Goal: Task Accomplishment & Management: Manage account settings

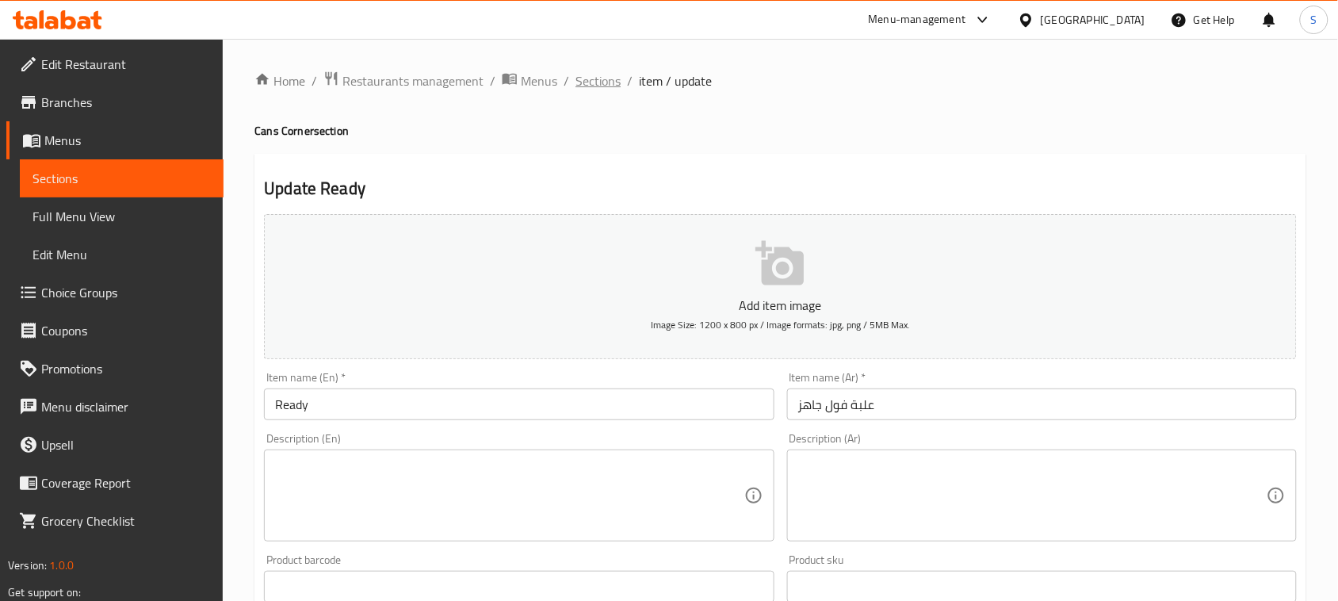
click at [590, 77] on span "Sections" at bounding box center [597, 80] width 45 height 19
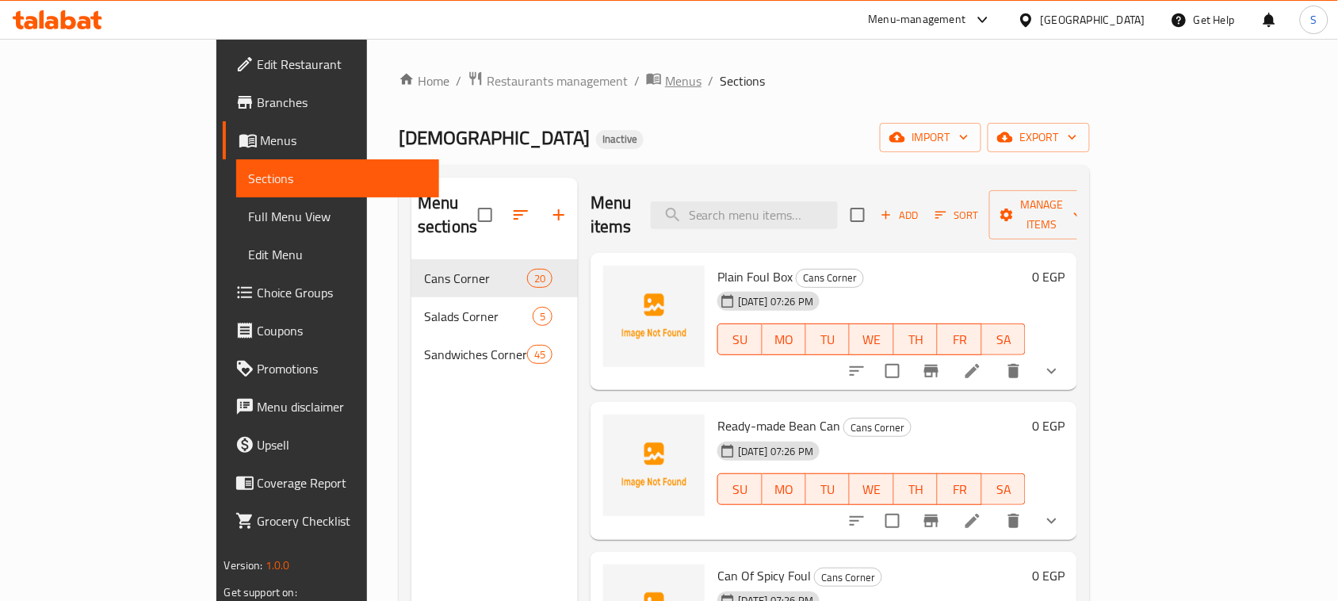
click at [665, 88] on span "Menus" at bounding box center [683, 80] width 36 height 19
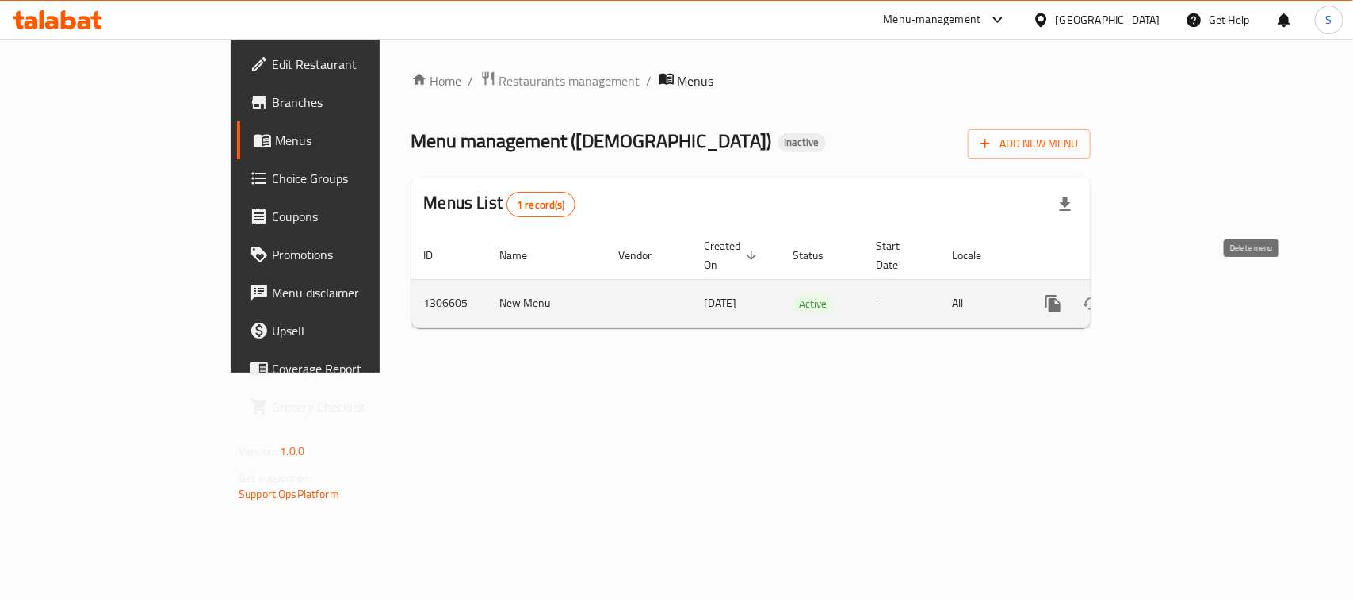
click at [1139, 294] on icon "enhanced table" at bounding box center [1129, 303] width 19 height 19
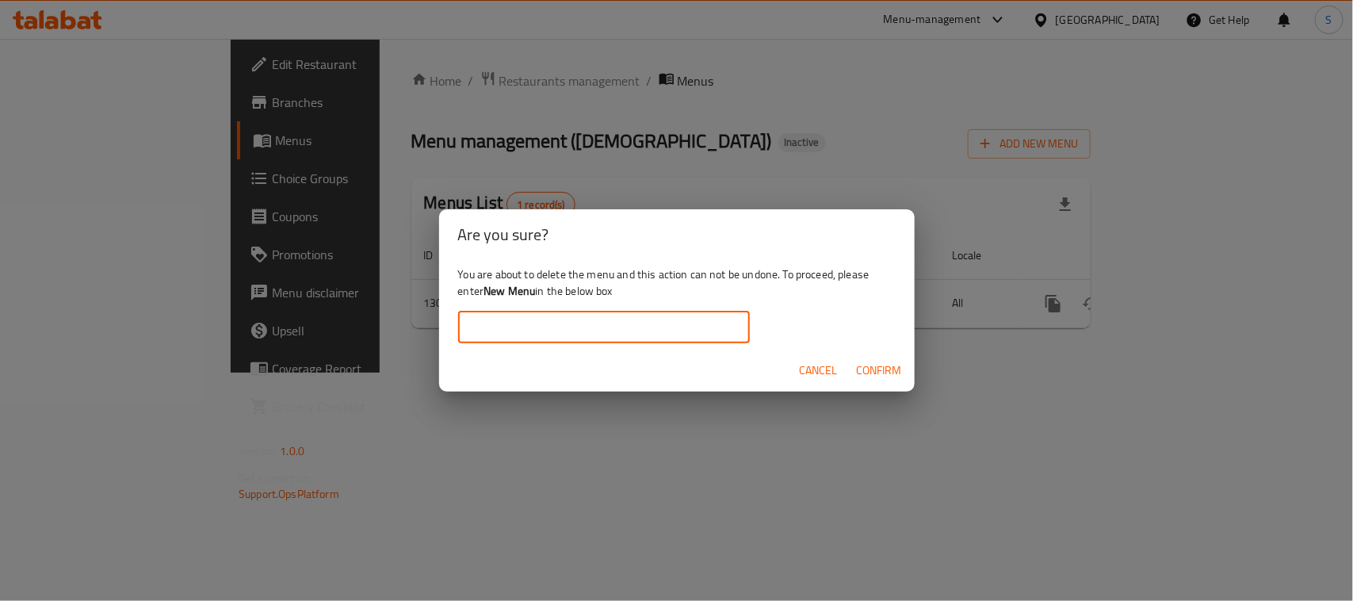
click at [644, 318] on input "text" at bounding box center [604, 327] width 292 height 32
type input "New Menu"
click at [667, 297] on div "You are about to delete the menu and this action can not be undone. To proceed,…" at bounding box center [677, 304] width 476 height 89
click at [892, 367] on span "Confirm" at bounding box center [879, 371] width 45 height 20
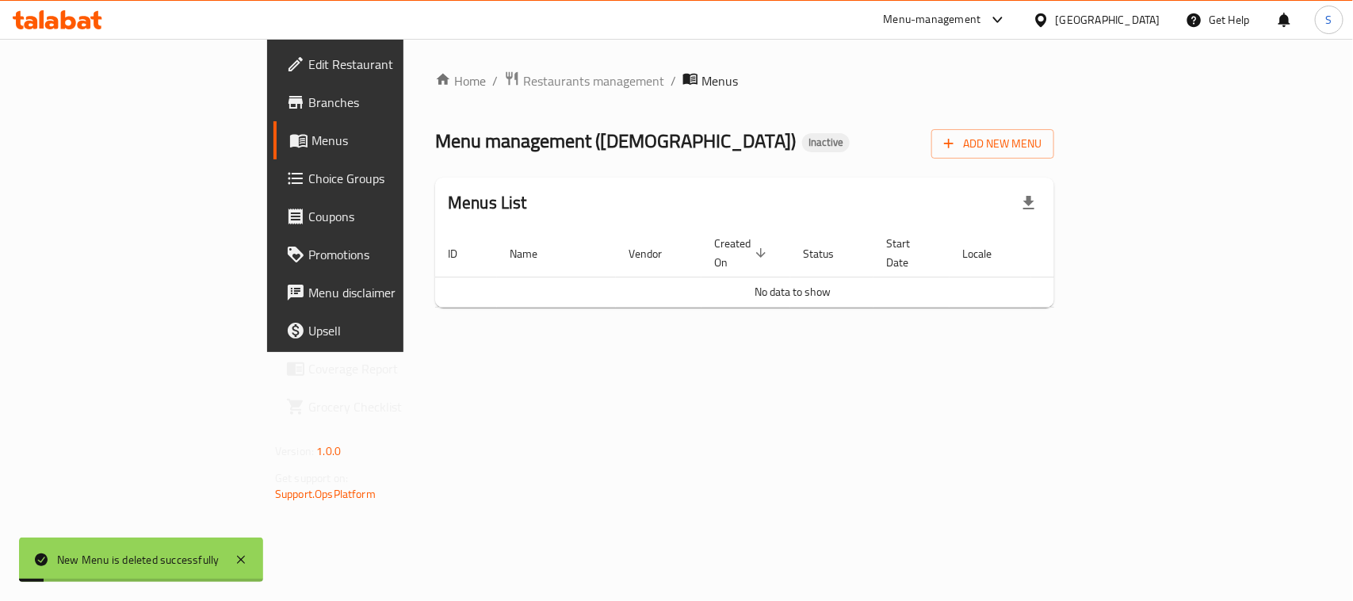
click at [896, 119] on div "Home / Restaurants management / Menus Menu management ( مطعم العائلات ) Inactiv…" at bounding box center [744, 196] width 619 height 250
click at [762, 141] on div "Menu management ( مطعم العائلات ) Inactive Add New Menu" at bounding box center [744, 141] width 619 height 36
click at [1041, 145] on span "Add New Menu" at bounding box center [992, 144] width 97 height 20
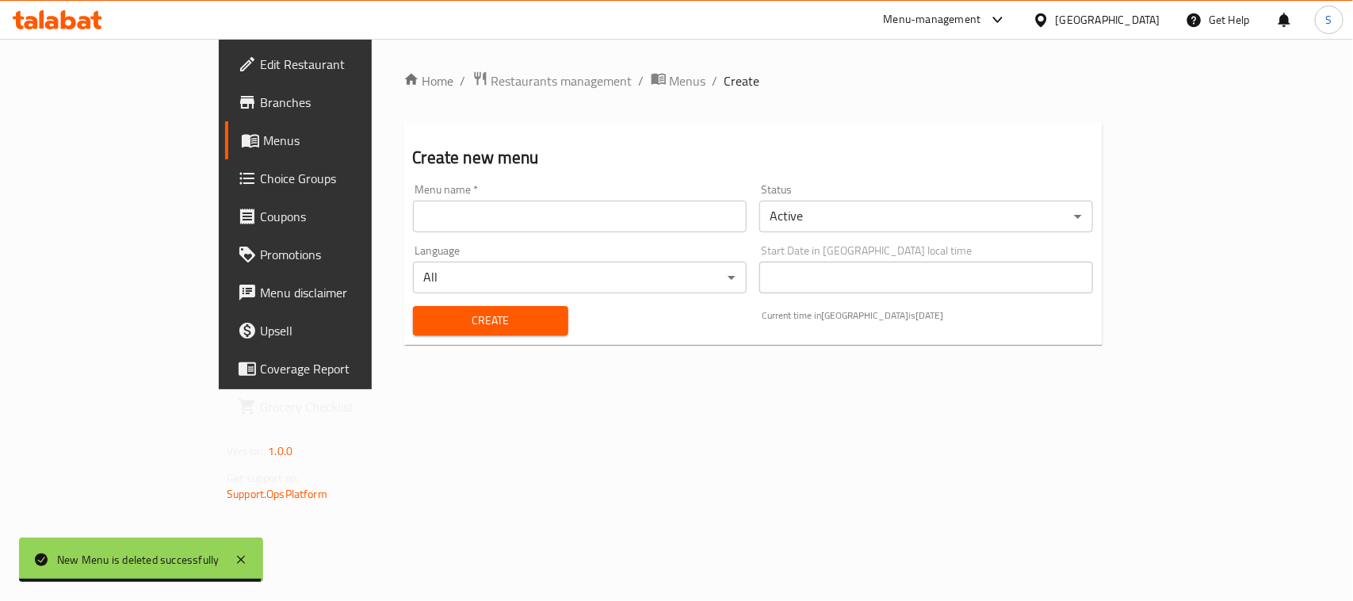
click at [593, 228] on input "text" at bounding box center [580, 217] width 334 height 32
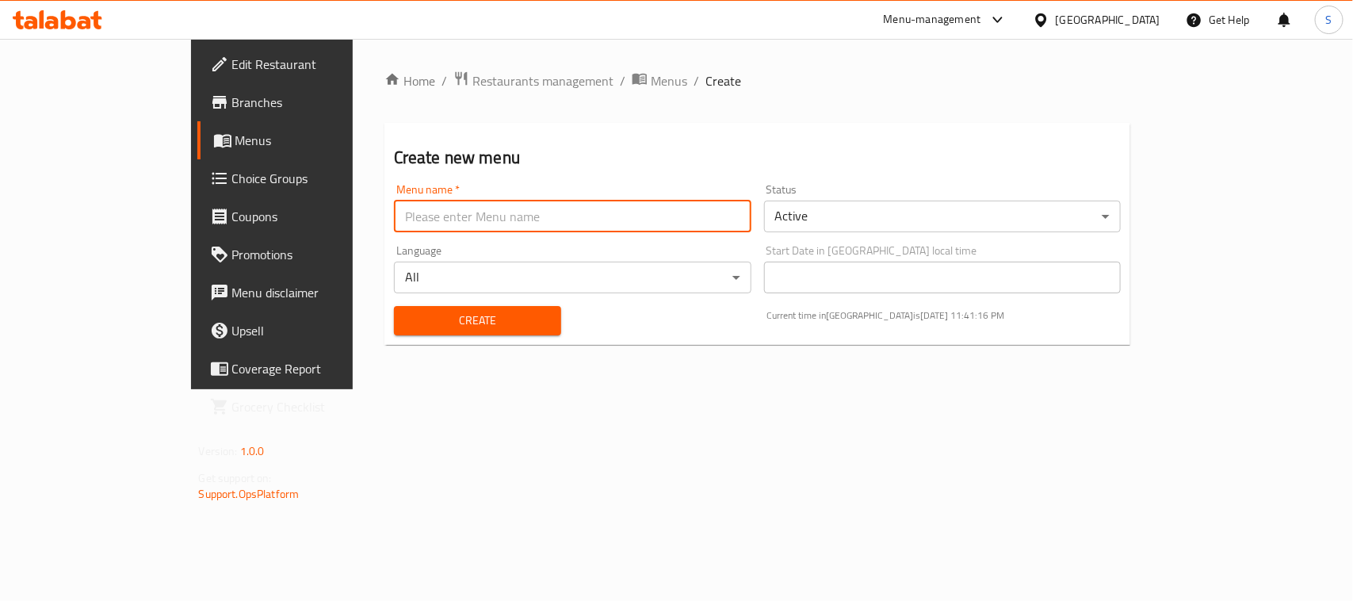
type input "New Menu"
click at [473, 188] on div "Menu name   * New Menu Menu name *" at bounding box center [572, 208] width 357 height 48
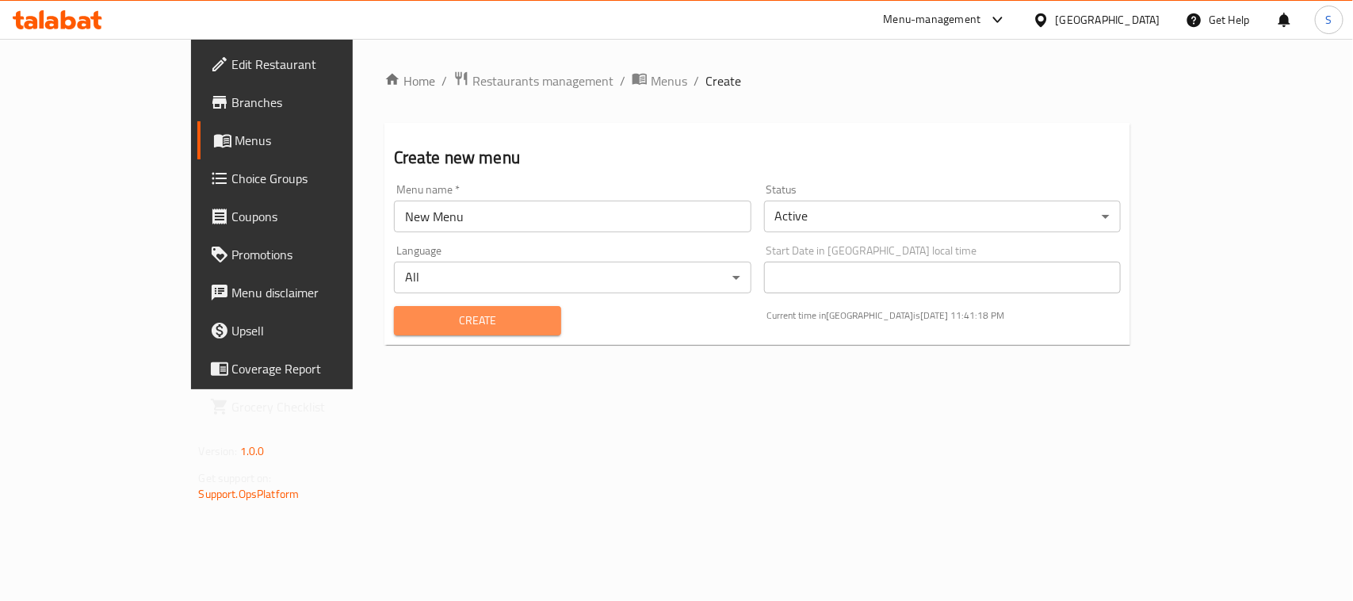
click at [414, 325] on span "Create" at bounding box center [478, 321] width 142 height 20
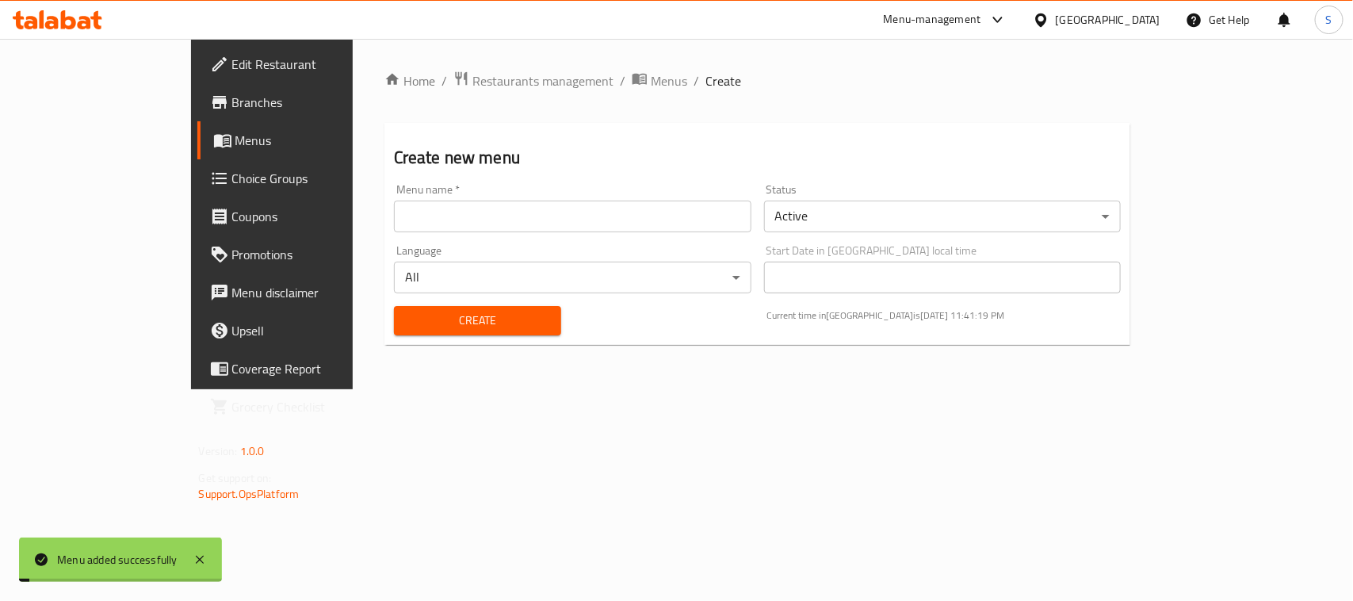
click at [472, 159] on h2 "Create new menu" at bounding box center [758, 158] width 728 height 24
click at [651, 81] on span "Menus" at bounding box center [669, 80] width 36 height 19
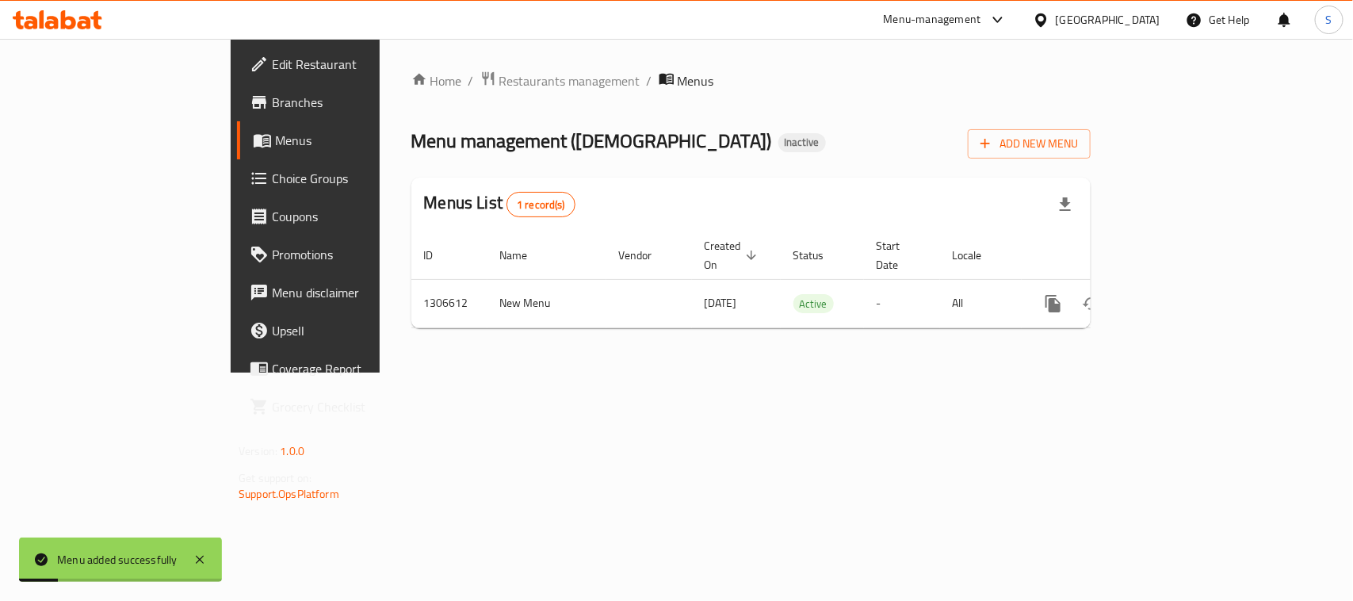
click at [676, 168] on div "Home / Restaurants management / Menus Menu management ( مطعم العائلات ) Inactiv…" at bounding box center [750, 206] width 679 height 270
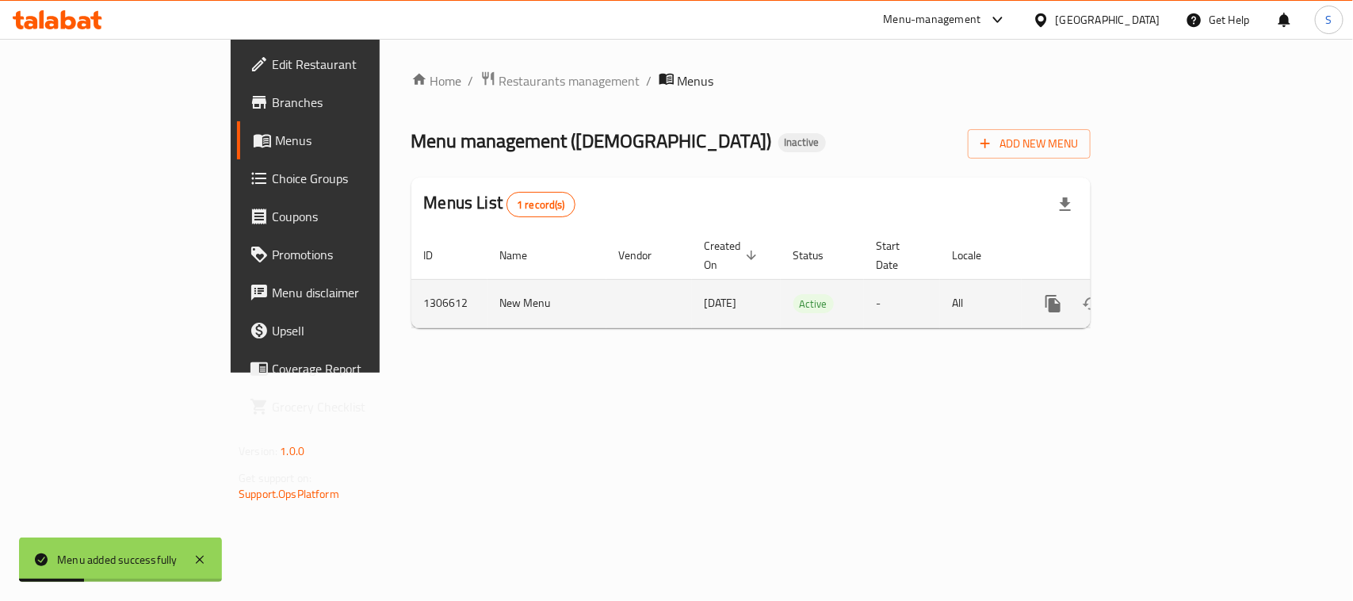
click at [1177, 294] on icon "enhanced table" at bounding box center [1167, 303] width 19 height 19
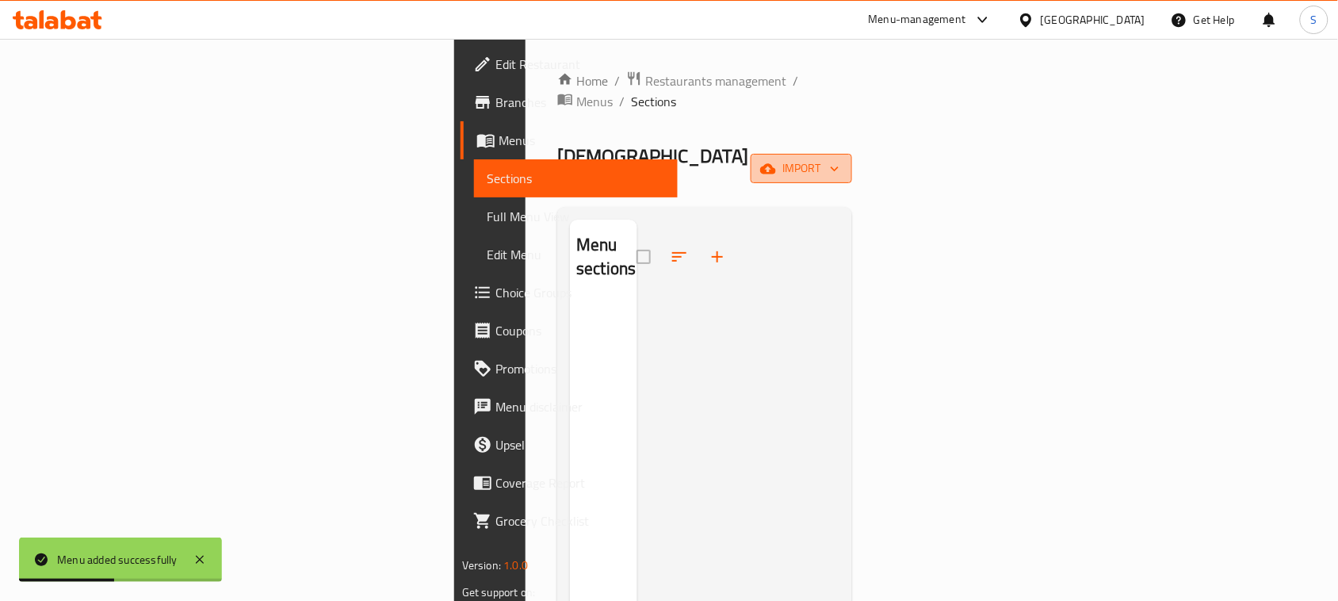
click at [839, 159] on span "import" at bounding box center [801, 169] width 76 height 20
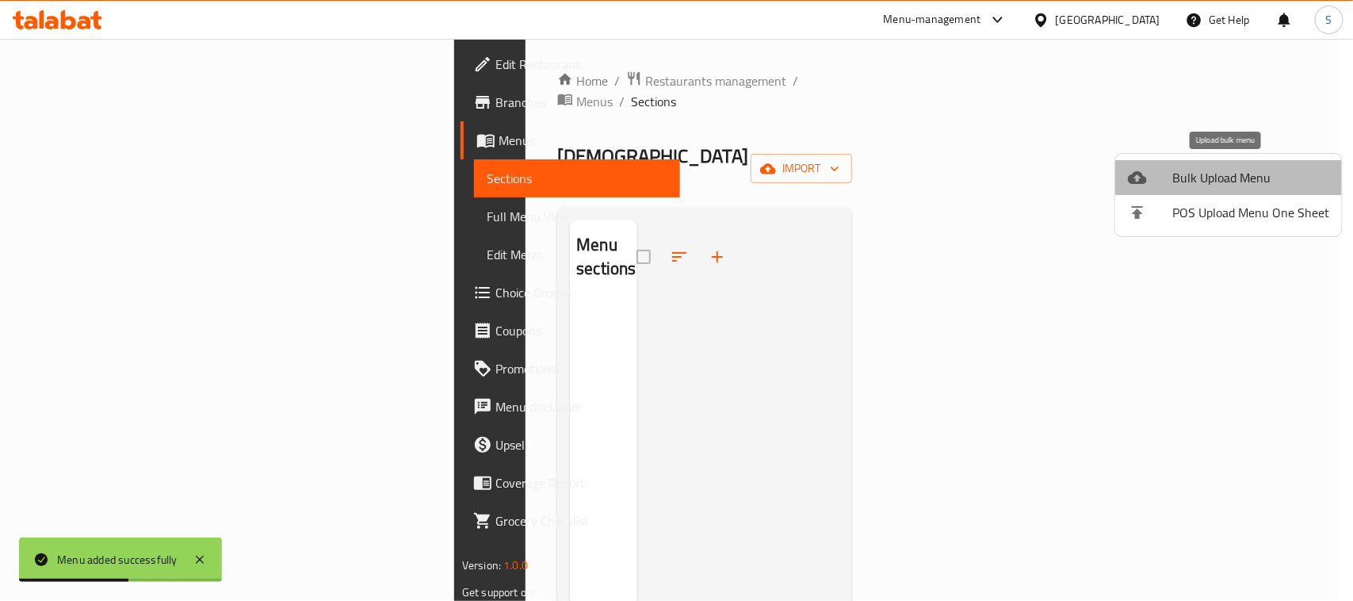
click at [1247, 179] on span "Bulk Upload Menu" at bounding box center [1250, 177] width 157 height 19
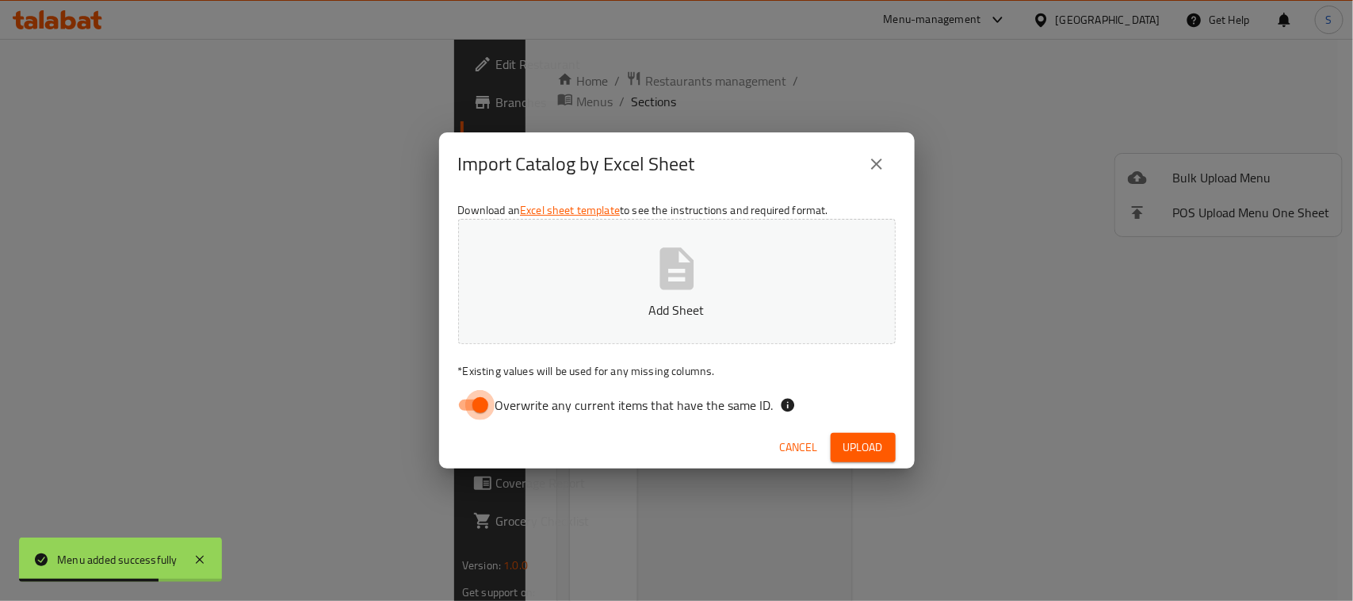
click at [469, 403] on input "Overwrite any current items that have the same ID." at bounding box center [480, 405] width 90 height 30
checkbox input "false"
click at [667, 294] on button "Add Sheet" at bounding box center [676, 281] width 437 height 125
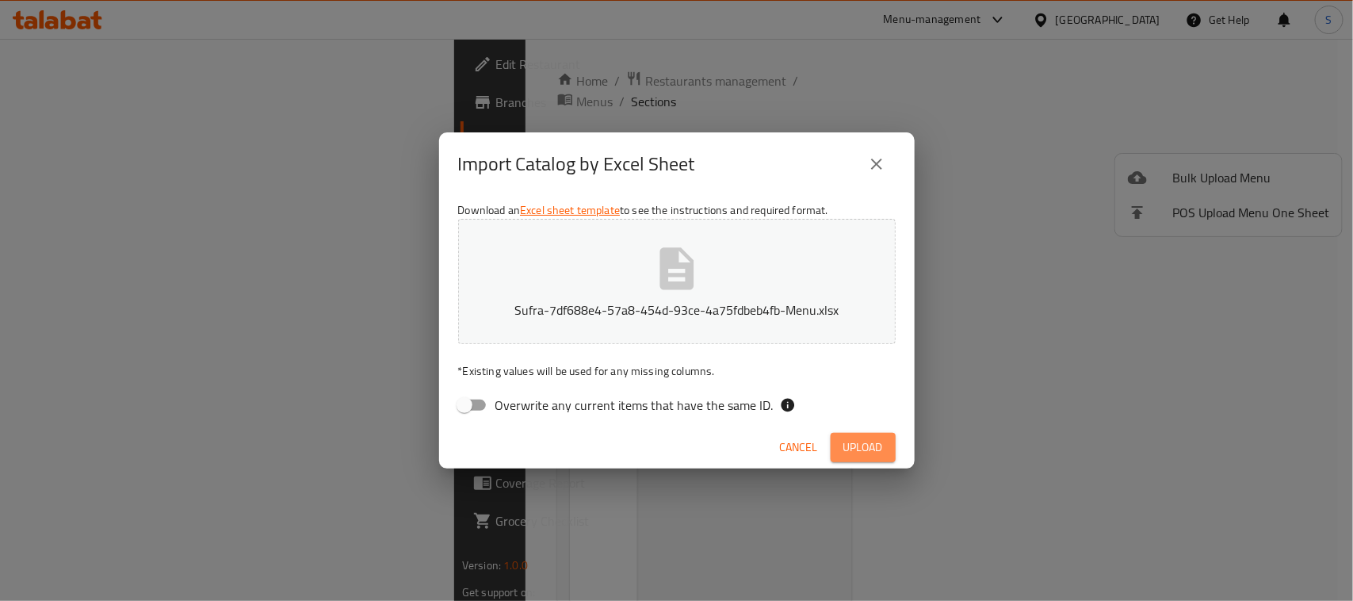
click at [862, 434] on button "Upload" at bounding box center [863, 447] width 65 height 29
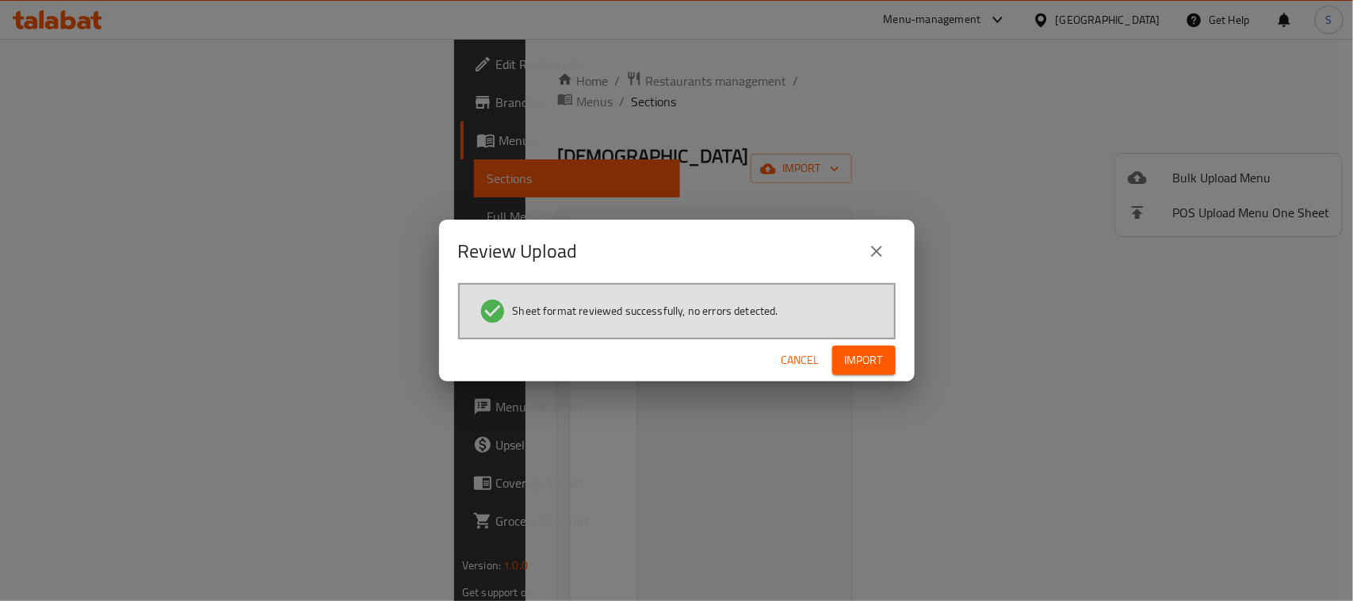
click at [833, 353] on button "Import" at bounding box center [863, 360] width 63 height 29
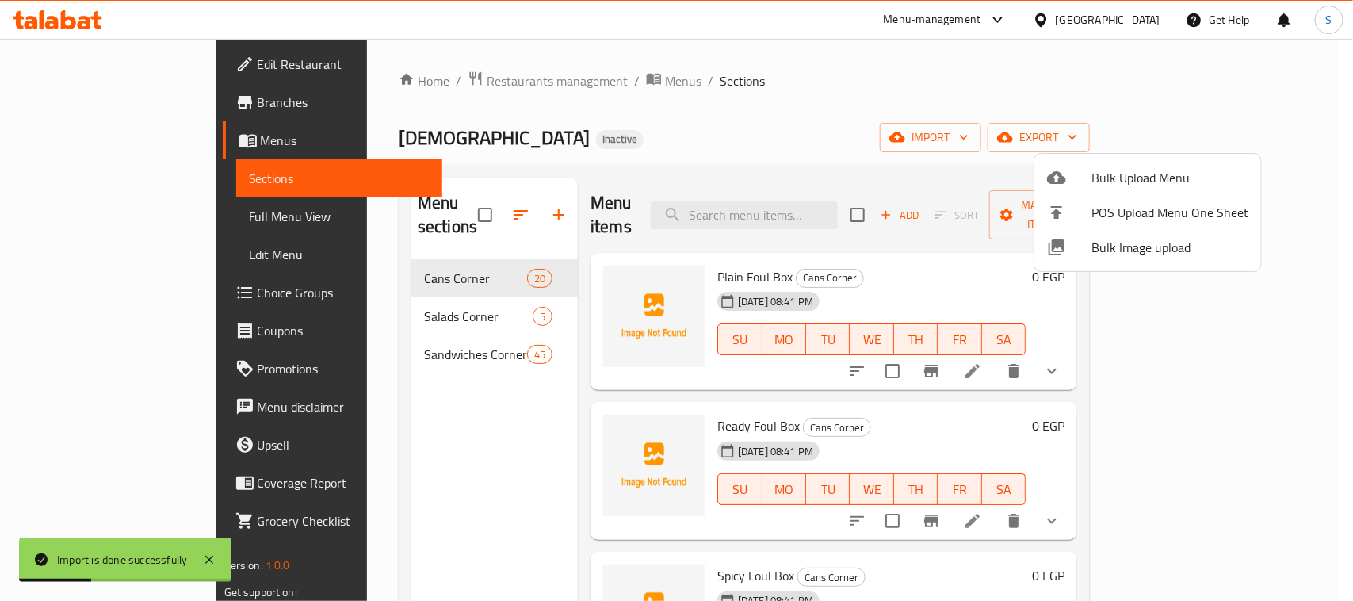
click at [541, 78] on div at bounding box center [676, 300] width 1353 height 601
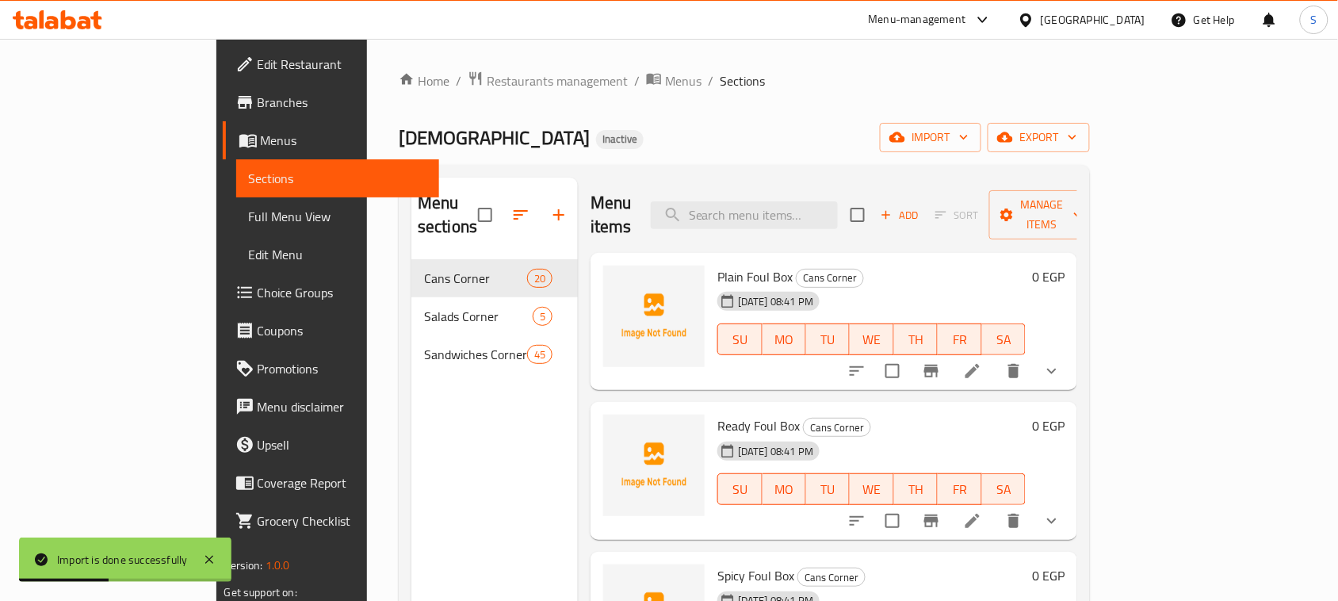
click at [665, 78] on span "Menus" at bounding box center [683, 80] width 36 height 19
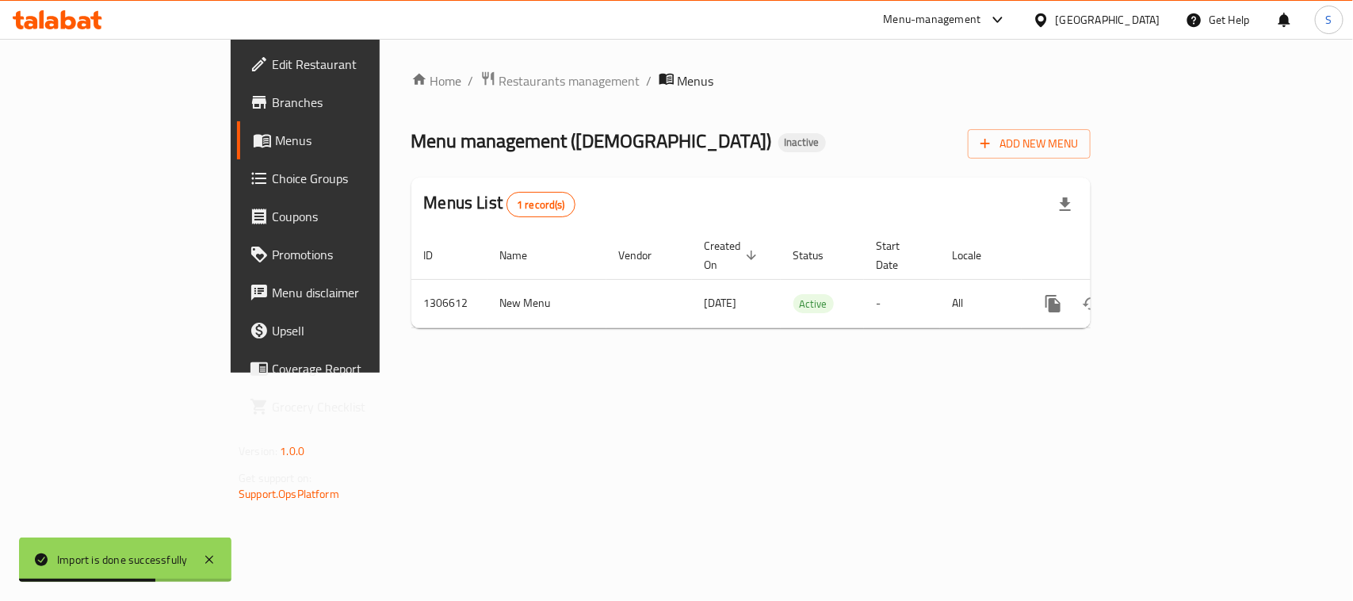
click at [499, 350] on div "Home / Restaurants management / Menus Menu management ( مطعم العائلات ) Inactiv…" at bounding box center [751, 206] width 743 height 334
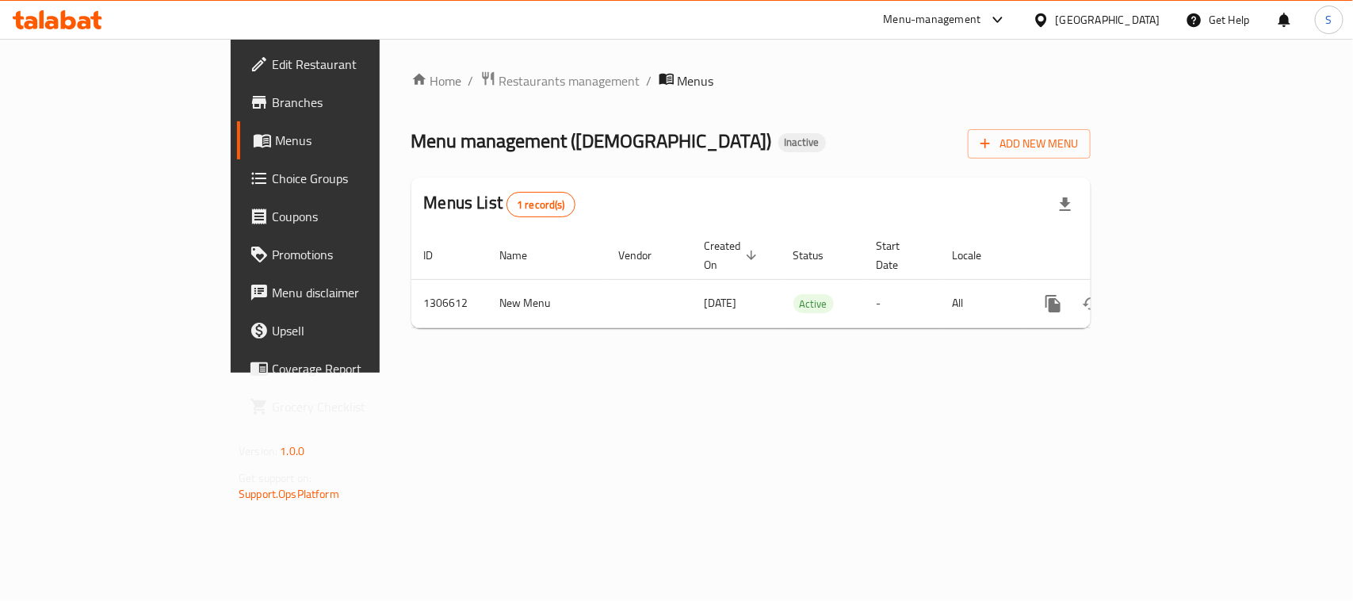
click at [816, 144] on div "Menu management ( مطعم العائلات ) Inactive Add New Menu" at bounding box center [750, 141] width 679 height 36
click at [272, 67] on span "Edit Restaurant" at bounding box center [358, 64] width 172 height 19
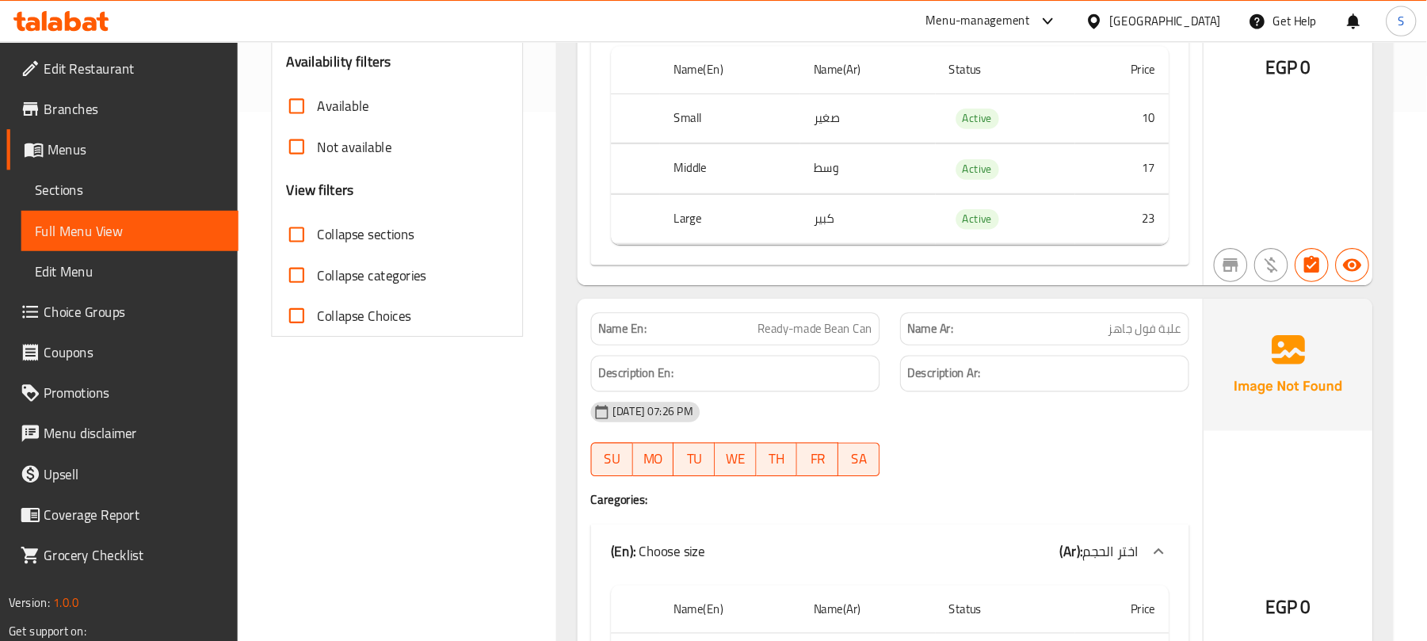
scroll to position [495, 0]
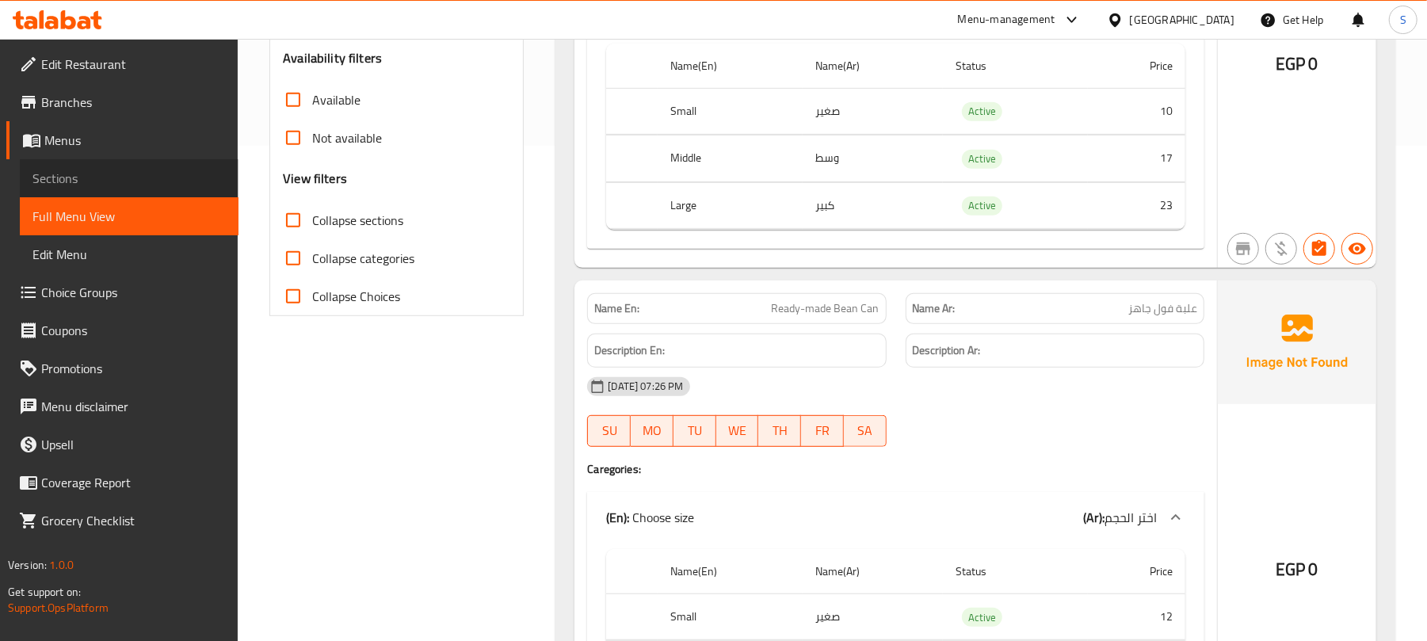
click at [64, 178] on span "Sections" at bounding box center [128, 178] width 193 height 19
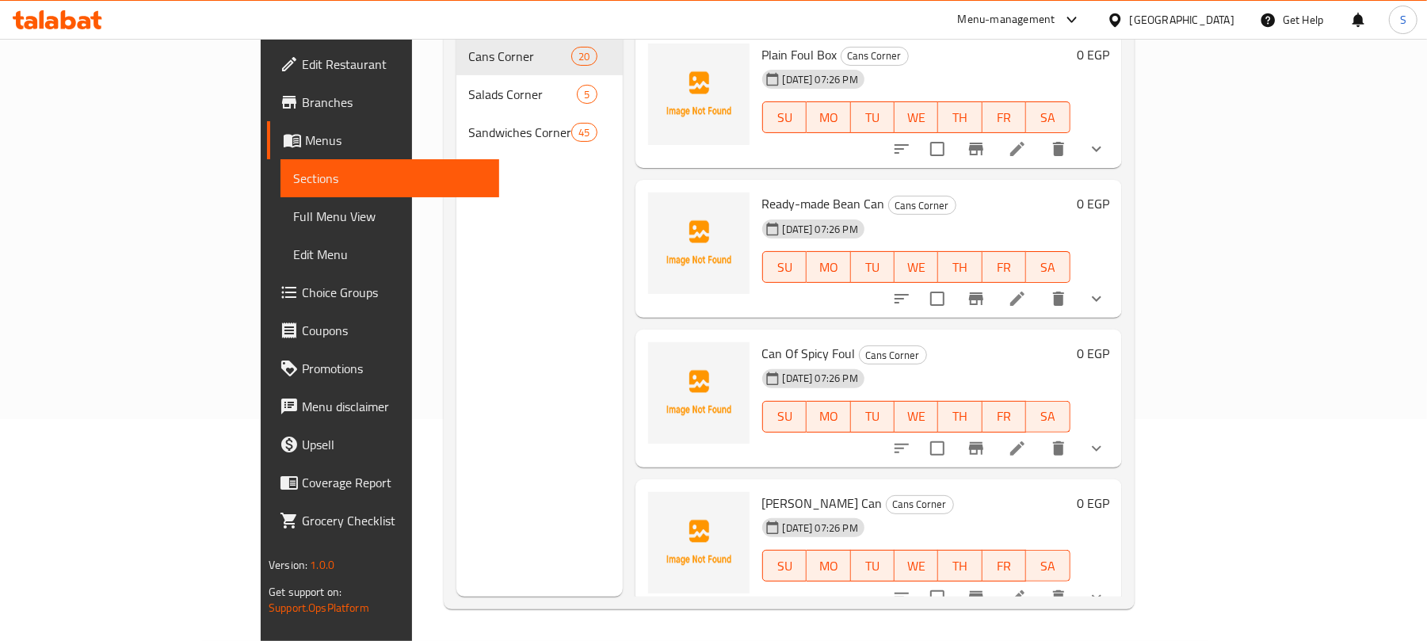
scroll to position [223, 0]
click at [293, 207] on span "Full Menu View" at bounding box center [389, 216] width 193 height 19
click at [305, 131] on span "Menus" at bounding box center [395, 140] width 181 height 19
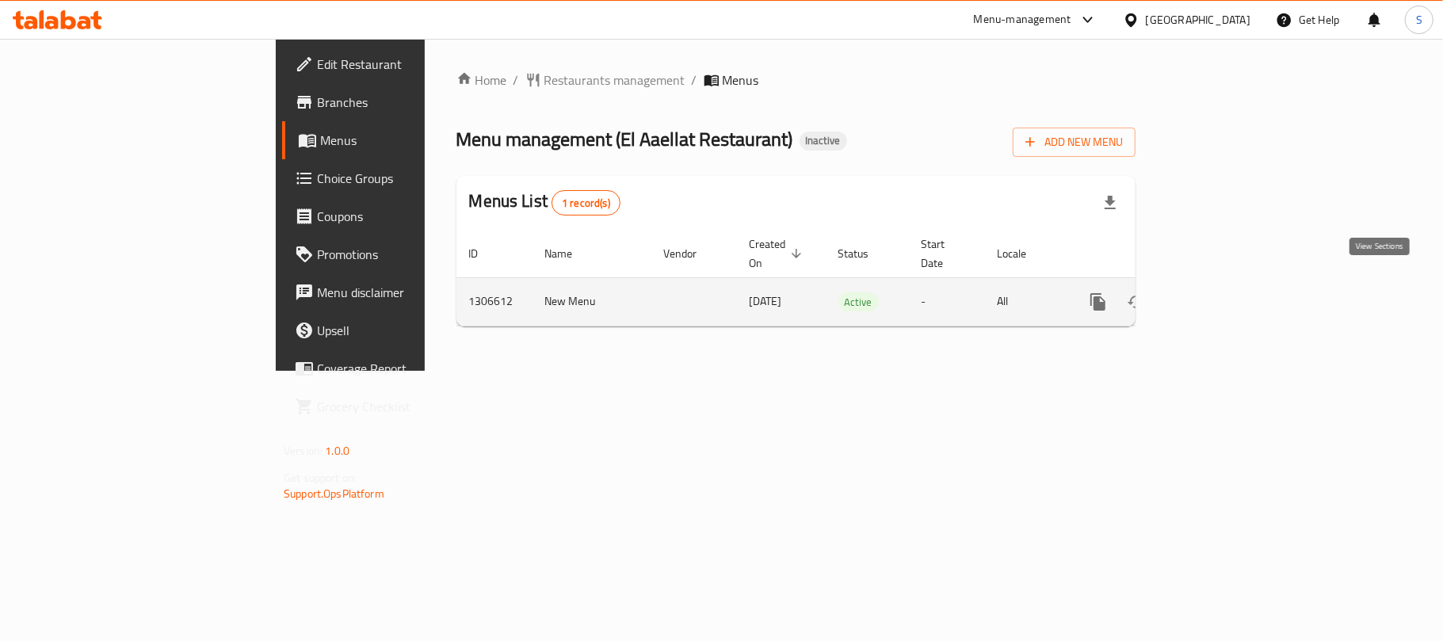
click at [1222, 292] on icon "enhanced table" at bounding box center [1212, 301] width 19 height 19
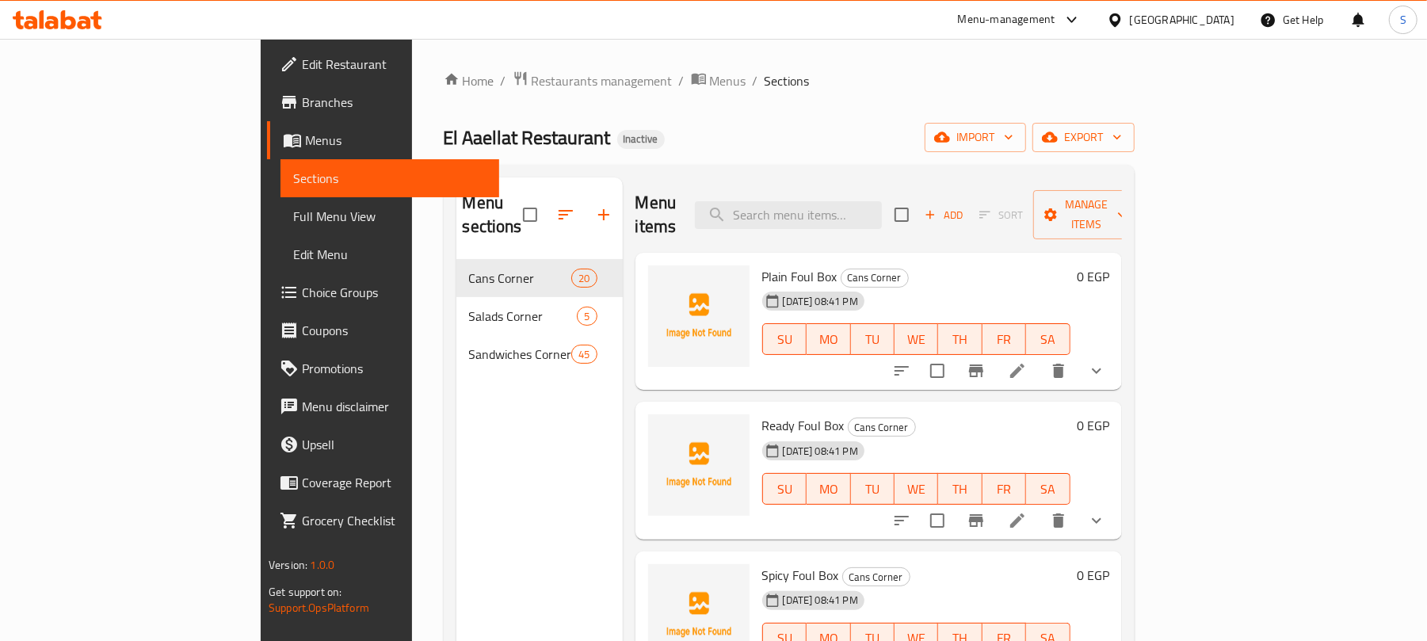
click at [293, 216] on span "Full Menu View" at bounding box center [389, 216] width 193 height 19
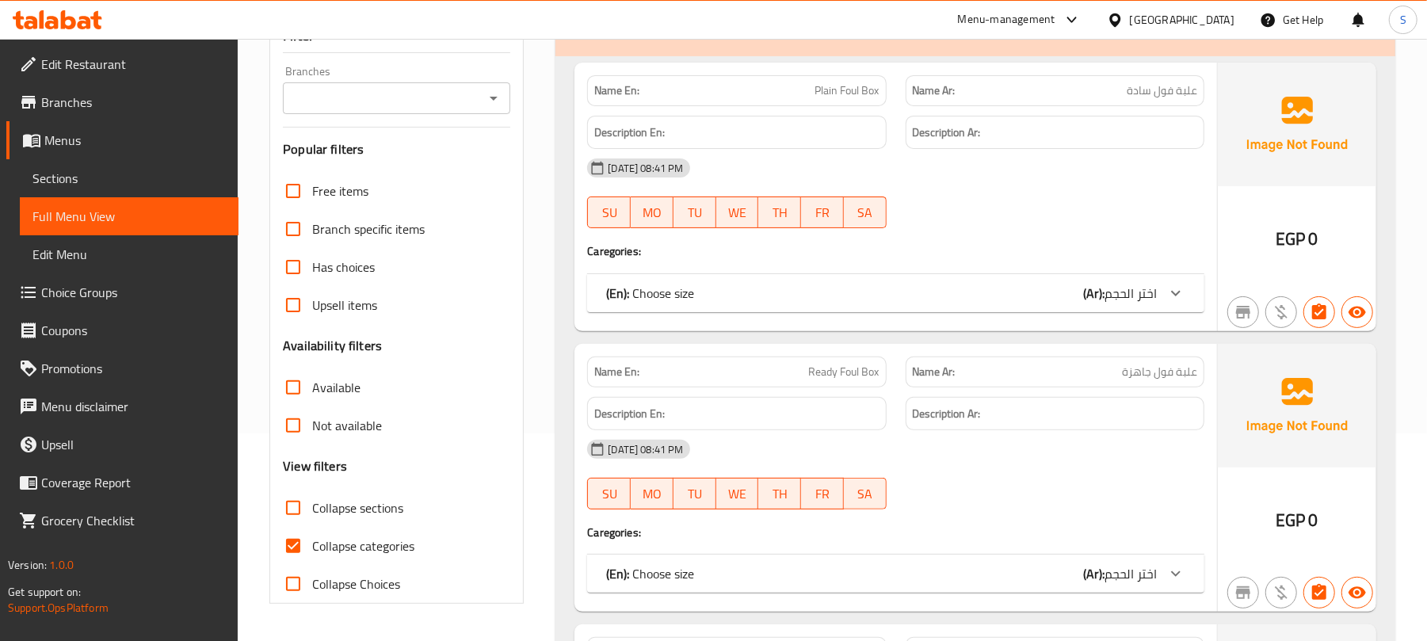
scroll to position [211, 0]
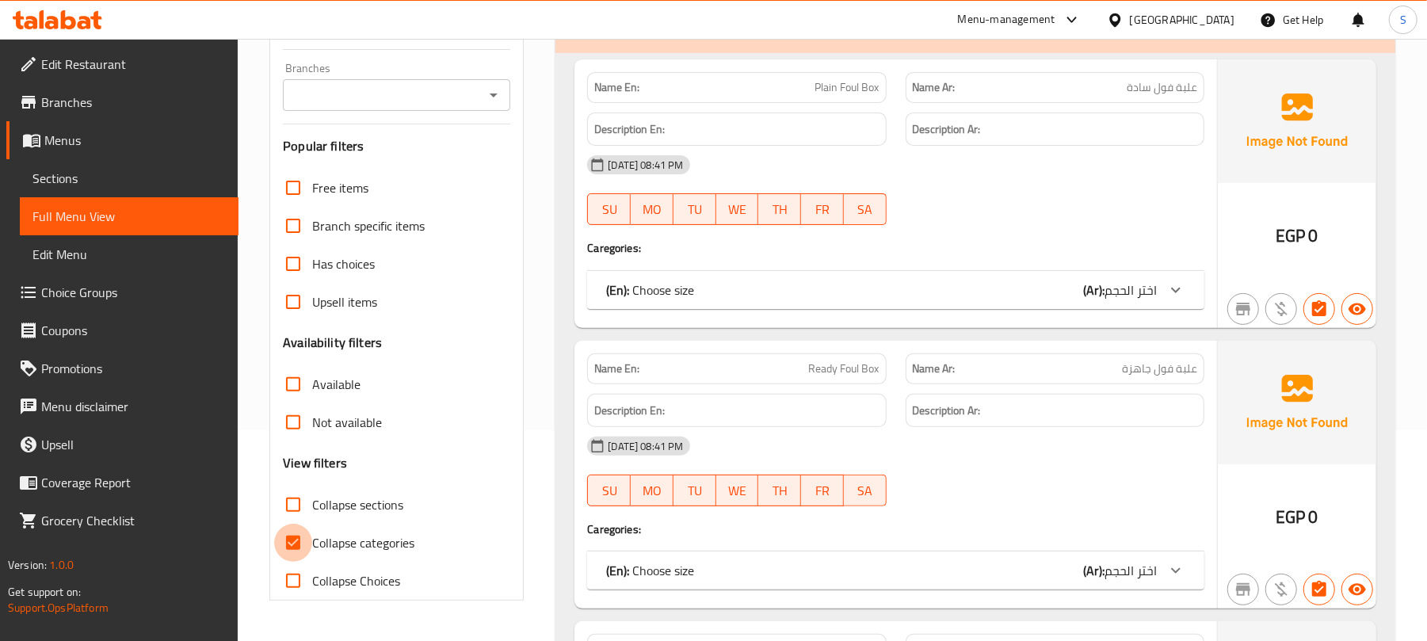
click at [296, 536] on input "Collapse categories" at bounding box center [293, 543] width 38 height 38
checkbox input "false"
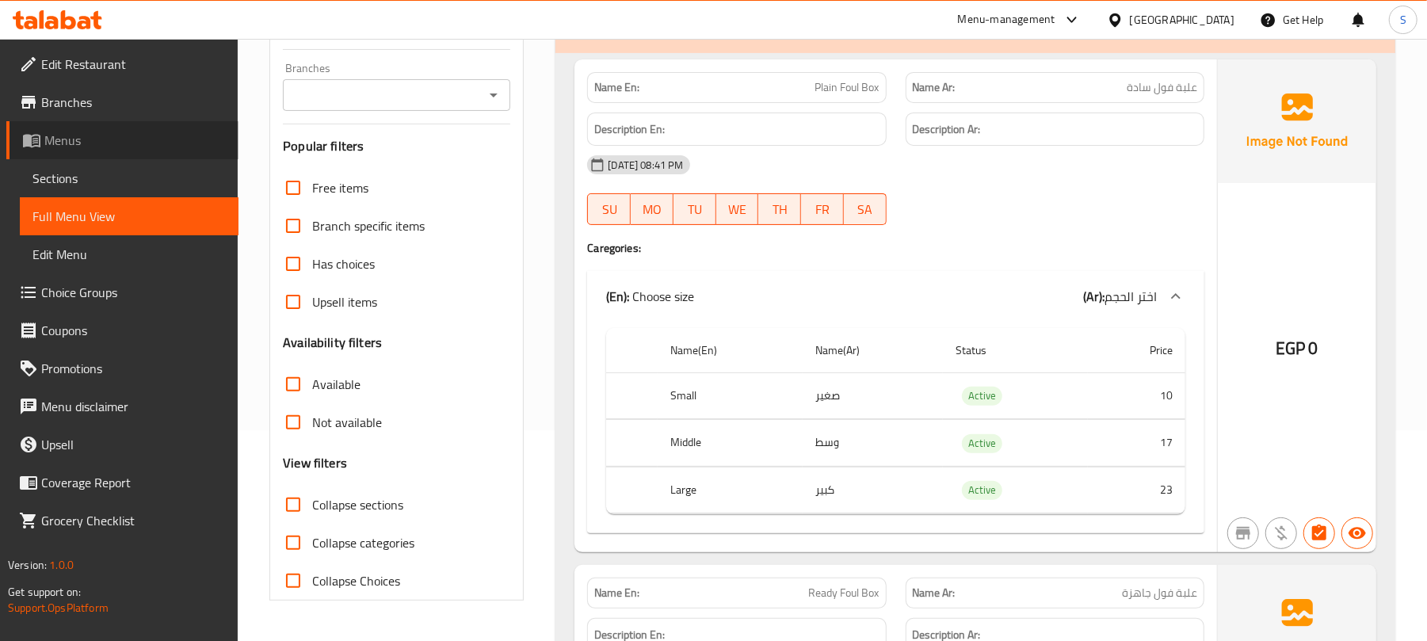
click at [90, 139] on span "Menus" at bounding box center [134, 140] width 181 height 19
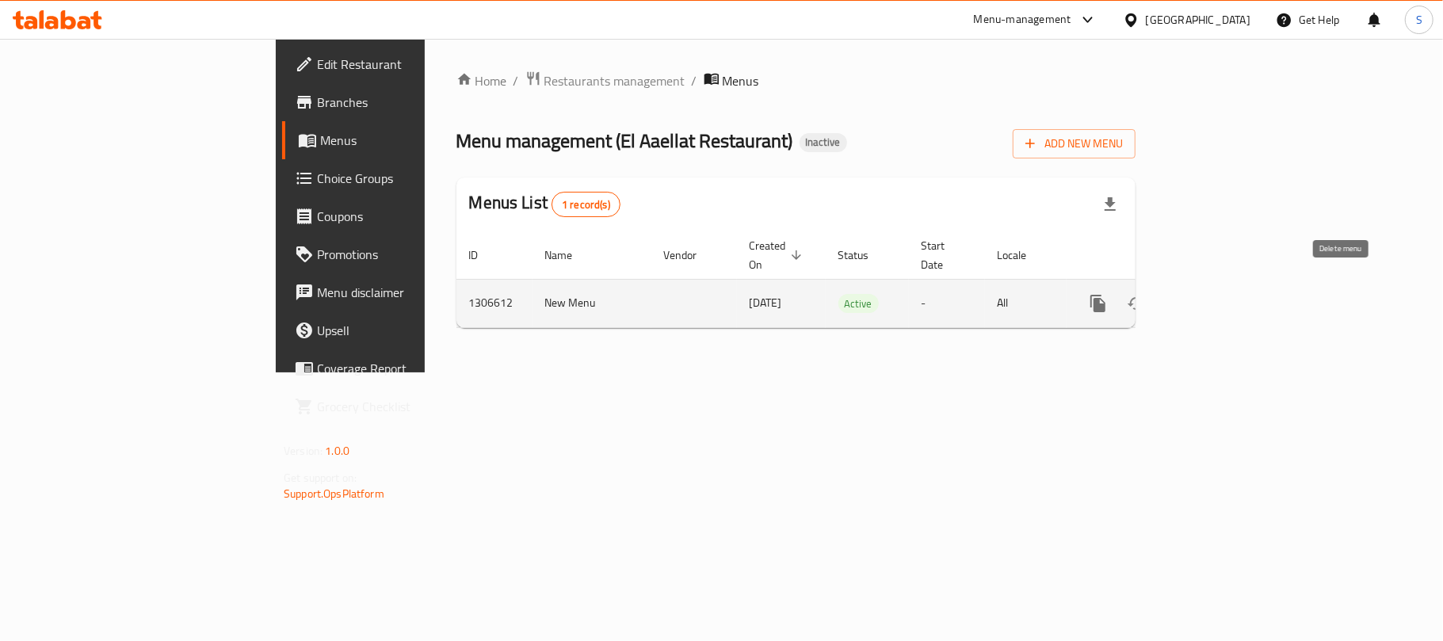
click at [1184, 294] on icon "enhanced table" at bounding box center [1174, 303] width 19 height 19
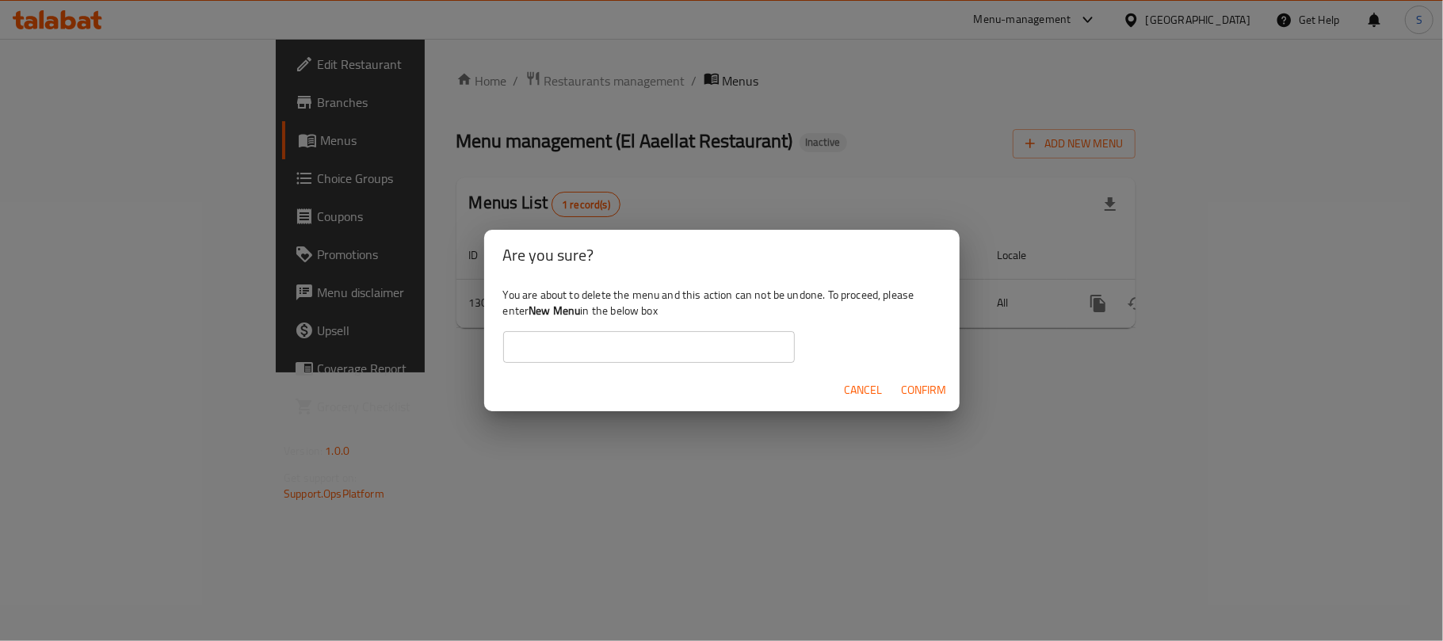
click at [651, 350] on input "text" at bounding box center [649, 347] width 292 height 32
type input "New Menu"
click at [639, 289] on div "You are about to delete the menu and this action can not be undone. To proceed,…" at bounding box center [722, 325] width 476 height 89
click at [907, 391] on span "Confirm" at bounding box center [924, 390] width 45 height 20
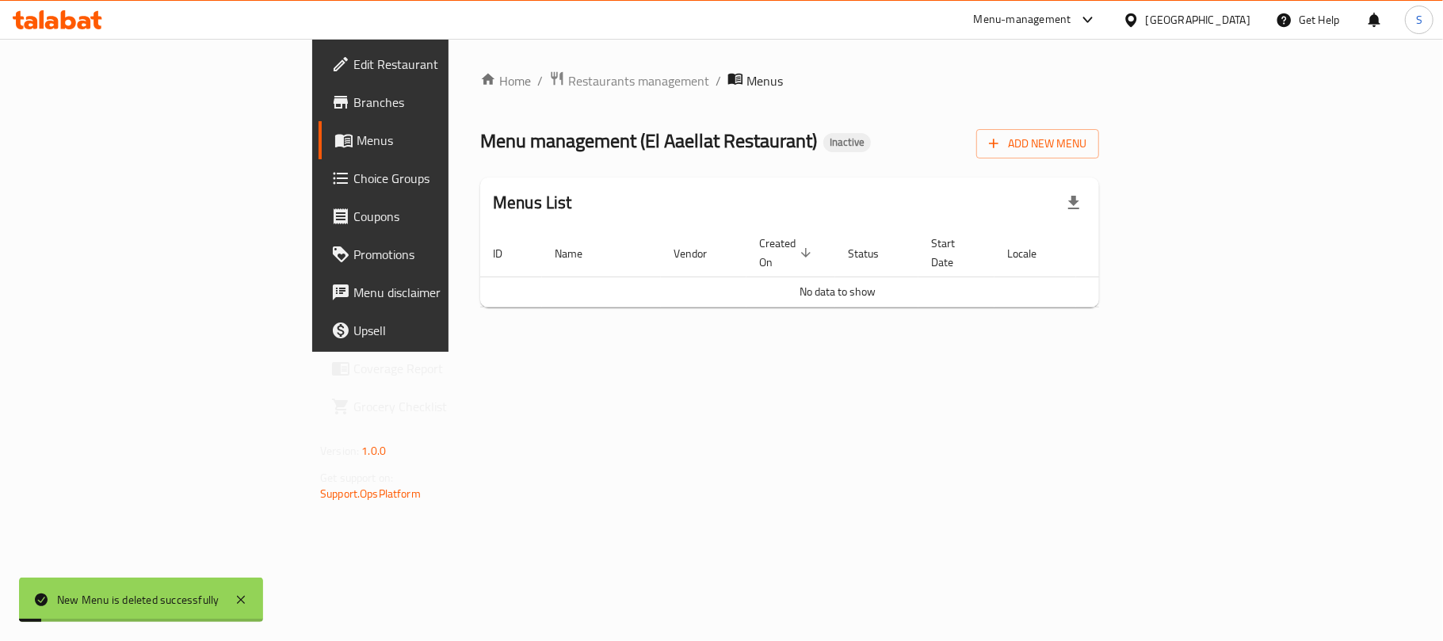
click at [781, 352] on div "Home / Restaurants management / Menus Menu management ( El Aaellat Restaurant )…" at bounding box center [790, 195] width 682 height 313
click at [1087, 143] on span "Add New Menu" at bounding box center [1037, 144] width 97 height 20
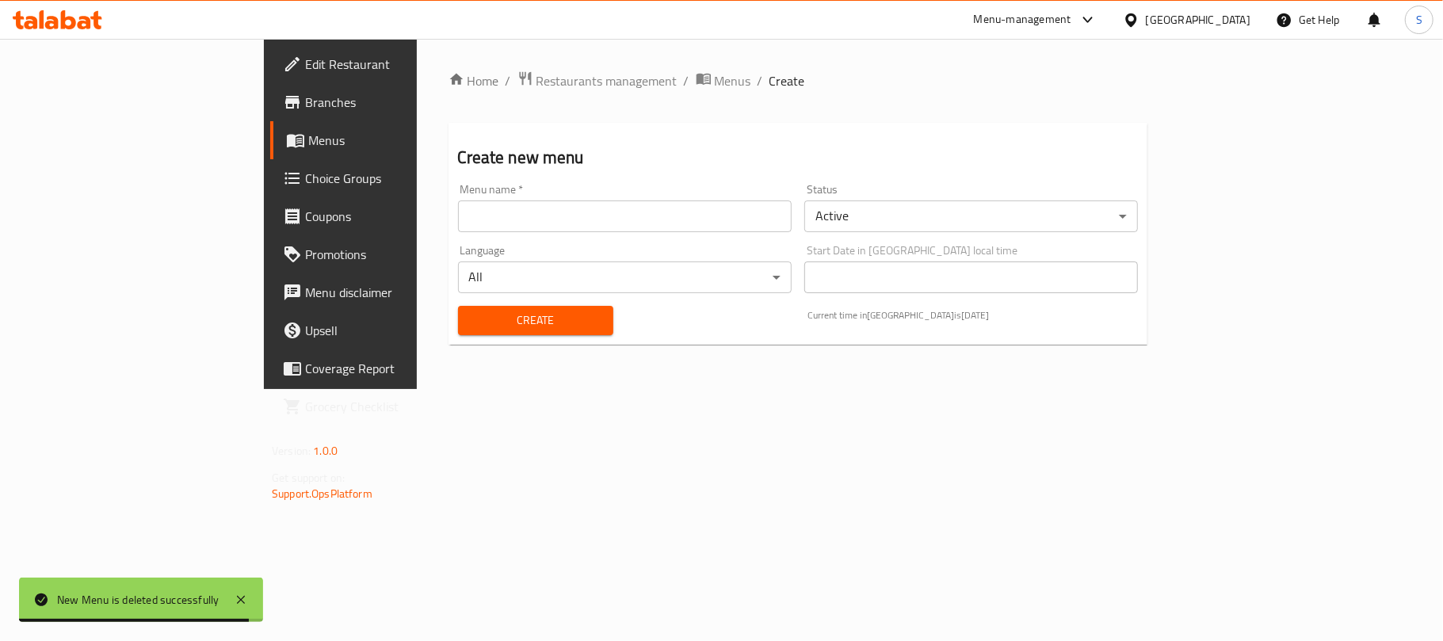
click at [511, 197] on div "Menu name   * Menu name *" at bounding box center [625, 208] width 334 height 48
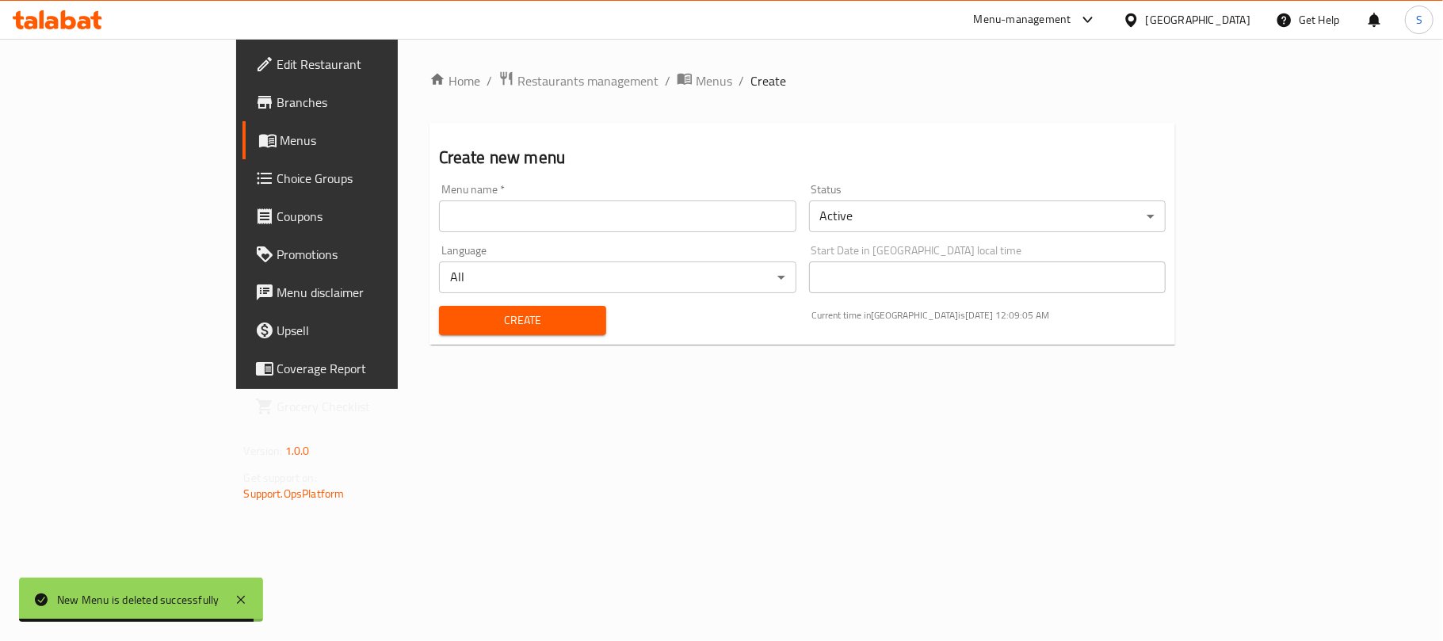
click at [505, 212] on input "text" at bounding box center [617, 217] width 357 height 32
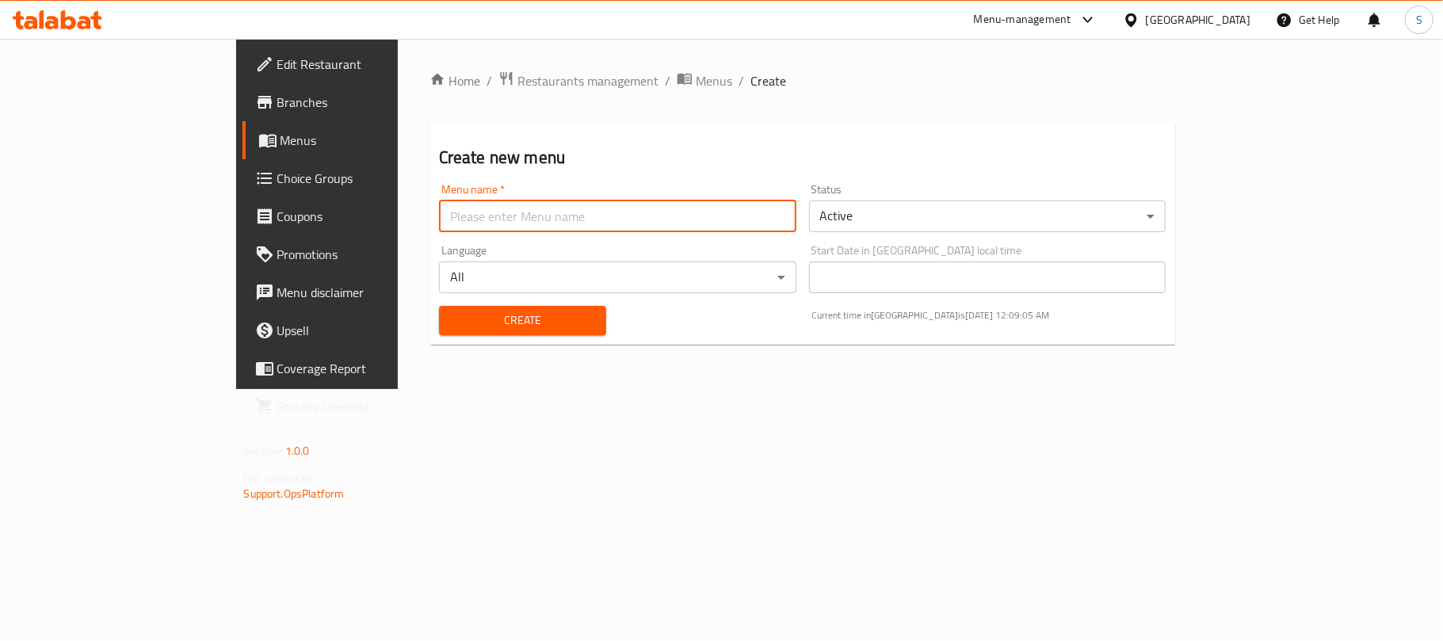
type input "New Menu"
click at [474, 172] on div "Create new menu Menu name   * New Menu Menu name * Status Active ​ Language All…" at bounding box center [803, 234] width 747 height 222
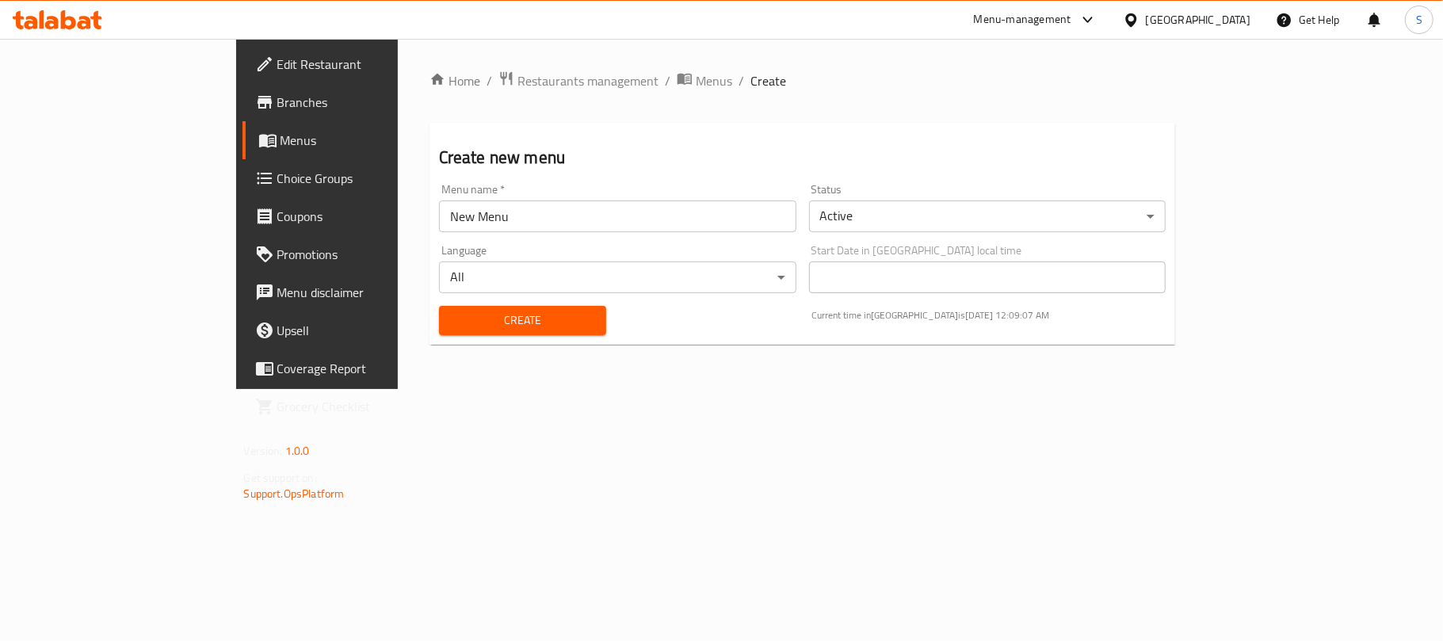
click at [452, 322] on span "Create" at bounding box center [523, 321] width 142 height 20
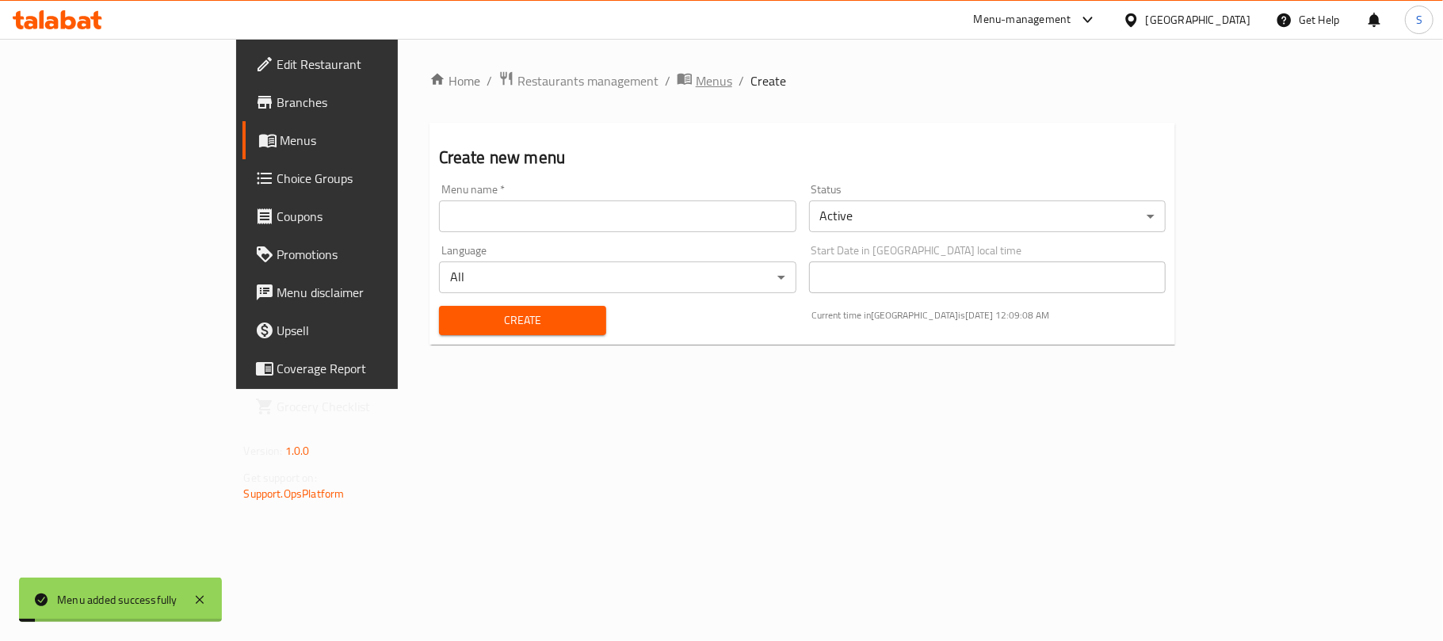
click at [696, 86] on span "Menus" at bounding box center [714, 80] width 36 height 19
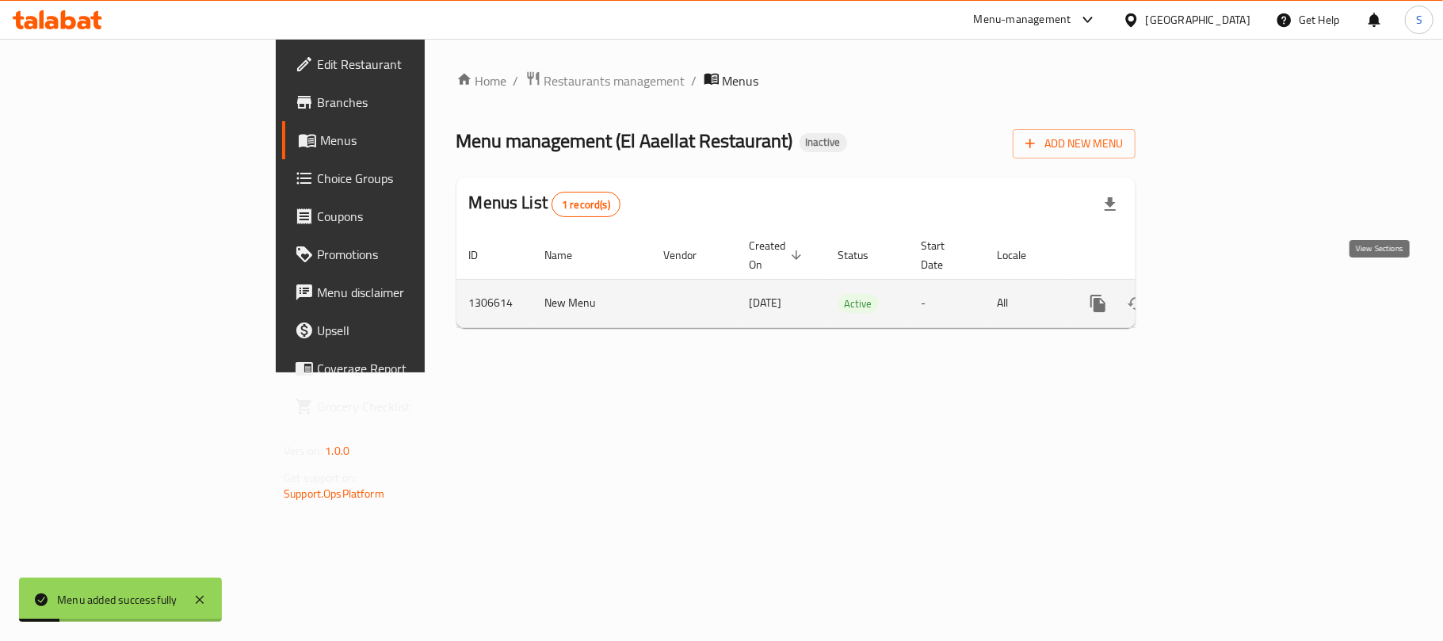
click at [1222, 294] on icon "enhanced table" at bounding box center [1212, 303] width 19 height 19
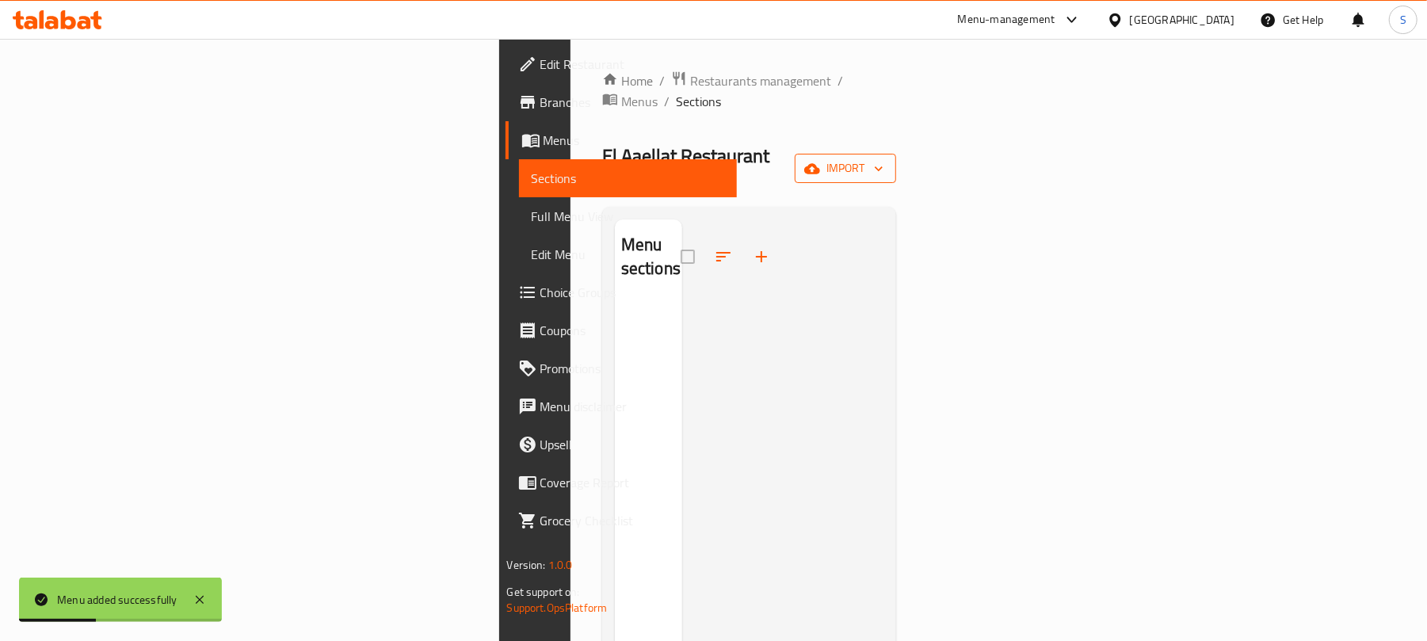
click at [820, 161] on icon "button" at bounding box center [812, 169] width 16 height 16
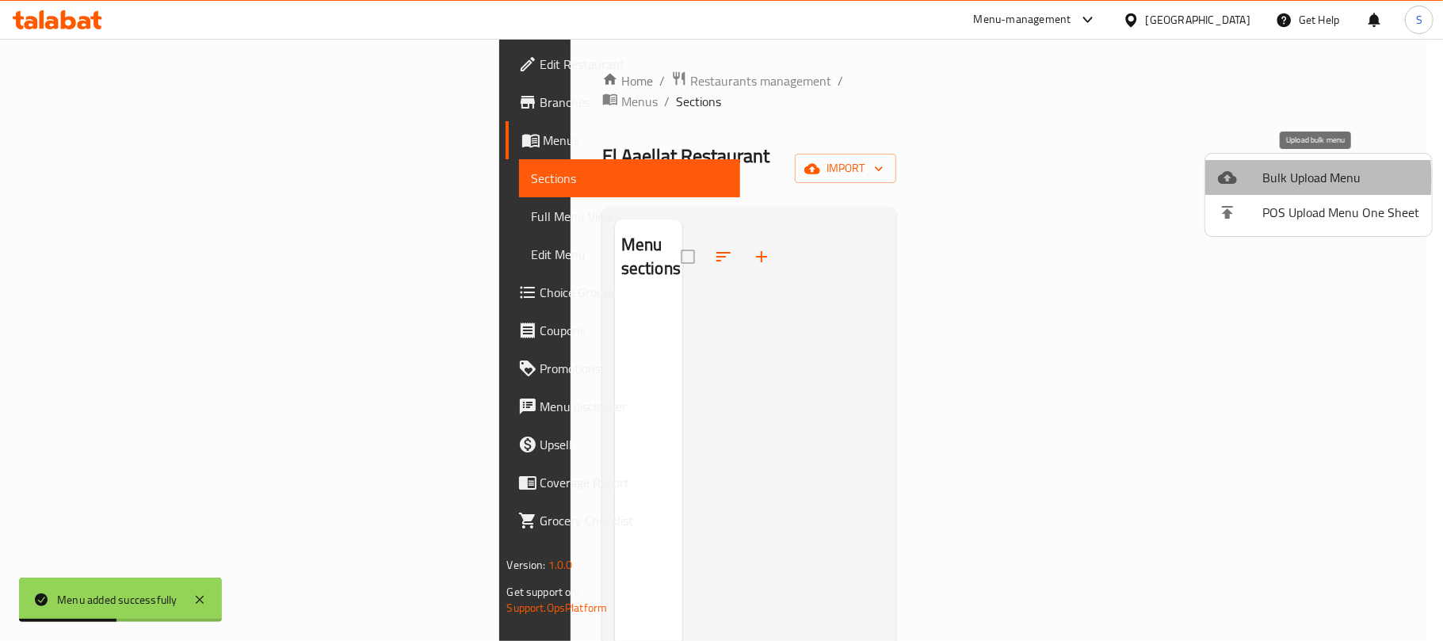
click at [1282, 179] on span "Bulk Upload Menu" at bounding box center [1340, 177] width 157 height 19
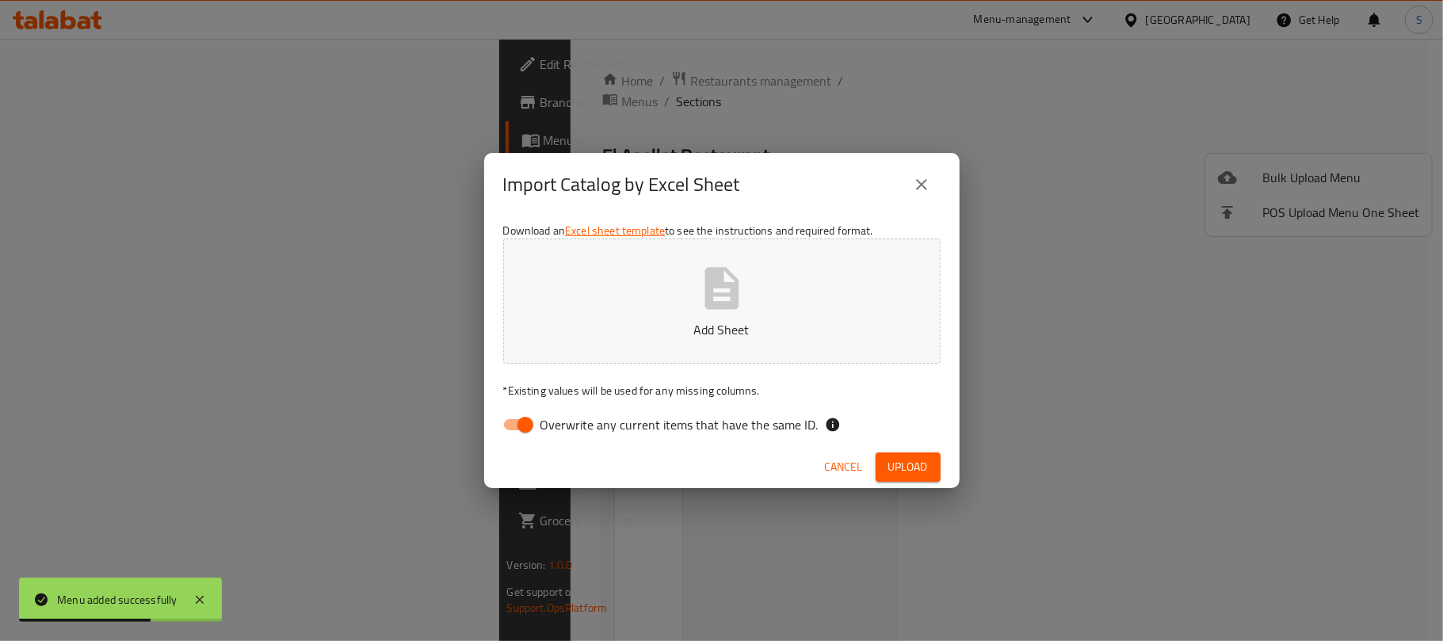
click at [524, 415] on input "Overwrite any current items that have the same ID." at bounding box center [525, 425] width 90 height 30
checkbox input "false"
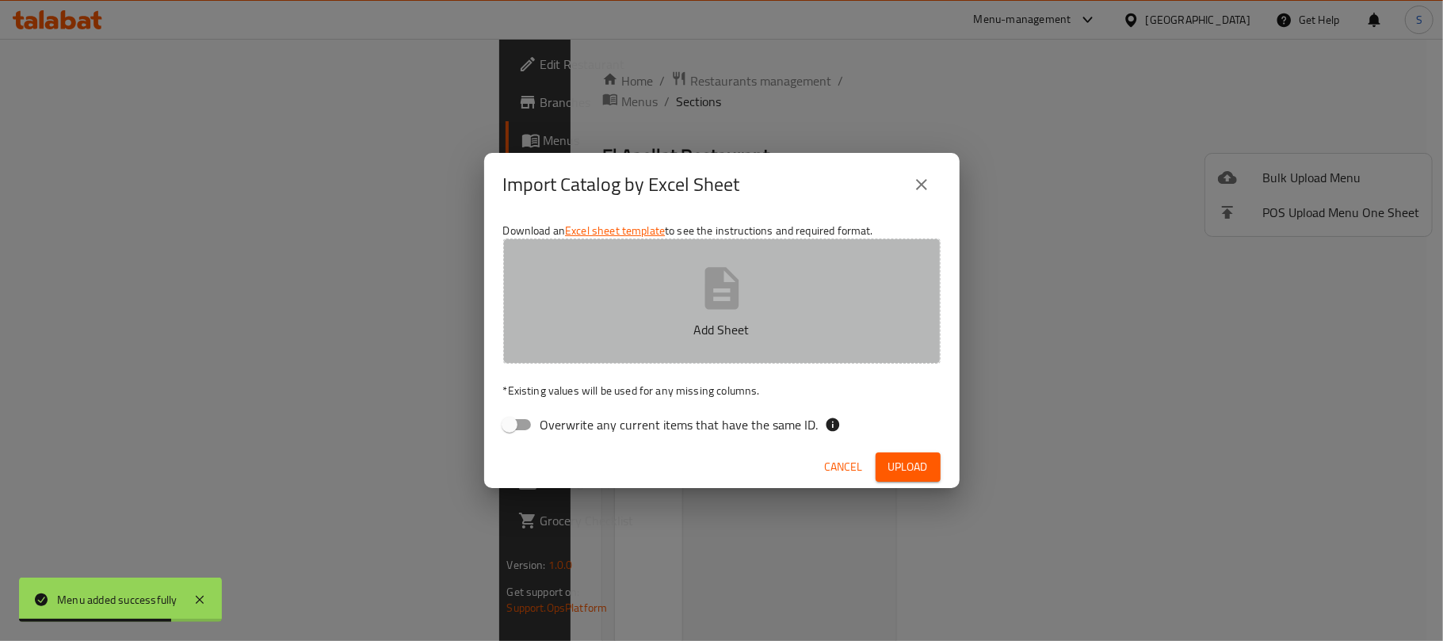
click at [717, 274] on icon "button" at bounding box center [722, 288] width 34 height 42
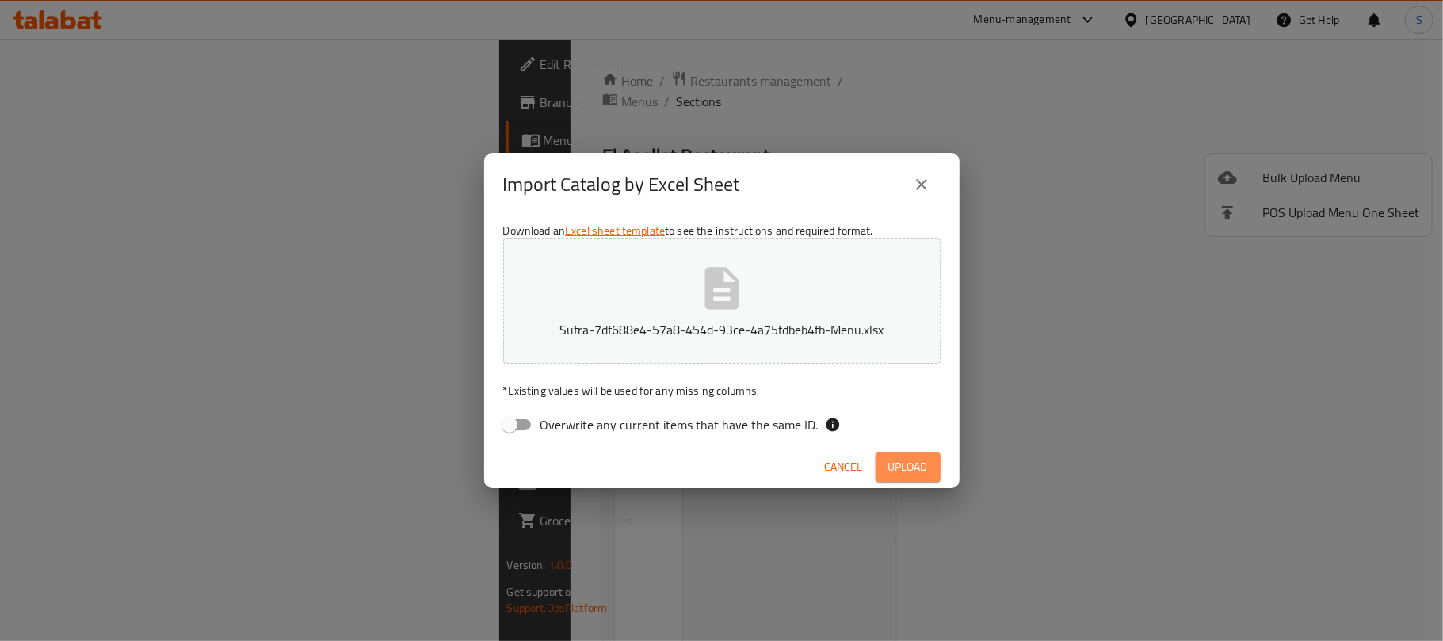
click at [883, 466] on button "Upload" at bounding box center [908, 467] width 65 height 29
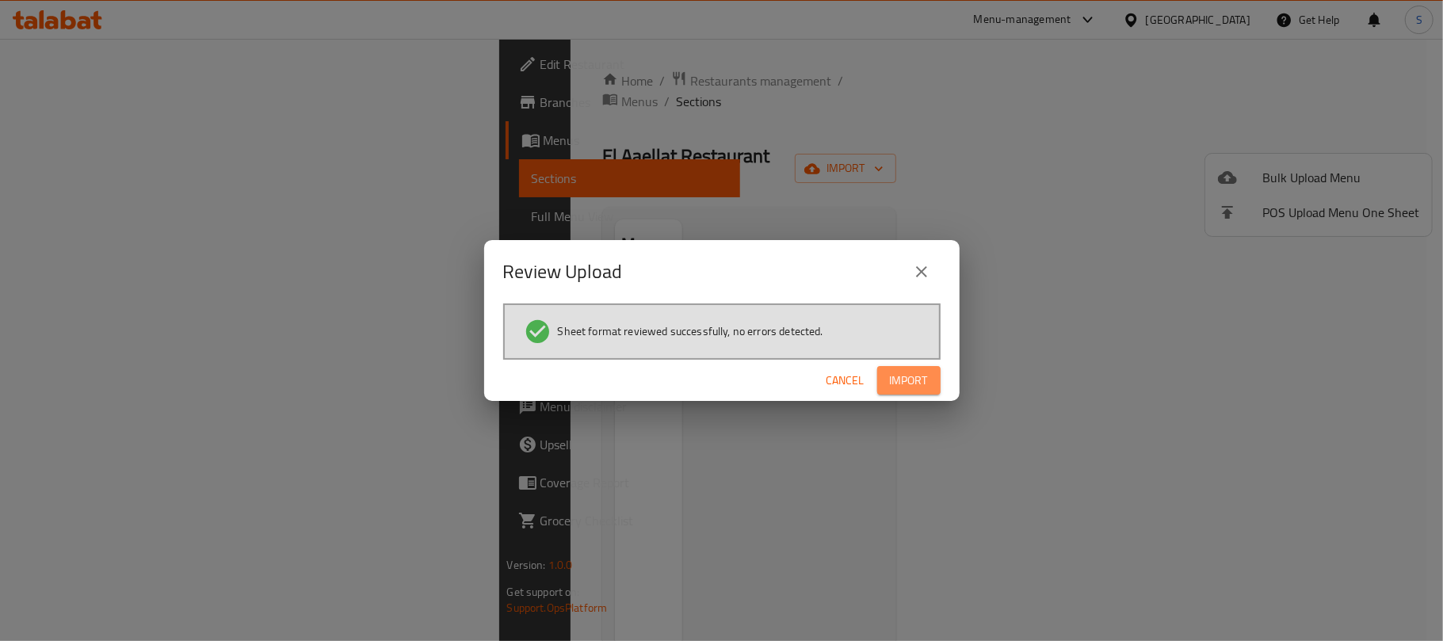
click at [886, 381] on button "Import" at bounding box center [908, 380] width 63 height 29
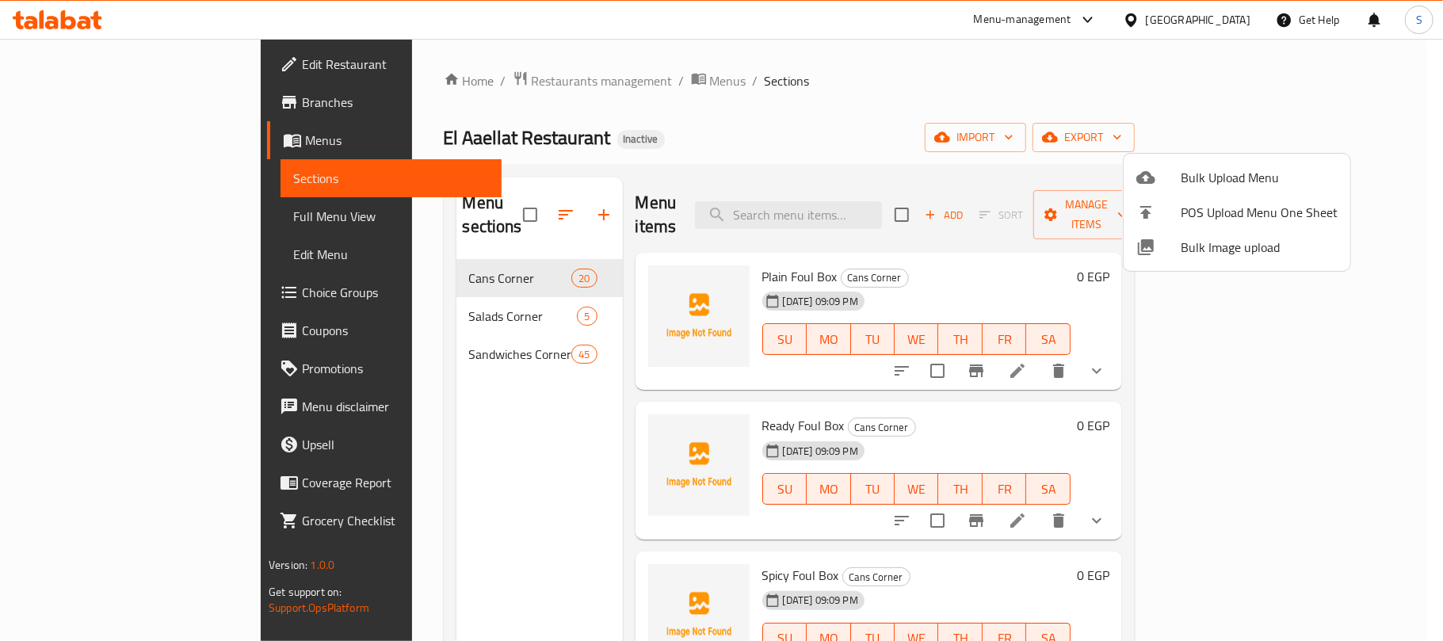
click at [95, 214] on div at bounding box center [721, 320] width 1443 height 641
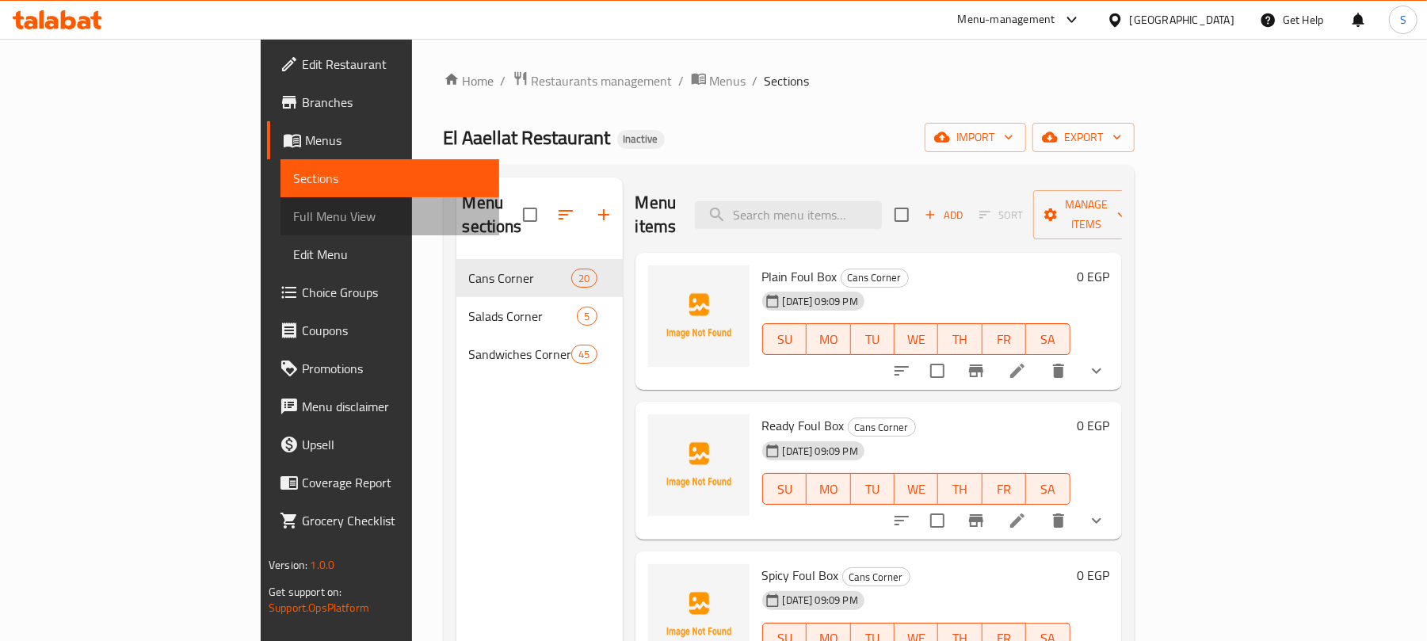
click at [293, 214] on span "Full Menu View" at bounding box center [389, 216] width 193 height 19
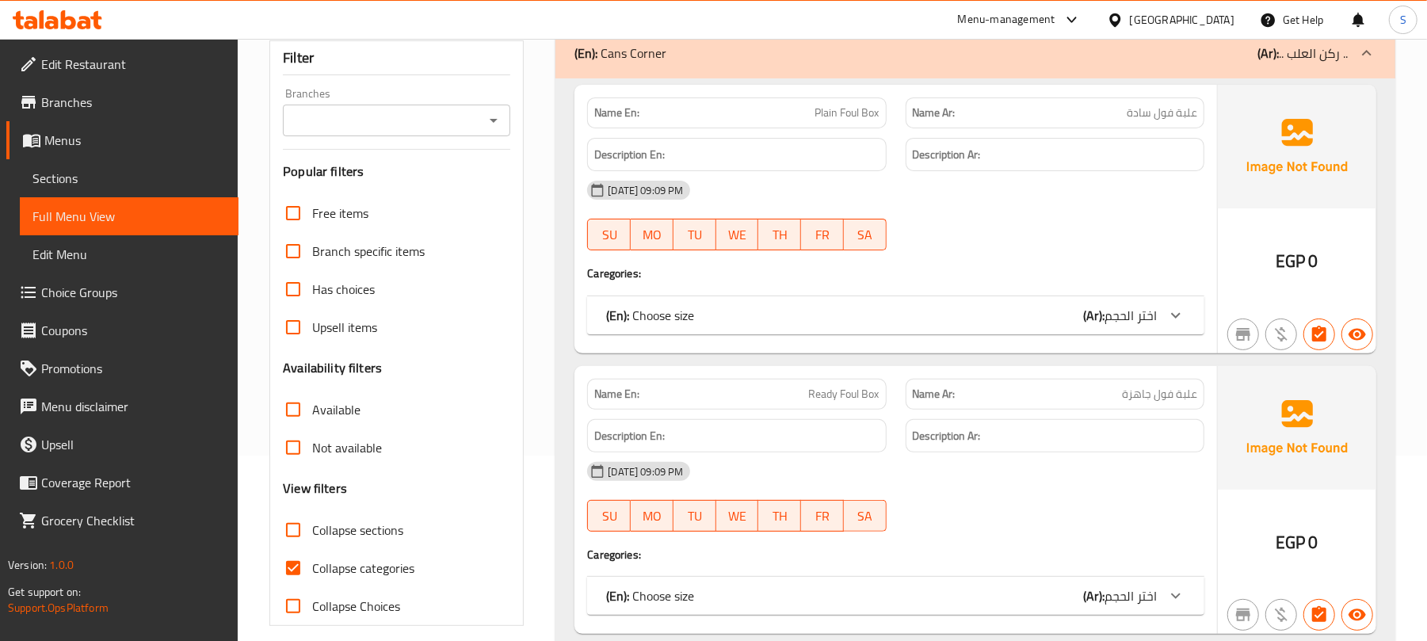
scroll to position [211, 0]
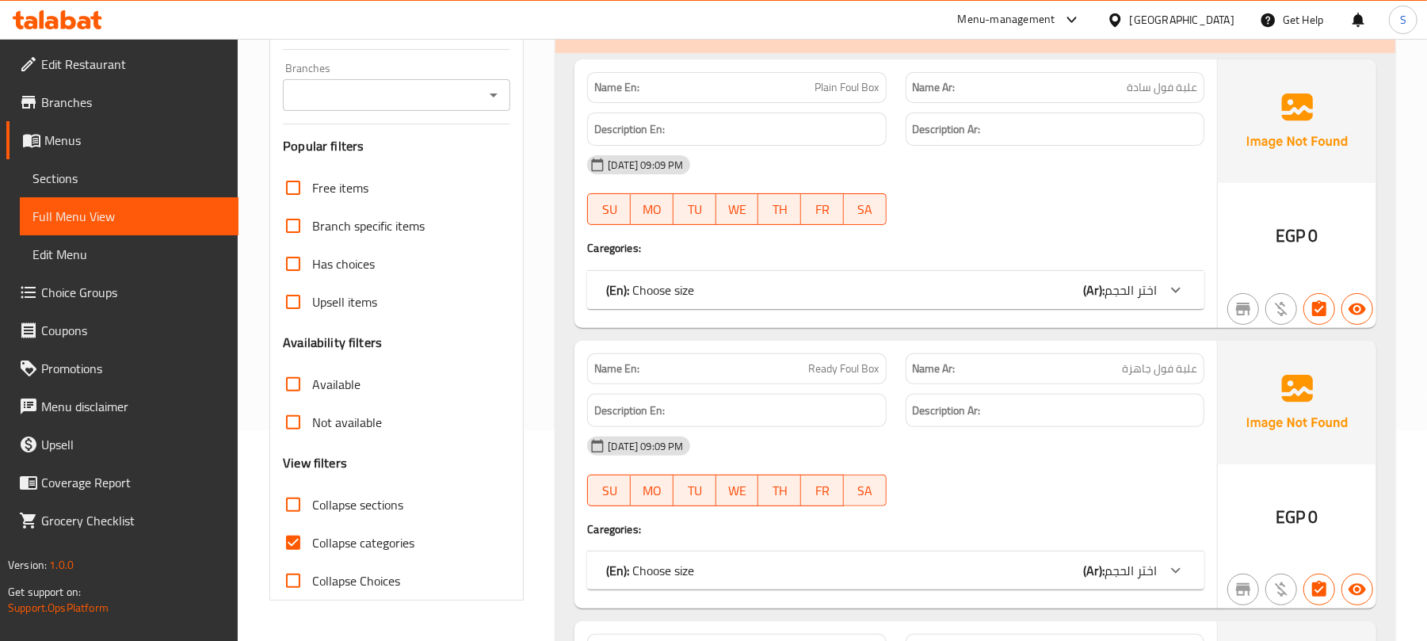
click at [296, 536] on input "Collapse categories" at bounding box center [293, 543] width 38 height 38
checkbox input "false"
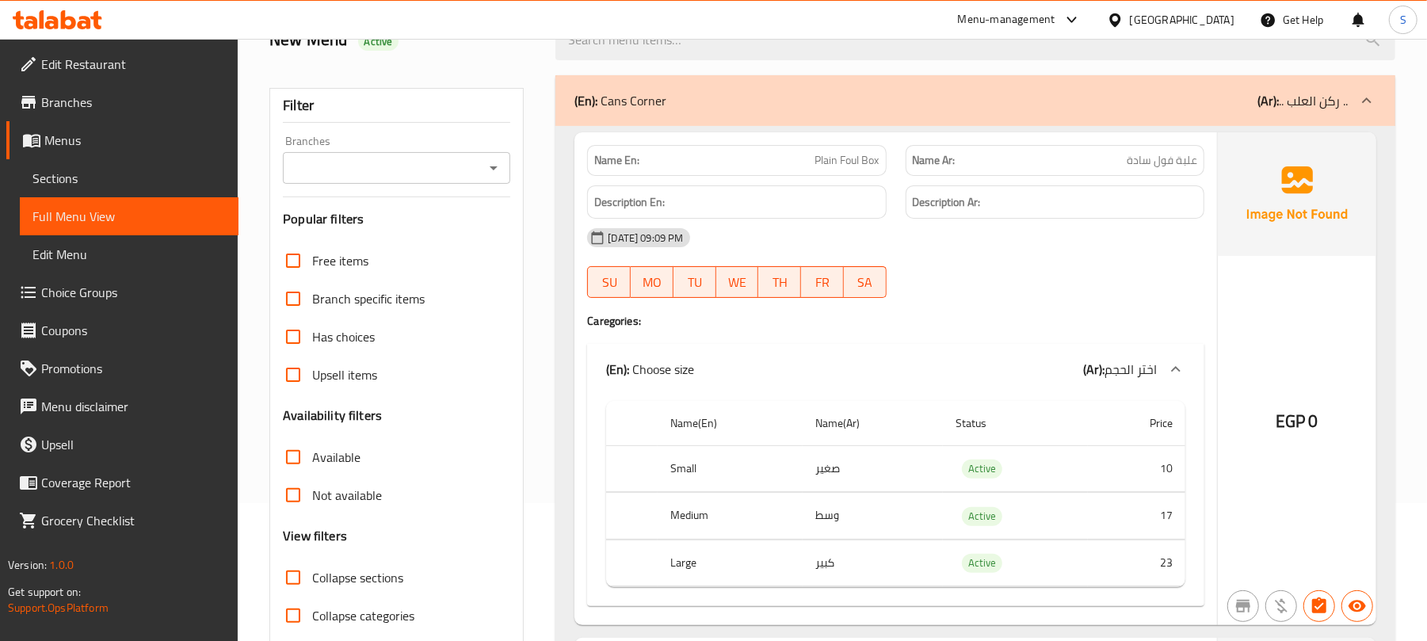
scroll to position [317, 0]
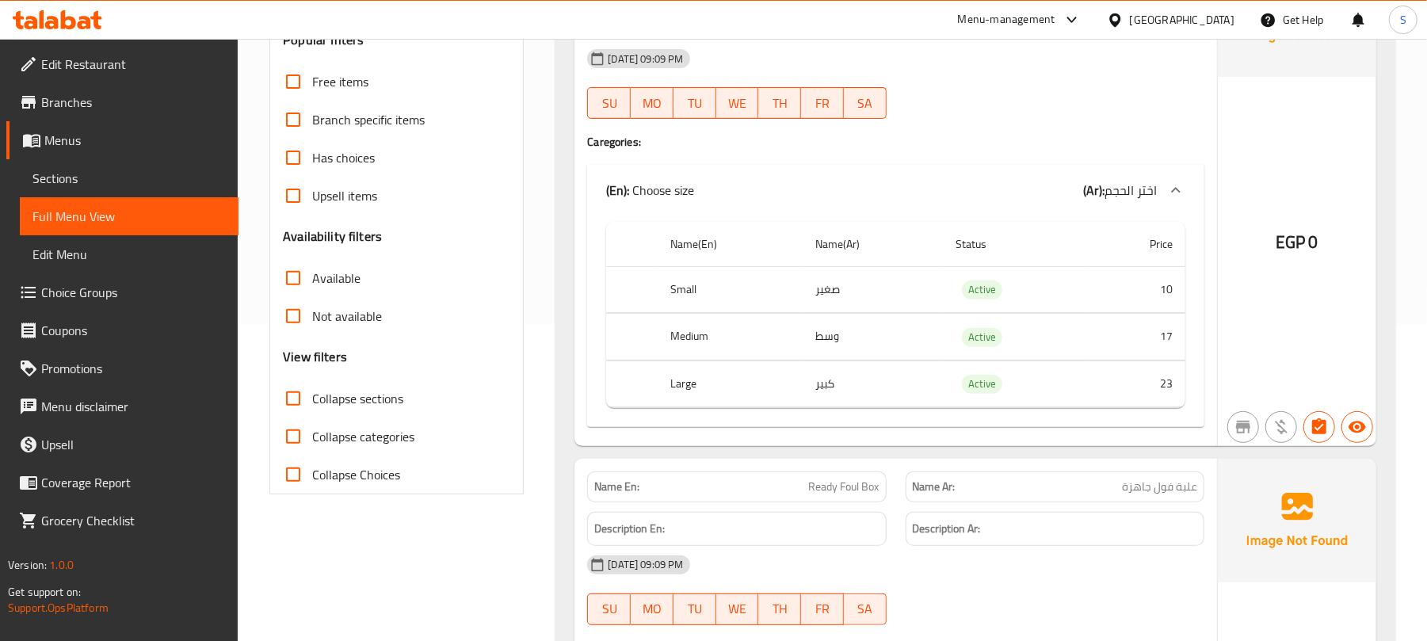
click at [300, 398] on input "Collapse sections" at bounding box center [293, 399] width 38 height 38
checkbox input "true"
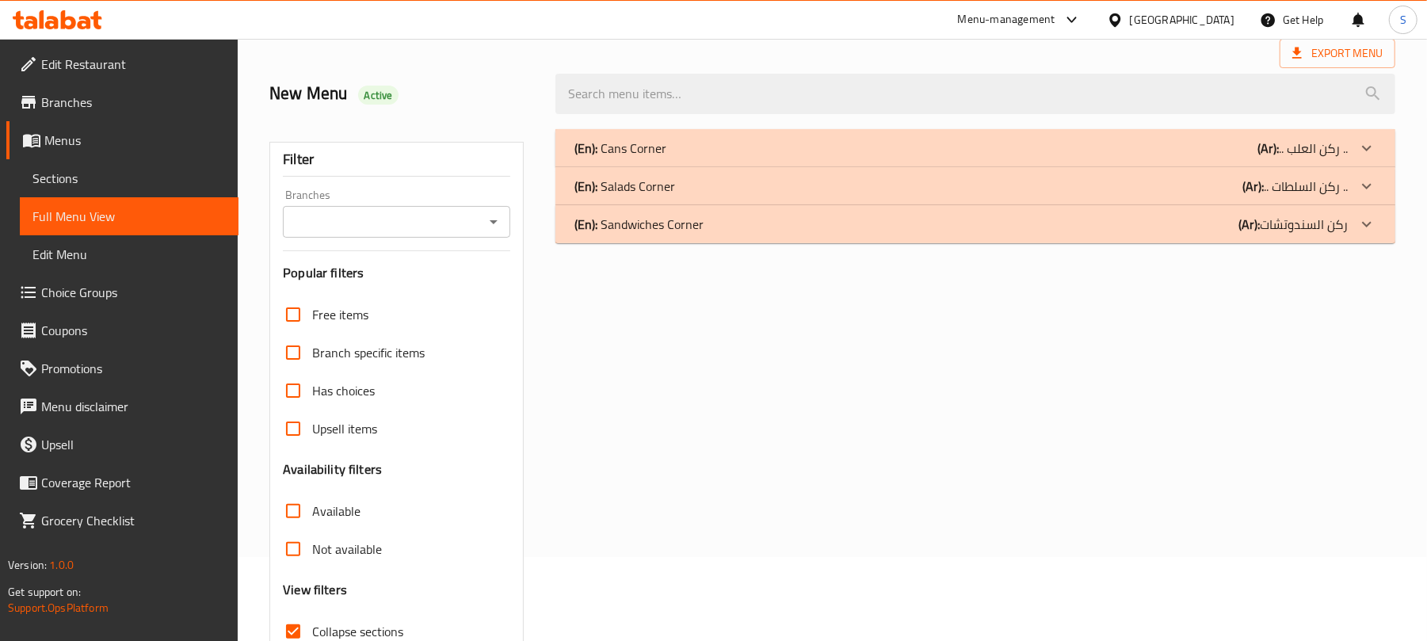
scroll to position [0, 0]
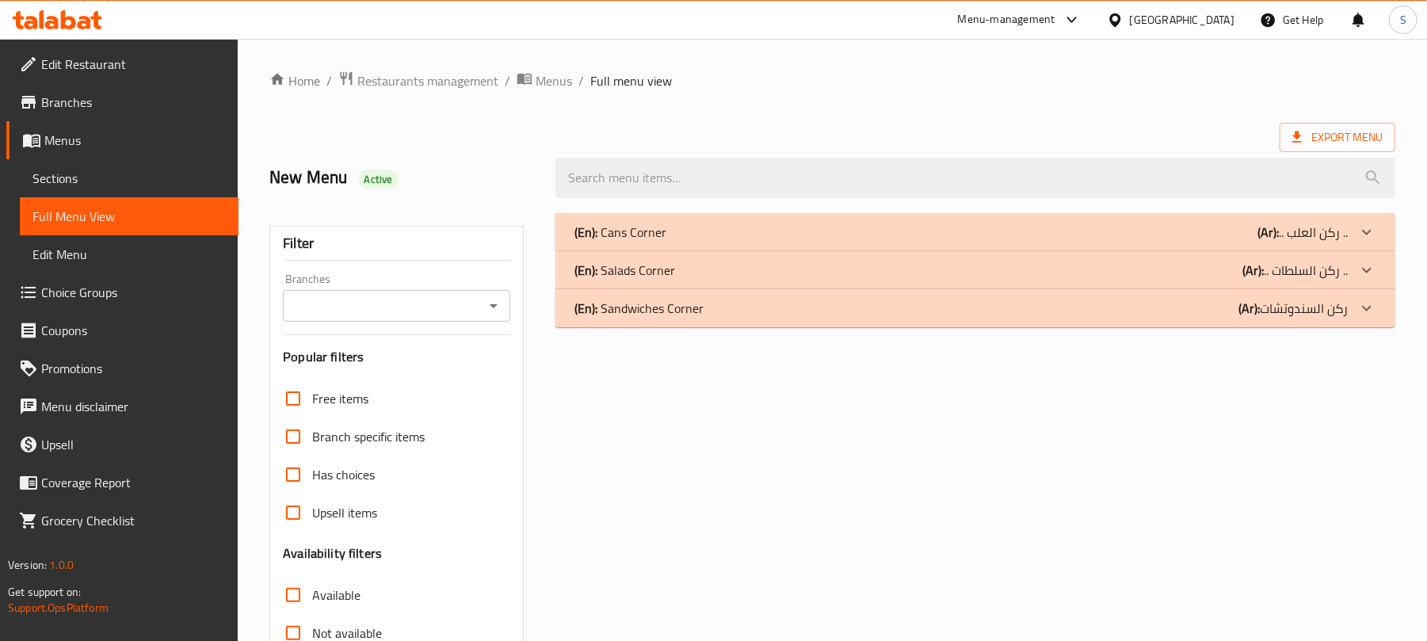
click at [638, 225] on p "(En): Cans Corner" at bounding box center [621, 232] width 92 height 19
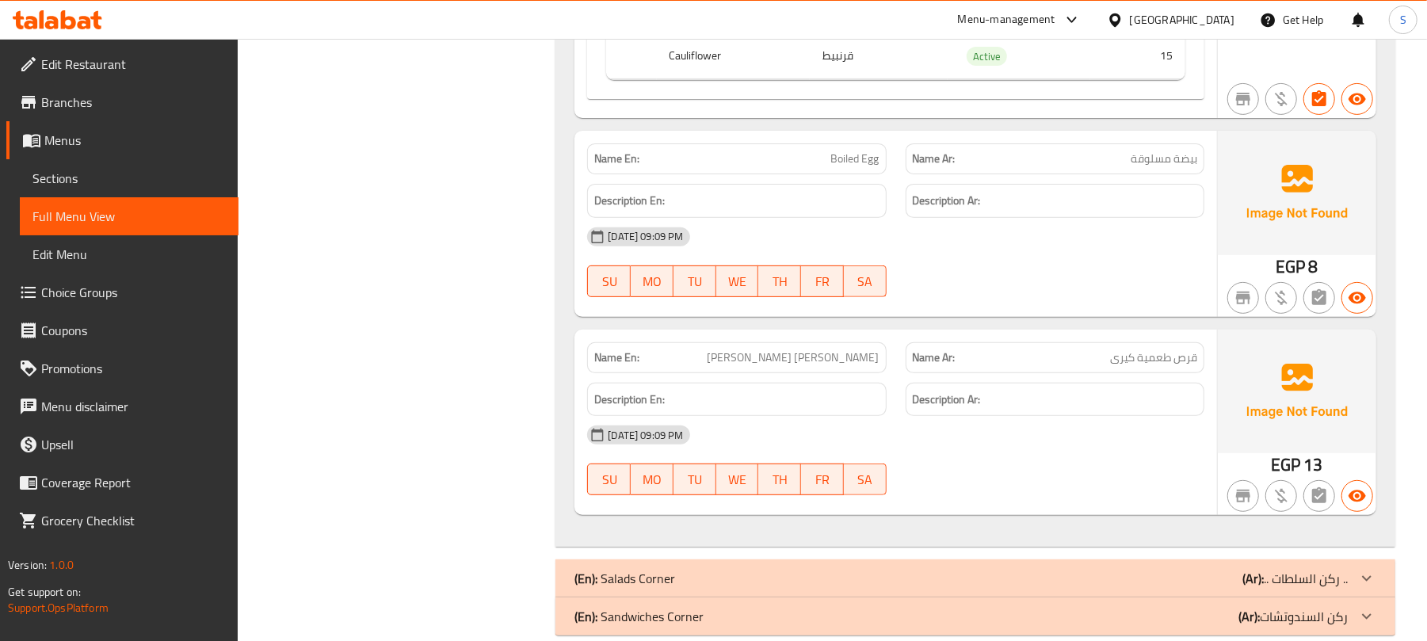
scroll to position [8982, 0]
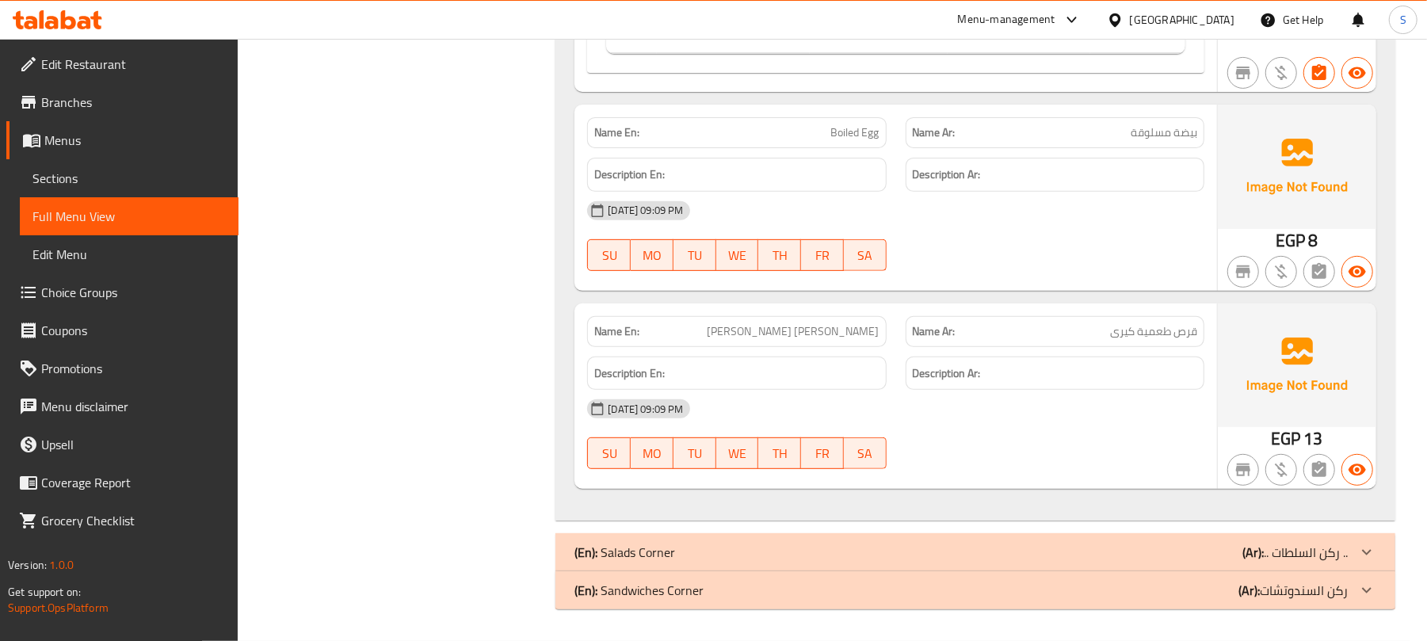
click at [99, 288] on span "Choice Groups" at bounding box center [133, 292] width 185 height 19
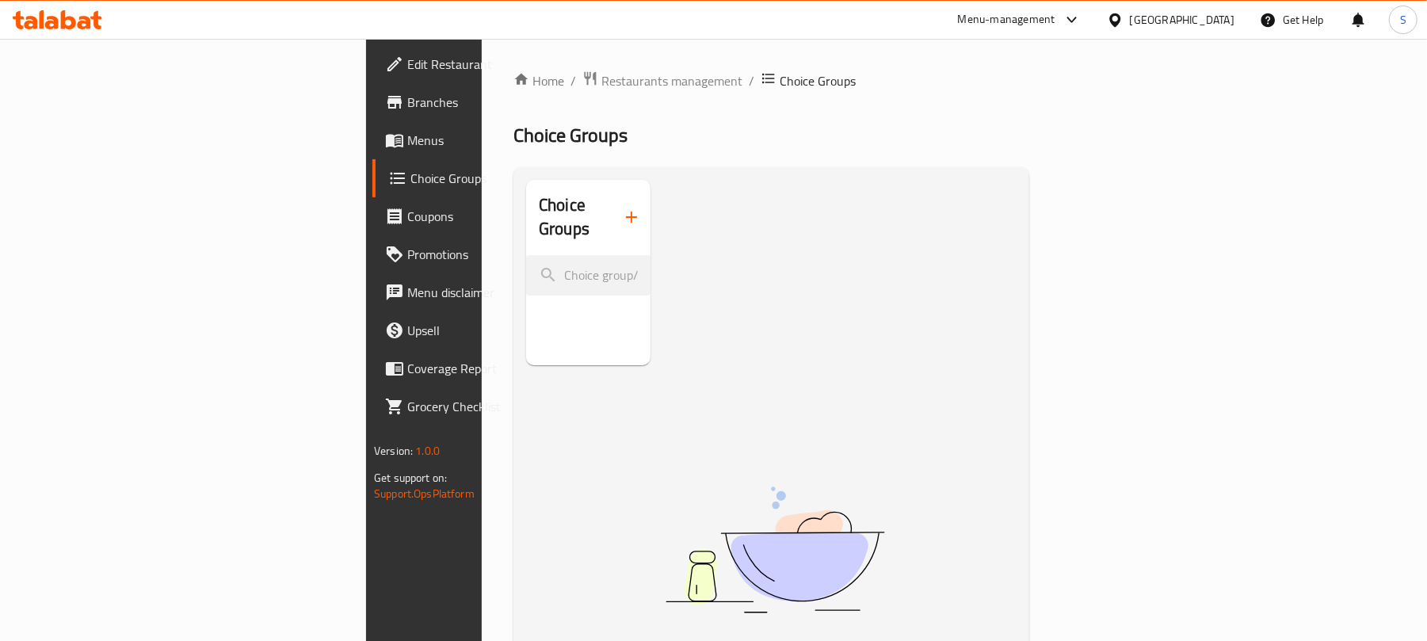
click at [622, 208] on icon "button" at bounding box center [631, 217] width 19 height 19
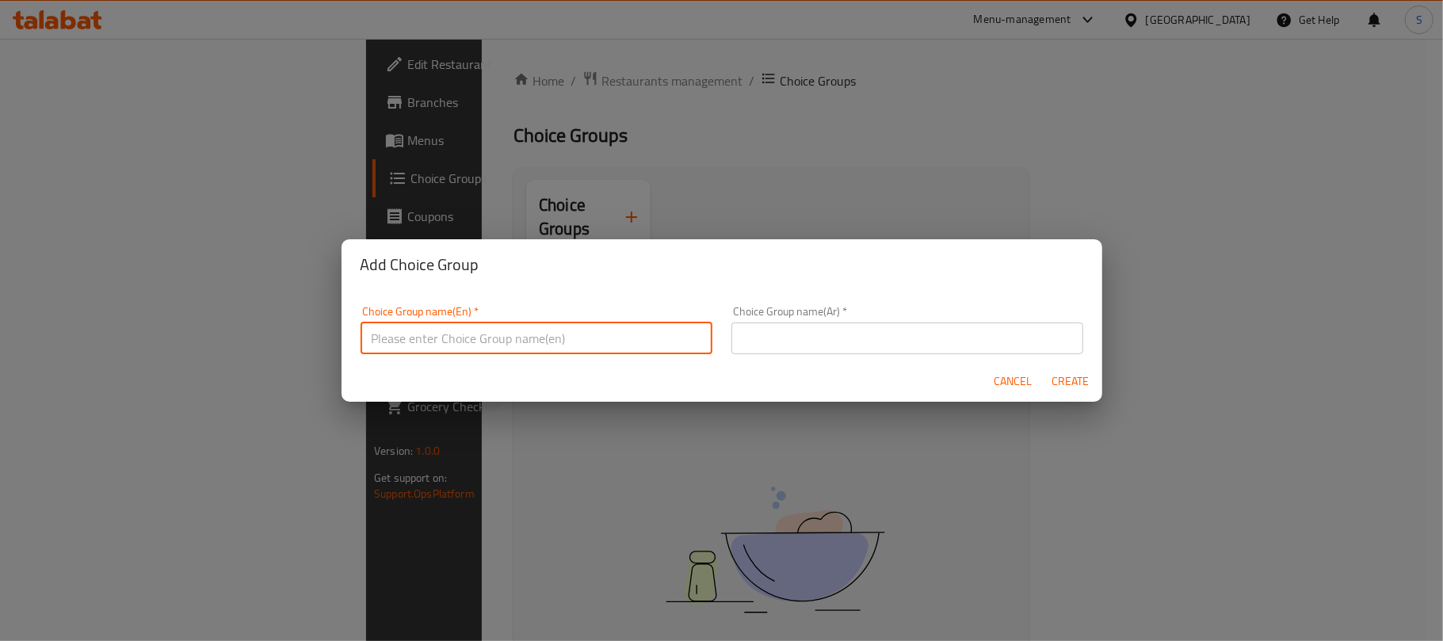
click at [521, 327] on input "text" at bounding box center [537, 339] width 352 height 32
type input "Your Choice Of:"
drag, startPoint x: 777, startPoint y: 334, endPoint x: 800, endPoint y: 372, distance: 43.8
click at [777, 334] on input "text" at bounding box center [908, 339] width 352 height 32
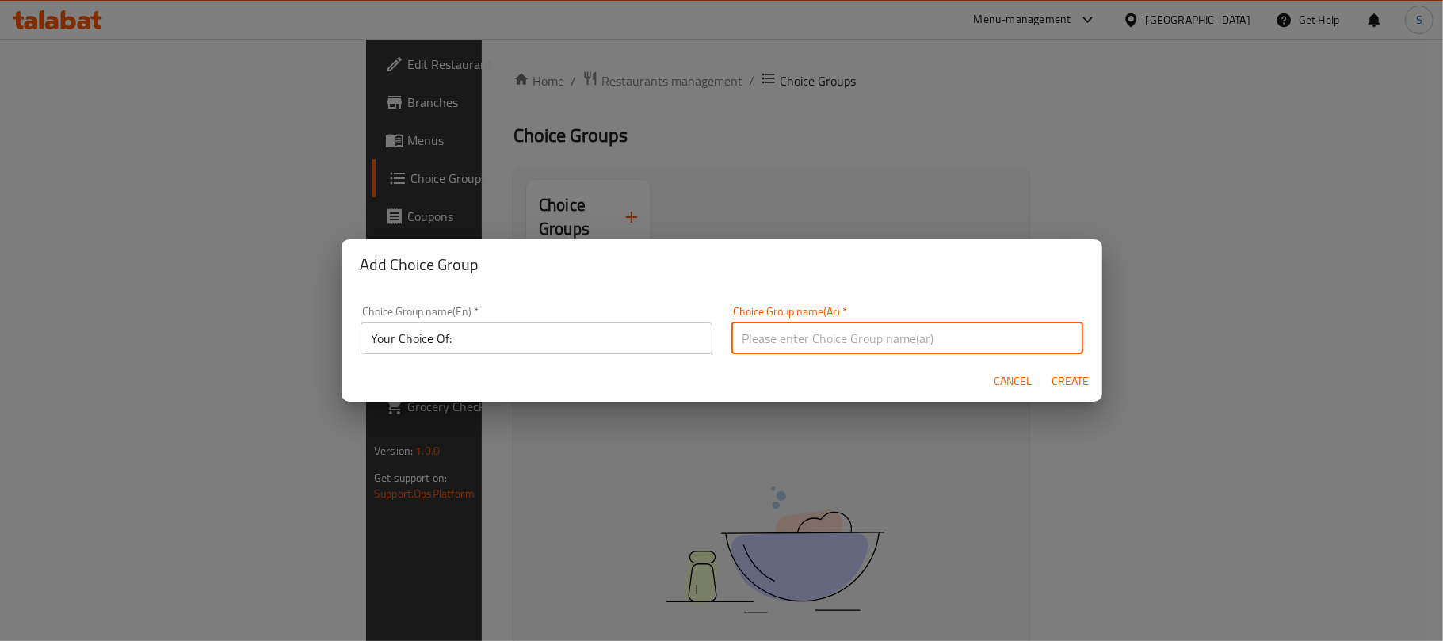
type input "إختيارك من:"
click at [1094, 376] on button "Create" at bounding box center [1070, 381] width 51 height 29
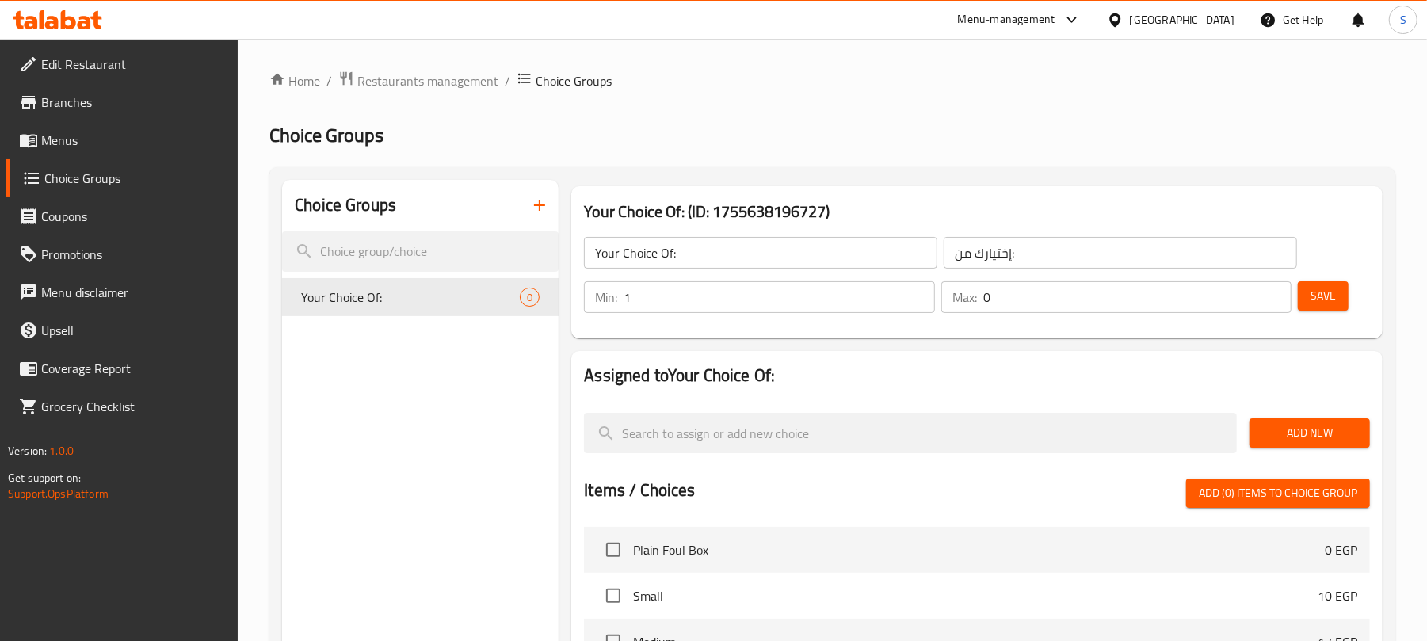
type input "1"
click at [915, 290] on input "1" at bounding box center [779, 297] width 311 height 32
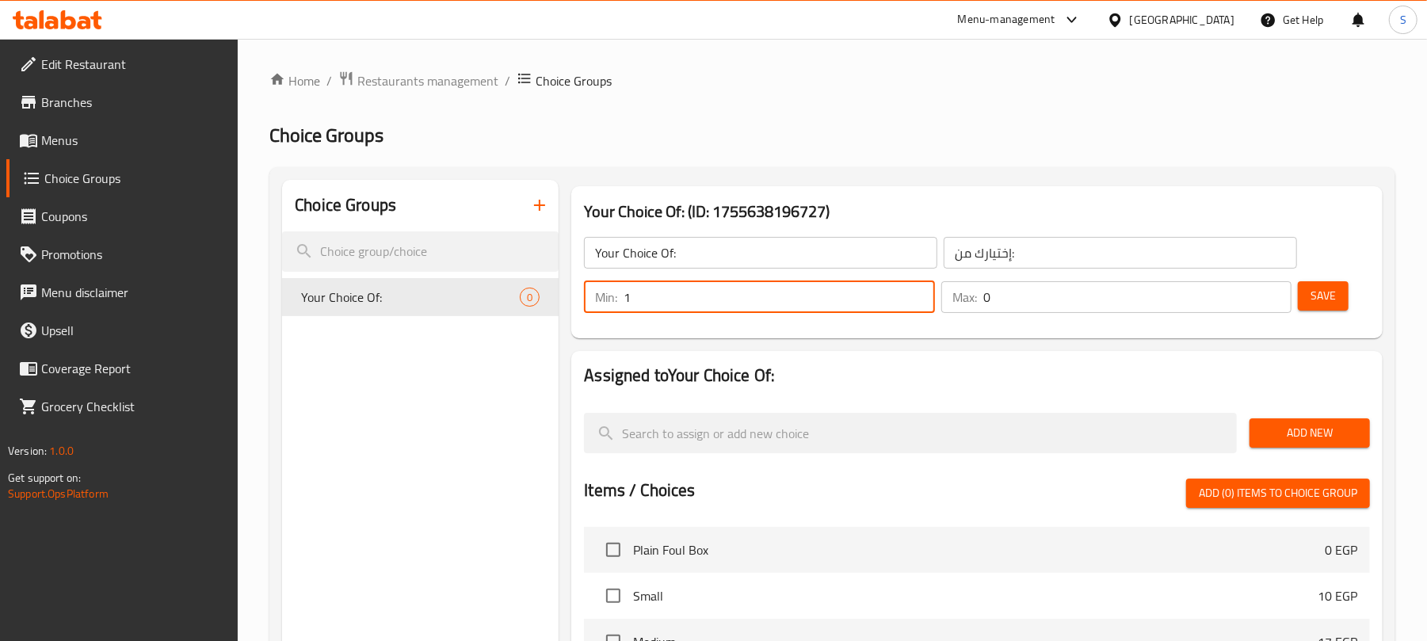
type input "1"
click at [1272, 292] on input "1" at bounding box center [1138, 297] width 308 height 32
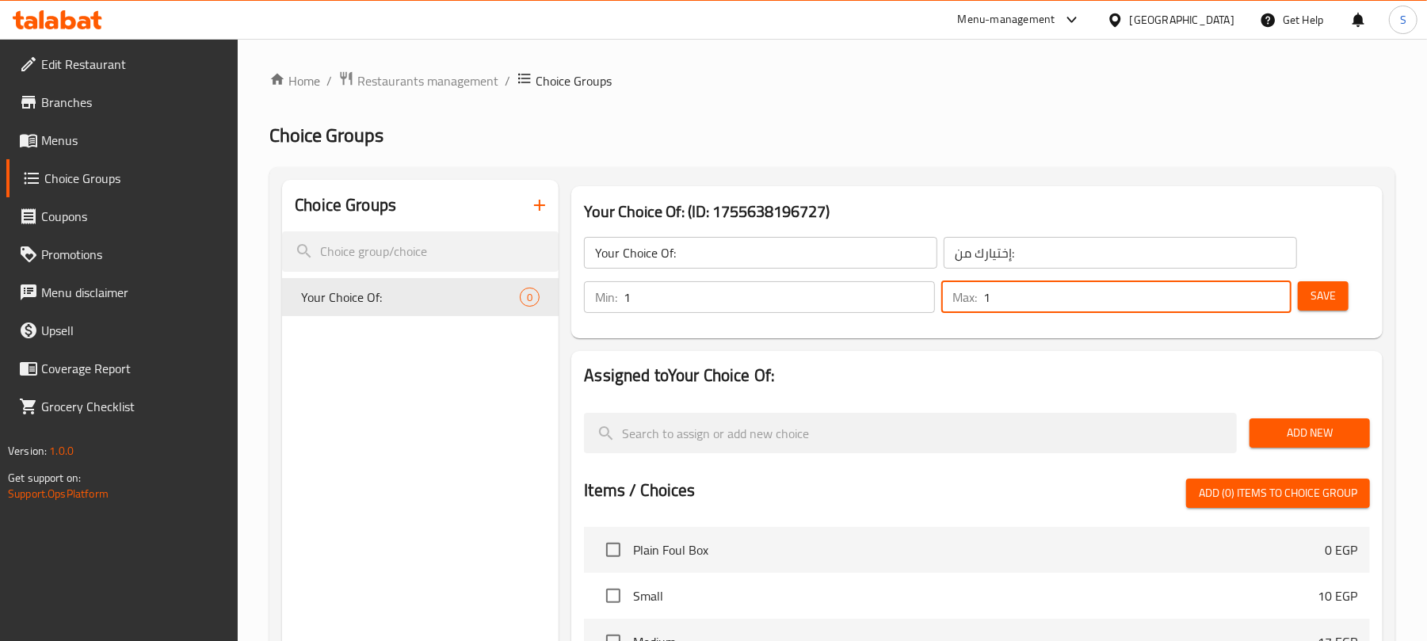
click at [1325, 292] on span "Save" at bounding box center [1323, 296] width 25 height 20
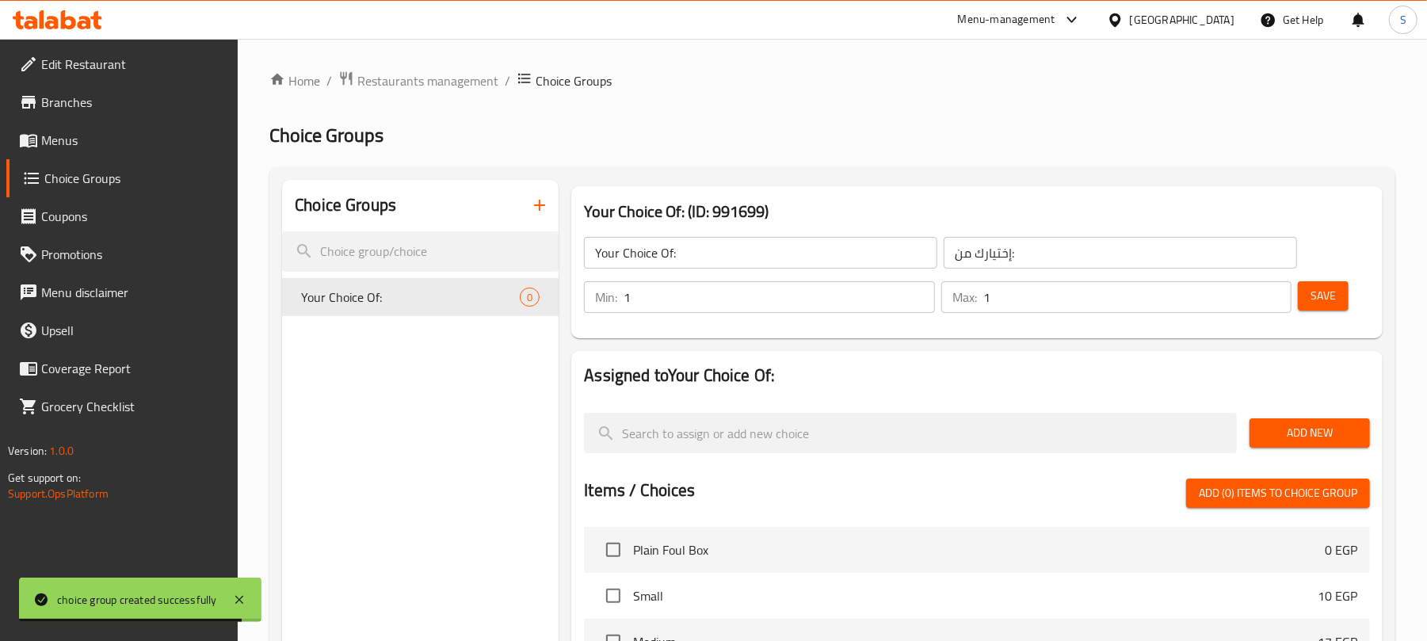
click at [1269, 436] on span "Add New" at bounding box center [1309, 433] width 95 height 20
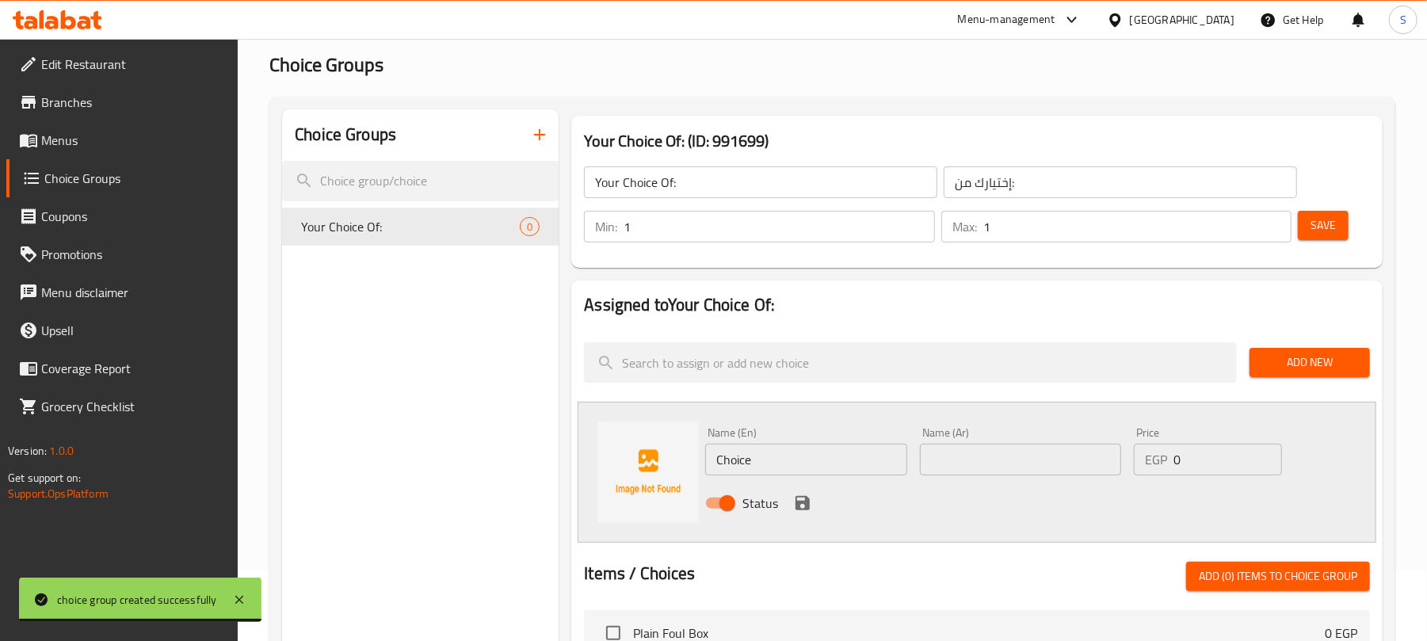
scroll to position [105, 0]
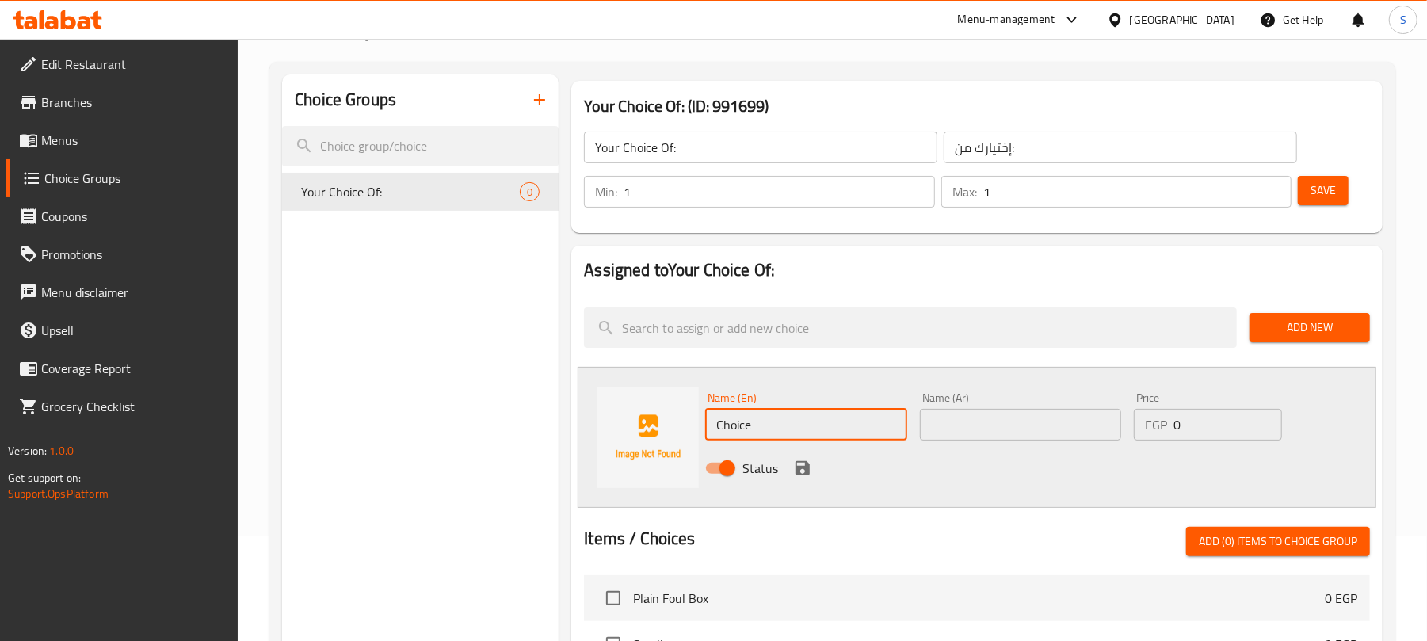
drag, startPoint x: 759, startPoint y: 426, endPoint x: 710, endPoint y: 422, distance: 49.4
click at [710, 422] on input "Choice" at bounding box center [805, 425] width 201 height 32
paste input "Pane"
type input "Pane"
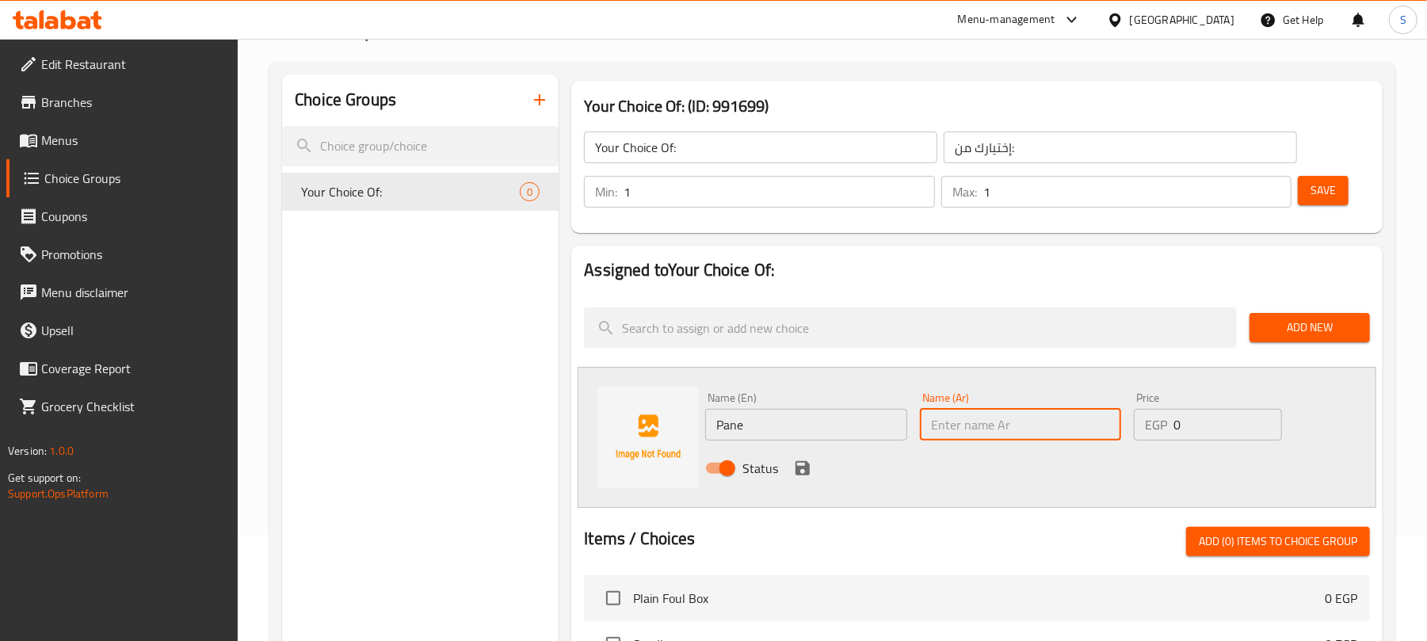
paste input "بانيه"
type input "بانيه"
click at [805, 469] on icon "save" at bounding box center [803, 468] width 14 height 14
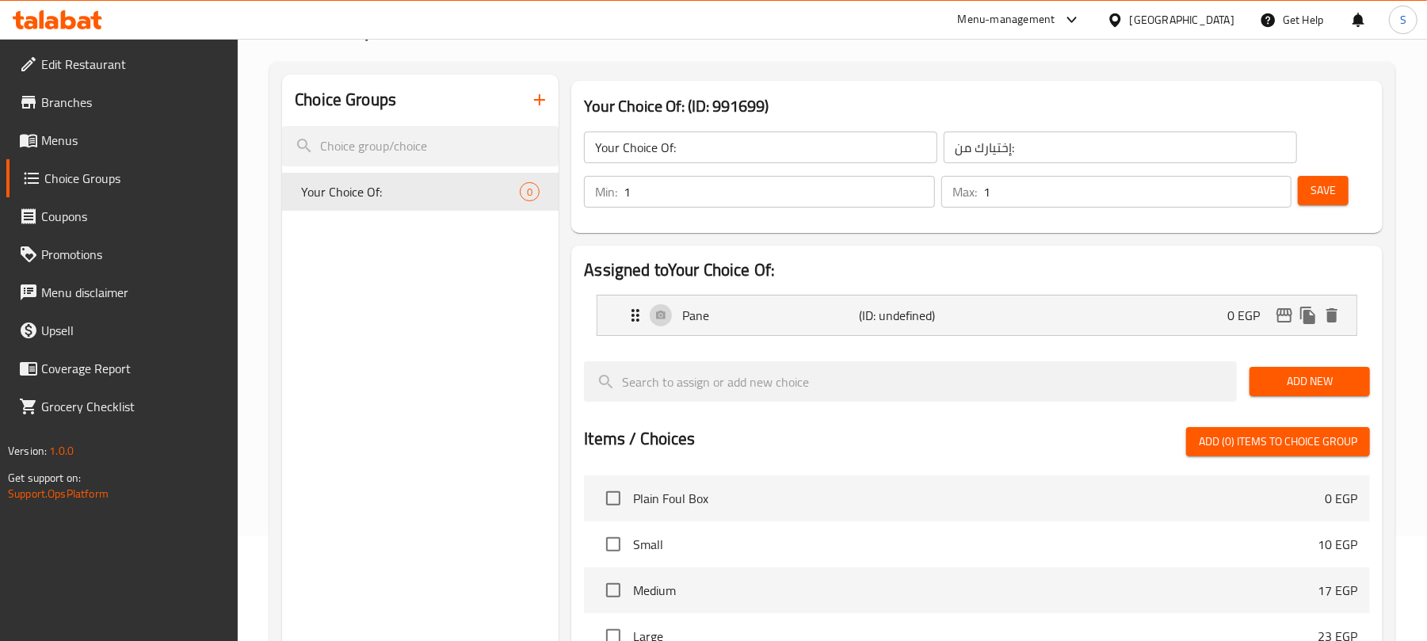
click at [1276, 372] on span "Add New" at bounding box center [1309, 382] width 95 height 20
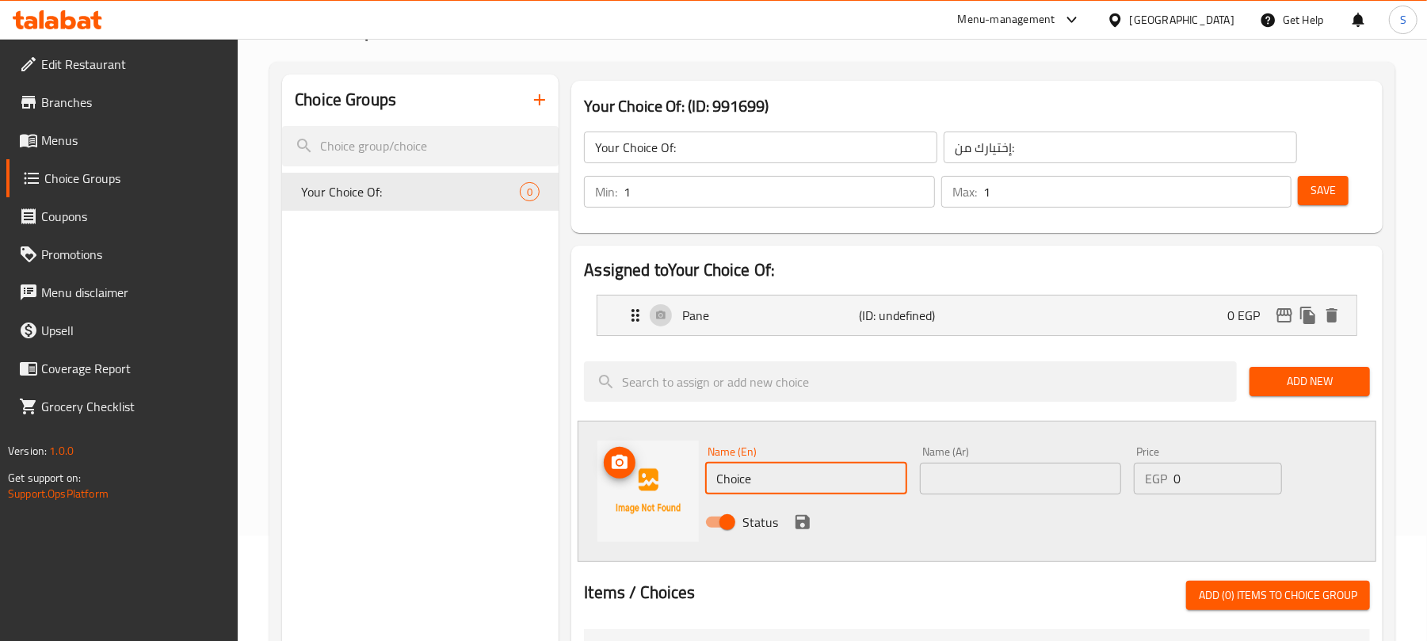
drag, startPoint x: 774, startPoint y: 493, endPoint x: 697, endPoint y: 483, distance: 77.6
click at [697, 483] on div "Name (En) Choice Name (En) Name (Ar) Name (Ar) Price EGP 0 Price Status" at bounding box center [977, 491] width 799 height 141
paste input "Egga"
type input "Egga"
click at [1038, 479] on input "text" at bounding box center [1020, 479] width 201 height 32
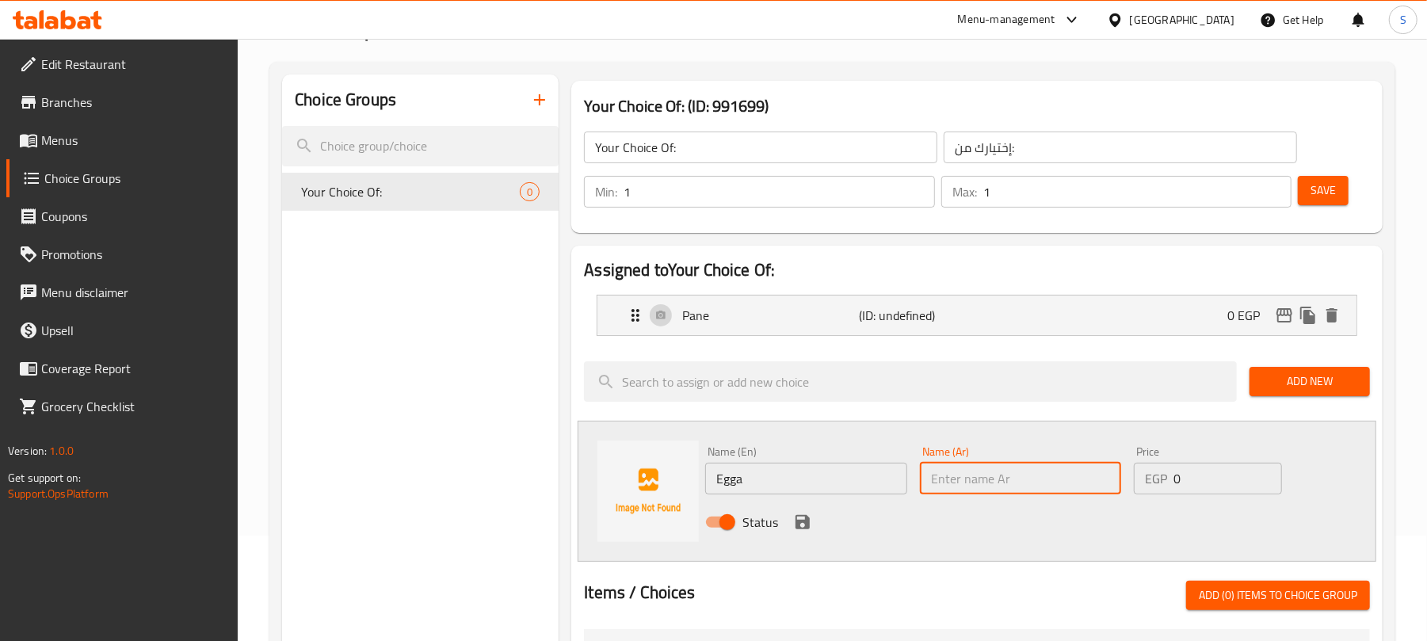
paste input "عجة"
type input "عجة"
click at [796, 517] on icon "save" at bounding box center [803, 522] width 14 height 14
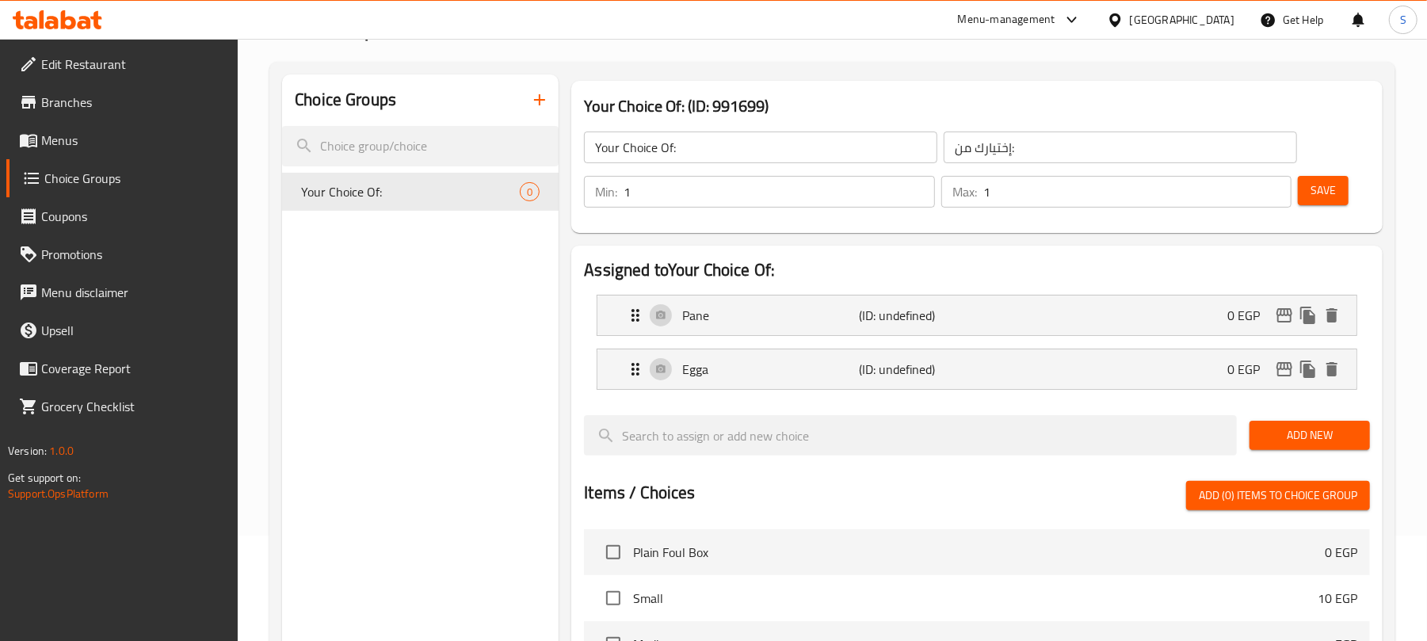
click at [1285, 441] on span "Add New" at bounding box center [1309, 436] width 95 height 20
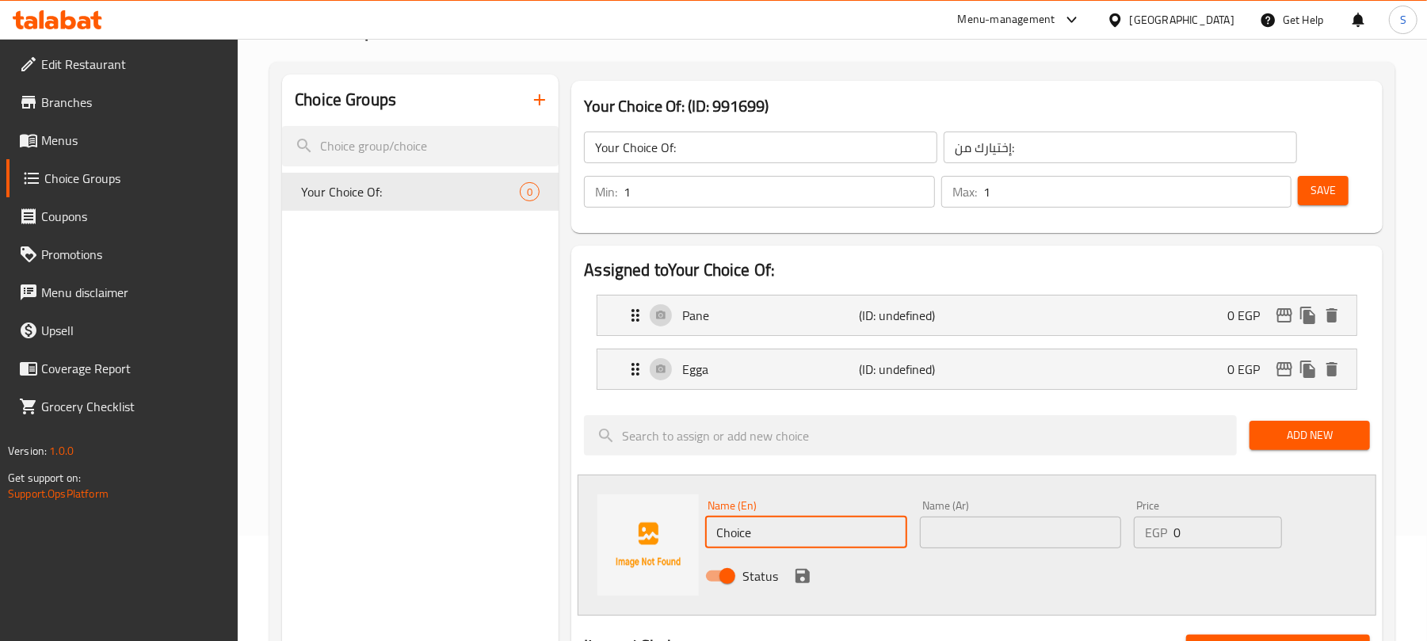
drag, startPoint x: 767, startPoint y: 537, endPoint x: 695, endPoint y: 536, distance: 72.1
click at [695, 536] on div "Name (En) Choice Name (En) Name (Ar) Name (Ar) Price EGP 0 Price Status" at bounding box center [977, 545] width 799 height 141
paste input "auliflower"
type input "Cauliflower"
click at [1013, 527] on input "text" at bounding box center [1020, 533] width 201 height 32
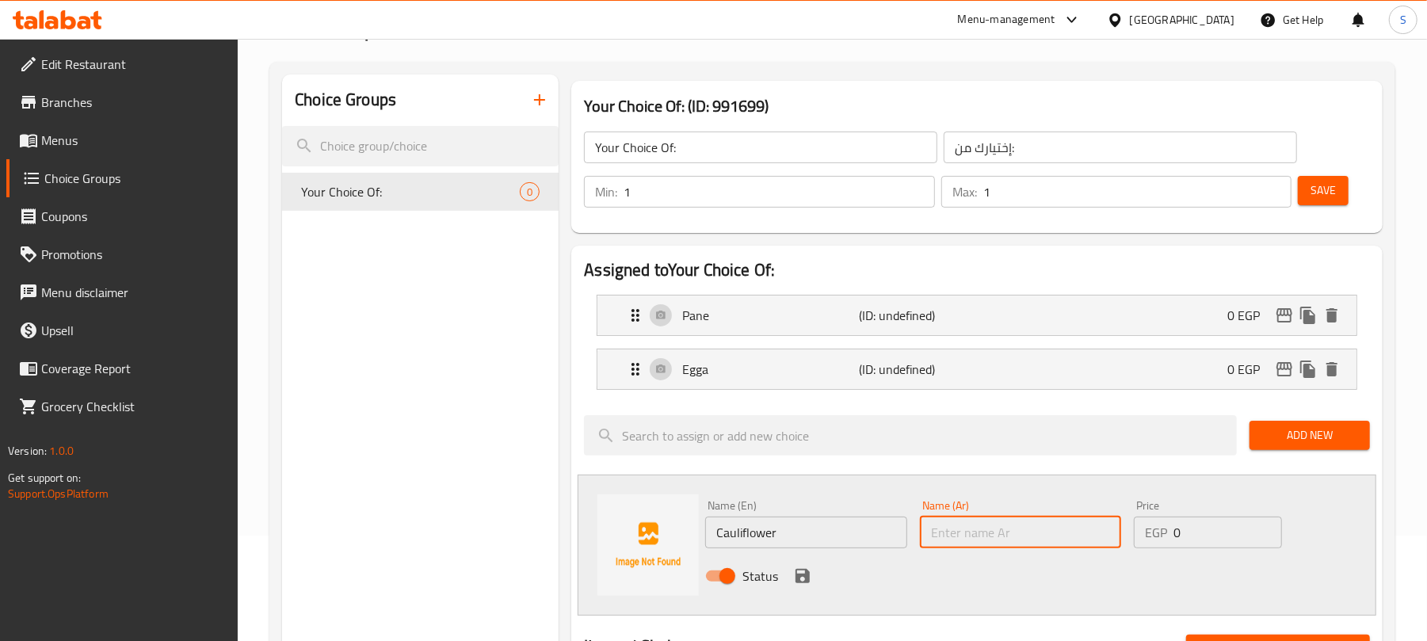
paste input "قرنبيط"
type input "قرنبيط"
click at [797, 577] on icon "save" at bounding box center [803, 576] width 14 height 14
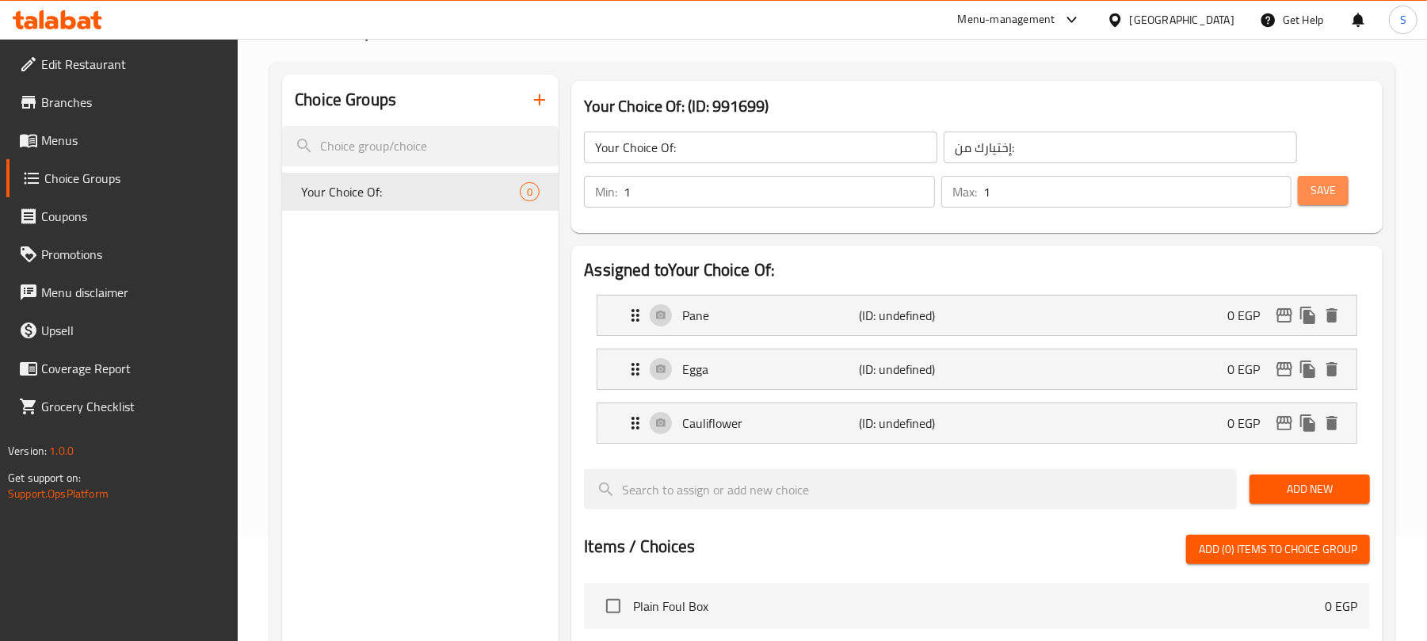
click at [1311, 191] on span "Save" at bounding box center [1323, 191] width 25 height 20
click at [87, 140] on span "Menus" at bounding box center [133, 140] width 185 height 19
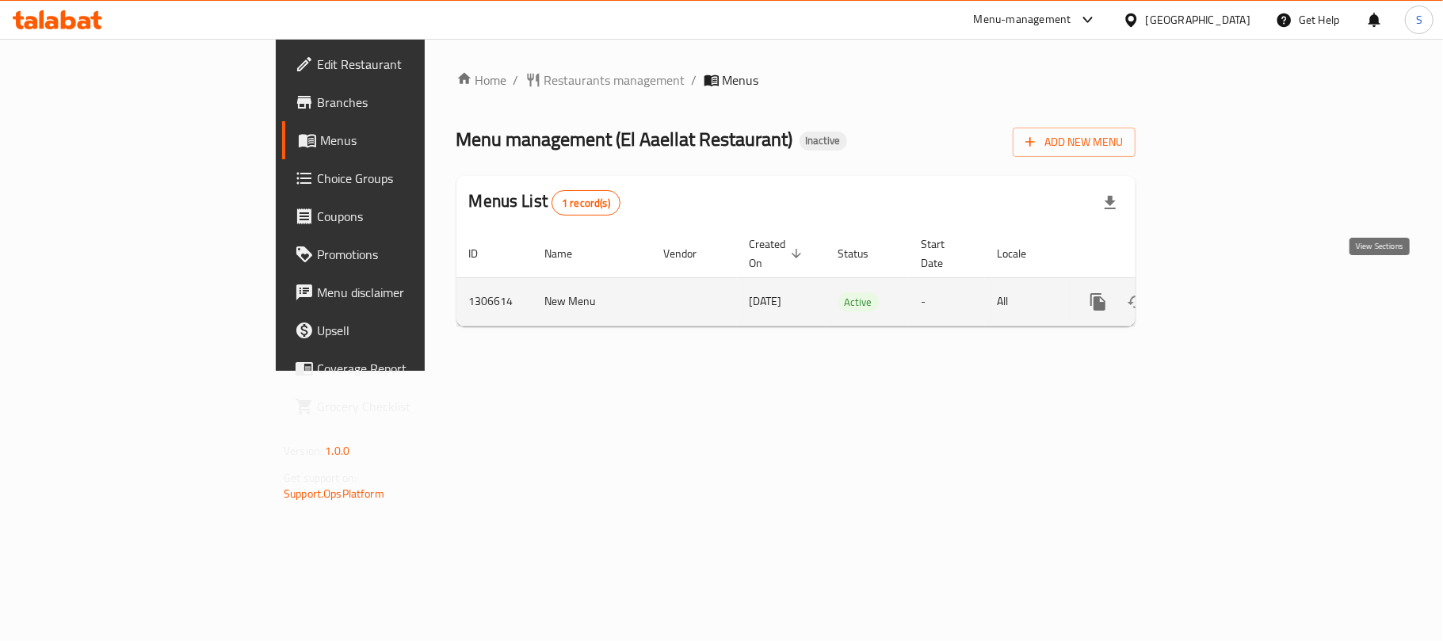
click at [1222, 292] on icon "enhanced table" at bounding box center [1212, 301] width 19 height 19
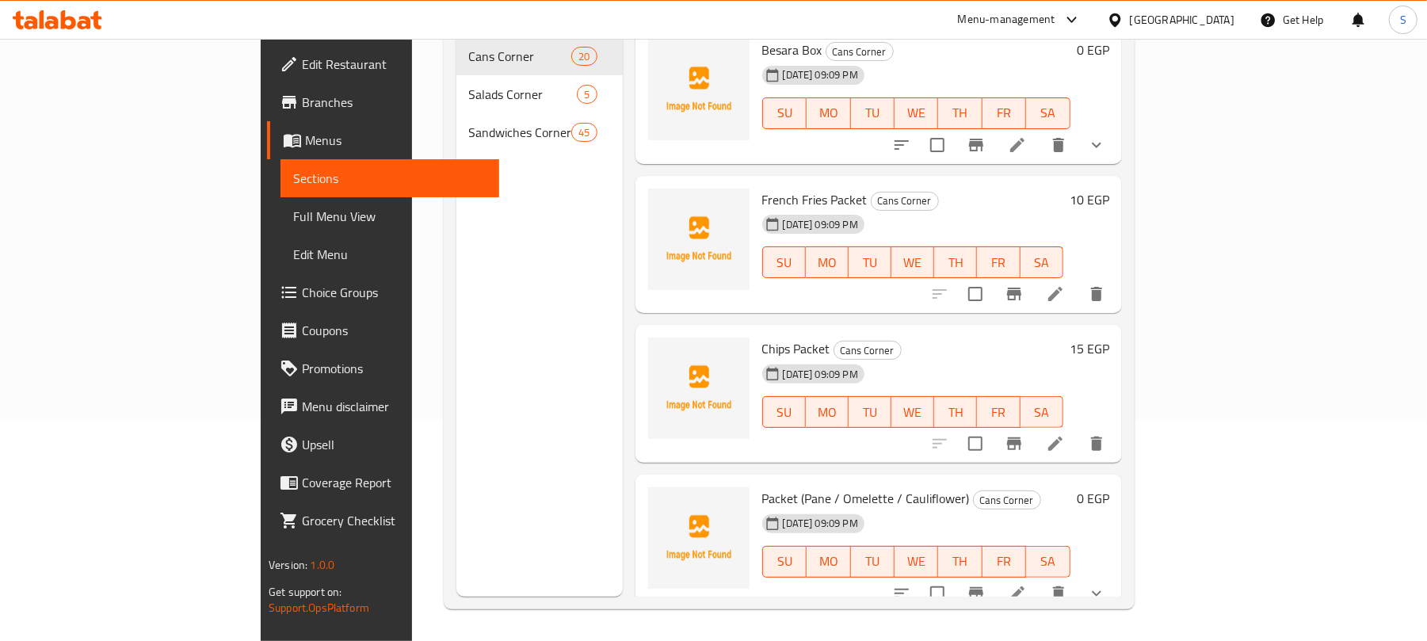
scroll to position [2070, 0]
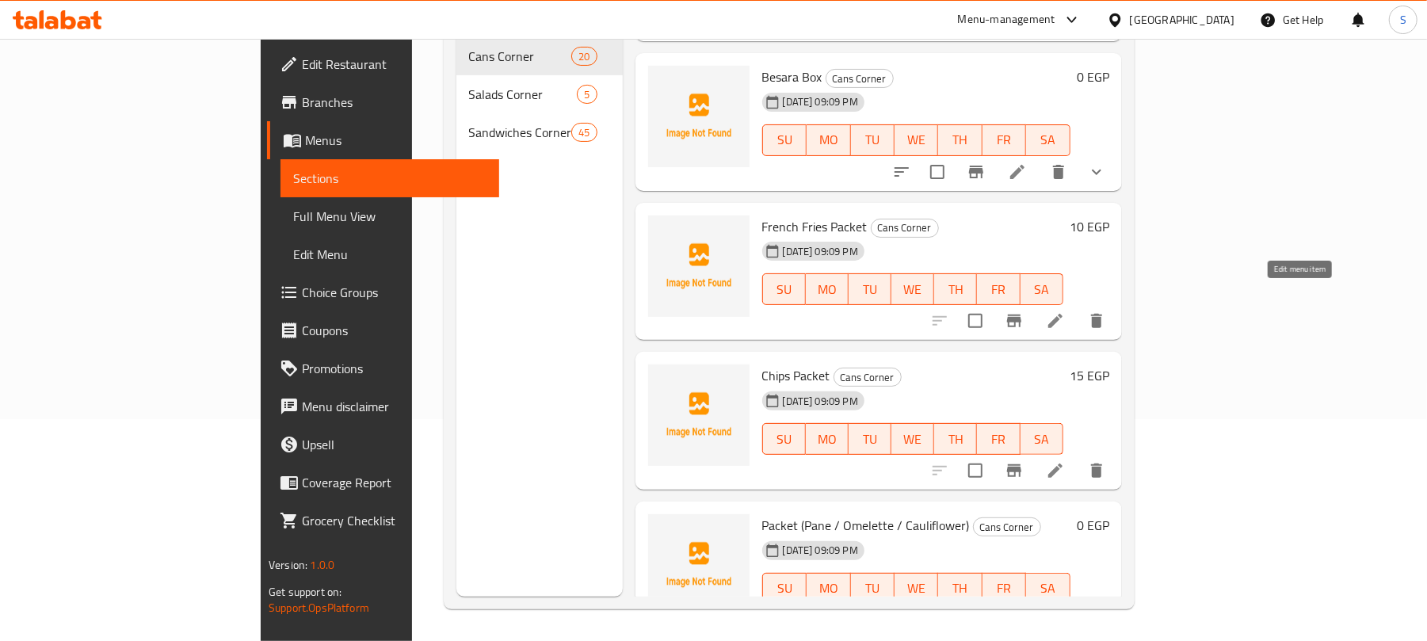
click at [1065, 311] on icon at bounding box center [1055, 320] width 19 height 19
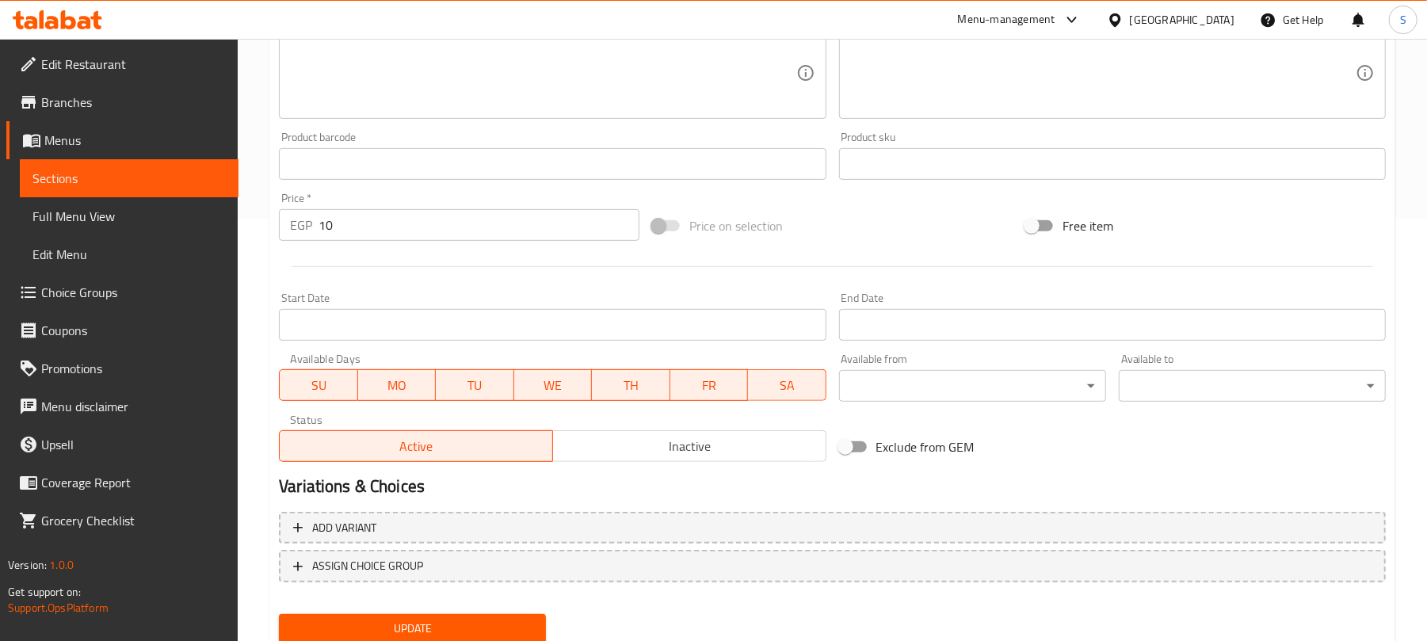
scroll to position [477, 0]
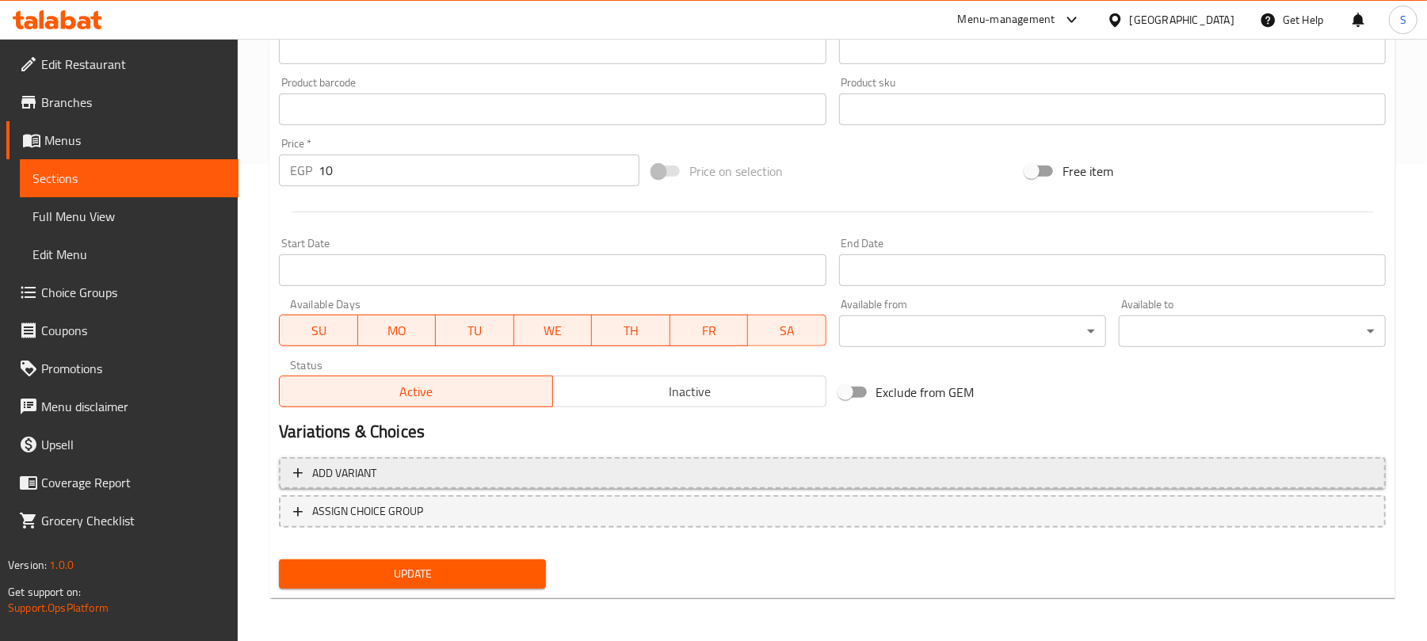
click at [1211, 471] on span "Add variant" at bounding box center [832, 474] width 1079 height 20
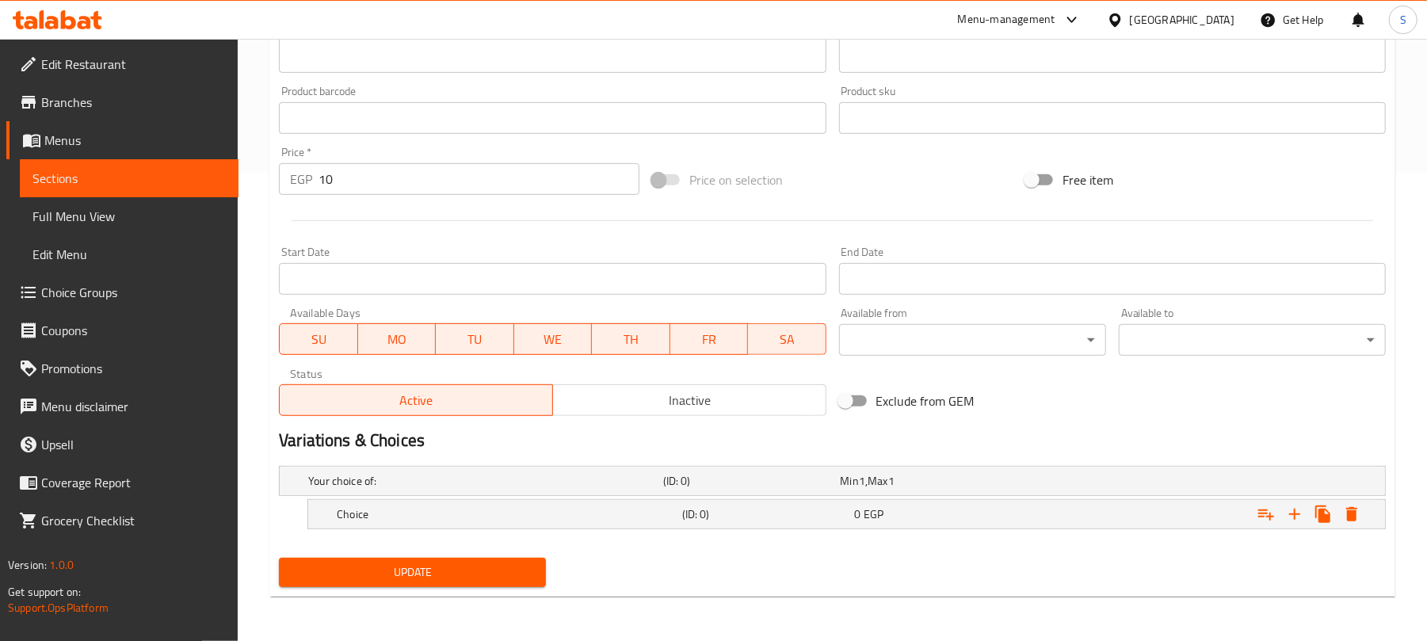
scroll to position [470, 0]
click at [1212, 484] on div "Expand" at bounding box center [1191, 481] width 355 height 6
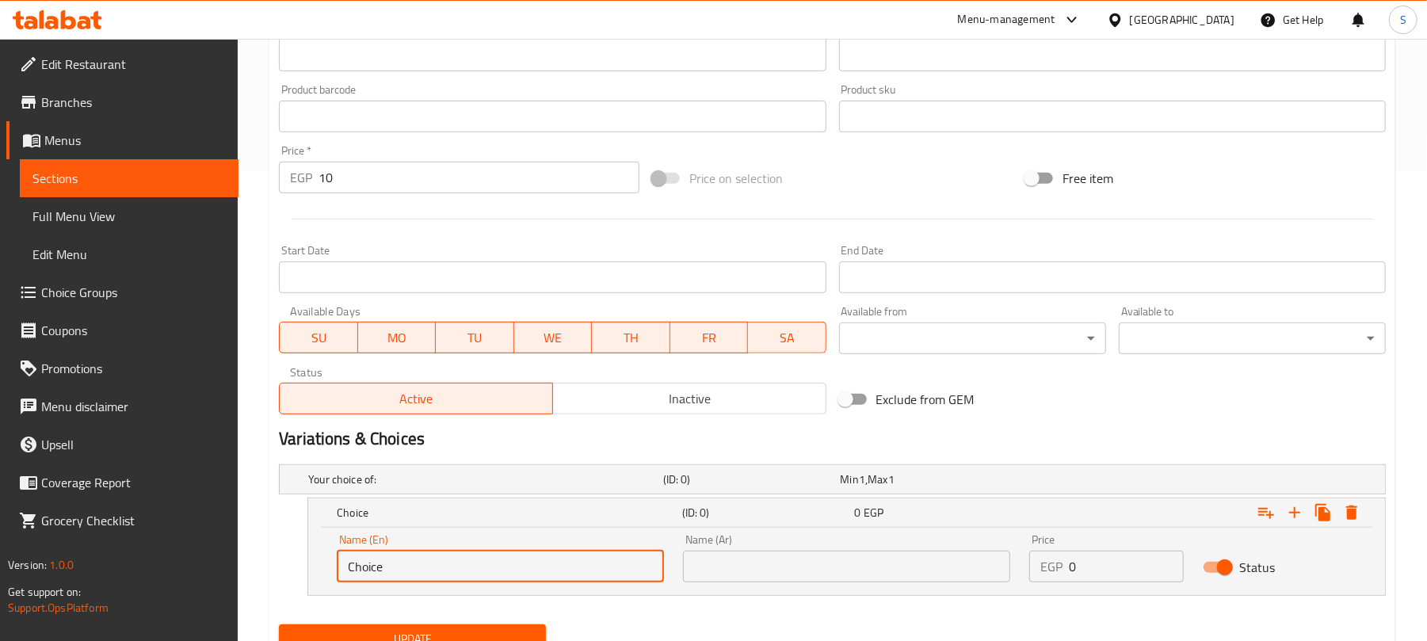
drag, startPoint x: 430, startPoint y: 571, endPoint x: 333, endPoint y: 558, distance: 97.6
click at [333, 558] on div "Name (En) Choice Name (En)" at bounding box center [500, 558] width 346 height 67
type input "Small"
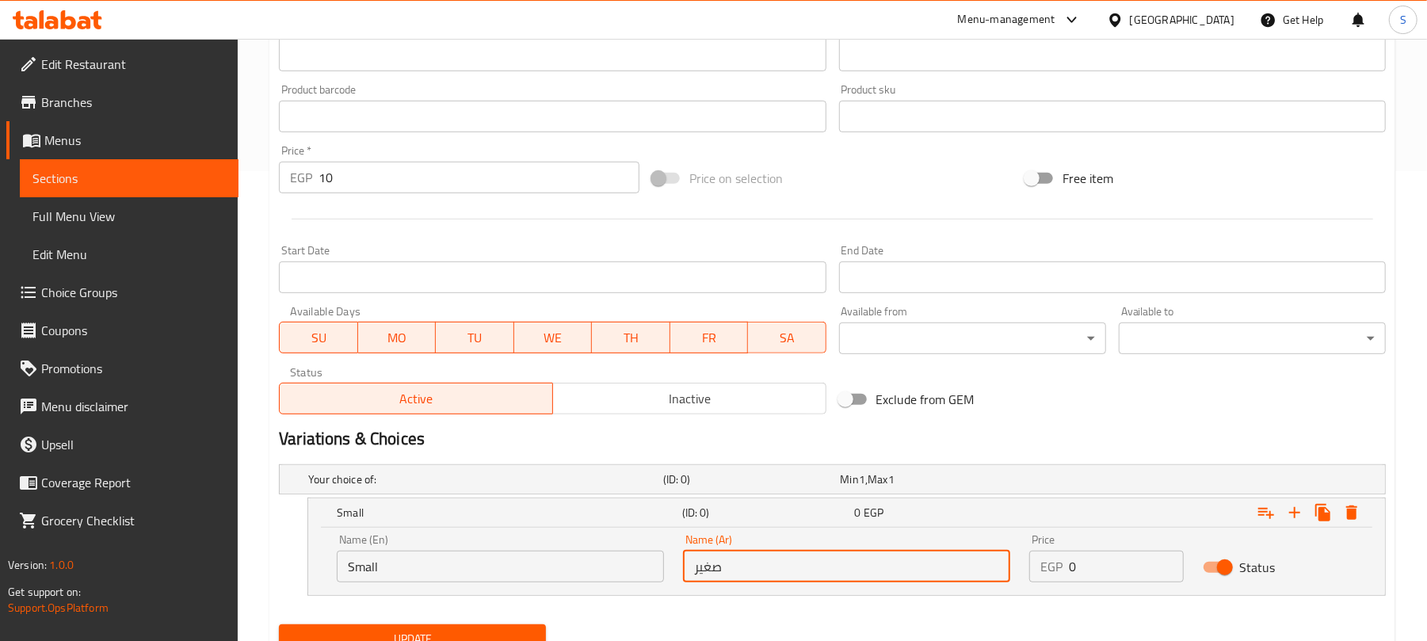
type input "صغير"
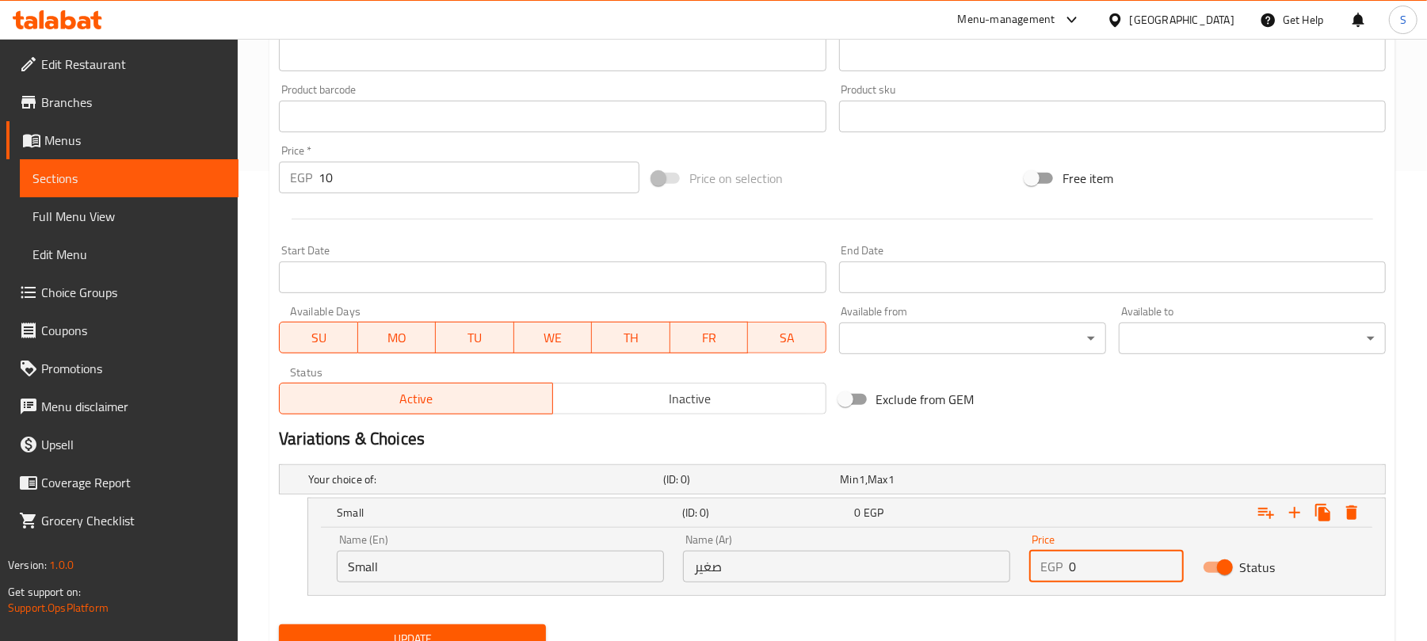
click at [1070, 565] on input "0" at bounding box center [1126, 567] width 114 height 32
type input "10"
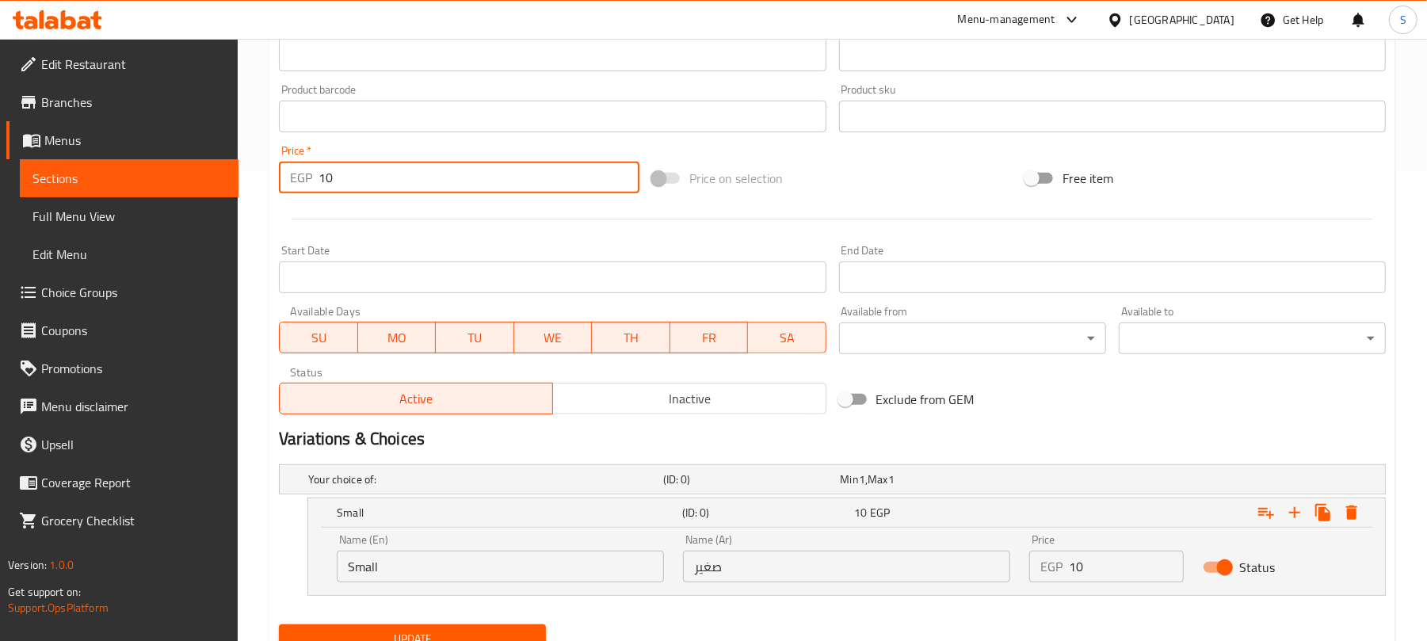
drag, startPoint x: 327, startPoint y: 166, endPoint x: 284, endPoint y: 162, distance: 43.1
click at [284, 162] on div "Price   * EGP 10 Price *" at bounding box center [459, 169] width 361 height 48
type input "0"
click at [251, 200] on div "Home / Restaurants management / Menus / Sections / item / update Cans Corner se…" at bounding box center [833, 138] width 1190 height 1139
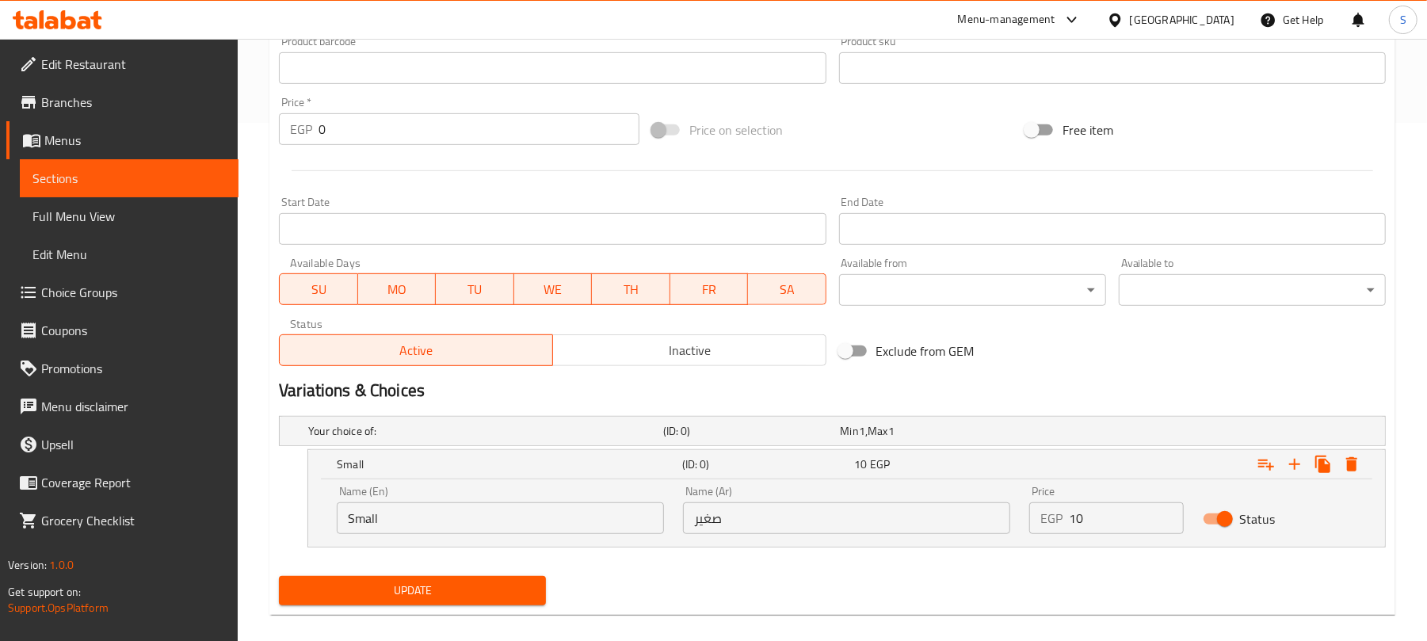
scroll to position [537, 0]
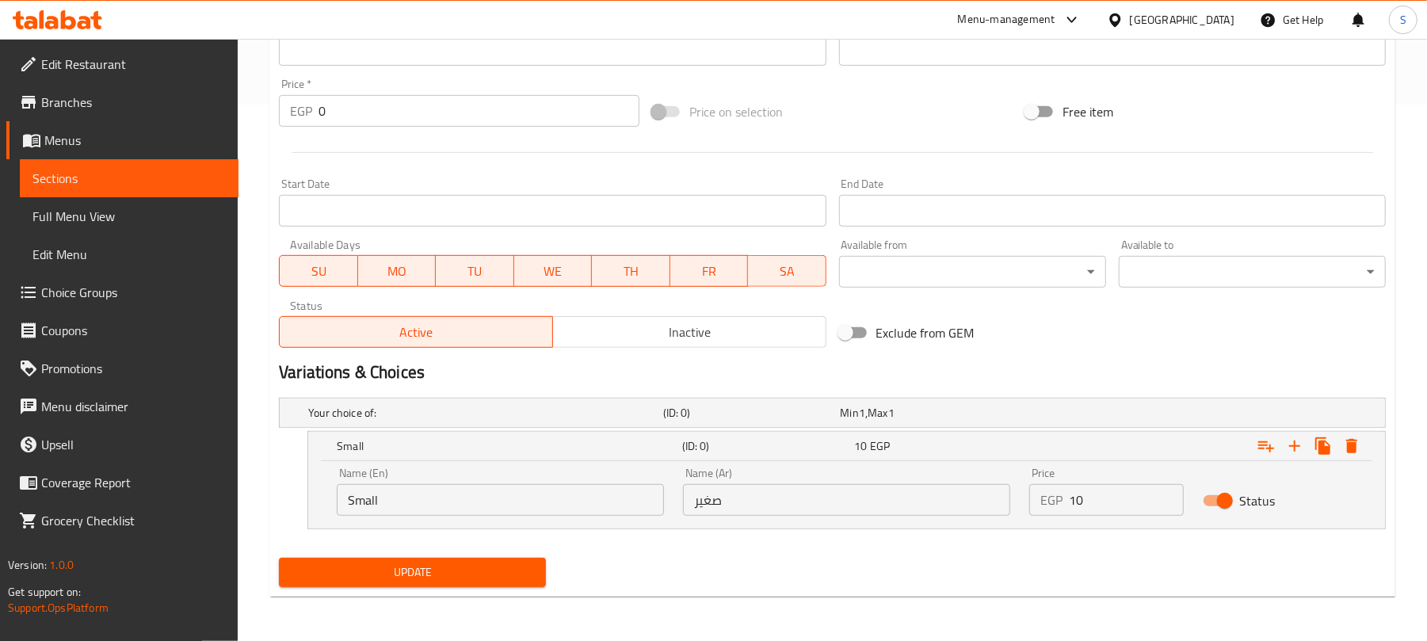
drag, startPoint x: 425, startPoint y: 571, endPoint x: 426, endPoint y: 542, distance: 29.4
click at [426, 571] on span "Update" at bounding box center [413, 573] width 242 height 20
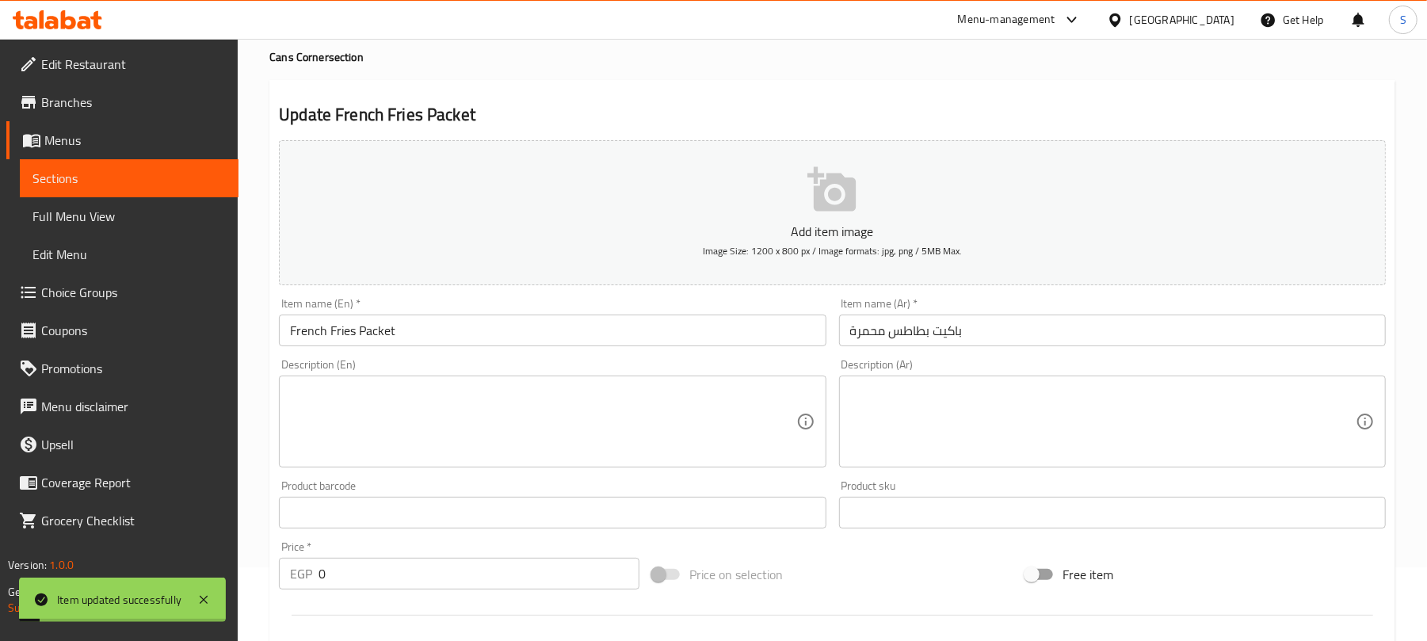
scroll to position [0, 0]
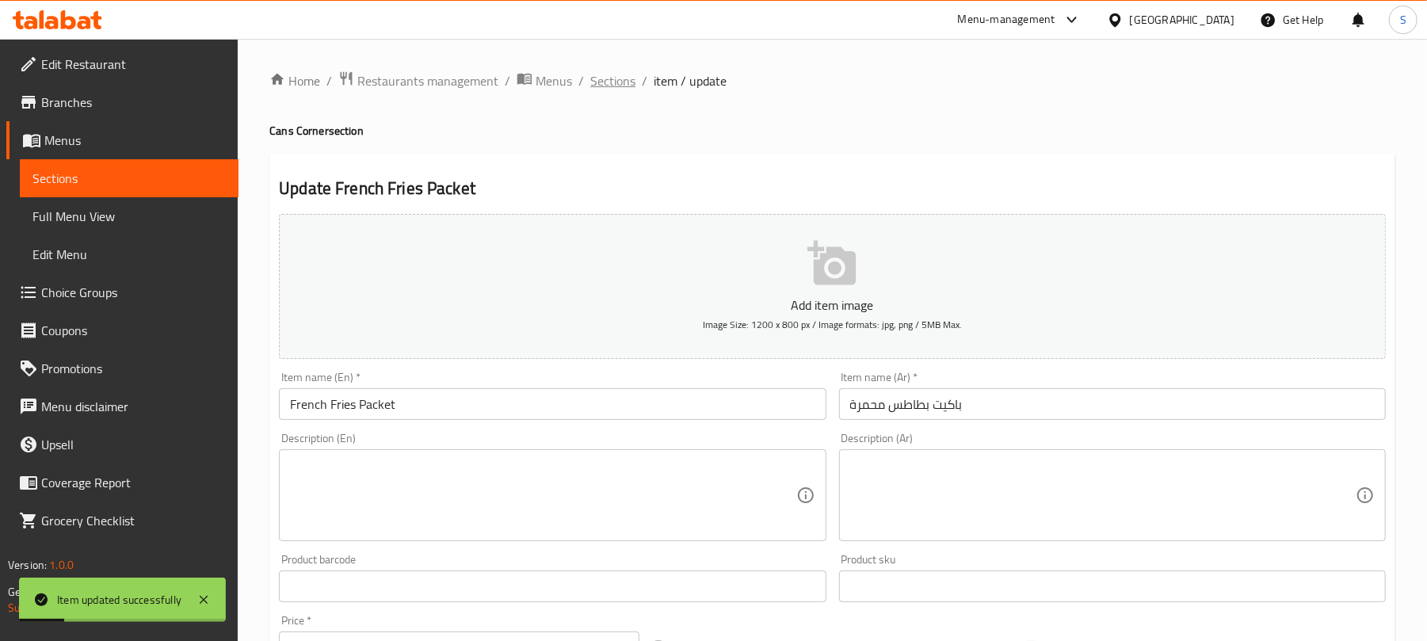
click at [615, 83] on span "Sections" at bounding box center [612, 80] width 45 height 19
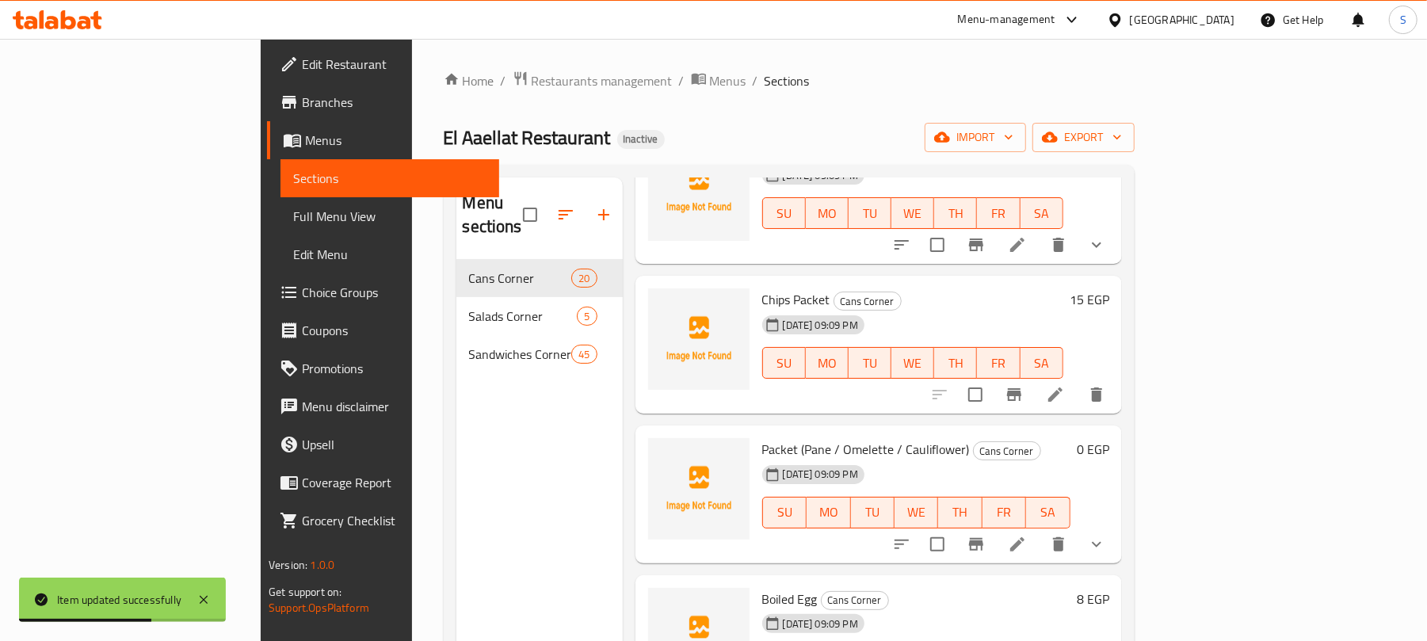
scroll to position [2387, 0]
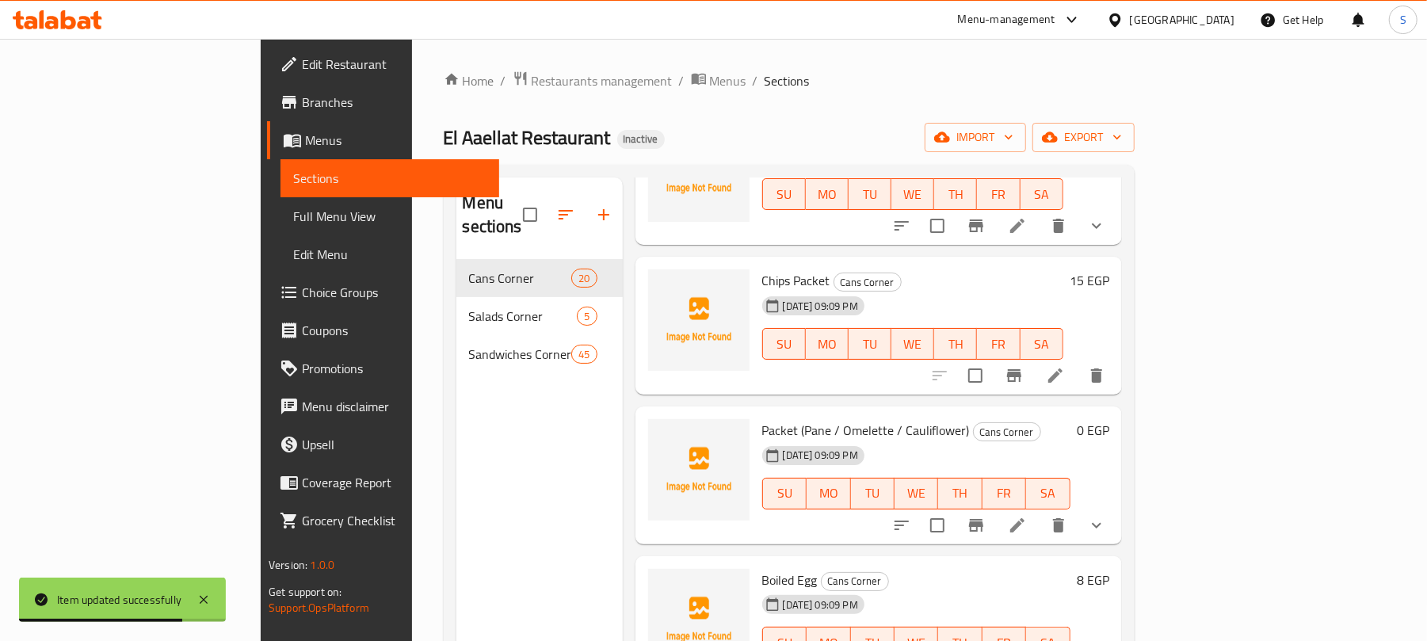
click at [1078, 361] on li at bounding box center [1055, 375] width 44 height 29
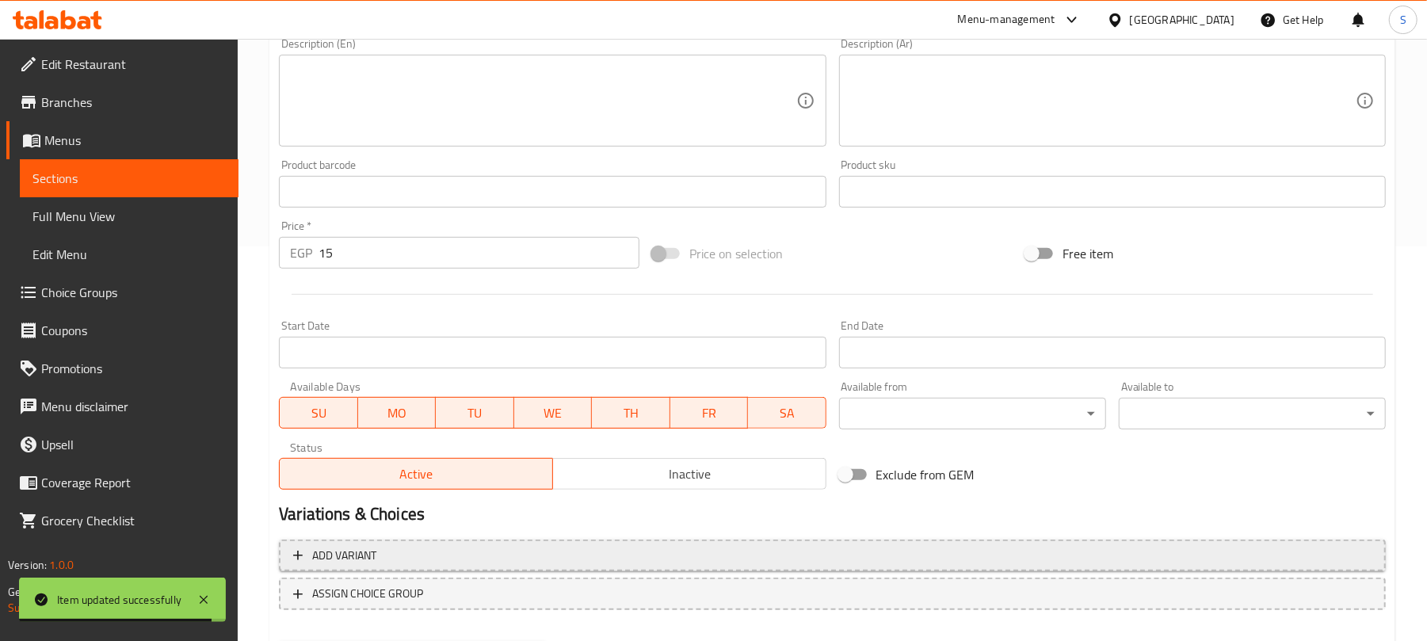
scroll to position [477, 0]
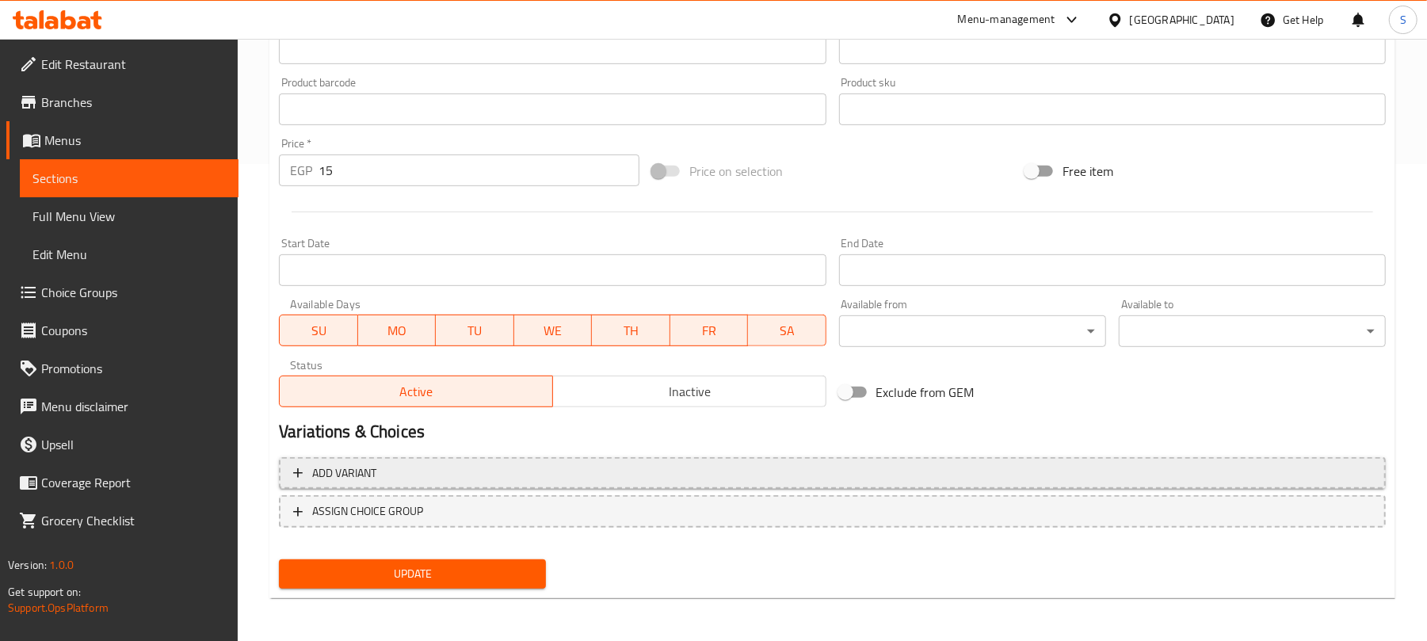
click at [975, 470] on span "Add variant" at bounding box center [832, 474] width 1079 height 20
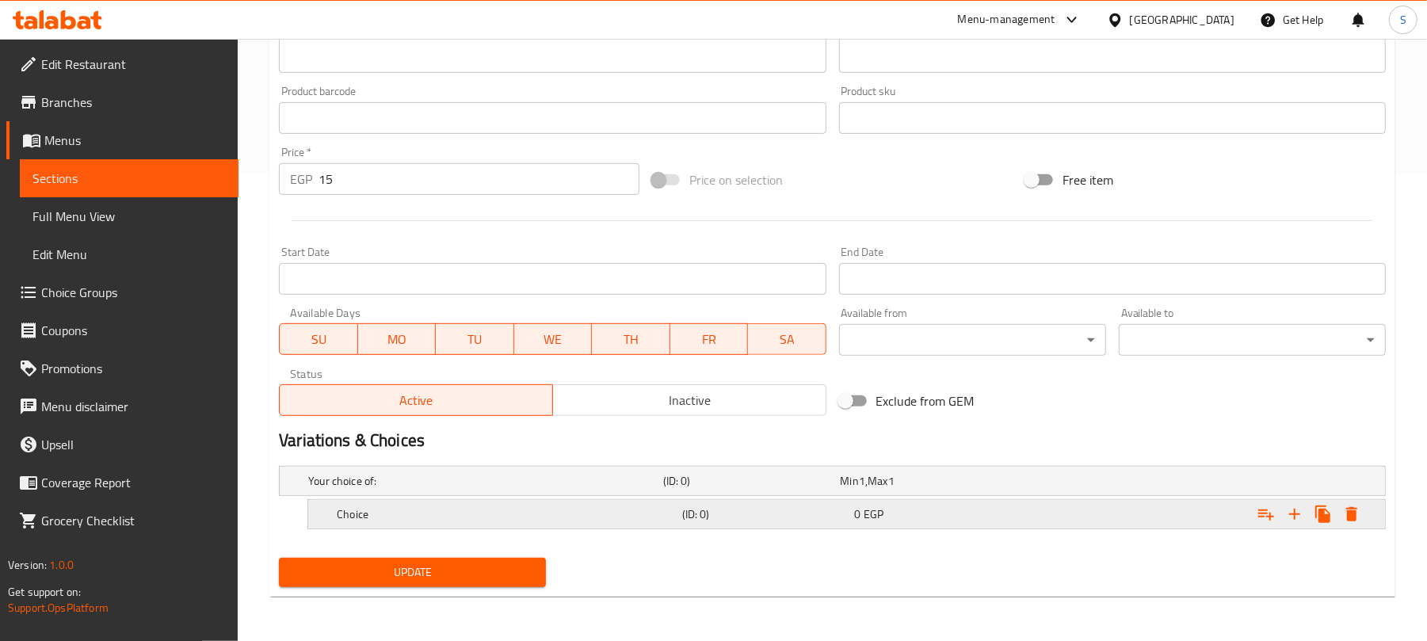
scroll to position [470, 0]
click at [1213, 484] on div "Expand" at bounding box center [1191, 481] width 355 height 6
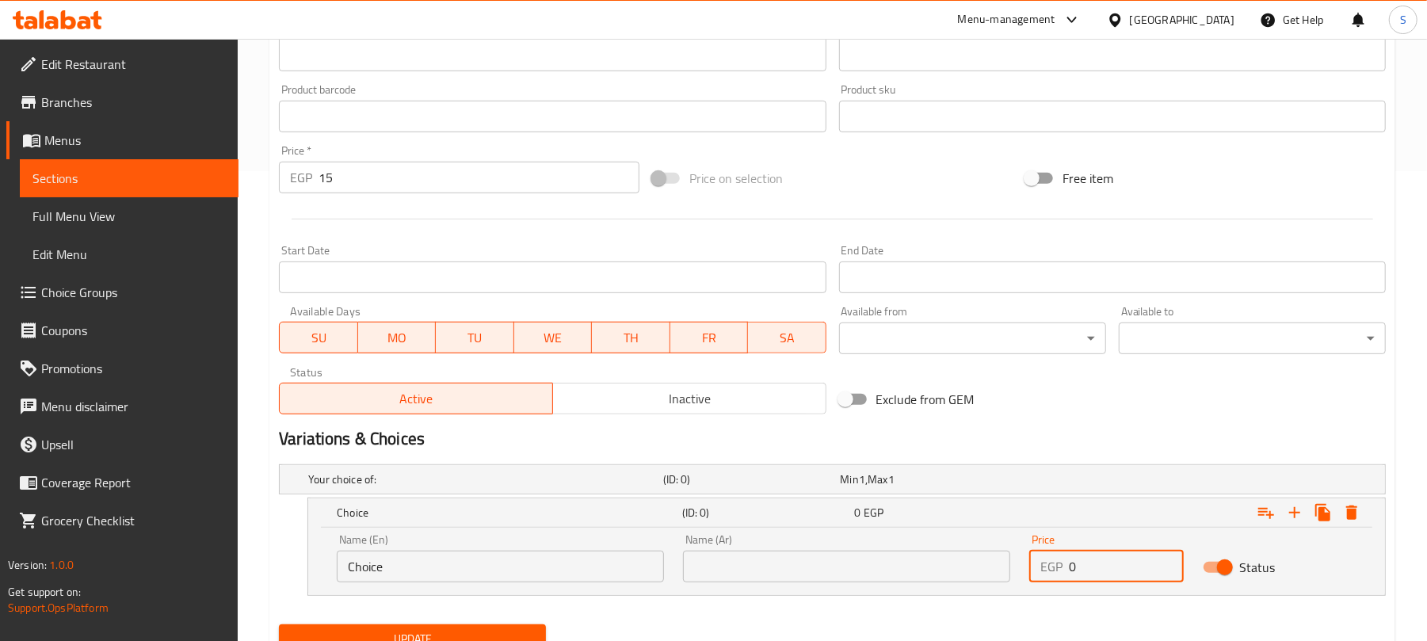
drag, startPoint x: 1094, startPoint y: 571, endPoint x: 1070, endPoint y: 574, distance: 24.0
click at [1070, 574] on input "0" at bounding box center [1126, 567] width 114 height 32
type input "15"
click at [743, 571] on input "text" at bounding box center [846, 567] width 327 height 32
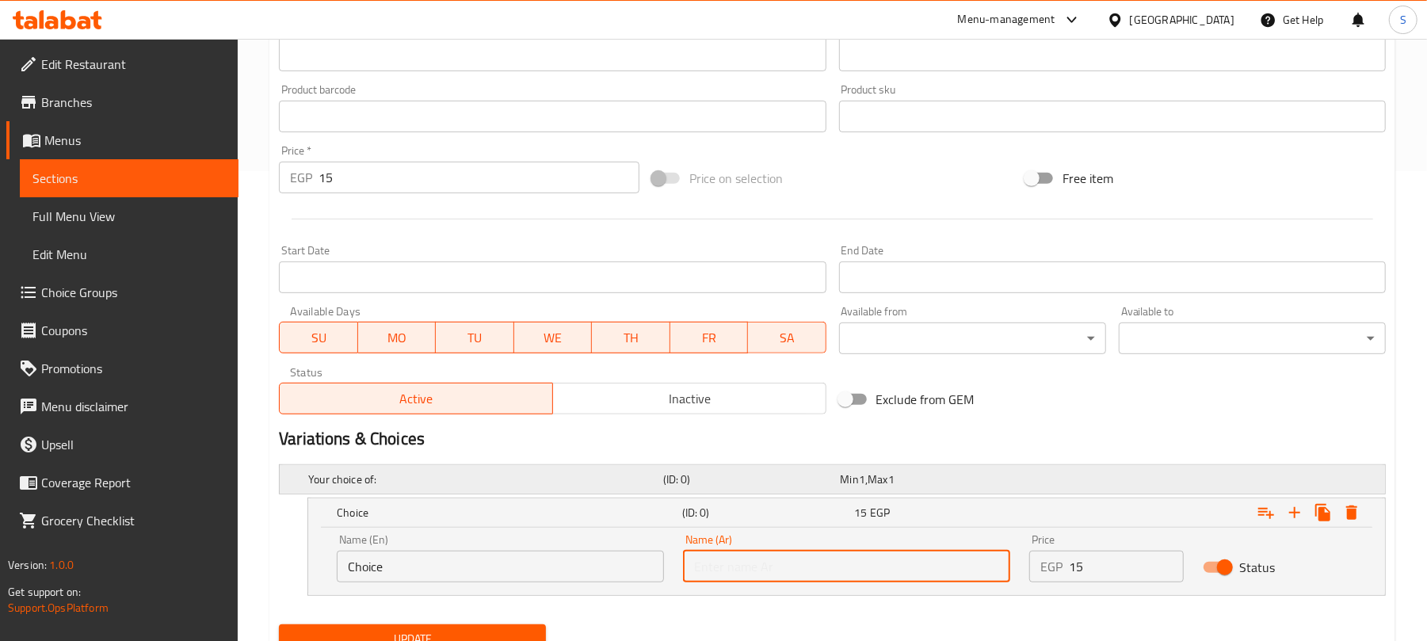
type input "صغير"
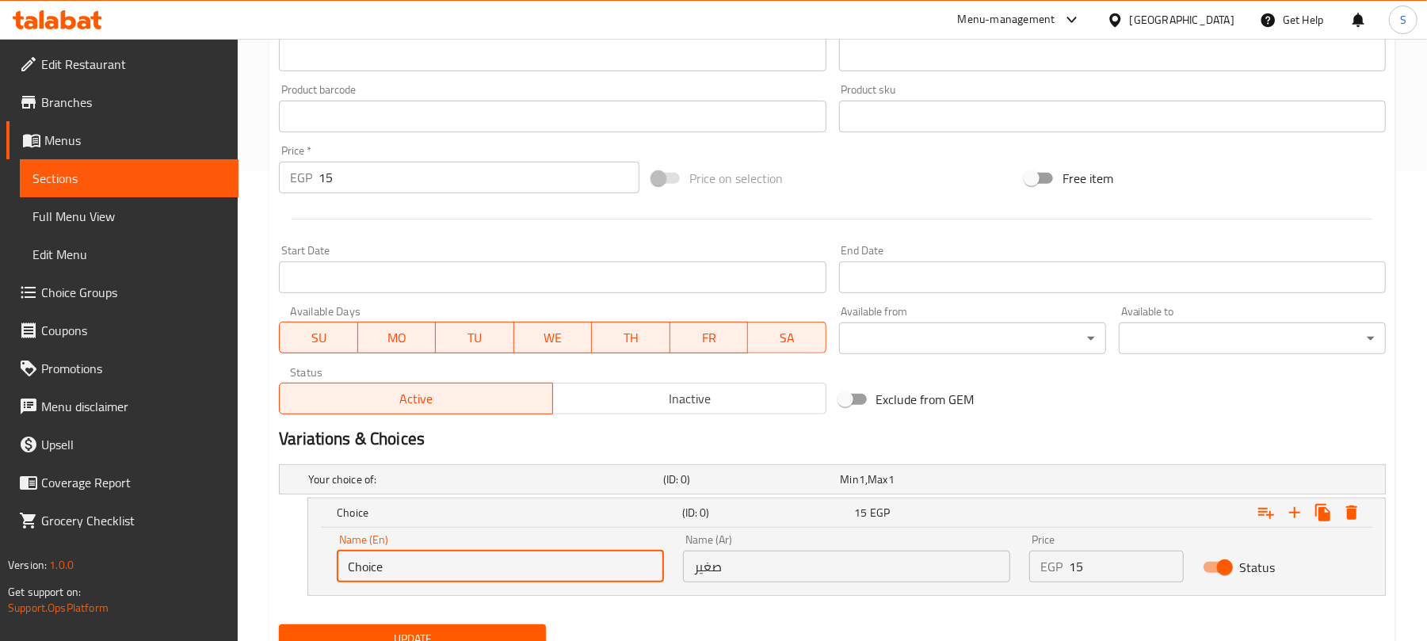
drag, startPoint x: 485, startPoint y: 563, endPoint x: 286, endPoint y: 547, distance: 199.6
click at [286, 547] on div "Choice (ID: 0) 15 EGP Name (En) Choice Name (En) Name (Ar) صغير Name (Ar) Price…" at bounding box center [832, 547] width 1107 height 98
type input "ٍ"
type input "Small"
click at [299, 533] on div "Small (ID: 0) 15 EGP Name (En) Small Name (En) Name (Ar) صغير Name (Ar) Price E…" at bounding box center [832, 547] width 1107 height 98
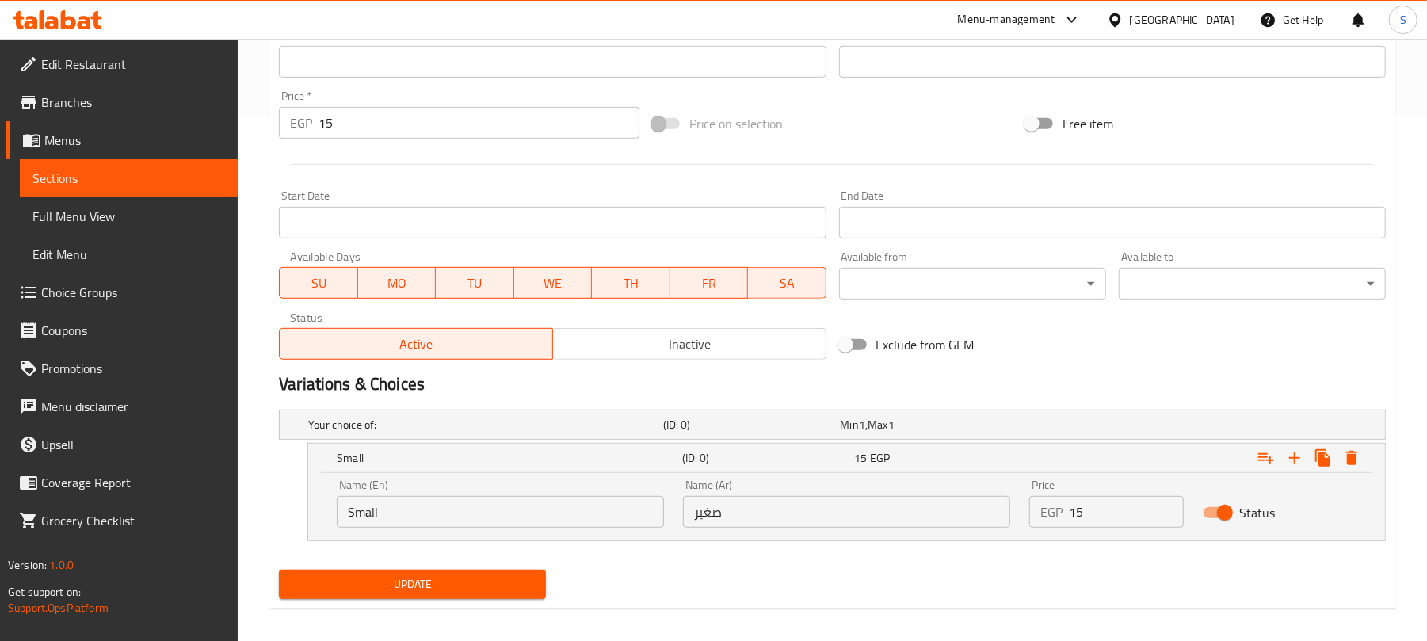
scroll to position [537, 0]
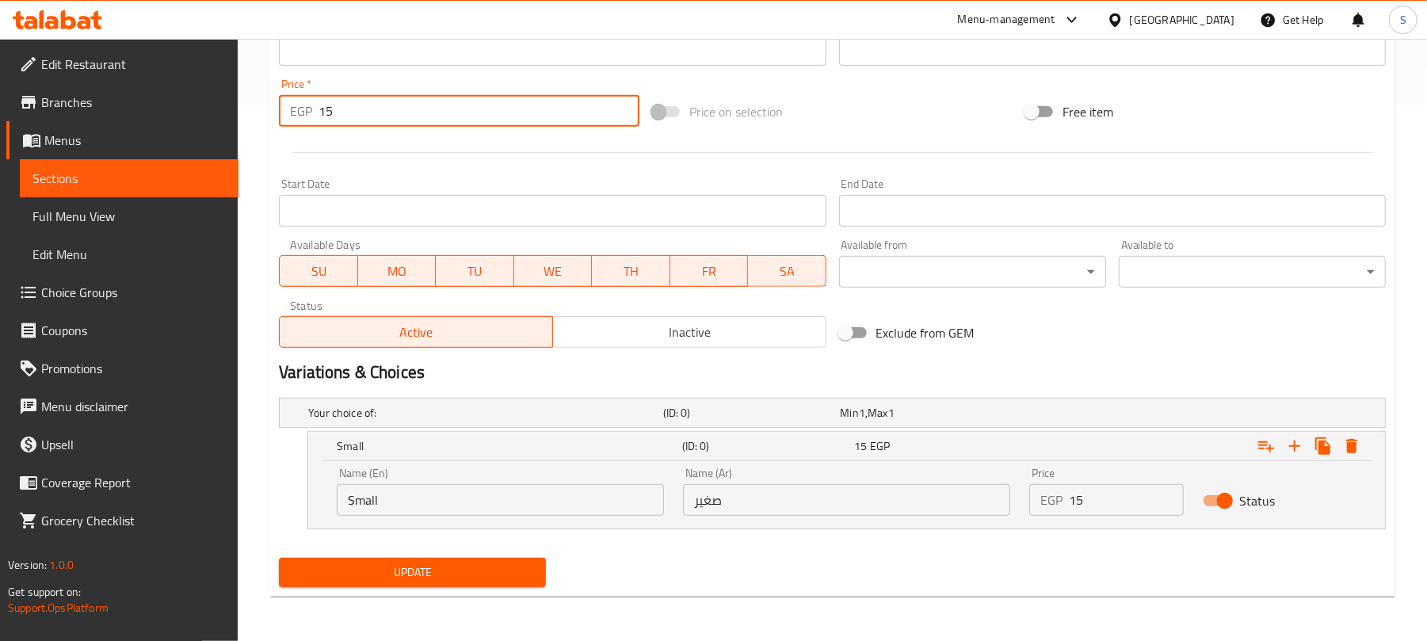
drag, startPoint x: 353, startPoint y: 120, endPoint x: 315, endPoint y: 120, distance: 38.0
click at [315, 120] on div "EGP 15 Price *" at bounding box center [459, 111] width 361 height 32
type input "0"
click at [255, 172] on div "Home / Restaurants management / Menus / Sections / item / update Cans Corner se…" at bounding box center [833, 71] width 1190 height 1139
click at [371, 565] on span "Update" at bounding box center [413, 573] width 242 height 20
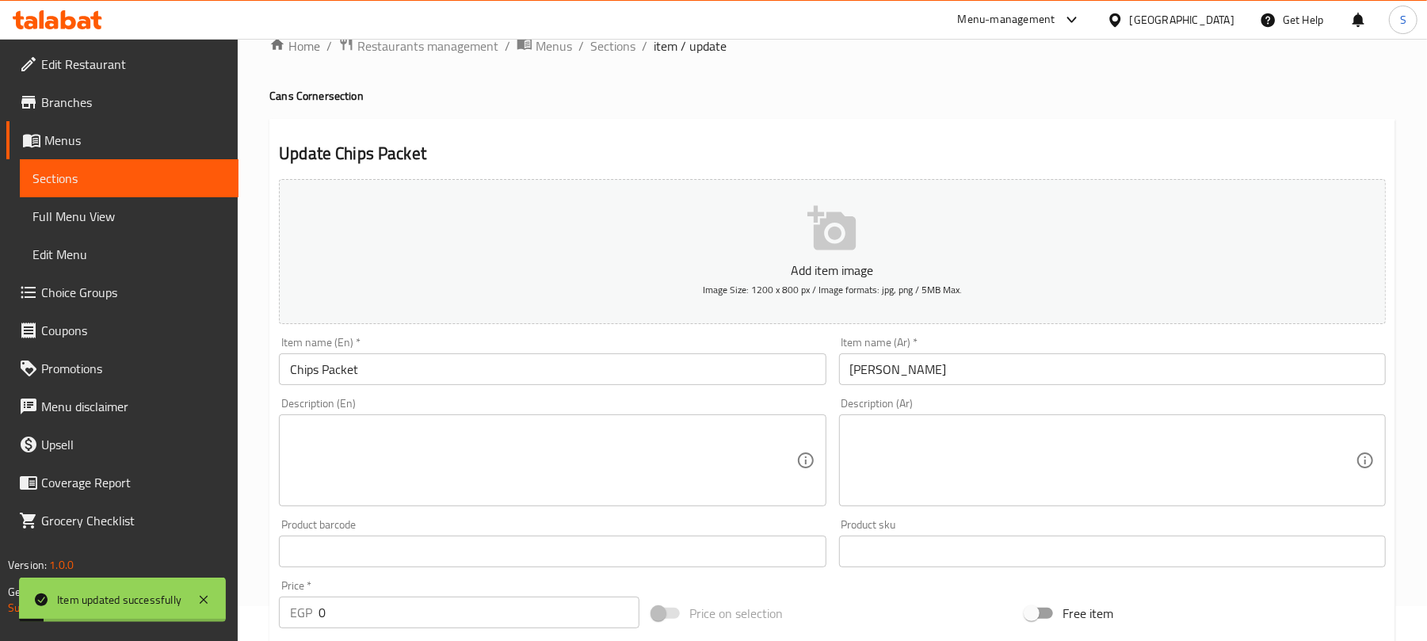
scroll to position [0, 0]
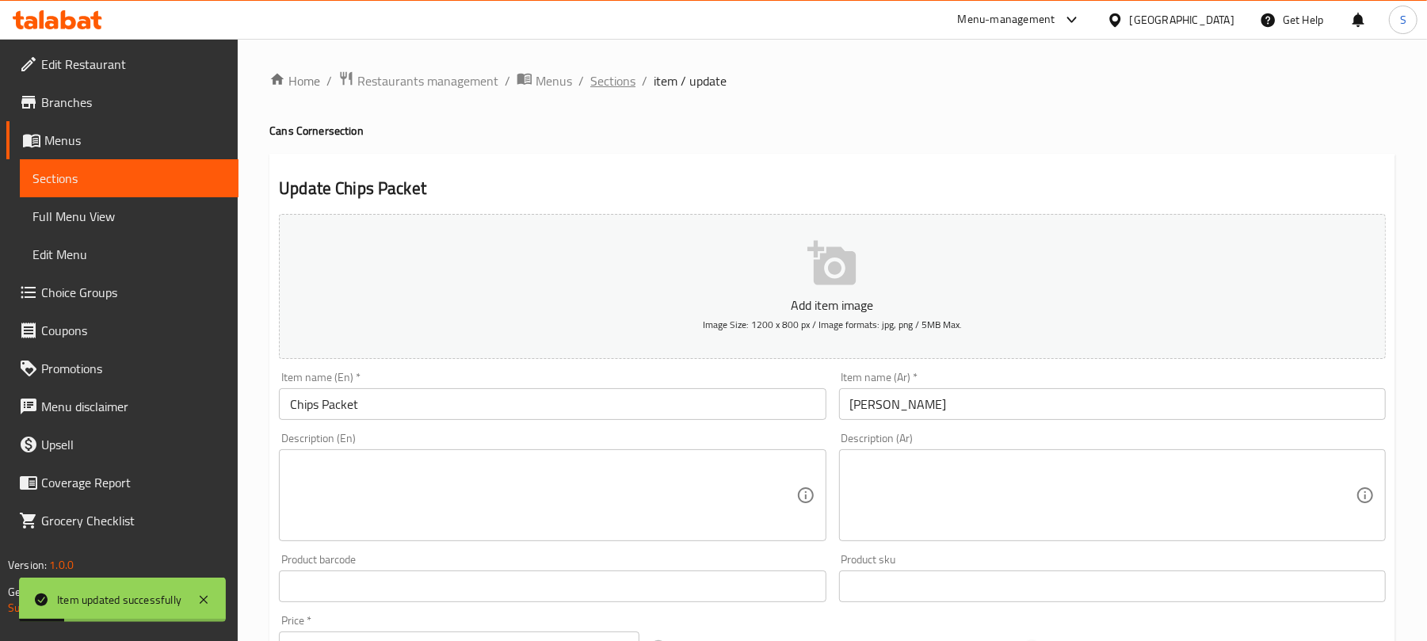
click at [606, 89] on span "Sections" at bounding box center [612, 80] width 45 height 19
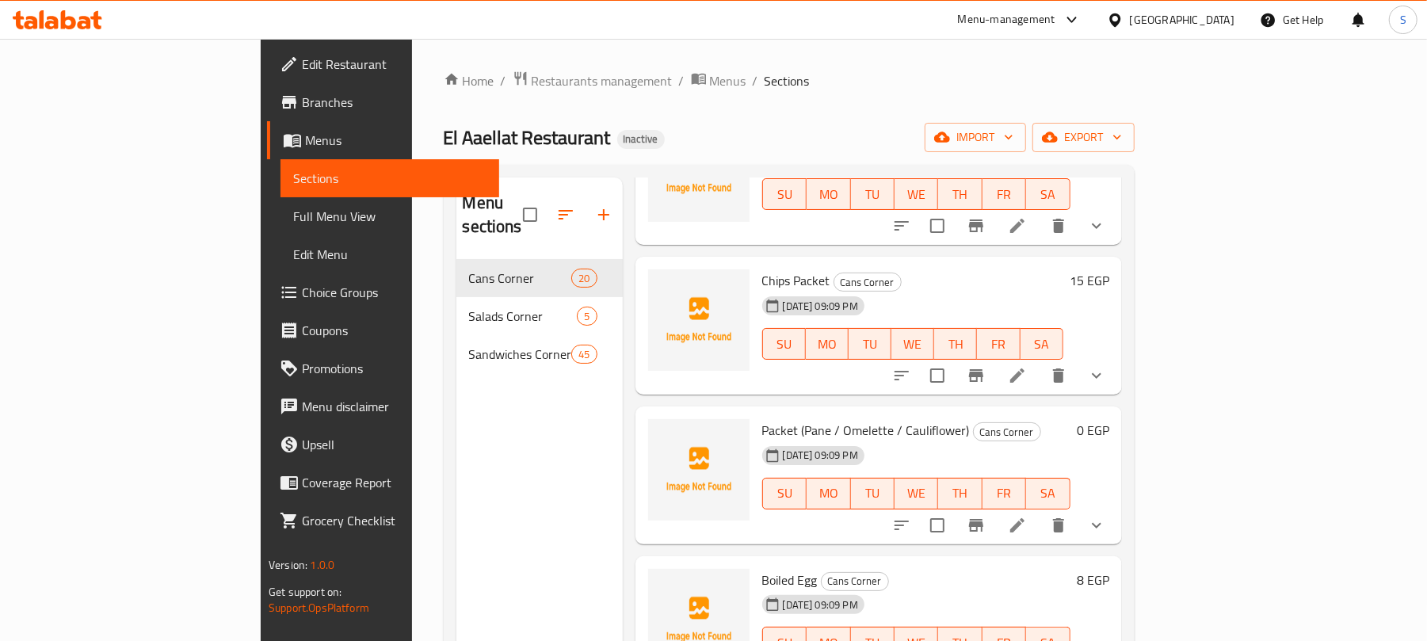
scroll to position [105, 0]
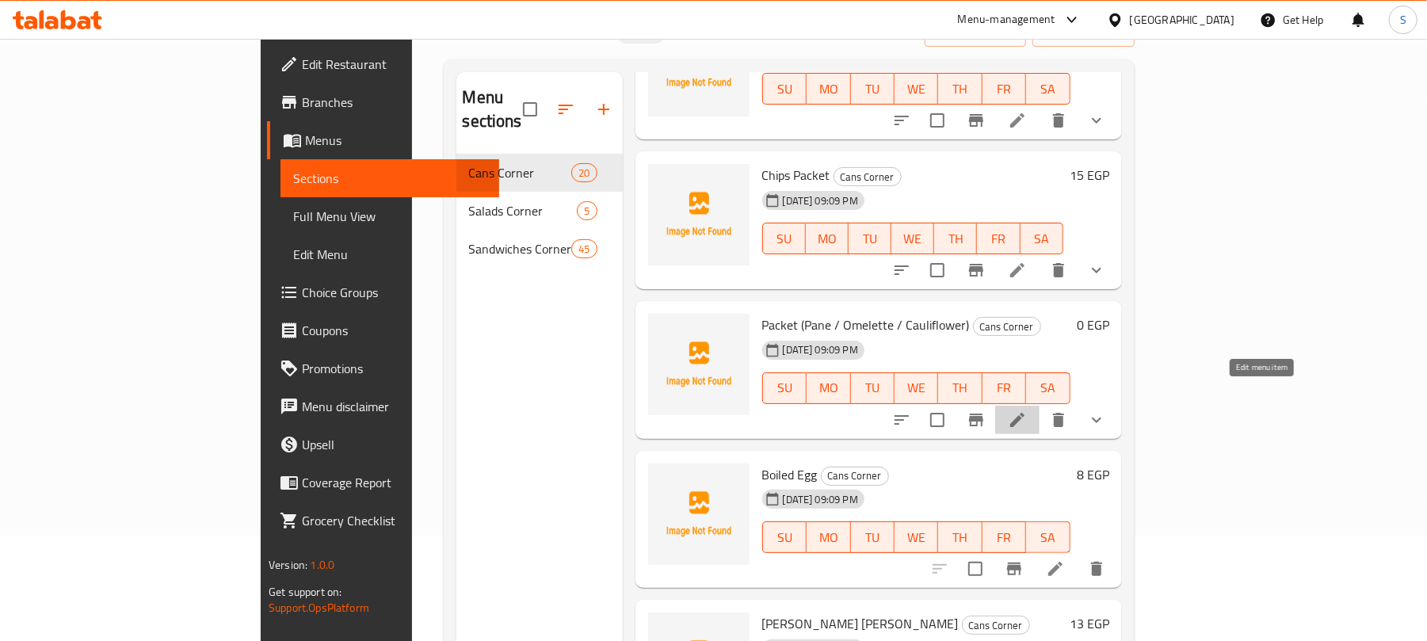
click at [1025, 413] on icon at bounding box center [1017, 420] width 14 height 14
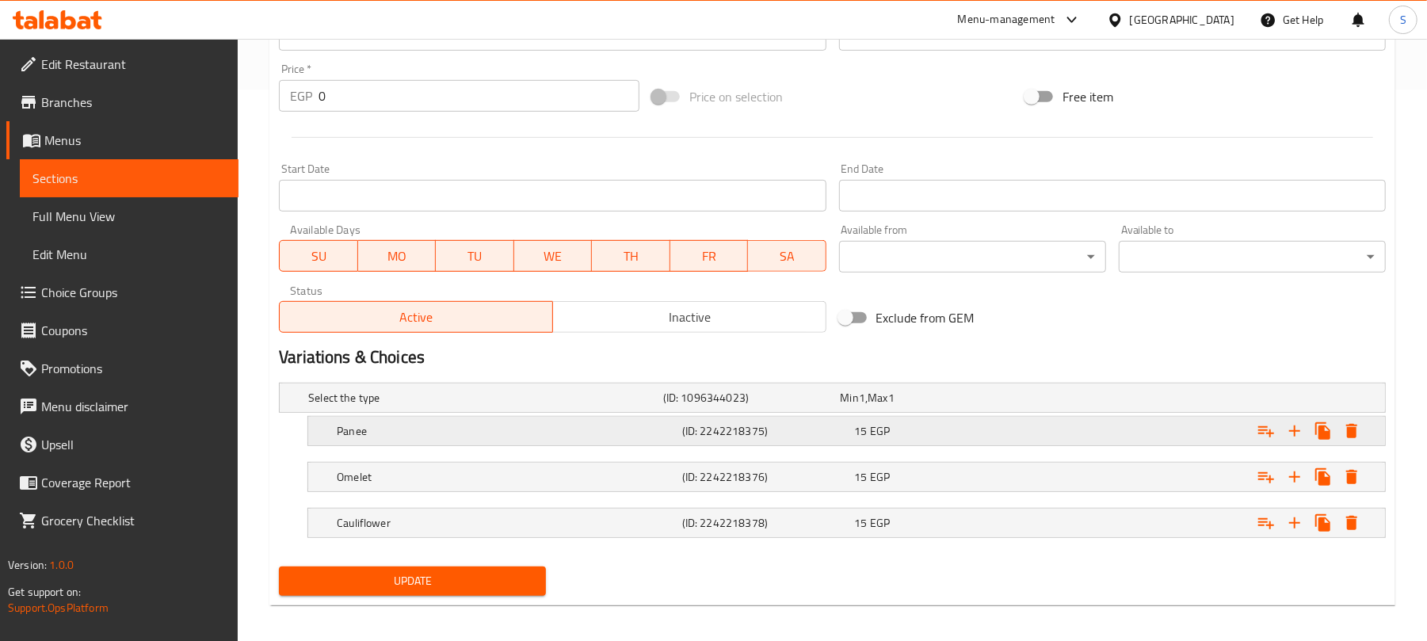
scroll to position [563, 0]
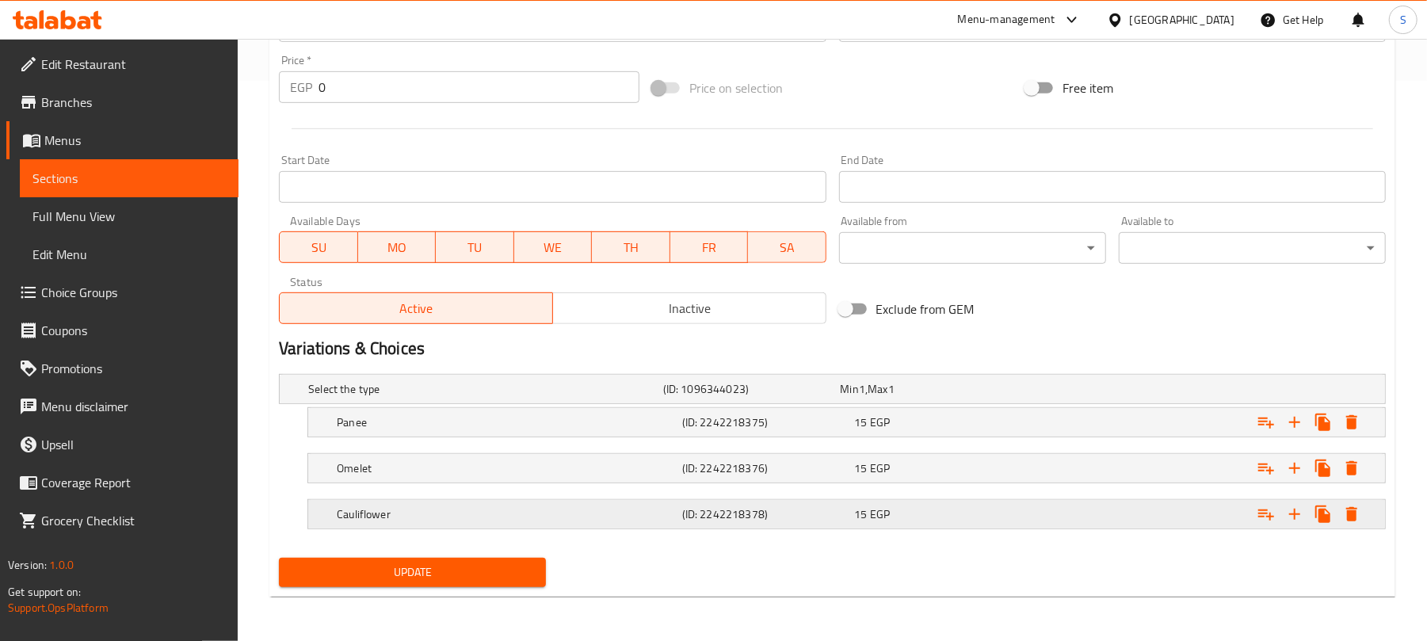
click at [613, 397] on h5 "Cauliflower" at bounding box center [482, 389] width 349 height 16
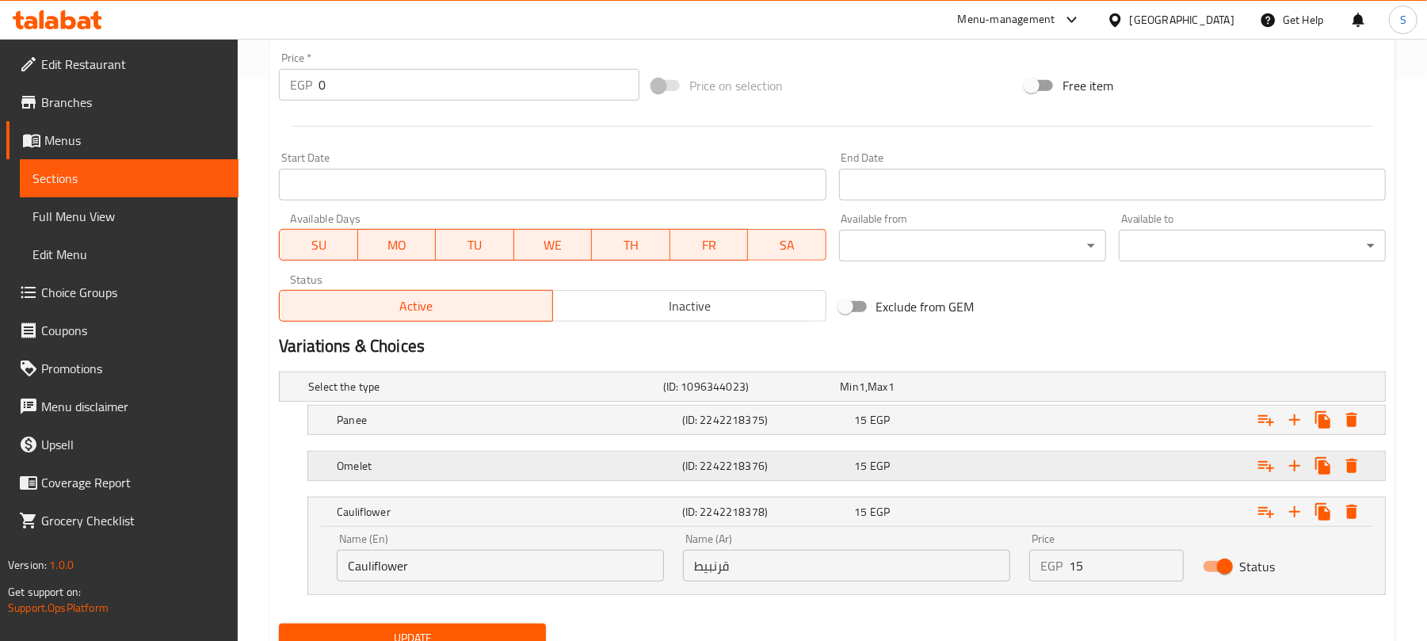
click at [626, 398] on div "Omelet" at bounding box center [482, 387] width 355 height 22
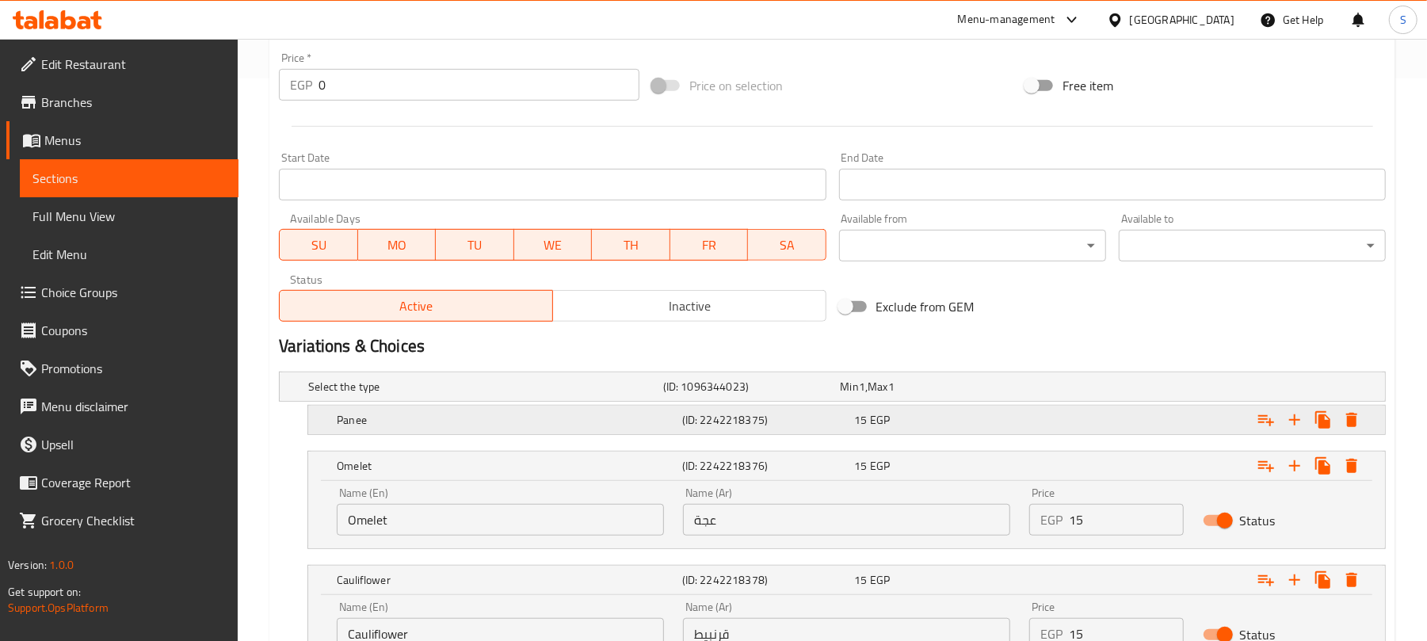
click at [610, 395] on h5 "Panee" at bounding box center [482, 387] width 349 height 16
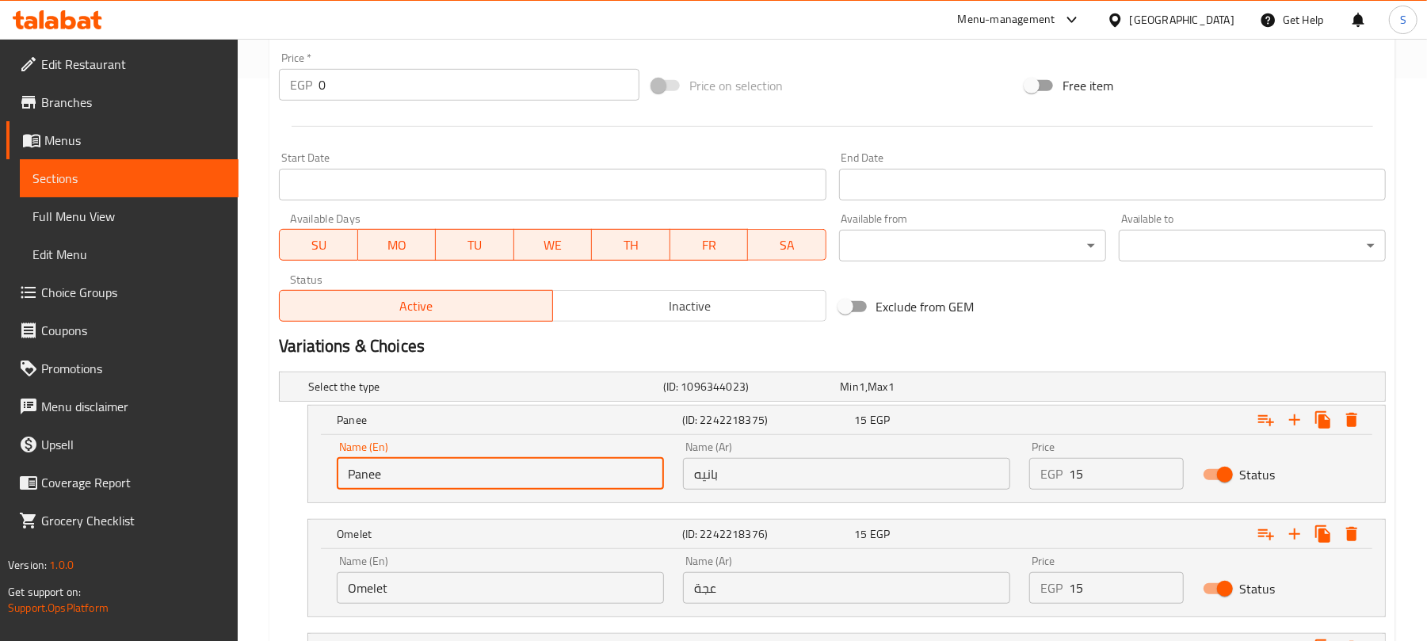
drag, startPoint x: 407, startPoint y: 483, endPoint x: 347, endPoint y: 476, distance: 60.7
click at [347, 476] on input "Panee" at bounding box center [500, 474] width 327 height 32
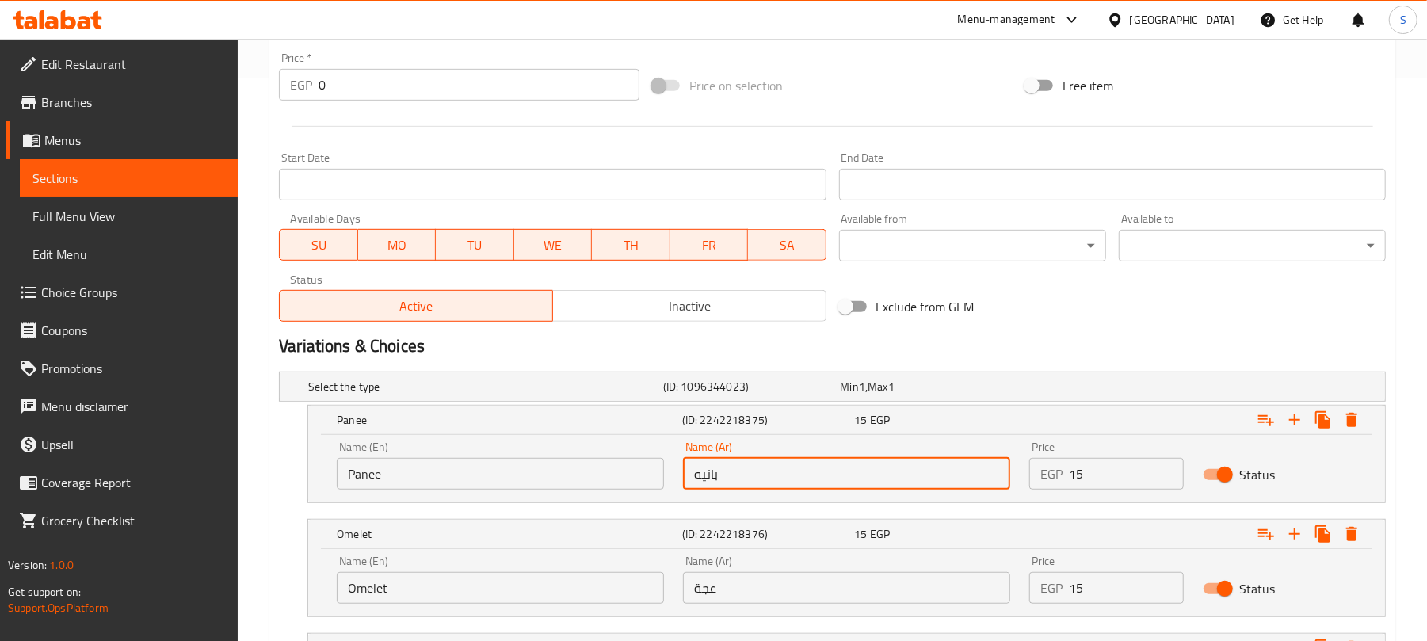
drag, startPoint x: 734, startPoint y: 473, endPoint x: 685, endPoint y: 472, distance: 49.1
click at [685, 472] on input "بانيه" at bounding box center [846, 474] width 327 height 32
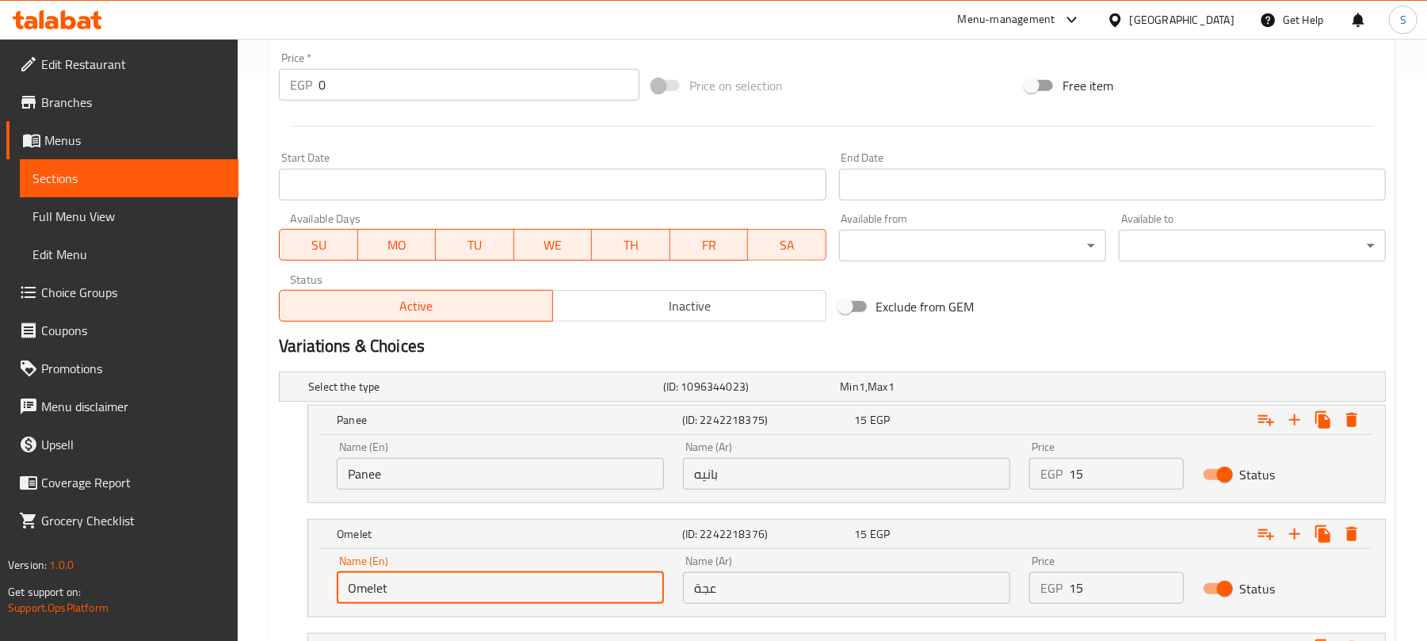
drag, startPoint x: 407, startPoint y: 585, endPoint x: 342, endPoint y: 588, distance: 65.1
click at [342, 588] on input "Omelet" at bounding box center [500, 588] width 327 height 32
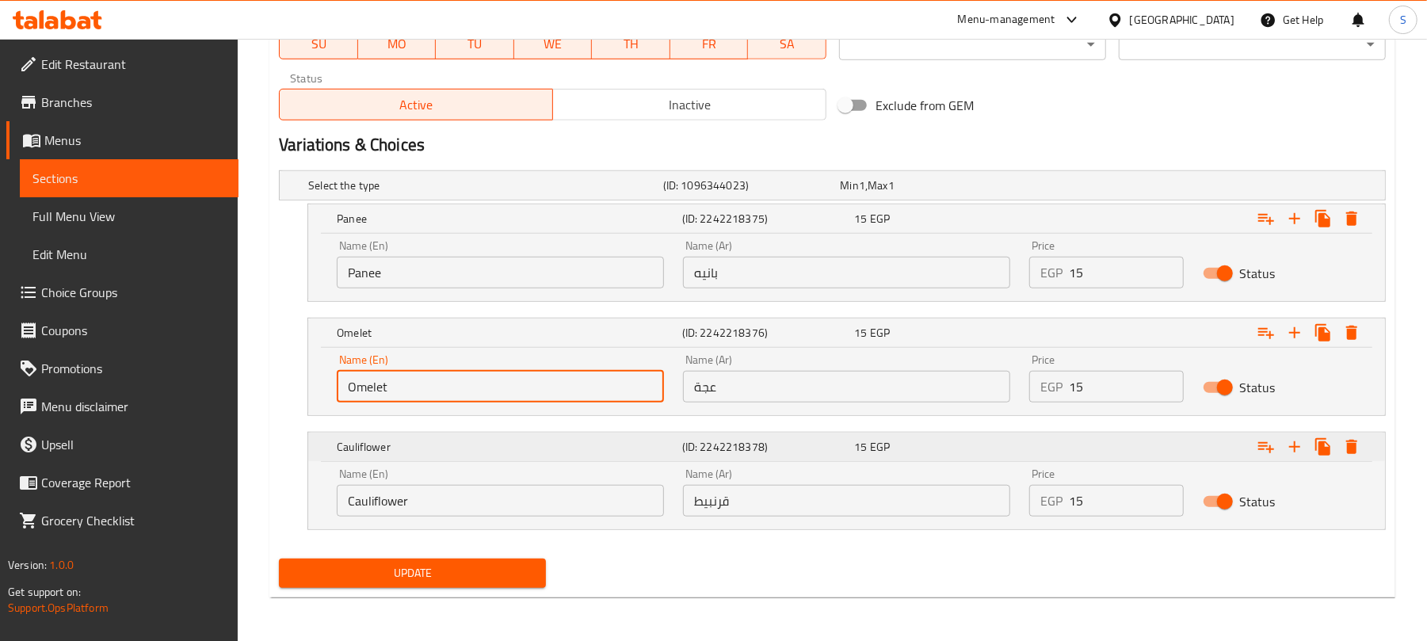
scroll to position [767, 0]
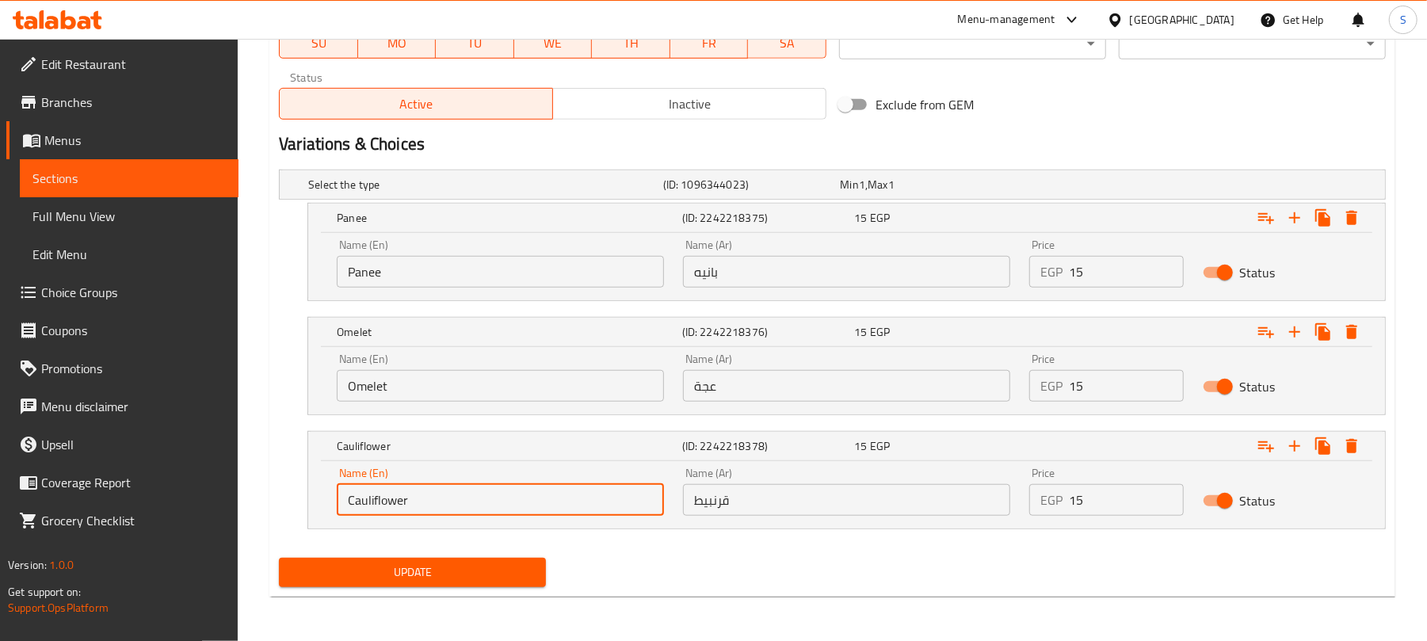
drag, startPoint x: 493, startPoint y: 499, endPoint x: 334, endPoint y: 496, distance: 159.3
click at [334, 496] on div "Name (En) Cauliflower Name (En)" at bounding box center [500, 491] width 346 height 67
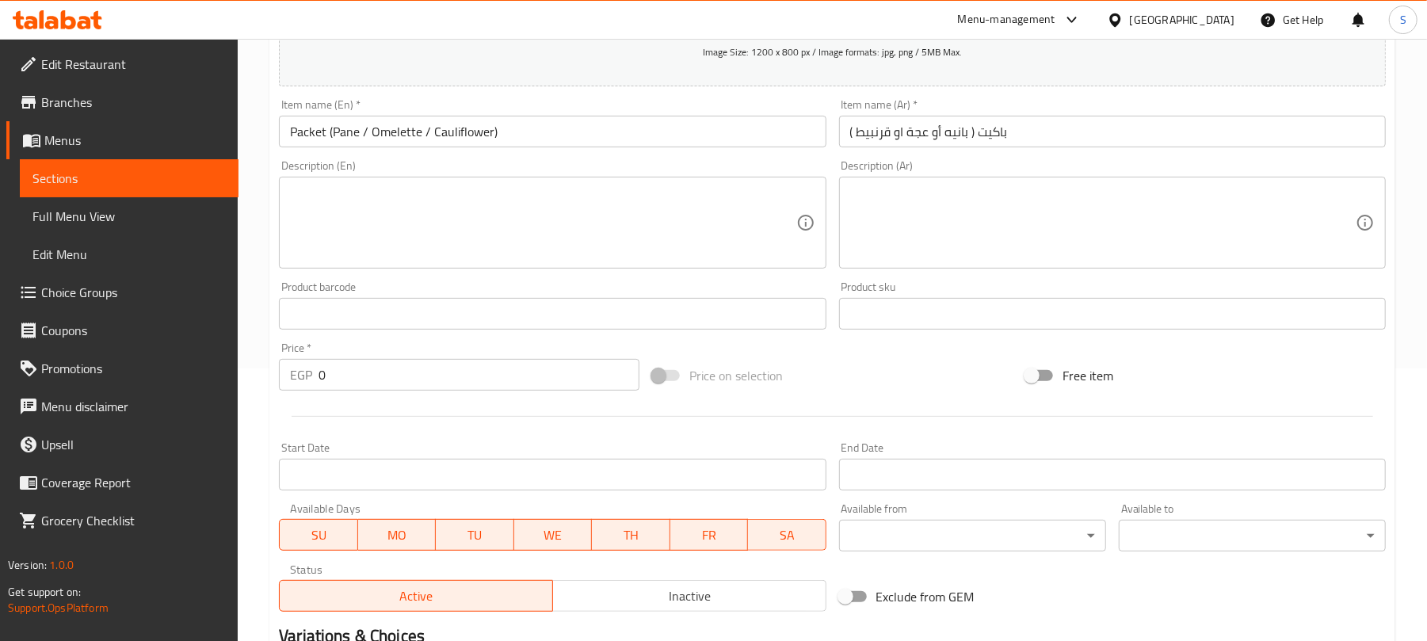
scroll to position [239, 0]
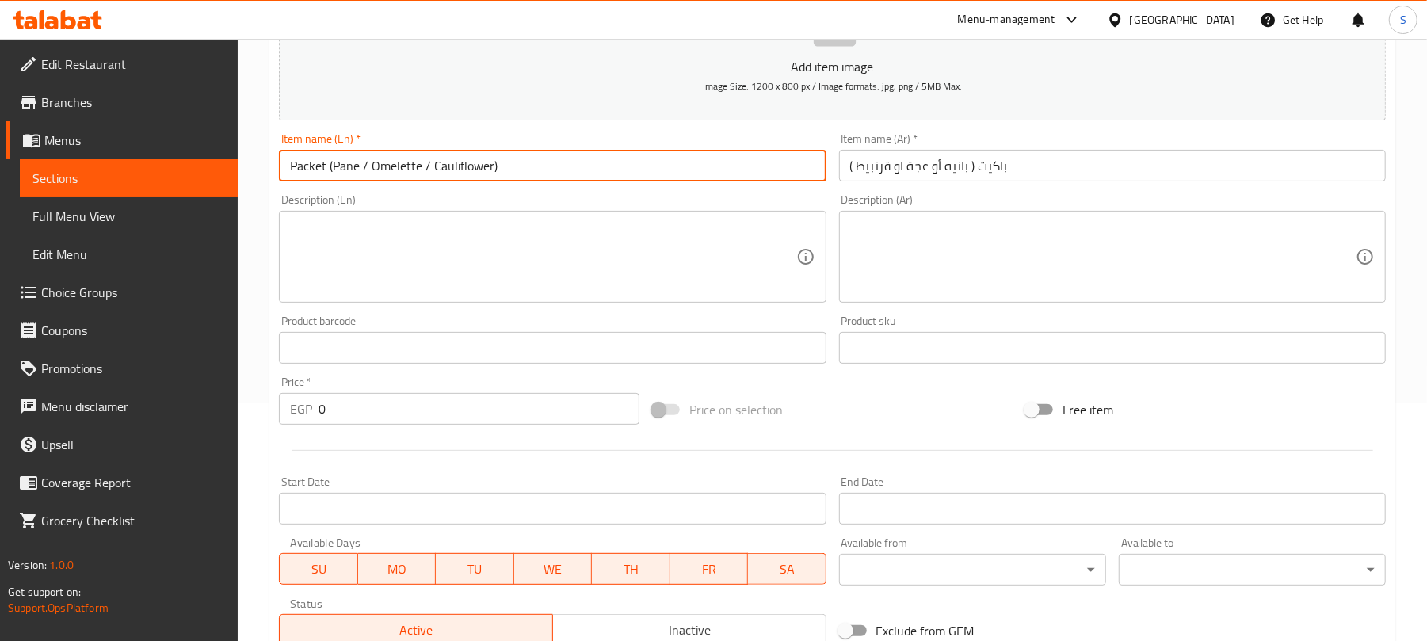
drag, startPoint x: 419, startPoint y: 166, endPoint x: 372, endPoint y: 163, distance: 46.9
click at [372, 163] on input "Packet (Pane / Omelette / Cauliflower)" at bounding box center [552, 166] width 547 height 32
type input "Packet (Pane / Egga / Cauliflower)"
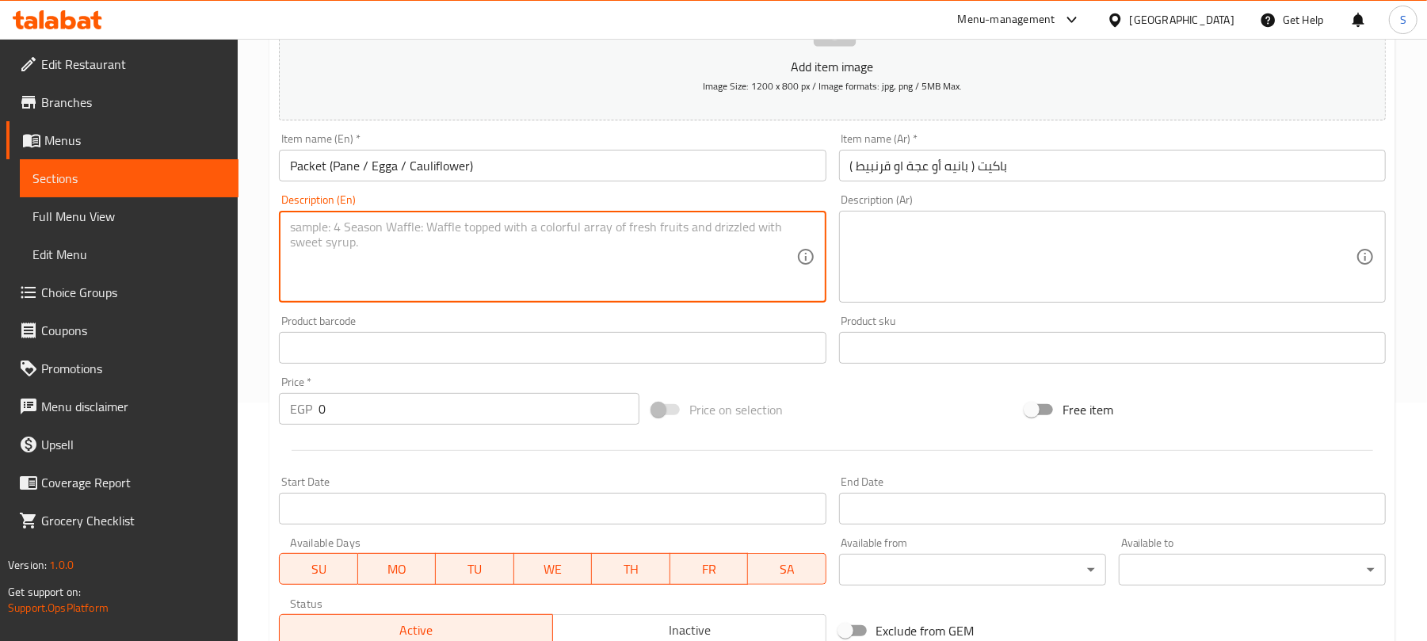
click at [498, 271] on textarea at bounding box center [543, 257] width 506 height 75
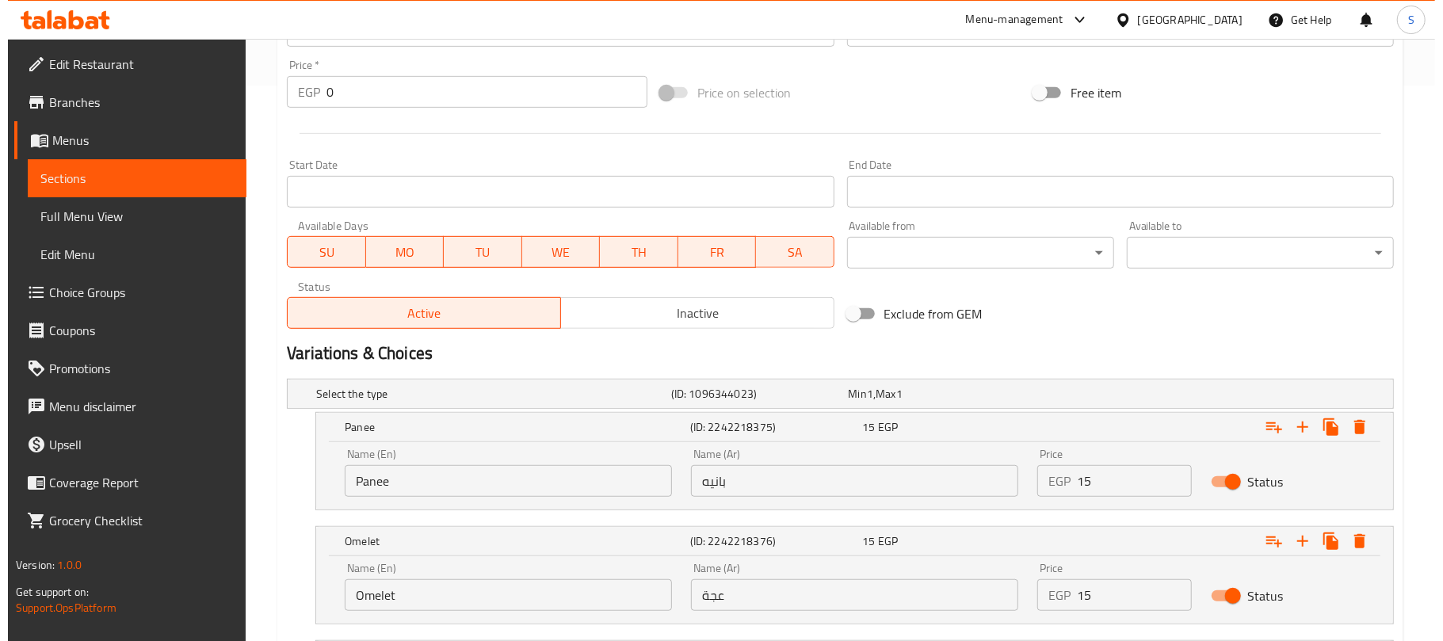
scroll to position [767, 0]
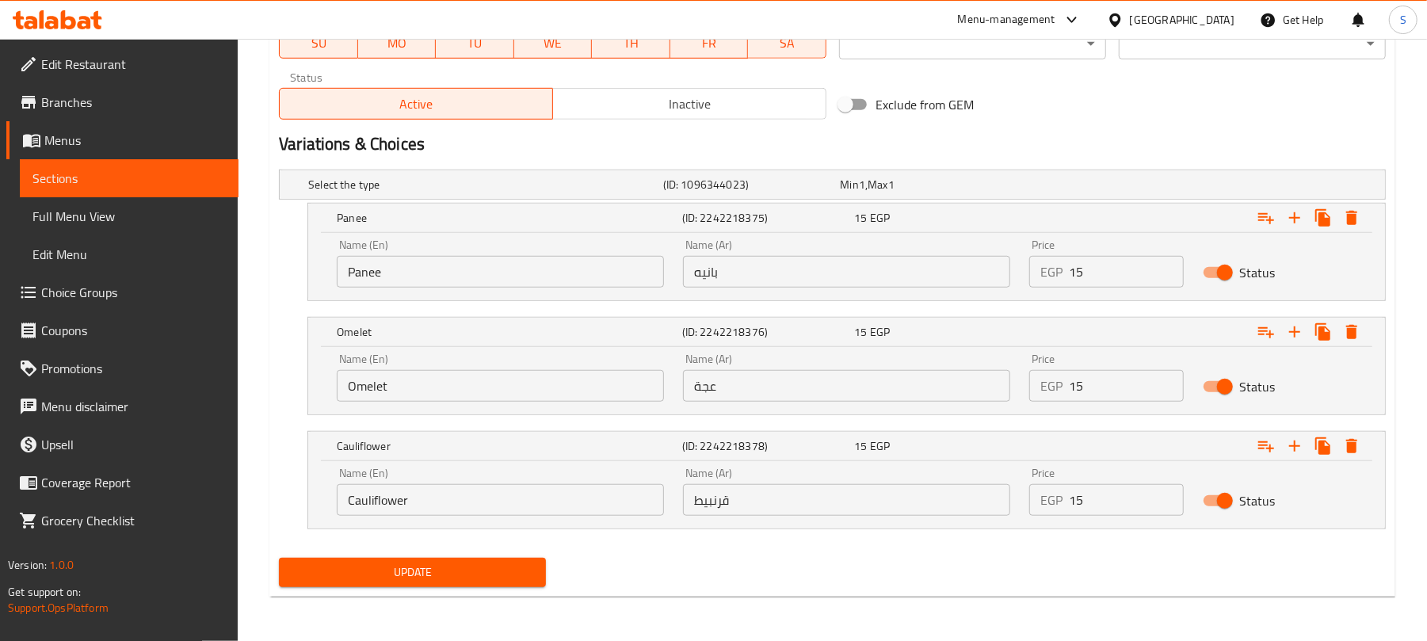
click at [483, 571] on span "Update" at bounding box center [413, 573] width 242 height 20
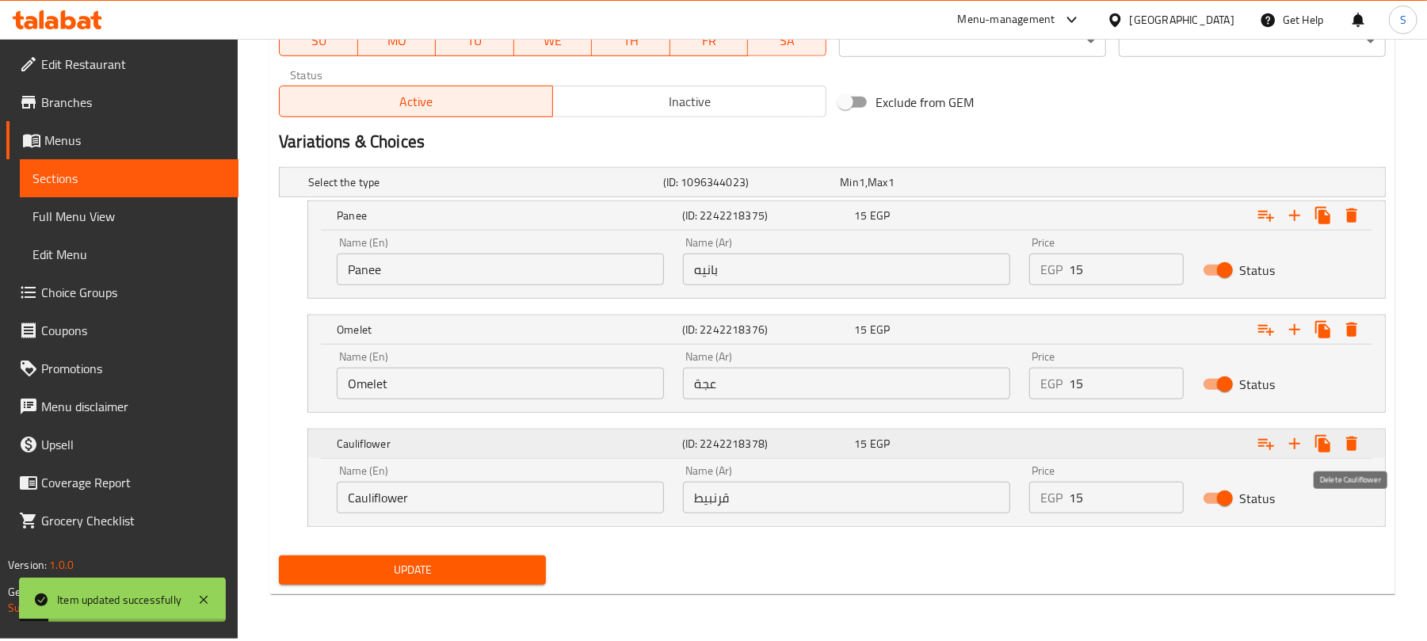
click at [1348, 444] on icon "Expand" at bounding box center [1352, 444] width 11 height 14
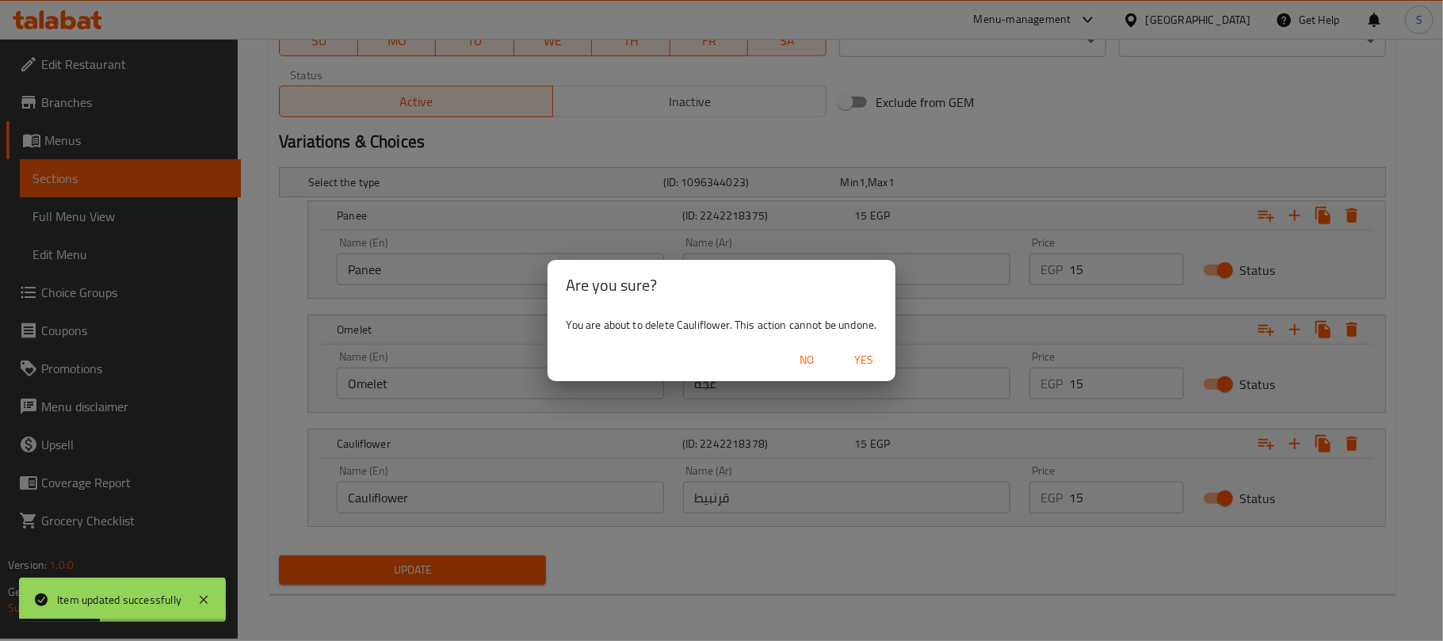
click at [869, 360] on span "Yes" at bounding box center [864, 360] width 38 height 20
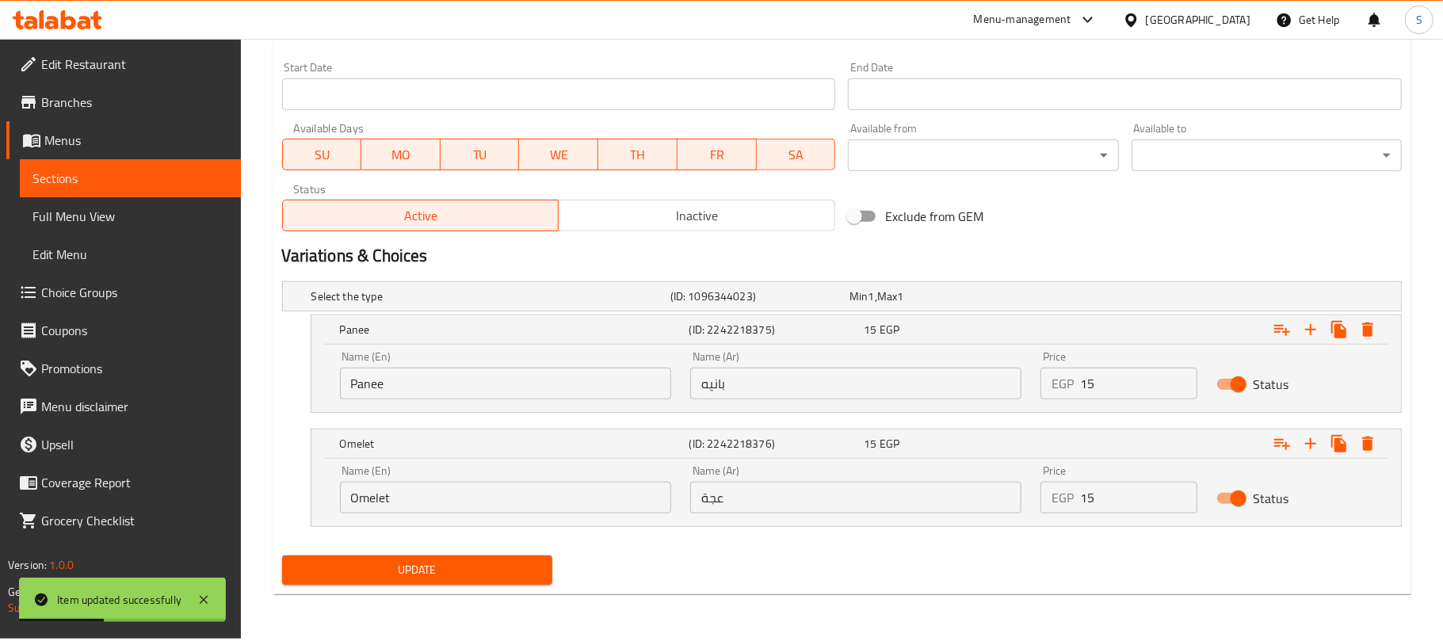
scroll to position [653, 0]
click at [1352, 444] on icon "Expand" at bounding box center [1352, 444] width 11 height 14
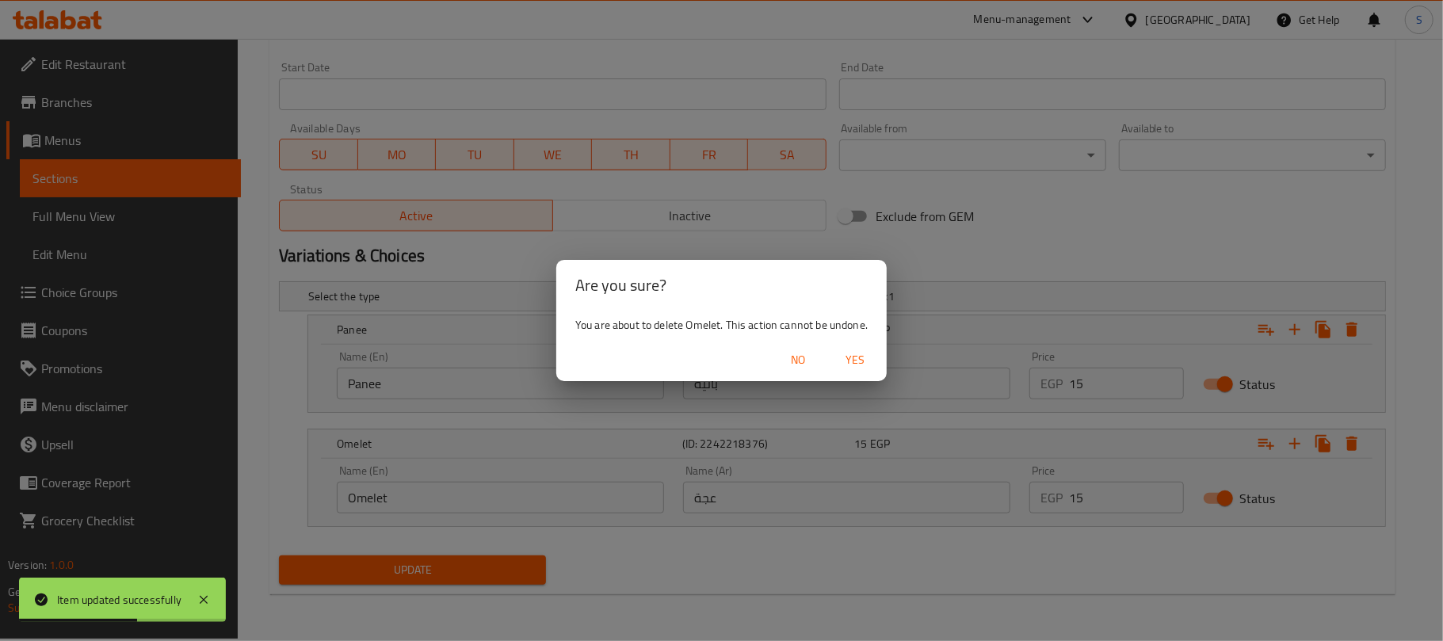
click at [861, 368] on span "Yes" at bounding box center [855, 360] width 38 height 20
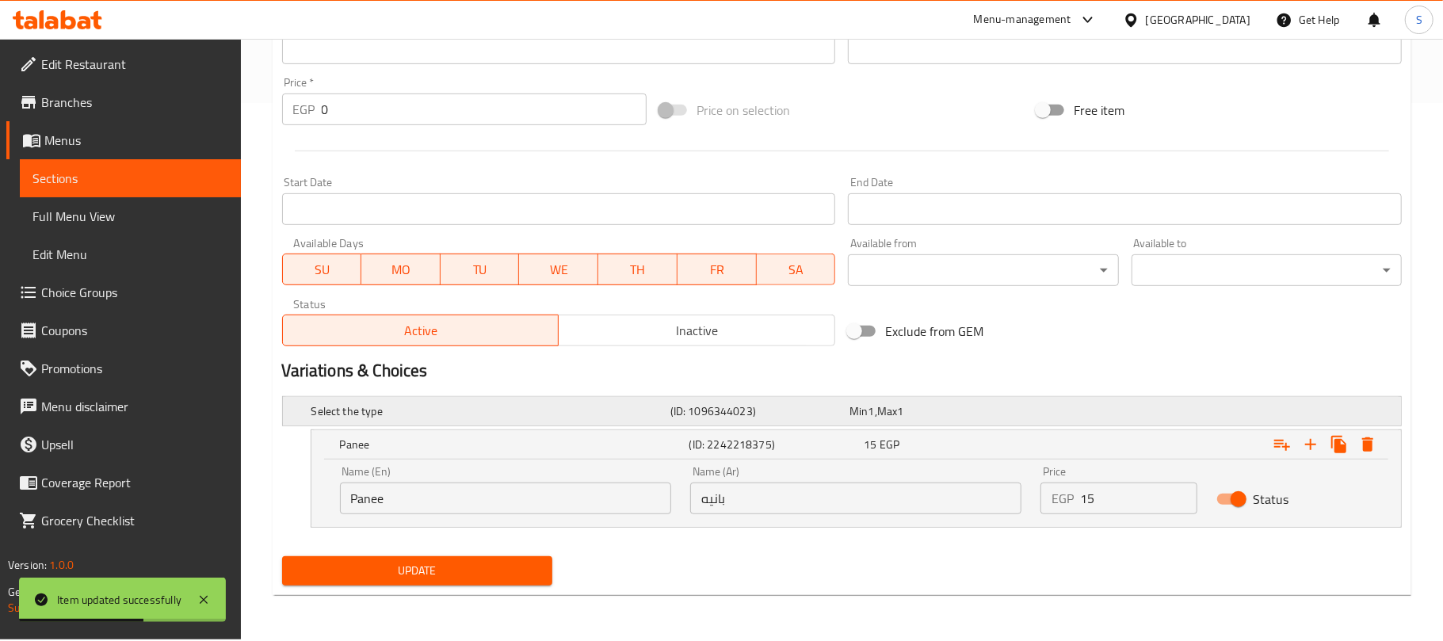
scroll to position [537, 0]
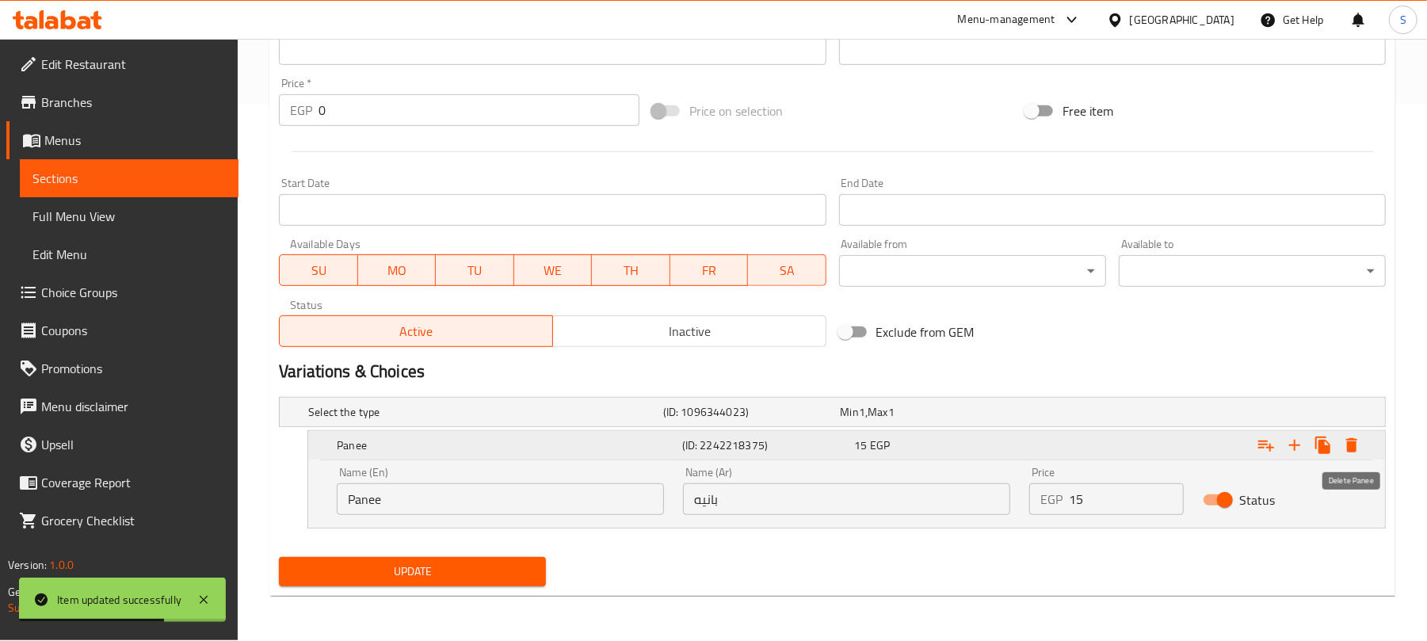
click at [1348, 445] on icon "Expand" at bounding box center [1352, 445] width 11 height 14
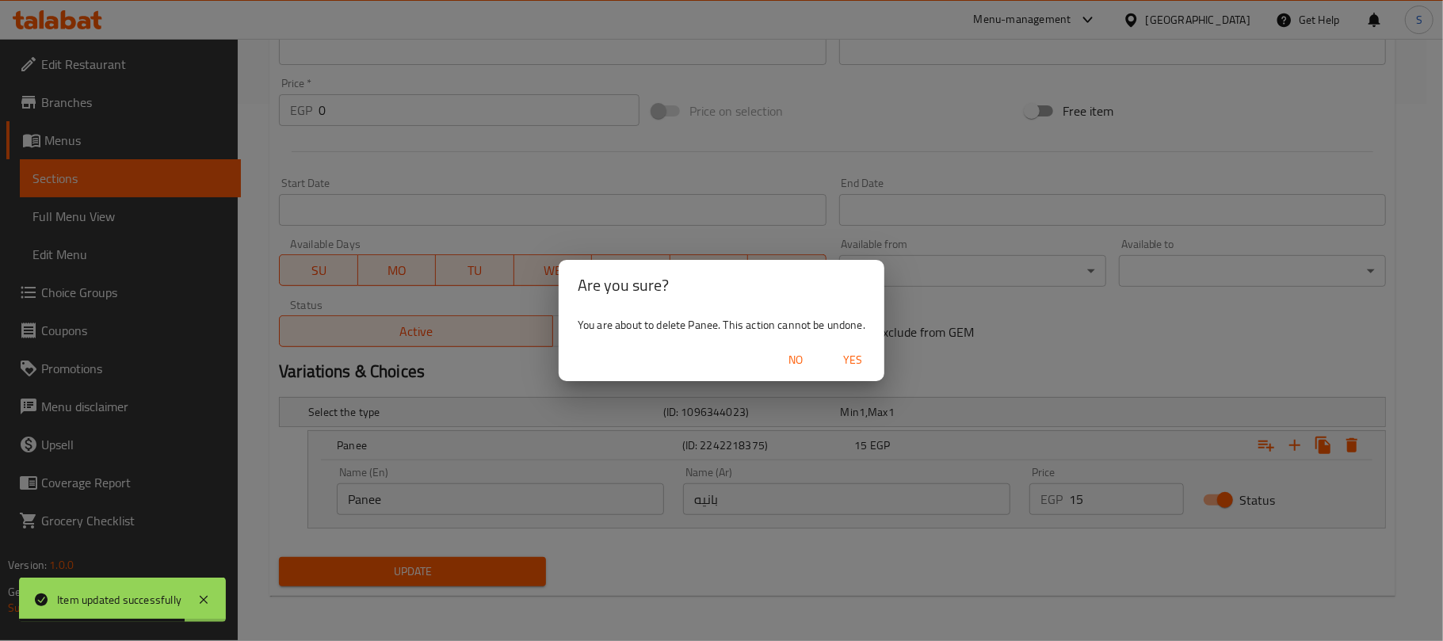
click at [867, 358] on span "Yes" at bounding box center [853, 360] width 38 height 20
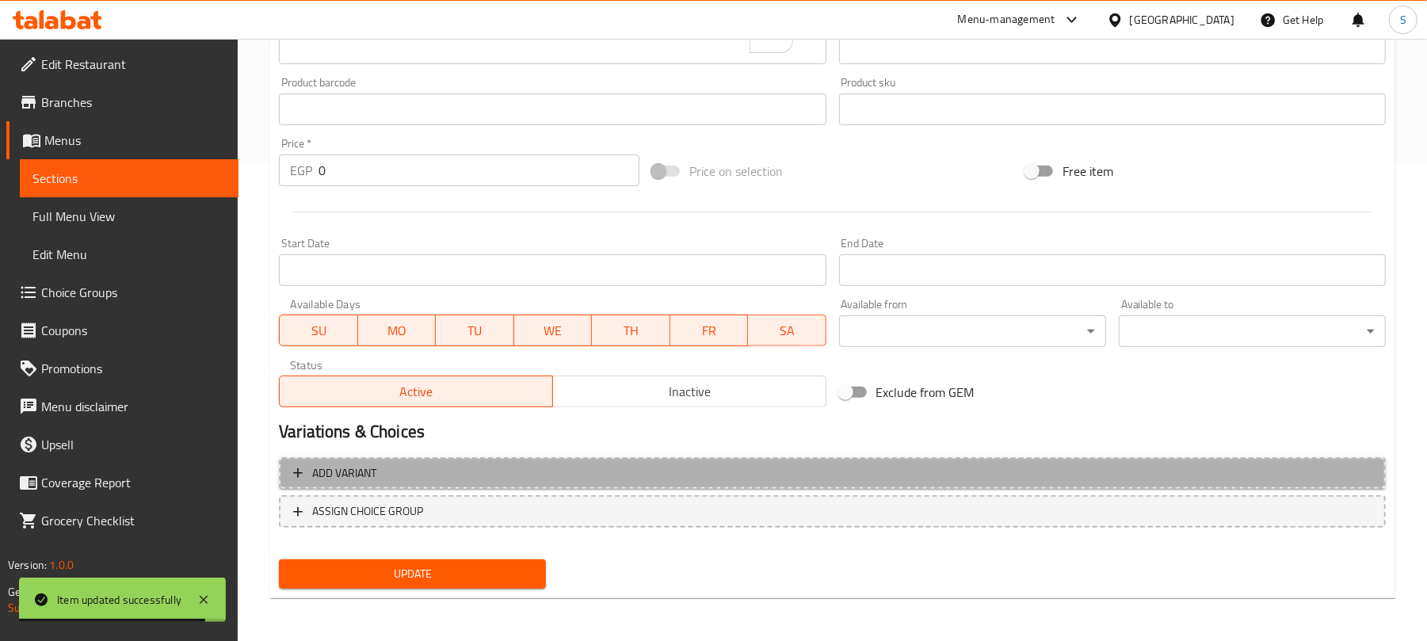
click at [1208, 470] on span "Add variant" at bounding box center [832, 474] width 1079 height 20
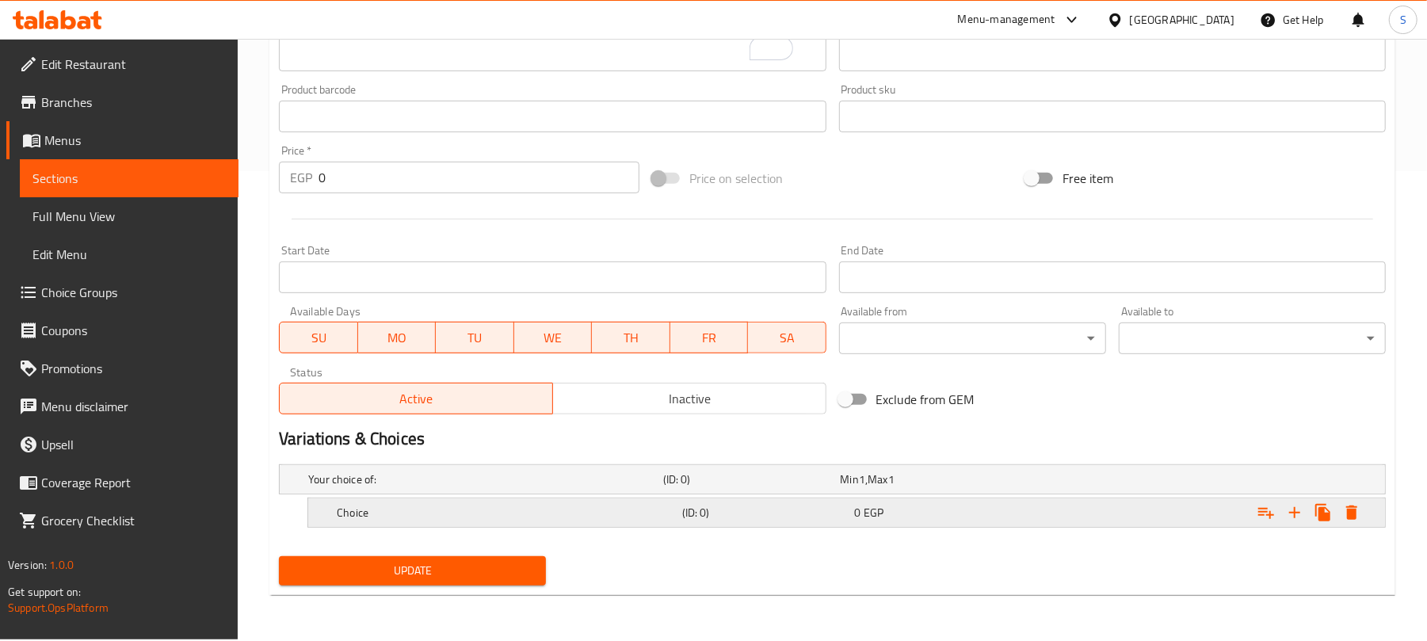
click at [1171, 483] on div "Expand" at bounding box center [1191, 479] width 355 height 6
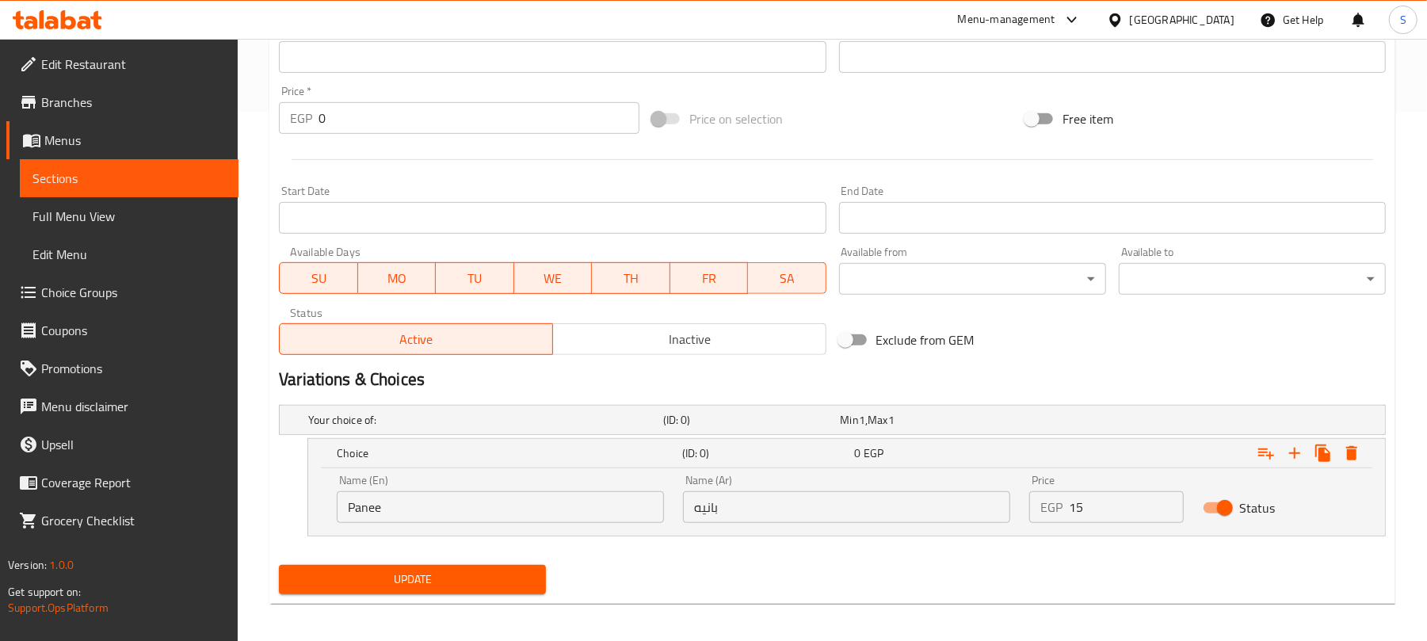
scroll to position [537, 0]
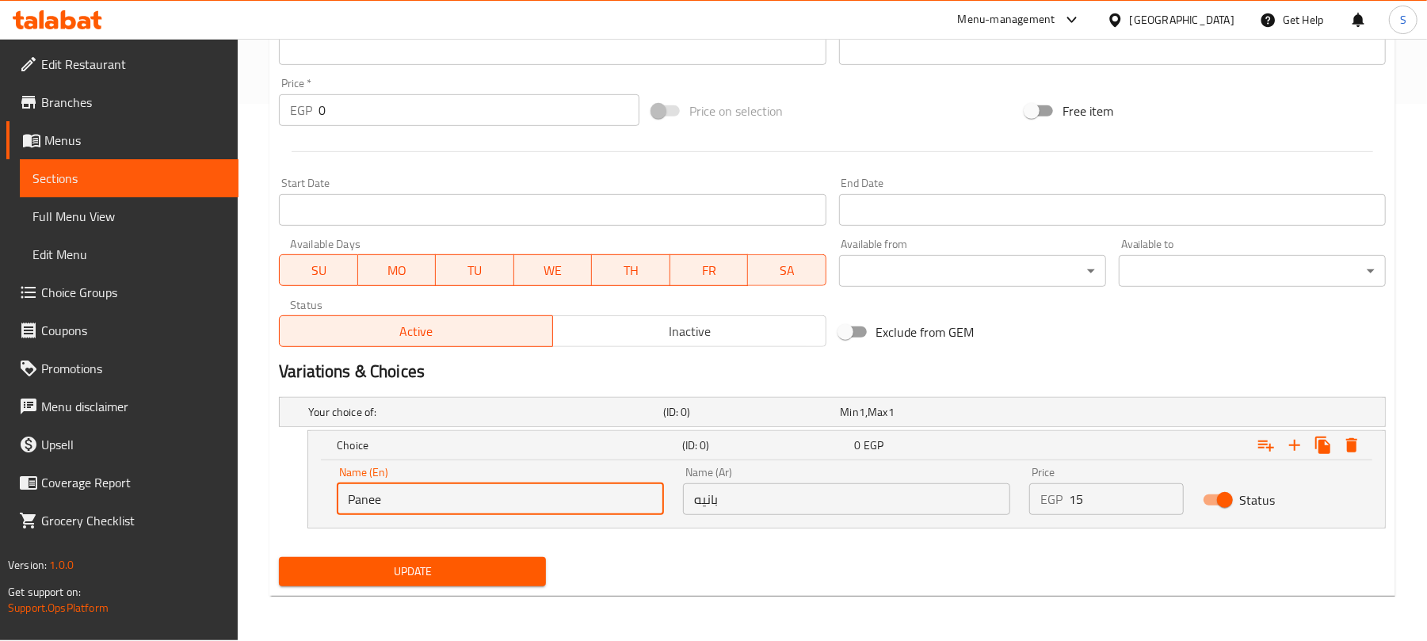
drag, startPoint x: 585, startPoint y: 496, endPoint x: 303, endPoint y: 487, distance: 282.3
click at [303, 487] on div "Choice (ID: 0) 0 EGP Name (En) Panee Name (En) Name (Ar) بانيه Name (Ar) Price …" at bounding box center [832, 479] width 1107 height 98
type input "Small"
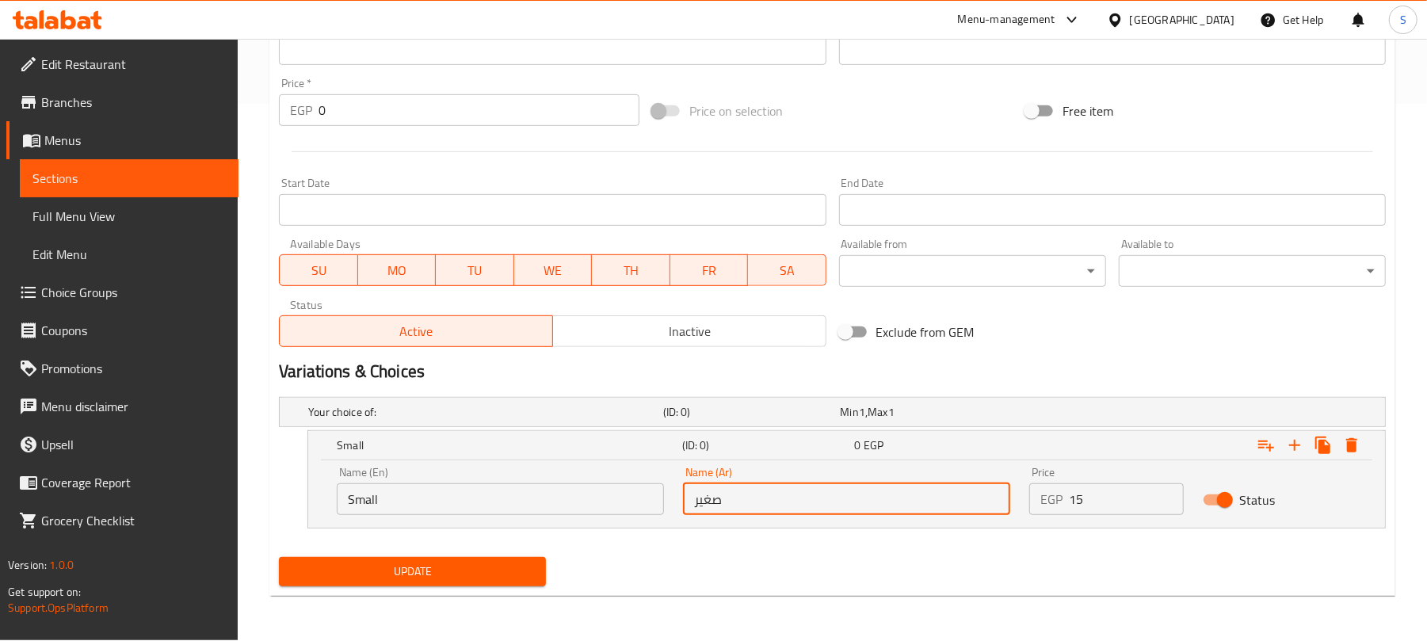
type input "صغير"
click at [491, 575] on span "Update" at bounding box center [413, 572] width 242 height 20
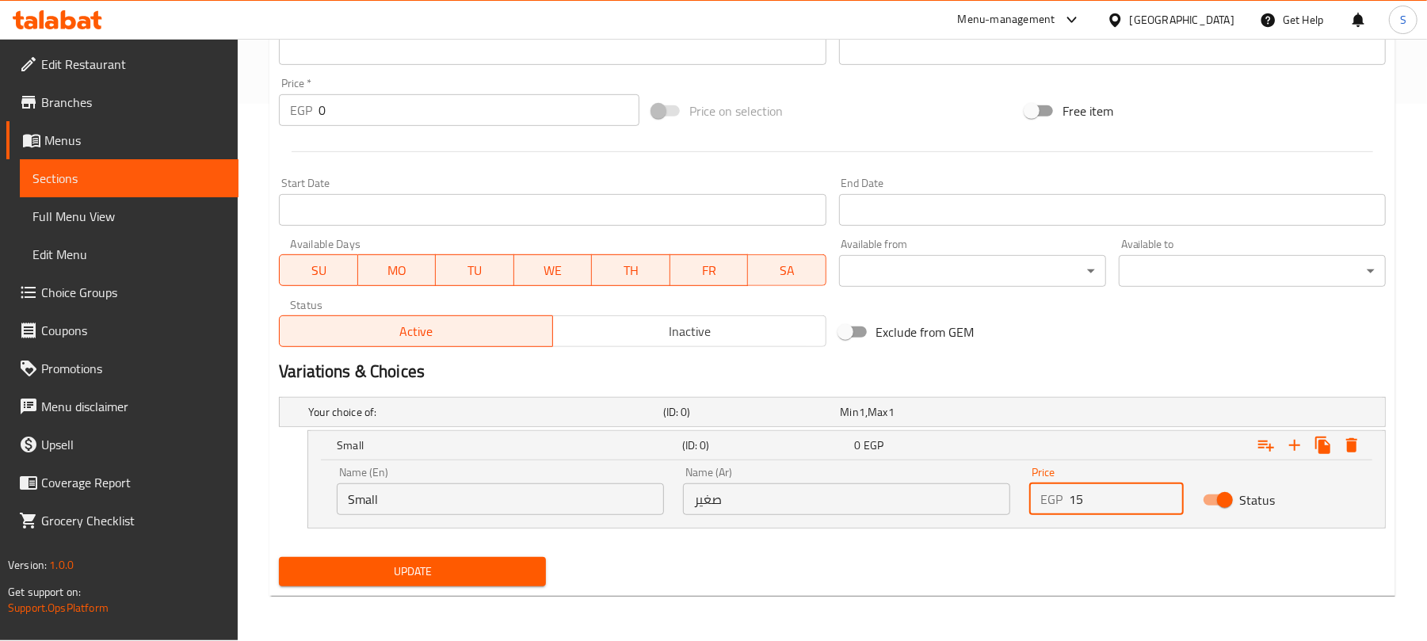
drag, startPoint x: 1083, startPoint y: 502, endPoint x: 1070, endPoint y: 502, distance: 12.7
click at [1070, 502] on input "15" at bounding box center [1126, 499] width 114 height 32
type input "0"
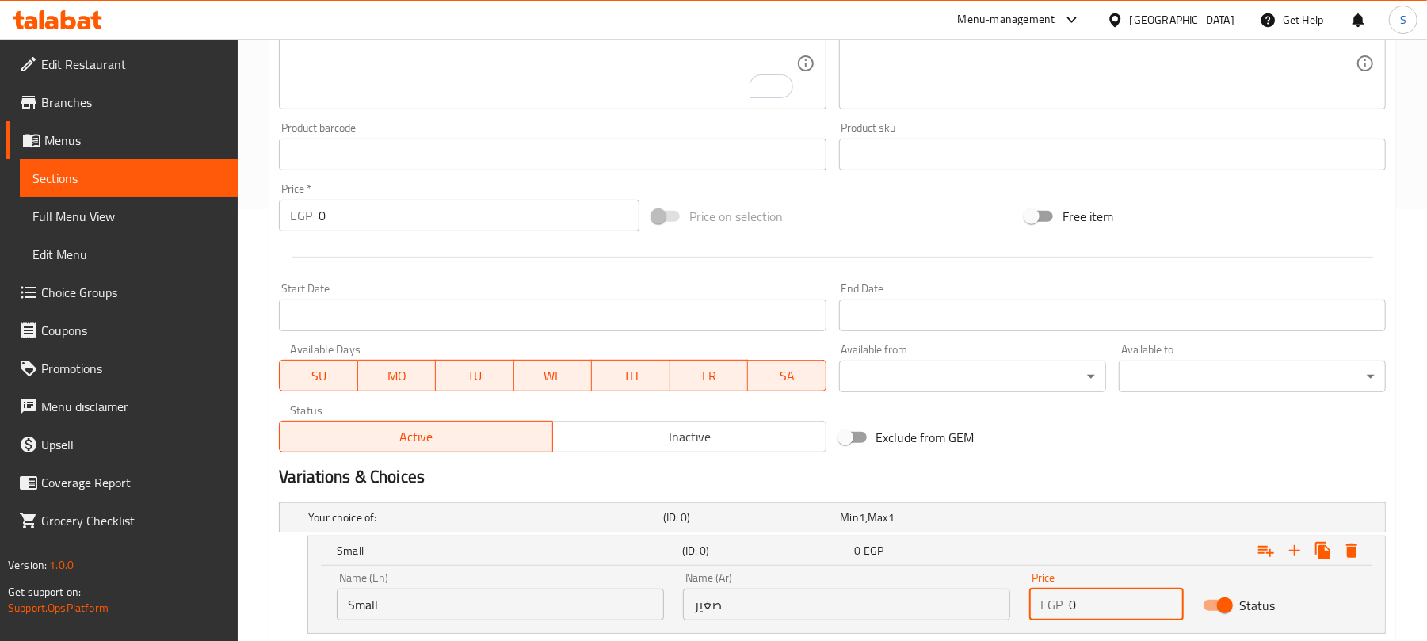
type input "0"
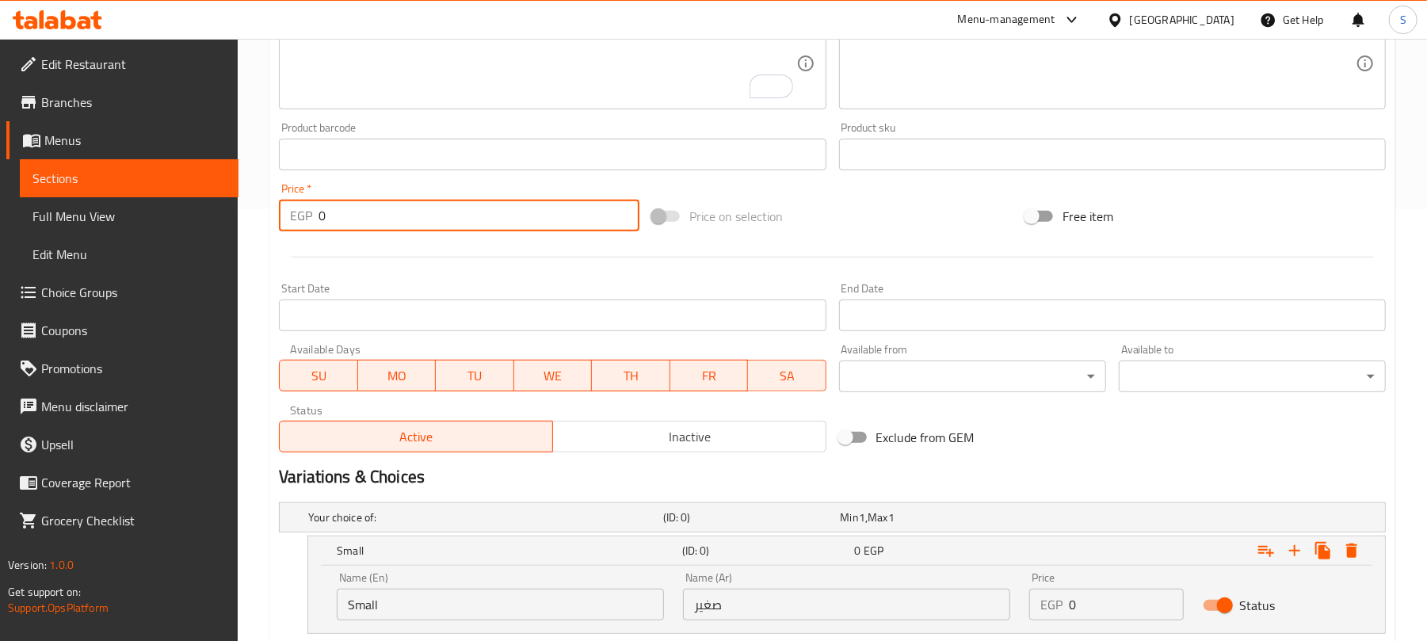
click at [300, 203] on div "EGP 0 Price *" at bounding box center [459, 216] width 361 height 32
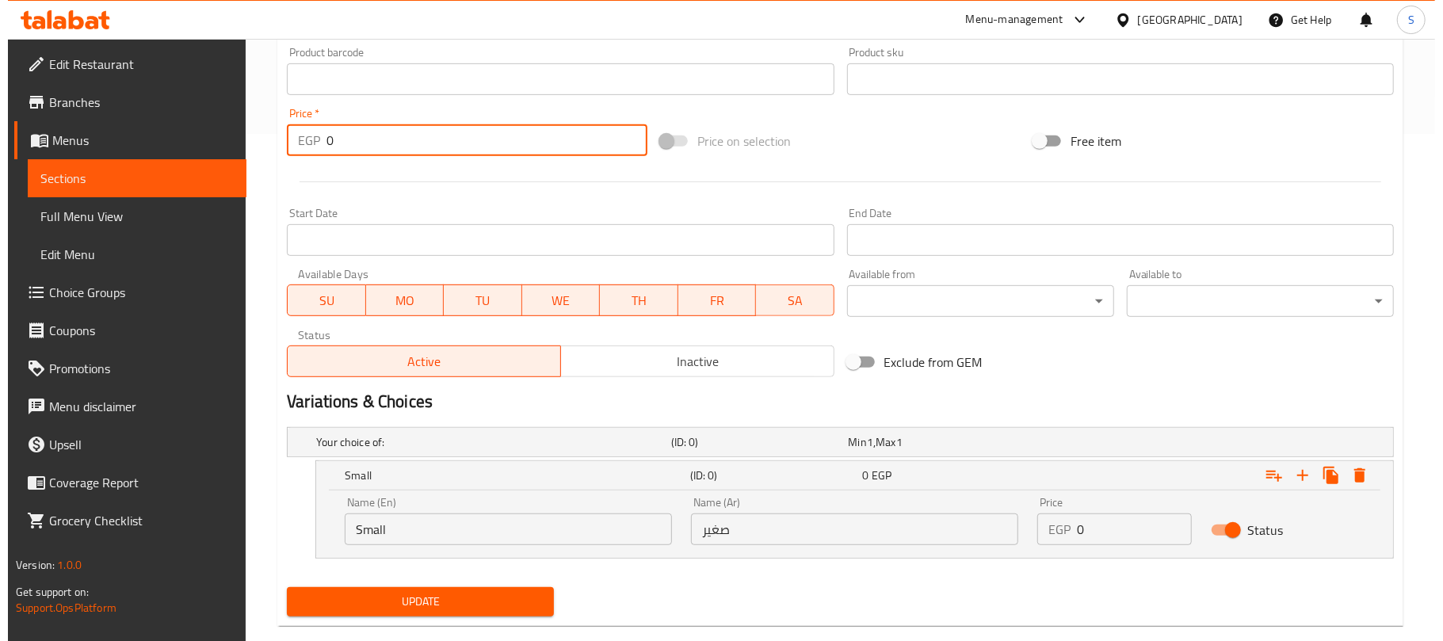
scroll to position [537, 0]
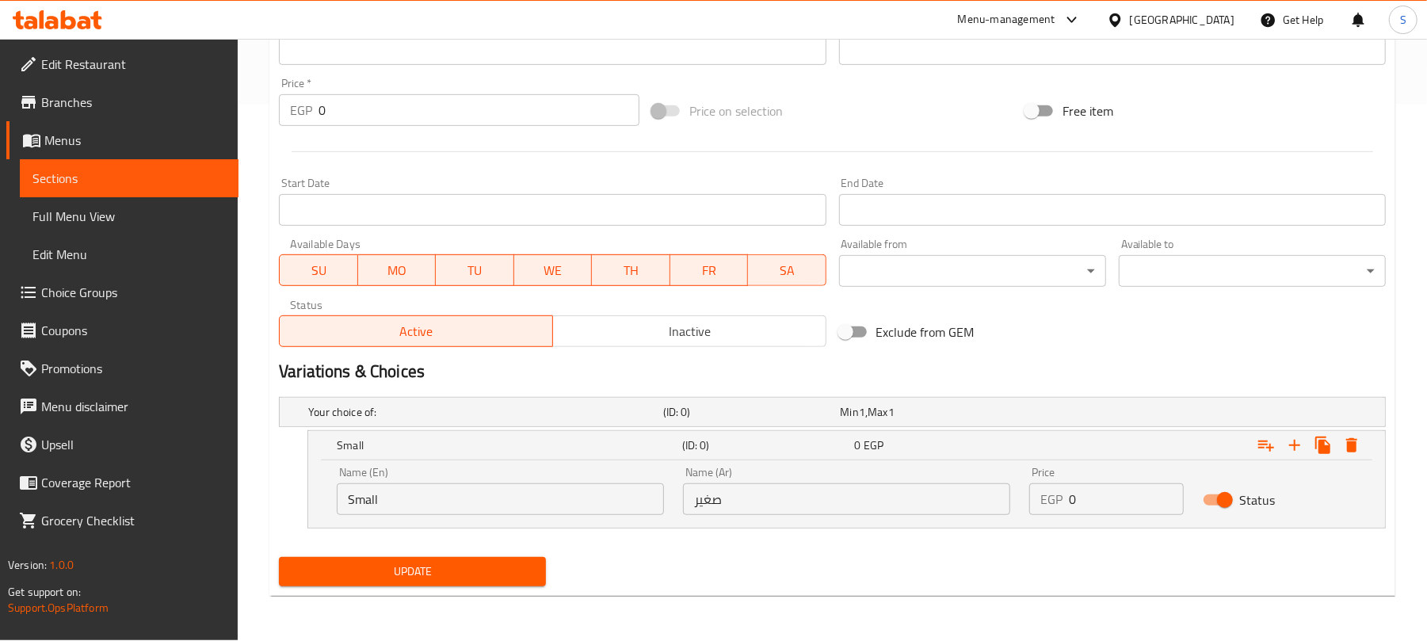
click at [263, 264] on div "Home / Restaurants management / Menus / Sections / item / update Cans Corner se…" at bounding box center [833, 71] width 1190 height 1139
click at [374, 565] on span "Update" at bounding box center [413, 572] width 242 height 20
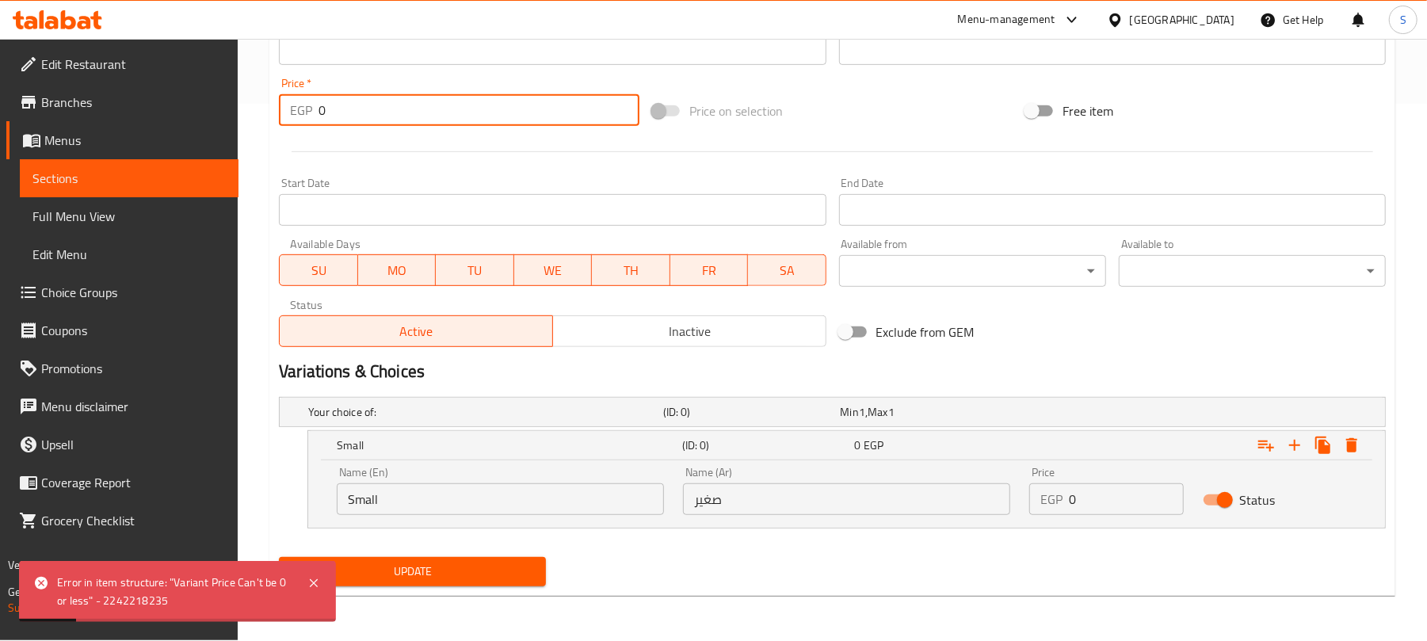
click at [319, 120] on input "0" at bounding box center [479, 110] width 321 height 32
type input "15"
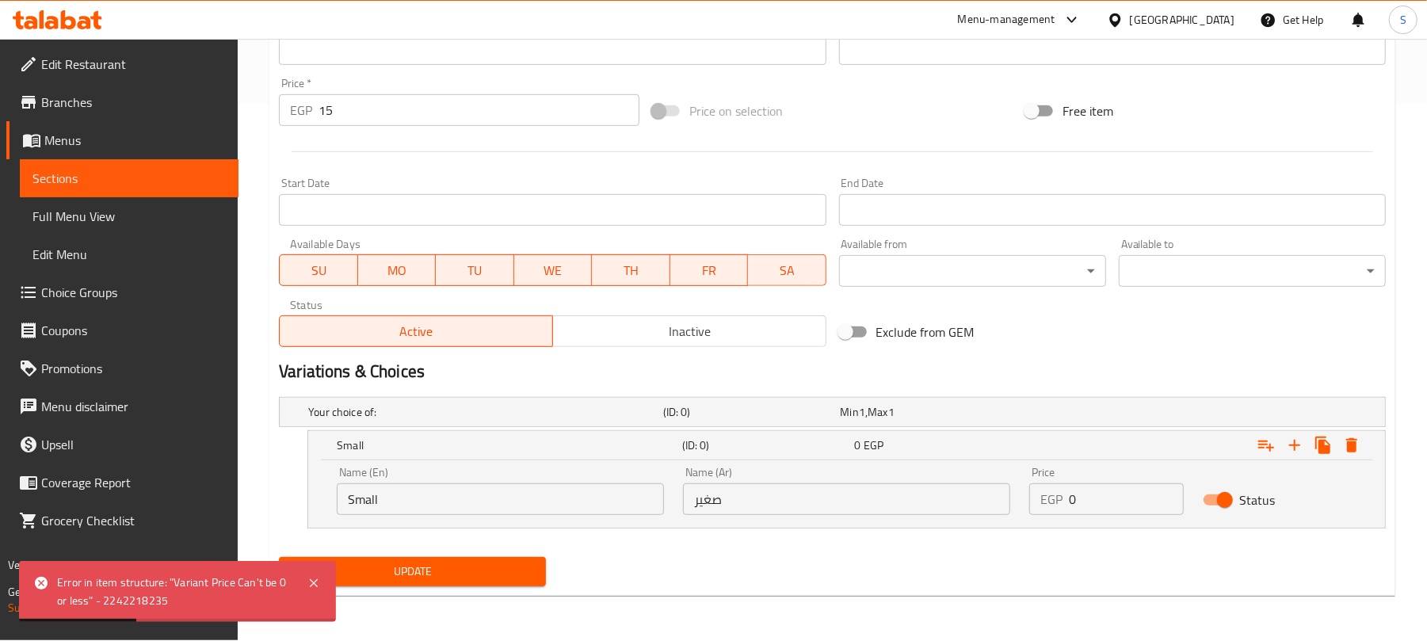
click at [257, 230] on div "Home / Restaurants management / Menus / Sections / item / update Cans Corner se…" at bounding box center [833, 71] width 1190 height 1139
click at [397, 564] on span "Update" at bounding box center [413, 572] width 242 height 20
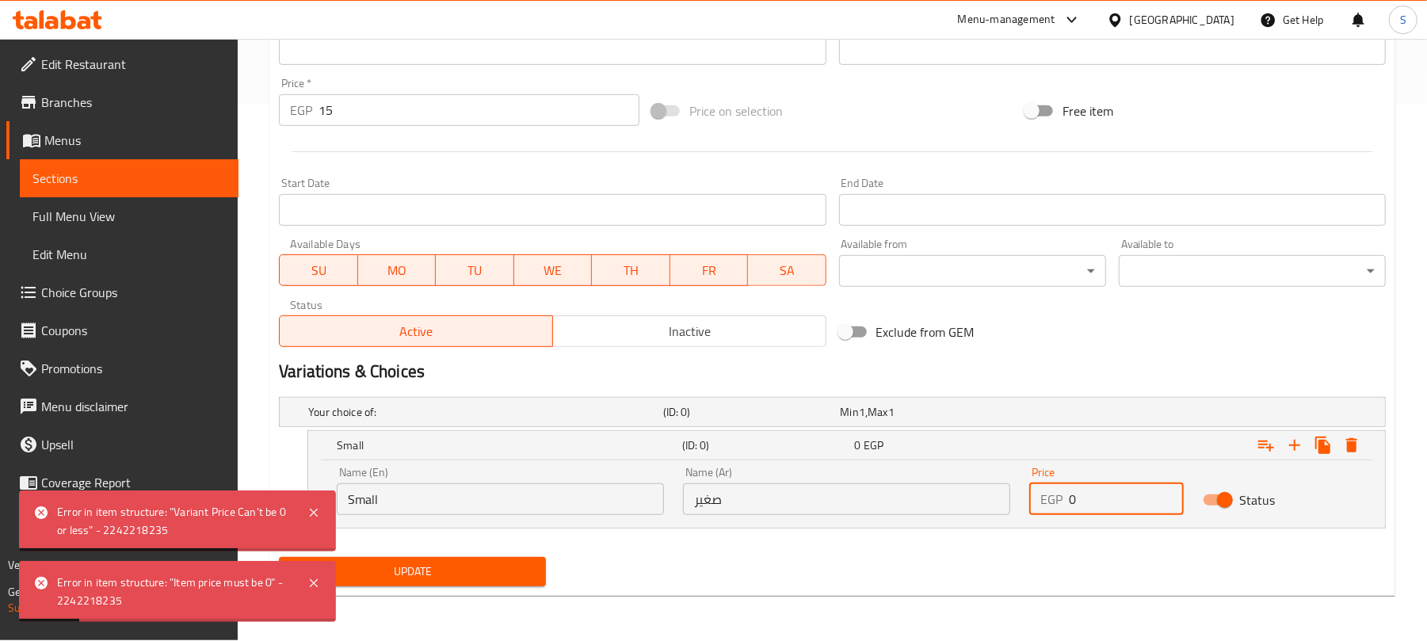
click at [1060, 498] on div "EGP 0 Price" at bounding box center [1106, 499] width 154 height 32
type input "15"
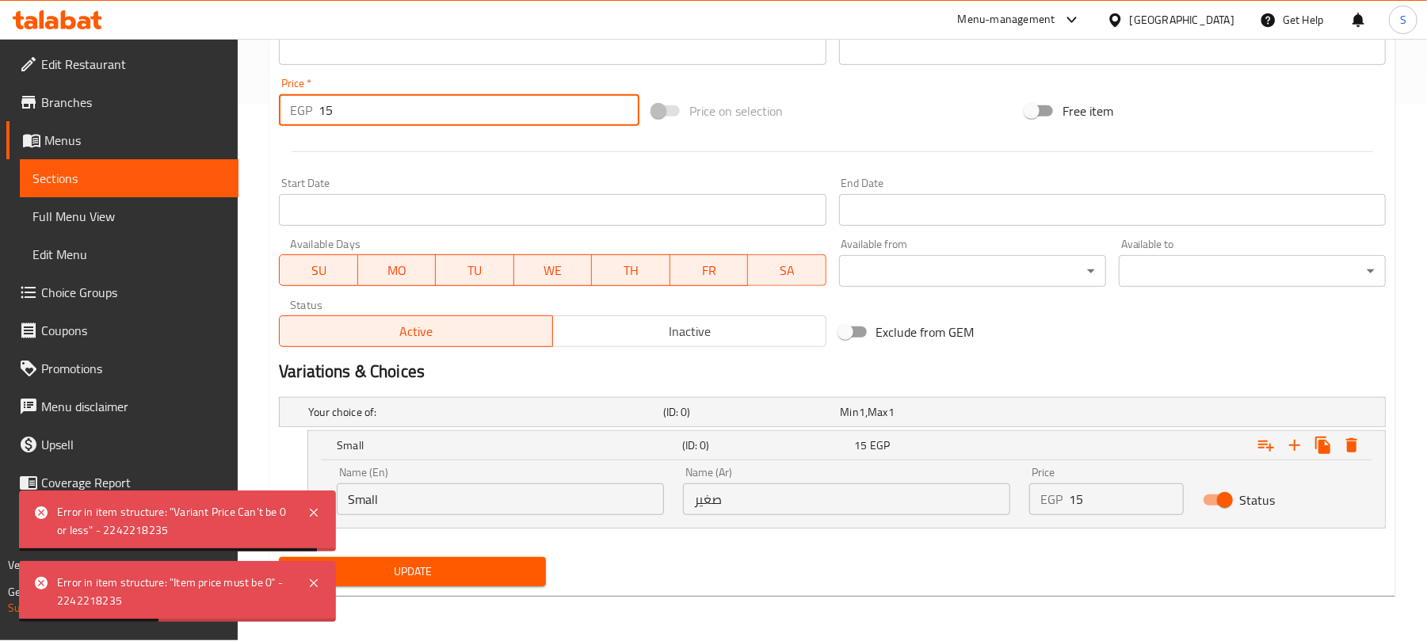
drag, startPoint x: 358, startPoint y: 109, endPoint x: 317, endPoint y: 105, distance: 41.3
click at [317, 105] on div "EGP 15 Price *" at bounding box center [459, 110] width 361 height 32
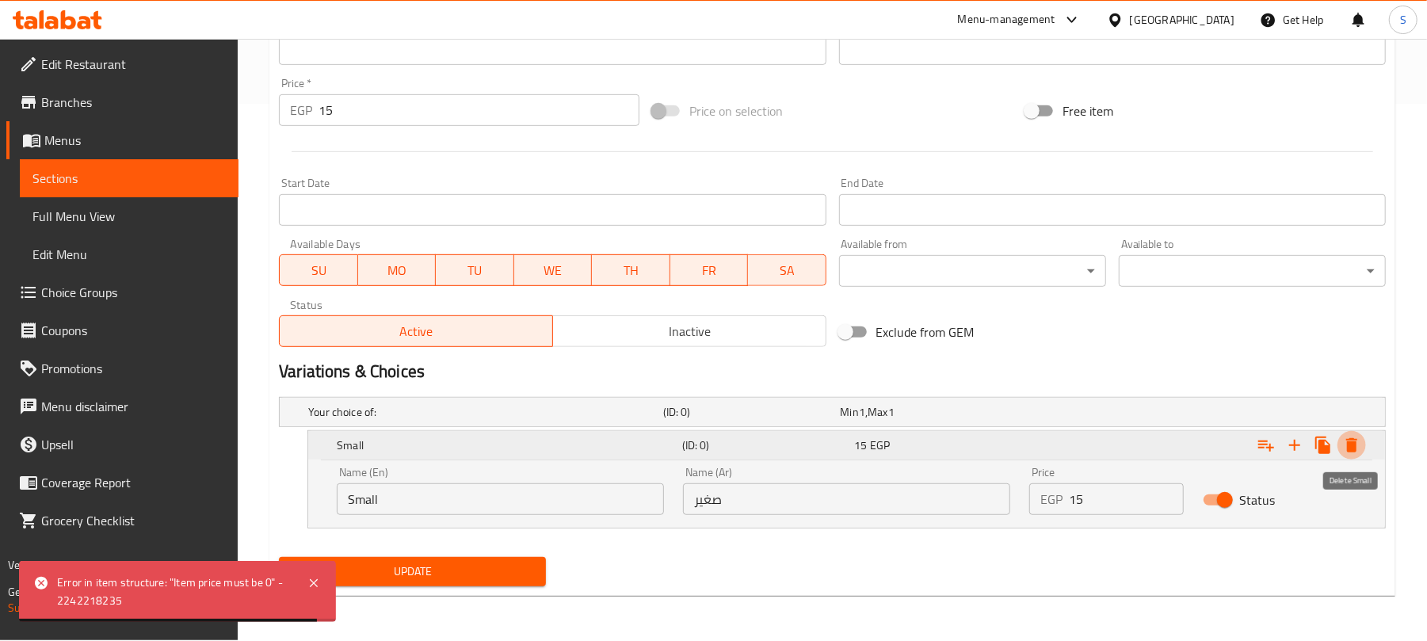
click at [1354, 451] on icon "Expand" at bounding box center [1352, 445] width 11 height 14
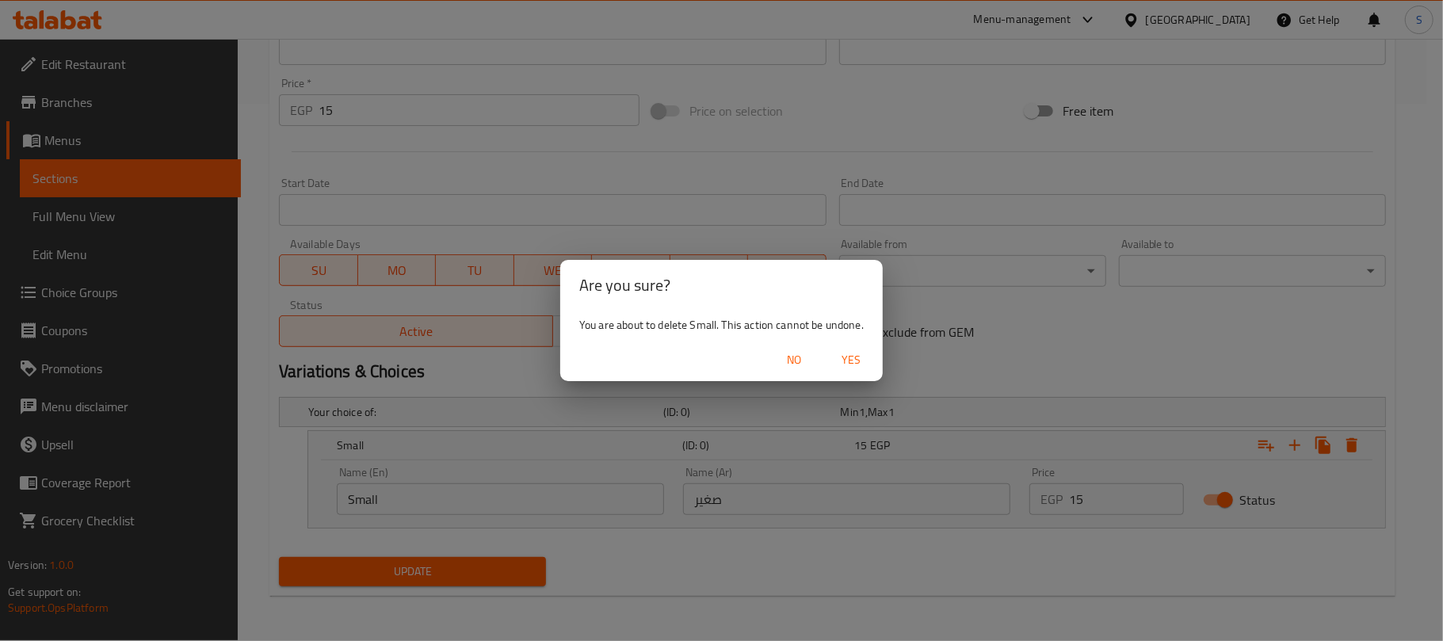
click at [851, 359] on span "Yes" at bounding box center [851, 360] width 38 height 20
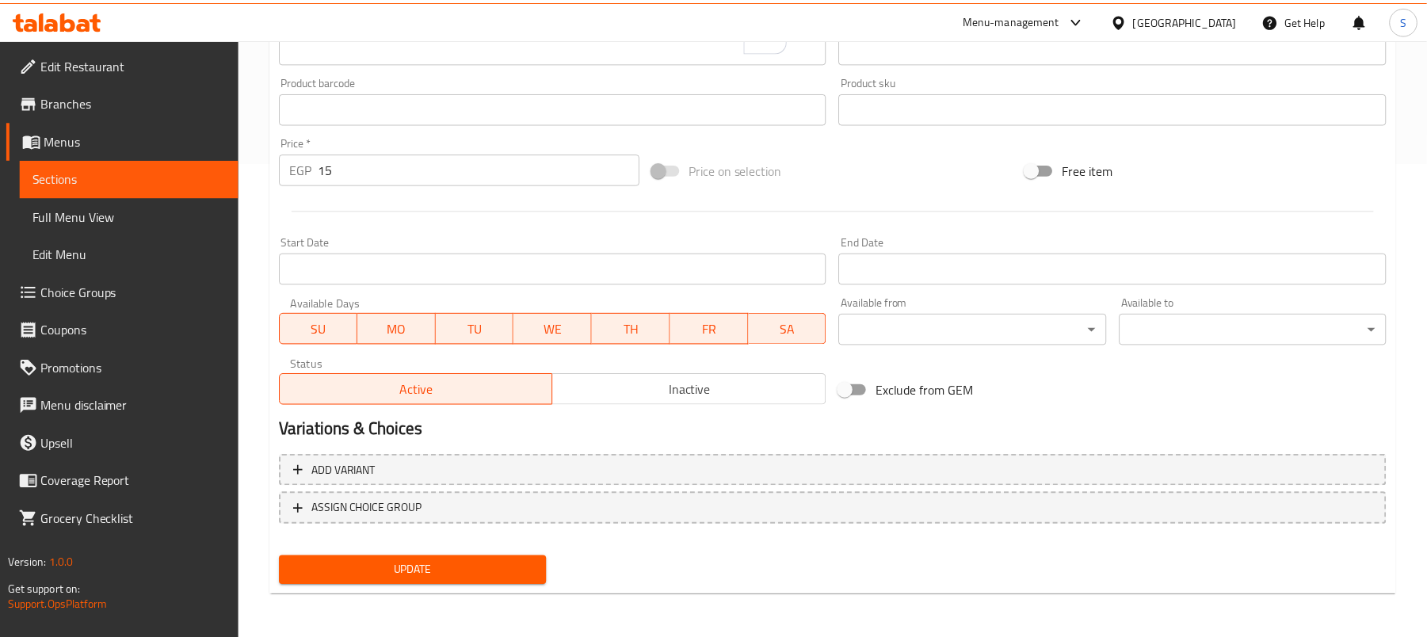
scroll to position [477, 0]
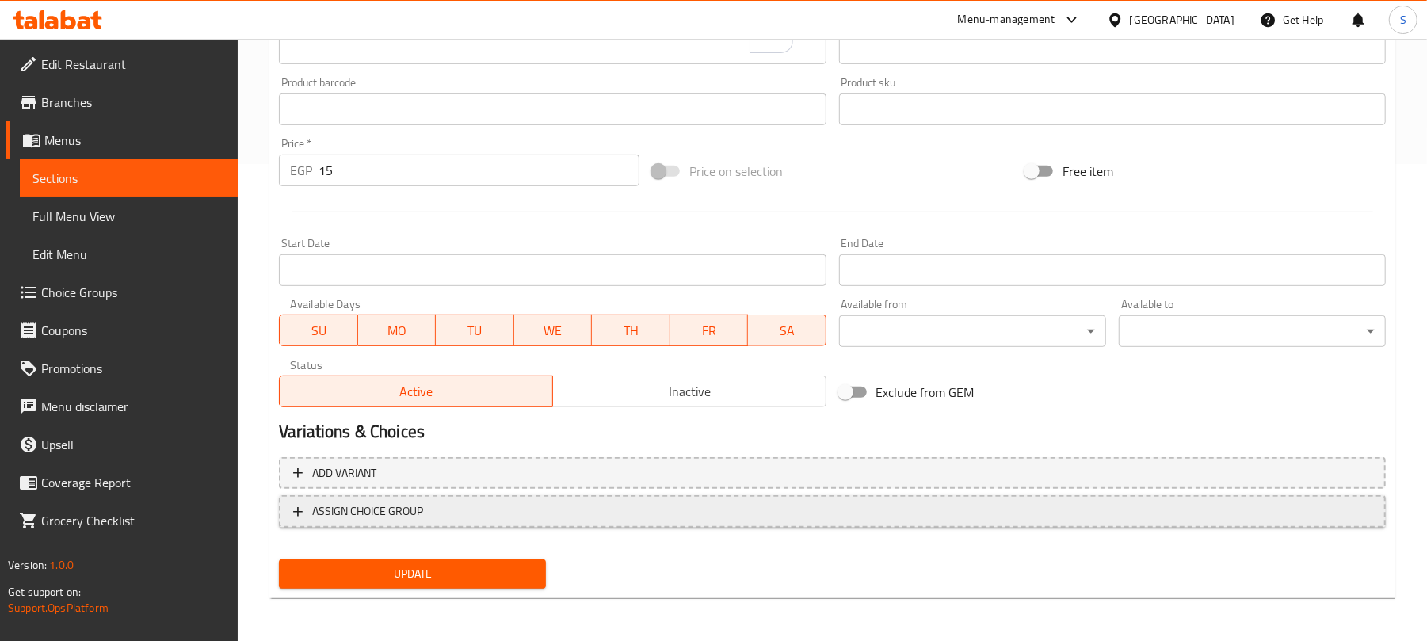
click at [628, 518] on span "ASSIGN CHOICE GROUP" at bounding box center [832, 512] width 1079 height 20
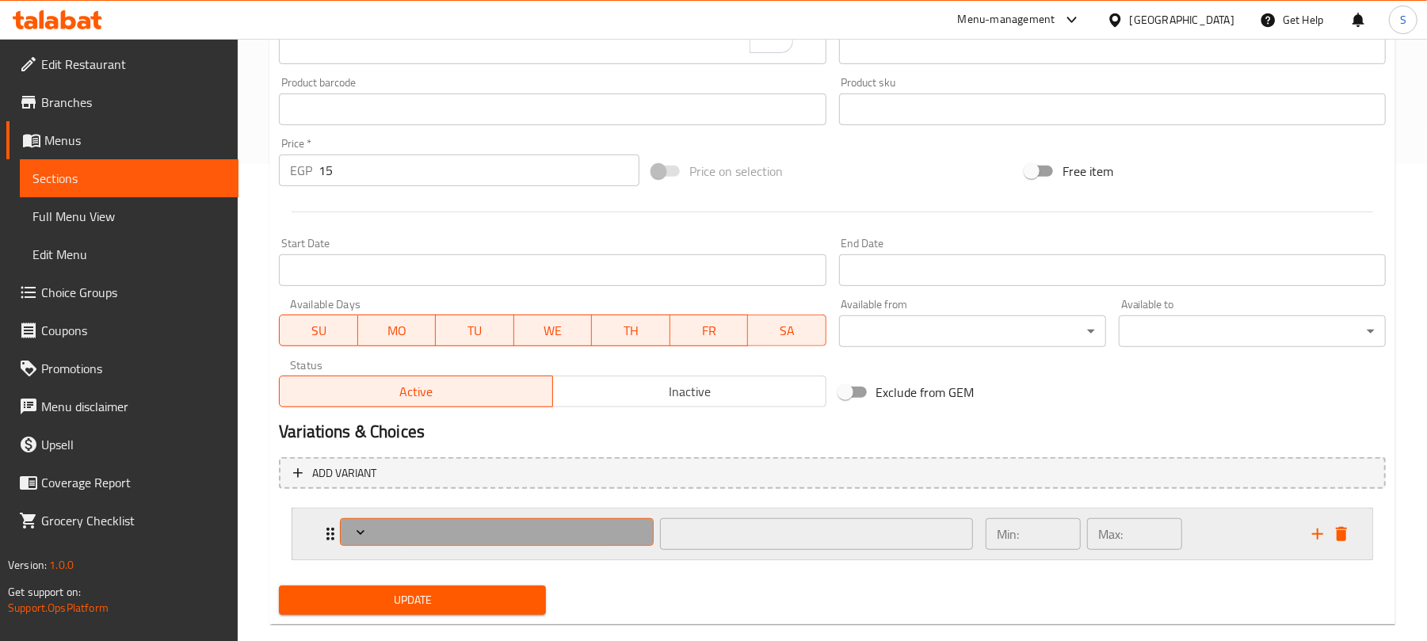
click at [613, 530] on span "Expand" at bounding box center [497, 533] width 302 height 16
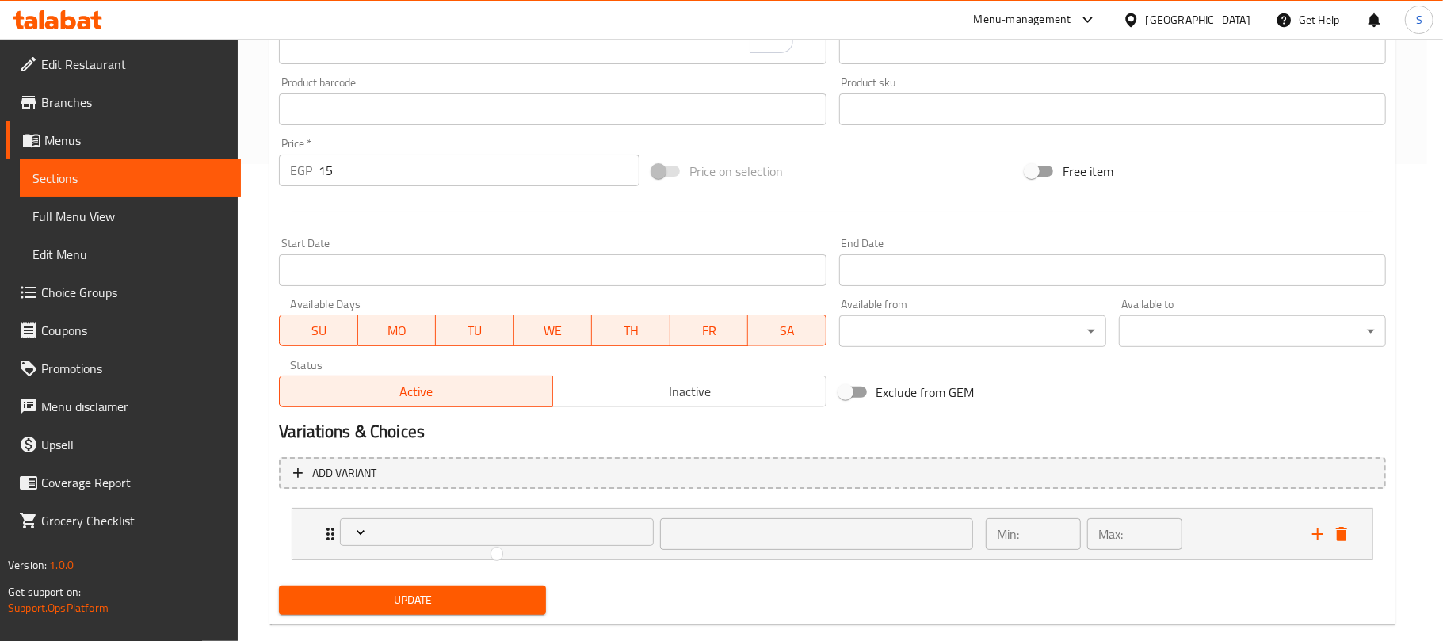
click at [609, 536] on div at bounding box center [721, 320] width 1443 height 641
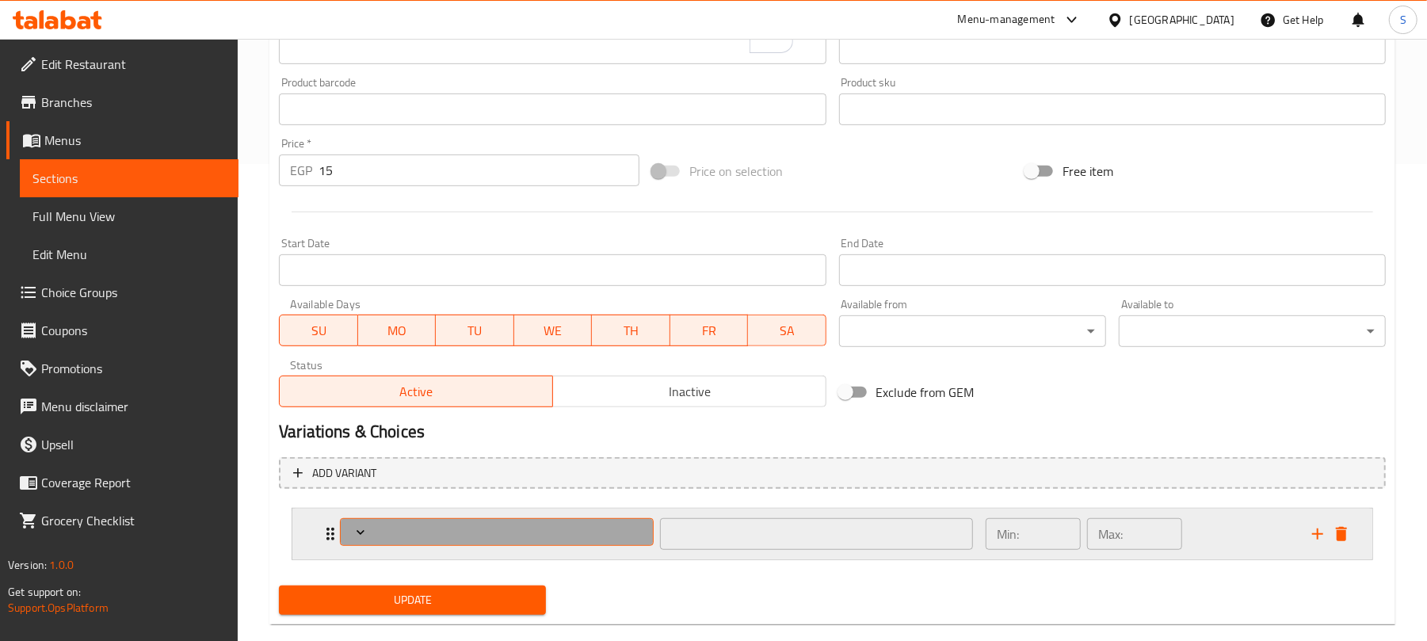
click at [586, 543] on button "Expand" at bounding box center [497, 532] width 314 height 28
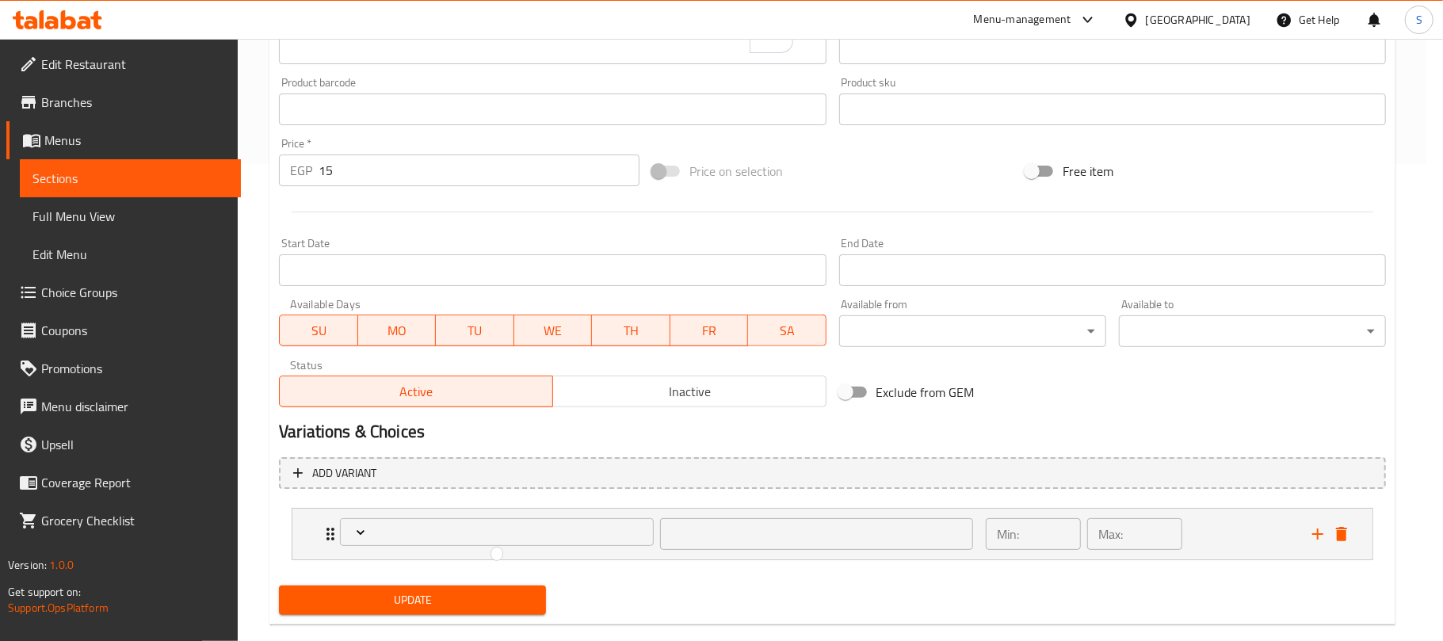
click at [457, 606] on div at bounding box center [721, 320] width 1443 height 641
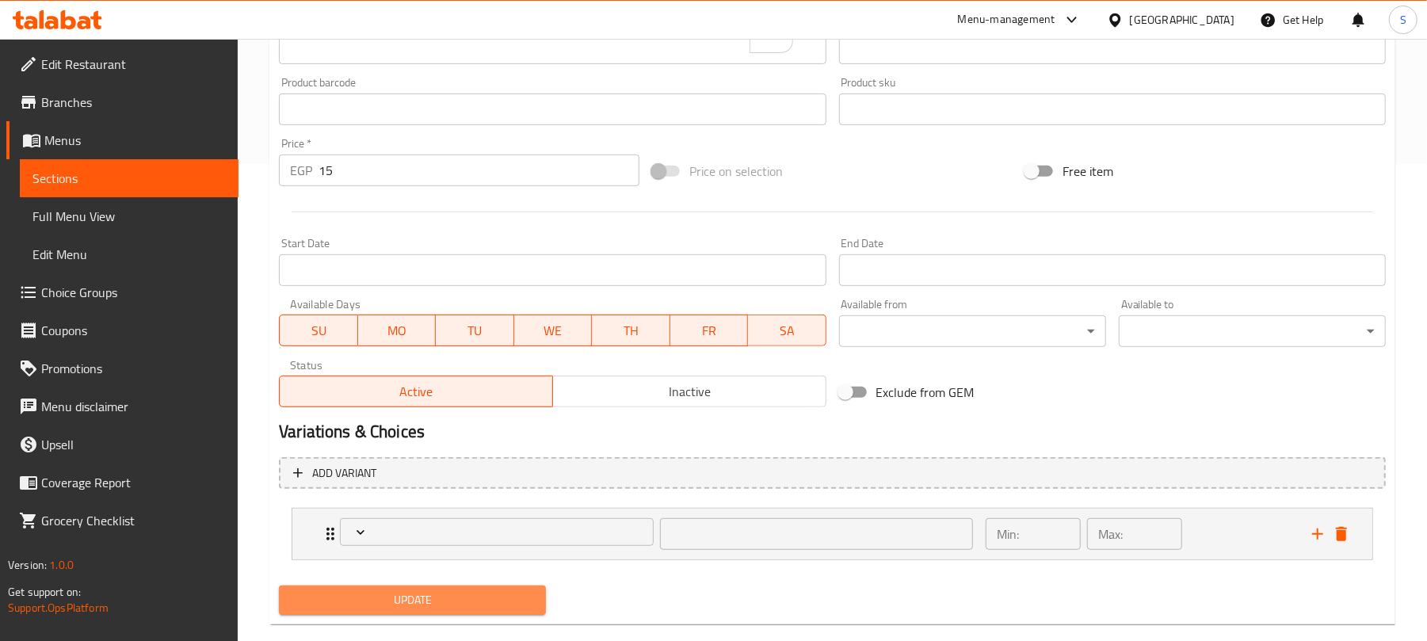
click at [460, 596] on span "Update" at bounding box center [413, 600] width 242 height 20
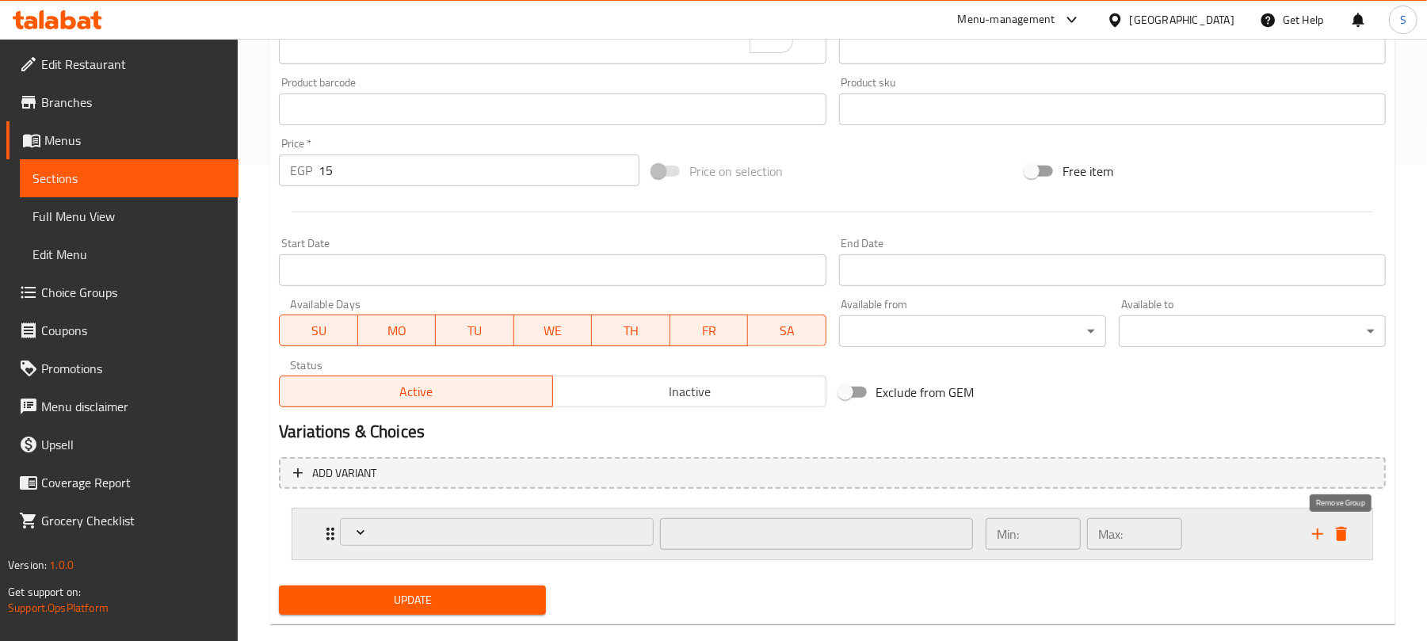
click at [1343, 534] on icon "delete" at bounding box center [1341, 534] width 11 height 14
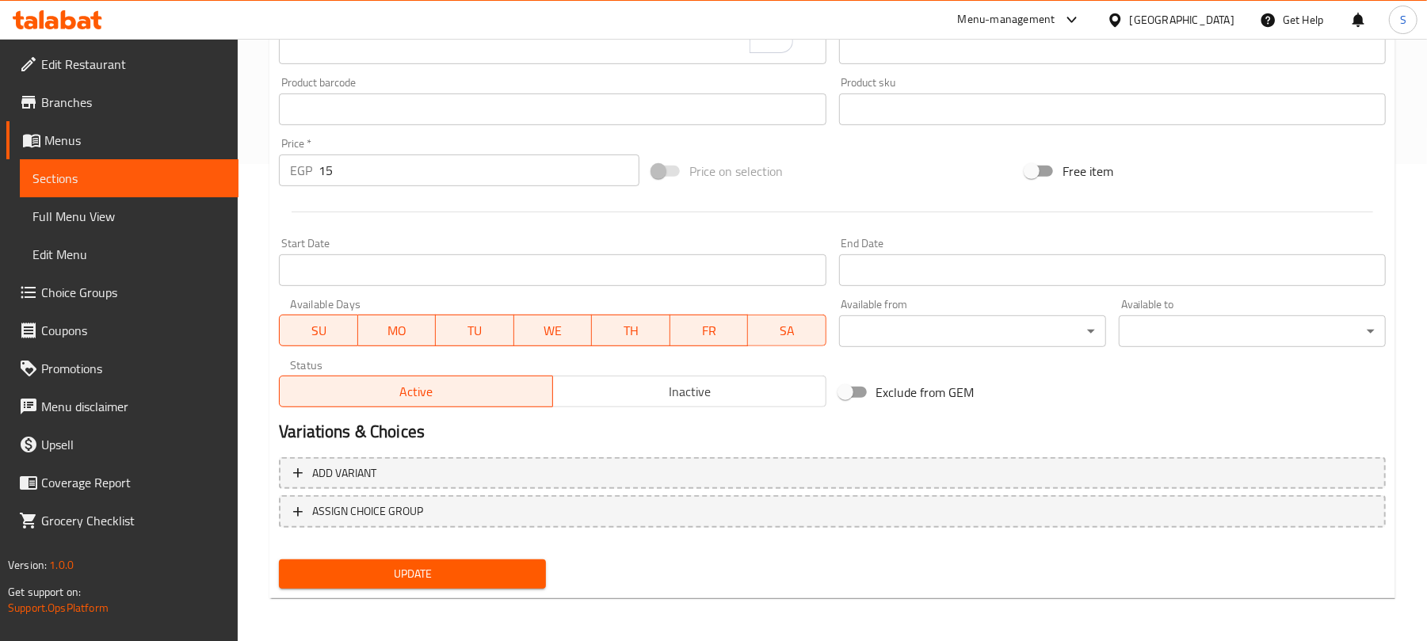
click at [414, 574] on span "Update" at bounding box center [413, 574] width 242 height 20
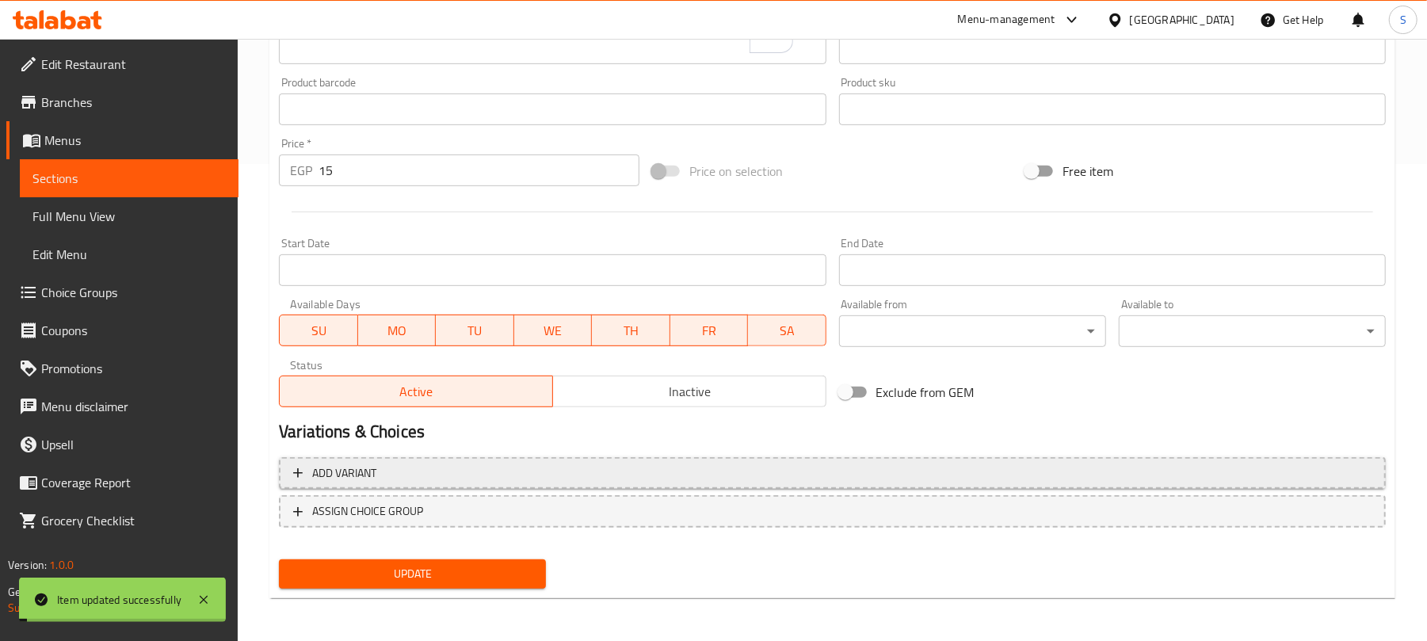
scroll to position [160, 0]
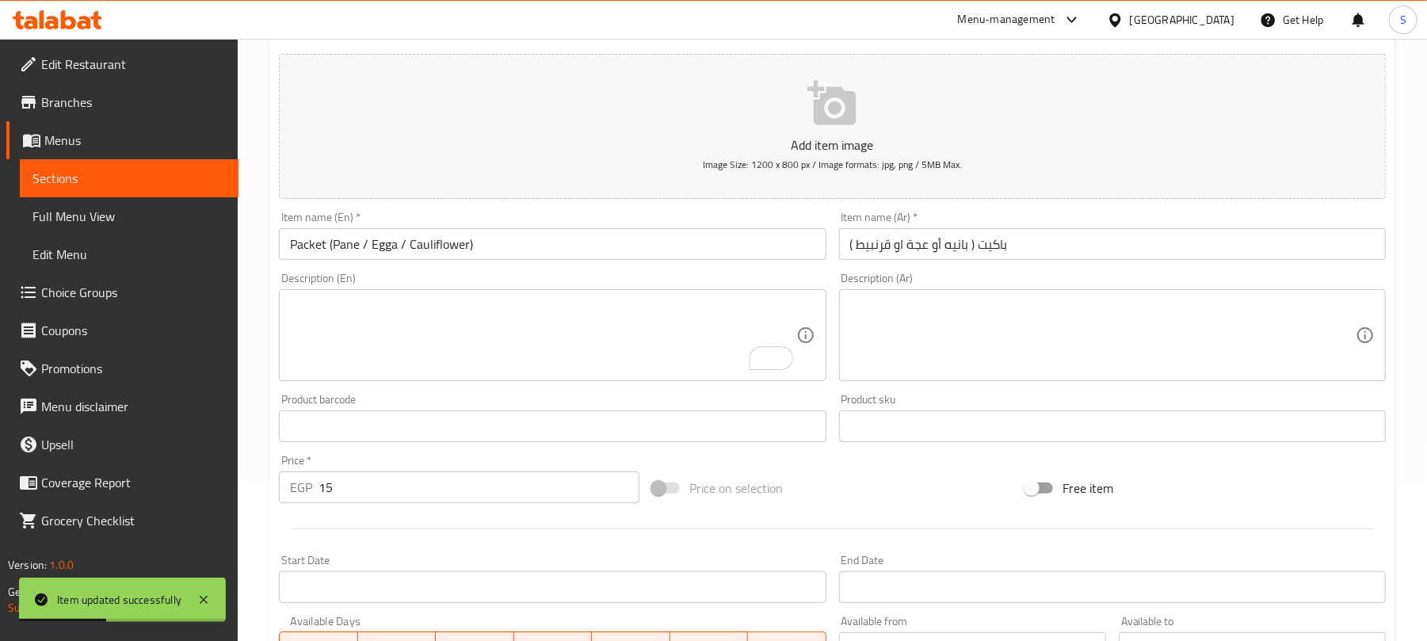
click at [290, 249] on input "Packet (Pane / Egga / Cauliflower)" at bounding box center [552, 244] width 547 height 32
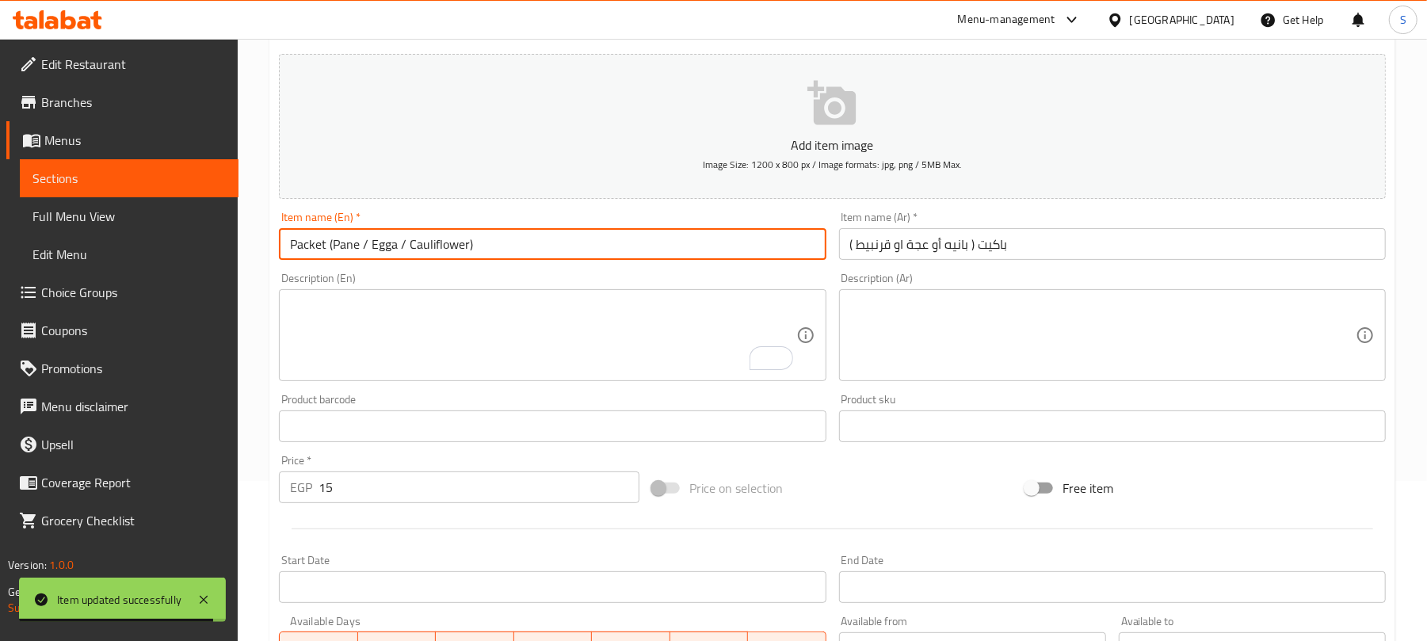
click at [376, 299] on textarea "To enrich screen reader interactions, please activate Accessibility in Grammarl…" at bounding box center [543, 335] width 506 height 75
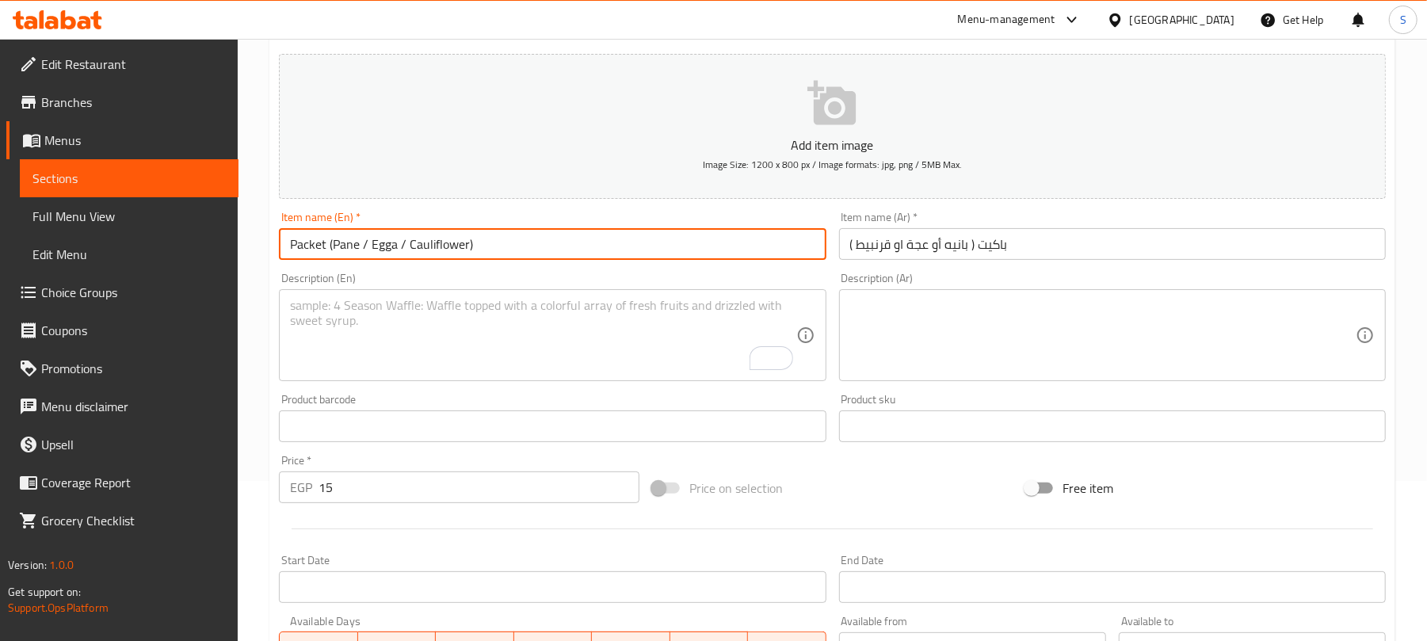
click at [496, 231] on input "Packet (Pane / Egga / Cauliflower)" at bounding box center [552, 244] width 547 height 32
click at [292, 244] on input "Packet (Pane / Egga / Cauliflower)" at bounding box center [552, 244] width 547 height 32
type input "Small Packet (Pane / Egga / Cauliflower)"
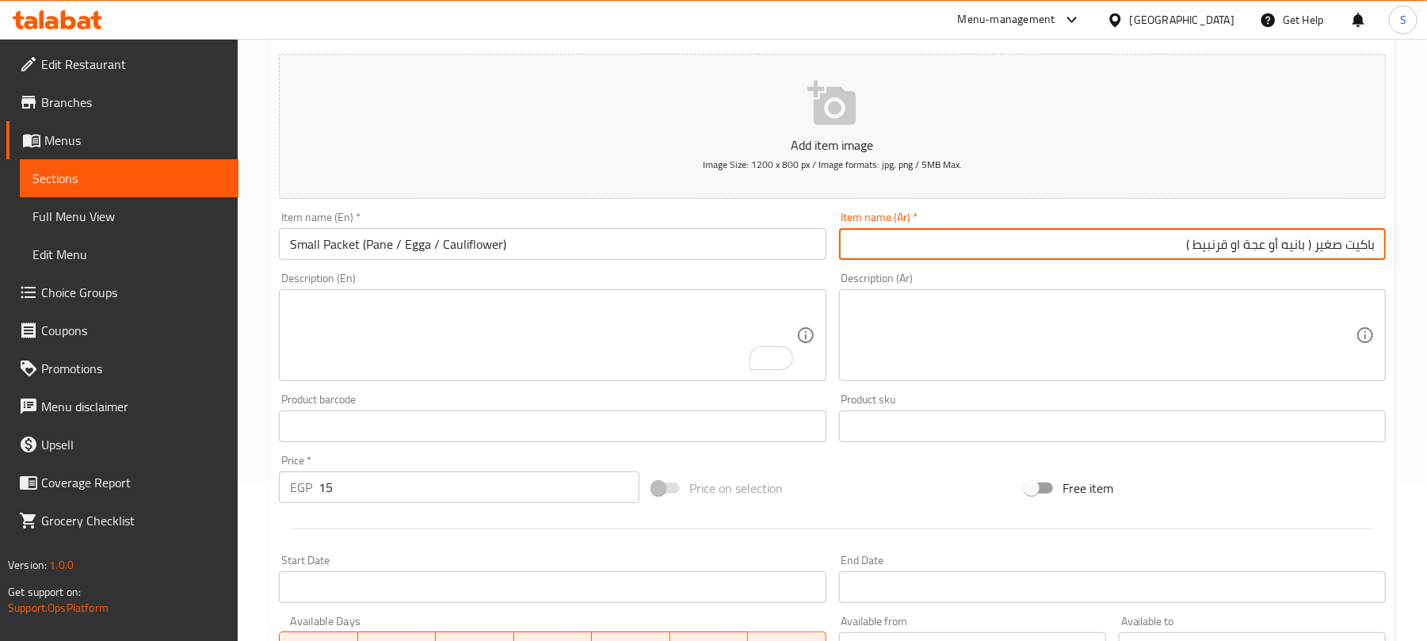
type input "باكيت صغير ( بانيه أو عجة او قرنبيط )"
click at [441, 330] on textarea "To enrich screen reader interactions, please activate Accessibility in Grammarl…" at bounding box center [543, 335] width 506 height 75
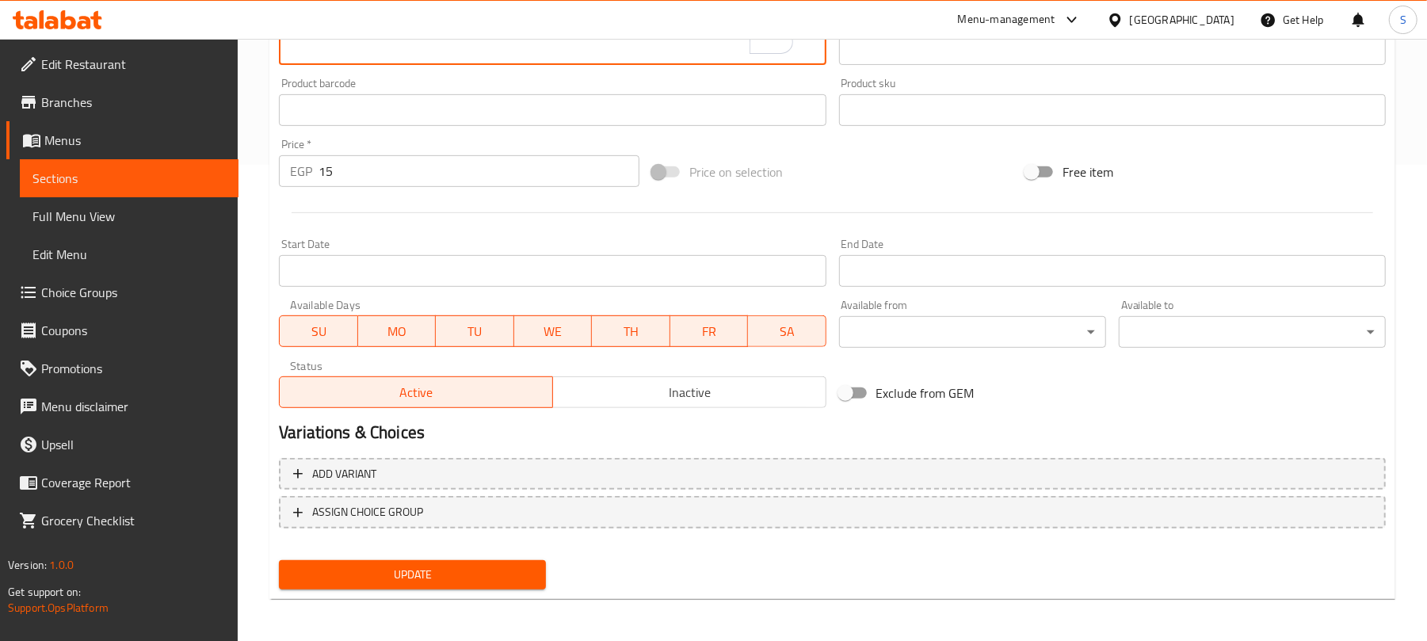
scroll to position [477, 0]
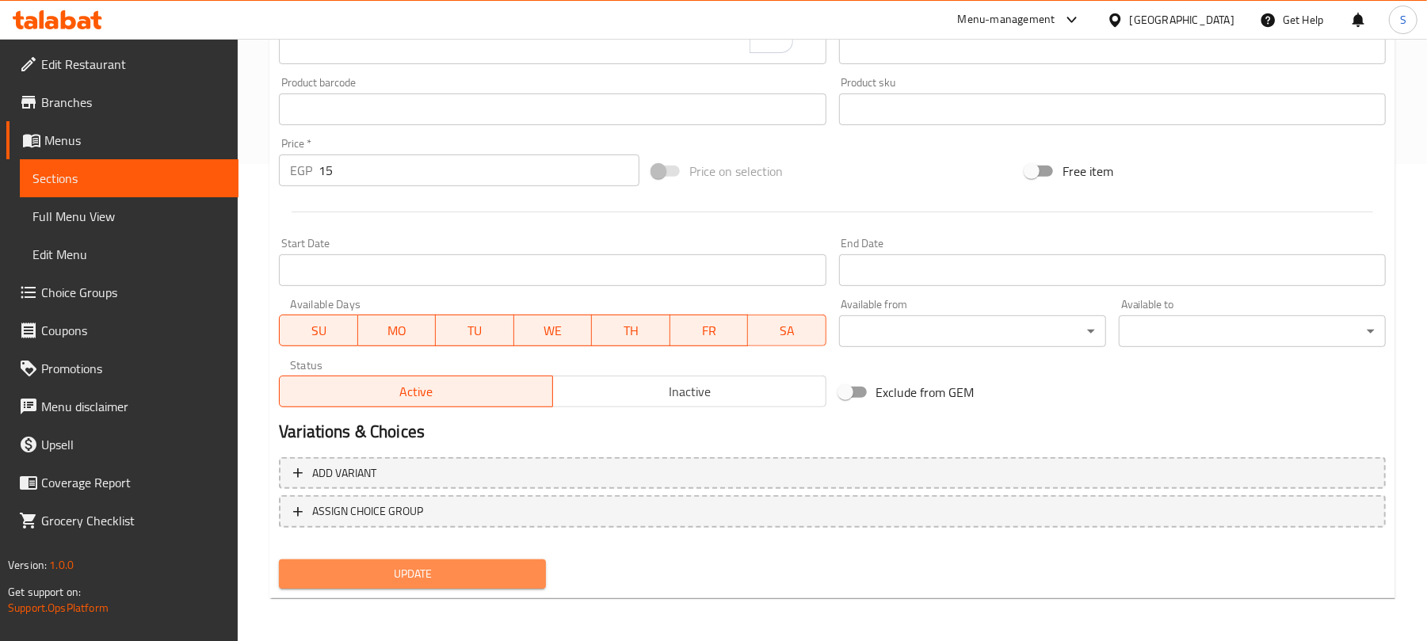
click at [433, 565] on span "Update" at bounding box center [413, 574] width 242 height 20
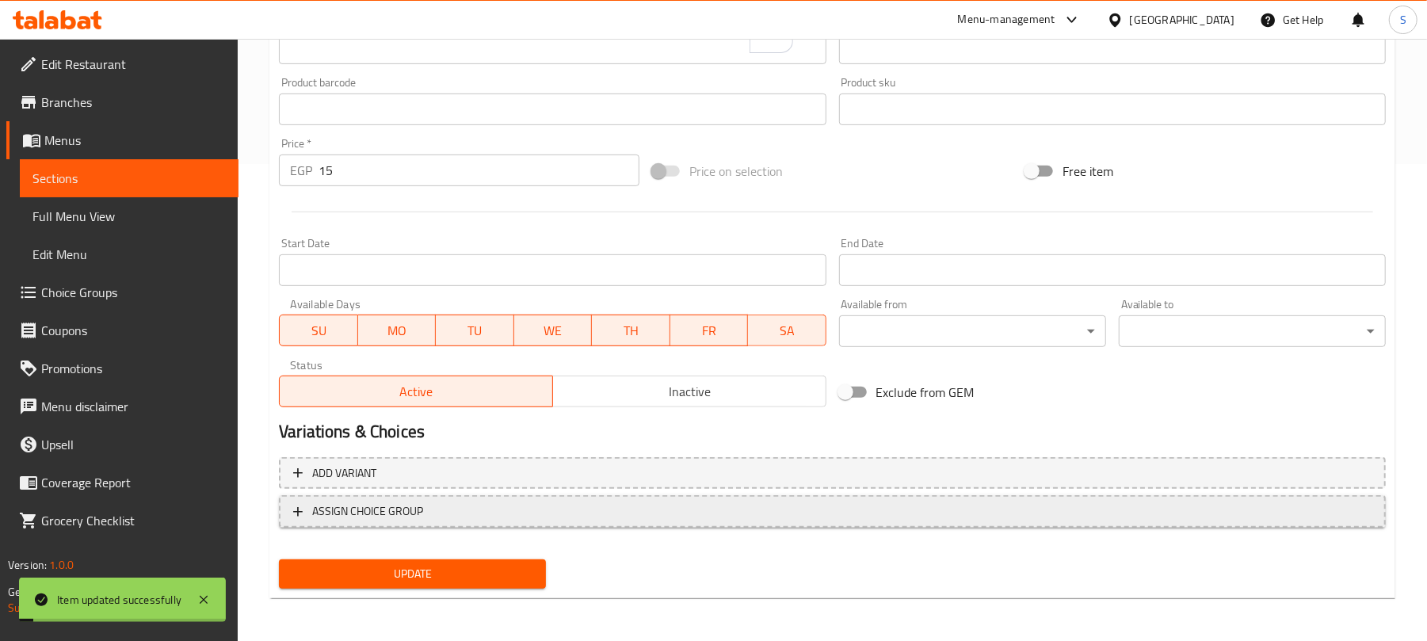
click at [524, 514] on span "ASSIGN CHOICE GROUP" at bounding box center [832, 512] width 1079 height 20
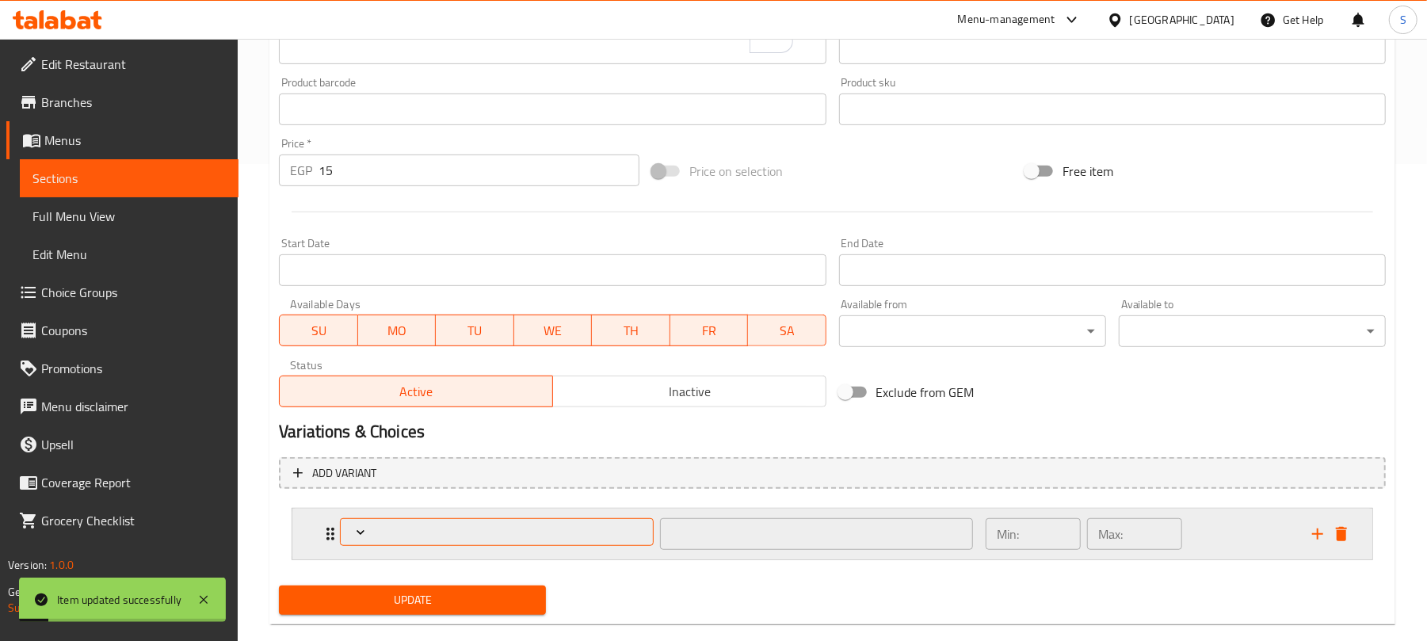
click at [479, 539] on span "Expand" at bounding box center [497, 533] width 302 height 16
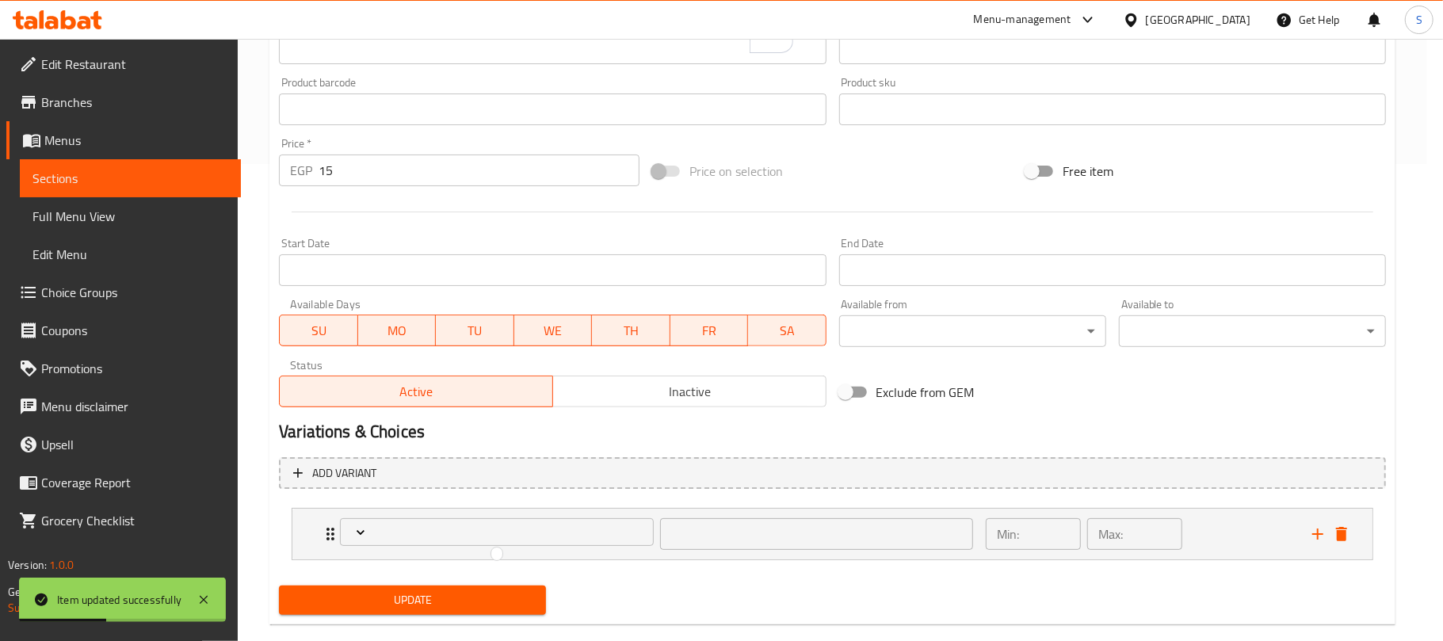
click at [527, 285] on div at bounding box center [721, 320] width 1443 height 641
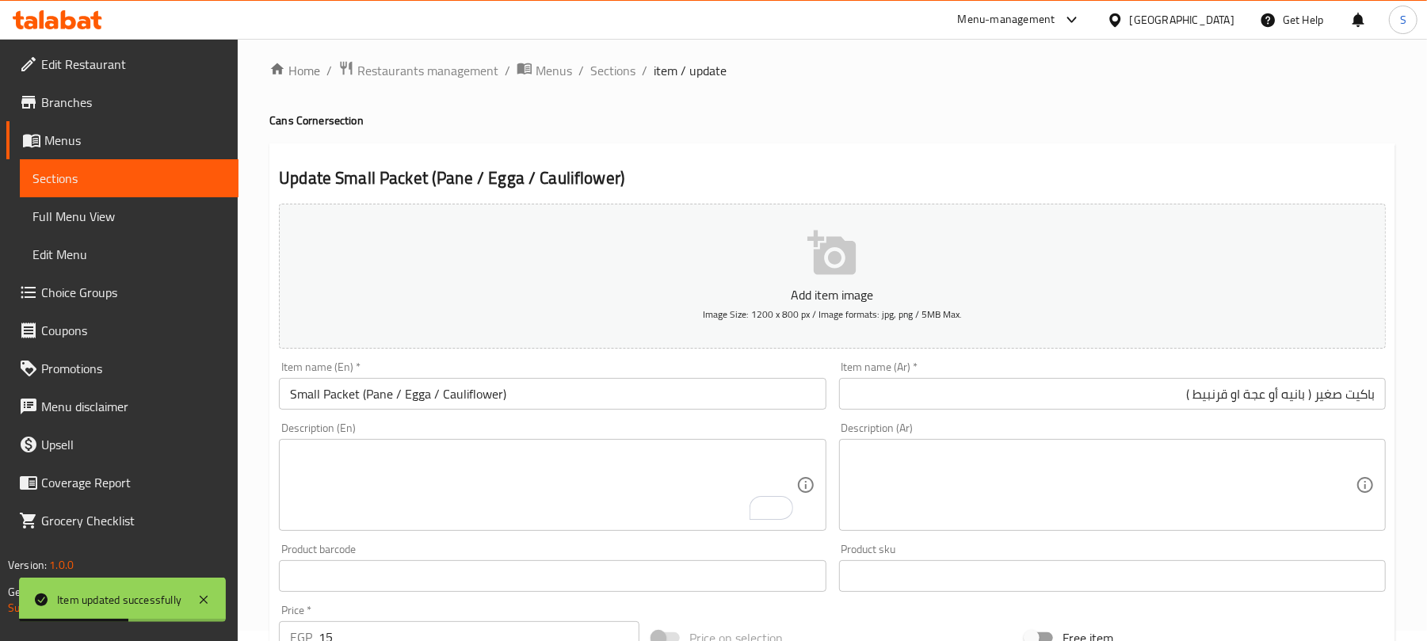
scroll to position [0, 0]
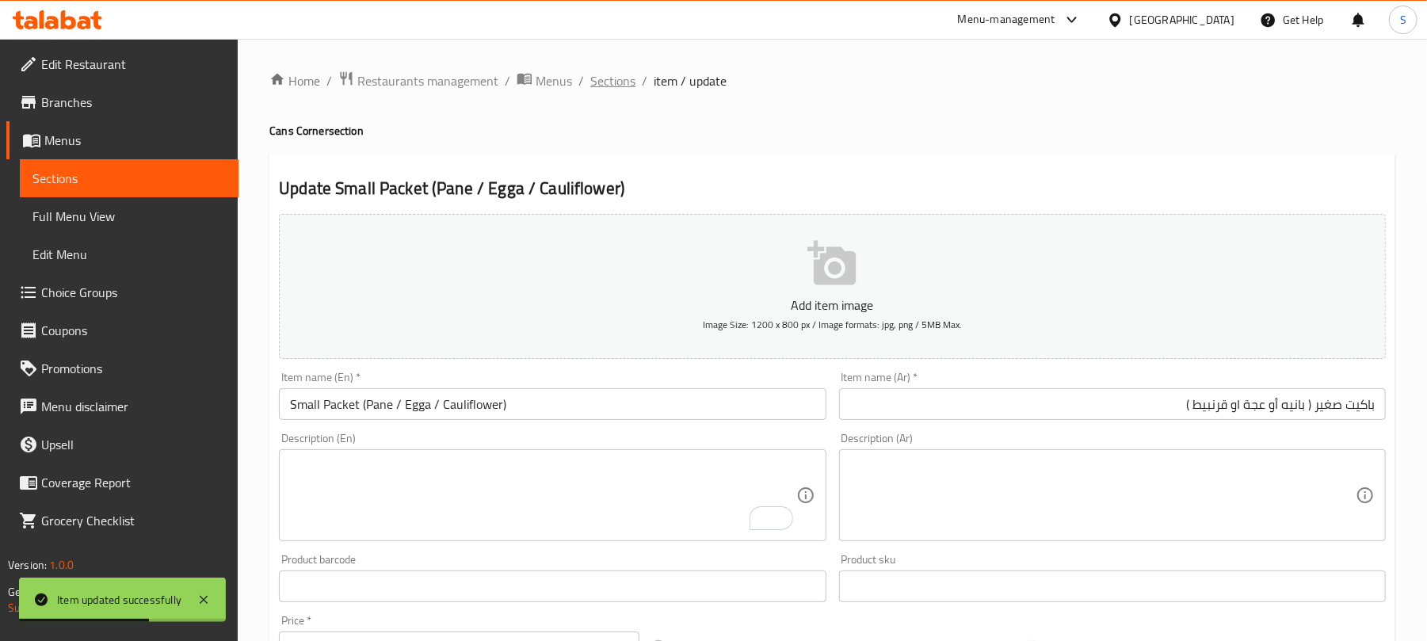
click at [593, 79] on span "Sections" at bounding box center [612, 80] width 45 height 19
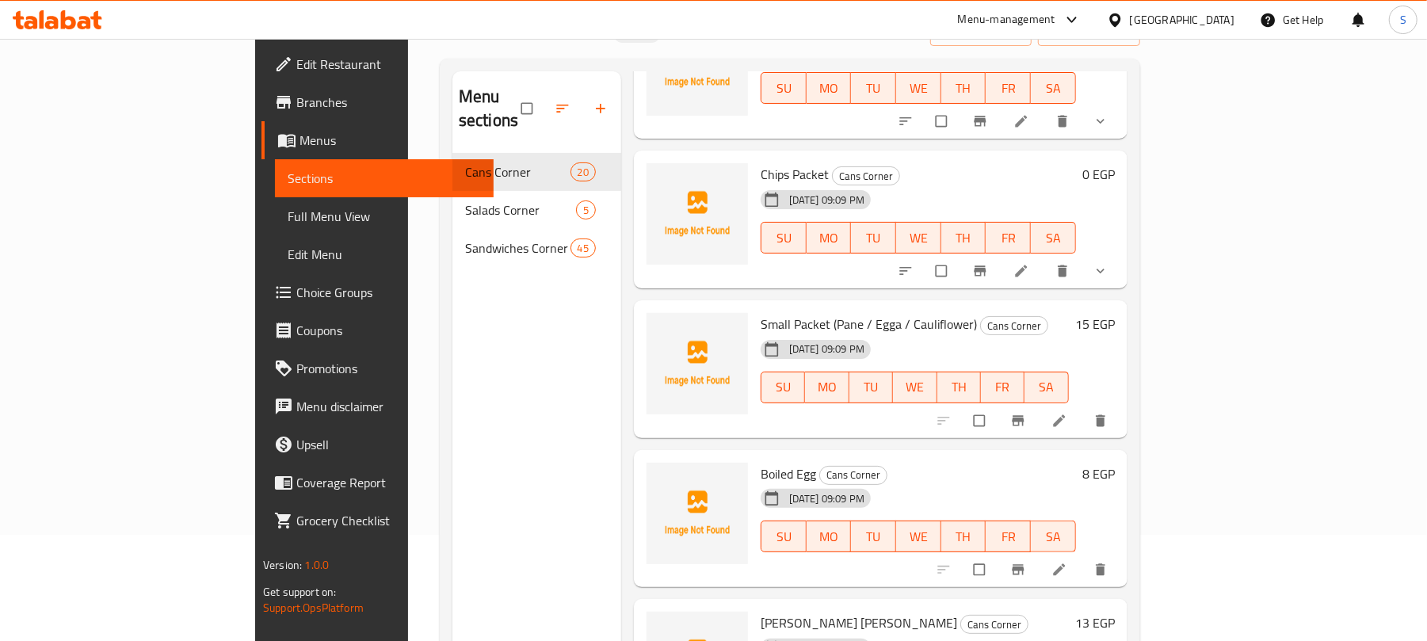
scroll to position [223, 0]
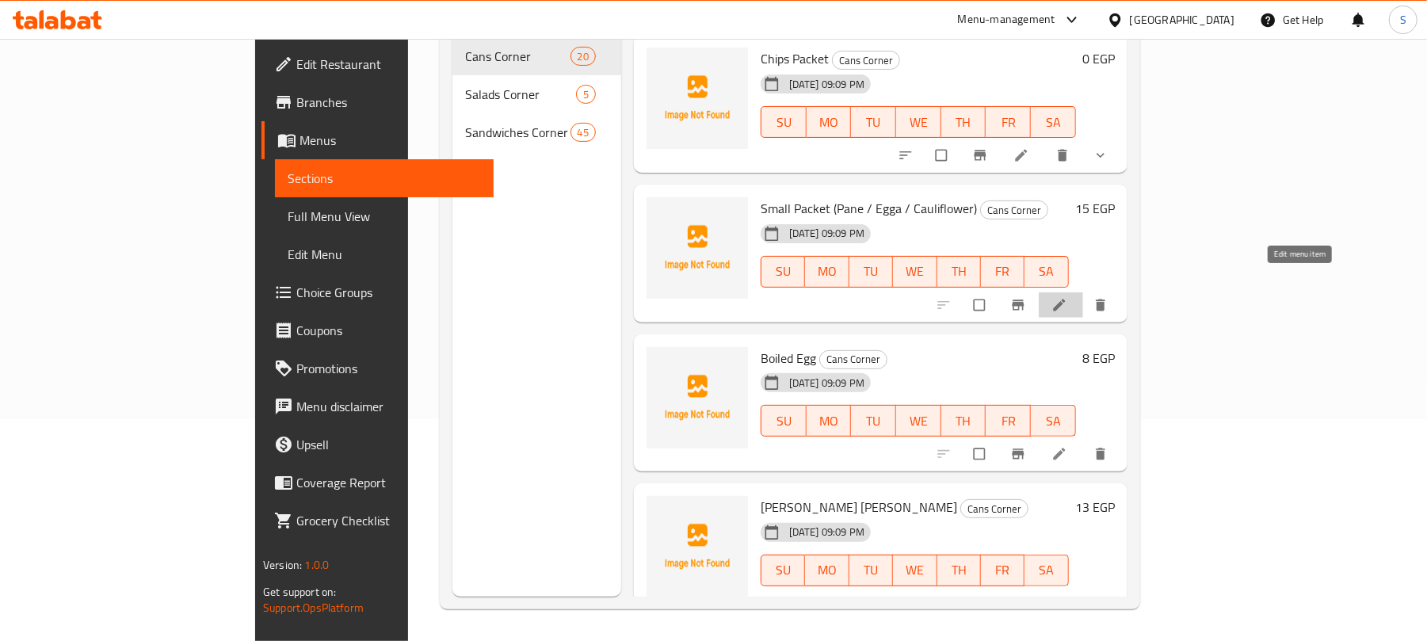
click at [1068, 297] on icon at bounding box center [1060, 305] width 16 height 16
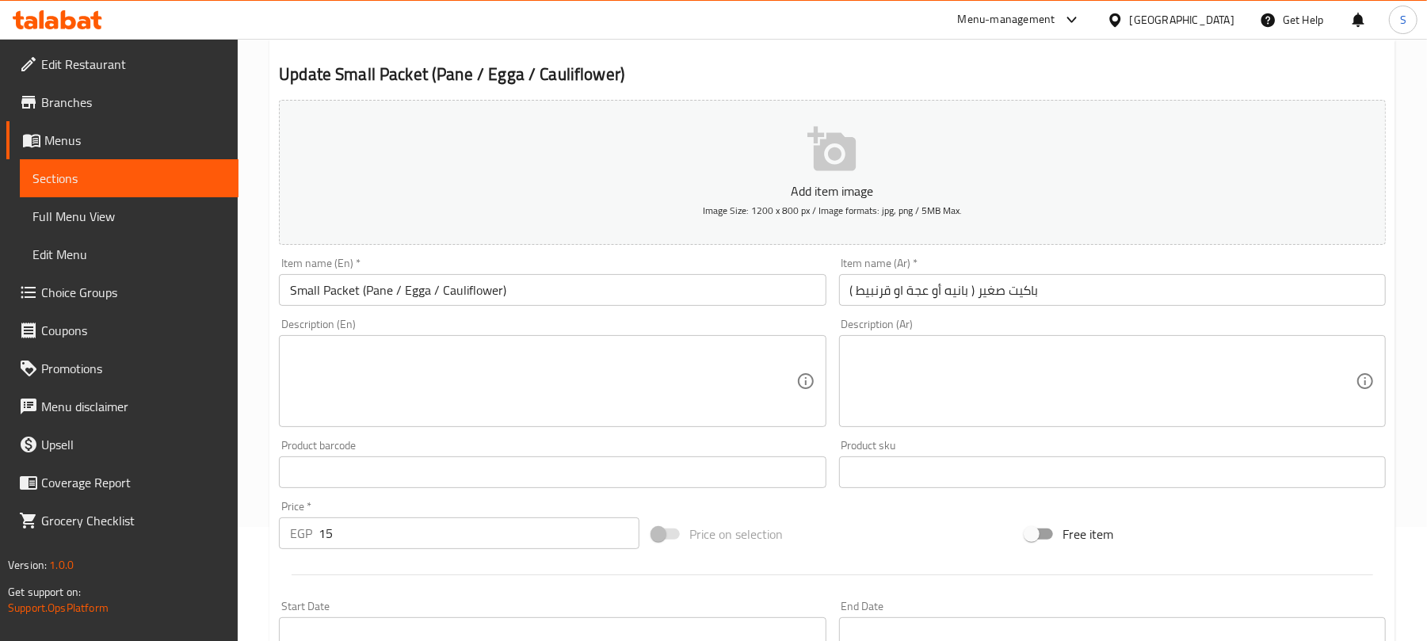
scroll to position [477, 0]
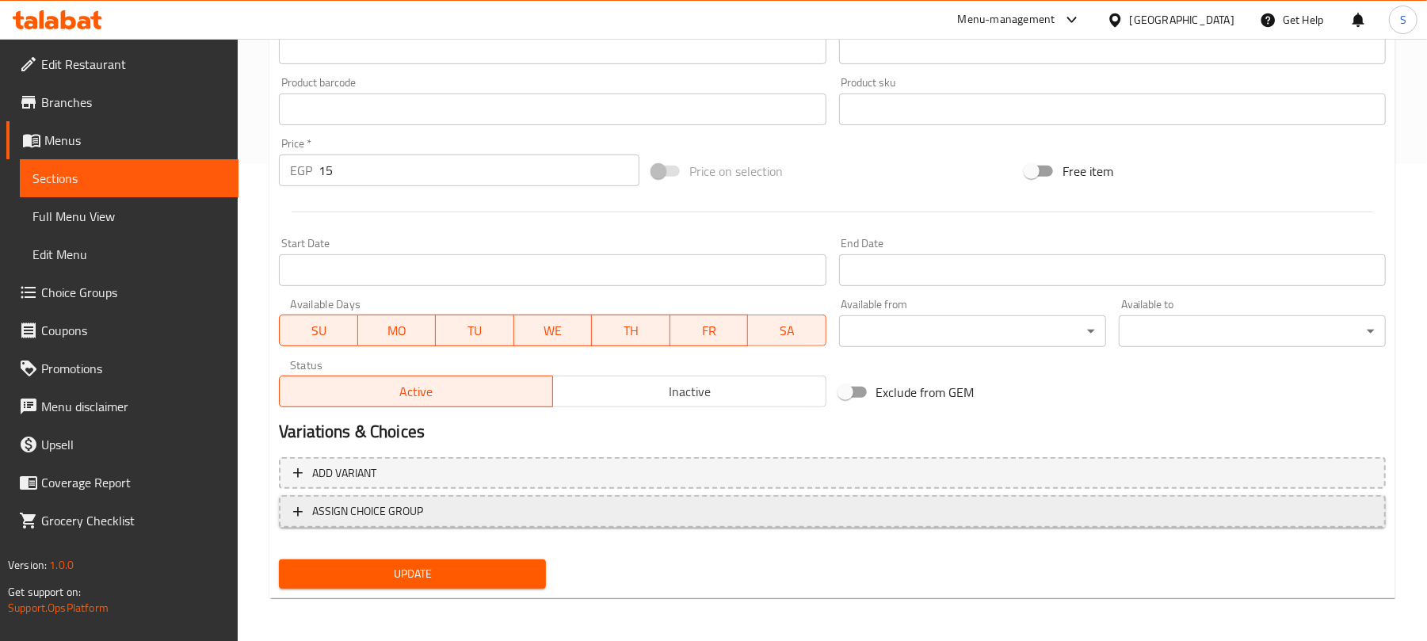
click at [602, 498] on button "ASSIGN CHOICE GROUP" at bounding box center [832, 511] width 1107 height 32
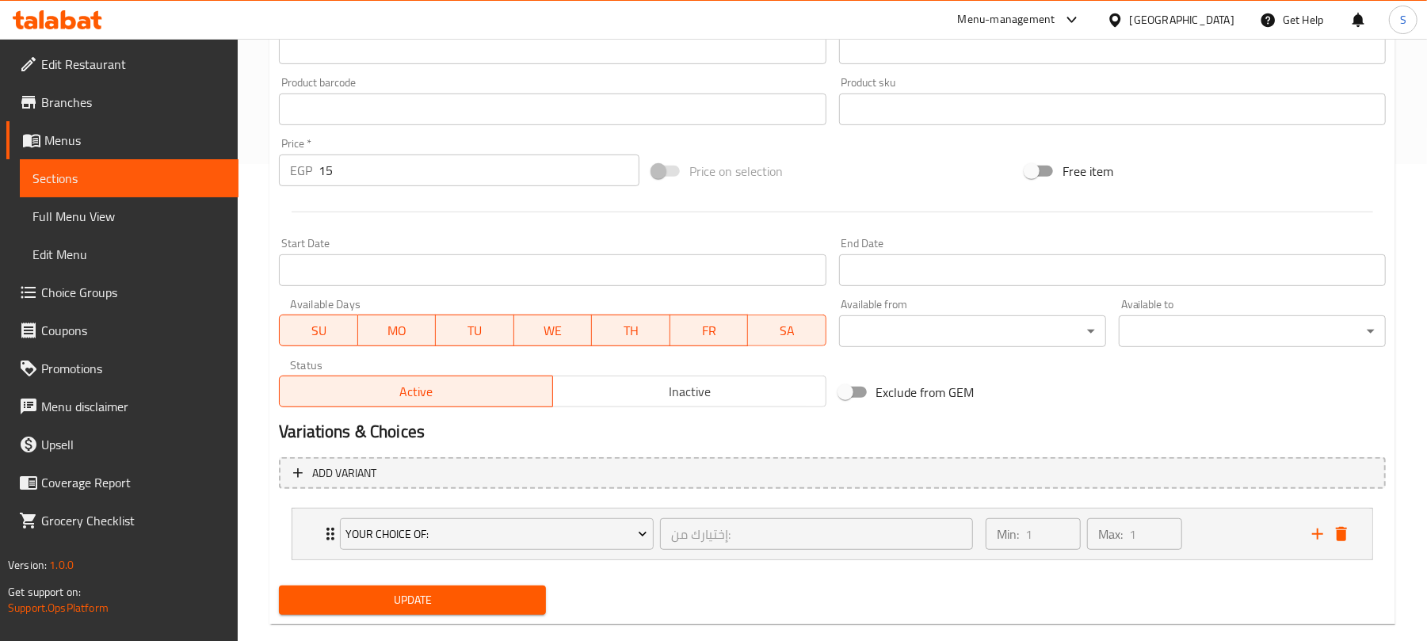
click at [460, 591] on span "Update" at bounding box center [413, 600] width 242 height 20
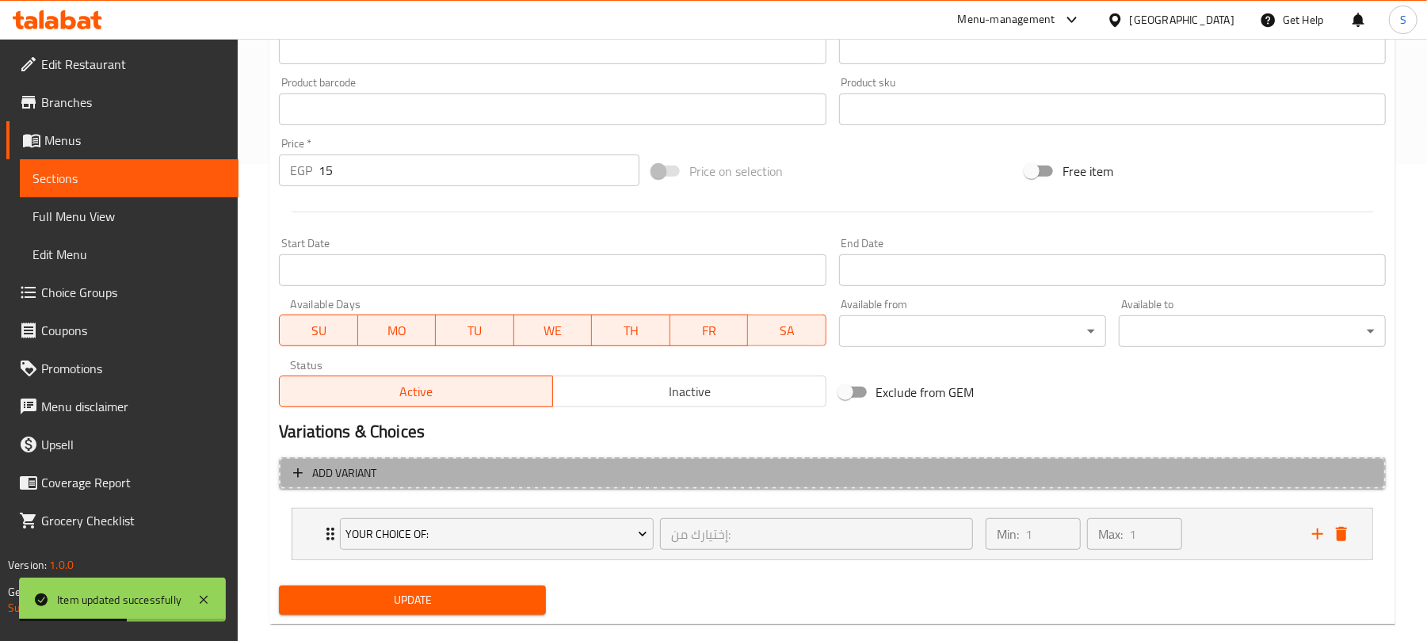
click at [1075, 467] on span "Add variant" at bounding box center [832, 474] width 1079 height 20
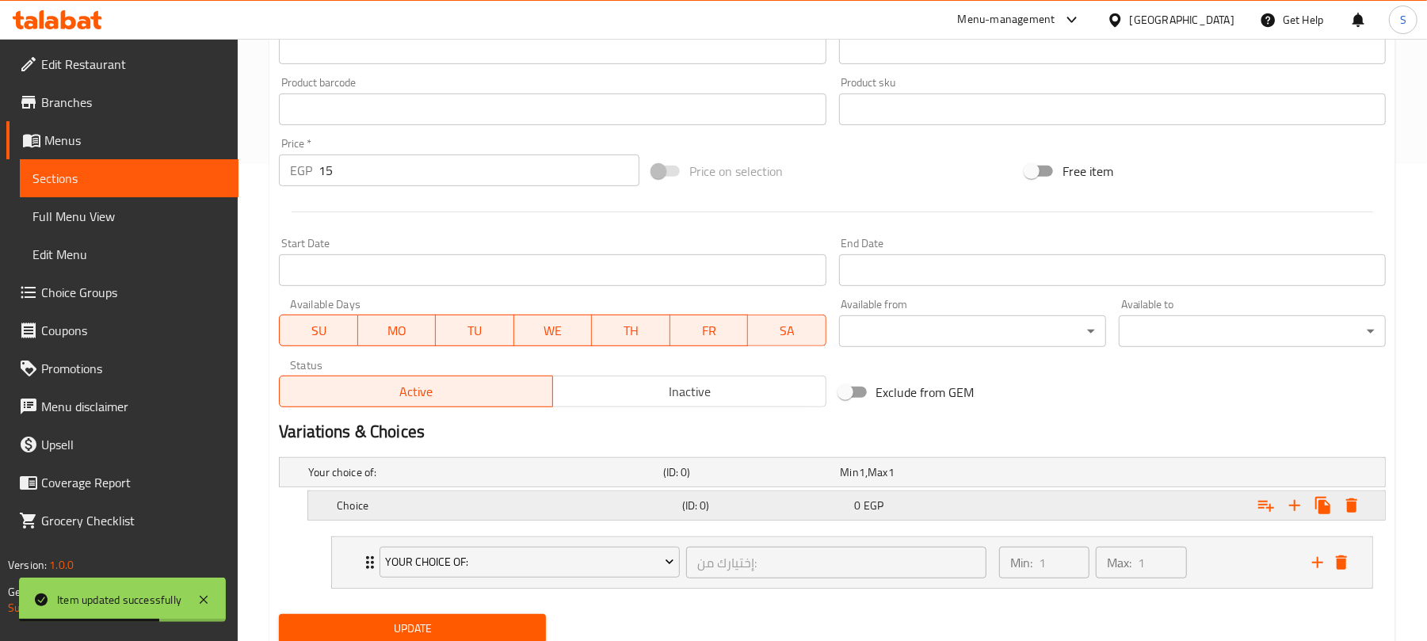
click at [1199, 476] on div "Expand" at bounding box center [1191, 472] width 355 height 6
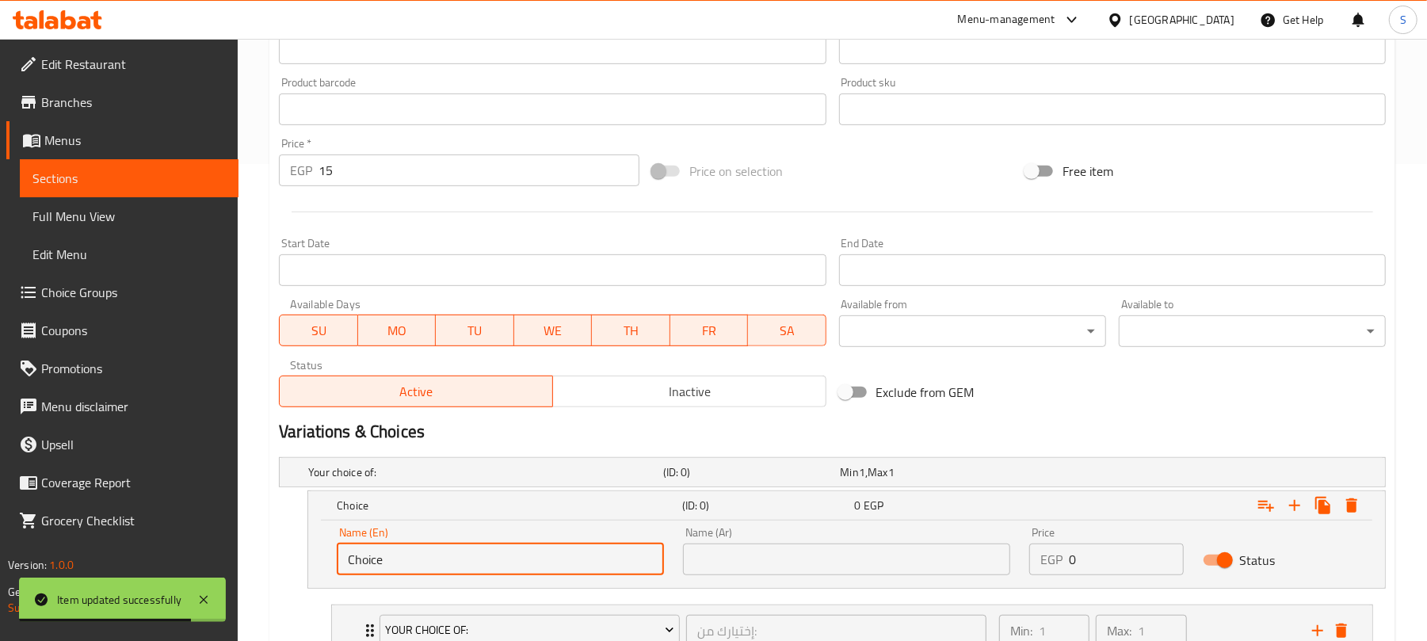
drag, startPoint x: 466, startPoint y: 559, endPoint x: 334, endPoint y: 559, distance: 131.6
click at [334, 559] on div "Name (En) Choice Name (En)" at bounding box center [500, 551] width 346 height 67
type input "ٍ"
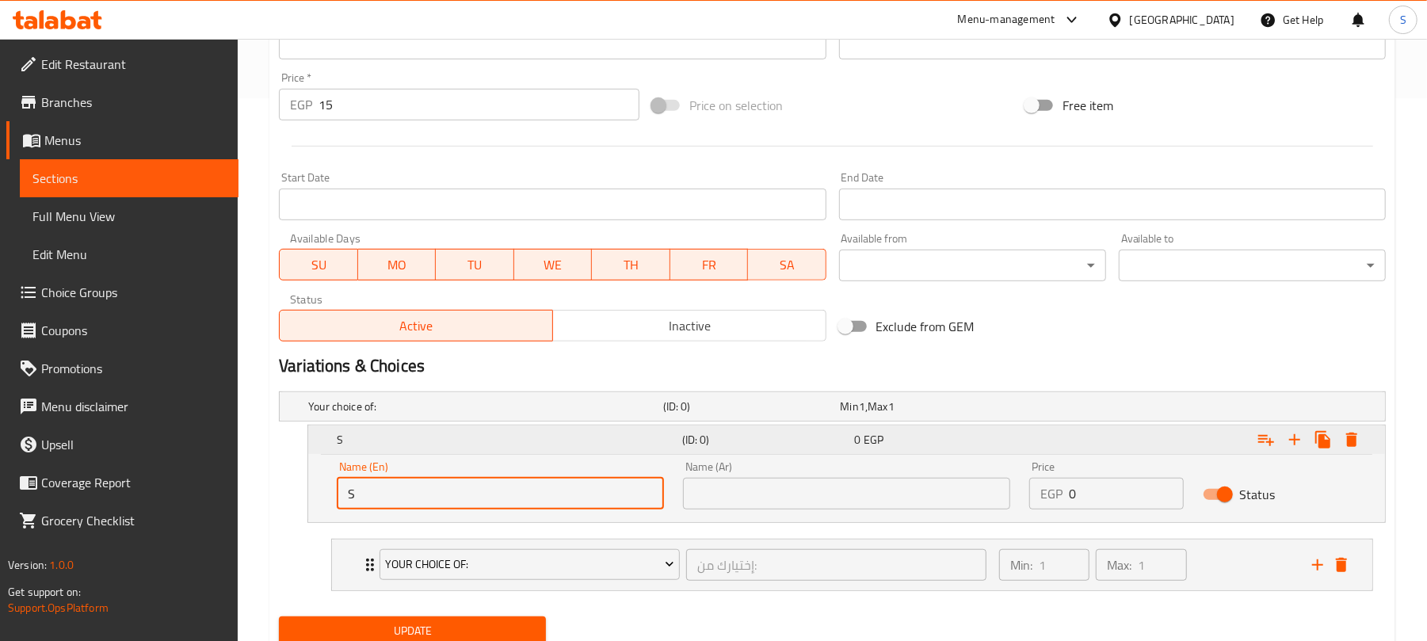
scroll to position [604, 0]
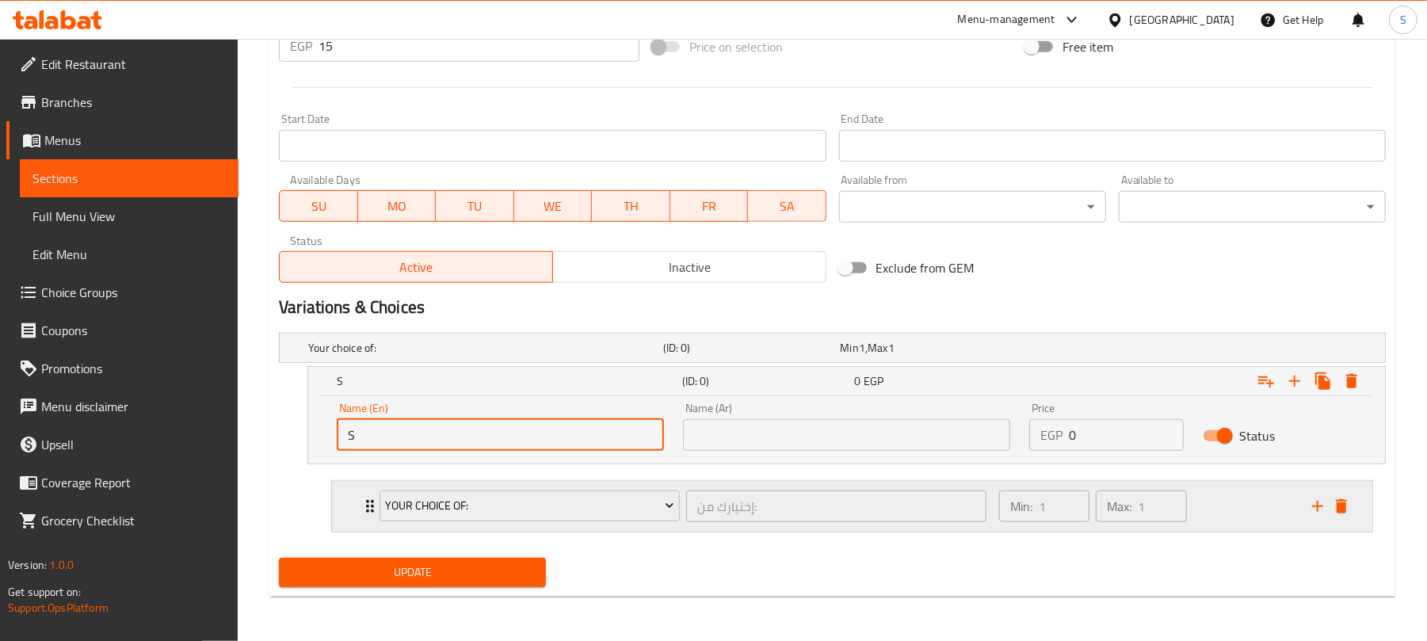
click at [1354, 504] on div "Your Choice Of: إختيارك من: ​ Min: 1 ​ Max: 1 ​" at bounding box center [852, 506] width 1041 height 51
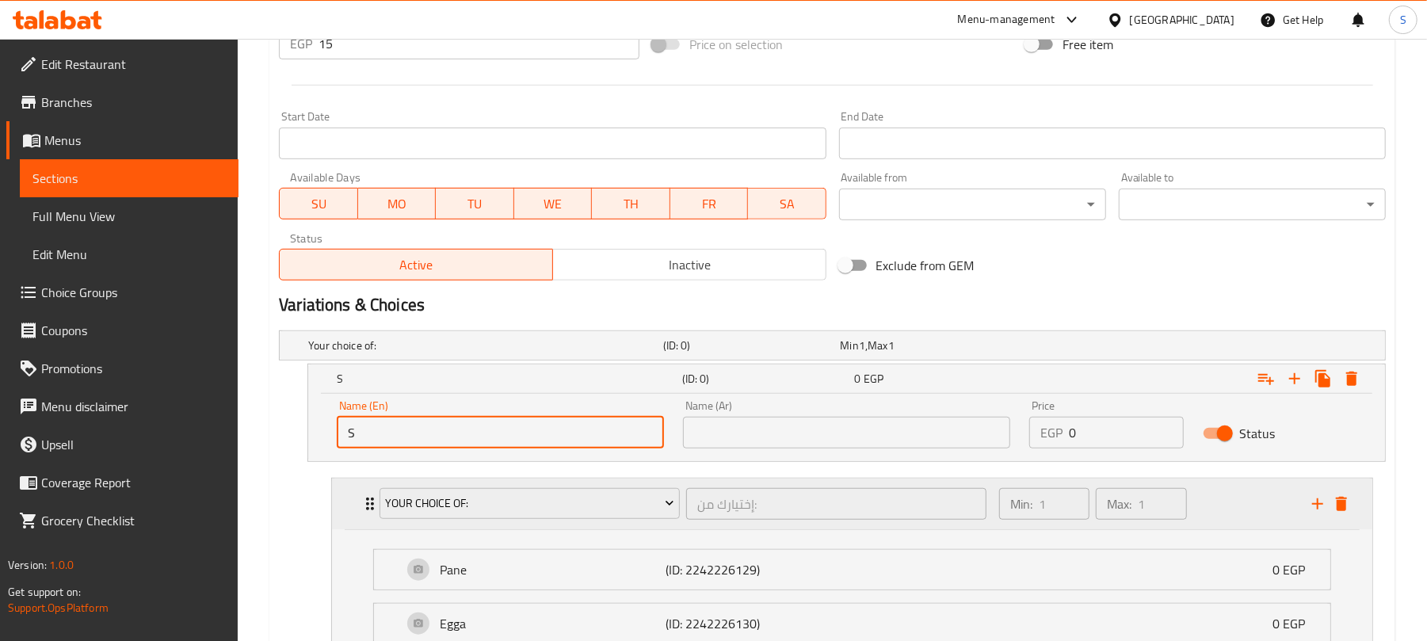
click at [1343, 510] on icon "delete" at bounding box center [1341, 504] width 11 height 14
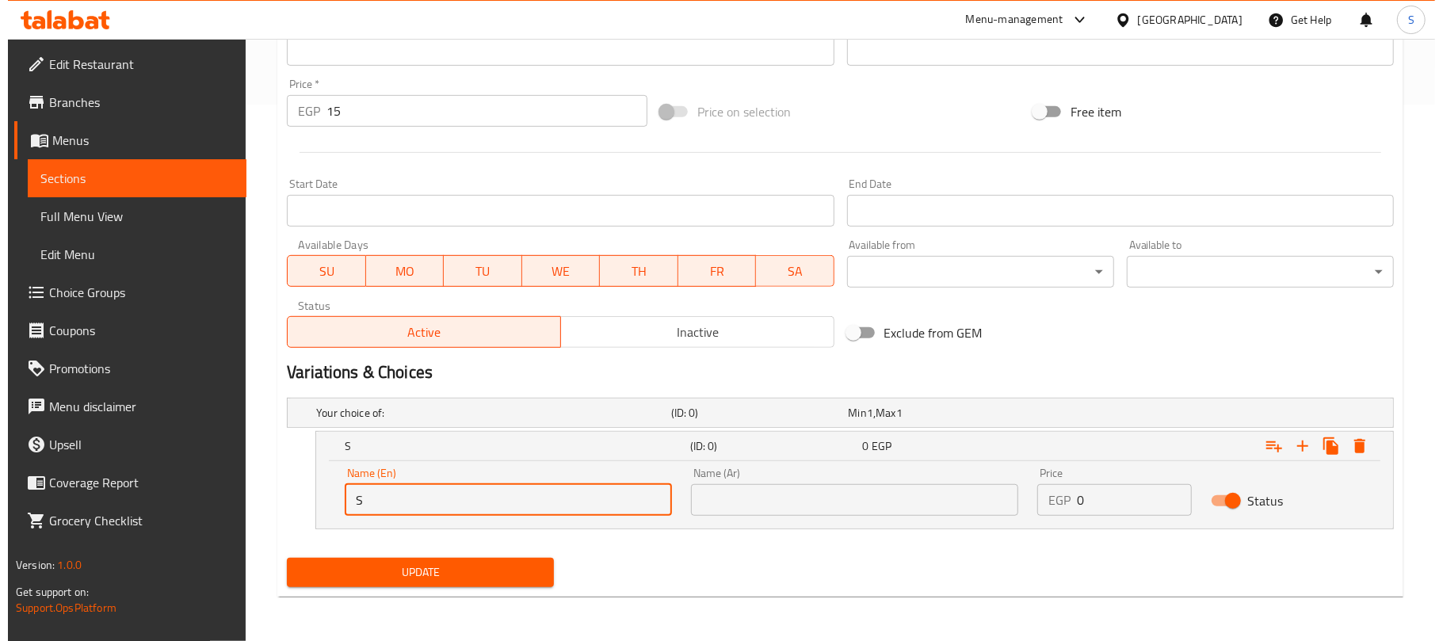
scroll to position [537, 0]
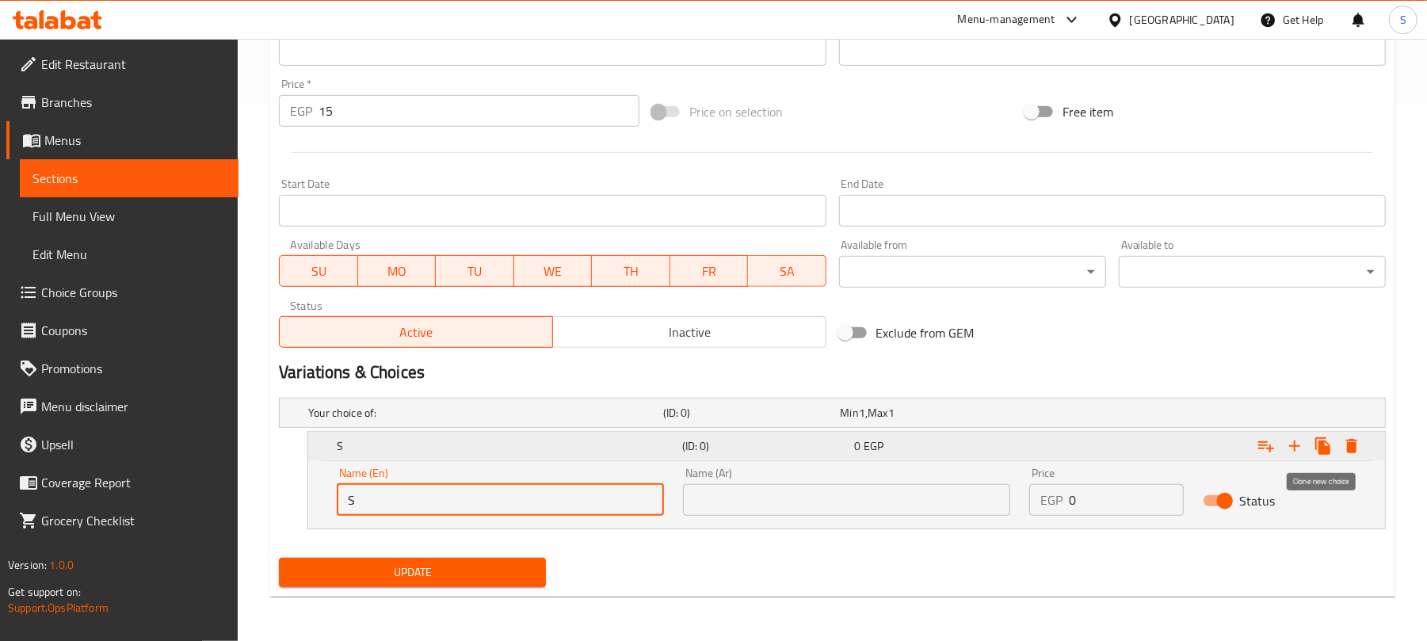
type input "S"
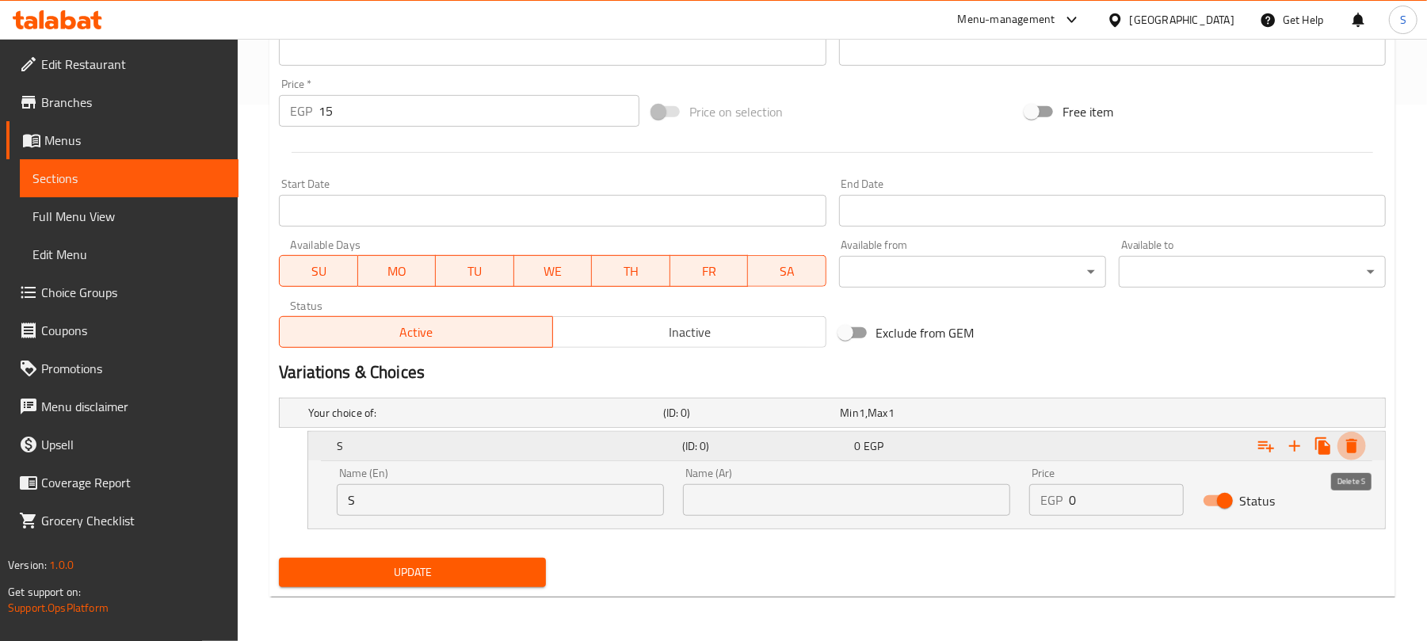
click at [1346, 448] on icon "Expand" at bounding box center [1352, 446] width 19 height 19
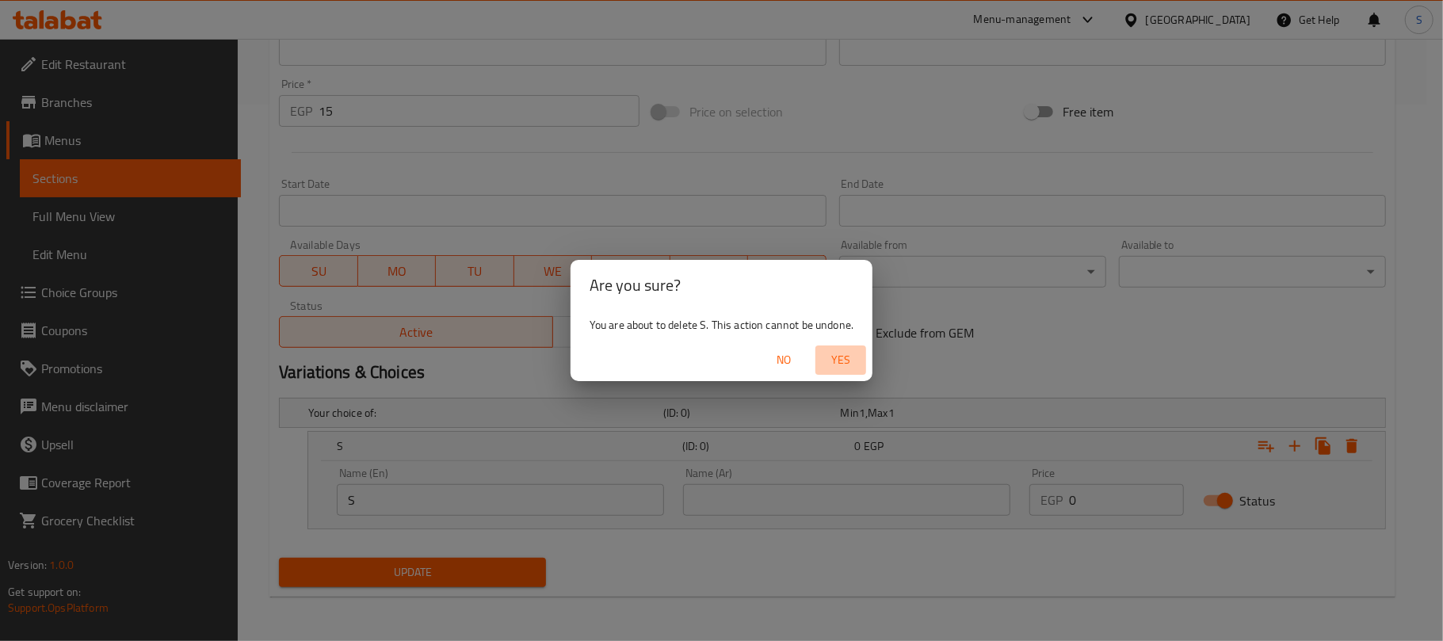
click at [838, 365] on span "Yes" at bounding box center [841, 360] width 38 height 20
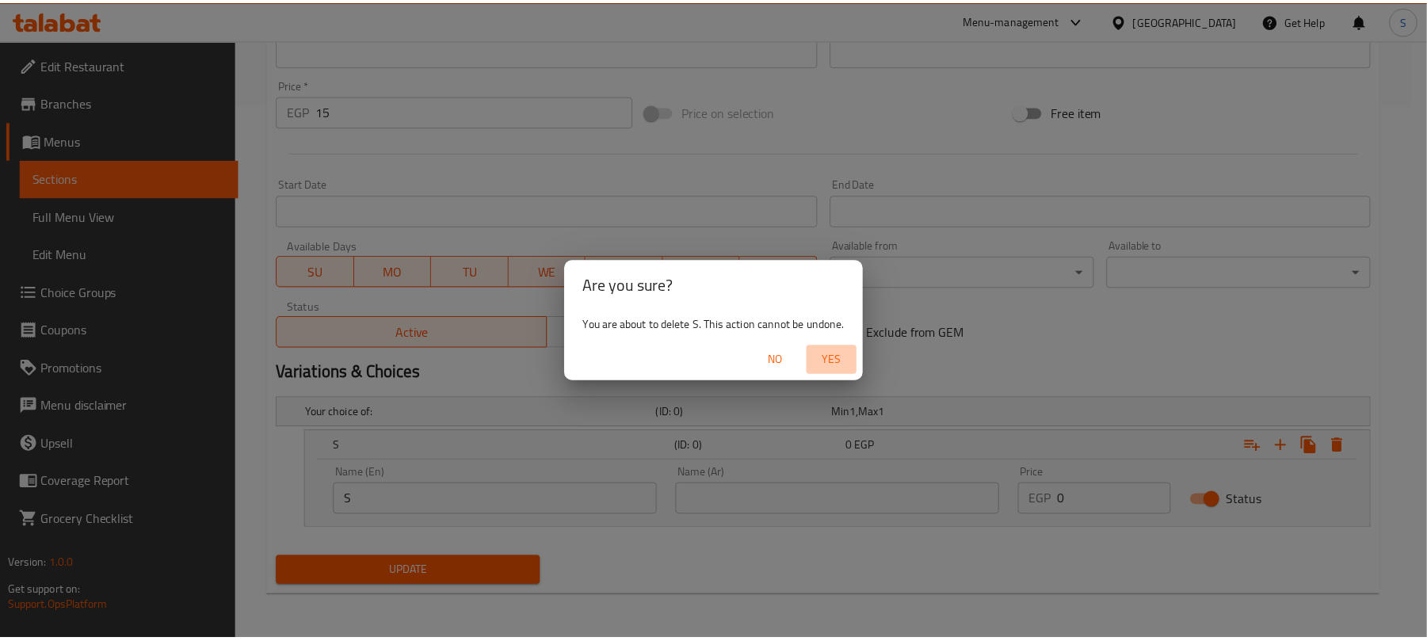
scroll to position [477, 0]
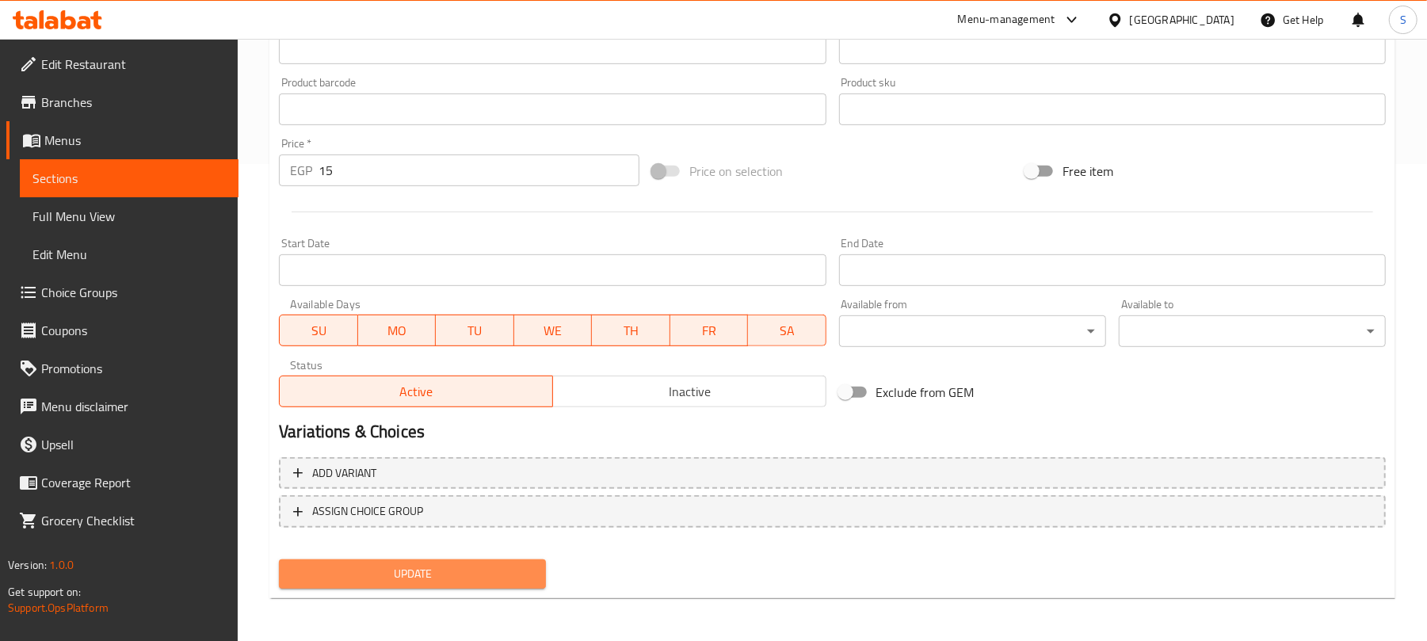
drag, startPoint x: 468, startPoint y: 566, endPoint x: 439, endPoint y: 454, distance: 115.3
click at [469, 566] on span "Update" at bounding box center [413, 574] width 242 height 20
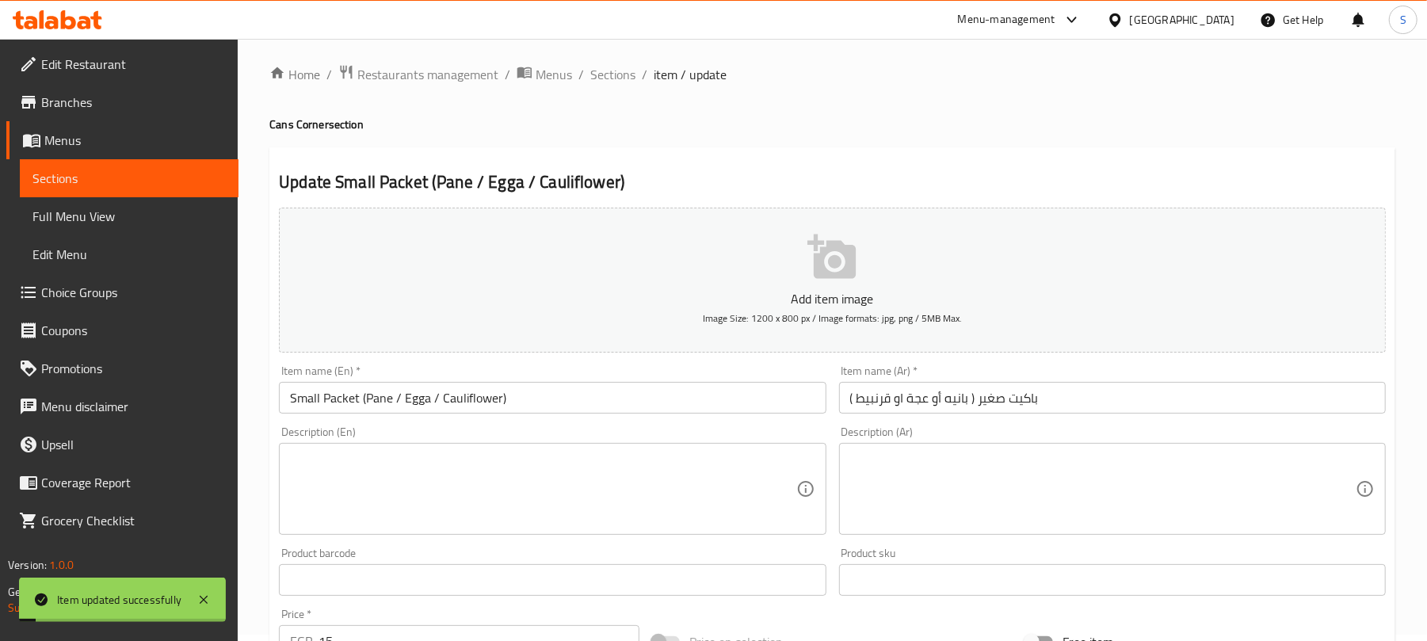
scroll to position [0, 0]
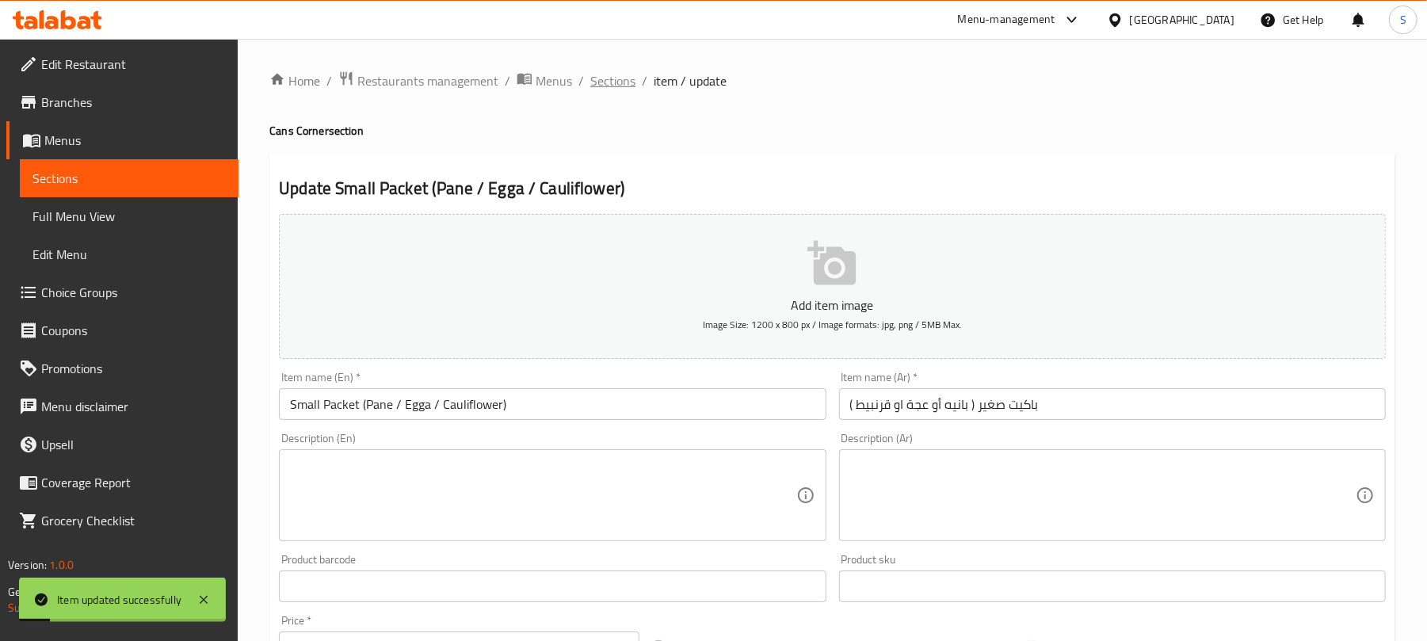
click at [600, 90] on span "Sections" at bounding box center [612, 80] width 45 height 19
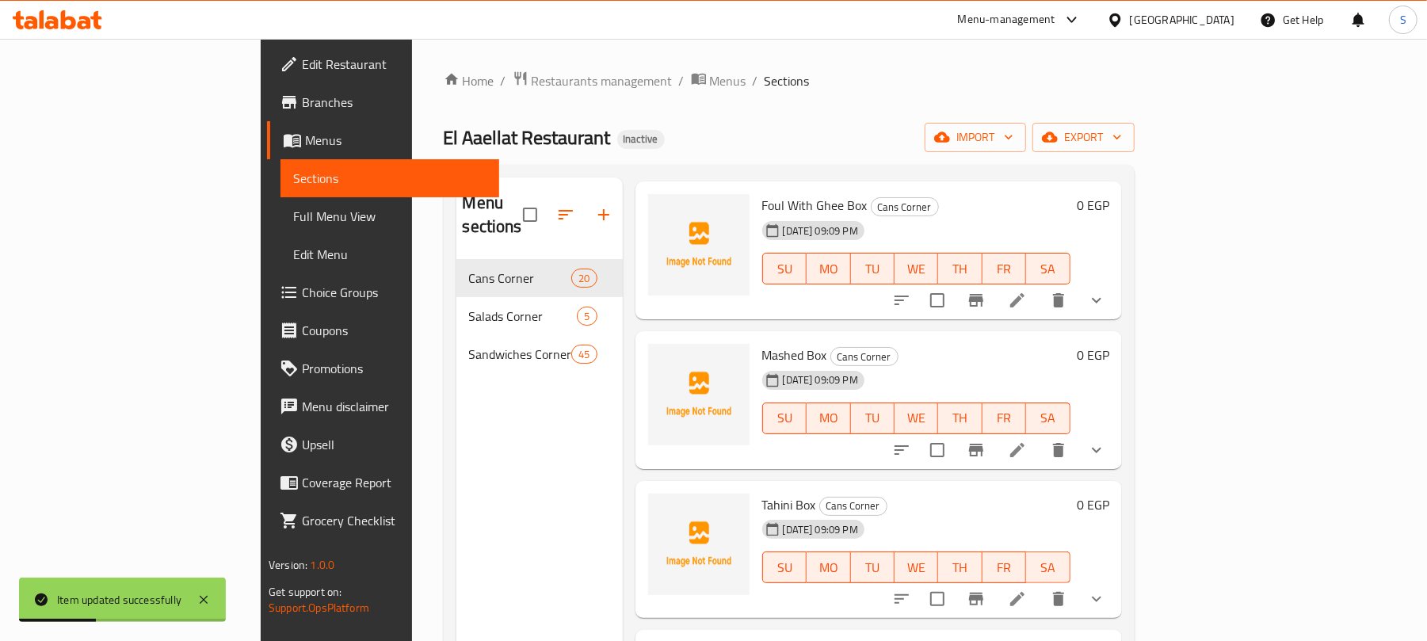
scroll to position [951, 0]
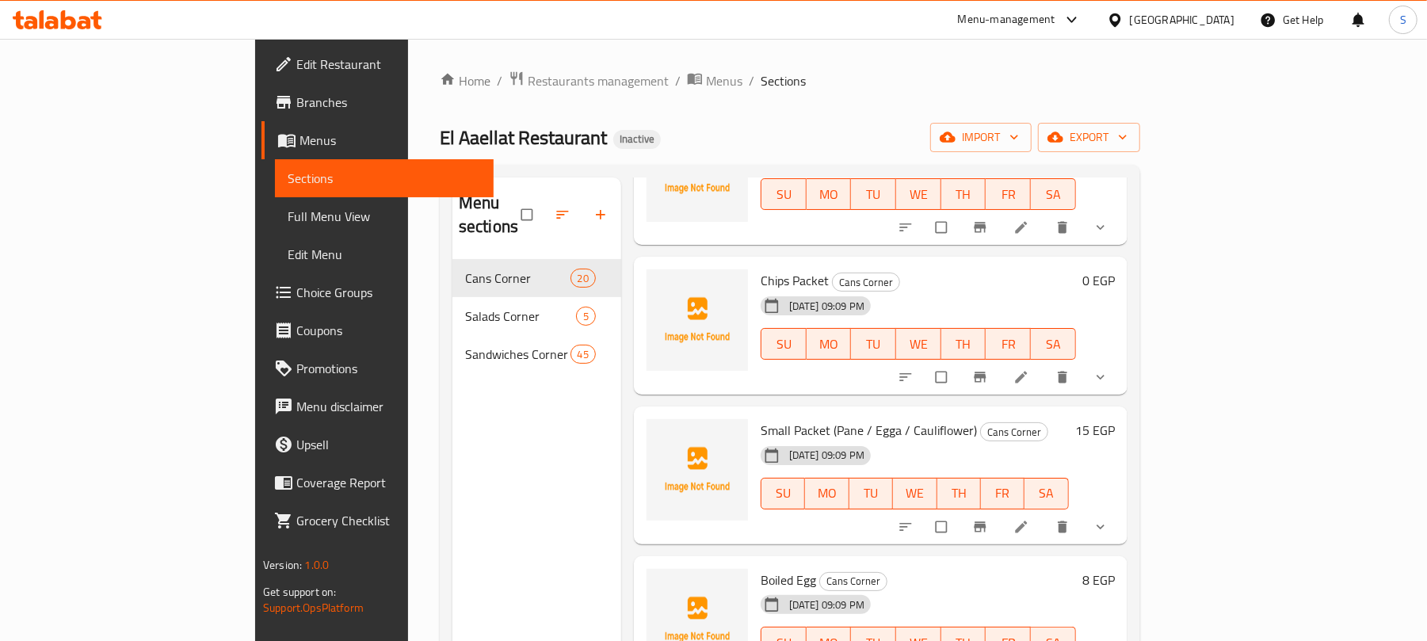
scroll to position [223, 0]
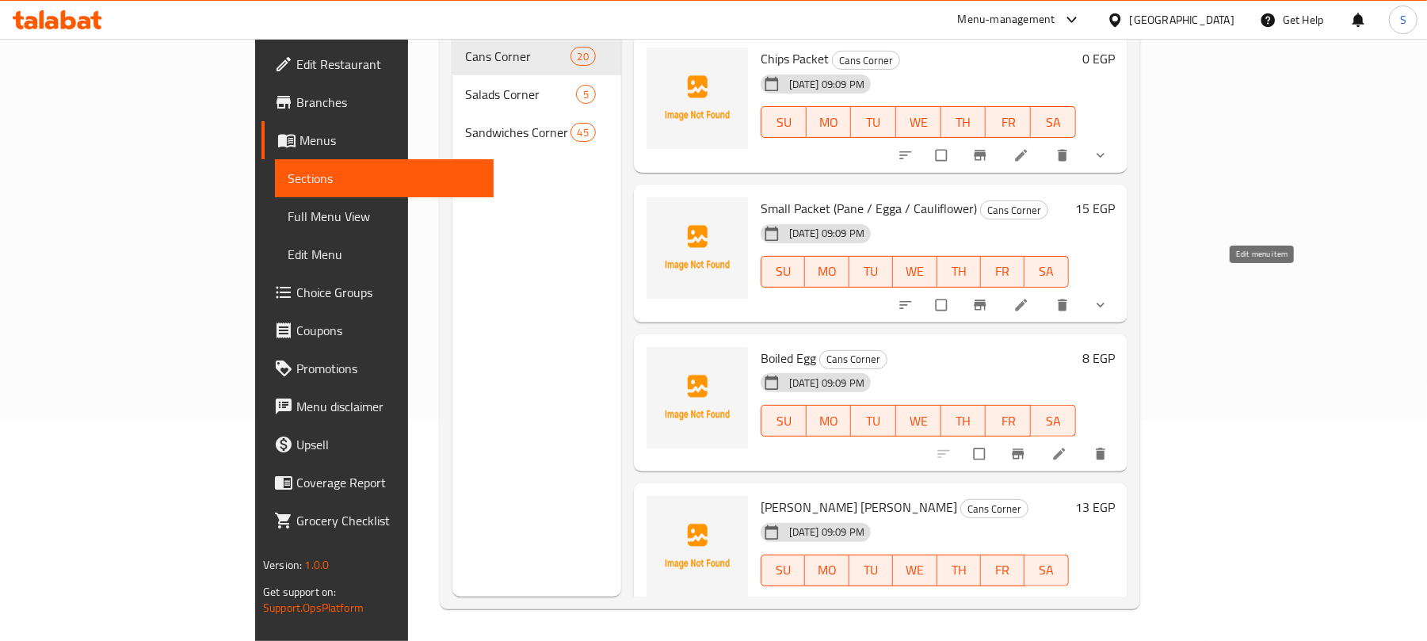
click at [1029, 297] on icon at bounding box center [1022, 305] width 16 height 16
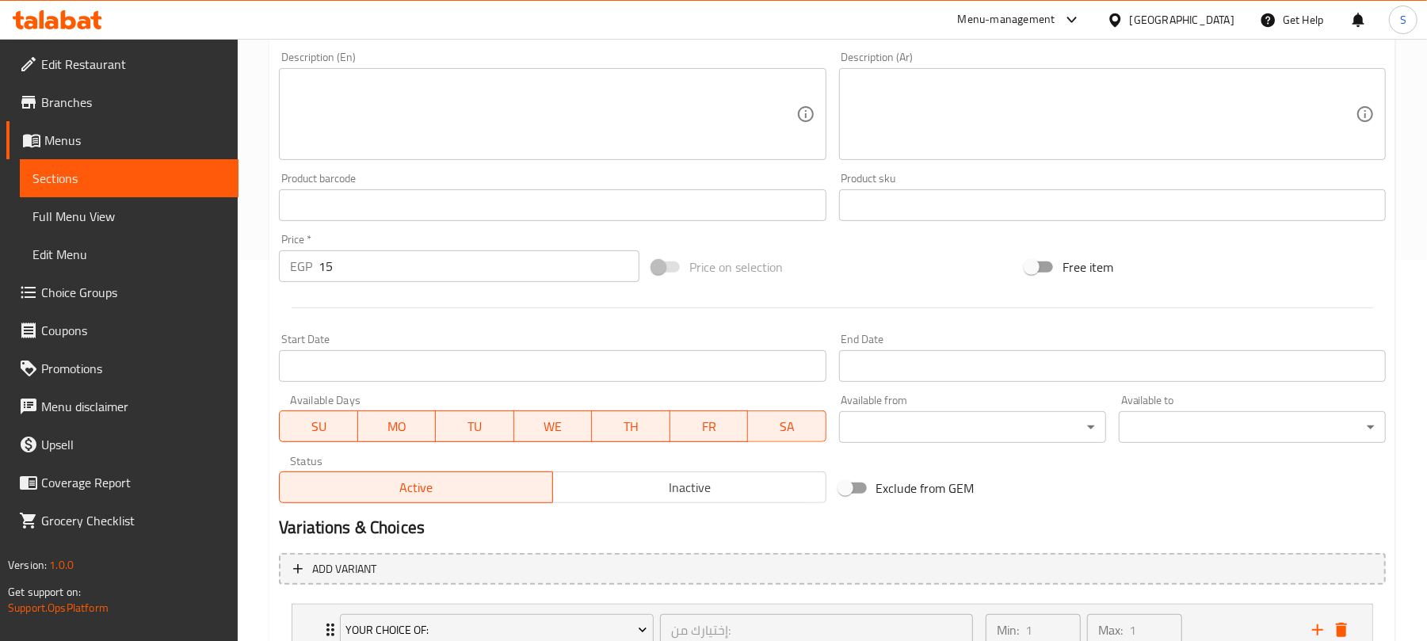
scroll to position [506, 0]
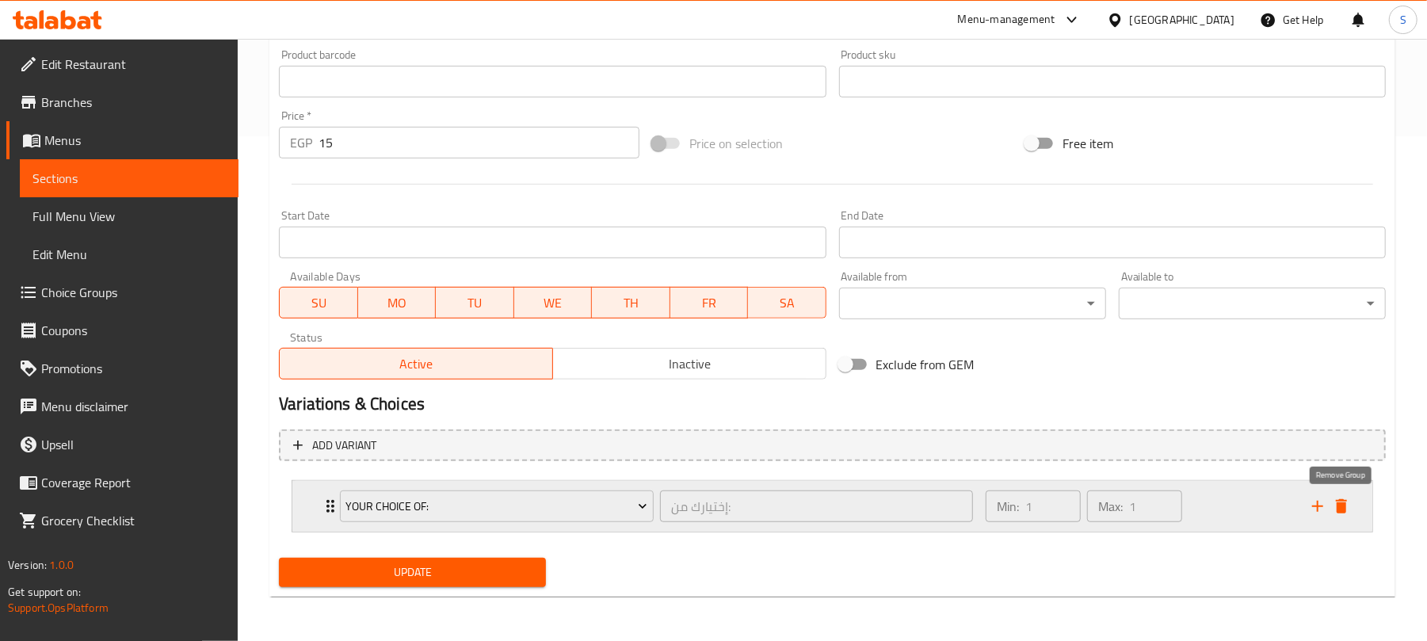
click at [1339, 511] on icon "delete" at bounding box center [1341, 506] width 11 height 14
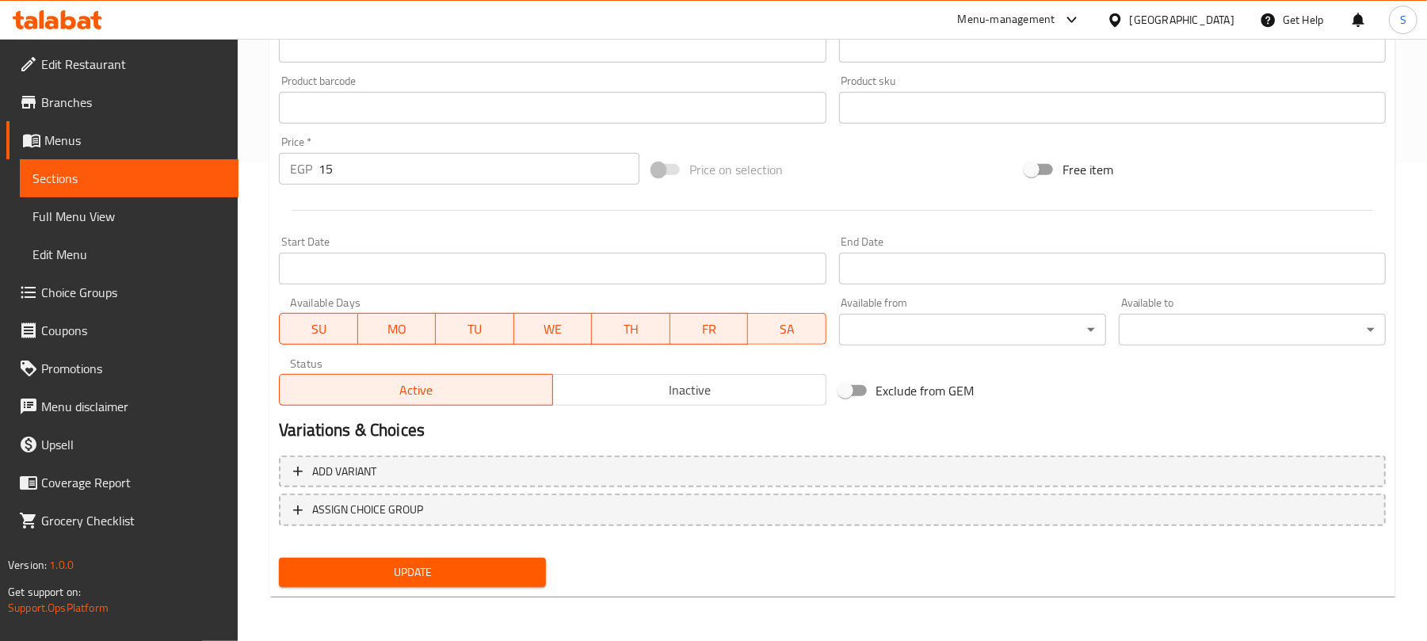
scroll to position [477, 0]
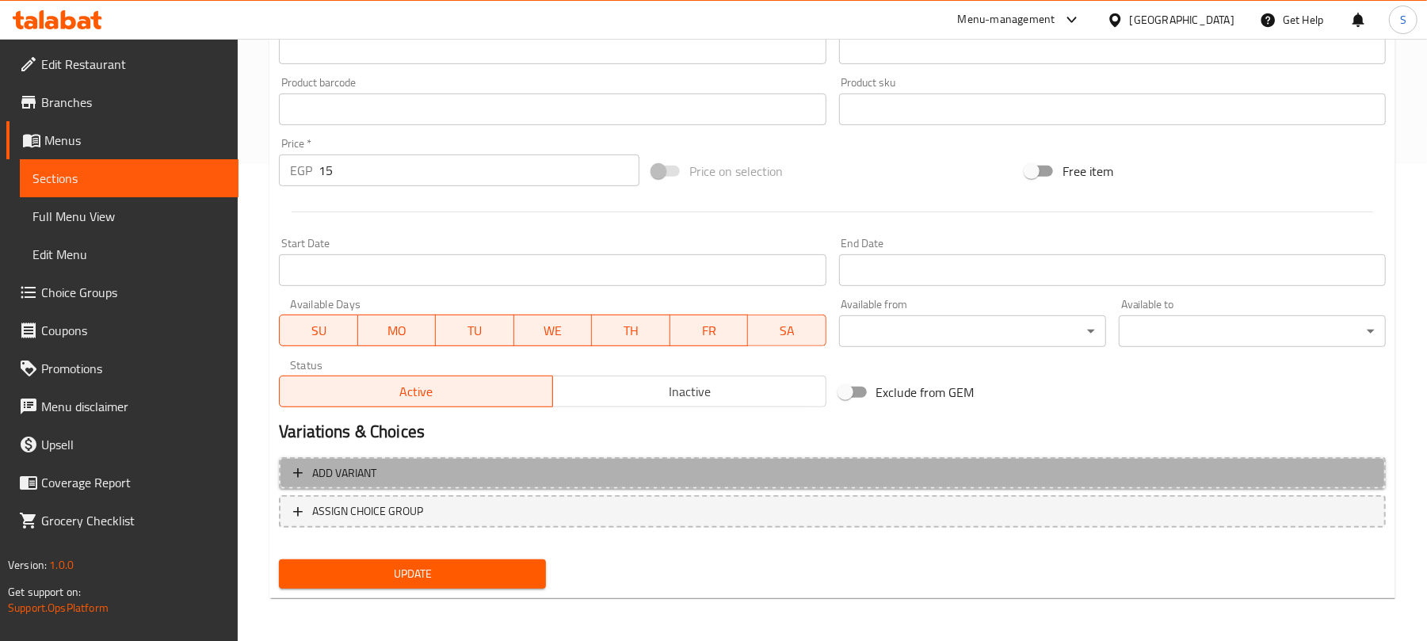
click at [1125, 467] on span "Add variant" at bounding box center [832, 474] width 1079 height 20
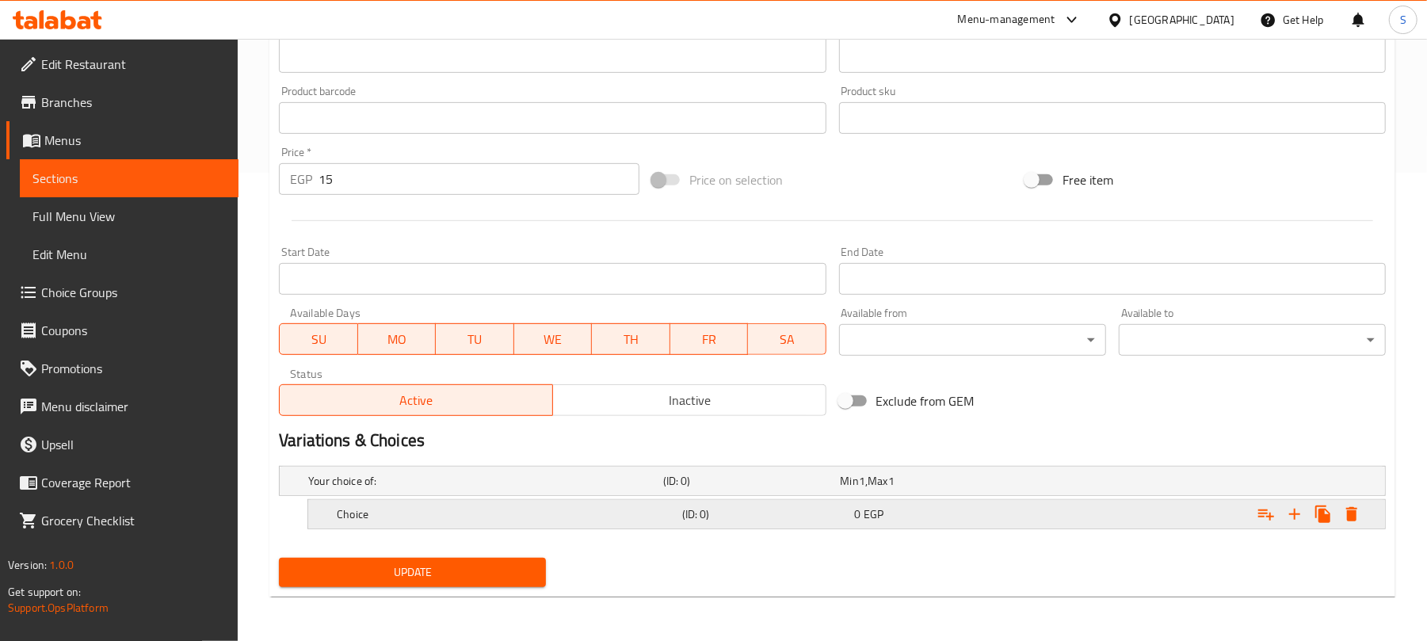
click at [1216, 484] on div "Expand" at bounding box center [1191, 481] width 355 height 6
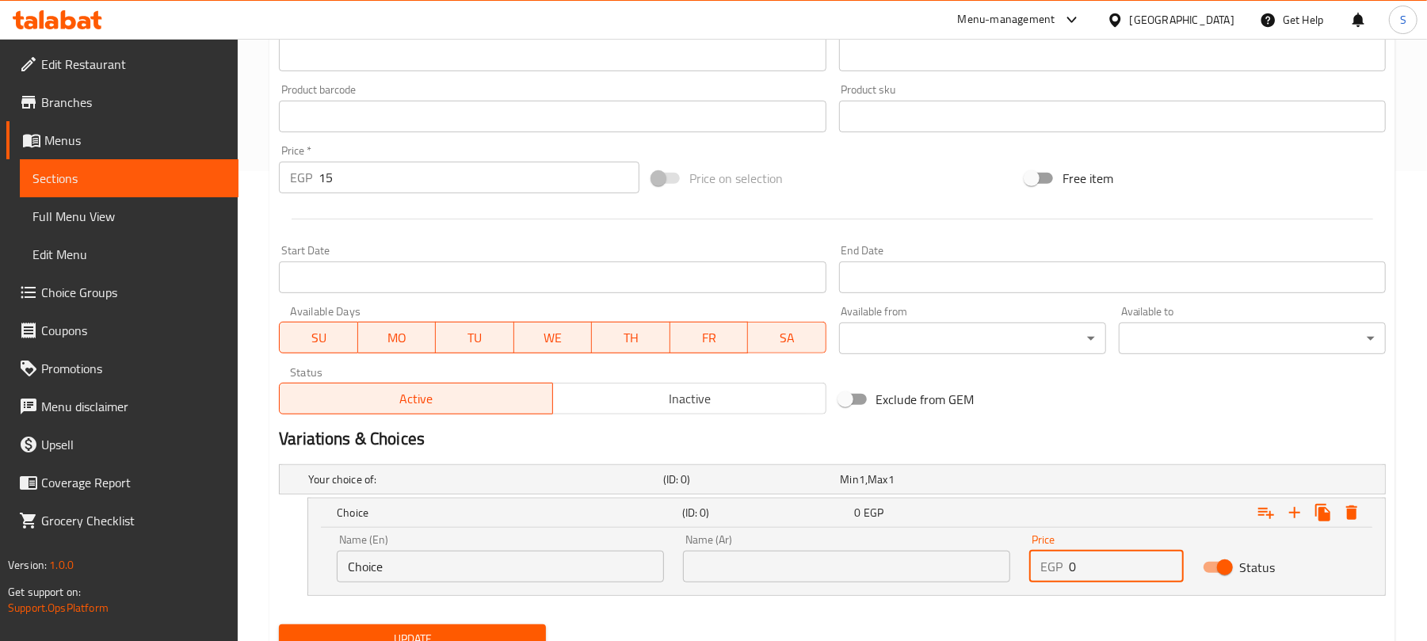
drag, startPoint x: 1092, startPoint y: 574, endPoint x: 1067, endPoint y: 571, distance: 25.6
click at [1067, 571] on div "EGP 0 Price" at bounding box center [1106, 567] width 154 height 32
type input "15"
click at [843, 575] on input "text" at bounding box center [846, 567] width 327 height 32
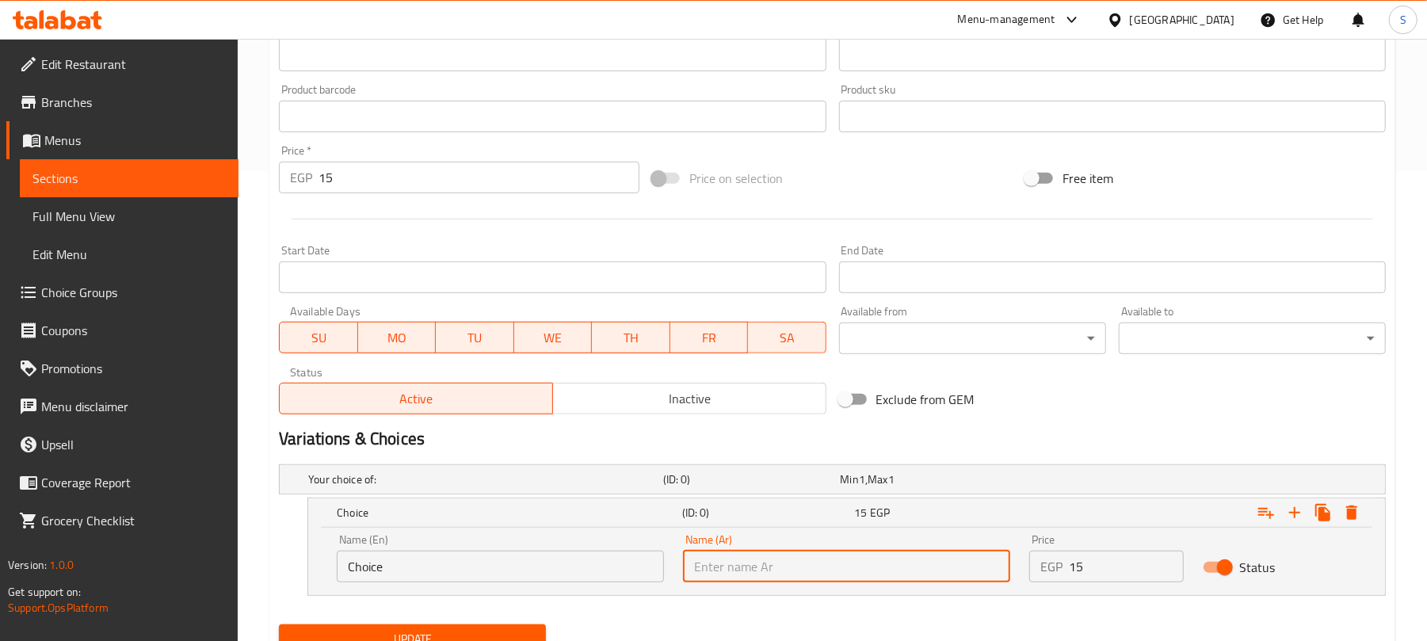
type input "صغير"
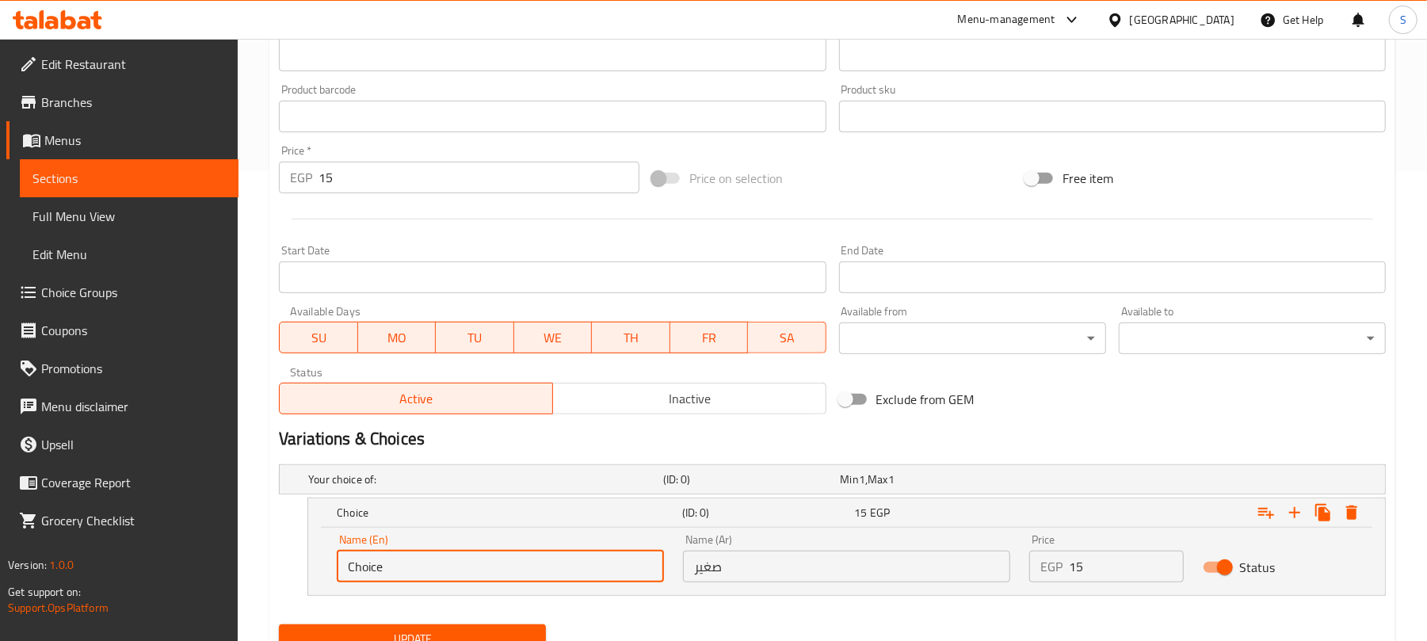
click at [489, 582] on input "Choice" at bounding box center [500, 567] width 327 height 32
click at [488, 582] on input "Choice" at bounding box center [500, 567] width 327 height 32
type input "Small"
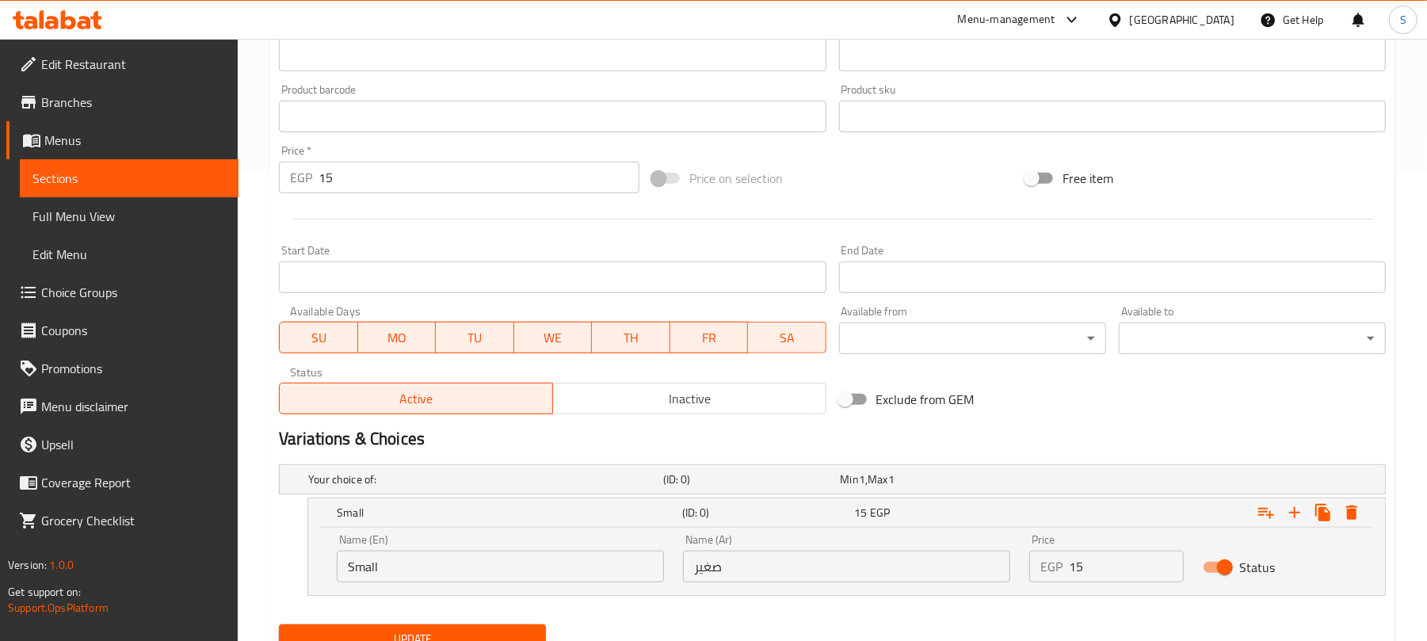
click at [266, 509] on div "Home / Restaurants management / Menus / Sections / item / update Cans Corner se…" at bounding box center [833, 138] width 1190 height 1139
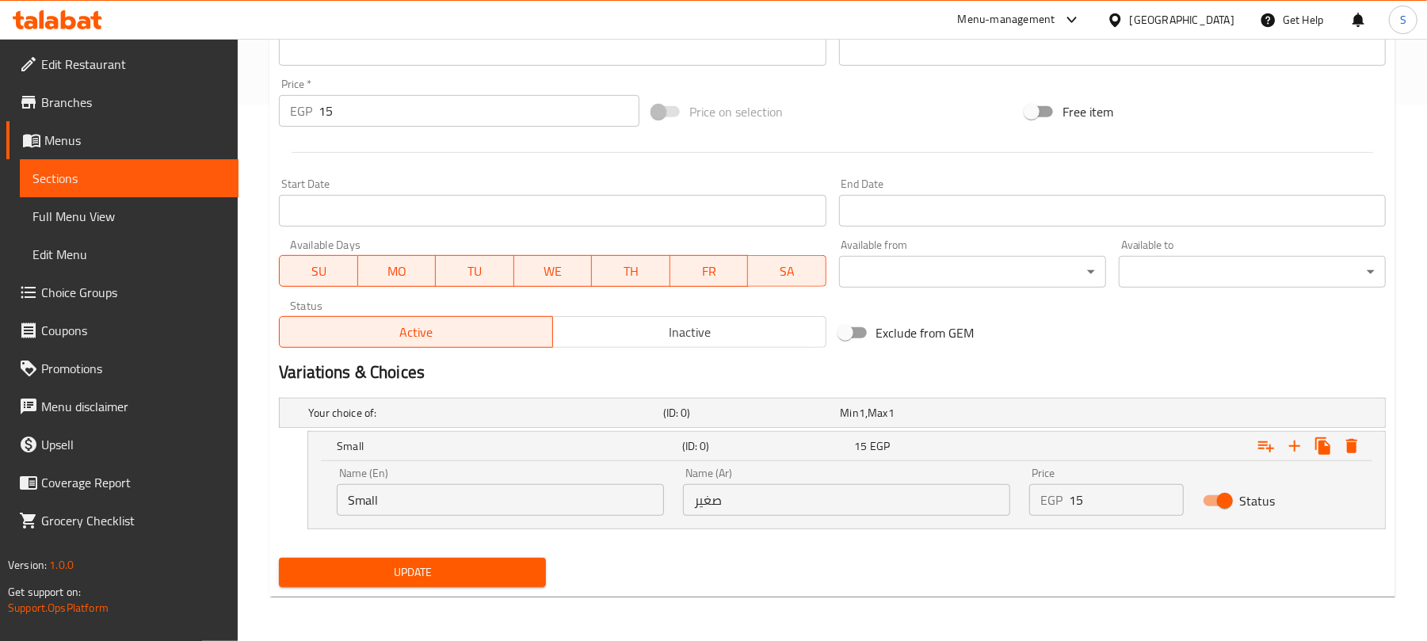
click at [358, 567] on span "Update" at bounding box center [413, 573] width 242 height 20
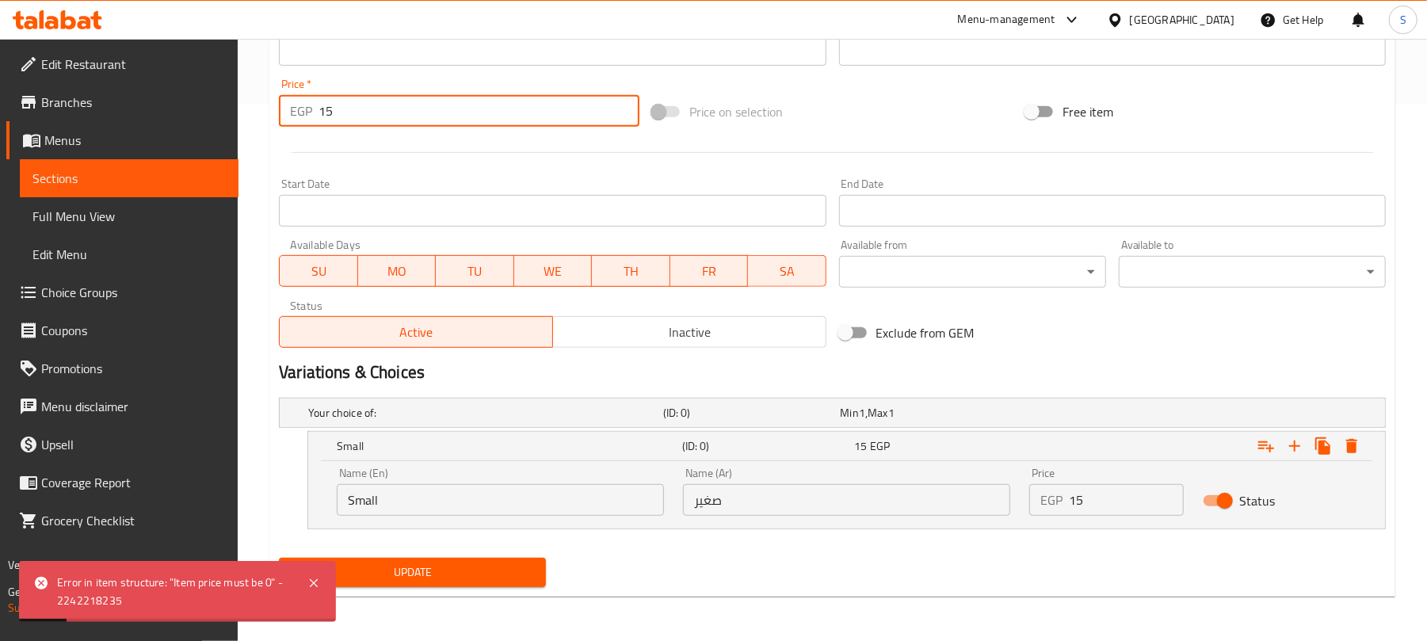
drag, startPoint x: 343, startPoint y: 117, endPoint x: 320, endPoint y: 117, distance: 23.0
click at [320, 117] on input "15" at bounding box center [479, 111] width 321 height 32
type input "0"
click at [266, 139] on div "Home / Restaurants management / Menus / Sections / item / update Cans Corner se…" at bounding box center [833, 71] width 1190 height 1139
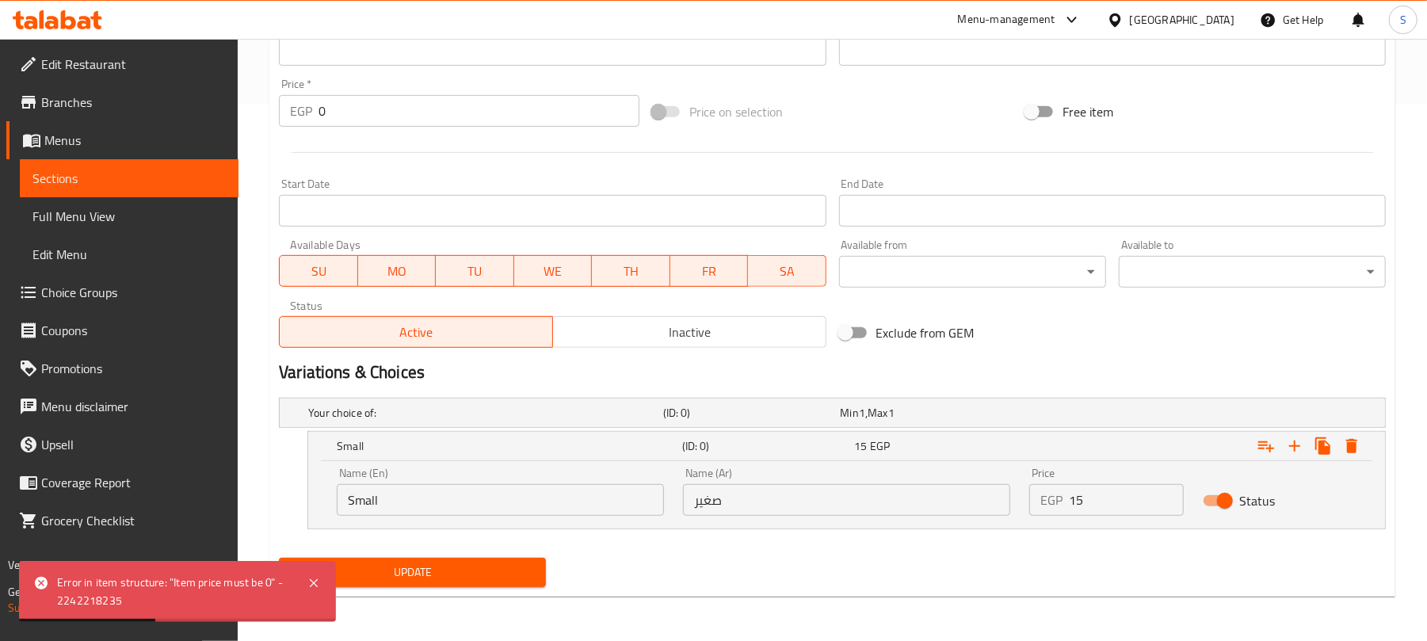
click at [398, 564] on span "Update" at bounding box center [413, 573] width 242 height 20
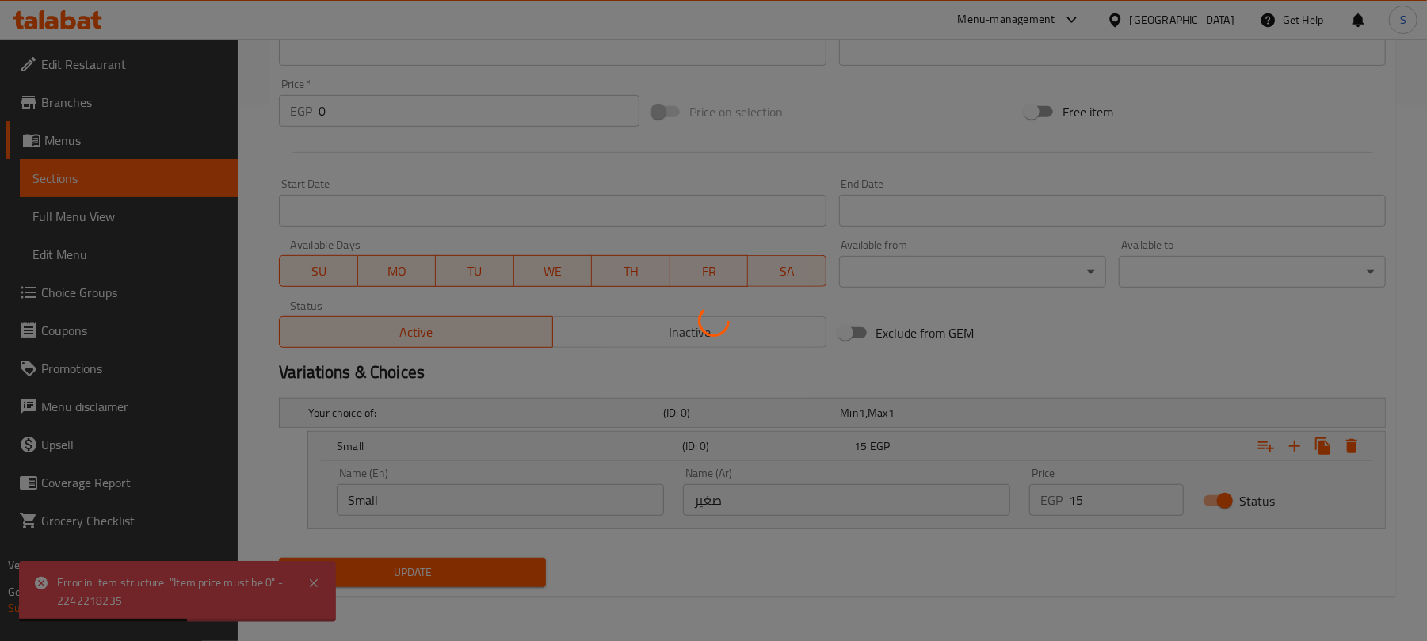
click at [399, 564] on div at bounding box center [713, 320] width 1427 height 641
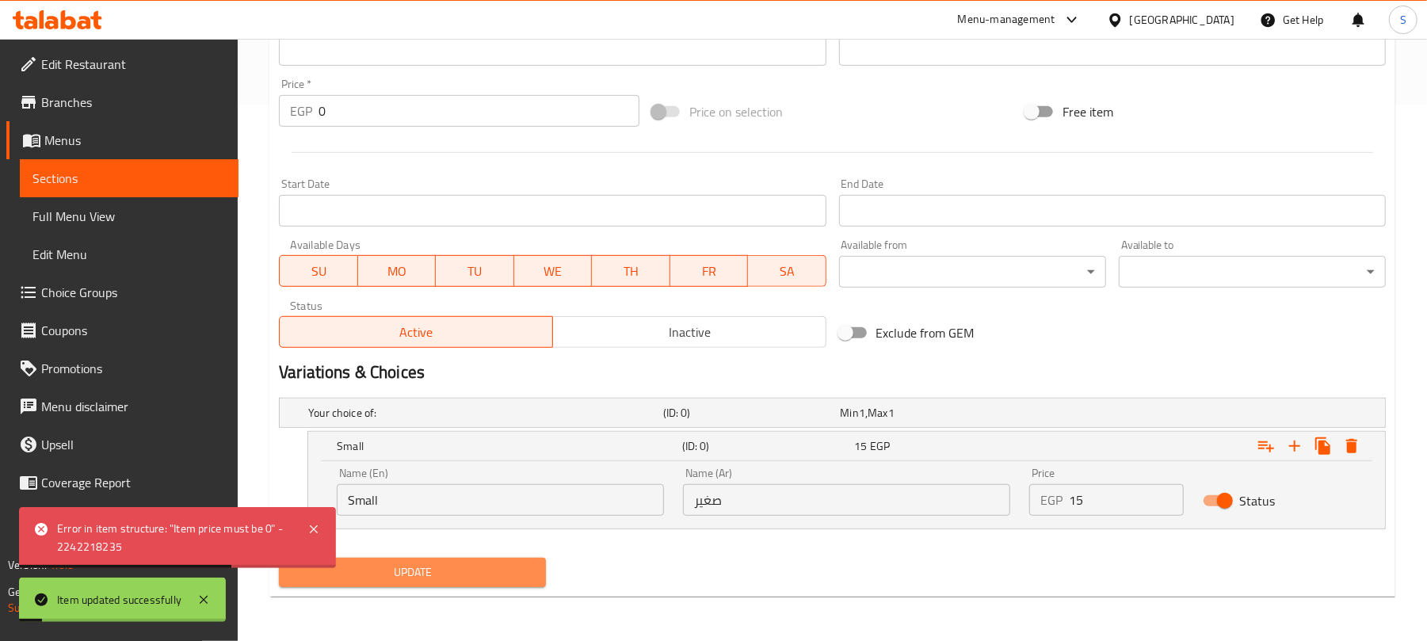
click at [396, 571] on span "Update" at bounding box center [413, 573] width 242 height 20
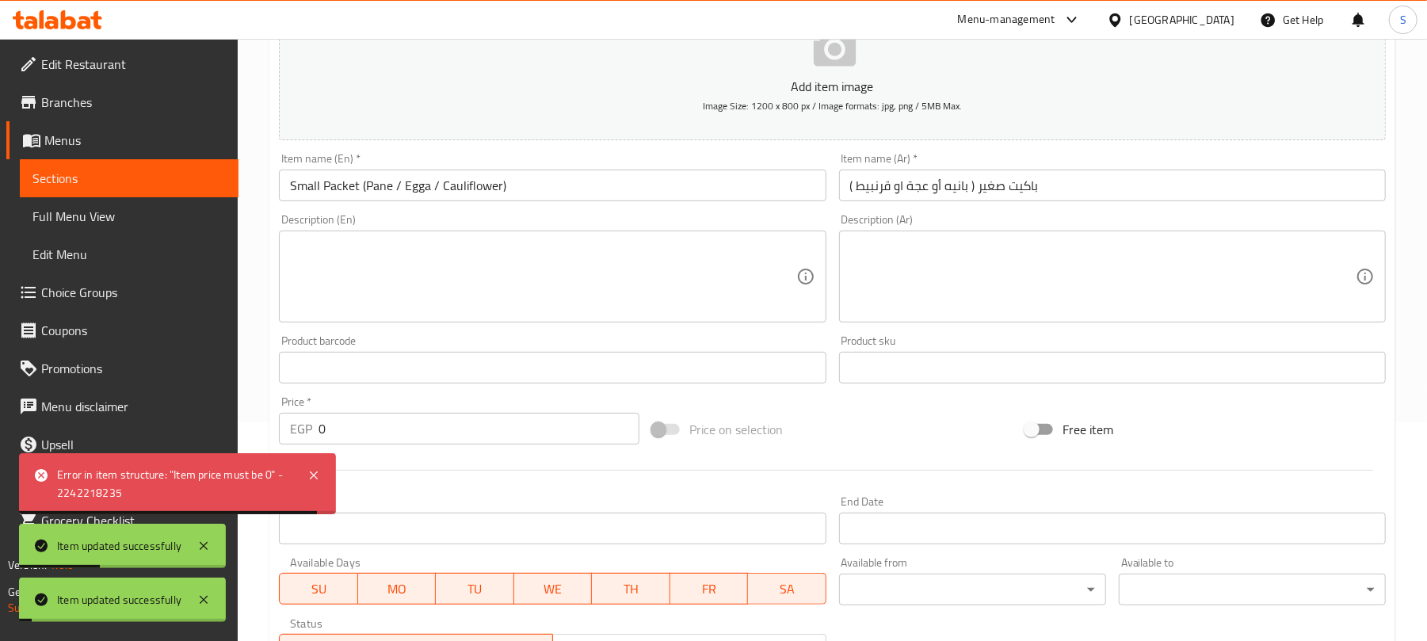
scroll to position [115, 0]
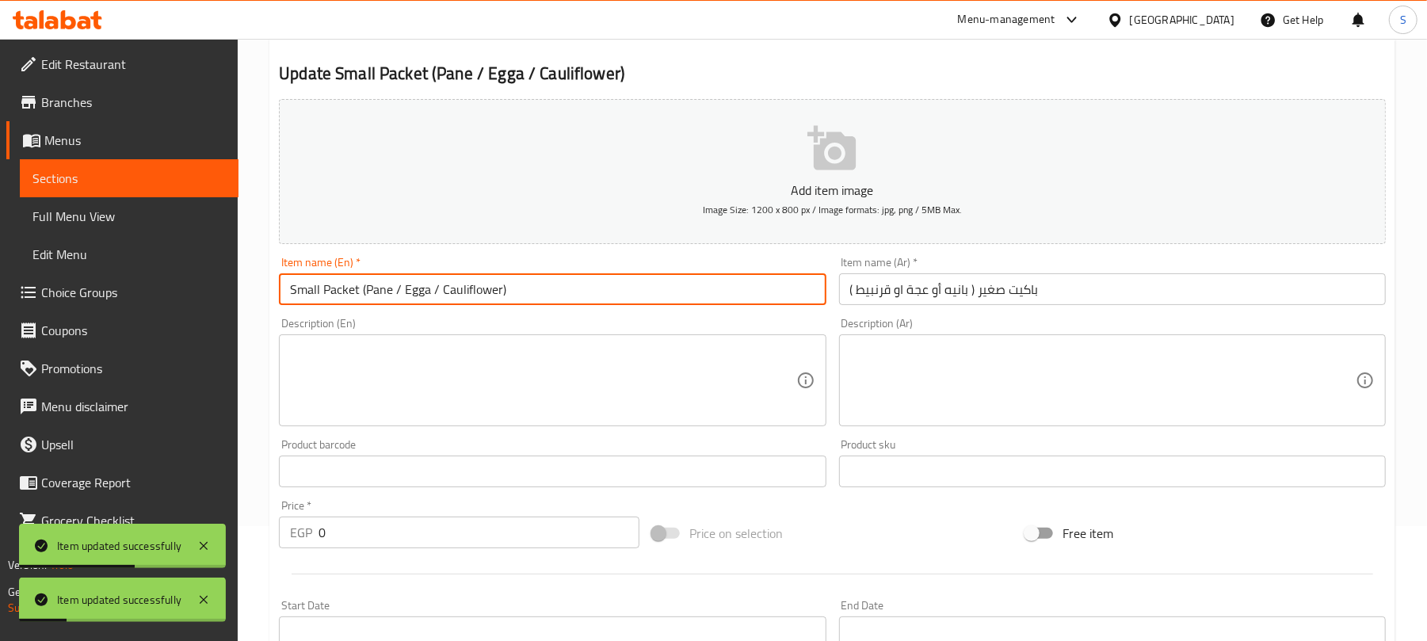
drag, startPoint x: 322, startPoint y: 292, endPoint x: 279, endPoint y: 282, distance: 43.8
click at [279, 282] on input "Small Packet (Pane / Egga / Cauliflower)" at bounding box center [552, 289] width 547 height 32
type input "Packet (Pane / Egga / Cauliflower)"
click at [987, 290] on input "باكيت صغير ( بانيه أو عجة او قرنبيط )" at bounding box center [1112, 289] width 547 height 32
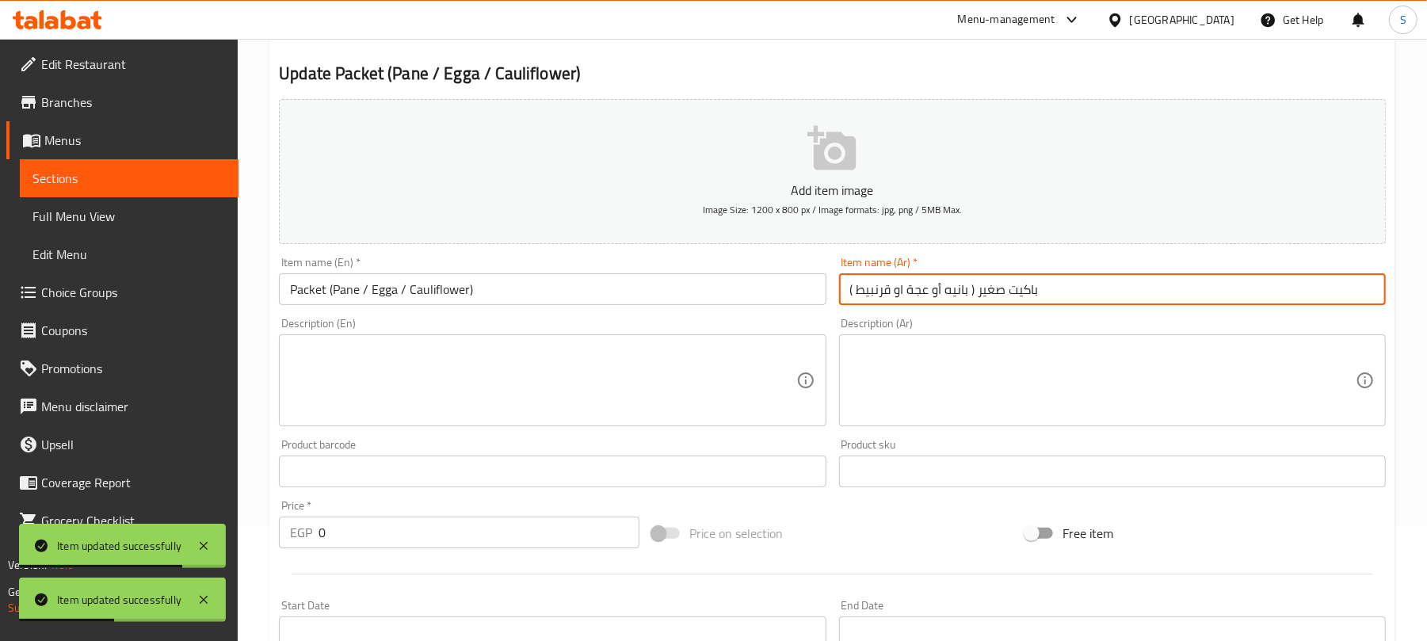
click at [987, 290] on input "باكيت صغير ( بانيه أو عجة او قرنبيط )" at bounding box center [1112, 289] width 547 height 32
type input "باكيت ( بانيه أو عجة او قرنبيط )"
click at [964, 362] on textarea at bounding box center [1103, 380] width 506 height 75
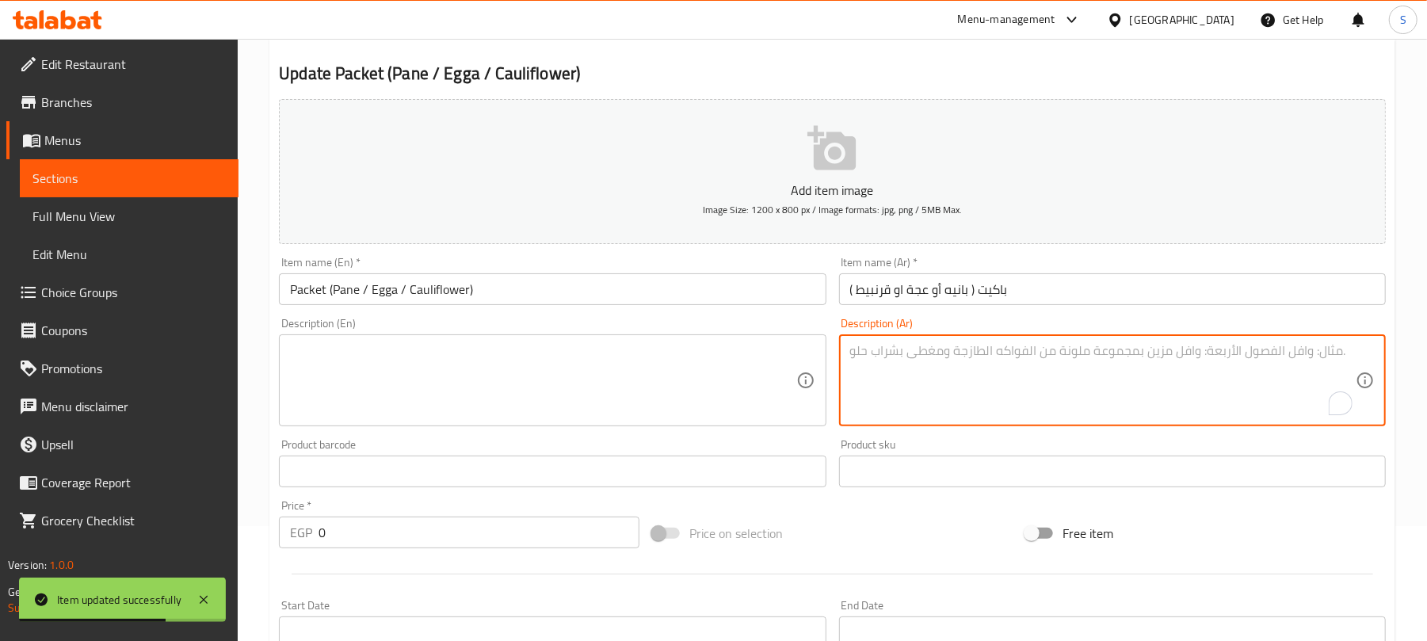
scroll to position [537, 0]
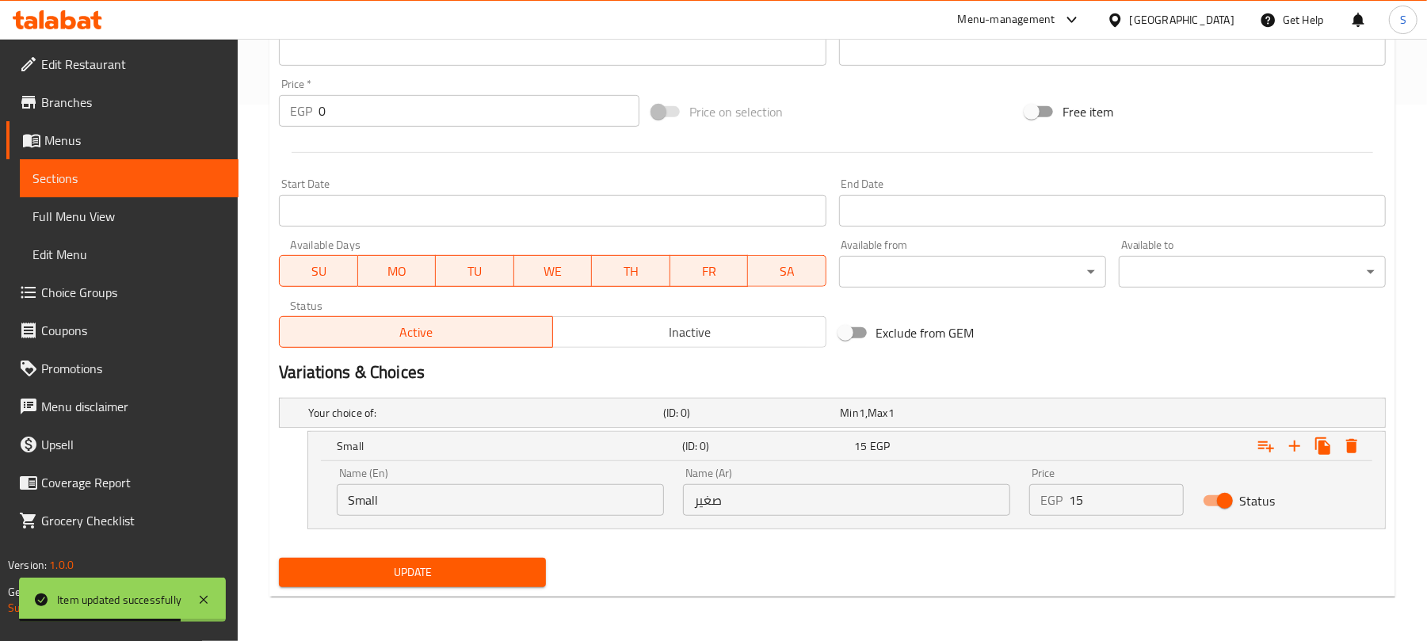
click at [470, 565] on span "Update" at bounding box center [413, 573] width 242 height 20
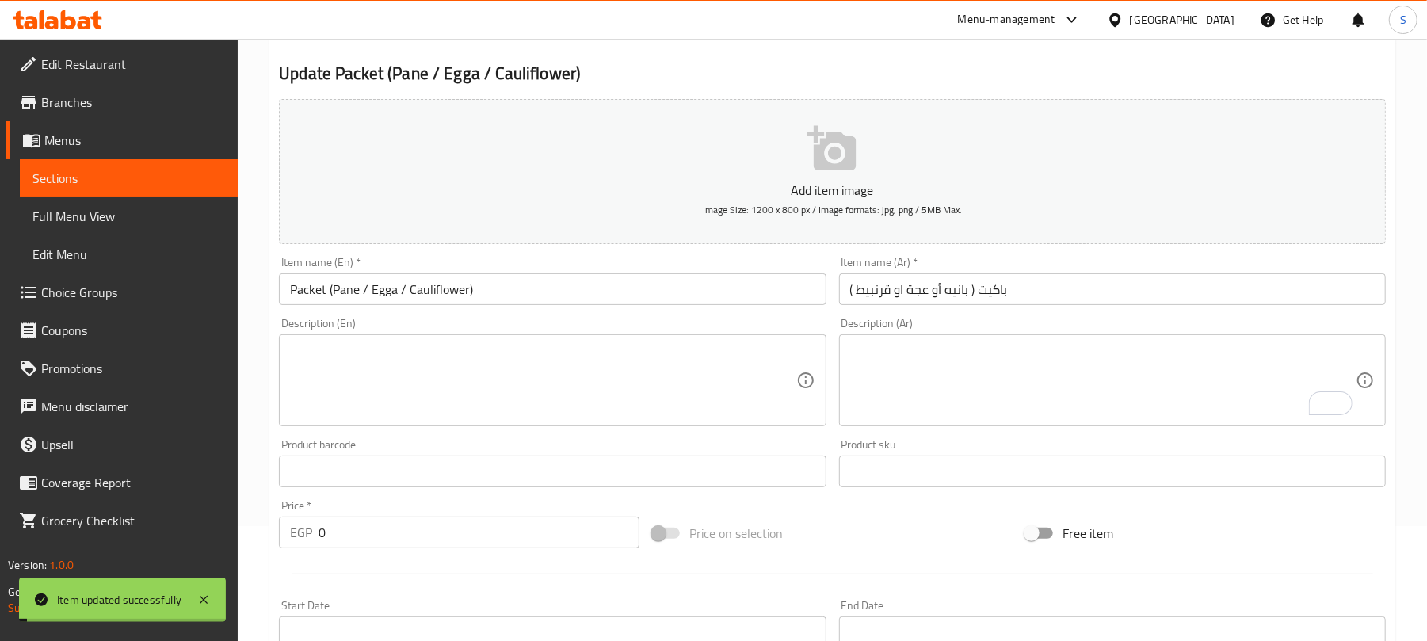
scroll to position [0, 0]
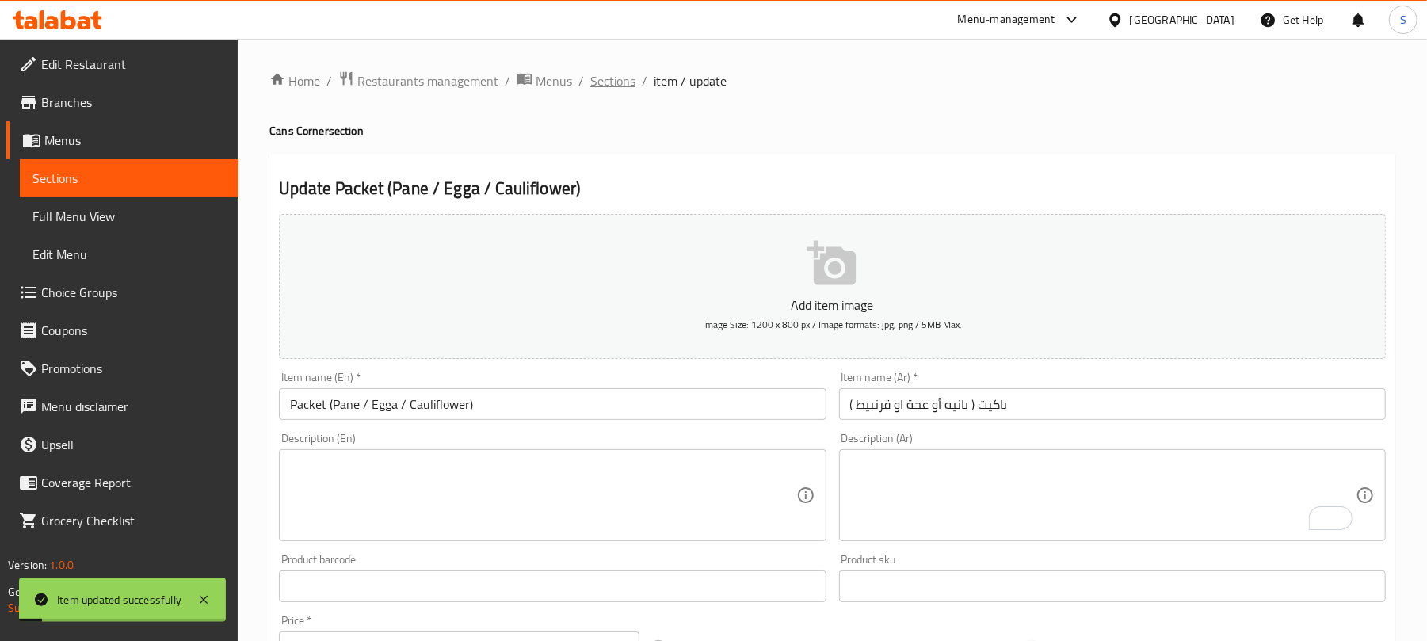
click at [618, 83] on span "Sections" at bounding box center [612, 80] width 45 height 19
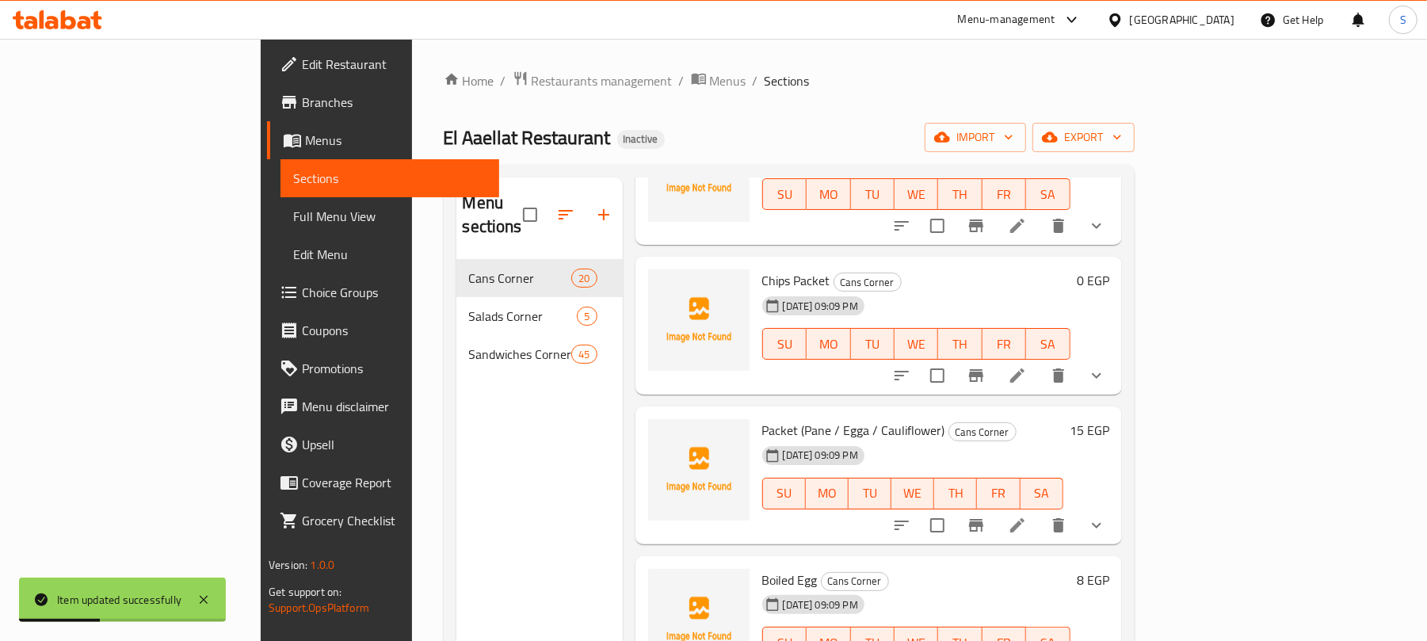
scroll to position [223, 0]
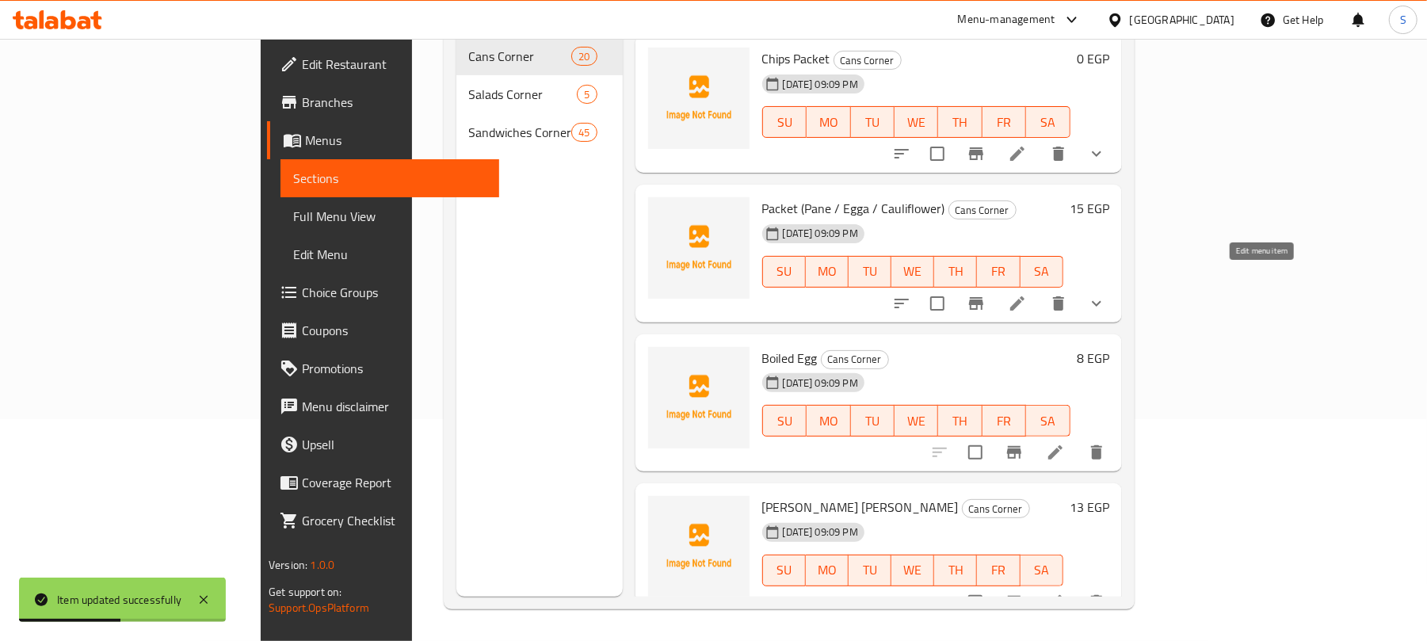
click at [1027, 294] on icon at bounding box center [1017, 303] width 19 height 19
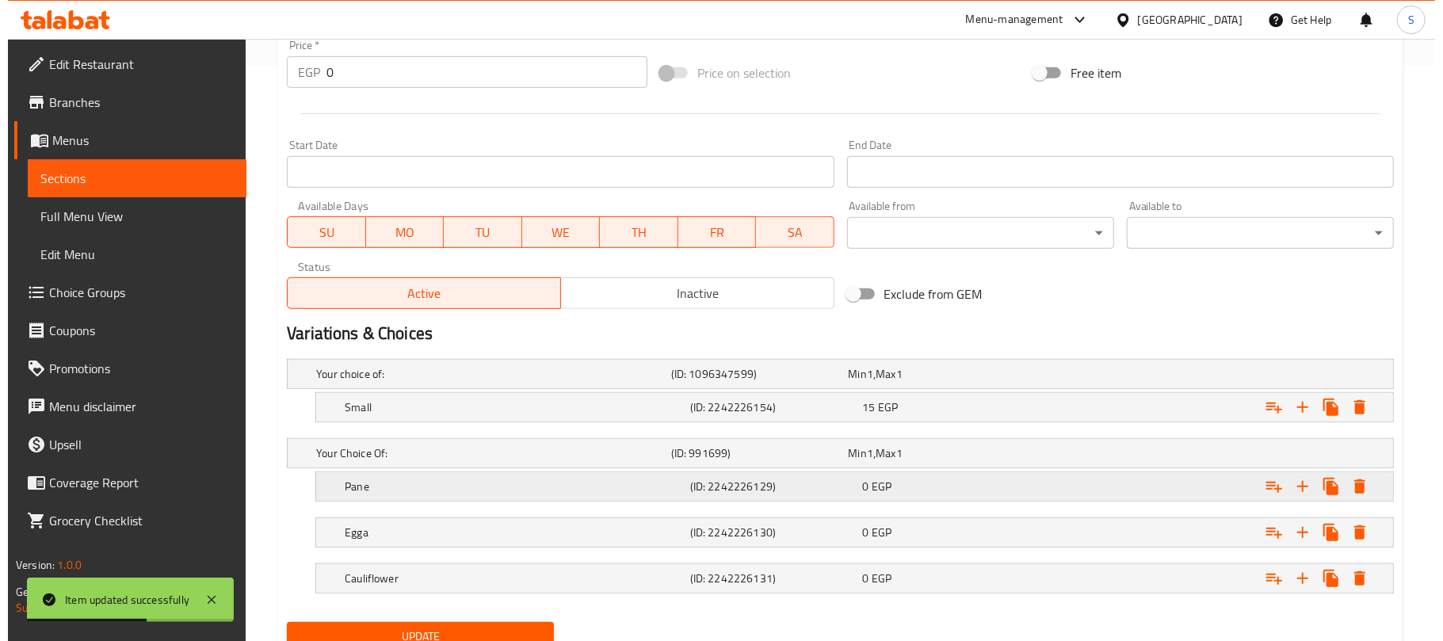
scroll to position [644, 0]
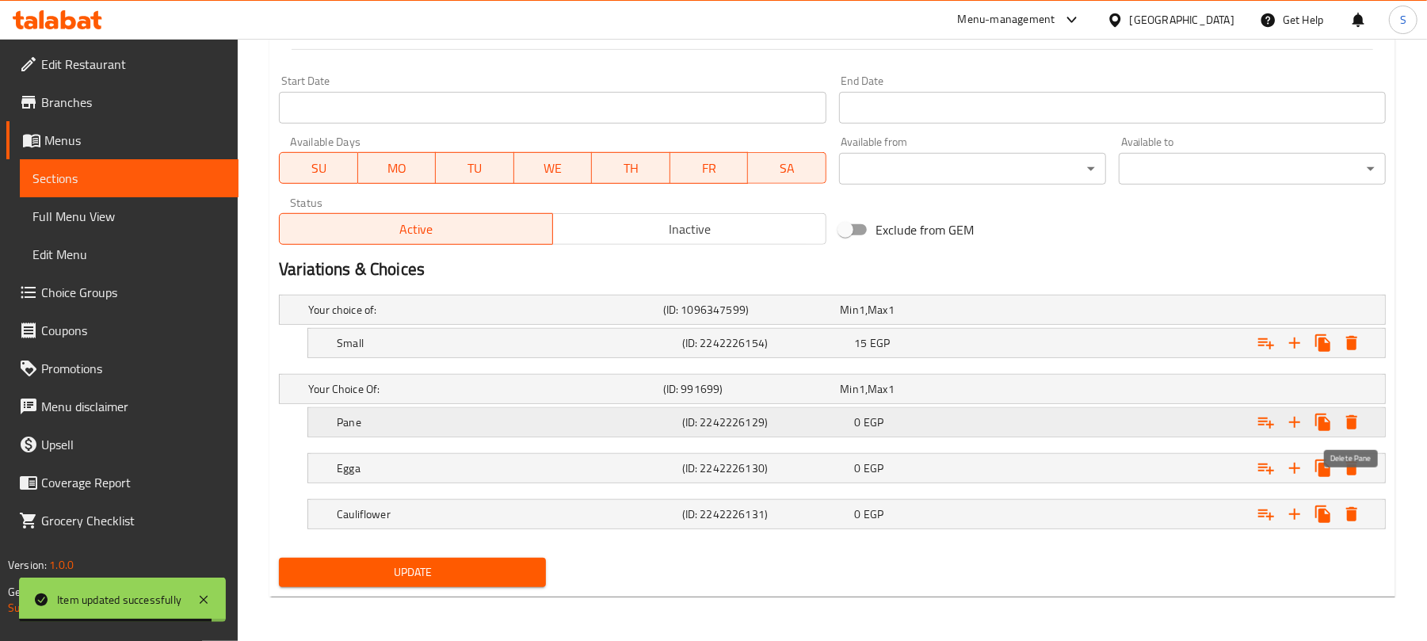
click at [1350, 422] on icon "Expand" at bounding box center [1352, 422] width 11 height 14
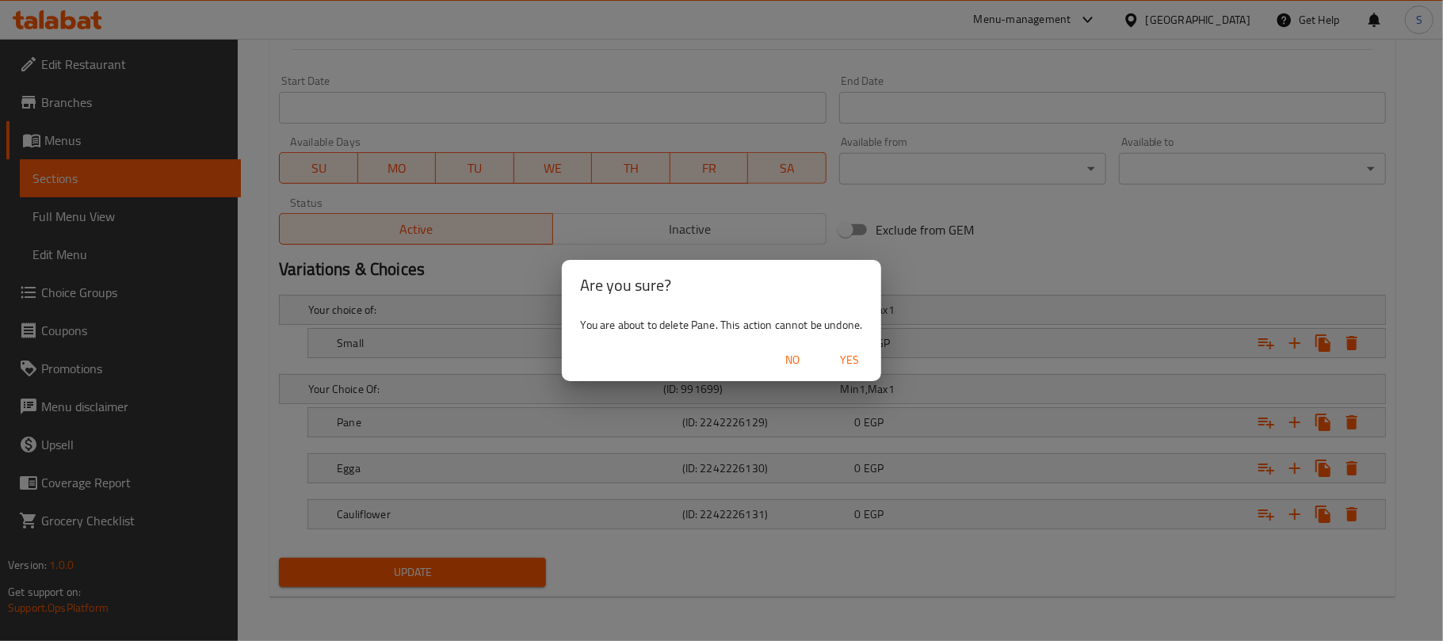
click at [861, 359] on span "Yes" at bounding box center [850, 360] width 38 height 20
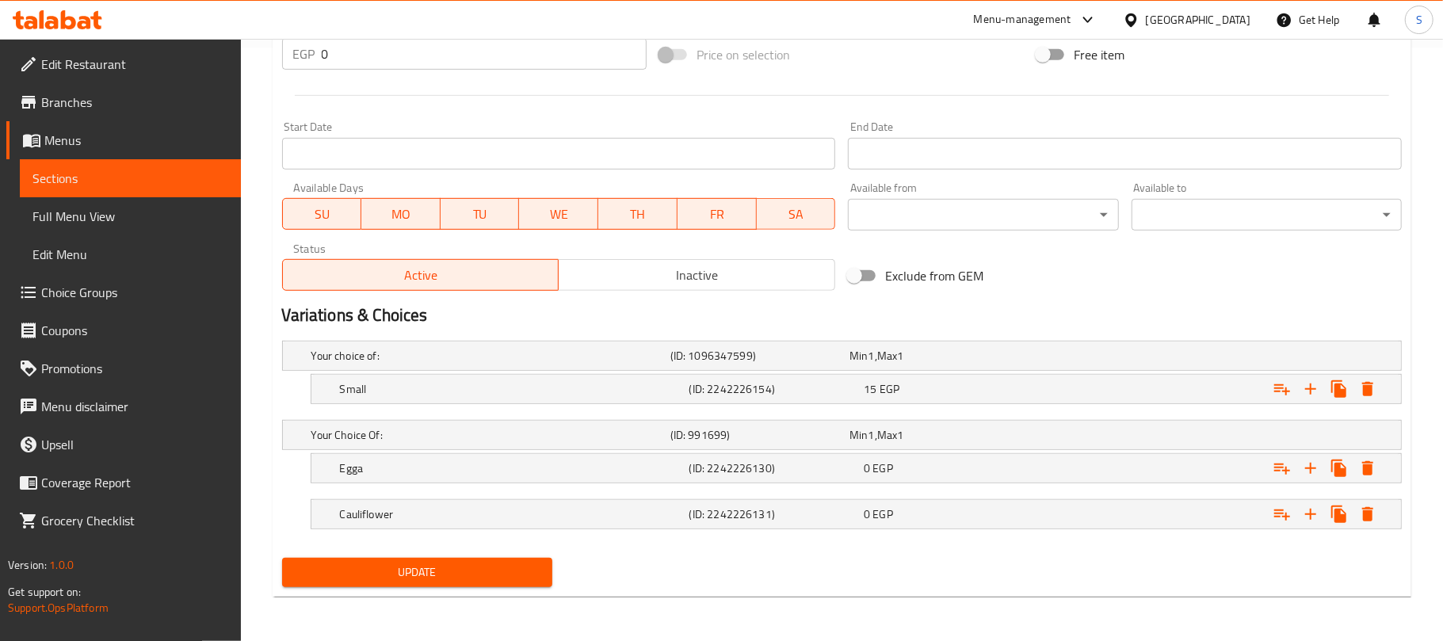
scroll to position [597, 0]
click at [1347, 463] on icon "Expand" at bounding box center [1352, 468] width 11 height 14
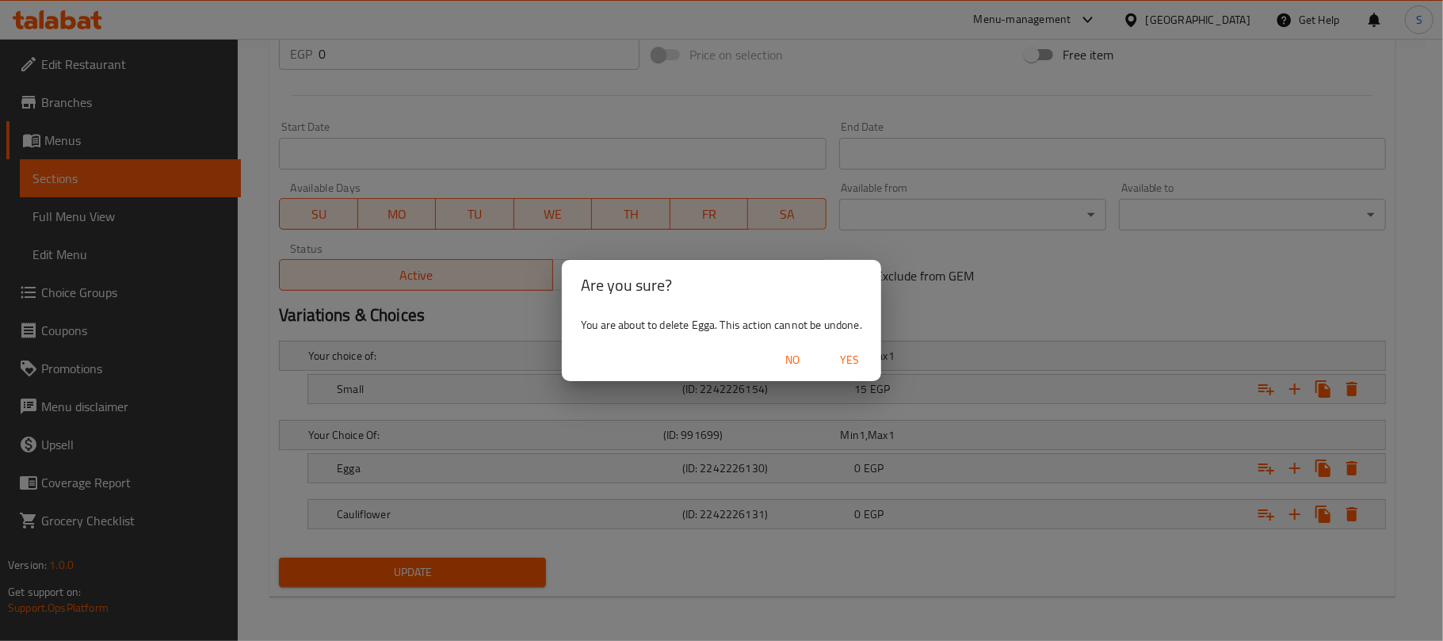
click at [853, 361] on span "Yes" at bounding box center [850, 360] width 38 height 20
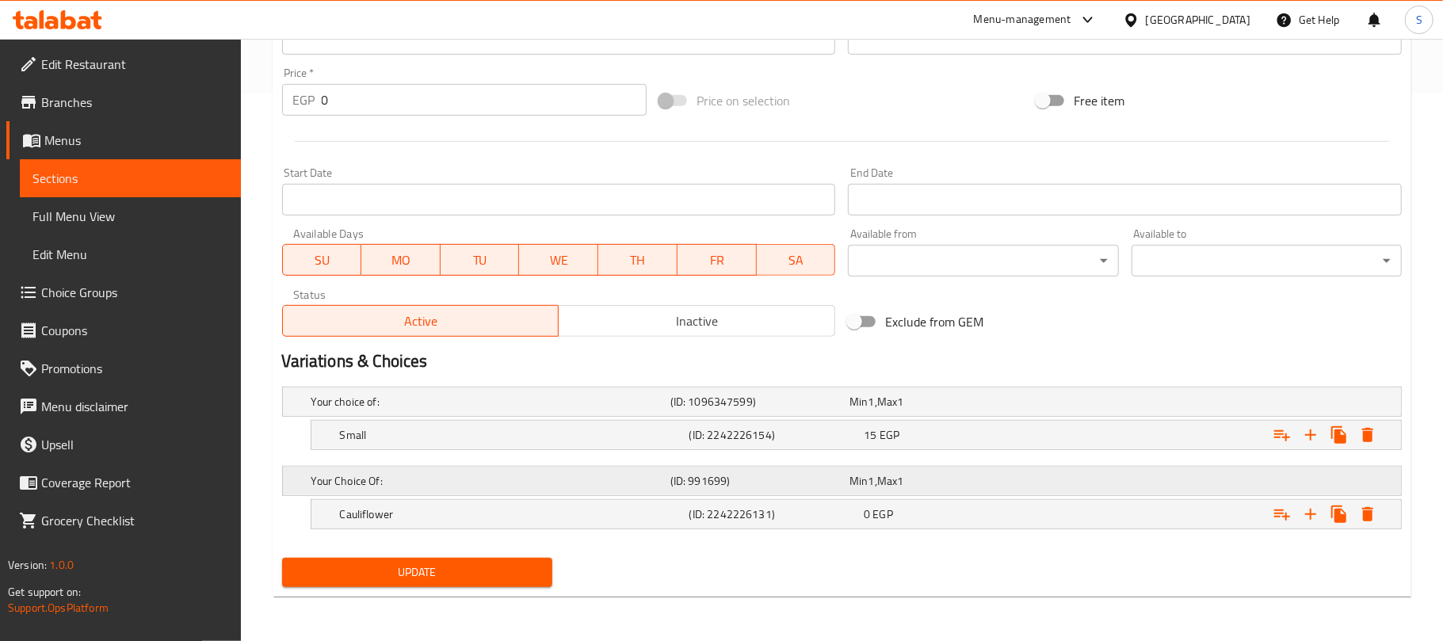
scroll to position [550, 0]
click at [1350, 508] on icon "Expand" at bounding box center [1352, 514] width 11 height 14
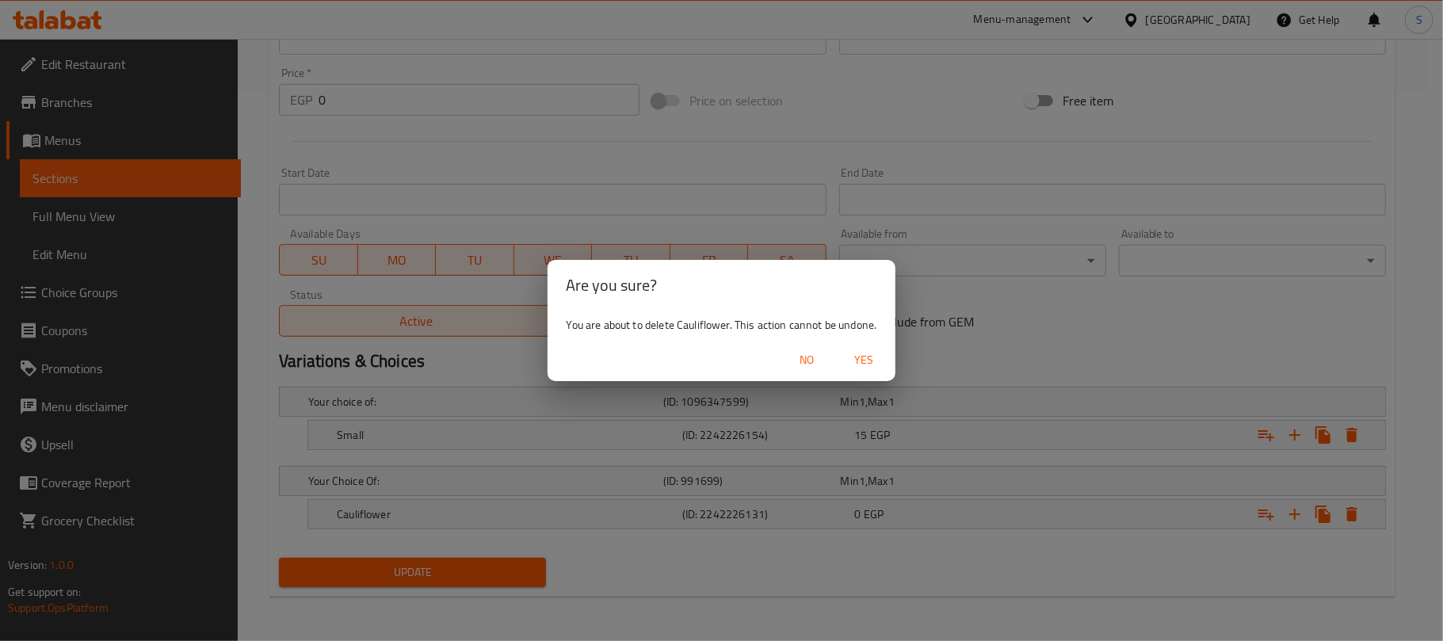
click at [865, 361] on span "Yes" at bounding box center [864, 360] width 38 height 20
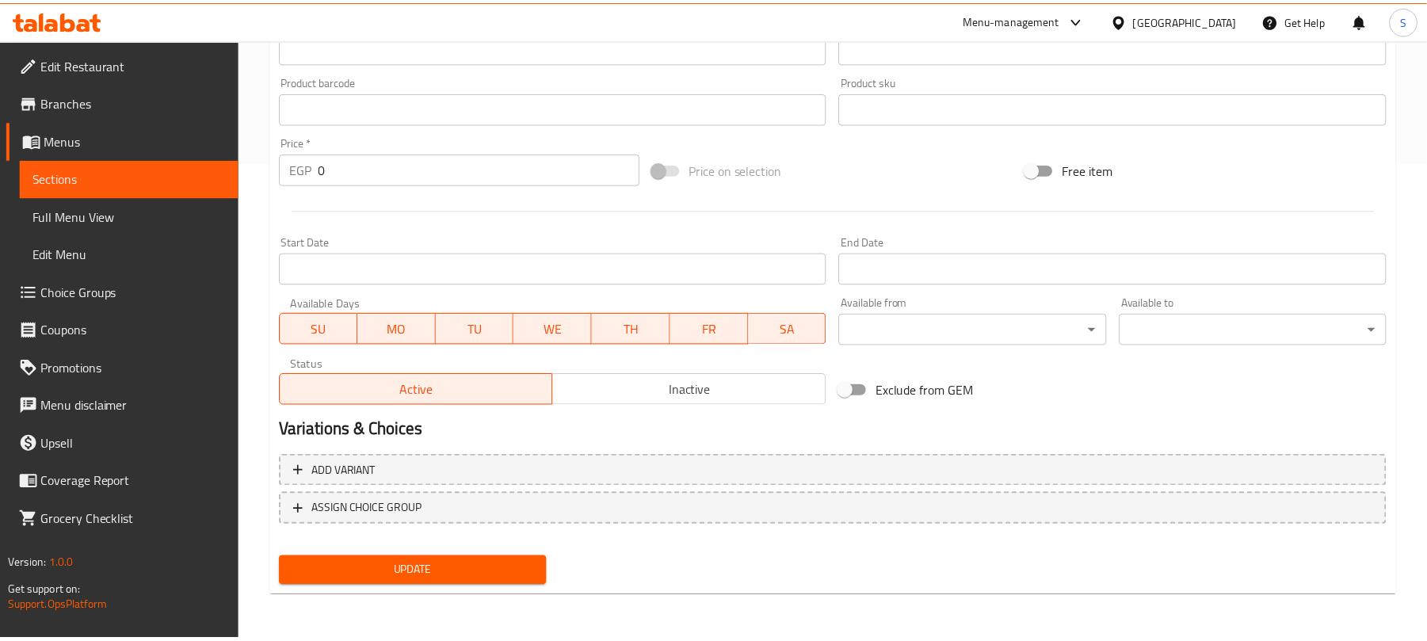
scroll to position [464, 0]
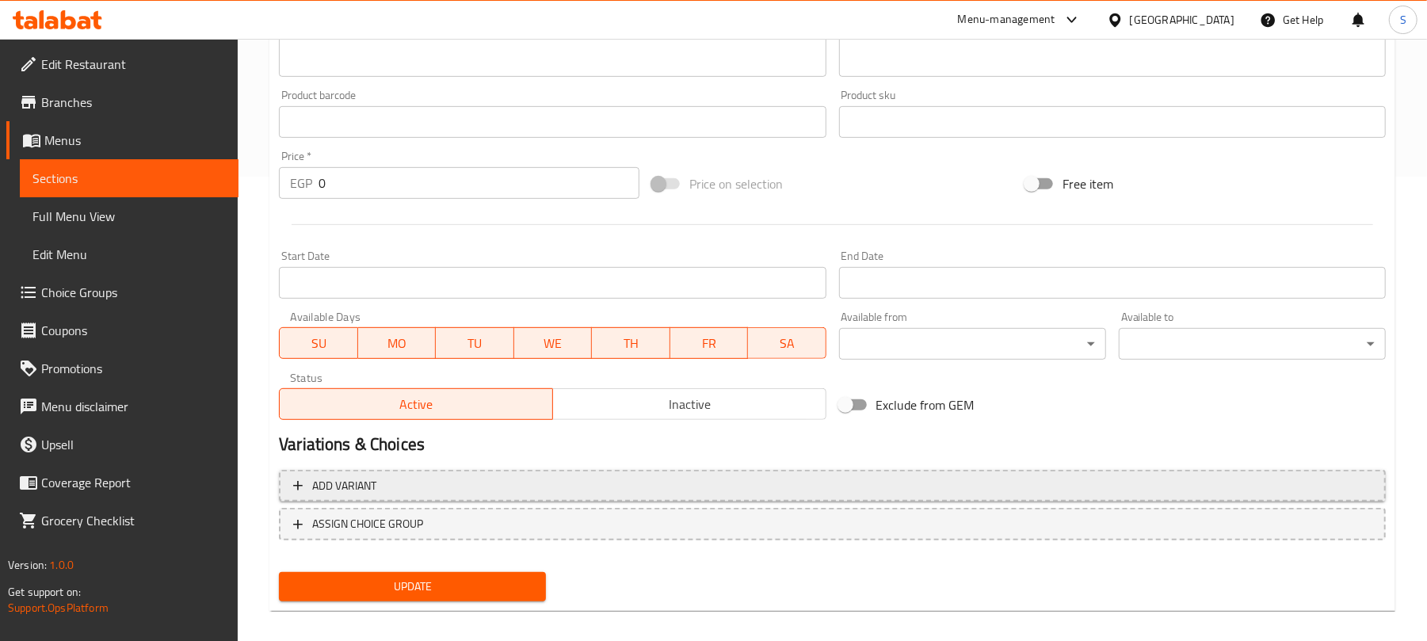
click at [558, 493] on span "Add variant" at bounding box center [832, 486] width 1079 height 20
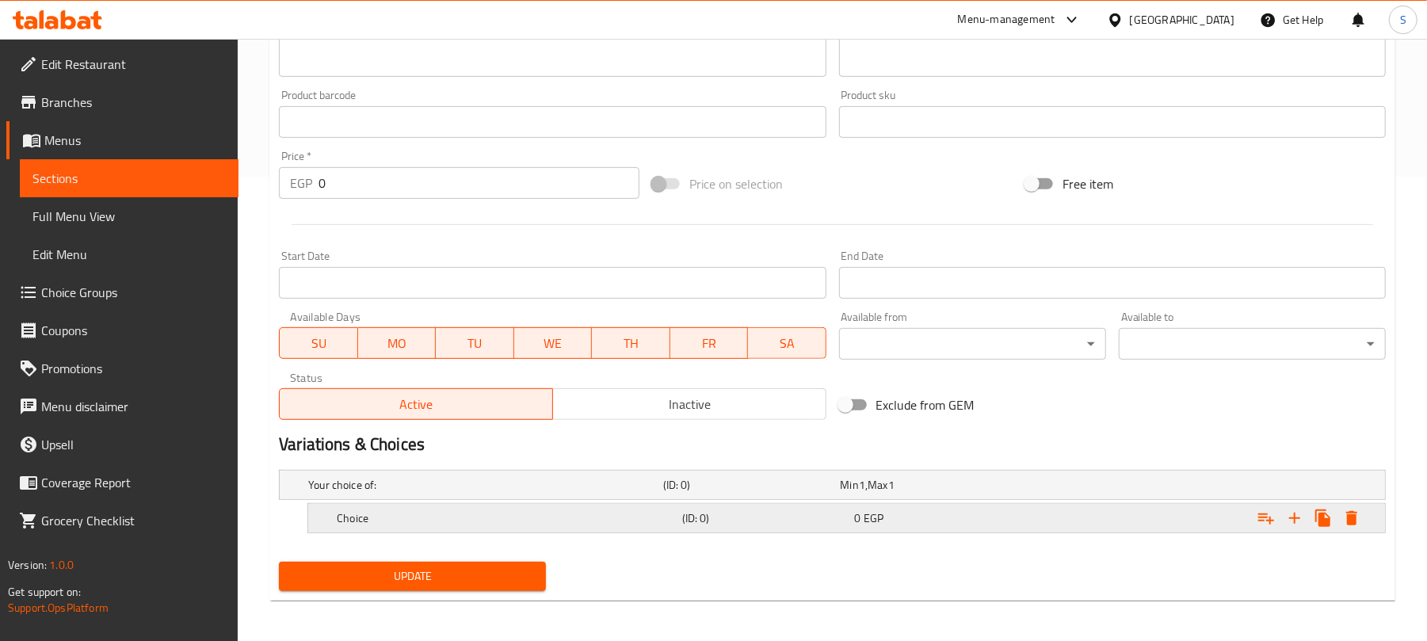
click at [1038, 488] on div "Expand" at bounding box center [1191, 485] width 355 height 6
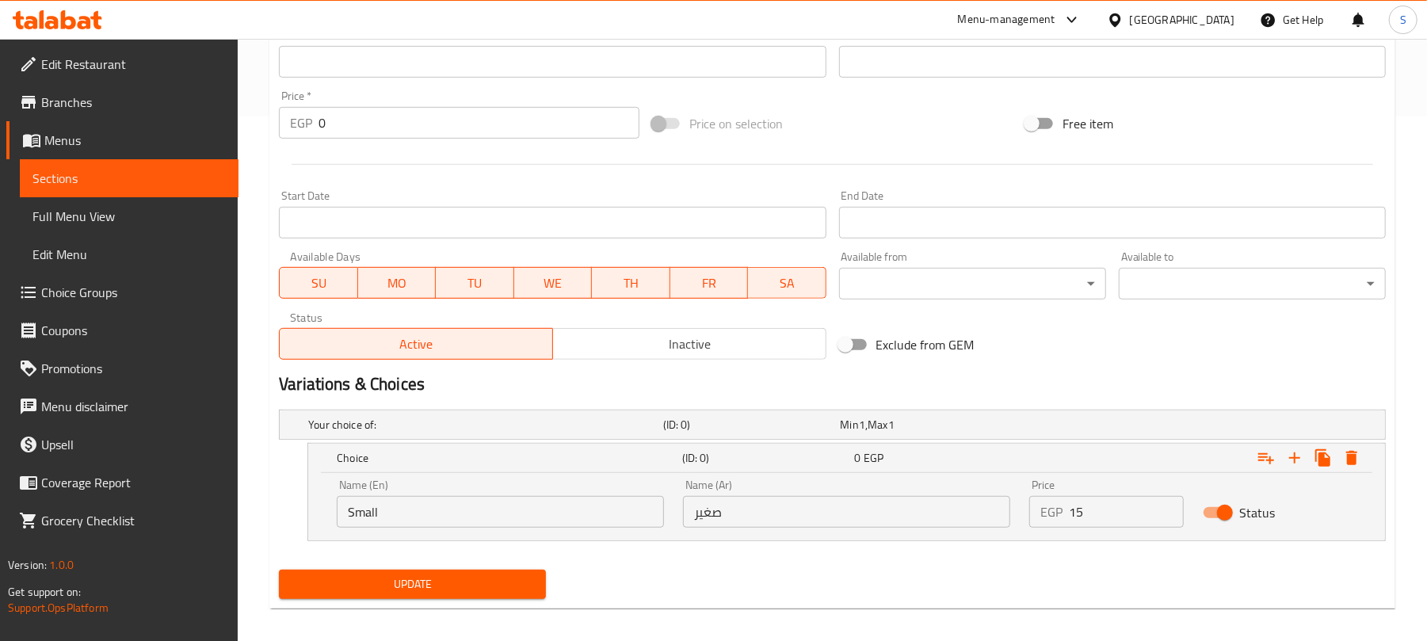
scroll to position [537, 0]
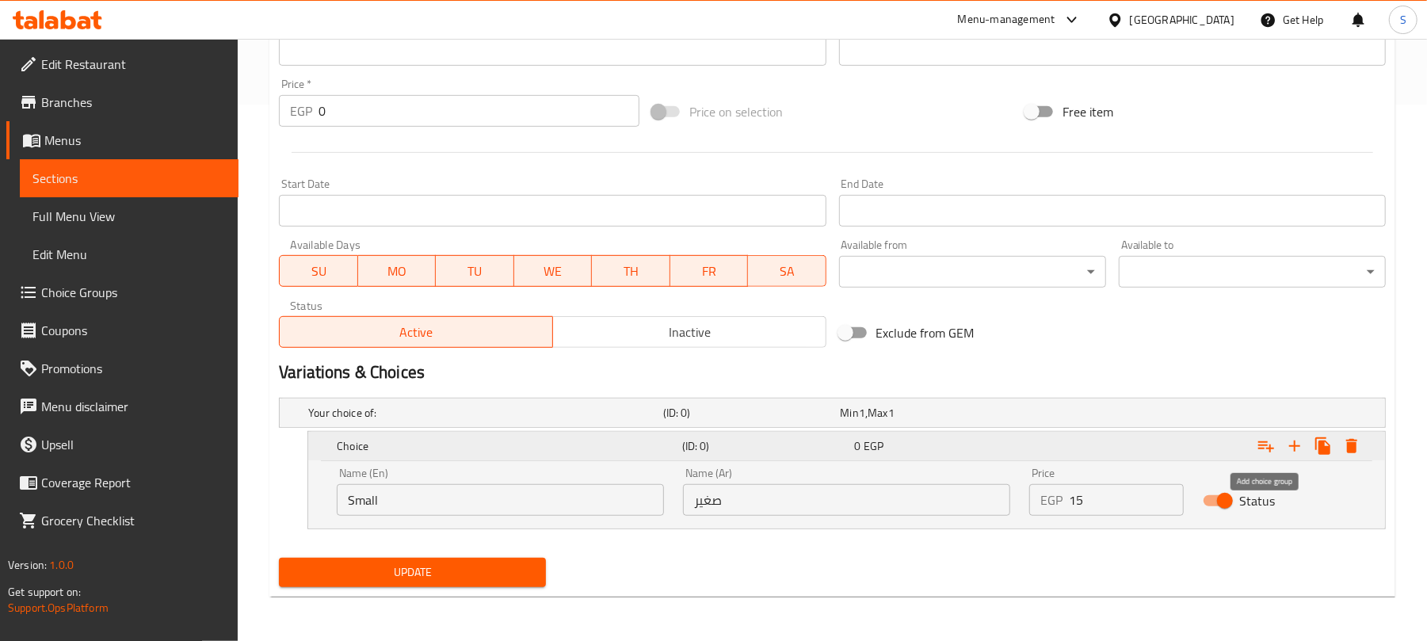
click at [1259, 444] on icon "Expand" at bounding box center [1266, 446] width 19 height 19
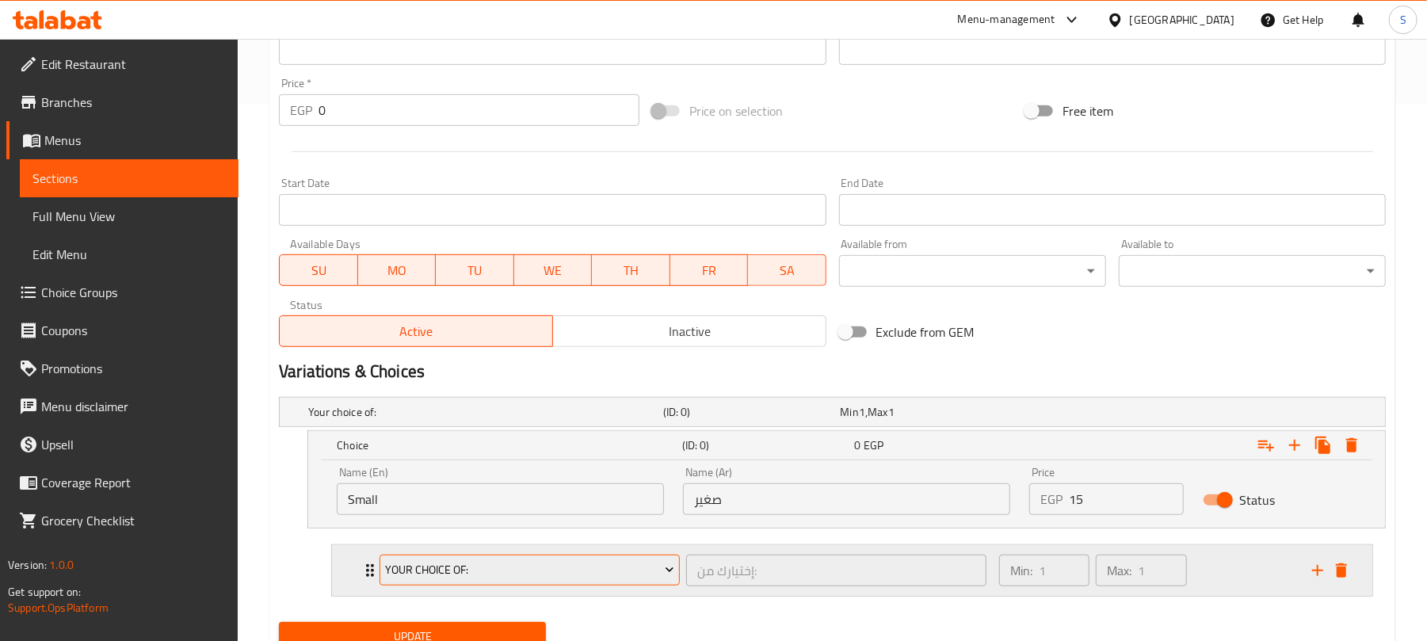
click at [572, 574] on span "Your Choice Of:" at bounding box center [530, 570] width 288 height 20
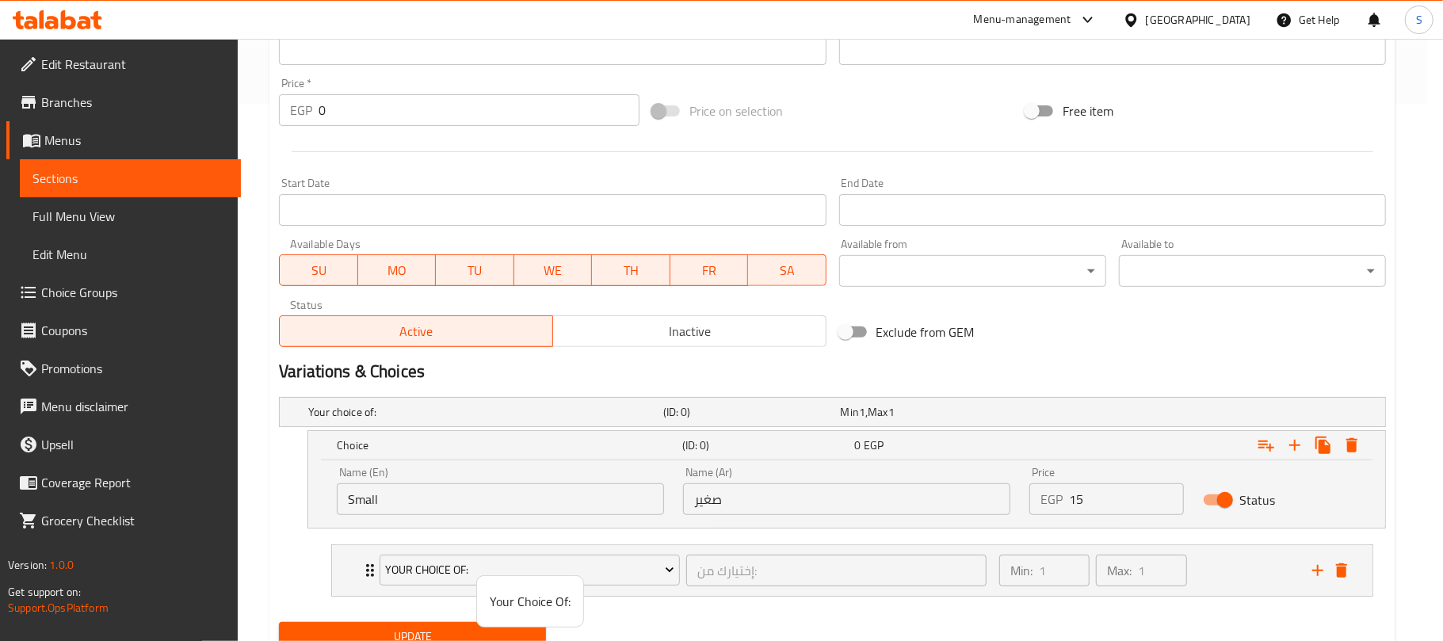
click at [556, 598] on span "Your Choice Of:" at bounding box center [530, 601] width 81 height 19
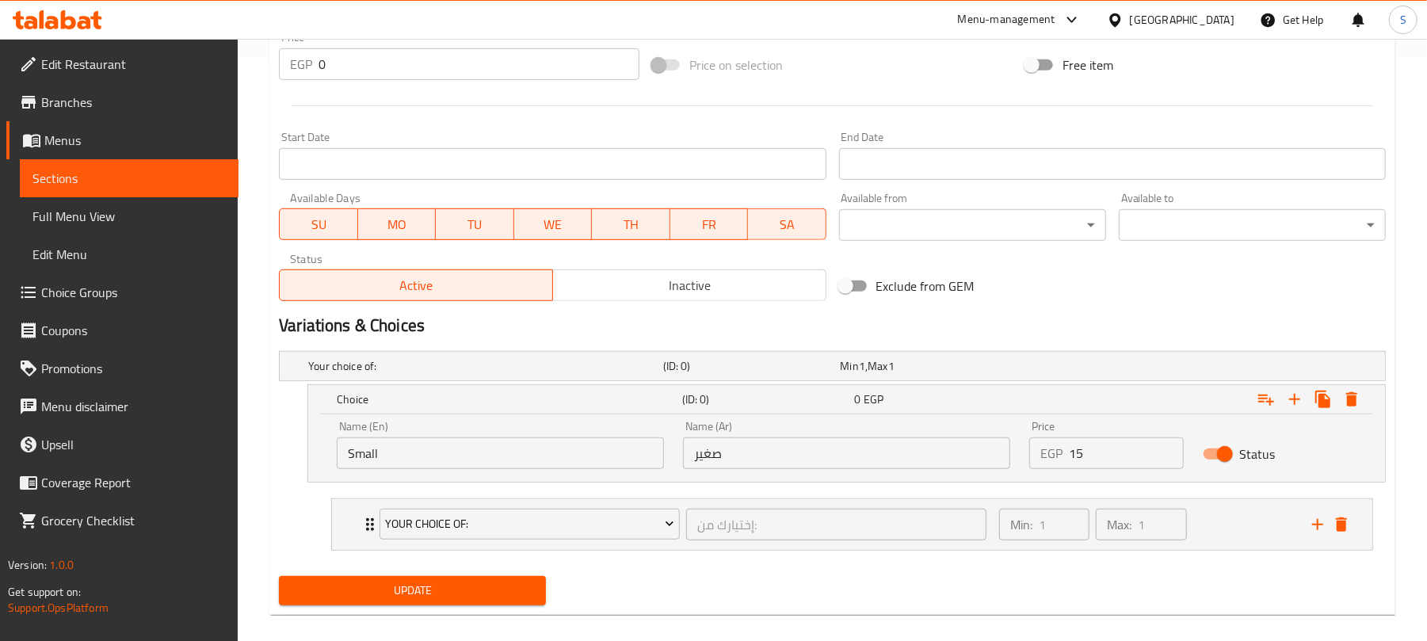
scroll to position [604, 0]
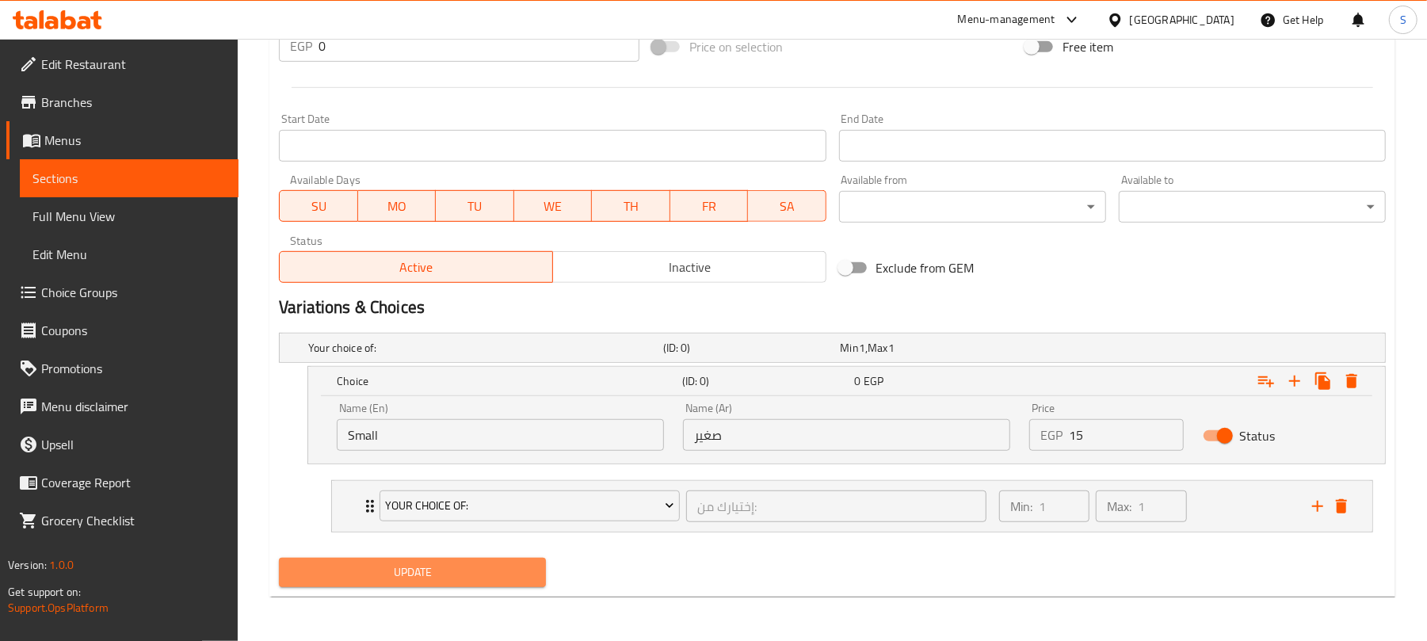
click at [476, 572] on span "Update" at bounding box center [413, 573] width 242 height 20
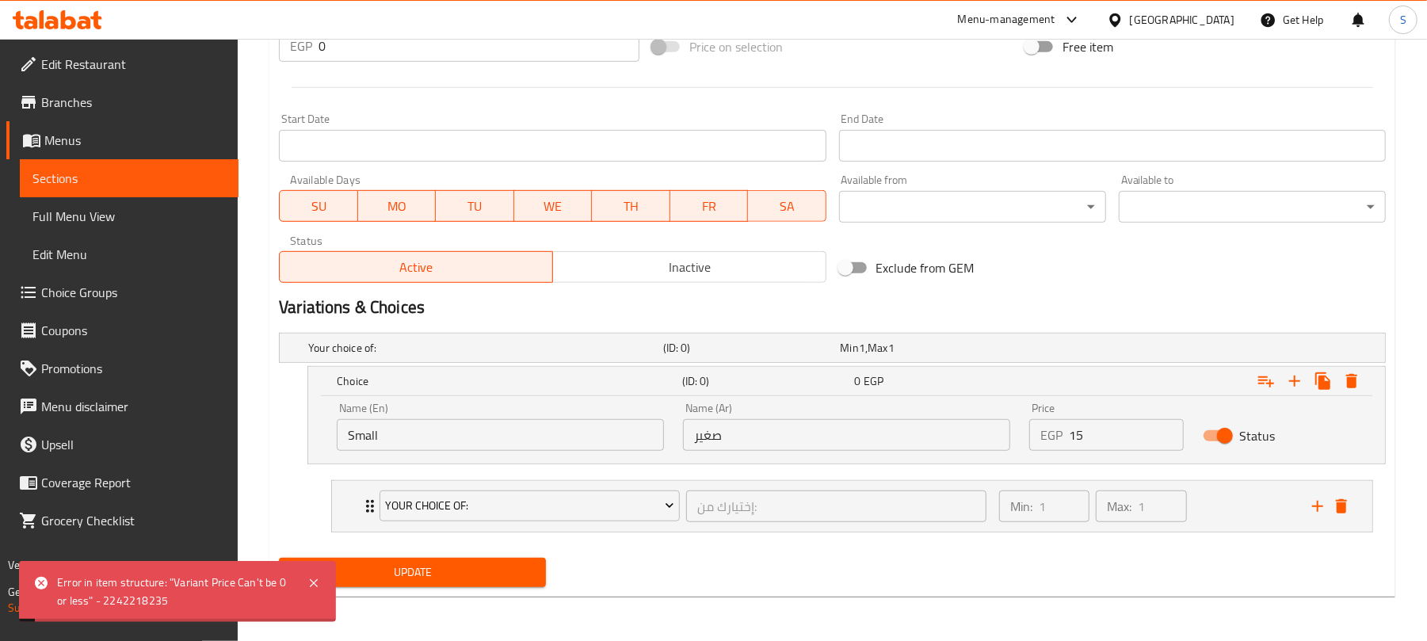
click at [476, 572] on span "Update" at bounding box center [413, 573] width 242 height 20
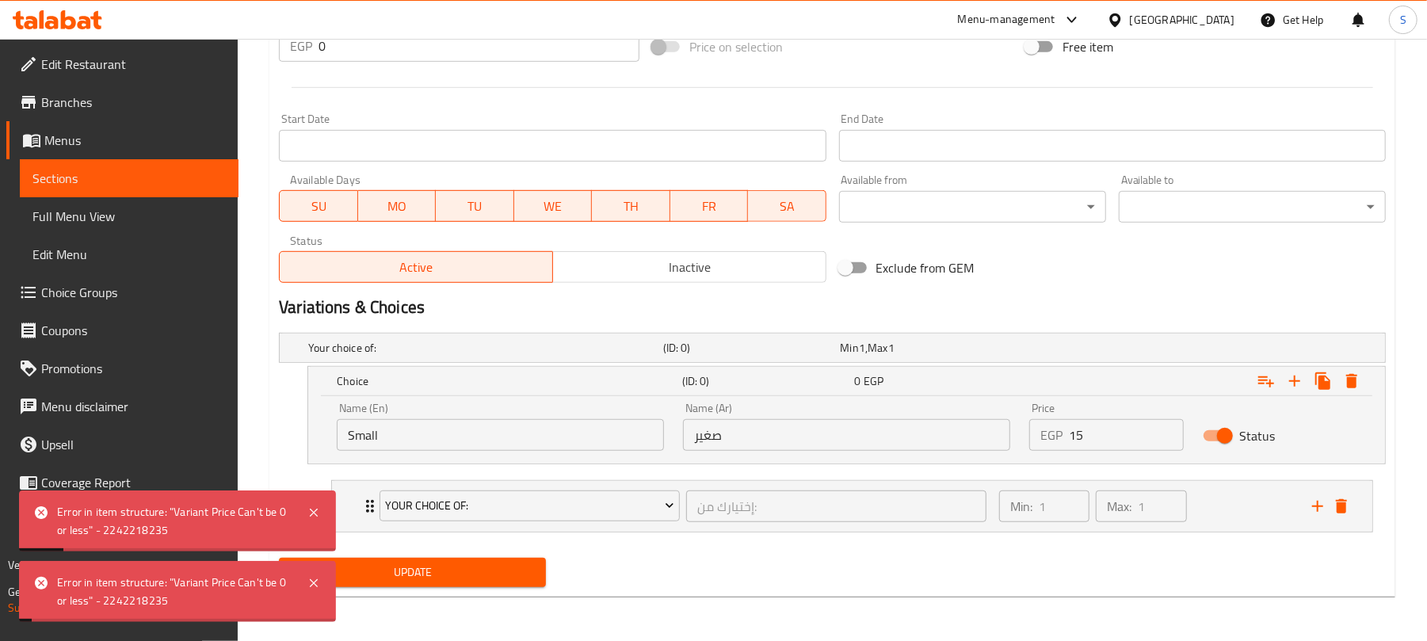
click at [476, 572] on span "Update" at bounding box center [413, 573] width 242 height 20
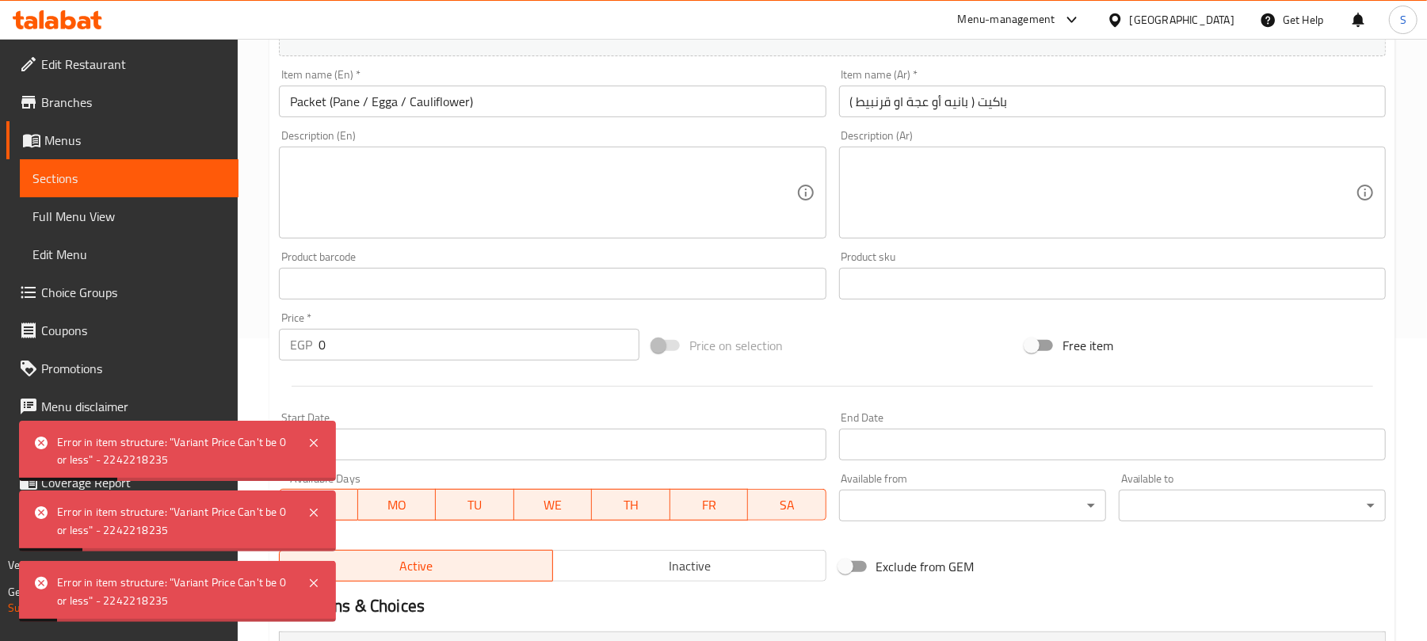
scroll to position [287, 0]
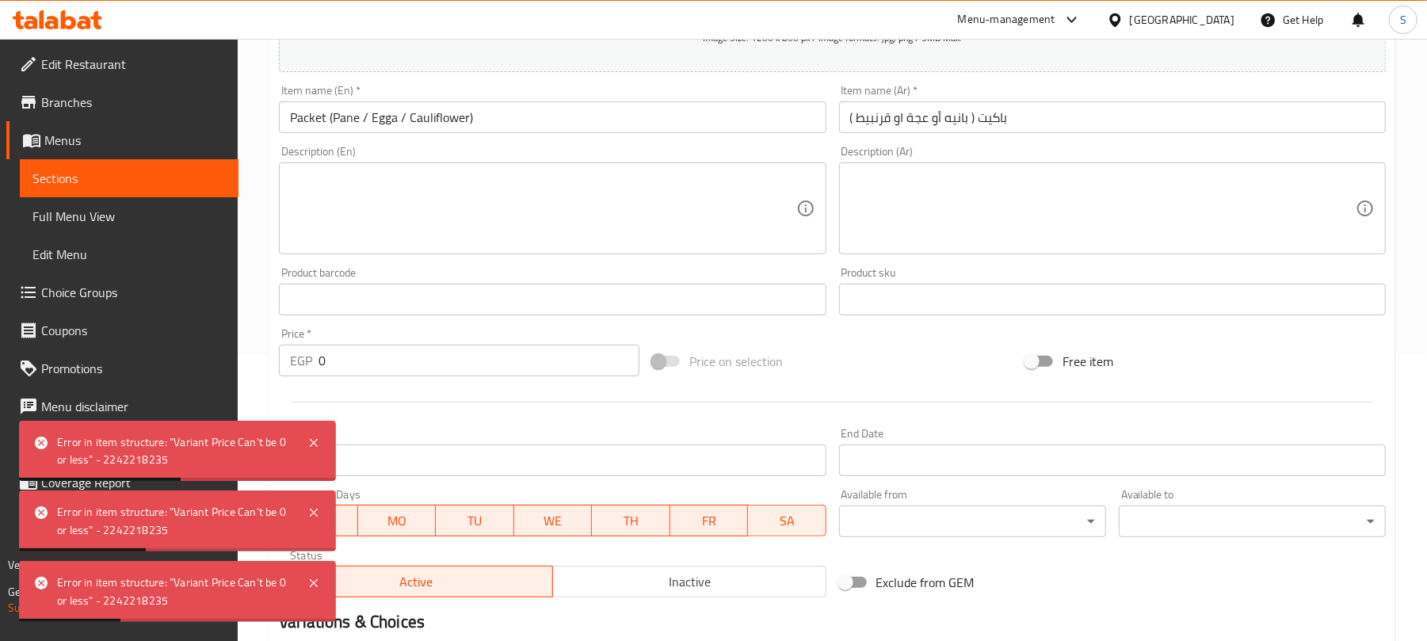
click at [292, 124] on input "Packet (Pane / Egga / Cauliflower)" at bounding box center [552, 117] width 547 height 32
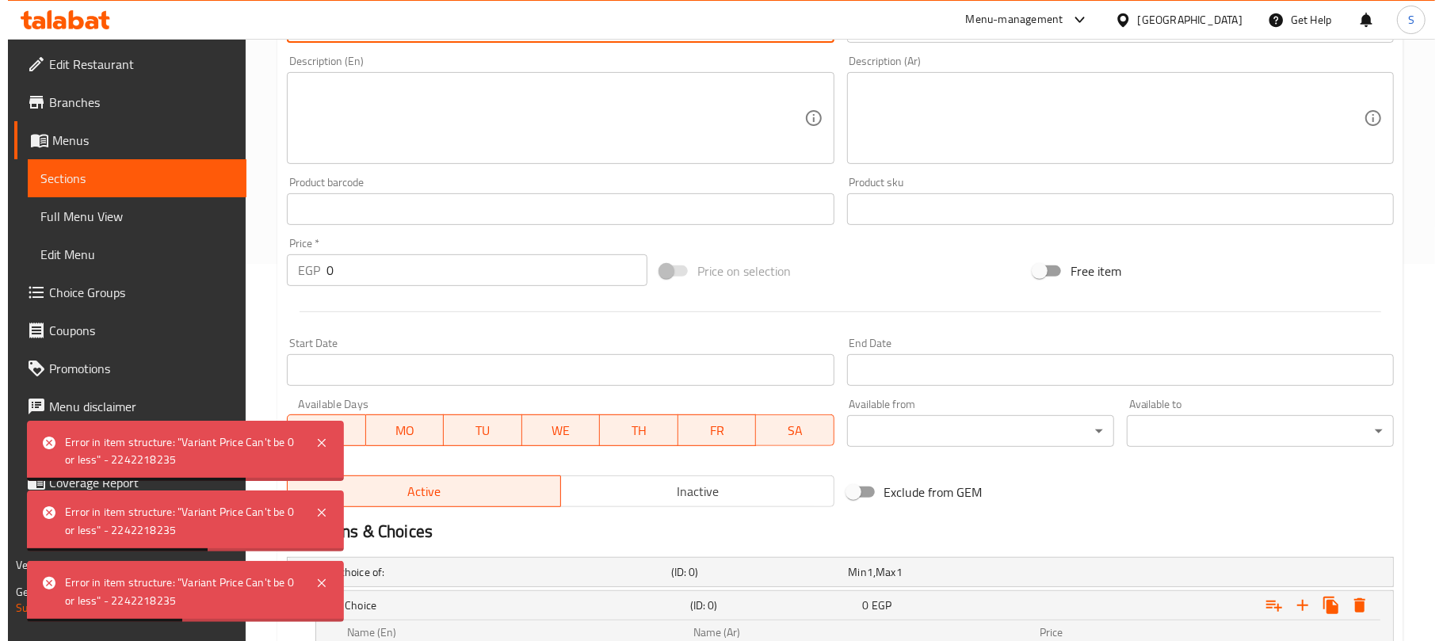
scroll to position [604, 0]
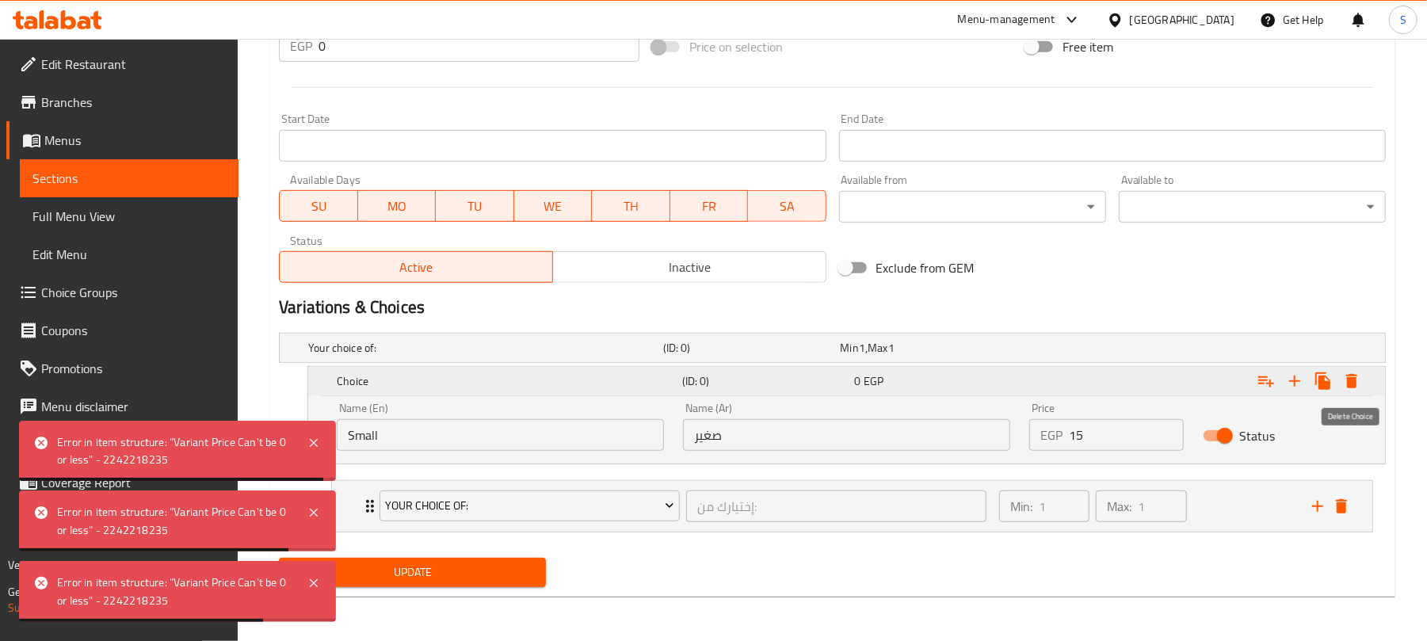
click at [1355, 381] on icon "Expand" at bounding box center [1352, 381] width 11 height 14
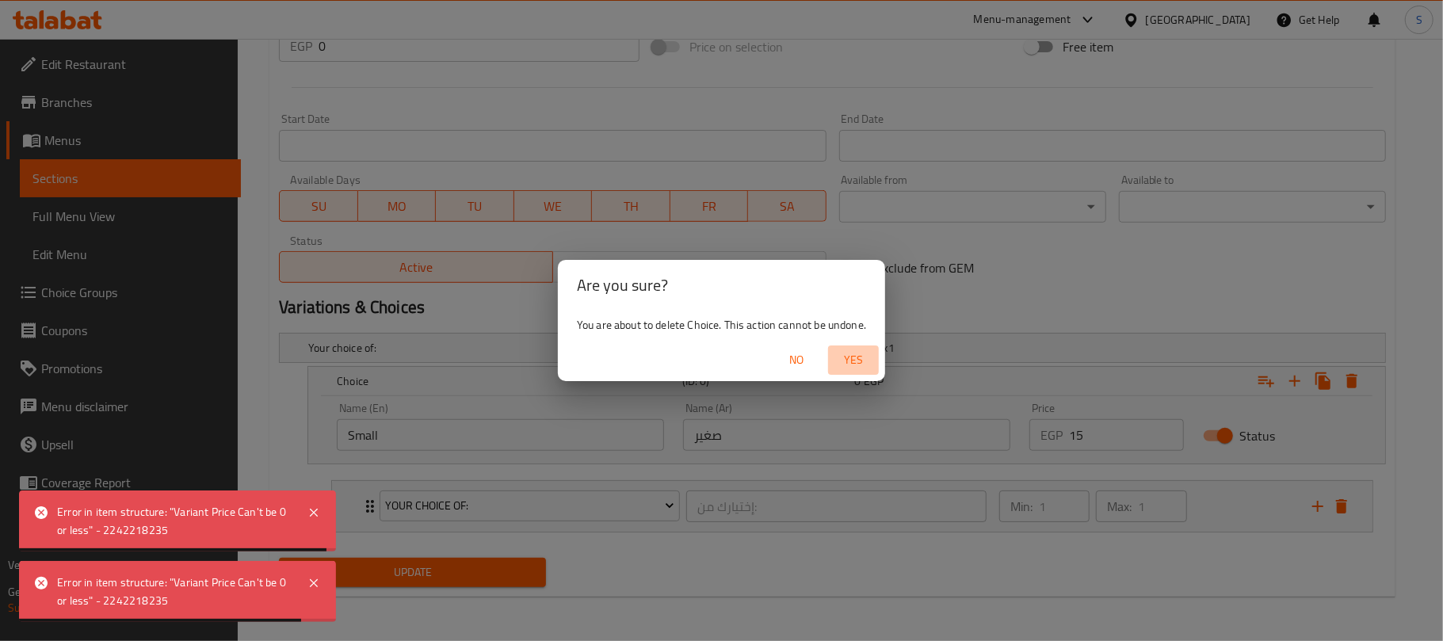
click at [850, 361] on span "Yes" at bounding box center [854, 360] width 38 height 20
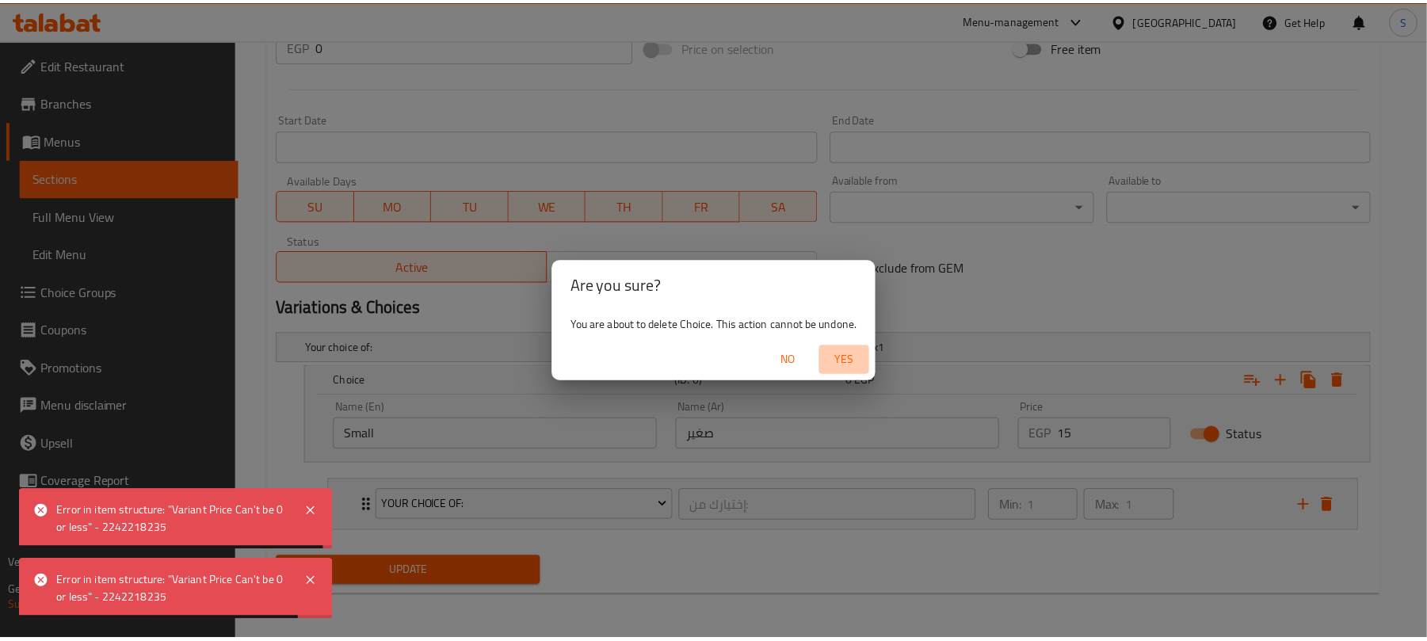
scroll to position [506, 0]
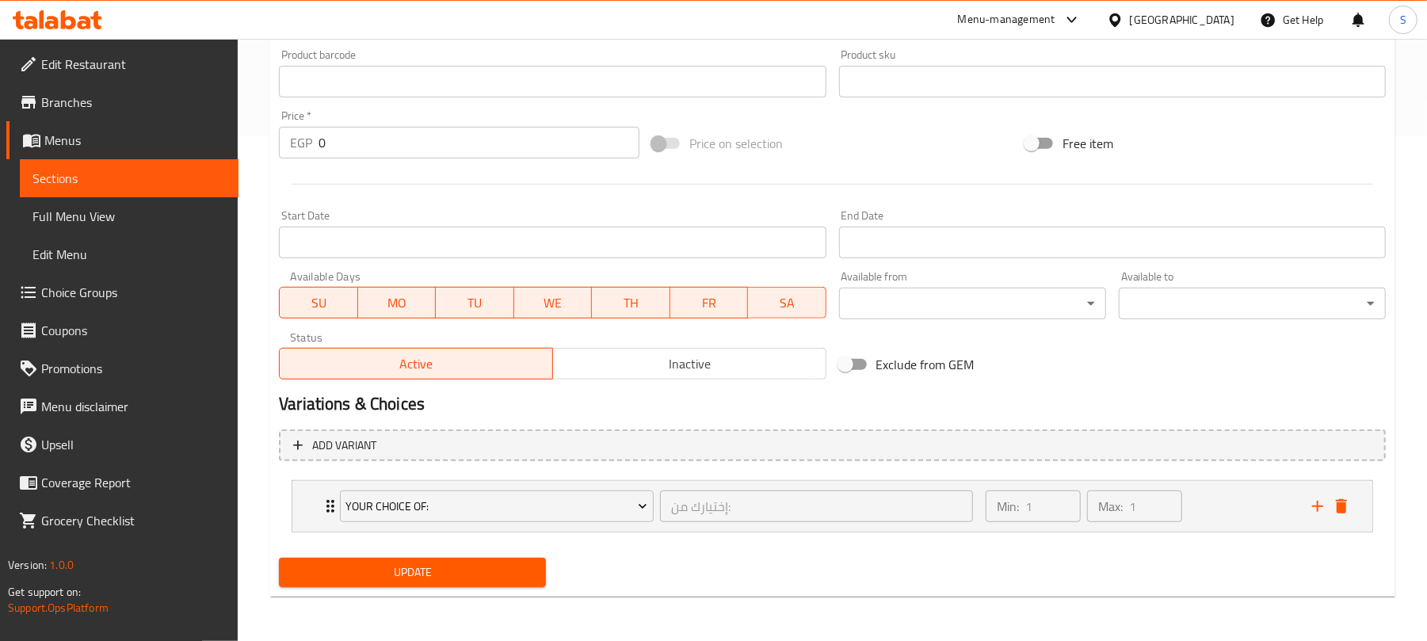
click at [68, 220] on span "Full Menu View" at bounding box center [128, 216] width 193 height 19
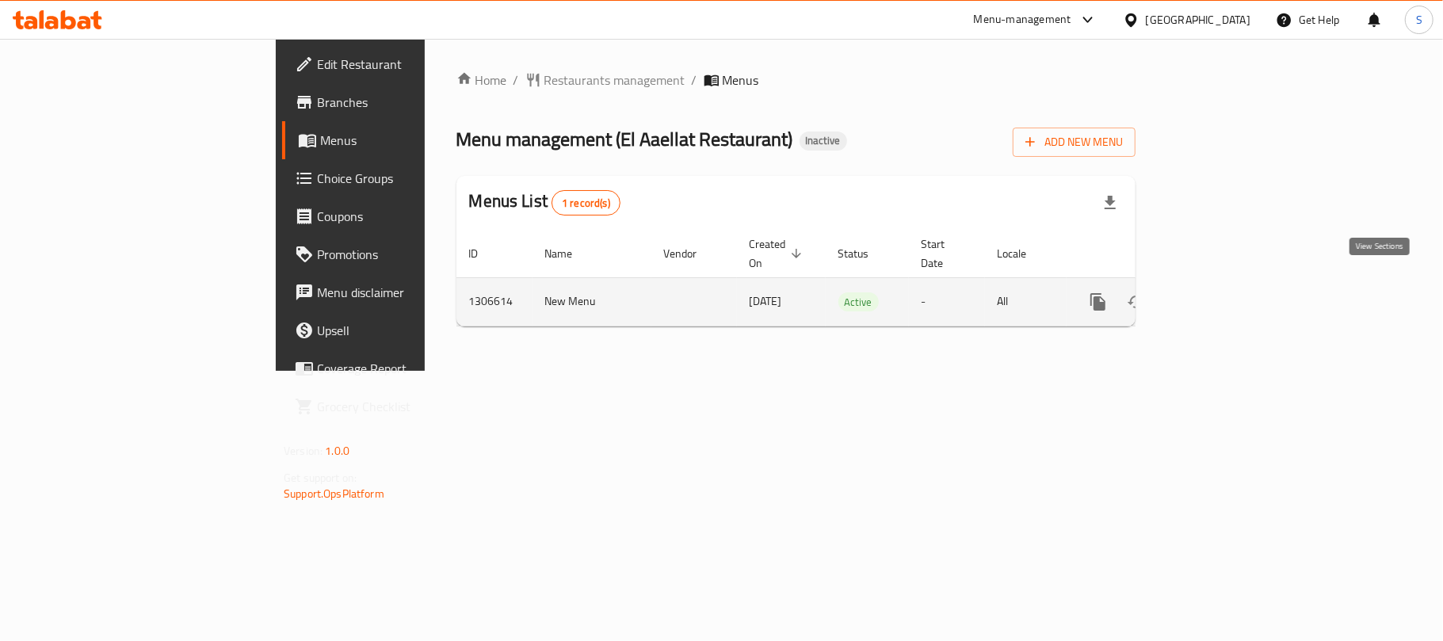
click at [1222, 292] on icon "enhanced table" at bounding box center [1212, 301] width 19 height 19
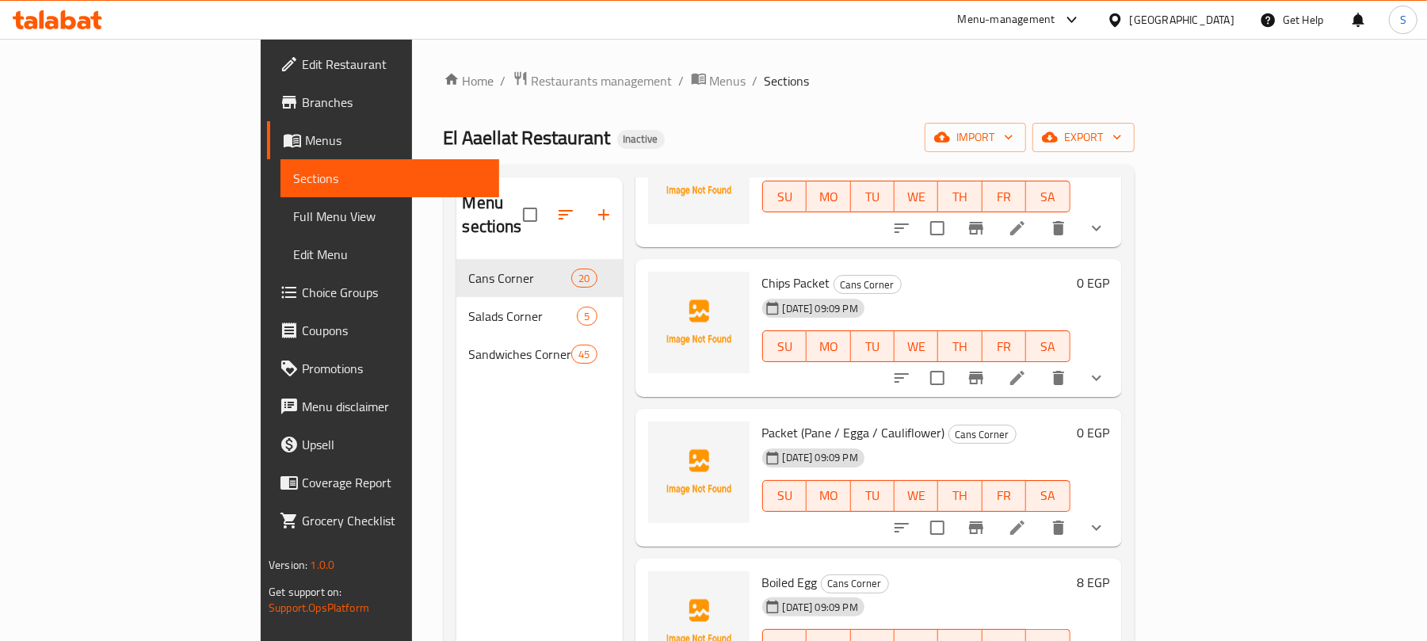
scroll to position [2387, 0]
click at [1116, 506] on button "show more" at bounding box center [1097, 525] width 38 height 38
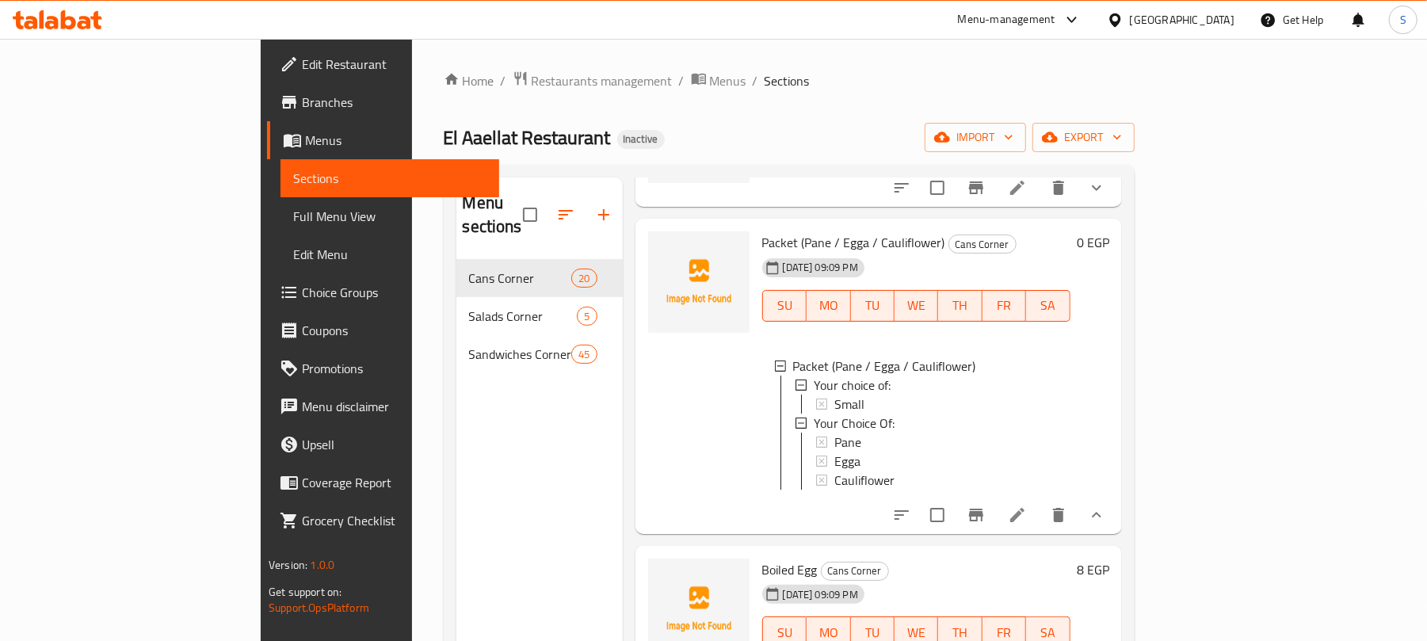
scroll to position [2580, 0]
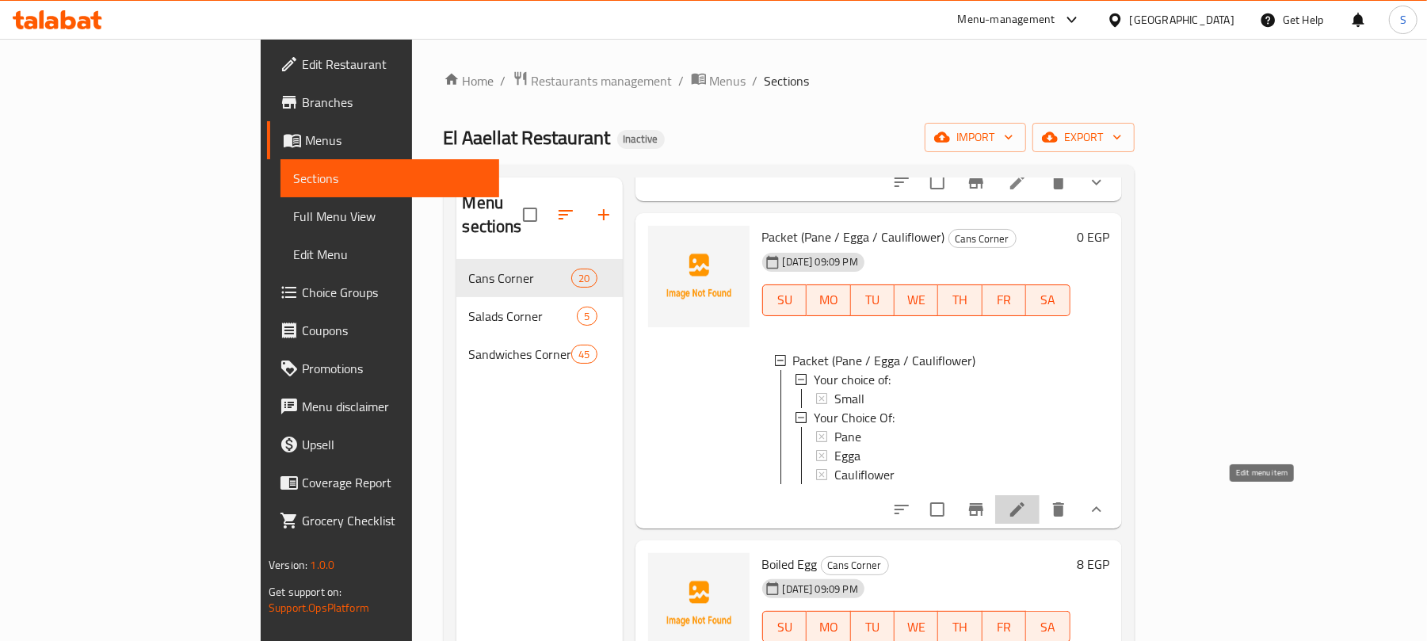
click at [1027, 500] on icon at bounding box center [1017, 509] width 19 height 19
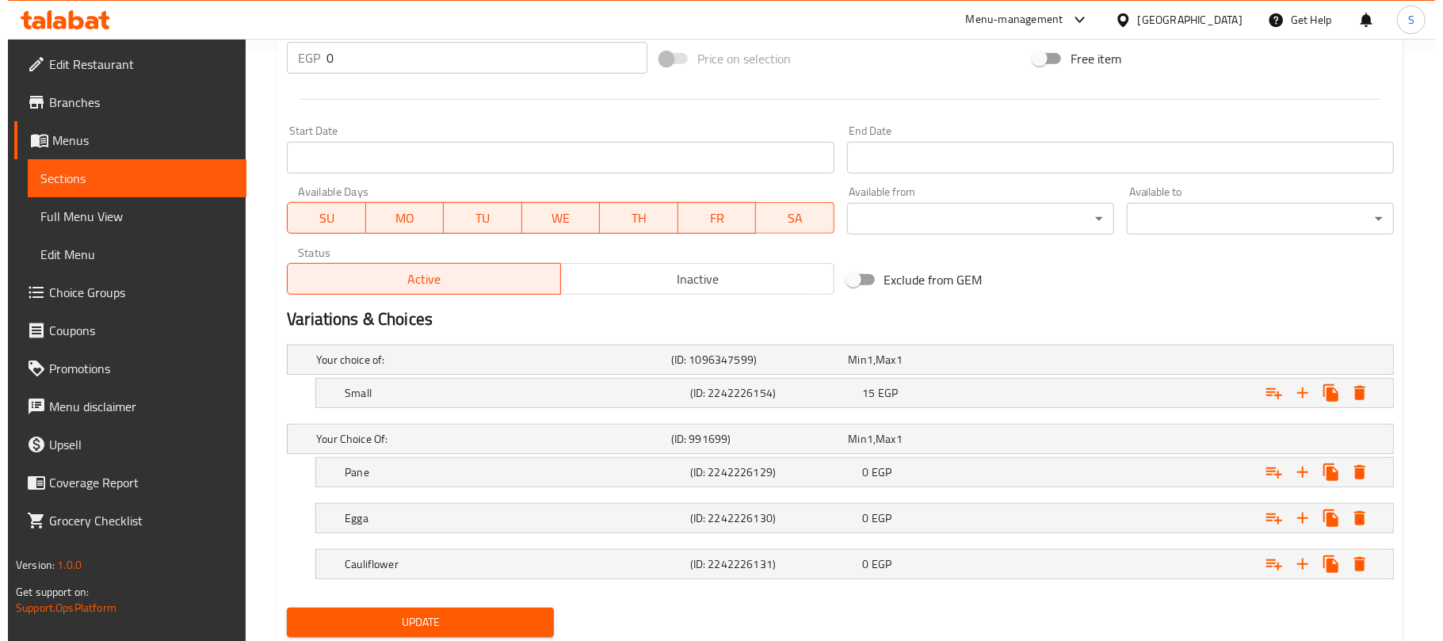
scroll to position [644, 0]
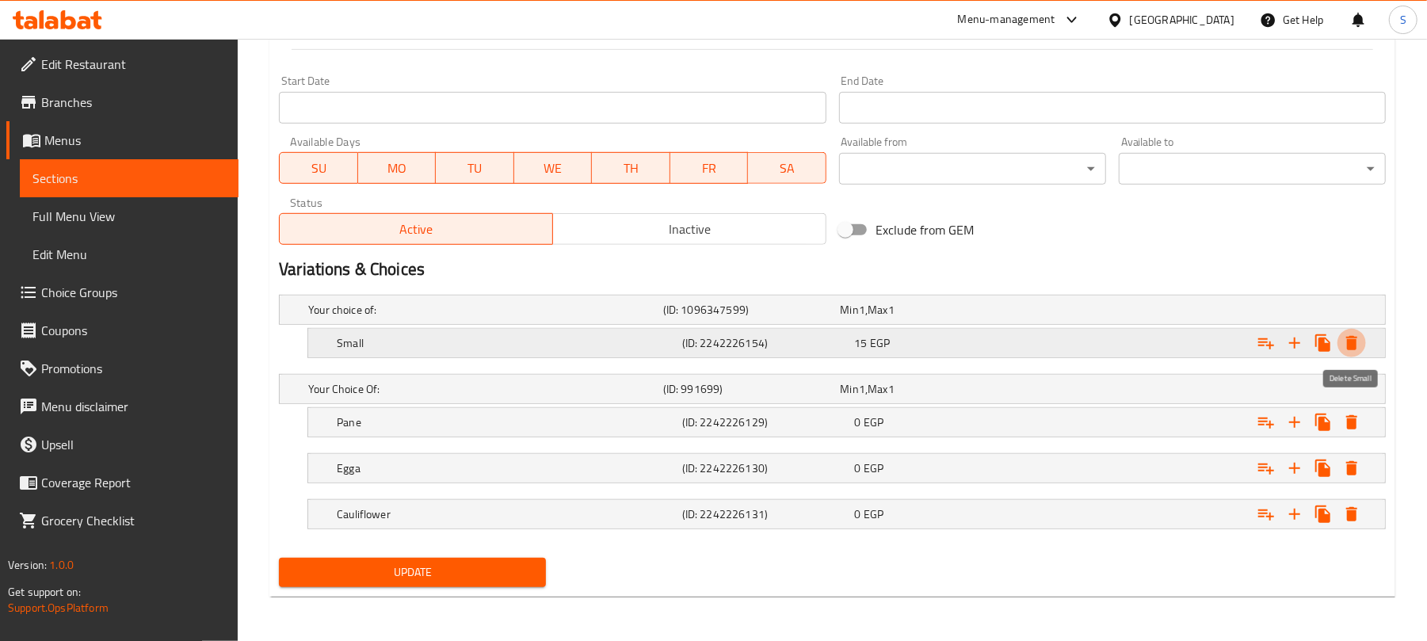
click at [1352, 339] on icon "Expand" at bounding box center [1352, 343] width 11 height 14
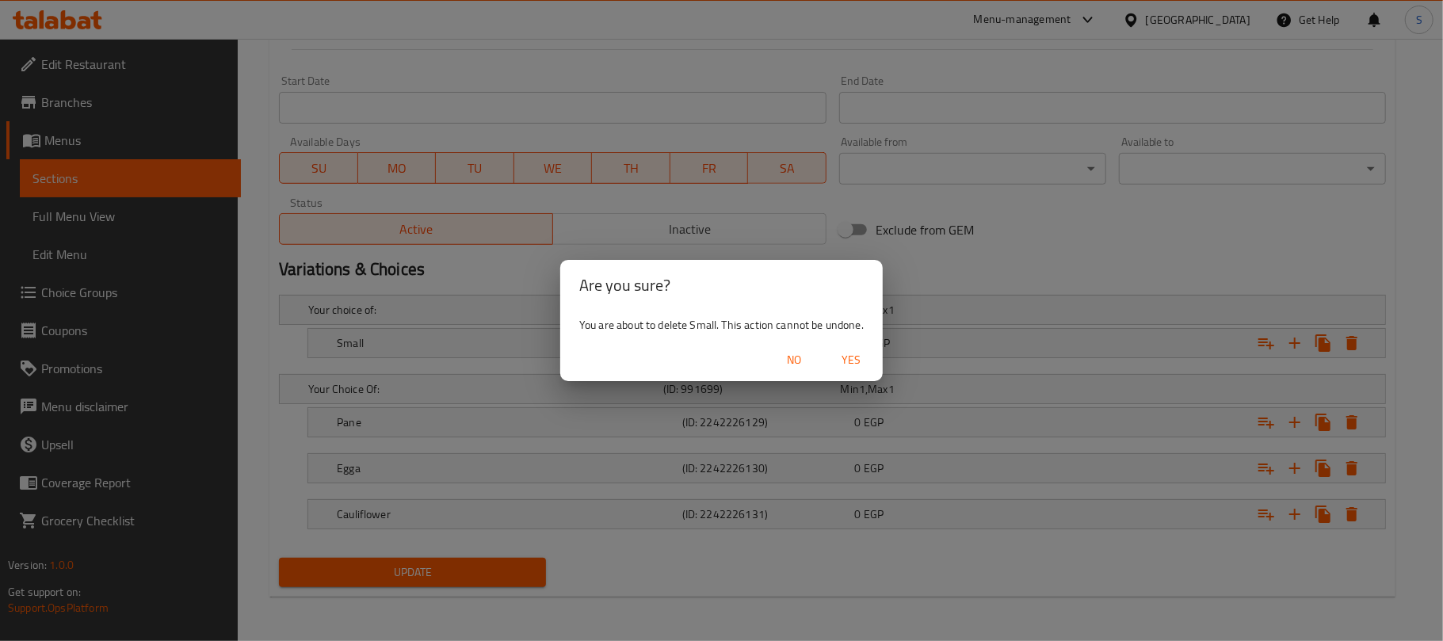
click at [857, 359] on span "Yes" at bounding box center [851, 360] width 38 height 20
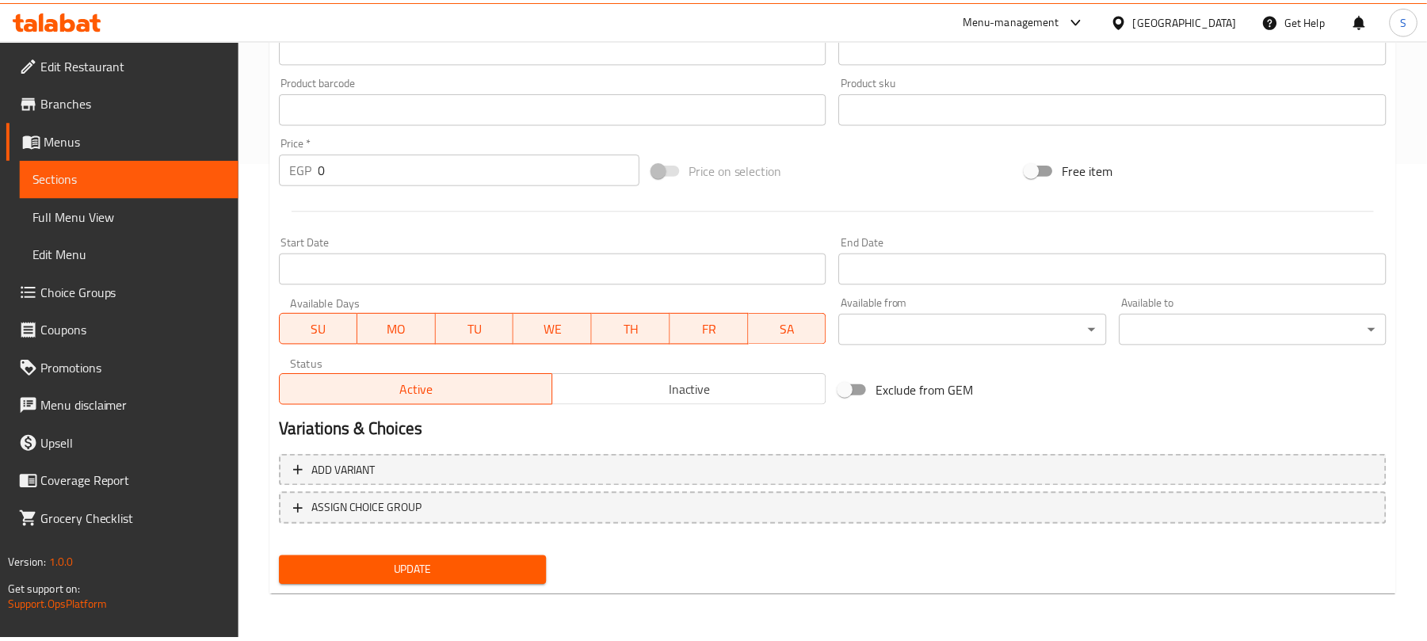
scroll to position [477, 0]
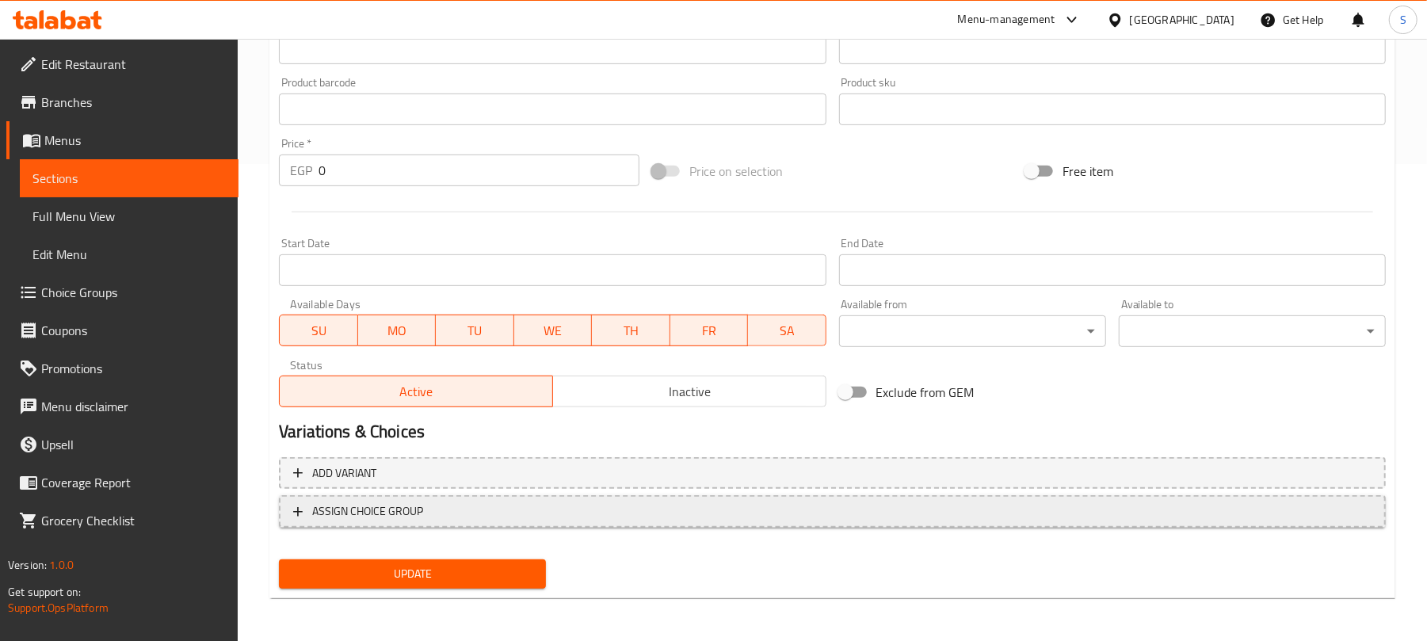
click at [598, 505] on span "ASSIGN CHOICE GROUP" at bounding box center [832, 512] width 1079 height 20
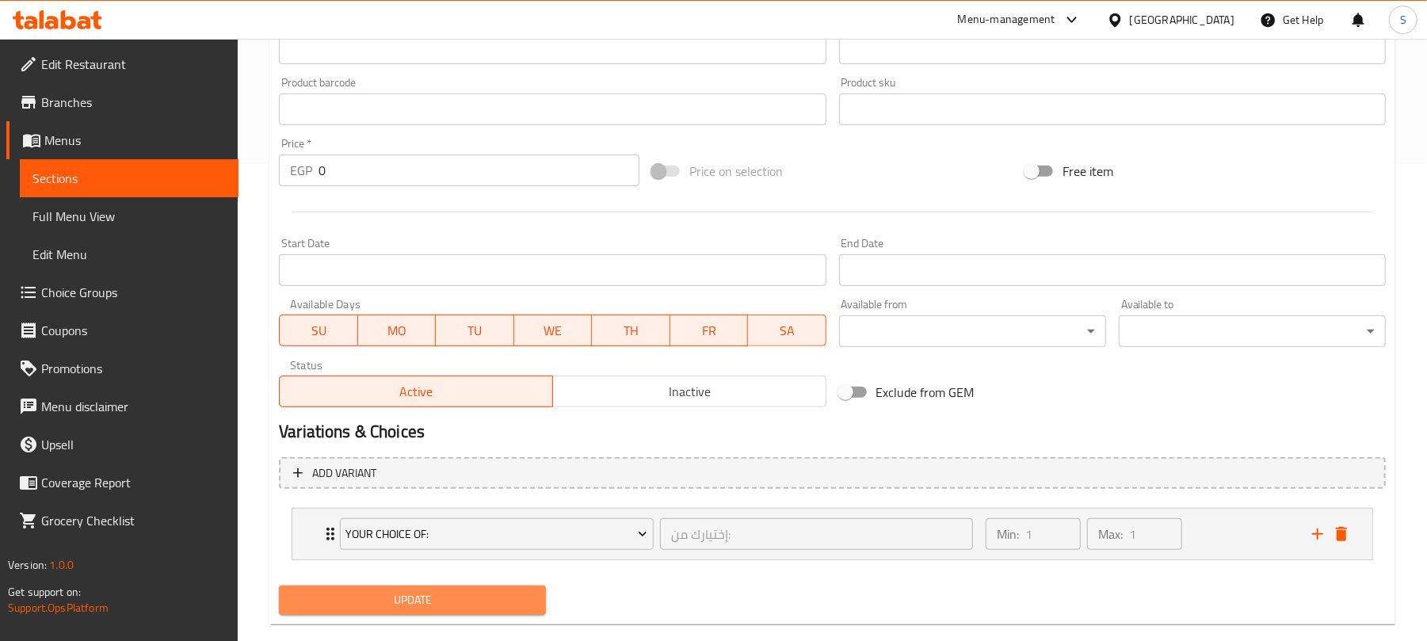
click at [441, 596] on span "Update" at bounding box center [413, 600] width 242 height 20
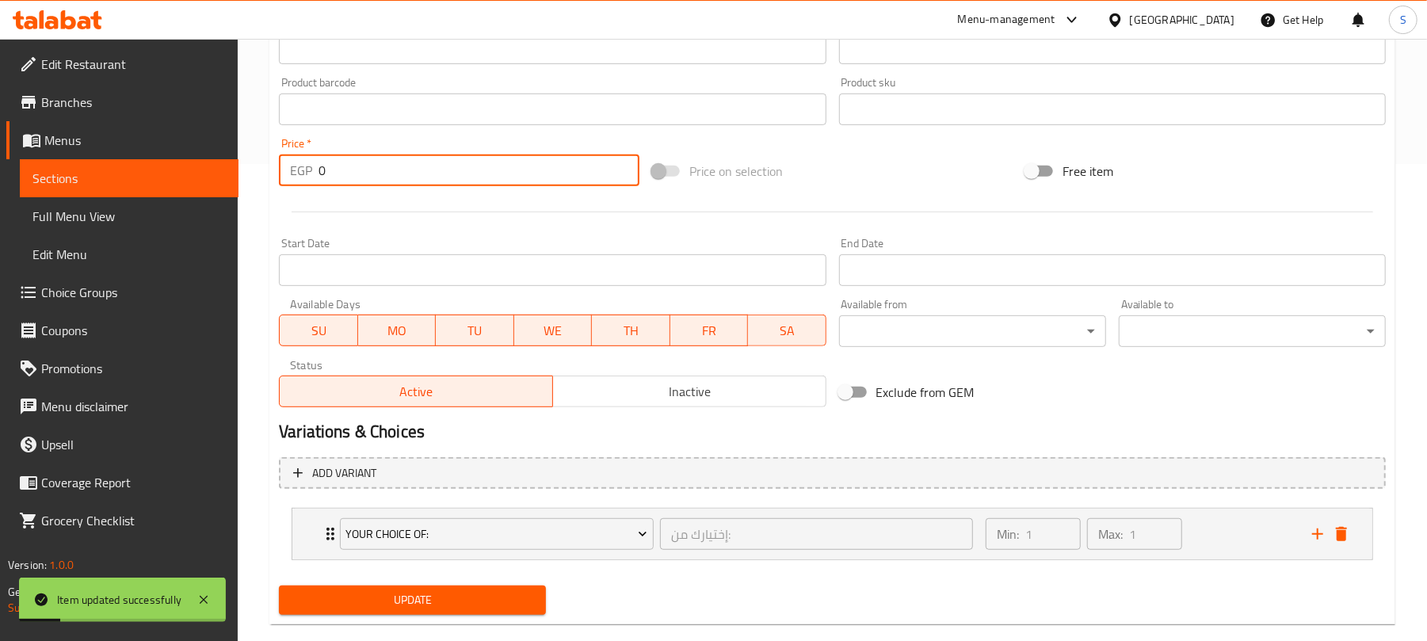
drag, startPoint x: 349, startPoint y: 166, endPoint x: 300, endPoint y: 160, distance: 49.5
click at [301, 159] on div "EGP 0 Price *" at bounding box center [459, 171] width 361 height 32
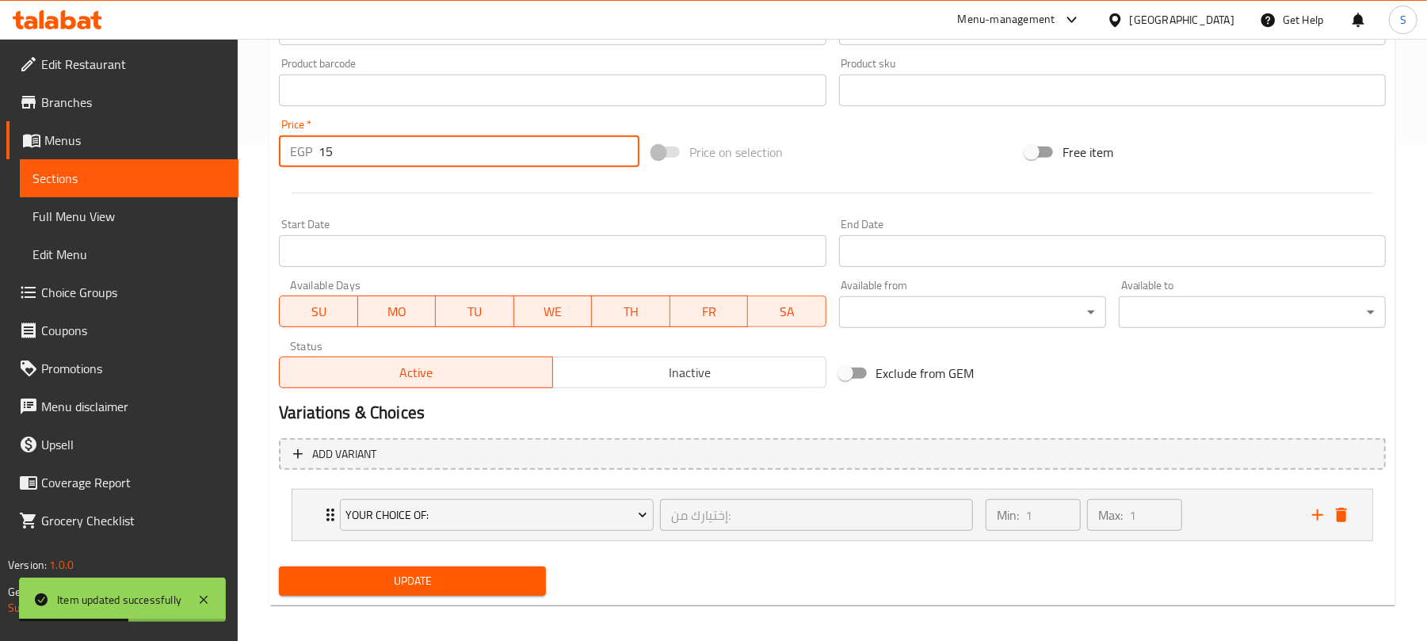
scroll to position [506, 0]
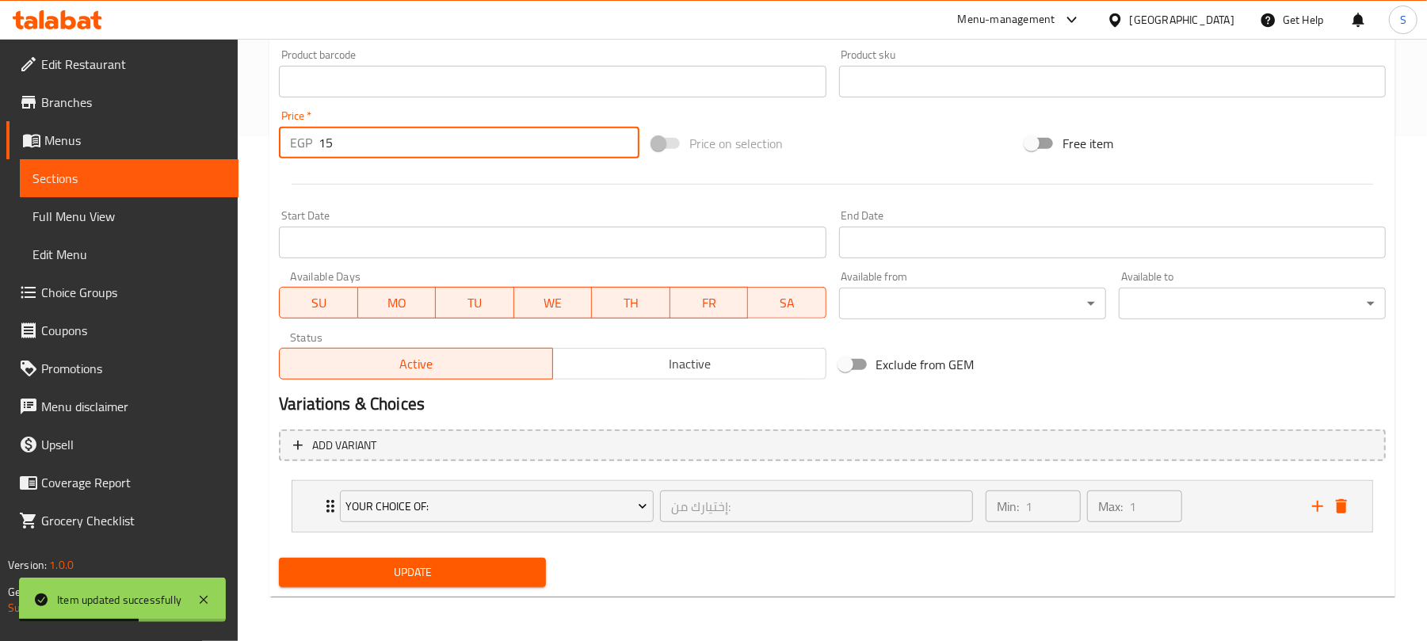
type input "15"
click at [394, 578] on span "Update" at bounding box center [413, 573] width 242 height 20
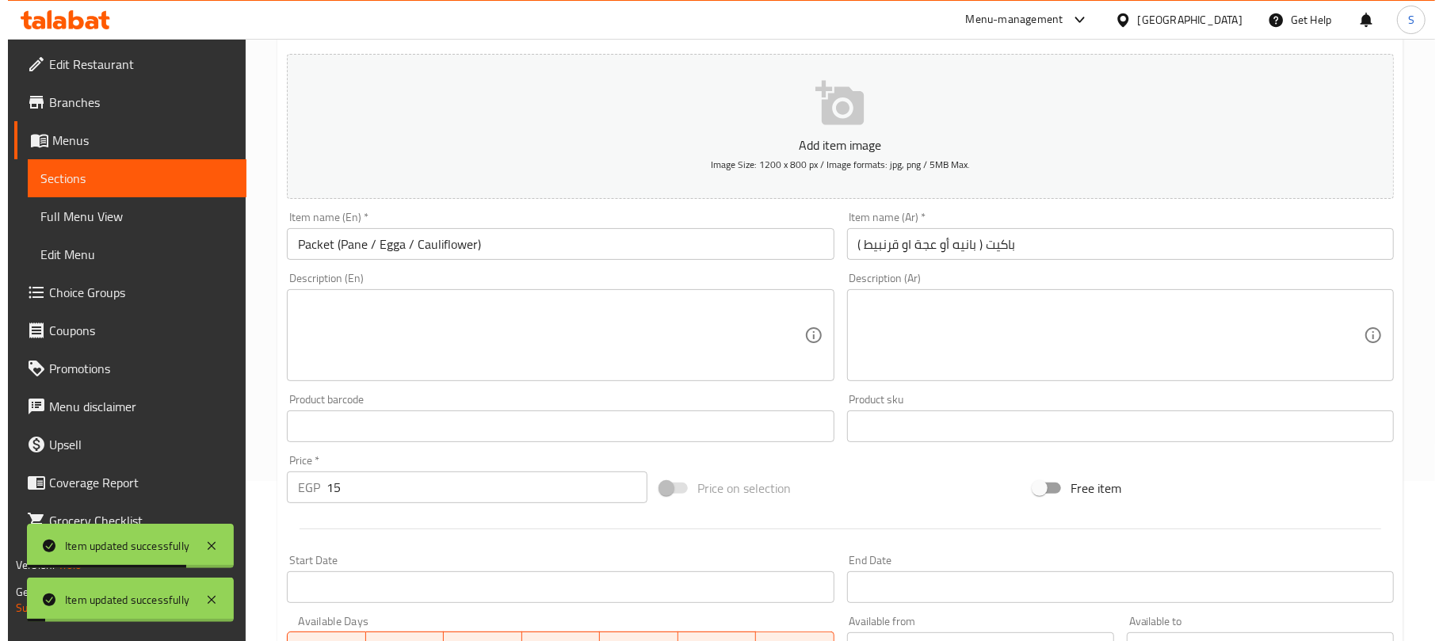
scroll to position [0, 0]
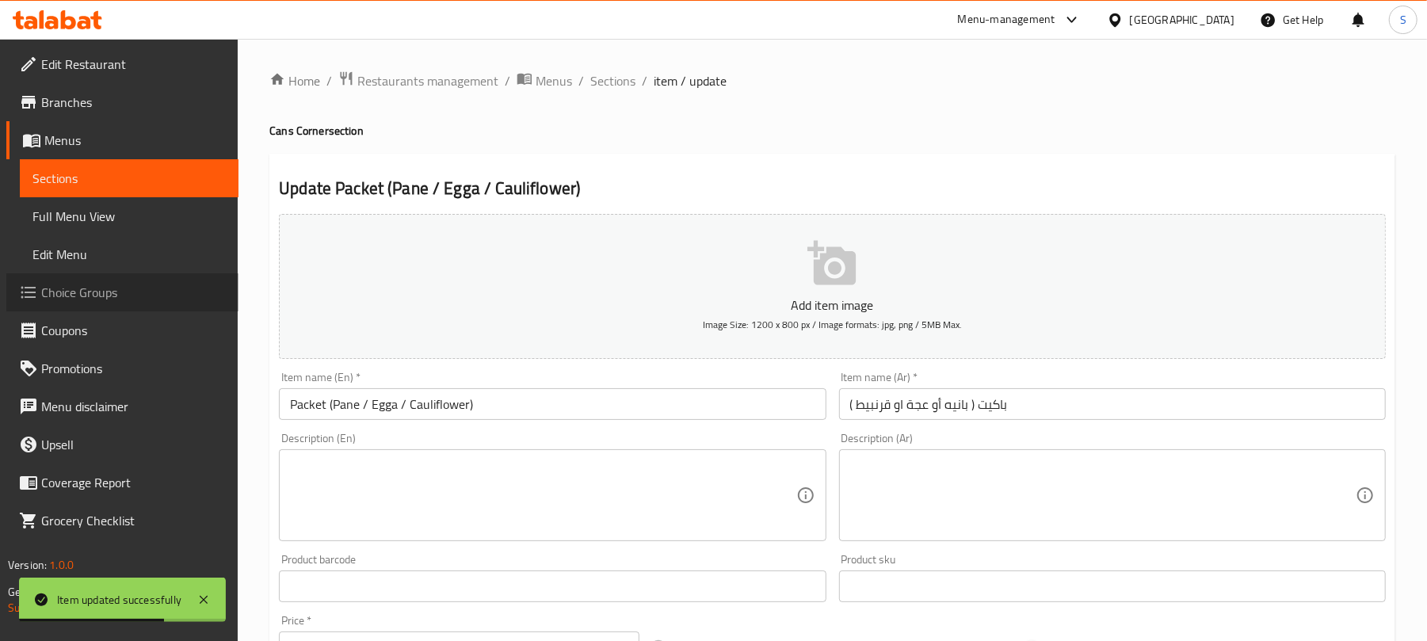
click at [101, 287] on span "Choice Groups" at bounding box center [133, 292] width 185 height 19
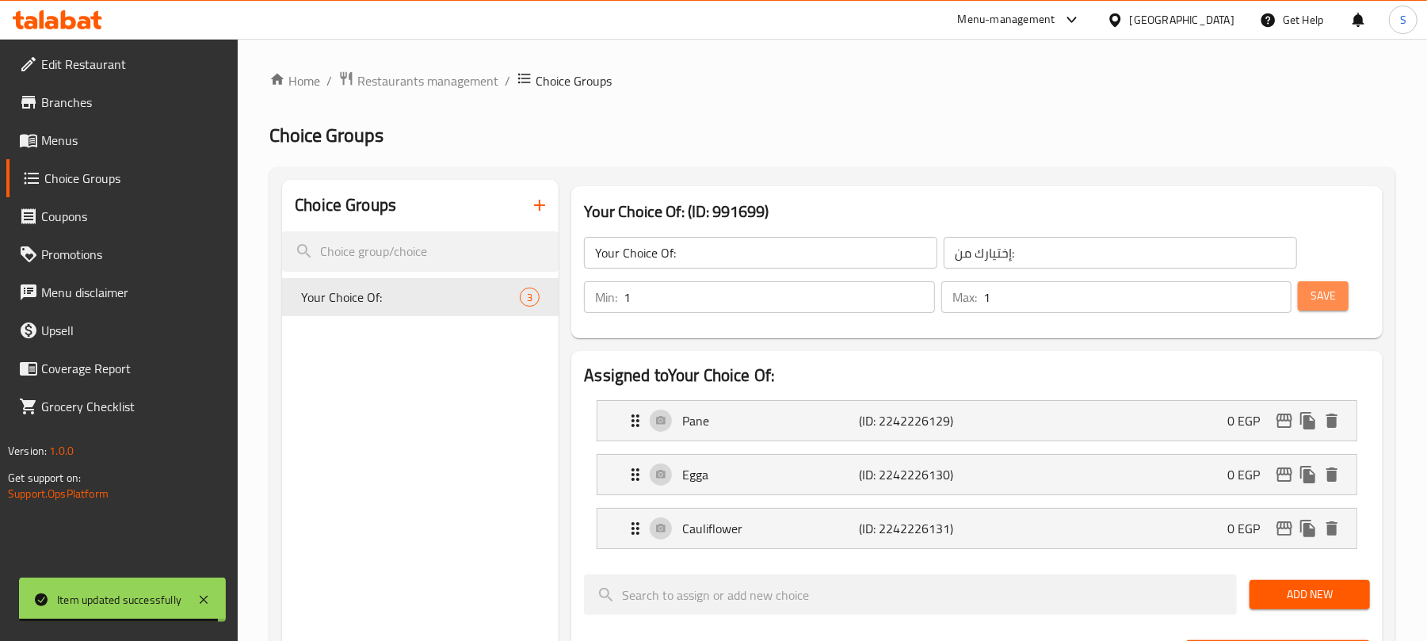
click at [1319, 304] on span "Save" at bounding box center [1323, 296] width 25 height 20
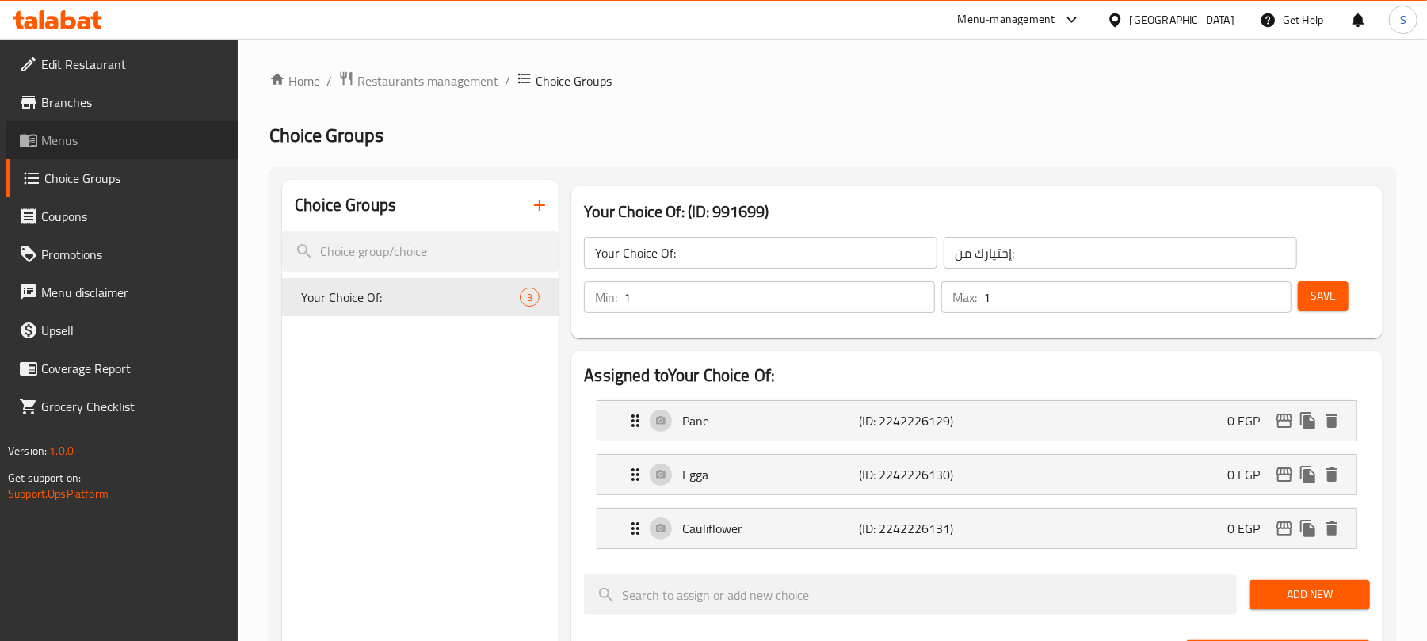
click at [77, 141] on span "Menus" at bounding box center [133, 140] width 185 height 19
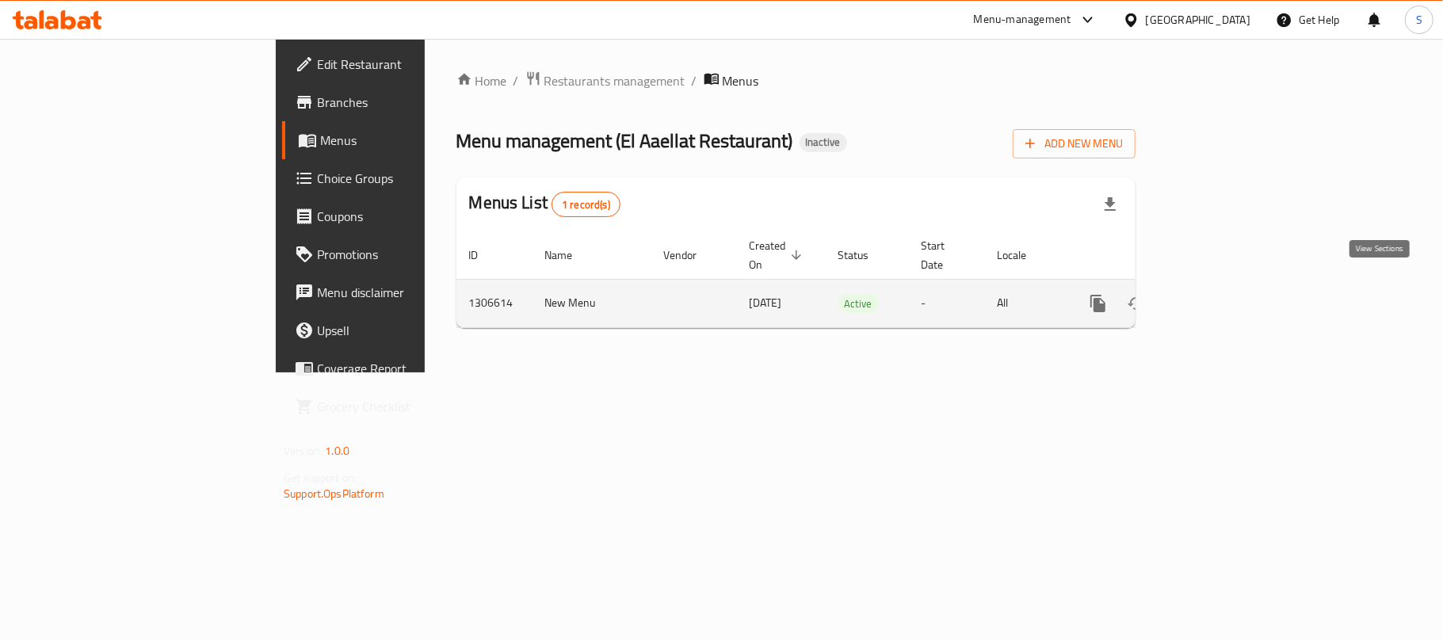
click at [1222, 294] on icon "enhanced table" at bounding box center [1212, 303] width 19 height 19
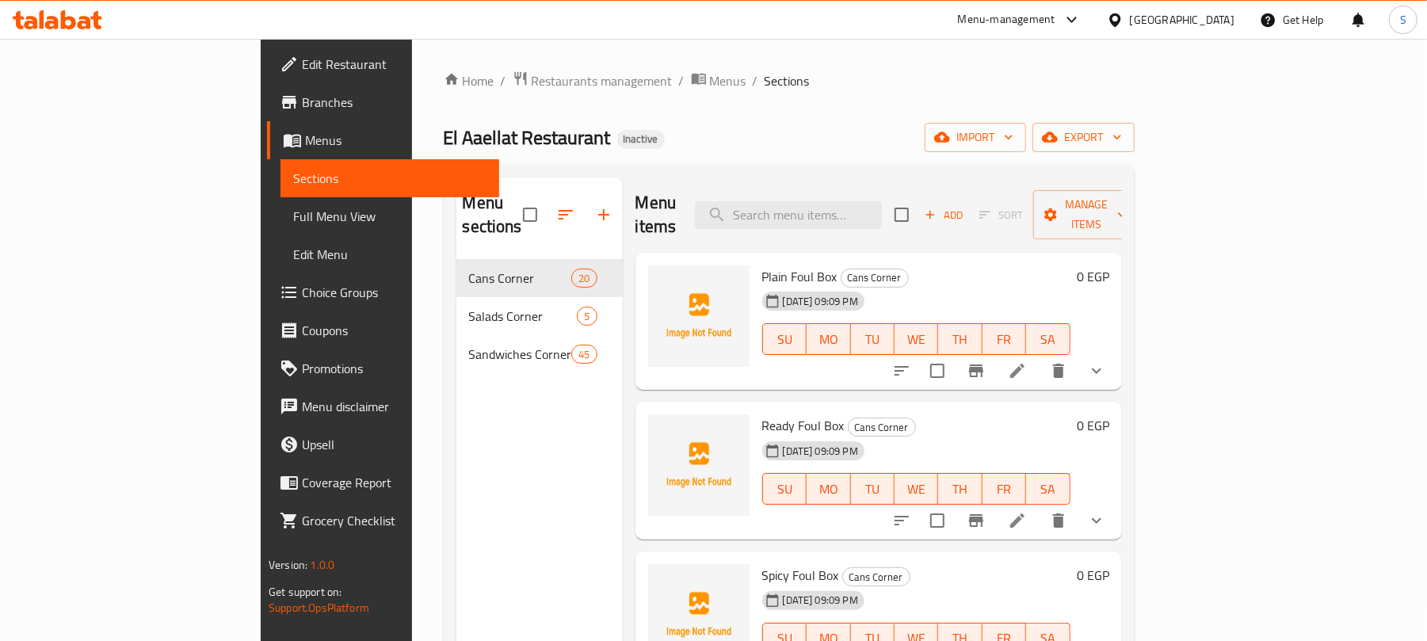
drag, startPoint x: 467, startPoint y: 487, endPoint x: 670, endPoint y: 422, distance: 213.6
click at [469, 486] on div "Menu sections Cans Corner [STREET_ADDRESS]" at bounding box center [539, 498] width 166 height 641
click at [1122, 131] on span "export" at bounding box center [1083, 138] width 77 height 20
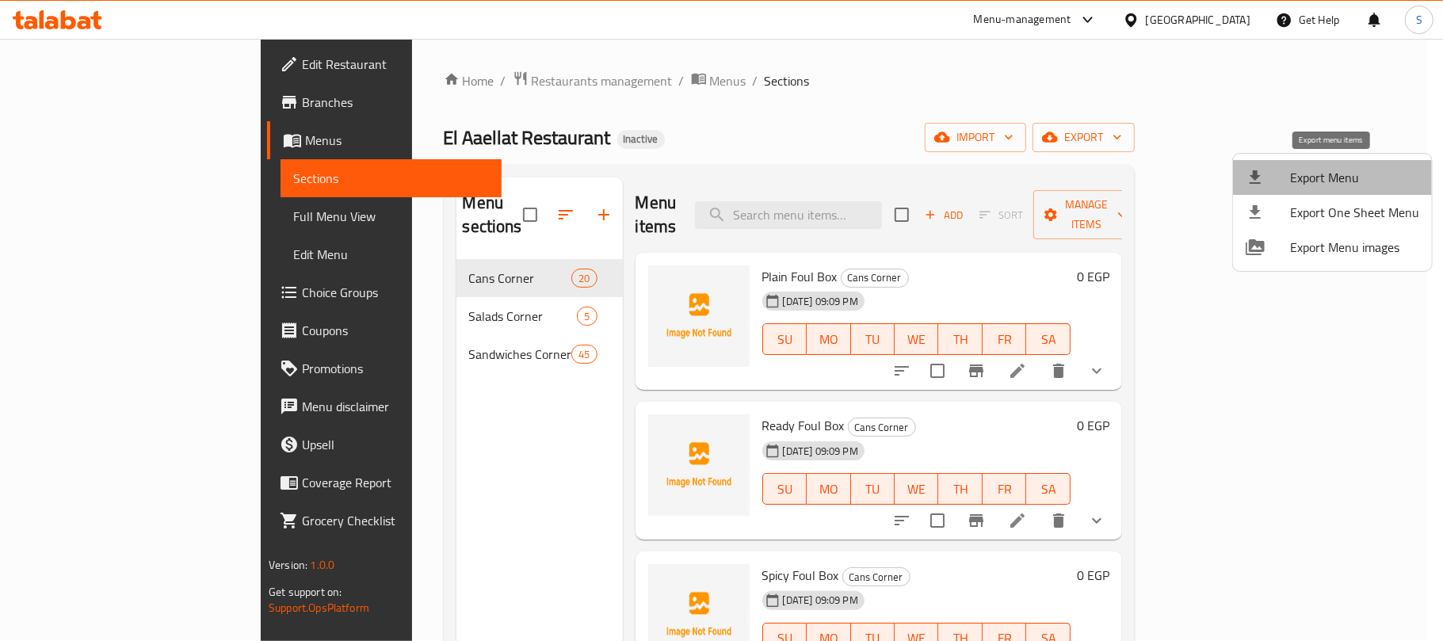
click at [1335, 181] on span "Export Menu" at bounding box center [1354, 177] width 129 height 19
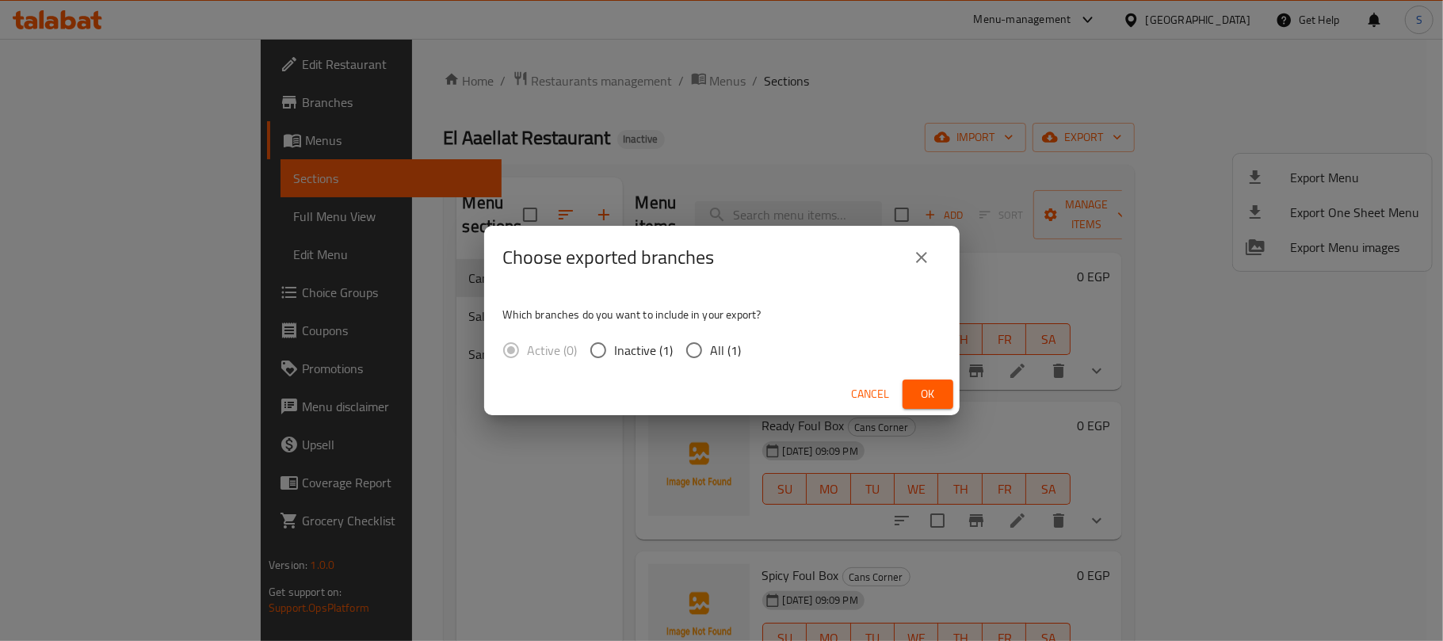
click at [689, 347] on input "All (1)" at bounding box center [694, 350] width 33 height 33
radio input "true"
click at [911, 385] on button "Ok" at bounding box center [928, 394] width 51 height 29
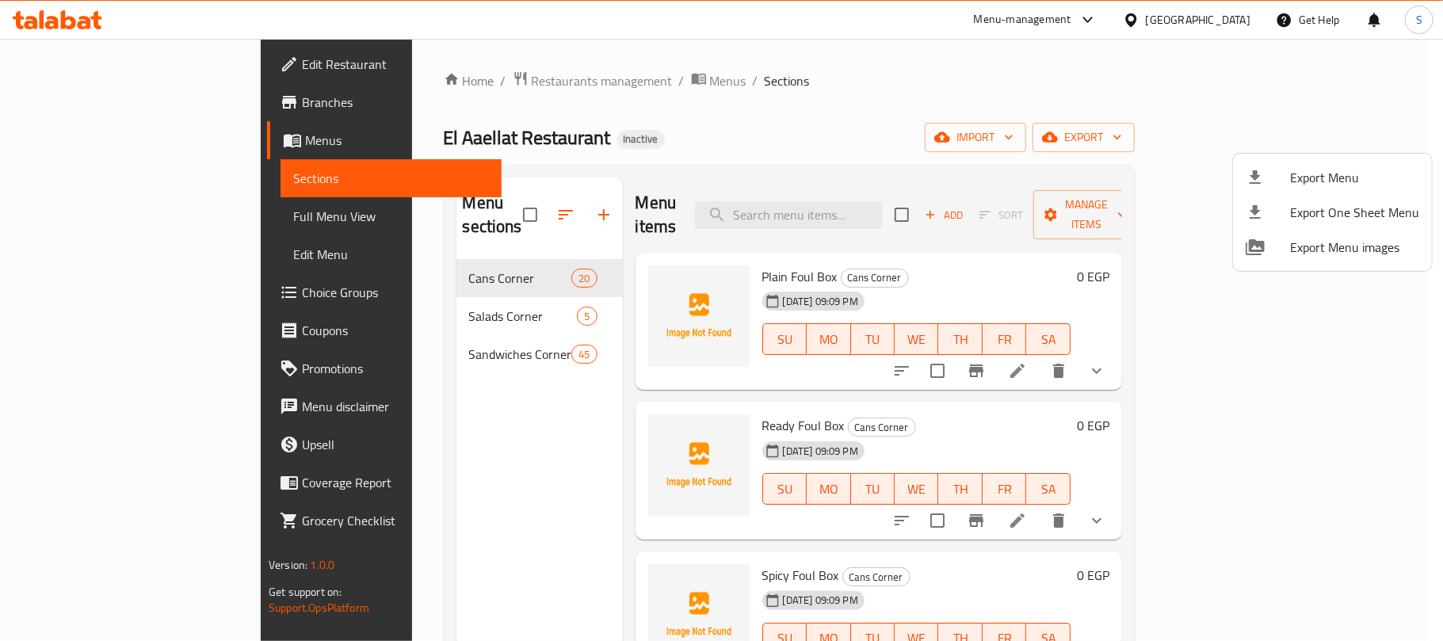
click at [945, 90] on div at bounding box center [721, 320] width 1443 height 641
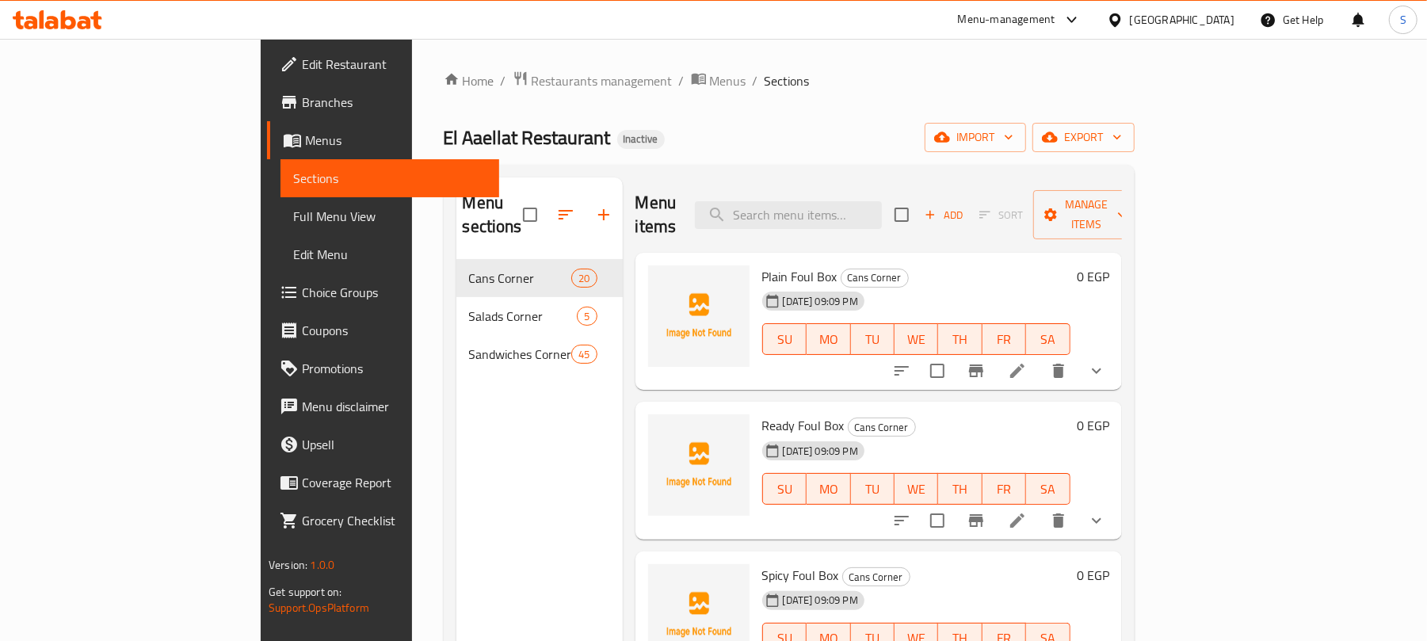
click at [766, 130] on div "El Aaellat Restaurant Inactive import export" at bounding box center [789, 137] width 691 height 29
click at [1017, 143] on icon "button" at bounding box center [1009, 137] width 16 height 16
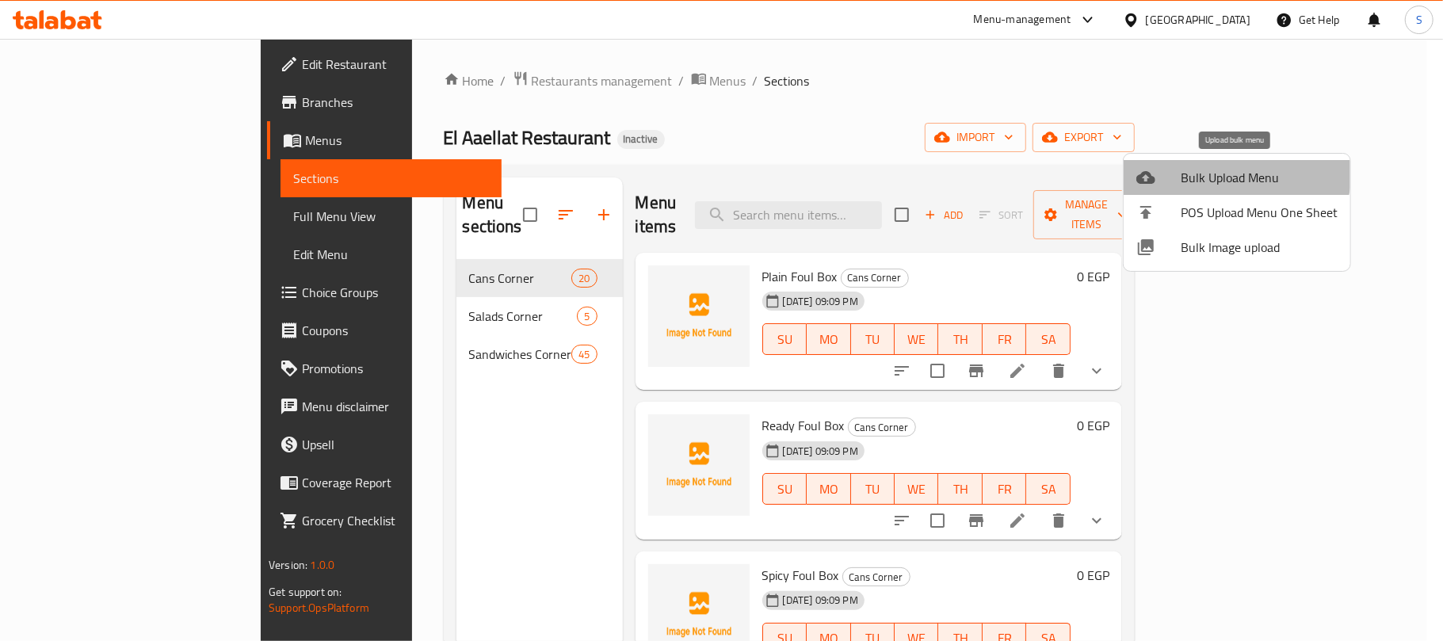
click at [1224, 168] on span "Bulk Upload Menu" at bounding box center [1259, 177] width 157 height 19
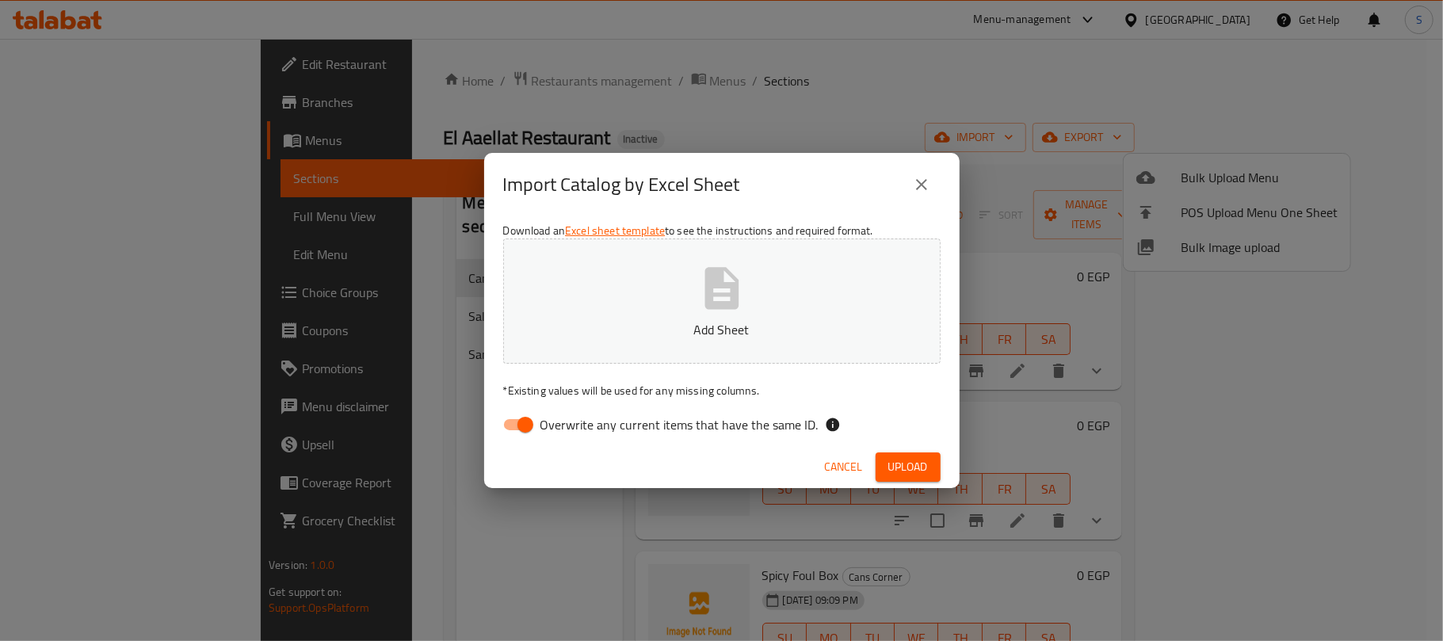
click at [918, 54] on div "Import Catalog by Excel Sheet Download an Excel sheet template to see the instr…" at bounding box center [721, 320] width 1443 height 641
click at [517, 428] on input "Overwrite any current items that have the same ID." at bounding box center [525, 425] width 90 height 30
checkbox input "false"
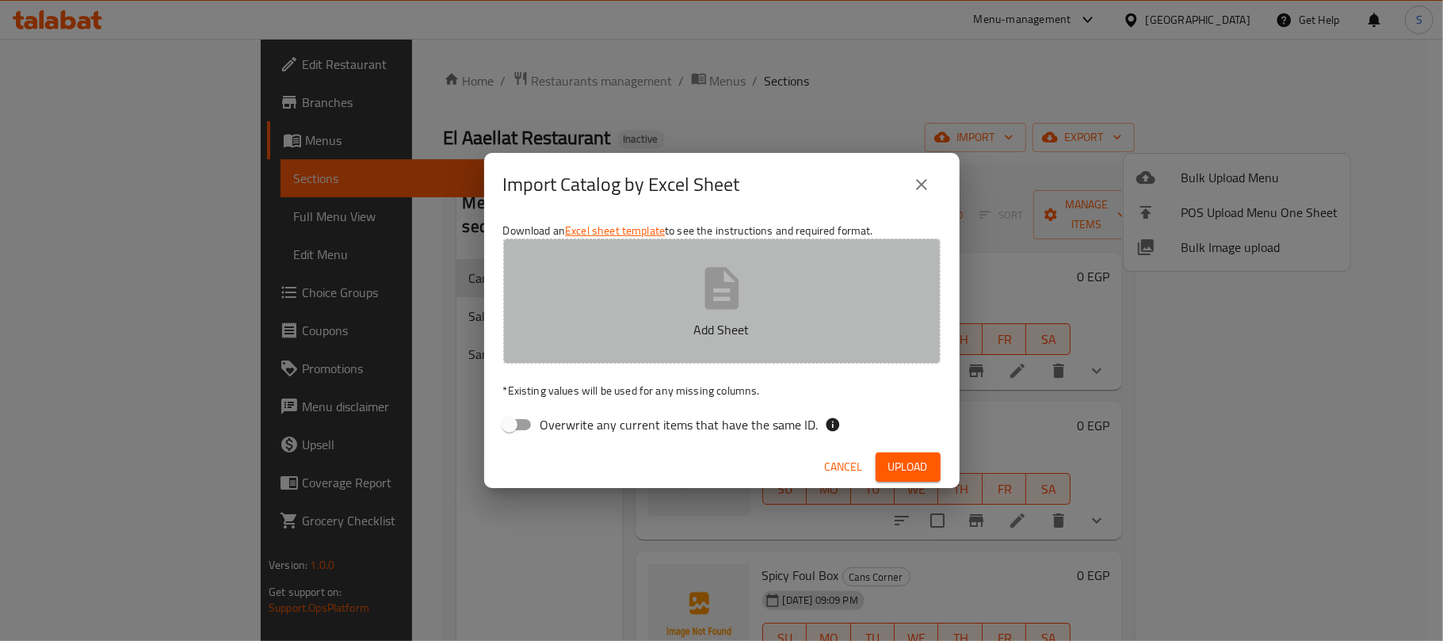
click at [735, 296] on icon "button" at bounding box center [722, 288] width 34 height 42
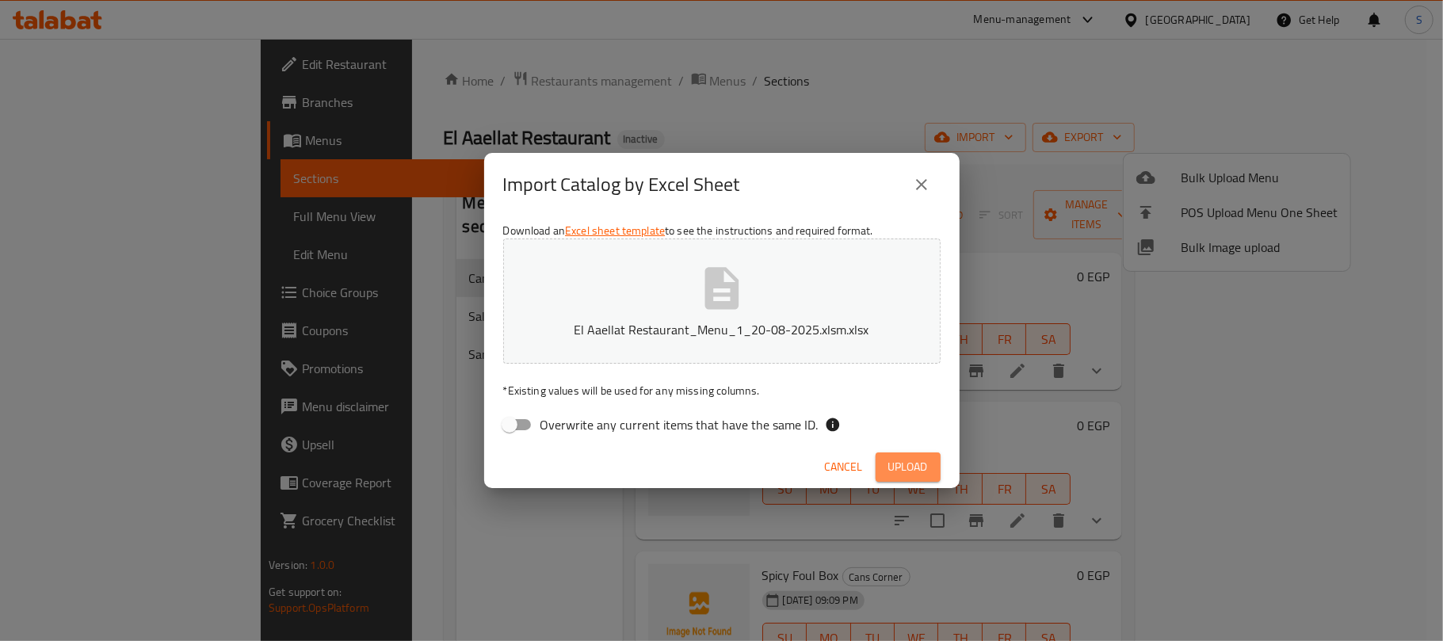
click at [919, 476] on span "Upload" at bounding box center [908, 467] width 40 height 20
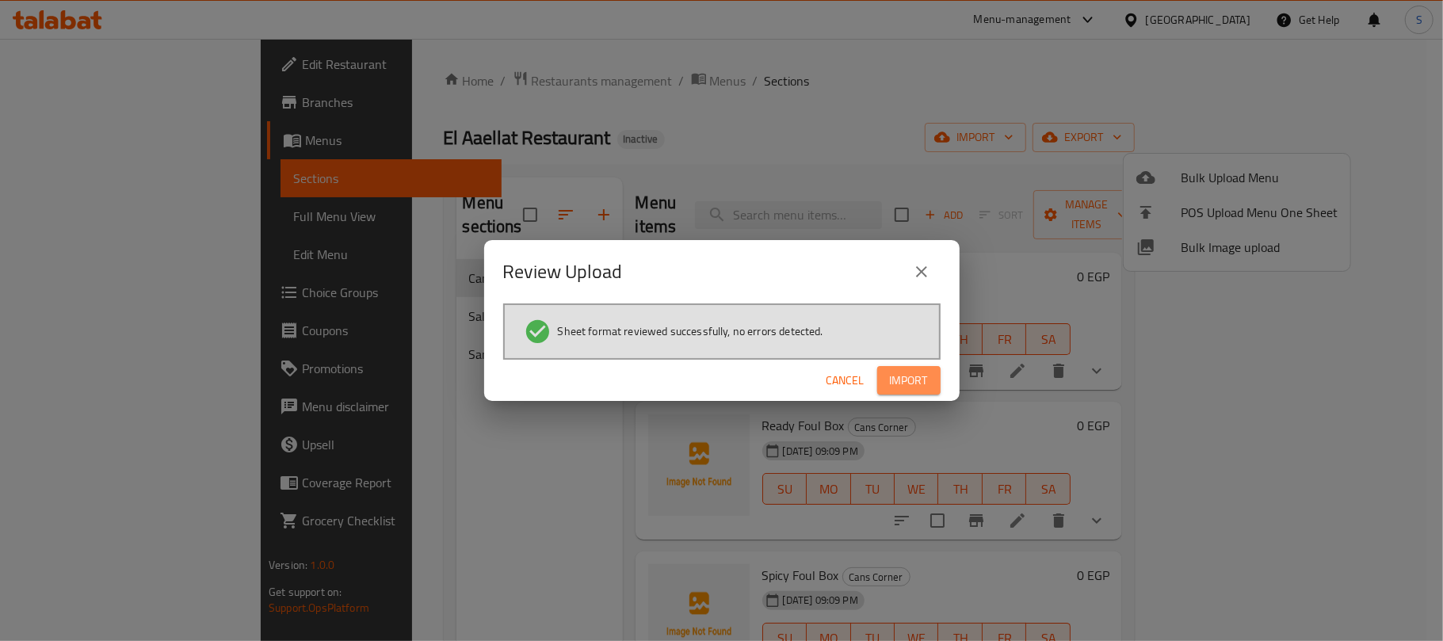
click at [902, 376] on span "Import" at bounding box center [909, 381] width 38 height 20
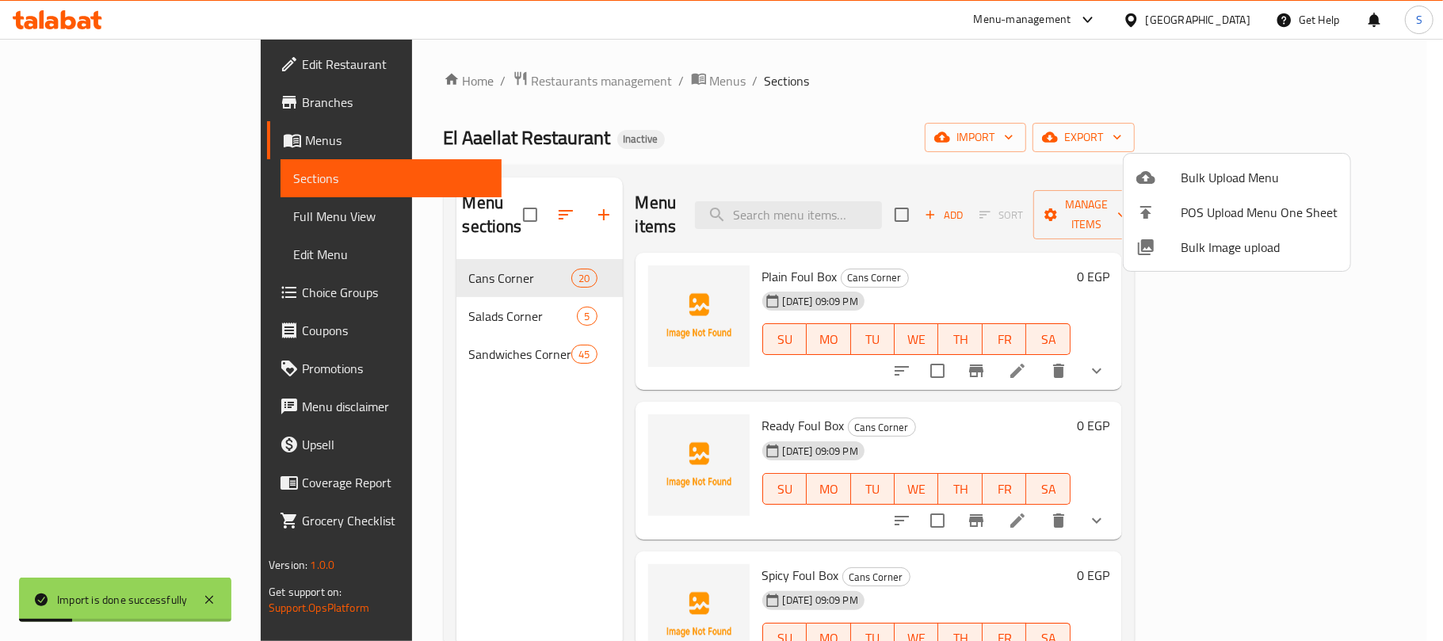
click at [774, 153] on div at bounding box center [721, 320] width 1443 height 641
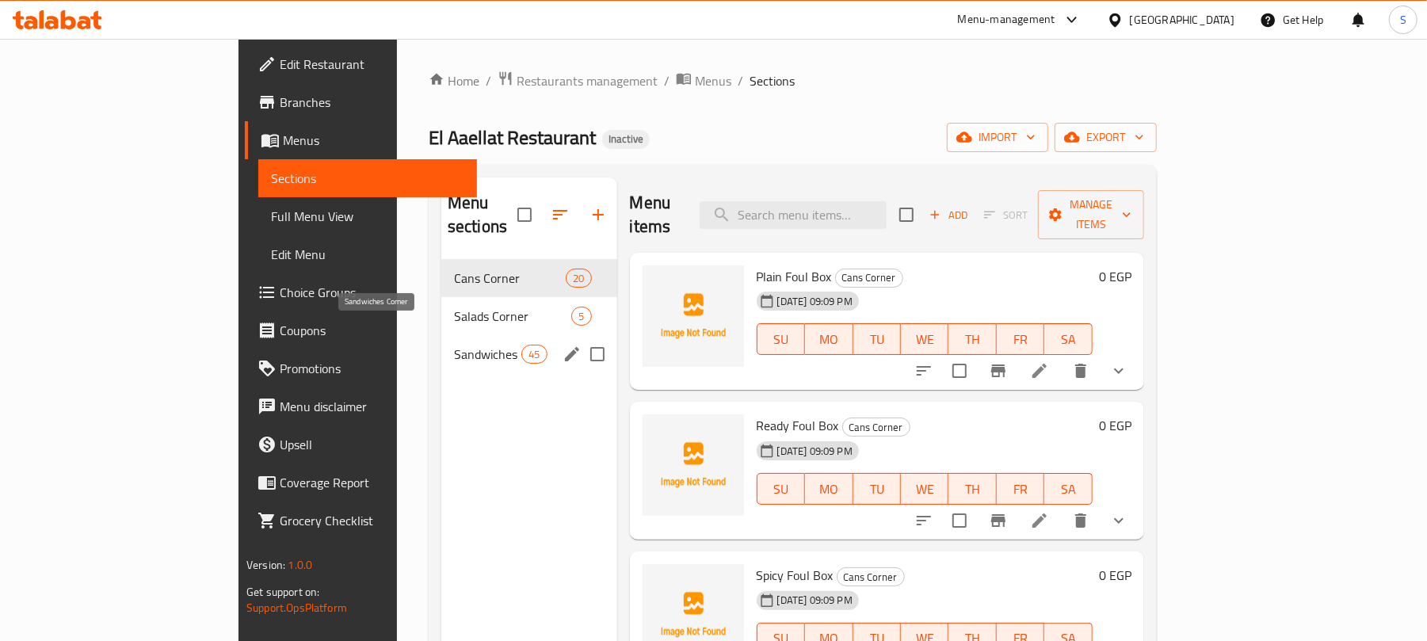
click at [454, 345] on span "Sandwiches Corner" at bounding box center [487, 354] width 67 height 19
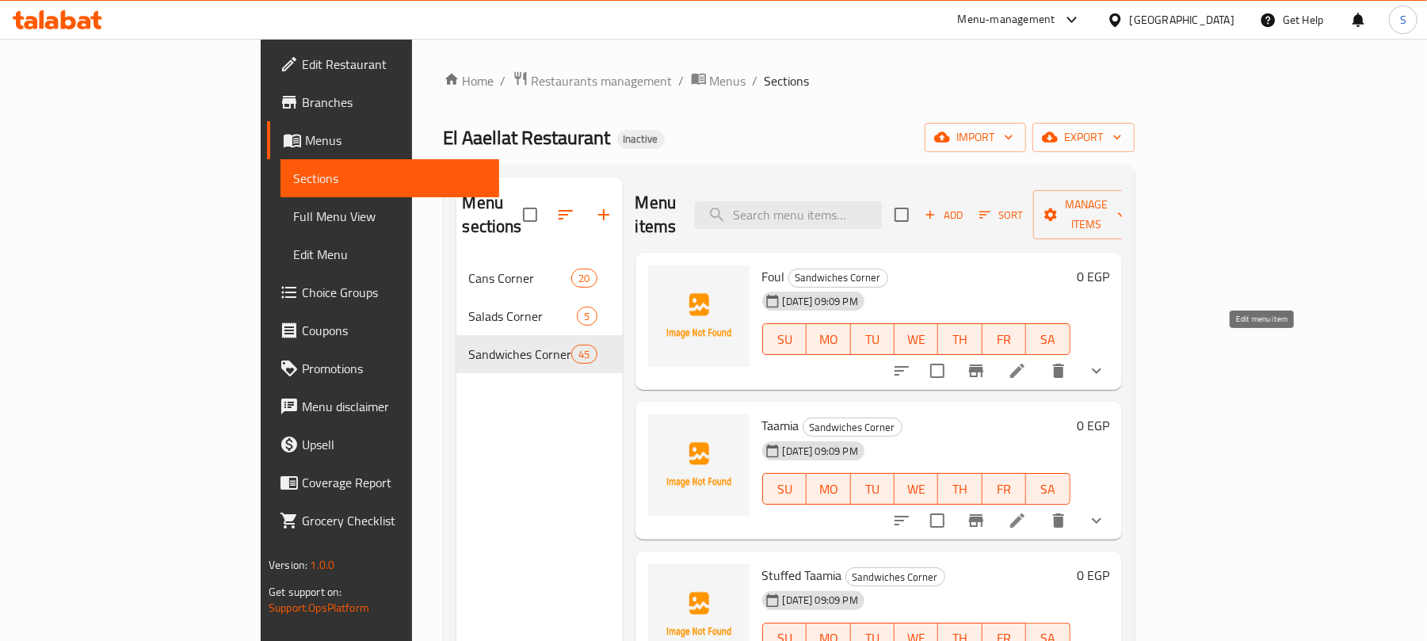
click at [1027, 361] on icon at bounding box center [1017, 370] width 19 height 19
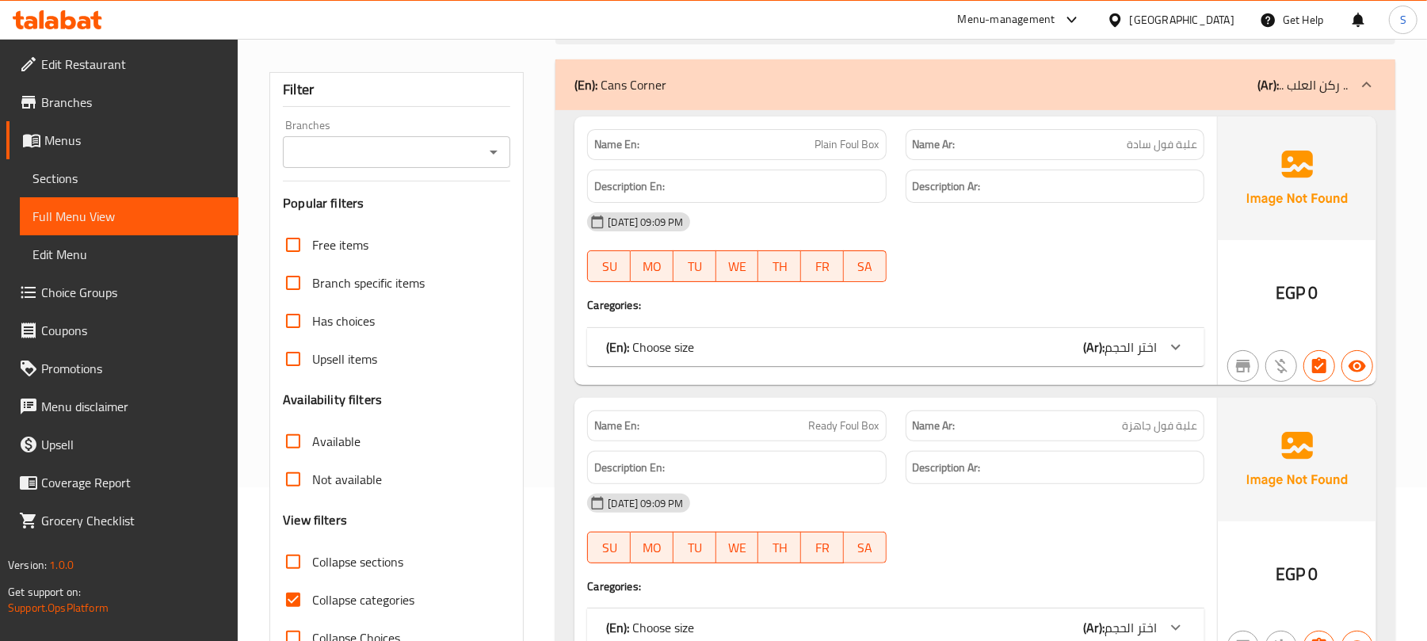
scroll to position [317, 0]
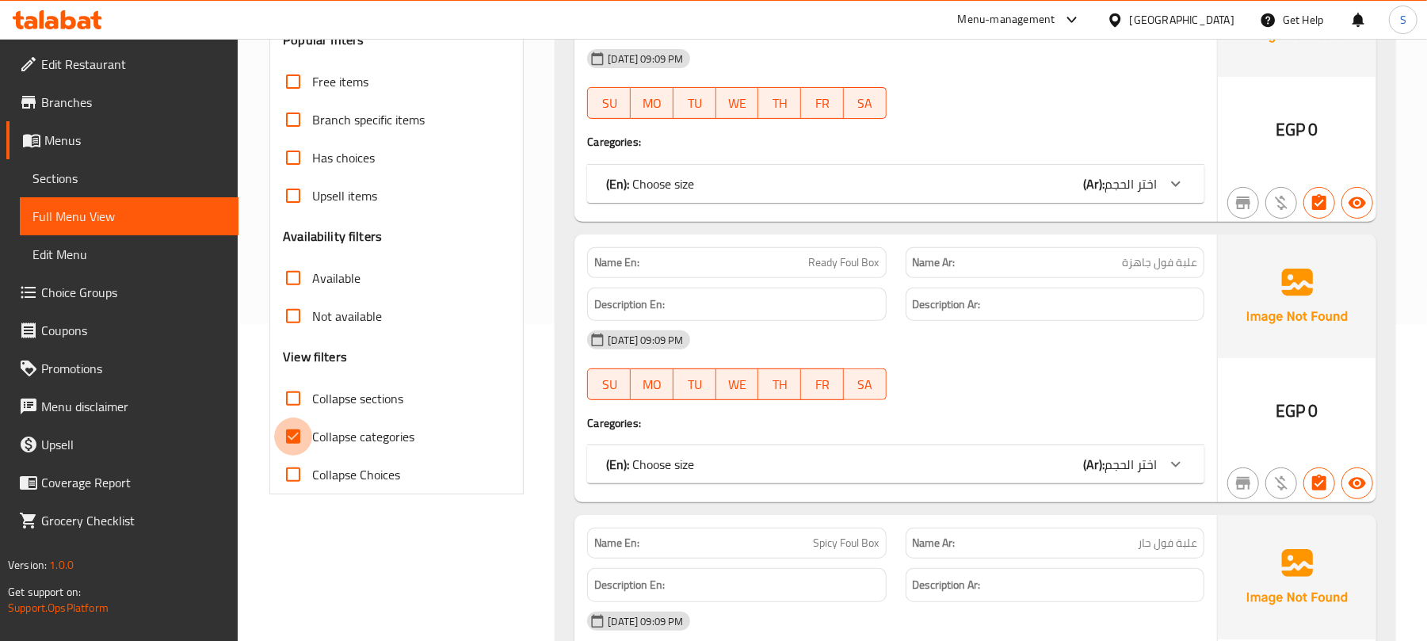
click at [299, 442] on input "Collapse categories" at bounding box center [293, 437] width 38 height 38
checkbox input "false"
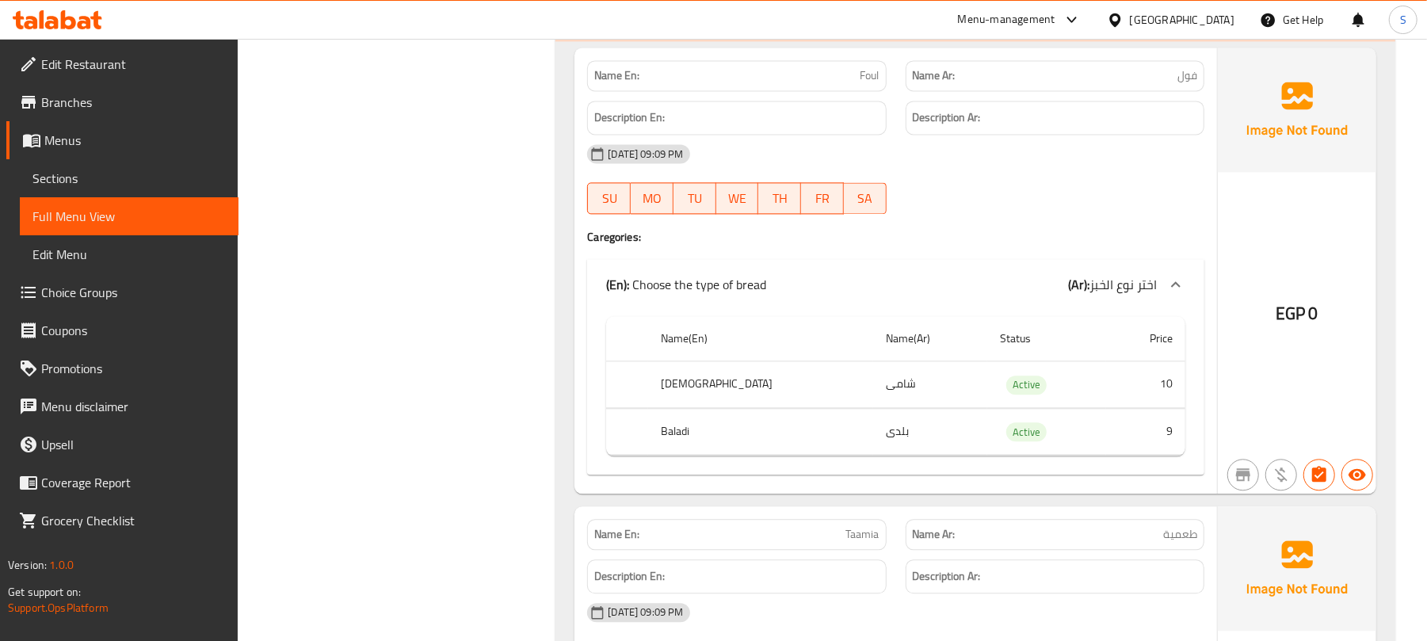
scroll to position [10989, 0]
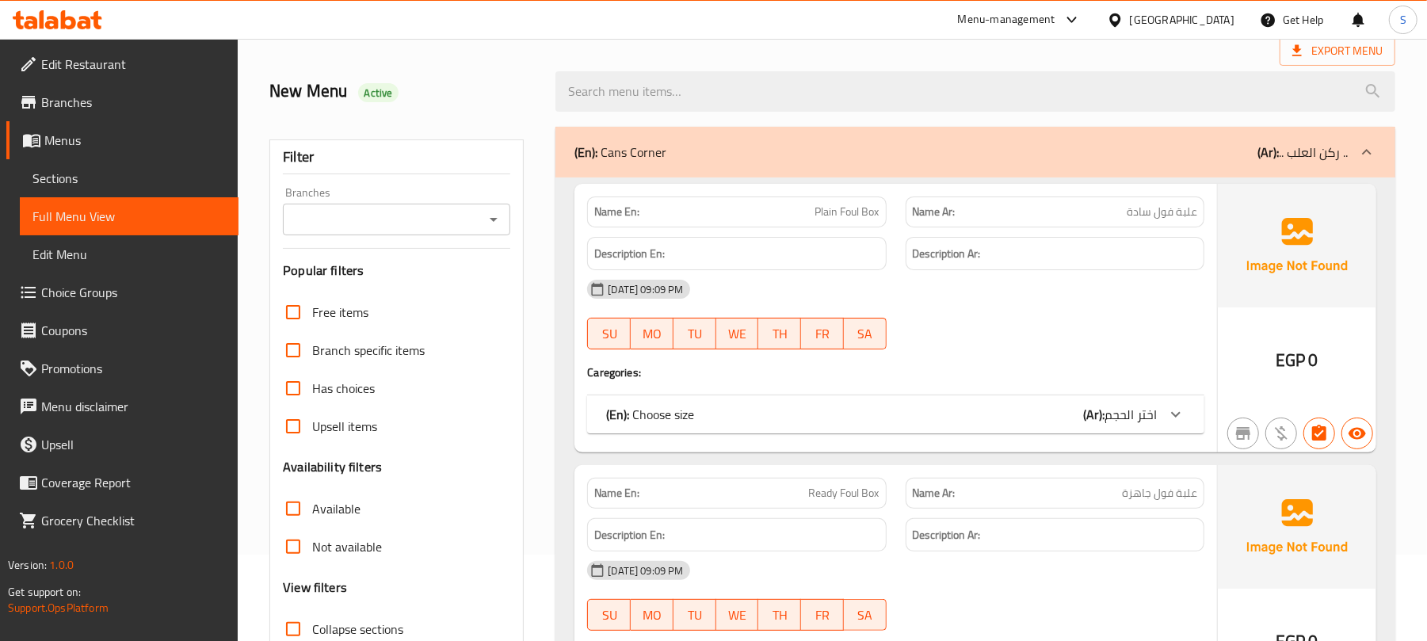
scroll to position [211, 0]
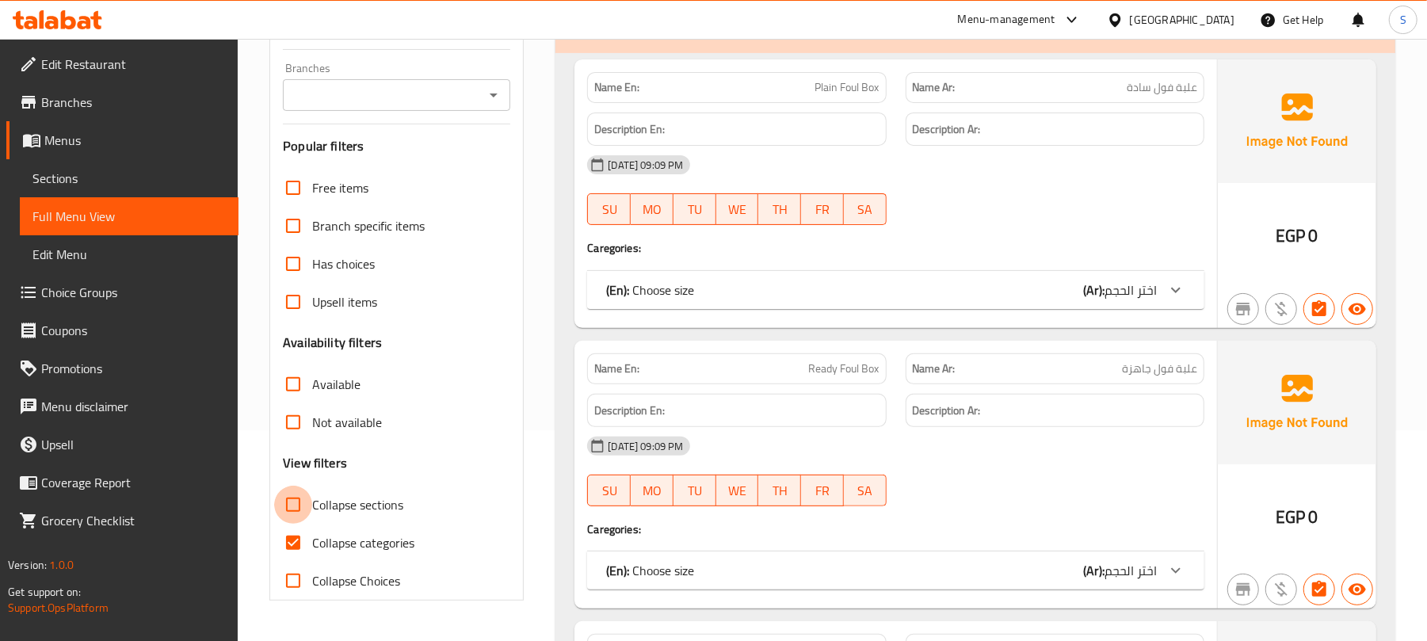
click at [296, 508] on input "Collapse sections" at bounding box center [293, 505] width 38 height 38
checkbox input "true"
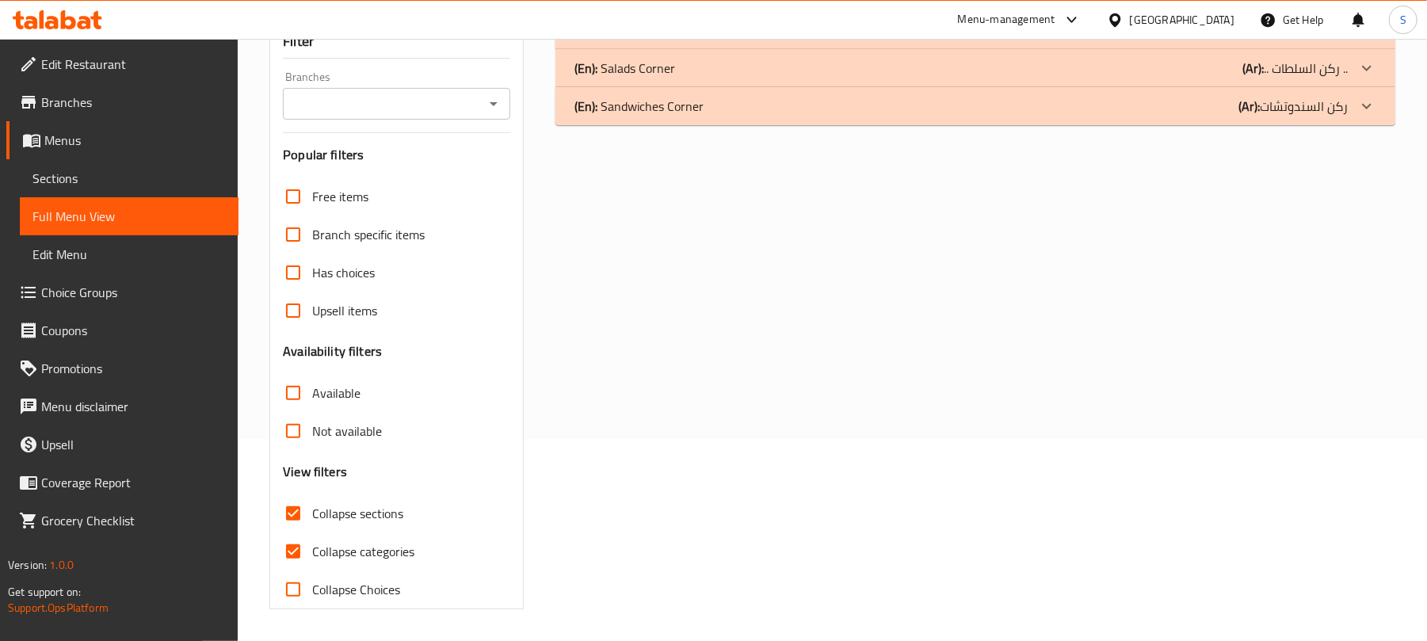
scroll to position [204, 0]
click at [718, 40] on div "(En): Sandwiches Corner (Ar): ركن السندوتشات" at bounding box center [962, 30] width 774 height 19
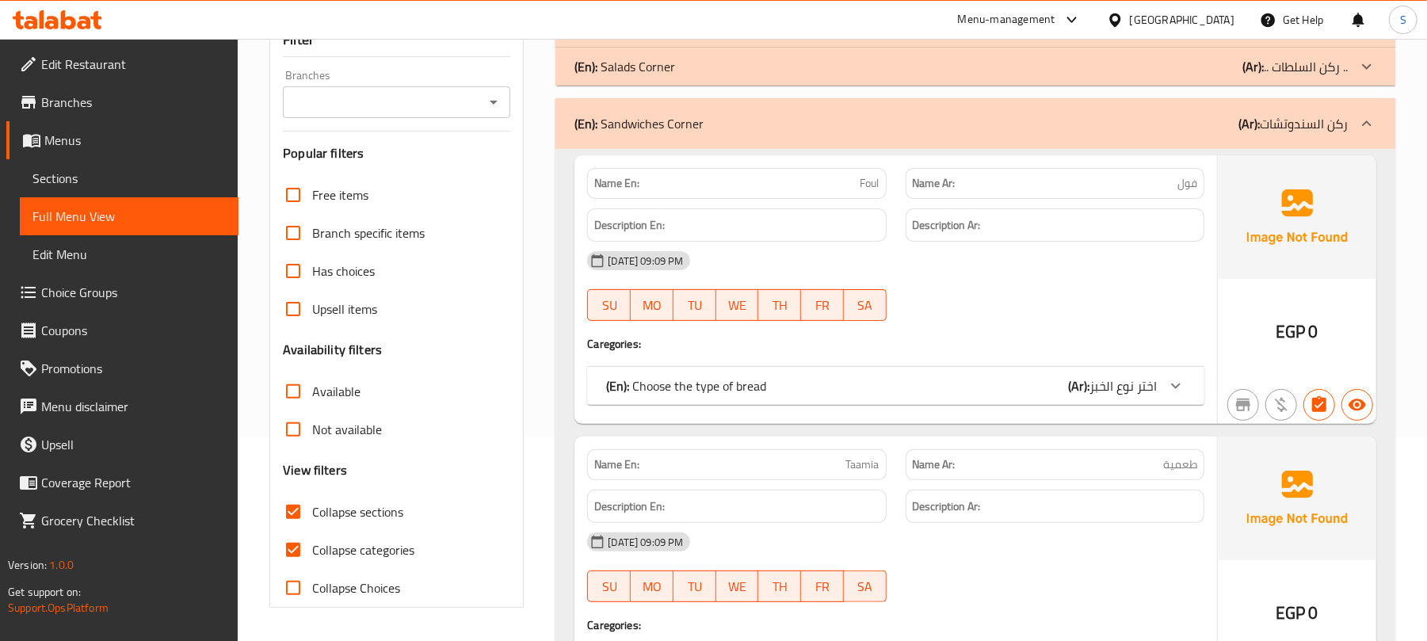
click at [303, 547] on input "Collapse categories" at bounding box center [293, 550] width 38 height 38
checkbox input "false"
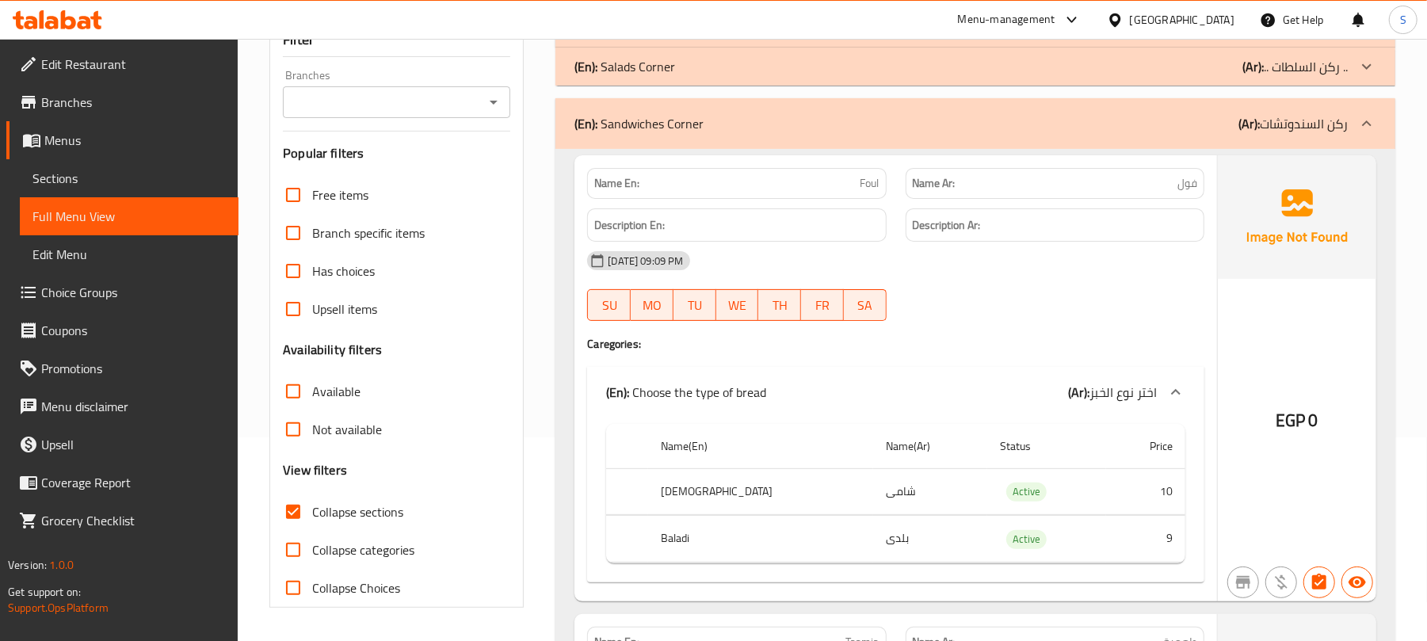
scroll to position [6066, 0]
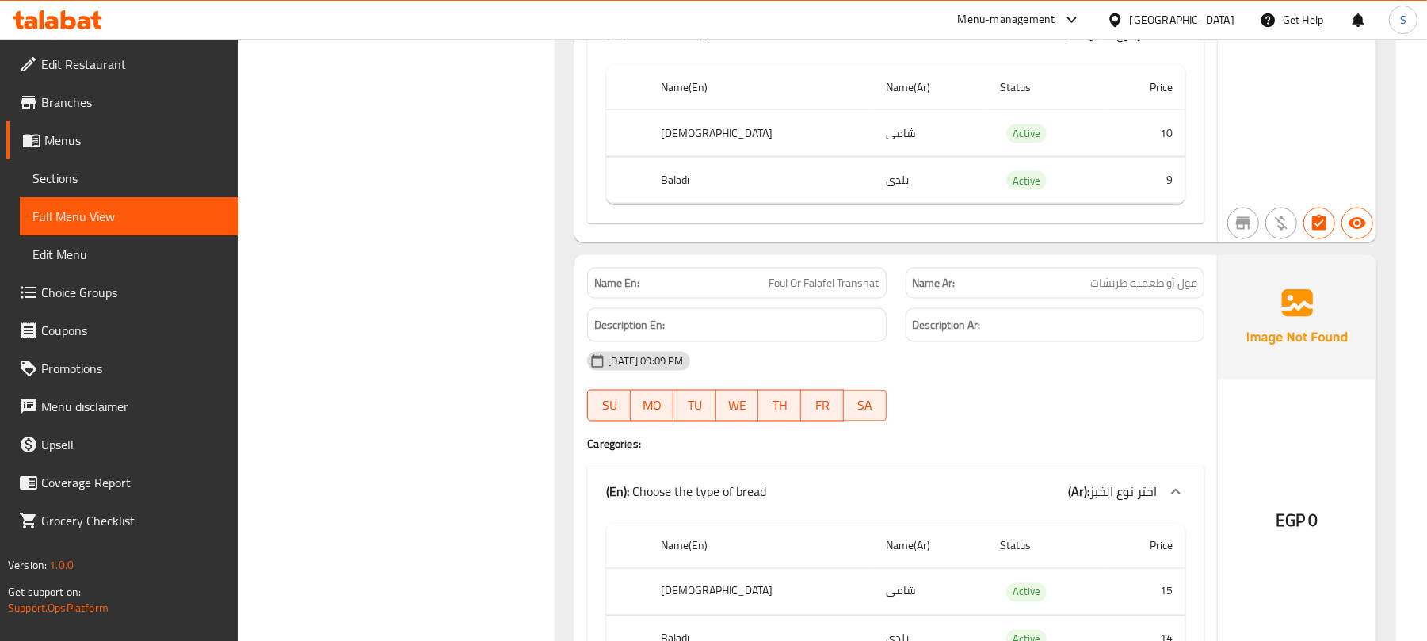
click at [59, 143] on span "Menus" at bounding box center [134, 140] width 181 height 19
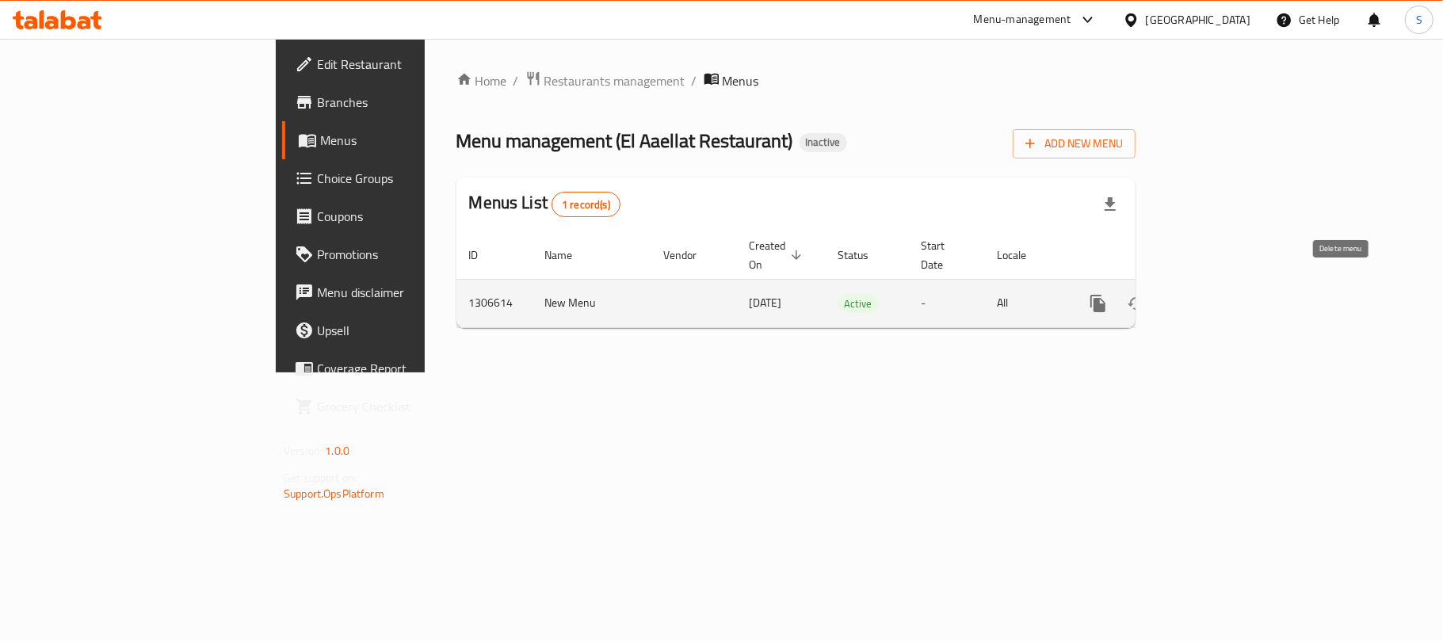
click at [1180, 296] on icon "enhanced table" at bounding box center [1174, 303] width 11 height 14
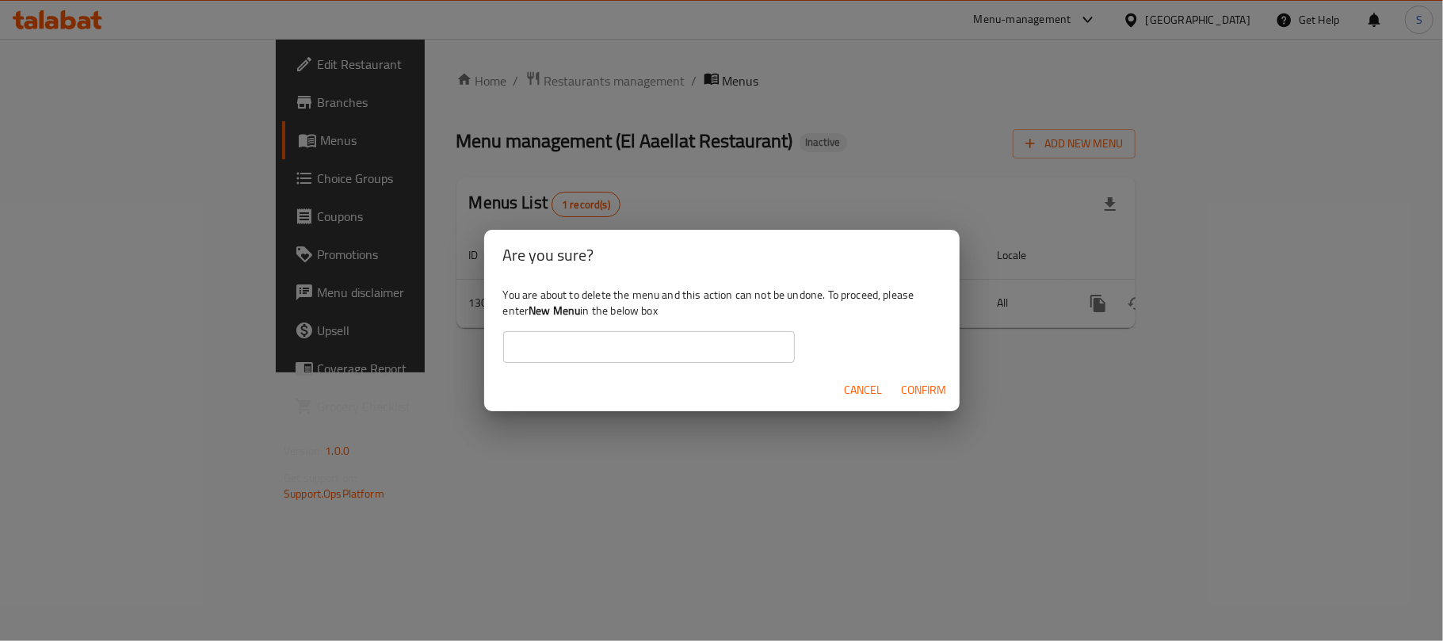
click at [667, 353] on input "text" at bounding box center [649, 347] width 292 height 32
type input "New Menu"
click at [667, 319] on div "You are about to delete the menu and this action can not be undone. To proceed,…" at bounding box center [722, 325] width 476 height 89
click at [907, 385] on span "Confirm" at bounding box center [924, 390] width 45 height 20
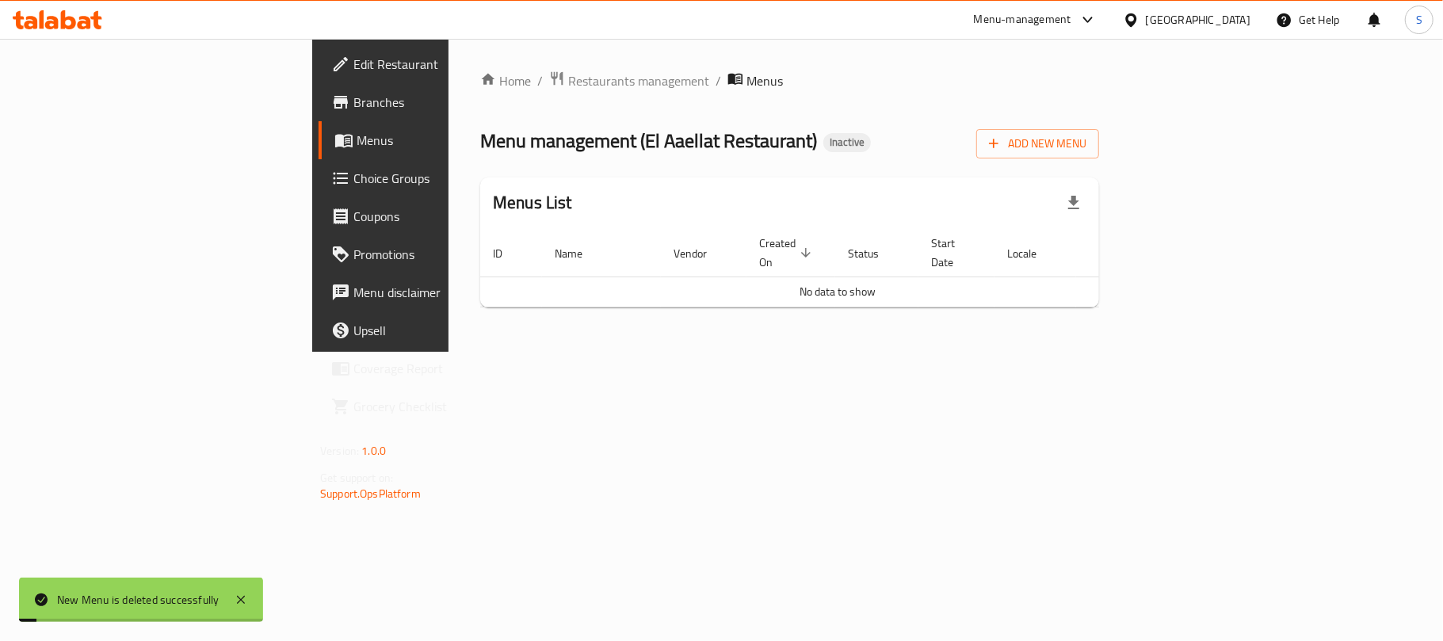
click at [824, 352] on div "Home / Restaurants management / Menus Menu management ( El Aaellat Restaurant )…" at bounding box center [790, 195] width 682 height 313
click at [1087, 154] on span "Add New Menu" at bounding box center [1037, 144] width 97 height 20
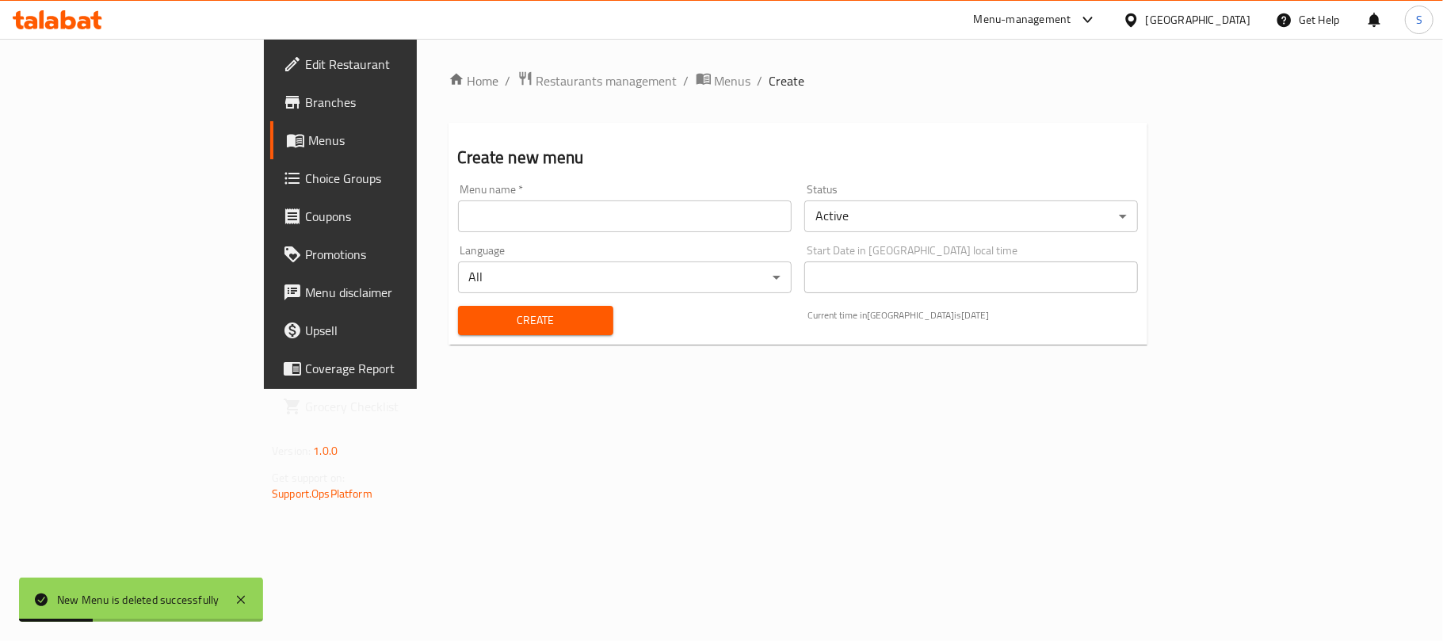
click at [682, 213] on input "text" at bounding box center [625, 217] width 334 height 32
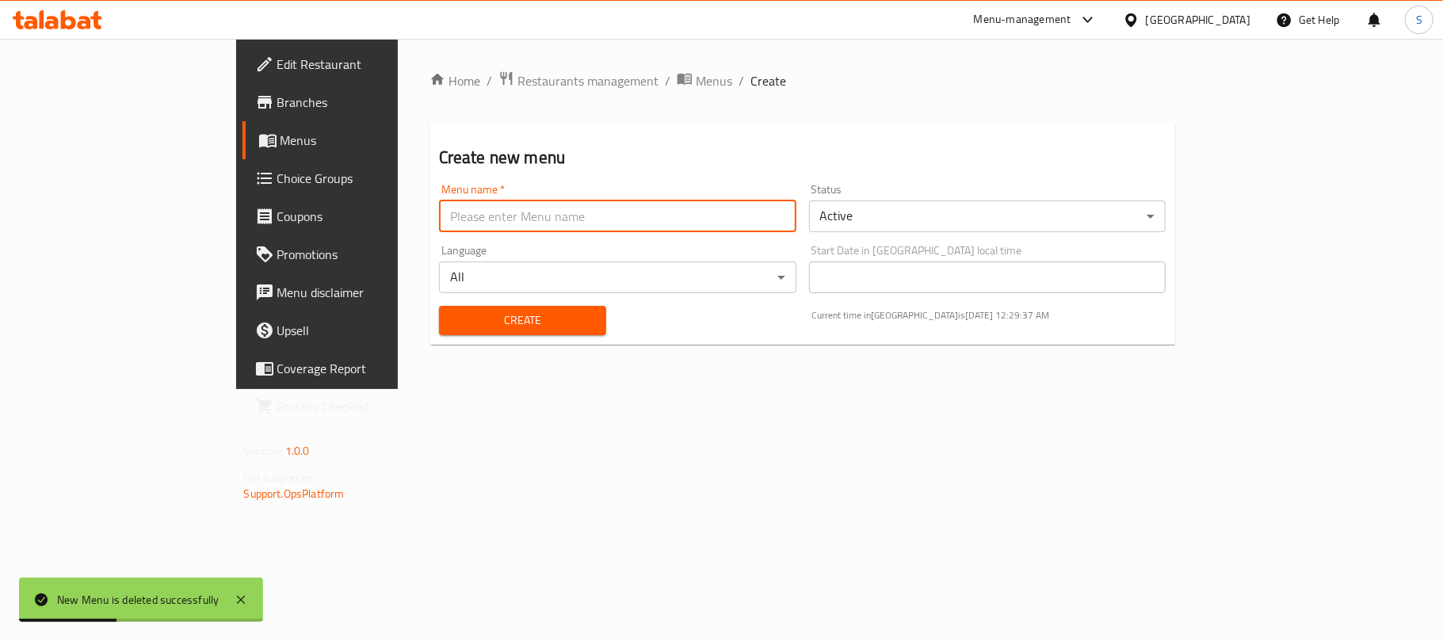
type input "New Menu"
click at [452, 315] on span "Create" at bounding box center [523, 321] width 142 height 20
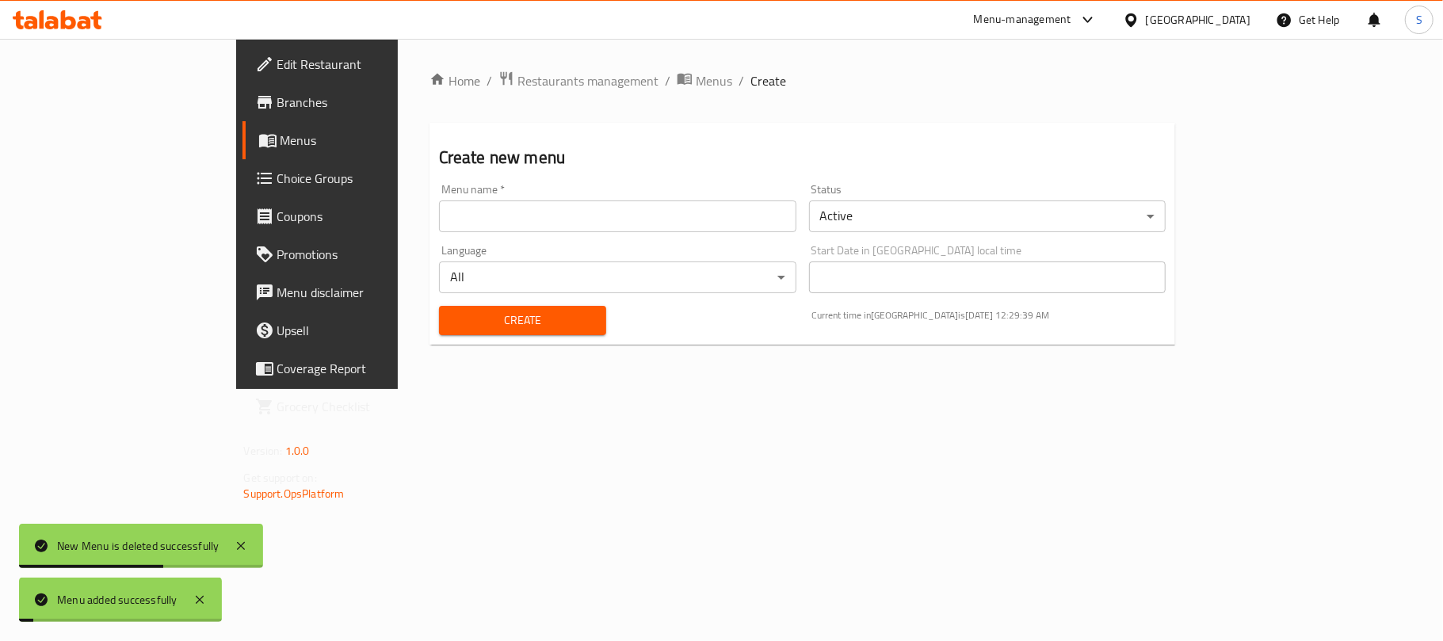
click at [610, 137] on div "Create new menu Menu name   * Menu name * Status Active ​ Language All ​ Start …" at bounding box center [803, 234] width 747 height 222
click at [696, 77] on span "Menus" at bounding box center [714, 80] width 36 height 19
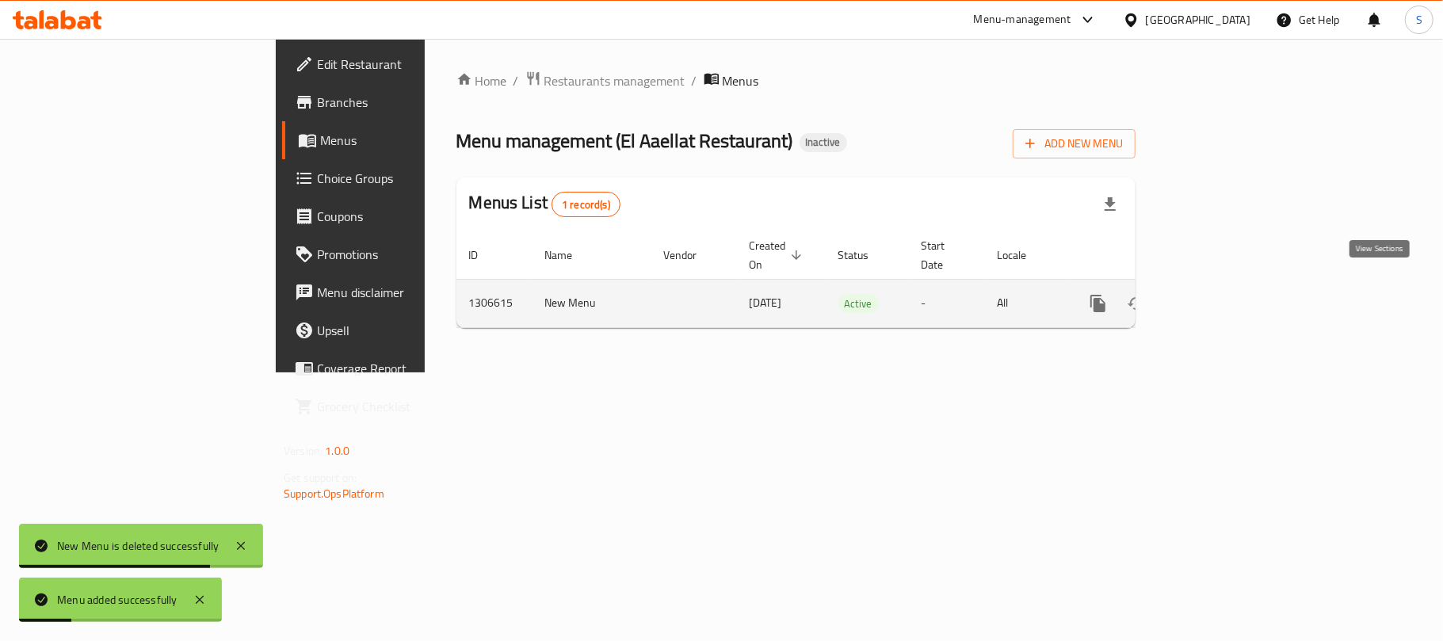
click at [1220, 296] on icon "enhanced table" at bounding box center [1212, 303] width 14 height 14
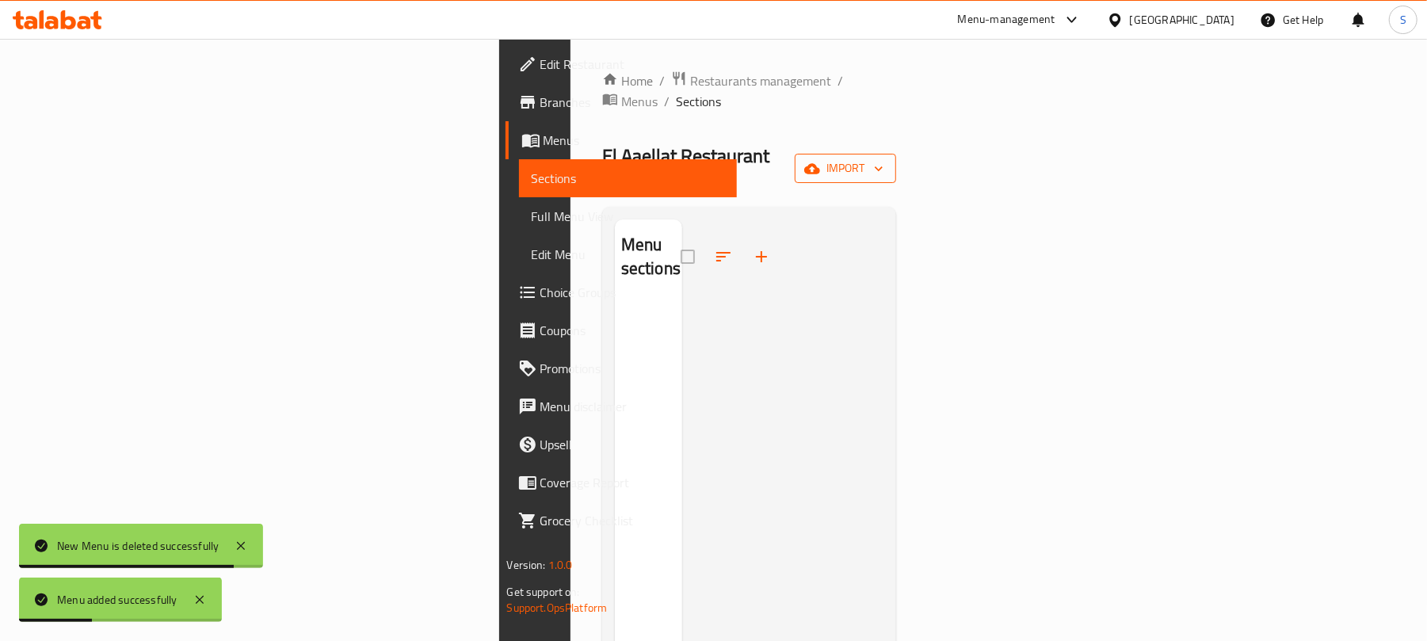
click at [820, 161] on icon "button" at bounding box center [812, 169] width 16 height 16
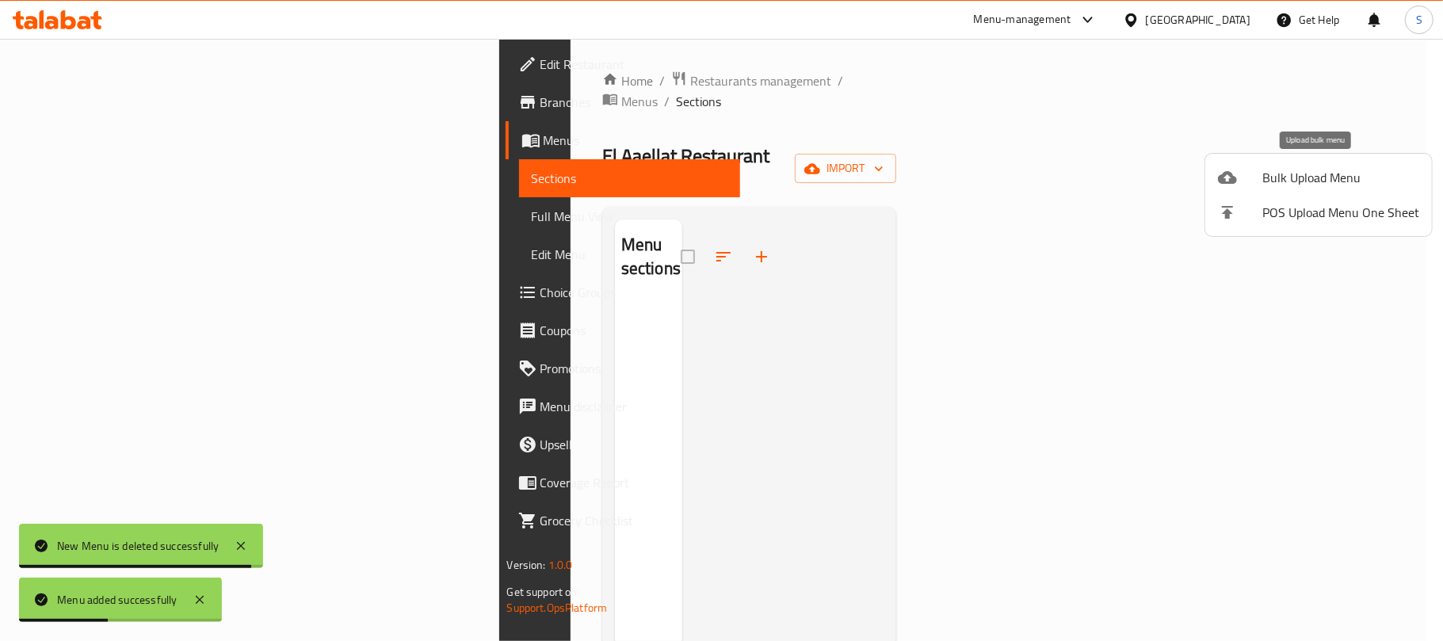
click at [1241, 178] on div at bounding box center [1240, 177] width 44 height 19
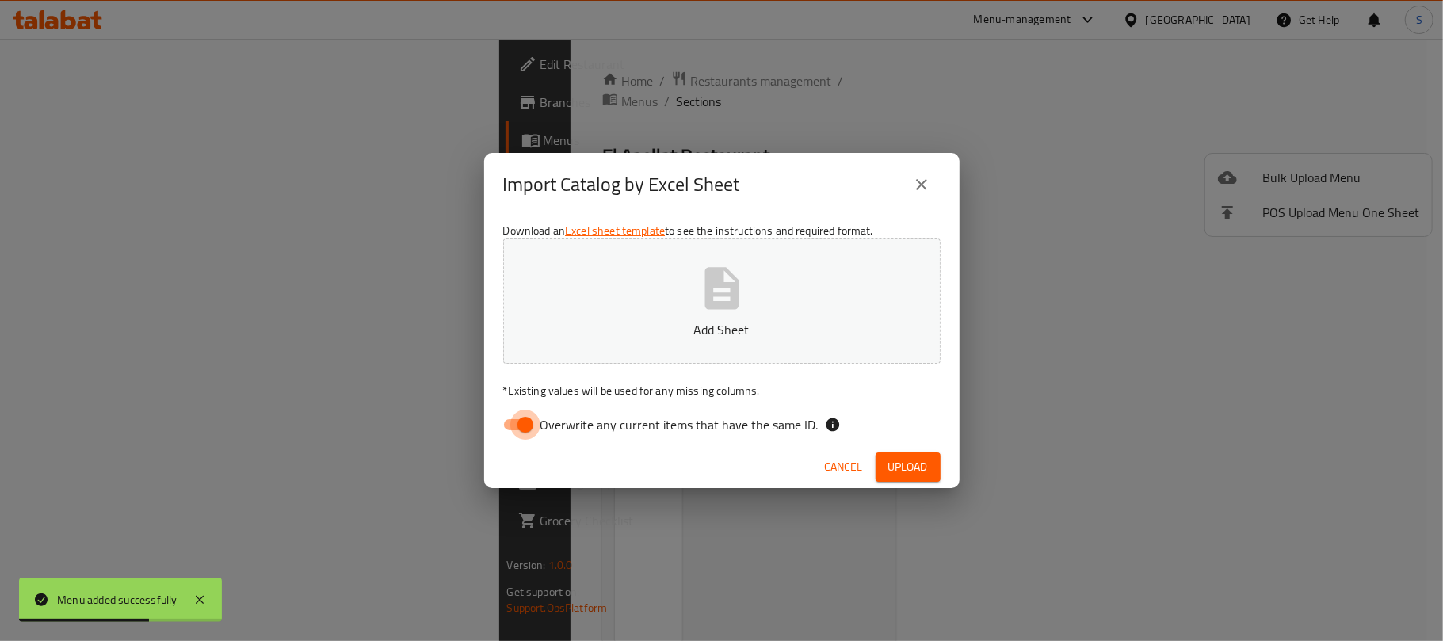
click at [526, 426] on input "Overwrite any current items that have the same ID." at bounding box center [525, 425] width 90 height 30
checkbox input "false"
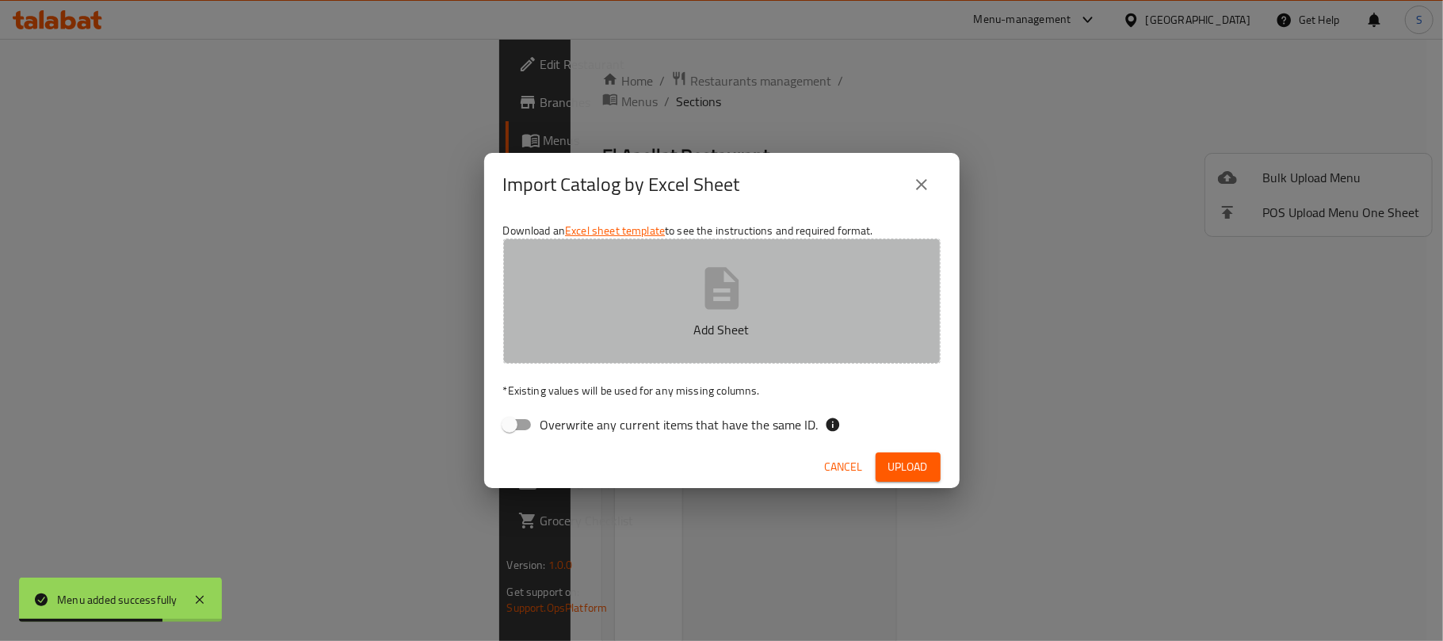
click at [729, 298] on icon "button" at bounding box center [722, 288] width 51 height 51
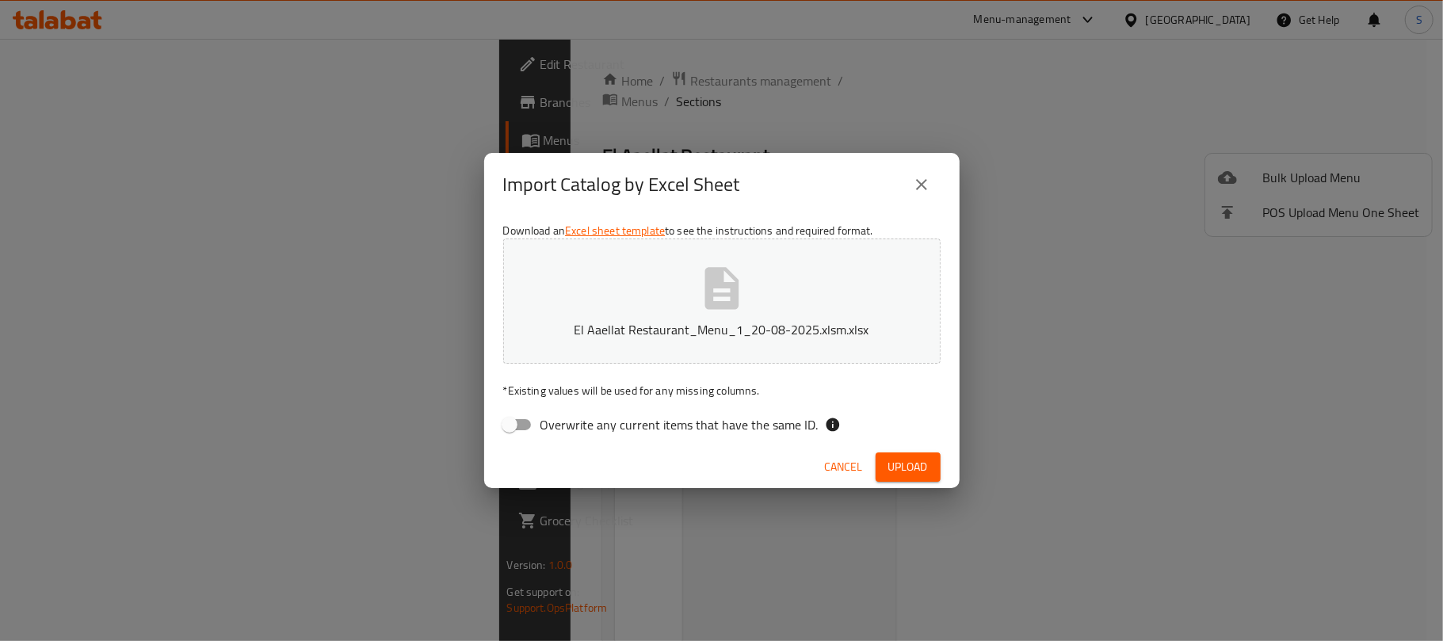
click at [905, 473] on span "Upload" at bounding box center [908, 467] width 40 height 20
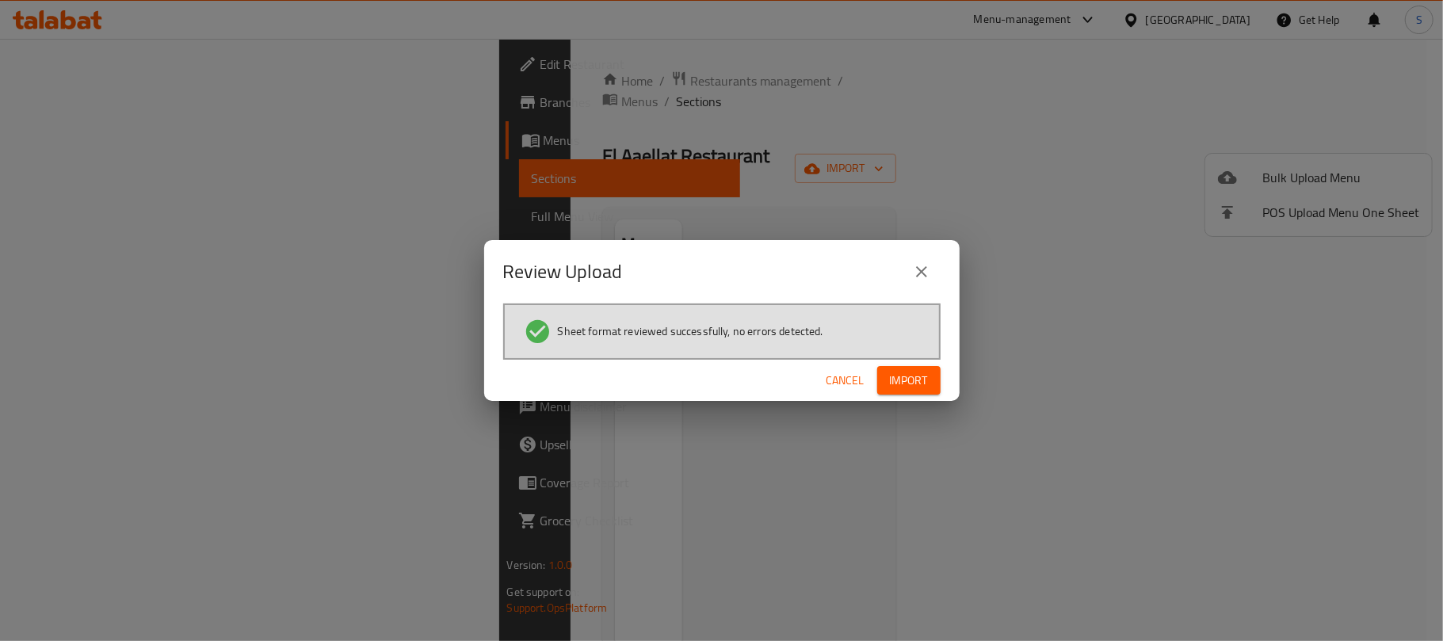
click at [922, 387] on span "Import" at bounding box center [909, 381] width 38 height 20
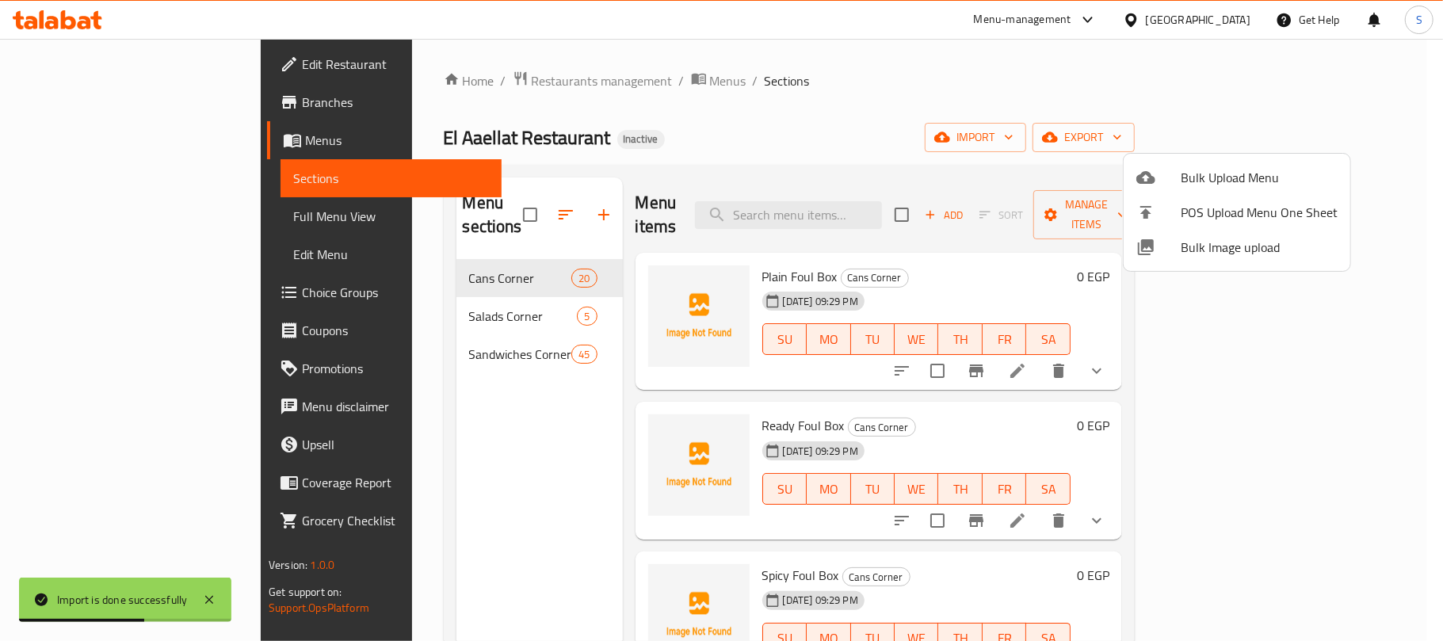
click at [108, 223] on div at bounding box center [721, 320] width 1443 height 641
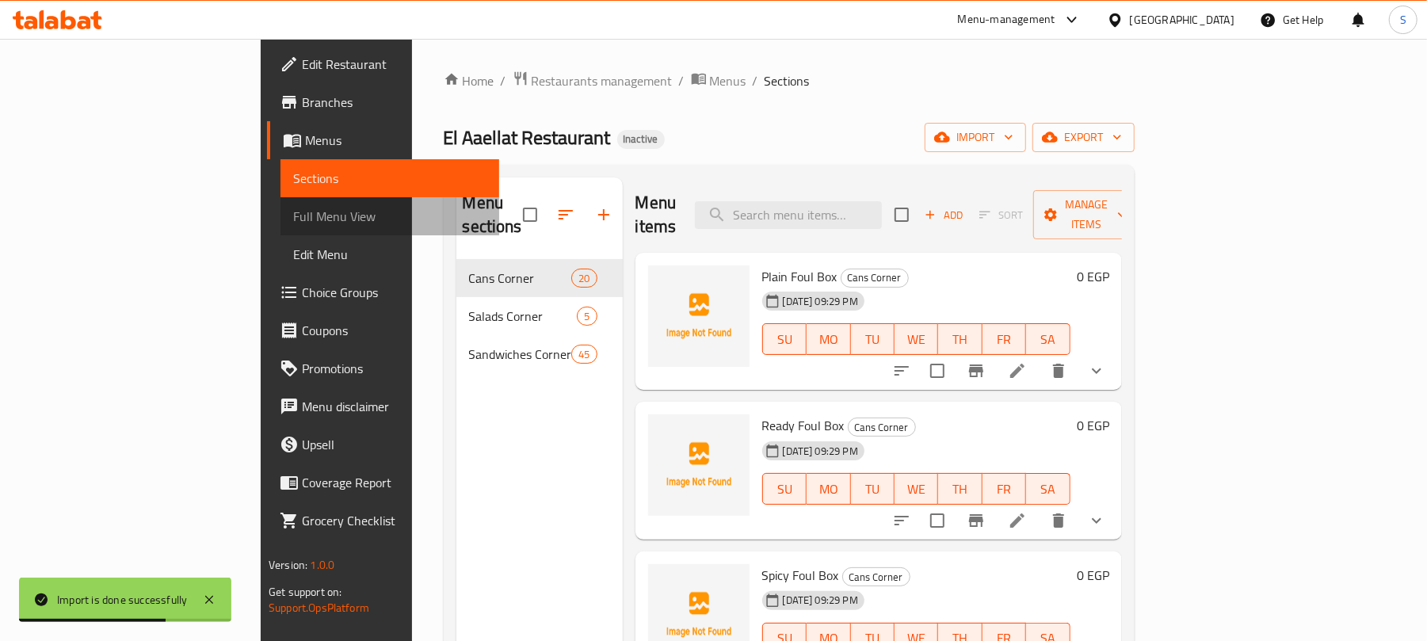
click at [293, 222] on span "Full Menu View" at bounding box center [389, 216] width 193 height 19
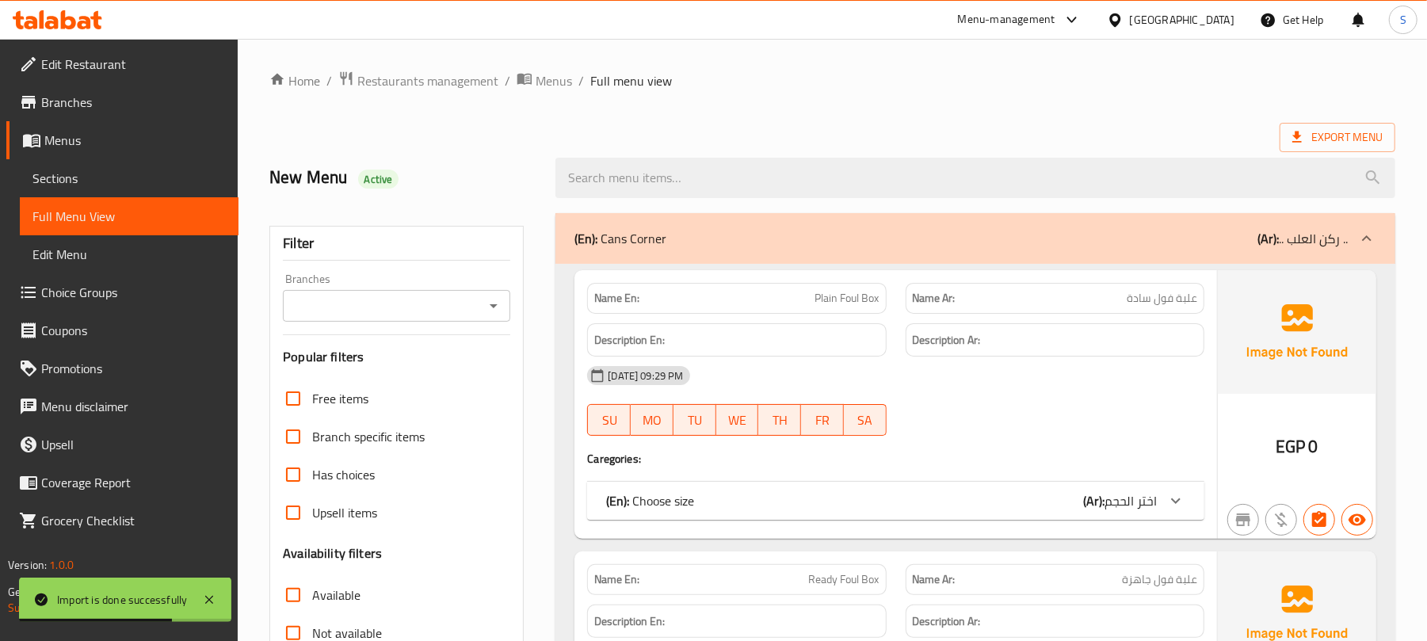
scroll to position [317, 0]
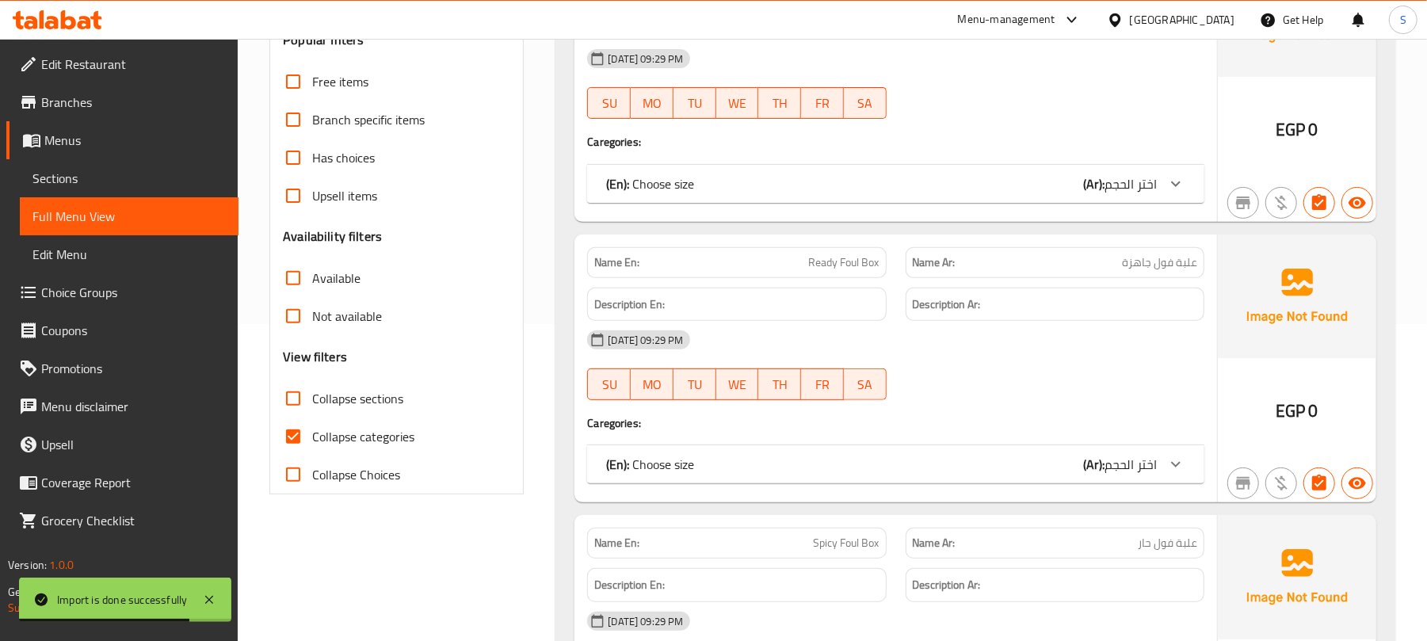
click at [296, 407] on input "Collapse sections" at bounding box center [293, 399] width 38 height 38
checkbox input "true"
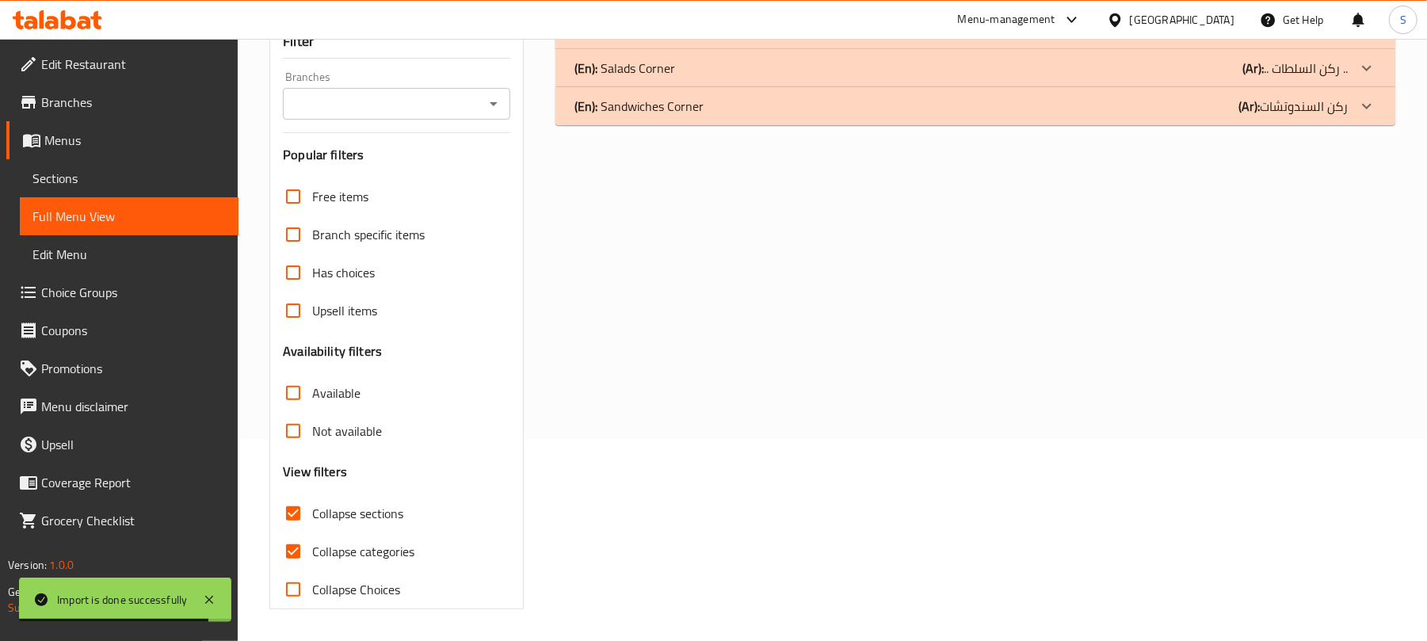
scroll to position [204, 0]
click at [292, 550] on input "Collapse categories" at bounding box center [293, 552] width 38 height 38
checkbox input "false"
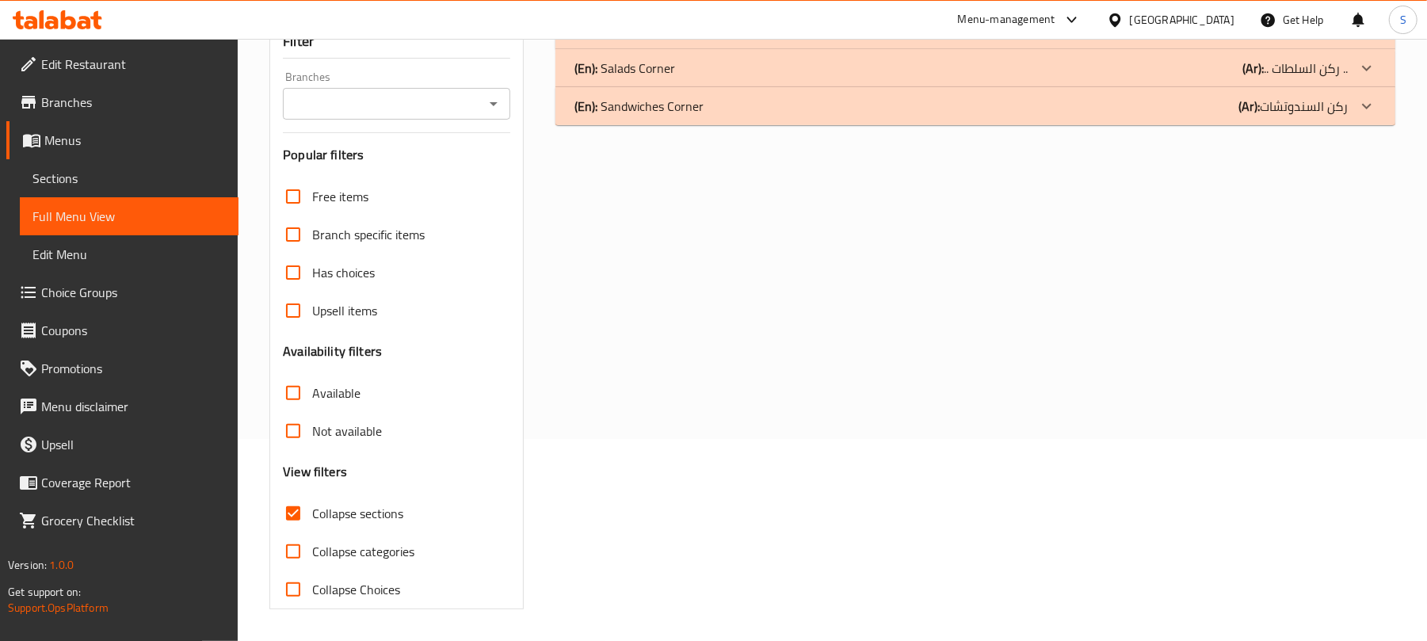
click at [644, 40] on p "(En): Sandwiches Corner" at bounding box center [621, 30] width 92 height 19
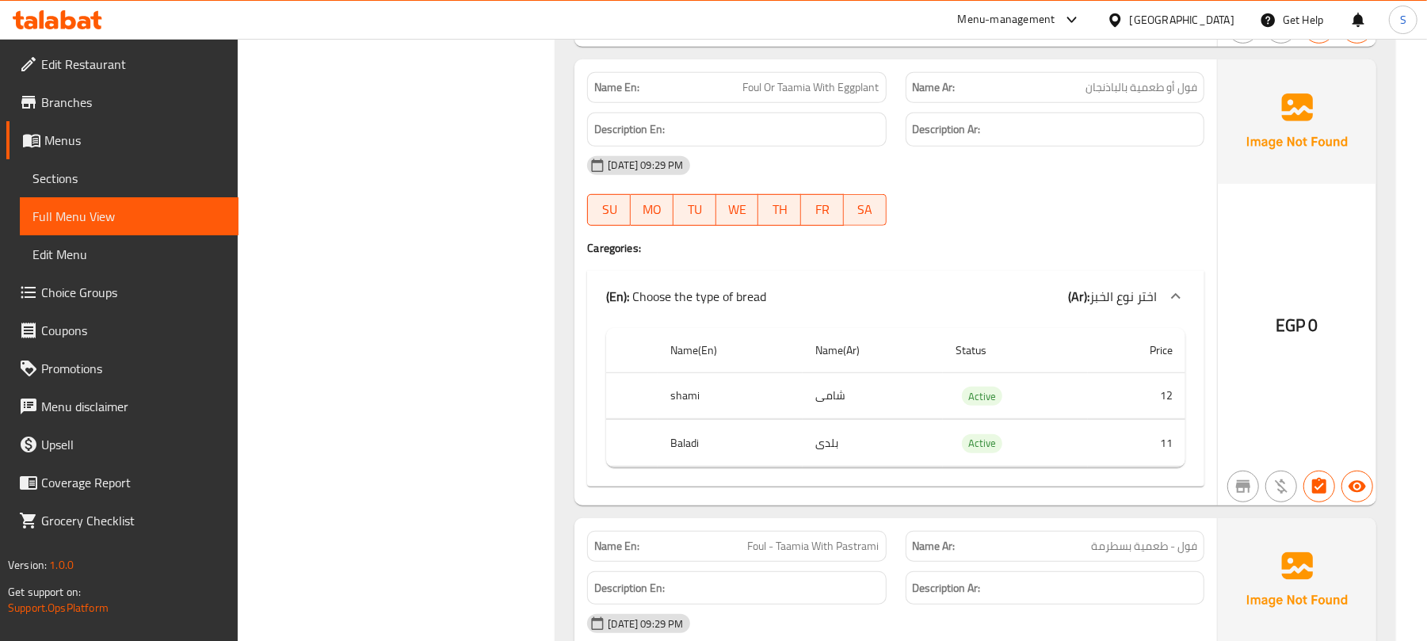
scroll to position [0, 0]
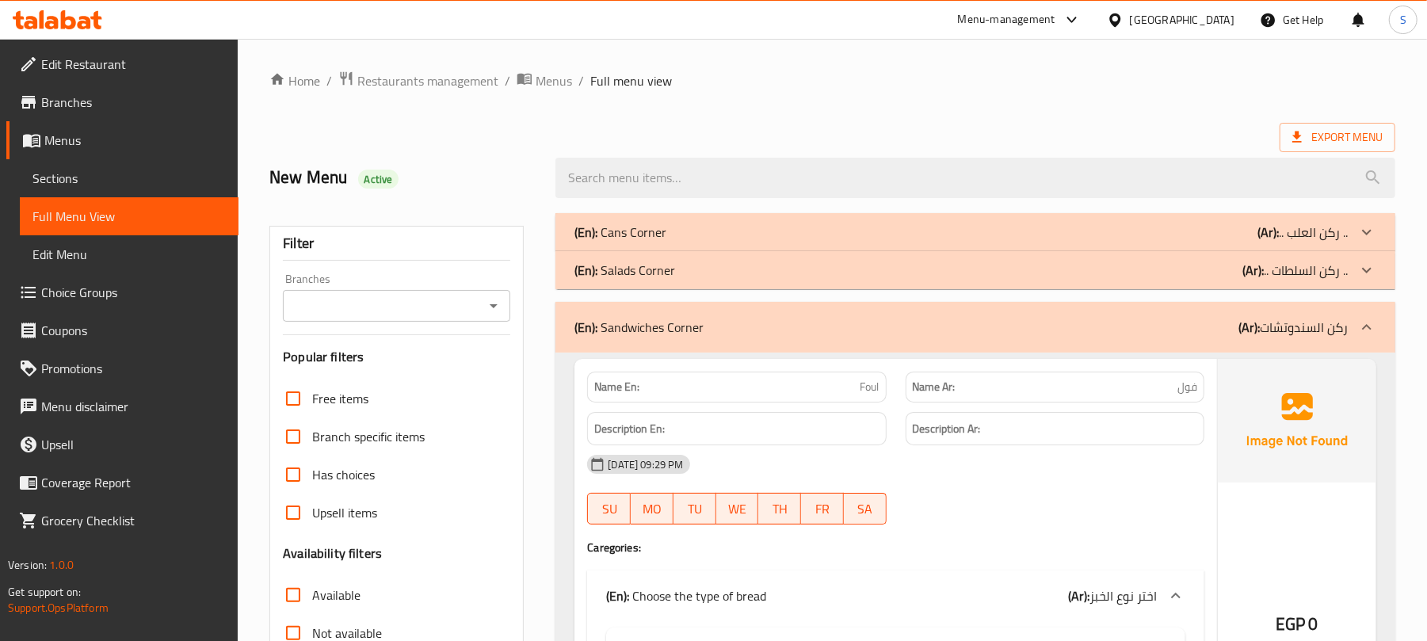
click at [702, 220] on div "(En): Cans Corner (Ar): .. ركن العلب .." at bounding box center [976, 232] width 840 height 38
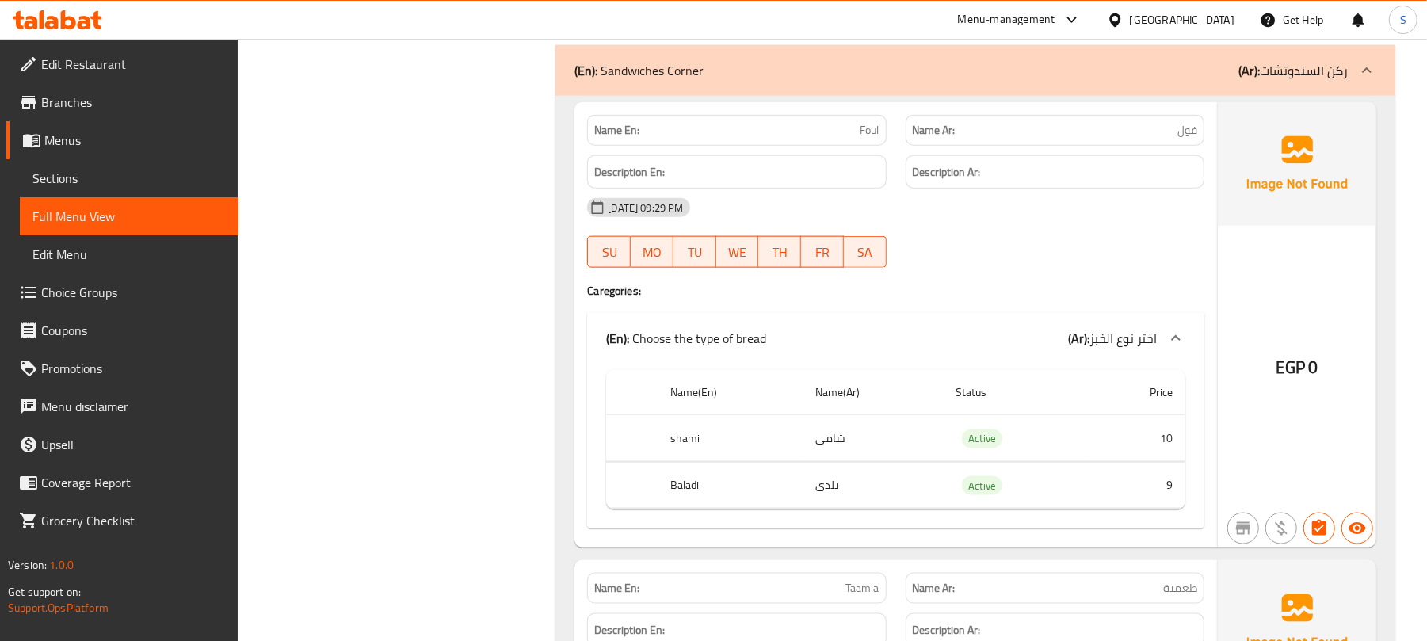
scroll to position [9933, 0]
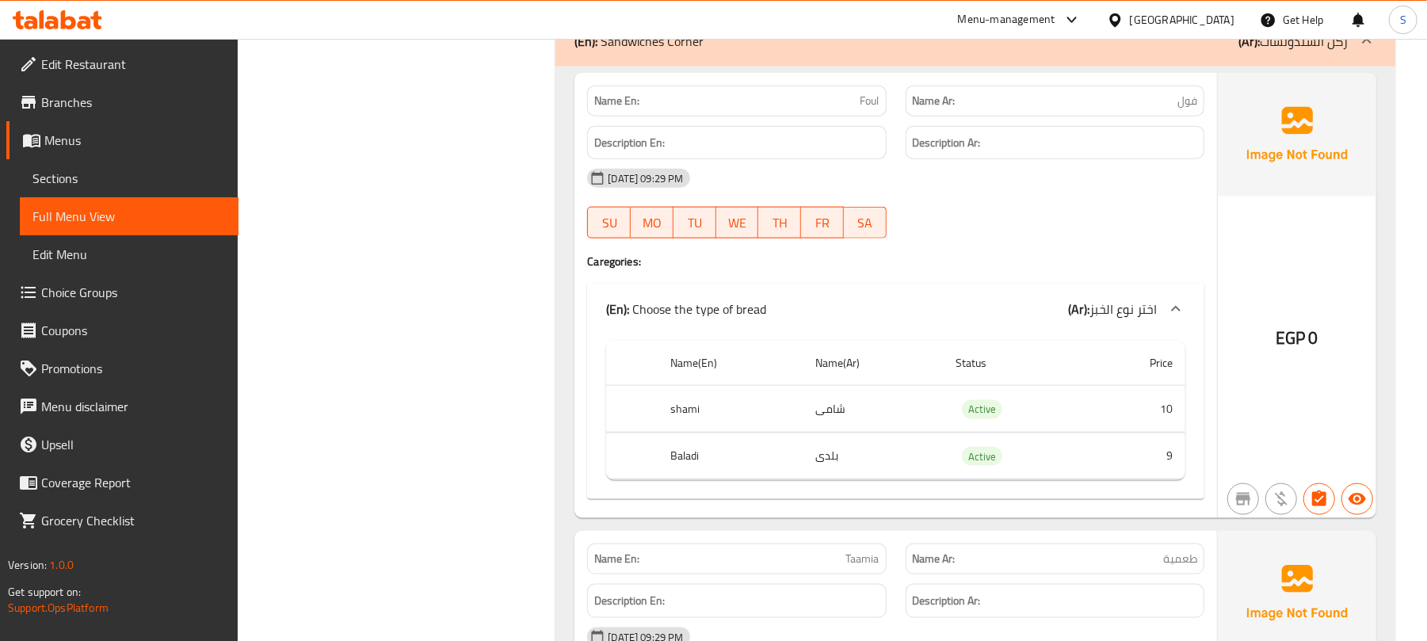
click at [68, 173] on span "Sections" at bounding box center [128, 178] width 193 height 19
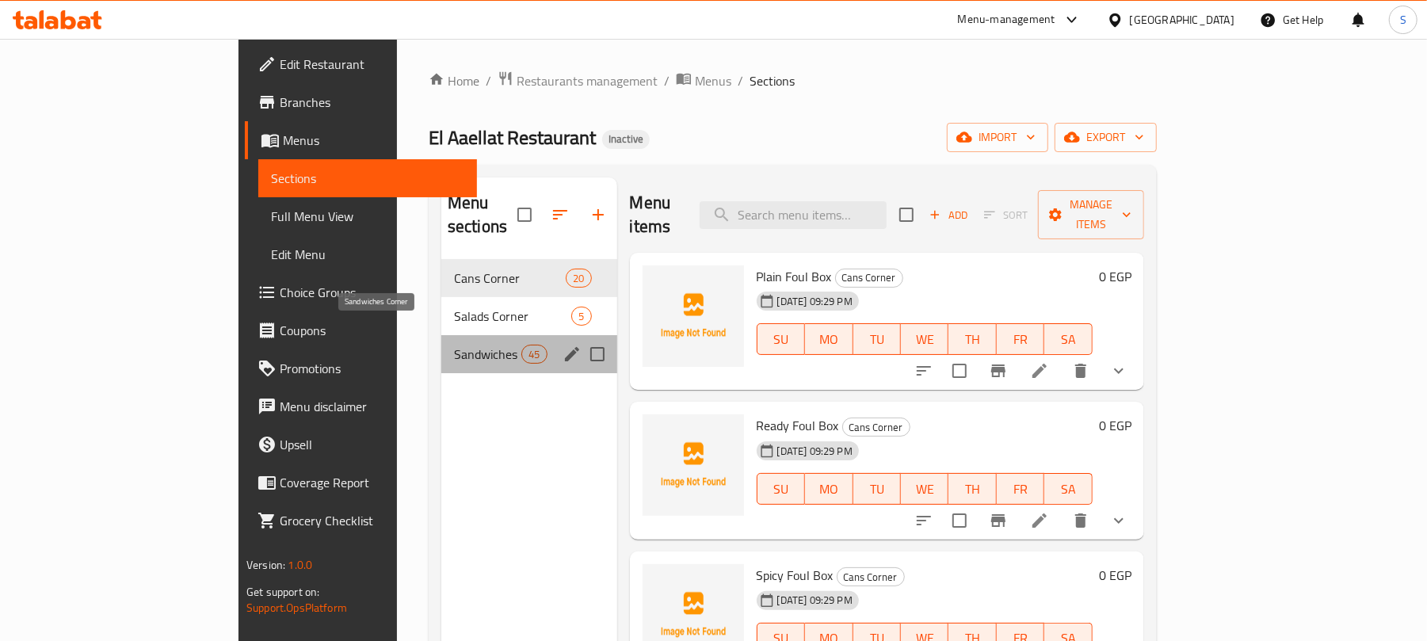
click at [454, 345] on span "Sandwiches Corner" at bounding box center [487, 354] width 67 height 19
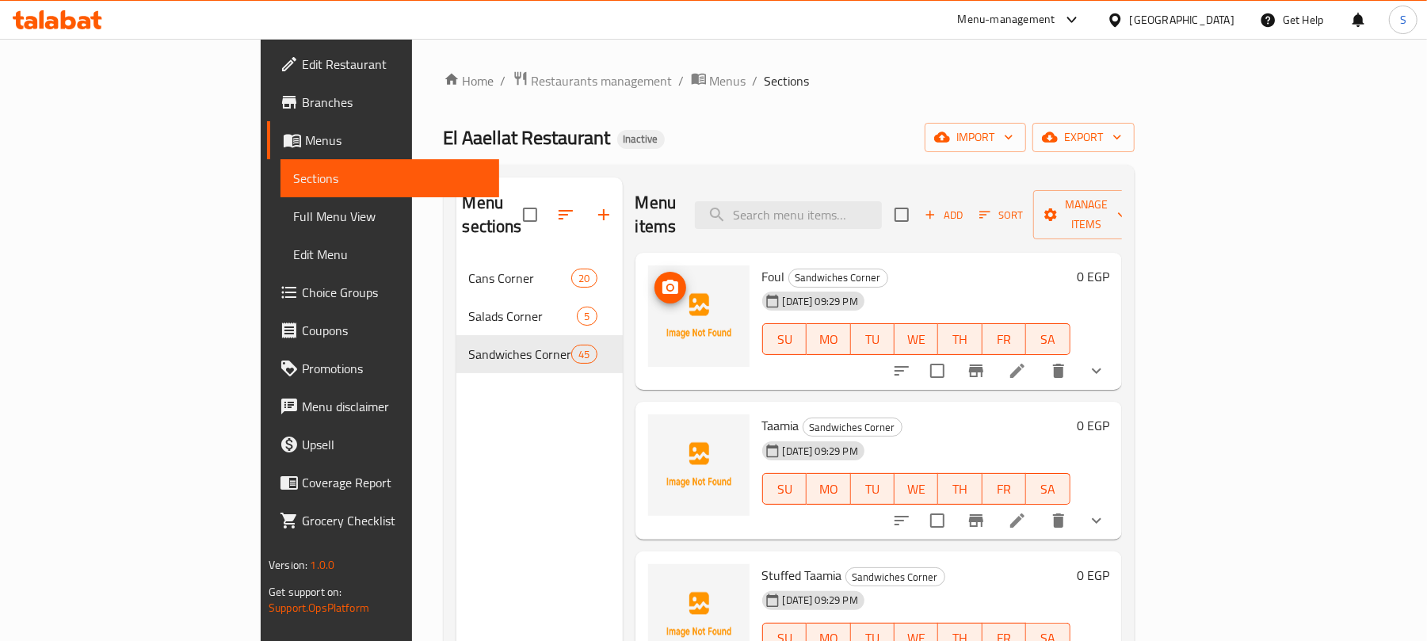
click at [1027, 361] on icon at bounding box center [1017, 370] width 19 height 19
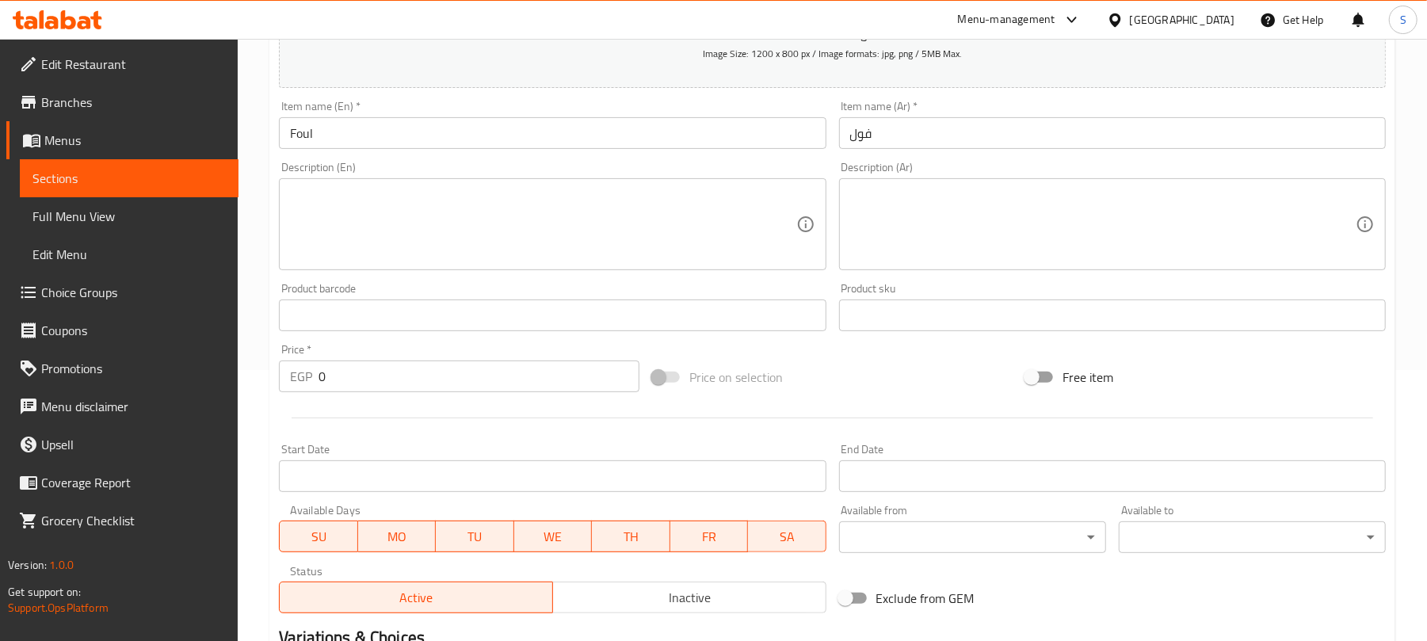
scroll to position [517, 0]
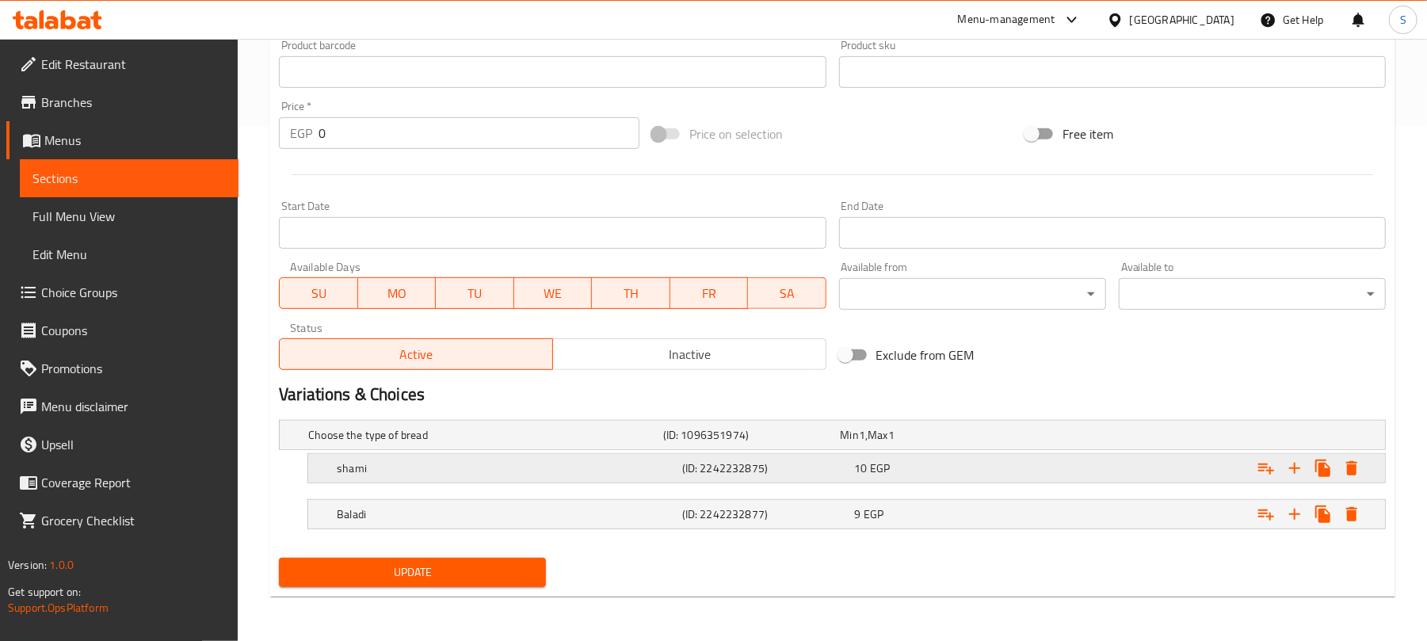
click at [946, 443] on div "10 EGP" at bounding box center [926, 435] width 171 height 16
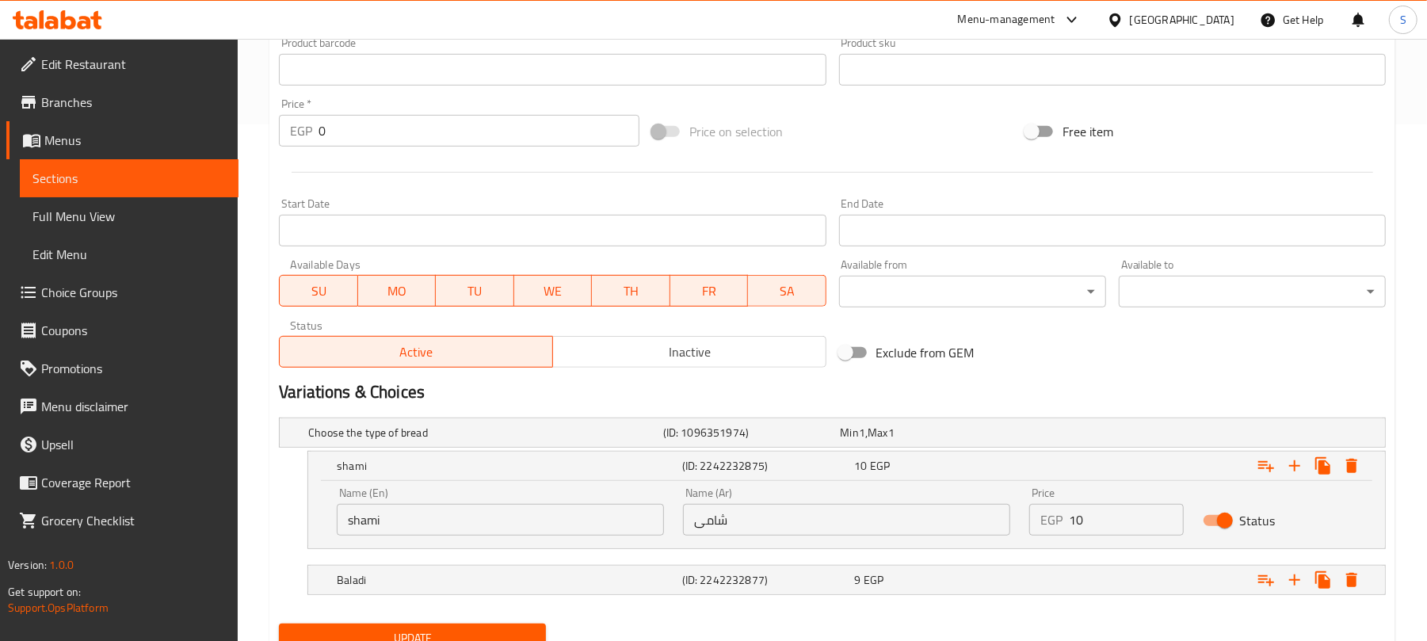
scroll to position [584, 0]
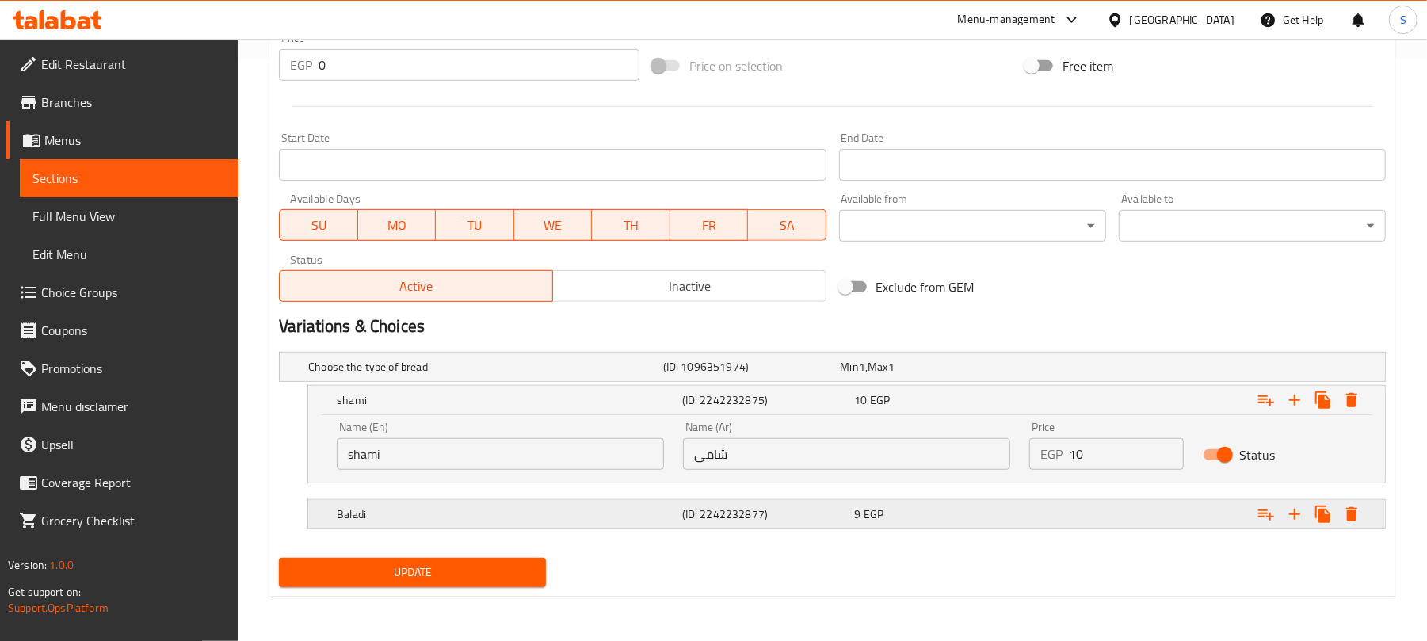
click at [986, 375] on div "9 EGP" at bounding box center [926, 367] width 171 height 16
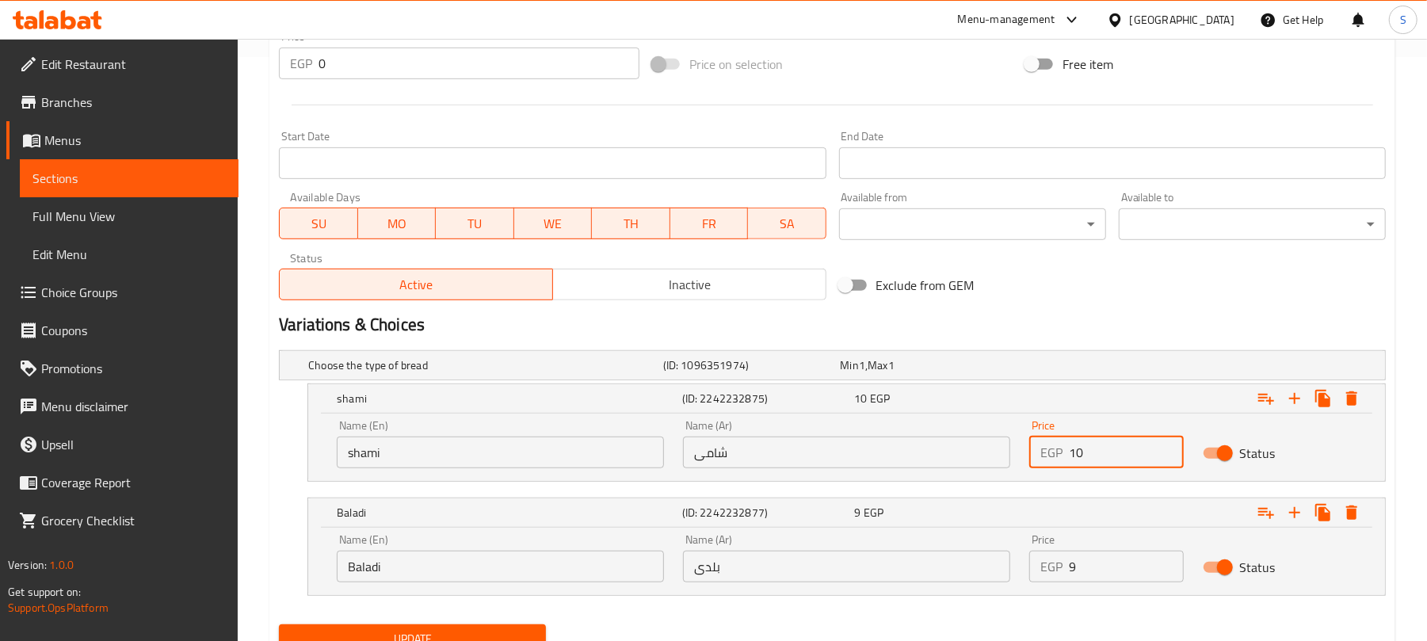
drag, startPoint x: 1082, startPoint y: 463, endPoint x: 1060, endPoint y: 460, distance: 22.4
click at [1060, 460] on div "EGP 10 Price" at bounding box center [1106, 453] width 154 height 32
type input "9"
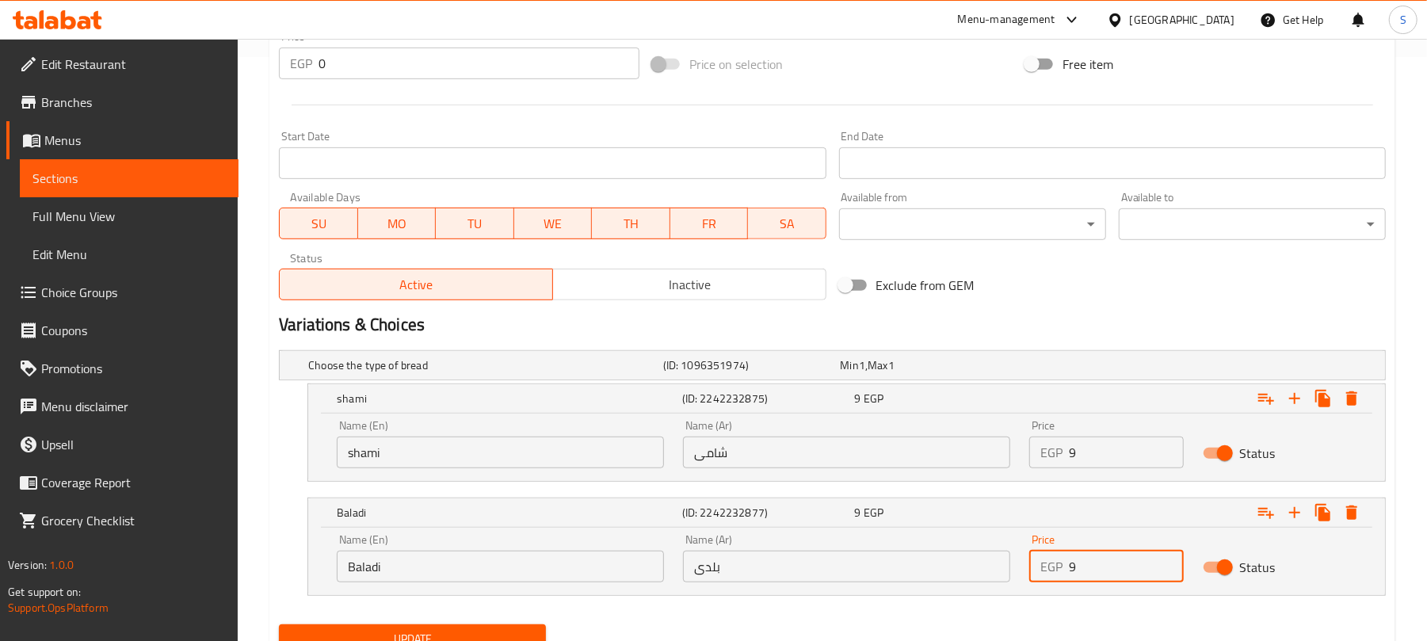
drag, startPoint x: 1075, startPoint y: 564, endPoint x: 1064, endPoint y: 568, distance: 11.8
click at [1064, 568] on div "EGP 9 Price" at bounding box center [1106, 567] width 154 height 32
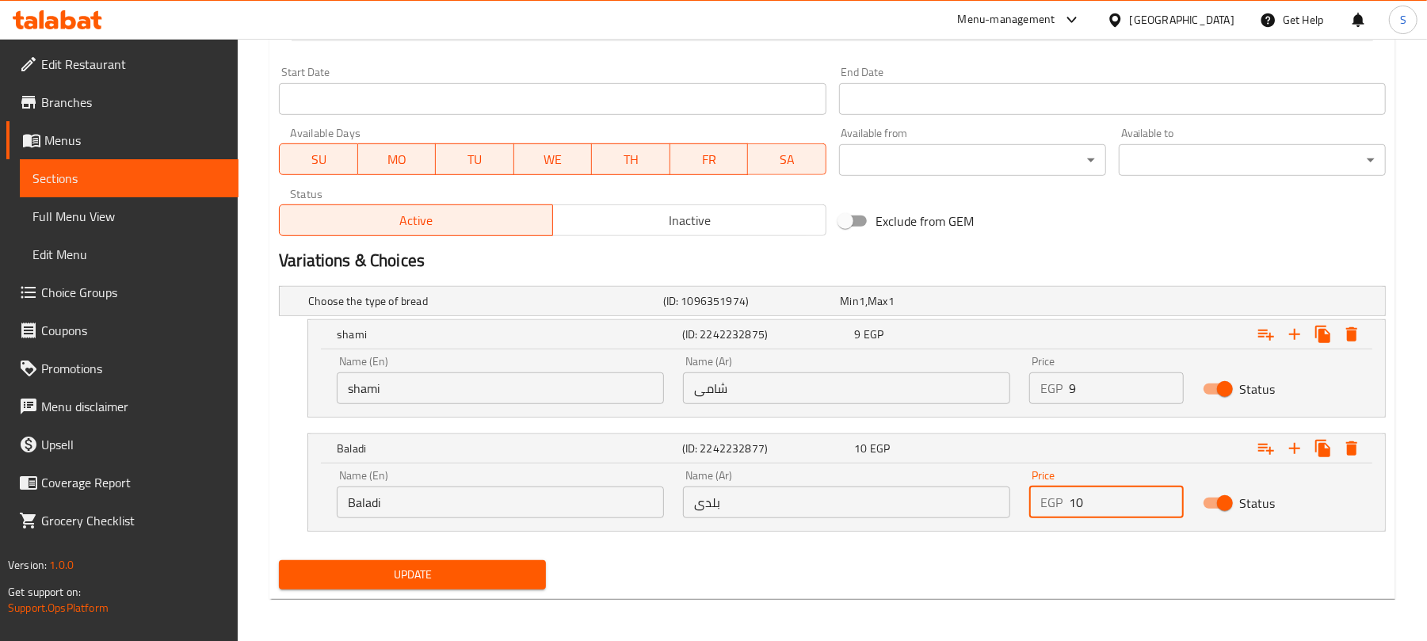
scroll to position [653, 0]
type input "10"
click at [523, 578] on span "Update" at bounding box center [413, 573] width 242 height 20
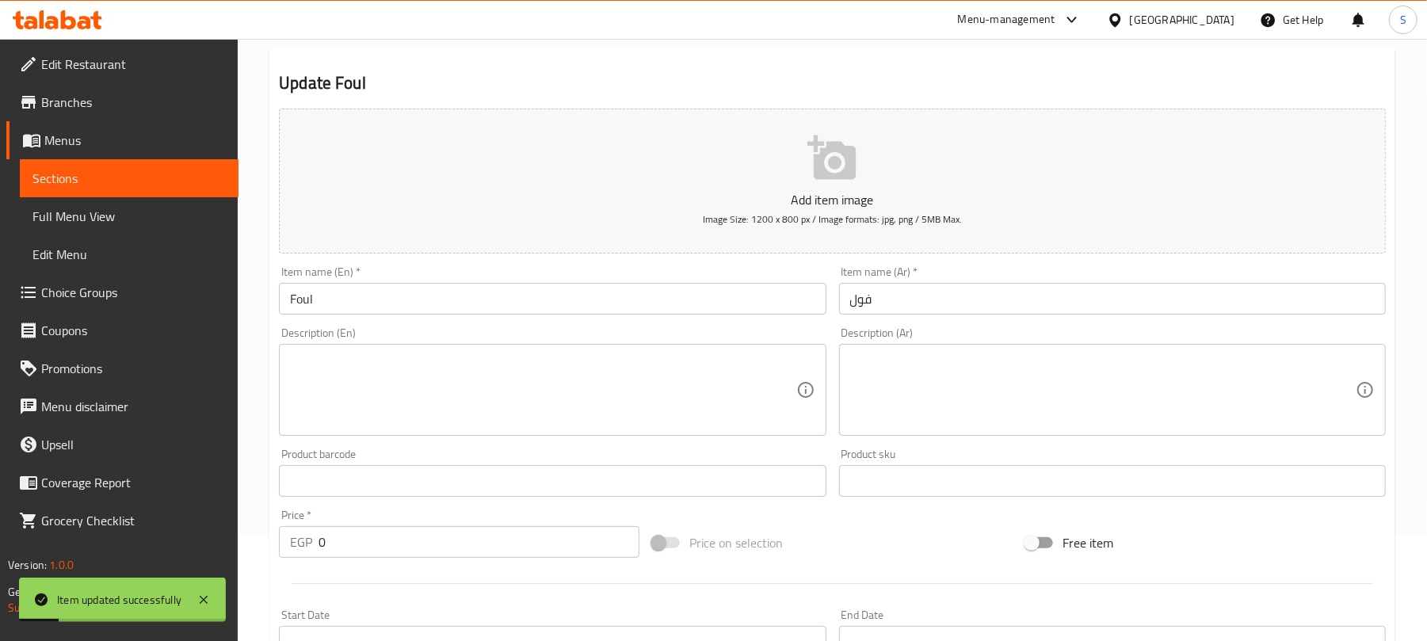
scroll to position [19, 0]
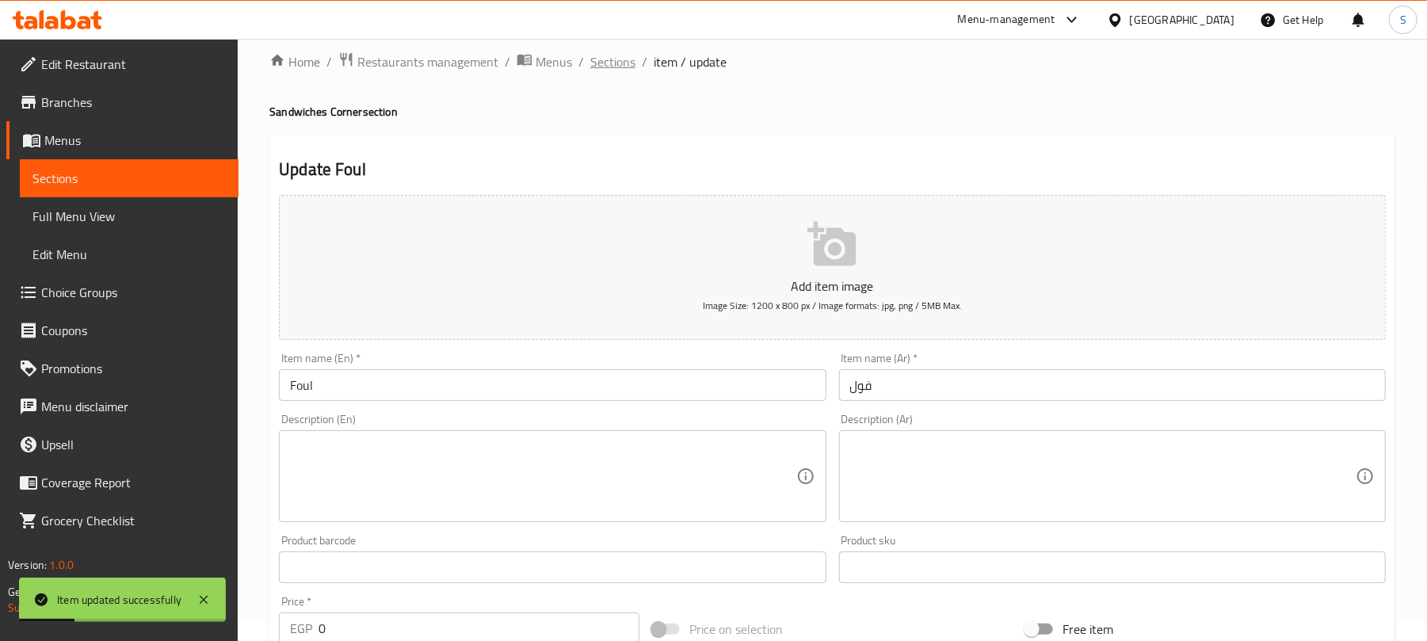
click at [628, 64] on span "Sections" at bounding box center [612, 61] width 45 height 19
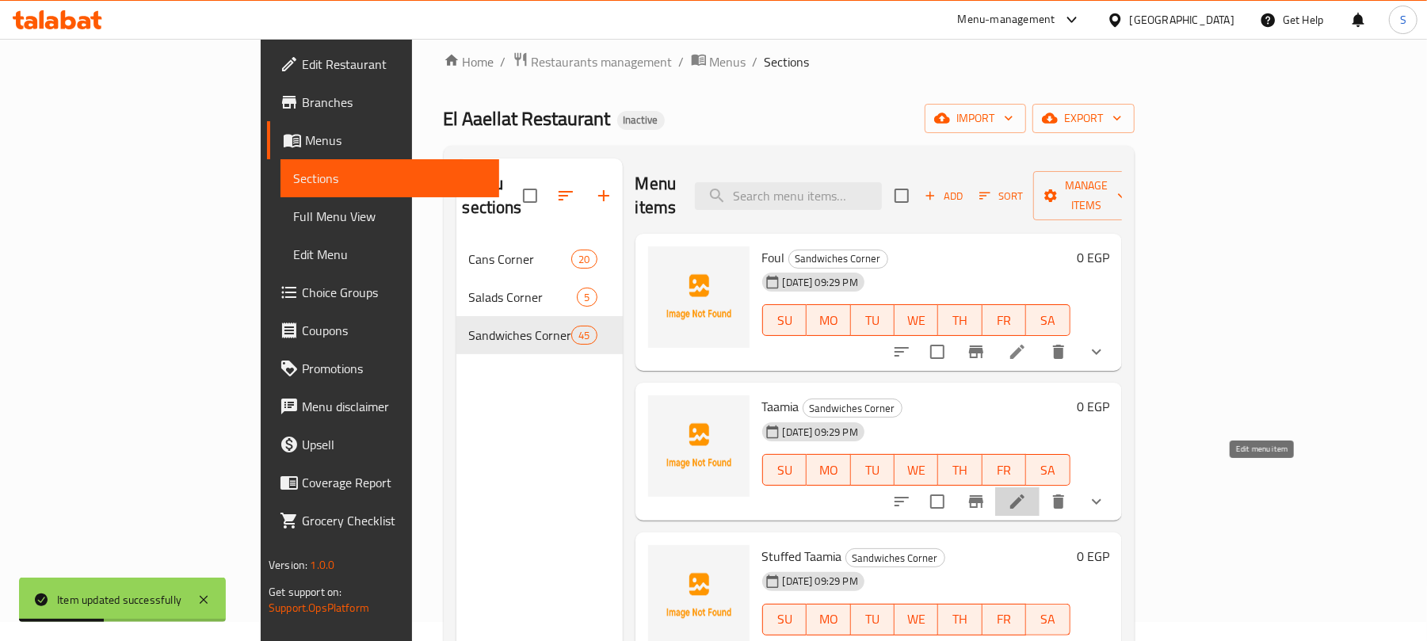
click at [1027, 492] on icon at bounding box center [1017, 501] width 19 height 19
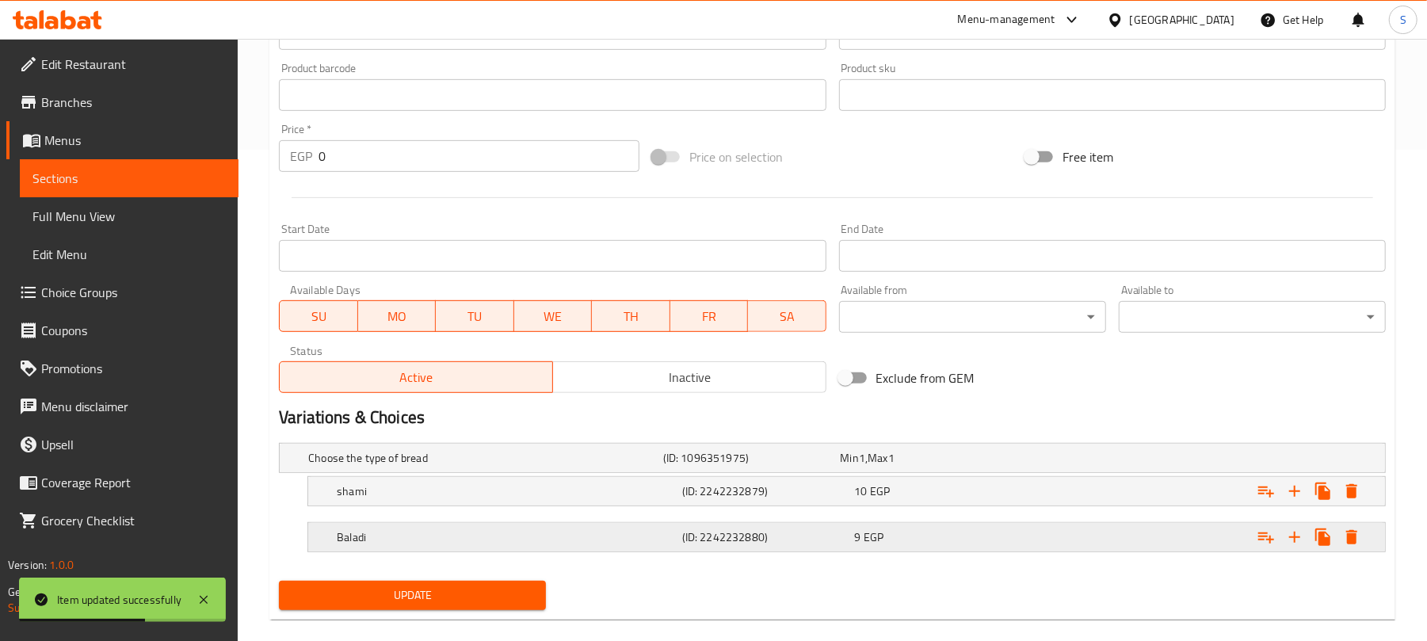
scroll to position [517, 0]
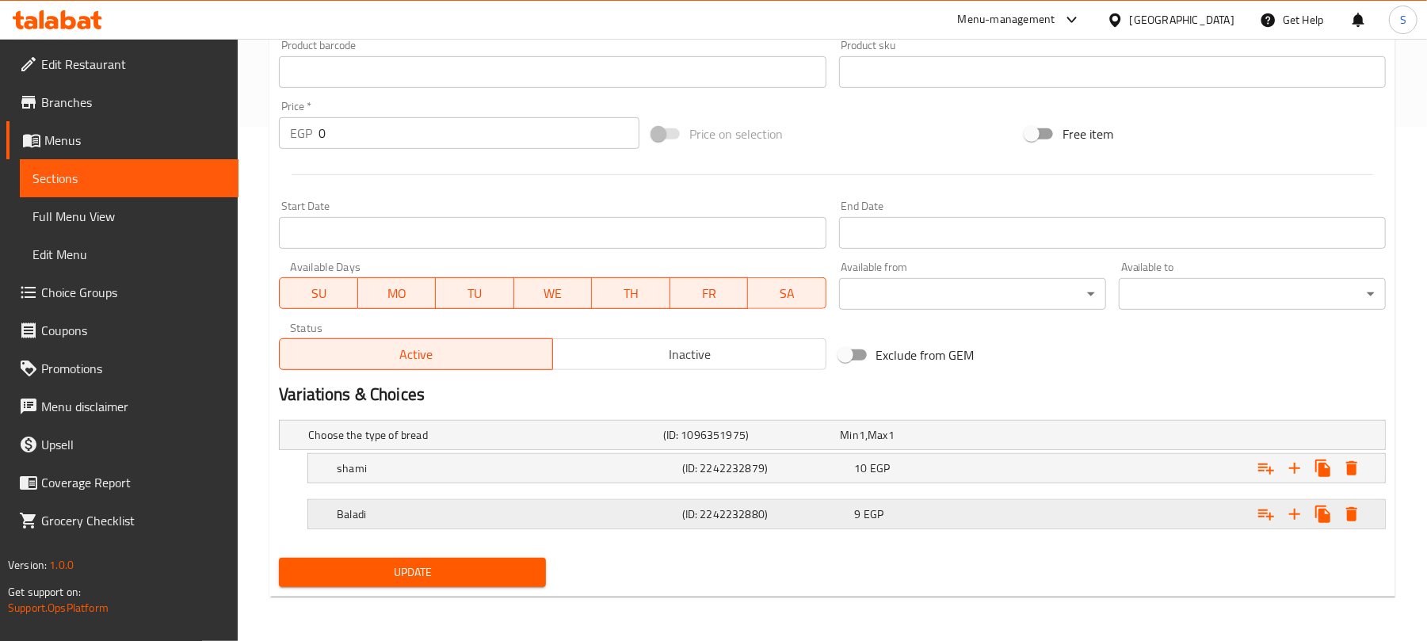
click at [927, 443] on div "9 EGP" at bounding box center [926, 435] width 171 height 16
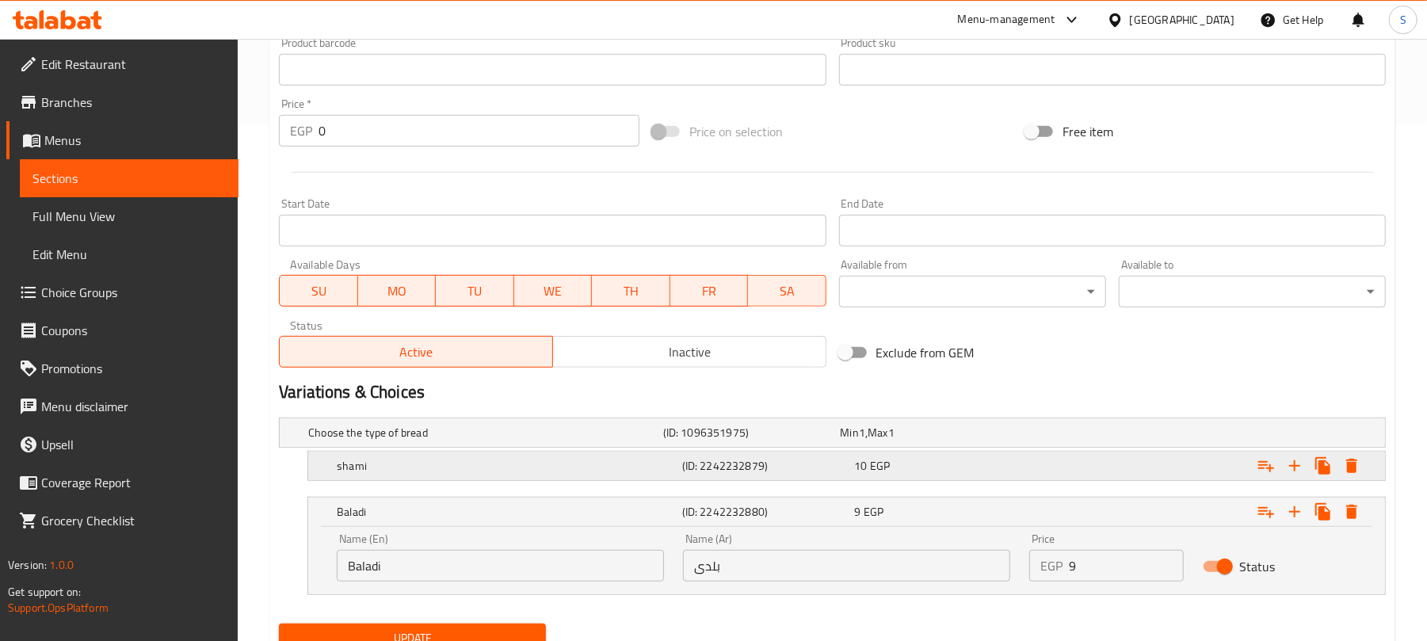
click at [968, 441] on div "10 EGP" at bounding box center [926, 433] width 171 height 16
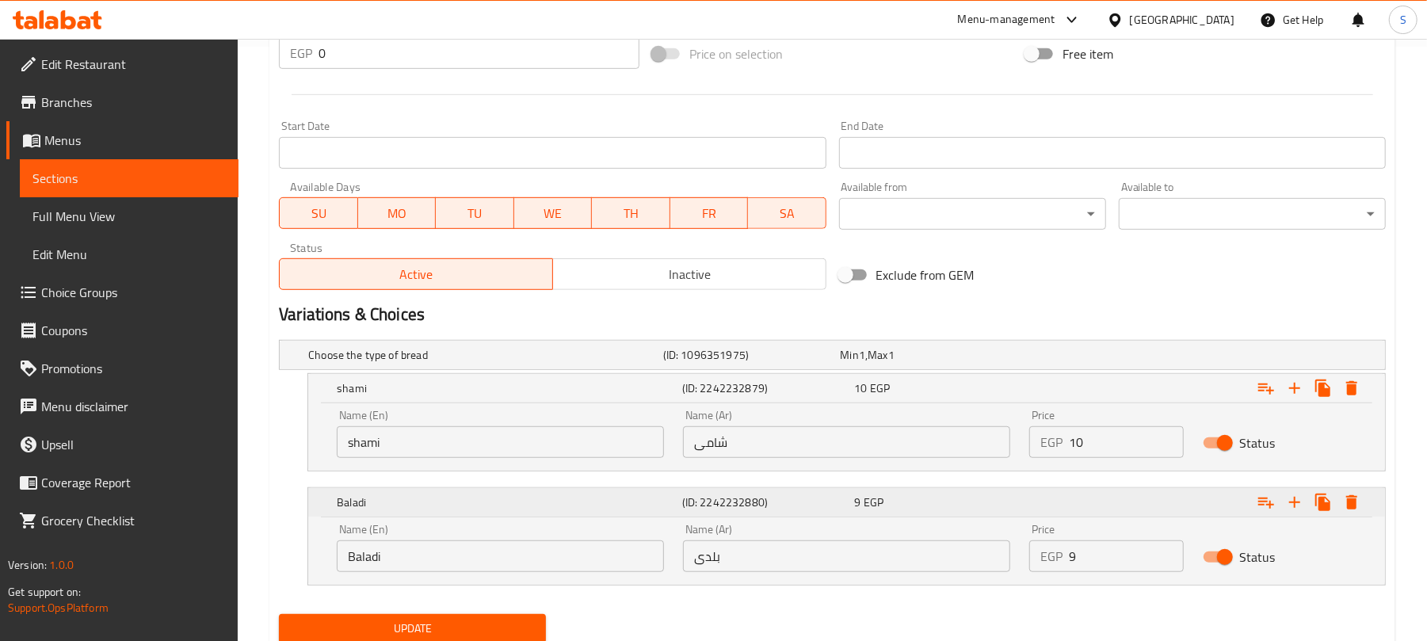
scroll to position [622, 0]
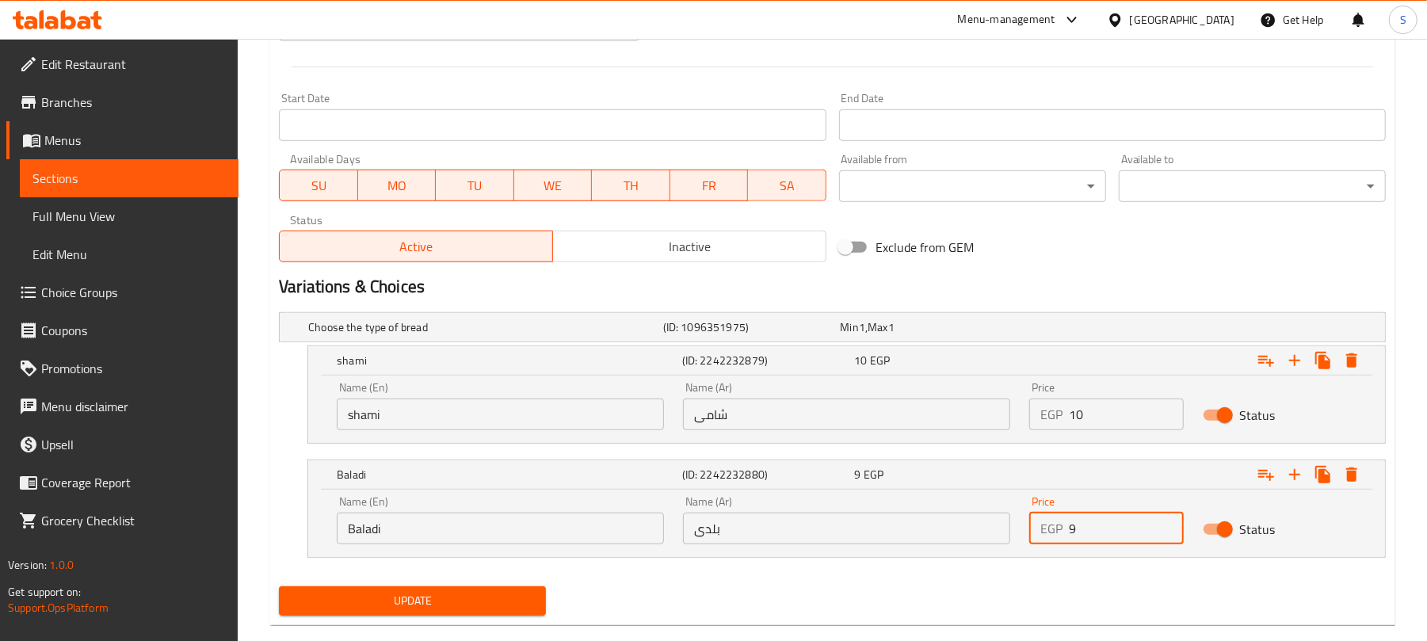
drag, startPoint x: 1079, startPoint y: 537, endPoint x: 1065, endPoint y: 537, distance: 13.5
click at [1065, 537] on div "EGP 9 Price" at bounding box center [1106, 529] width 154 height 32
type input "10"
drag, startPoint x: 1075, startPoint y: 418, endPoint x: 1067, endPoint y: 417, distance: 8.1
click at [1067, 417] on div "EGP 10 Price" at bounding box center [1106, 415] width 154 height 32
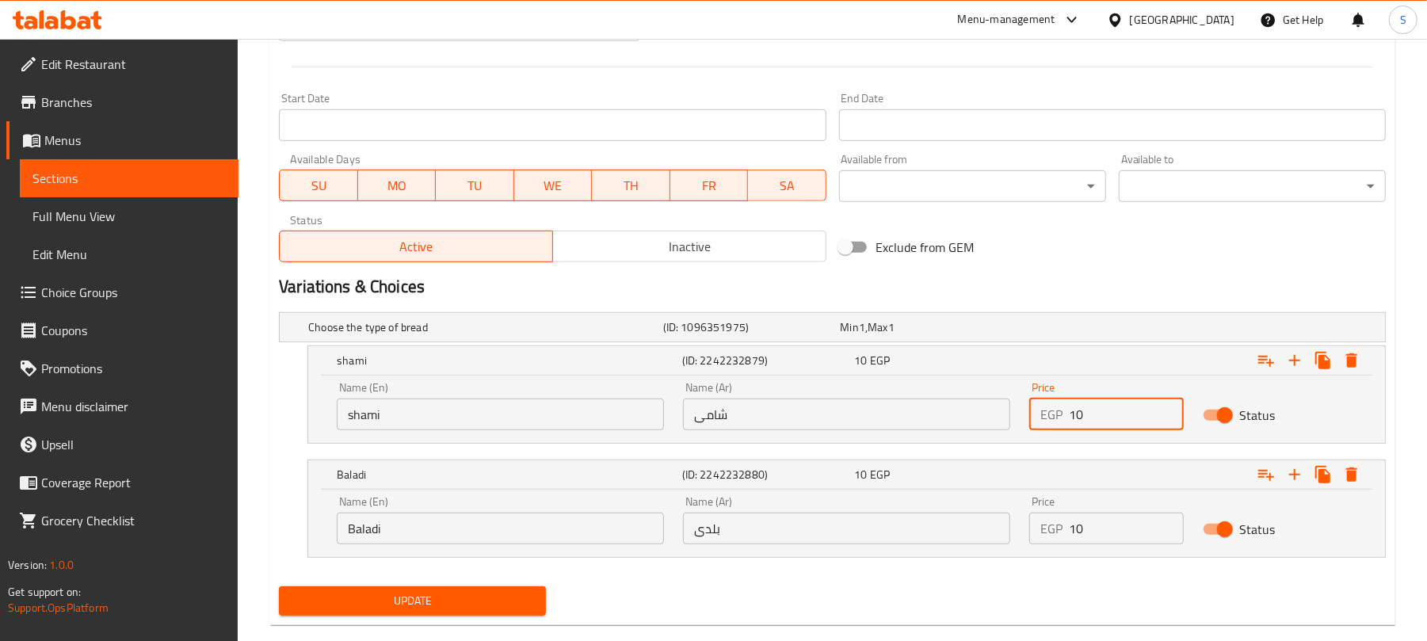
click at [1076, 415] on input "10" at bounding box center [1126, 415] width 114 height 32
type input "0"
type input "9"
click at [450, 616] on button "Update" at bounding box center [412, 600] width 267 height 29
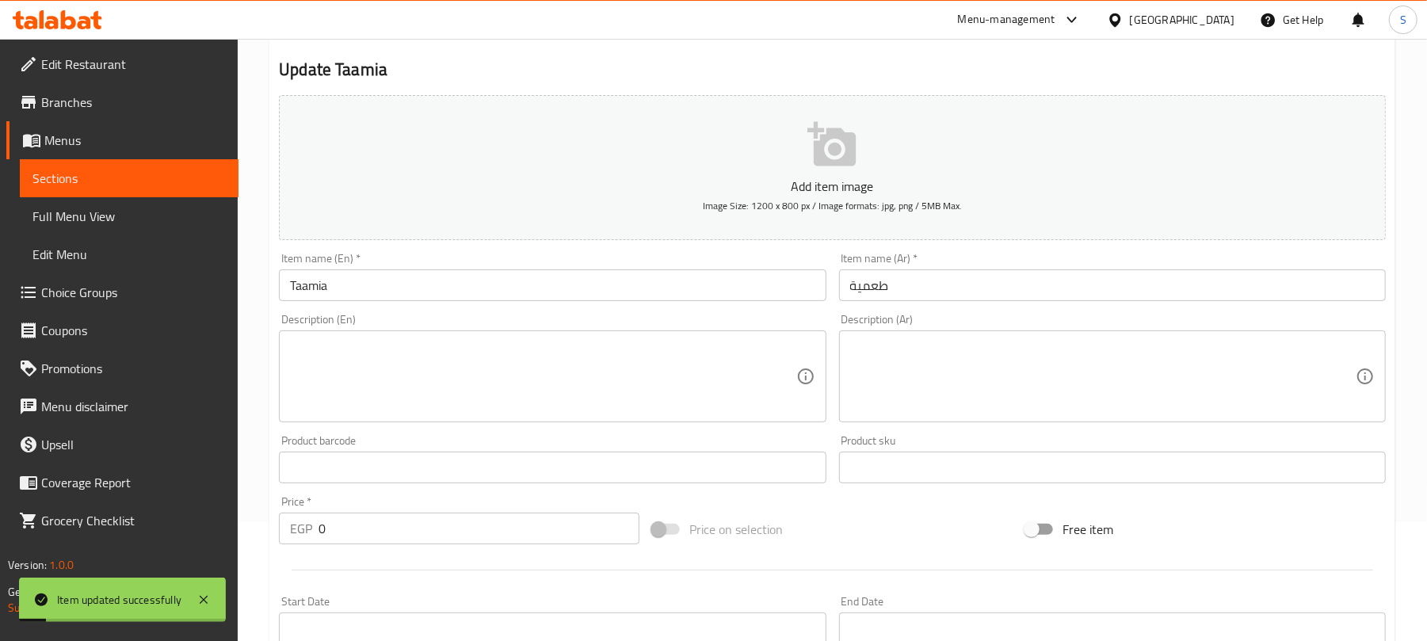
scroll to position [0, 0]
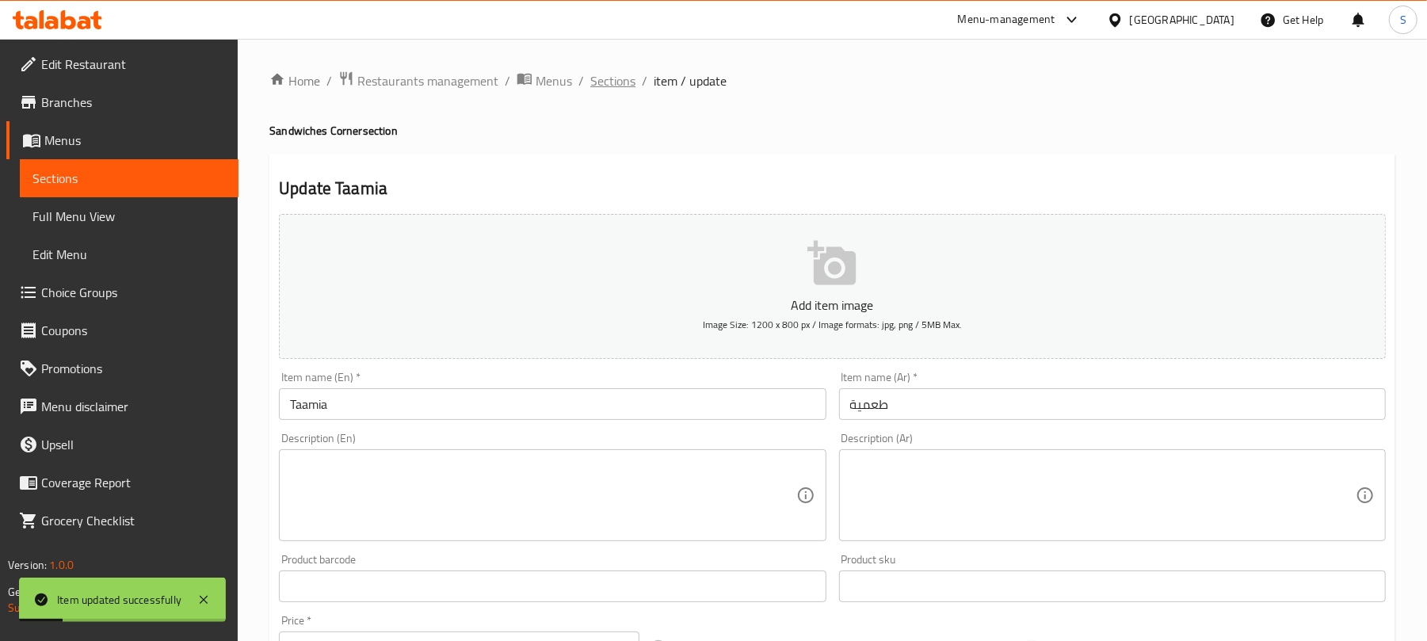
click at [622, 86] on span "Sections" at bounding box center [612, 80] width 45 height 19
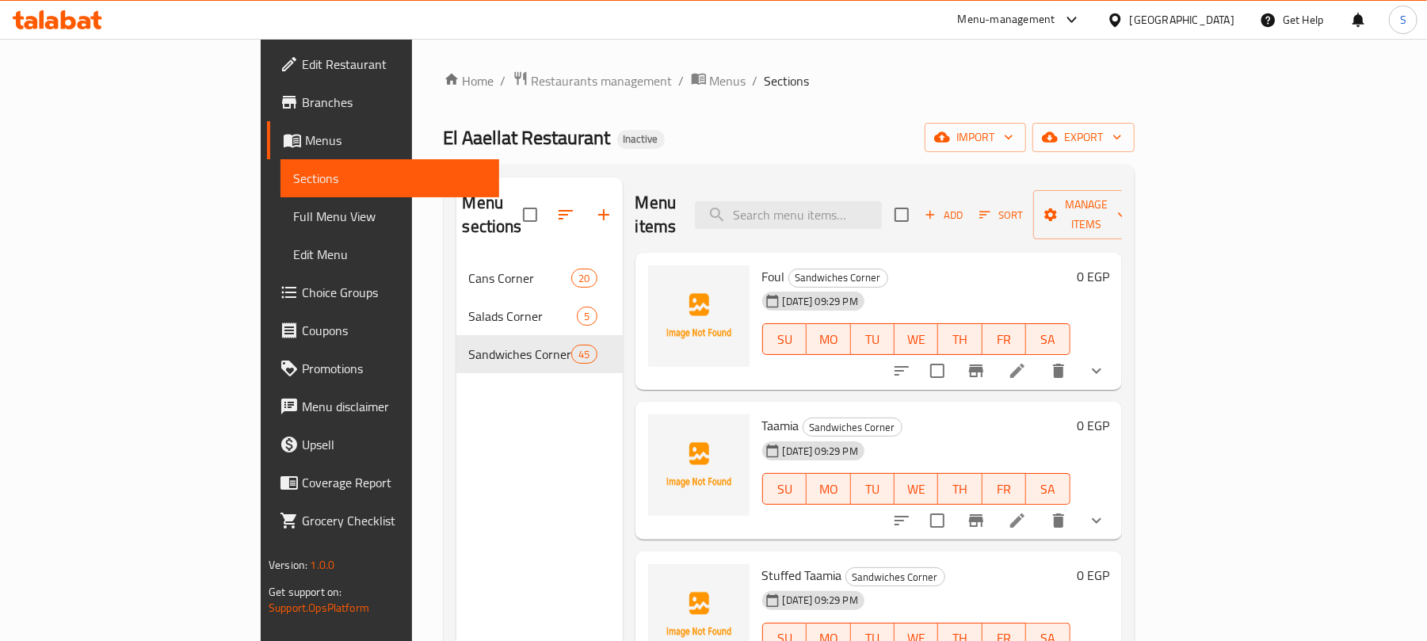
click at [768, 156] on div "Home / Restaurants management / Menus / Sections El Aaellat Restaurant Inactive…" at bounding box center [789, 451] width 691 height 761
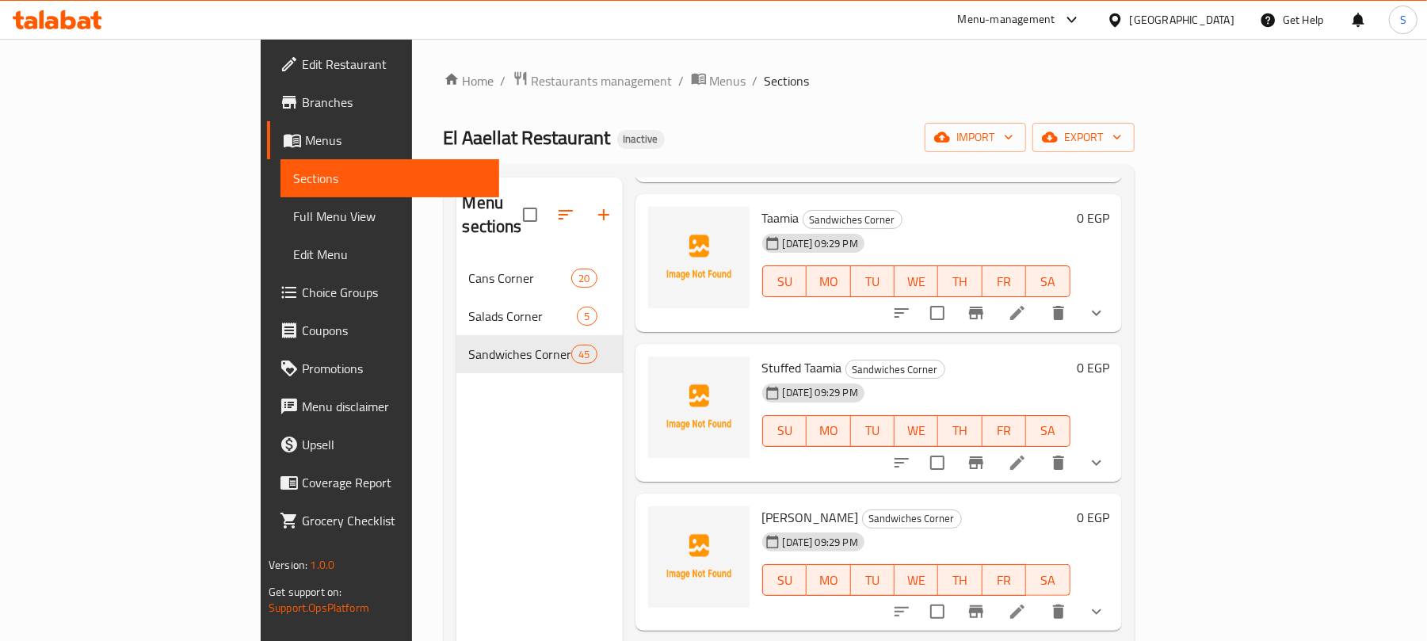
scroll to position [211, 0]
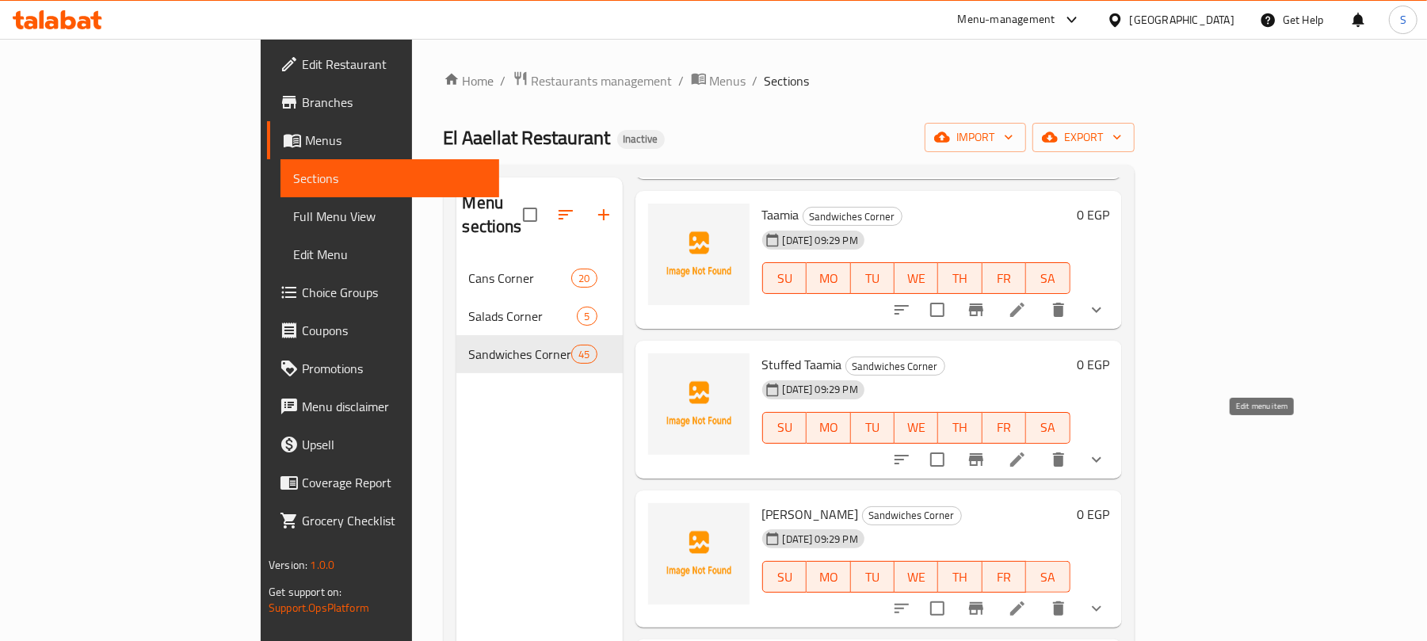
click at [1025, 453] on icon at bounding box center [1017, 460] width 14 height 14
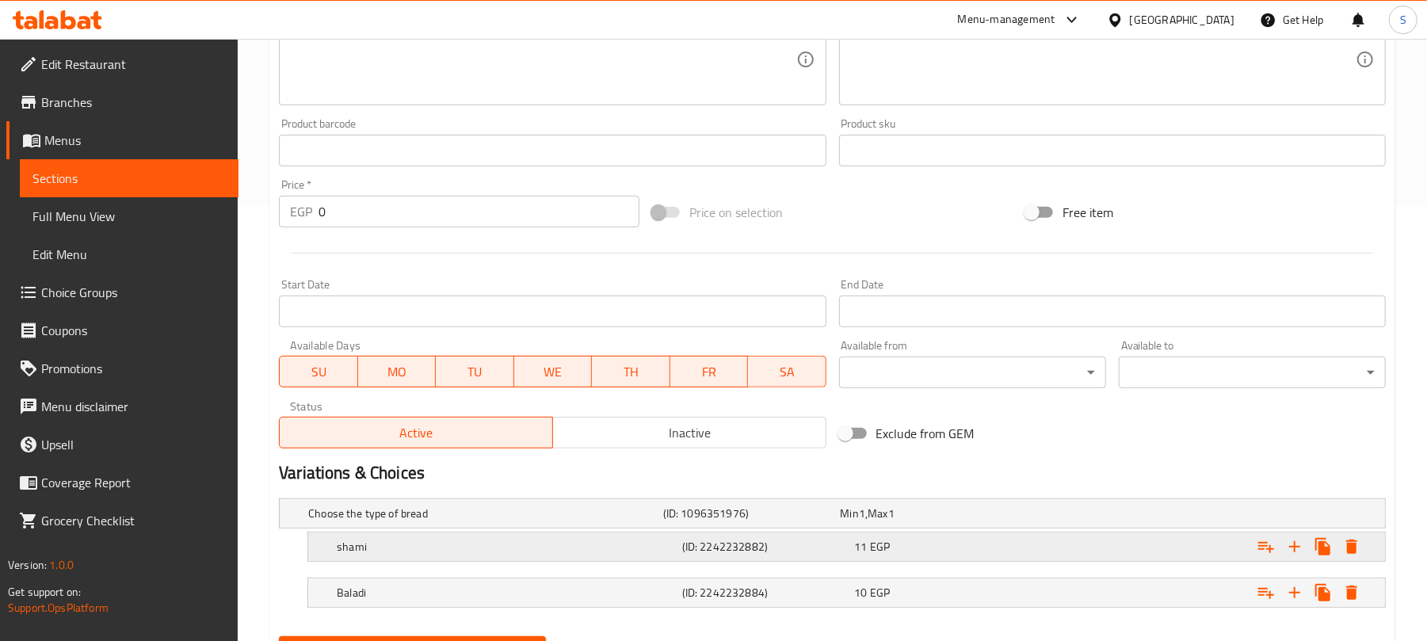
scroll to position [517, 0]
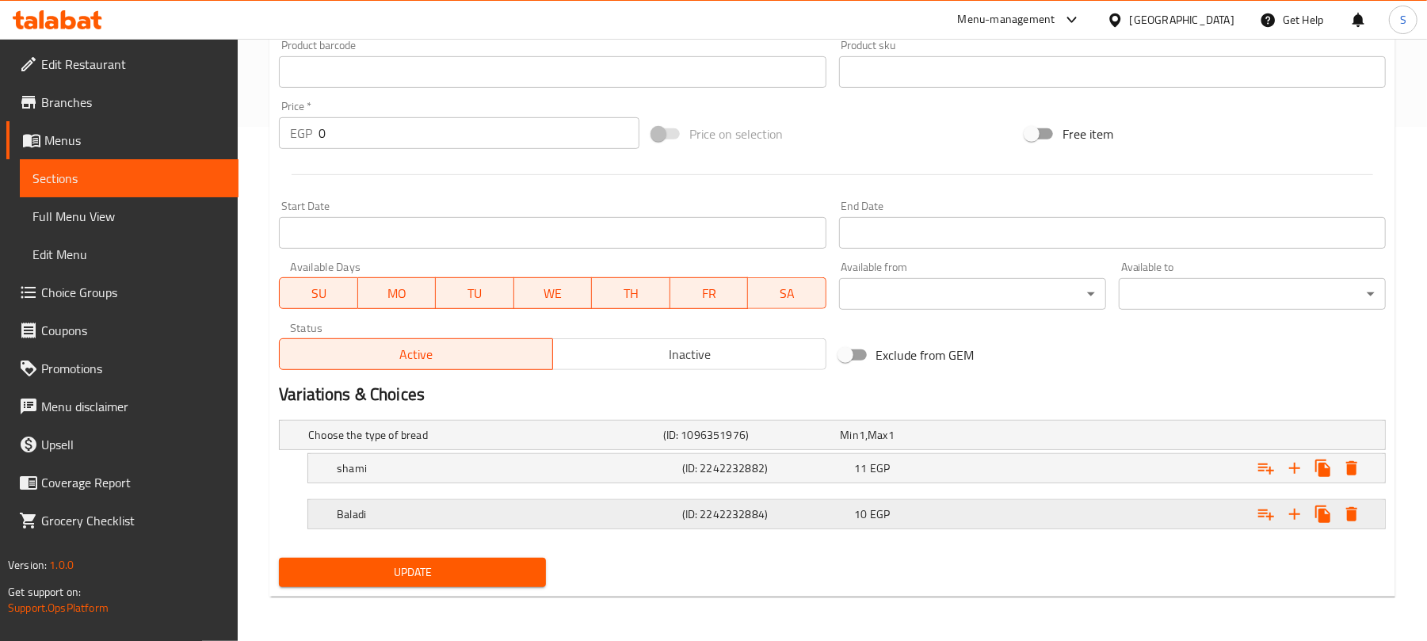
click at [1013, 446] on div "10 EGP" at bounding box center [927, 435] width 178 height 22
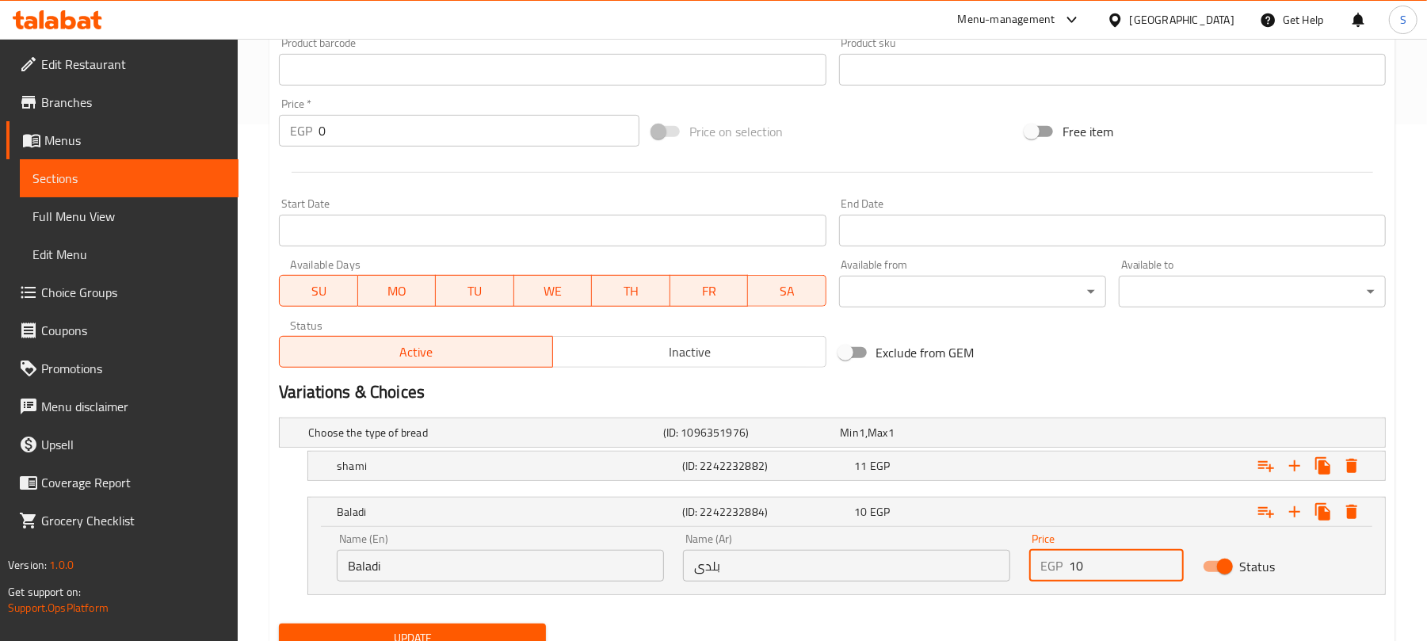
drag, startPoint x: 1075, startPoint y: 564, endPoint x: 1084, endPoint y: 564, distance: 9.5
click at [1084, 564] on input "10" at bounding box center [1126, 566] width 114 height 32
type input "11"
click at [1025, 436] on div "Expand" at bounding box center [1191, 433] width 355 height 6
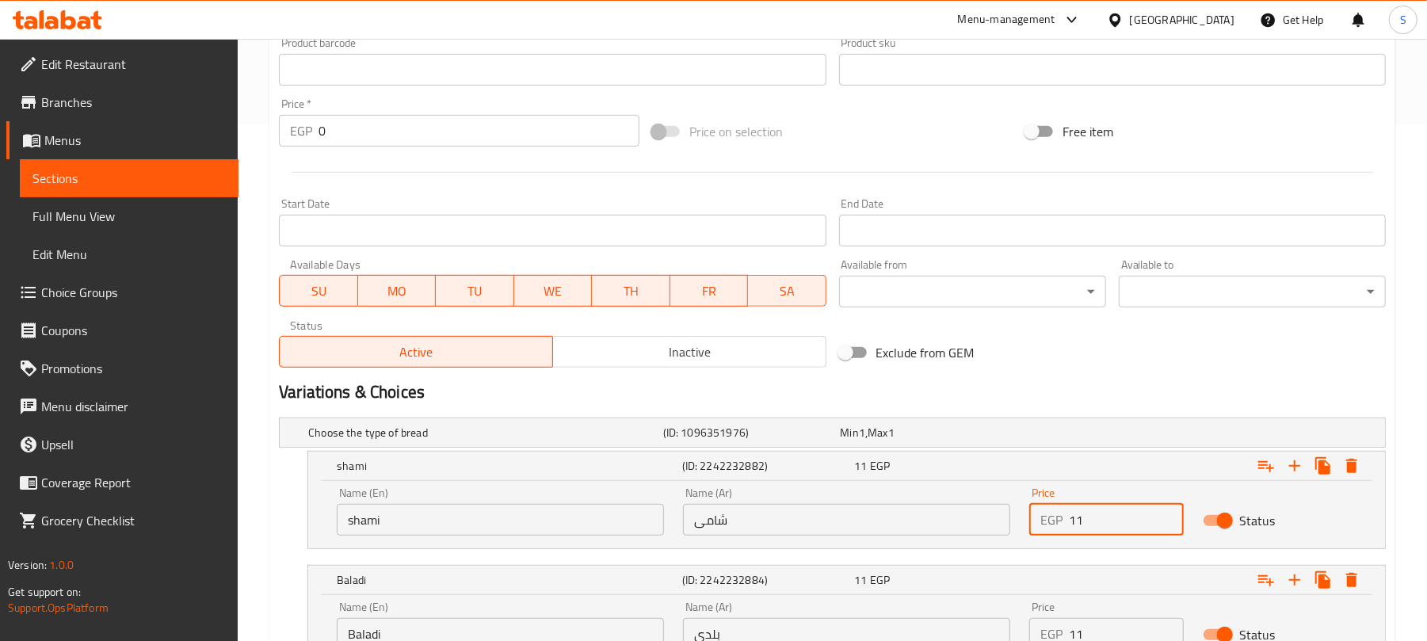
click at [1084, 518] on input "11" at bounding box center [1126, 520] width 114 height 32
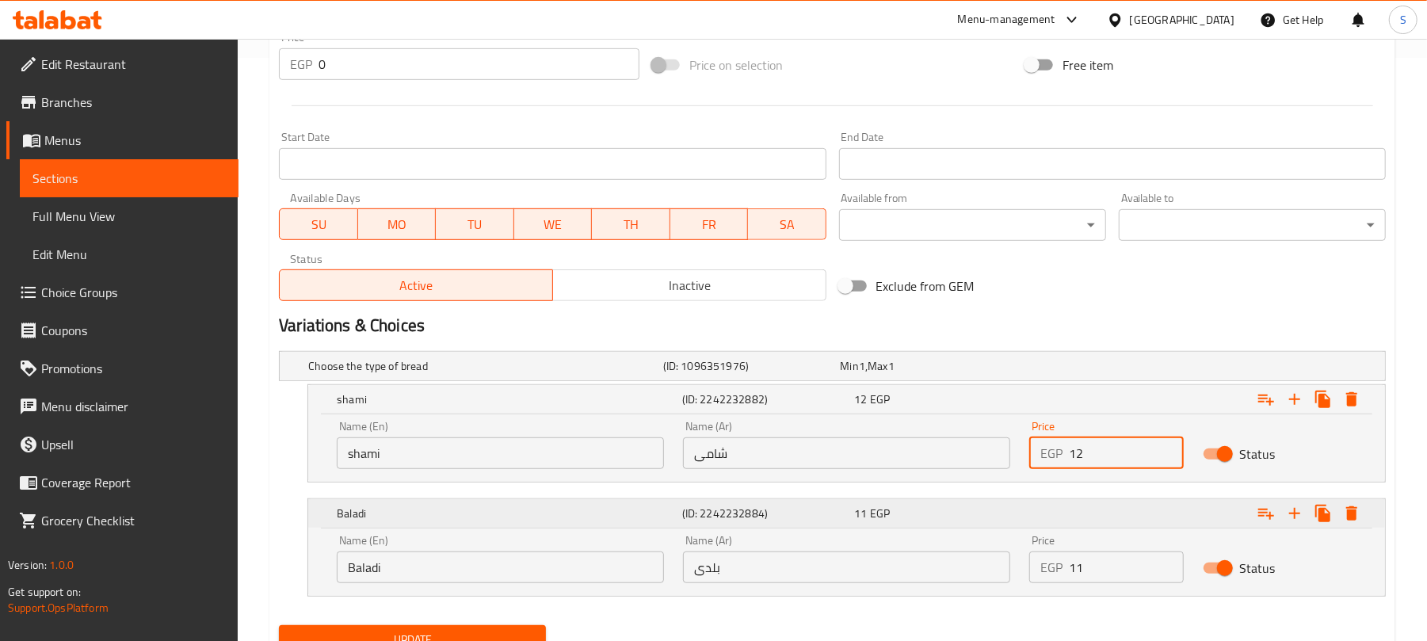
scroll to position [653, 0]
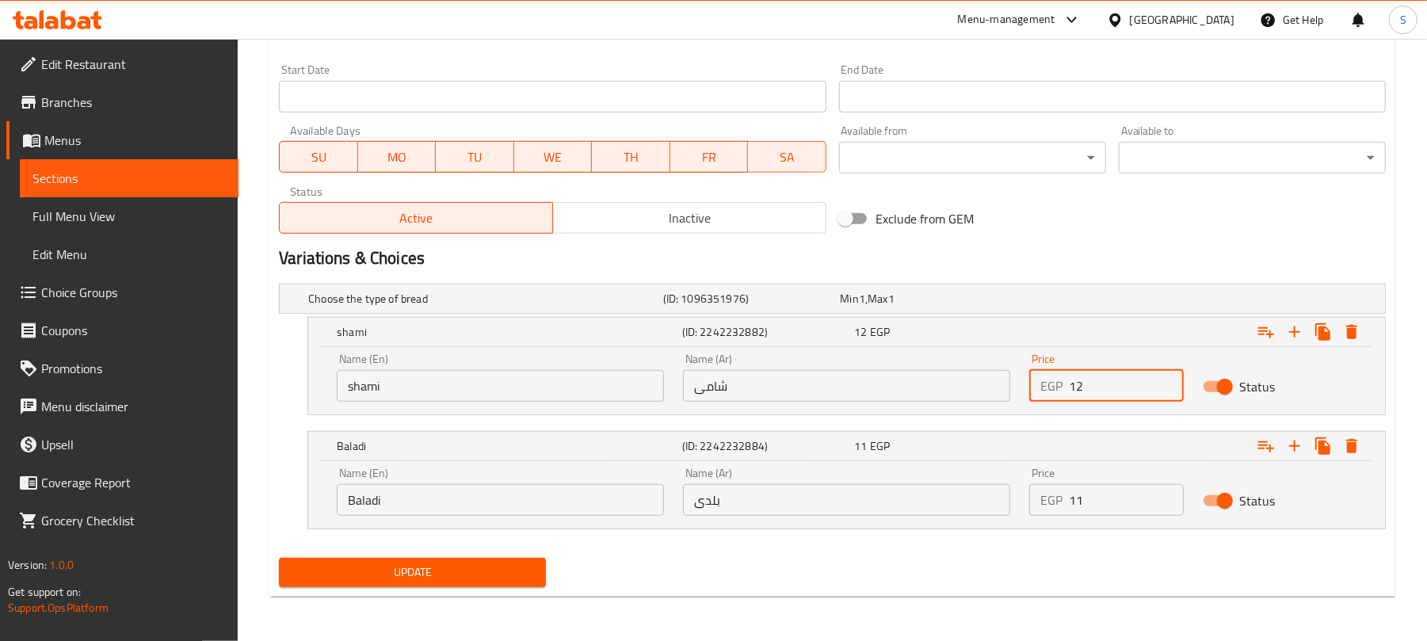
type input "12"
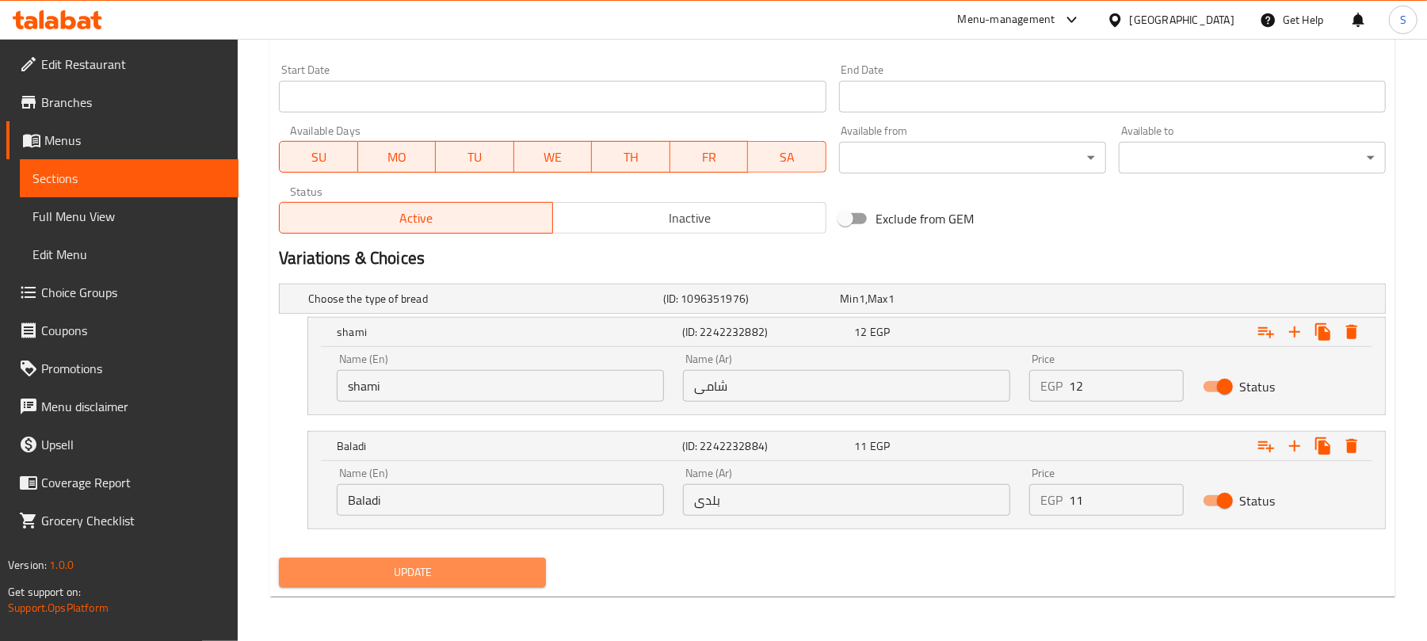
click at [476, 575] on span "Update" at bounding box center [413, 573] width 242 height 20
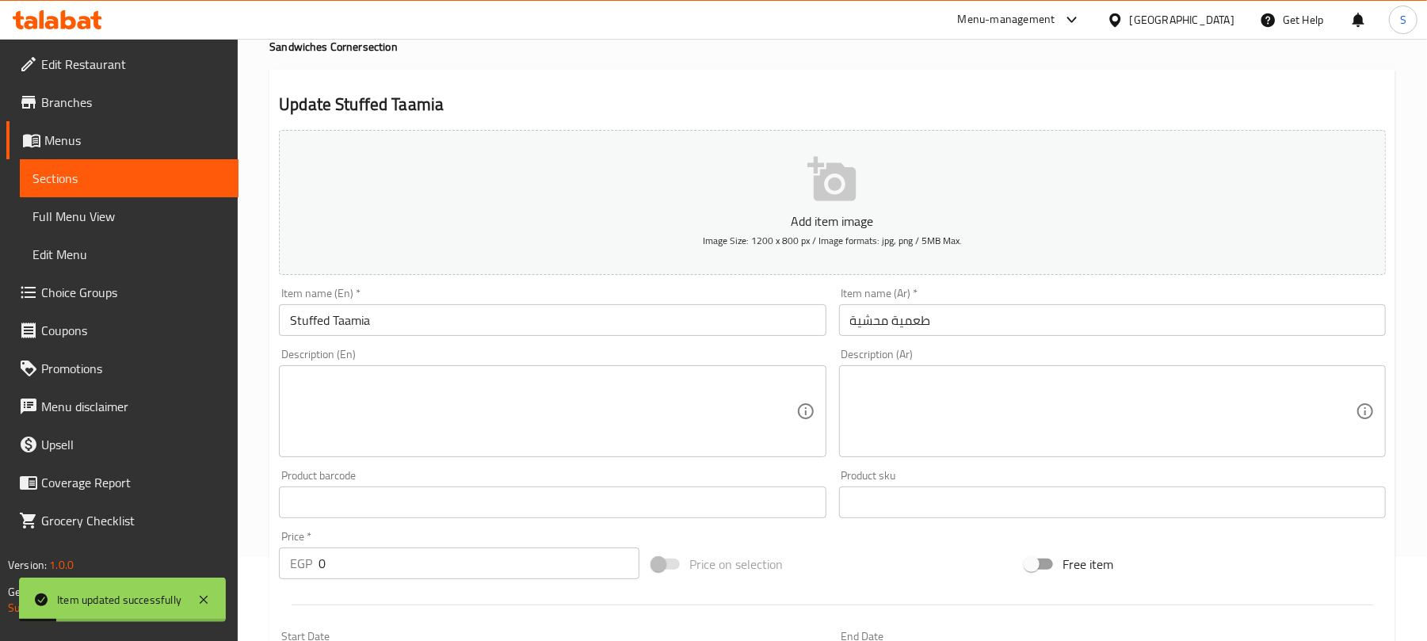
scroll to position [0, 0]
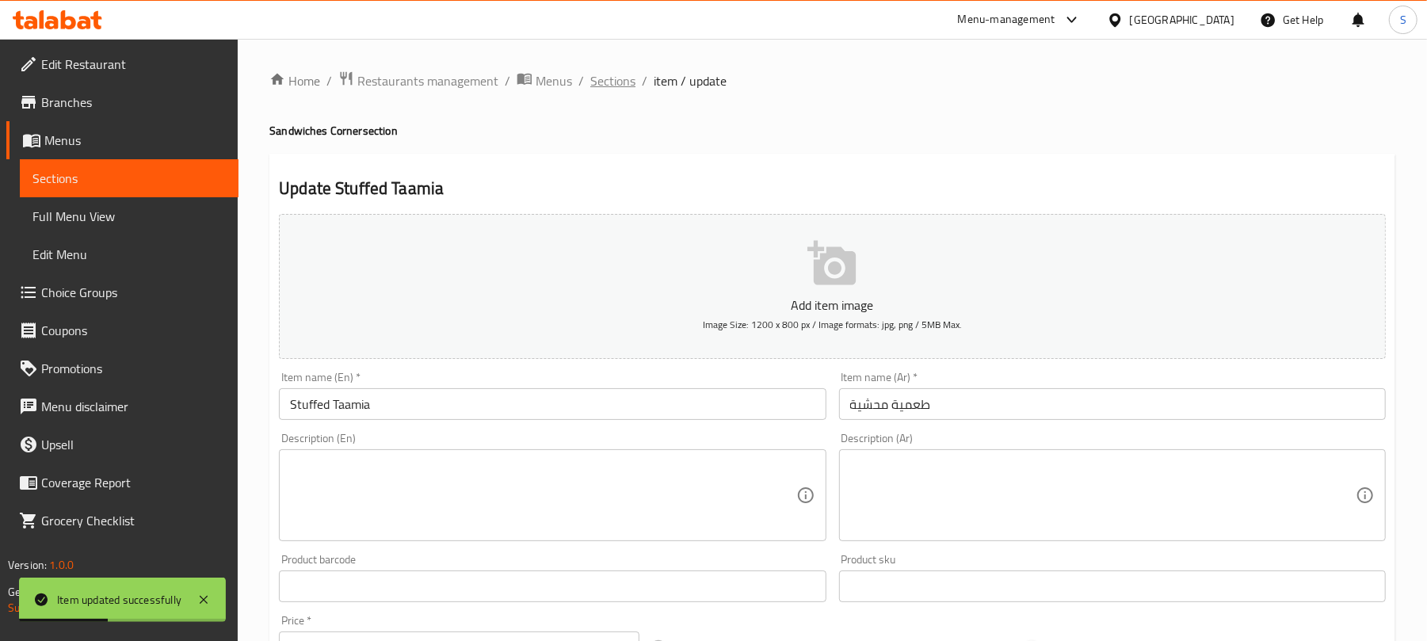
click at [606, 84] on span "Sections" at bounding box center [612, 80] width 45 height 19
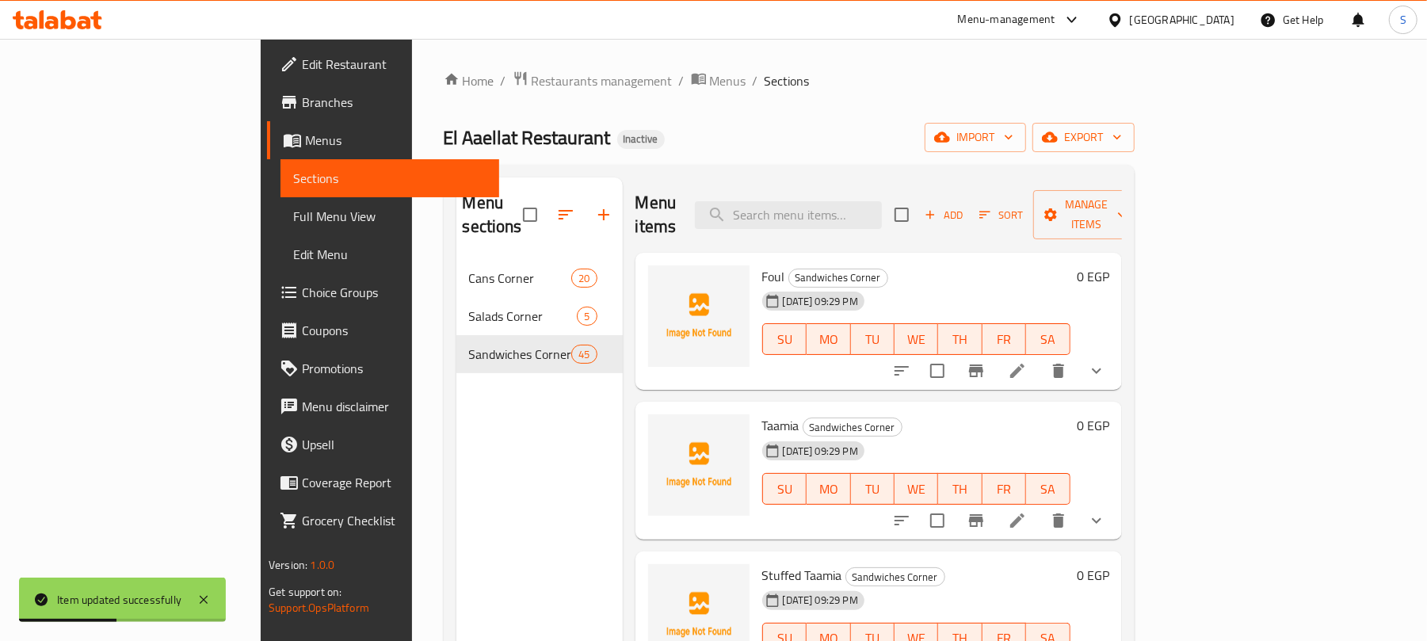
scroll to position [317, 0]
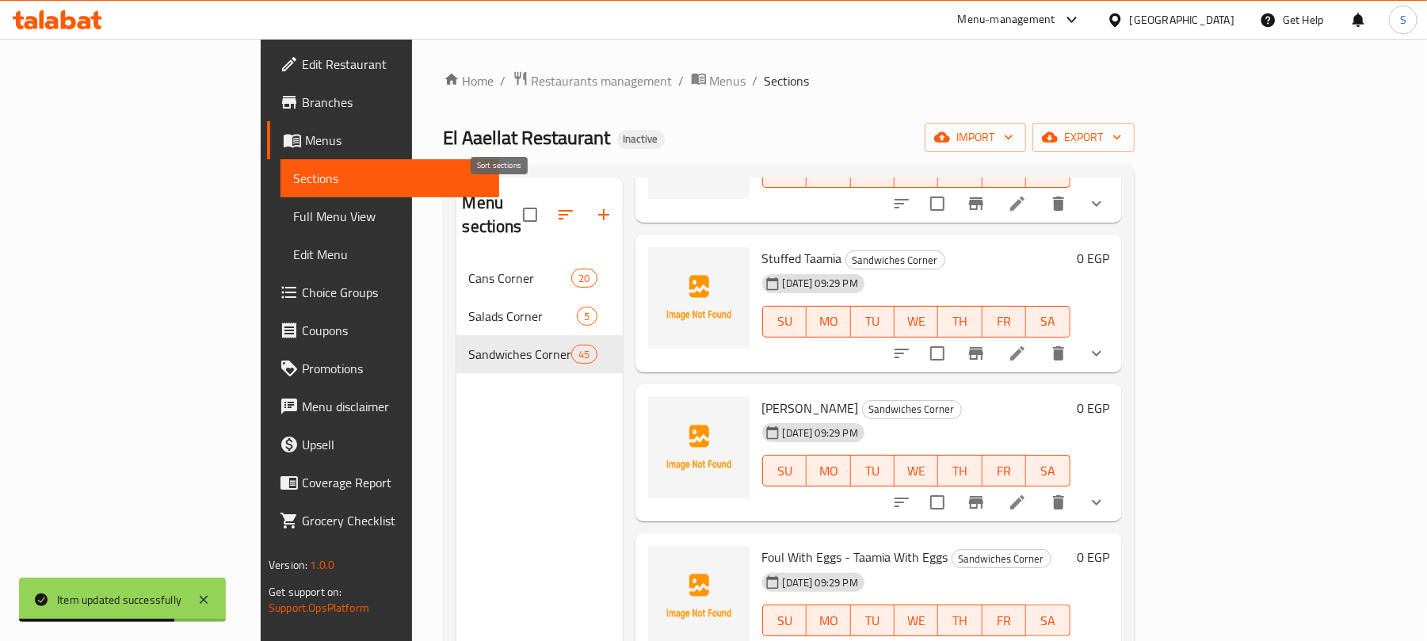
click at [556, 205] on icon "button" at bounding box center [565, 214] width 19 height 19
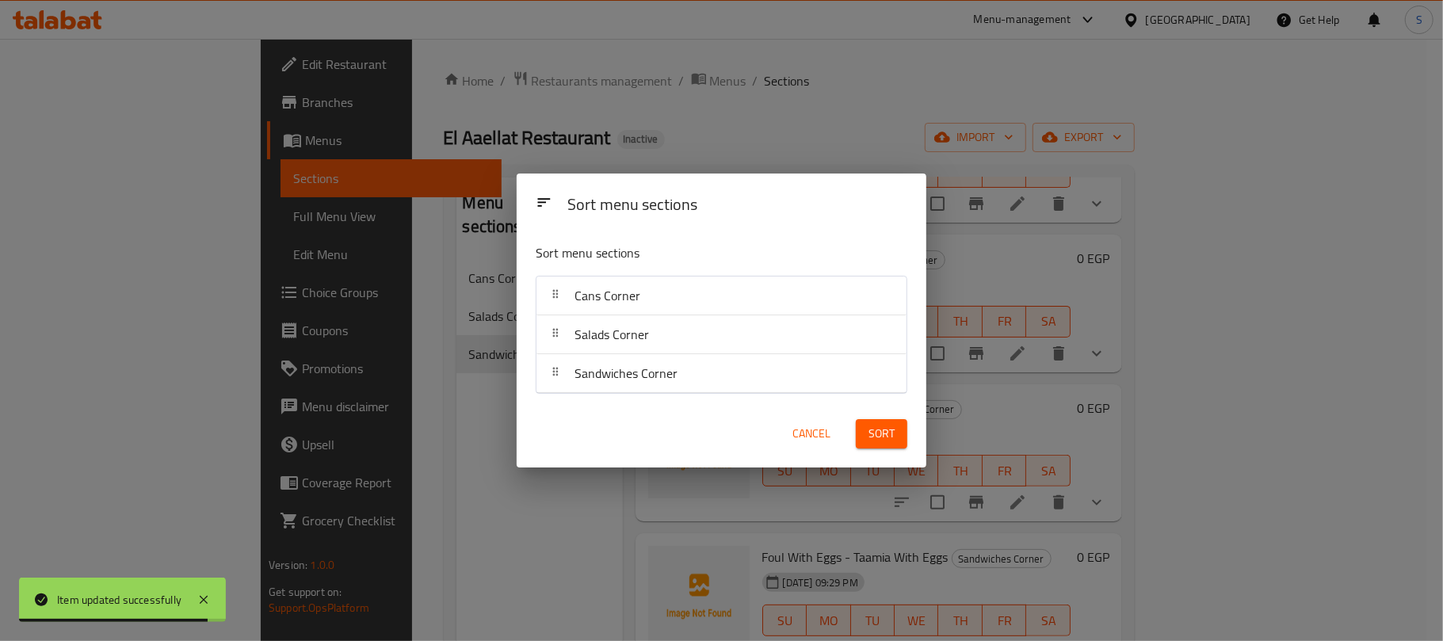
click at [804, 434] on span "Cancel" at bounding box center [812, 434] width 38 height 20
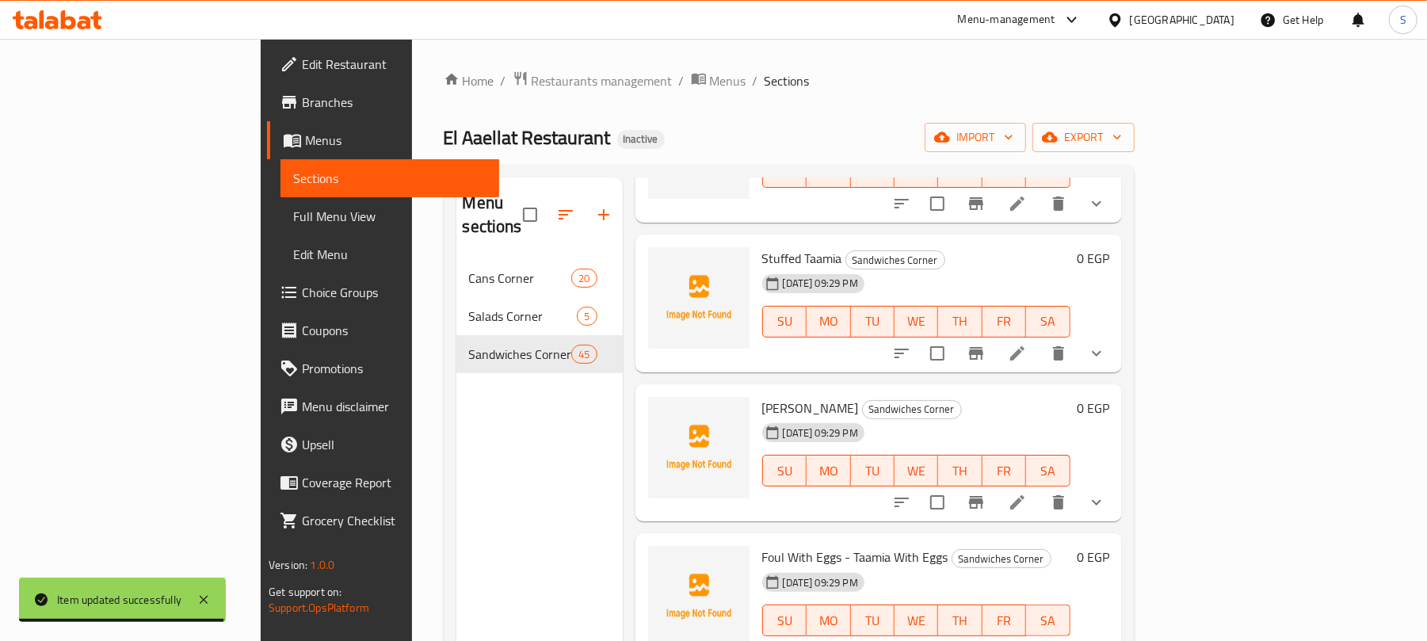
click at [598, 209] on icon "button" at bounding box center [603, 214] width 11 height 11
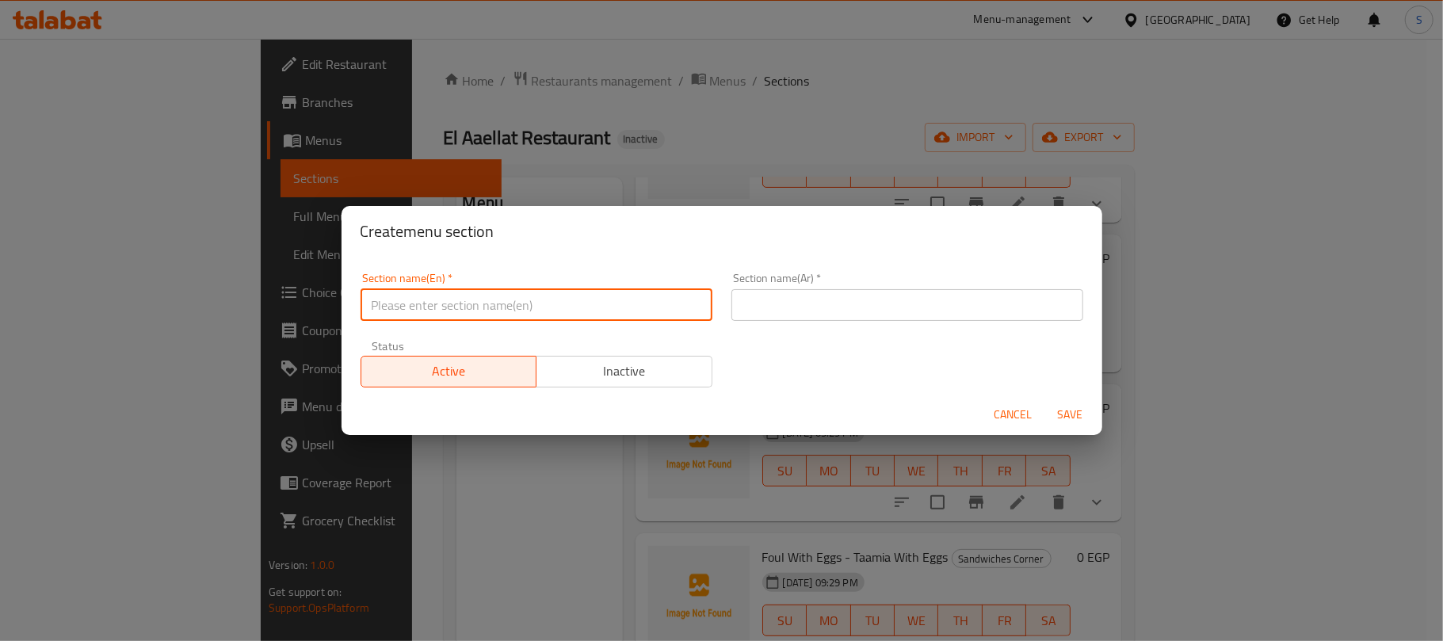
click at [505, 307] on input "text" at bounding box center [537, 305] width 352 height 32
type input "ggg"
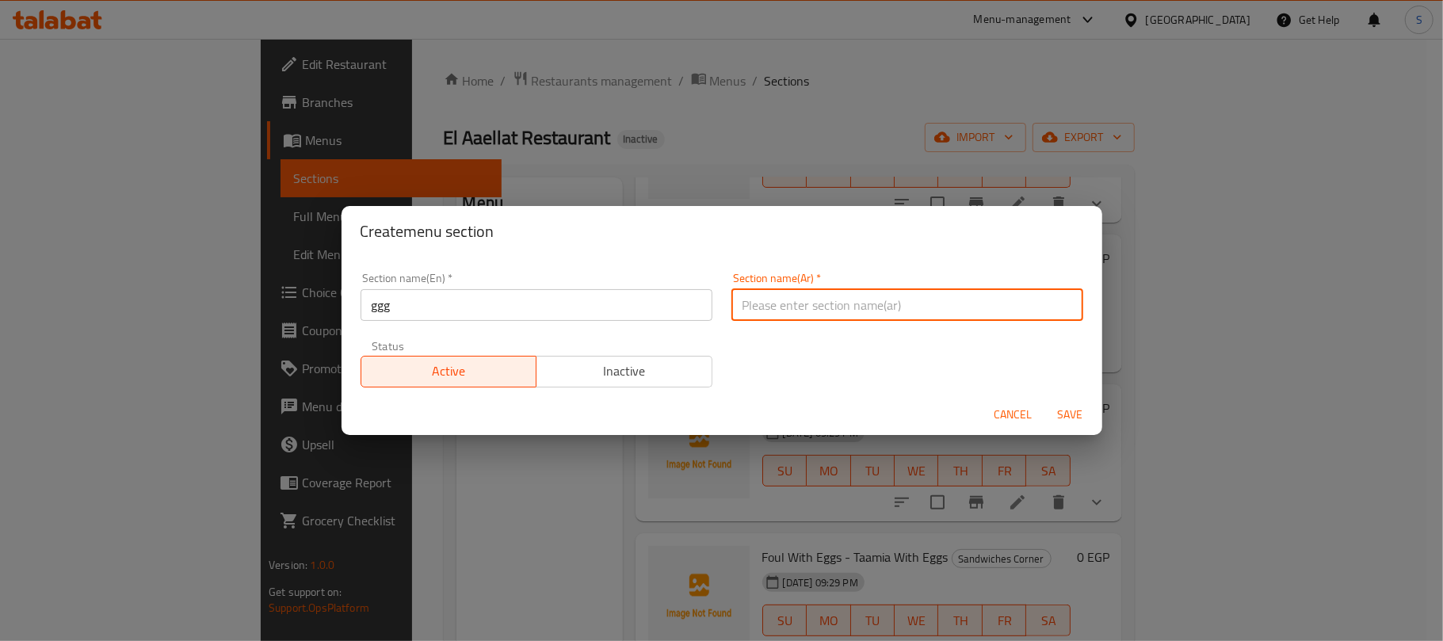
click at [796, 307] on input "text" at bounding box center [908, 305] width 352 height 32
type input "[["
click at [1071, 415] on span "Save" at bounding box center [1071, 415] width 38 height 20
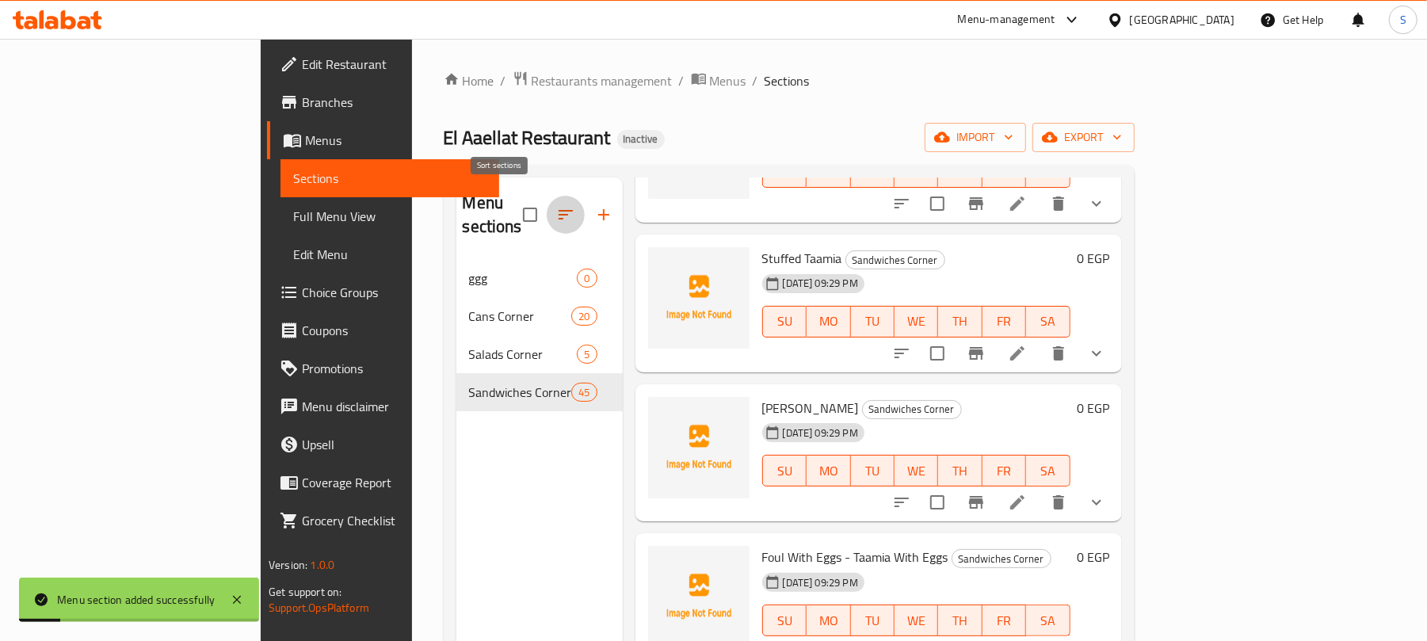
click at [559, 210] on icon "button" at bounding box center [566, 215] width 14 height 10
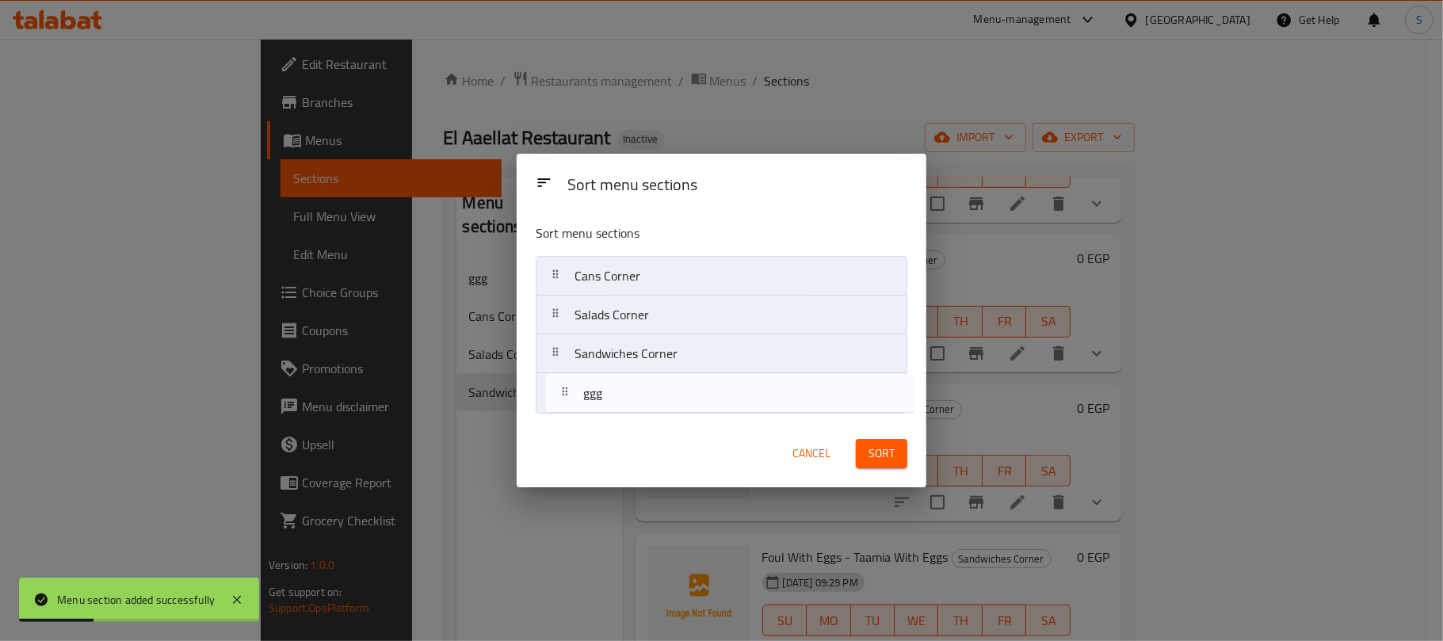
drag, startPoint x: 594, startPoint y: 283, endPoint x: 599, endPoint y: 407, distance: 124.6
click at [599, 407] on nav "ggg Cans Corner Salads Corner Sandwiches Corner" at bounding box center [722, 334] width 372 height 157
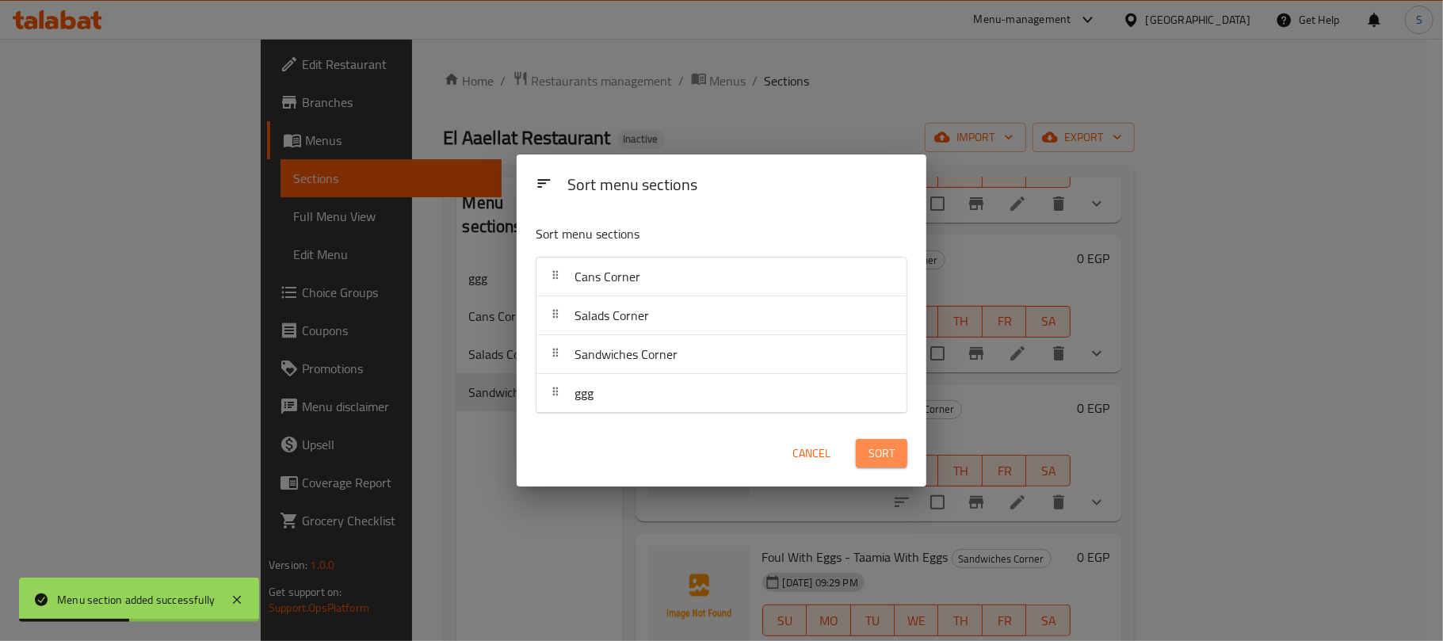
click at [870, 455] on span "Sort" at bounding box center [882, 454] width 26 height 20
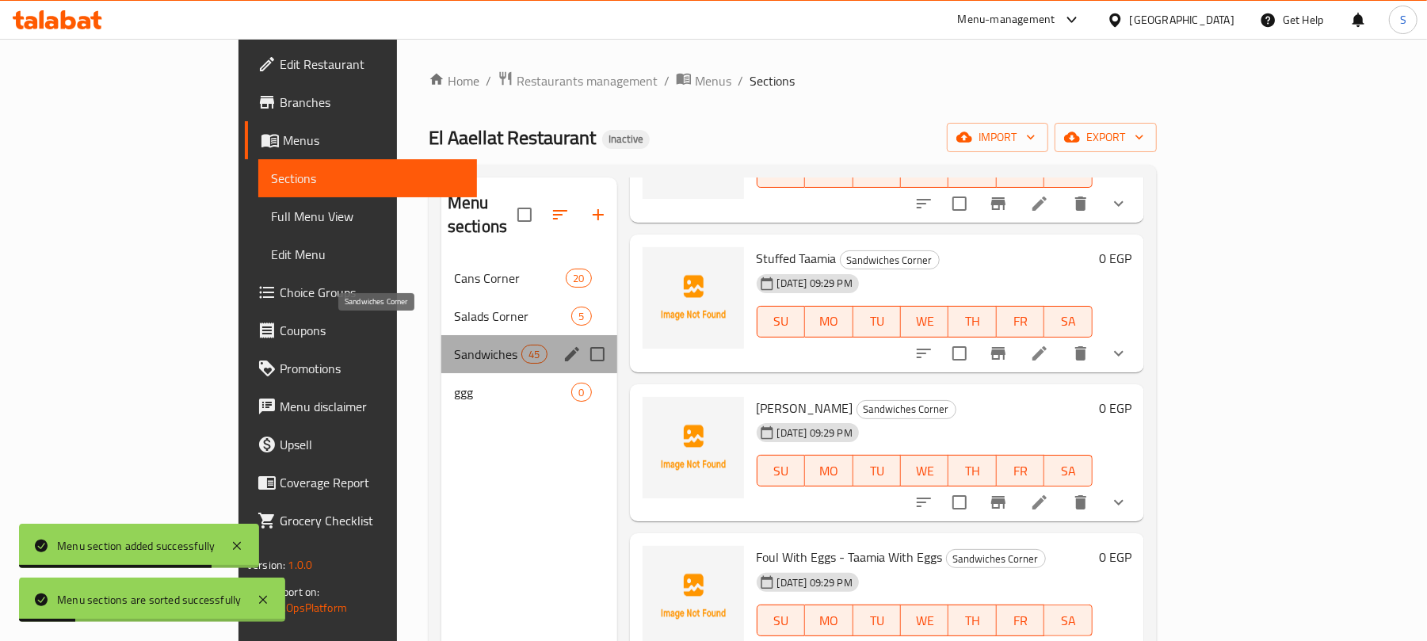
click at [454, 345] on span "Sandwiches Corner" at bounding box center [487, 354] width 67 height 19
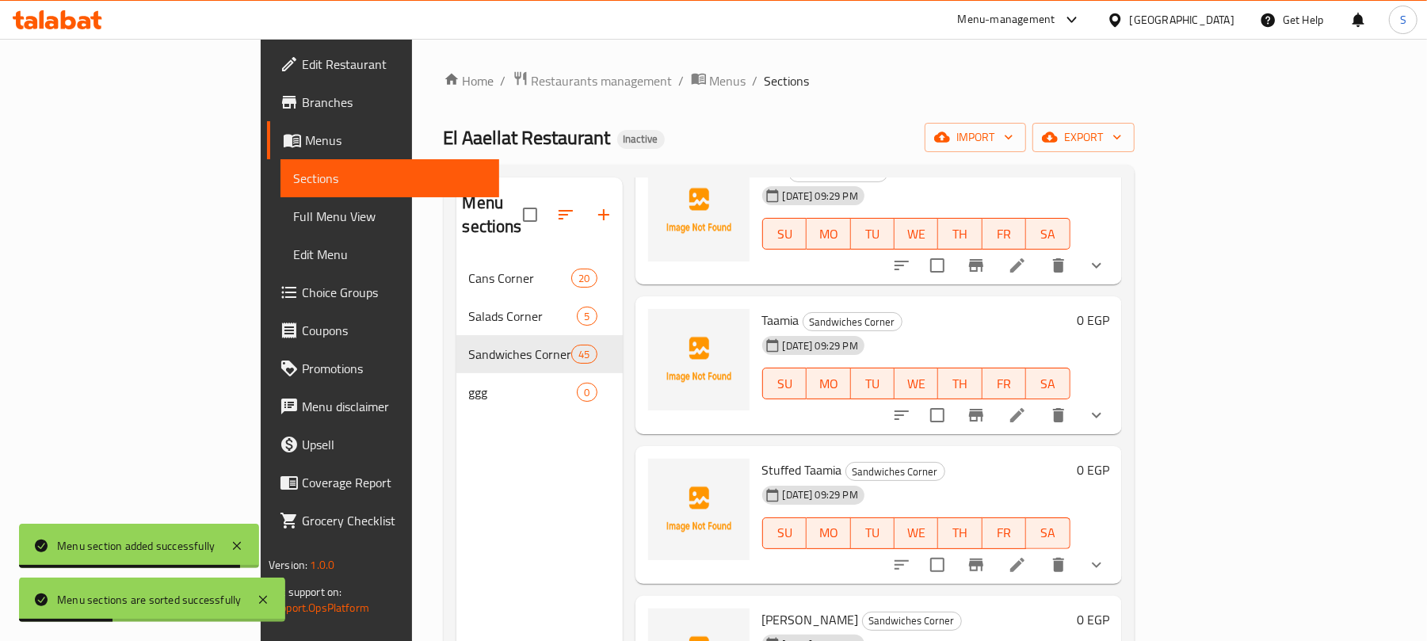
scroll to position [0, 0]
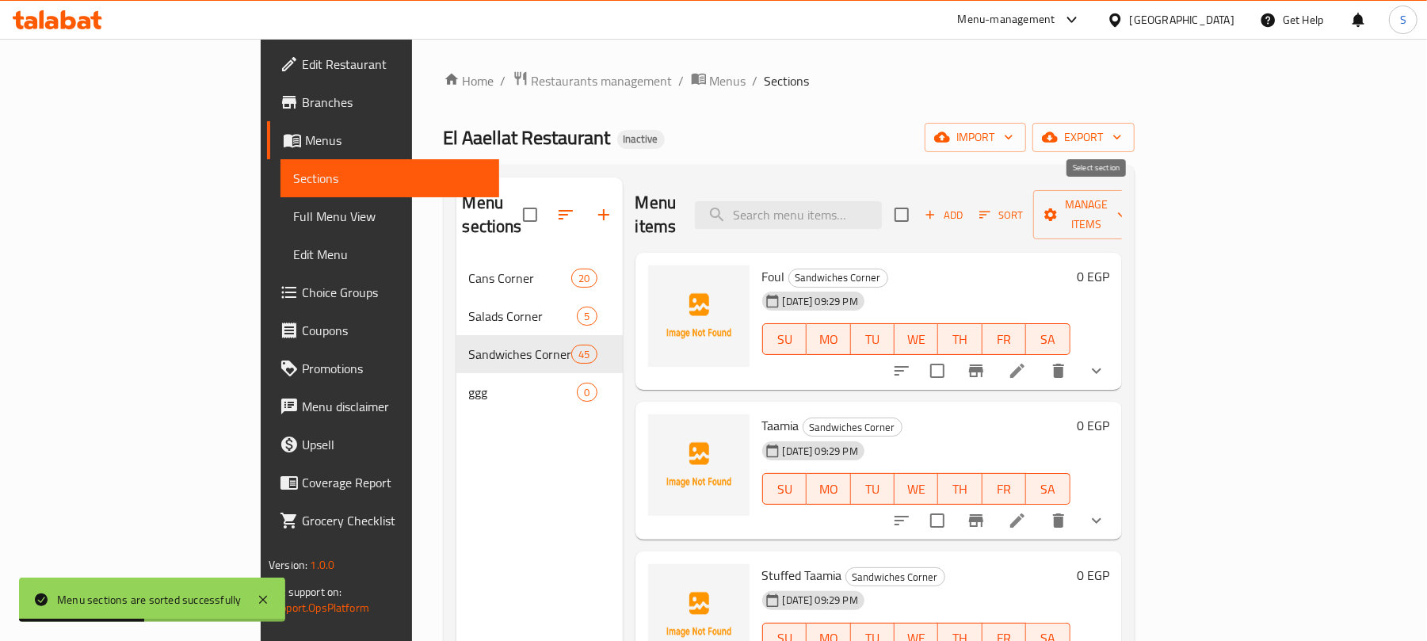
click at [919, 204] on input "checkbox" at bounding box center [901, 214] width 33 height 33
checkbox input "true"
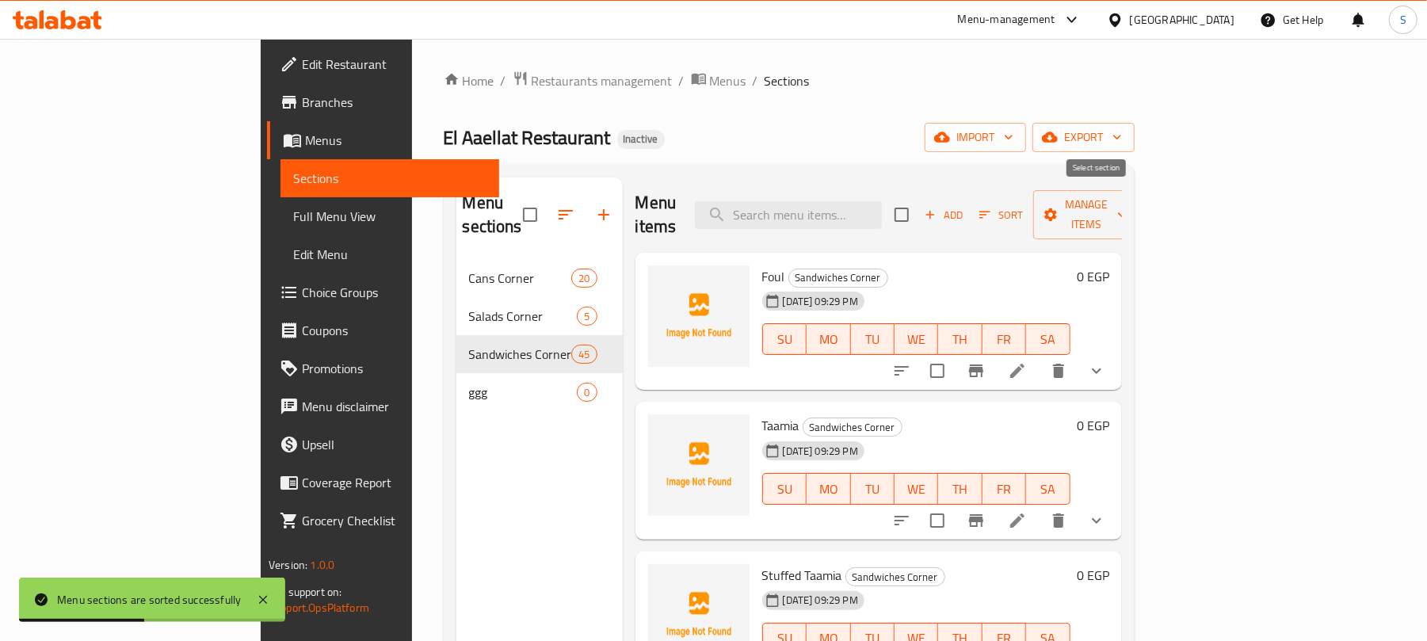
checkbox input "true"
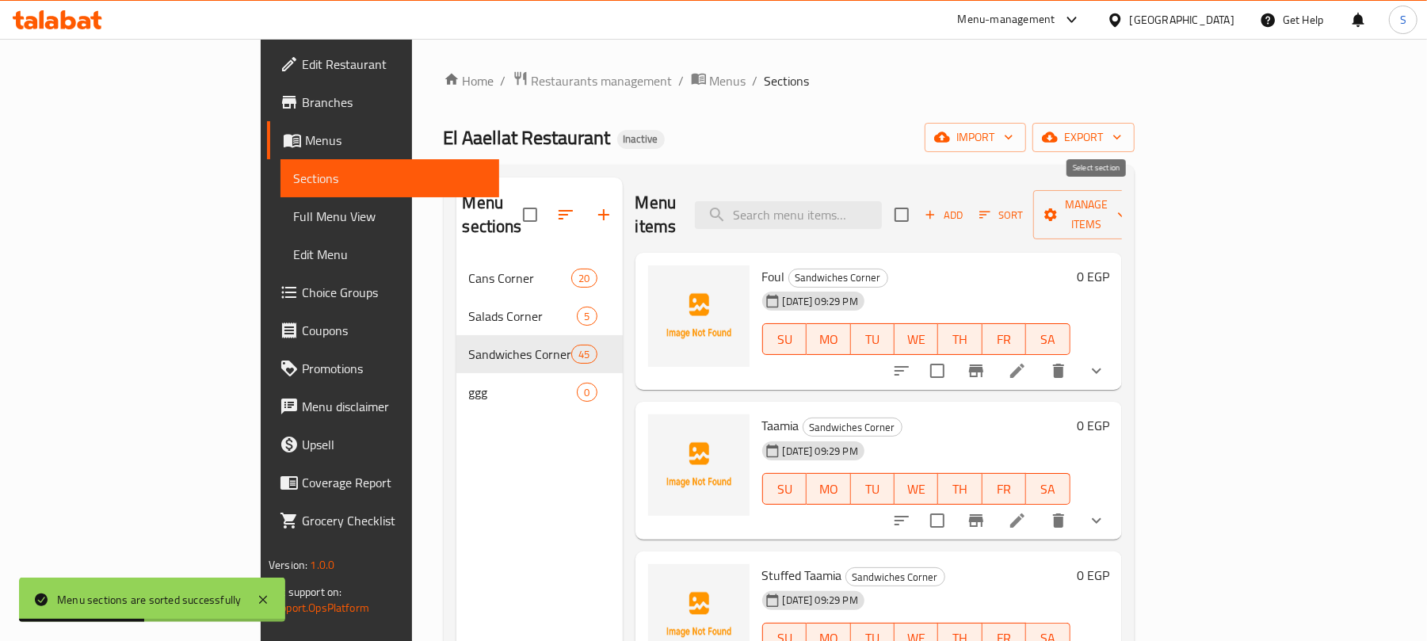
checkbox input "true"
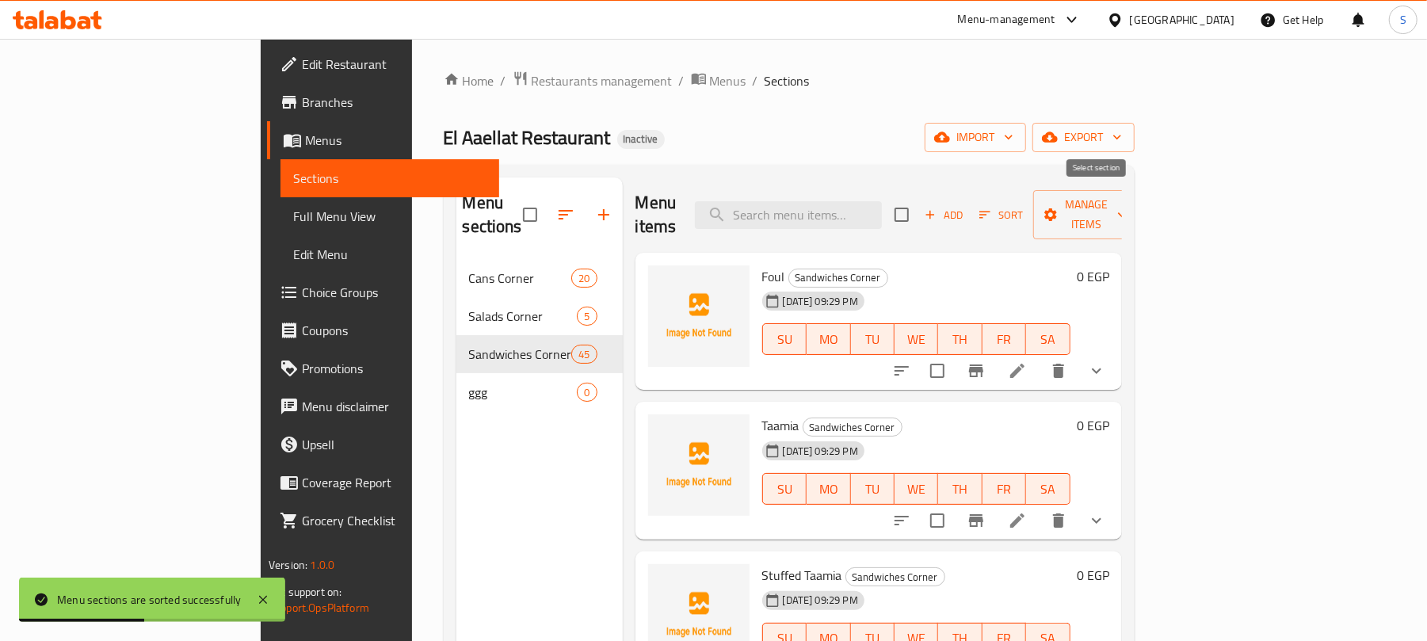
checkbox input "true"
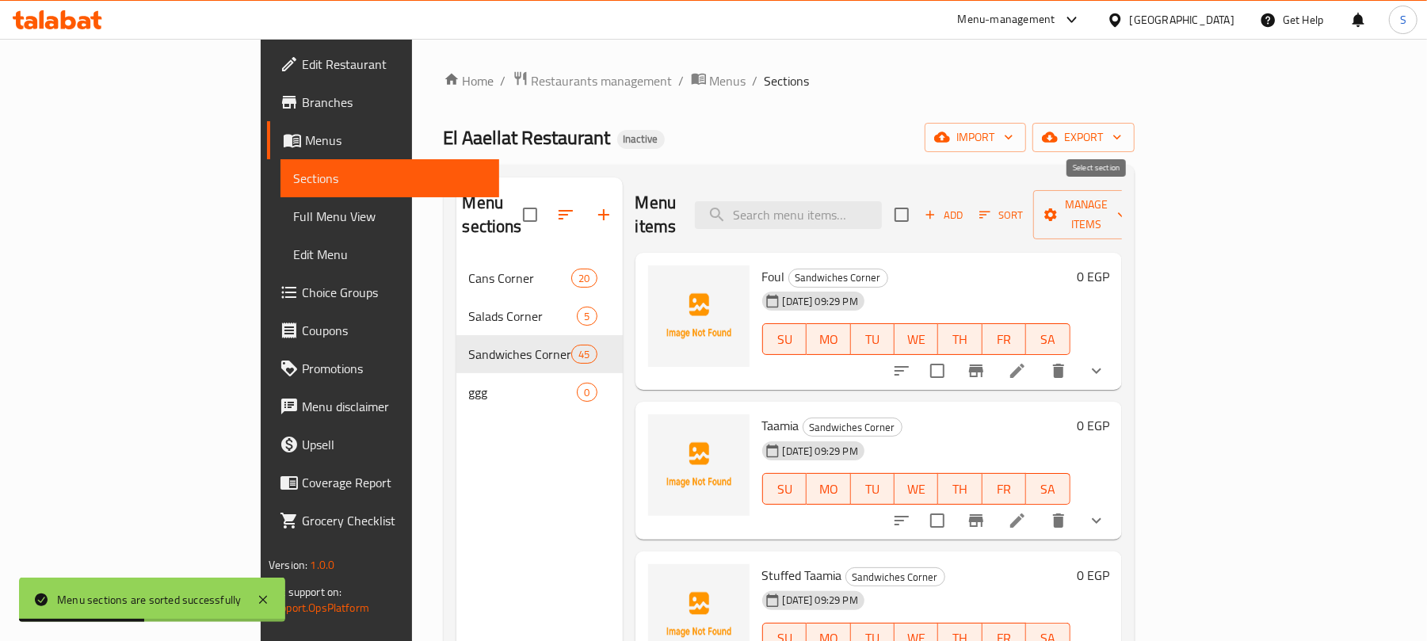
checkbox input "true"
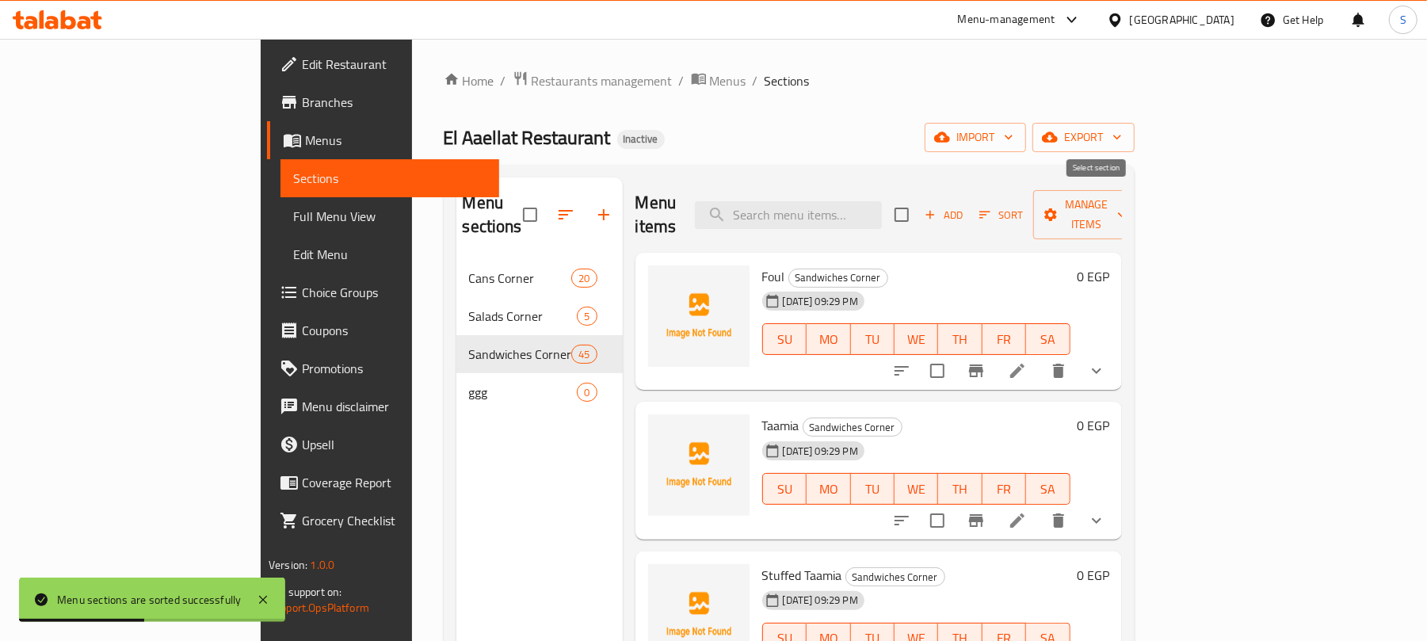
checkbox input "true"
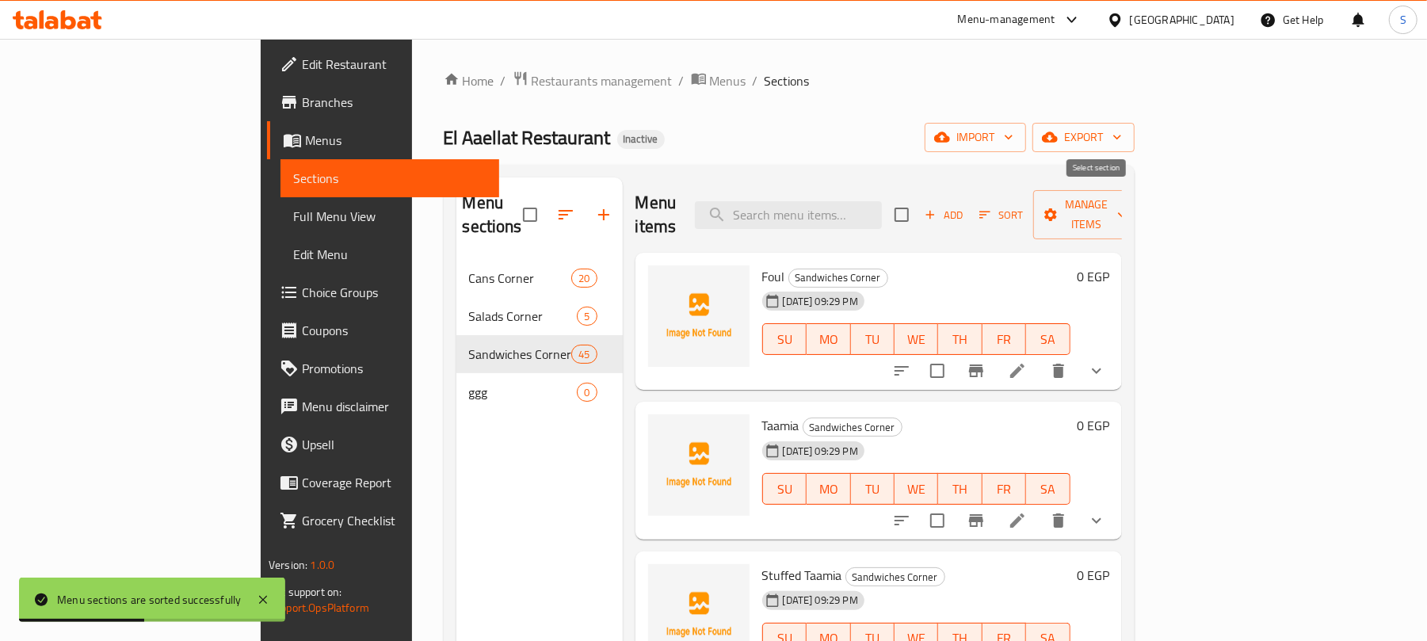
checkbox input "true"
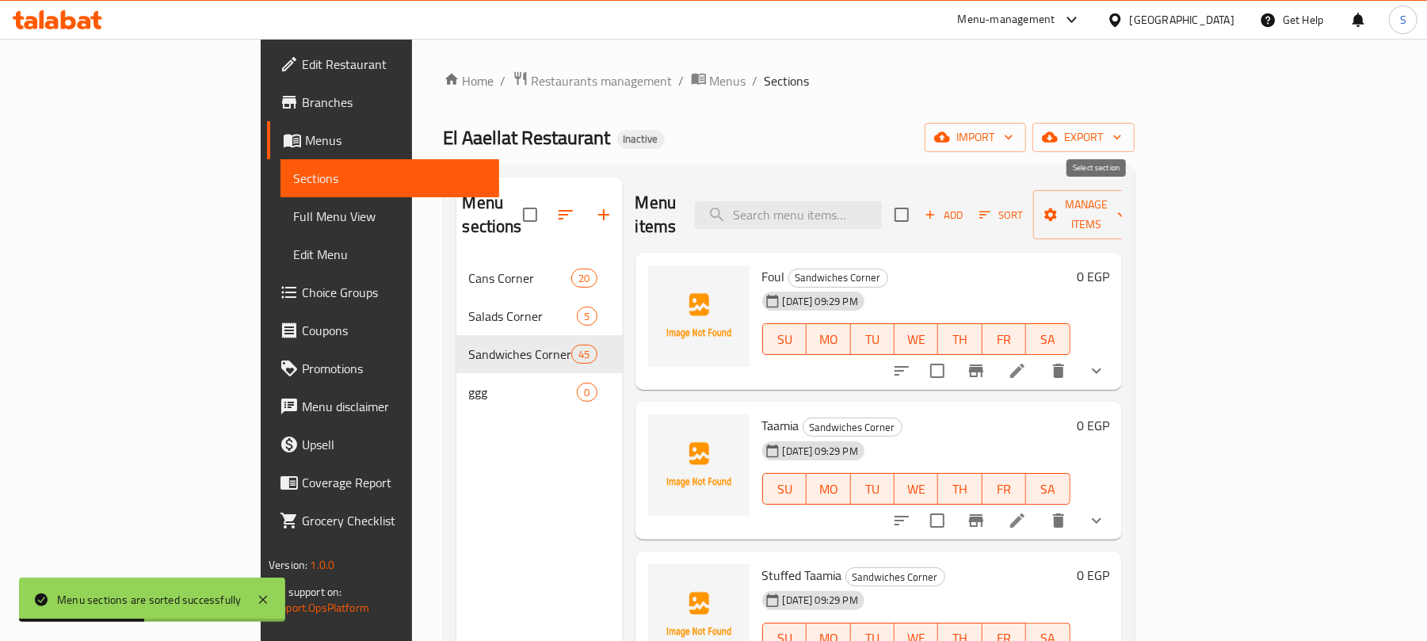
checkbox input "true"
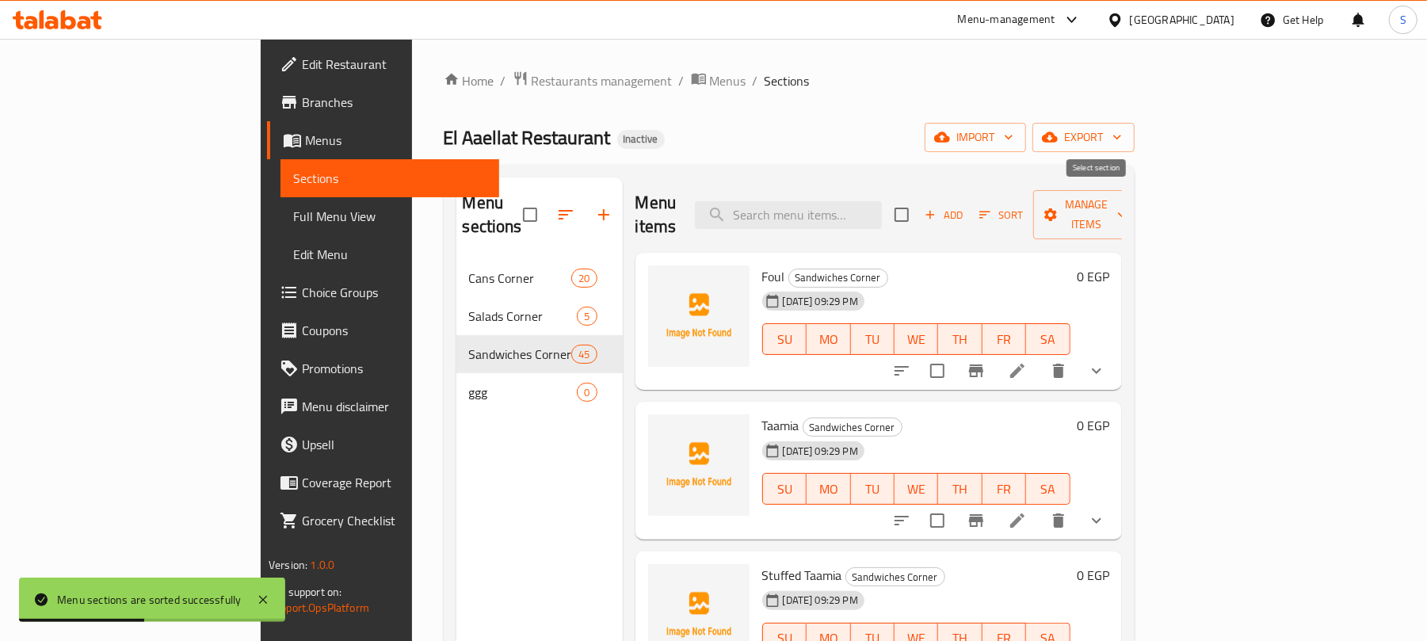
checkbox input "true"
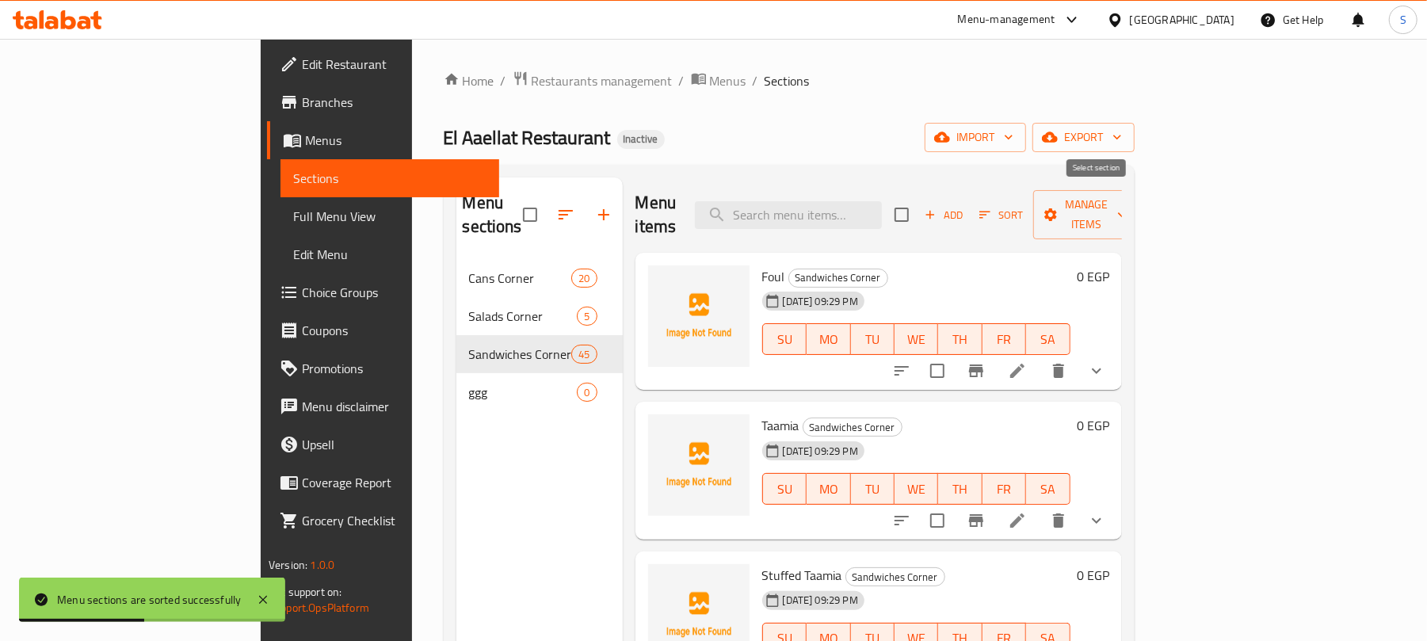
checkbox input "true"
click at [954, 357] on input "checkbox" at bounding box center [937, 370] width 33 height 33
checkbox input "false"
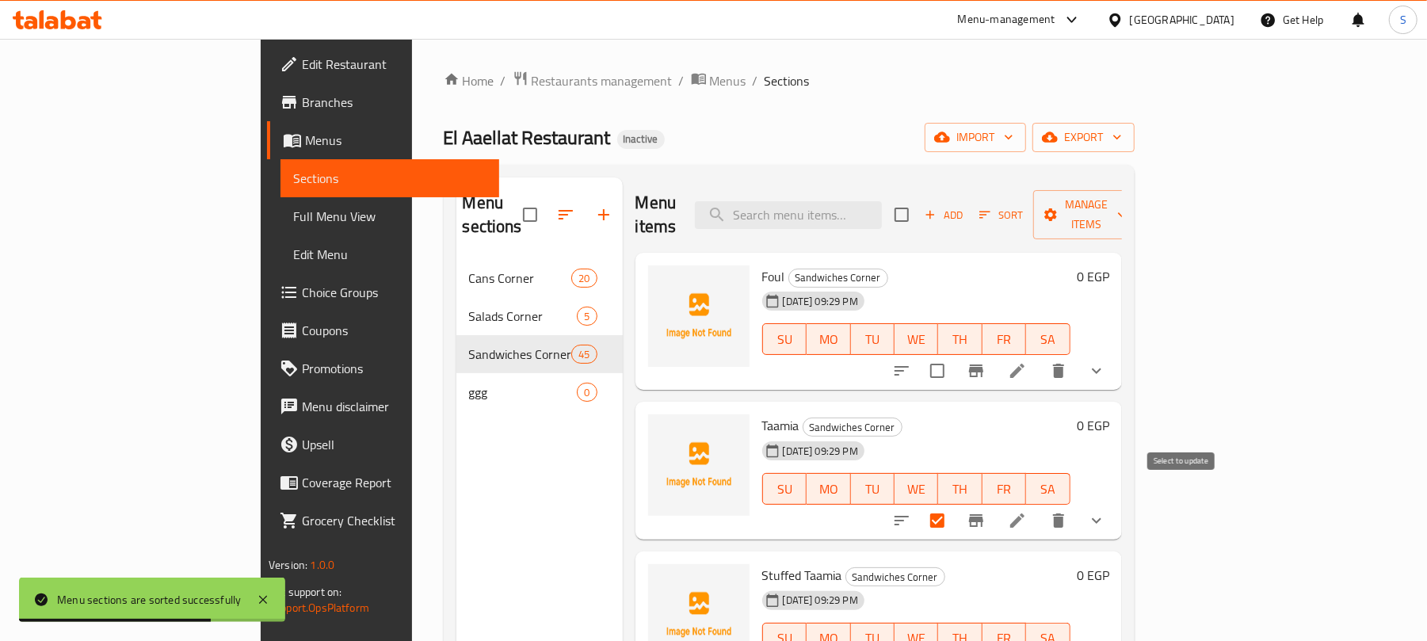
click at [954, 504] on input "checkbox" at bounding box center [937, 520] width 33 height 33
checkbox input "false"
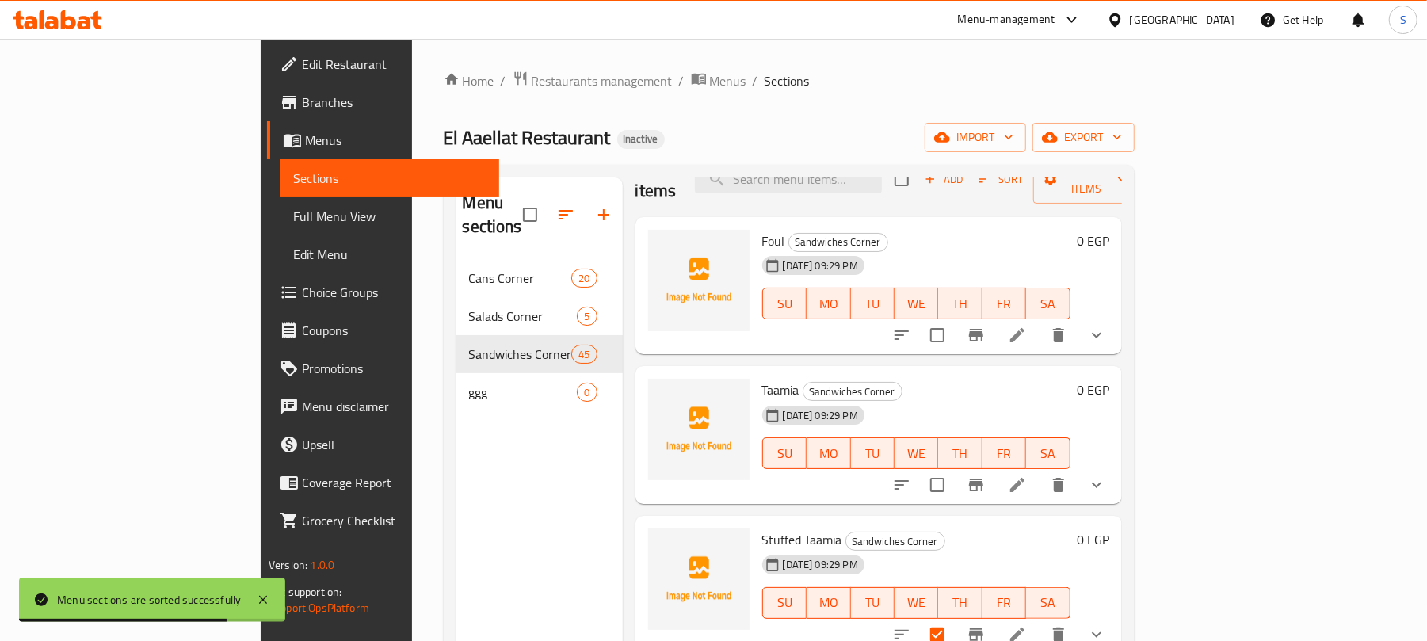
scroll to position [105, 0]
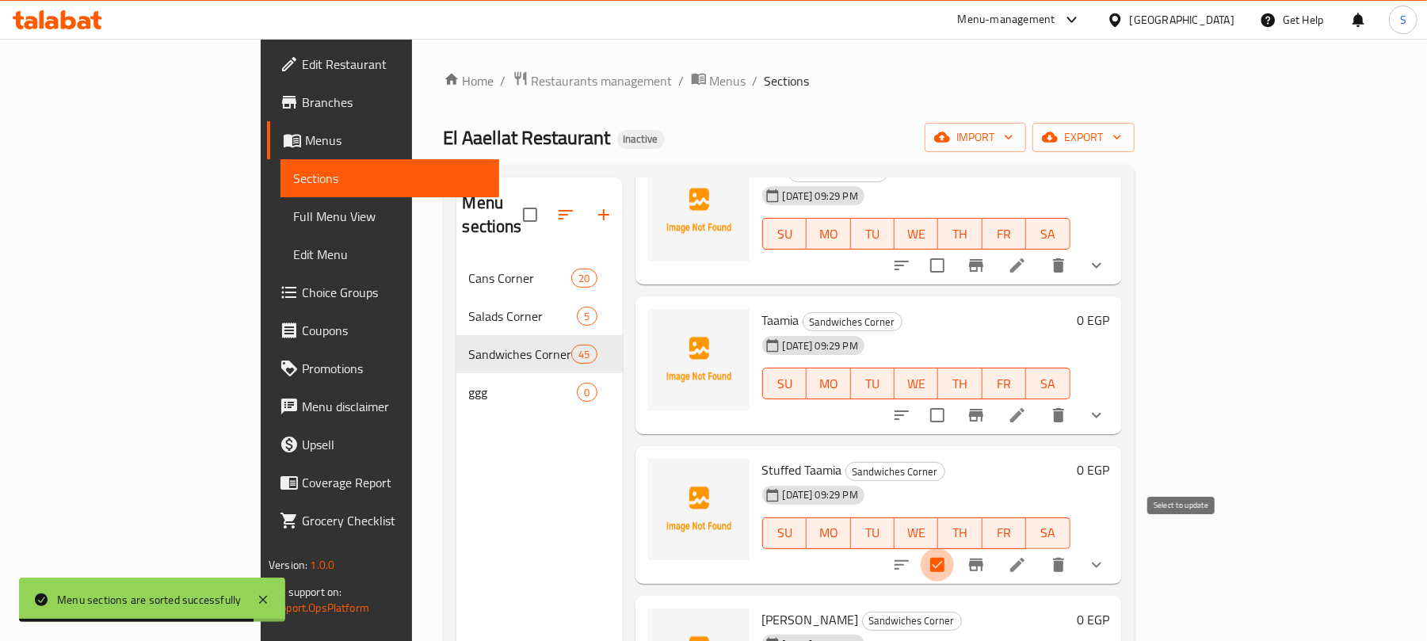
click at [954, 548] on input "checkbox" at bounding box center [937, 564] width 33 height 33
checkbox input "false"
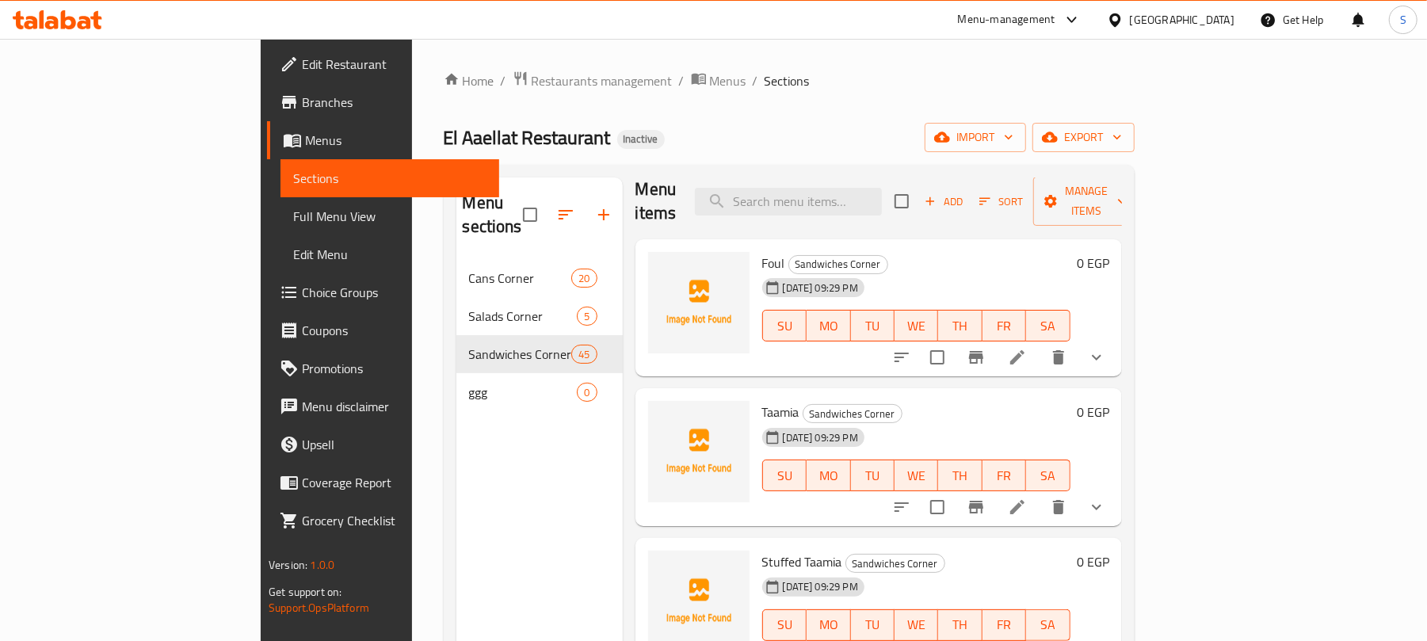
scroll to position [0, 0]
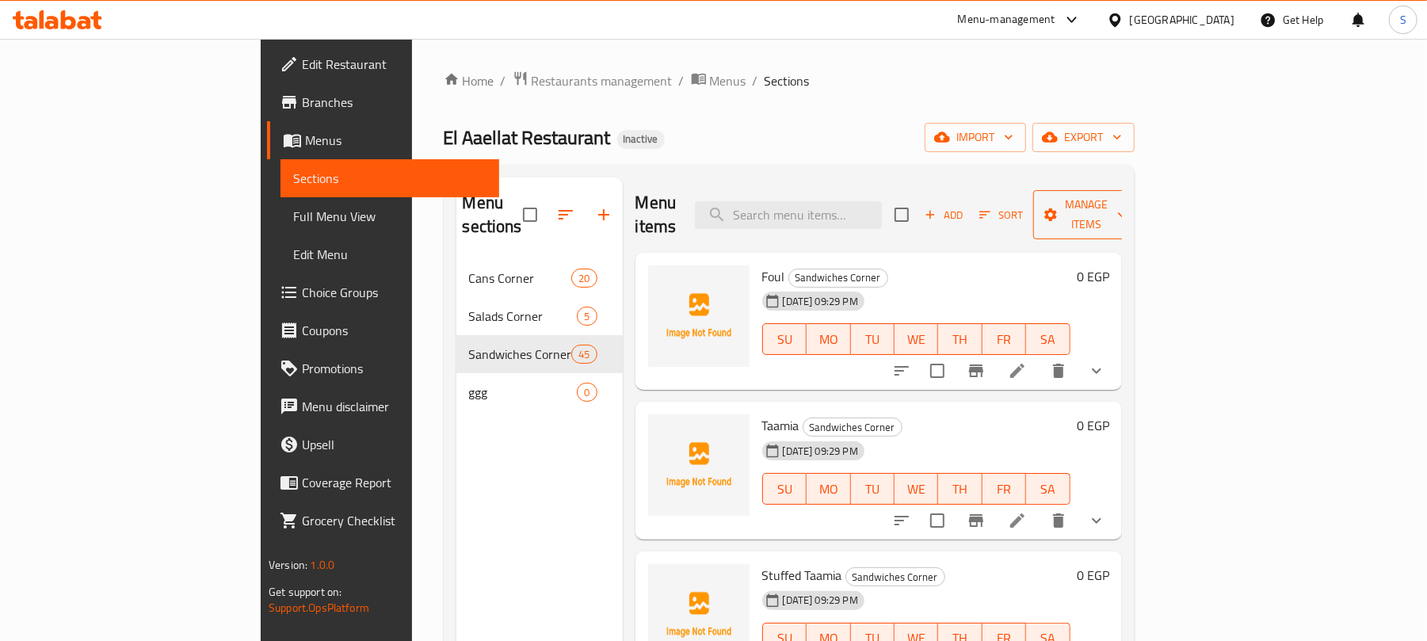
click at [1127, 211] on span "Manage items" at bounding box center [1086, 215] width 81 height 40
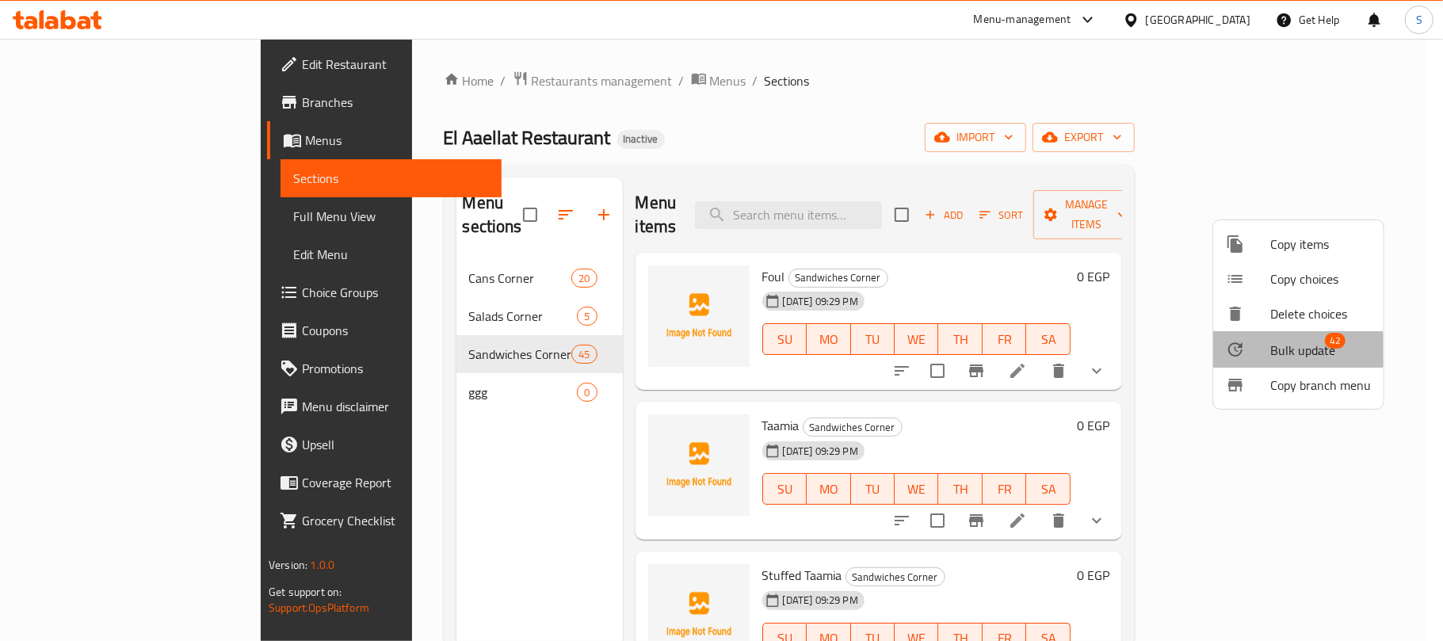
click at [1278, 352] on span "Bulk update" at bounding box center [1302, 350] width 65 height 19
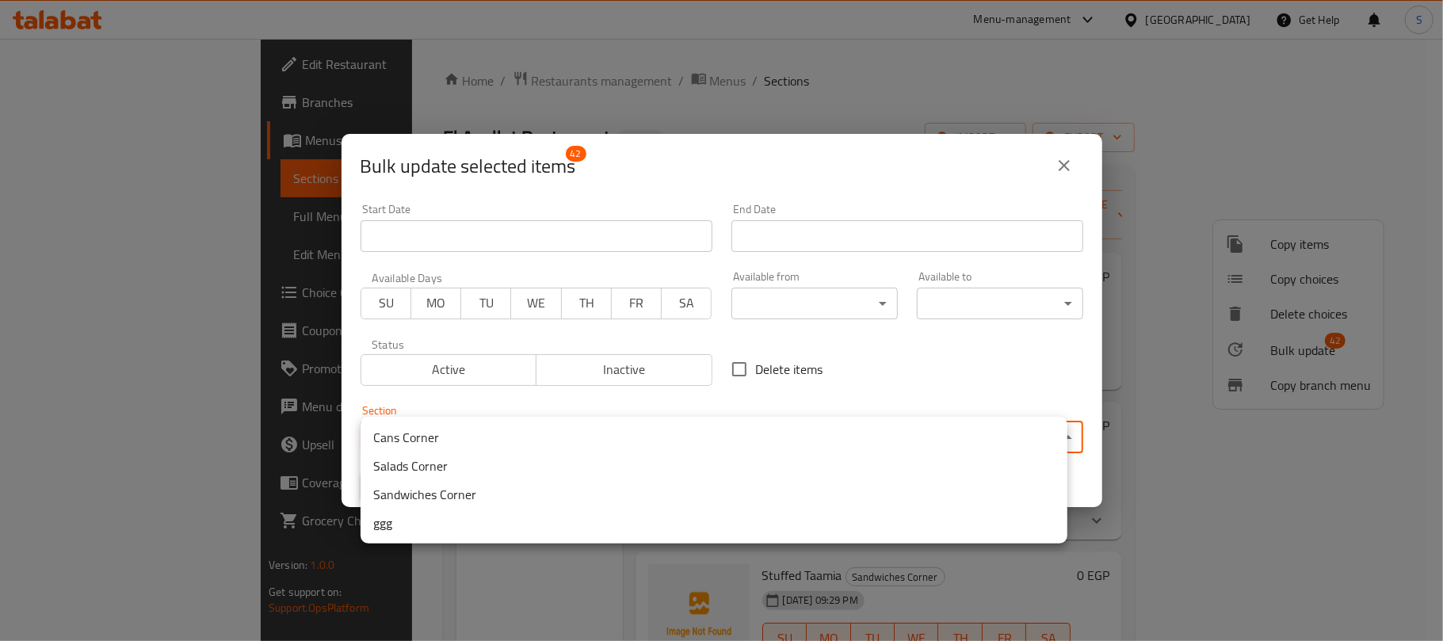
click at [495, 422] on body "​ Menu-management Egypt Get Help S Edit Restaurant Branches Menus Sections Full…" at bounding box center [721, 340] width 1443 height 602
click at [435, 514] on li "ggg" at bounding box center [714, 523] width 707 height 29
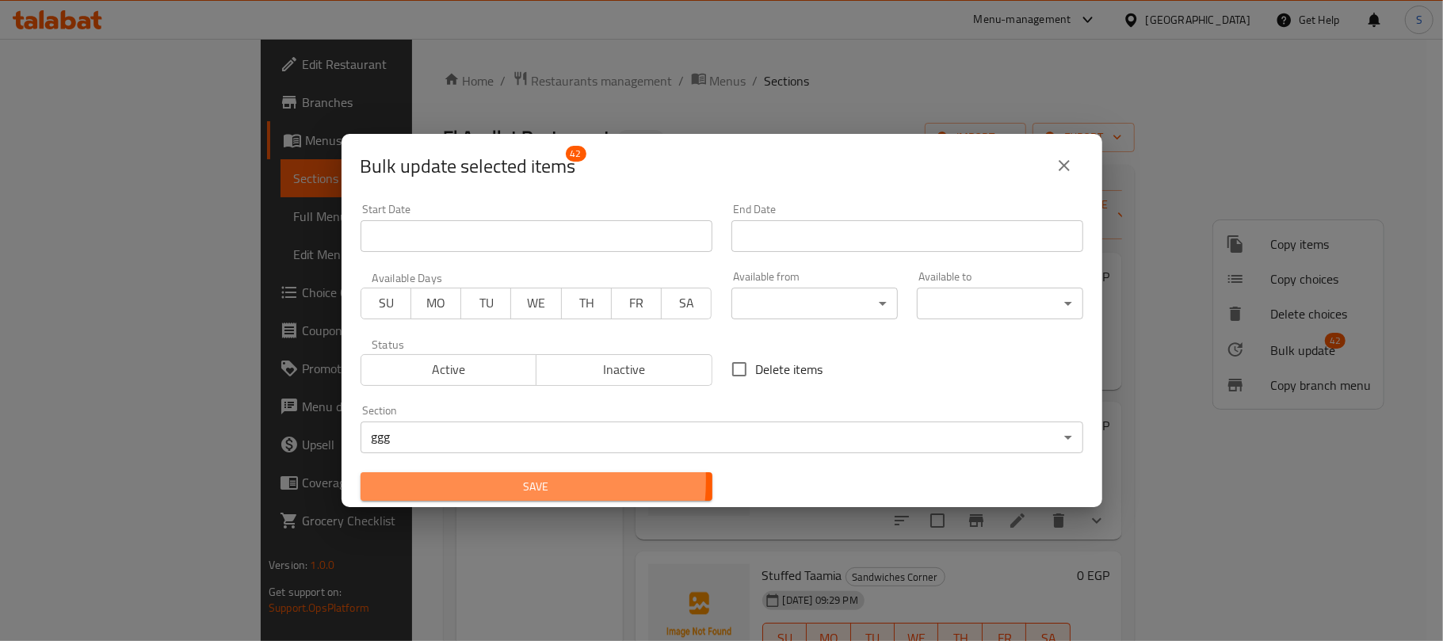
click at [460, 480] on span "Save" at bounding box center [536, 487] width 327 height 20
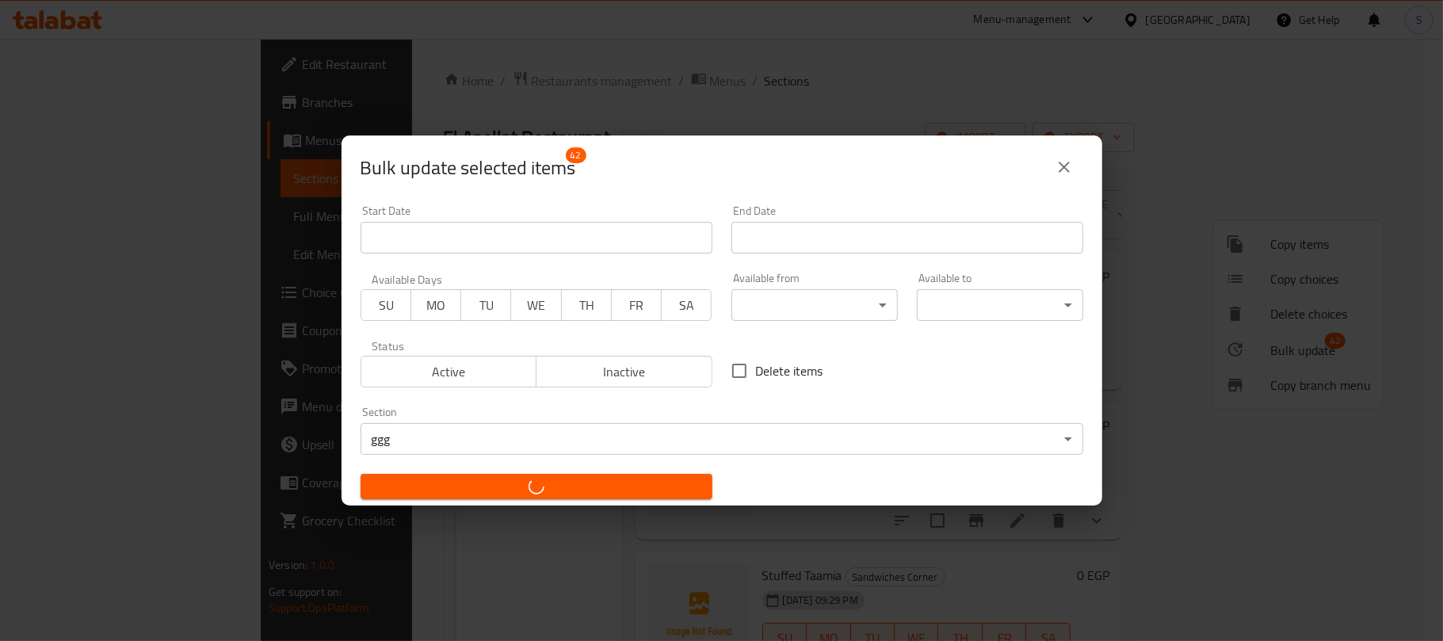
checkbox input "false"
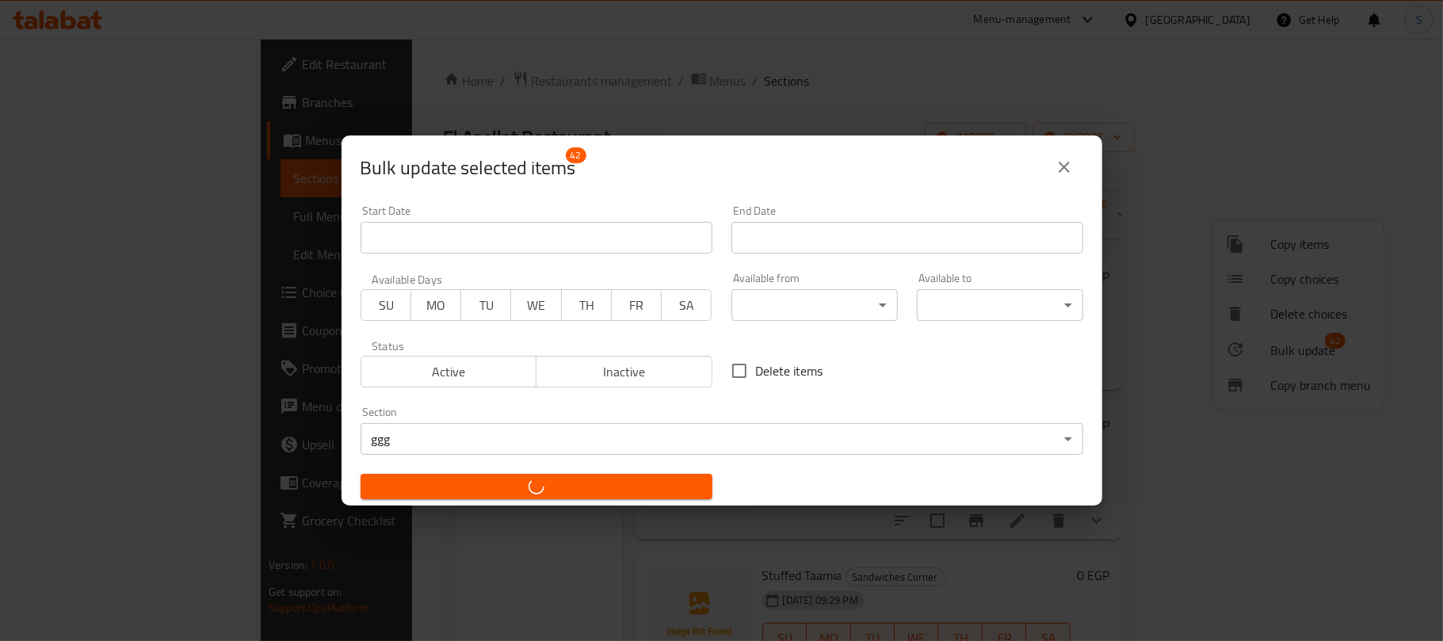
checkbox input "false"
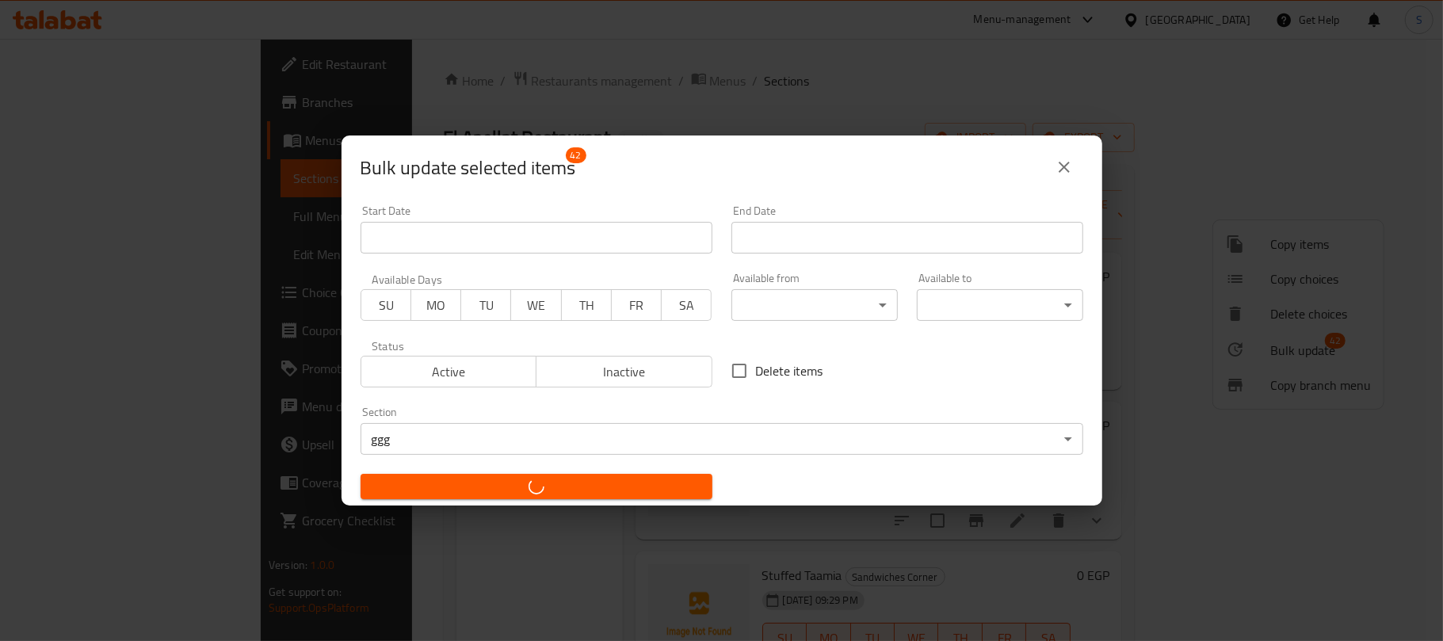
checkbox input "false"
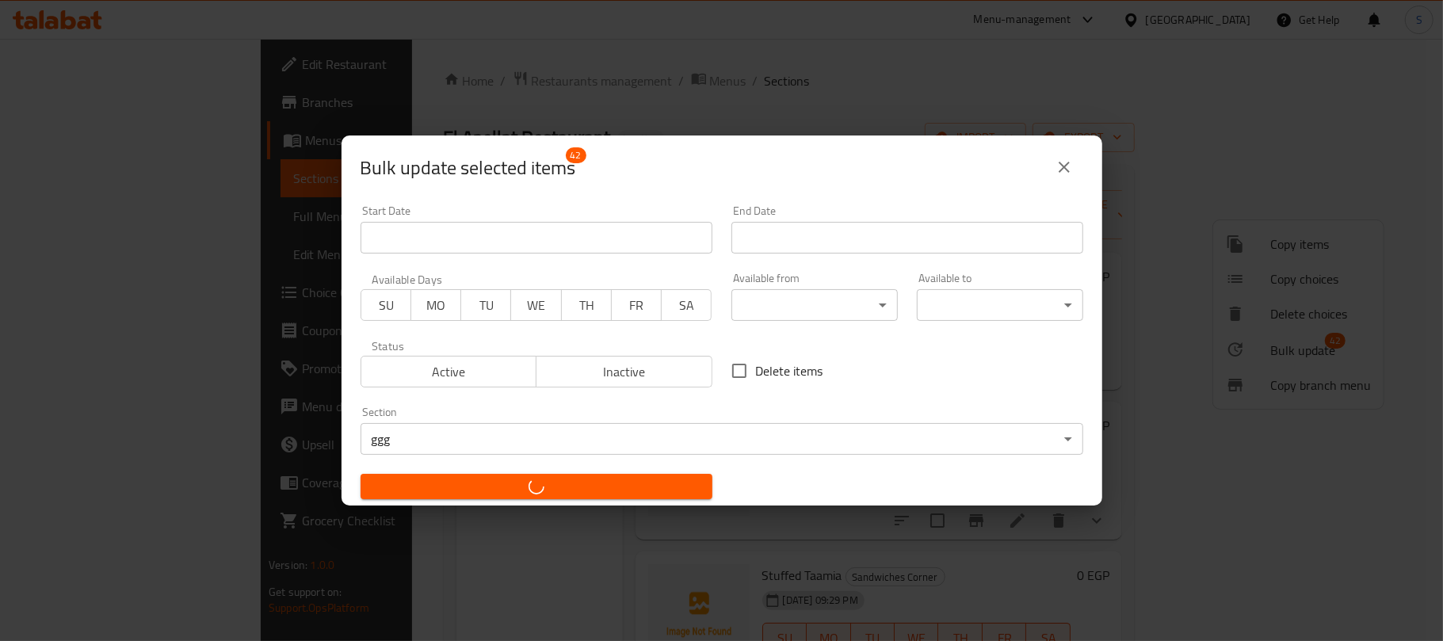
checkbox input "false"
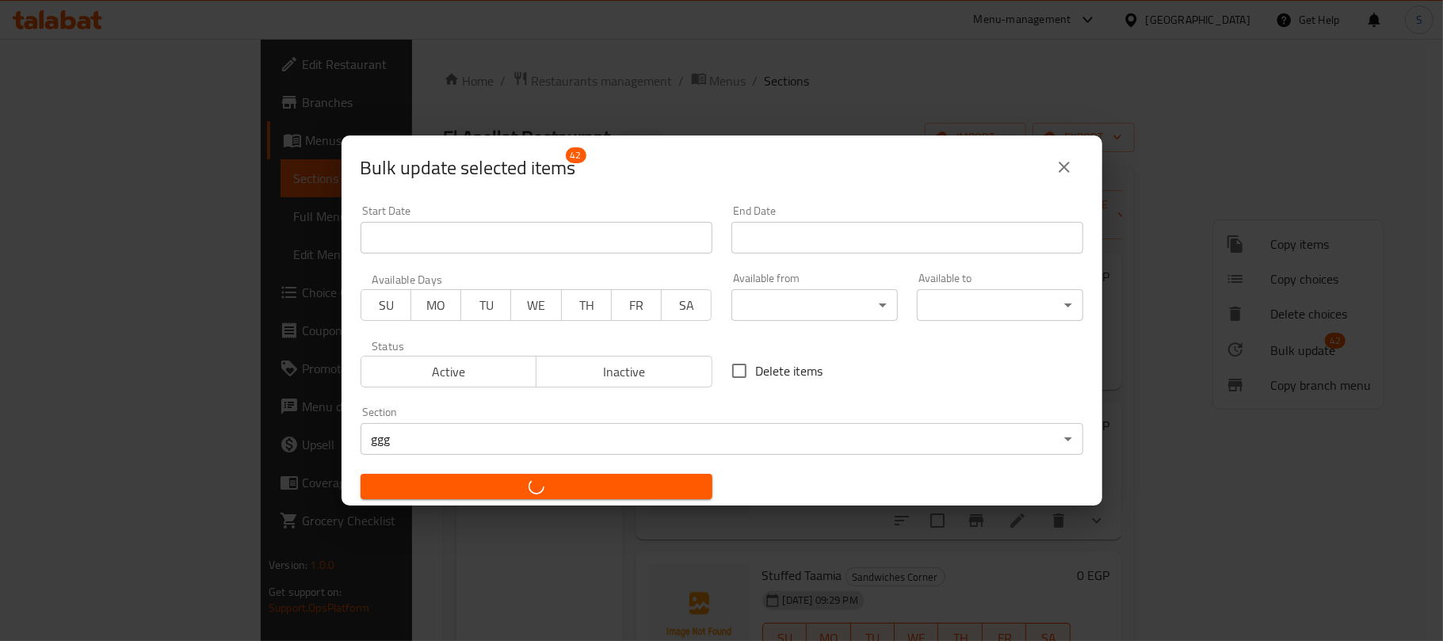
checkbox input "false"
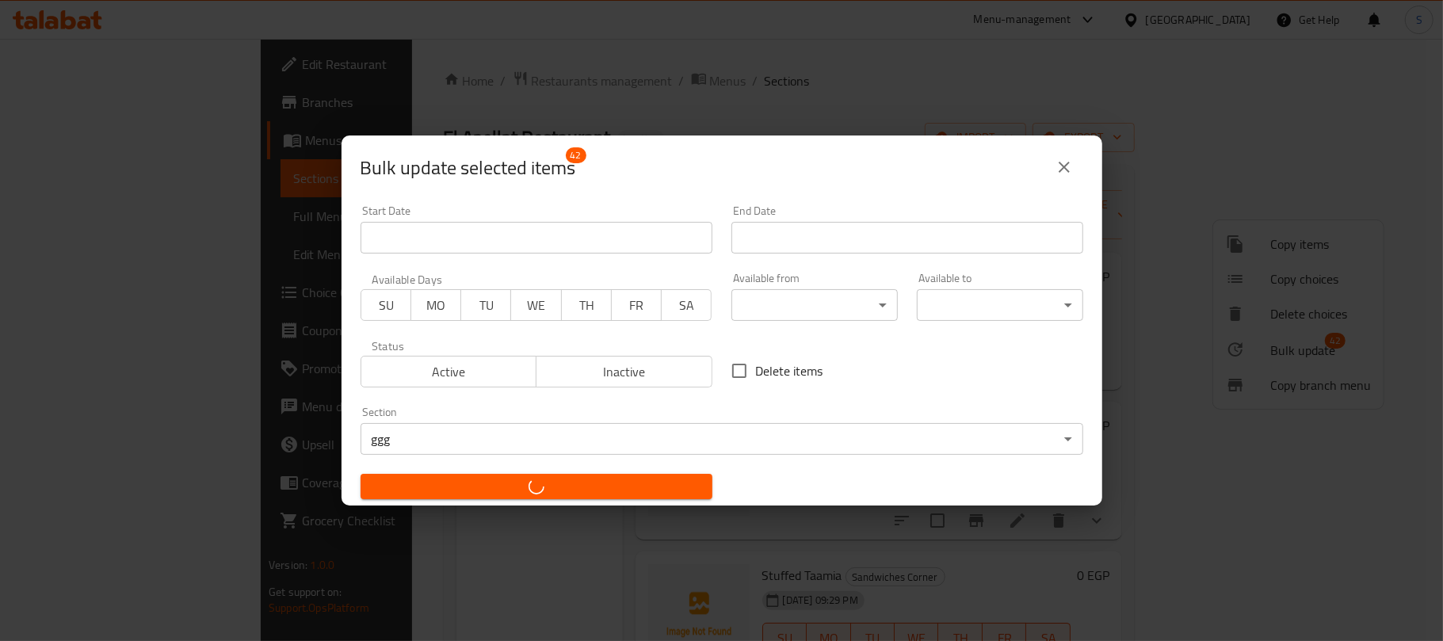
checkbox input "false"
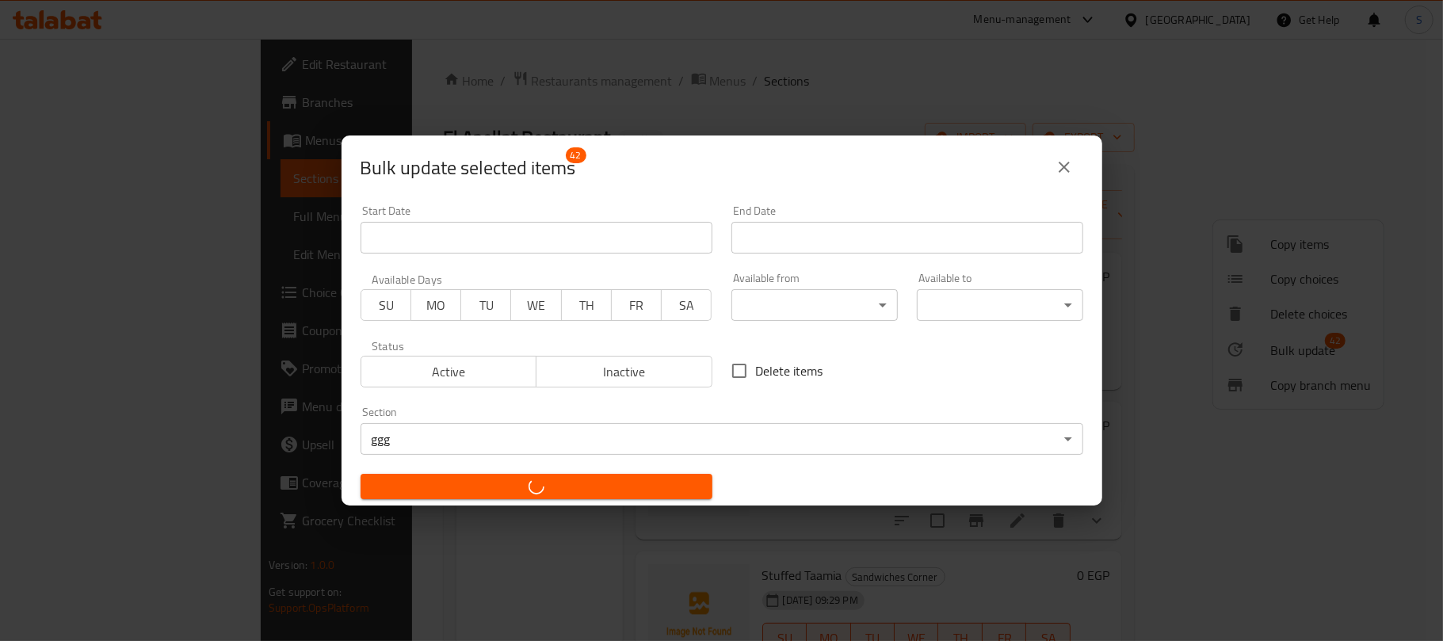
checkbox input "false"
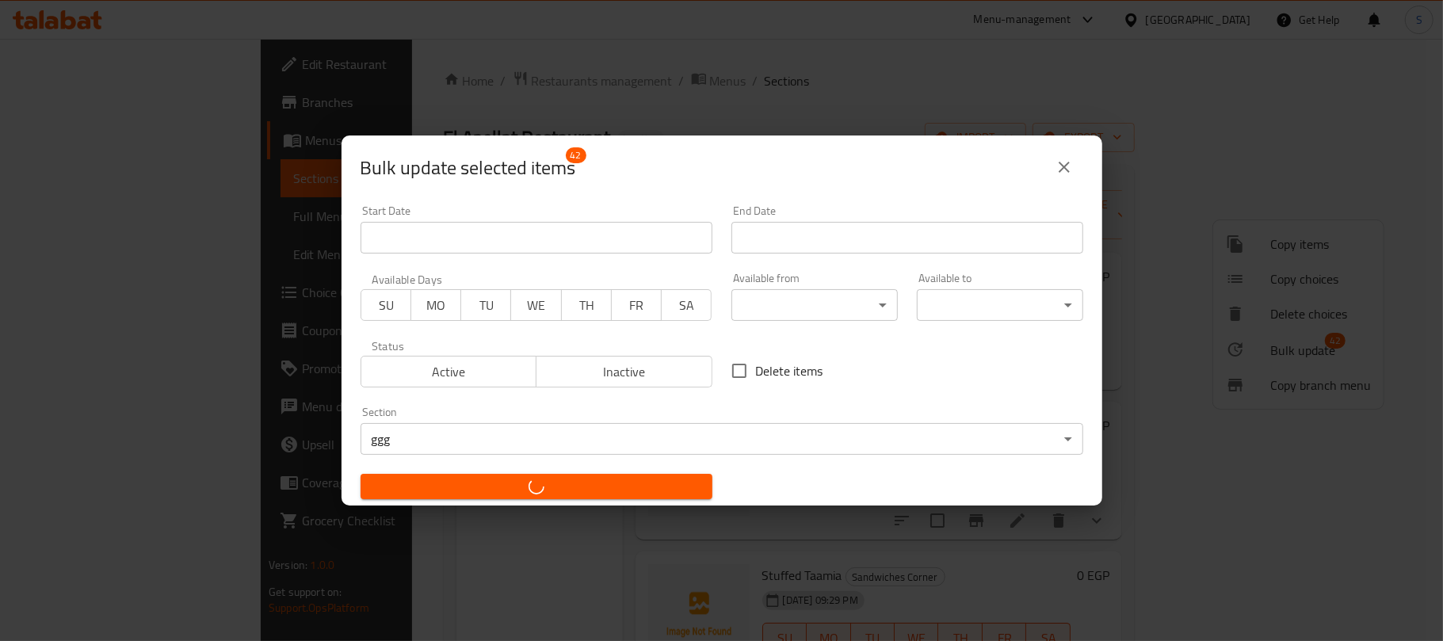
checkbox input "false"
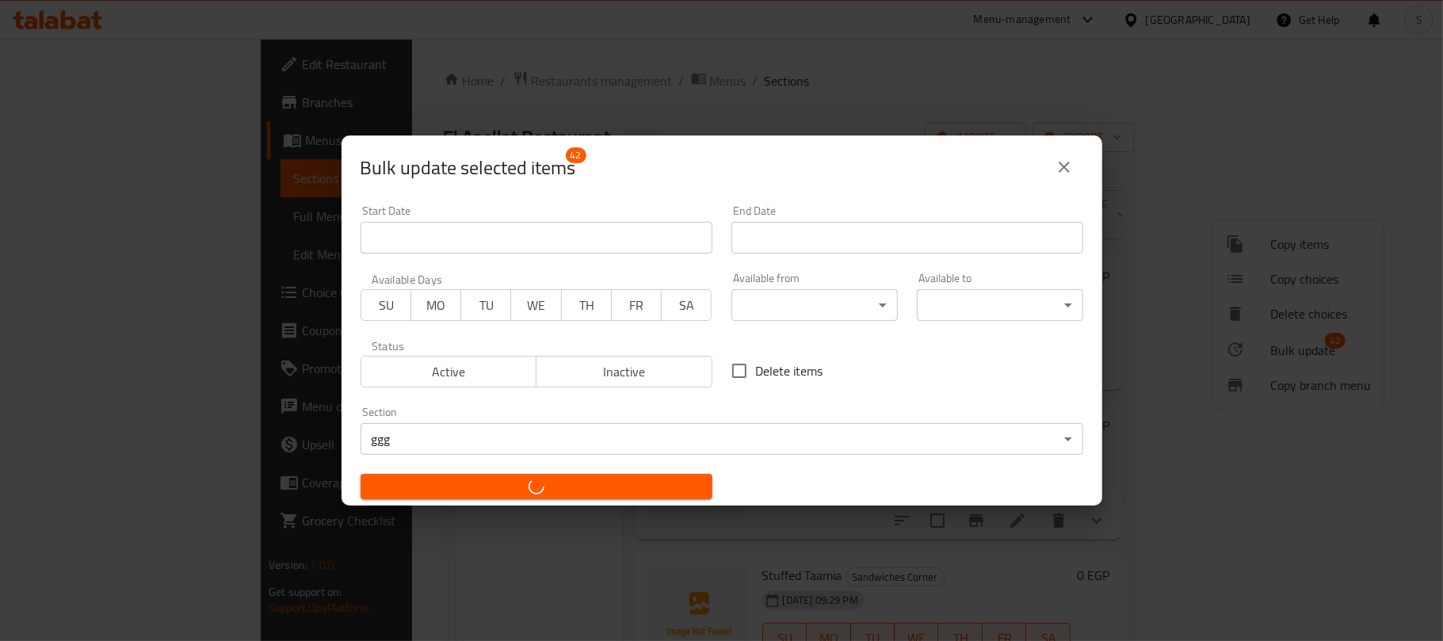
checkbox input "false"
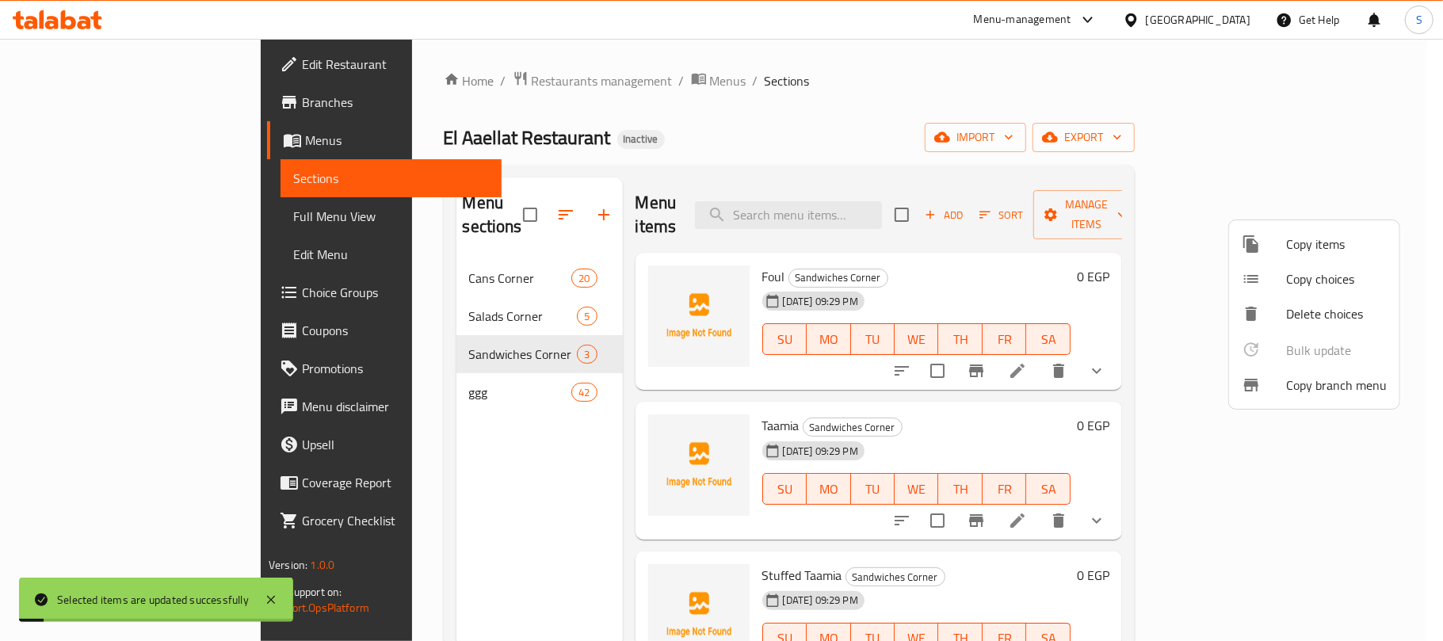
click at [460, 480] on div at bounding box center [721, 320] width 1443 height 641
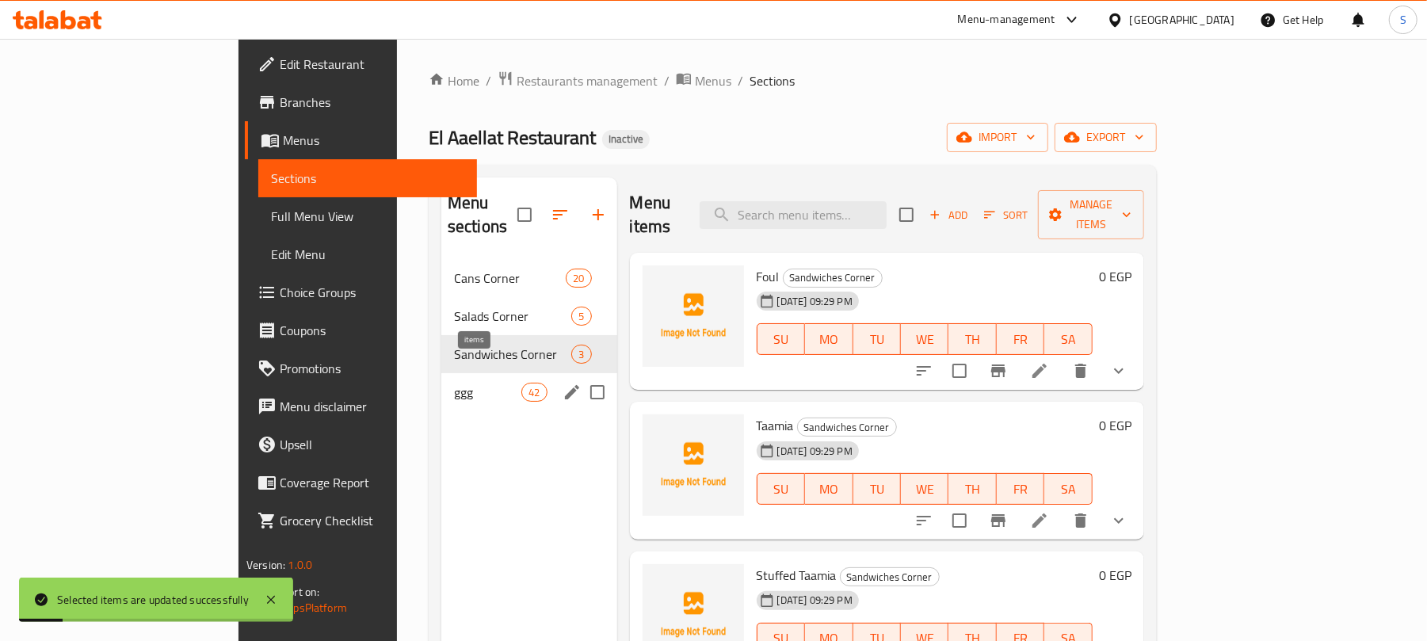
click at [522, 385] on span "42" at bounding box center [534, 392] width 24 height 15
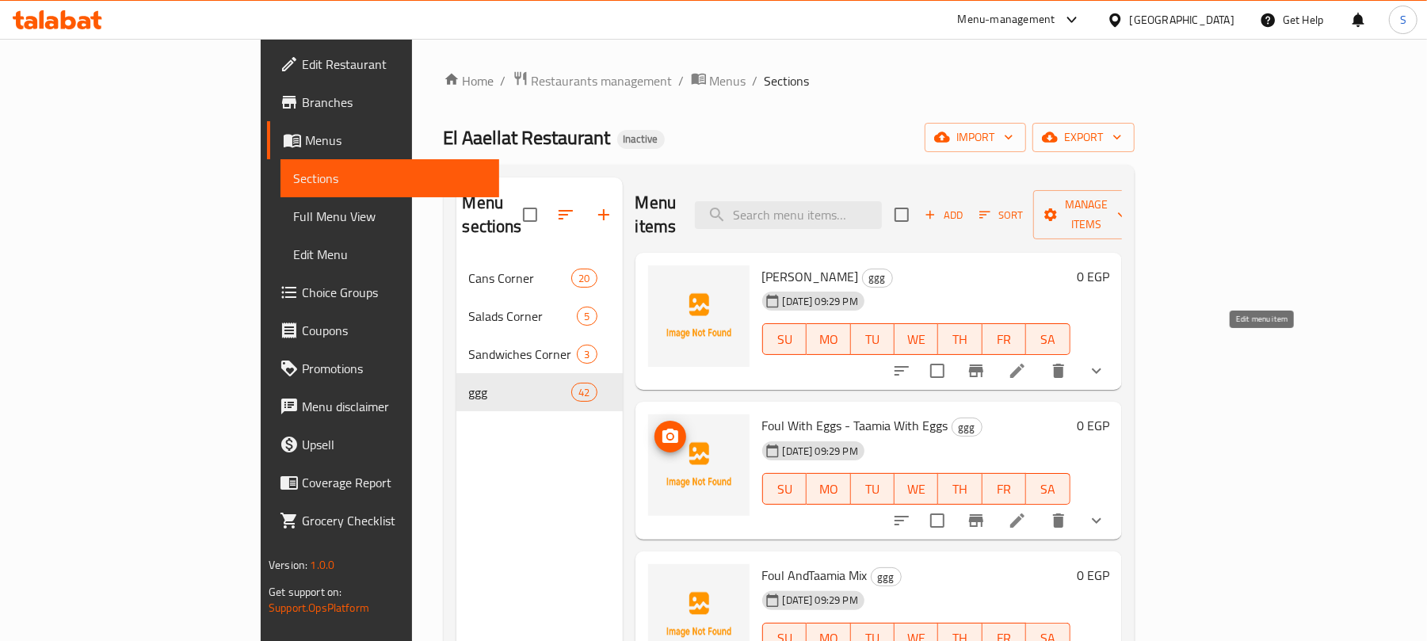
click at [1027, 361] on icon at bounding box center [1017, 370] width 19 height 19
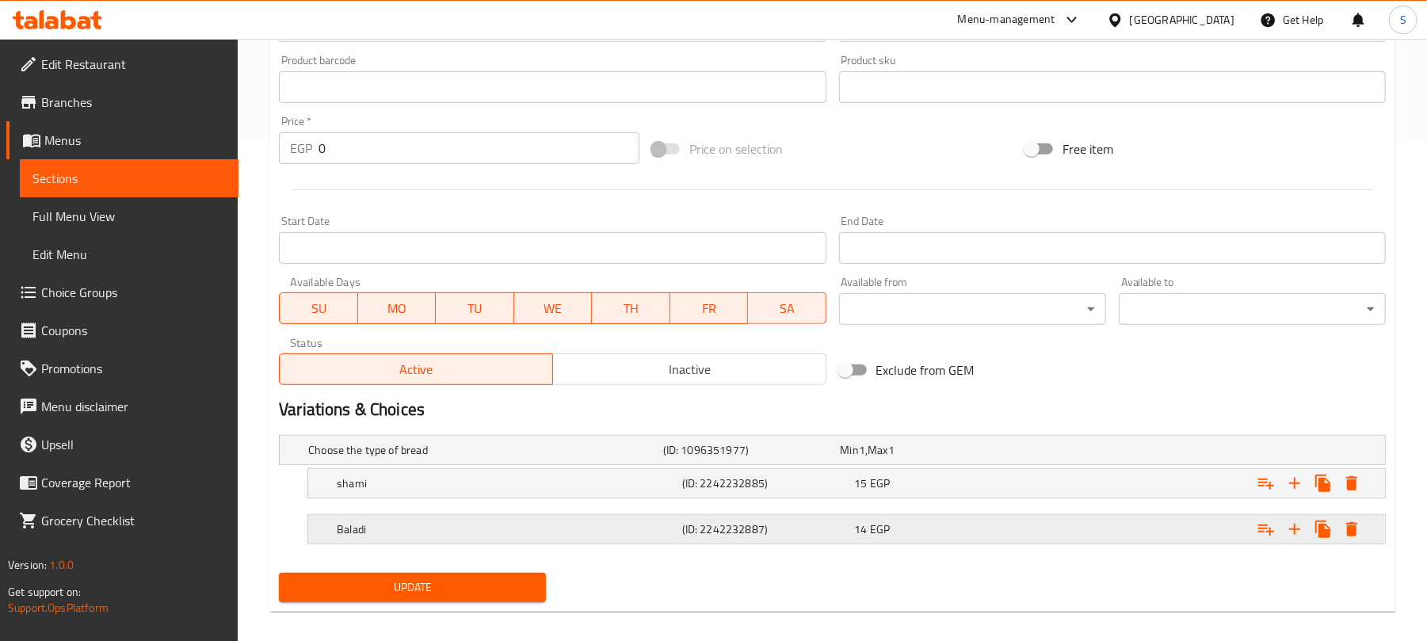
scroll to position [517, 0]
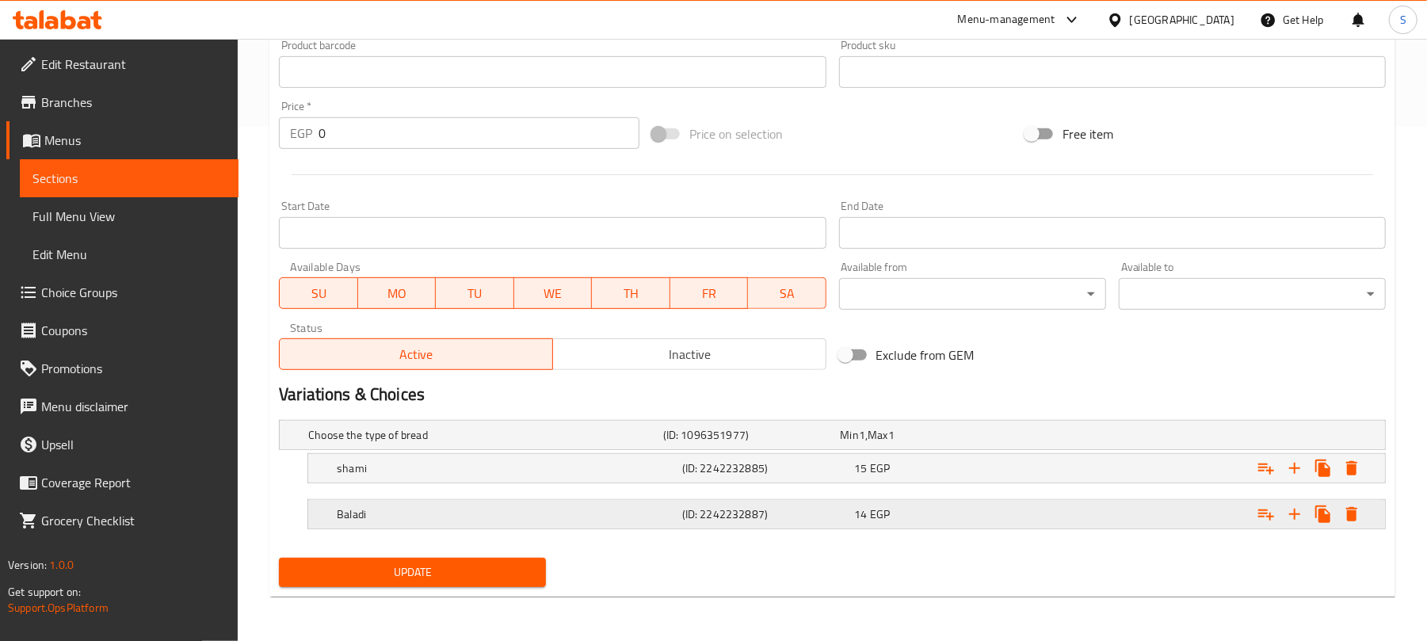
click at [993, 443] on div "14 EGP" at bounding box center [926, 435] width 171 height 16
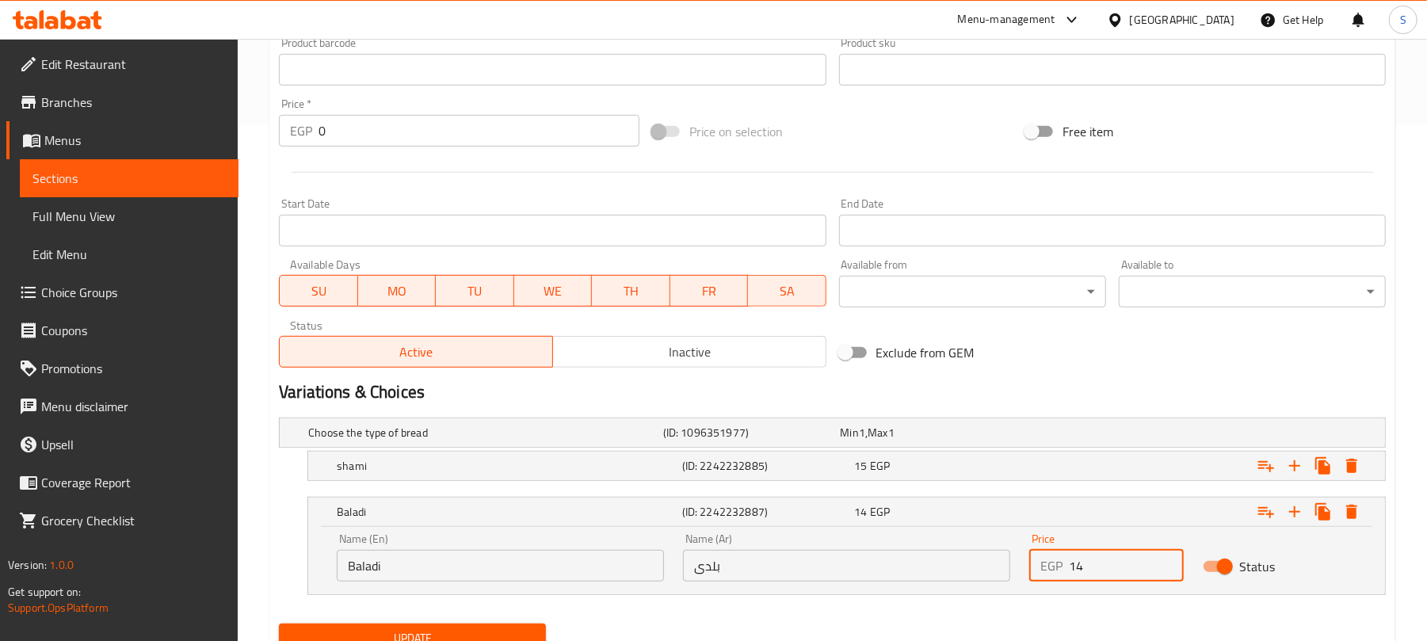
drag, startPoint x: 1088, startPoint y: 560, endPoint x: 1068, endPoint y: 567, distance: 21.3
click at [1069, 567] on input "14" at bounding box center [1126, 566] width 114 height 32
type input "20"
click at [1100, 436] on div "Expand" at bounding box center [1191, 433] width 355 height 6
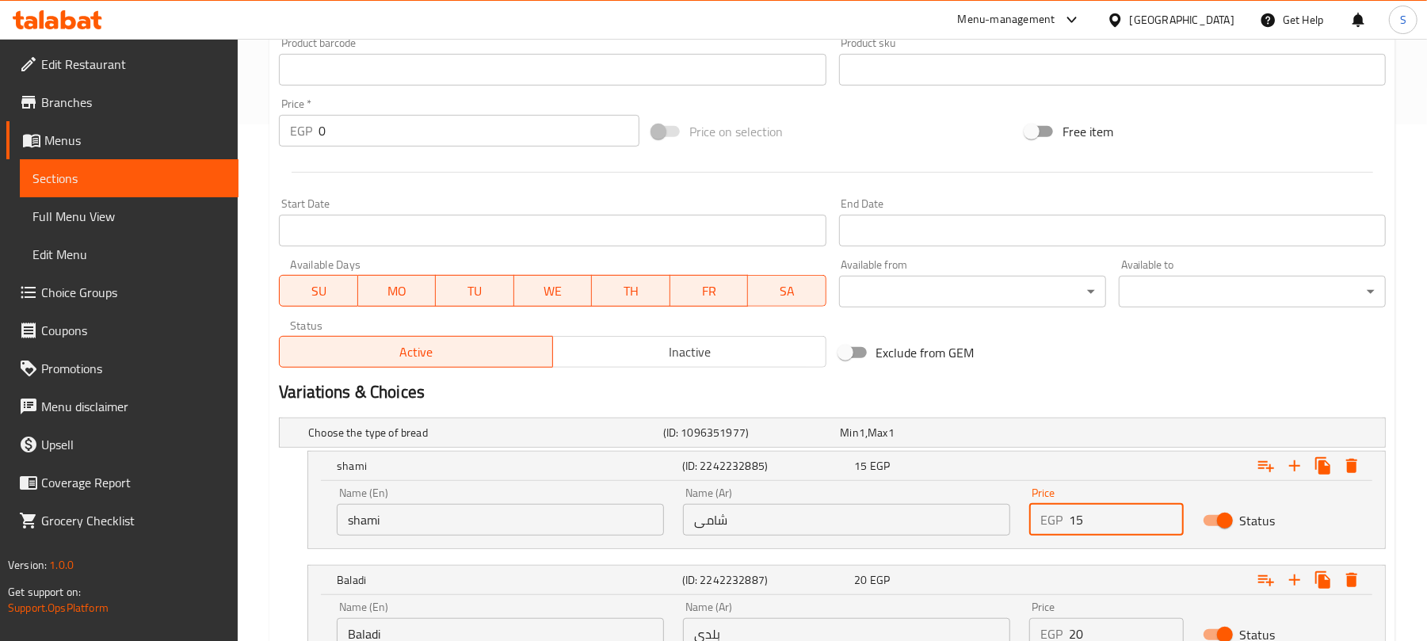
drag, startPoint x: 1091, startPoint y: 512, endPoint x: 1069, endPoint y: 515, distance: 21.6
click at [1069, 515] on input "15" at bounding box center [1126, 520] width 114 height 32
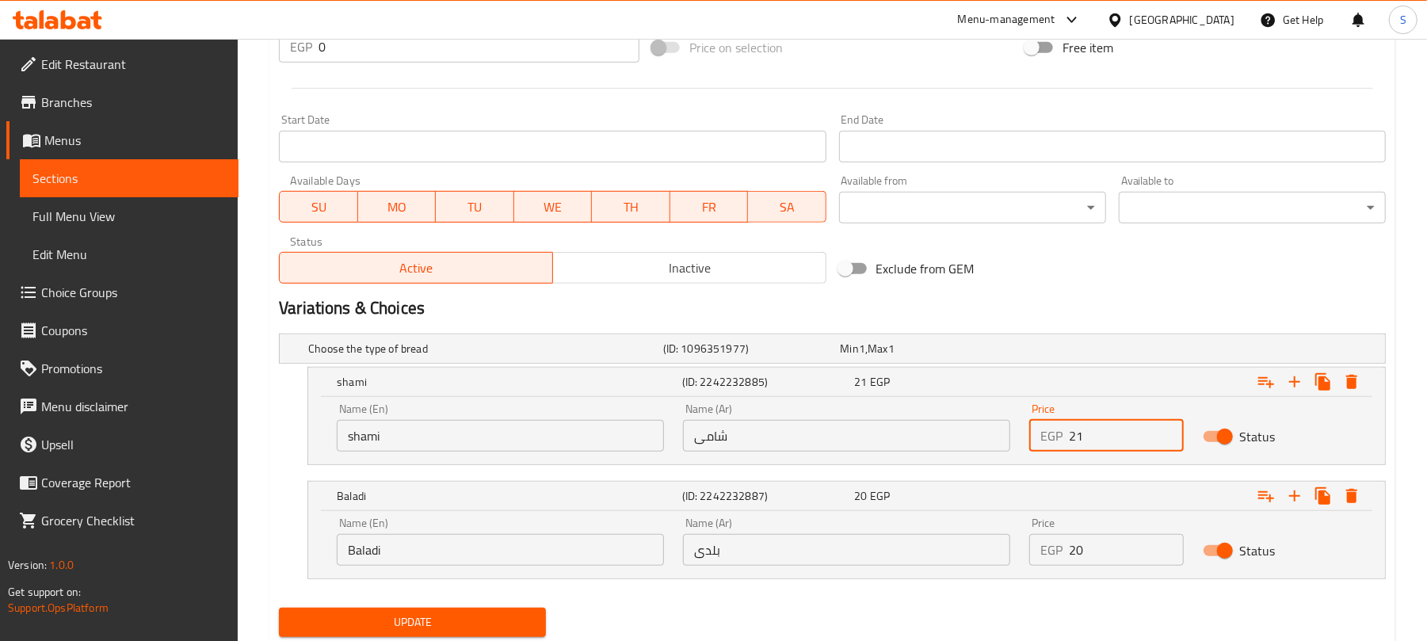
scroll to position [653, 0]
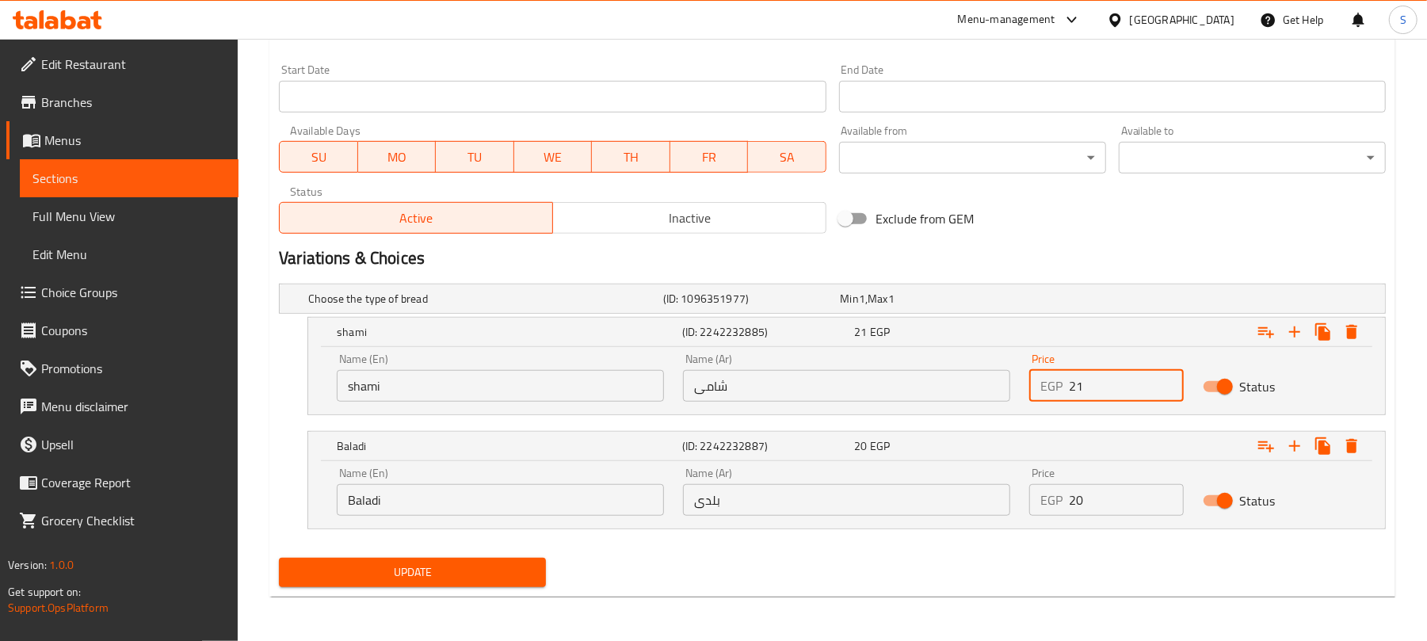
type input "21"
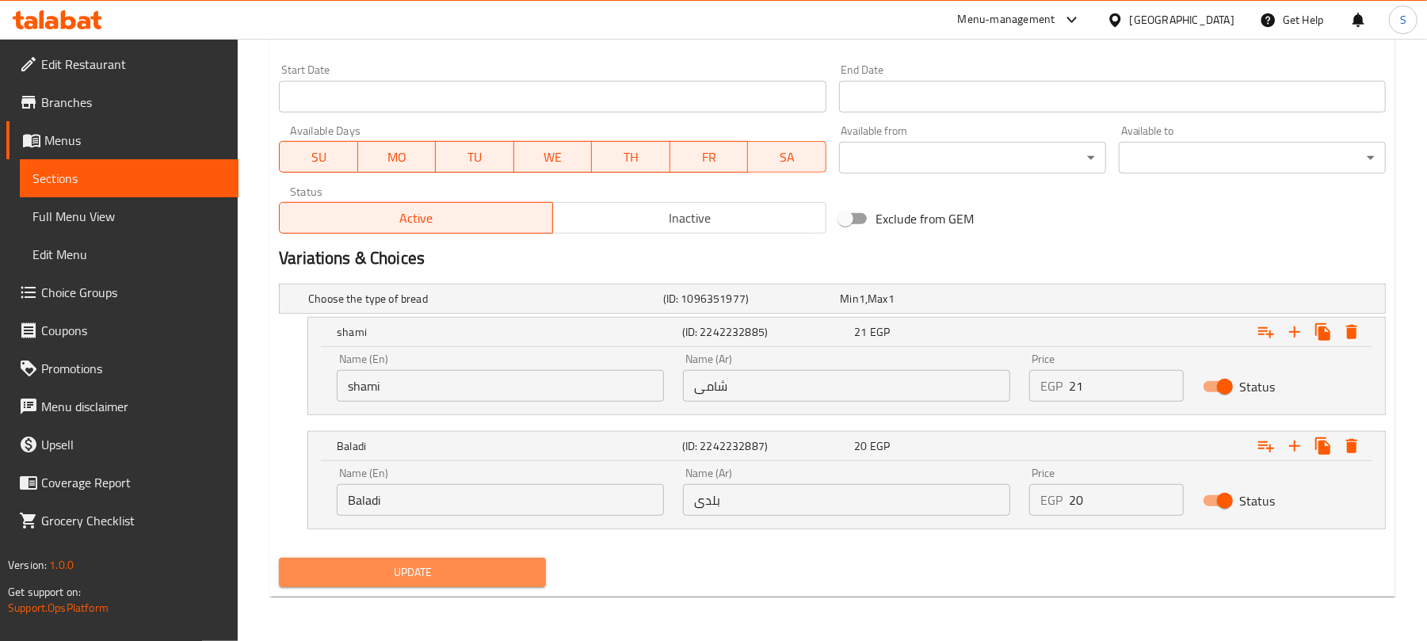
click at [399, 571] on span "Update" at bounding box center [413, 573] width 242 height 20
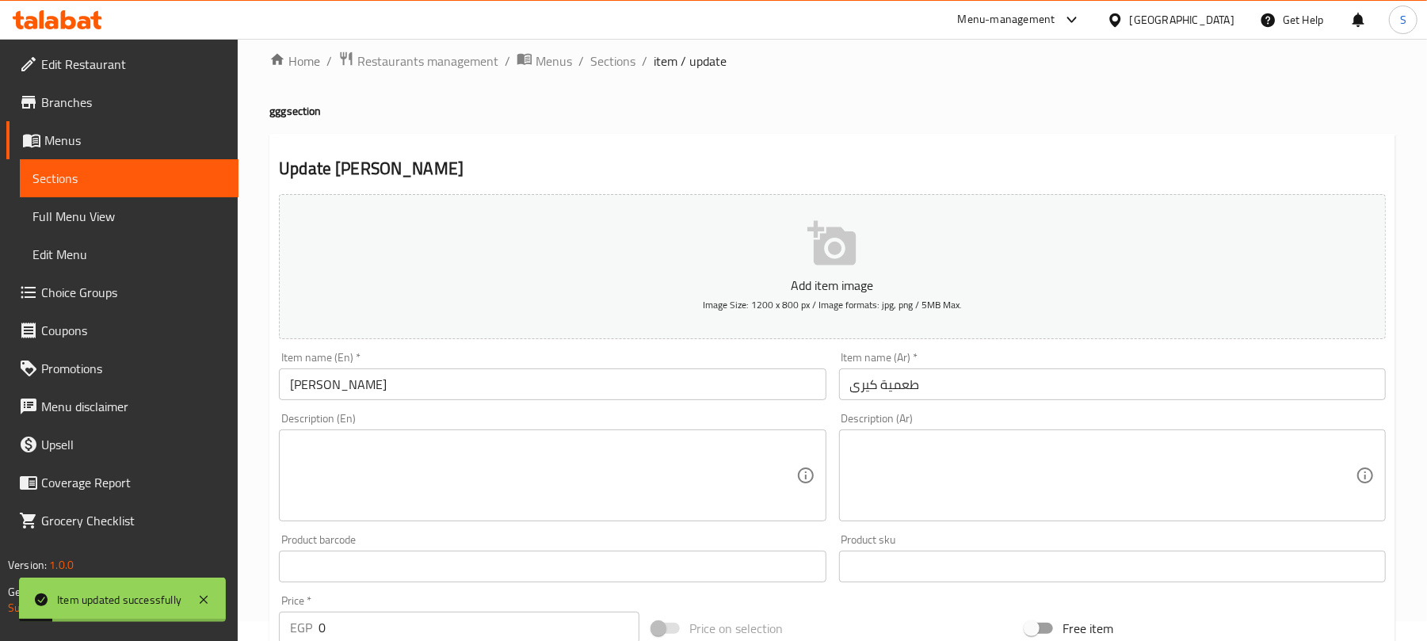
scroll to position [19, 0]
click at [602, 58] on span "Sections" at bounding box center [612, 61] width 45 height 19
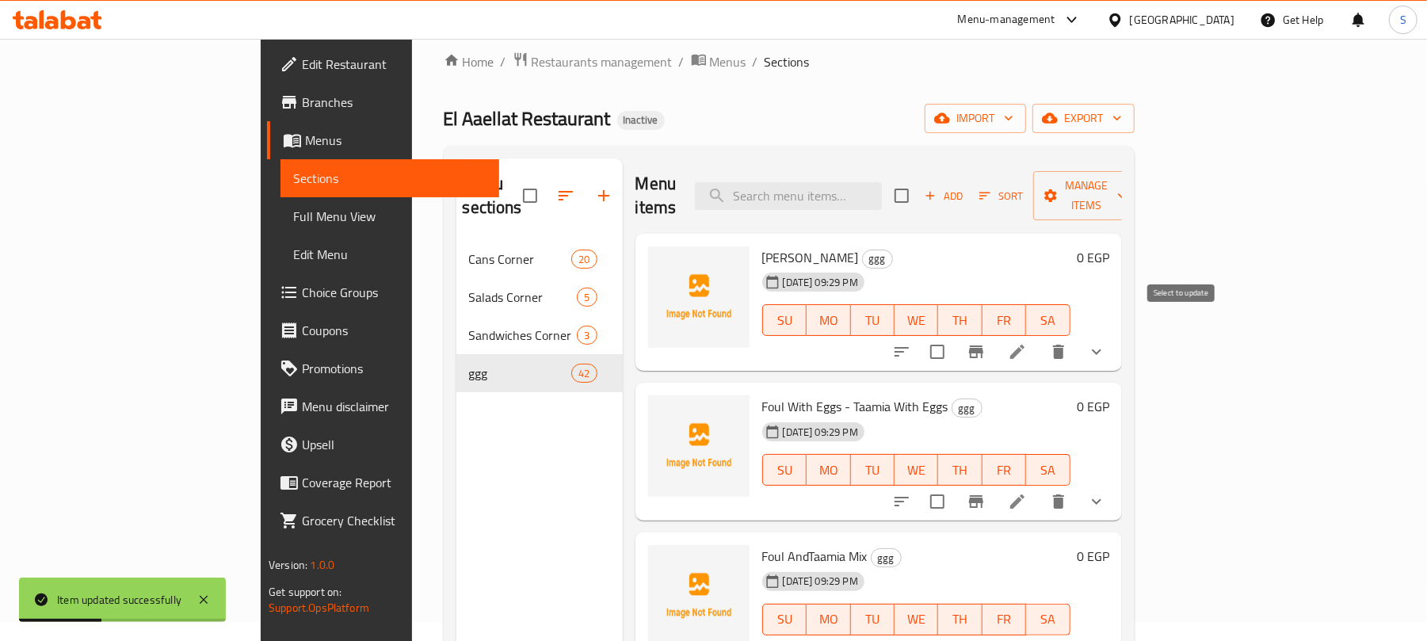
click at [954, 335] on input "checkbox" at bounding box center [937, 351] width 33 height 33
click at [1127, 184] on span "Manage items" at bounding box center [1086, 196] width 81 height 40
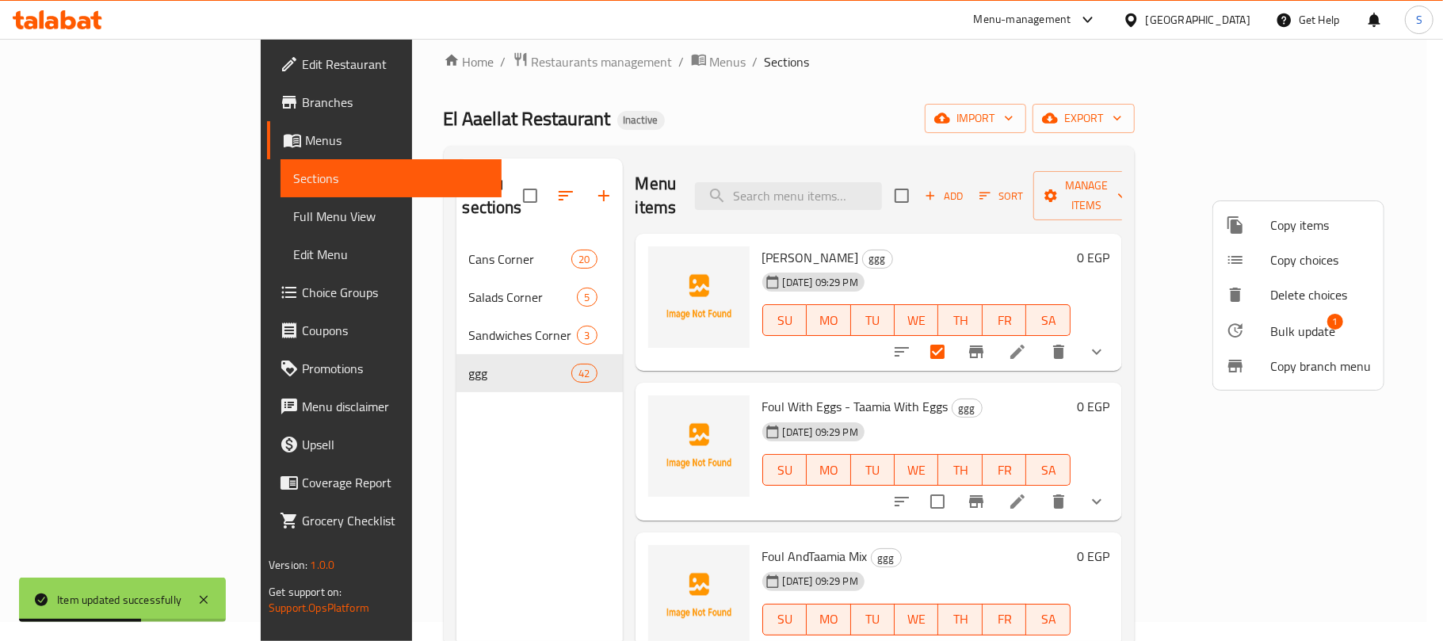
click at [1297, 325] on span "Bulk update" at bounding box center [1302, 331] width 65 height 19
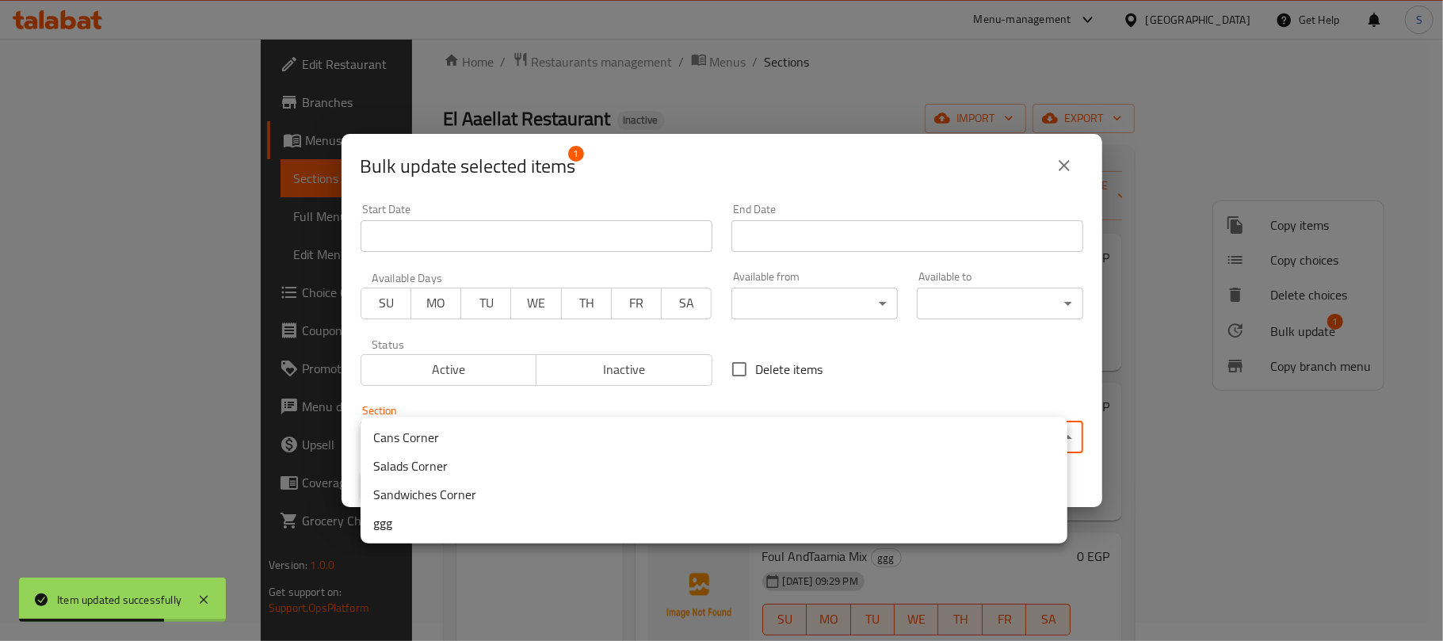
click at [718, 437] on body "Item updated successfully ​ Menu-management Egypt Get Help S Edit Restaurant Br…" at bounding box center [721, 321] width 1443 height 602
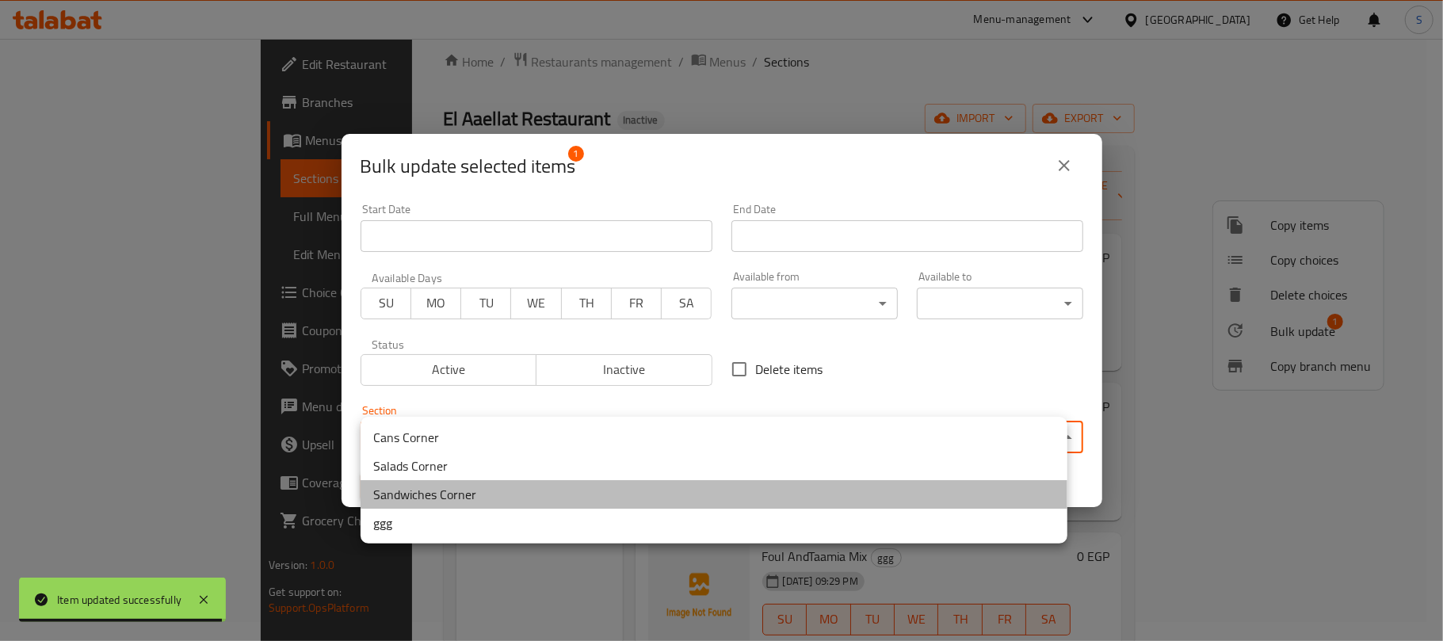
click at [428, 488] on li "Sandwiches Corner" at bounding box center [714, 494] width 707 height 29
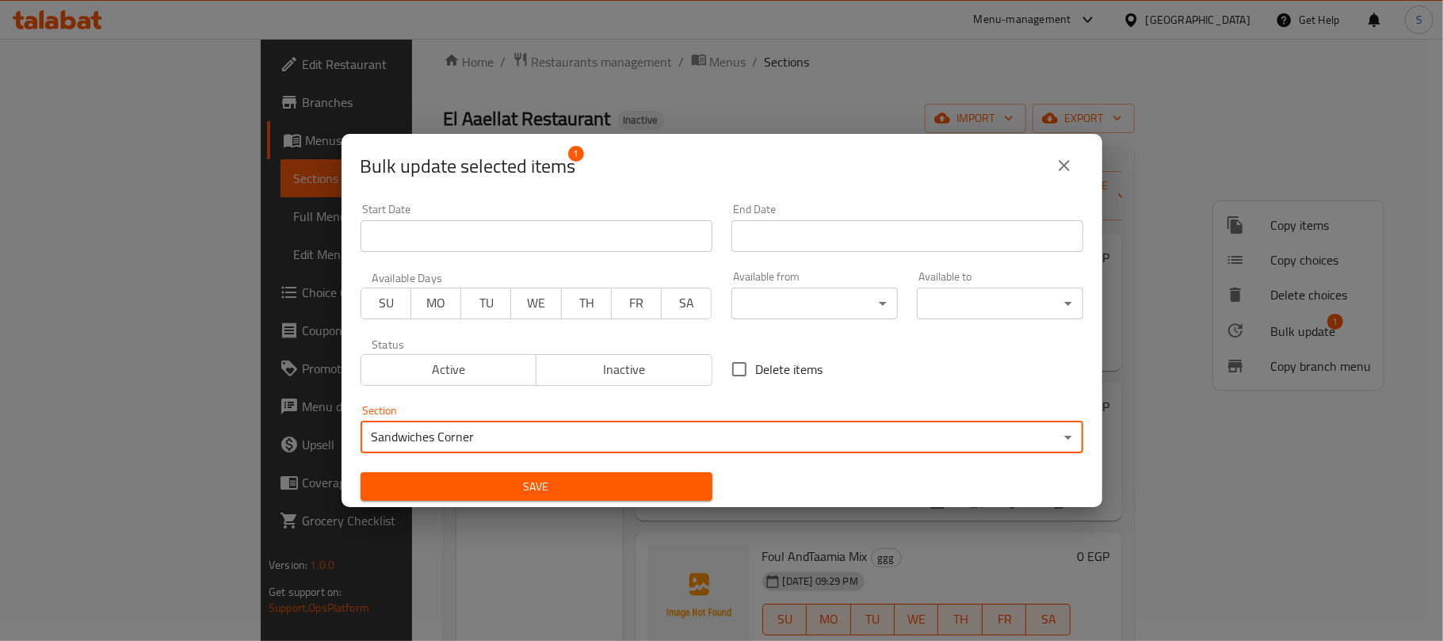
click at [431, 479] on span "Save" at bounding box center [536, 487] width 327 height 20
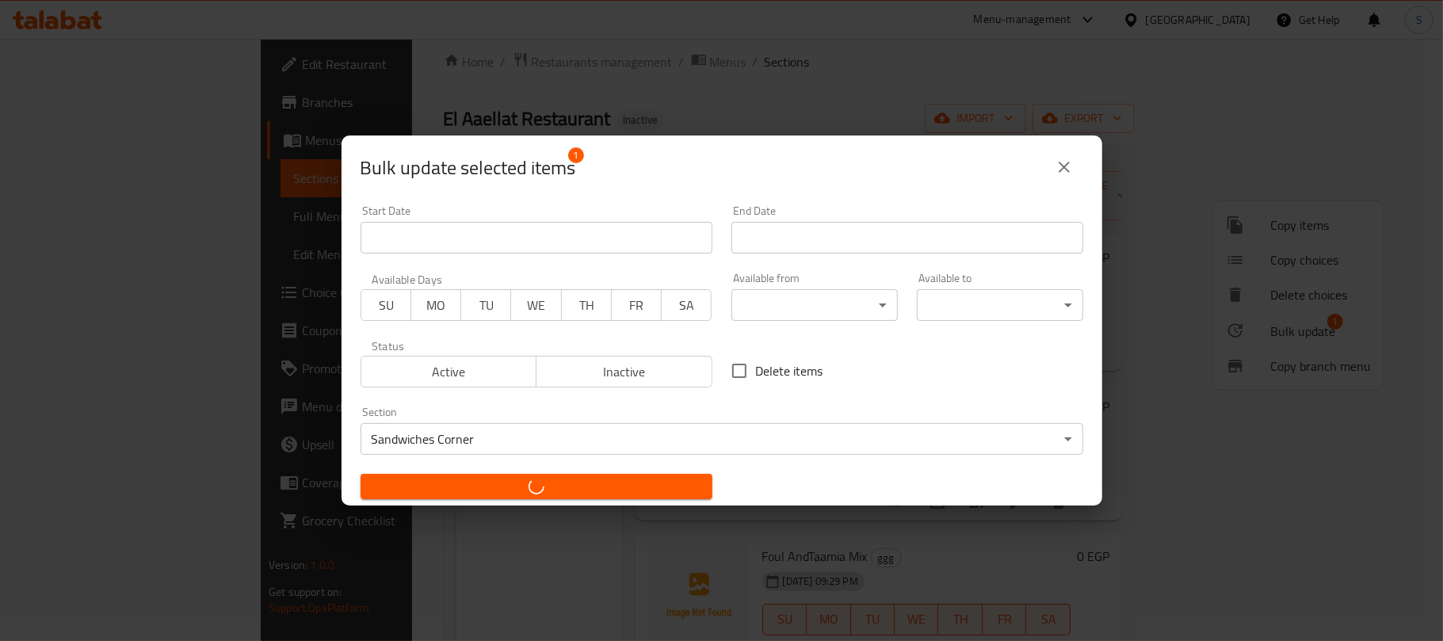
checkbox input "false"
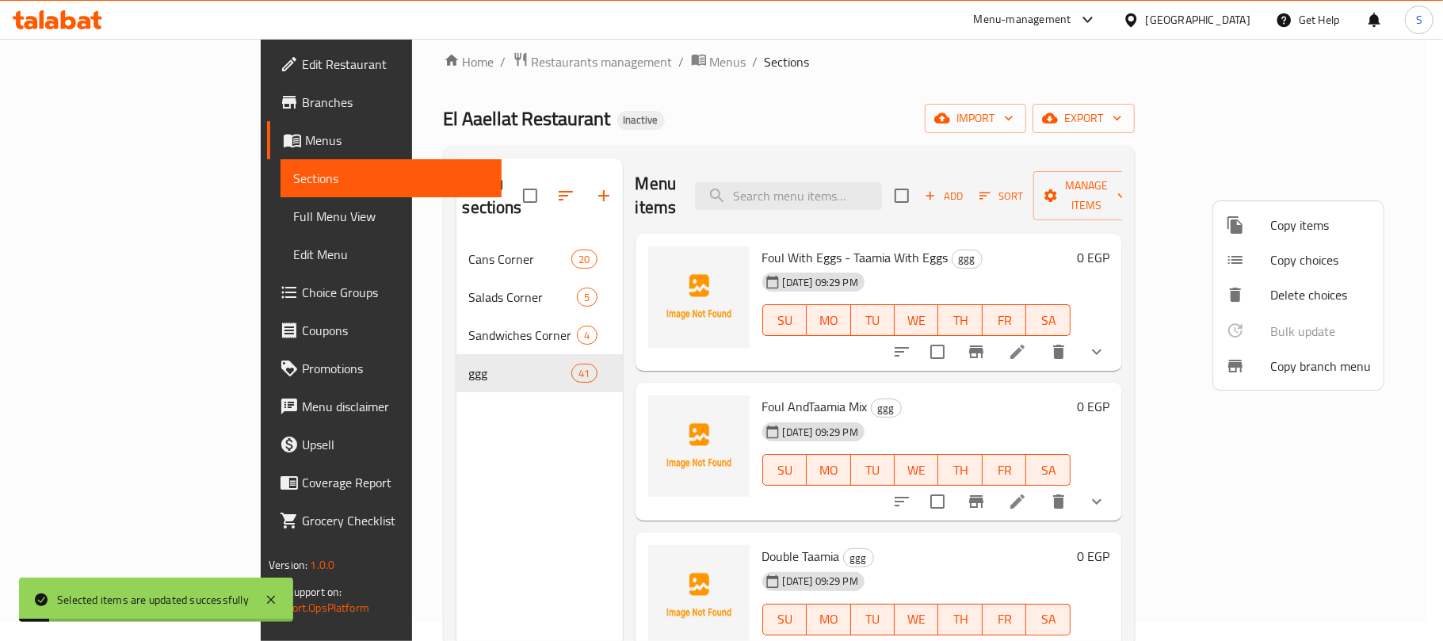
click at [442, 473] on div at bounding box center [721, 320] width 1443 height 641
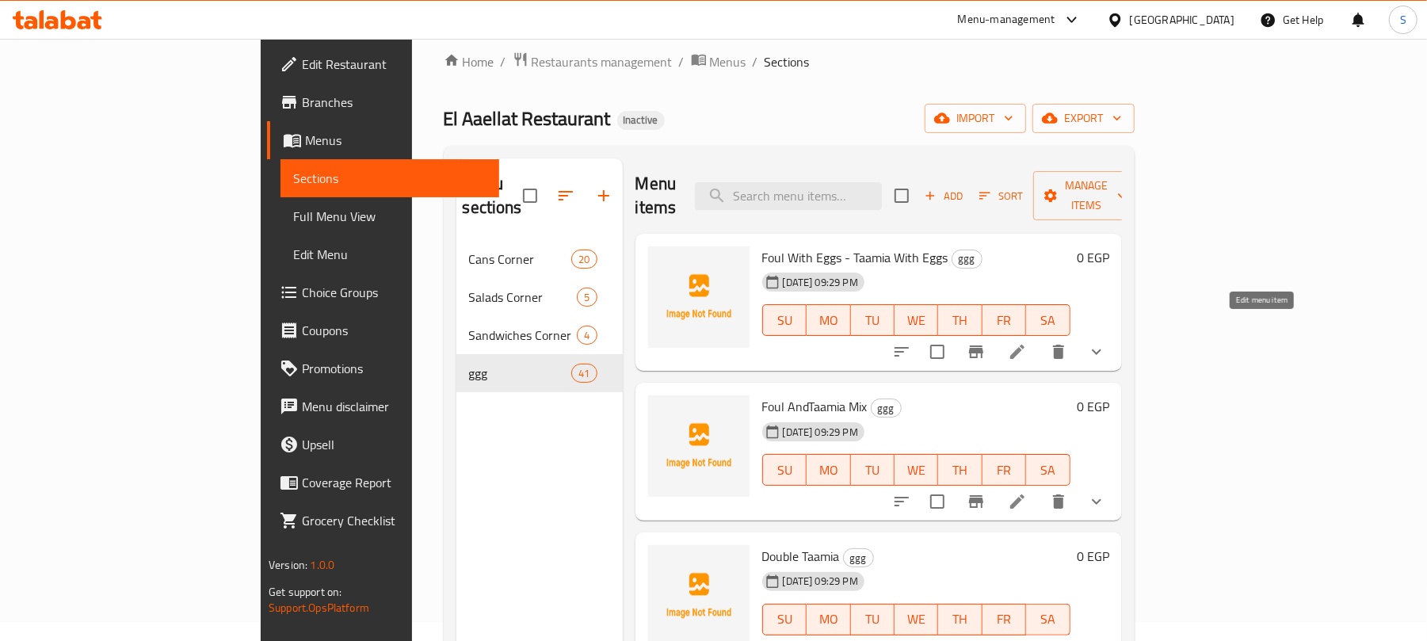
click at [1027, 342] on icon at bounding box center [1017, 351] width 19 height 19
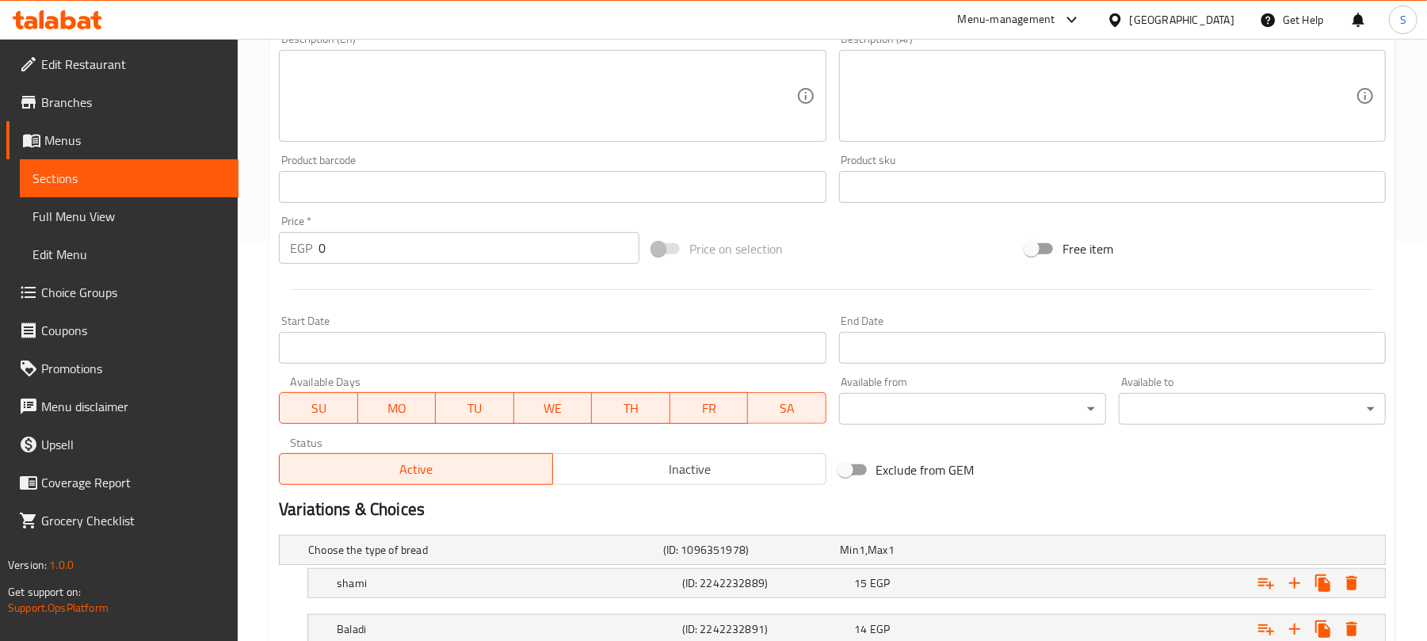
scroll to position [517, 0]
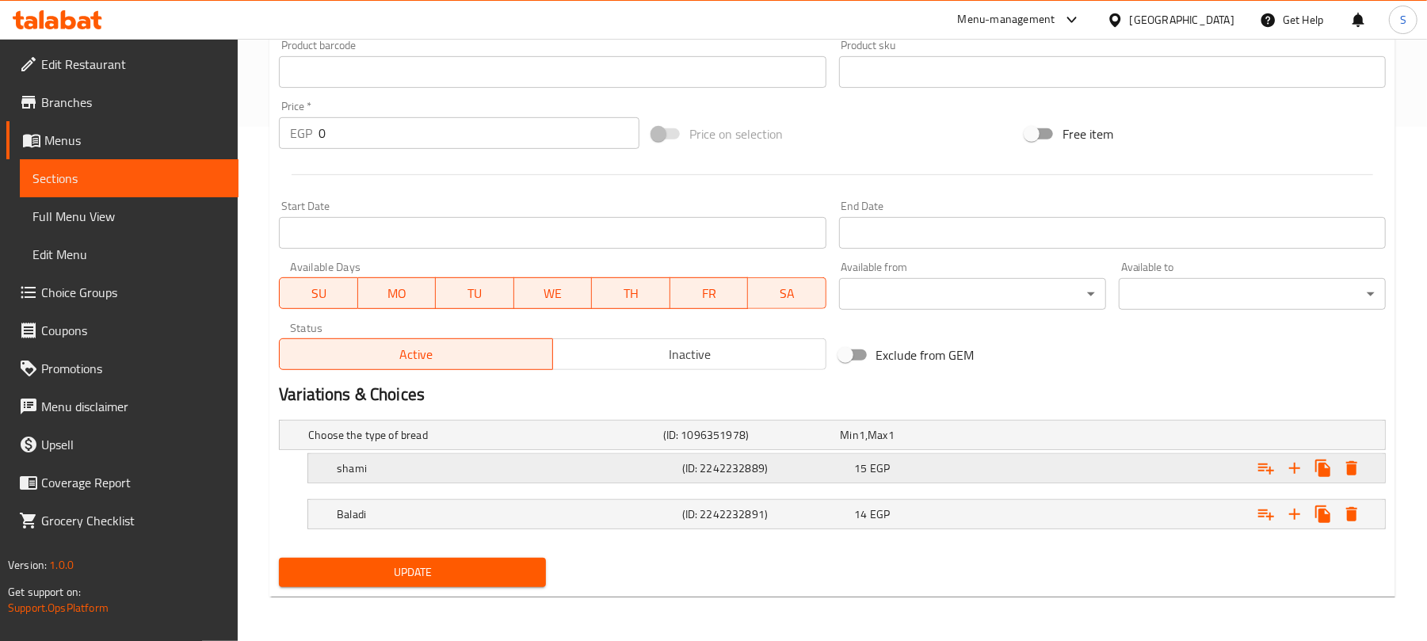
click at [1094, 438] on div "Expand" at bounding box center [1191, 435] width 355 height 6
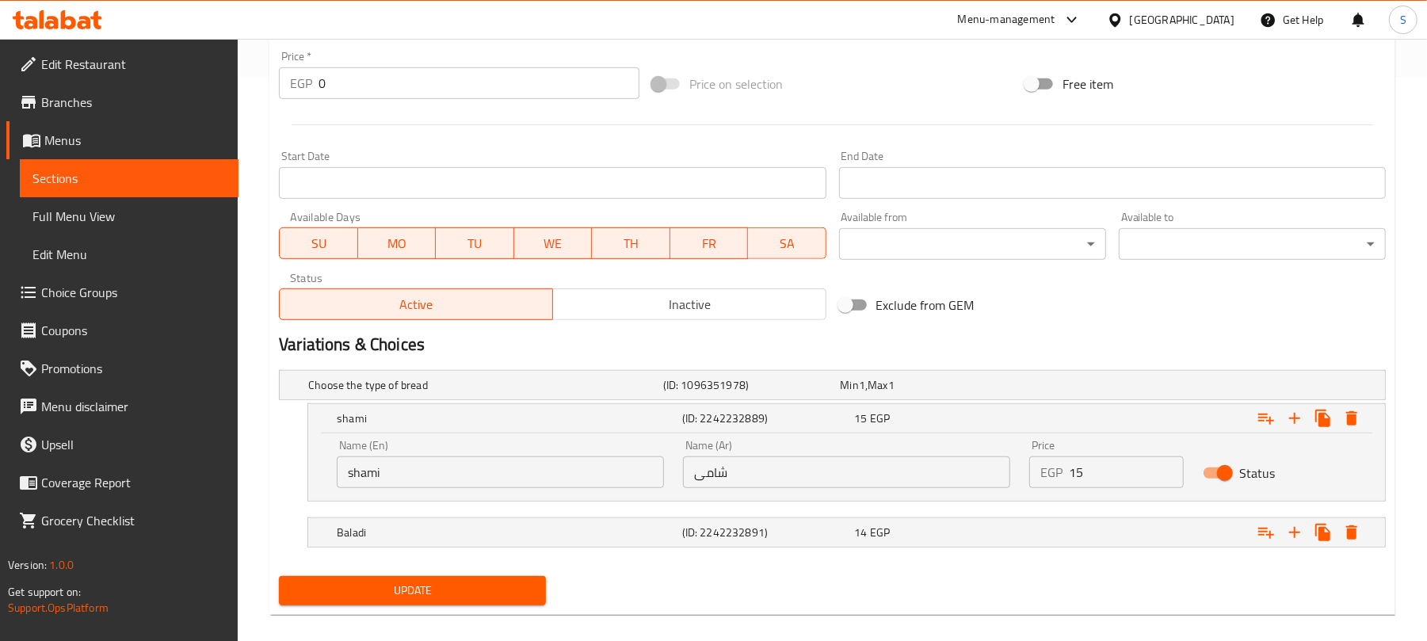
scroll to position [584, 0]
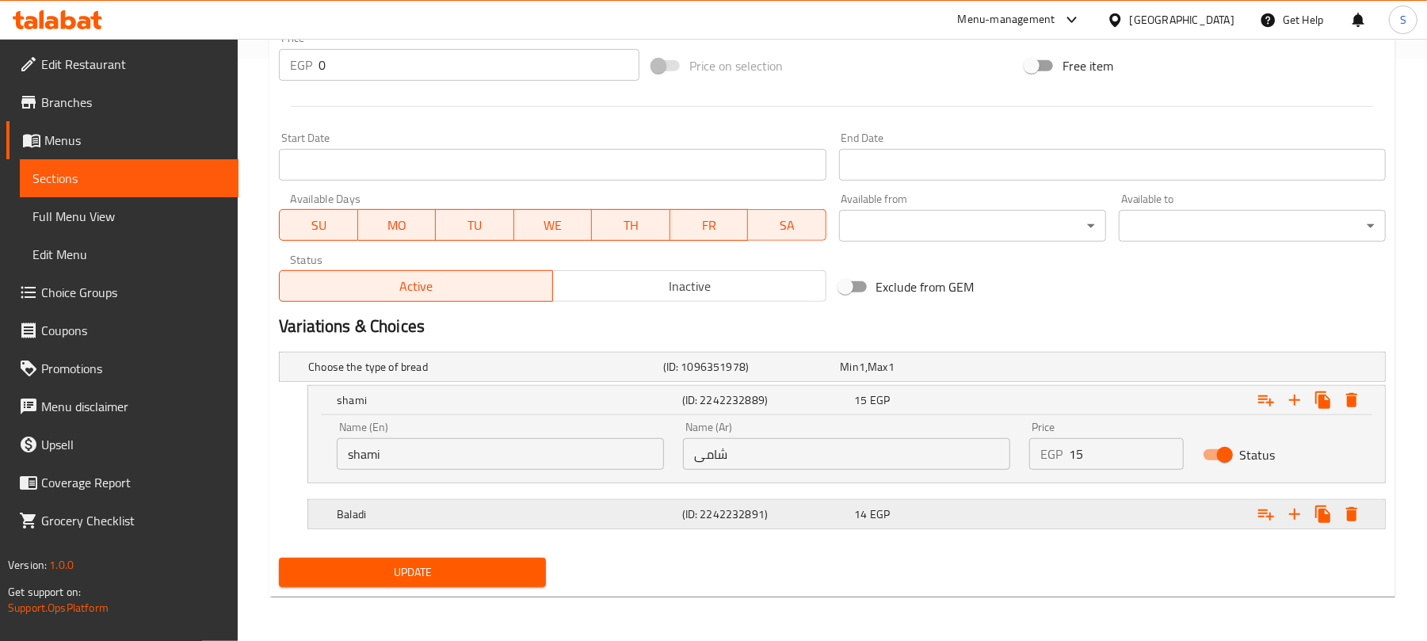
click at [1054, 370] on div "Expand" at bounding box center [1191, 367] width 355 height 6
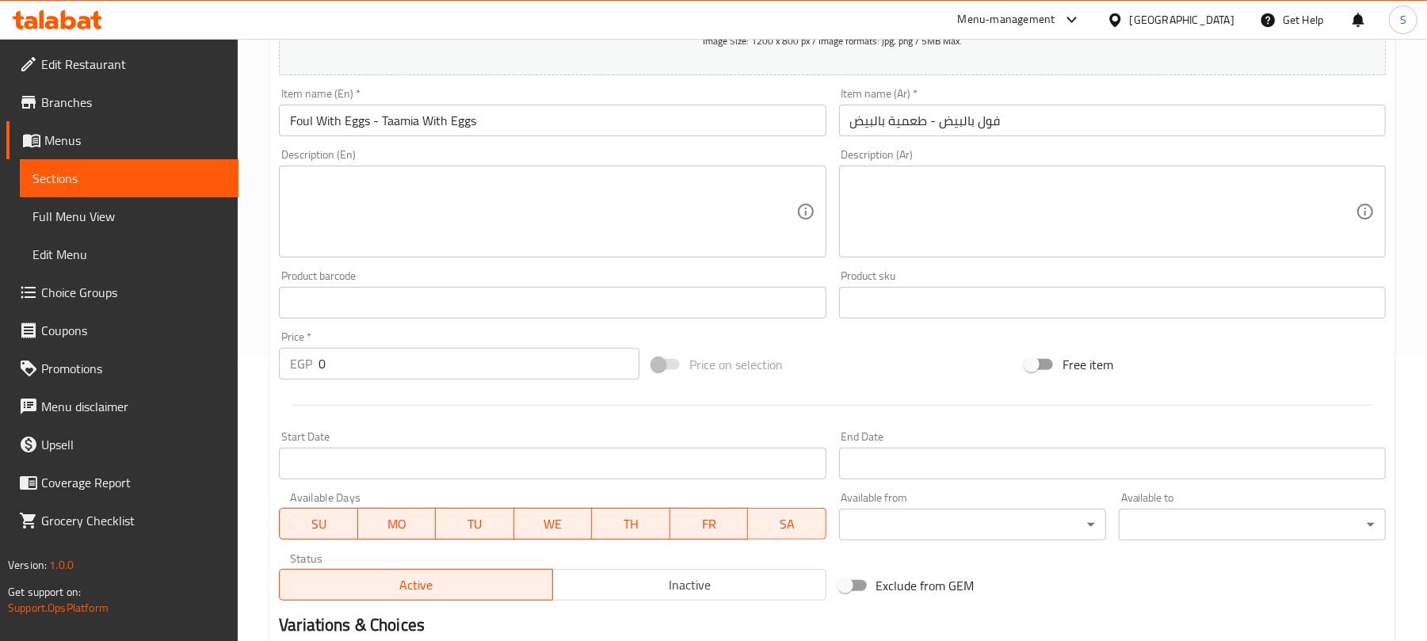
scroll to position [162, 0]
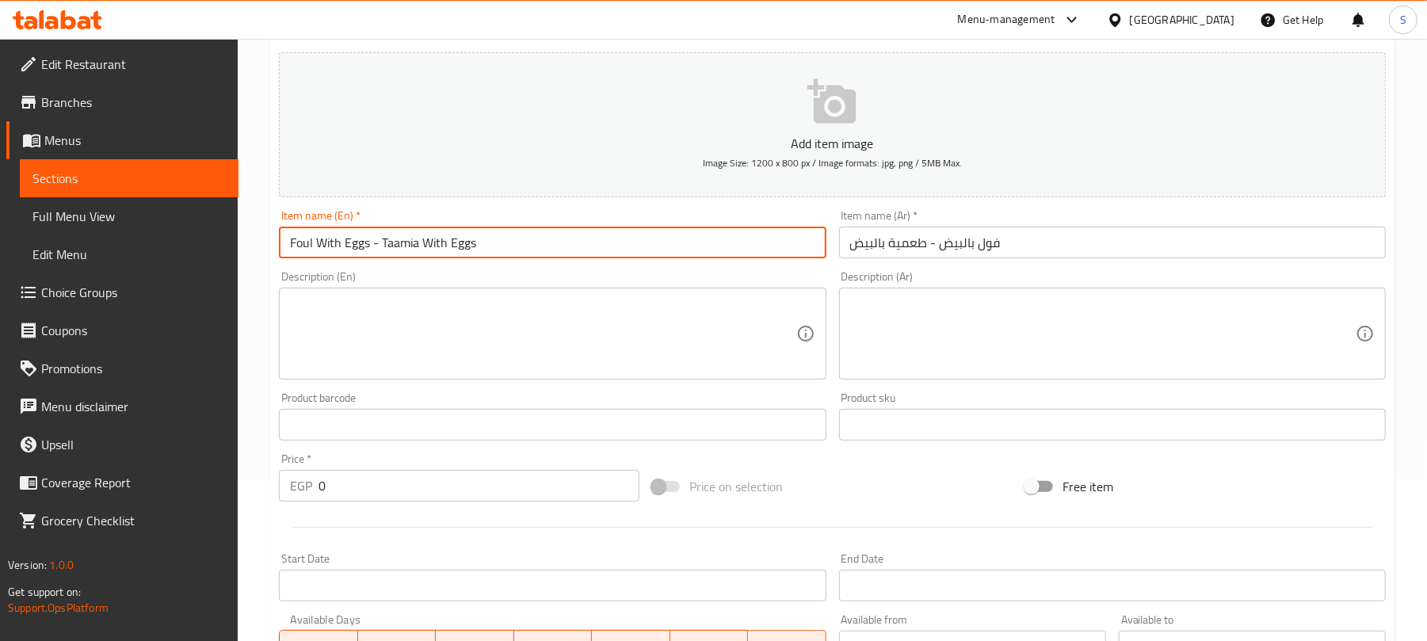
drag, startPoint x: 368, startPoint y: 246, endPoint x: 273, endPoint y: 243, distance: 94.4
click at [273, 243] on div "Item name (En)   * Foul With Eggs - Taamia With Eggs Item name (En) *" at bounding box center [553, 234] width 560 height 61
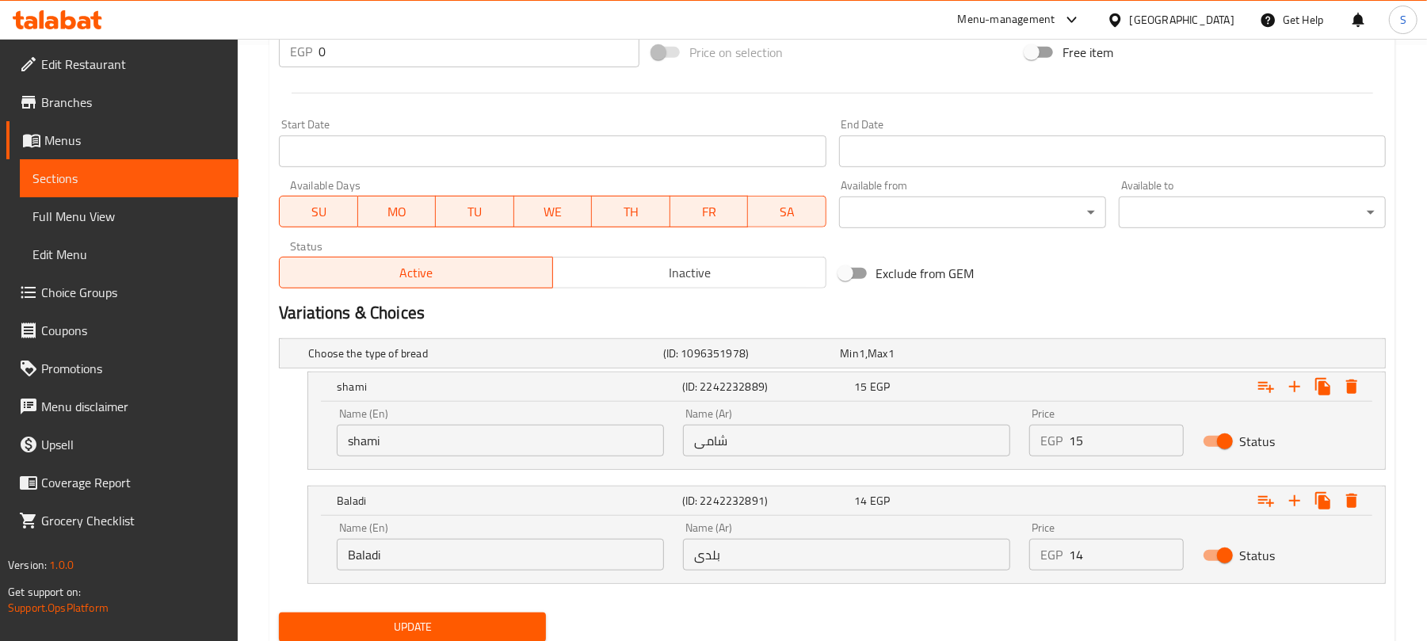
scroll to position [653, 0]
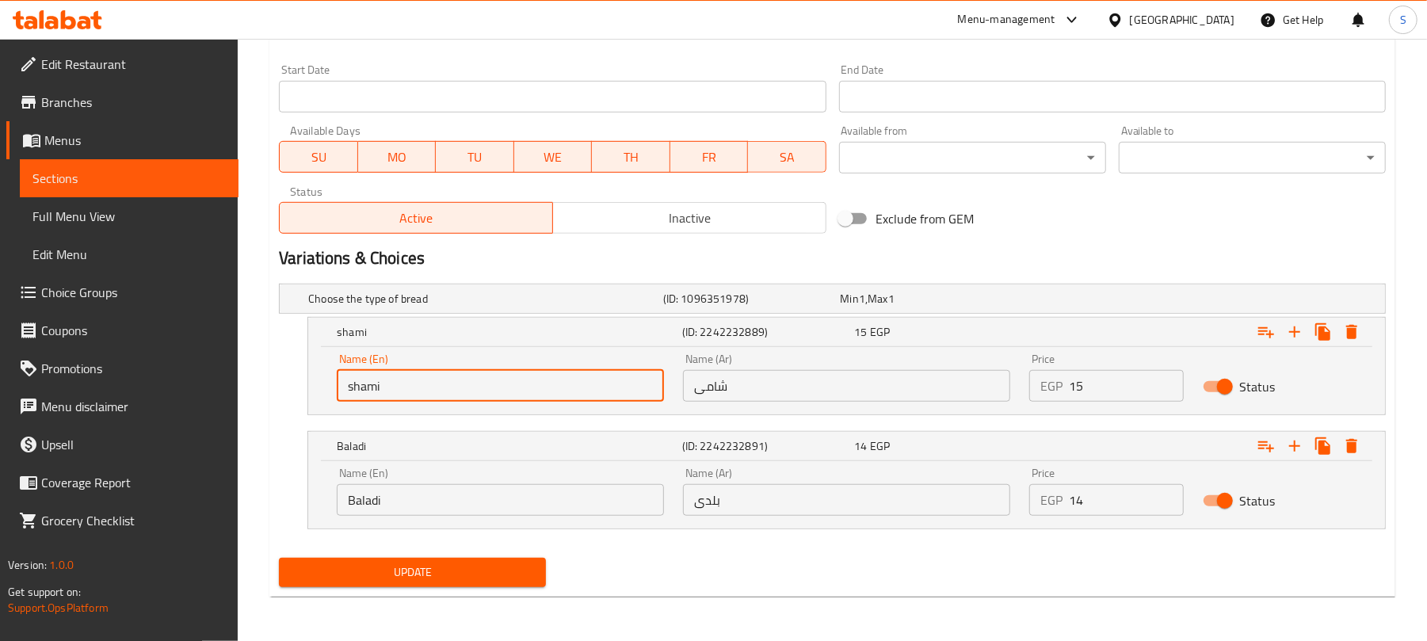
drag, startPoint x: 429, startPoint y: 380, endPoint x: 309, endPoint y: 376, distance: 119.8
click at [309, 376] on div "Name (En) shami Name (En) Name (Ar) شامی Name (Ar) Price EGP 15 Price Status" at bounding box center [846, 380] width 1077 height 67
paste input "Foul With Eggs"
drag, startPoint x: 454, startPoint y: 391, endPoint x: 377, endPoint y: 392, distance: 76.9
click at [377, 392] on input "Foul With Eggs" at bounding box center [500, 386] width 327 height 32
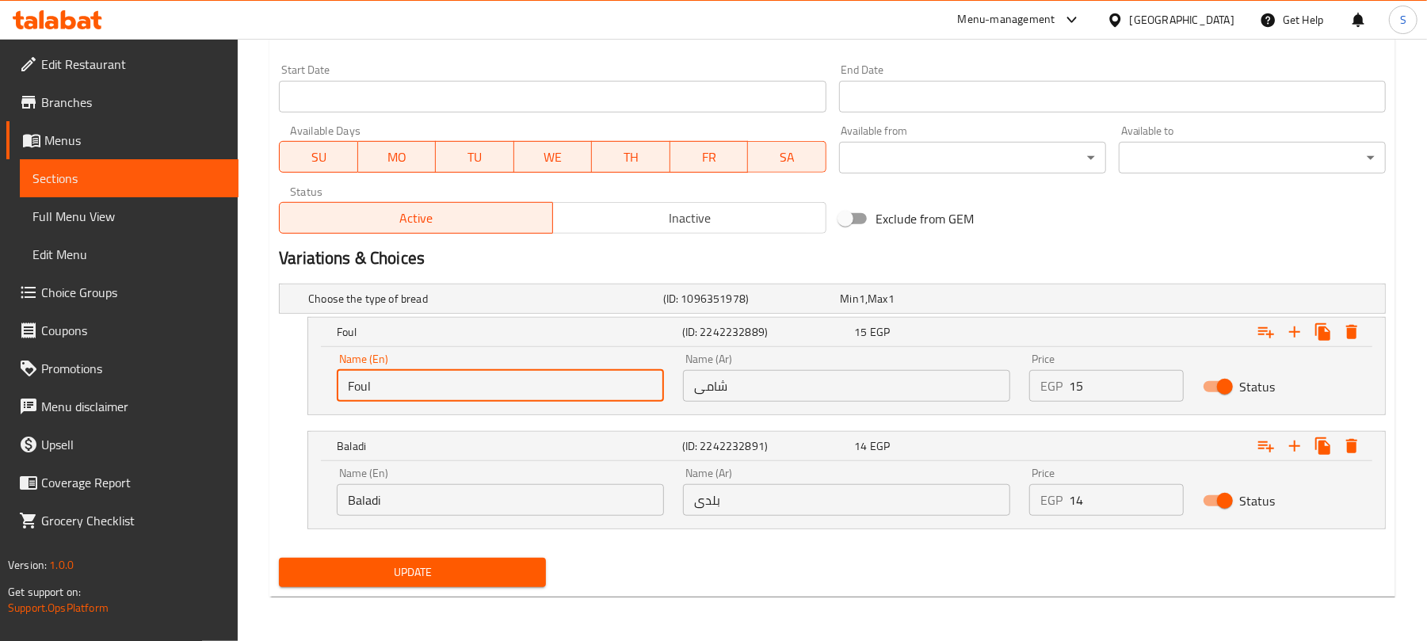
type input "Foul"
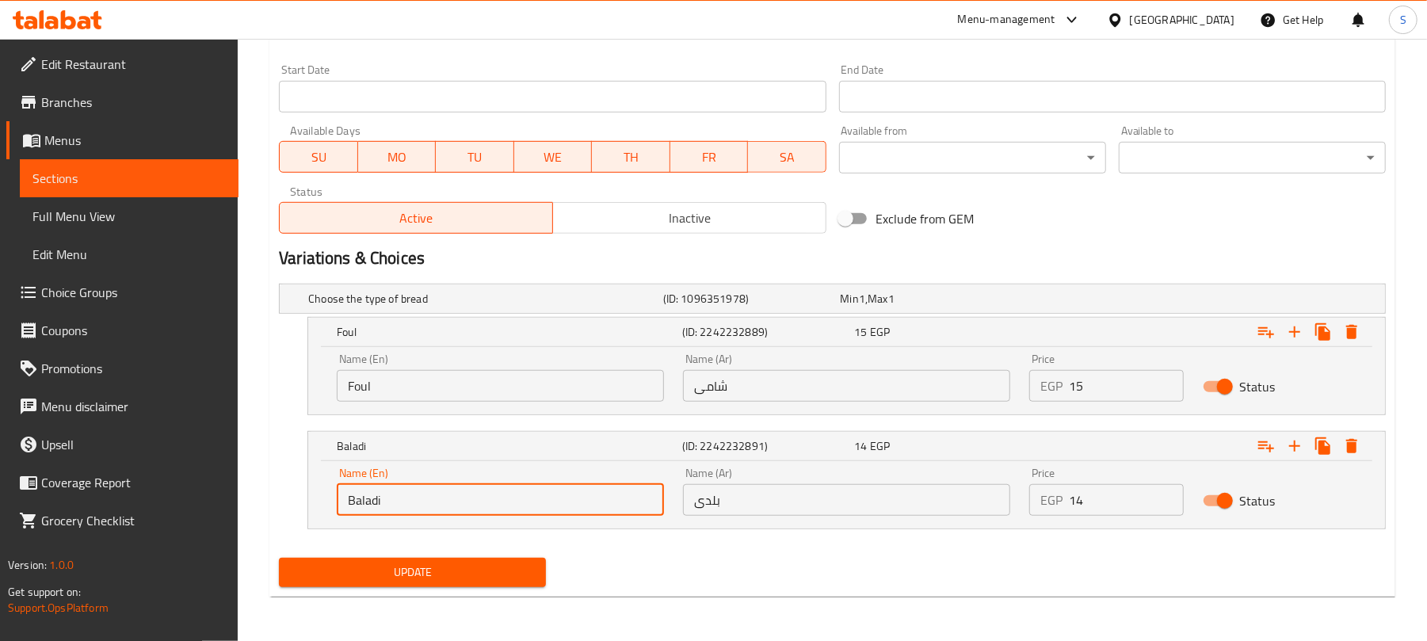
drag, startPoint x: 399, startPoint y: 495, endPoint x: 342, endPoint y: 496, distance: 57.1
click at [342, 496] on input "Baladi" at bounding box center [500, 500] width 327 height 32
type input "ل"
type input "T"
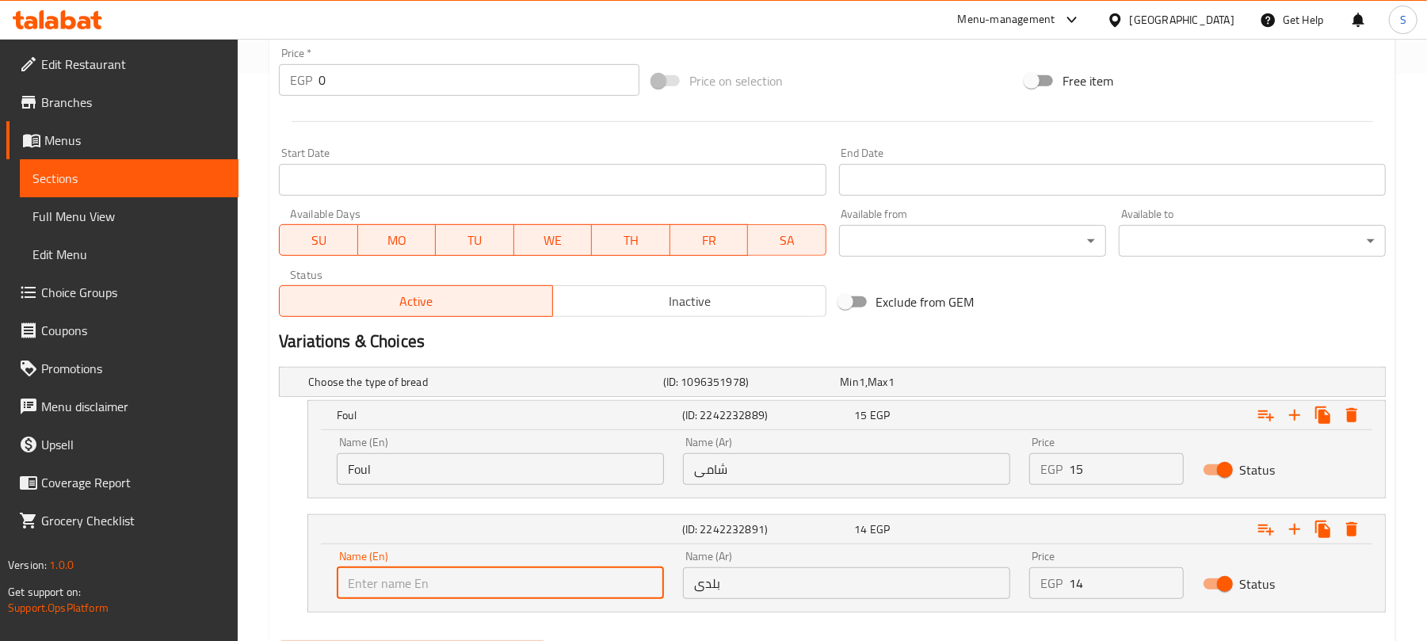
scroll to position [336, 0]
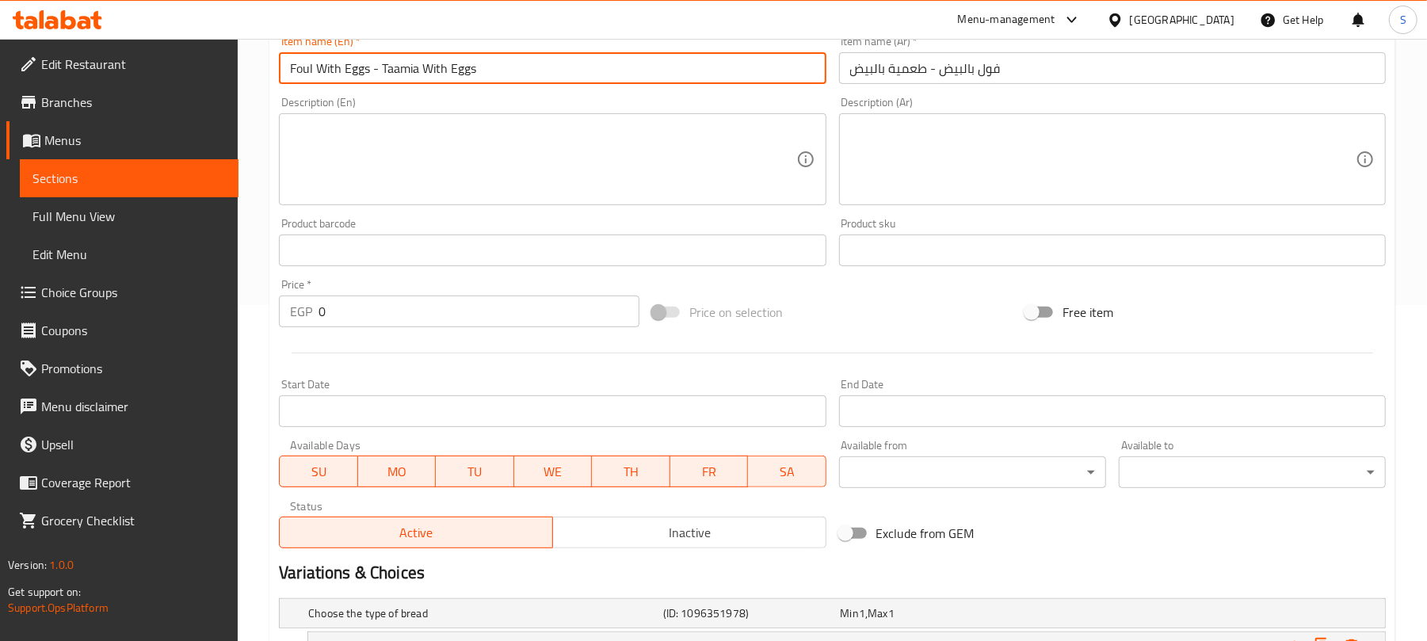
drag, startPoint x: 369, startPoint y: 71, endPoint x: 279, endPoint y: 67, distance: 90.4
click at [279, 67] on input "Foul With Eggs - Taamia With Eggs" at bounding box center [552, 68] width 547 height 32
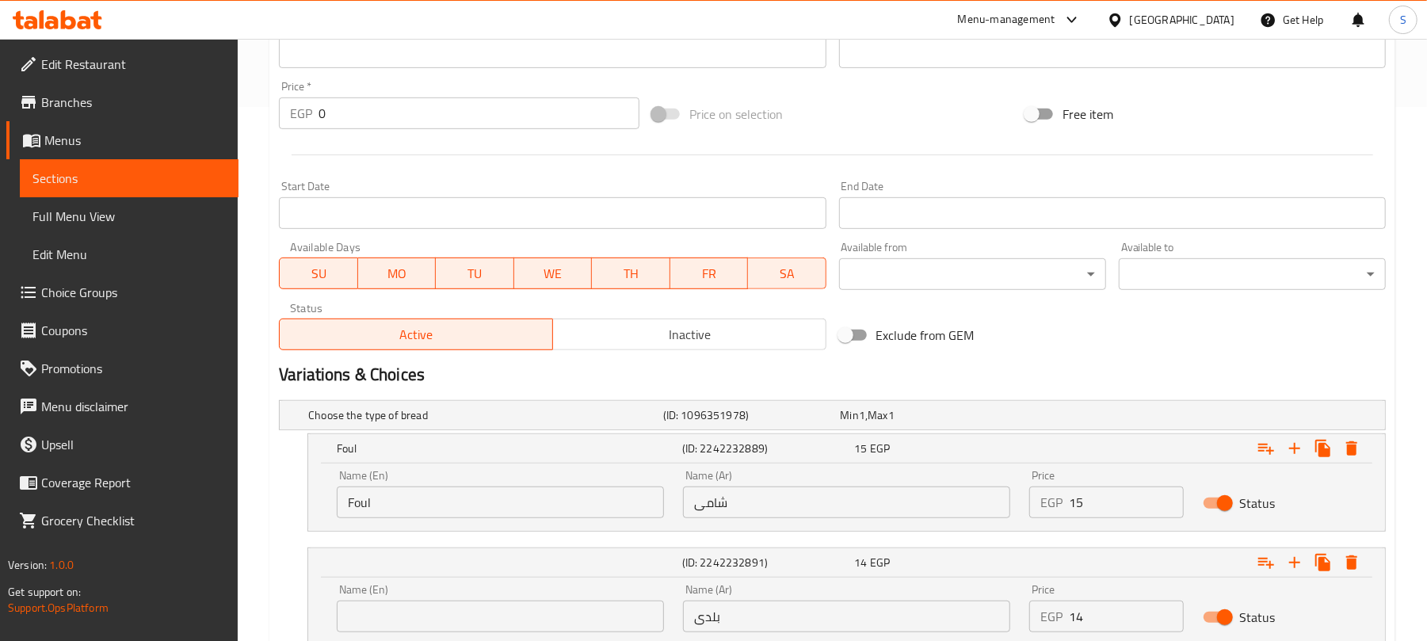
scroll to position [653, 0]
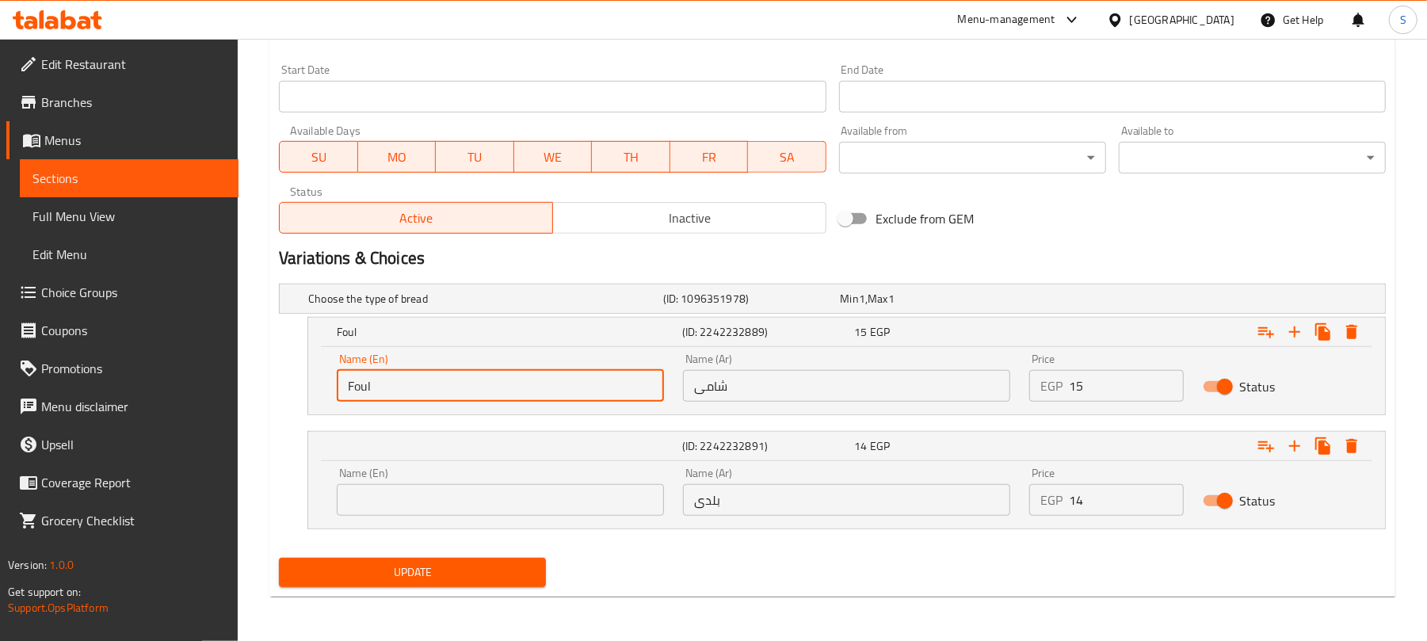
drag, startPoint x: 399, startPoint y: 399, endPoint x: 325, endPoint y: 380, distance: 76.9
click at [325, 380] on div "Name (En) Foul Name (En) Name (Ar) شامی Name (Ar) Price EGP 15 Price Status" at bounding box center [846, 380] width 1077 height 67
paste input "With Eggs"
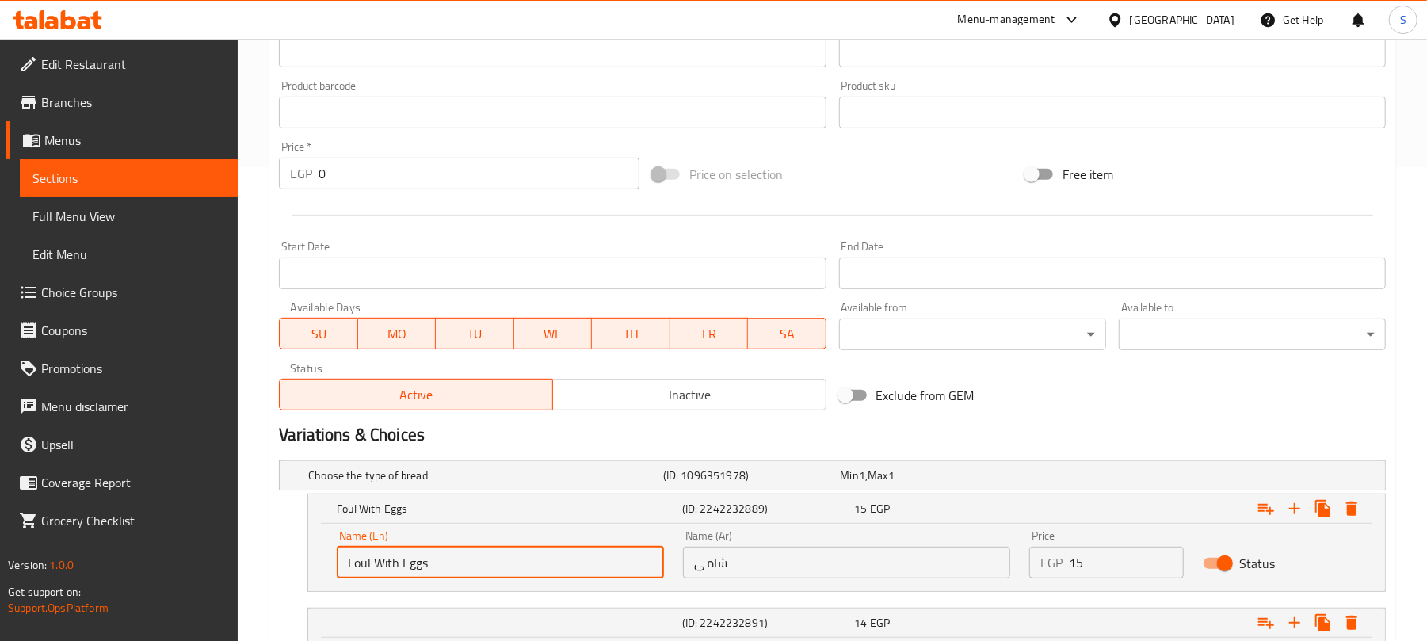
scroll to position [230, 0]
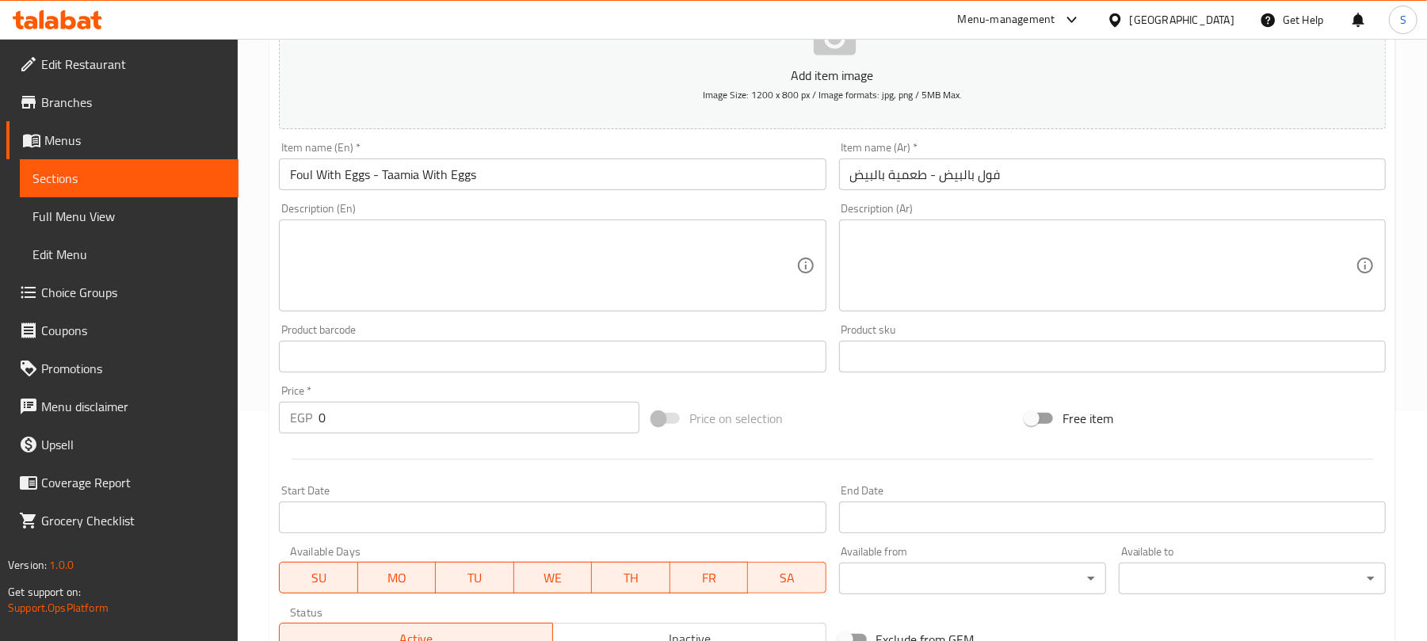
type input "Foul With Eggs"
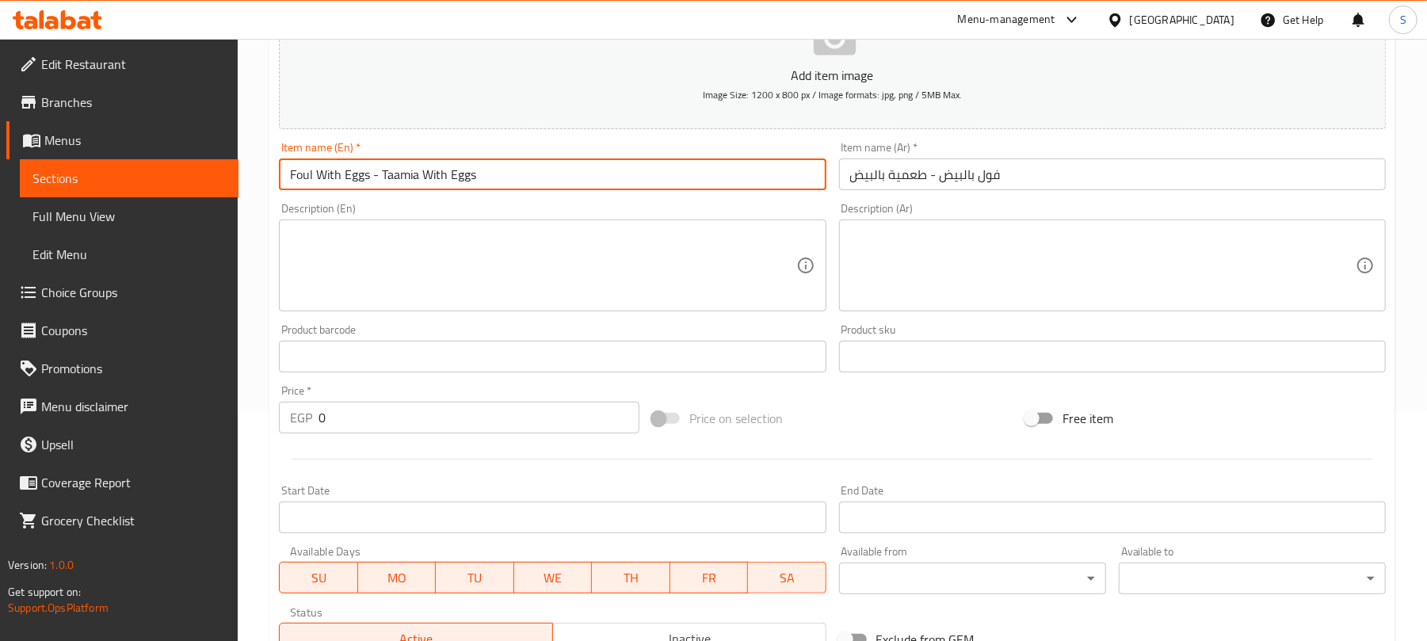
drag, startPoint x: 380, startPoint y: 176, endPoint x: 479, endPoint y: 178, distance: 98.3
click at [479, 178] on input "Foul With Eggs - Taamia With Eggs" at bounding box center [552, 175] width 547 height 32
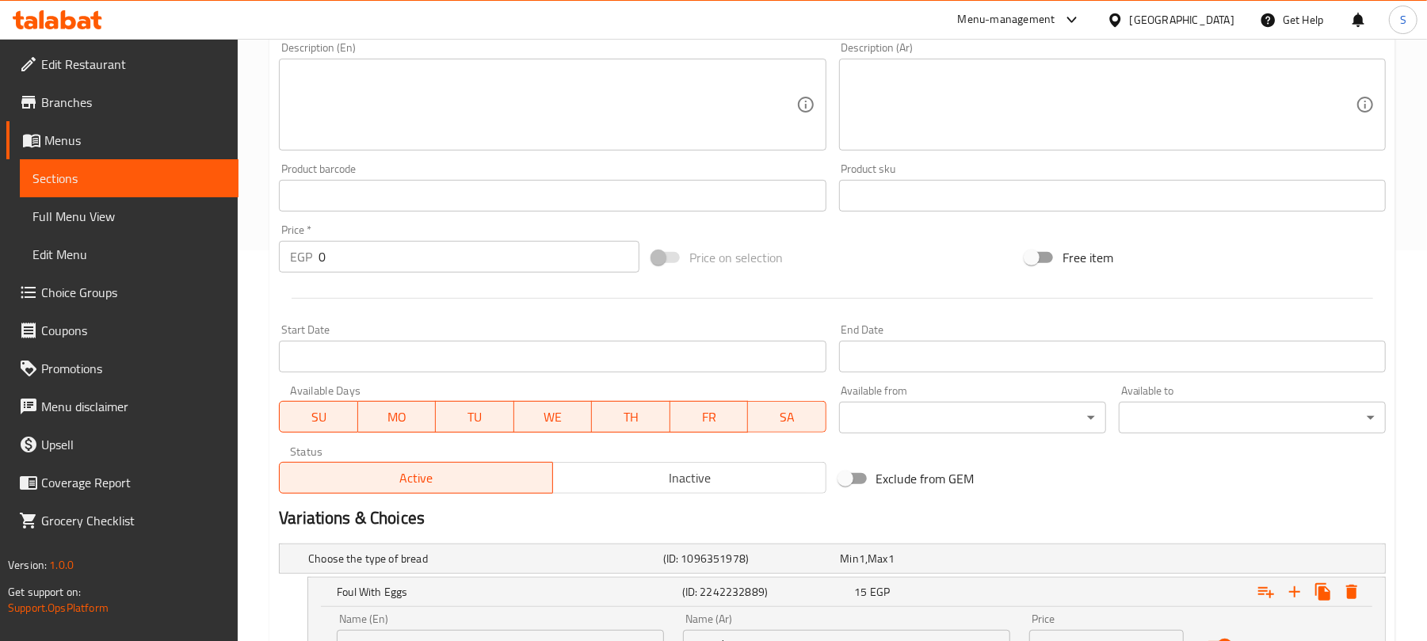
scroll to position [653, 0]
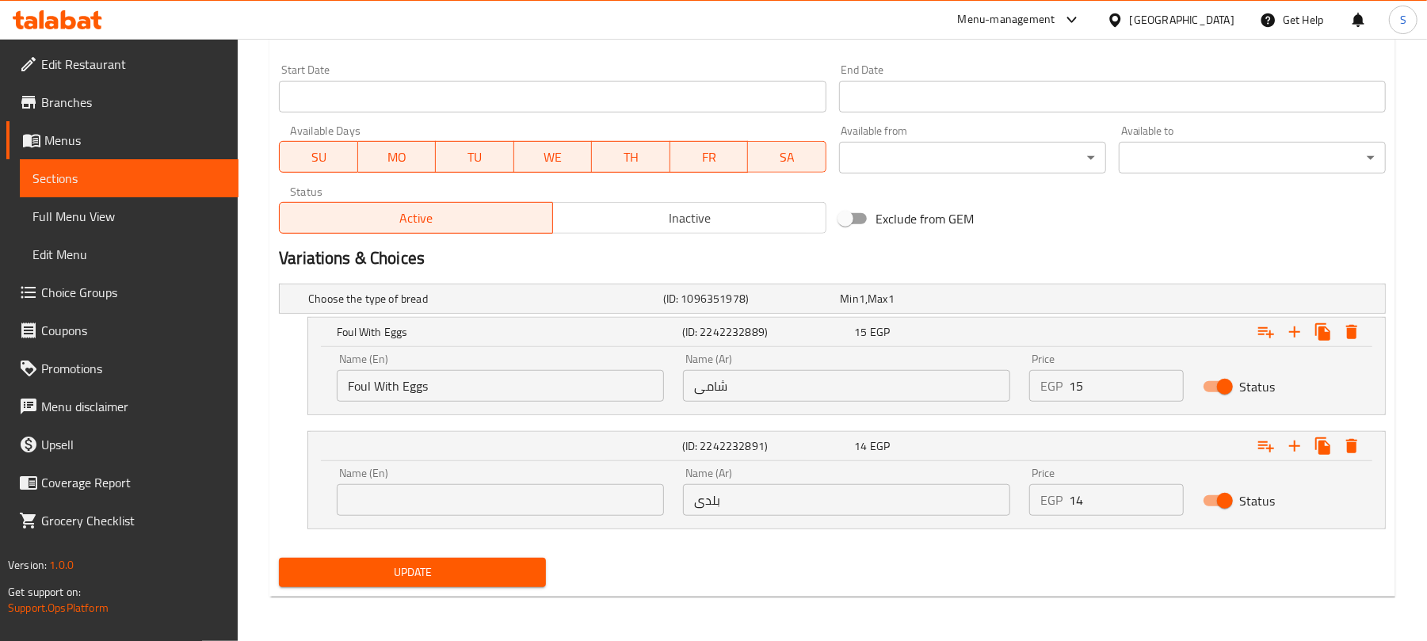
click at [448, 505] on input "text" at bounding box center [500, 500] width 327 height 32
paste input "Taamia With Eggs"
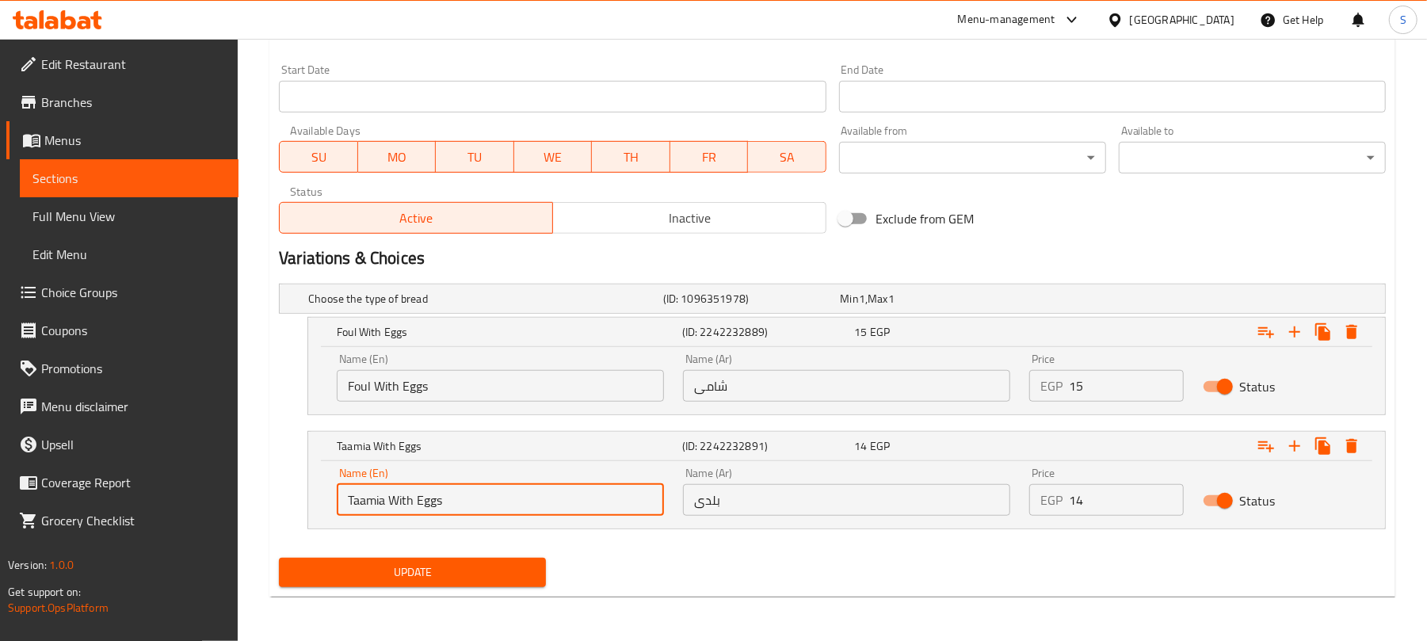
type input "Taamia With Eggs"
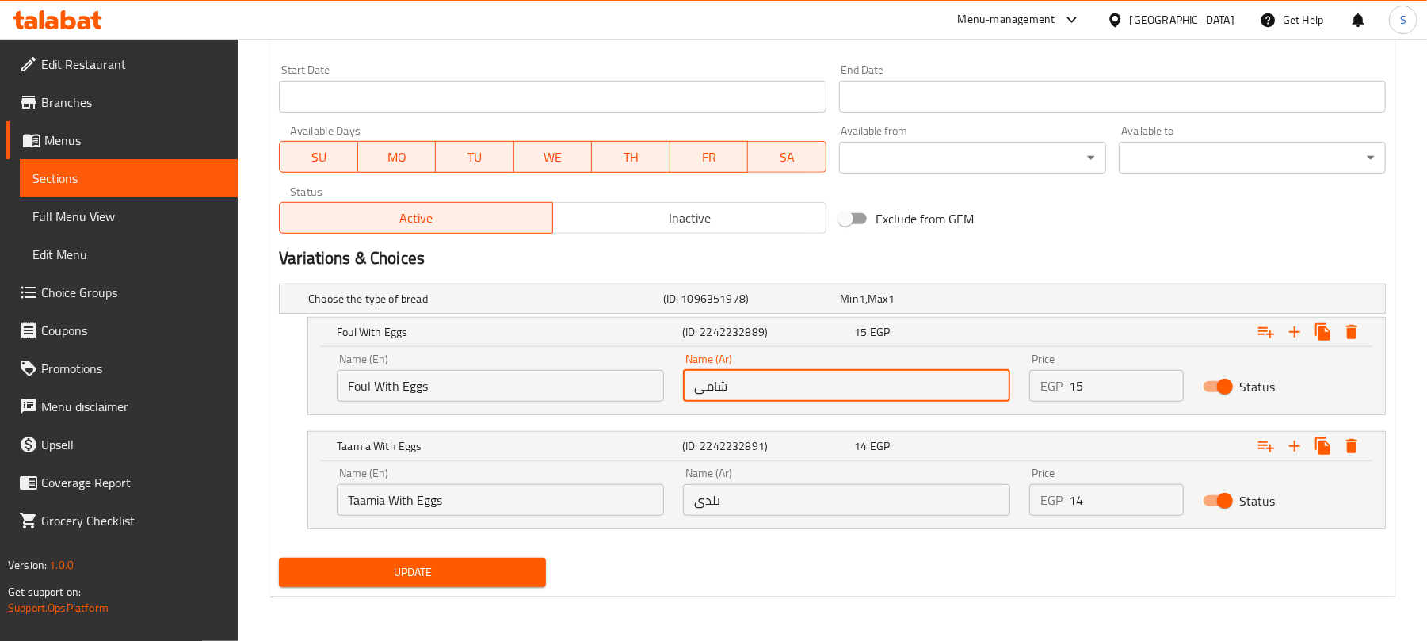
click at [723, 379] on input "شامی" at bounding box center [846, 386] width 327 height 32
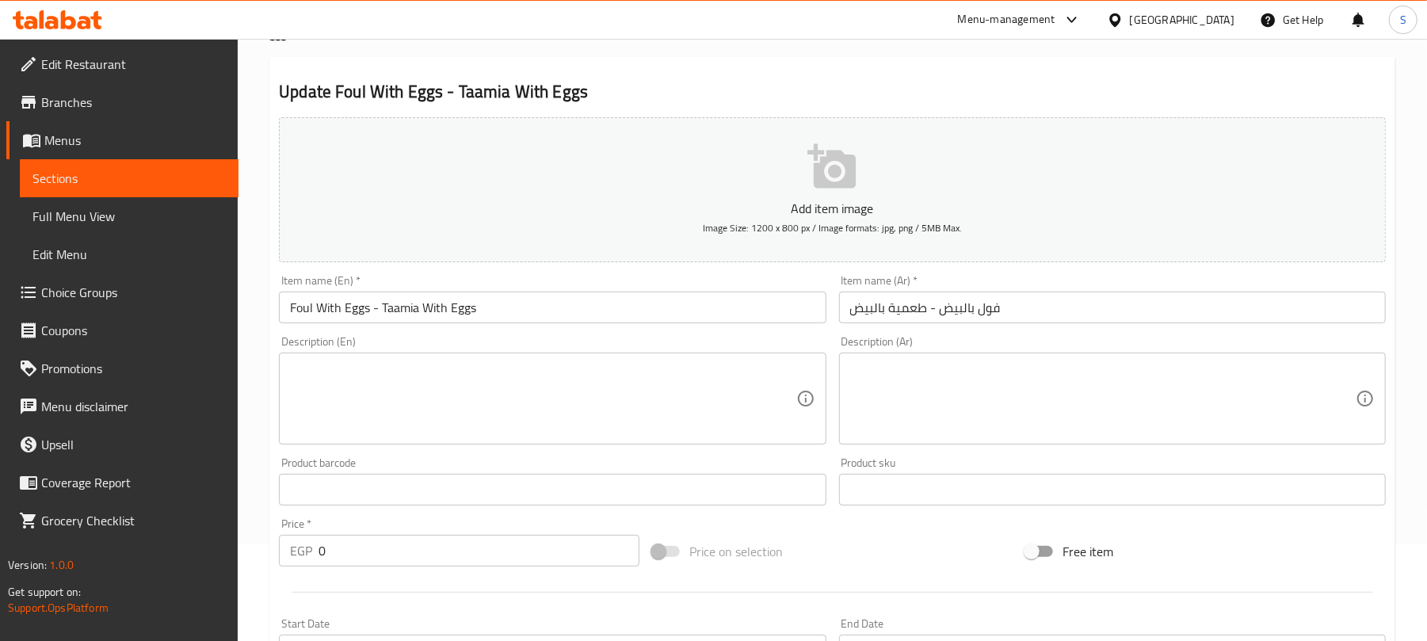
scroll to position [19, 0]
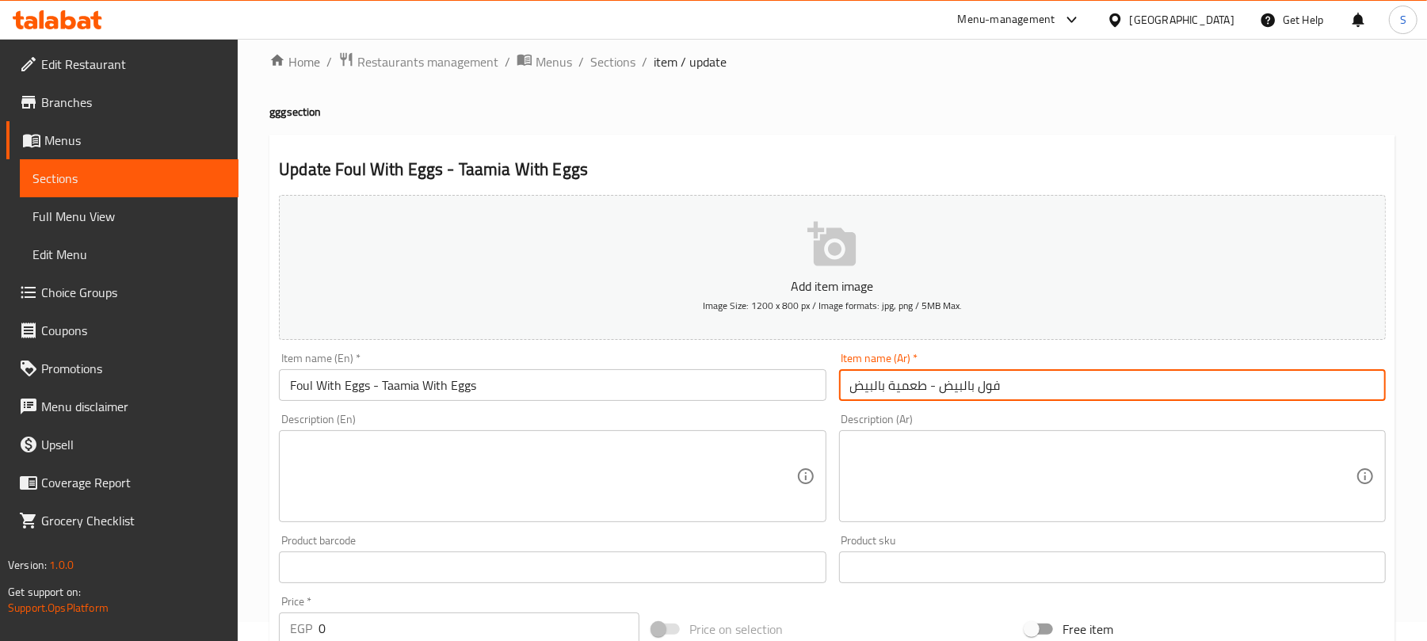
drag, startPoint x: 938, startPoint y: 391, endPoint x: 1079, endPoint y: 410, distance: 142.3
click at [1079, 410] on div "Add item image Image Size: 1200 x 800 px / Image formats: jpg, png / 5MB Max. I…" at bounding box center [833, 530] width 1120 height 683
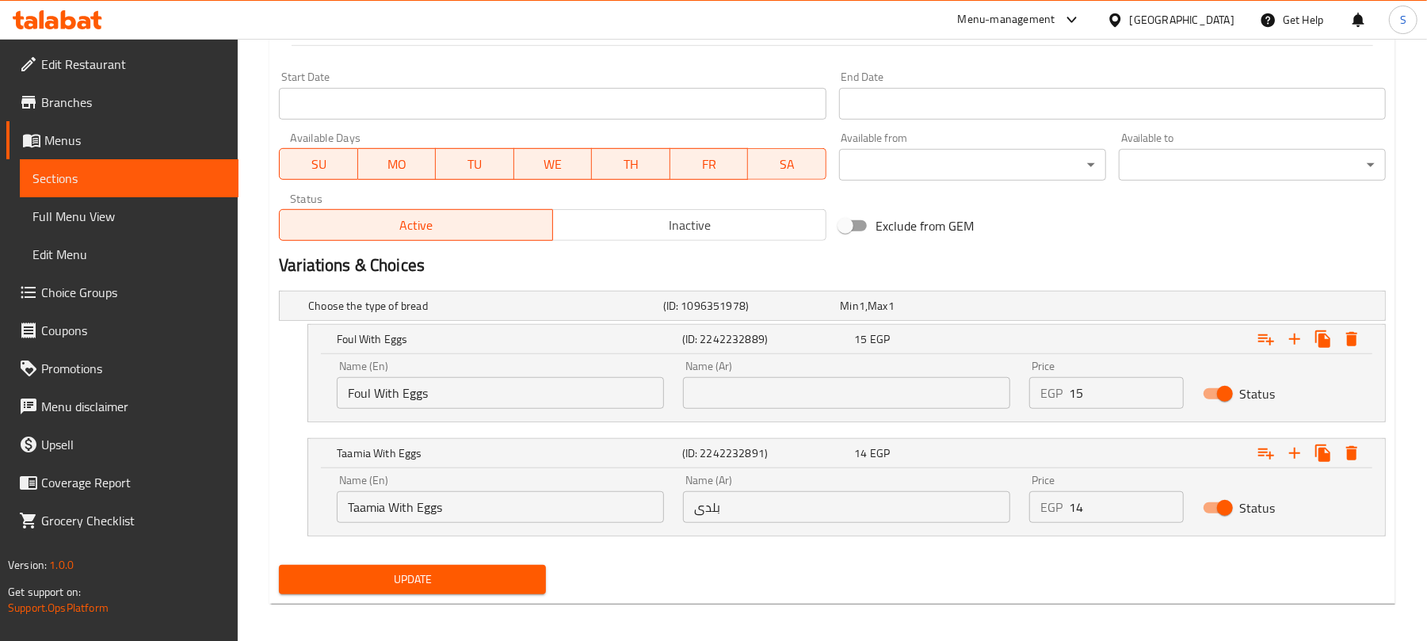
scroll to position [653, 0]
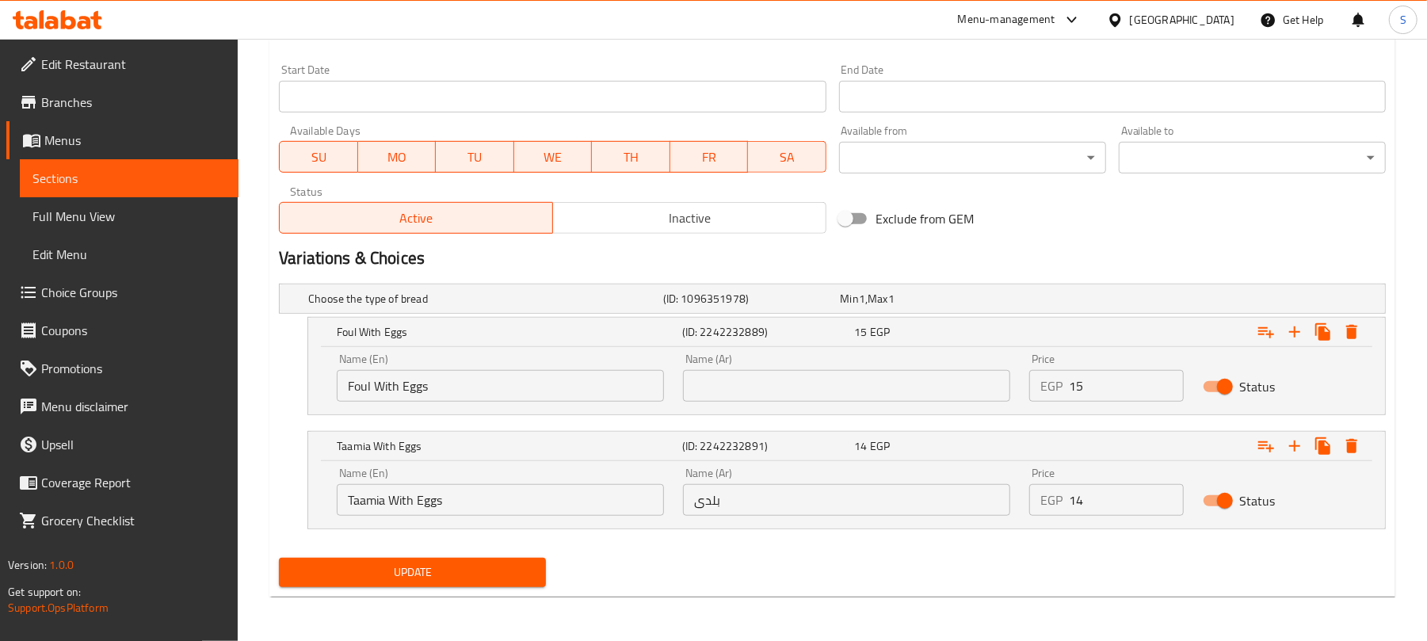
click at [857, 394] on input "text" at bounding box center [846, 386] width 327 height 32
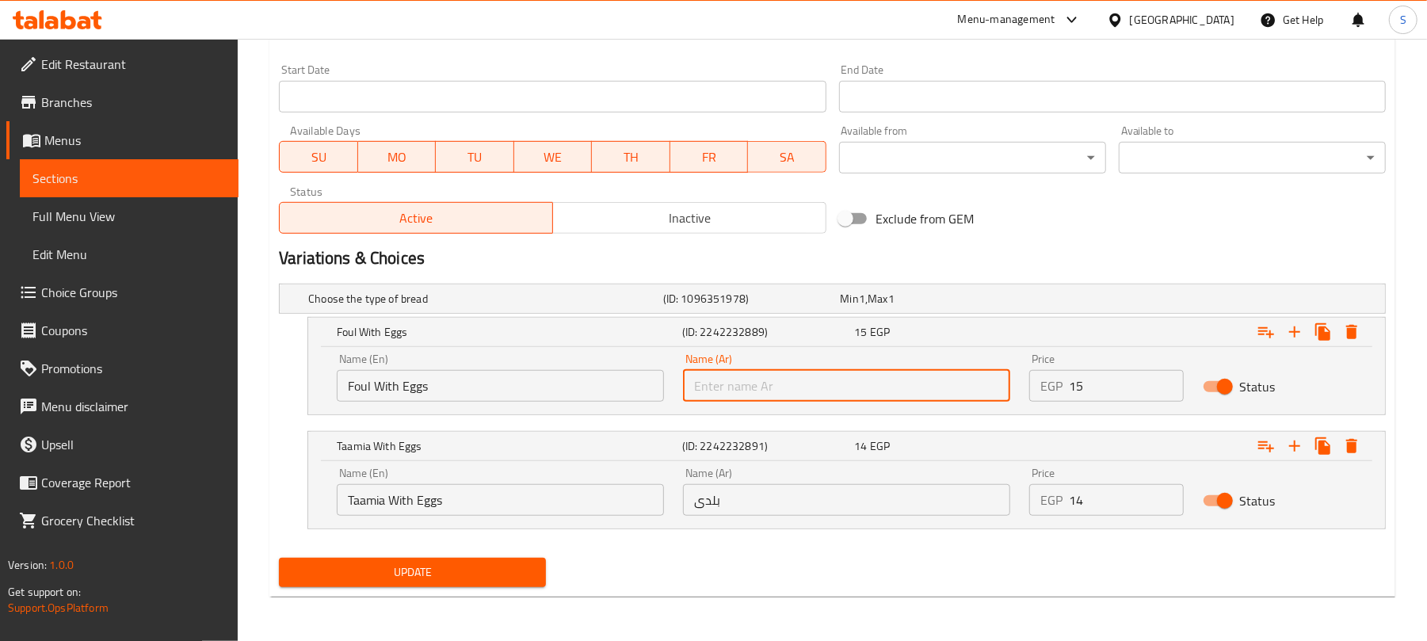
paste input "فول بالبيض"
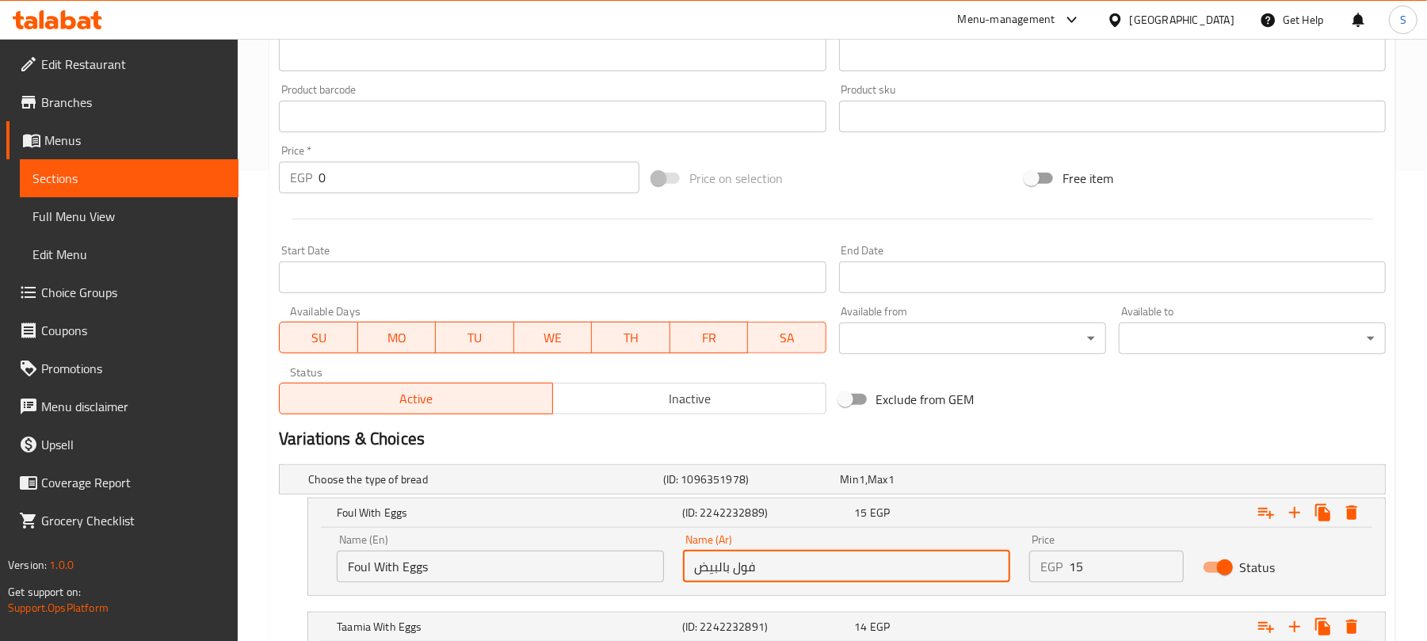
scroll to position [336, 0]
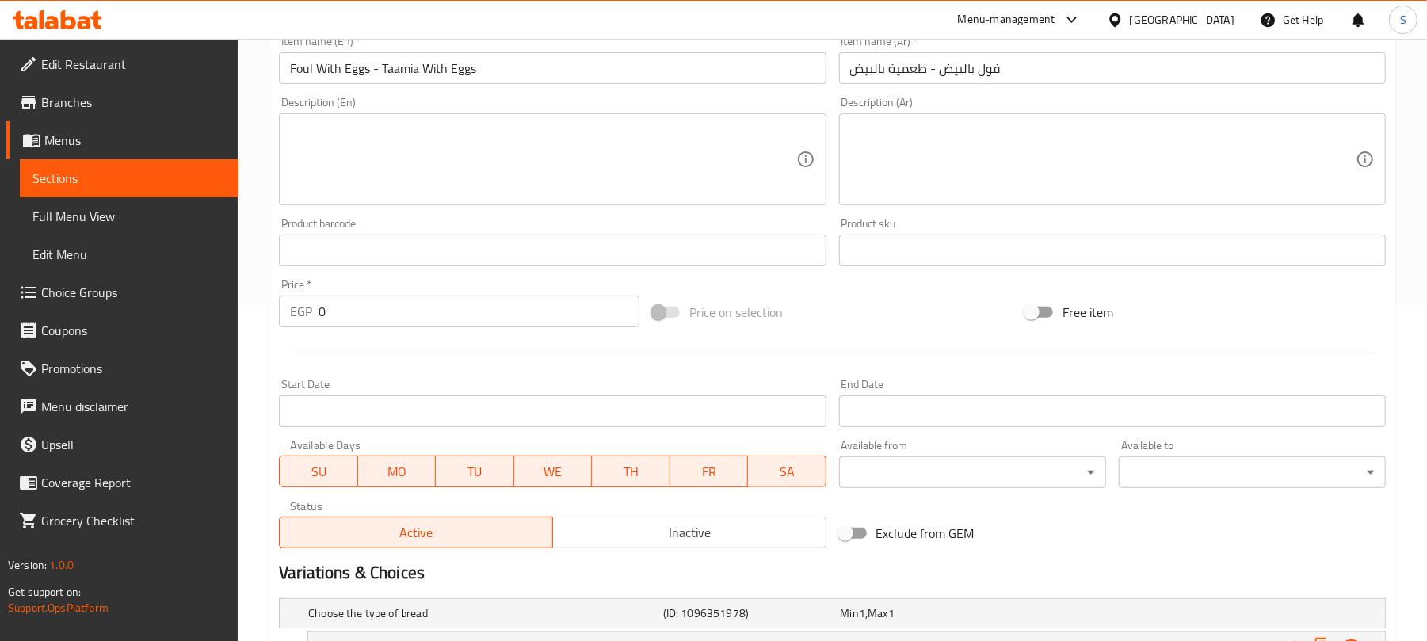
type input "فول بالبيض"
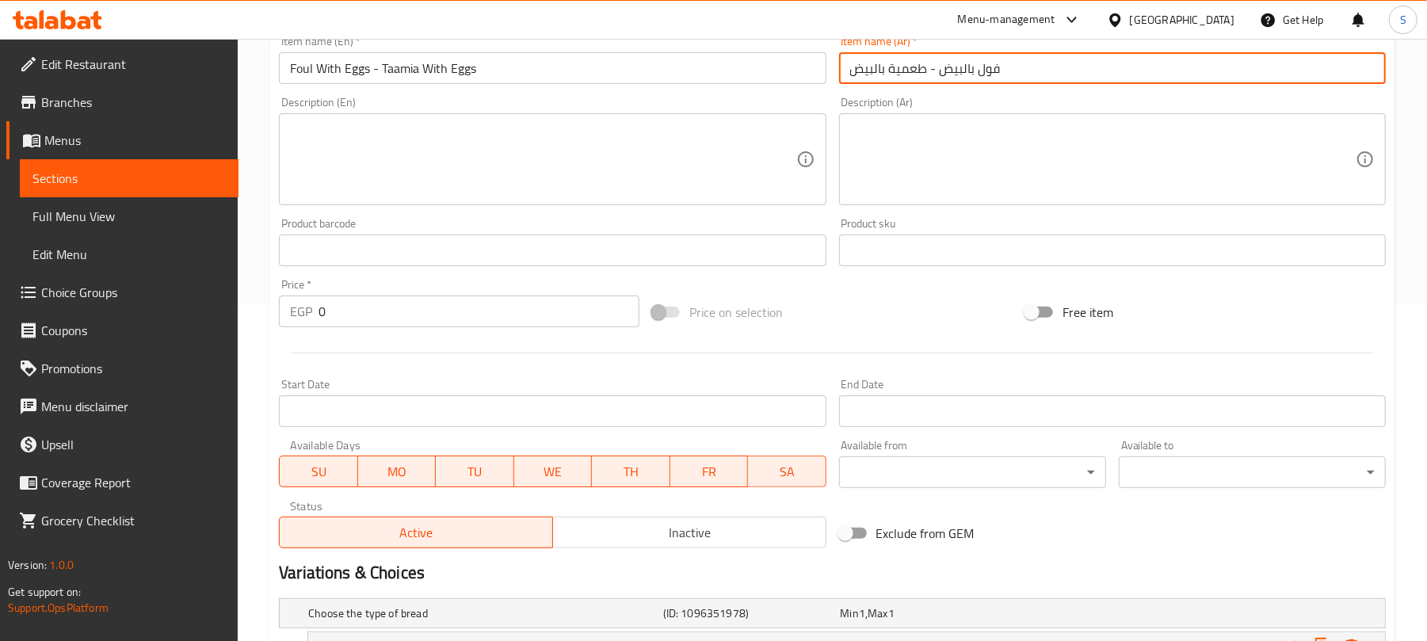
drag, startPoint x: 926, startPoint y: 62, endPoint x: 850, endPoint y: 67, distance: 76.3
click at [850, 67] on input "فول بالبيض - طعمية بالبيض" at bounding box center [1112, 68] width 547 height 32
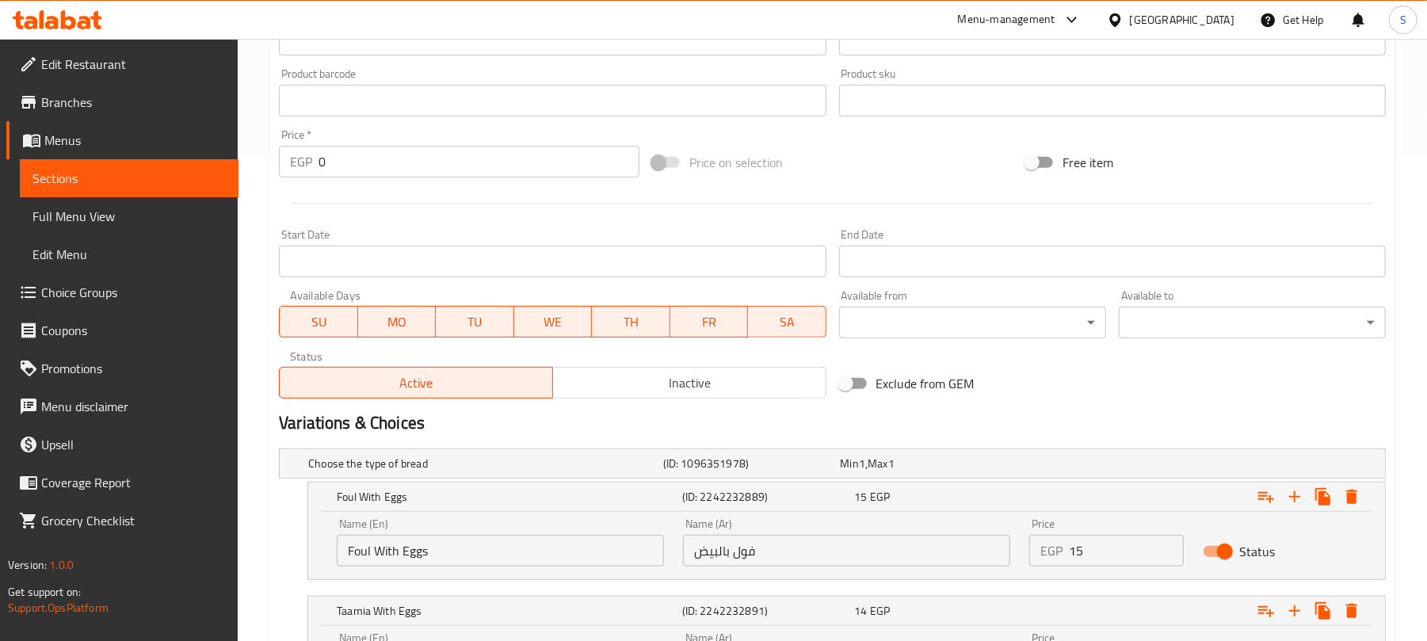
scroll to position [653, 0]
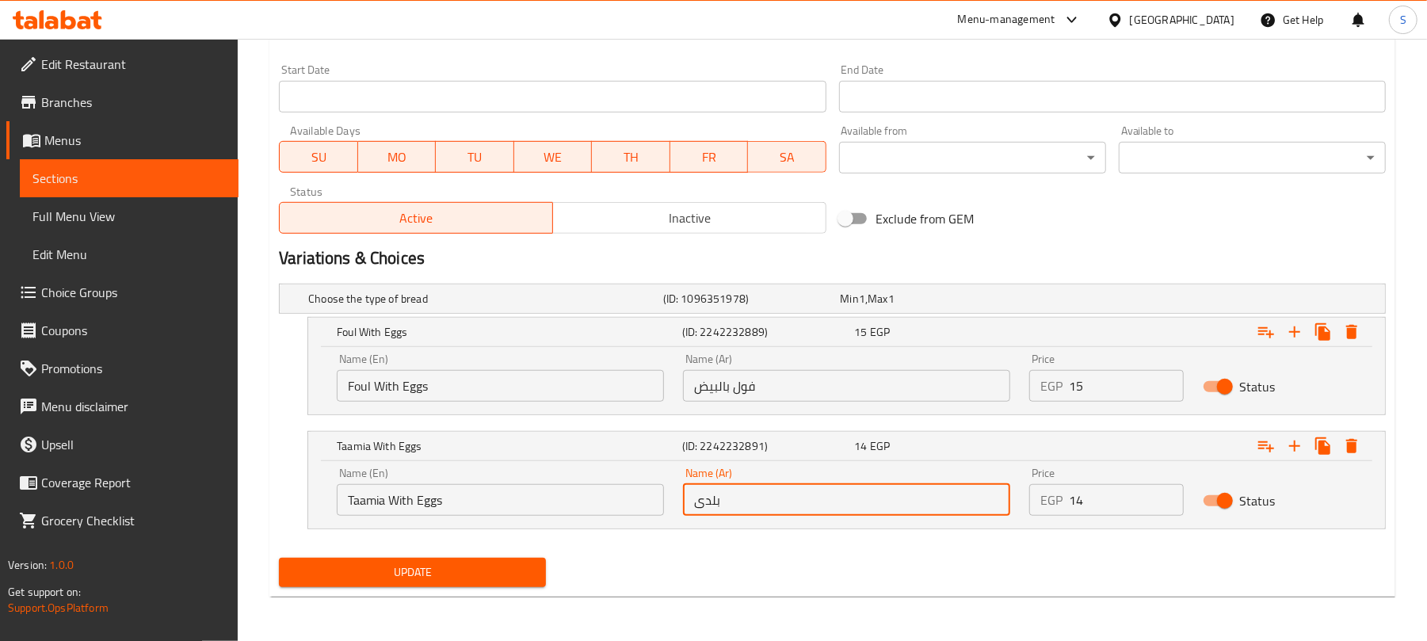
drag, startPoint x: 786, startPoint y: 496, endPoint x: 689, endPoint y: 491, distance: 97.6
click at [689, 491] on input "بلدی" at bounding box center [846, 500] width 327 height 32
paste input "عمية بالبيض"
type input "طعمية بالبيض"
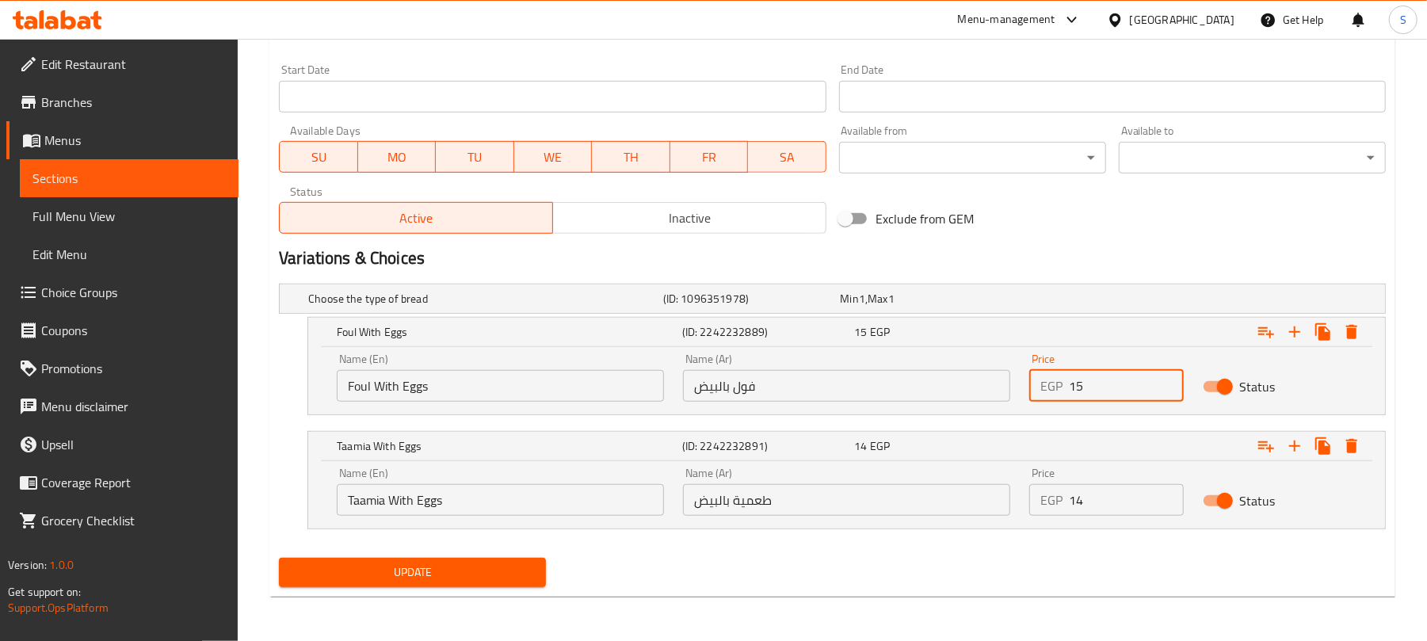
drag, startPoint x: 1097, startPoint y: 387, endPoint x: 1068, endPoint y: 380, distance: 29.2
click at [1069, 380] on input "15" at bounding box center [1126, 386] width 114 height 32
type input "0"
drag, startPoint x: 1087, startPoint y: 508, endPoint x: 1069, endPoint y: 508, distance: 18.2
click at [1069, 508] on input "14" at bounding box center [1126, 500] width 114 height 32
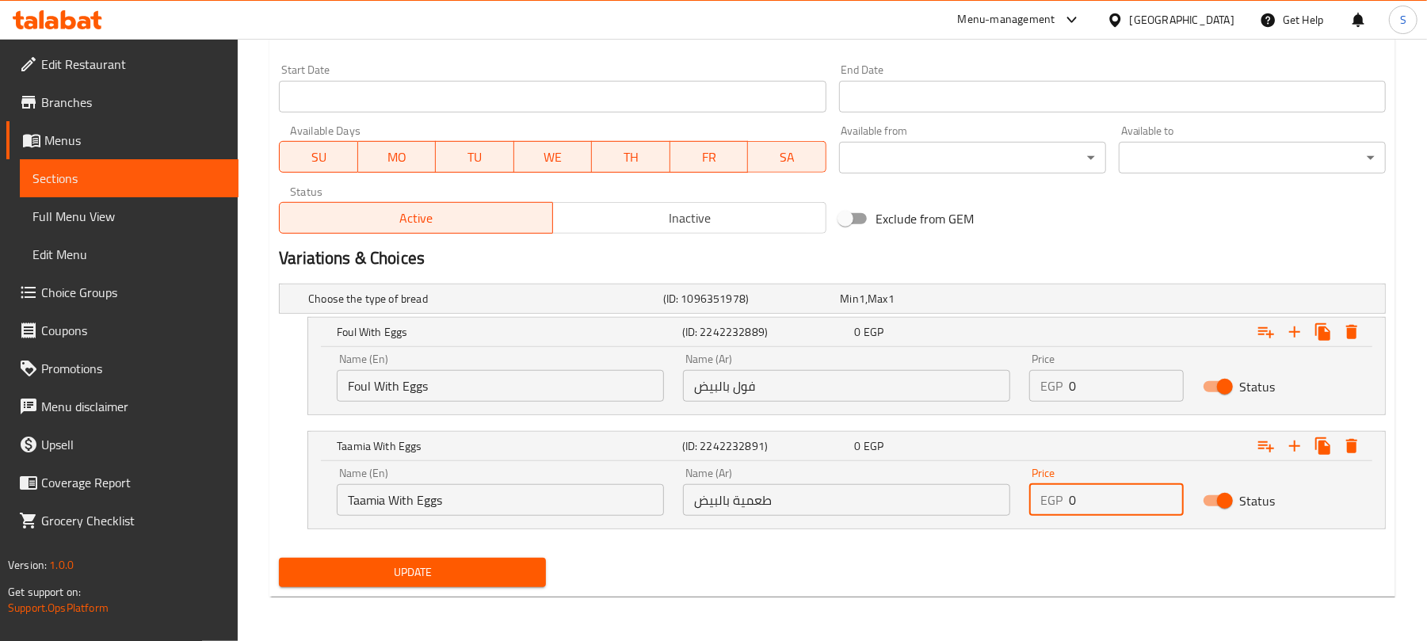
type input "0"
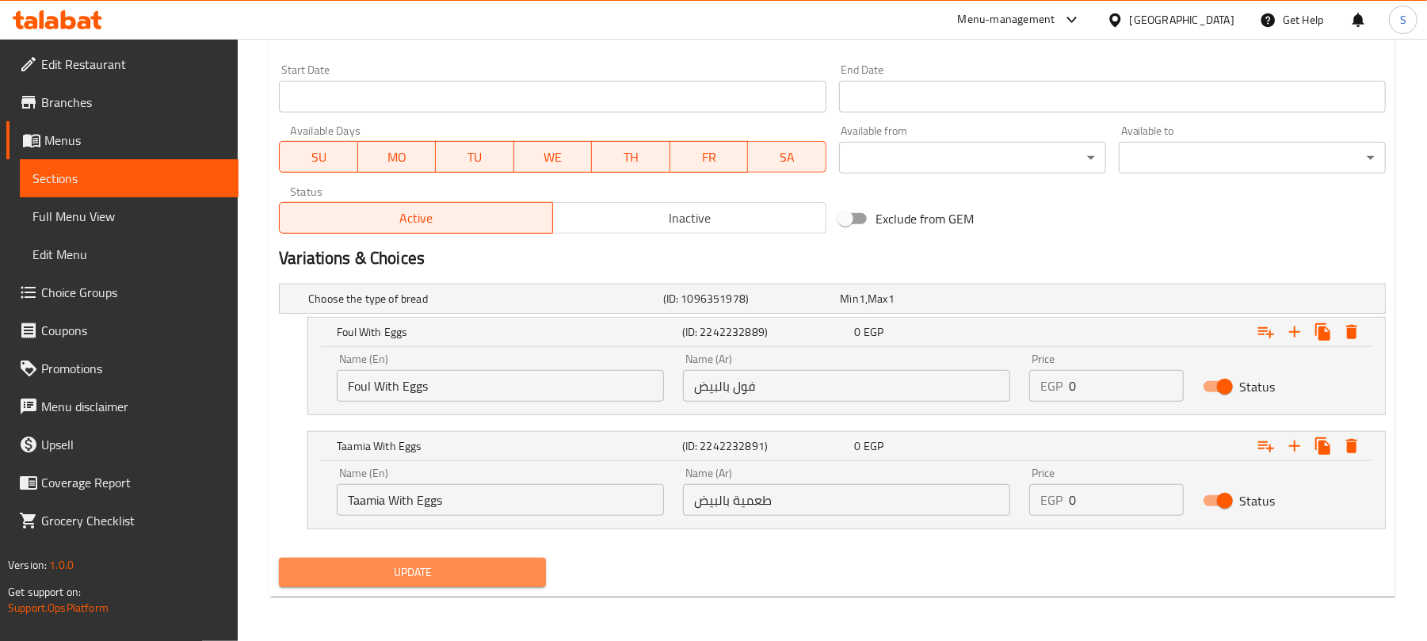
click at [496, 575] on span "Update" at bounding box center [413, 573] width 242 height 20
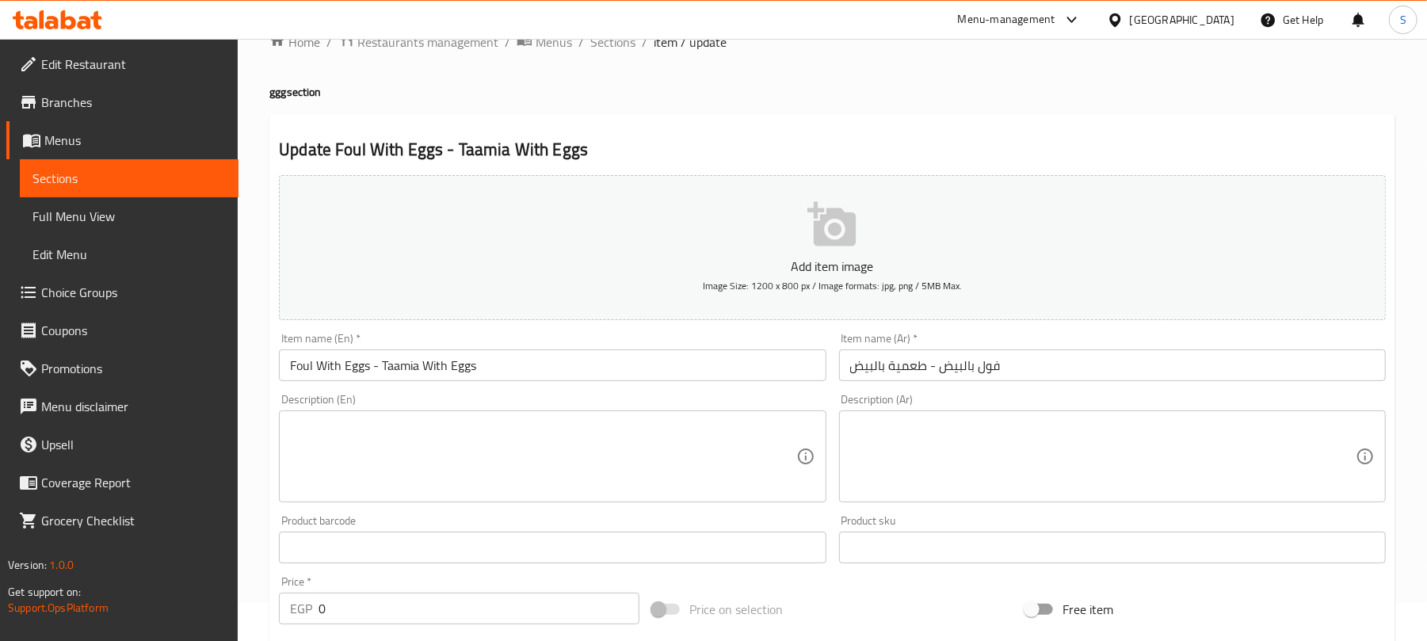
scroll to position [0, 0]
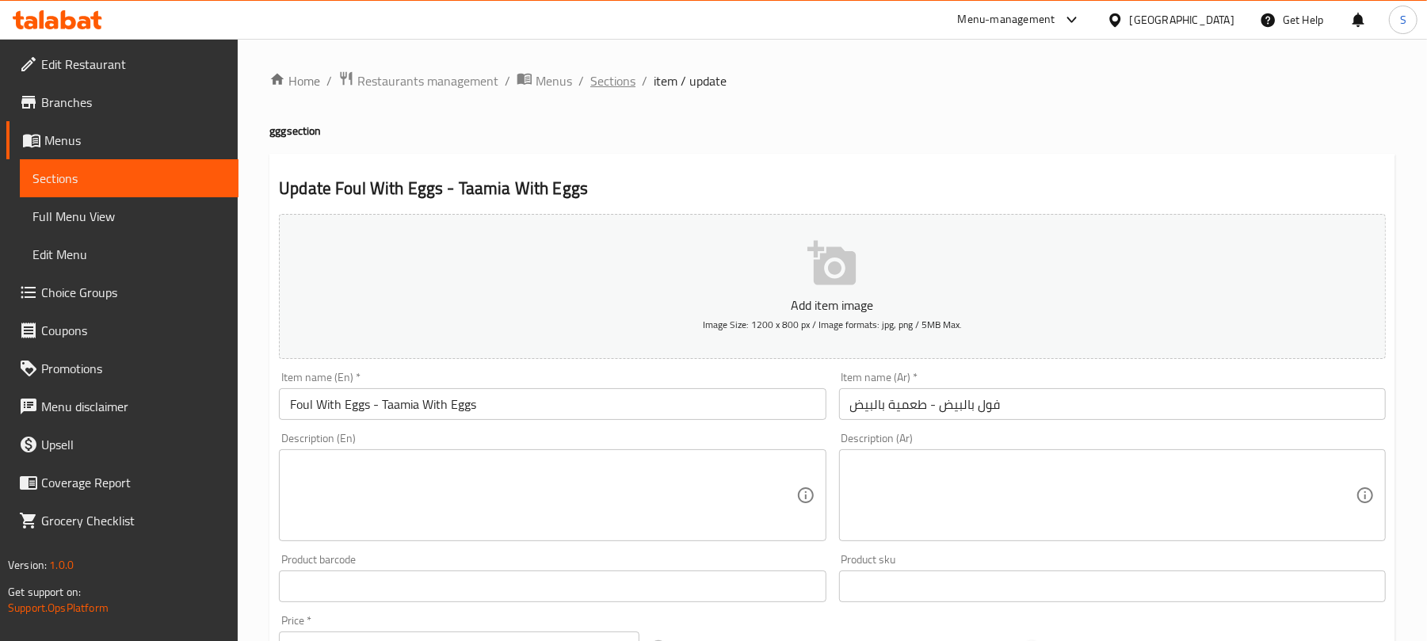
click at [618, 76] on span "Sections" at bounding box center [612, 80] width 45 height 19
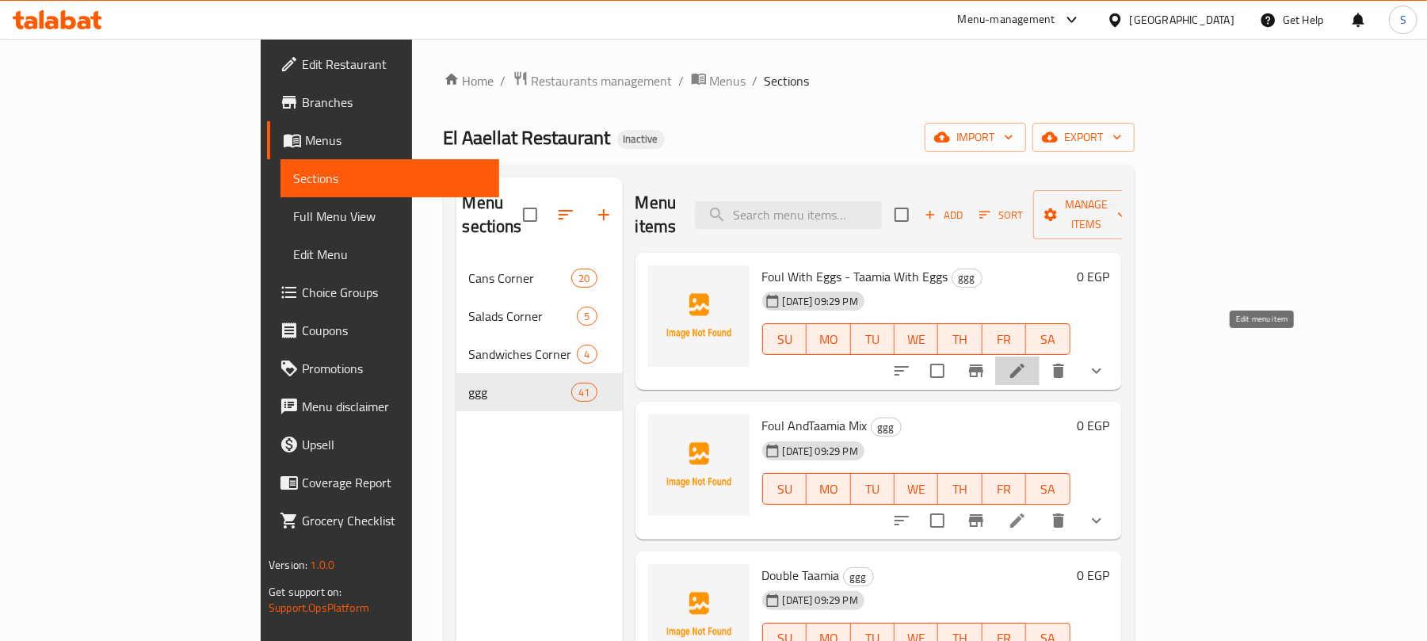
click at [1027, 361] on icon at bounding box center [1017, 370] width 19 height 19
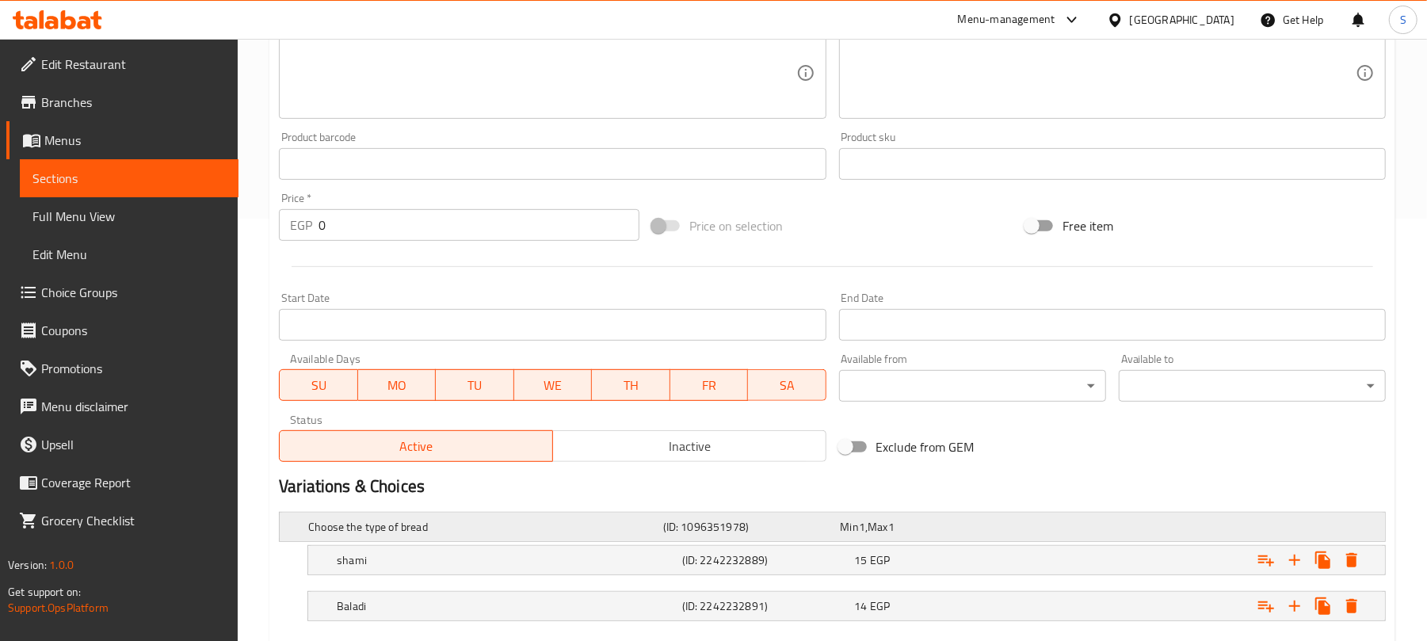
scroll to position [517, 0]
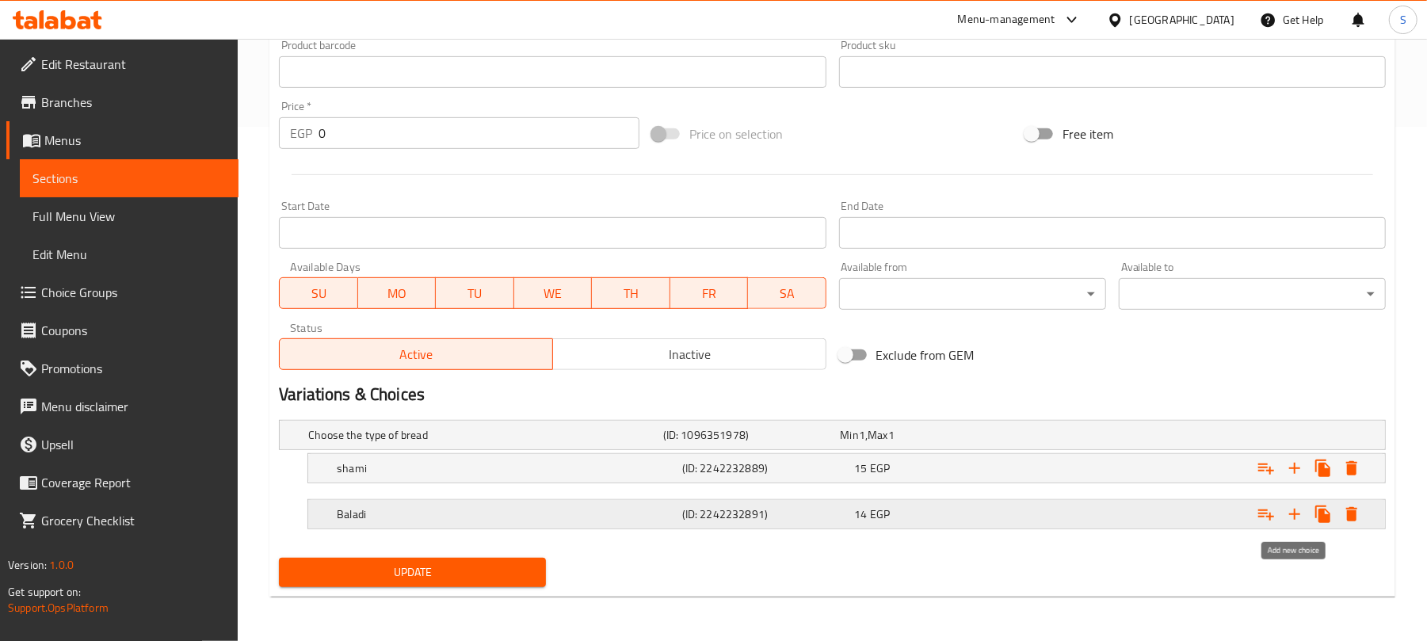
click at [1292, 514] on icon "Expand" at bounding box center [1294, 514] width 11 height 11
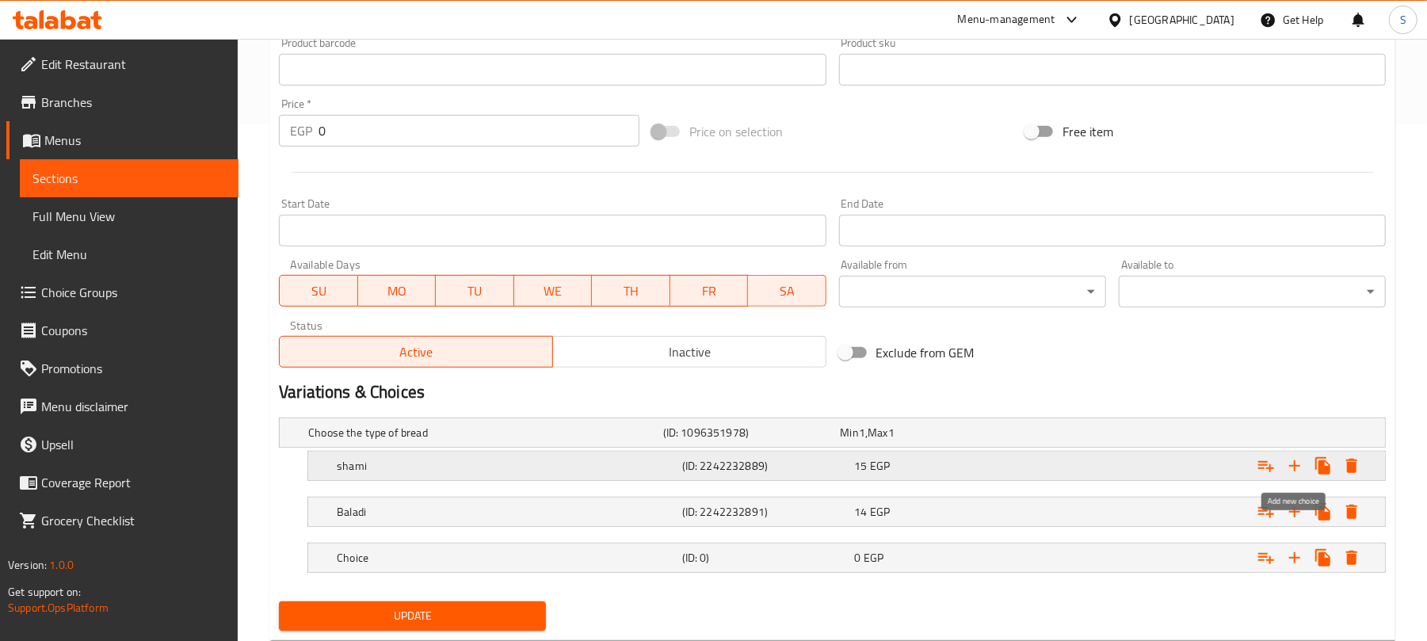
click at [1290, 476] on icon "Expand" at bounding box center [1294, 465] width 19 height 19
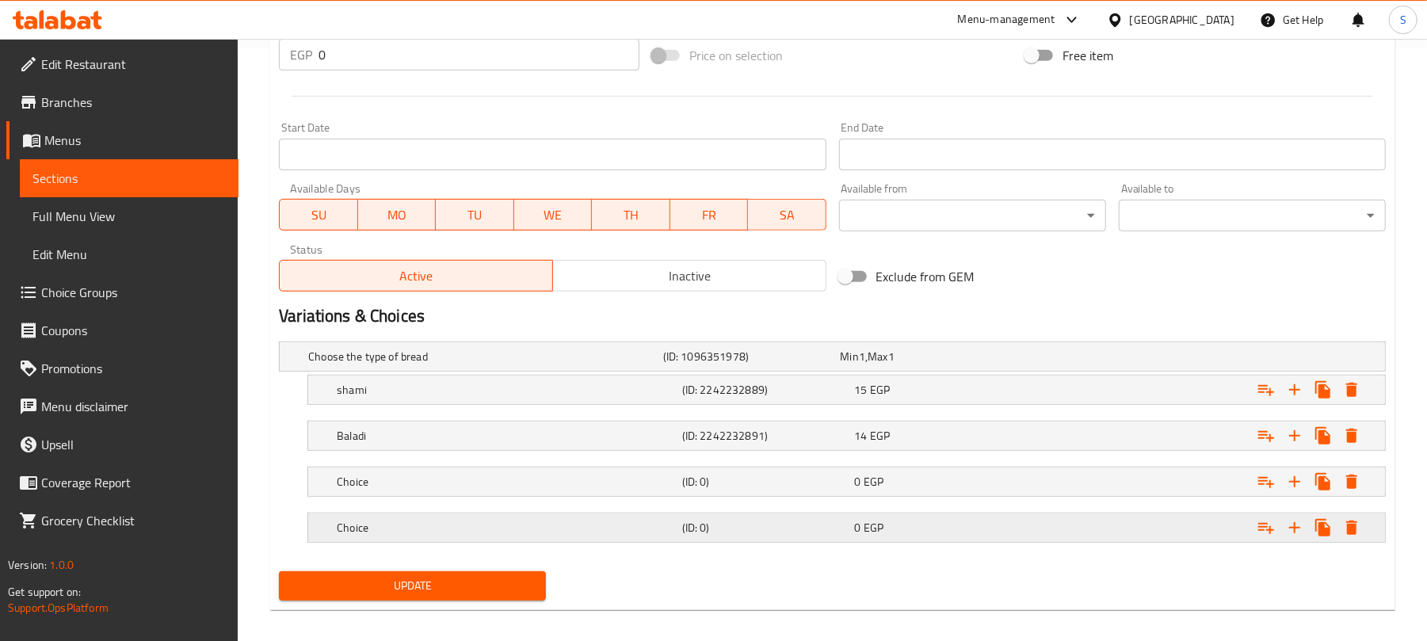
scroll to position [609, 0]
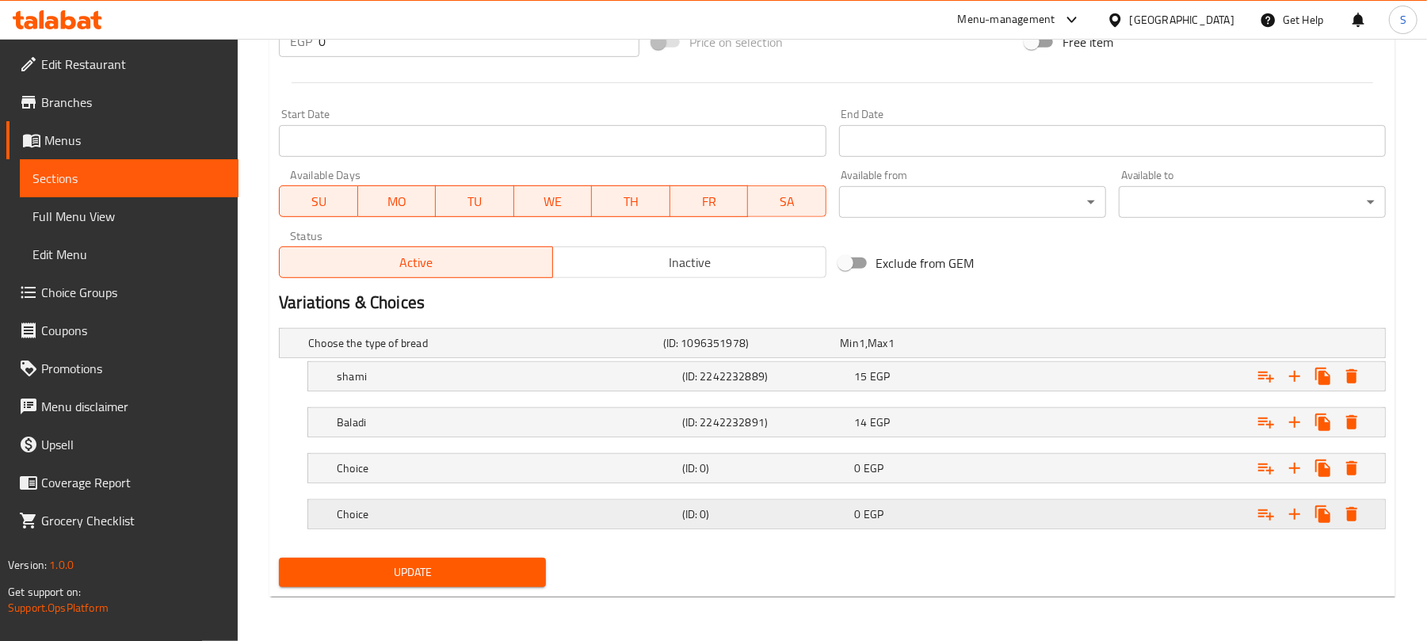
click at [1012, 351] on div "0 EGP" at bounding box center [926, 343] width 171 height 16
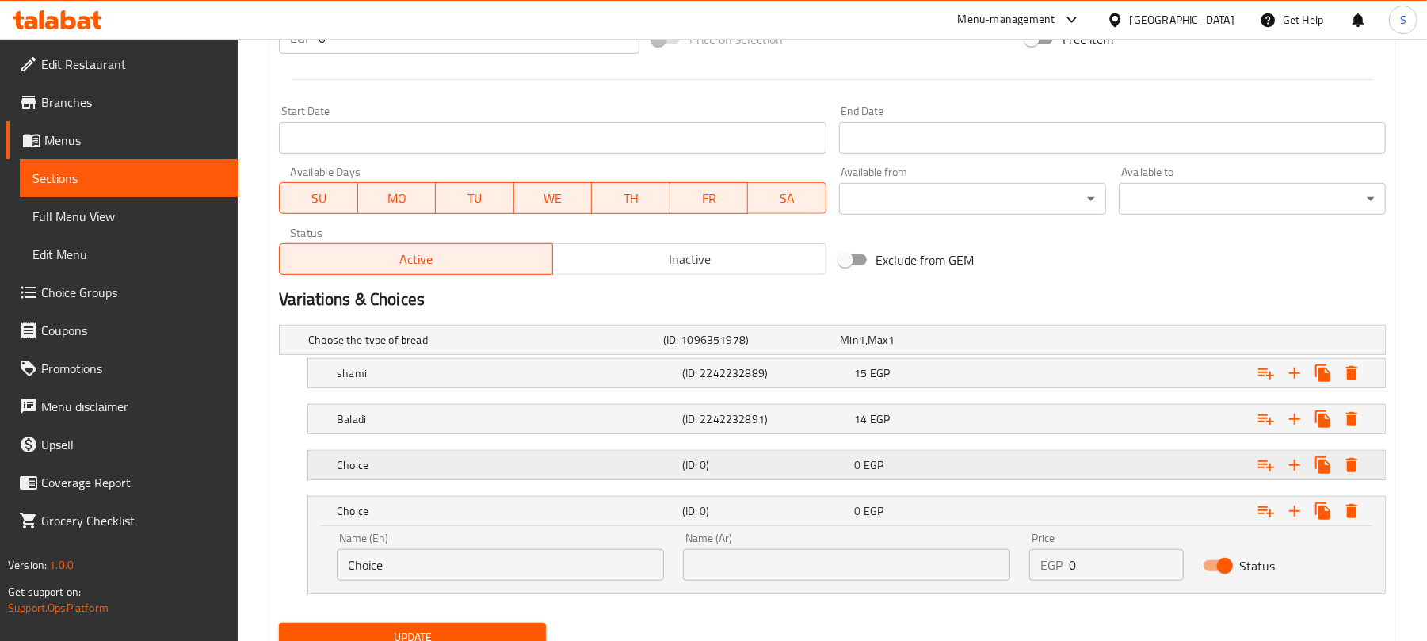
click at [1012, 348] on div "0 EGP" at bounding box center [926, 340] width 171 height 16
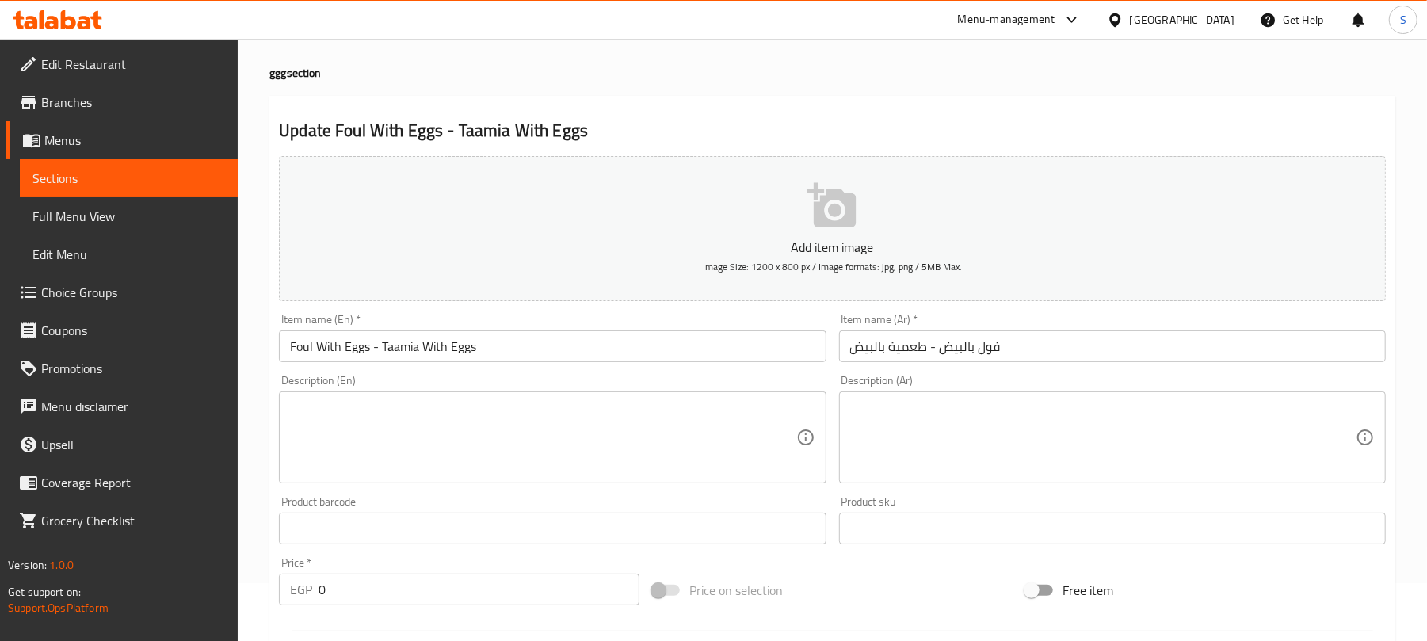
scroll to position [0, 0]
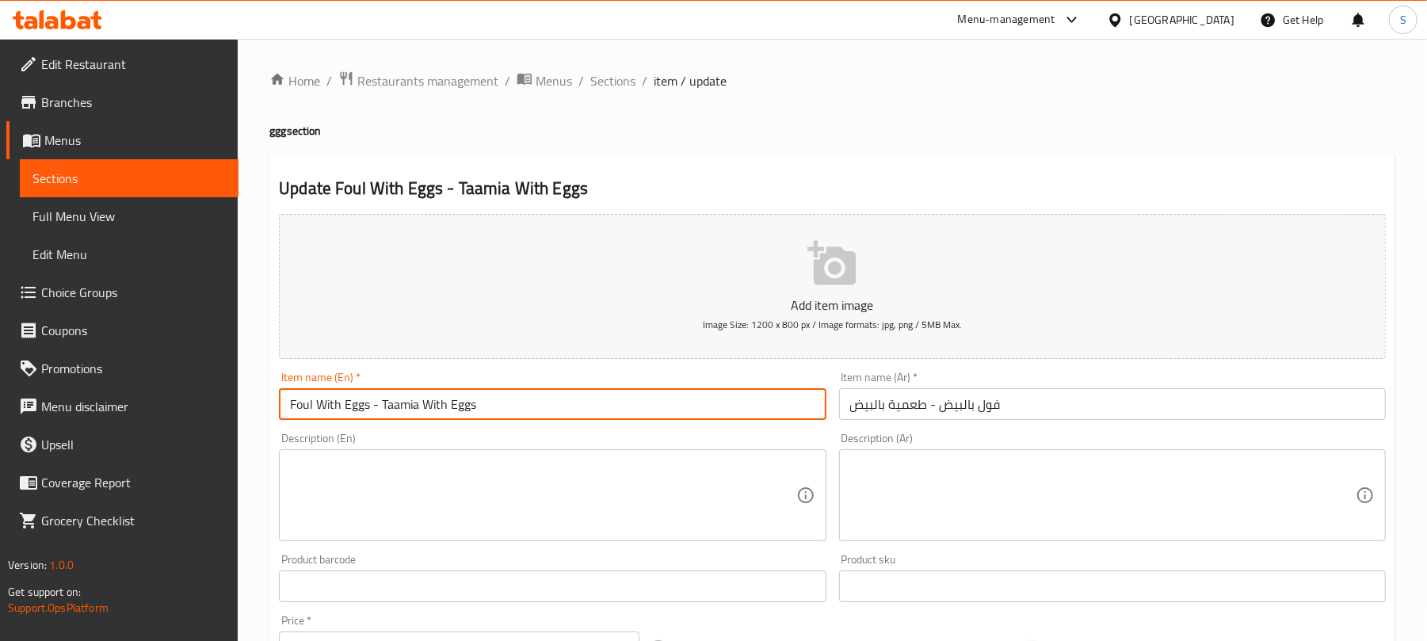
drag, startPoint x: 369, startPoint y: 407, endPoint x: 286, endPoint y: 403, distance: 82.5
click at [283, 404] on input "Foul With Eggs - Taamia With Eggs" at bounding box center [552, 404] width 547 height 32
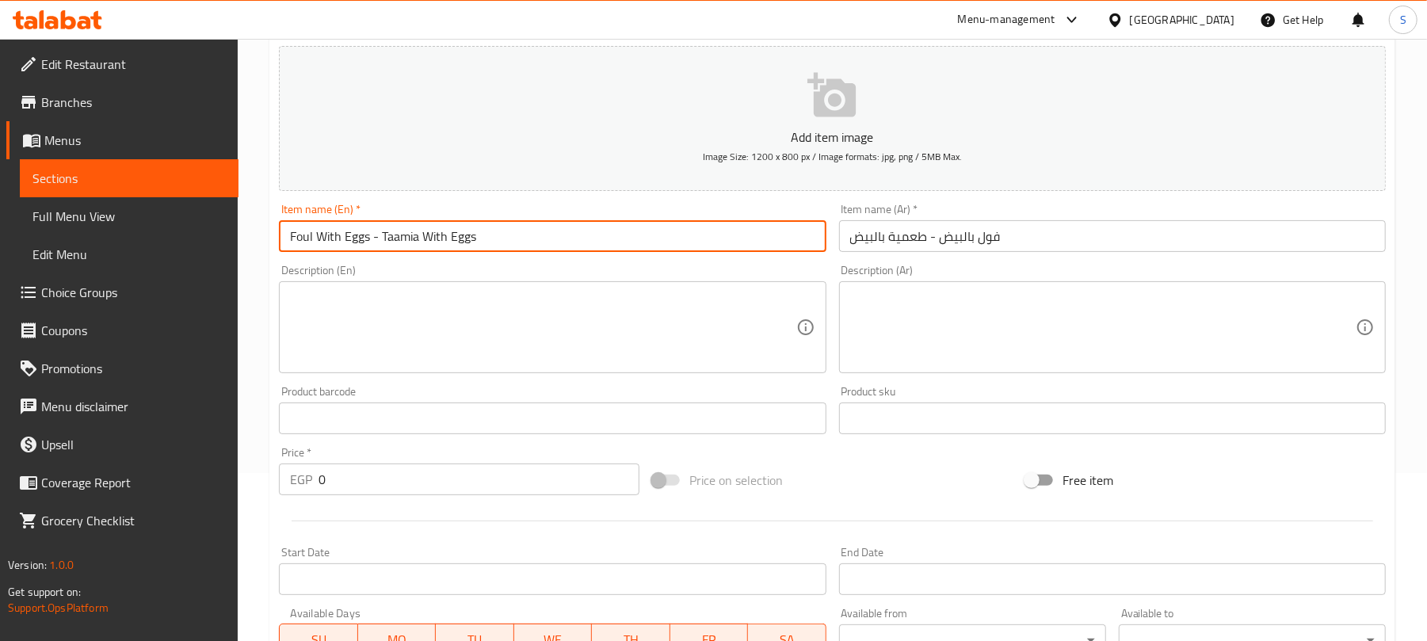
scroll to position [528, 0]
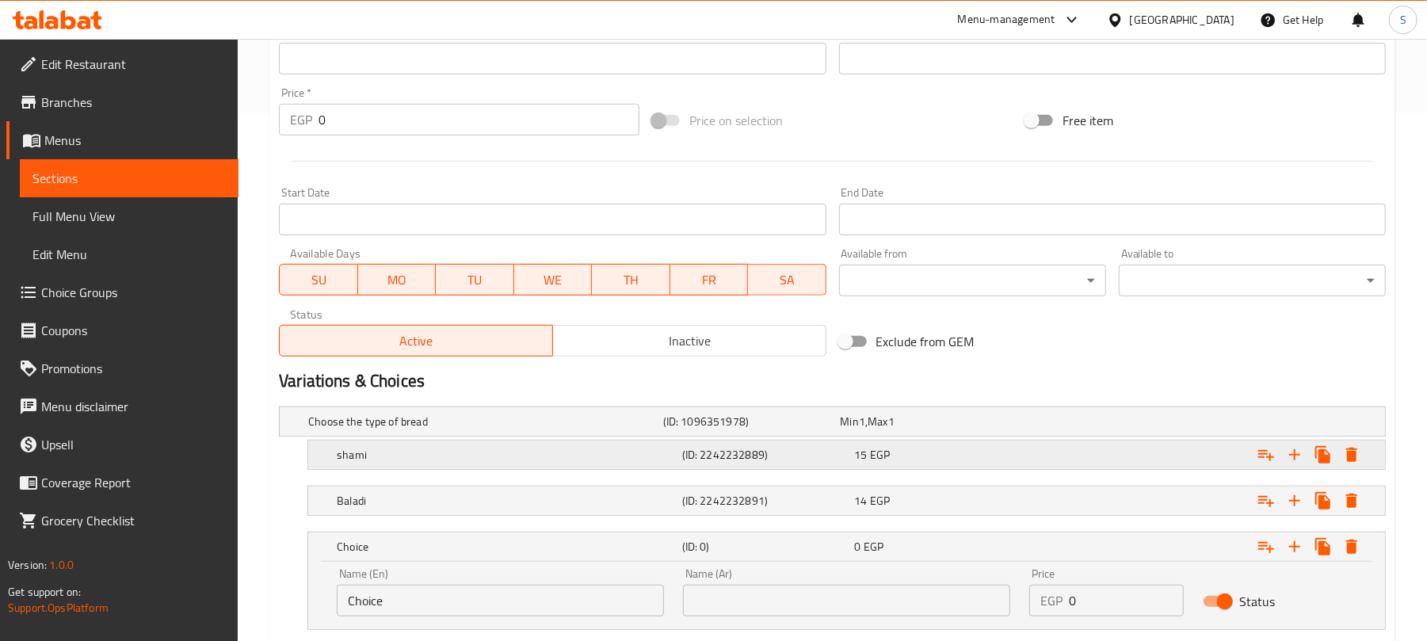
click at [400, 430] on h5 "shami" at bounding box center [482, 422] width 349 height 16
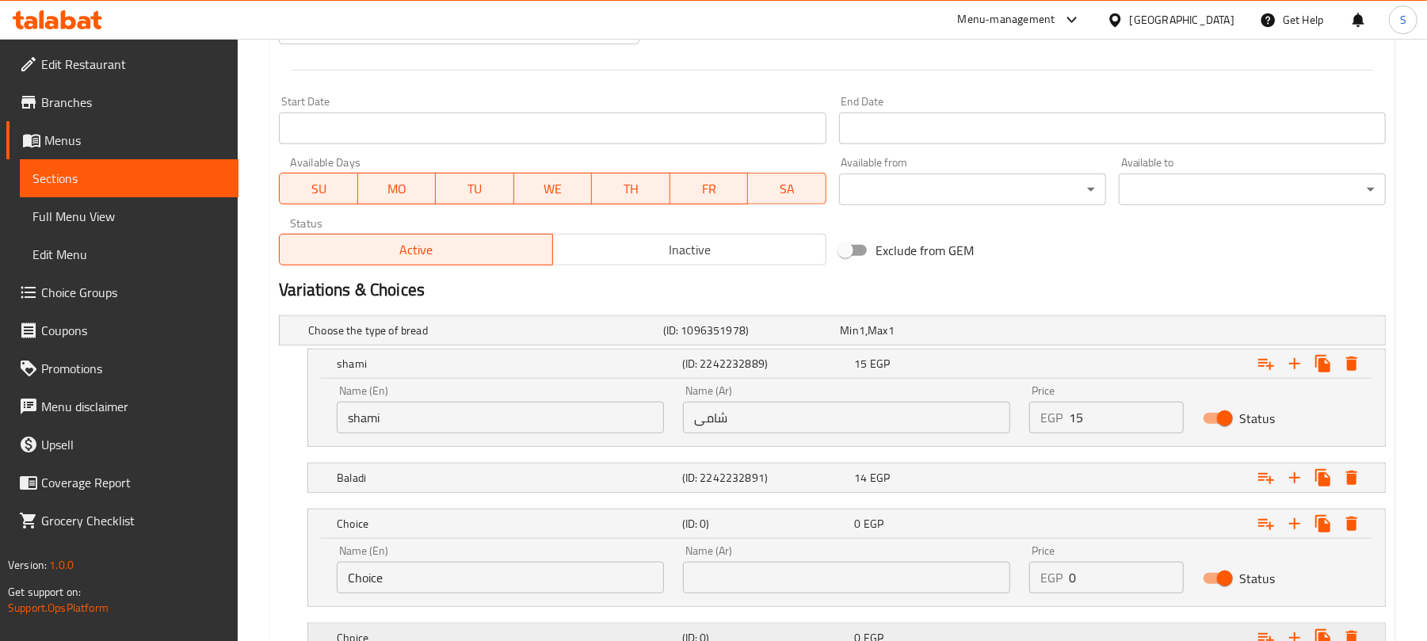
scroll to position [739, 0]
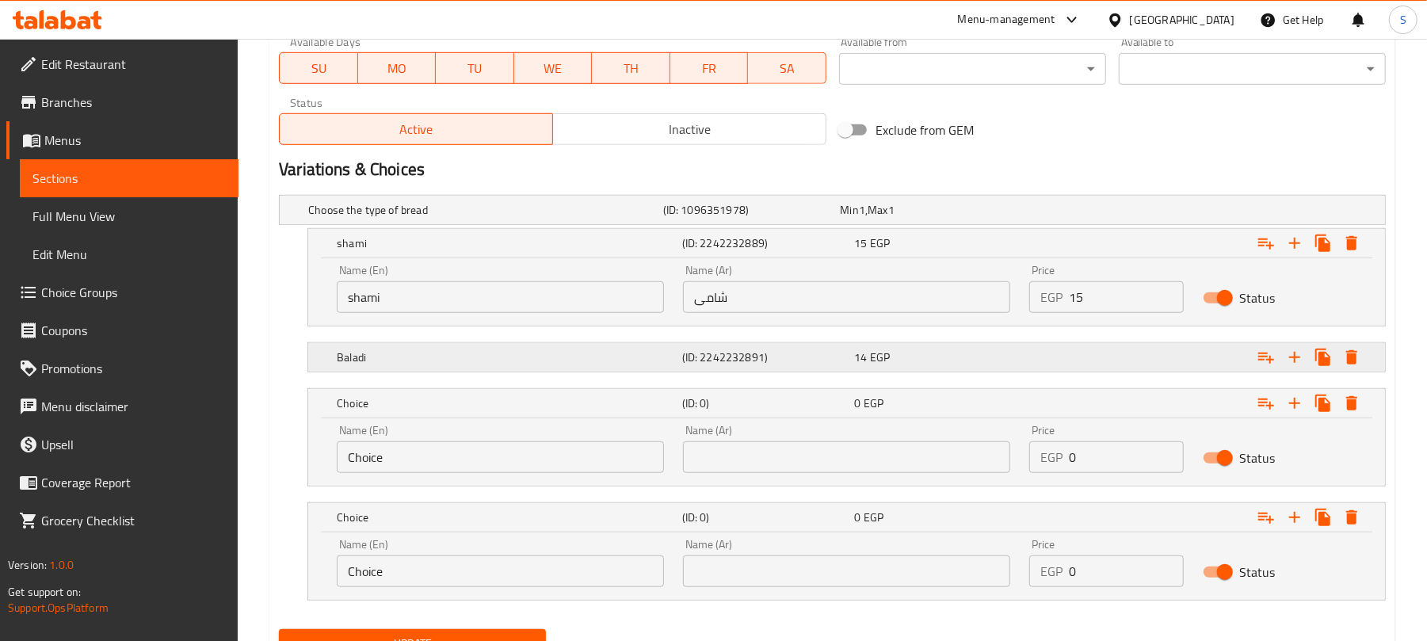
click at [464, 218] on h5 "Baladi" at bounding box center [482, 210] width 349 height 16
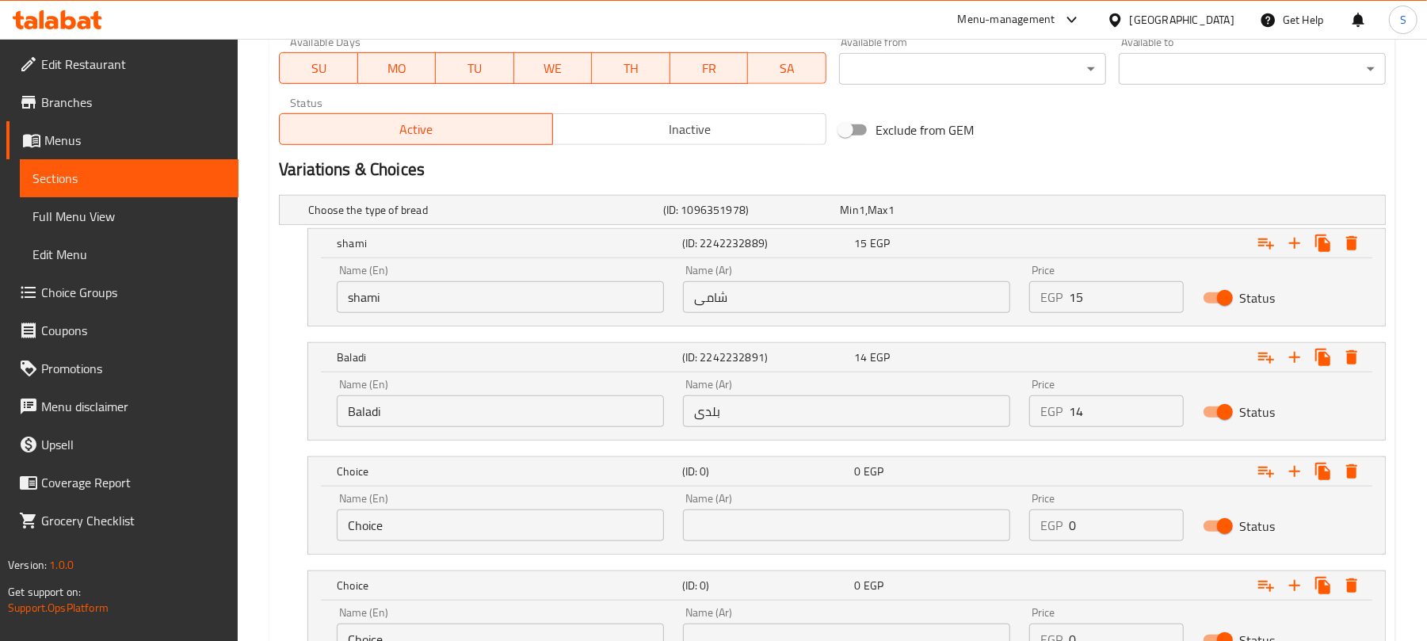
click at [426, 300] on input "shami" at bounding box center [500, 297] width 327 height 32
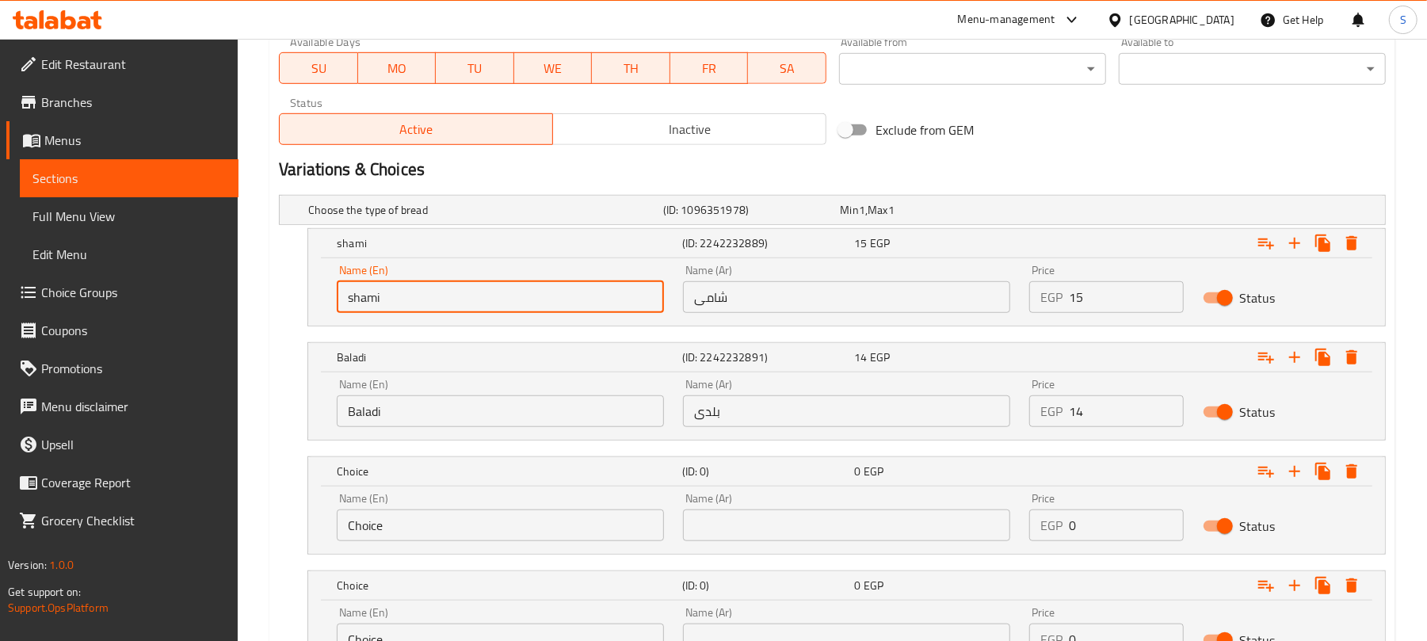
paste input "Foul With Eggs"
click at [349, 301] on input "shami Foul With Eggs" at bounding box center [500, 297] width 327 height 32
type input "Shami Foul With Eggs"
click at [704, 295] on input "شامی" at bounding box center [846, 297] width 327 height 32
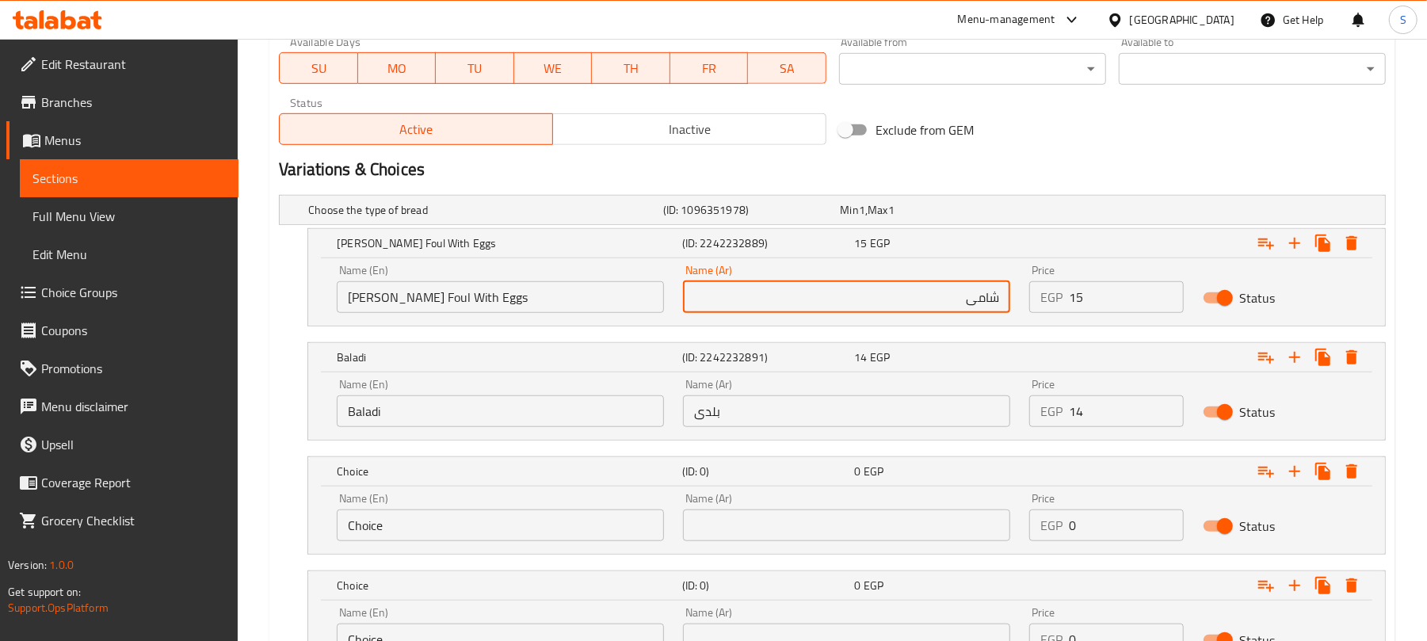
click at [873, 311] on input "شامی" at bounding box center [846, 297] width 327 height 32
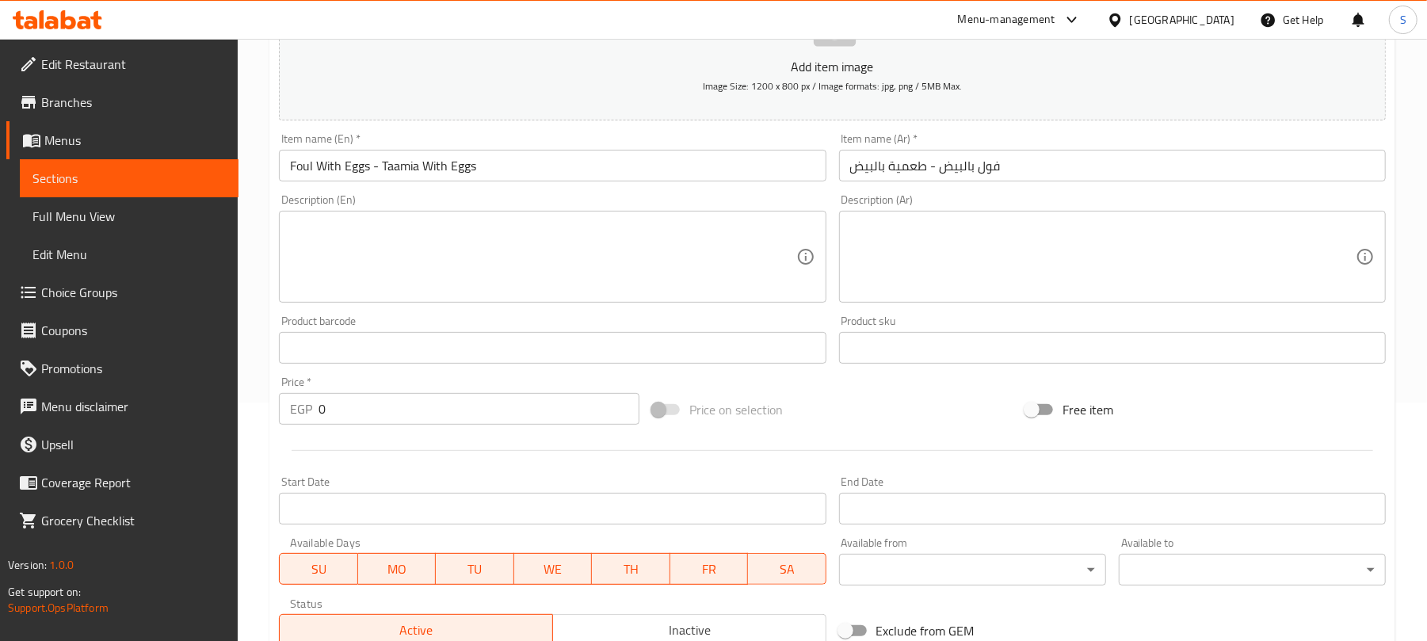
scroll to position [211, 0]
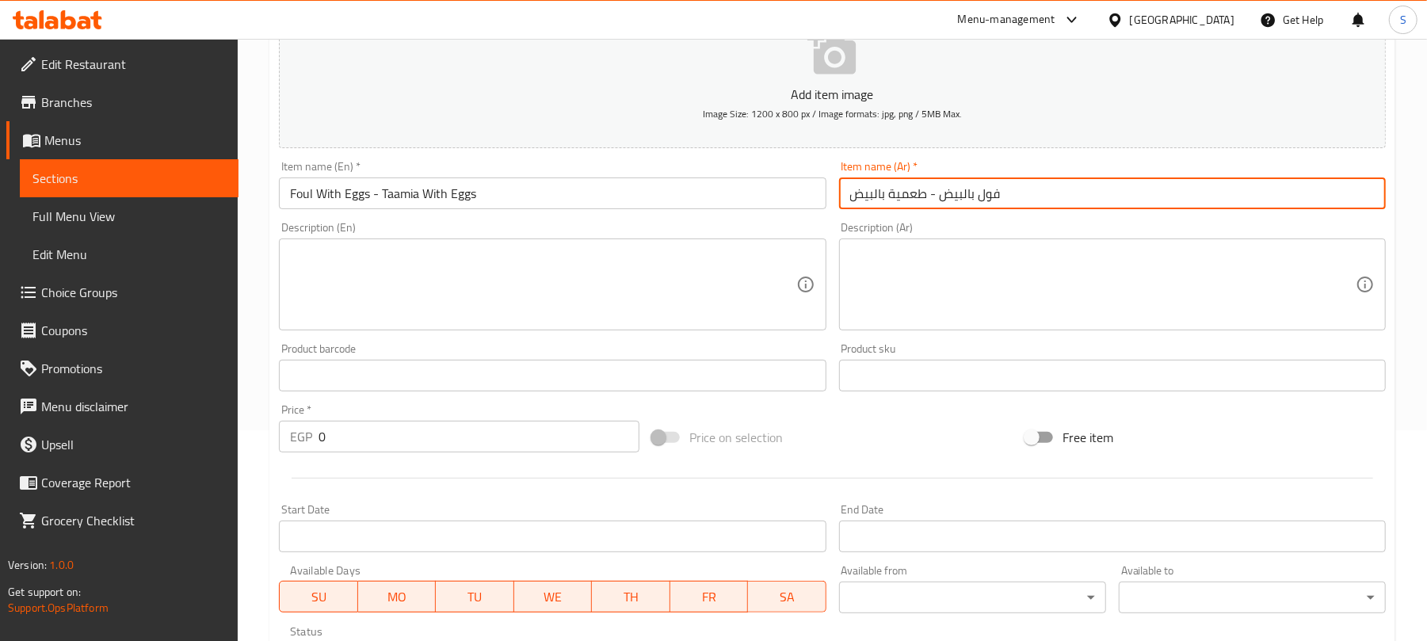
drag, startPoint x: 942, startPoint y: 194, endPoint x: 1005, endPoint y: 190, distance: 62.7
click at [1005, 190] on input "فول بالبيض - طعمية بالبيض" at bounding box center [1112, 194] width 547 height 32
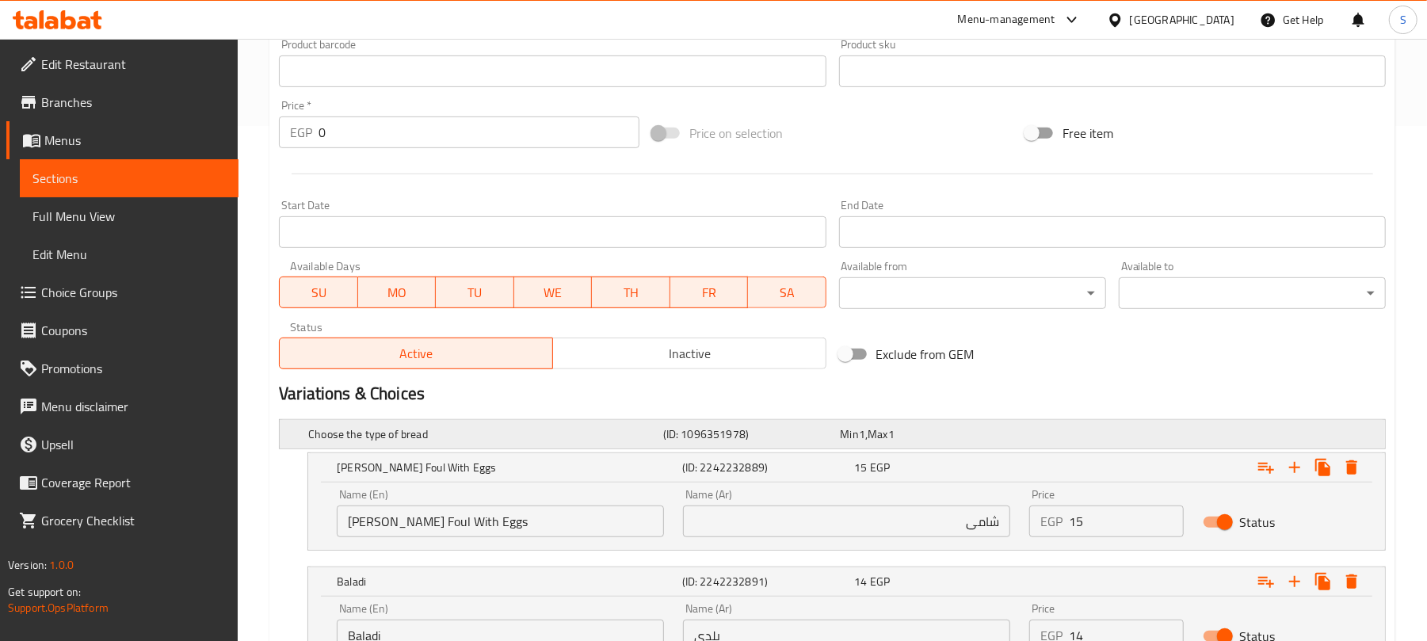
scroll to position [528, 0]
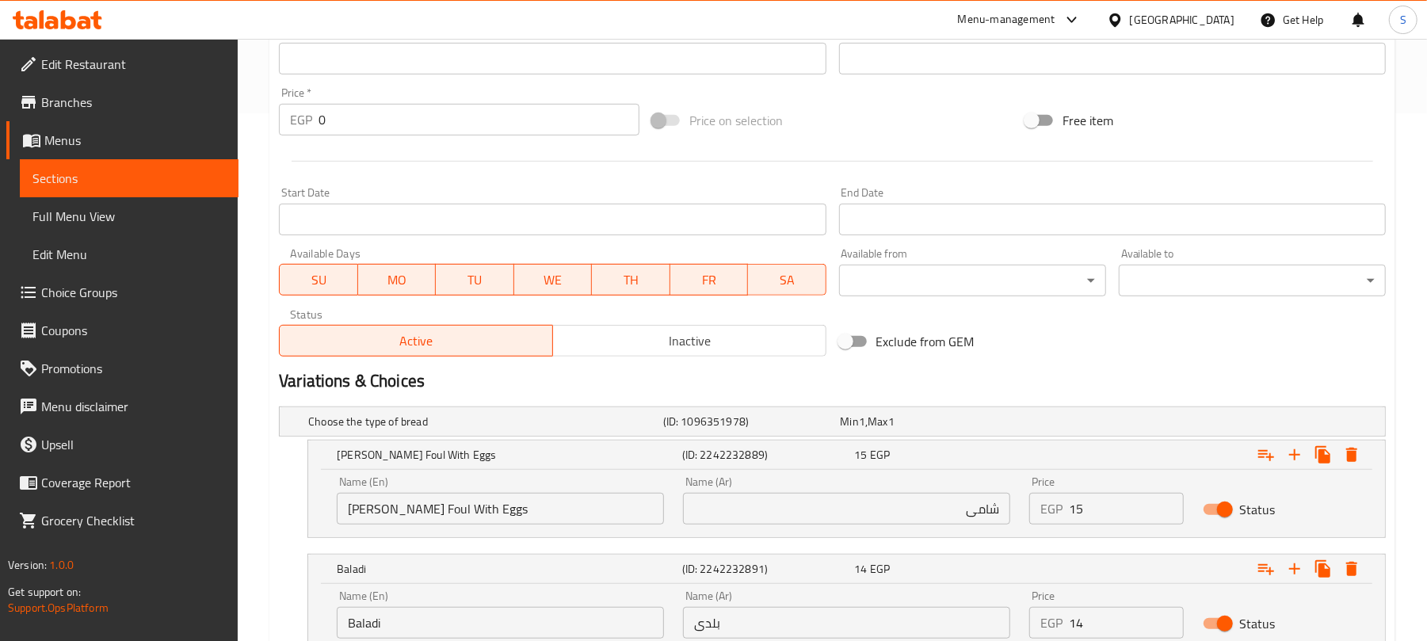
click at [999, 509] on input "شامی" at bounding box center [846, 509] width 327 height 32
paste input "فول بالبيض"
type input "فول بالبيض شامی"
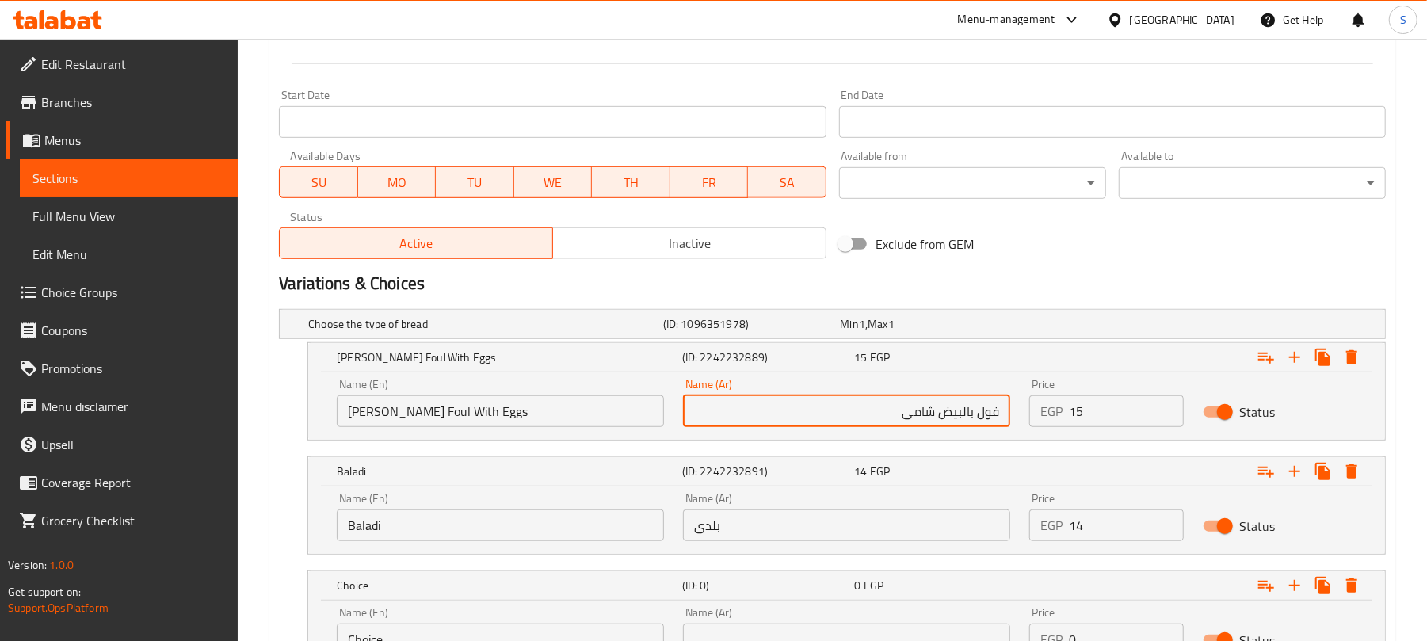
scroll to position [634, 0]
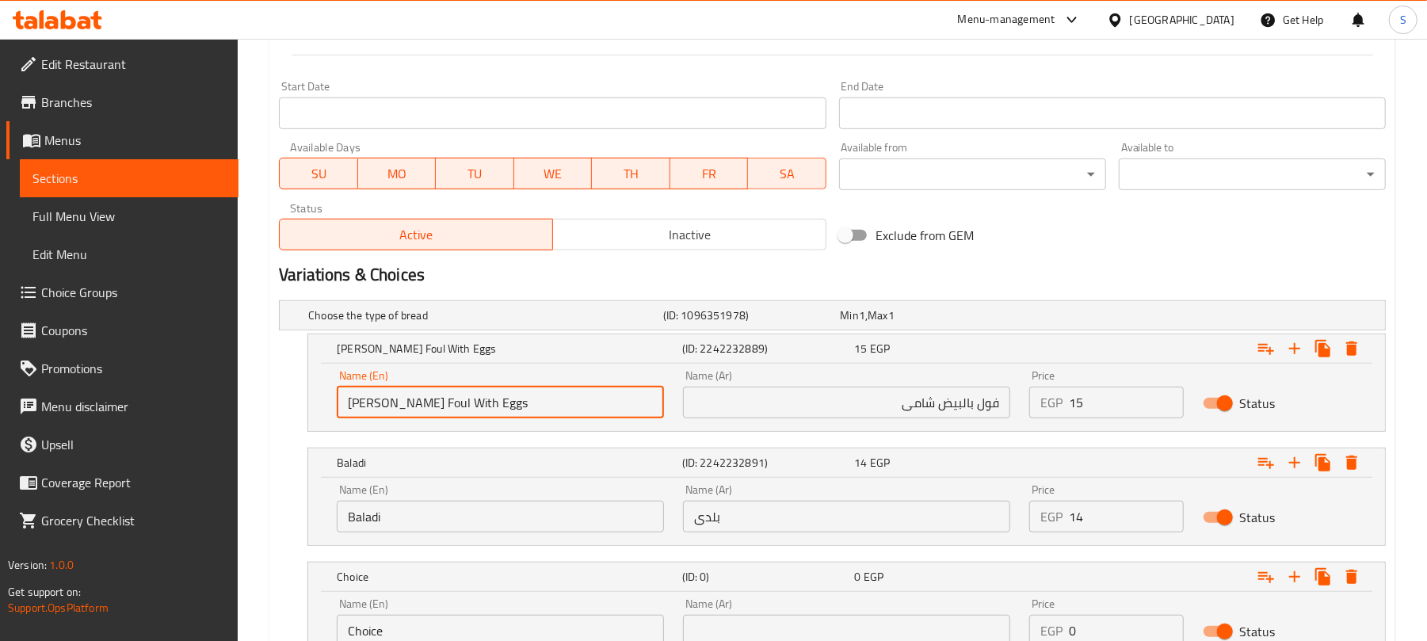
drag, startPoint x: 385, startPoint y: 401, endPoint x: 473, endPoint y: 400, distance: 88.0
click at [473, 400] on input "Shami Foul With Eggs" at bounding box center [500, 403] width 327 height 32
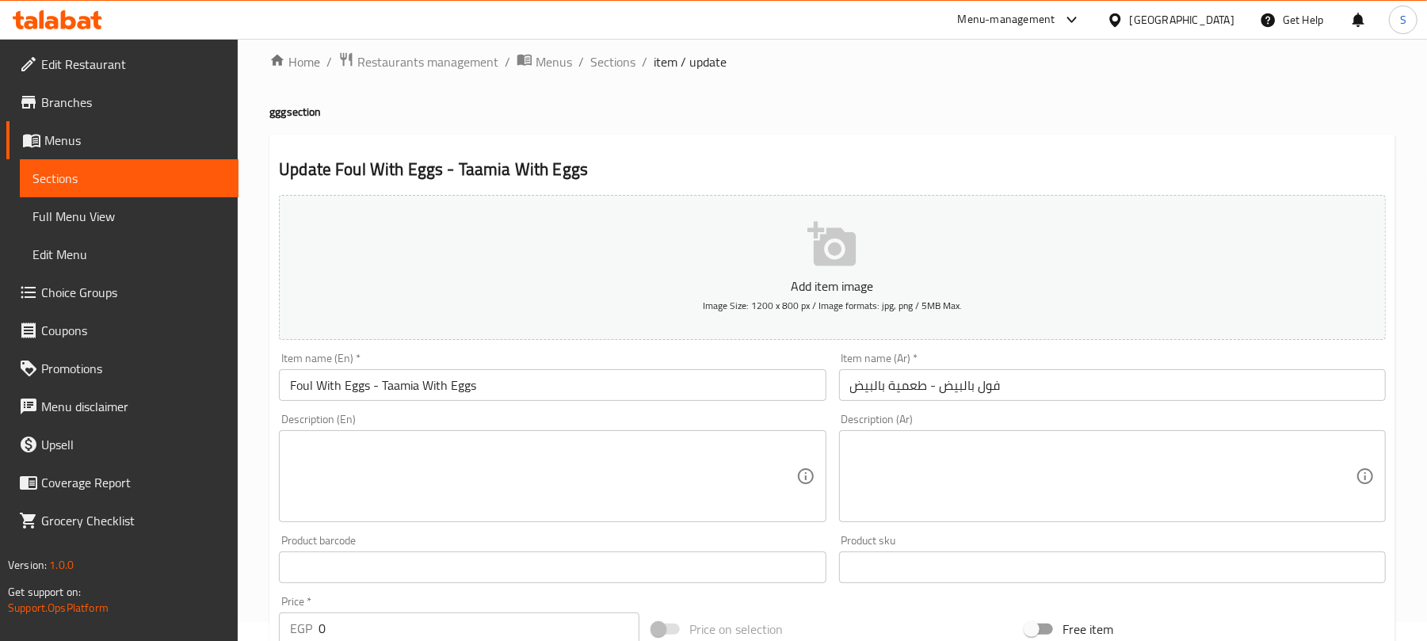
scroll to position [0, 0]
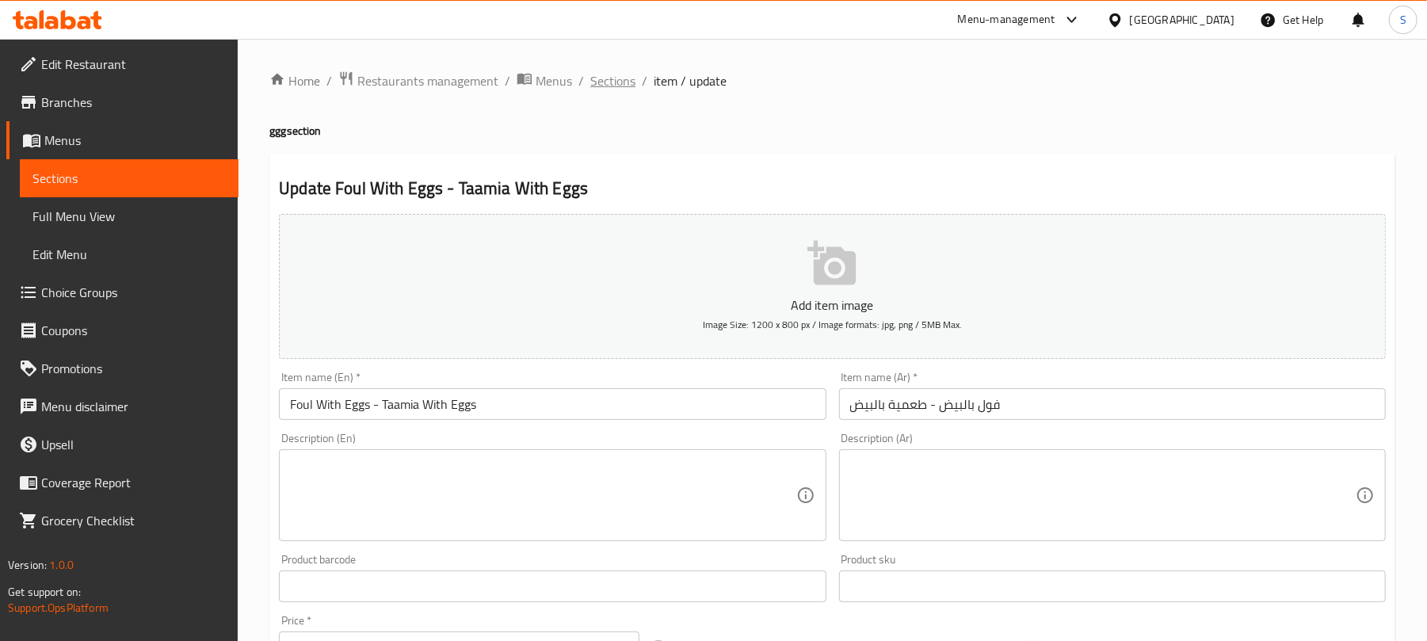
click at [609, 86] on span "Sections" at bounding box center [612, 80] width 45 height 19
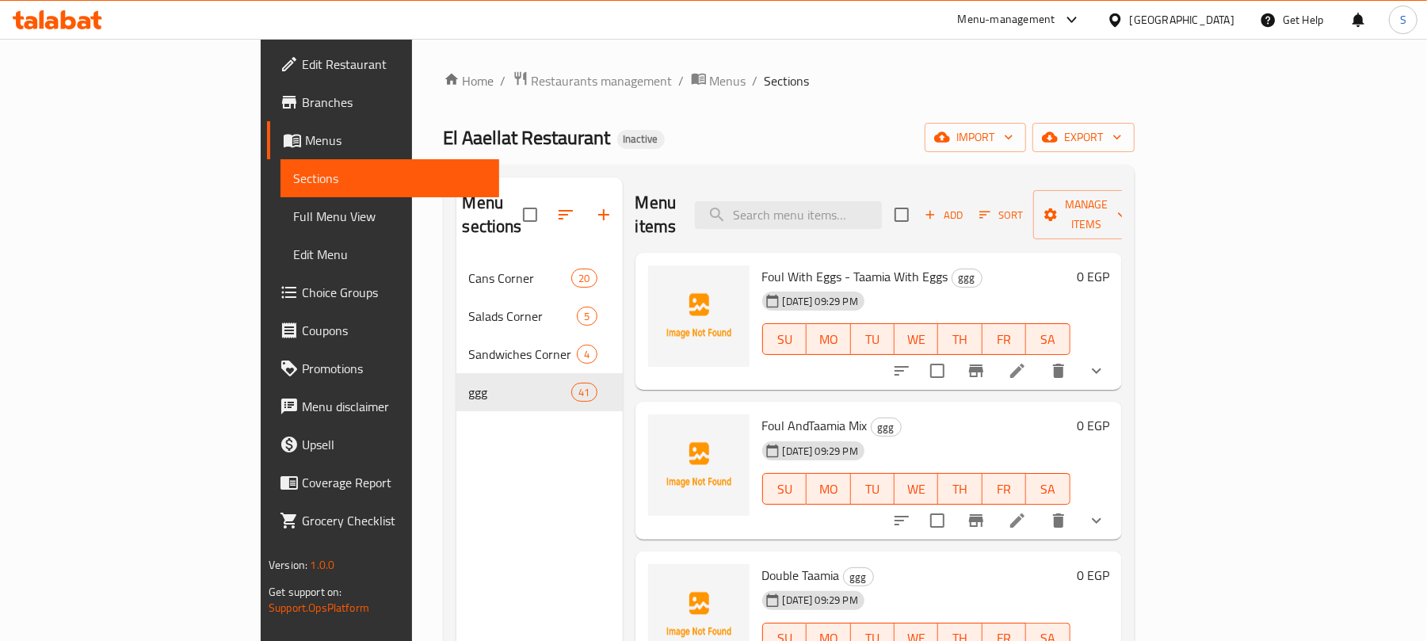
drag, startPoint x: 319, startPoint y: 504, endPoint x: 331, endPoint y: 498, distance: 13.8
click at [456, 504] on div "Menu sections Cans Corner 20 Salads Corner 5 Sandwiches Corner 4 ggg 41" at bounding box center [539, 498] width 166 height 641
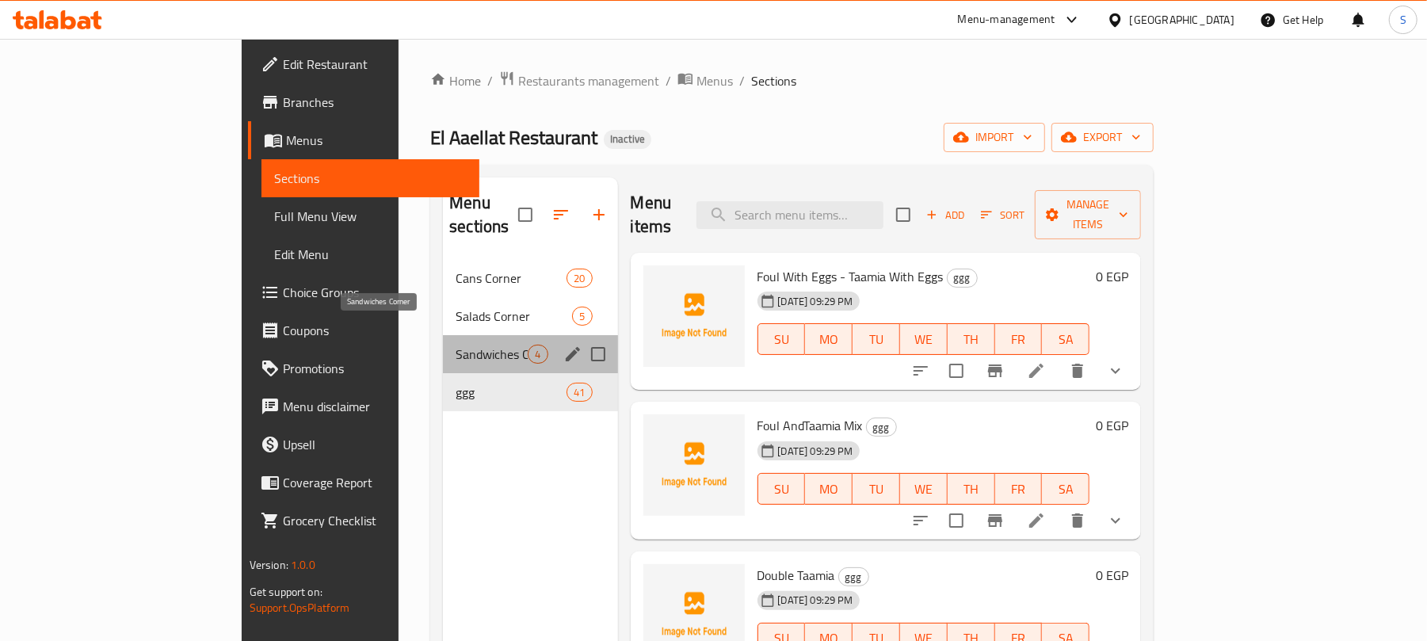
click at [456, 345] on span "Sandwiches Corner" at bounding box center [492, 354] width 72 height 19
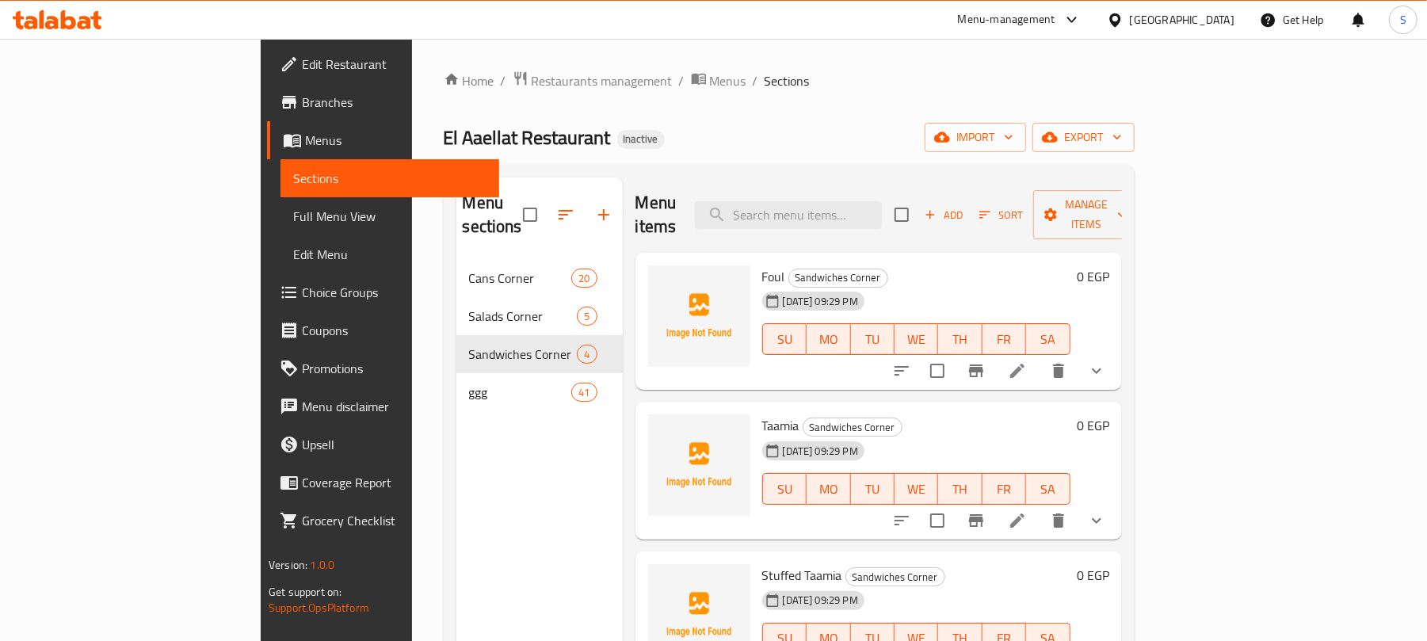
click at [672, 132] on div "El Aaellat Restaurant Inactive import export" at bounding box center [789, 137] width 691 height 29
click at [456, 476] on div "Menu sections Cans Corner 20 Salads Corner 5 Sandwiches Corner 4 ggg 41" at bounding box center [539, 498] width 166 height 641
click at [302, 299] on span "Choice Groups" at bounding box center [394, 292] width 185 height 19
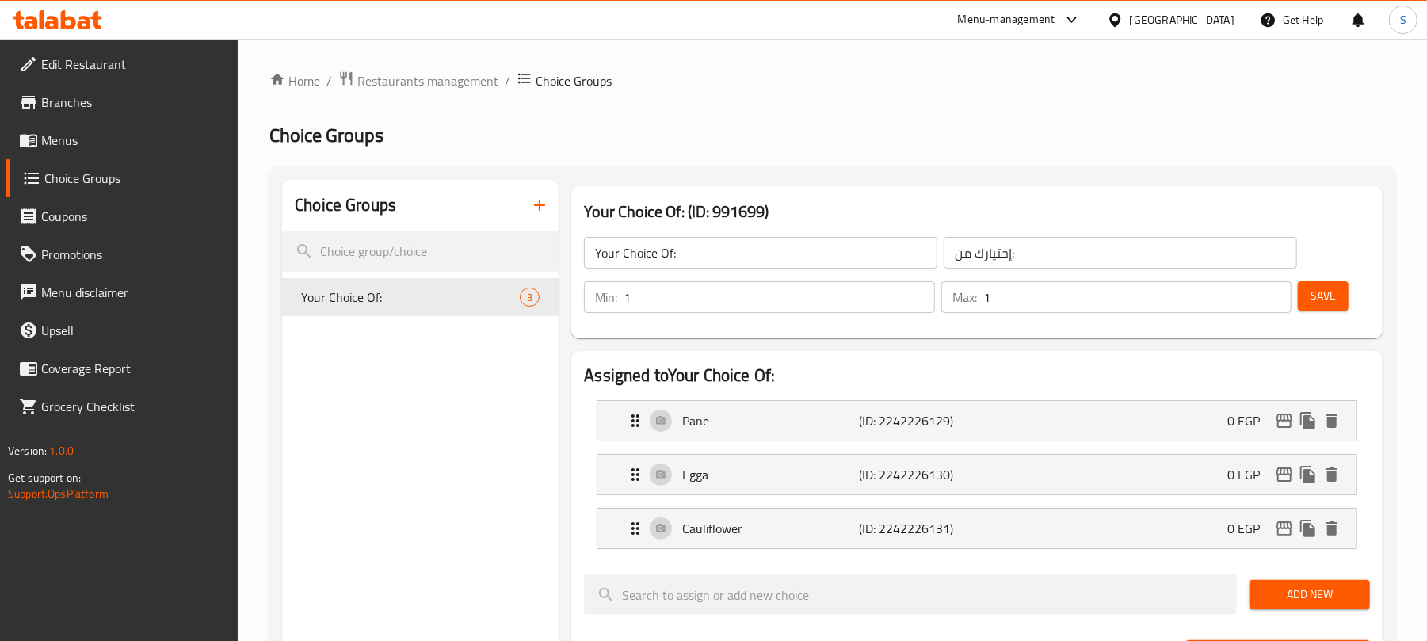
click at [536, 211] on icon "button" at bounding box center [539, 205] width 19 height 19
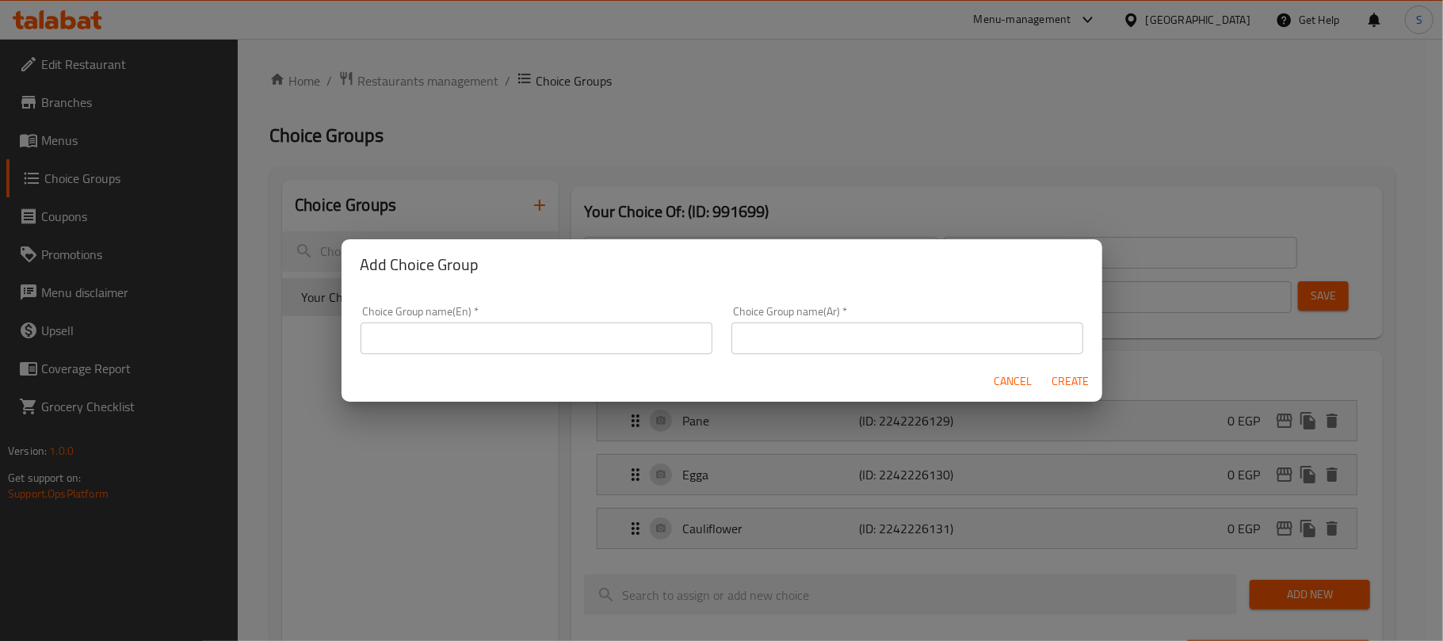
click at [634, 334] on input "text" at bounding box center [537, 339] width 352 height 32
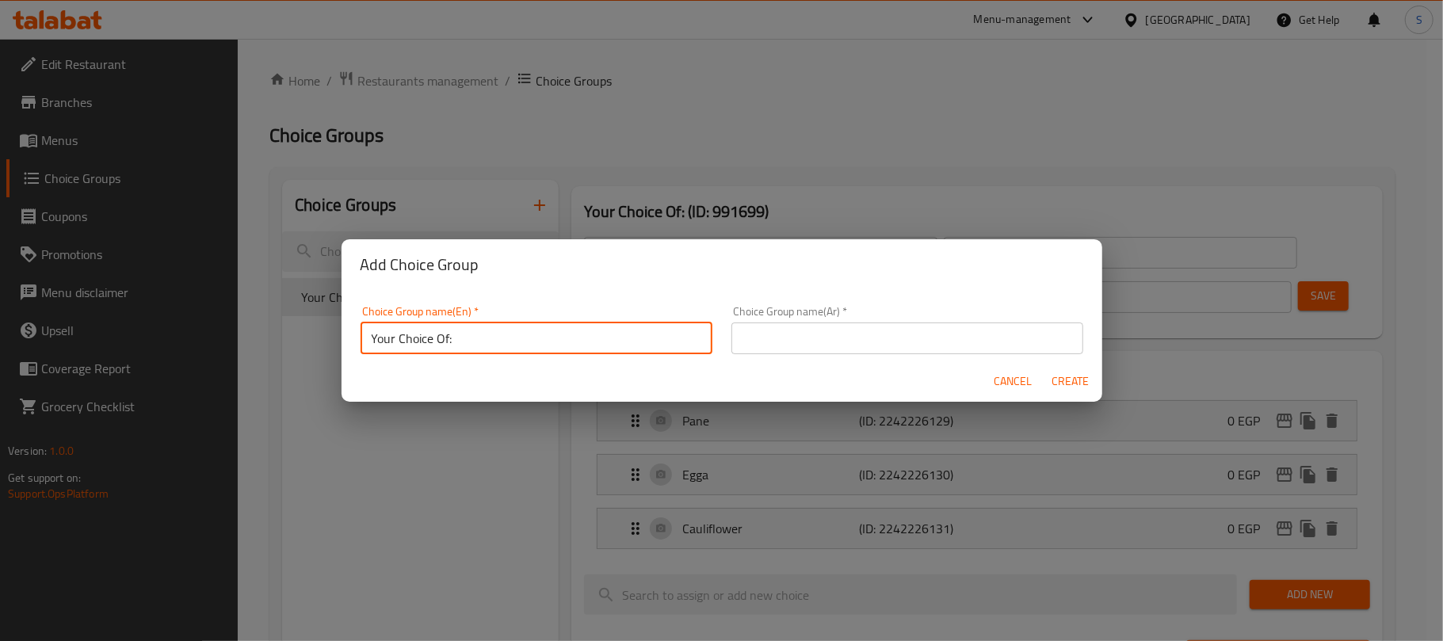
type input "Your Choice Of::"
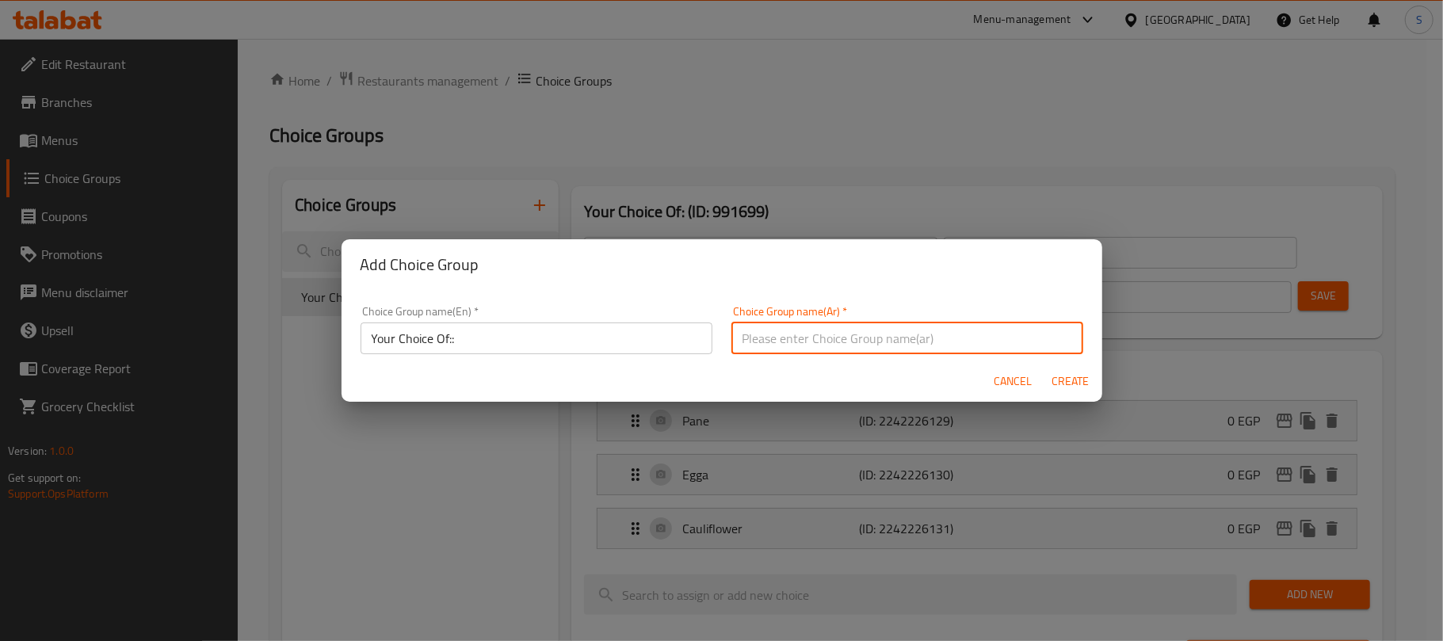
click at [806, 352] on input "text" at bounding box center [908, 339] width 352 height 32
type input "إختيارك من::"
click at [1072, 388] on span "Create" at bounding box center [1071, 382] width 38 height 20
type input "Your Choice Of::"
type input "إختيارك من::"
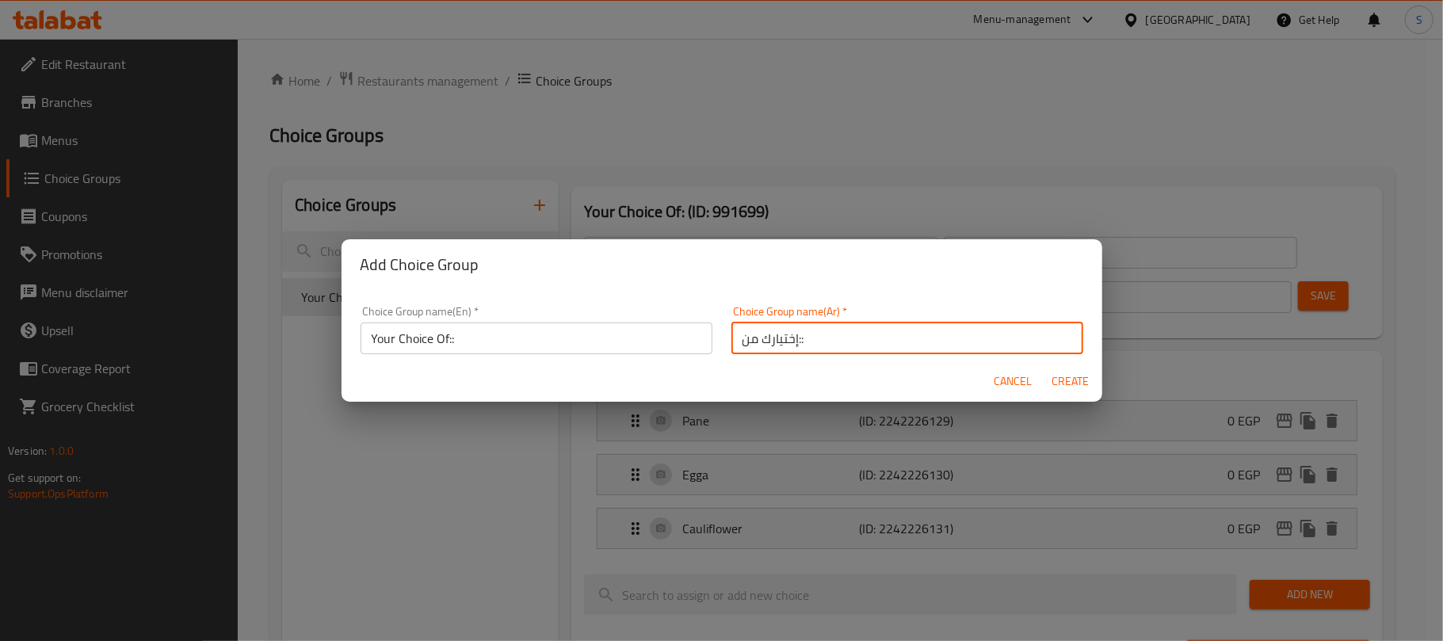
type input "0"
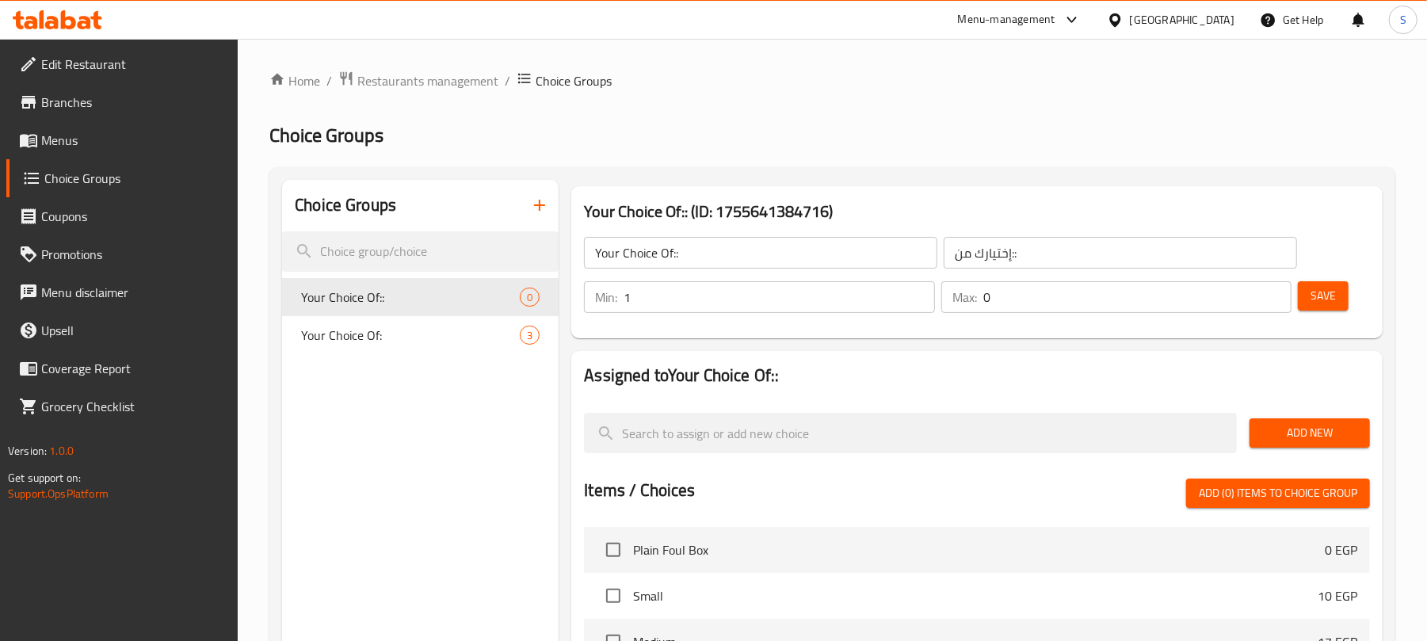
type input "1"
click at [919, 285] on input "1" at bounding box center [779, 297] width 311 height 32
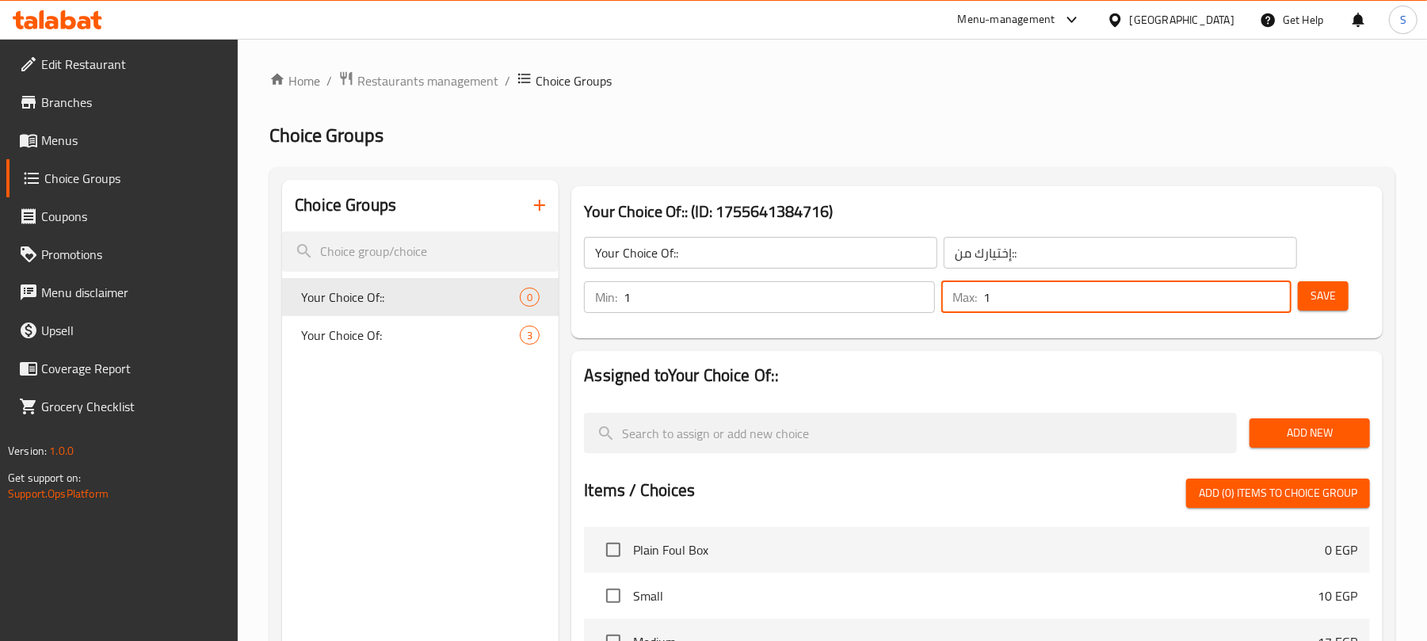
type input "1"
click at [1275, 289] on input "1" at bounding box center [1138, 297] width 308 height 32
click at [1322, 292] on span "Save" at bounding box center [1323, 296] width 25 height 20
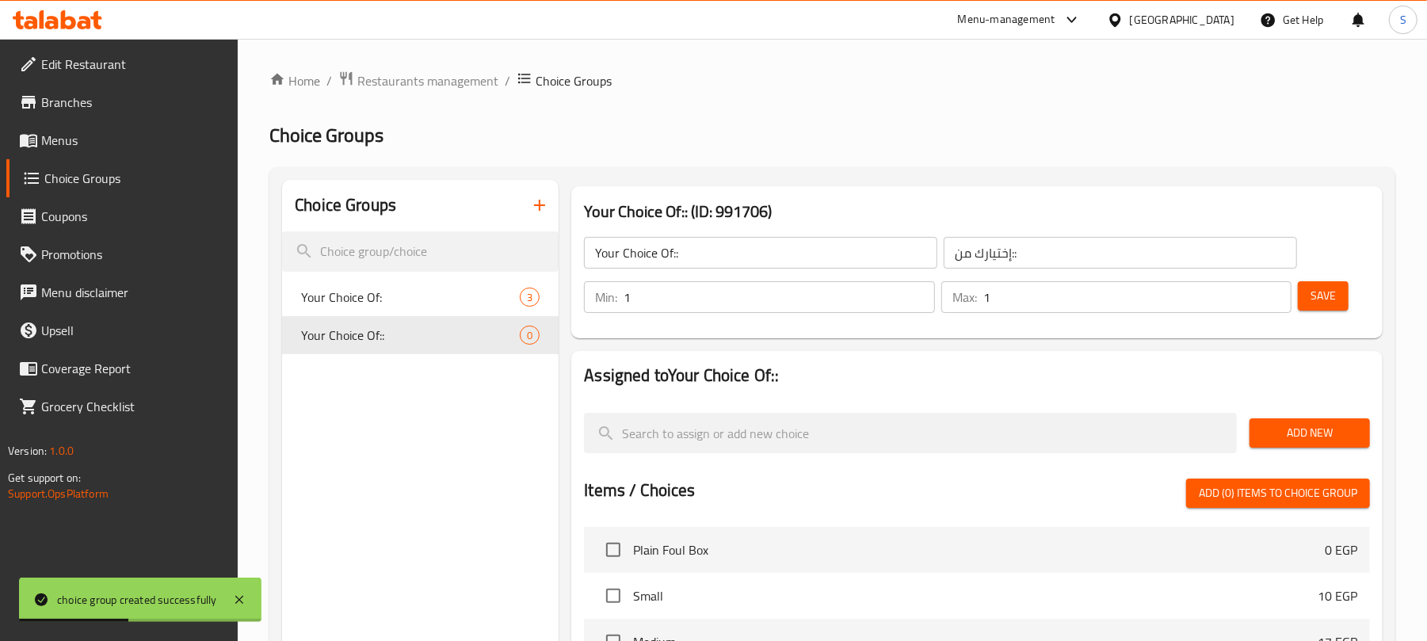
click at [1304, 441] on span "Add New" at bounding box center [1309, 433] width 95 height 20
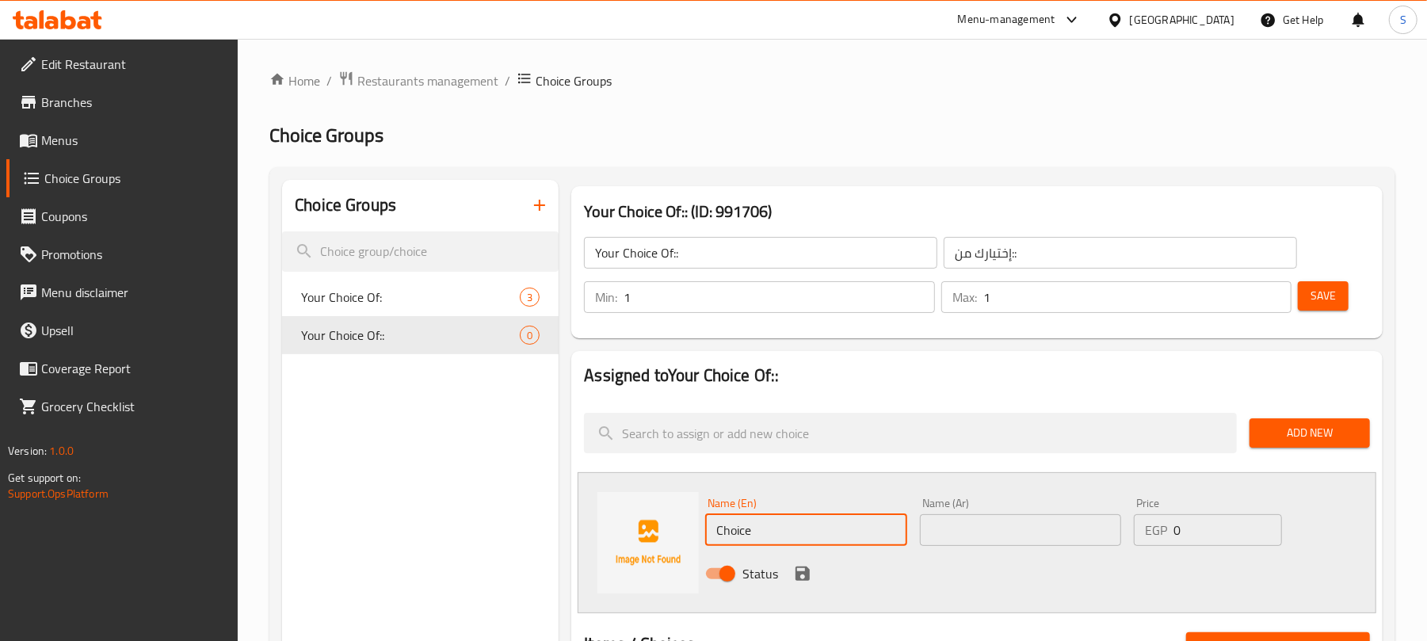
drag, startPoint x: 843, startPoint y: 540, endPoint x: 712, endPoint y: 539, distance: 131.6
click at [712, 539] on input "Choice" at bounding box center [805, 530] width 201 height 32
paste input "Foul With Eggs"
type input "Foul With Eggs"
click at [961, 524] on input "text" at bounding box center [1020, 530] width 201 height 32
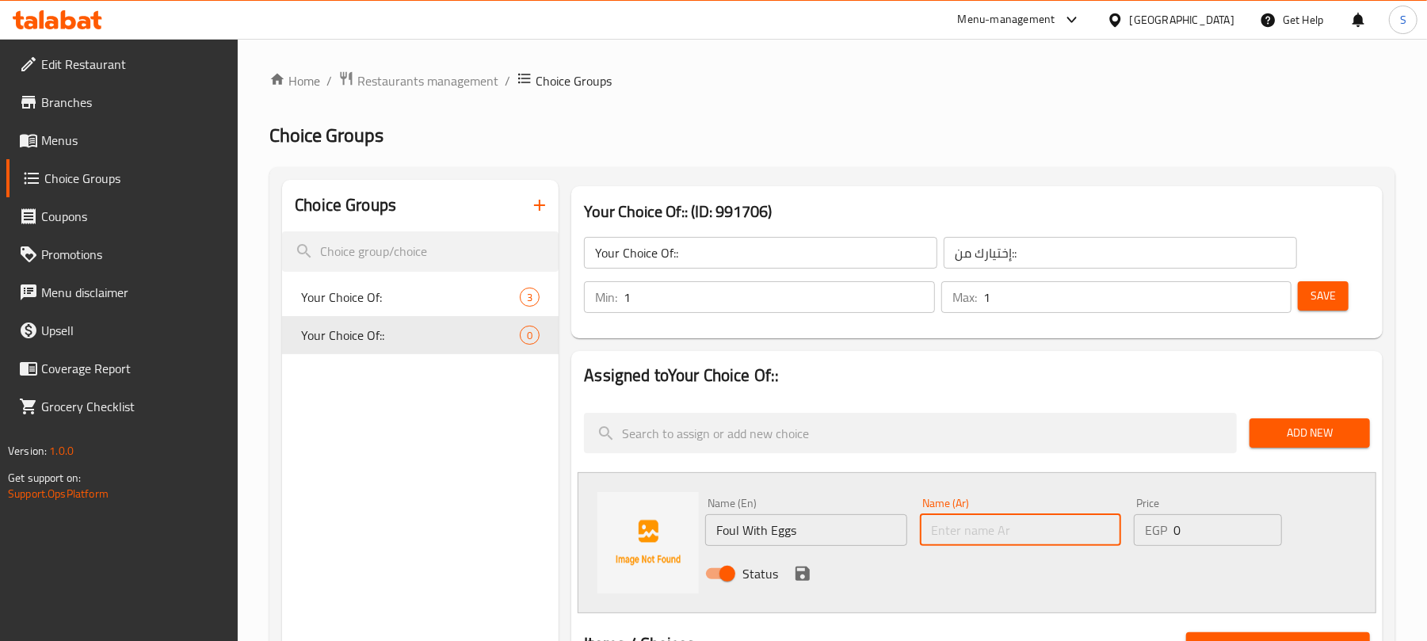
paste input "فول بالبيض"
type input "فول بالبيض"
click at [802, 572] on icon "save" at bounding box center [803, 574] width 14 height 14
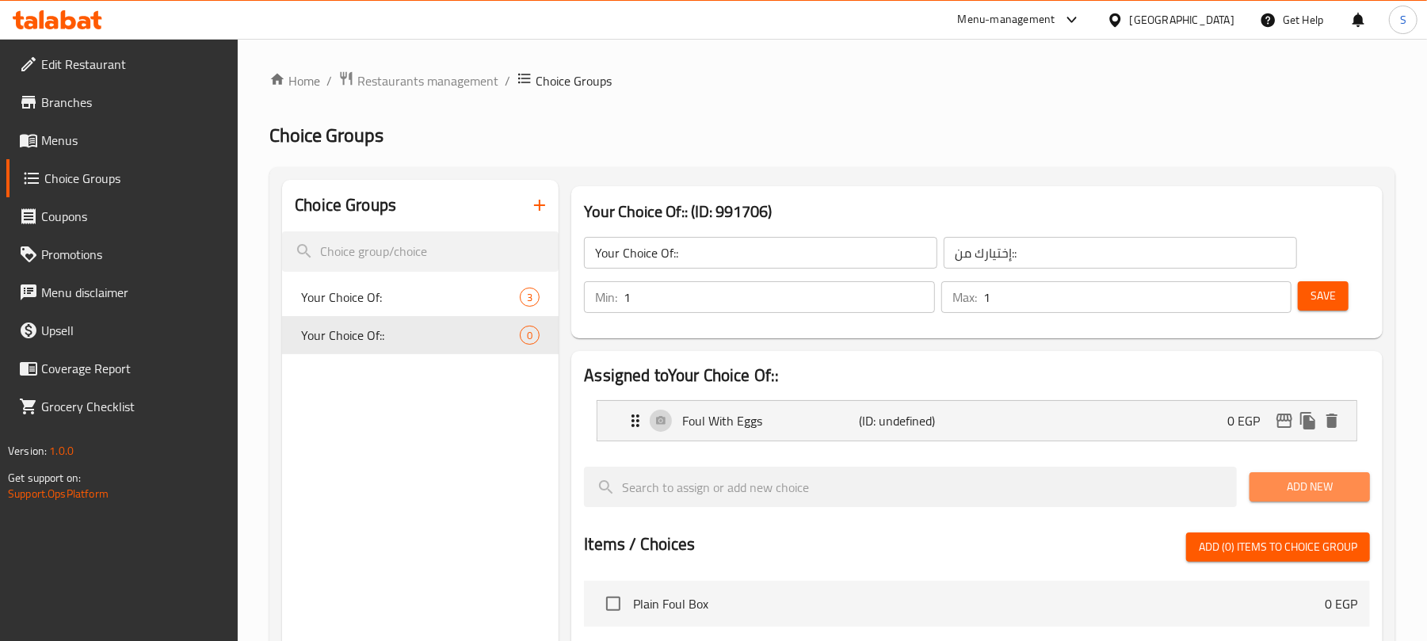
click at [1278, 491] on span "Add New" at bounding box center [1309, 487] width 95 height 20
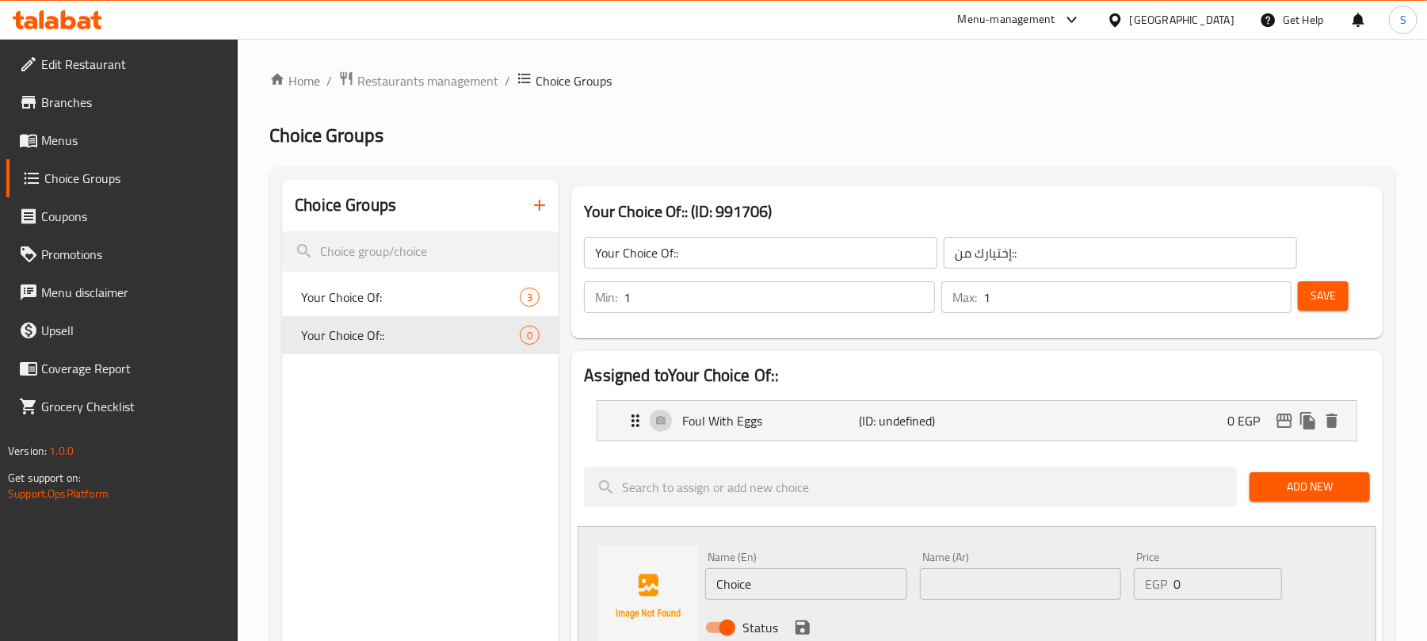
click at [973, 586] on input "text" at bounding box center [1020, 584] width 201 height 32
paste input "طعمية بالبيض"
type input "طعمية بالبيض"
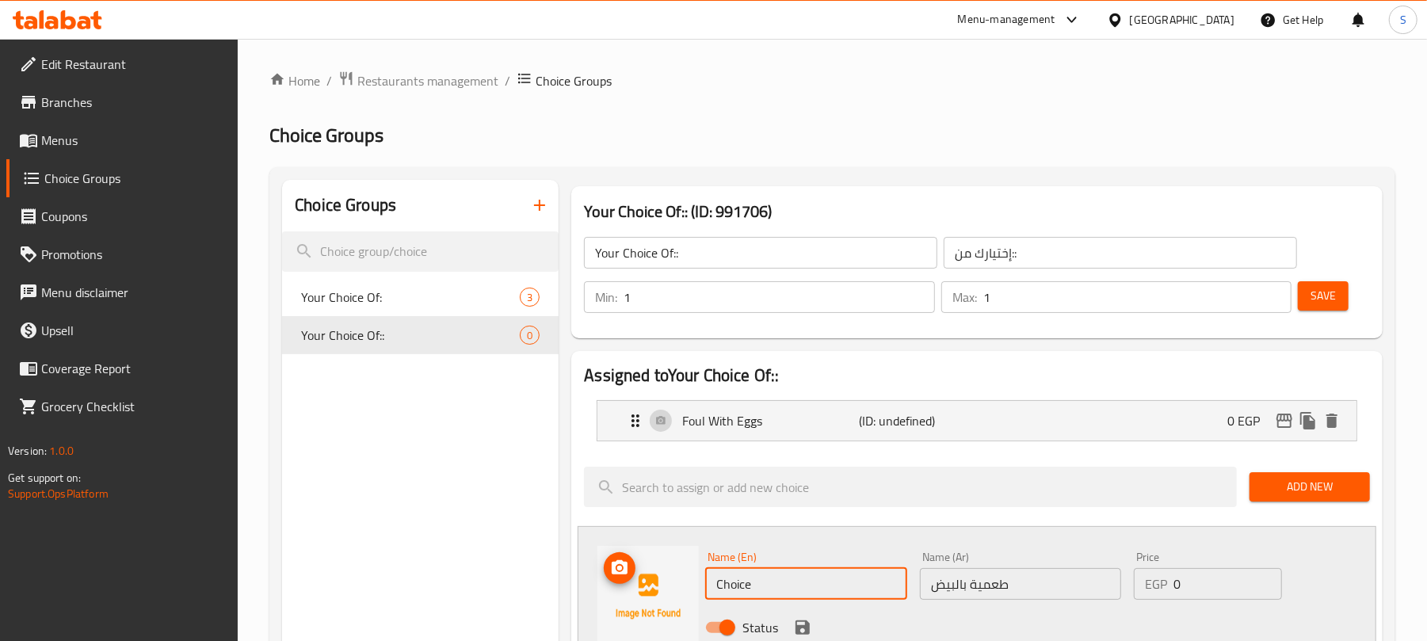
drag, startPoint x: 775, startPoint y: 586, endPoint x: 678, endPoint y: 584, distance: 96.7
click at [678, 584] on div "Name (En) Choice Name (En) Name (Ar) طعمية بالبيض Name (Ar) Price EGP 0 Price S…" at bounding box center [977, 596] width 799 height 141
paste input "Taamia With Eggs"
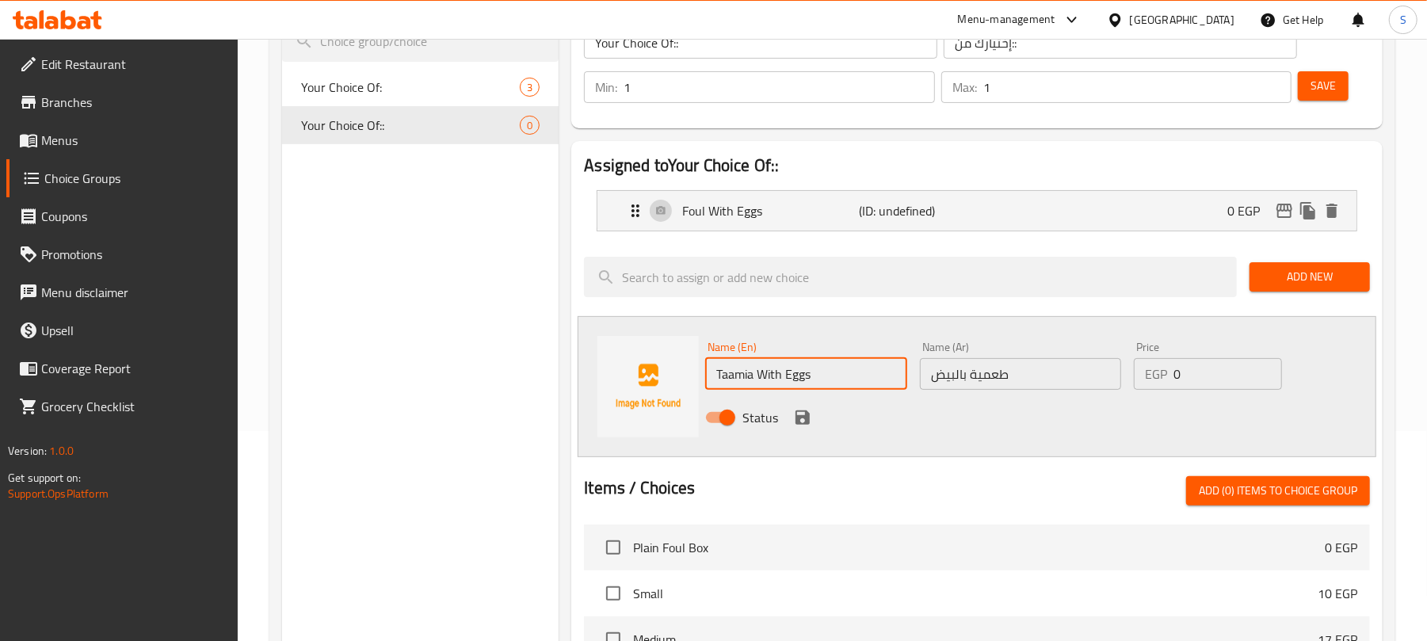
scroll to position [211, 0]
type input "Taamia With Eggs"
click at [803, 422] on icon "save" at bounding box center [802, 416] width 19 height 19
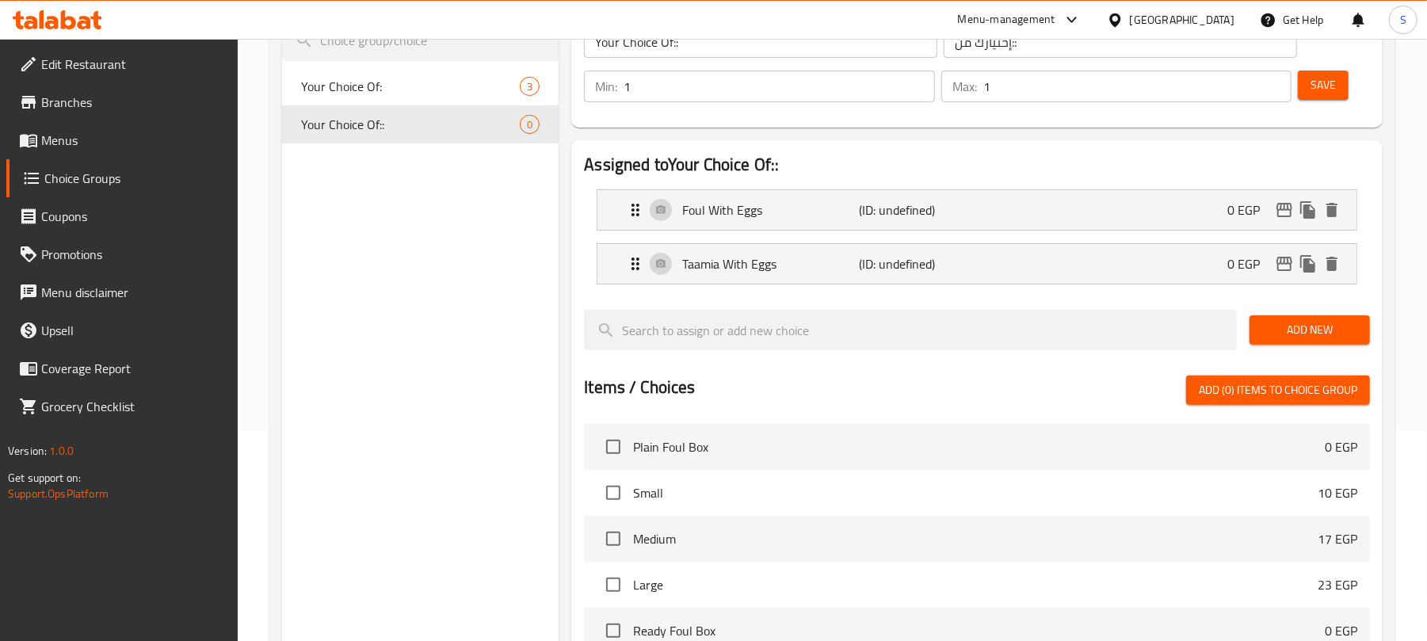
click at [1329, 95] on button "Save" at bounding box center [1323, 85] width 51 height 29
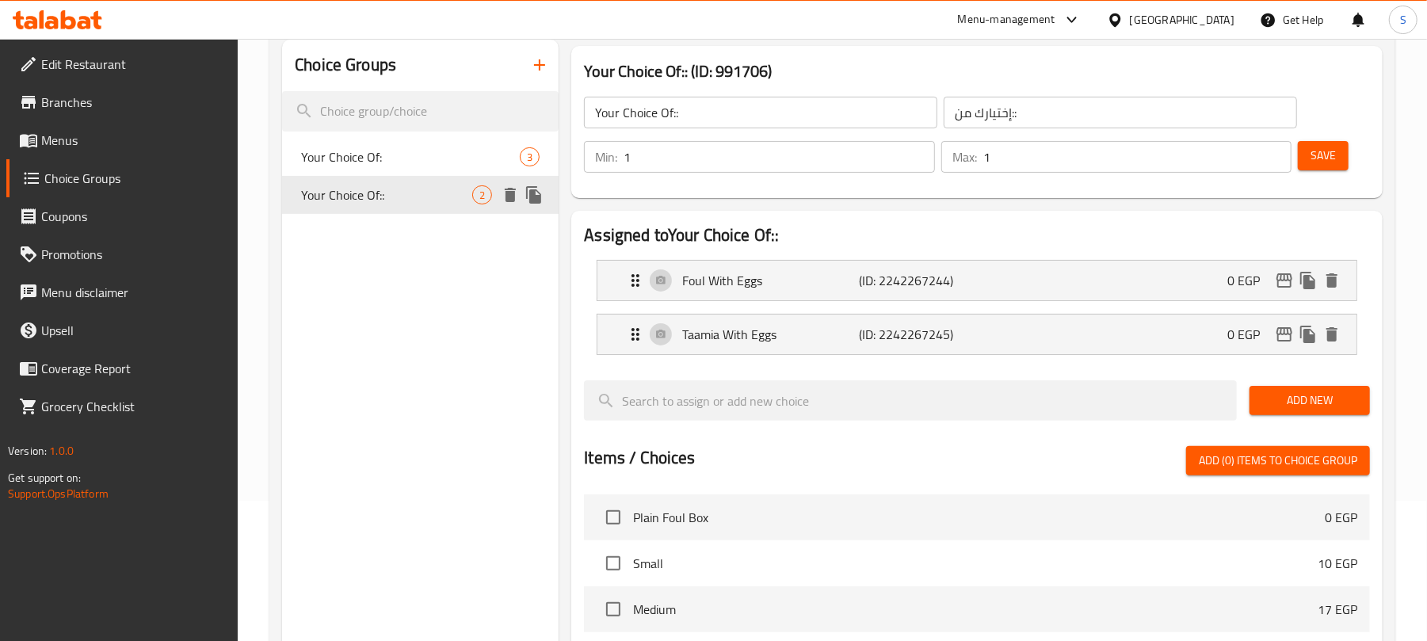
scroll to position [105, 0]
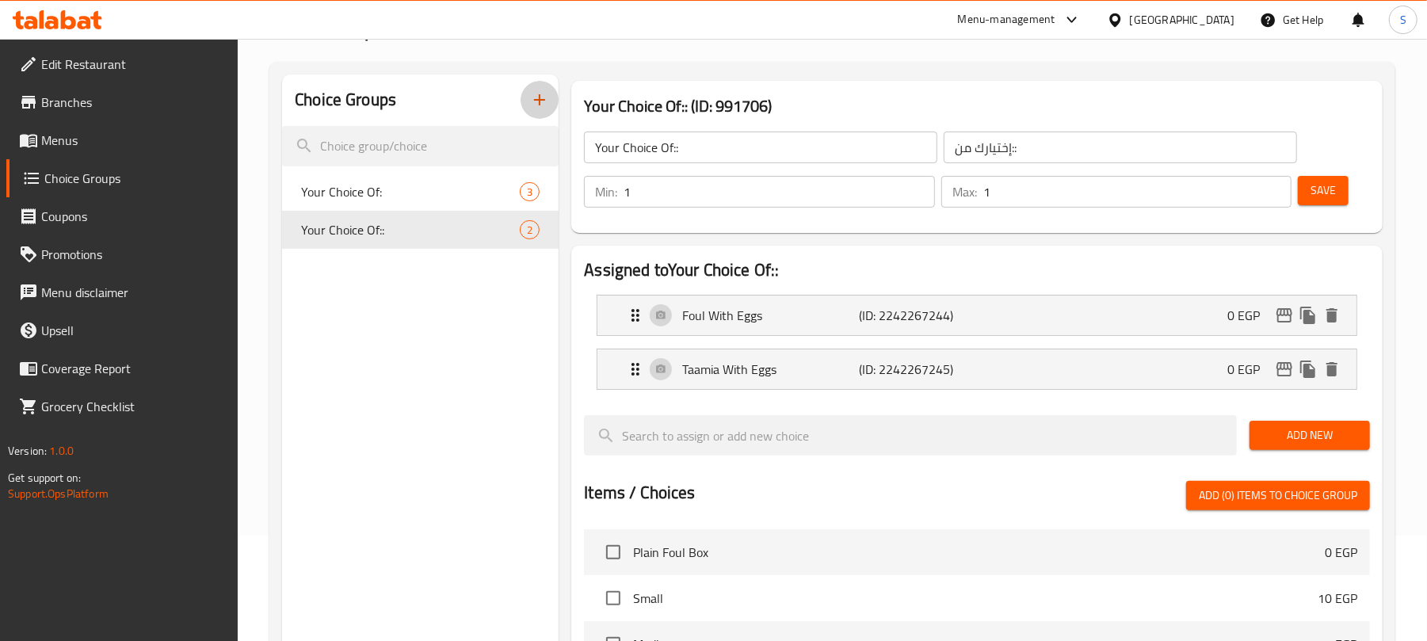
click at [537, 108] on icon "button" at bounding box center [539, 99] width 19 height 19
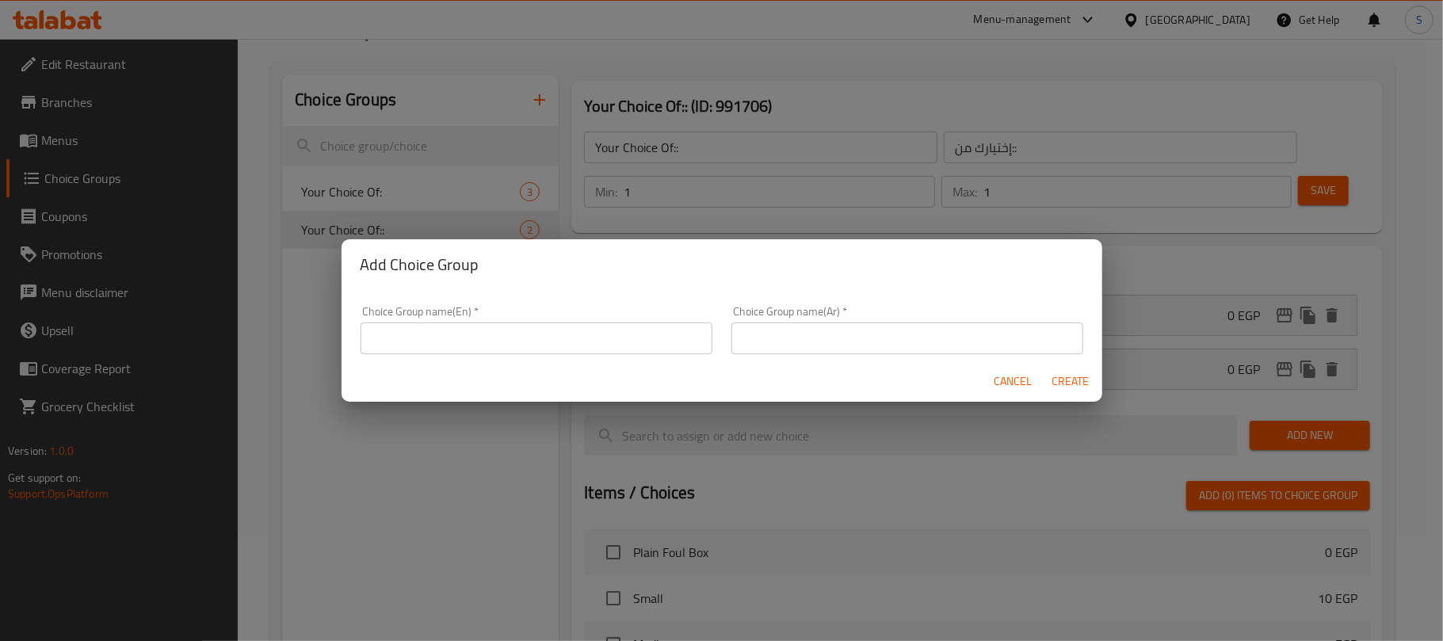
click at [482, 338] on input "text" at bounding box center [537, 339] width 352 height 32
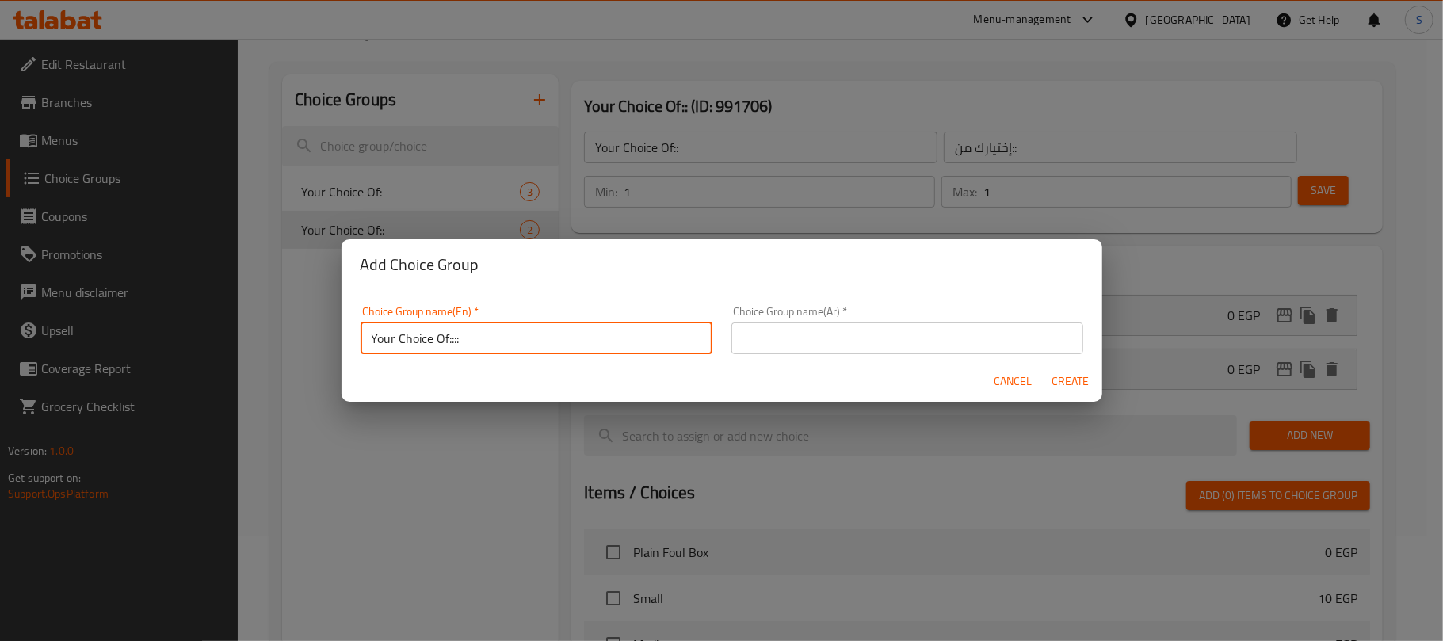
type input "Your Choice Of::::"
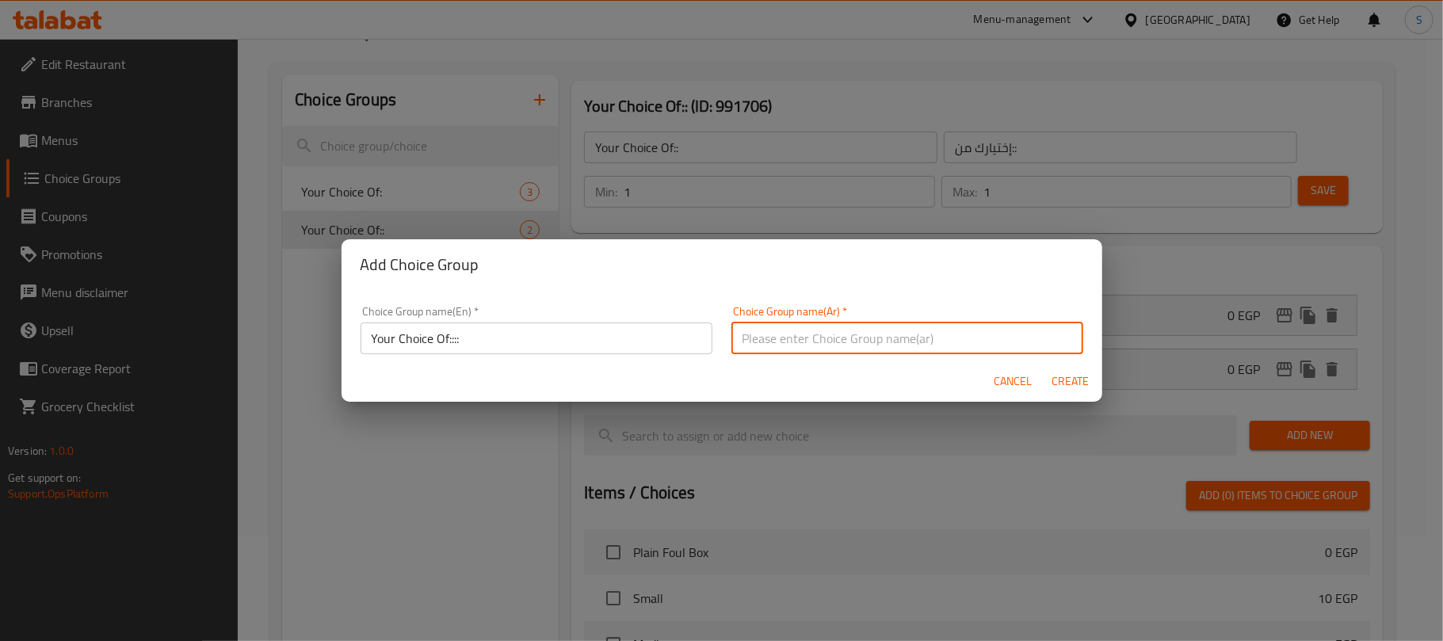
click at [739, 340] on input "text" at bounding box center [908, 339] width 352 height 32
type input "إختيارك من:"
drag, startPoint x: 1048, startPoint y: 381, endPoint x: 986, endPoint y: 380, distance: 61.8
click at [1048, 380] on button "Create" at bounding box center [1070, 381] width 51 height 29
type input "Your Choice Of::::"
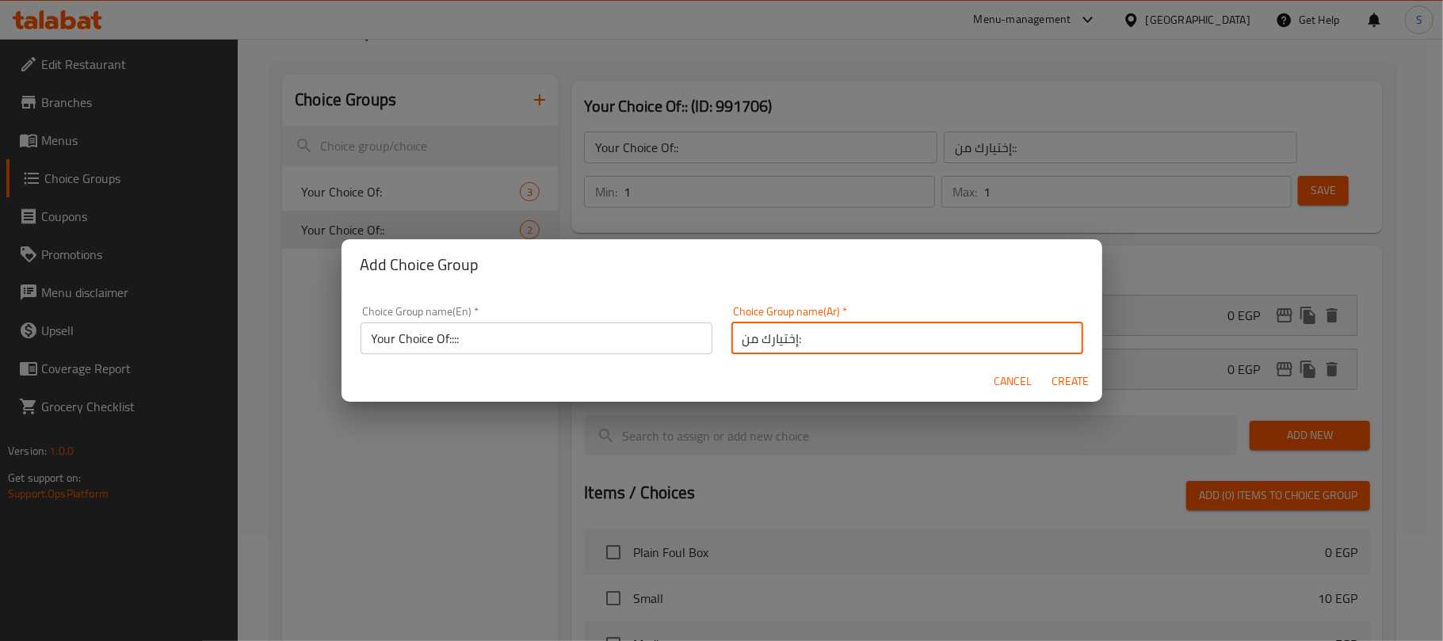
type input "إختيارك من:"
type input "0"
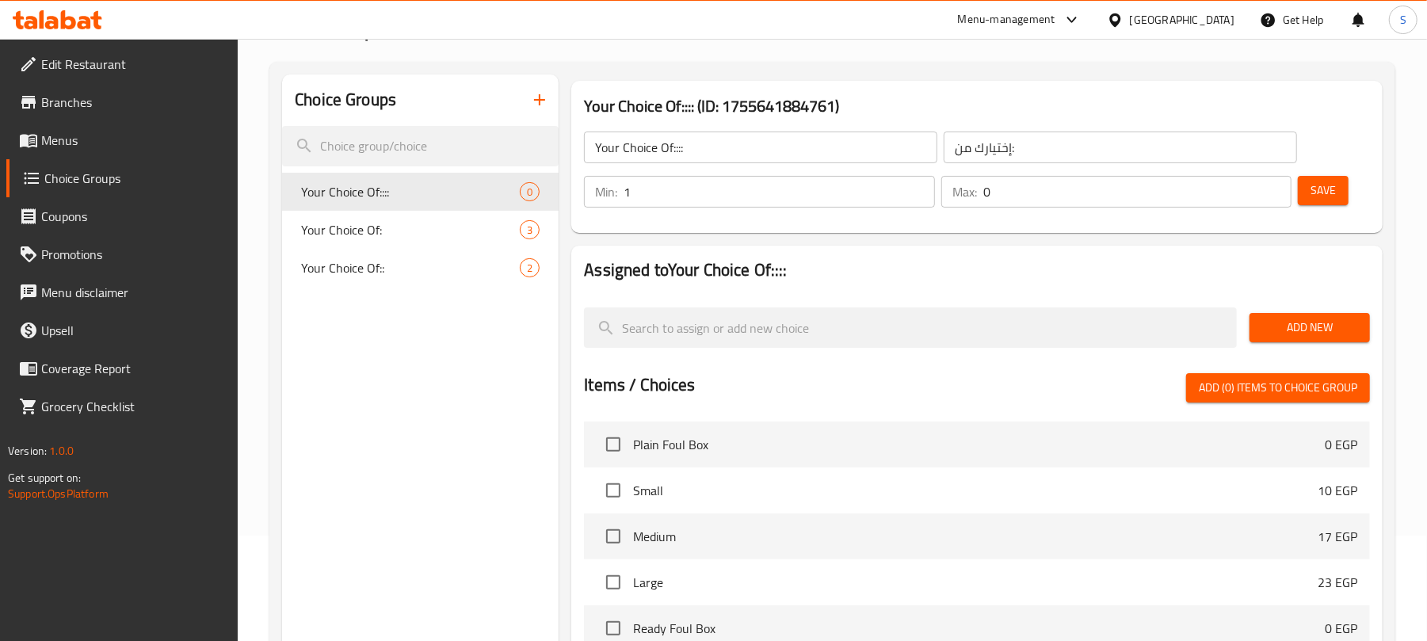
type input "1"
click at [918, 184] on input "1" at bounding box center [779, 192] width 311 height 32
type input "1"
click at [1278, 185] on input "1" at bounding box center [1138, 192] width 308 height 32
click at [1314, 187] on span "Save" at bounding box center [1323, 191] width 25 height 20
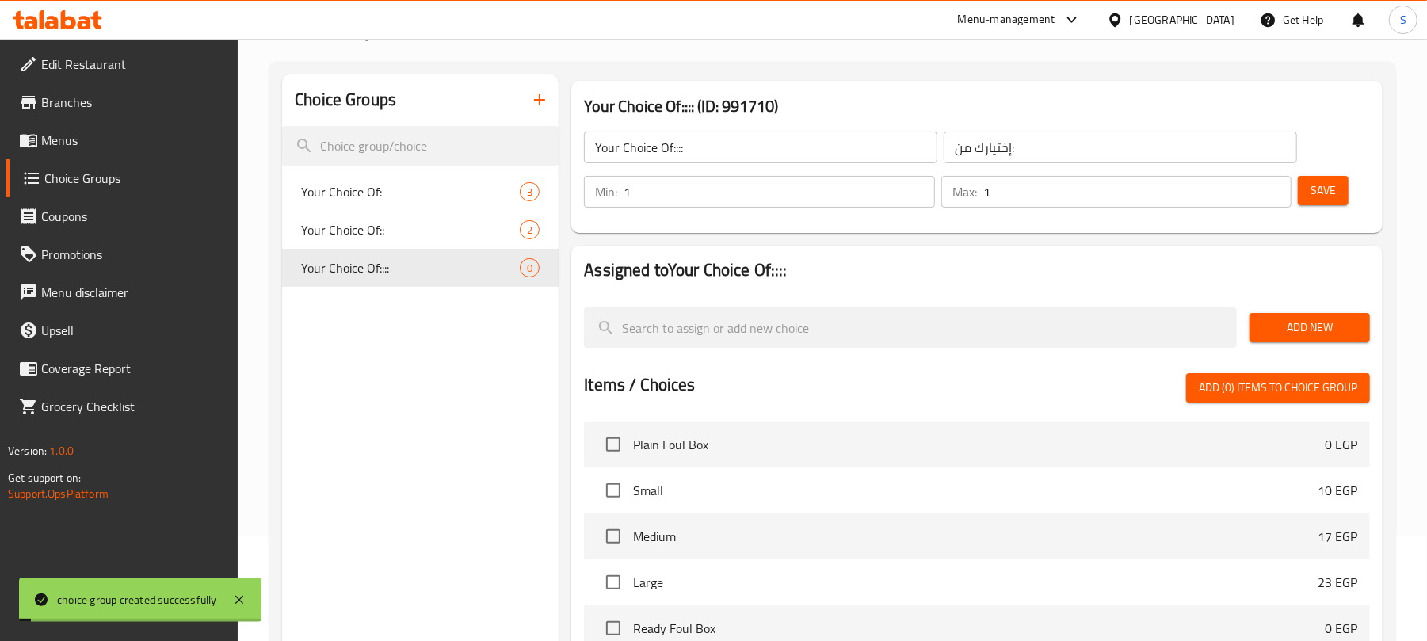
click at [1301, 336] on span "Add New" at bounding box center [1309, 328] width 95 height 20
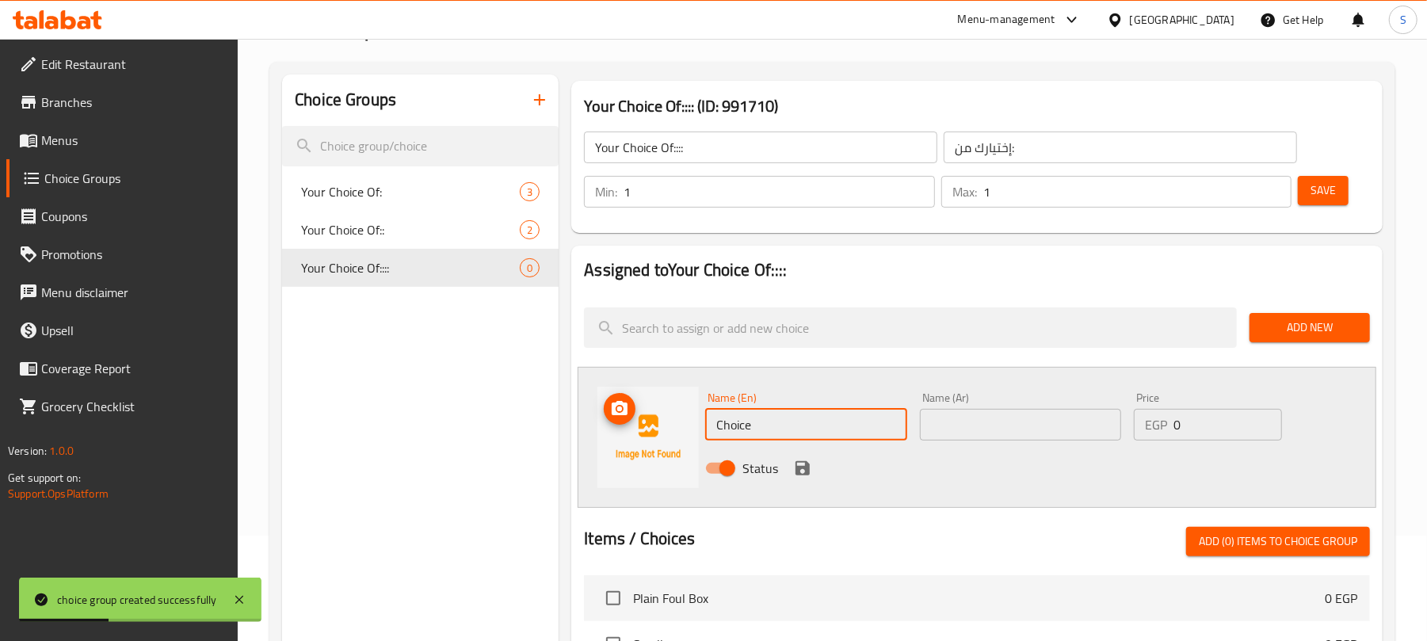
drag, startPoint x: 755, startPoint y: 415, endPoint x: 688, endPoint y: 425, distance: 68.0
click at [688, 425] on div "Name (En) Choice Name (En) Name (Ar) Name (Ar) Price EGP 0 Price Status" at bounding box center [977, 437] width 799 height 141
paste input "Spicy Foul"
type input "Spicy Foul"
click at [949, 412] on input "text" at bounding box center [1020, 425] width 201 height 32
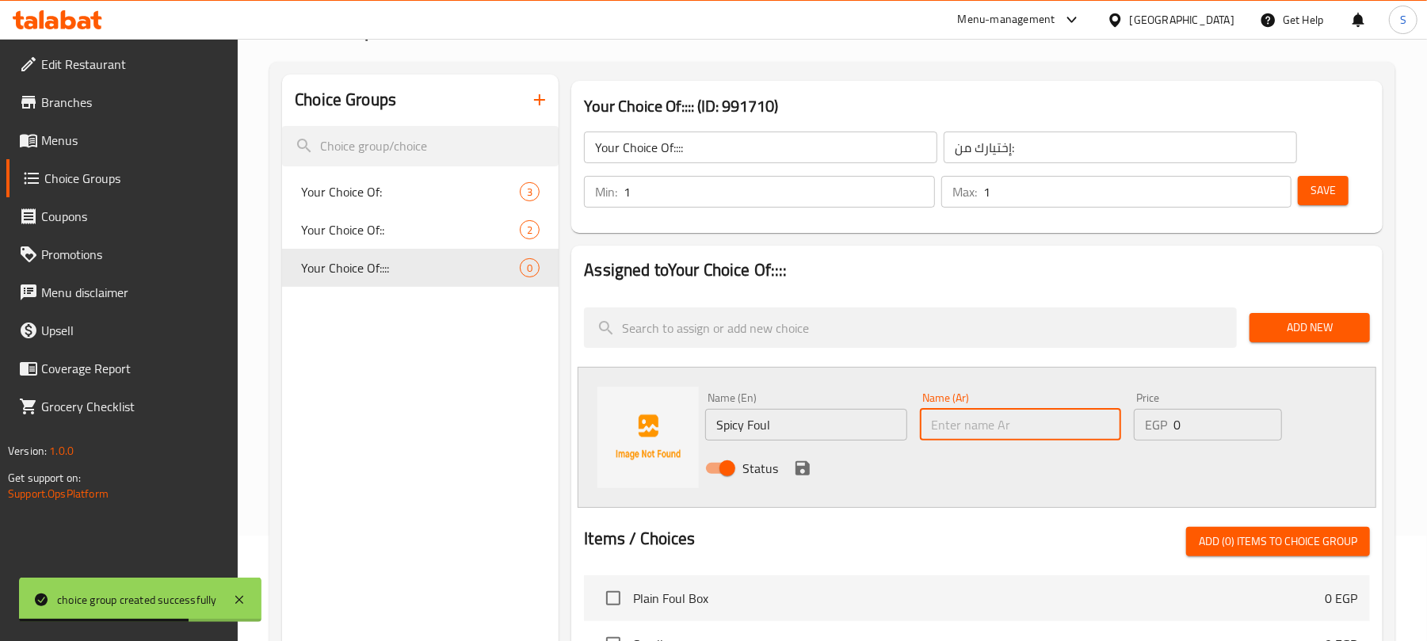
paste input "فول حار"
type input "فول حار"
click at [796, 472] on icon "save" at bounding box center [803, 468] width 14 height 14
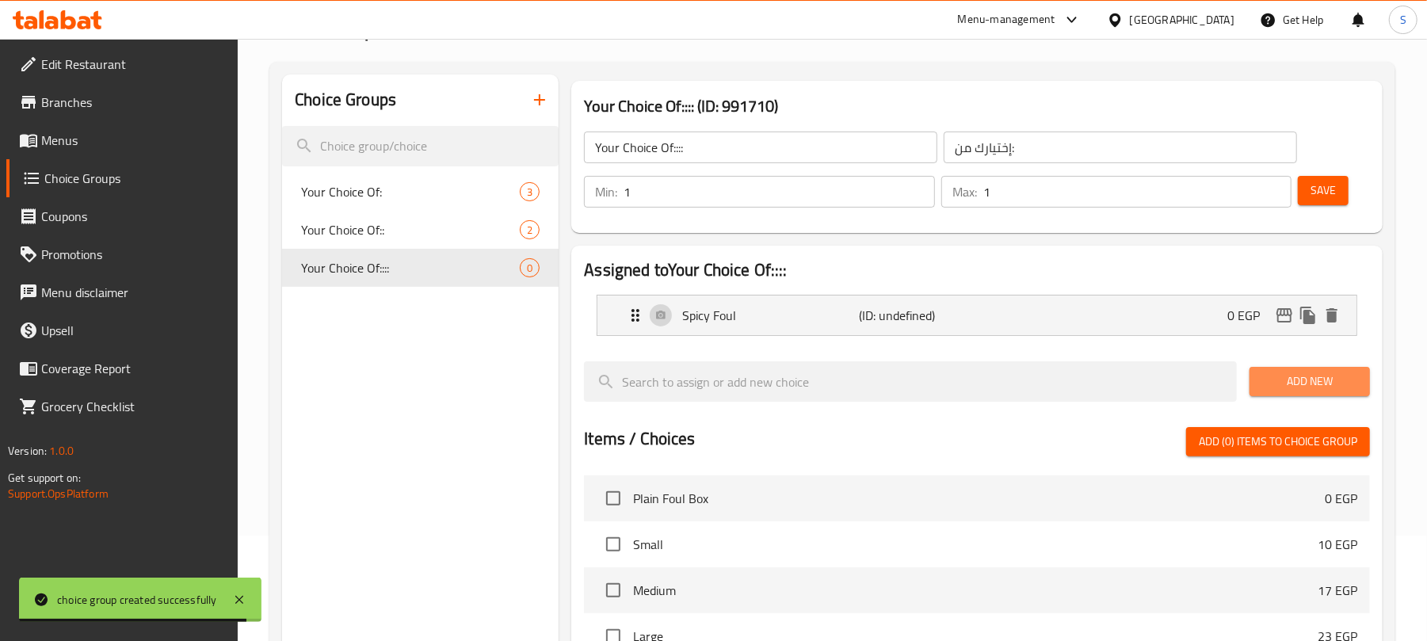
click at [1287, 381] on span "Add New" at bounding box center [1309, 382] width 95 height 20
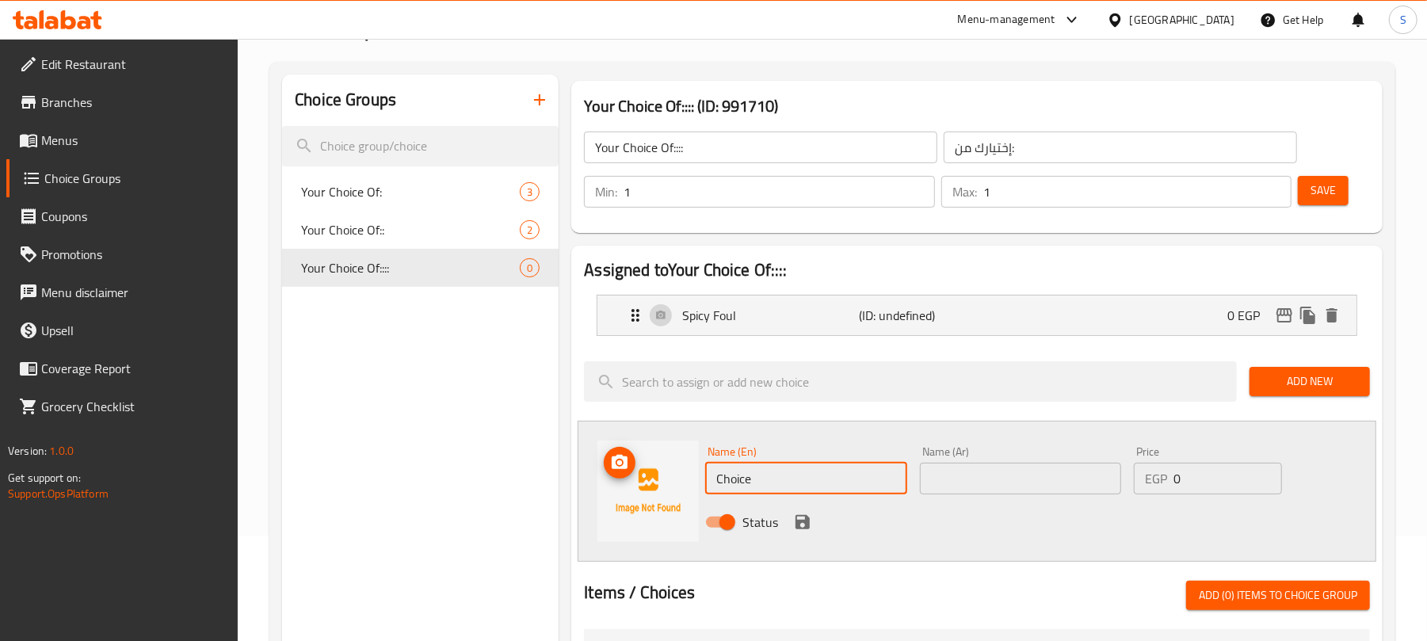
drag, startPoint x: 793, startPoint y: 489, endPoint x: 691, endPoint y: 488, distance: 102.2
click at [691, 488] on div "Name (En) Choice Name (En) Name (Ar) Name (Ar) Price EGP 0 Price Status" at bounding box center [977, 491] width 799 height 141
paste input "Foul With Sau"
type input "Foul With Sauce"
click at [965, 474] on input "text" at bounding box center [1020, 479] width 201 height 32
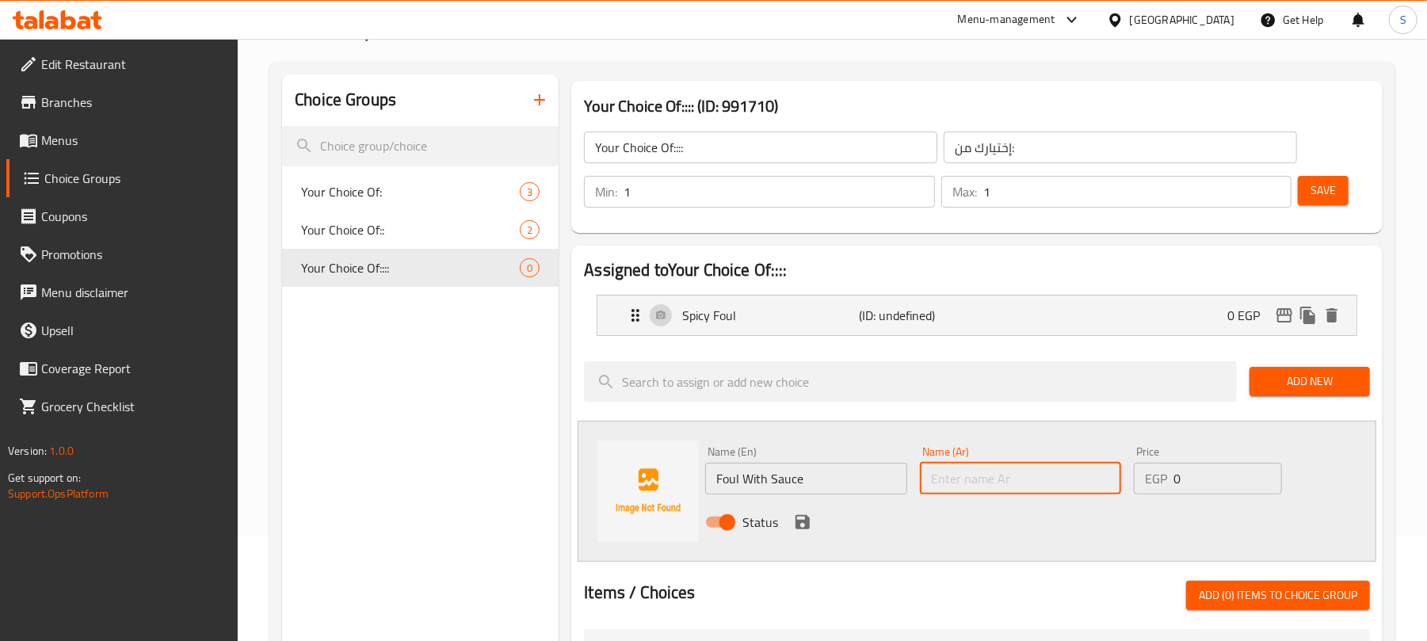
paste input "فول صلصة"
type input "فول صلصة"
click at [794, 527] on icon "save" at bounding box center [802, 522] width 19 height 19
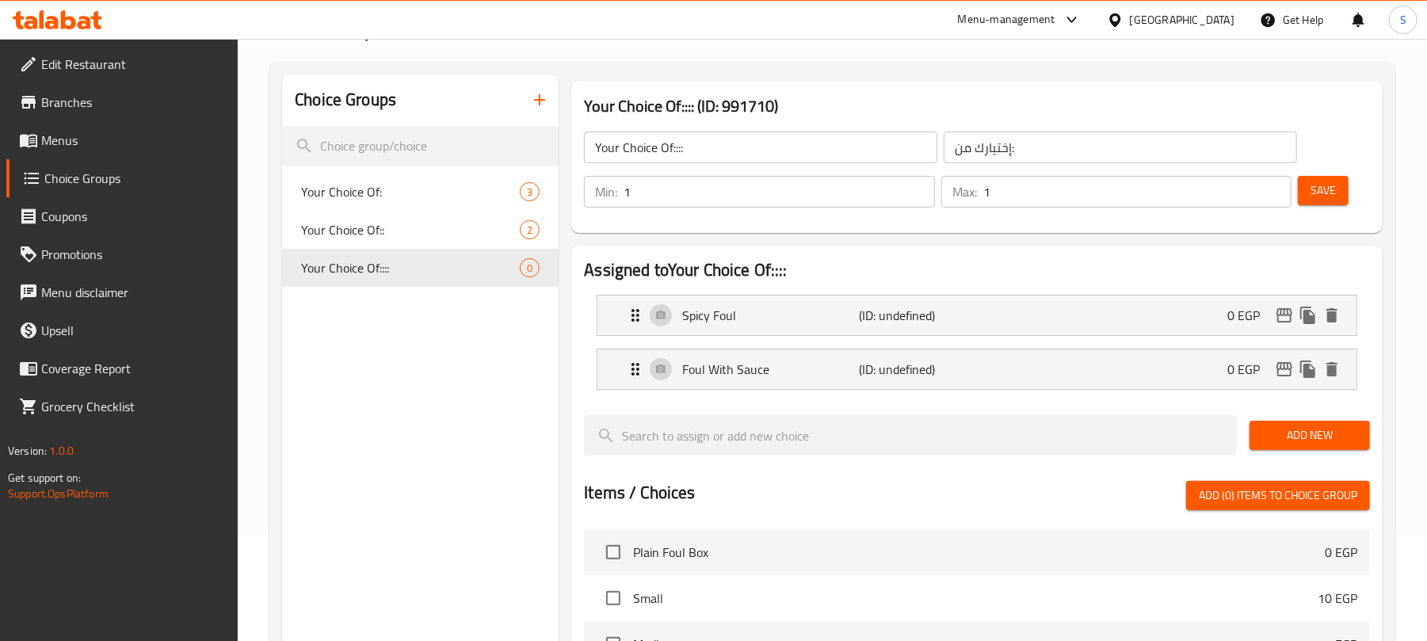
click at [1307, 191] on button "Save" at bounding box center [1323, 190] width 51 height 29
drag, startPoint x: 491, startPoint y: 330, endPoint x: 493, endPoint y: 322, distance: 8.1
click at [490, 334] on div "Choice Groups Your Choice Of: 3 Your Choice Of:: 2 Your Choice Of:::: 2" at bounding box center [420, 555] width 277 height 963
click at [541, 95] on icon "button" at bounding box center [539, 99] width 19 height 19
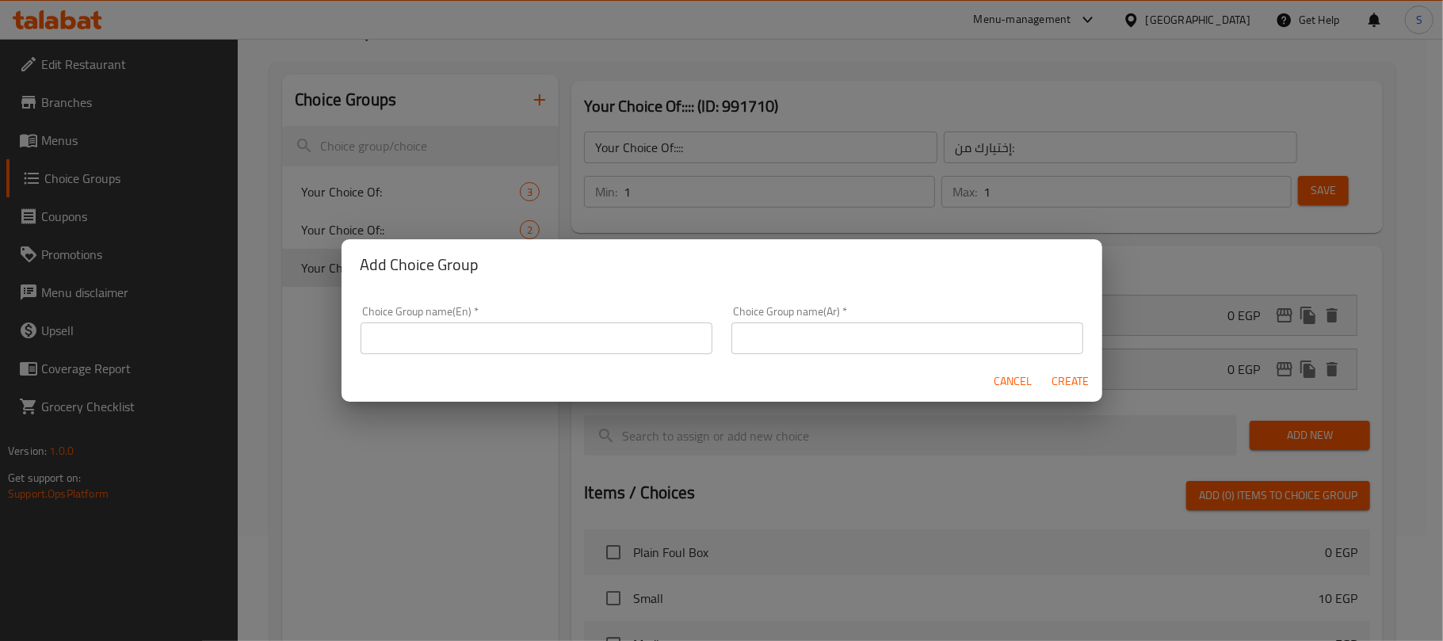
click at [534, 327] on input "text" at bounding box center [537, 339] width 352 height 32
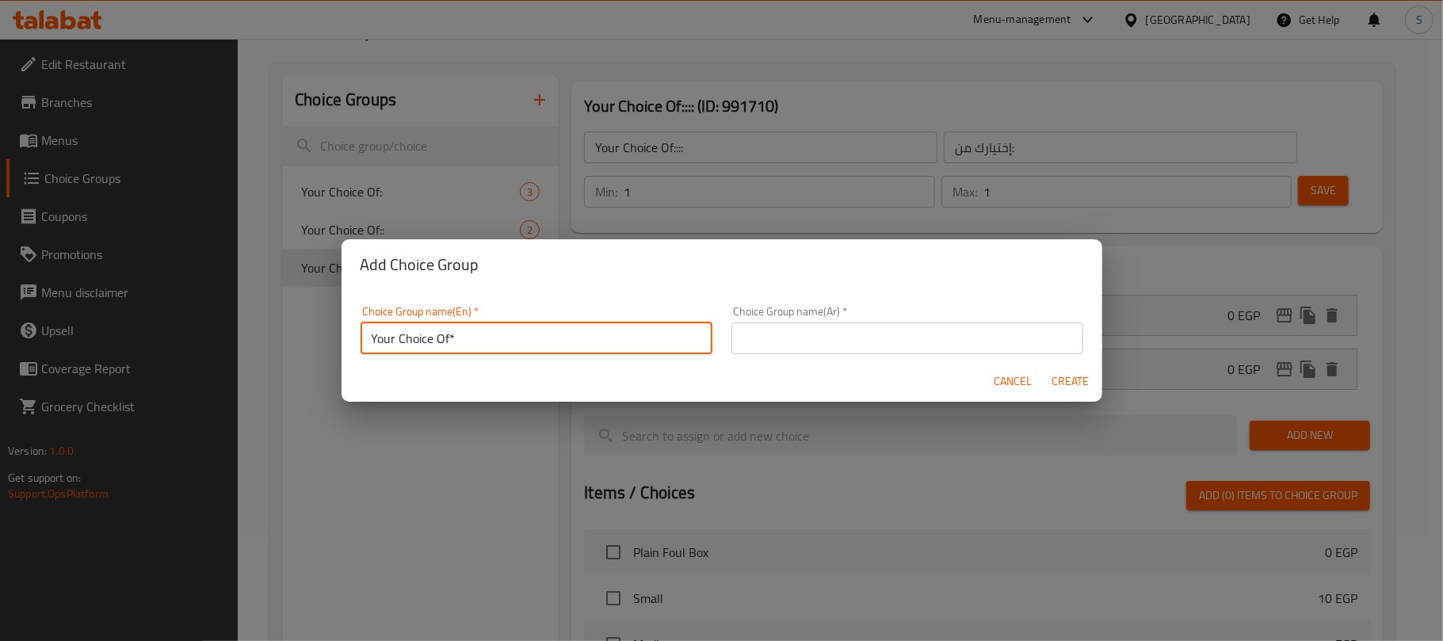
type input "Your Choice Of*"
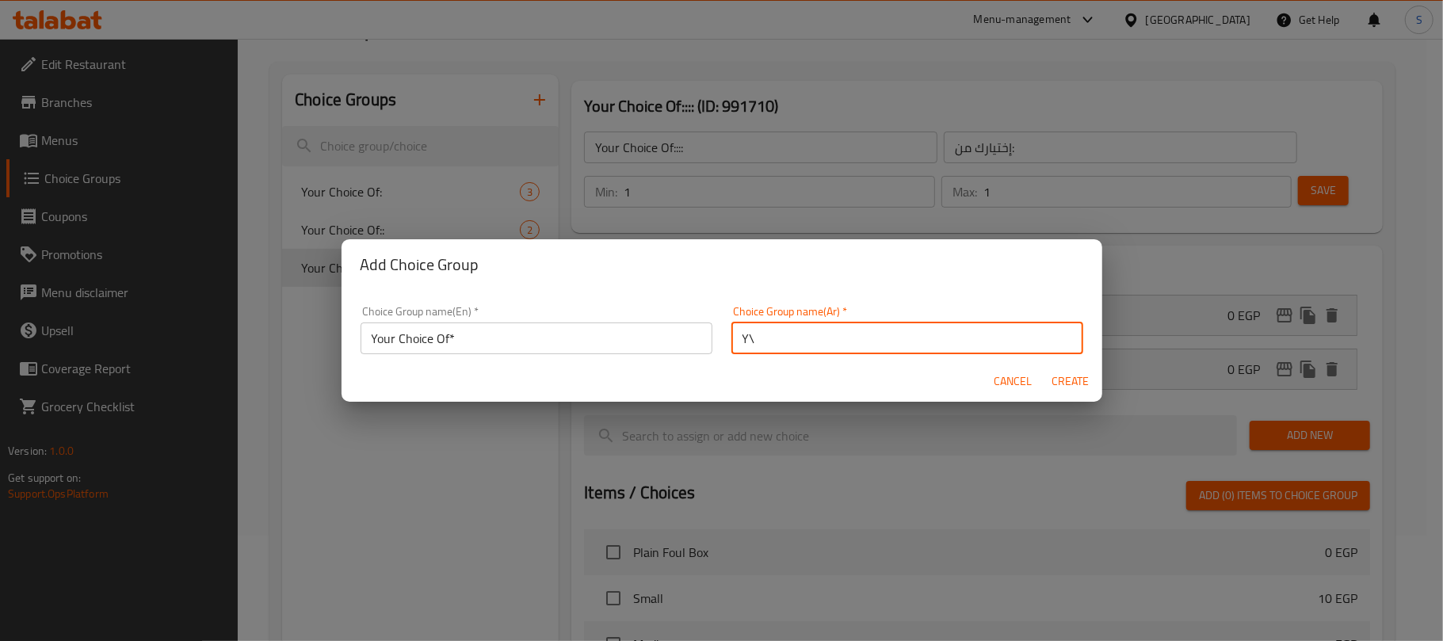
type input "Y"
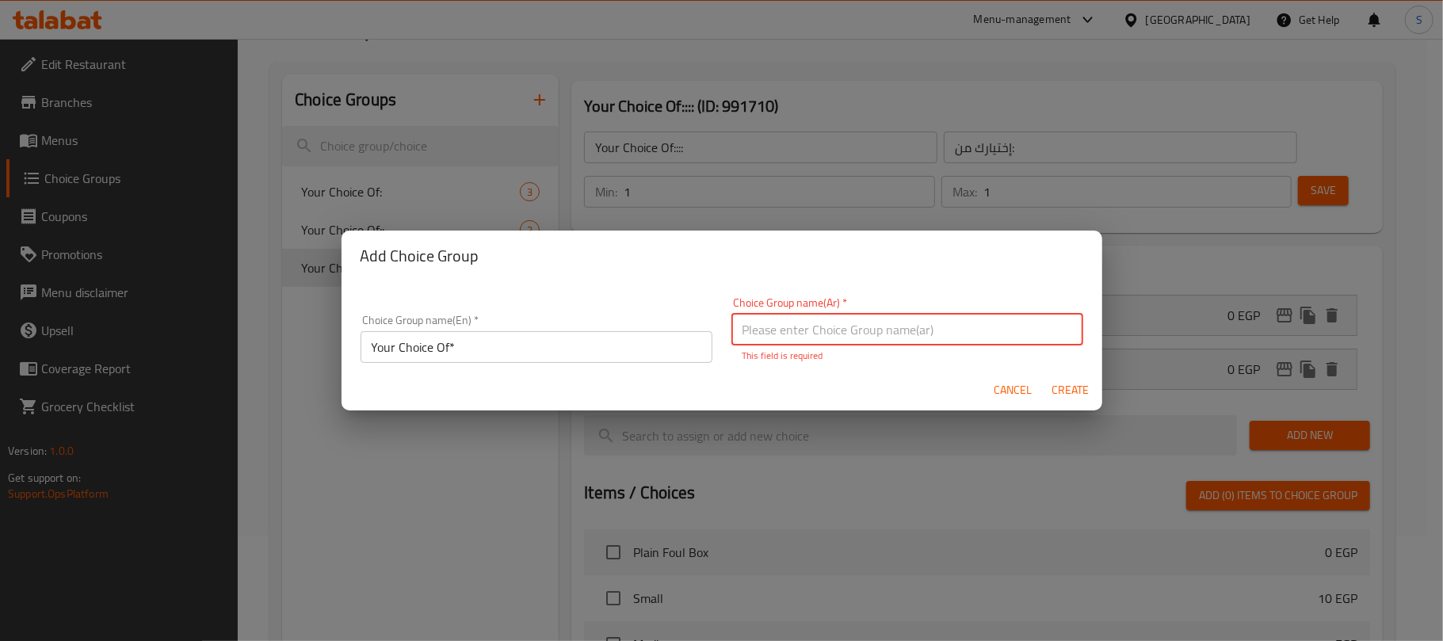
type input "Y"
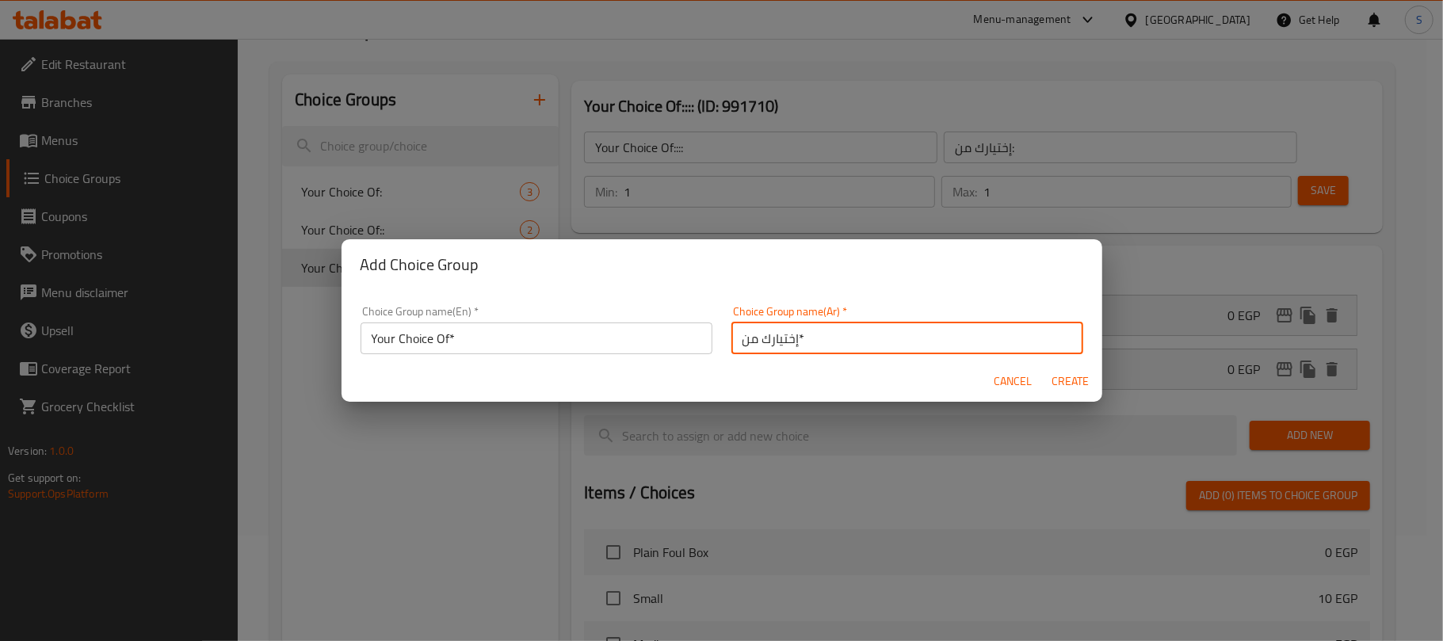
type input "إختيارك من*"
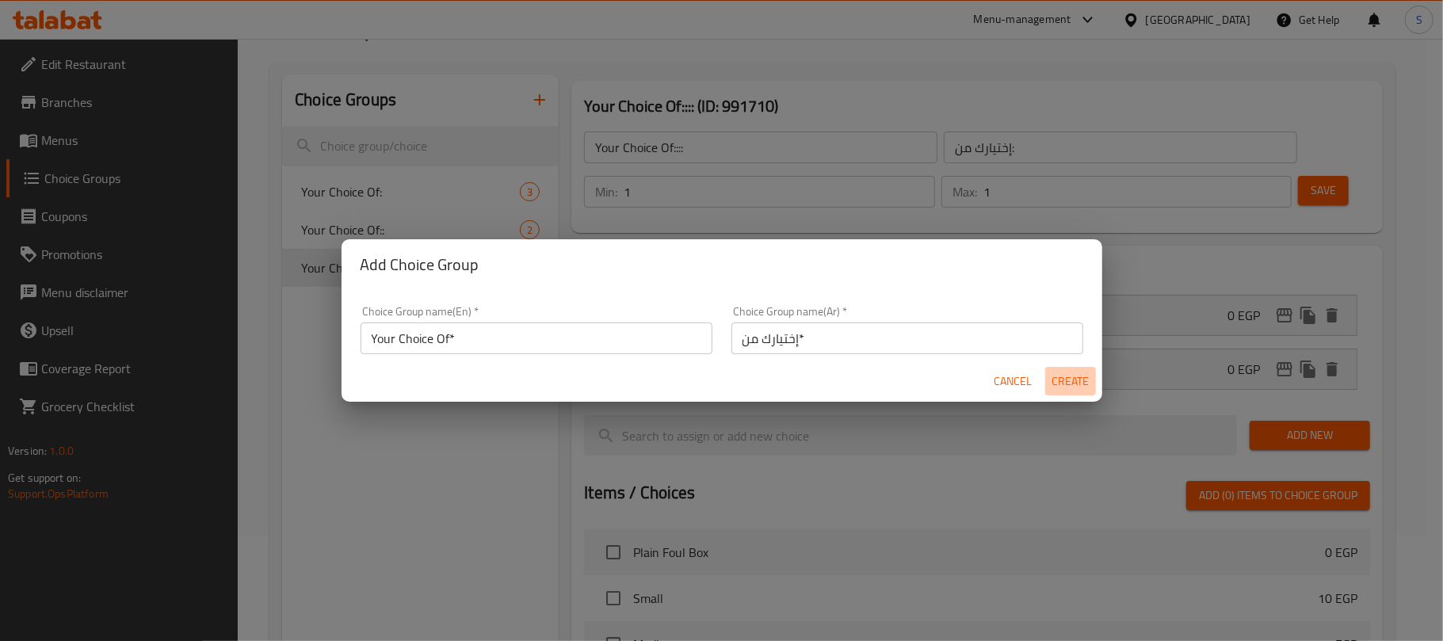
click at [1054, 375] on span "Create" at bounding box center [1071, 382] width 38 height 20
type input "Your Choice Of*"
type input "إختيارك من*"
type input "0"
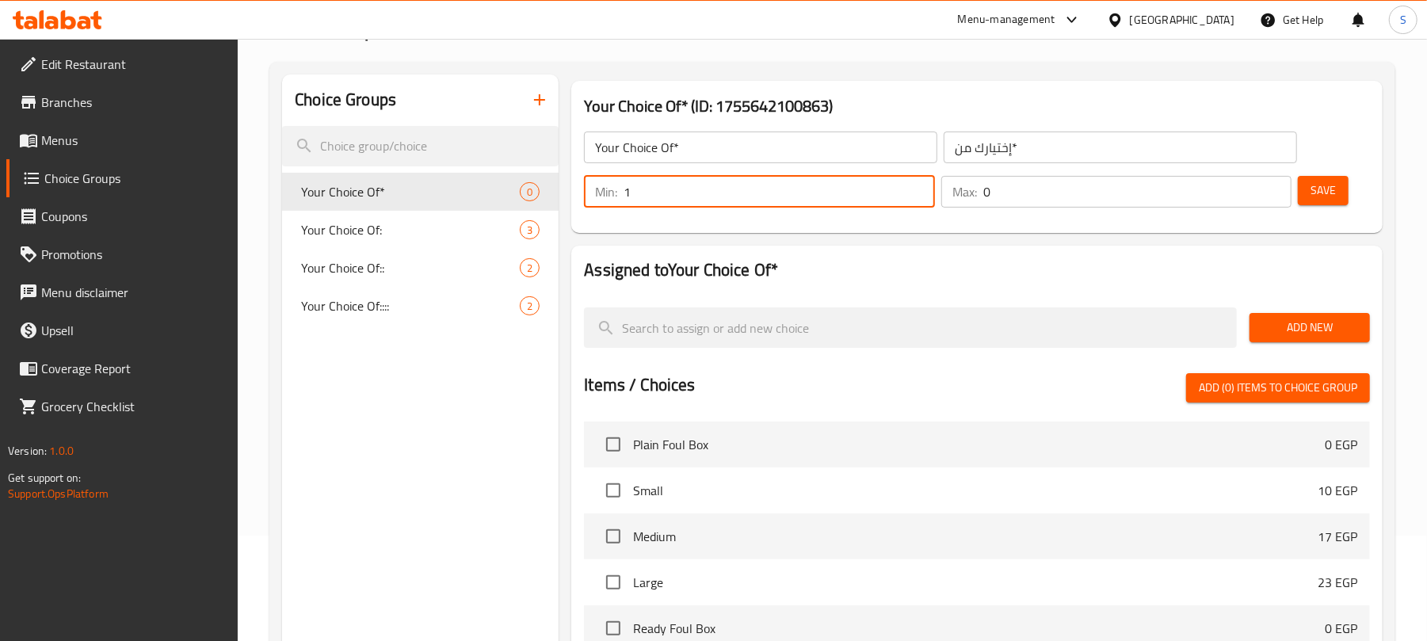
type input "1"
click at [915, 185] on input "1" at bounding box center [779, 192] width 311 height 32
type input "1"
click at [1271, 181] on input "1" at bounding box center [1138, 192] width 308 height 32
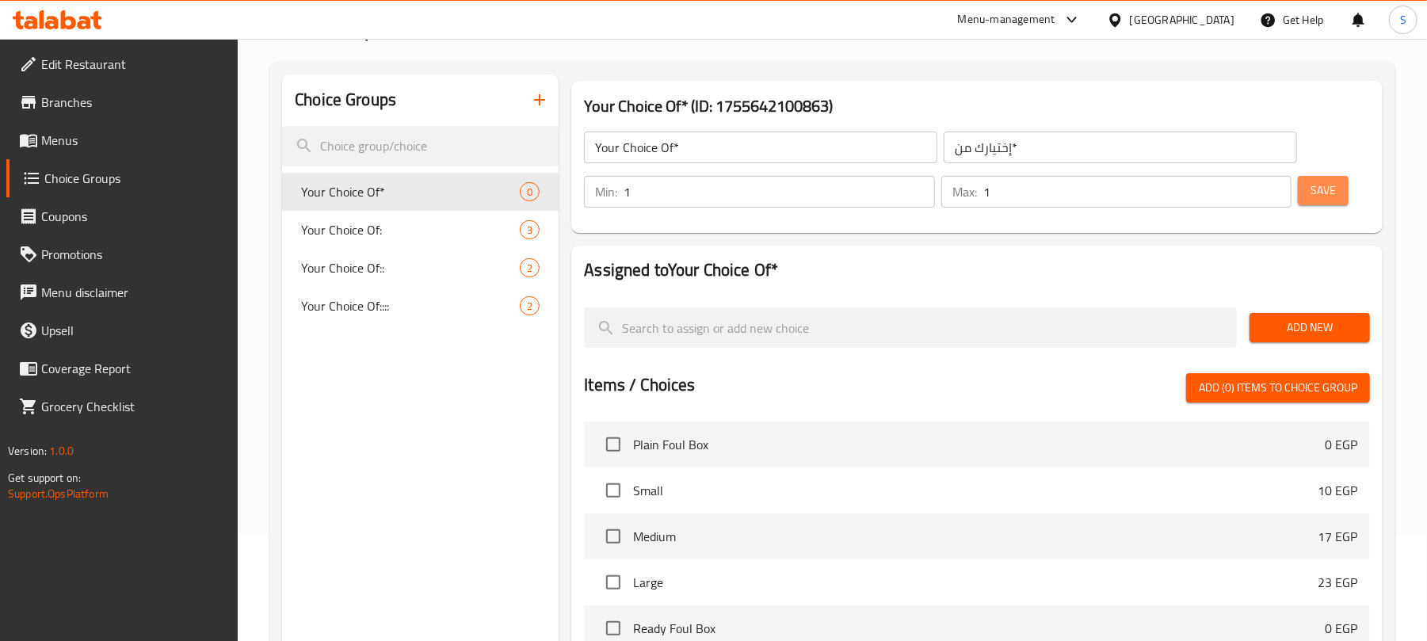
click at [1306, 184] on button "Save" at bounding box center [1323, 190] width 51 height 29
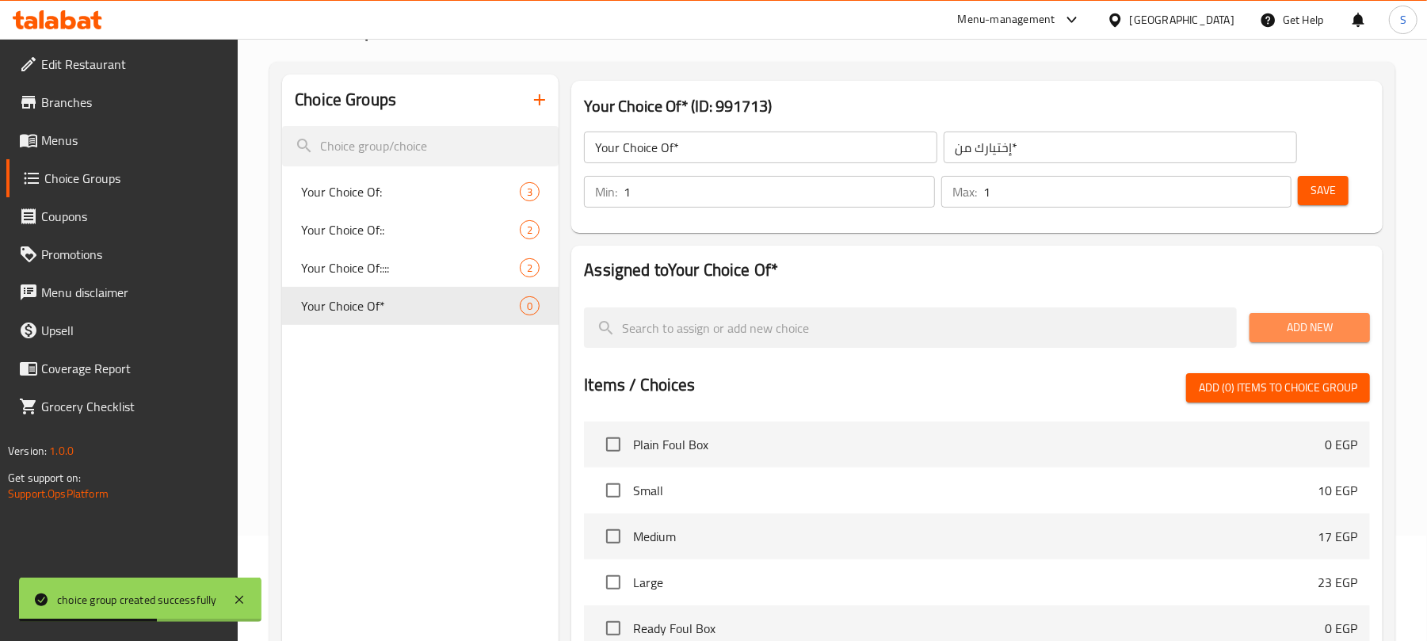
click at [1297, 331] on span "Add New" at bounding box center [1309, 328] width 95 height 20
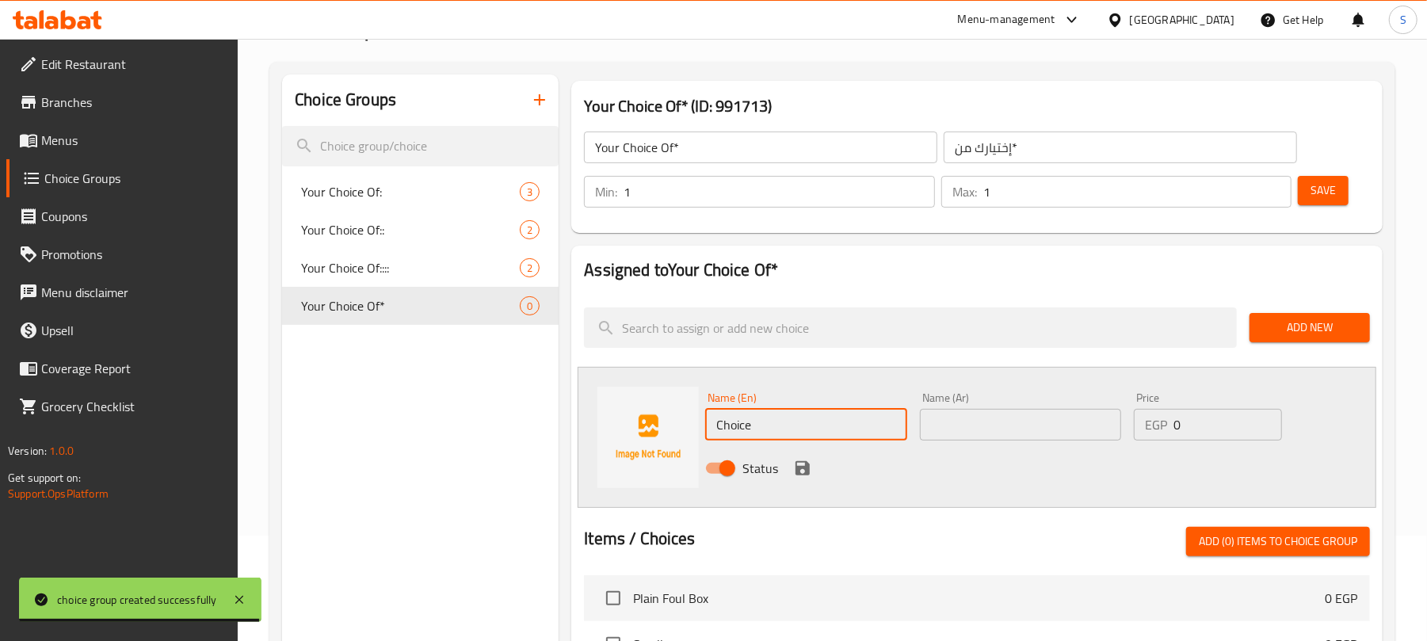
drag, startPoint x: 756, startPoint y: 419, endPoint x: 691, endPoint y: 419, distance: 65.0
click at [691, 419] on div "Name (En) Choice Name (En) Name (Ar) Name (Ar) Price EGP 0 Price Status" at bounding box center [977, 437] width 799 height 141
paste input "Foul With Ghe"
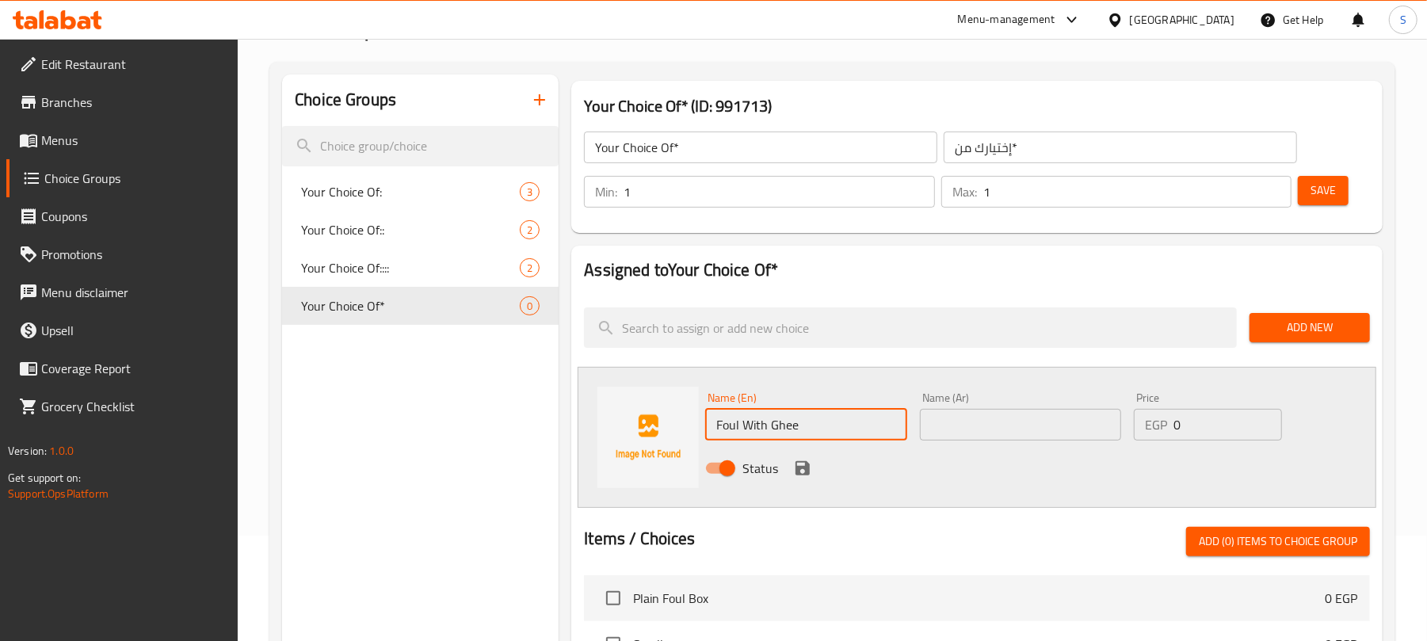
type input "Foul With Ghee"
click at [980, 420] on input "text" at bounding box center [1020, 425] width 201 height 32
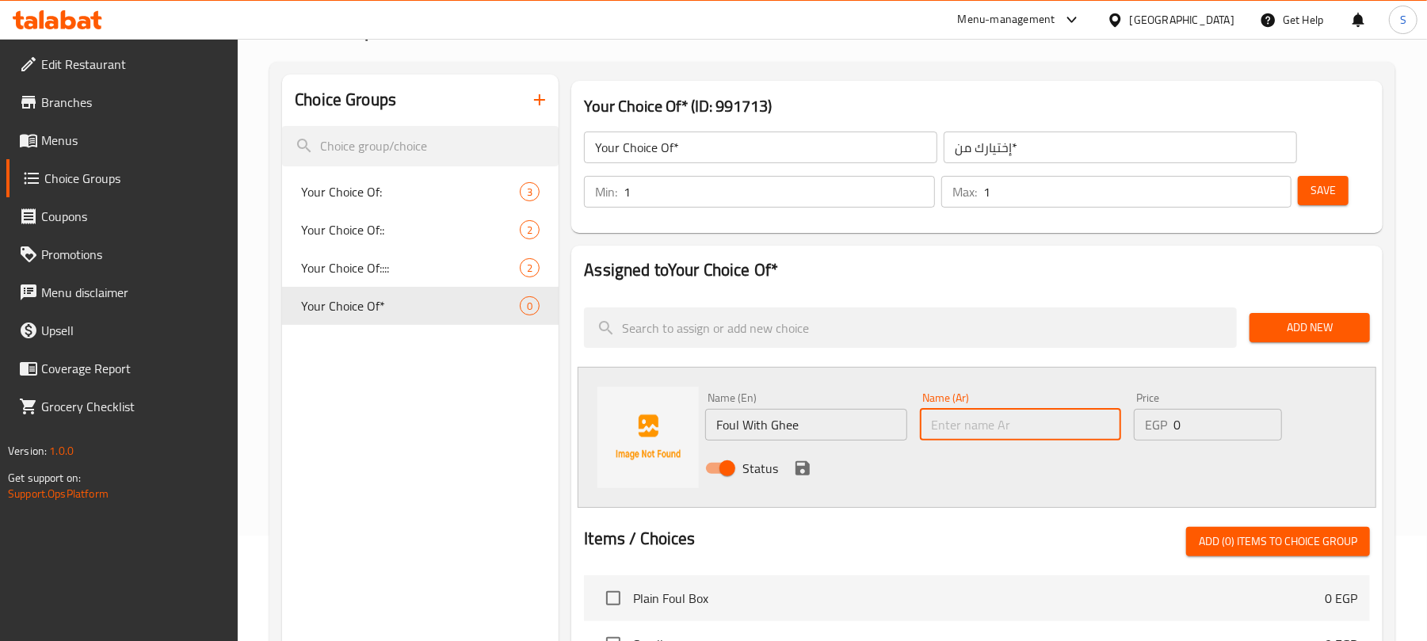
paste input "فول سمنة"
type input "فول سمنة"
click at [808, 473] on icon "save" at bounding box center [803, 468] width 14 height 14
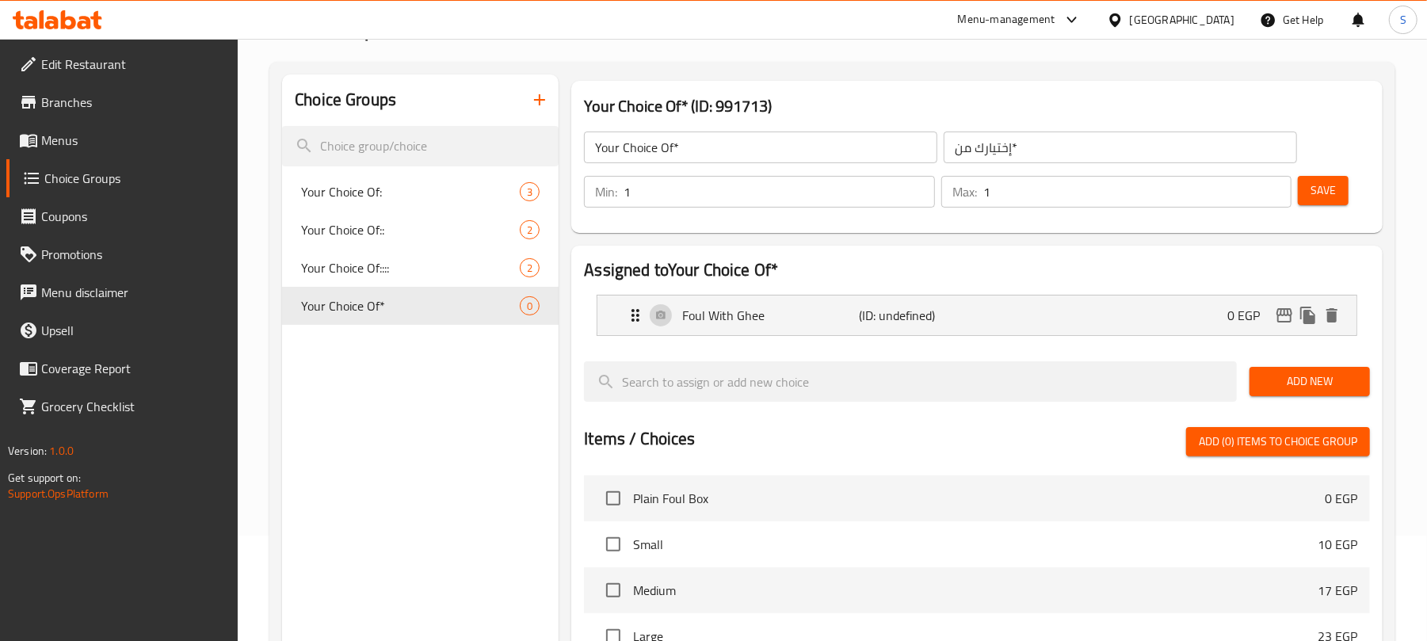
click at [1331, 385] on span "Add New" at bounding box center [1309, 382] width 95 height 20
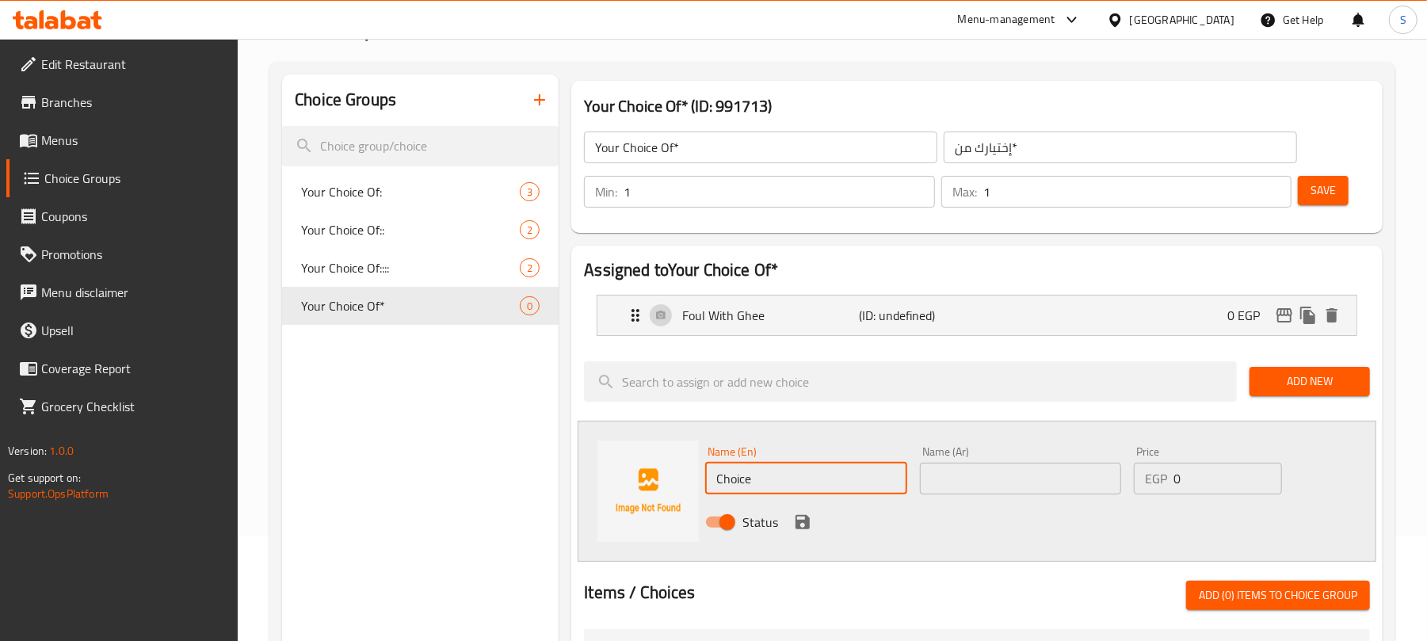
drag, startPoint x: 781, startPoint y: 483, endPoint x: 709, endPoint y: 474, distance: 73.4
click at [709, 474] on input "Choice" at bounding box center [805, 479] width 201 height 32
paste input "Foul With Olive Oil"
type input "Foul With Olive Oil"
click at [965, 474] on input "text" at bounding box center [1020, 479] width 201 height 32
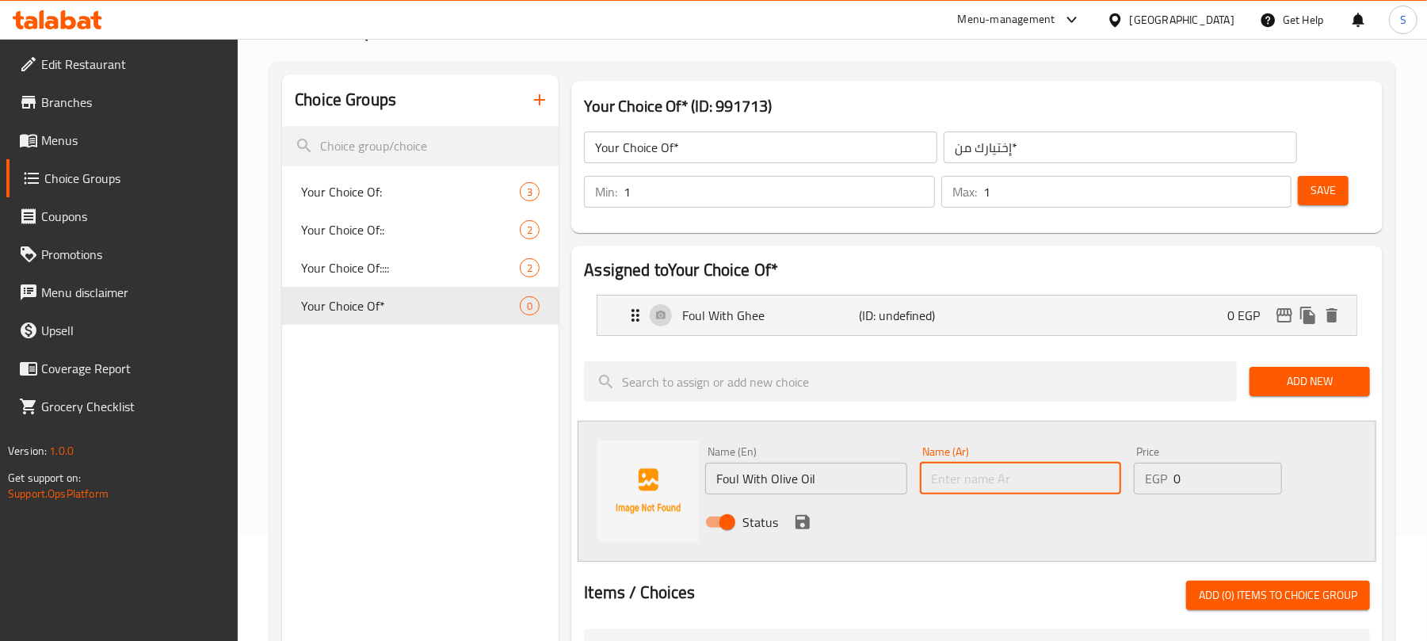
paste input "فول زيت زيتون"
type input "فول زيت زيتون"
click at [806, 523] on icon "save" at bounding box center [803, 522] width 14 height 14
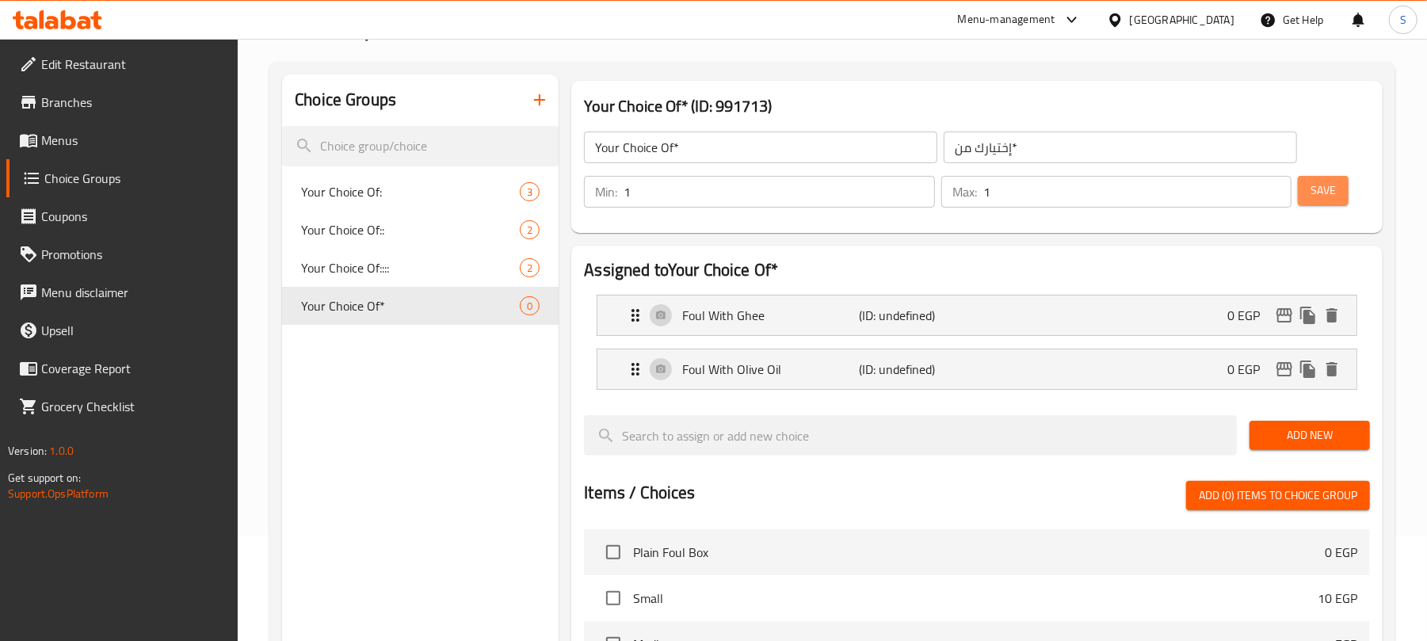
click at [1332, 191] on span "Save" at bounding box center [1323, 191] width 25 height 20
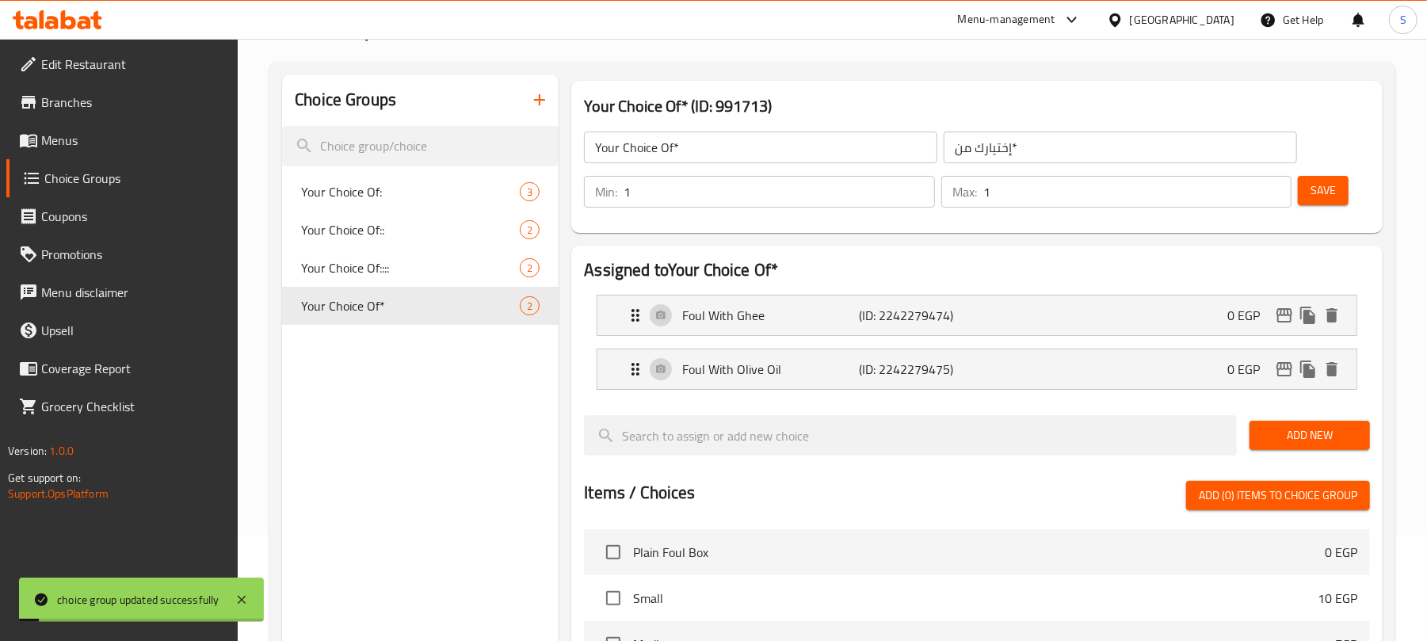
click at [1332, 191] on span "Save" at bounding box center [1323, 191] width 25 height 20
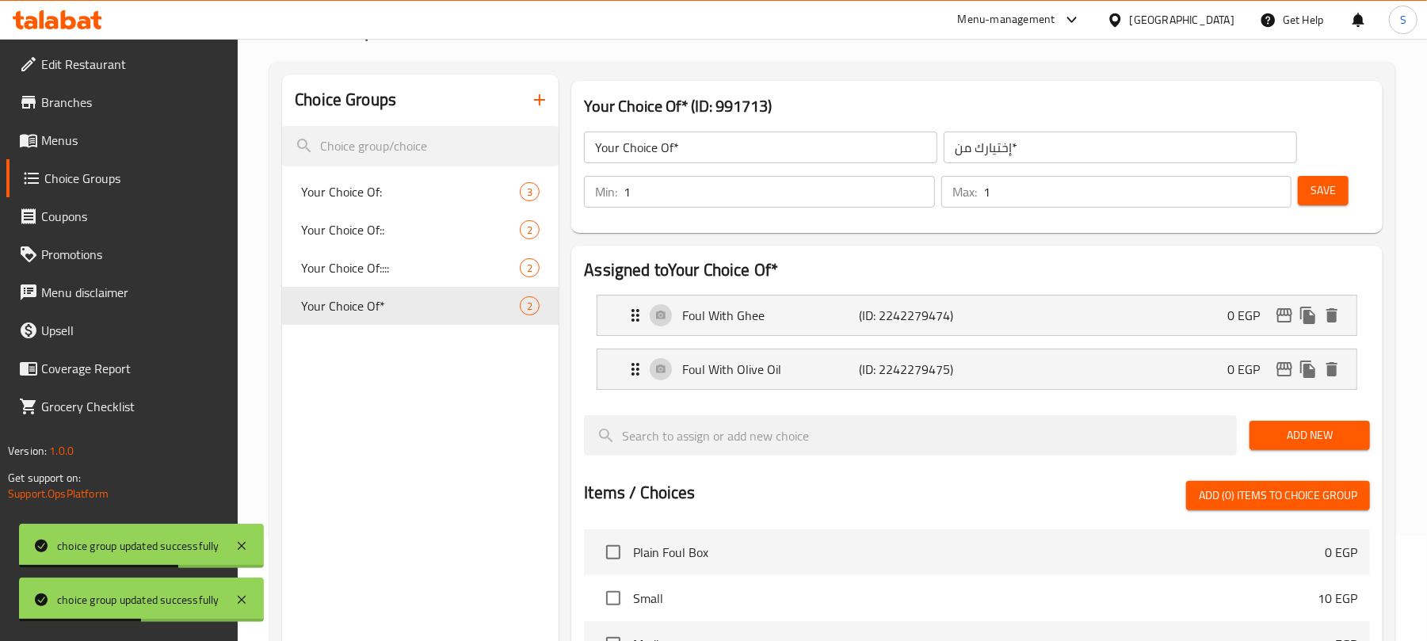
click at [502, 469] on div "Choice Groups Your Choice Of: 3 Your Choice Of:: 2 Your Choice Of:::: 2 Your Ch…" at bounding box center [420, 555] width 277 height 963
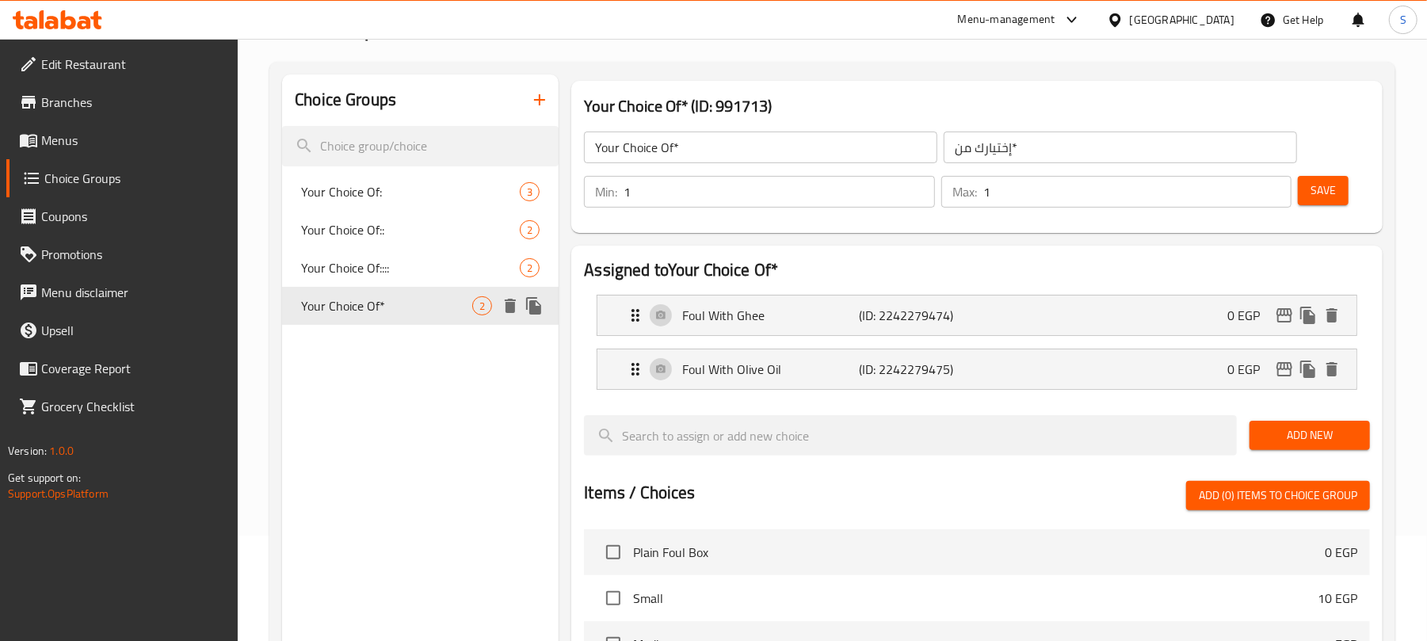
click at [537, 295] on button "duplicate" at bounding box center [534, 306] width 24 height 24
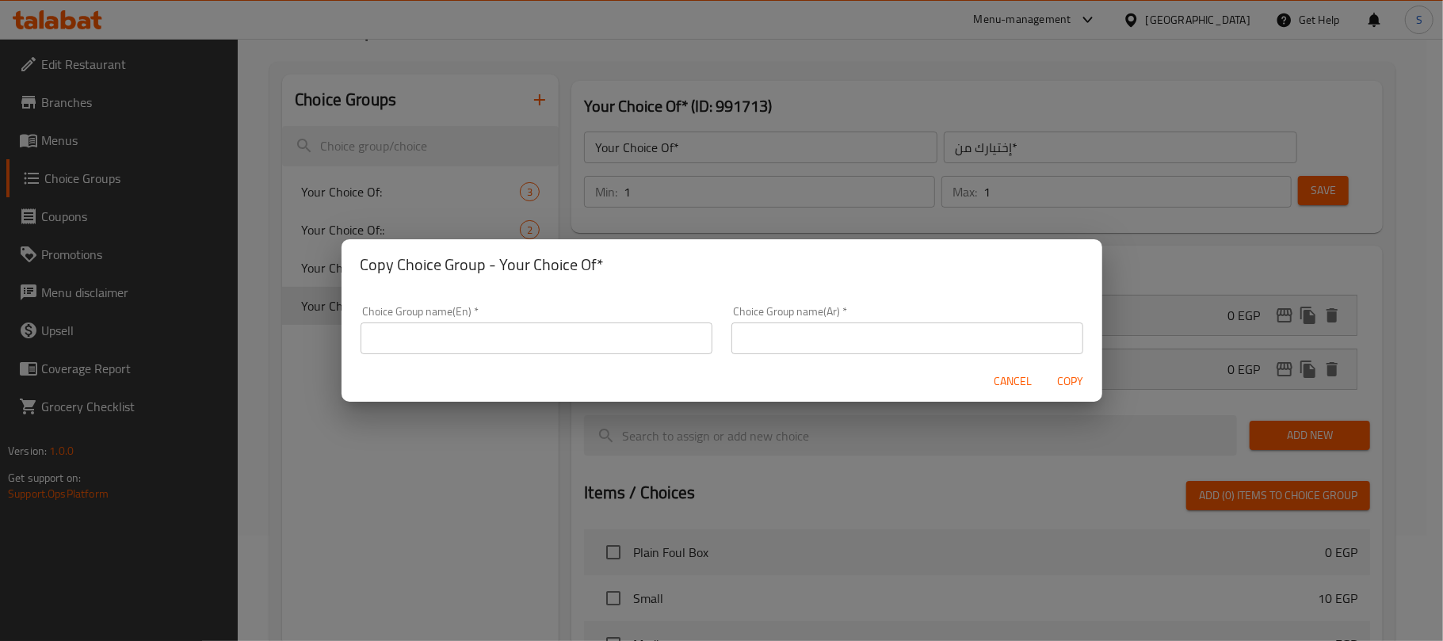
click at [518, 324] on input "text" at bounding box center [537, 339] width 352 height 32
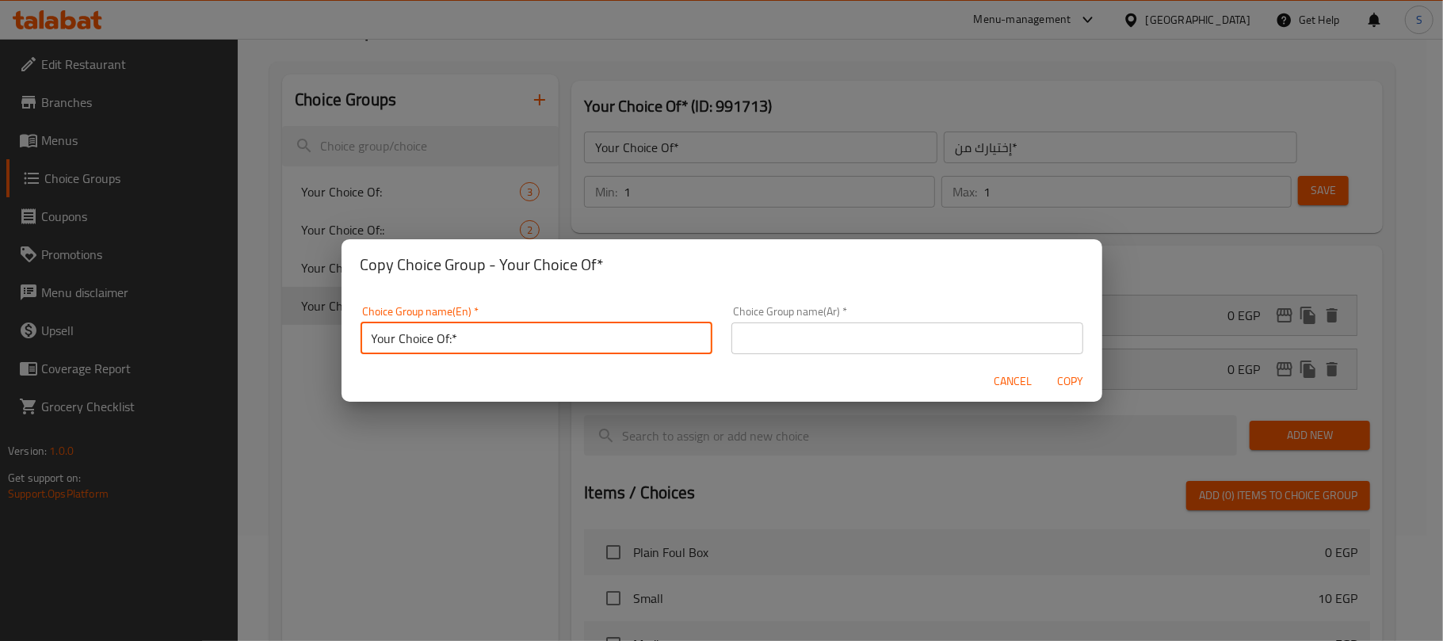
type input "Your Choice Of:*"
click at [762, 344] on input "text" at bounding box center [908, 339] width 352 height 32
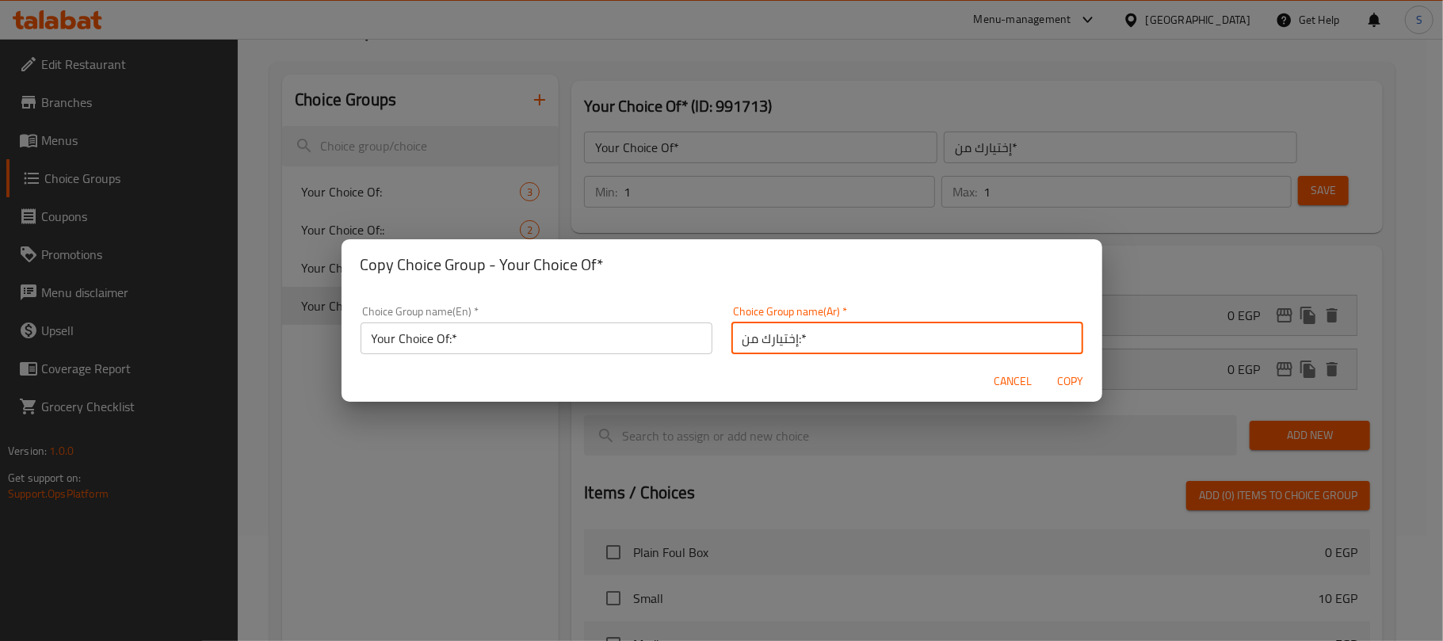
type input "إختيارك من:*"
click at [762, 293] on div "Choice Group name(En)   * Your Choice Of:* Choice Group name(En) * Choice Group…" at bounding box center [722, 325] width 761 height 71
click at [1064, 387] on span "Copy" at bounding box center [1071, 382] width 38 height 20
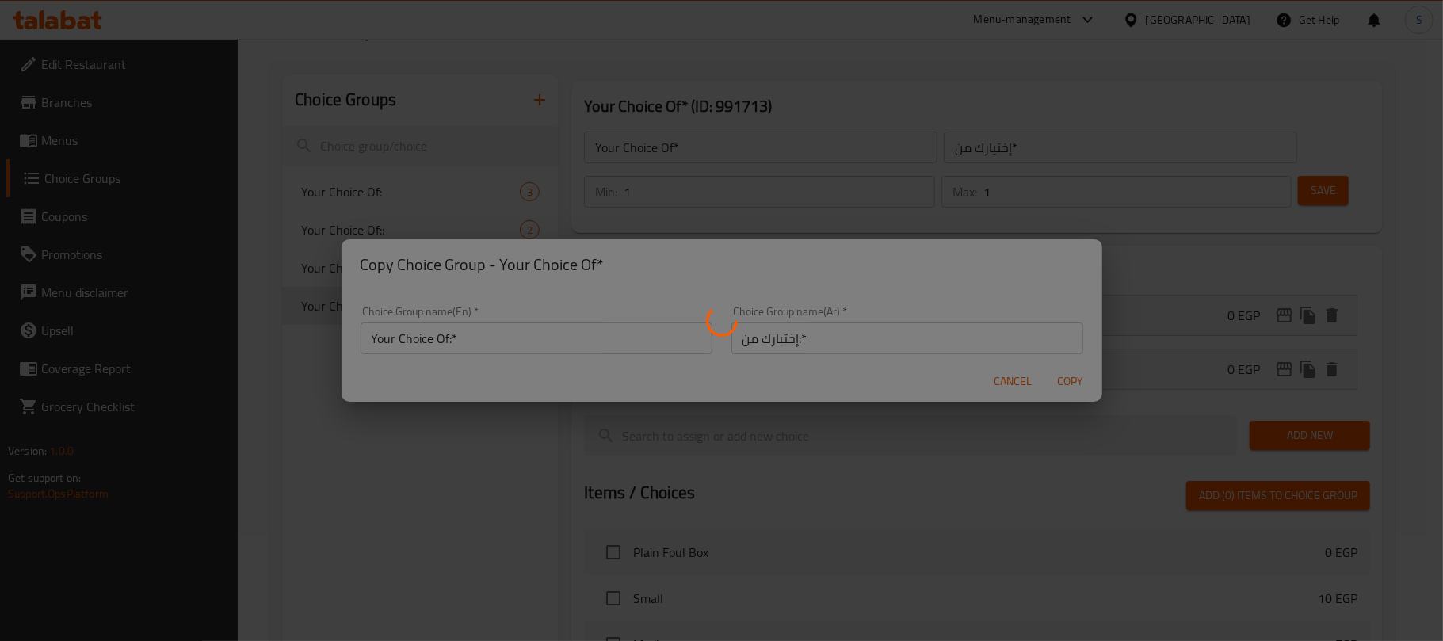
type input "Your Choice Of:*"
type input "إختيارك من:*"
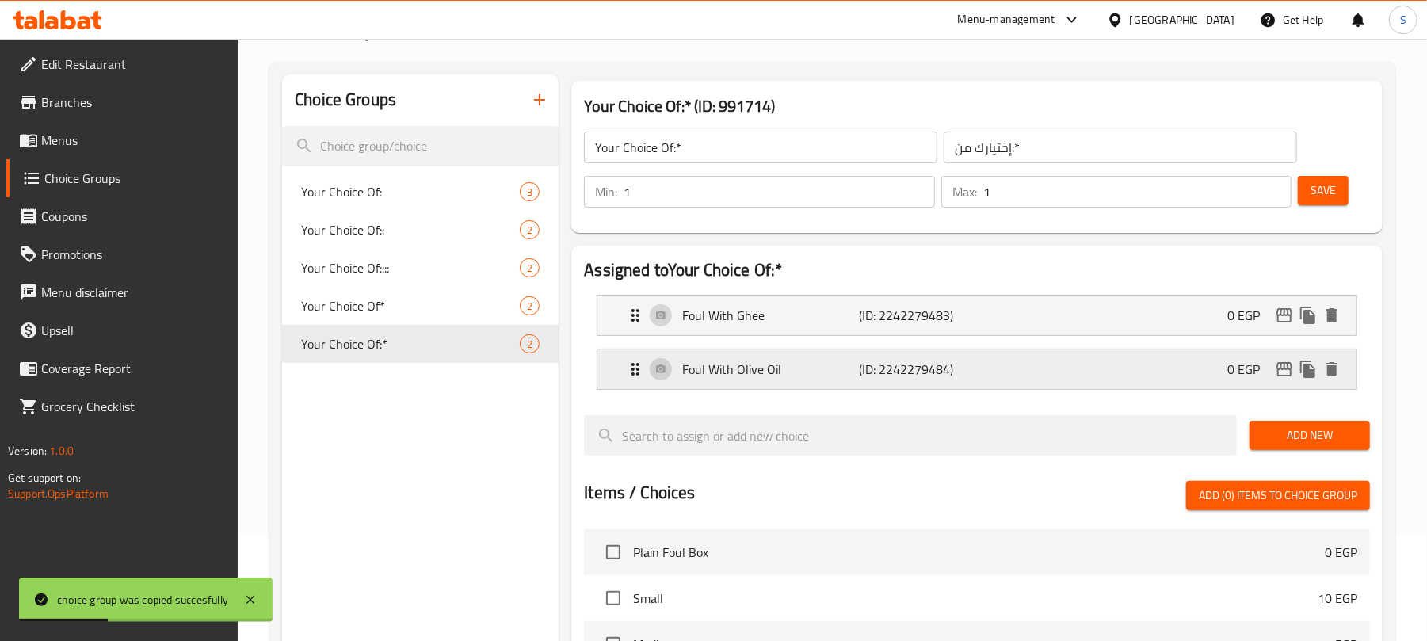
click at [1032, 356] on div "Foul With Olive Oil (ID: 2242279484) 0 EGP" at bounding box center [982, 370] width 712 height 40
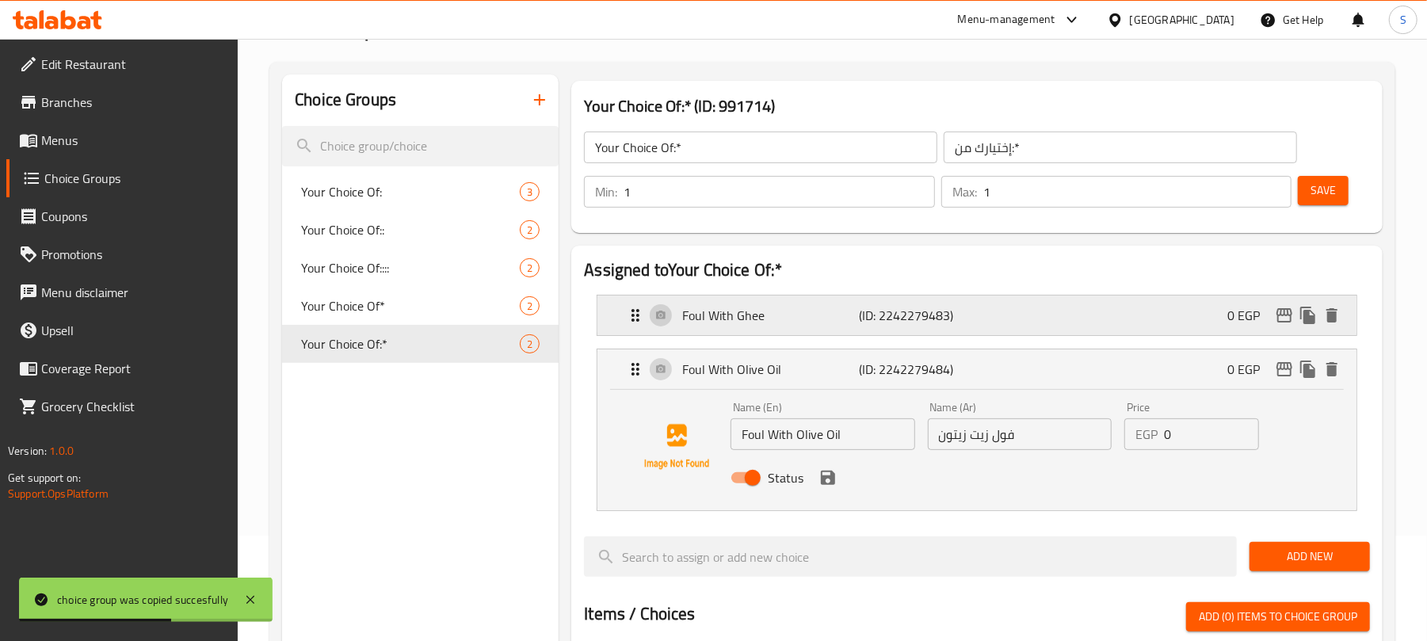
click at [986, 317] on div "Foul With Ghee (ID: 2242279483) 0 EGP" at bounding box center [982, 316] width 712 height 40
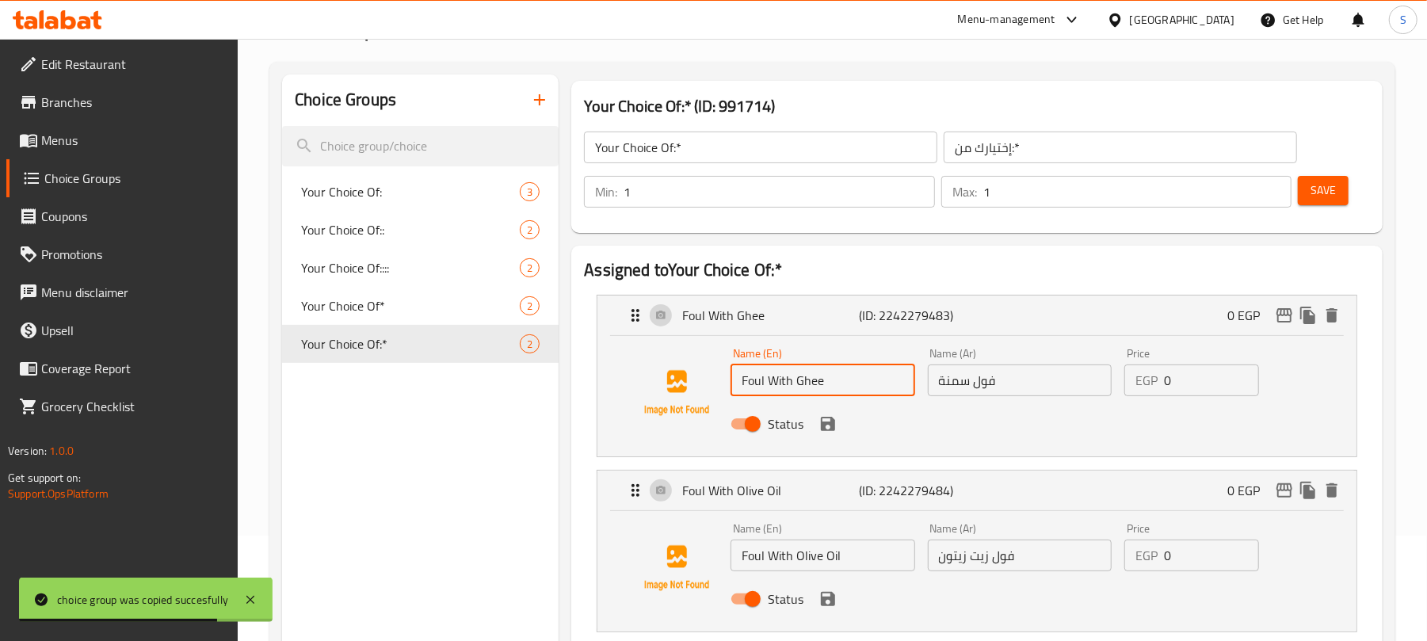
drag, startPoint x: 768, startPoint y: 377, endPoint x: 848, endPoint y: 369, distance: 80.4
click at [848, 369] on input "Foul With Ghee" at bounding box center [823, 381] width 184 height 32
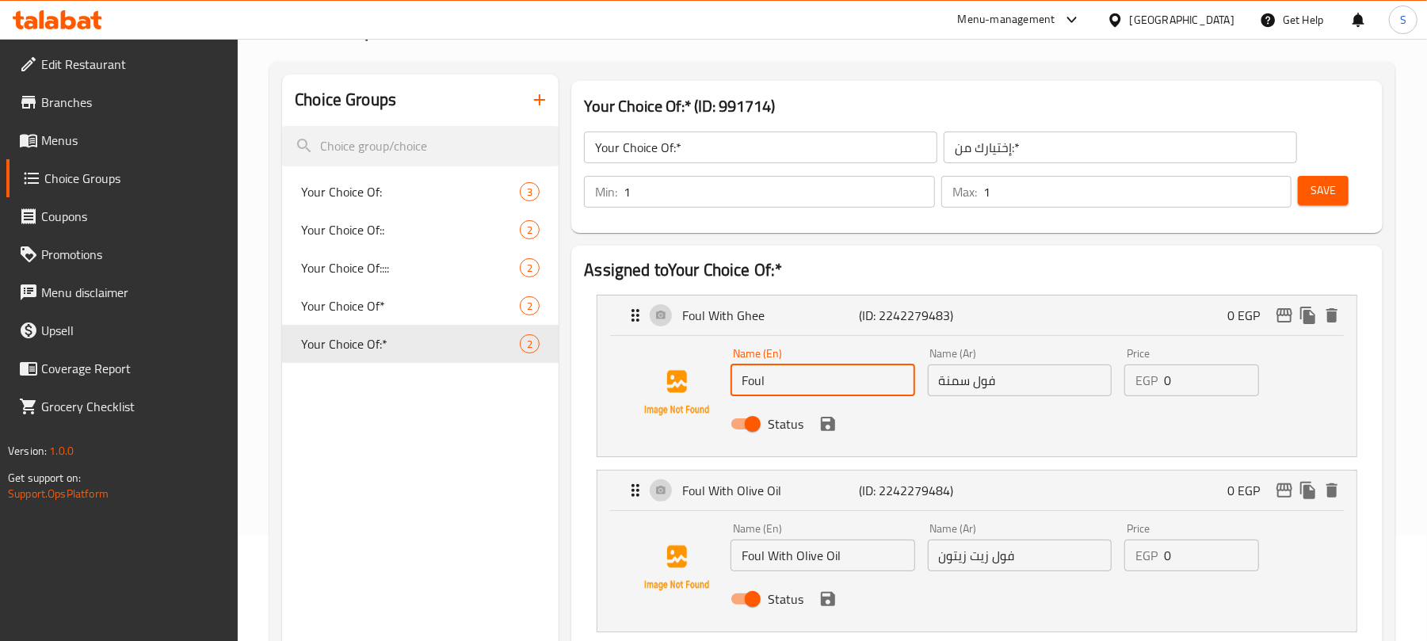
type input "Foul"
click at [965, 382] on input "فول سمنة" at bounding box center [1020, 381] width 184 height 32
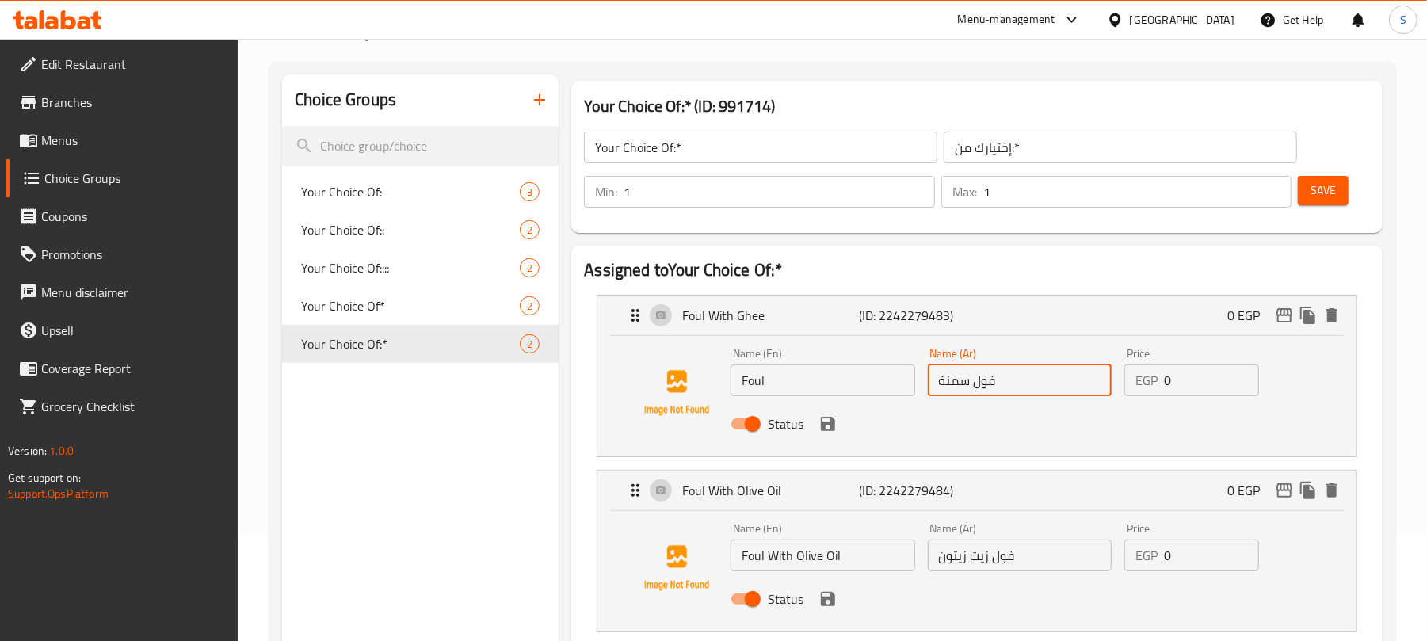
click at [965, 382] on input "فول سمنة" at bounding box center [1020, 381] width 184 height 32
click at [964, 382] on input "فول سمنة" at bounding box center [1020, 381] width 184 height 32
click at [1047, 382] on input "فول سمنة" at bounding box center [1020, 381] width 184 height 32
click at [835, 422] on icon "save" at bounding box center [828, 424] width 14 height 14
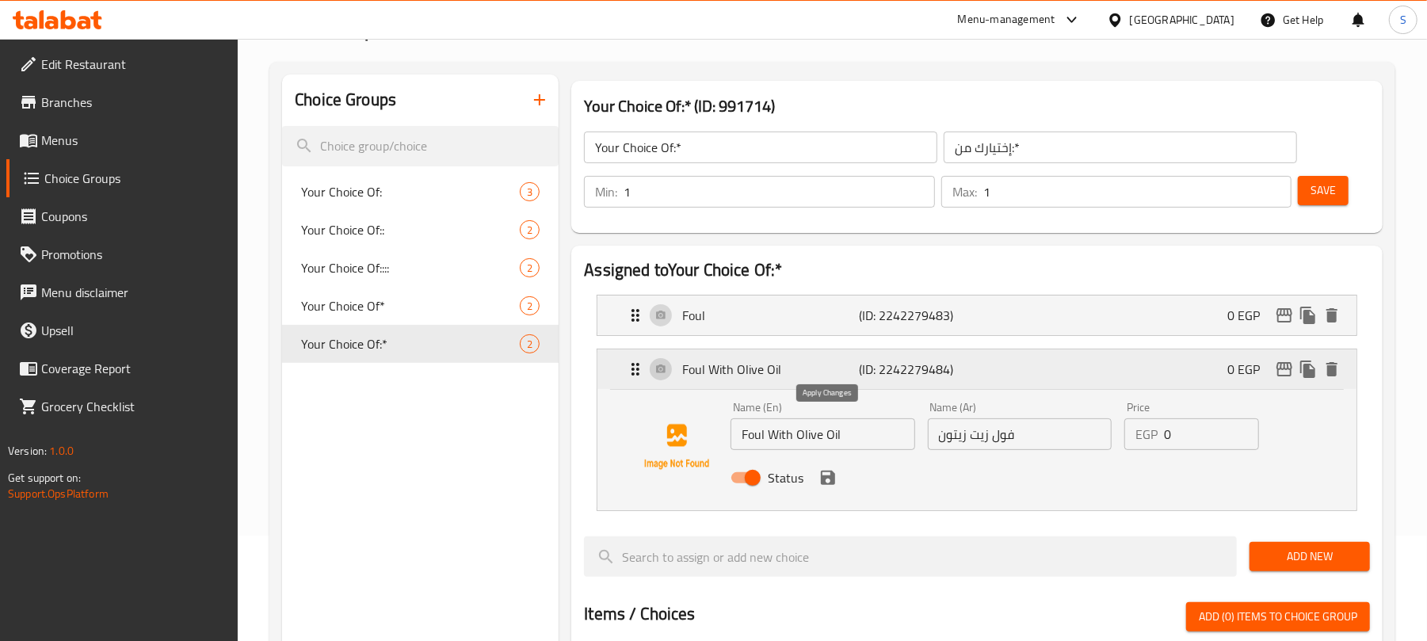
type input "فول"
click at [823, 428] on input "Foul With Olive Oil" at bounding box center [823, 434] width 184 height 32
type input "ل"
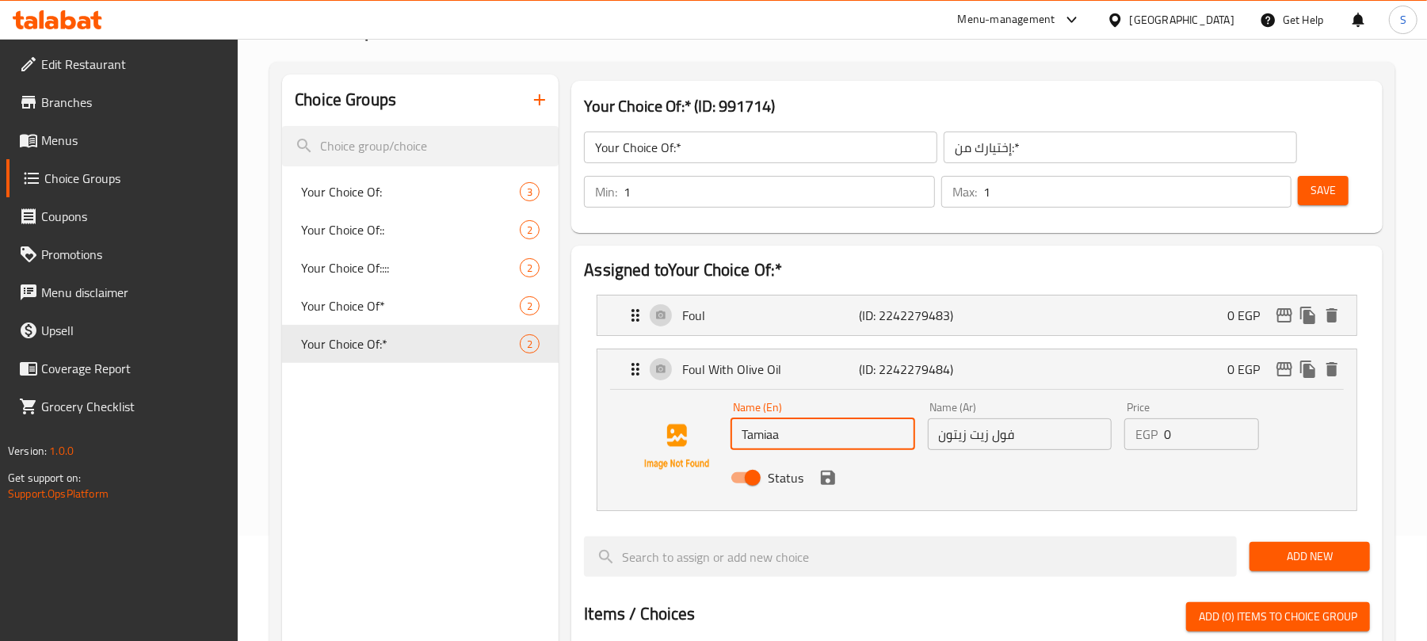
type input "Tamiaa"
click at [959, 433] on input "فول زيت زيتون" at bounding box center [1020, 434] width 184 height 32
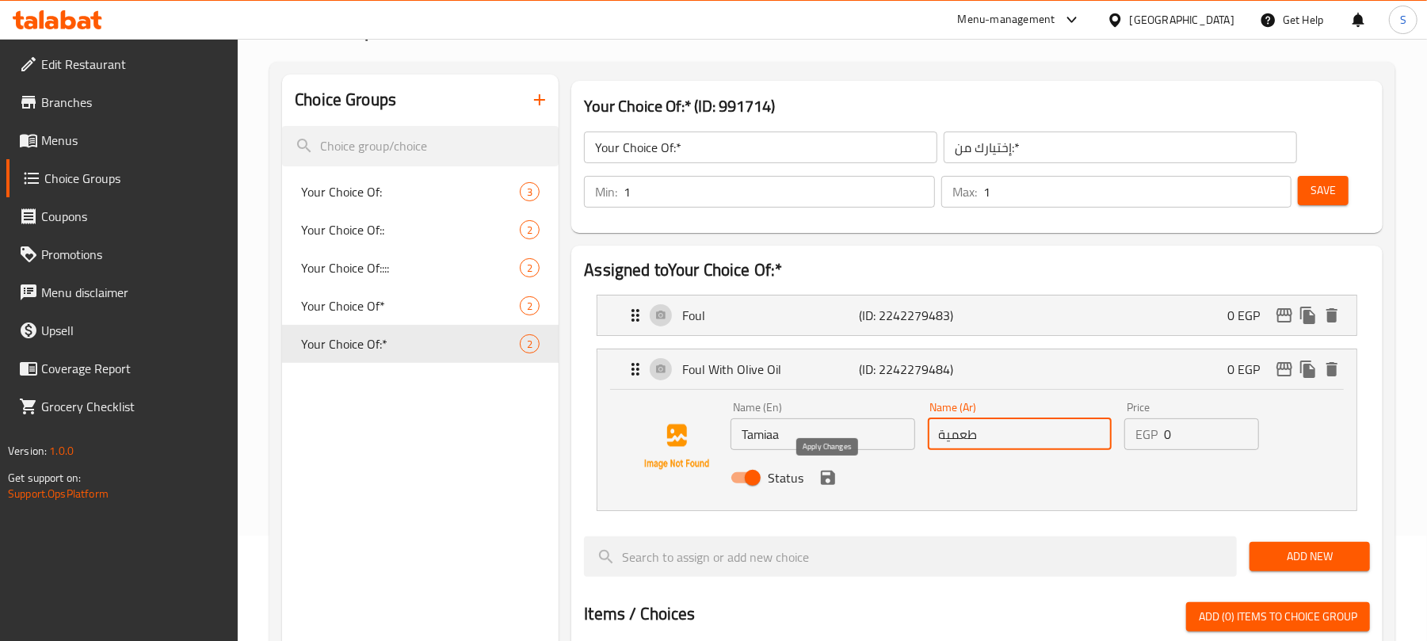
click at [834, 480] on icon "save" at bounding box center [828, 478] width 14 height 14
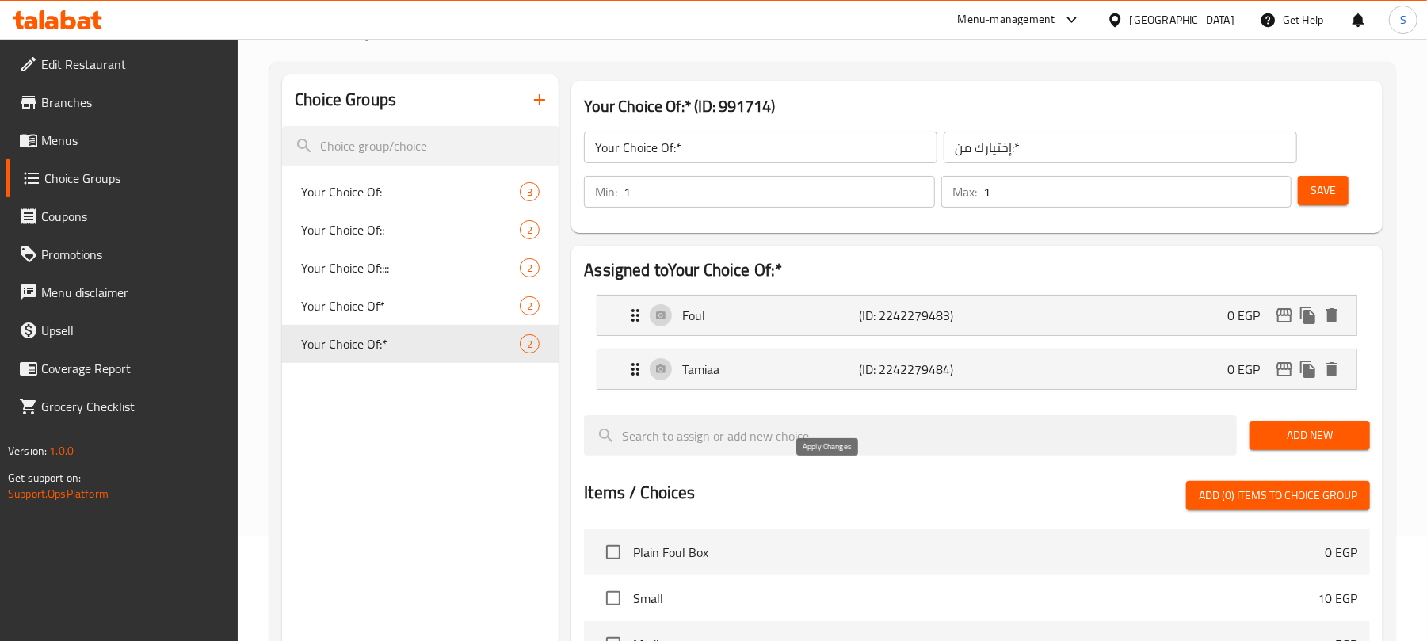
type input "طعمية"
click at [1311, 197] on span "Save" at bounding box center [1323, 191] width 25 height 20
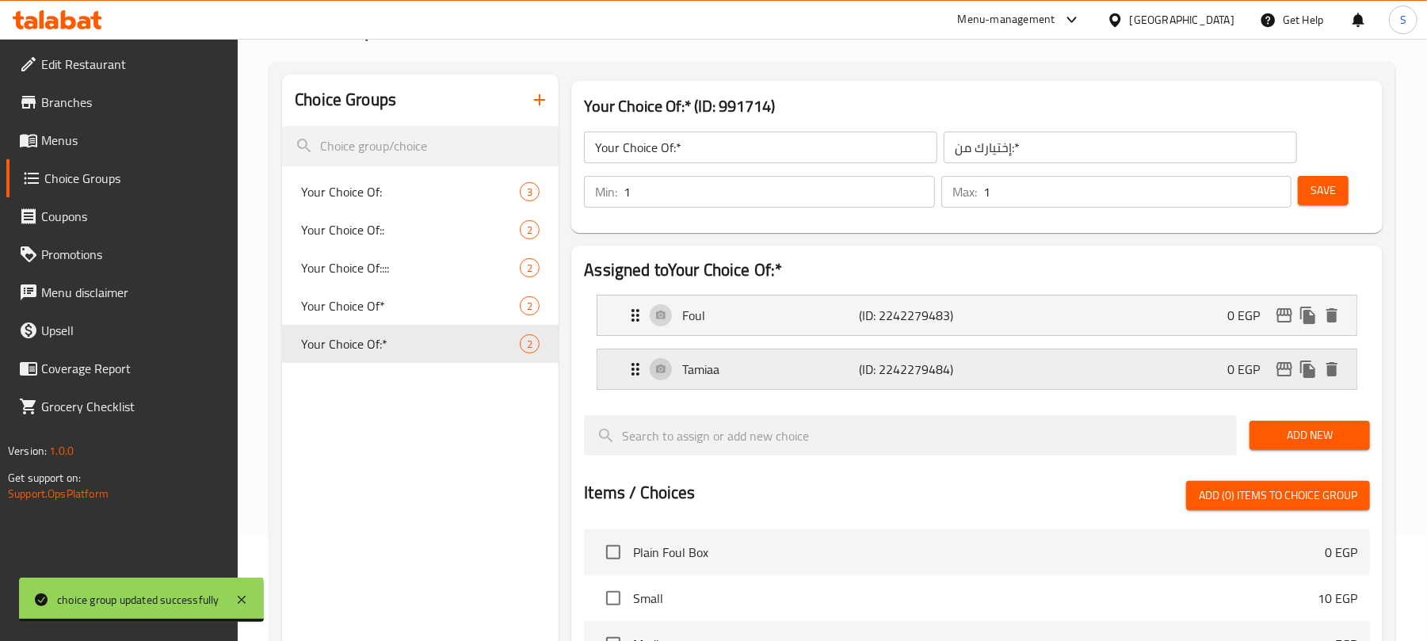
click at [1026, 362] on div "Tamiaa (ID: 2242279484) 0 EGP" at bounding box center [982, 370] width 712 height 40
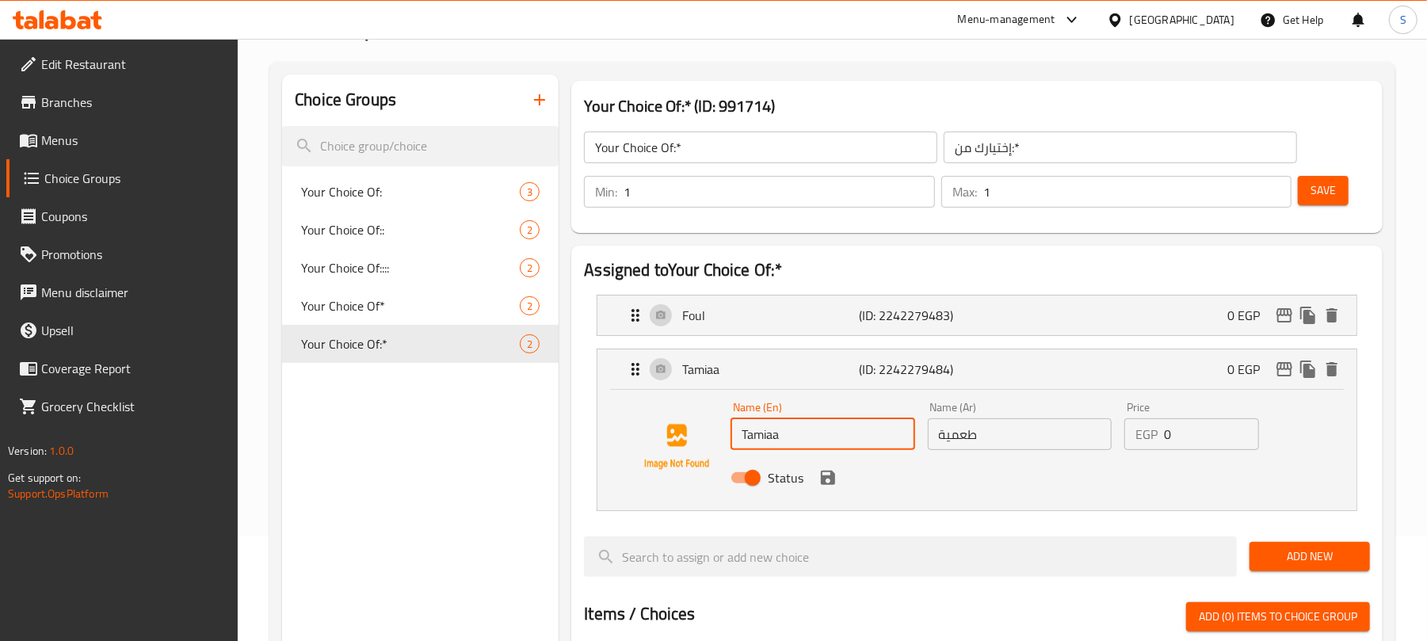
drag, startPoint x: 756, startPoint y: 435, endPoint x: 772, endPoint y: 432, distance: 16.2
click at [772, 432] on input "Tamiaa" at bounding box center [823, 434] width 184 height 32
click at [762, 431] on input "Taa" at bounding box center [823, 434] width 184 height 32
type input "Taamia"
click at [825, 476] on icon "save" at bounding box center [828, 477] width 19 height 19
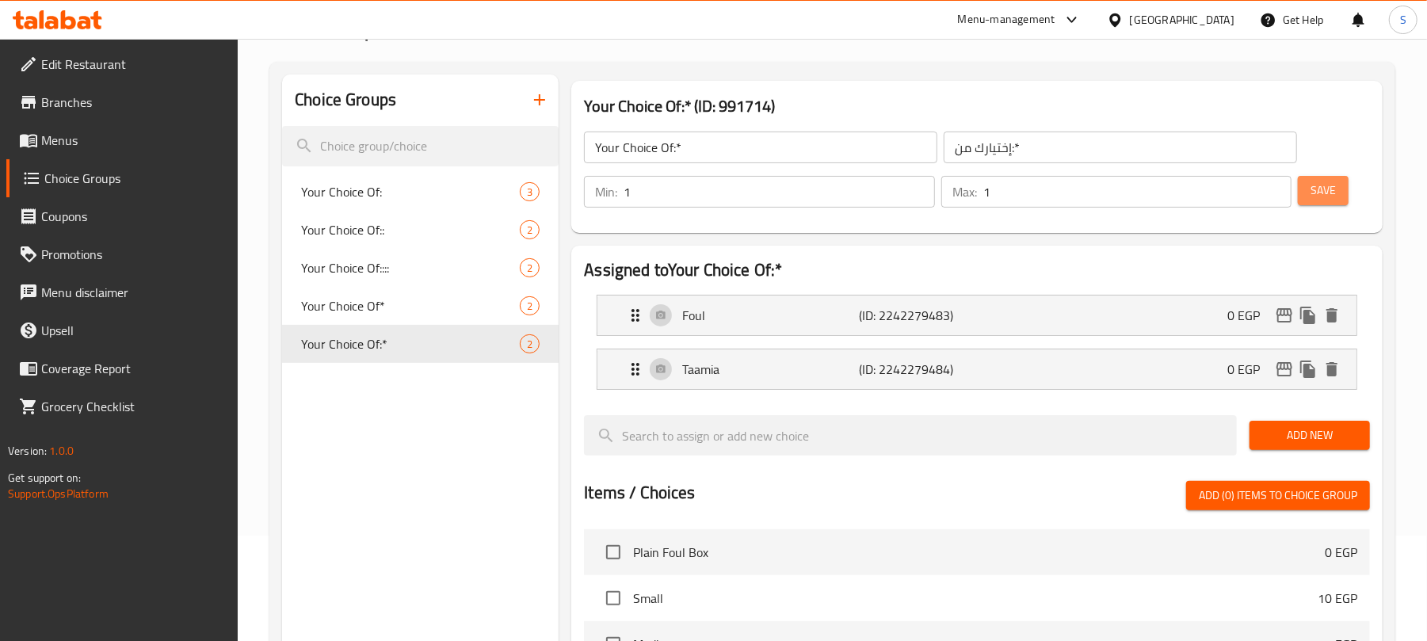
click at [1325, 197] on span "Save" at bounding box center [1323, 191] width 25 height 20
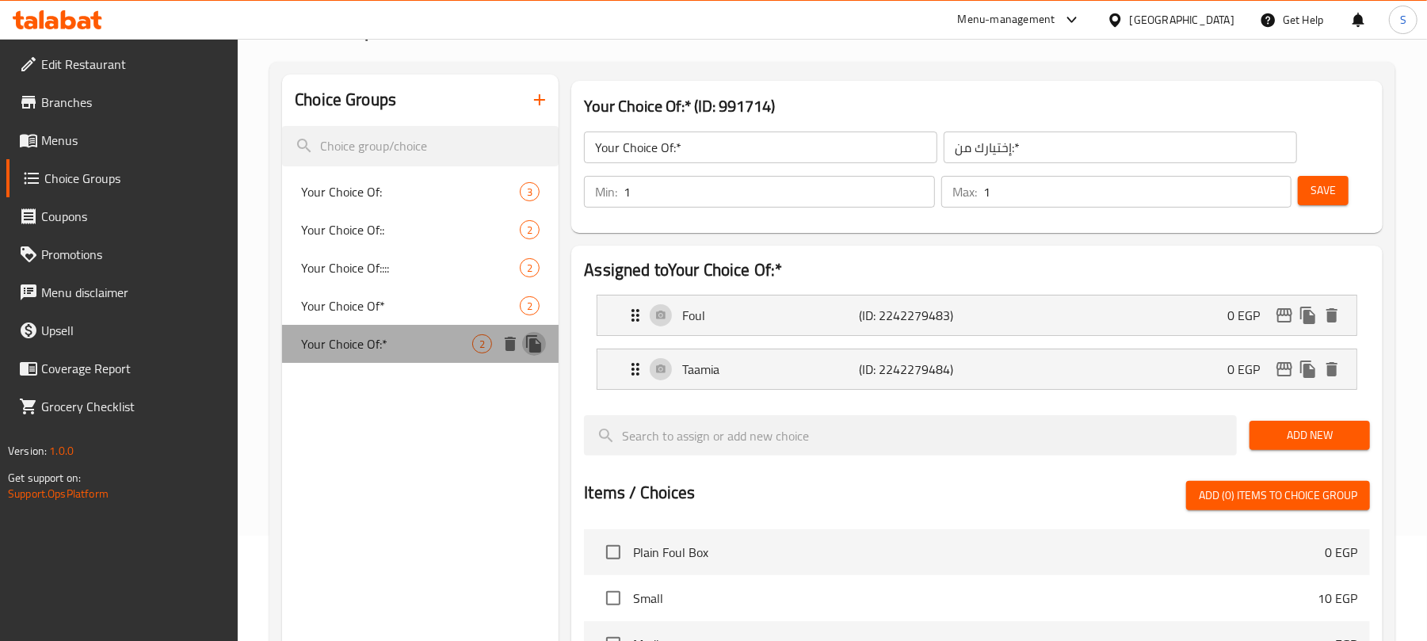
click at [531, 342] on icon "duplicate" at bounding box center [533, 343] width 15 height 17
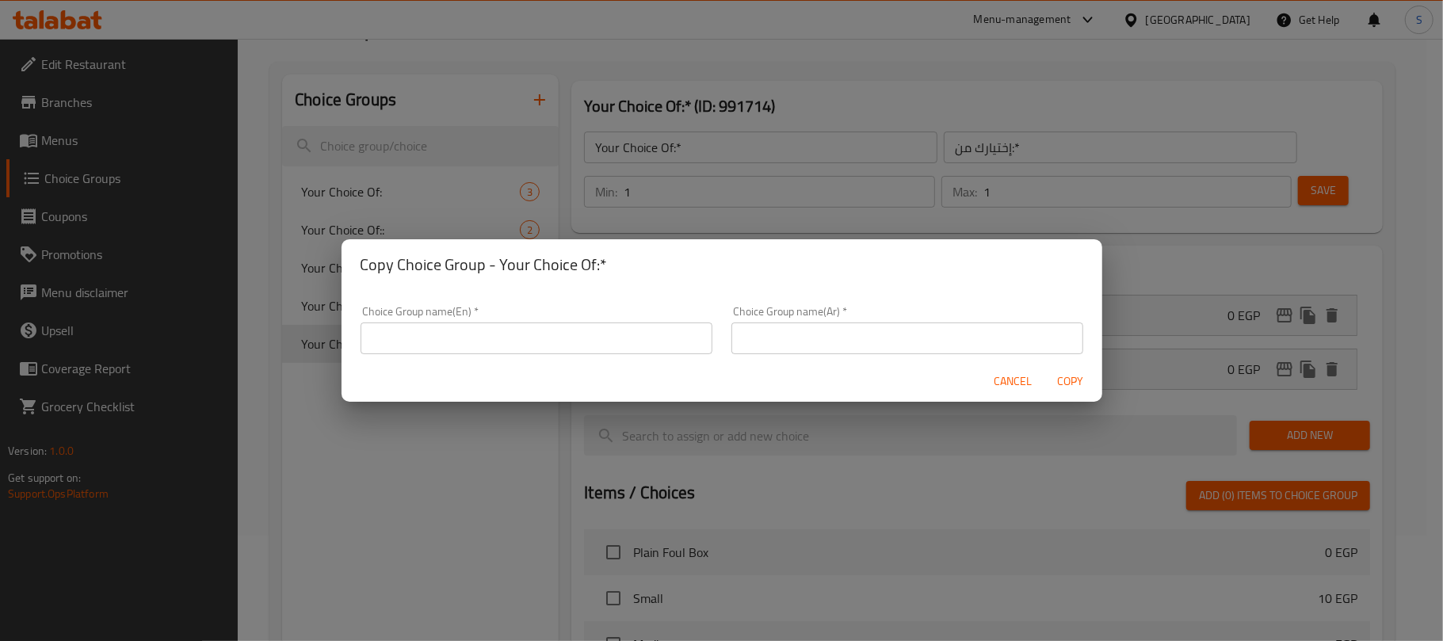
click at [537, 342] on input "text" at bounding box center [537, 339] width 352 height 32
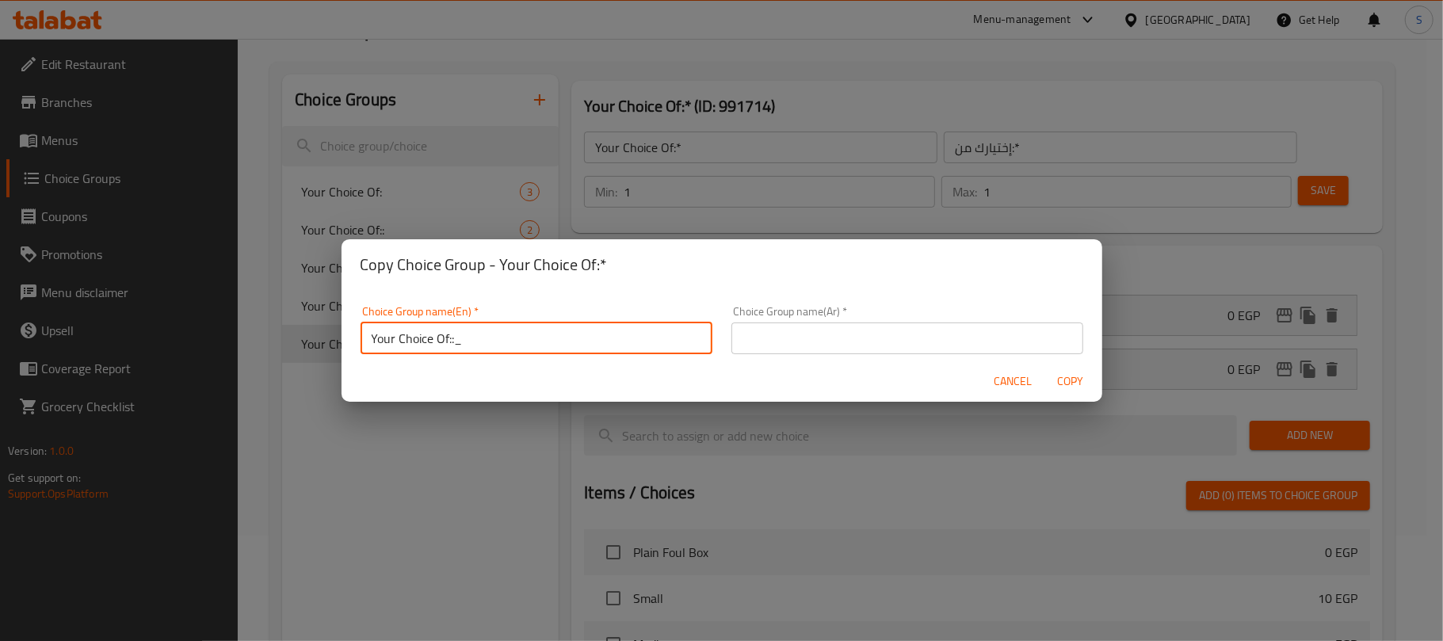
type input "Your Choice Of::_"
click at [756, 341] on input "text" at bounding box center [908, 339] width 352 height 32
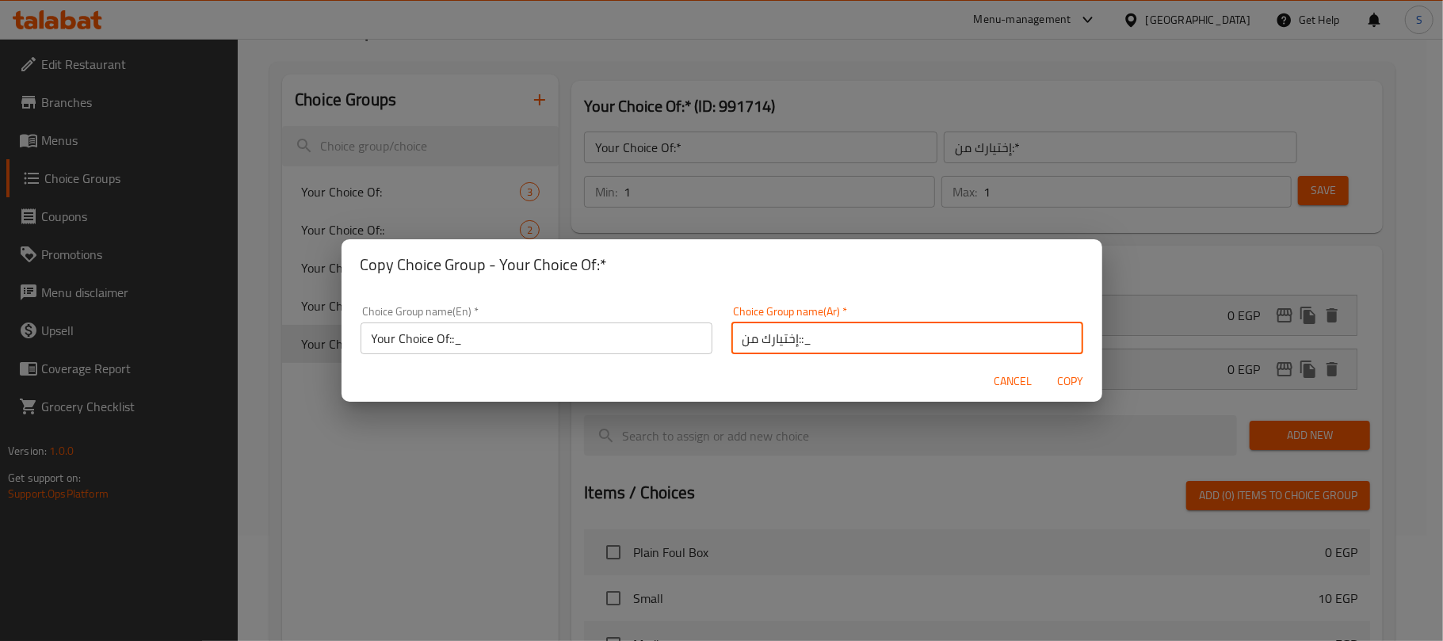
type input "إختيارك من::_"
click at [800, 249] on div "Copy Choice Group - Your Choice Of:*" at bounding box center [722, 264] width 761 height 51
click at [1063, 382] on span "Copy" at bounding box center [1071, 382] width 38 height 20
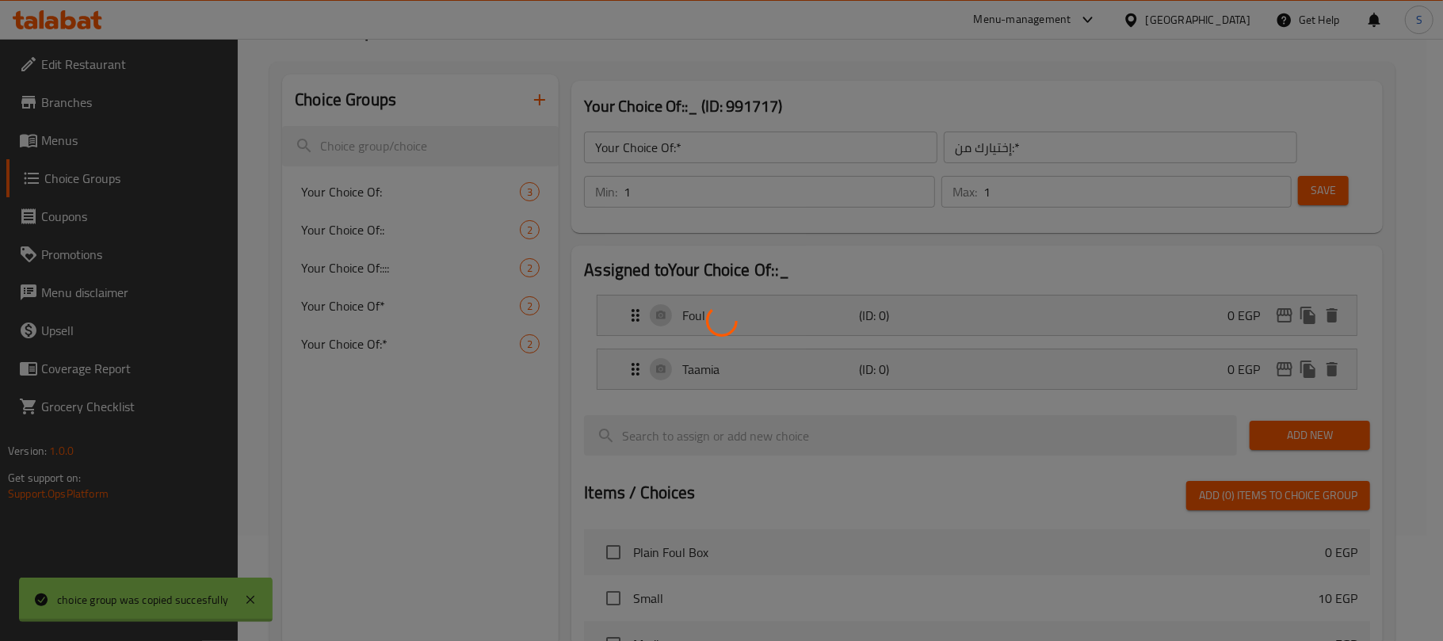
type input "Your Choice Of::_"
type input "إختيارك من::_"
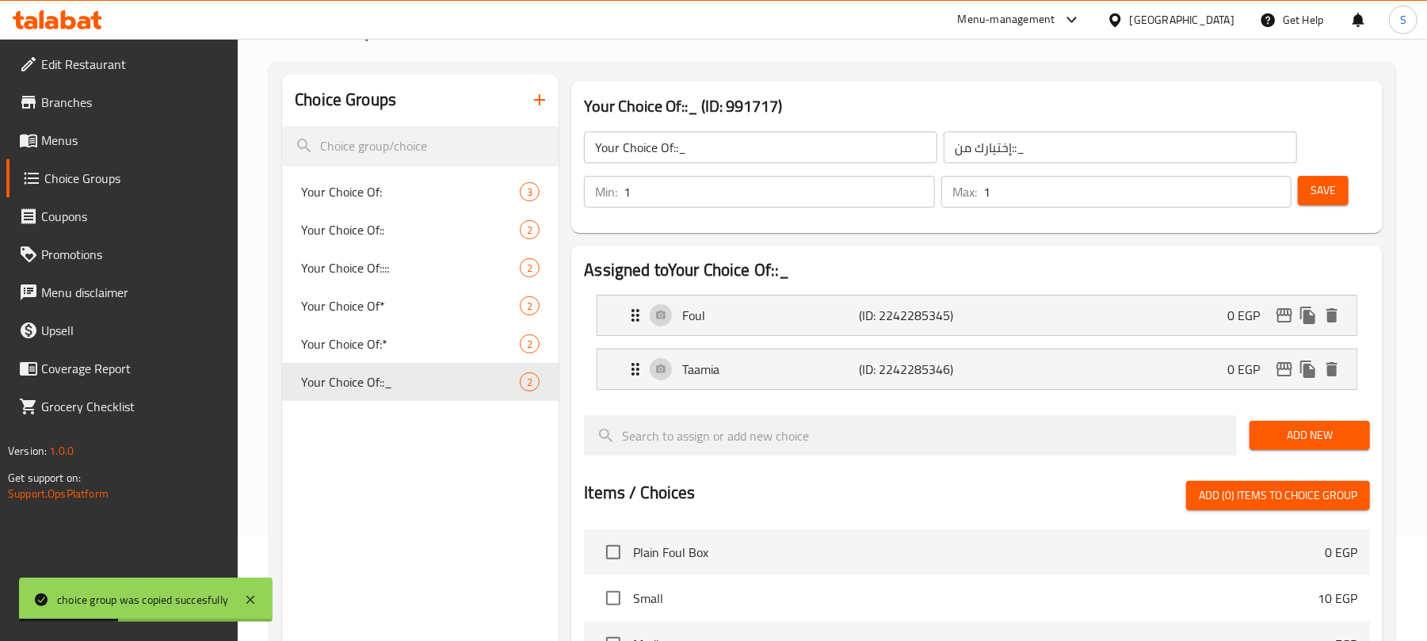
click at [1298, 430] on span "Add New" at bounding box center [1309, 436] width 95 height 20
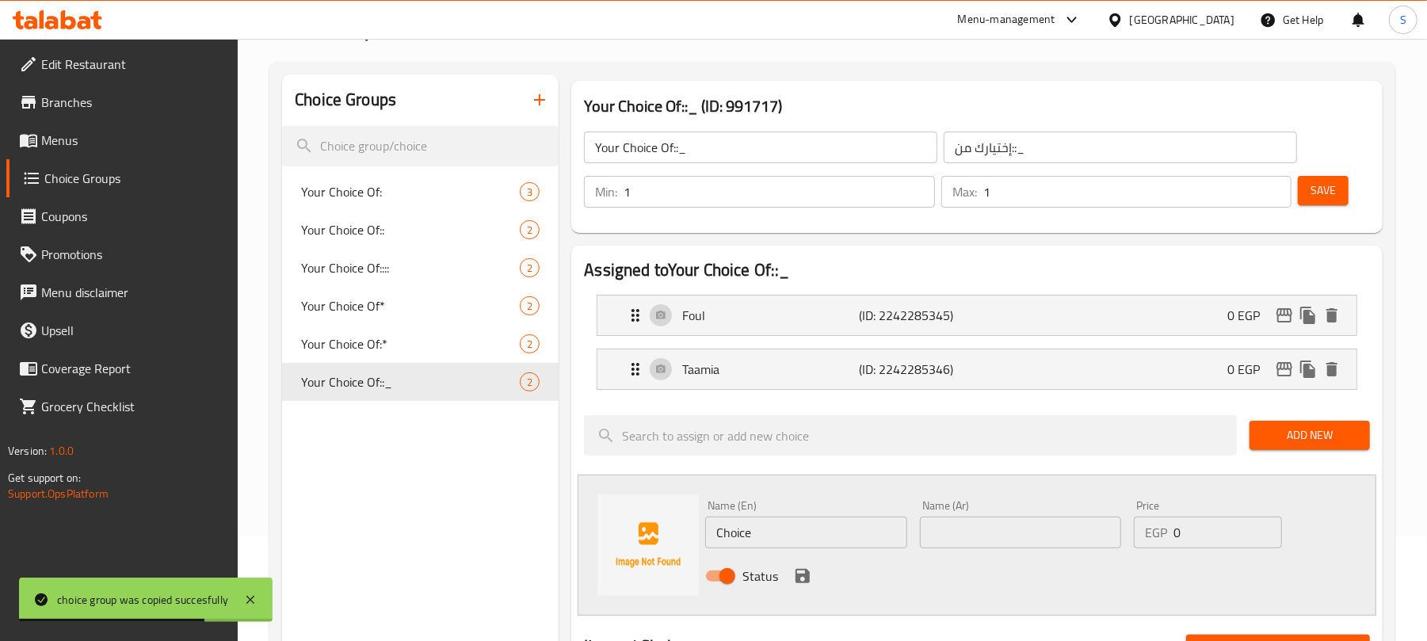
click at [958, 525] on input "text" at bounding box center [1020, 533] width 201 height 32
paste input "زيج"
type input "زيج"
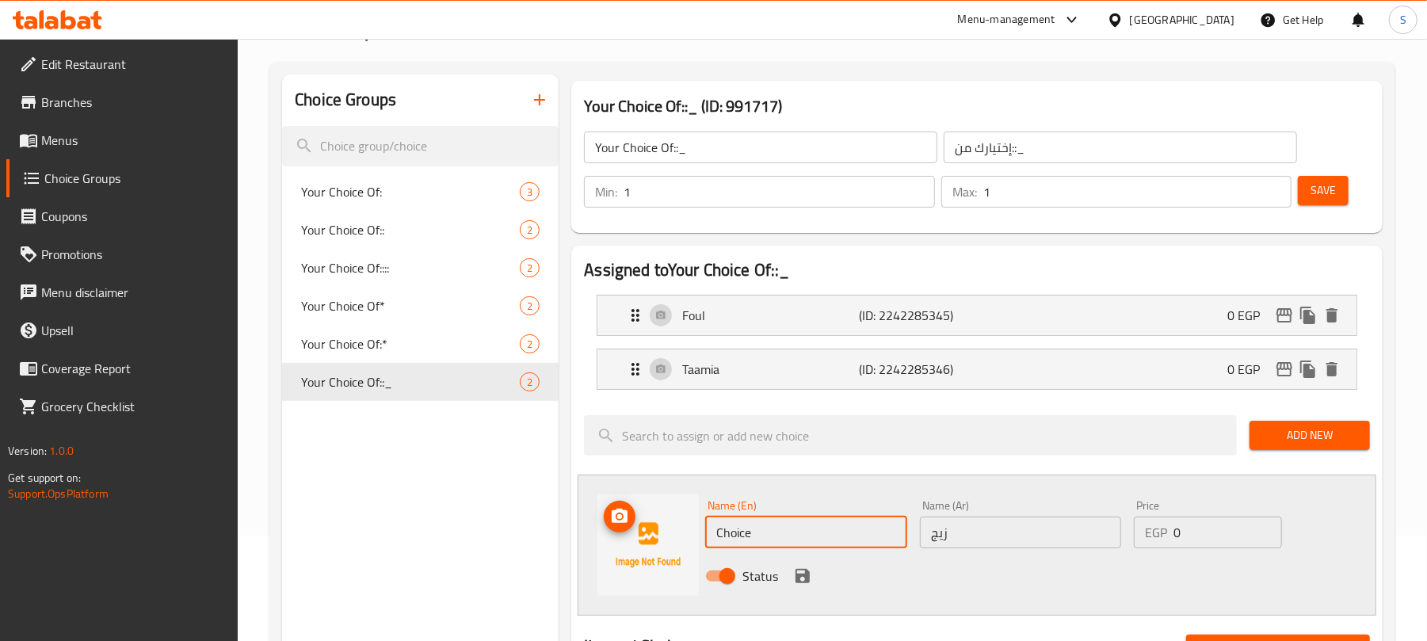
drag, startPoint x: 774, startPoint y: 541, endPoint x: 638, endPoint y: 536, distance: 135.6
click at [638, 536] on div "Name (En) Choice Name (En) Name (Ar) زيج Name (Ar) Price EGP 0 Price Status" at bounding box center [977, 545] width 799 height 141
paste input "Zig"
type input "Zig"
click at [518, 533] on div "Choice Groups Your Choice Of: 3 Your Choice Of:: 2 Your Choice Of:::: 2 Your Ch…" at bounding box center [420, 632] width 277 height 1117
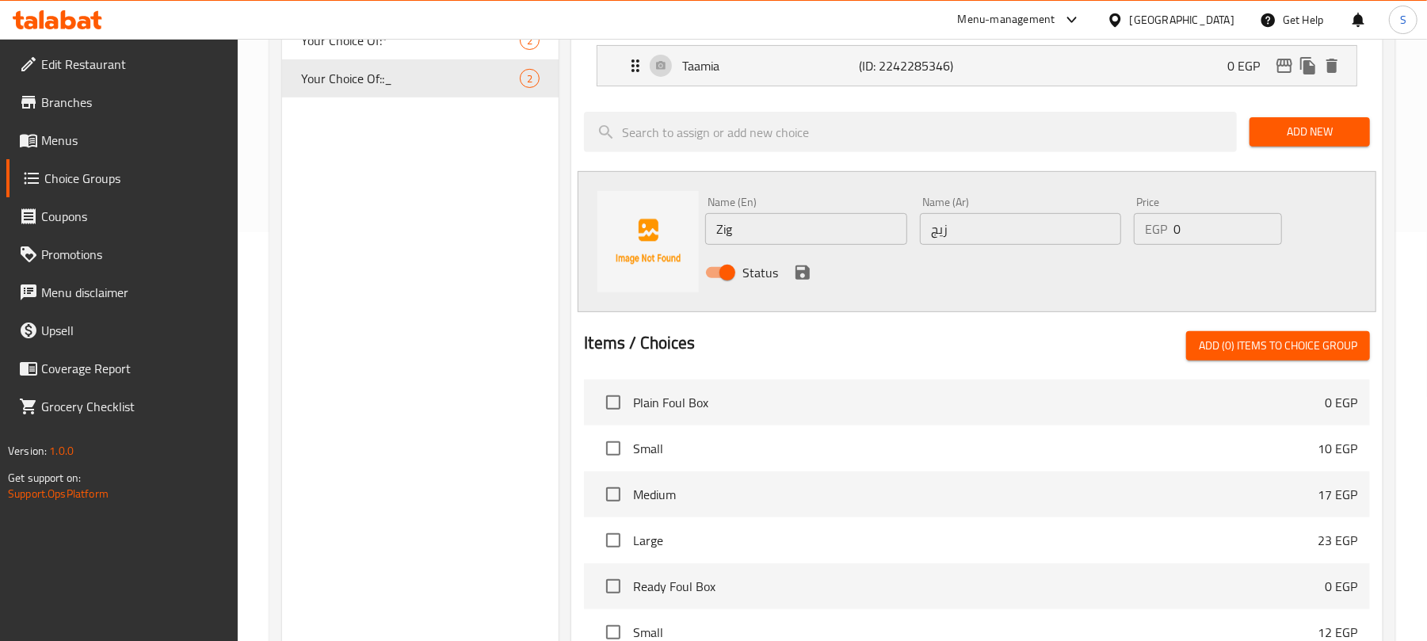
scroll to position [422, 0]
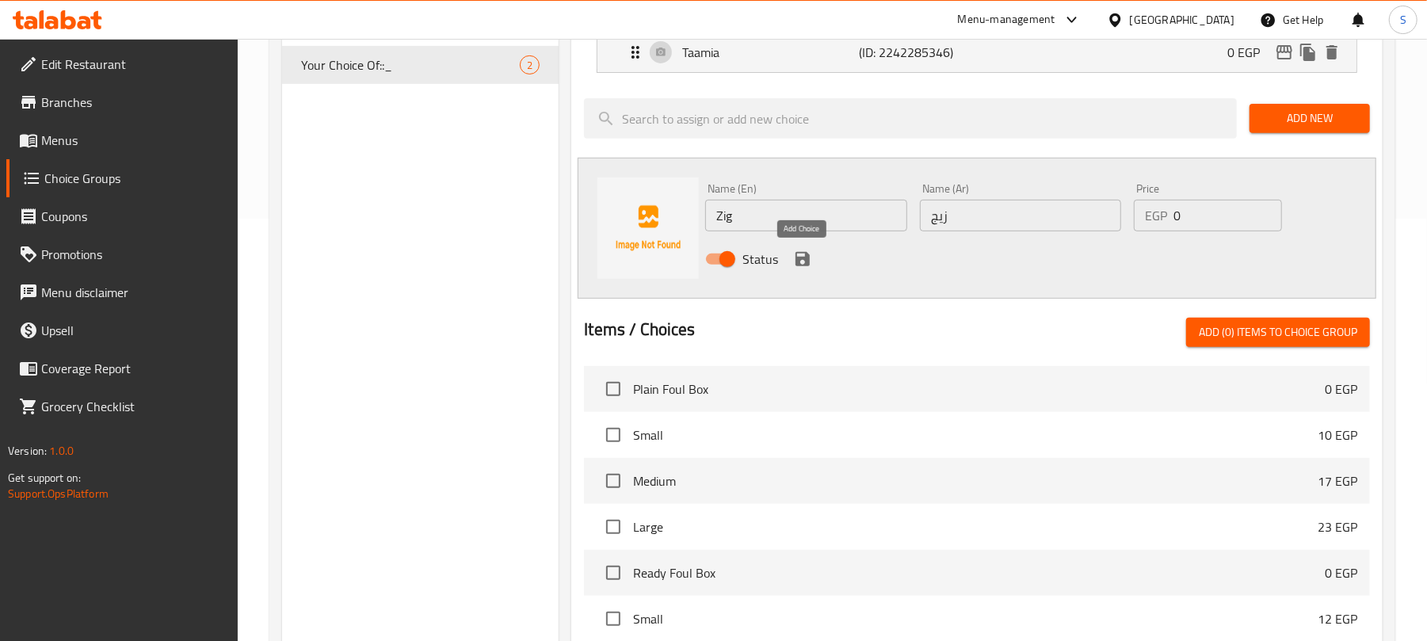
click at [796, 261] on icon "save" at bounding box center [803, 259] width 14 height 14
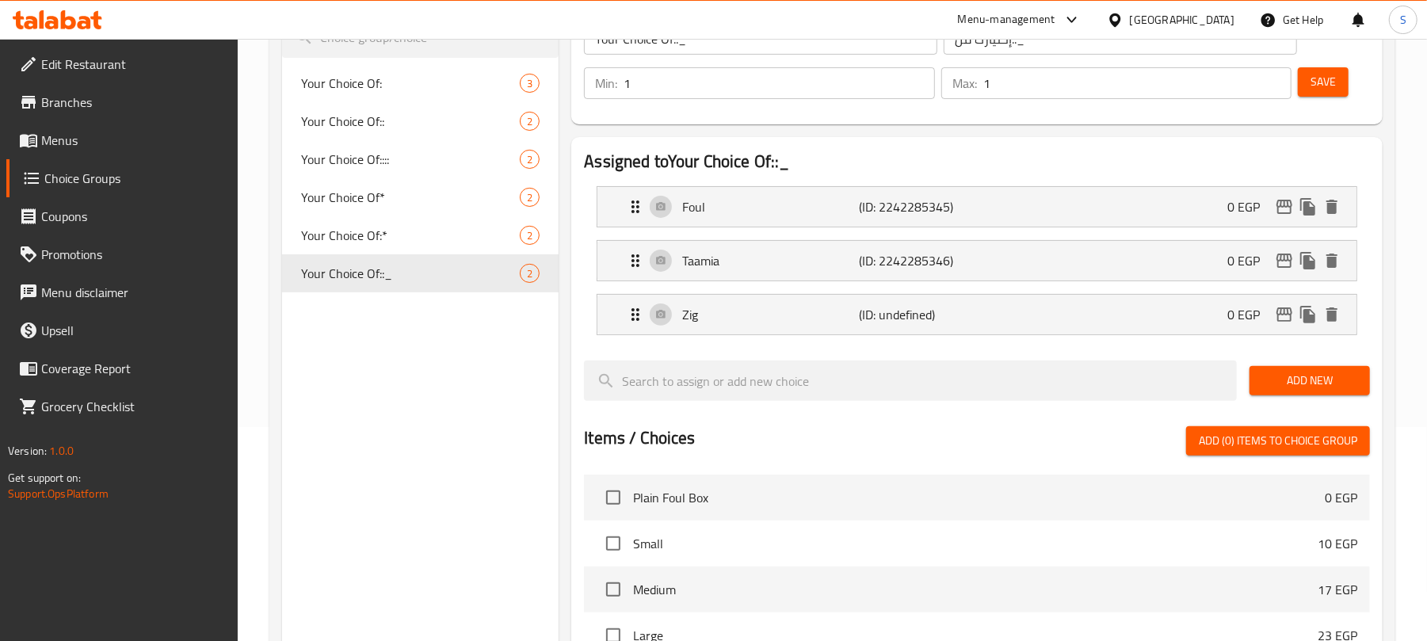
scroll to position [211, 0]
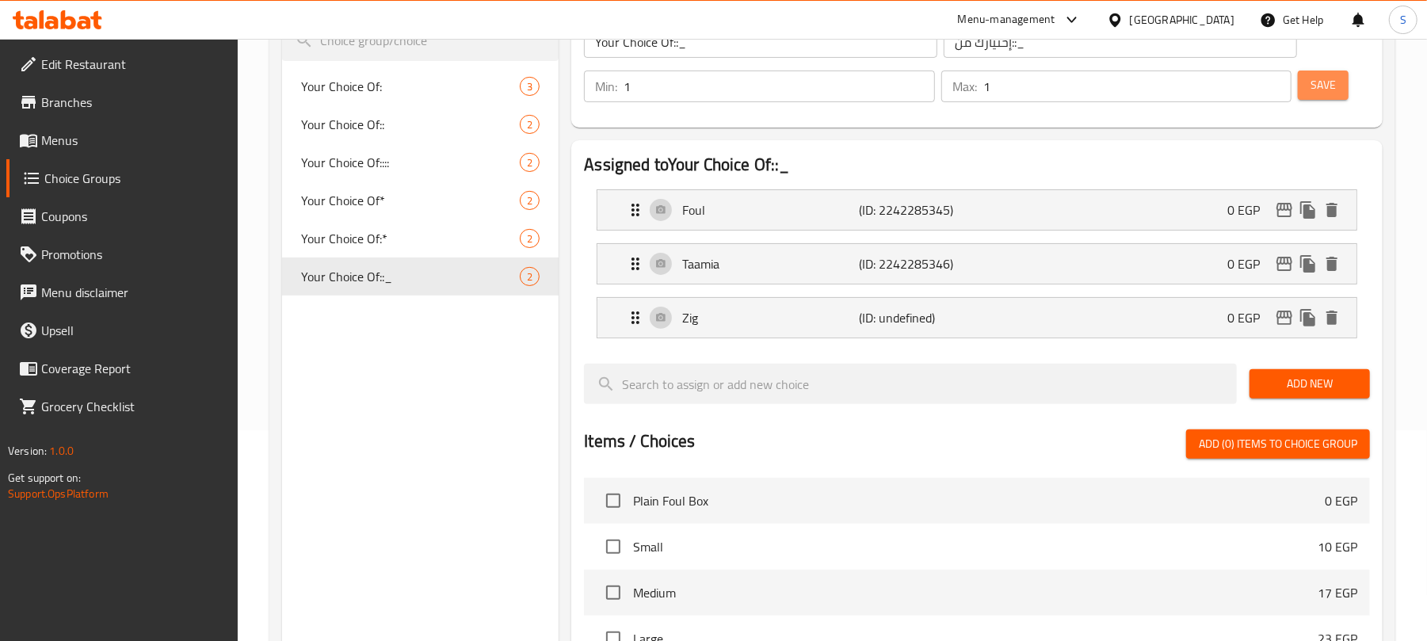
click at [1313, 84] on span "Save" at bounding box center [1323, 85] width 25 height 20
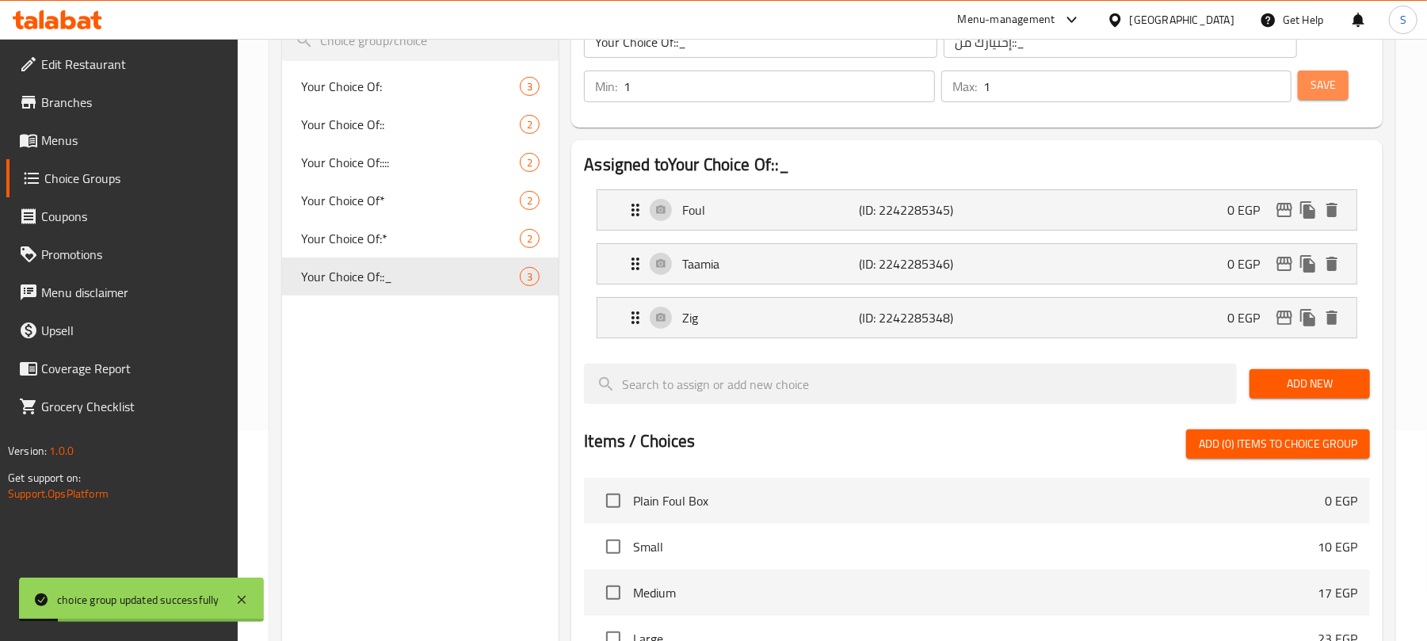
click at [1317, 78] on span "Save" at bounding box center [1323, 85] width 25 height 20
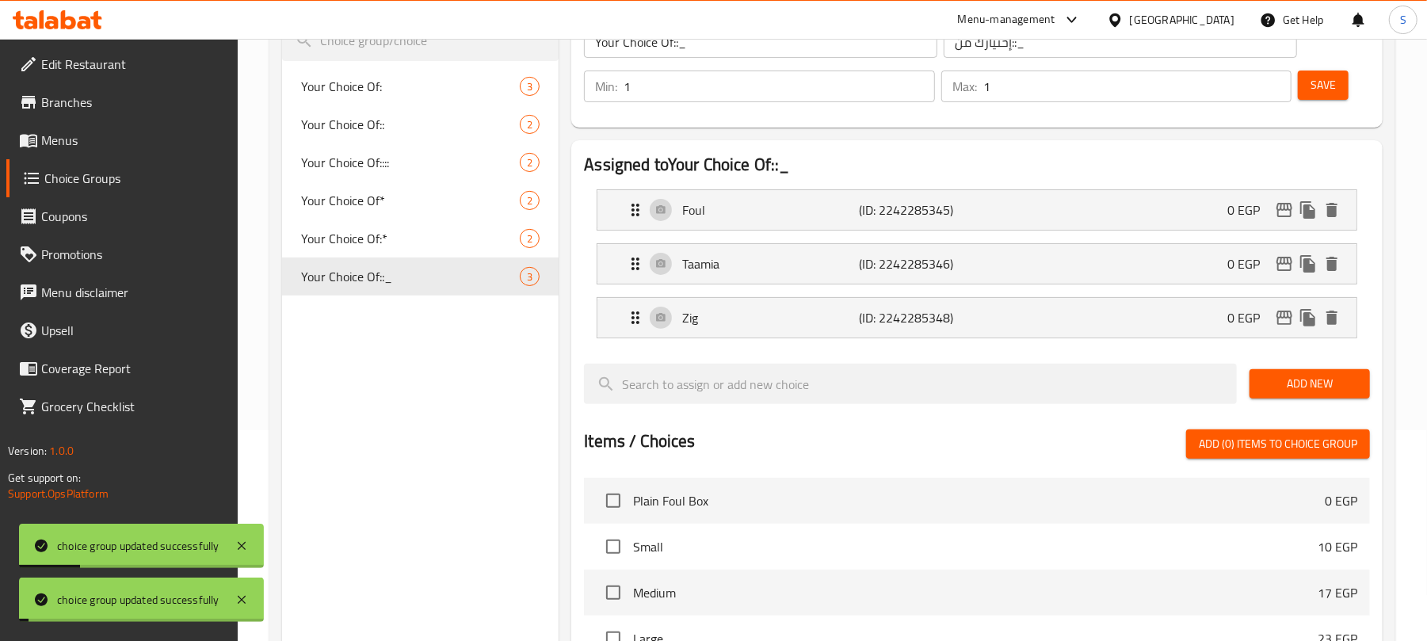
click at [488, 426] on div "Choice Groups Your Choice Of: 3 Your Choice Of:: 2 Your Choice Of:::: 2 Your Ch…" at bounding box center [420, 477] width 277 height 1017
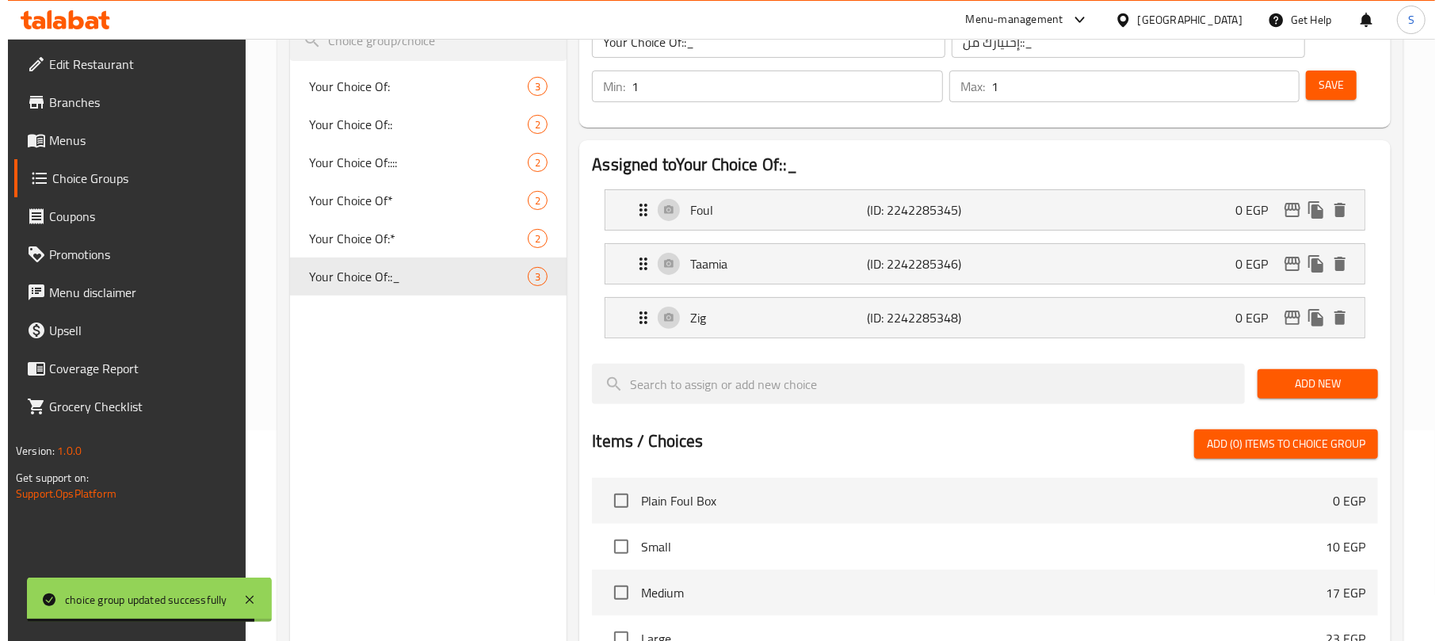
scroll to position [105, 0]
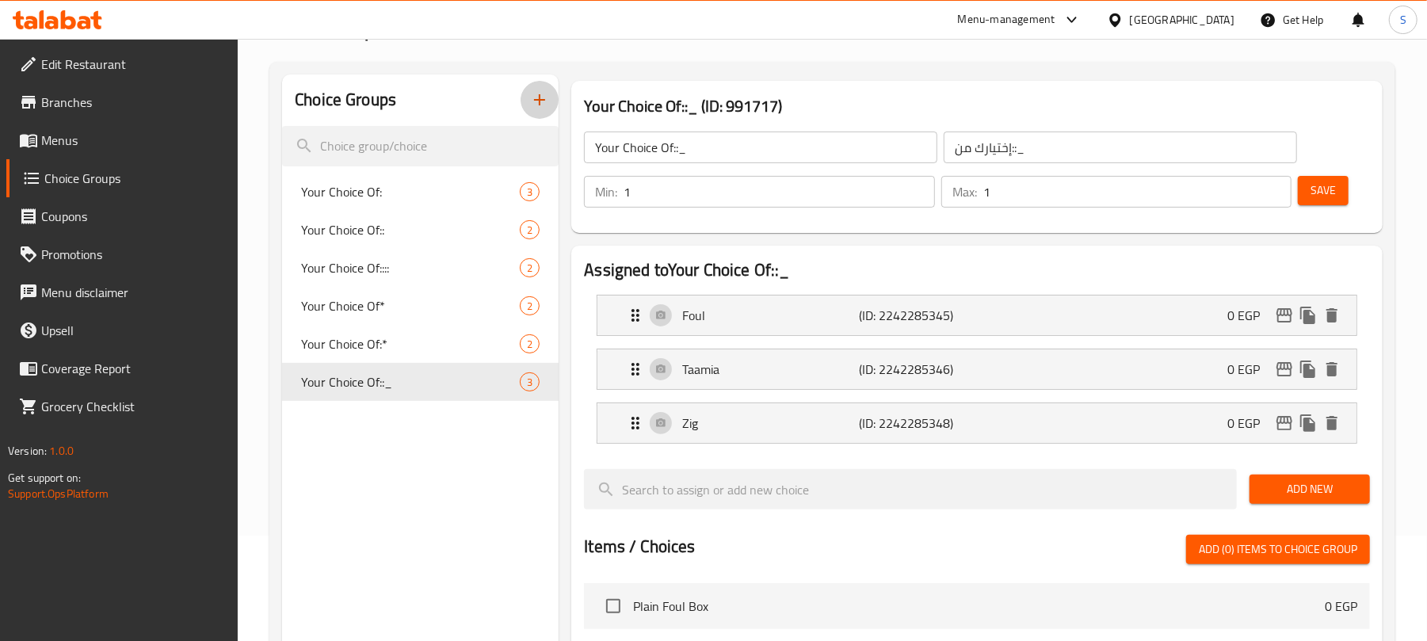
click at [531, 101] on icon "button" at bounding box center [539, 99] width 19 height 19
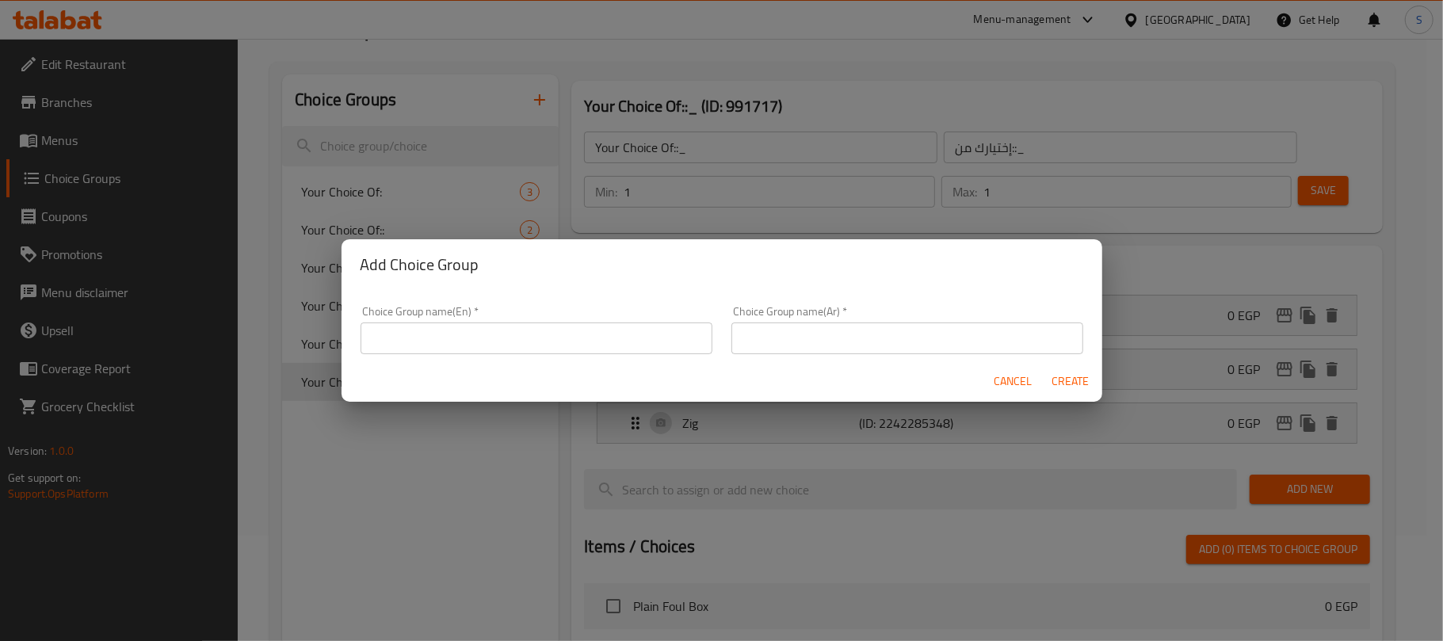
click at [508, 324] on input "text" at bounding box center [537, 339] width 352 height 32
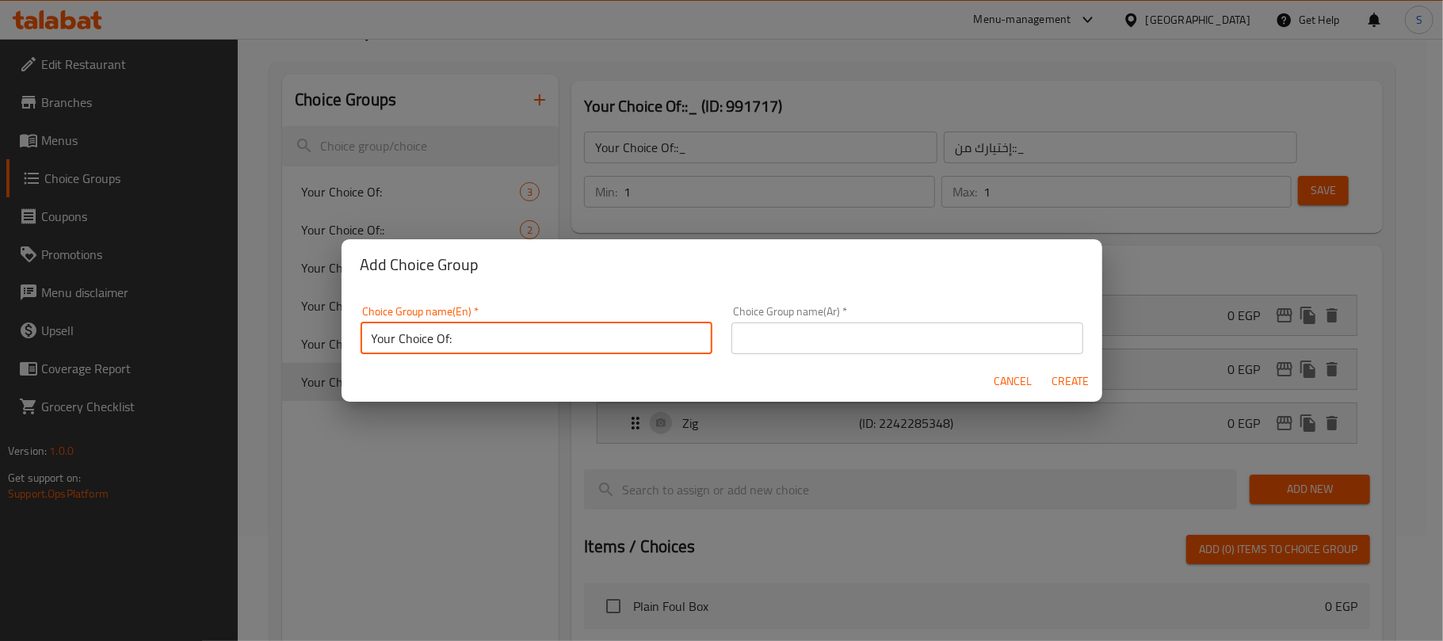
click at [445, 336] on input "Your Choice Of:" at bounding box center [537, 339] width 352 height 32
type input "Your Choice:"
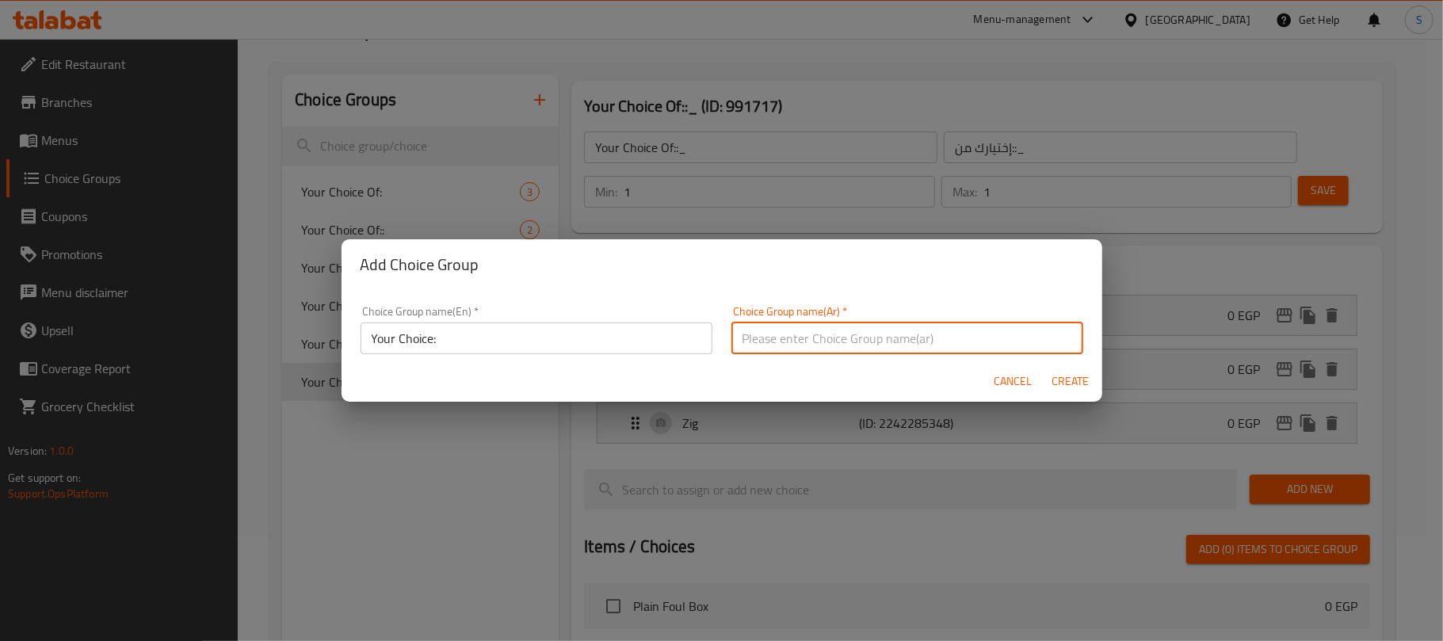
click at [761, 337] on input "text" at bounding box center [908, 339] width 352 height 32
click at [746, 344] on input "إختيارك من:" at bounding box center [908, 339] width 352 height 32
click at [745, 344] on input "إختيارك من:" at bounding box center [908, 339] width 352 height 32
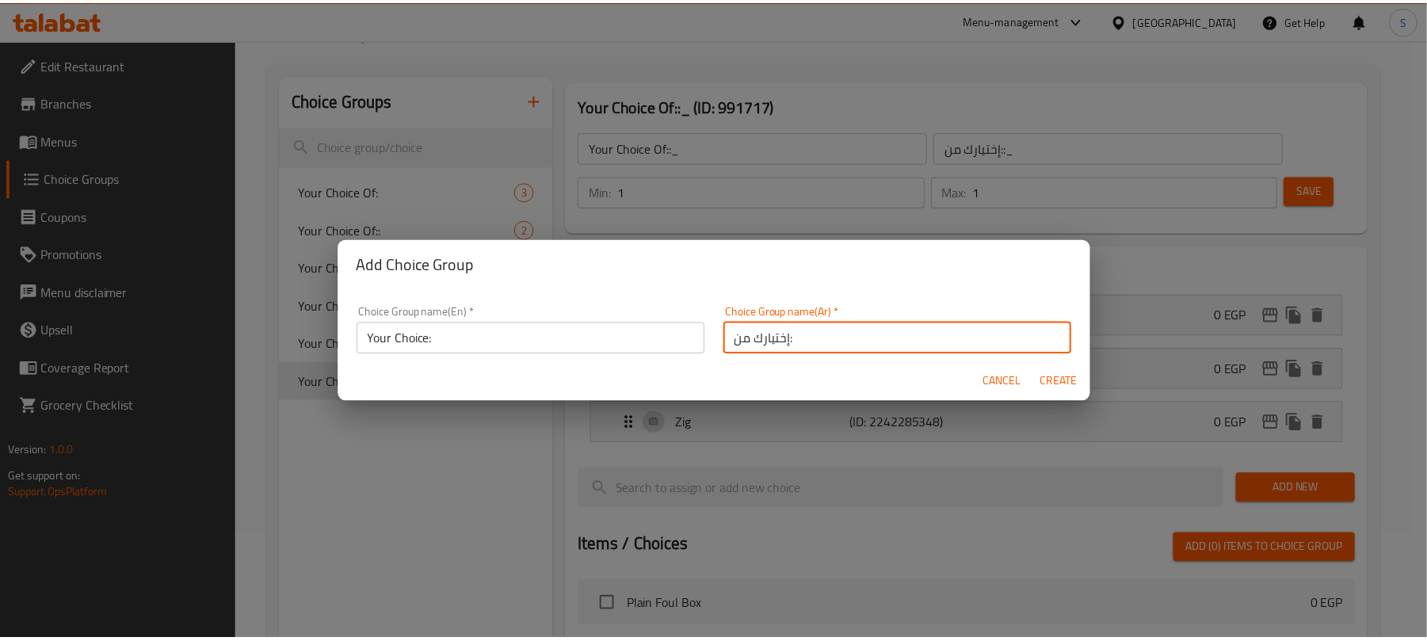
scroll to position [4, 0]
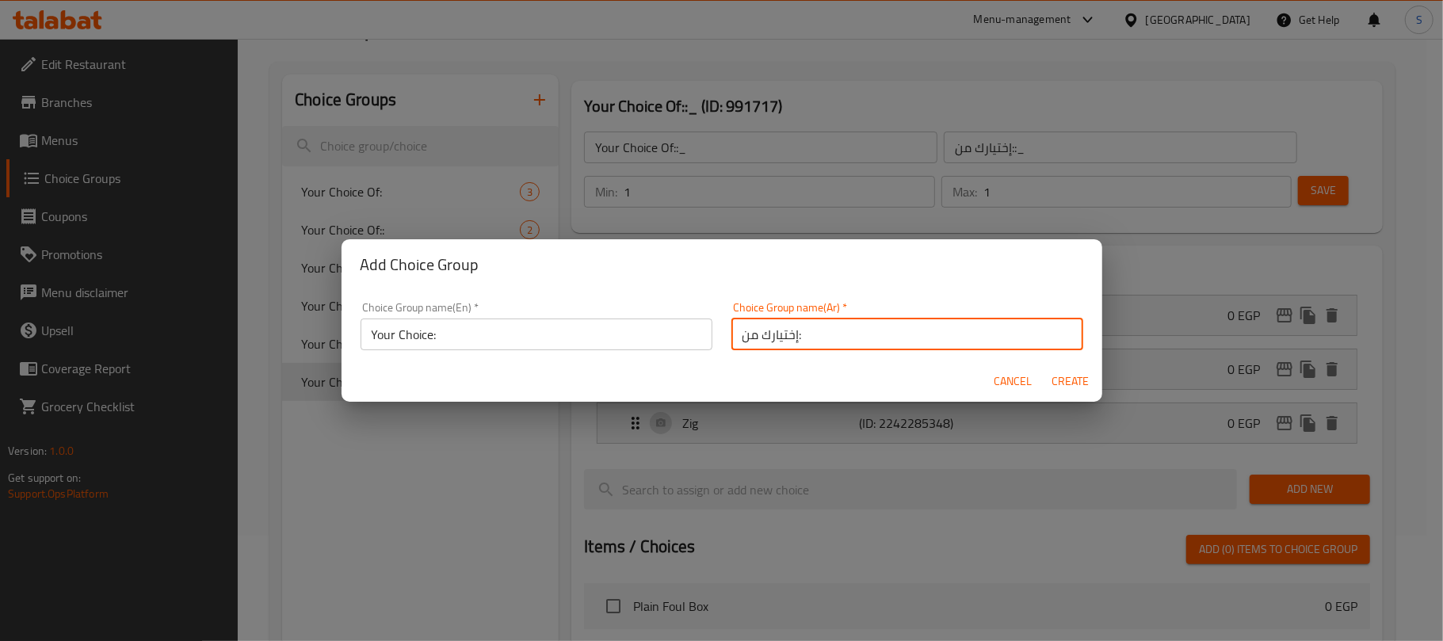
click at [735, 342] on input "إختيارك من:" at bounding box center [908, 335] width 352 height 32
click at [743, 336] on input "إختيارك من:" at bounding box center [908, 335] width 352 height 32
type input "إختيارك:"
click at [1064, 381] on span "Create" at bounding box center [1071, 382] width 38 height 20
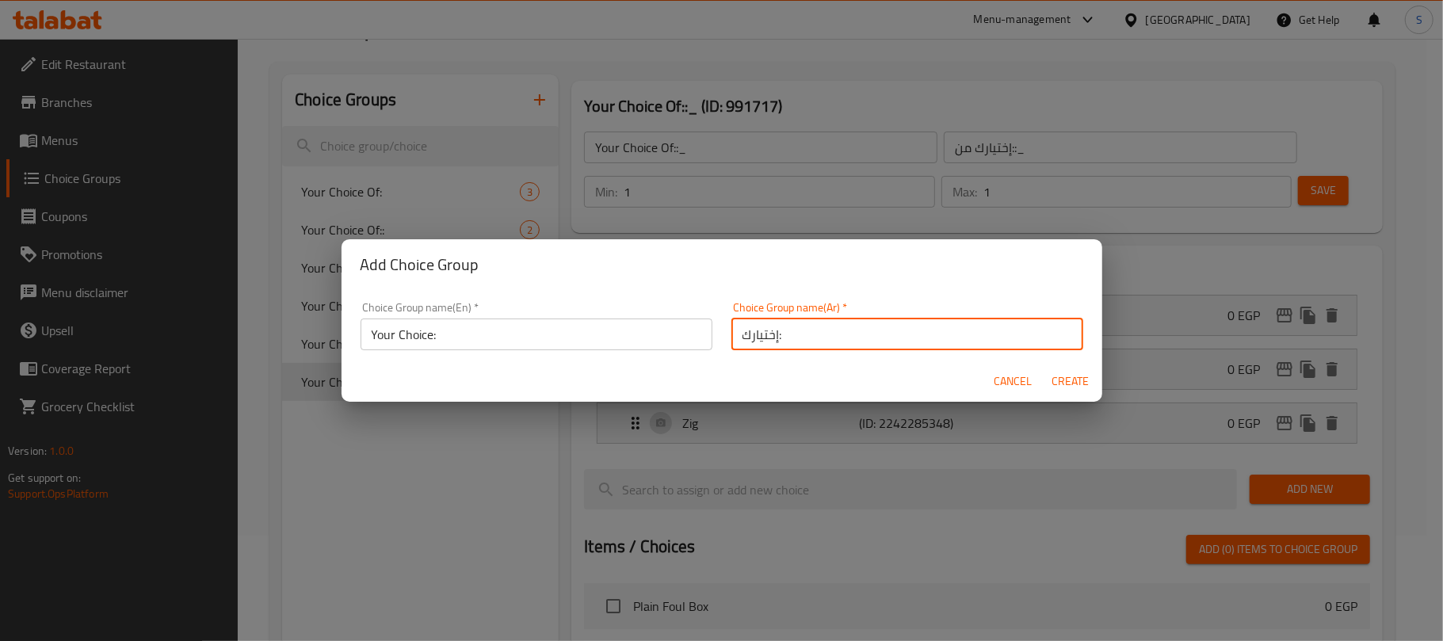
type input "Your Choice:"
type input "إختيارك:"
type input "0"
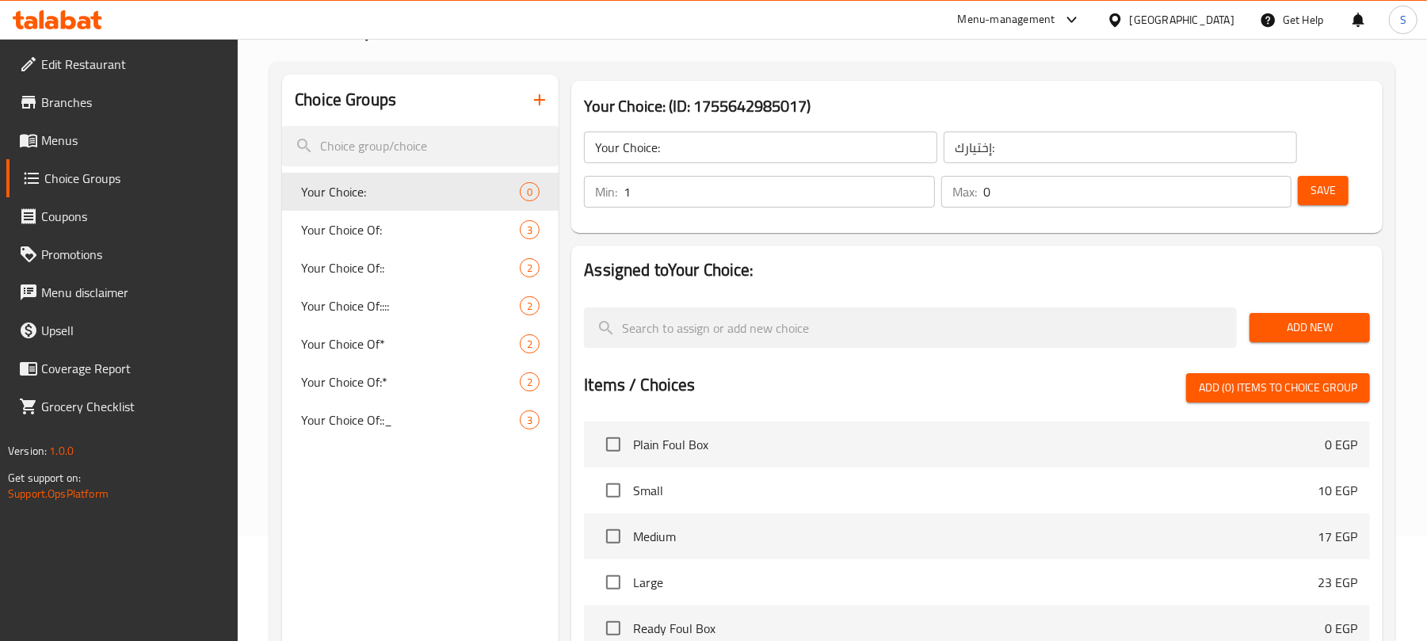
type input "1"
click at [917, 187] on input "1" at bounding box center [779, 192] width 311 height 32
type input "1"
click at [1274, 187] on input "1" at bounding box center [1138, 192] width 308 height 32
click at [1300, 315] on button "Add New" at bounding box center [1310, 327] width 120 height 29
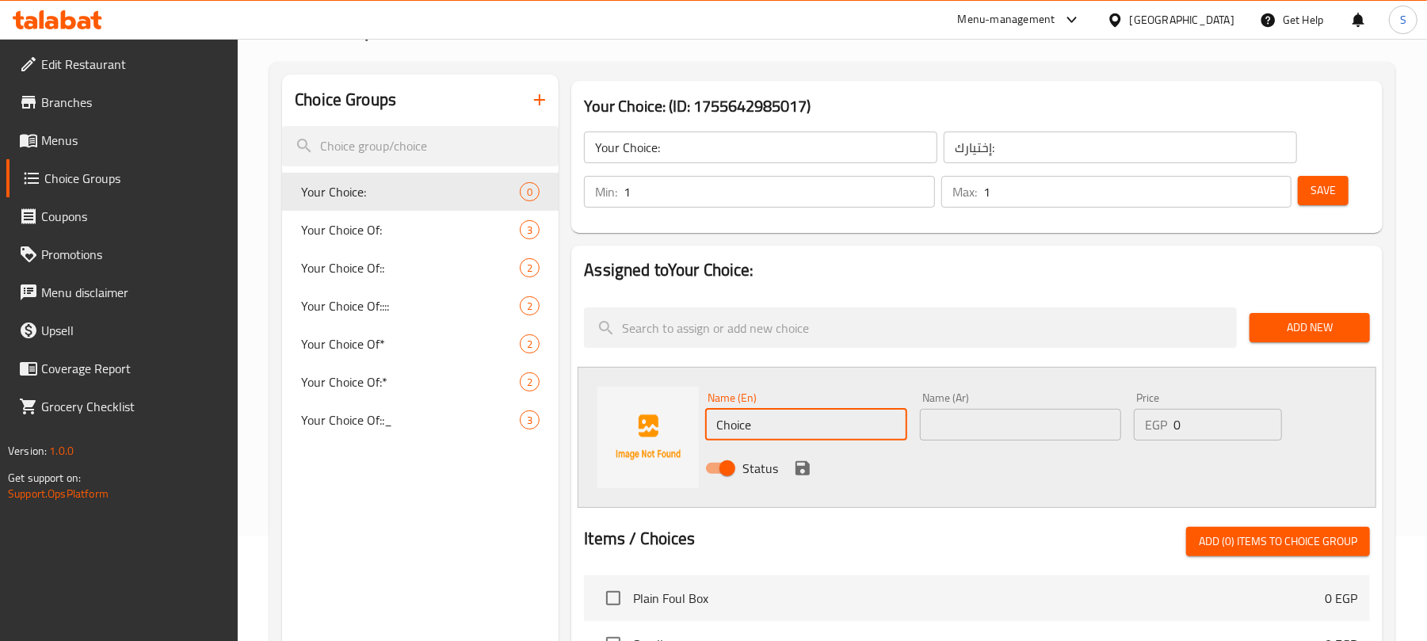
drag, startPoint x: 812, startPoint y: 418, endPoint x: 731, endPoint y: 426, distance: 81.9
click at [731, 426] on input "Choice" at bounding box center [805, 425] width 201 height 32
type input "Cheese"
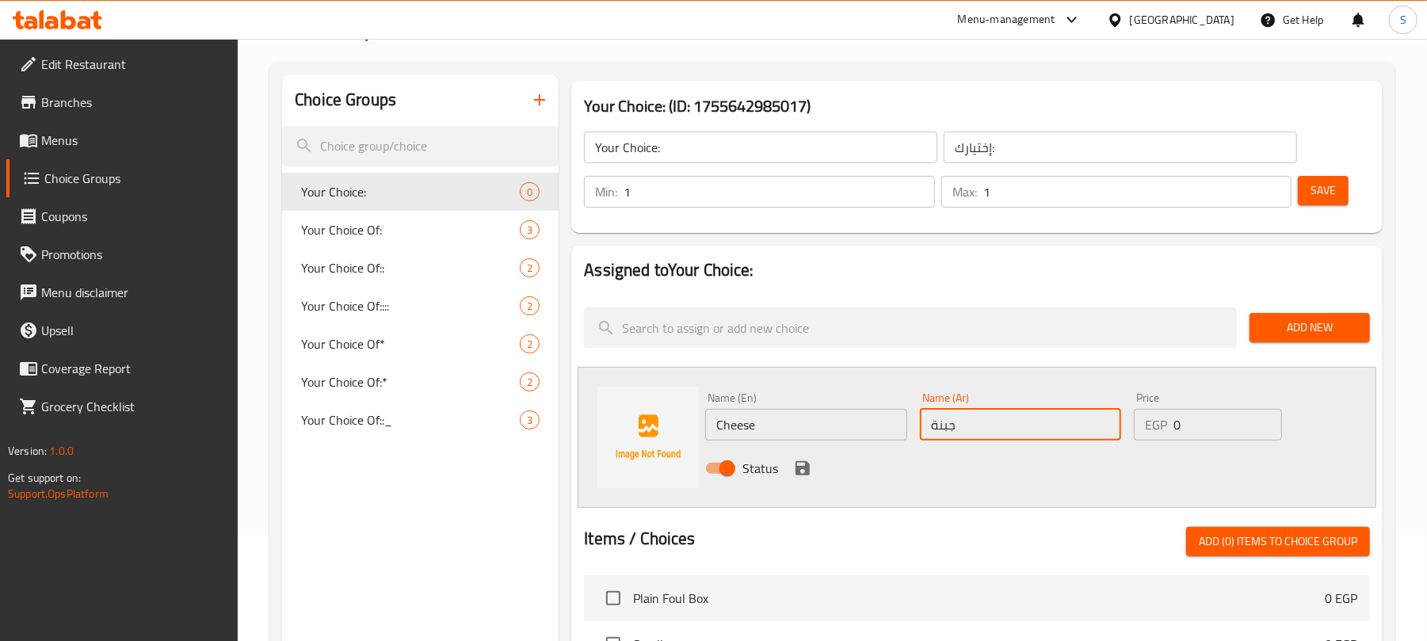
type input "جبنة"
click at [803, 464] on icon "save" at bounding box center [802, 468] width 19 height 19
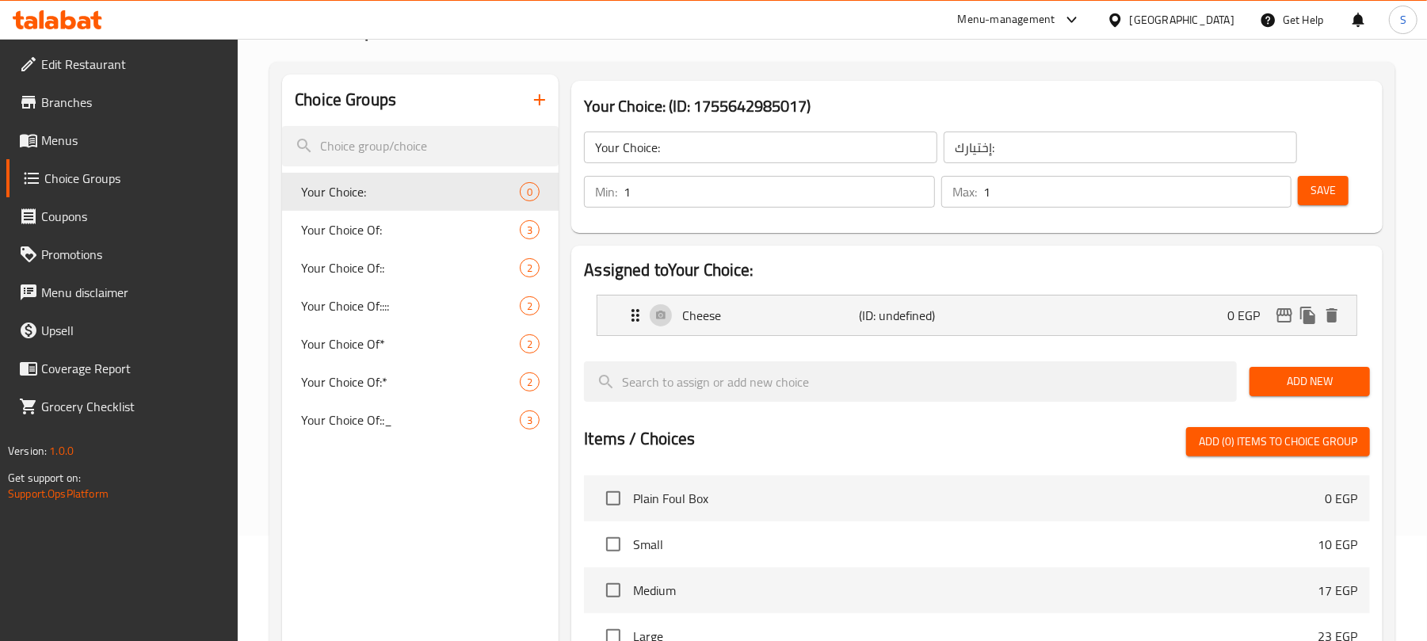
click at [1282, 376] on span "Add New" at bounding box center [1309, 382] width 95 height 20
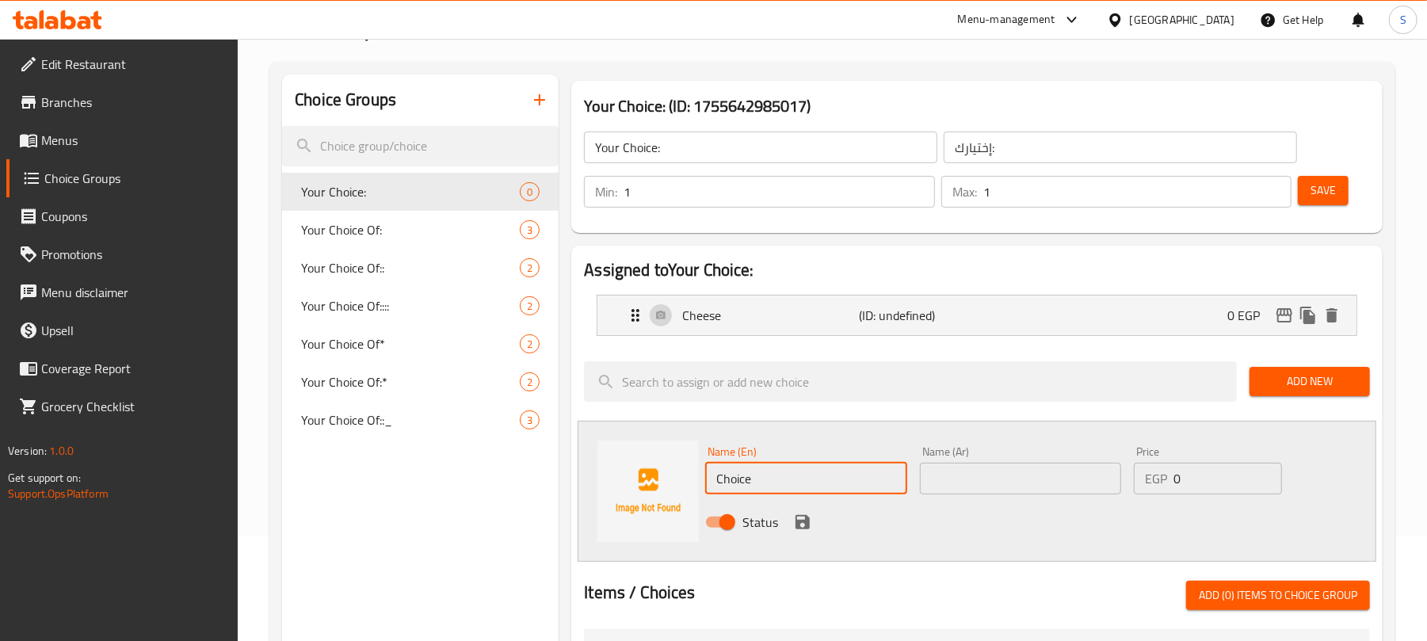
drag, startPoint x: 775, startPoint y: 489, endPoint x: 713, endPoint y: 487, distance: 61.9
click at [713, 487] on input "Choice" at bounding box center [805, 479] width 201 height 32
paste input "Baba Ghannoug"
type input "Baba Ghannoug"
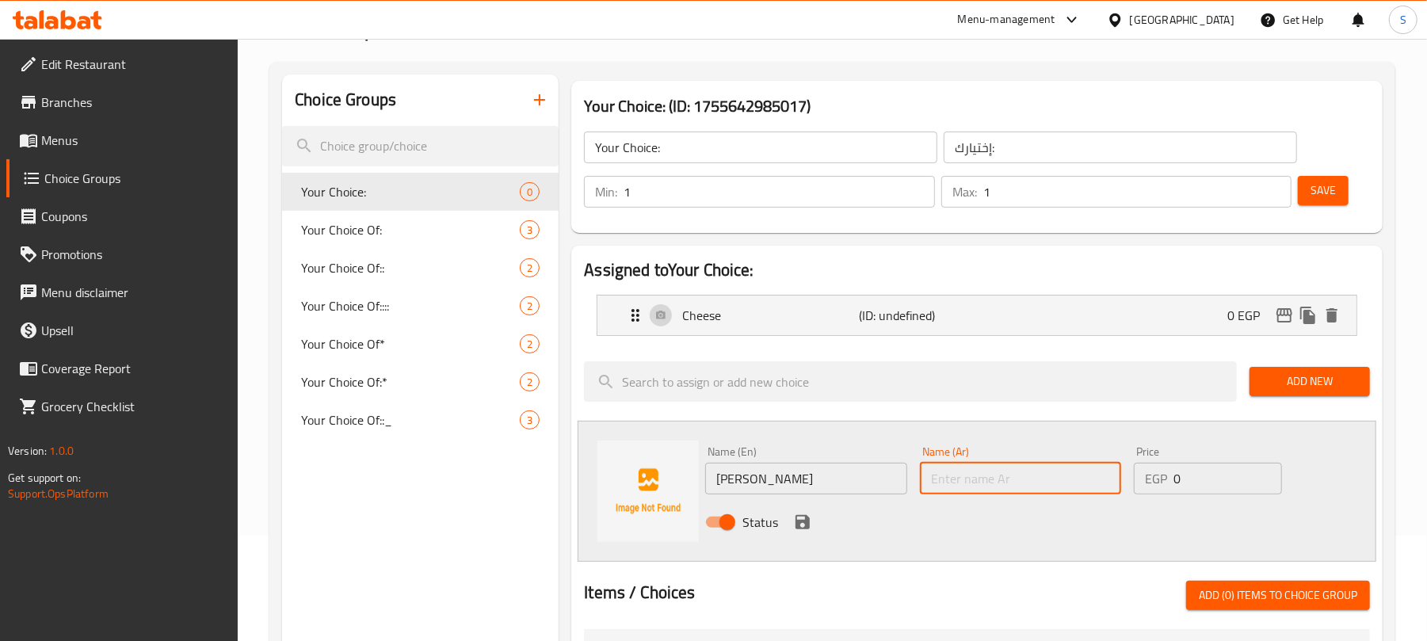
click at [949, 474] on input "text" at bounding box center [1020, 479] width 201 height 32
paste input "بابا غنوج"
type input "بابا غنوج"
click at [804, 524] on icon "save" at bounding box center [803, 522] width 14 height 14
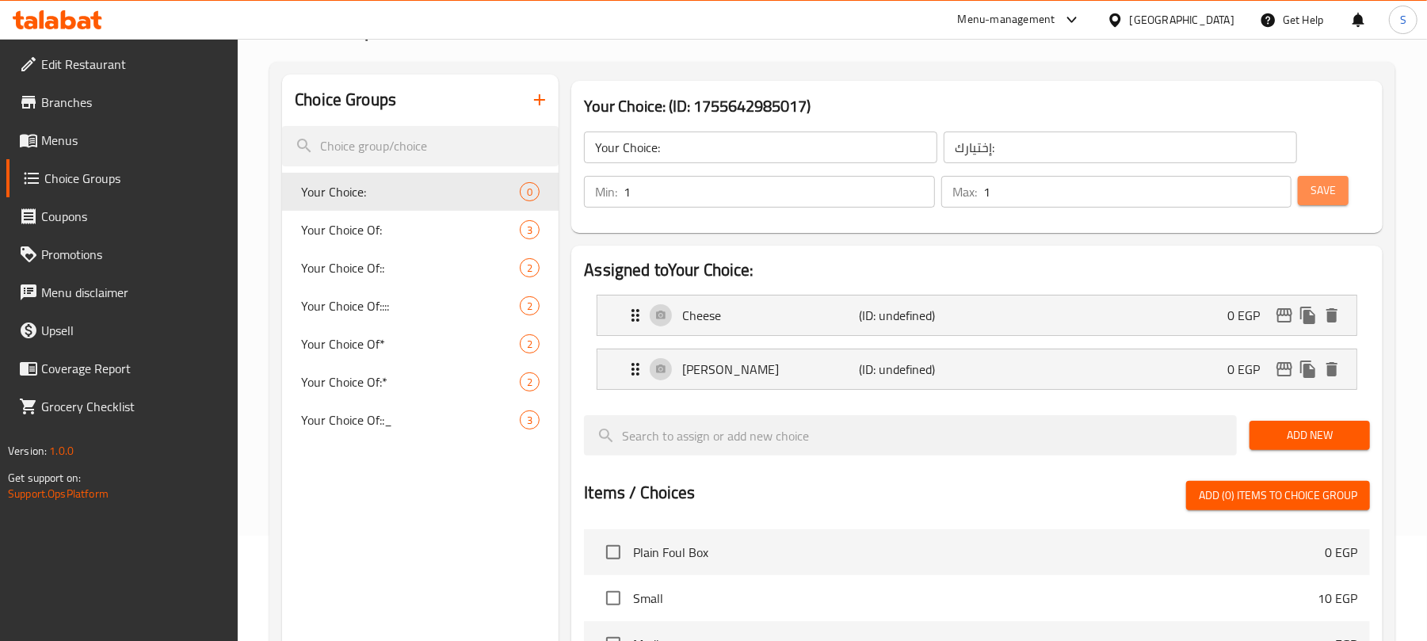
click at [1344, 200] on button "Save" at bounding box center [1323, 190] width 51 height 29
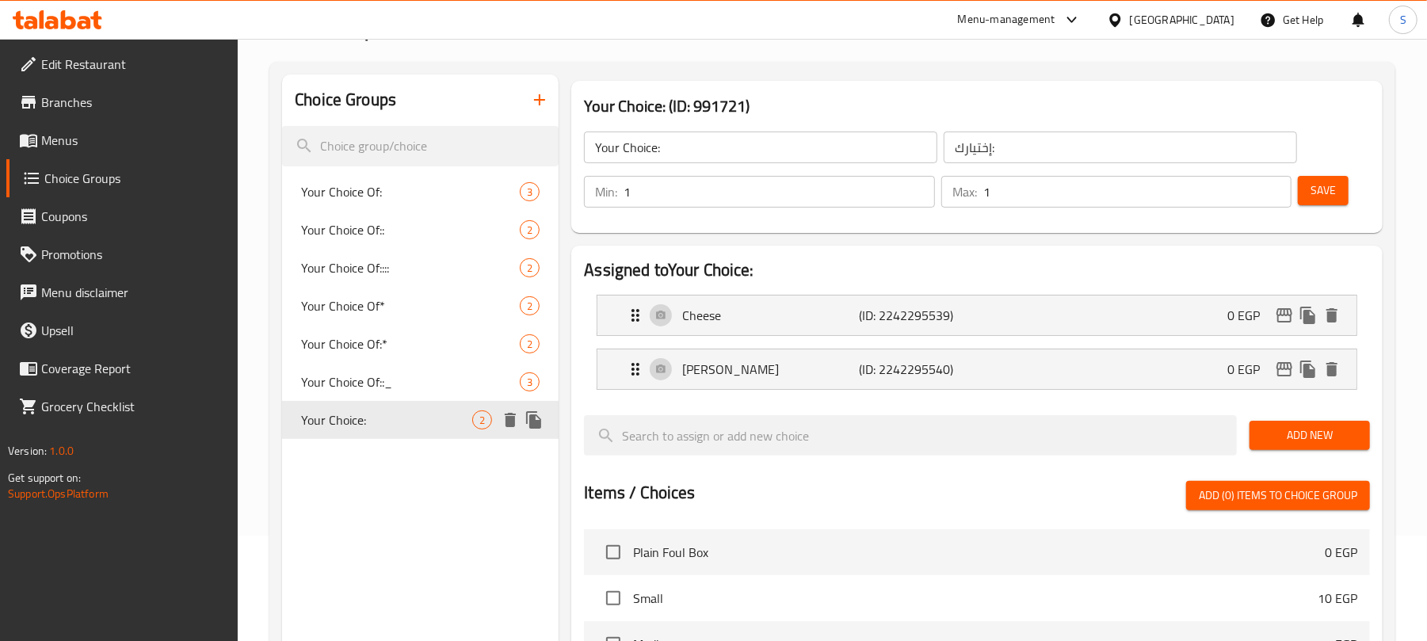
click at [534, 415] on icon "duplicate" at bounding box center [533, 419] width 15 height 17
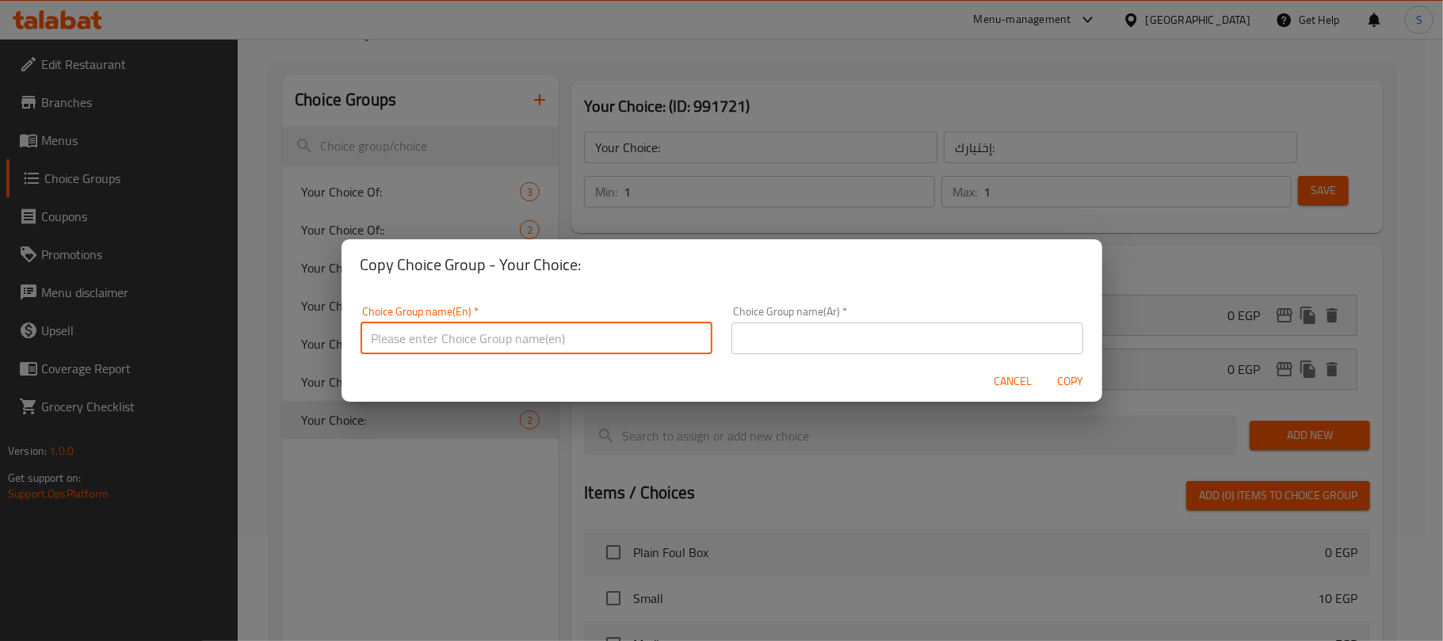
click at [566, 341] on input "text" at bounding box center [537, 339] width 352 height 32
click at [999, 372] on span "Cancel" at bounding box center [1014, 382] width 38 height 20
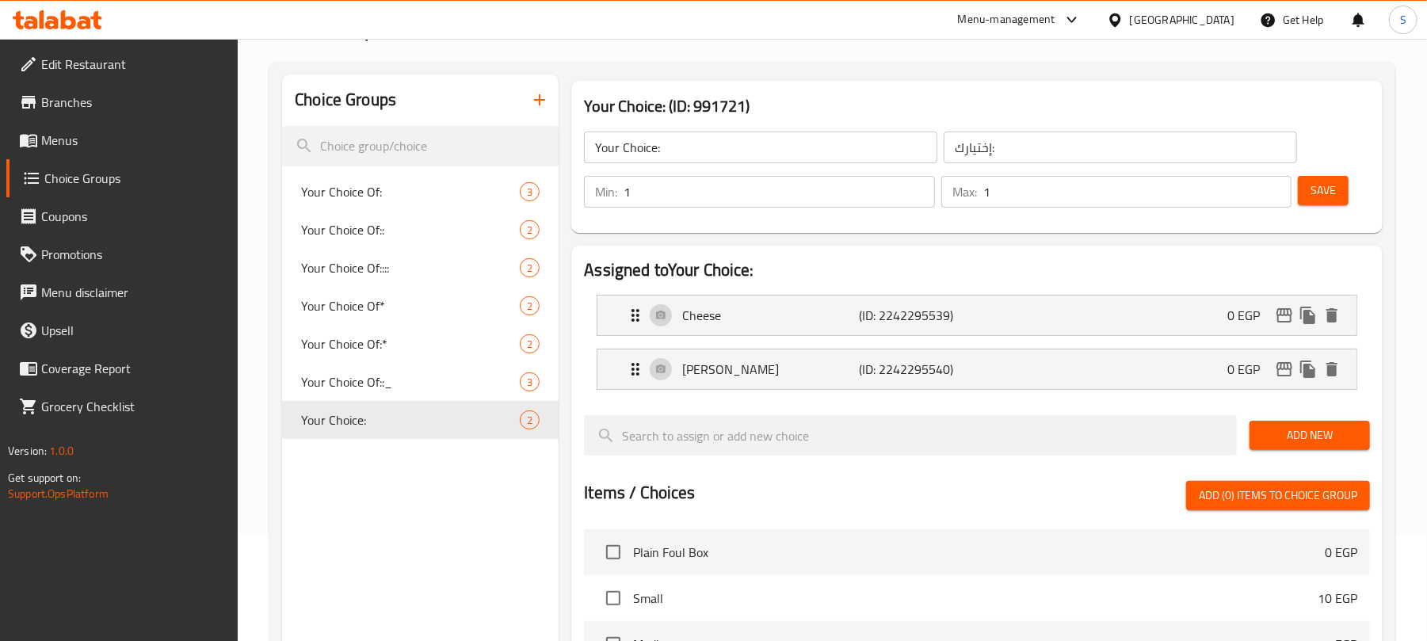
click at [441, 454] on div "Choice Groups Your Choice Of: 3 Your Choice Of:: 2 Your Choice Of:::: 2 Your Ch…" at bounding box center [420, 555] width 277 height 963
click at [545, 90] on icon "button" at bounding box center [539, 99] width 19 height 19
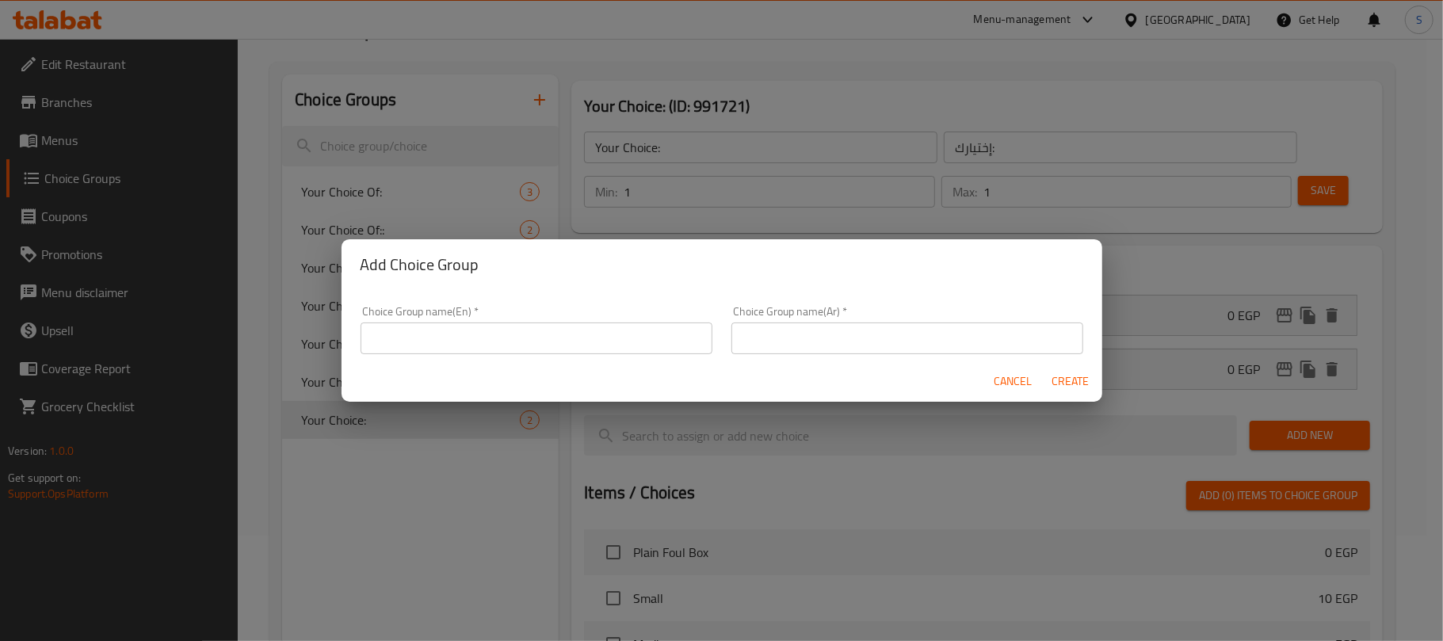
click at [550, 327] on input "text" at bounding box center [537, 339] width 352 height 32
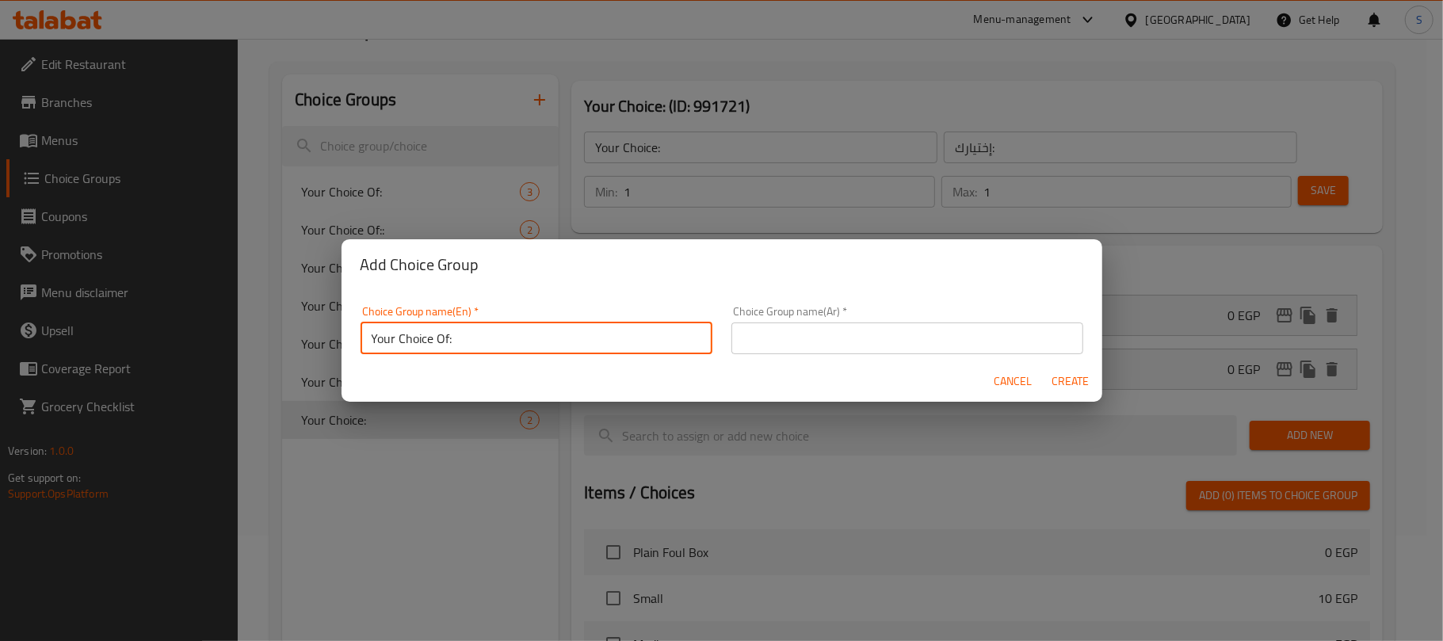
click at [439, 341] on input "Your Choice Of:" at bounding box center [537, 339] width 352 height 32
click at [458, 338] on input "Your Choice Of:" at bounding box center [537, 339] width 352 height 32
type input "Your Choice::"
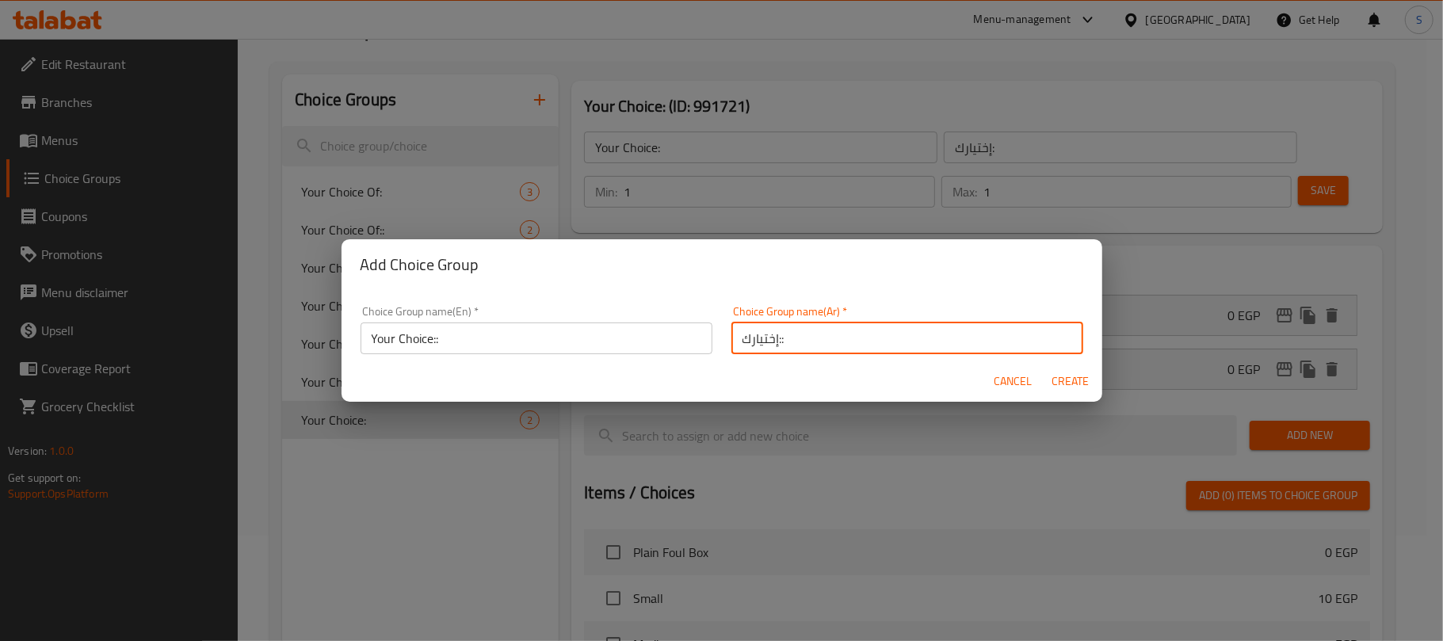
type input "إختيارك::"
click at [1045, 367] on button "Create" at bounding box center [1070, 381] width 51 height 29
type input "Your Choice::"
type input "إختيارك::"
type input "0"
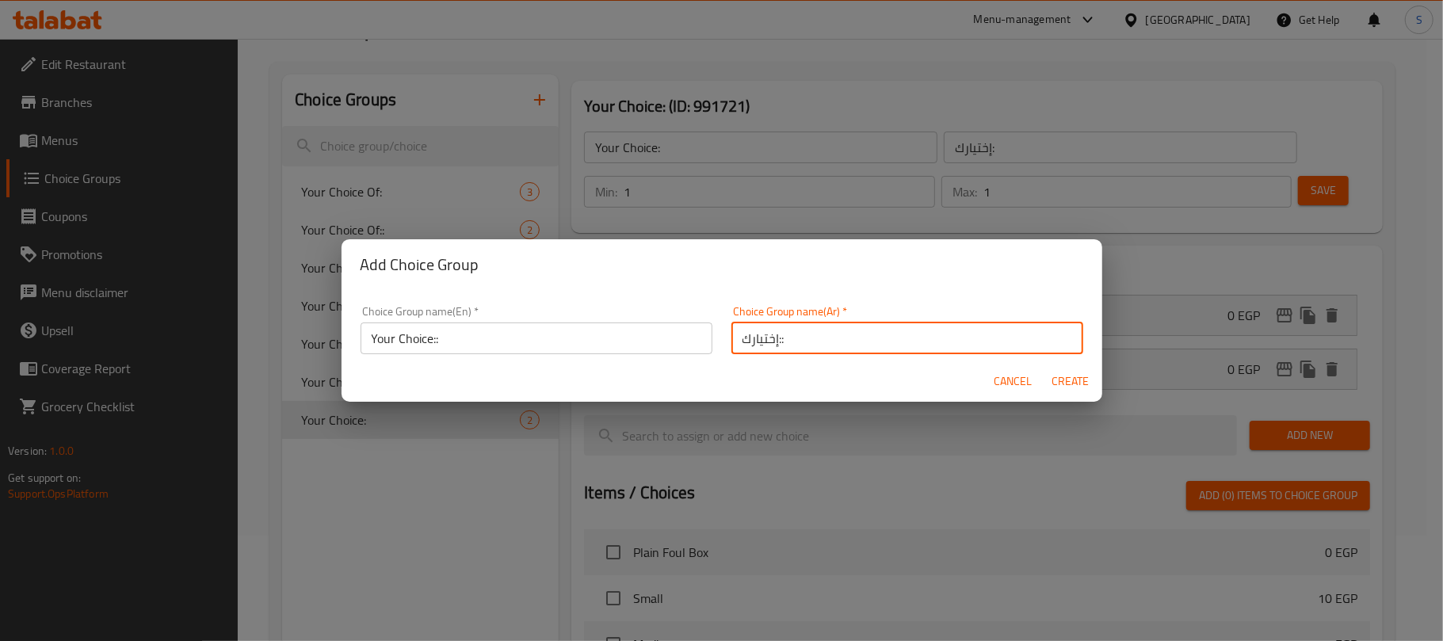
type input "0"
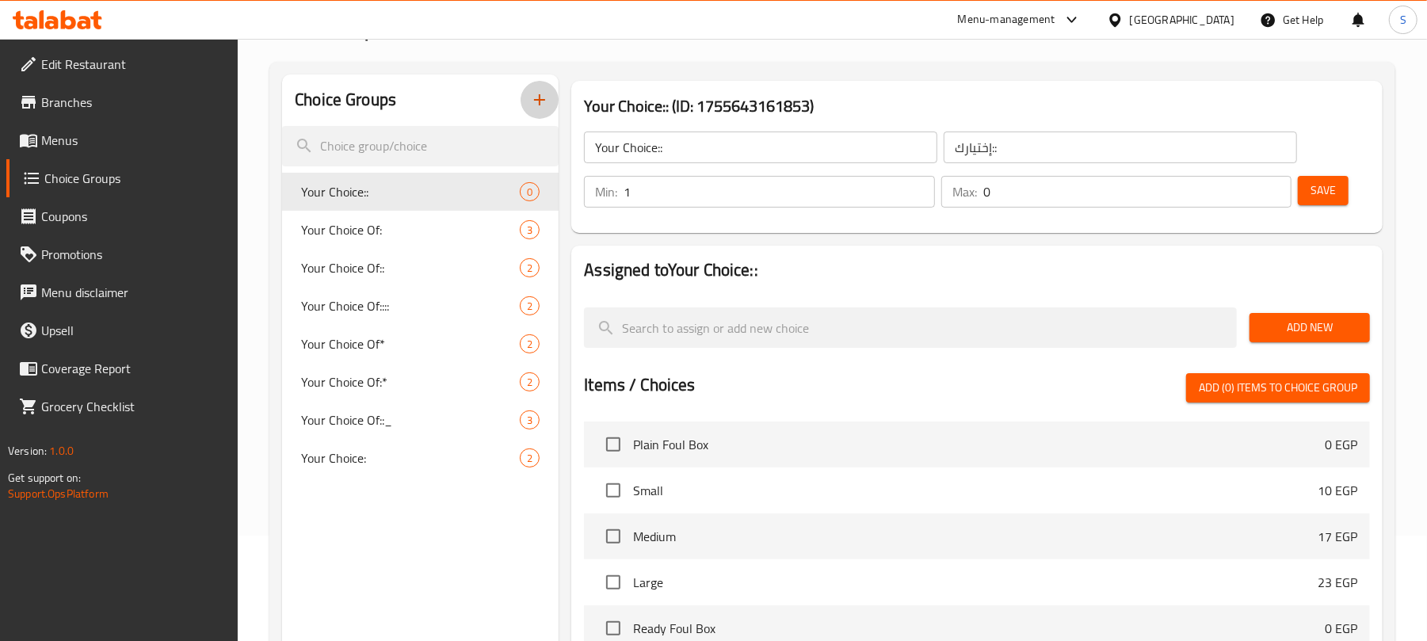
type input "1"
click at [916, 182] on input "1" at bounding box center [779, 192] width 311 height 32
type input "1"
click at [1271, 185] on input "1" at bounding box center [1138, 192] width 308 height 32
click at [1295, 322] on span "Add New" at bounding box center [1309, 328] width 95 height 20
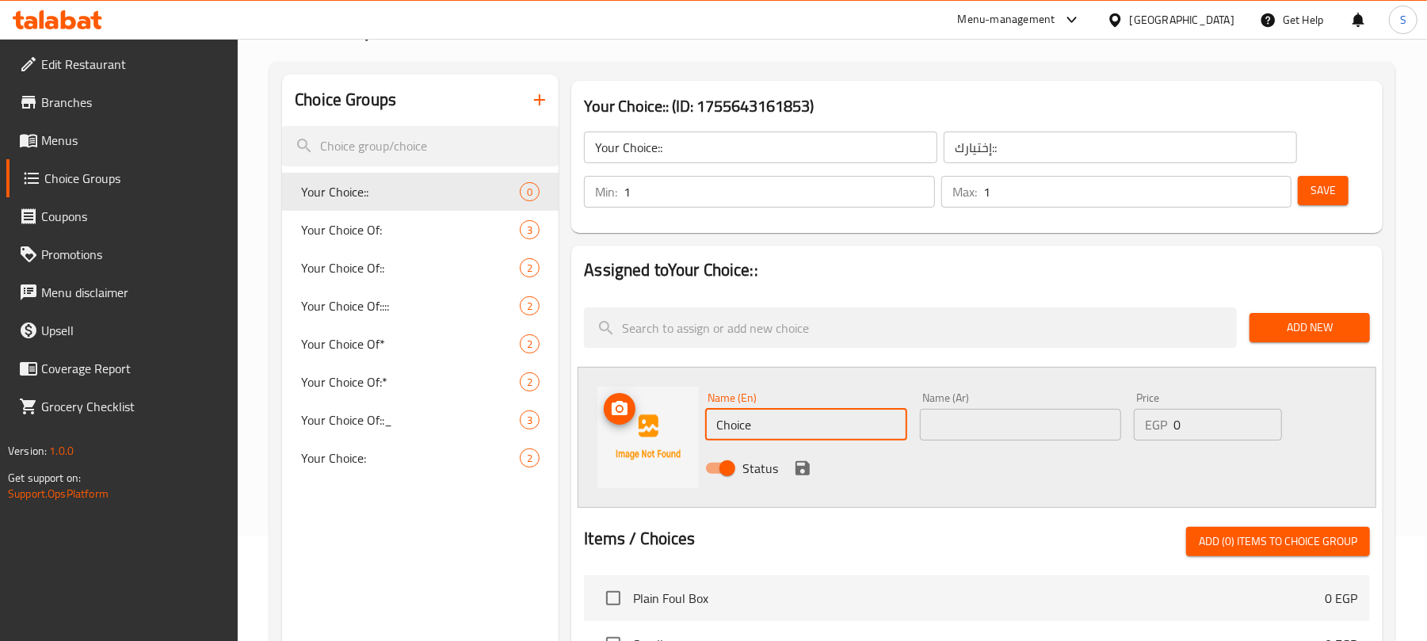
drag, startPoint x: 796, startPoint y: 425, endPoint x: 653, endPoint y: 439, distance: 143.4
click at [653, 439] on div "Name (En) Choice Name (En) Name (Ar) Name (Ar) Price EGP 0 Price Status" at bounding box center [977, 437] width 799 height 141
paste input "Egga"
click at [951, 438] on input "text" at bounding box center [1020, 425] width 201 height 32
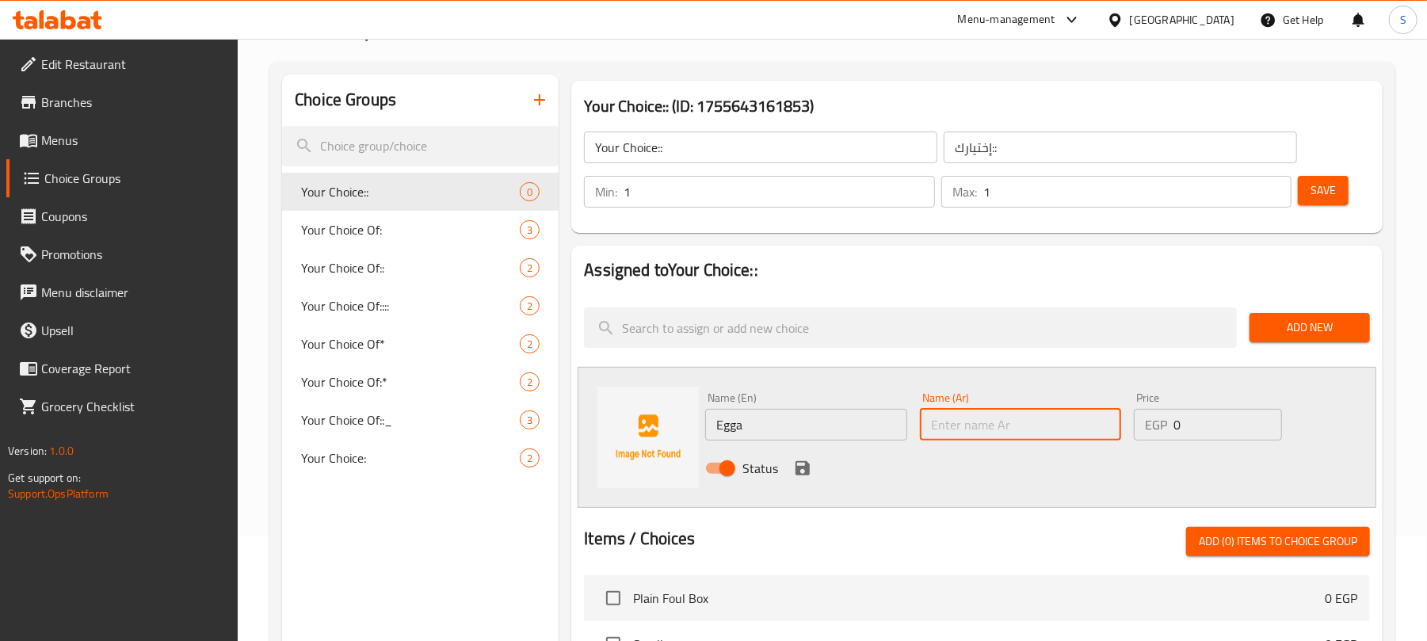
paste input "عجة"
click at [803, 476] on icon "save" at bounding box center [802, 468] width 19 height 19
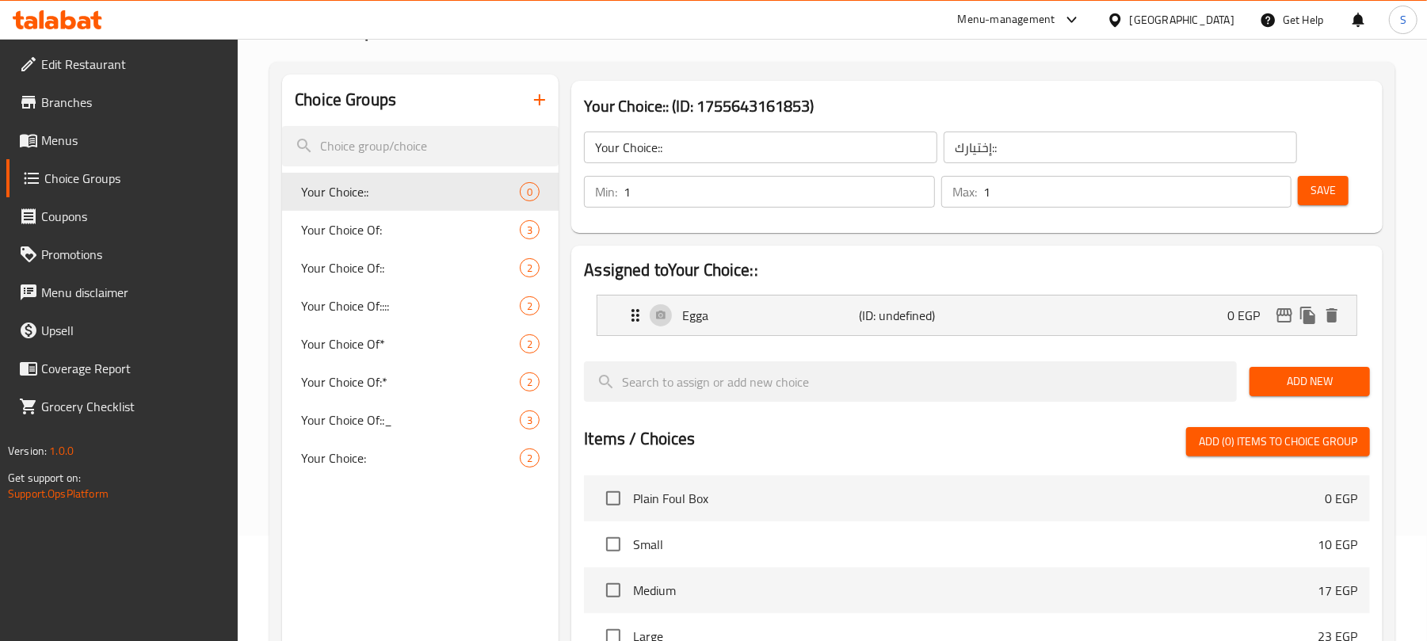
click at [1284, 384] on span "Add New" at bounding box center [1309, 382] width 95 height 20
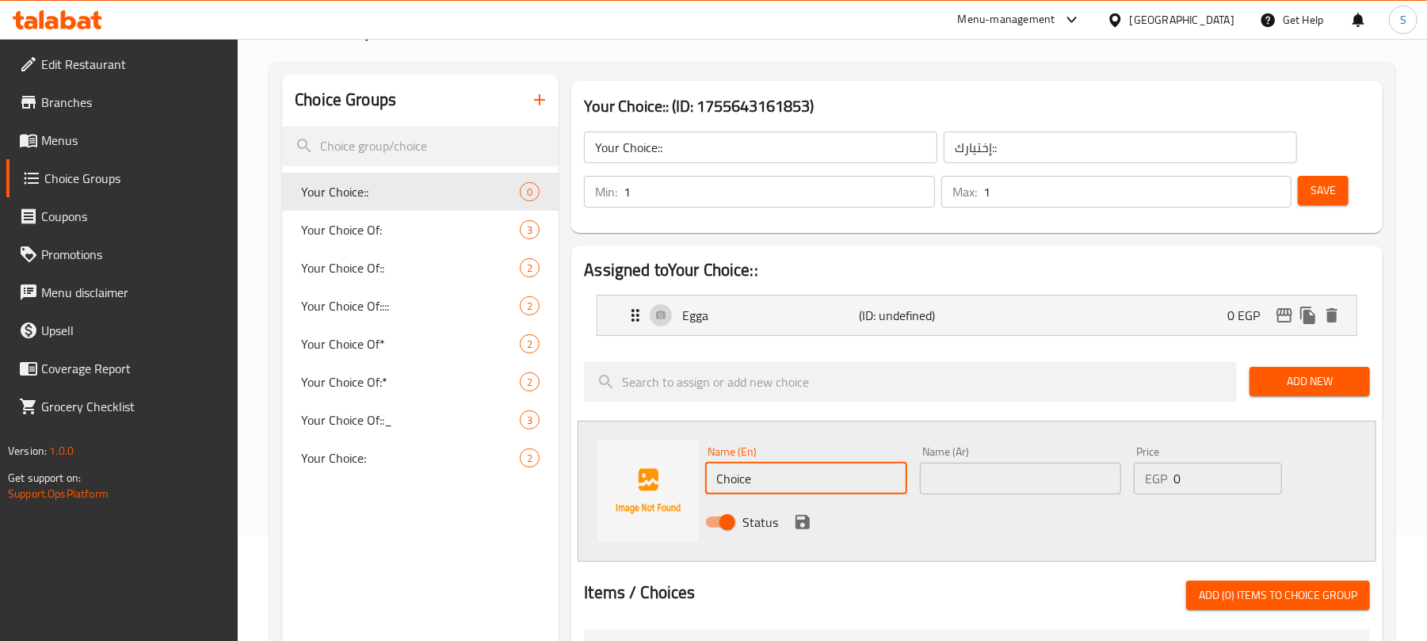
drag, startPoint x: 768, startPoint y: 479, endPoint x: 704, endPoint y: 476, distance: 64.2
click at [704, 476] on div "Name (En) Choice Name (En)" at bounding box center [806, 470] width 214 height 61
paste input "auliflower"
click at [968, 477] on input "text" at bounding box center [1020, 479] width 201 height 32
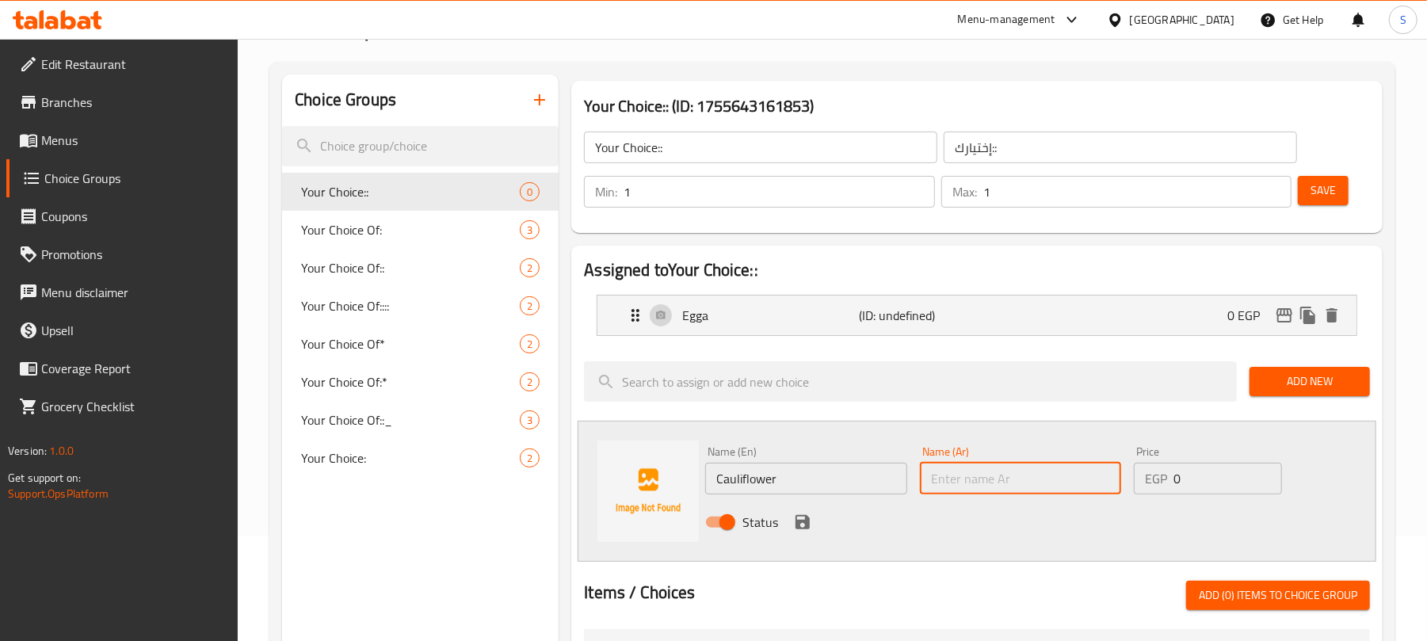
paste input "قرنبيط"
click at [808, 518] on icon "save" at bounding box center [803, 522] width 14 height 14
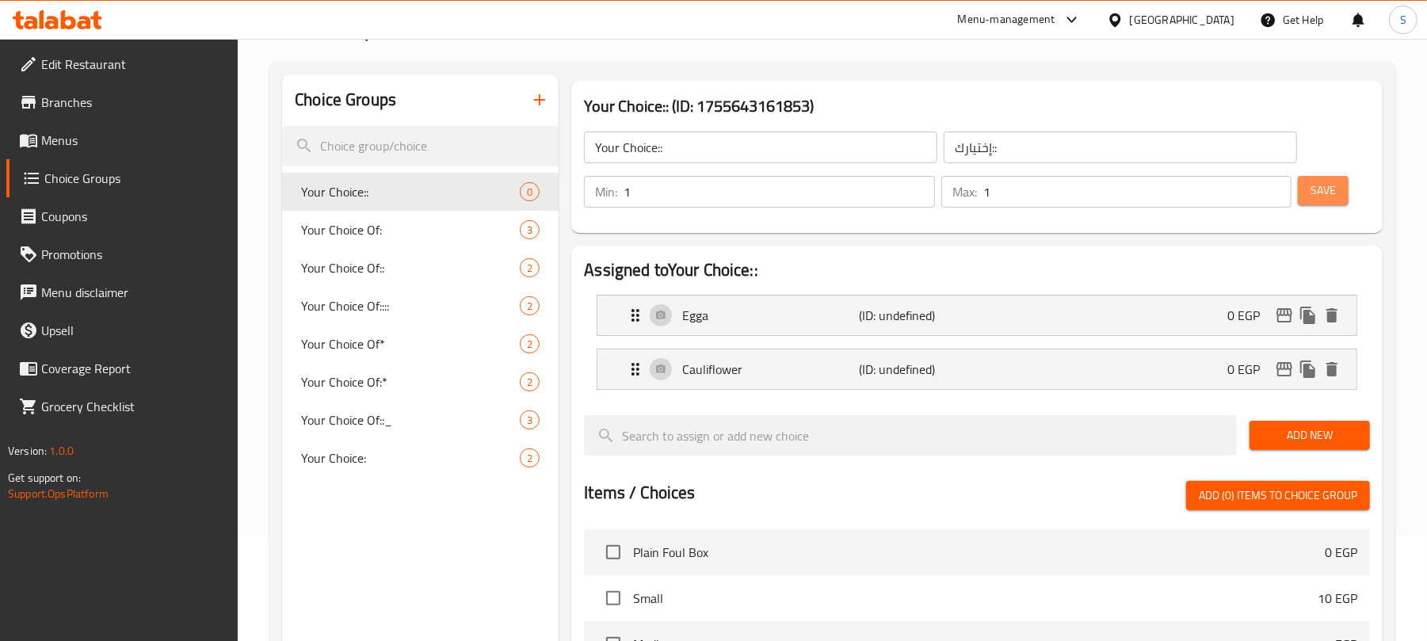
click at [1317, 191] on span "Save" at bounding box center [1323, 191] width 25 height 20
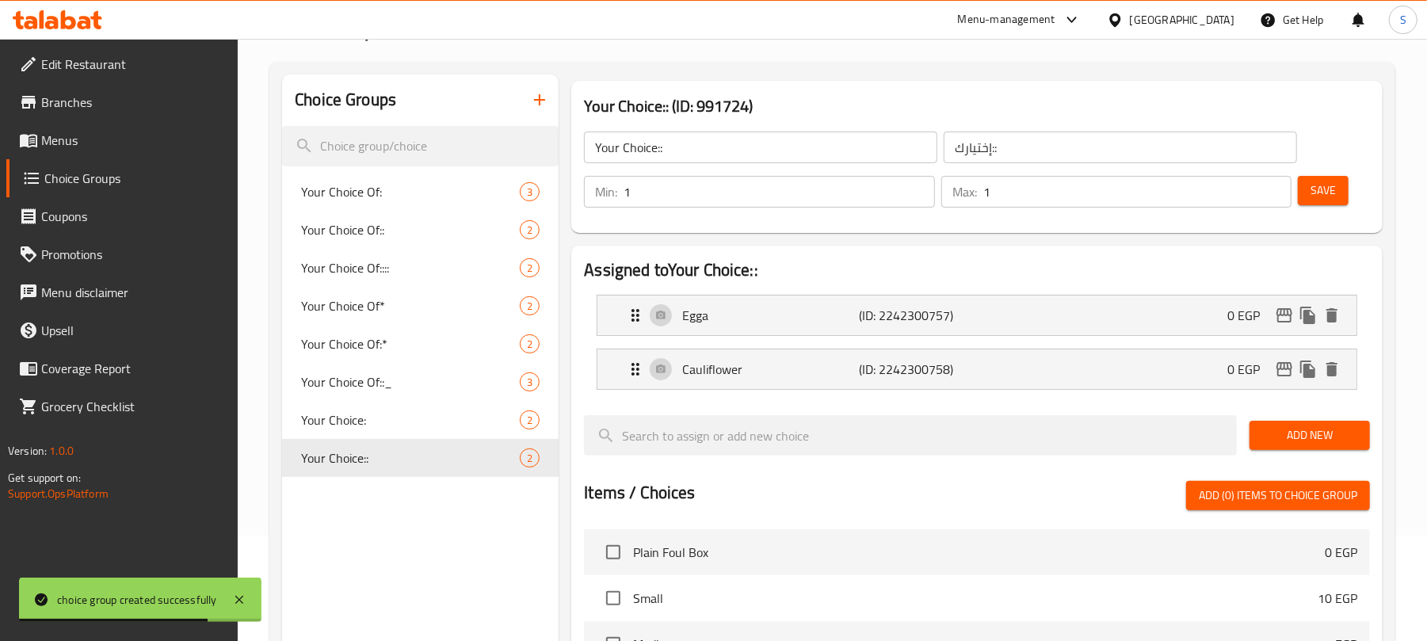
click at [537, 101] on icon "button" at bounding box center [539, 99] width 19 height 19
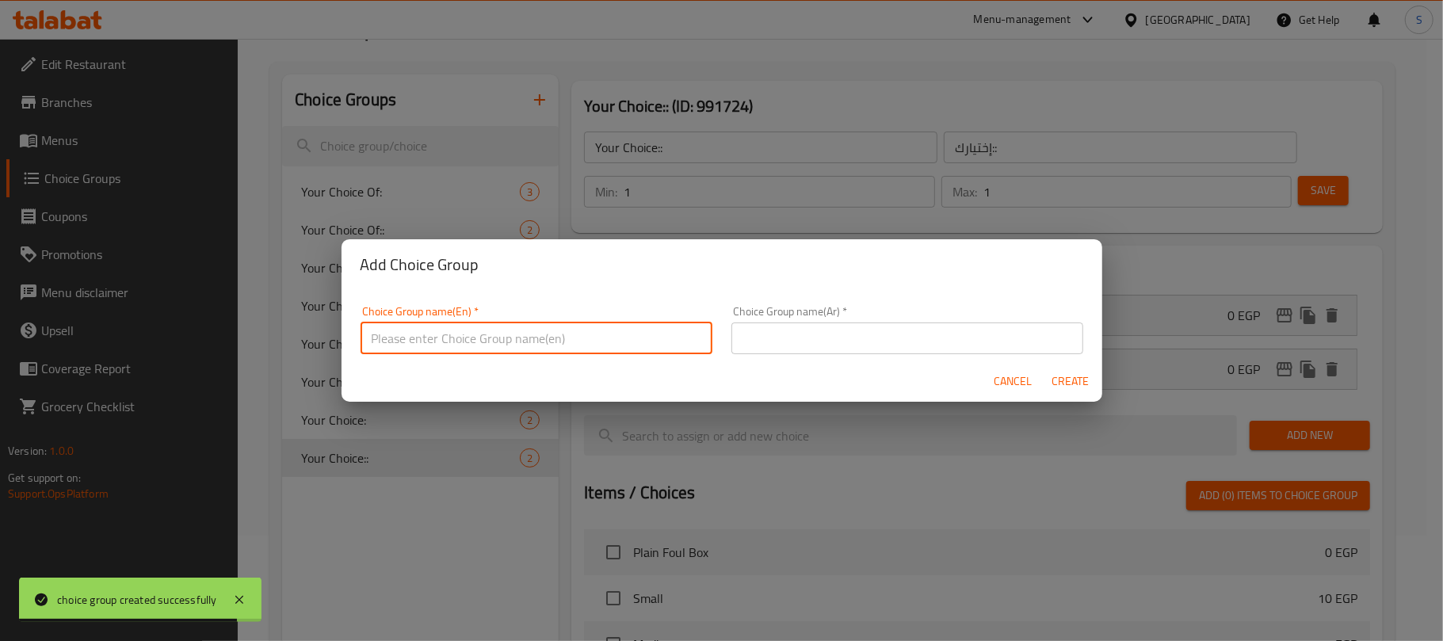
click at [509, 327] on input "text" at bounding box center [537, 339] width 352 height 32
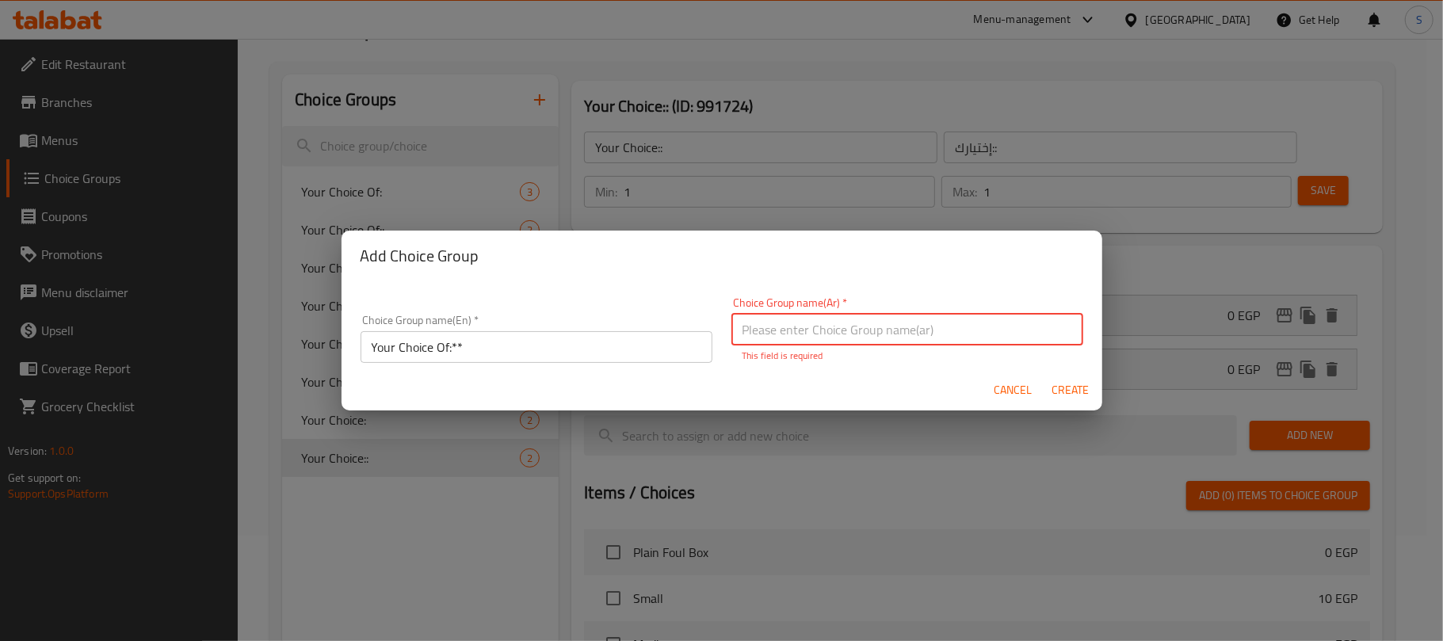
drag, startPoint x: 523, startPoint y: 371, endPoint x: 790, endPoint y: 323, distance: 271.3
click at [790, 323] on input "text" at bounding box center [908, 330] width 352 height 32
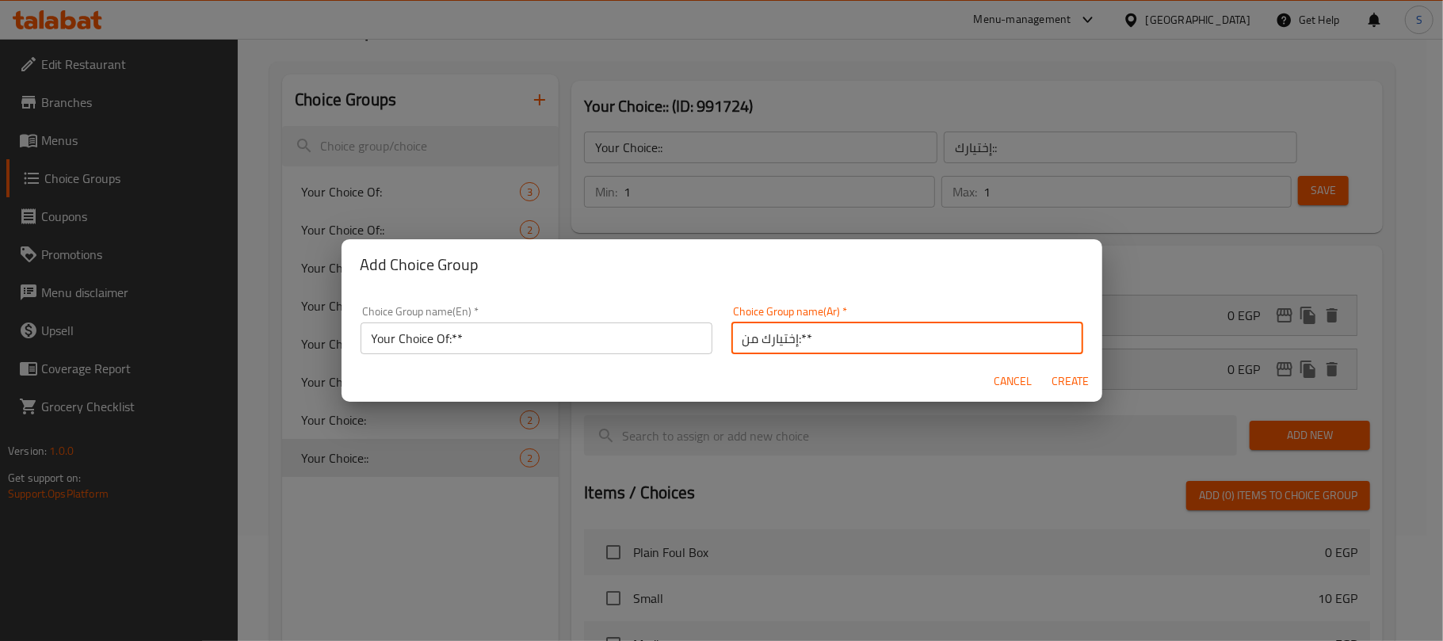
click at [777, 268] on h2 "Add Choice Group" at bounding box center [722, 264] width 723 height 25
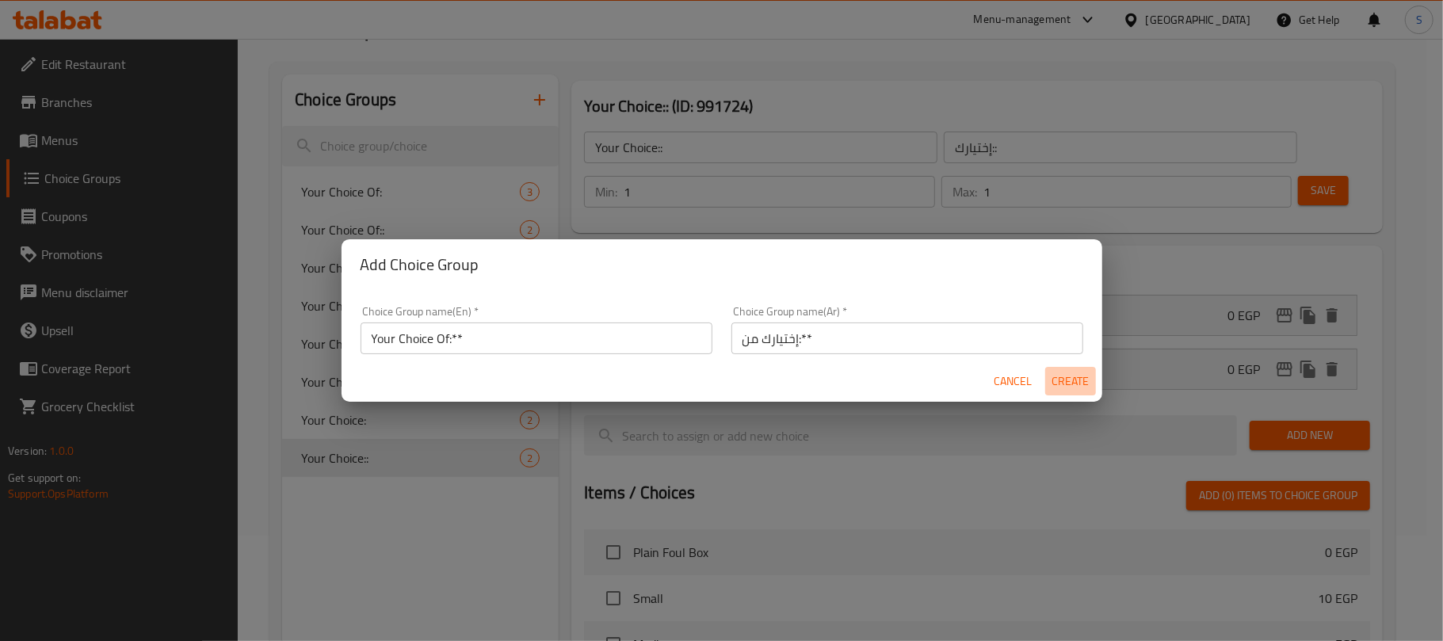
drag, startPoint x: 1051, startPoint y: 382, endPoint x: 940, endPoint y: 396, distance: 111.9
click at [1052, 382] on span "Create" at bounding box center [1071, 382] width 38 height 20
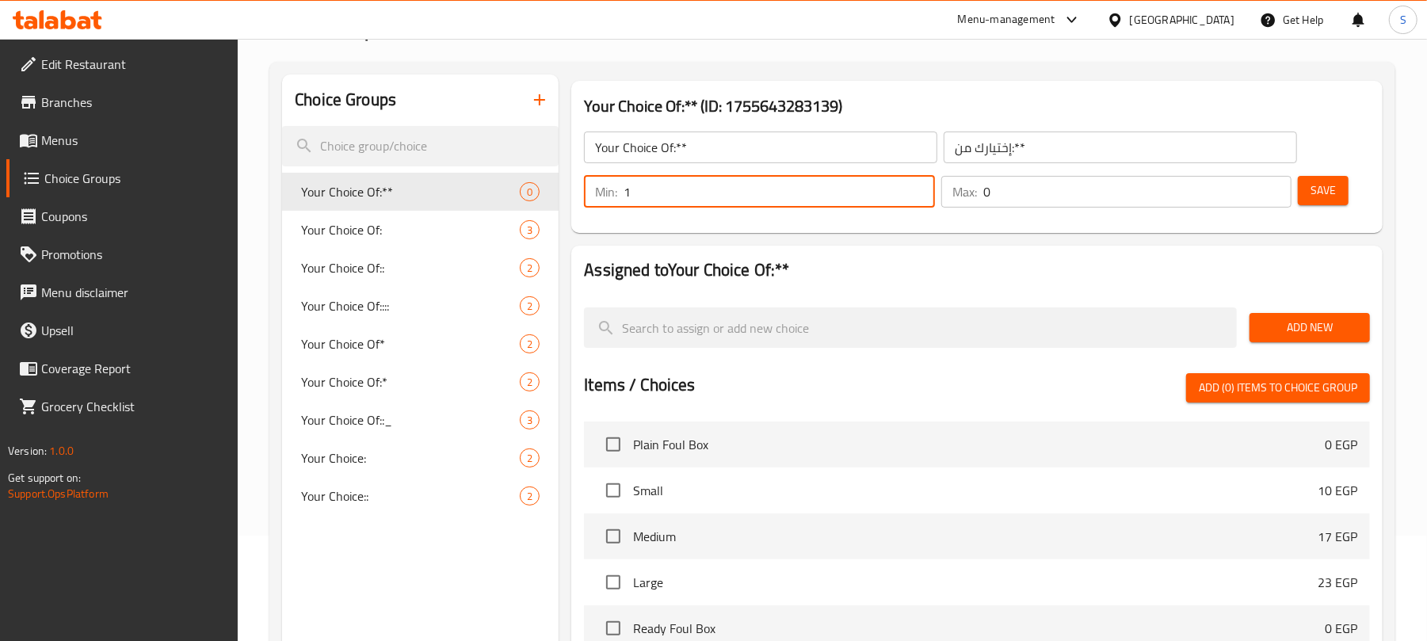
click at [916, 185] on input "1" at bounding box center [779, 192] width 311 height 32
click at [1274, 181] on input "1" at bounding box center [1138, 192] width 308 height 32
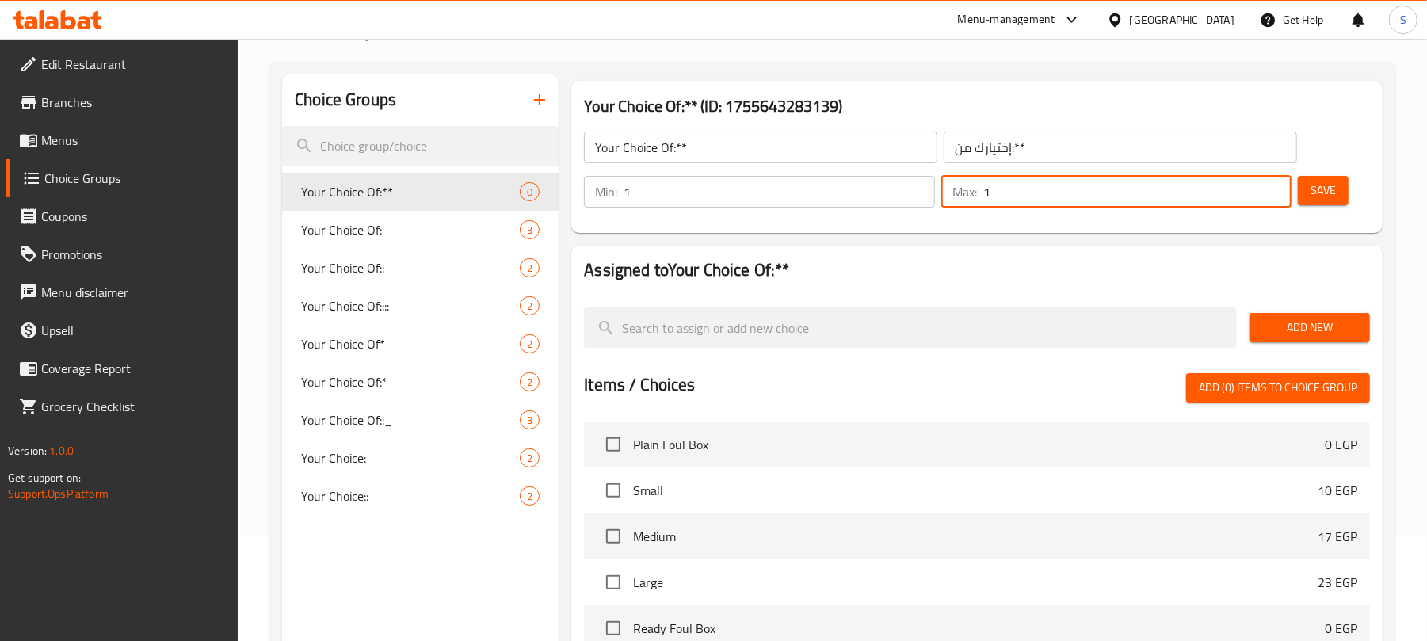
click at [1324, 194] on span "Save" at bounding box center [1323, 191] width 25 height 20
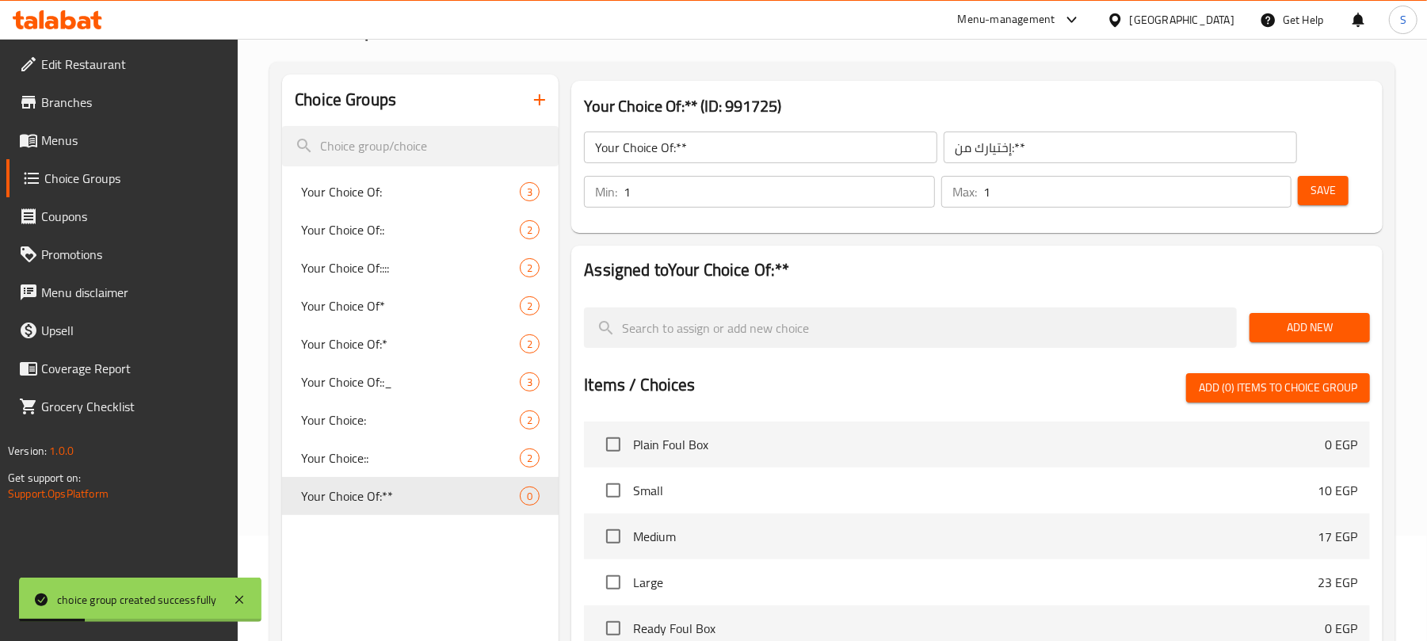
click at [1288, 333] on span "Add New" at bounding box center [1309, 328] width 95 height 20
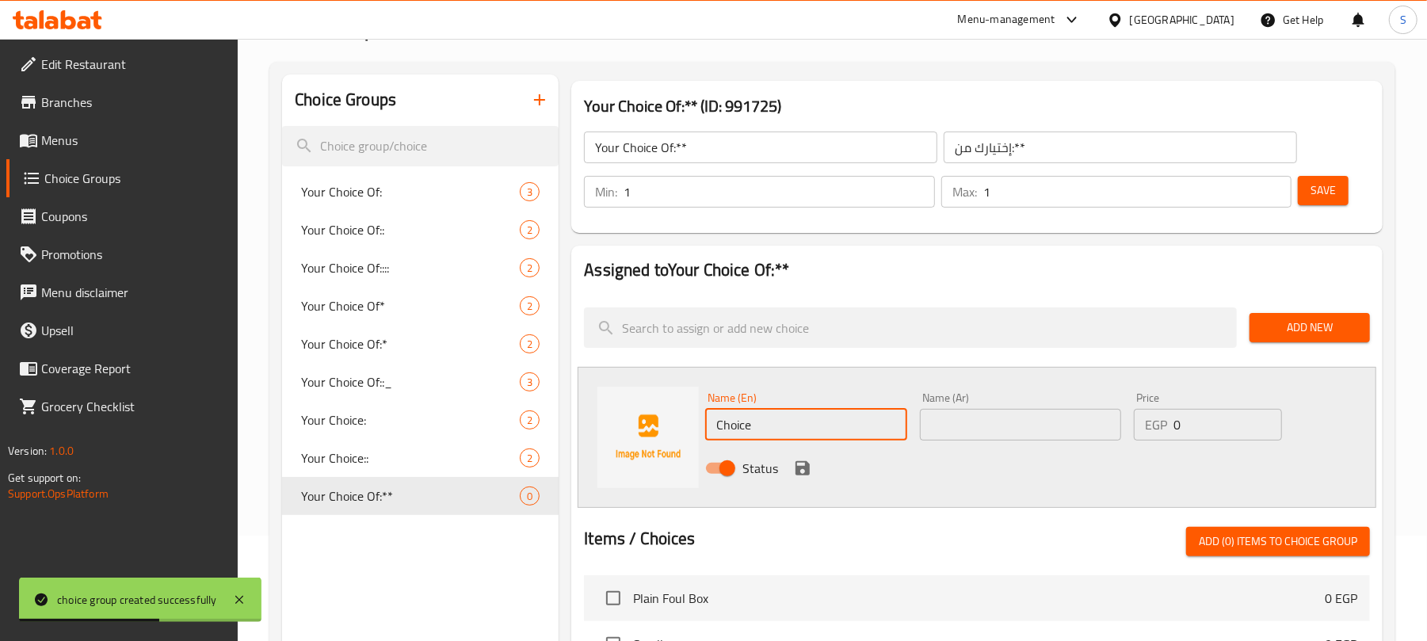
drag, startPoint x: 793, startPoint y: 432, endPoint x: 702, endPoint y: 429, distance: 91.2
click at [702, 429] on div "Name (En) Choice Name (En)" at bounding box center [806, 416] width 214 height 61
paste input "Mesakaa - Eggplant"
drag, startPoint x: 765, startPoint y: 423, endPoint x: 914, endPoint y: 419, distance: 149.0
click at [914, 419] on div "Name (En) Mesakaa - Eggplant Name (En) Name (Ar) Name (Ar) Price EGP 0 Price St…" at bounding box center [1020, 438] width 643 height 104
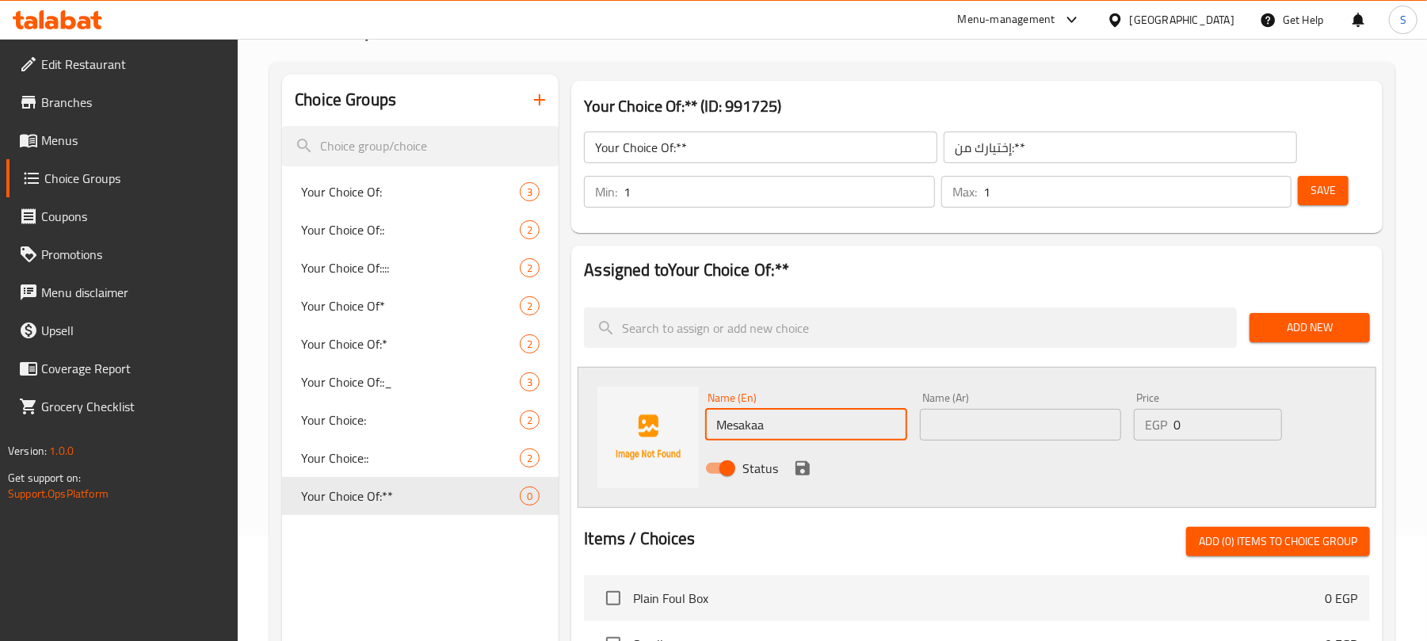
click at [991, 429] on input "text" at bounding box center [1020, 425] width 201 height 32
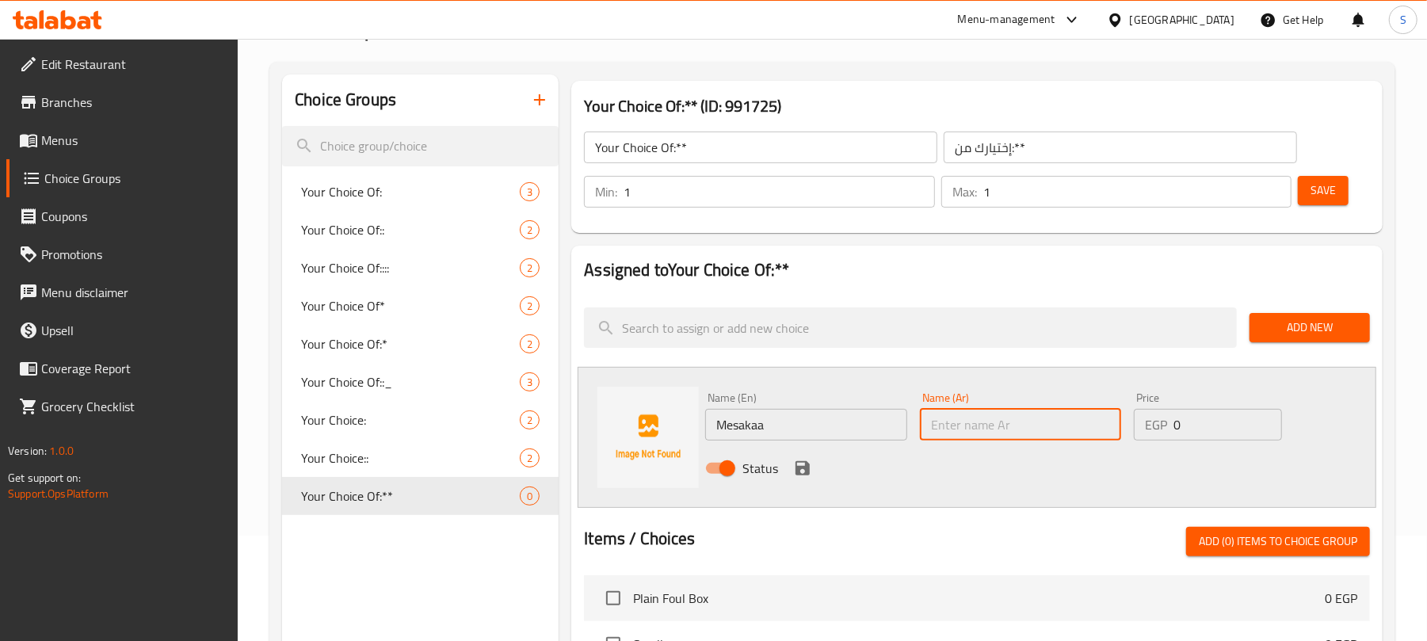
paste input "مسقعة - باذنجان"
drag, startPoint x: 980, startPoint y: 430, endPoint x: 917, endPoint y: 433, distance: 62.7
click at [917, 433] on div "Name (Ar) مسقعة - باذنجان Name (Ar)" at bounding box center [1021, 416] width 214 height 61
click at [805, 464] on icon "save" at bounding box center [803, 468] width 14 height 14
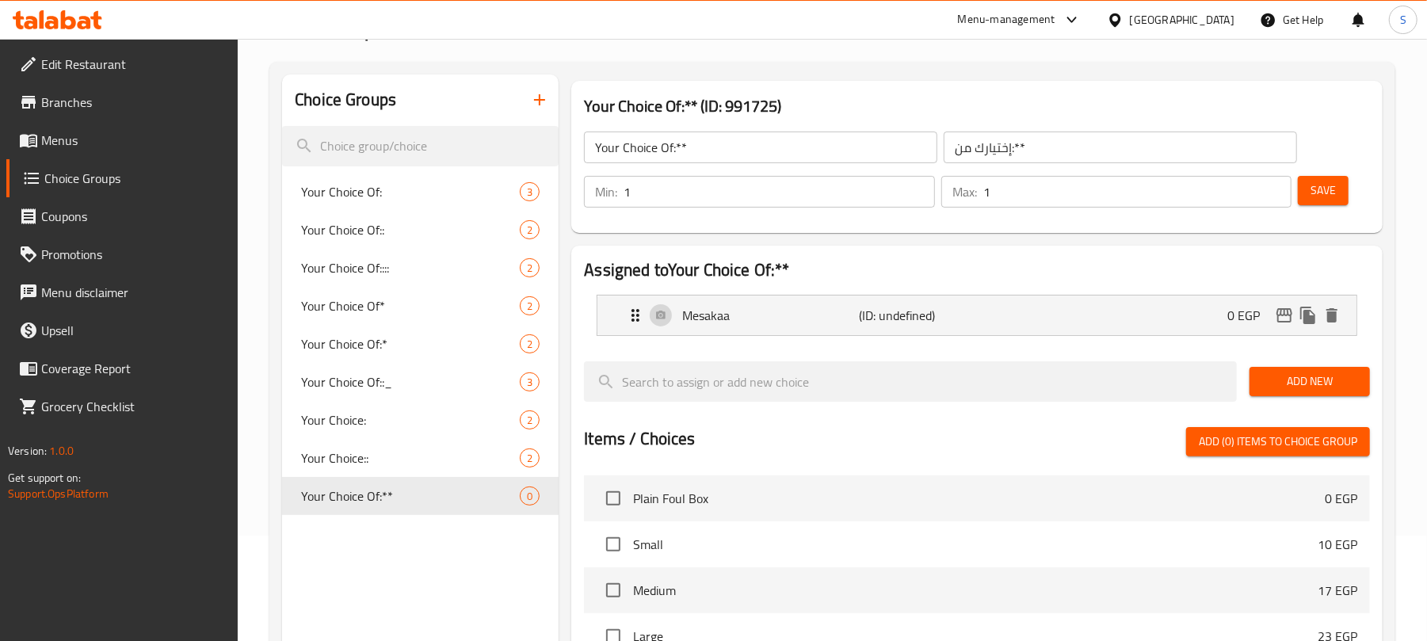
click at [1259, 391] on button "Add New" at bounding box center [1310, 381] width 120 height 29
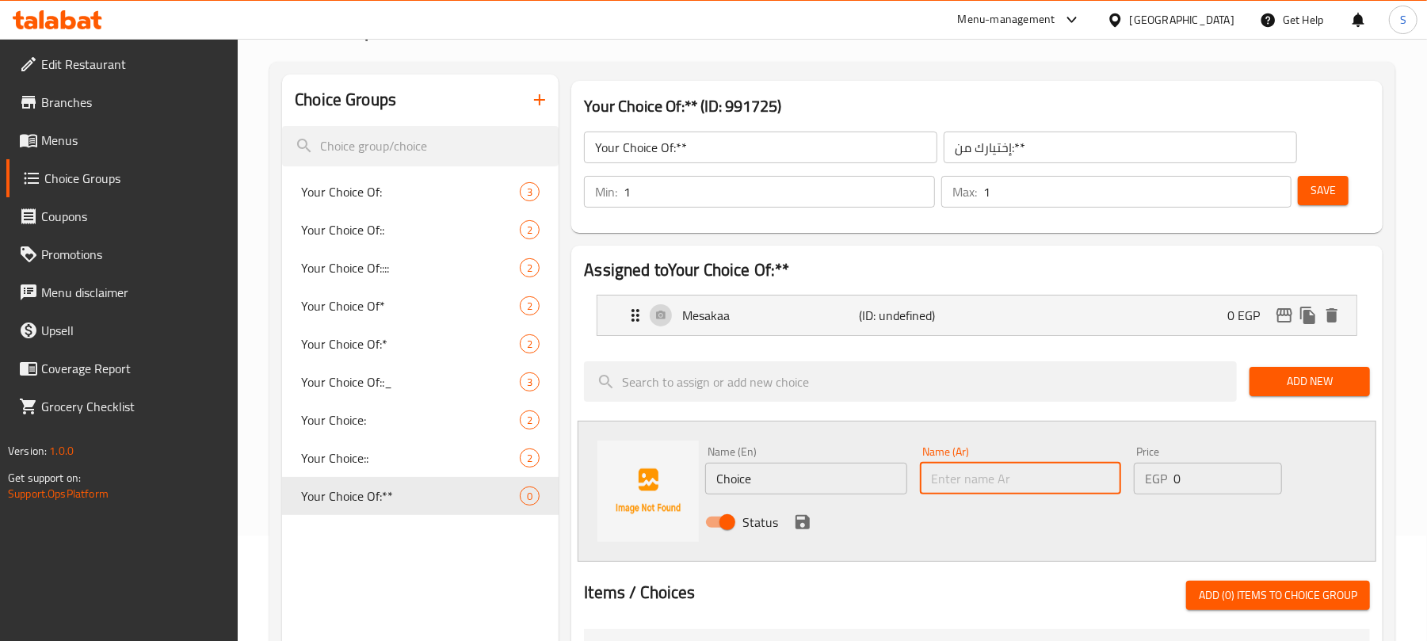
click at [984, 474] on input "text" at bounding box center [1020, 479] width 201 height 32
paste input "مسقعة - باذنجان"
drag, startPoint x: 1057, startPoint y: 476, endPoint x: 1178, endPoint y: 483, distance: 120.7
click at [1178, 483] on div "Name (En) Choice Name (En) Name (Ar) مسقعة - باذنجان Name (Ar) Price EGP 0 Pric…" at bounding box center [1020, 492] width 643 height 104
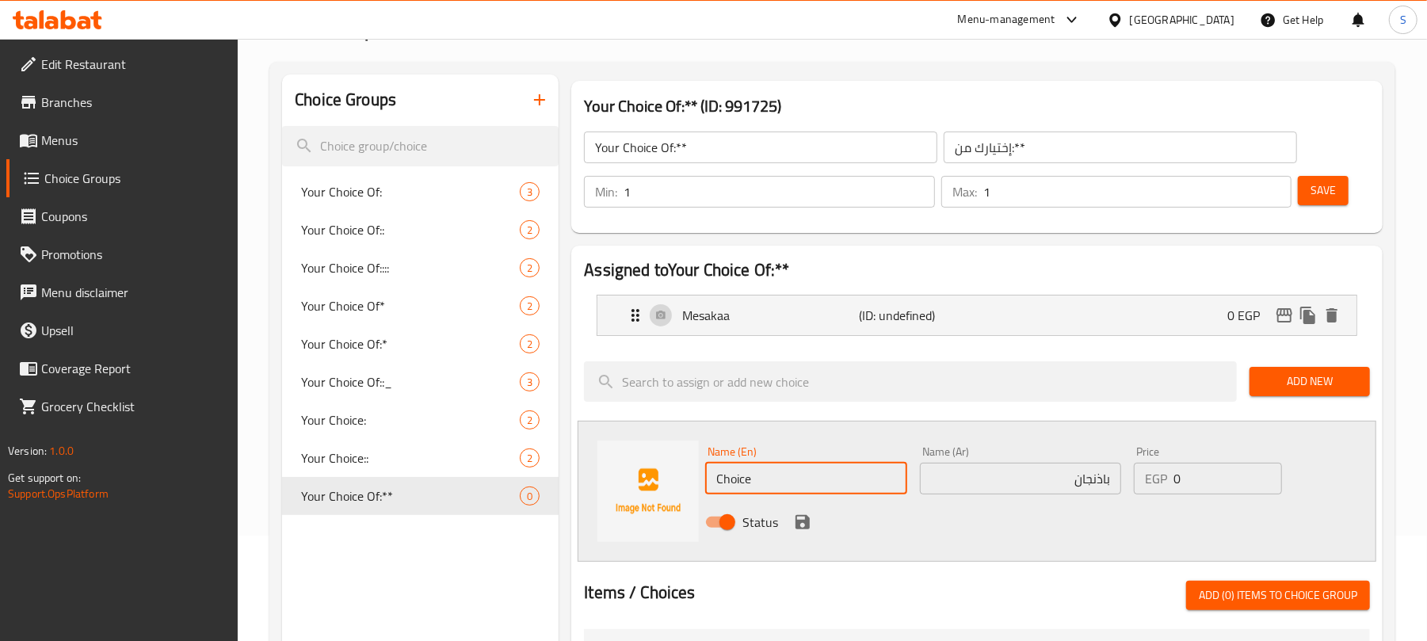
drag, startPoint x: 781, startPoint y: 483, endPoint x: 698, endPoint y: 471, distance: 83.3
click at [698, 471] on div "Name (En) Choice Name (En) Name (Ar) باذنجان Name (Ar) Price EGP 0 Price Status" at bounding box center [977, 491] width 799 height 141
paste input "Eggplant"
click at [807, 527] on icon "save" at bounding box center [803, 522] width 14 height 14
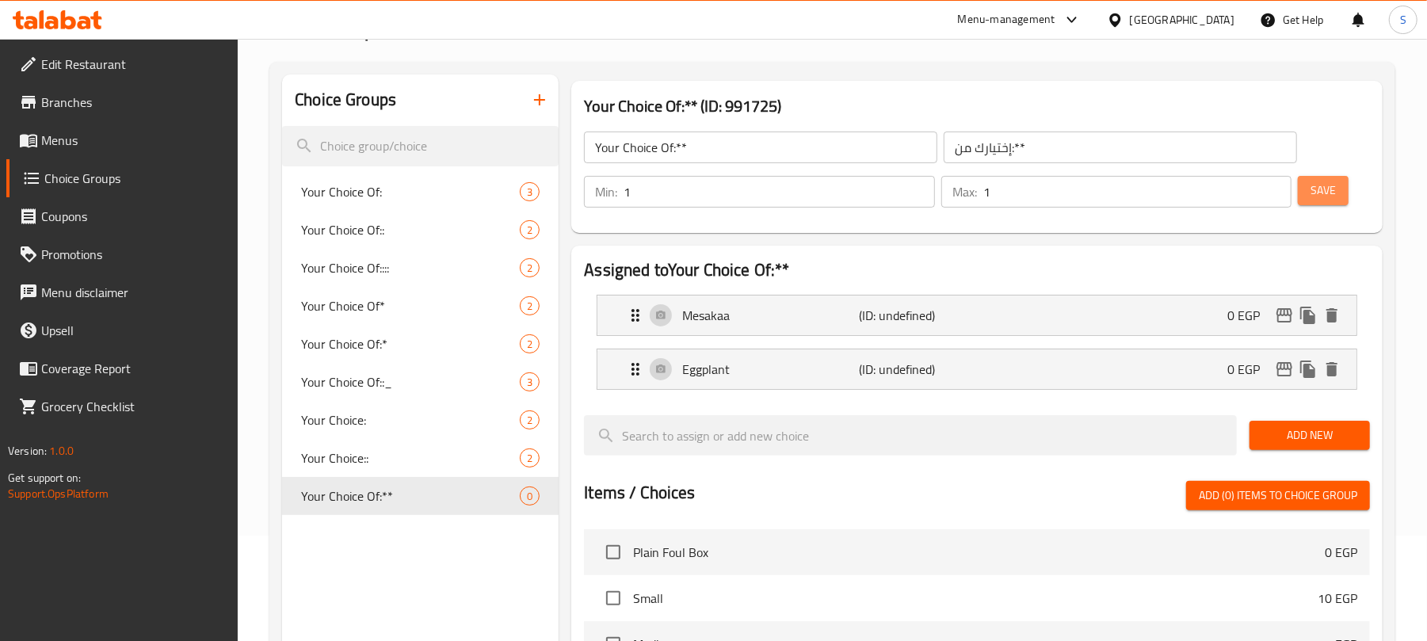
click at [1320, 200] on button "Save" at bounding box center [1323, 190] width 51 height 29
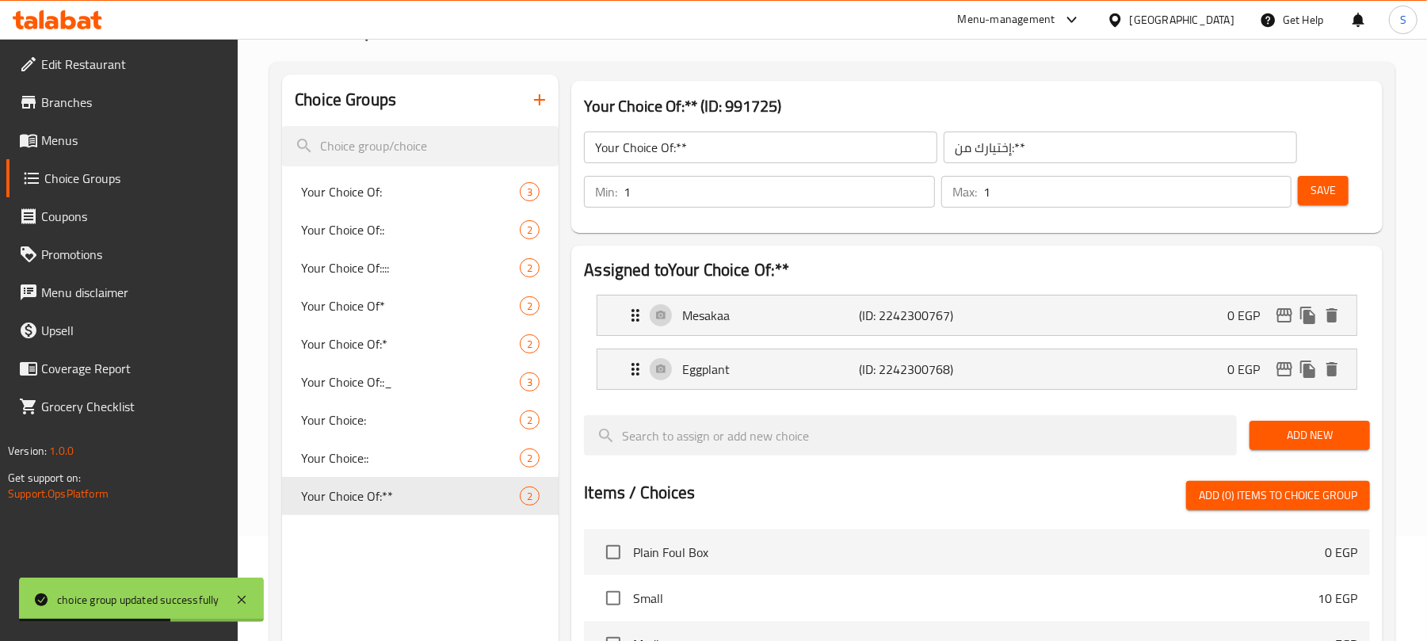
click at [1314, 187] on span "Save" at bounding box center [1323, 191] width 25 height 20
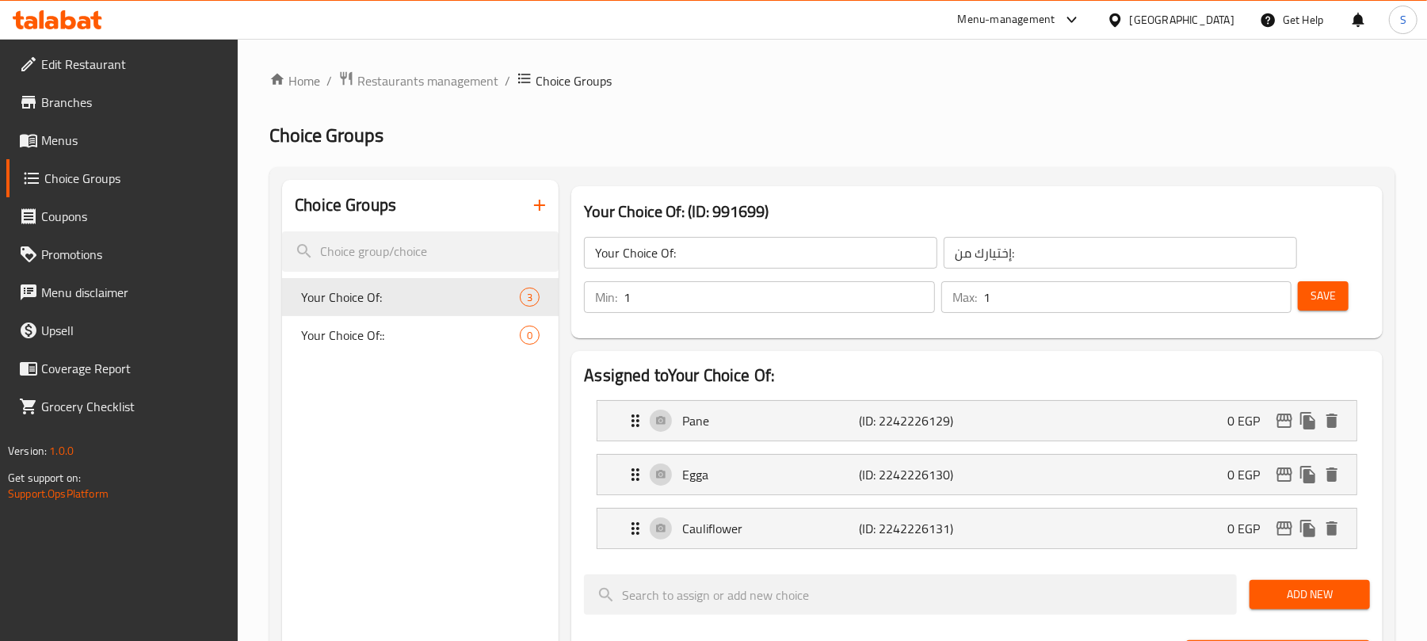
click at [65, 127] on link "Menus" at bounding box center [122, 140] width 232 height 38
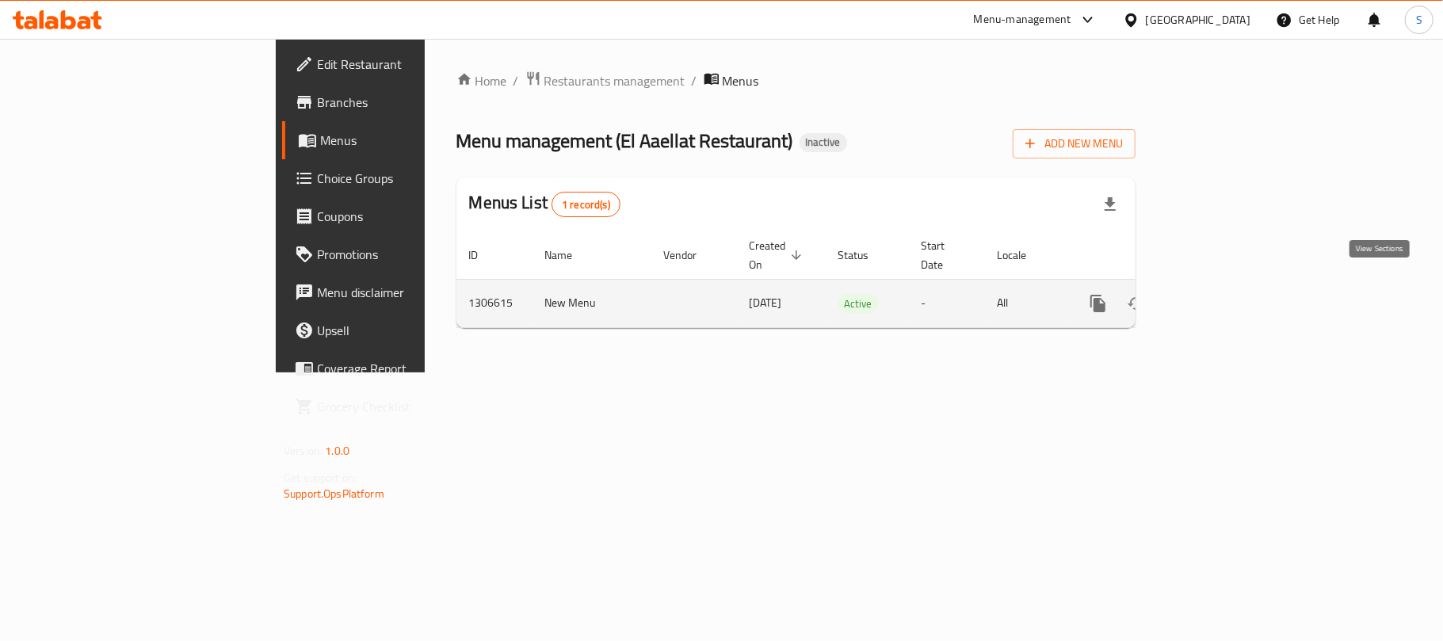
click at [1222, 294] on icon "enhanced table" at bounding box center [1212, 303] width 19 height 19
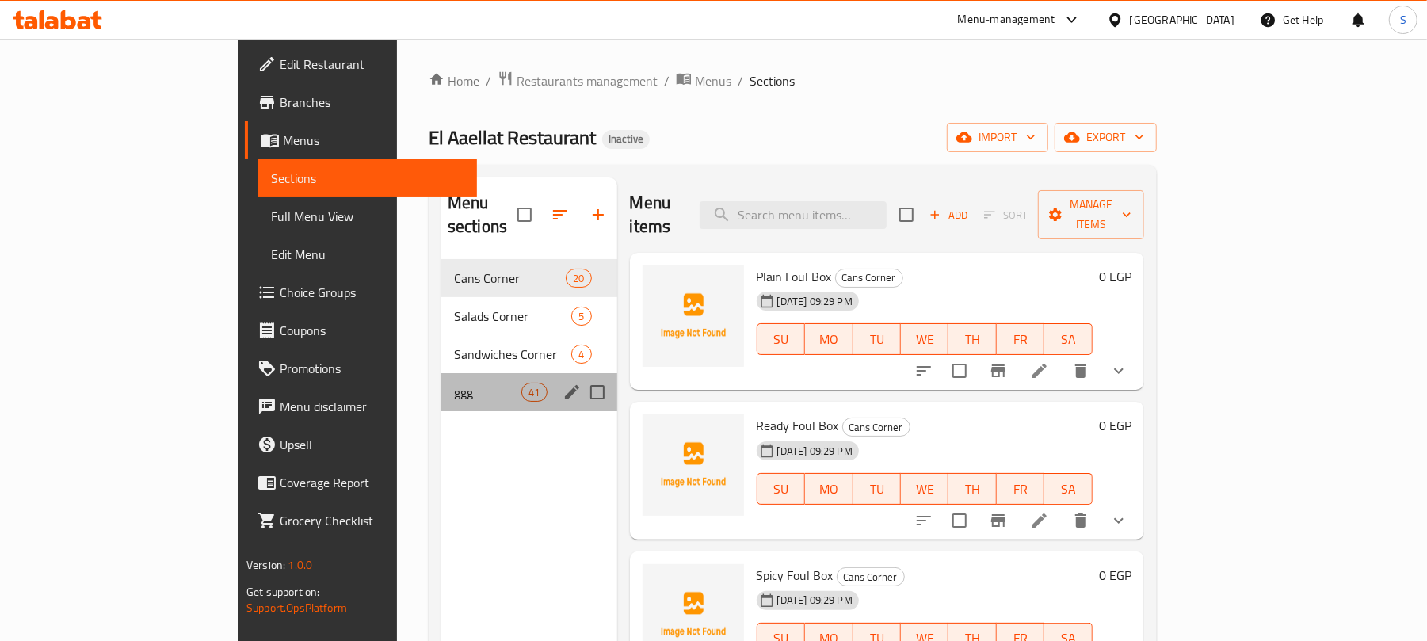
click at [441, 373] on div "ggg 41" at bounding box center [529, 392] width 176 height 38
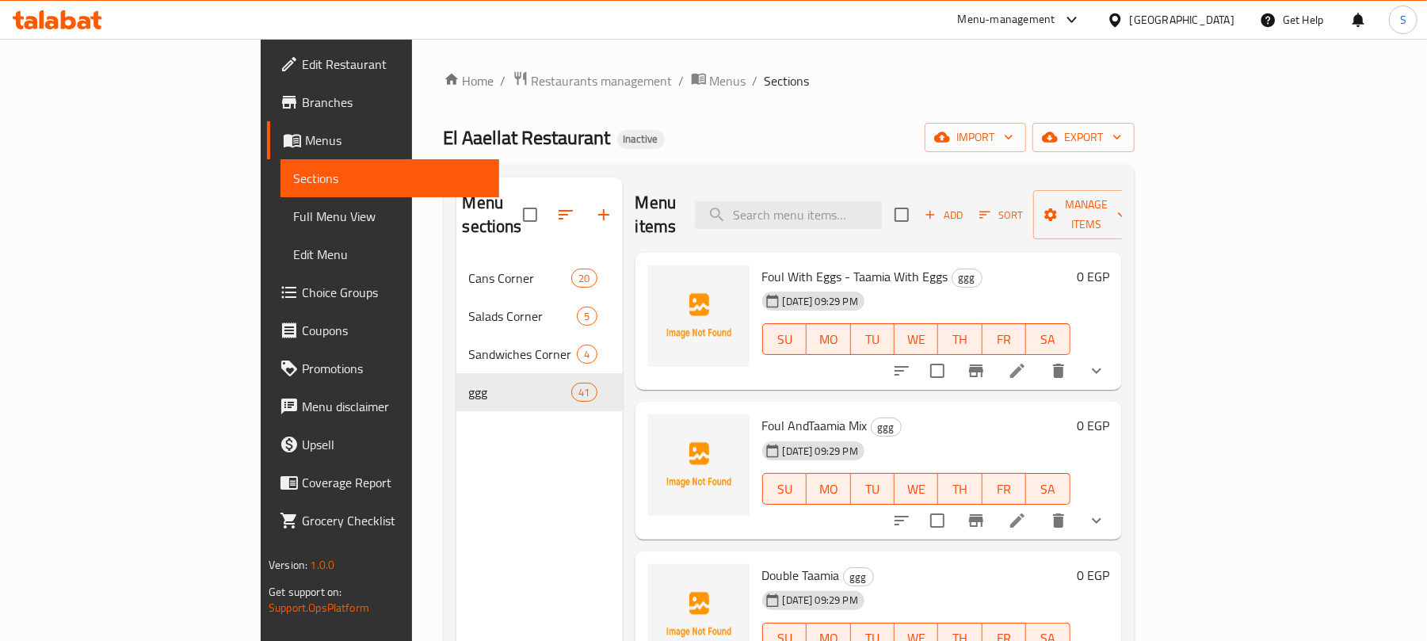
click at [1040, 357] on li at bounding box center [1017, 371] width 44 height 29
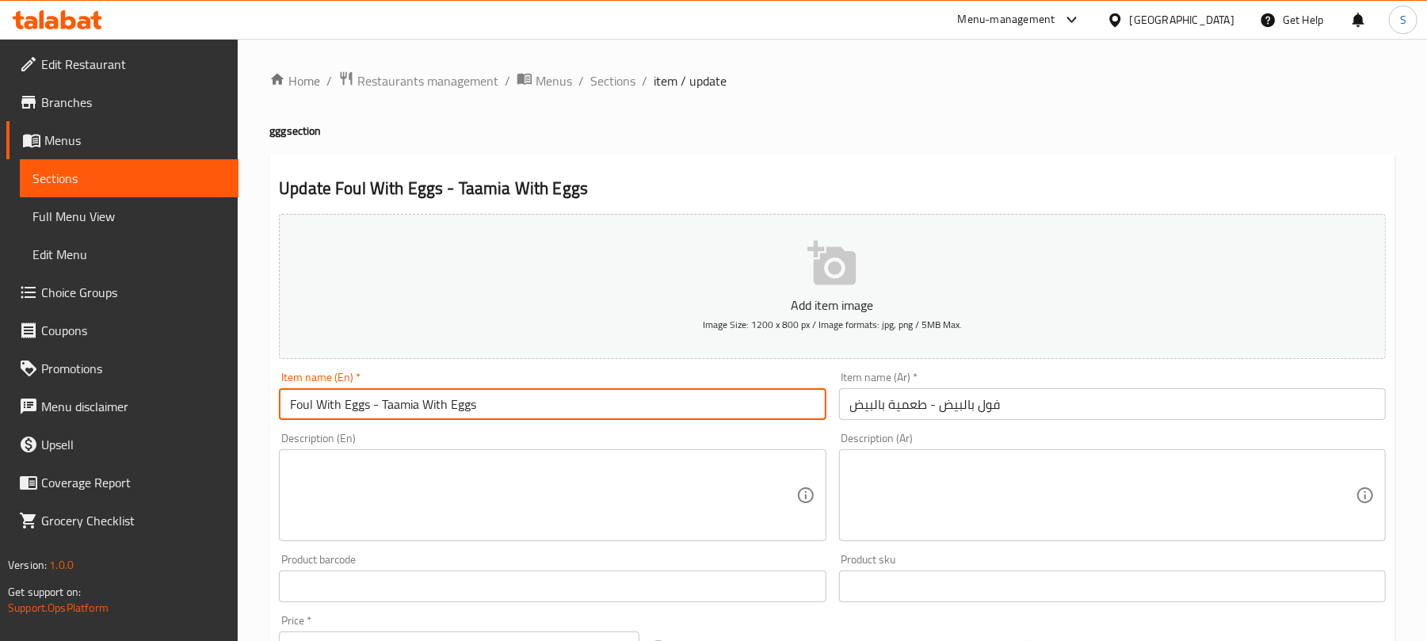
drag, startPoint x: 366, startPoint y: 407, endPoint x: 270, endPoint y: 397, distance: 96.4
click at [270, 397] on div "Update Foul With Eggs - Taamia With Eggs Add item image Image Size: 1200 x 800 …" at bounding box center [832, 632] width 1126 height 957
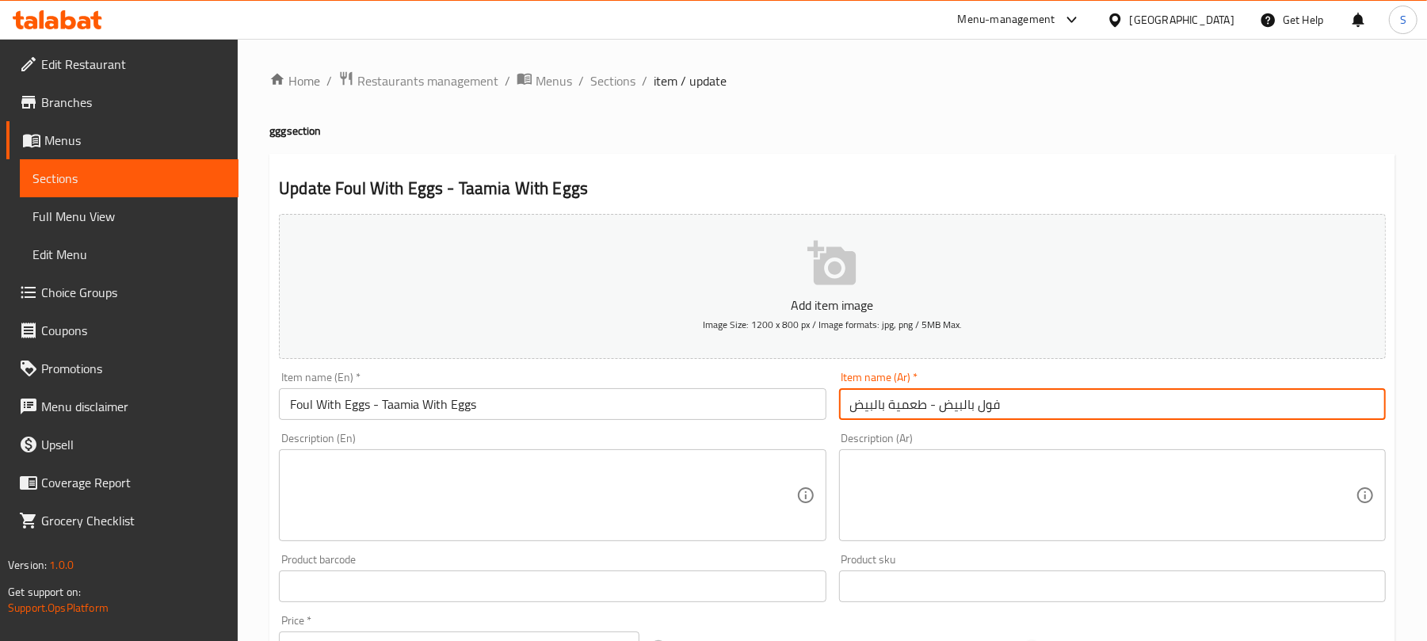
drag, startPoint x: 940, startPoint y: 407, endPoint x: 1003, endPoint y: 401, distance: 62.9
click at [1003, 401] on input "فول بالبيض - طعمية بالبيض" at bounding box center [1112, 404] width 547 height 32
drag, startPoint x: 926, startPoint y: 403, endPoint x: 853, endPoint y: 403, distance: 72.9
click at [853, 403] on input "فول بالبيض - طعمية بالبيض" at bounding box center [1112, 404] width 547 height 32
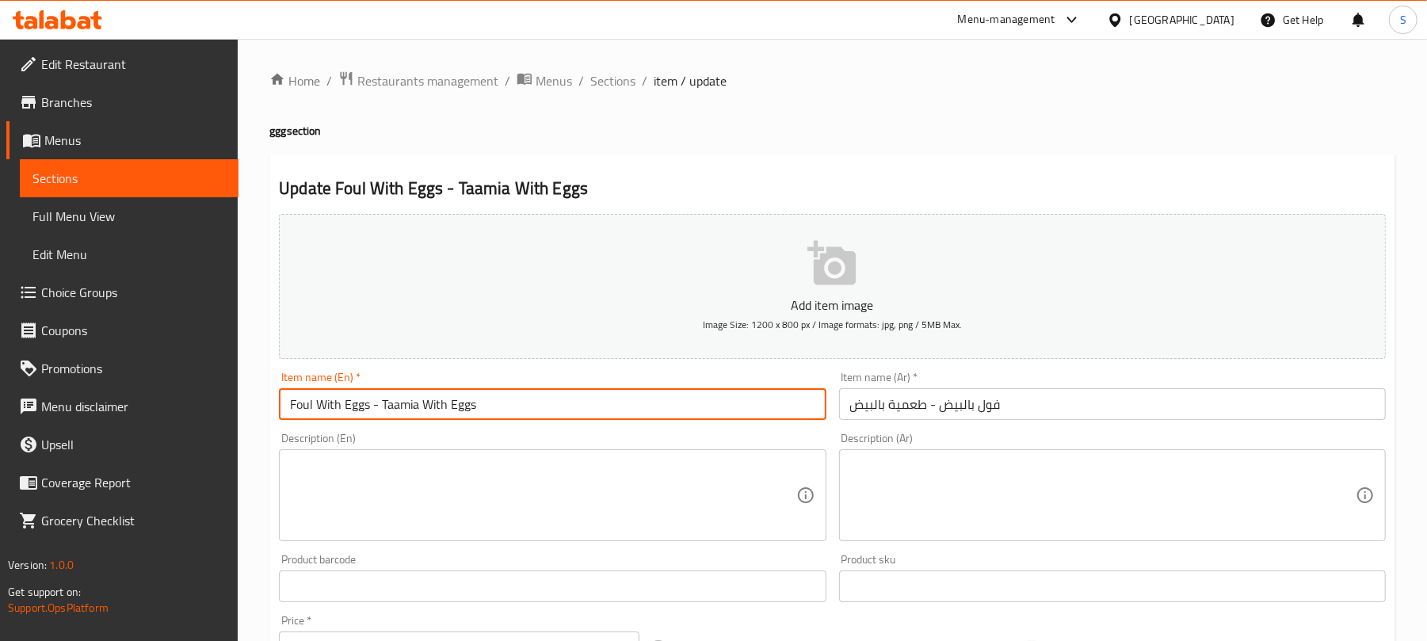
drag, startPoint x: 381, startPoint y: 409, endPoint x: 498, endPoint y: 414, distance: 116.6
click at [498, 414] on input "Foul With Eggs - Taamia With Eggs" at bounding box center [552, 404] width 547 height 32
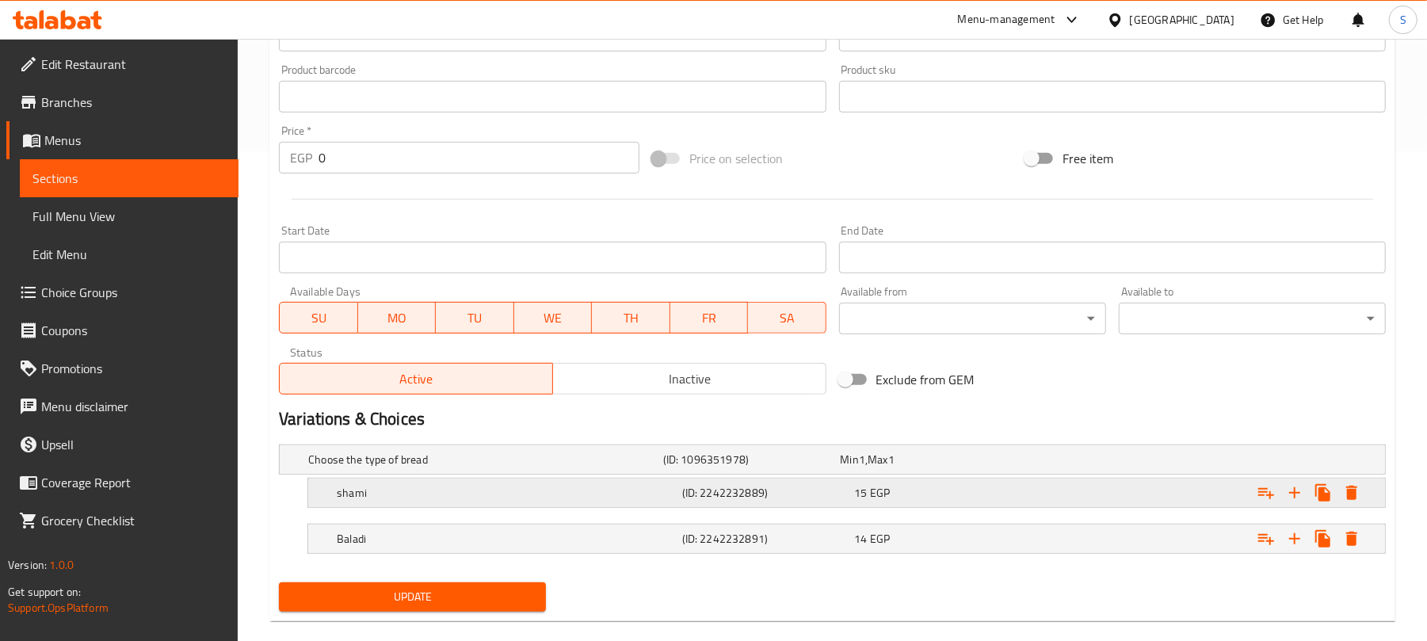
scroll to position [517, 0]
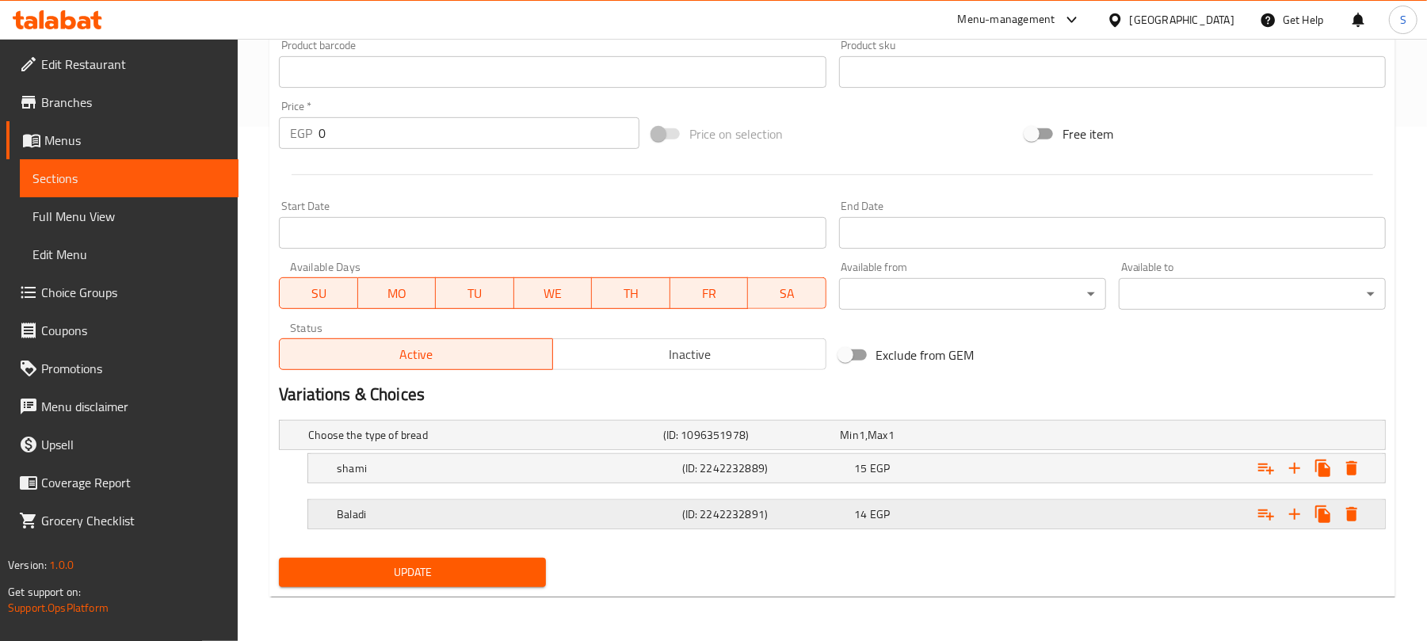
click at [1000, 443] on div "14 EGP" at bounding box center [926, 435] width 171 height 16
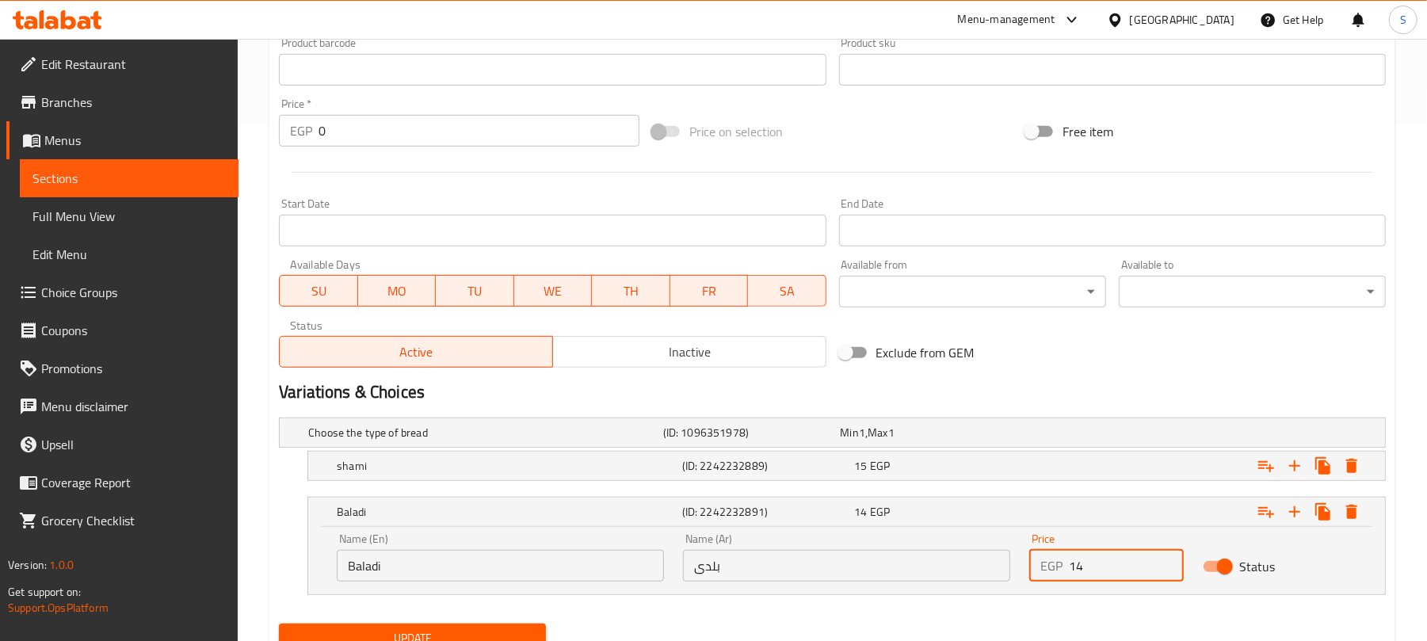
drag, startPoint x: 1075, startPoint y: 567, endPoint x: 1094, endPoint y: 567, distance: 18.2
click at [1094, 567] on input "14" at bounding box center [1126, 566] width 114 height 32
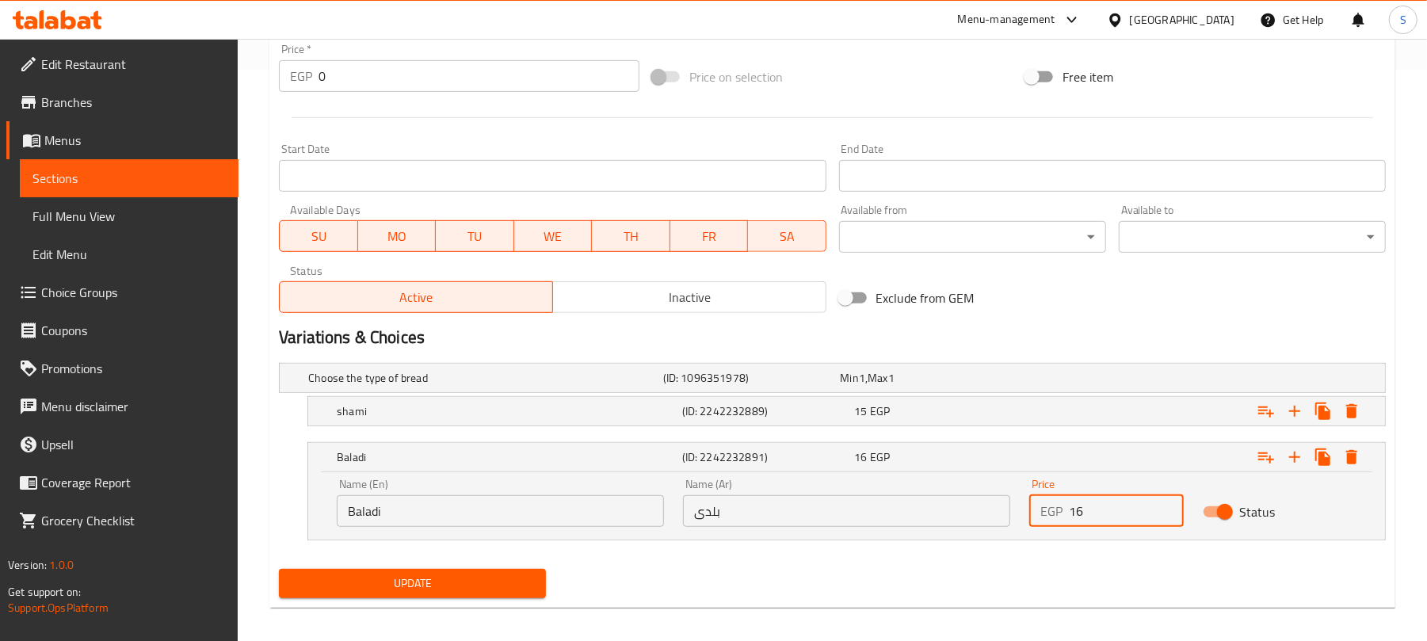
scroll to position [584, 0]
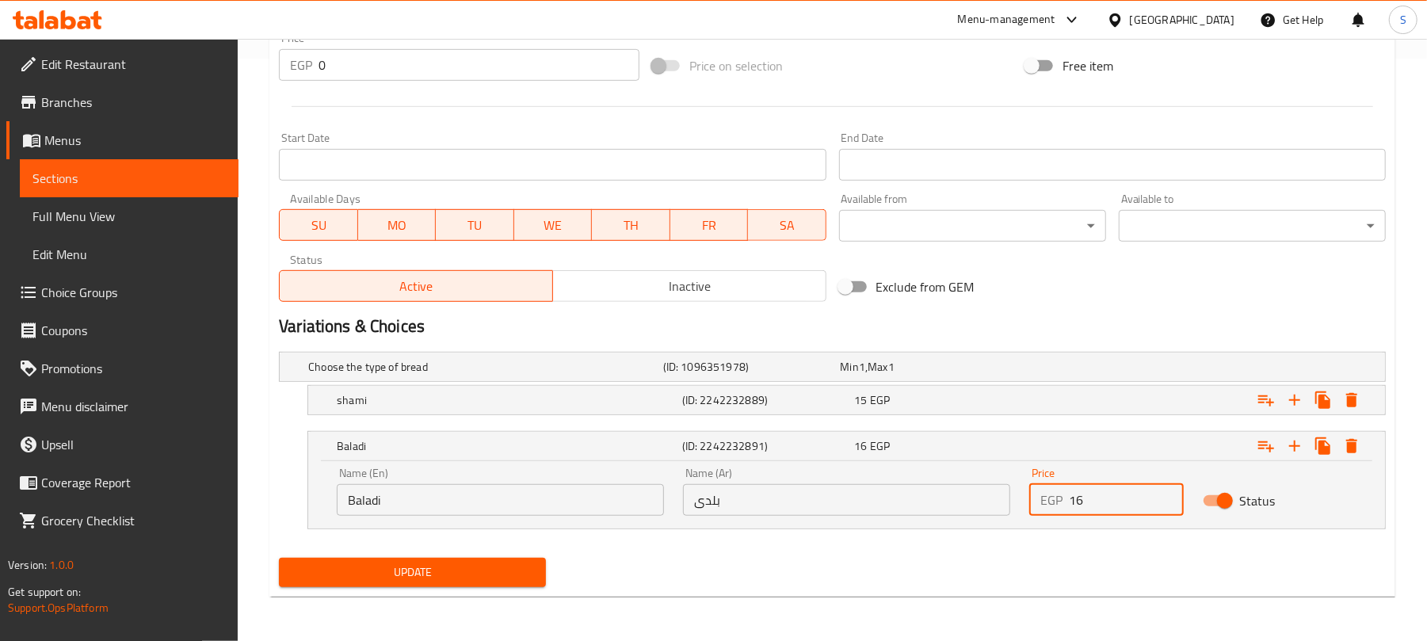
type input "16"
drag, startPoint x: 359, startPoint y: 572, endPoint x: 382, endPoint y: 564, distance: 24.3
click at [360, 572] on span "Update" at bounding box center [413, 573] width 242 height 20
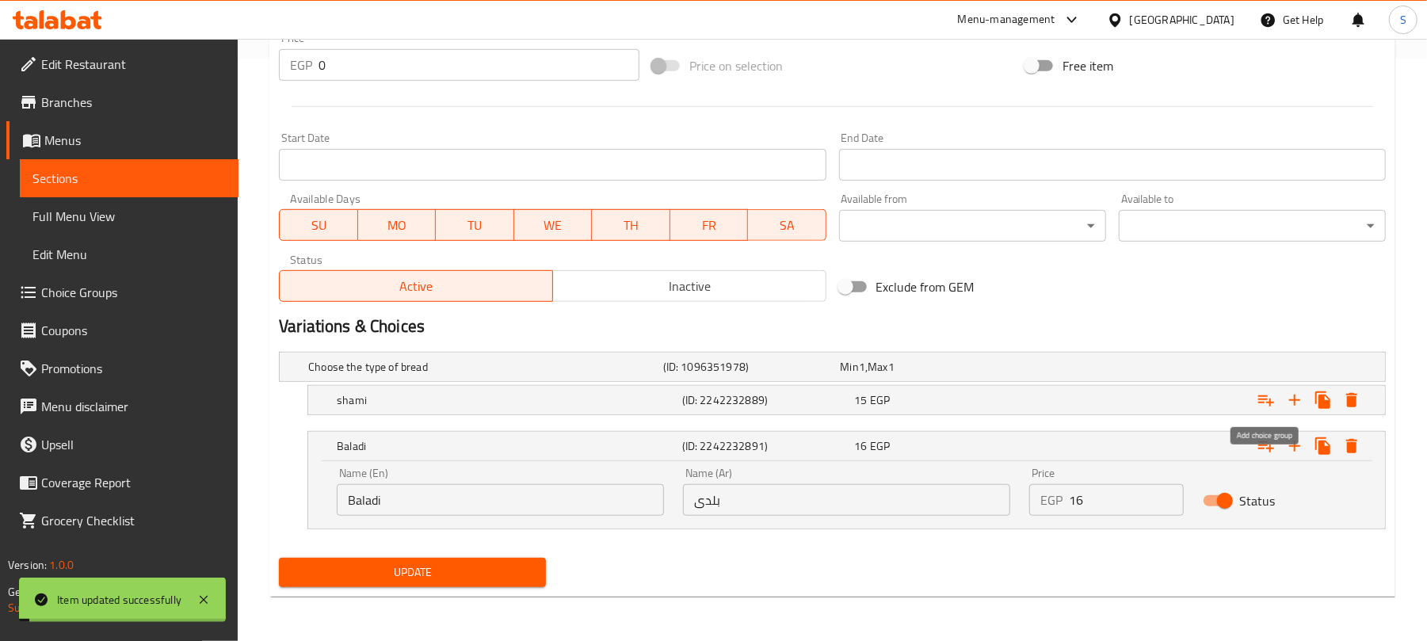
click at [1257, 403] on icon "Expand" at bounding box center [1266, 400] width 19 height 19
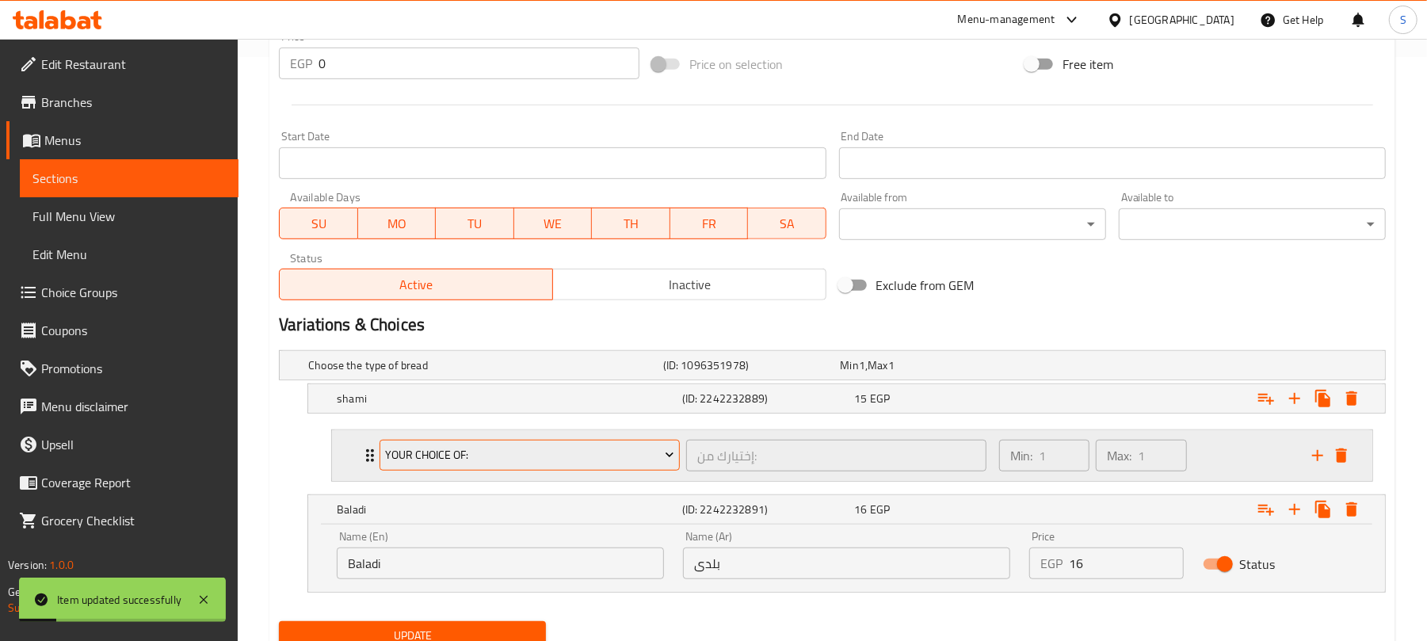
click at [564, 448] on span "Your Choice Of:" at bounding box center [530, 455] width 288 height 20
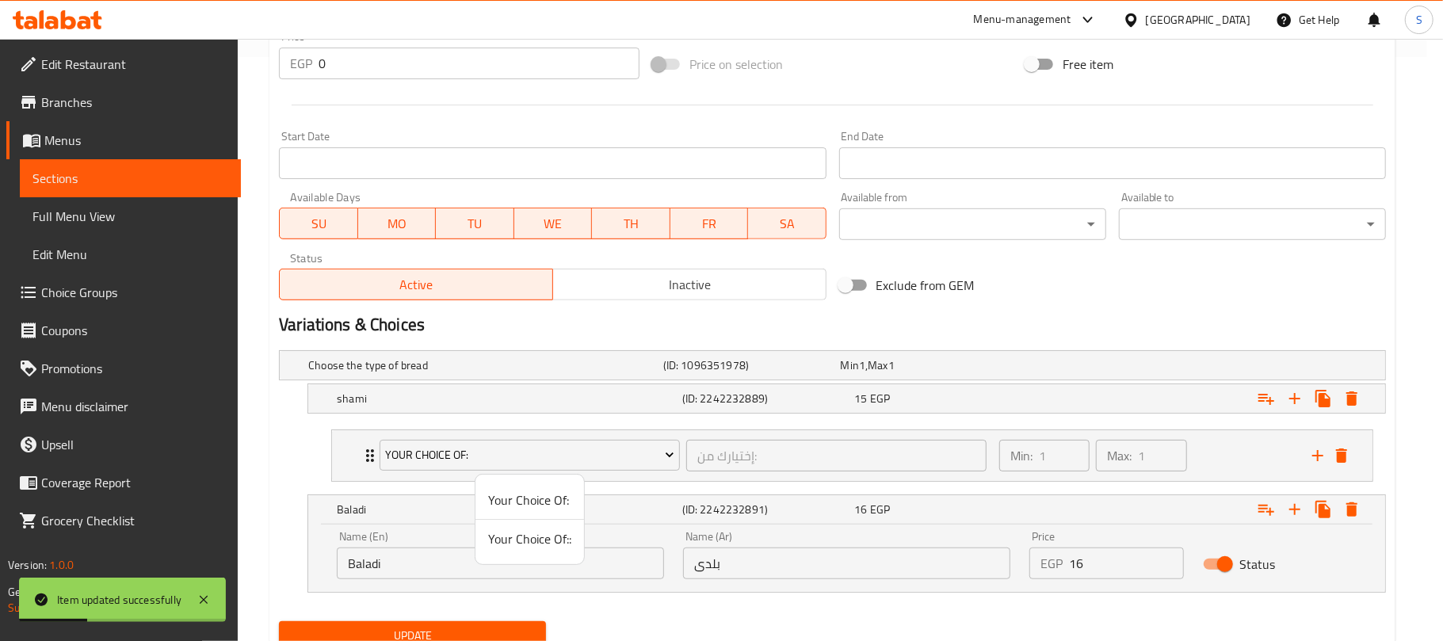
click at [543, 548] on span "Your Choice Of::" at bounding box center [529, 538] width 83 height 19
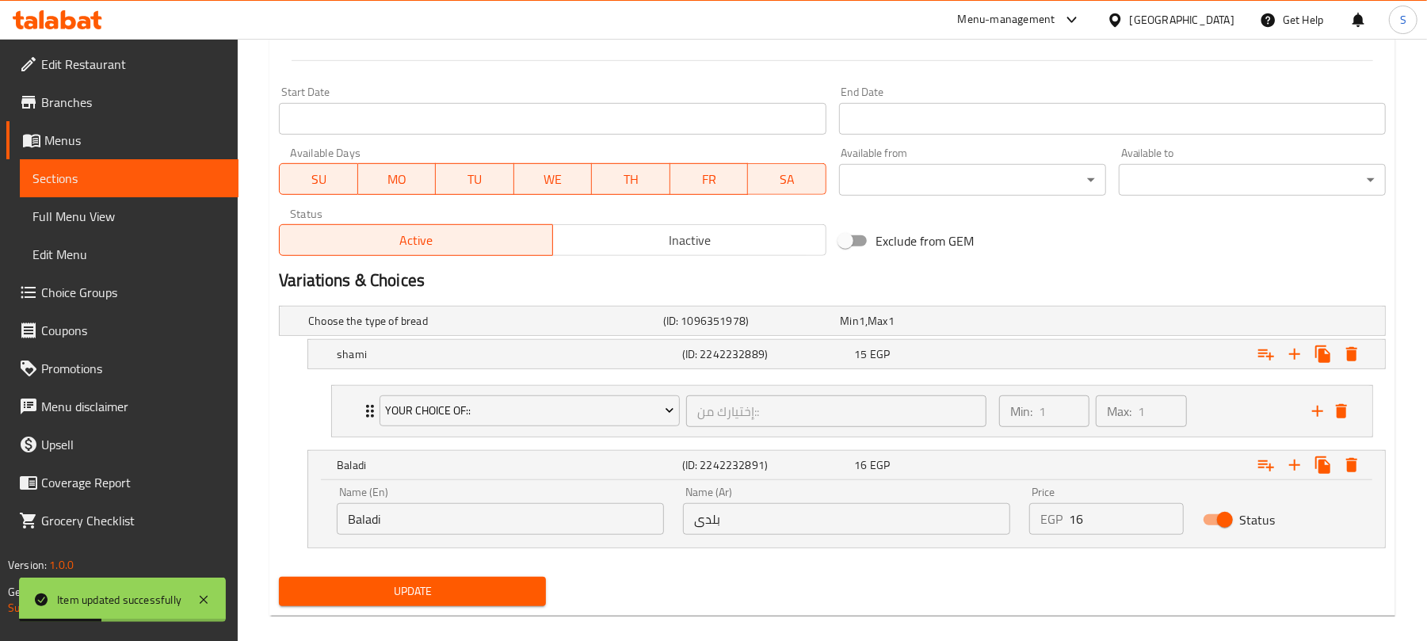
scroll to position [651, 0]
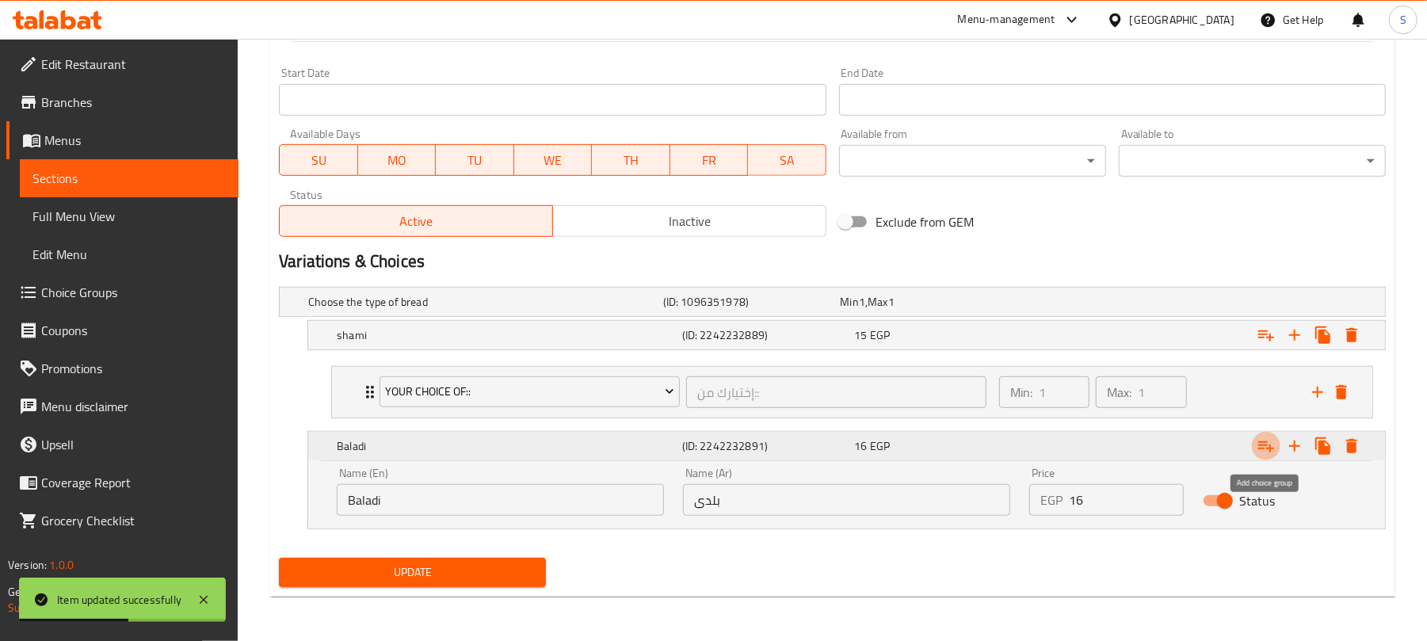
click at [1259, 437] on icon "Expand" at bounding box center [1266, 446] width 19 height 19
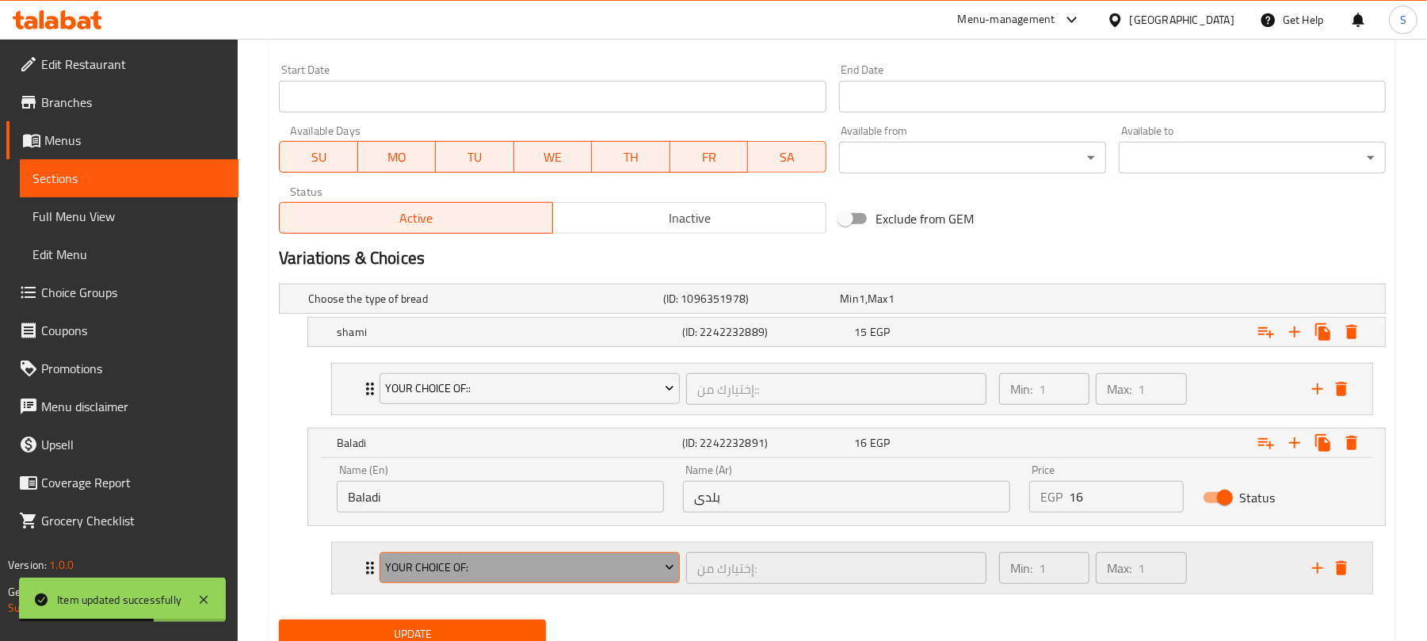
click at [590, 575] on span "Your Choice Of:" at bounding box center [530, 568] width 288 height 20
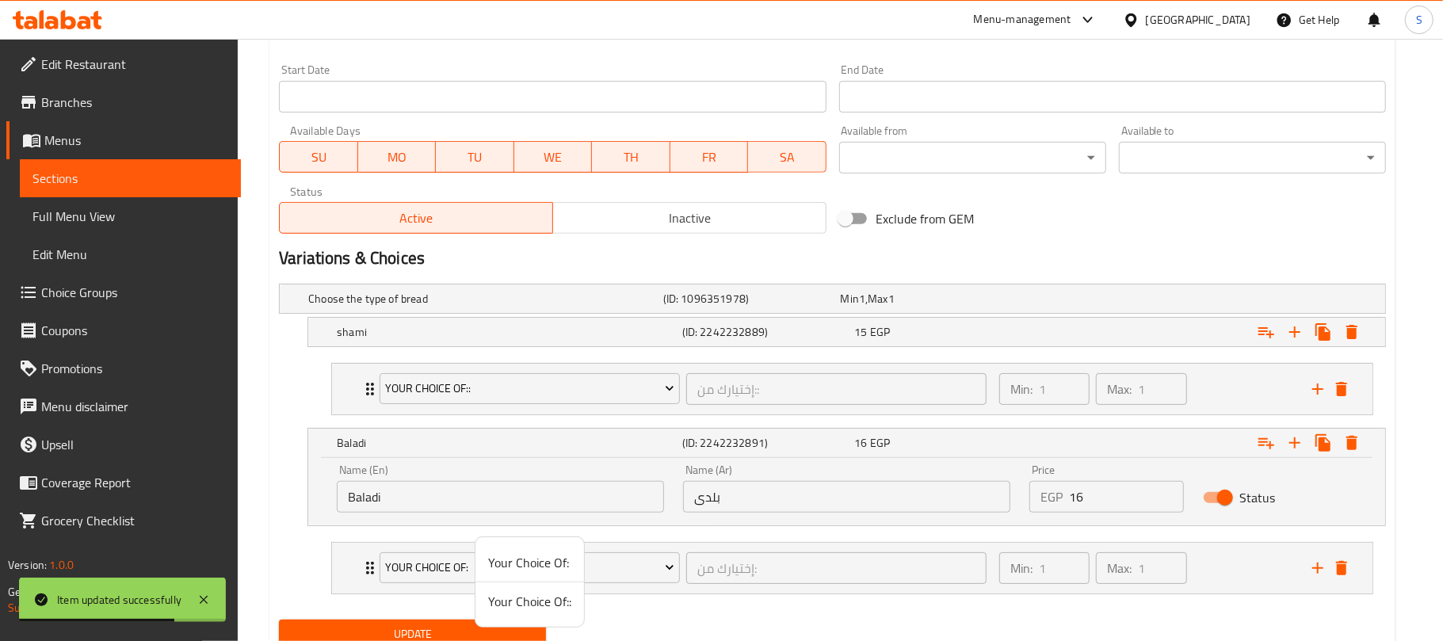
click at [533, 601] on span "Your Choice Of::" at bounding box center [529, 601] width 83 height 19
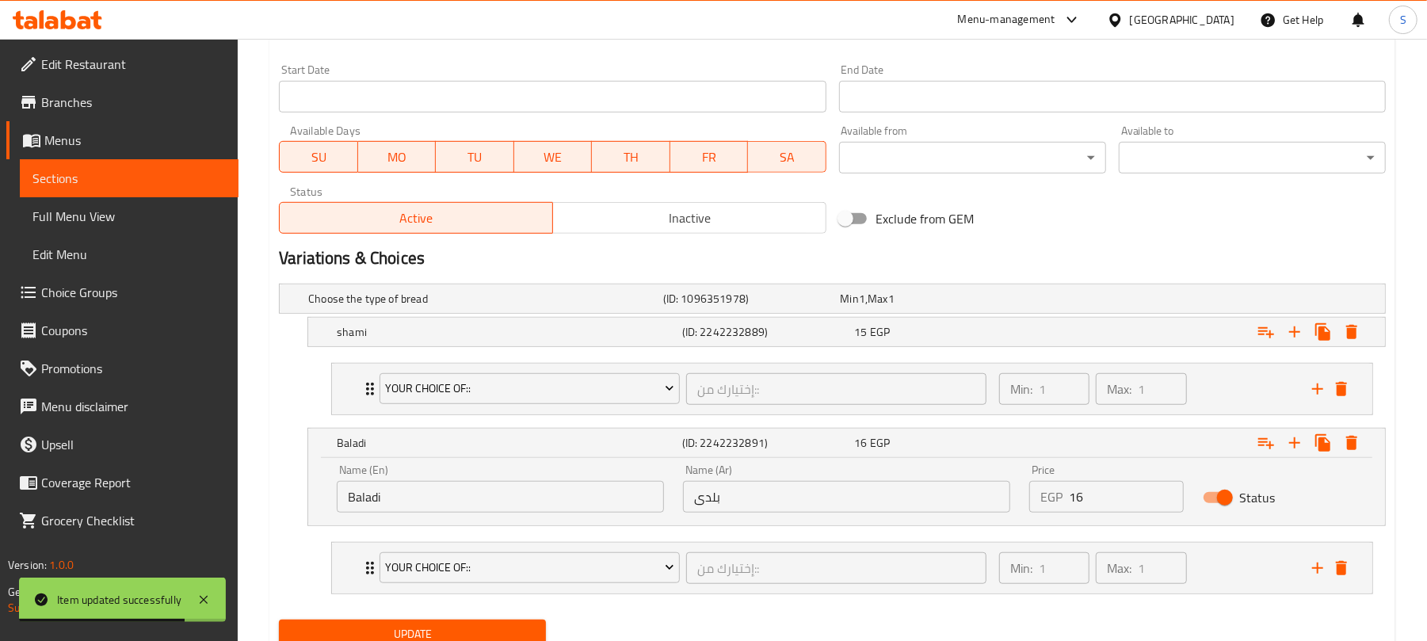
scroll to position [716, 0]
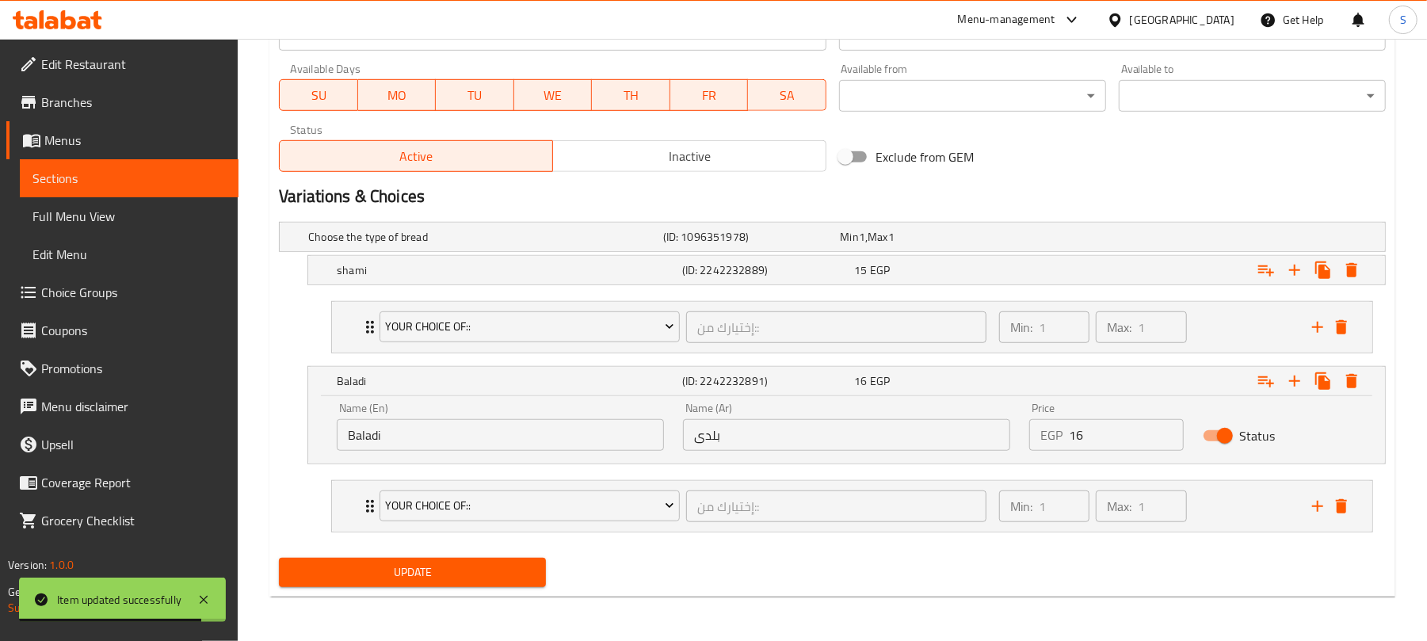
click at [453, 582] on span "Update" at bounding box center [413, 573] width 242 height 20
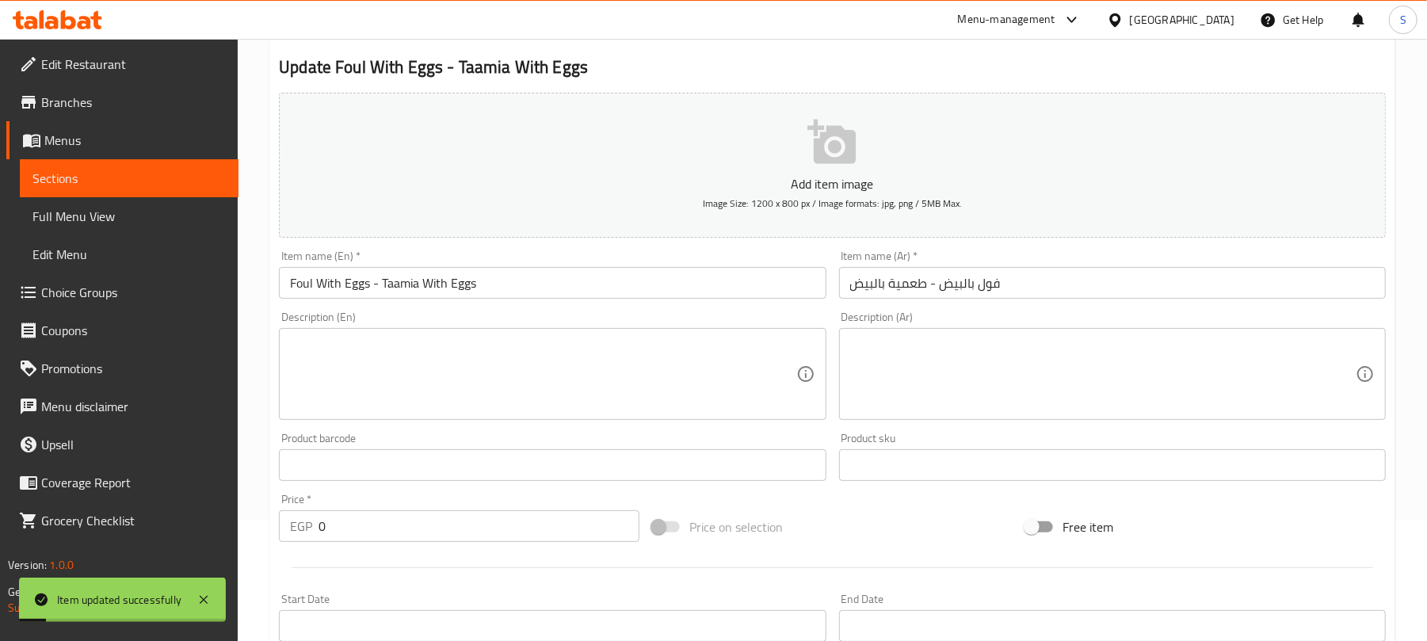
scroll to position [0, 0]
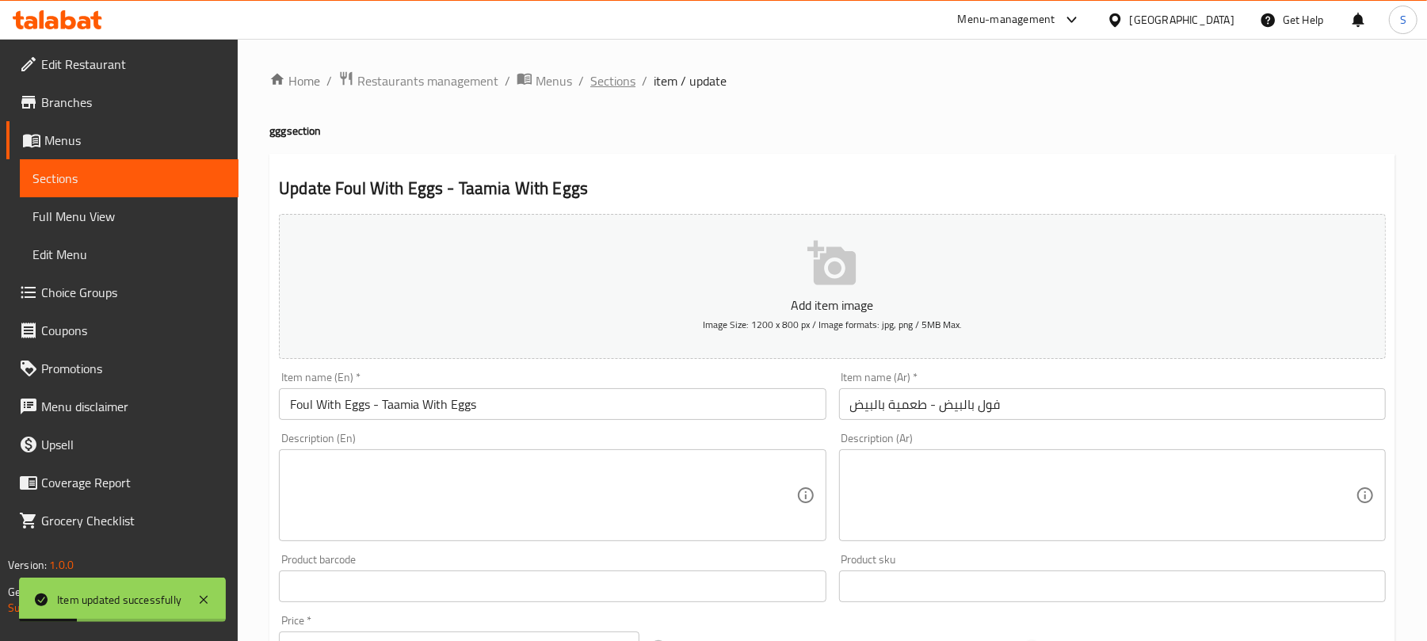
click at [617, 74] on span "Sections" at bounding box center [612, 80] width 45 height 19
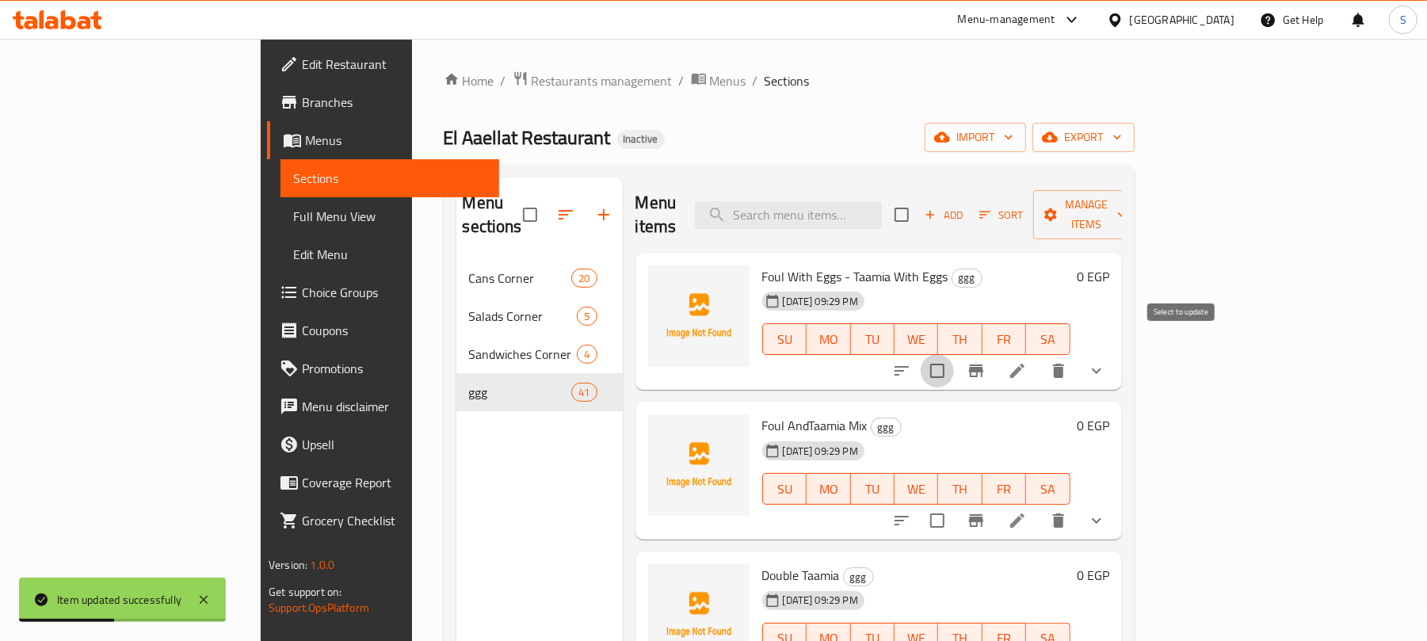
click at [954, 354] on input "checkbox" at bounding box center [937, 370] width 33 height 33
click at [1140, 214] on button "Manage items" at bounding box center [1086, 214] width 106 height 49
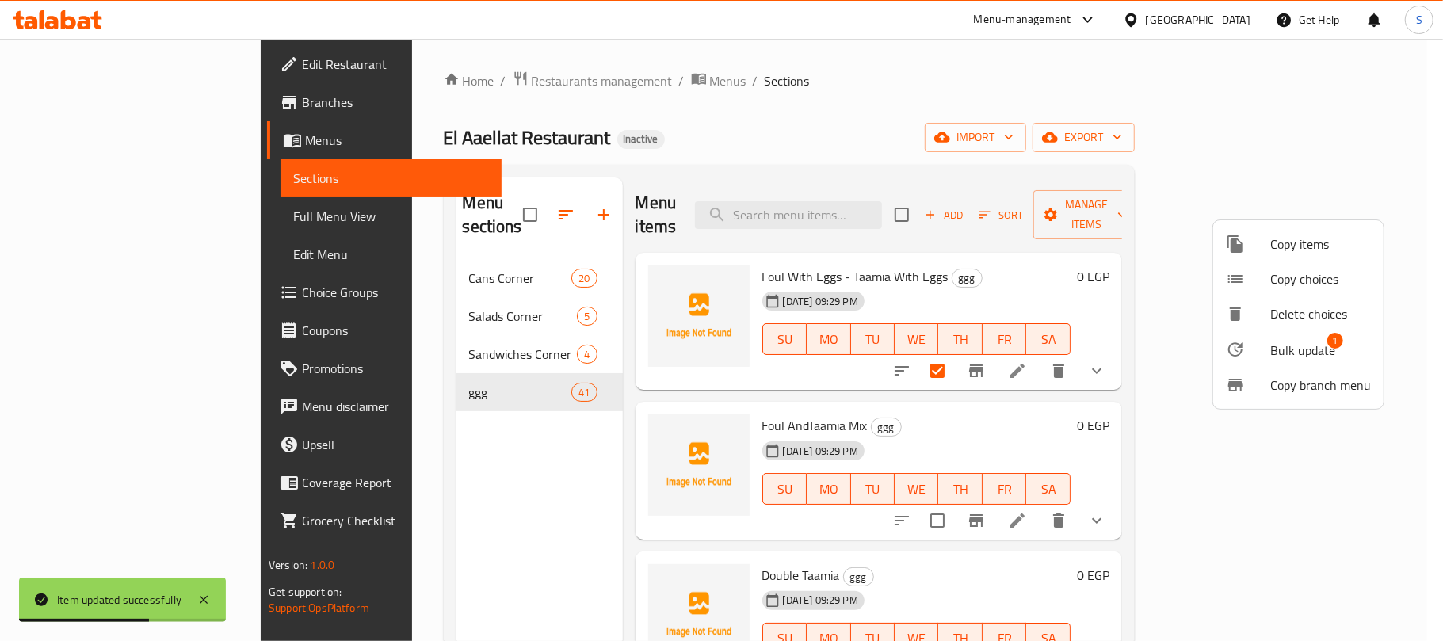
click at [1285, 353] on span "Bulk update" at bounding box center [1302, 350] width 65 height 19
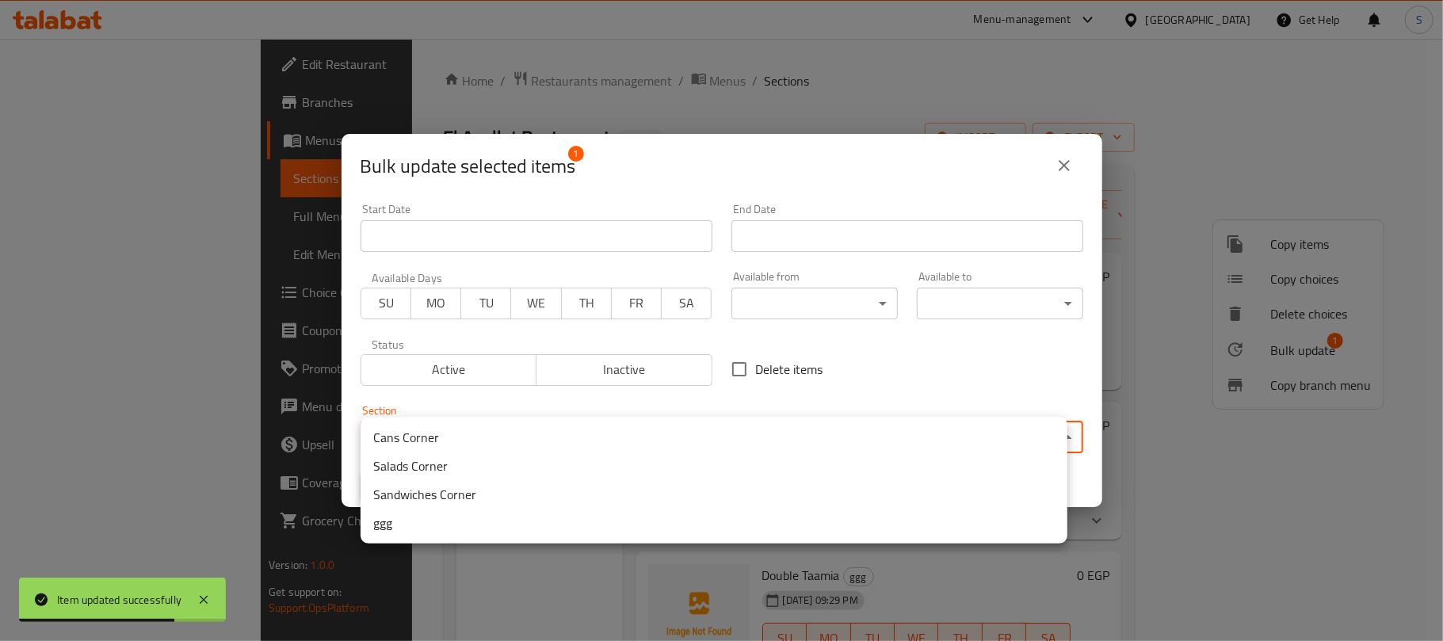
click at [610, 432] on body "Item updated successfully ​ Menu-management Egypt Get Help S Edit Restaurant Br…" at bounding box center [721, 340] width 1443 height 602
click at [441, 492] on li "Sandwiches Corner" at bounding box center [714, 494] width 707 height 29
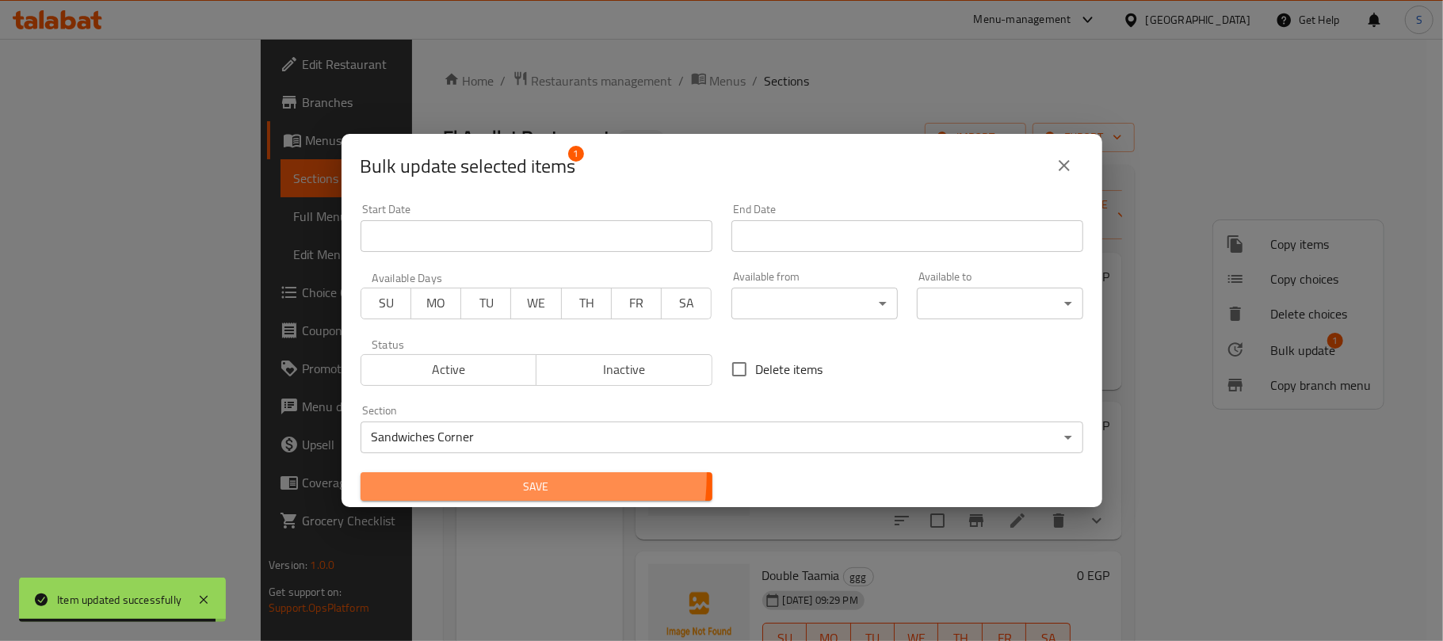
click at [455, 474] on button "Save" at bounding box center [537, 486] width 352 height 29
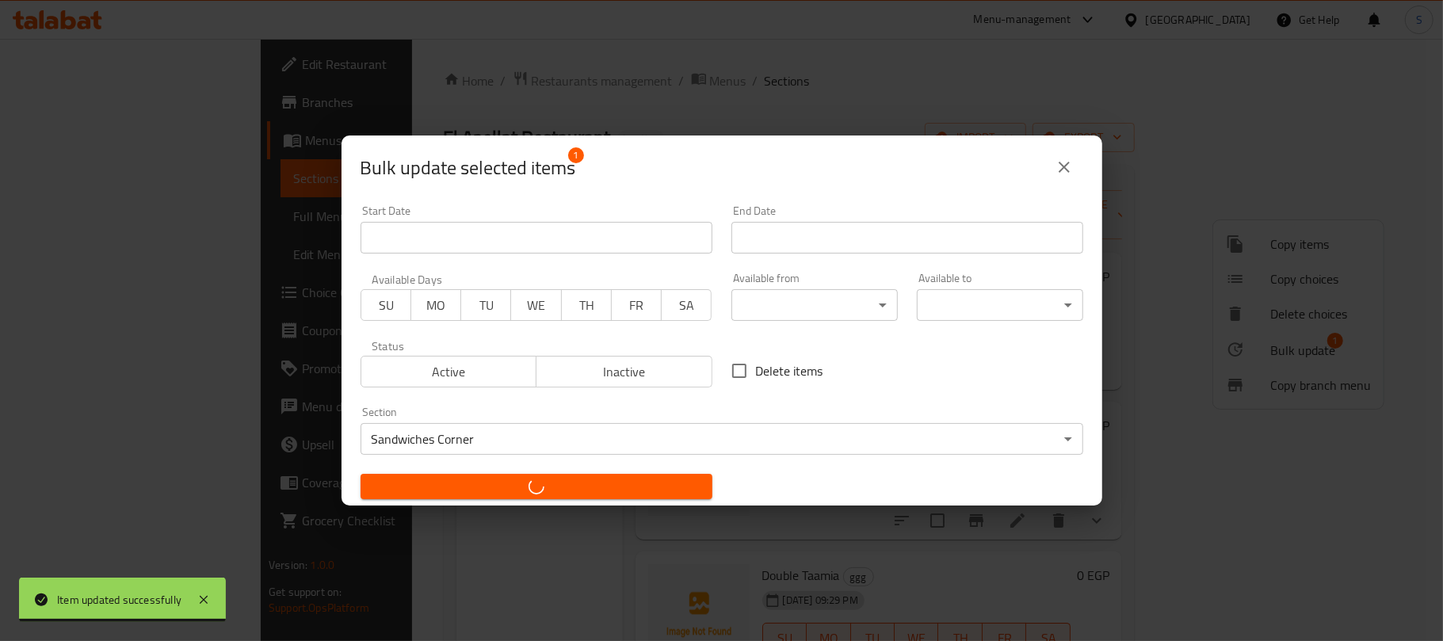
checkbox input "false"
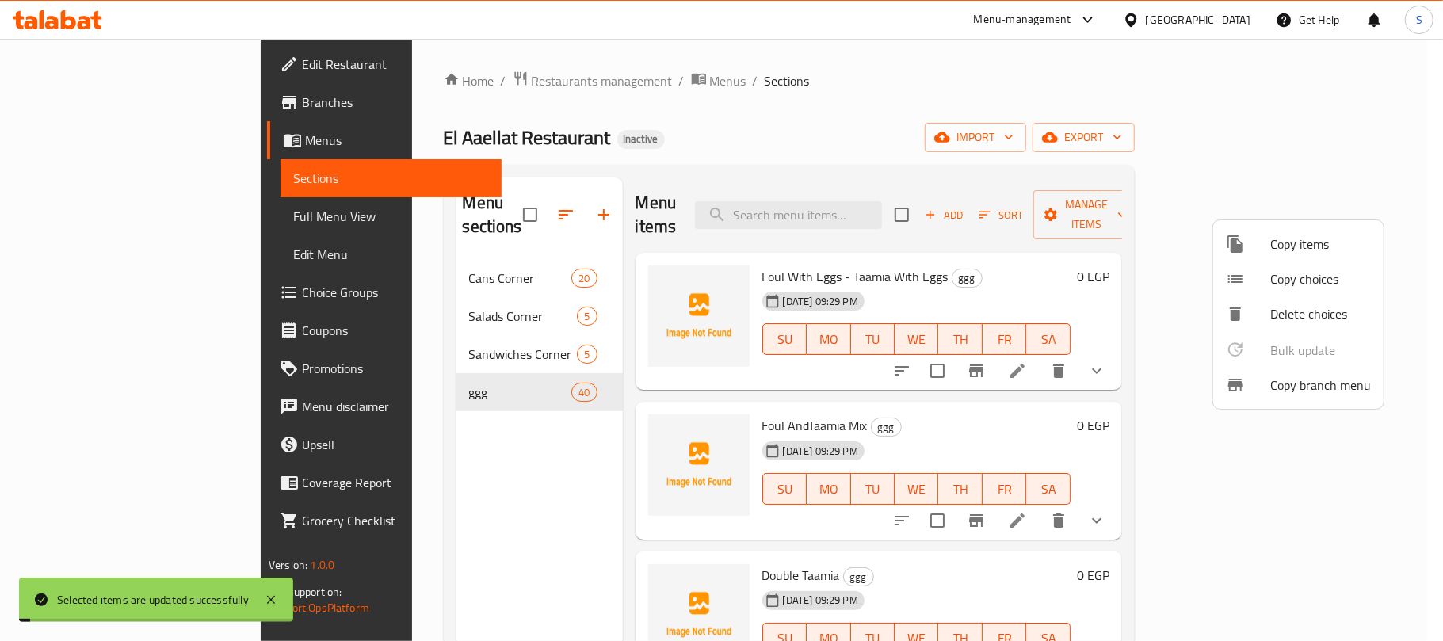
click at [455, 474] on div at bounding box center [721, 320] width 1443 height 641
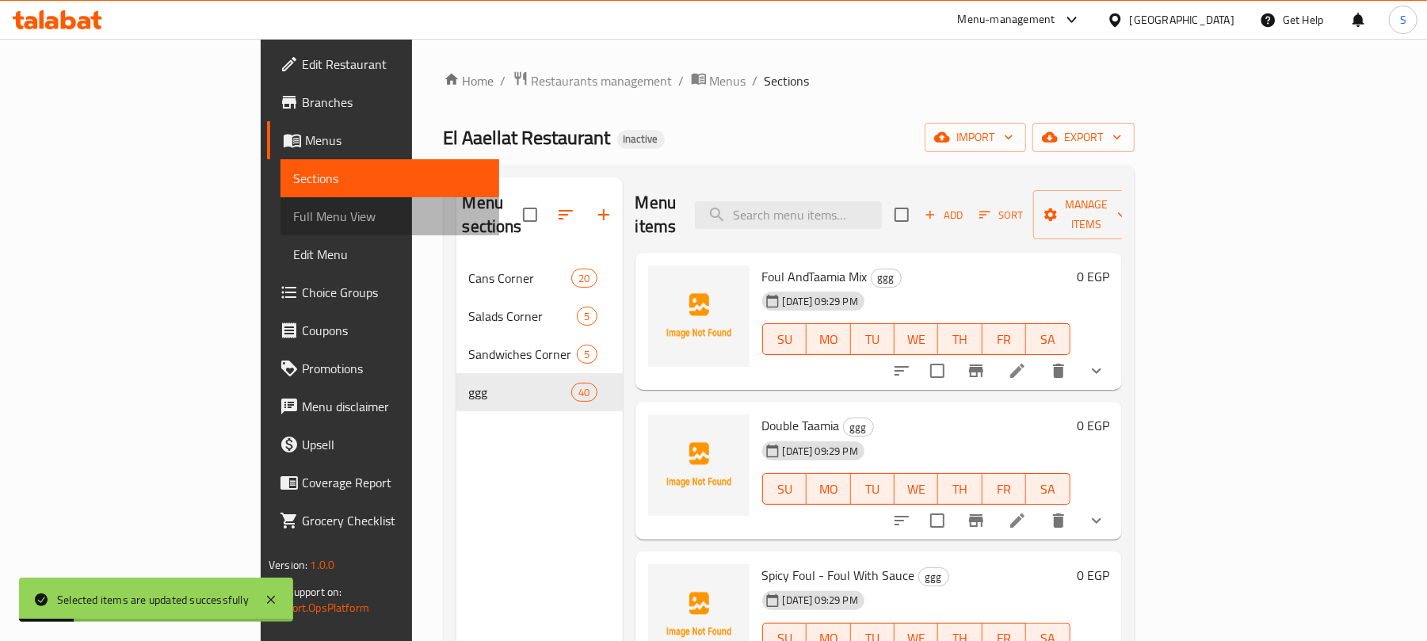
click at [293, 217] on span "Full Menu View" at bounding box center [389, 216] width 193 height 19
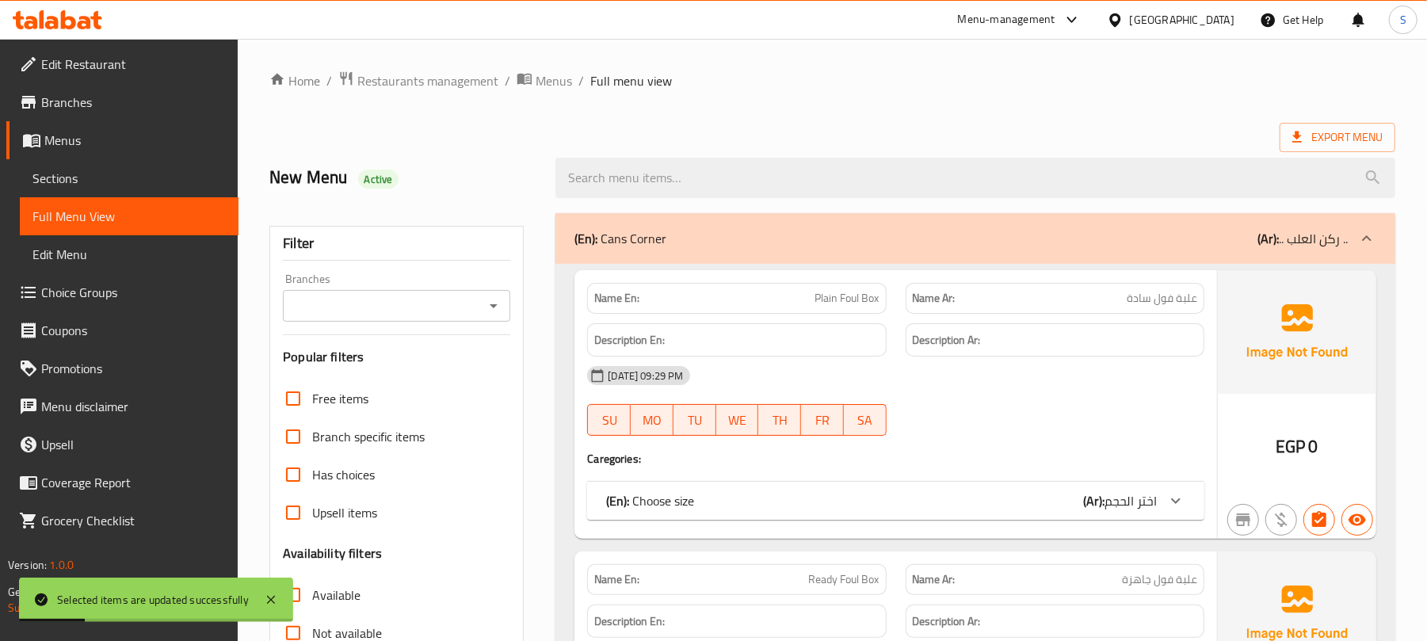
click at [628, 244] on p "(En): Cans Corner" at bounding box center [621, 238] width 92 height 19
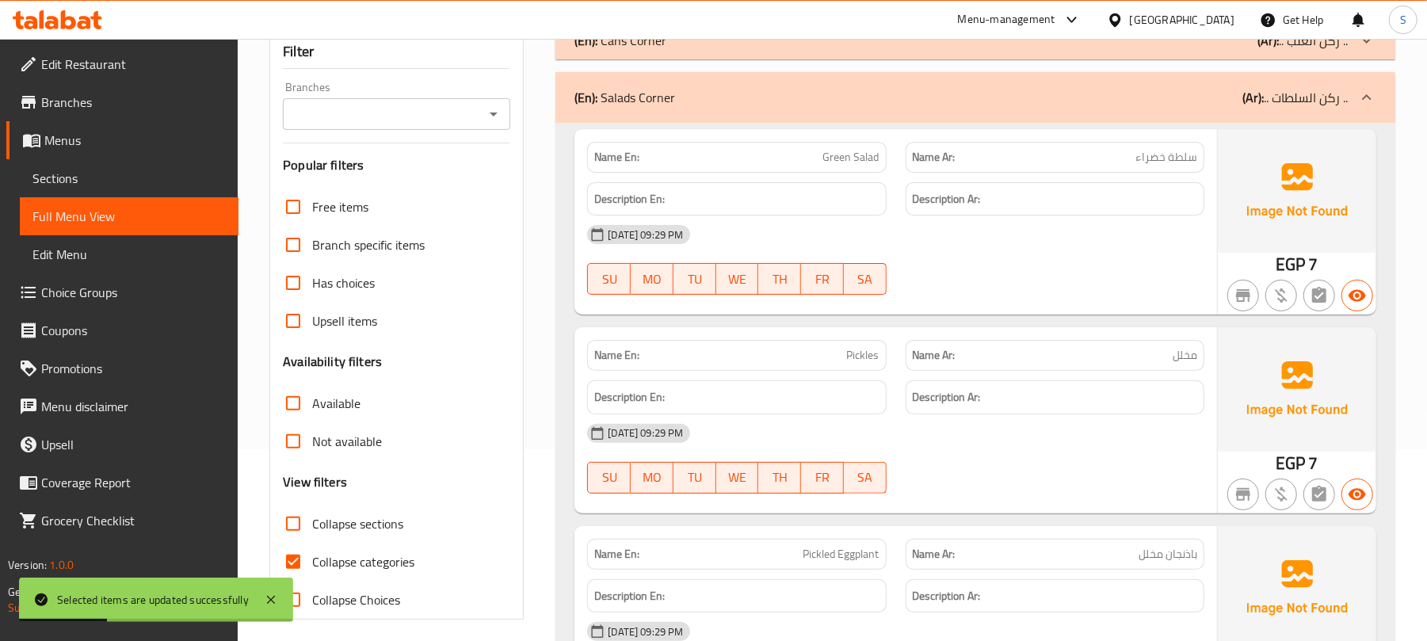
scroll to position [211, 0]
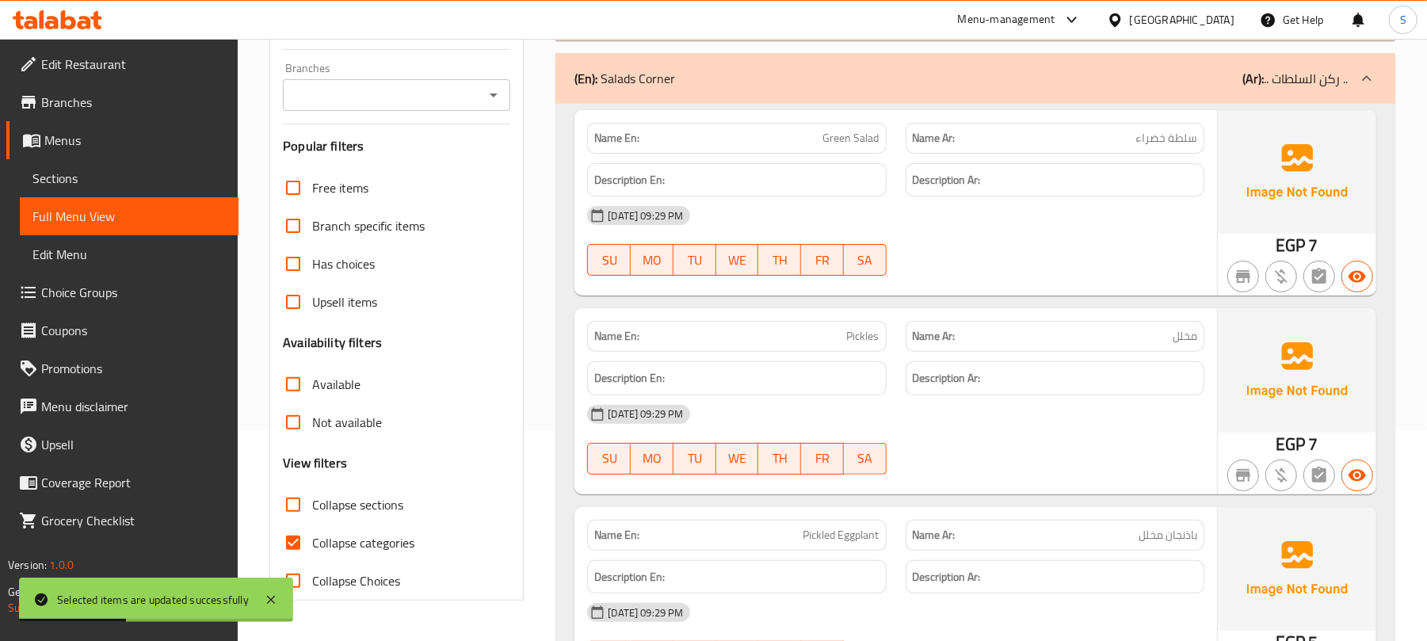
click at [701, 71] on div "(En): Salads Corner (Ar): .. ركن السلطات .." at bounding box center [962, 78] width 774 height 19
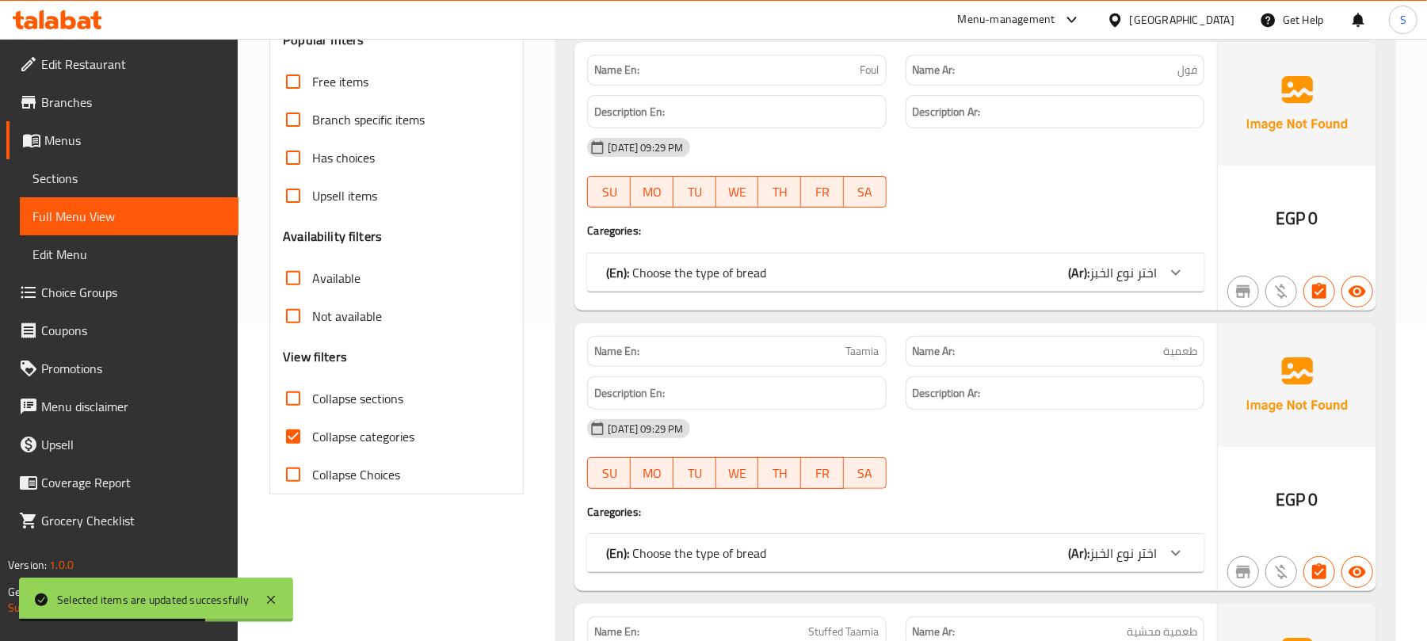
scroll to position [422, 0]
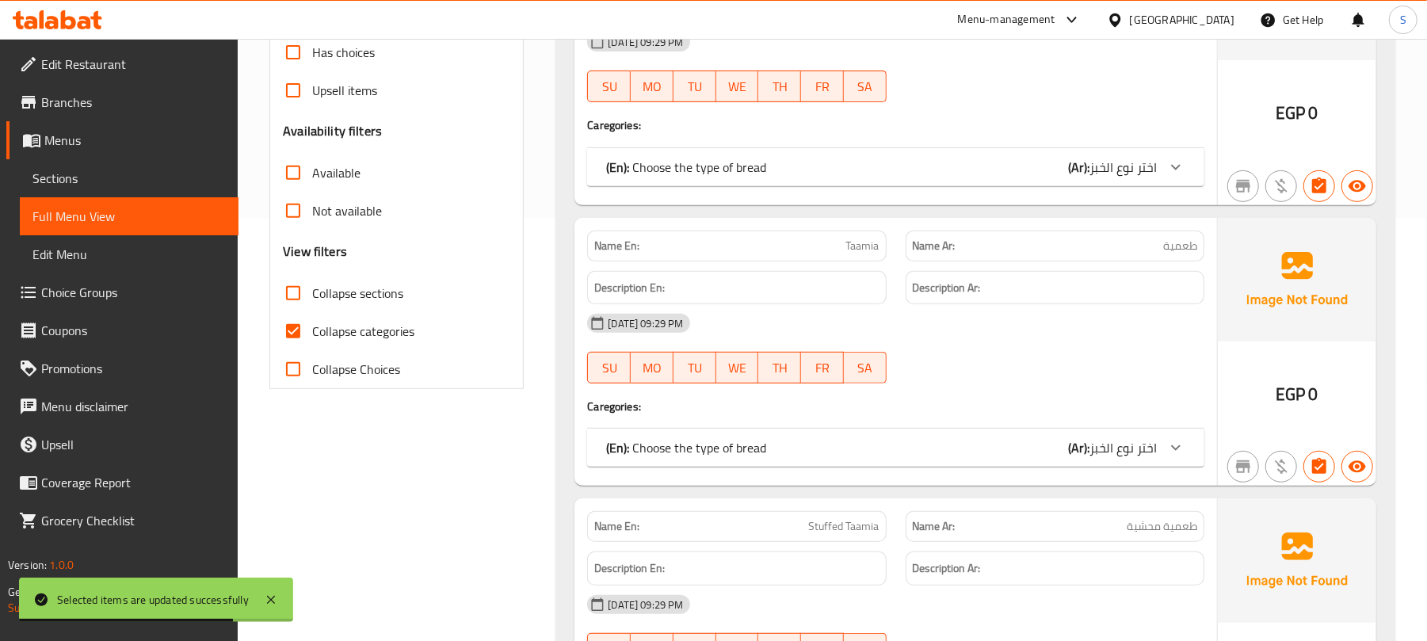
click at [300, 330] on input "Collapse categories" at bounding box center [293, 331] width 38 height 38
checkbox input "false"
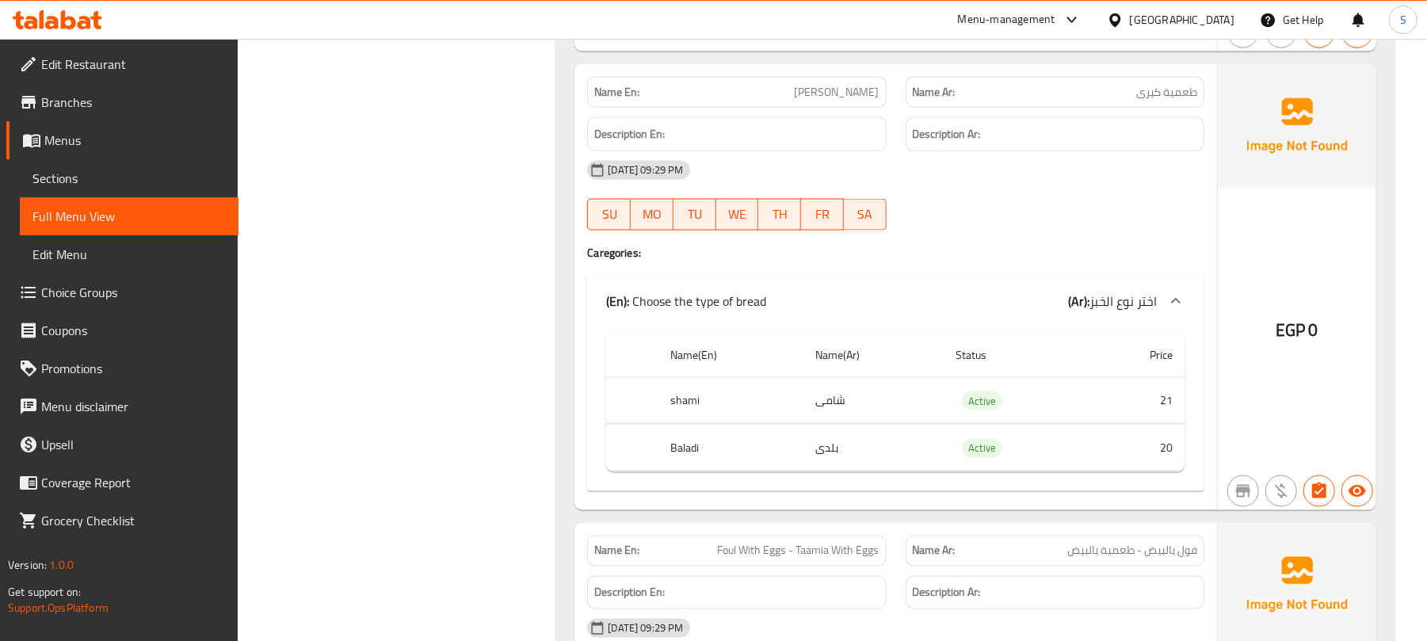
scroll to position [1690, 0]
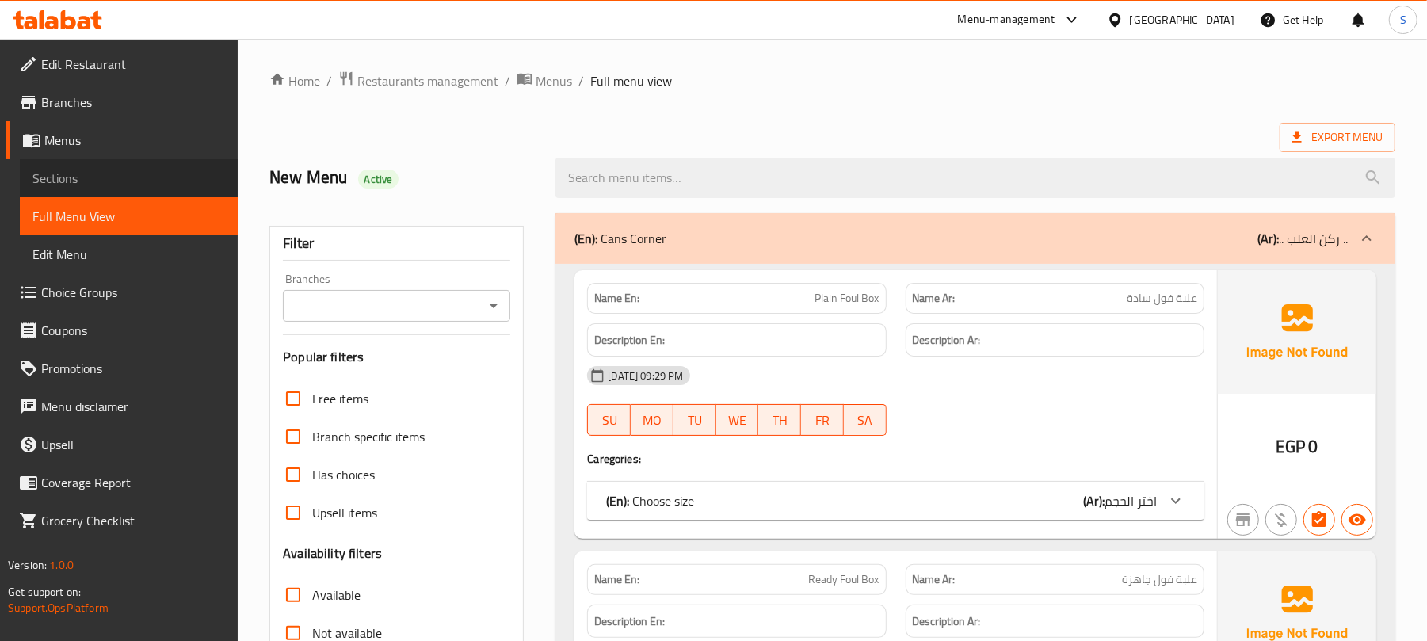
click at [78, 181] on span "Sections" at bounding box center [128, 178] width 193 height 19
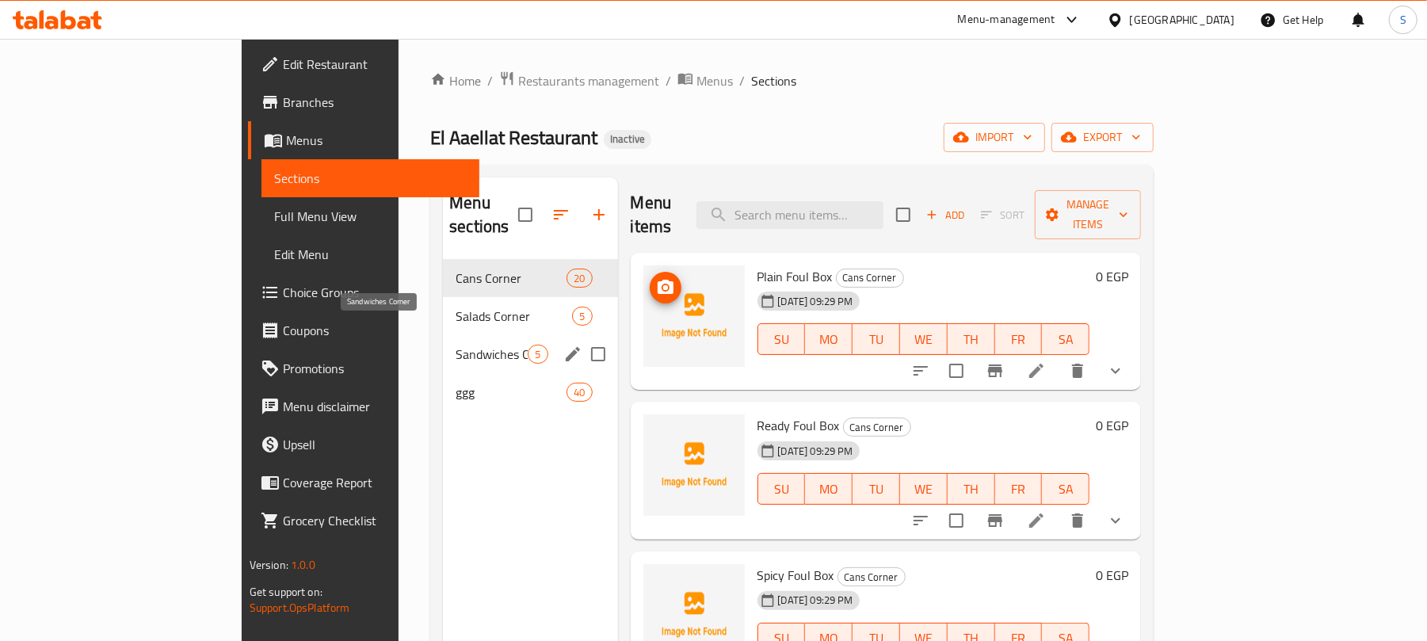
click at [456, 345] on span "Sandwiches Corner" at bounding box center [492, 354] width 72 height 19
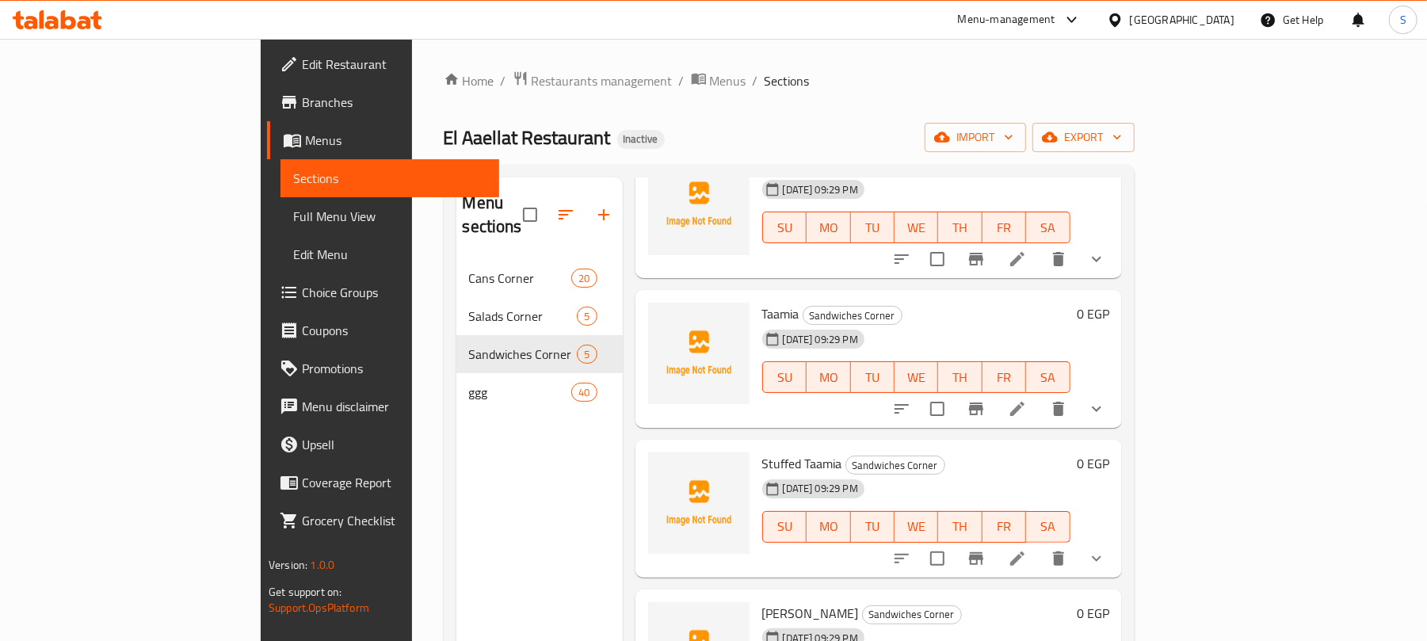
scroll to position [146, 0]
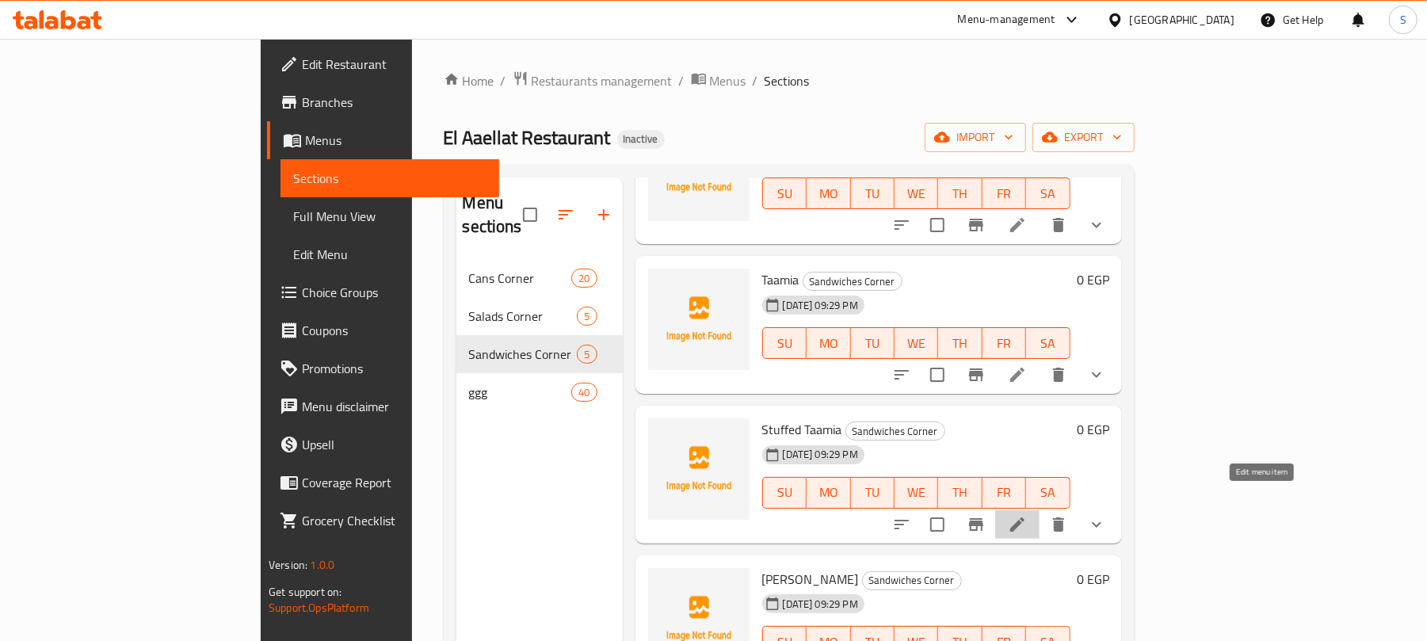
click at [1027, 515] on icon at bounding box center [1017, 524] width 19 height 19
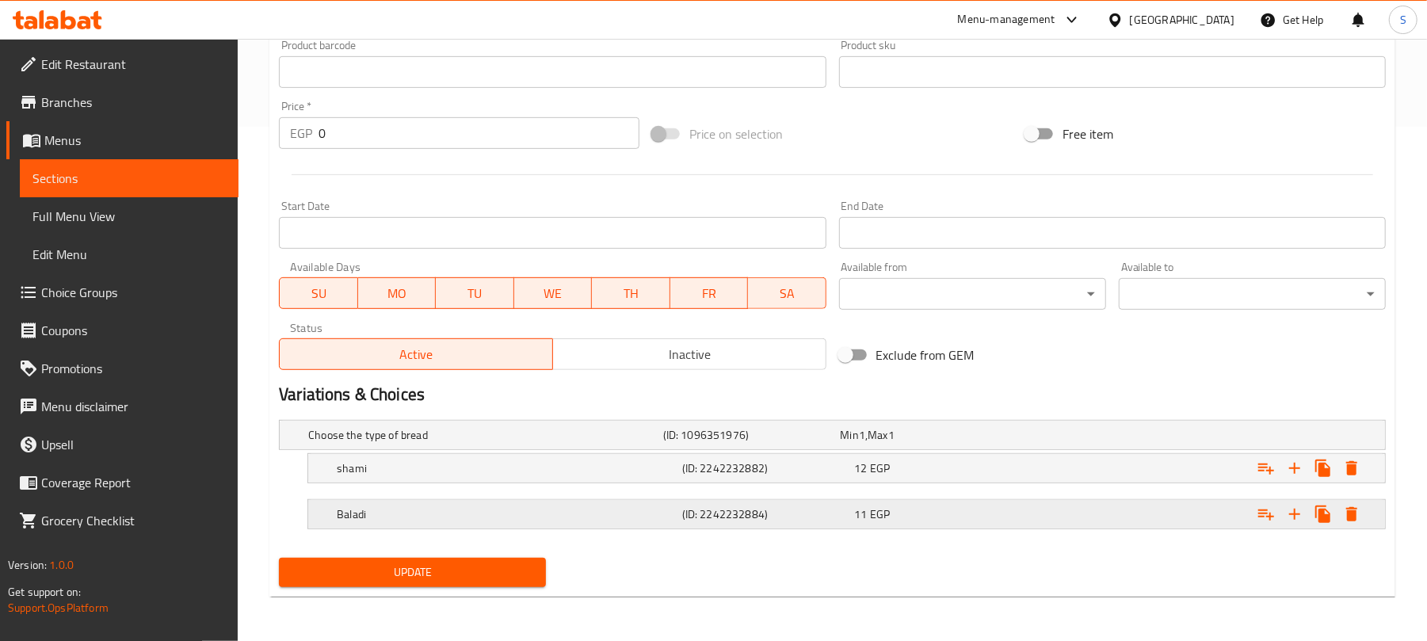
scroll to position [517, 0]
click at [1075, 438] on div "Expand" at bounding box center [1191, 435] width 355 height 6
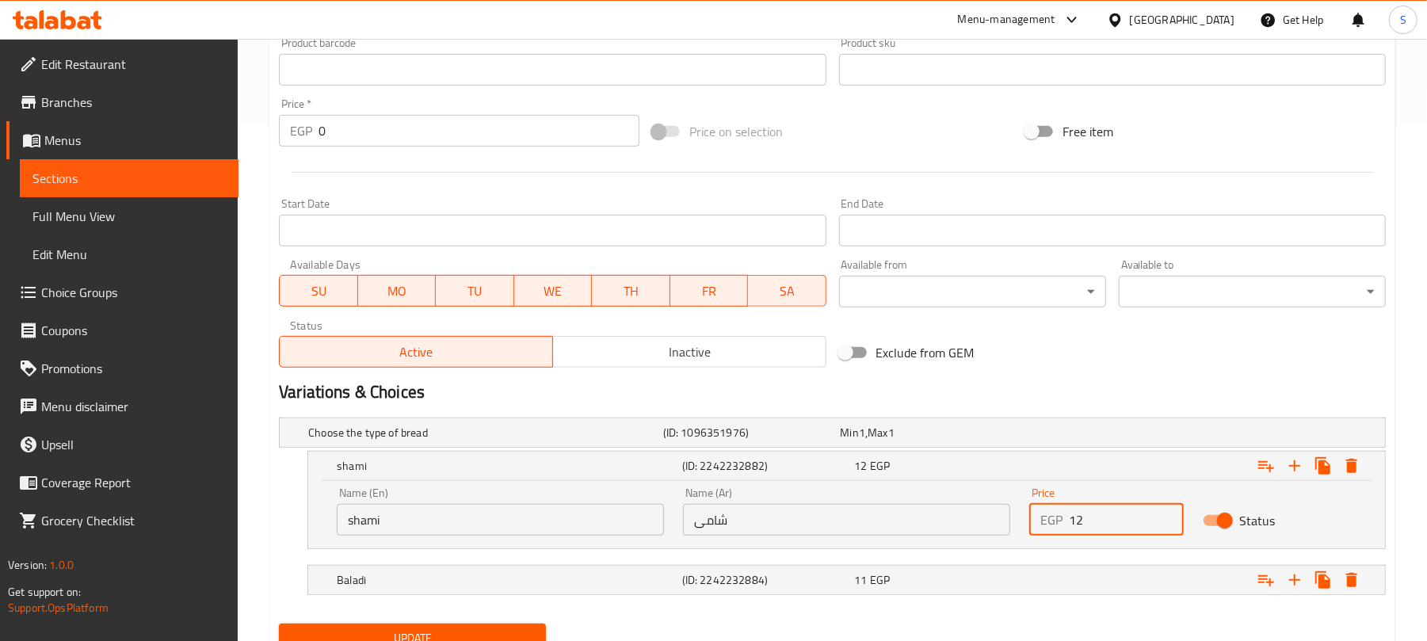
click at [1075, 512] on input "12" at bounding box center [1126, 520] width 114 height 32
type input "11"
click at [1091, 436] on div "Expand" at bounding box center [1191, 433] width 355 height 6
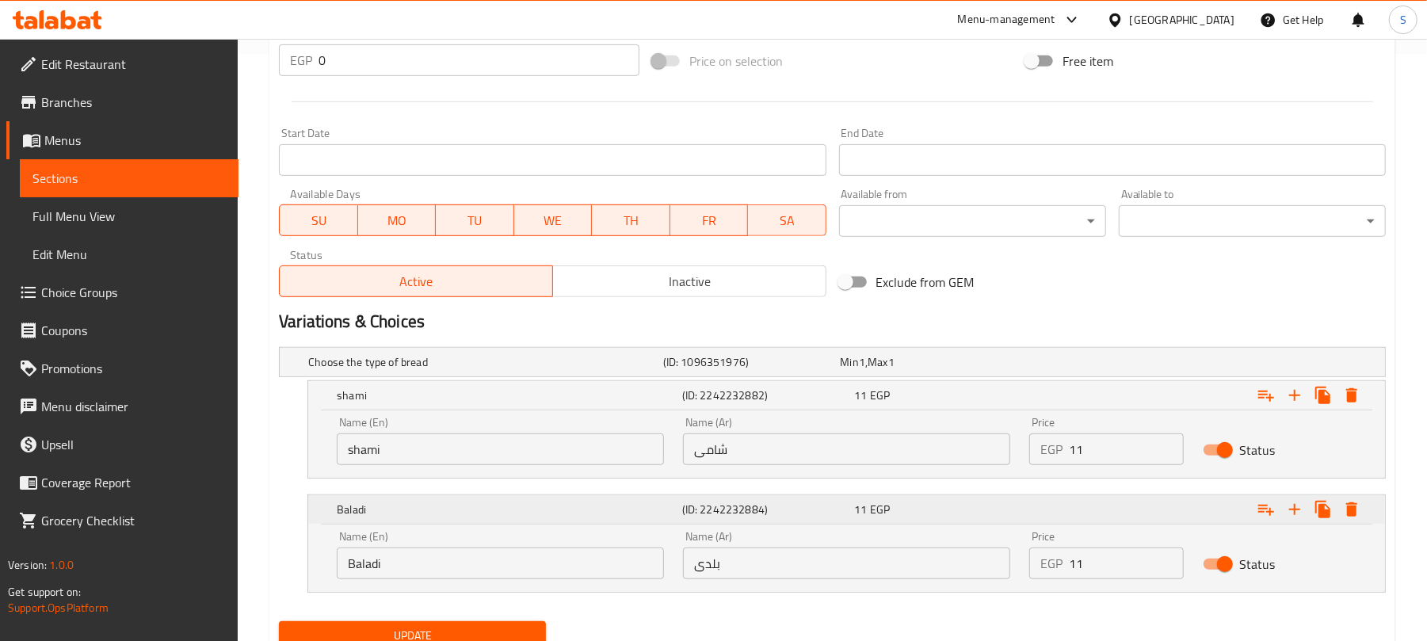
scroll to position [653, 0]
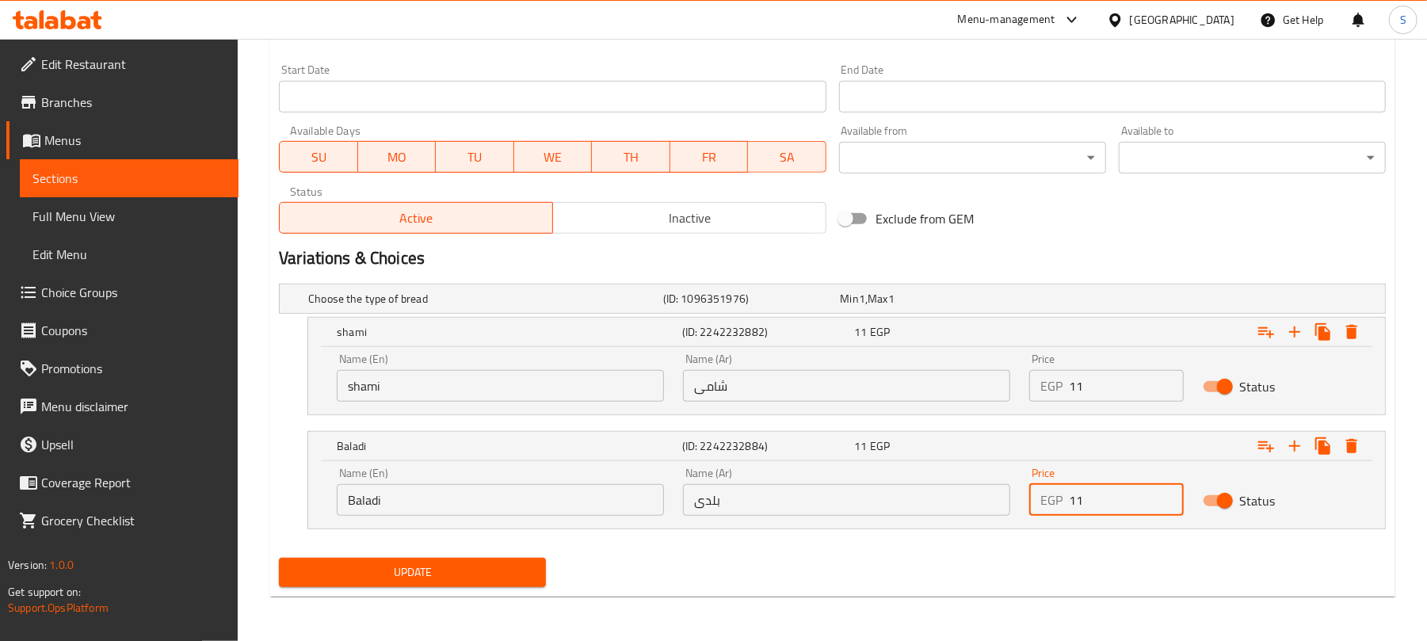
click at [1085, 498] on input "11" at bounding box center [1126, 500] width 114 height 32
type input "12"
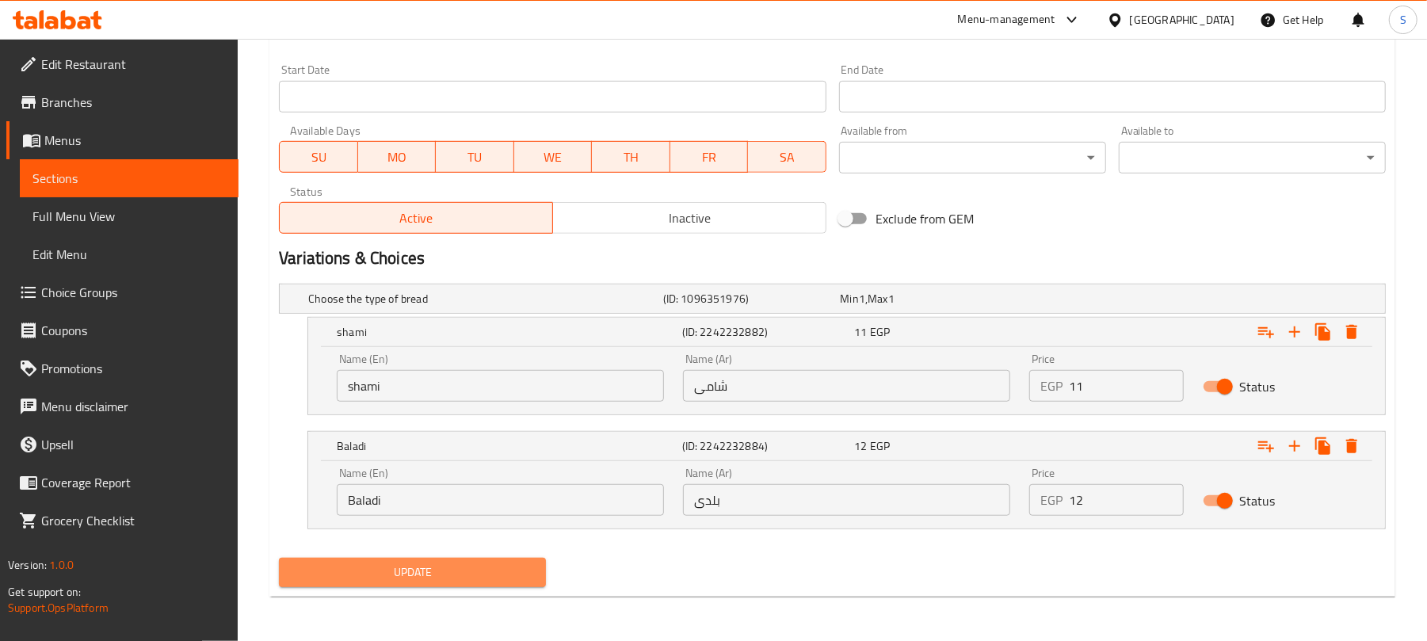
click at [449, 572] on span "Update" at bounding box center [413, 573] width 242 height 20
click at [254, 324] on div "Home / Restaurants management / Menus / Sections / item / update Sandwiches Cor…" at bounding box center [833, 14] width 1190 height 1253
click at [425, 575] on span "Update" at bounding box center [413, 573] width 242 height 20
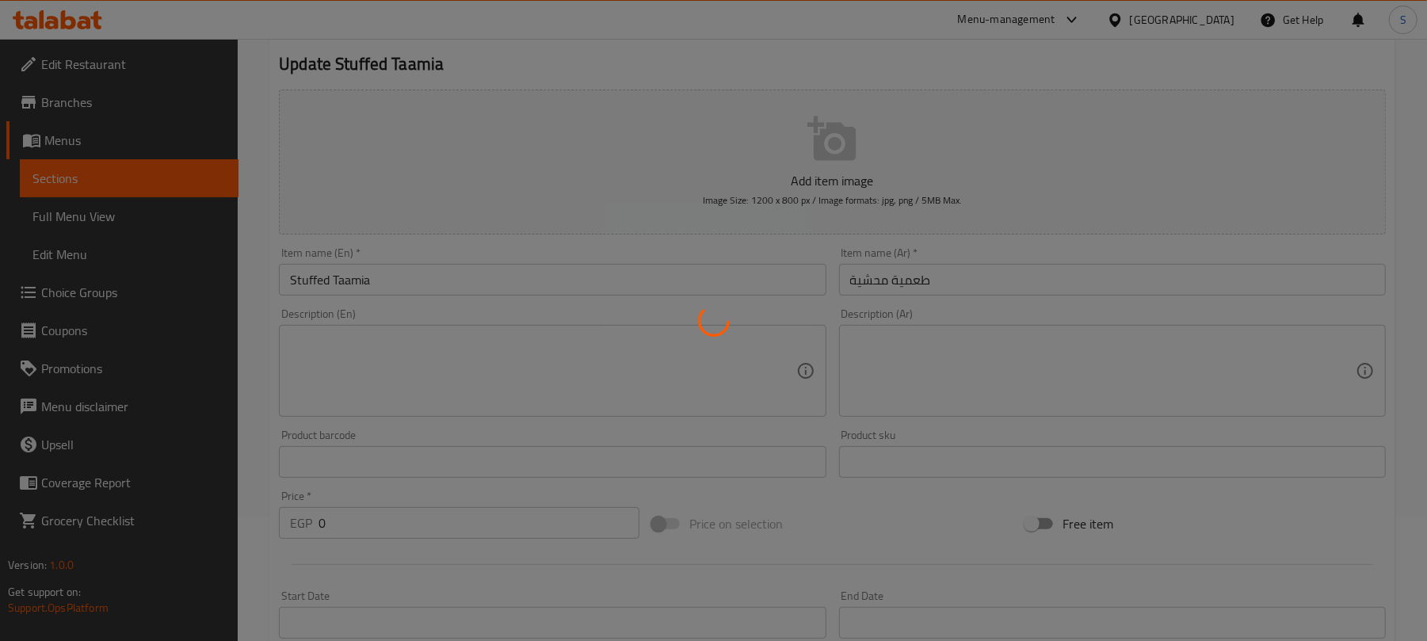
scroll to position [0, 0]
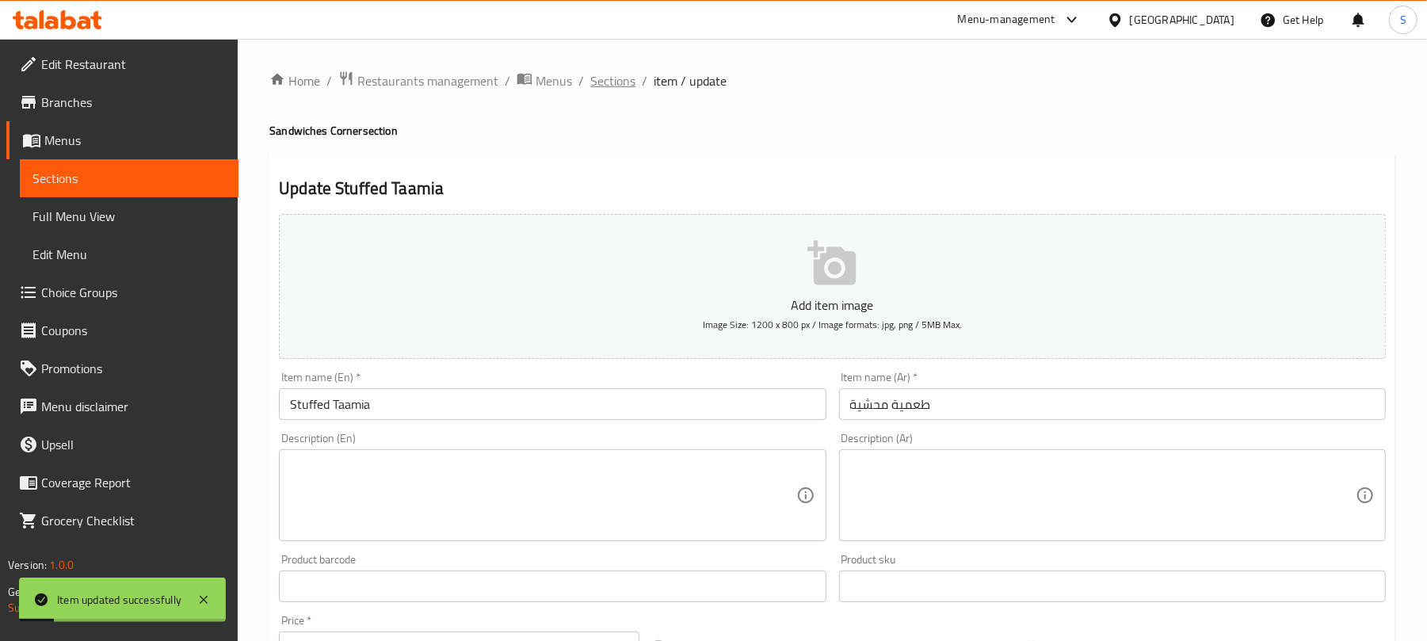
click at [597, 83] on span "Sections" at bounding box center [612, 80] width 45 height 19
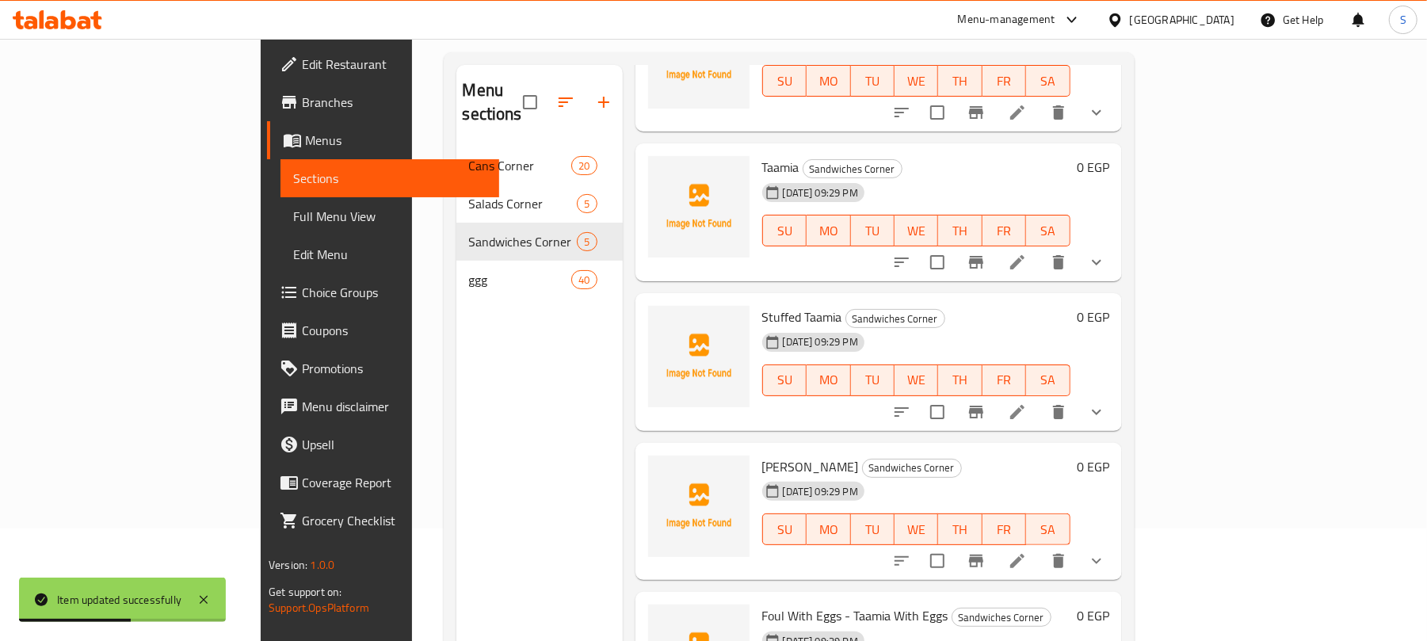
scroll to position [211, 0]
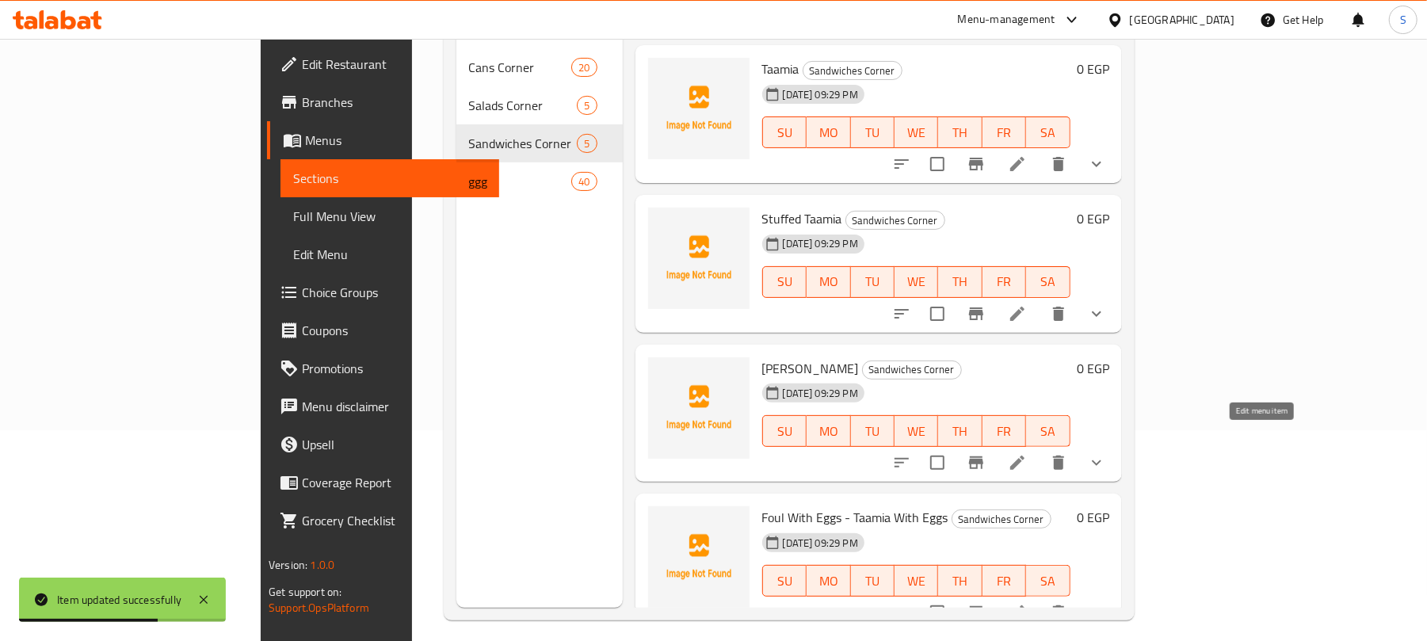
click at [1025, 456] on icon at bounding box center [1017, 463] width 14 height 14
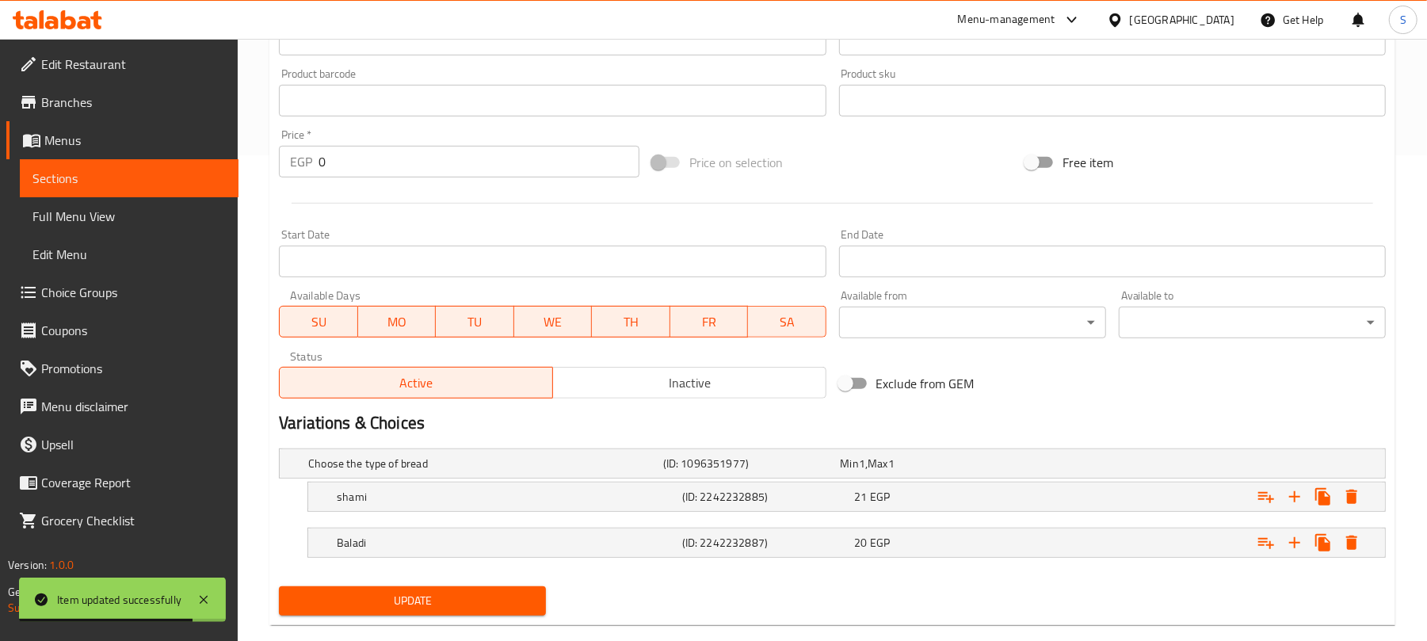
scroll to position [517, 0]
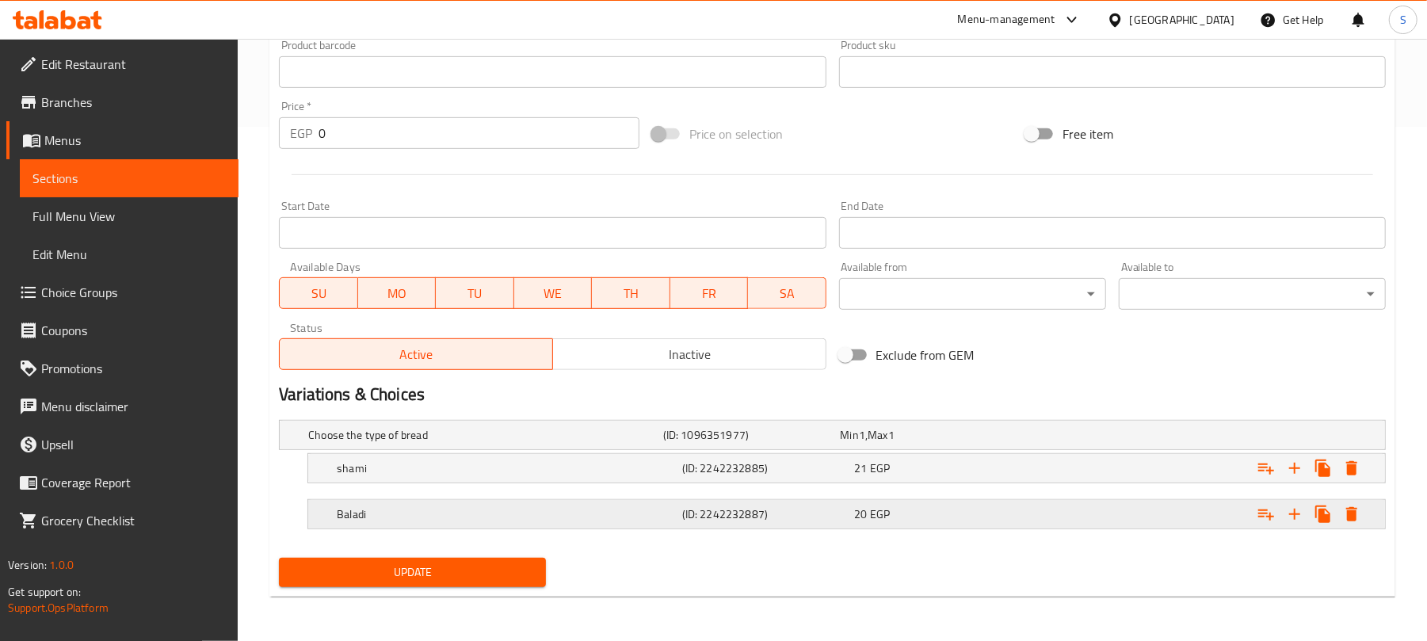
click at [997, 443] on div "20 EGP" at bounding box center [926, 435] width 171 height 16
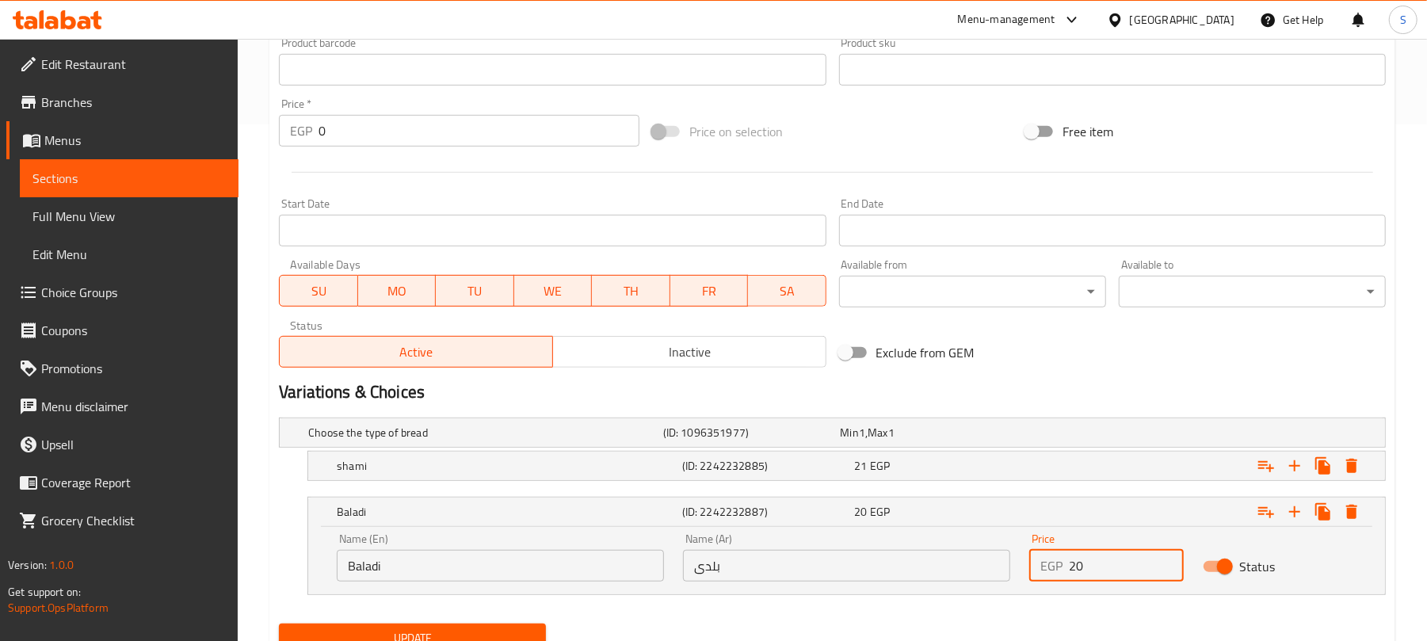
click at [1083, 571] on input "20" at bounding box center [1126, 566] width 114 height 32
type input "21"
click at [1050, 436] on div "Expand" at bounding box center [1191, 433] width 355 height 6
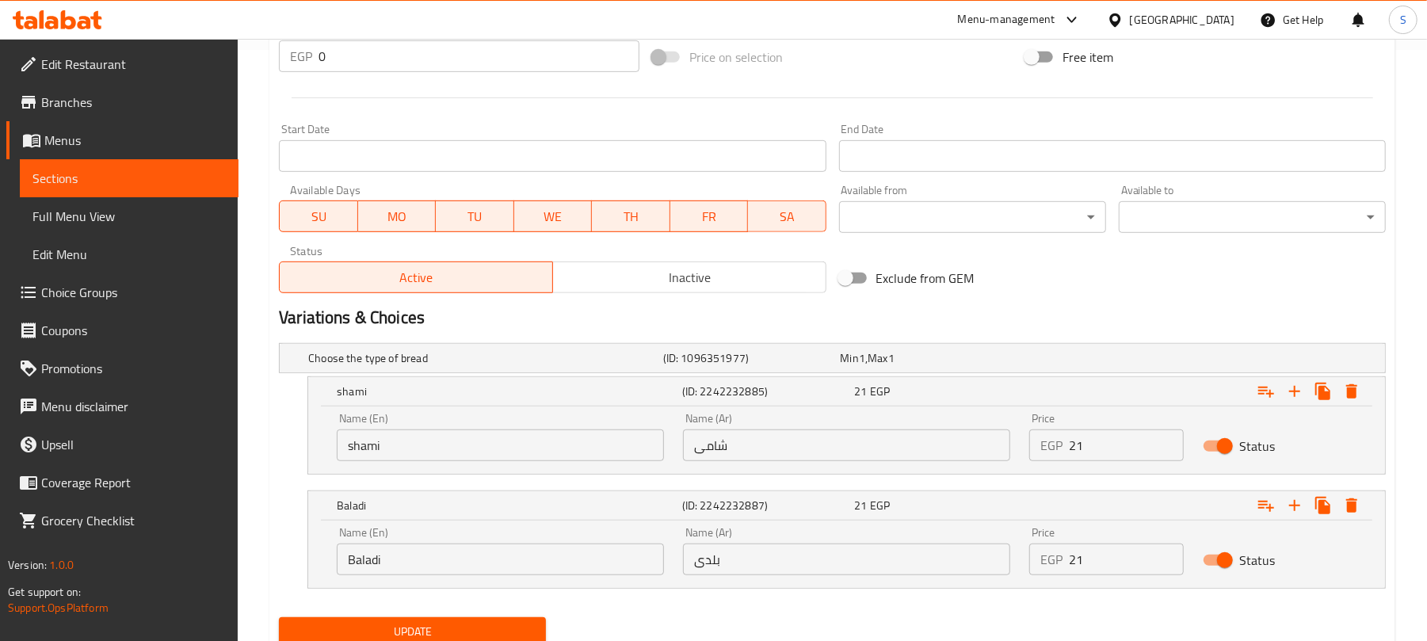
scroll to position [622, 0]
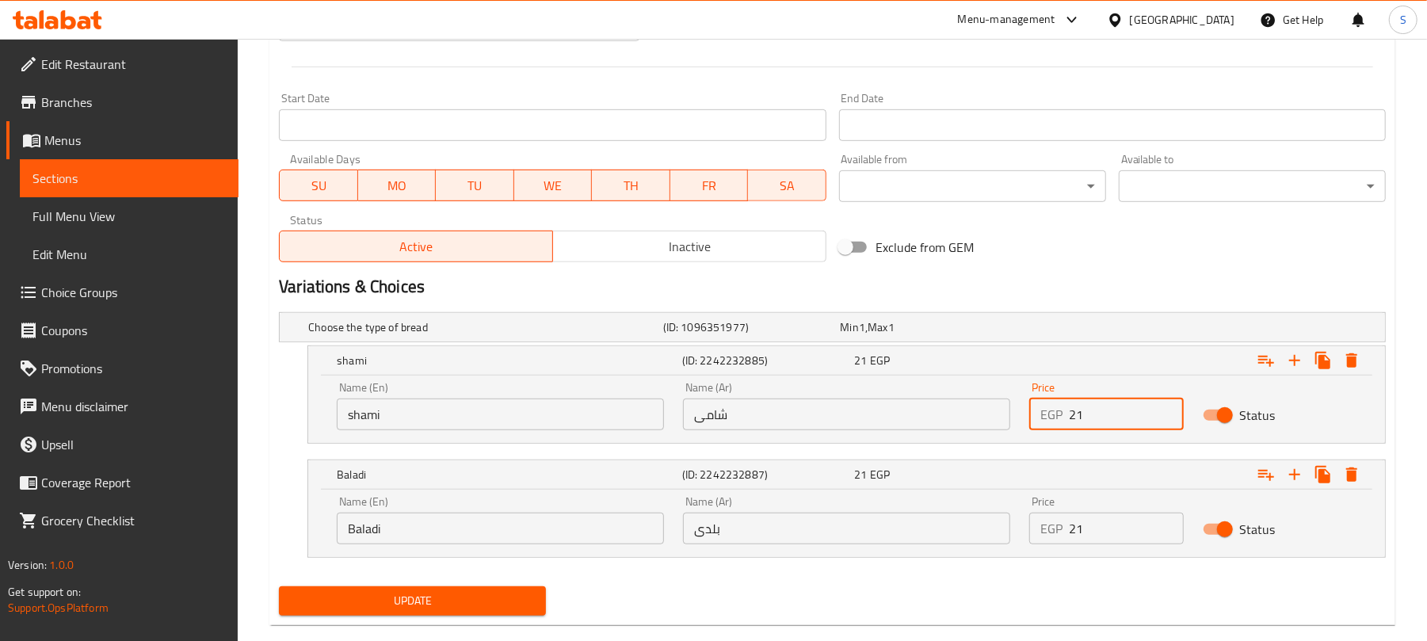
drag, startPoint x: 1085, startPoint y: 409, endPoint x: 1076, endPoint y: 412, distance: 9.3
click at [1076, 412] on input "21" at bounding box center [1126, 415] width 114 height 32
type input "20"
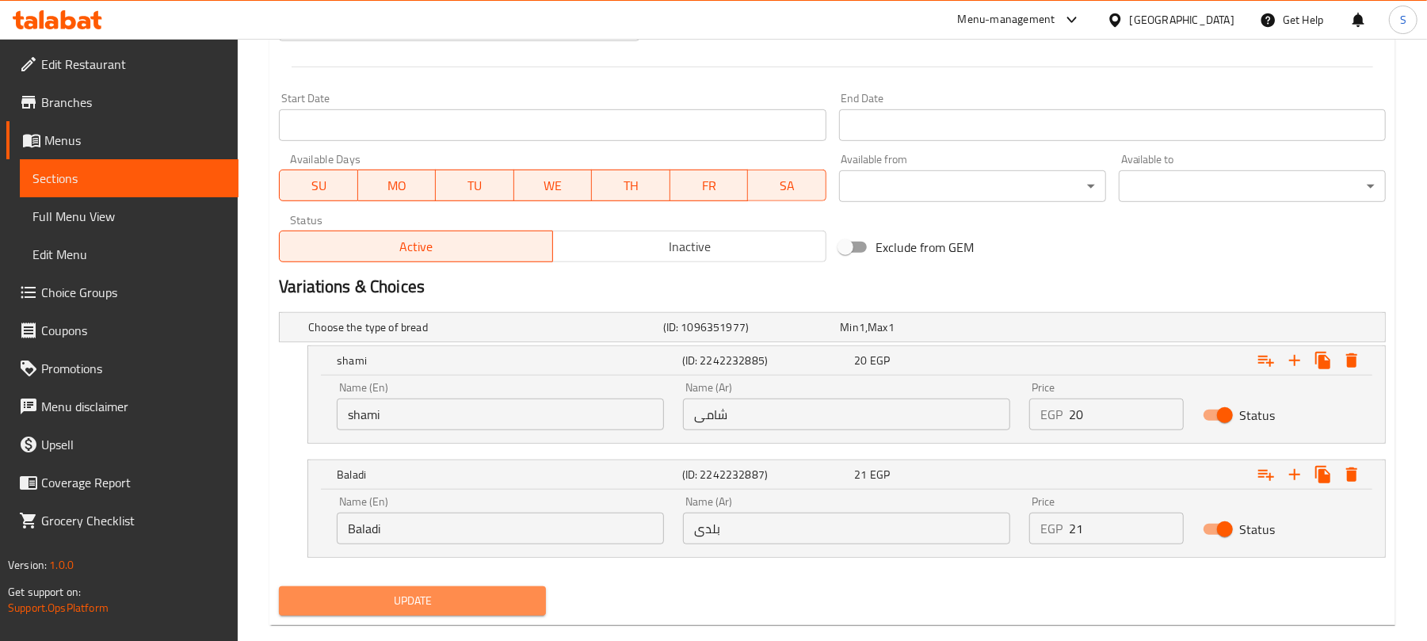
click at [460, 594] on span "Update" at bounding box center [413, 601] width 242 height 20
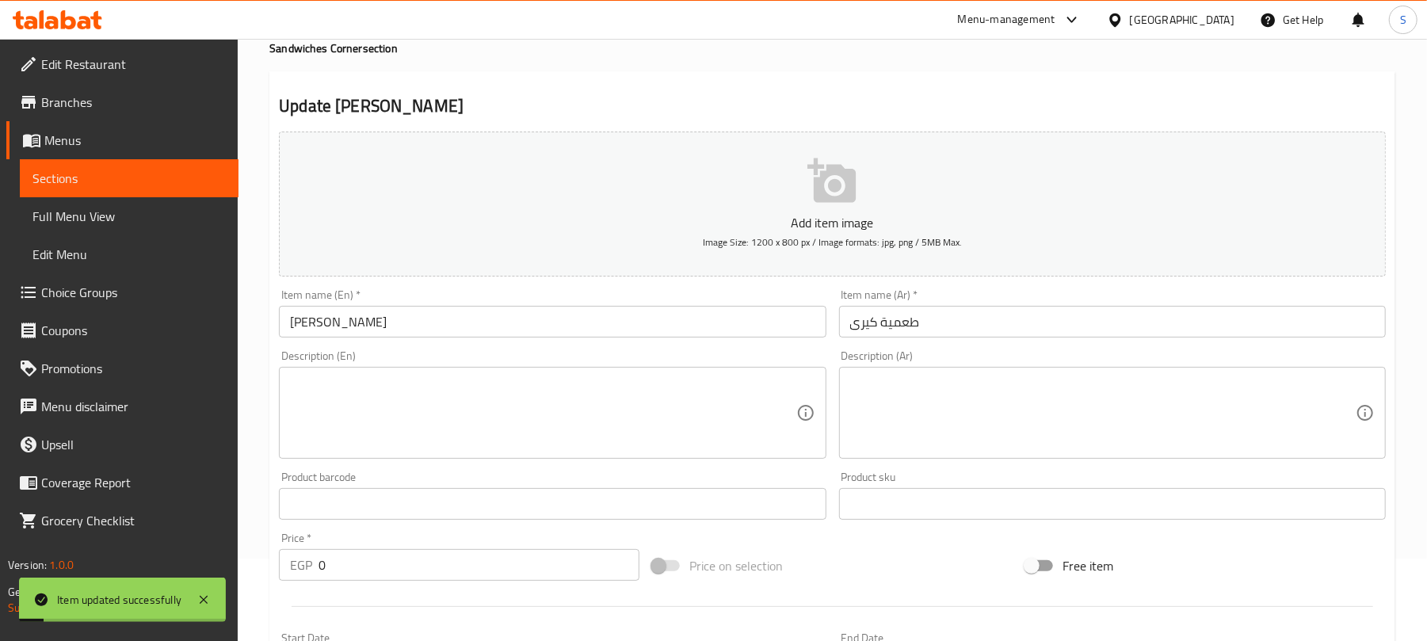
scroll to position [0, 0]
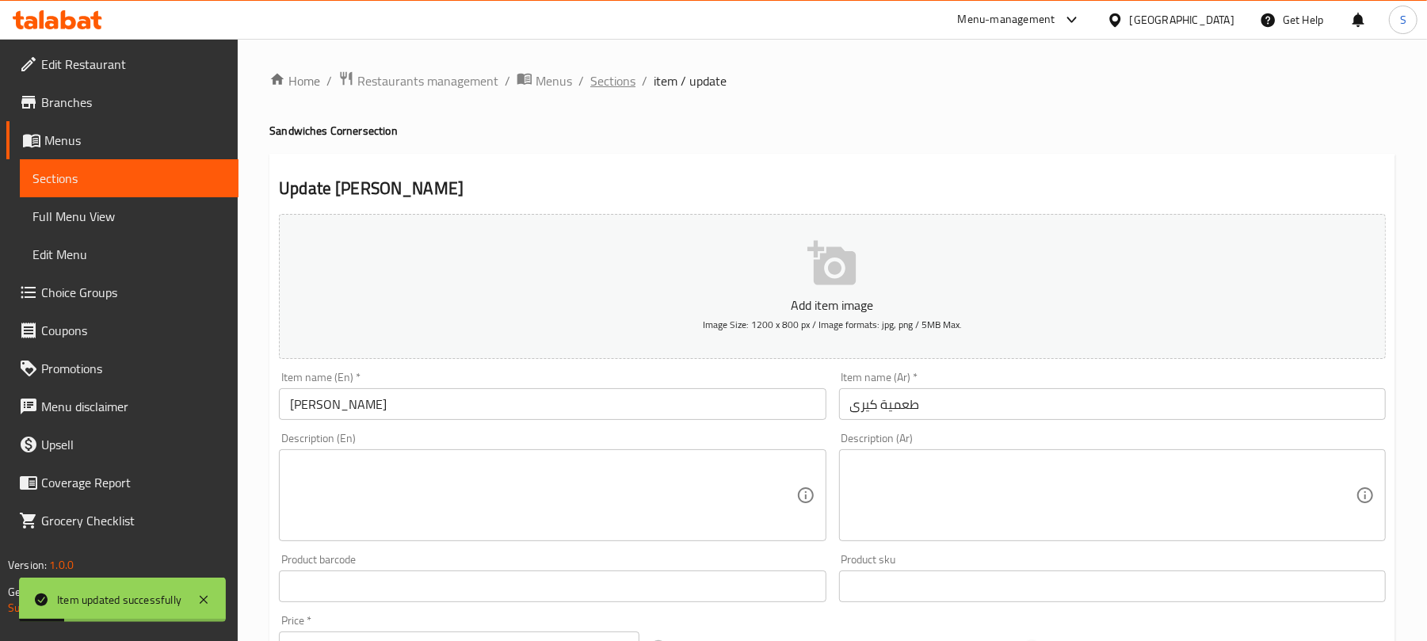
click at [604, 77] on span "Sections" at bounding box center [612, 80] width 45 height 19
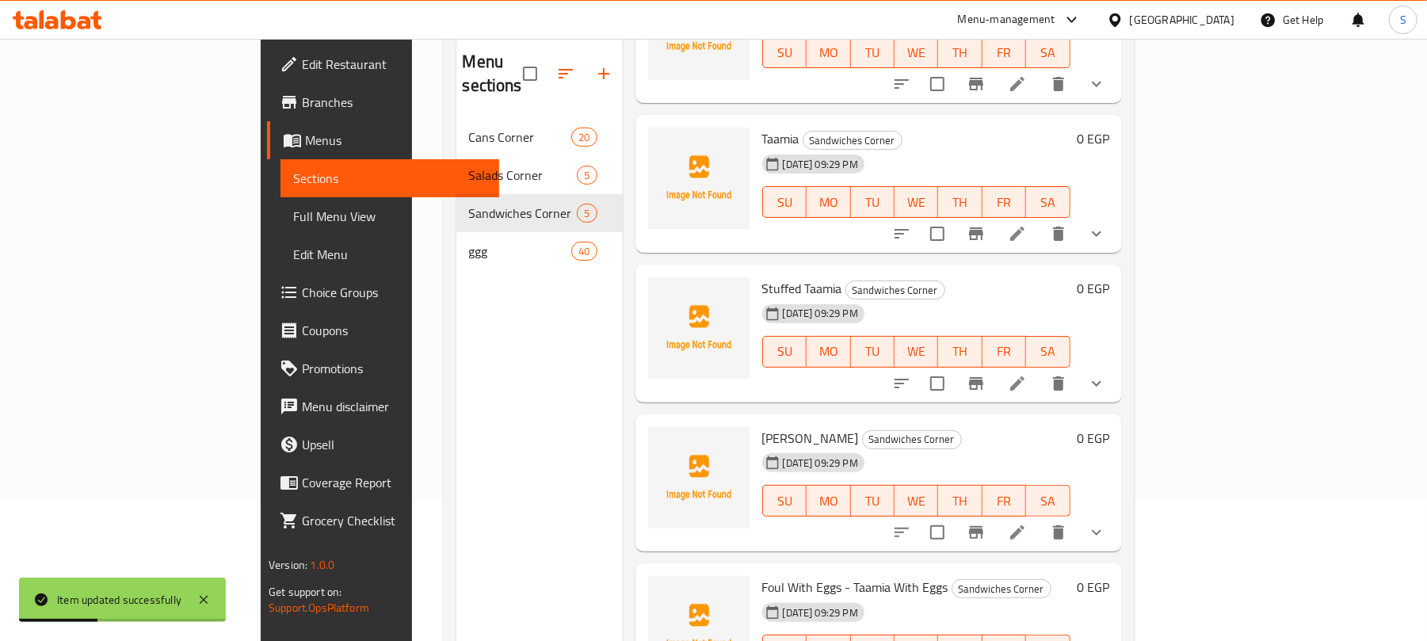
scroll to position [223, 0]
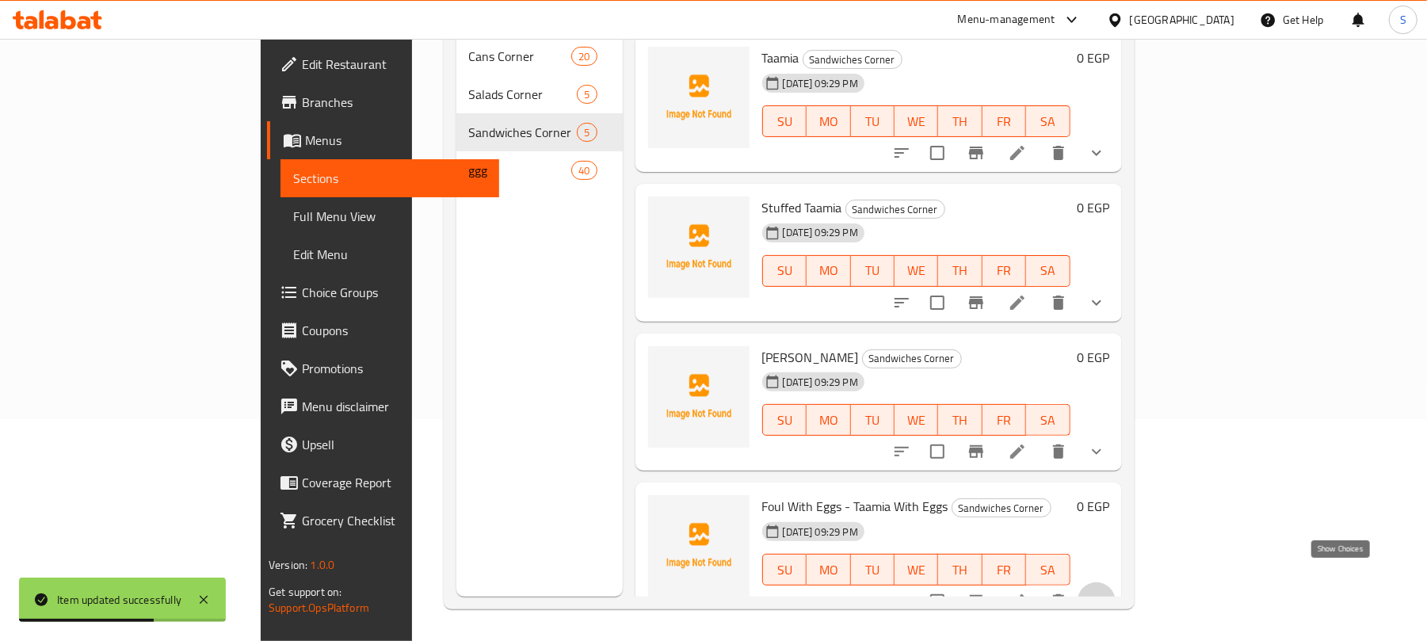
click at [1106, 592] on icon "show more" at bounding box center [1096, 601] width 19 height 19
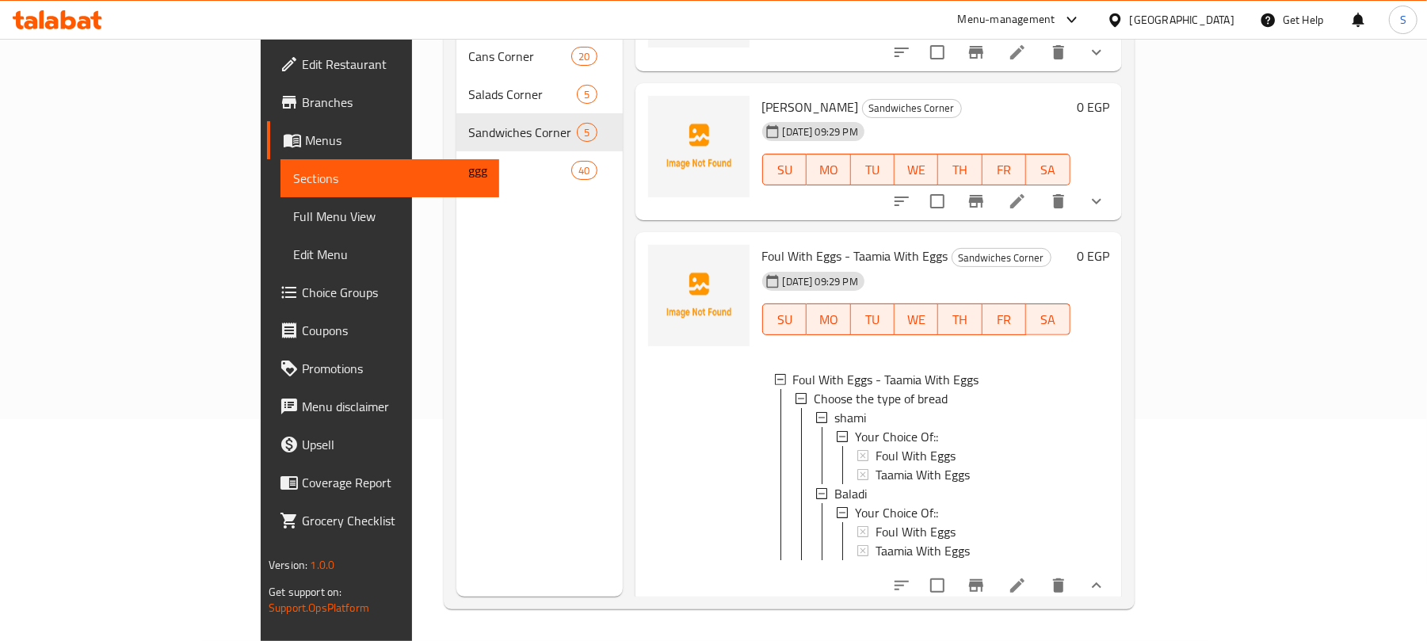
scroll to position [2, 0]
click at [1027, 579] on icon at bounding box center [1017, 585] width 19 height 19
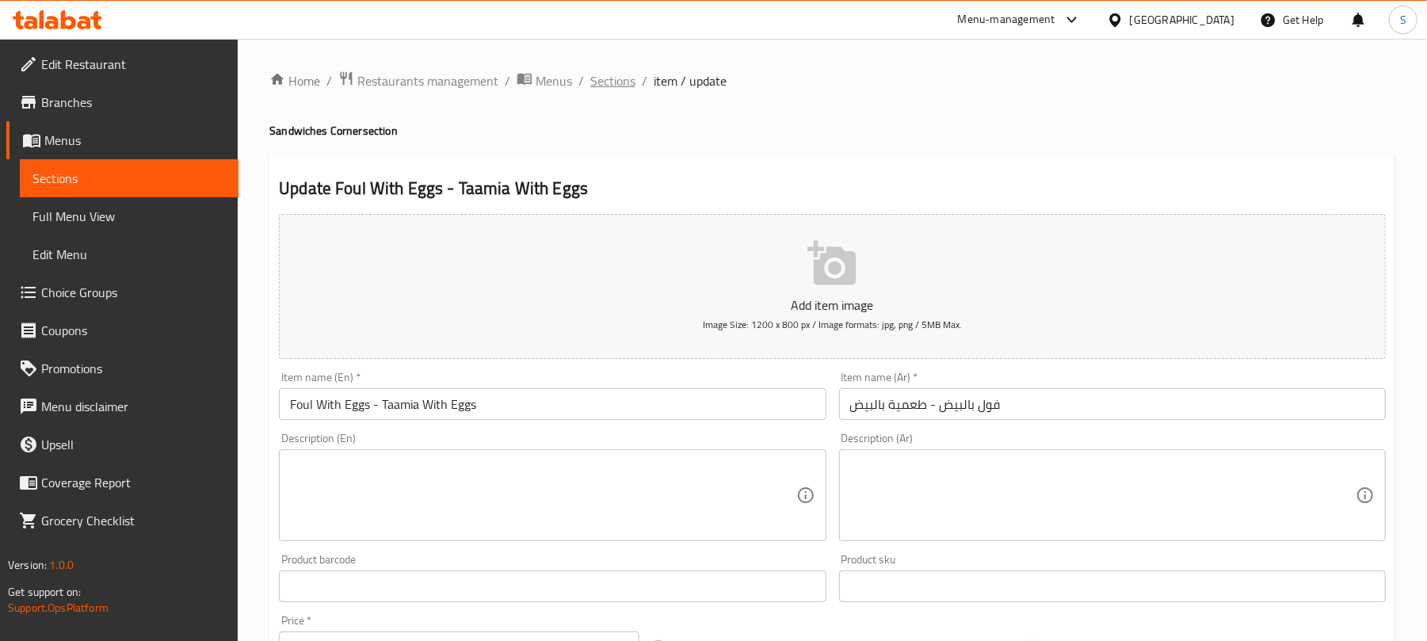
click at [609, 90] on span "Sections" at bounding box center [612, 80] width 45 height 19
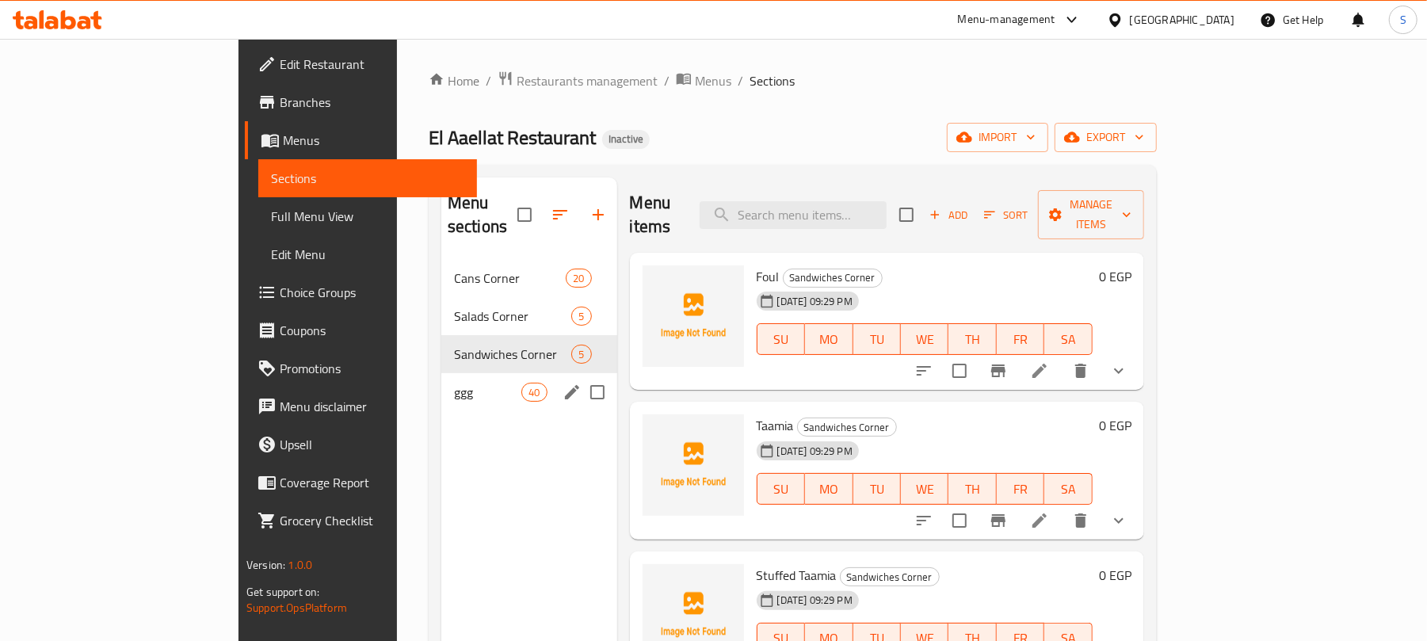
click at [454, 383] on span "ggg" at bounding box center [487, 392] width 67 height 19
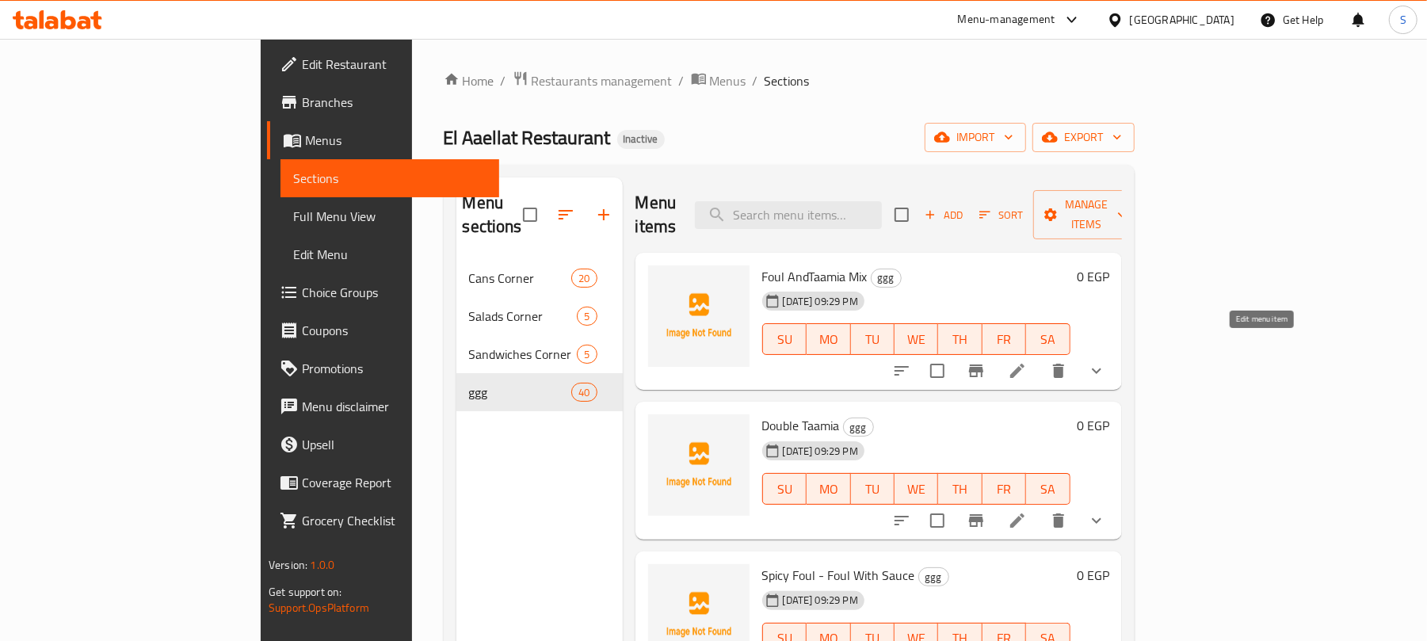
click at [1027, 361] on icon at bounding box center [1017, 370] width 19 height 19
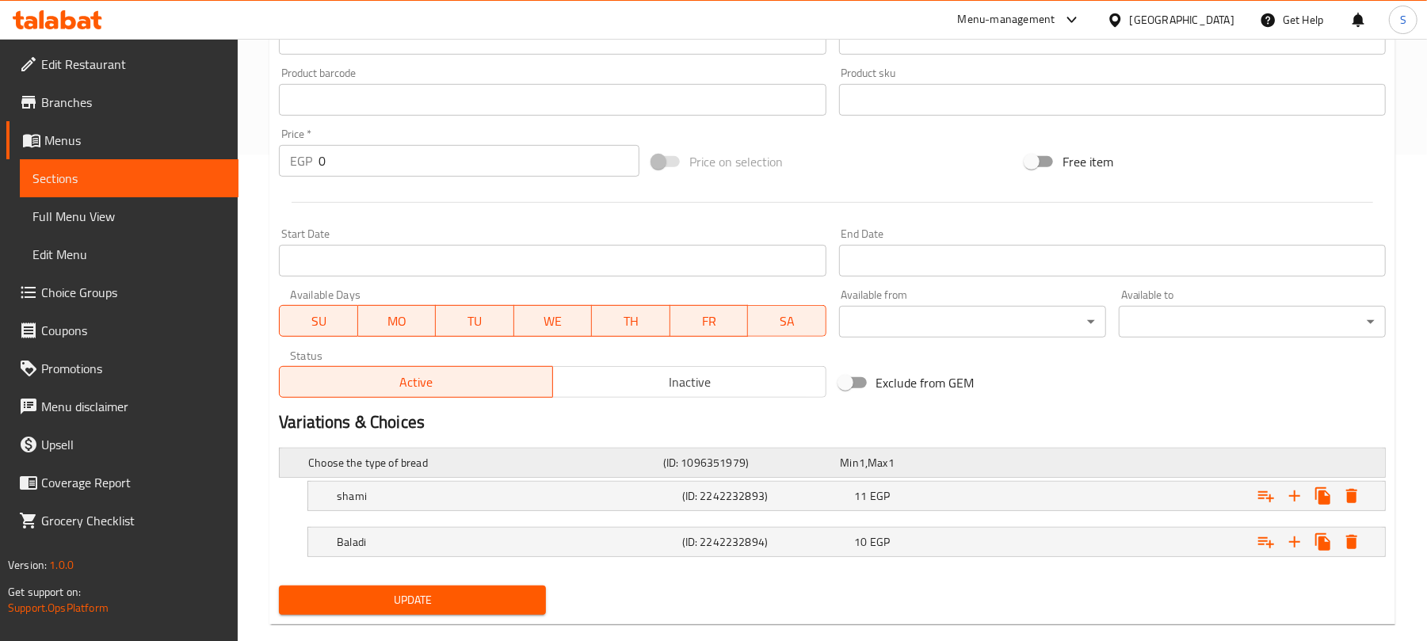
scroll to position [517, 0]
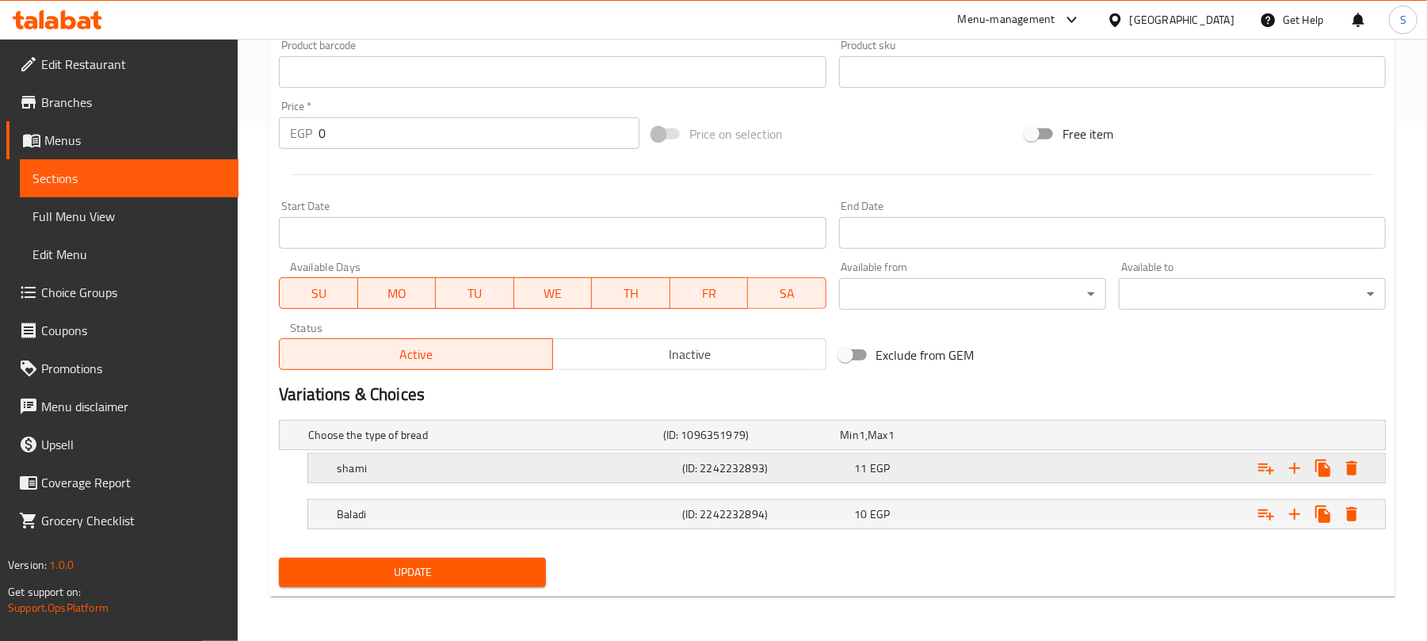
click at [978, 443] on div "11 EGP" at bounding box center [926, 435] width 171 height 16
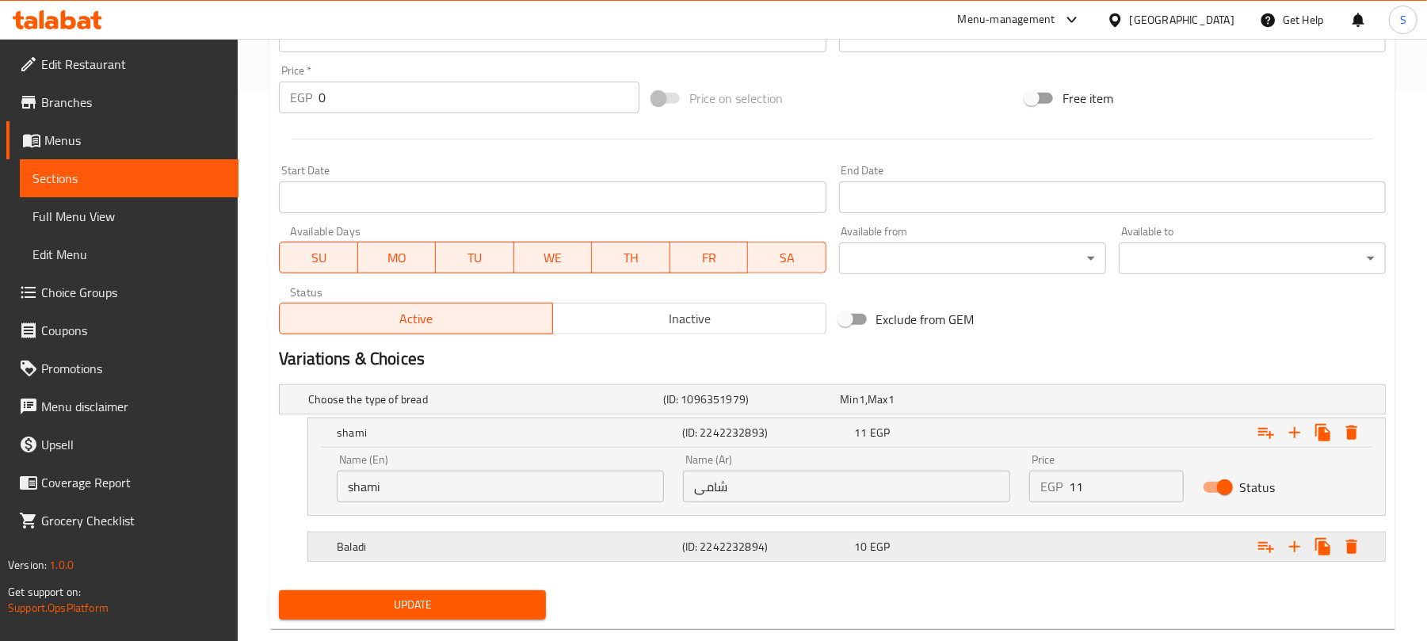
scroll to position [584, 0]
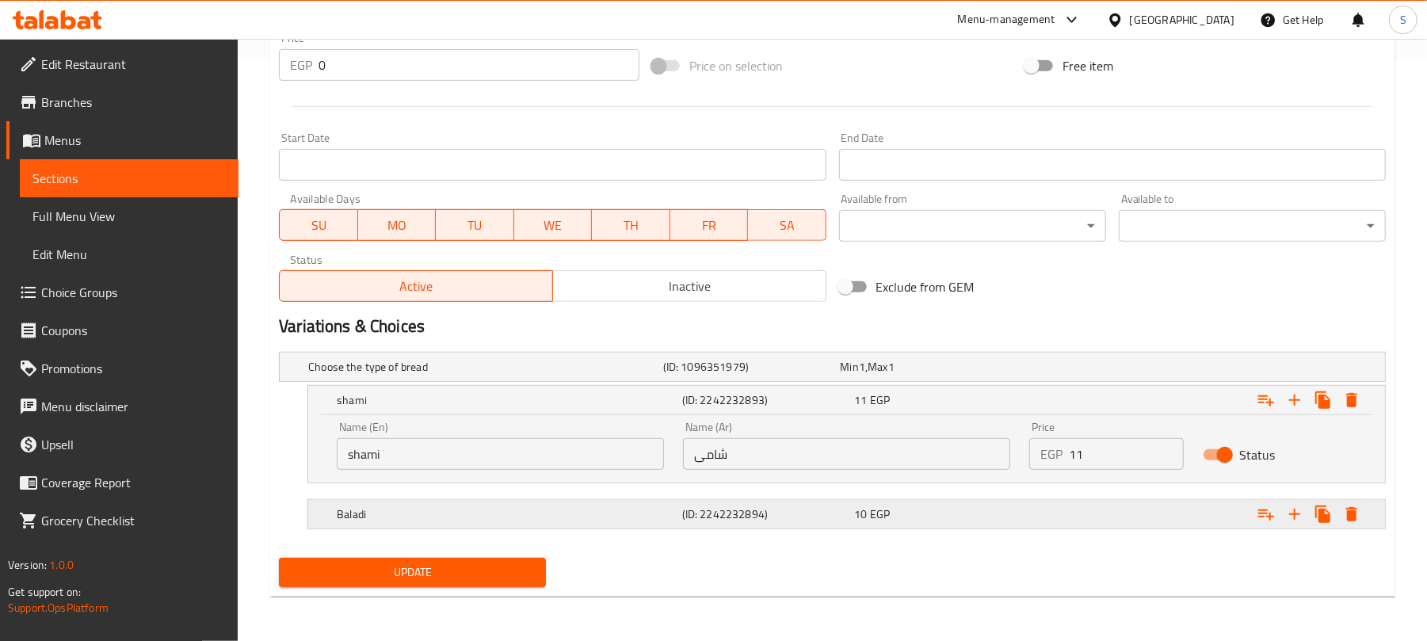
click at [991, 375] on div "10 EGP" at bounding box center [926, 367] width 171 height 16
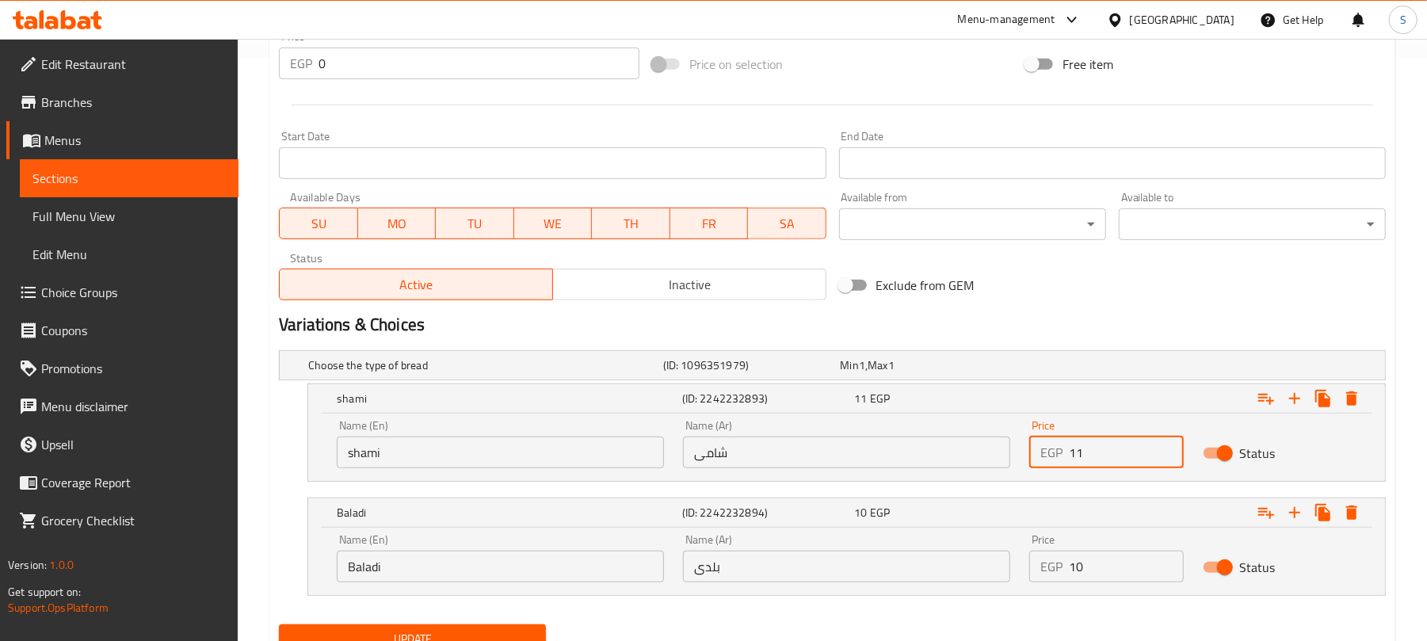
click at [1075, 452] on input "11" at bounding box center [1126, 453] width 114 height 32
type input "10"
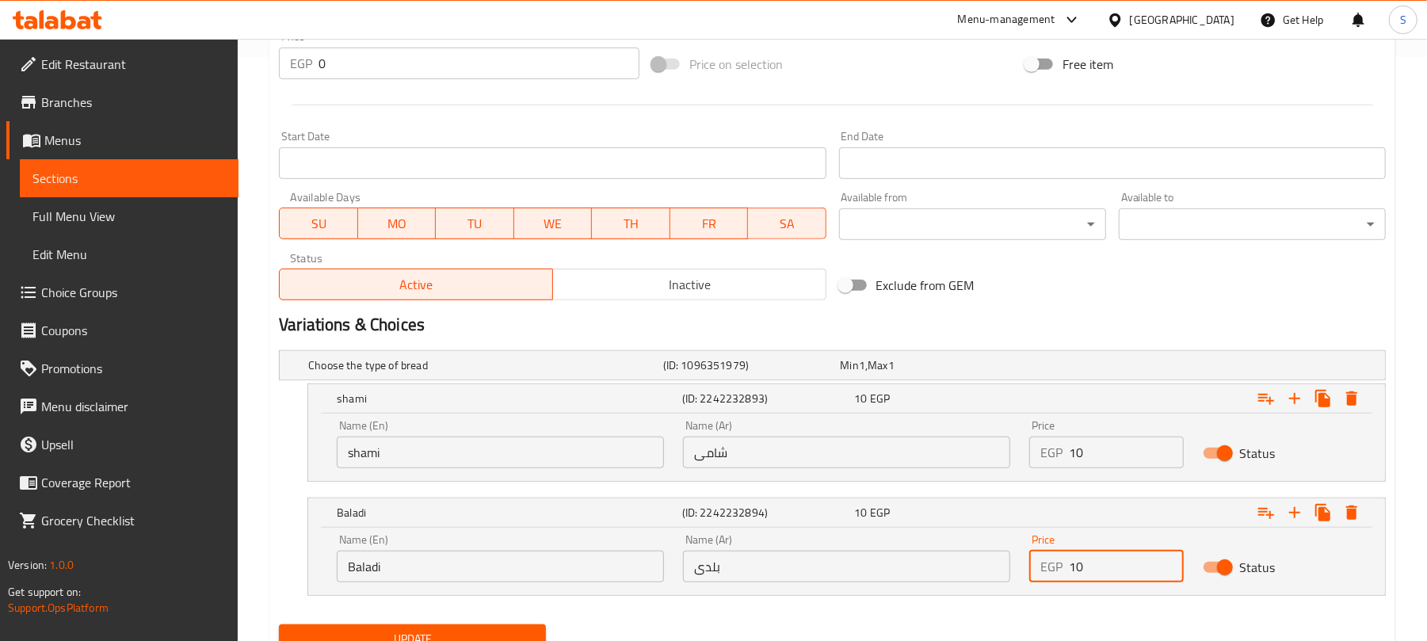
drag, startPoint x: 1087, startPoint y: 574, endPoint x: 1078, endPoint y: 571, distance: 10.0
click at [1078, 571] on input "10" at bounding box center [1126, 567] width 114 height 32
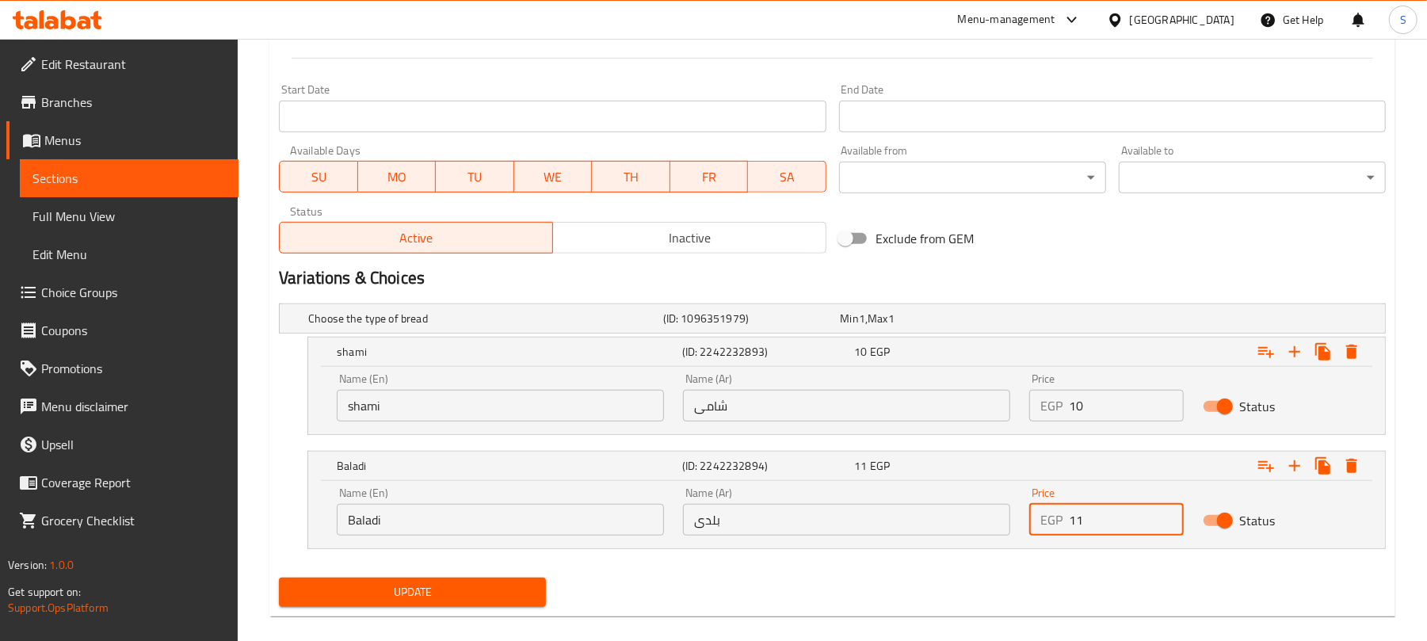
scroll to position [653, 0]
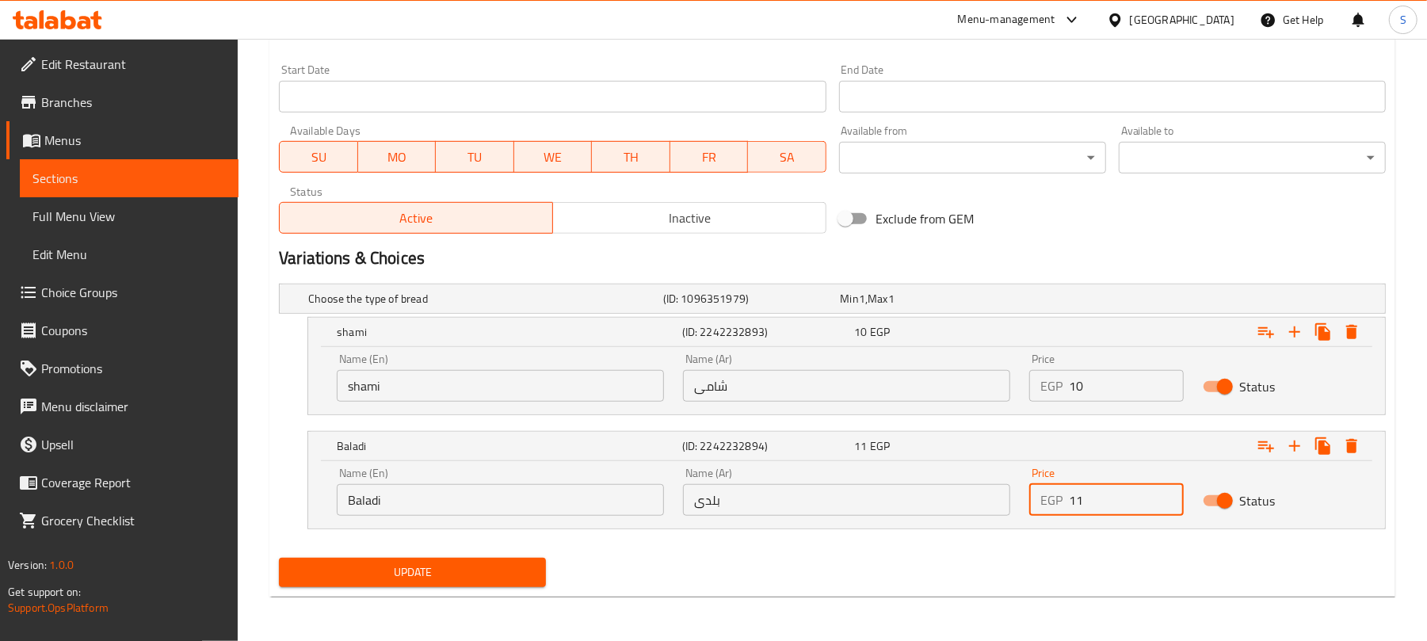
type input "11"
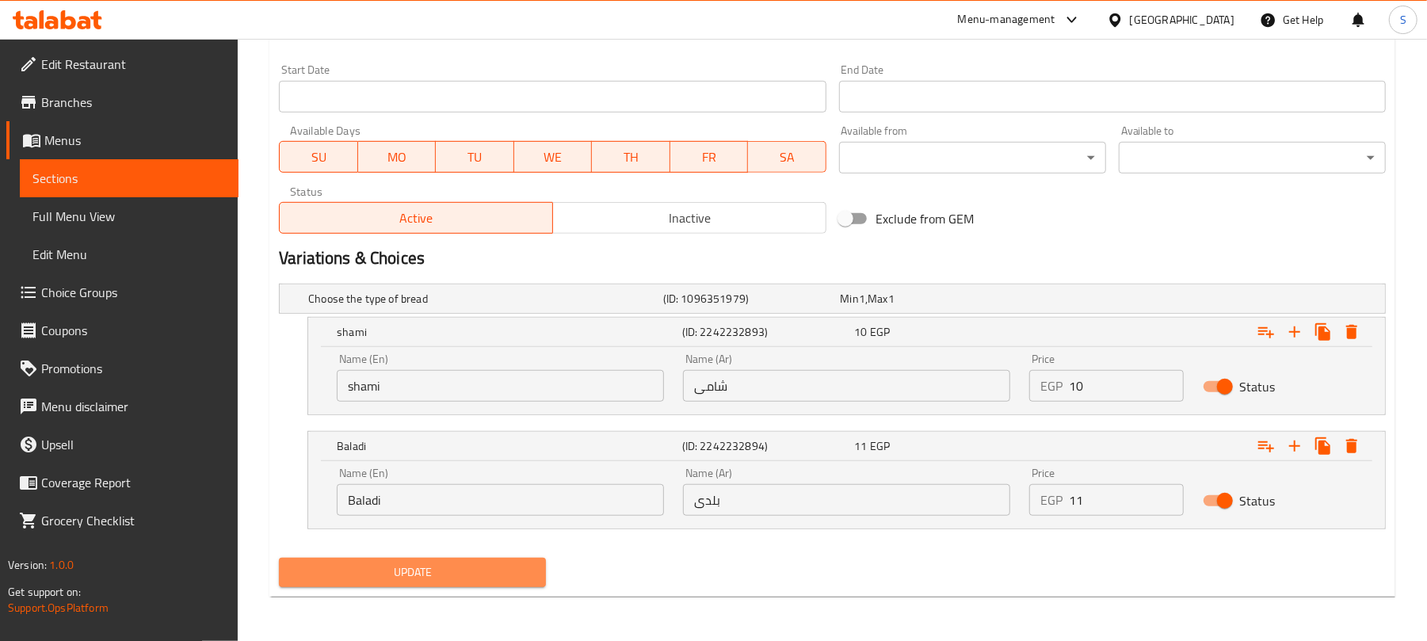
click at [407, 568] on span "Update" at bounding box center [413, 573] width 242 height 20
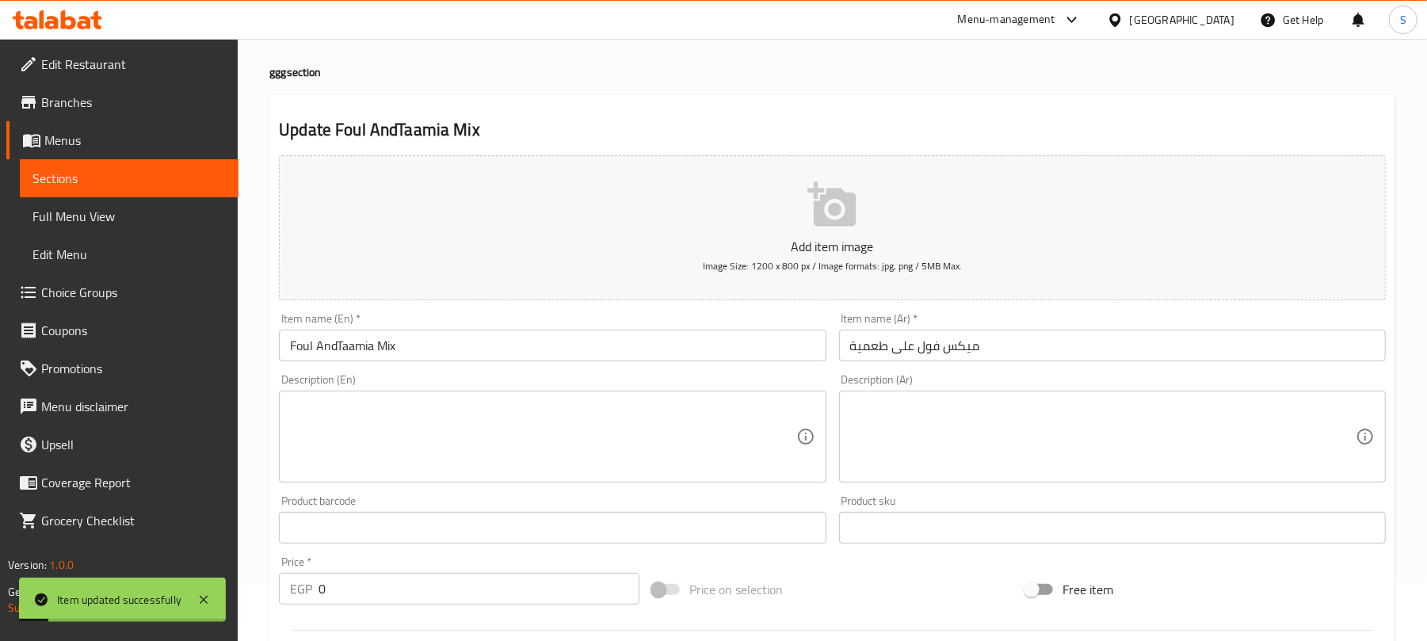
scroll to position [0, 0]
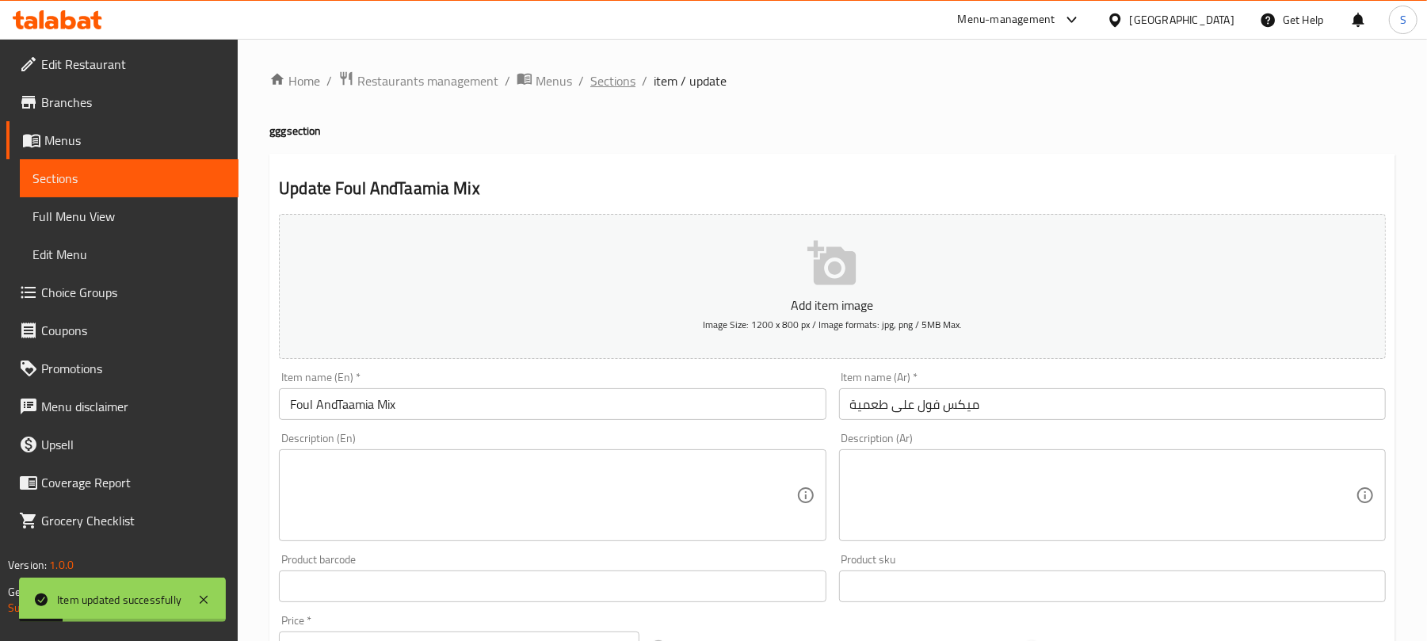
click at [615, 80] on span "Sections" at bounding box center [612, 80] width 45 height 19
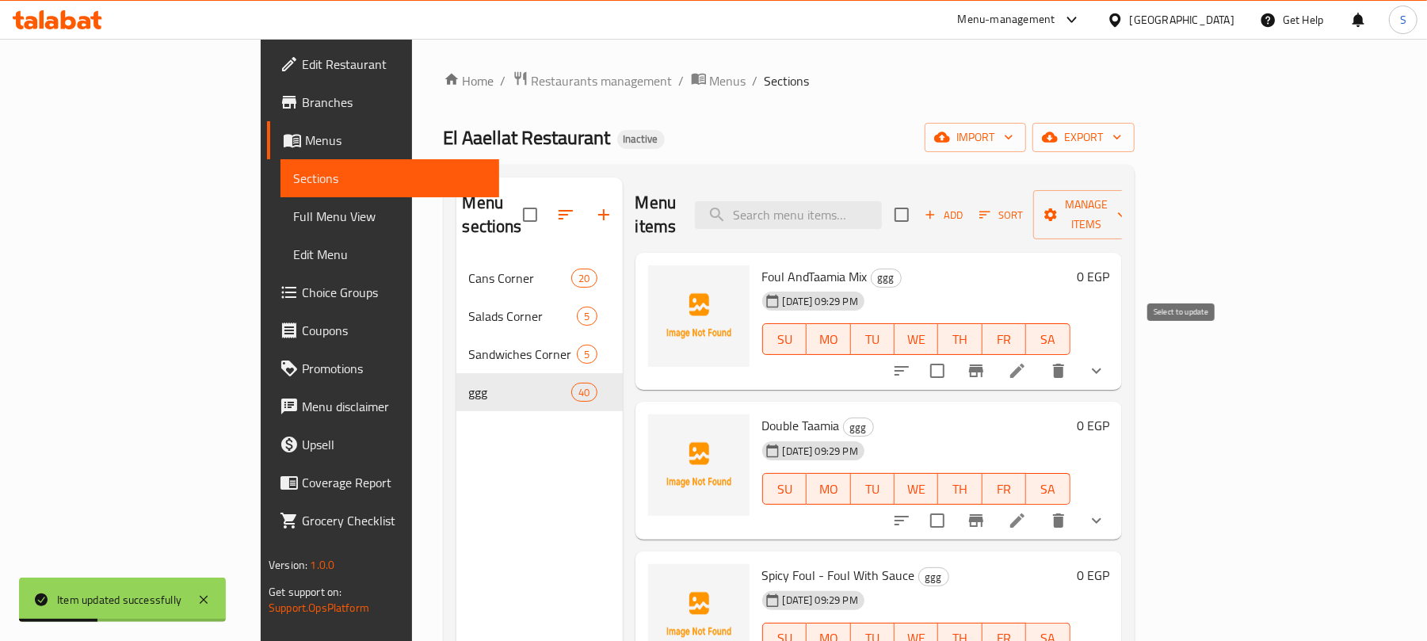
click at [954, 355] on input "checkbox" at bounding box center [937, 370] width 33 height 33
click at [1127, 208] on span "Manage items" at bounding box center [1086, 215] width 81 height 40
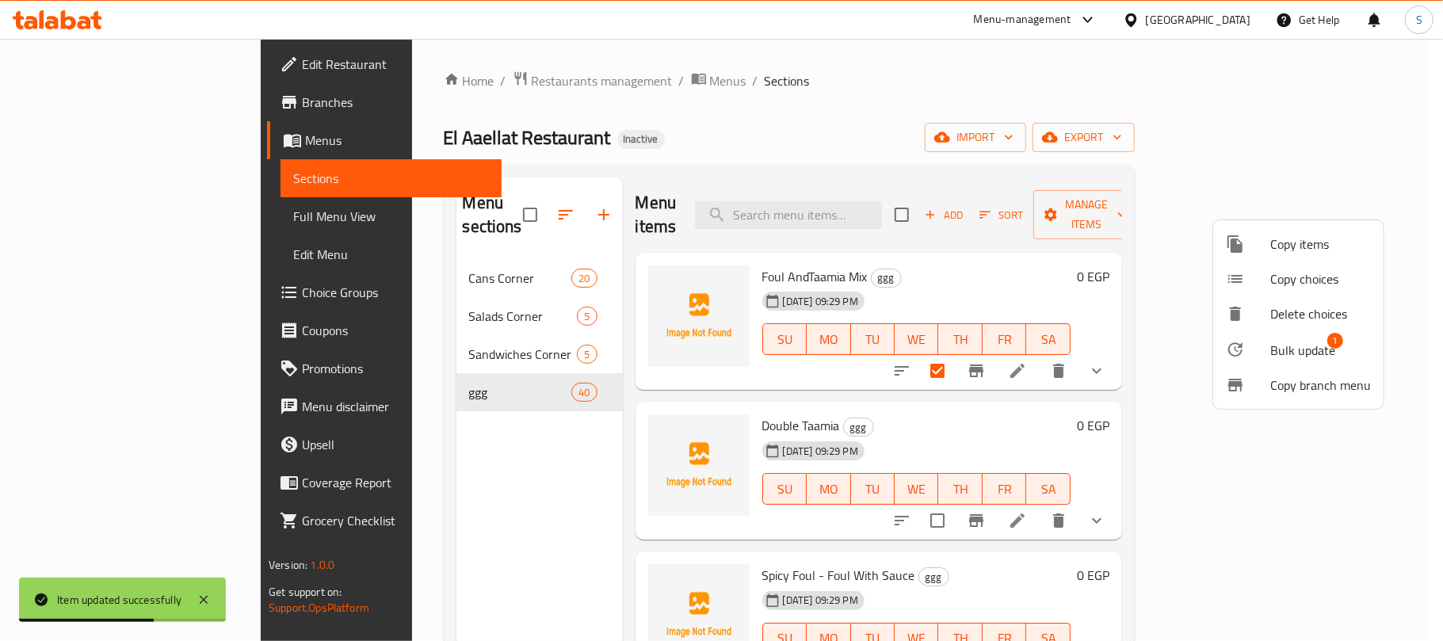
click at [1269, 340] on div at bounding box center [1248, 349] width 44 height 19
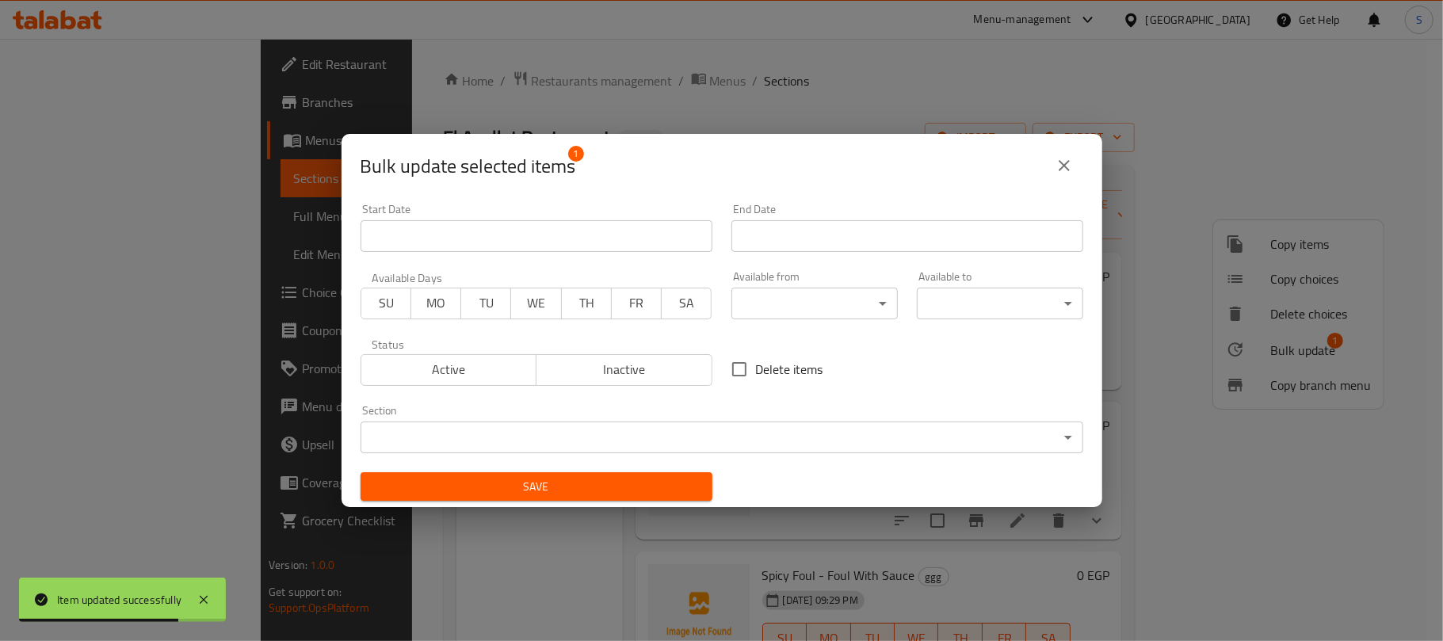
click at [541, 436] on body "Item updated successfully ​ Menu-management [GEOGRAPHIC_DATA] Get Help S Edit R…" at bounding box center [721, 340] width 1443 height 602
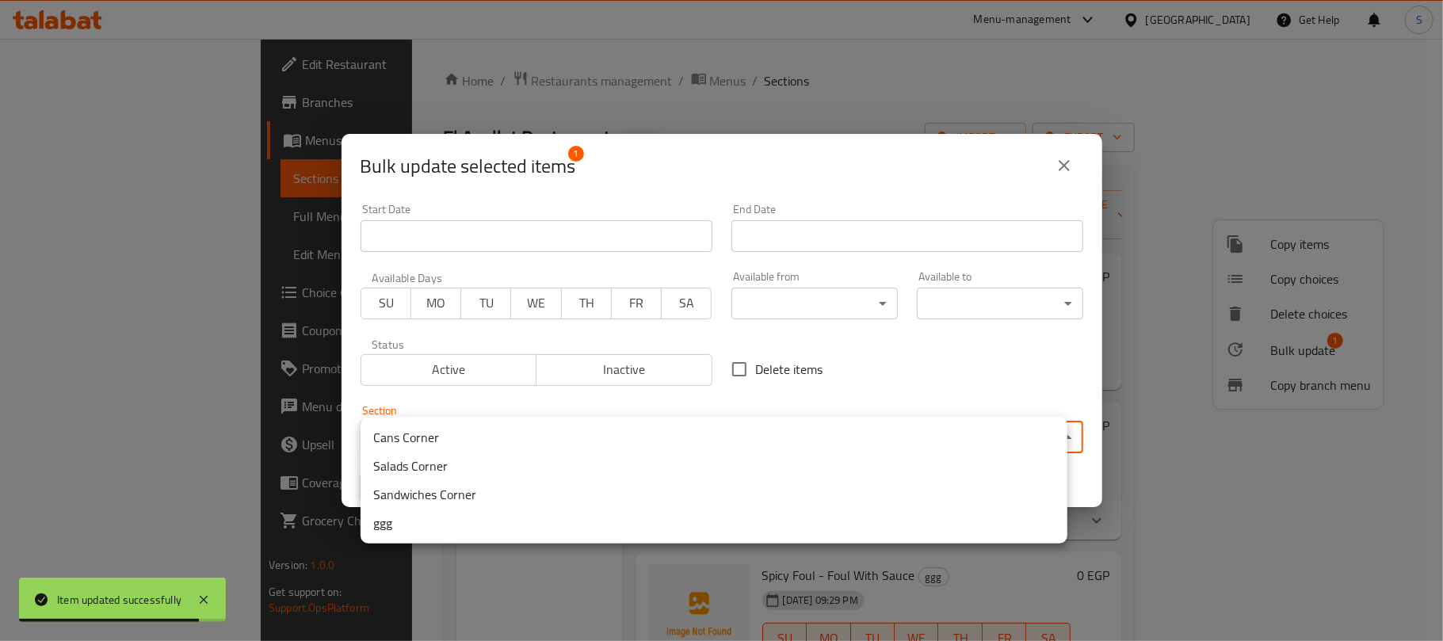
click at [445, 490] on li "Sandwiches Corner" at bounding box center [714, 494] width 707 height 29
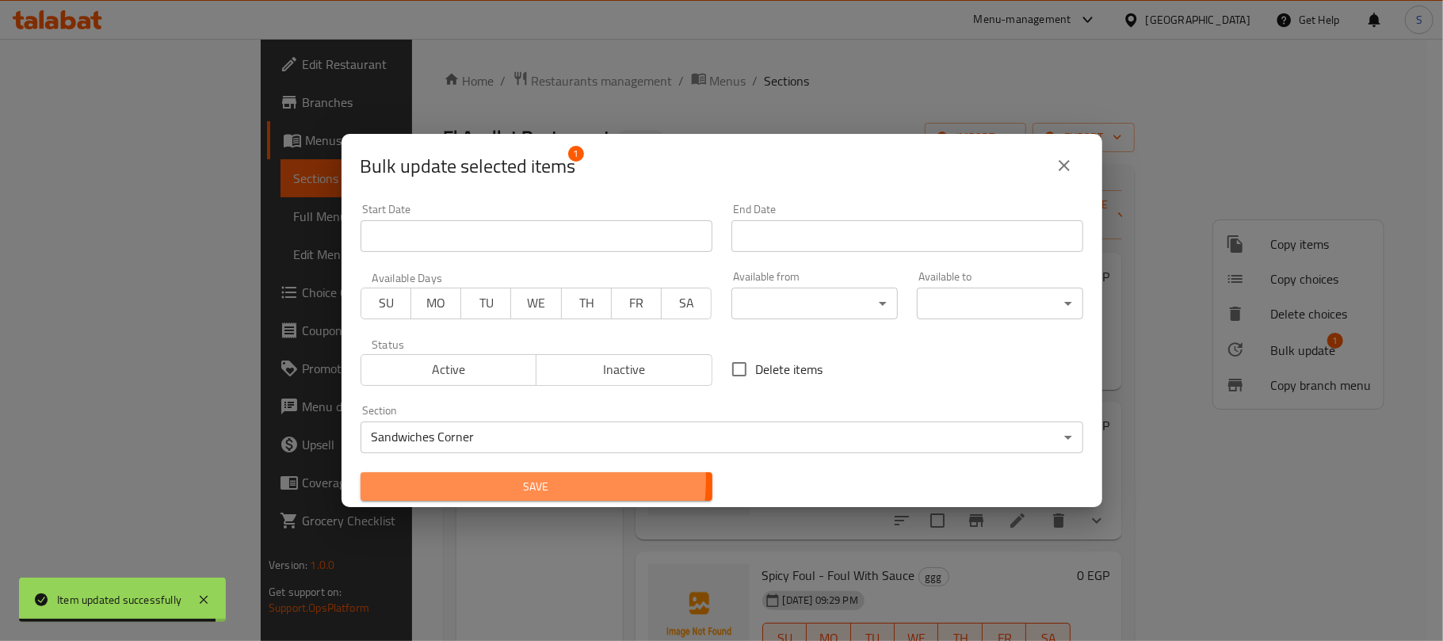
click at [467, 479] on span "Save" at bounding box center [536, 487] width 327 height 20
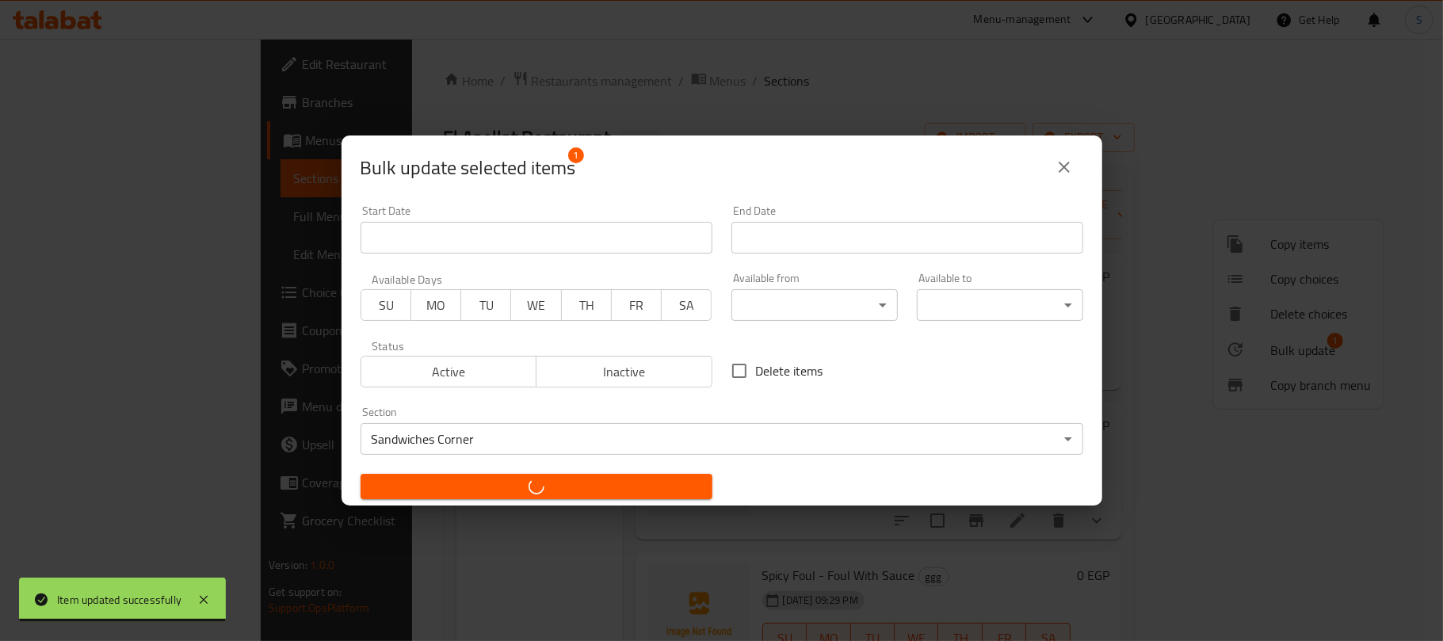
checkbox input "false"
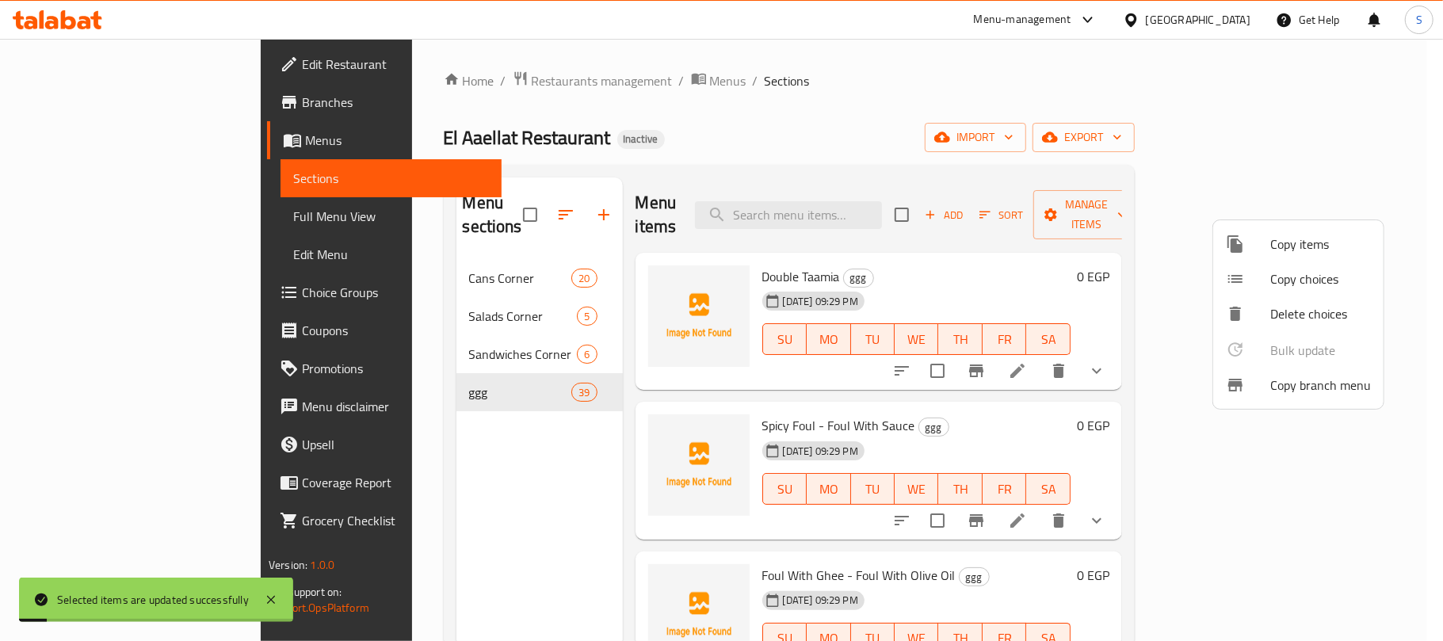
click at [764, 65] on div at bounding box center [721, 320] width 1443 height 641
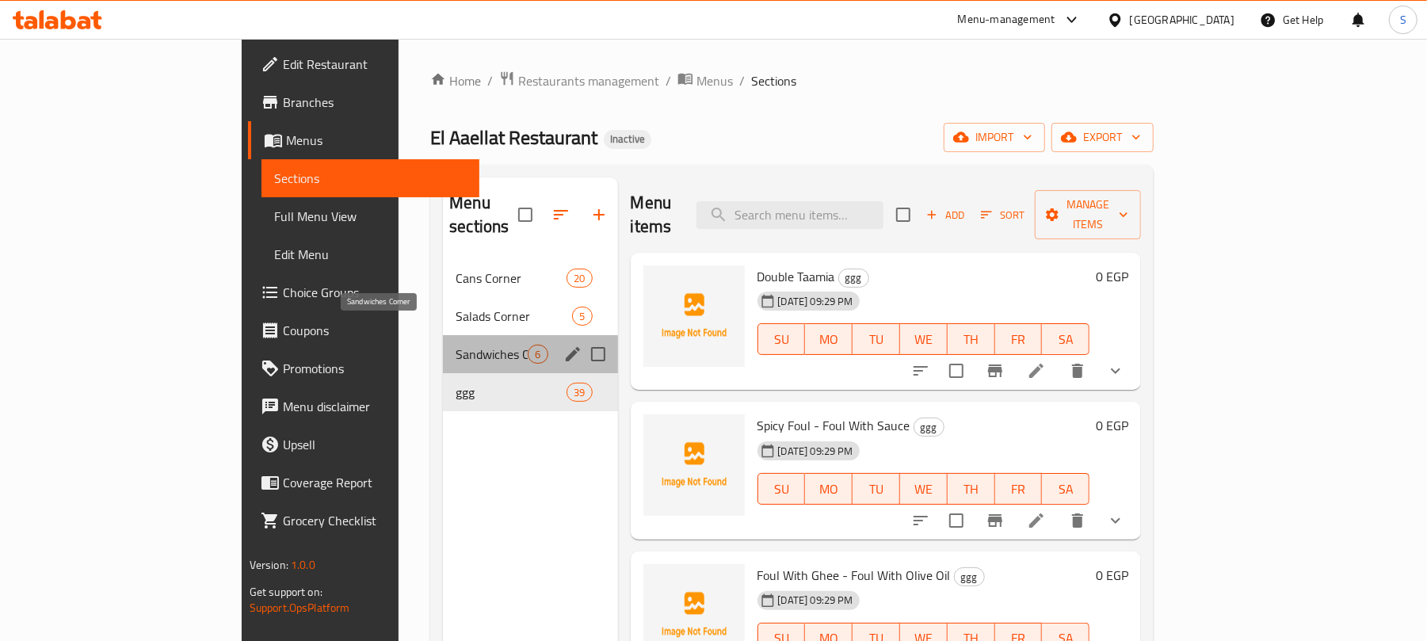
click at [456, 345] on span "Sandwiches Corner" at bounding box center [492, 354] width 72 height 19
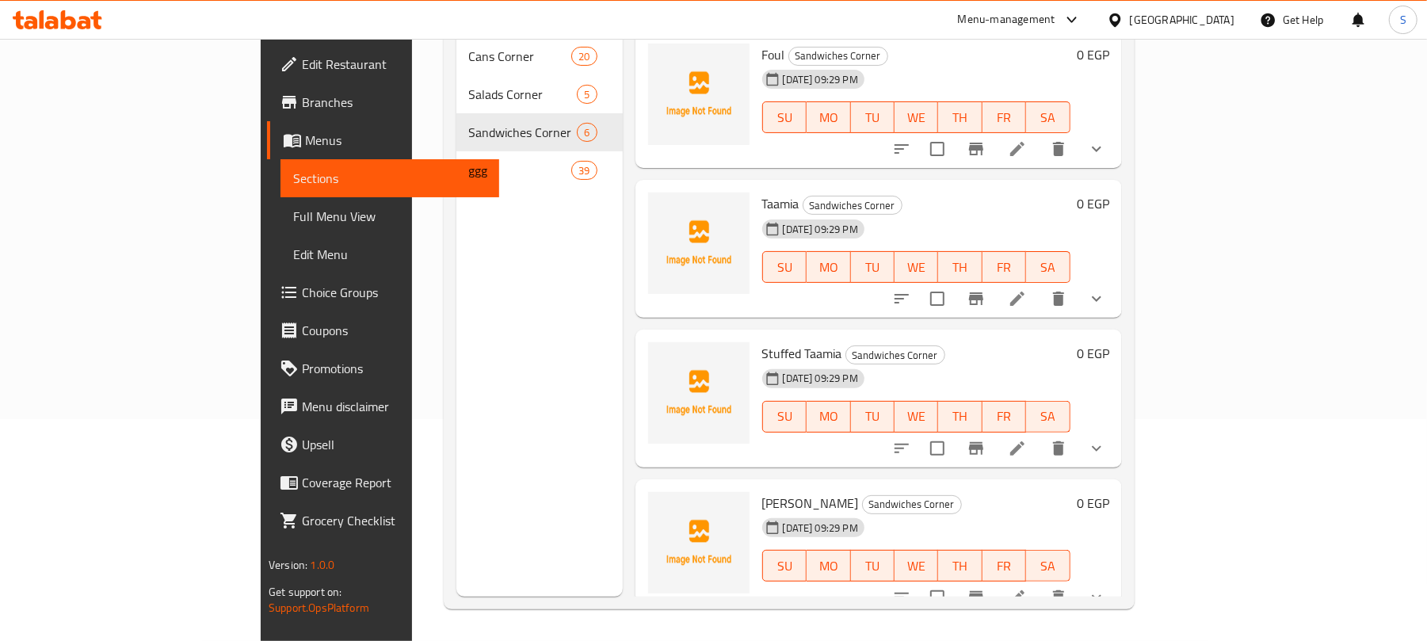
scroll to position [295, 0]
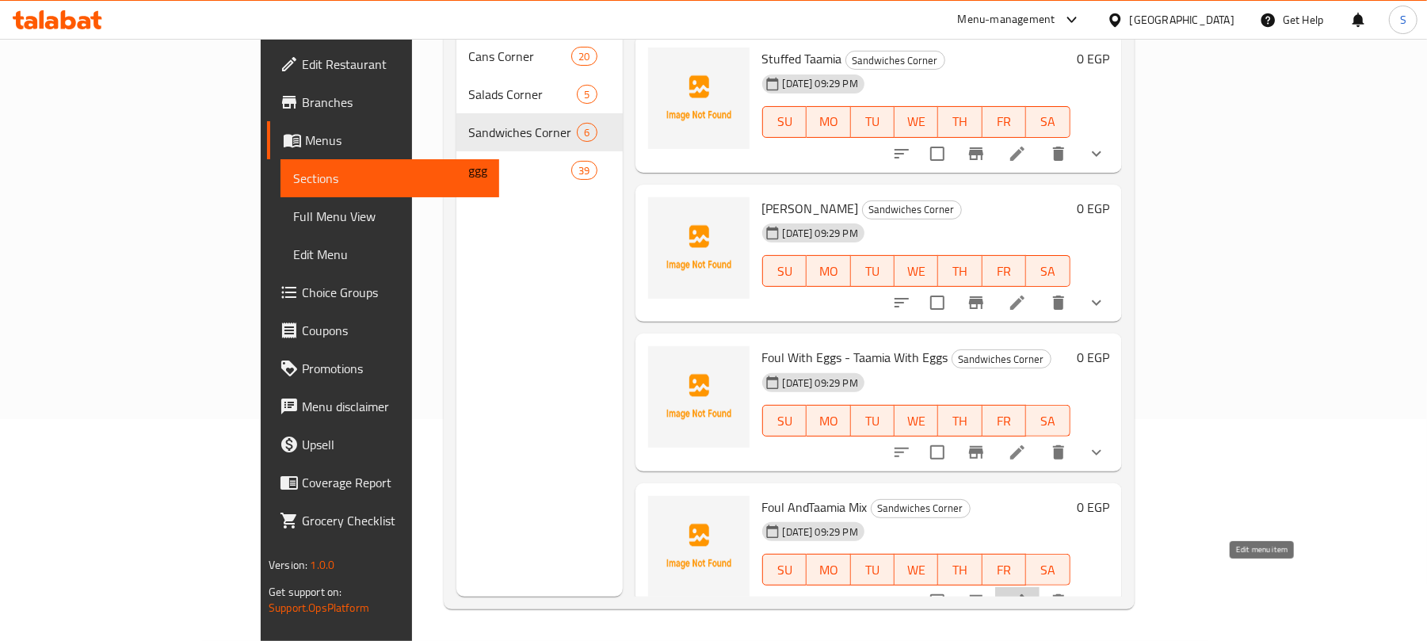
click at [1025, 594] on icon at bounding box center [1017, 601] width 14 height 14
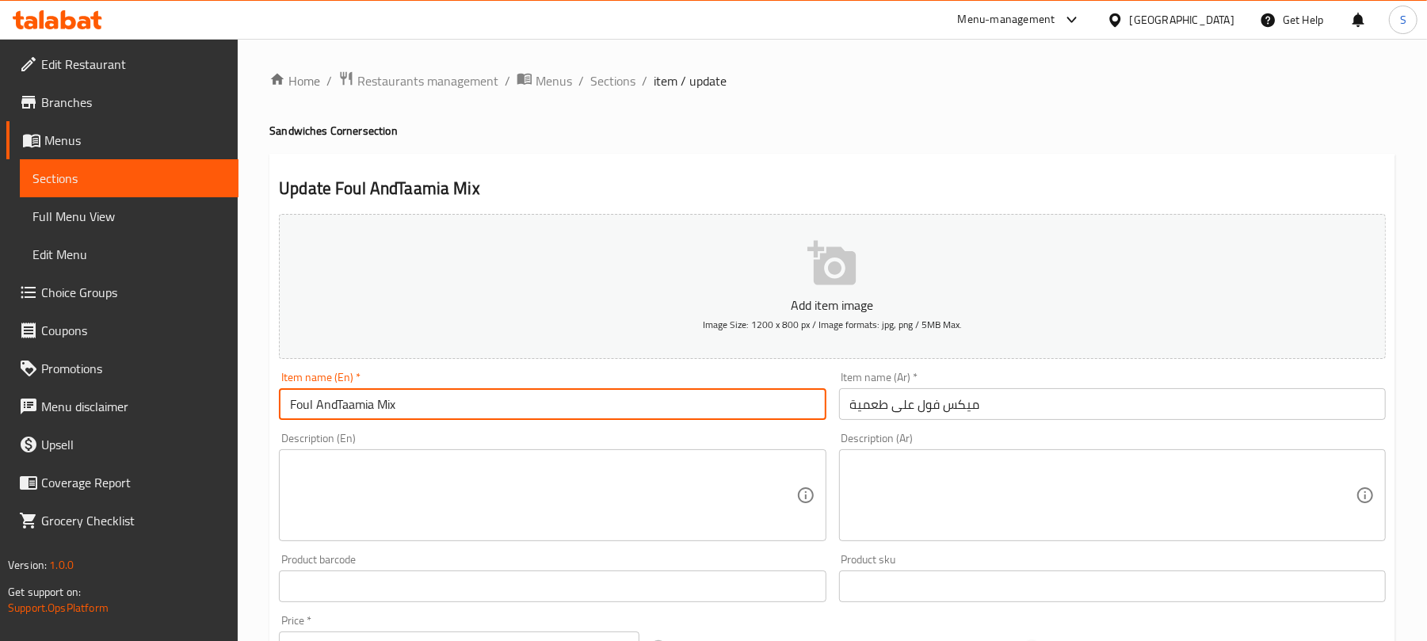
click at [337, 406] on input "Foul AndTaamia Mix" at bounding box center [552, 404] width 547 height 32
type input "Foul And Taamia Mix"
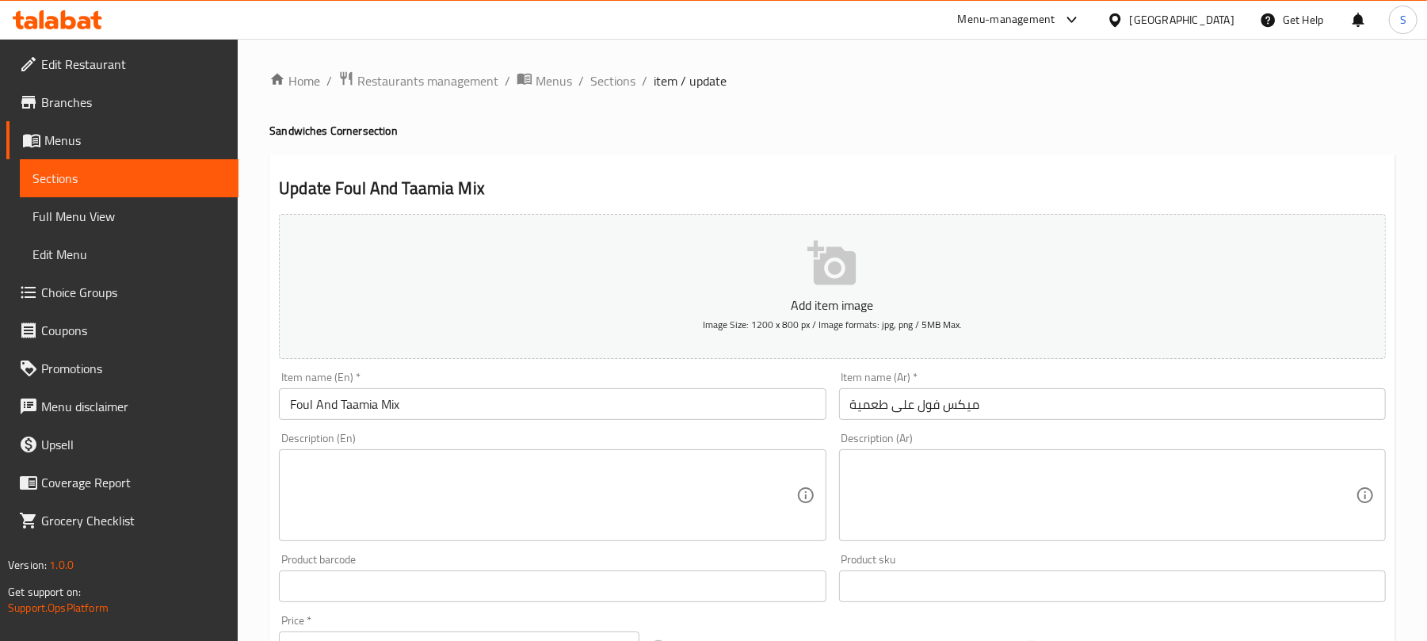
click at [617, 121] on div "Home / Restaurants management / Menus / Sections / item / update Sandwiches Cor…" at bounding box center [832, 597] width 1126 height 1053
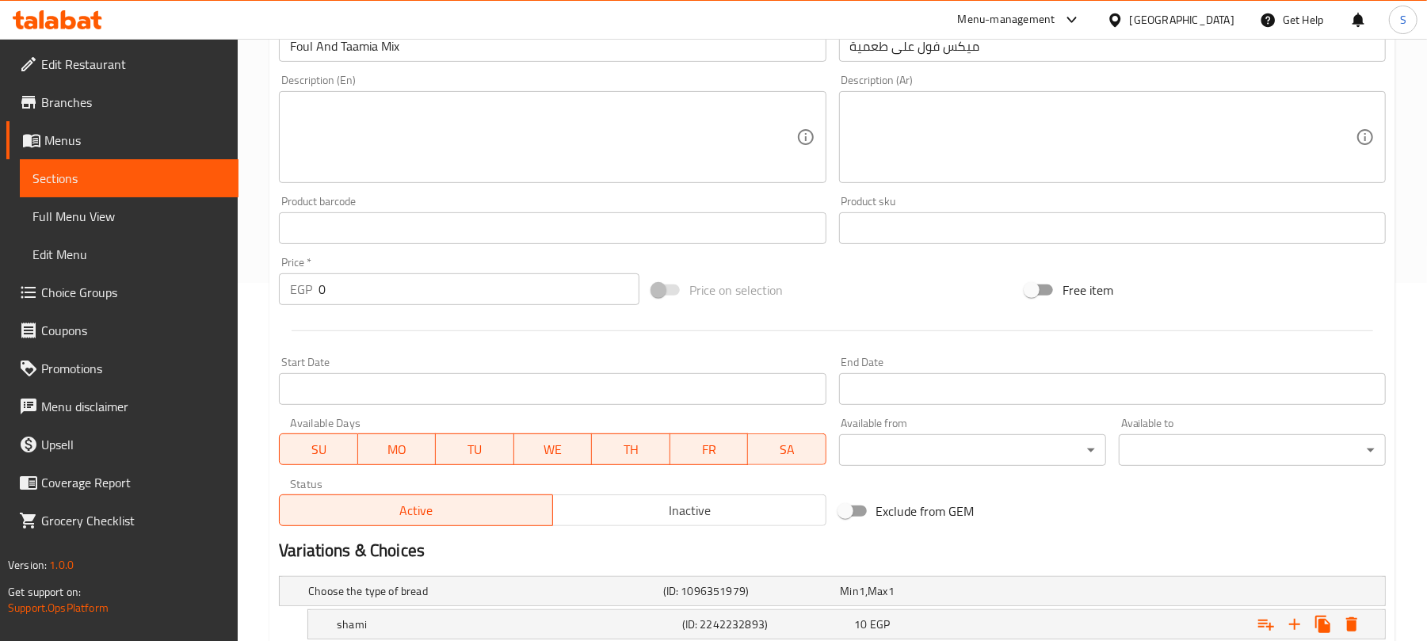
scroll to position [517, 0]
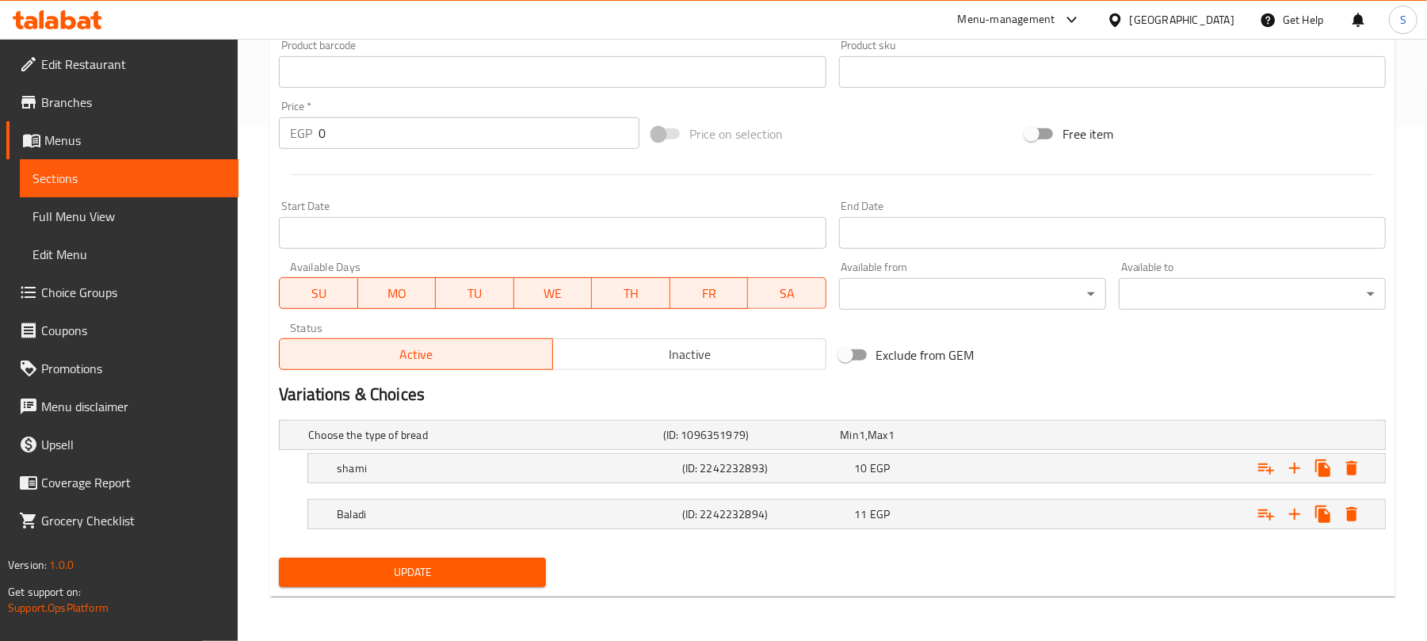
click at [374, 565] on span "Update" at bounding box center [413, 573] width 242 height 20
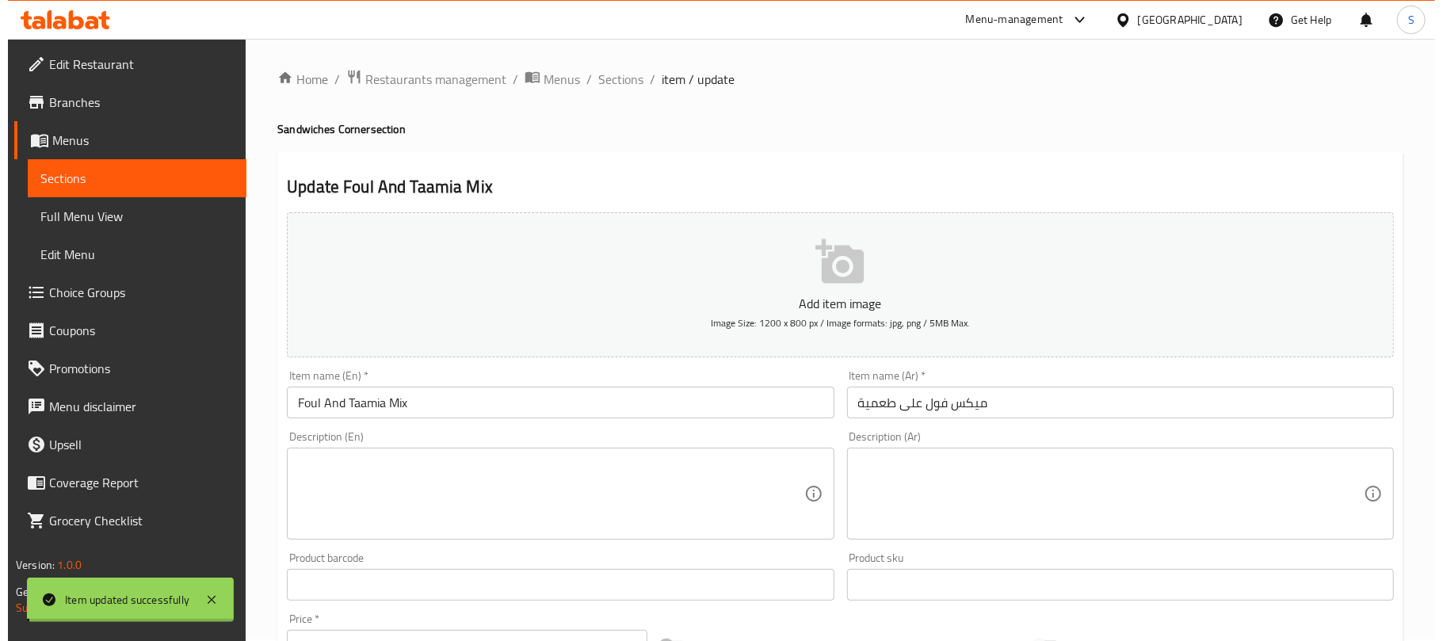
scroll to position [0, 0]
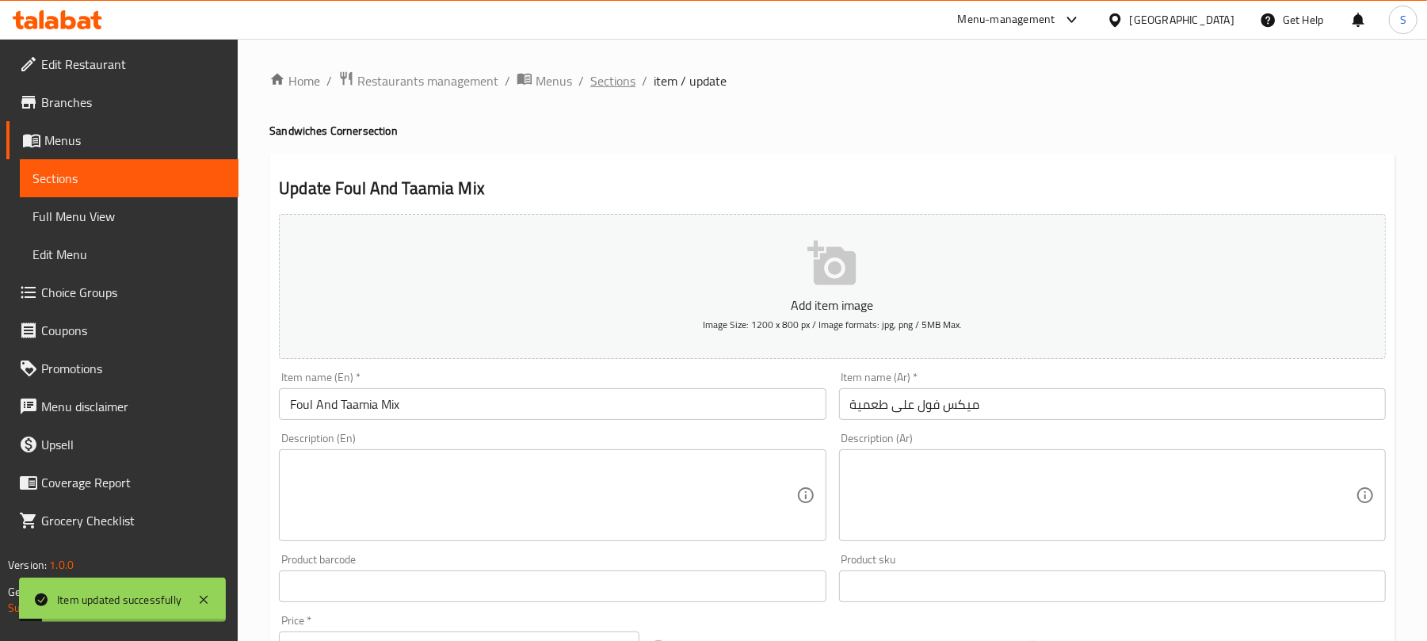
click at [618, 78] on span "Sections" at bounding box center [612, 80] width 45 height 19
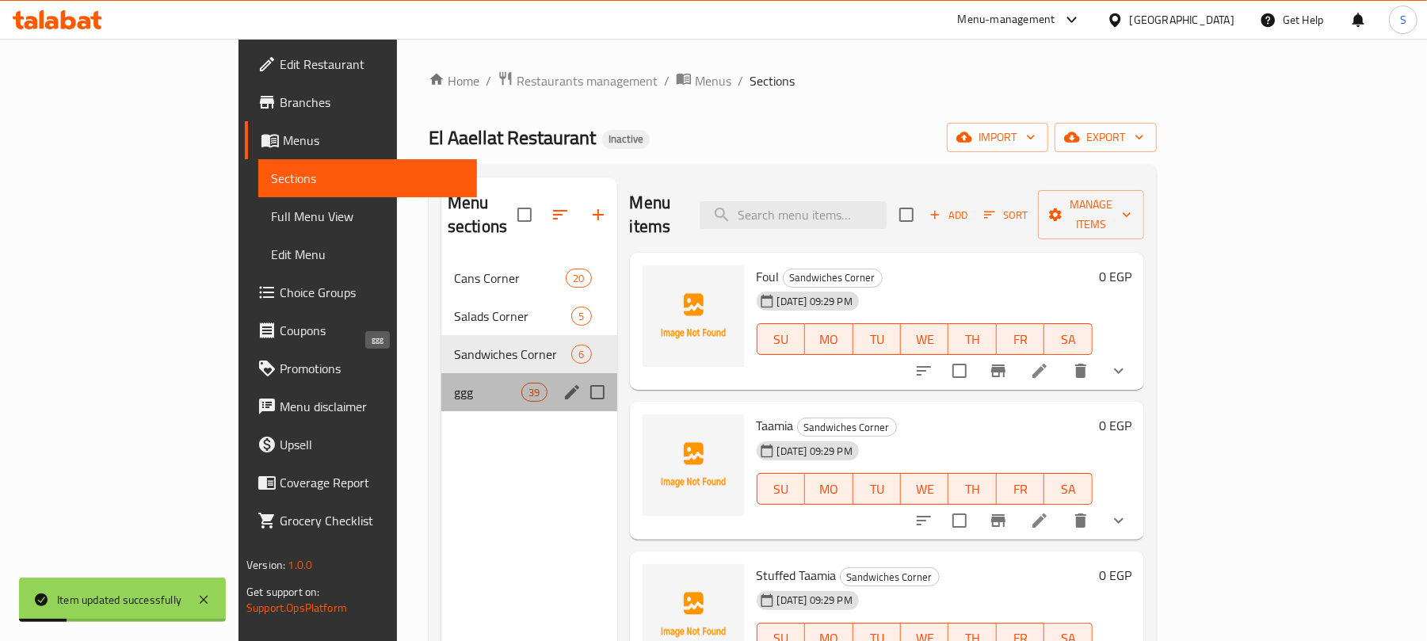
click at [455, 383] on span "ggg" at bounding box center [487, 392] width 67 height 19
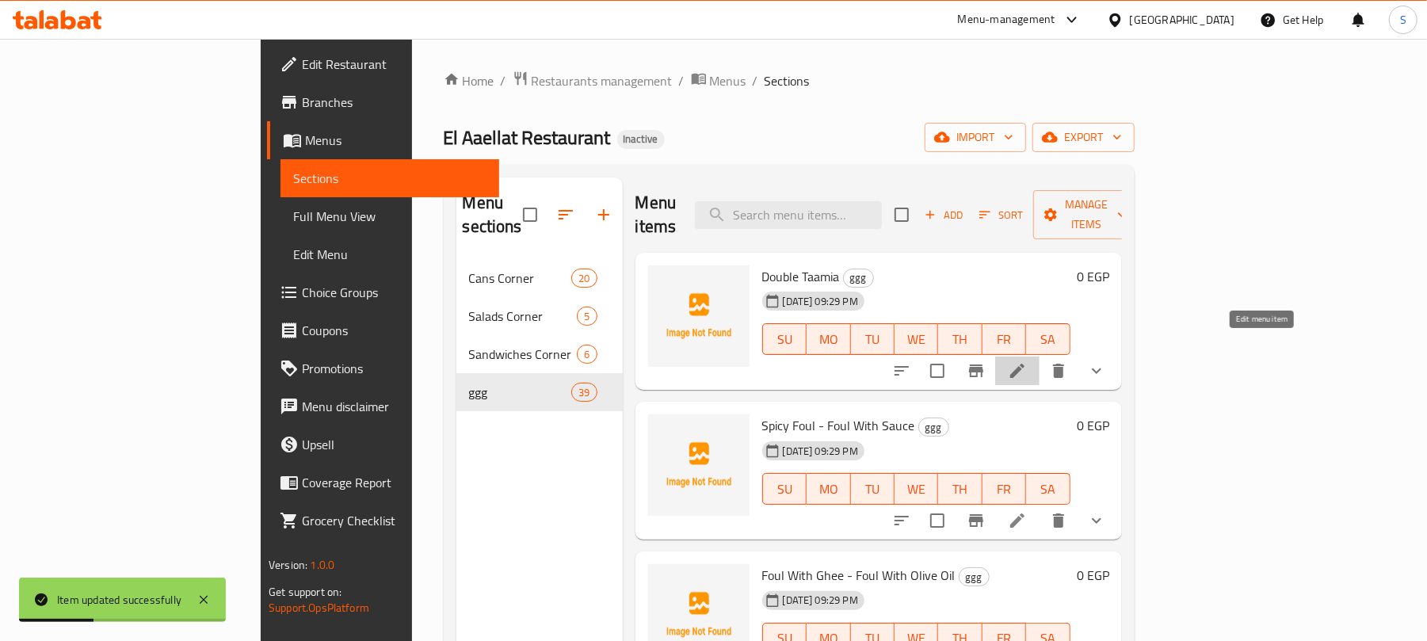
click at [1027, 361] on icon at bounding box center [1017, 370] width 19 height 19
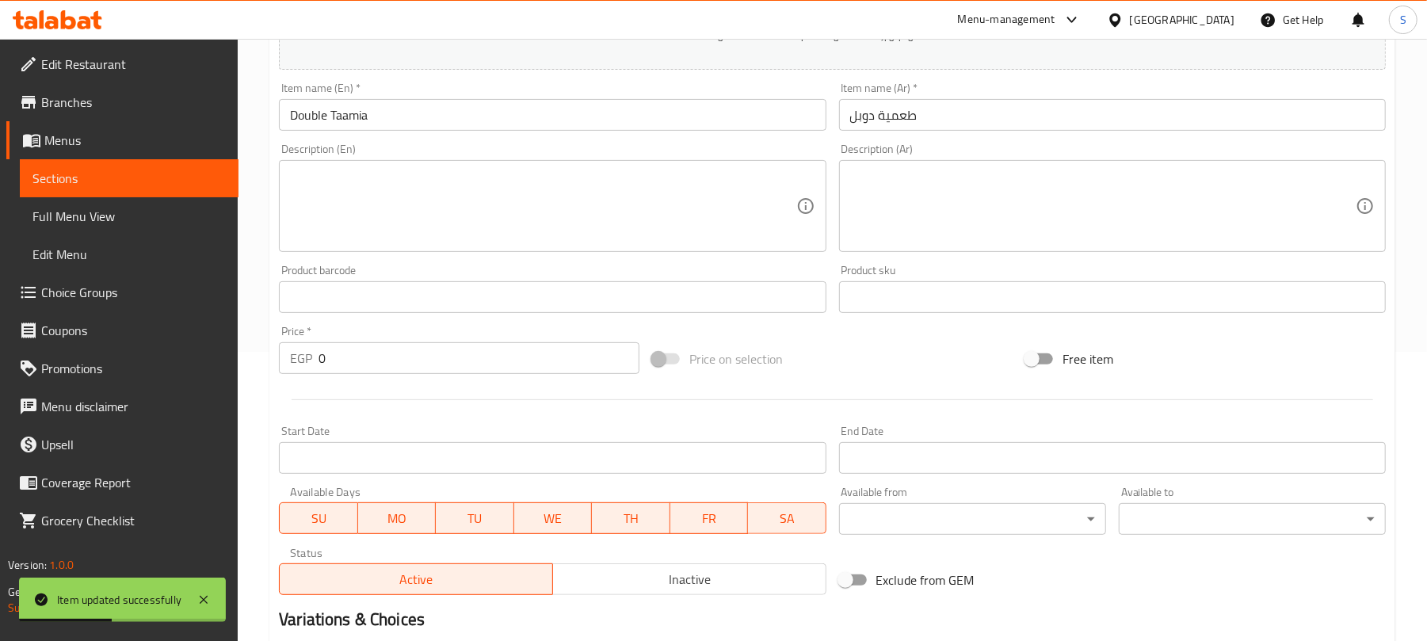
scroll to position [517, 0]
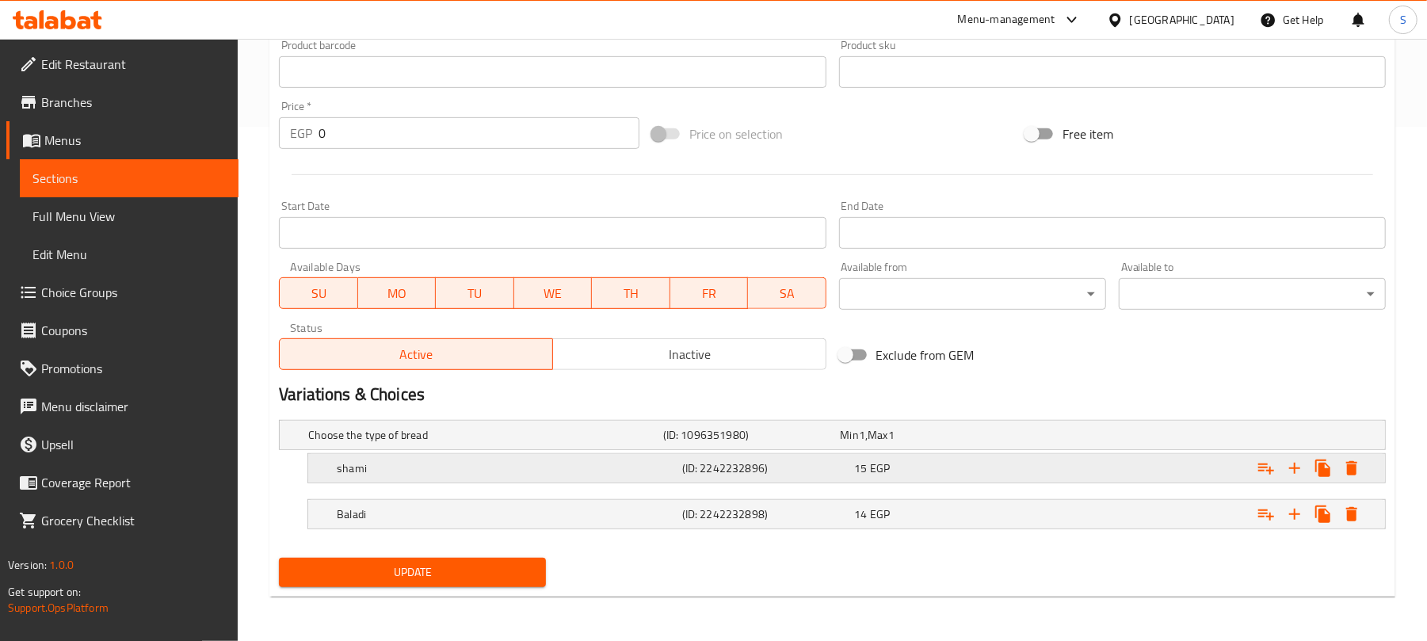
click at [991, 443] on div "15 EGP" at bounding box center [926, 435] width 171 height 16
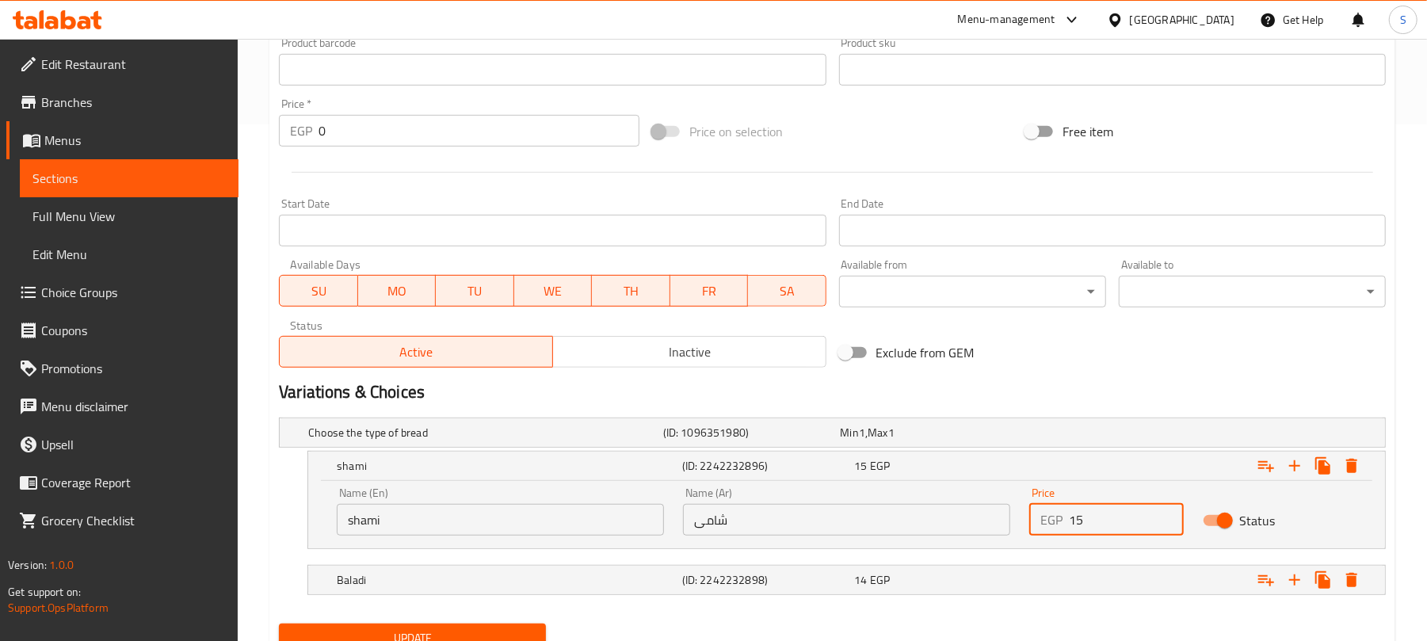
click at [1081, 512] on input "15" at bounding box center [1126, 520] width 114 height 32
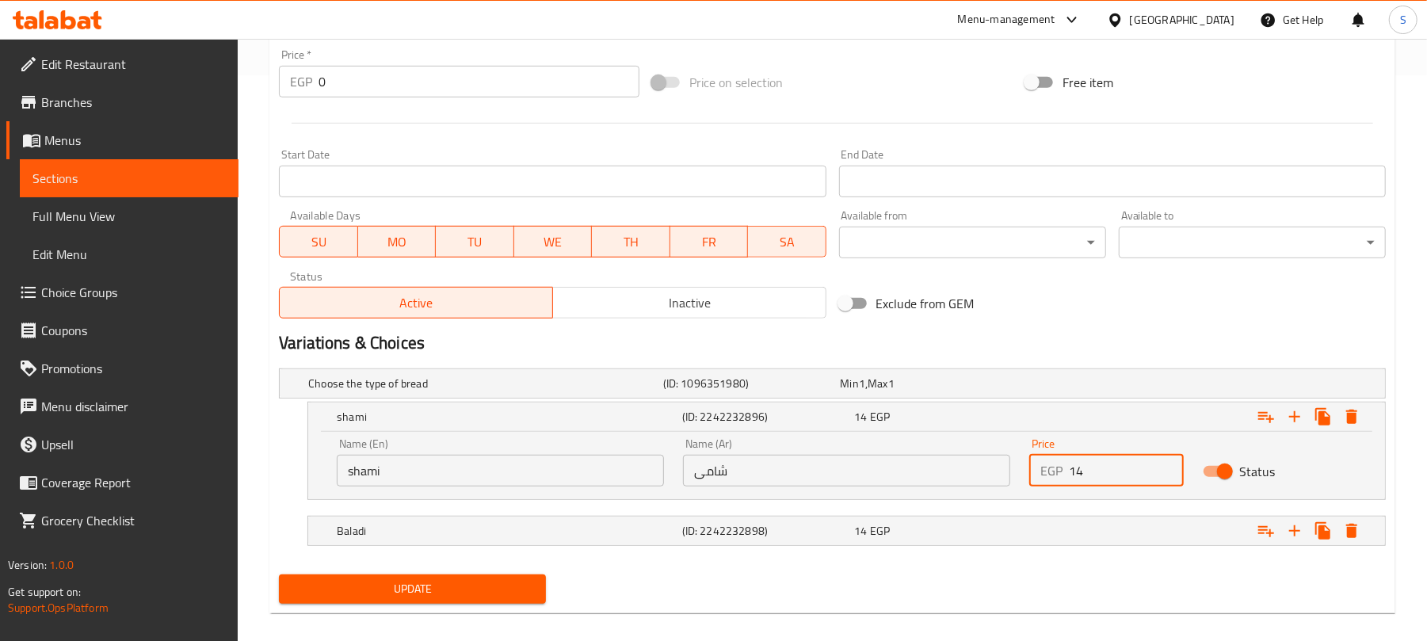
scroll to position [584, 0]
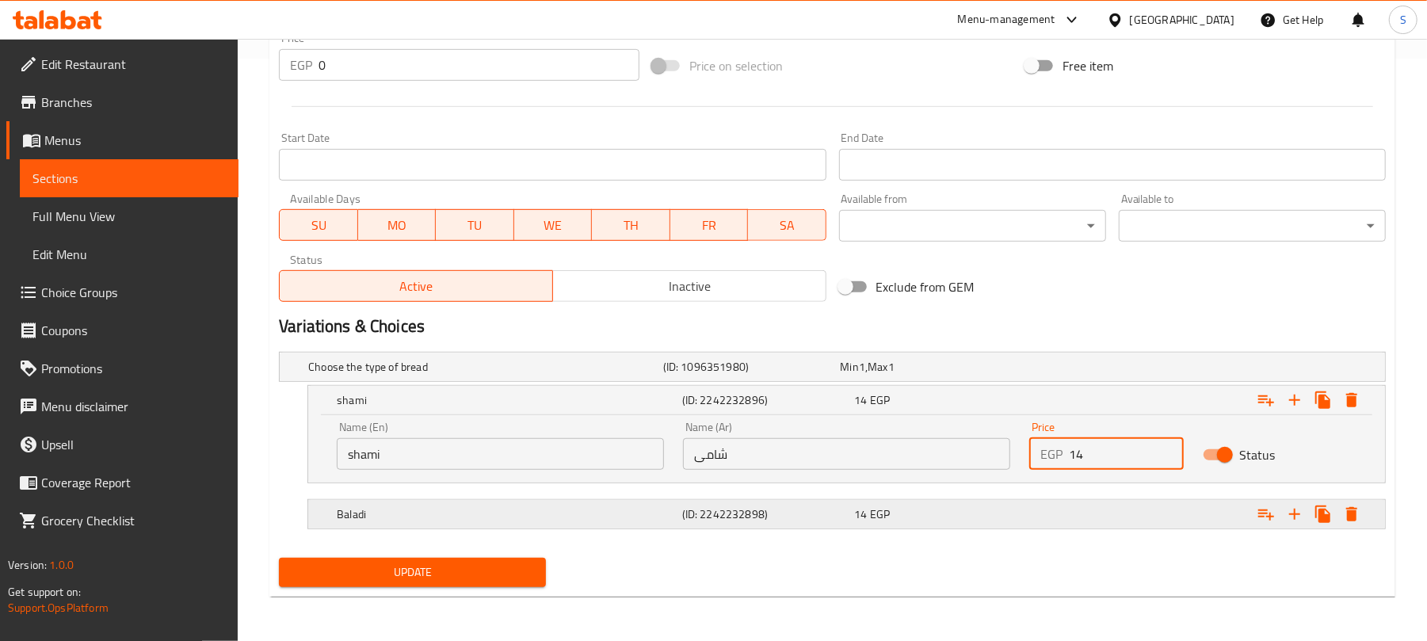
type input "14"
click at [1076, 370] on div "Expand" at bounding box center [1191, 367] width 355 height 6
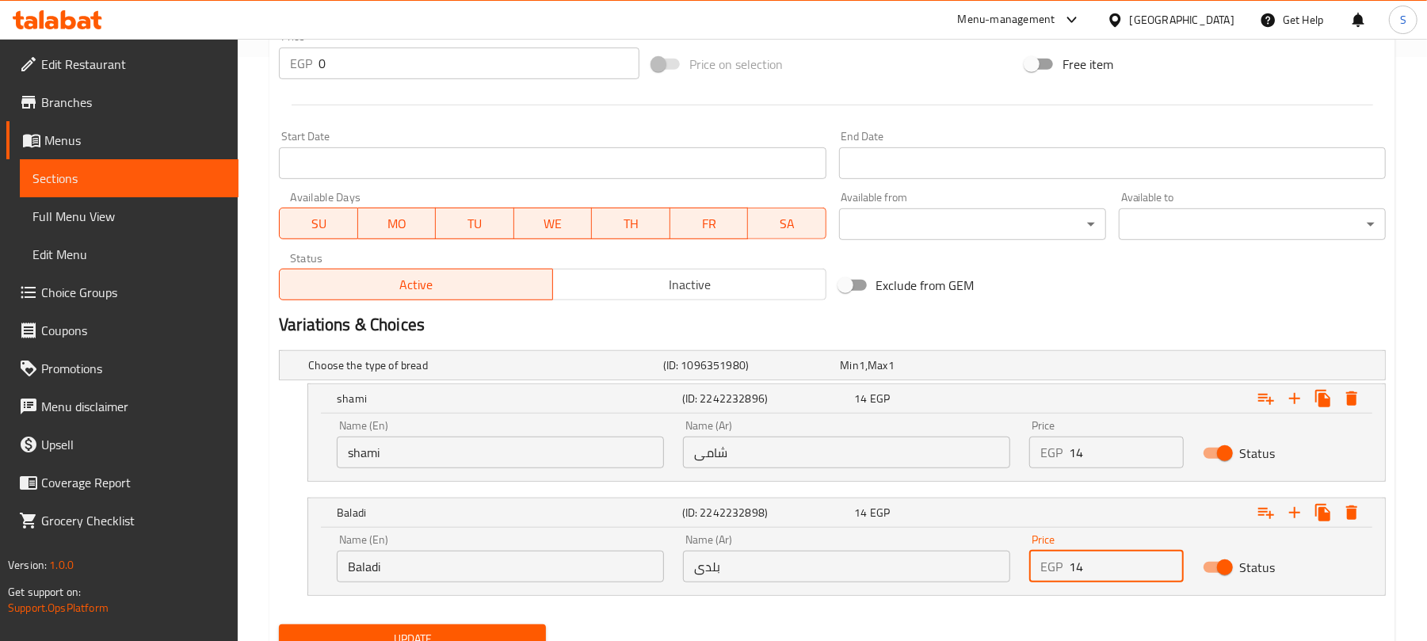
drag, startPoint x: 1078, startPoint y: 560, endPoint x: 1088, endPoint y: 562, distance: 10.6
click at [1088, 562] on input "14" at bounding box center [1126, 567] width 114 height 32
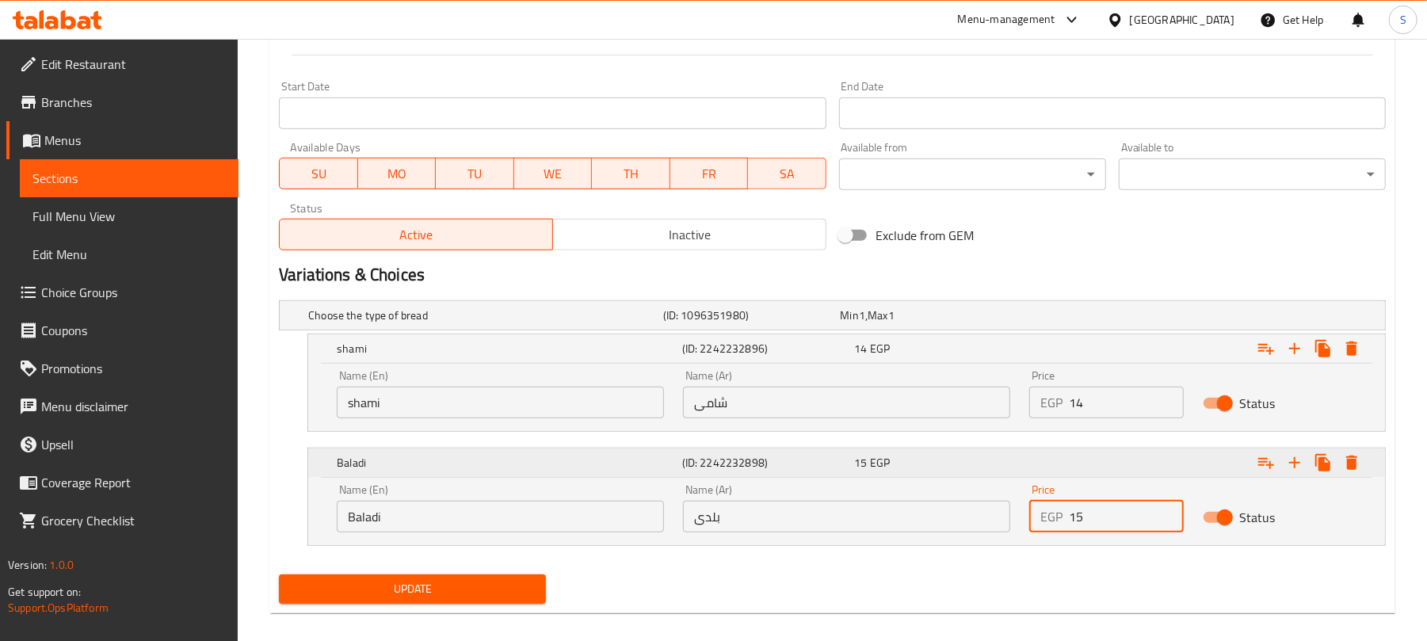
scroll to position [653, 0]
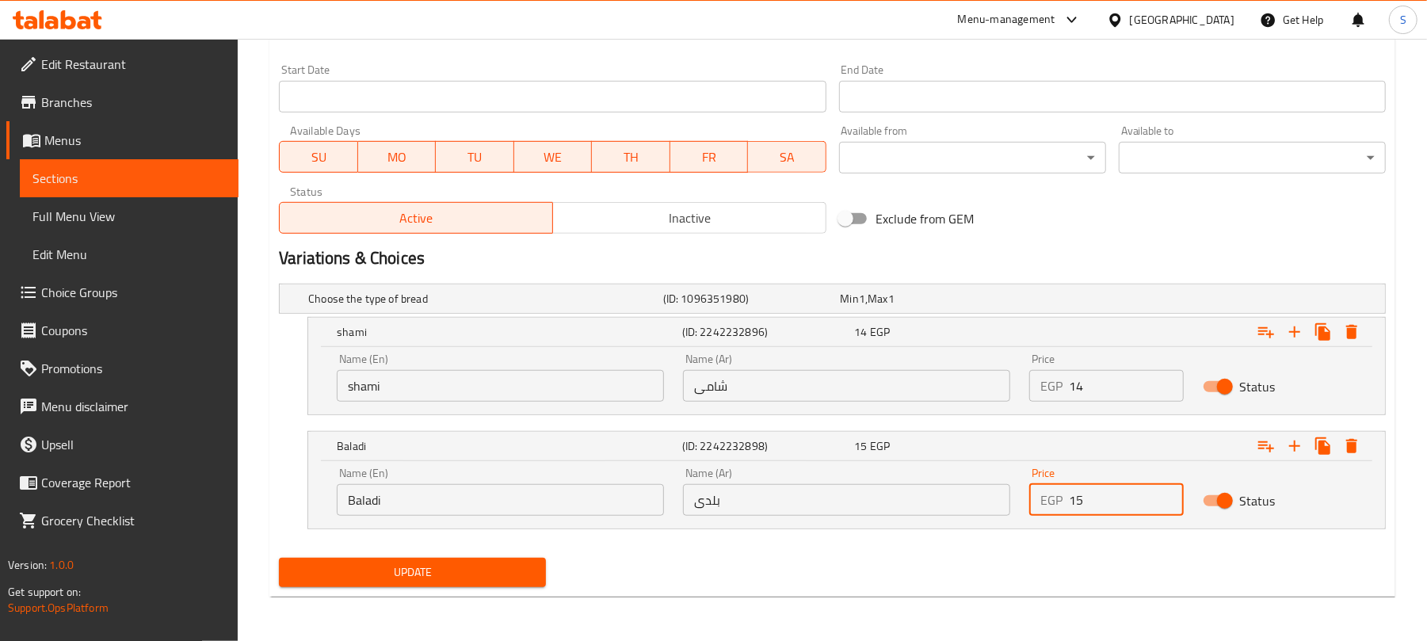
type input "15"
click at [528, 574] on span "Update" at bounding box center [413, 573] width 242 height 20
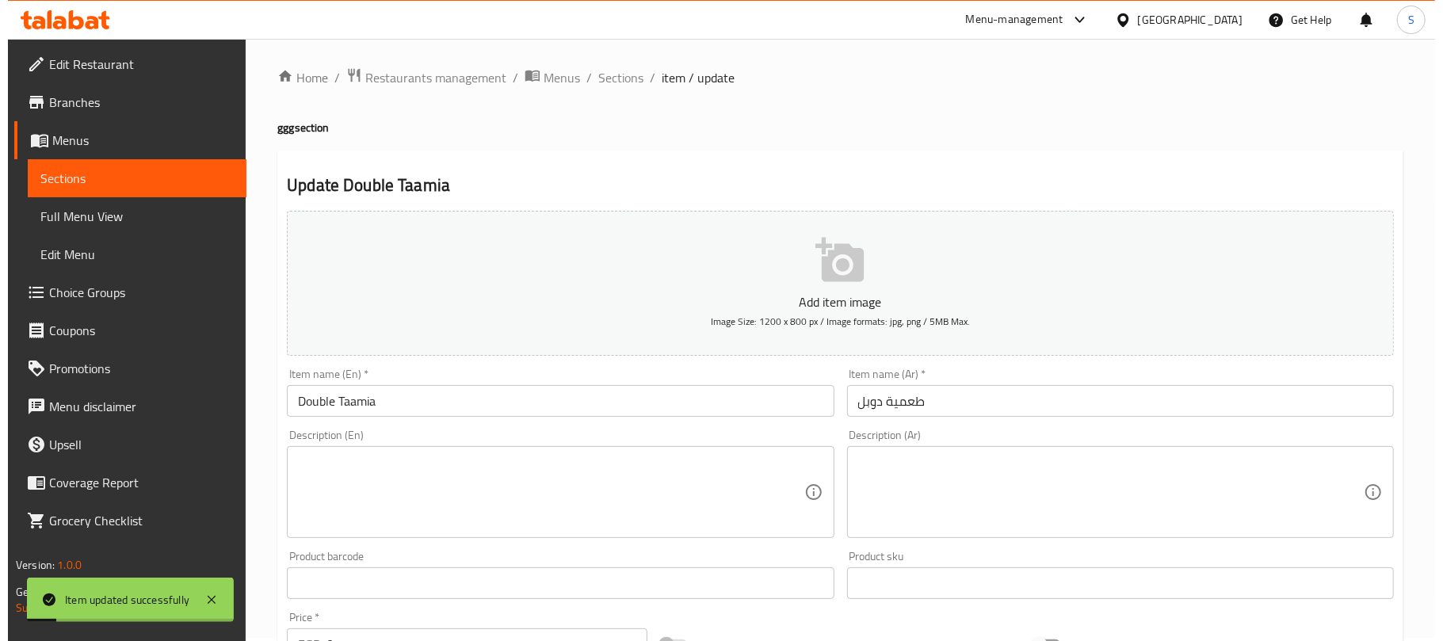
scroll to position [0, 0]
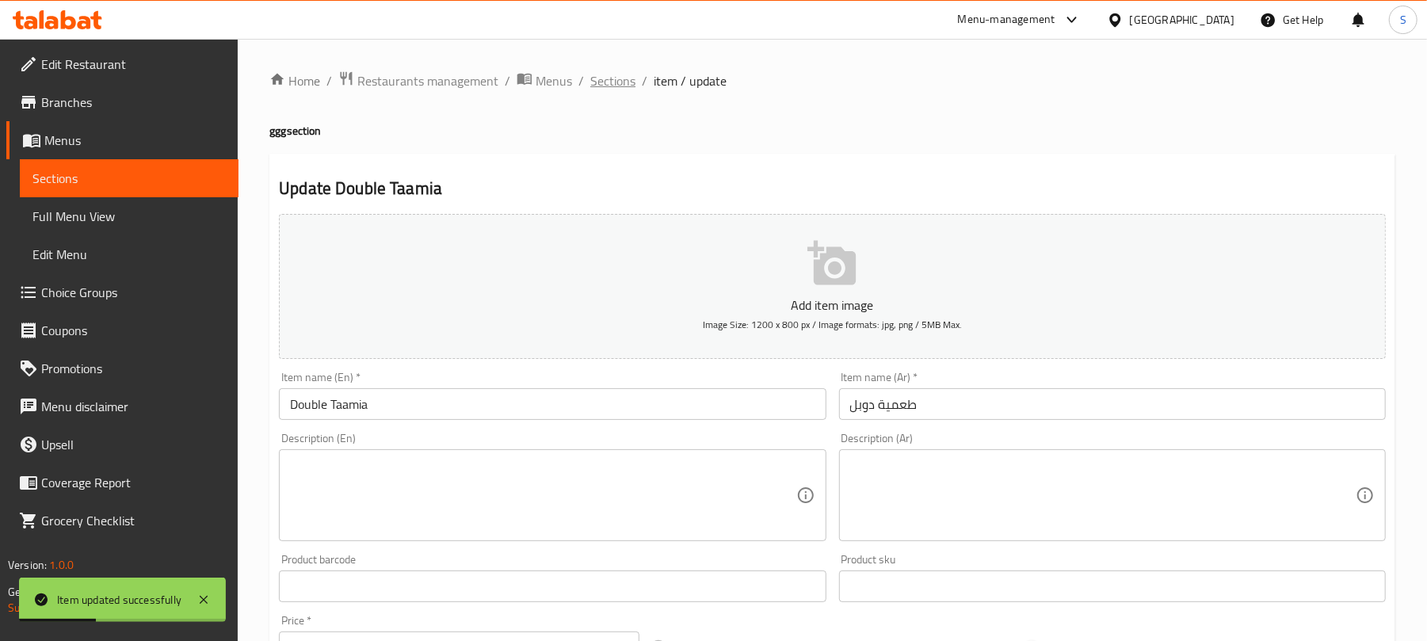
click at [610, 82] on span "Sections" at bounding box center [612, 80] width 45 height 19
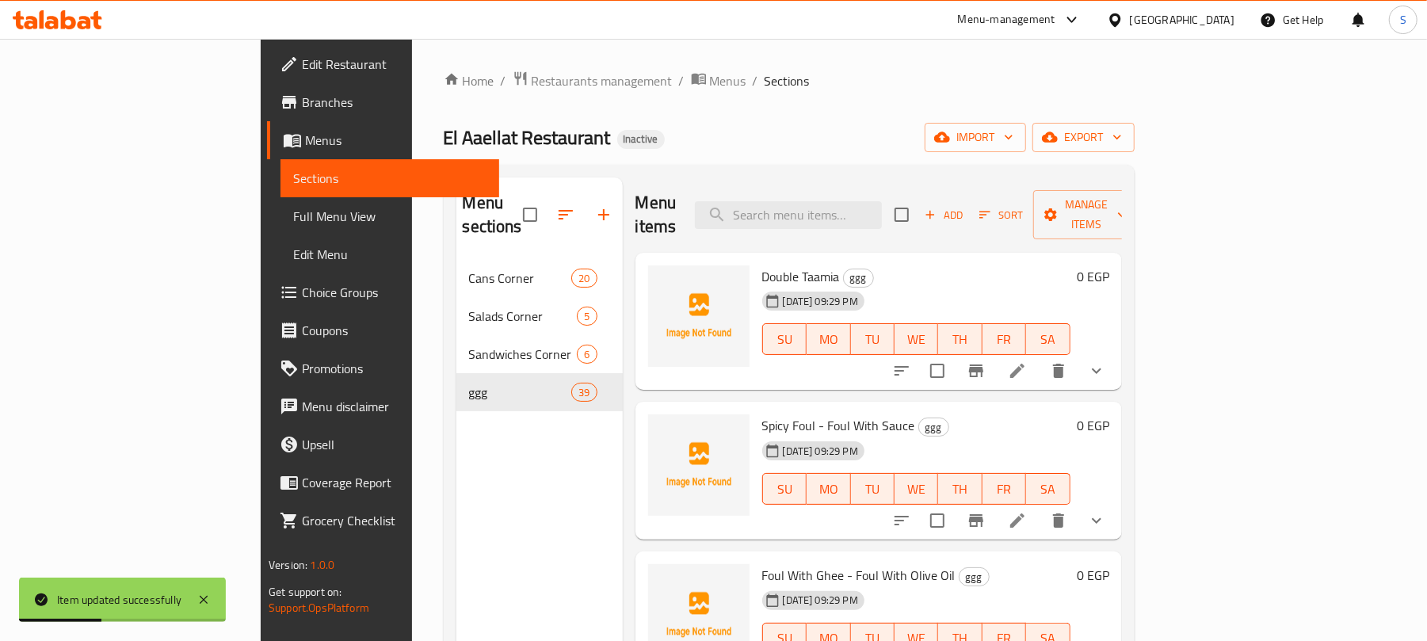
click at [954, 354] on input "checkbox" at bounding box center [937, 370] width 33 height 33
click at [1127, 201] on span "Manage items" at bounding box center [1086, 215] width 81 height 40
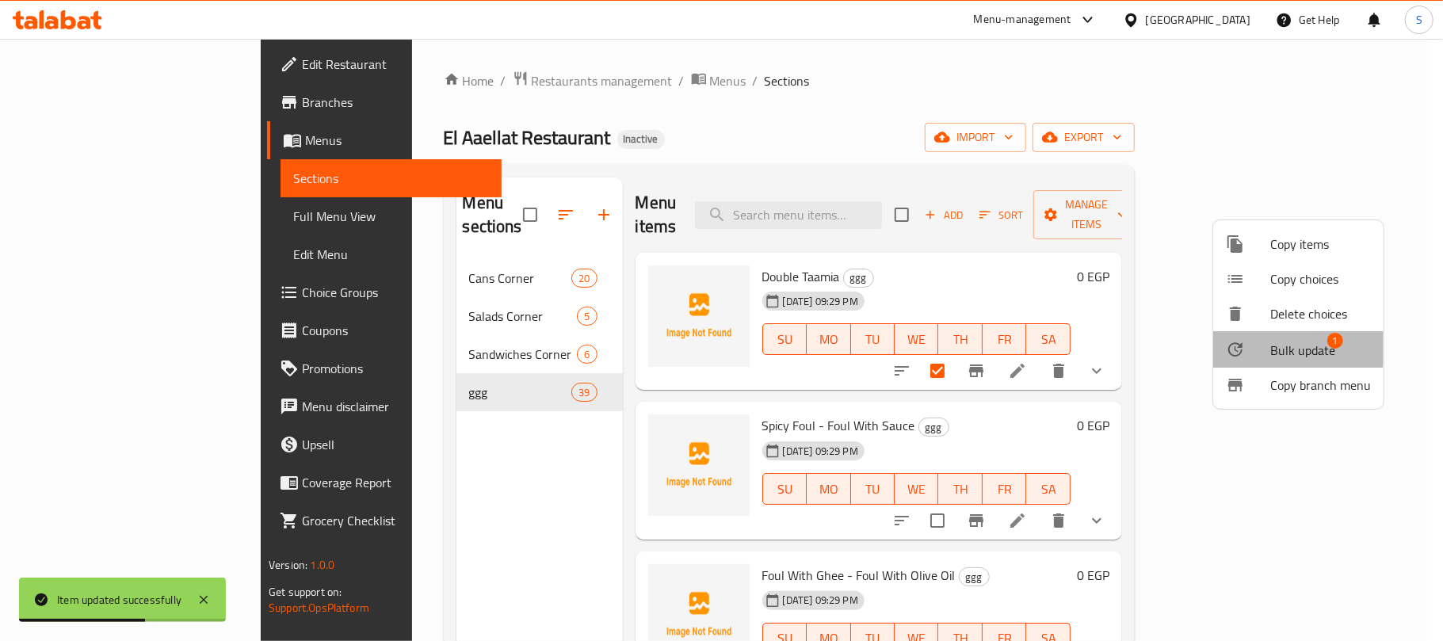
click at [1288, 343] on span "Bulk update" at bounding box center [1302, 350] width 65 height 19
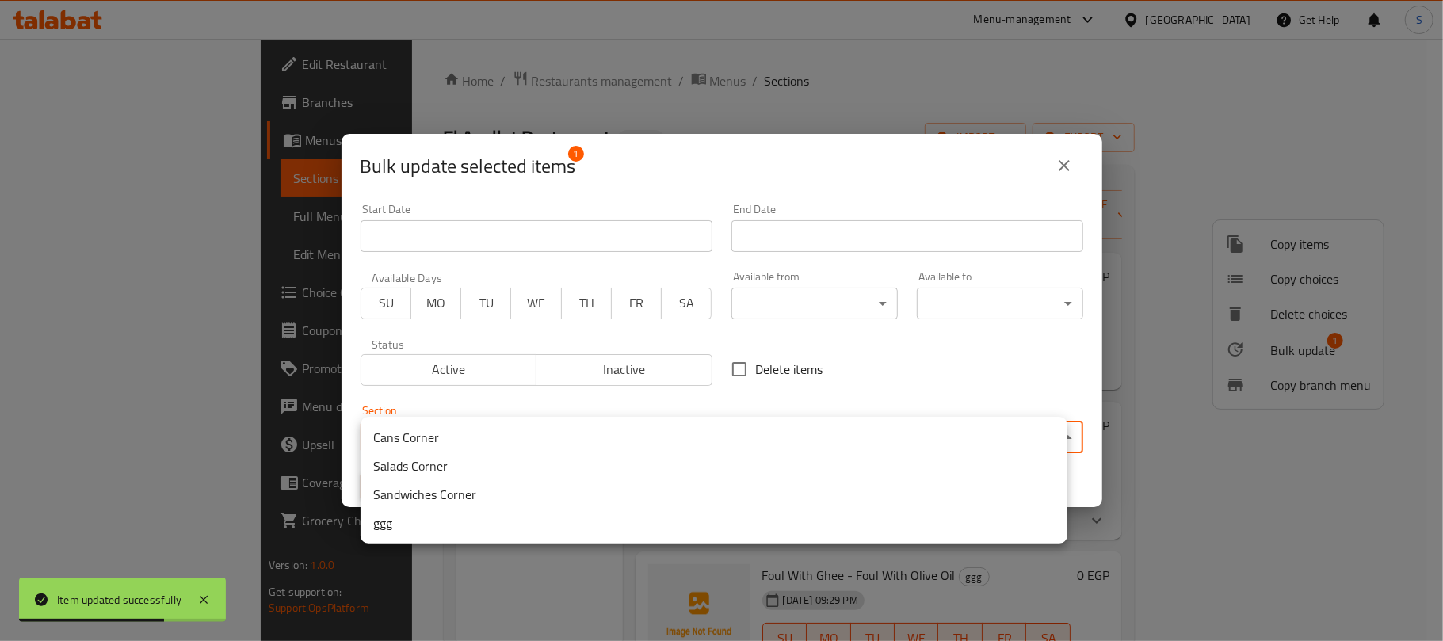
click at [701, 429] on body "Item updated successfully ​ Menu-management [GEOGRAPHIC_DATA] Get Help S Edit R…" at bounding box center [721, 340] width 1443 height 602
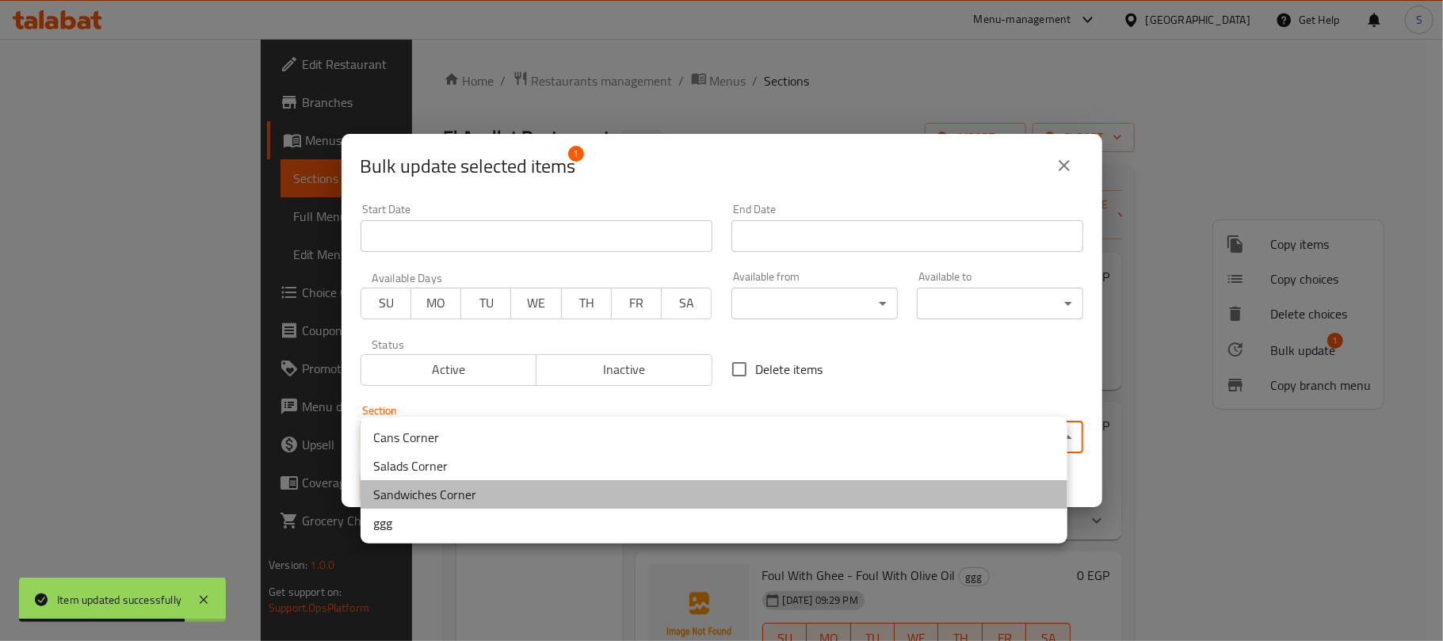
click at [453, 493] on li "Sandwiches Corner" at bounding box center [714, 494] width 707 height 29
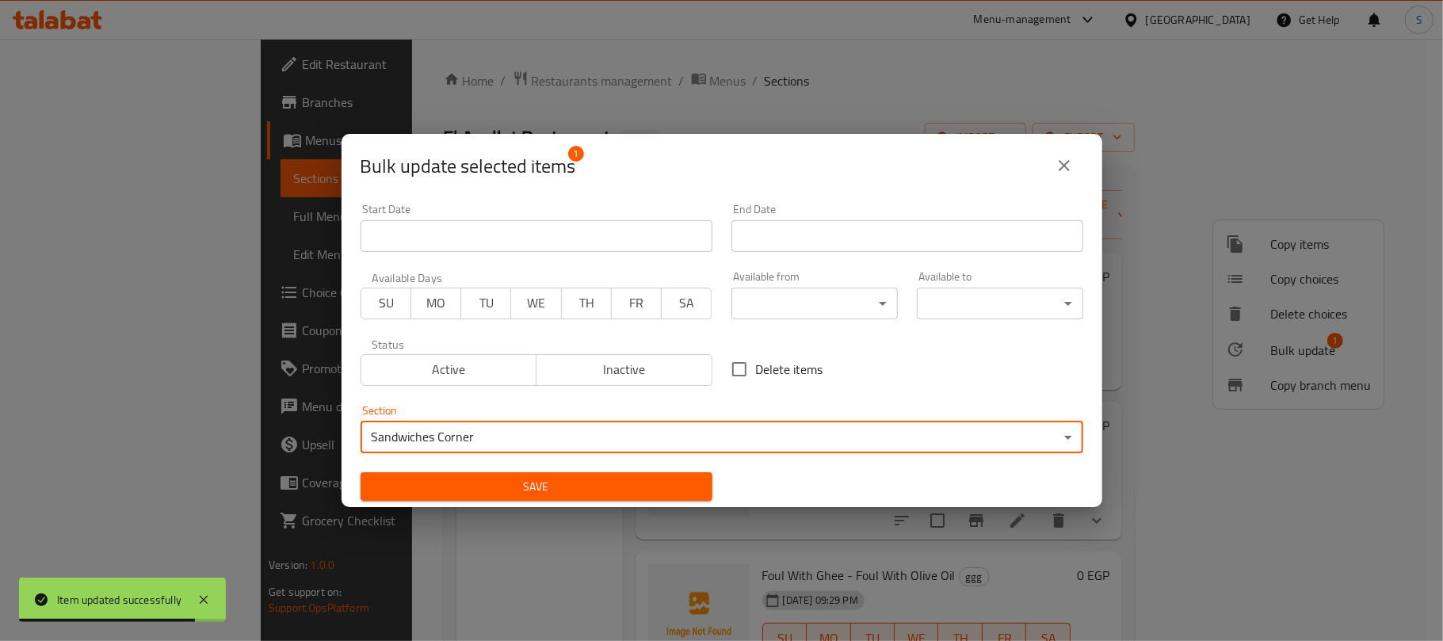
click at [461, 480] on span "Save" at bounding box center [536, 487] width 327 height 20
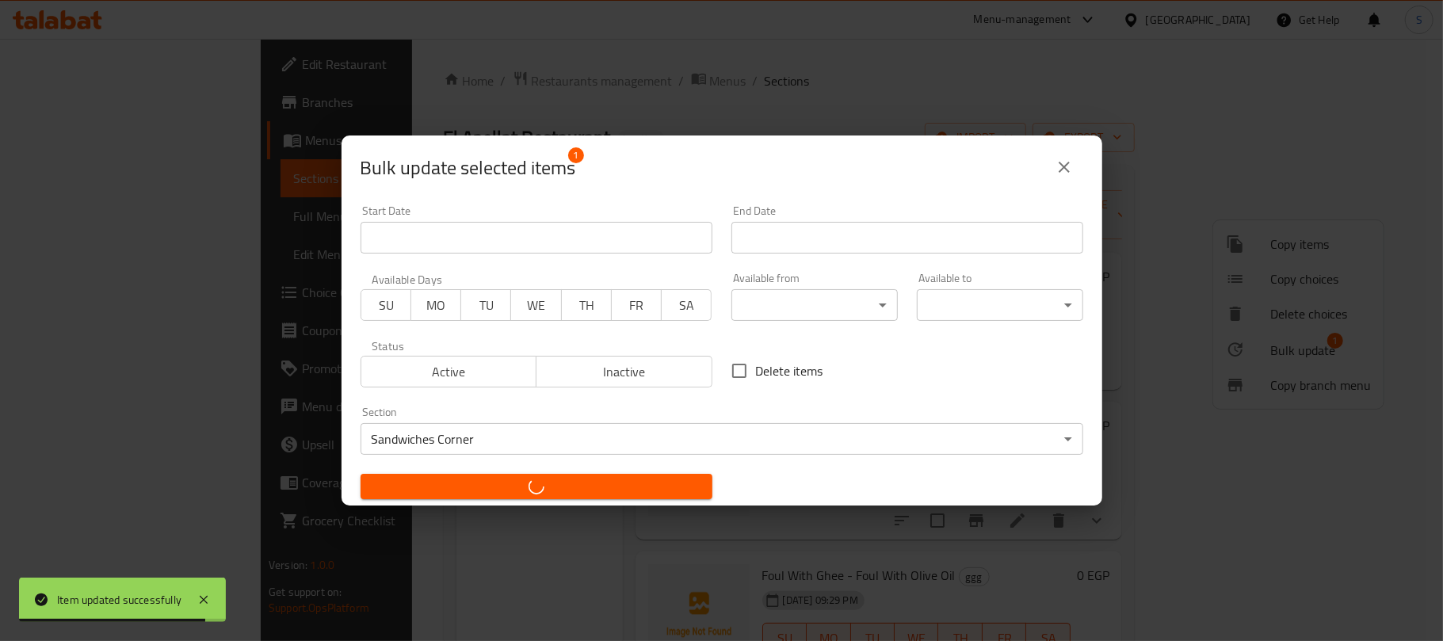
checkbox input "false"
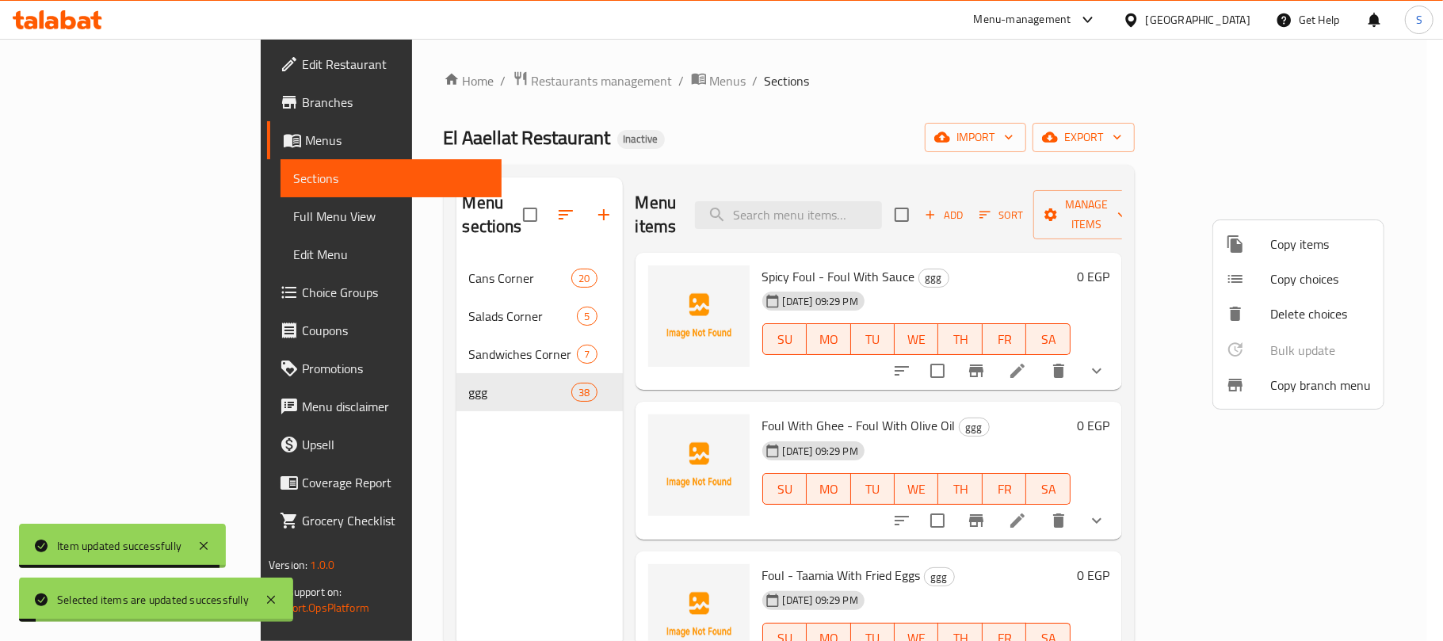
click at [476, 458] on div at bounding box center [721, 320] width 1443 height 641
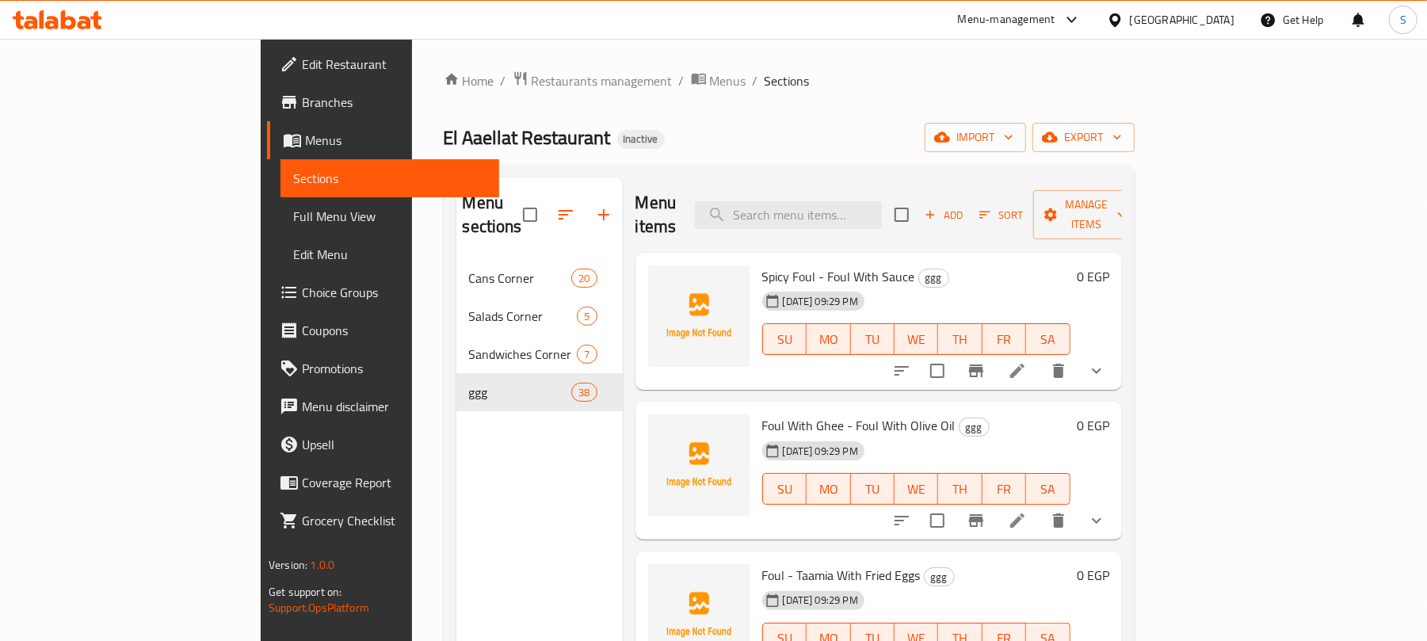
click at [456, 501] on div "Menu sections Cans Corner 20 [GEOGRAPHIC_DATA] 5 Sandwiches Corner 7 ggg 38" at bounding box center [539, 498] width 166 height 641
click at [1027, 361] on icon at bounding box center [1017, 370] width 19 height 19
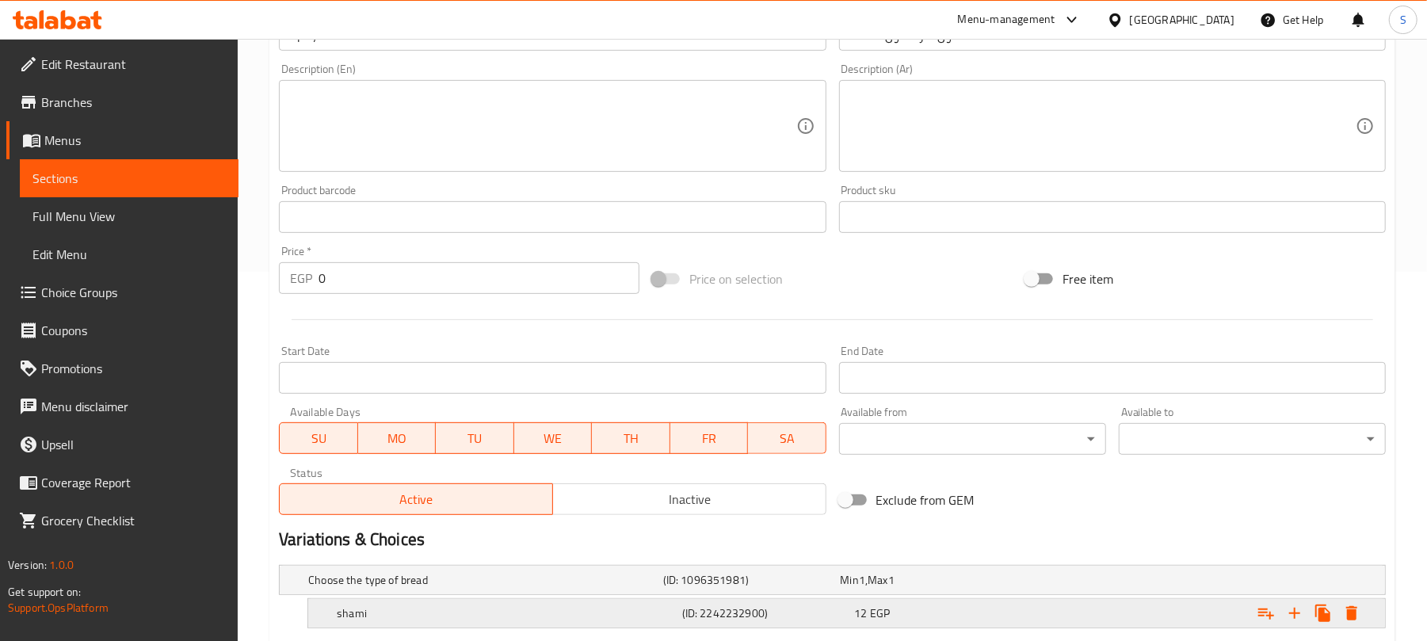
scroll to position [517, 0]
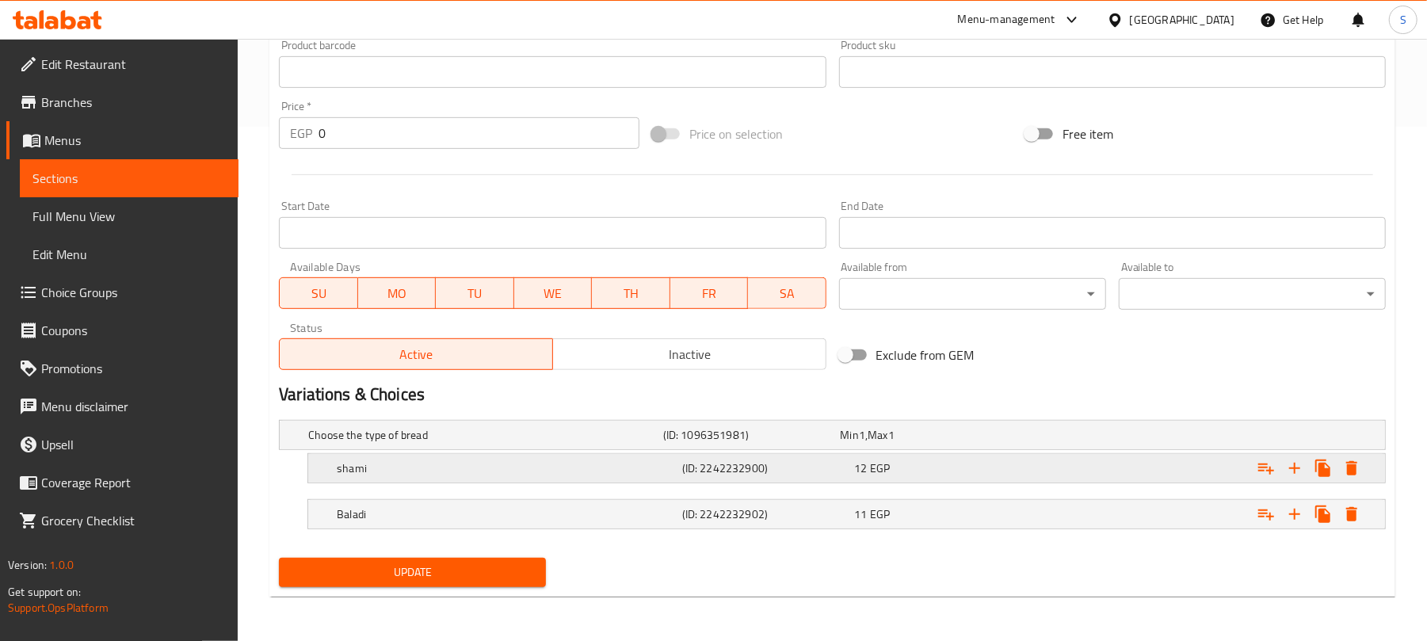
click at [984, 443] on div "12 EGP" at bounding box center [926, 435] width 171 height 16
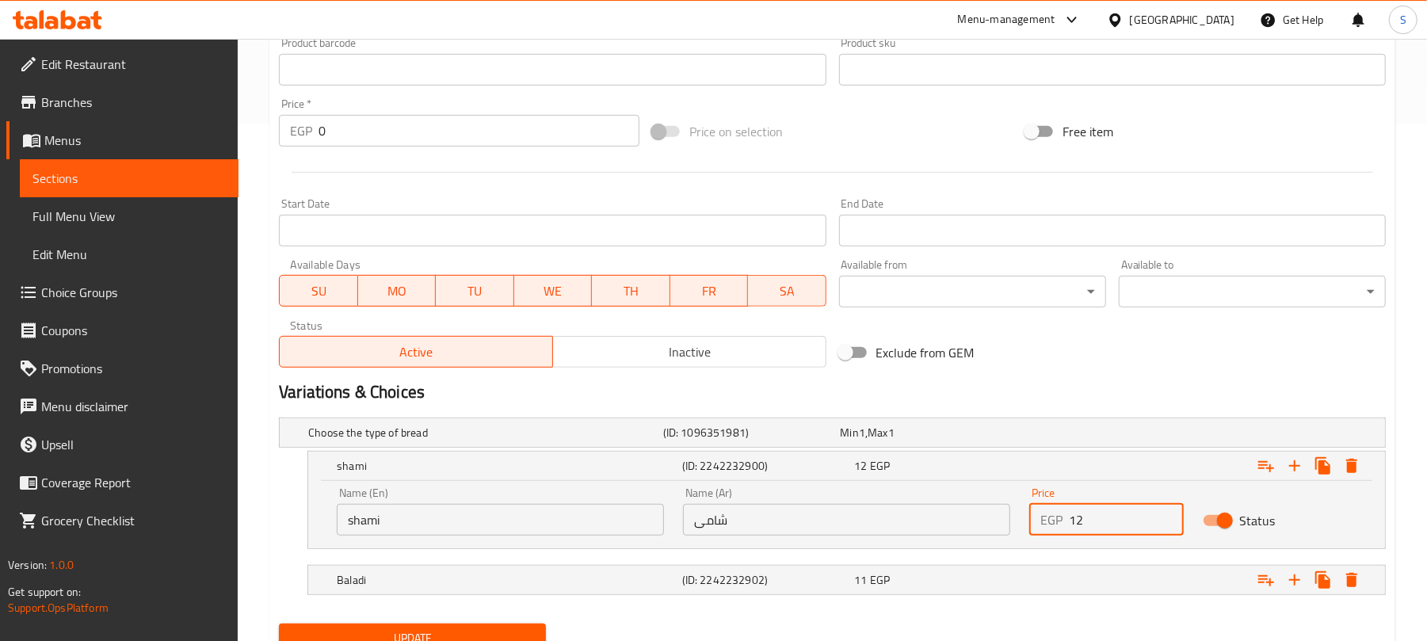
drag, startPoint x: 1075, startPoint y: 518, endPoint x: 1085, endPoint y: 518, distance: 9.5
click at [1085, 518] on input "12" at bounding box center [1126, 520] width 114 height 32
type input "11"
click at [1054, 436] on div "Expand" at bounding box center [1191, 433] width 355 height 6
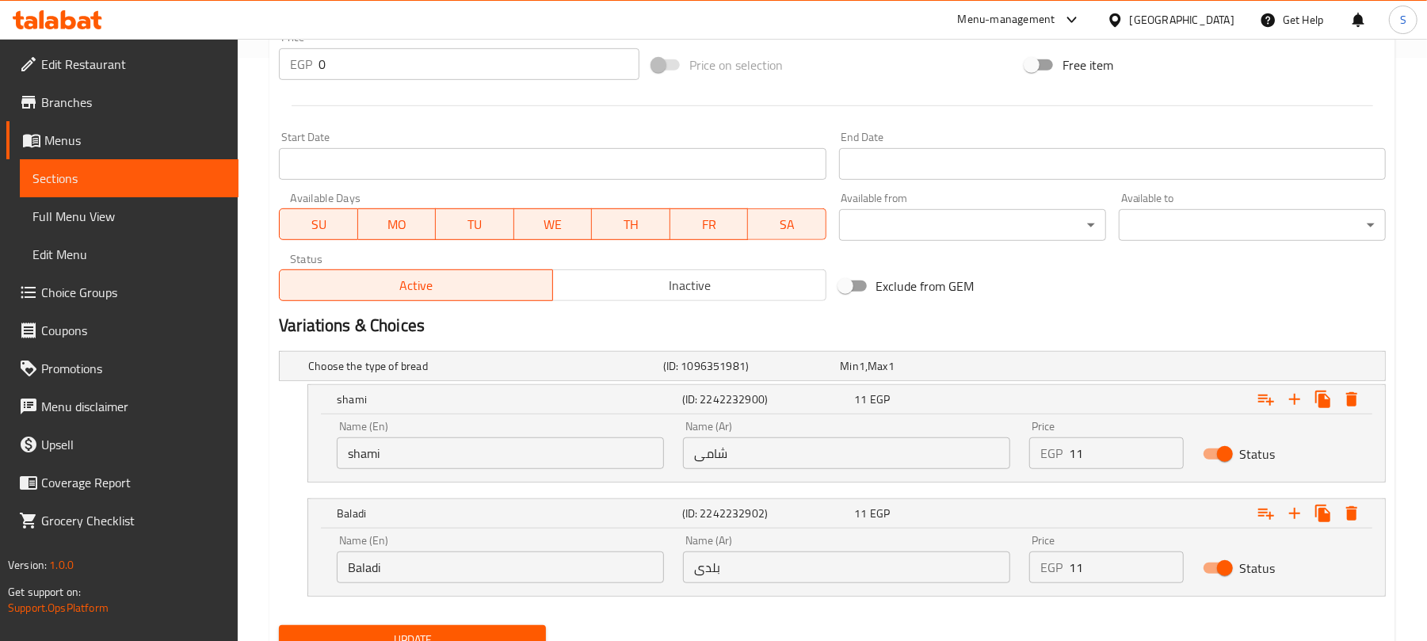
scroll to position [653, 0]
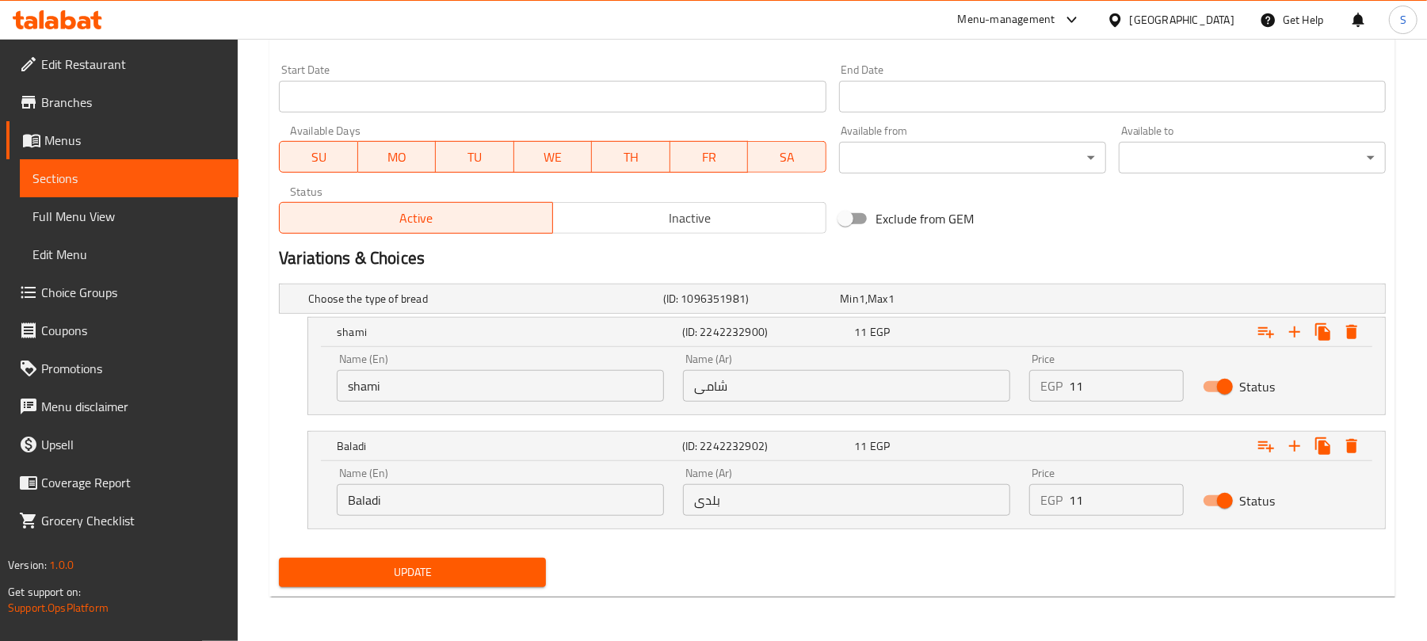
click at [1081, 505] on input "11" at bounding box center [1126, 500] width 114 height 32
click at [1079, 504] on input "11" at bounding box center [1126, 500] width 114 height 32
type input "12"
click at [530, 569] on span "Update" at bounding box center [413, 573] width 242 height 20
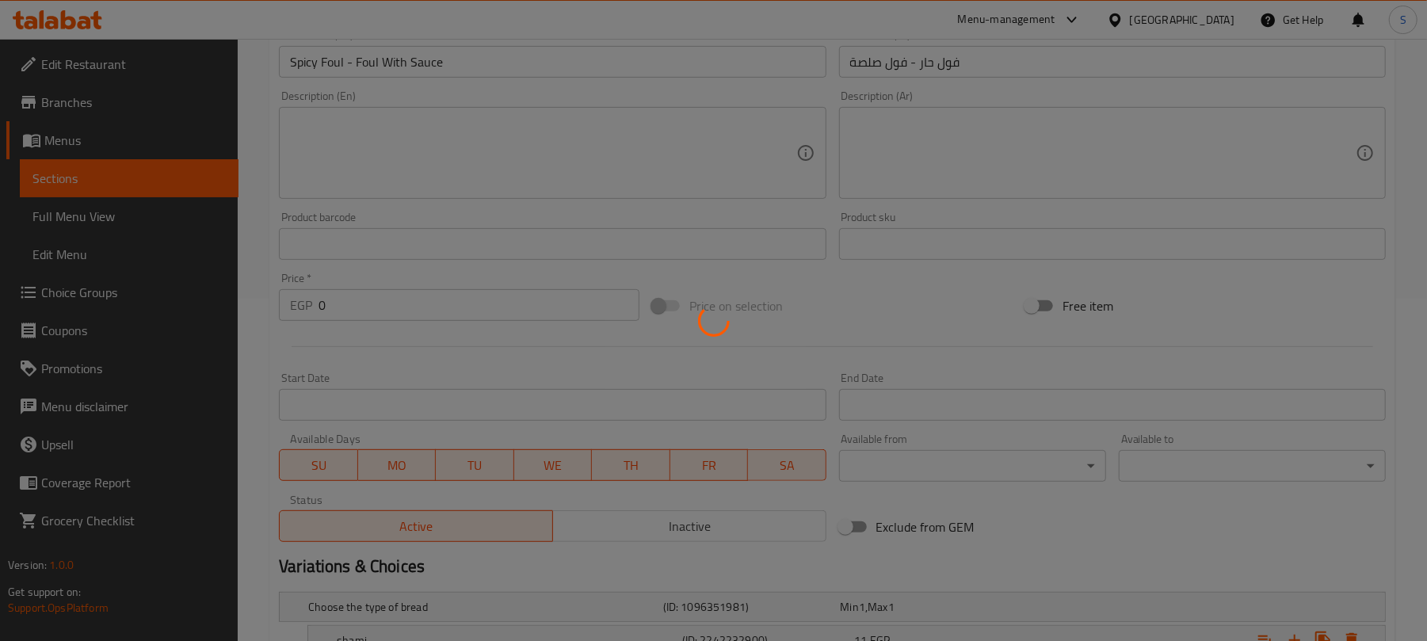
scroll to position [336, 0]
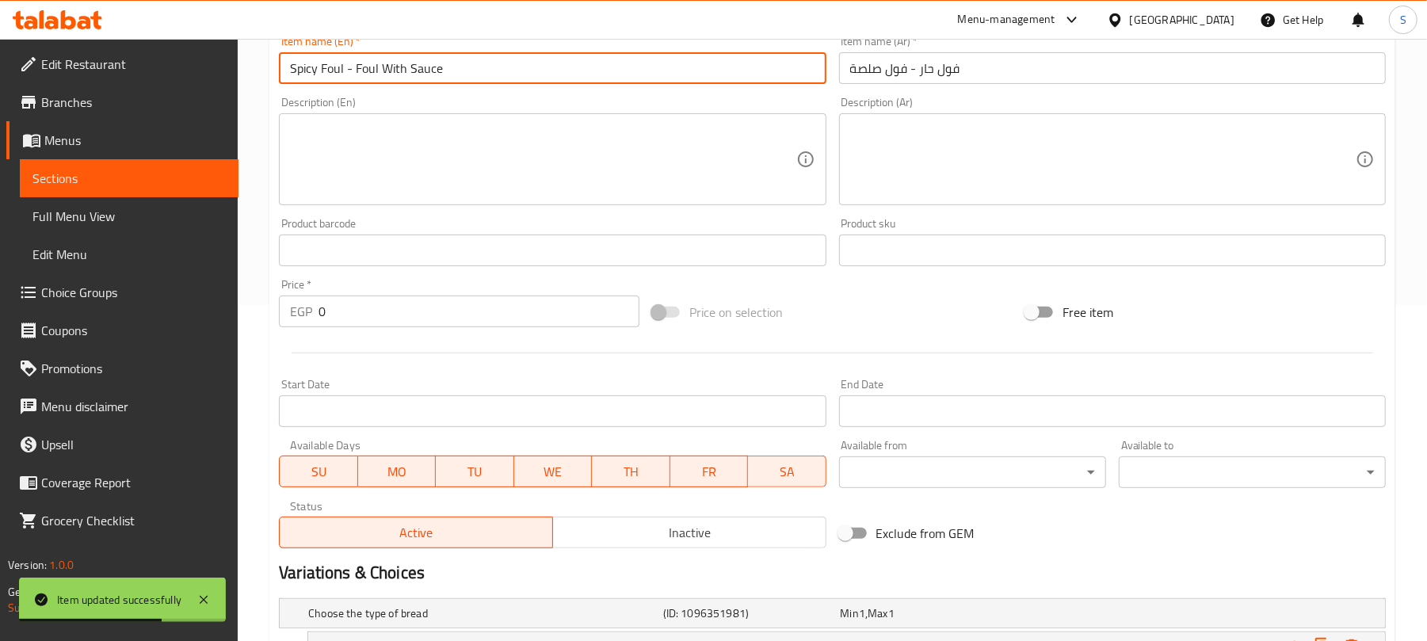
drag, startPoint x: 343, startPoint y: 68, endPoint x: 289, endPoint y: 64, distance: 54.0
click at [289, 64] on input "Spicy Foul - Foul With Sauce" at bounding box center [552, 68] width 547 height 32
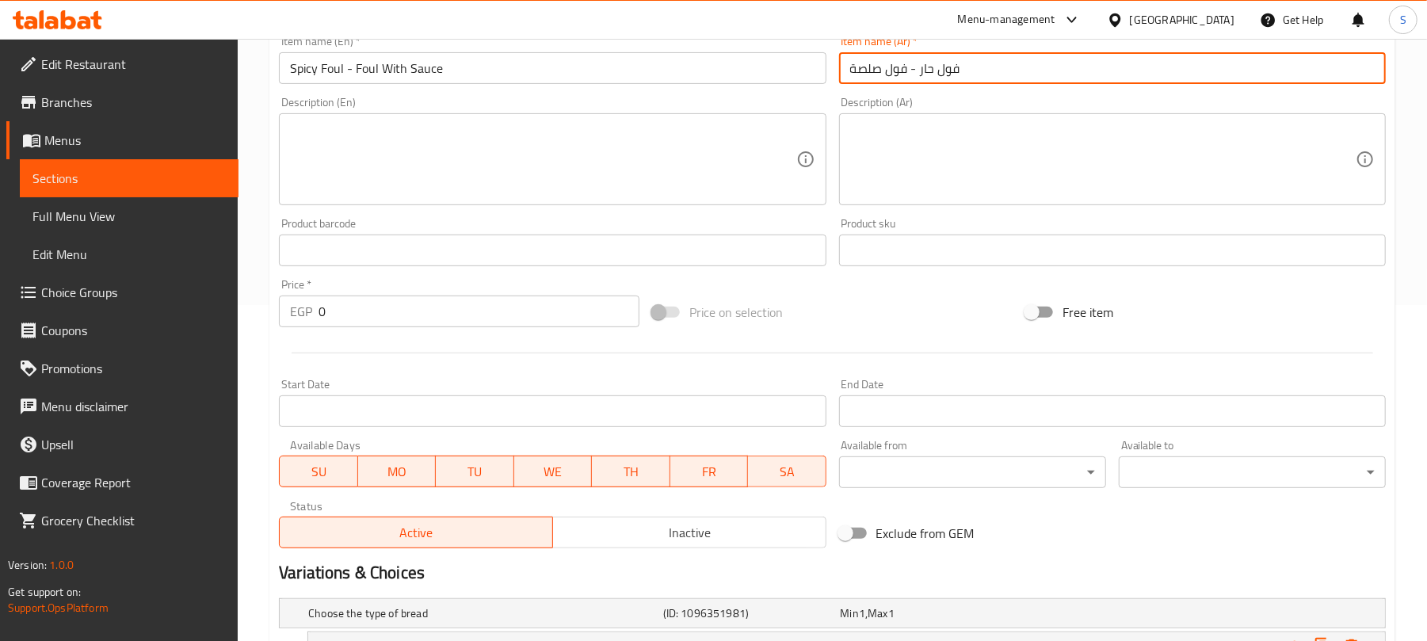
drag, startPoint x: 919, startPoint y: 74, endPoint x: 956, endPoint y: 73, distance: 36.5
click at [956, 73] on input "فول حار - فول صلصة" at bounding box center [1112, 68] width 547 height 32
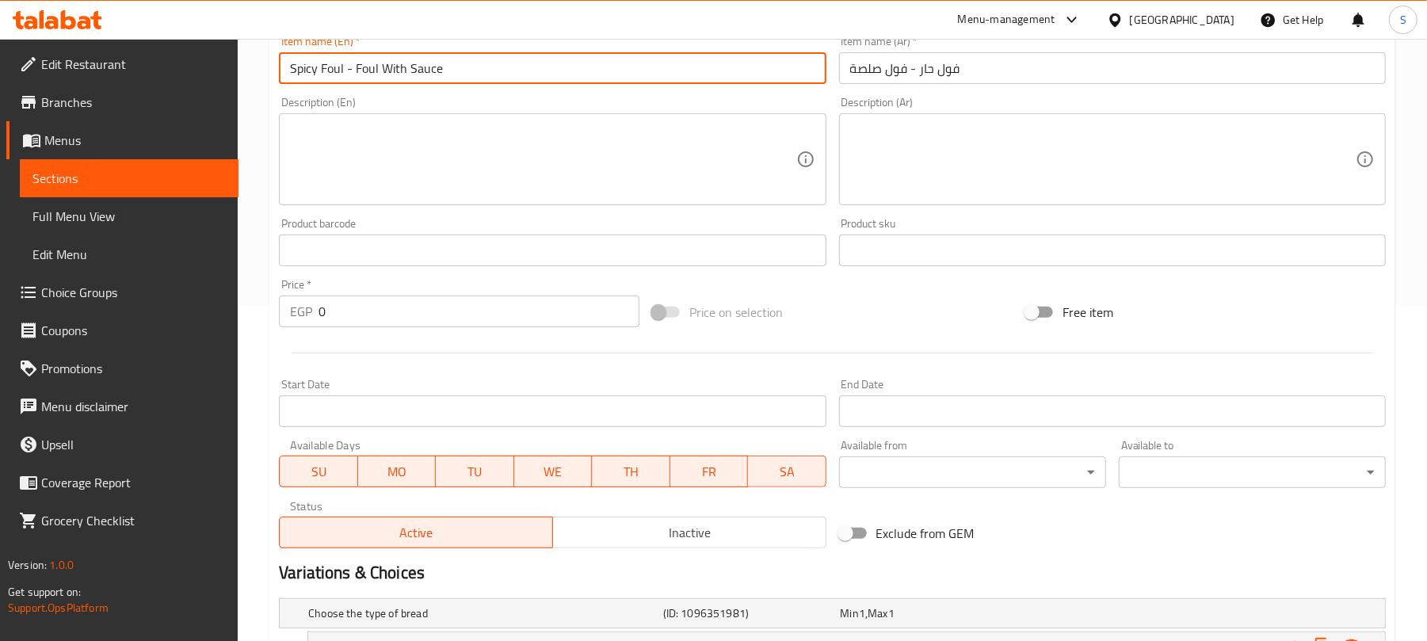
drag, startPoint x: 355, startPoint y: 68, endPoint x: 441, endPoint y: 71, distance: 85.7
click at [441, 71] on input "Spicy Foul - Foul With Sauce" at bounding box center [552, 68] width 547 height 32
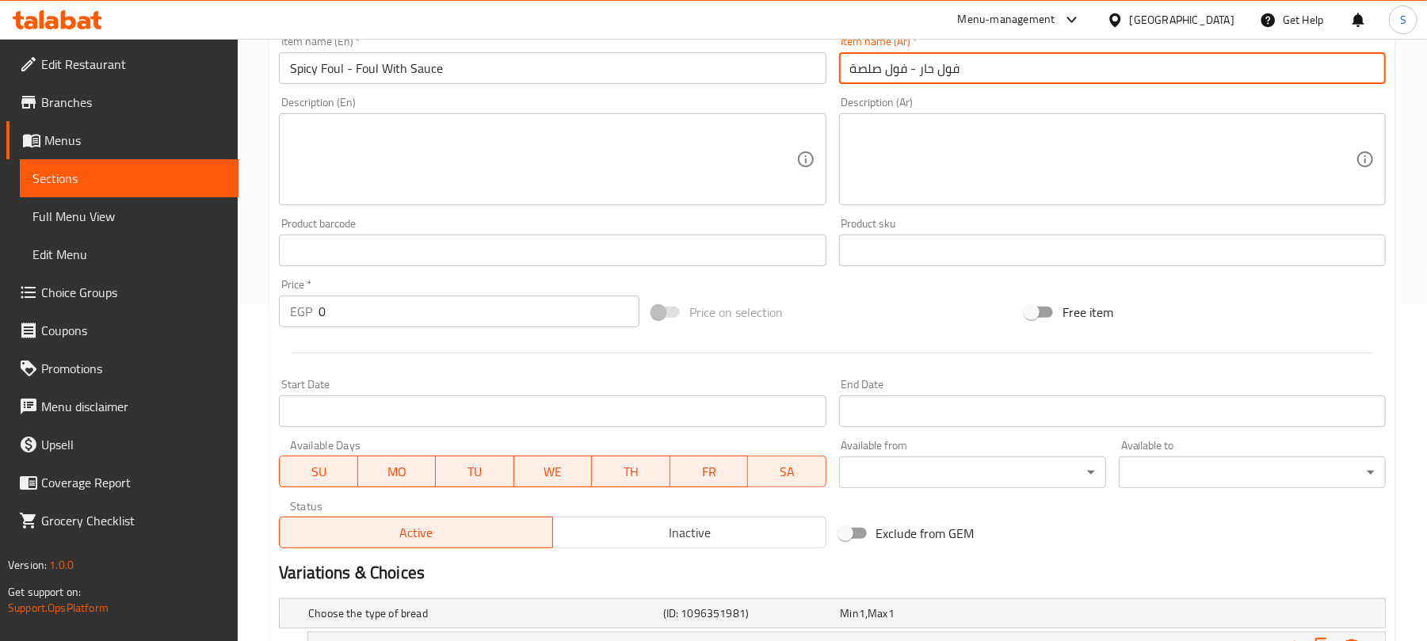
drag, startPoint x: 907, startPoint y: 78, endPoint x: 851, endPoint y: 68, distance: 56.3
click at [851, 68] on input "فول حار - فول صلصة" at bounding box center [1112, 68] width 547 height 32
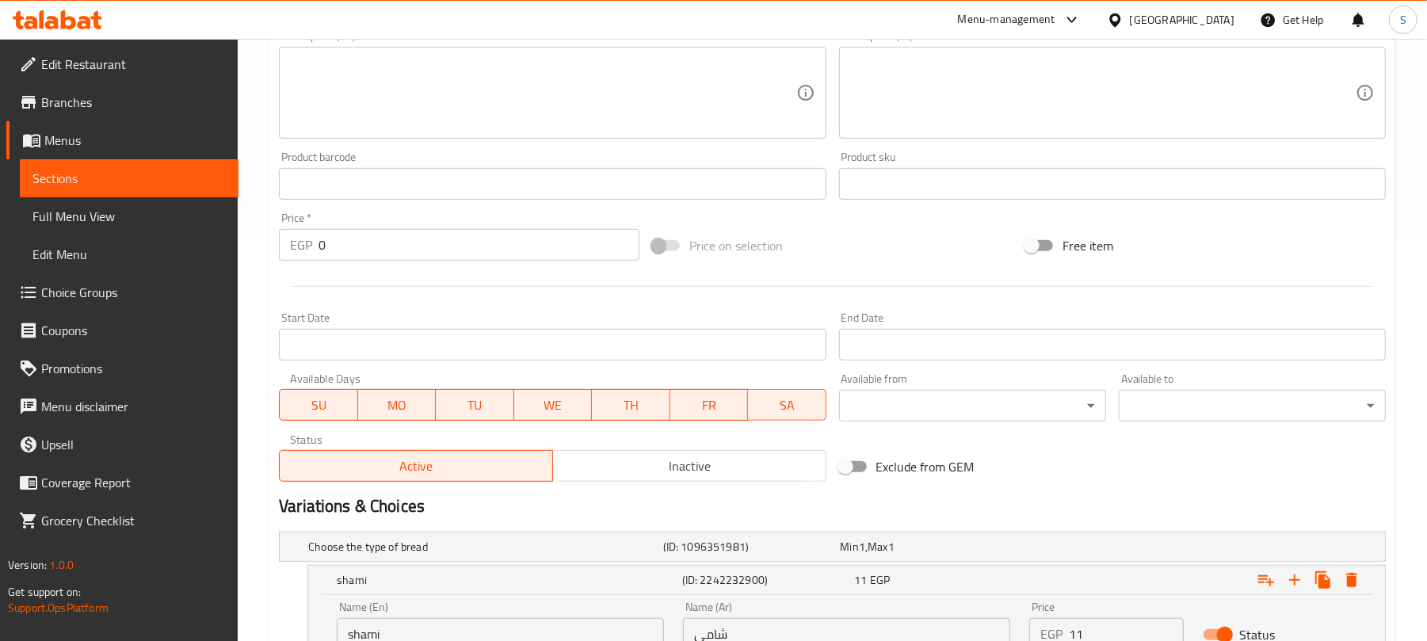
scroll to position [653, 0]
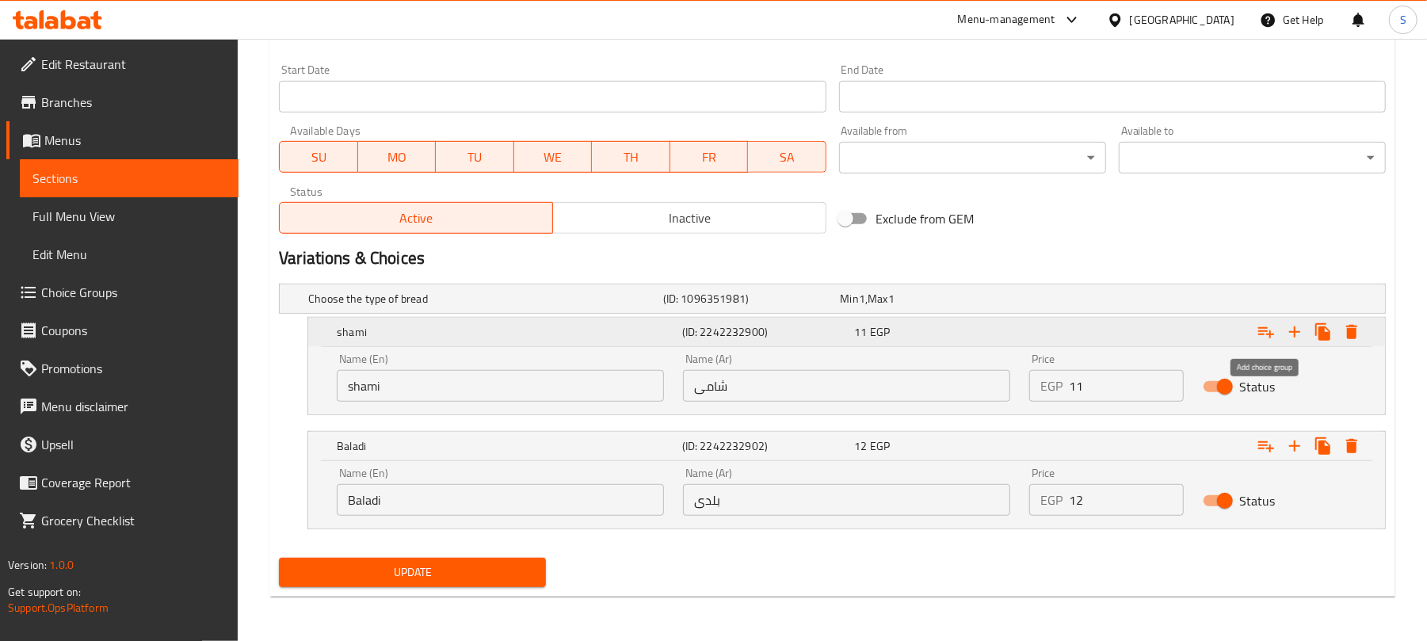
click at [1265, 334] on icon "Expand" at bounding box center [1266, 332] width 19 height 19
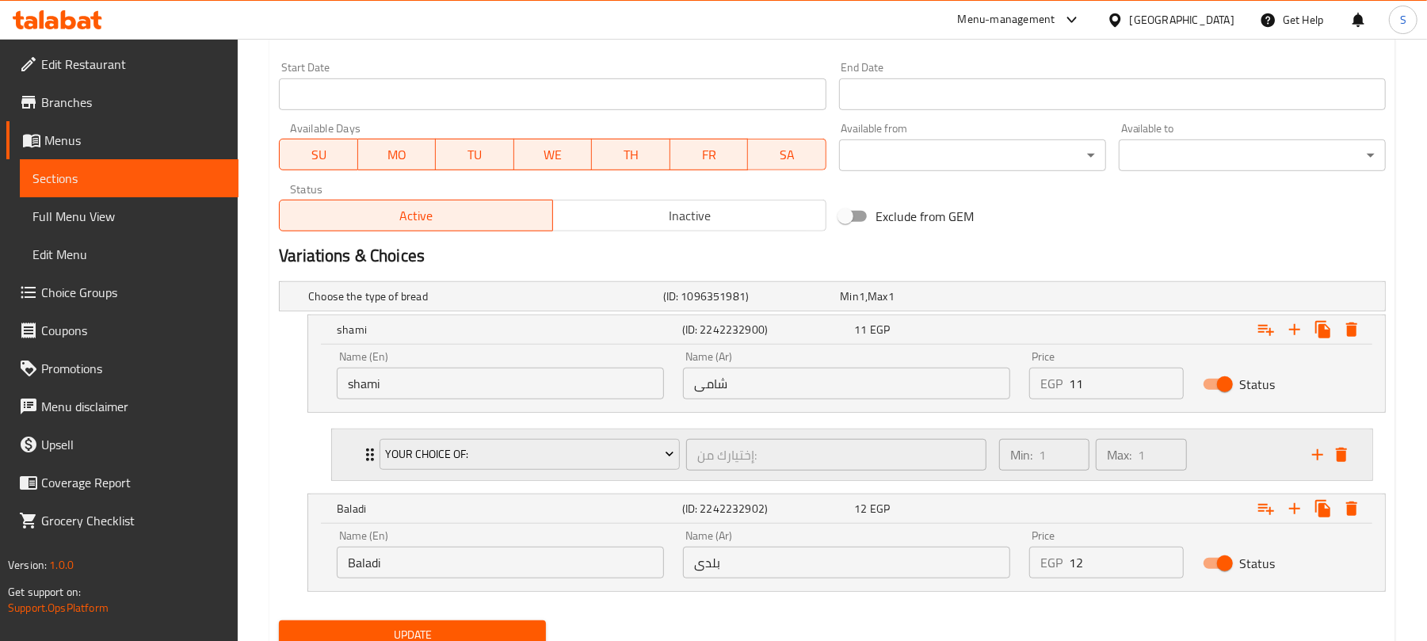
click at [577, 474] on div "Your Choice Of:" at bounding box center [529, 455] width 307 height 38
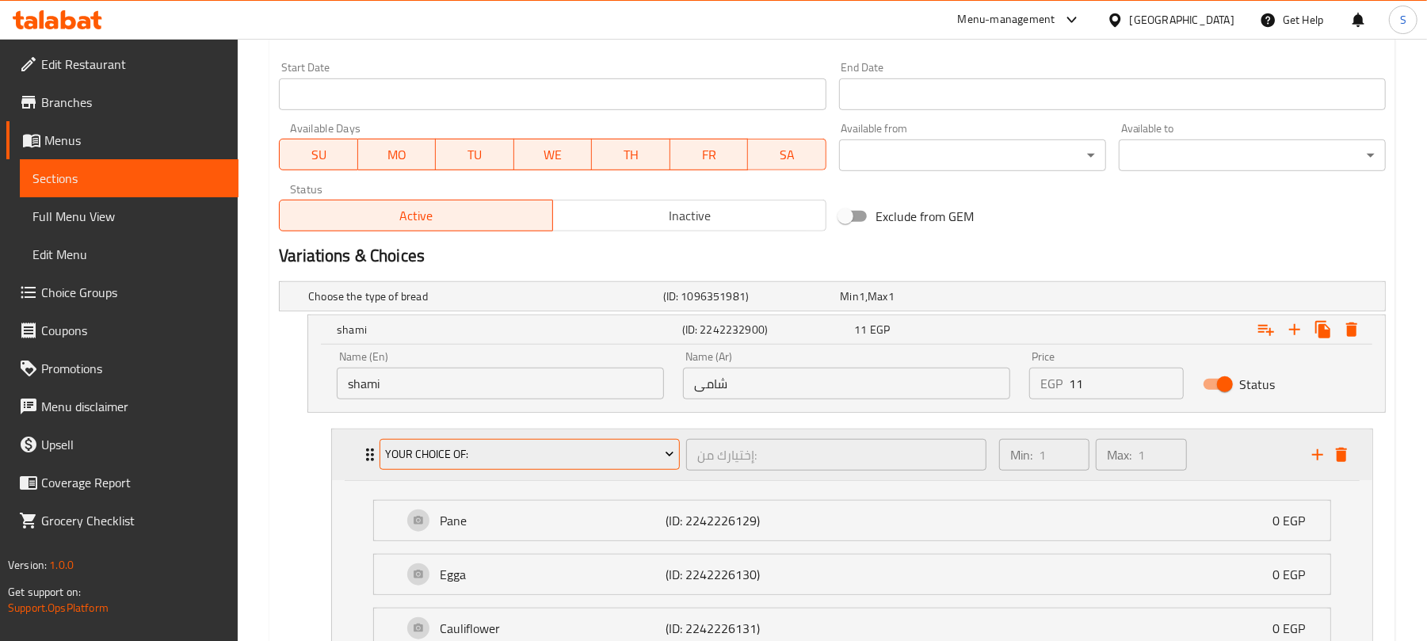
click at [575, 464] on span "Your Choice Of:" at bounding box center [530, 455] width 288 height 20
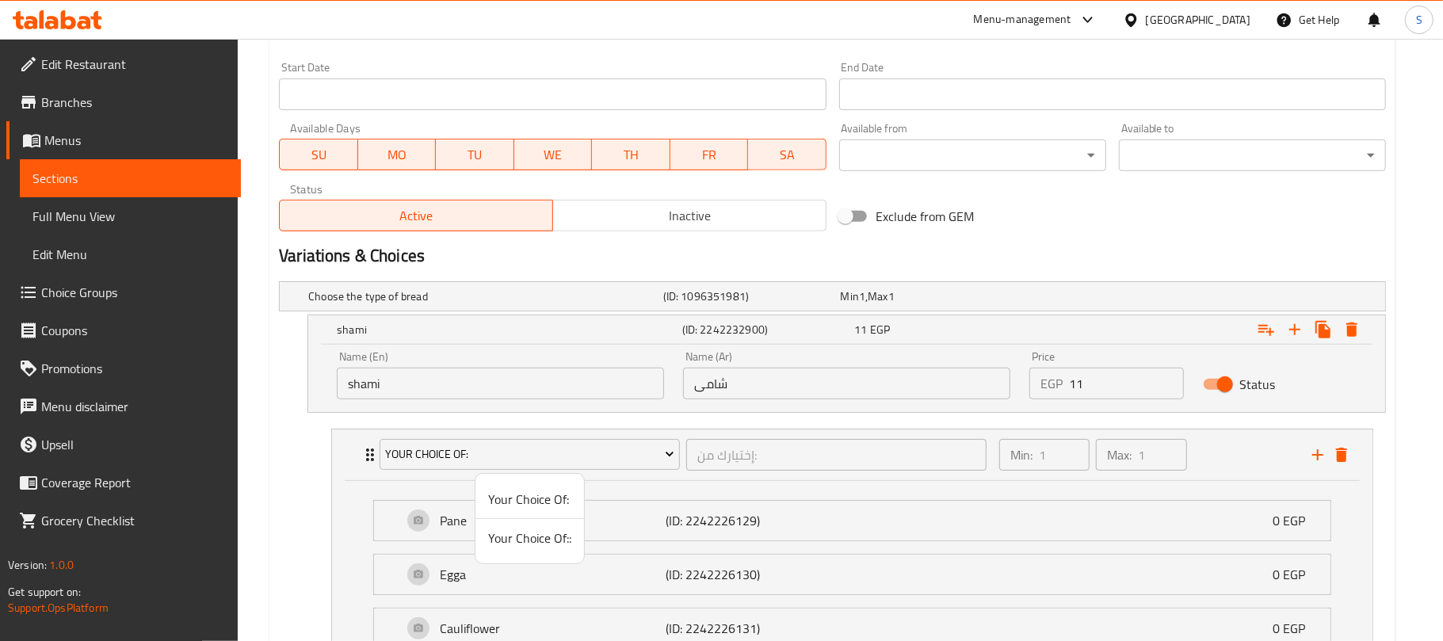
click at [307, 501] on div at bounding box center [721, 320] width 1443 height 641
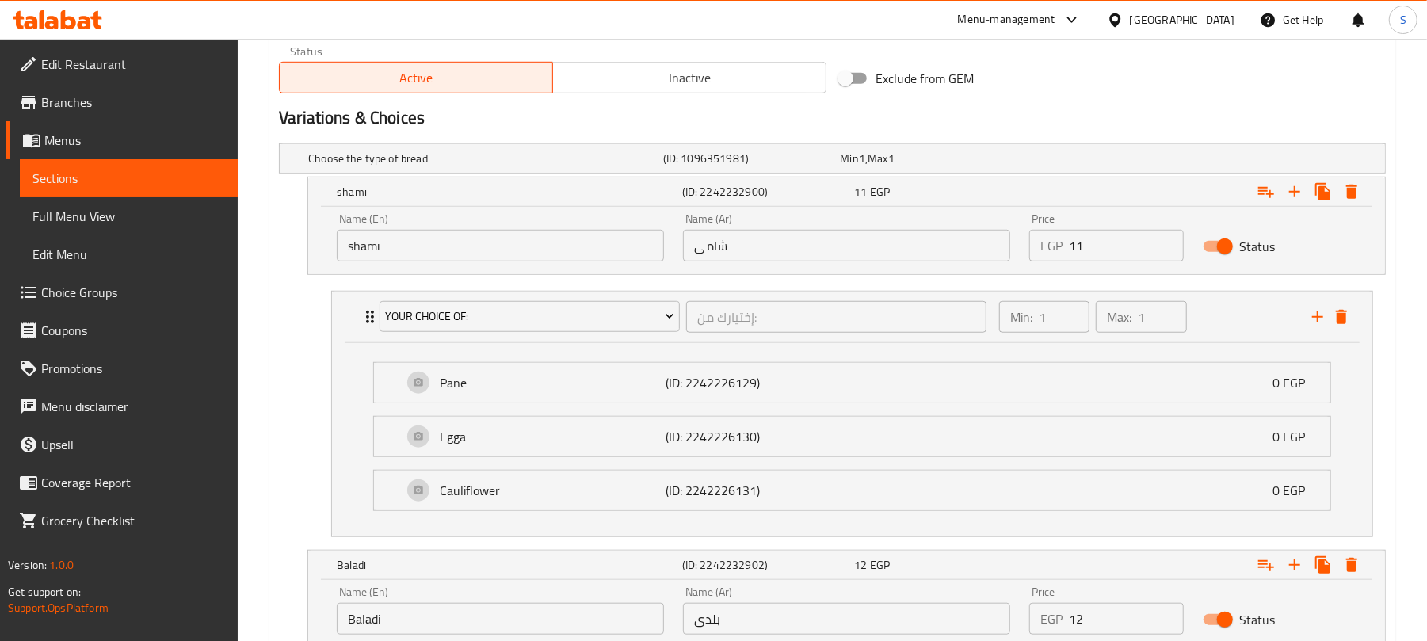
scroll to position [914, 0]
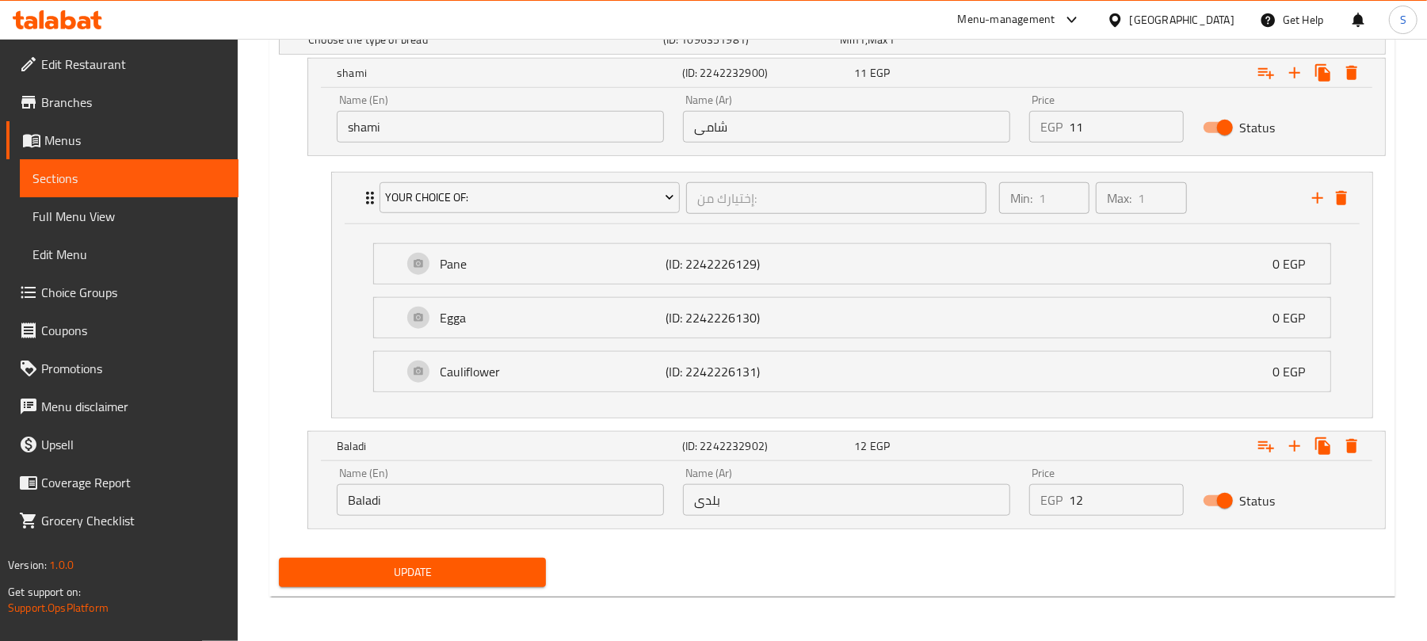
click at [353, 566] on span "Update" at bounding box center [413, 573] width 242 height 20
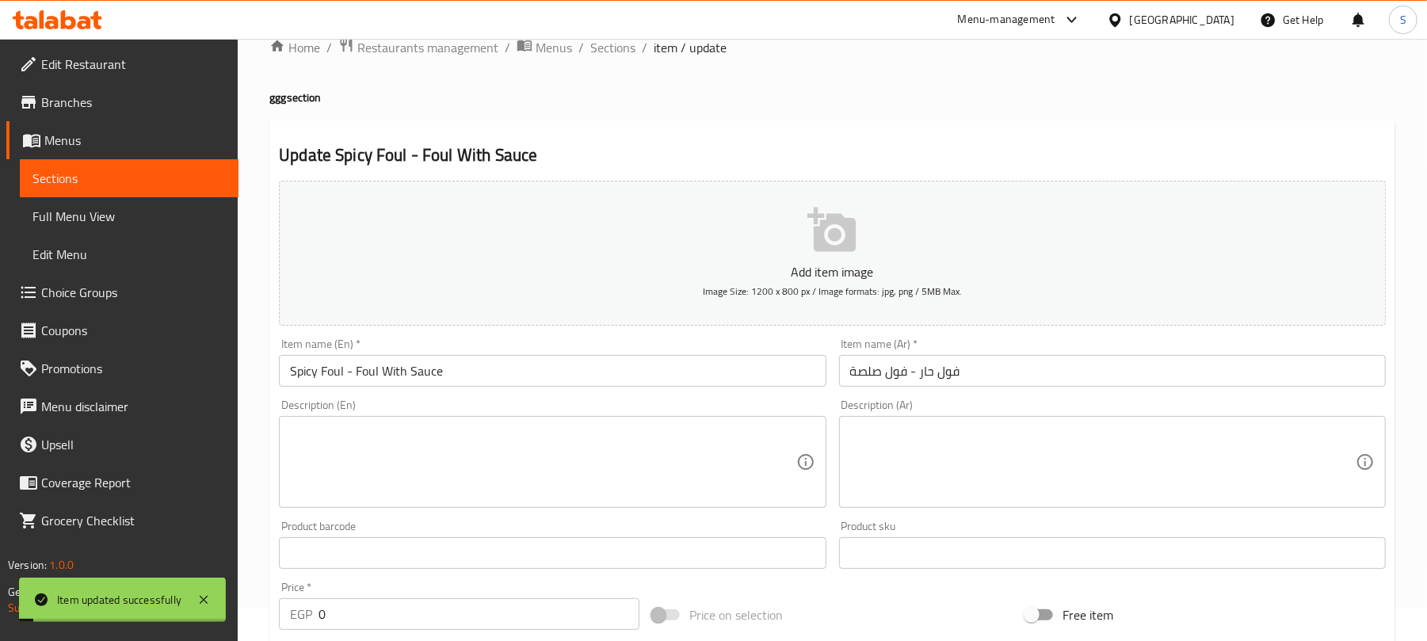
scroll to position [0, 0]
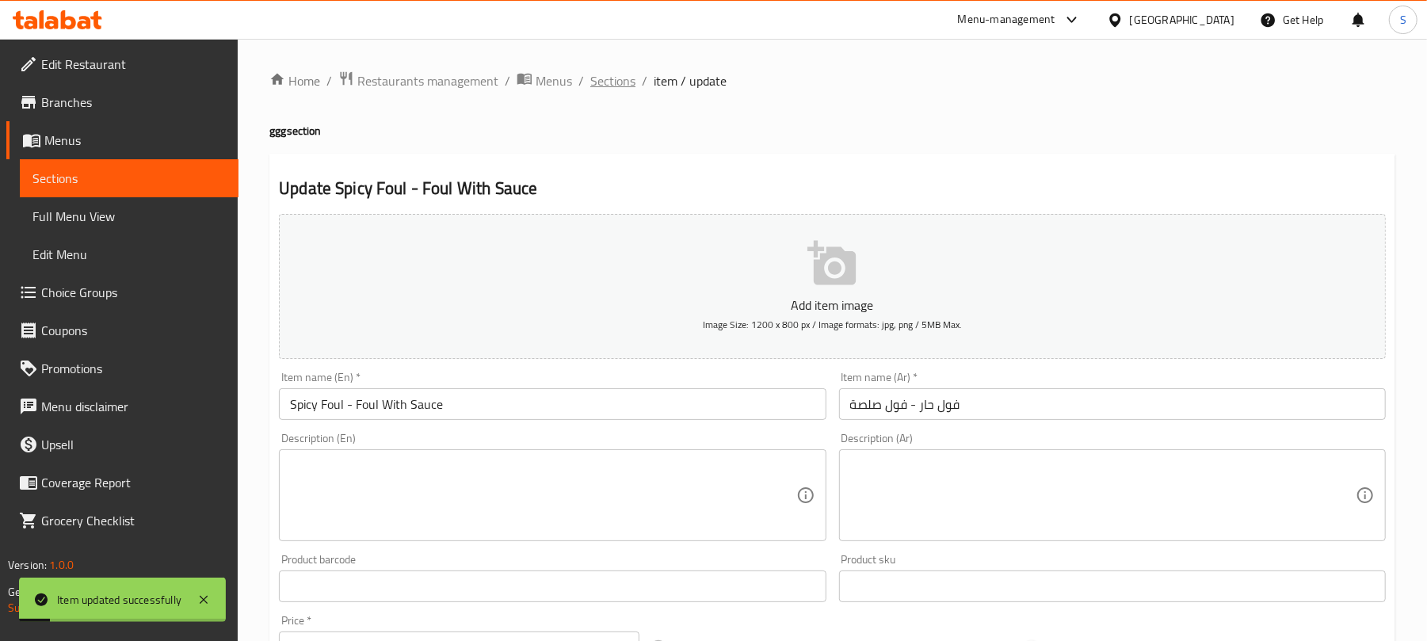
click at [609, 90] on span "Sections" at bounding box center [612, 80] width 45 height 19
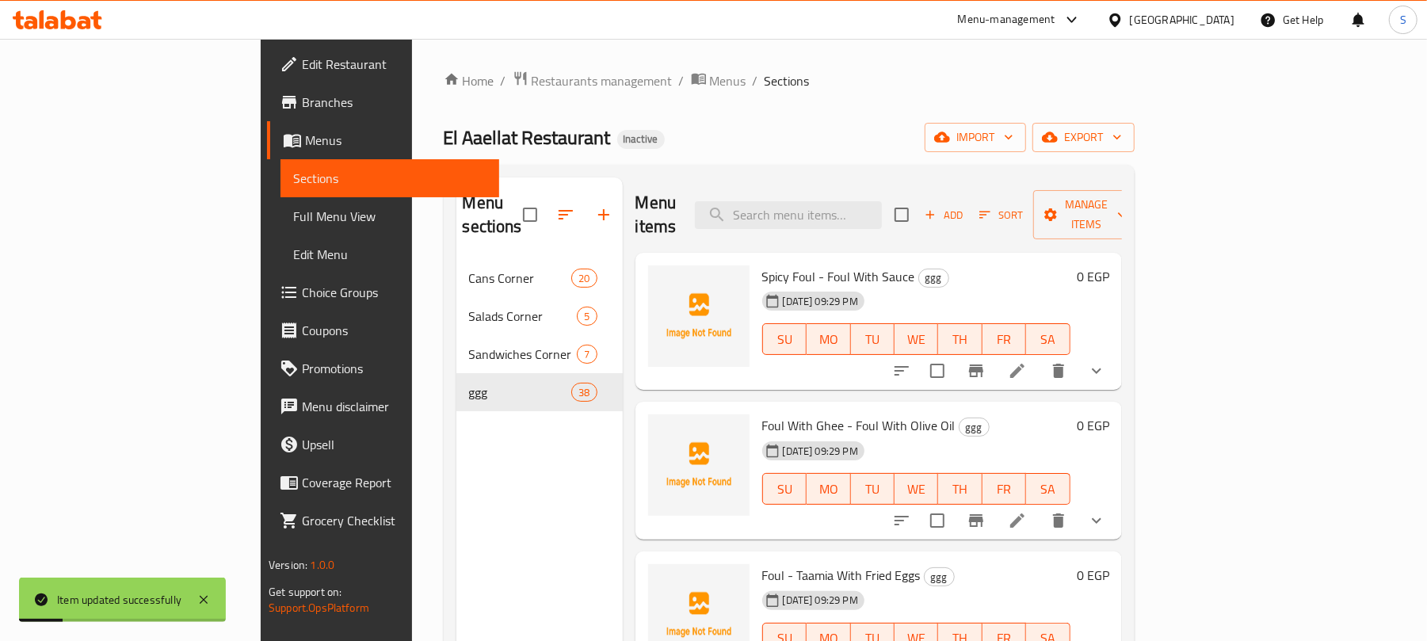
click at [1025, 364] on icon at bounding box center [1017, 371] width 14 height 14
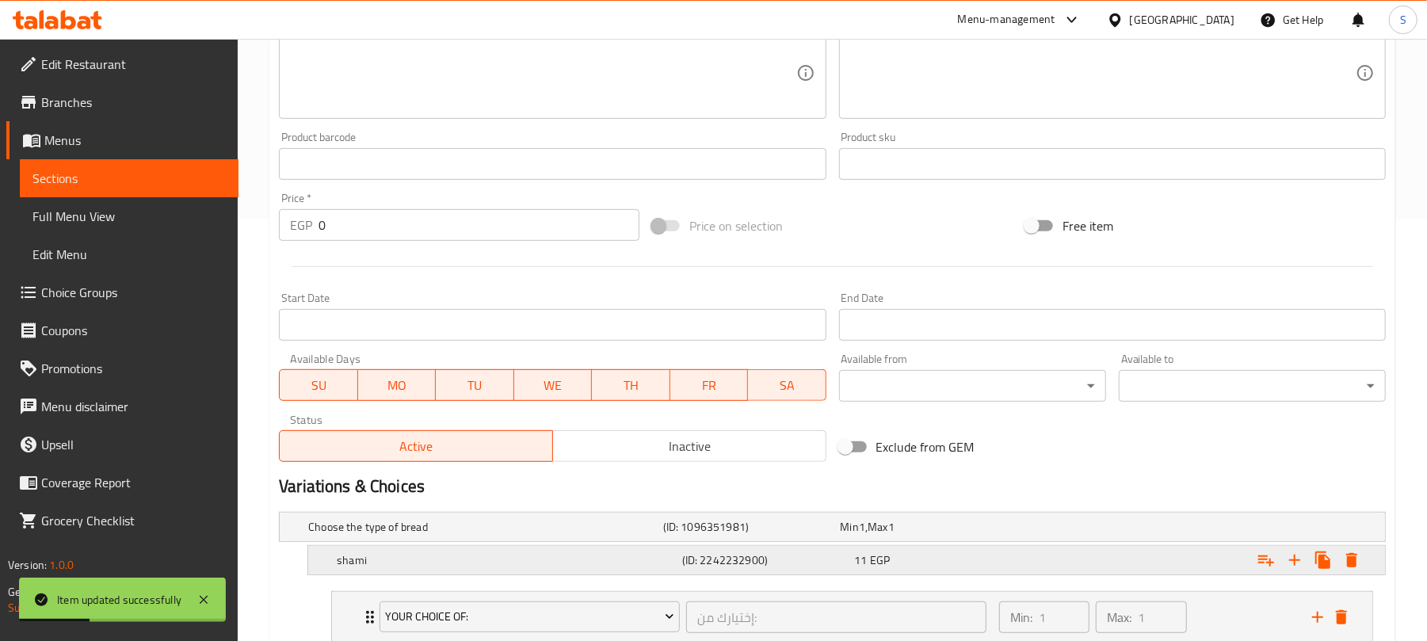
scroll to position [582, 0]
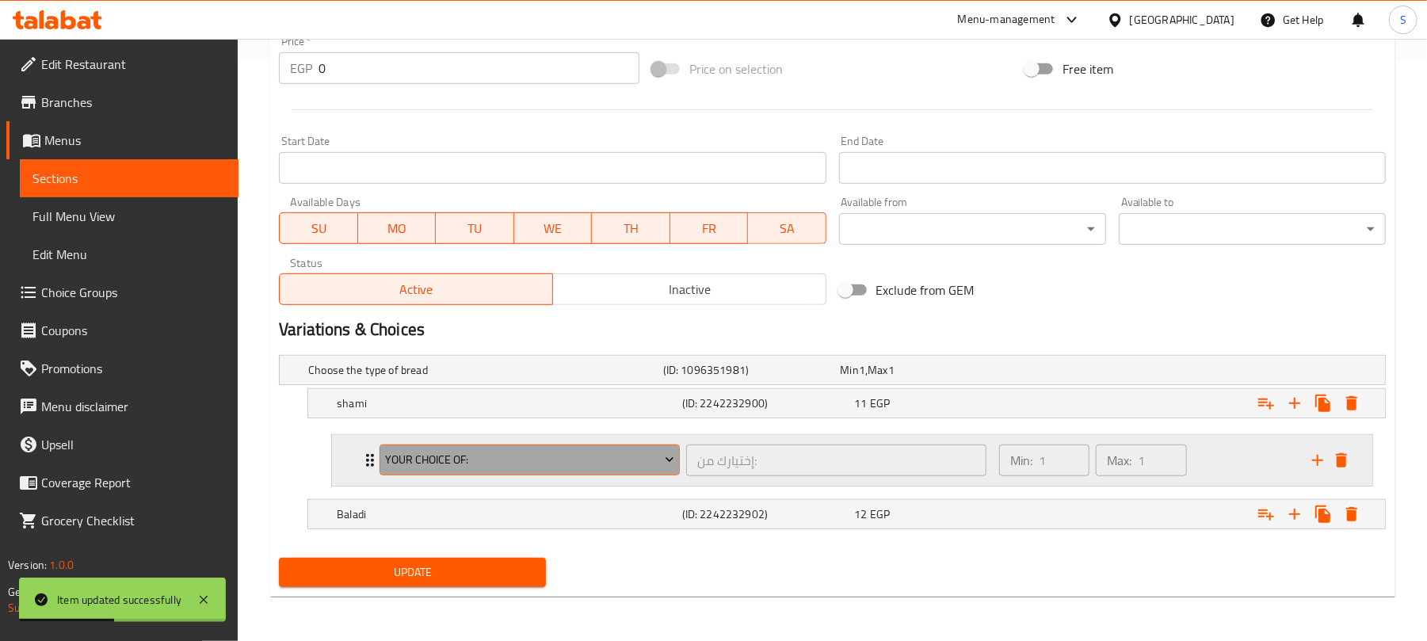
click at [498, 469] on span "Your Choice Of:" at bounding box center [530, 460] width 288 height 20
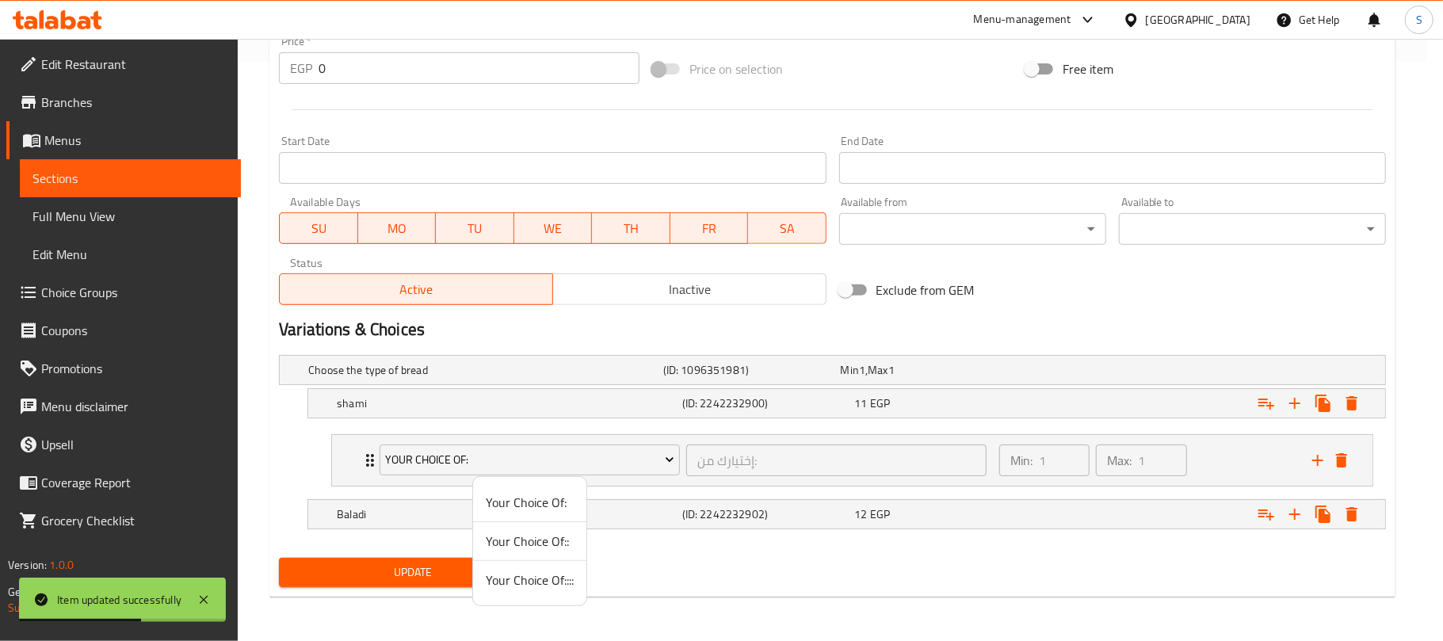
click at [506, 580] on span "Your Choice Of::::" at bounding box center [530, 580] width 88 height 19
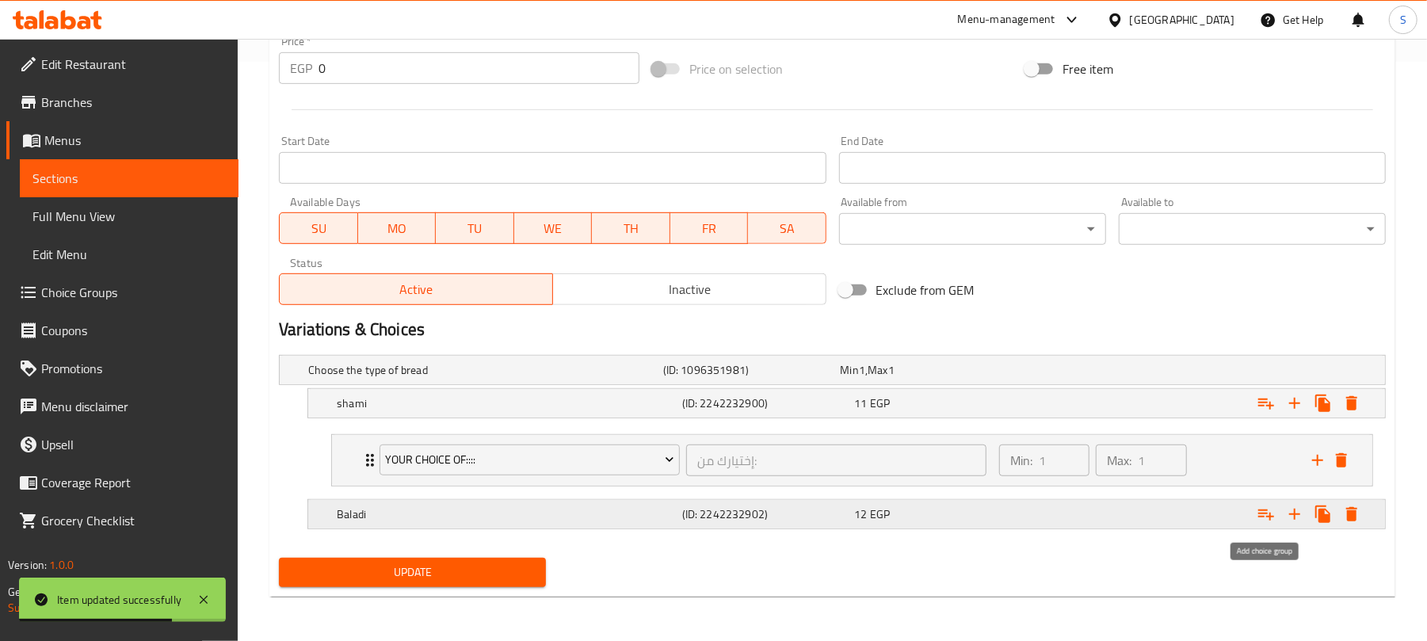
click at [1262, 518] on icon "Expand" at bounding box center [1266, 514] width 19 height 19
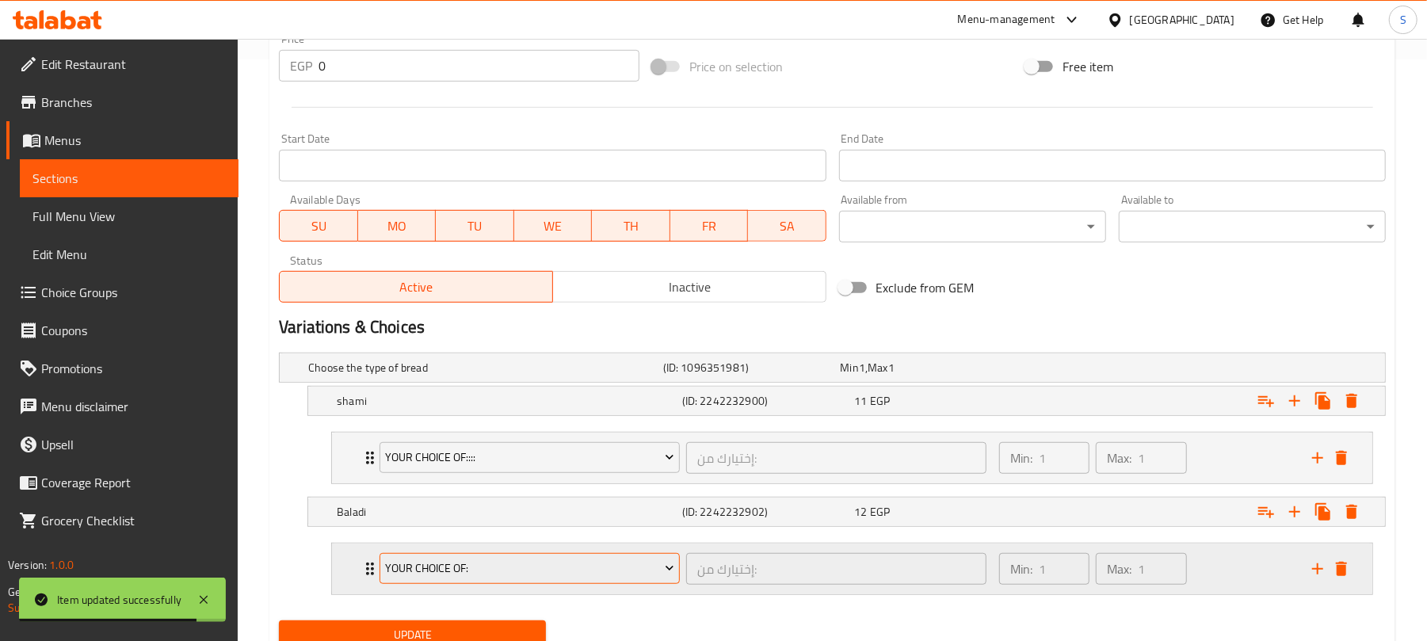
click at [540, 582] on button "Your Choice Of:" at bounding box center [530, 569] width 300 height 32
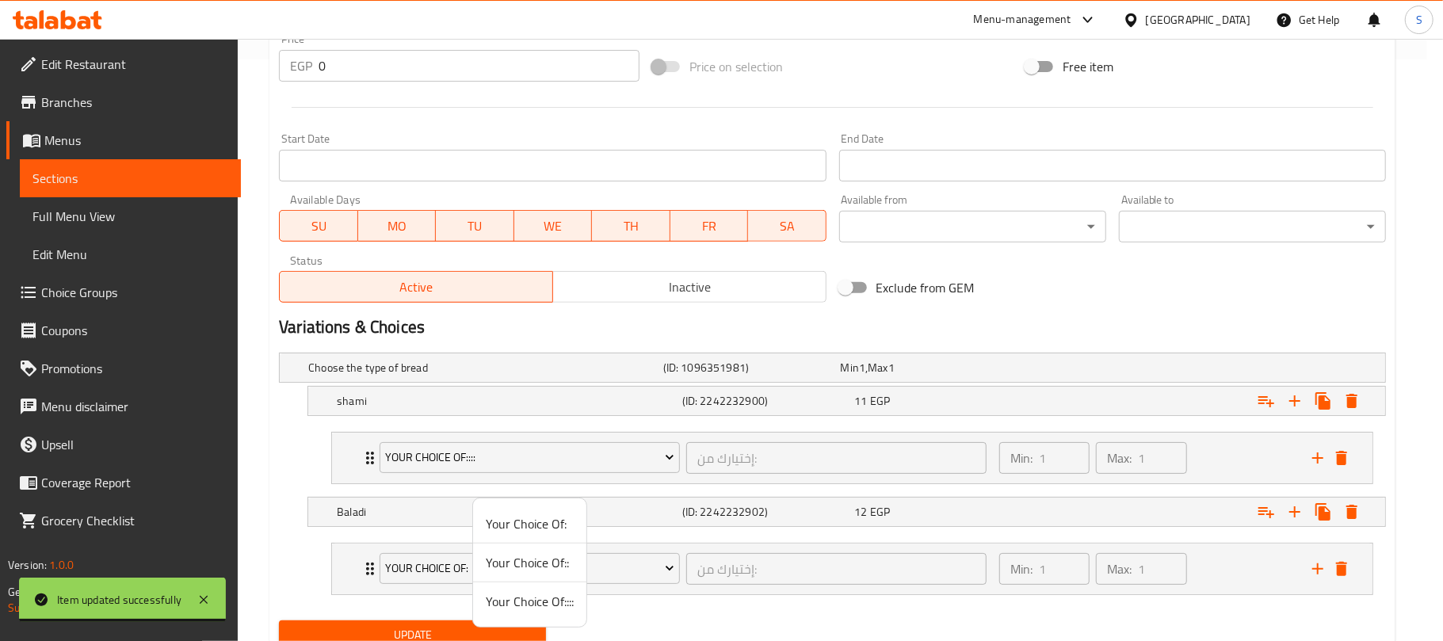
click at [534, 609] on span "Your Choice Of::::" at bounding box center [530, 601] width 88 height 19
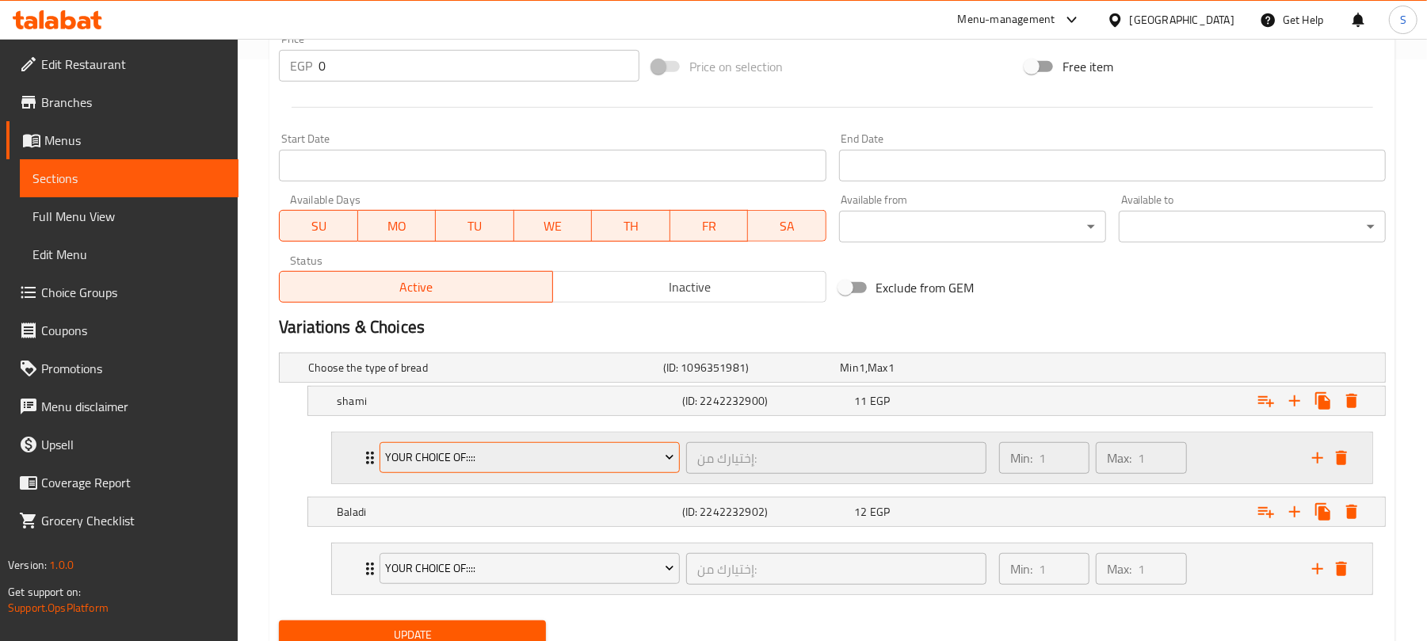
scroll to position [648, 0]
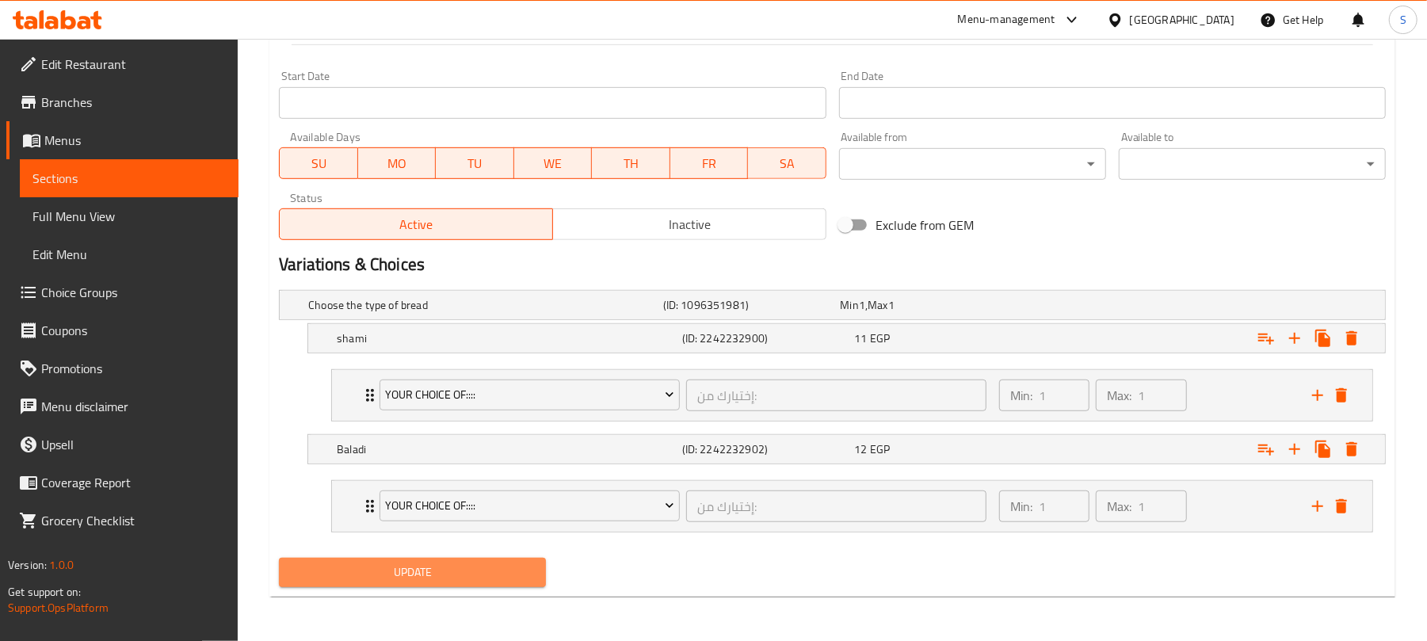
click at [449, 581] on span "Update" at bounding box center [413, 573] width 242 height 20
click at [454, 571] on span "Update" at bounding box center [413, 573] width 242 height 20
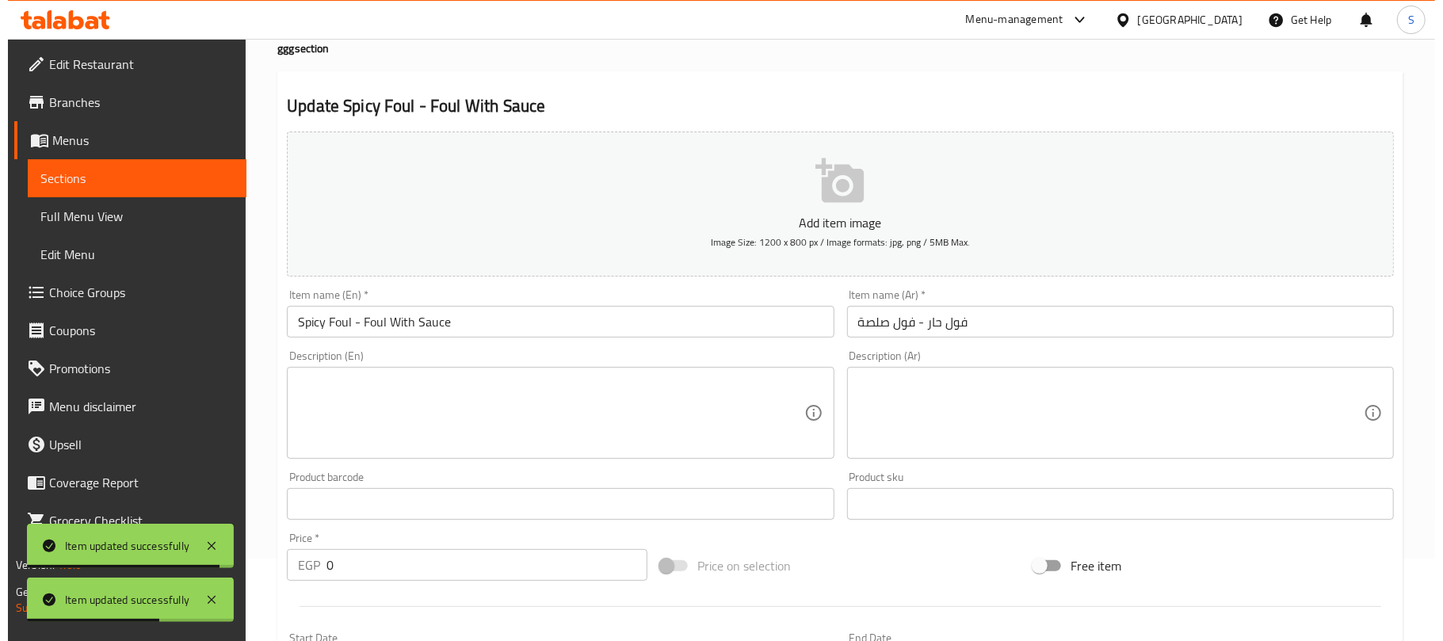
scroll to position [0, 0]
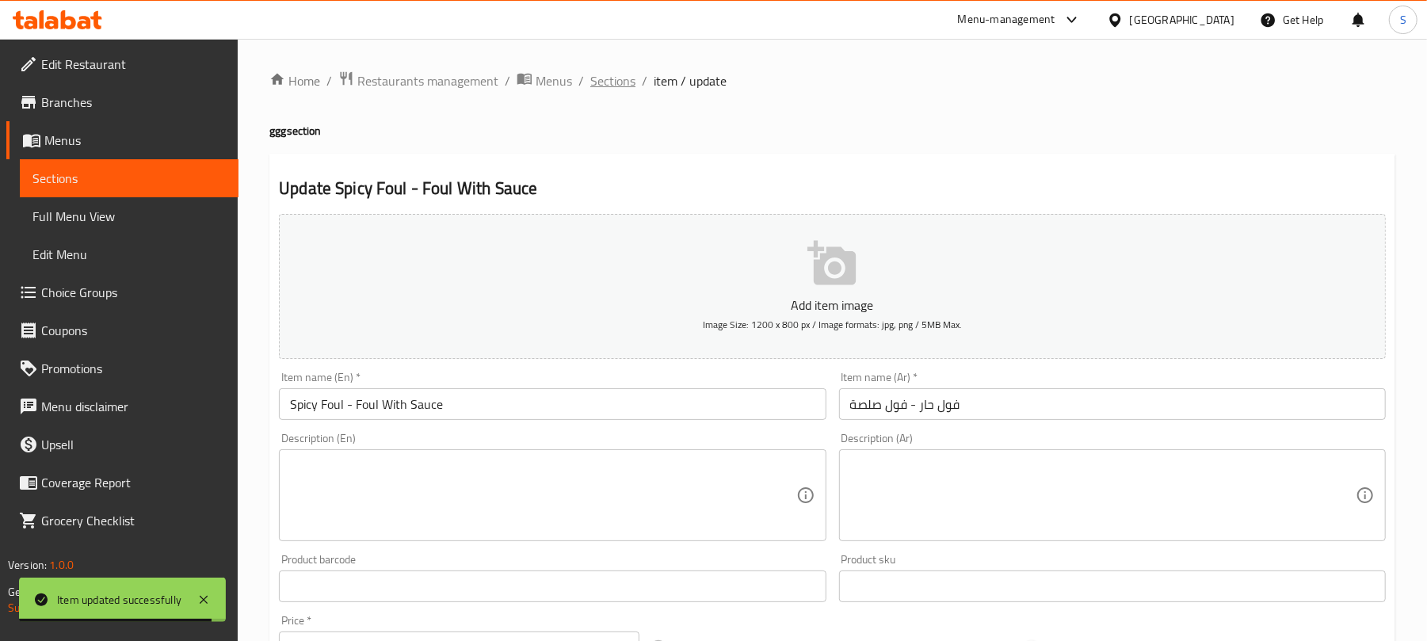
click at [618, 83] on span "Sections" at bounding box center [612, 80] width 45 height 19
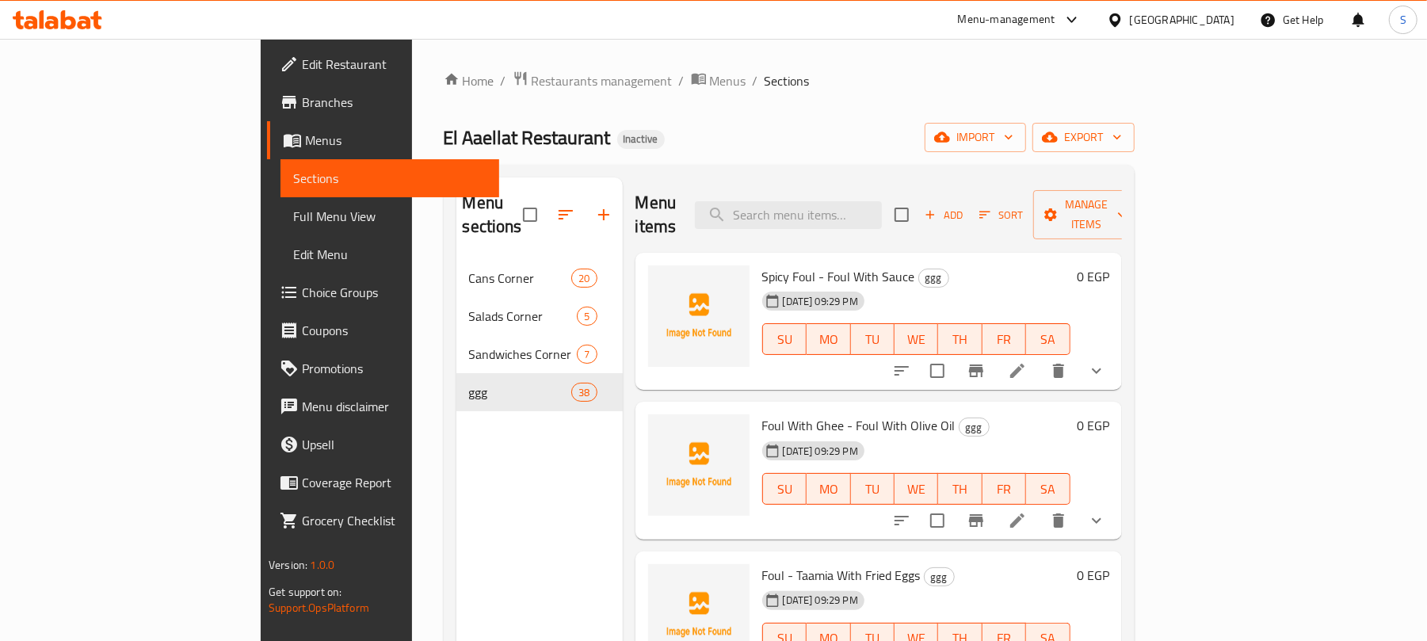
click at [456, 458] on div "Menu sections Cans Corner 20 Salads Corner 5 Sandwiches Corner 7 ggg 38" at bounding box center [539, 498] width 166 height 641
click at [1106, 361] on icon "show more" at bounding box center [1096, 370] width 19 height 19
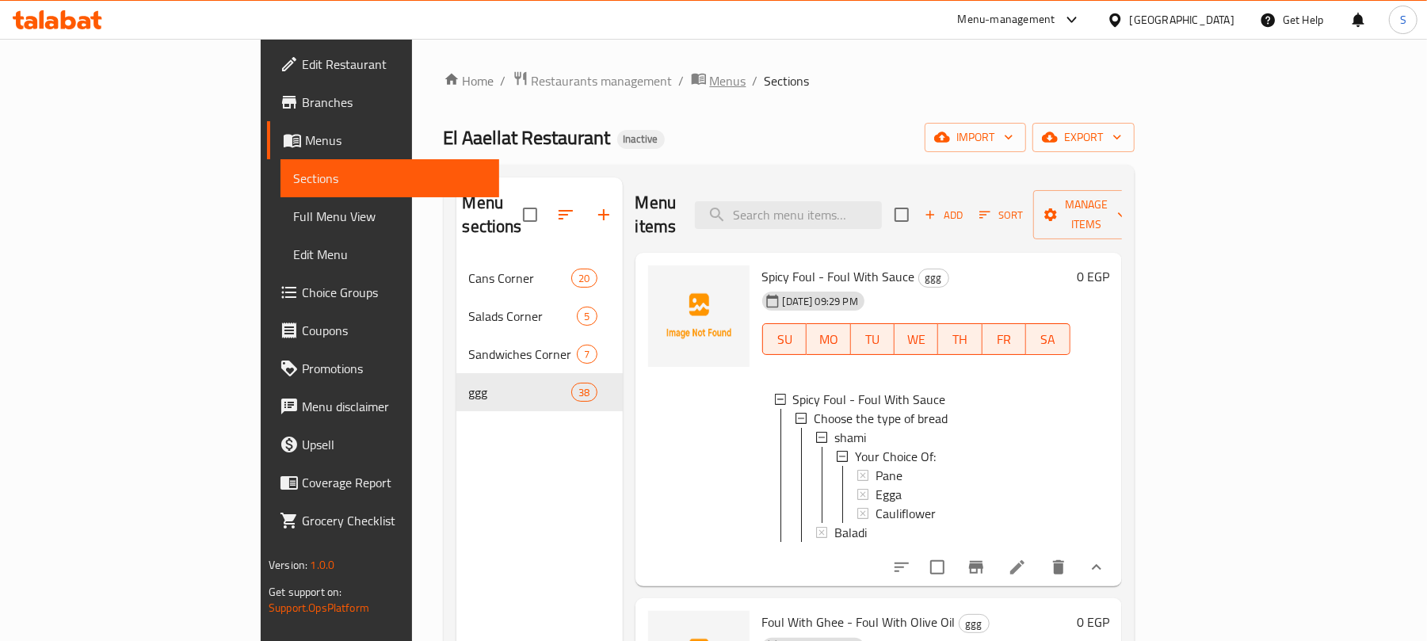
click at [710, 86] on span "Menus" at bounding box center [728, 80] width 36 height 19
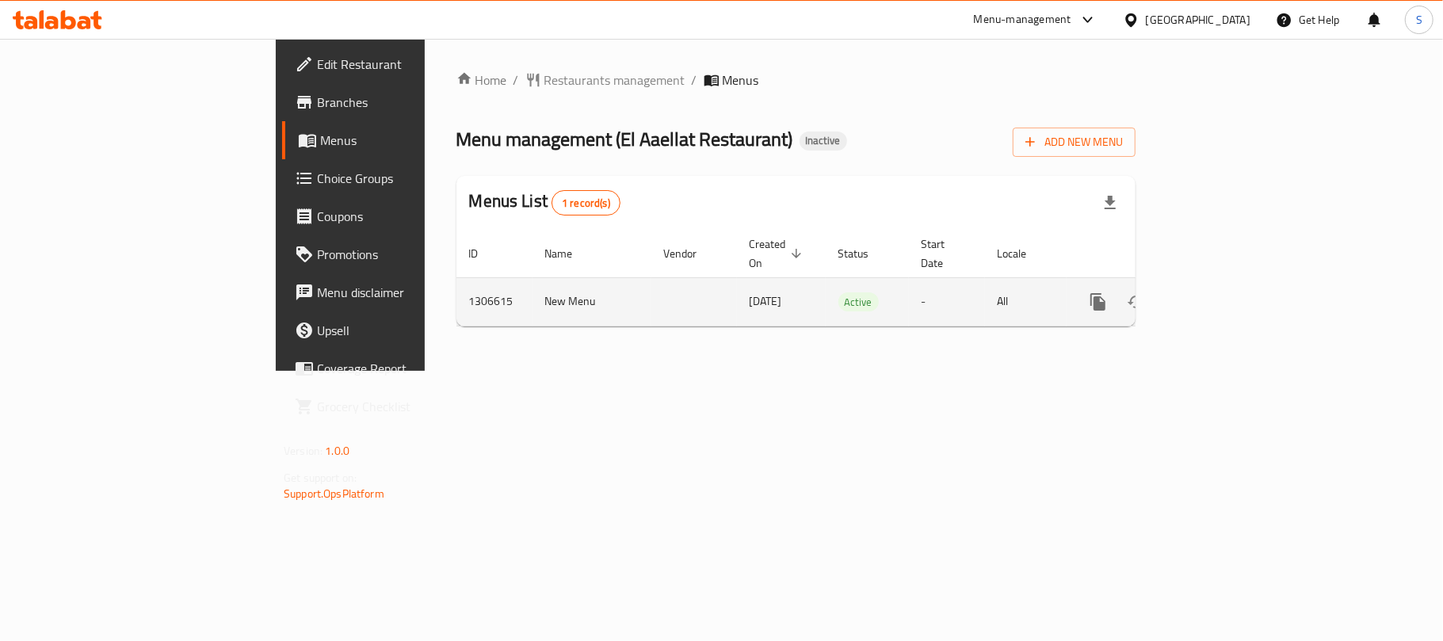
click at [1220, 295] on icon "enhanced table" at bounding box center [1212, 302] width 14 height 14
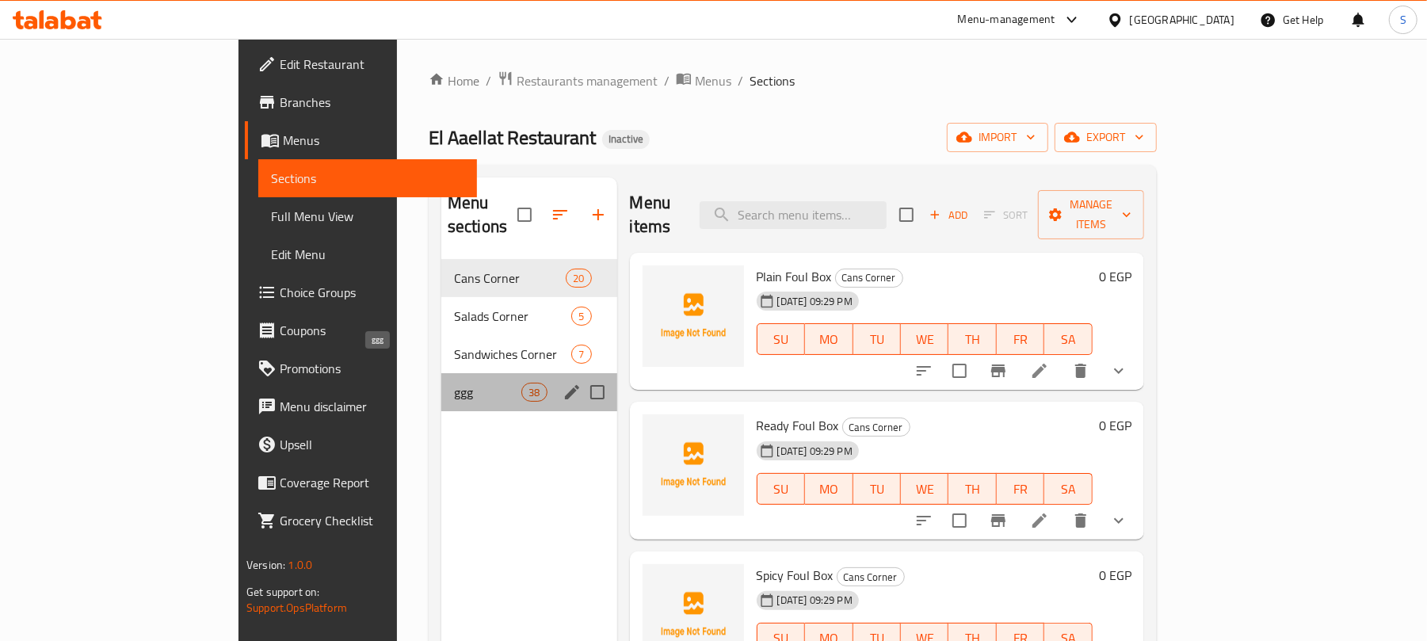
click at [454, 383] on span "ggg" at bounding box center [487, 392] width 67 height 19
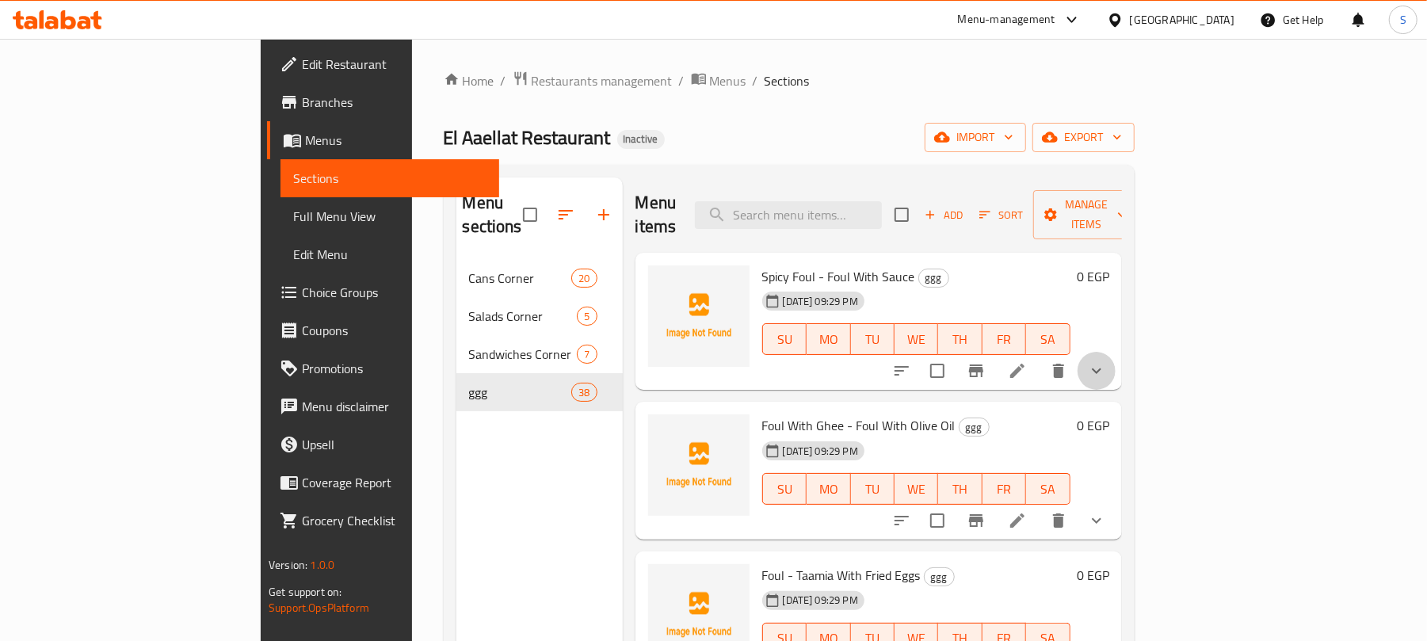
click at [1106, 361] on icon "show more" at bounding box center [1096, 370] width 19 height 19
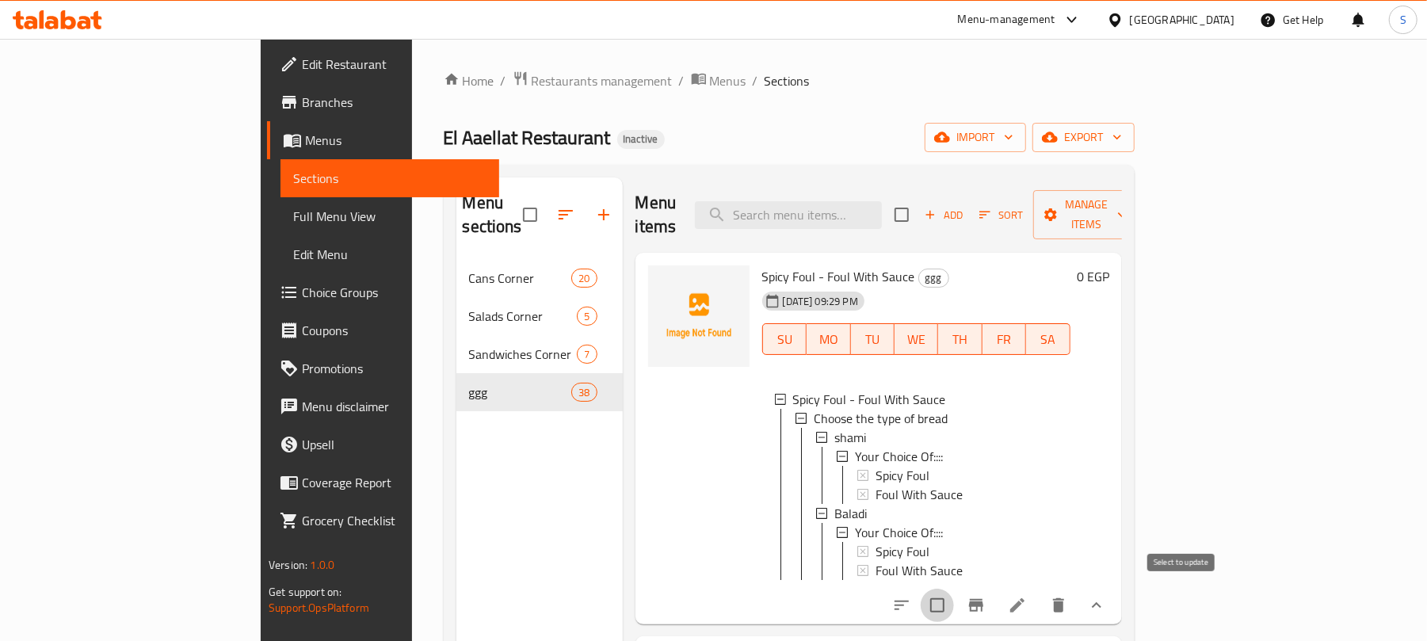
click at [954, 594] on input "checkbox" at bounding box center [937, 605] width 33 height 33
click at [1127, 198] on span "Manage items" at bounding box center [1086, 215] width 81 height 40
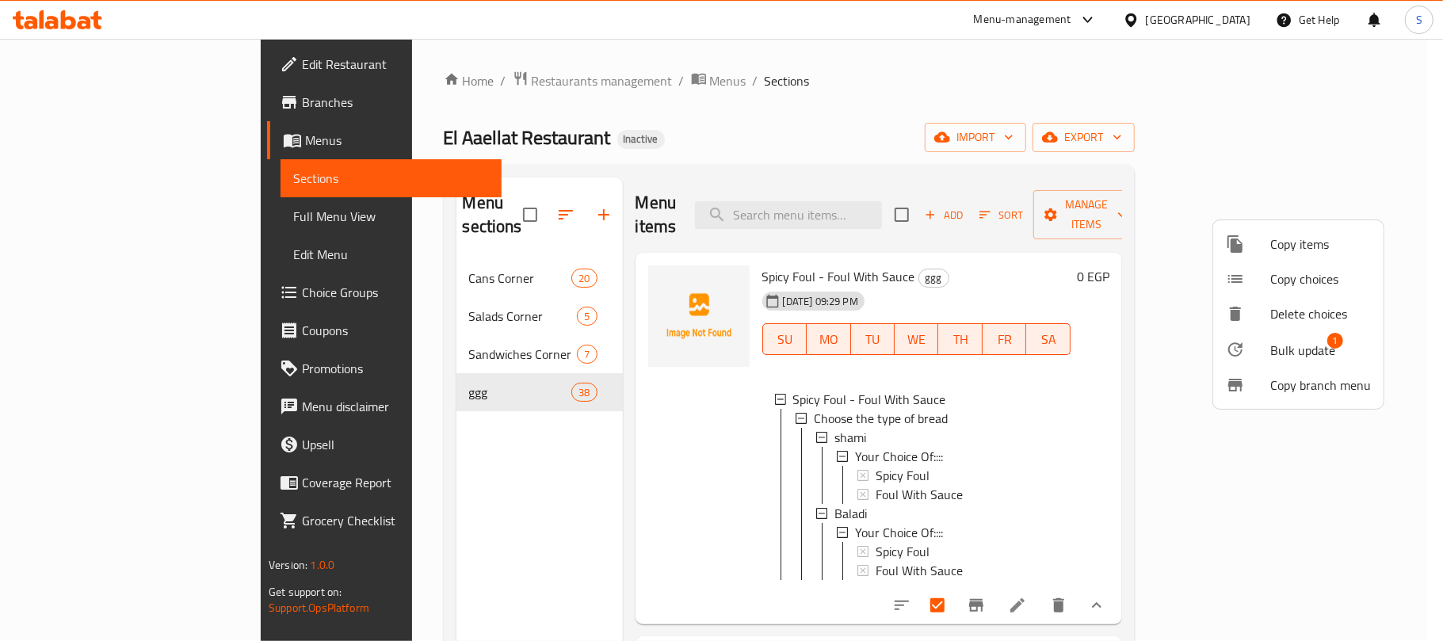
click at [1292, 343] on span "Bulk update" at bounding box center [1302, 350] width 65 height 19
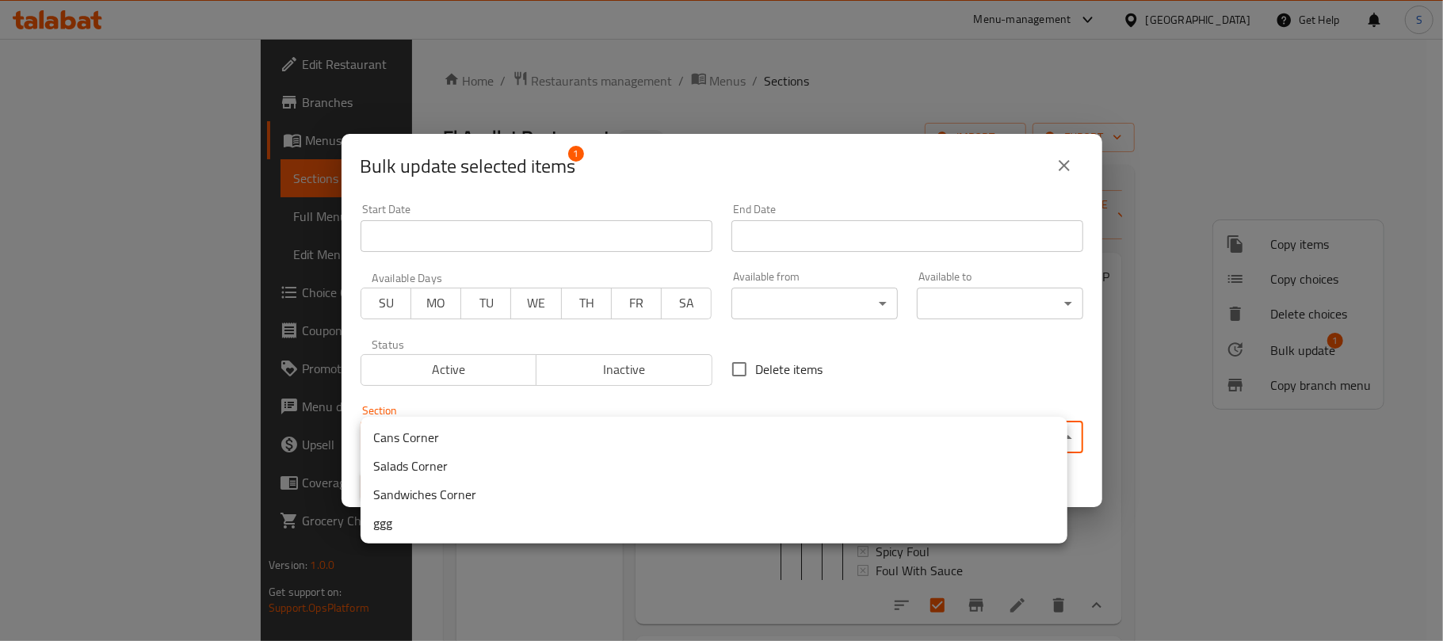
click at [588, 435] on body "​ Menu-management Egypt Get Help S Edit Restaurant Branches Menus Sections Full…" at bounding box center [721, 340] width 1443 height 602
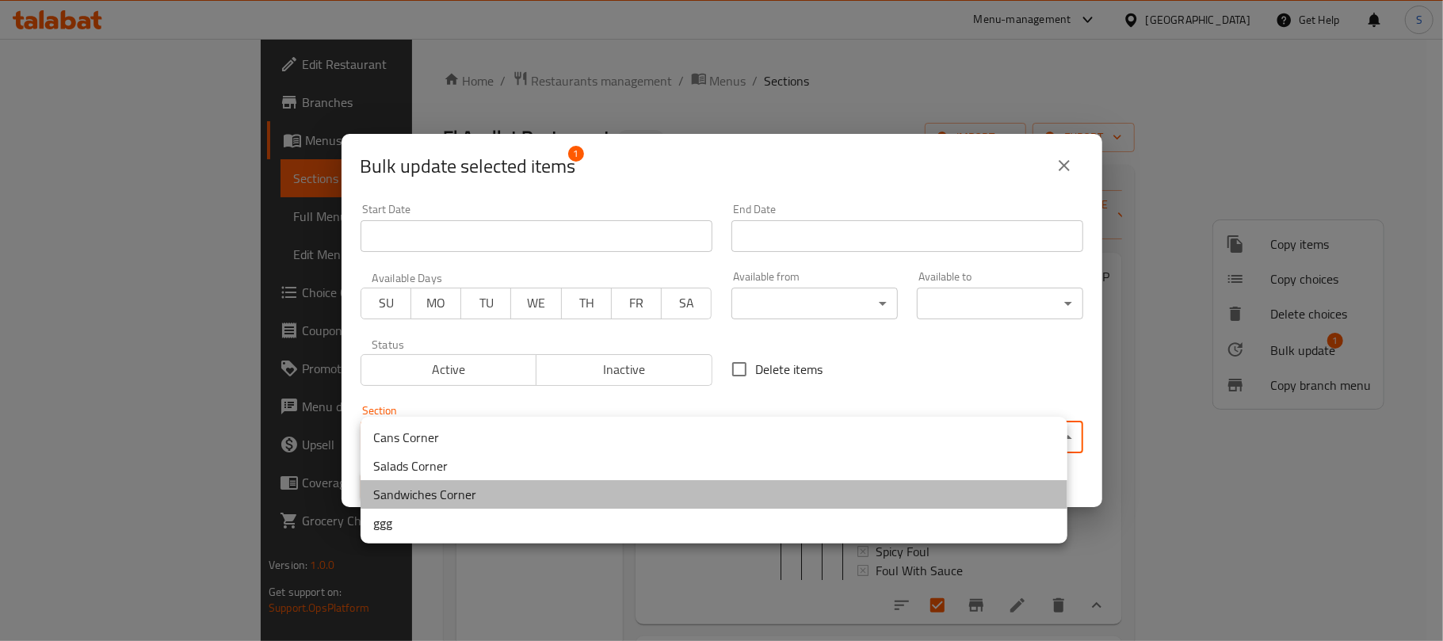
click at [496, 493] on li "Sandwiches Corner" at bounding box center [714, 494] width 707 height 29
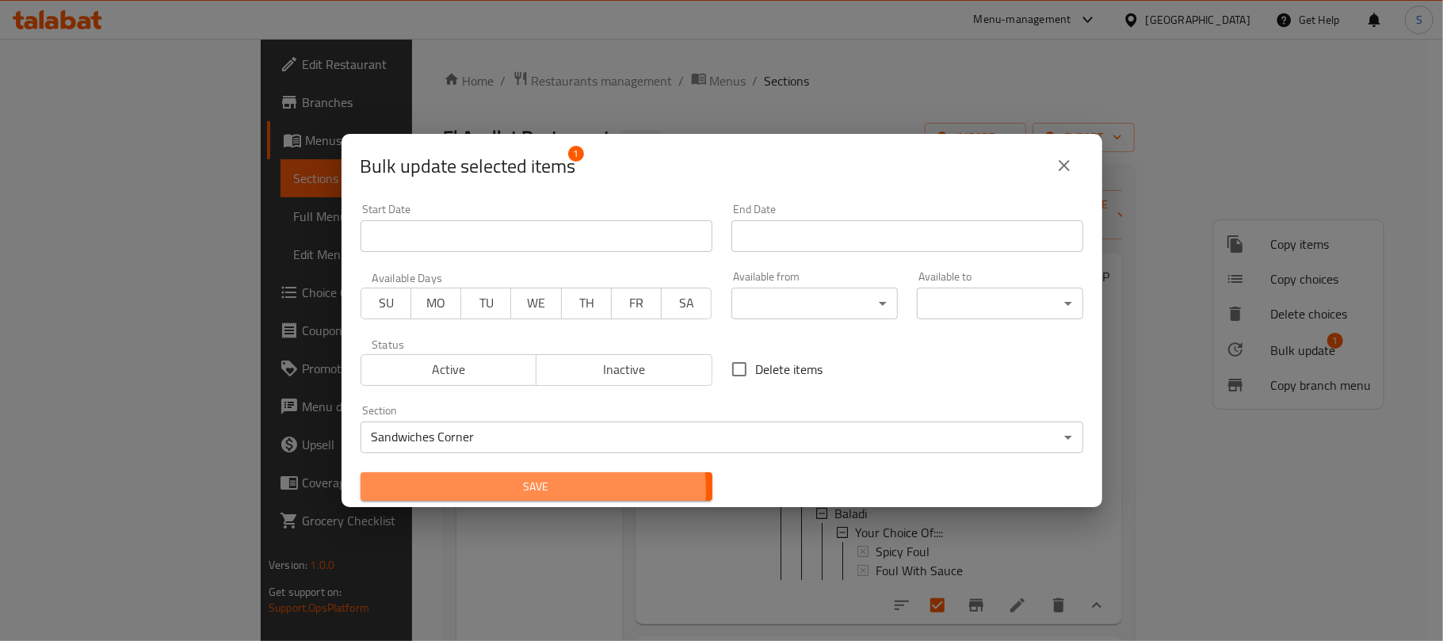
click at [498, 492] on span "Save" at bounding box center [536, 487] width 327 height 20
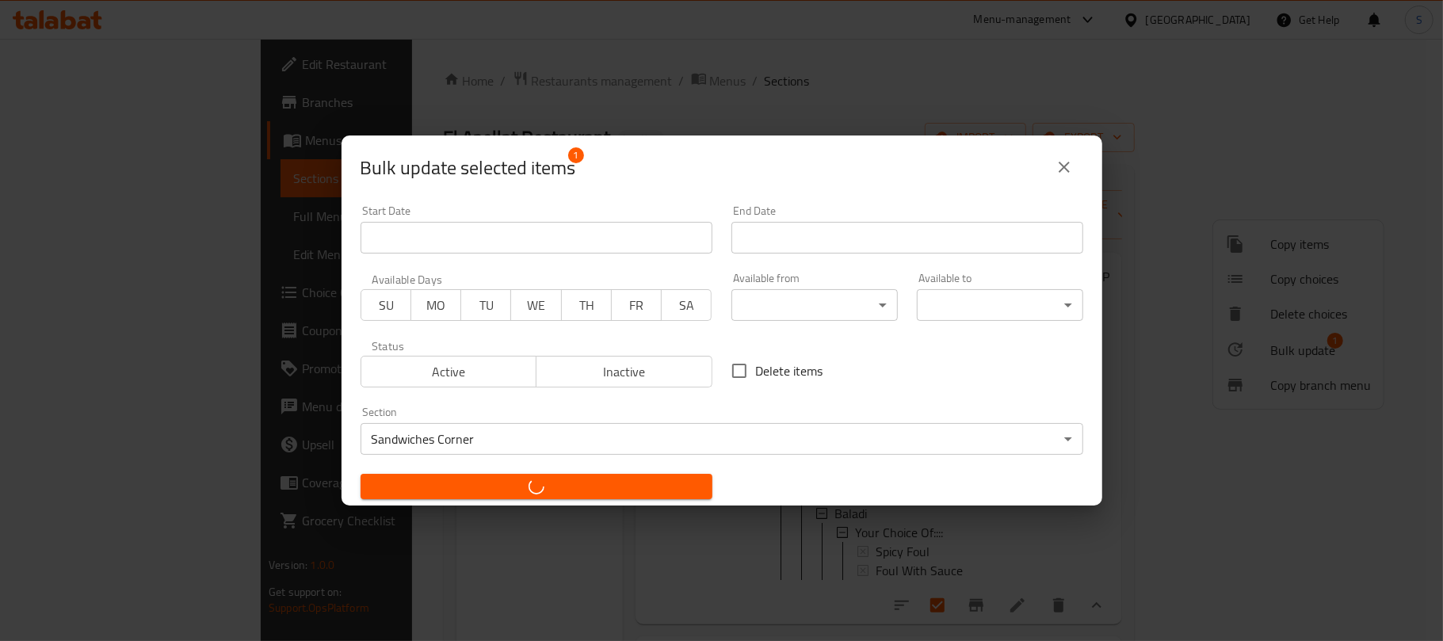
checkbox input "false"
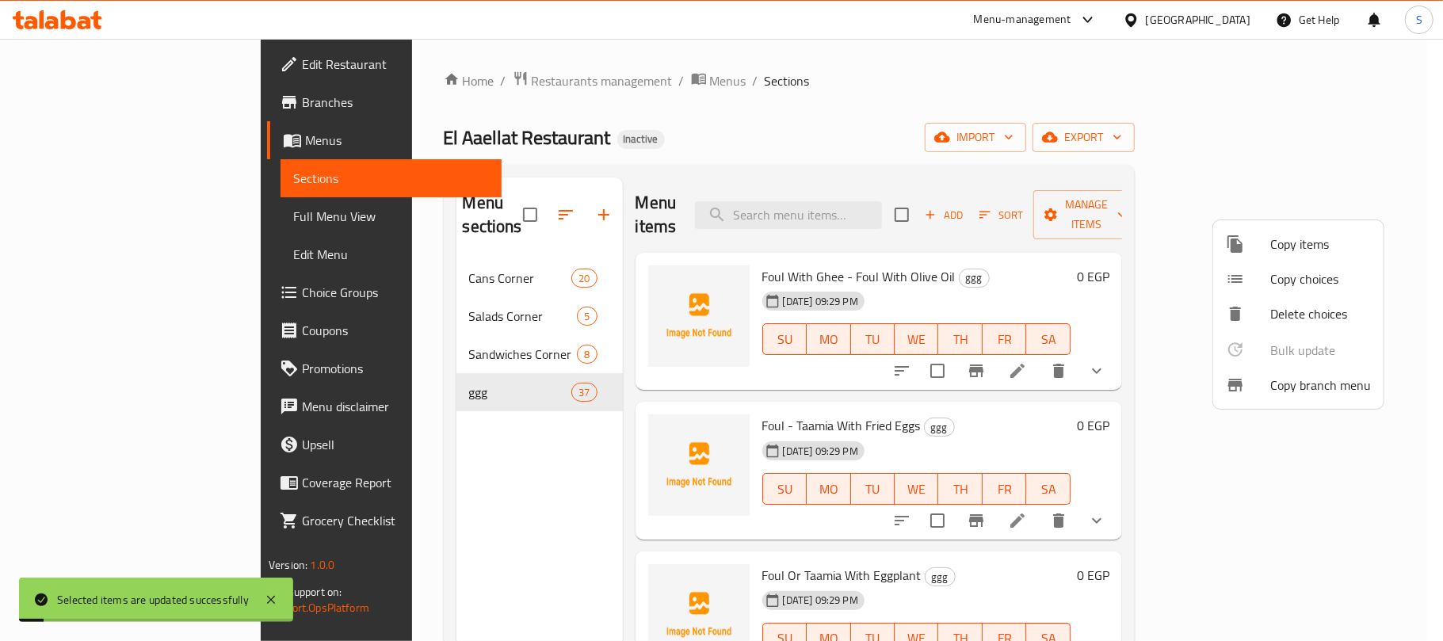
click at [796, 117] on div at bounding box center [721, 320] width 1443 height 641
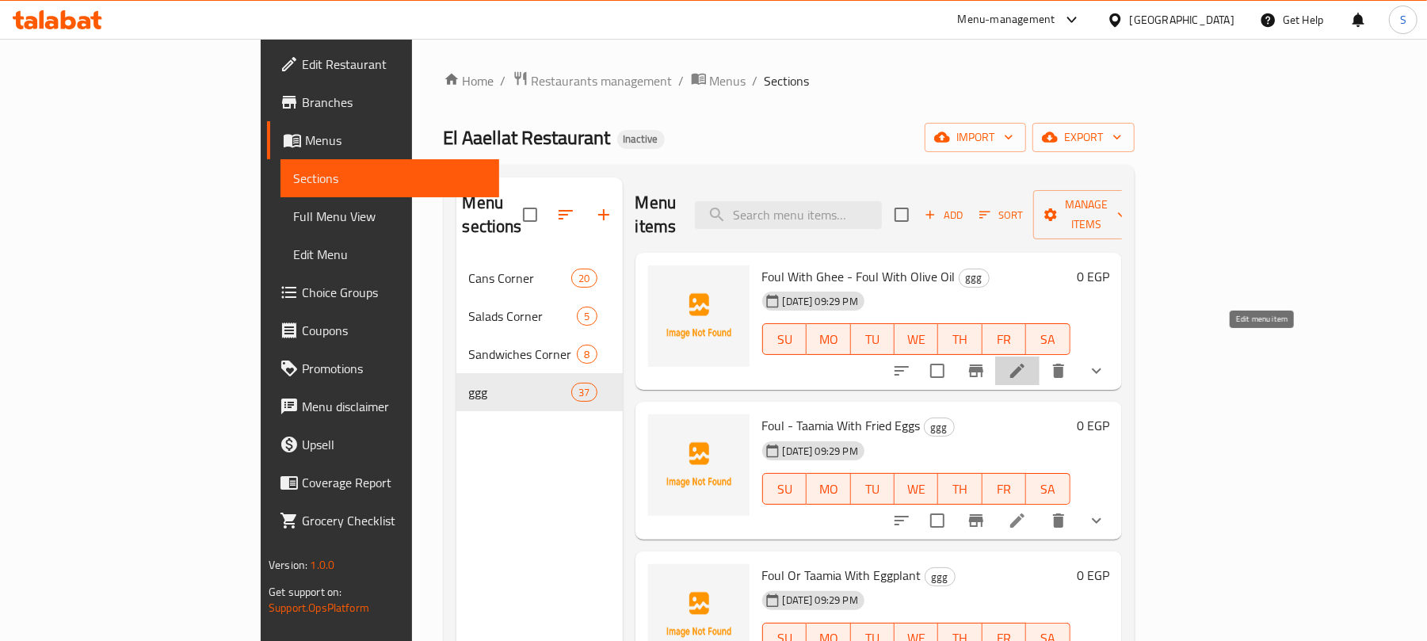
click at [1027, 361] on icon at bounding box center [1017, 370] width 19 height 19
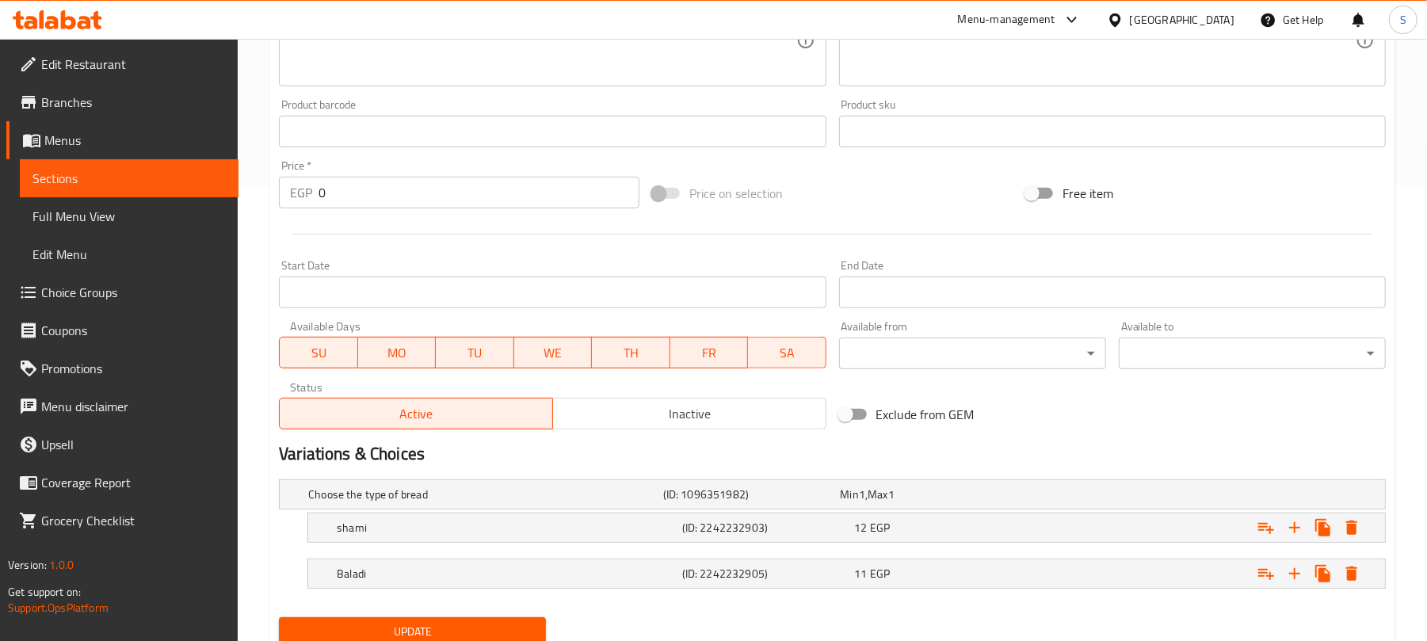
scroll to position [517, 0]
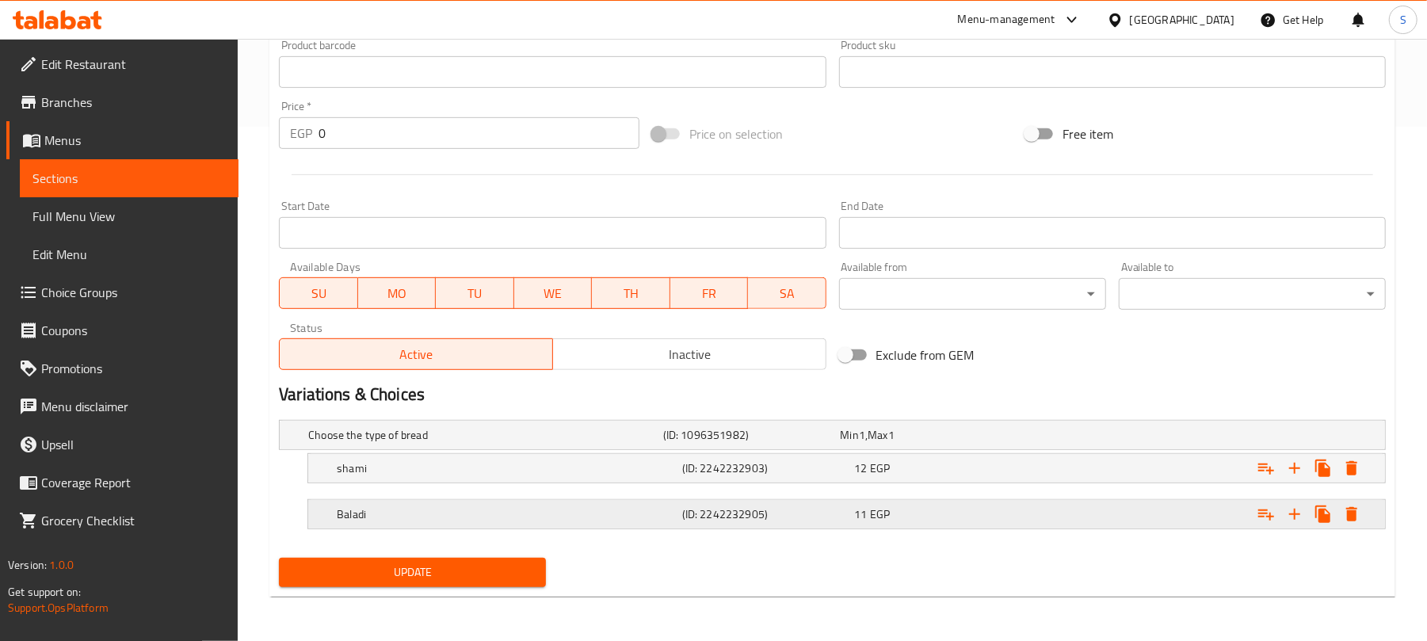
click at [996, 443] on div "11 EGP" at bounding box center [926, 435] width 171 height 16
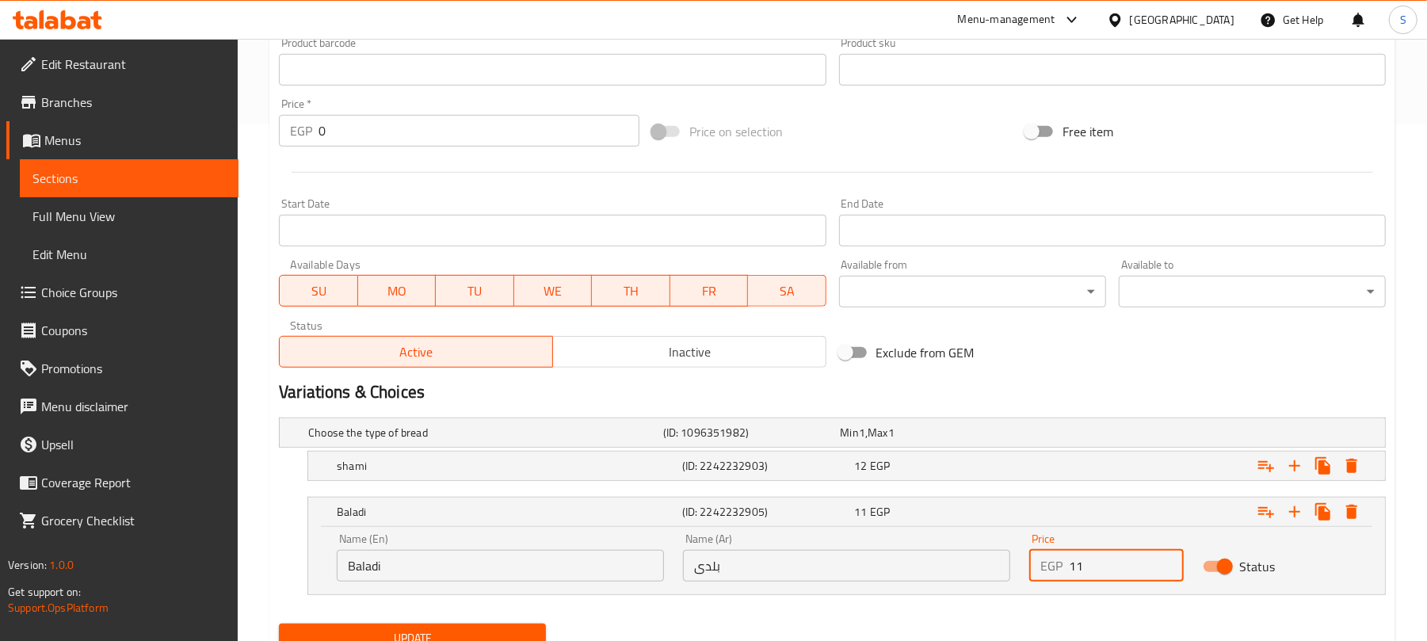
click at [1083, 558] on input "11" at bounding box center [1126, 566] width 114 height 32
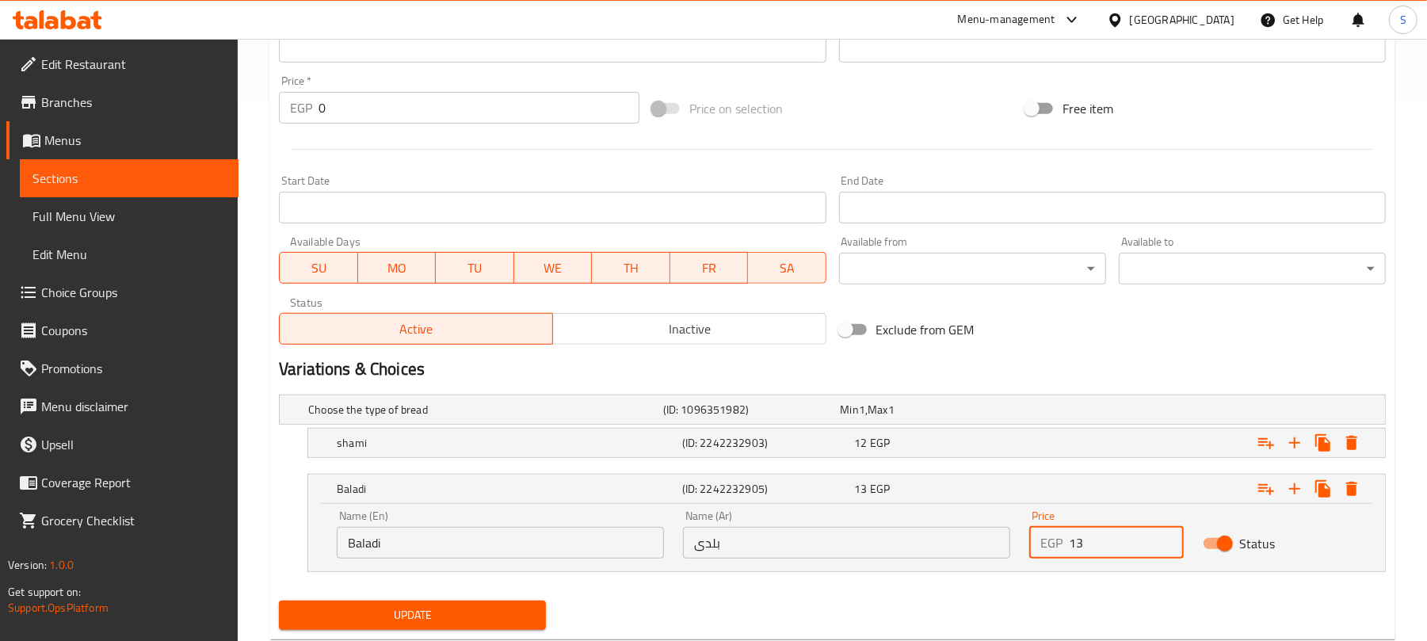
scroll to position [584, 0]
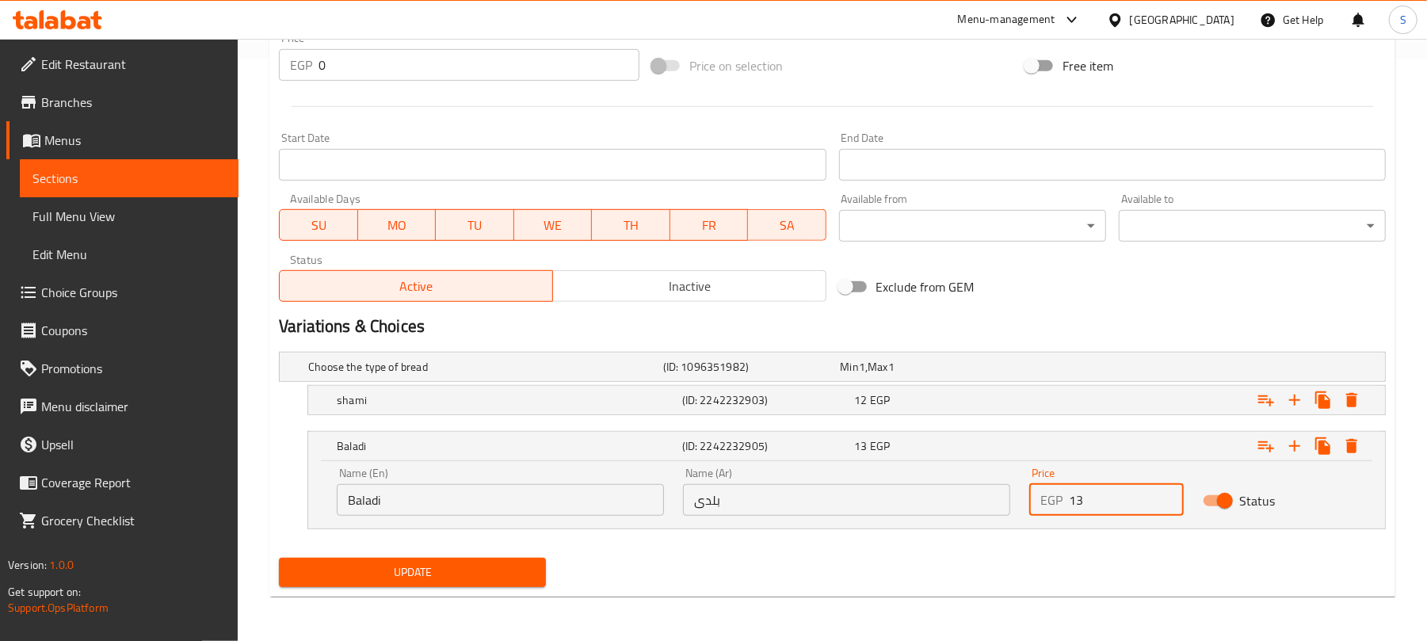
type input "13"
click at [505, 566] on span "Update" at bounding box center [413, 573] width 242 height 20
click at [451, 575] on span "Update" at bounding box center [413, 573] width 242 height 20
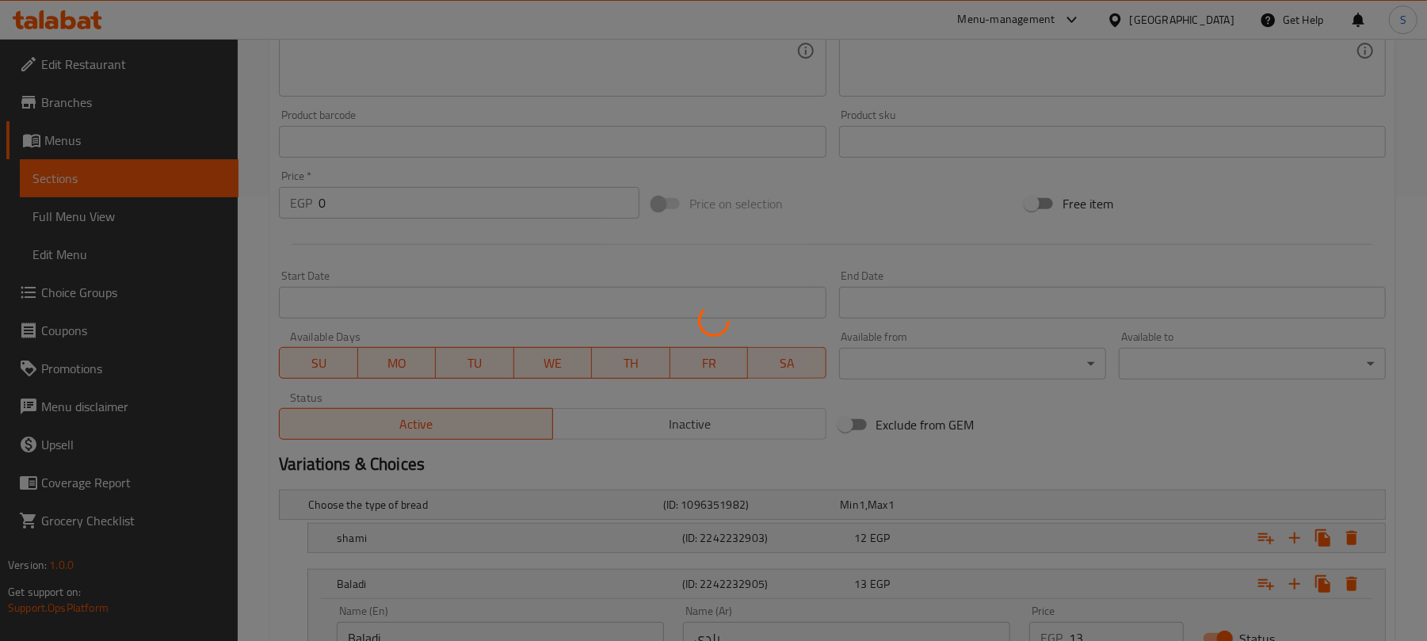
scroll to position [267, 0]
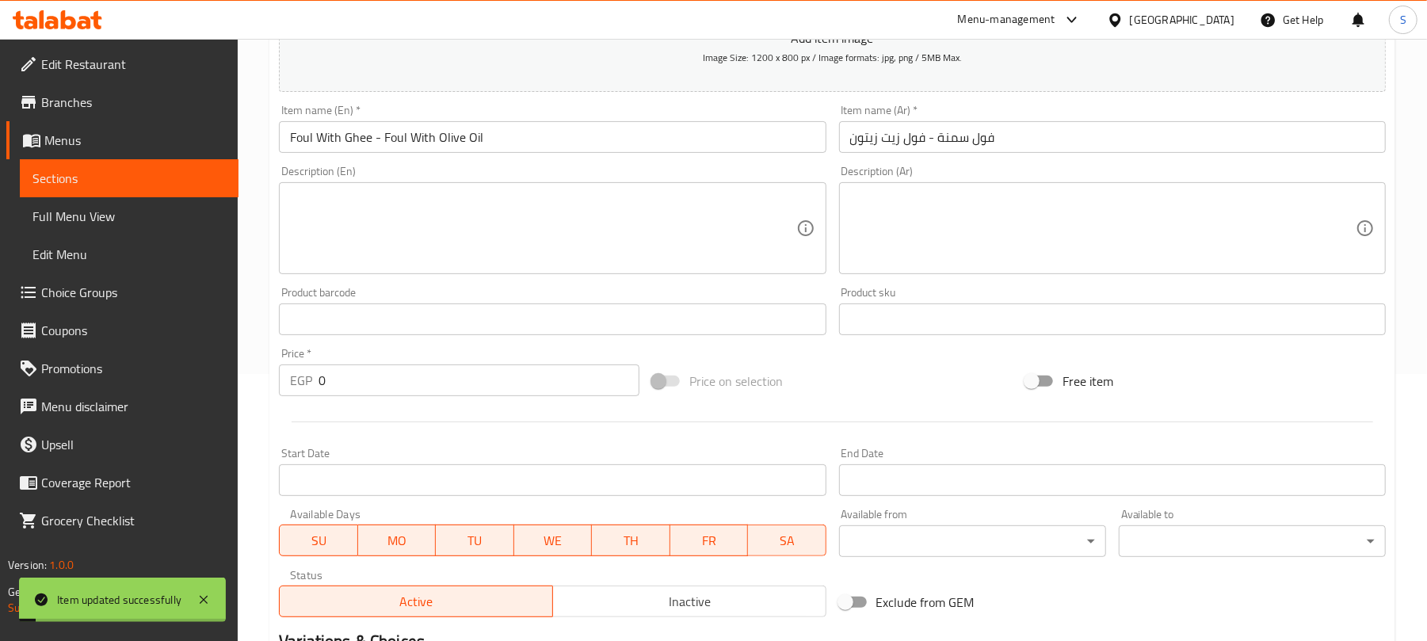
click at [366, 143] on input "Foul With Ghee - Foul With Olive Oil" at bounding box center [552, 137] width 547 height 32
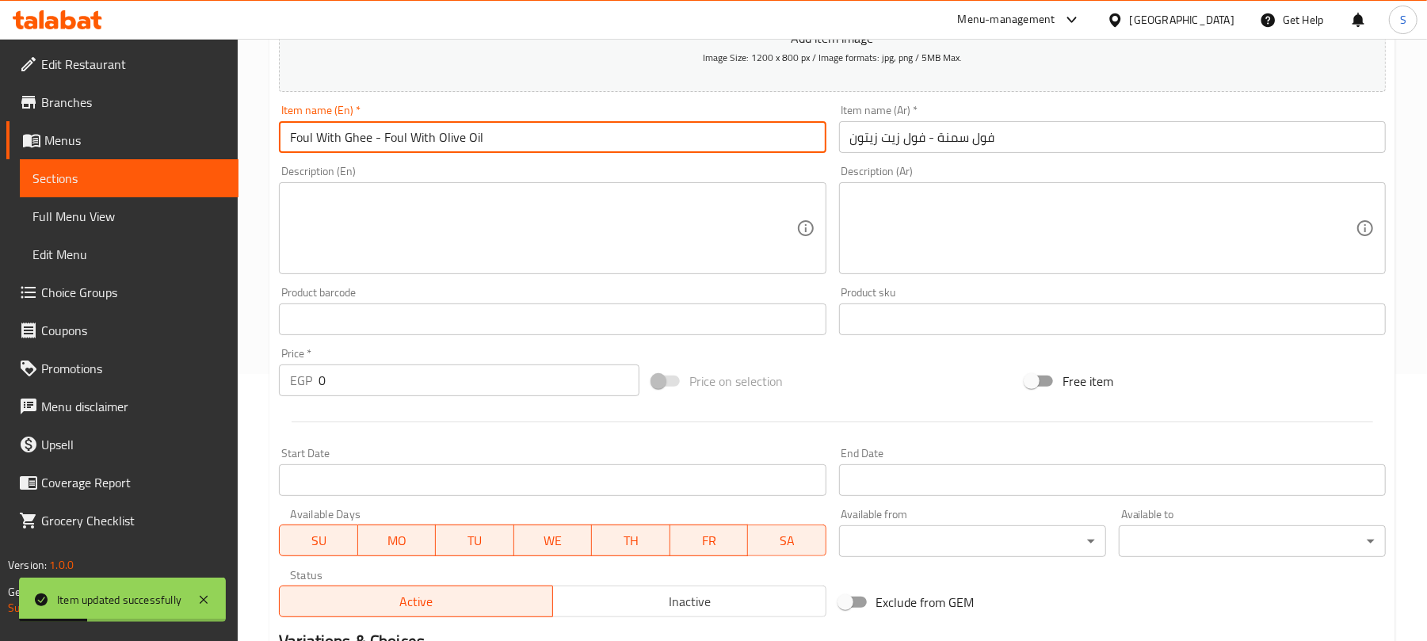
drag, startPoint x: 372, startPoint y: 140, endPoint x: 258, endPoint y: 134, distance: 113.5
click at [258, 134] on div "Home / Restaurants management / Menus / Sections / item / update ggg section Up…" at bounding box center [833, 364] width 1190 height 1185
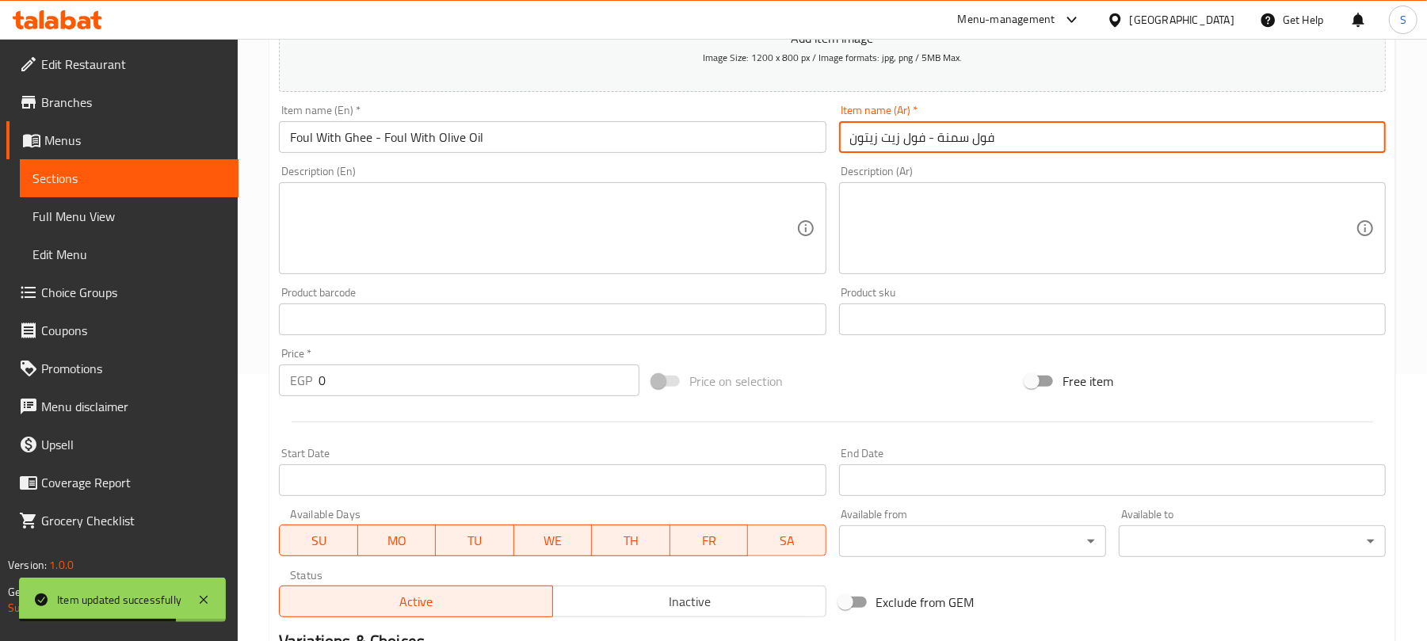
drag, startPoint x: 937, startPoint y: 137, endPoint x: 1015, endPoint y: 139, distance: 78.5
click at [1015, 139] on input "فول سمنة - فول زيت زيتون" at bounding box center [1112, 137] width 547 height 32
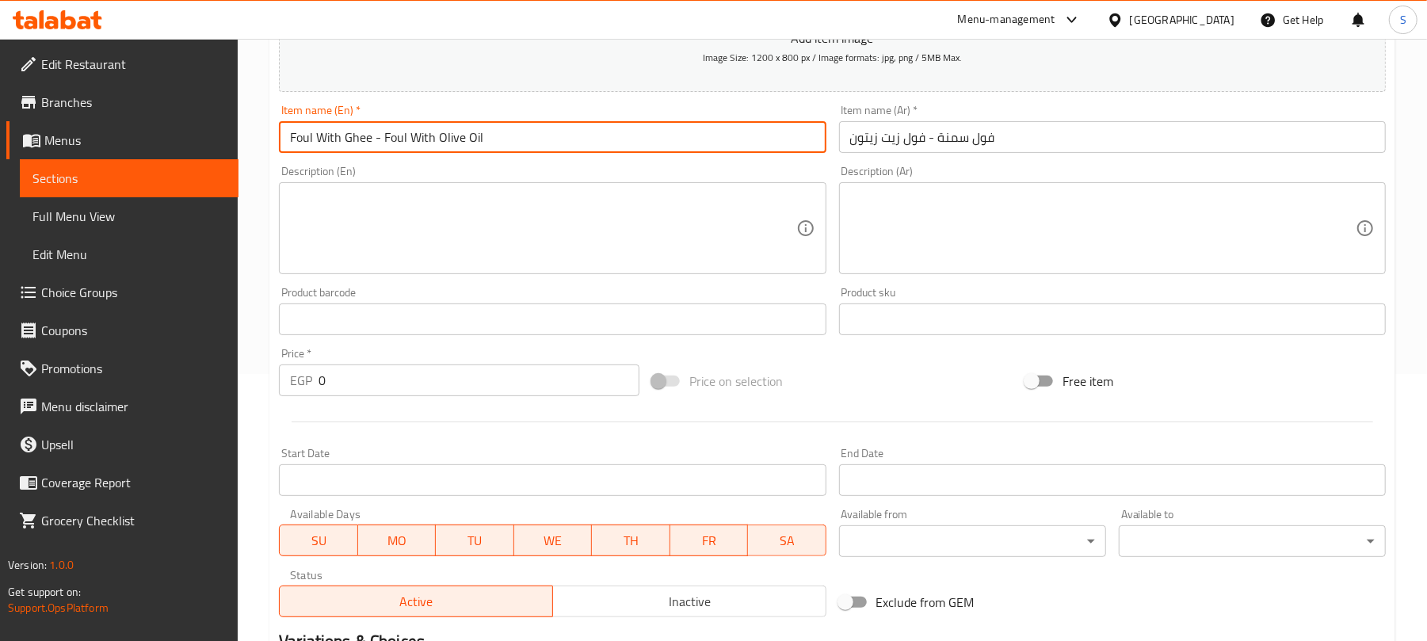
drag, startPoint x: 384, startPoint y: 137, endPoint x: 490, endPoint y: 133, distance: 106.3
click at [490, 133] on input "Foul With Ghee - Foul With Olive Oil" at bounding box center [552, 137] width 547 height 32
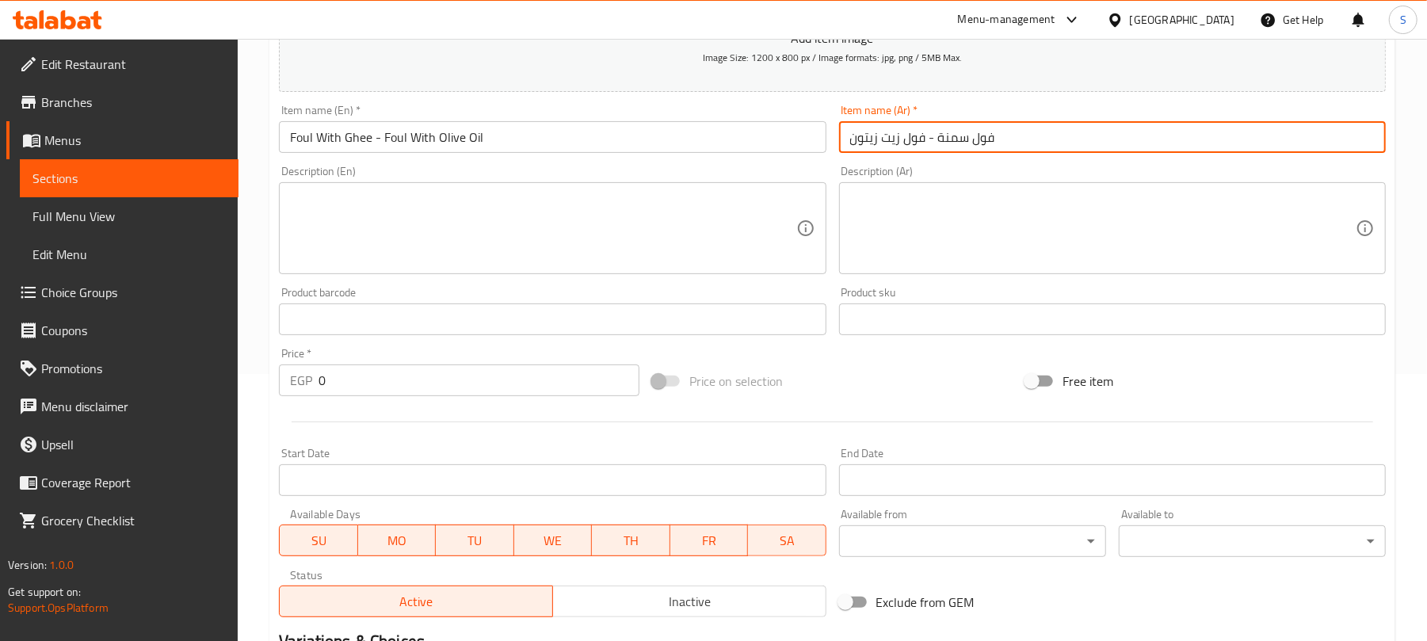
drag, startPoint x: 926, startPoint y: 137, endPoint x: 835, endPoint y: 139, distance: 91.2
click at [835, 139] on div "Item name (Ar)   * فول سمنة - فول زيت زيتون Item name (Ar) *" at bounding box center [1113, 128] width 560 height 61
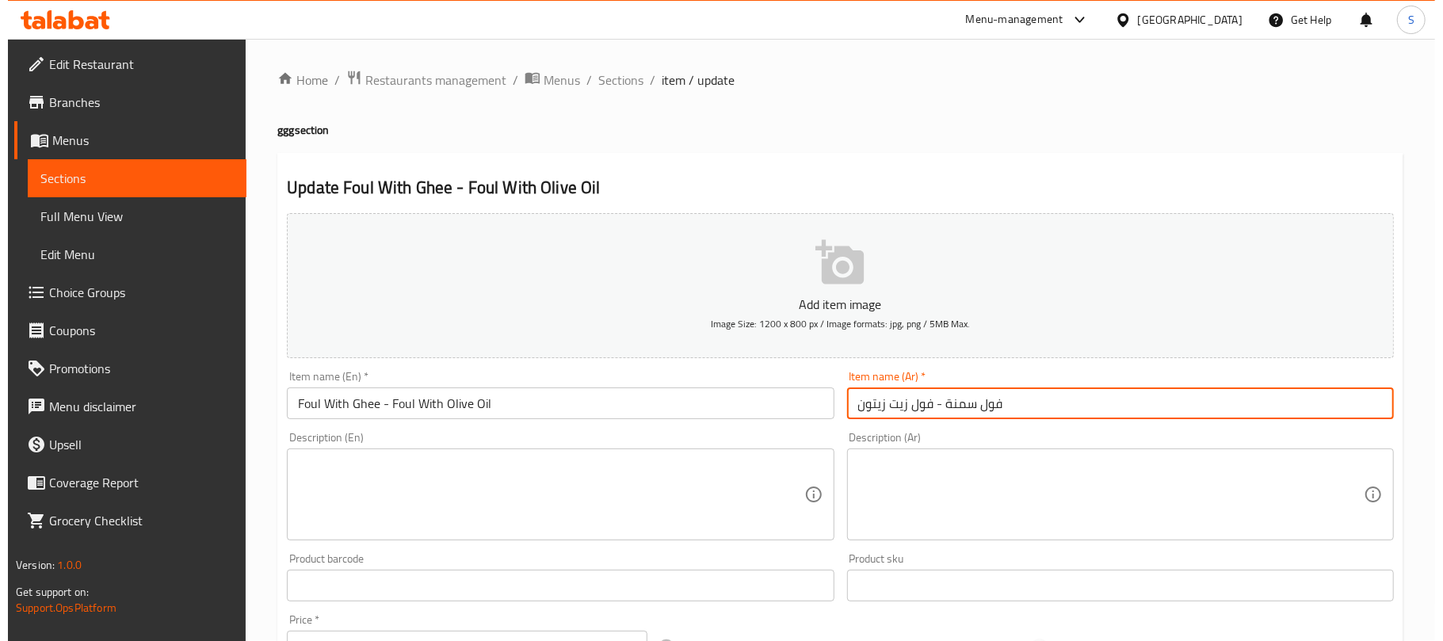
scroll to position [0, 0]
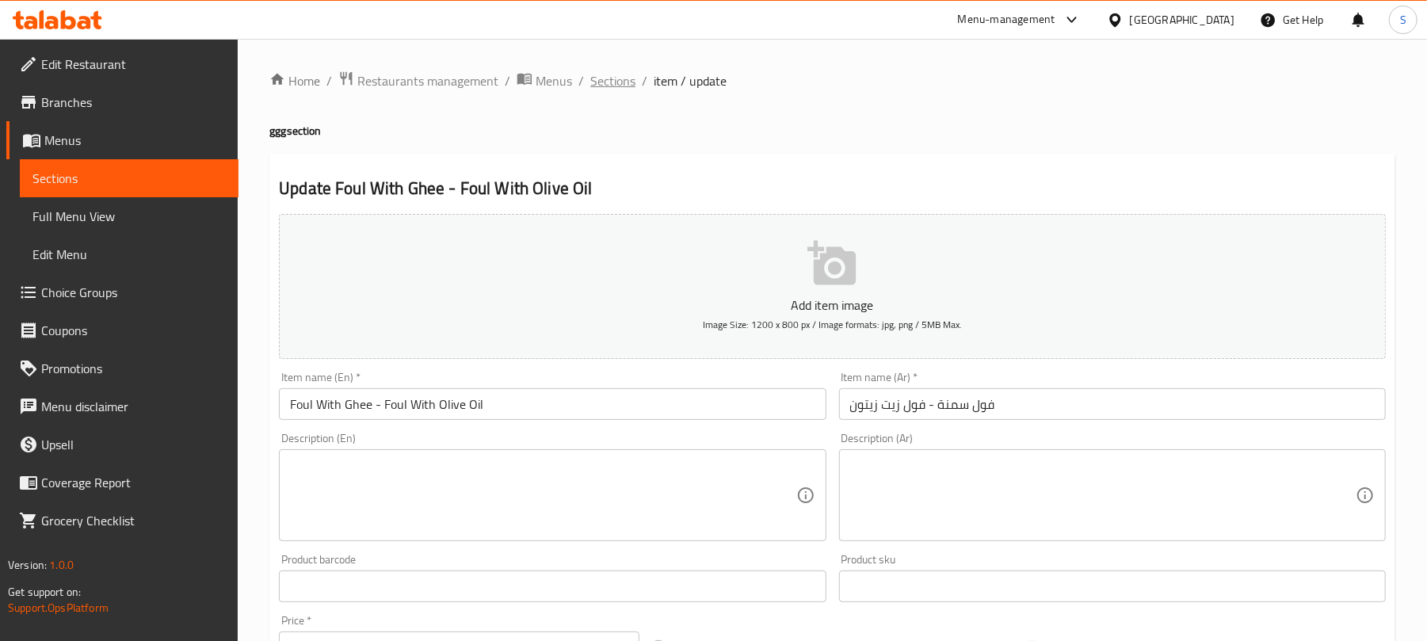
click at [603, 82] on span "Sections" at bounding box center [612, 80] width 45 height 19
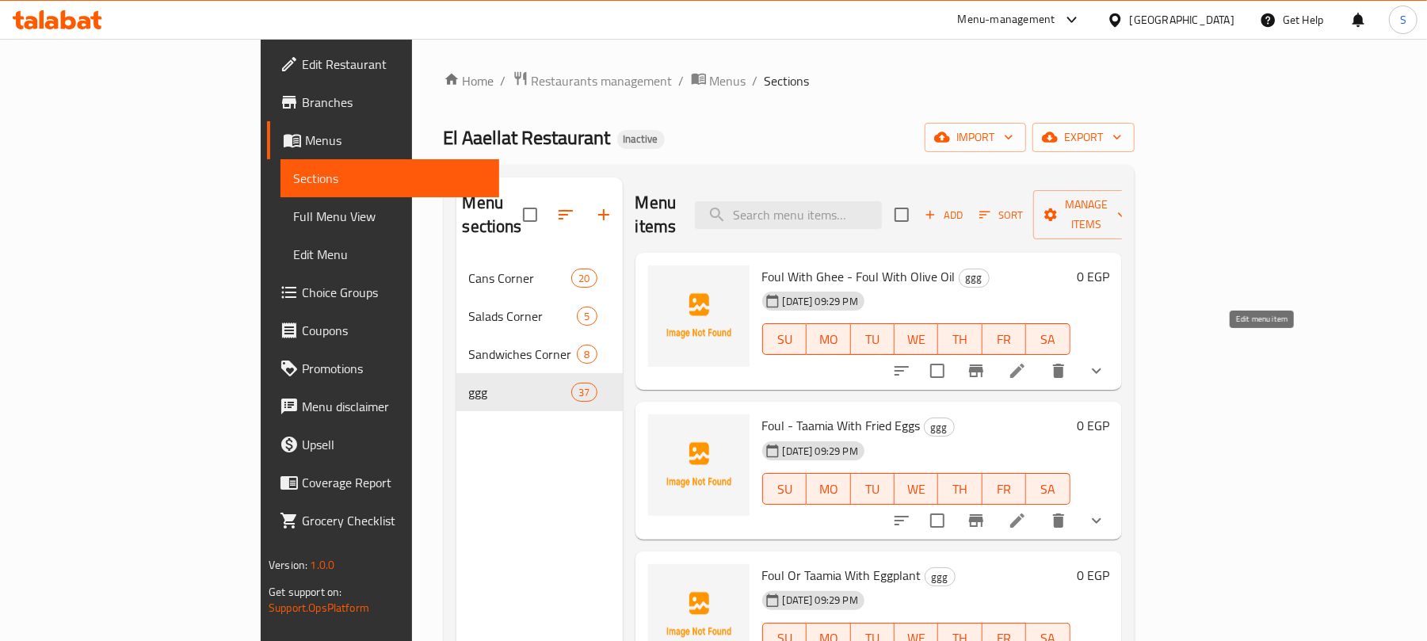
click at [1027, 361] on icon at bounding box center [1017, 370] width 19 height 19
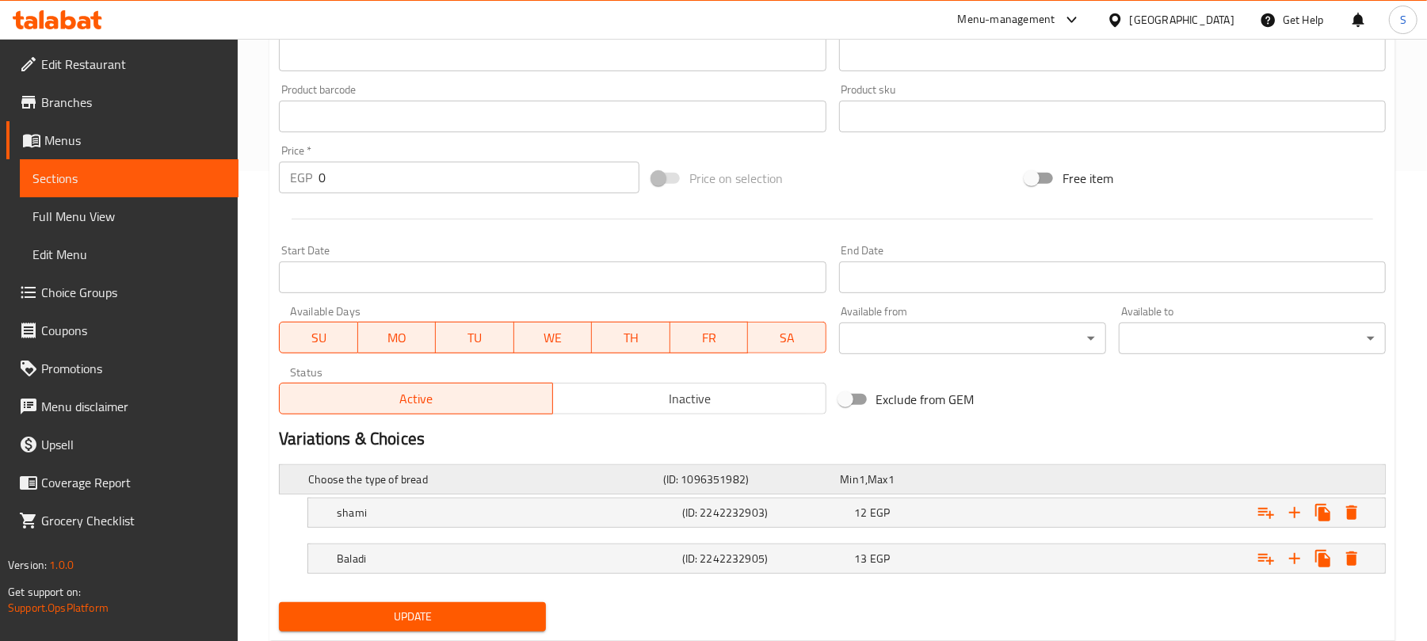
scroll to position [517, 0]
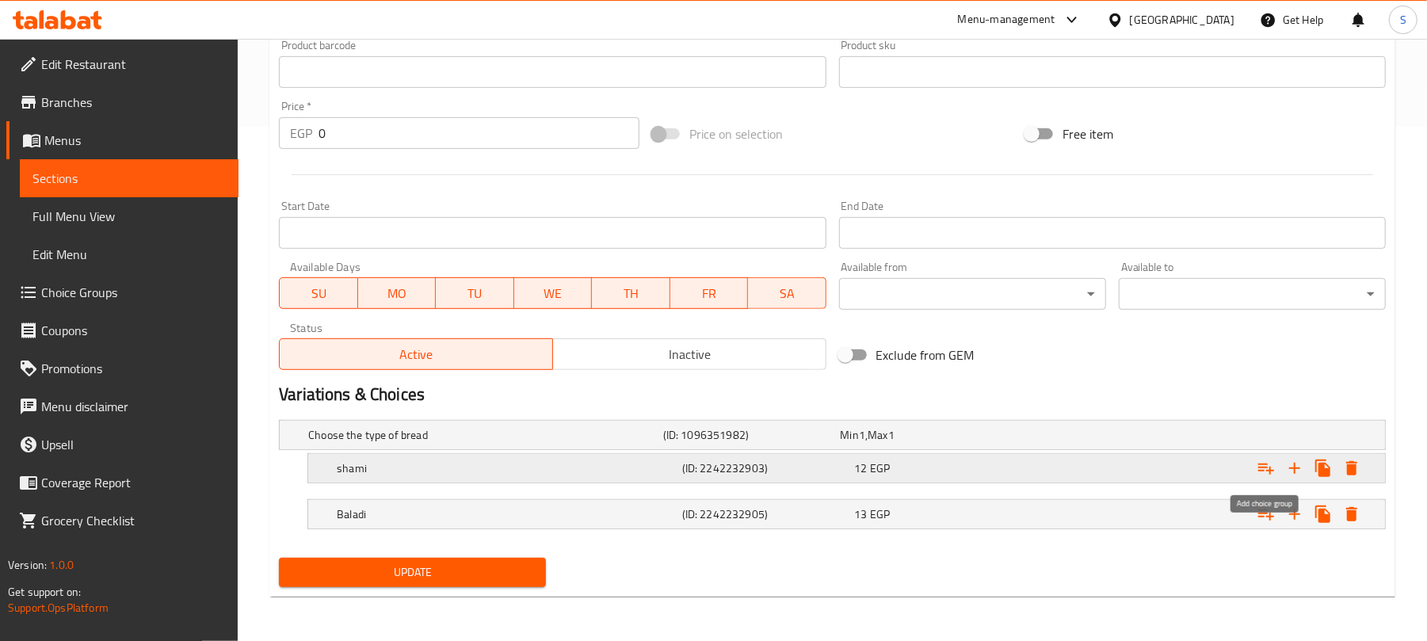
click at [1263, 471] on icon "Expand" at bounding box center [1266, 468] width 19 height 19
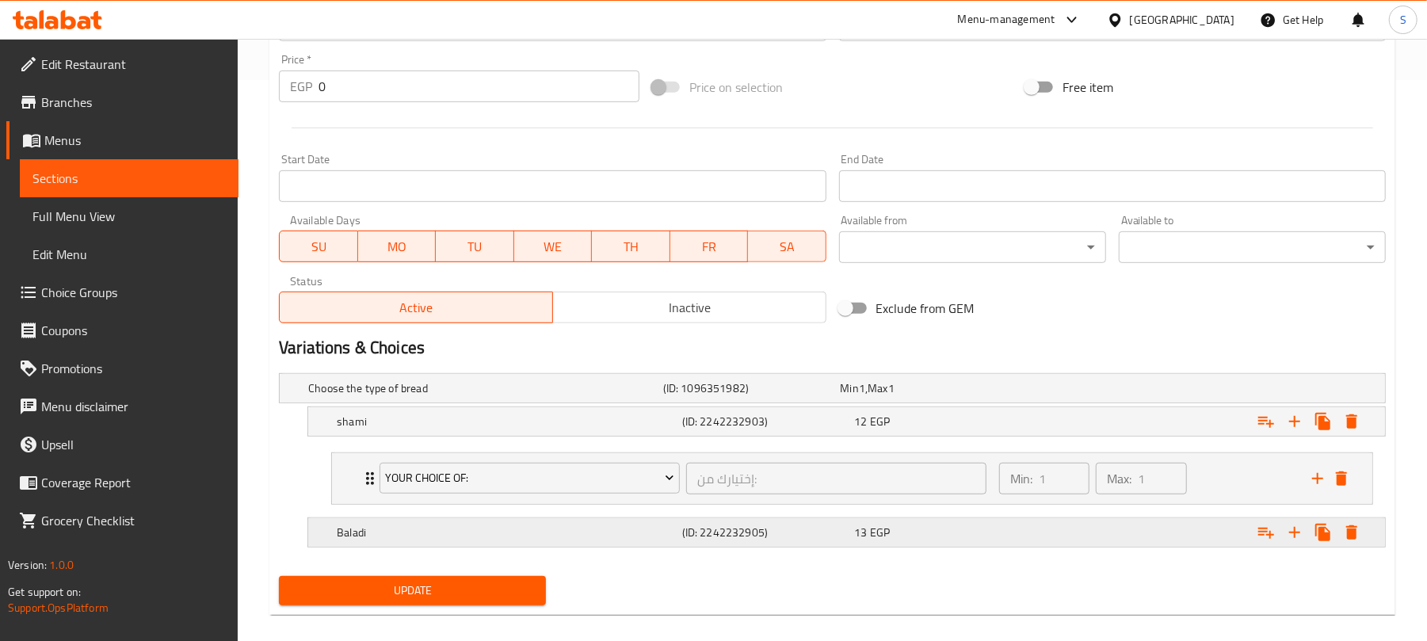
scroll to position [582, 0]
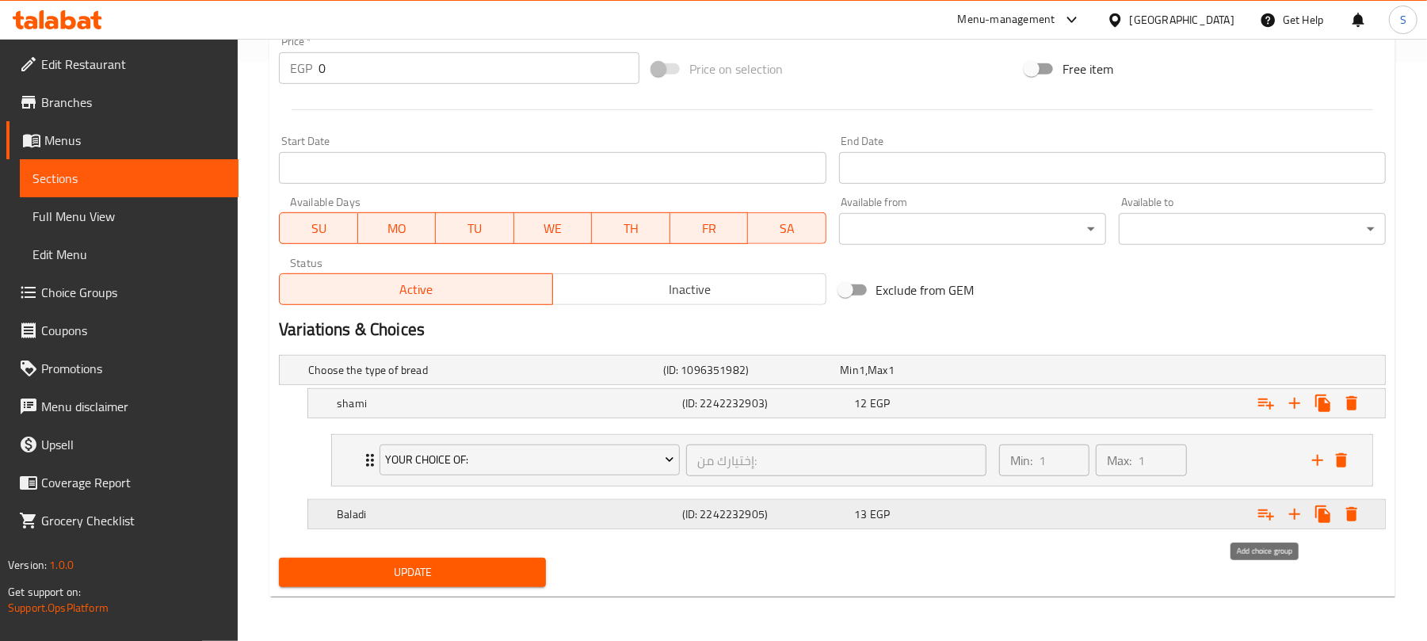
click at [1262, 514] on icon "Expand" at bounding box center [1266, 514] width 19 height 19
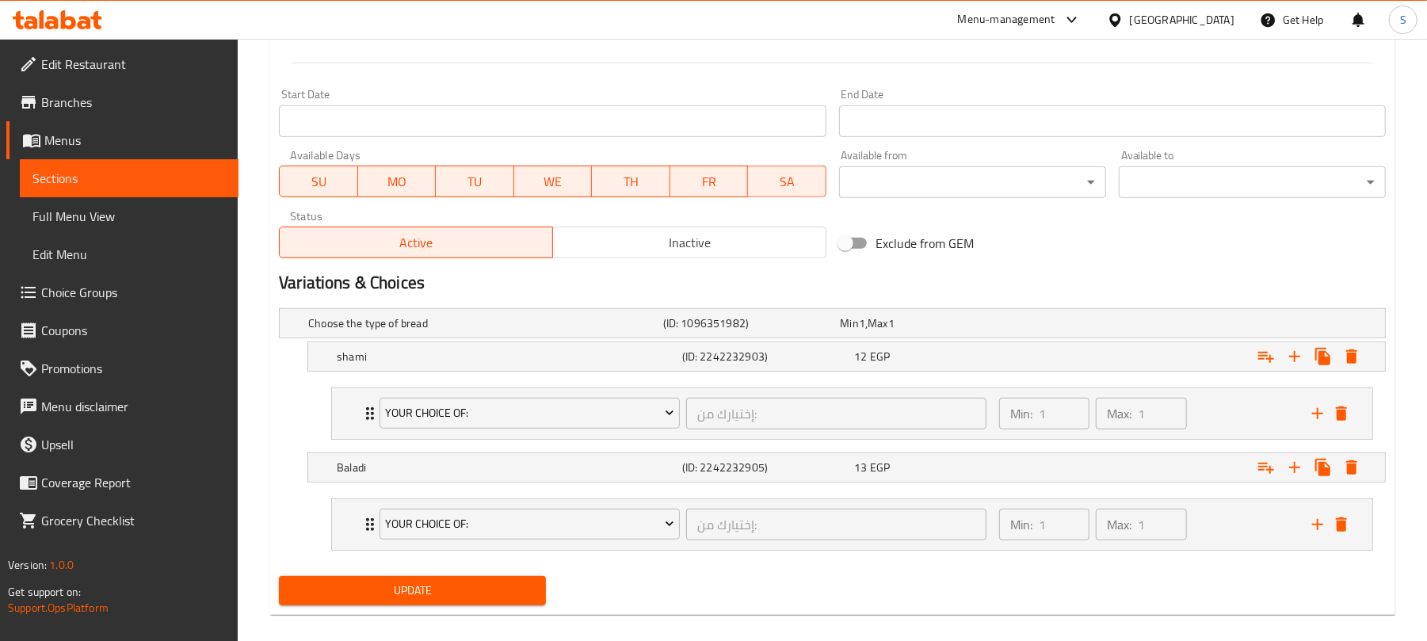
scroll to position [648, 0]
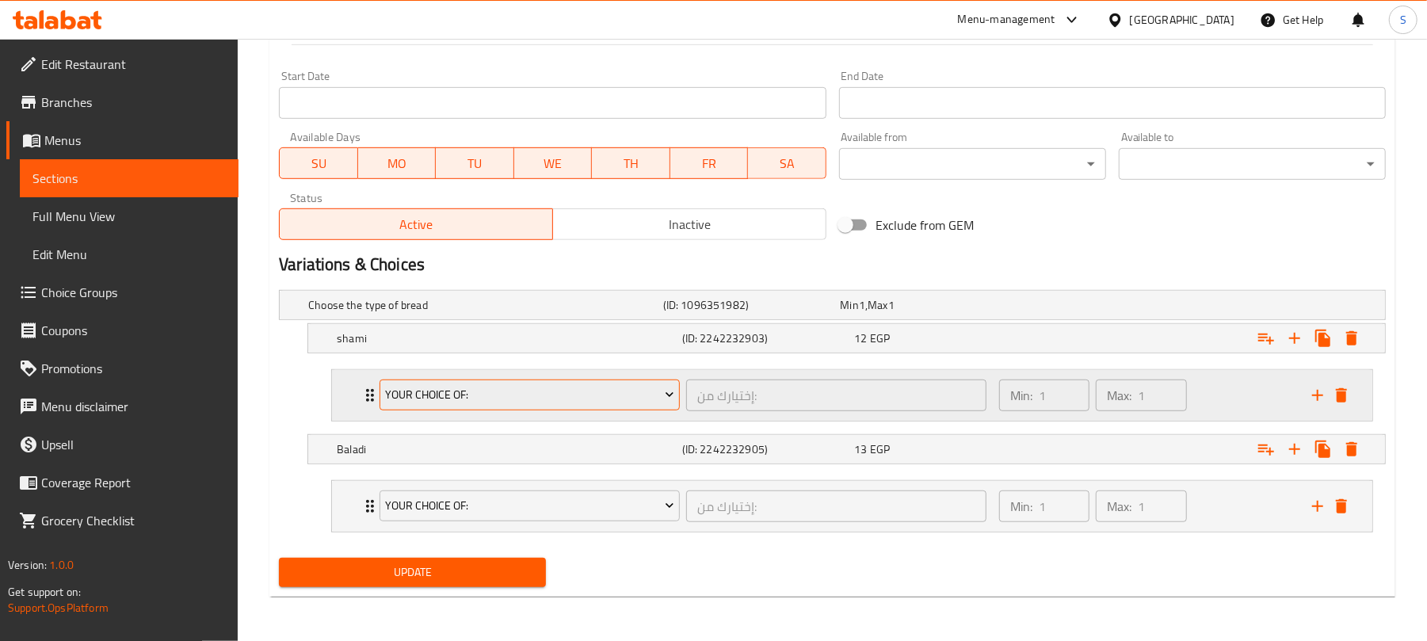
click at [602, 390] on span "Your Choice Of:" at bounding box center [530, 395] width 288 height 20
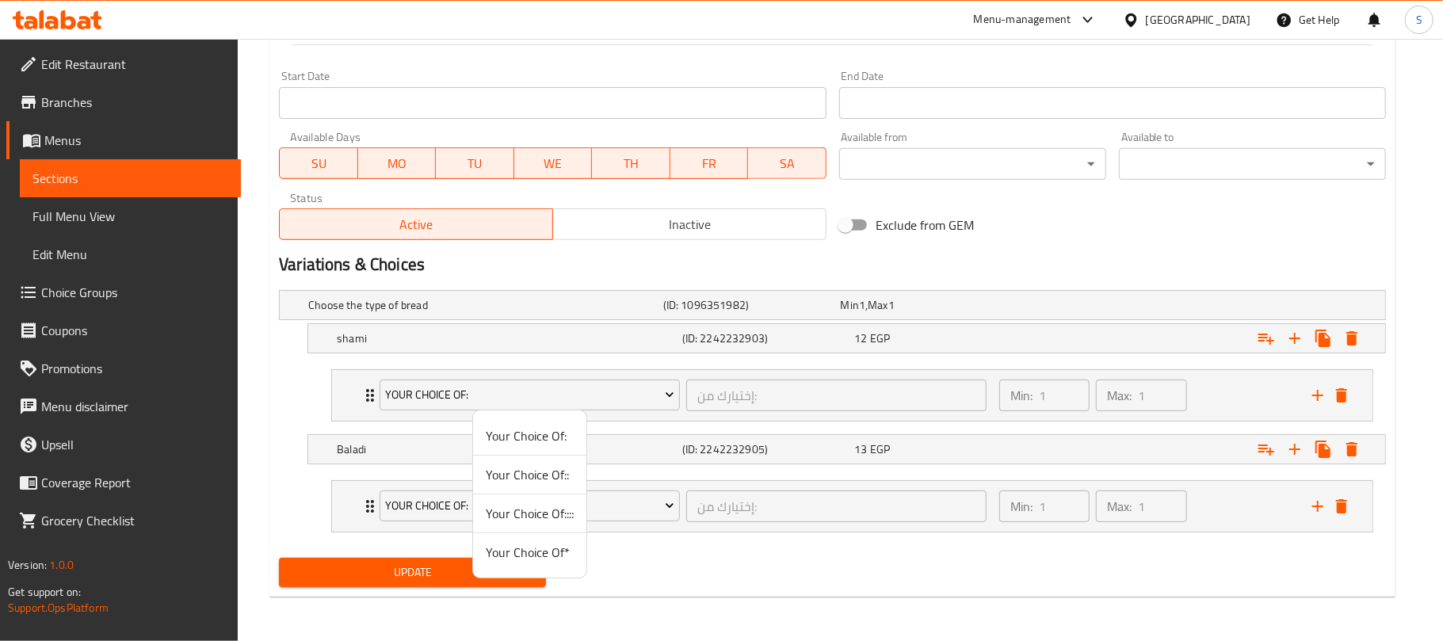
click at [560, 559] on span "Your Choice Of*" at bounding box center [530, 552] width 88 height 19
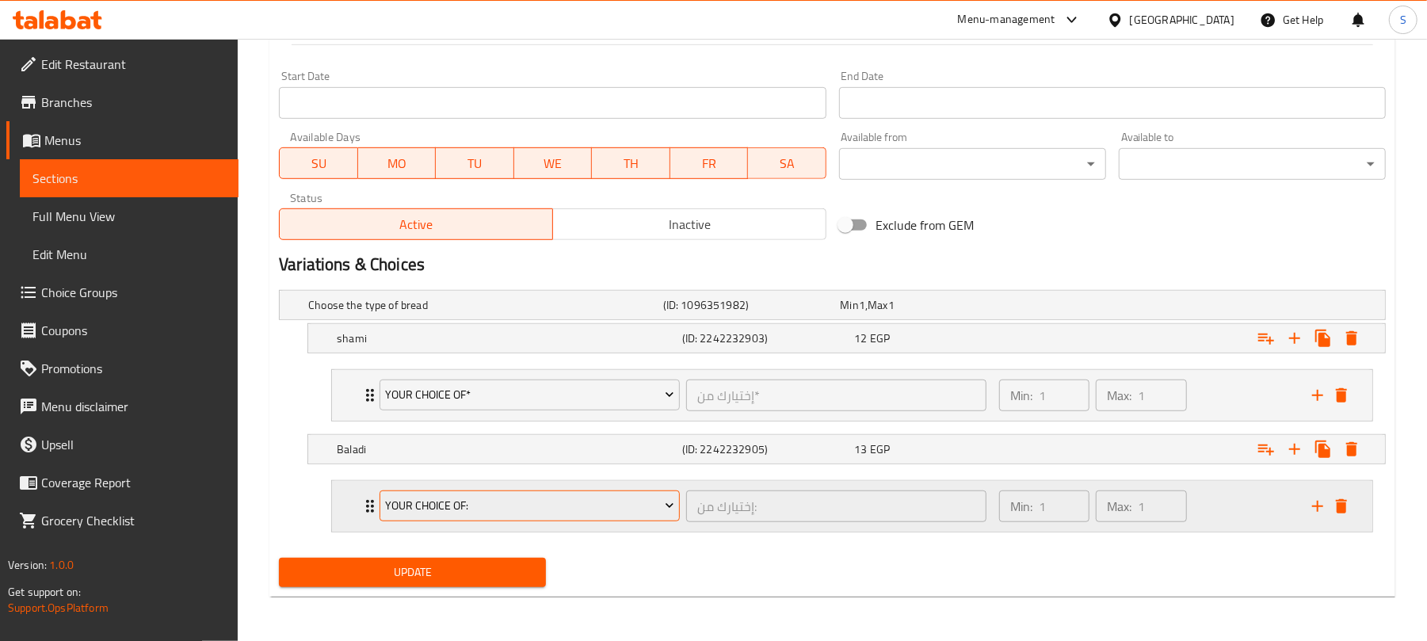
click at [561, 514] on span "Your Choice Of:" at bounding box center [530, 506] width 288 height 20
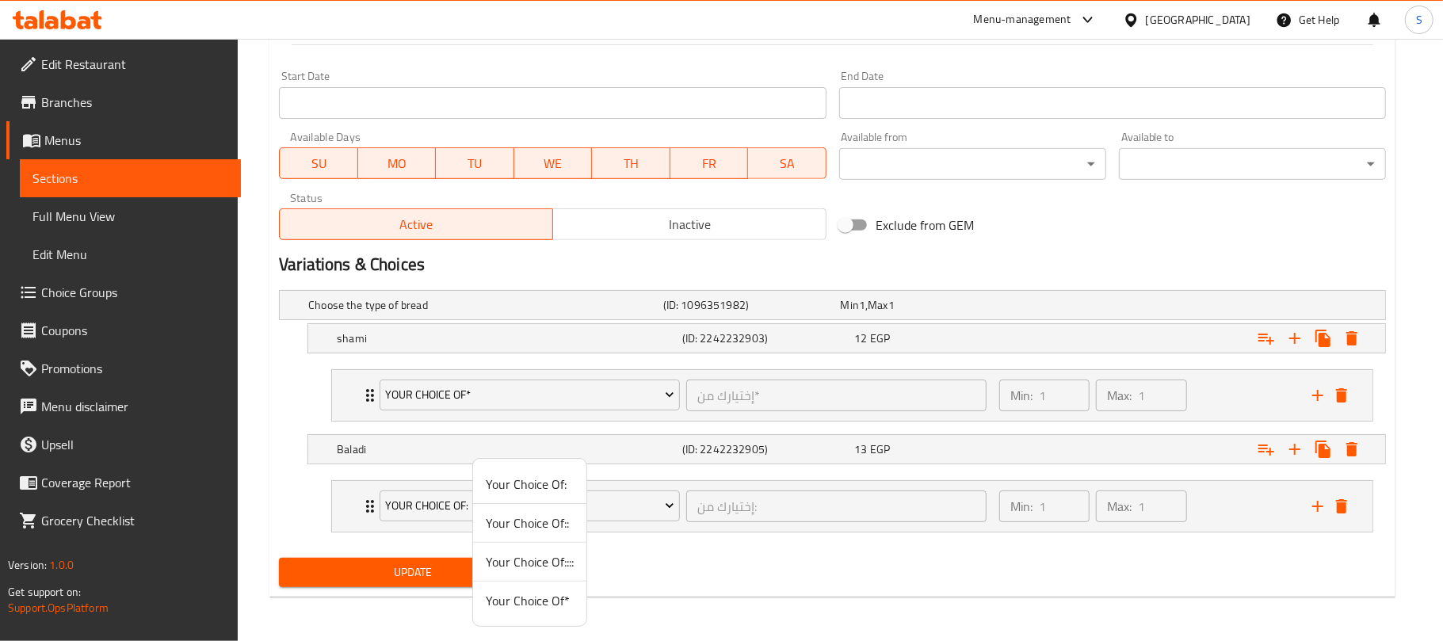
click at [545, 599] on span "Your Choice Of*" at bounding box center [530, 600] width 88 height 19
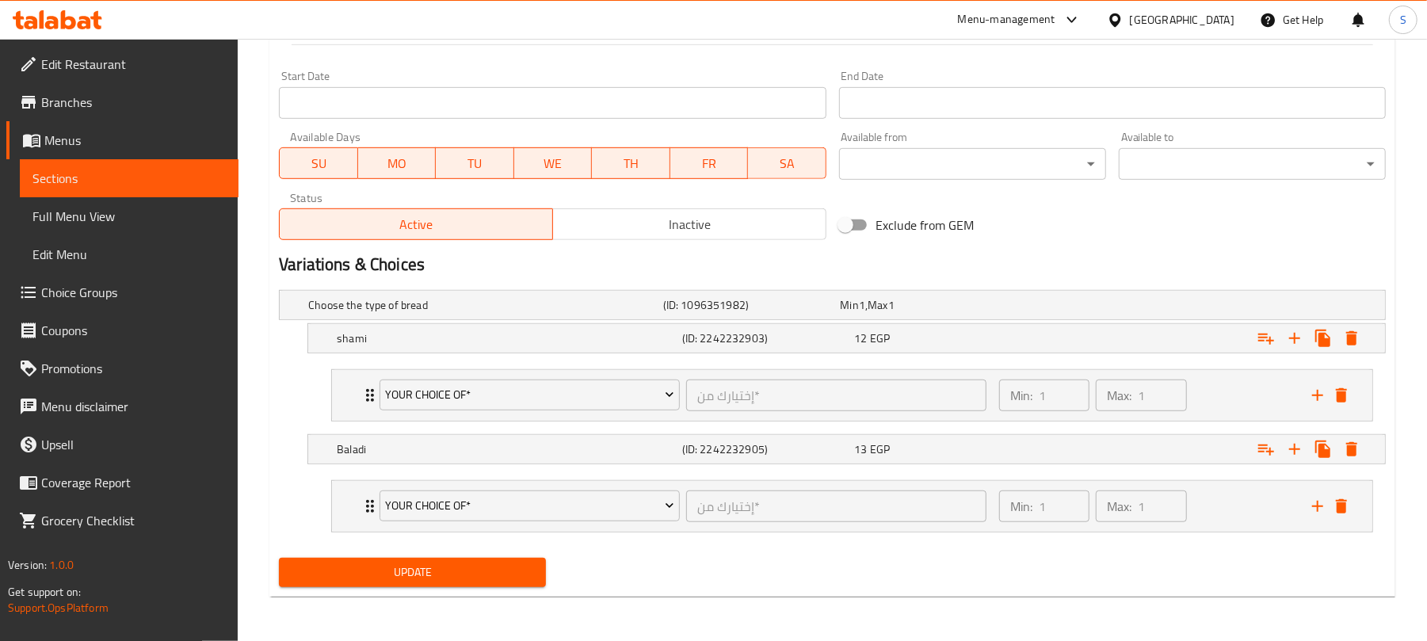
click at [501, 588] on div "Update" at bounding box center [413, 573] width 280 height 42
click at [498, 584] on button "Update" at bounding box center [412, 572] width 267 height 29
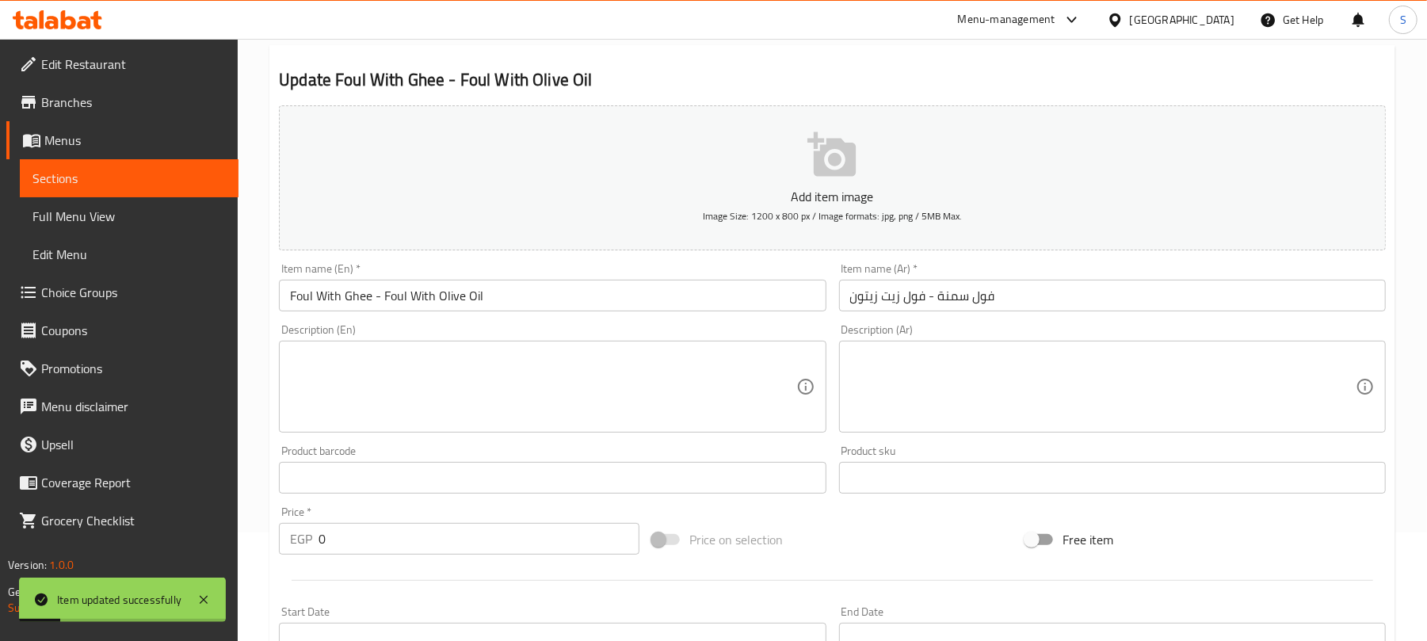
scroll to position [0, 0]
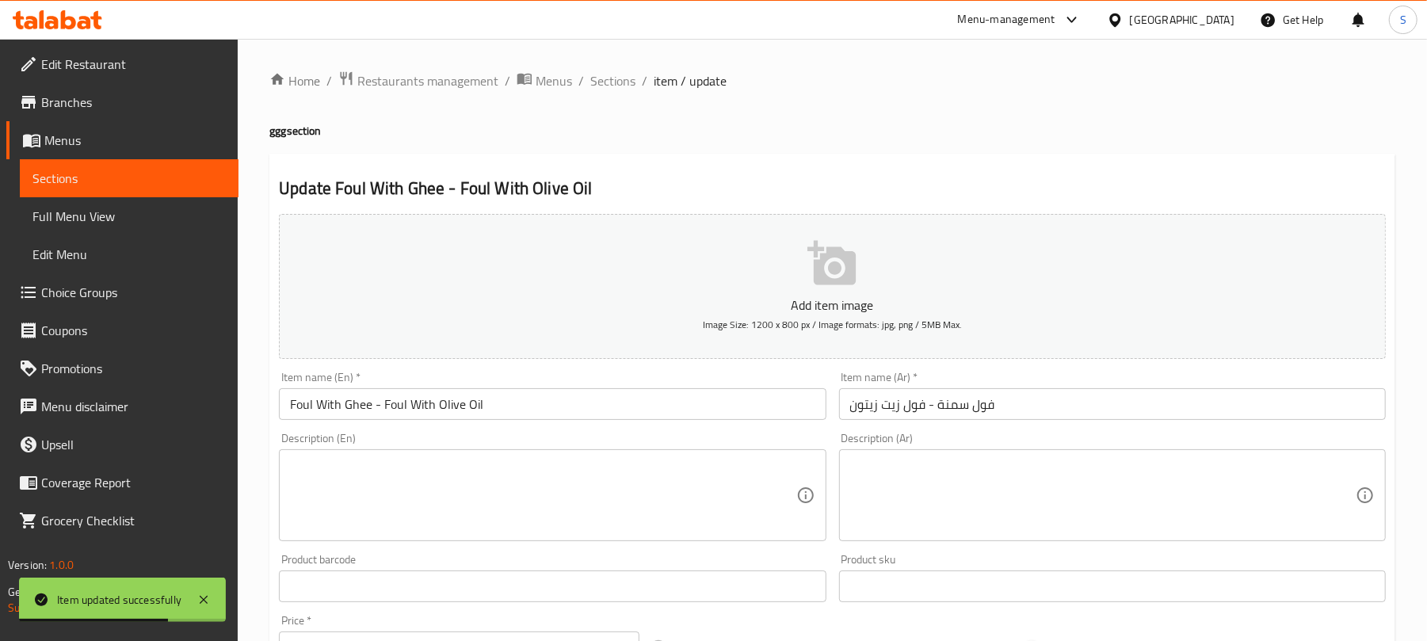
click at [613, 79] on span "Sections" at bounding box center [612, 80] width 45 height 19
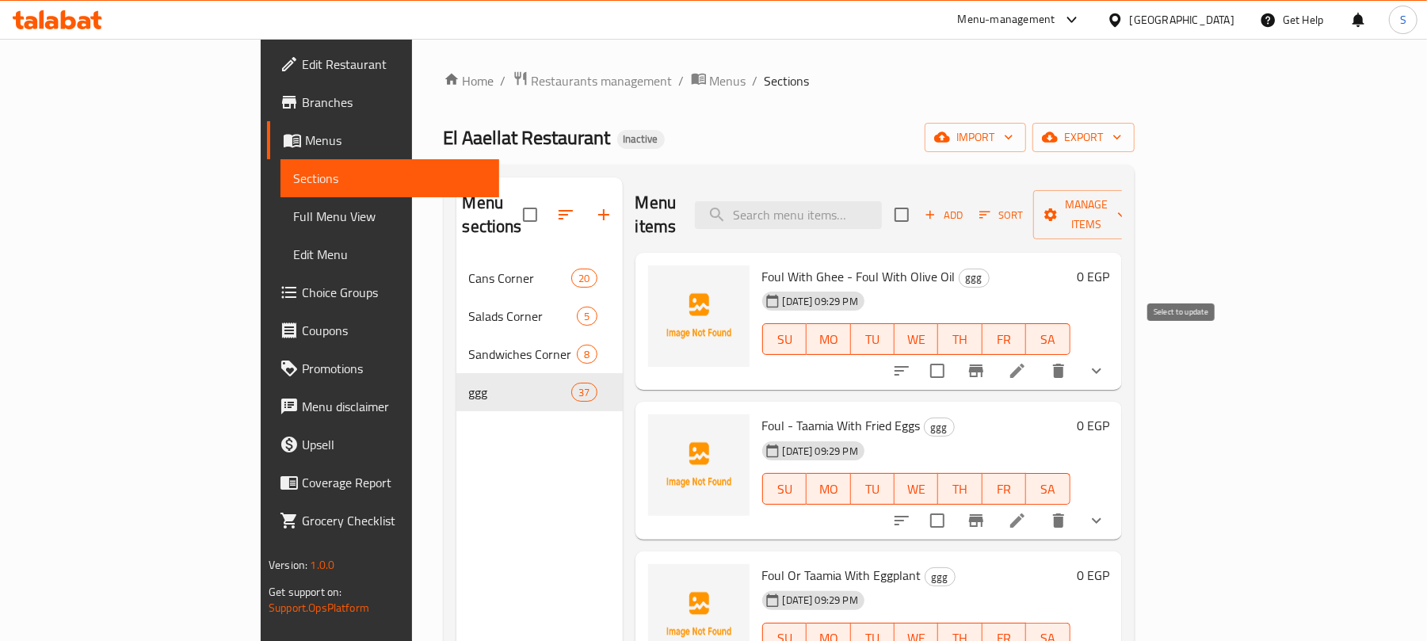
click at [954, 354] on input "checkbox" at bounding box center [937, 370] width 33 height 33
click at [1127, 208] on span "Manage items" at bounding box center [1086, 215] width 81 height 40
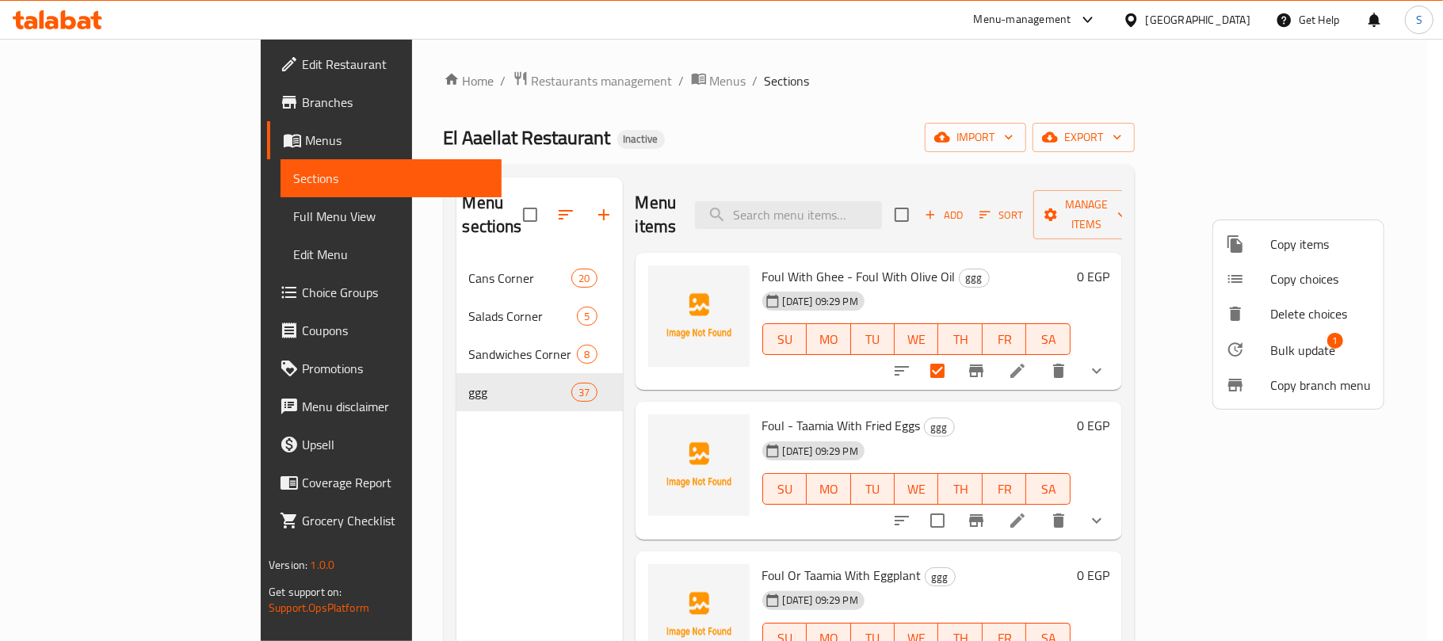
click at [1287, 355] on span "Bulk update" at bounding box center [1302, 350] width 65 height 19
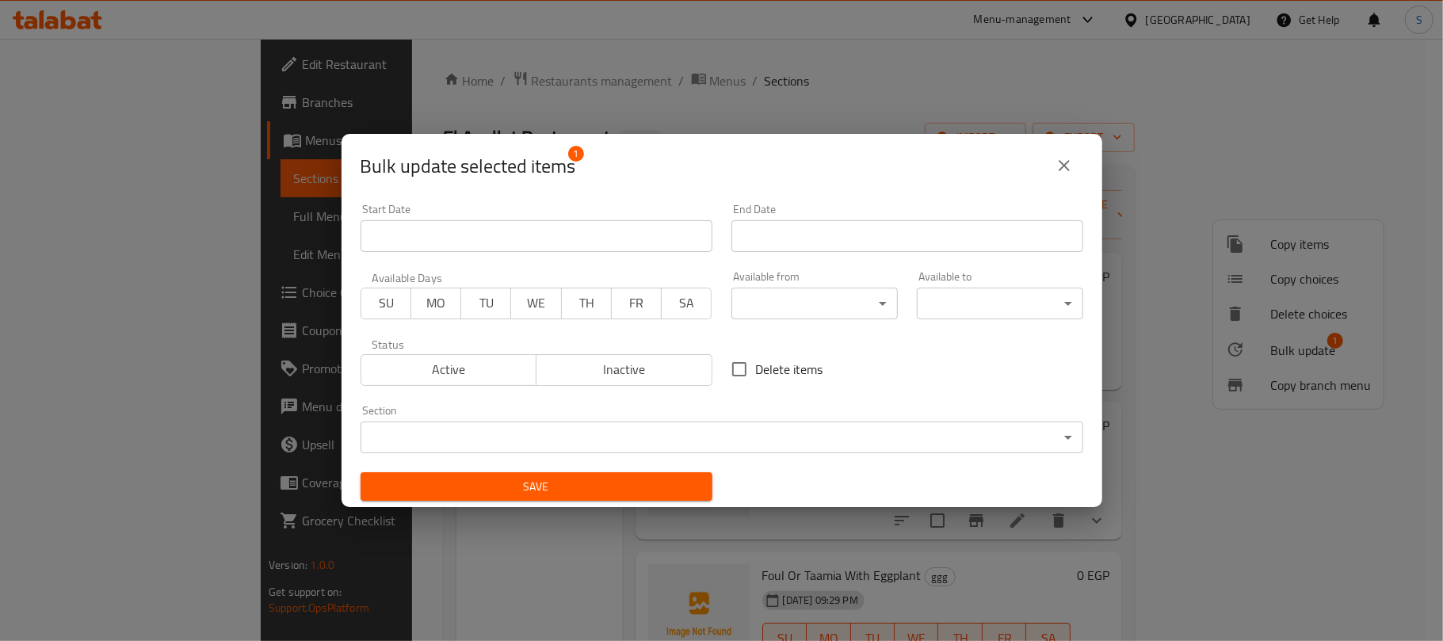
click at [635, 433] on body "​ Menu-management Egypt Get Help S Edit Restaurant Branches Menus Sections Full…" at bounding box center [721, 340] width 1443 height 602
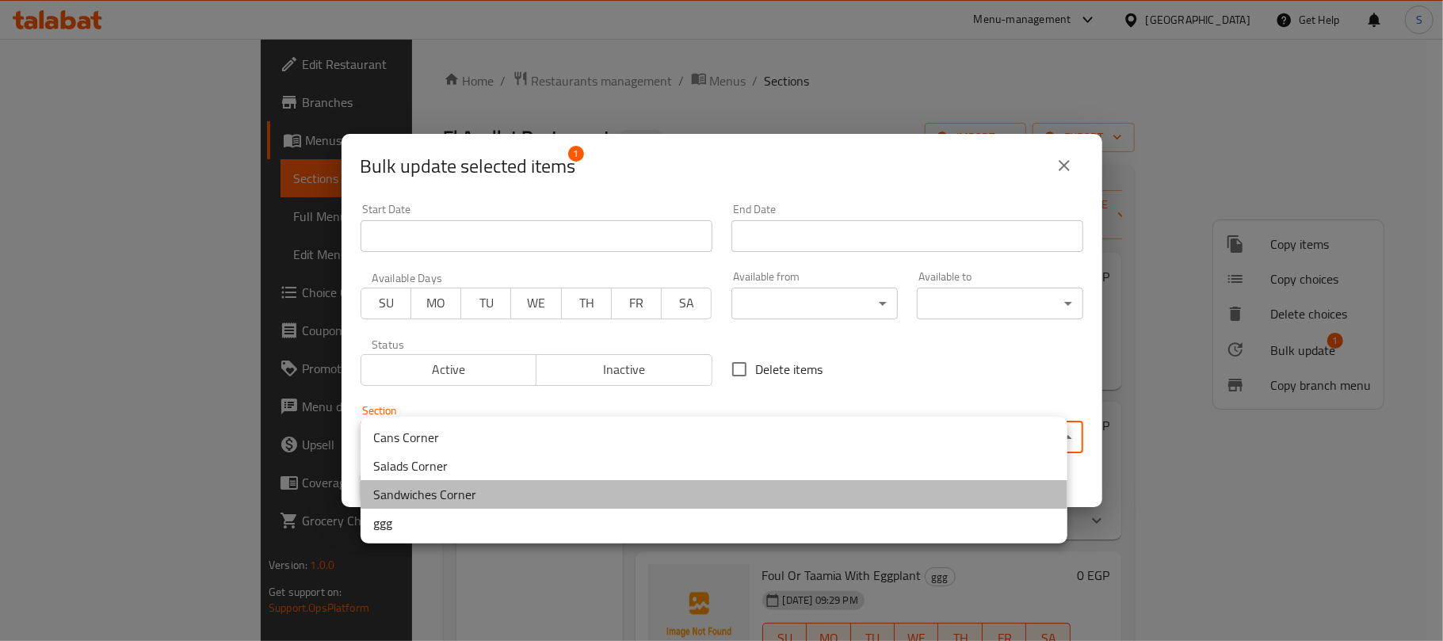
click at [448, 493] on li "Sandwiches Corner" at bounding box center [714, 494] width 707 height 29
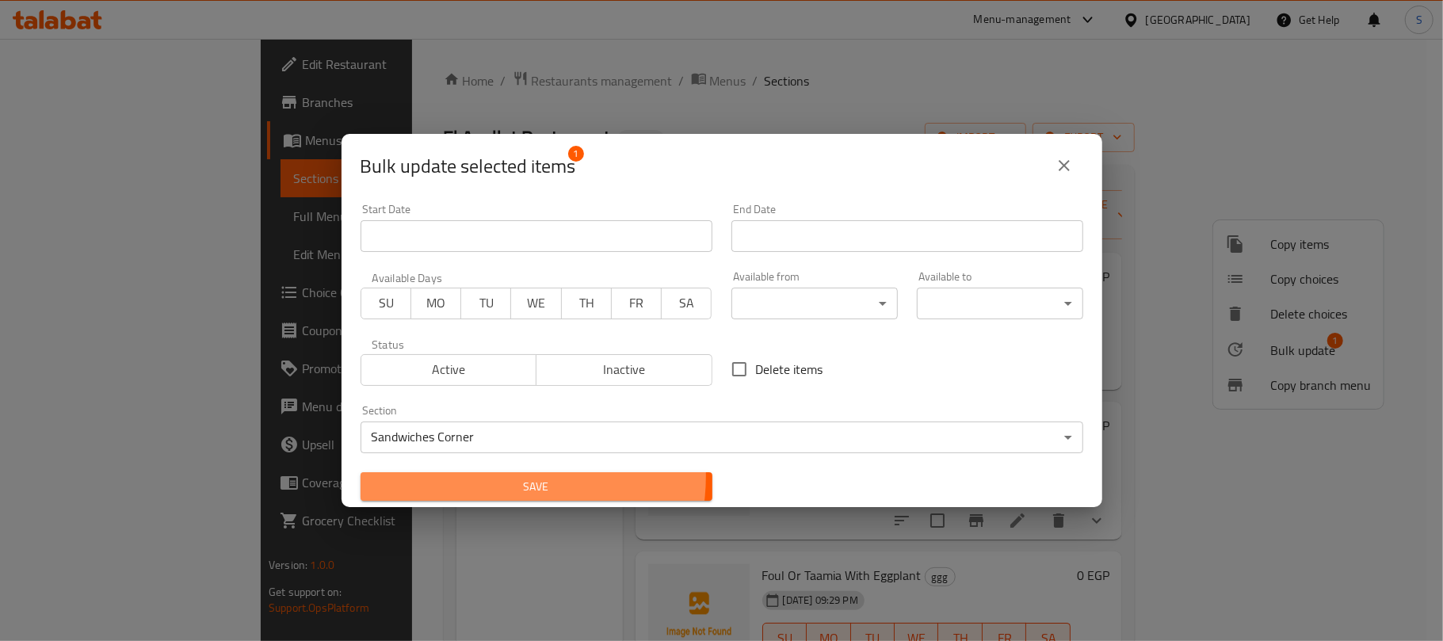
click at [487, 477] on span "Save" at bounding box center [536, 487] width 327 height 20
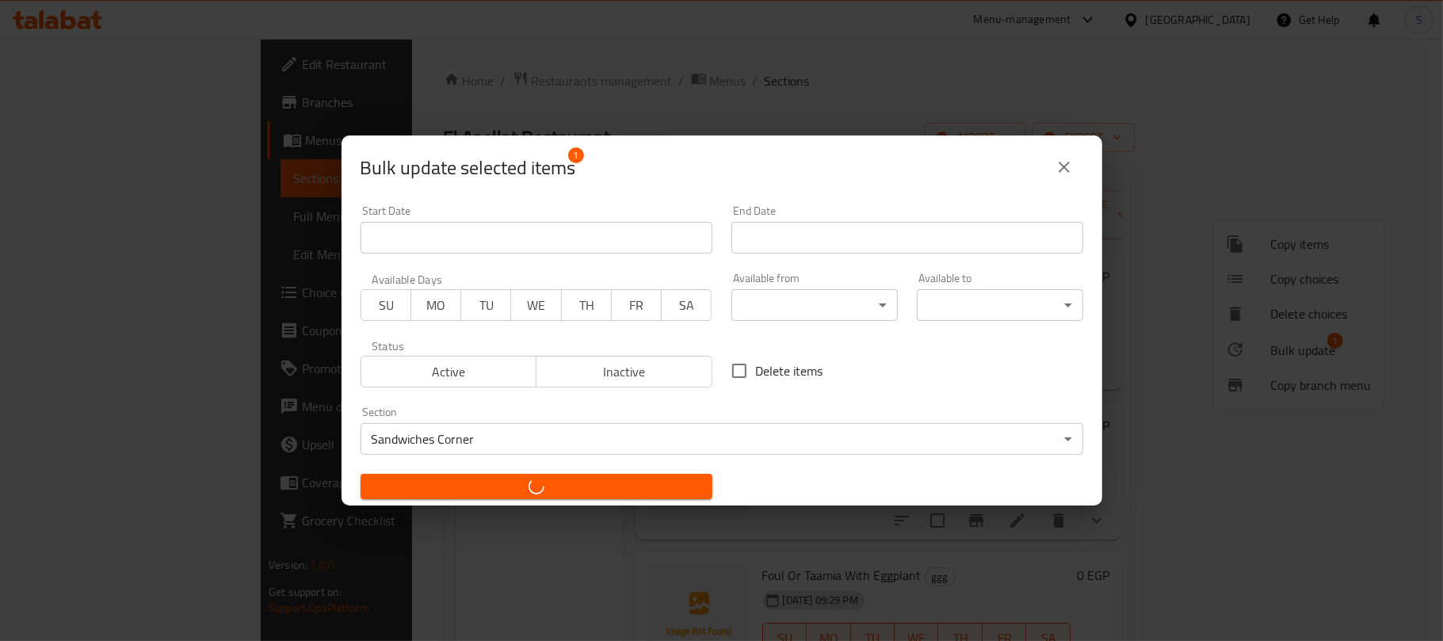
checkbox input "false"
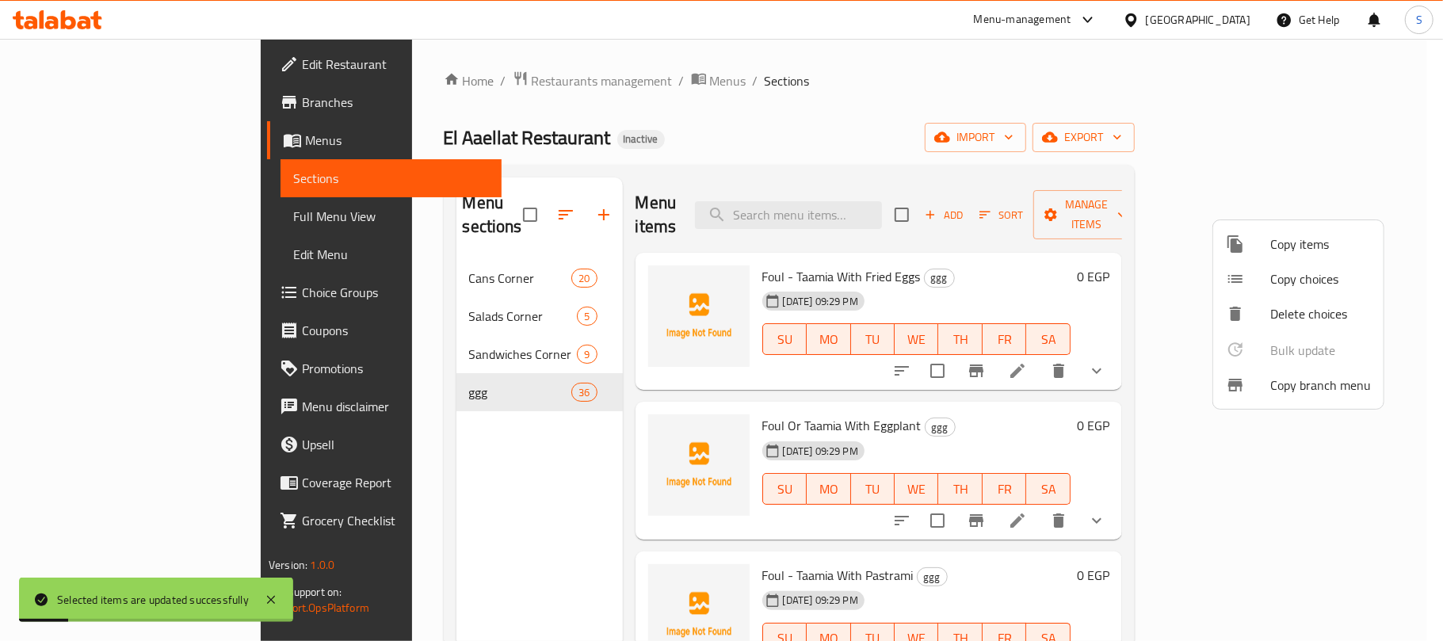
click at [488, 476] on div at bounding box center [721, 320] width 1443 height 641
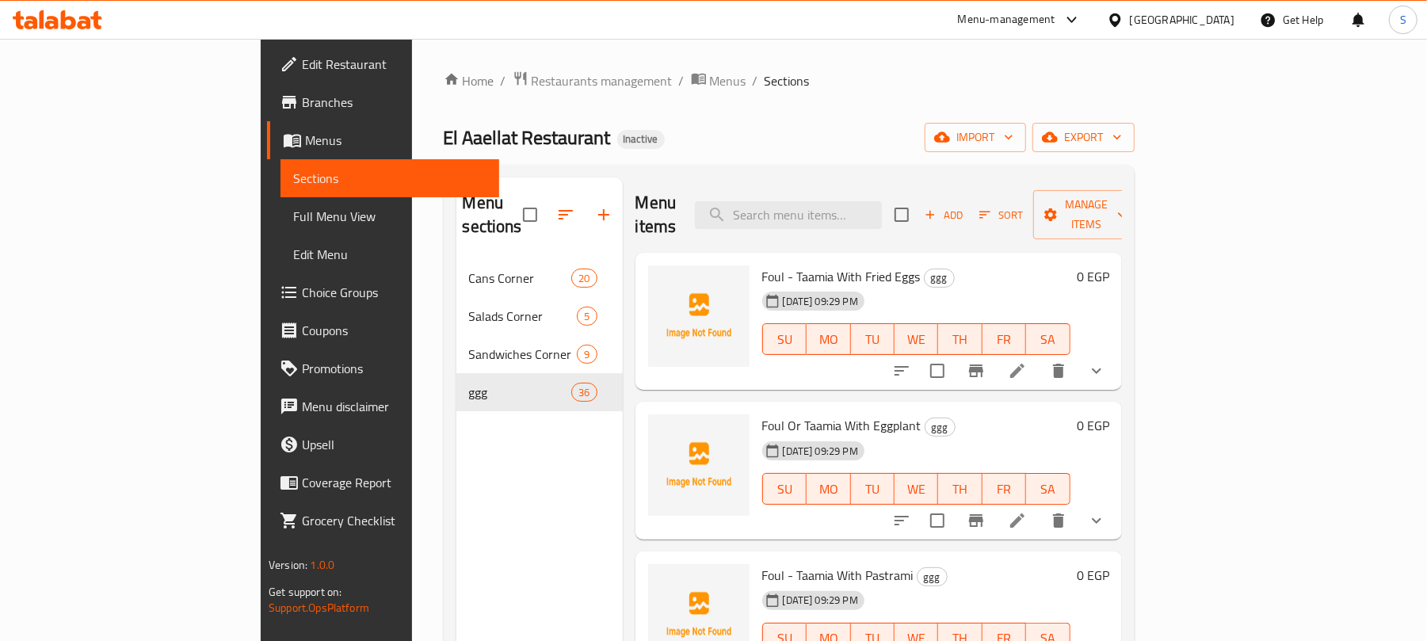
click at [1040, 357] on li at bounding box center [1017, 371] width 44 height 29
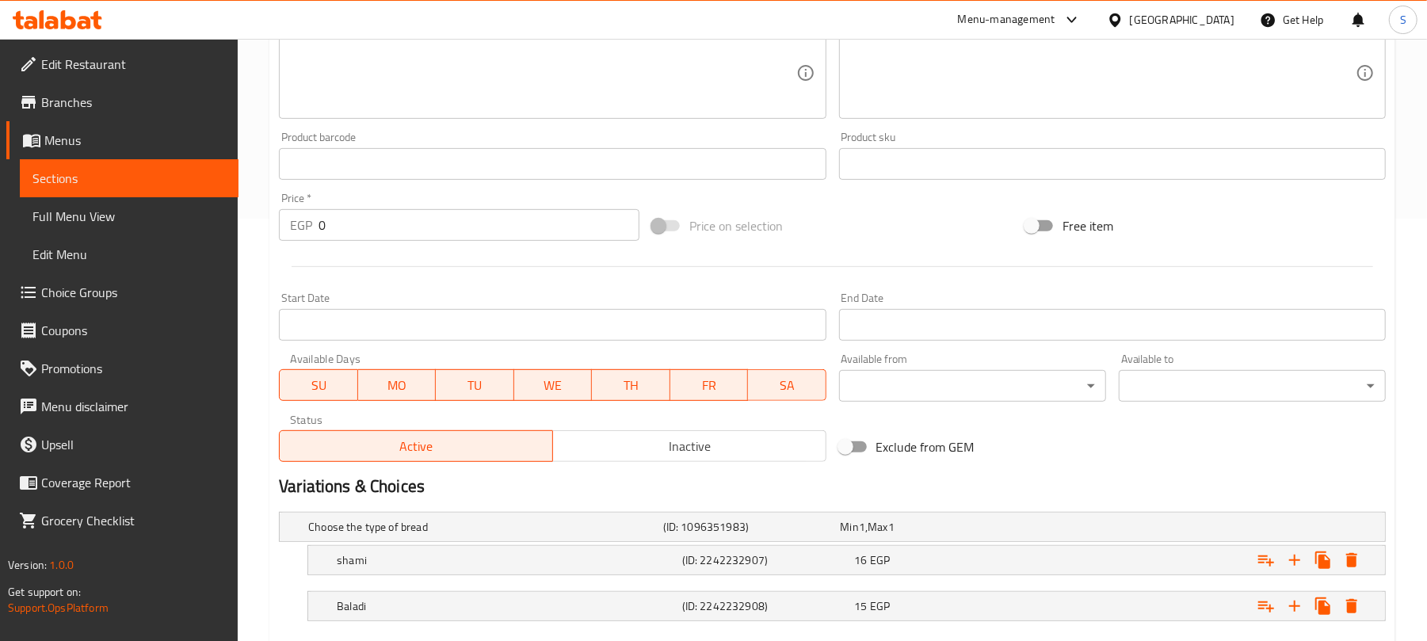
scroll to position [517, 0]
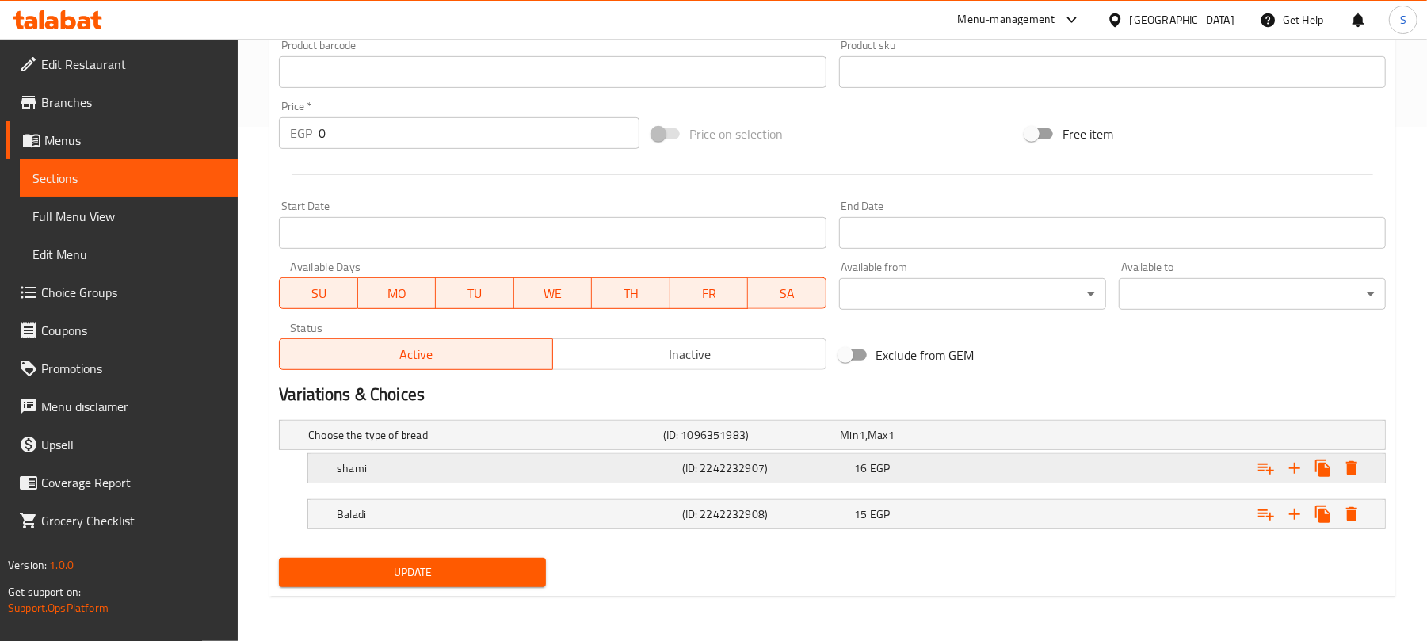
click at [1012, 443] on div "16 EGP" at bounding box center [926, 435] width 171 height 16
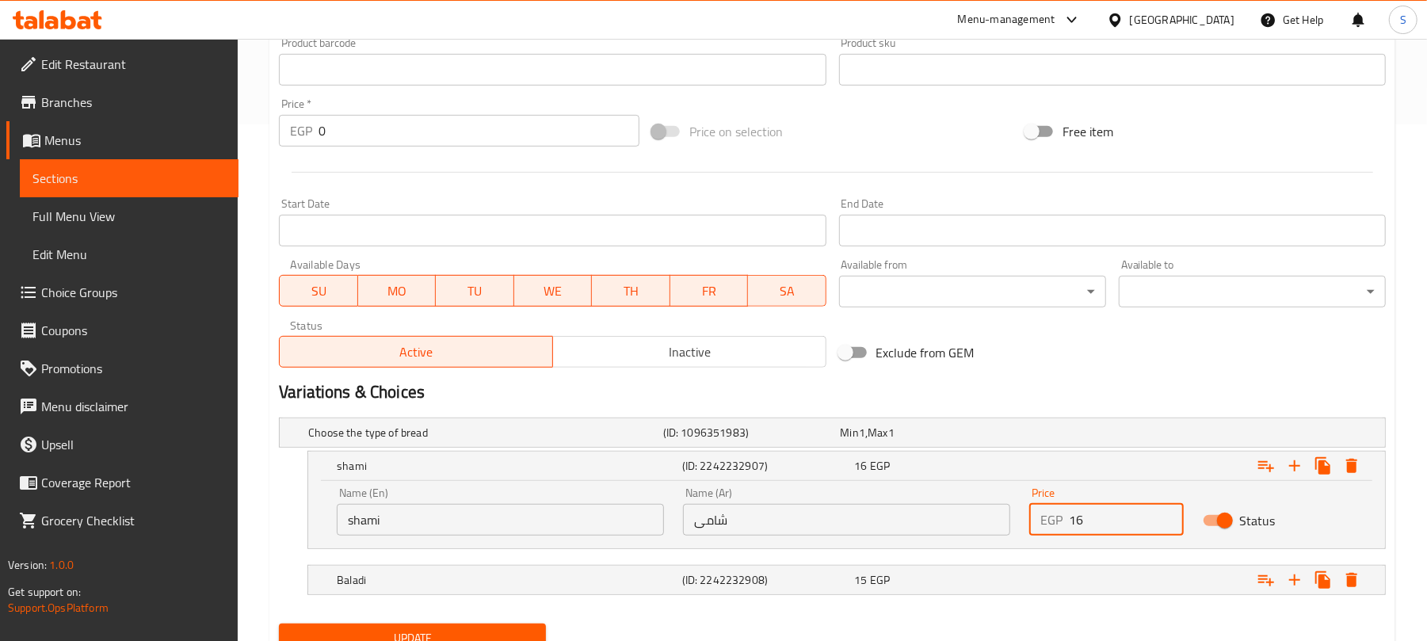
click at [1085, 521] on input "16" at bounding box center [1126, 520] width 114 height 32
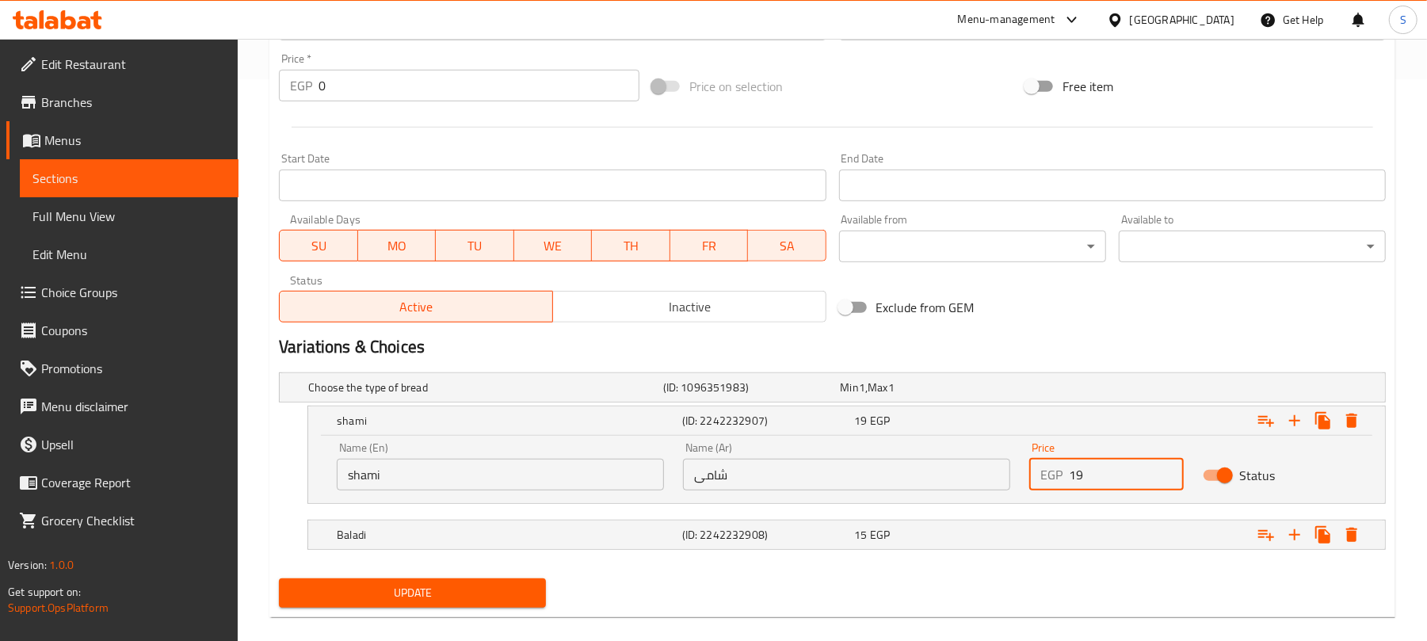
scroll to position [584, 0]
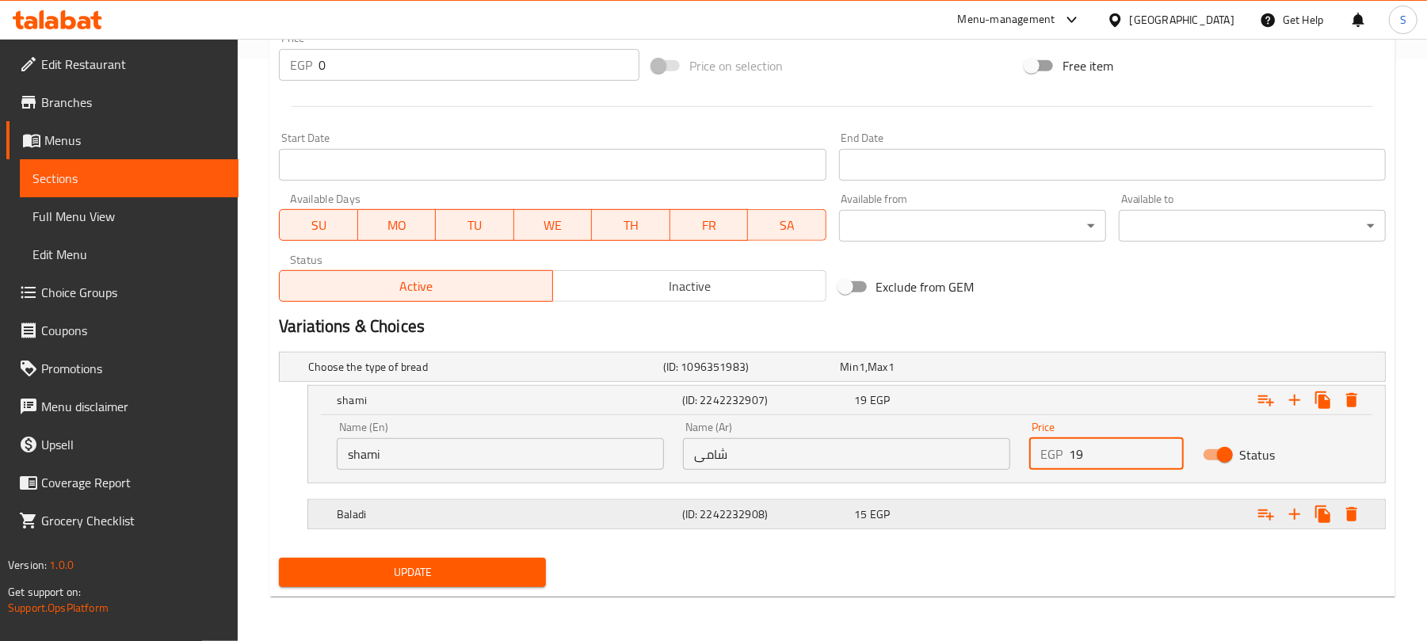
type input "19"
click at [1012, 375] on div "15 EGP" at bounding box center [926, 367] width 171 height 16
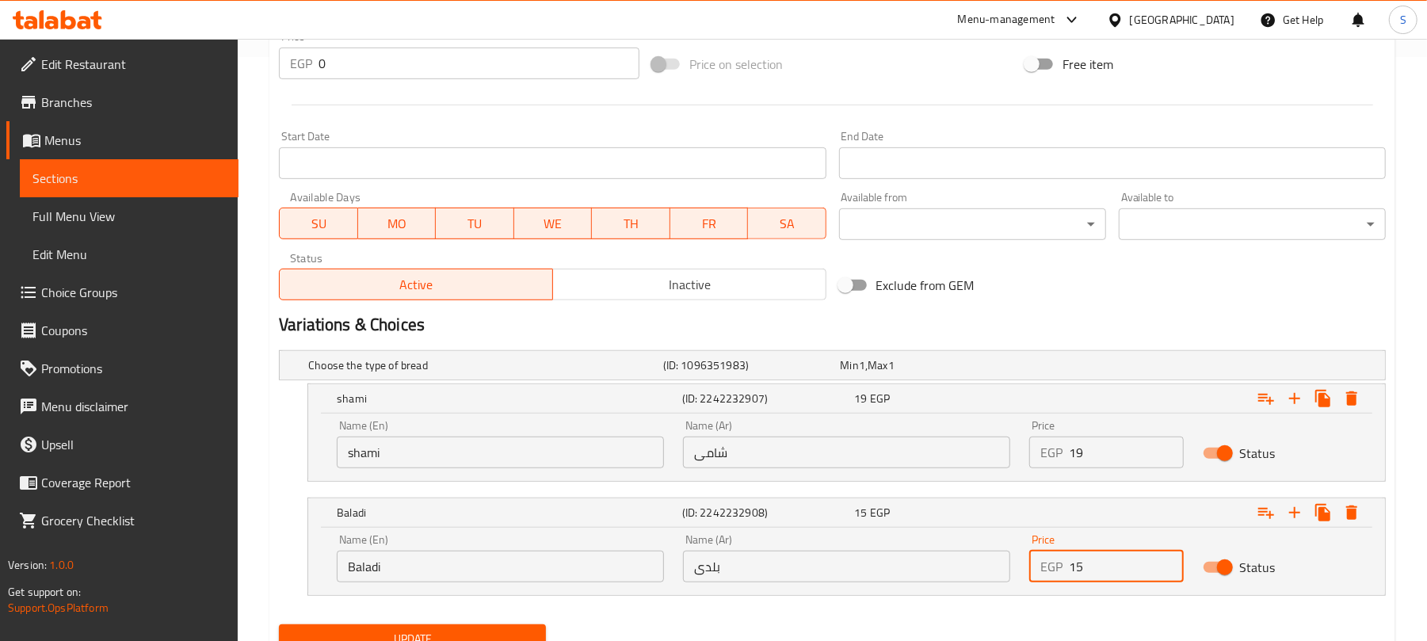
drag, startPoint x: 1085, startPoint y: 565, endPoint x: 1072, endPoint y: 565, distance: 12.7
click at [1072, 565] on input "15" at bounding box center [1126, 567] width 114 height 32
type input "20"
click at [1063, 322] on h2 "Variations & Choices" at bounding box center [832, 325] width 1107 height 24
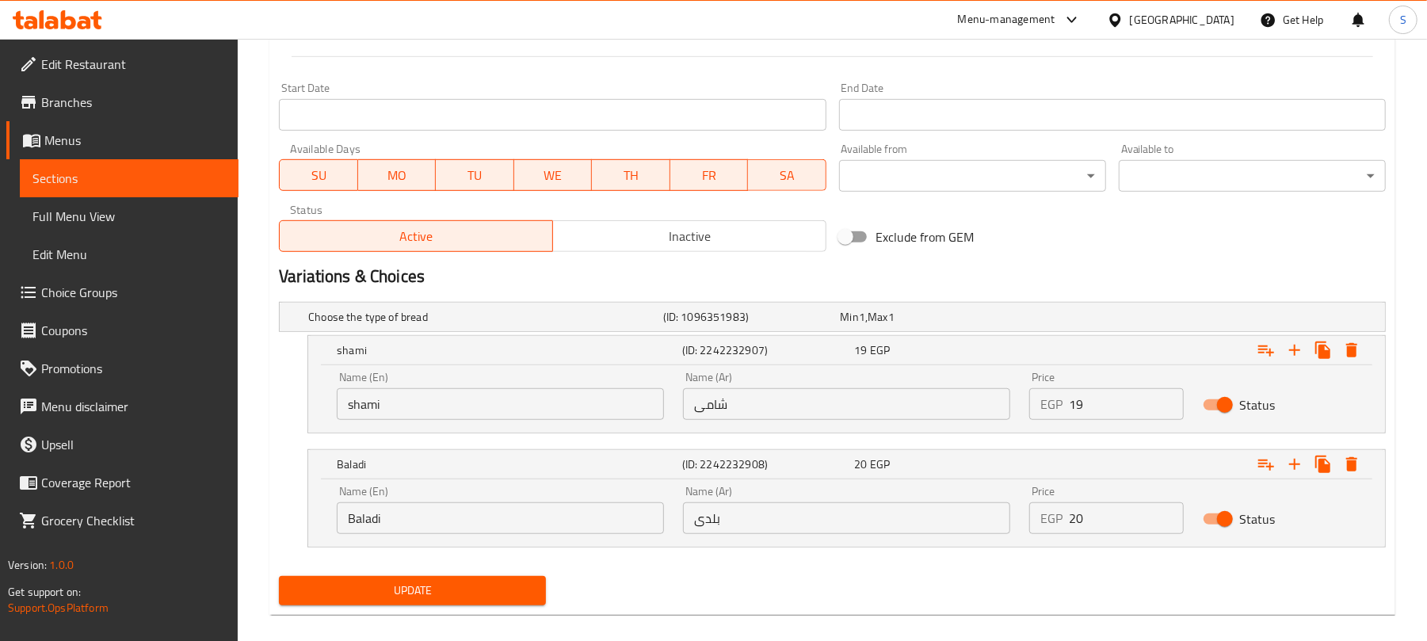
scroll to position [653, 0]
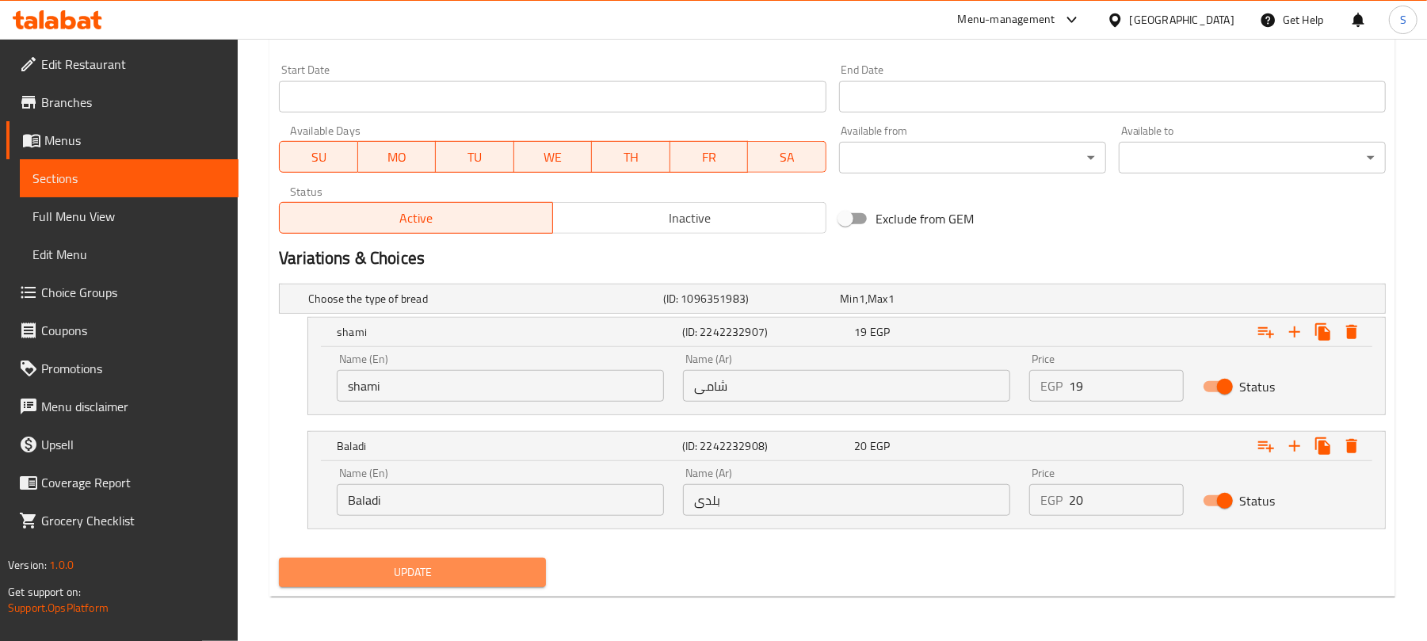
click at [525, 558] on button "Update" at bounding box center [412, 572] width 267 height 29
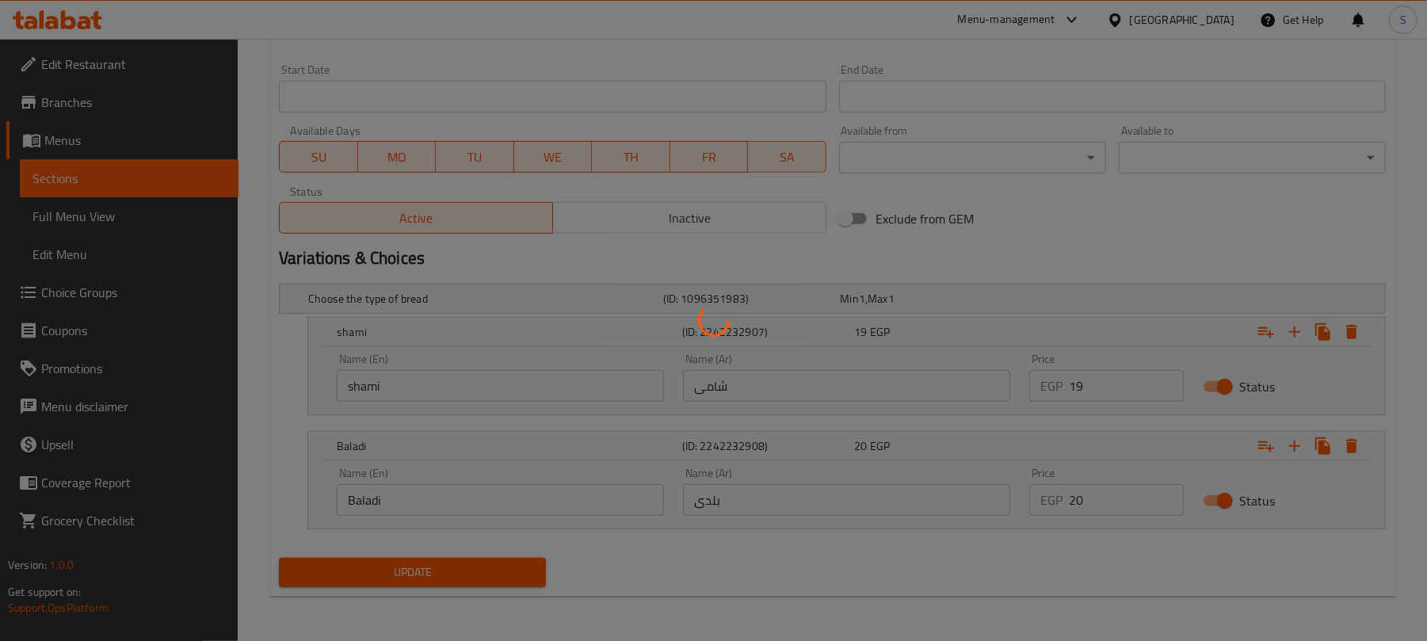
click at [514, 571] on div at bounding box center [713, 320] width 1427 height 641
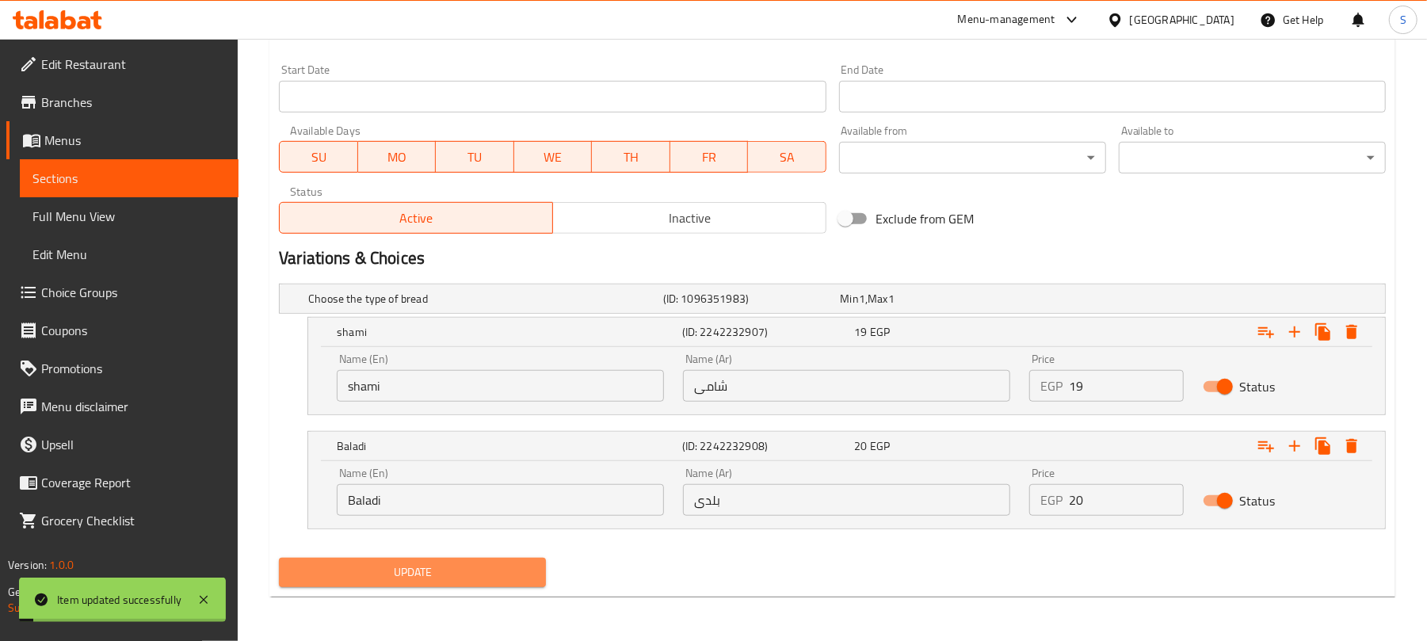
click at [521, 574] on span "Update" at bounding box center [413, 573] width 242 height 20
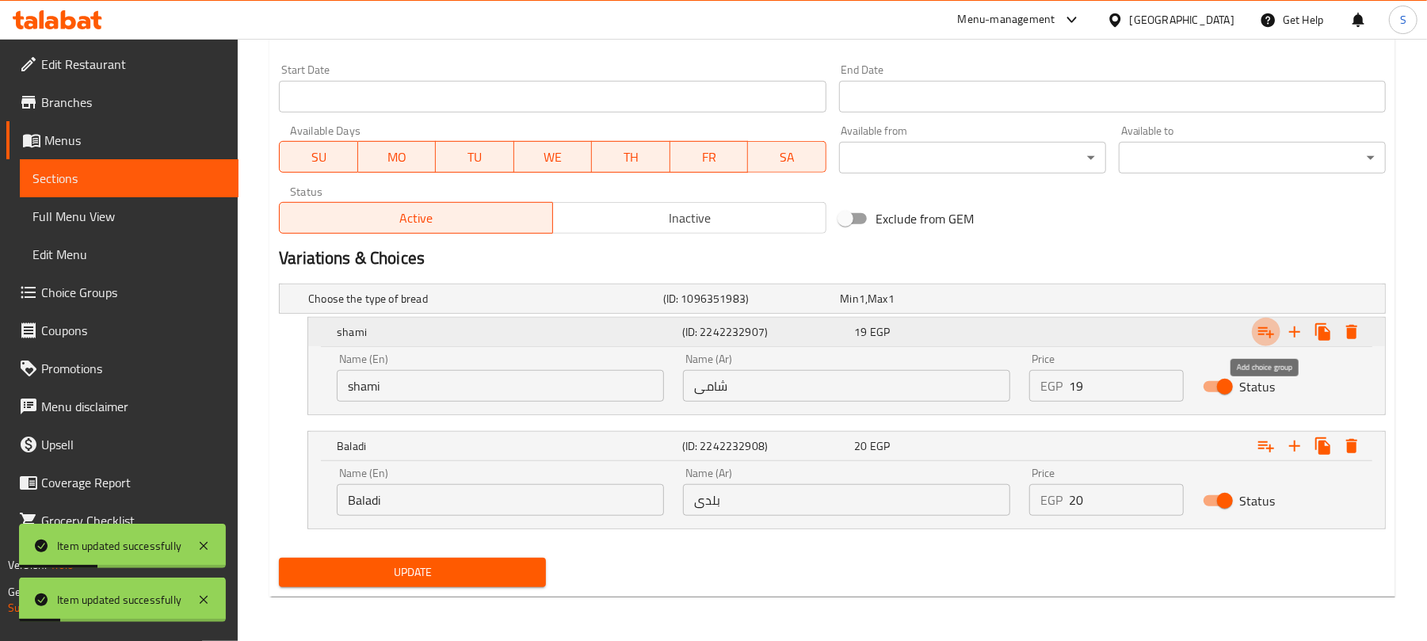
click at [1262, 334] on icon "Expand" at bounding box center [1267, 332] width 16 height 11
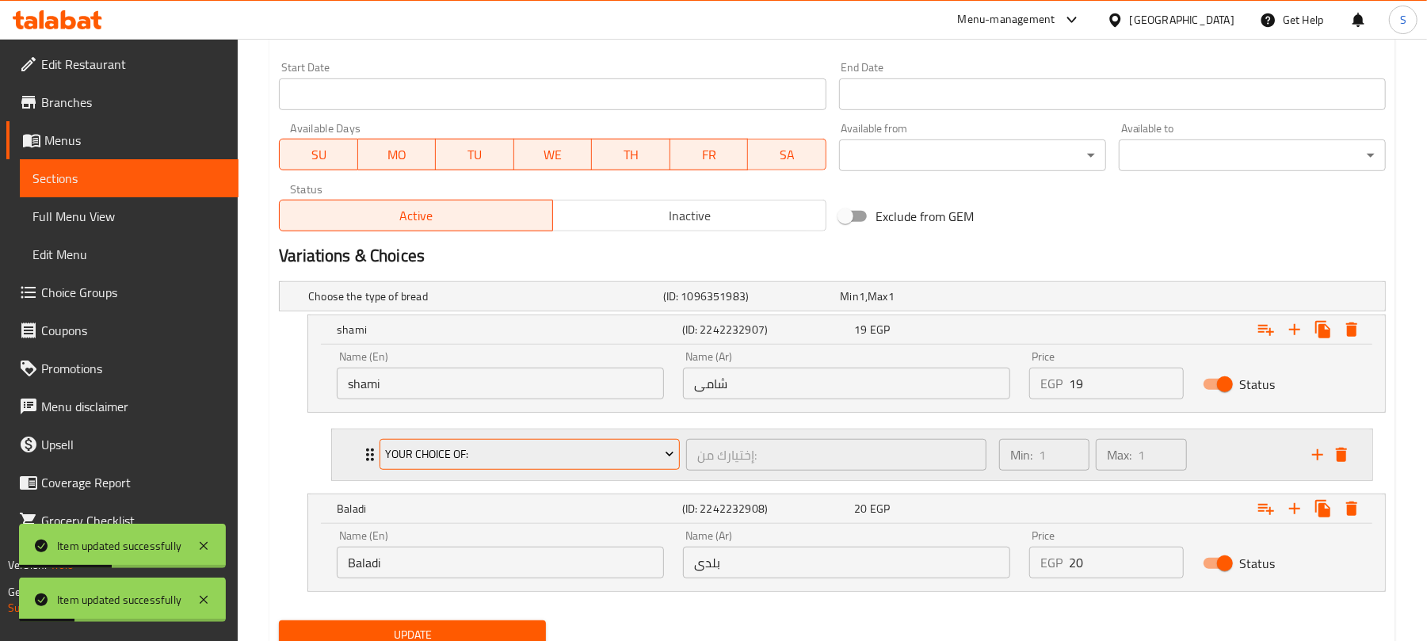
click at [609, 464] on span "Your Choice Of:" at bounding box center [530, 455] width 288 height 20
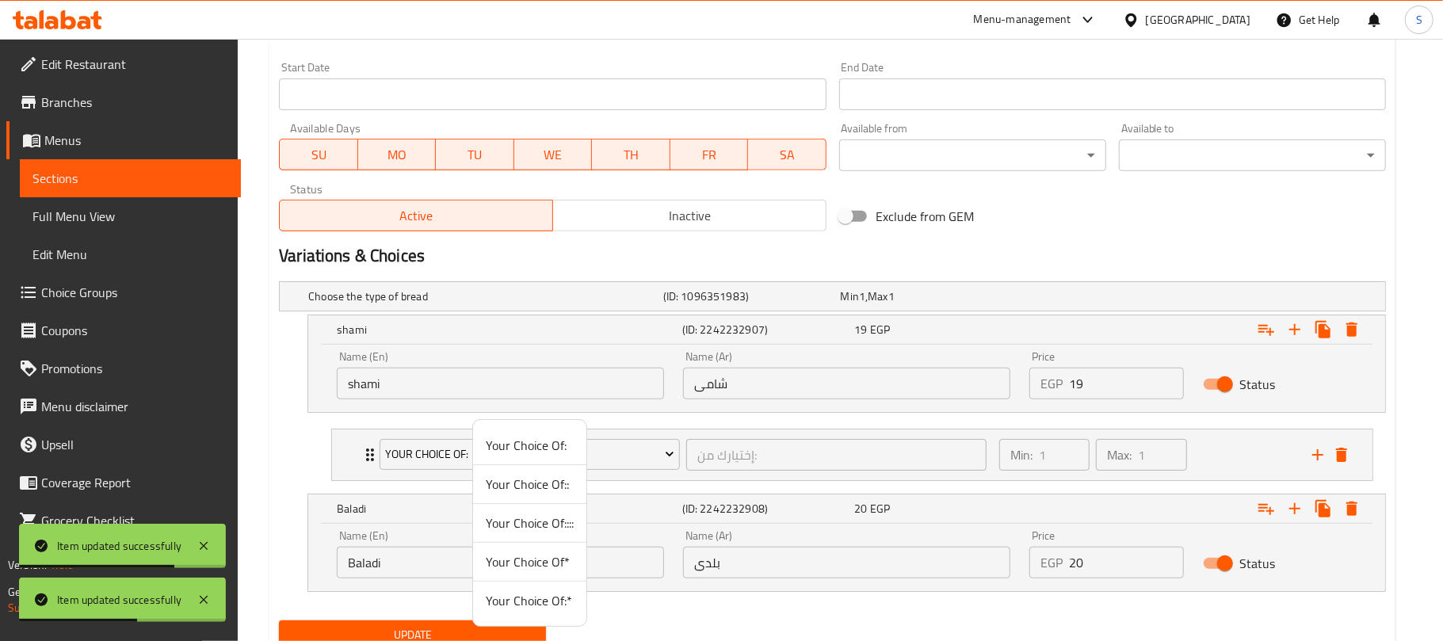
click at [546, 605] on span "Your Choice Of:*" at bounding box center [530, 600] width 88 height 19
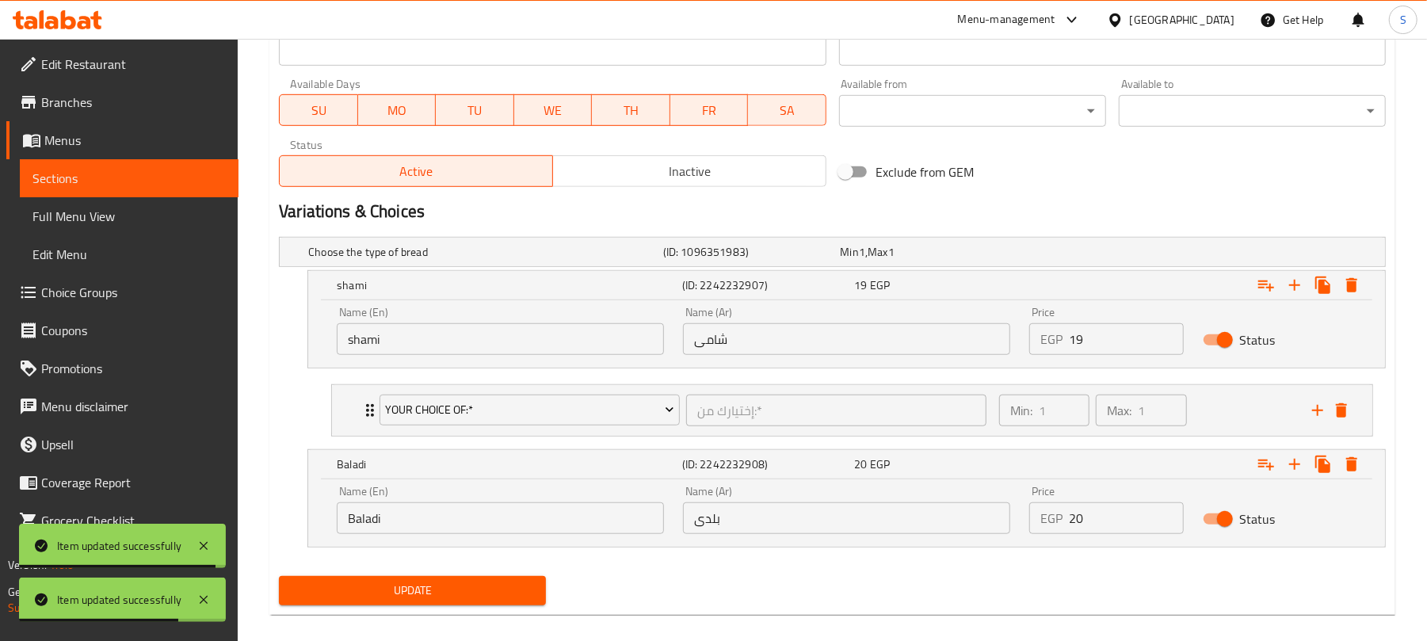
scroll to position [718, 0]
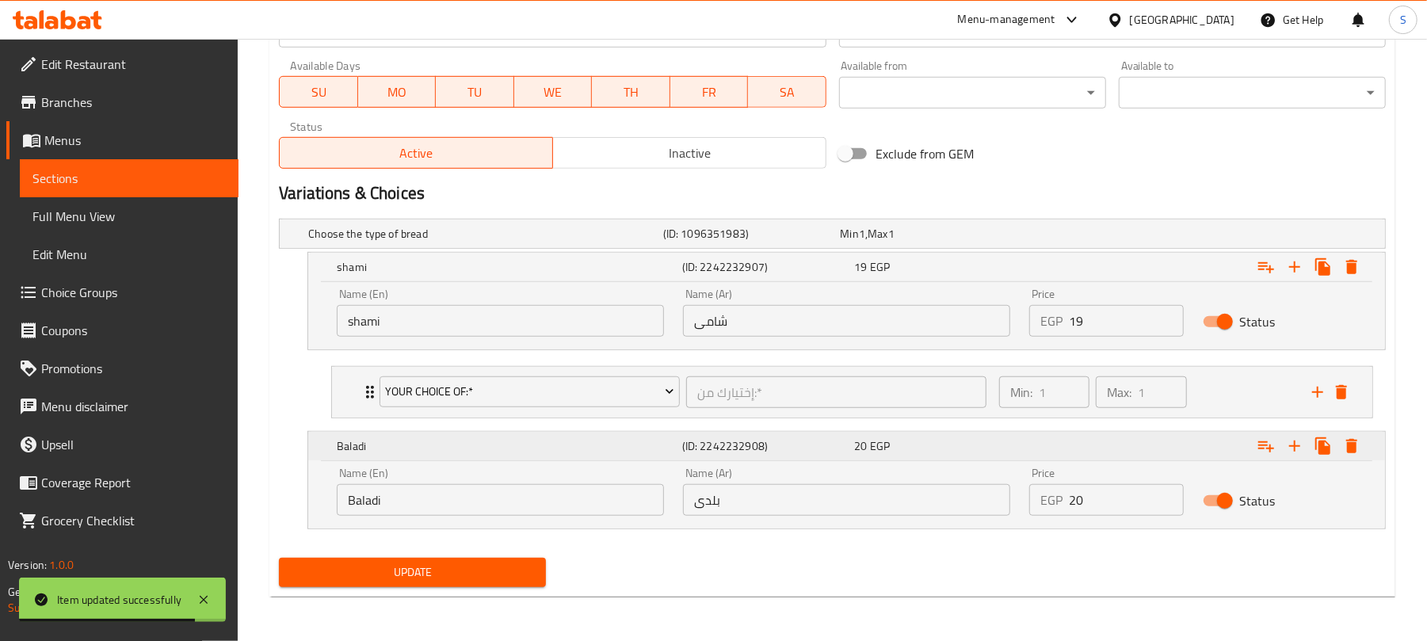
click at [1260, 277] on icon "Expand" at bounding box center [1266, 267] width 19 height 19
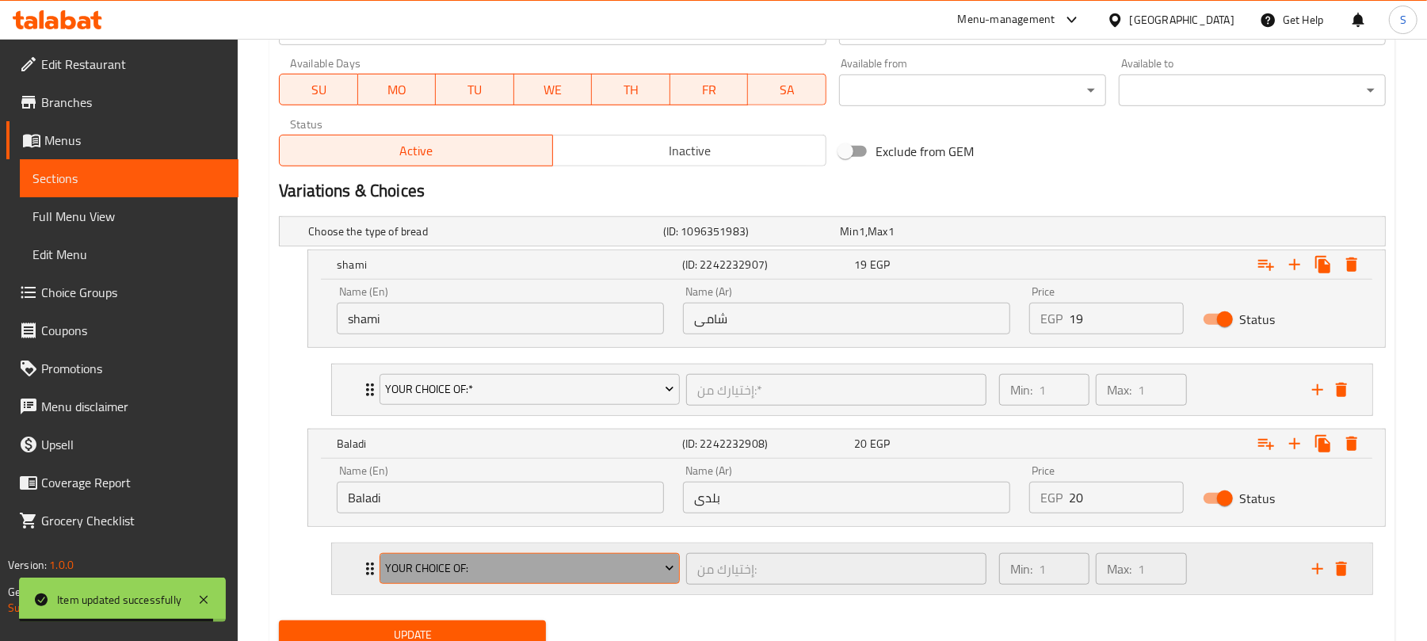
click at [568, 575] on span "Your Choice Of:" at bounding box center [530, 569] width 288 height 20
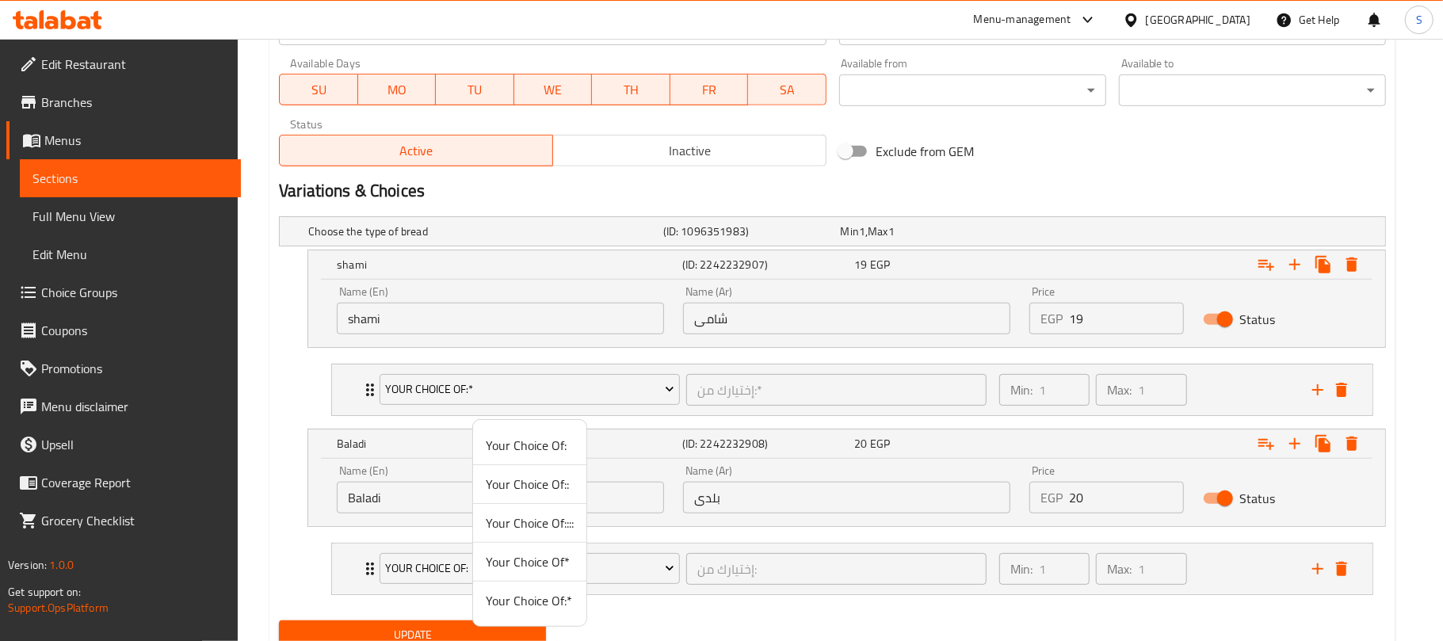
click at [552, 594] on span "Your Choice Of:*" at bounding box center [530, 600] width 88 height 19
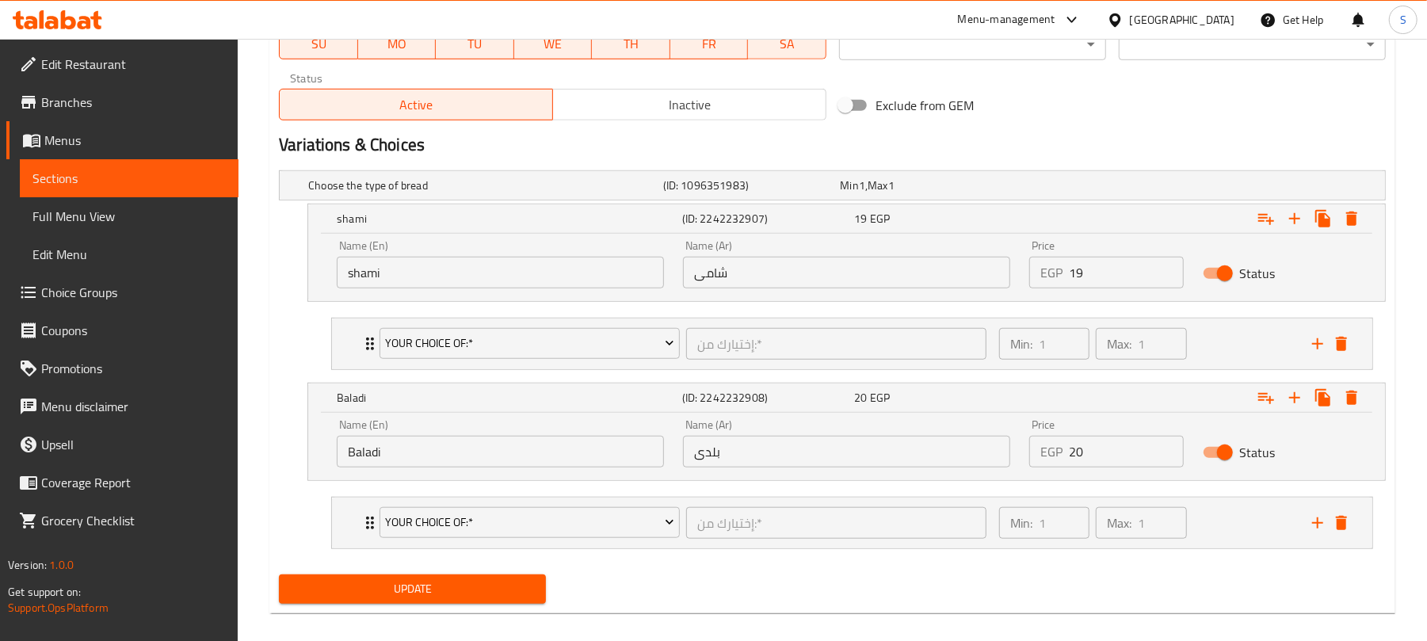
scroll to position [785, 0]
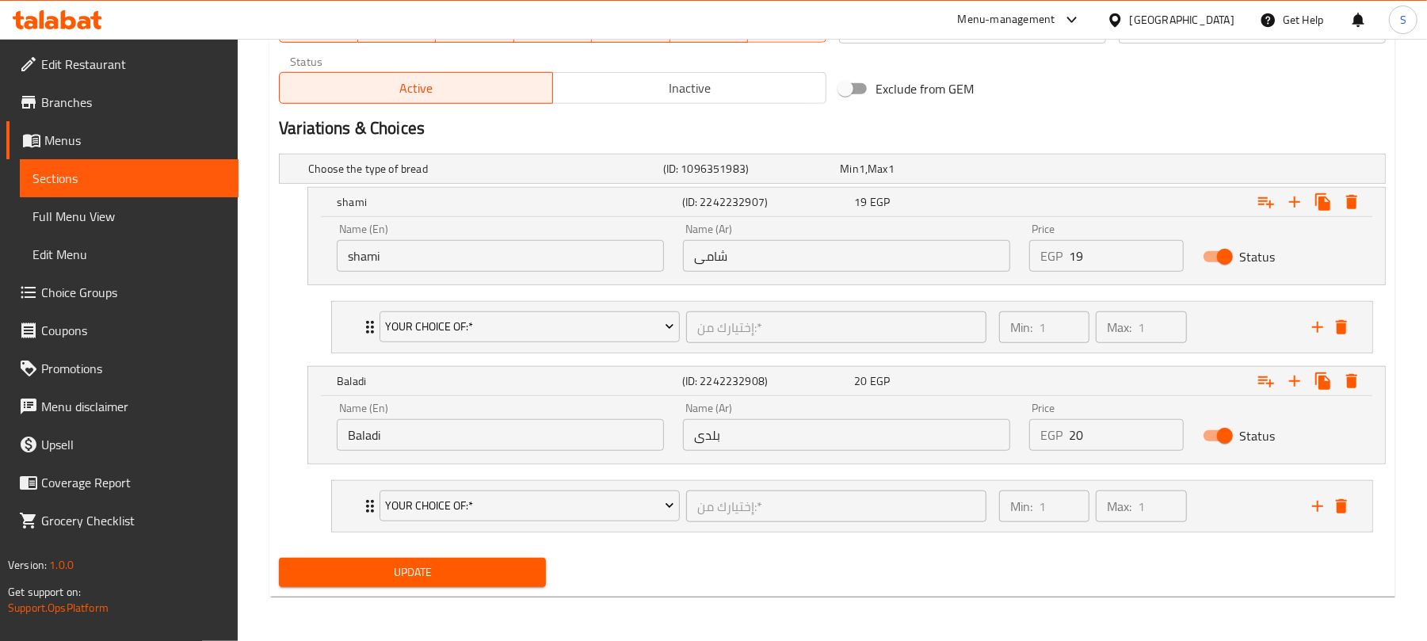
click at [396, 580] on span "Update" at bounding box center [413, 573] width 242 height 20
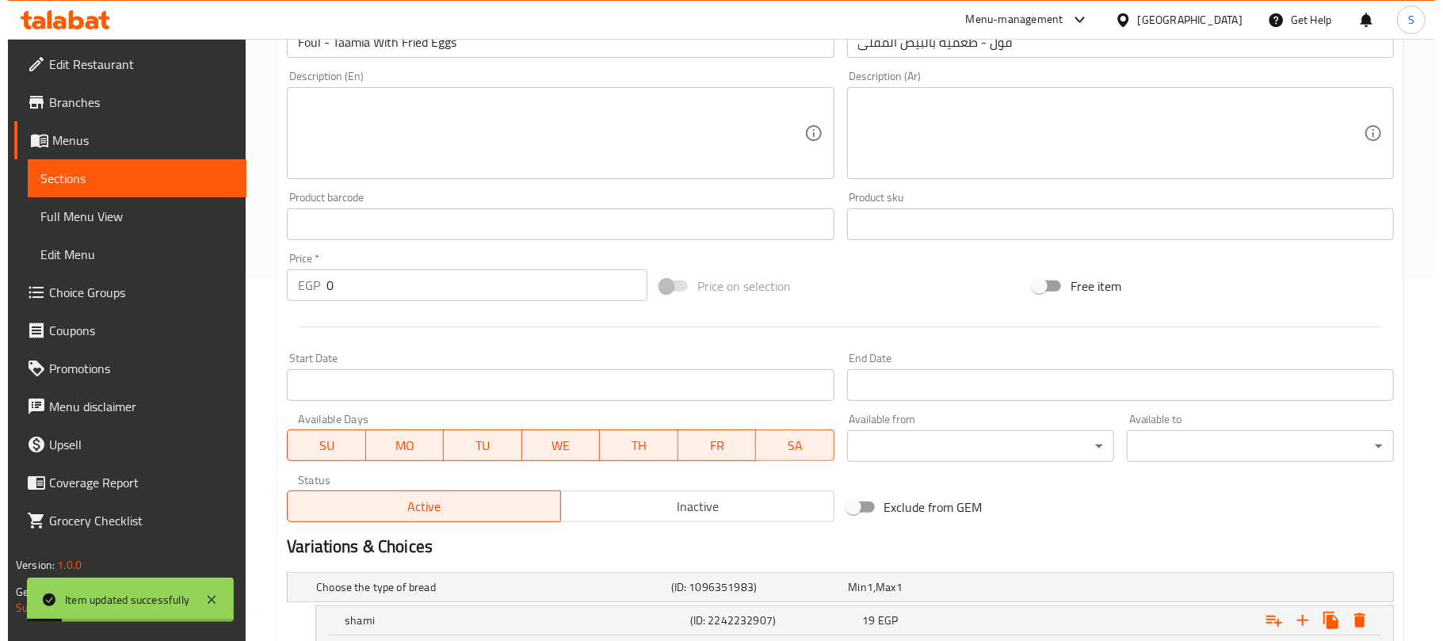
scroll to position [0, 0]
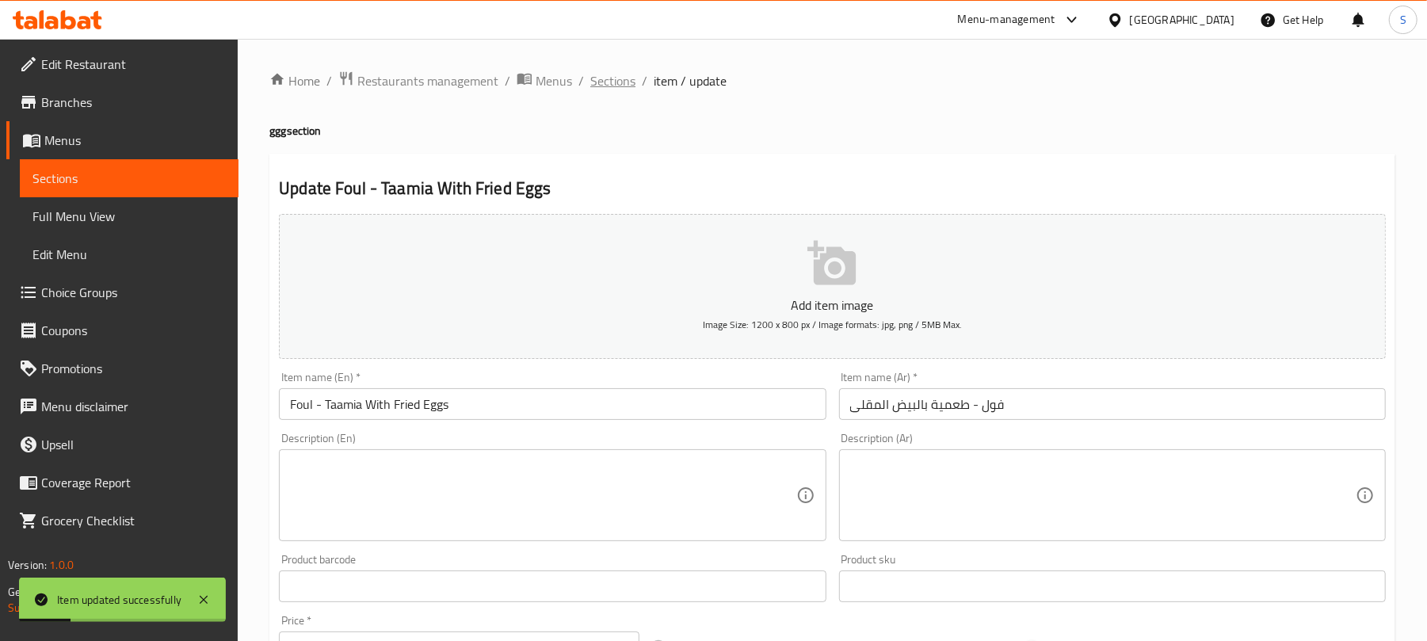
click at [628, 84] on span "Sections" at bounding box center [612, 80] width 45 height 19
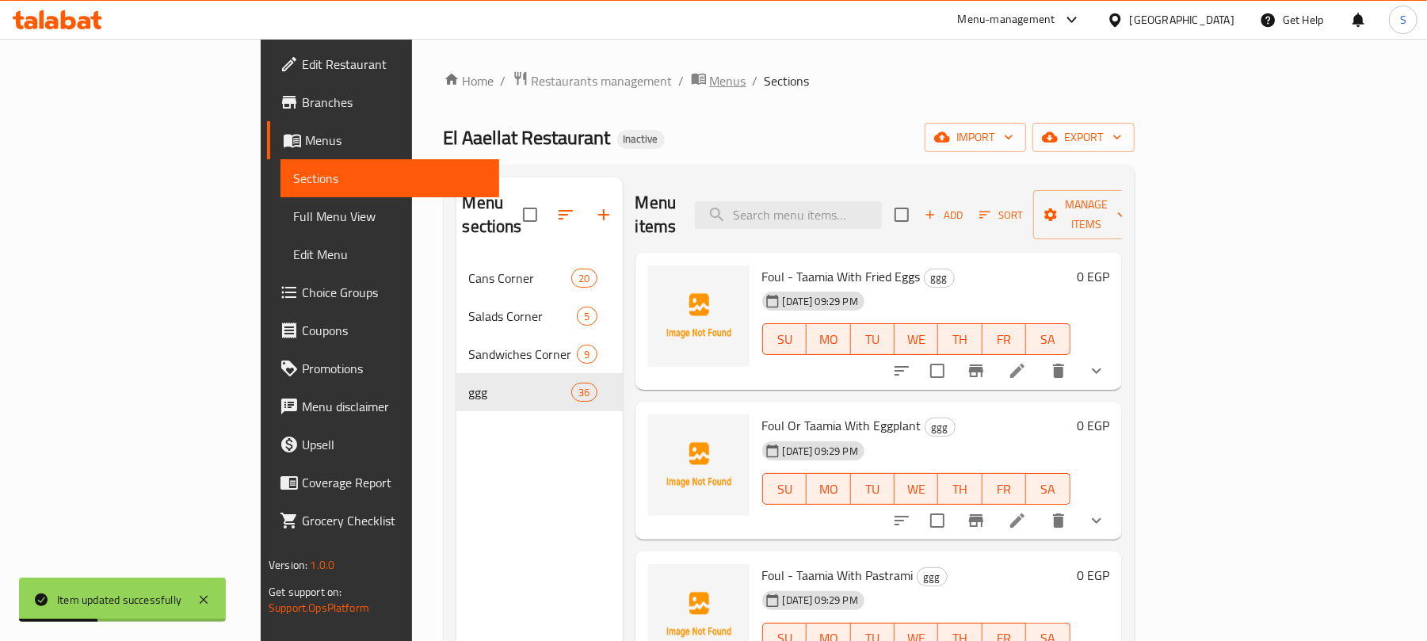
click at [710, 84] on span "Menus" at bounding box center [728, 80] width 36 height 19
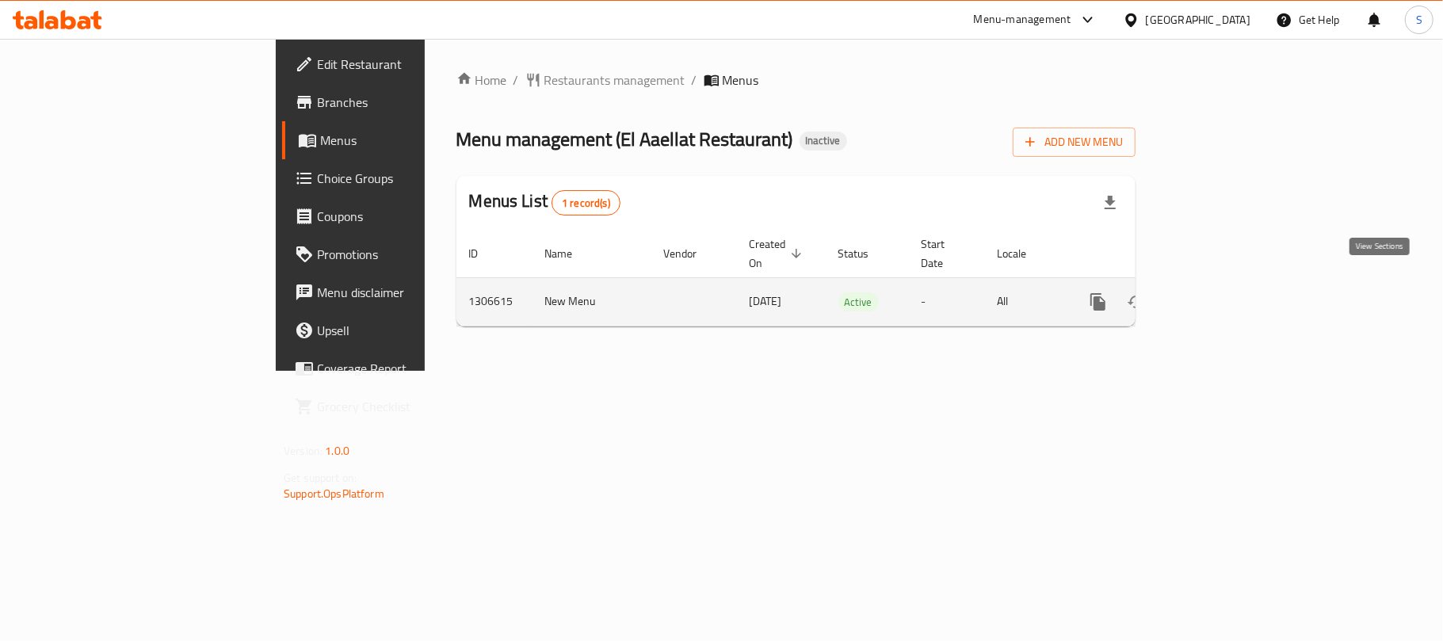
click at [1222, 293] on icon "enhanced table" at bounding box center [1212, 301] width 19 height 19
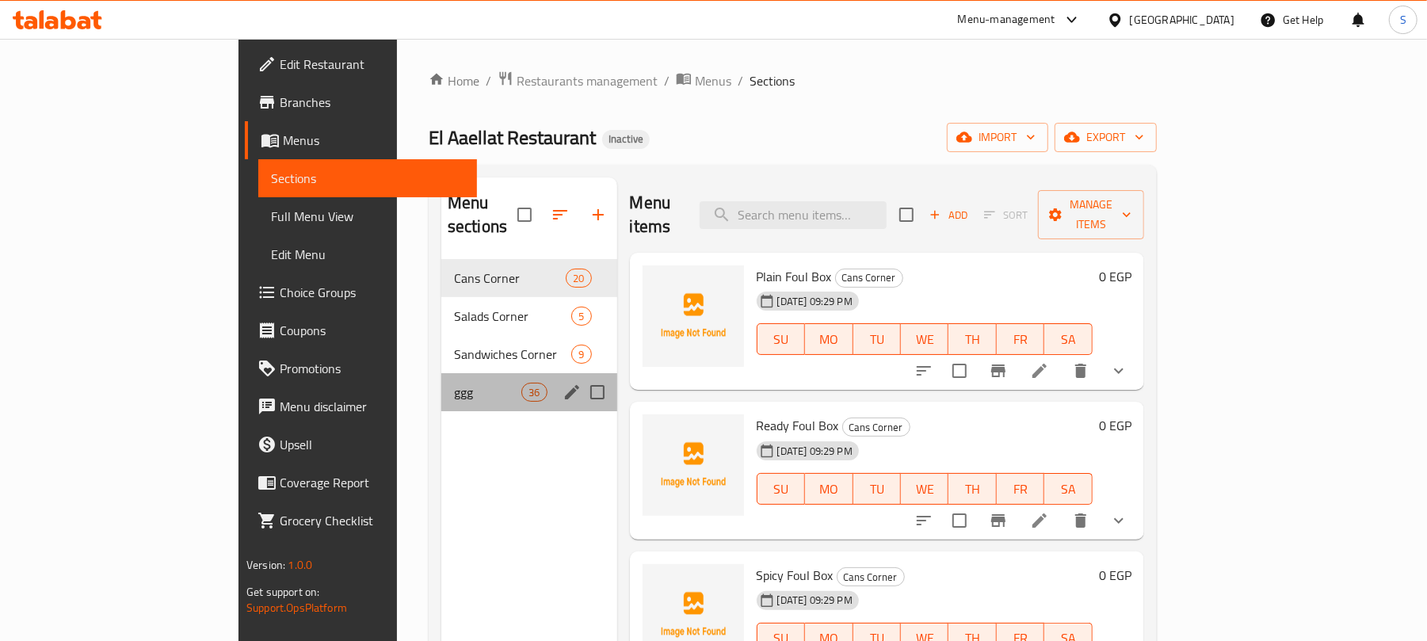
click at [441, 384] on div "ggg 36" at bounding box center [529, 392] width 176 height 38
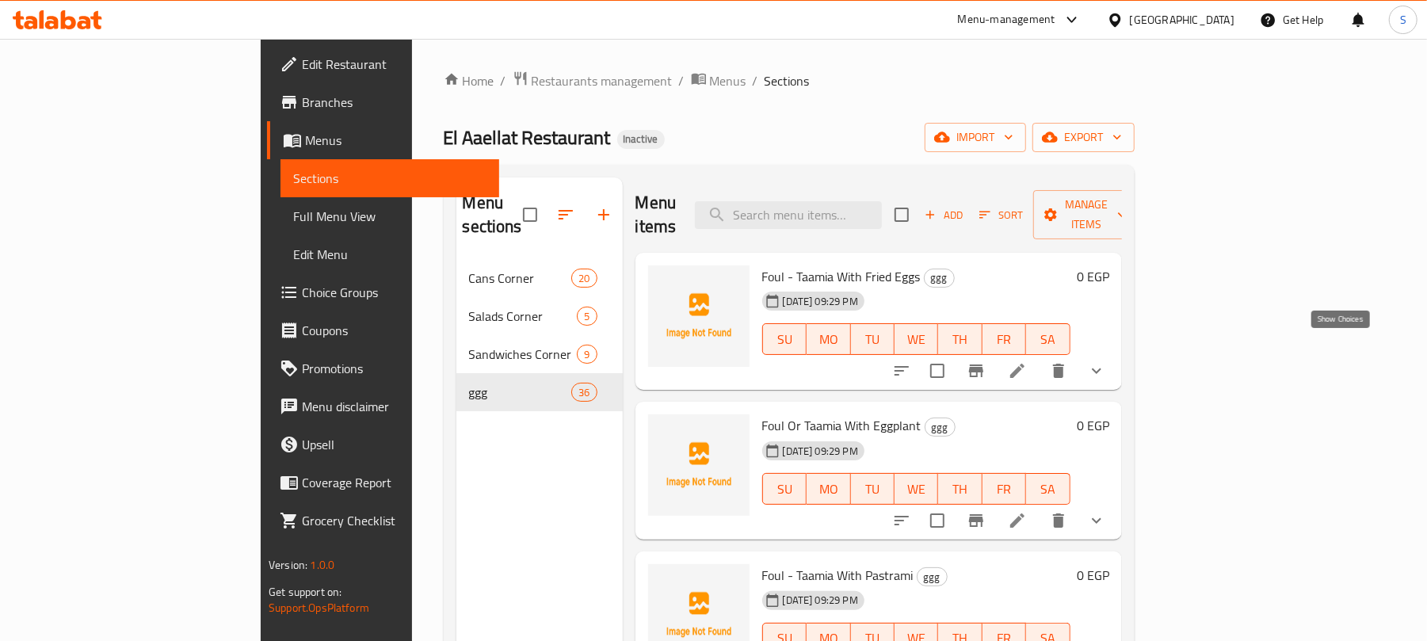
click at [1106, 361] on icon "show more" at bounding box center [1096, 370] width 19 height 19
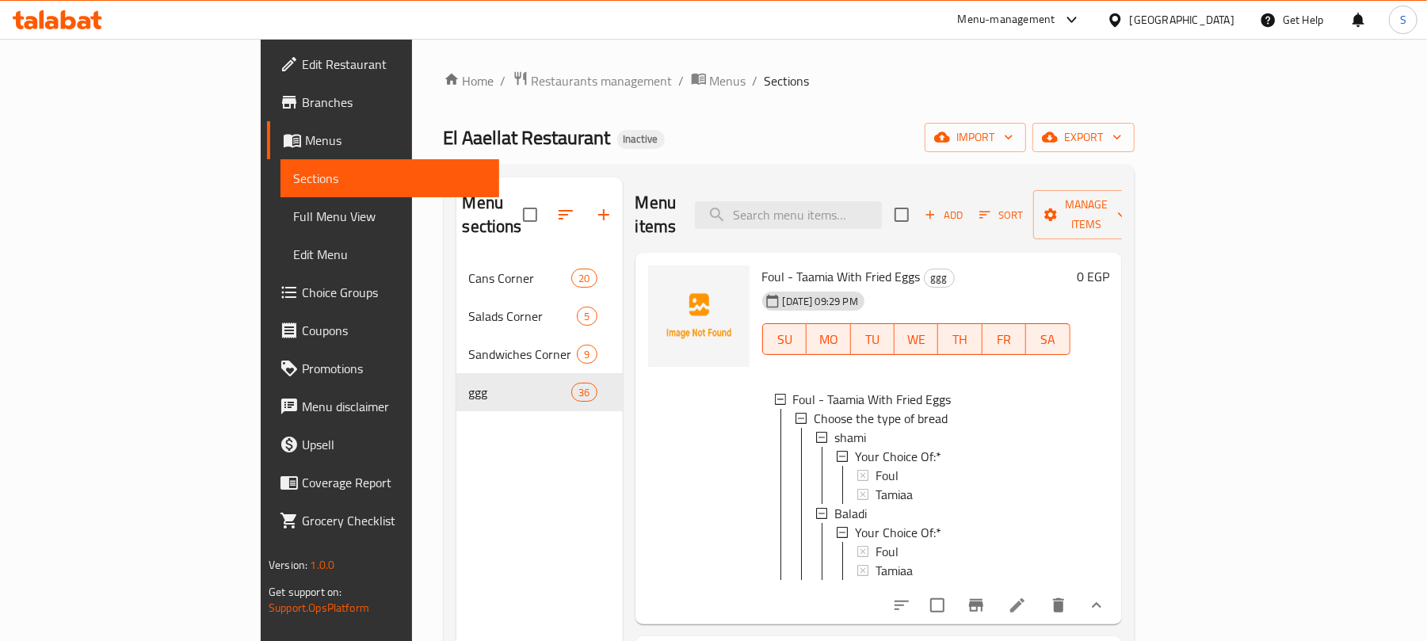
scroll to position [2, 0]
click at [904, 128] on div "El Aaellat Restaurant Inactive import export" at bounding box center [789, 137] width 691 height 29
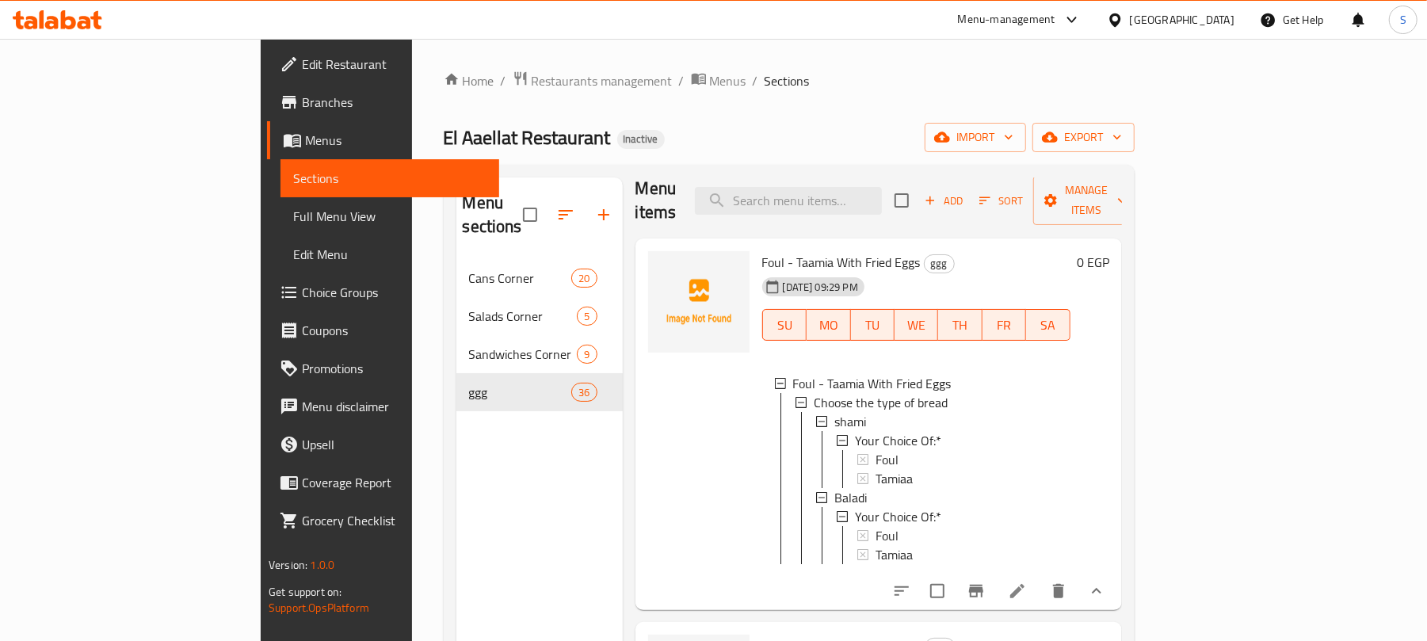
scroll to position [0, 0]
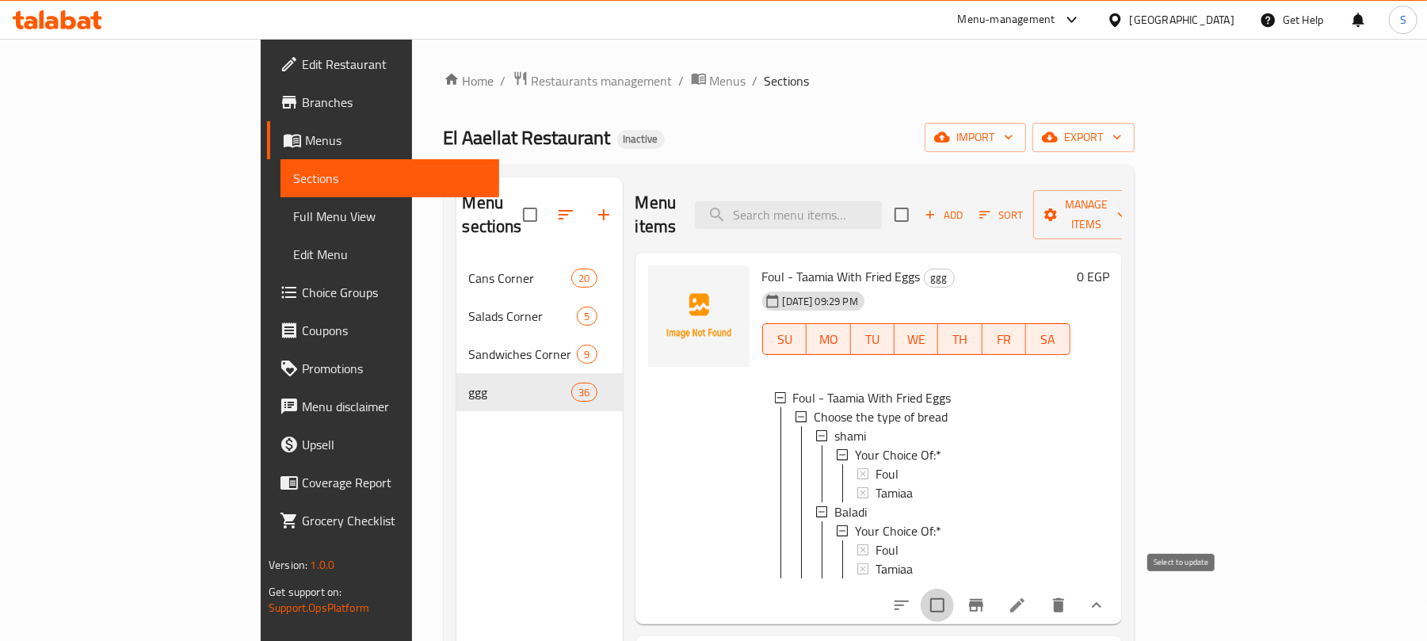
click at [954, 596] on input "checkbox" at bounding box center [937, 605] width 33 height 33
click at [1127, 201] on span "Manage items" at bounding box center [1086, 215] width 81 height 40
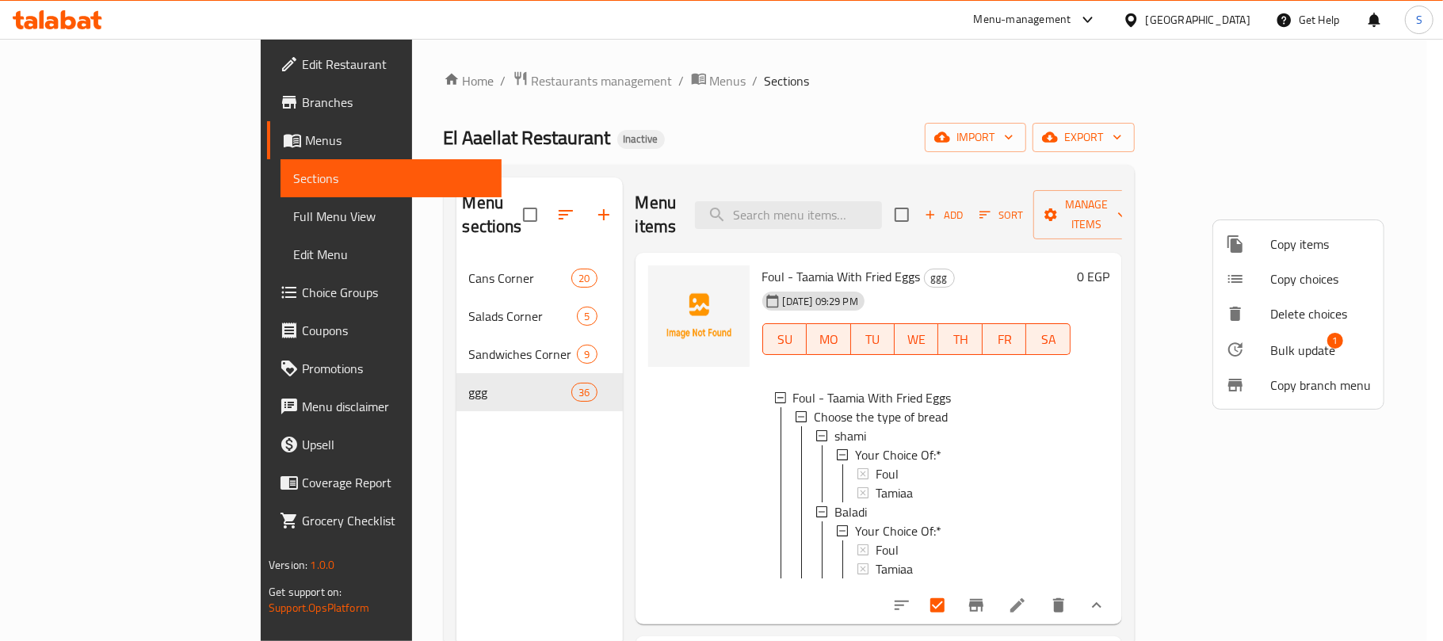
click at [1274, 350] on span "Bulk update" at bounding box center [1302, 350] width 65 height 19
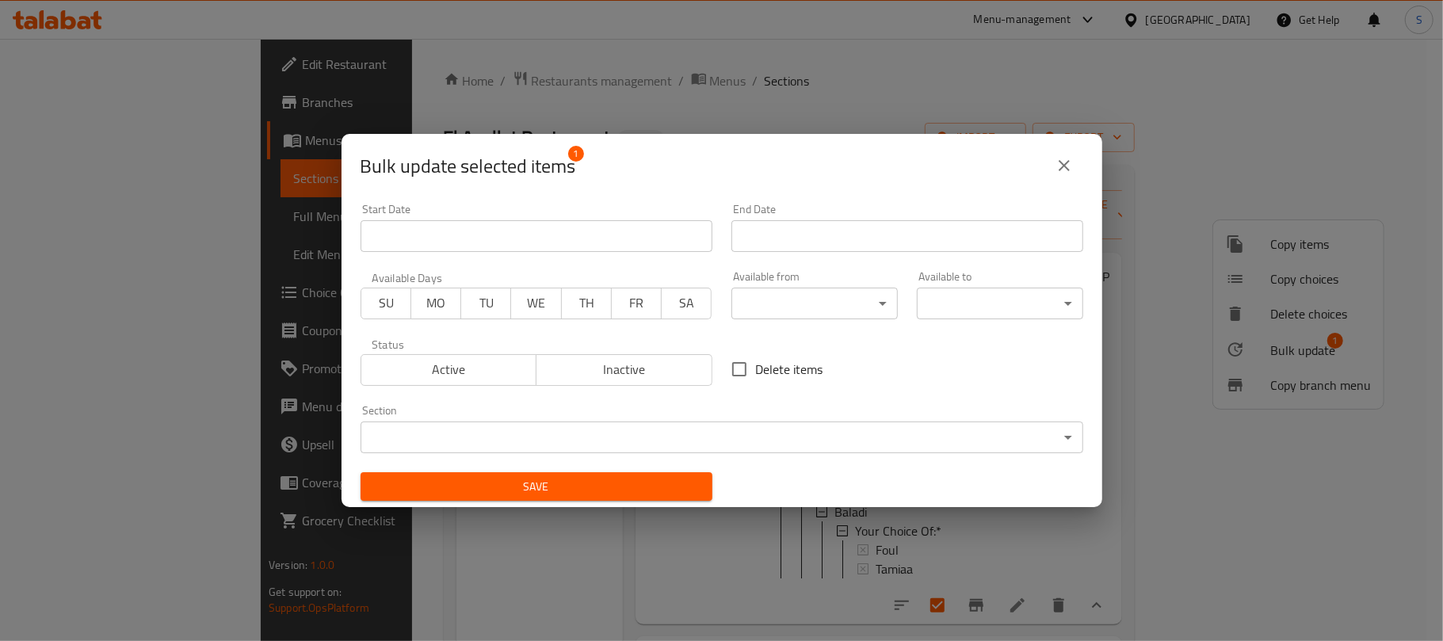
click at [697, 435] on body "​ Menu-management Egypt Get Help S Edit Restaurant Branches Menus Sections Full…" at bounding box center [721, 340] width 1443 height 602
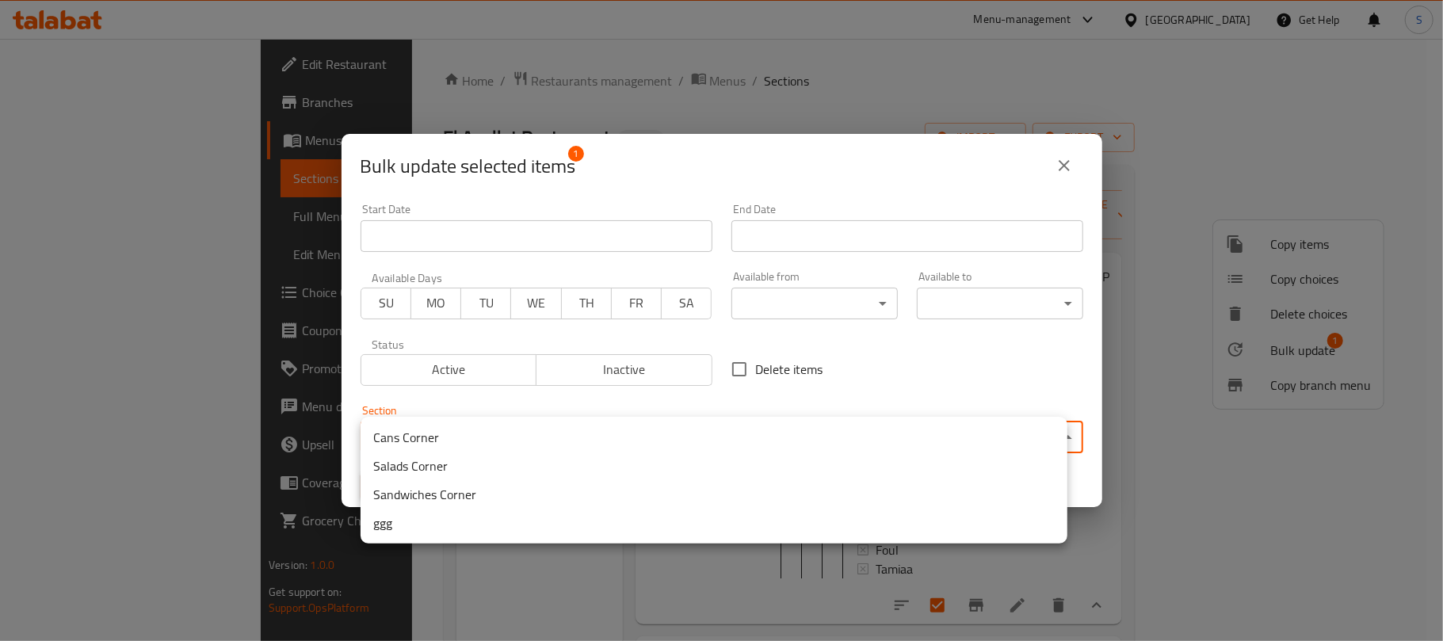
click at [444, 498] on li "Sandwiches Corner" at bounding box center [714, 494] width 707 height 29
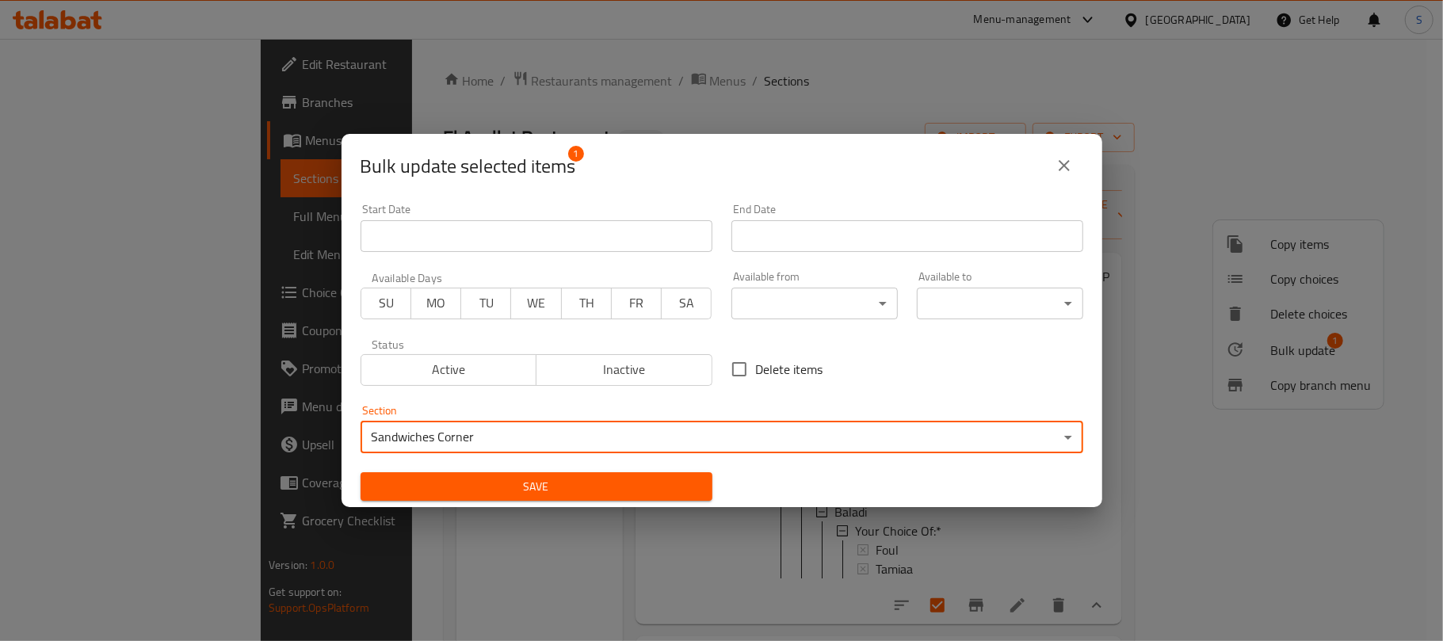
click at [473, 485] on span "Save" at bounding box center [536, 487] width 327 height 20
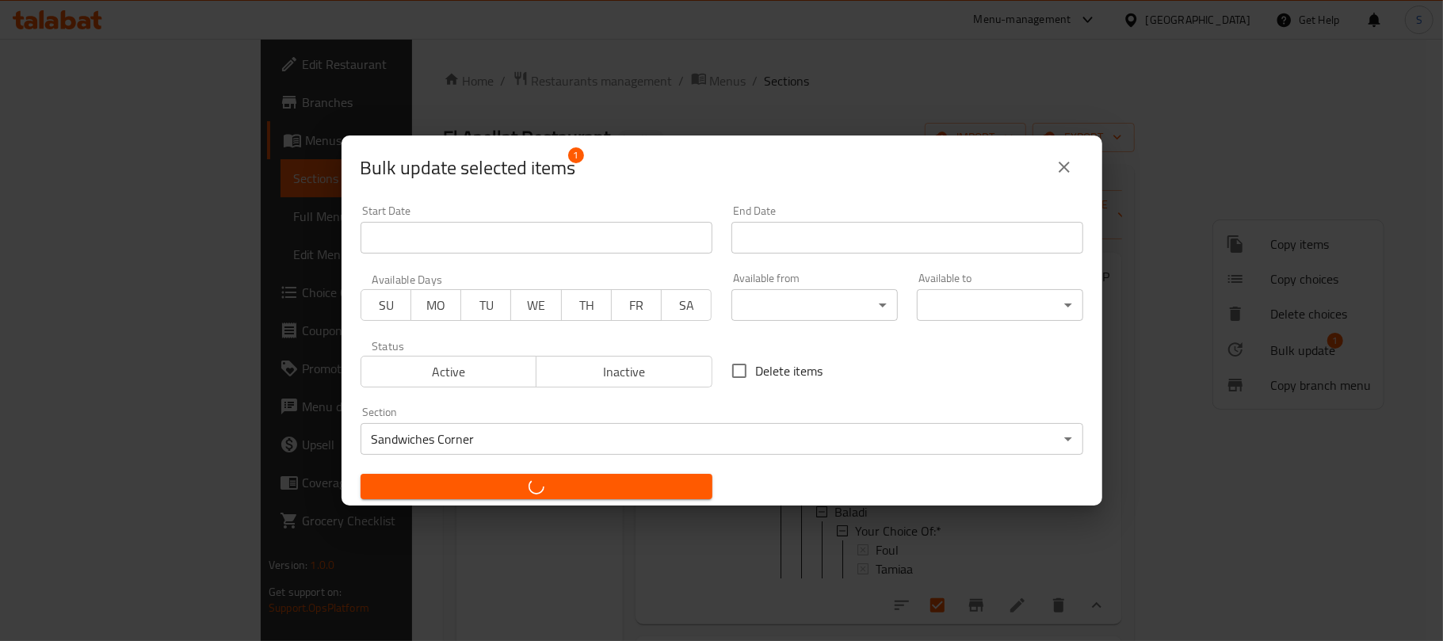
checkbox input "false"
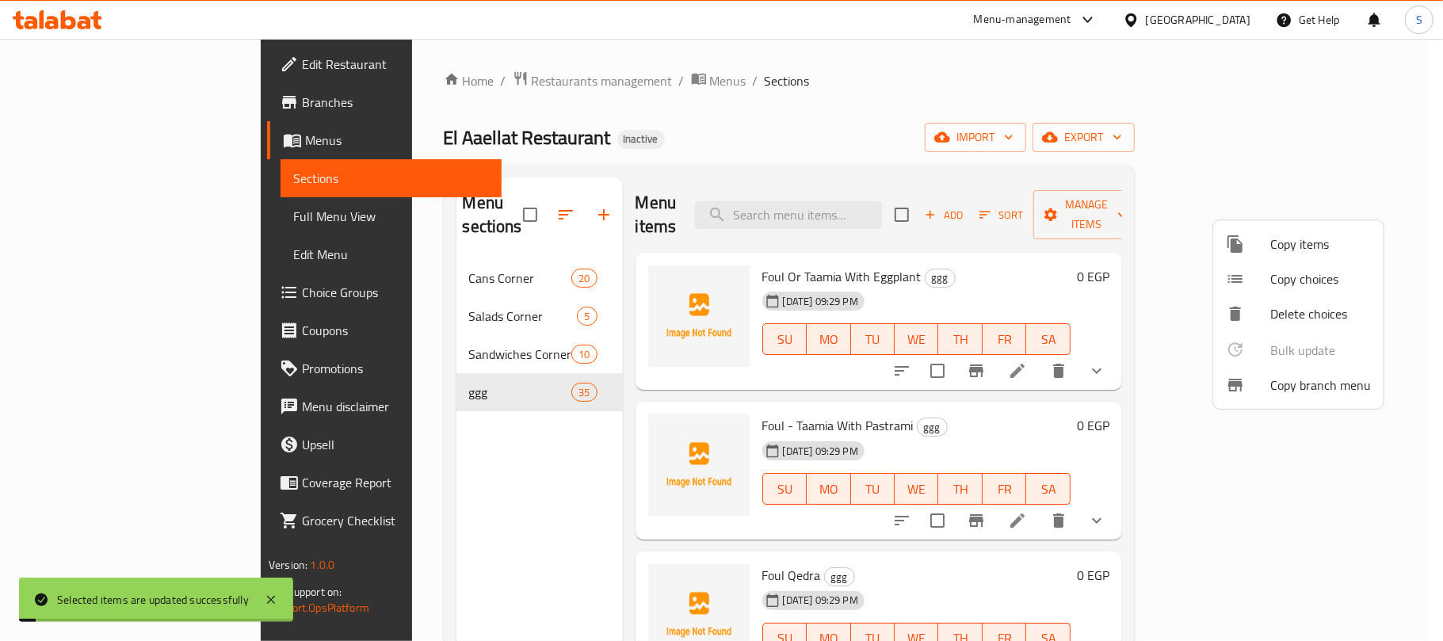
click at [473, 485] on div at bounding box center [721, 320] width 1443 height 641
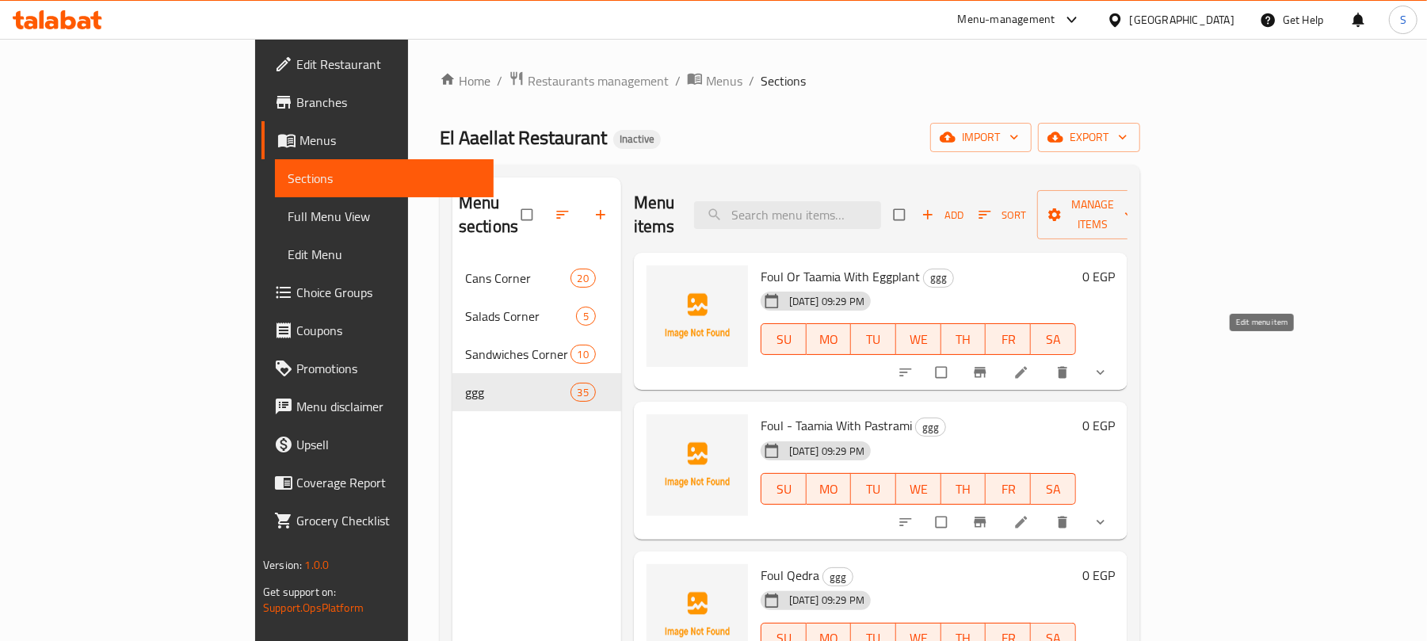
click at [1029, 365] on icon at bounding box center [1022, 373] width 16 height 16
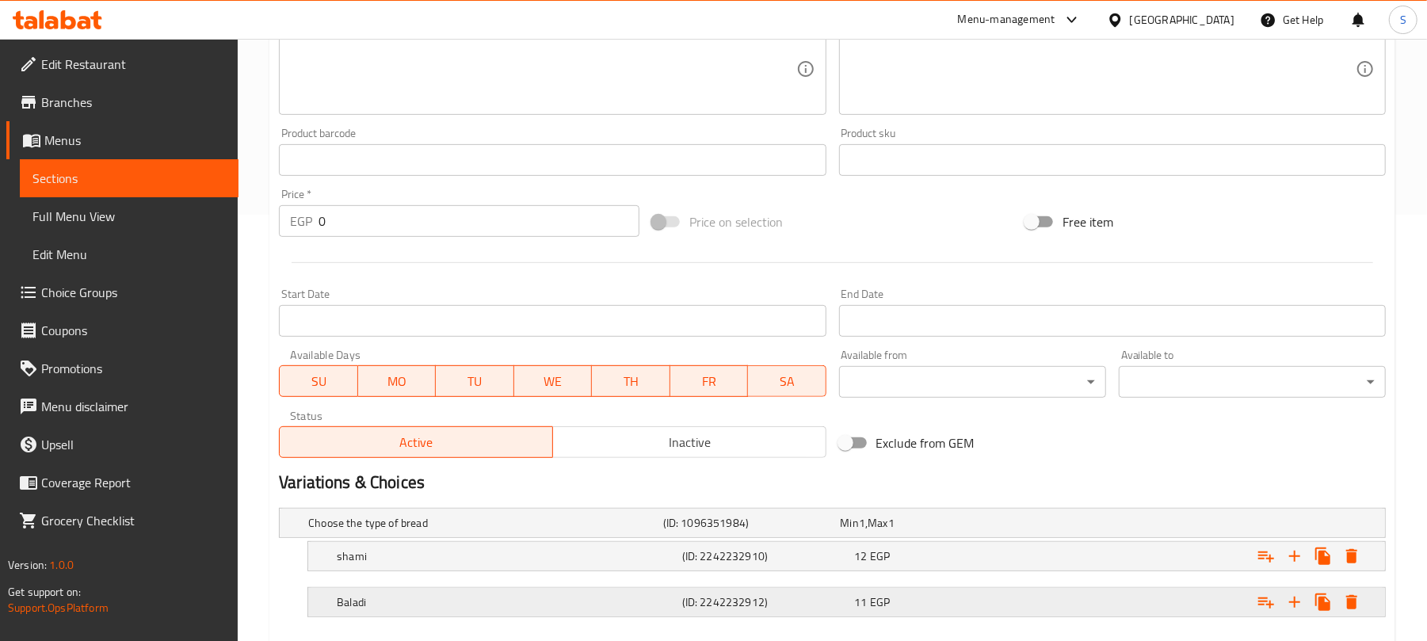
scroll to position [517, 0]
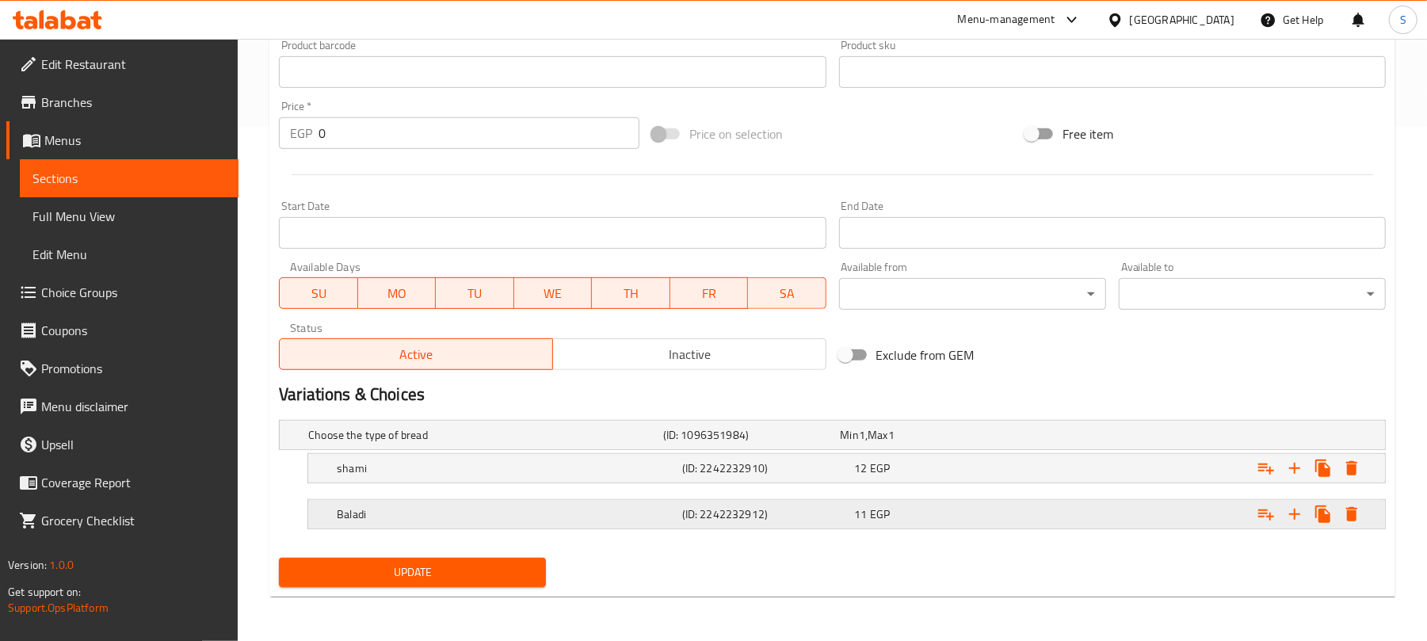
click at [1060, 438] on div "Expand" at bounding box center [1191, 435] width 355 height 6
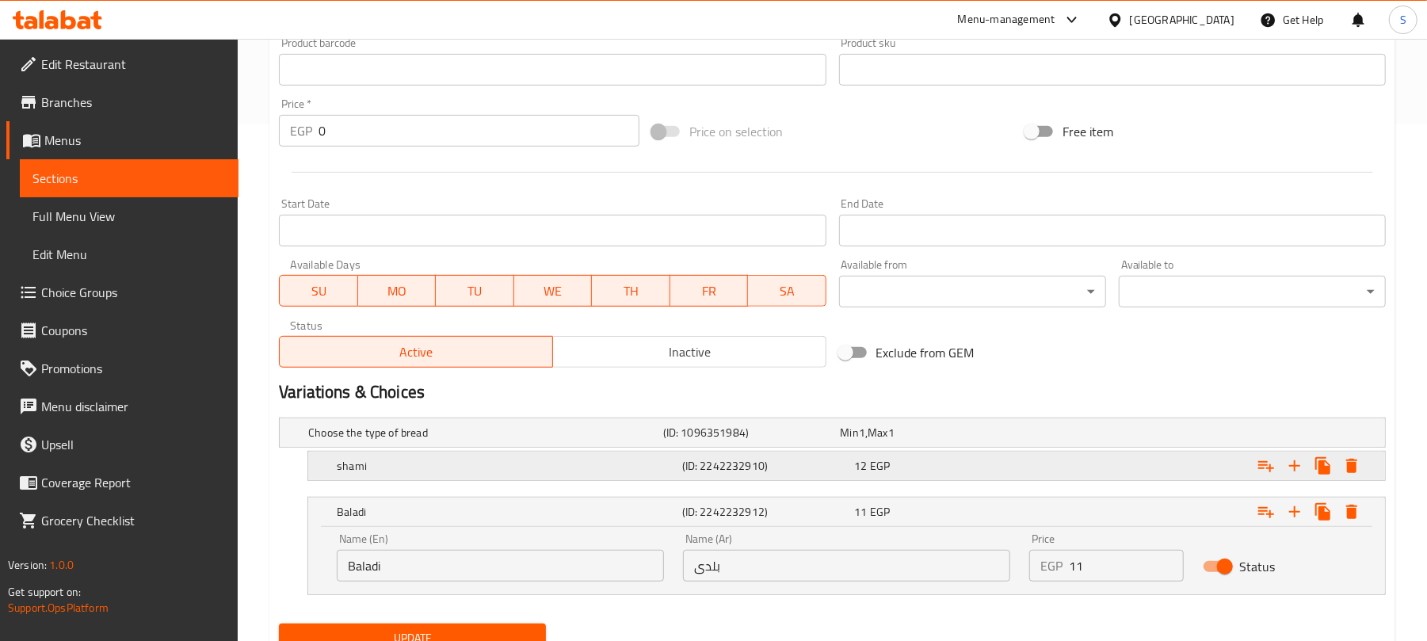
click at [1072, 436] on div "Expand" at bounding box center [1191, 433] width 355 height 6
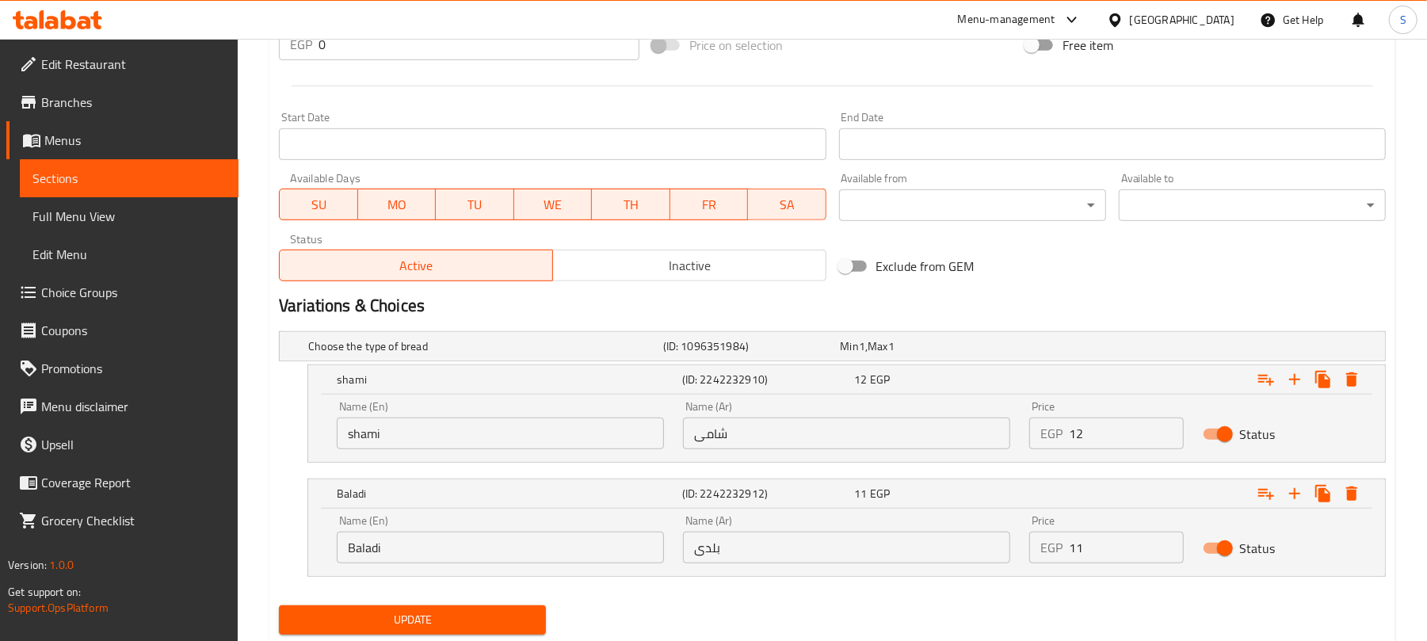
scroll to position [622, 0]
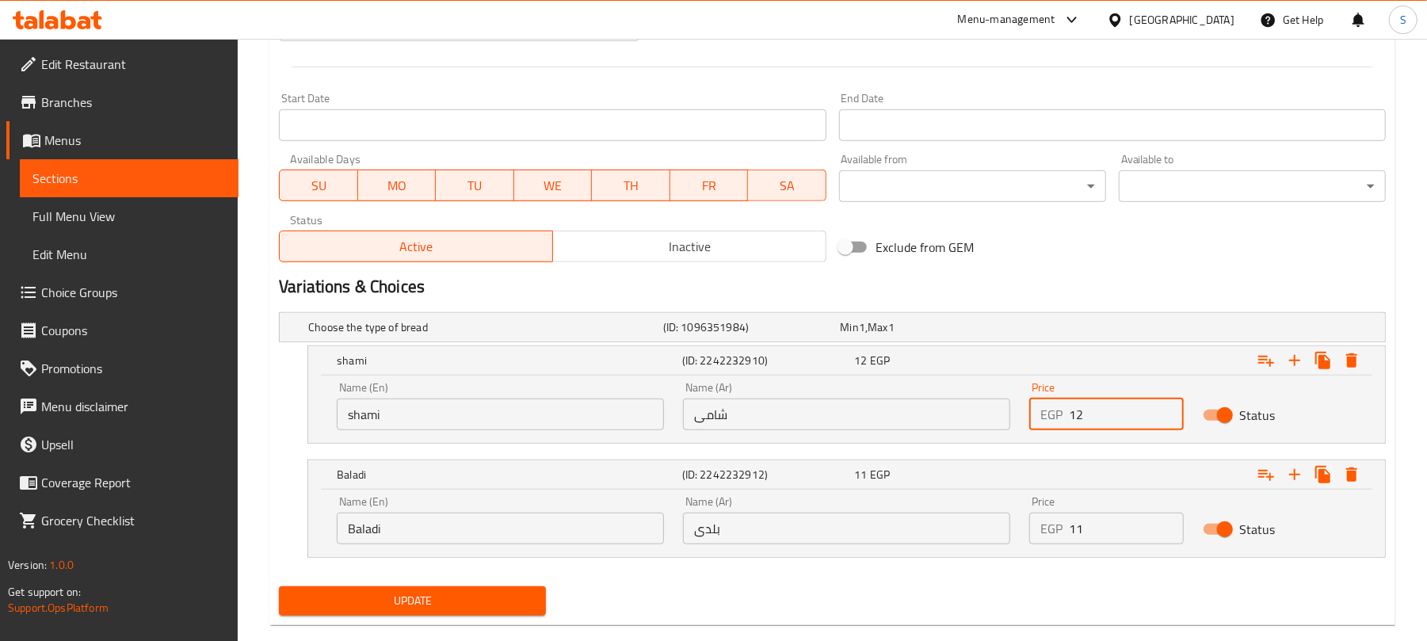
click at [1082, 412] on input "12" at bounding box center [1126, 415] width 114 height 32
type input "13"
drag, startPoint x: 1075, startPoint y: 527, endPoint x: 1086, endPoint y: 526, distance: 10.3
click at [1086, 526] on input "11" at bounding box center [1126, 529] width 114 height 32
type input "14"
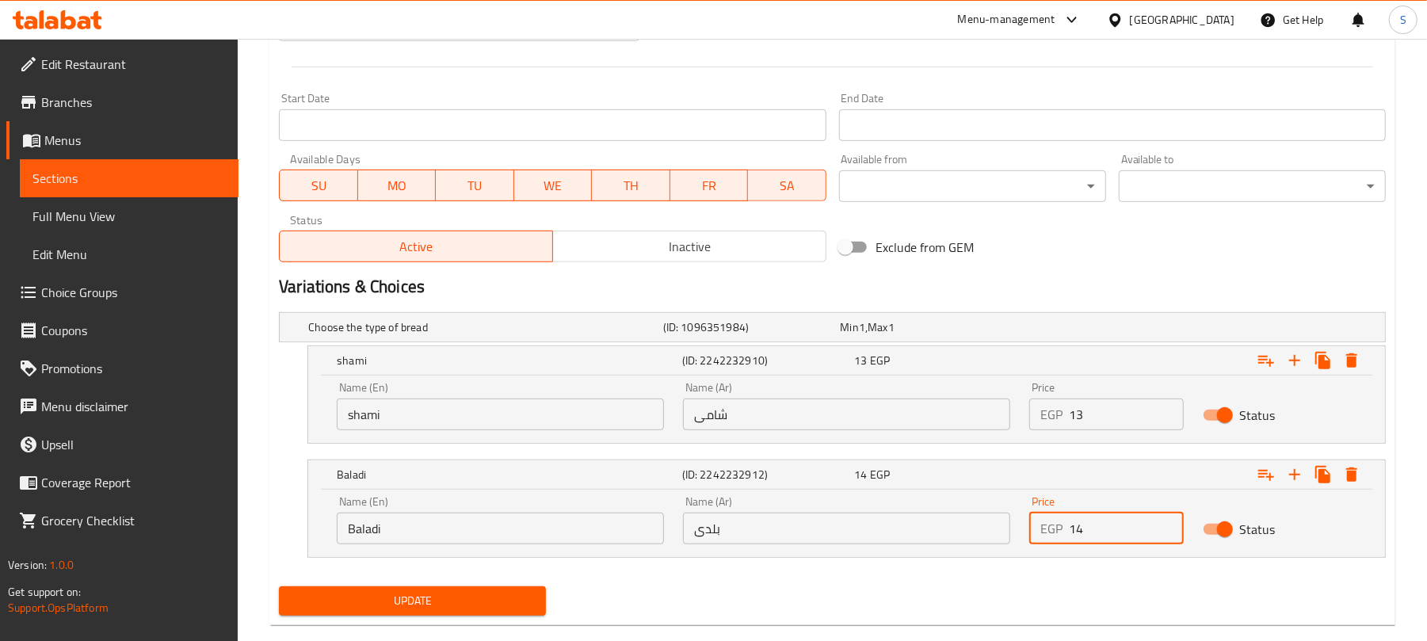
click at [499, 596] on span "Update" at bounding box center [413, 601] width 242 height 20
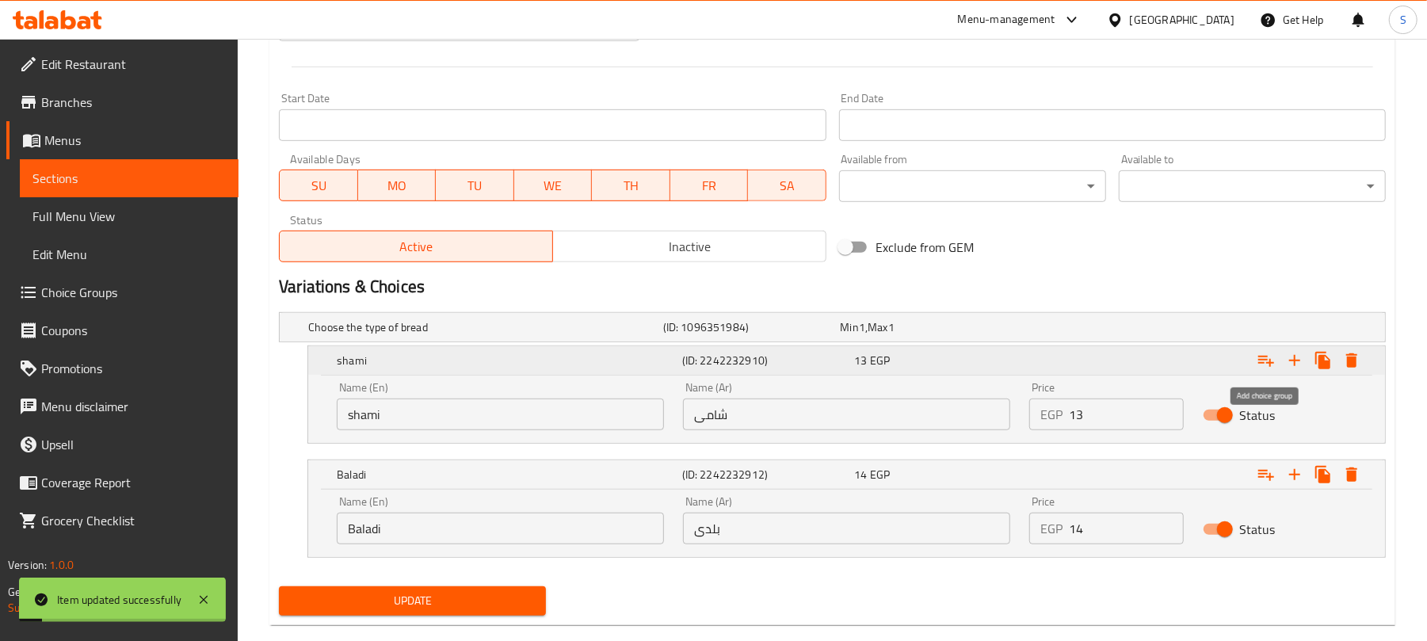
click at [1263, 359] on icon "Expand" at bounding box center [1266, 360] width 19 height 19
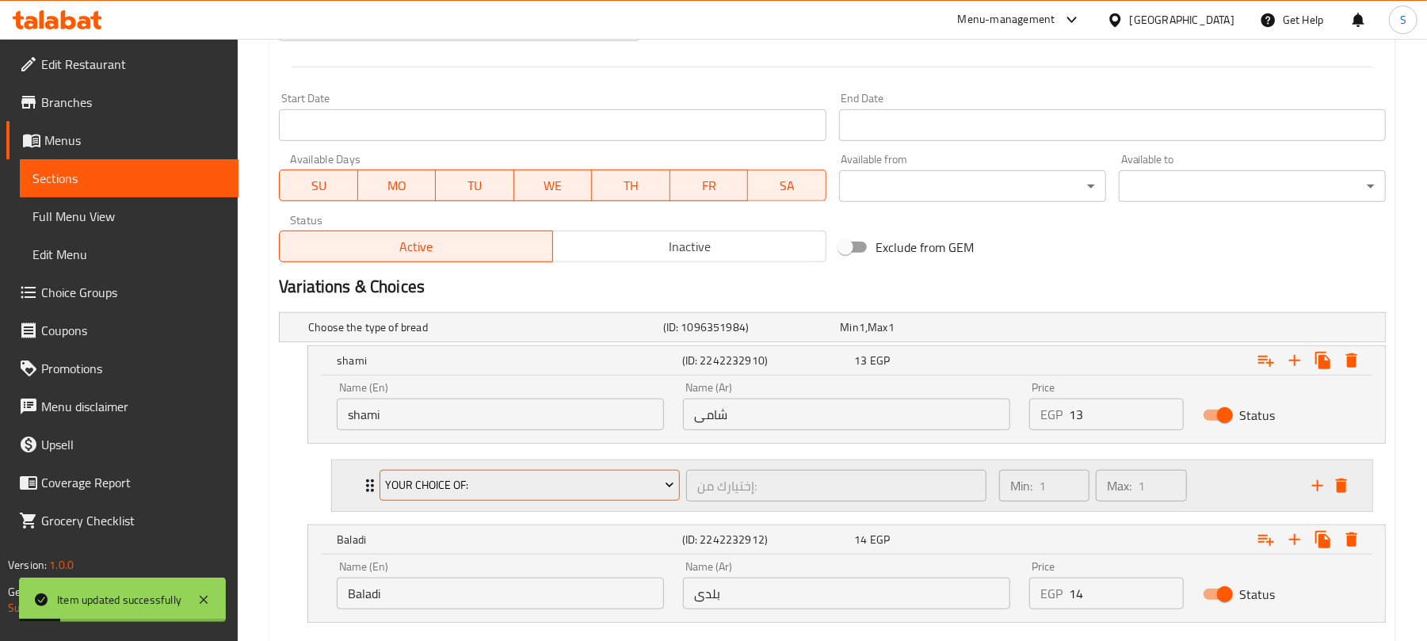
click at [549, 479] on span "Your Choice Of:" at bounding box center [530, 486] width 288 height 20
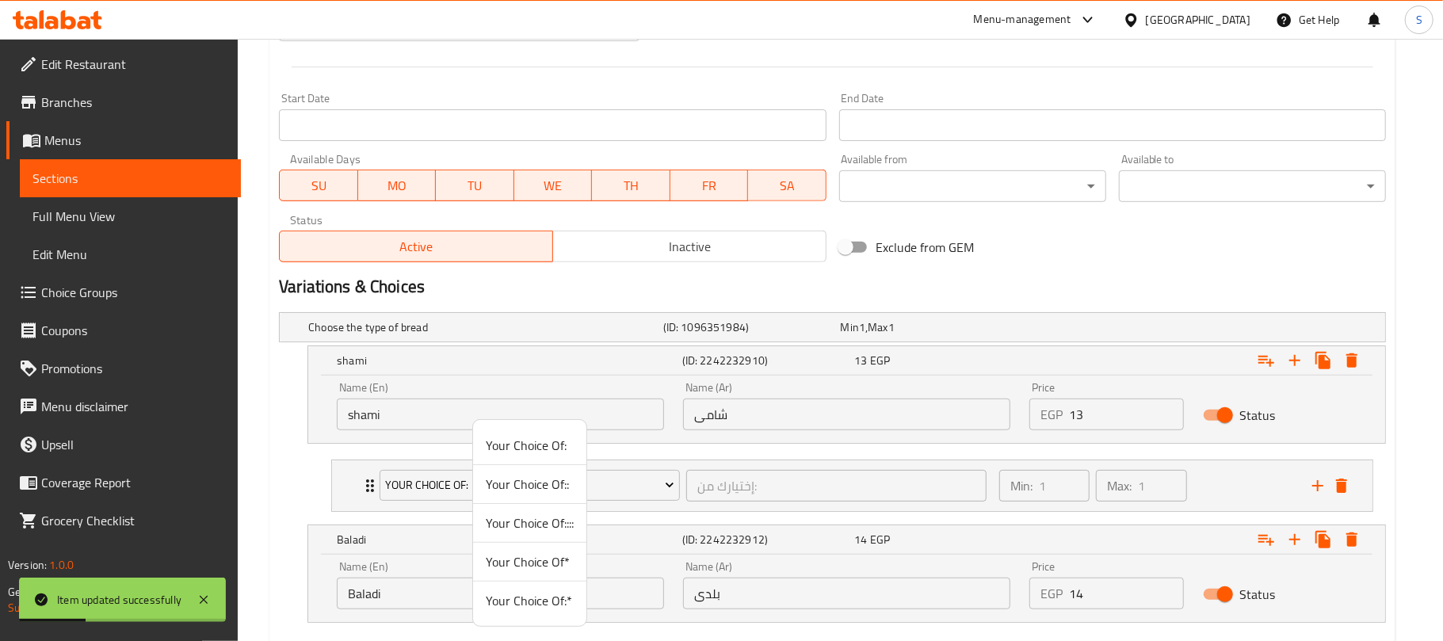
click at [533, 605] on span "Your Choice Of:*" at bounding box center [530, 600] width 88 height 19
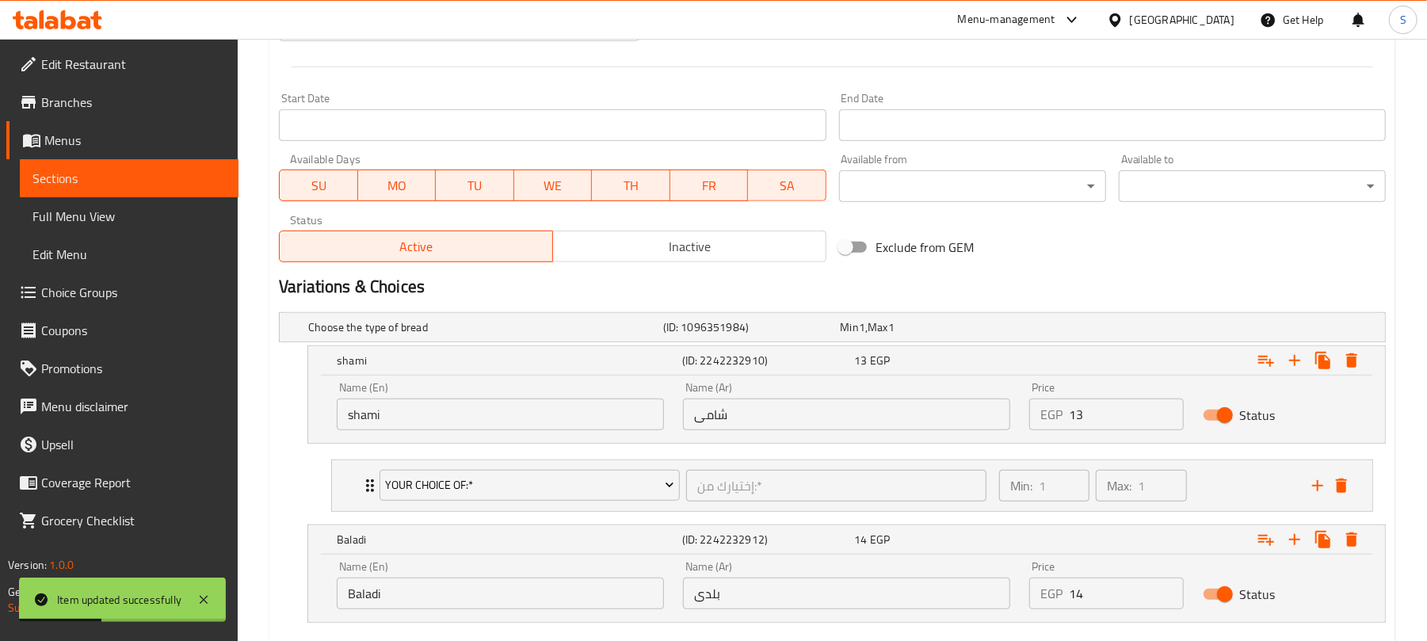
scroll to position [718, 0]
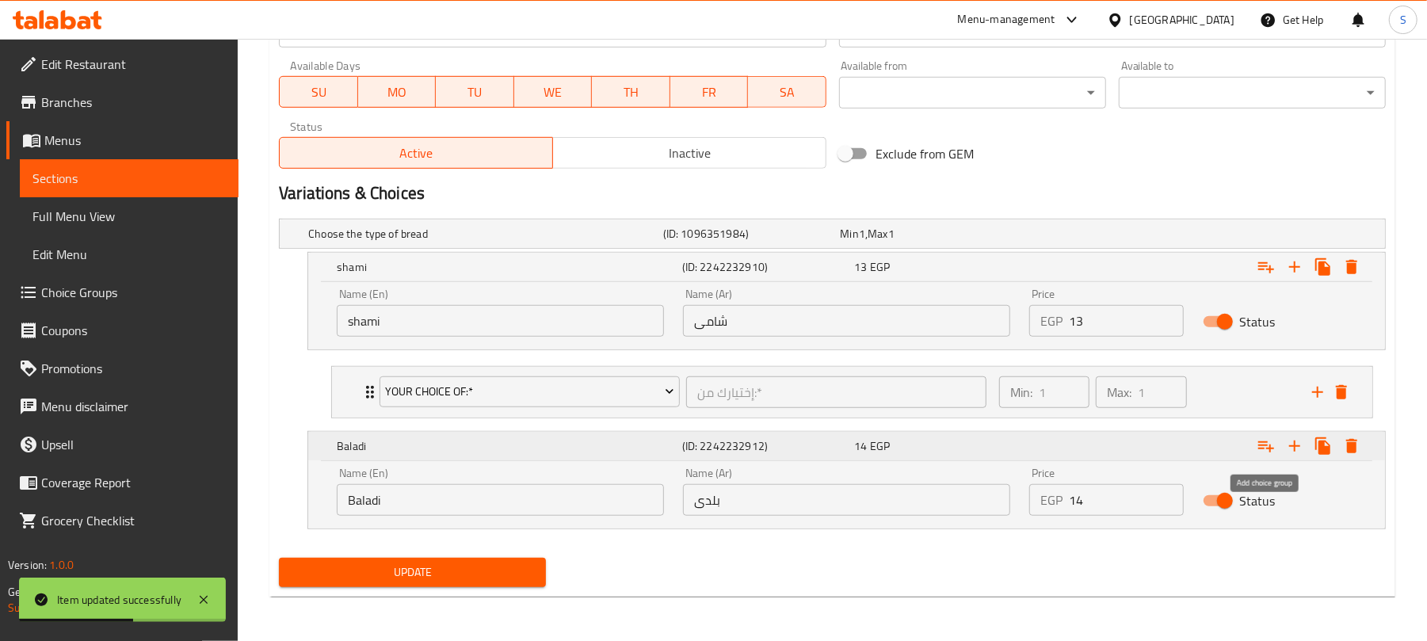
click at [1266, 449] on icon "Expand" at bounding box center [1267, 446] width 16 height 11
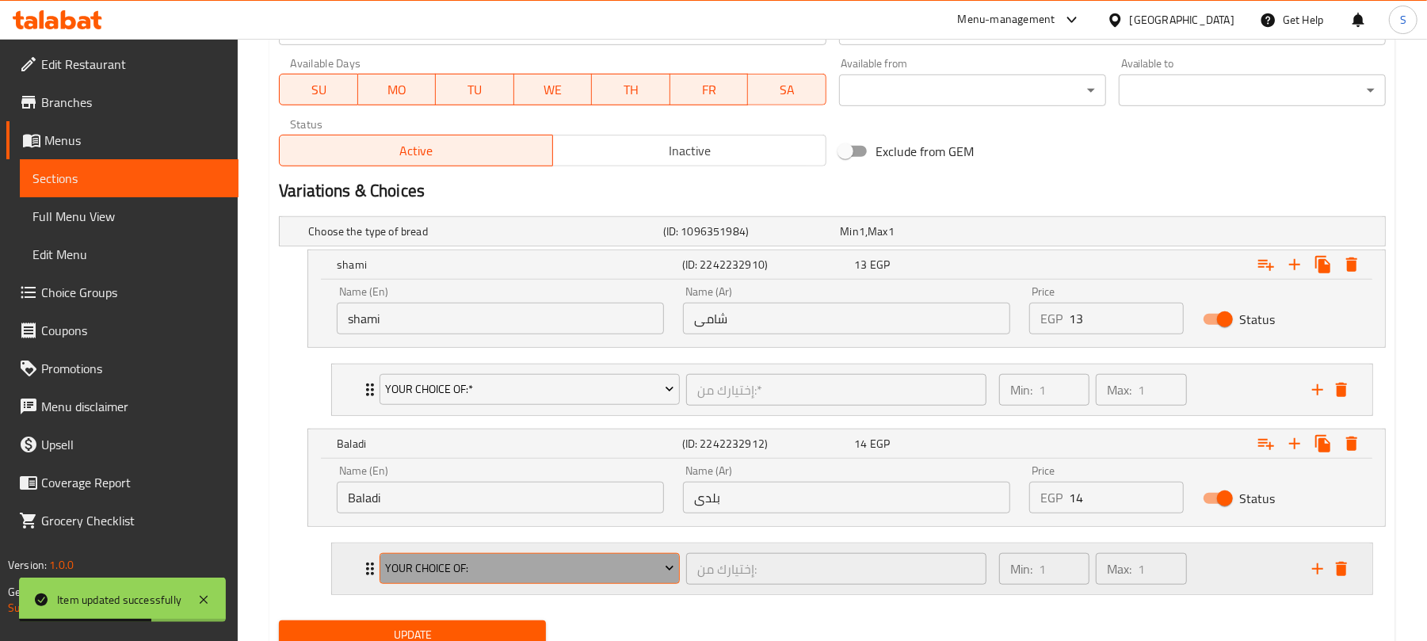
click at [514, 571] on span "Your Choice Of:" at bounding box center [530, 569] width 288 height 20
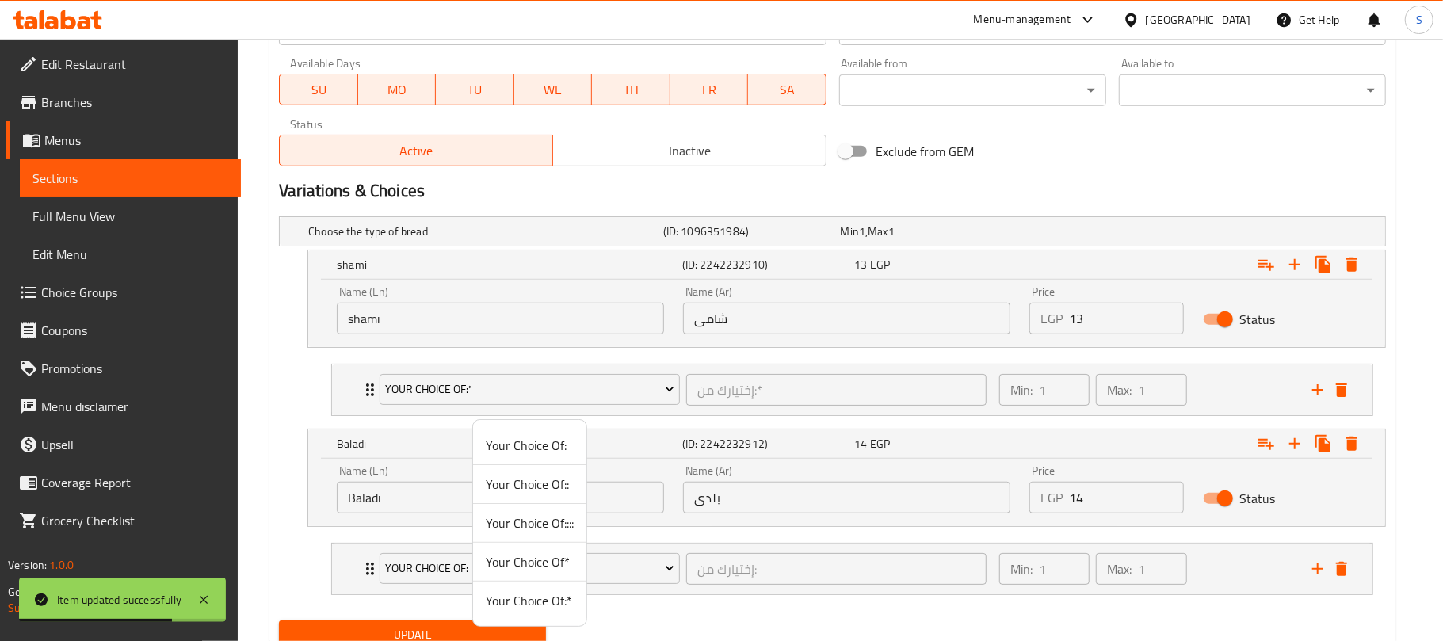
click at [520, 599] on span "Your Choice Of:*" at bounding box center [530, 600] width 88 height 19
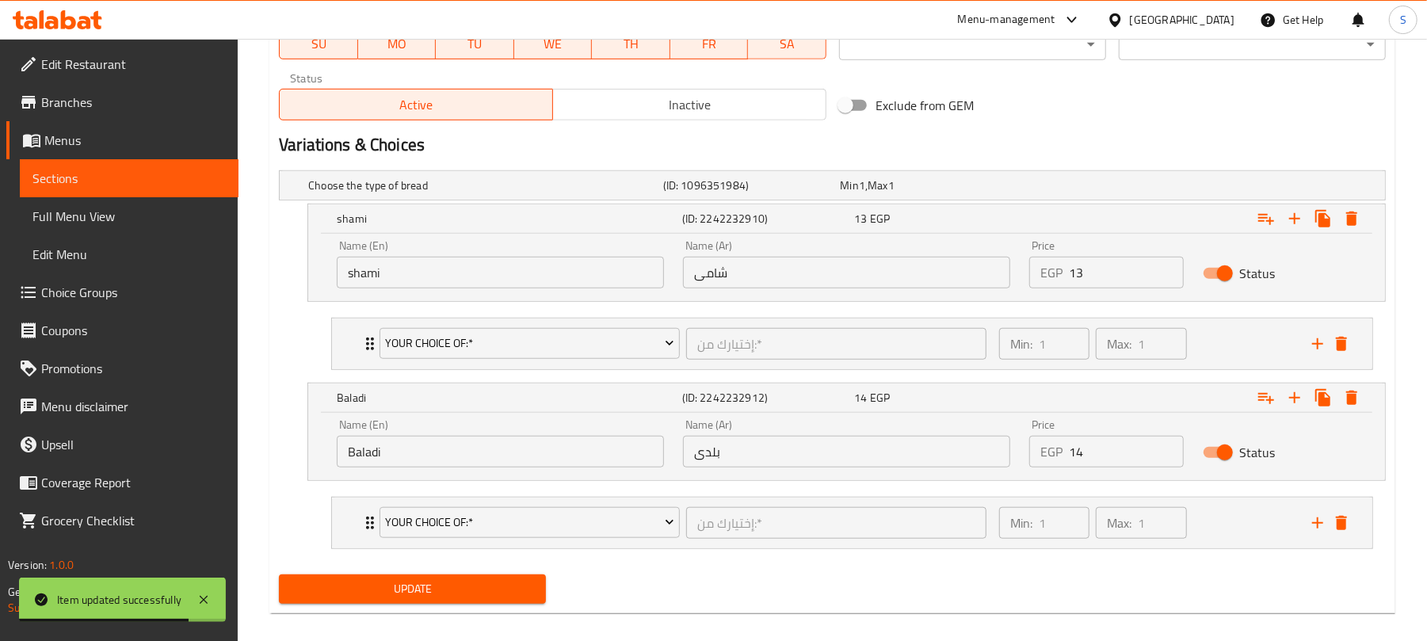
scroll to position [785, 0]
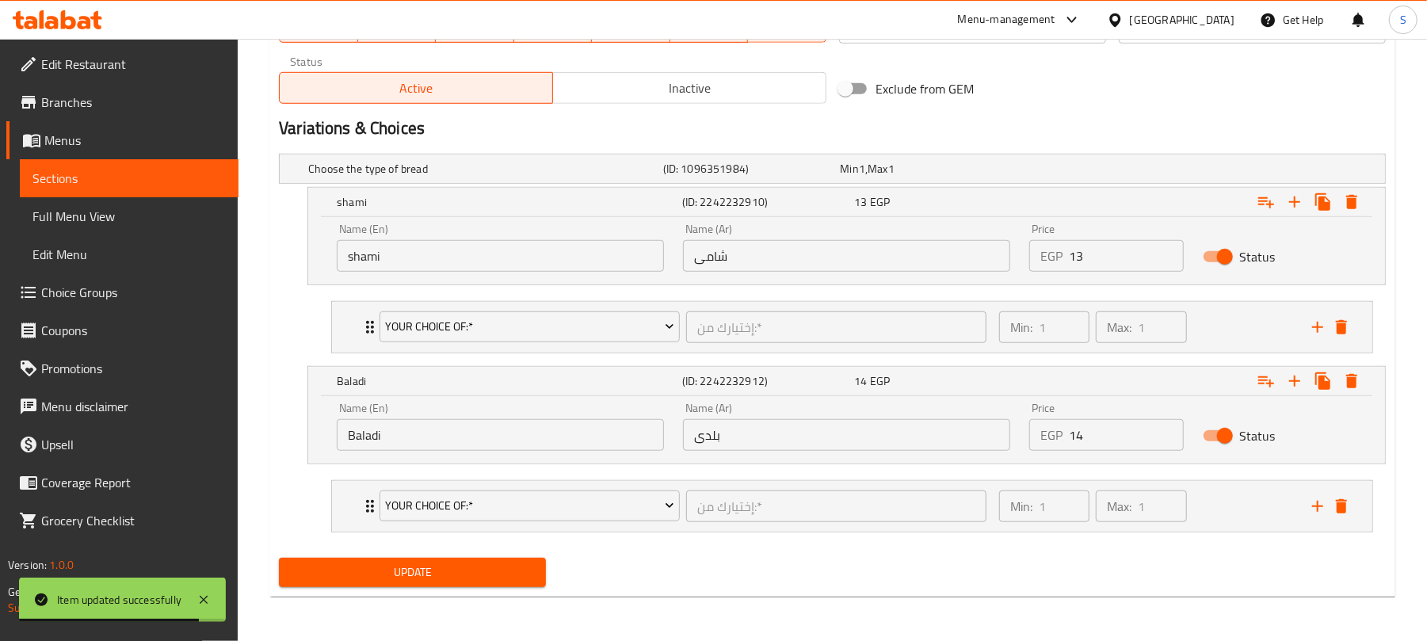
click at [453, 565] on span "Update" at bounding box center [413, 573] width 242 height 20
click at [460, 567] on span "Update" at bounding box center [413, 573] width 242 height 20
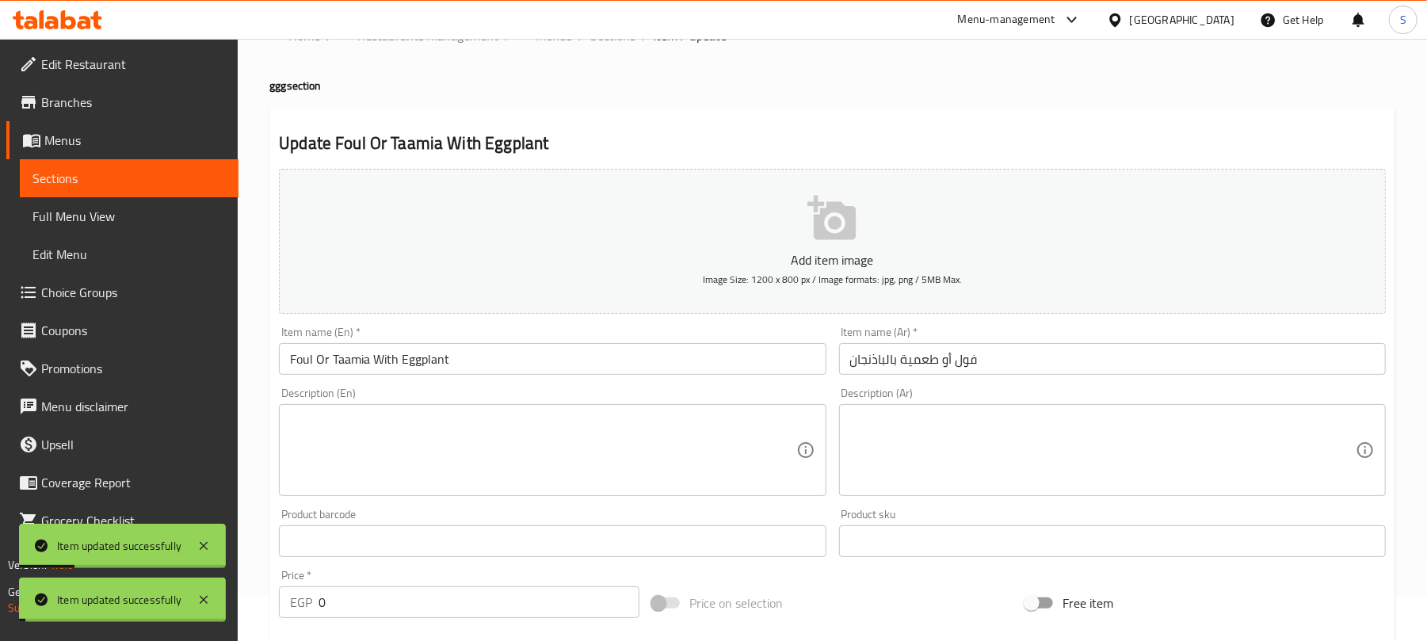
scroll to position [0, 0]
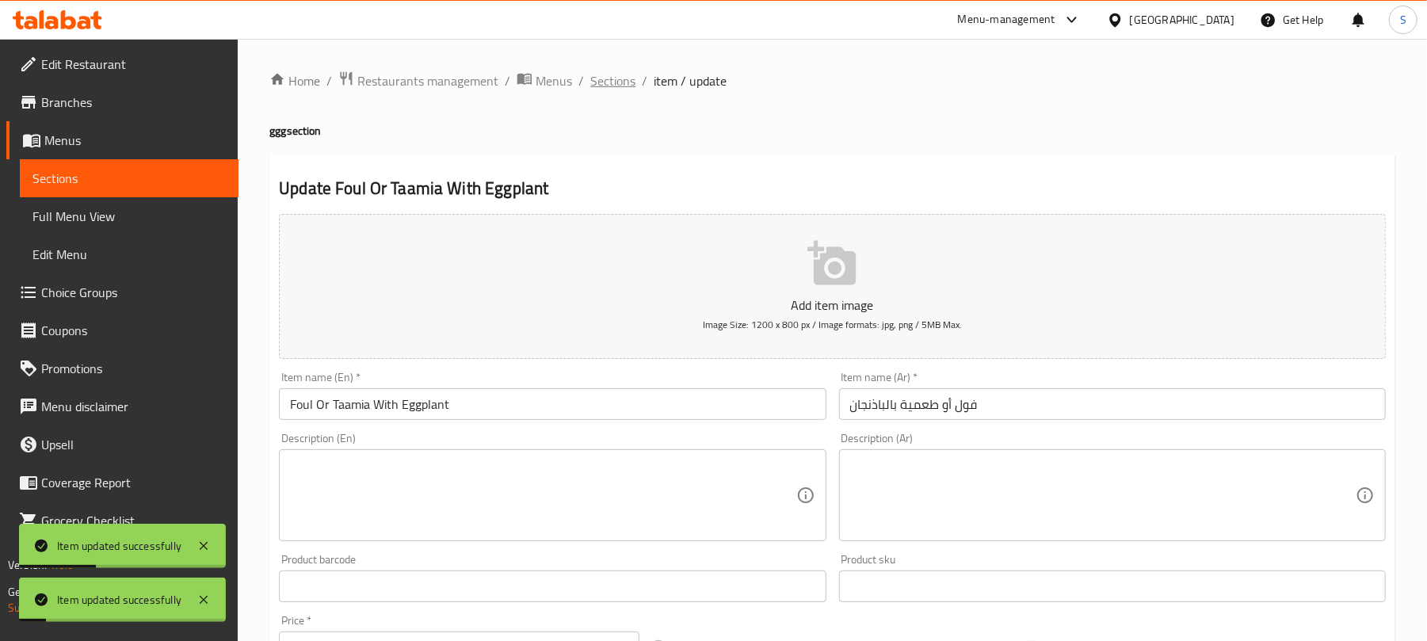
click at [612, 78] on span "Sections" at bounding box center [612, 80] width 45 height 19
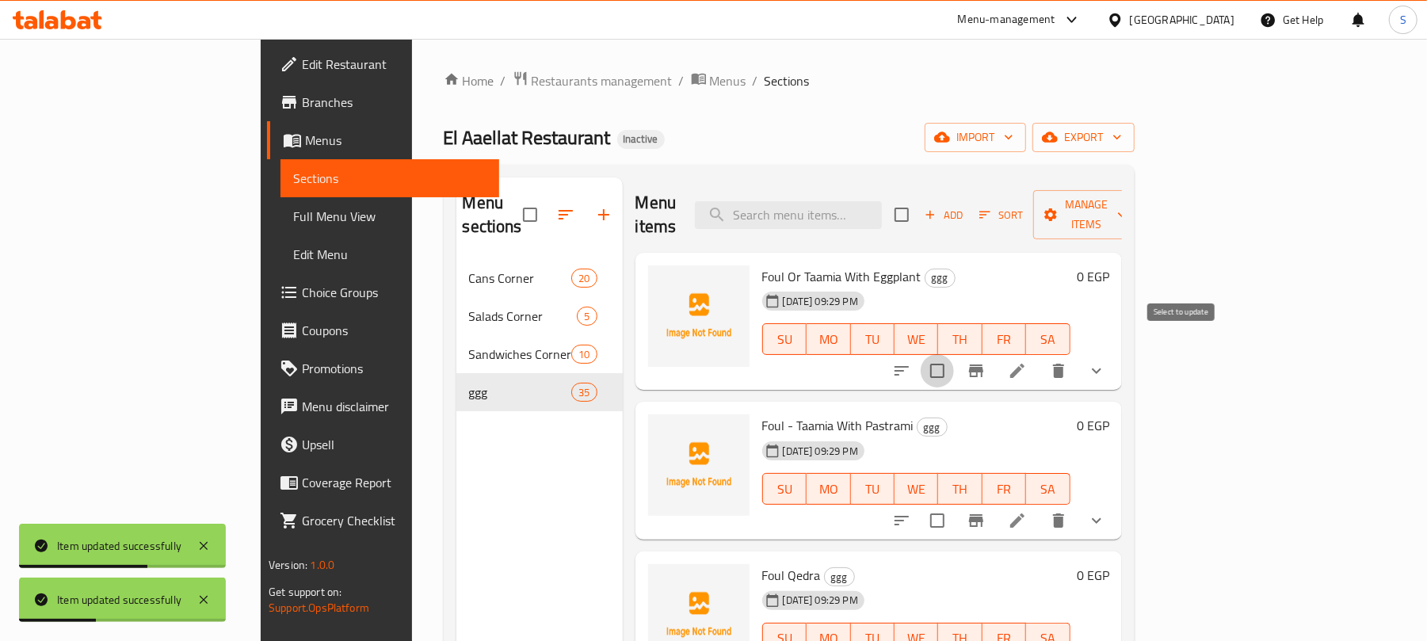
click at [954, 354] on input "checkbox" at bounding box center [937, 370] width 33 height 33
click at [1127, 209] on span "Manage items" at bounding box center [1086, 215] width 81 height 40
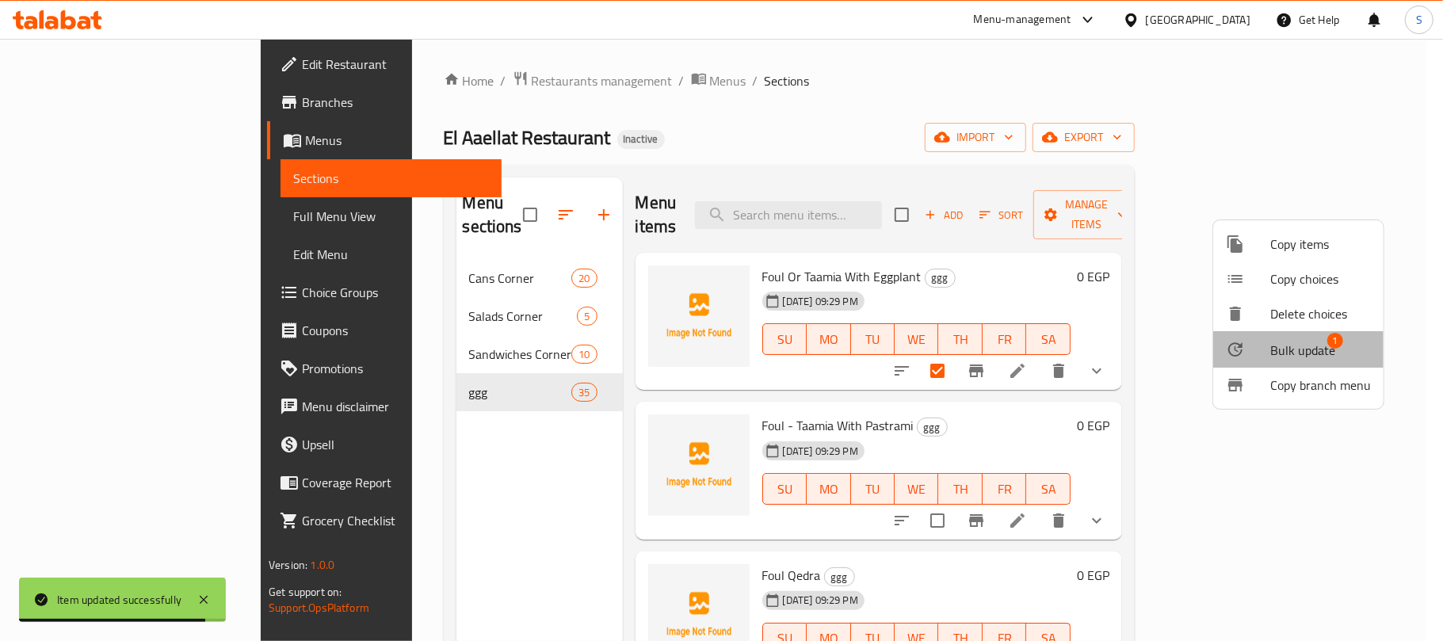
click at [1298, 350] on span "Bulk update" at bounding box center [1302, 350] width 65 height 19
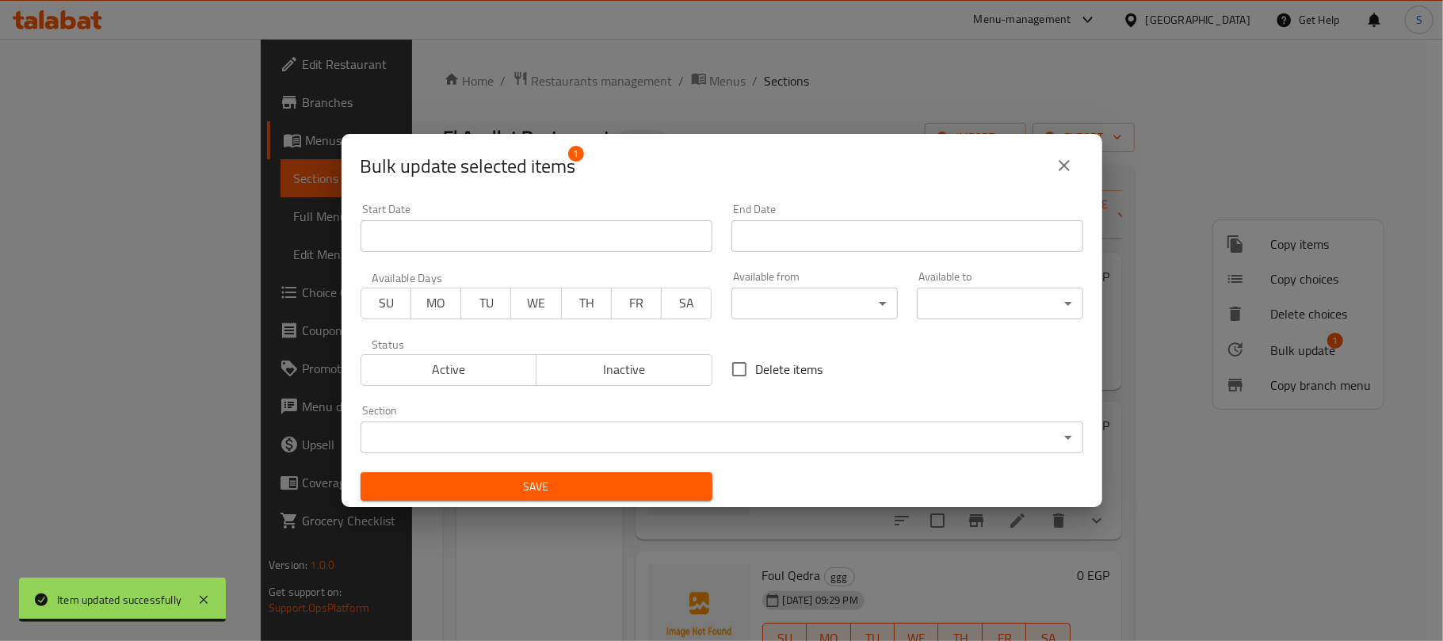
click at [730, 438] on body "Item updated successfully ​ Menu-management Egypt Get Help S Edit Restaurant Br…" at bounding box center [721, 340] width 1443 height 602
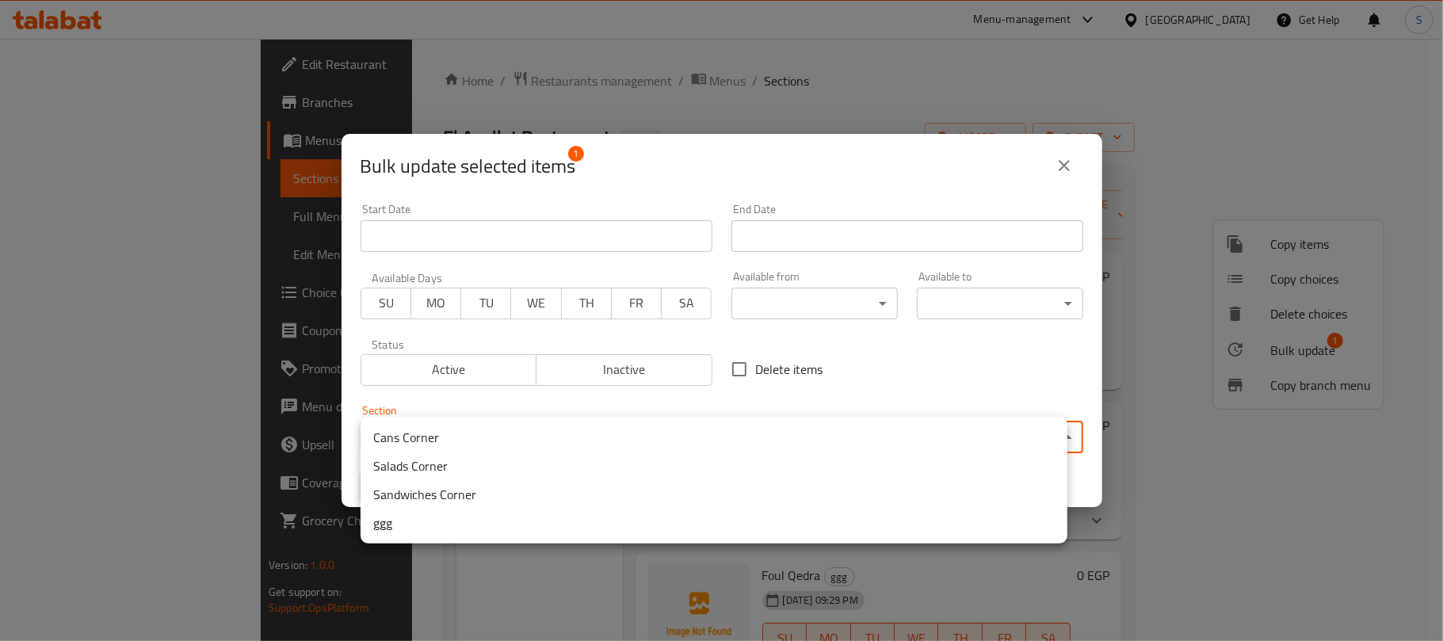
click at [397, 490] on li "Sandwiches Corner" at bounding box center [714, 494] width 707 height 29
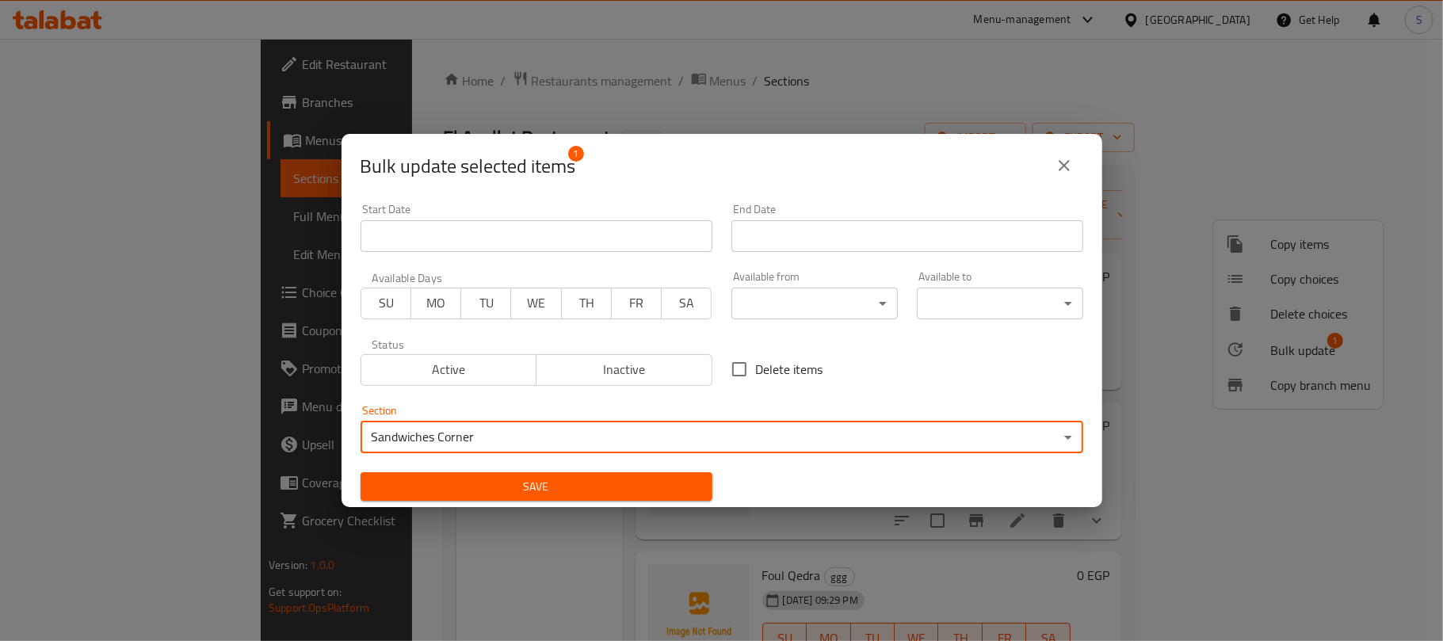
click at [438, 485] on span "Save" at bounding box center [536, 487] width 327 height 20
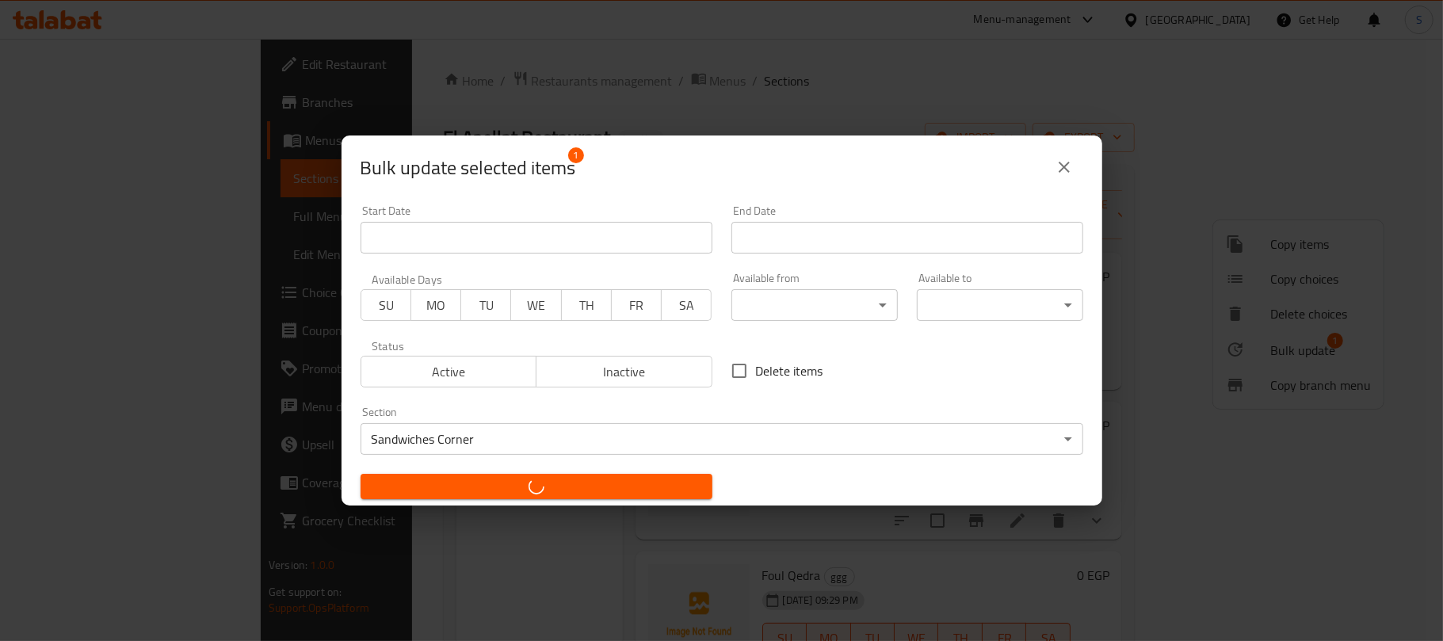
checkbox input "false"
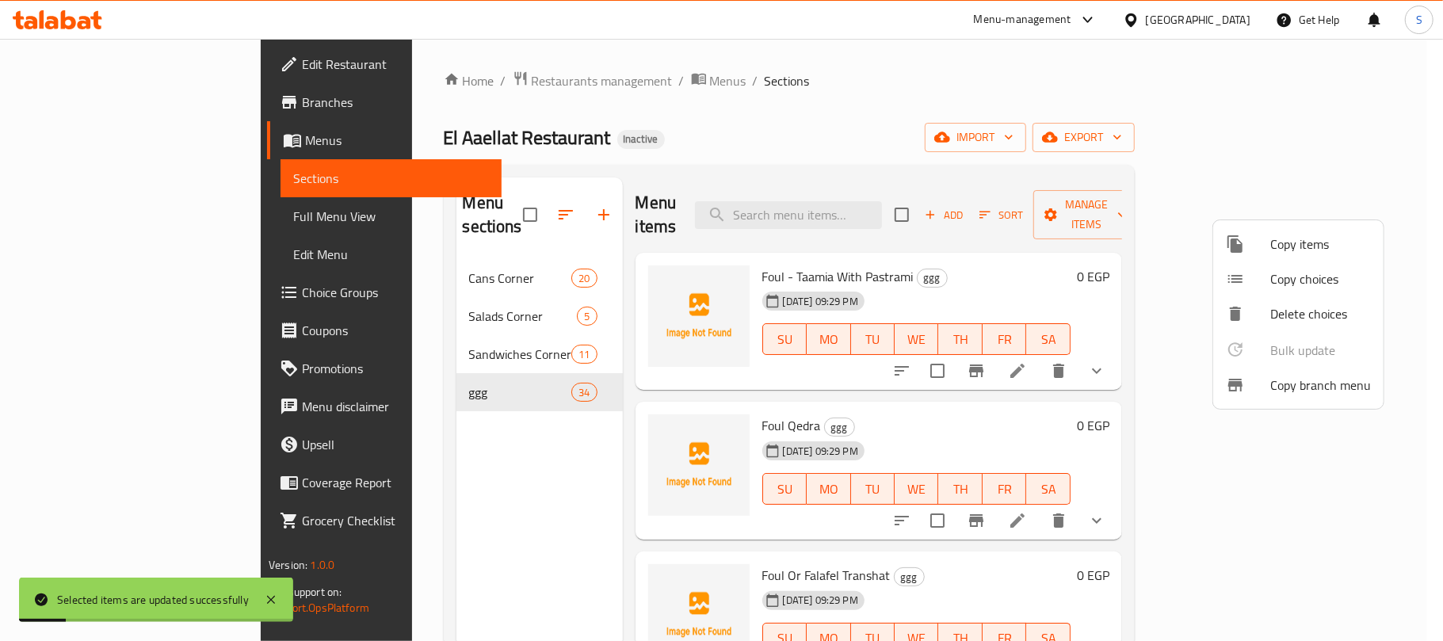
click at [732, 146] on div at bounding box center [721, 320] width 1443 height 641
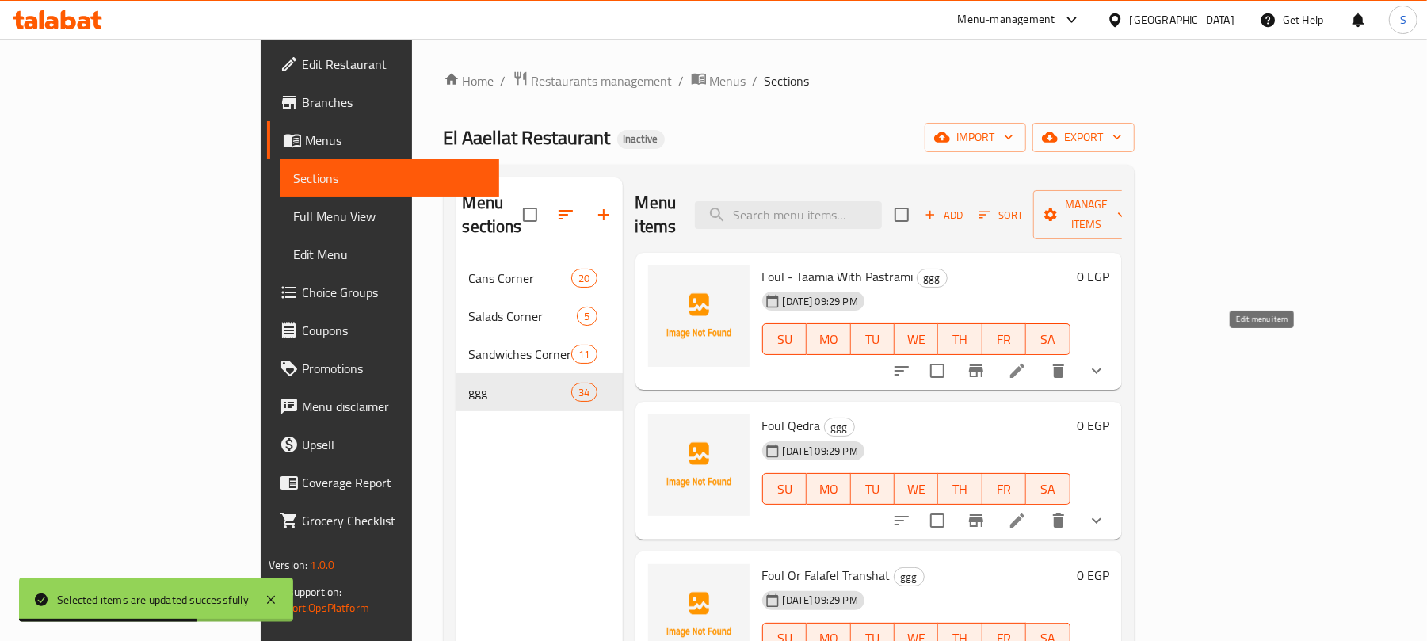
click at [1025, 364] on icon at bounding box center [1017, 371] width 14 height 14
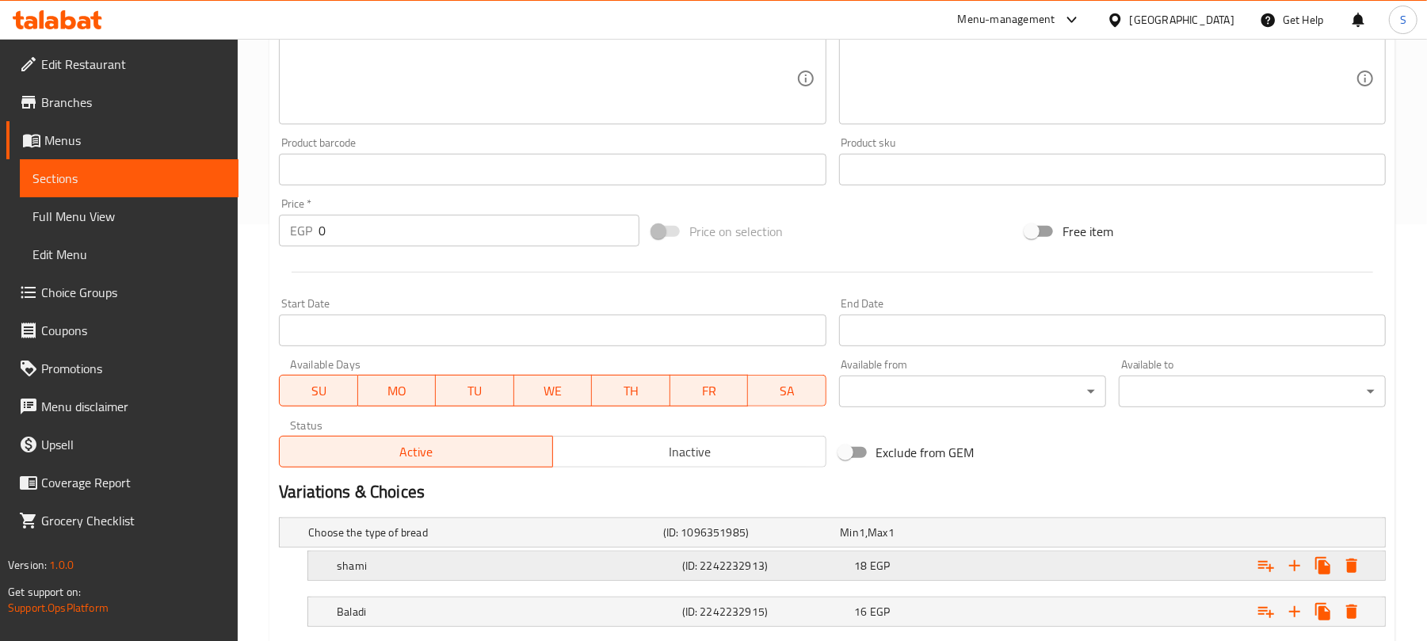
scroll to position [517, 0]
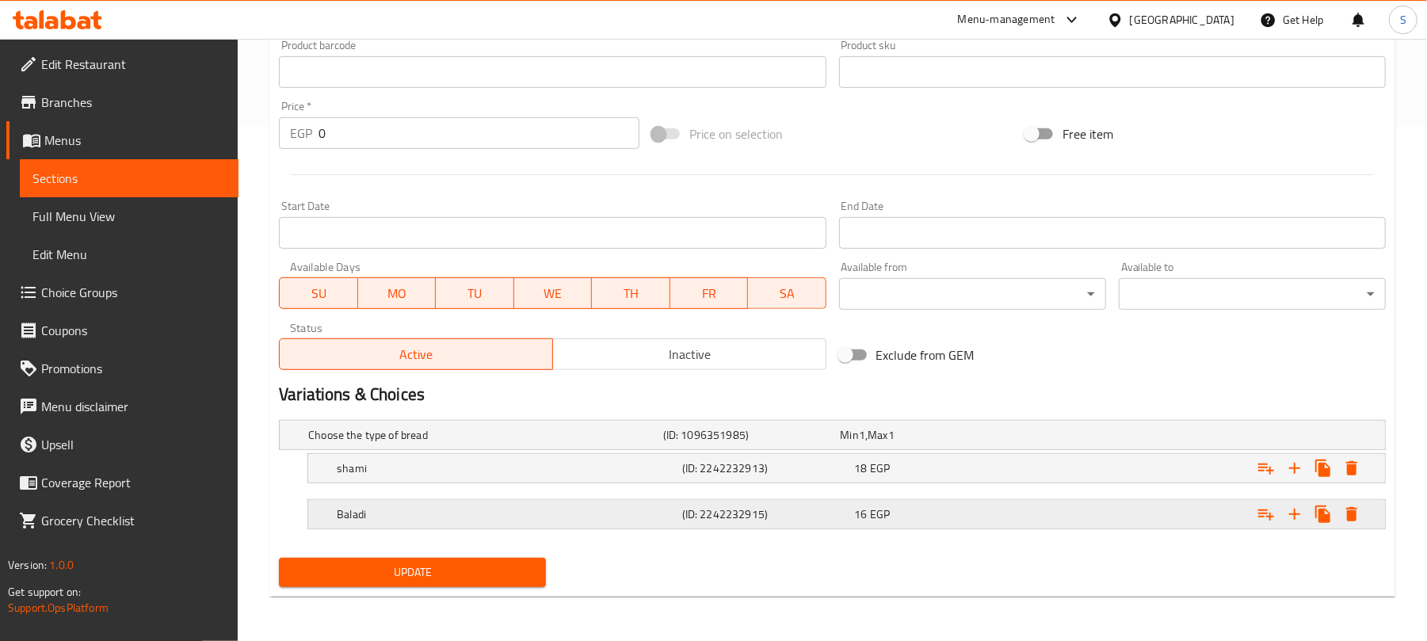
click at [957, 443] on div "16 EGP" at bounding box center [926, 435] width 171 height 16
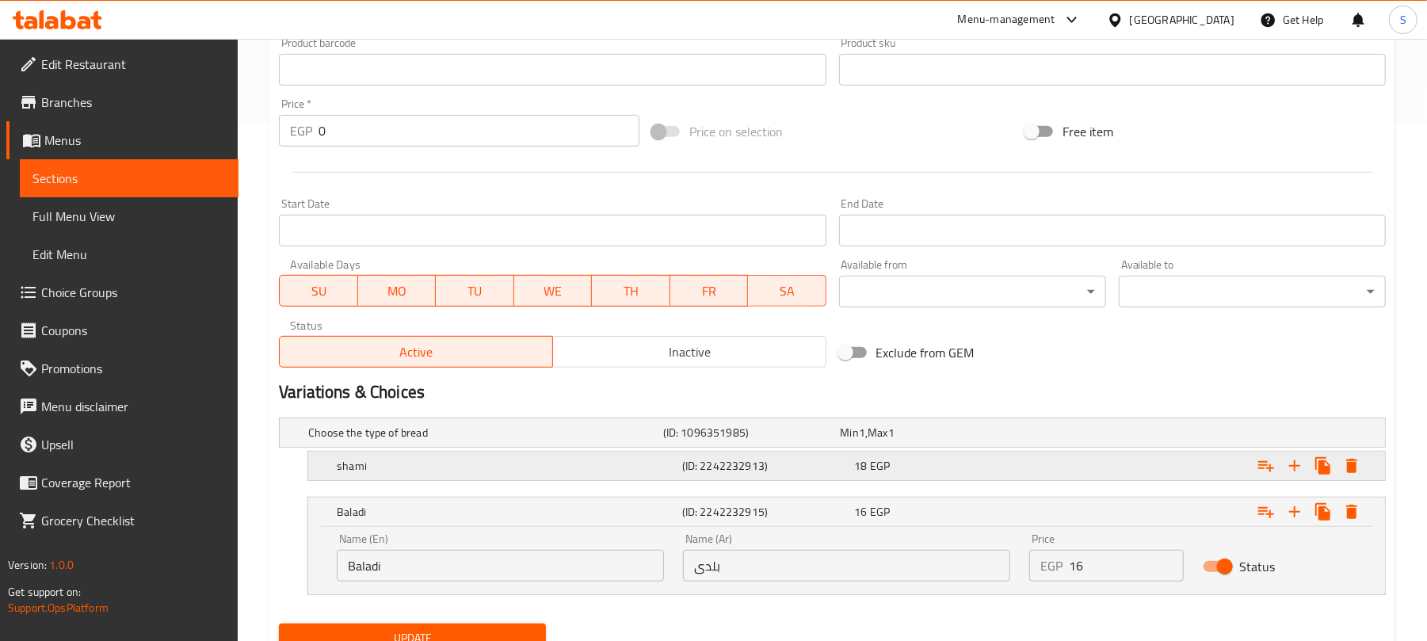
click at [989, 441] on div "18 EGP" at bounding box center [926, 433] width 171 height 16
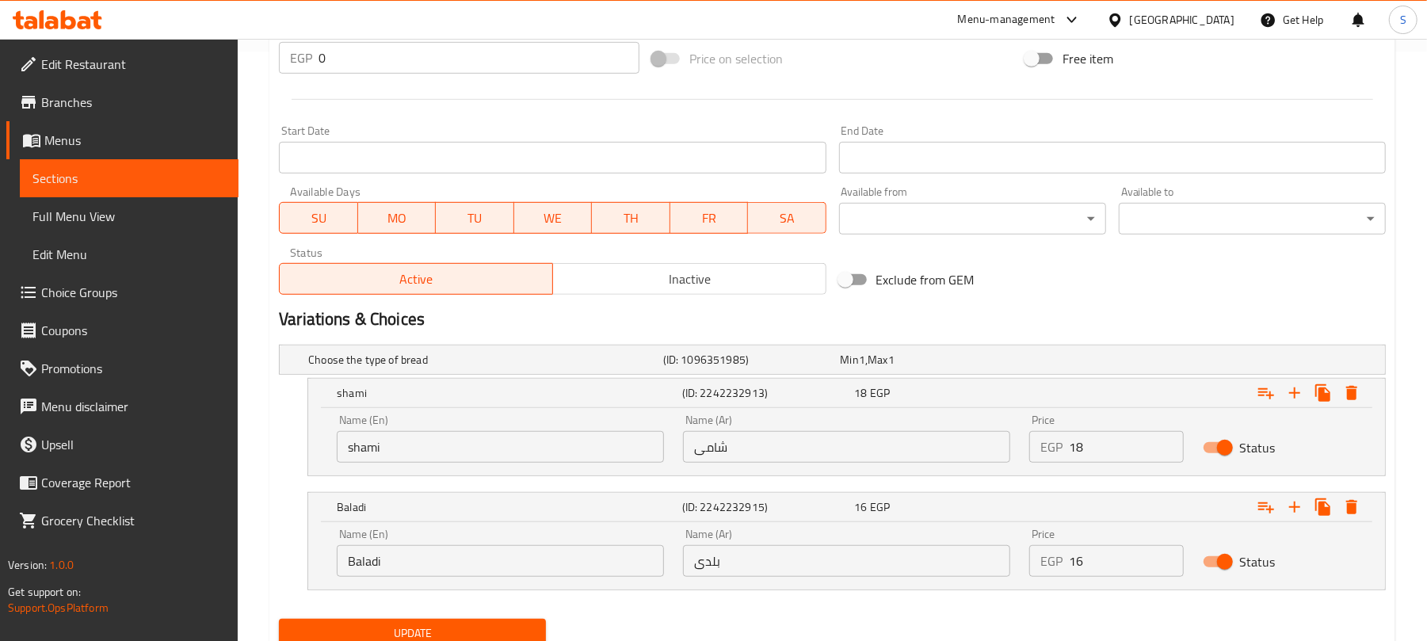
scroll to position [653, 0]
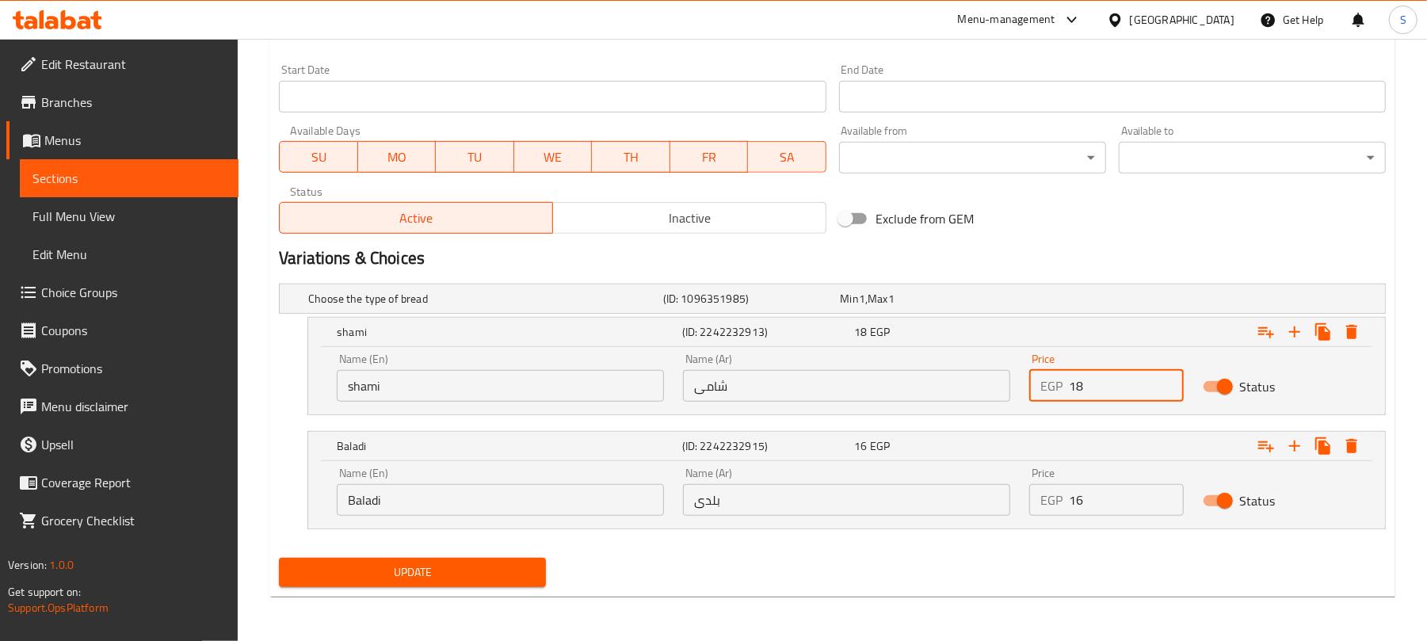
click at [1083, 388] on input "18" at bounding box center [1126, 386] width 114 height 32
type input "19"
drag, startPoint x: 1084, startPoint y: 504, endPoint x: 1070, endPoint y: 504, distance: 14.3
click at [1070, 504] on input "16" at bounding box center [1126, 500] width 114 height 32
type input "20"
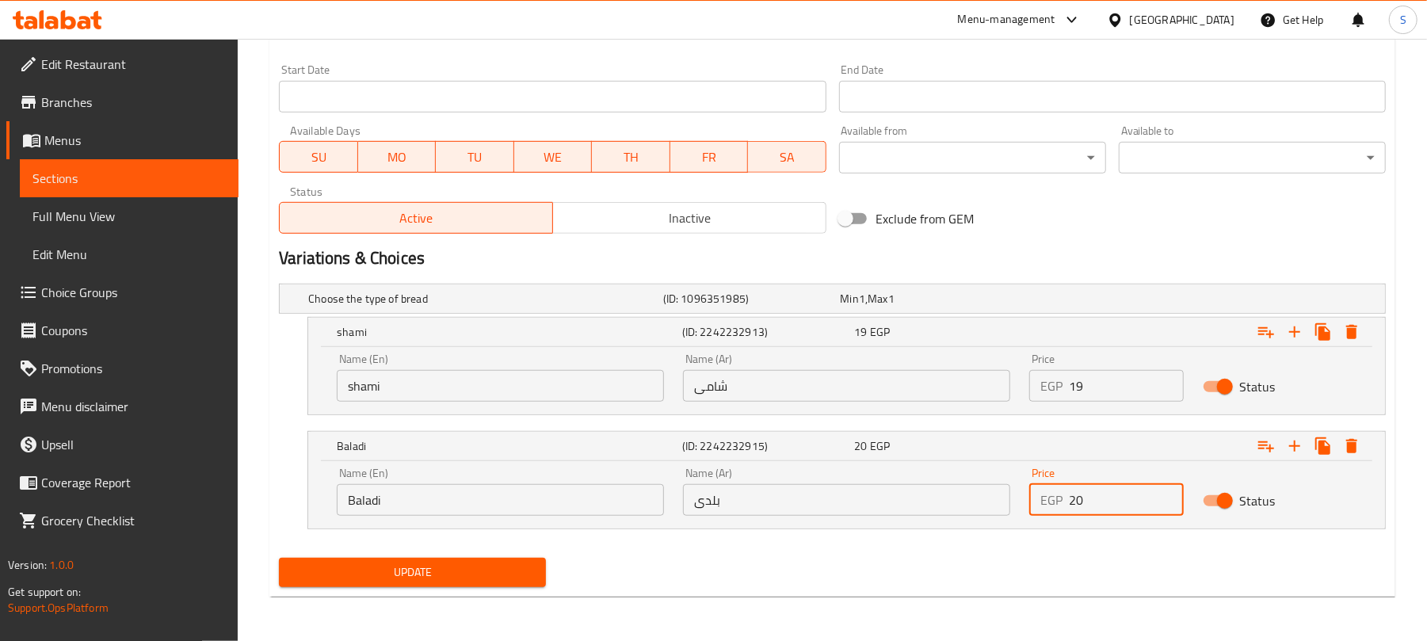
click at [1064, 540] on nav at bounding box center [832, 539] width 1107 height 13
click at [507, 572] on span "Update" at bounding box center [413, 573] width 242 height 20
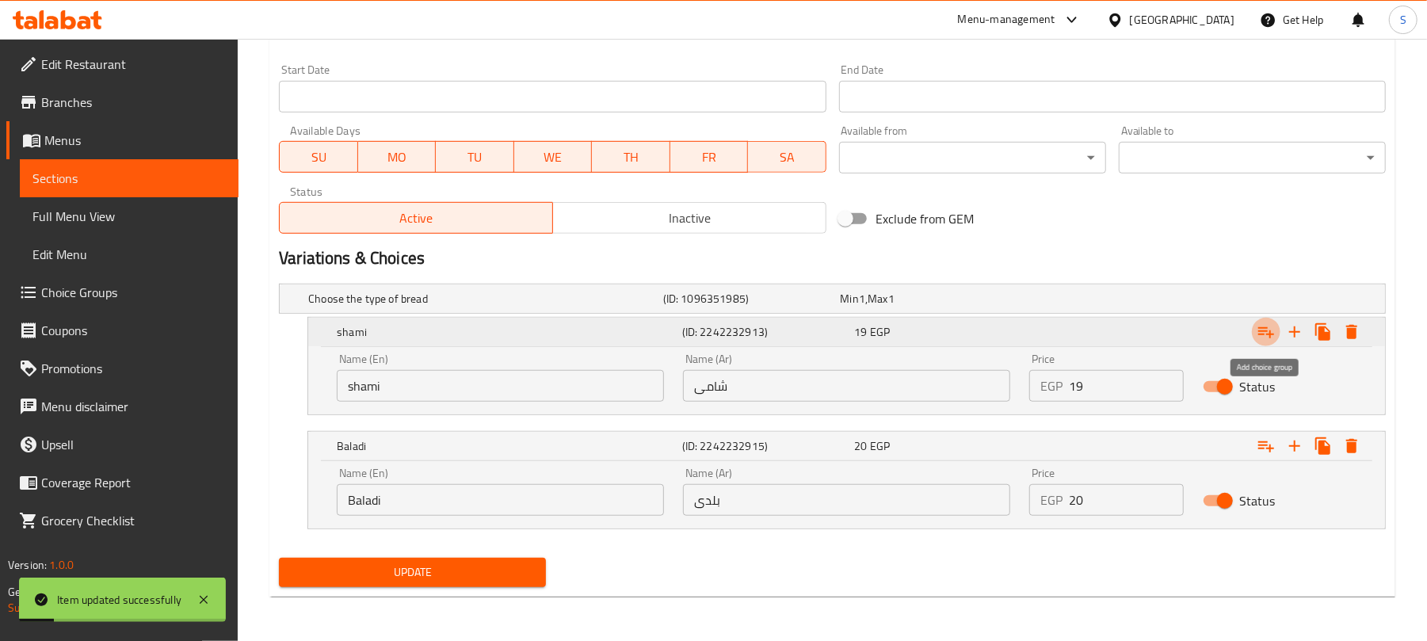
click at [1263, 333] on icon "Expand" at bounding box center [1266, 332] width 19 height 19
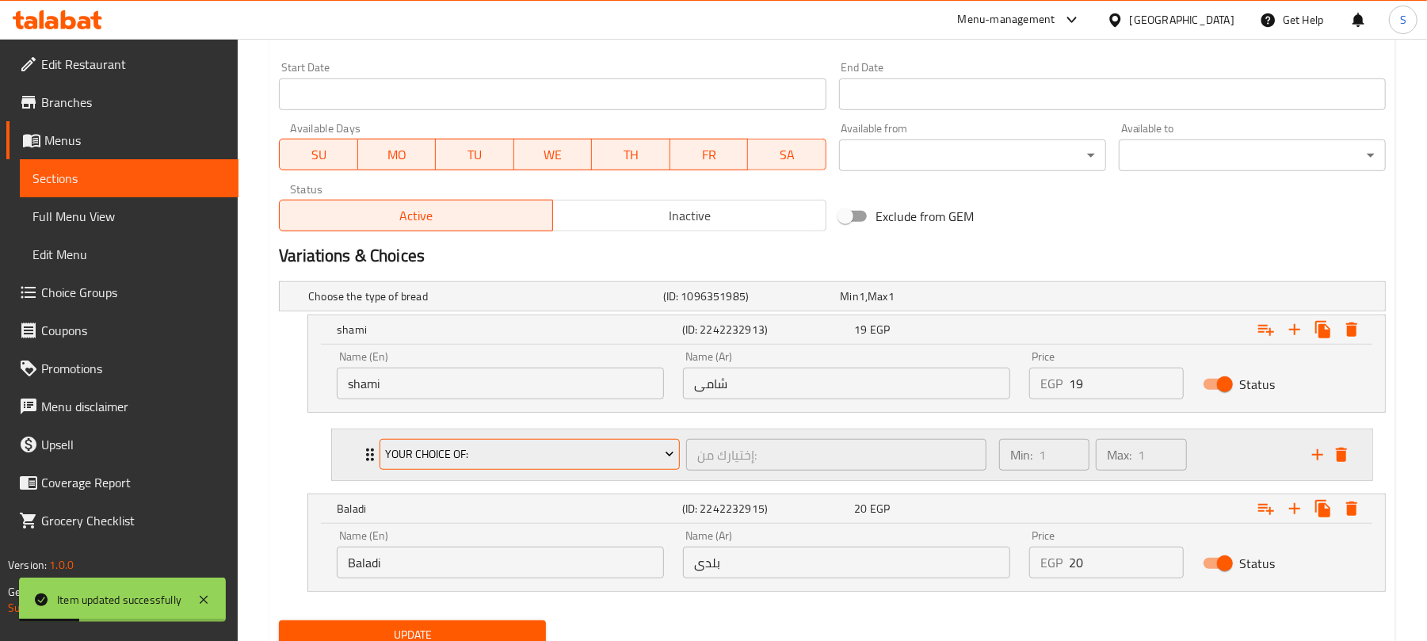
click at [555, 455] on span "Your Choice Of:" at bounding box center [530, 455] width 288 height 20
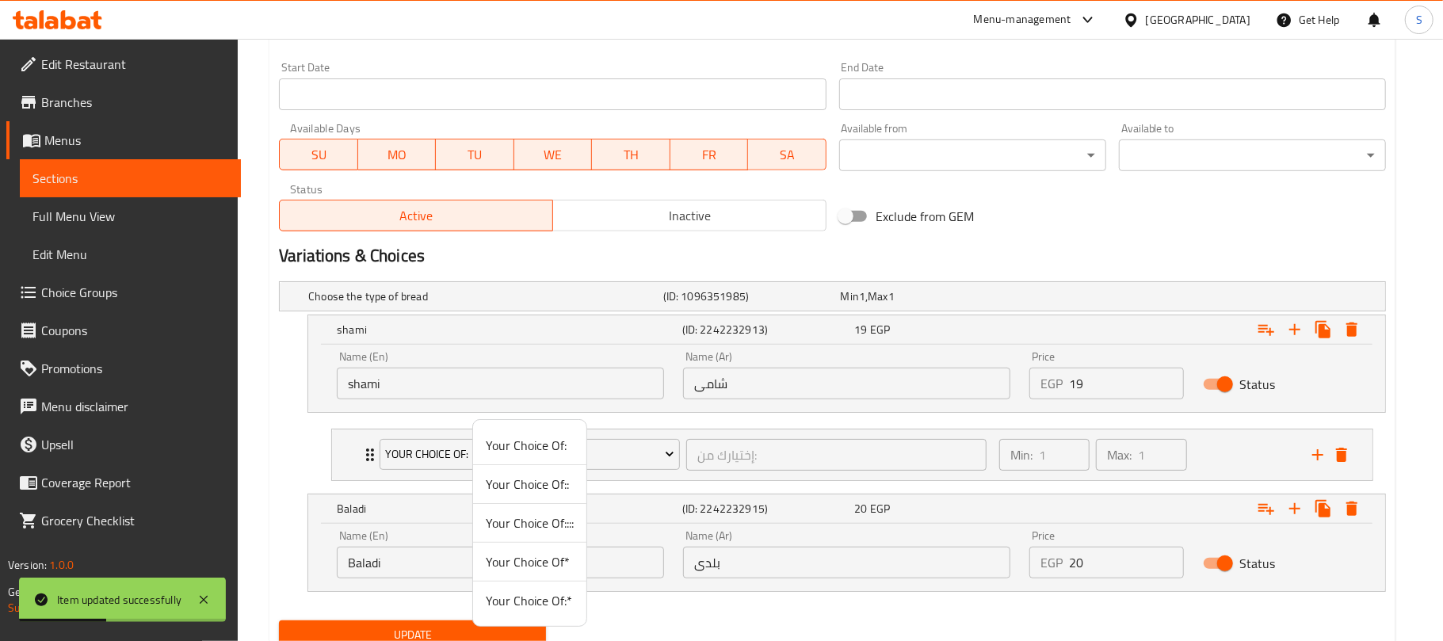
click at [536, 598] on span "Your Choice Of:*" at bounding box center [530, 600] width 88 height 19
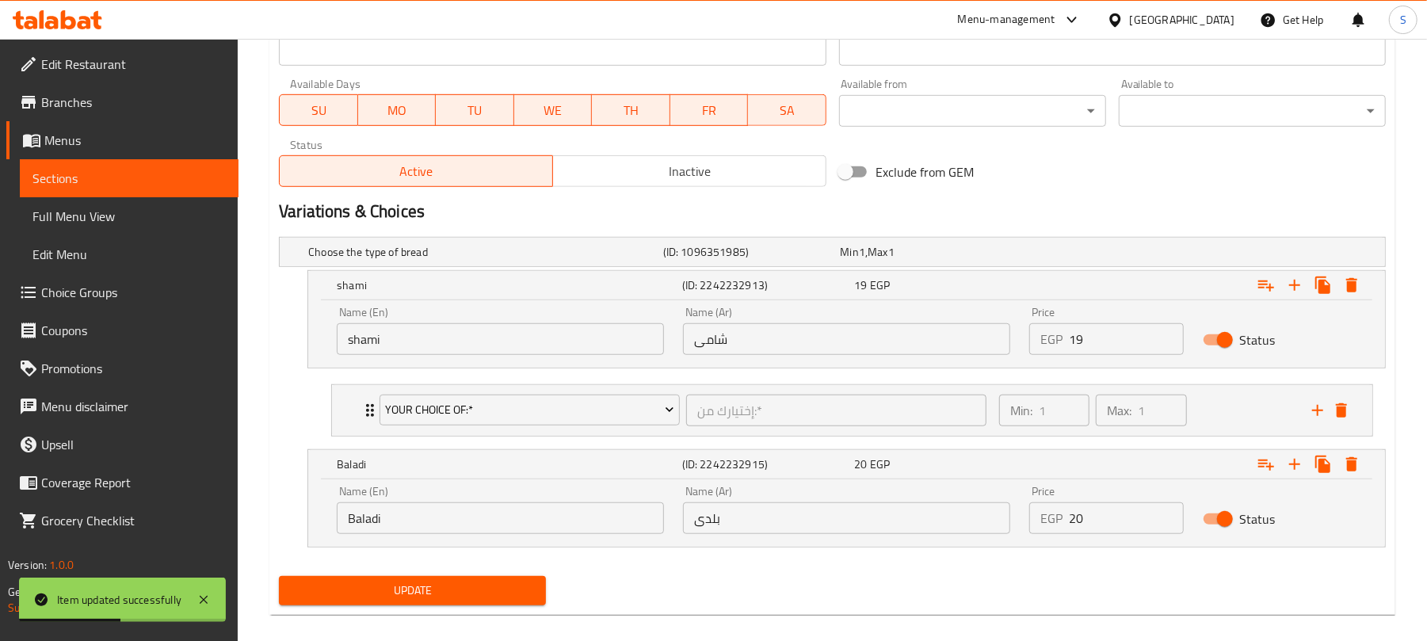
scroll to position [718, 0]
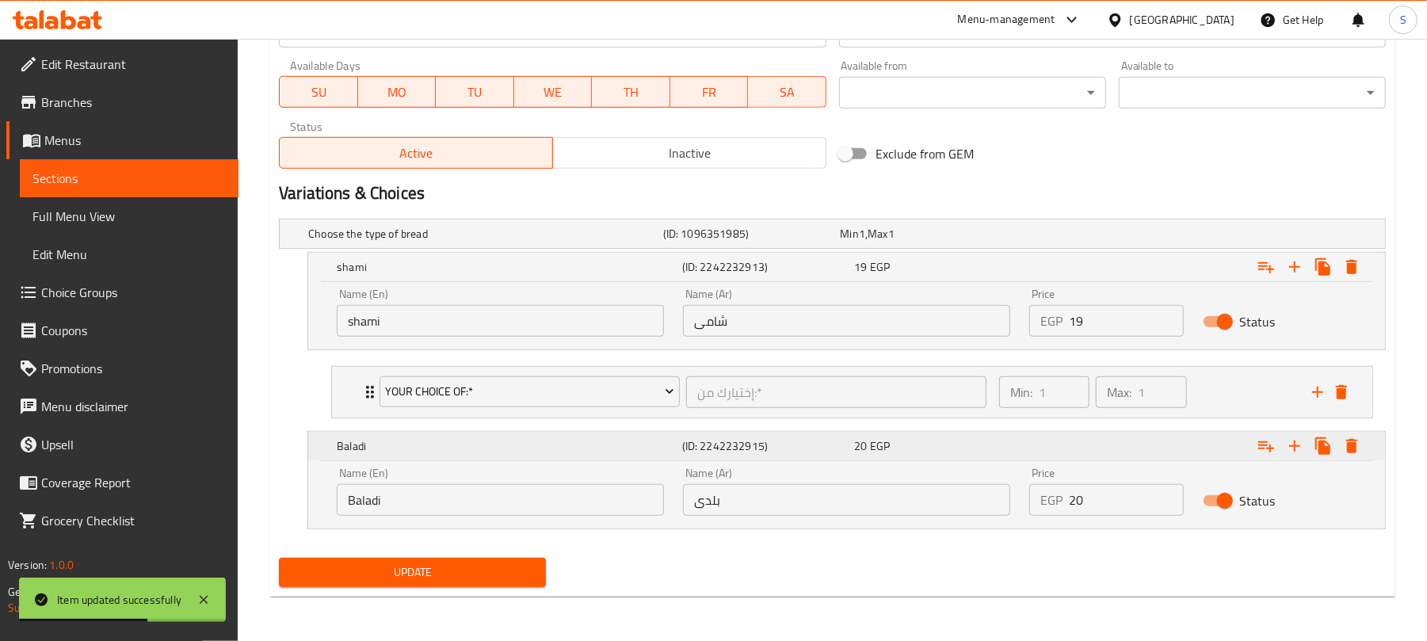
click at [1260, 277] on icon "Expand" at bounding box center [1266, 267] width 19 height 19
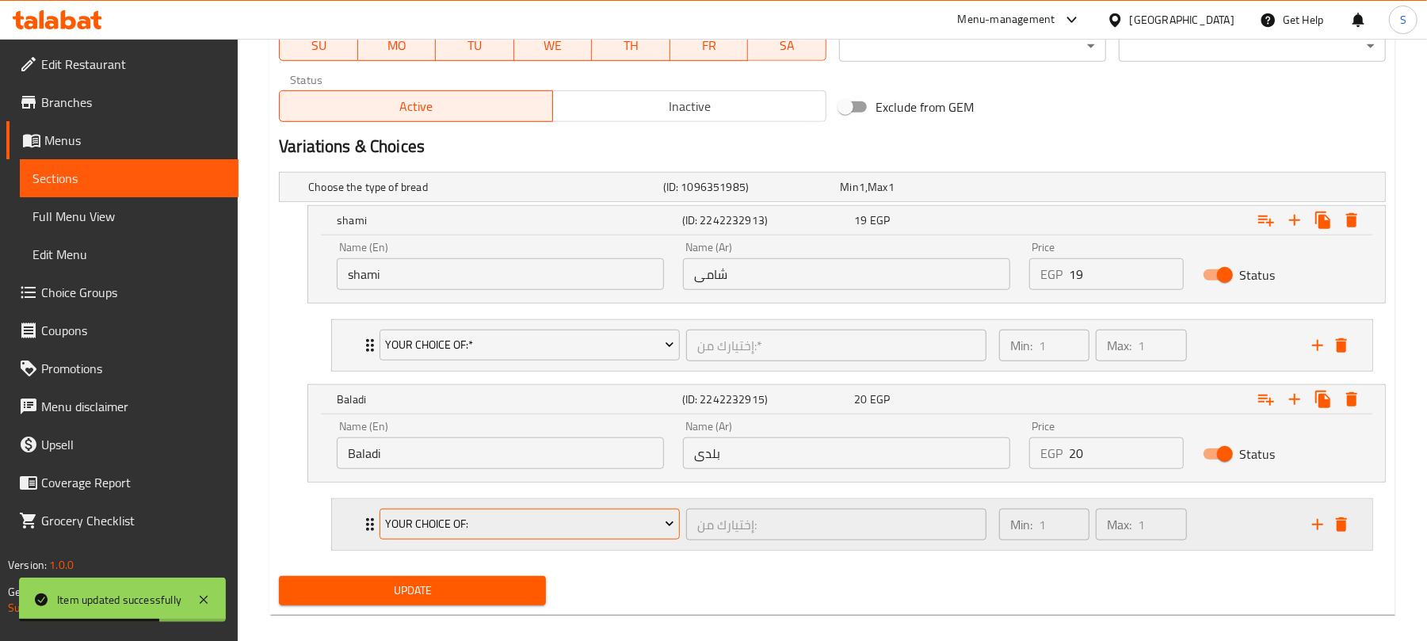
scroll to position [785, 0]
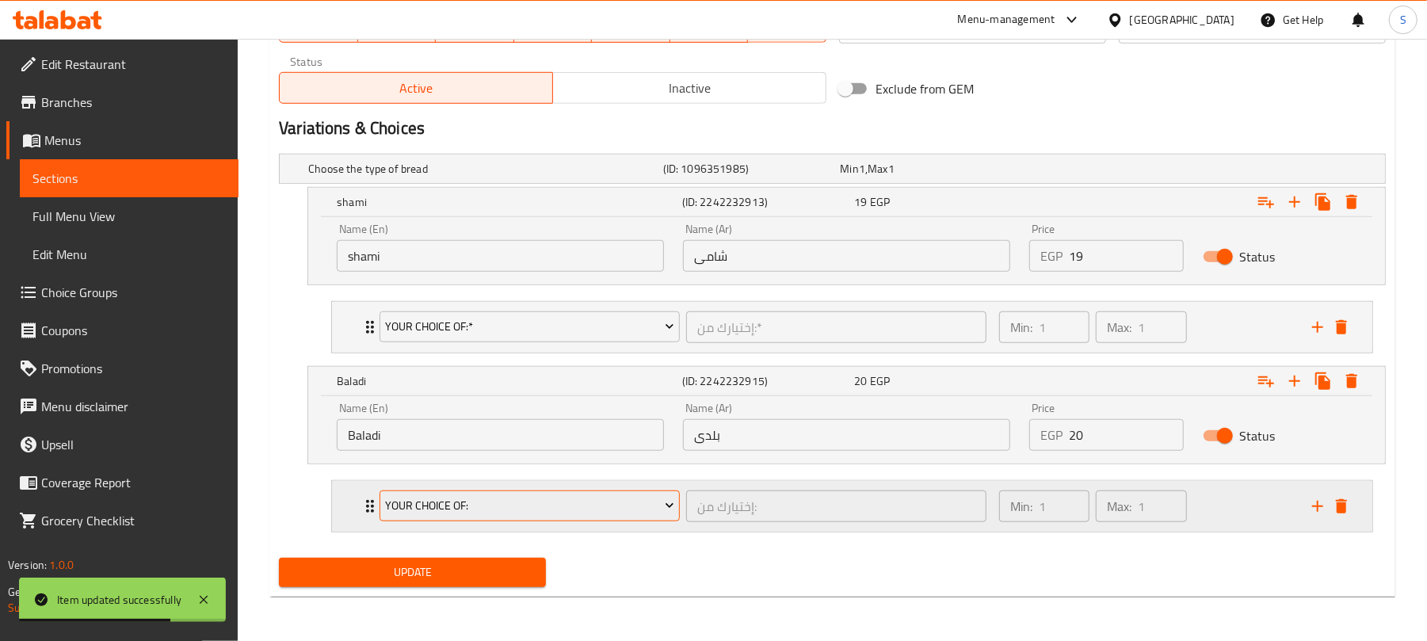
click at [601, 508] on span "Your Choice Of:" at bounding box center [530, 506] width 288 height 20
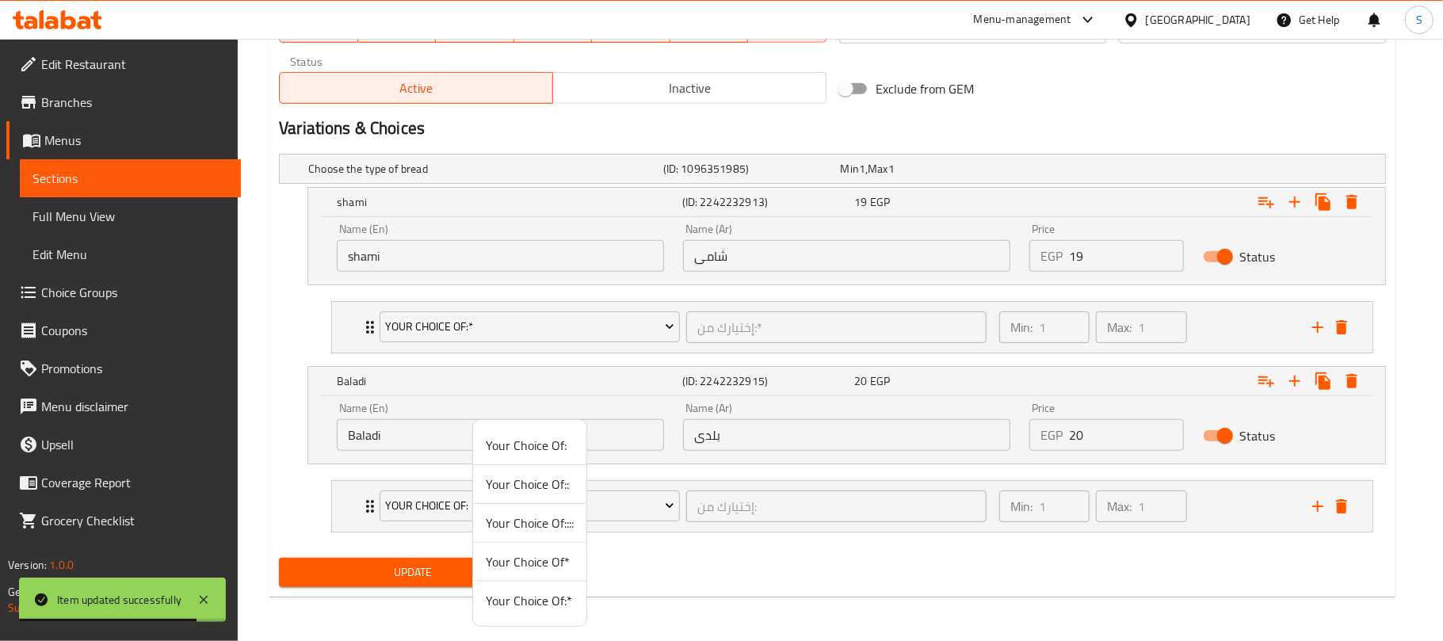
click at [540, 603] on span "Your Choice Of:*" at bounding box center [530, 600] width 88 height 19
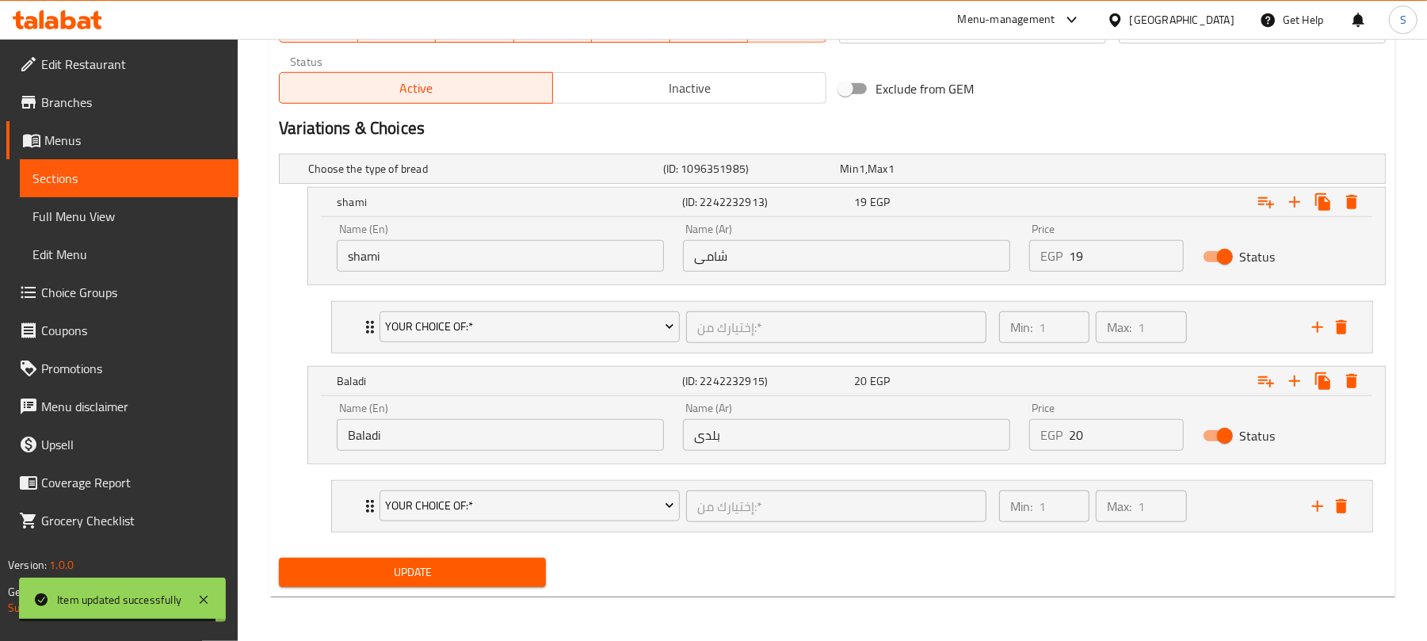
click at [455, 577] on span "Update" at bounding box center [413, 573] width 242 height 20
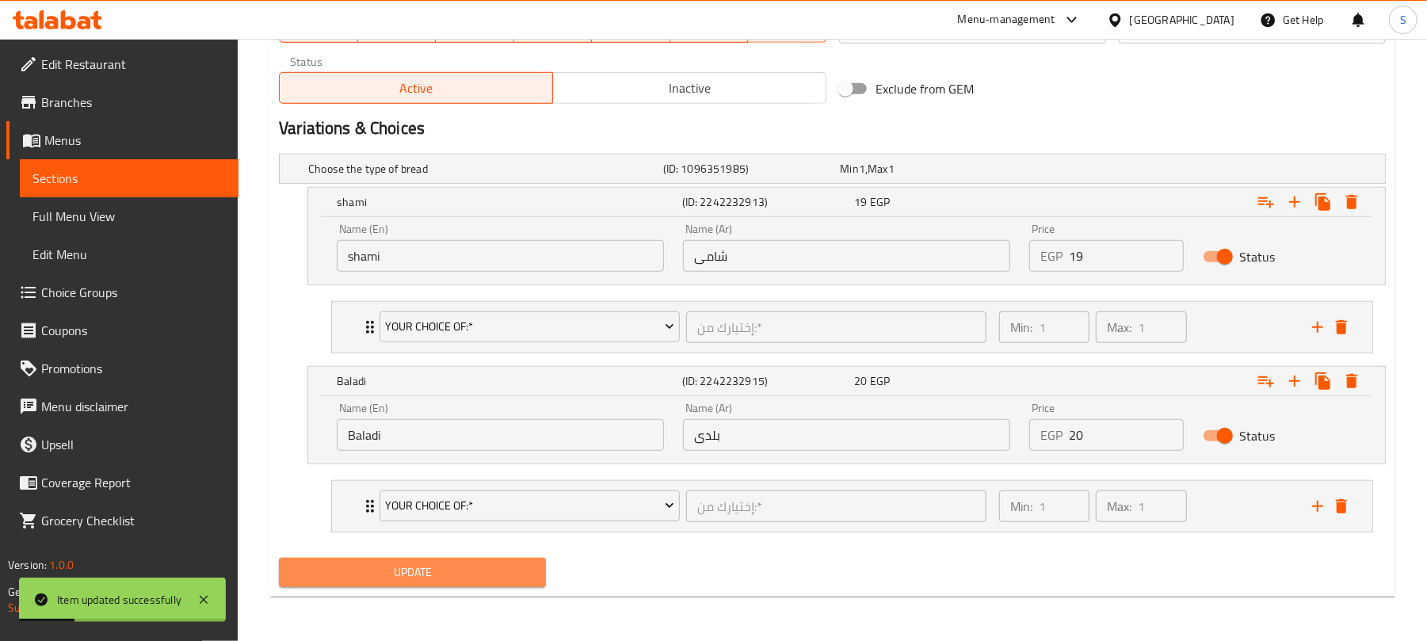
click at [461, 569] on span "Update" at bounding box center [413, 573] width 242 height 20
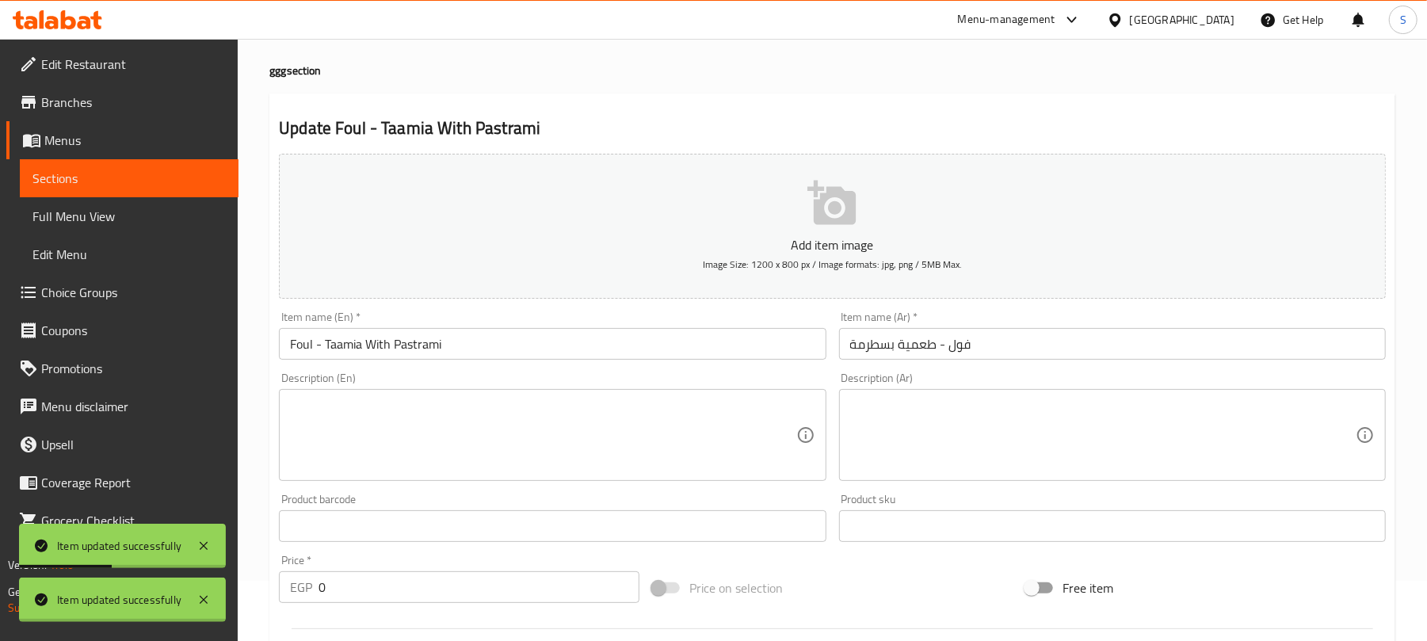
scroll to position [0, 0]
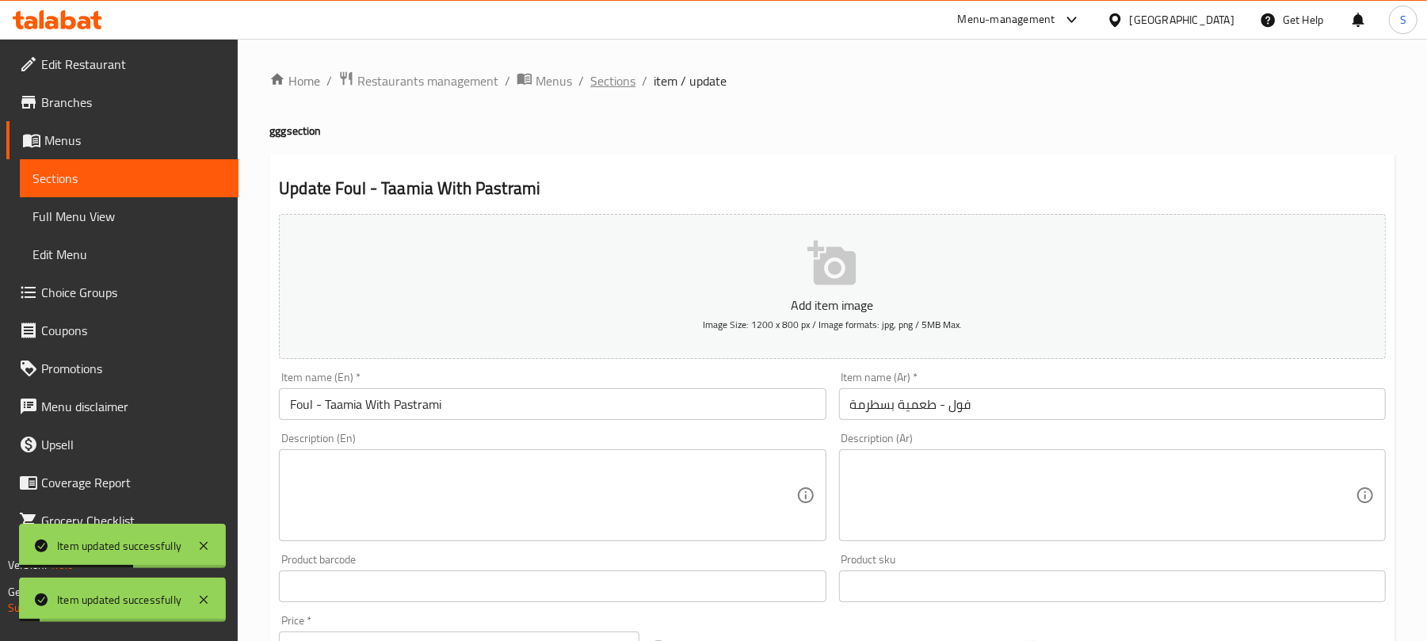
click at [613, 86] on span "Sections" at bounding box center [612, 80] width 45 height 19
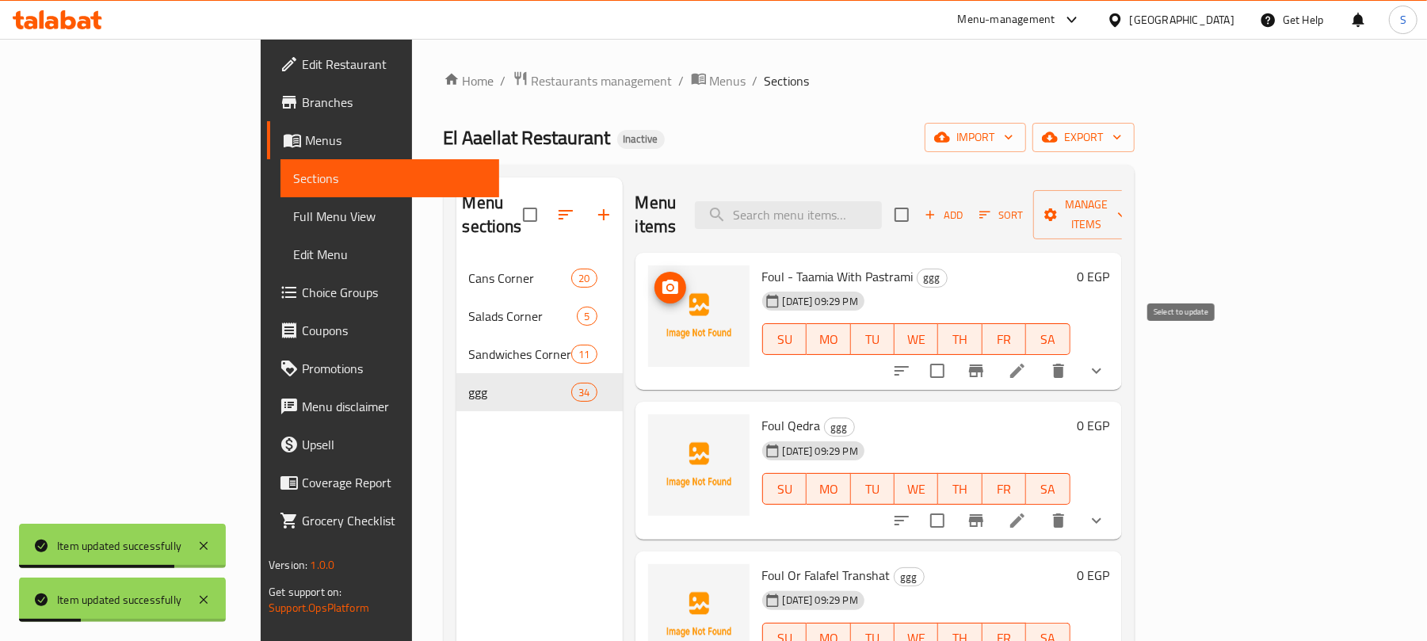
click at [954, 354] on input "checkbox" at bounding box center [937, 370] width 33 height 33
click at [1127, 213] on span "Manage items" at bounding box center [1086, 215] width 81 height 40
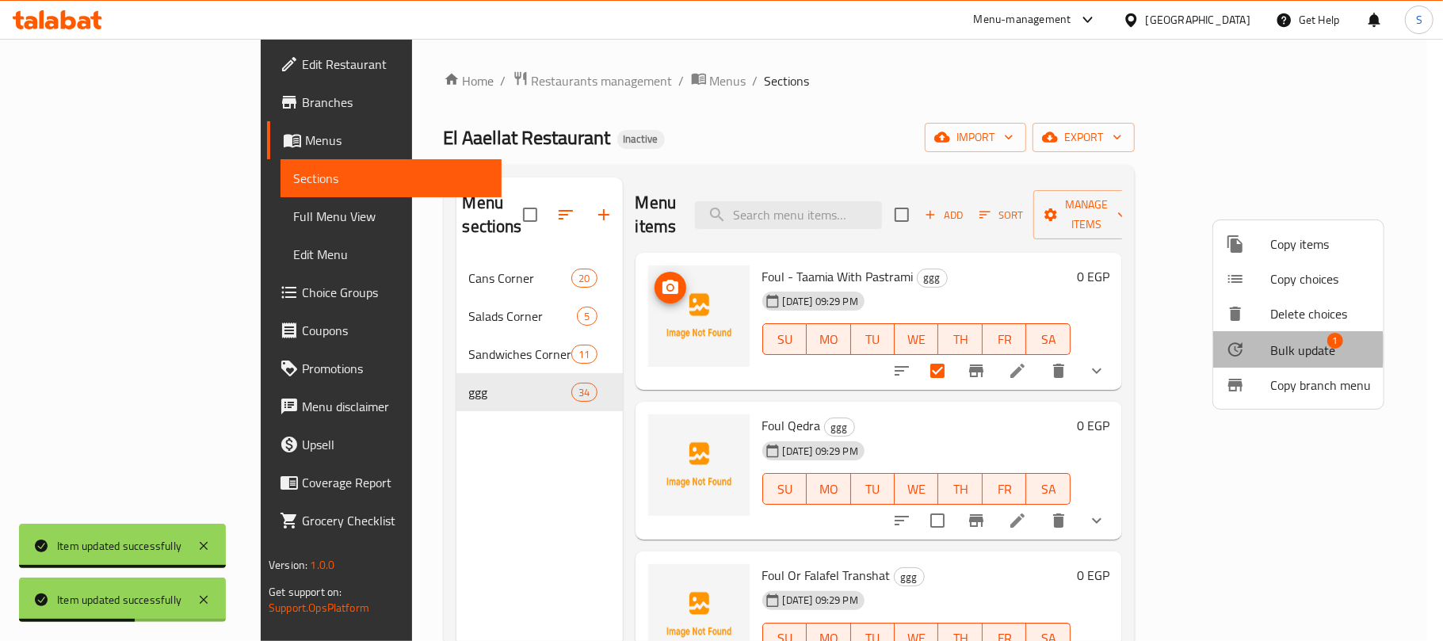
click at [1266, 350] on div at bounding box center [1248, 349] width 44 height 19
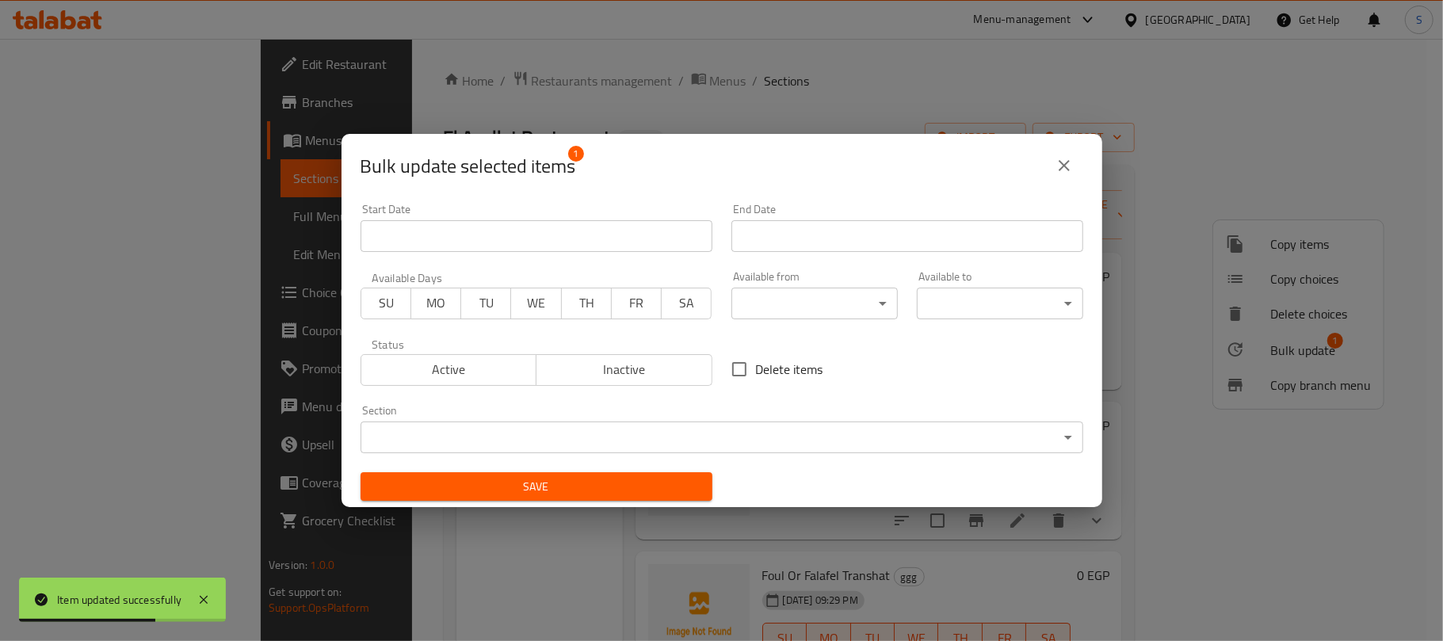
click at [651, 437] on body "Item updated successfully ​ Menu-management Egypt Get Help S Edit Restaurant Br…" at bounding box center [721, 340] width 1443 height 602
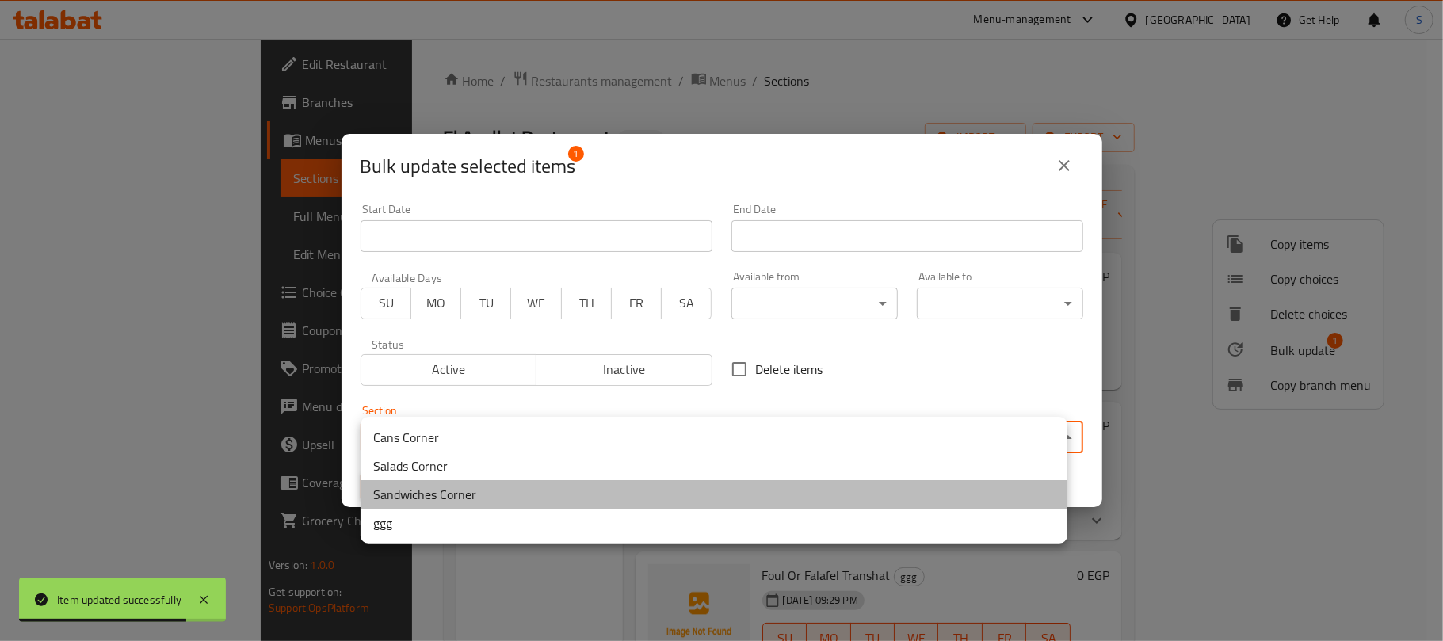
click at [444, 495] on li "Sandwiches Corner" at bounding box center [714, 494] width 707 height 29
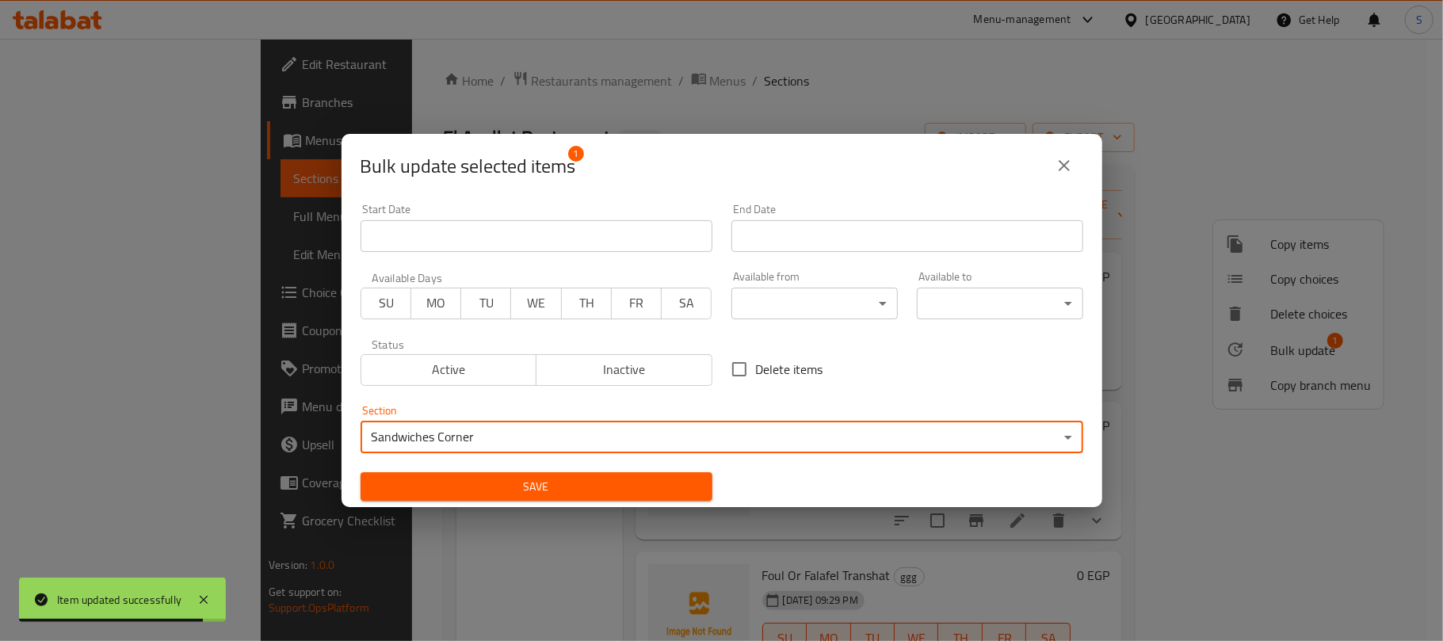
click at [458, 483] on span "Save" at bounding box center [536, 487] width 327 height 20
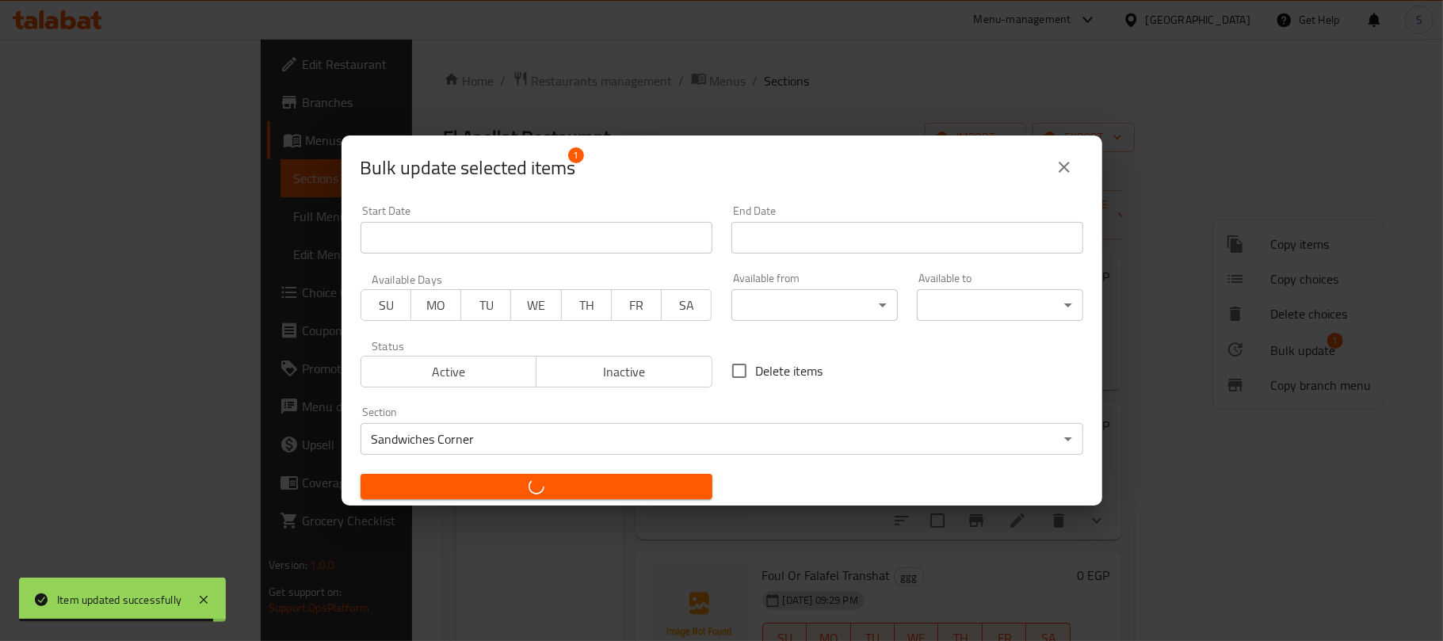
checkbox input "false"
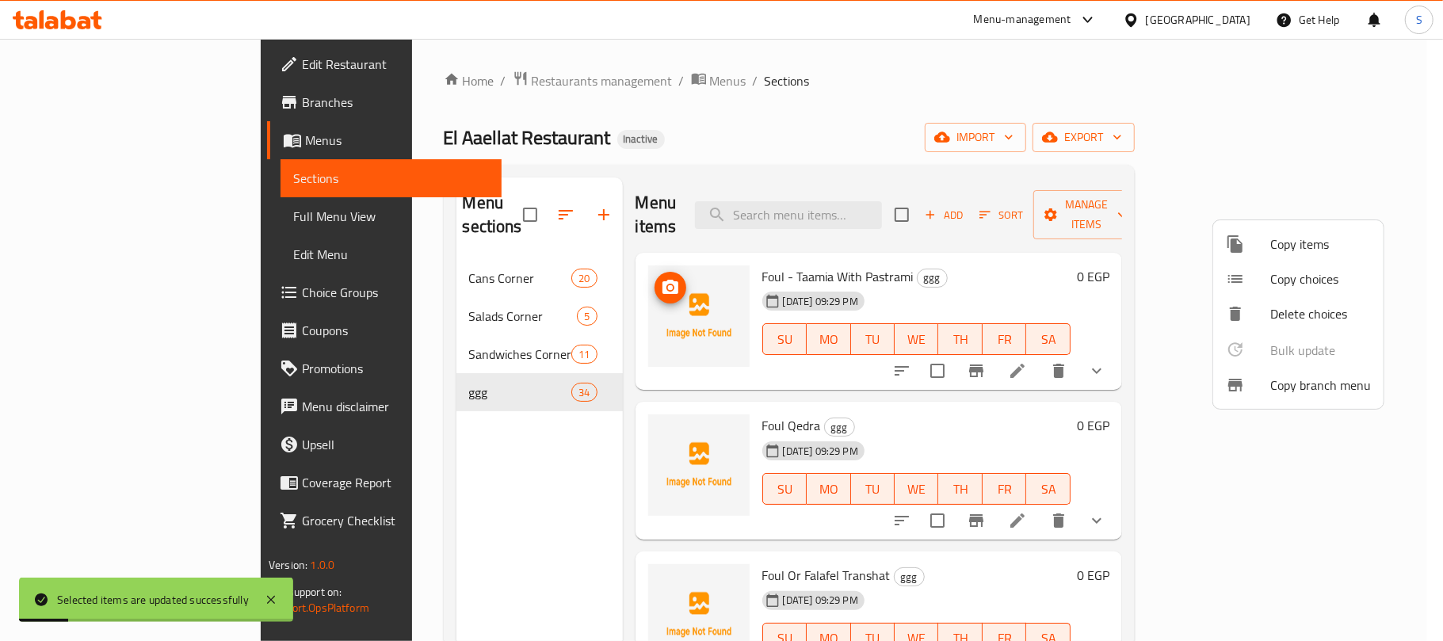
click at [458, 483] on div at bounding box center [721, 320] width 1443 height 641
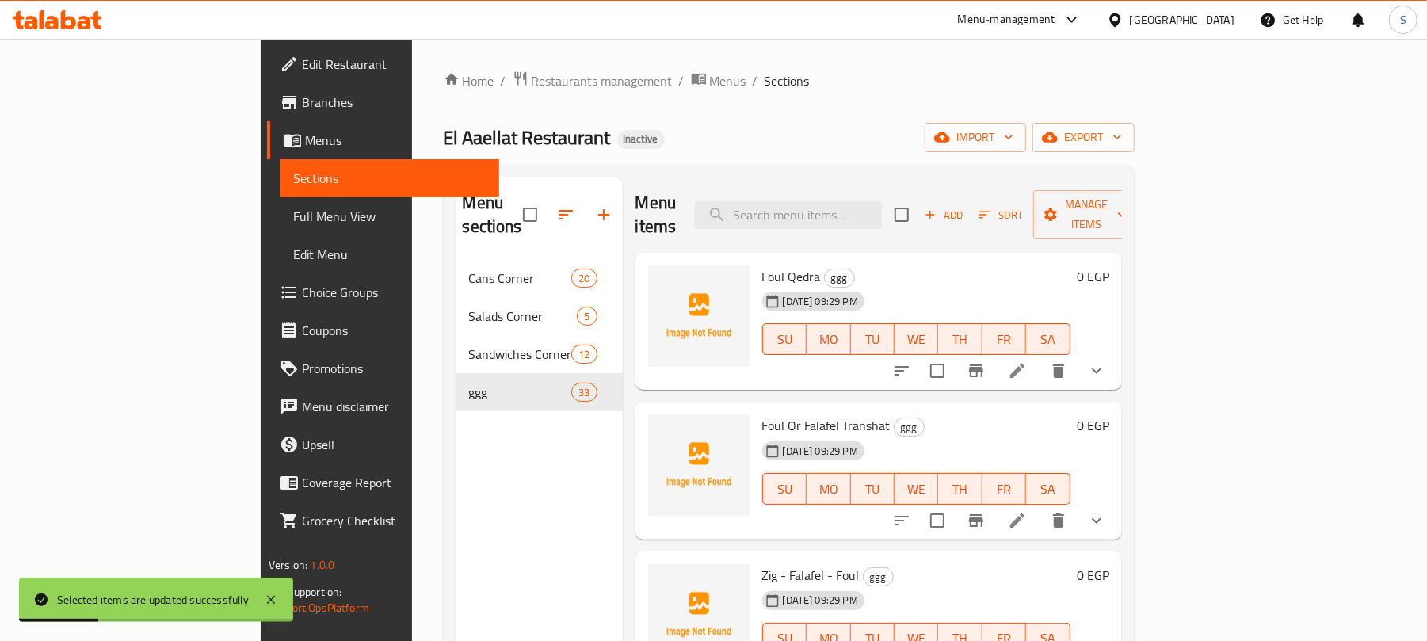
click at [785, 151] on div "El Aaellat Restaurant Inactive import export" at bounding box center [789, 137] width 691 height 29
click at [456, 470] on div "Menu sections Cans Corner 20 Salads Corner 5 Sandwiches Corner 12 ggg 33" at bounding box center [539, 498] width 166 height 641
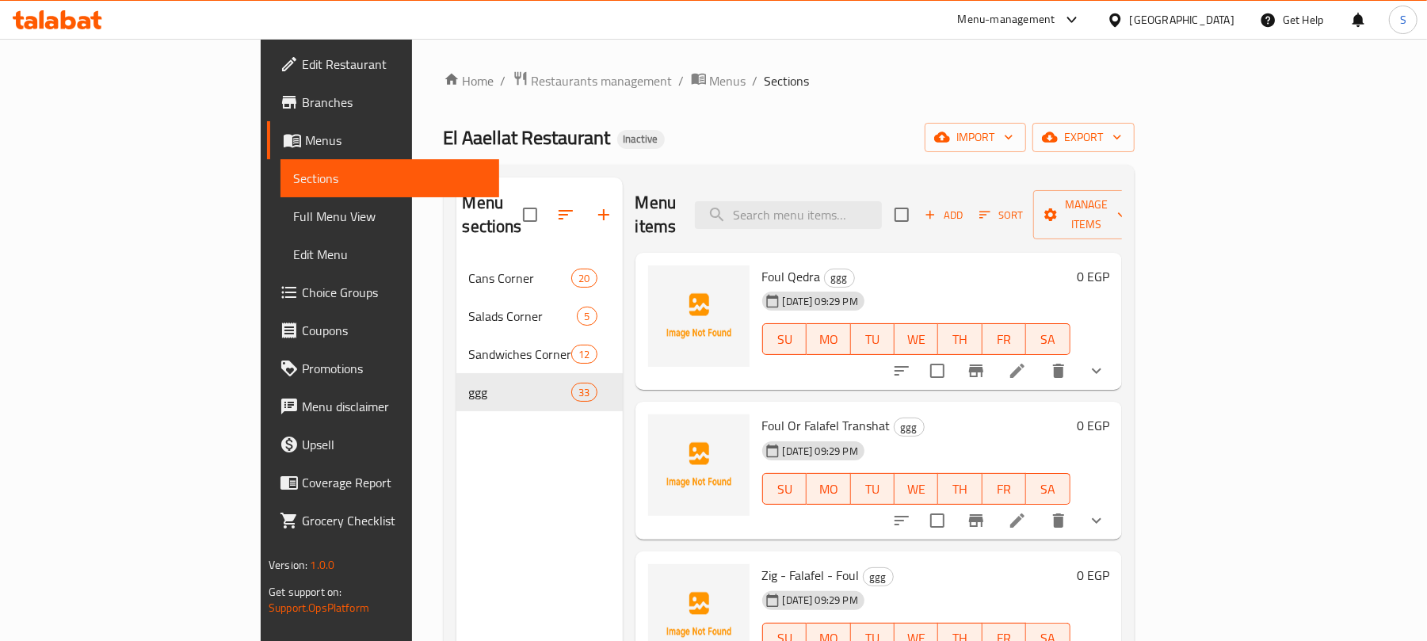
click at [1040, 357] on li at bounding box center [1017, 371] width 44 height 29
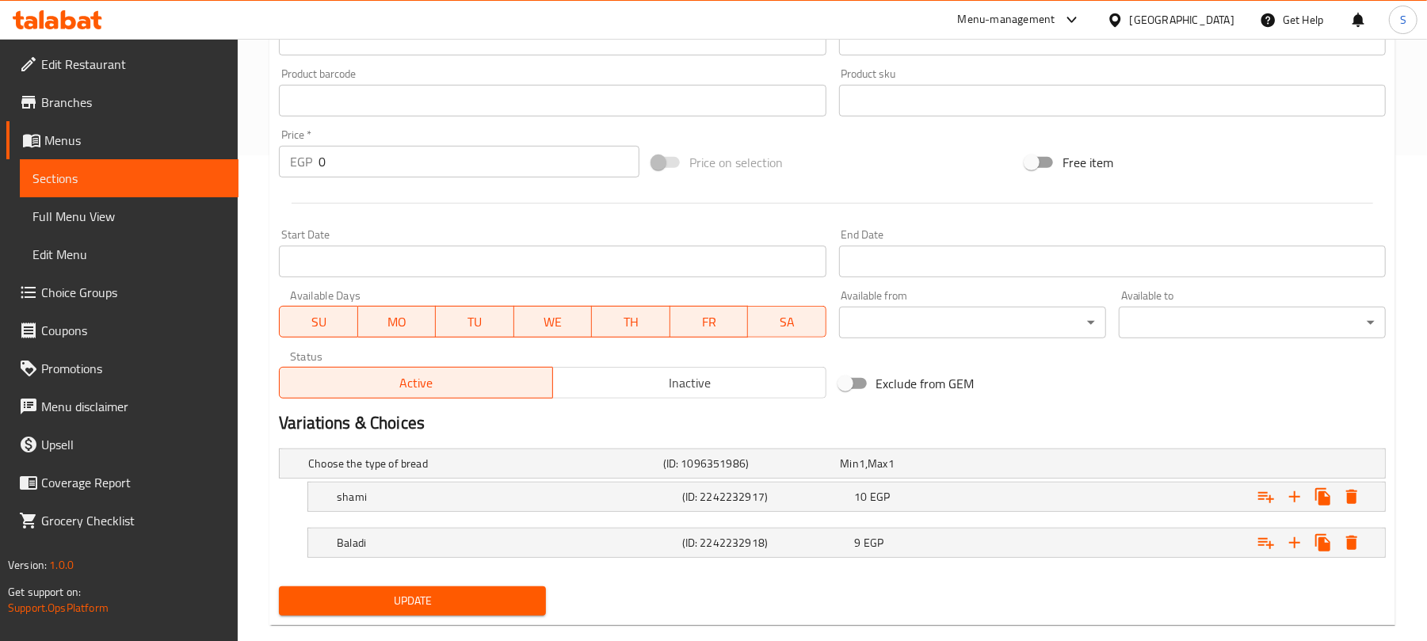
scroll to position [517, 0]
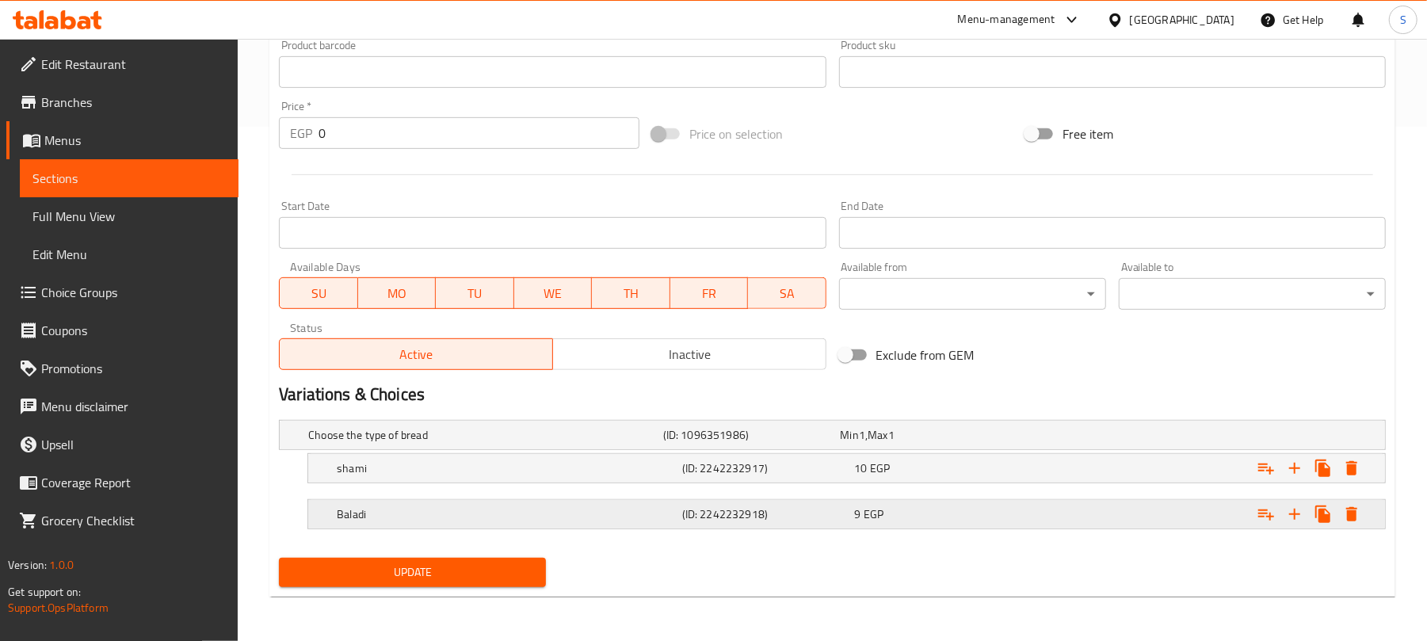
click at [1034, 438] on div "Expand" at bounding box center [1191, 435] width 355 height 6
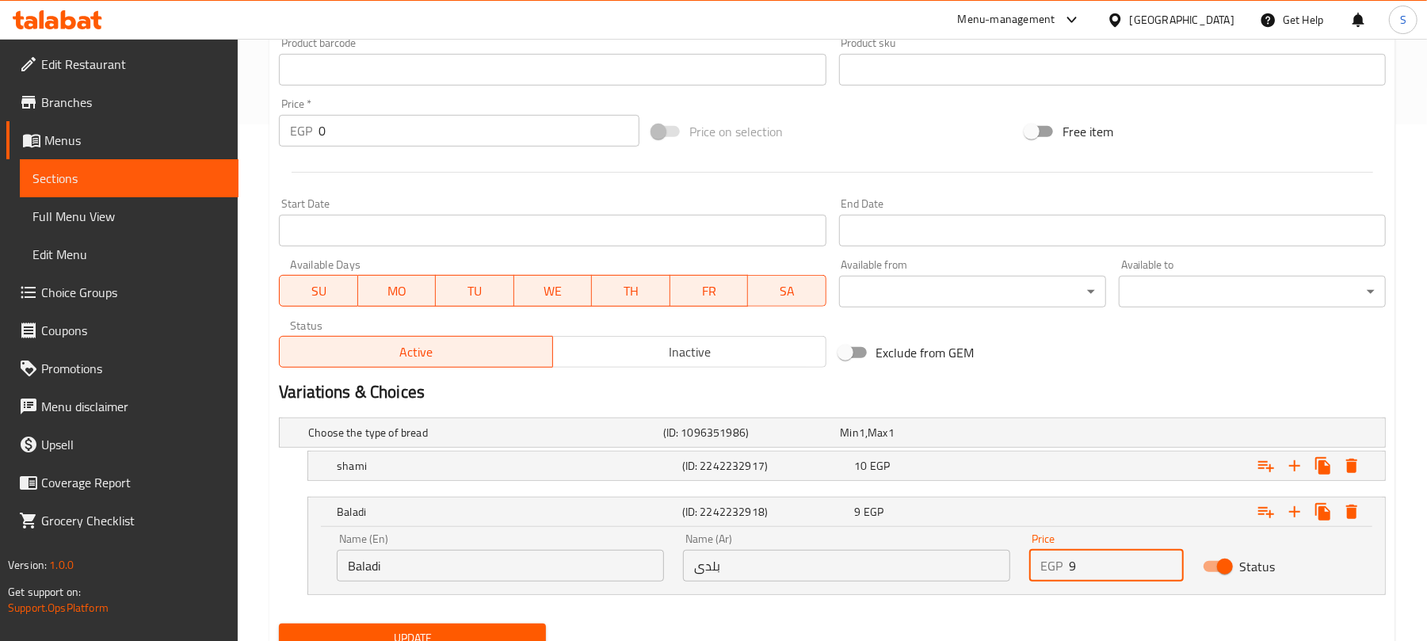
drag, startPoint x: 1079, startPoint y: 574, endPoint x: 1071, endPoint y: 569, distance: 9.2
click at [1071, 569] on input "9" at bounding box center [1126, 566] width 114 height 32
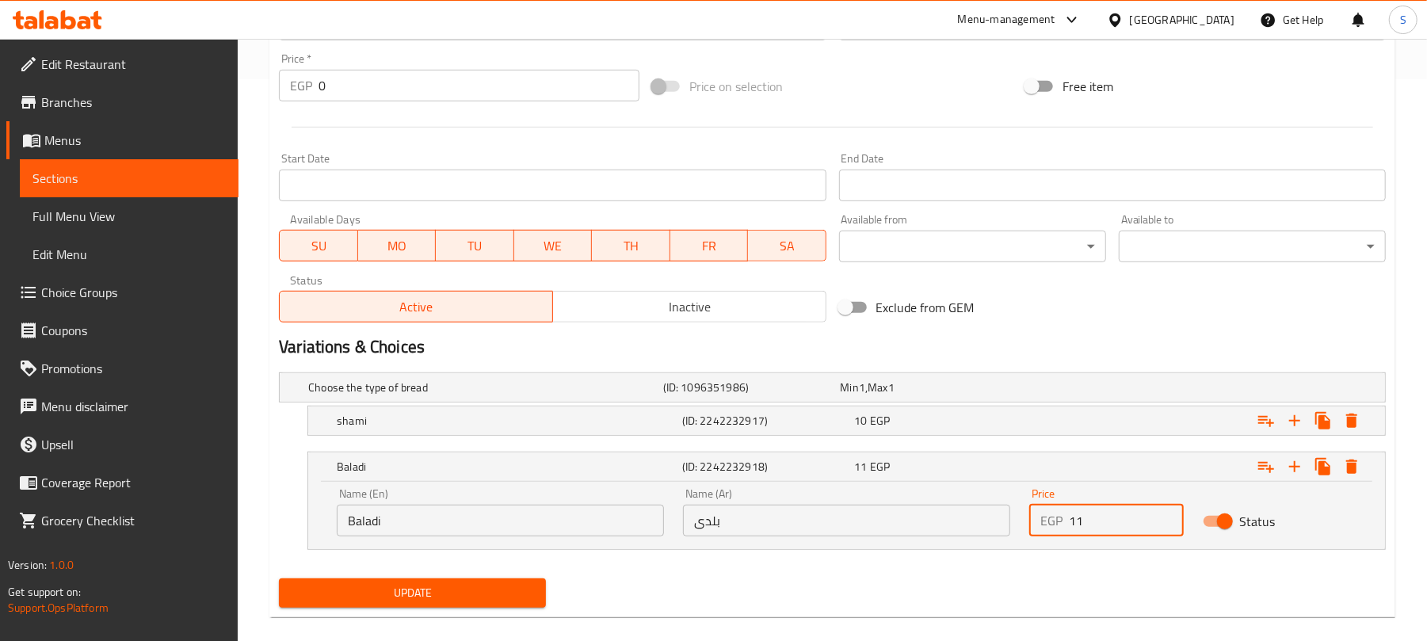
scroll to position [584, 0]
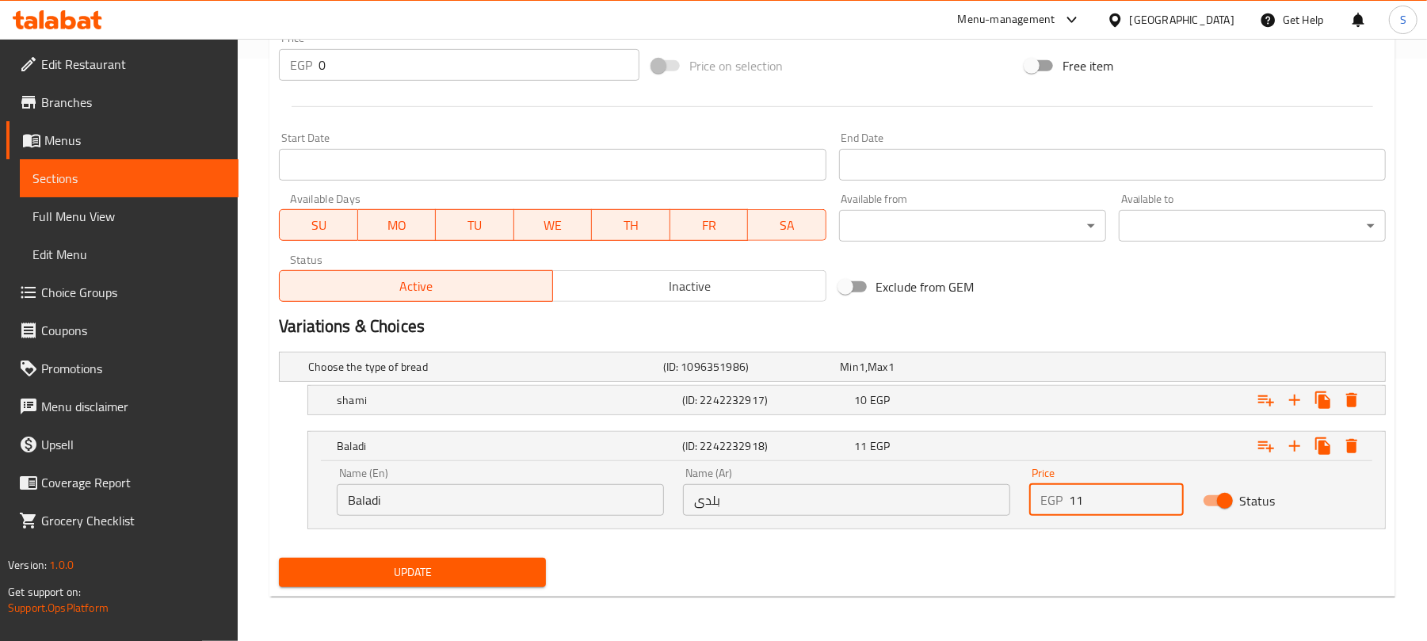
type input "11"
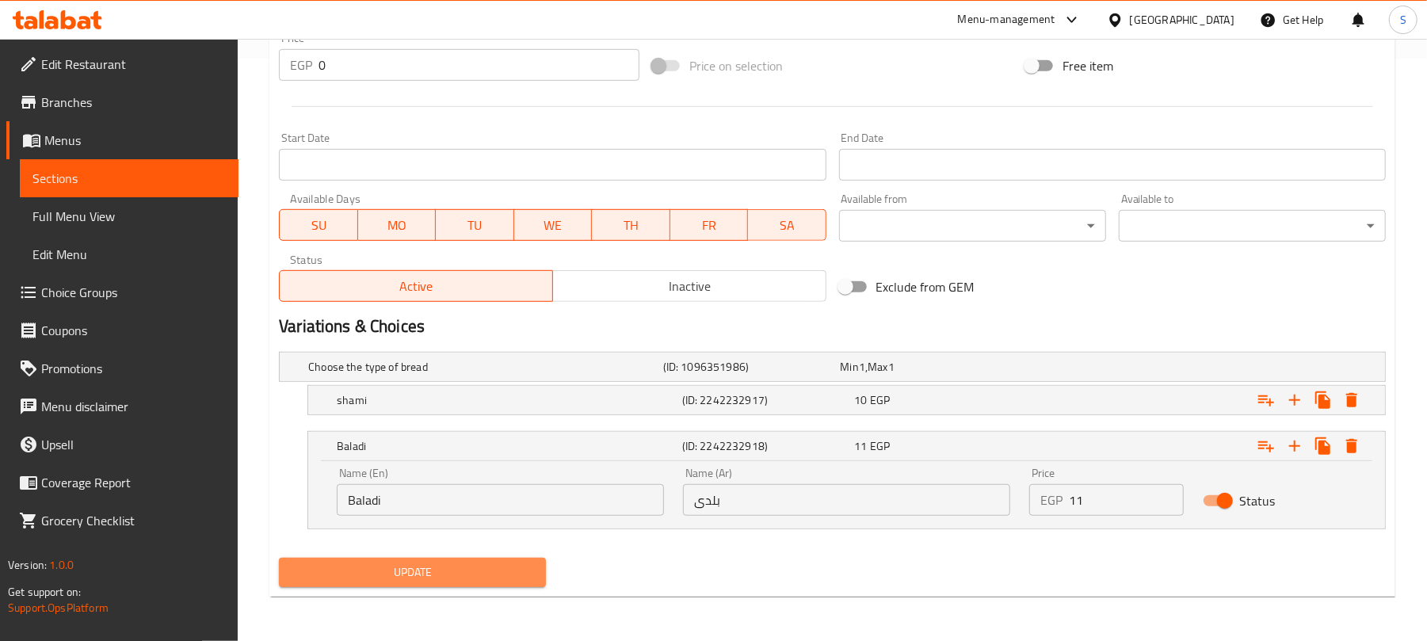
click at [379, 563] on span "Update" at bounding box center [413, 573] width 242 height 20
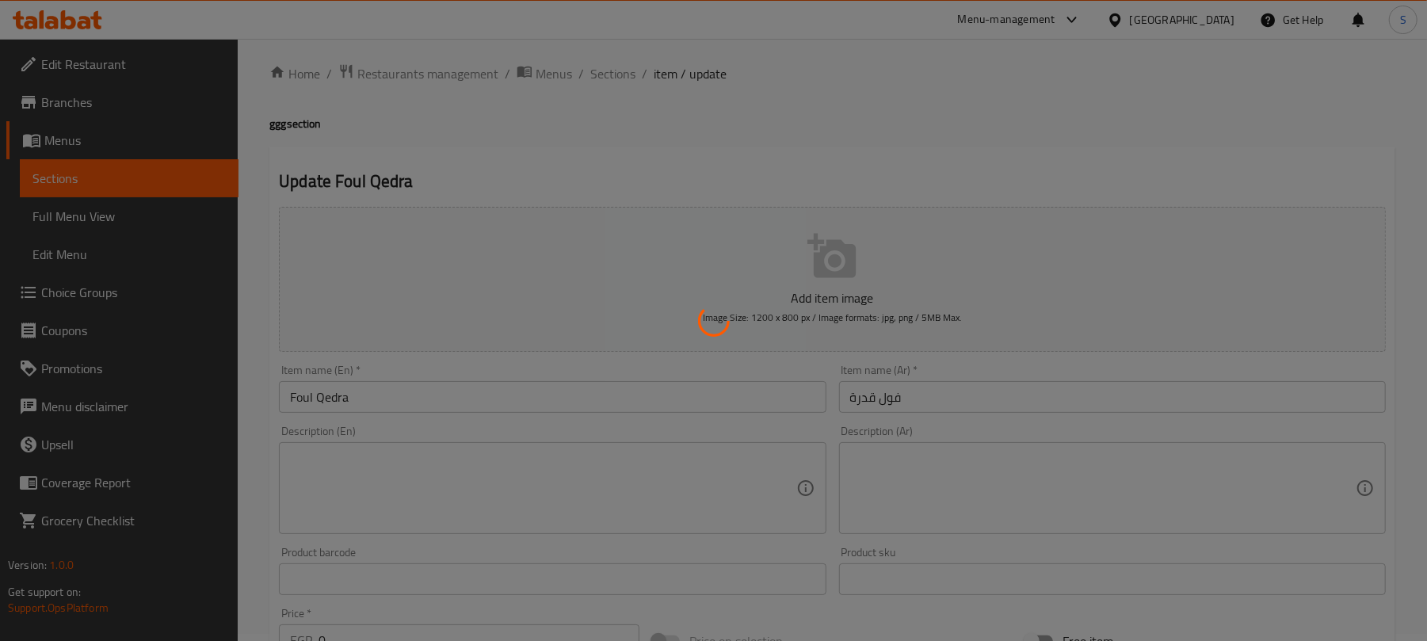
scroll to position [0, 0]
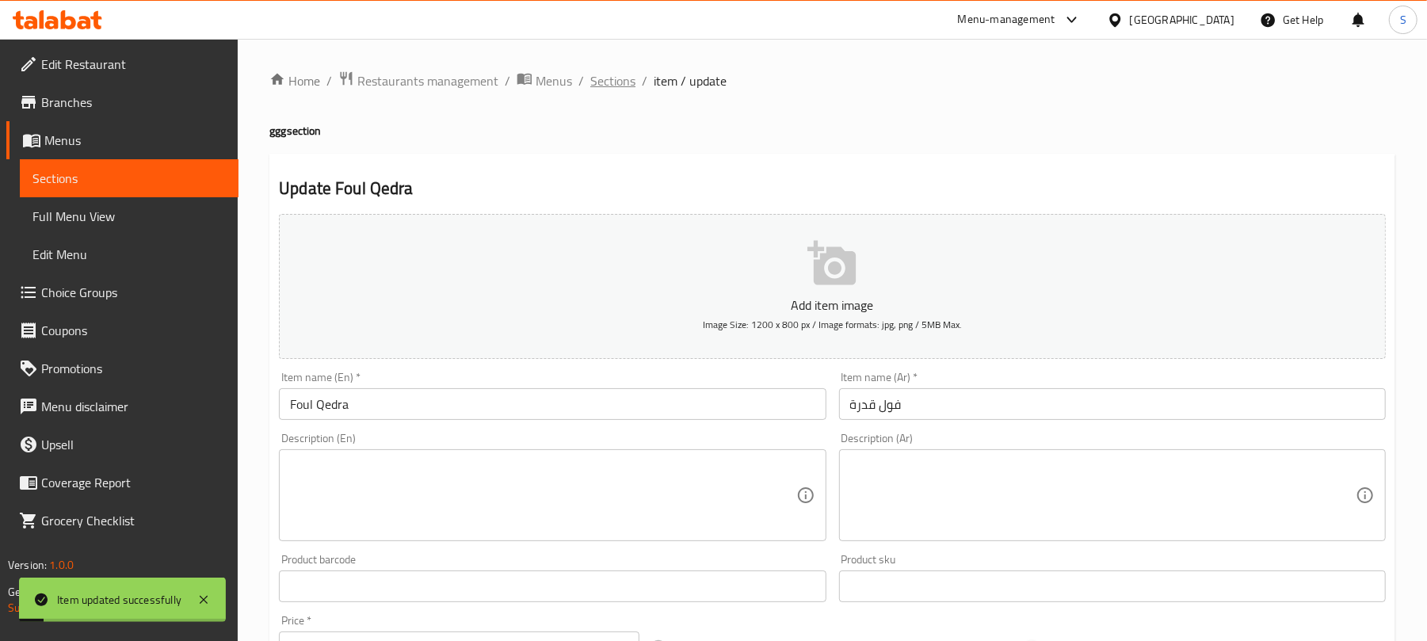
click at [607, 86] on span "Sections" at bounding box center [612, 80] width 45 height 19
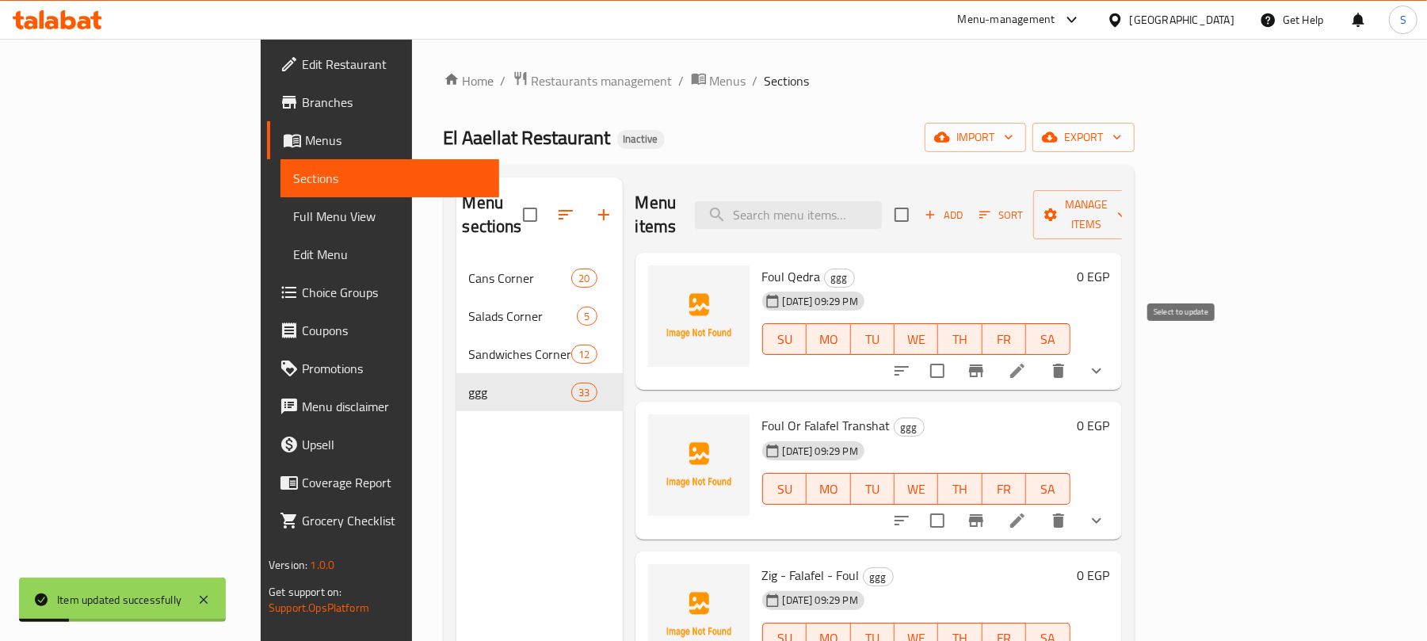
click at [954, 354] on input "checkbox" at bounding box center [937, 370] width 33 height 33
click at [1127, 206] on span "Manage items" at bounding box center [1086, 215] width 81 height 40
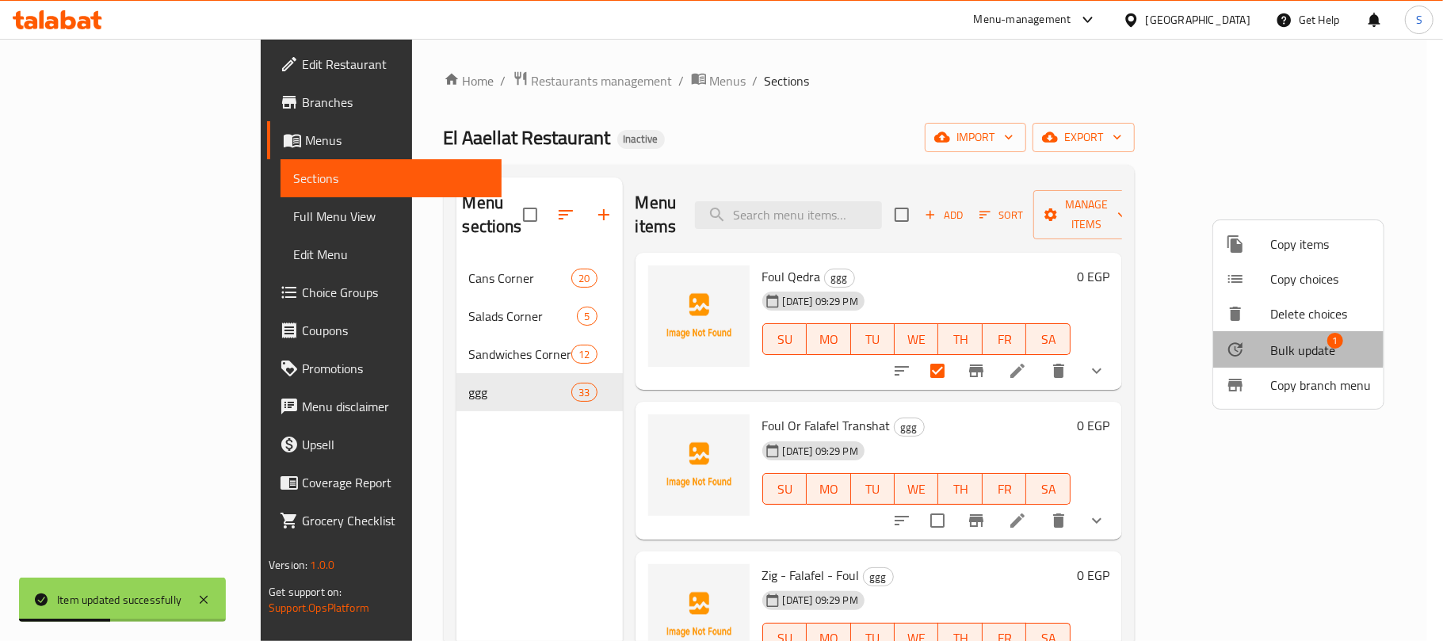
click at [1278, 343] on span "Bulk update" at bounding box center [1302, 350] width 65 height 19
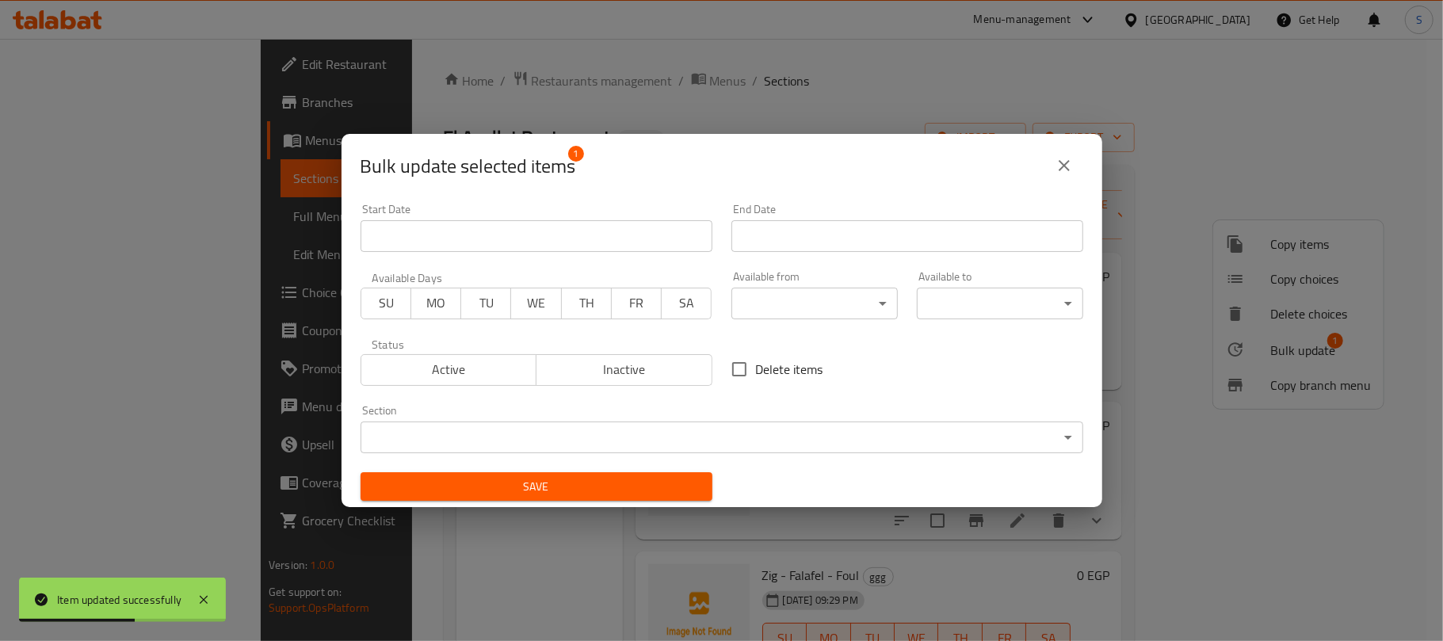
click at [705, 429] on body "Item updated successfully ​ Menu-management Egypt Get Help S Edit Restaurant Br…" at bounding box center [721, 340] width 1443 height 602
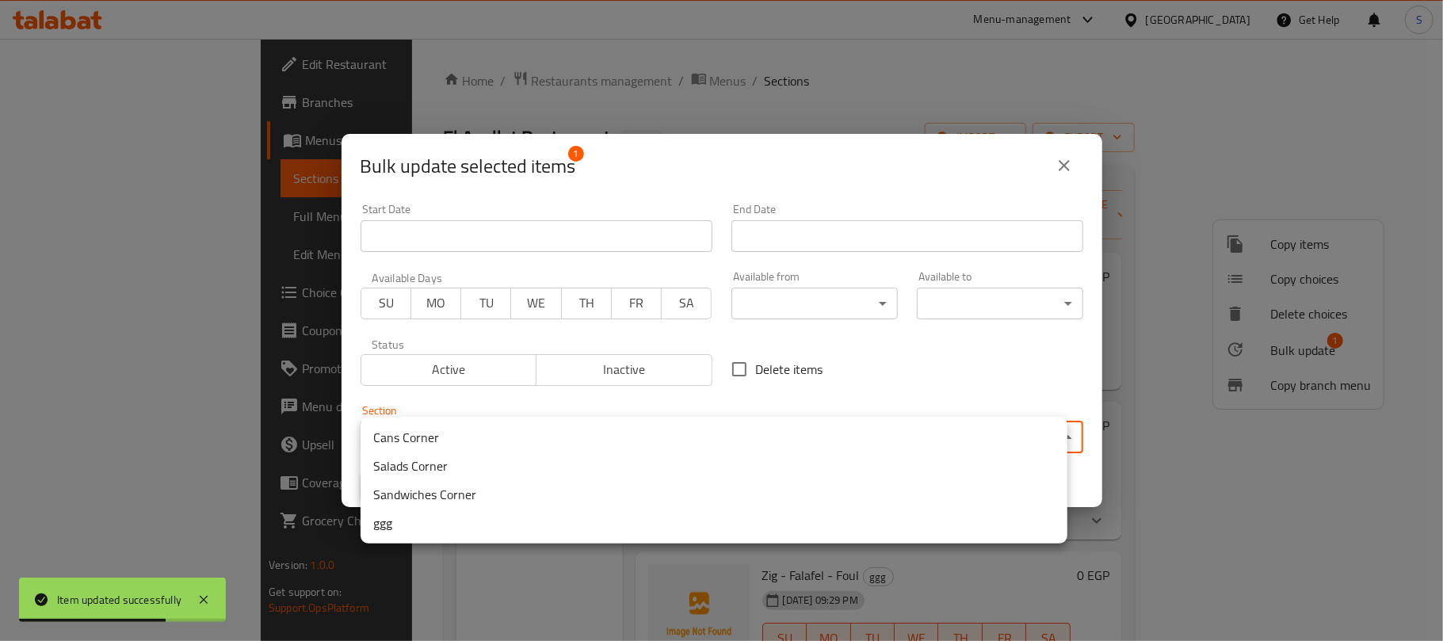
click at [455, 488] on li "Sandwiches Corner" at bounding box center [714, 494] width 707 height 29
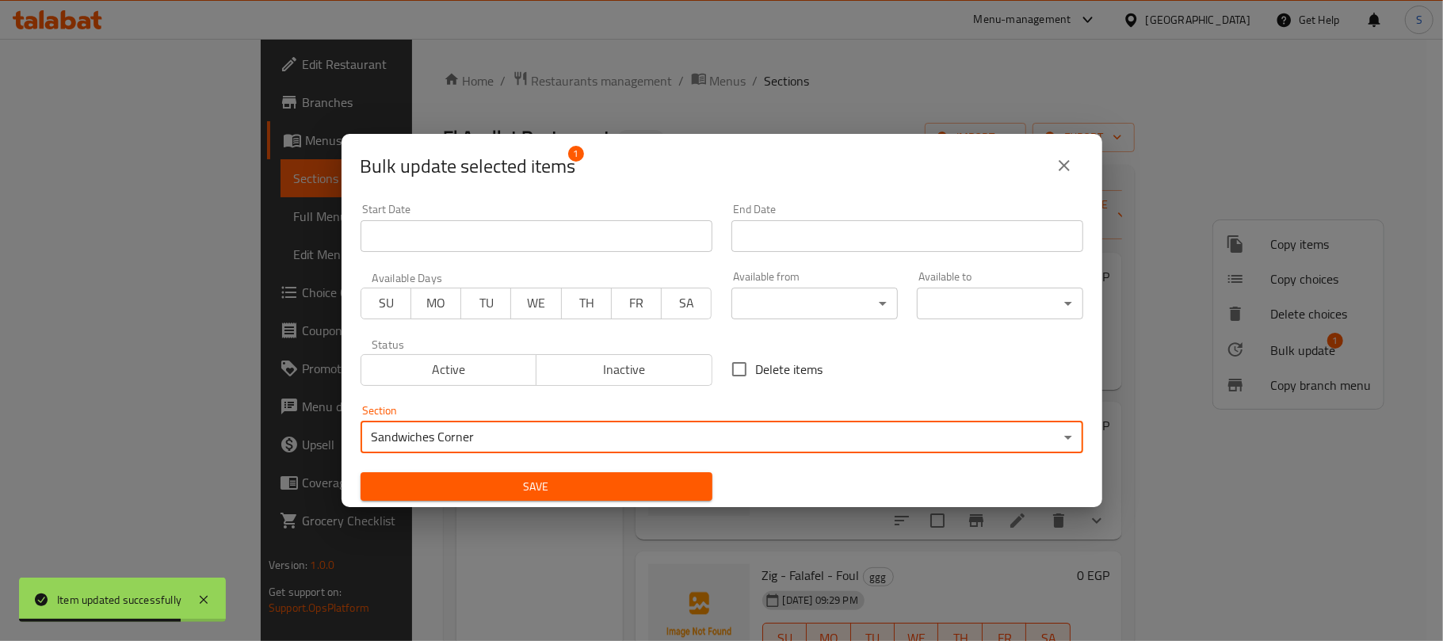
click at [457, 485] on span "Save" at bounding box center [536, 487] width 327 height 20
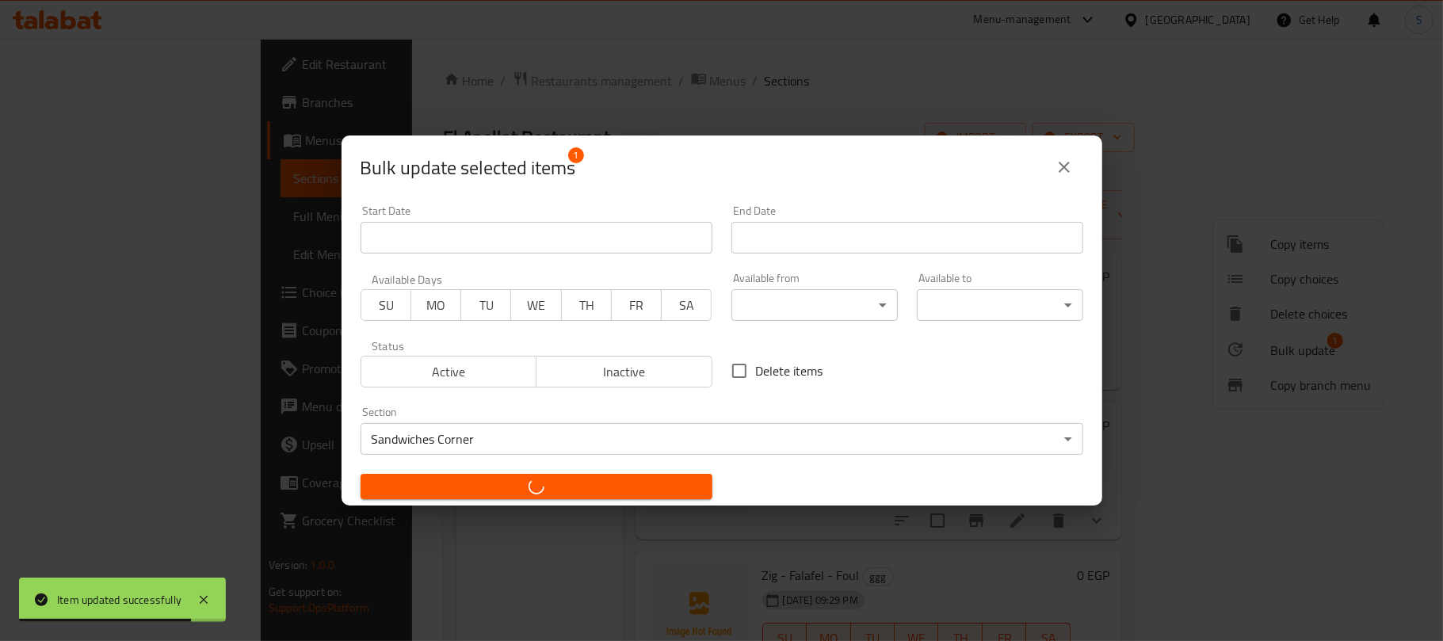
checkbox input "false"
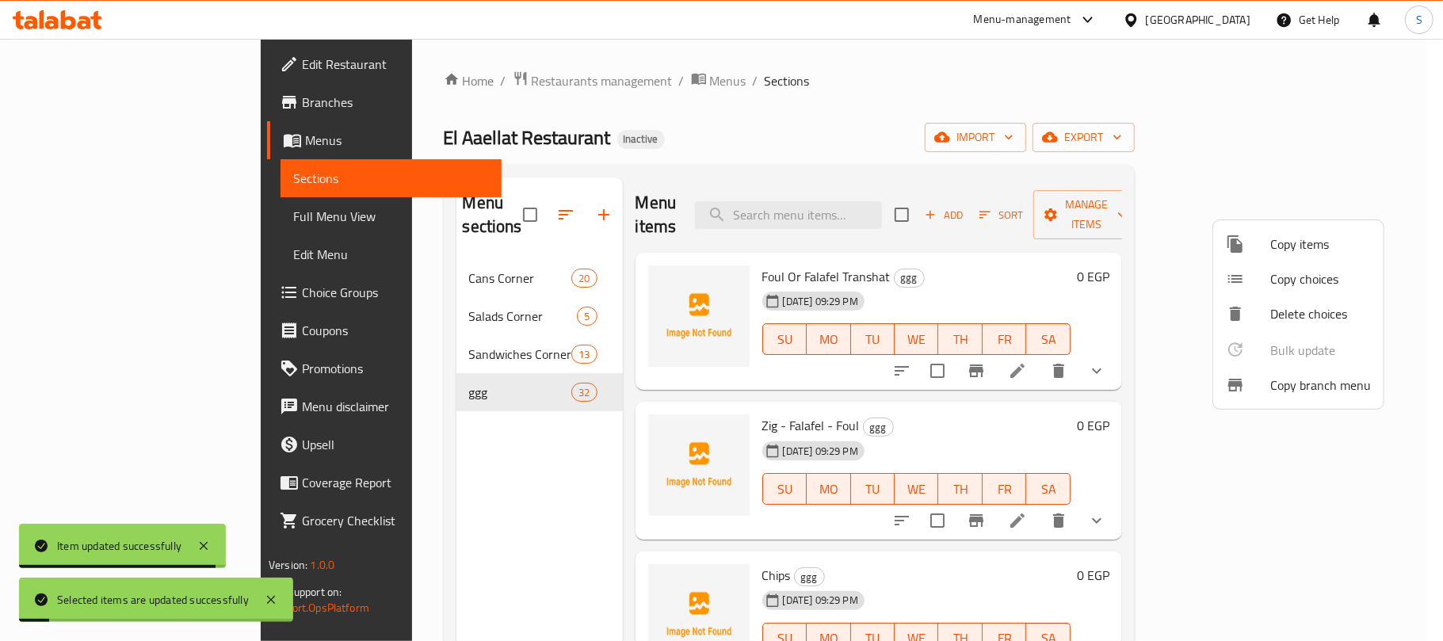
click at [498, 482] on div at bounding box center [721, 320] width 1443 height 641
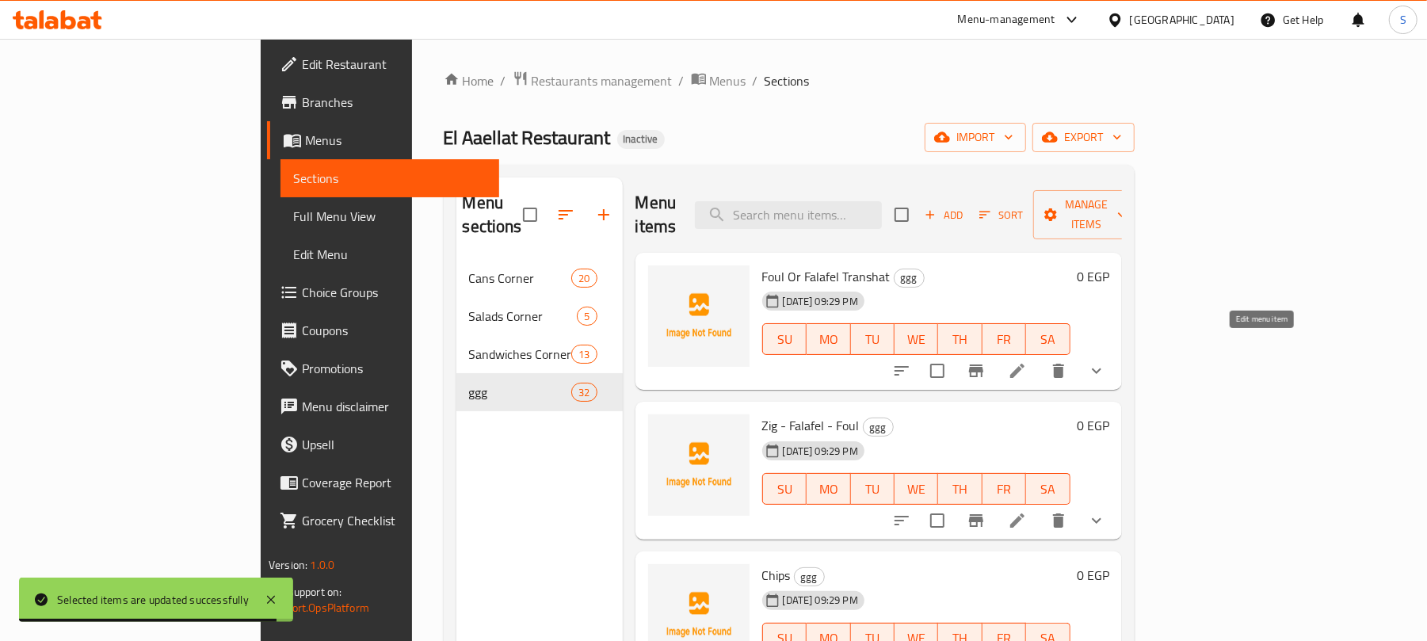
click at [1025, 364] on icon at bounding box center [1017, 371] width 14 height 14
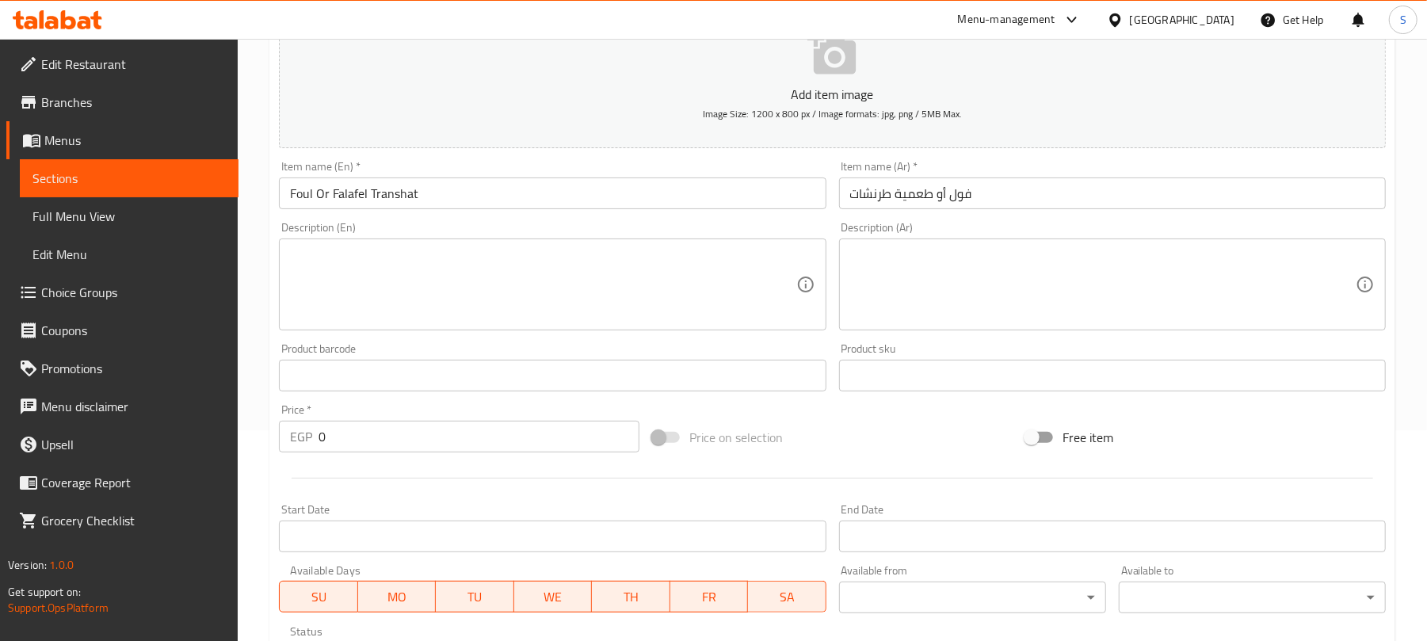
scroll to position [517, 0]
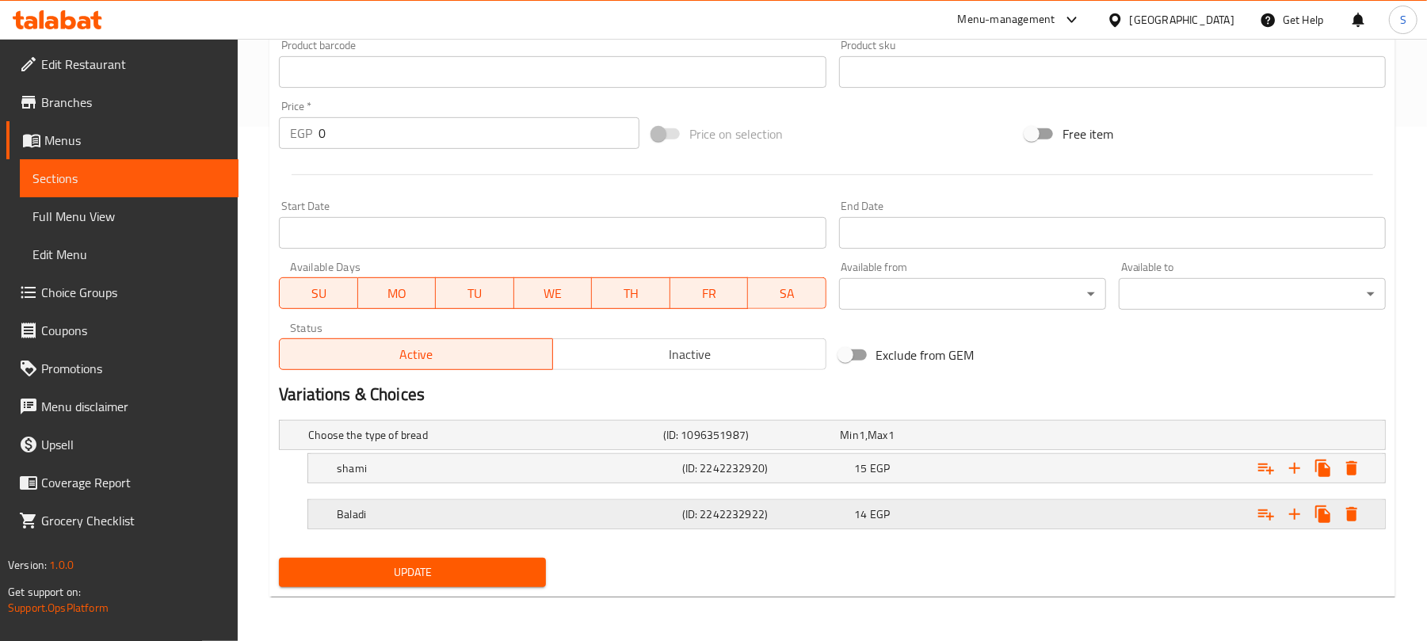
click at [981, 446] on div "14 EGP" at bounding box center [927, 435] width 178 height 22
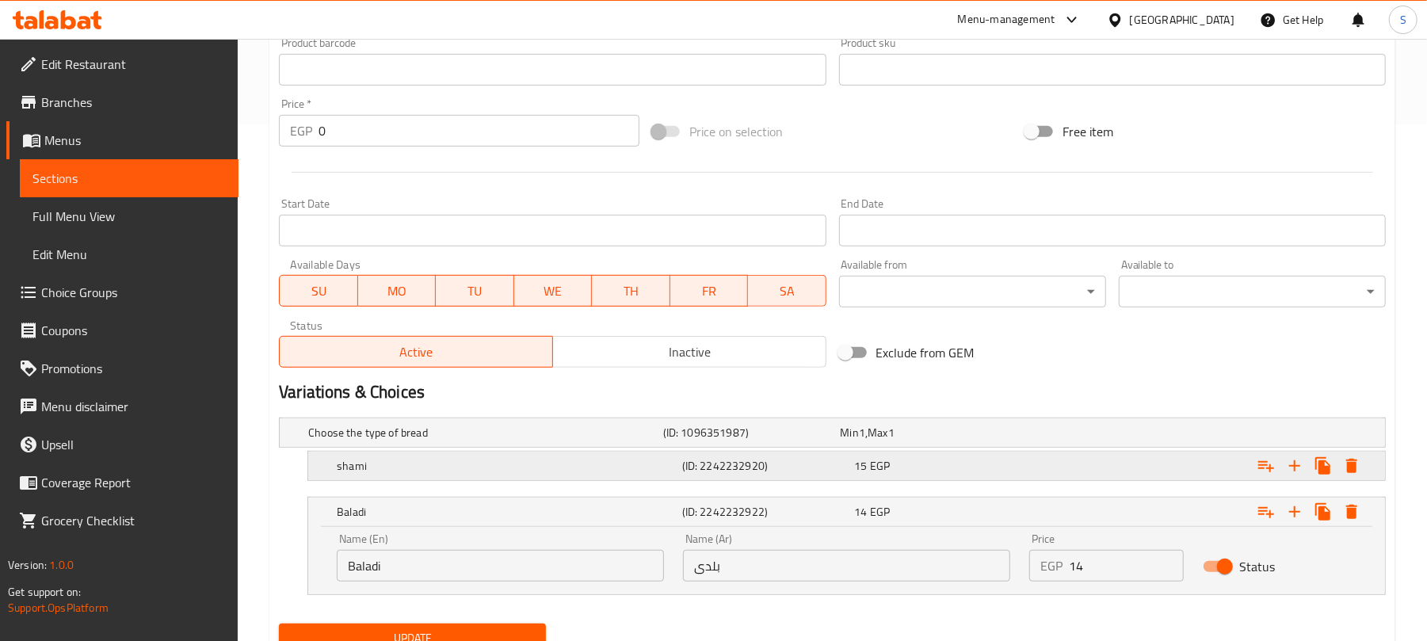
click at [1003, 441] on div "15 EGP" at bounding box center [926, 433] width 171 height 16
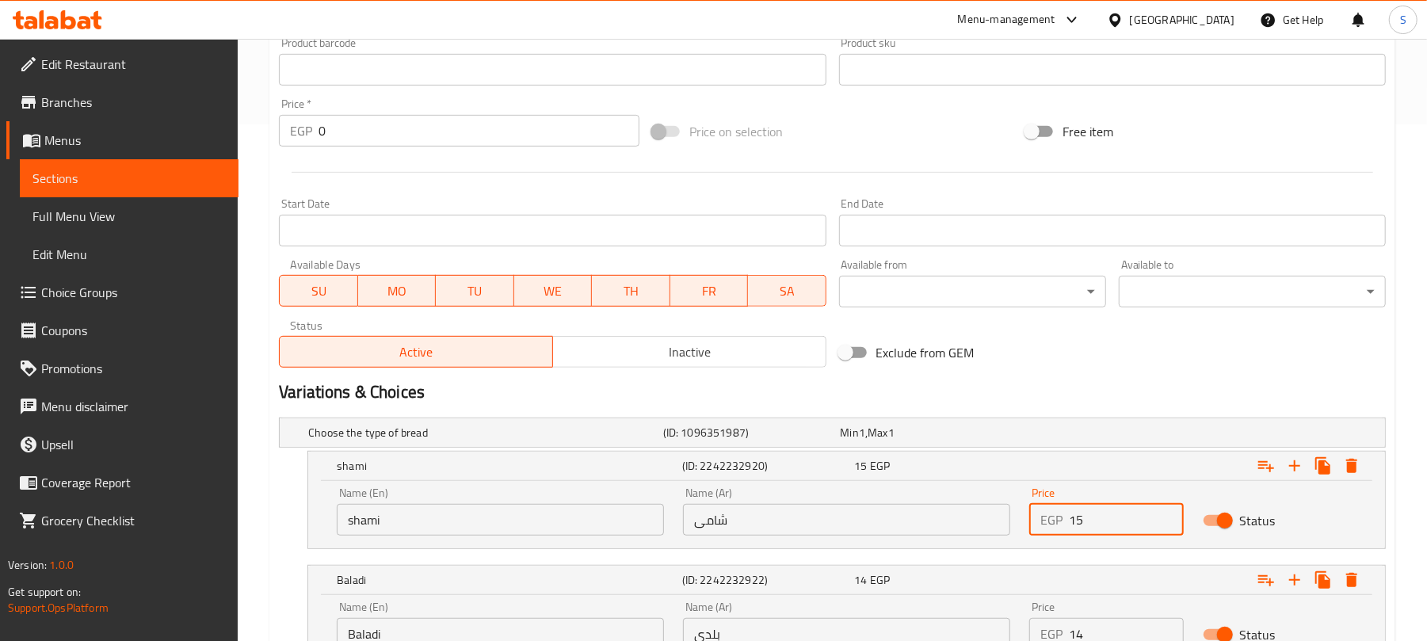
drag, startPoint x: 1078, startPoint y: 520, endPoint x: 1087, endPoint y: 520, distance: 9.5
click at [1087, 520] on input "15" at bounding box center [1126, 520] width 114 height 32
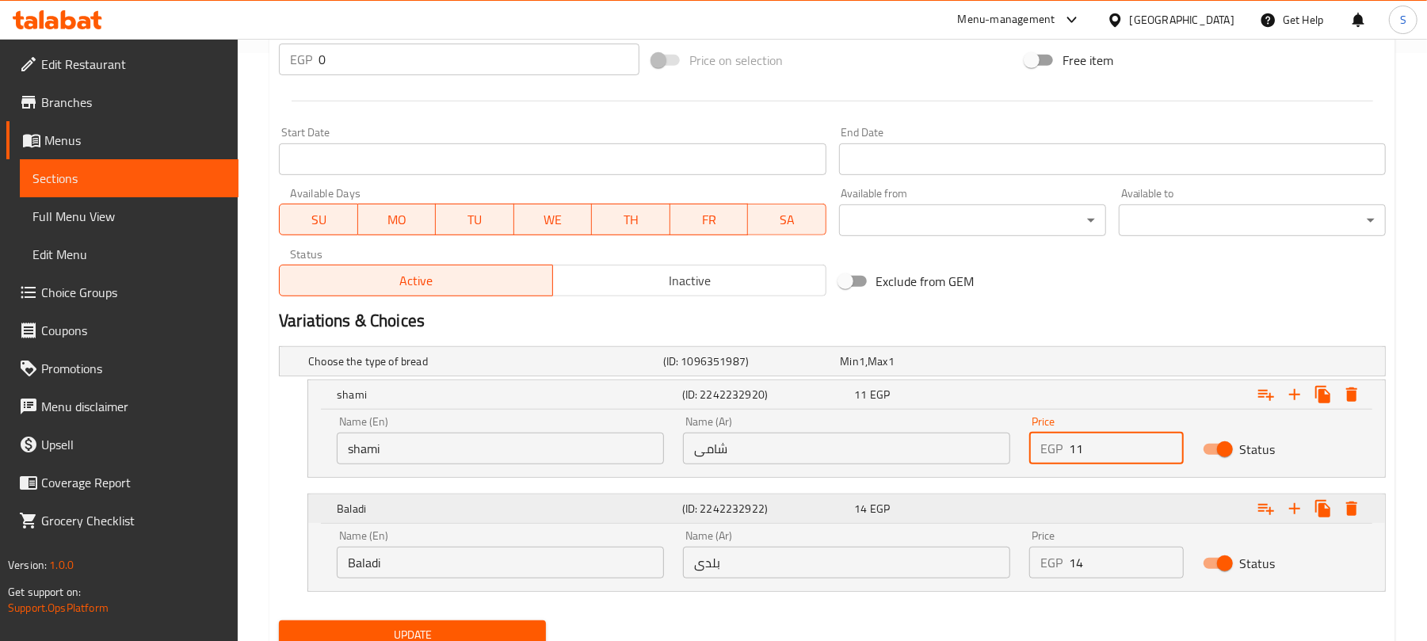
scroll to position [622, 0]
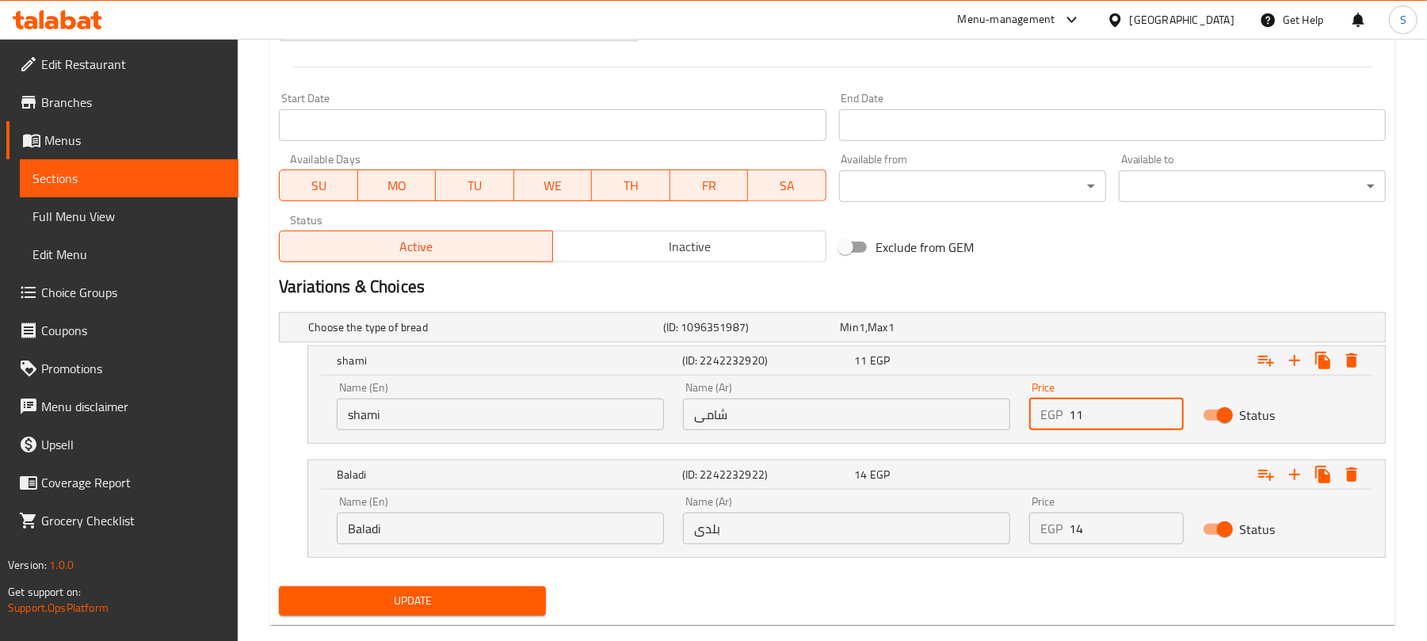
type input "11"
click at [1078, 534] on input "14" at bounding box center [1126, 529] width 114 height 32
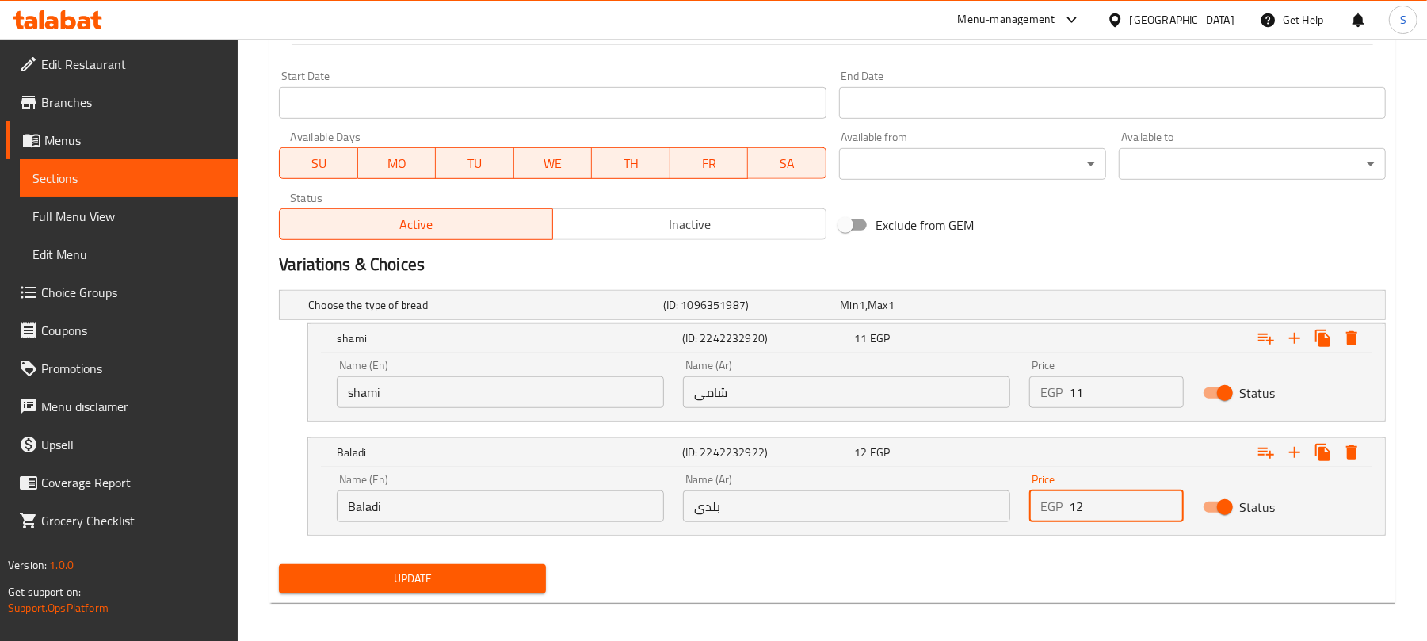
scroll to position [653, 0]
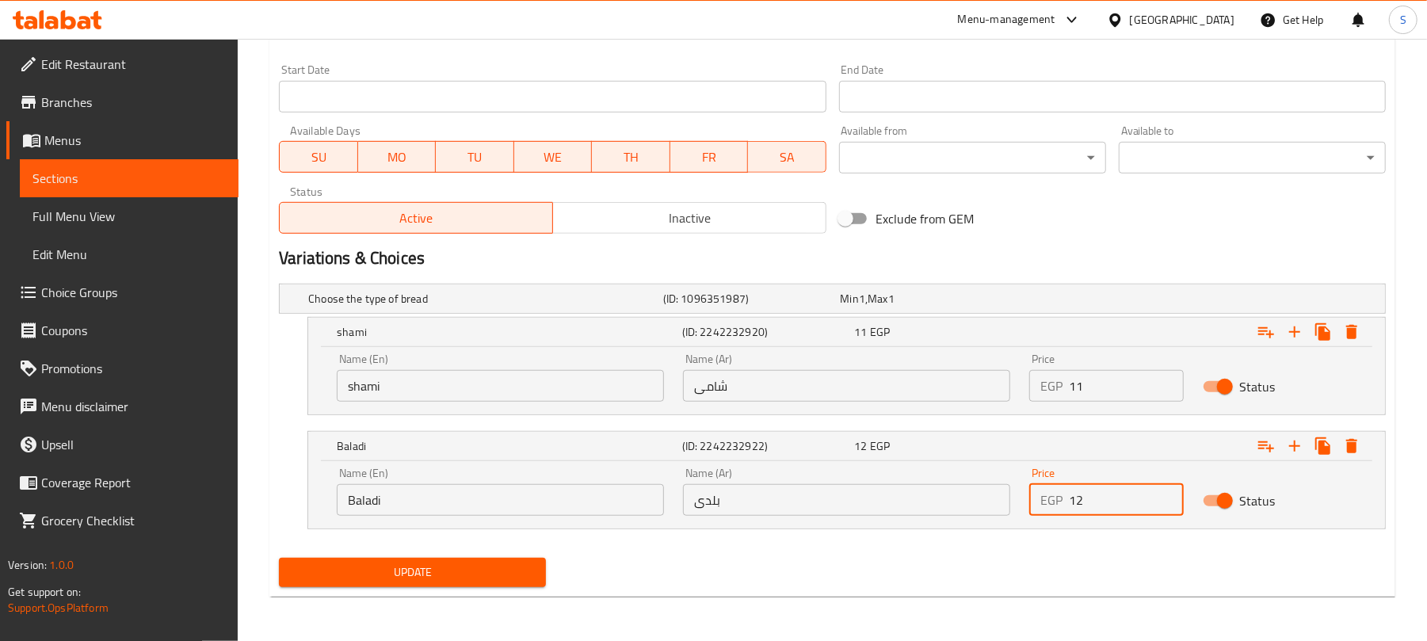
type input "12"
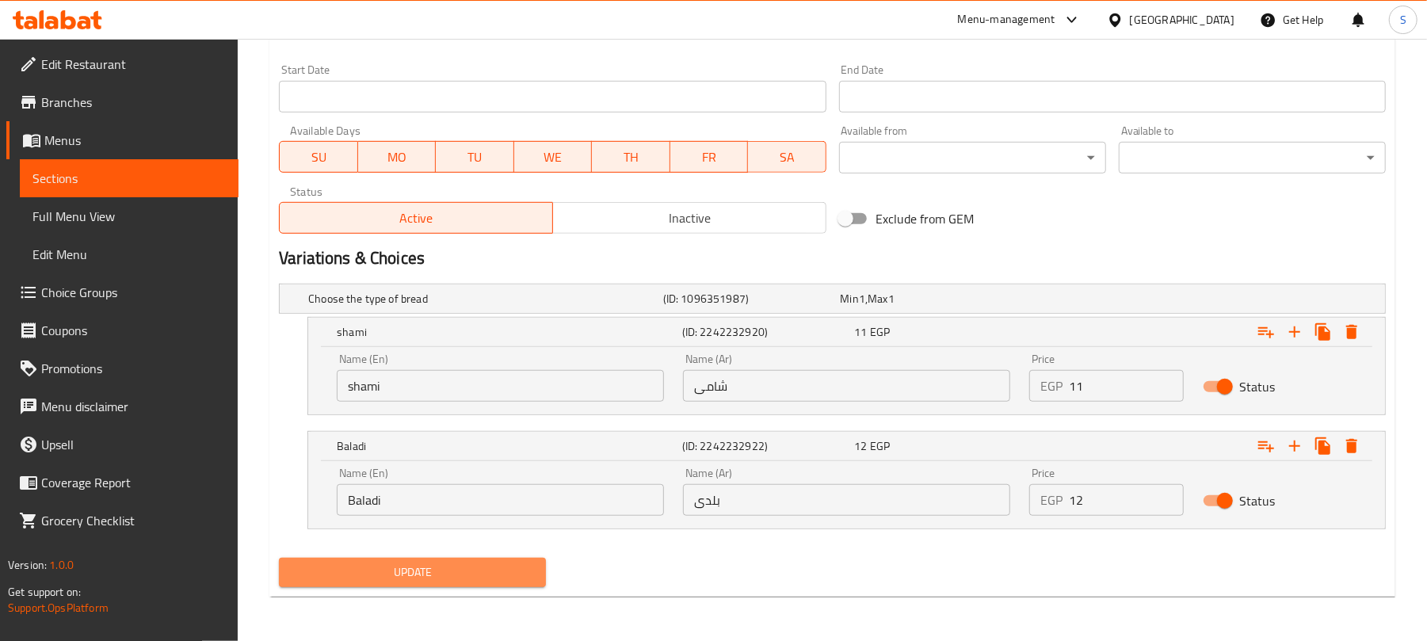
click at [428, 566] on span "Update" at bounding box center [413, 573] width 242 height 20
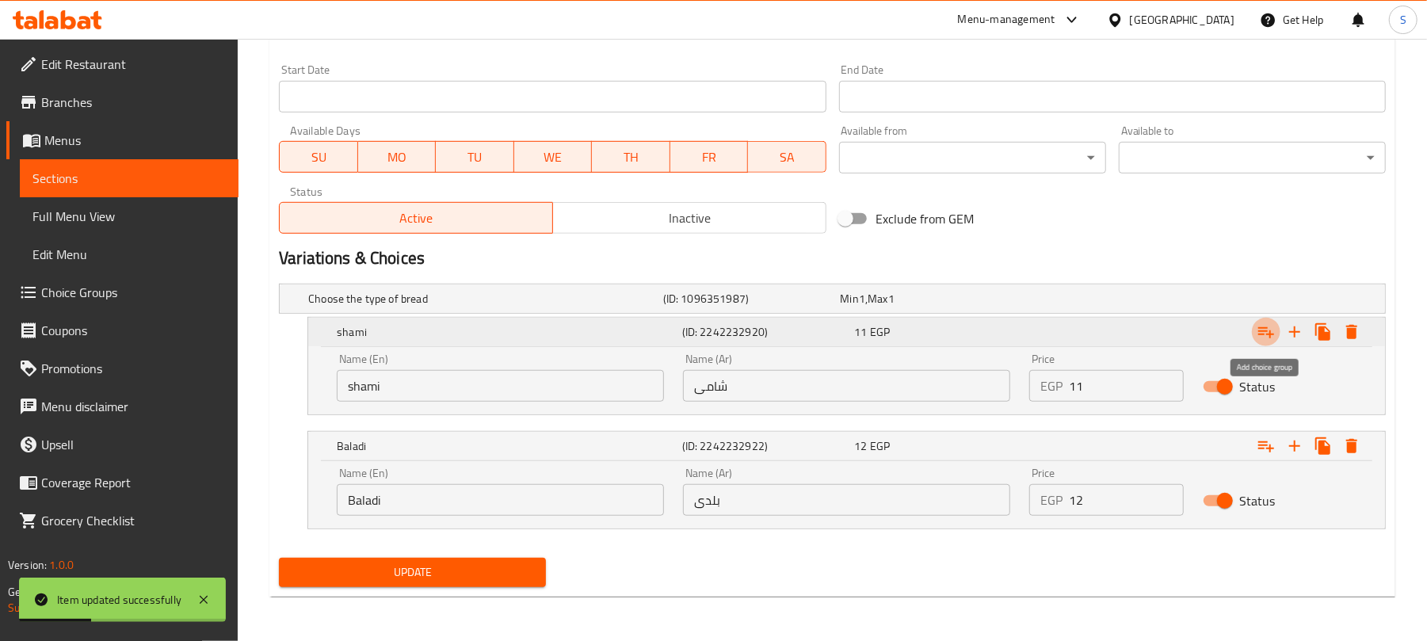
click at [1265, 336] on icon "Expand" at bounding box center [1266, 332] width 19 height 19
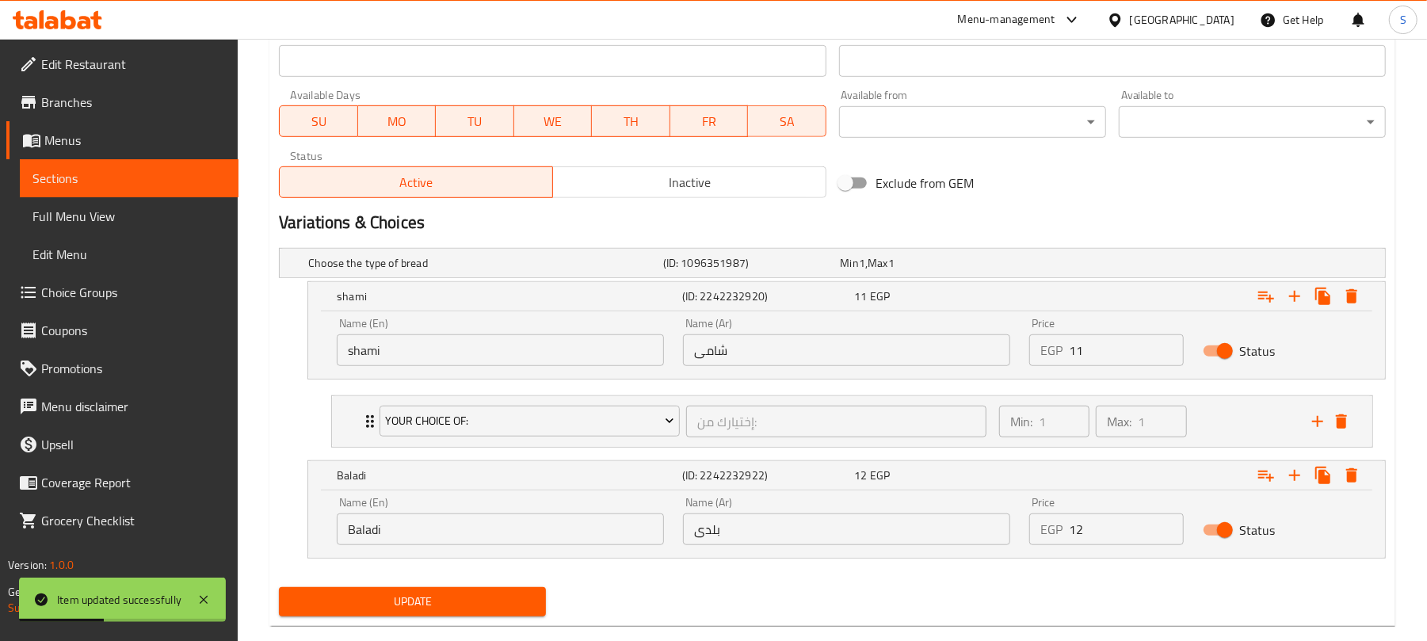
scroll to position [718, 0]
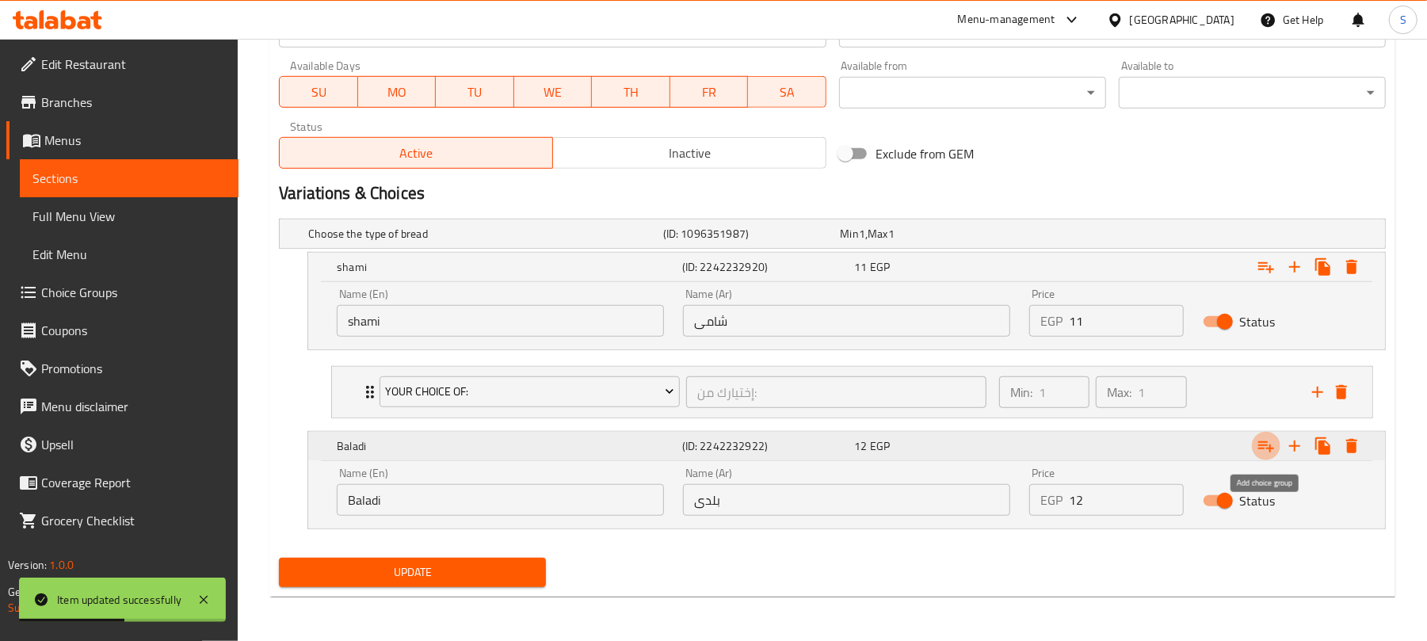
click at [1262, 439] on icon "Expand" at bounding box center [1266, 446] width 19 height 19
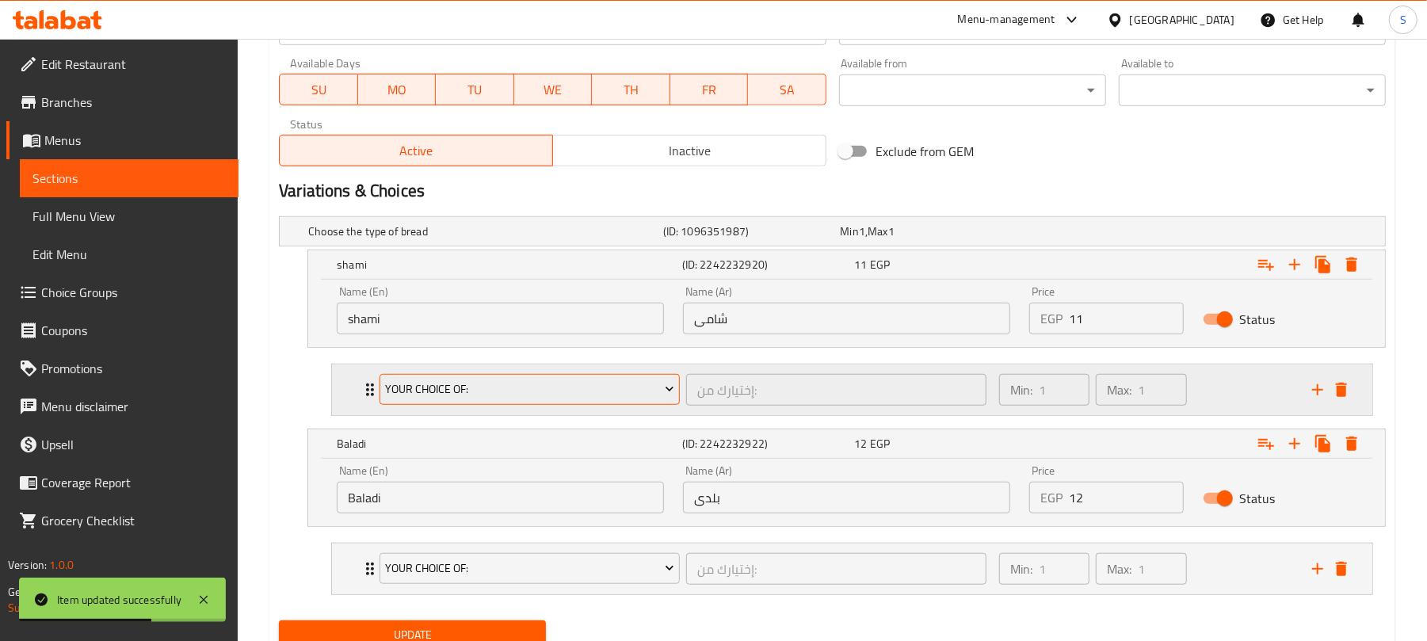
click at [553, 404] on button "Your Choice Of:" at bounding box center [530, 390] width 300 height 32
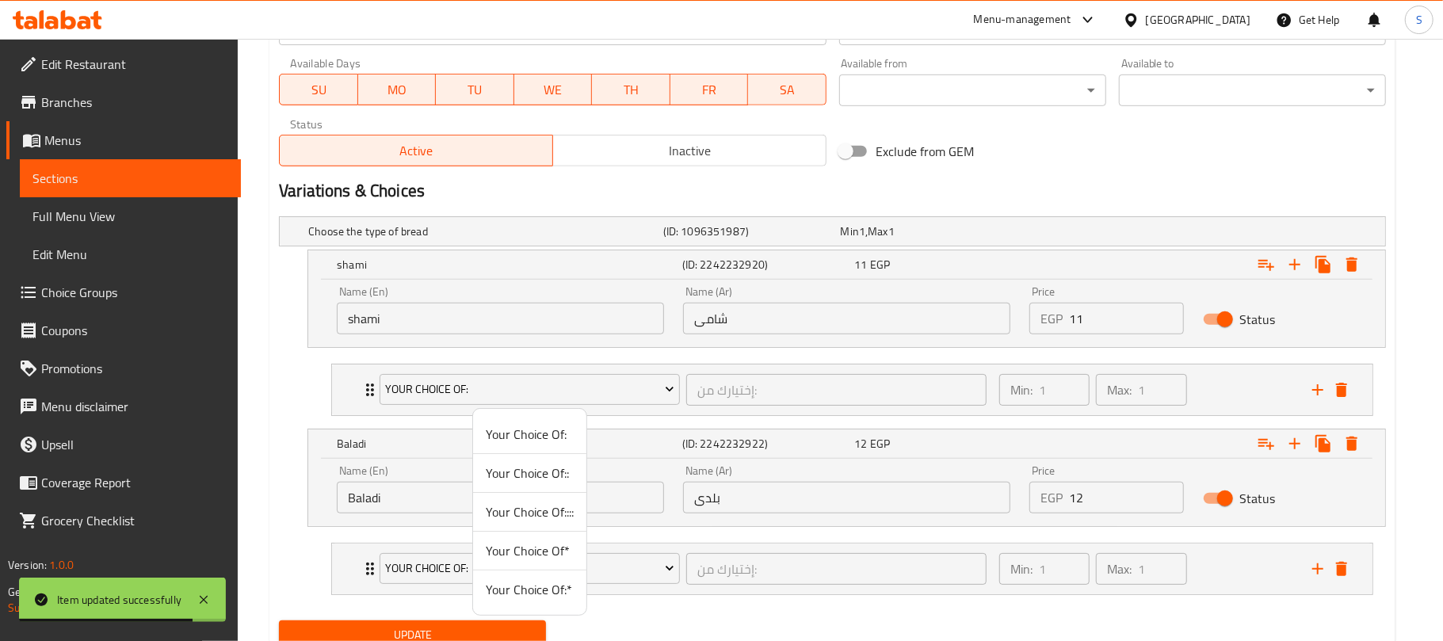
click at [550, 591] on span "Your Choice Of:*" at bounding box center [530, 589] width 88 height 19
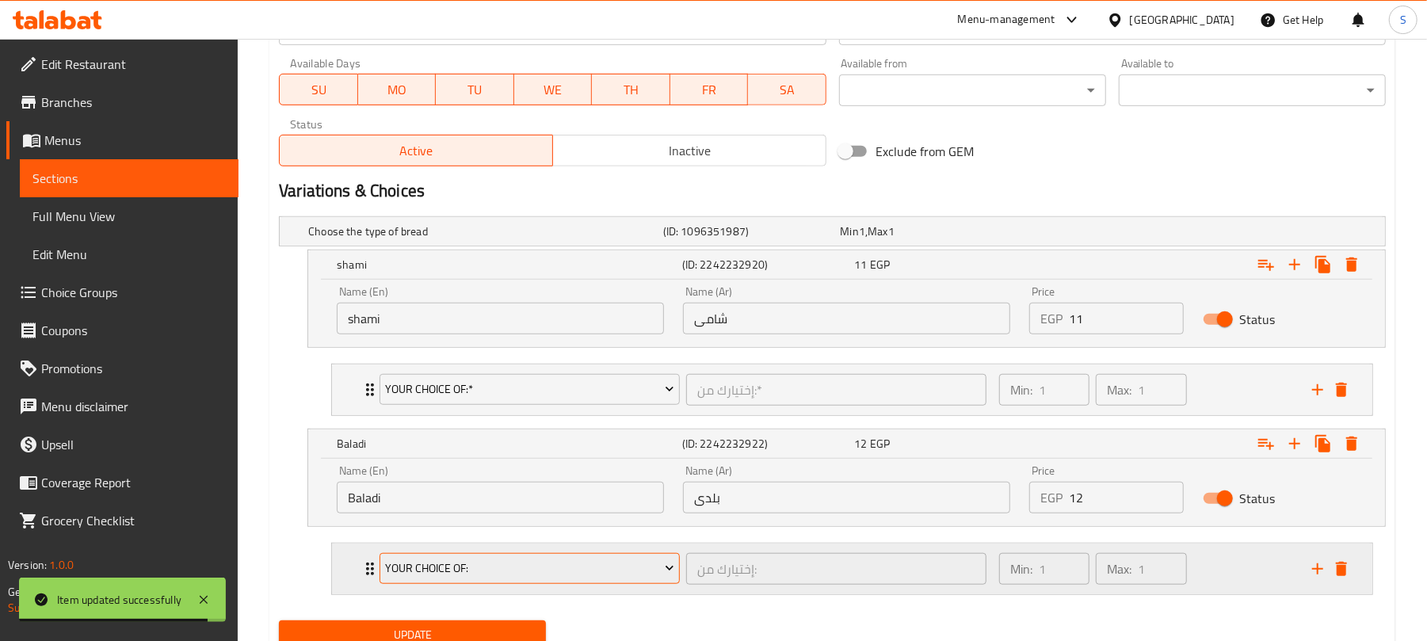
click at [530, 579] on span "Your Choice Of:" at bounding box center [530, 569] width 288 height 20
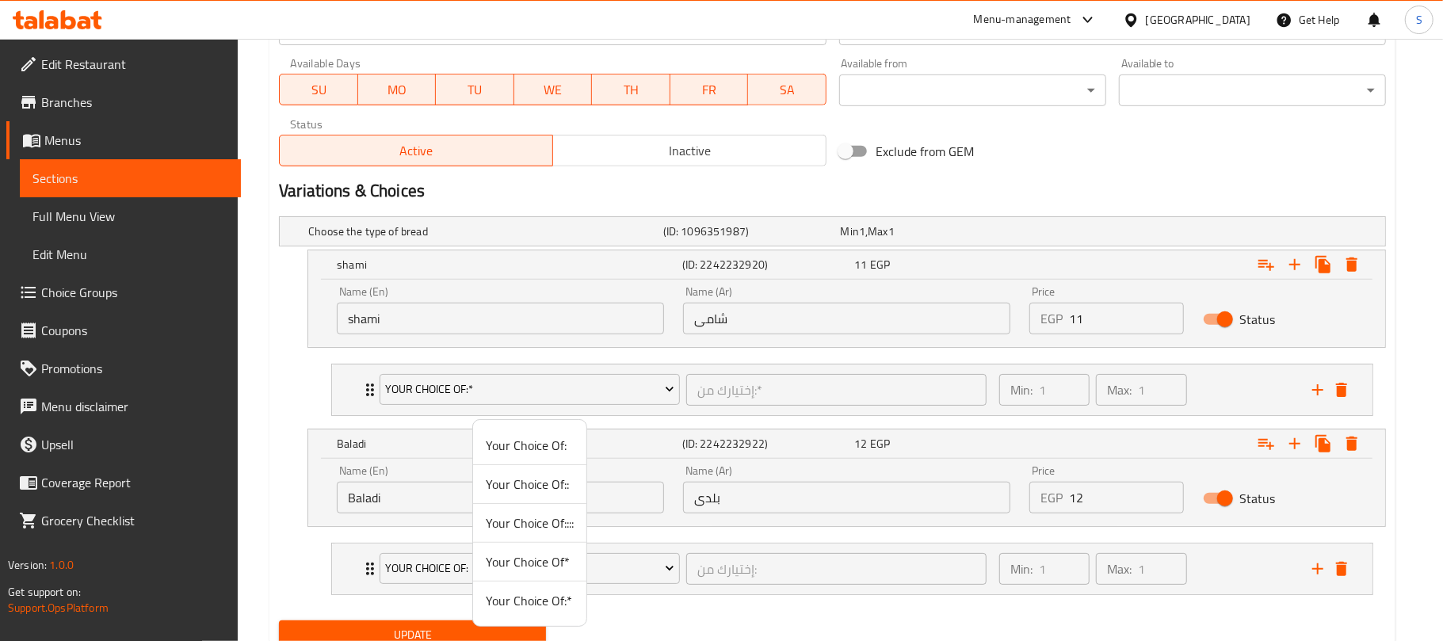
click at [534, 603] on span "Your Choice Of:*" at bounding box center [530, 600] width 88 height 19
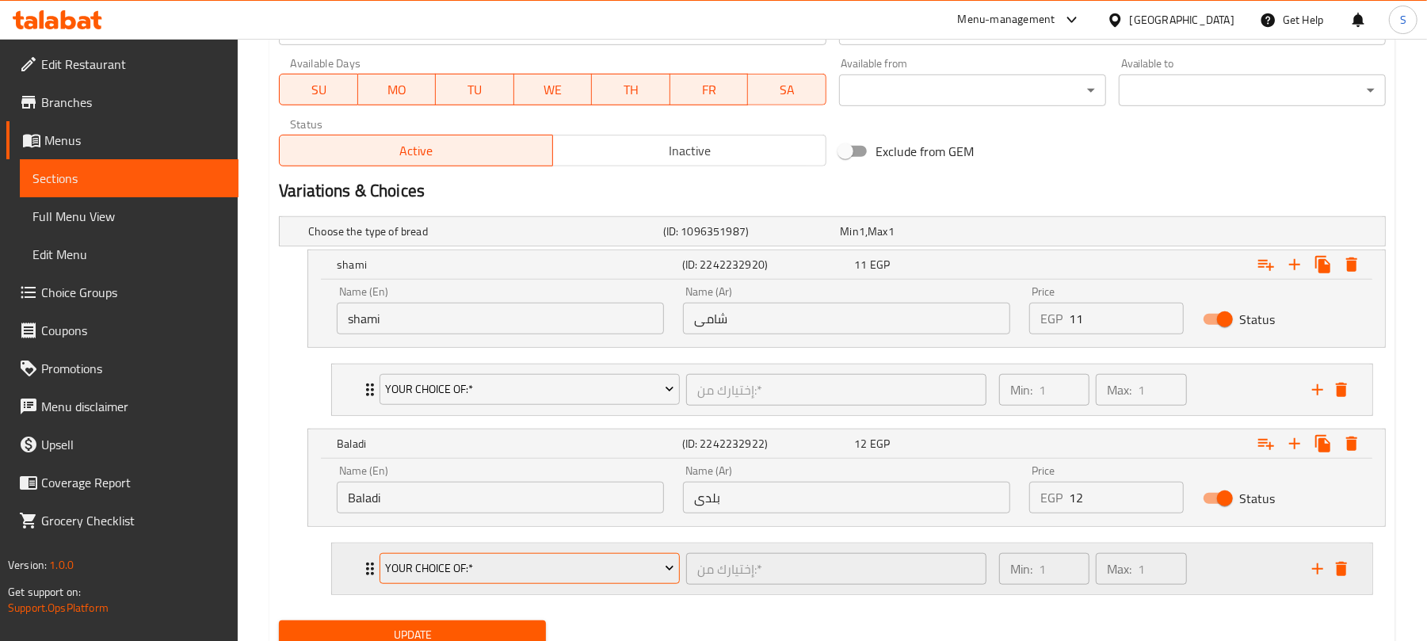
scroll to position [785, 0]
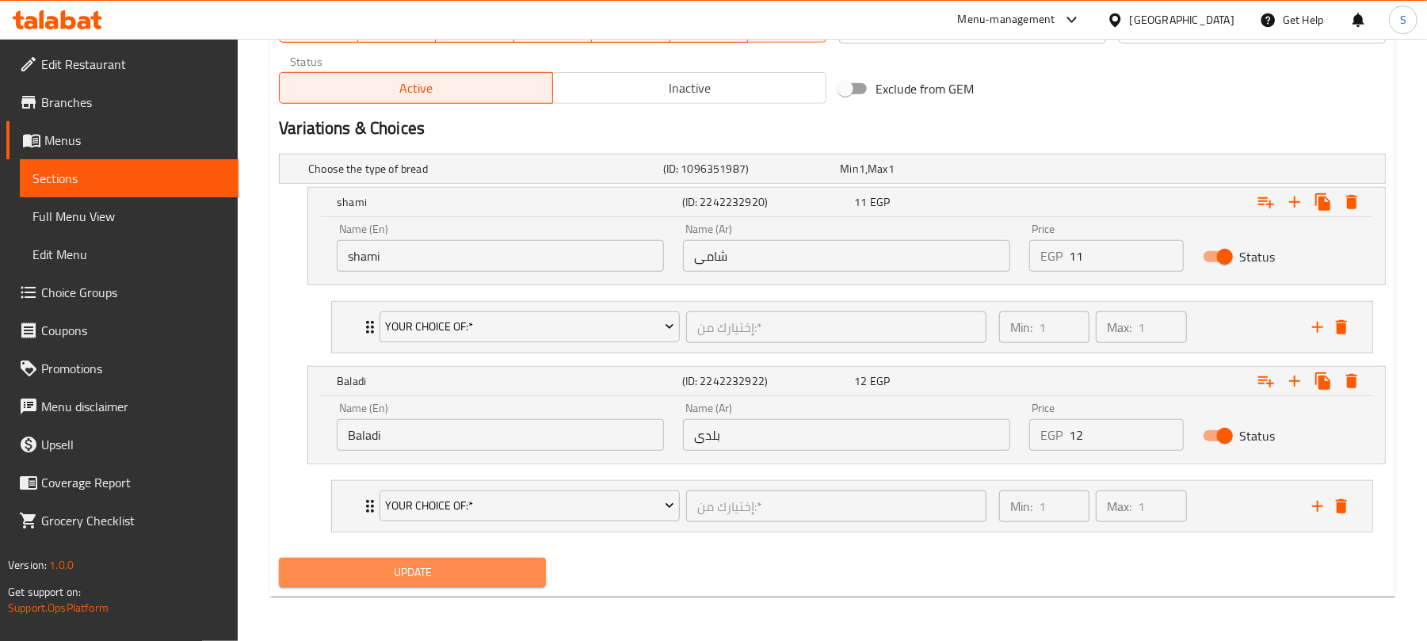
click at [461, 579] on span "Update" at bounding box center [413, 573] width 242 height 20
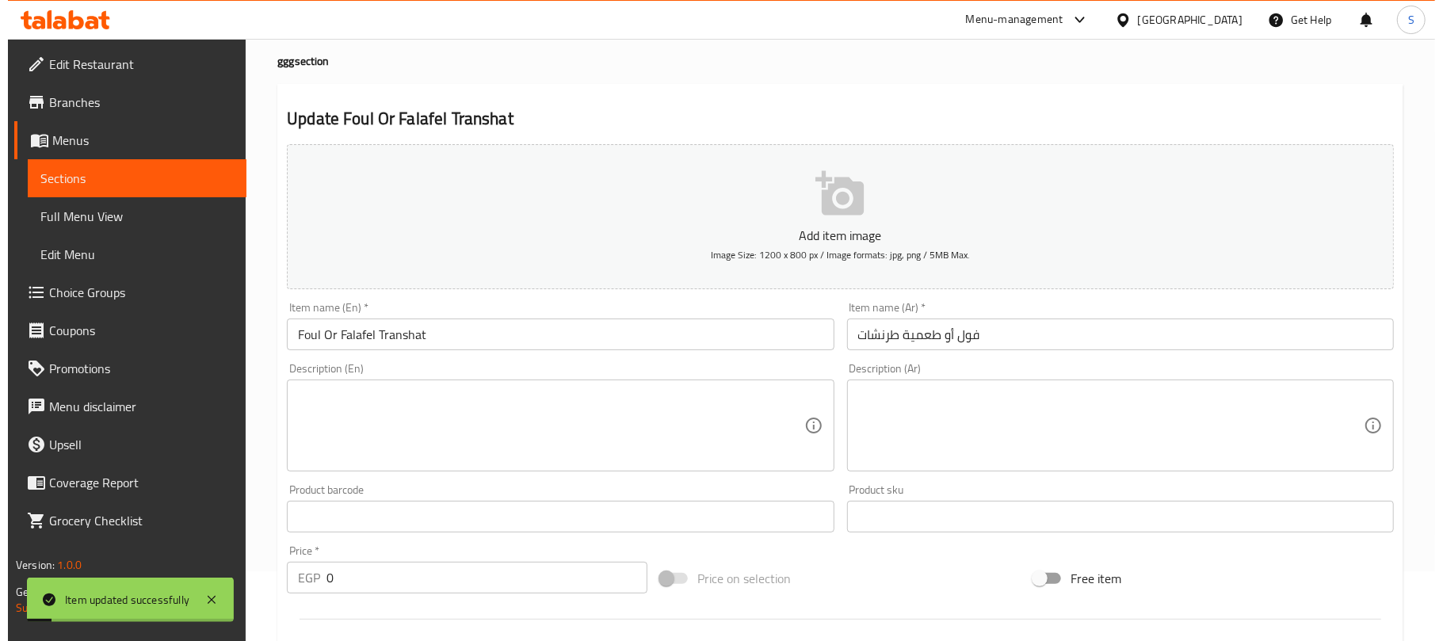
scroll to position [0, 0]
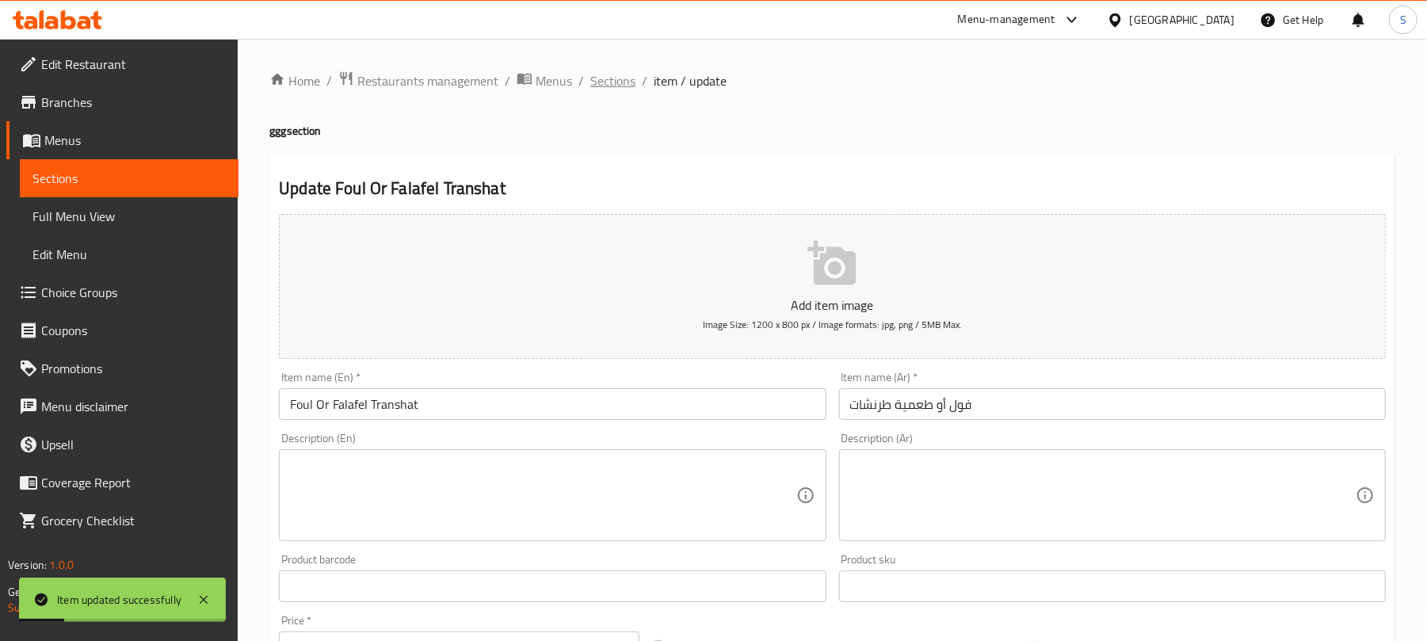
click at [613, 90] on span "Sections" at bounding box center [612, 80] width 45 height 19
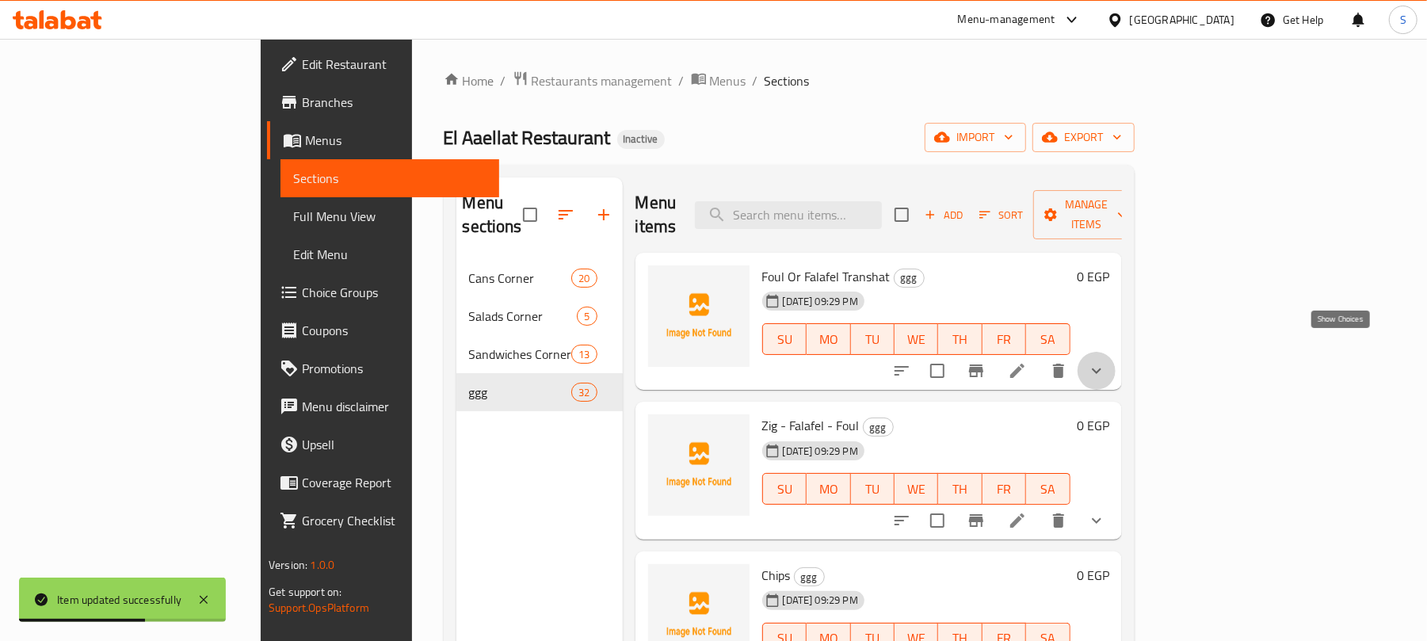
click at [1102, 369] on icon "show more" at bounding box center [1097, 372] width 10 height 6
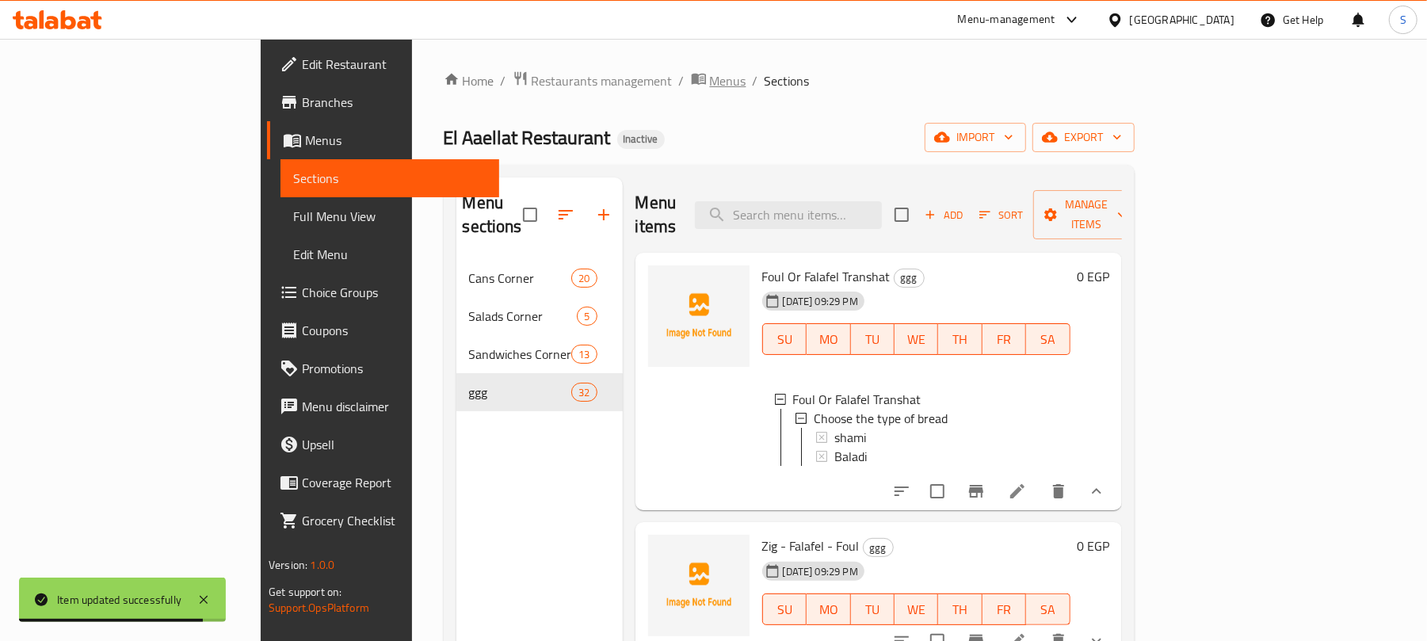
click at [710, 89] on span "Menus" at bounding box center [728, 80] width 36 height 19
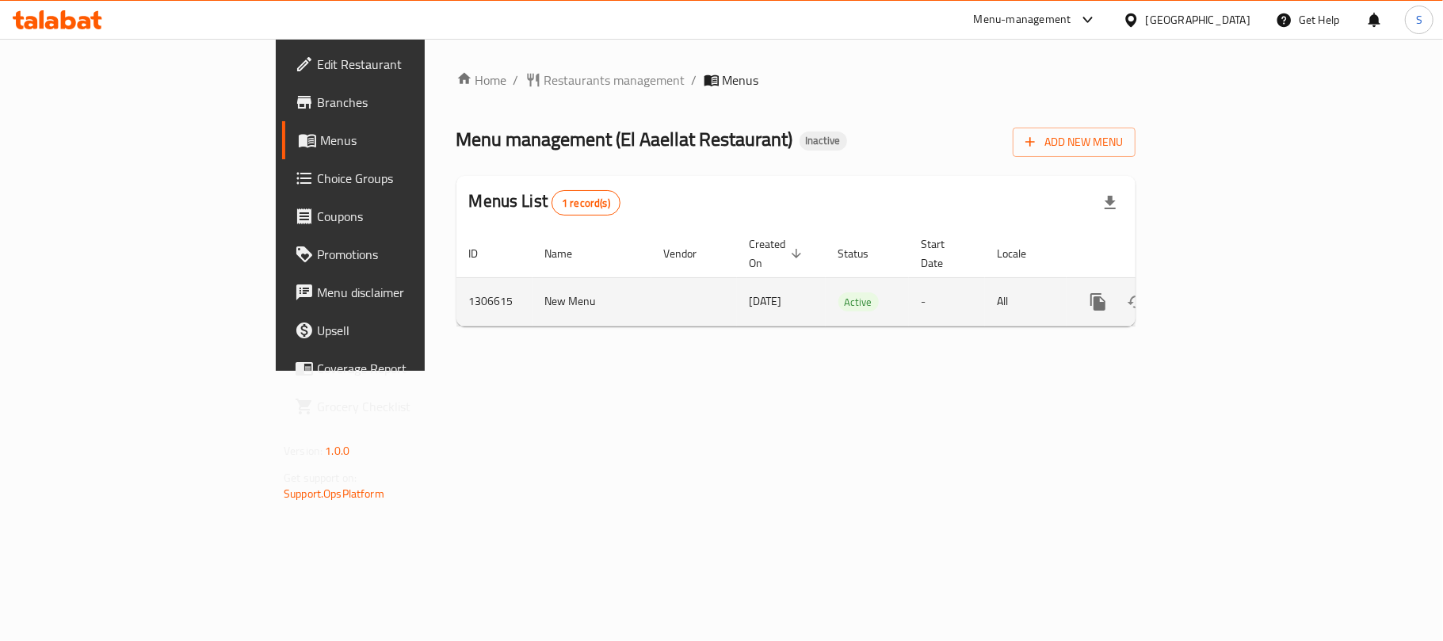
click at [1222, 293] on icon "enhanced table" at bounding box center [1212, 301] width 19 height 19
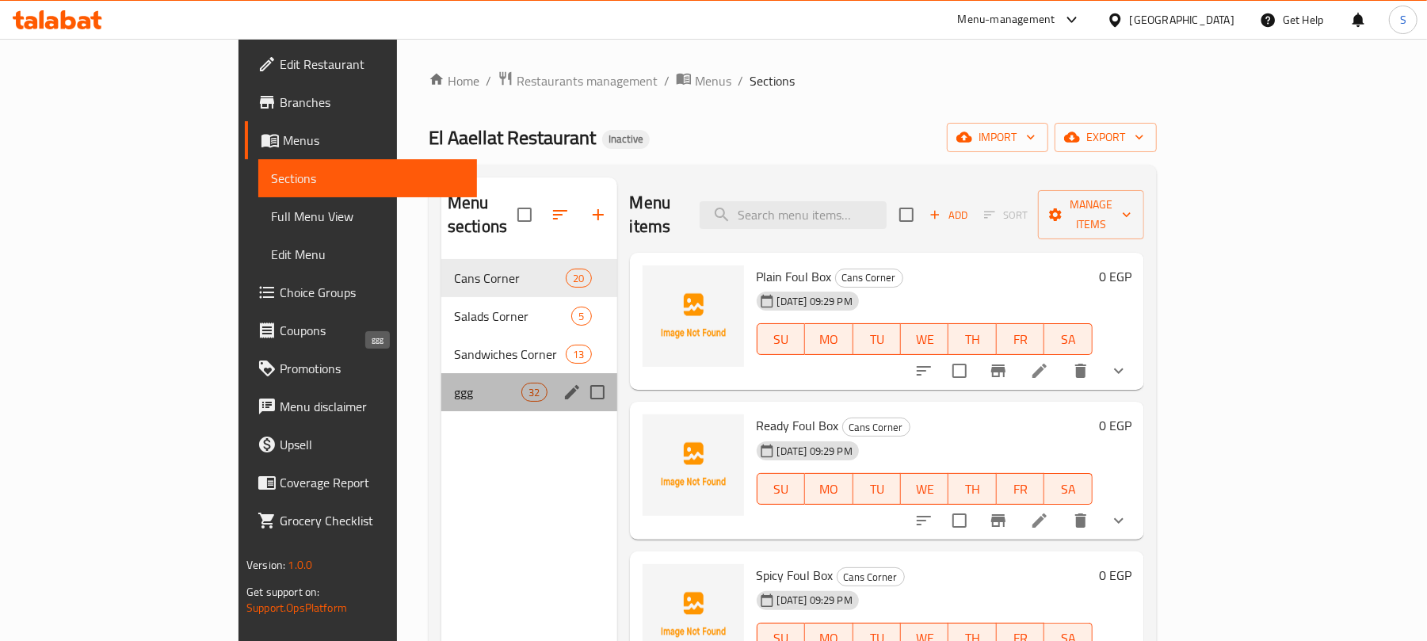
click at [454, 383] on span "ggg" at bounding box center [487, 392] width 67 height 19
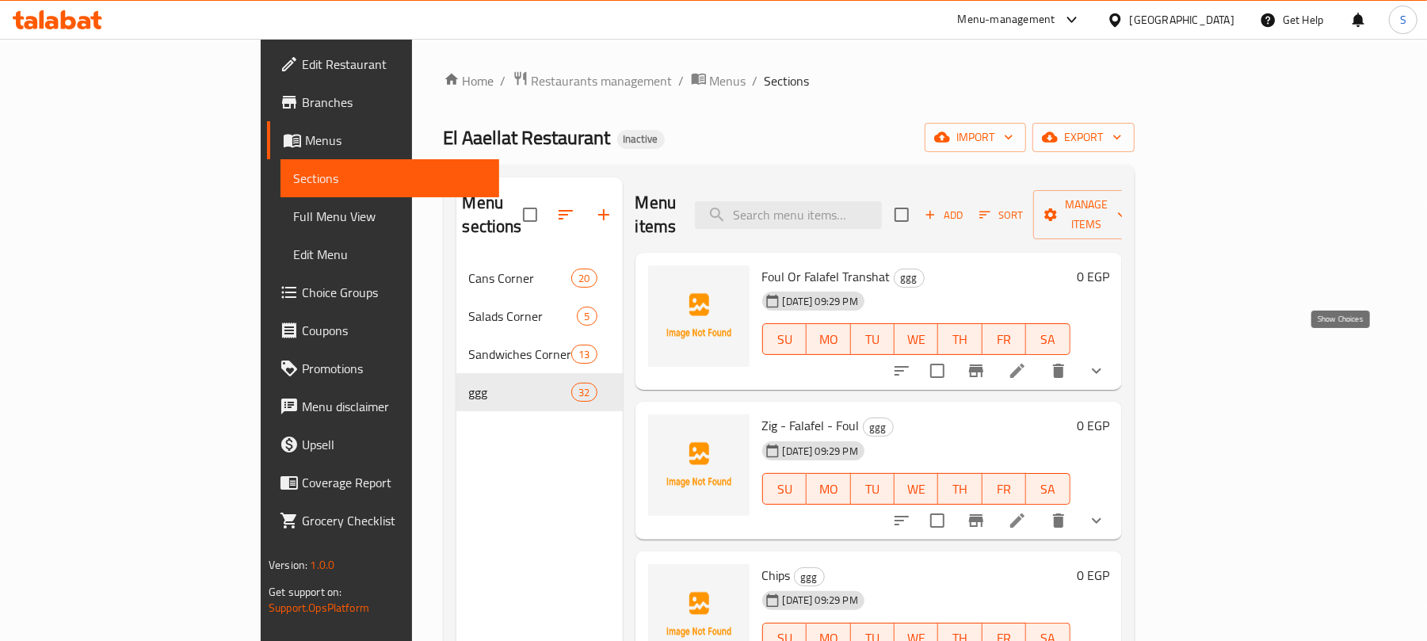
click at [1106, 361] on icon "show more" at bounding box center [1096, 370] width 19 height 19
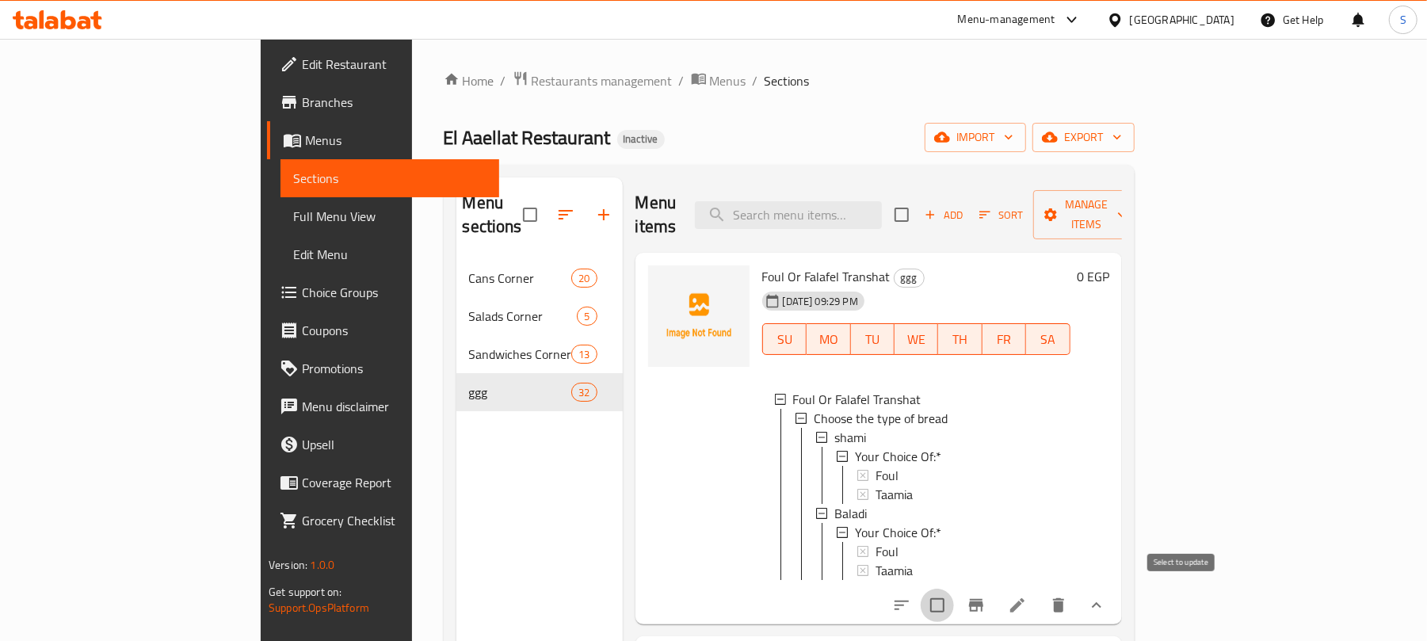
click at [954, 594] on input "checkbox" at bounding box center [937, 605] width 33 height 33
click at [1140, 216] on button "Manage items" at bounding box center [1086, 214] width 106 height 49
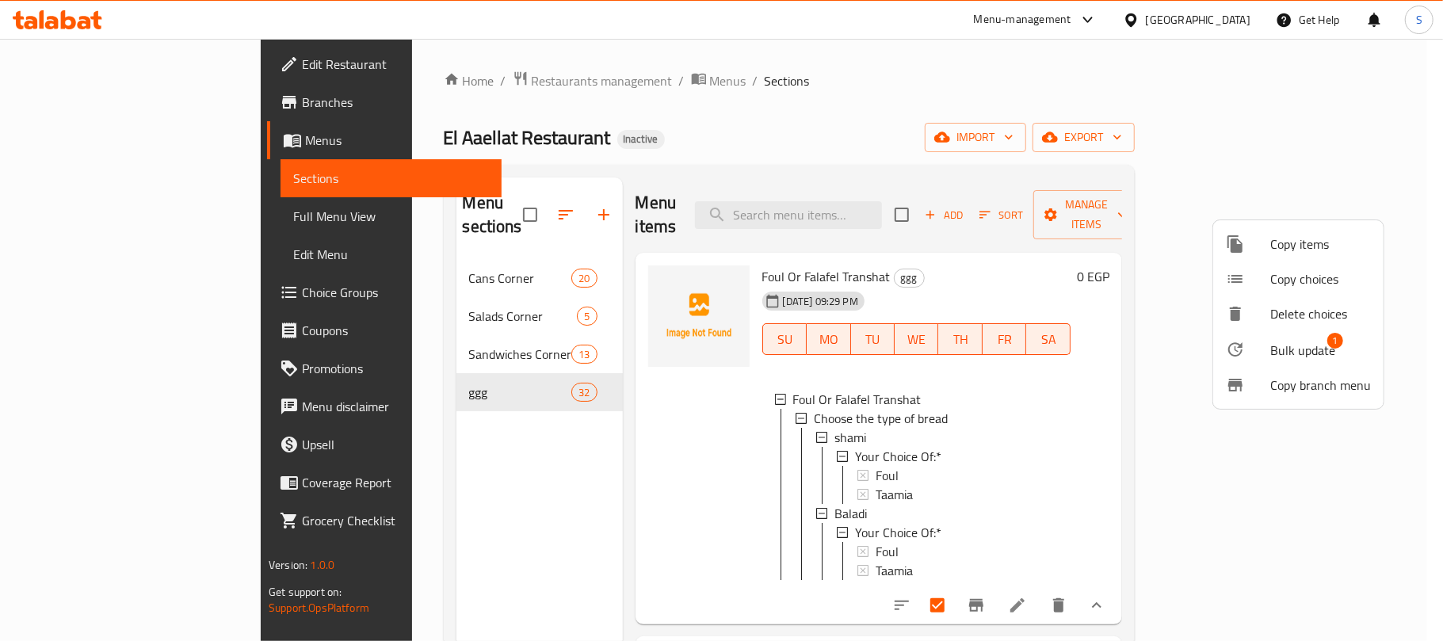
click at [1285, 355] on span "Bulk update" at bounding box center [1302, 350] width 65 height 19
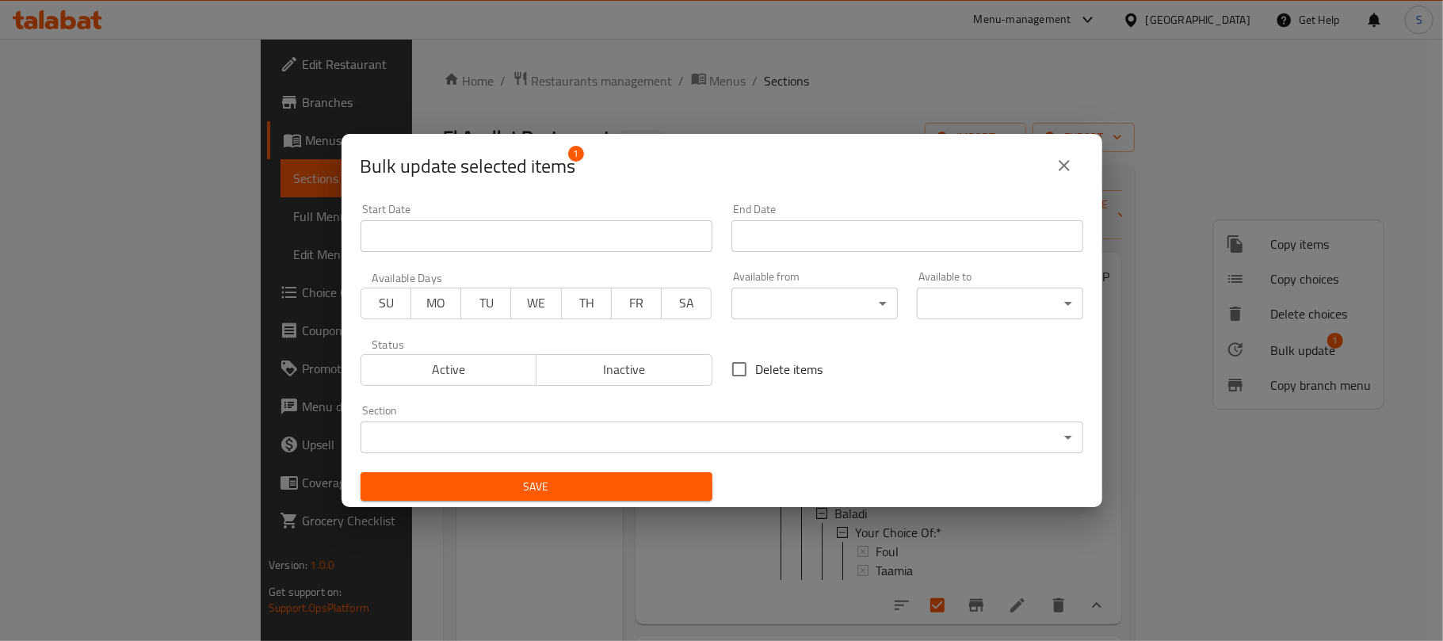
click at [552, 437] on body "​ Menu-management [GEOGRAPHIC_DATA] Get Help S Edit Restaurant Branches Menus S…" at bounding box center [721, 340] width 1443 height 602
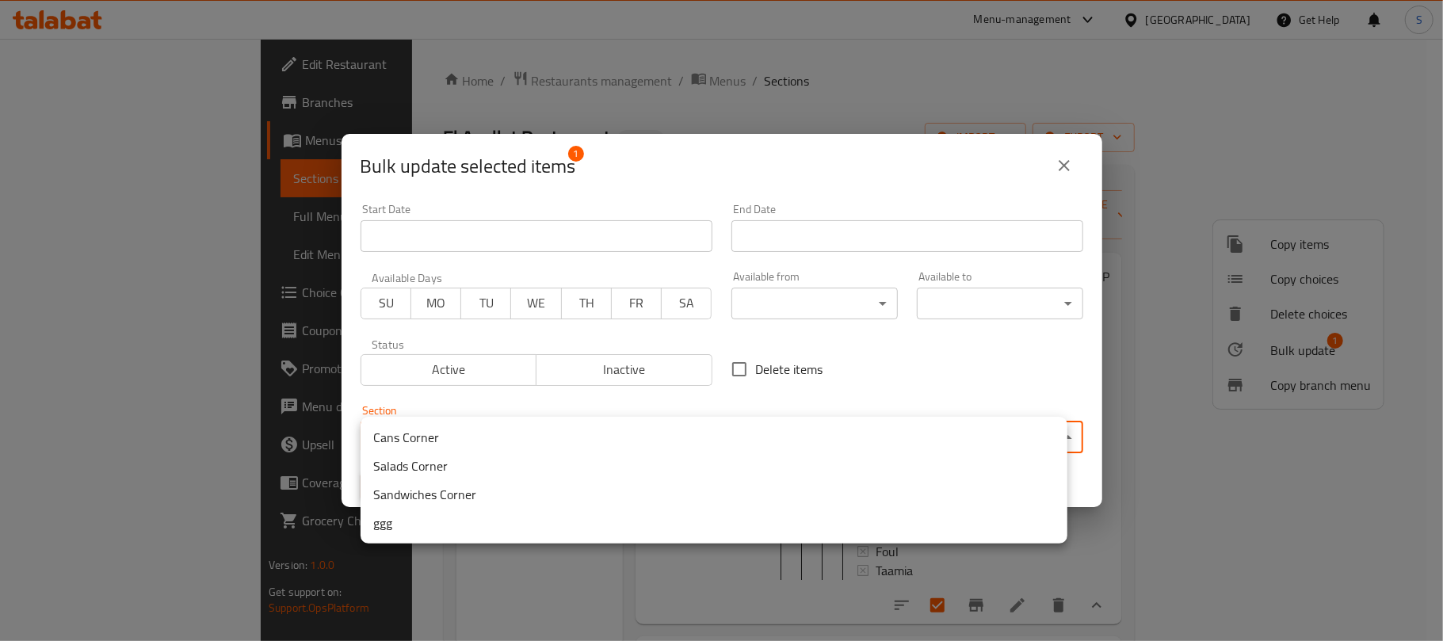
click at [488, 495] on li "Sandwiches Corner" at bounding box center [714, 494] width 707 height 29
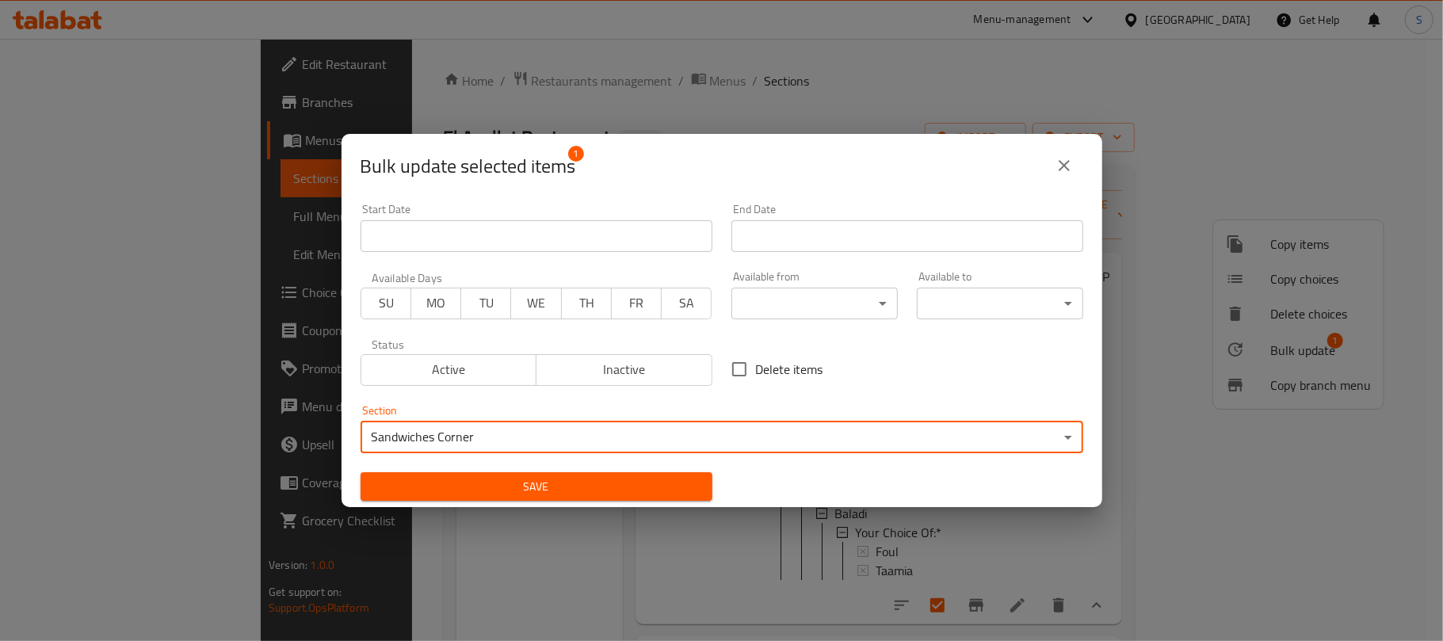
click at [502, 486] on span "Save" at bounding box center [536, 487] width 327 height 20
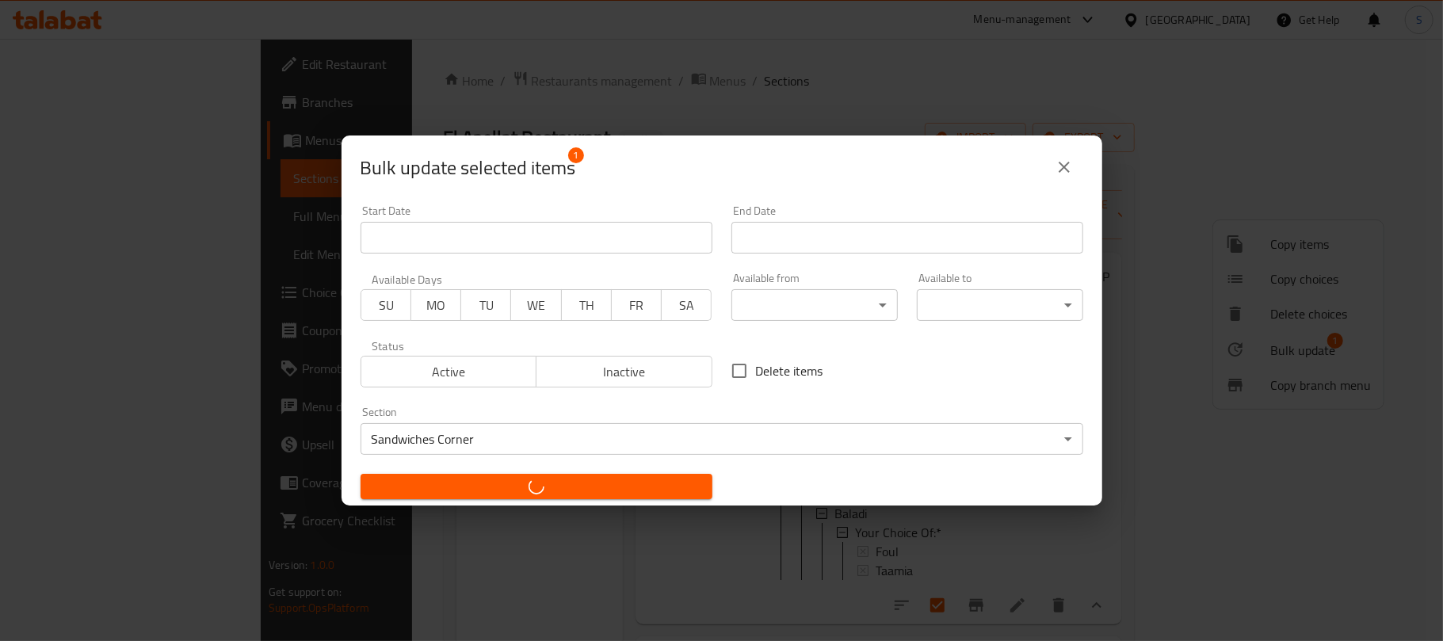
checkbox input "false"
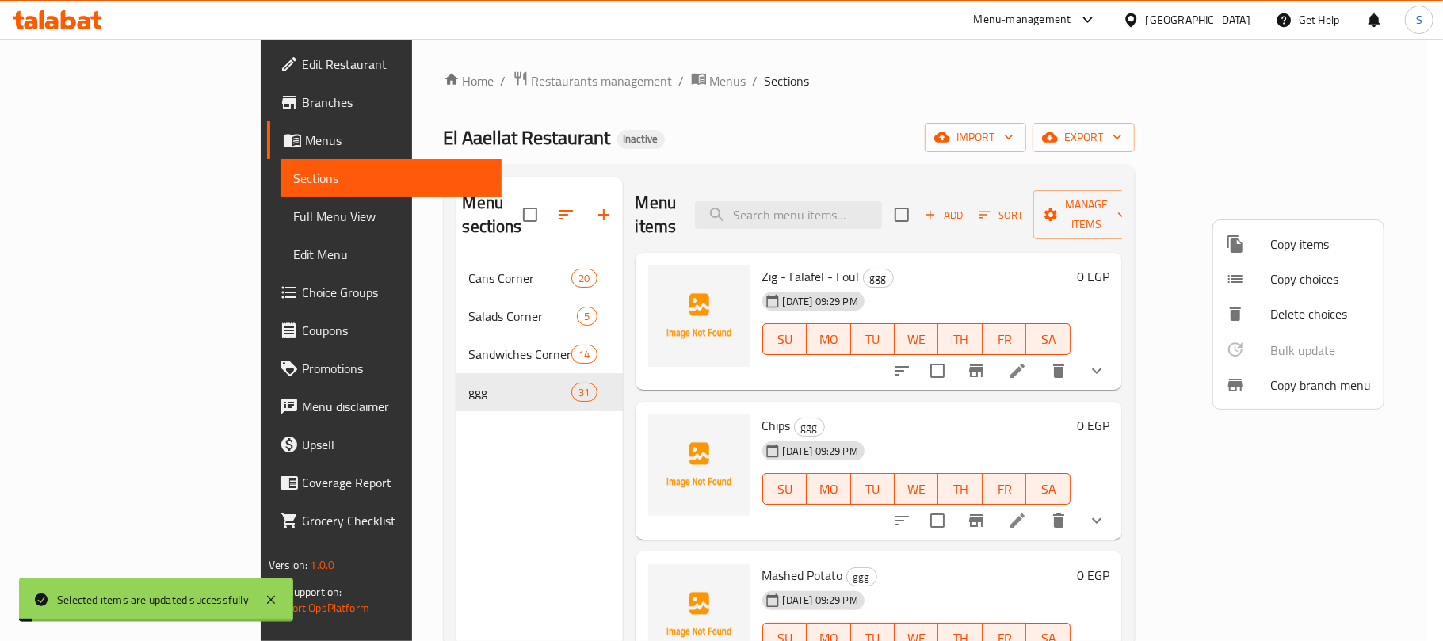
click at [502, 486] on div at bounding box center [721, 320] width 1443 height 641
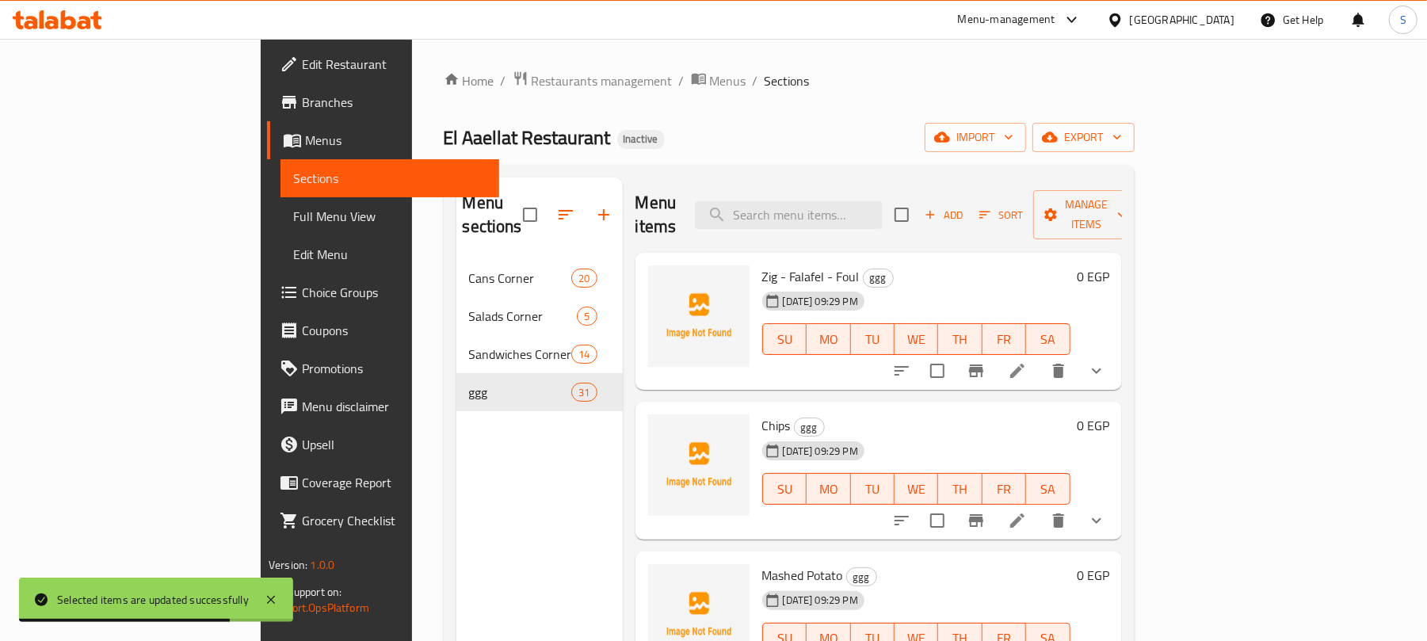
click at [1027, 361] on icon at bounding box center [1017, 370] width 19 height 19
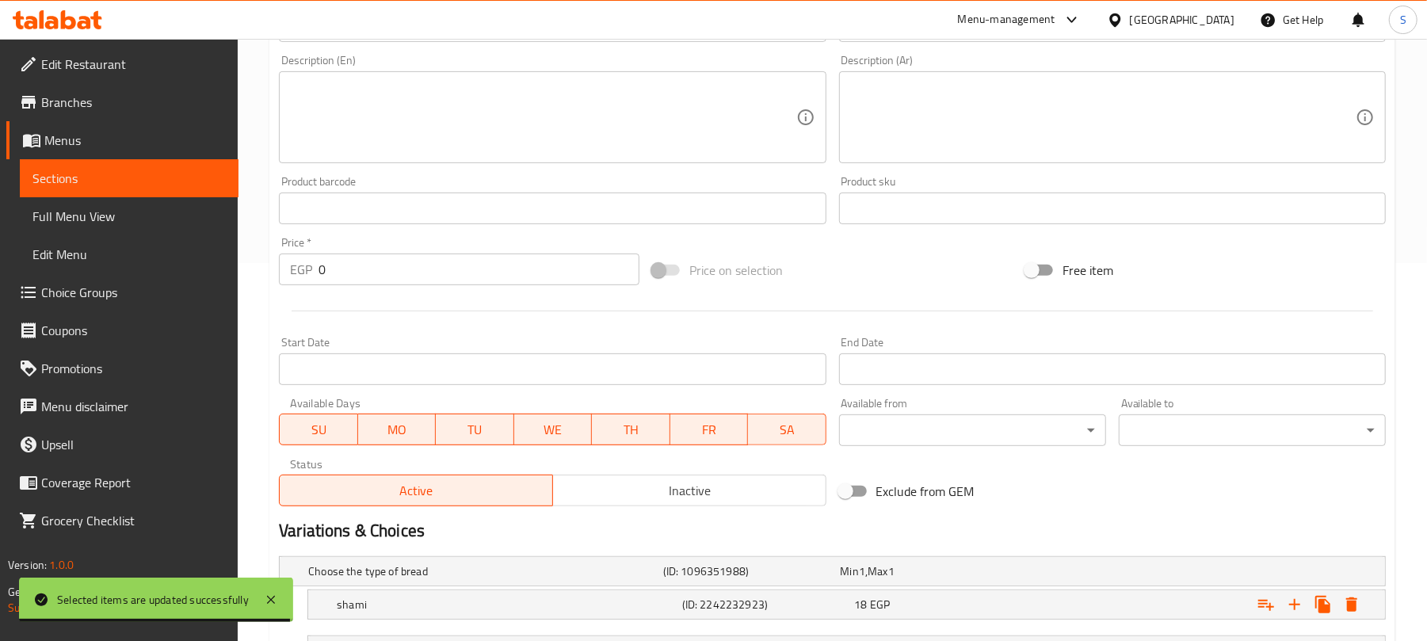
scroll to position [200, 0]
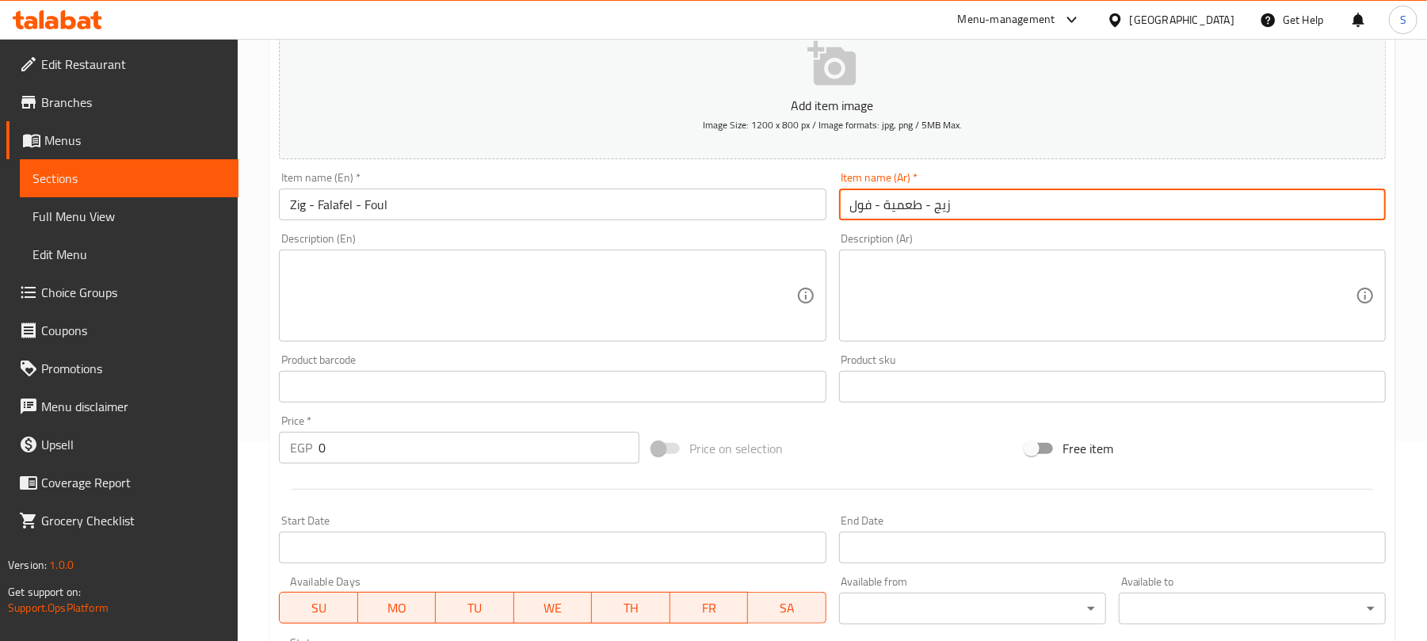
drag, startPoint x: 934, startPoint y: 211, endPoint x: 952, endPoint y: 208, distance: 18.5
click at [952, 208] on input "زيج - طعمية - فول" at bounding box center [1112, 205] width 547 height 32
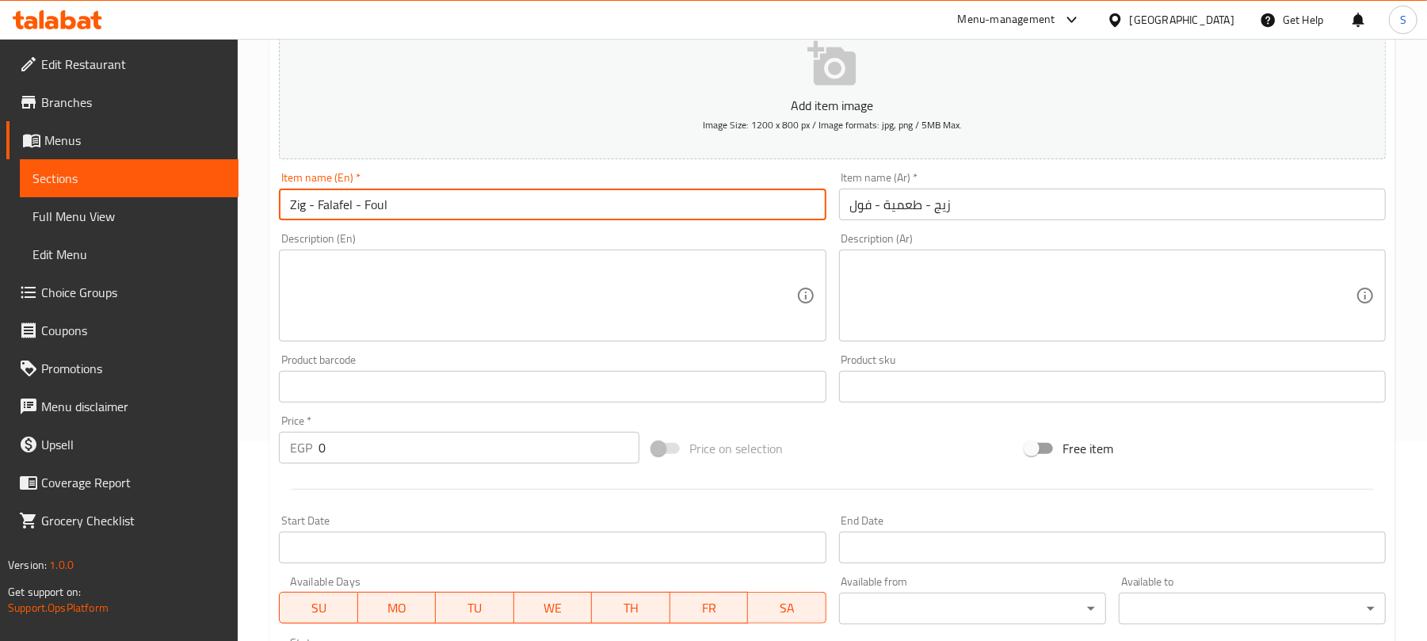
drag, startPoint x: 305, startPoint y: 207, endPoint x: 290, endPoint y: 207, distance: 15.1
click at [290, 207] on input "Zig - Falafel - Foul" at bounding box center [552, 205] width 547 height 32
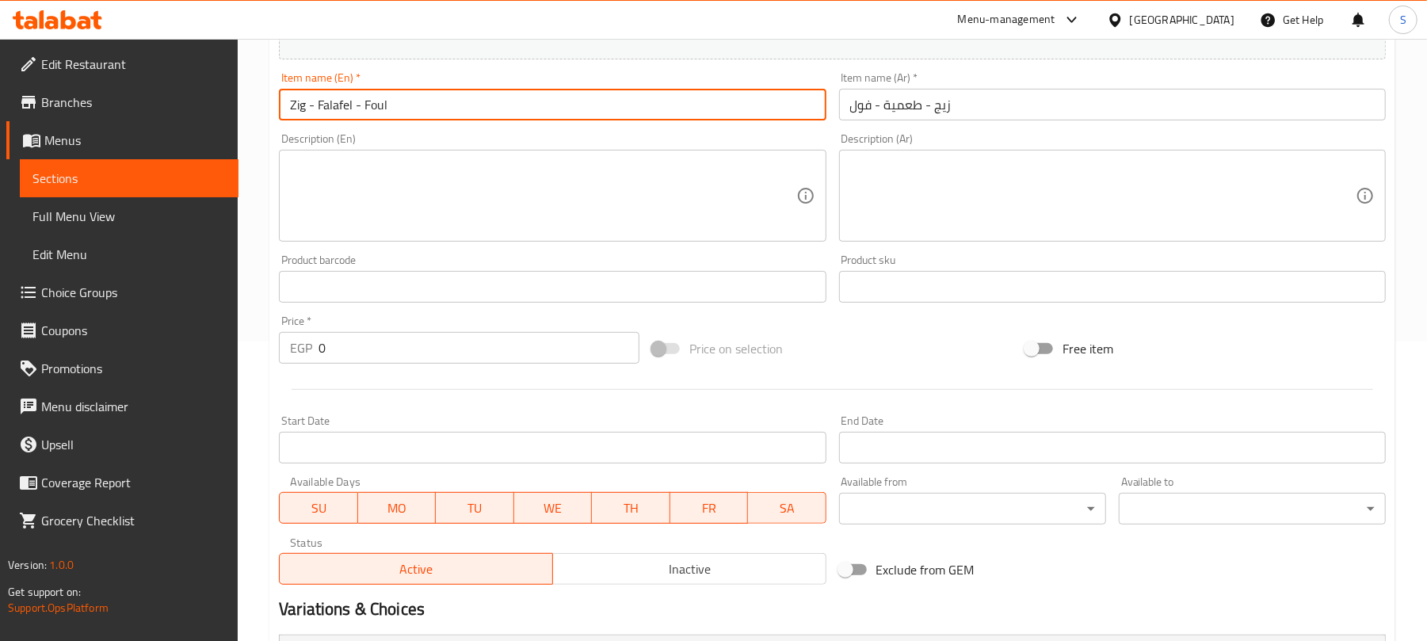
scroll to position [517, 0]
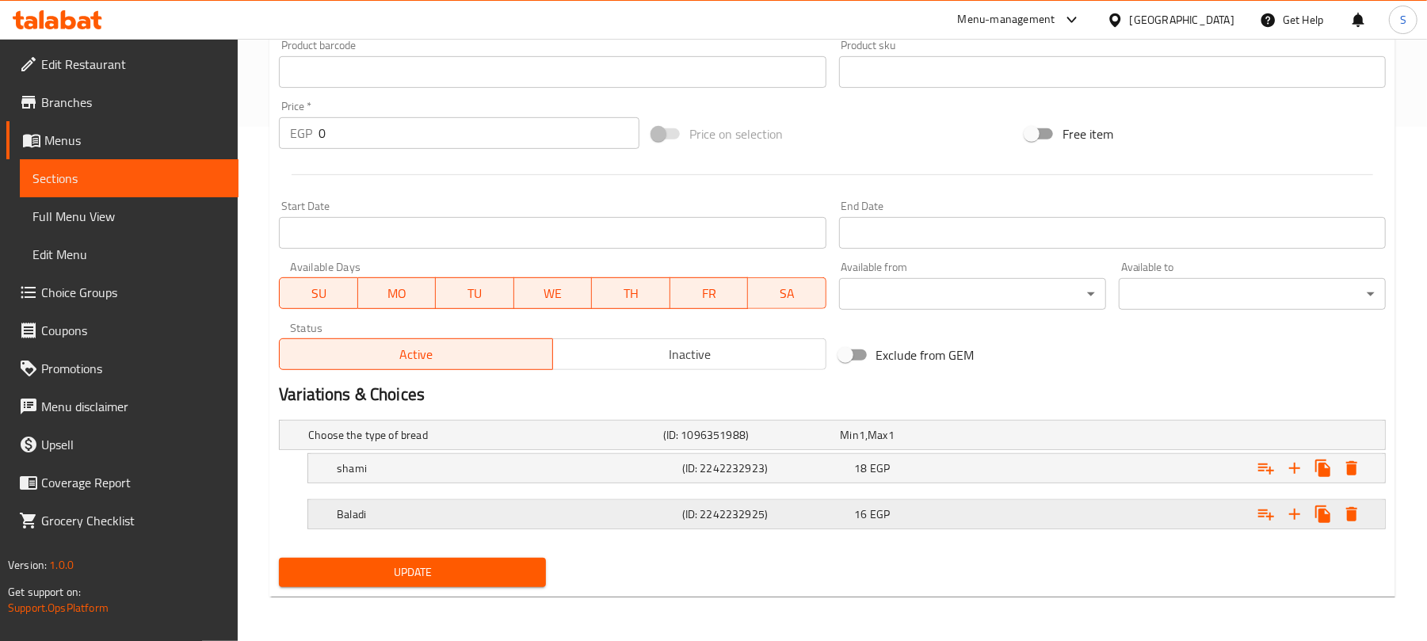
click at [1012, 443] on div "16 EGP" at bounding box center [926, 435] width 171 height 16
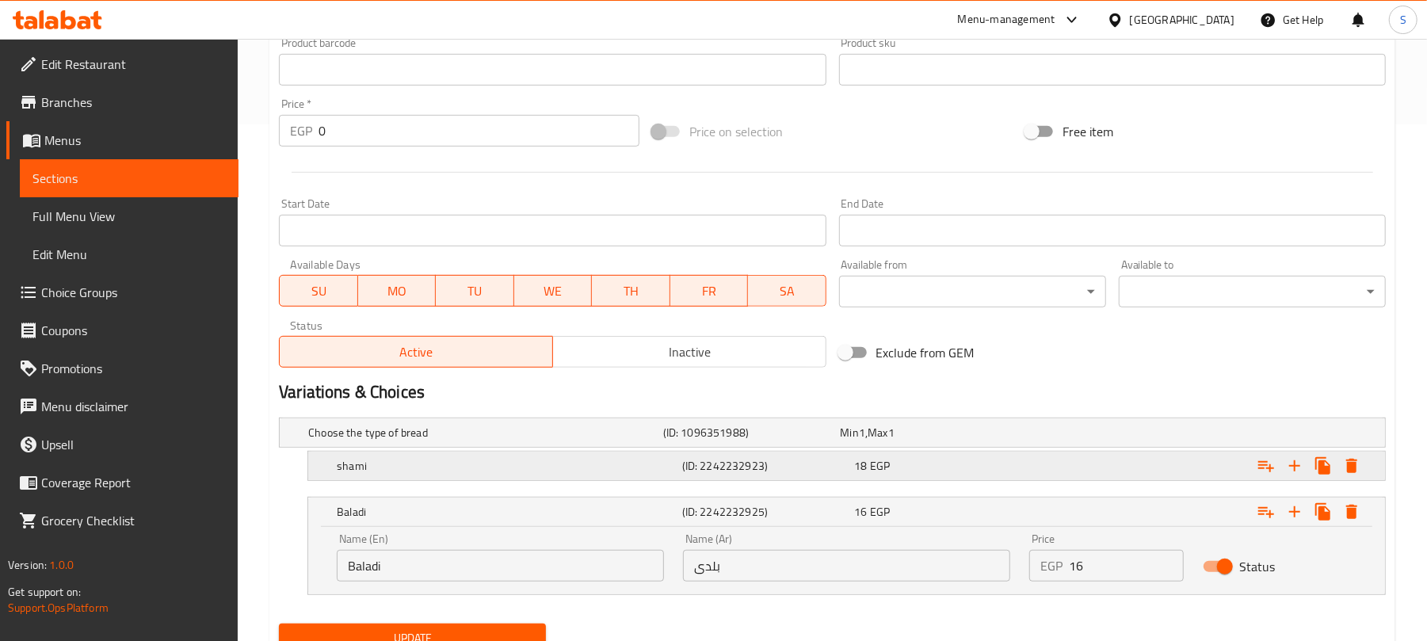
click at [1027, 436] on div "Expand" at bounding box center [1191, 433] width 355 height 6
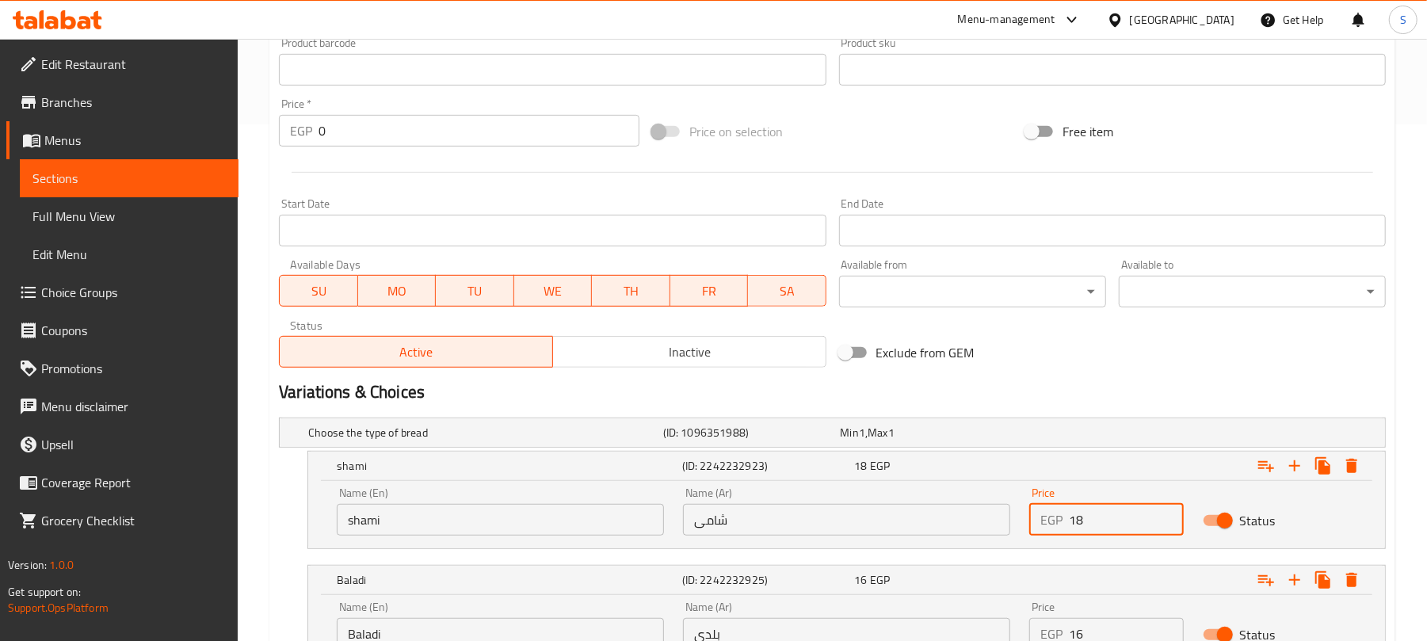
drag, startPoint x: 1075, startPoint y: 520, endPoint x: 1084, endPoint y: 518, distance: 9.8
click at [1084, 518] on input "18" at bounding box center [1126, 520] width 114 height 32
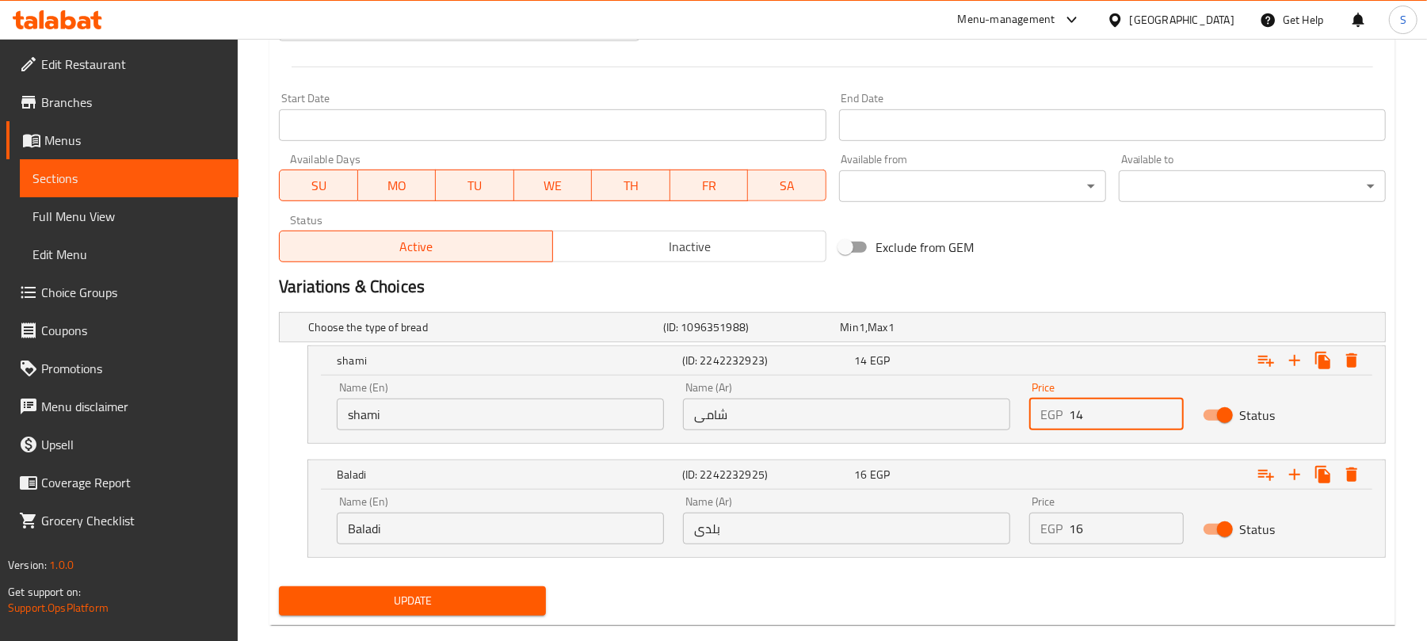
type input "14"
click at [1081, 533] on input "16" at bounding box center [1126, 529] width 114 height 32
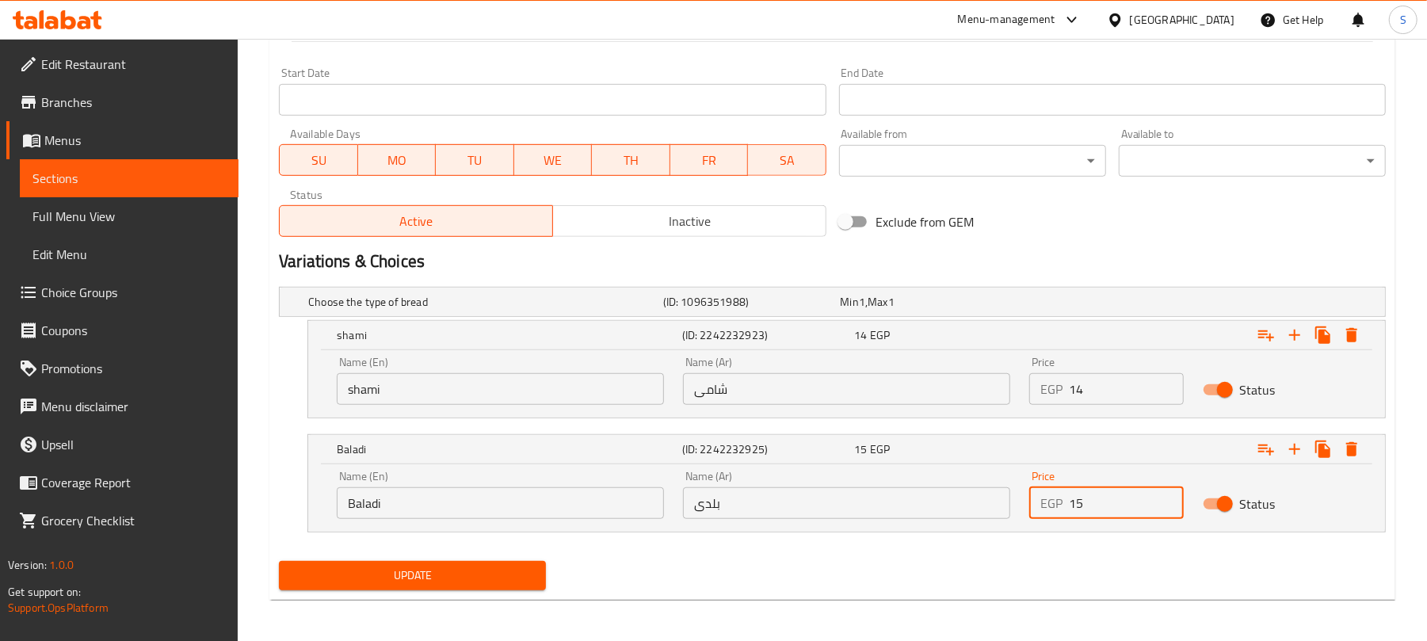
scroll to position [653, 0]
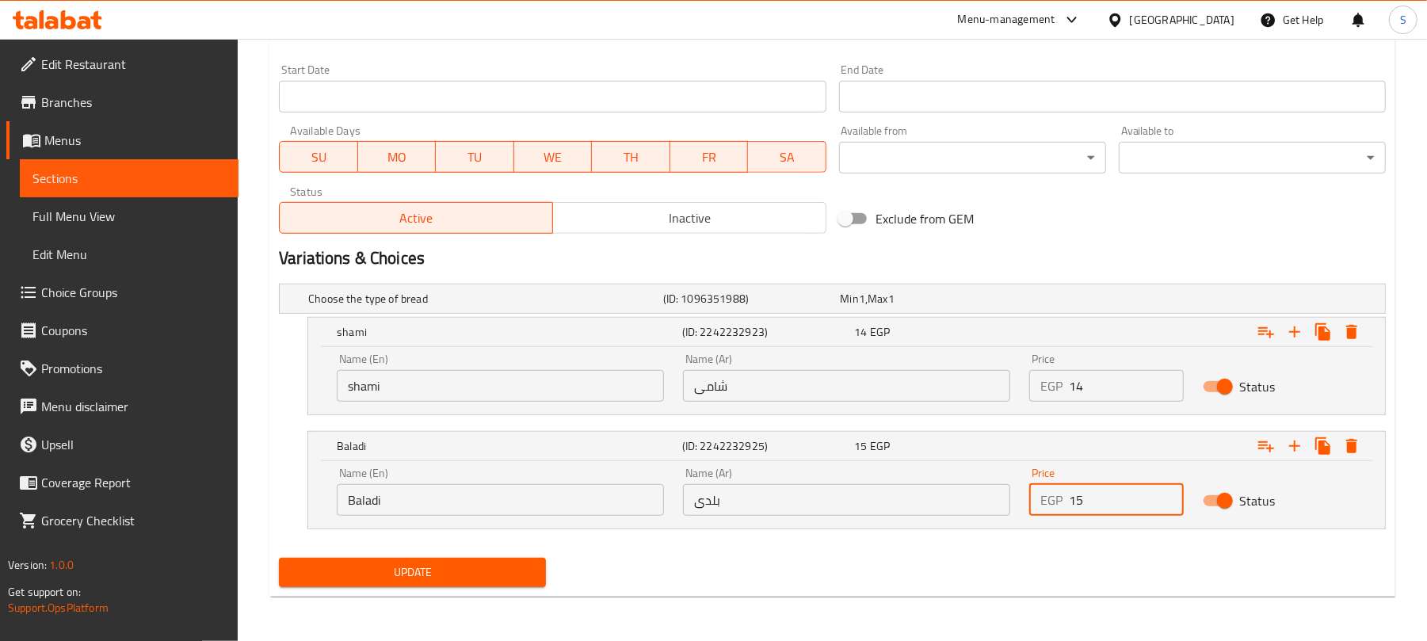
type input "15"
click at [444, 560] on button "Update" at bounding box center [412, 572] width 267 height 29
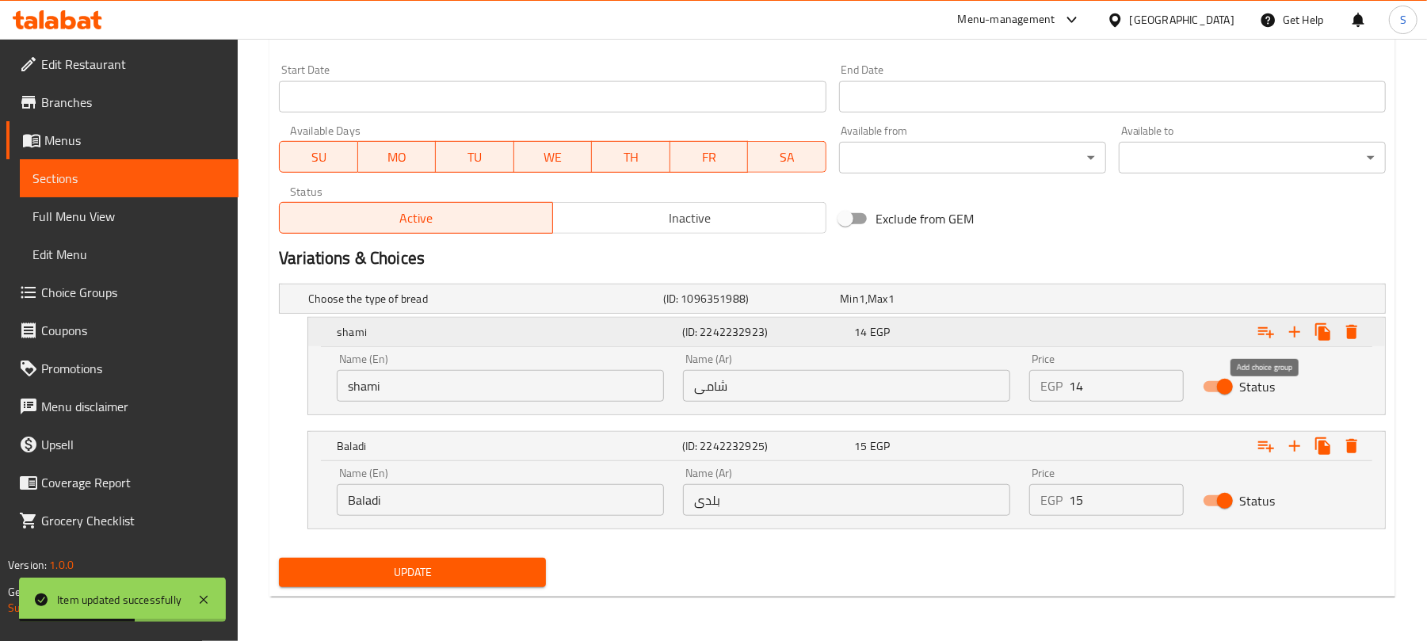
click at [1260, 333] on icon "Expand" at bounding box center [1266, 332] width 19 height 19
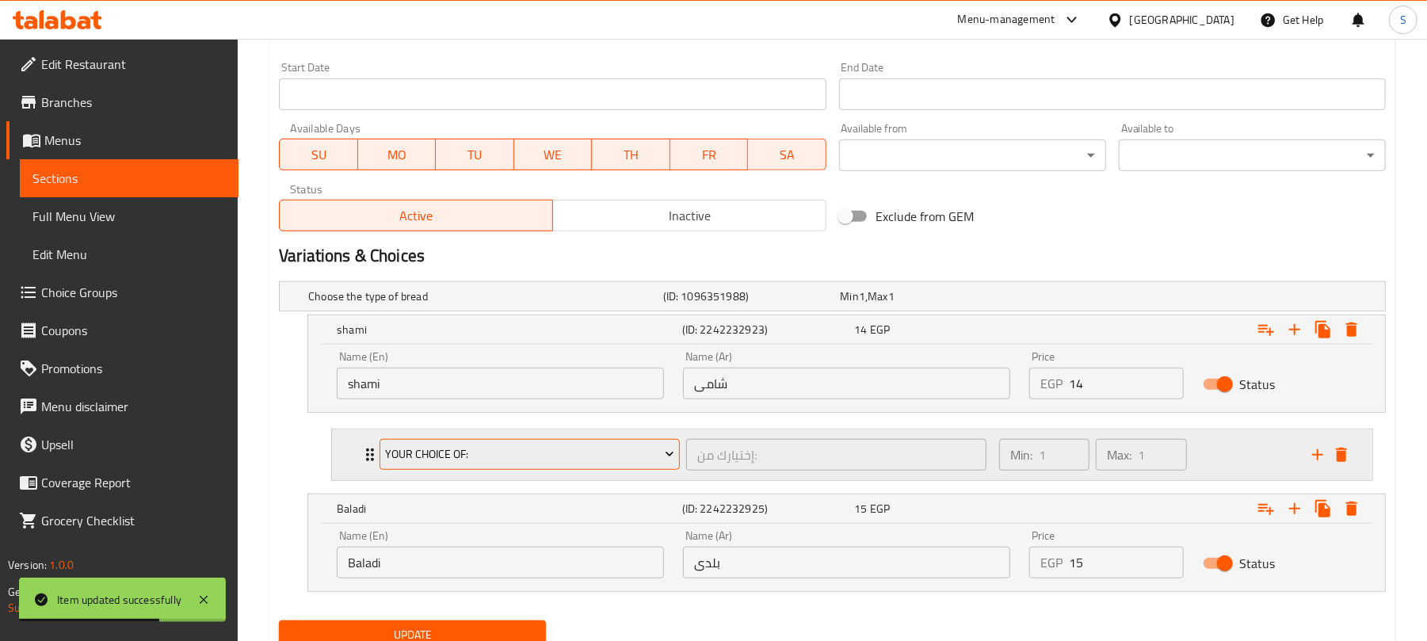
click at [518, 454] on span "Your Choice Of:" at bounding box center [530, 455] width 288 height 20
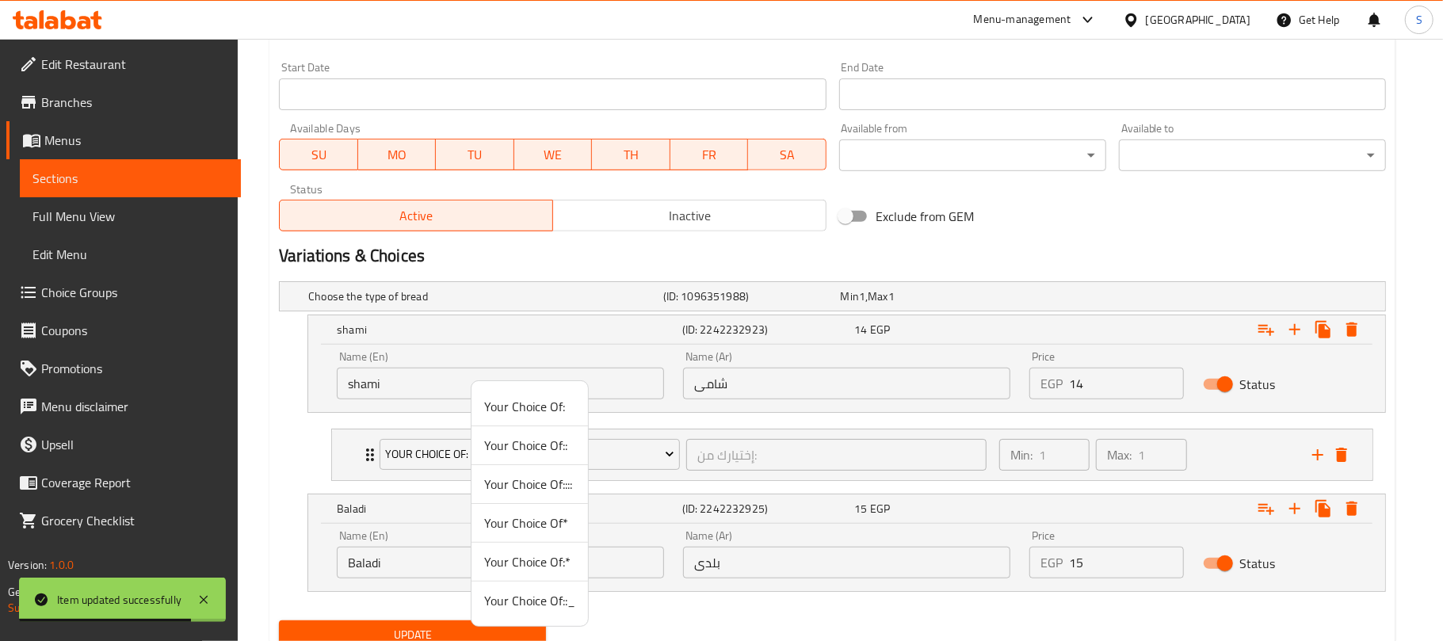
click at [524, 602] on span "Your Choice Of::_" at bounding box center [529, 600] width 91 height 19
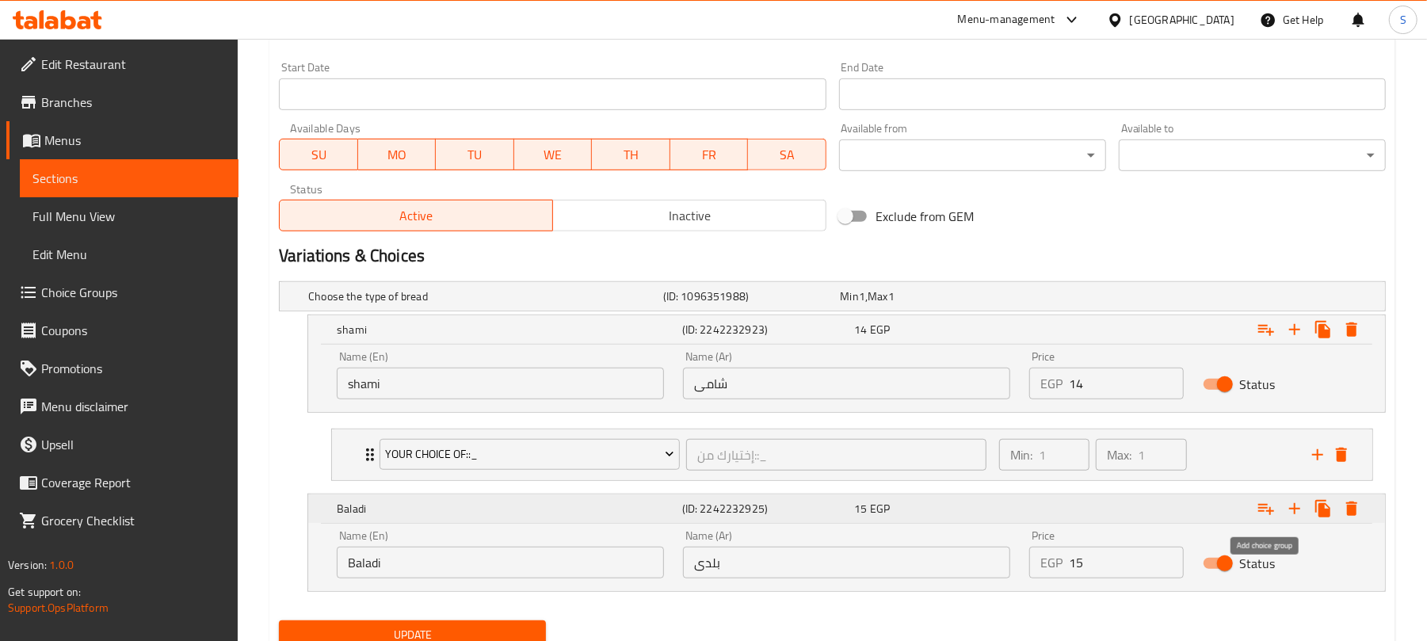
click at [1265, 509] on icon "Expand" at bounding box center [1266, 508] width 19 height 19
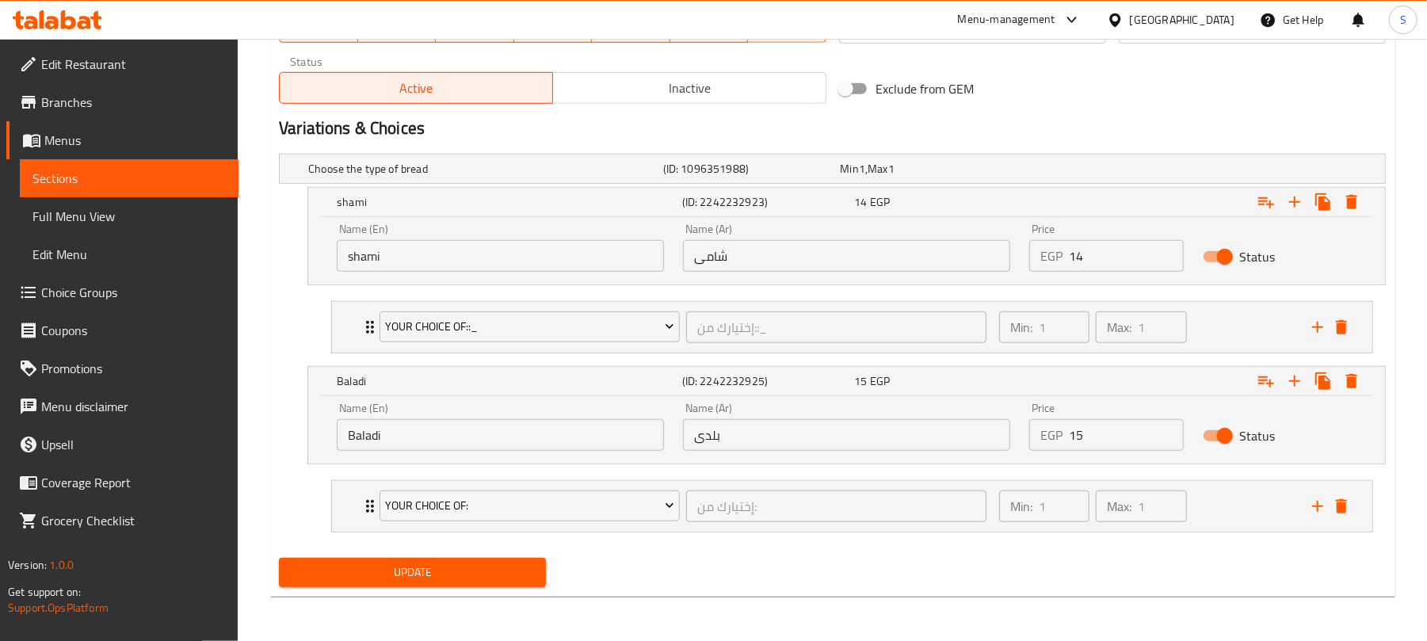
scroll to position [785, 0]
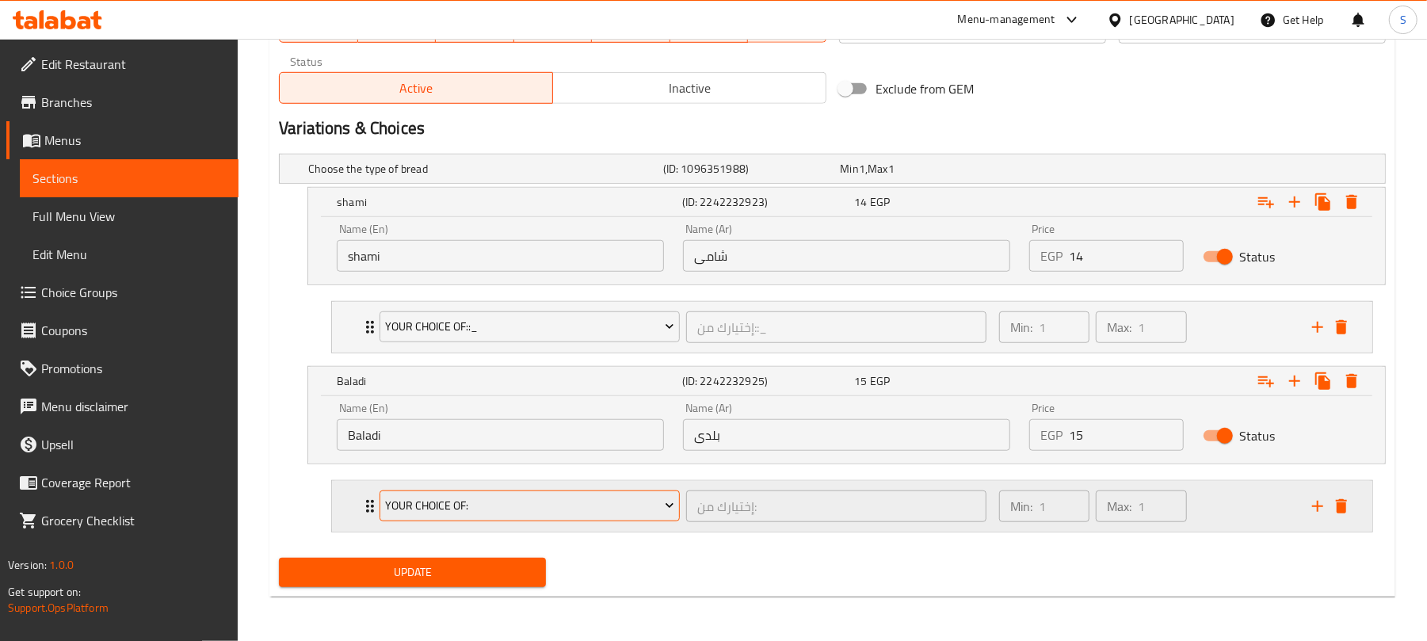
click at [511, 498] on span "Your Choice Of:" at bounding box center [530, 506] width 288 height 20
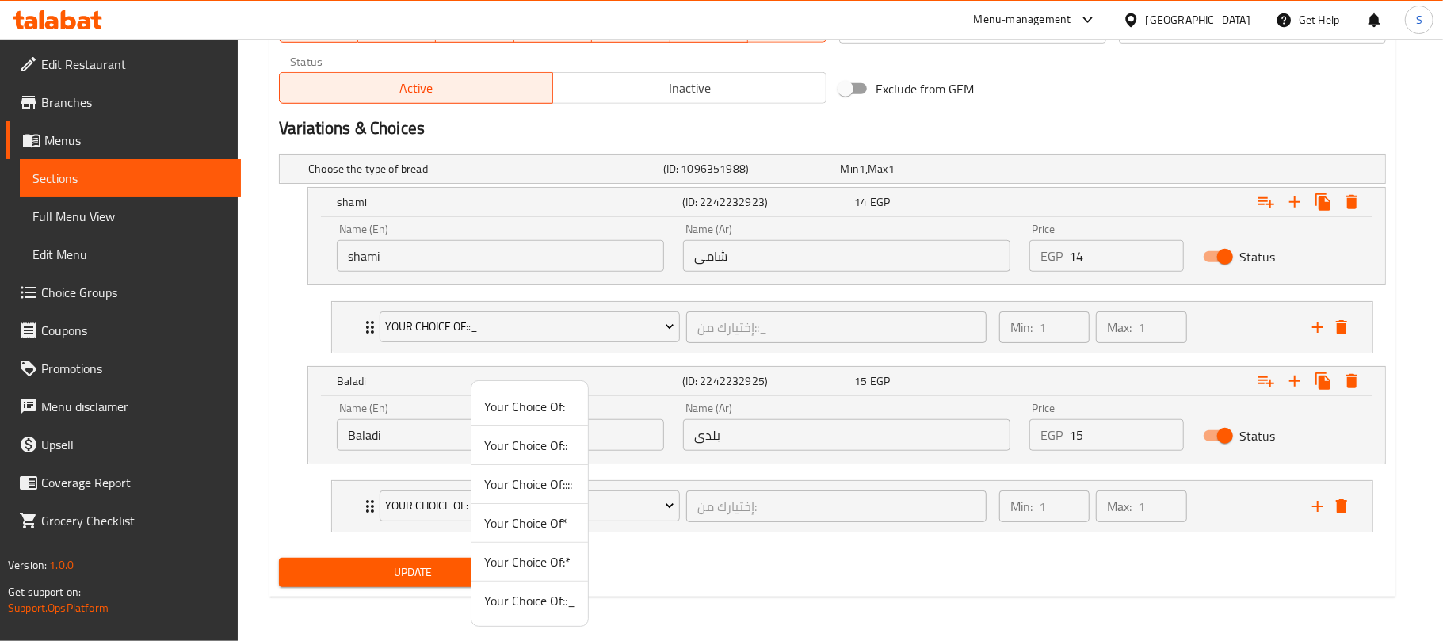
click at [542, 601] on span "Your Choice Of::_" at bounding box center [529, 600] width 91 height 19
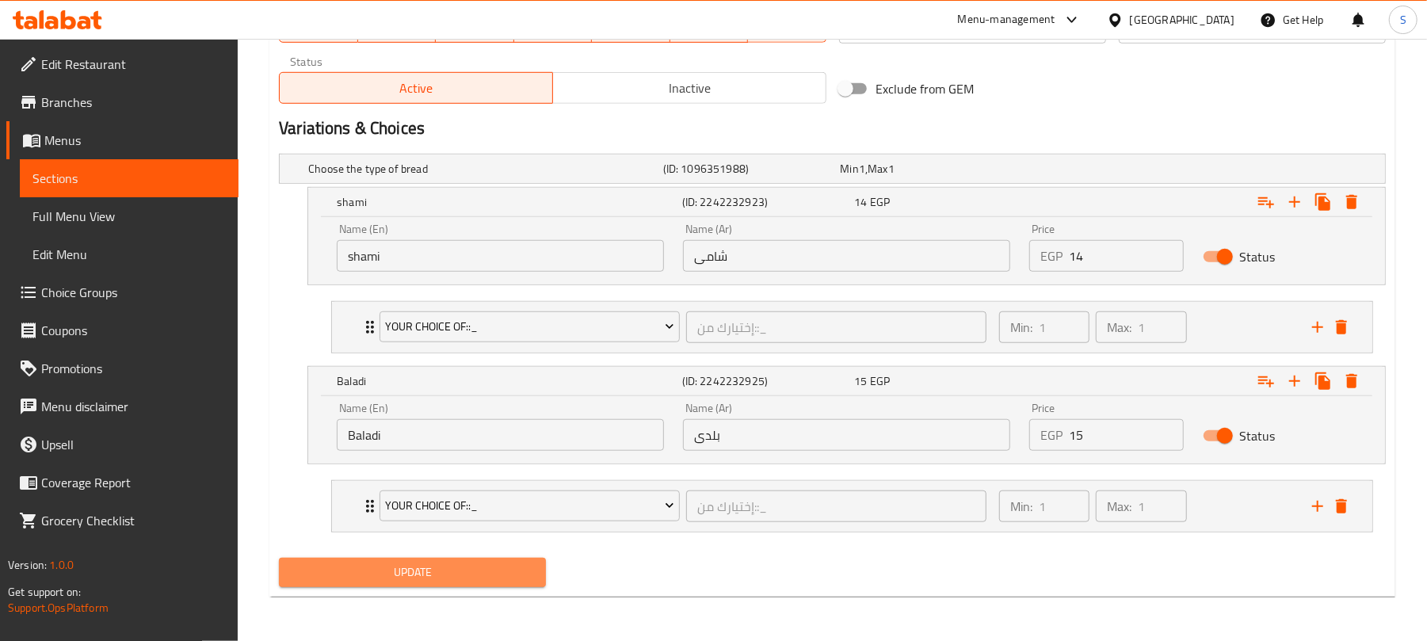
click at [460, 577] on span "Update" at bounding box center [413, 573] width 242 height 20
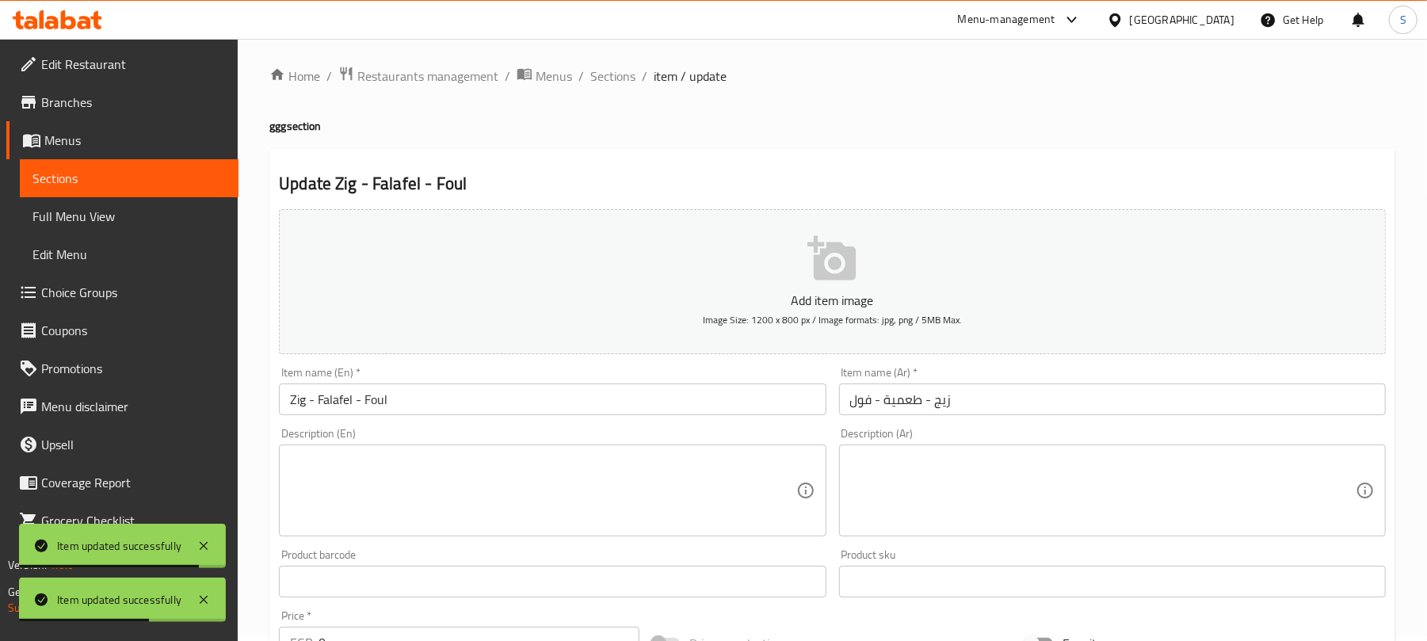
scroll to position [0, 0]
click at [626, 76] on span "Sections" at bounding box center [612, 80] width 45 height 19
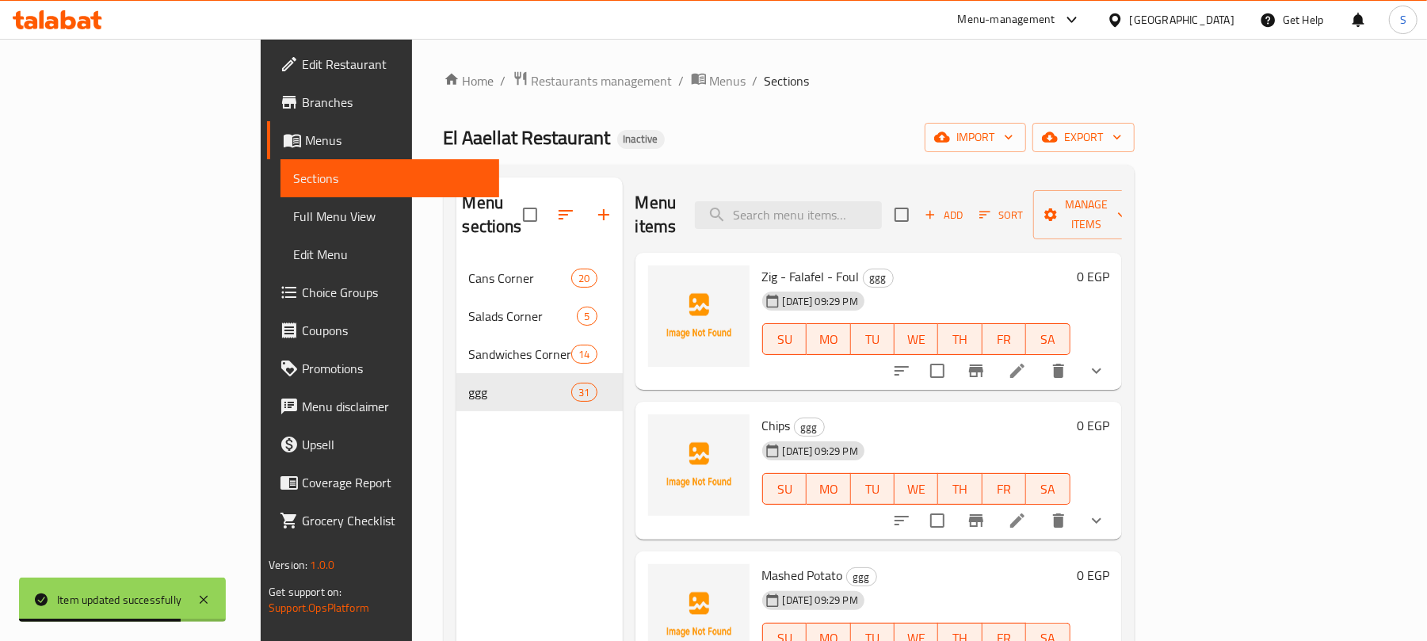
click at [954, 354] on input "checkbox" at bounding box center [937, 370] width 33 height 33
click at [1127, 206] on span "Manage items" at bounding box center [1086, 215] width 81 height 40
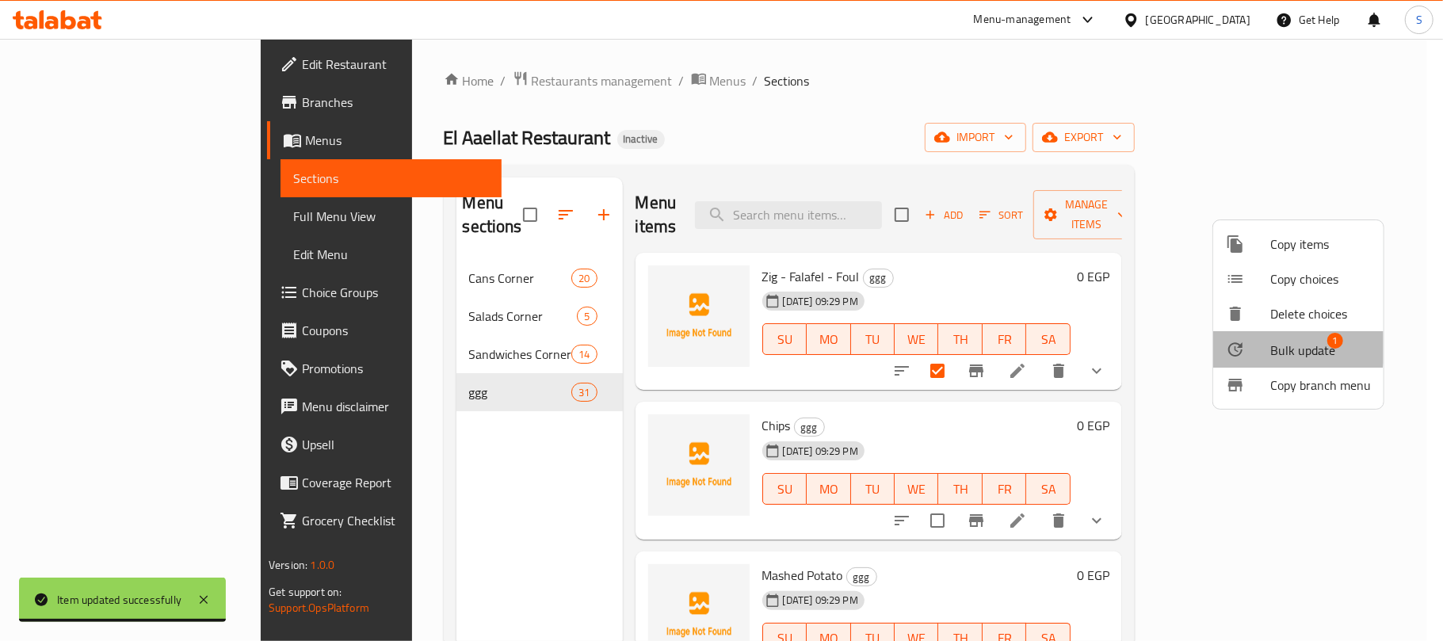
click at [1273, 346] on span "Bulk update" at bounding box center [1302, 350] width 65 height 19
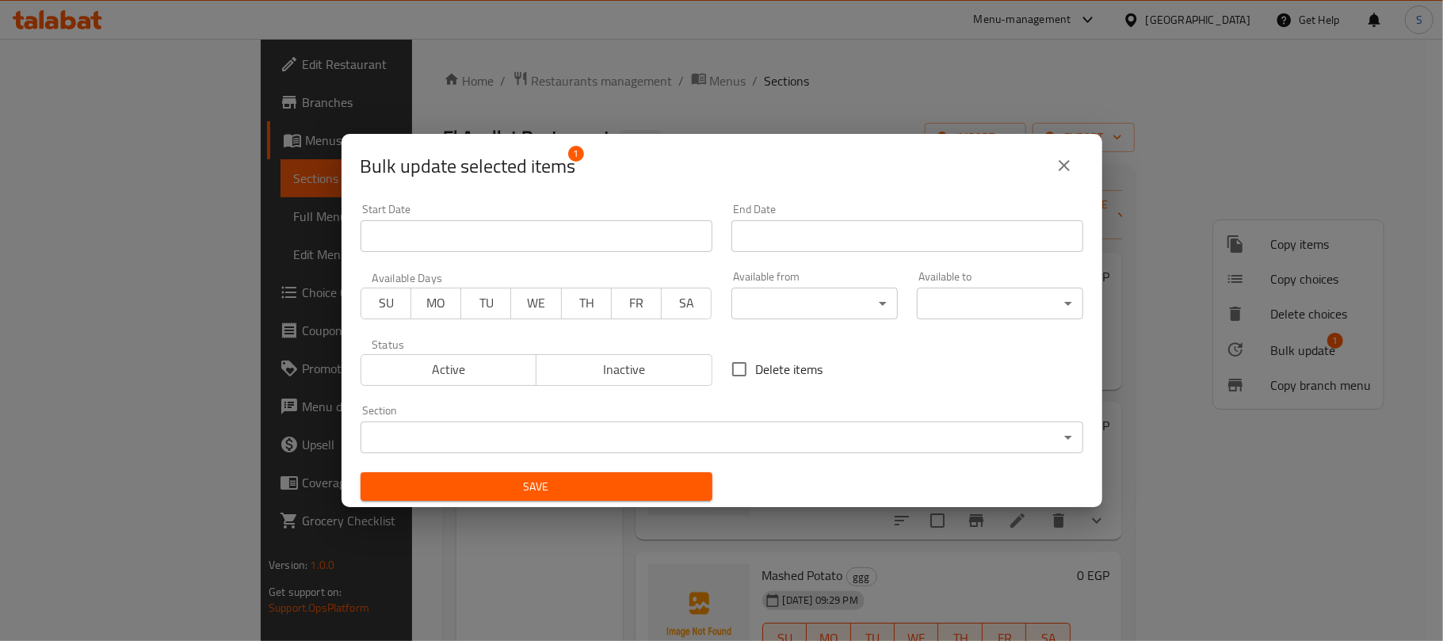
click at [625, 431] on body "​ Menu-management [GEOGRAPHIC_DATA] Get Help S Edit Restaurant Branches Menus S…" at bounding box center [721, 340] width 1443 height 602
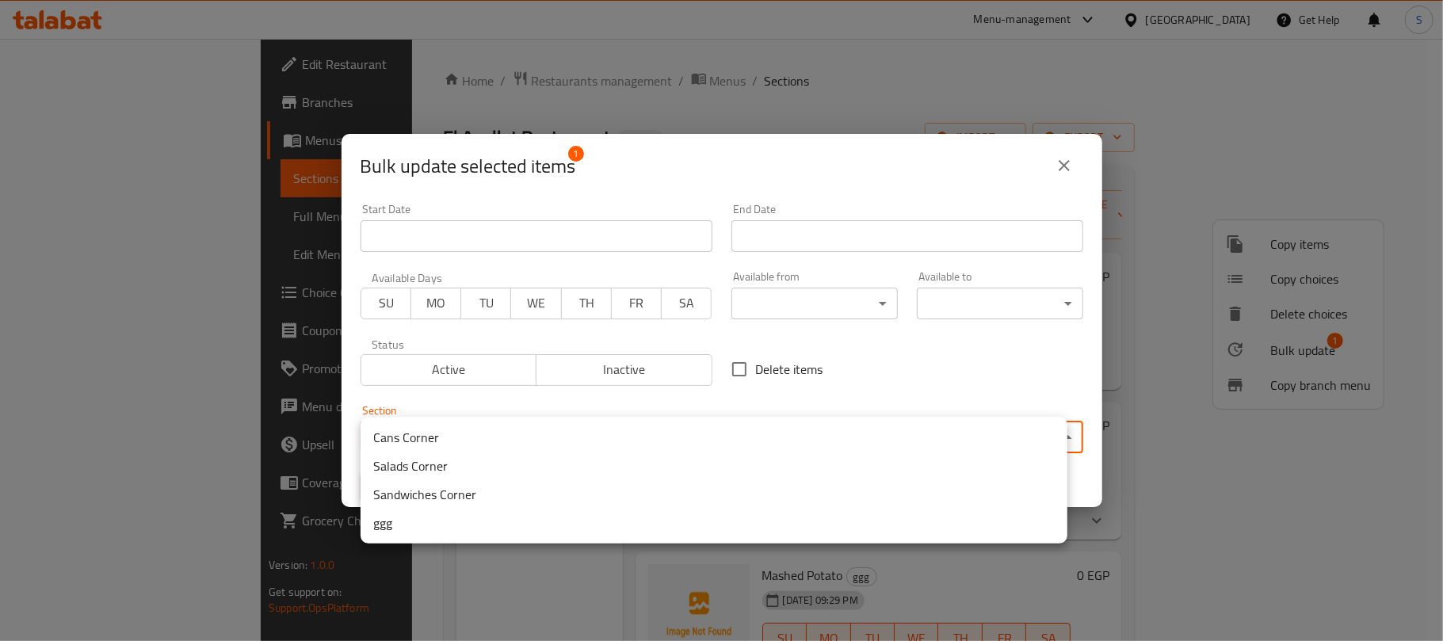
click at [428, 496] on li "Sandwiches Corner" at bounding box center [714, 494] width 707 height 29
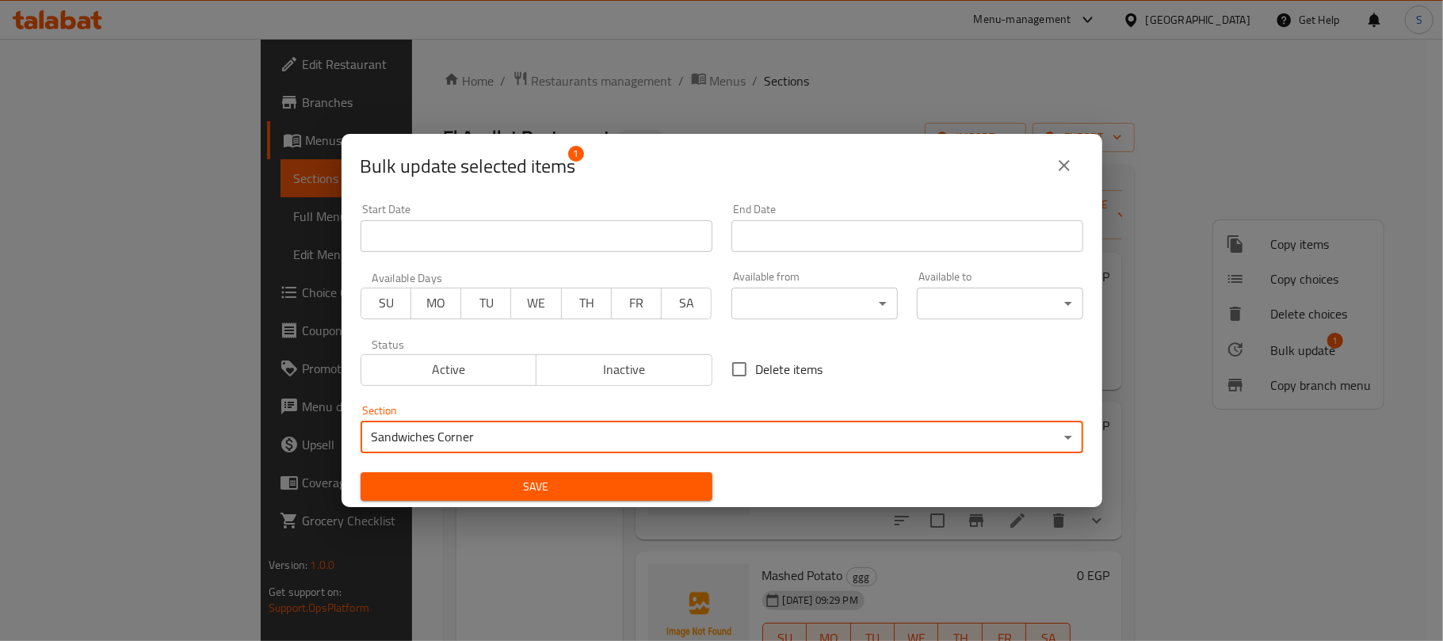
click at [469, 485] on span "Save" at bounding box center [536, 487] width 327 height 20
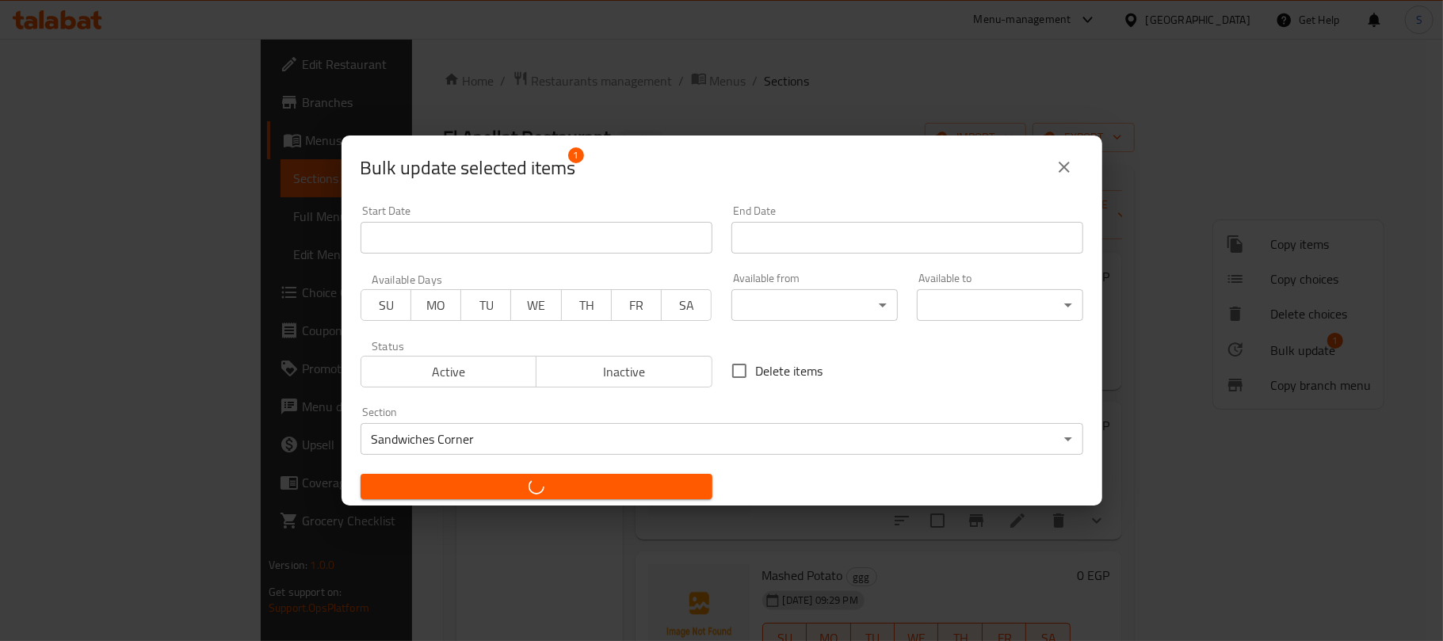
checkbox input "false"
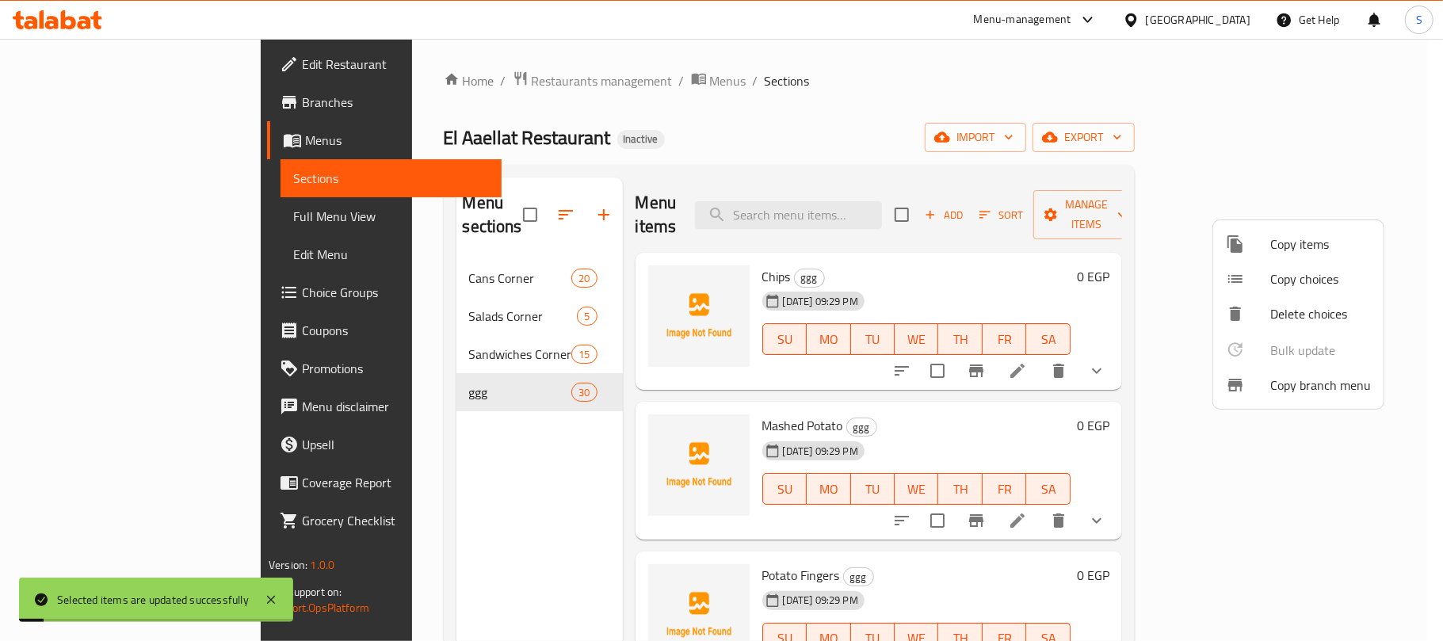
click at [467, 488] on div at bounding box center [721, 320] width 1443 height 641
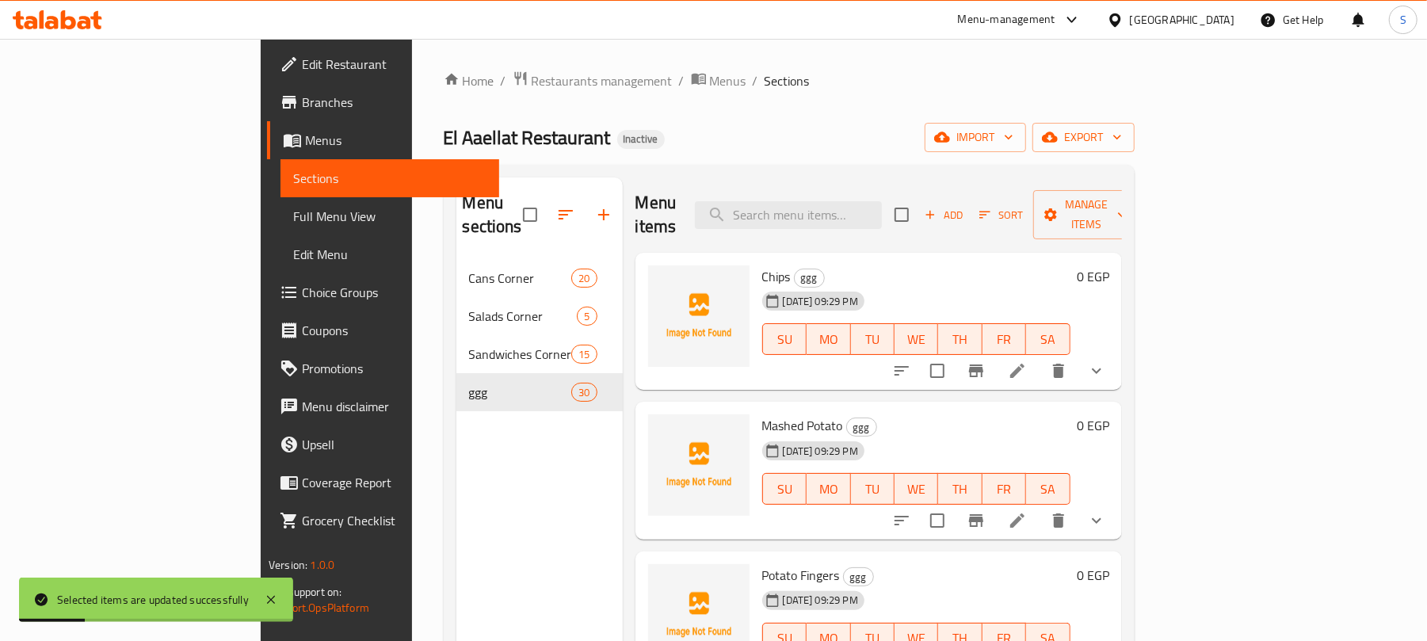
click at [756, 125] on div "El Aaellat Restaurant Inactive import export" at bounding box center [789, 137] width 691 height 29
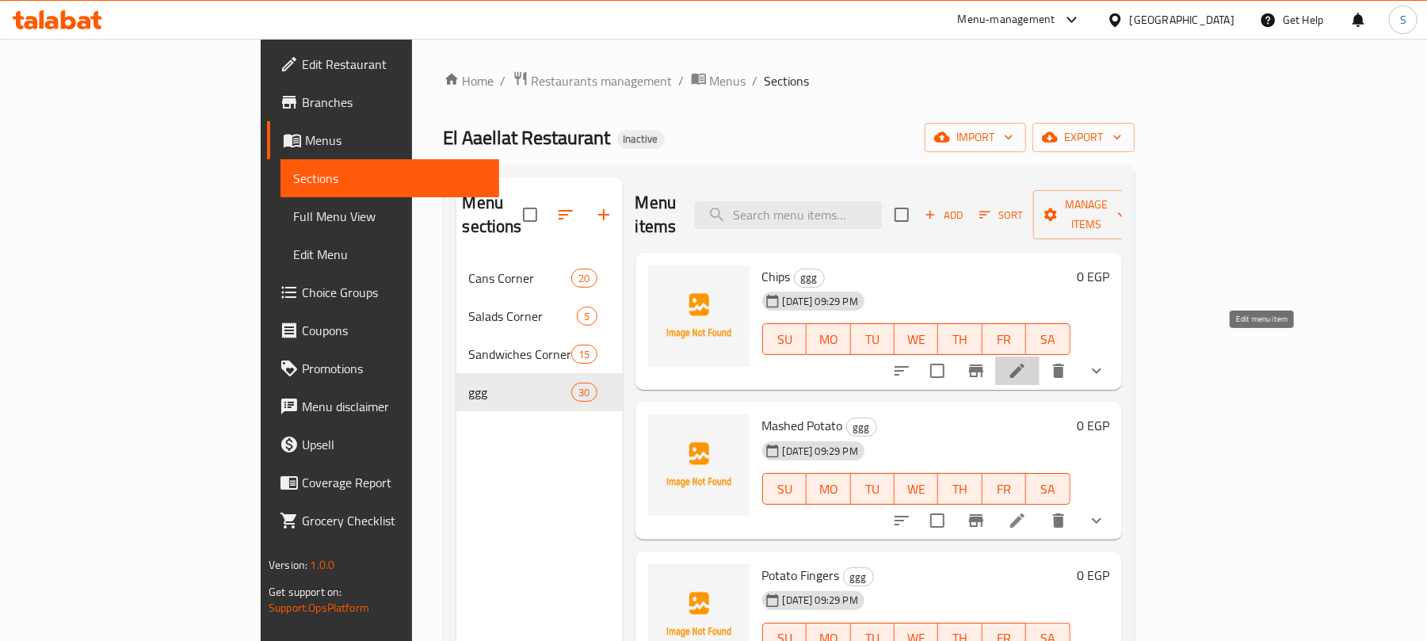
click at [1027, 361] on icon at bounding box center [1017, 370] width 19 height 19
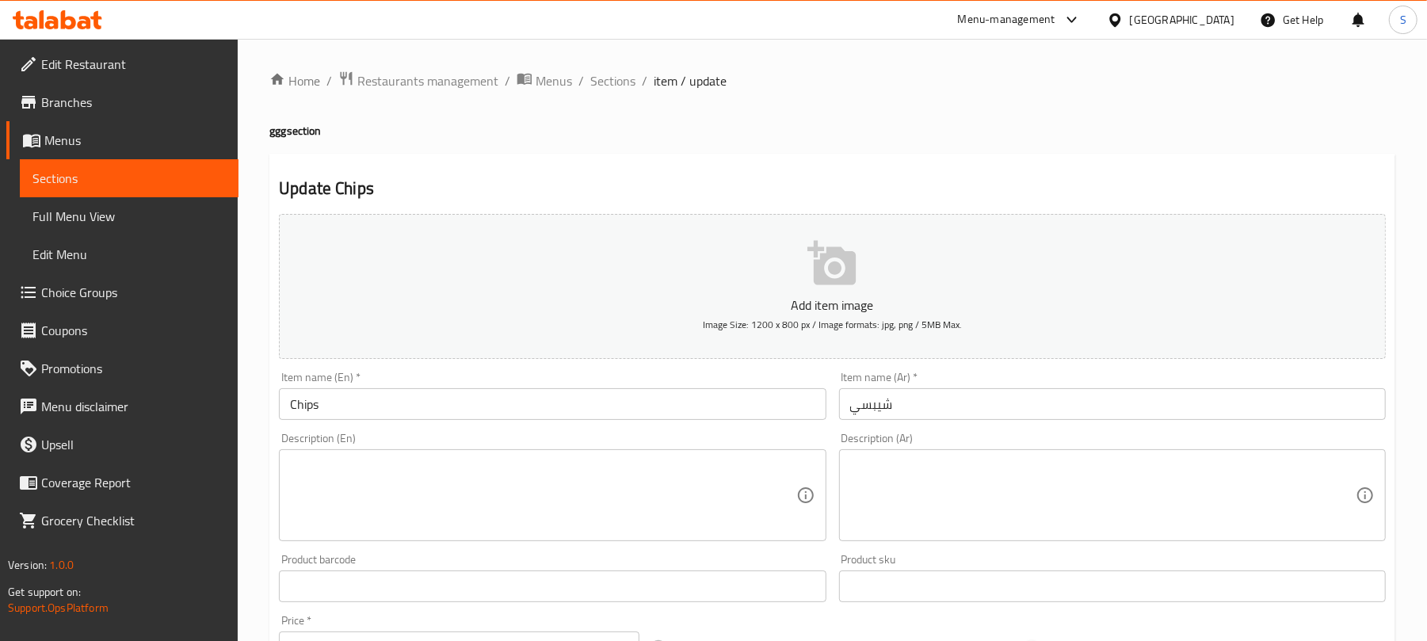
scroll to position [517, 0]
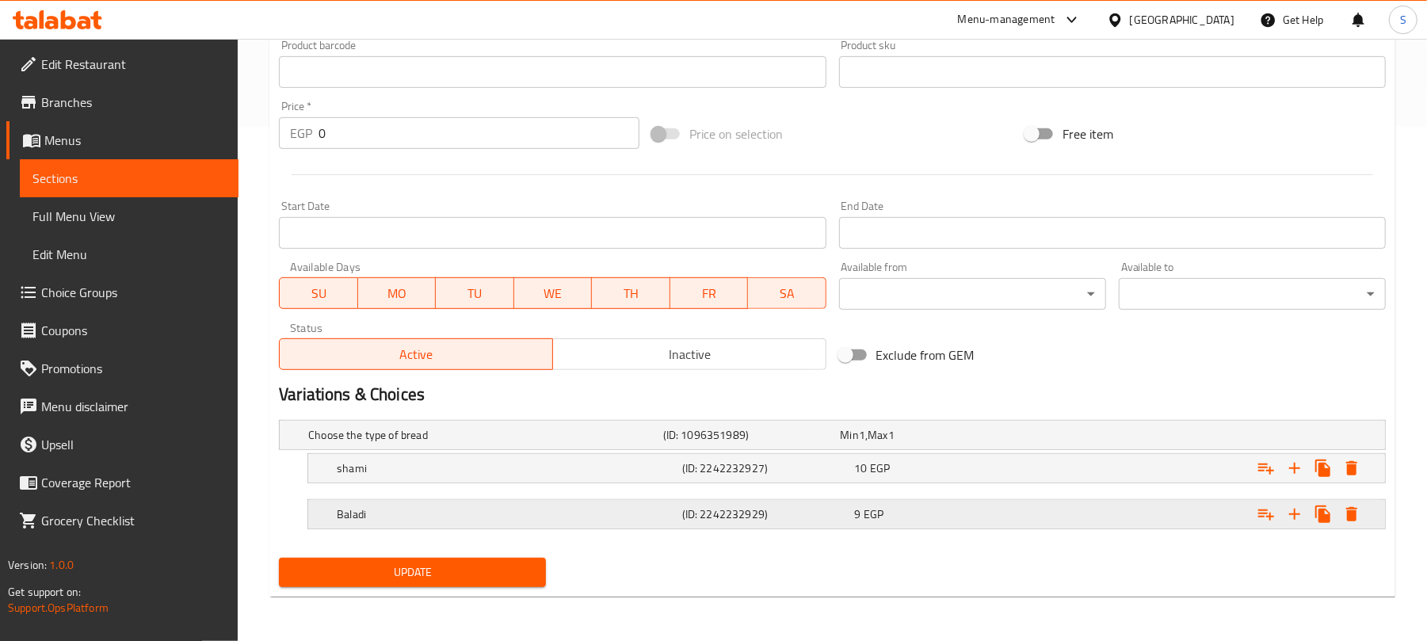
click at [970, 443] on div "9 EGP" at bounding box center [926, 435] width 171 height 16
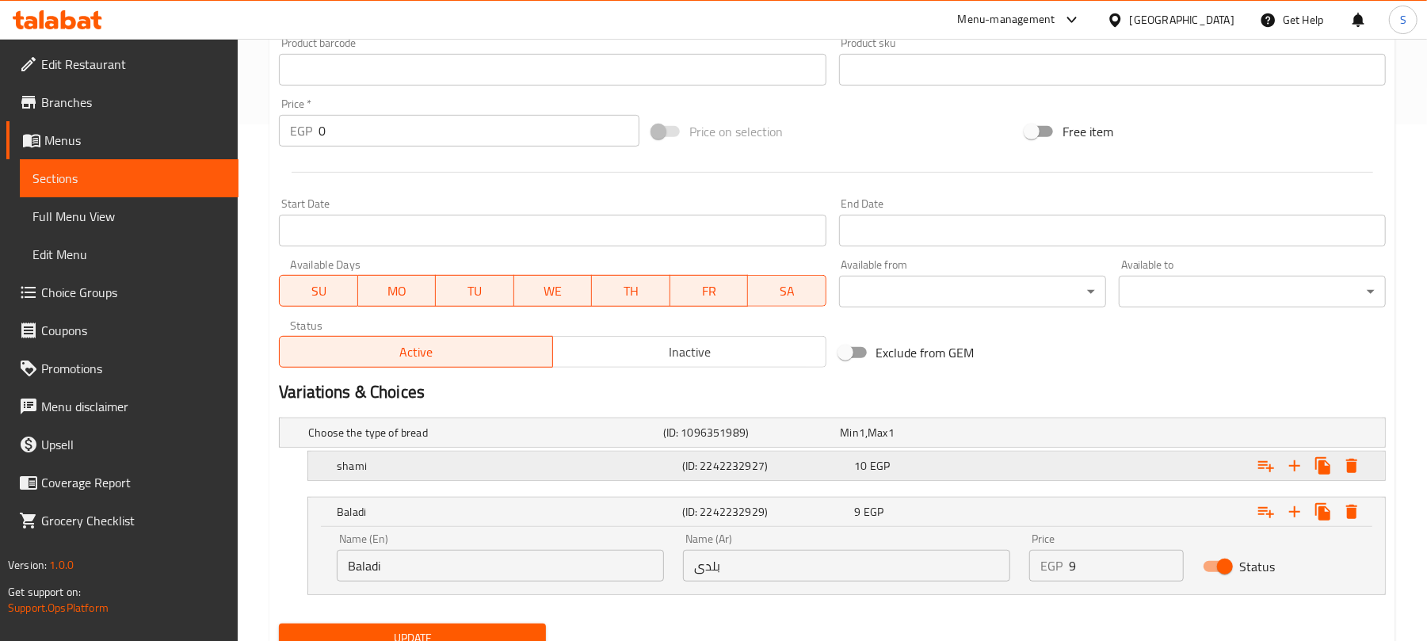
click at [1003, 444] on div "10 EGP" at bounding box center [927, 433] width 178 height 22
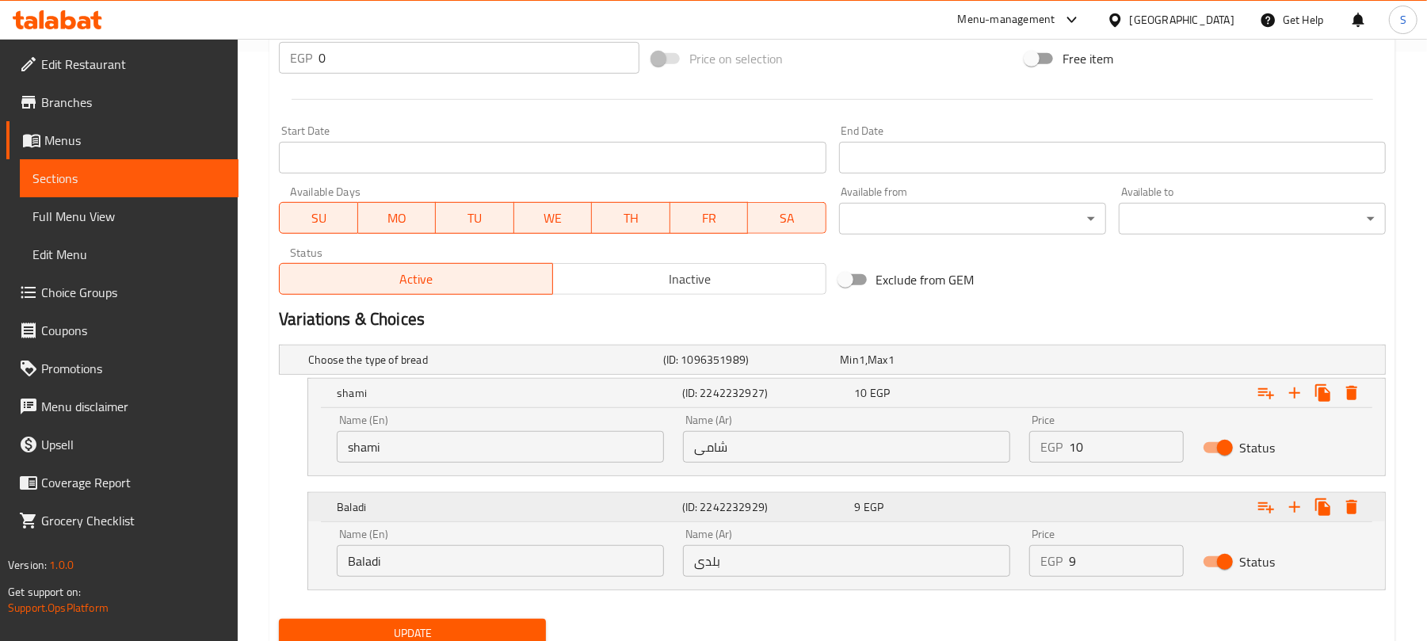
scroll to position [622, 0]
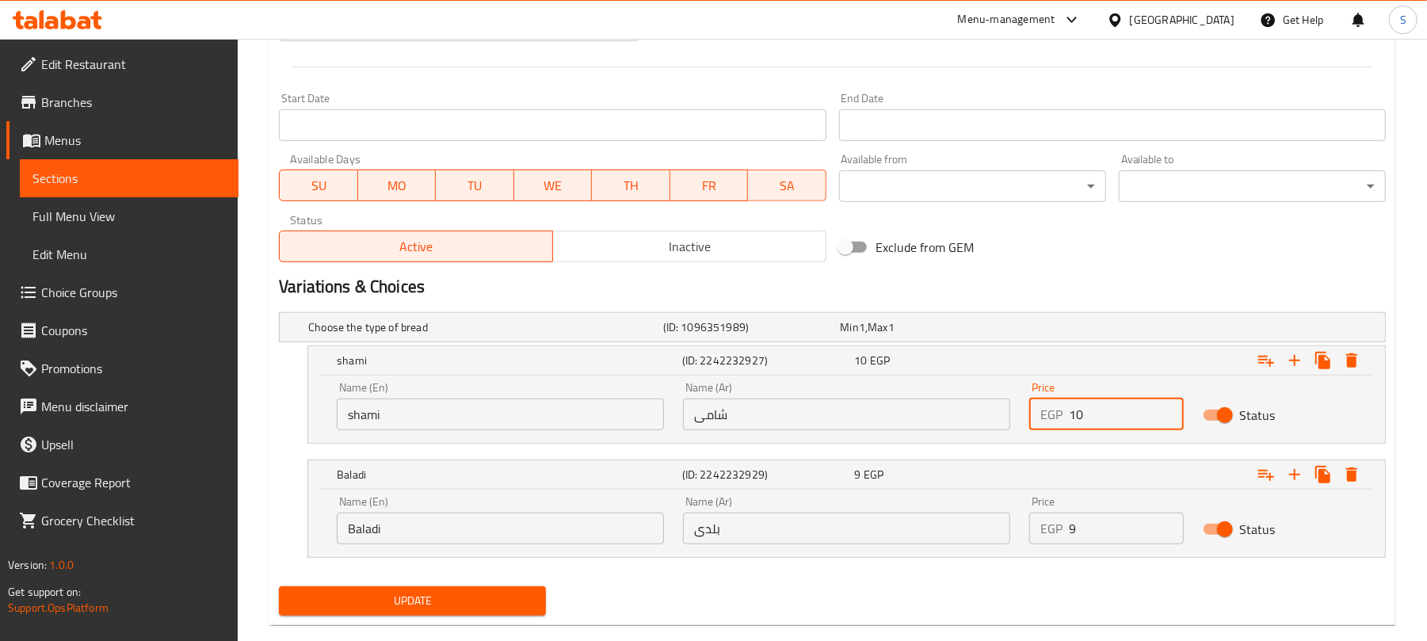
click at [1081, 422] on input "10" at bounding box center [1126, 415] width 114 height 32
type input "11"
drag, startPoint x: 1076, startPoint y: 523, endPoint x: 1067, endPoint y: 521, distance: 9.6
click at [1067, 521] on div "EGP 9 Price" at bounding box center [1106, 529] width 154 height 32
type input "12"
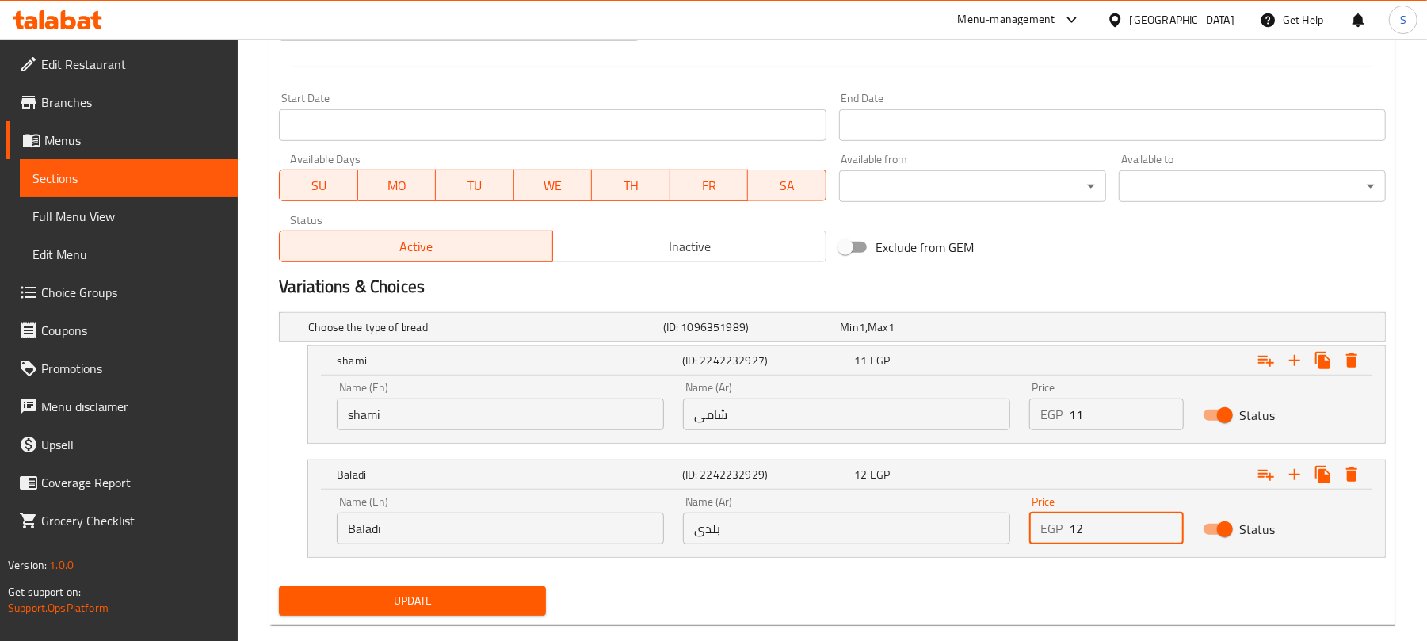
click at [409, 600] on span "Update" at bounding box center [413, 601] width 242 height 20
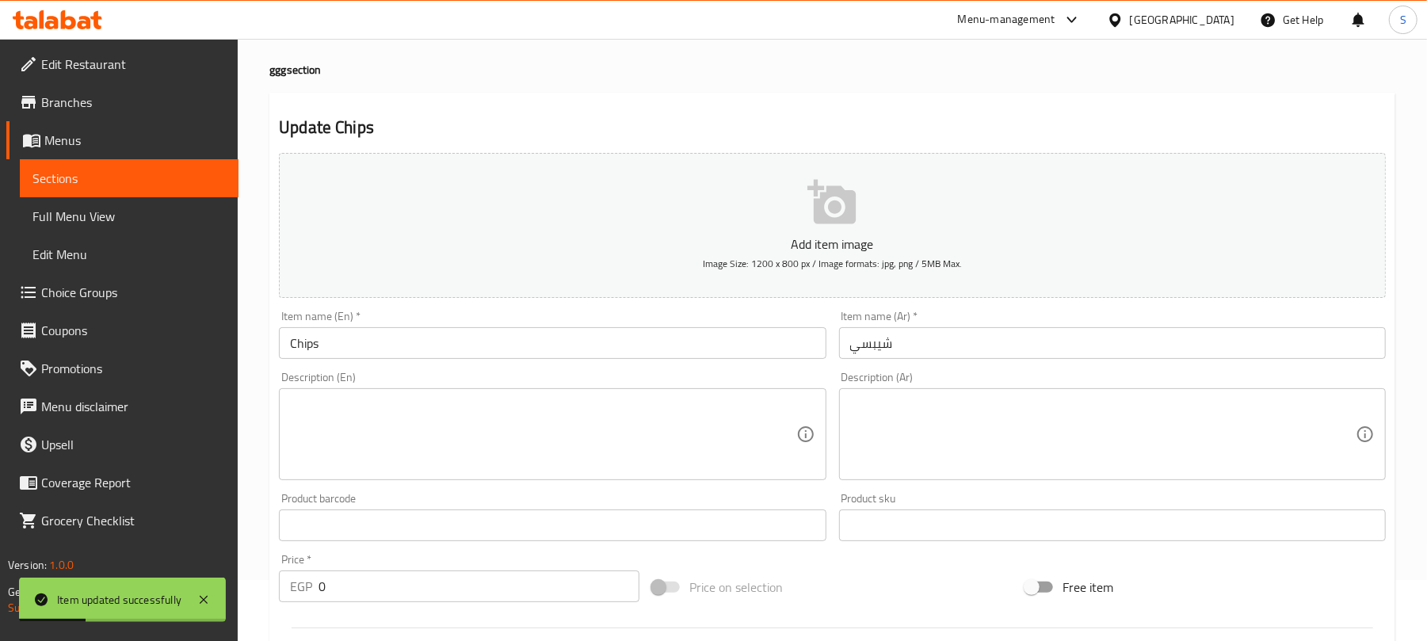
scroll to position [0, 0]
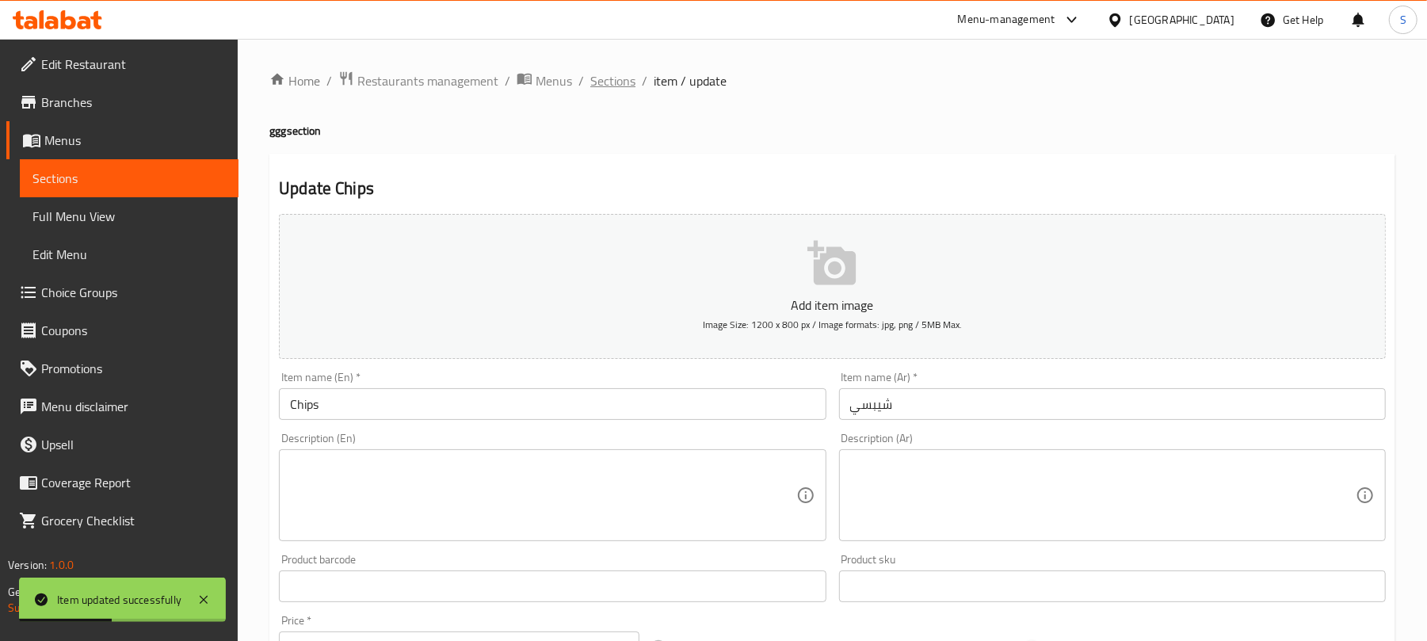
click at [609, 89] on span "Sections" at bounding box center [612, 80] width 45 height 19
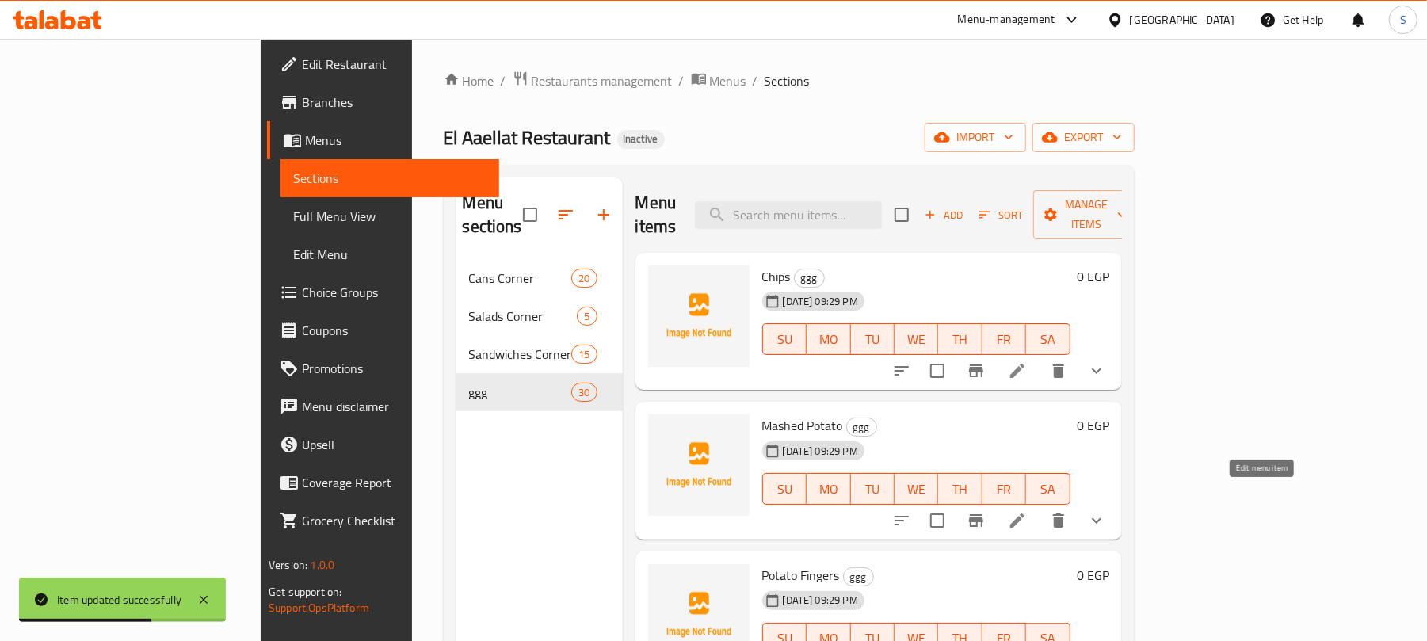
click at [1027, 511] on icon at bounding box center [1017, 520] width 19 height 19
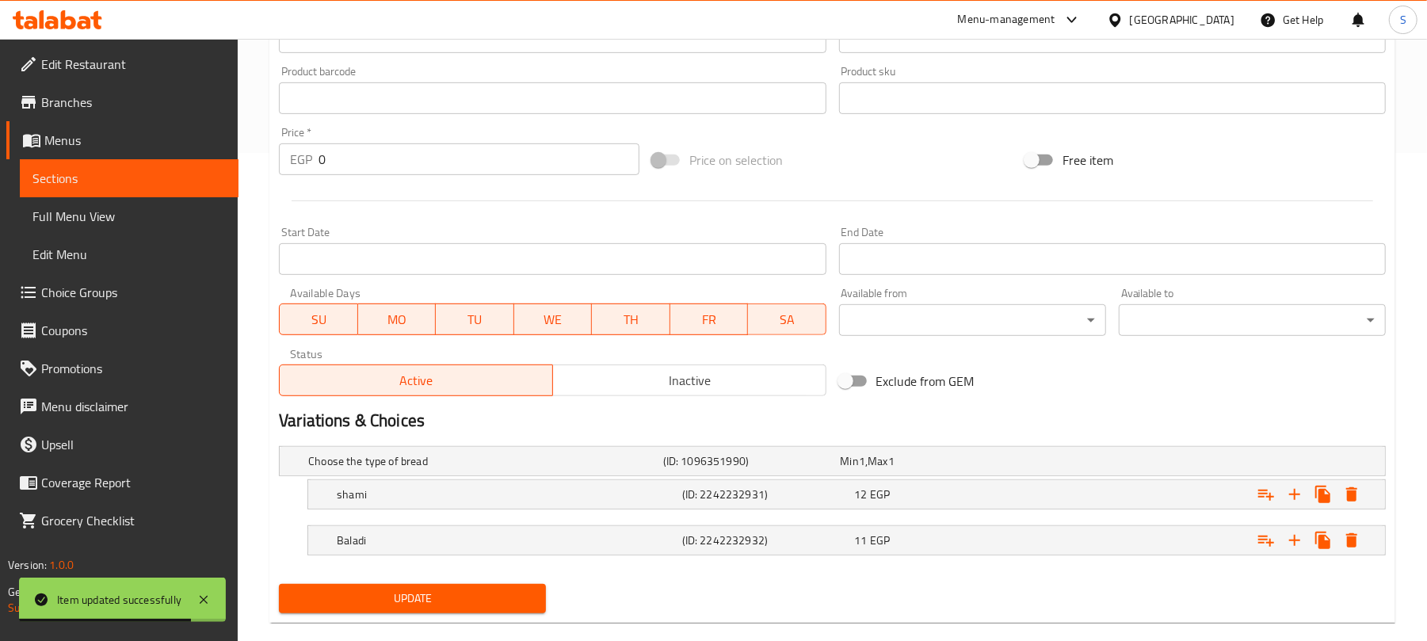
scroll to position [517, 0]
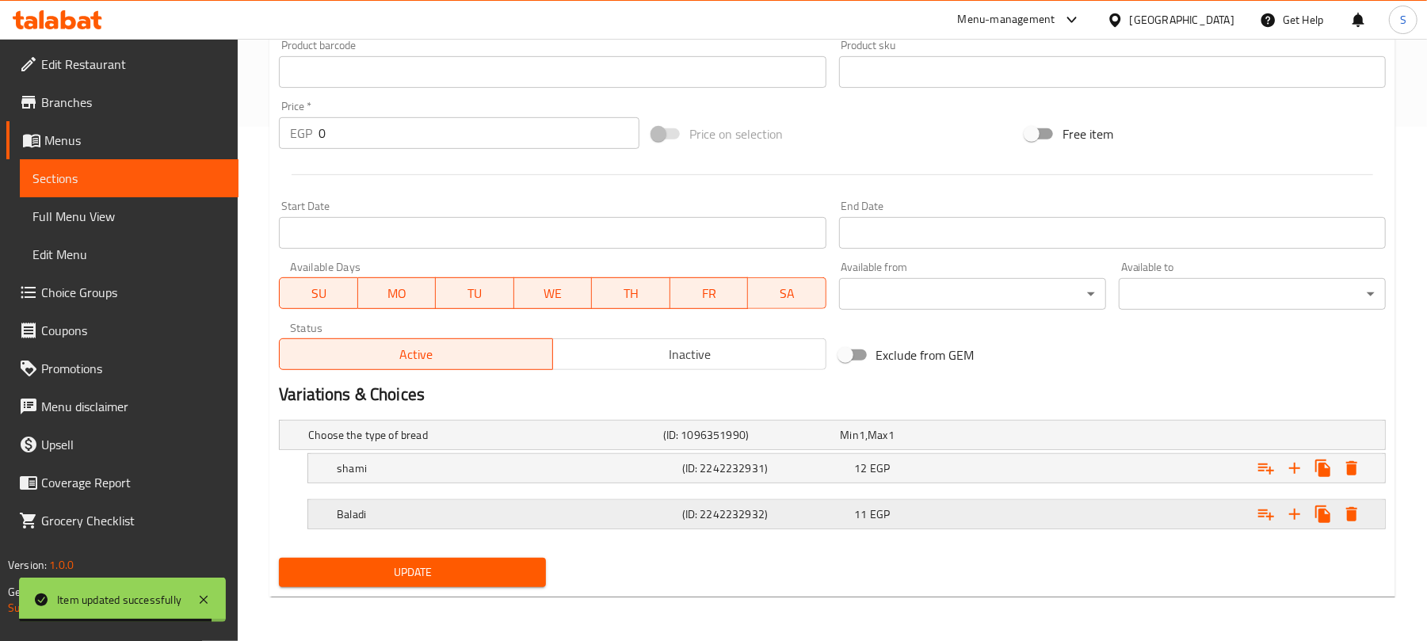
click at [980, 446] on div "11 EGP" at bounding box center [927, 435] width 178 height 22
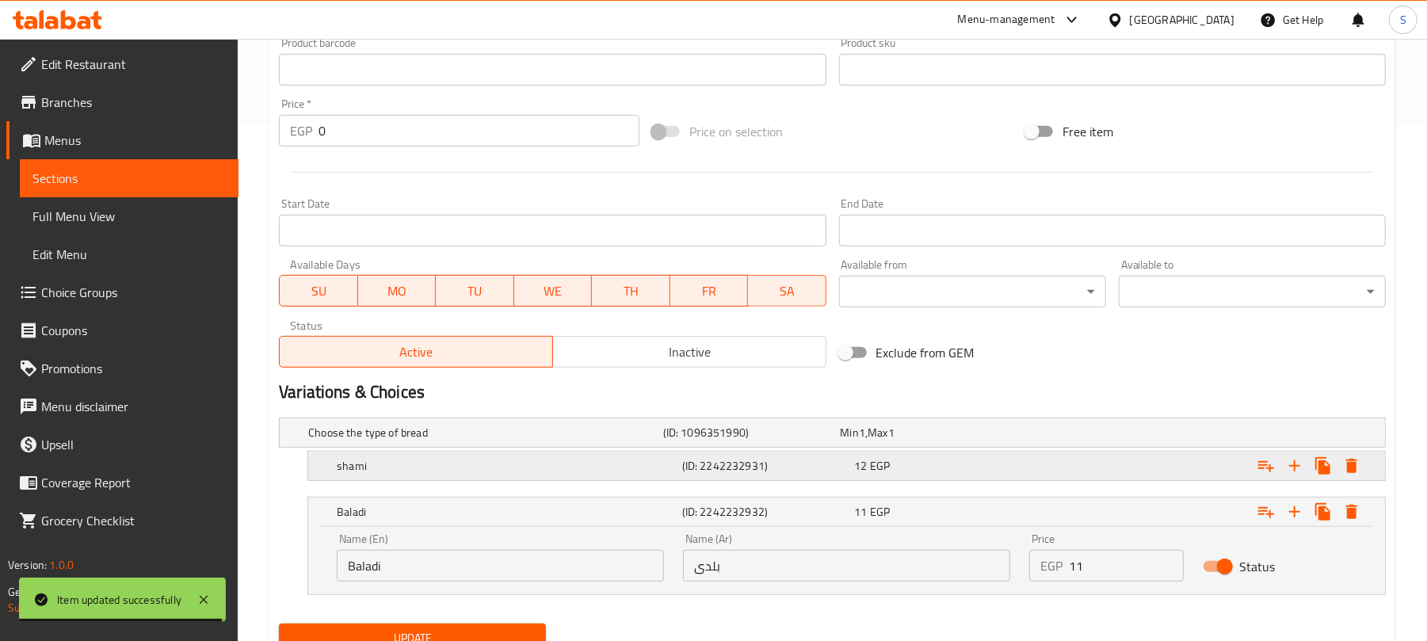
click at [1003, 441] on div "12 EGP" at bounding box center [926, 433] width 171 height 16
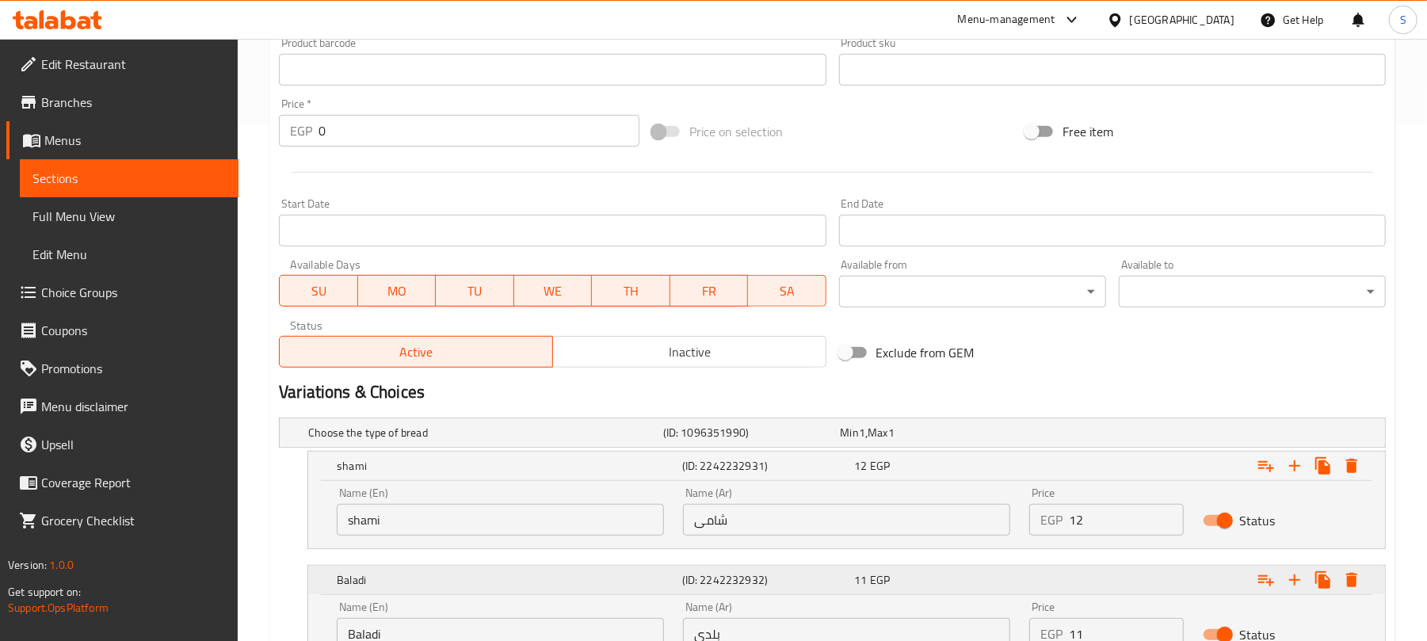
scroll to position [653, 0]
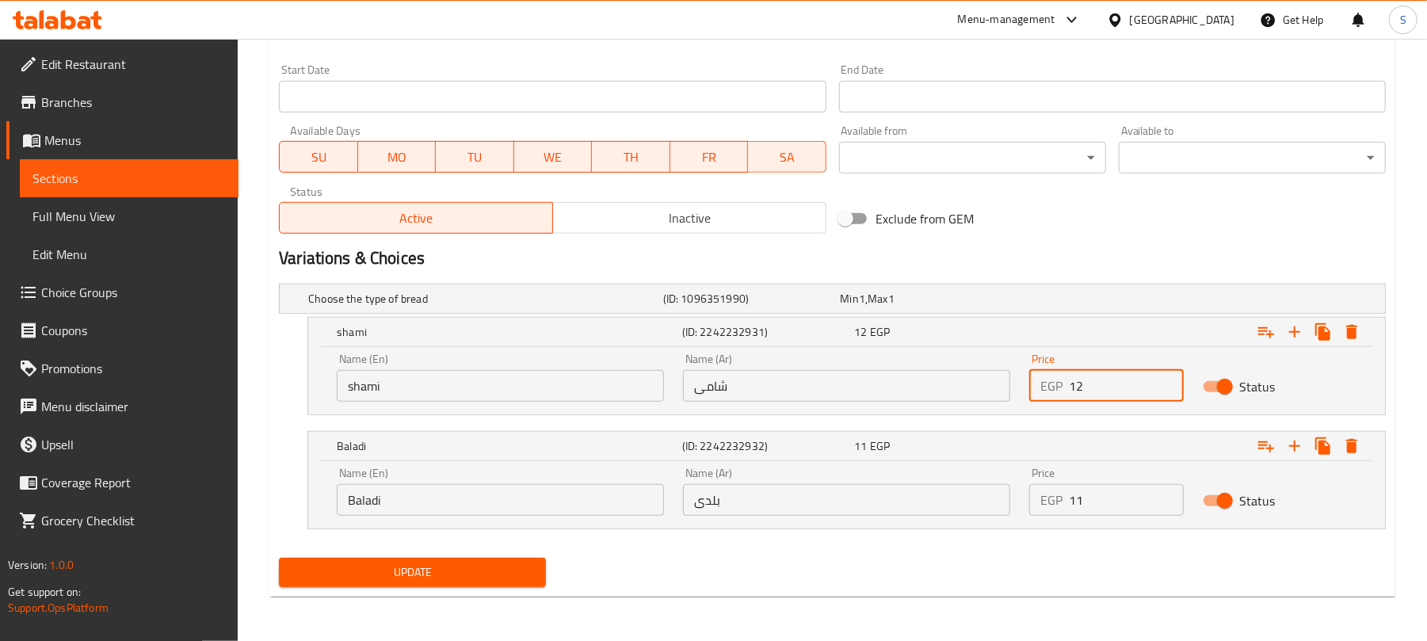
click at [1081, 385] on input "12" at bounding box center [1126, 386] width 114 height 32
type input "11"
click at [1082, 495] on input "11" at bounding box center [1126, 500] width 114 height 32
type input "12"
click at [524, 567] on span "Update" at bounding box center [413, 573] width 242 height 20
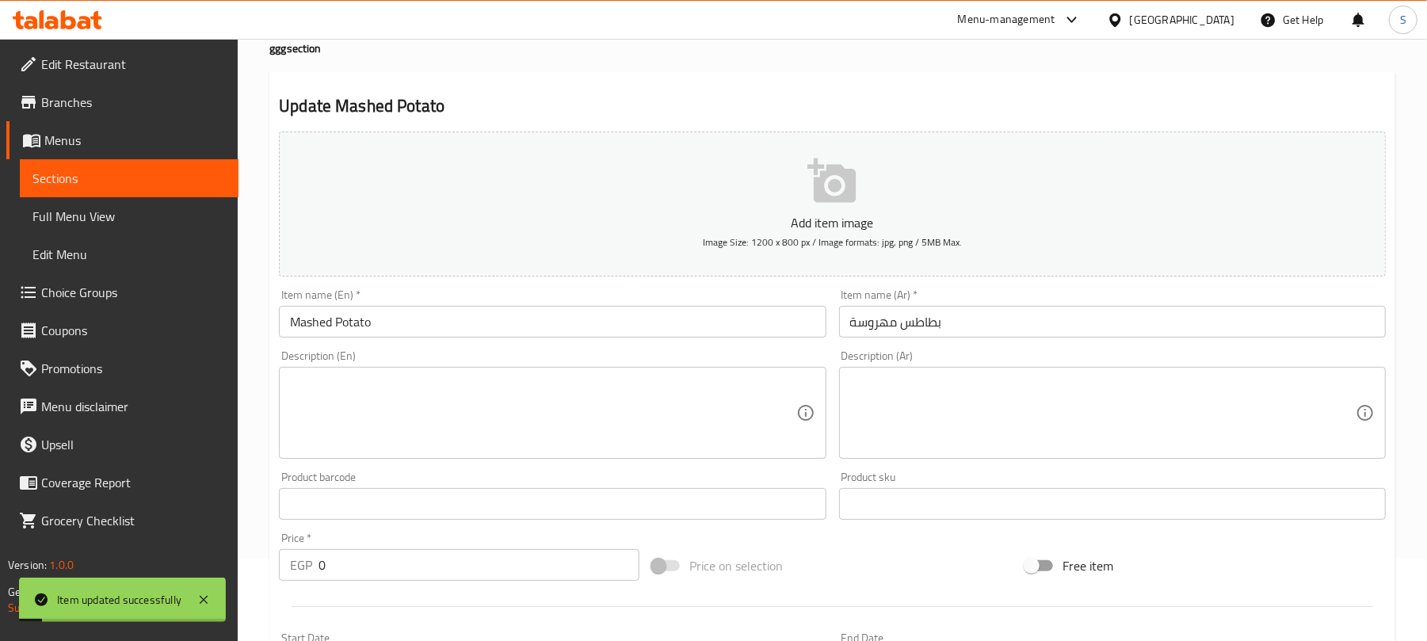
scroll to position [0, 0]
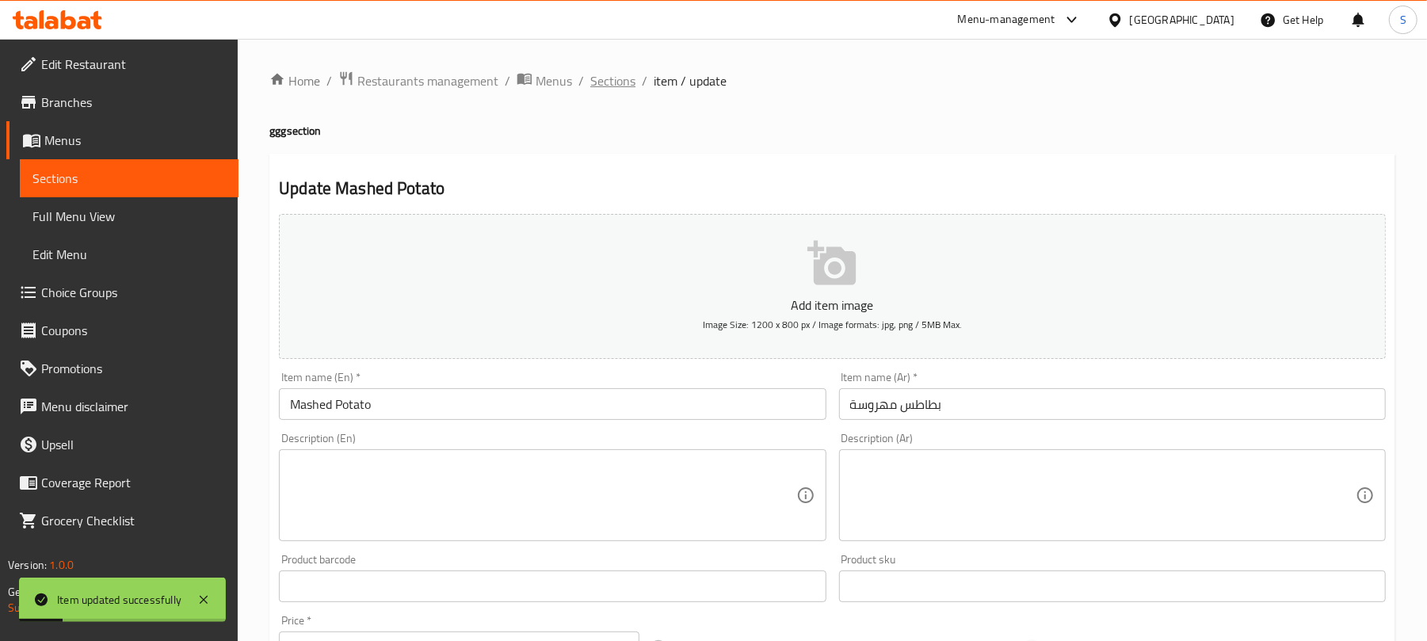
click at [598, 87] on span "Sections" at bounding box center [612, 80] width 45 height 19
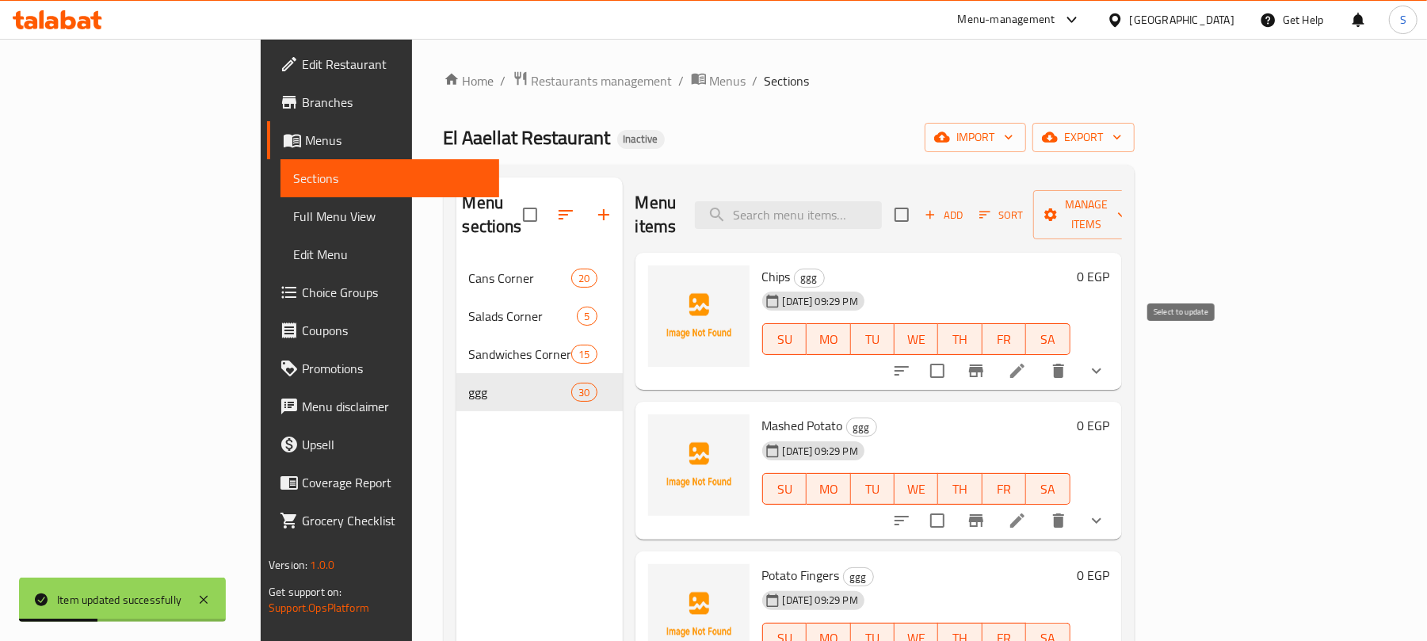
click at [954, 354] on input "checkbox" at bounding box center [937, 370] width 33 height 33
checkbox input "true"
click at [954, 504] on input "checkbox" at bounding box center [937, 520] width 33 height 33
checkbox input "true"
click at [1140, 216] on button "Manage items" at bounding box center [1086, 214] width 106 height 49
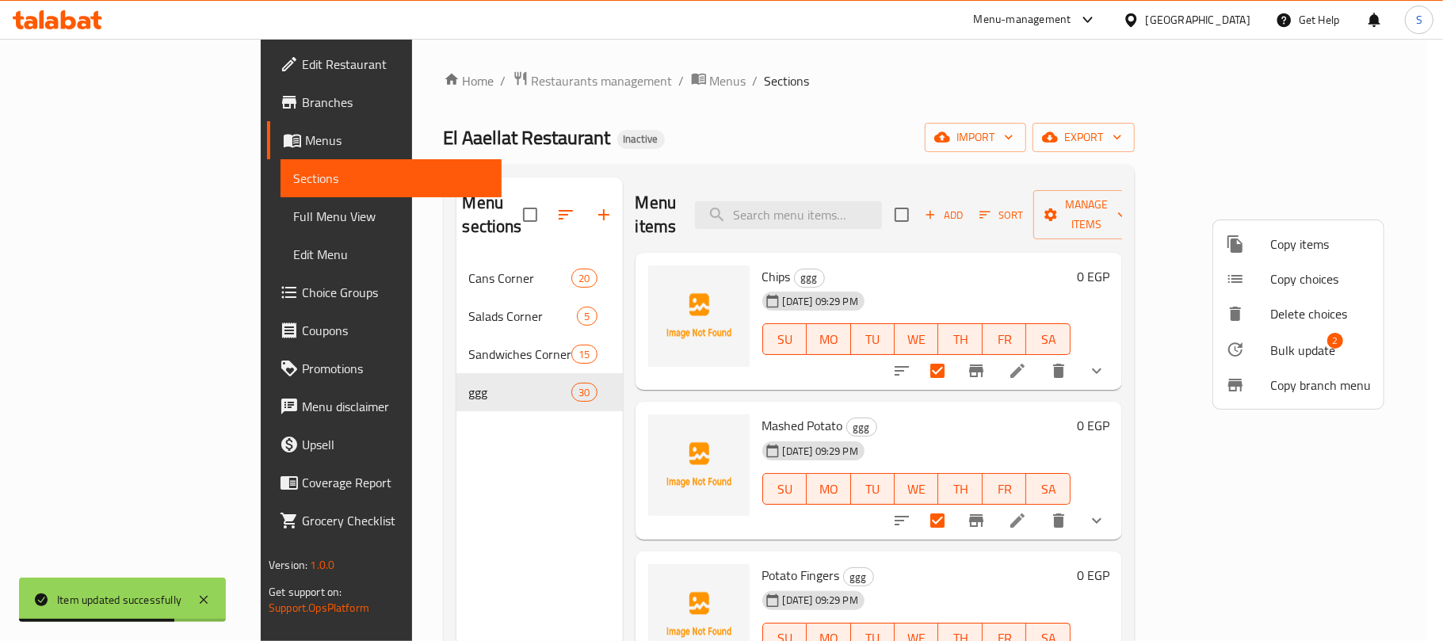
click at [1275, 341] on span "Bulk update" at bounding box center [1302, 350] width 65 height 19
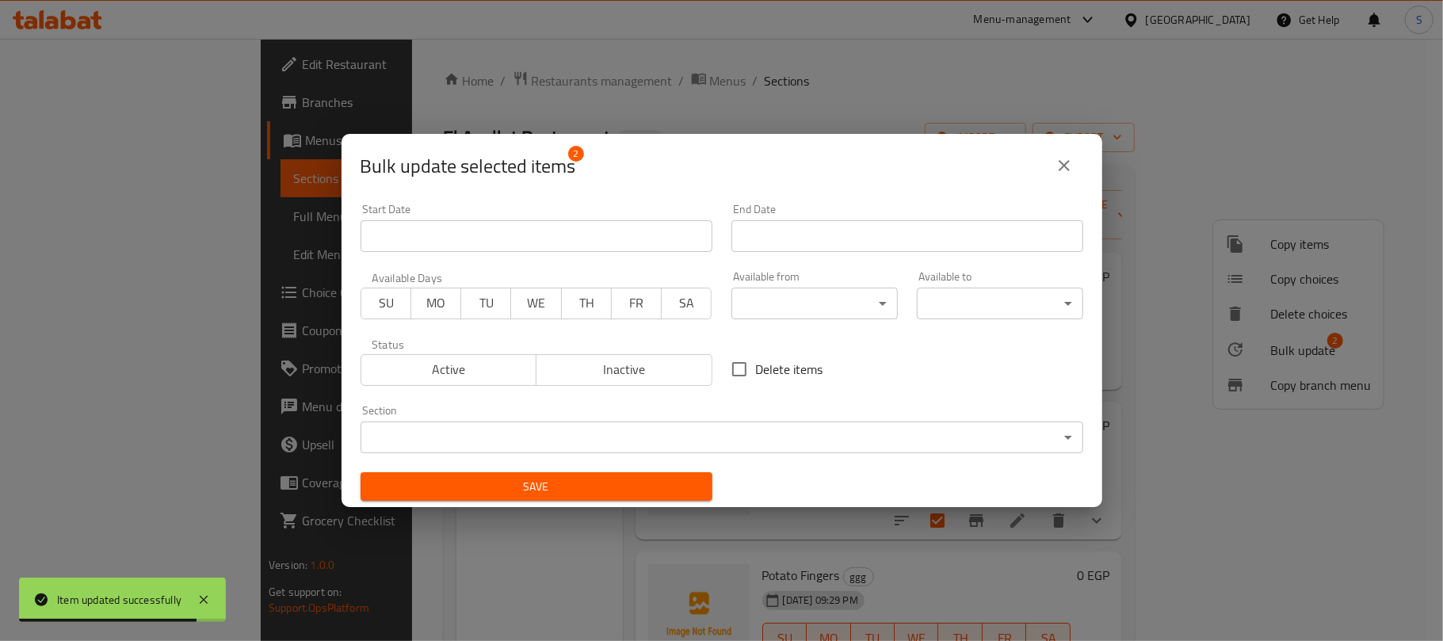
click at [707, 435] on body "Item updated successfully ​ Menu-management [GEOGRAPHIC_DATA] Get Help S Edit R…" at bounding box center [721, 340] width 1443 height 602
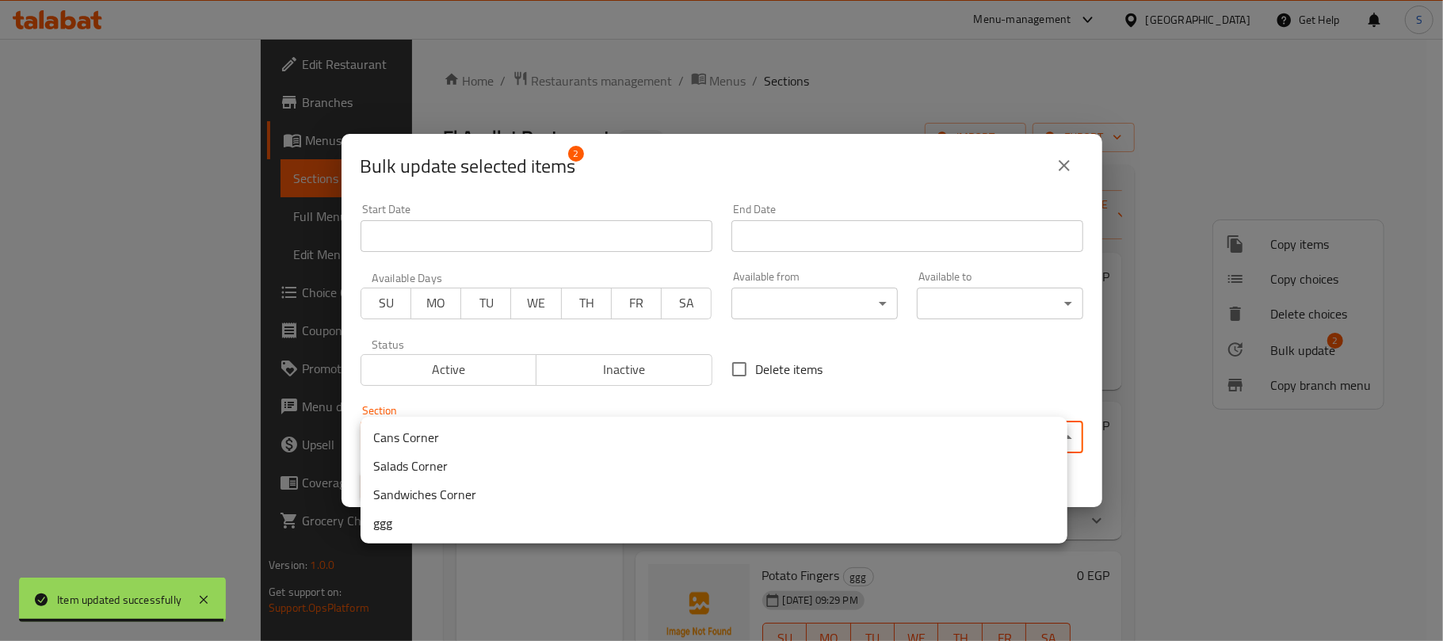
click at [450, 493] on li "Sandwiches Corner" at bounding box center [714, 494] width 707 height 29
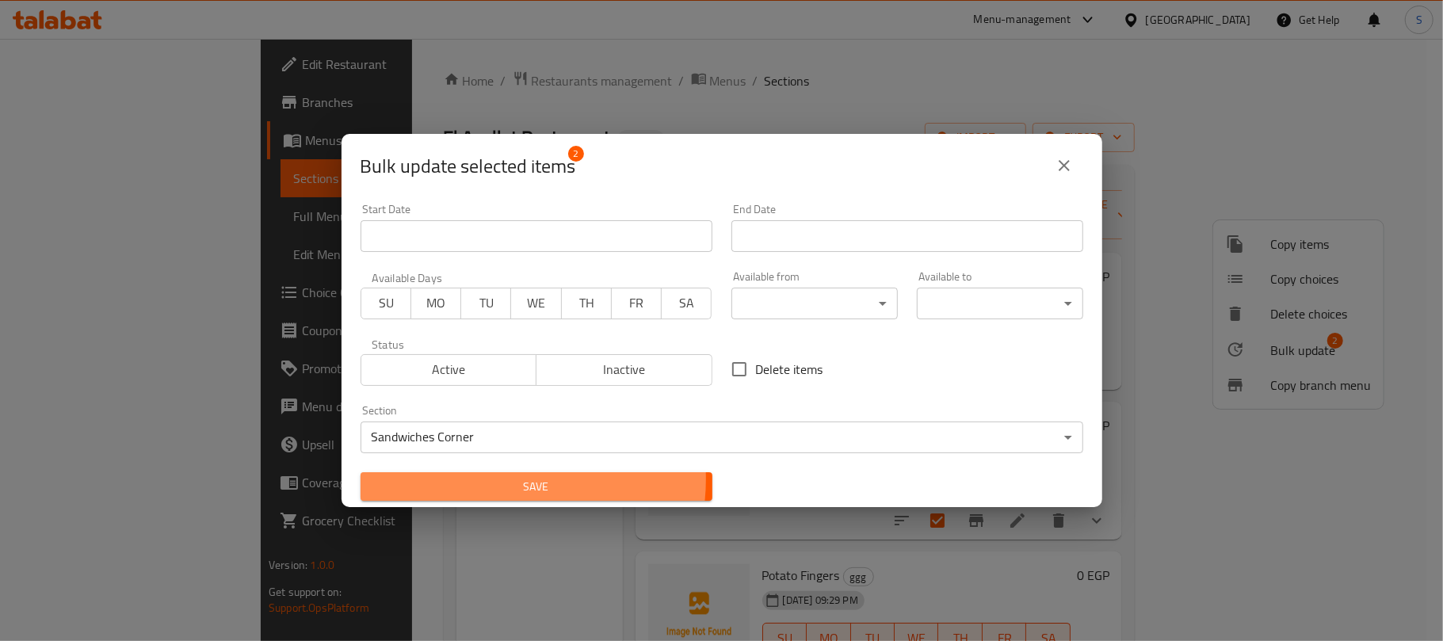
click at [492, 479] on span "Save" at bounding box center [536, 487] width 327 height 20
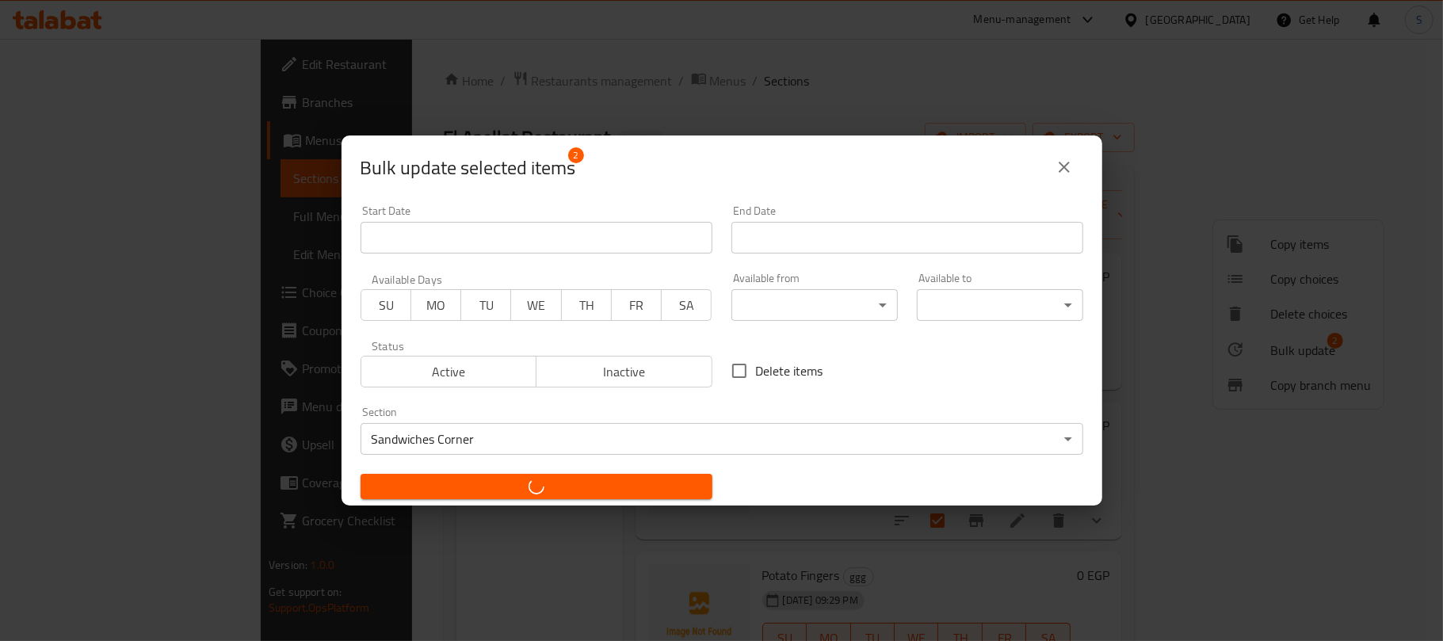
checkbox input "false"
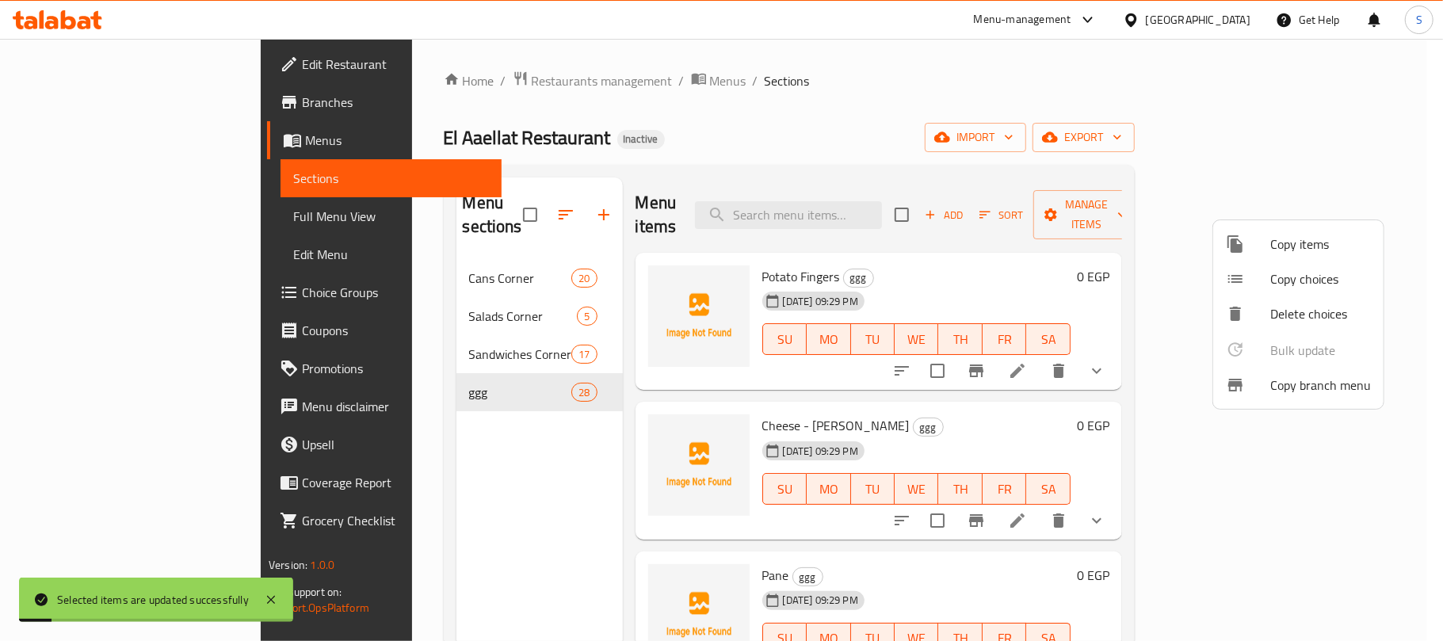
click at [825, 95] on div at bounding box center [721, 320] width 1443 height 641
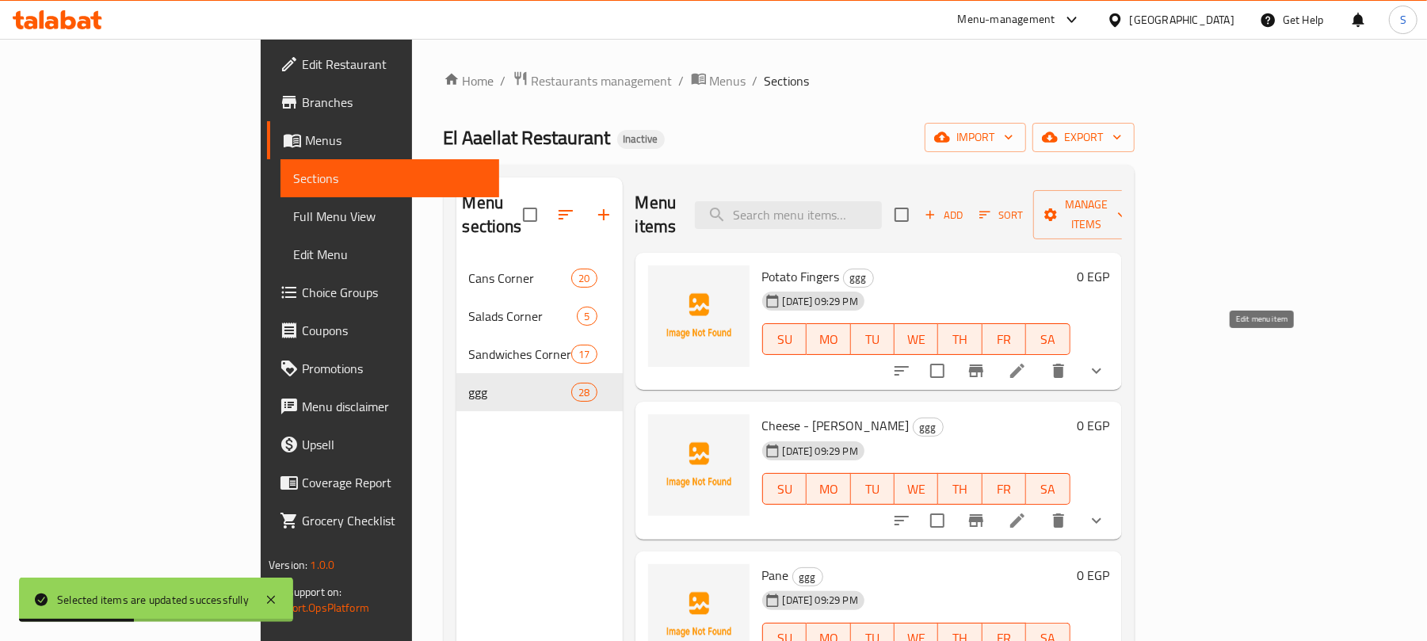
click at [1027, 361] on icon at bounding box center [1017, 370] width 19 height 19
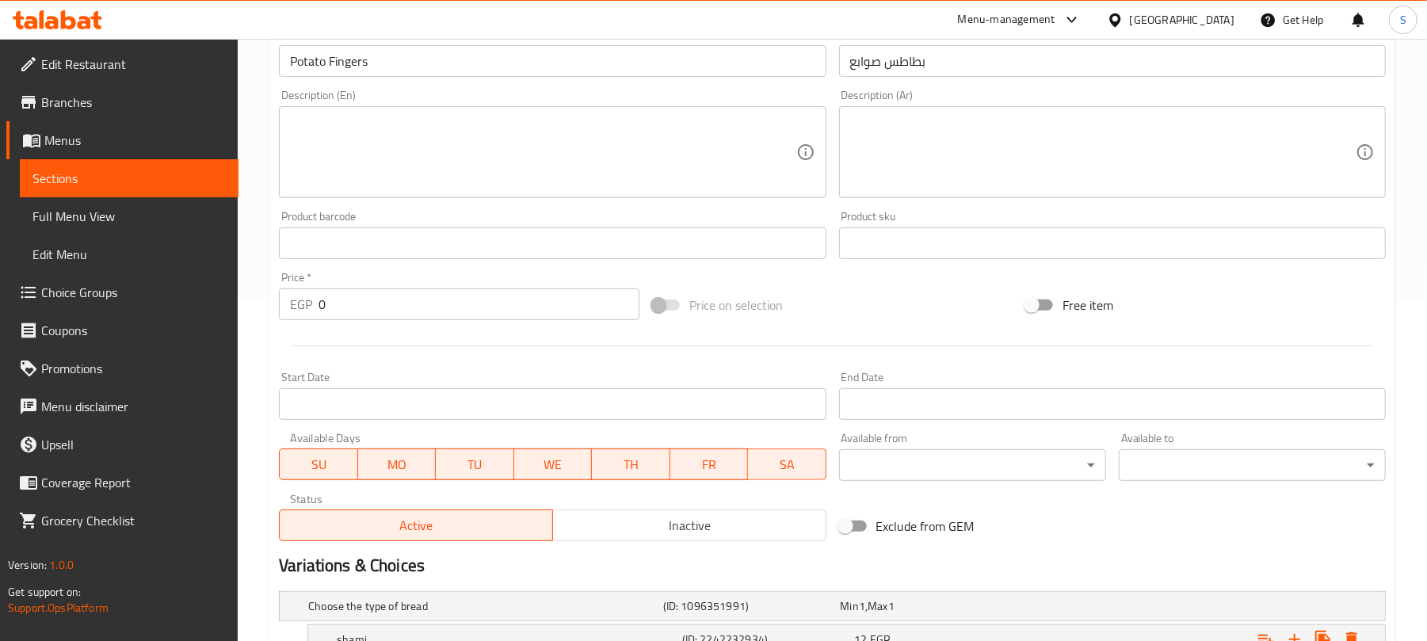
scroll to position [517, 0]
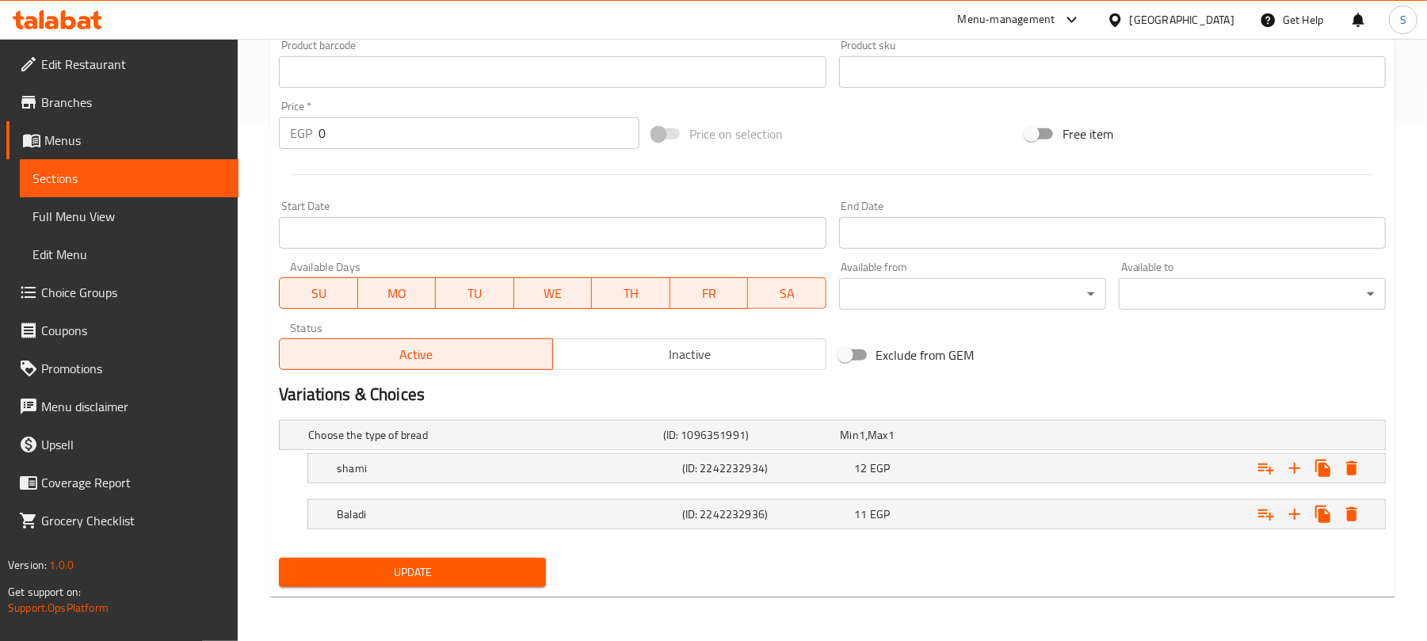
click at [254, 460] on div "Home / Restaurants management / Menus / Sections / item / update ggg section Up…" at bounding box center [833, 82] width 1190 height 1117
click at [995, 443] on div "11 EGP" at bounding box center [926, 435] width 171 height 16
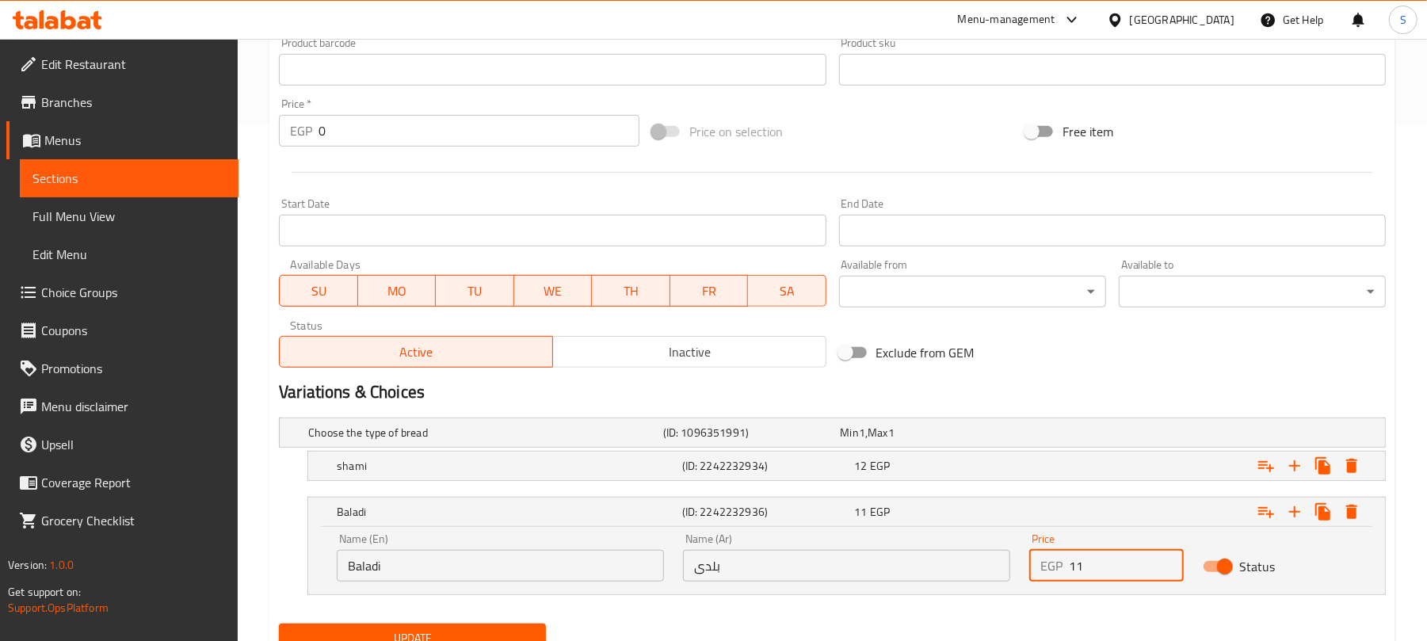
click at [1081, 563] on input "11" at bounding box center [1126, 566] width 114 height 32
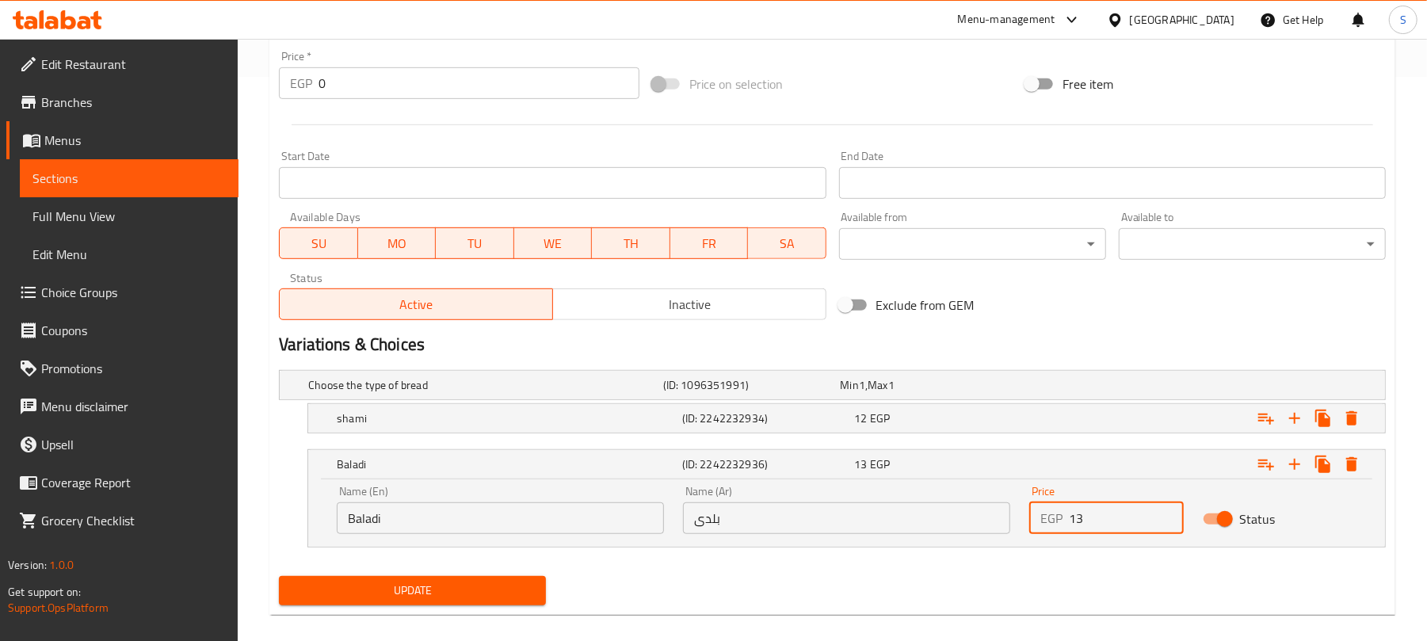
scroll to position [584, 0]
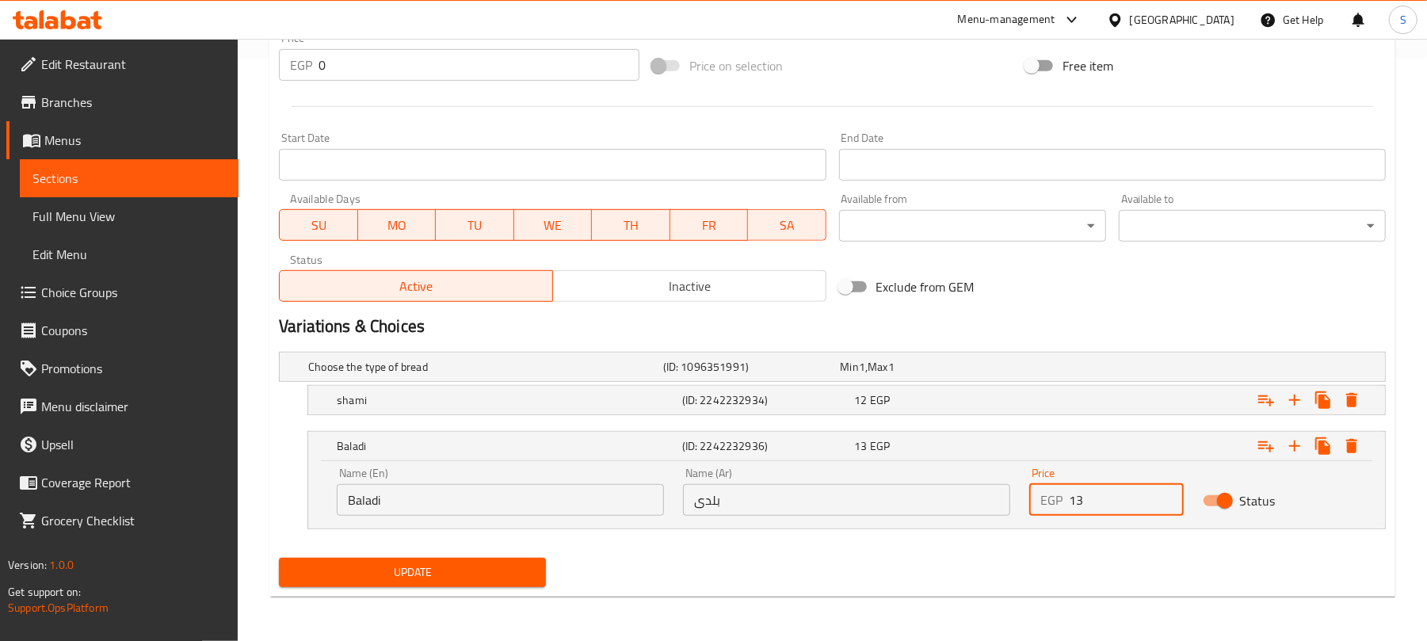
type input "13"
click at [486, 582] on span "Update" at bounding box center [413, 573] width 242 height 20
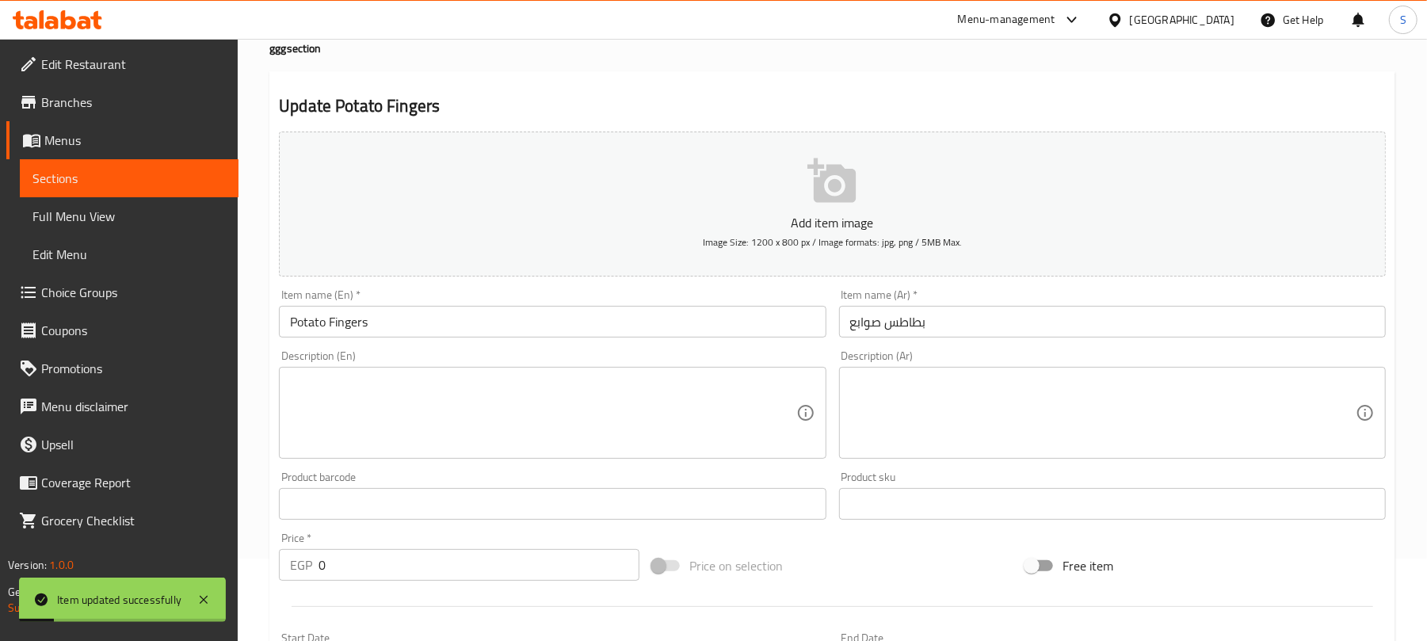
scroll to position [0, 0]
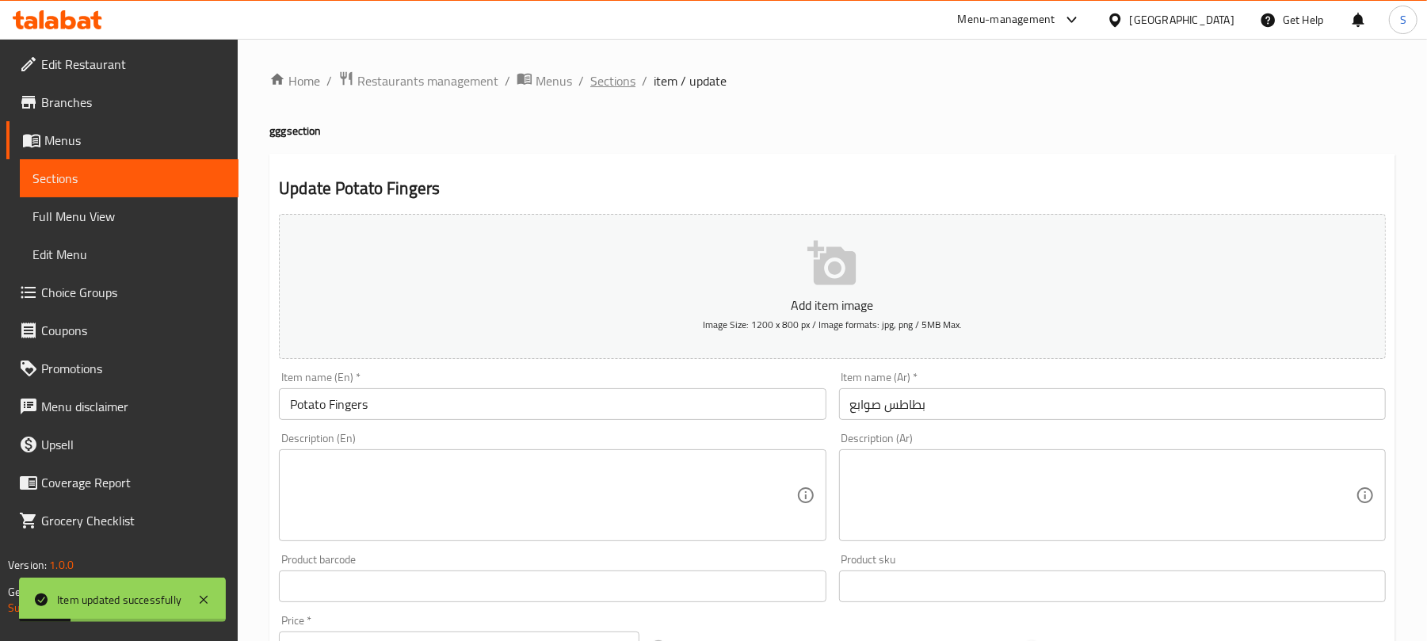
click at [609, 90] on span "Sections" at bounding box center [612, 80] width 45 height 19
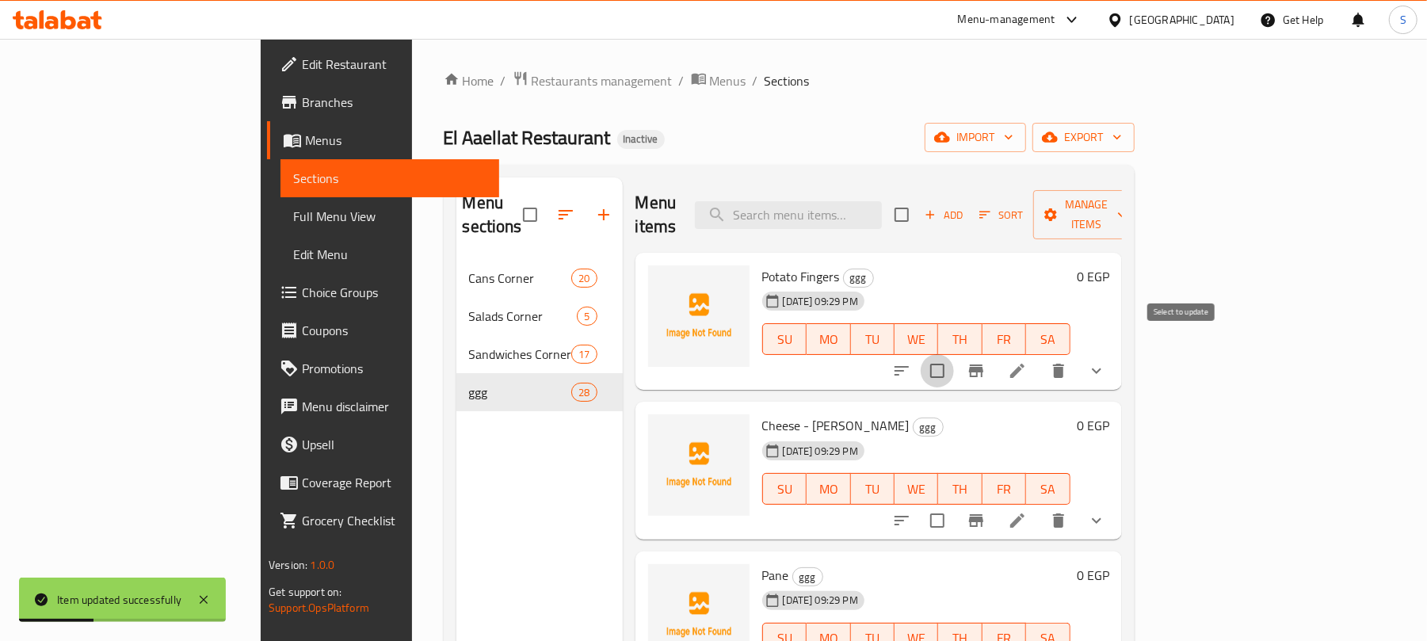
click at [954, 354] on input "checkbox" at bounding box center [937, 370] width 33 height 33
click at [1127, 204] on span "Manage items" at bounding box center [1086, 215] width 81 height 40
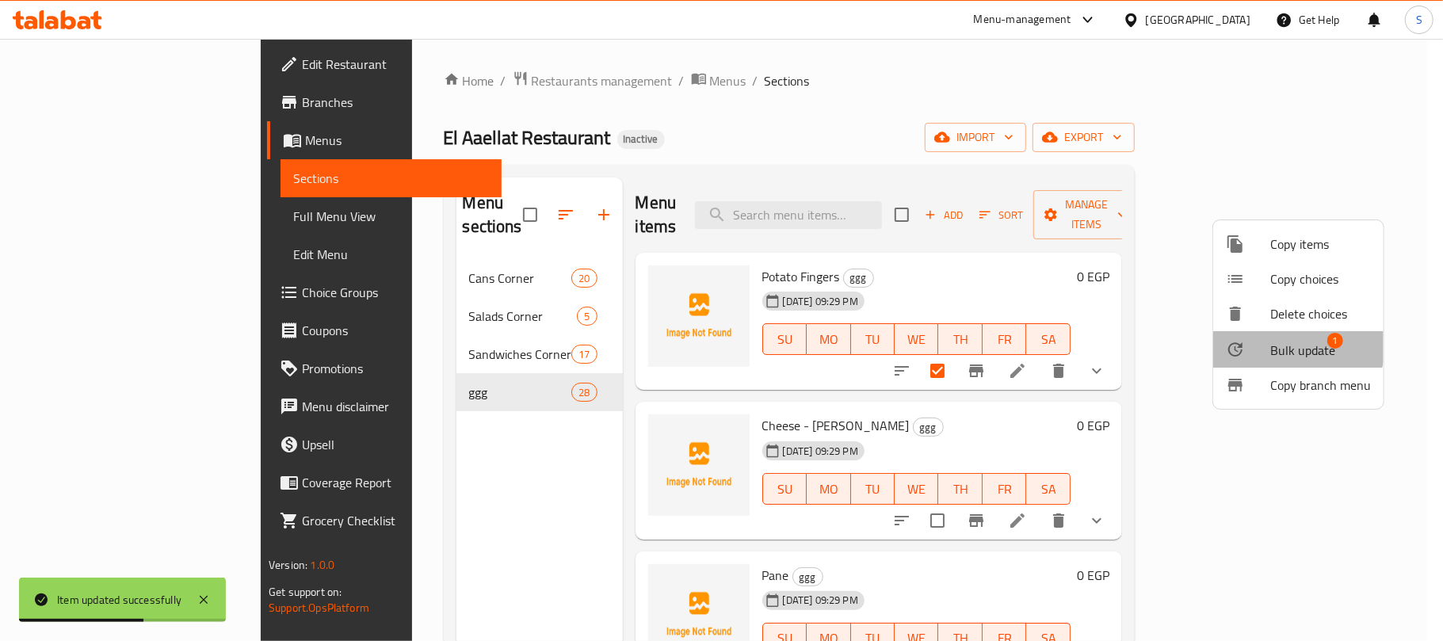
click at [1266, 340] on div at bounding box center [1248, 349] width 44 height 19
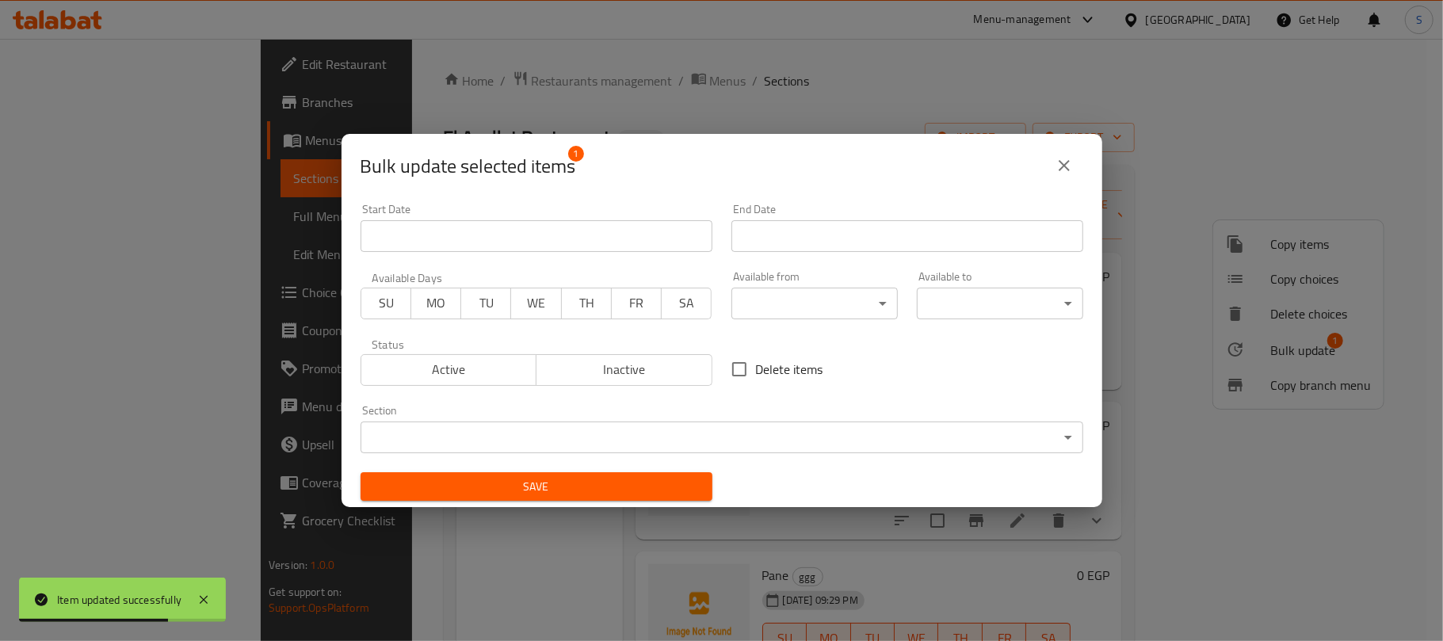
click at [698, 429] on body "Item updated successfully ​ Menu-management [GEOGRAPHIC_DATA] Get Help S Edit R…" at bounding box center [721, 340] width 1443 height 602
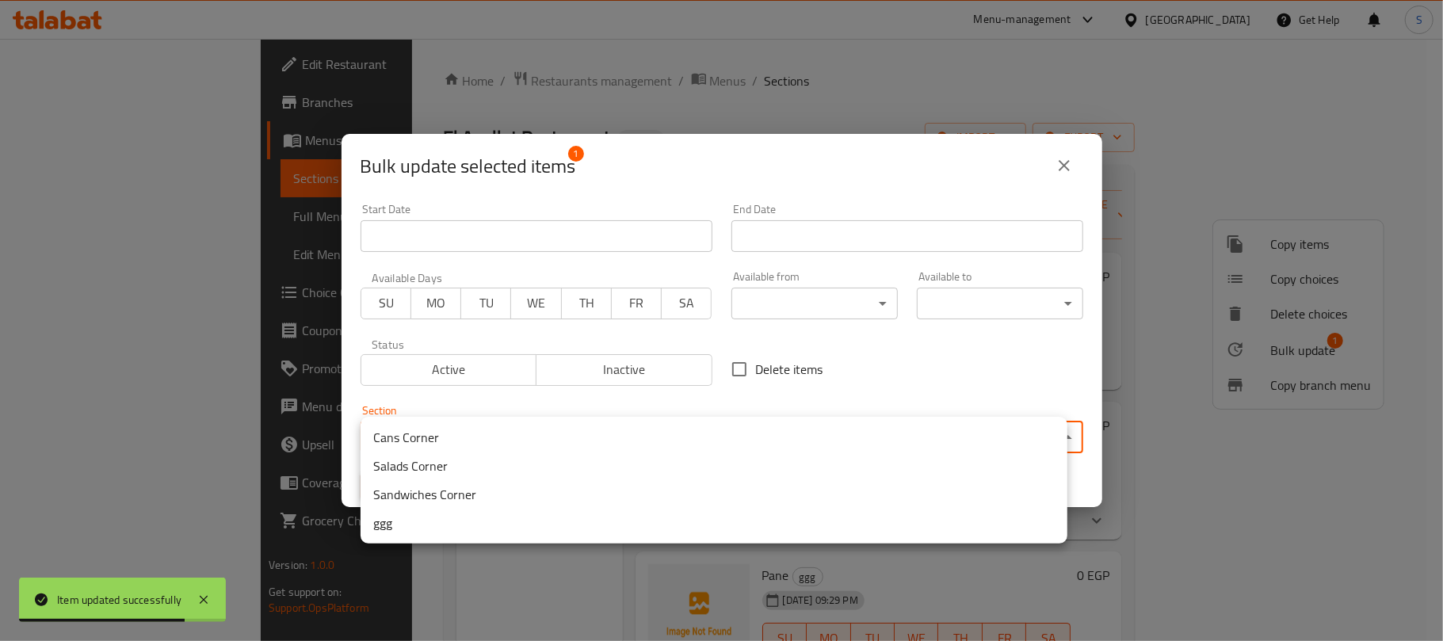
click at [483, 485] on li "Sandwiches Corner" at bounding box center [714, 494] width 707 height 29
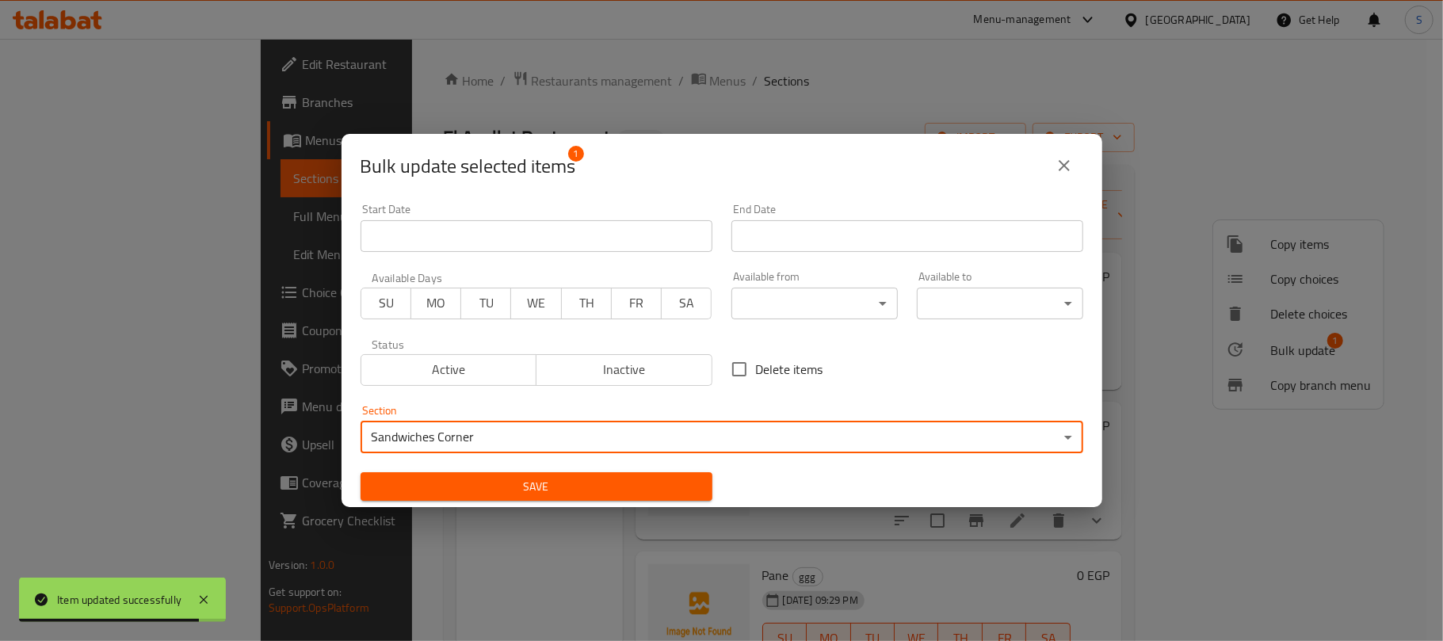
click at [498, 483] on span "Save" at bounding box center [536, 487] width 327 height 20
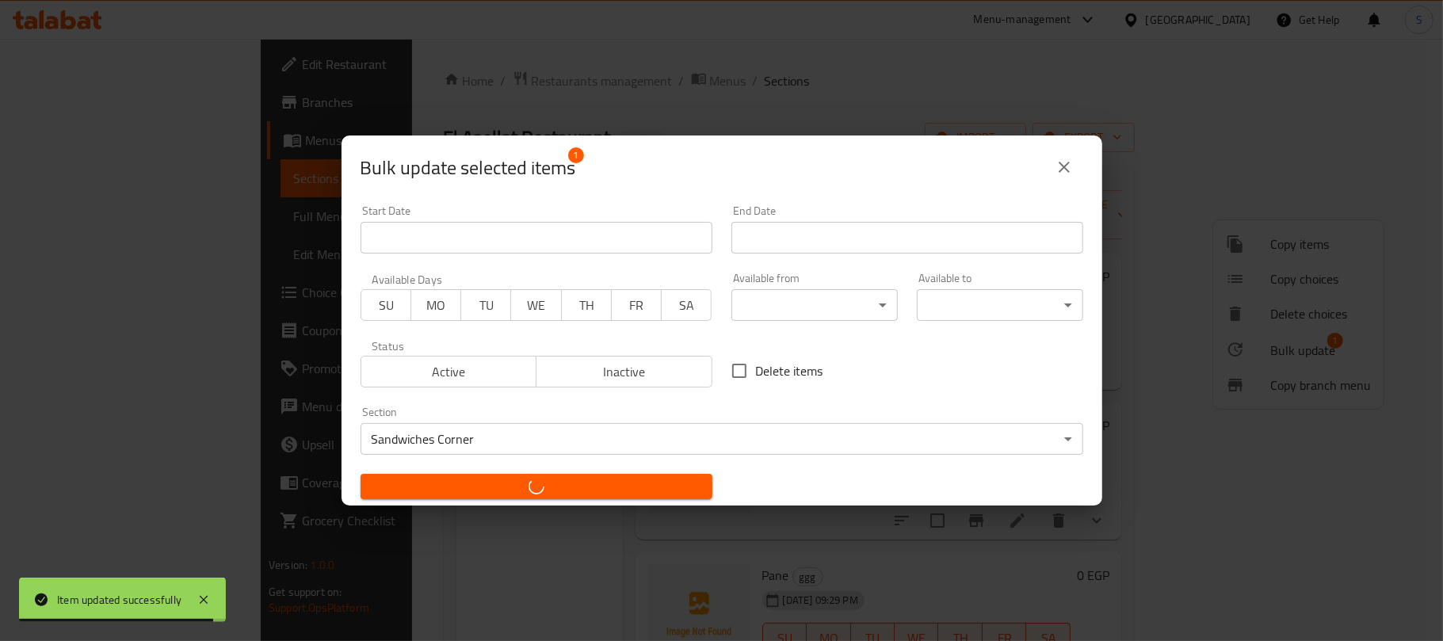
checkbox input "false"
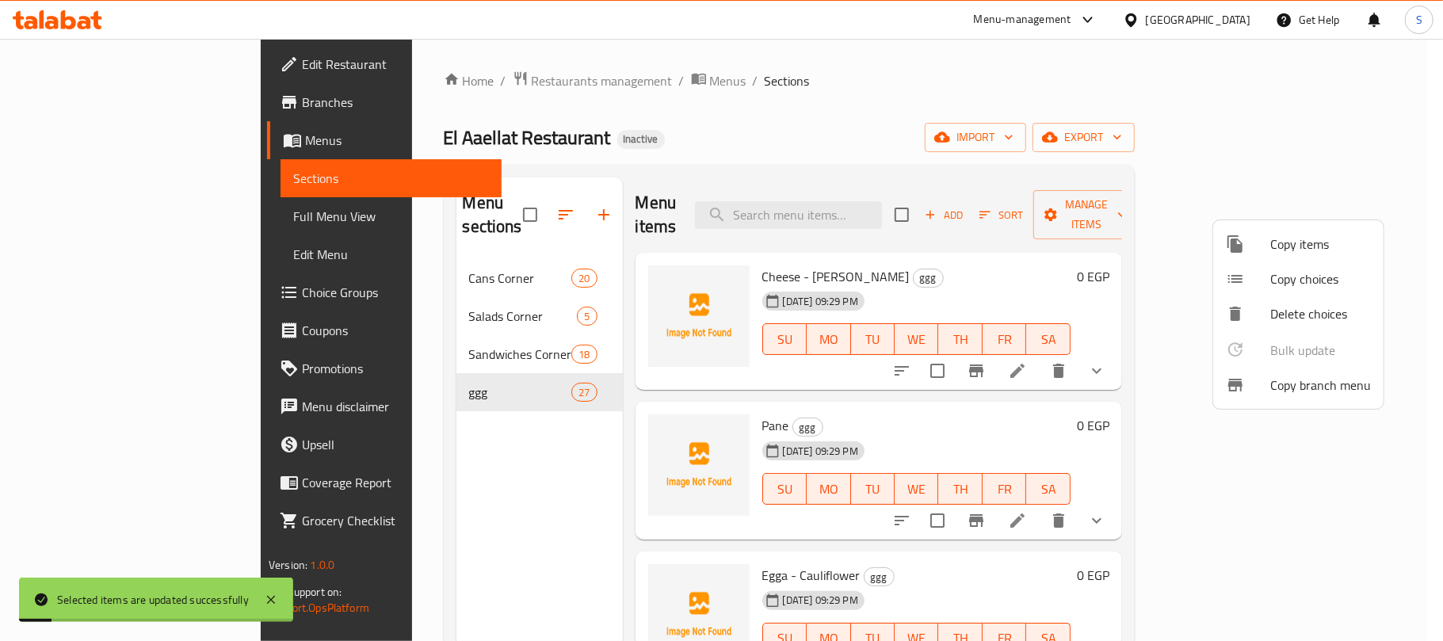
click at [822, 113] on div at bounding box center [721, 320] width 1443 height 641
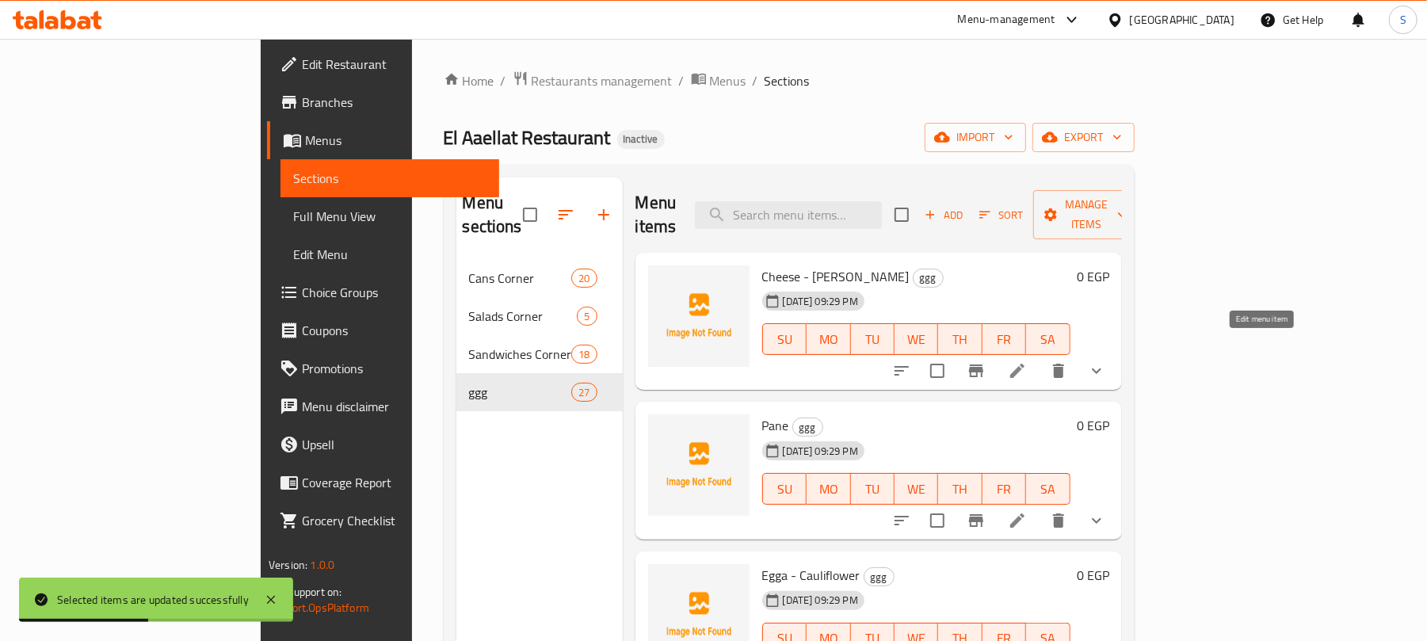
click at [1027, 361] on icon at bounding box center [1017, 370] width 19 height 19
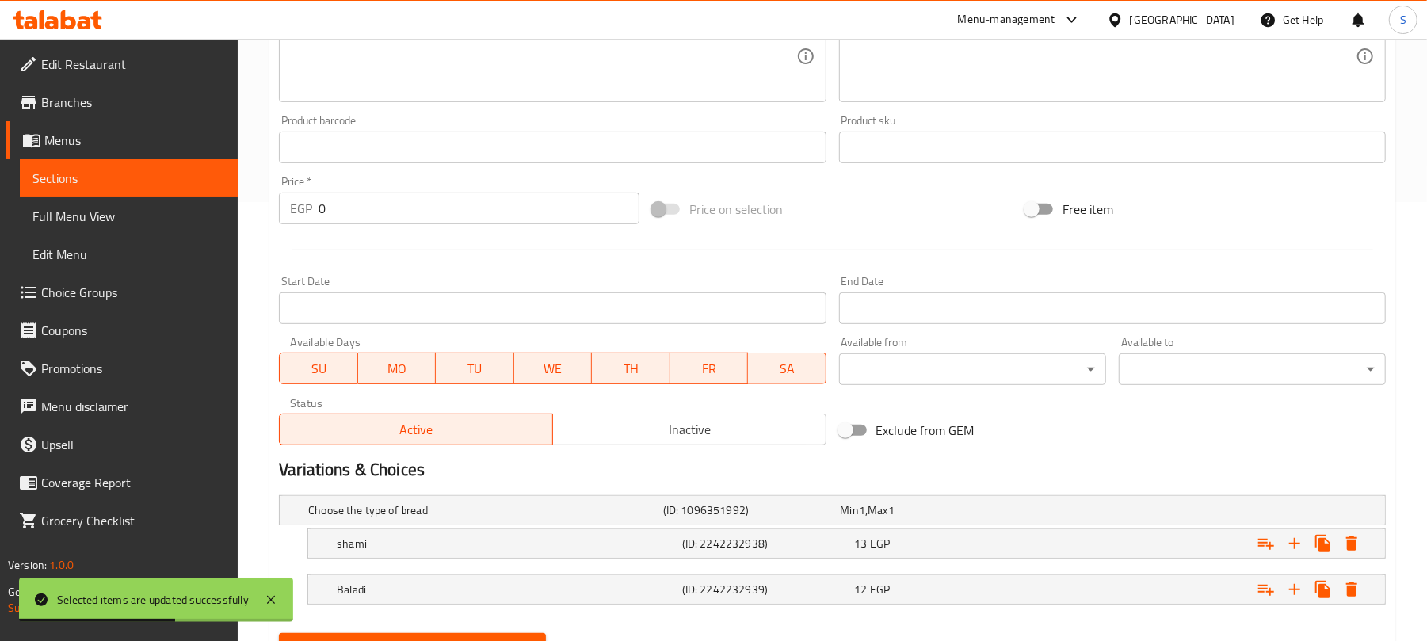
scroll to position [517, 0]
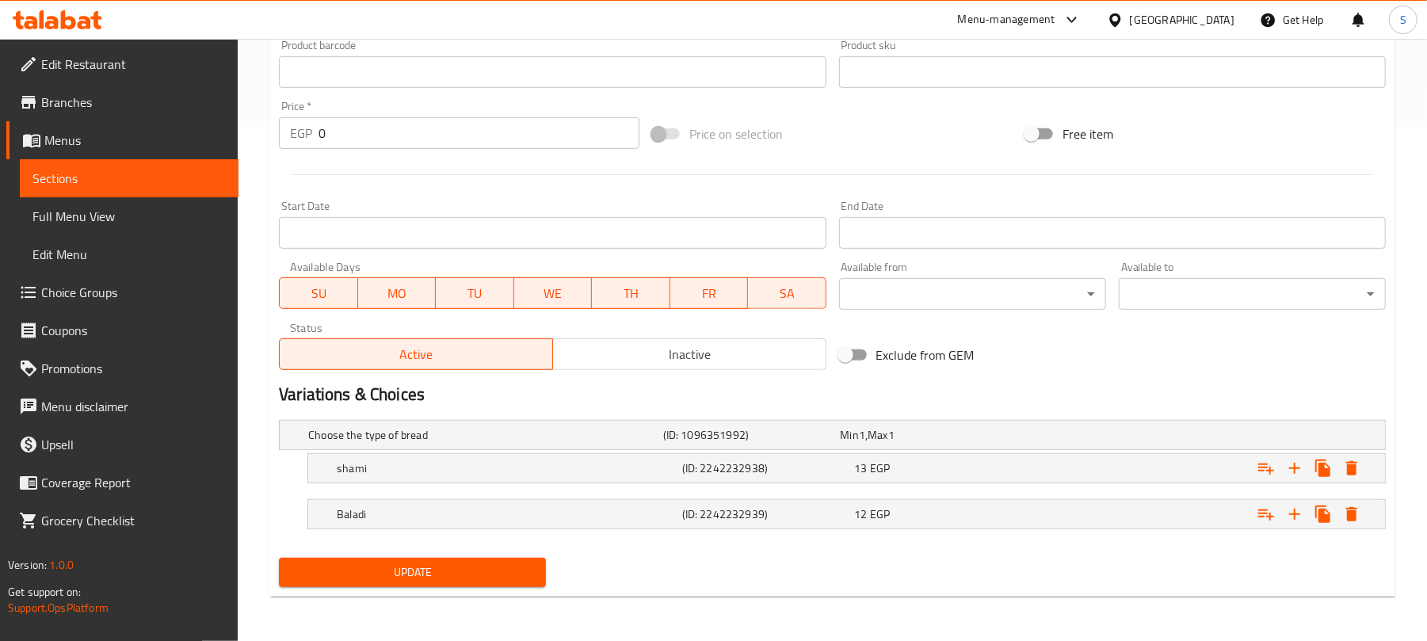
drag, startPoint x: 266, startPoint y: 499, endPoint x: 279, endPoint y: 495, distance: 13.3
click at [266, 499] on div "Home / Restaurants management / Menus / Sections / item / update ggg section Up…" at bounding box center [833, 82] width 1190 height 1117
click at [968, 443] on div "13 EGP" at bounding box center [926, 435] width 171 height 16
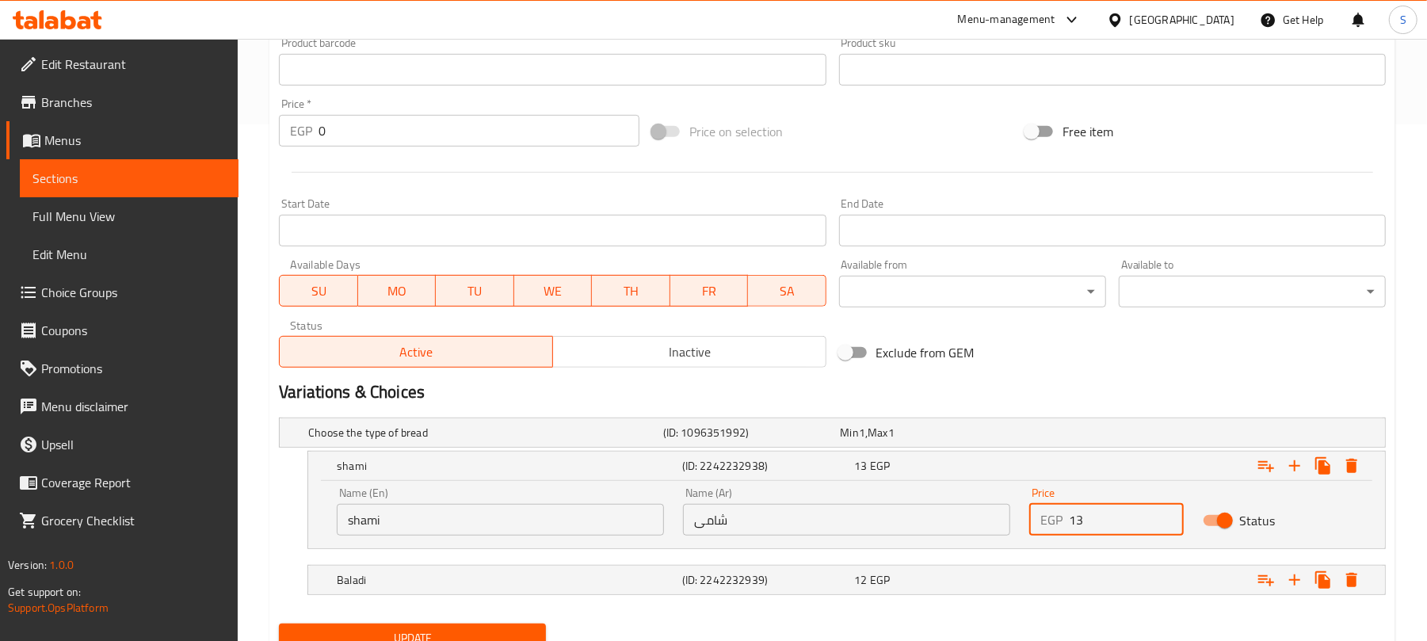
click at [1083, 514] on input "13" at bounding box center [1126, 520] width 114 height 32
type input "11"
click at [1059, 436] on div "Expand" at bounding box center [1191, 433] width 355 height 6
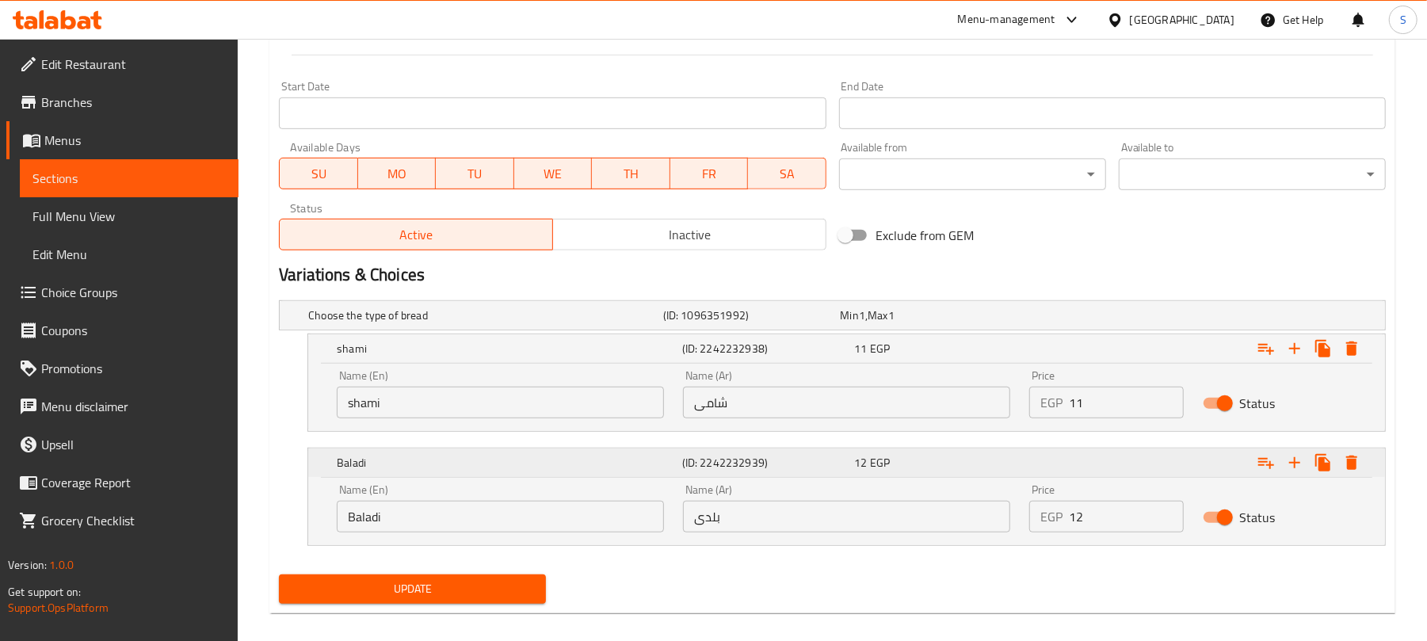
scroll to position [653, 0]
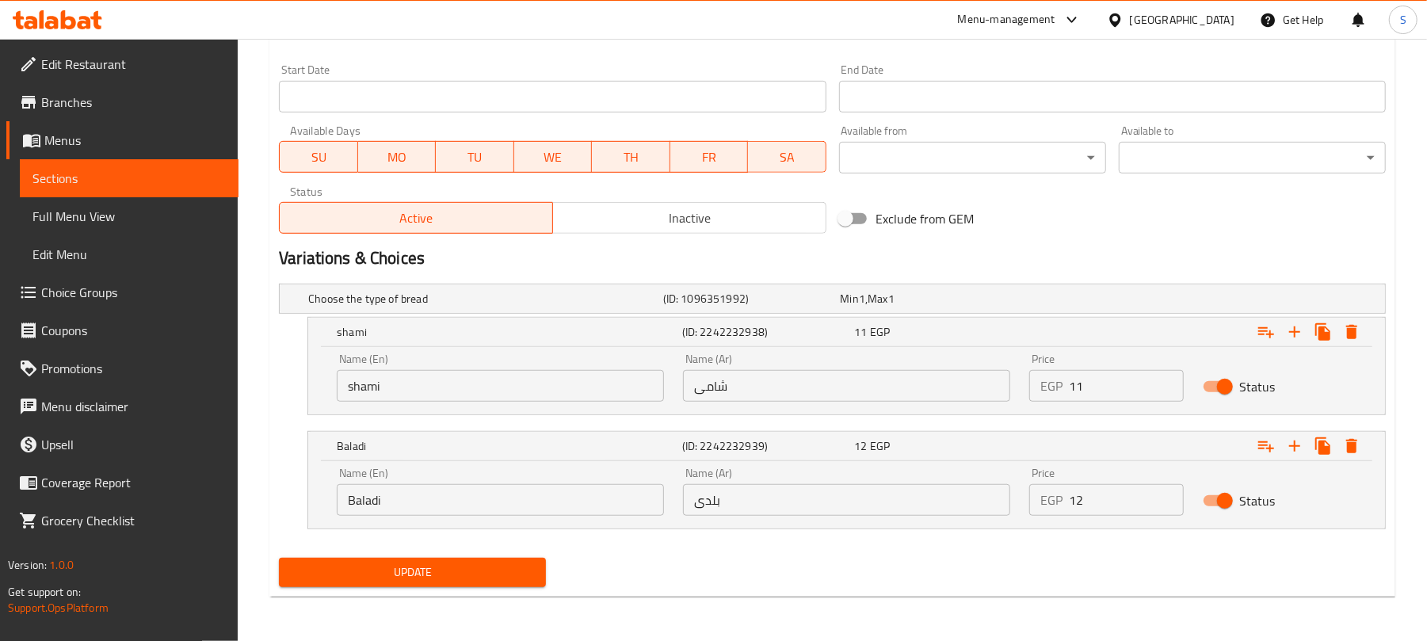
click at [477, 566] on span "Update" at bounding box center [413, 573] width 242 height 20
click at [468, 571] on span "Update" at bounding box center [413, 573] width 242 height 20
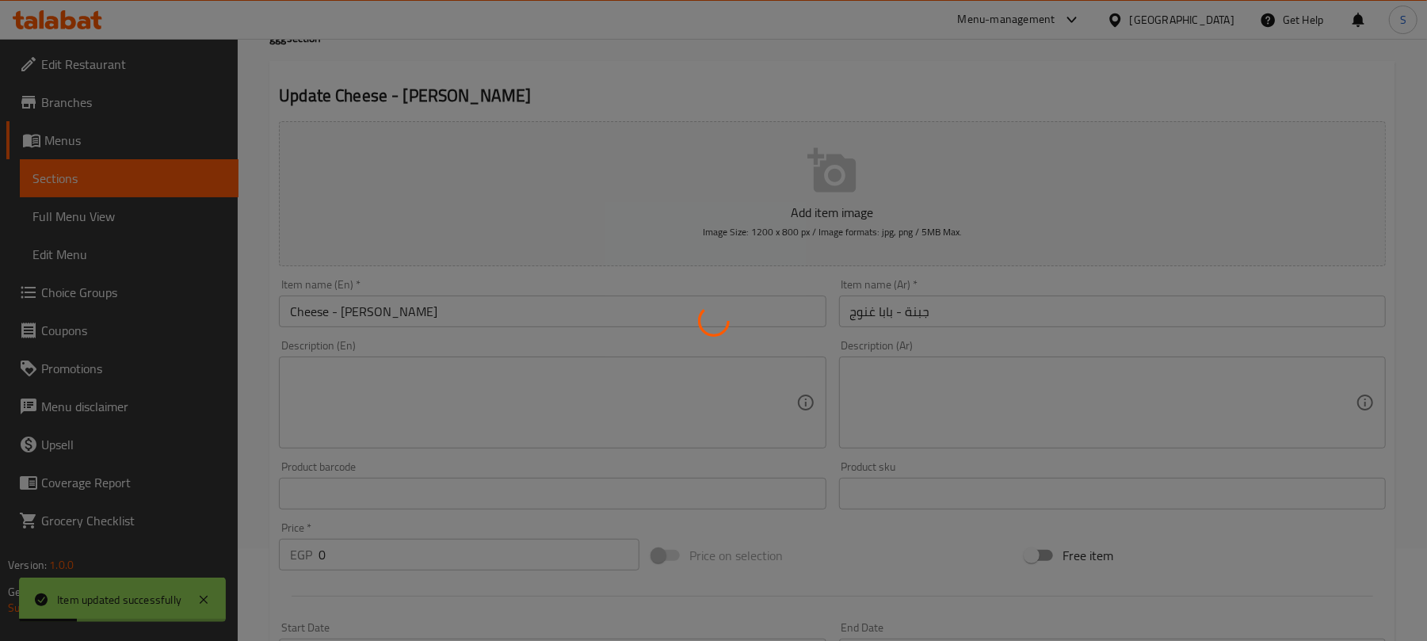
scroll to position [0, 0]
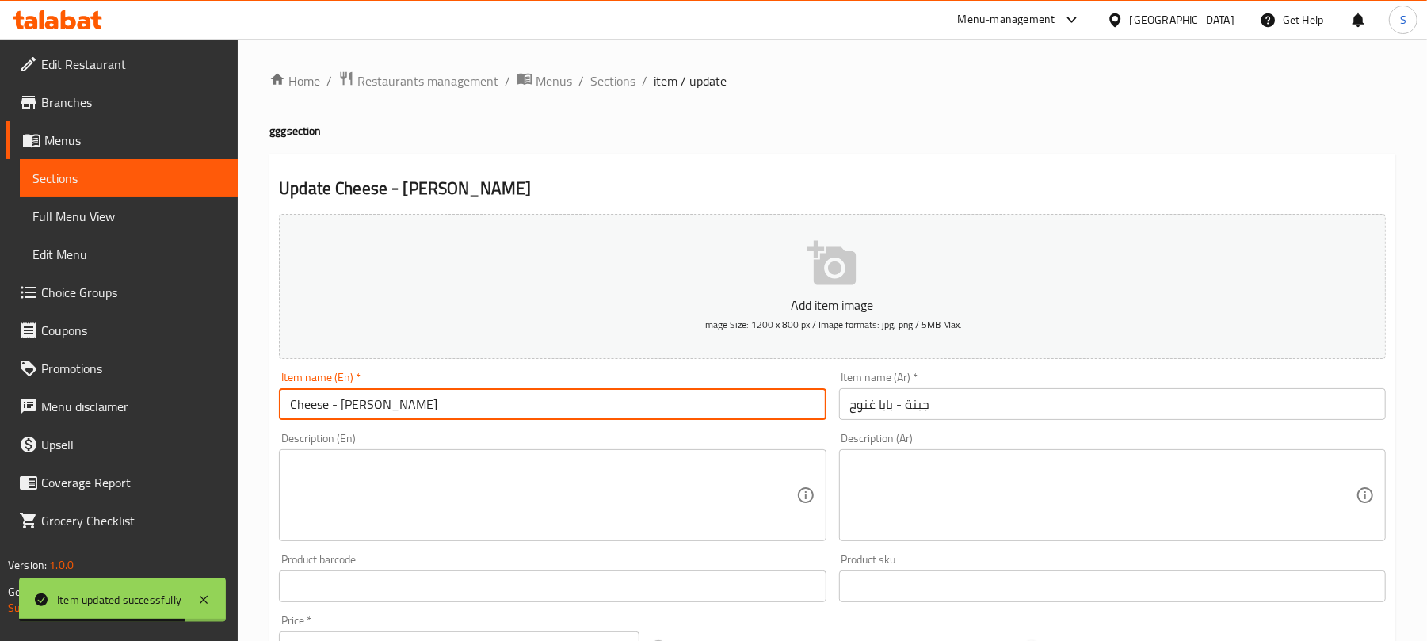
drag, startPoint x: 340, startPoint y: 403, endPoint x: 469, endPoint y: 404, distance: 129.2
click at [469, 404] on input "Cheese - [PERSON_NAME]" at bounding box center [552, 404] width 547 height 32
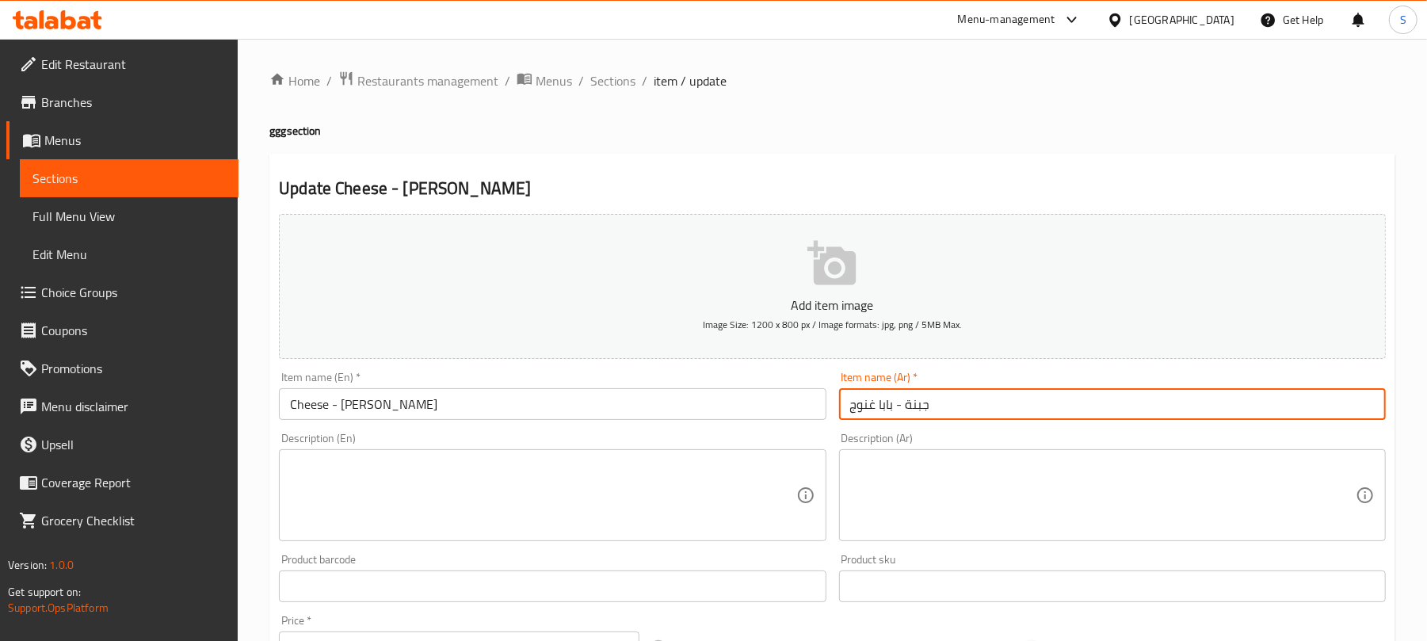
drag, startPoint x: 892, startPoint y: 409, endPoint x: 850, endPoint y: 407, distance: 42.0
click at [850, 407] on input "جبنة - بابا غنوج" at bounding box center [1112, 404] width 547 height 32
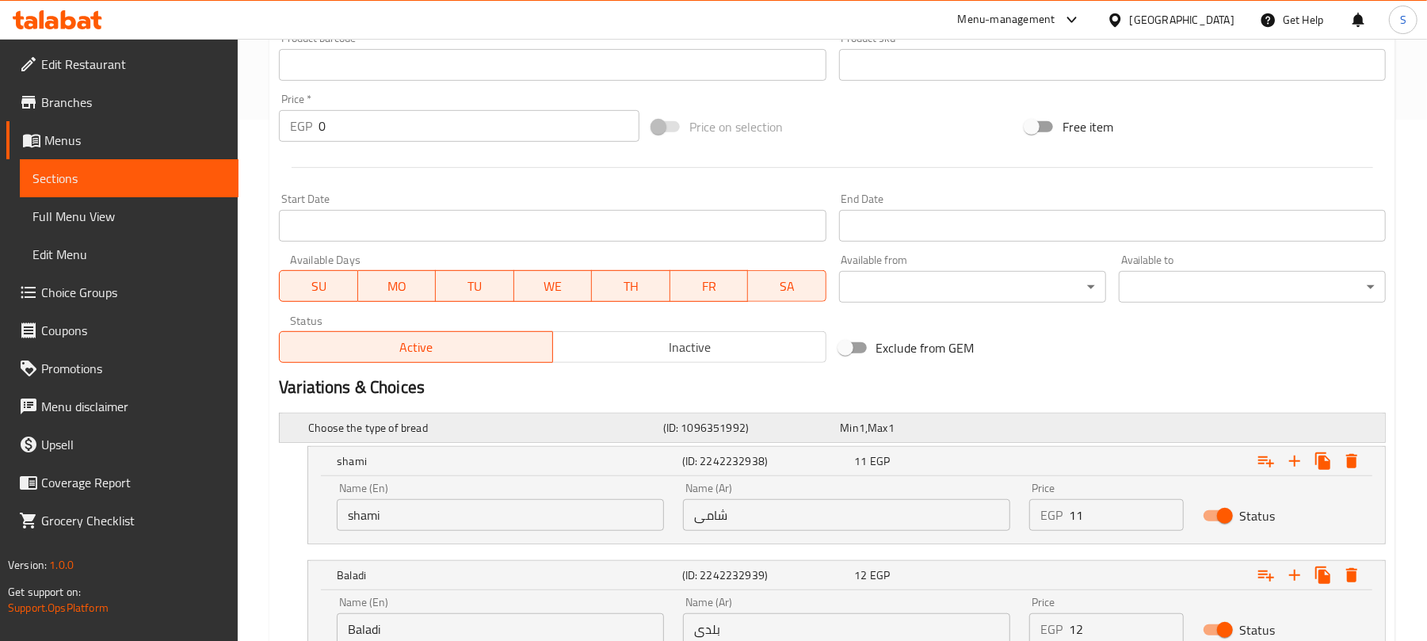
scroll to position [653, 0]
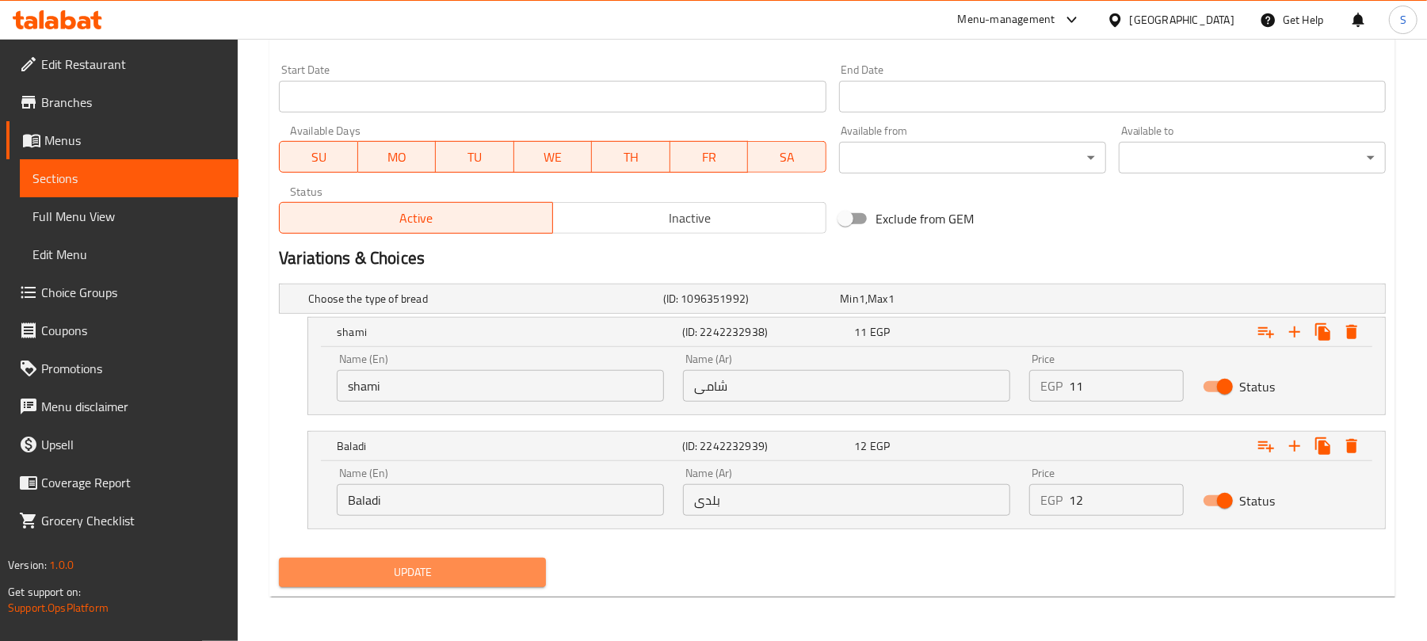
click at [471, 572] on span "Update" at bounding box center [413, 573] width 242 height 20
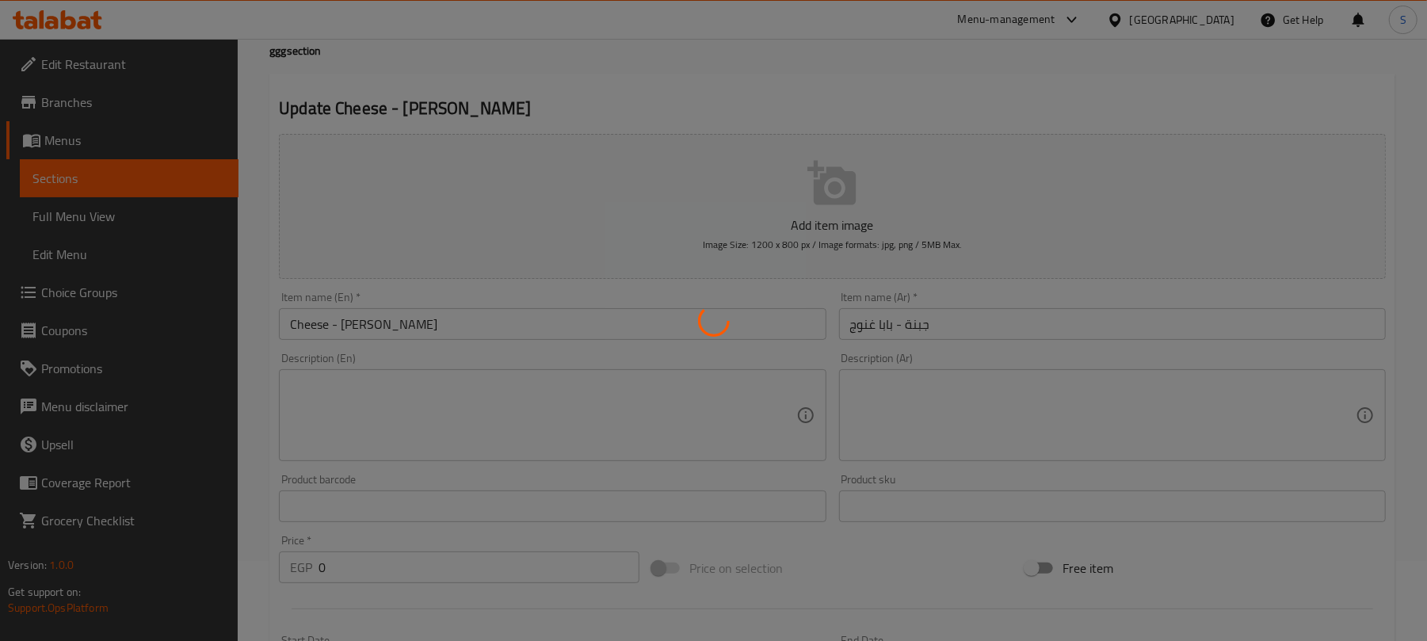
scroll to position [0, 0]
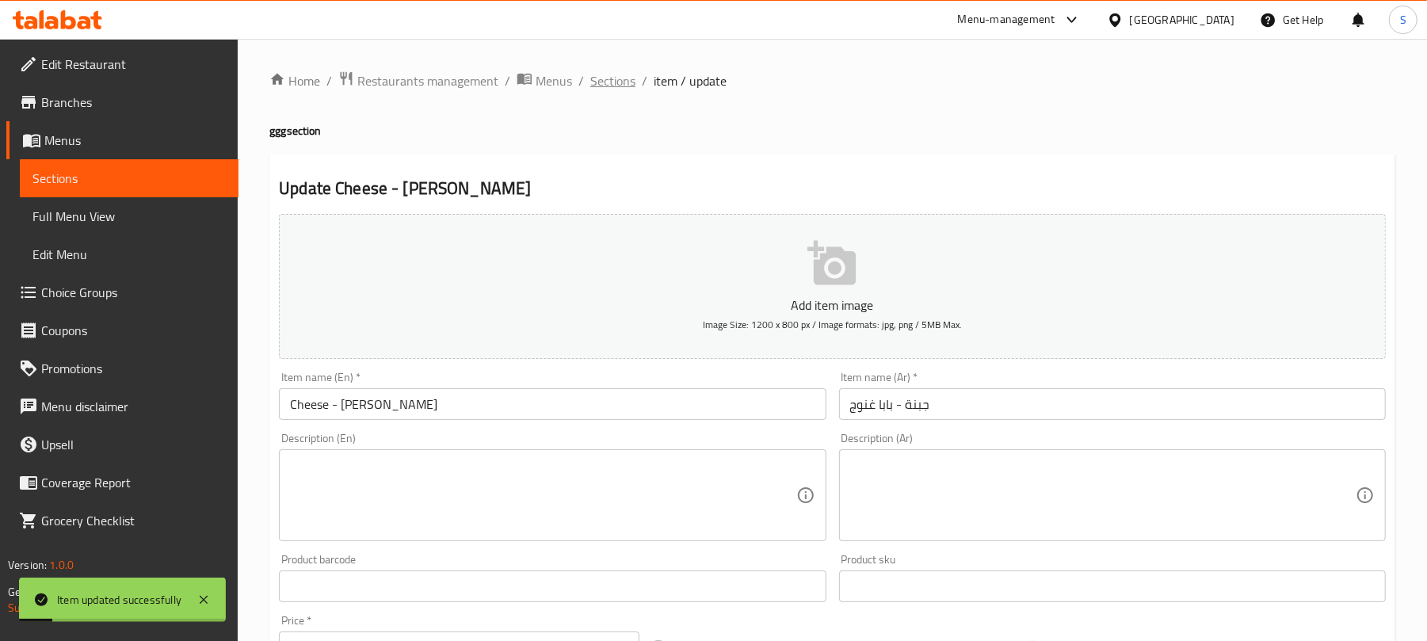
click at [615, 90] on span "Sections" at bounding box center [612, 80] width 45 height 19
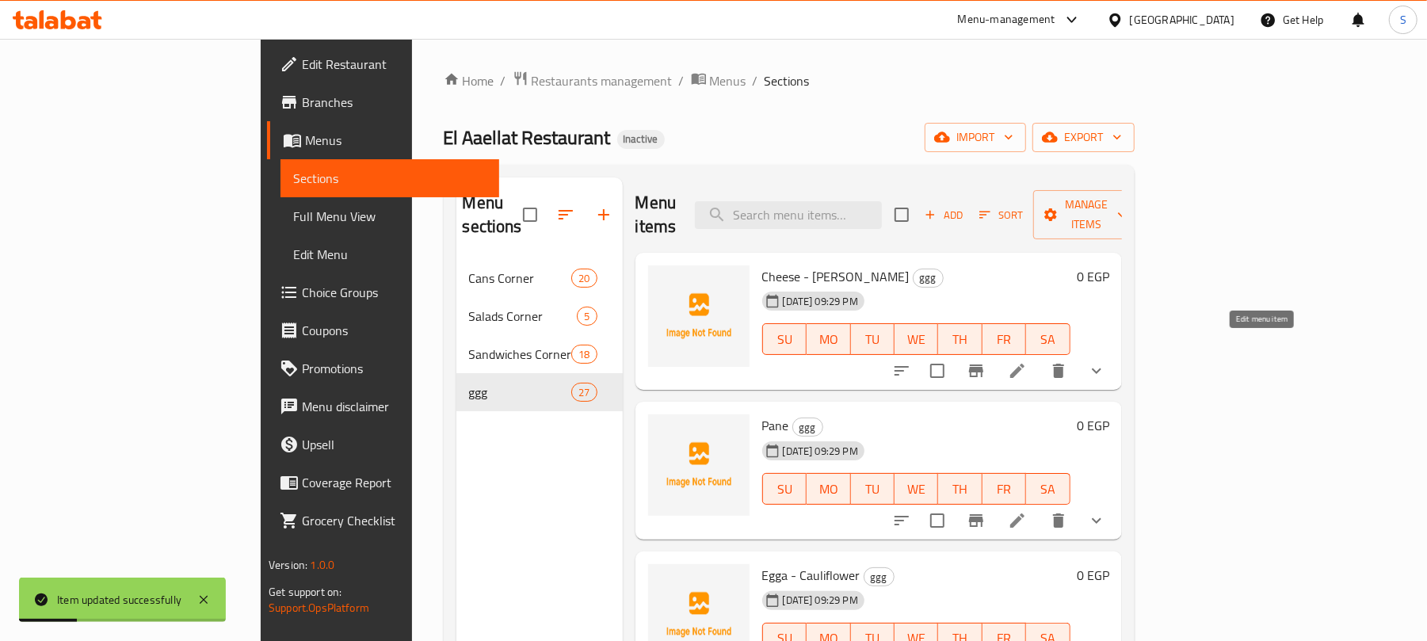
click at [1027, 361] on icon at bounding box center [1017, 370] width 19 height 19
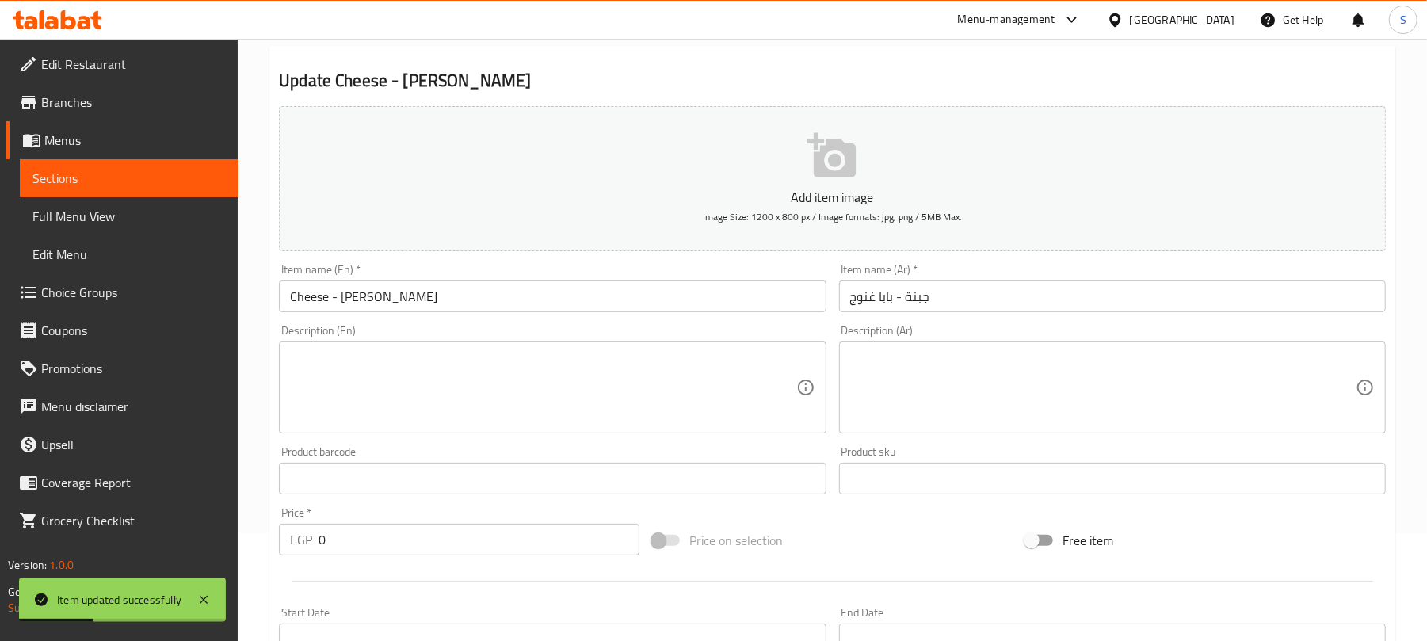
scroll to position [517, 0]
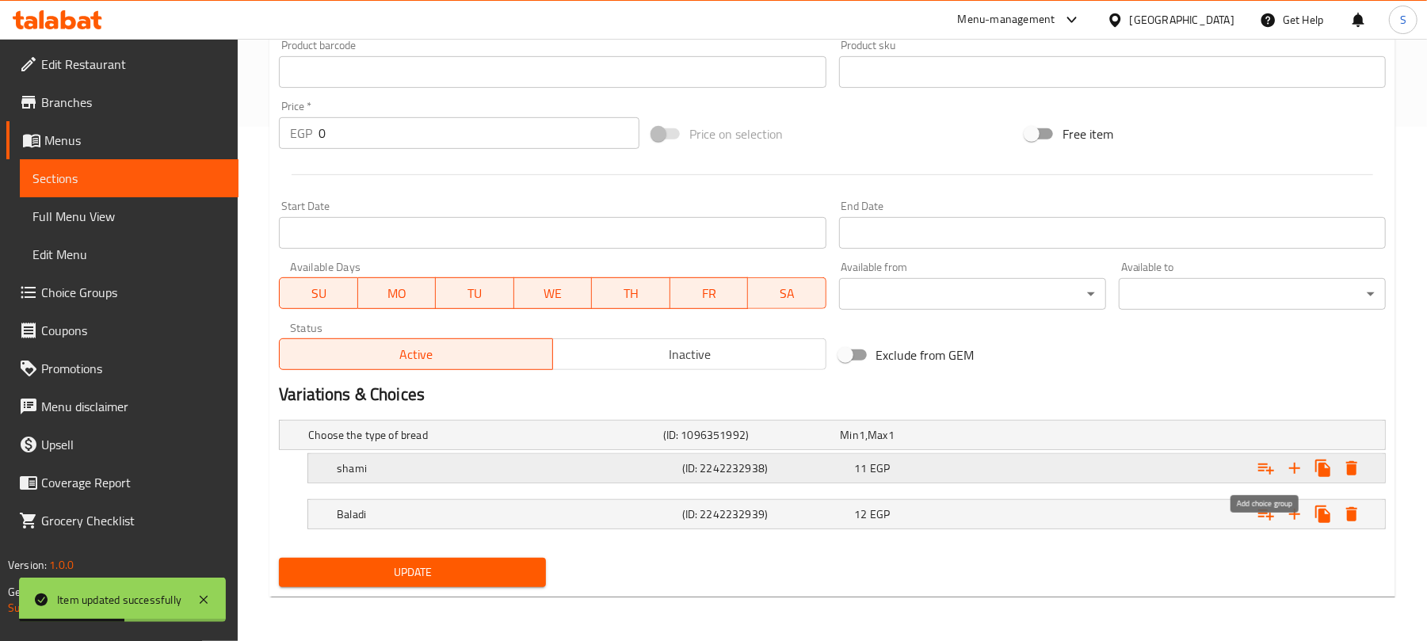
click at [1269, 466] on icon "Expand" at bounding box center [1266, 468] width 19 height 19
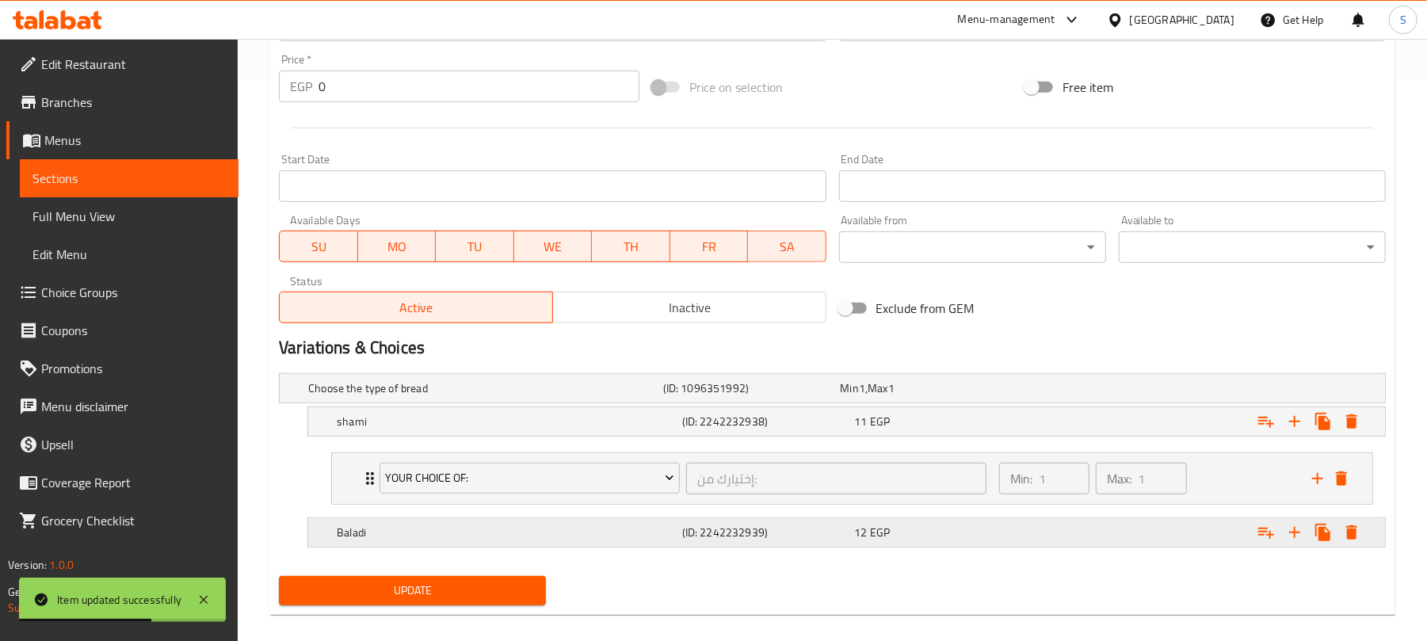
scroll to position [582, 0]
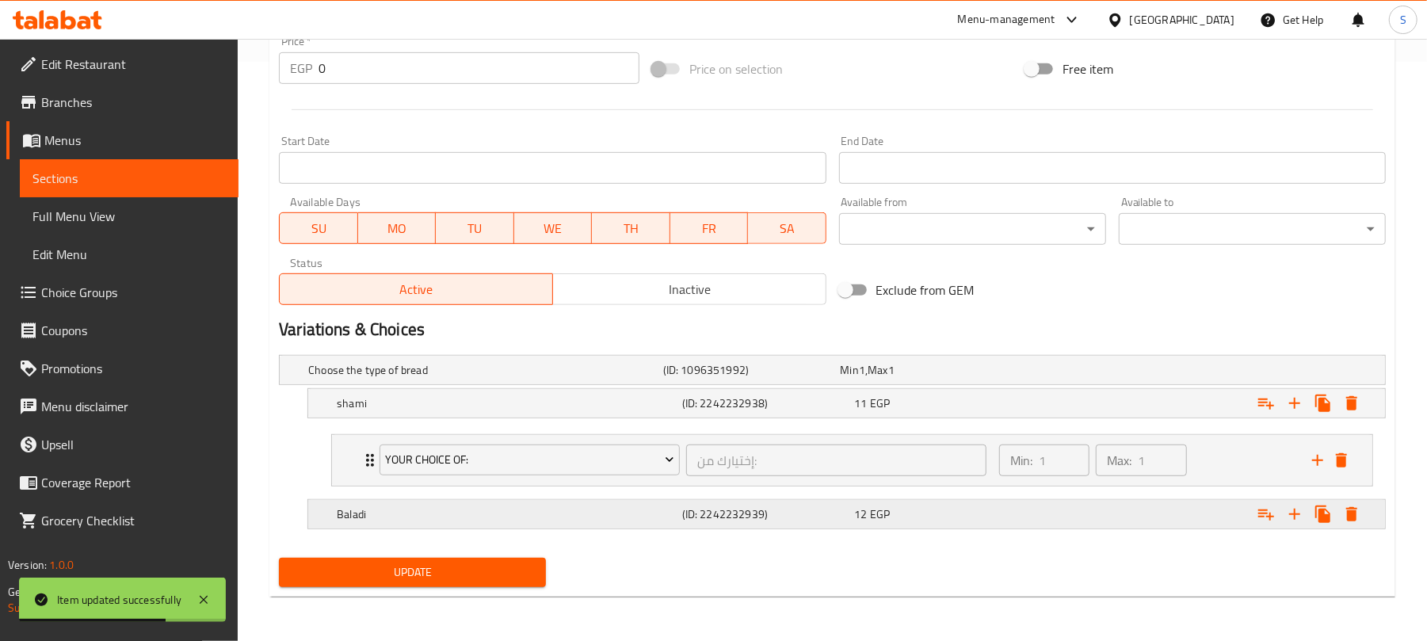
click at [1270, 410] on icon "Expand" at bounding box center [1267, 404] width 16 height 11
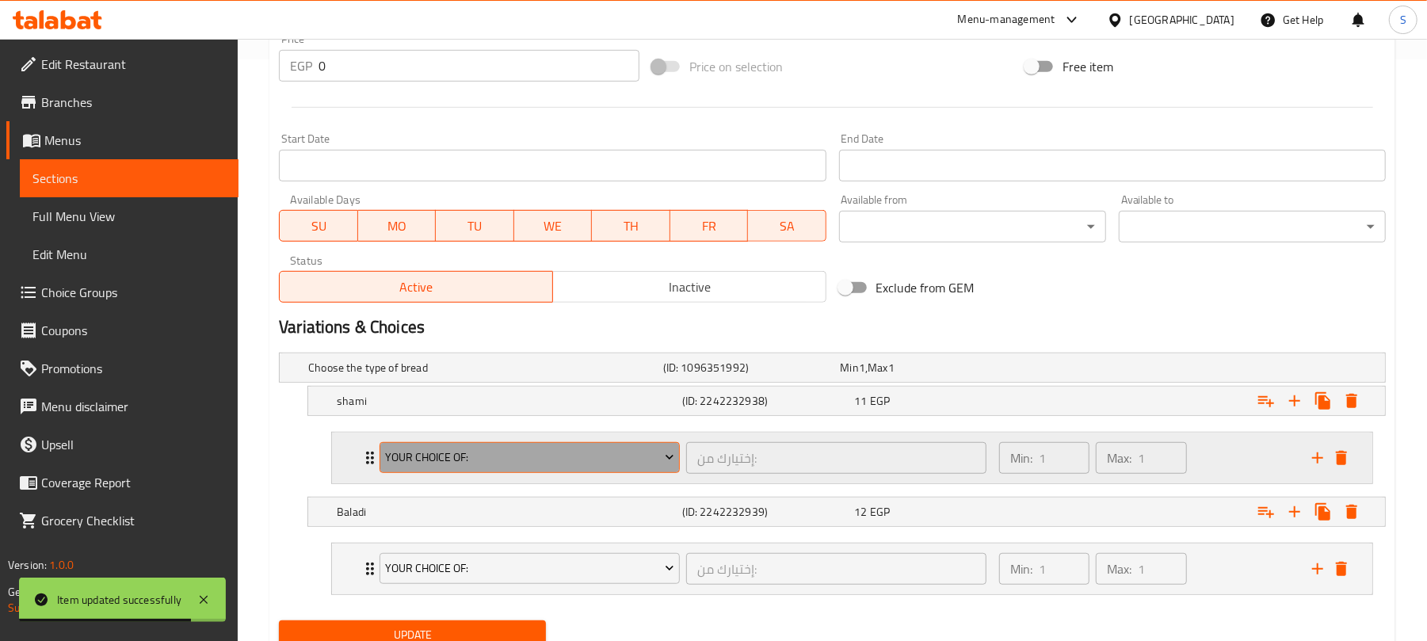
click at [542, 451] on span "Your Choice Of:" at bounding box center [530, 458] width 288 height 20
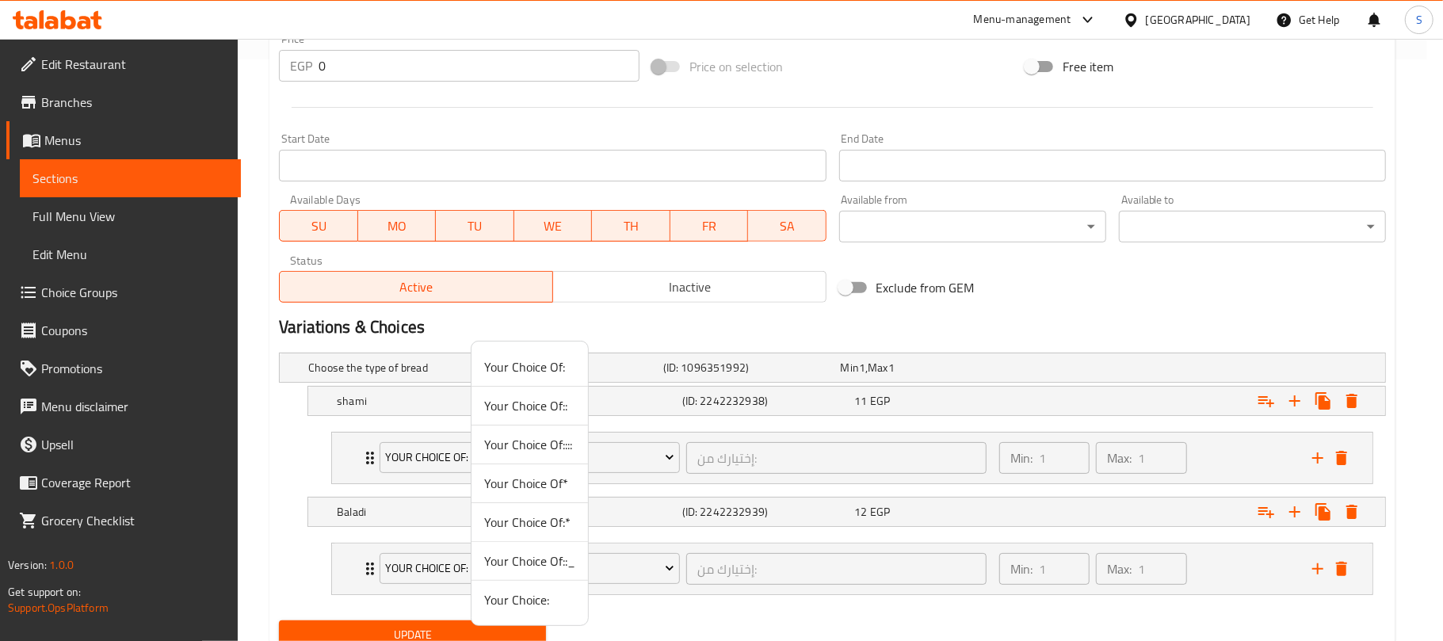
click at [524, 596] on span "Your Choice:" at bounding box center [529, 599] width 91 height 19
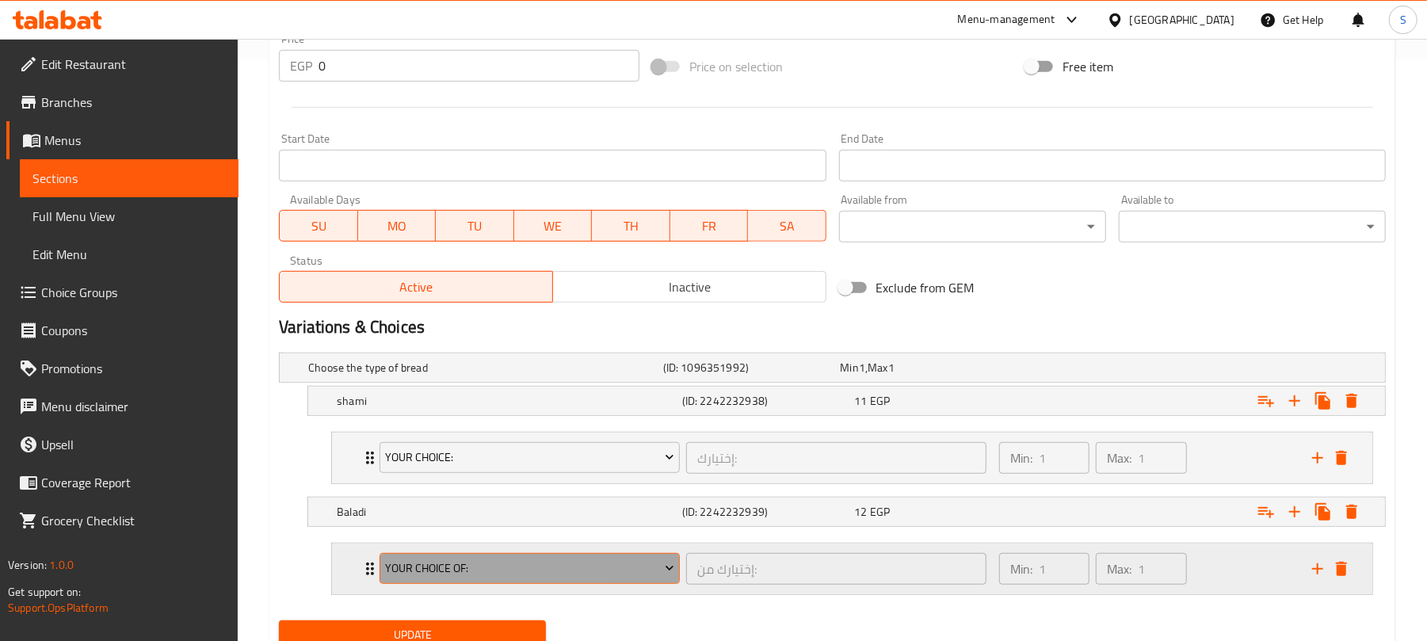
click at [515, 579] on span "Your Choice Of:" at bounding box center [530, 569] width 288 height 20
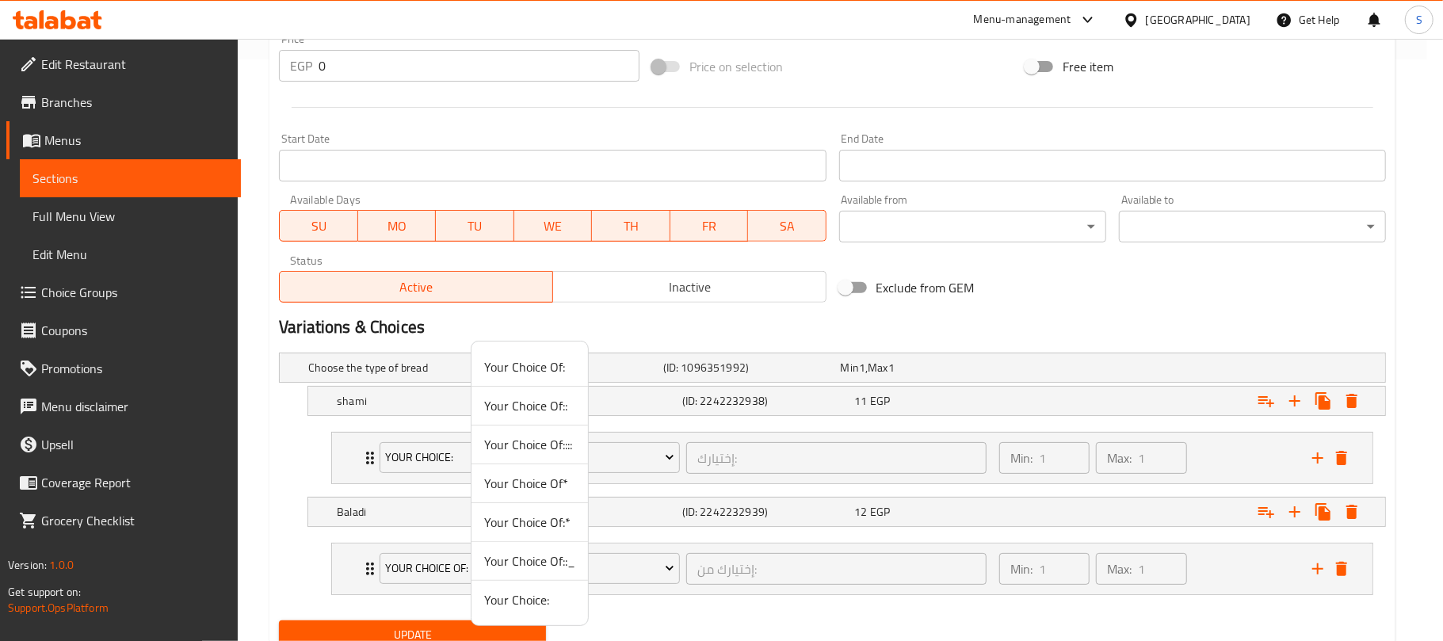
click at [514, 606] on span "Your Choice:" at bounding box center [529, 599] width 91 height 19
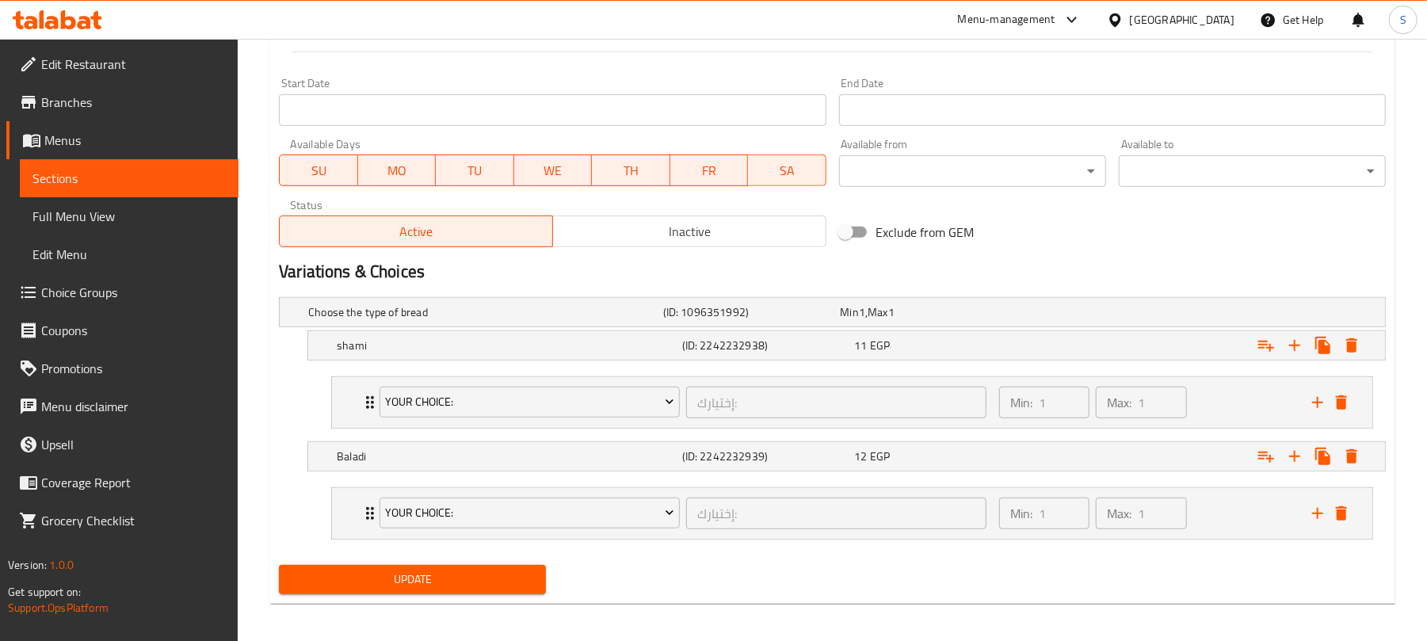
scroll to position [648, 0]
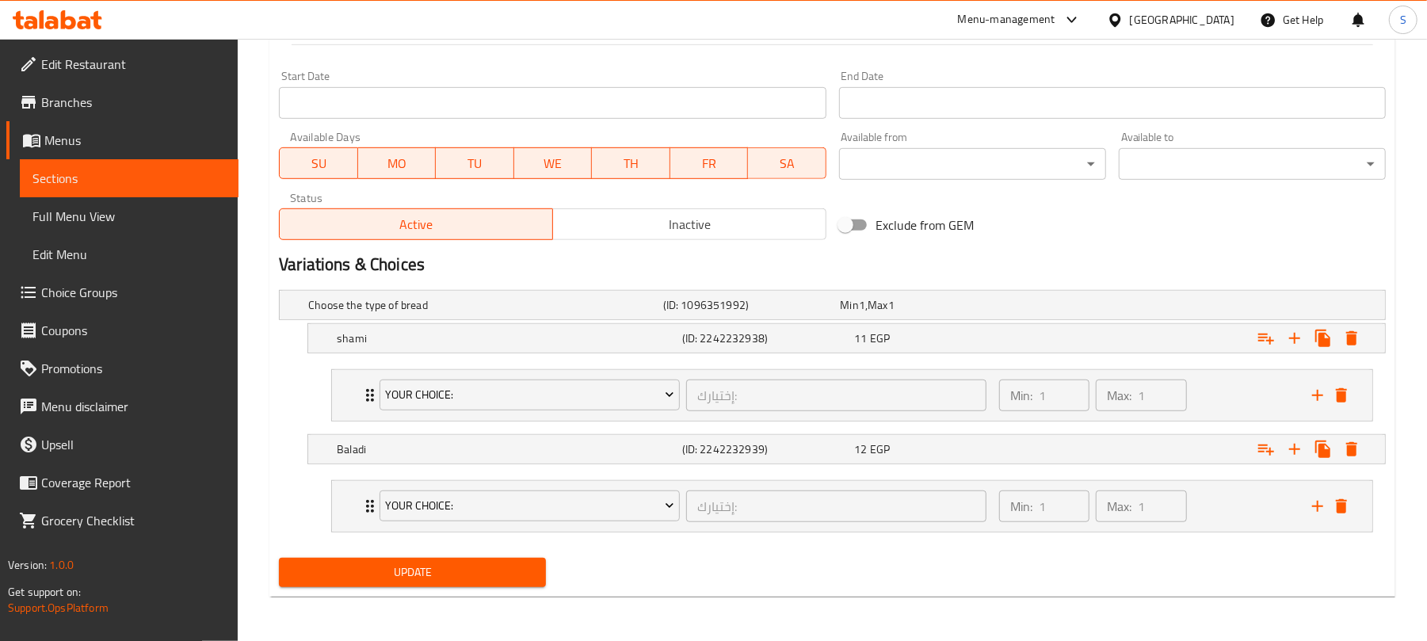
click at [419, 569] on span "Update" at bounding box center [413, 573] width 242 height 20
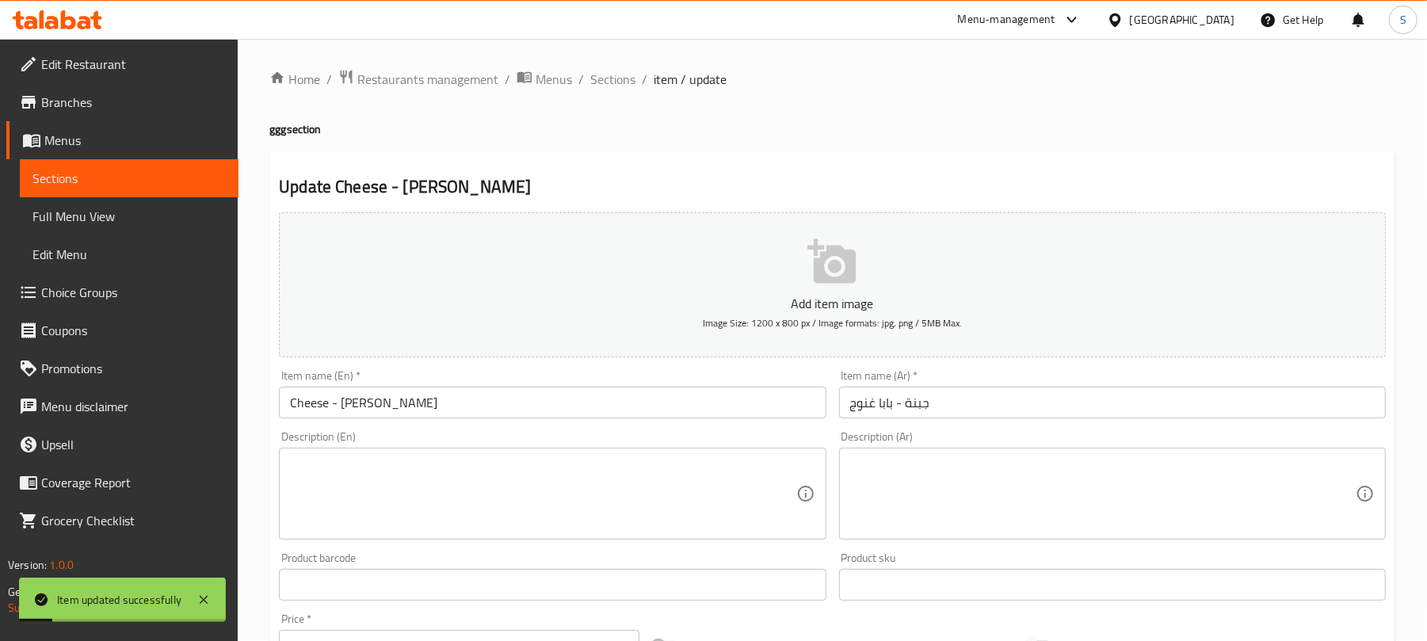
scroll to position [0, 0]
click at [609, 76] on span "Sections" at bounding box center [612, 80] width 45 height 19
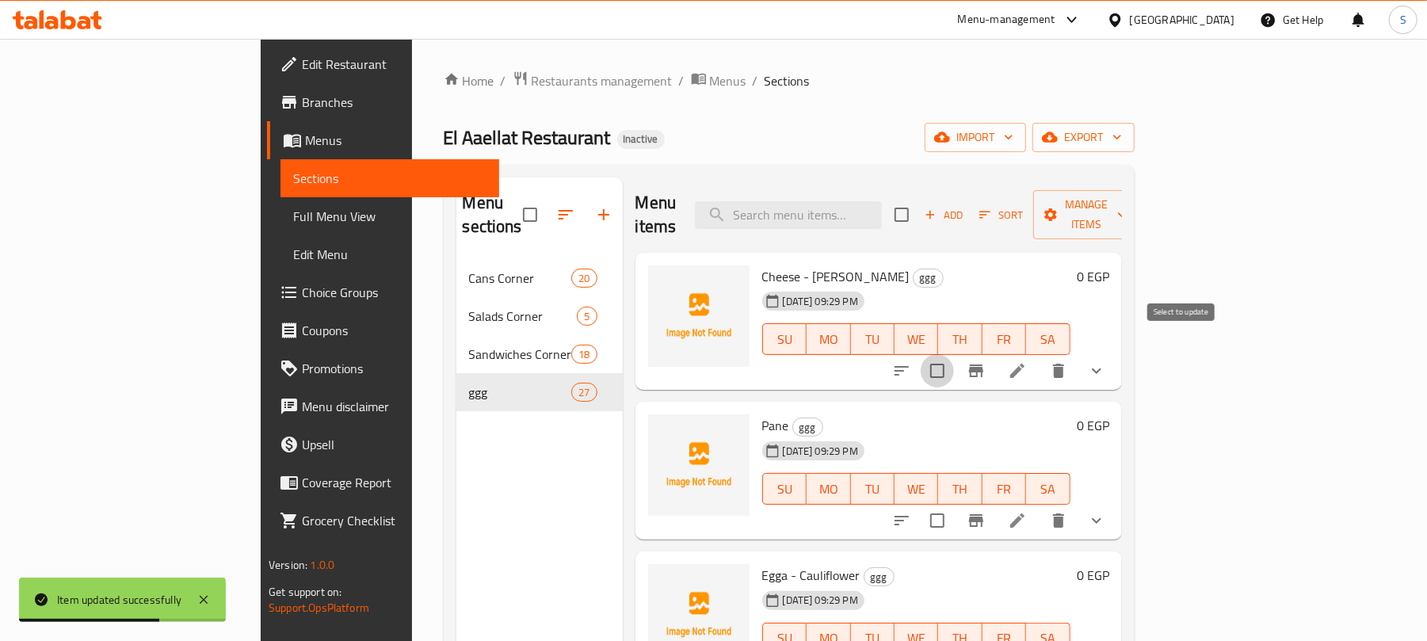
click at [954, 354] on input "checkbox" at bounding box center [937, 370] width 33 height 33
click at [1127, 204] on span "Manage items" at bounding box center [1086, 215] width 81 height 40
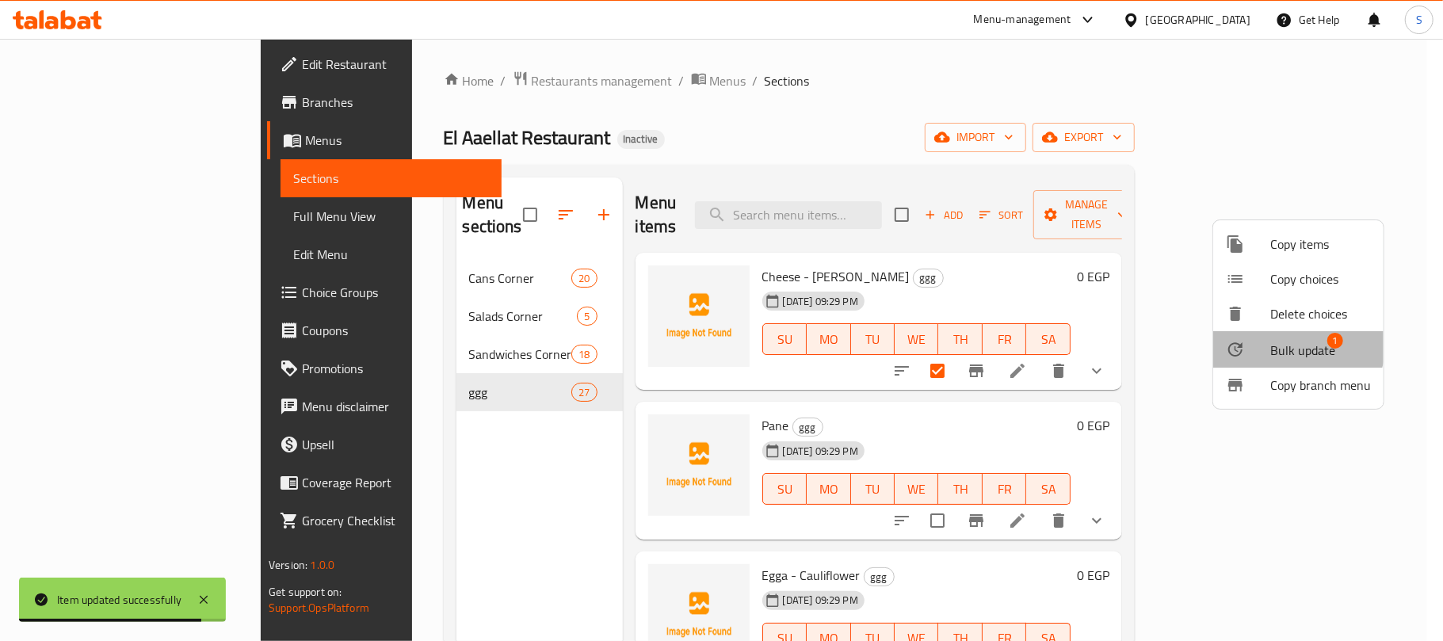
click at [1278, 341] on span "Bulk update" at bounding box center [1302, 350] width 65 height 19
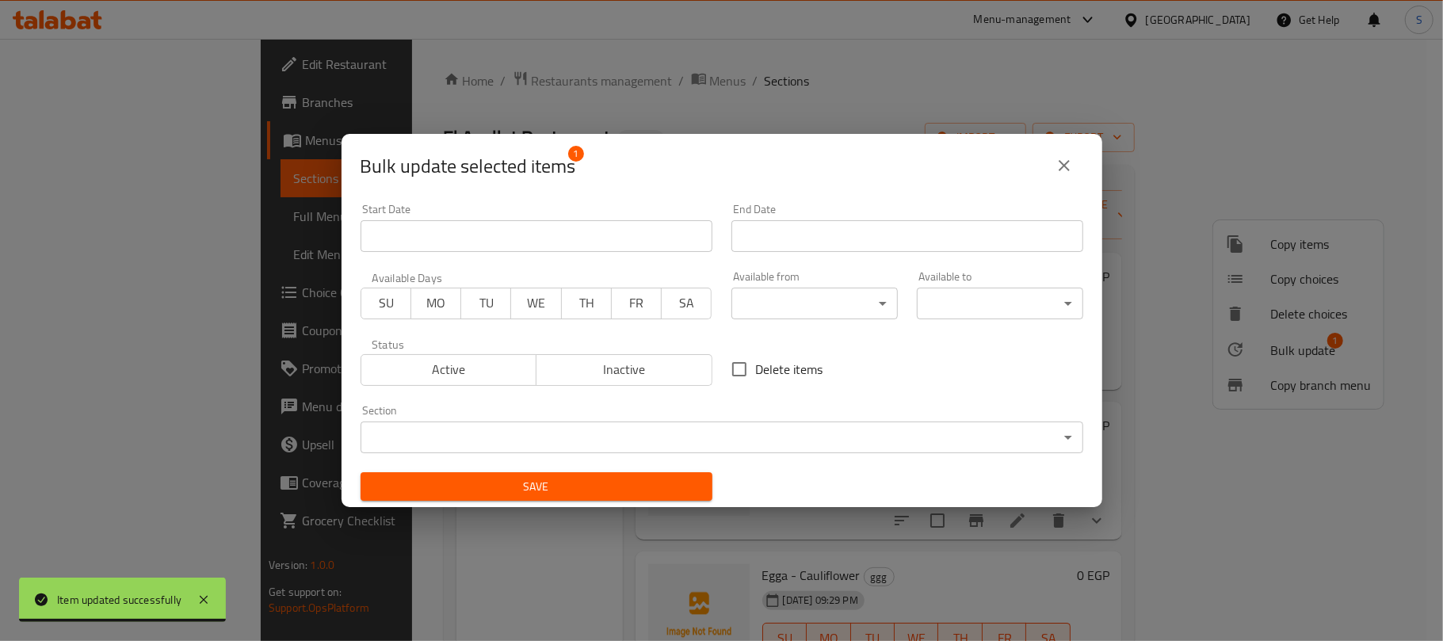
click at [526, 422] on body "Item updated successfully ​ Menu-management [GEOGRAPHIC_DATA] Get Help S Edit R…" at bounding box center [721, 340] width 1443 height 602
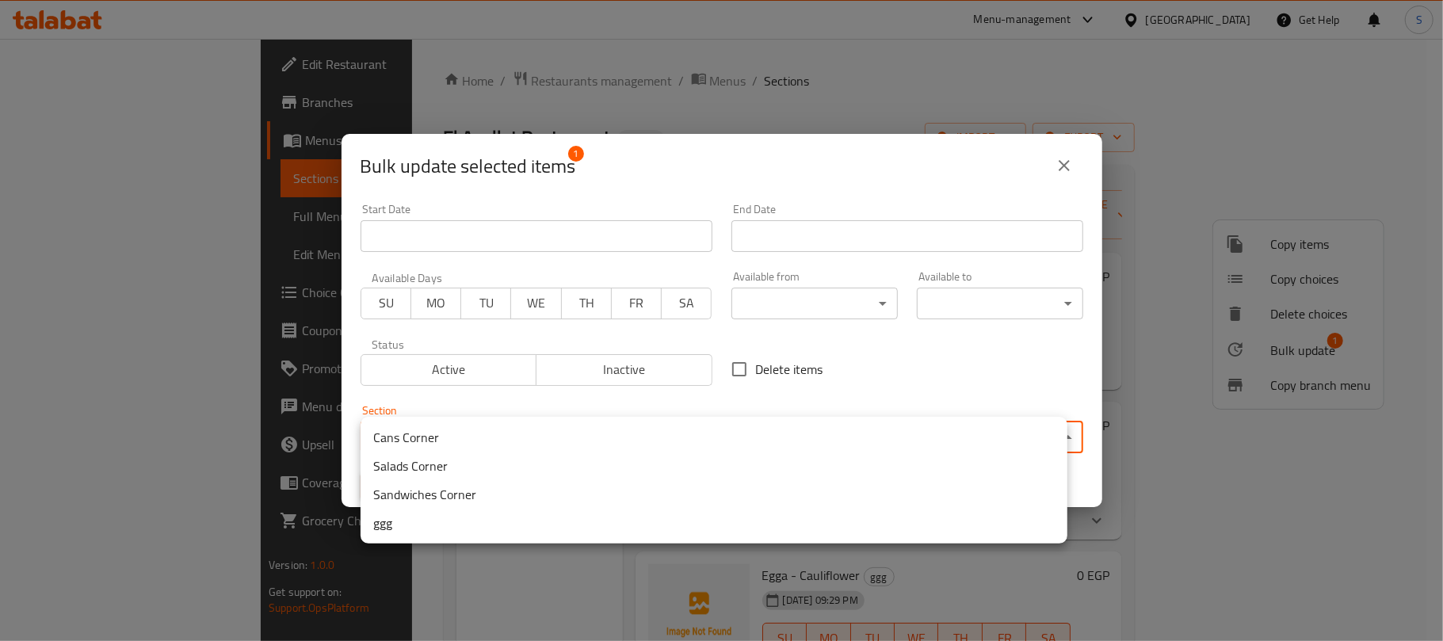
click at [504, 488] on li "Sandwiches Corner" at bounding box center [714, 494] width 707 height 29
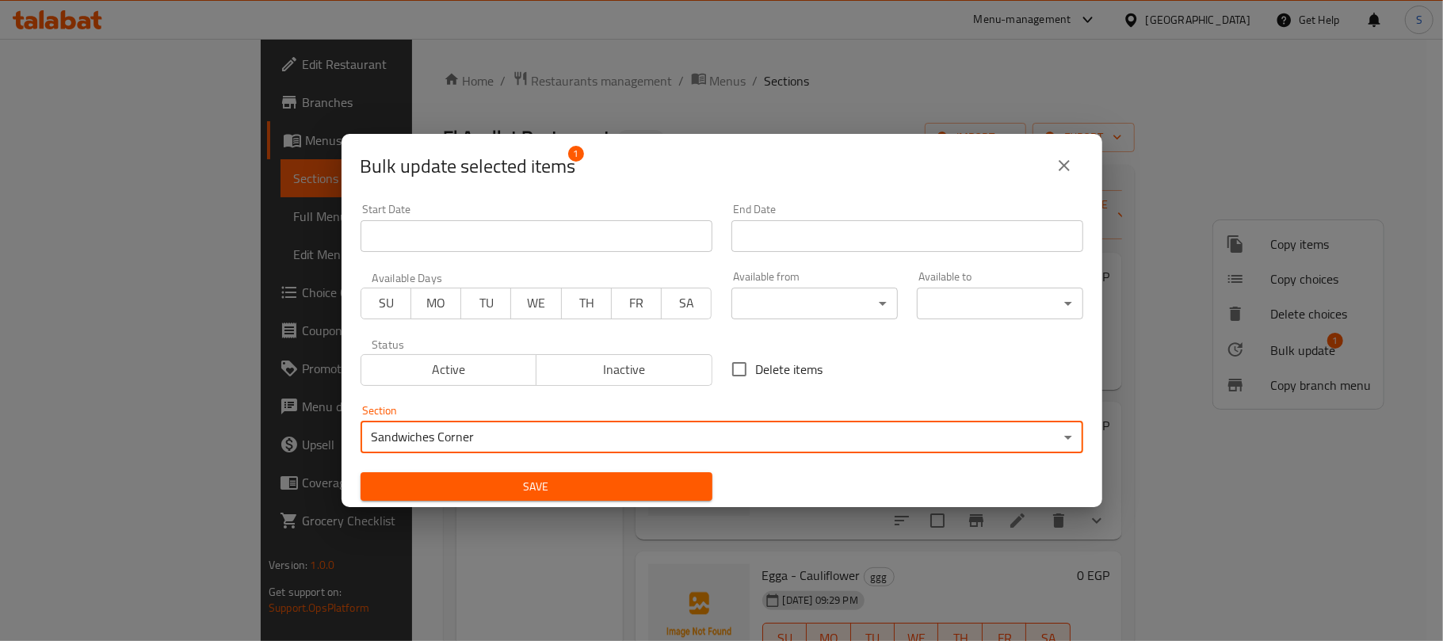
click at [511, 488] on span "Save" at bounding box center [536, 487] width 327 height 20
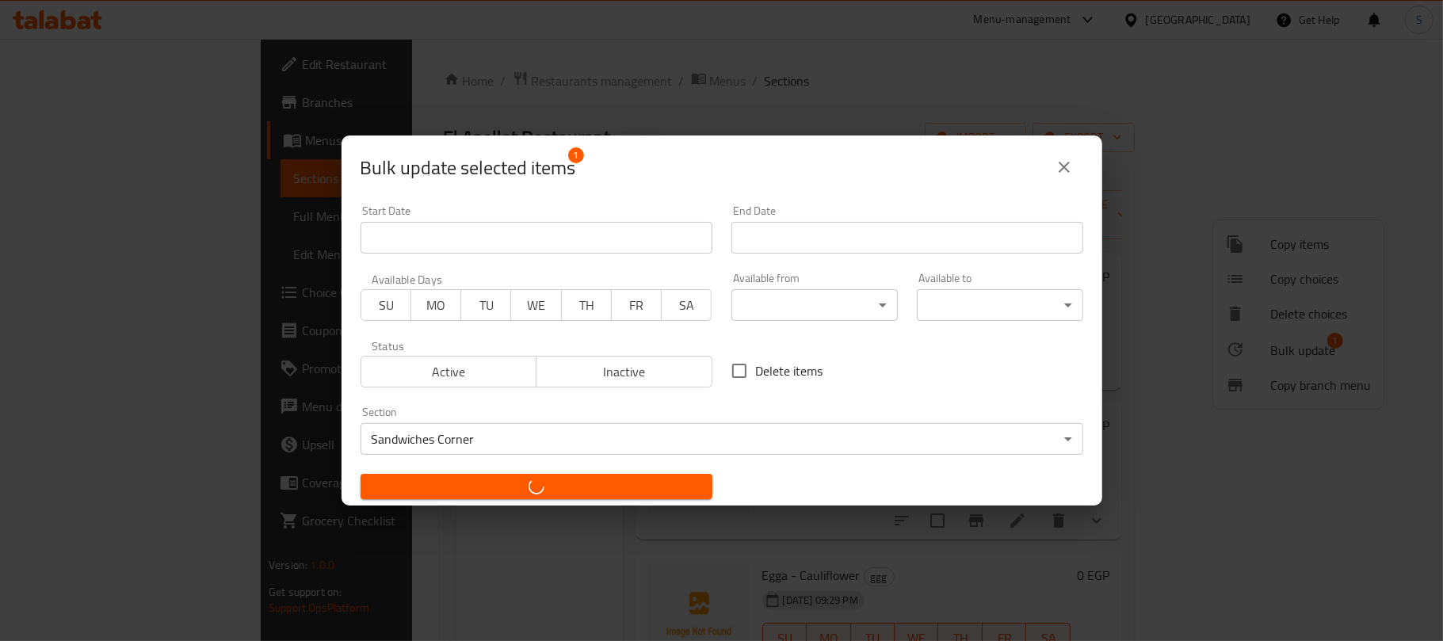
checkbox input "false"
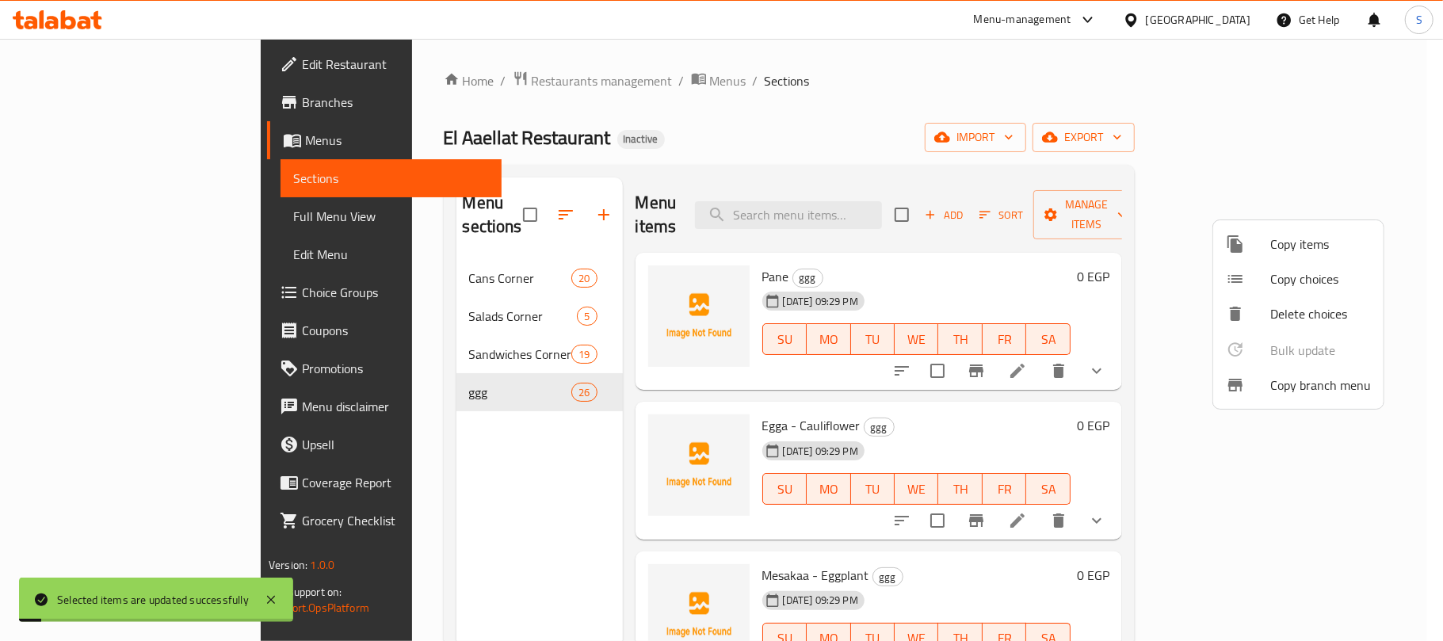
click at [512, 487] on div at bounding box center [721, 320] width 1443 height 641
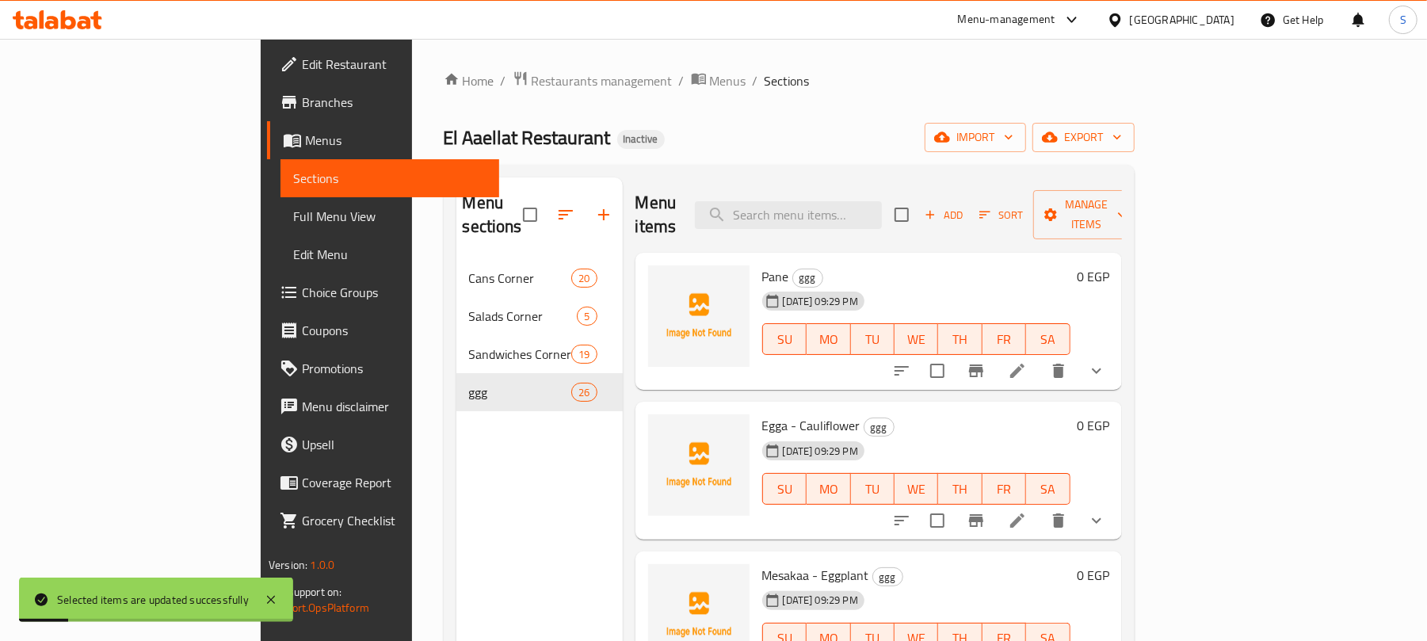
click at [816, 137] on div "El Aaellat Restaurant Inactive import export" at bounding box center [789, 137] width 691 height 29
click at [1027, 361] on icon at bounding box center [1017, 370] width 19 height 19
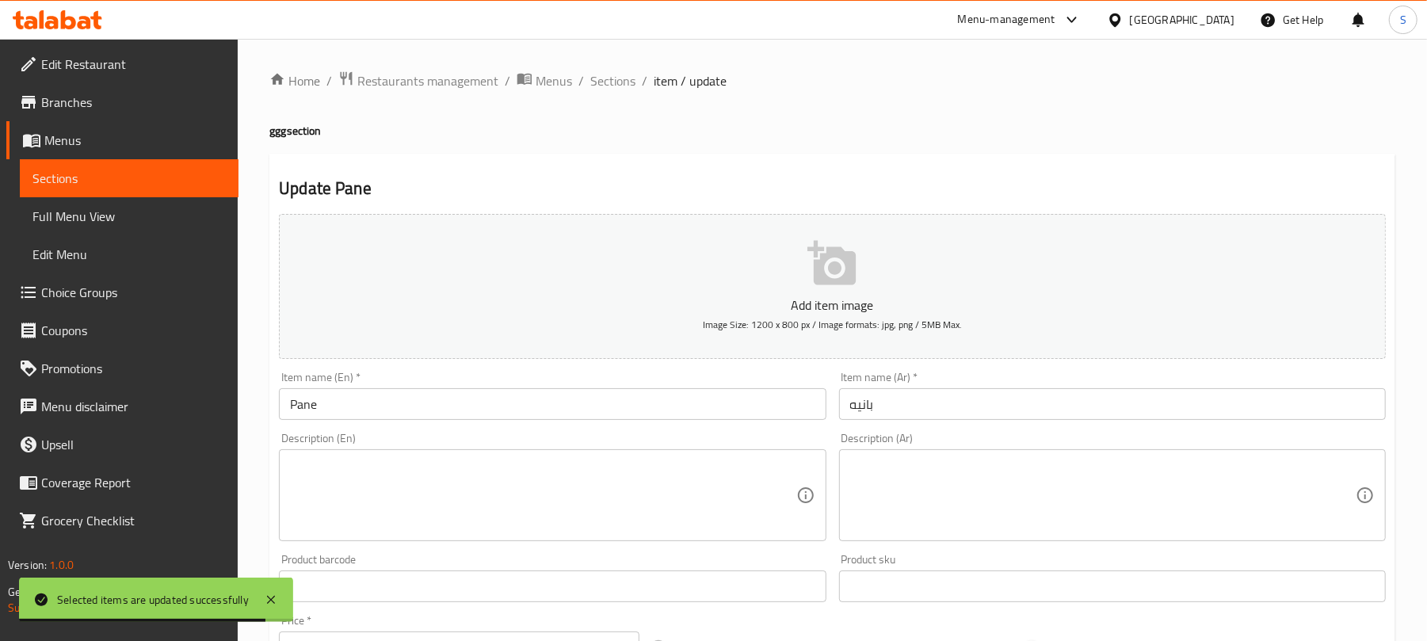
drag, startPoint x: 418, startPoint y: 137, endPoint x: 432, endPoint y: 154, distance: 21.4
click at [418, 137] on h4 "ggg section" at bounding box center [832, 131] width 1126 height 16
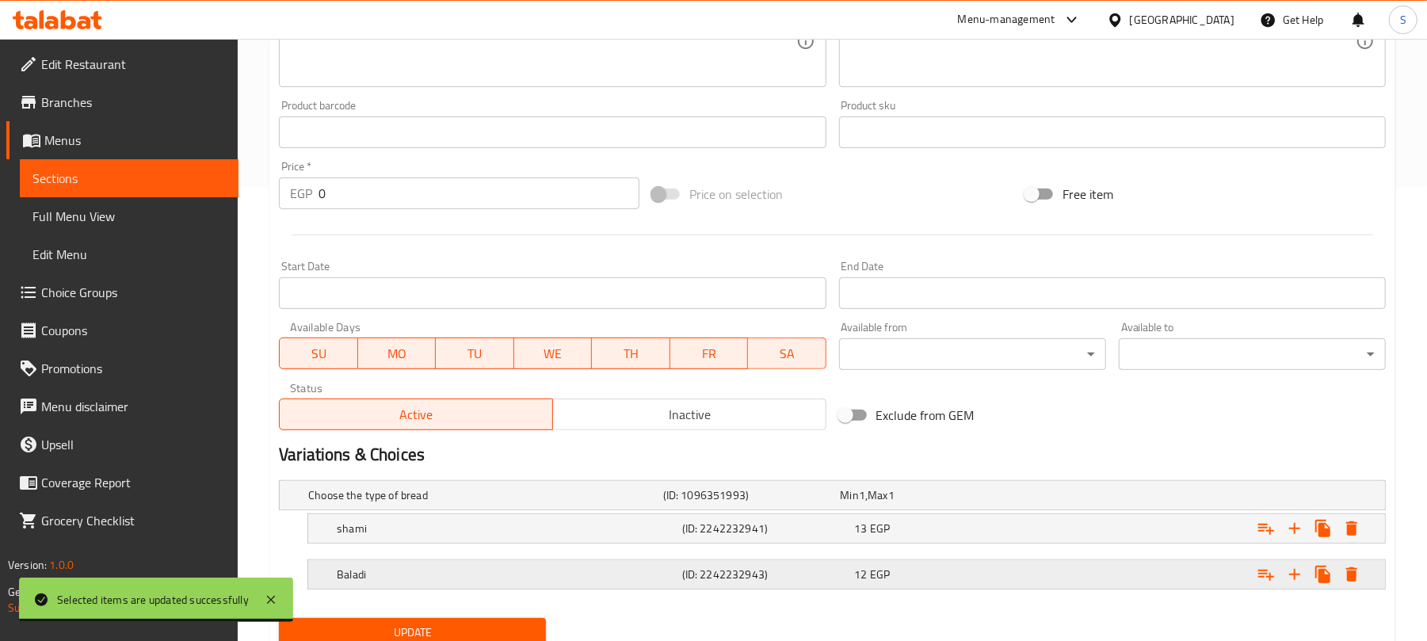
scroll to position [517, 0]
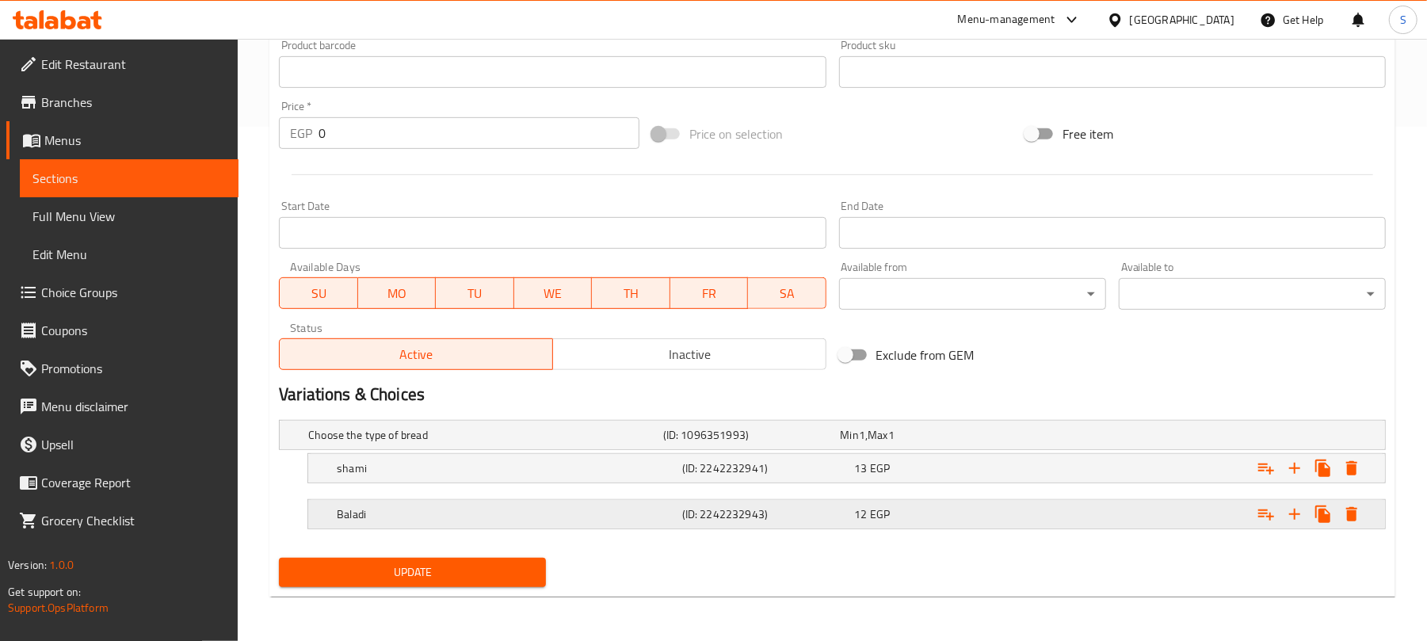
click at [1002, 443] on div "12 EGP" at bounding box center [926, 435] width 171 height 16
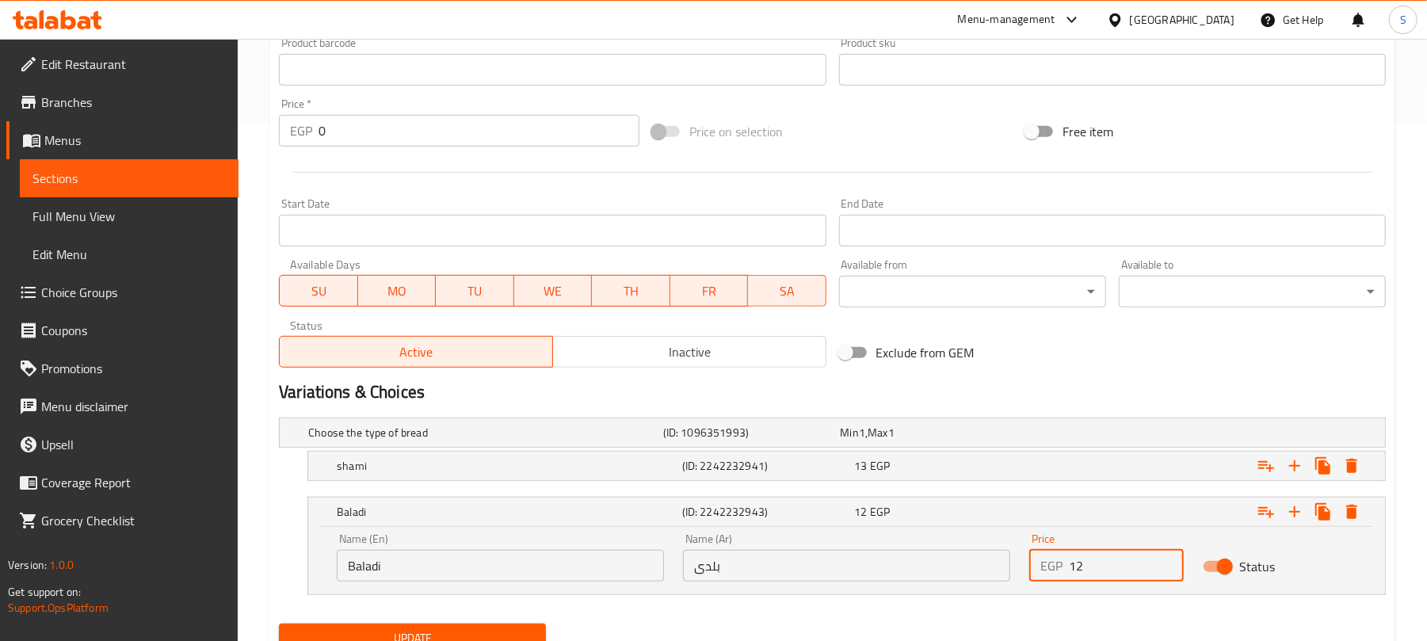
click at [1084, 566] on input "12" at bounding box center [1126, 566] width 114 height 32
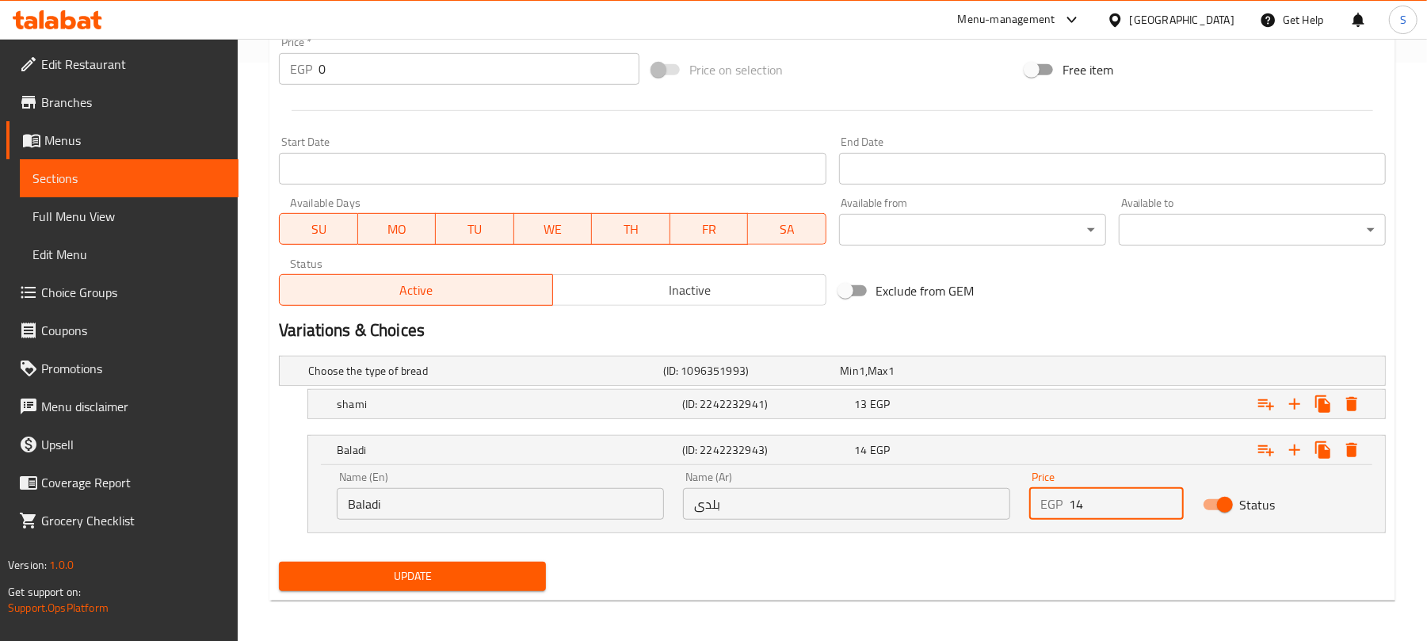
scroll to position [584, 0]
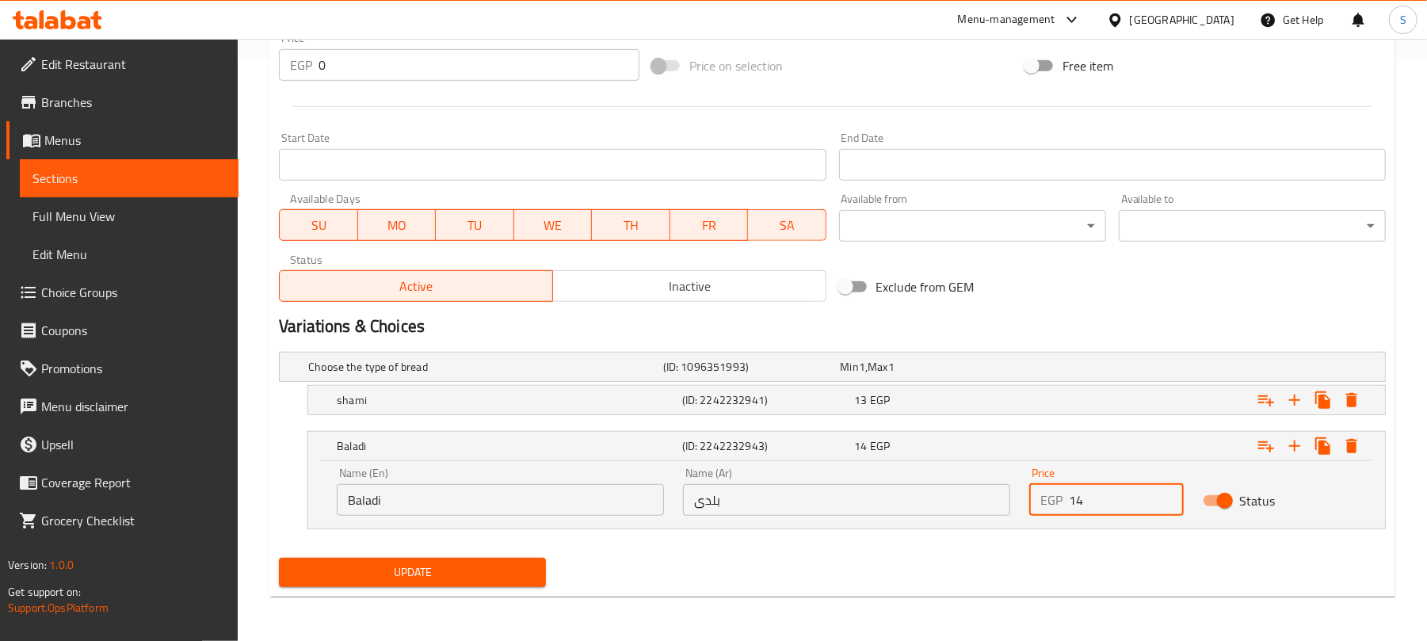
type input "14"
click at [502, 571] on span "Update" at bounding box center [413, 573] width 242 height 20
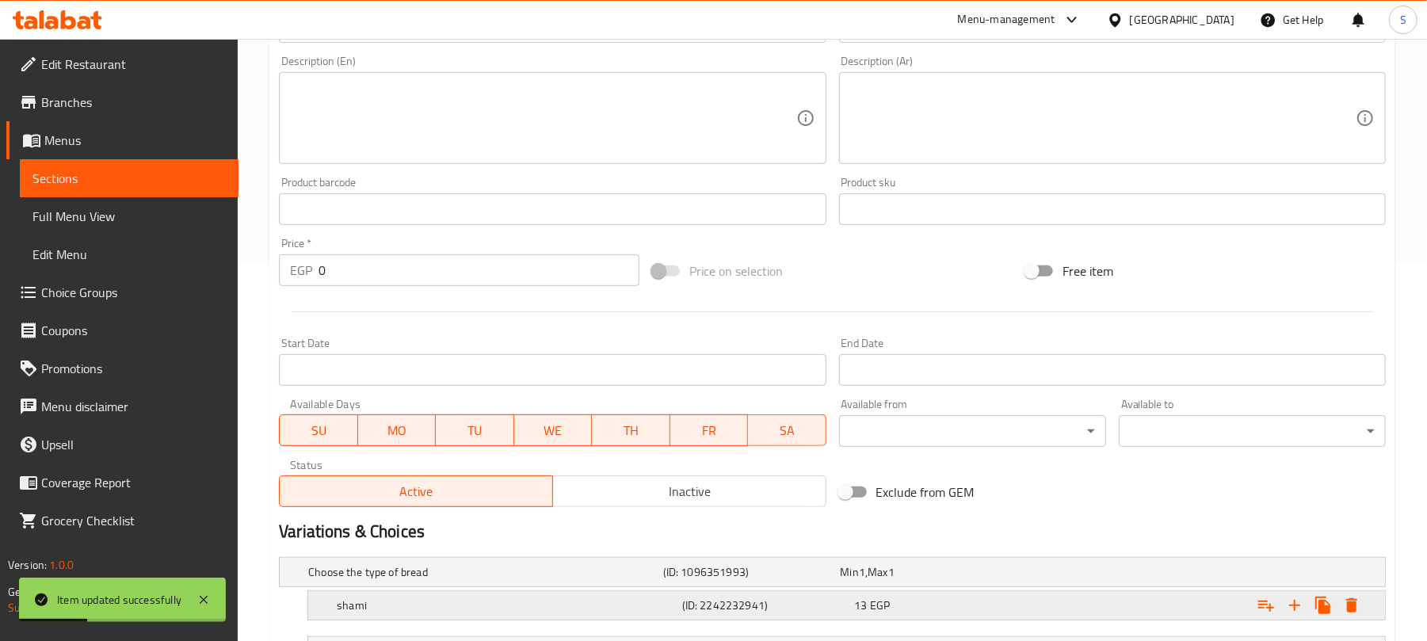
scroll to position [528, 0]
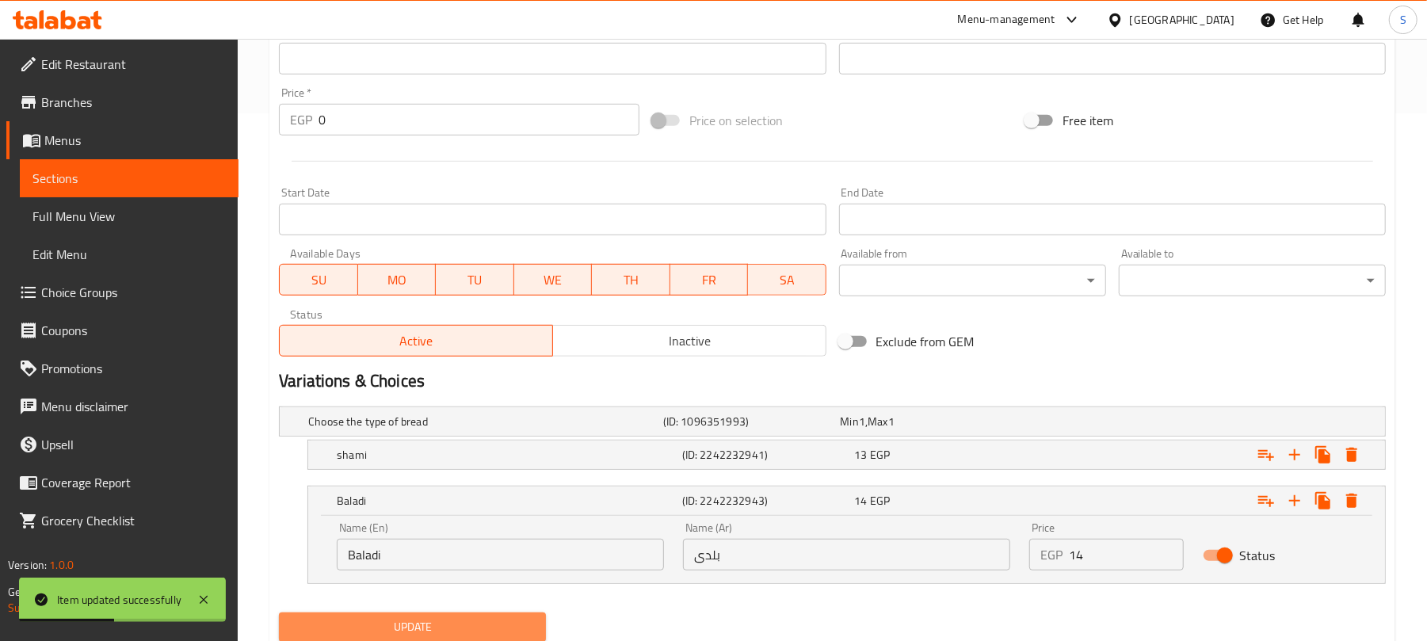
click at [420, 617] on button "Update" at bounding box center [412, 627] width 267 height 29
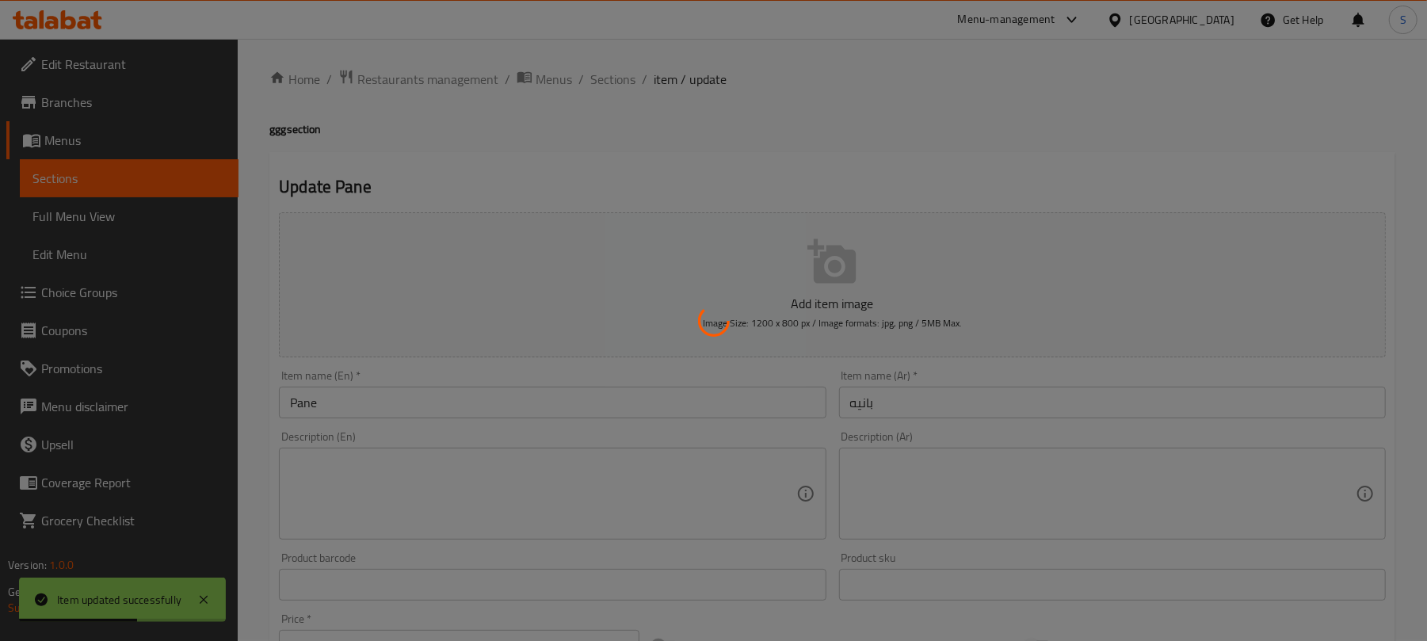
scroll to position [0, 0]
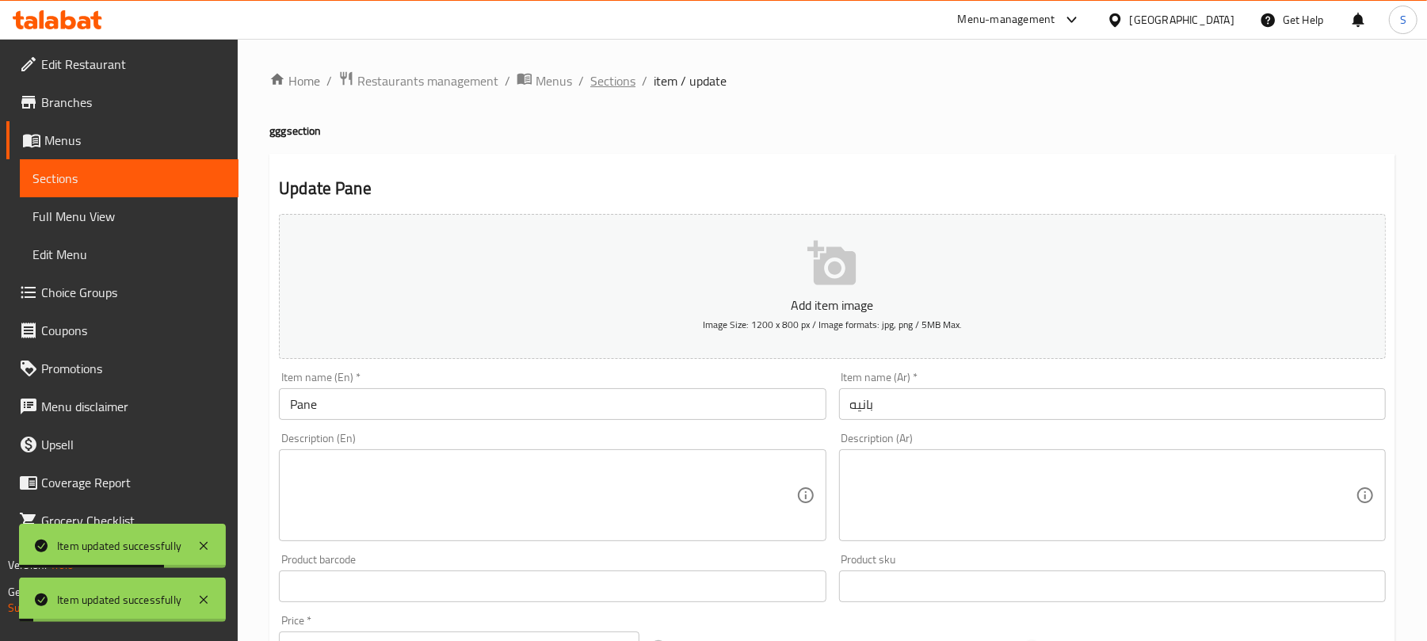
click at [606, 86] on span "Sections" at bounding box center [612, 80] width 45 height 19
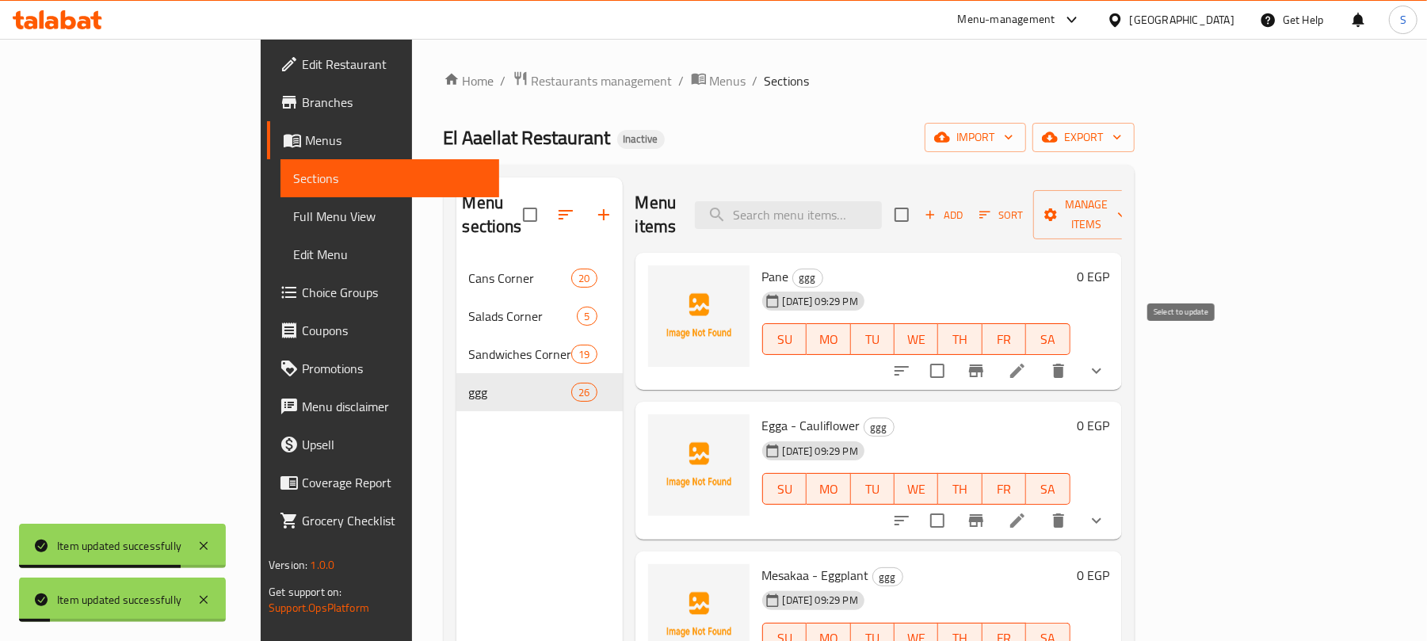
click at [954, 354] on input "checkbox" at bounding box center [937, 370] width 33 height 33
click at [1127, 212] on span "Manage items" at bounding box center [1086, 215] width 81 height 40
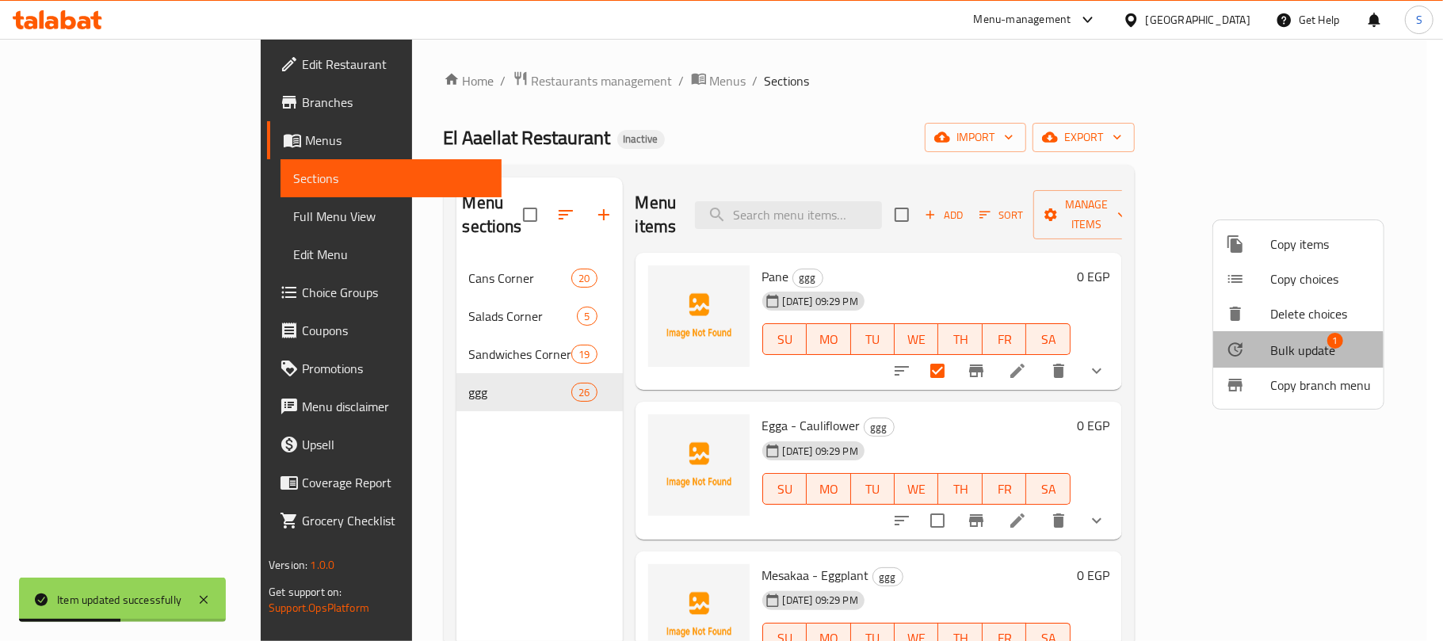
click at [1270, 356] on li "Bulk update 1" at bounding box center [1298, 349] width 170 height 36
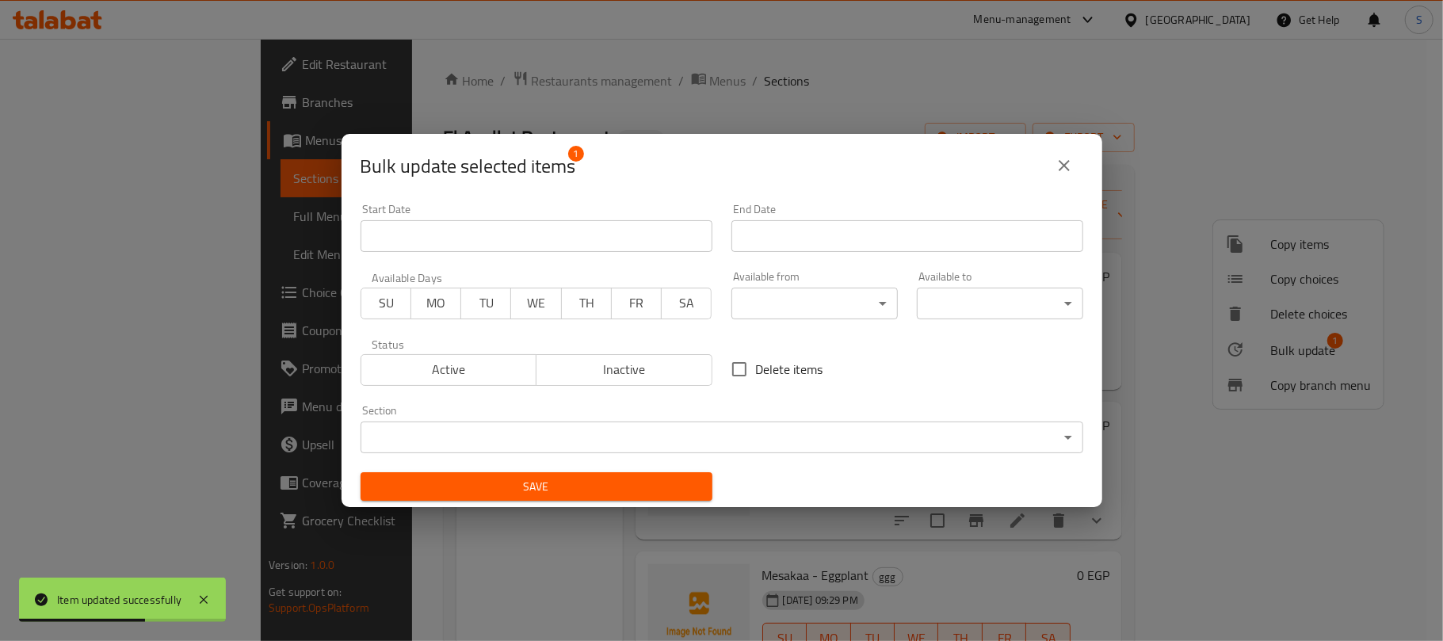
click at [659, 425] on body "Item updated successfully ​ Menu-management Egypt Get Help S Edit Restaurant Br…" at bounding box center [721, 340] width 1443 height 602
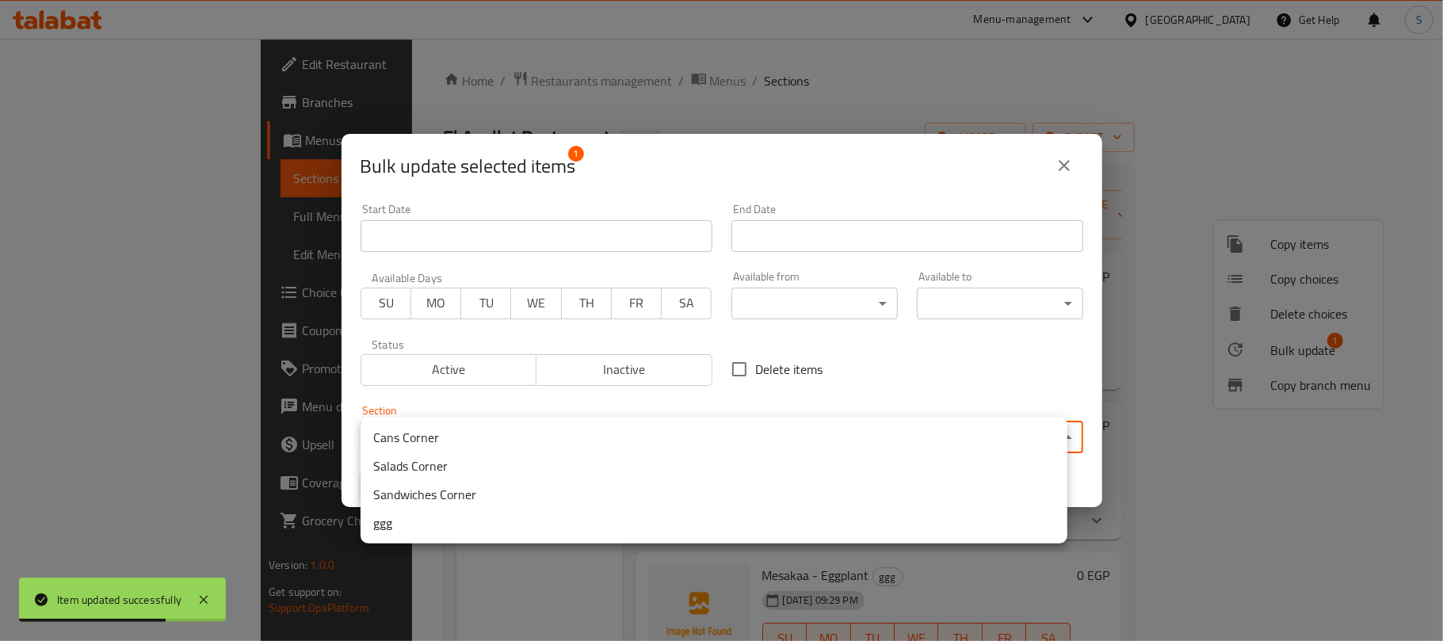
click at [483, 501] on li "Sandwiches Corner" at bounding box center [714, 494] width 707 height 29
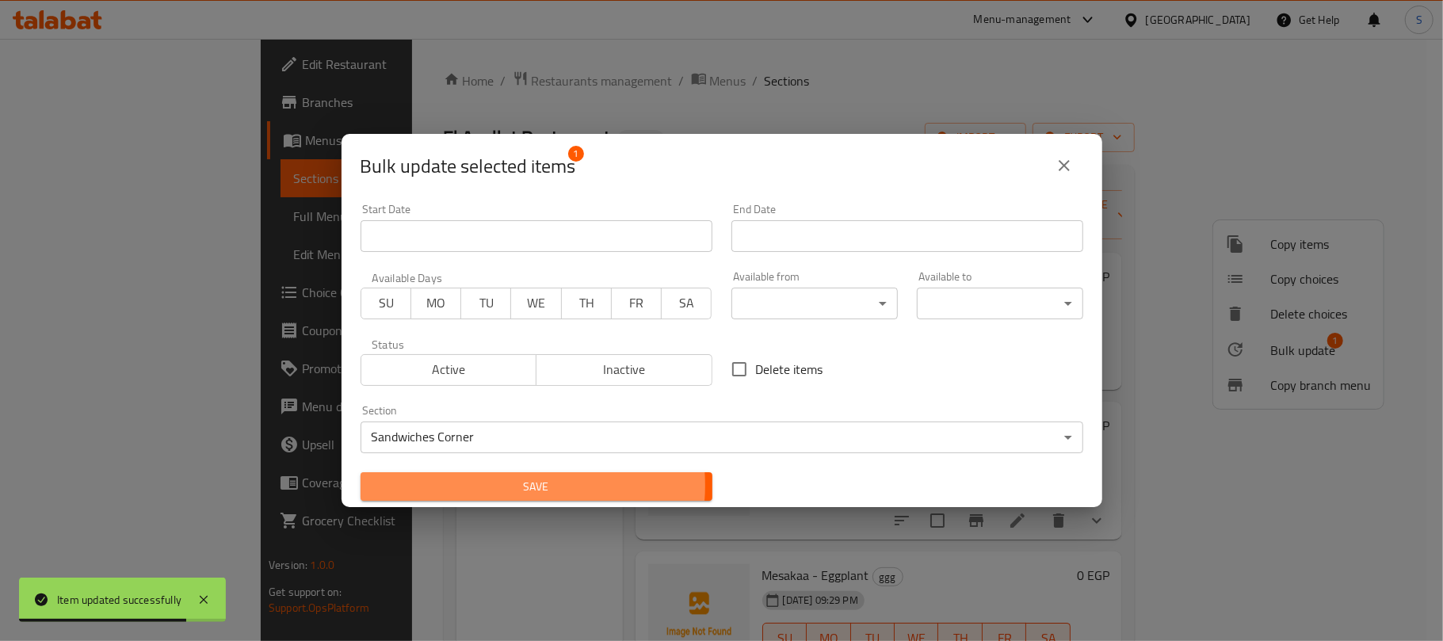
click at [496, 486] on span "Save" at bounding box center [536, 487] width 327 height 20
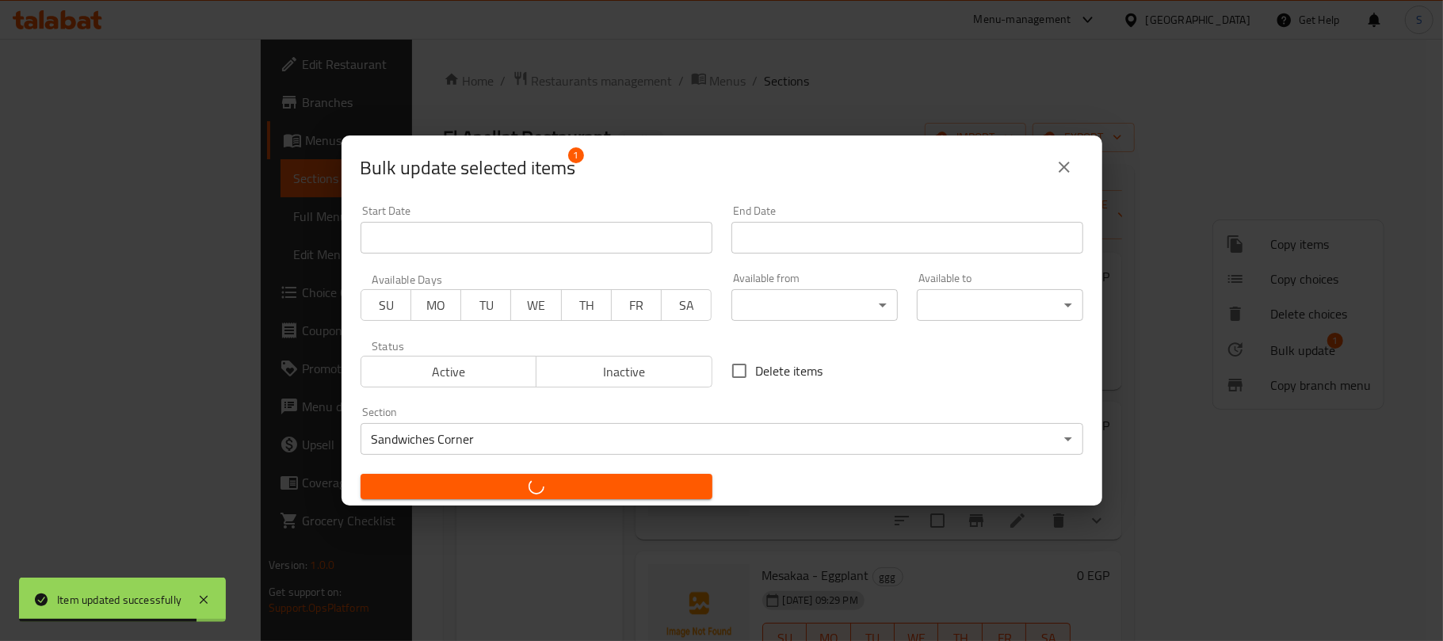
checkbox input "false"
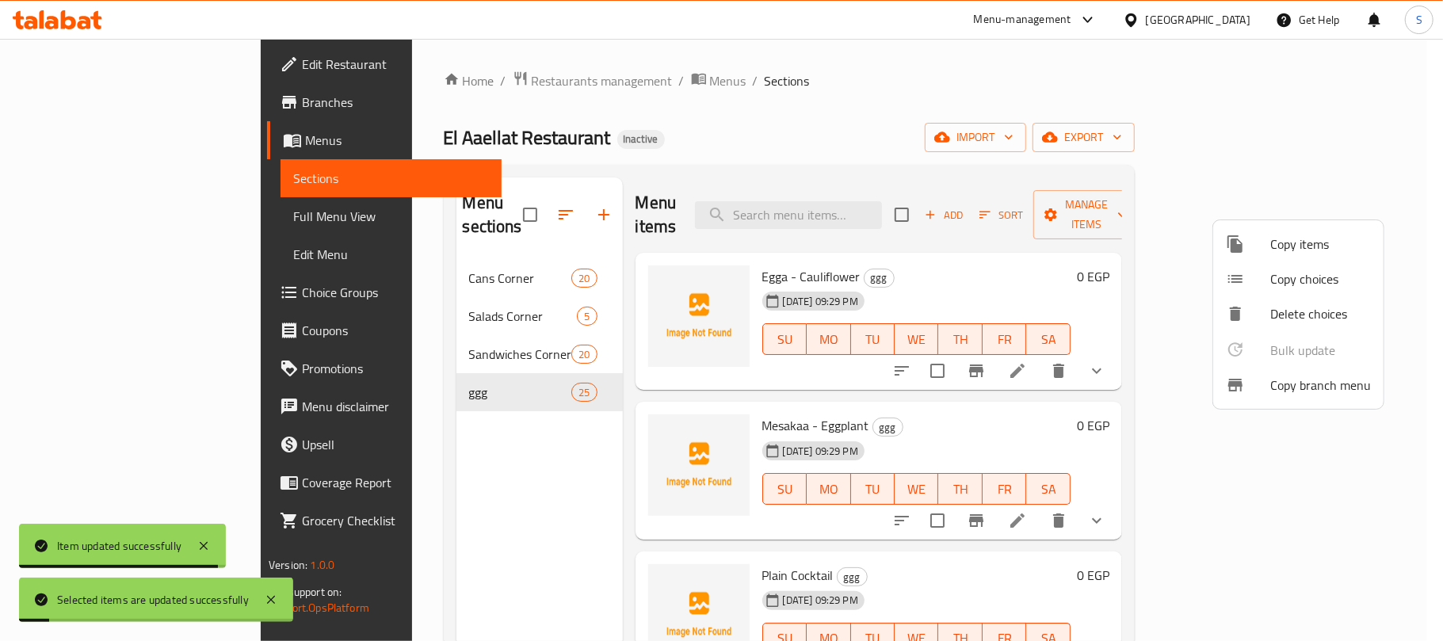
click at [496, 486] on div at bounding box center [721, 320] width 1443 height 641
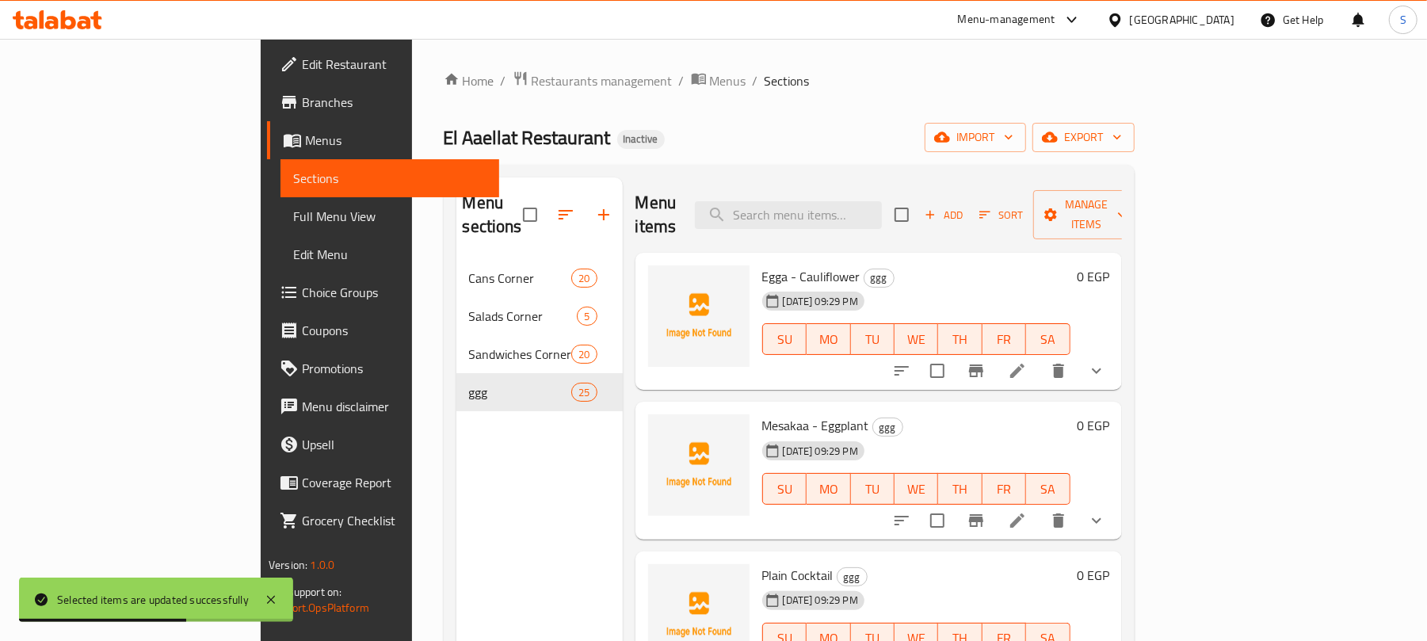
click at [1027, 361] on icon at bounding box center [1017, 370] width 19 height 19
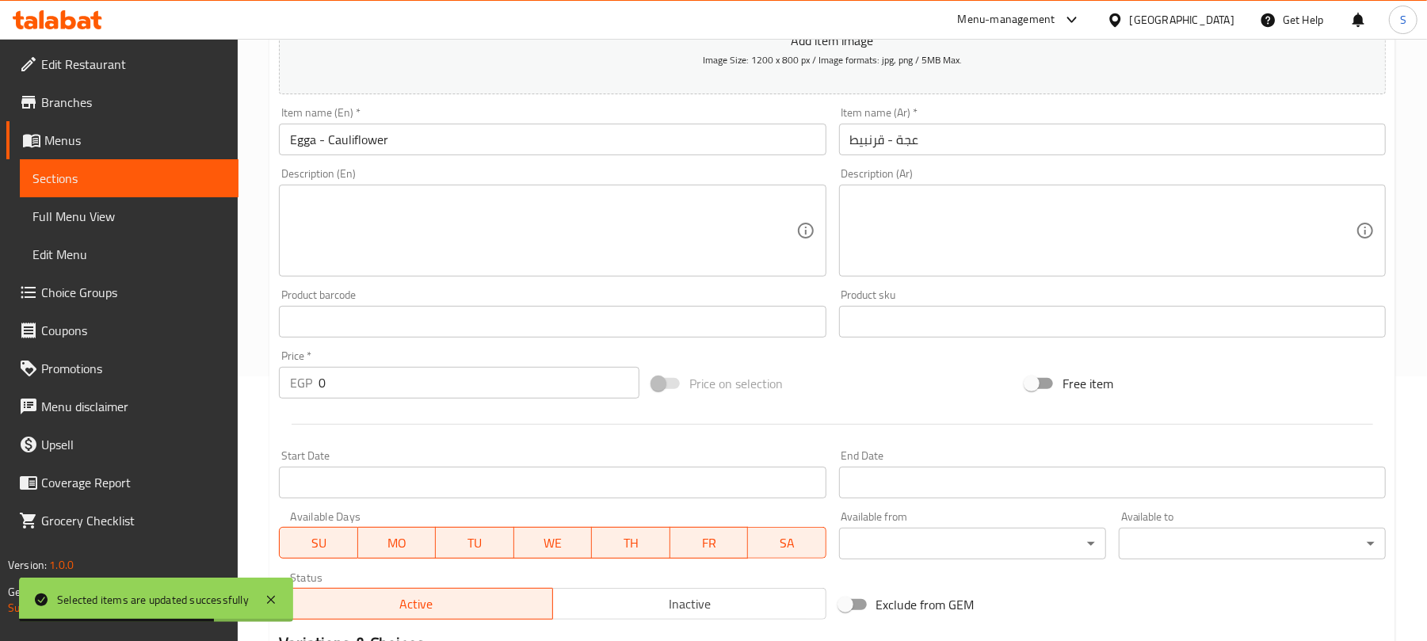
scroll to position [517, 0]
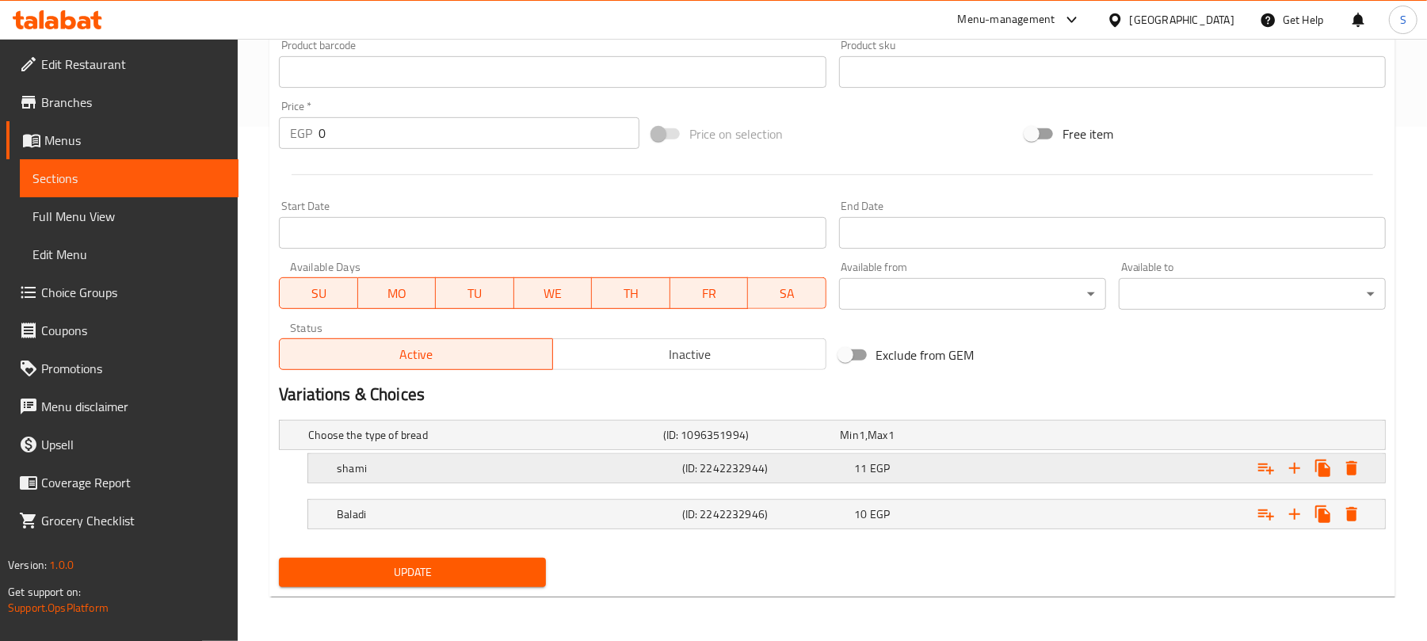
click at [1000, 443] on div "11 EGP" at bounding box center [926, 435] width 171 height 16
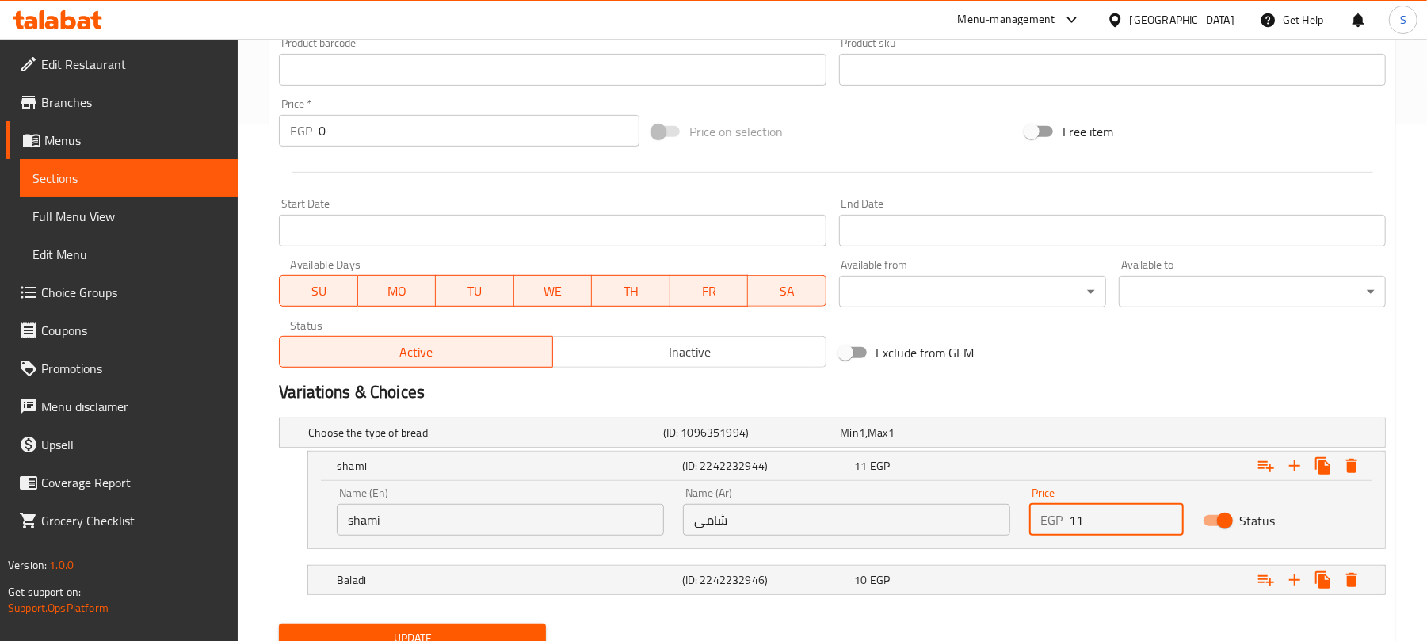
click at [1083, 511] on input "11" at bounding box center [1126, 520] width 114 height 32
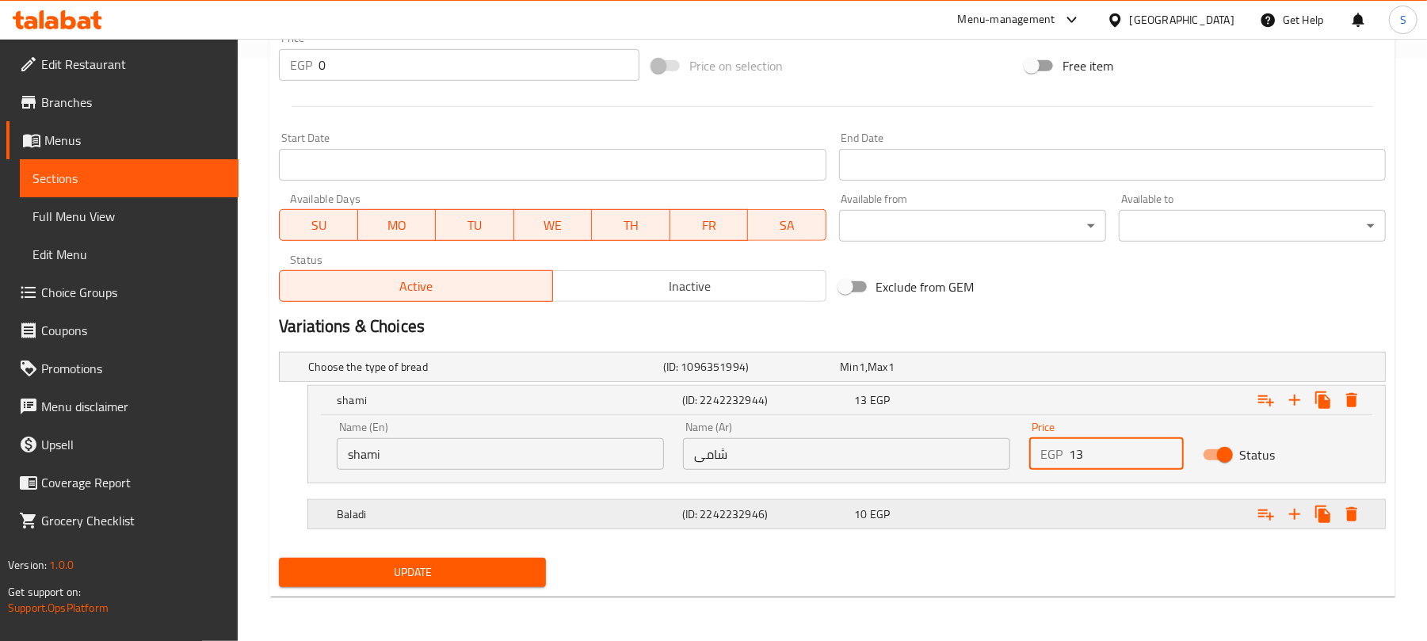
type input "13"
click at [1040, 370] on div "Expand" at bounding box center [1191, 367] width 355 height 6
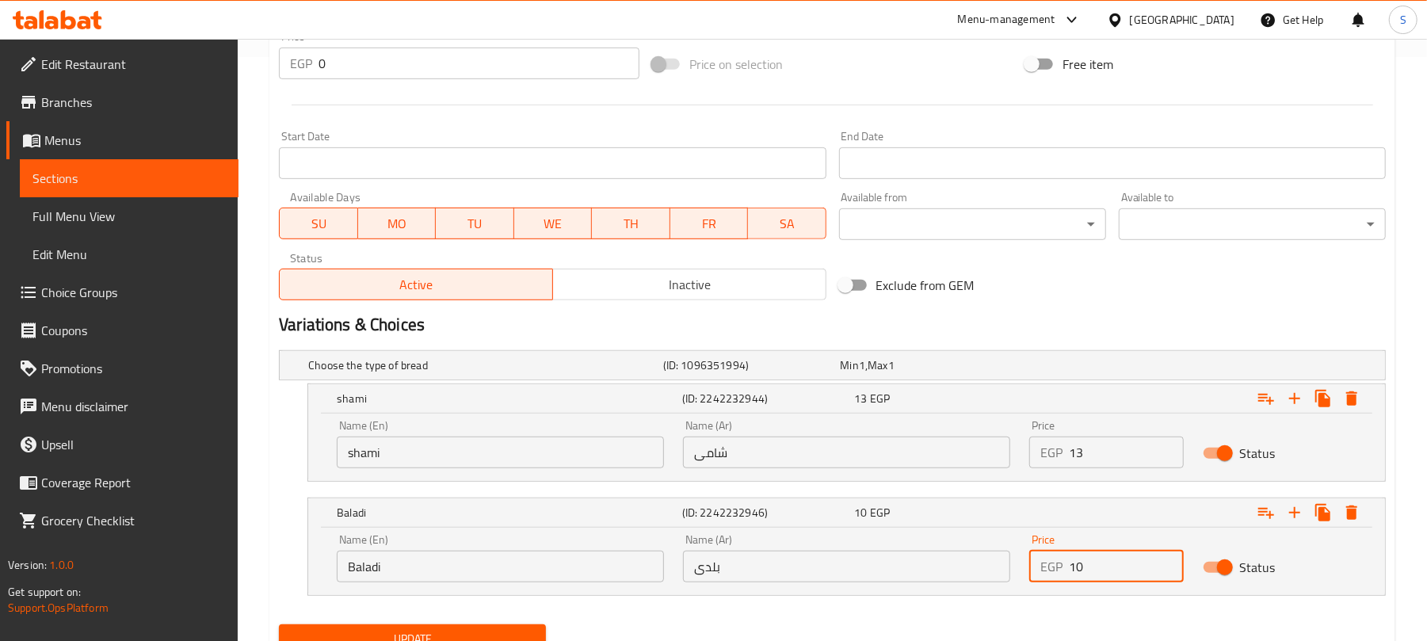
click at [1085, 571] on input "10" at bounding box center [1126, 567] width 114 height 32
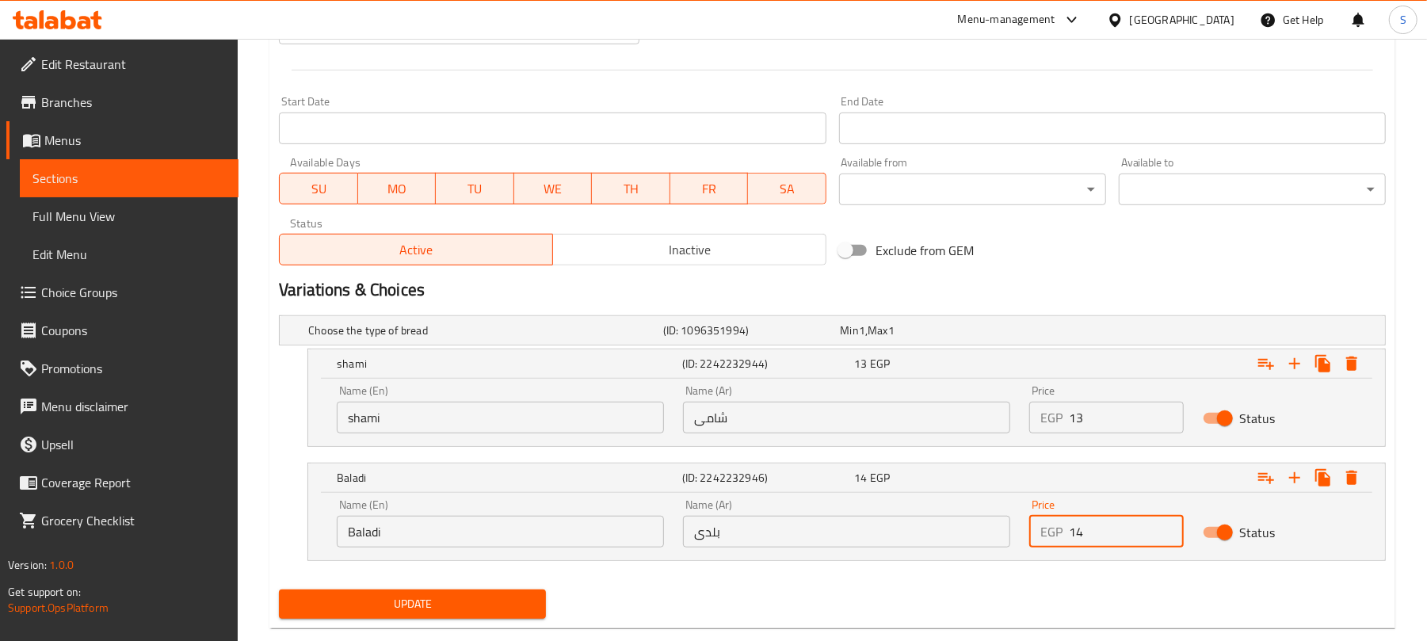
scroll to position [653, 0]
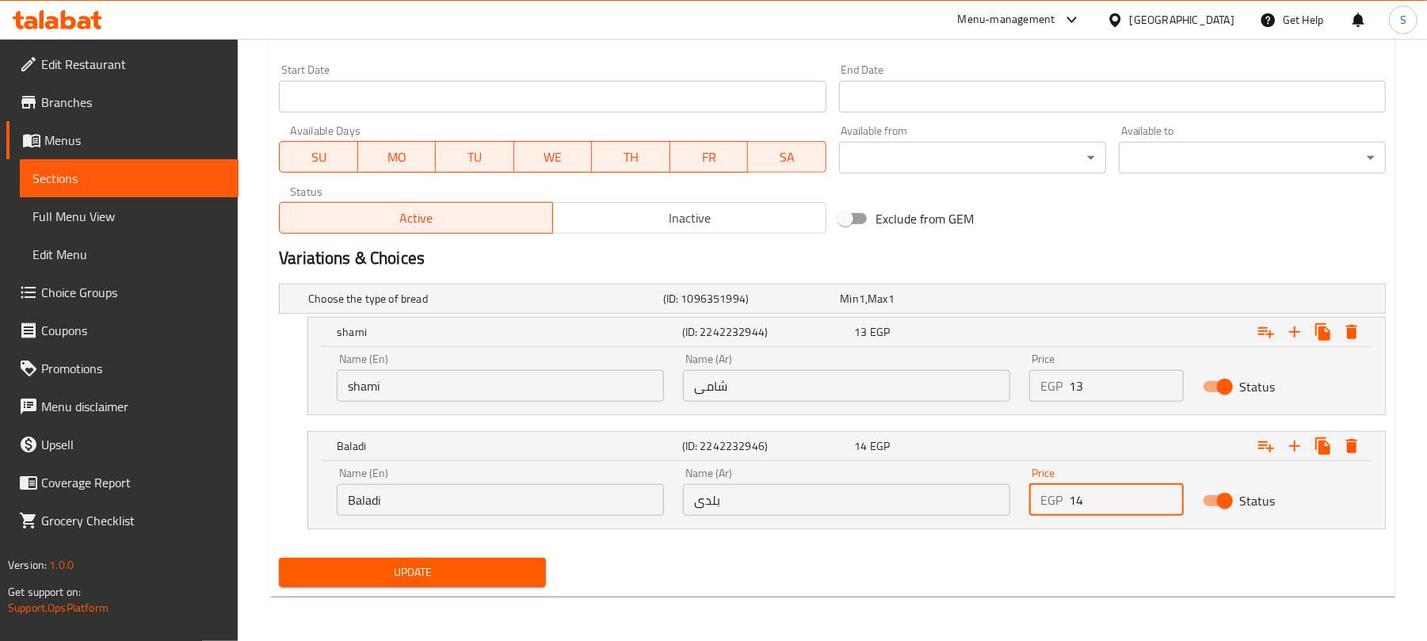
type input "14"
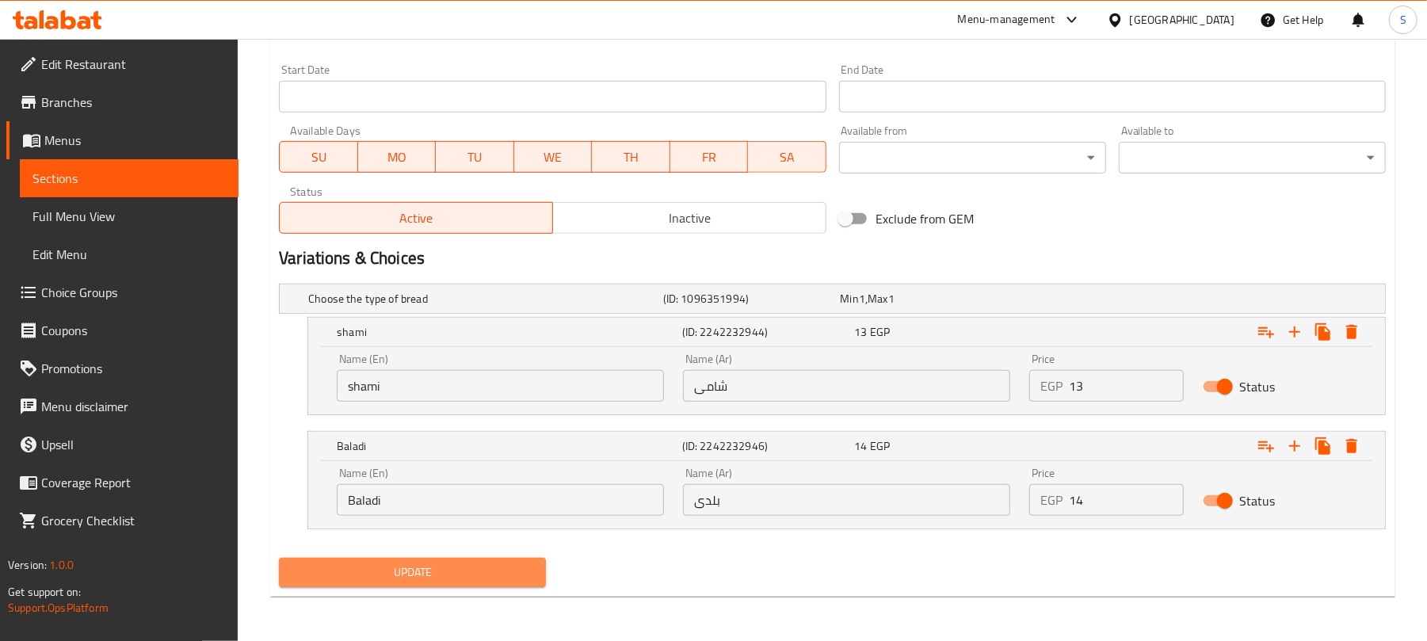
click at [531, 567] on span "Update" at bounding box center [413, 573] width 242 height 20
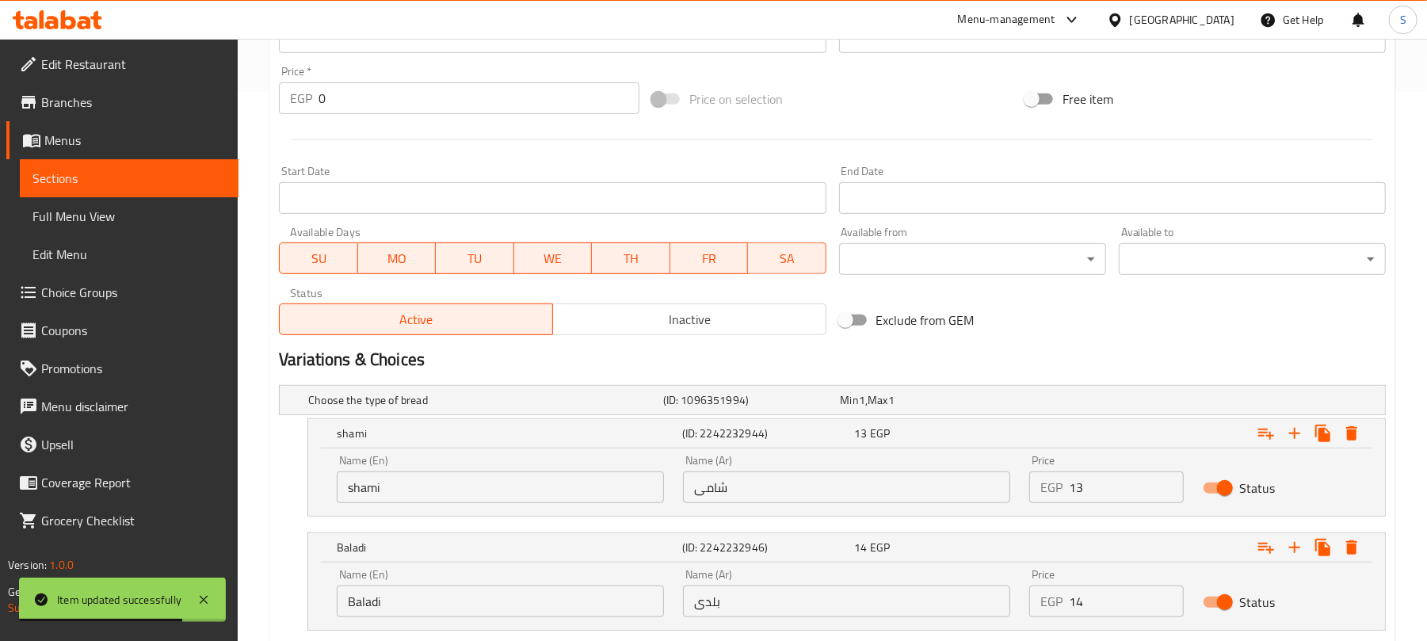
scroll to position [230, 0]
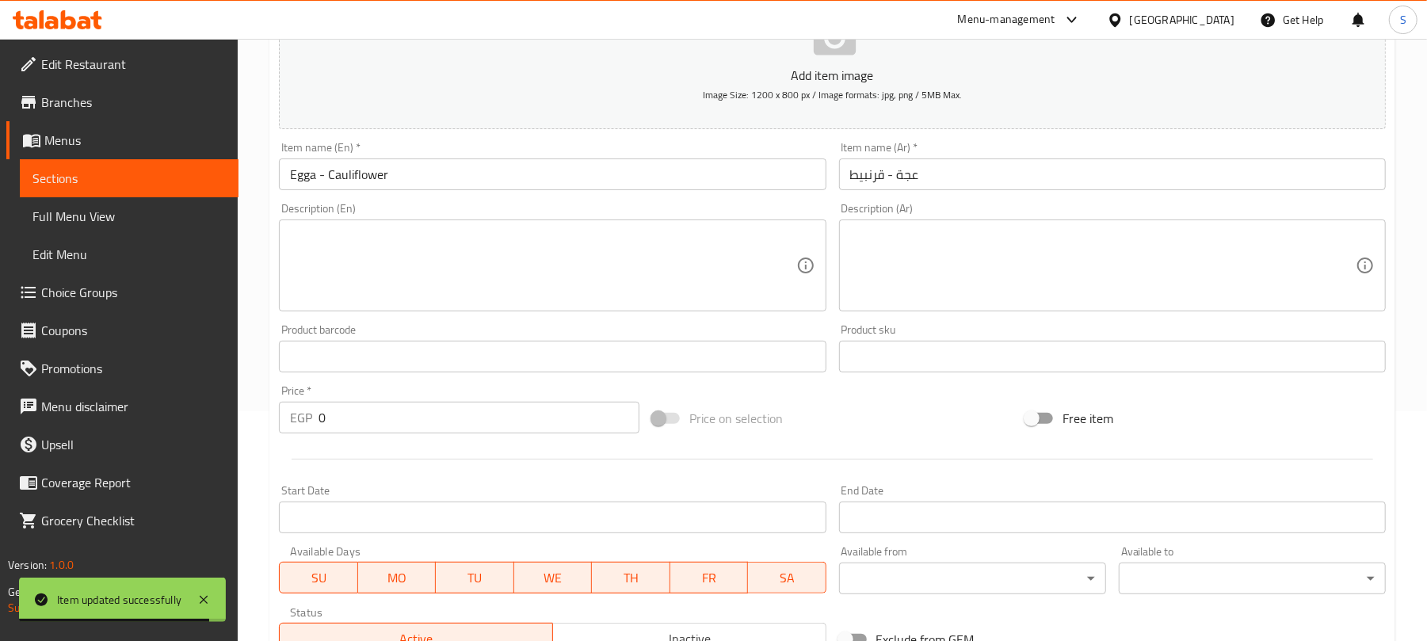
click at [306, 179] on input "Egga - Cauliflower" at bounding box center [552, 175] width 547 height 32
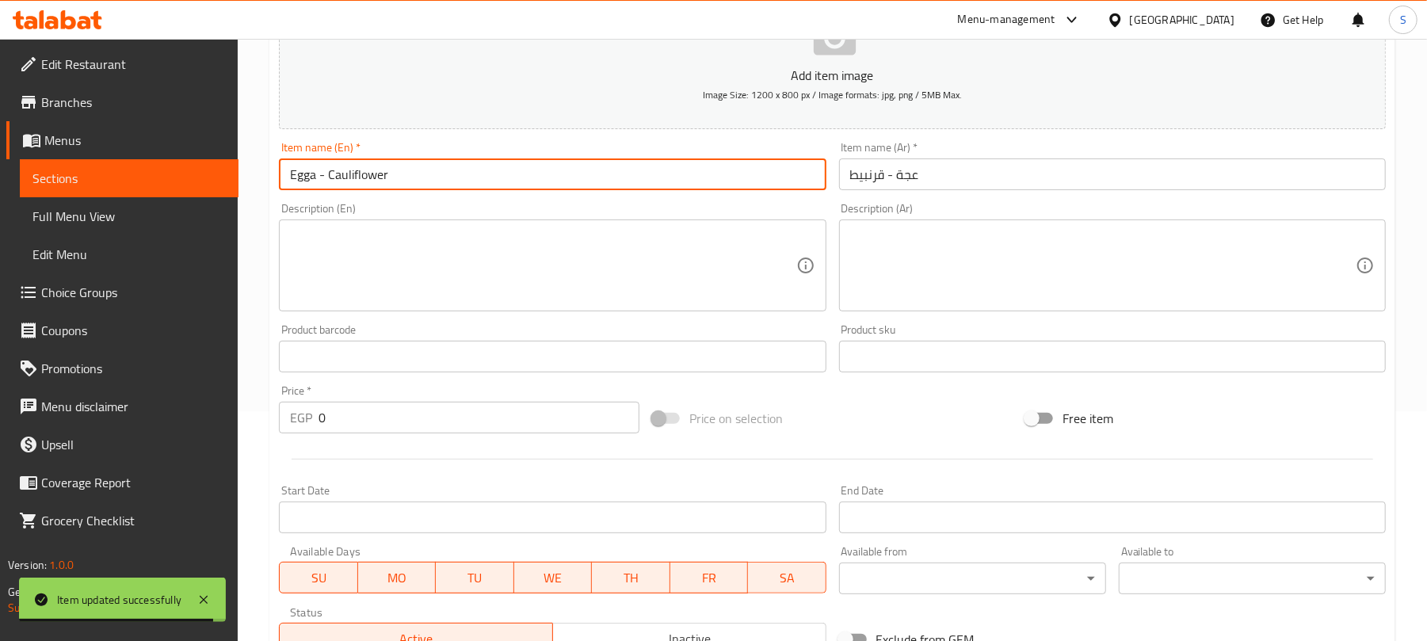
click at [305, 179] on input "Egga - Cauliflower" at bounding box center [552, 175] width 547 height 32
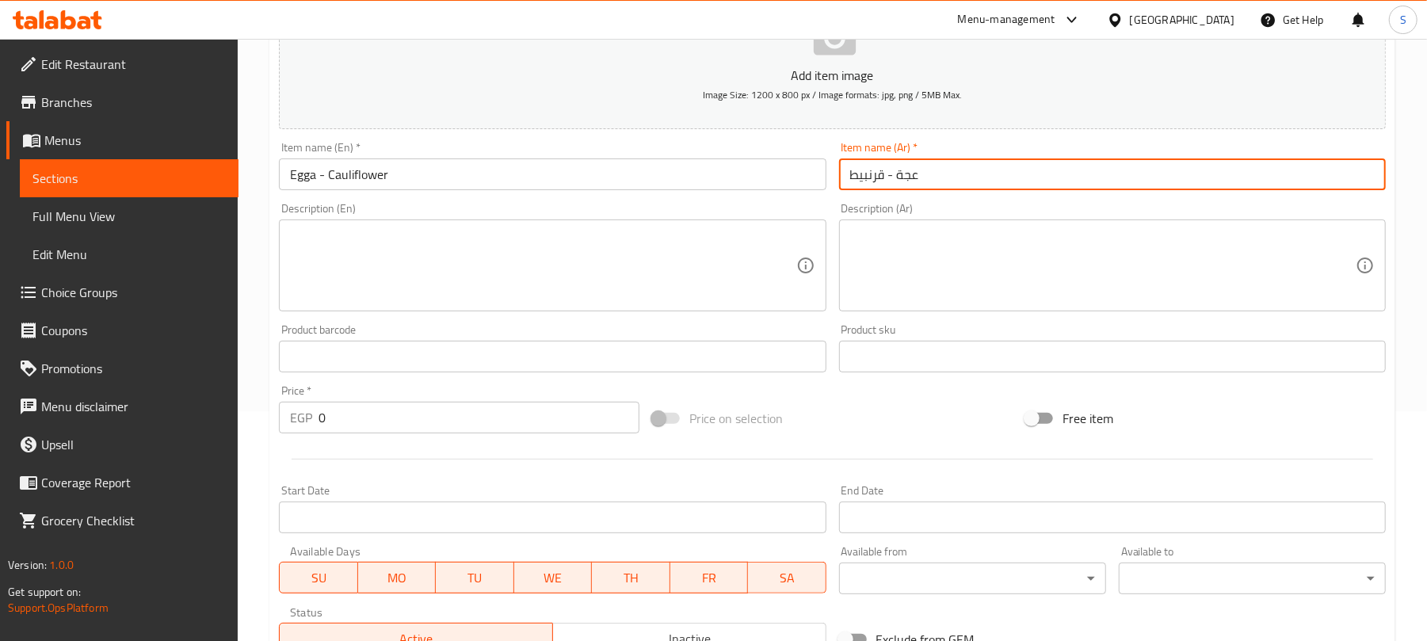
click at [901, 176] on input "عجة - قرنبيط" at bounding box center [1112, 175] width 547 height 32
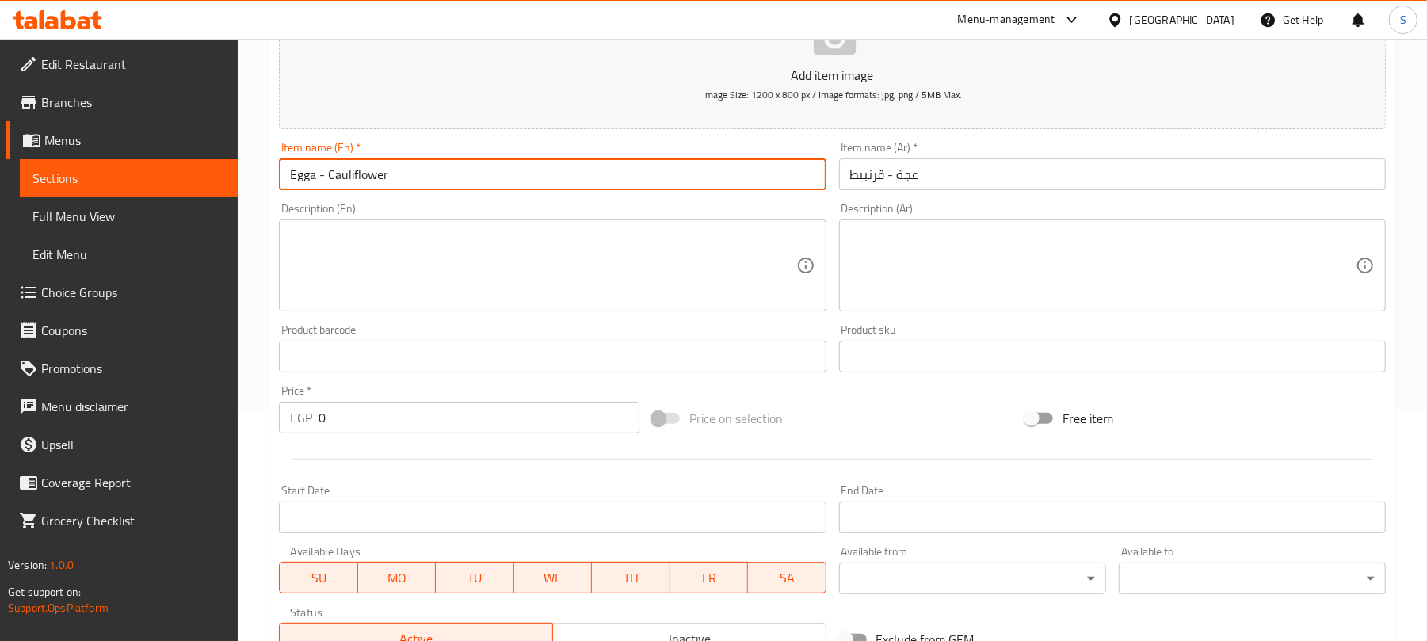
drag, startPoint x: 328, startPoint y: 175, endPoint x: 391, endPoint y: 173, distance: 62.7
click at [391, 173] on input "Egga - Cauliflower" at bounding box center [552, 175] width 547 height 32
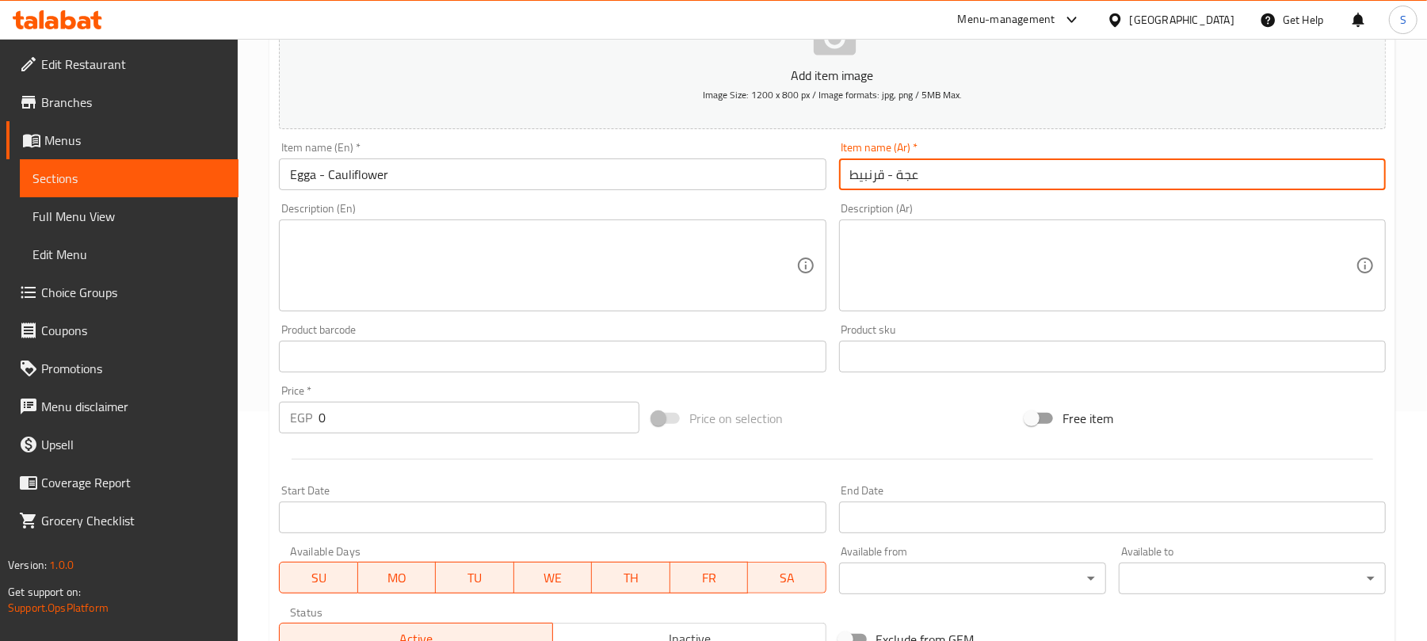
drag, startPoint x: 883, startPoint y: 178, endPoint x: 850, endPoint y: 181, distance: 33.4
click at [850, 181] on input "عجة - قرنبيط" at bounding box center [1112, 175] width 547 height 32
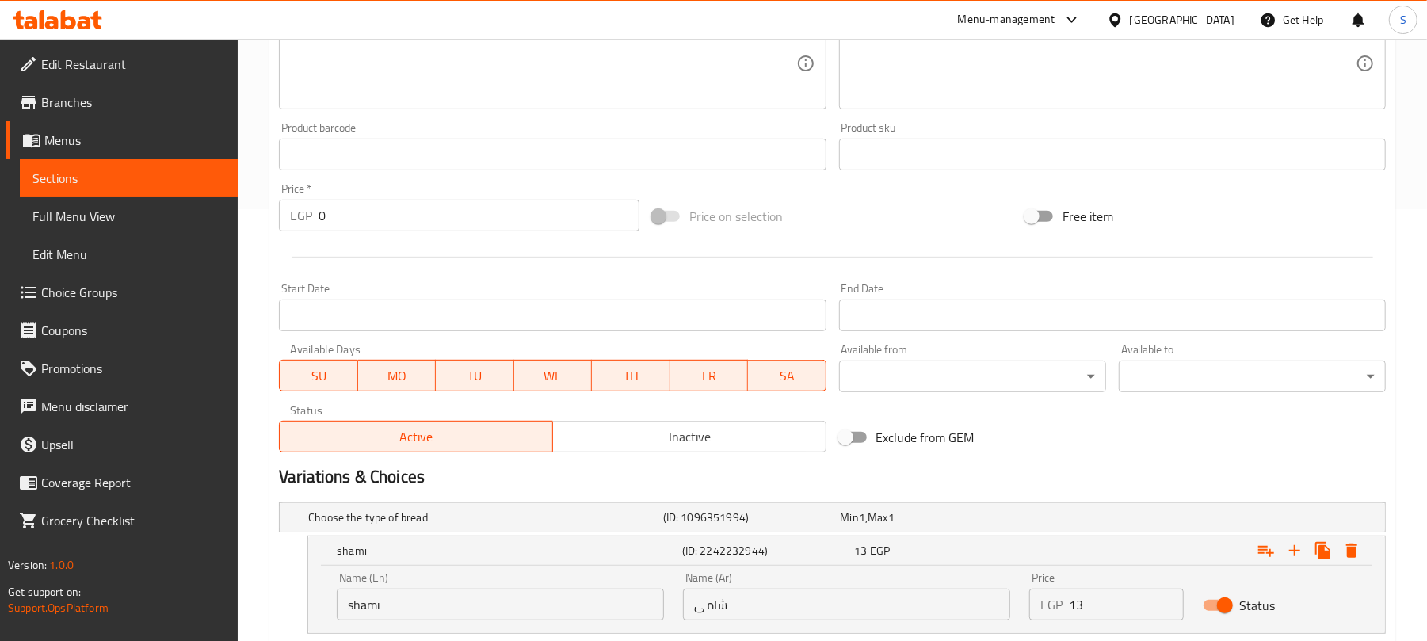
scroll to position [653, 0]
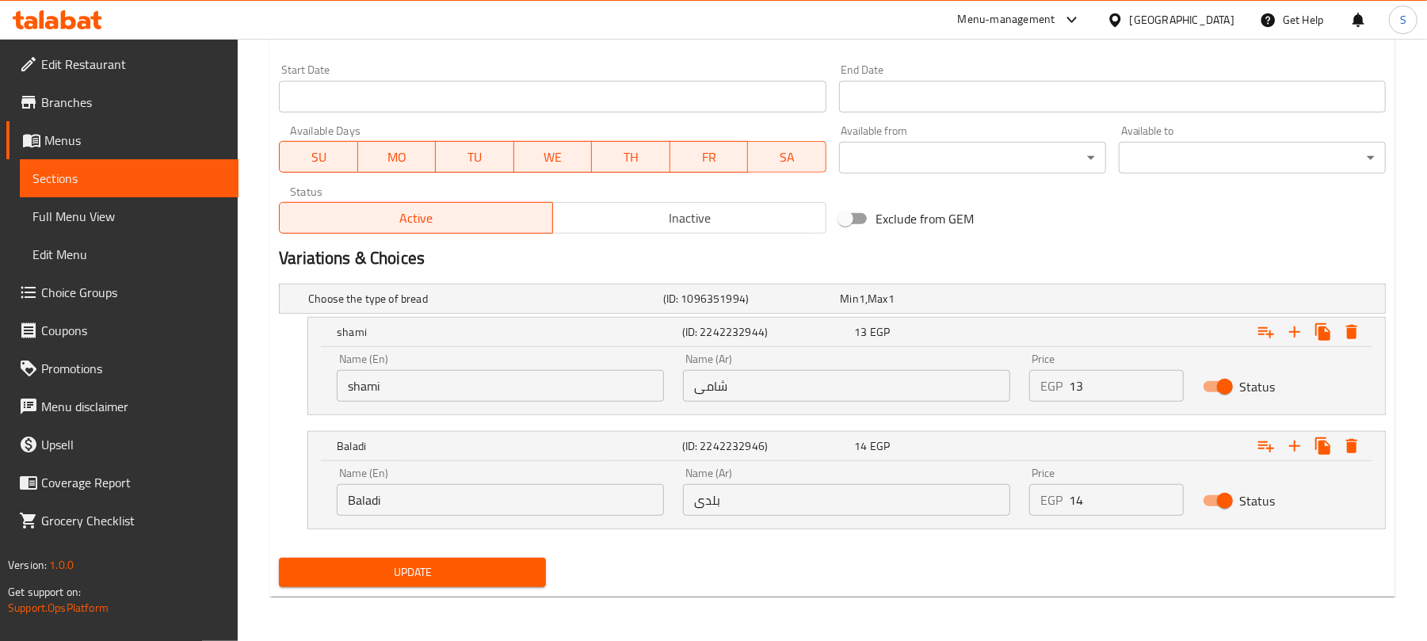
click at [502, 568] on span "Update" at bounding box center [413, 573] width 242 height 20
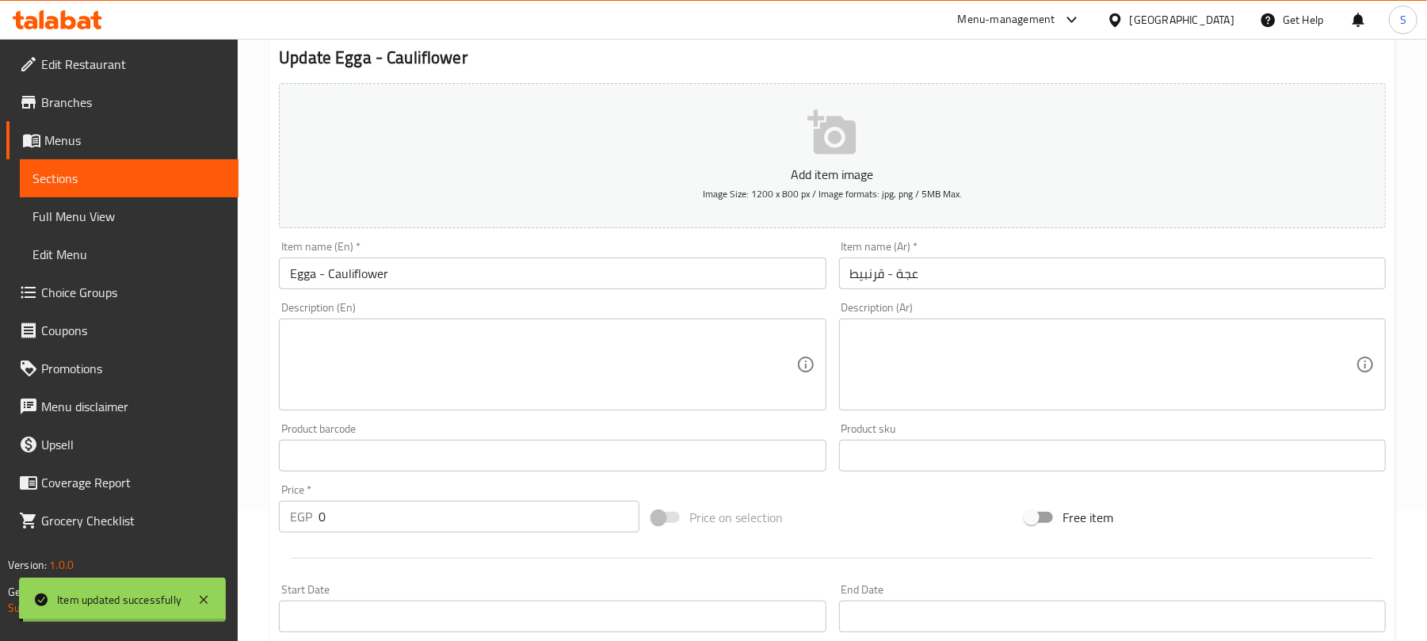
scroll to position [0, 0]
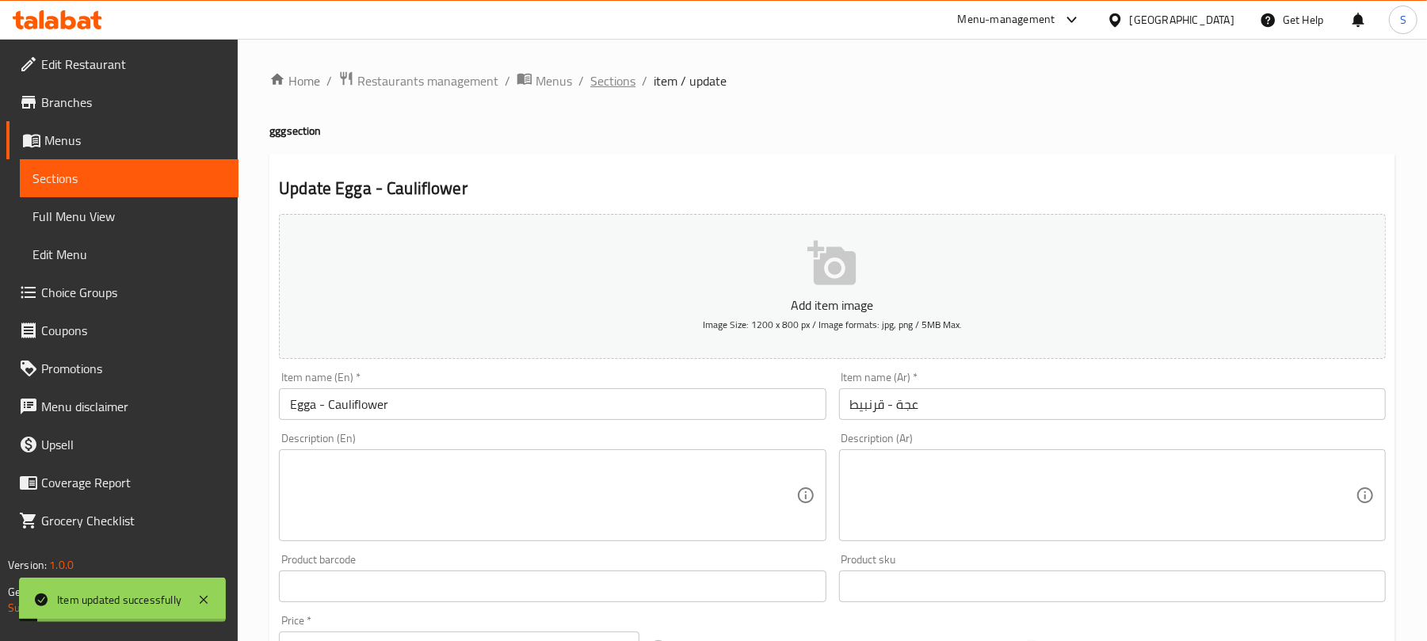
click at [605, 82] on span "Sections" at bounding box center [612, 80] width 45 height 19
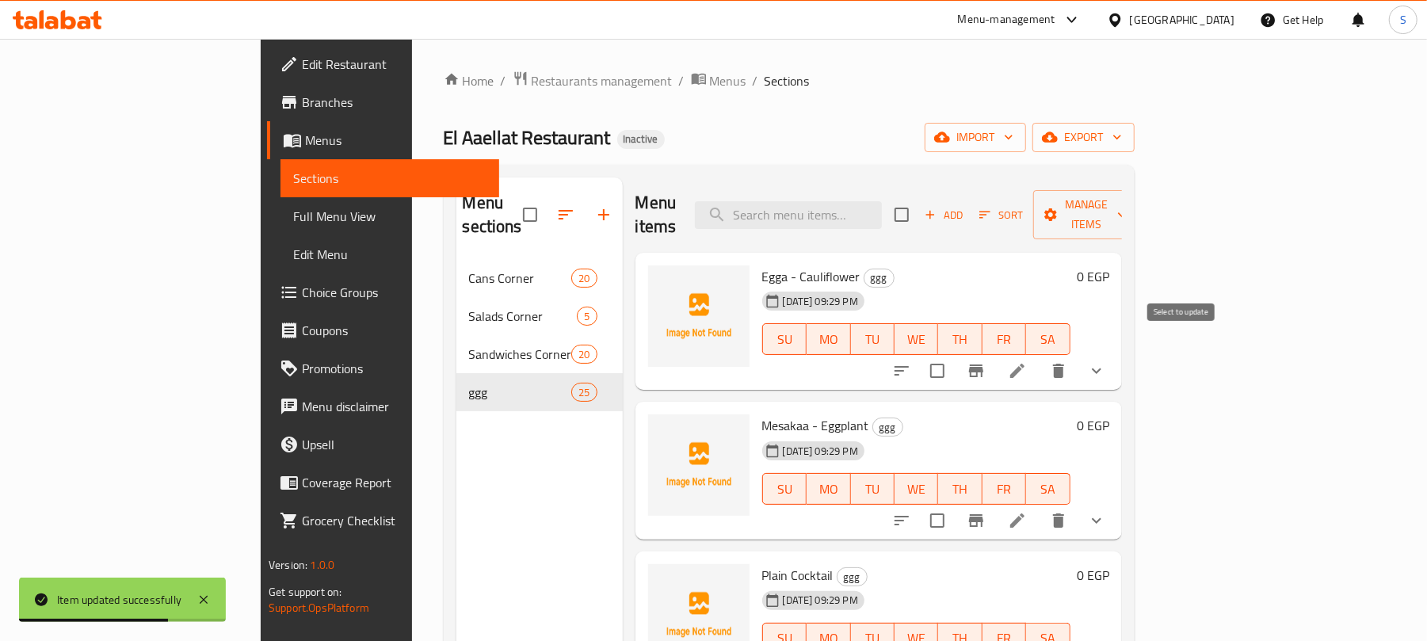
click at [954, 356] on input "checkbox" at bounding box center [937, 370] width 33 height 33
click at [1127, 208] on span "Manage items" at bounding box center [1086, 215] width 81 height 40
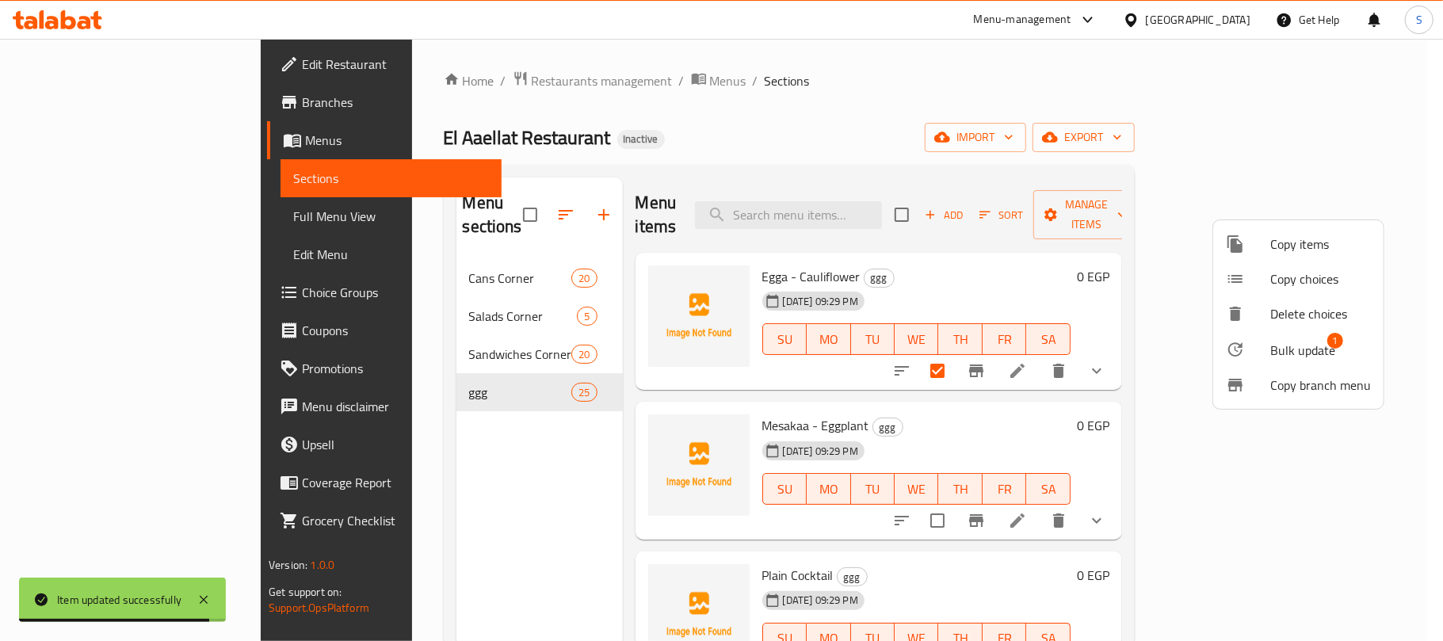
click at [1266, 347] on div at bounding box center [1248, 349] width 44 height 19
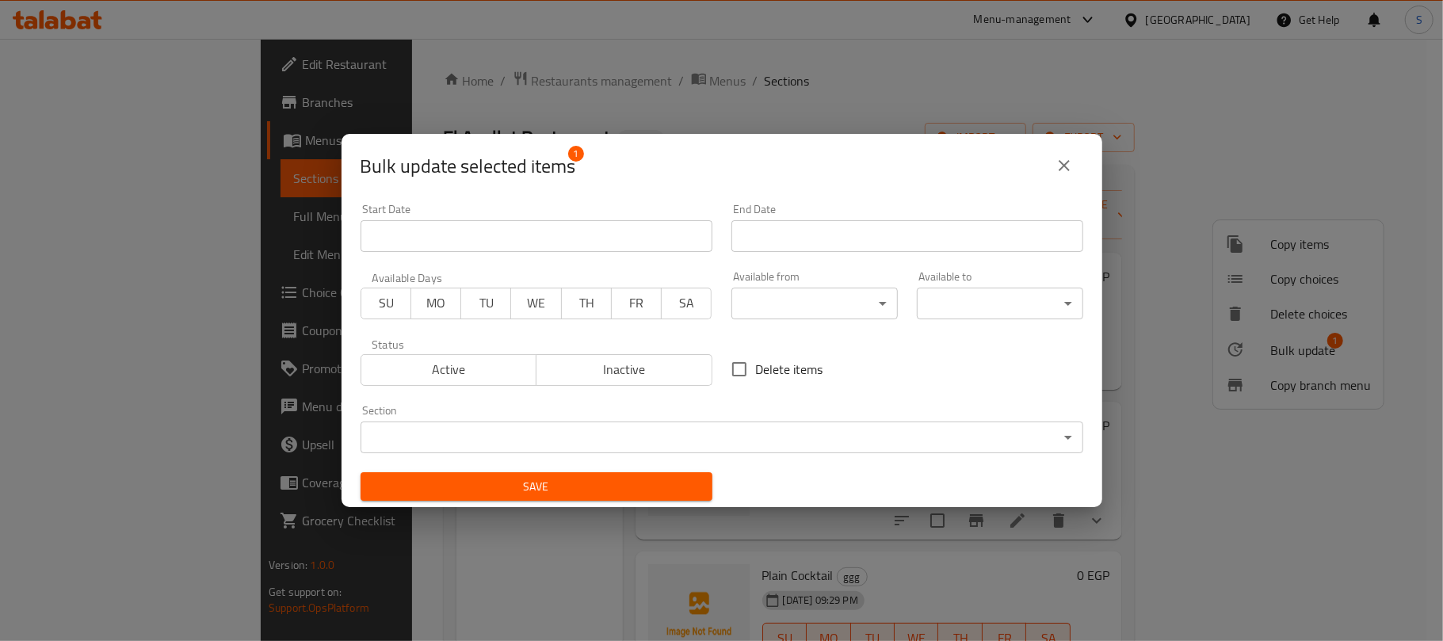
click at [596, 439] on body "Item updated successfully ​ Menu-management Egypt Get Help S Edit Restaurant Br…" at bounding box center [721, 340] width 1443 height 602
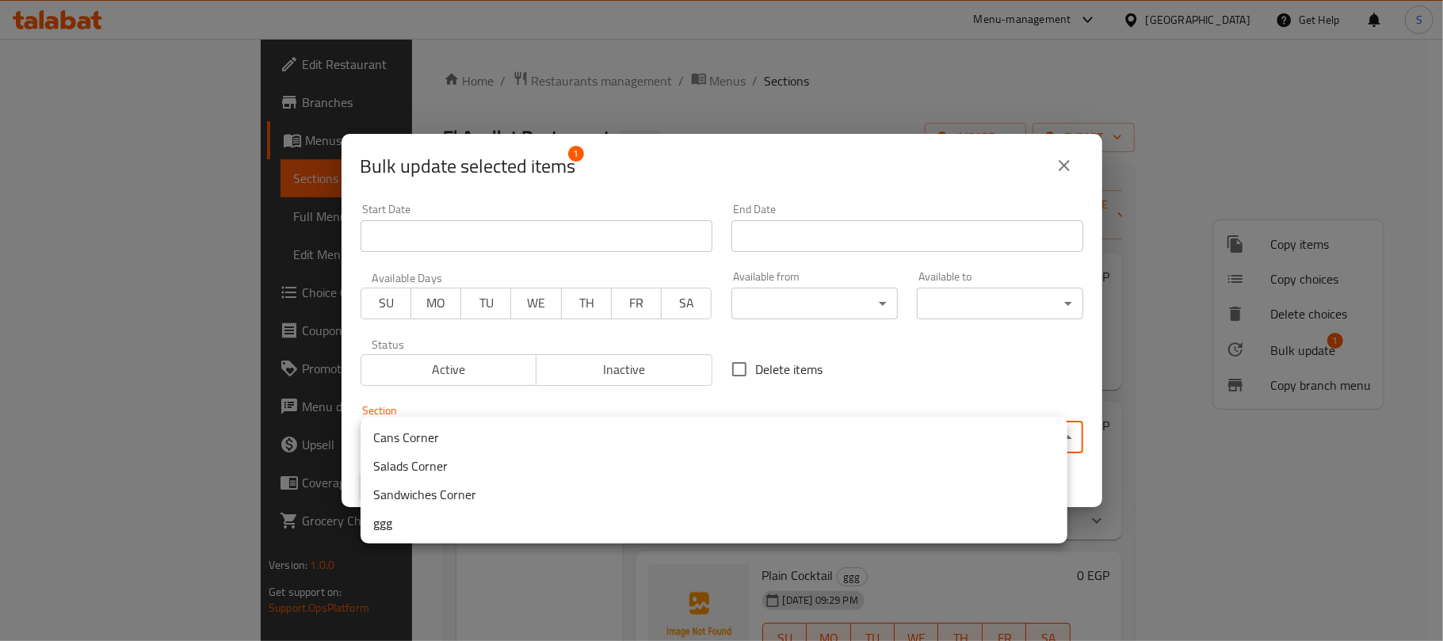
click at [518, 490] on li "Sandwiches Corner" at bounding box center [714, 494] width 707 height 29
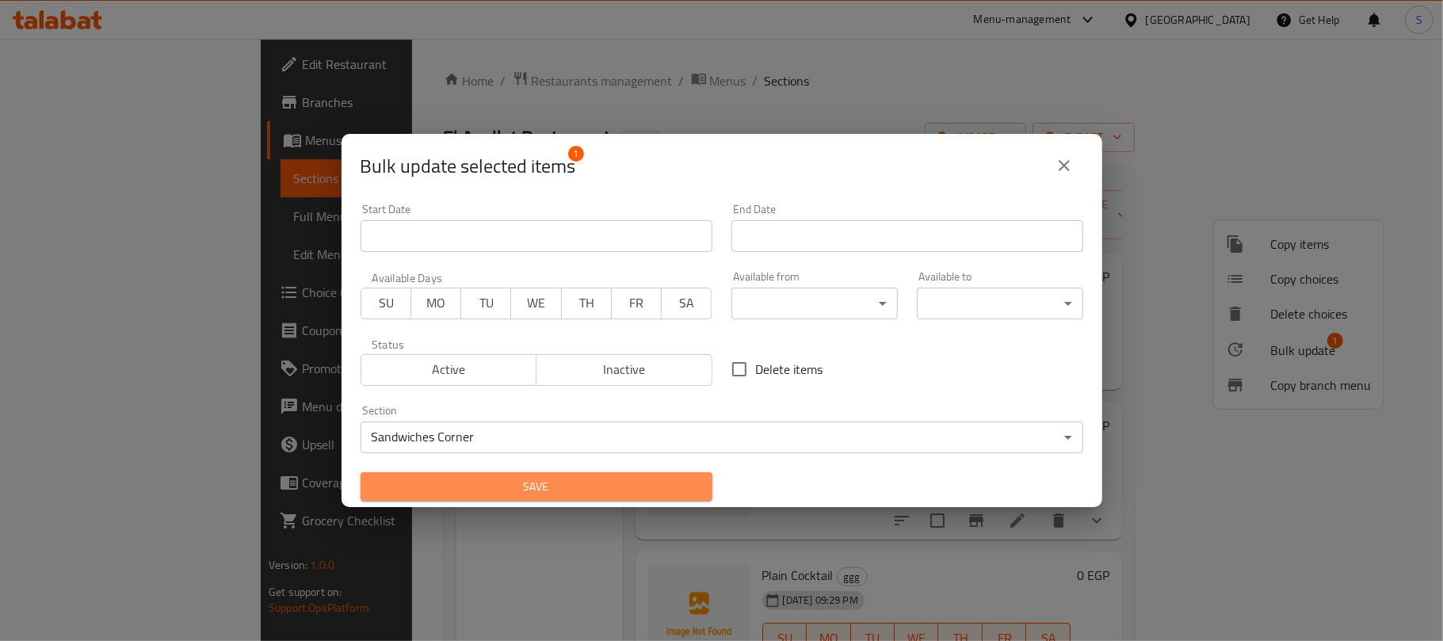
click at [541, 477] on span "Save" at bounding box center [536, 487] width 327 height 20
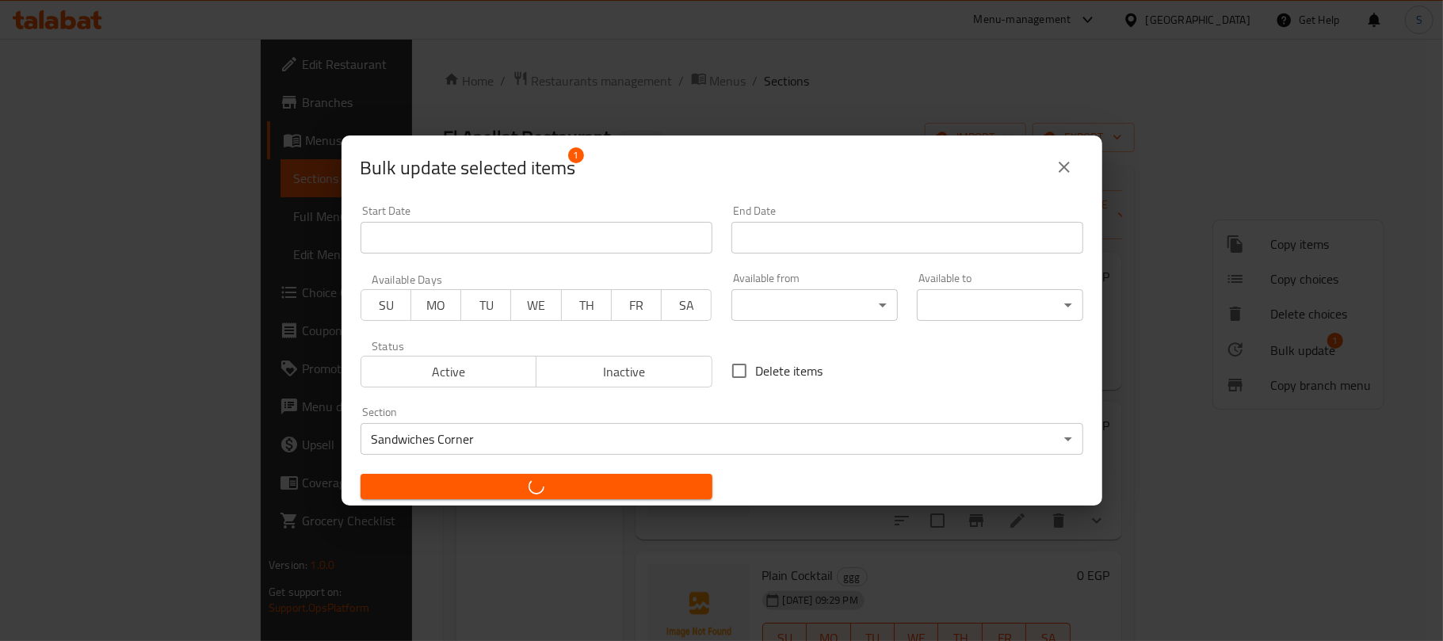
checkbox input "false"
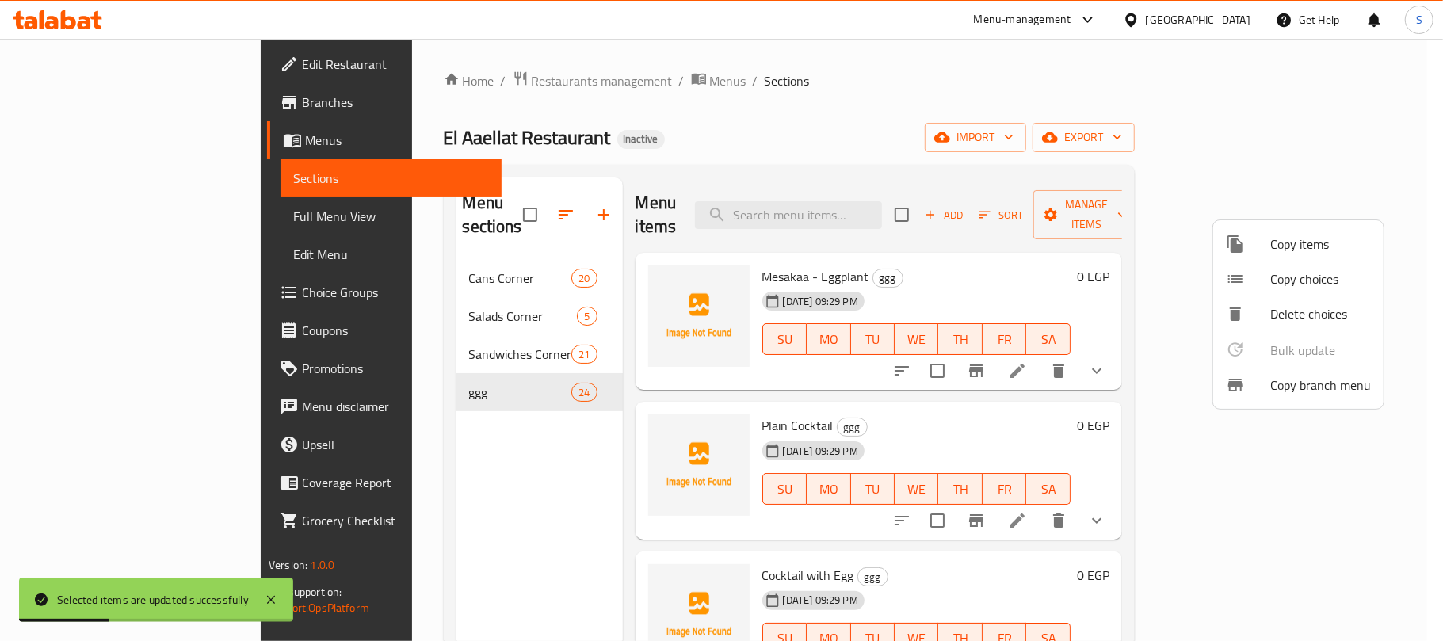
click at [764, 120] on div at bounding box center [721, 320] width 1443 height 641
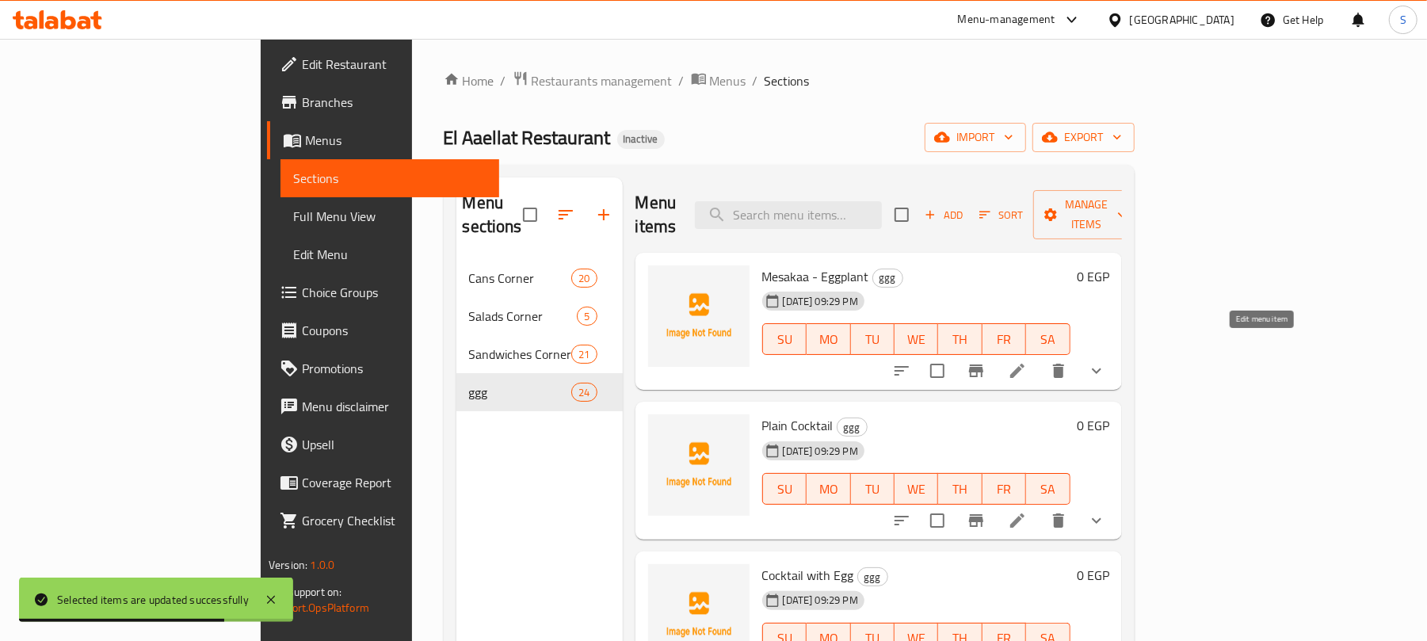
click at [1027, 361] on icon at bounding box center [1017, 370] width 19 height 19
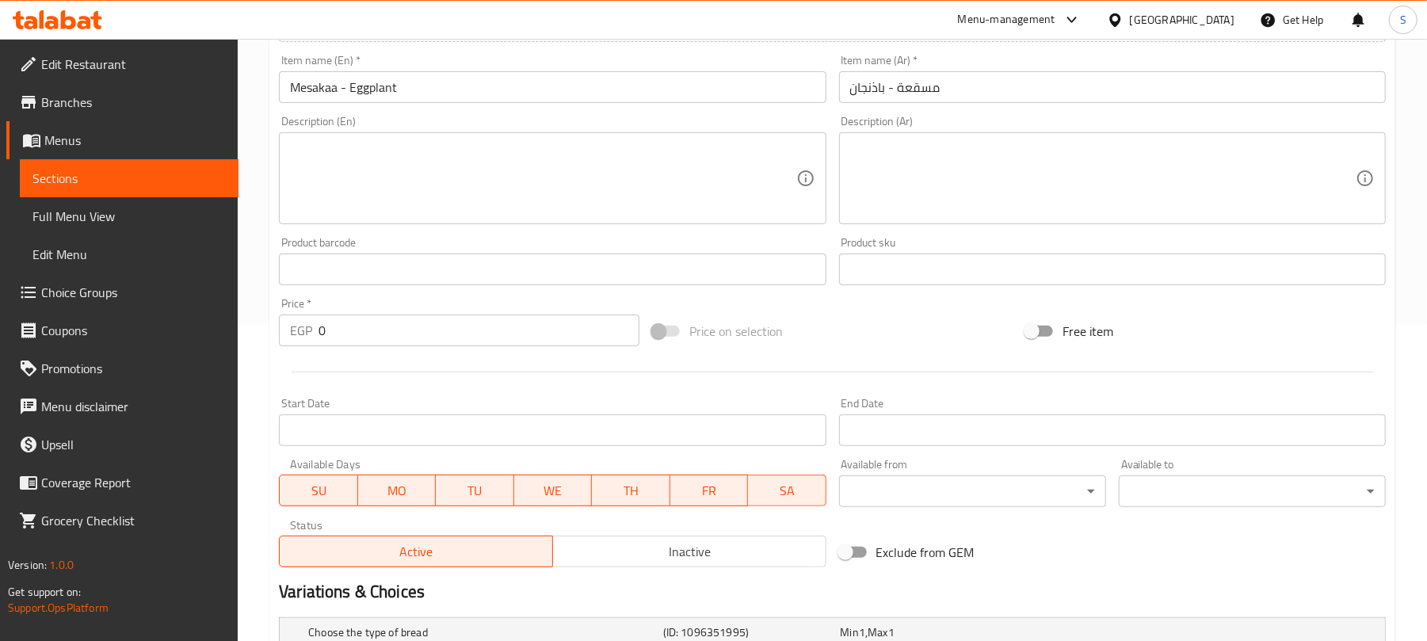
scroll to position [517, 0]
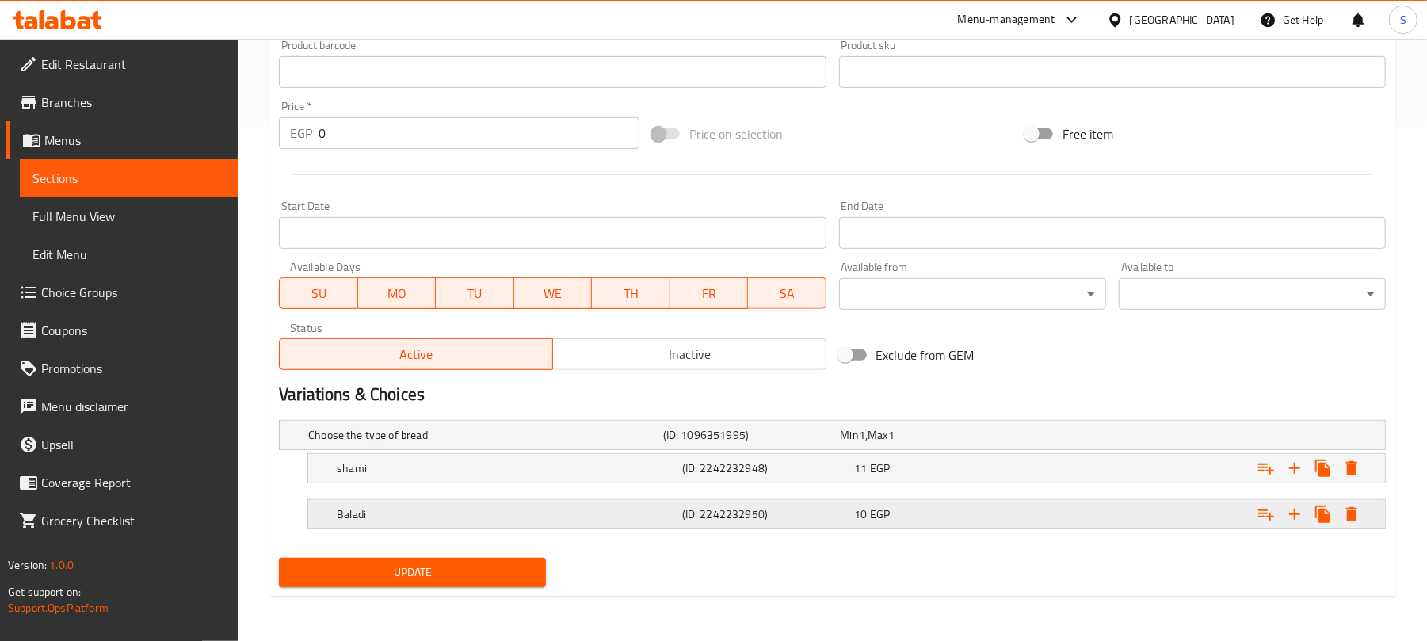
click at [973, 443] on div "10 EGP" at bounding box center [926, 435] width 171 height 16
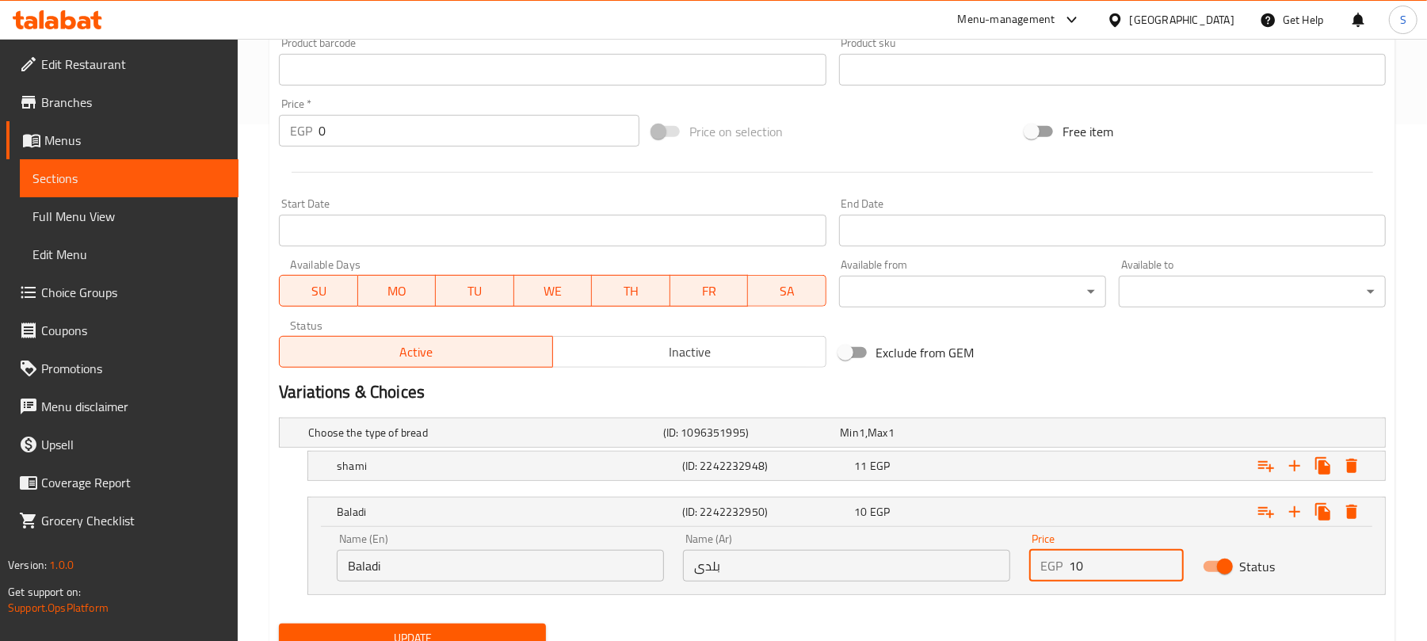
click at [1078, 569] on input "10" at bounding box center [1126, 566] width 114 height 32
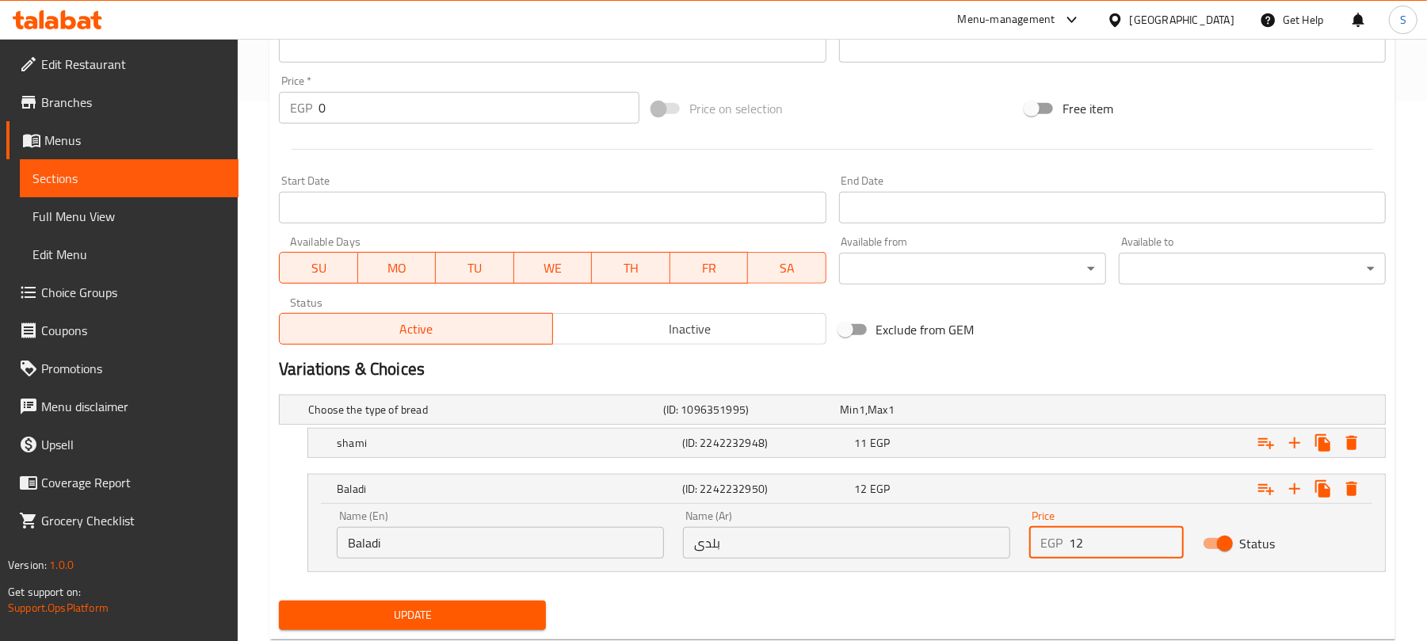
scroll to position [584, 0]
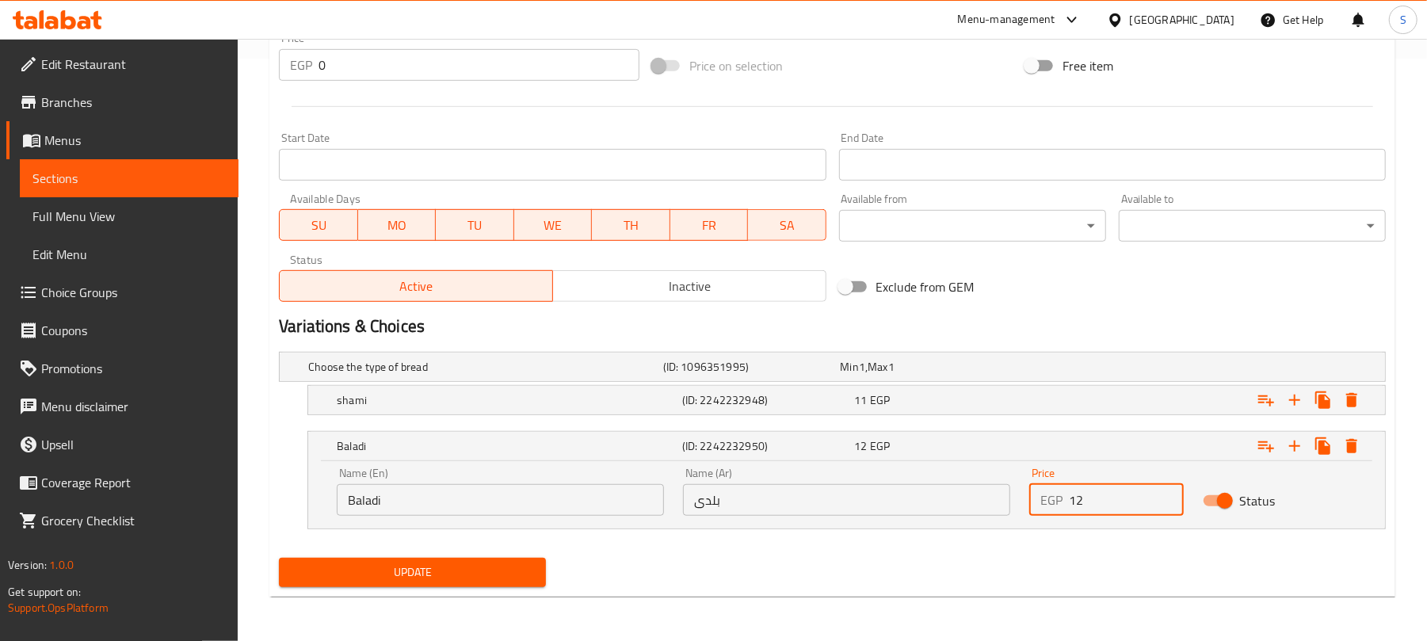
type input "12"
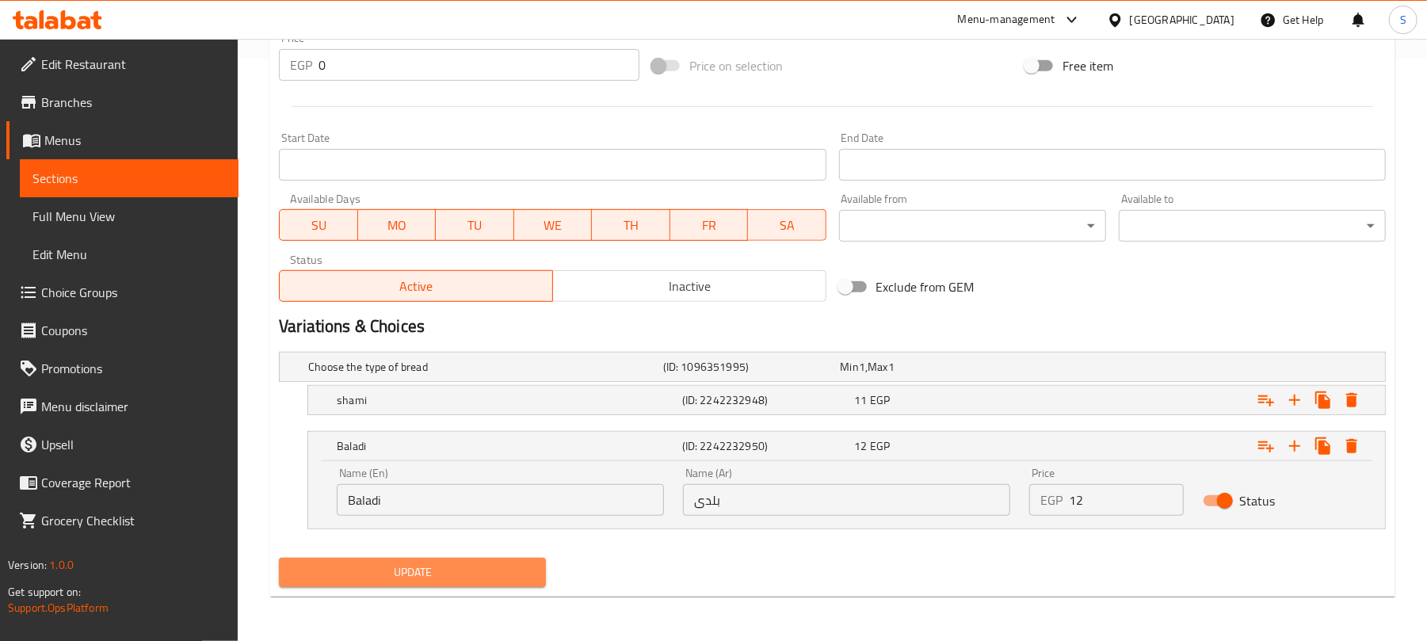
click at [528, 580] on span "Update" at bounding box center [413, 573] width 242 height 20
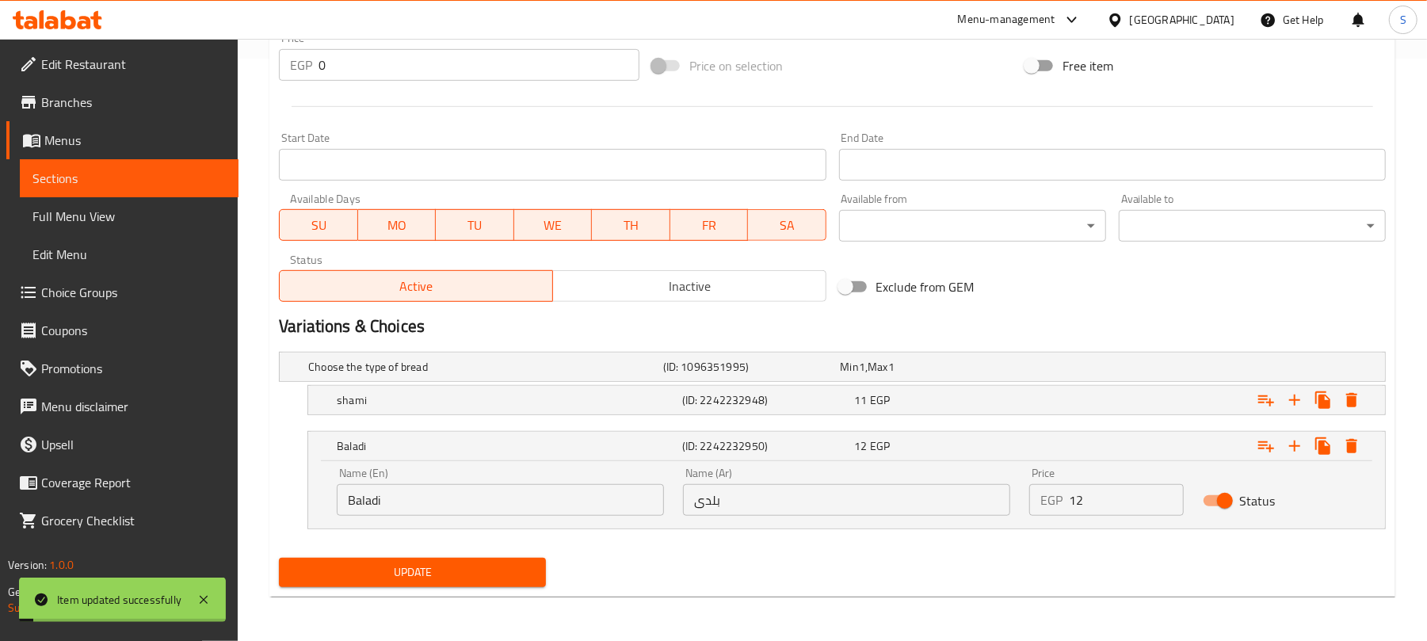
click at [479, 578] on span "Update" at bounding box center [413, 573] width 242 height 20
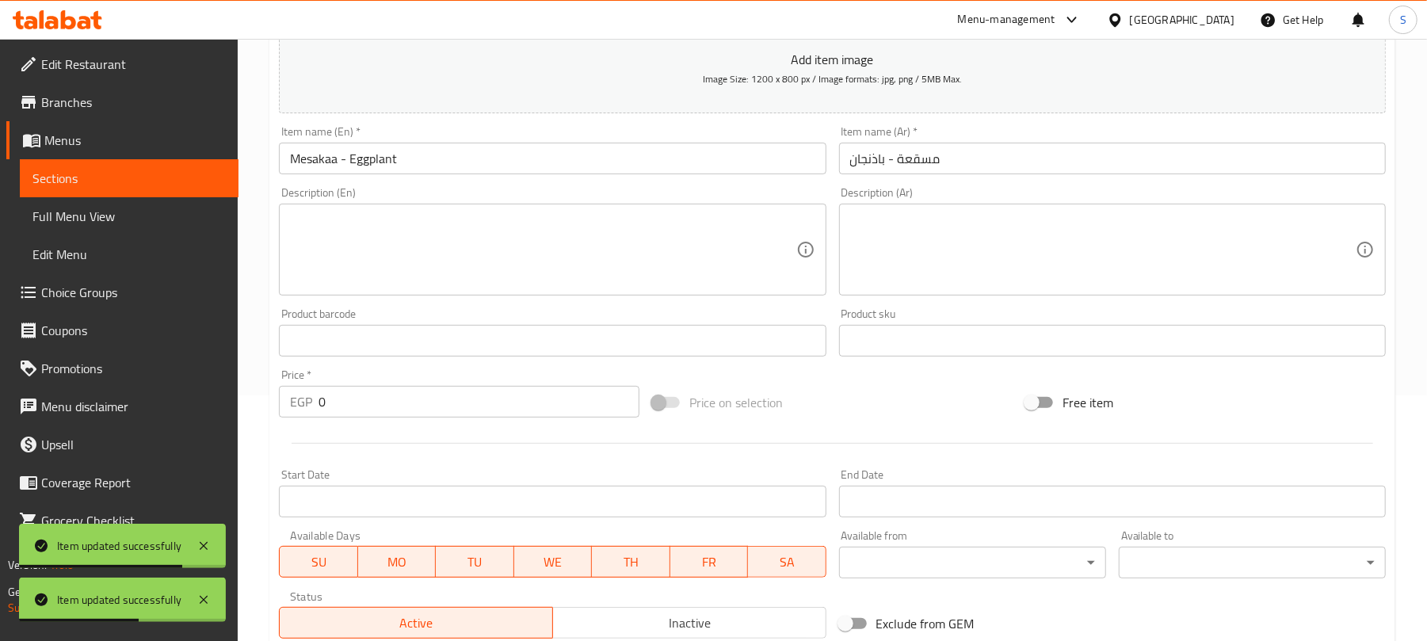
scroll to position [211, 0]
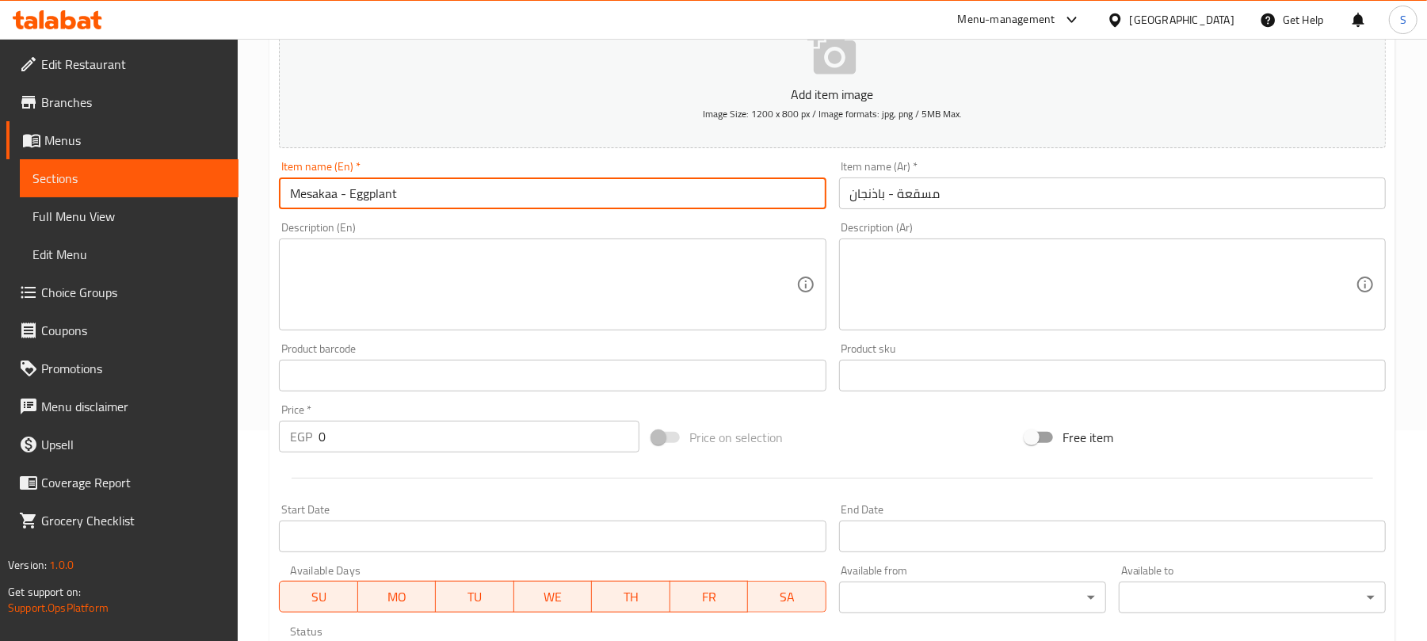
drag, startPoint x: 400, startPoint y: 192, endPoint x: 274, endPoint y: 166, distance: 128.5
click at [274, 166] on div "Item name (En)   * Mesakaa - Eggplant Item name (En) *" at bounding box center [553, 185] width 560 height 61
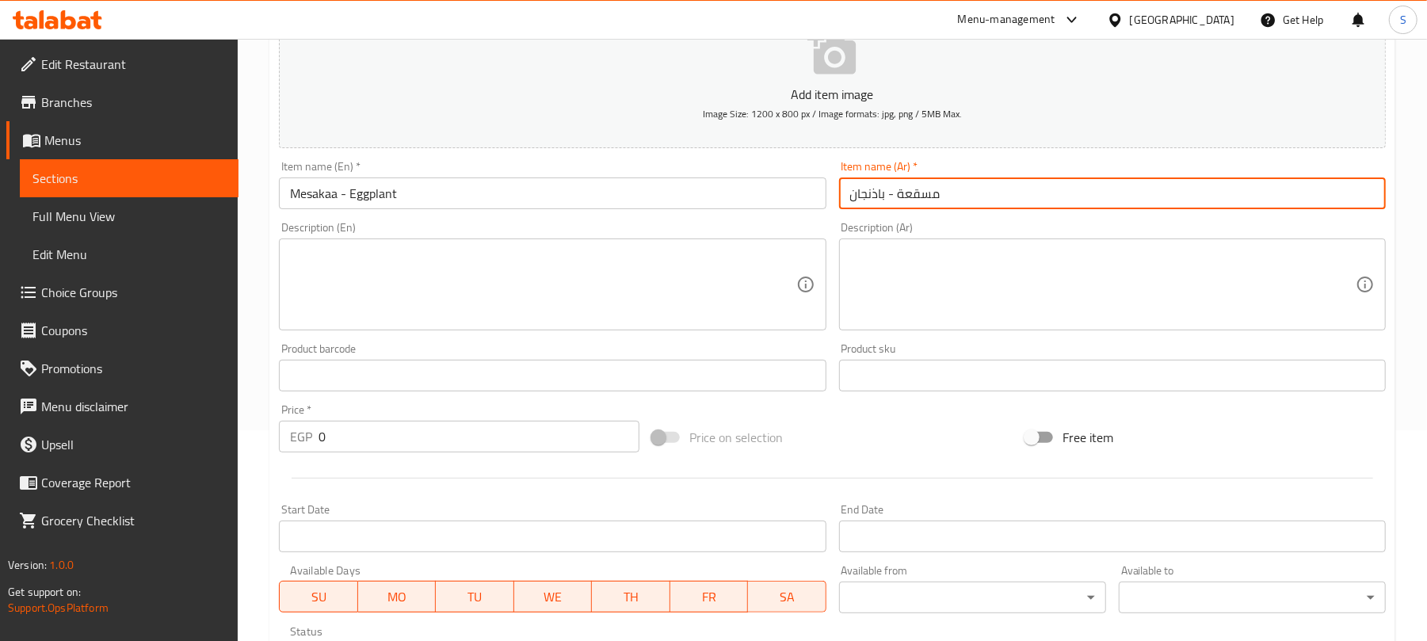
click at [924, 189] on input "مسقعة - باذنجان" at bounding box center [1112, 194] width 547 height 32
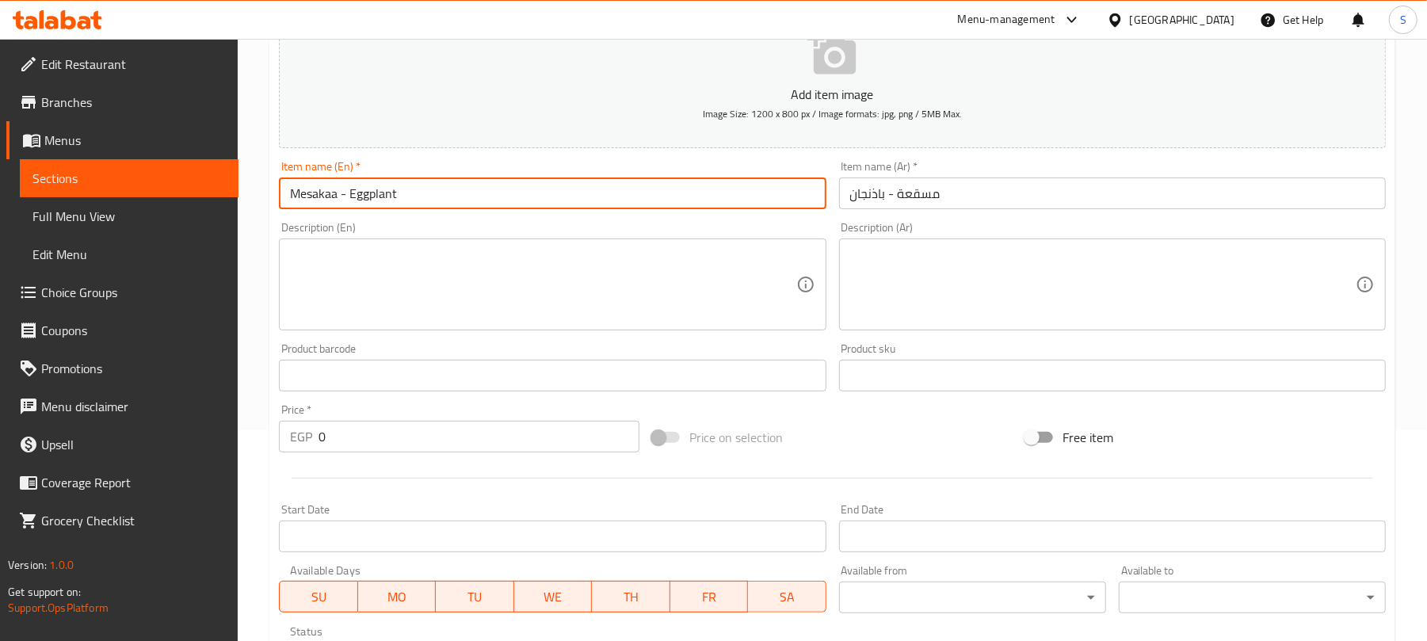
click at [357, 181] on input "Mesakaa - Eggplant" at bounding box center [552, 194] width 547 height 32
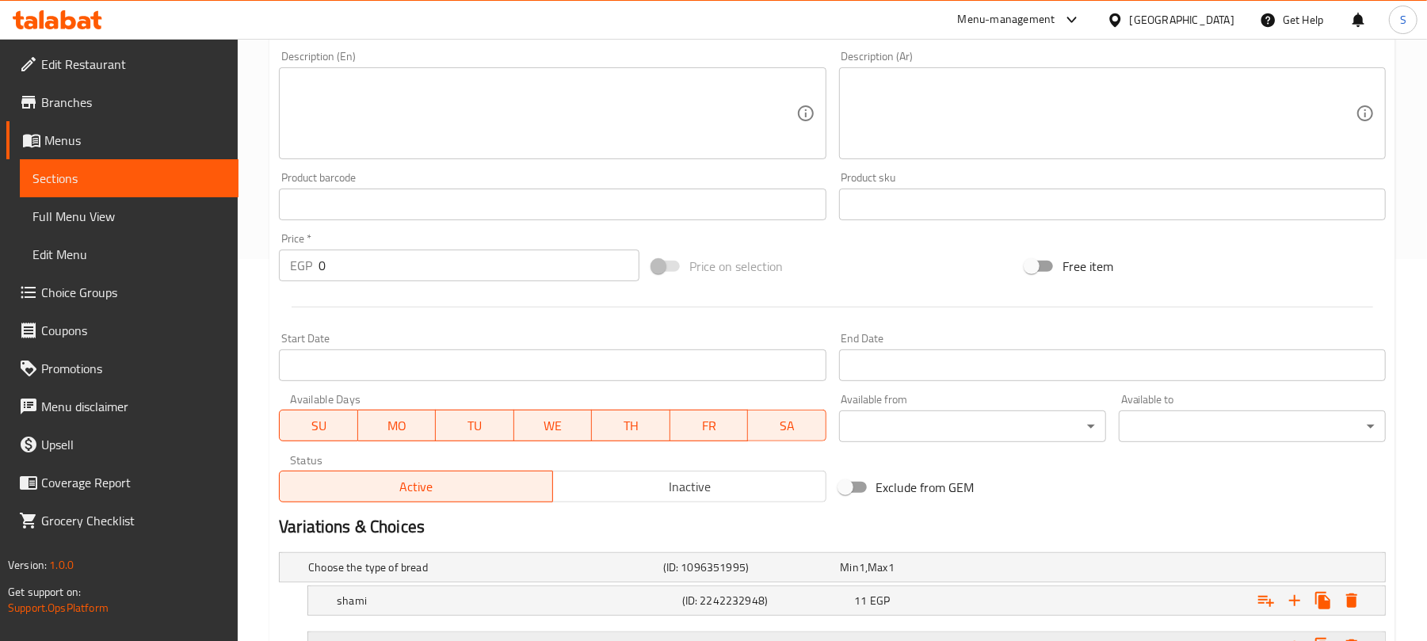
scroll to position [584, 0]
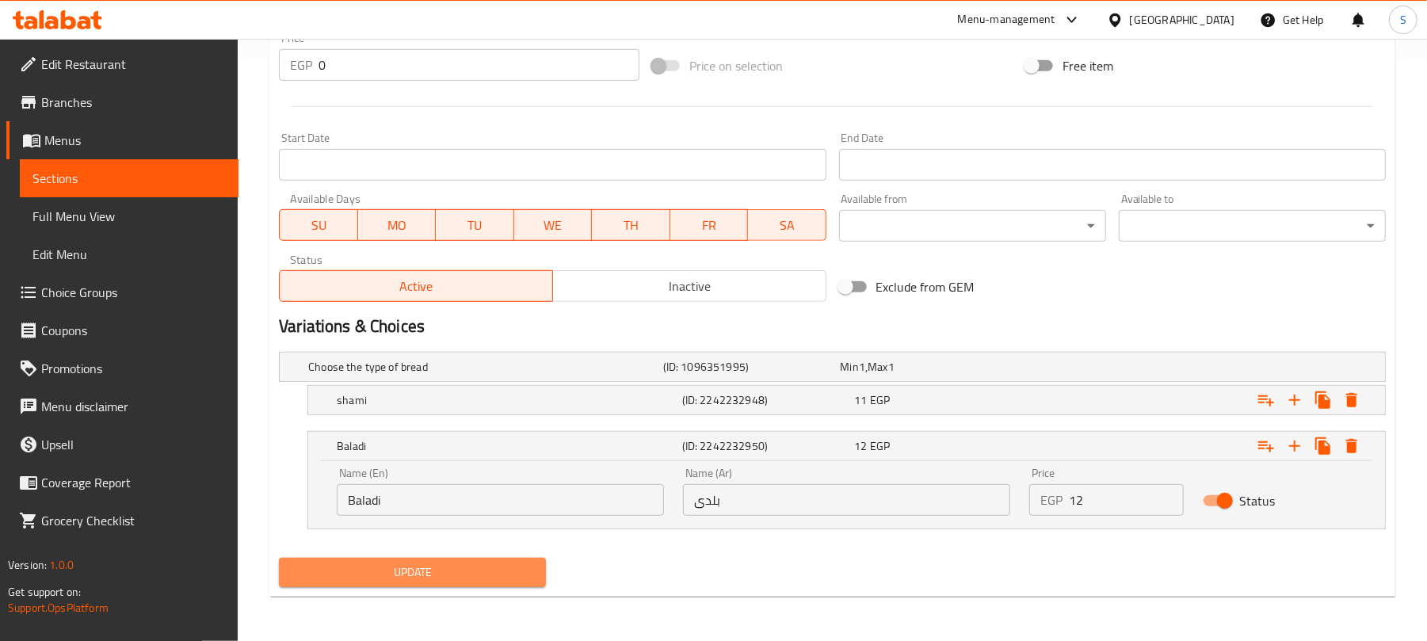
click at [458, 566] on span "Update" at bounding box center [413, 573] width 242 height 20
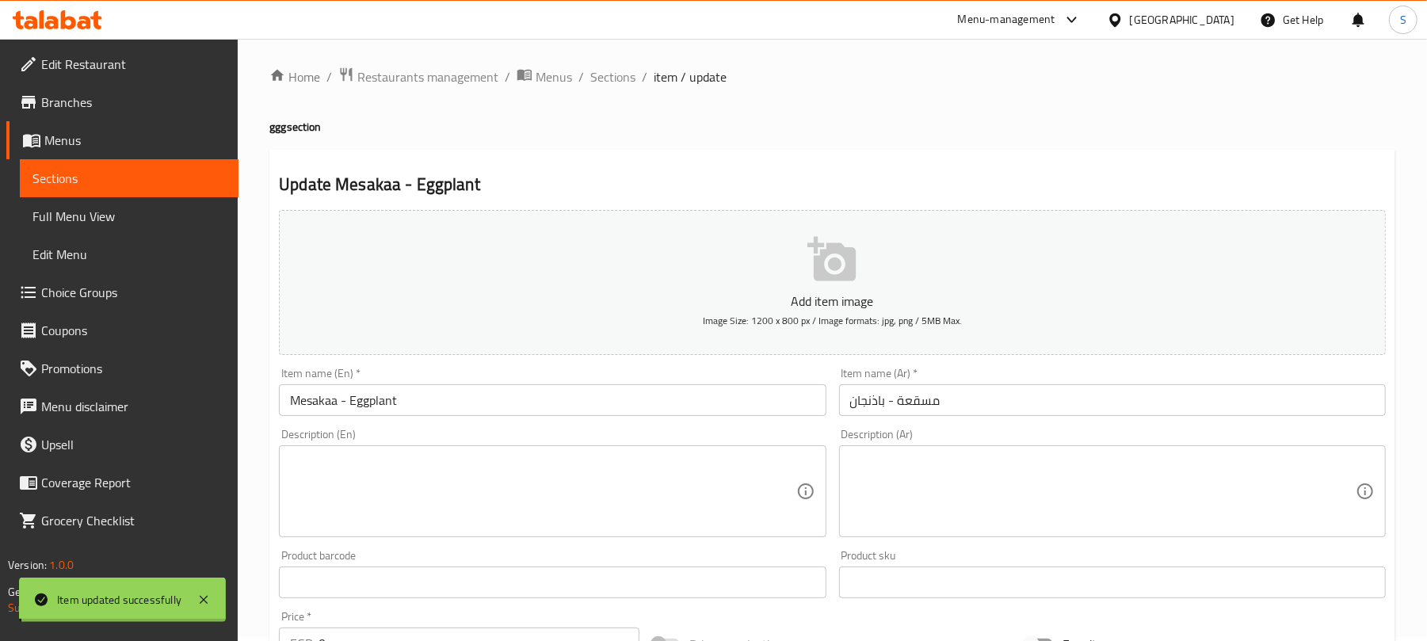
scroll to position [0, 0]
click at [603, 89] on span "Sections" at bounding box center [612, 80] width 45 height 19
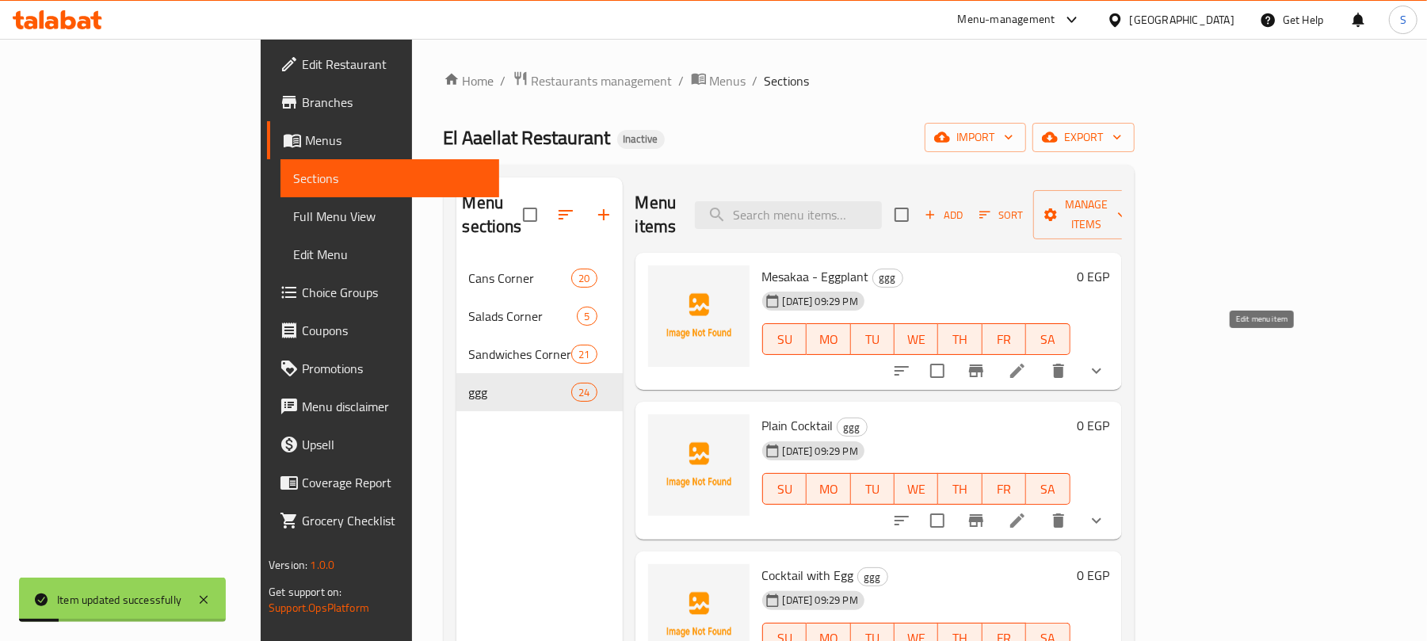
click at [1027, 361] on icon at bounding box center [1017, 370] width 19 height 19
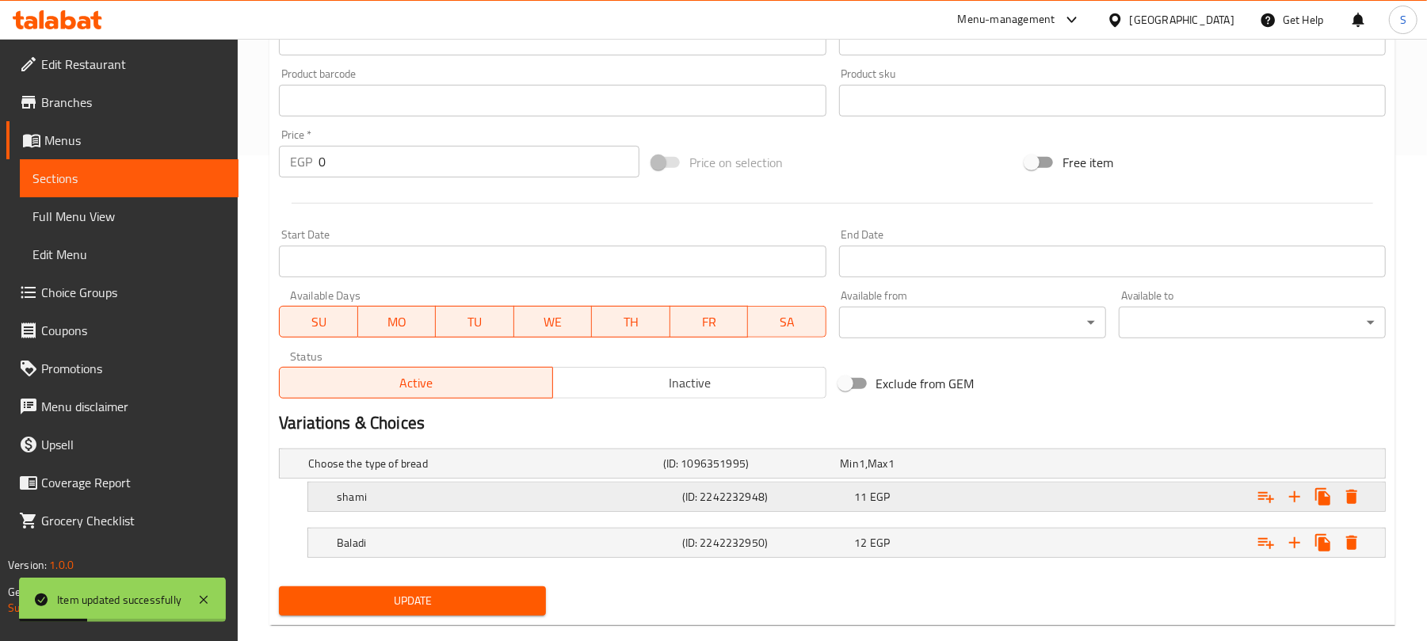
scroll to position [517, 0]
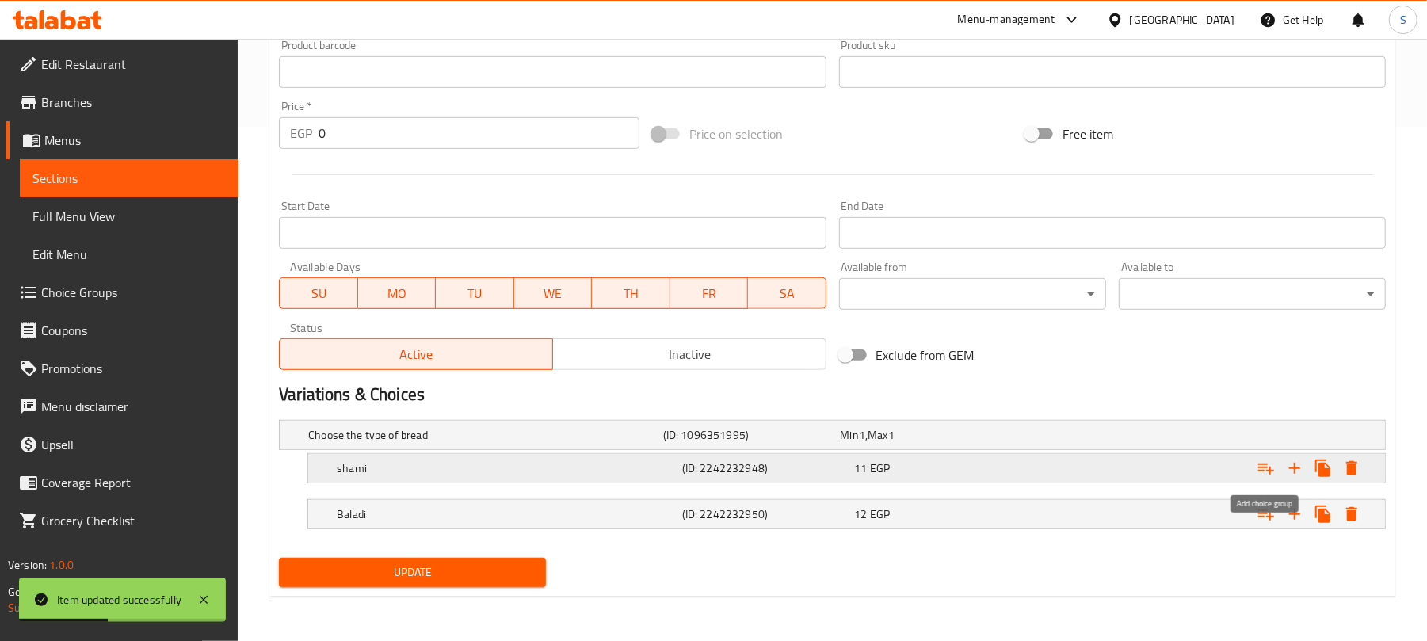
click at [1265, 466] on icon "Expand" at bounding box center [1266, 468] width 19 height 19
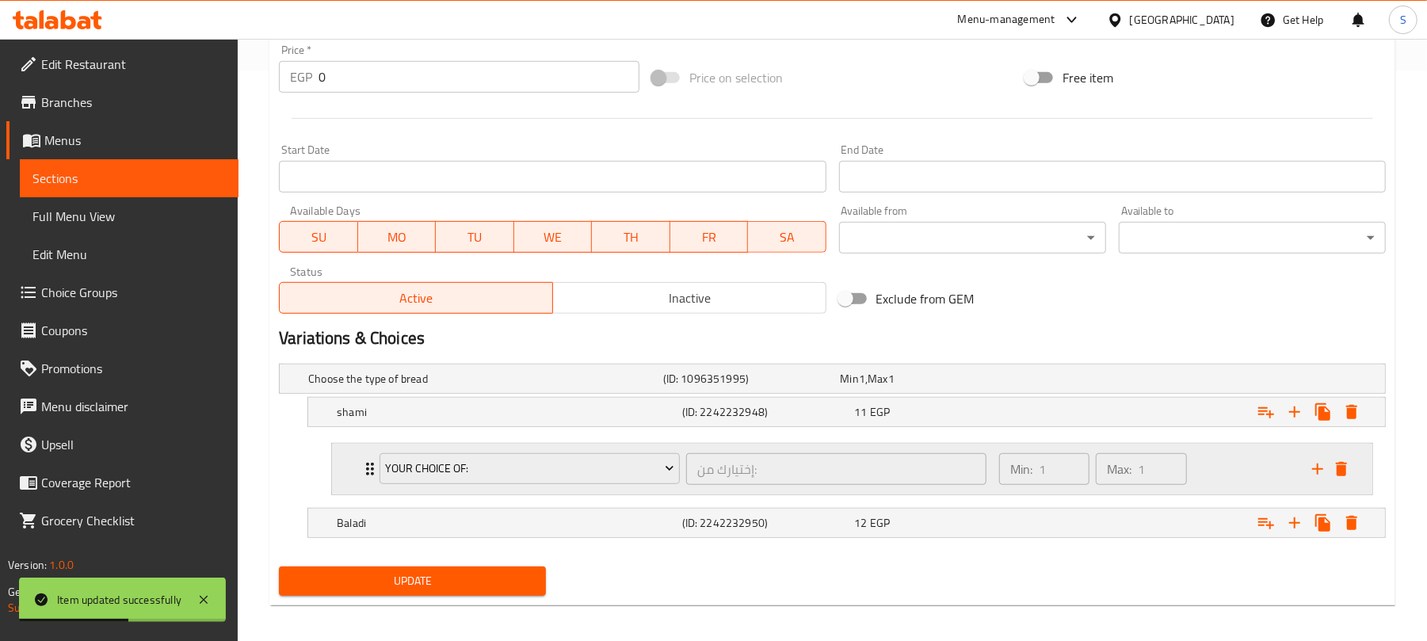
scroll to position [582, 0]
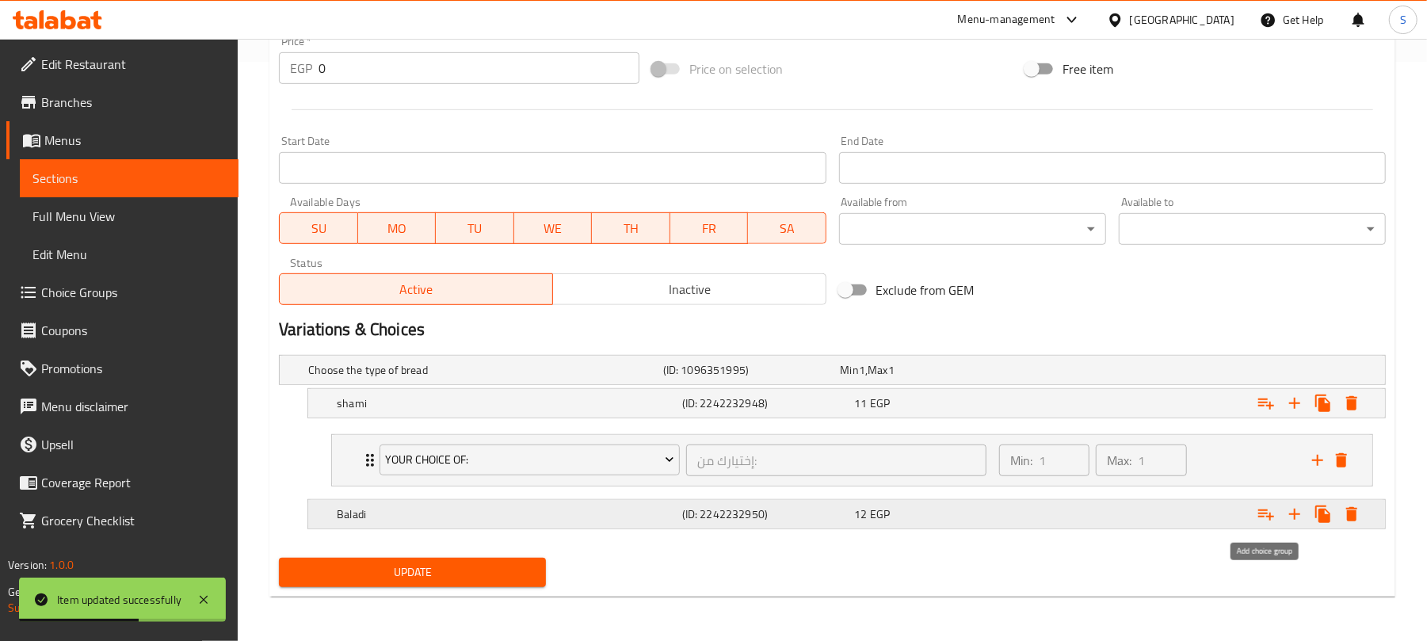
click at [1270, 515] on icon "Expand" at bounding box center [1267, 515] width 16 height 11
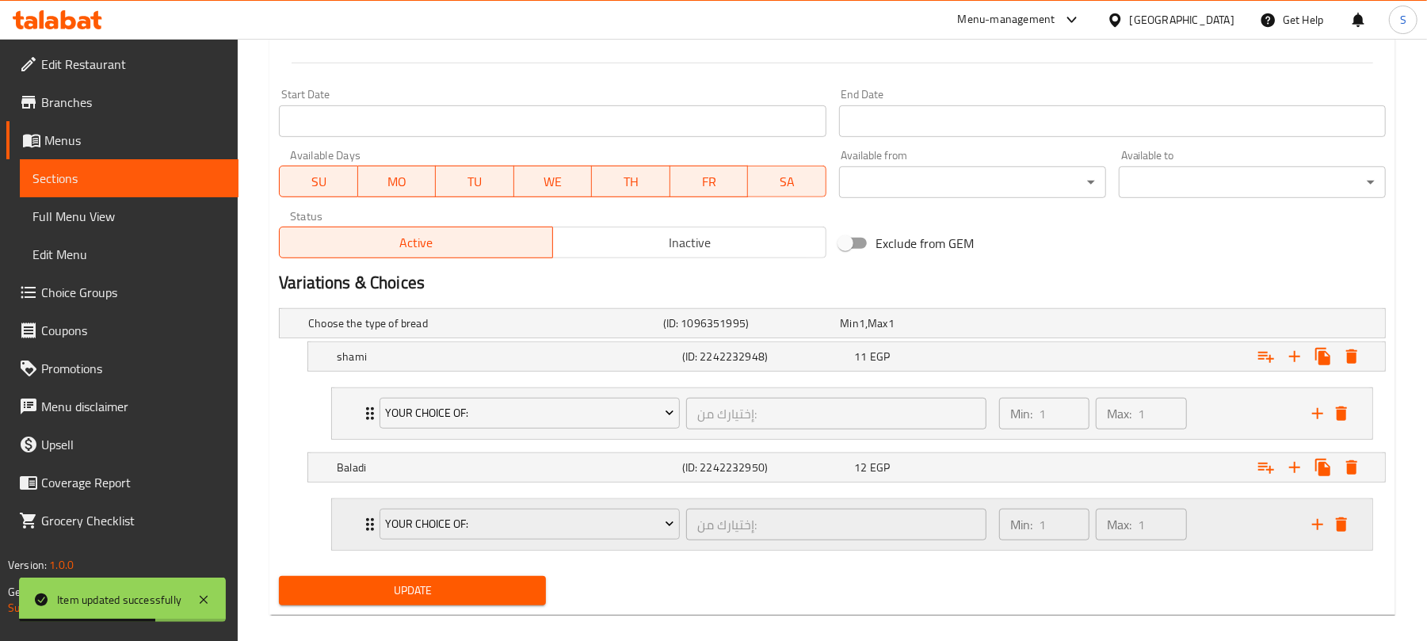
scroll to position [648, 0]
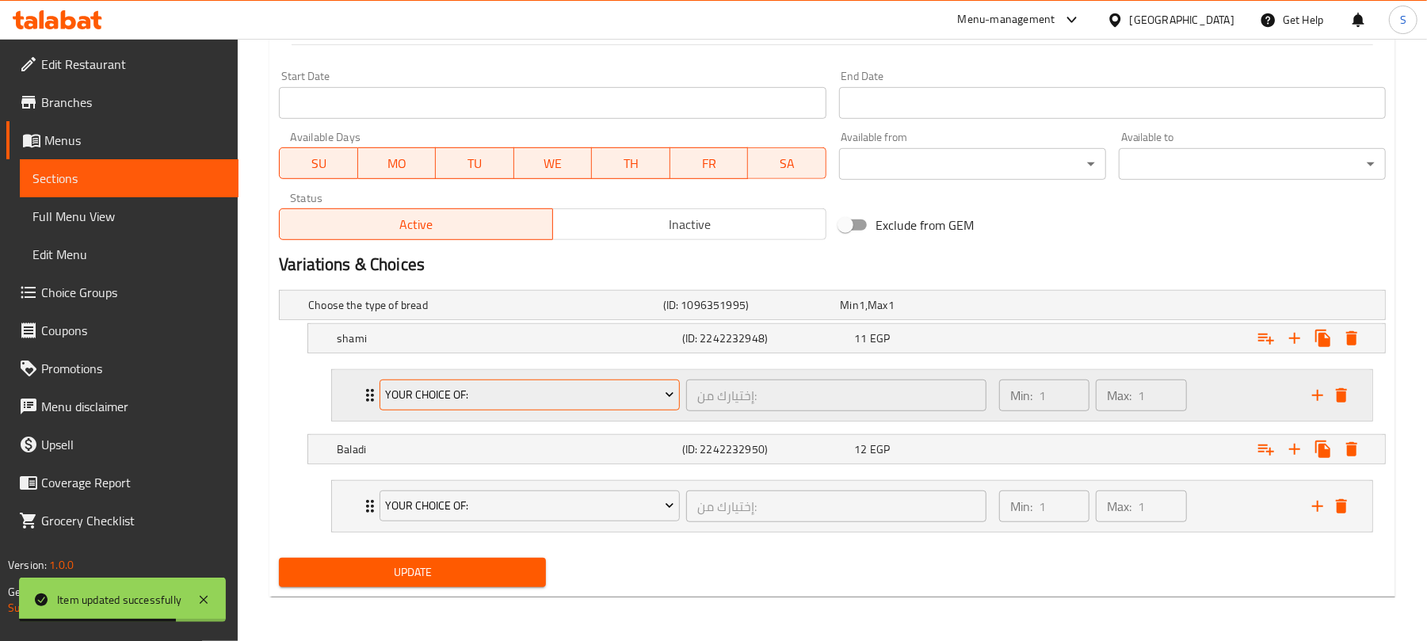
click at [596, 385] on span "Your Choice Of:" at bounding box center [530, 395] width 288 height 20
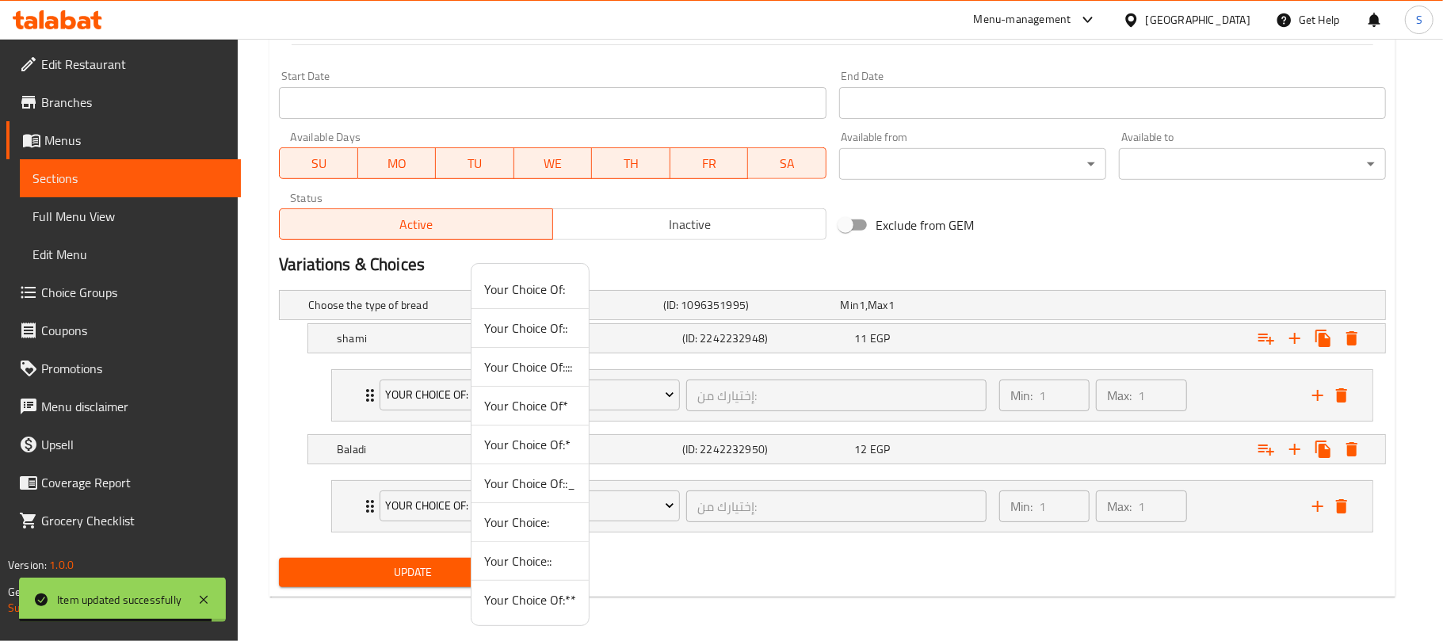
click at [566, 606] on span "Your Choice Of:**" at bounding box center [530, 599] width 92 height 19
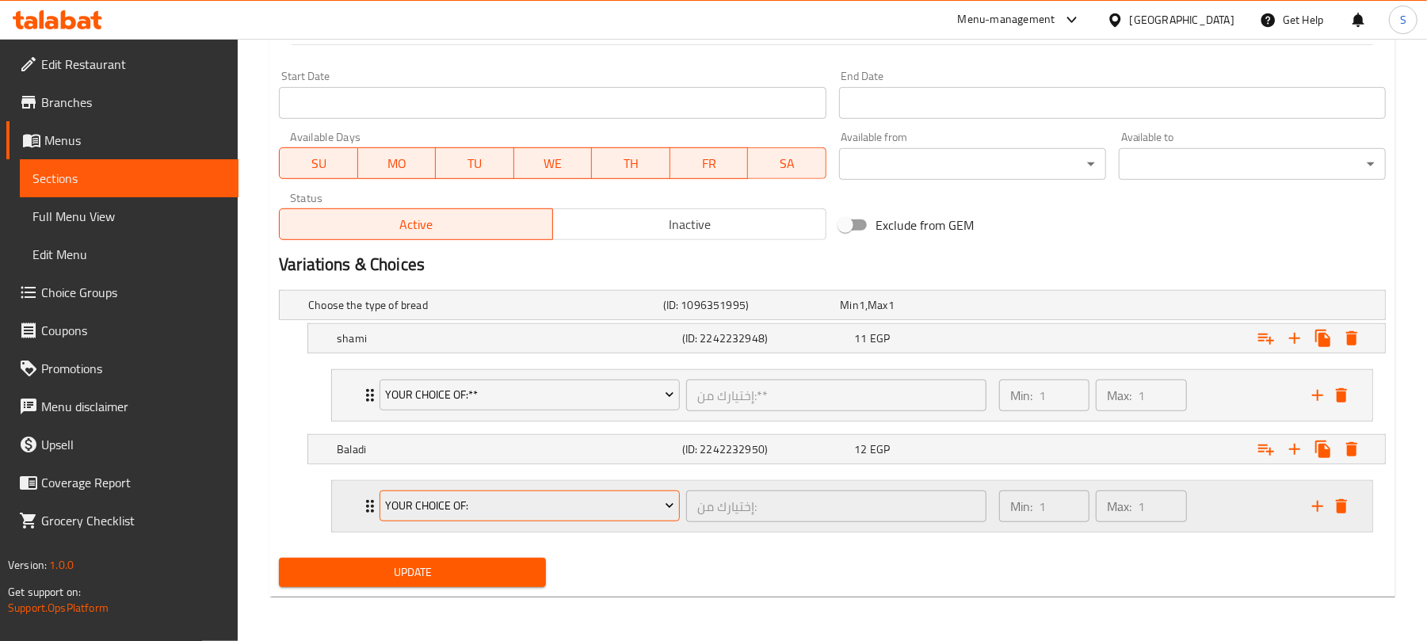
click at [506, 515] on button "Your Choice Of:" at bounding box center [530, 507] width 300 height 32
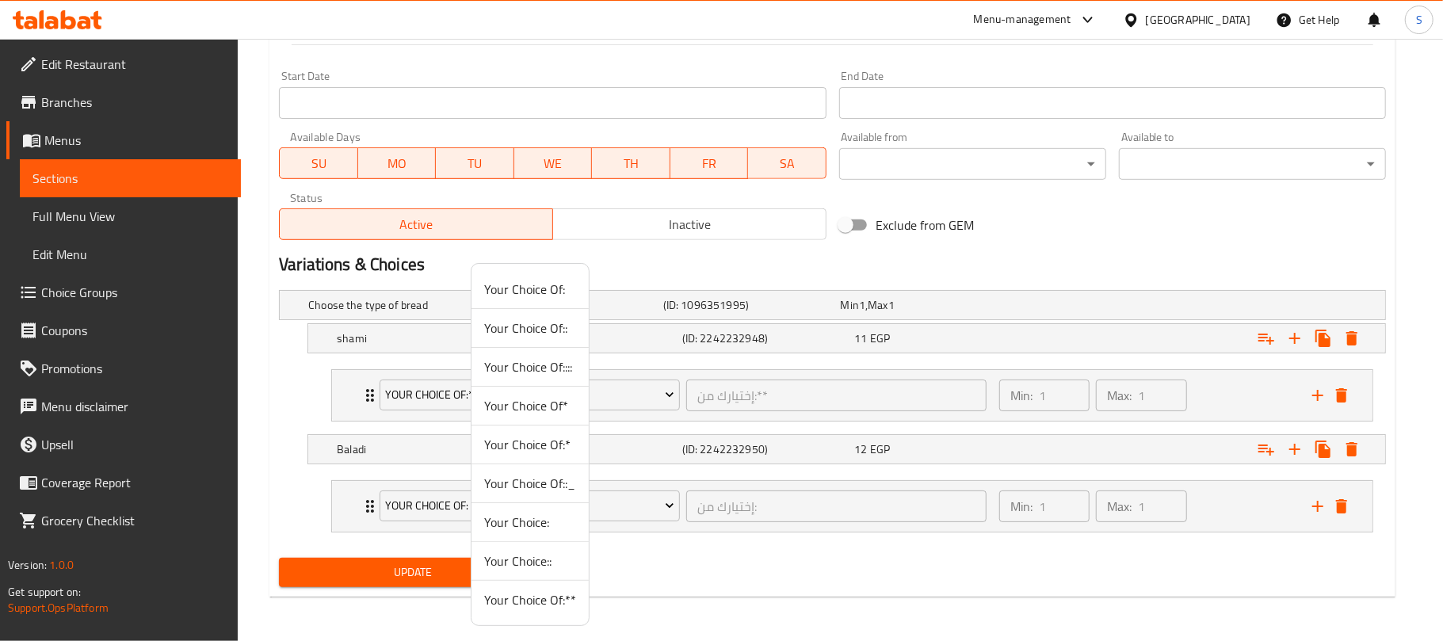
click at [506, 598] on span "Your Choice Of:**" at bounding box center [530, 599] width 92 height 19
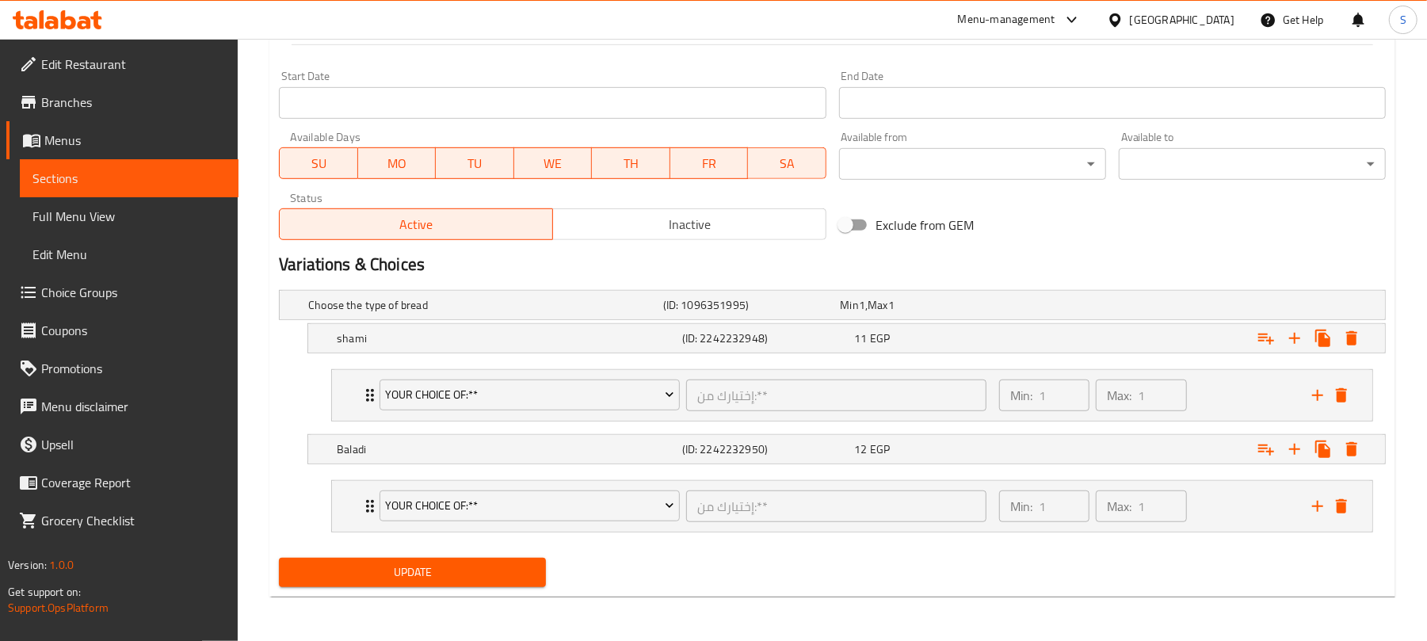
click at [445, 581] on span "Update" at bounding box center [413, 573] width 242 height 20
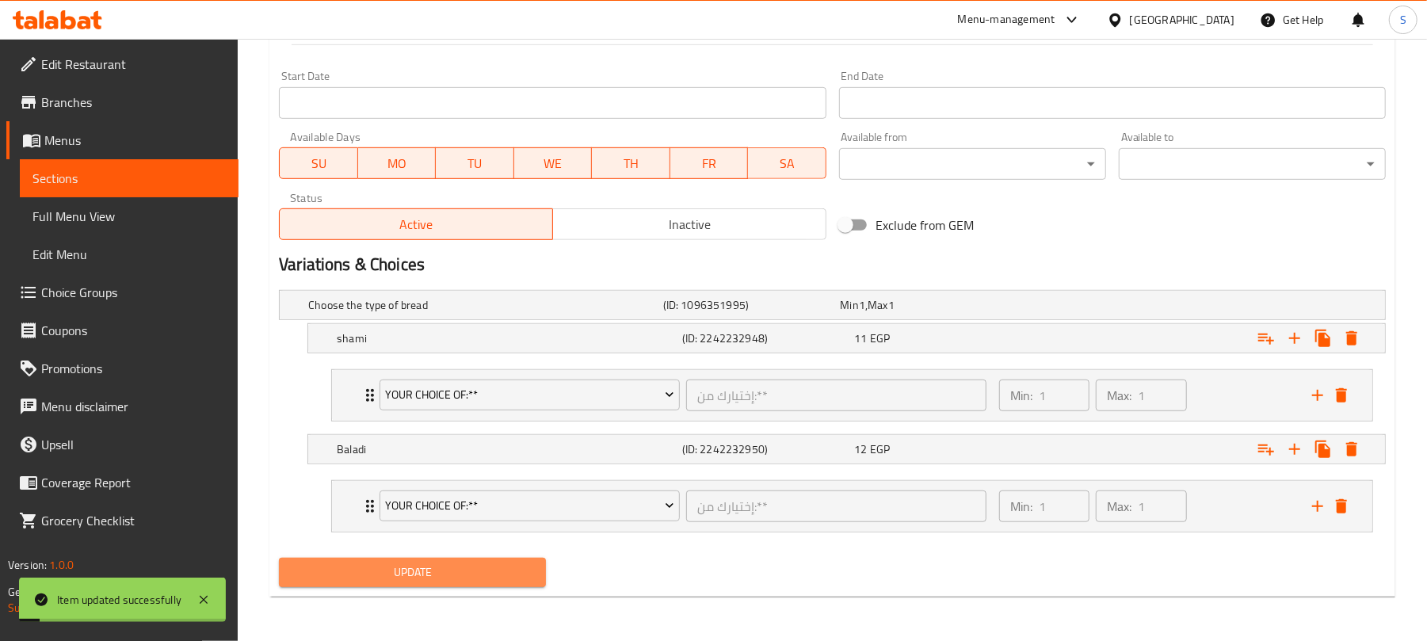
click at [464, 565] on span "Update" at bounding box center [413, 573] width 242 height 20
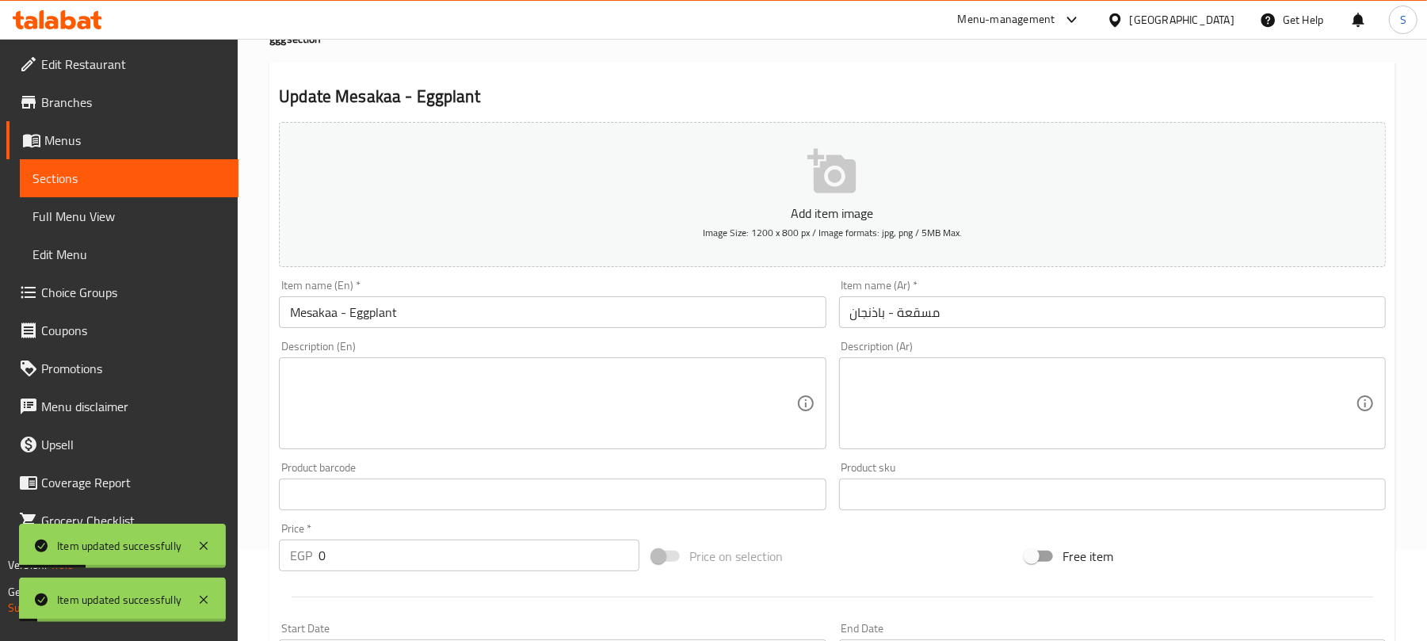
scroll to position [0, 0]
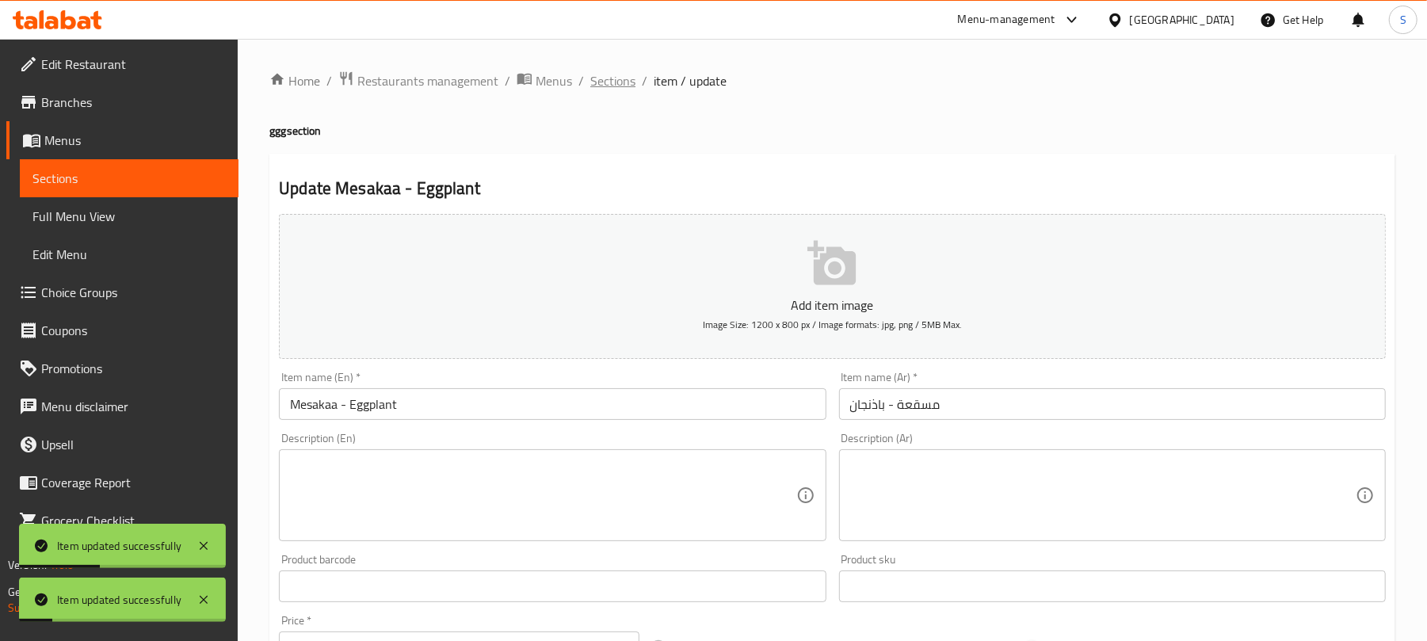
click at [613, 74] on span "Sections" at bounding box center [612, 80] width 45 height 19
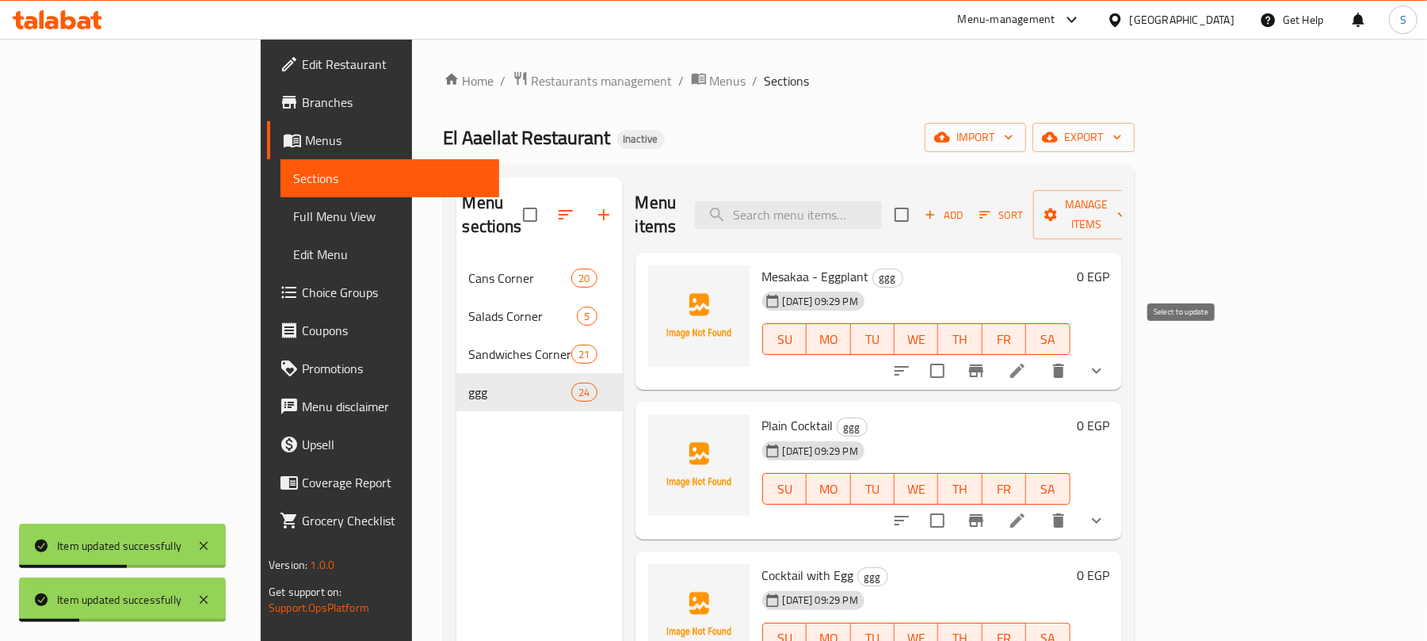
click at [954, 354] on input "checkbox" at bounding box center [937, 370] width 33 height 33
click at [1127, 208] on span "Manage items" at bounding box center [1086, 215] width 81 height 40
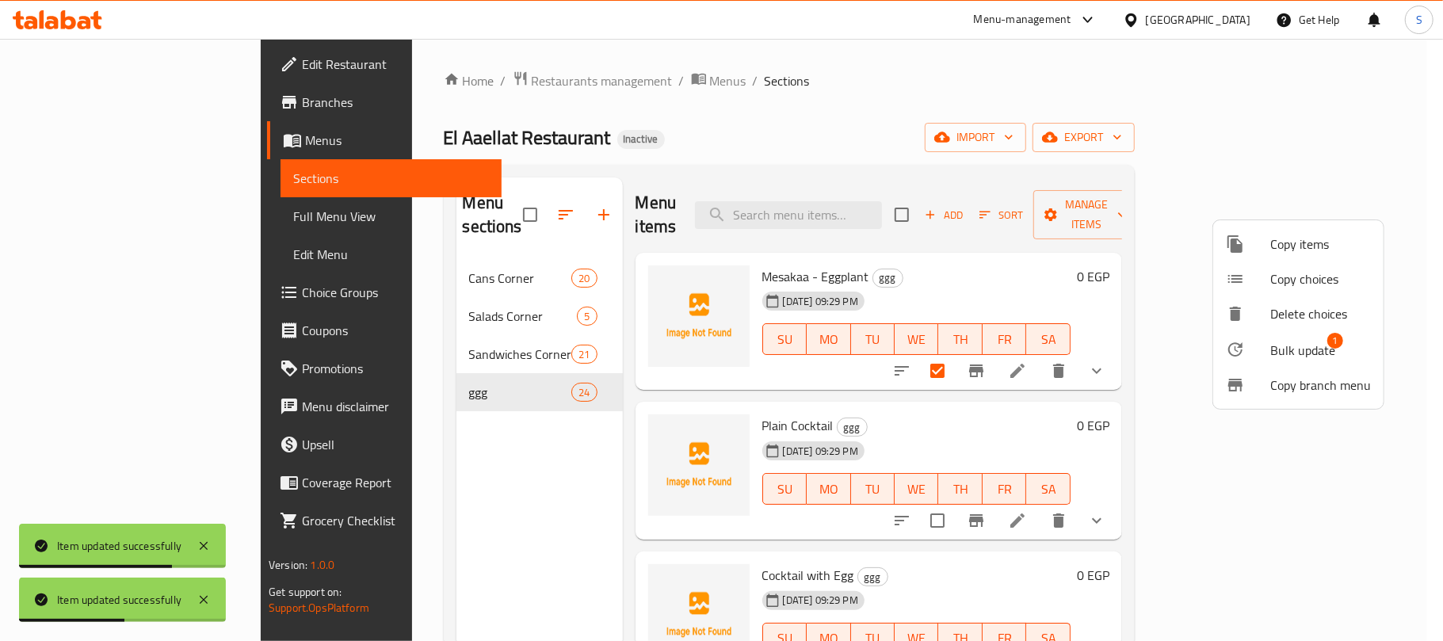
click at [1288, 346] on span "Bulk update" at bounding box center [1302, 350] width 65 height 19
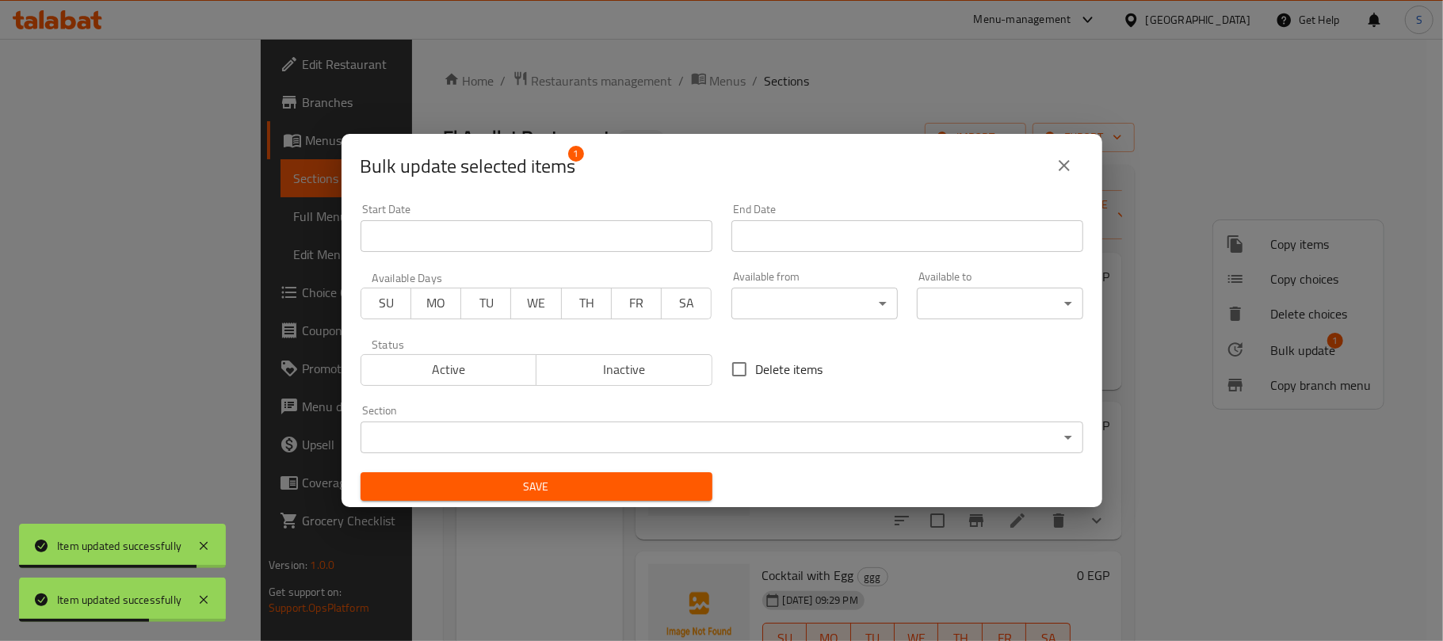
click at [735, 438] on body "Item updated successfully Item updated successfully ​ Menu-management Egypt Get…" at bounding box center [721, 340] width 1443 height 602
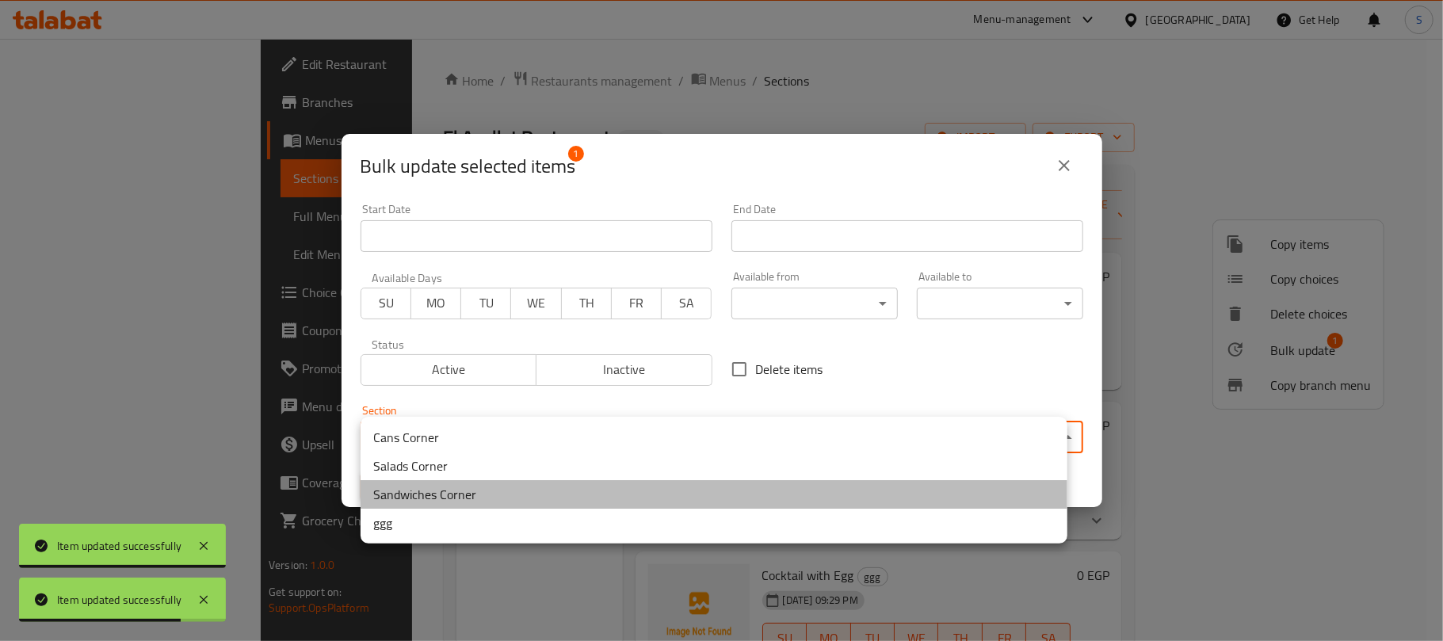
click at [407, 492] on li "Sandwiches Corner" at bounding box center [714, 494] width 707 height 29
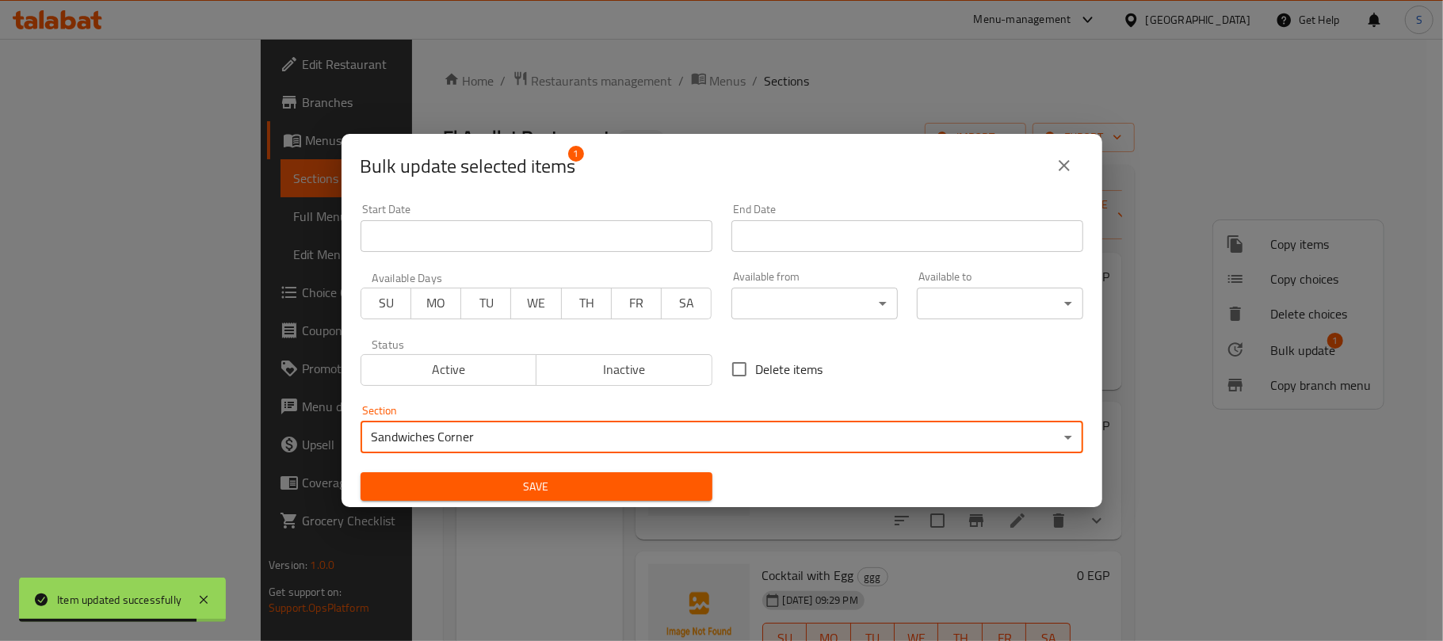
click at [460, 485] on span "Save" at bounding box center [536, 487] width 327 height 20
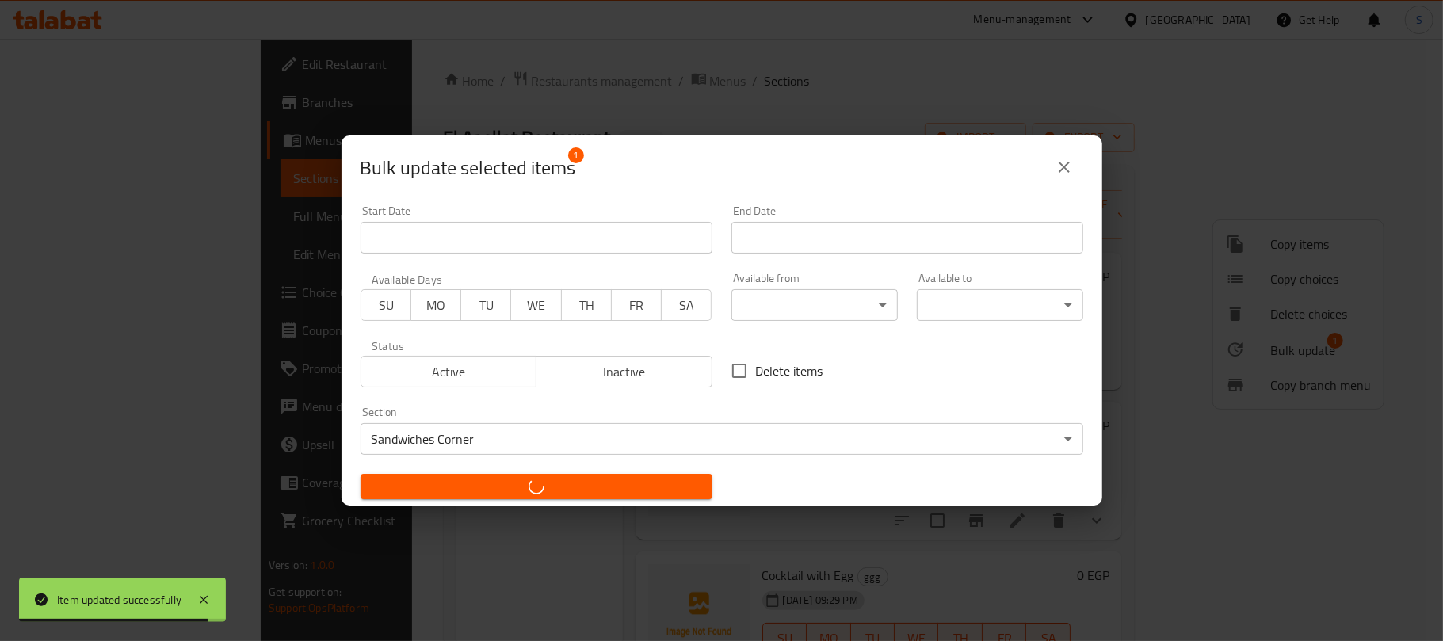
checkbox input "false"
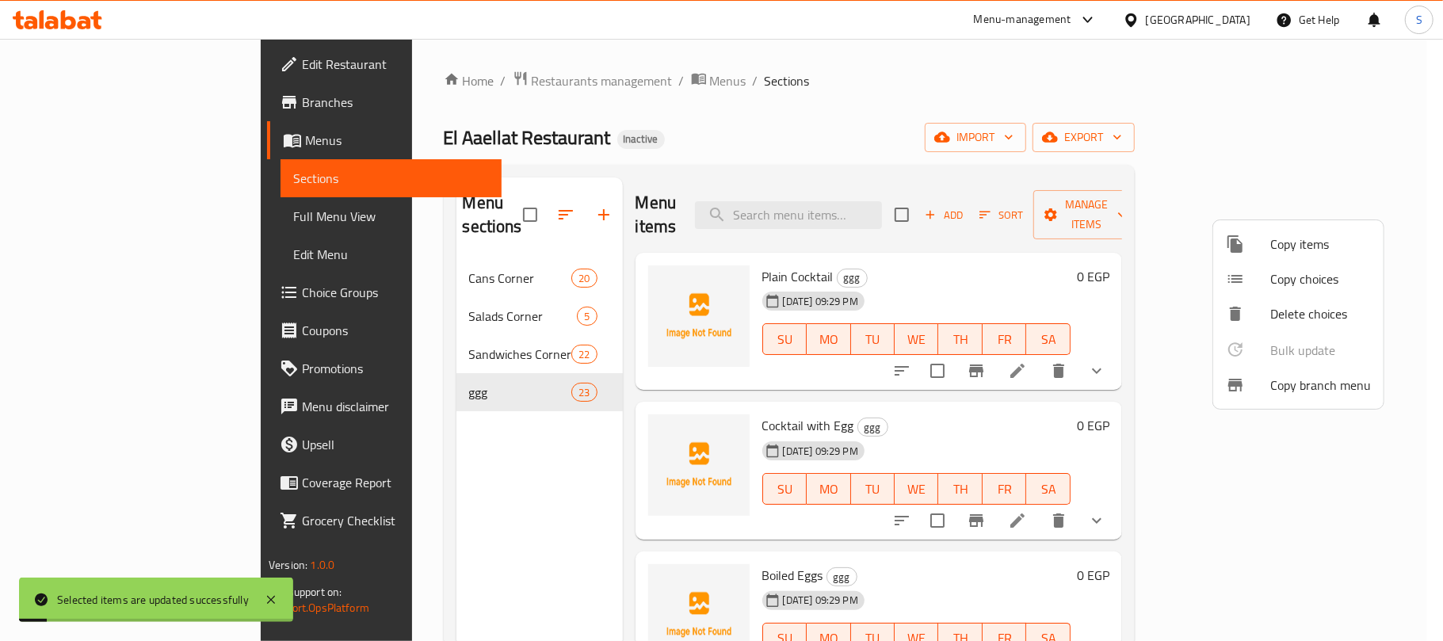
click at [460, 483] on div at bounding box center [721, 320] width 1443 height 641
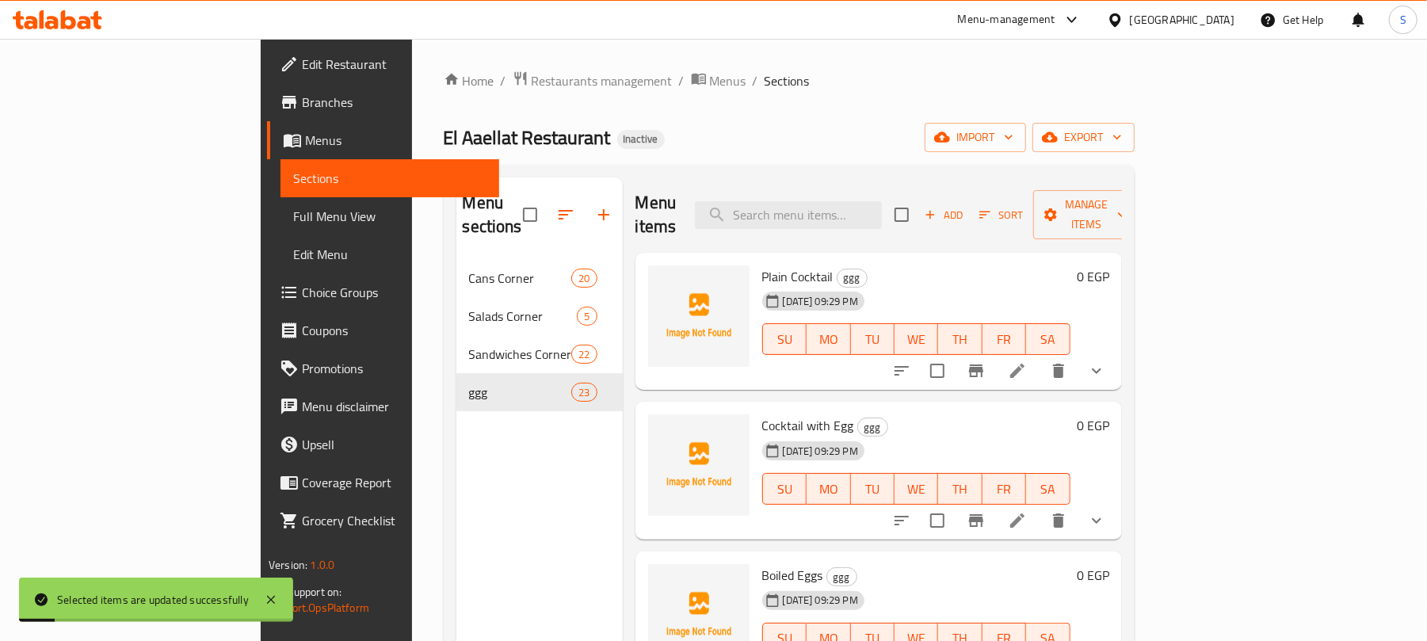
click at [774, 105] on div "Home / Restaurants management / Menus / Sections El Aaellat Restaurant Inactive…" at bounding box center [789, 451] width 691 height 761
click at [1025, 364] on icon at bounding box center [1017, 371] width 14 height 14
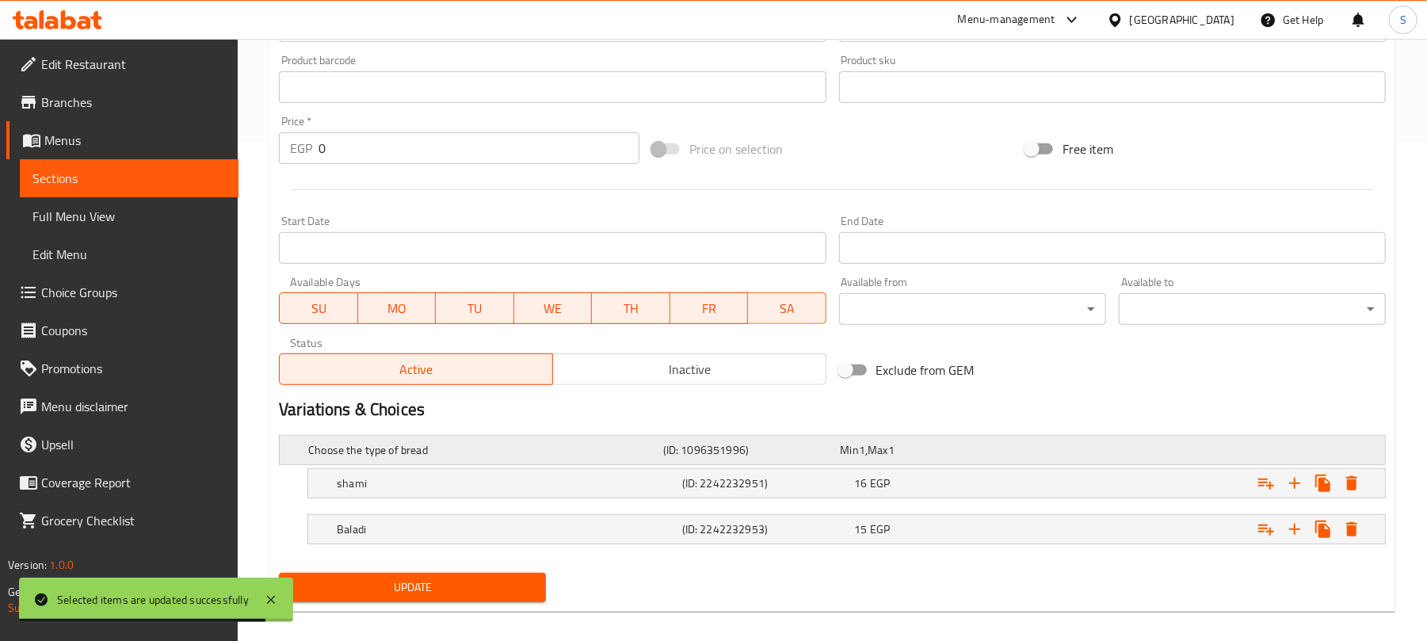
scroll to position [517, 0]
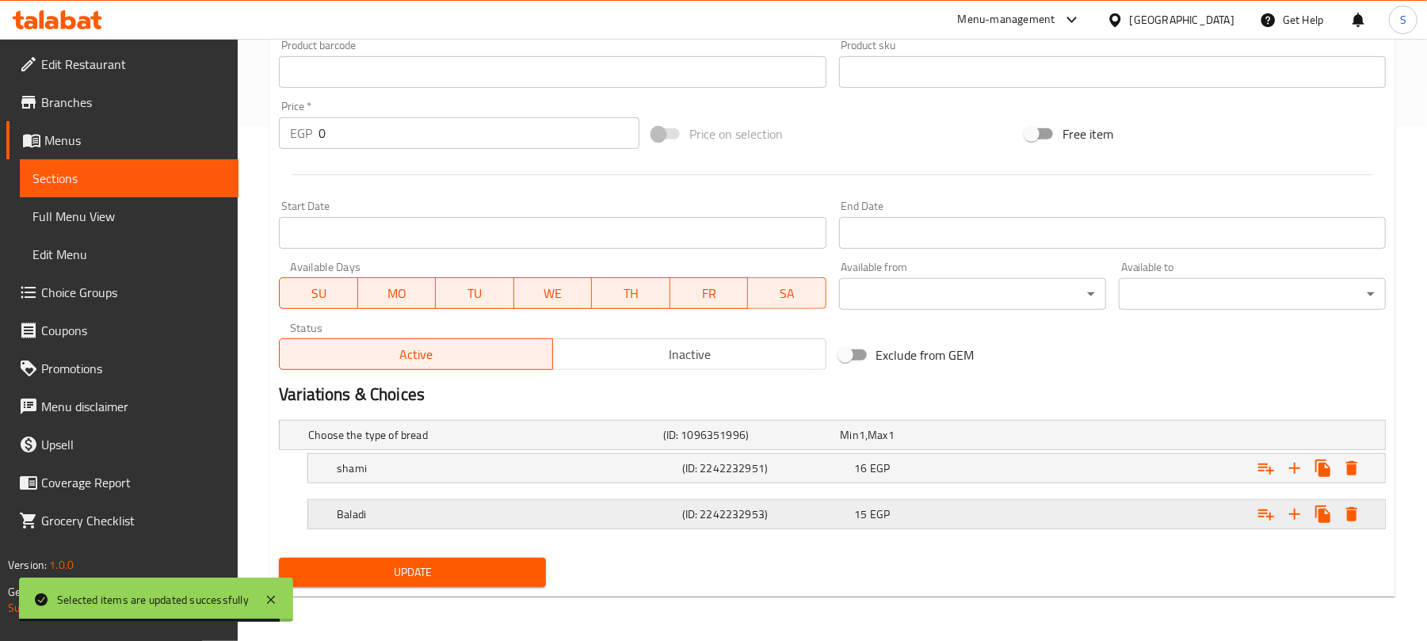
drag, startPoint x: 1022, startPoint y: 518, endPoint x: 1034, endPoint y: 518, distance: 12.7
click at [1015, 446] on div "15 EGP" at bounding box center [927, 435] width 178 height 22
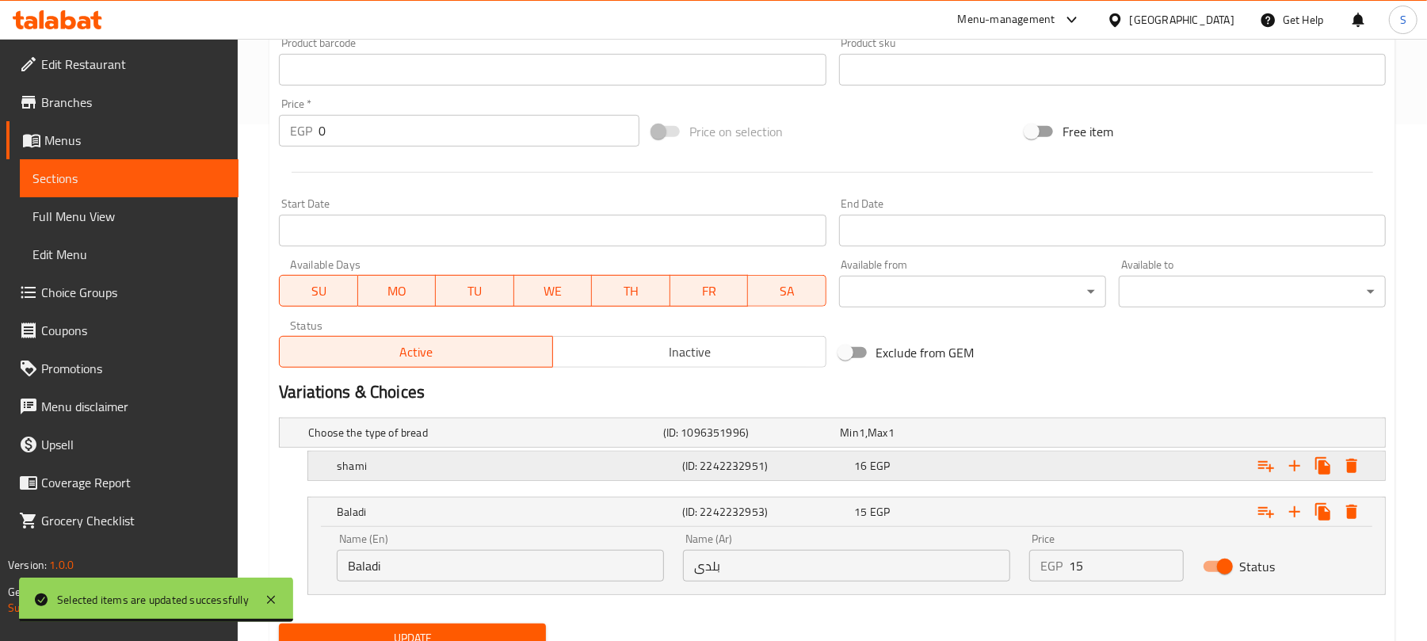
click at [1059, 436] on div "Expand" at bounding box center [1191, 433] width 355 height 6
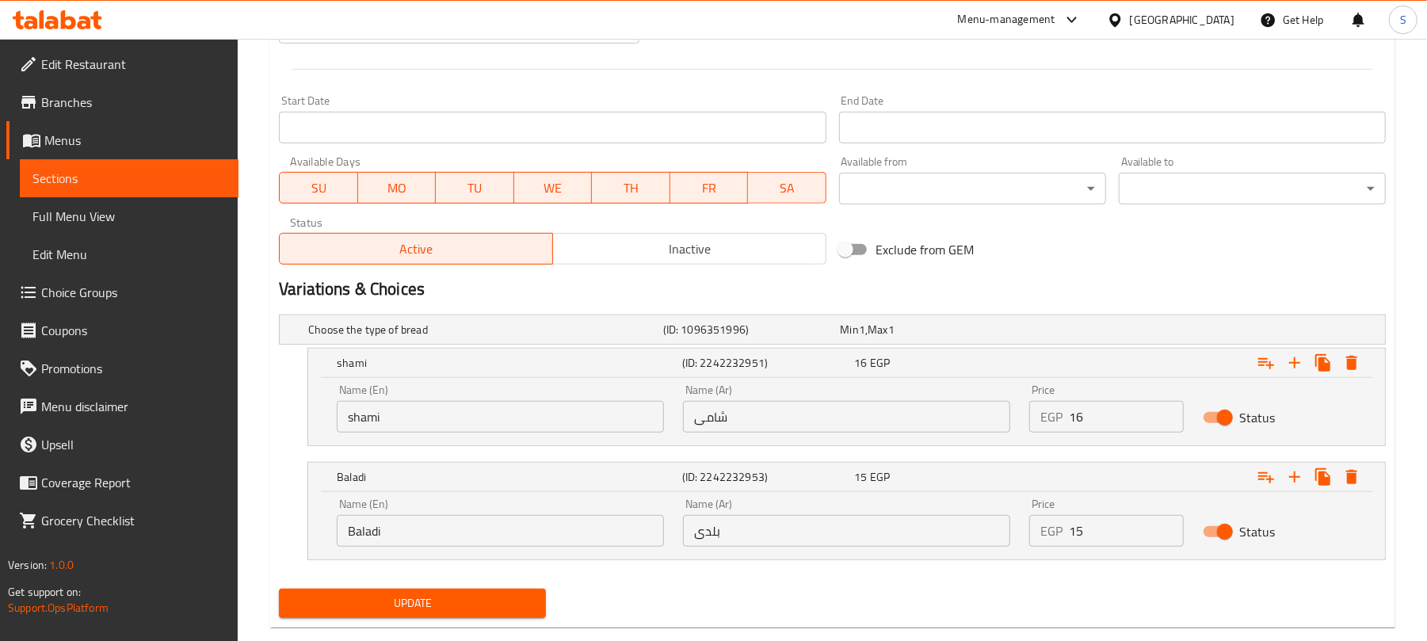
scroll to position [622, 0]
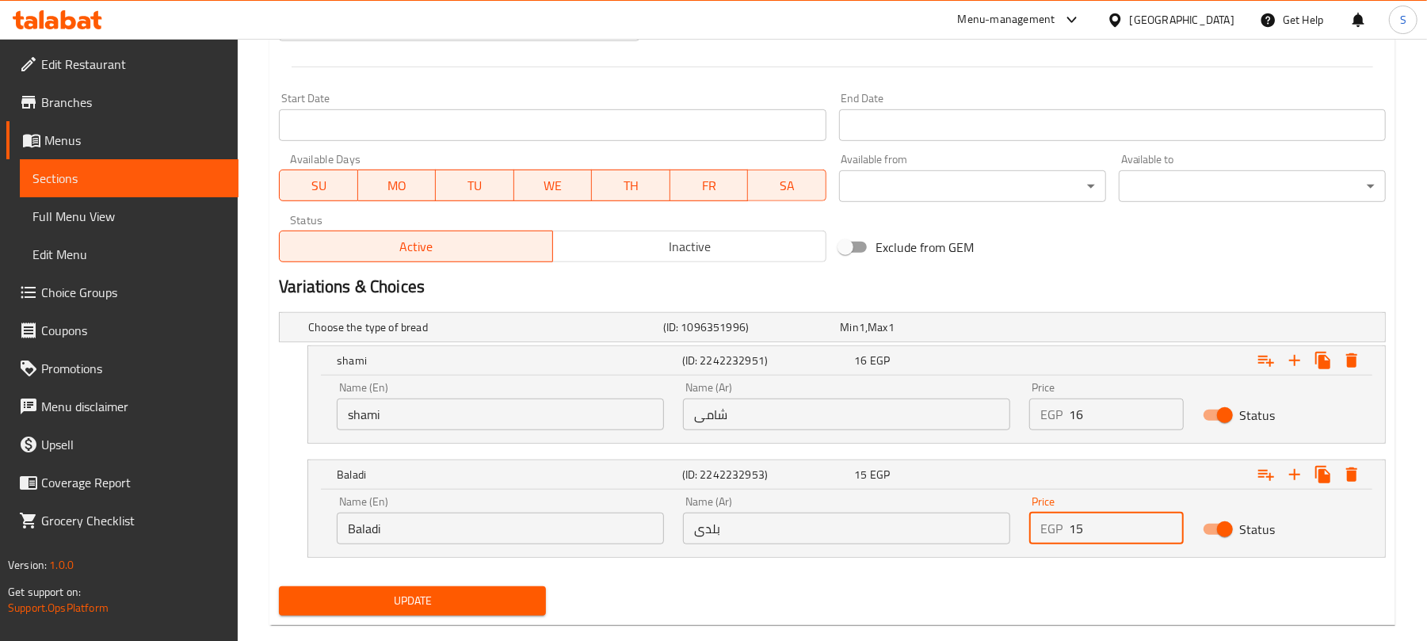
drag, startPoint x: 1079, startPoint y: 533, endPoint x: 1087, endPoint y: 531, distance: 8.9
click at [1087, 531] on input "15" at bounding box center [1126, 529] width 114 height 32
type input "18"
click at [1082, 417] on input "16" at bounding box center [1126, 415] width 114 height 32
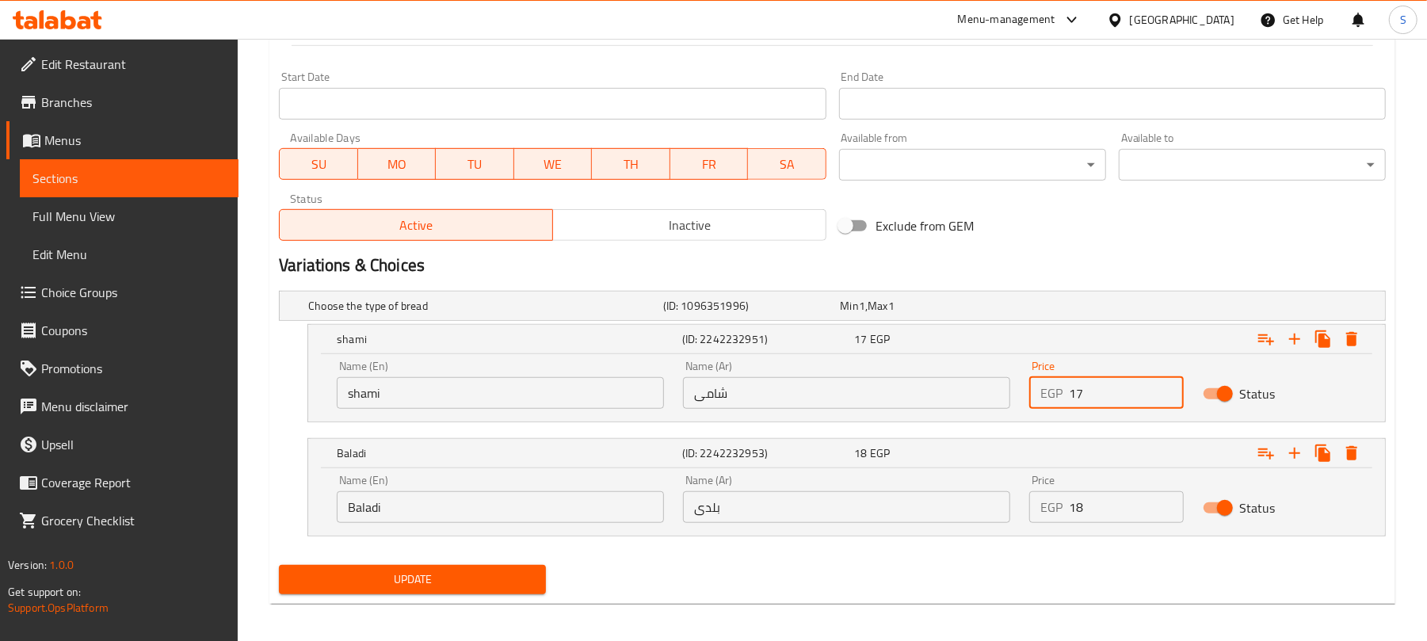
scroll to position [653, 0]
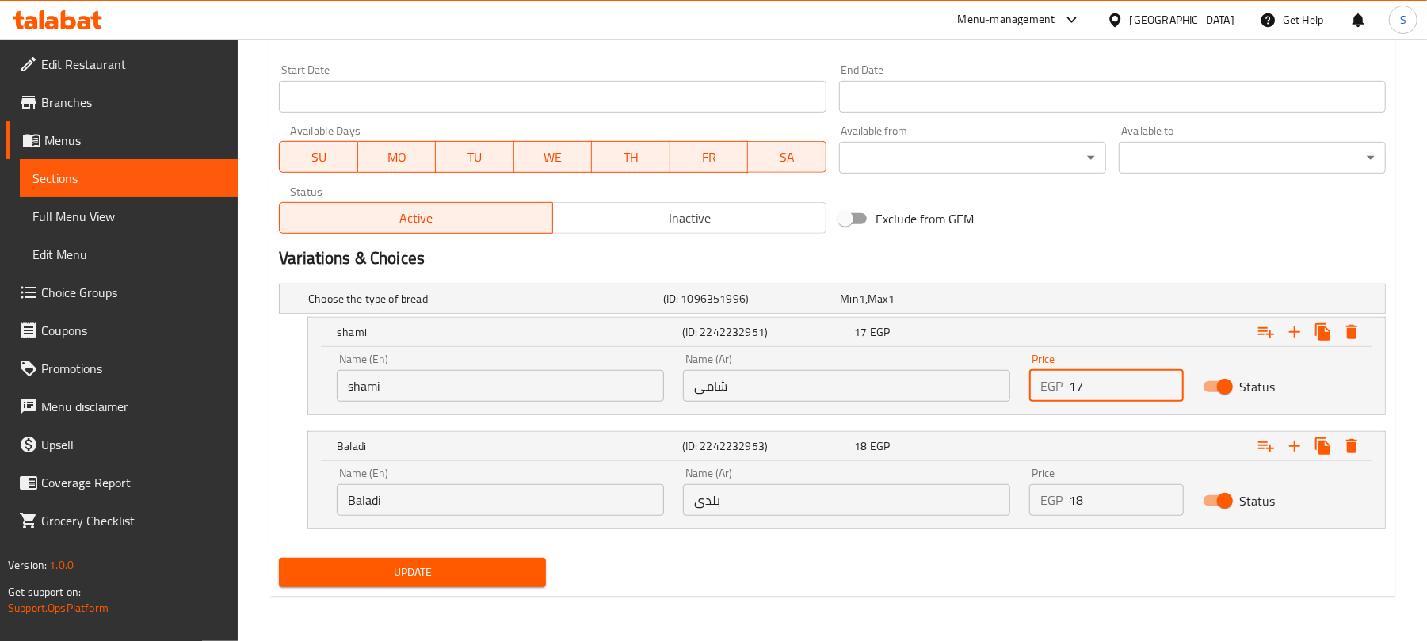
type input "17"
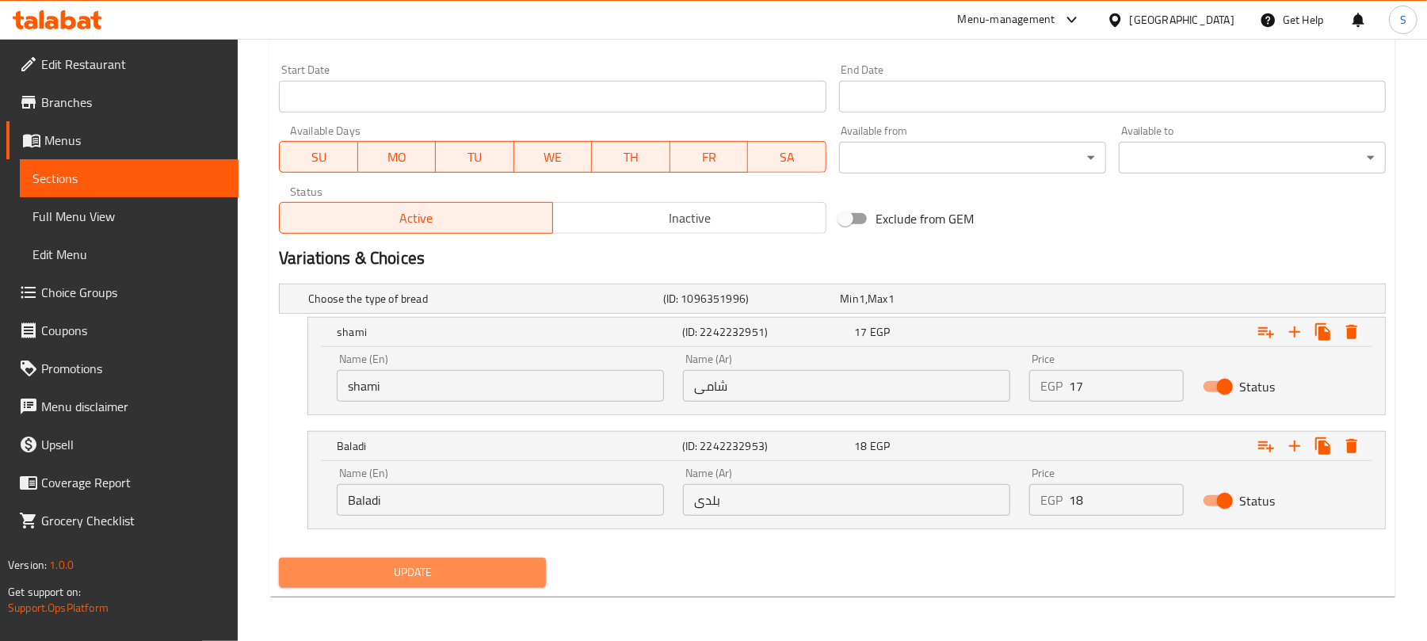
click at [476, 575] on span "Update" at bounding box center [413, 573] width 242 height 20
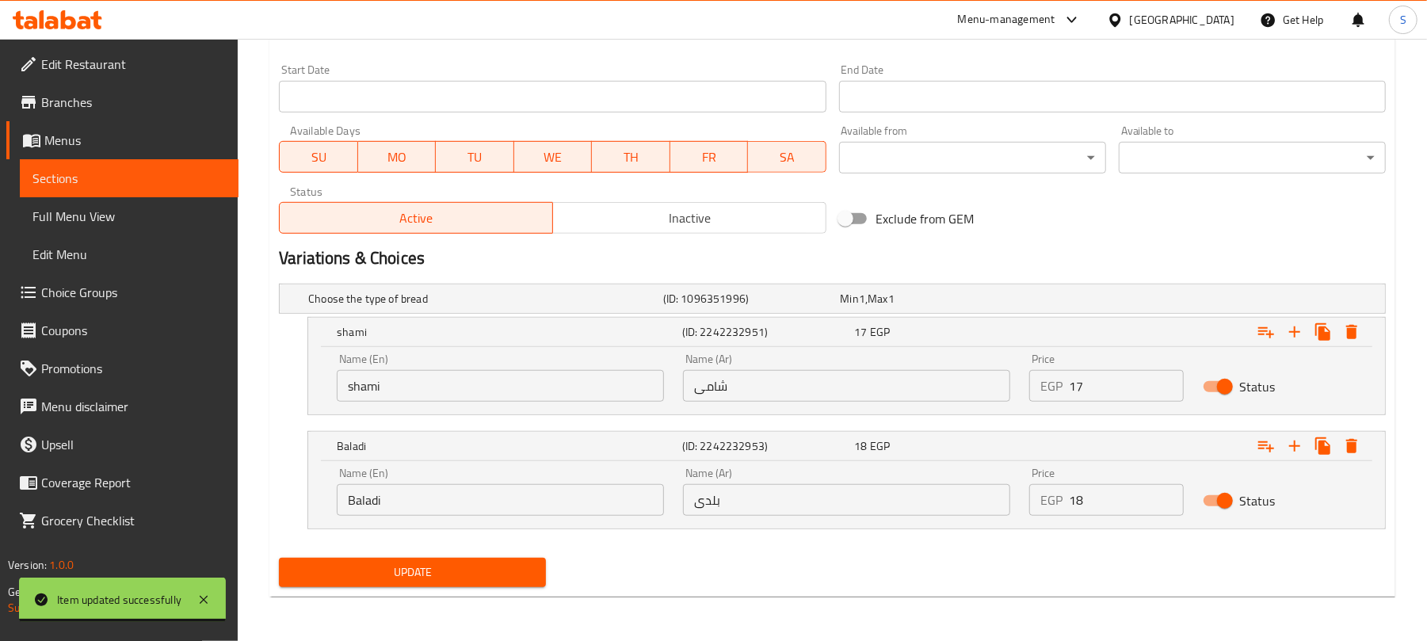
drag, startPoint x: 252, startPoint y: 396, endPoint x: 315, endPoint y: 416, distance: 65.7
click at [252, 396] on div "Home / Restaurants management / Menus / Sections / item / update ggg section Up…" at bounding box center [833, 14] width 1190 height 1253
click at [379, 563] on span "Update" at bounding box center [413, 573] width 242 height 20
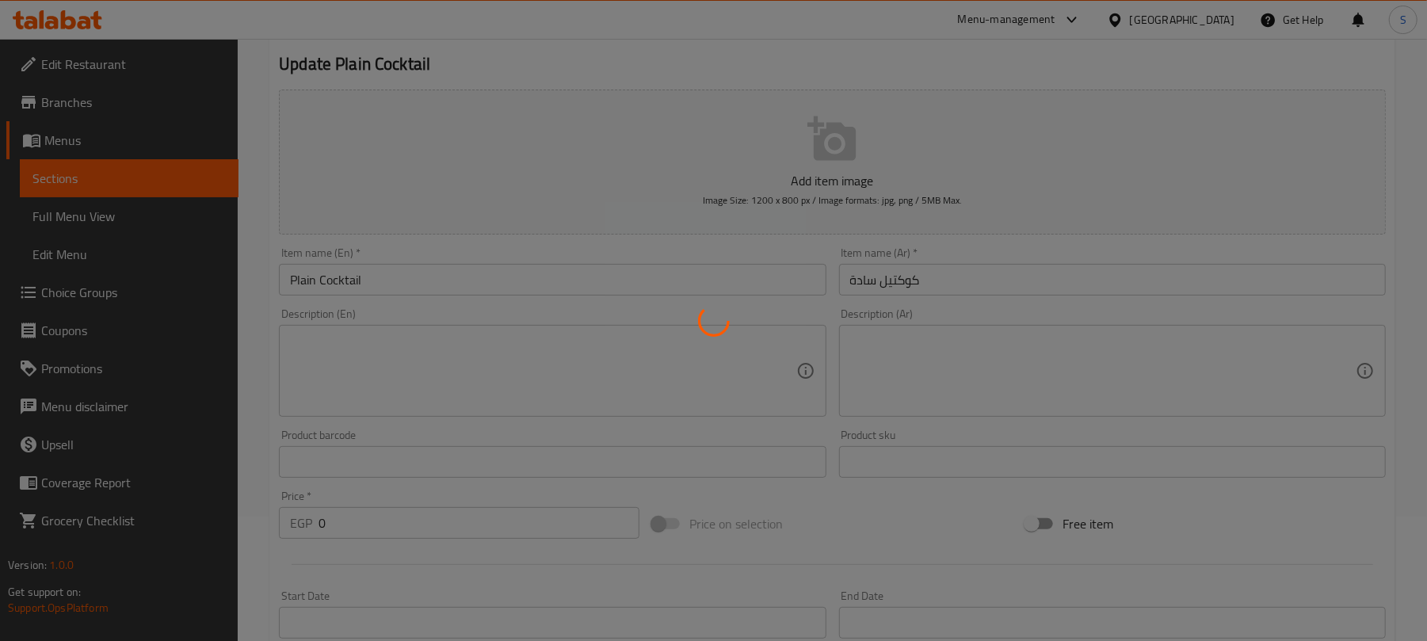
scroll to position [0, 0]
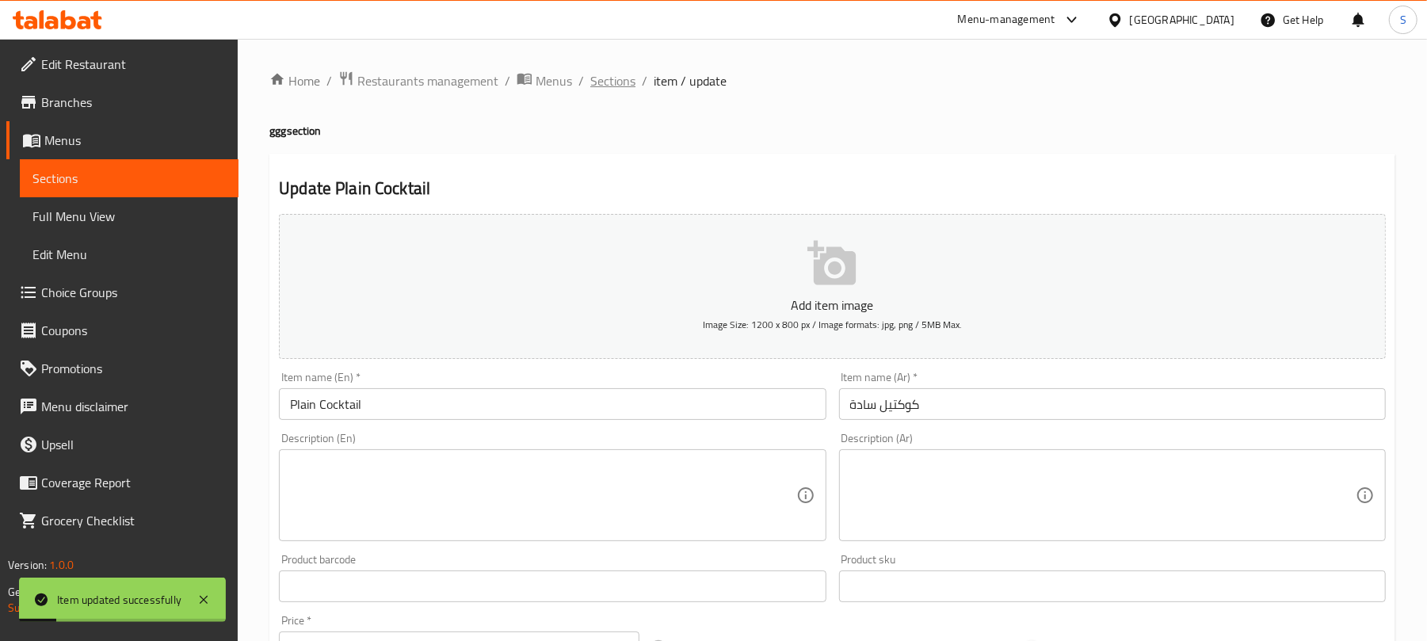
click at [601, 90] on span "Sections" at bounding box center [612, 80] width 45 height 19
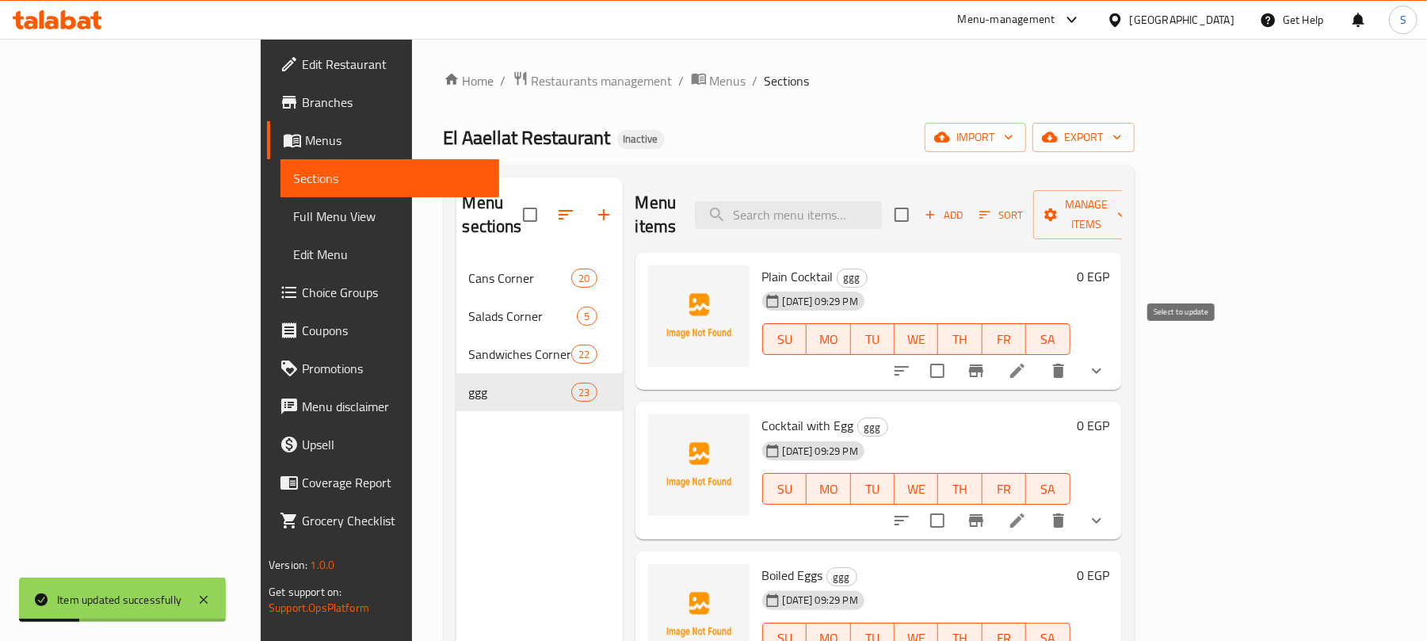
click at [954, 354] on input "checkbox" at bounding box center [937, 370] width 33 height 33
click at [1127, 213] on span "Manage items" at bounding box center [1086, 215] width 81 height 40
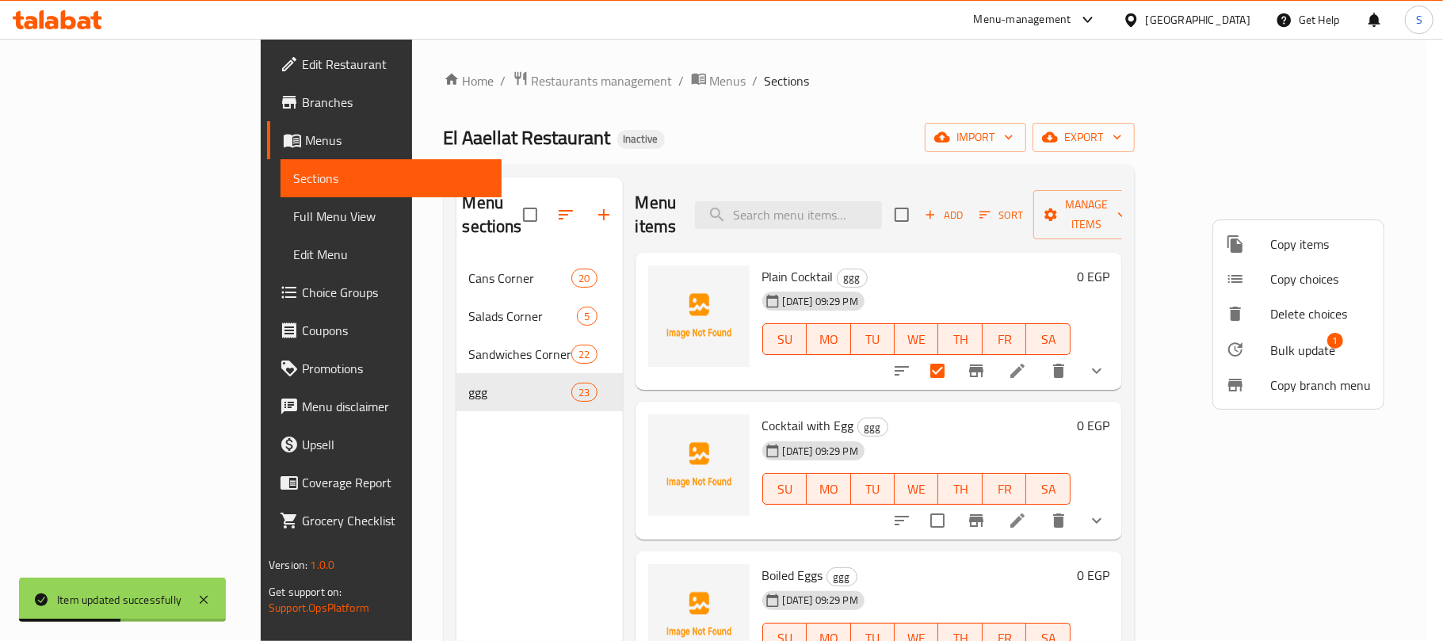
click at [1274, 341] on span "Bulk update" at bounding box center [1302, 350] width 65 height 19
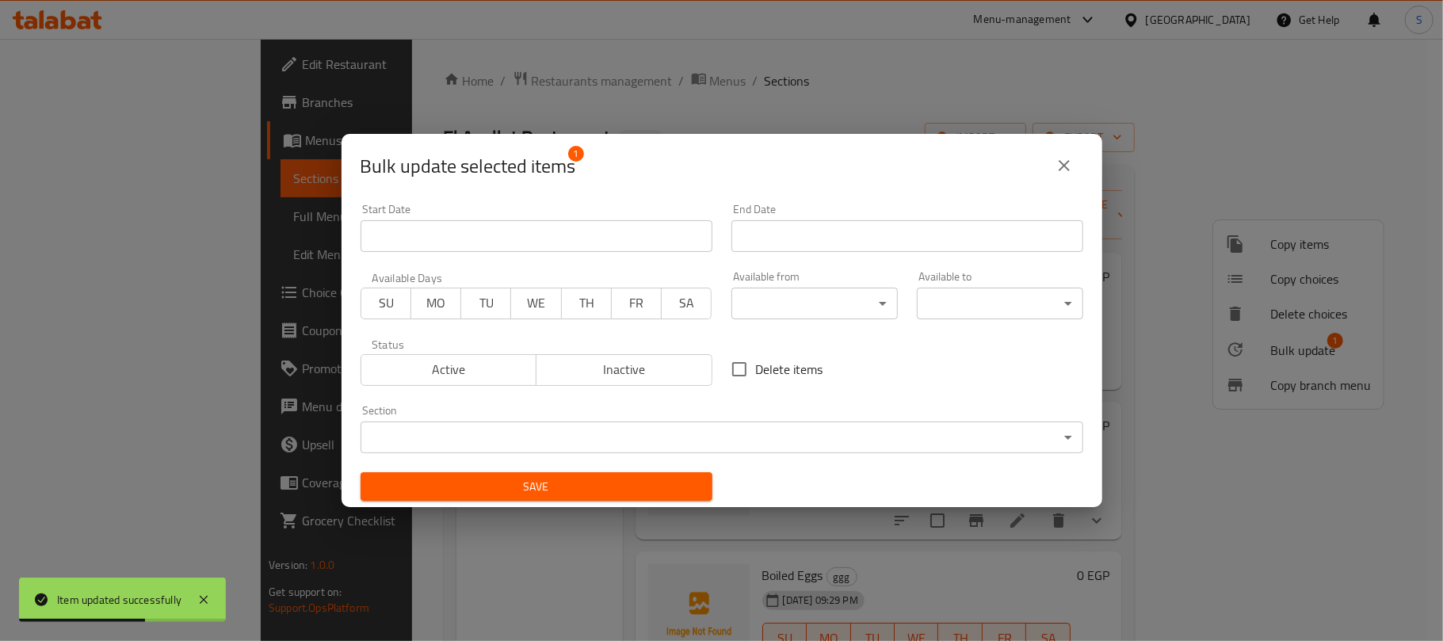
click at [625, 426] on body "Item updated successfully ​ Menu-management Egypt Get Help S Edit Restaurant Br…" at bounding box center [721, 340] width 1443 height 602
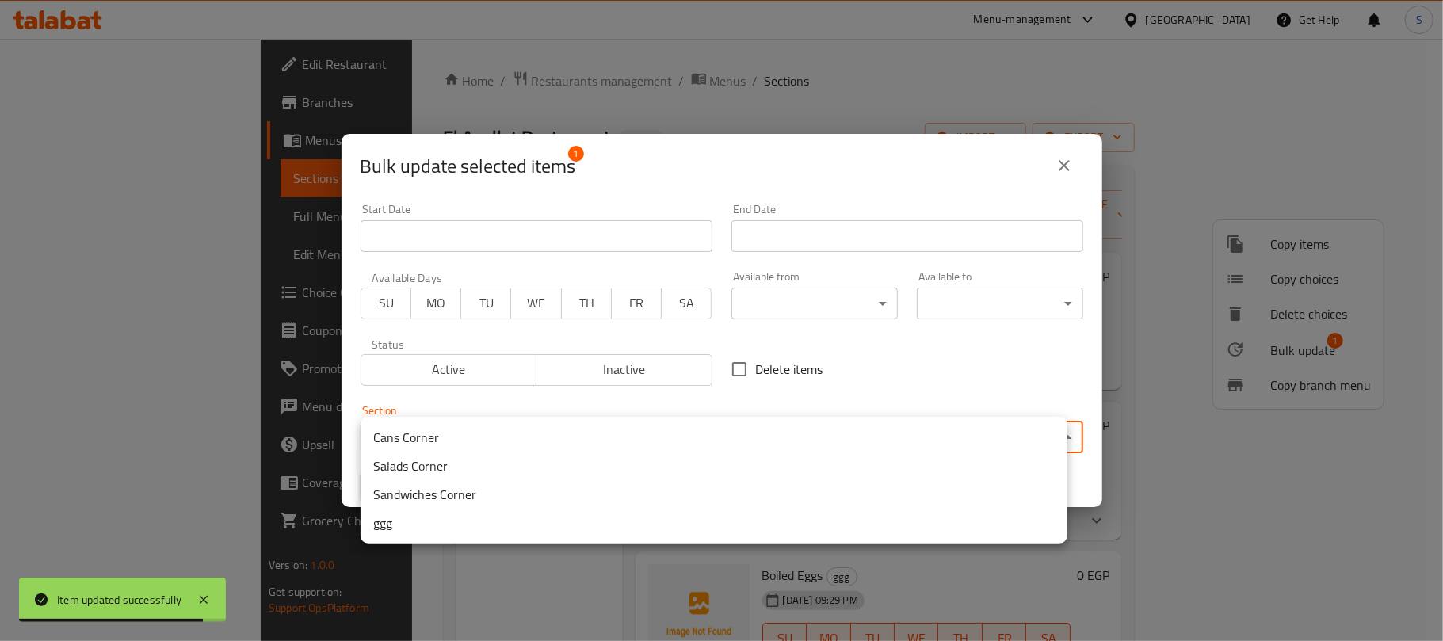
click at [480, 490] on li "Sandwiches Corner" at bounding box center [714, 494] width 707 height 29
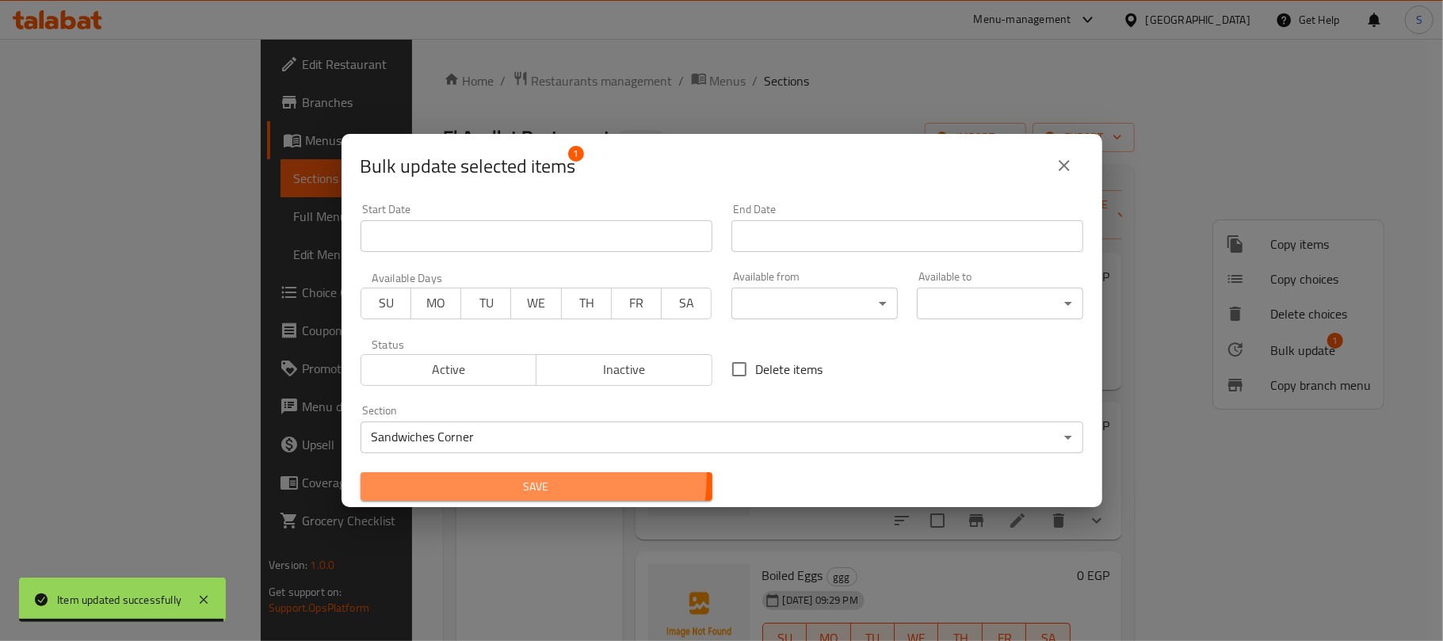
click at [520, 477] on span "Save" at bounding box center [536, 487] width 327 height 20
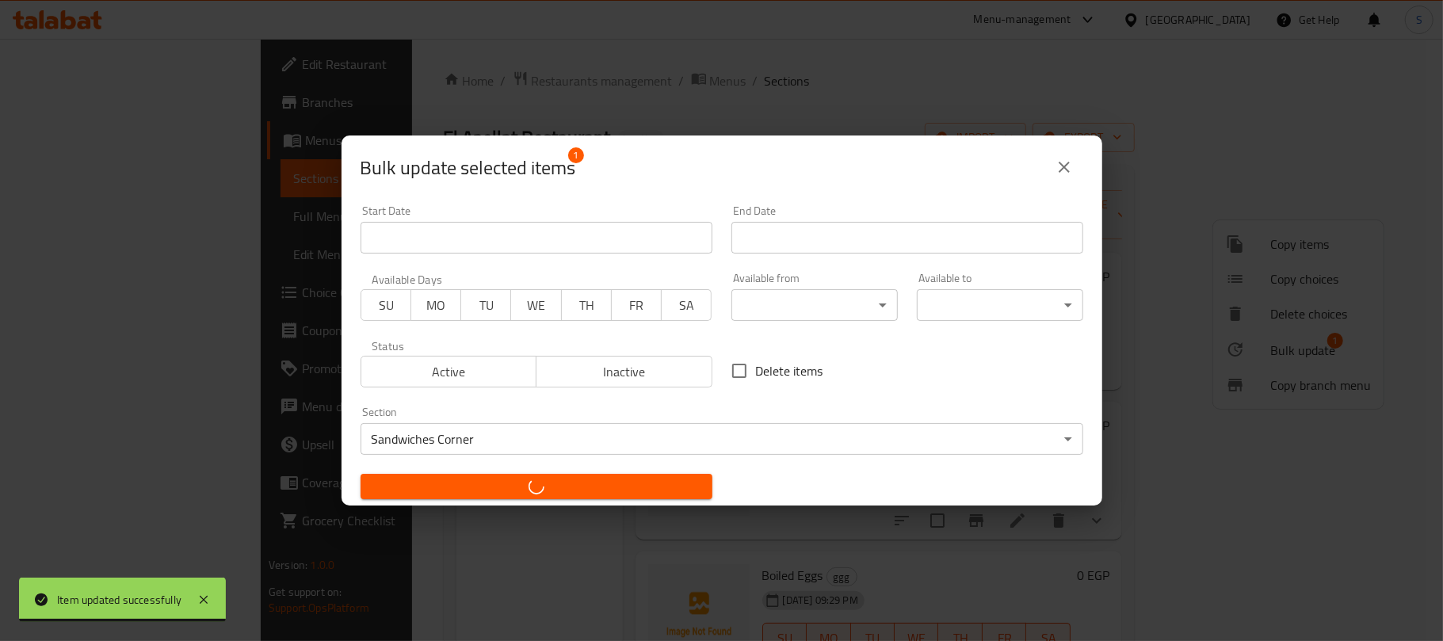
checkbox input "false"
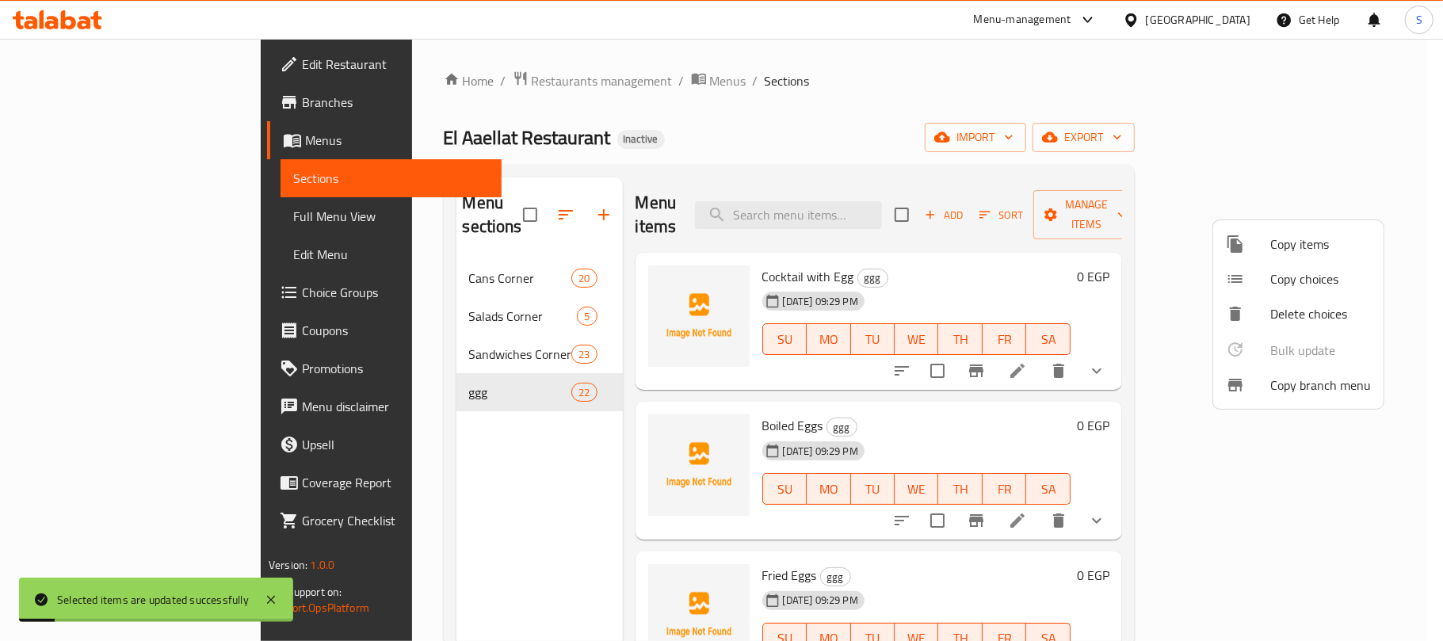
click at [788, 143] on div at bounding box center [721, 320] width 1443 height 641
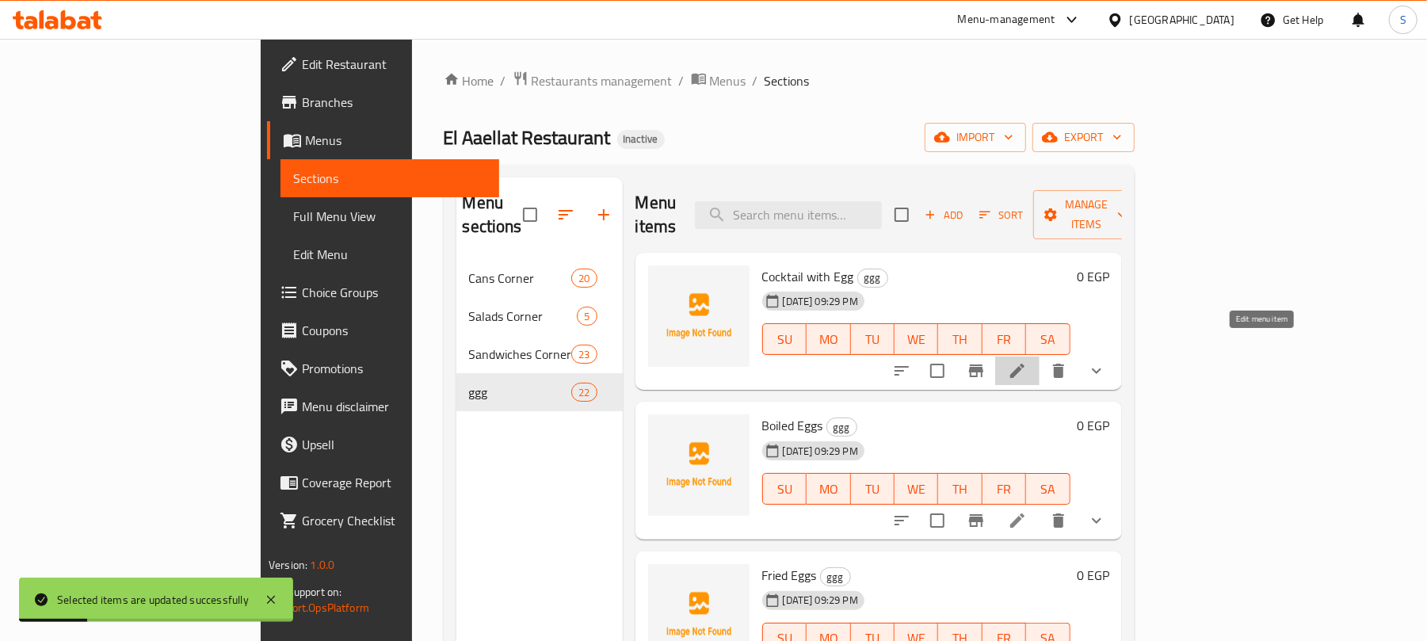
click at [1027, 361] on icon at bounding box center [1017, 370] width 19 height 19
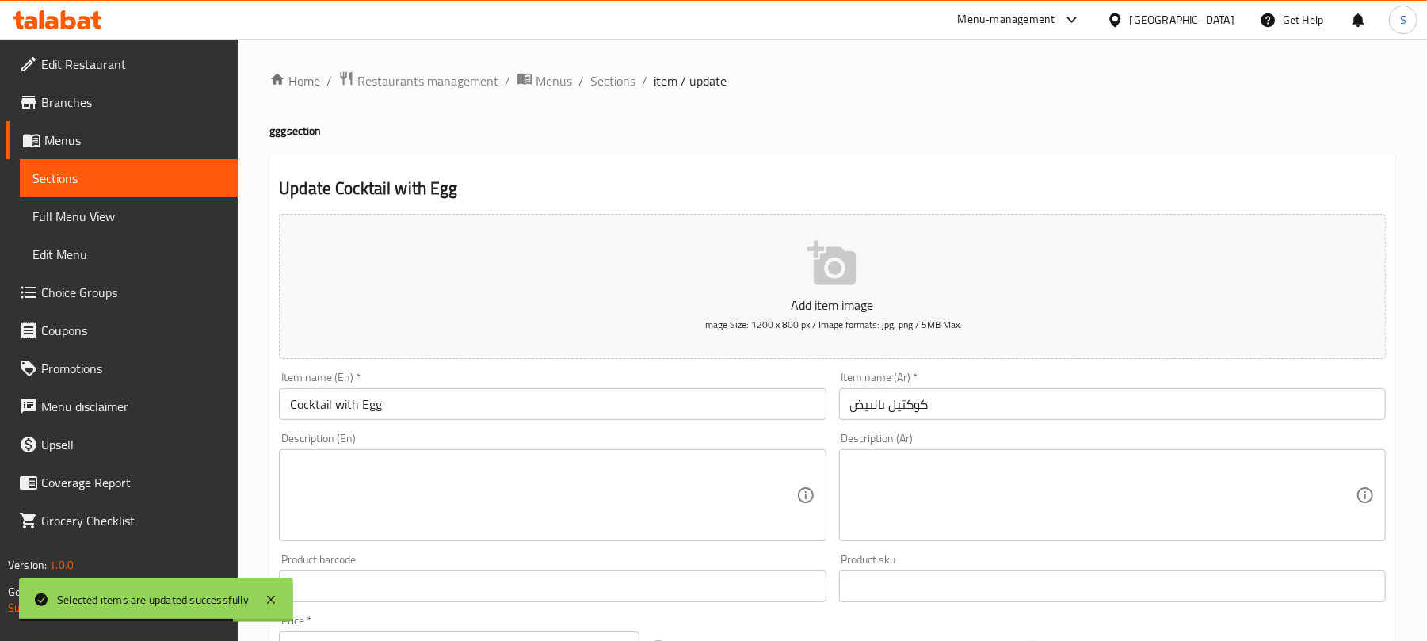
drag, startPoint x: 435, startPoint y: 144, endPoint x: 460, endPoint y: 154, distance: 27.1
click at [435, 144] on div "Home / Restaurants management / Menus / Sections / item / update ggg section Up…" at bounding box center [832, 597] width 1126 height 1053
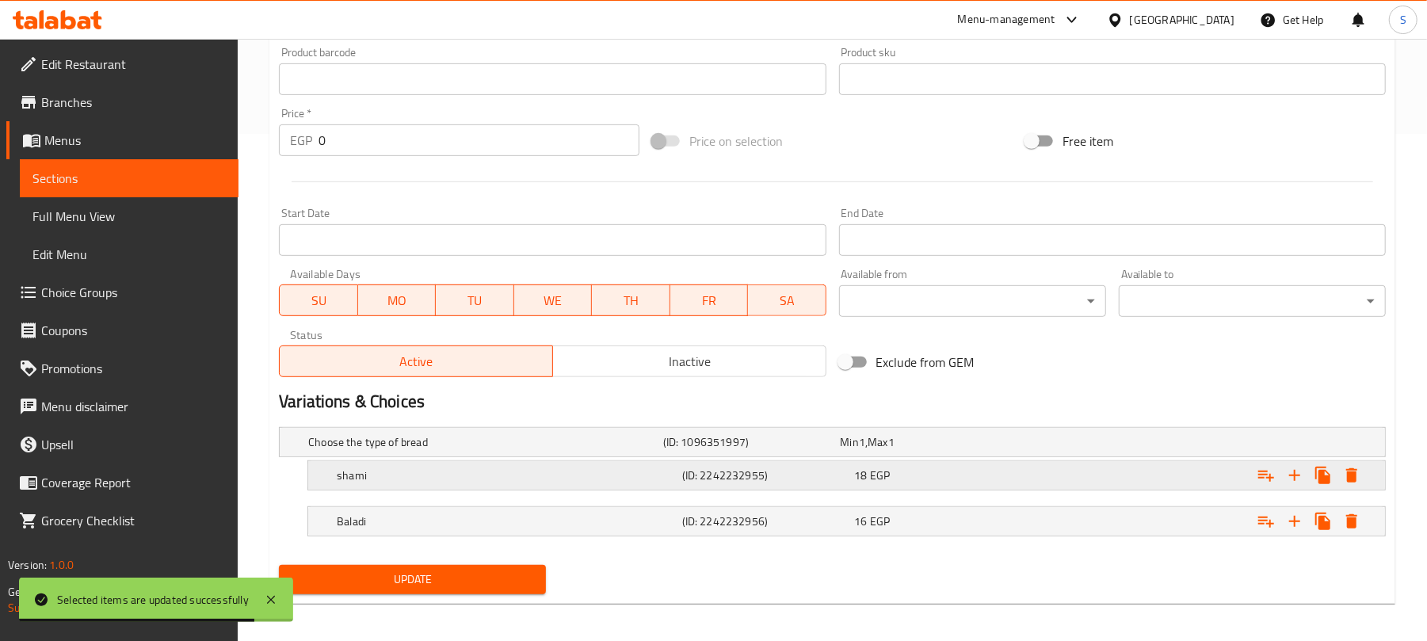
scroll to position [517, 0]
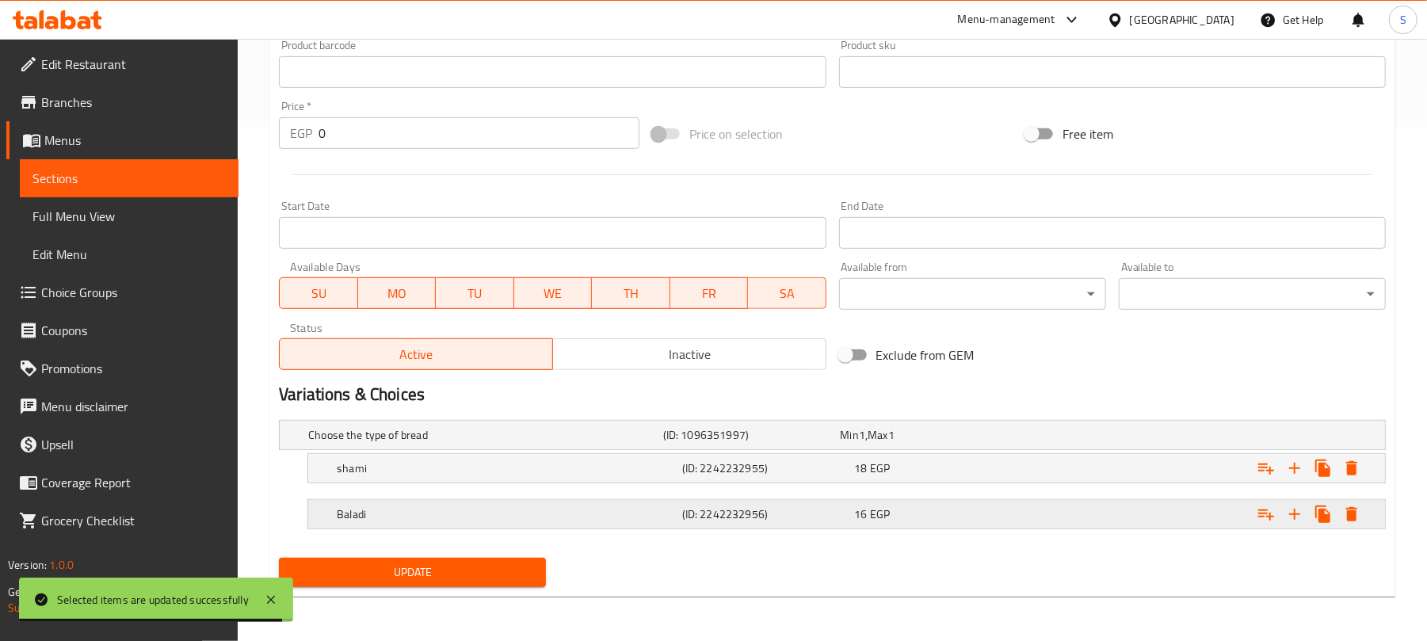
click at [996, 446] on div "16 EGP" at bounding box center [927, 435] width 178 height 22
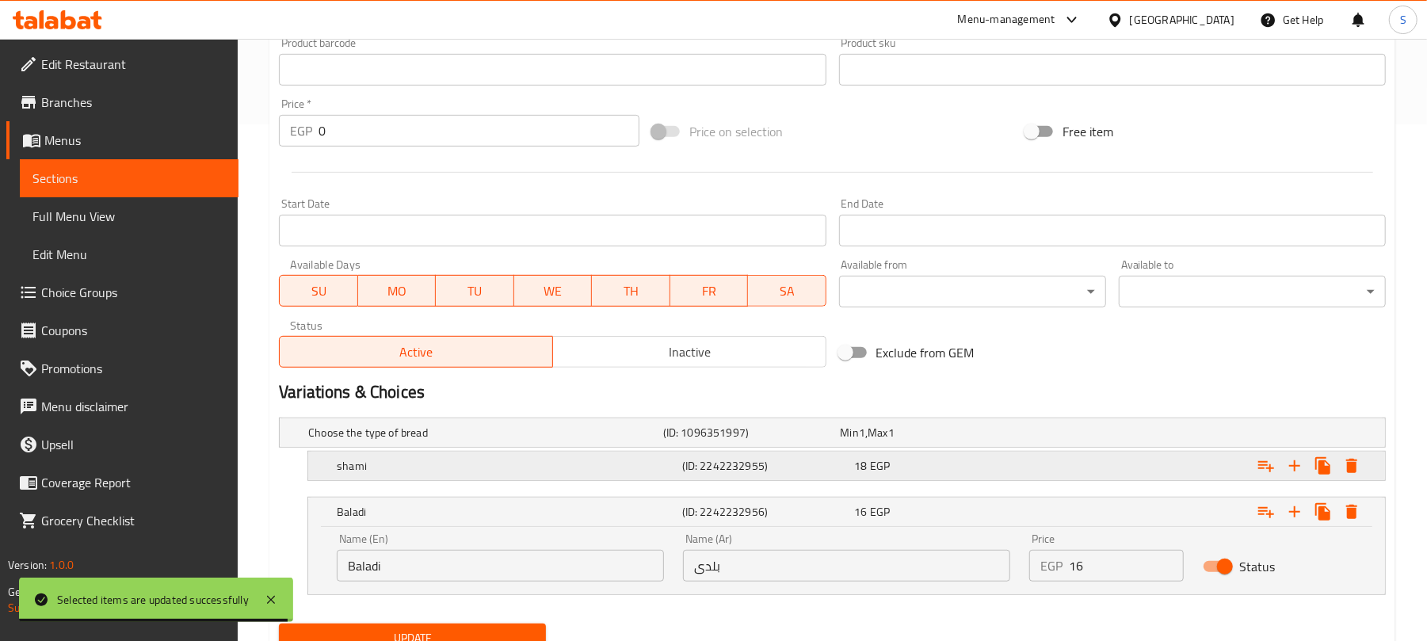
click at [1035, 436] on div "Expand" at bounding box center [1191, 433] width 355 height 6
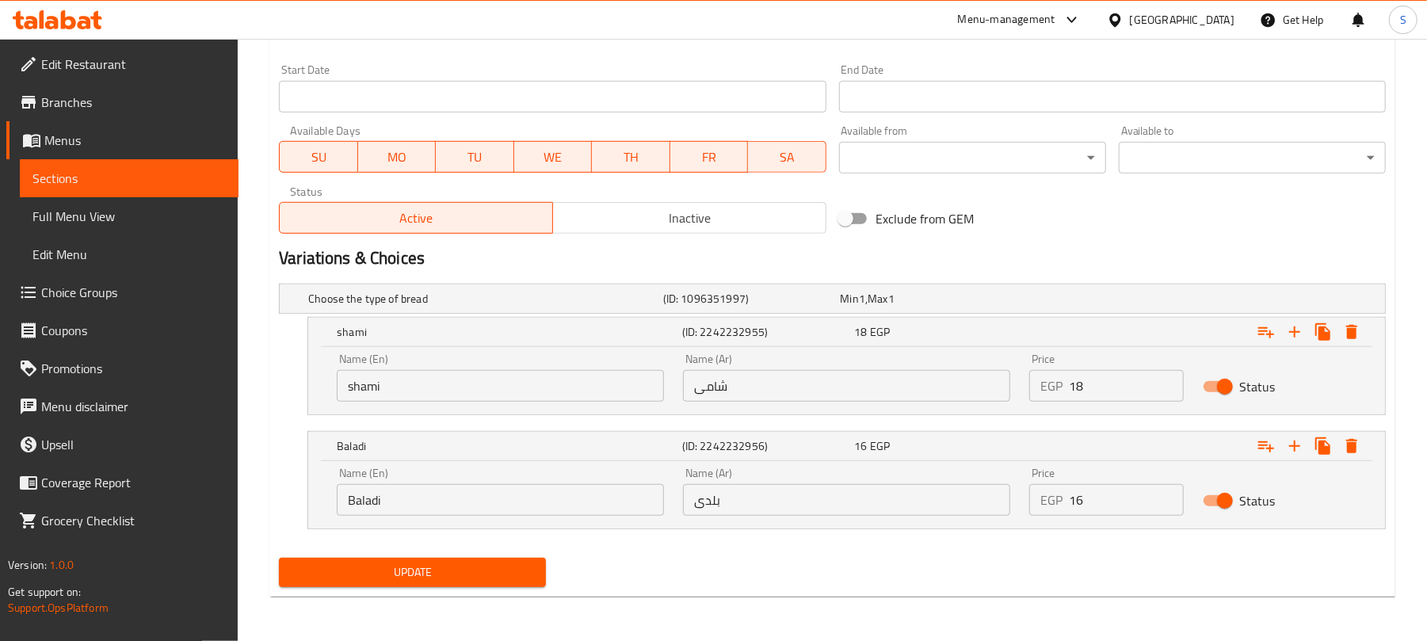
scroll to position [653, 0]
drag, startPoint x: 1085, startPoint y: 388, endPoint x: 1066, endPoint y: 384, distance: 19.4
click at [1066, 384] on div "EGP 18 Price" at bounding box center [1106, 386] width 154 height 32
type input "22"
drag, startPoint x: 1087, startPoint y: 495, endPoint x: 1067, endPoint y: 491, distance: 20.8
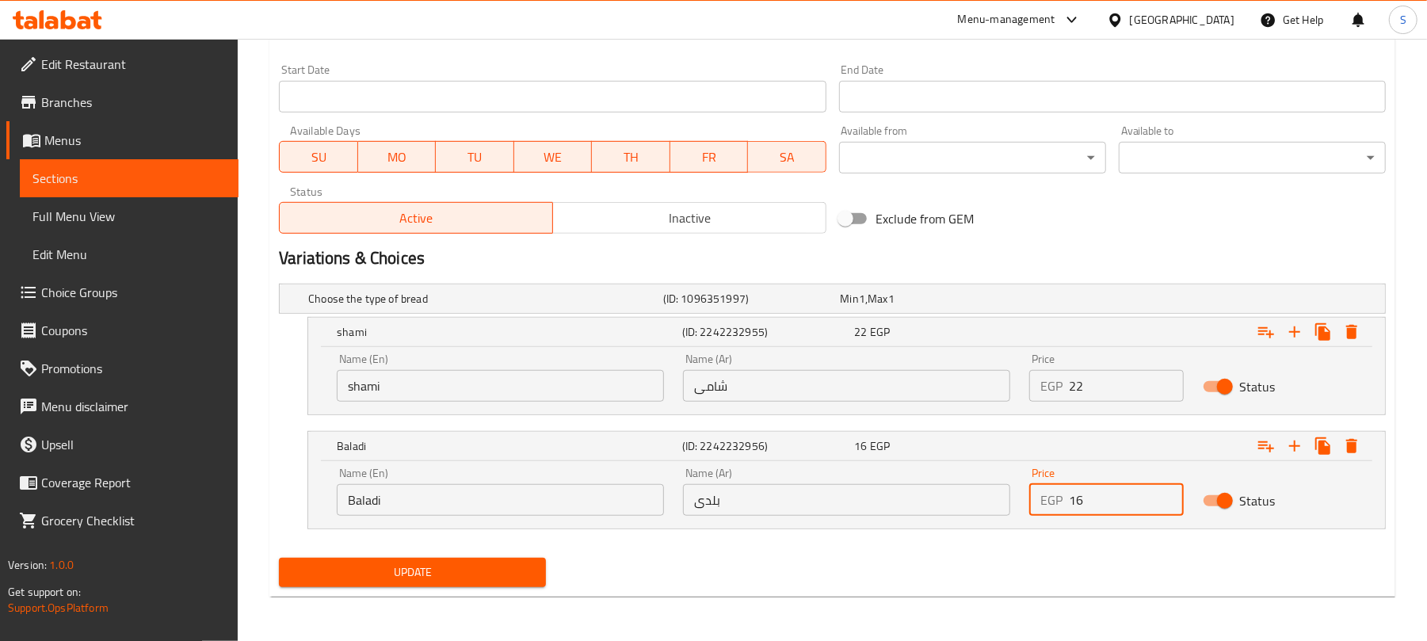
click at [1067, 491] on div "EGP 16 Price" at bounding box center [1106, 500] width 154 height 32
type input "23"
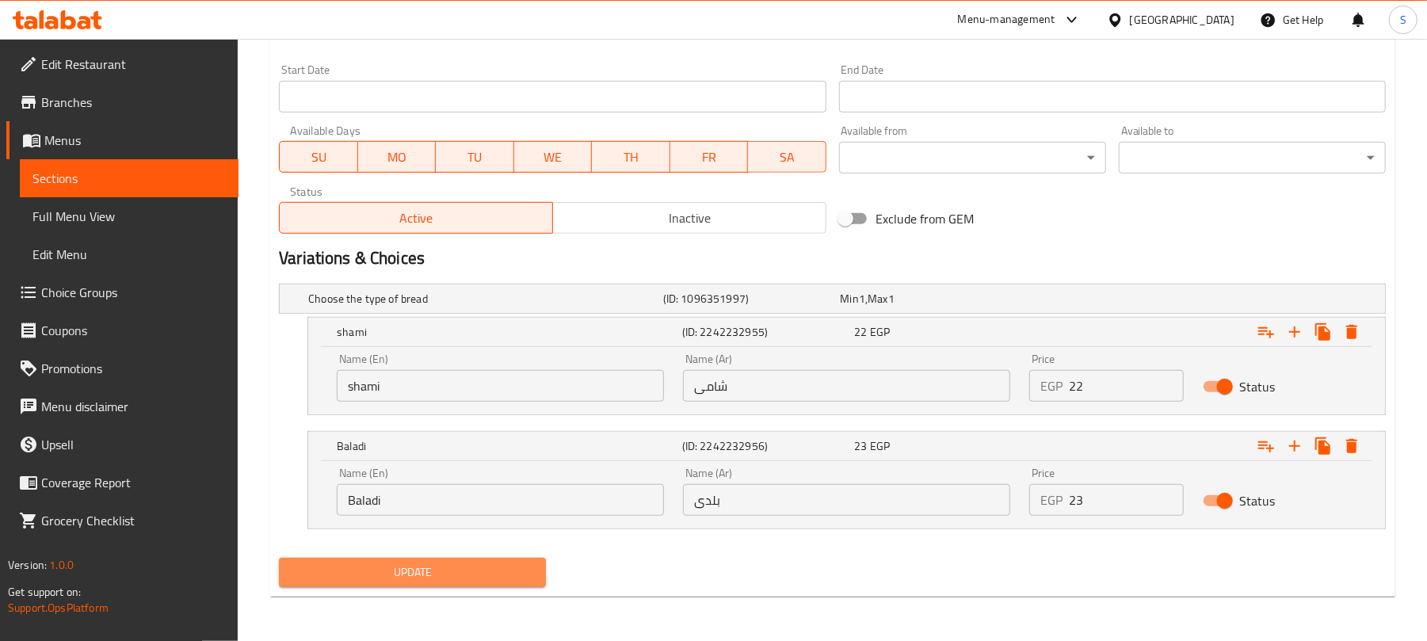
click at [495, 578] on span "Update" at bounding box center [413, 573] width 242 height 20
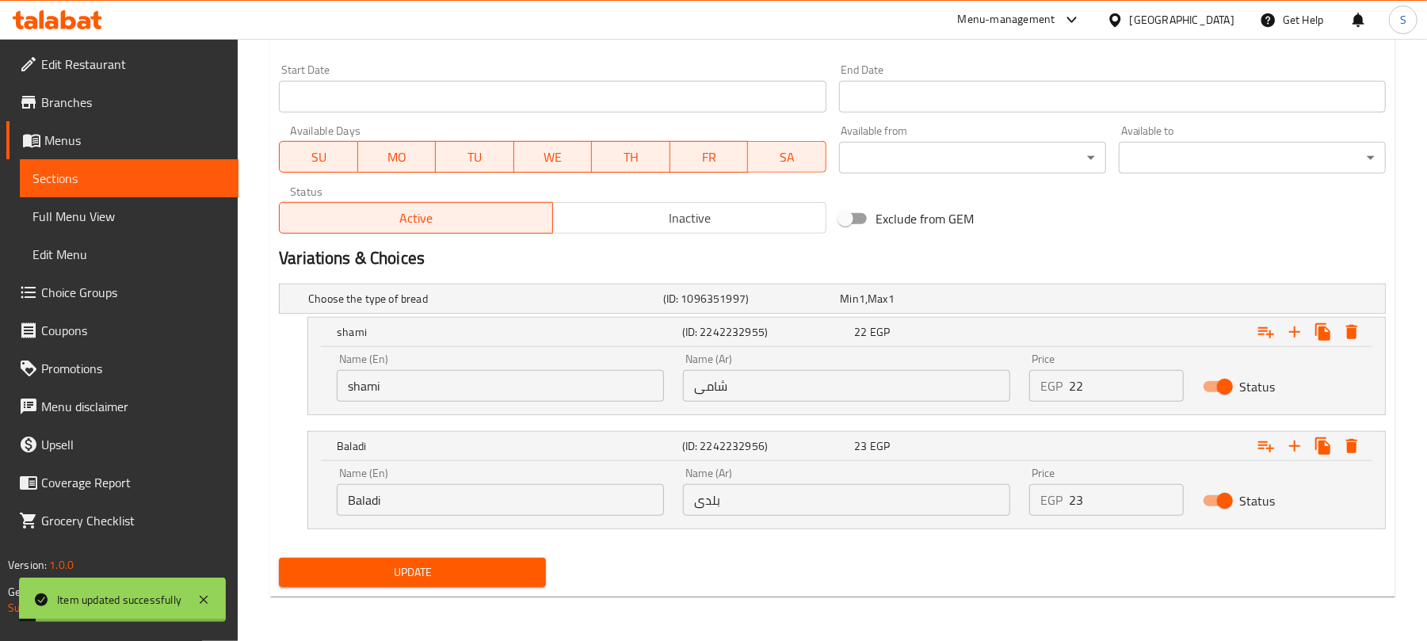
click at [487, 563] on span "Update" at bounding box center [413, 573] width 242 height 20
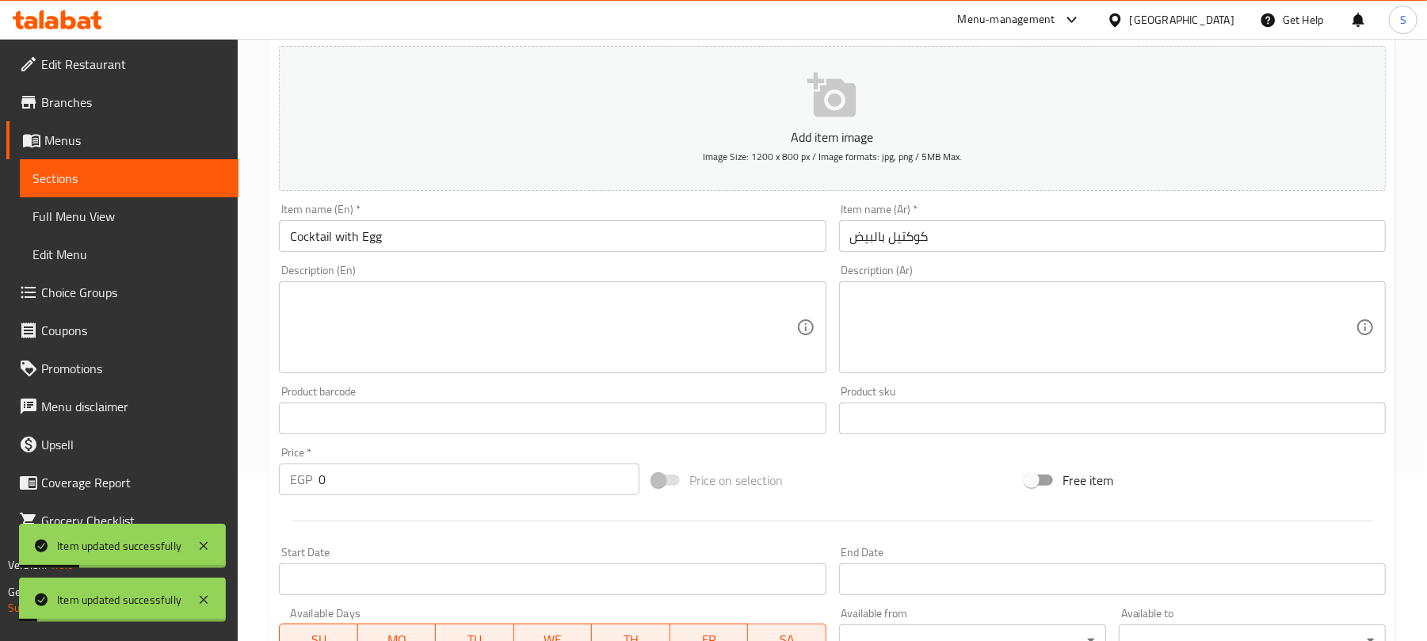
scroll to position [0, 0]
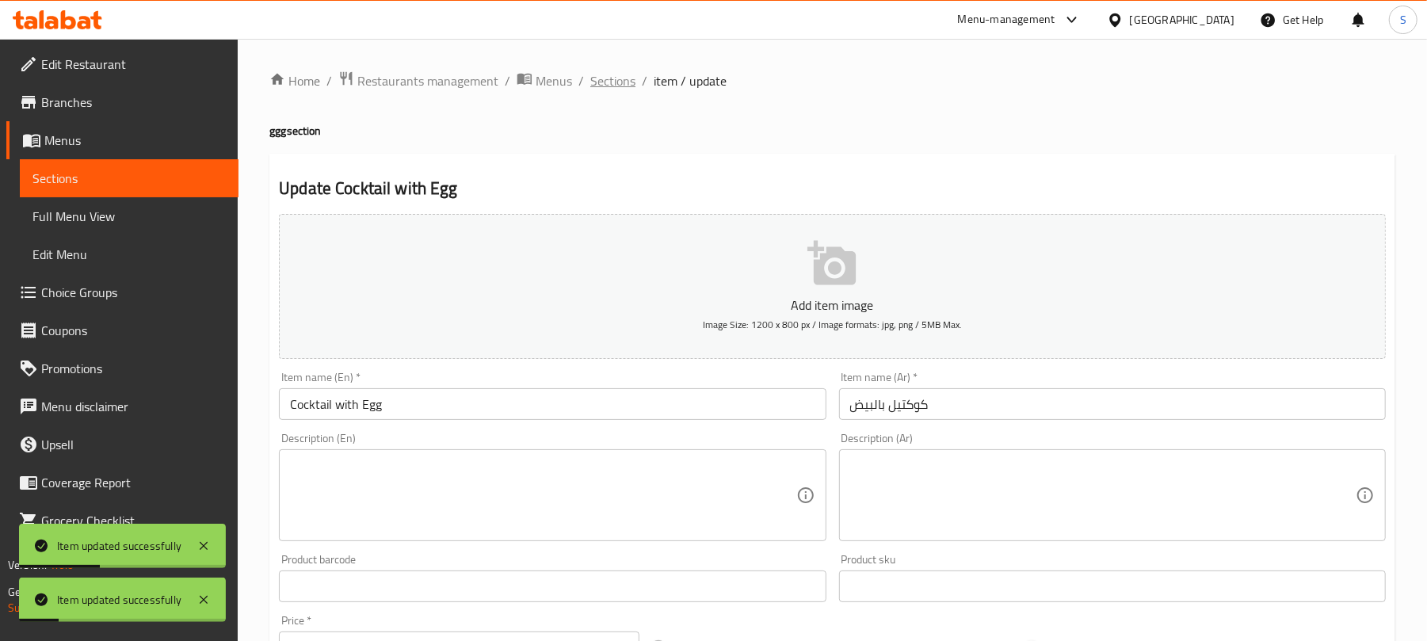
click at [621, 90] on span "Sections" at bounding box center [612, 80] width 45 height 19
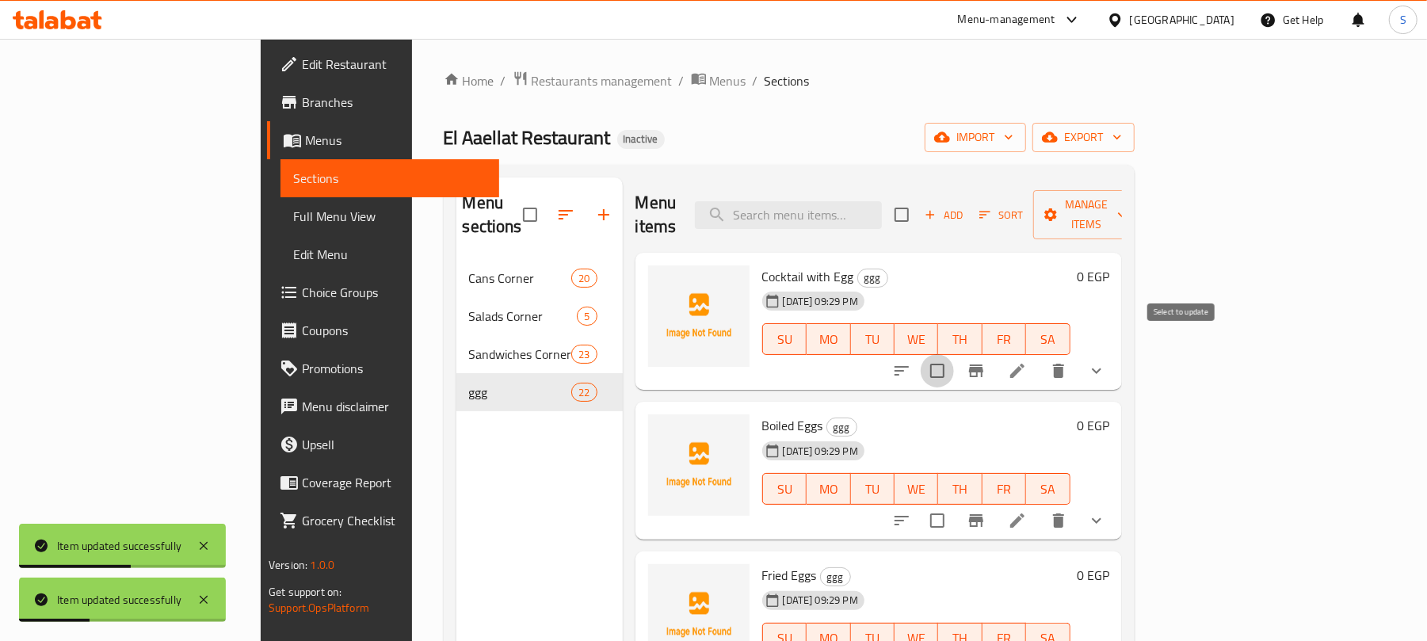
click at [954, 354] on input "checkbox" at bounding box center [937, 370] width 33 height 33
click at [1127, 200] on span "Manage items" at bounding box center [1086, 215] width 81 height 40
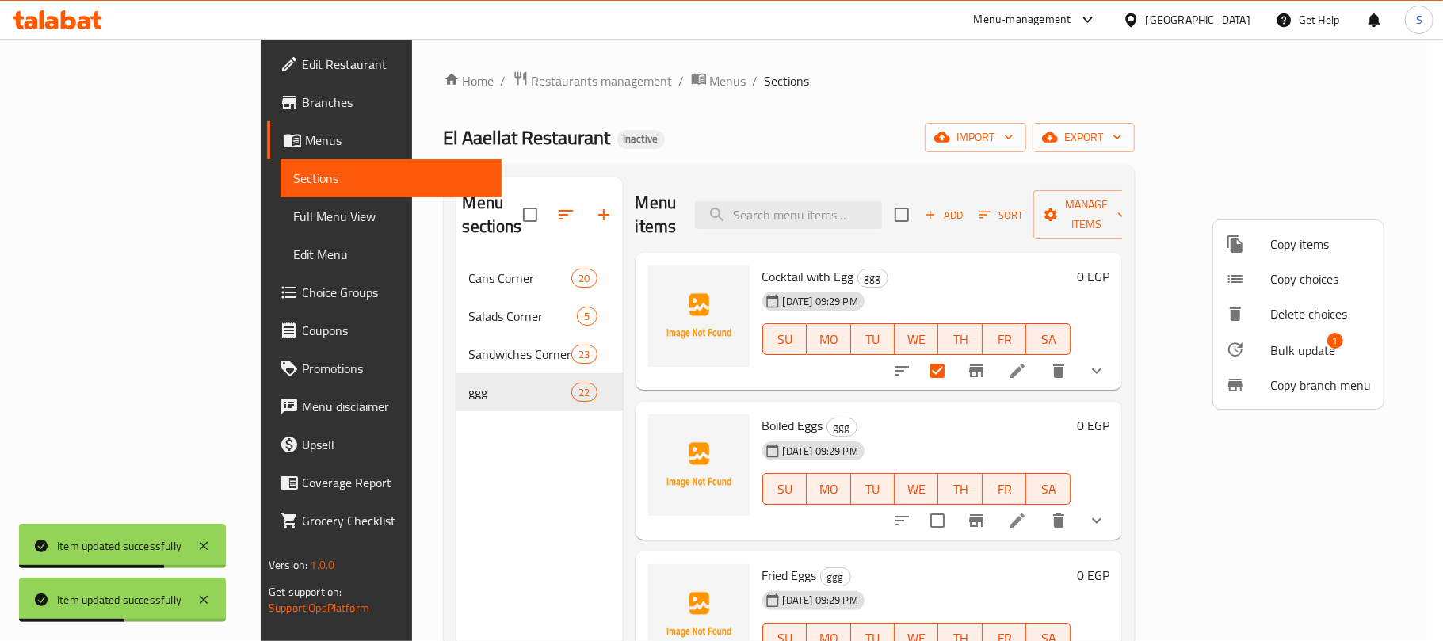
click at [1304, 341] on span "Bulk update" at bounding box center [1302, 350] width 65 height 19
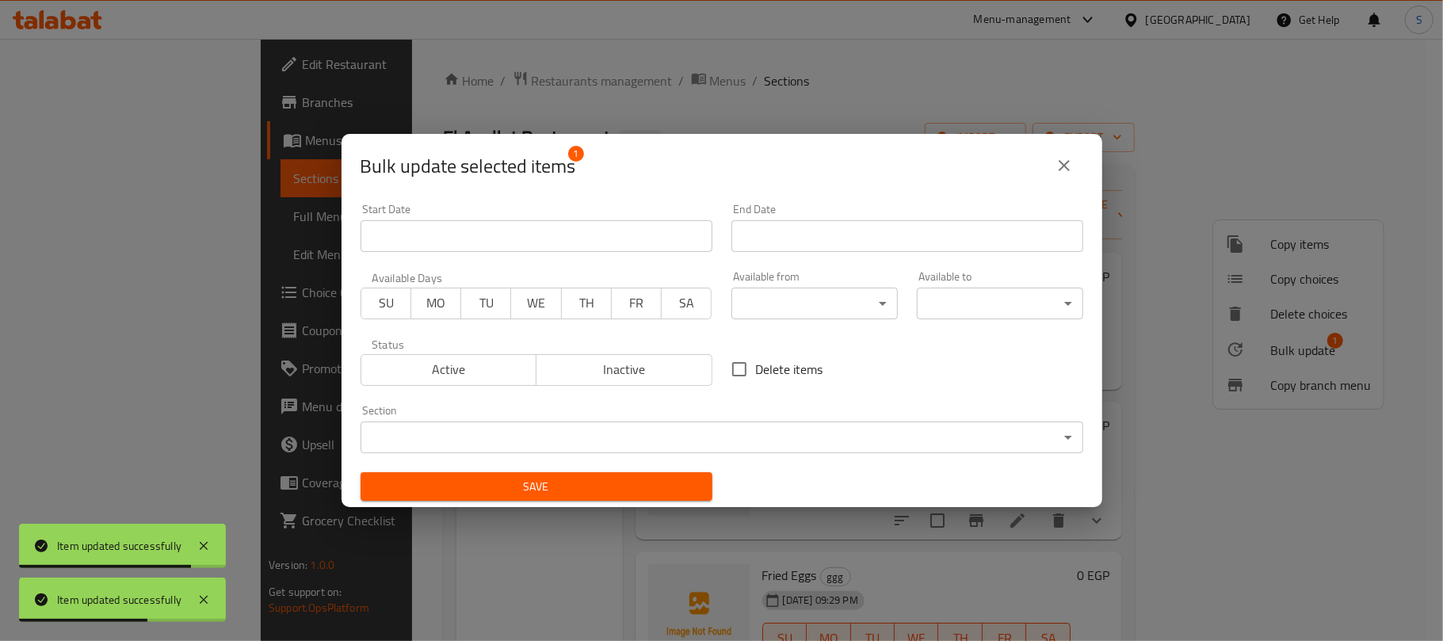
click at [785, 422] on body "Item updated successfully Item updated successfully ​ Menu-management Egypt Get…" at bounding box center [721, 340] width 1443 height 602
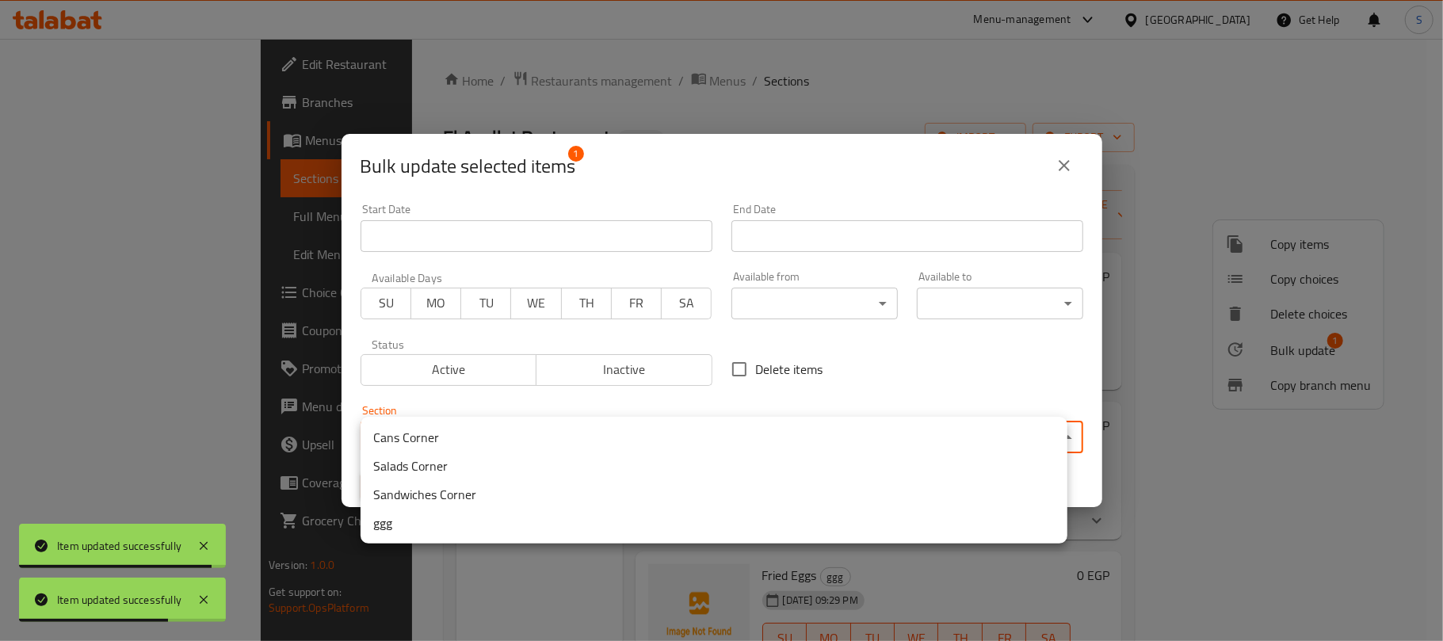
click at [450, 495] on li "Sandwiches Corner" at bounding box center [714, 494] width 707 height 29
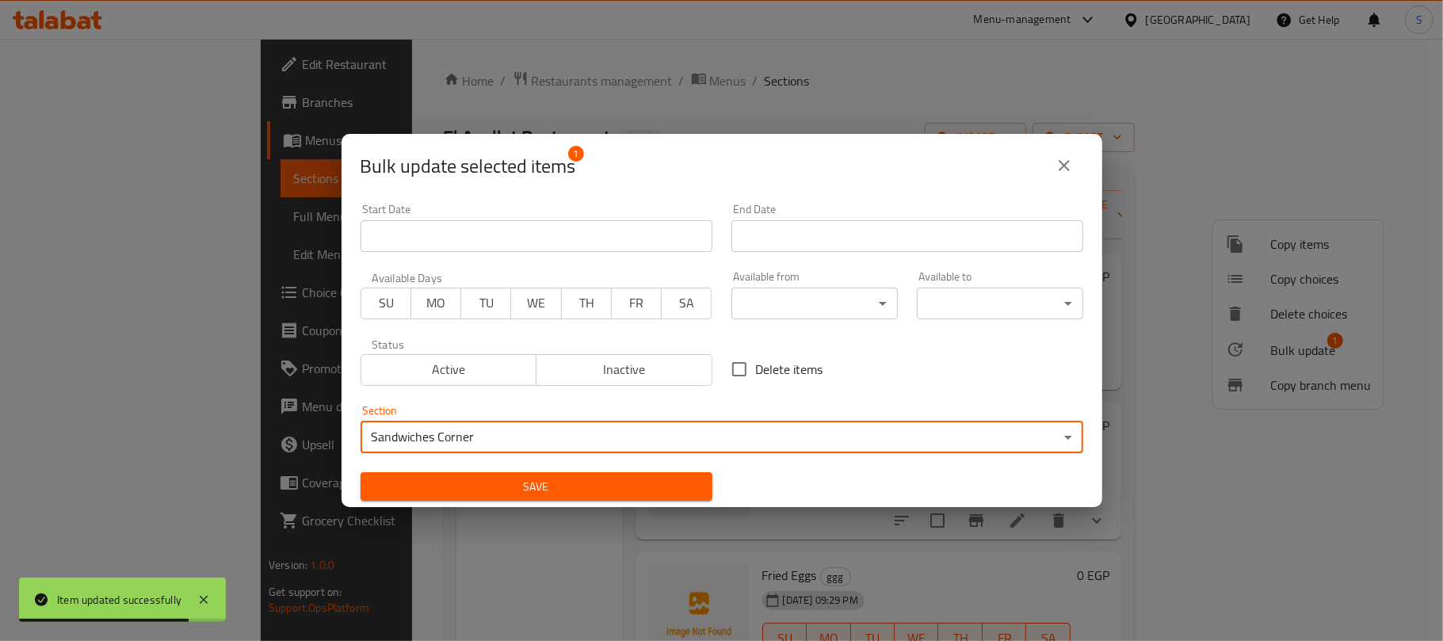
click at [477, 488] on span "Save" at bounding box center [536, 487] width 327 height 20
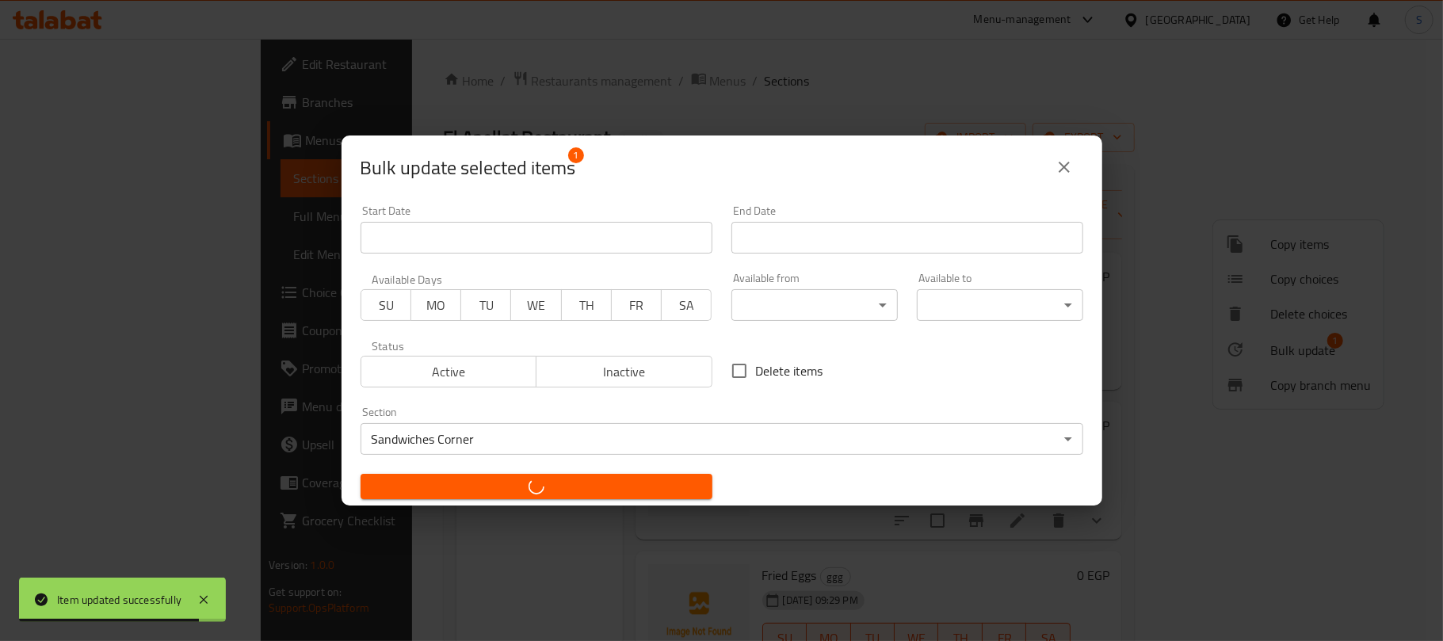
checkbox input "false"
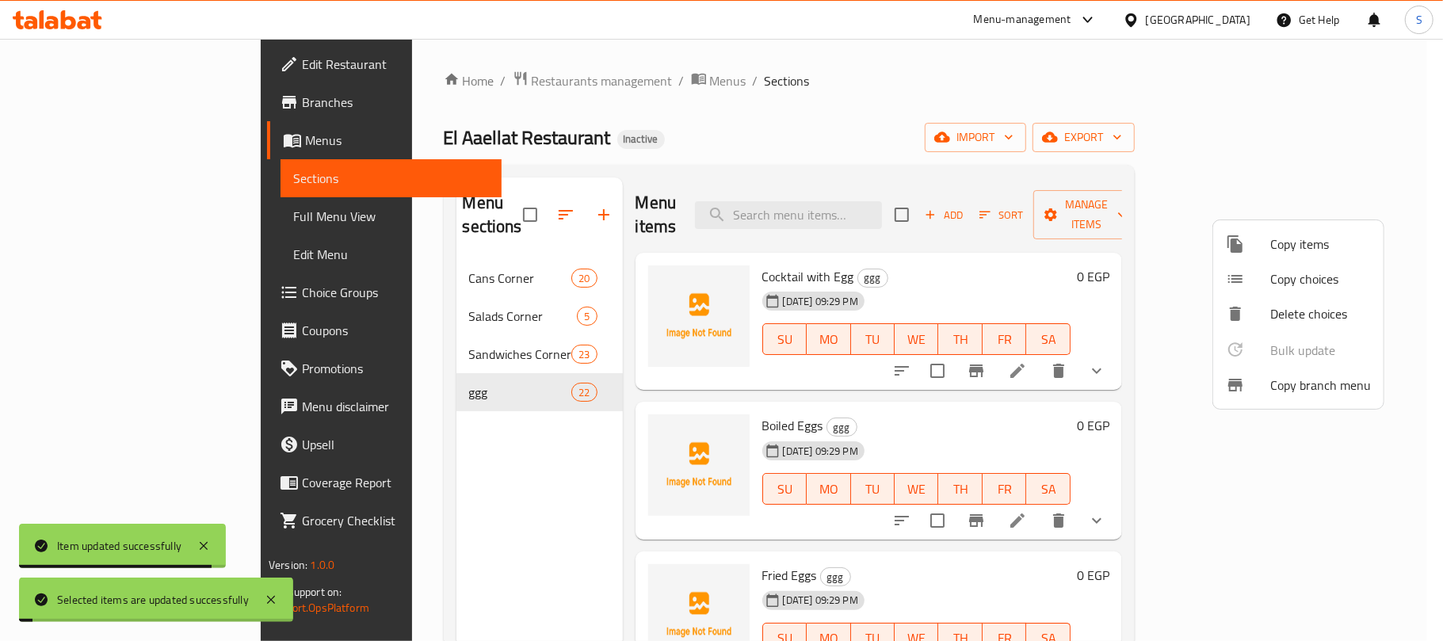
click at [781, 109] on div at bounding box center [721, 320] width 1443 height 641
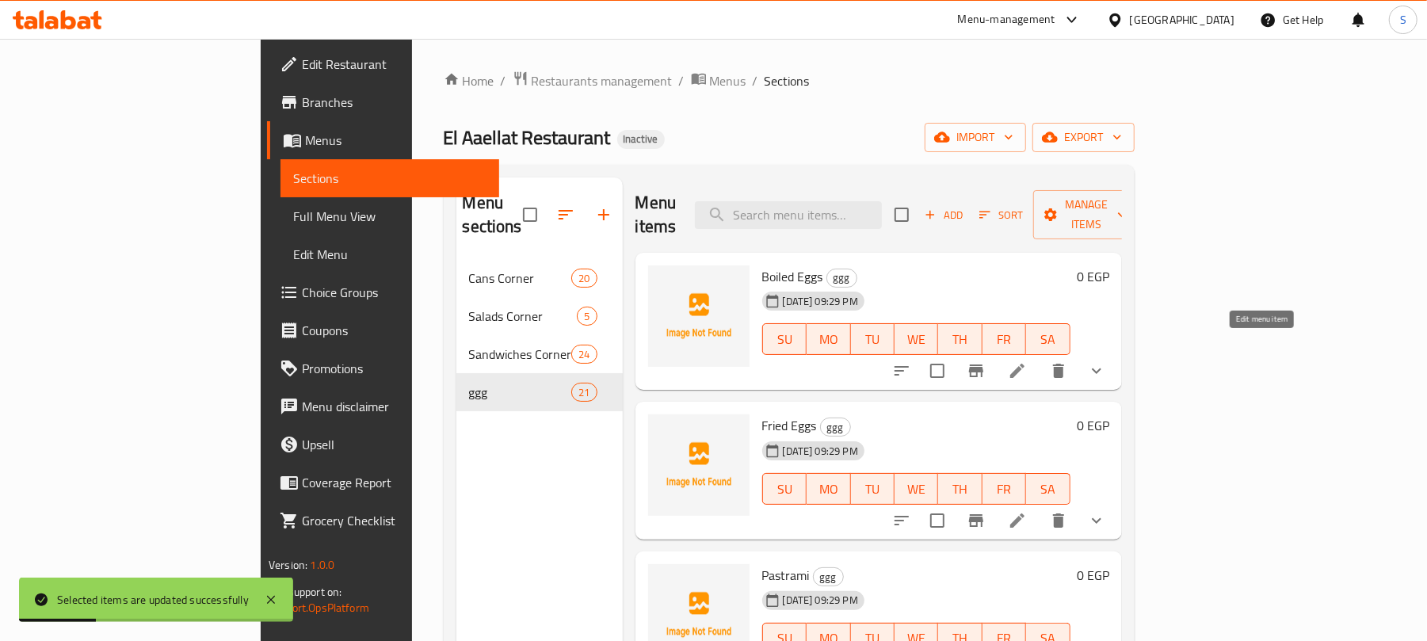
click at [1027, 361] on icon at bounding box center [1017, 370] width 19 height 19
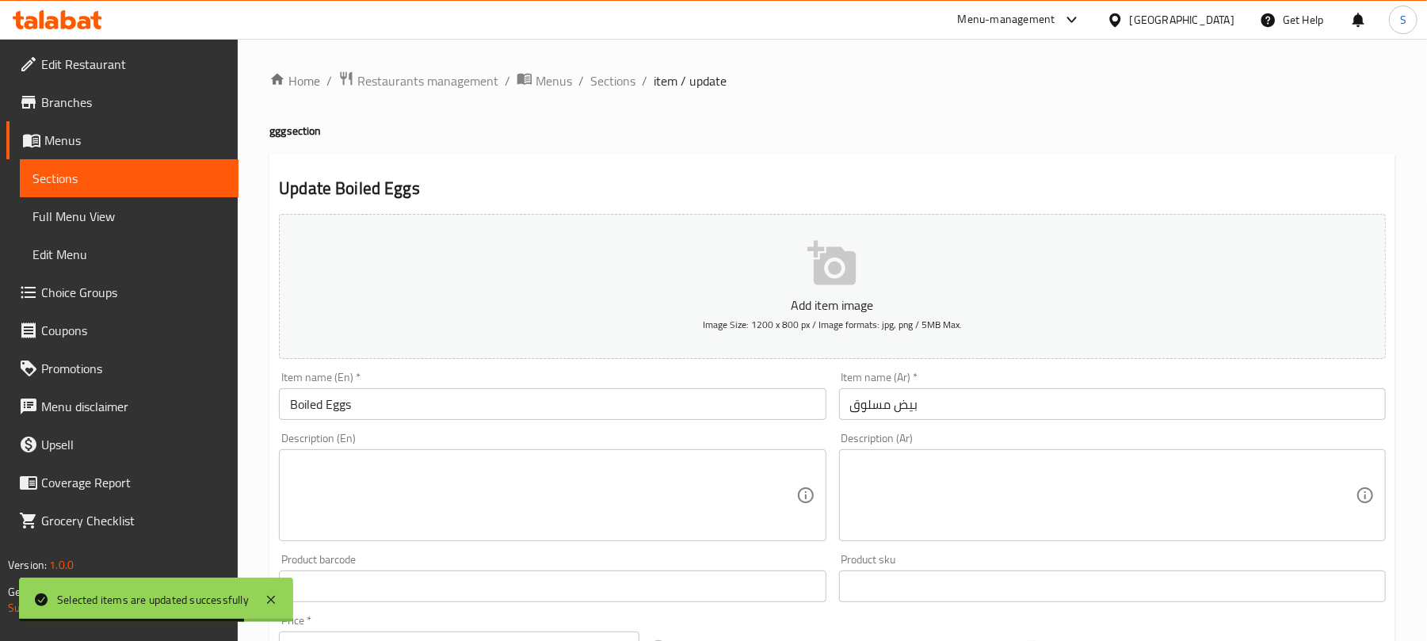
drag, startPoint x: 395, startPoint y: 138, endPoint x: 374, endPoint y: 194, distance: 59.9
click at [395, 138] on h4 "ggg section" at bounding box center [832, 131] width 1126 height 16
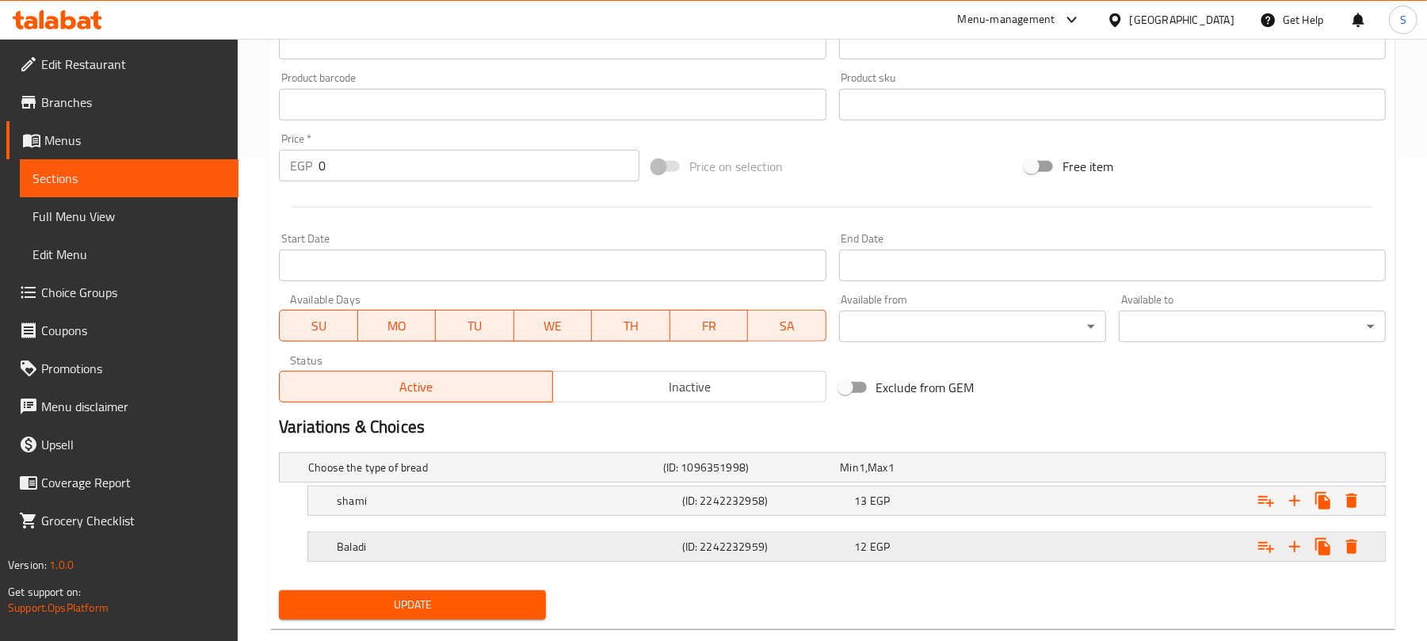
scroll to position [517, 0]
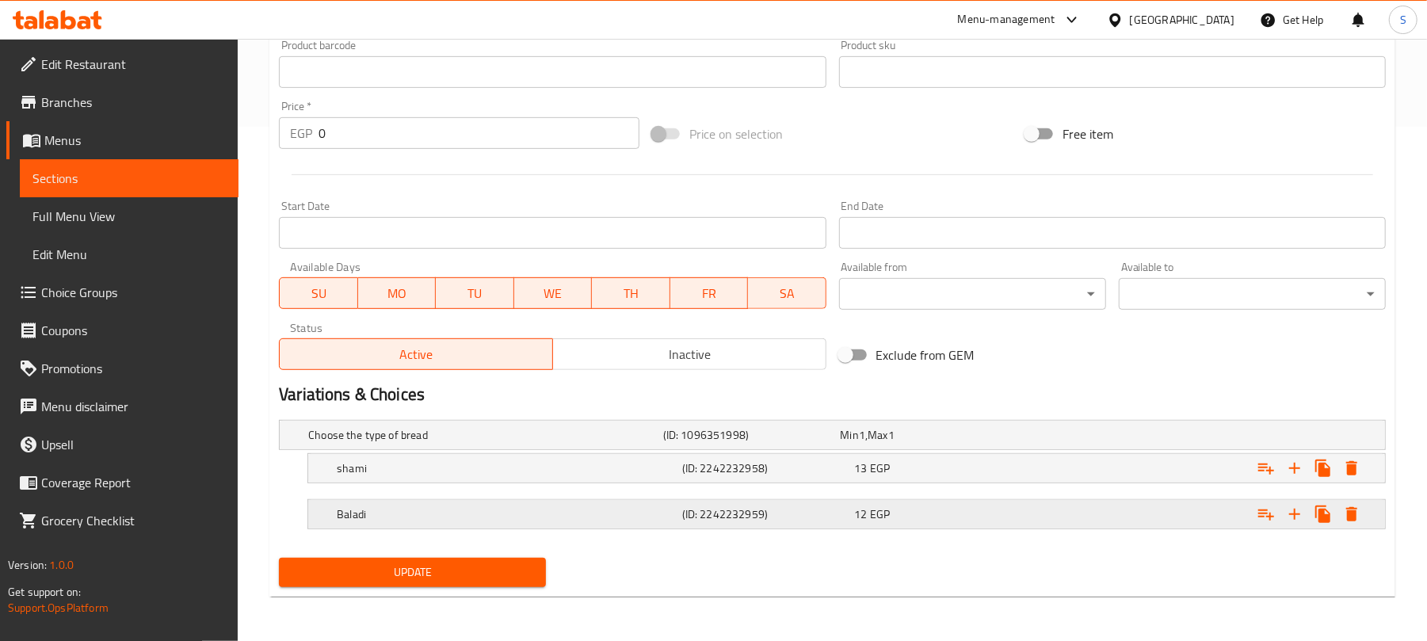
click at [952, 446] on div "12 EGP" at bounding box center [927, 435] width 178 height 22
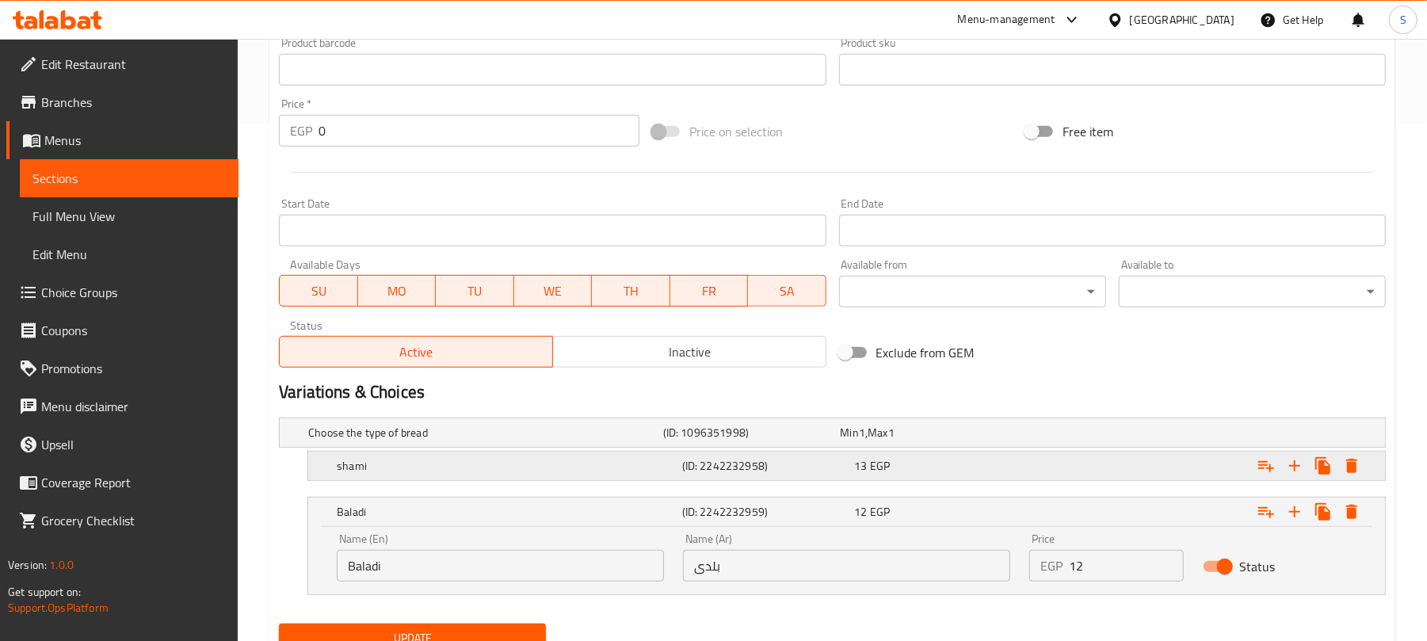
click at [968, 450] on div "shami (ID: 2242232958) 13 EGP" at bounding box center [837, 432] width 1064 height 35
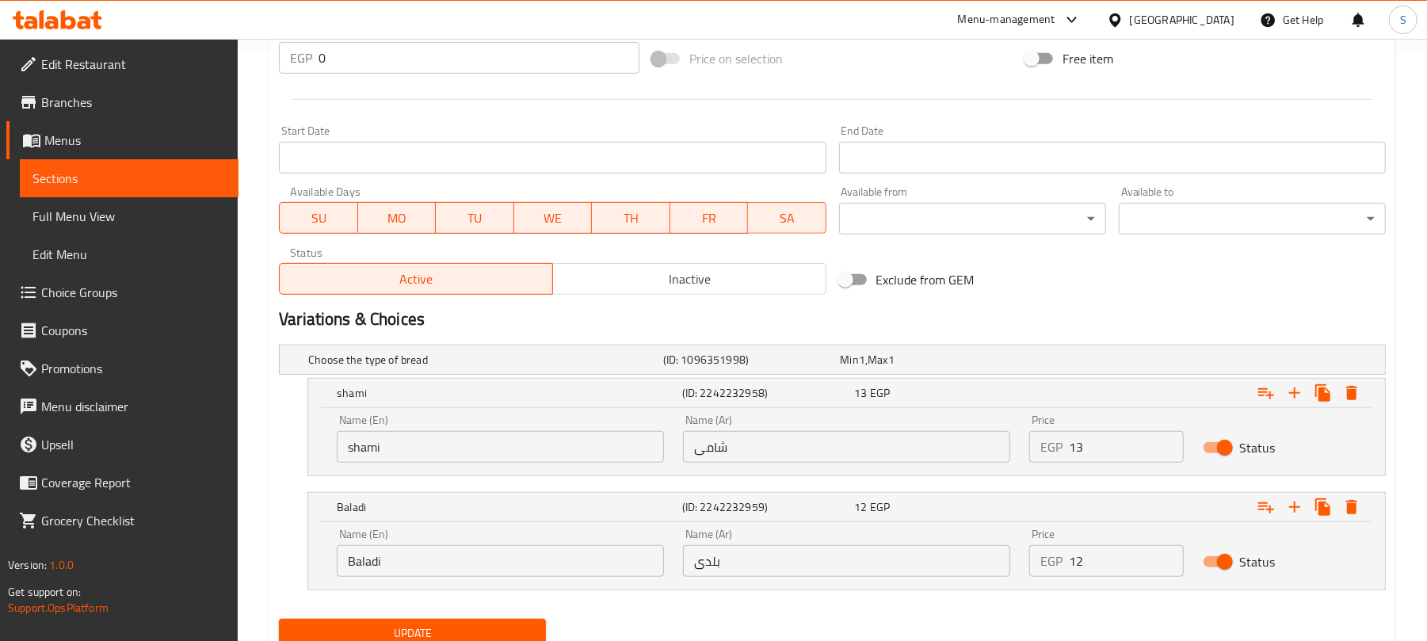
scroll to position [622, 0]
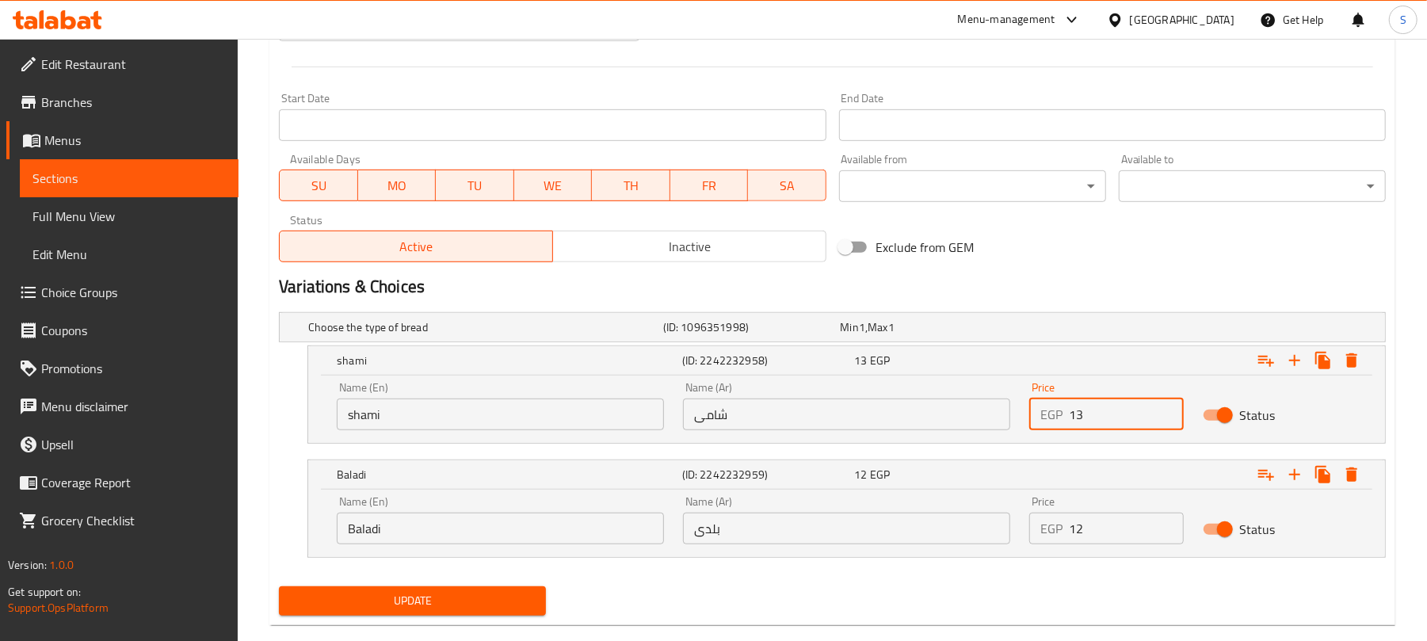
click at [1084, 410] on input "13" at bounding box center [1126, 415] width 114 height 32
type input "12"
click at [1076, 530] on input "12" at bounding box center [1126, 529] width 114 height 32
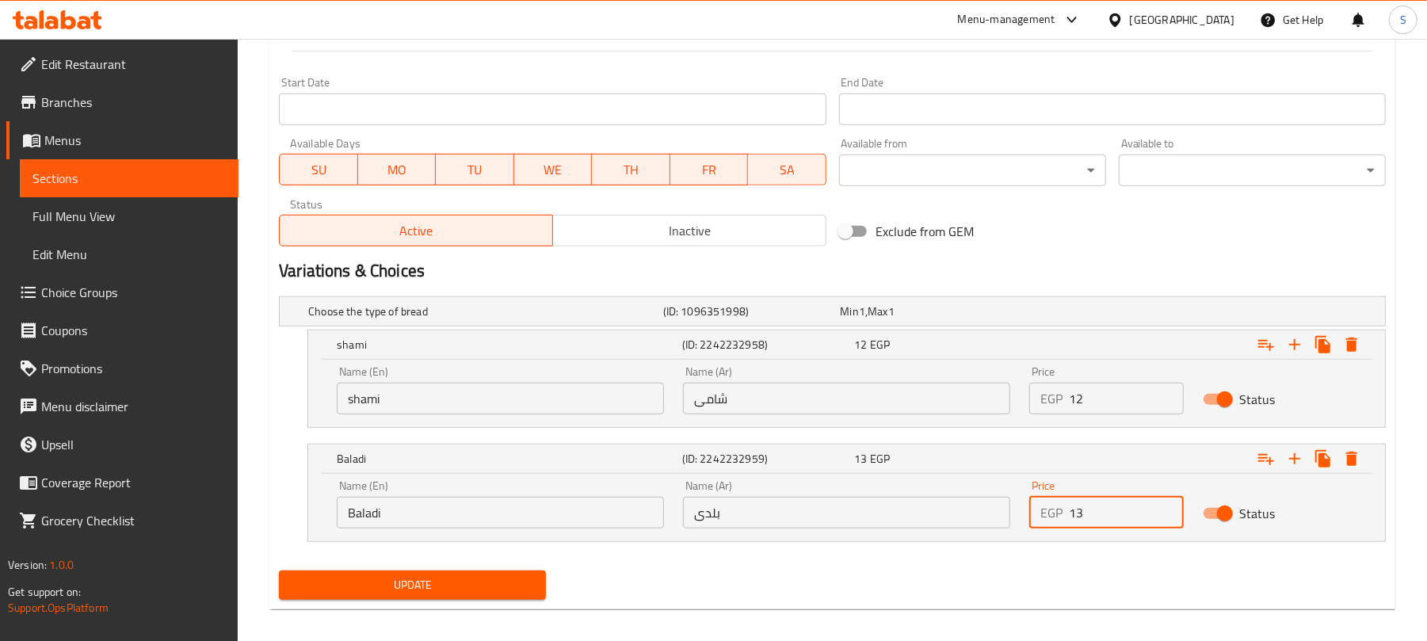
scroll to position [653, 0]
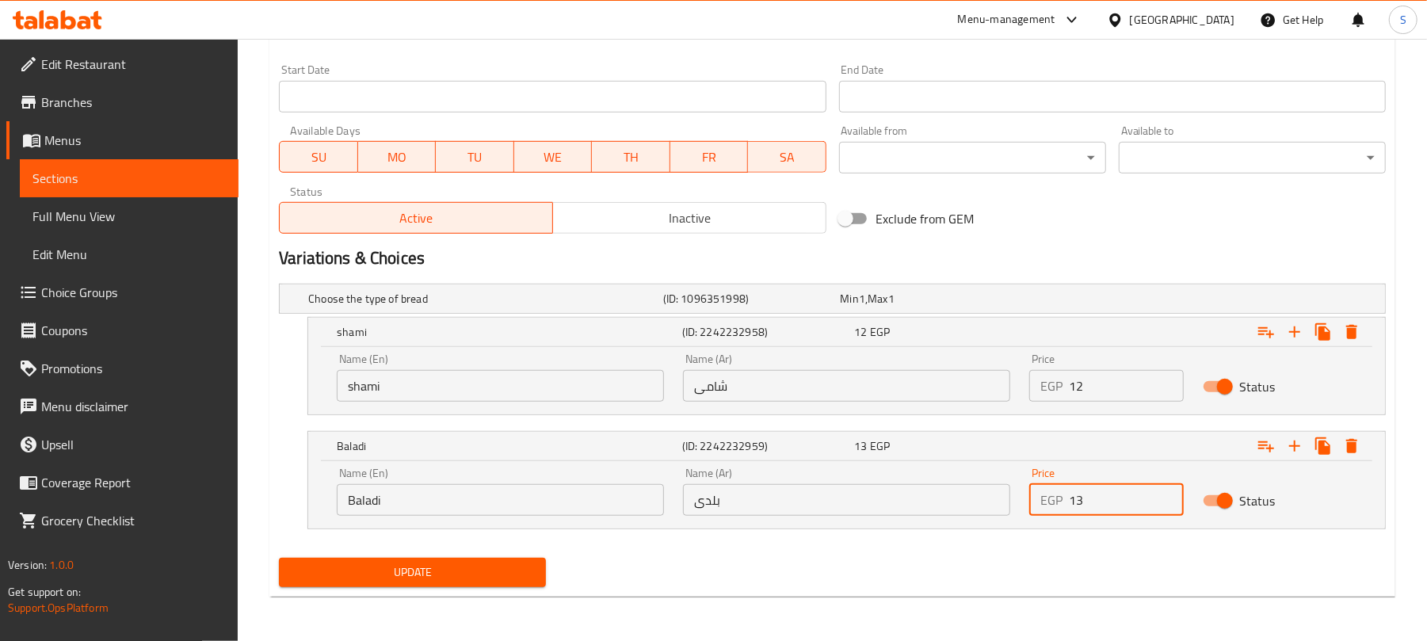
type input "13"
click at [480, 571] on span "Update" at bounding box center [413, 573] width 242 height 20
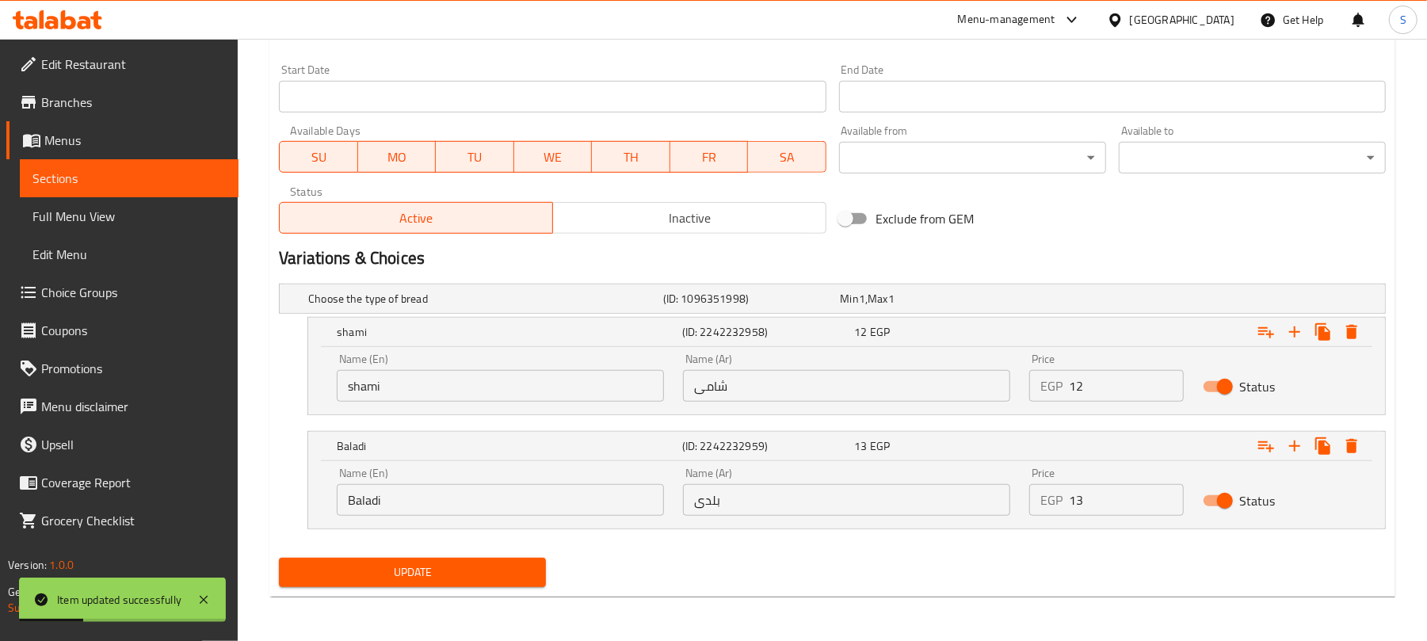
click at [461, 568] on span "Update" at bounding box center [413, 573] width 242 height 20
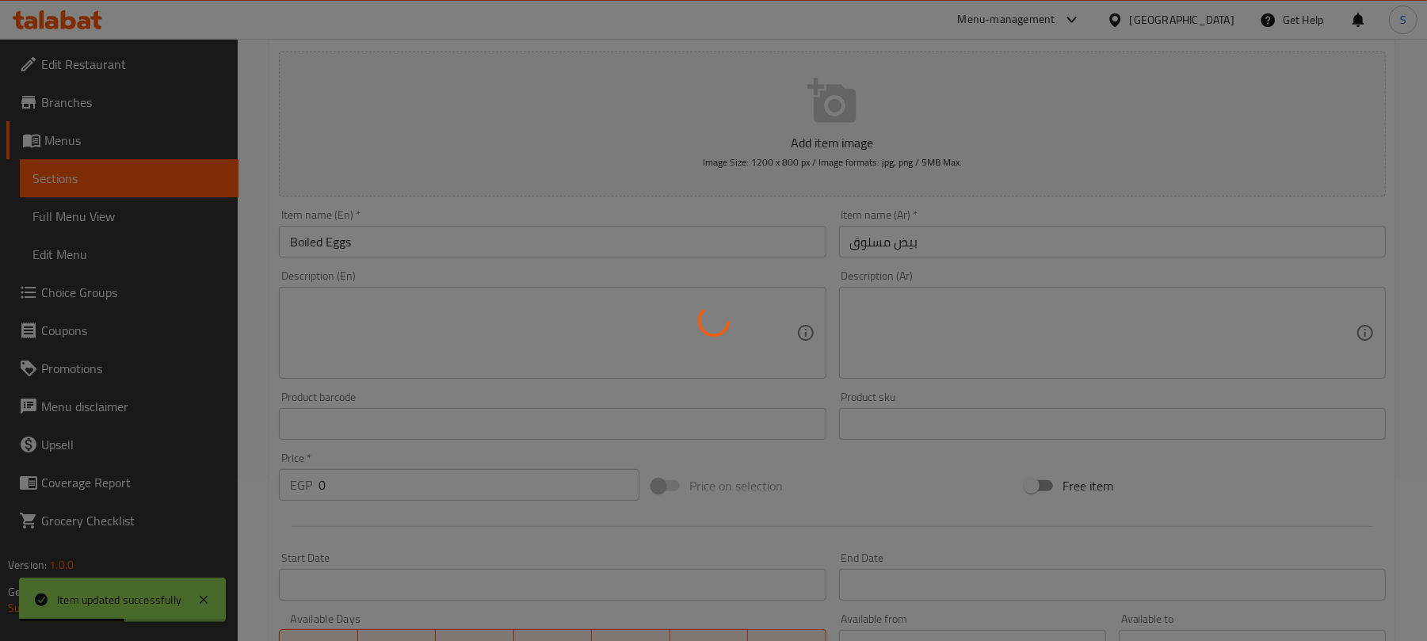
scroll to position [0, 0]
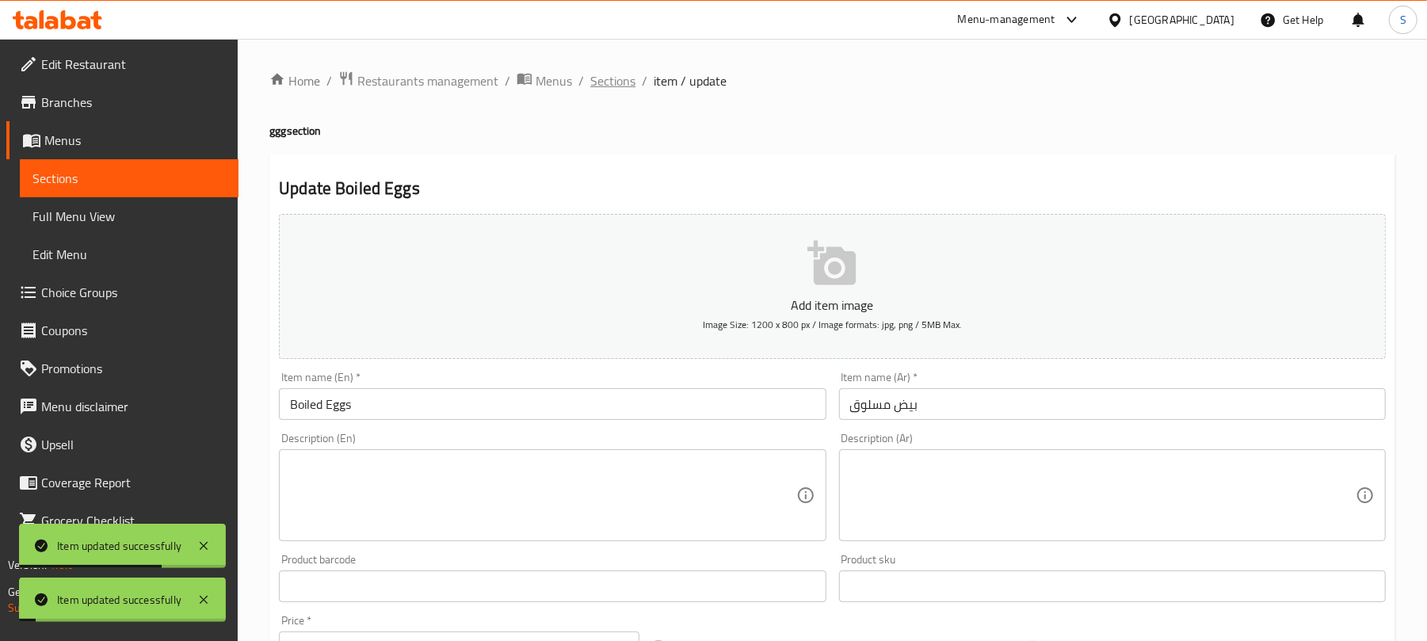
click at [625, 84] on span "Sections" at bounding box center [612, 80] width 45 height 19
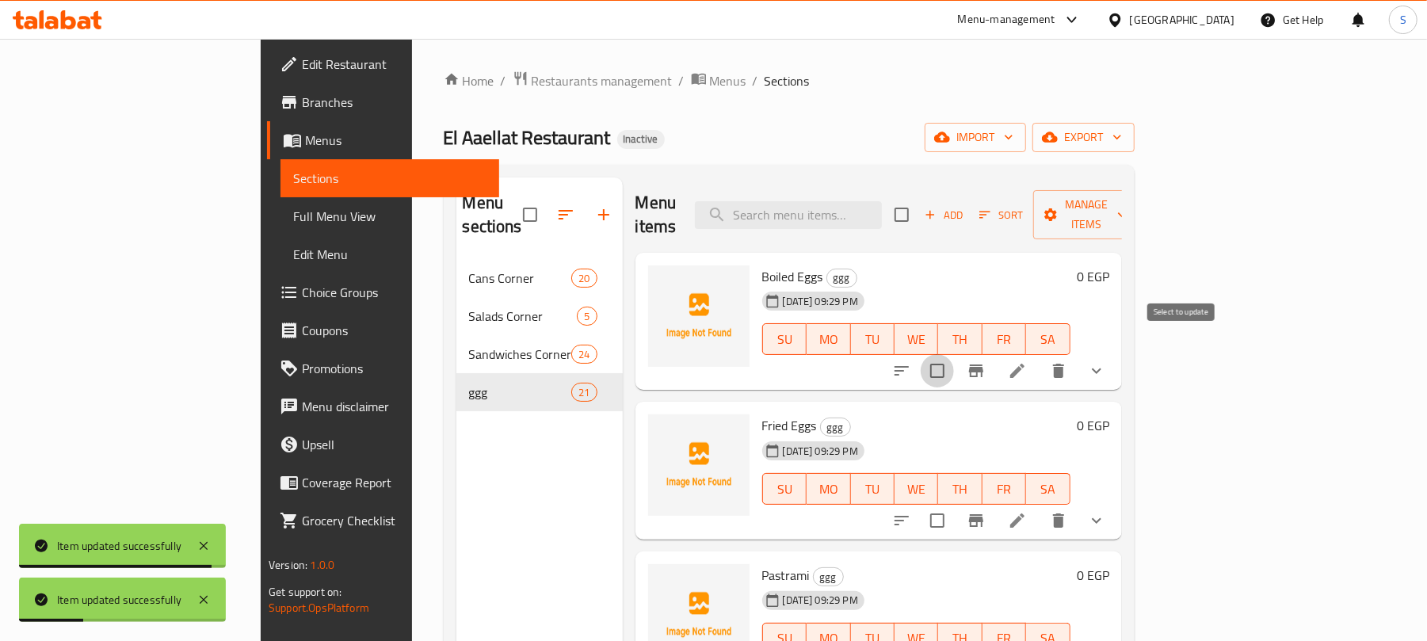
click at [954, 354] on input "checkbox" at bounding box center [937, 370] width 33 height 33
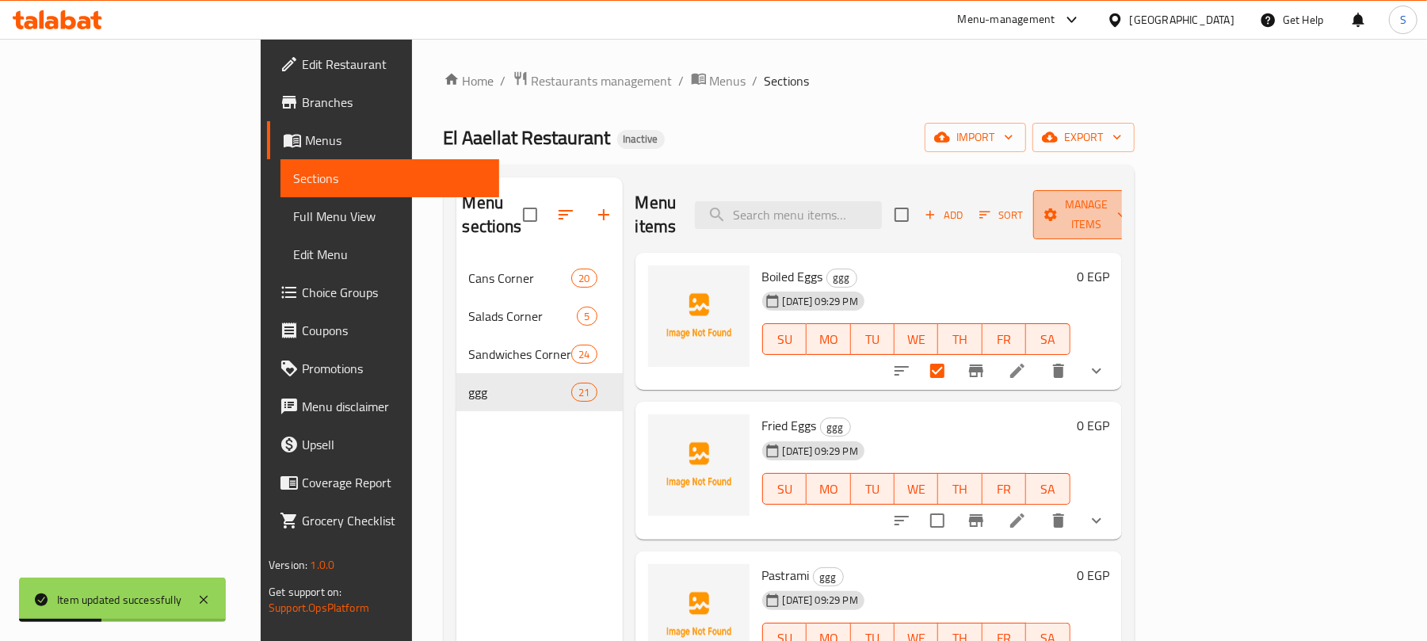
click at [1127, 207] on span "Manage items" at bounding box center [1086, 215] width 81 height 40
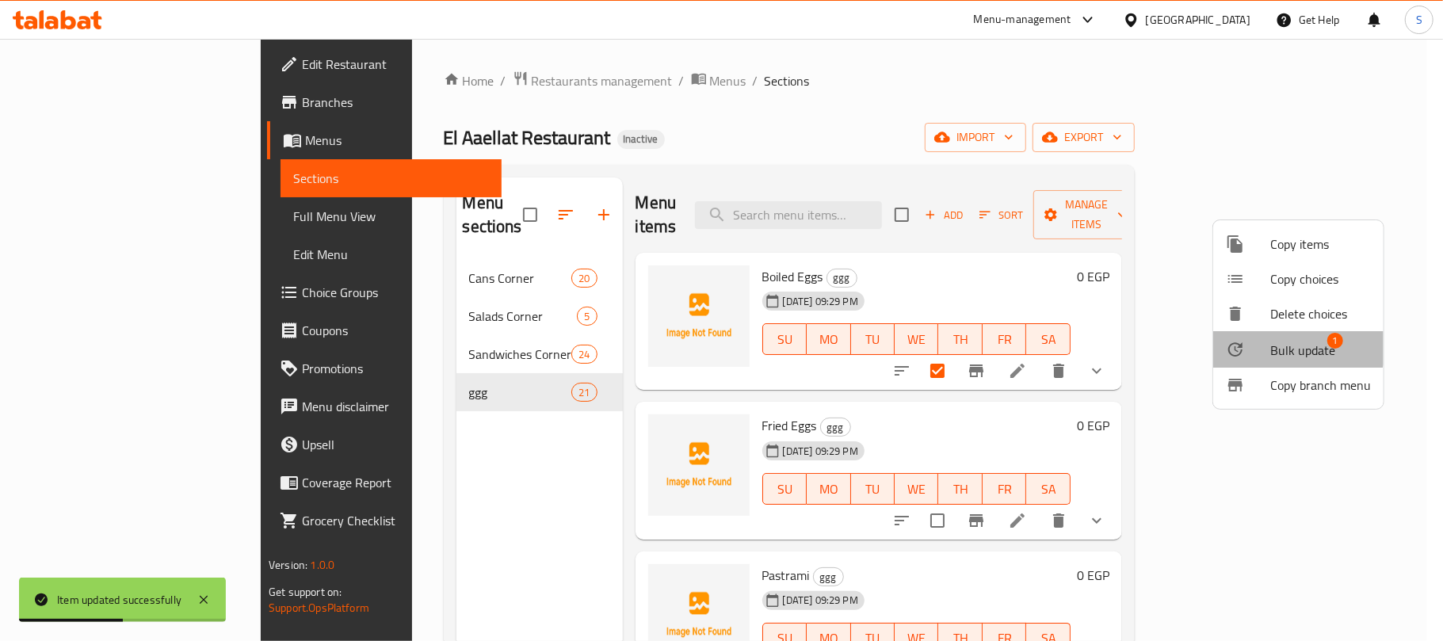
click at [1290, 341] on span "Bulk update" at bounding box center [1302, 350] width 65 height 19
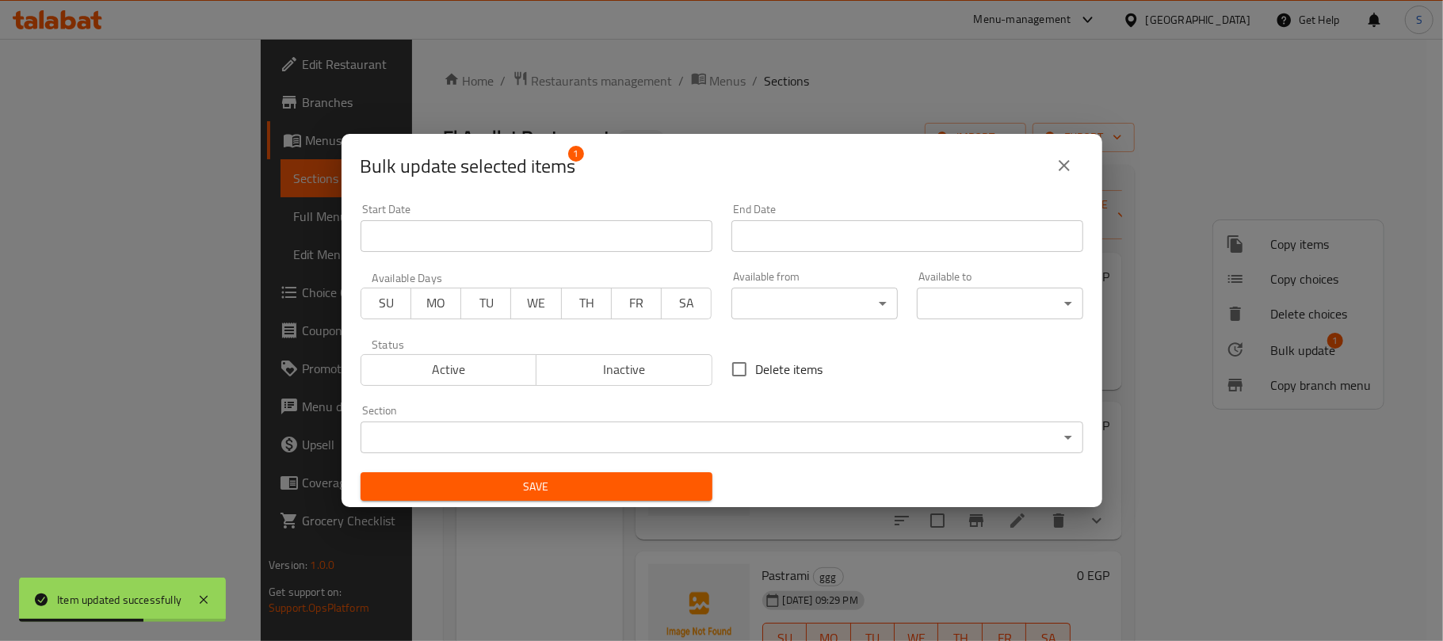
click at [560, 439] on body "Item updated successfully ​ Menu-management Egypt Get Help S Edit Restaurant Br…" at bounding box center [721, 340] width 1443 height 602
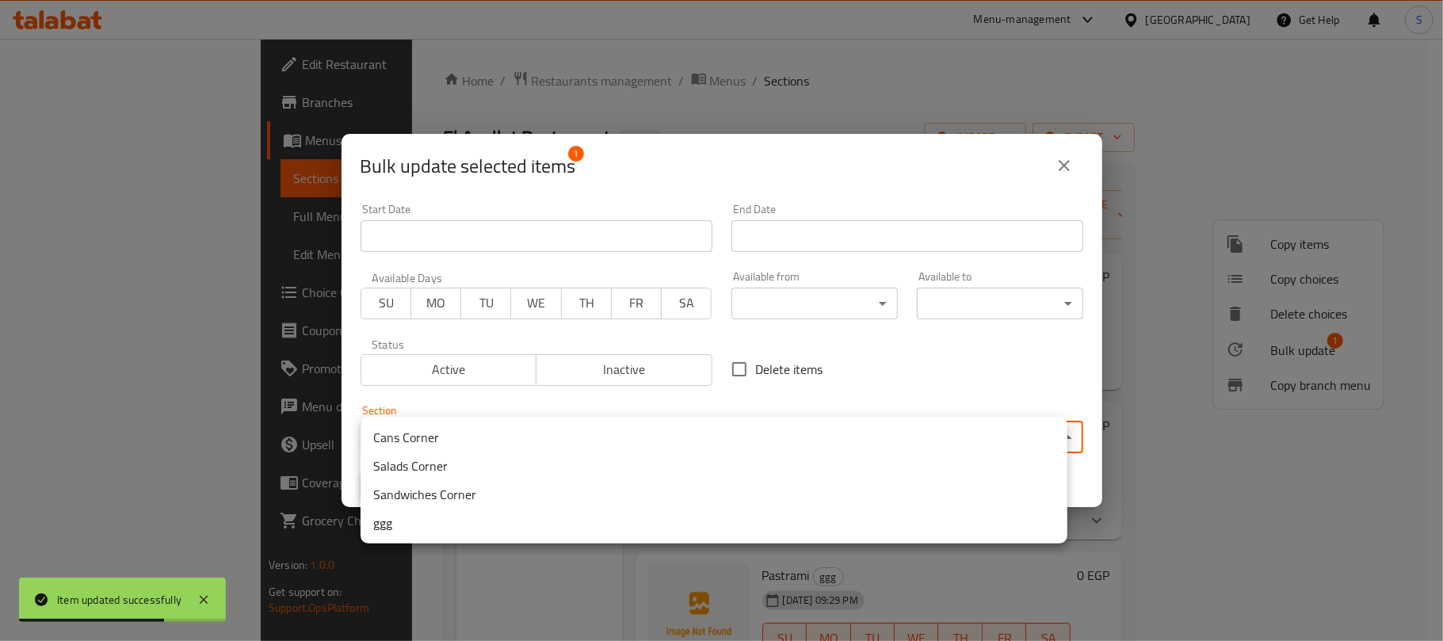
click at [514, 492] on li "Sandwiches Corner" at bounding box center [714, 494] width 707 height 29
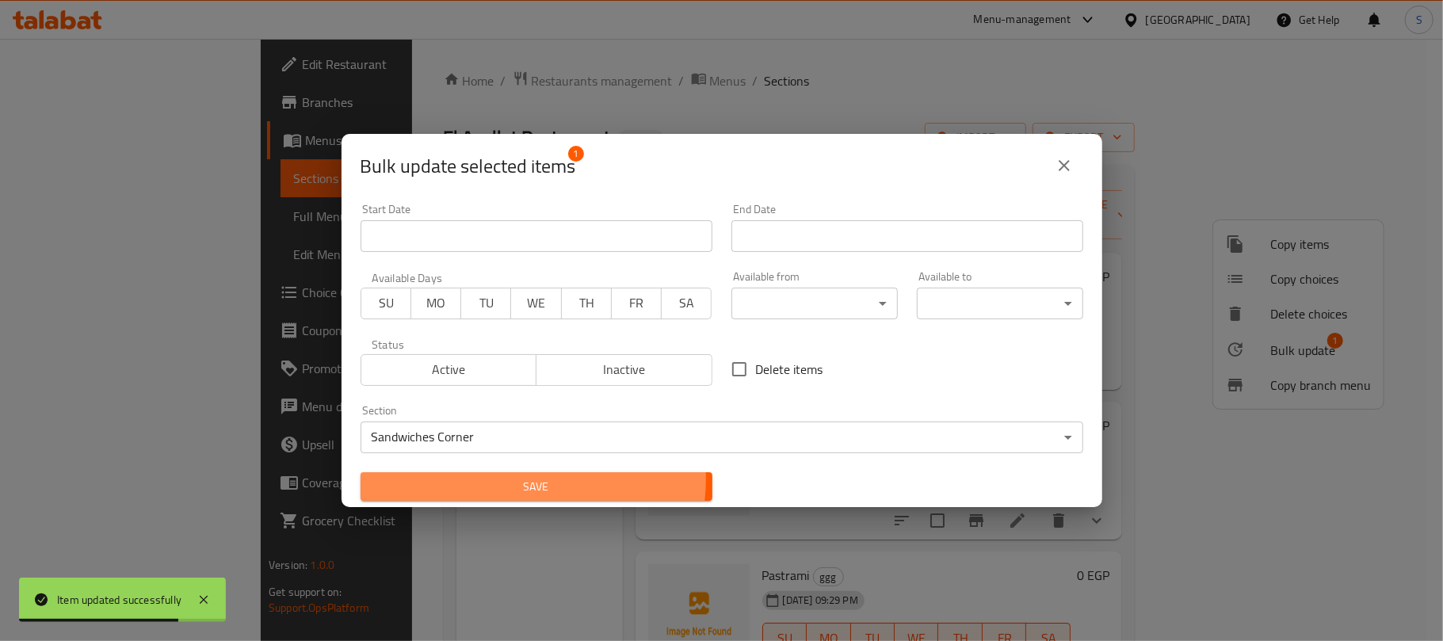
click at [509, 479] on span "Save" at bounding box center [536, 487] width 327 height 20
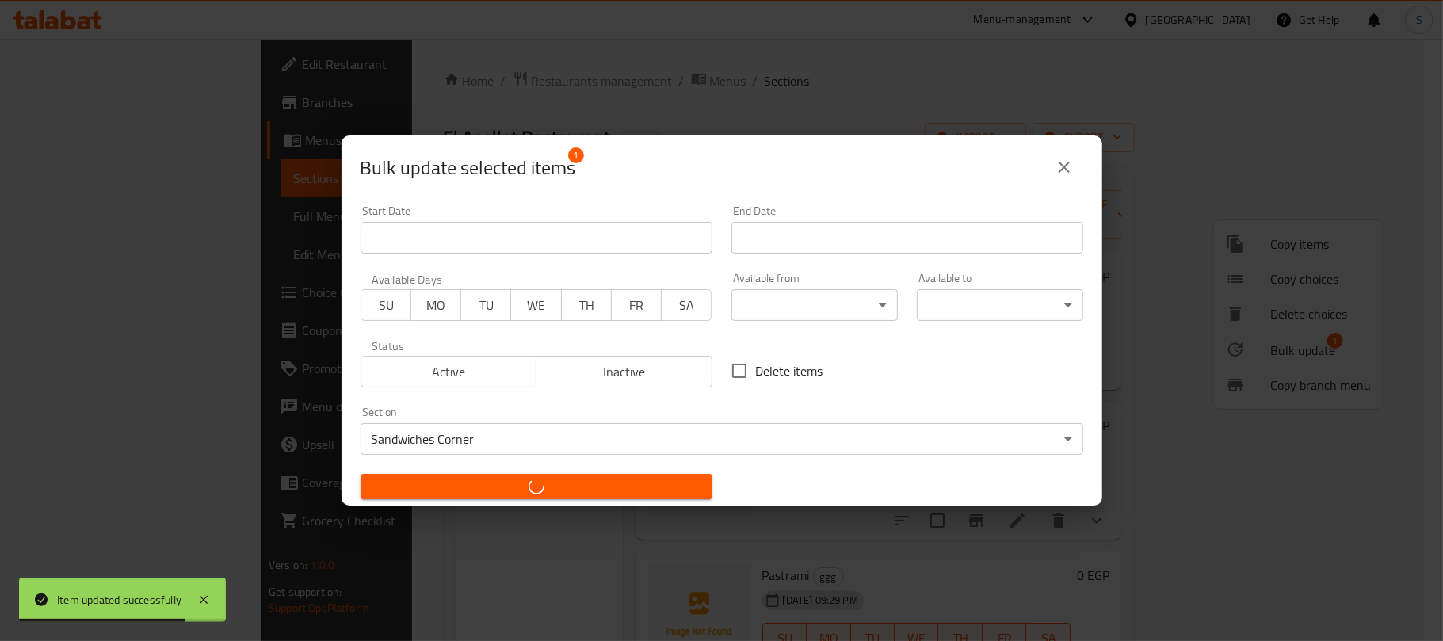
checkbox input "false"
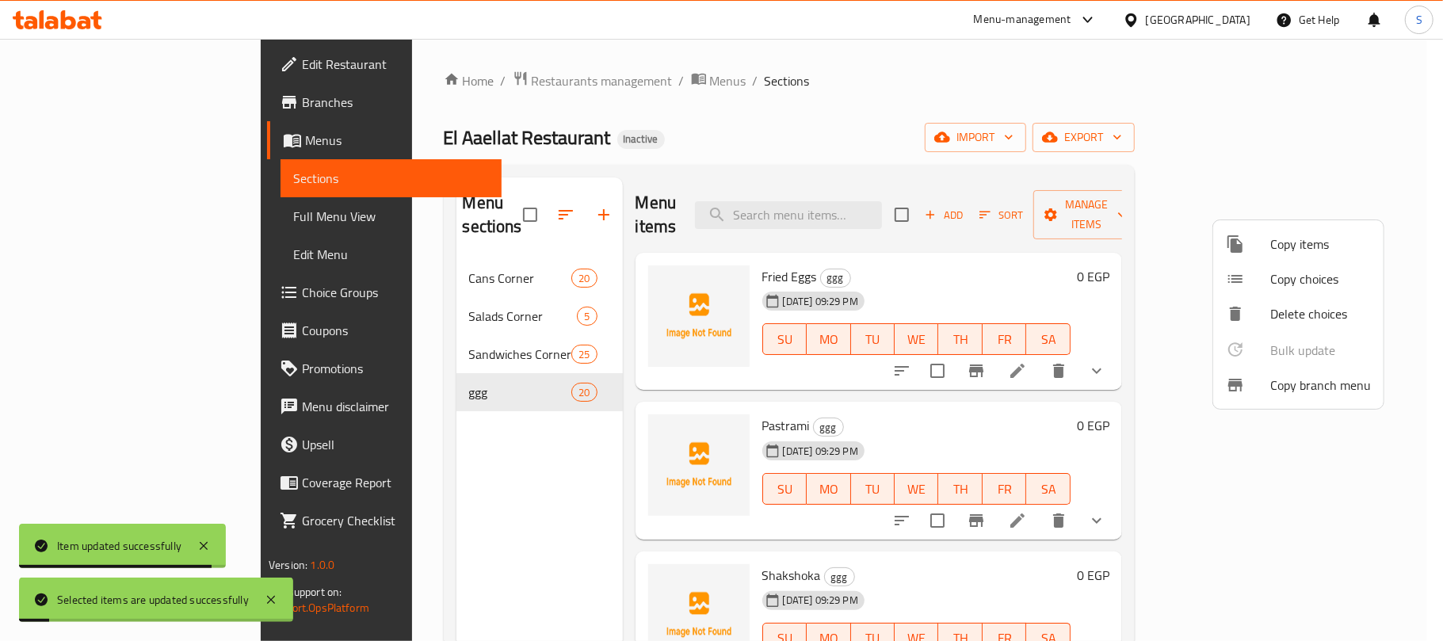
click at [720, 127] on div at bounding box center [721, 320] width 1443 height 641
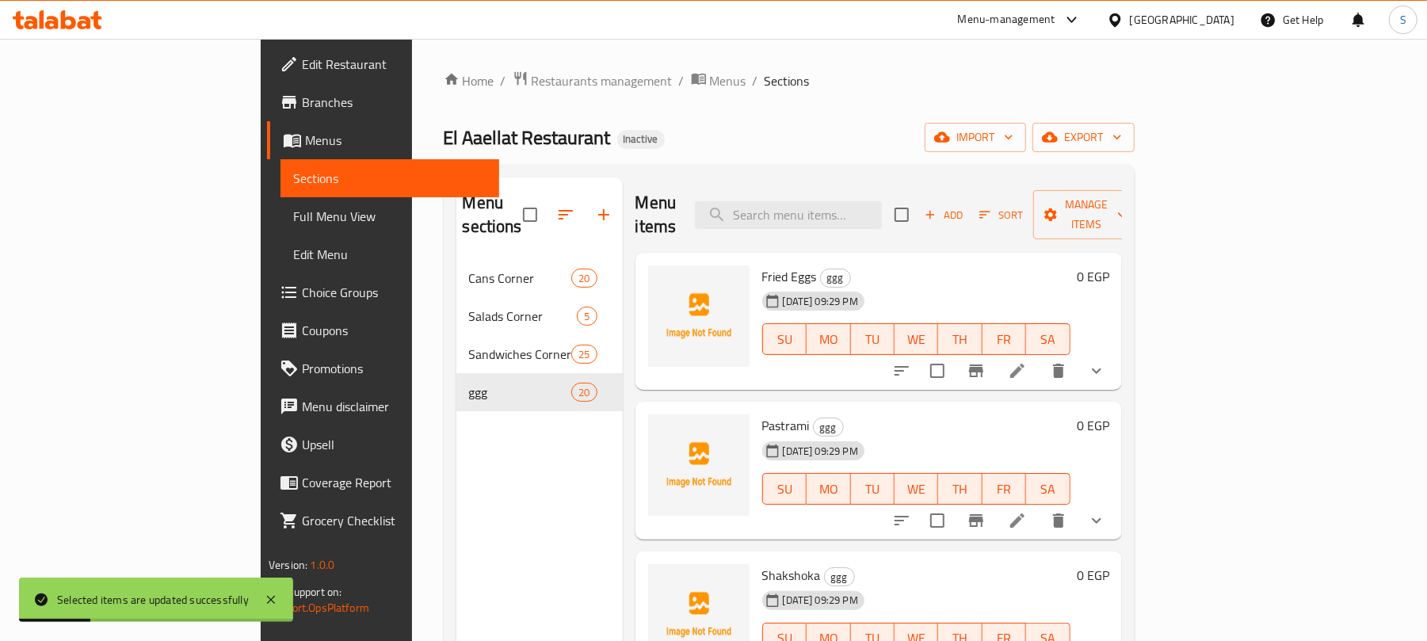
click at [1040, 357] on li at bounding box center [1017, 371] width 44 height 29
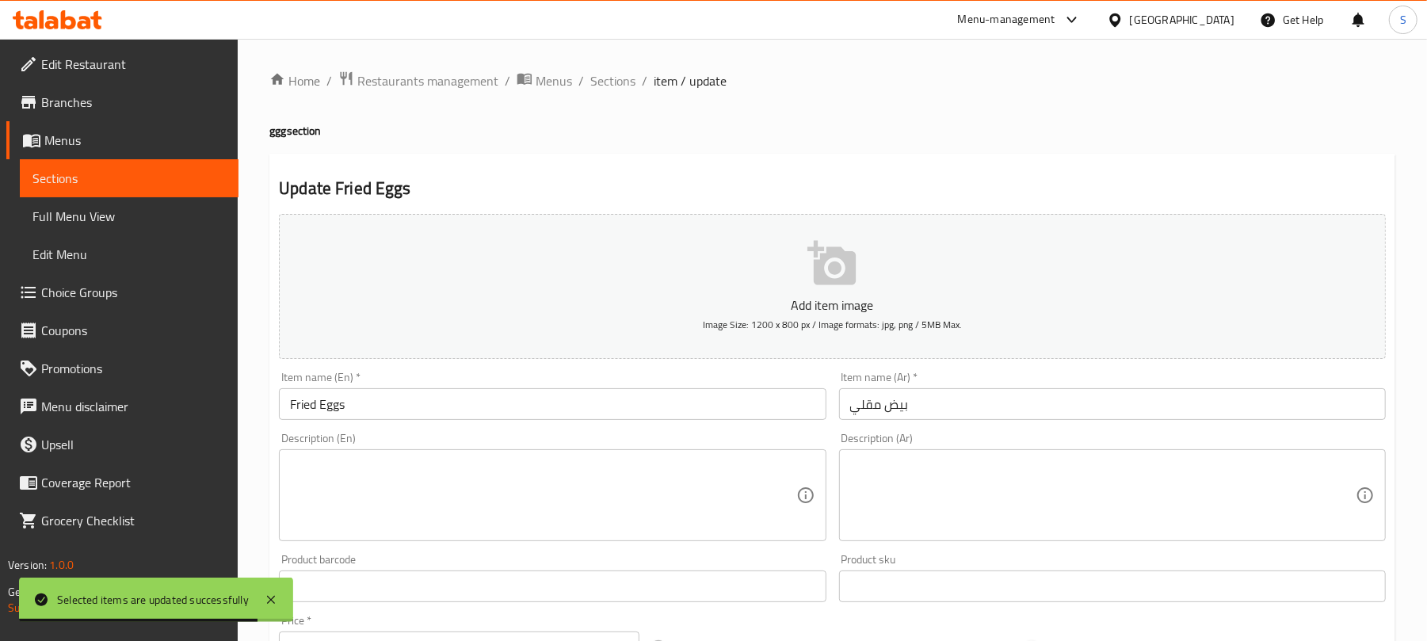
drag, startPoint x: 403, startPoint y: 116, endPoint x: 412, endPoint y: 116, distance: 9.5
click at [403, 116] on div "Home / Restaurants management / Menus / Sections / item / update ggg section Up…" at bounding box center [832, 597] width 1126 height 1053
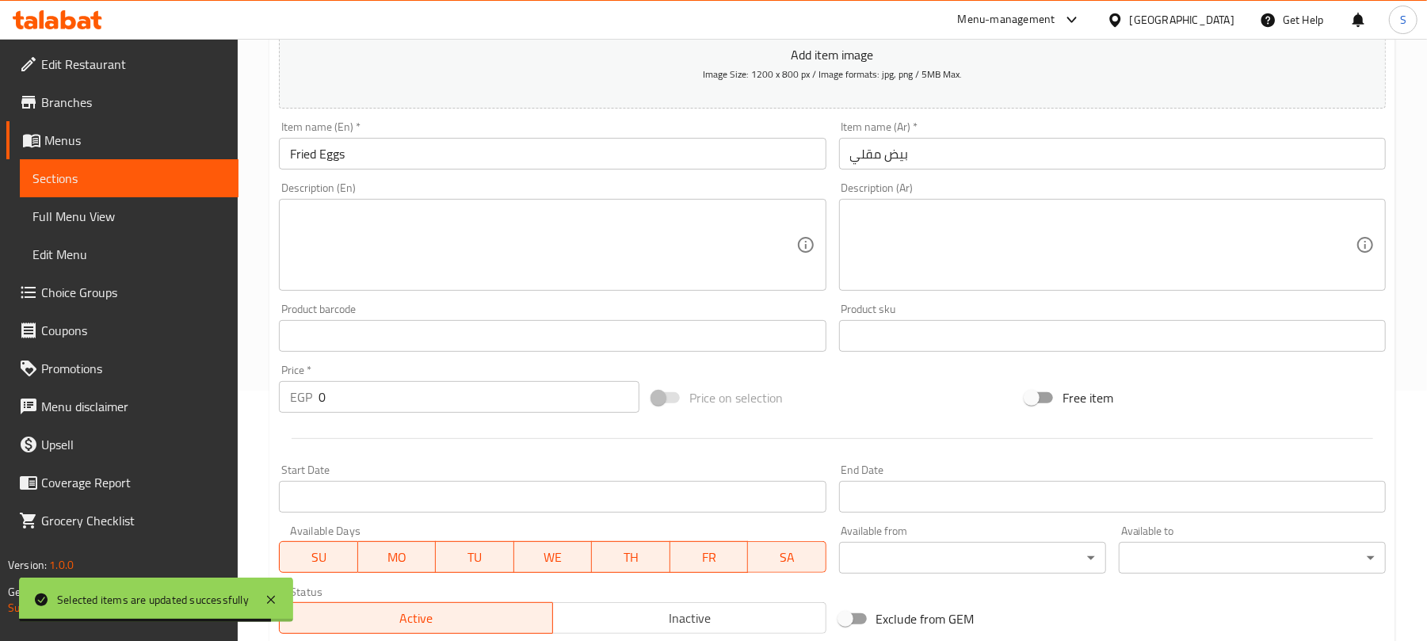
scroll to position [517, 0]
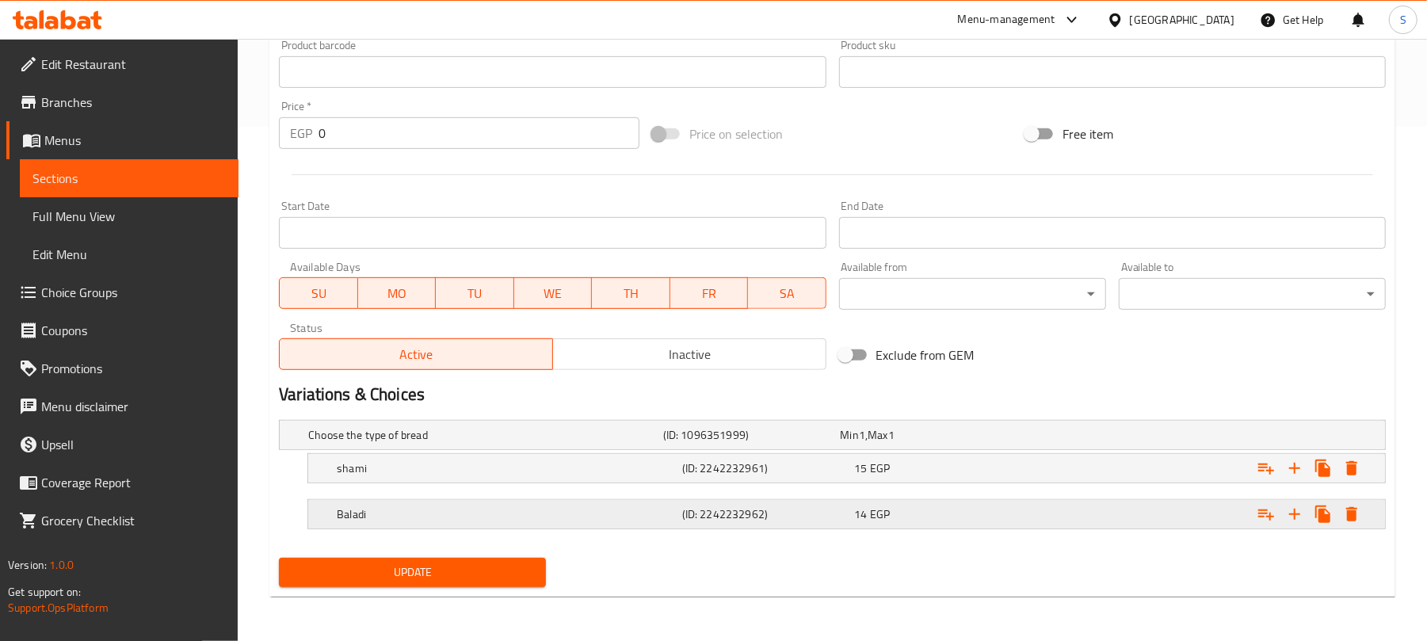
click at [980, 446] on div "14 EGP" at bounding box center [927, 435] width 178 height 22
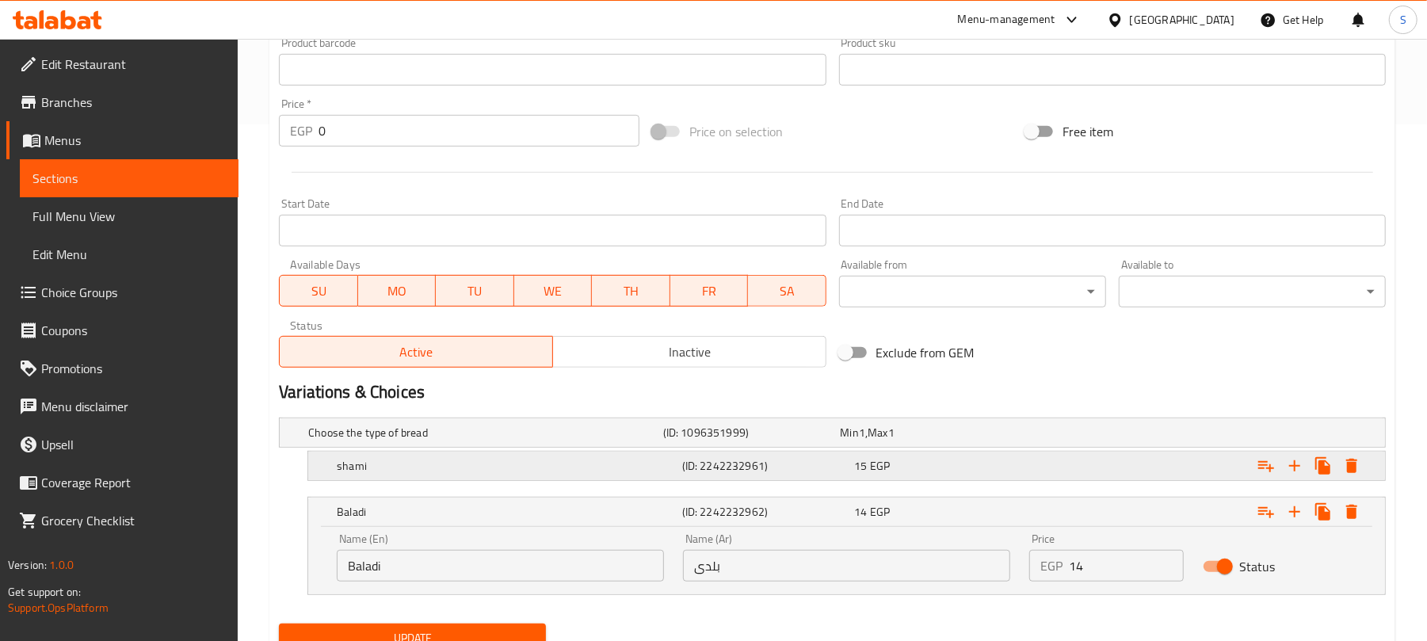
click at [999, 441] on div "15 EGP" at bounding box center [926, 433] width 171 height 16
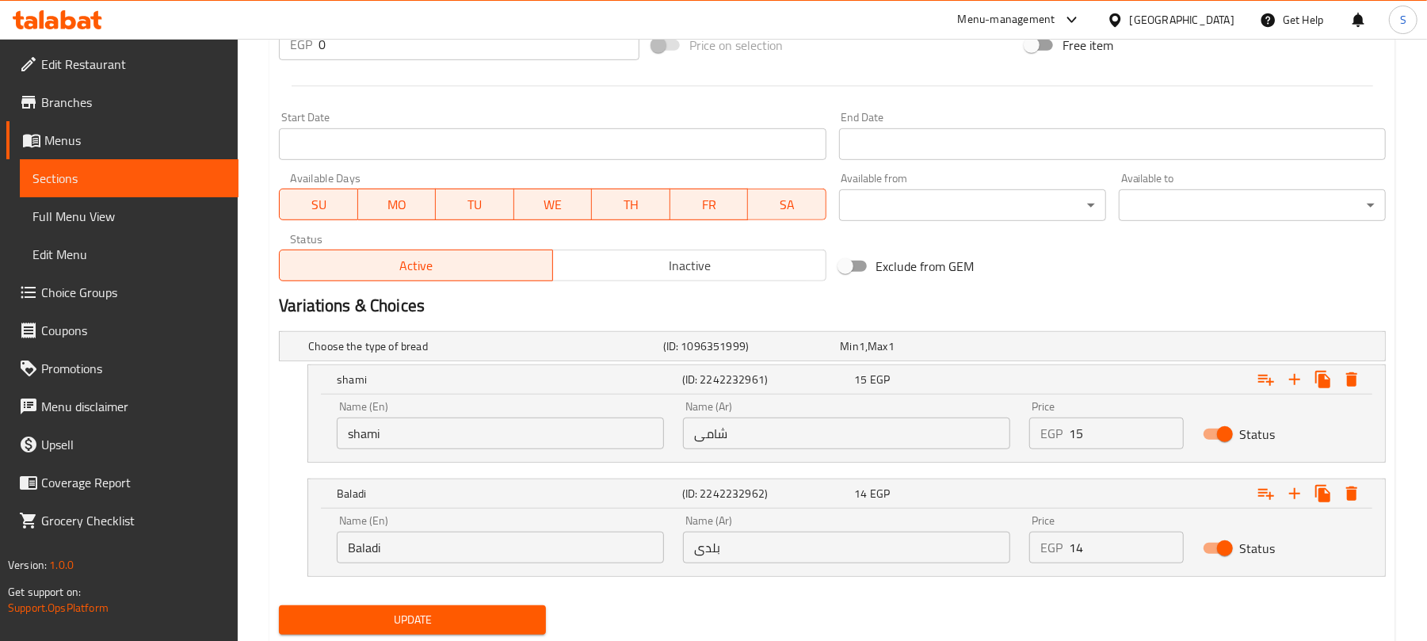
scroll to position [622, 0]
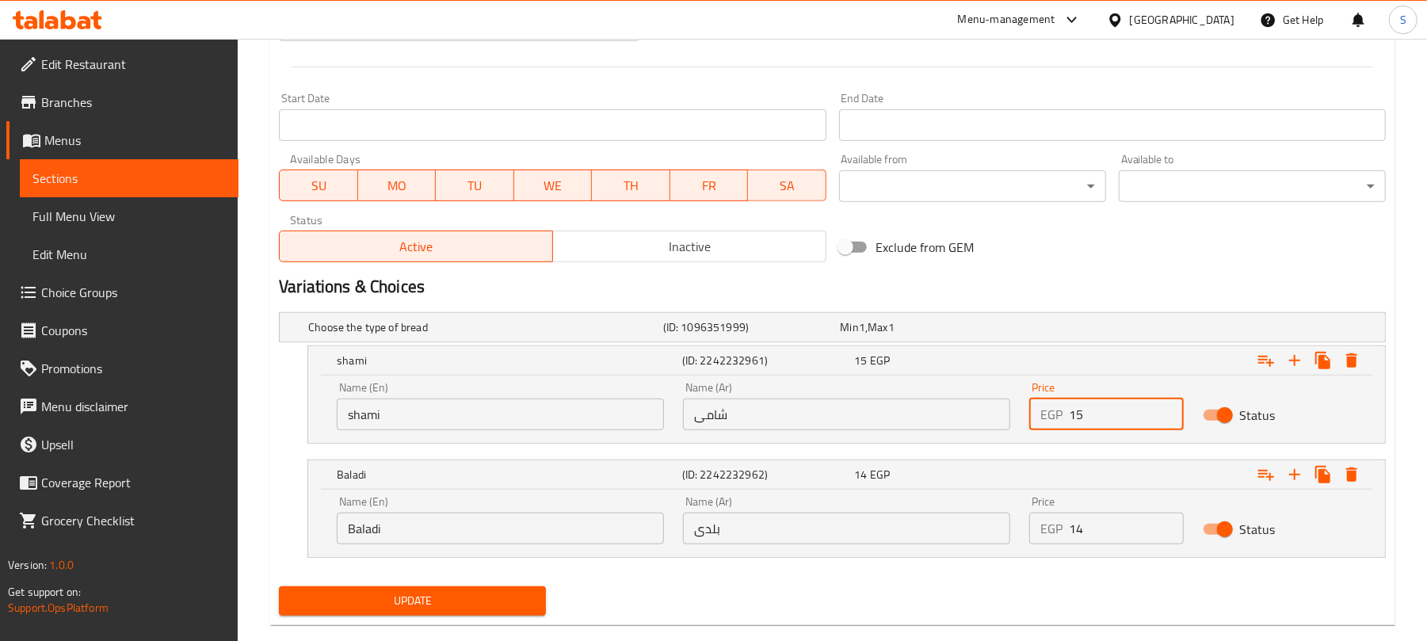
drag, startPoint x: 1073, startPoint y: 415, endPoint x: 1081, endPoint y: 413, distance: 8.3
click at [1081, 413] on input "15" at bounding box center [1126, 415] width 114 height 32
type input "14"
click at [1082, 528] on input "14" at bounding box center [1126, 529] width 114 height 32
type input "15"
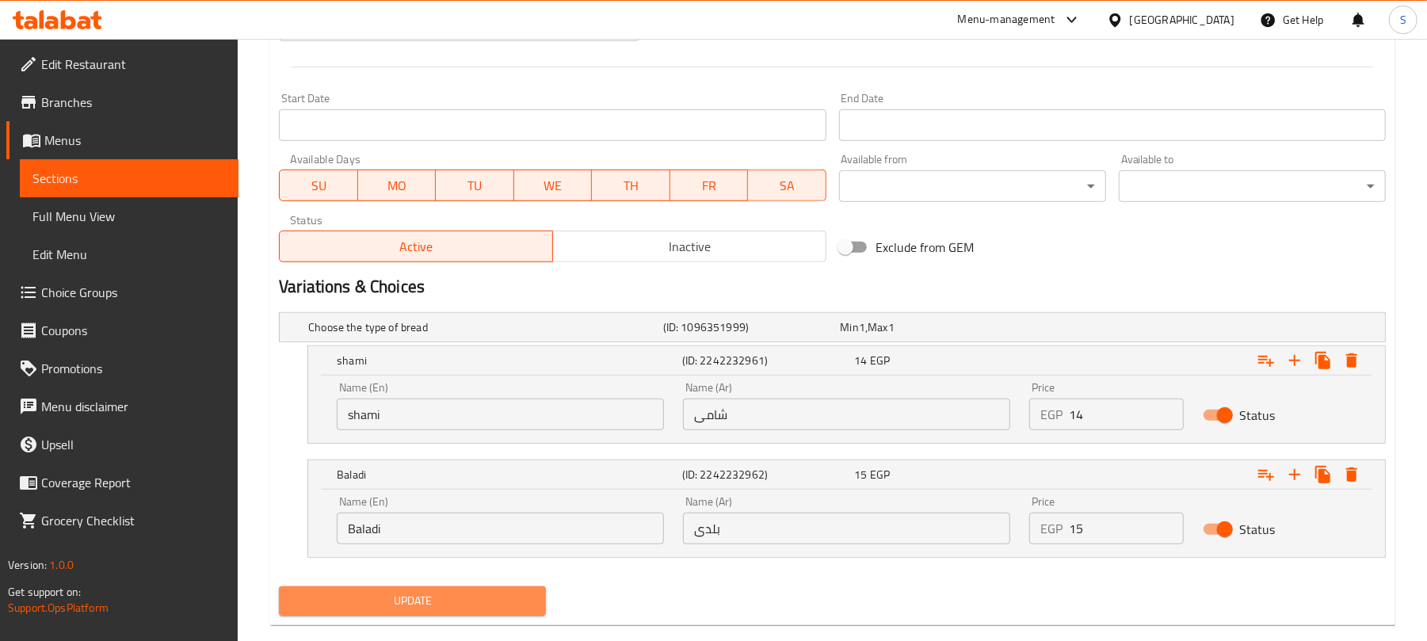
click at [480, 597] on span "Update" at bounding box center [413, 601] width 242 height 20
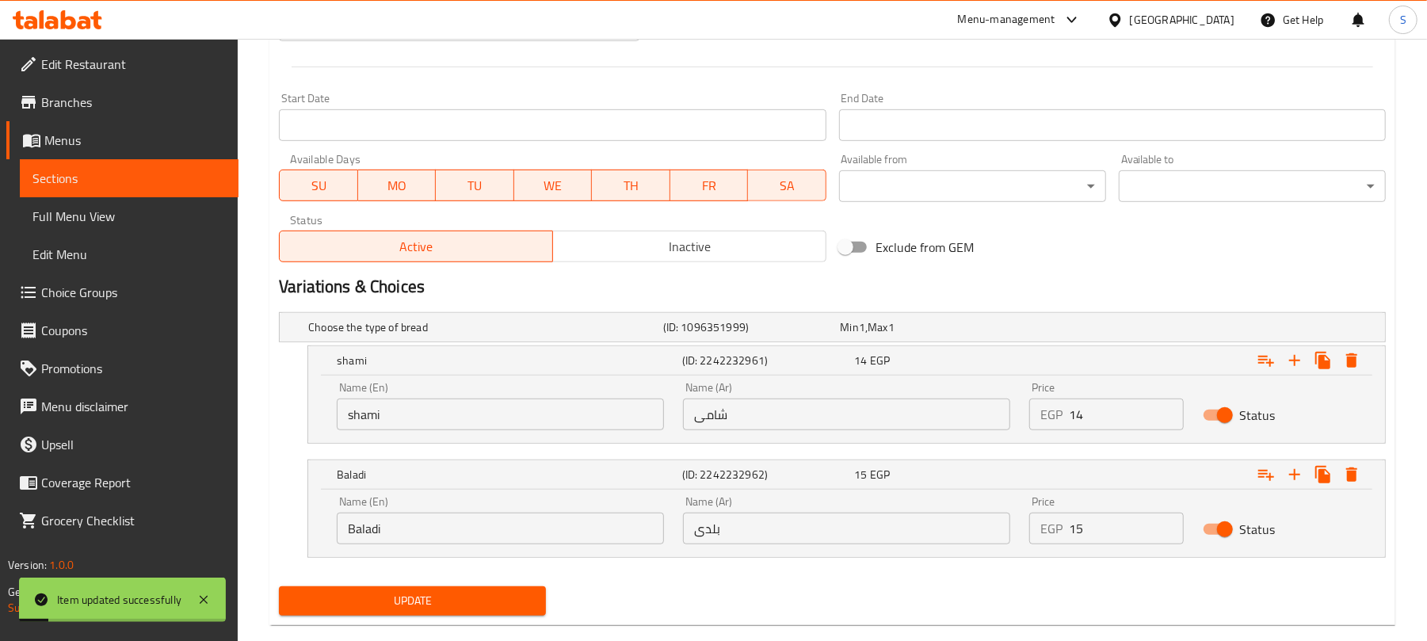
click at [460, 593] on span "Update" at bounding box center [413, 601] width 242 height 20
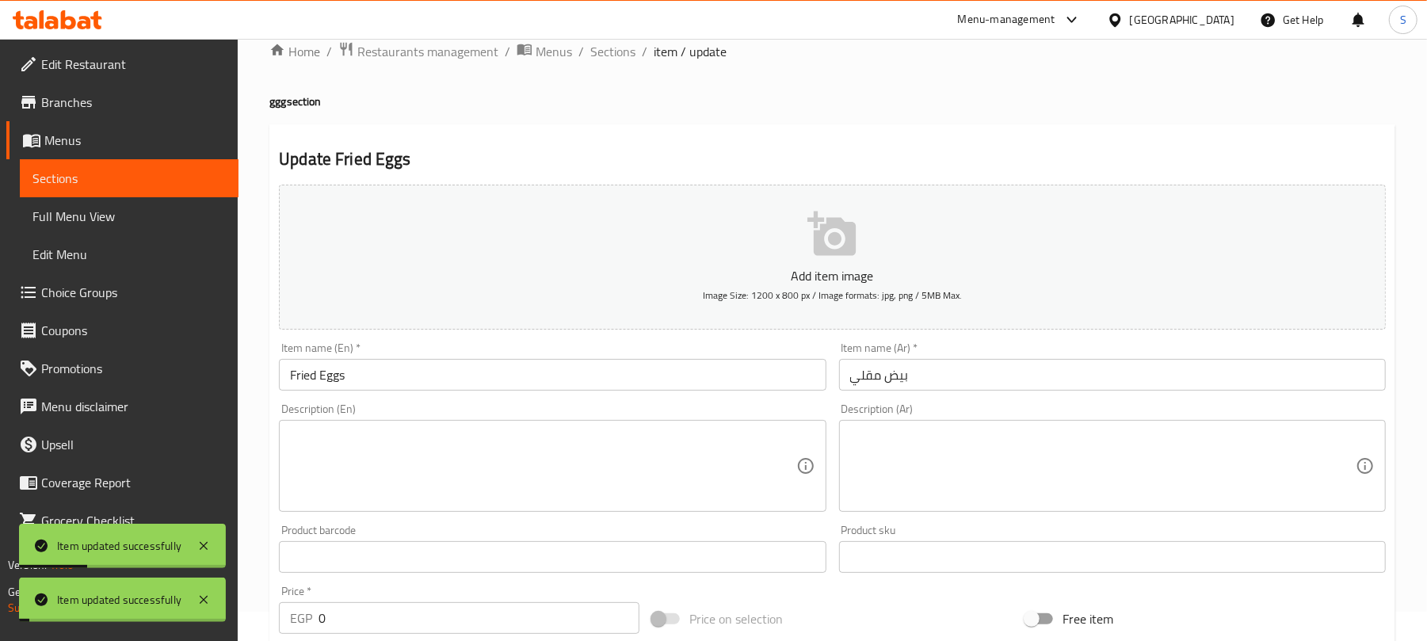
scroll to position [0, 0]
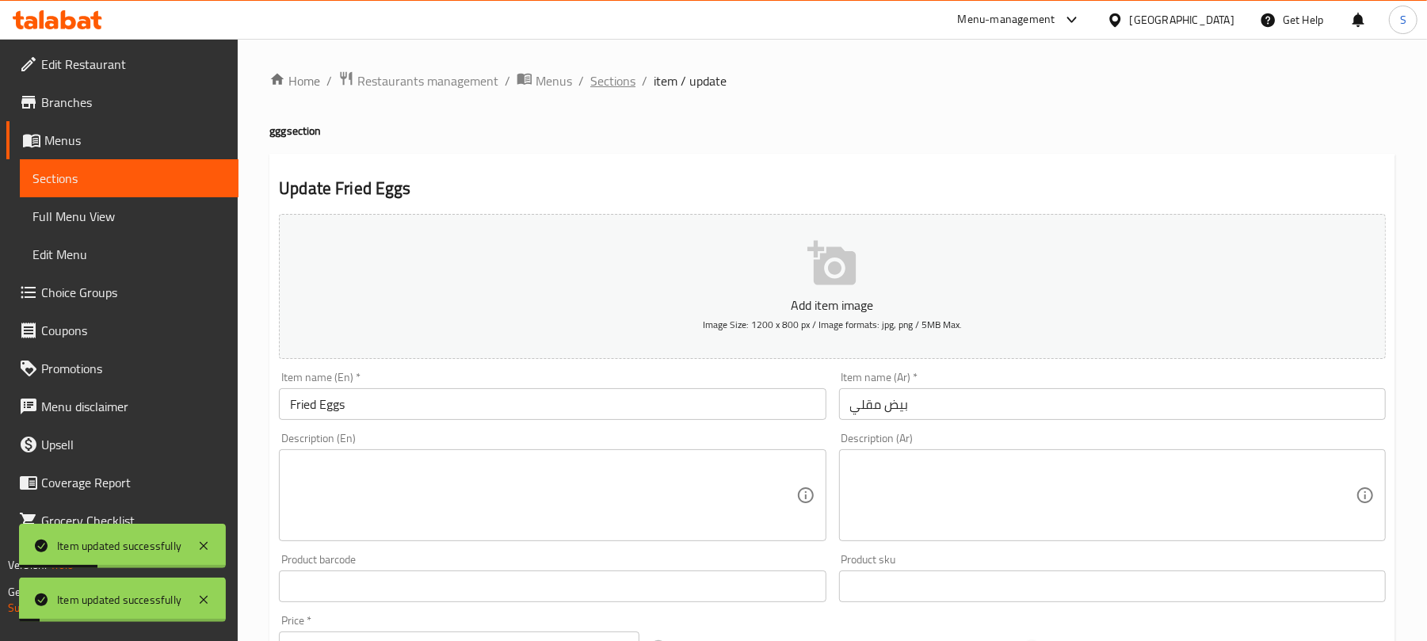
click at [599, 86] on span "Sections" at bounding box center [612, 80] width 45 height 19
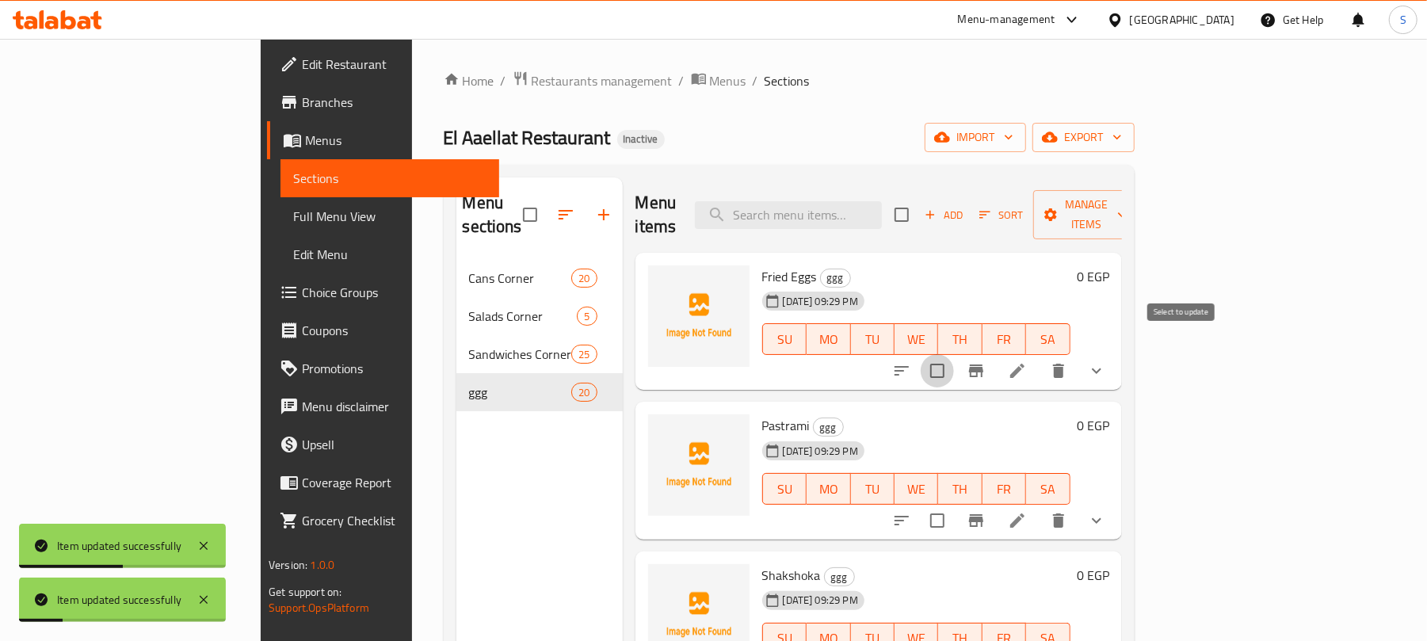
click at [954, 354] on input "checkbox" at bounding box center [937, 370] width 33 height 33
click at [1127, 206] on span "Manage items" at bounding box center [1086, 215] width 81 height 40
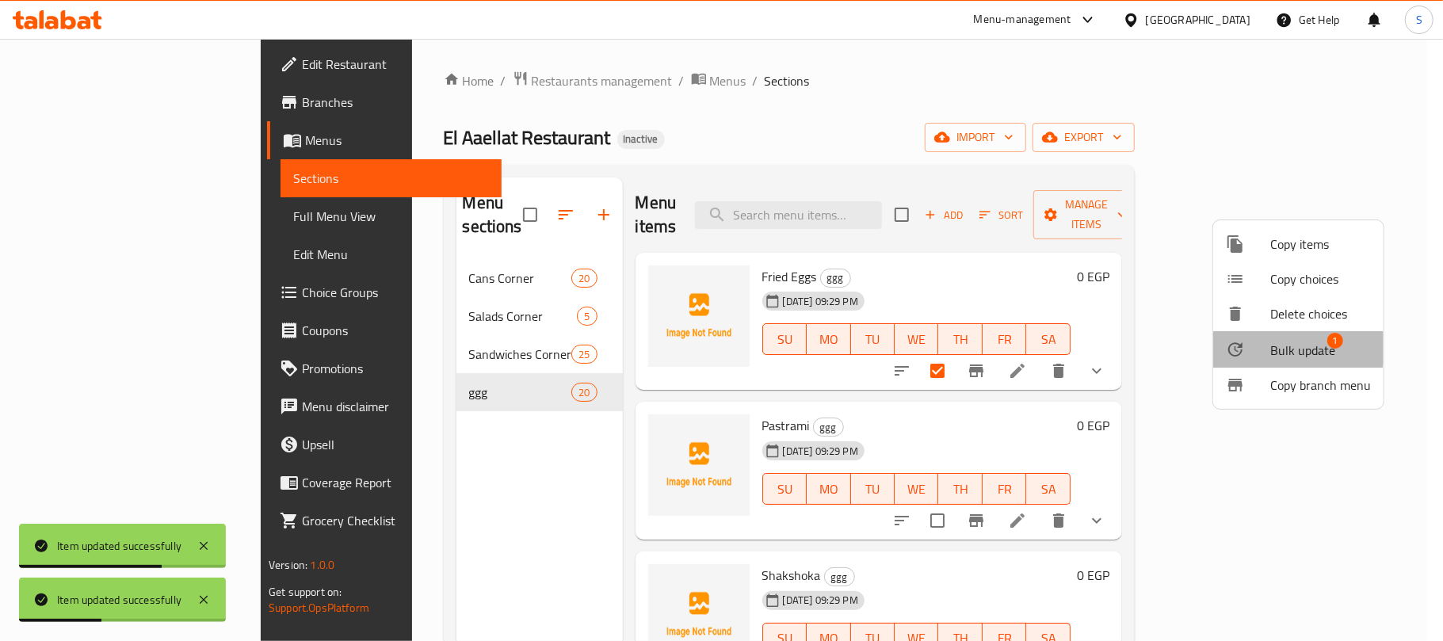
click at [1276, 346] on span "Bulk update" at bounding box center [1302, 350] width 65 height 19
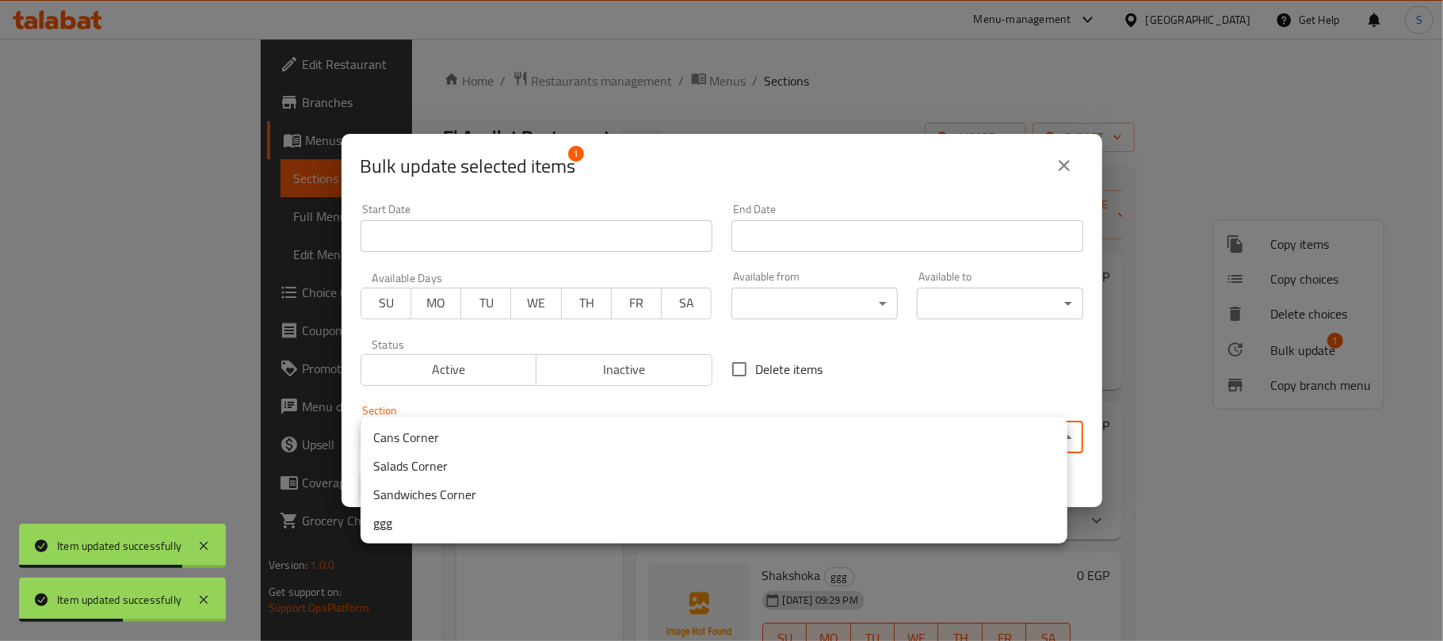
click at [639, 429] on body "Item updated successfully Item updated successfully ​ Menu-management Egypt Get…" at bounding box center [721, 340] width 1443 height 602
click at [502, 502] on li "Sandwiches Corner" at bounding box center [714, 494] width 707 height 29
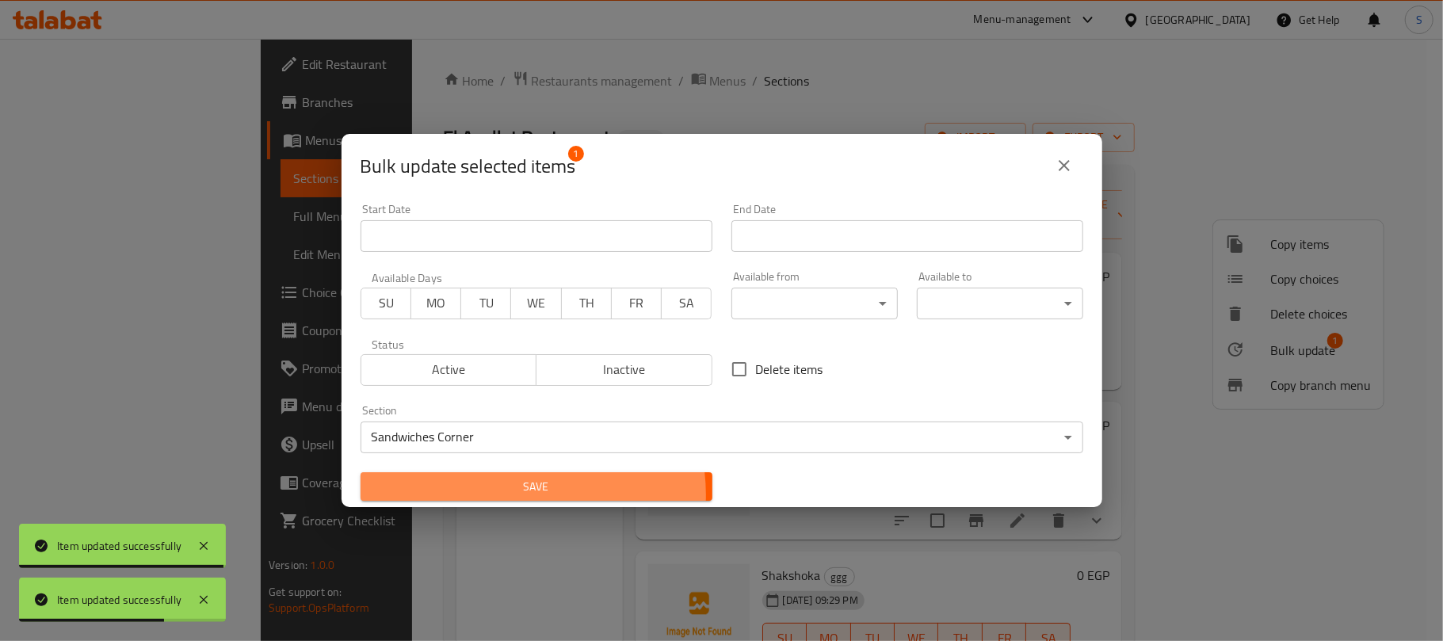
click at [514, 495] on span "Save" at bounding box center [536, 487] width 327 height 20
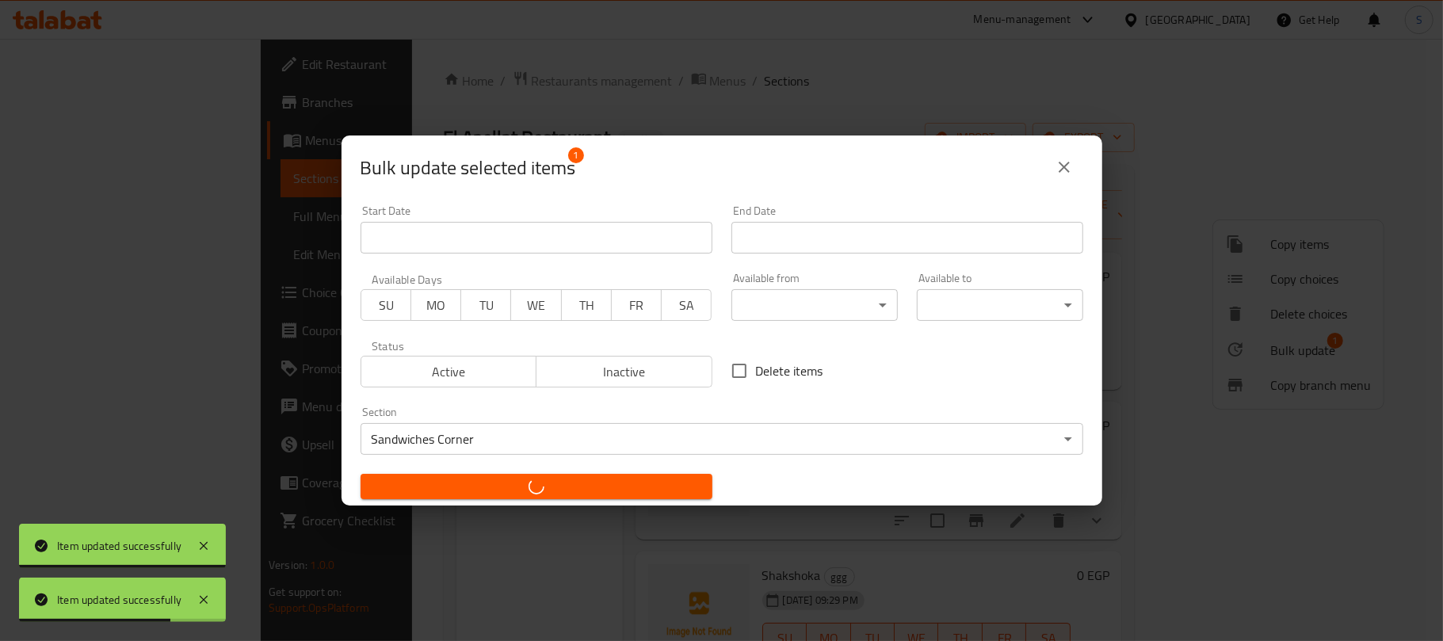
checkbox input "false"
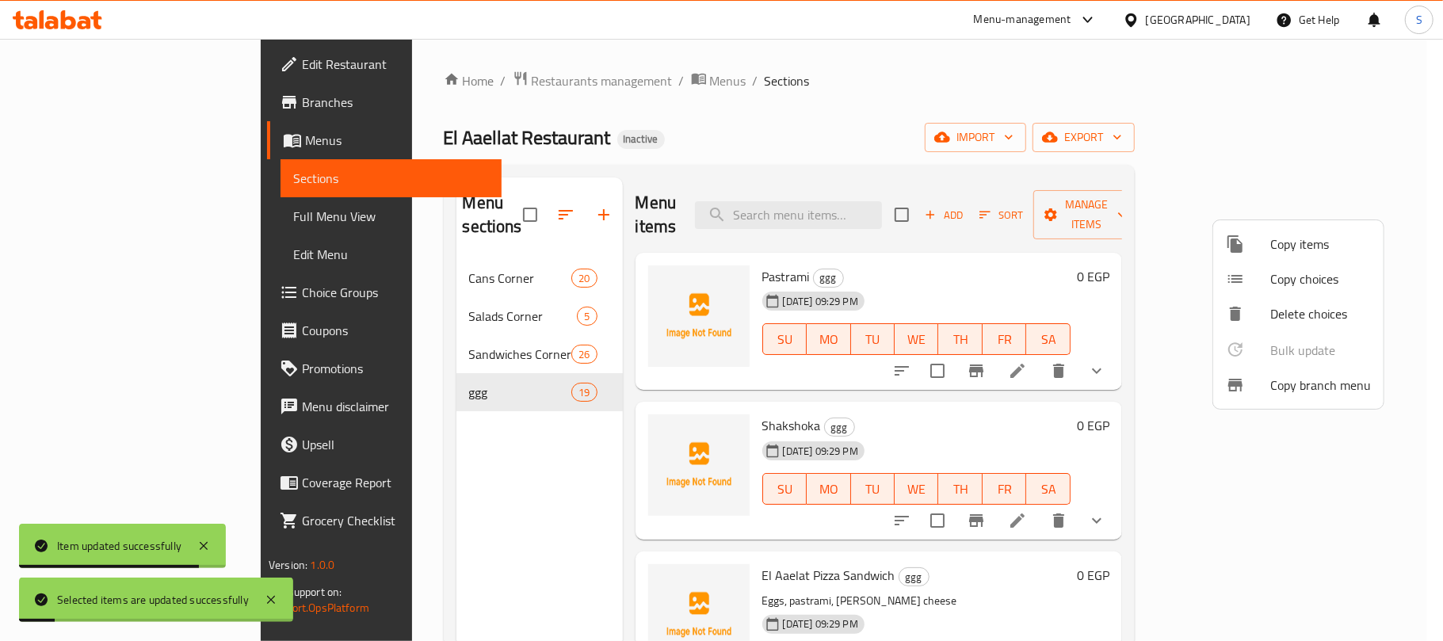
click at [683, 133] on div at bounding box center [721, 320] width 1443 height 641
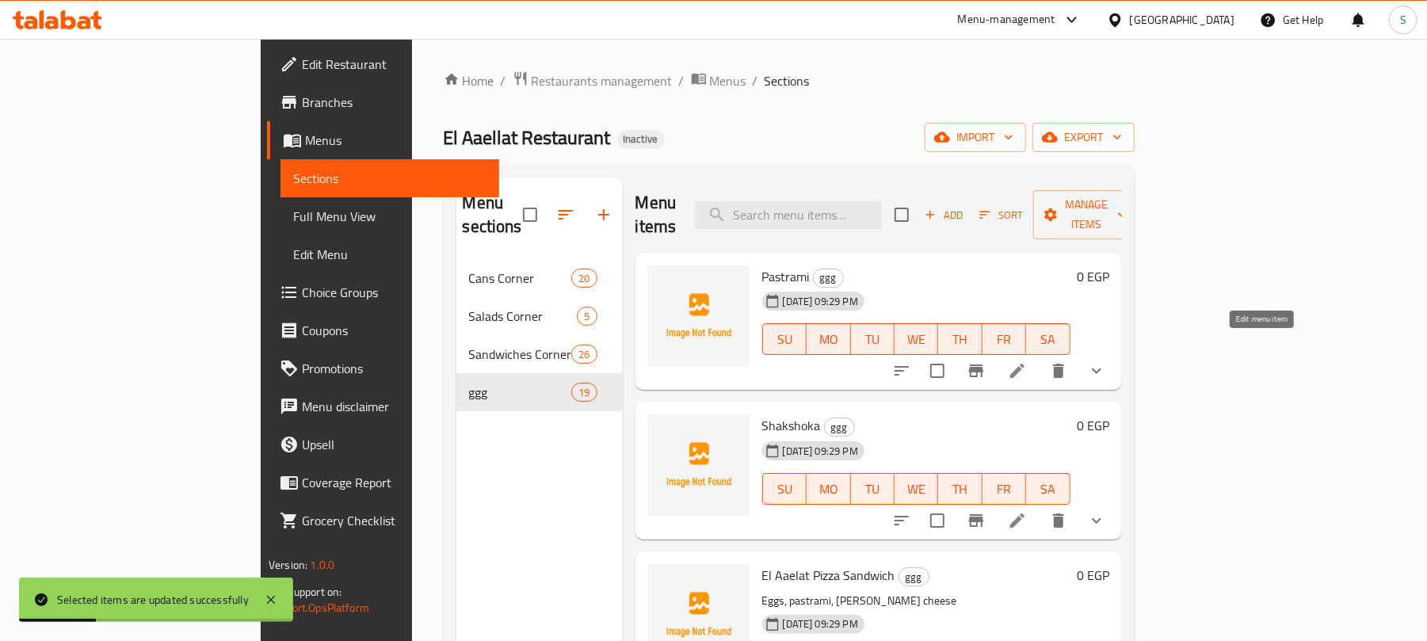
click at [1025, 364] on icon at bounding box center [1017, 371] width 14 height 14
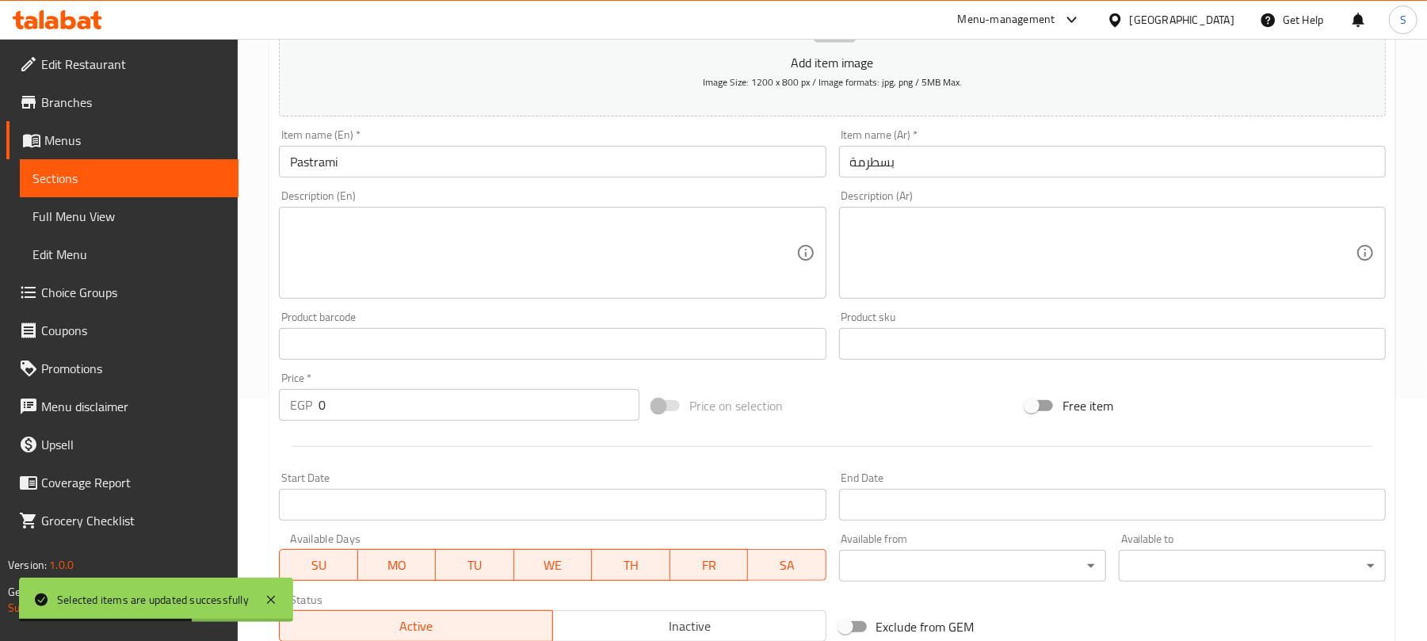
scroll to position [517, 0]
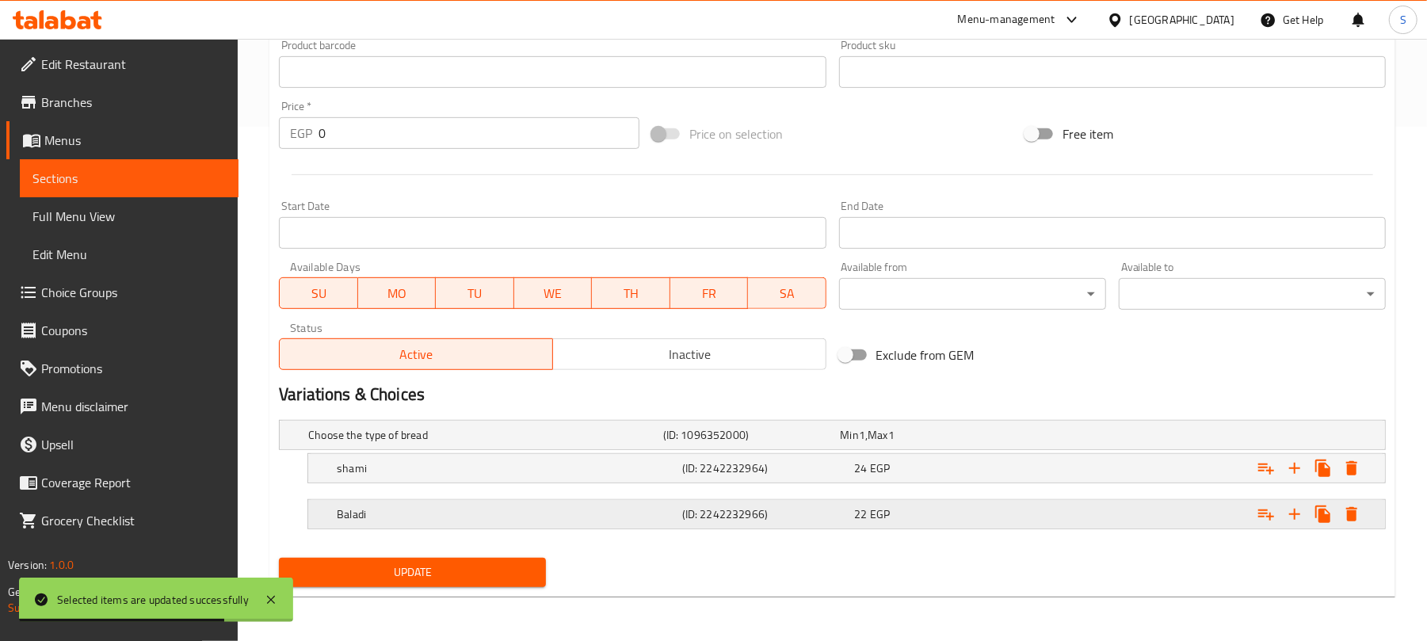
click at [1034, 438] on div "Expand" at bounding box center [1191, 435] width 355 height 6
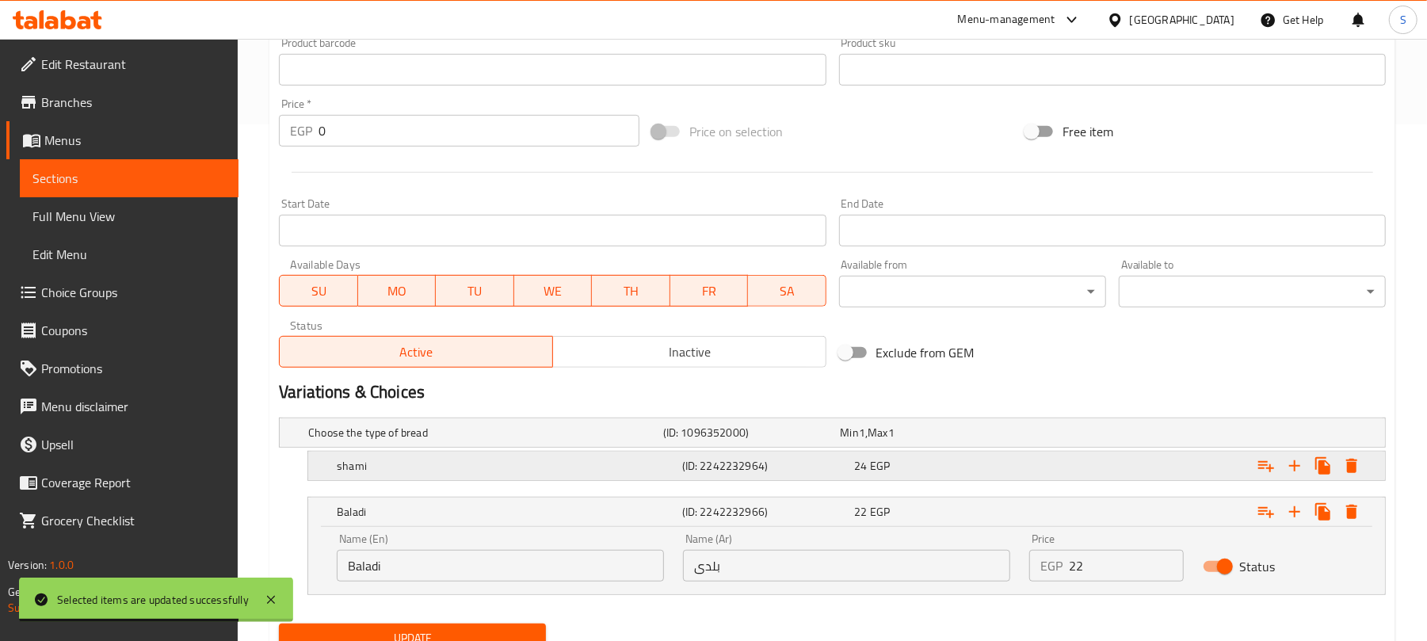
click at [1032, 436] on div "Expand" at bounding box center [1191, 433] width 355 height 6
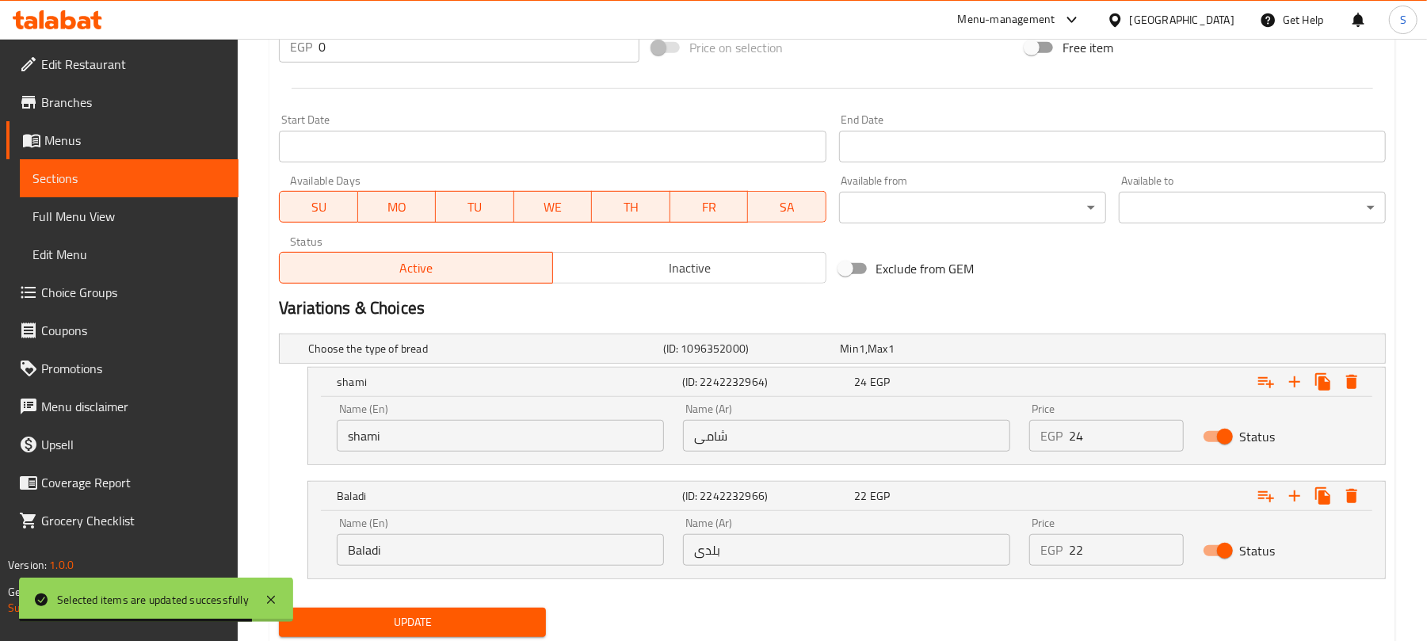
scroll to position [653, 0]
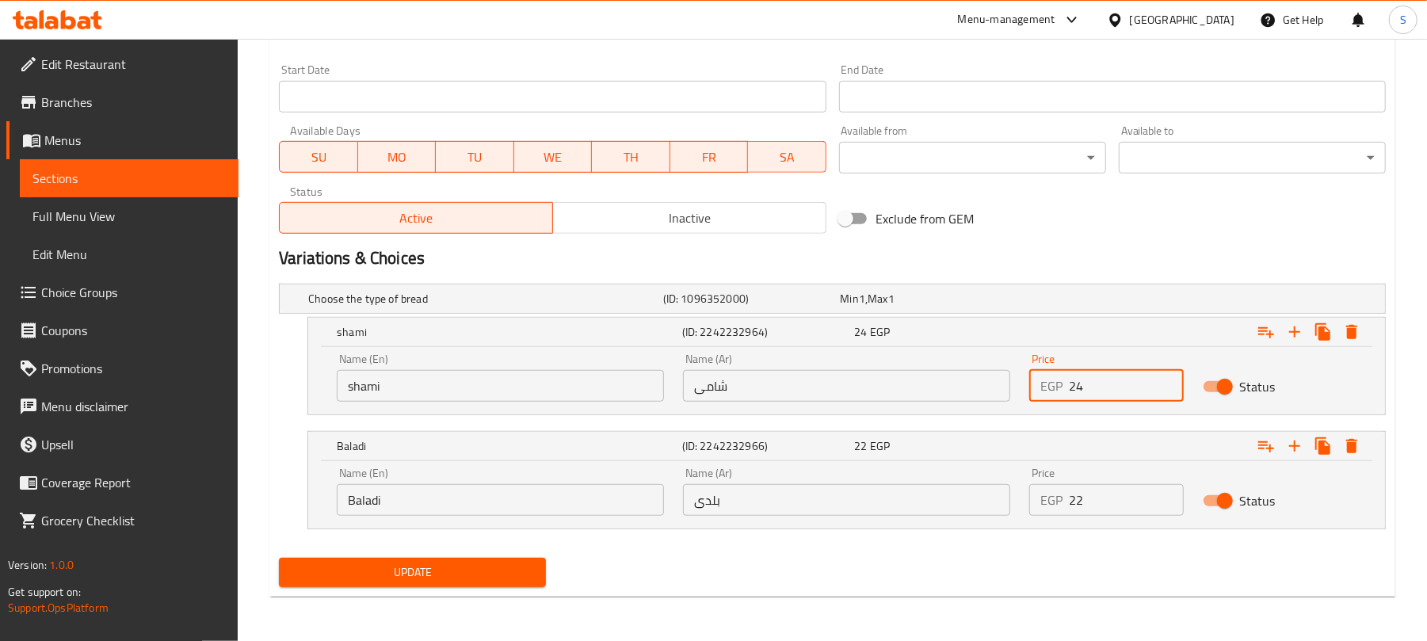
drag, startPoint x: 1075, startPoint y: 384, endPoint x: 1085, endPoint y: 384, distance: 9.5
click at [1085, 384] on input "24" at bounding box center [1126, 386] width 114 height 32
type input "22"
click at [1082, 498] on input "22" at bounding box center [1126, 500] width 114 height 32
type input "23"
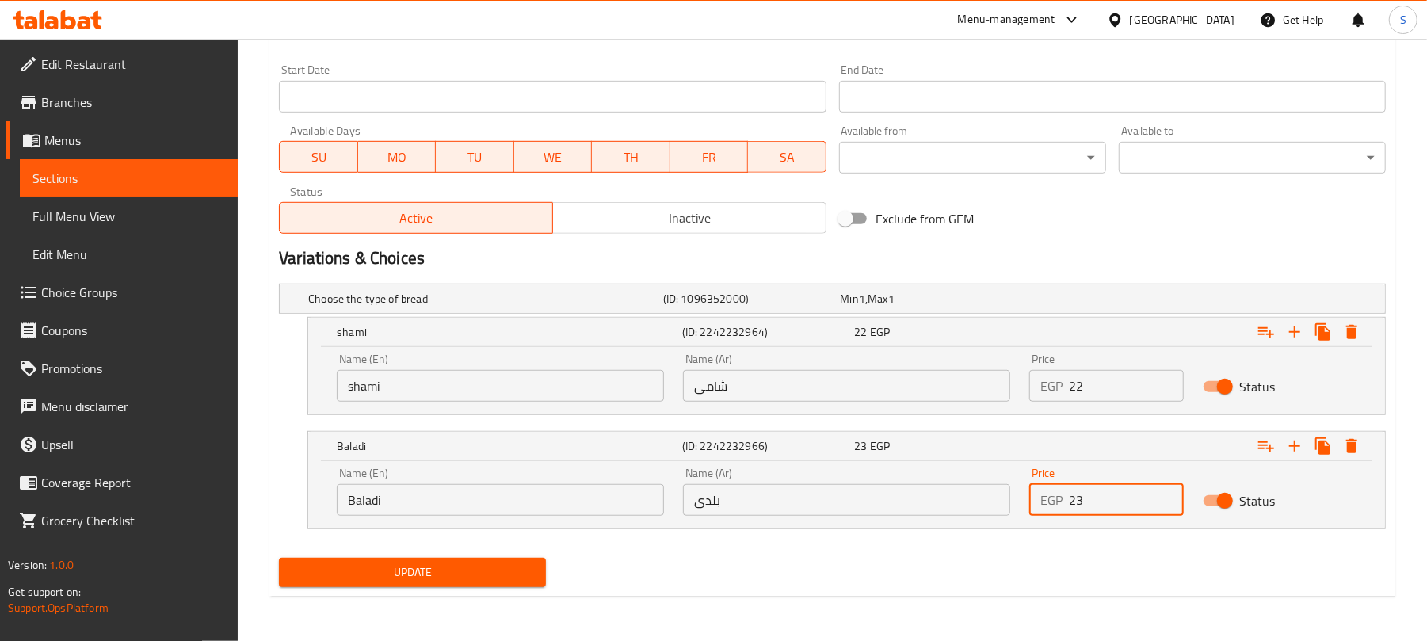
click at [517, 561] on button "Update" at bounding box center [412, 572] width 267 height 29
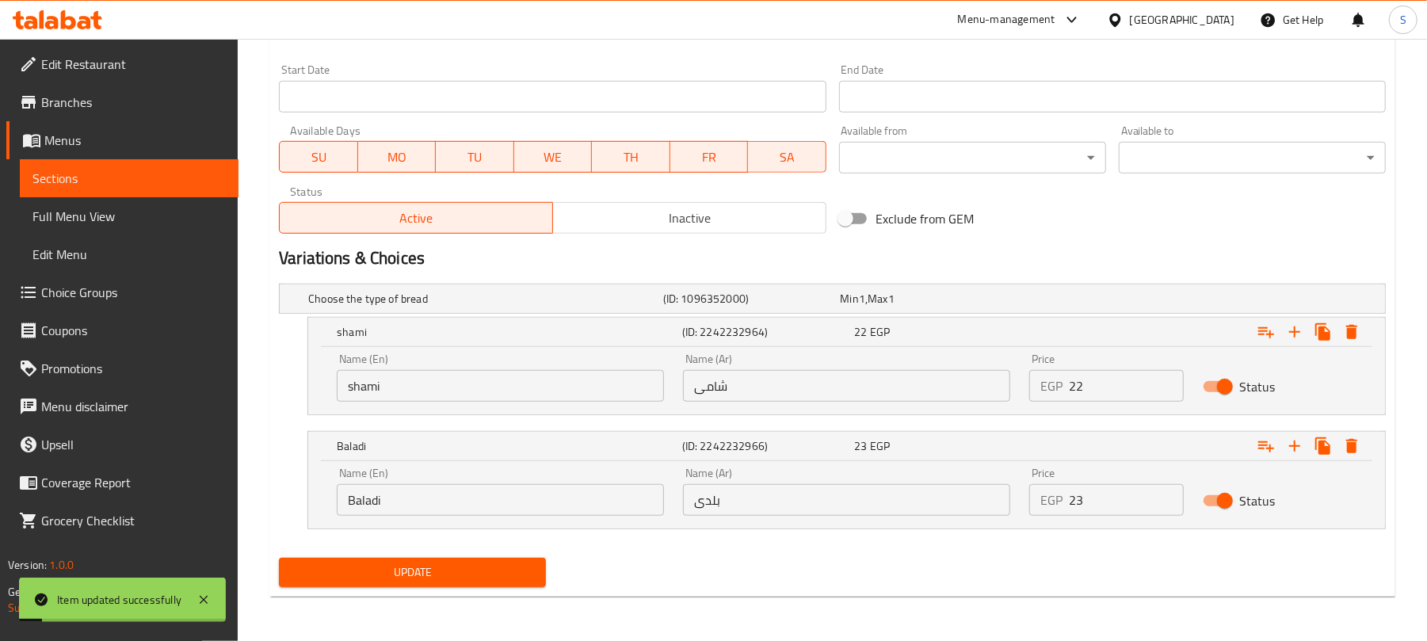
click at [453, 575] on span "Update" at bounding box center [413, 573] width 242 height 20
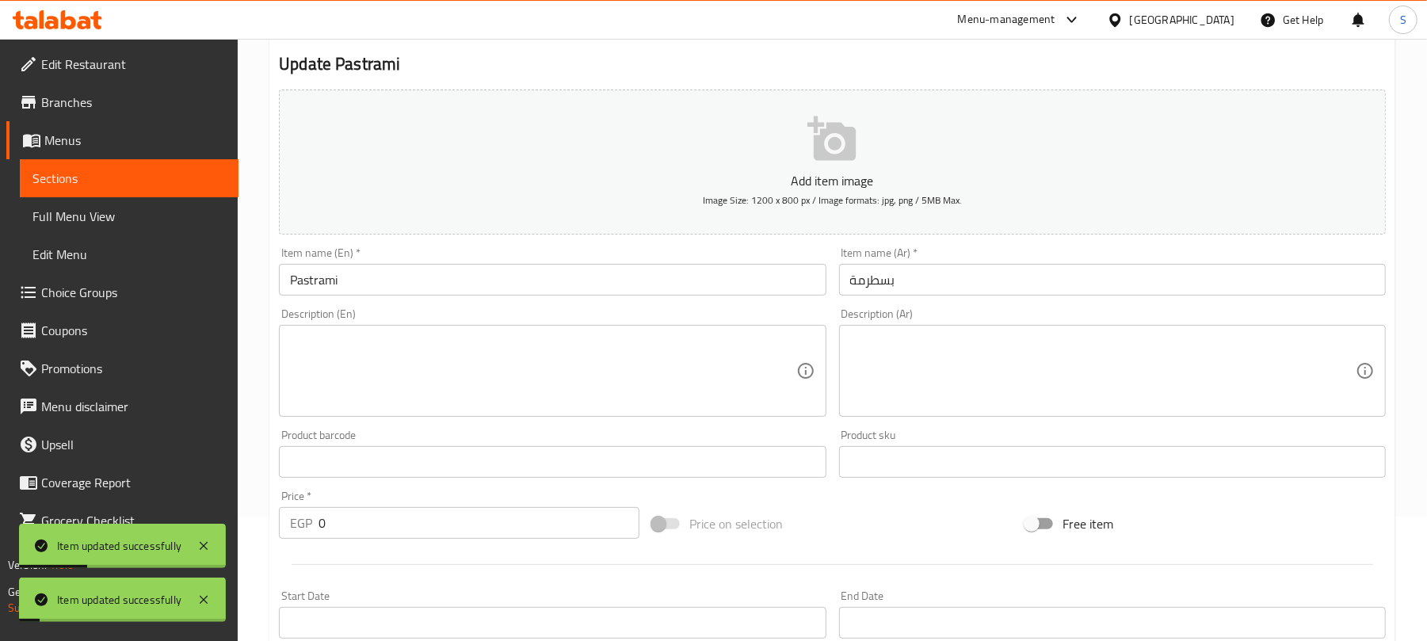
scroll to position [0, 0]
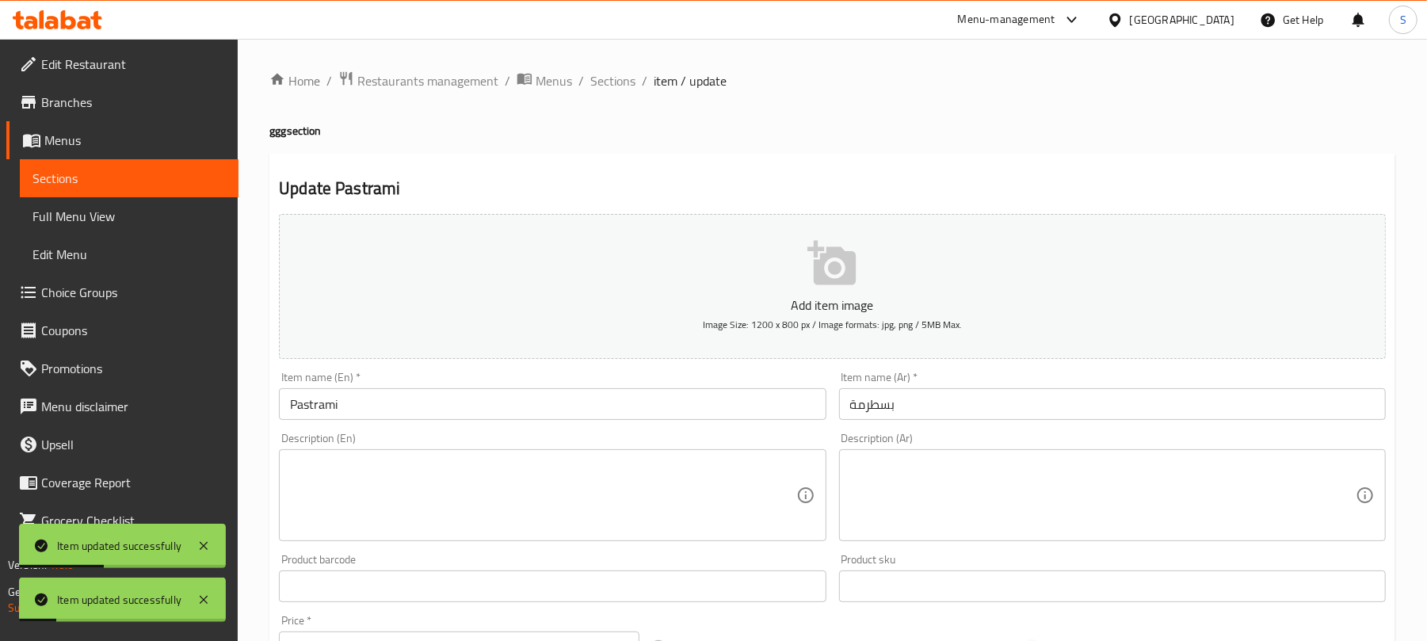
click at [613, 84] on span "Sections" at bounding box center [612, 80] width 45 height 19
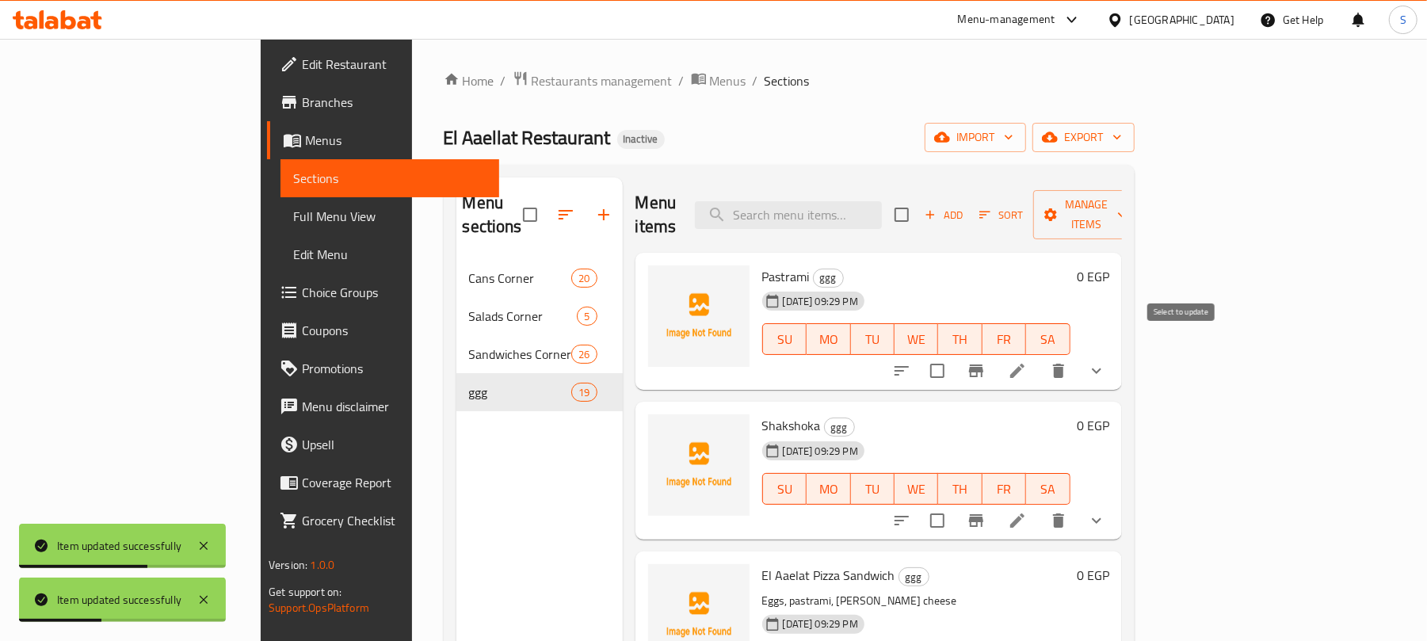
click at [954, 354] on input "checkbox" at bounding box center [937, 370] width 33 height 33
click at [1127, 212] on span "Manage items" at bounding box center [1086, 215] width 81 height 40
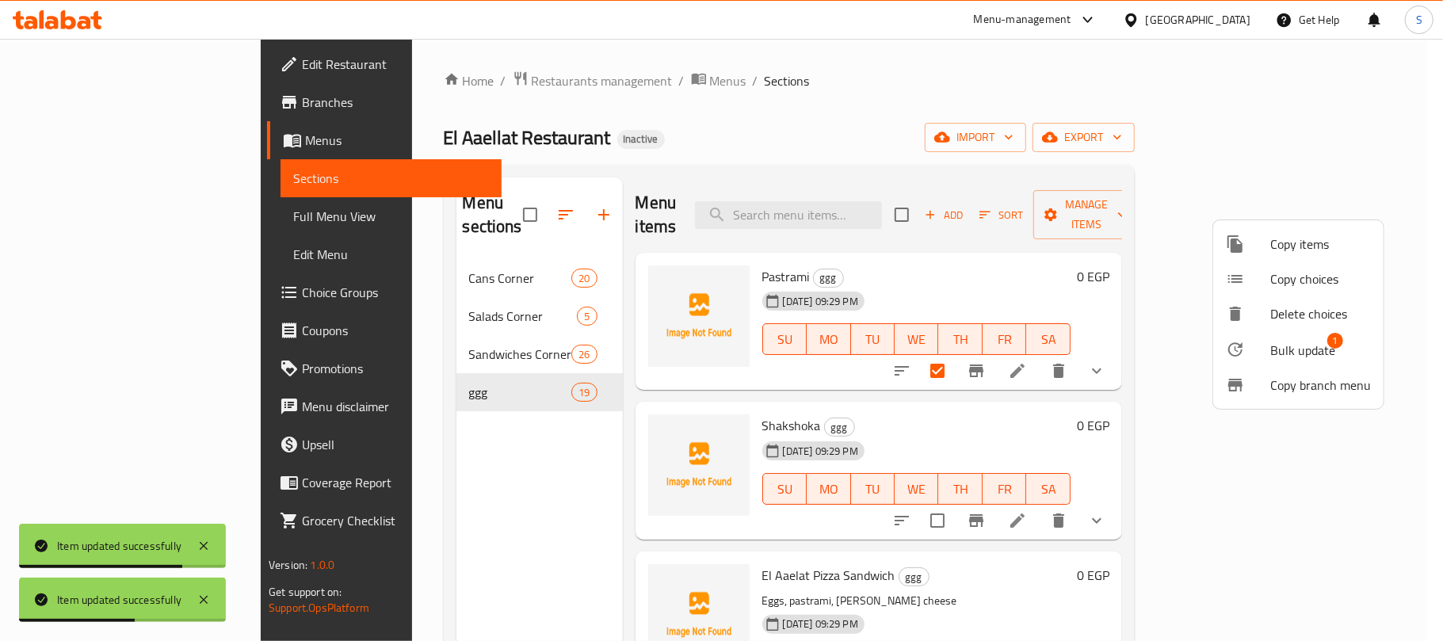
click at [1270, 350] on span "Bulk update" at bounding box center [1302, 350] width 65 height 19
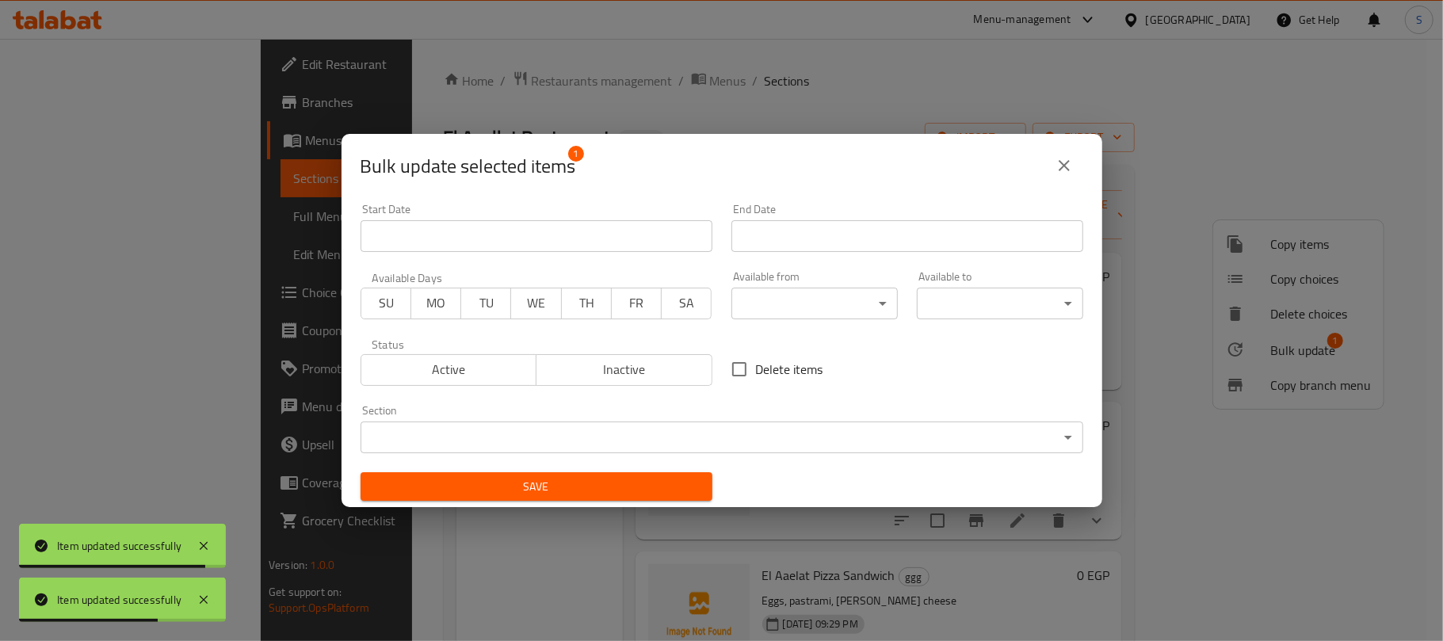
click at [685, 441] on body "Item updated successfully Item updated successfully ​ Menu-management Egypt Get…" at bounding box center [721, 340] width 1443 height 602
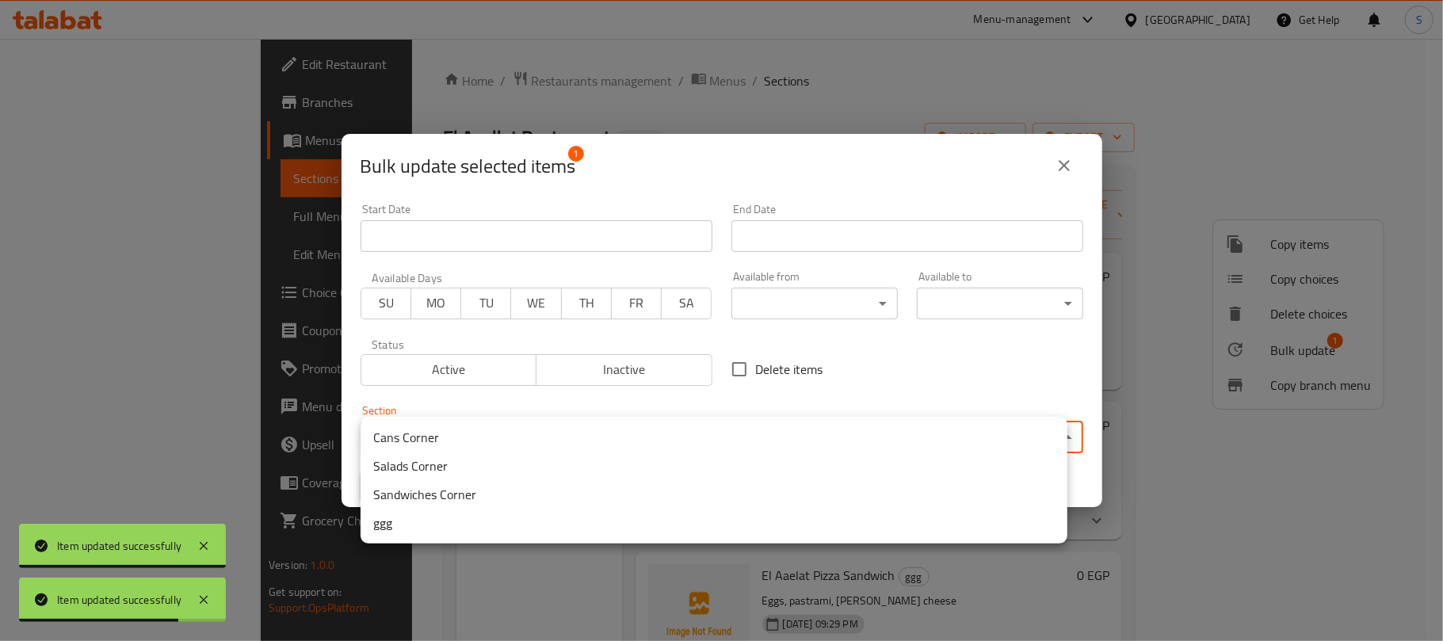
click at [466, 490] on li "Sandwiches Corner" at bounding box center [714, 494] width 707 height 29
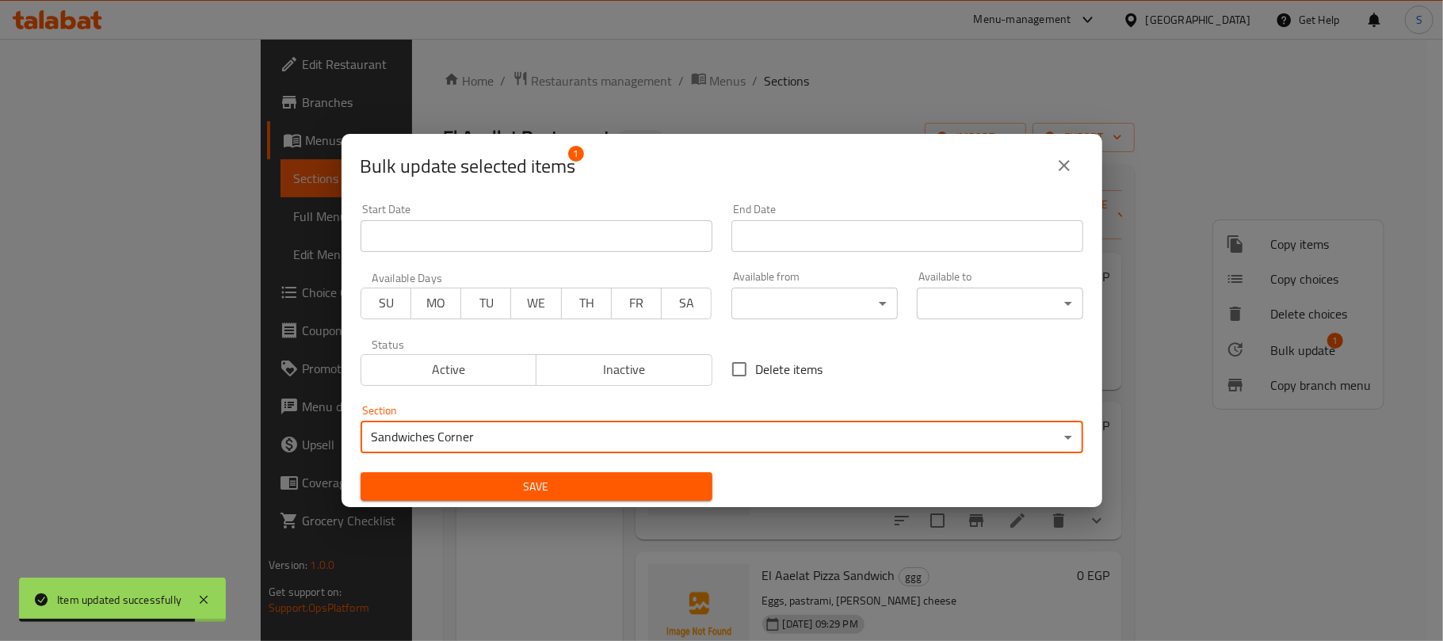
click at [466, 490] on span "Save" at bounding box center [536, 487] width 327 height 20
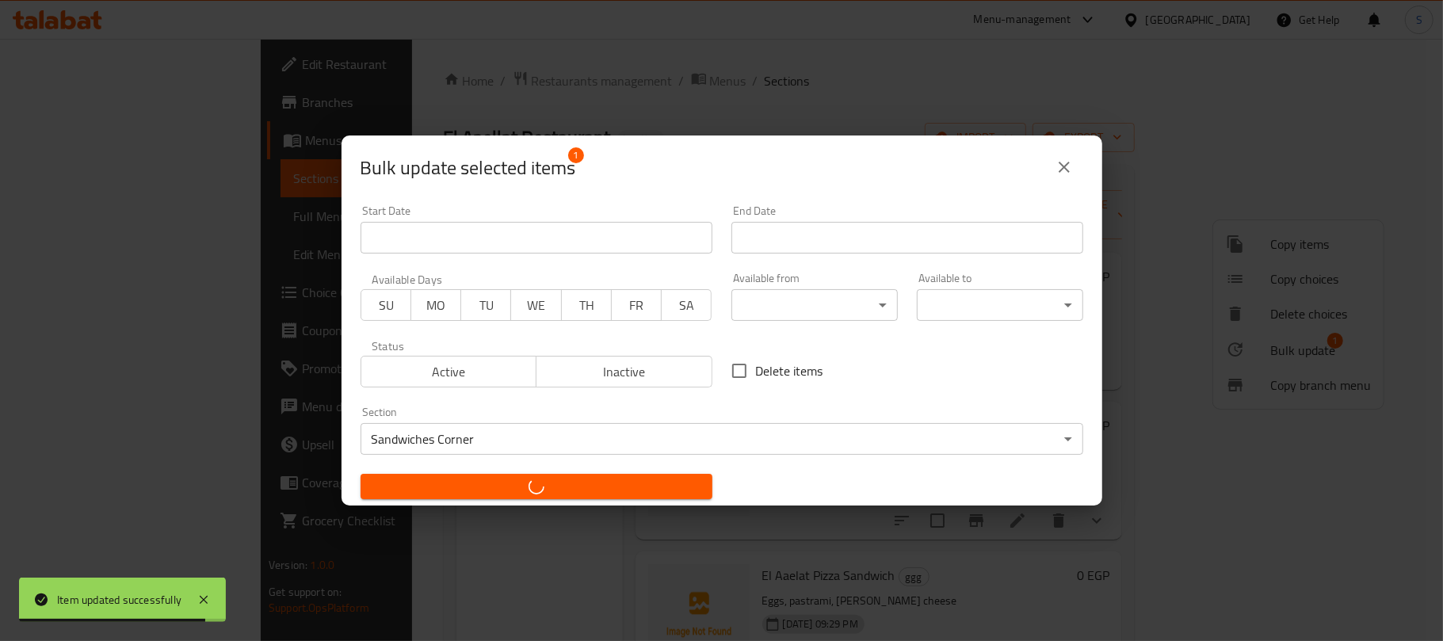
checkbox input "false"
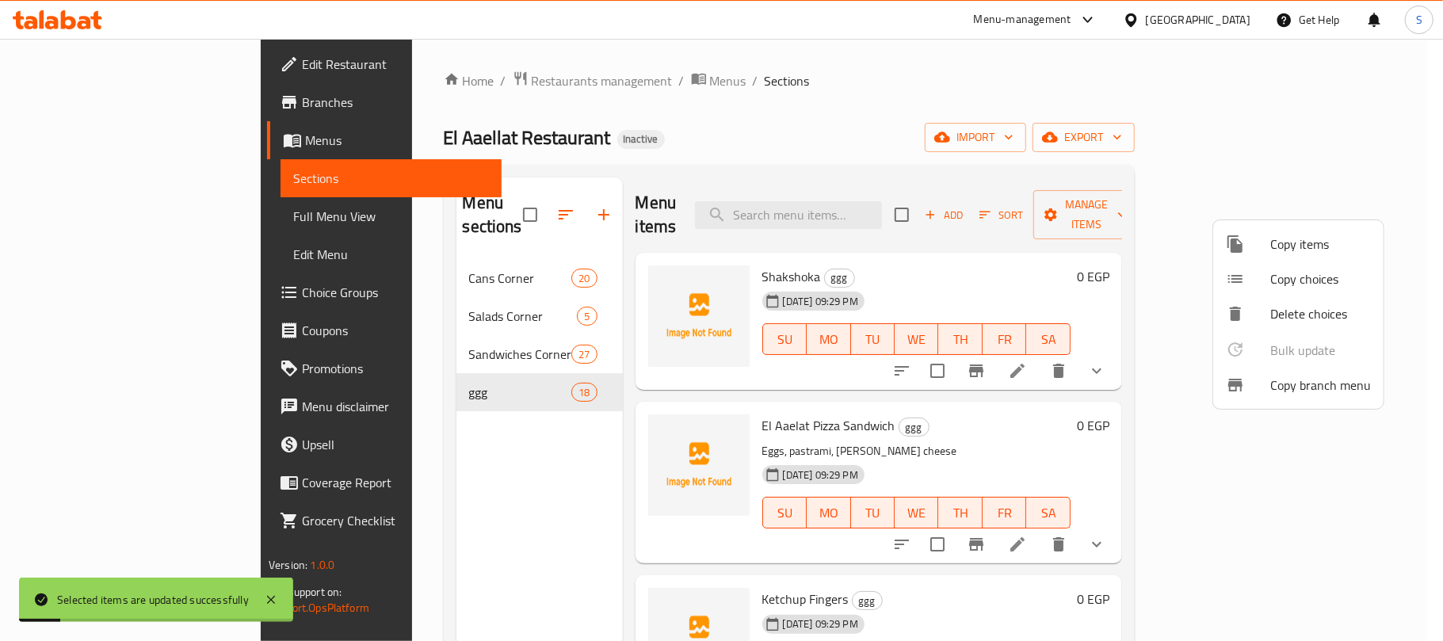
click at [466, 490] on div at bounding box center [721, 320] width 1443 height 641
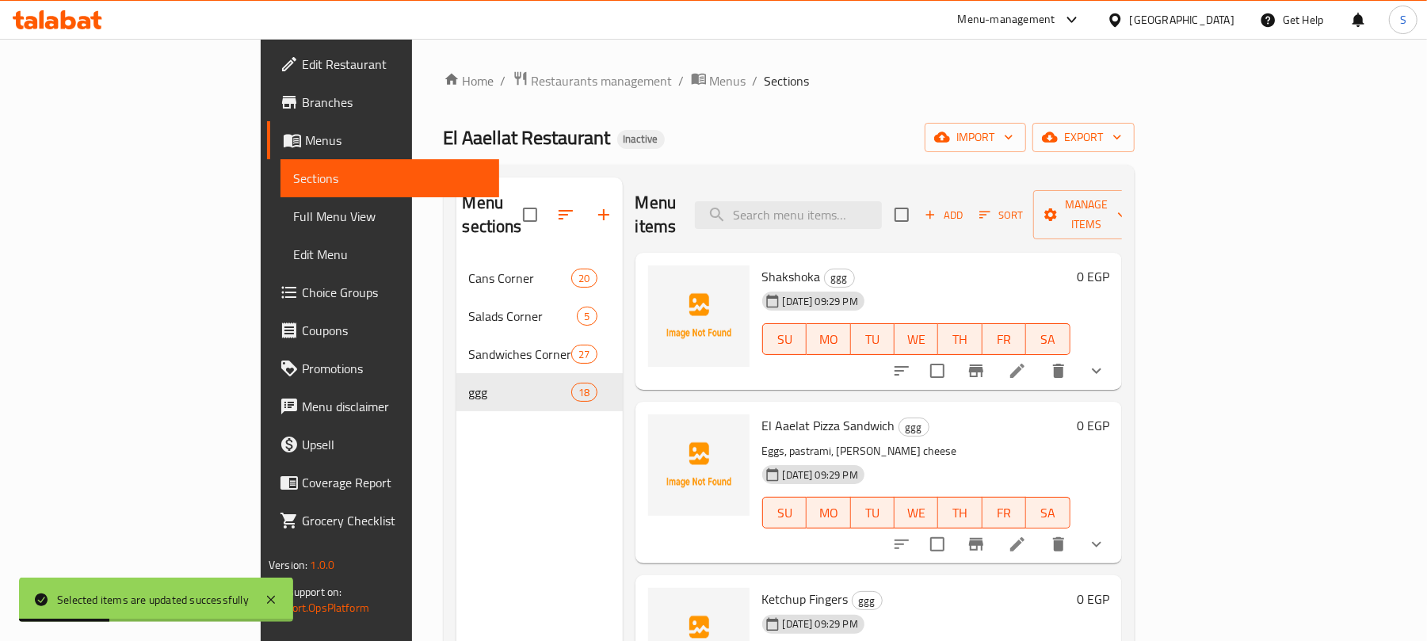
click at [1025, 364] on icon at bounding box center [1017, 371] width 14 height 14
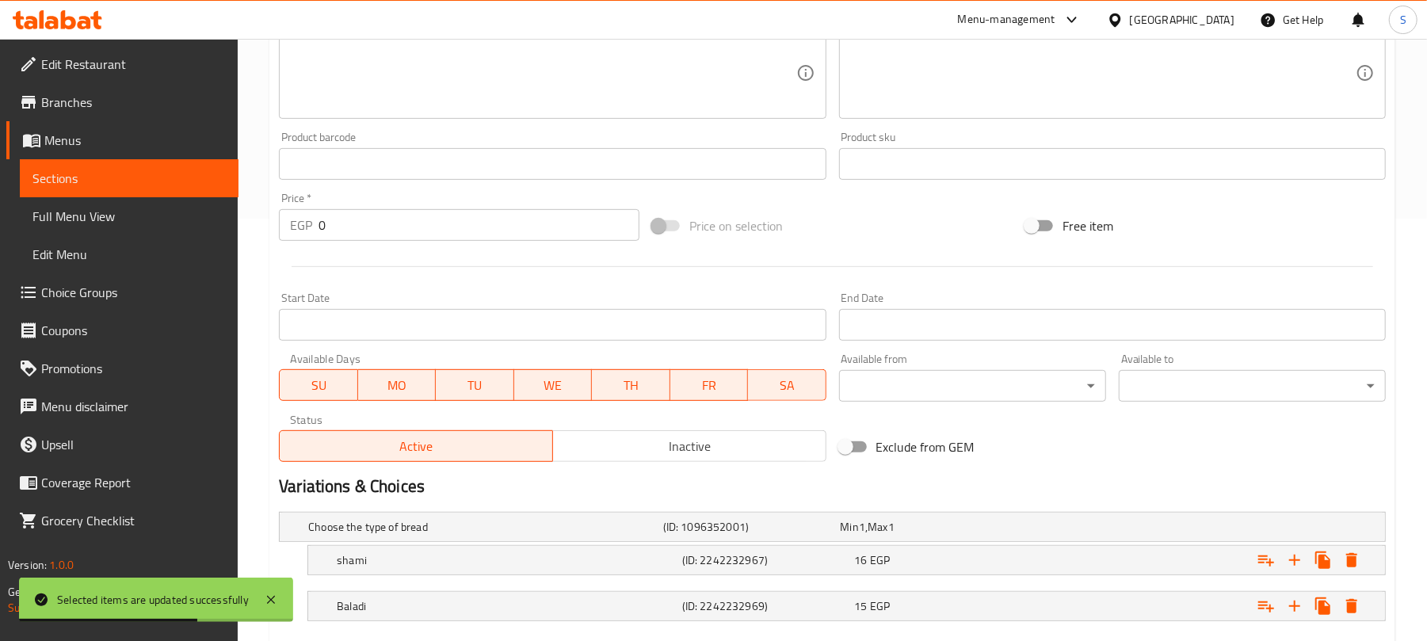
scroll to position [517, 0]
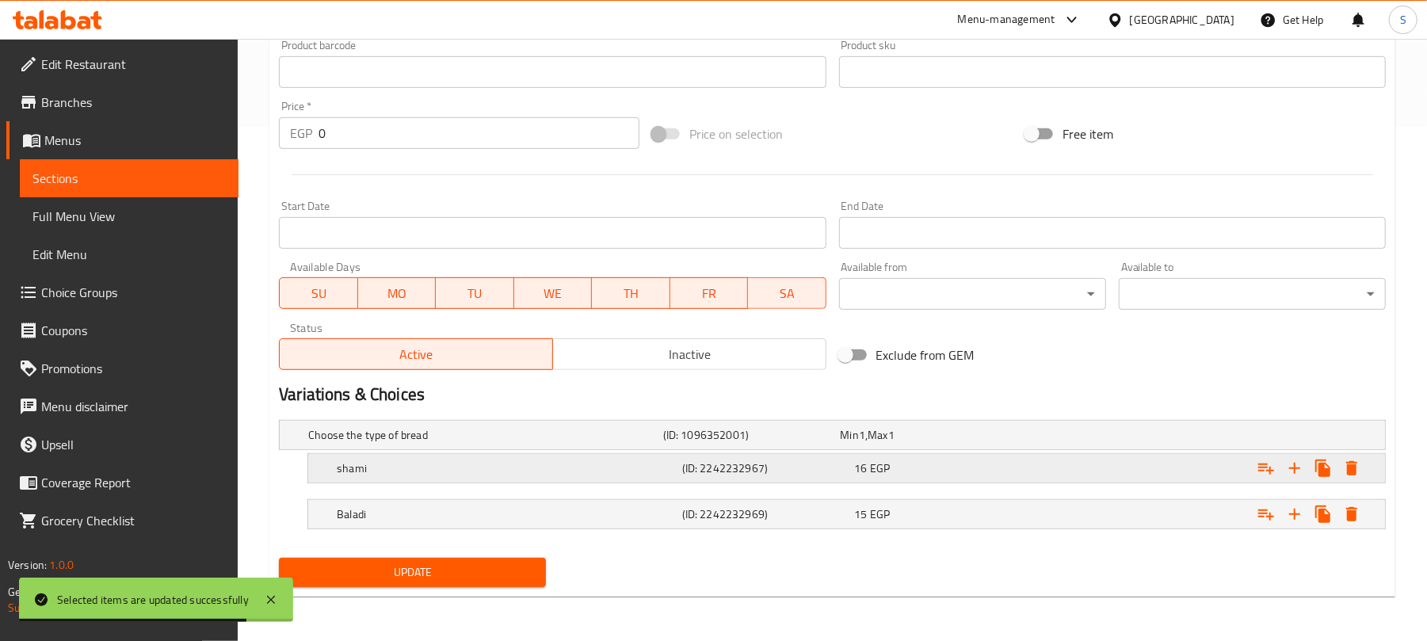
click at [1064, 438] on div "Expand" at bounding box center [1191, 435] width 355 height 6
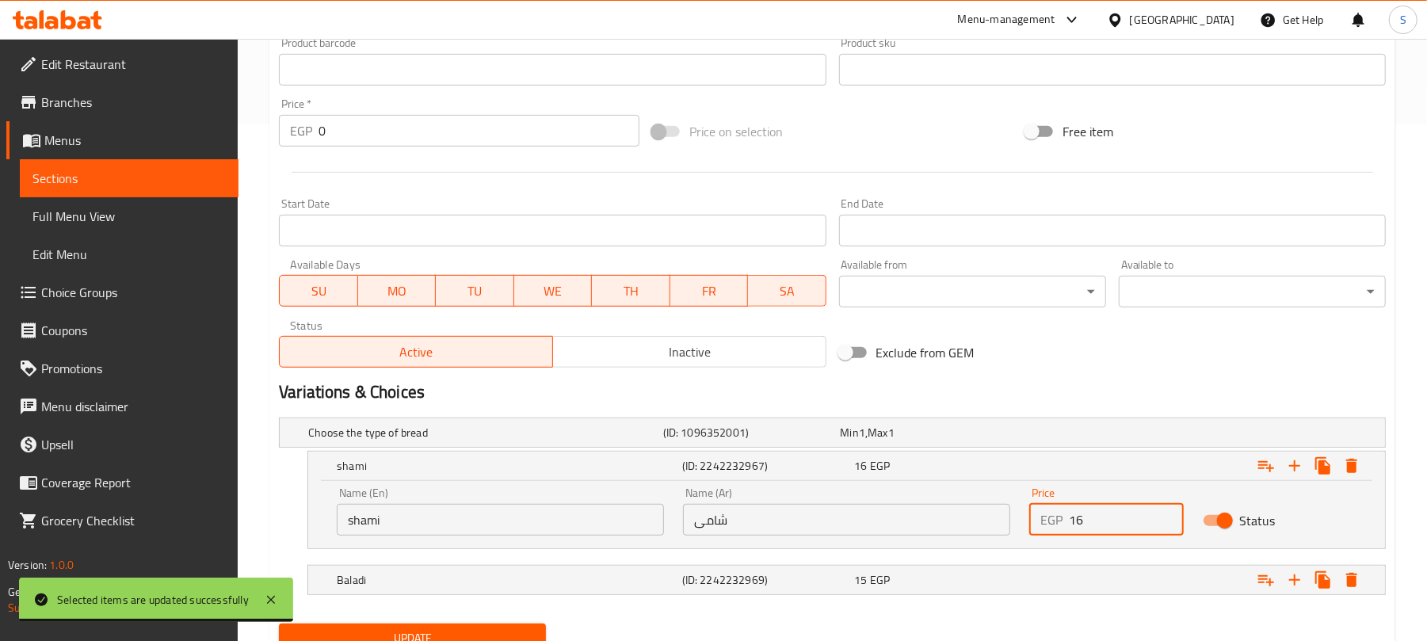
drag, startPoint x: 1073, startPoint y: 524, endPoint x: 1083, endPoint y: 520, distance: 10.3
click at [1083, 520] on input "16" at bounding box center [1126, 520] width 114 height 32
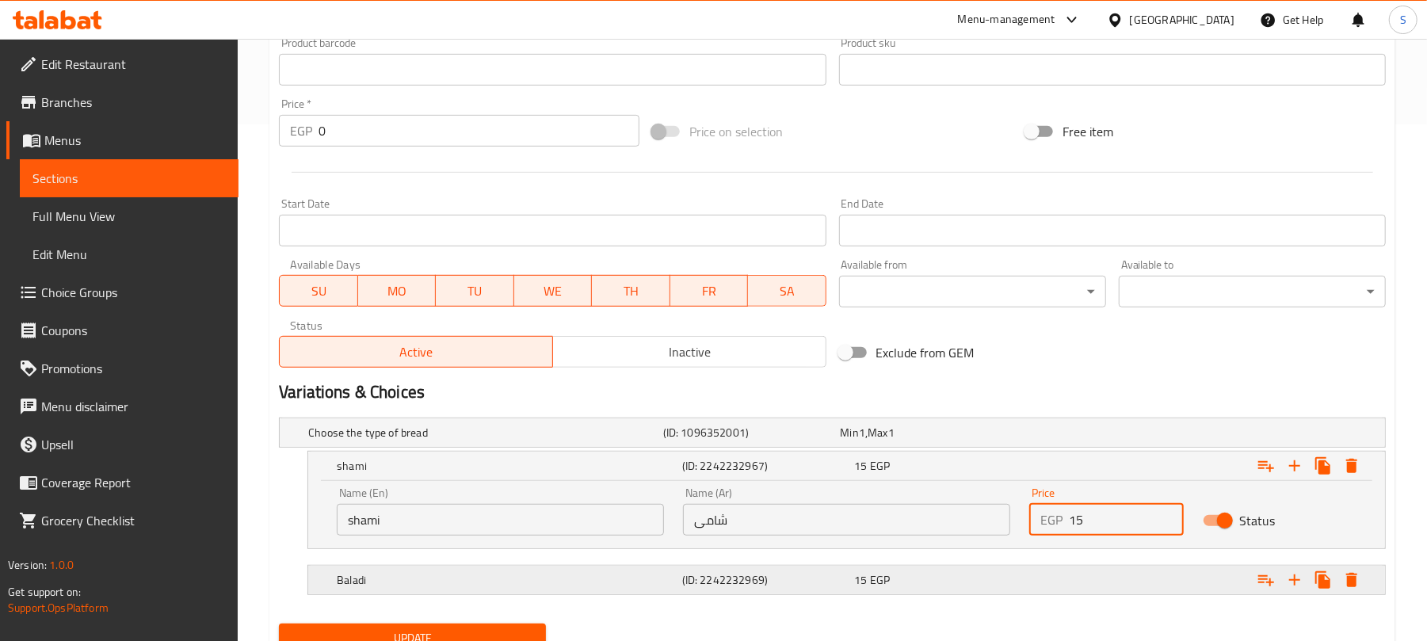
type input "15"
click at [1057, 436] on div "Expand" at bounding box center [1191, 433] width 355 height 6
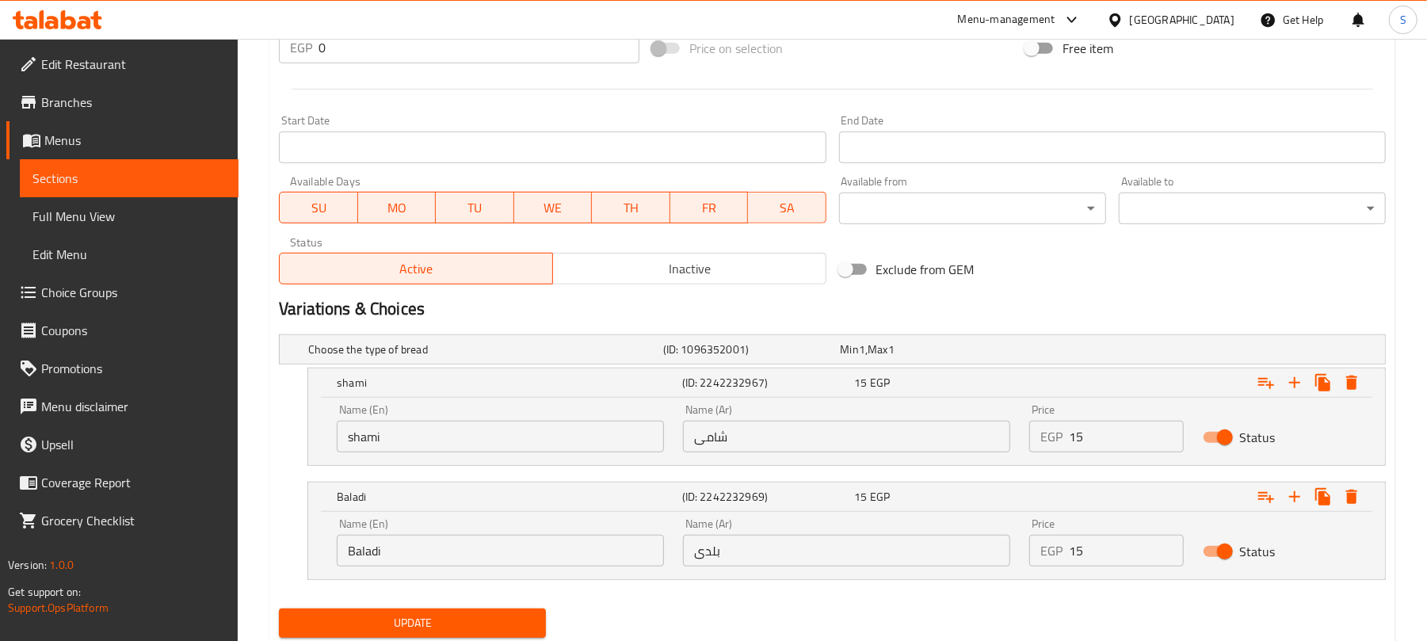
scroll to position [653, 0]
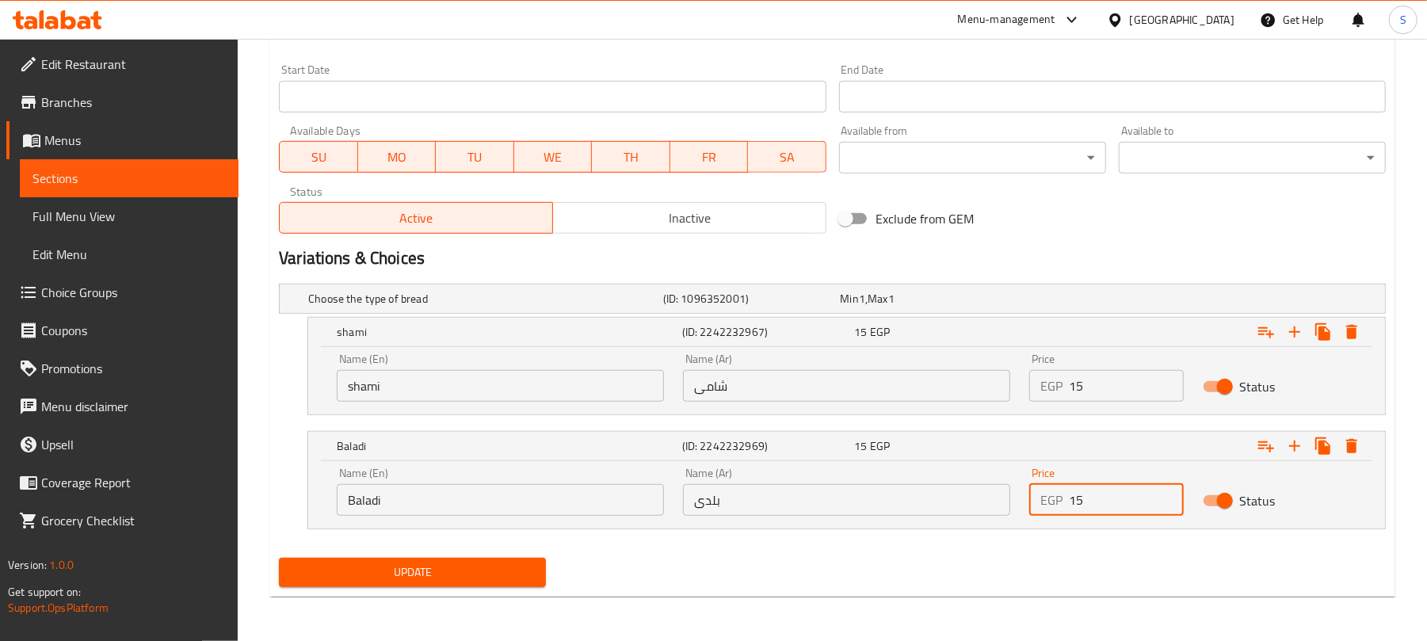
click at [1075, 499] on input "15" at bounding box center [1126, 500] width 114 height 32
type input "16"
click at [530, 566] on span "Update" at bounding box center [413, 573] width 242 height 20
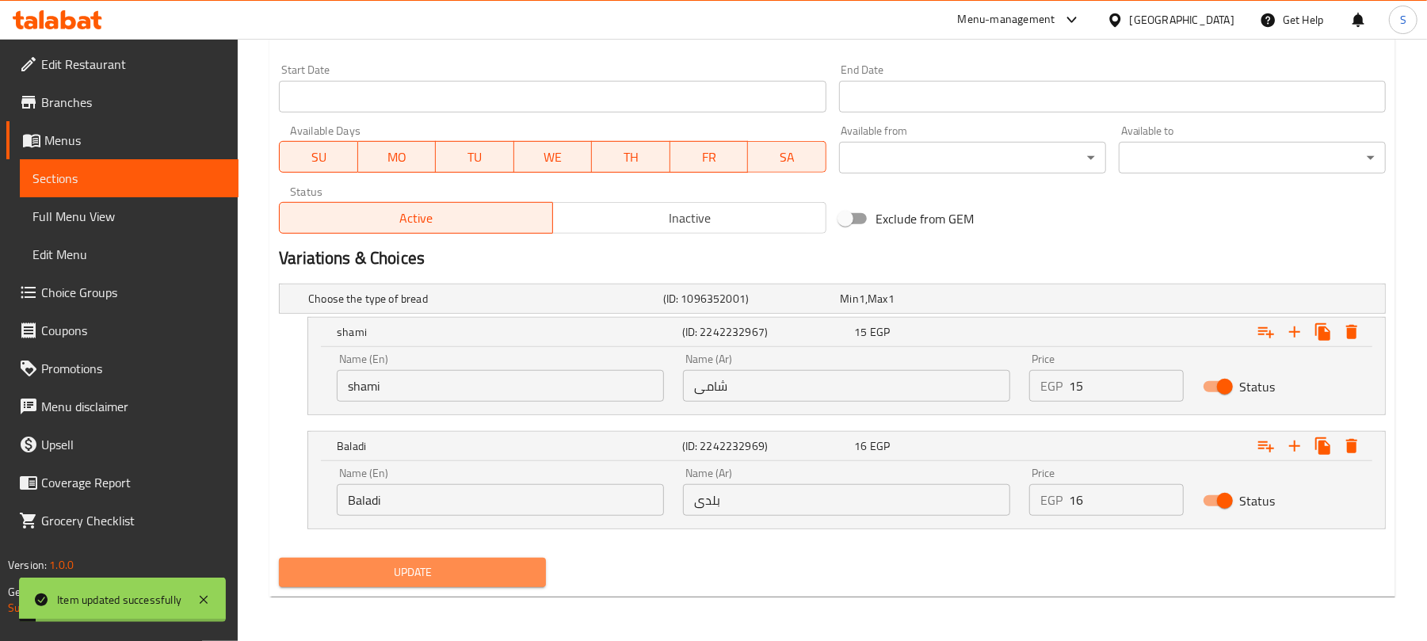
click at [476, 571] on span "Update" at bounding box center [413, 573] width 242 height 20
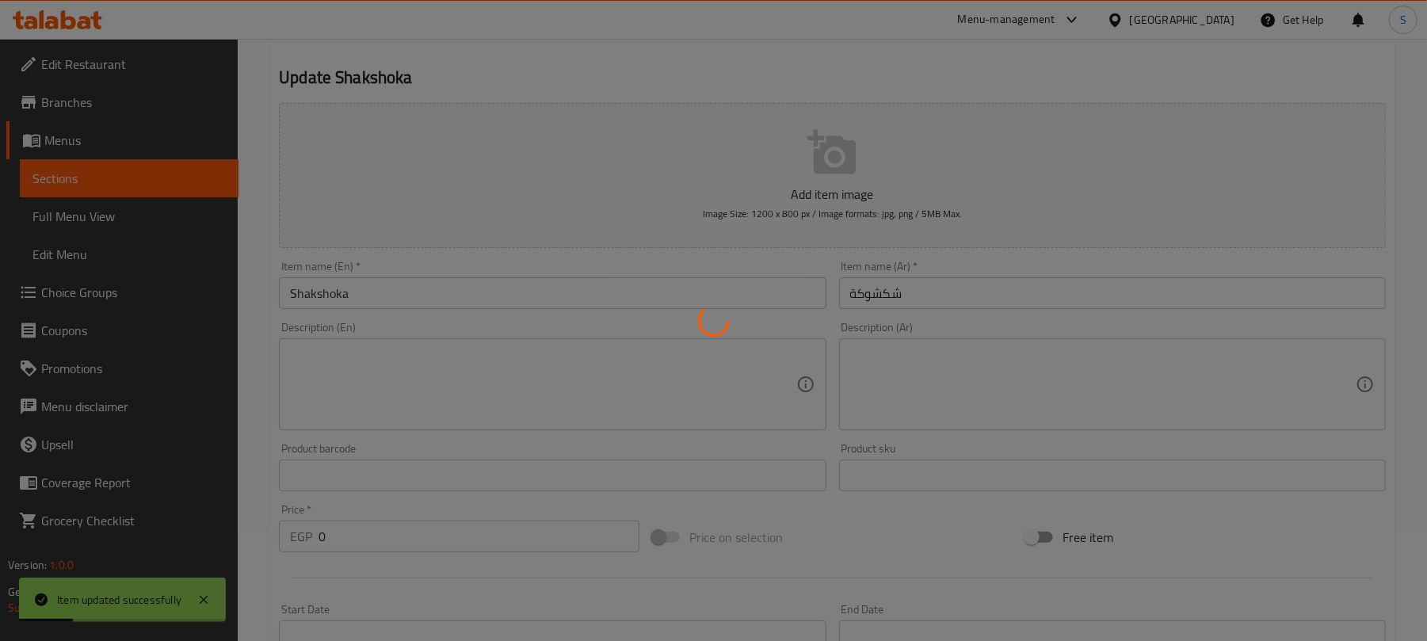
scroll to position [0, 0]
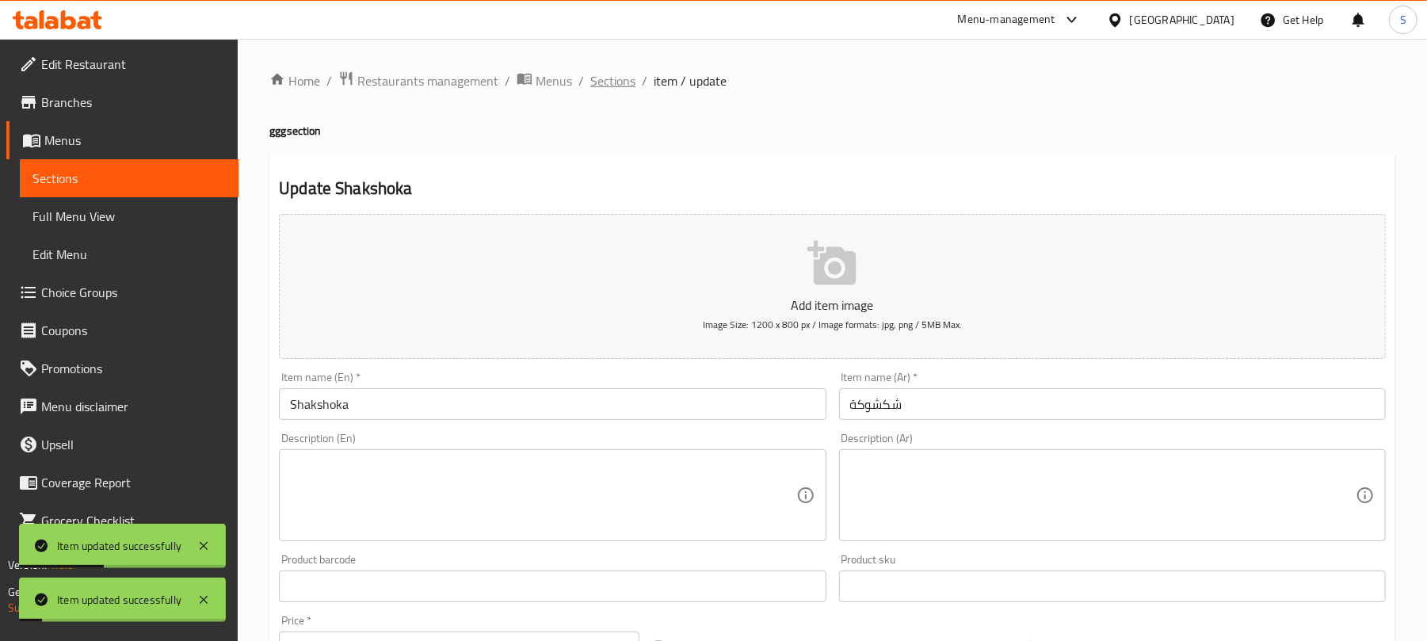
click at [607, 86] on span "Sections" at bounding box center [612, 80] width 45 height 19
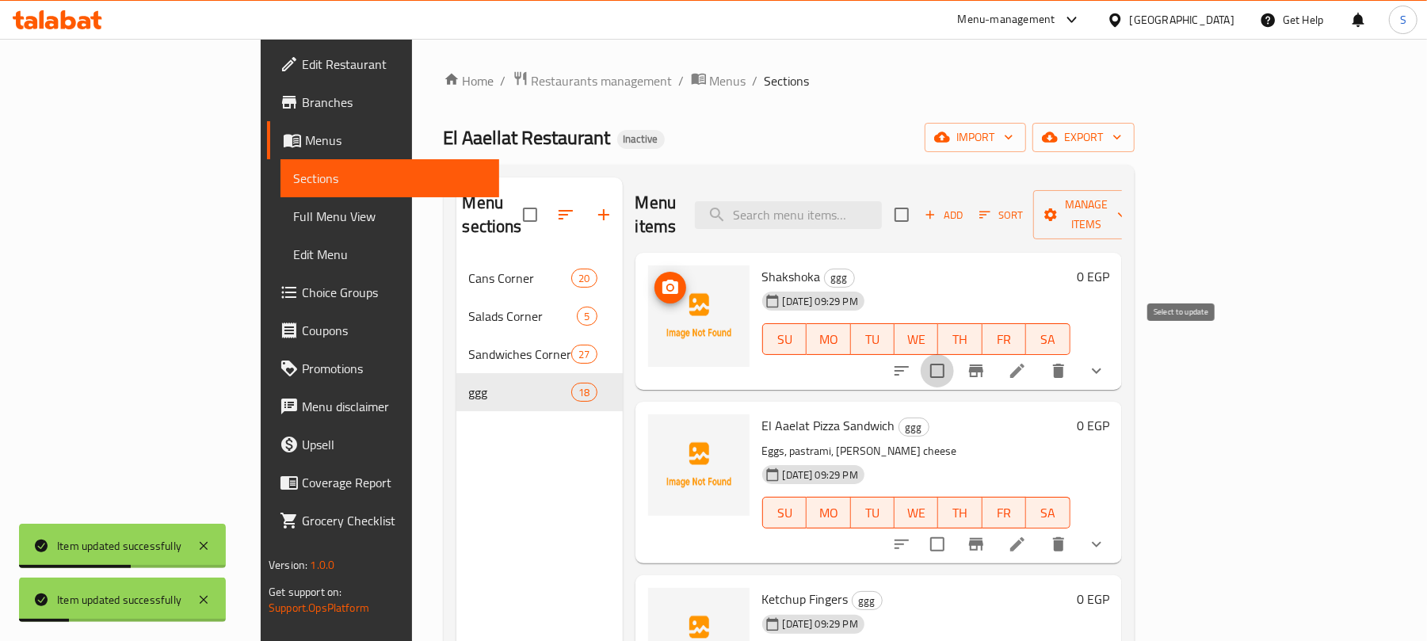
click at [954, 354] on input "checkbox" at bounding box center [937, 370] width 33 height 33
click at [1127, 200] on span "Manage items" at bounding box center [1086, 215] width 81 height 40
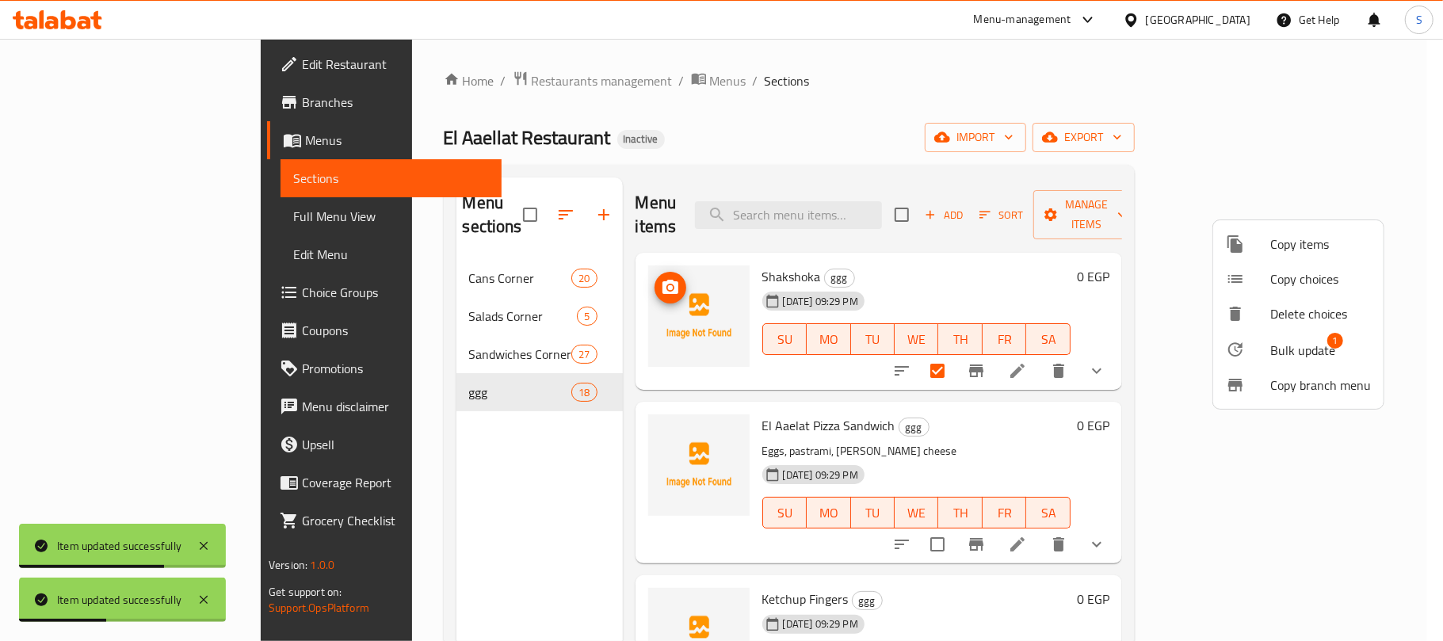
click at [1288, 341] on span "Bulk update" at bounding box center [1302, 350] width 65 height 19
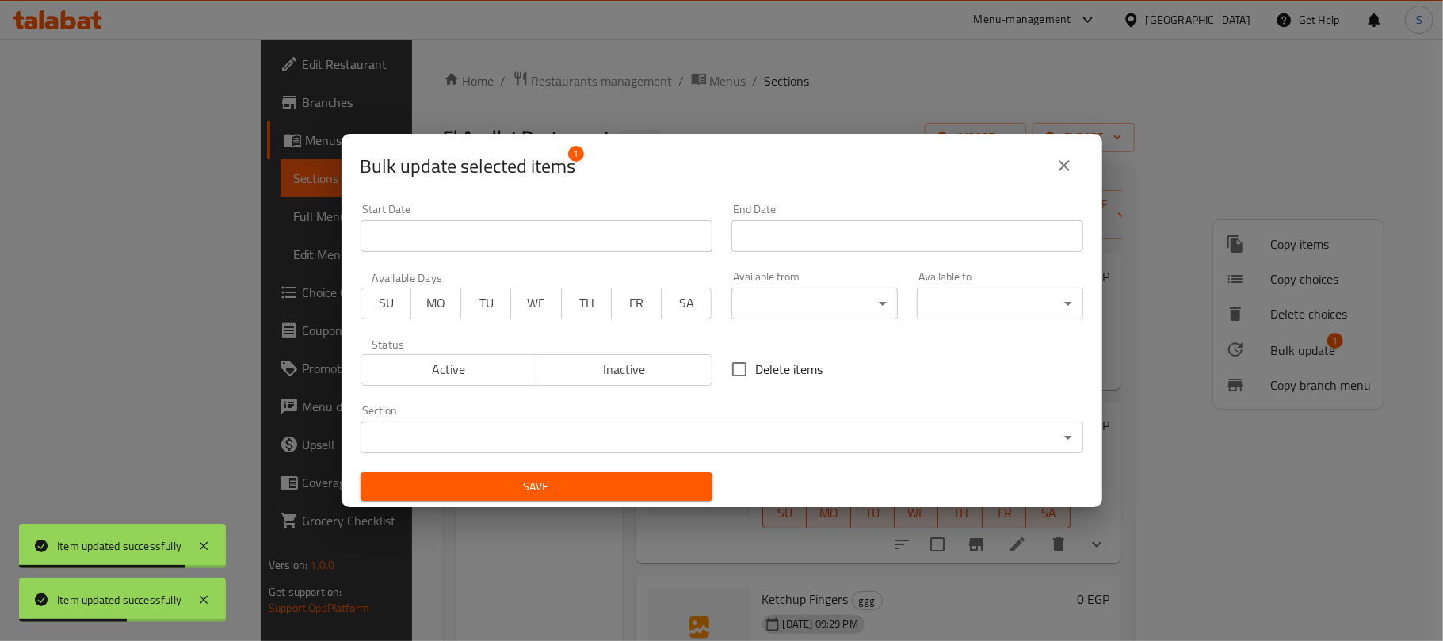
click at [604, 432] on body "Item updated successfully Item updated successfully ​ Menu-management Egypt Get…" at bounding box center [721, 340] width 1443 height 602
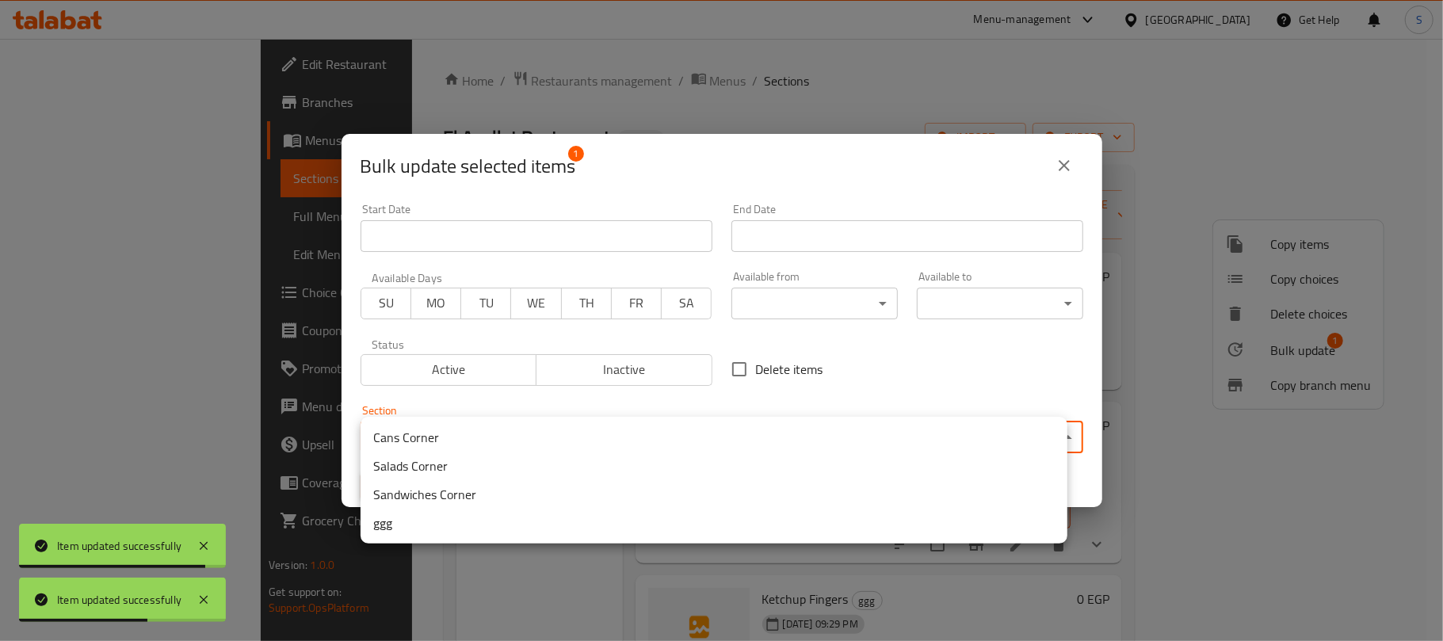
click at [441, 488] on li "Sandwiches Corner" at bounding box center [714, 494] width 707 height 29
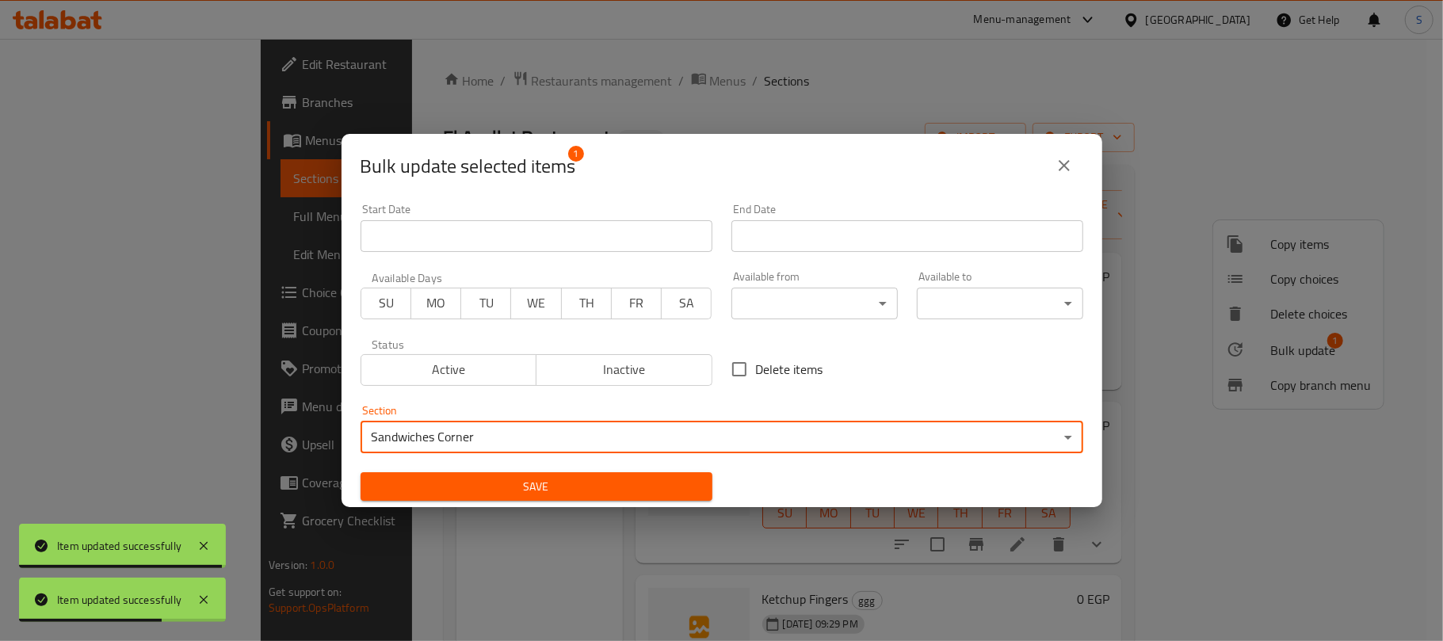
click at [476, 477] on span "Save" at bounding box center [536, 487] width 327 height 20
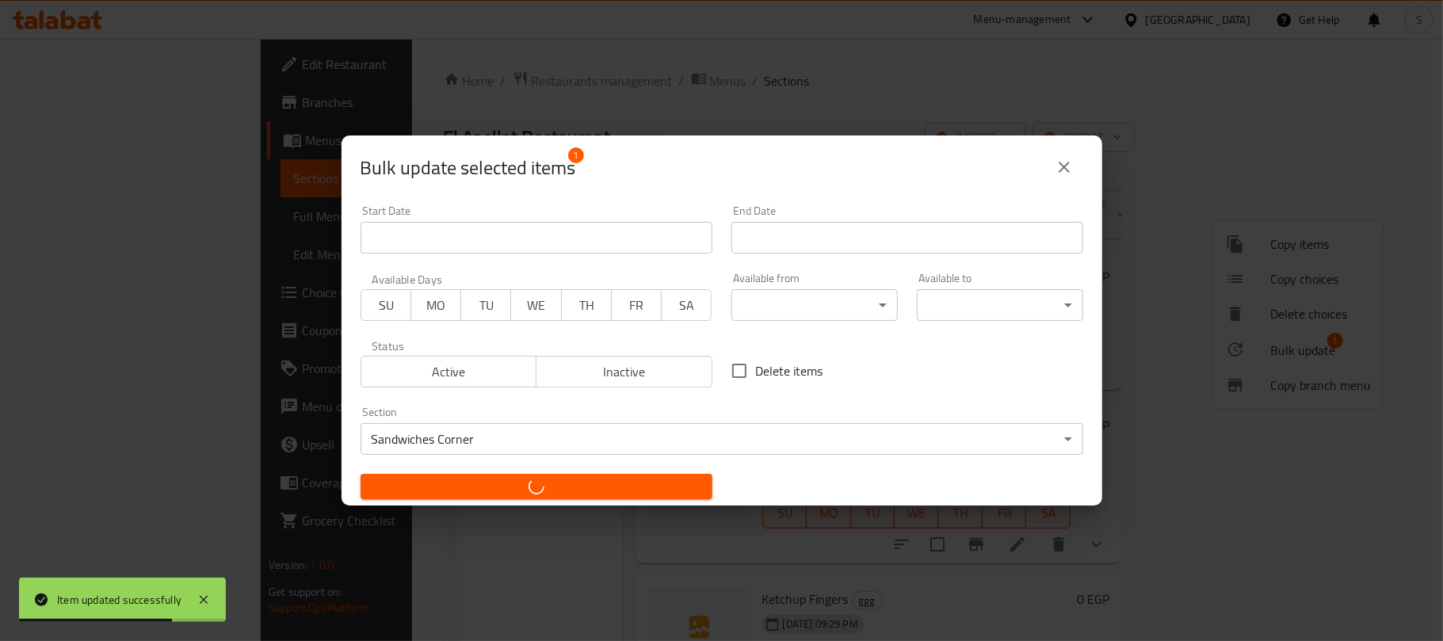
checkbox input "false"
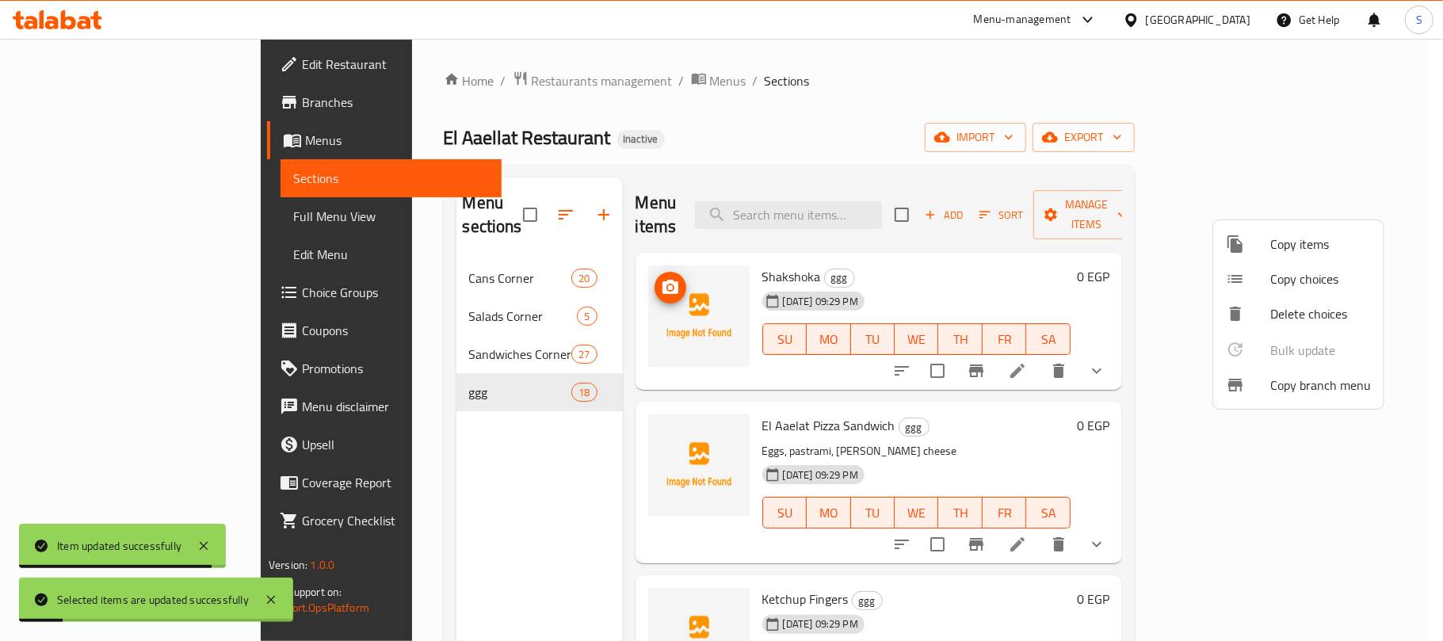
click at [472, 476] on div at bounding box center [721, 320] width 1443 height 641
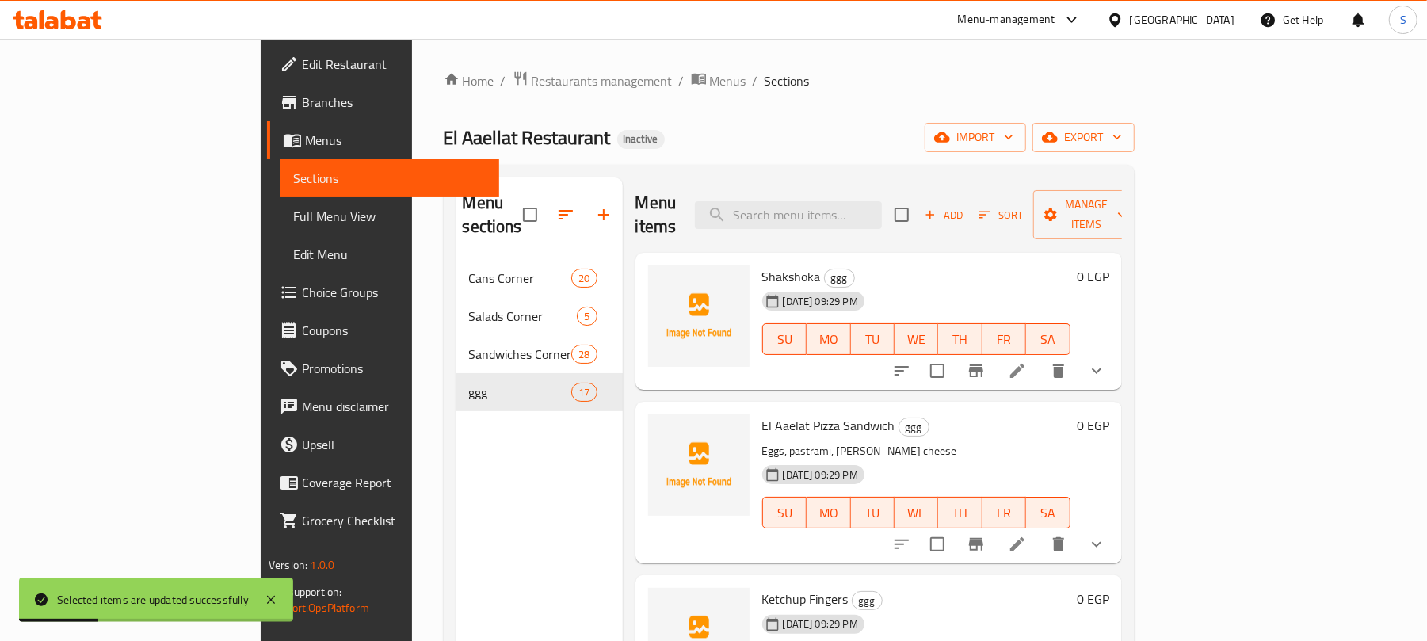
click at [693, 115] on div "Home / Restaurants management / Menus / Sections El Aaellat Restaurant Inactive…" at bounding box center [789, 451] width 691 height 761
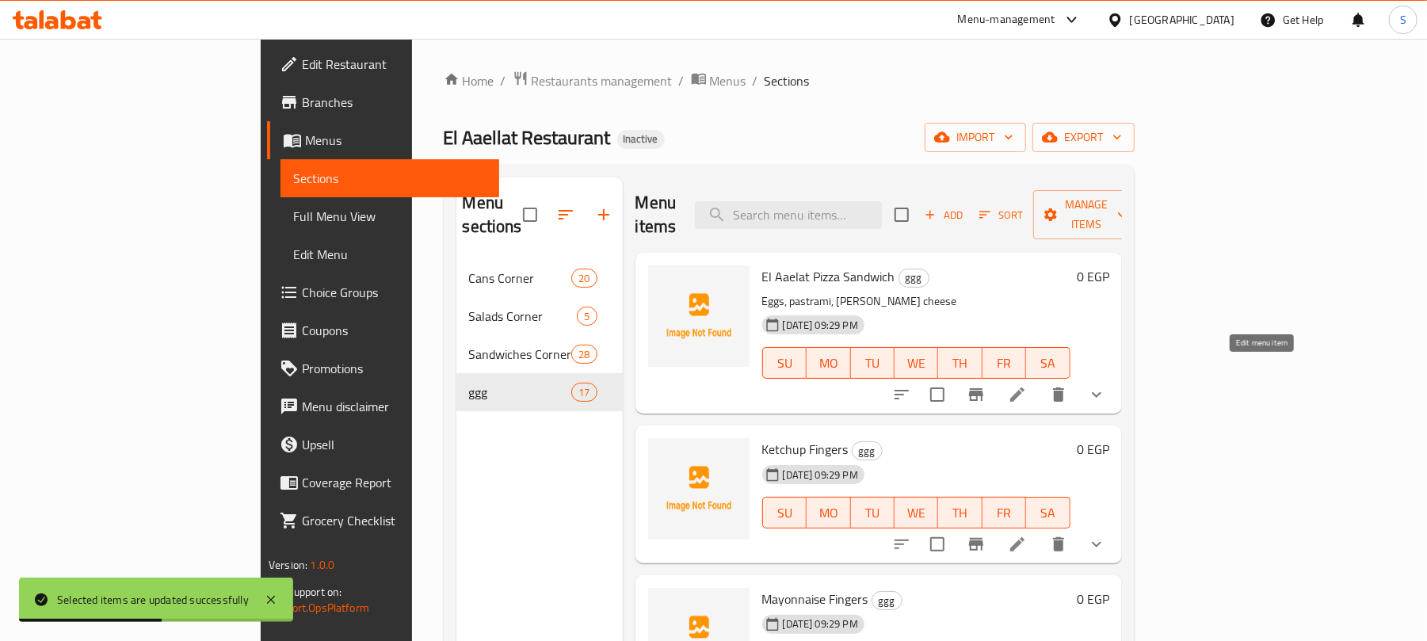
click at [1027, 385] on icon at bounding box center [1017, 394] width 19 height 19
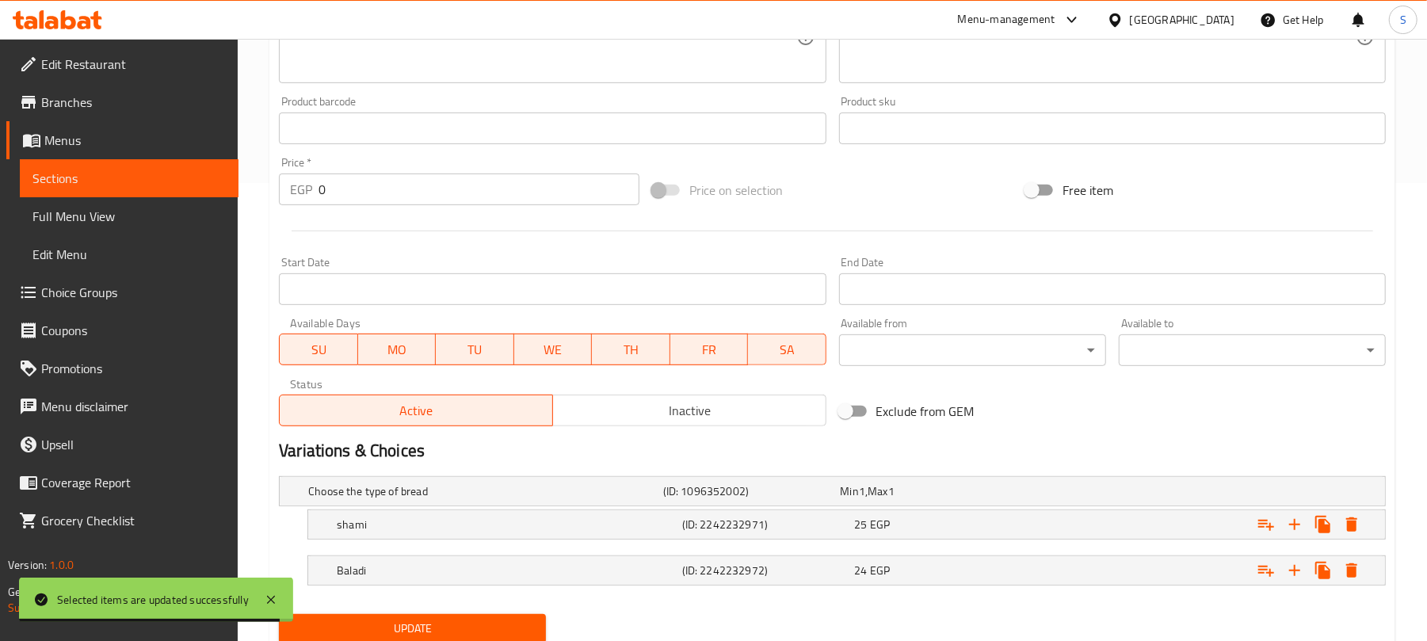
scroll to position [517, 0]
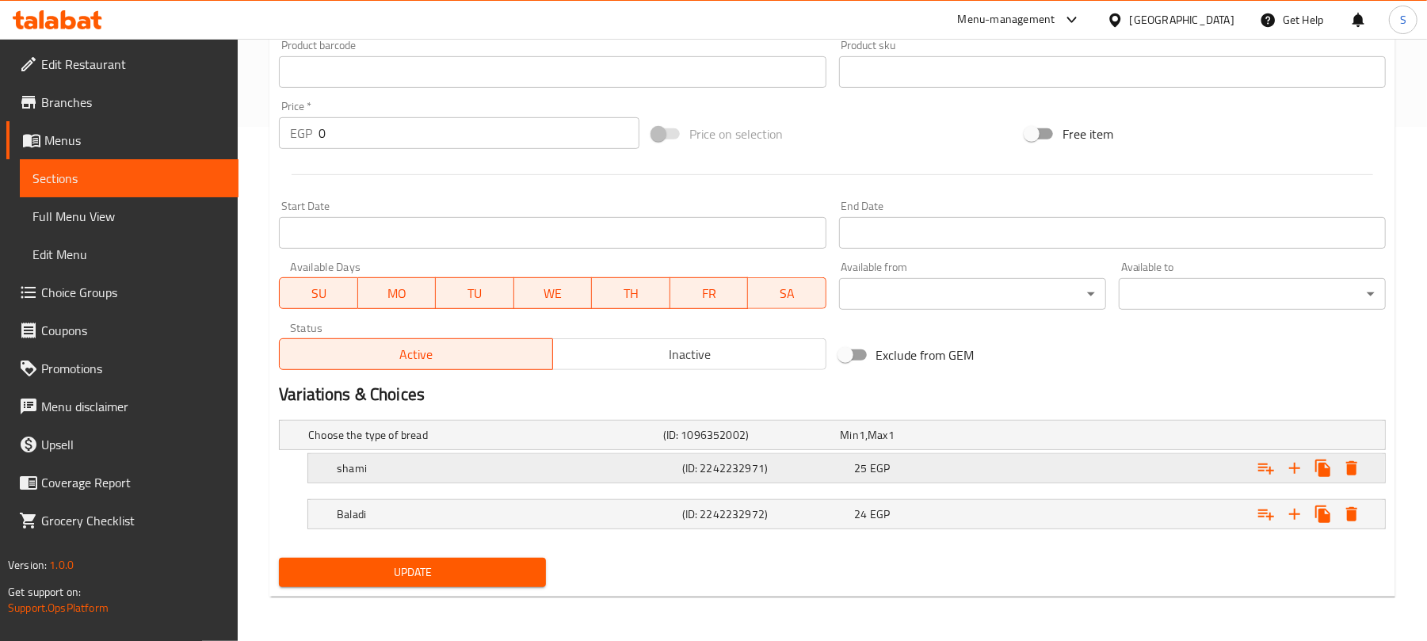
click at [984, 443] on div "25 EGP" at bounding box center [926, 435] width 171 height 16
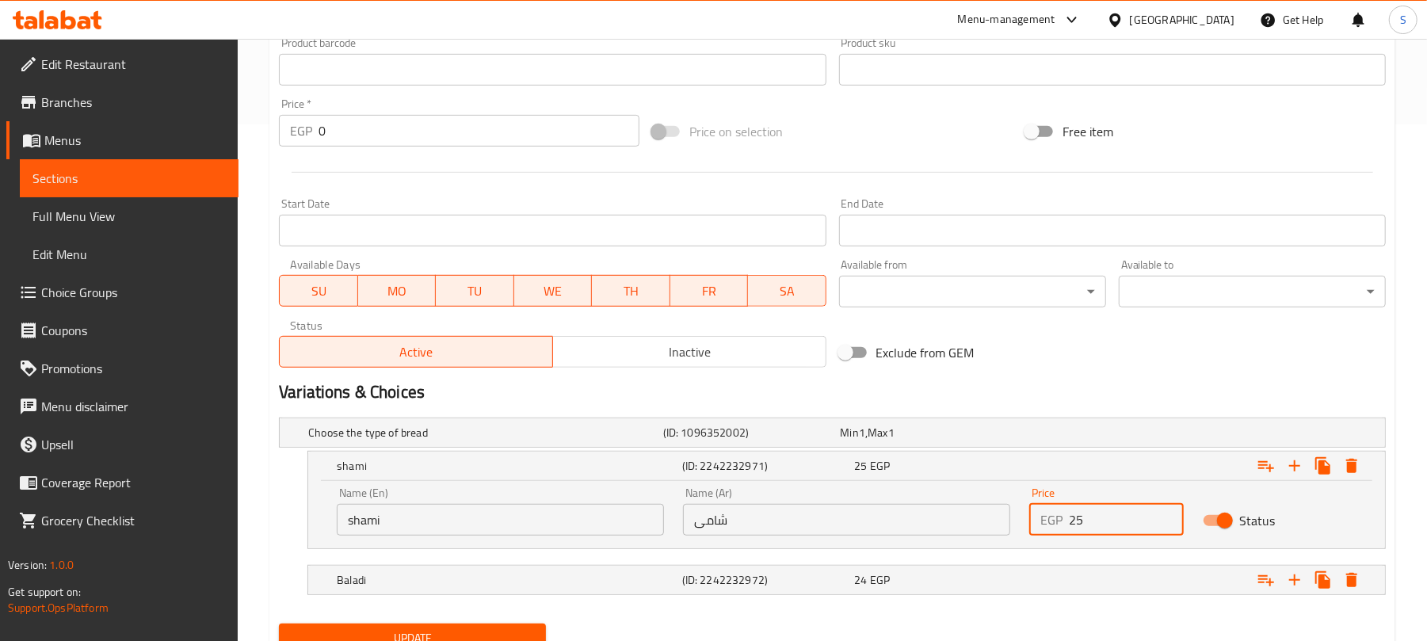
drag, startPoint x: 1073, startPoint y: 524, endPoint x: 1088, endPoint y: 526, distance: 15.2
click at [1088, 526] on input "25" at bounding box center [1126, 520] width 114 height 32
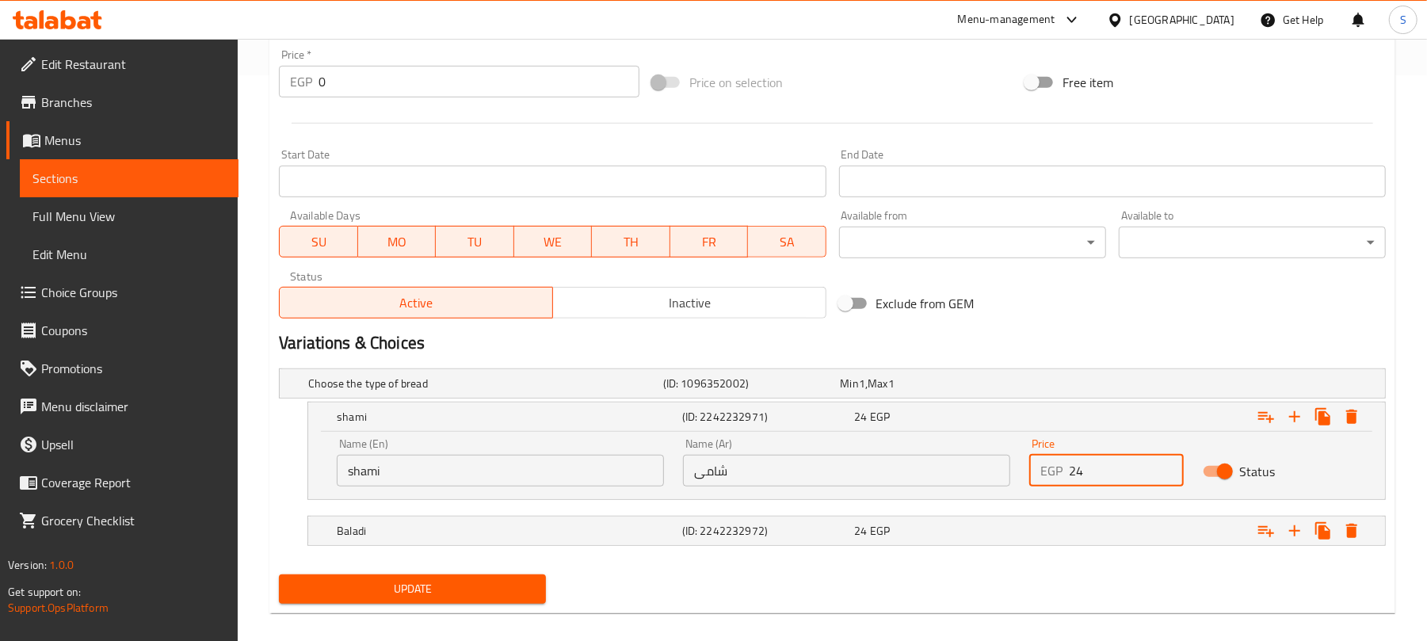
scroll to position [584, 0]
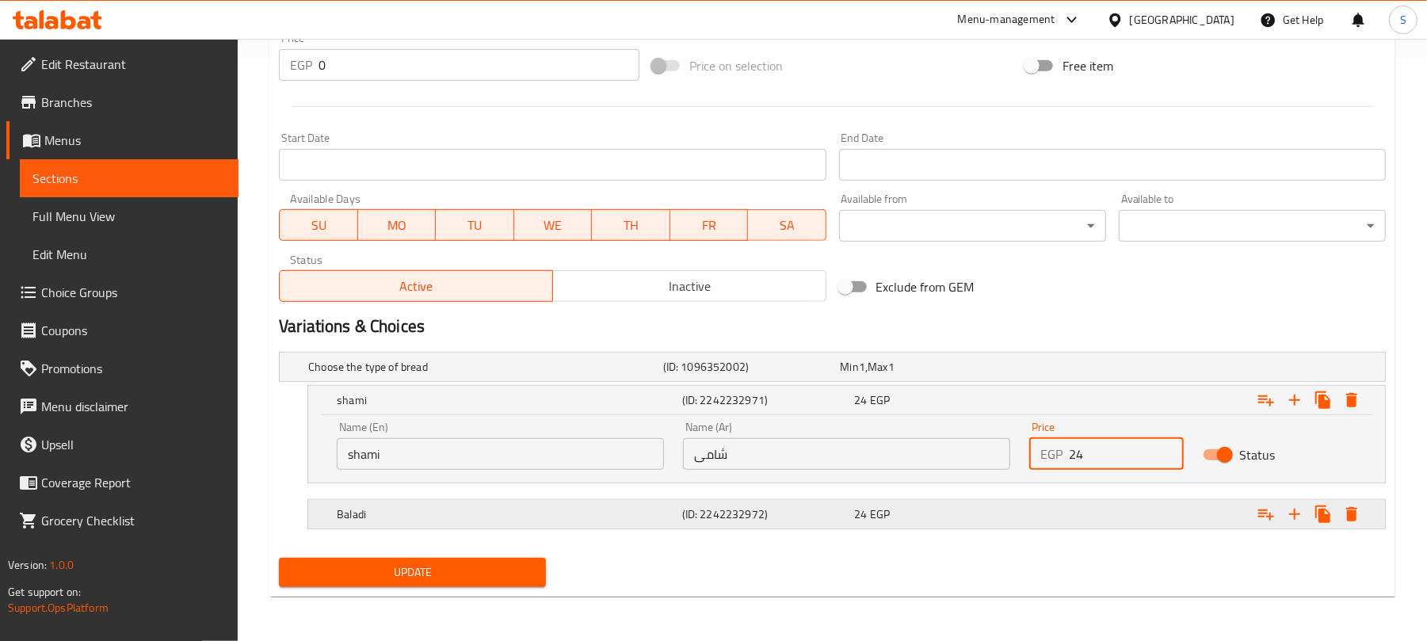
type input "24"
click at [1056, 370] on div "Expand" at bounding box center [1191, 367] width 355 height 6
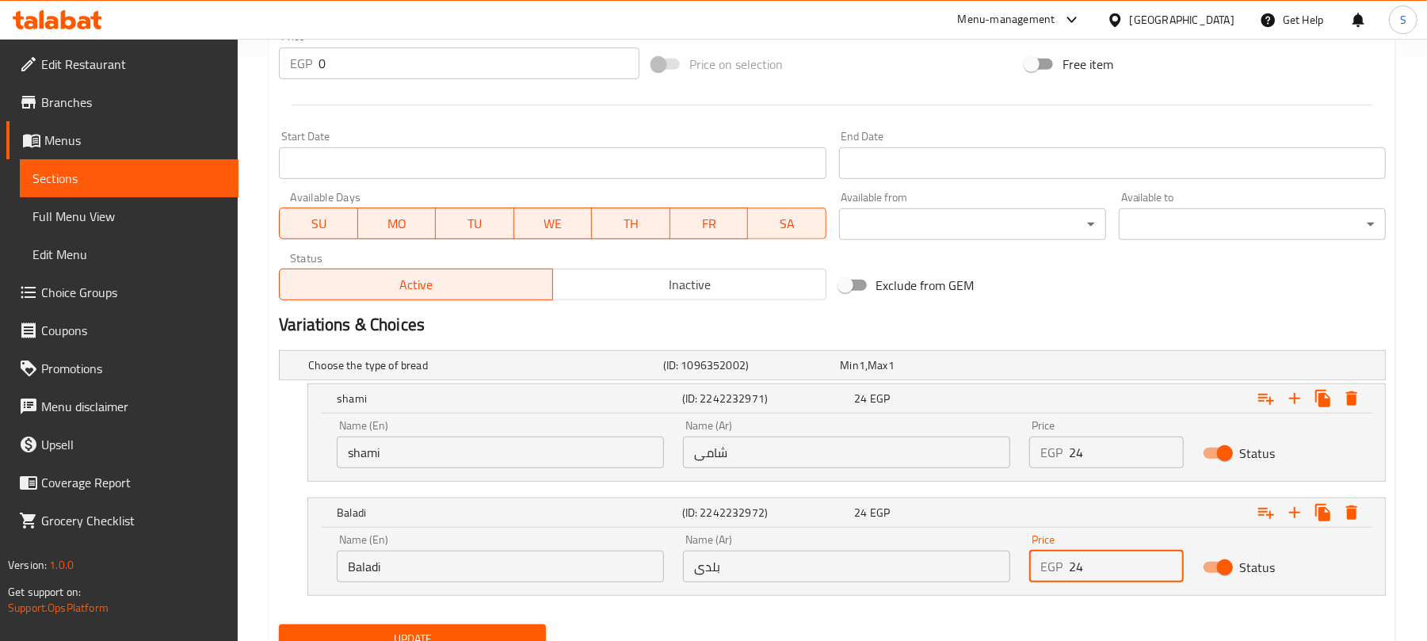
click at [1078, 567] on input "24" at bounding box center [1126, 567] width 114 height 32
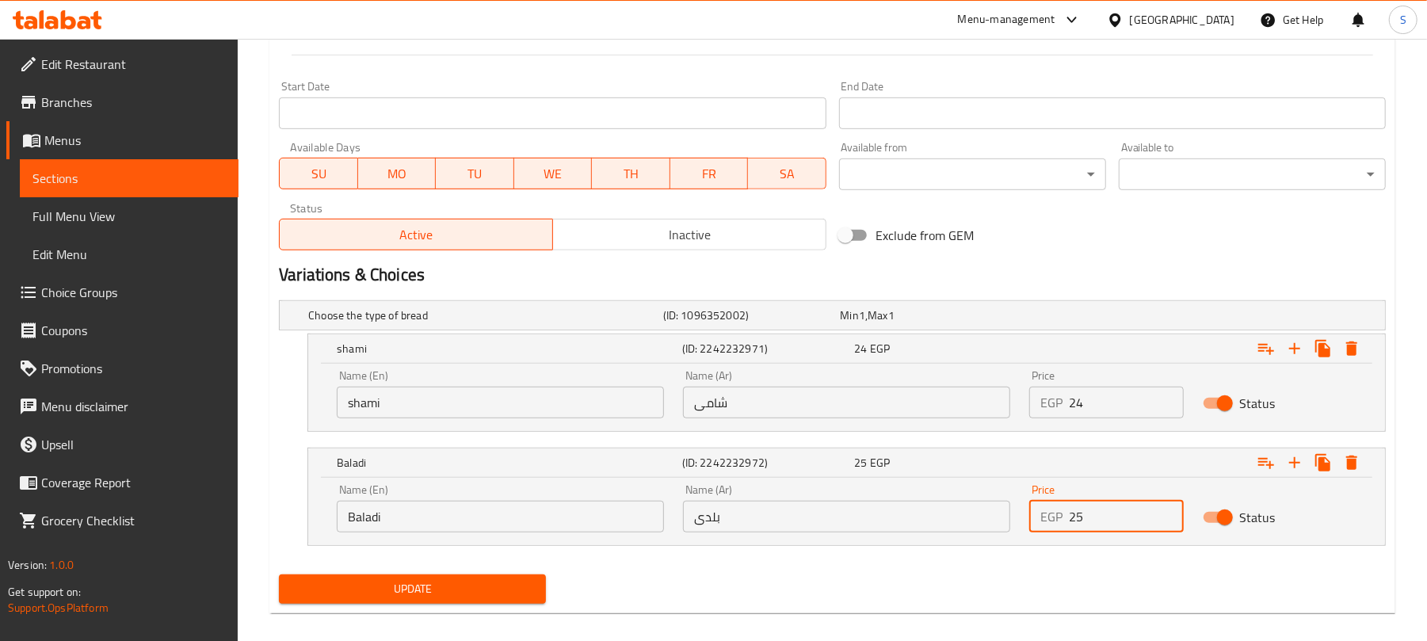
scroll to position [653, 0]
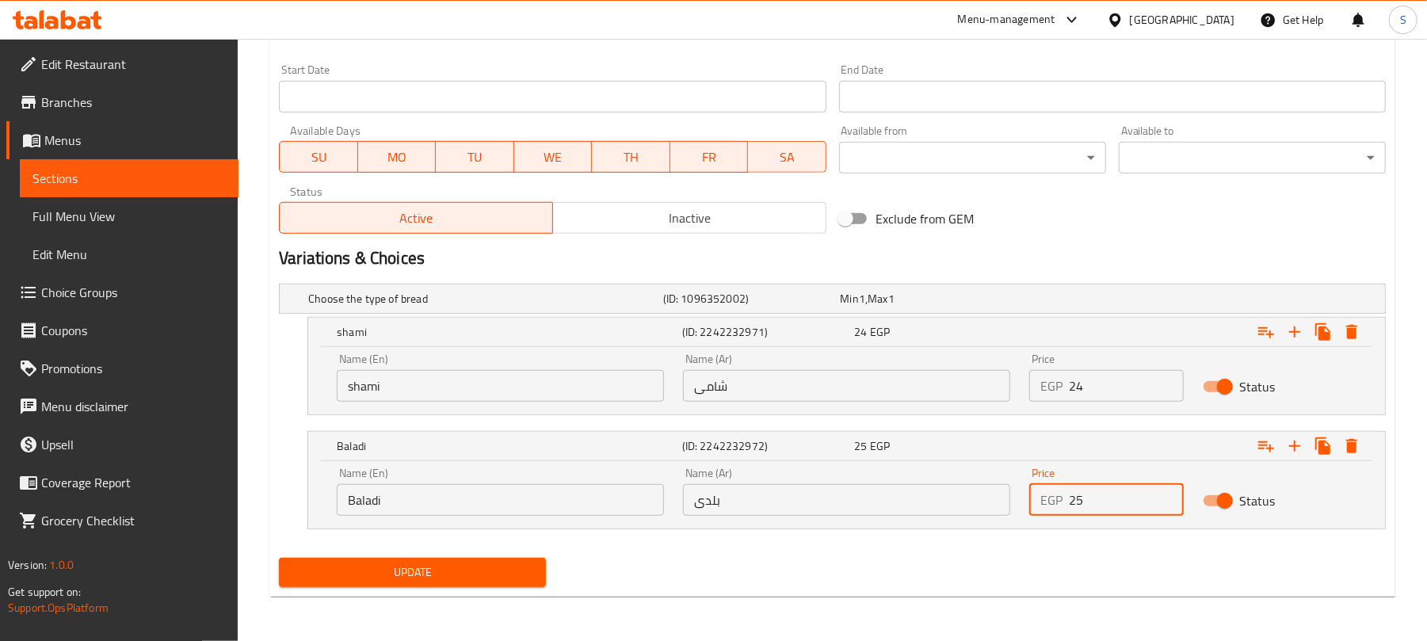
type input "25"
click at [442, 565] on span "Update" at bounding box center [413, 573] width 242 height 20
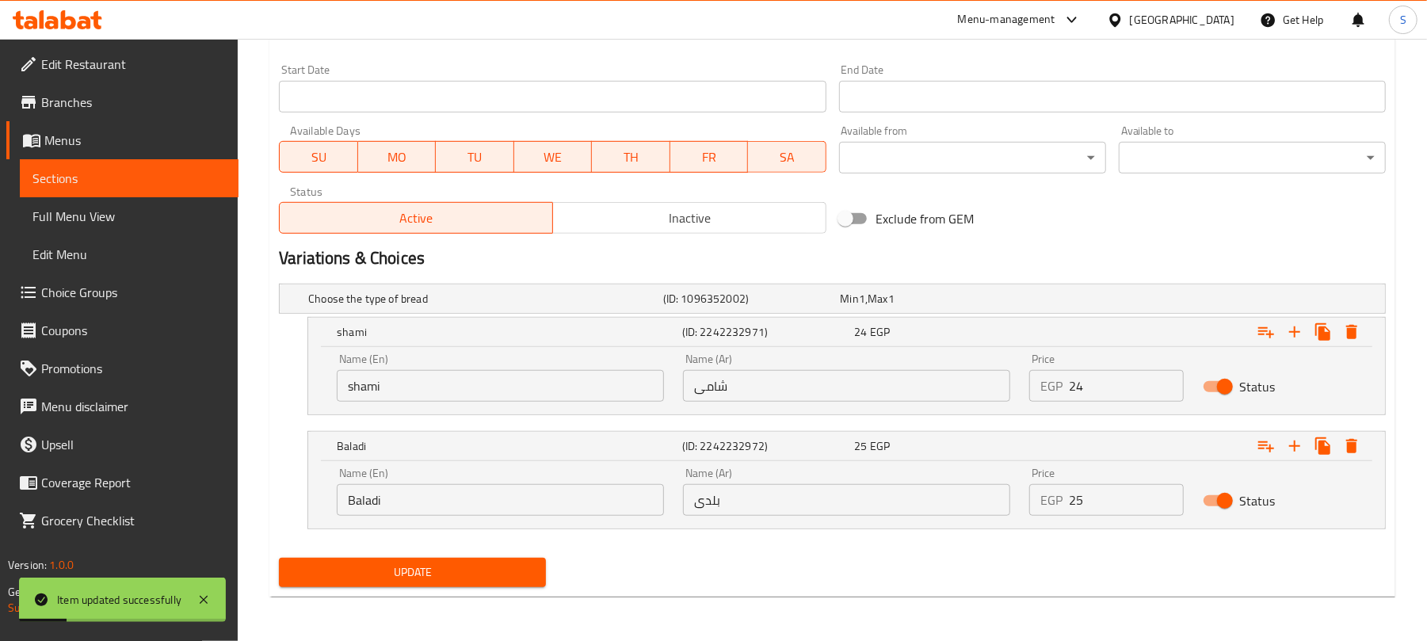
click at [505, 577] on span "Update" at bounding box center [413, 573] width 242 height 20
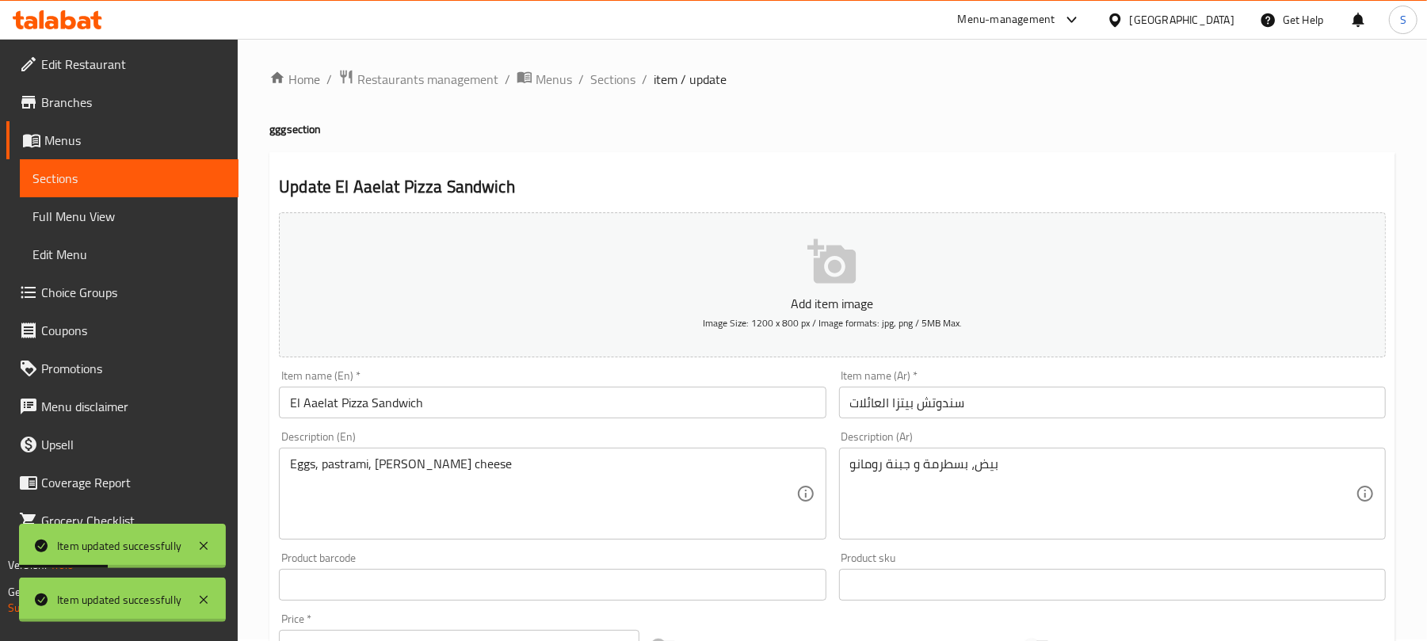
scroll to position [0, 0]
click at [626, 81] on span "Sections" at bounding box center [612, 80] width 45 height 19
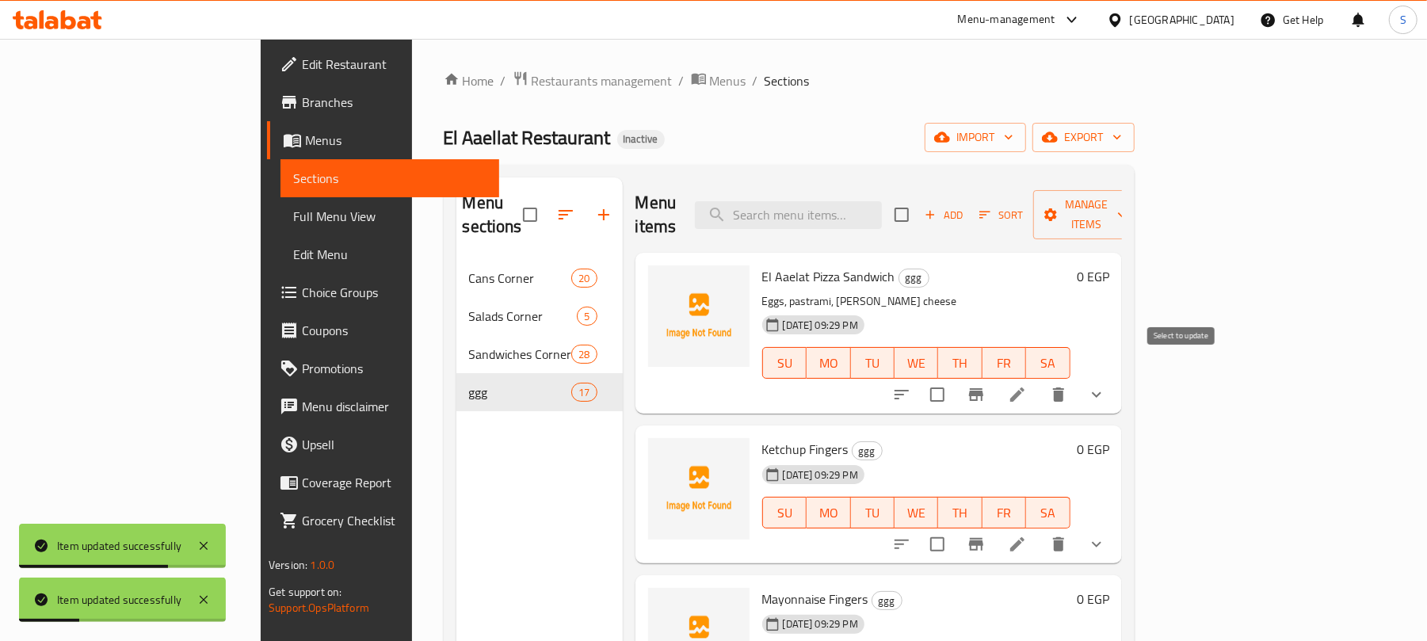
click at [954, 378] on input "checkbox" at bounding box center [937, 394] width 33 height 33
click at [1127, 208] on span "Manage items" at bounding box center [1086, 215] width 81 height 40
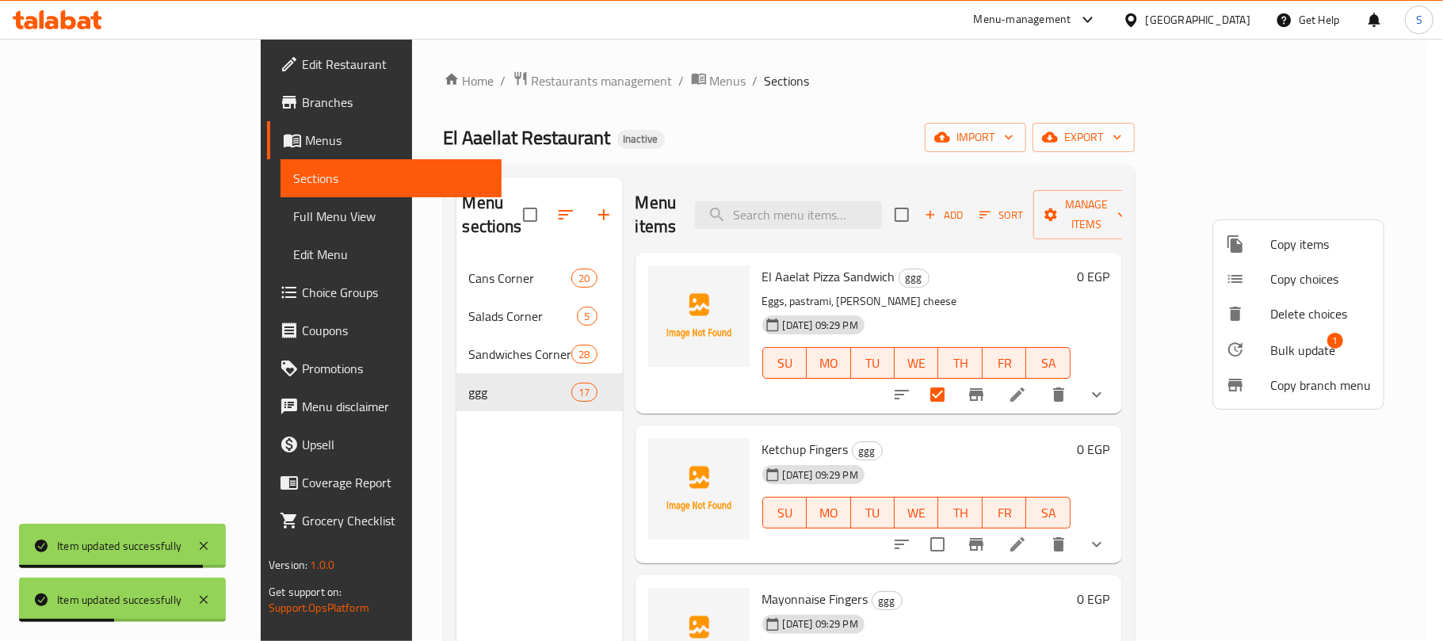
click at [1259, 346] on div at bounding box center [1248, 349] width 44 height 19
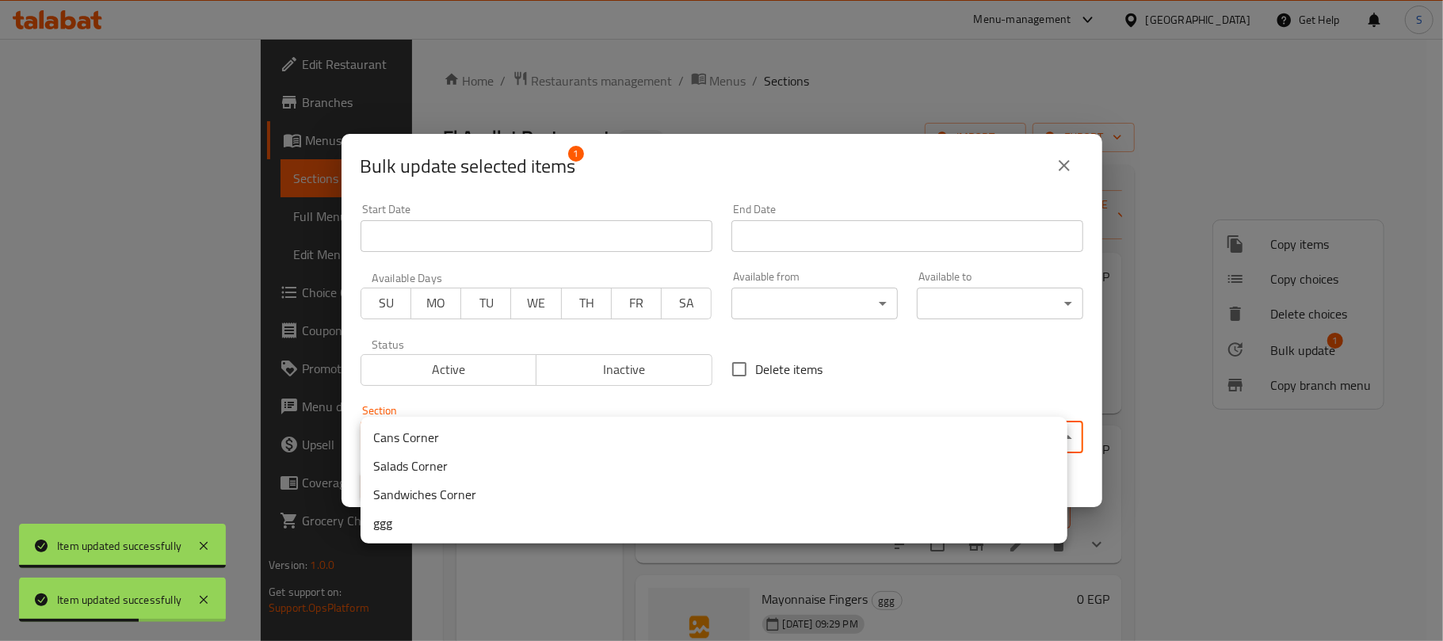
click at [851, 437] on body "Item updated successfully Item updated successfully ​ Menu-management Egypt Get…" at bounding box center [721, 340] width 1443 height 602
click at [422, 488] on li "Sandwiches Corner" at bounding box center [714, 494] width 707 height 29
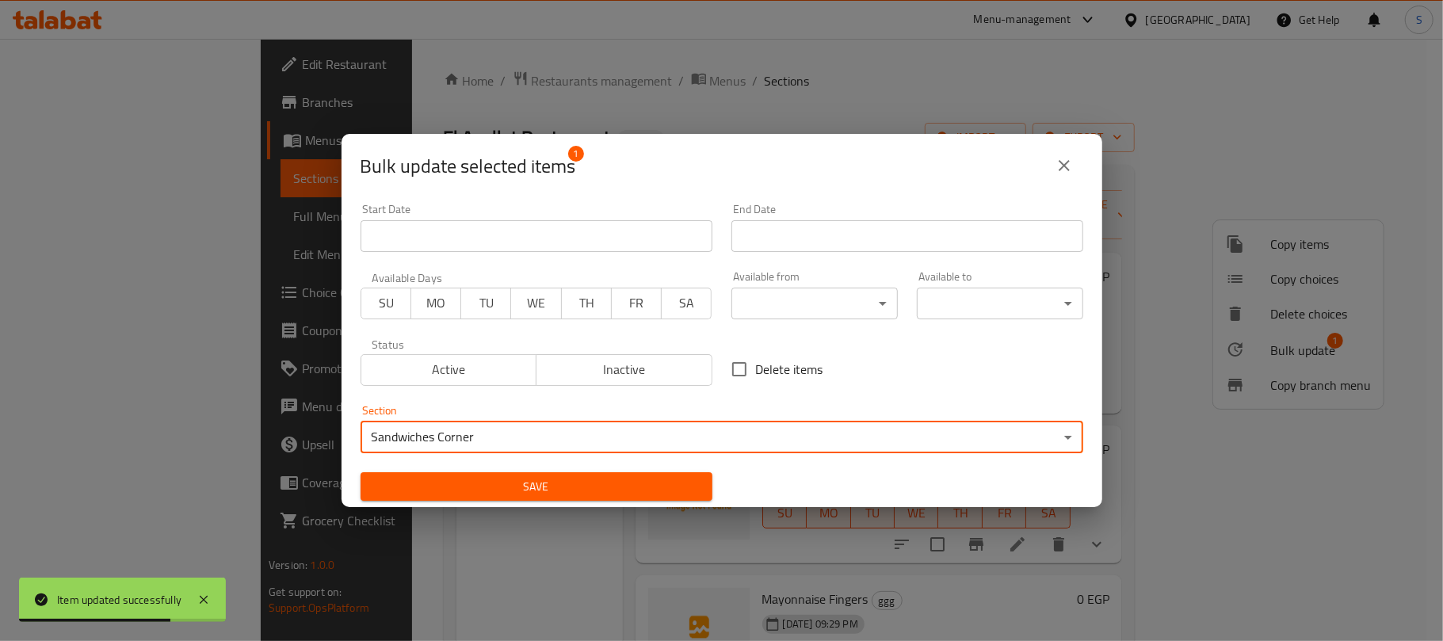
click at [429, 483] on span "Save" at bounding box center [536, 487] width 327 height 20
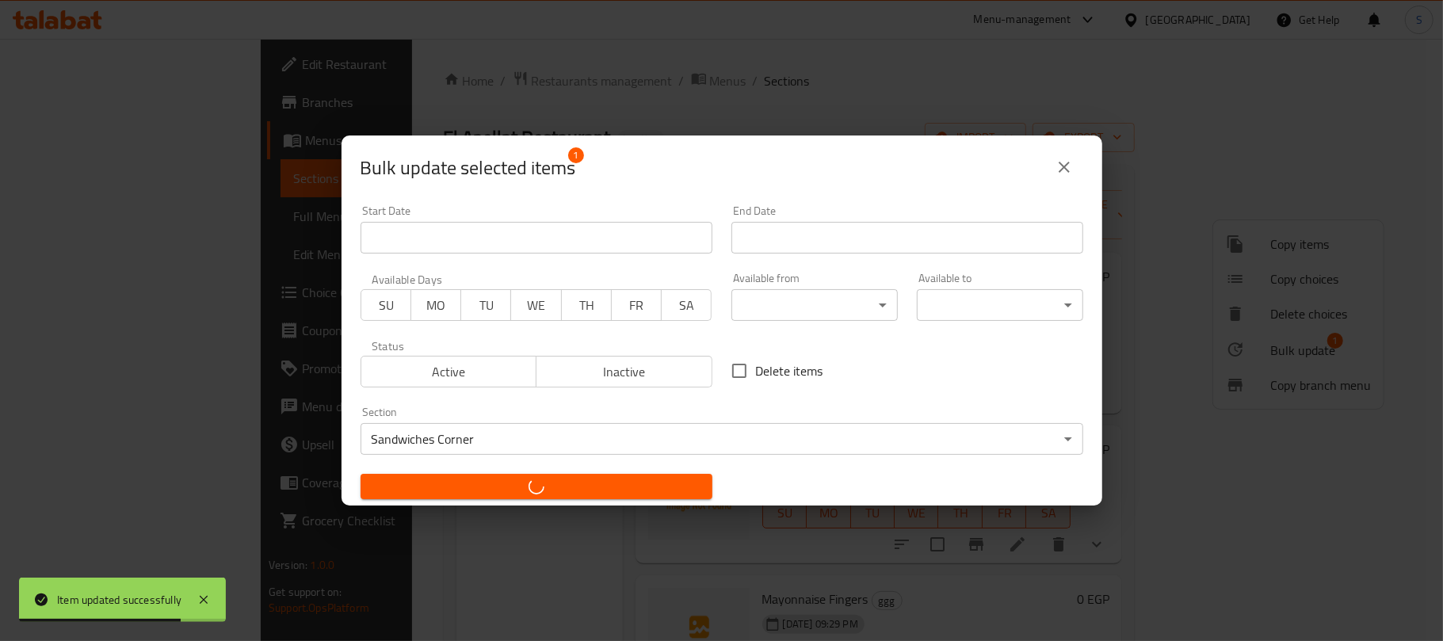
checkbox input "false"
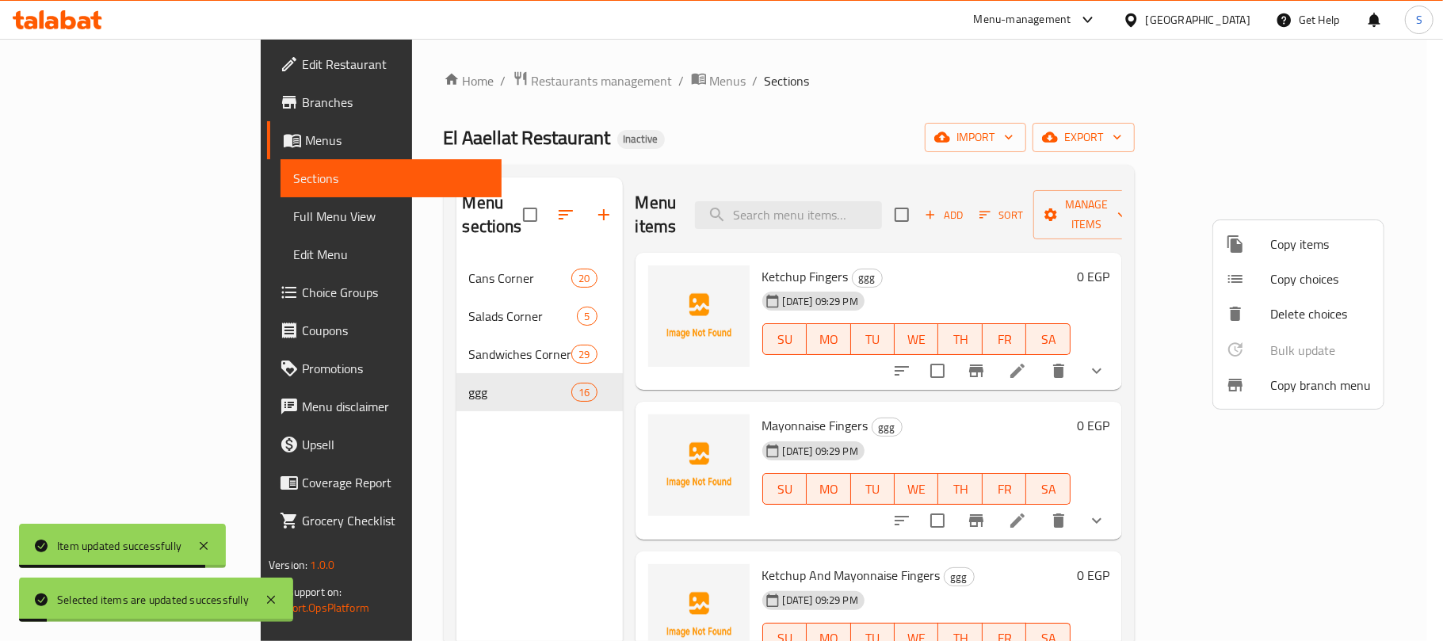
click at [863, 109] on div at bounding box center [721, 320] width 1443 height 641
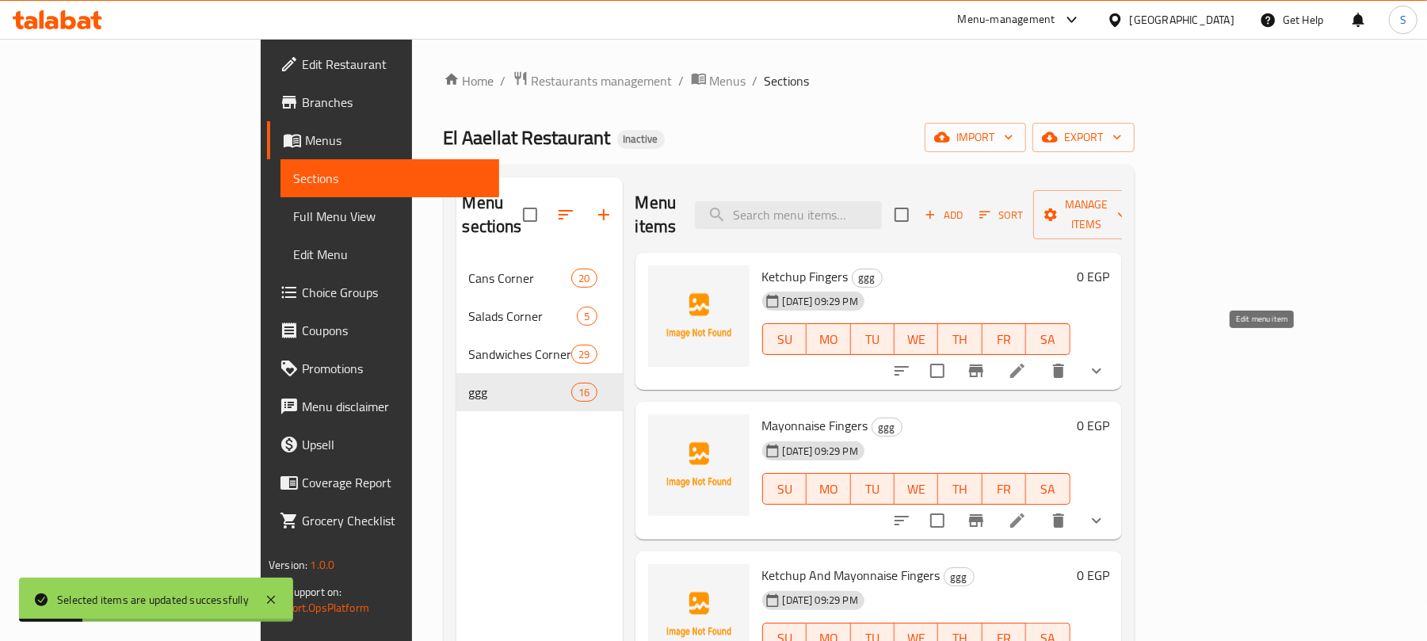
click at [1027, 361] on icon at bounding box center [1017, 370] width 19 height 19
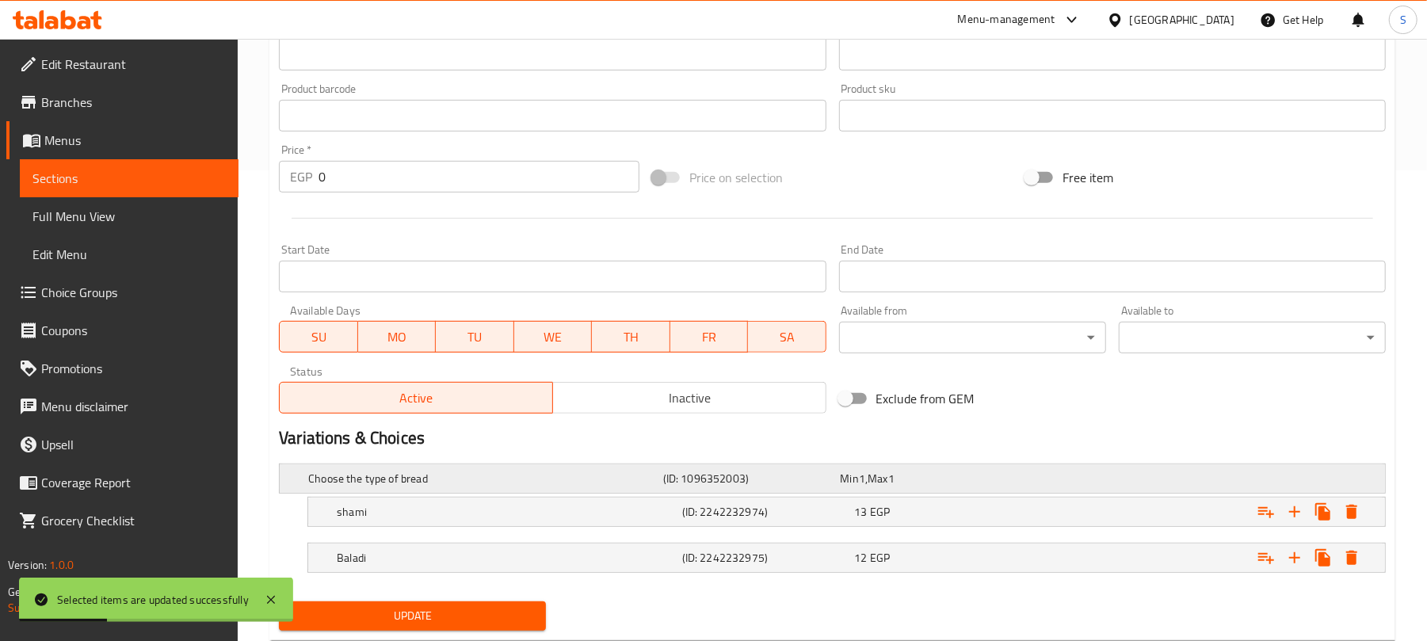
scroll to position [517, 0]
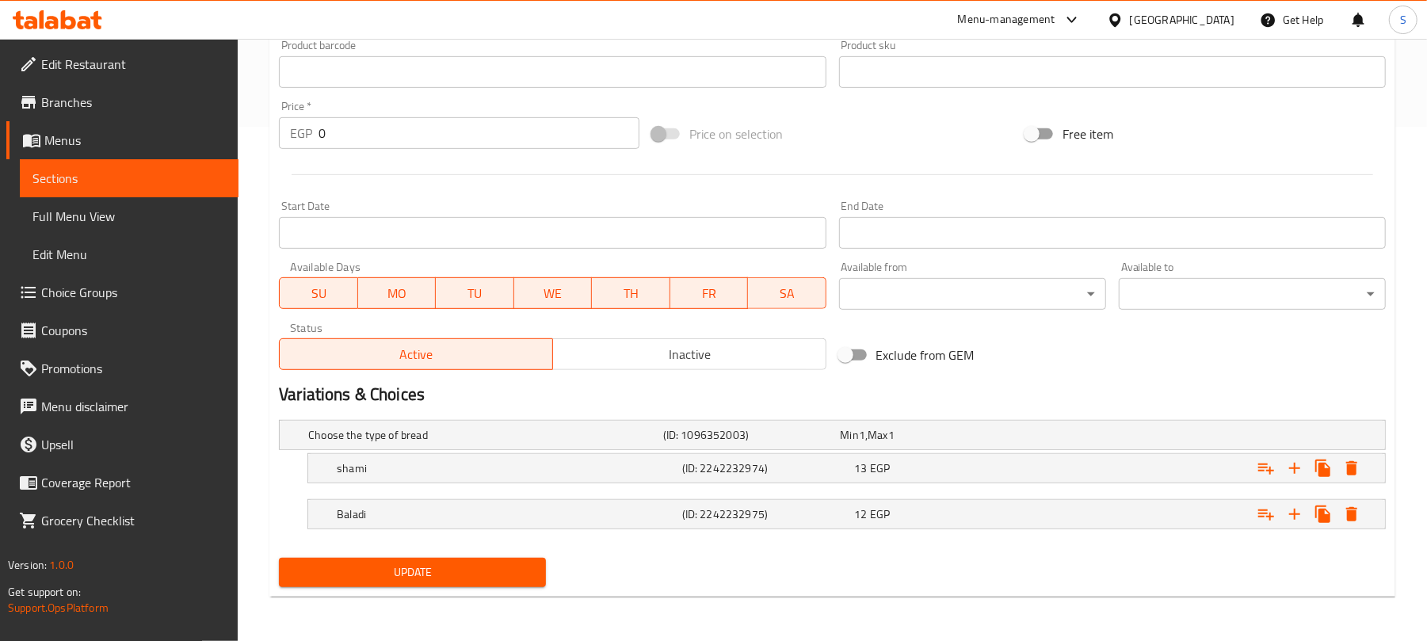
click at [264, 353] on div "Home / Restaurants management / Menus / Sections / item / update ggg section Up…" at bounding box center [833, 82] width 1190 height 1117
click at [986, 443] on div "13 EGP" at bounding box center [926, 435] width 171 height 16
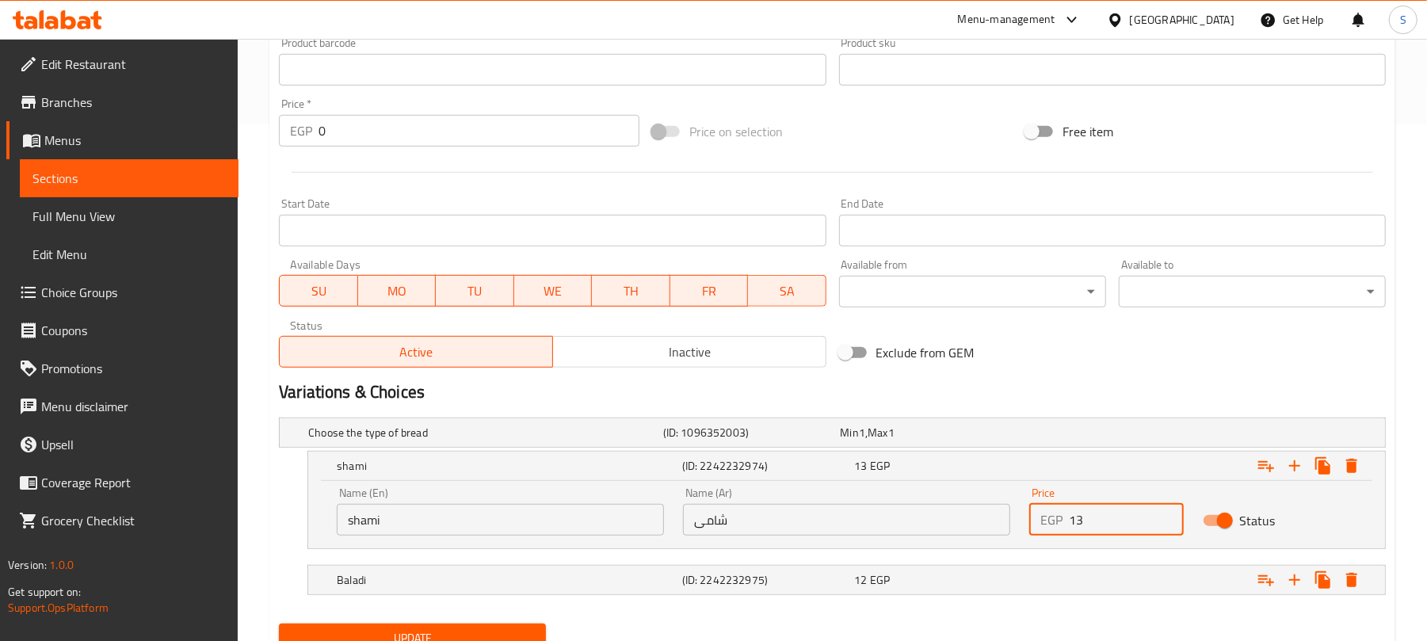
drag, startPoint x: 1076, startPoint y: 518, endPoint x: 1086, endPoint y: 518, distance: 9.5
click at [1086, 518] on input "13" at bounding box center [1126, 520] width 114 height 32
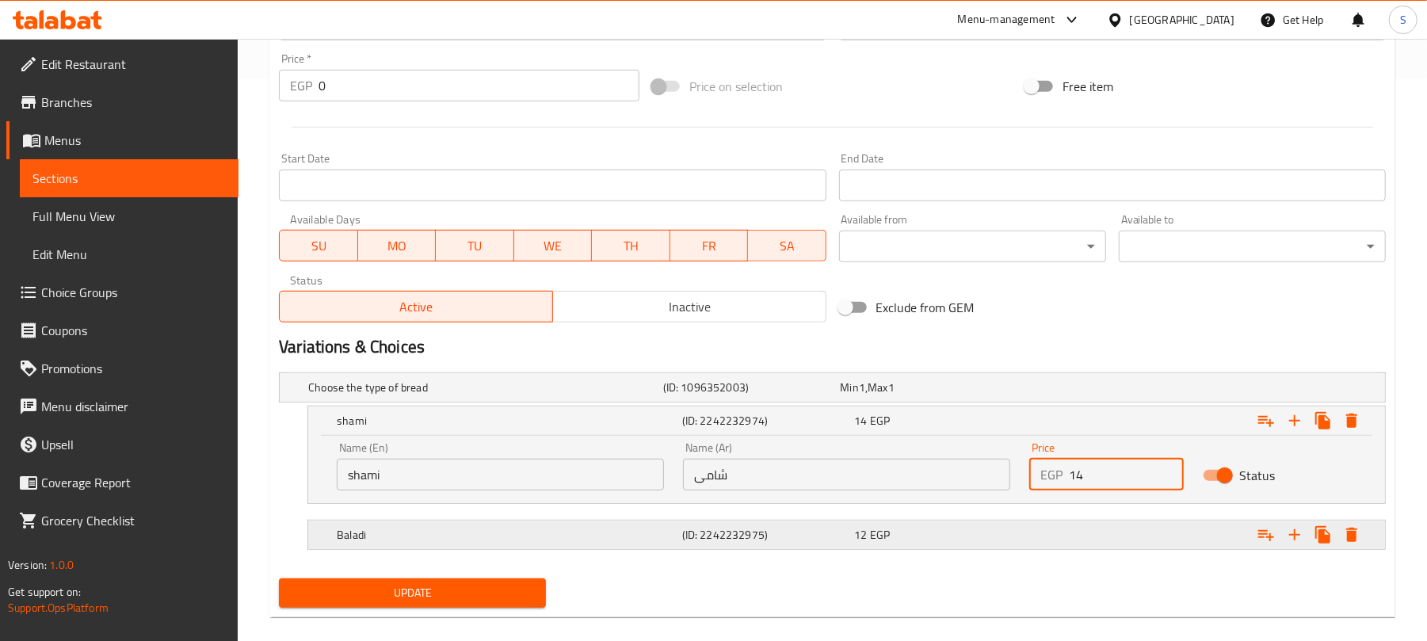
scroll to position [584, 0]
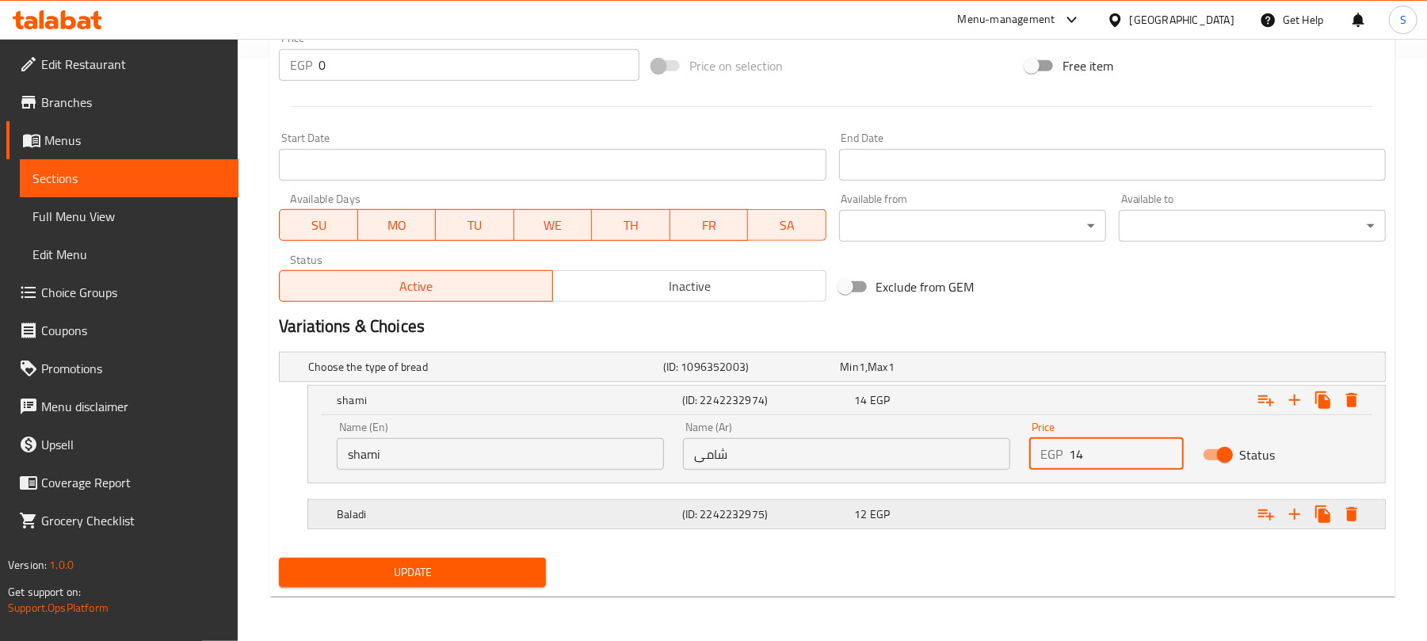
type input "14"
click at [1062, 370] on div "Expand" at bounding box center [1191, 367] width 355 height 6
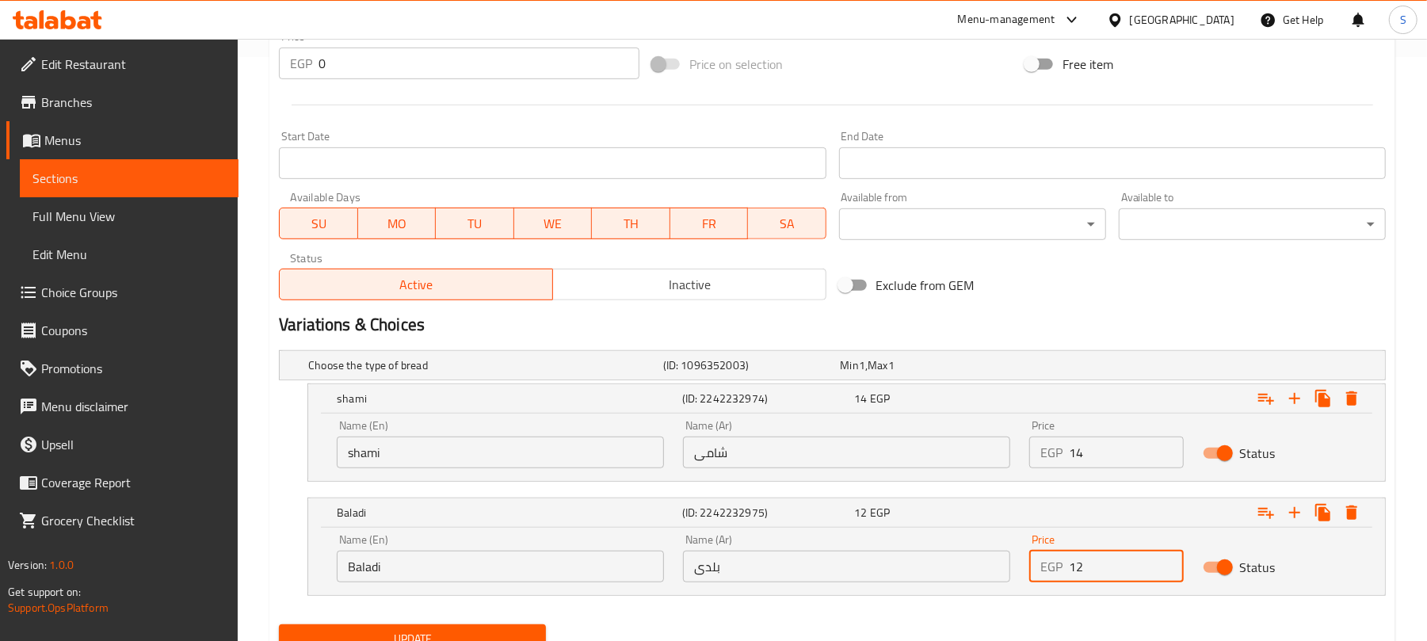
drag, startPoint x: 1076, startPoint y: 566, endPoint x: 1084, endPoint y: 569, distance: 8.5
click at [1084, 569] on input "12" at bounding box center [1126, 567] width 114 height 32
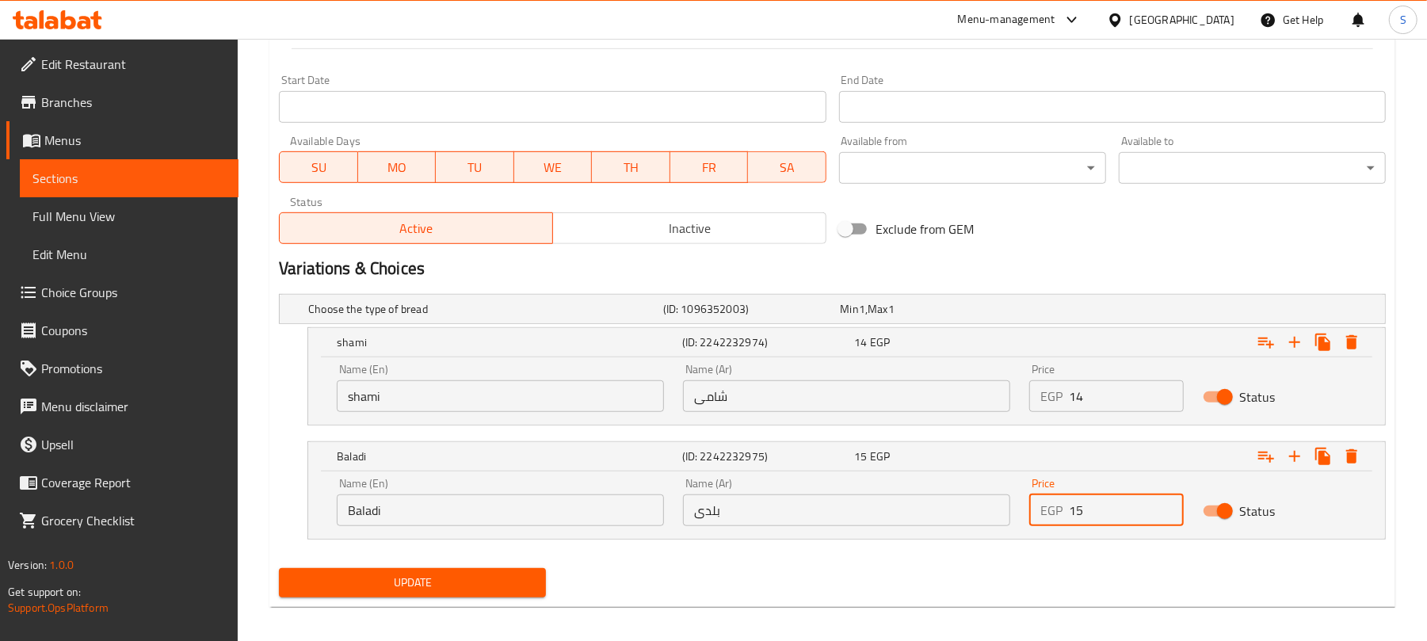
scroll to position [653, 0]
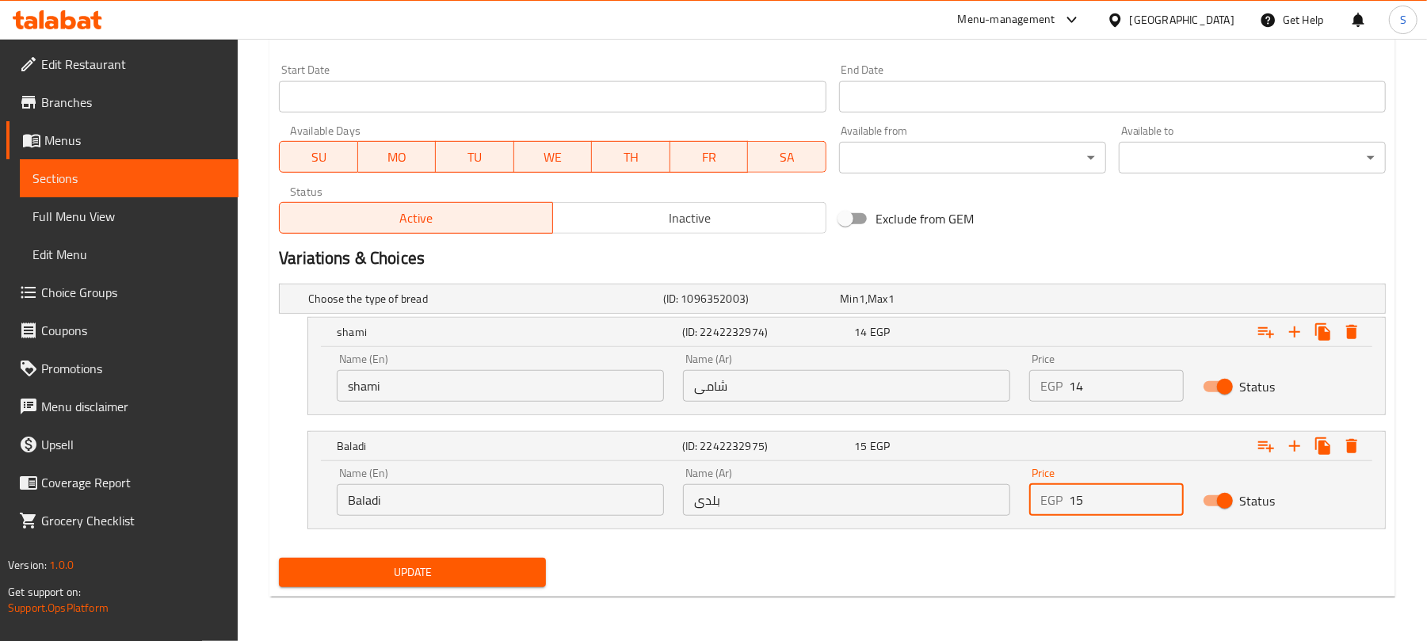
type input "15"
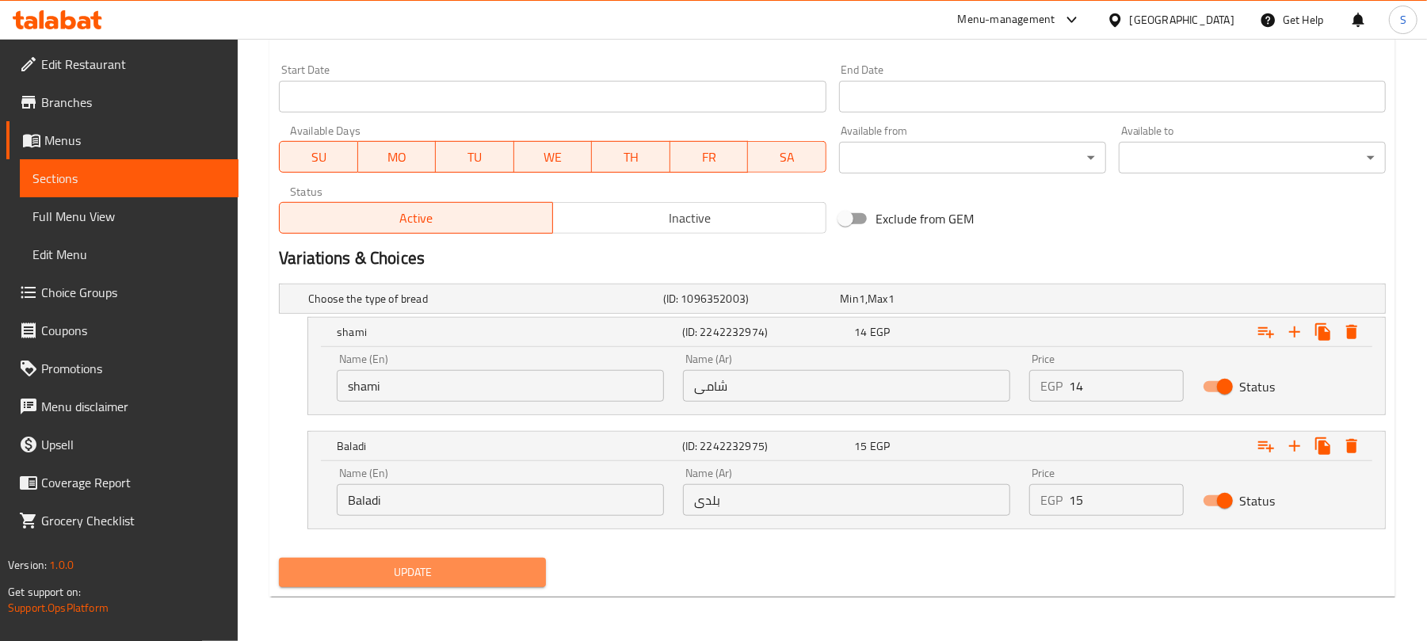
click at [495, 579] on span "Update" at bounding box center [413, 573] width 242 height 20
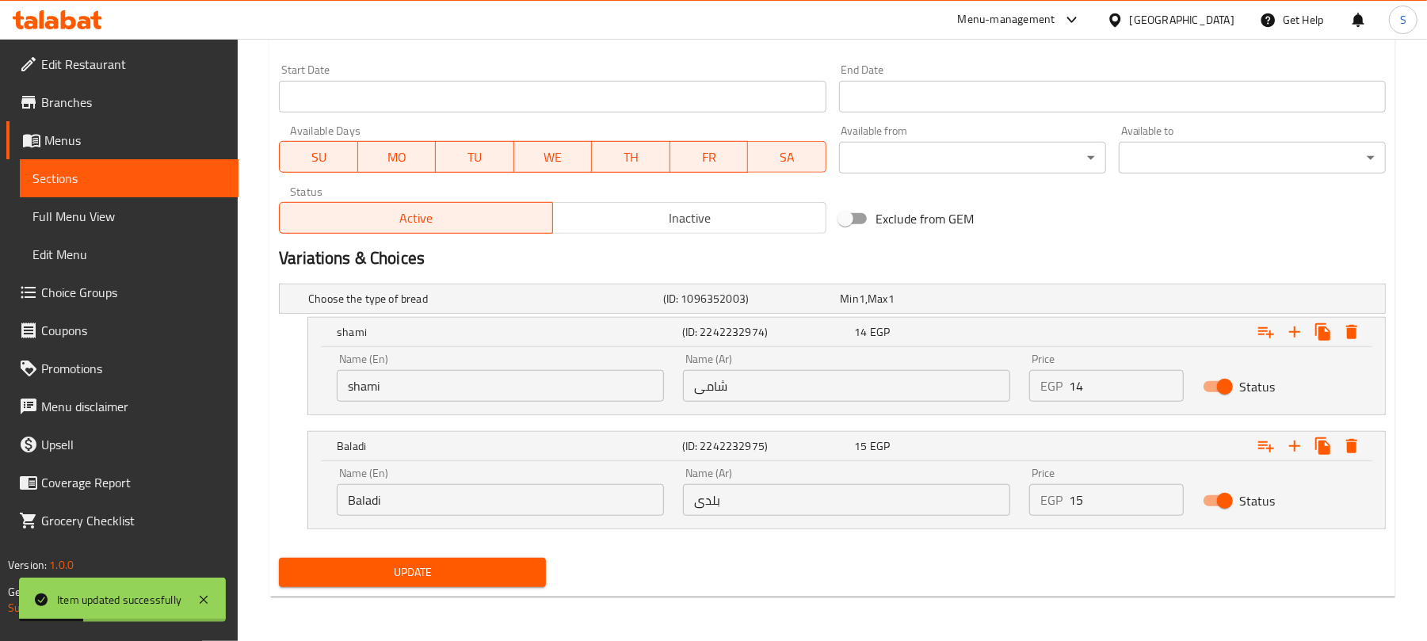
click at [429, 575] on span "Update" at bounding box center [413, 573] width 242 height 20
click at [507, 571] on span "Update" at bounding box center [413, 573] width 242 height 20
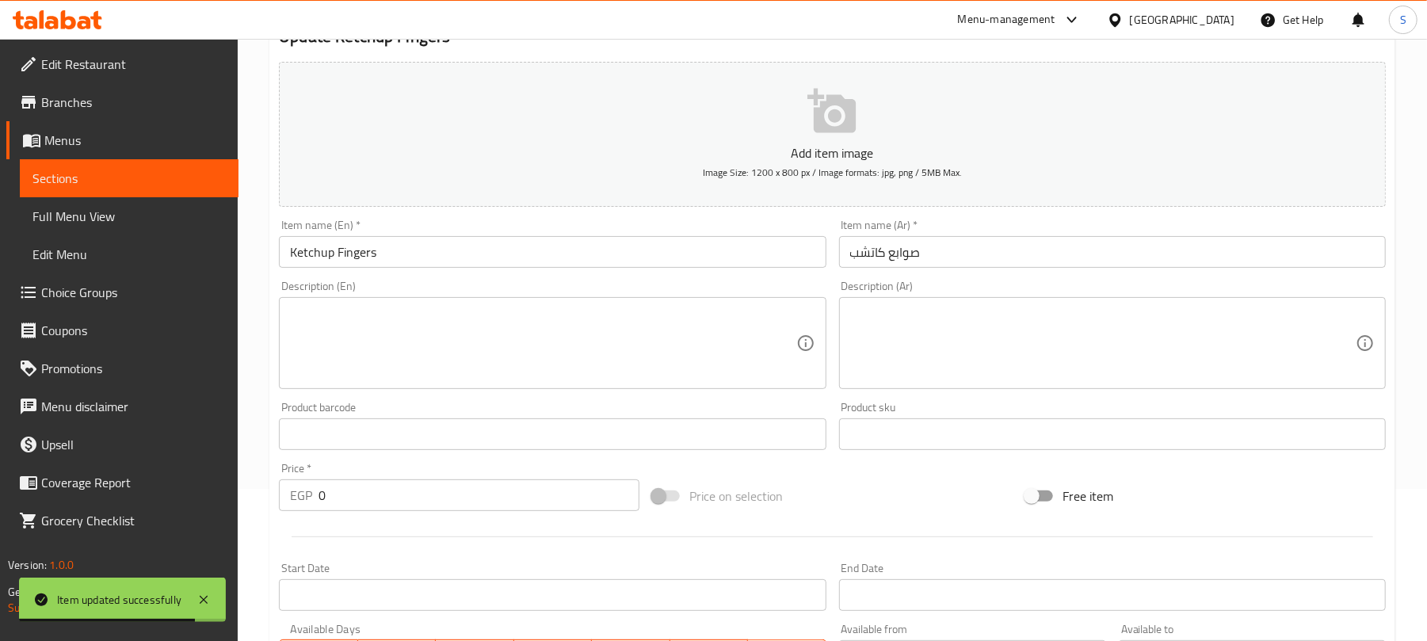
scroll to position [0, 0]
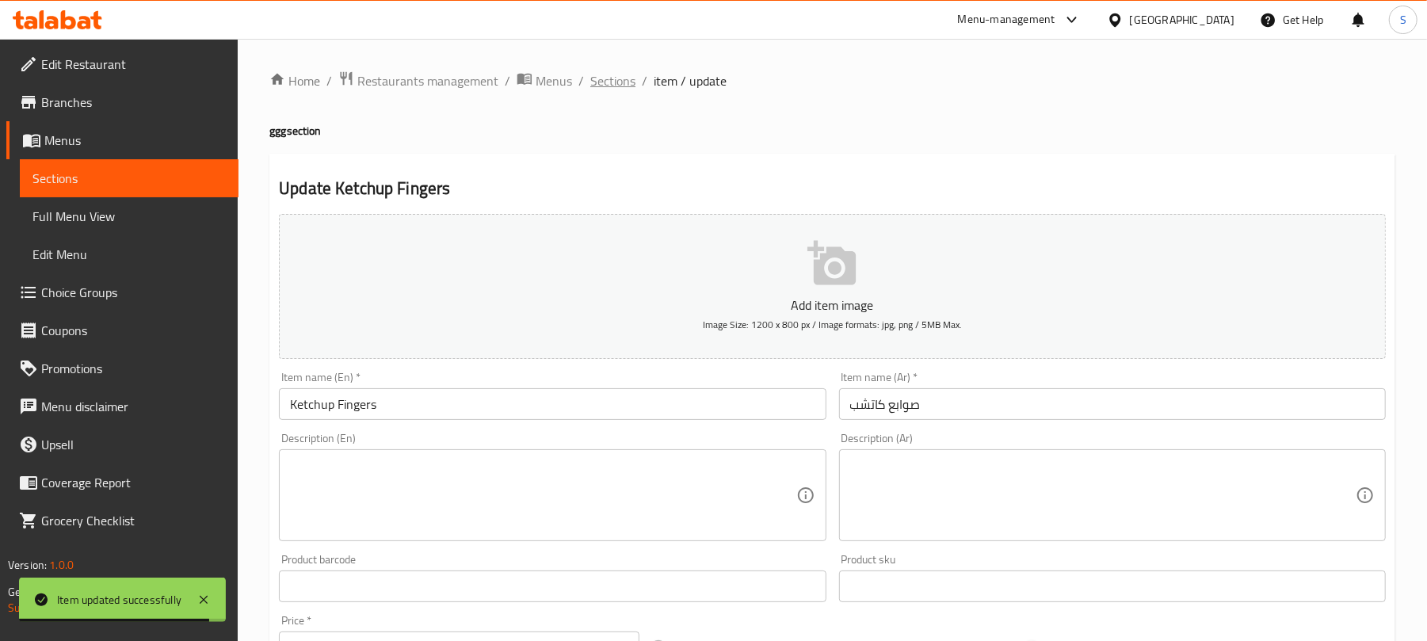
click at [602, 76] on span "Sections" at bounding box center [612, 80] width 45 height 19
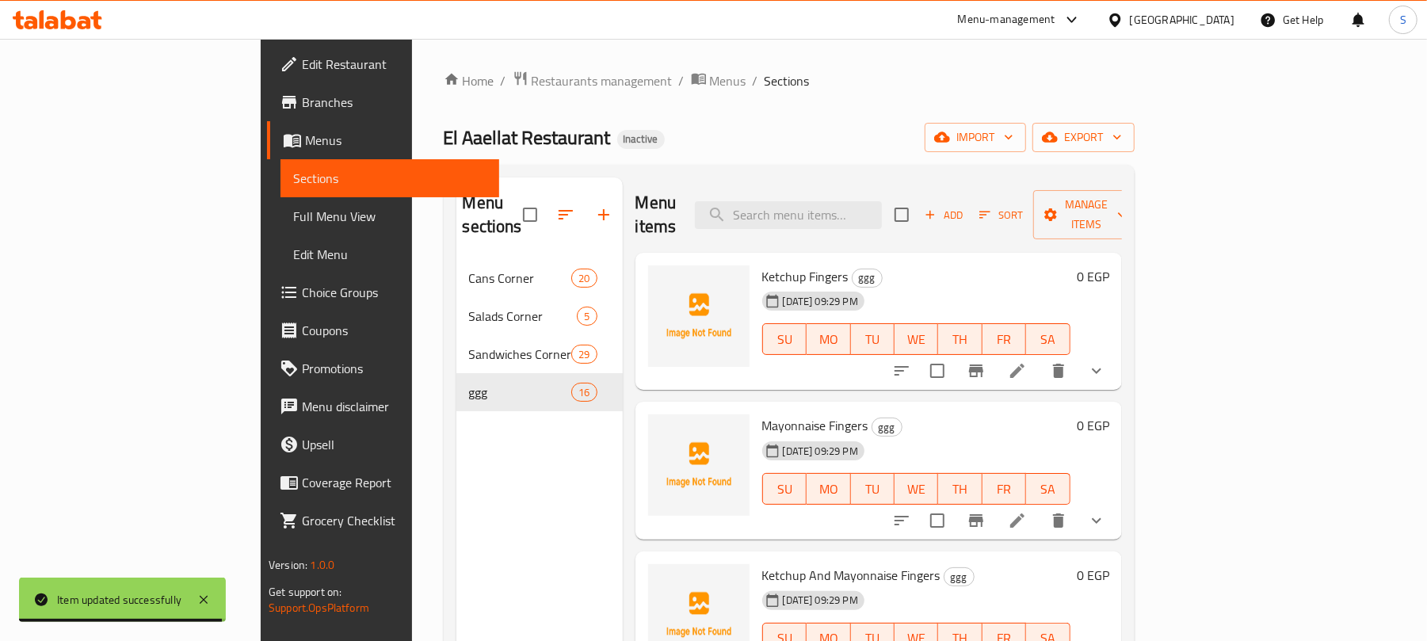
click at [954, 354] on input "checkbox" at bounding box center [937, 370] width 33 height 33
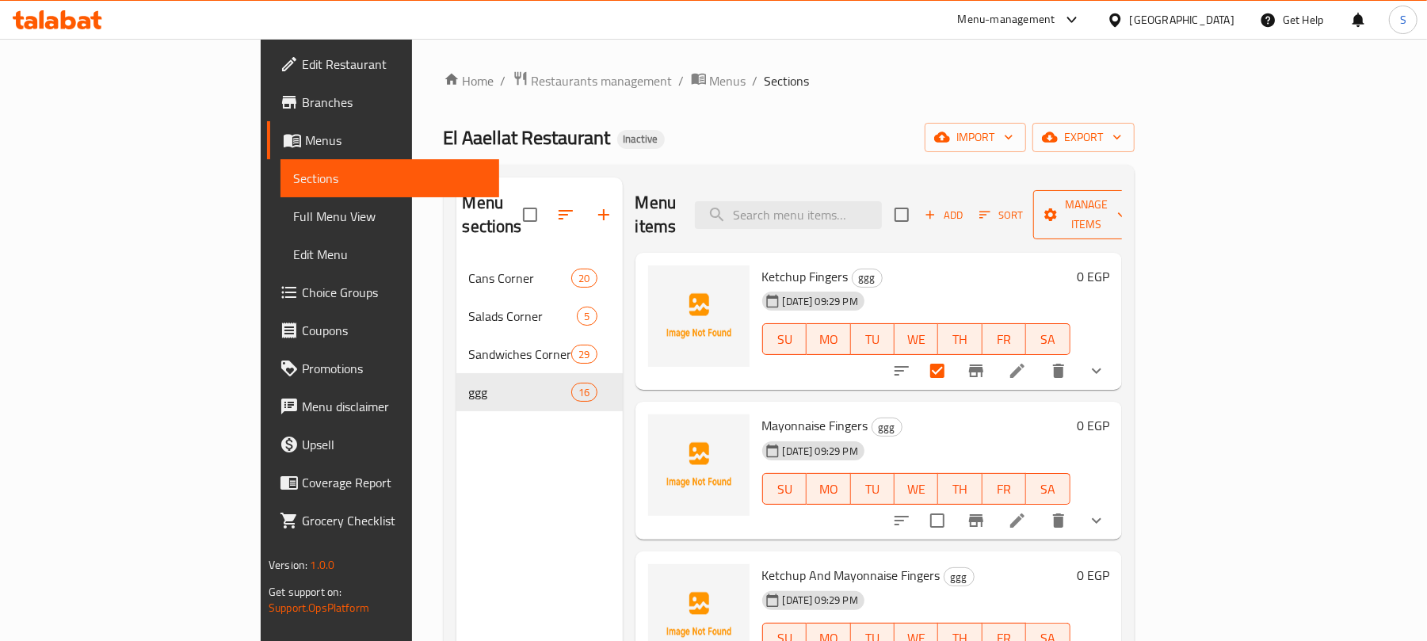
click at [1127, 204] on span "Manage items" at bounding box center [1086, 215] width 81 height 40
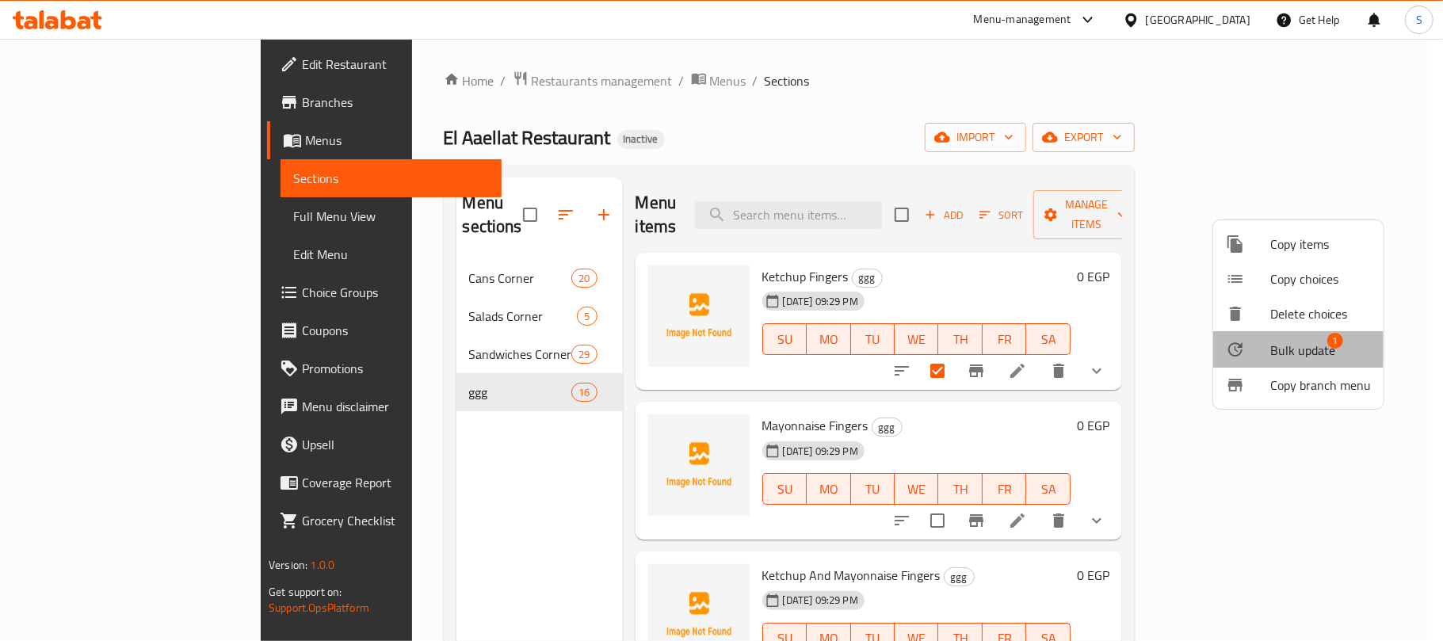
click at [1268, 346] on div at bounding box center [1248, 349] width 44 height 19
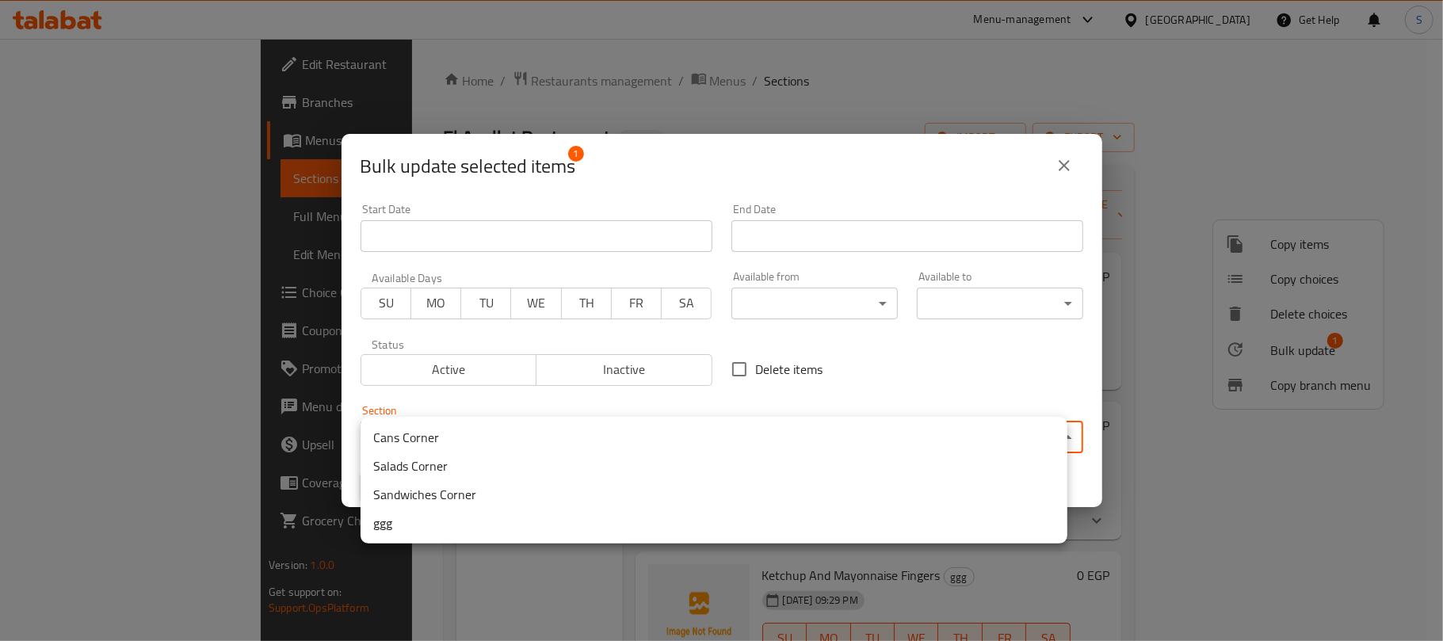
click at [861, 437] on body "​ Menu-management Egypt Get Help S Edit Restaurant Branches Menus Sections Full…" at bounding box center [721, 340] width 1443 height 602
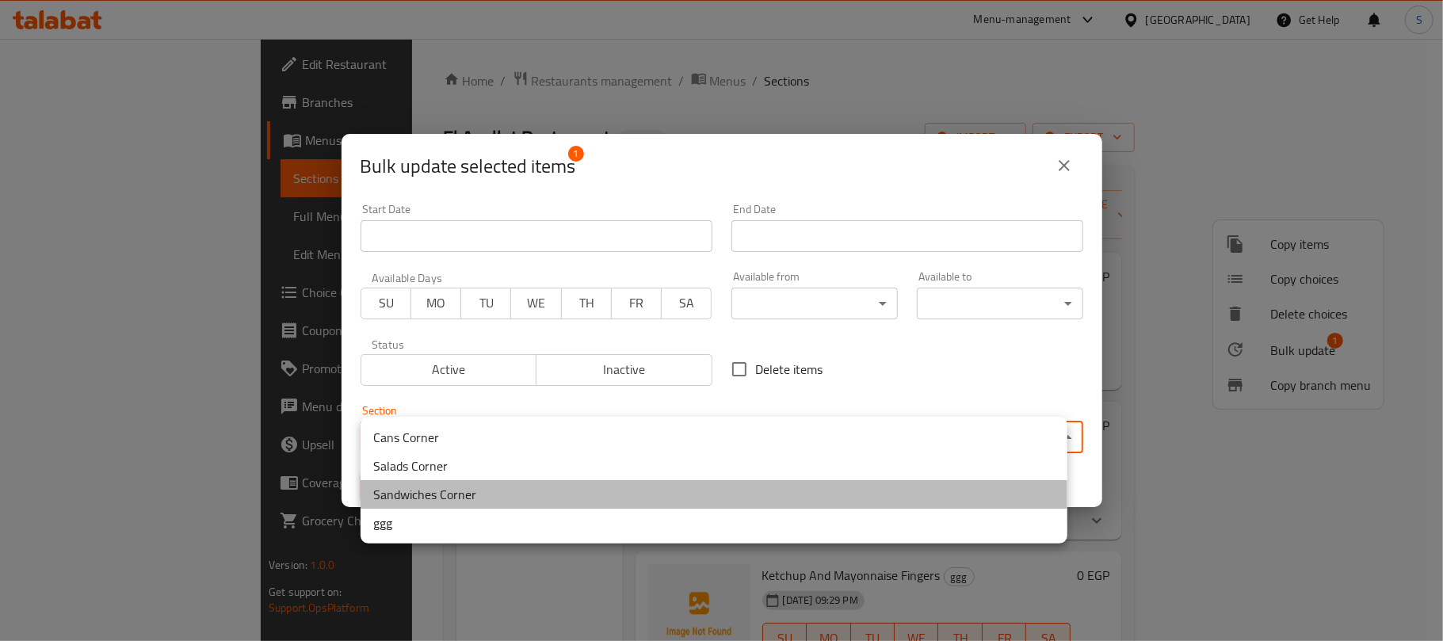
click at [449, 487] on li "Sandwiches Corner" at bounding box center [714, 494] width 707 height 29
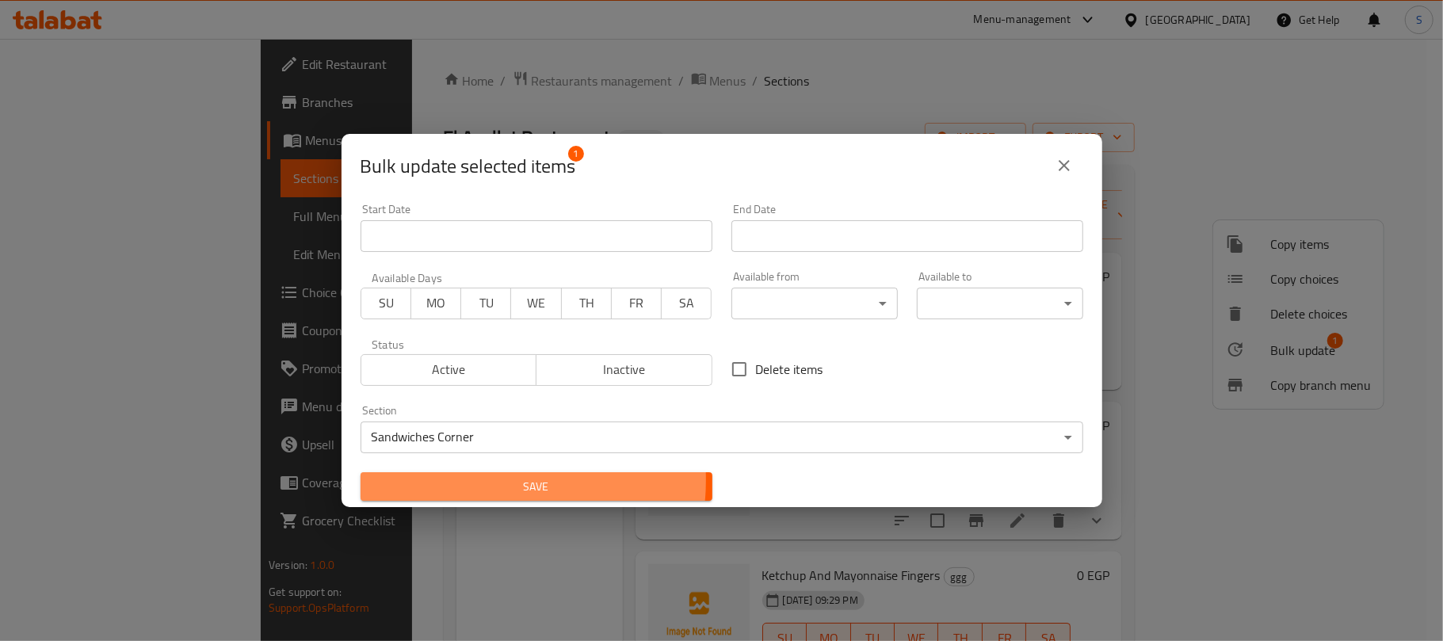
click at [460, 480] on span "Save" at bounding box center [536, 487] width 327 height 20
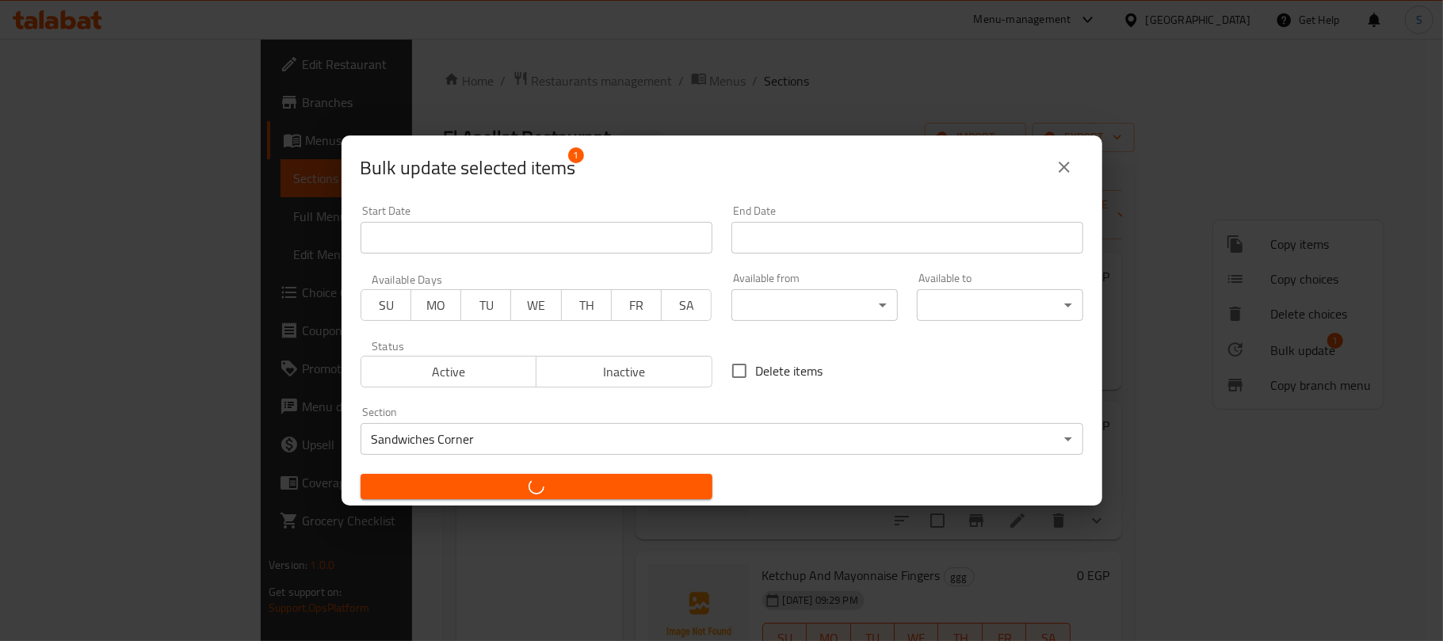
checkbox input "false"
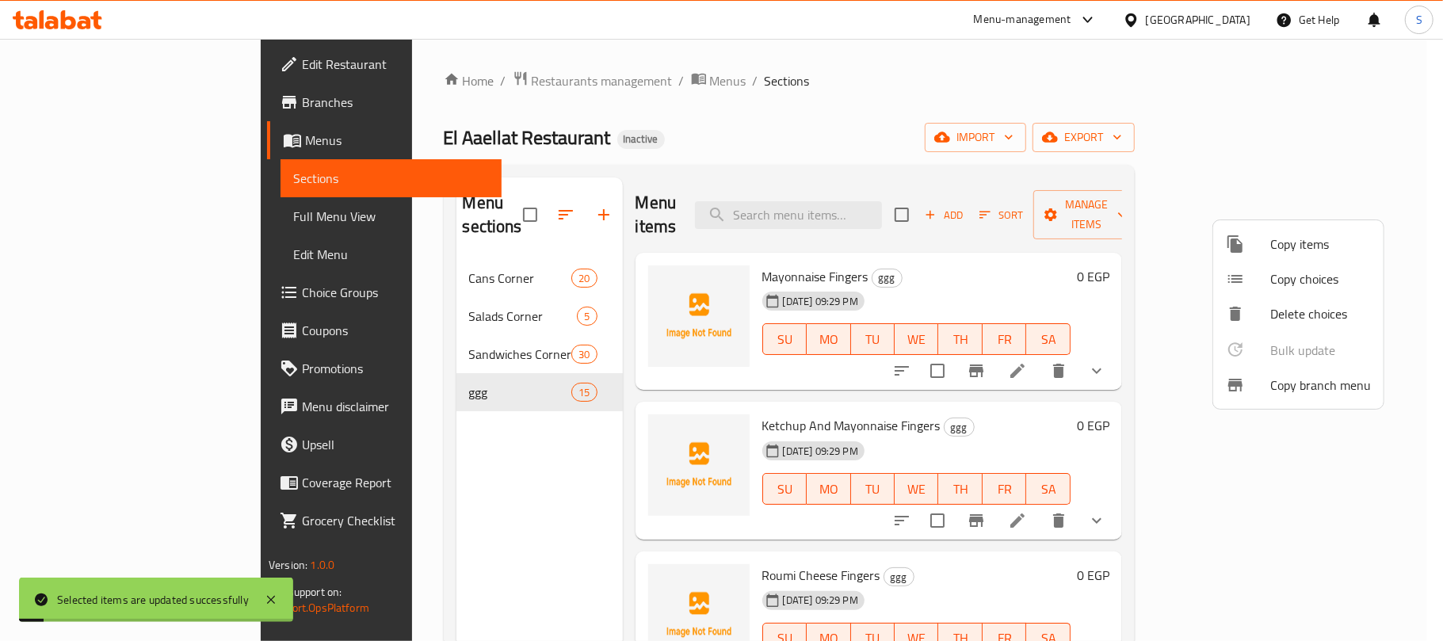
click at [460, 480] on div at bounding box center [721, 320] width 1443 height 641
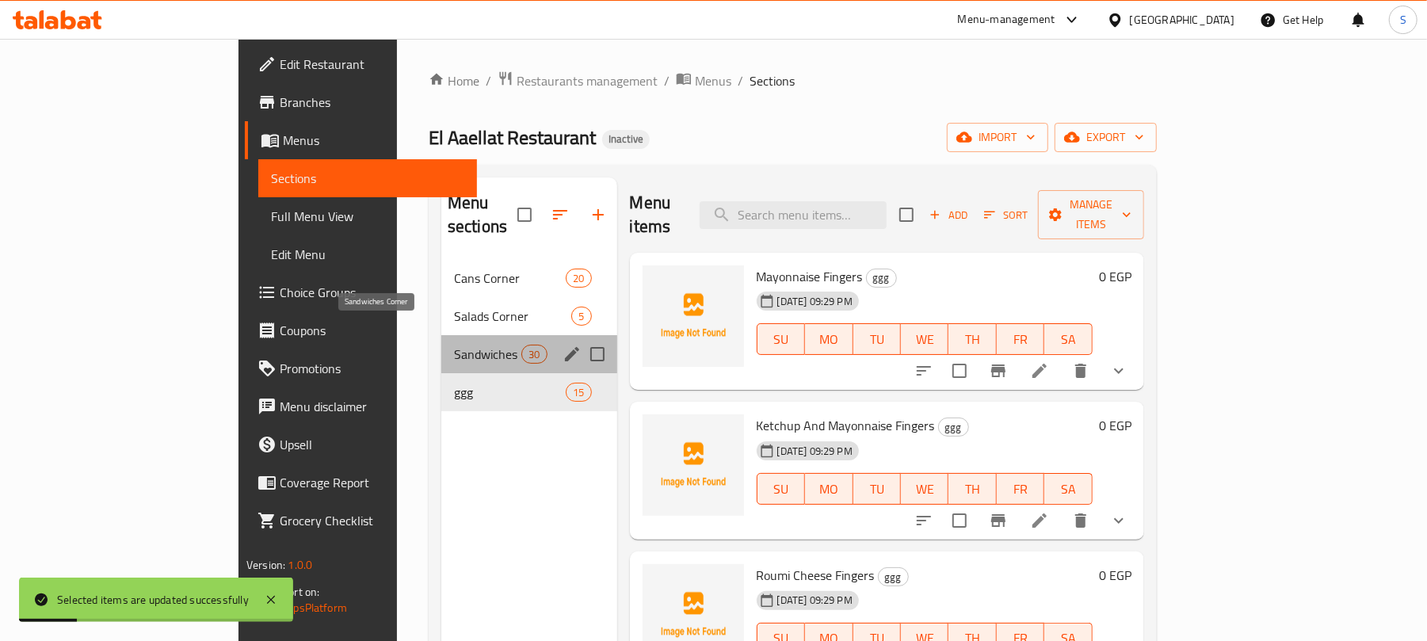
click at [454, 345] on span "Sandwiches Corner" at bounding box center [487, 354] width 67 height 19
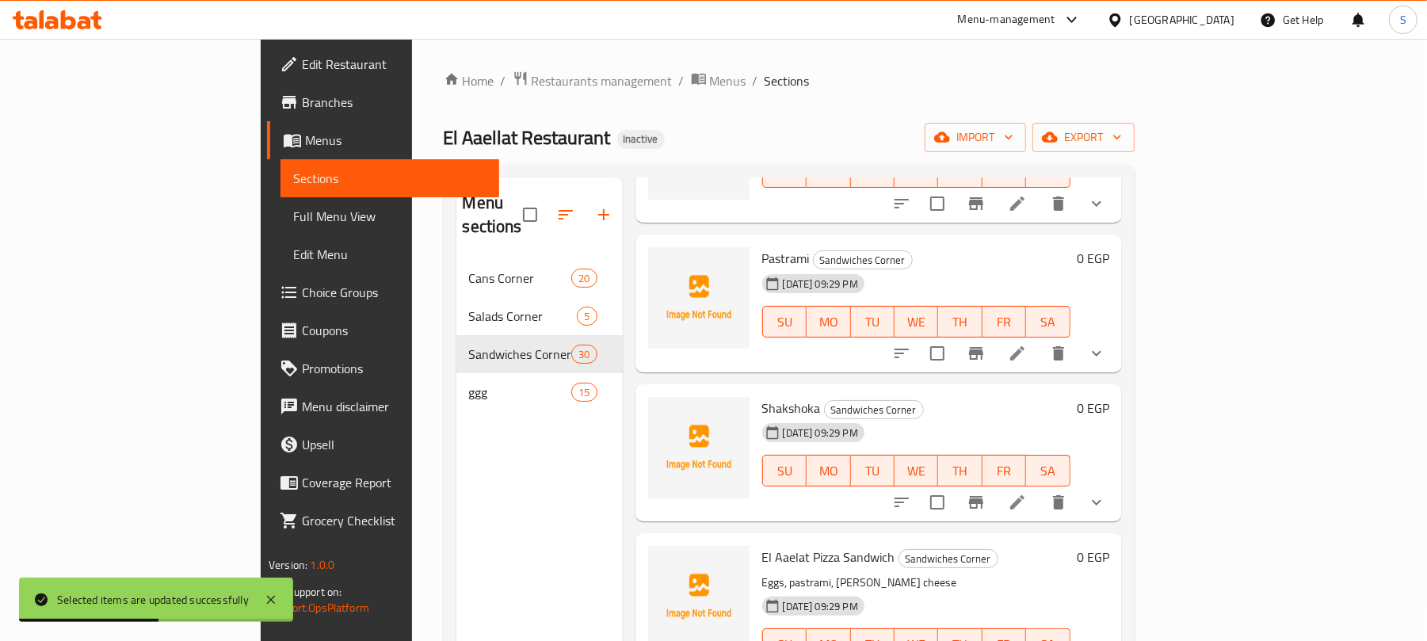
scroll to position [3906, 0]
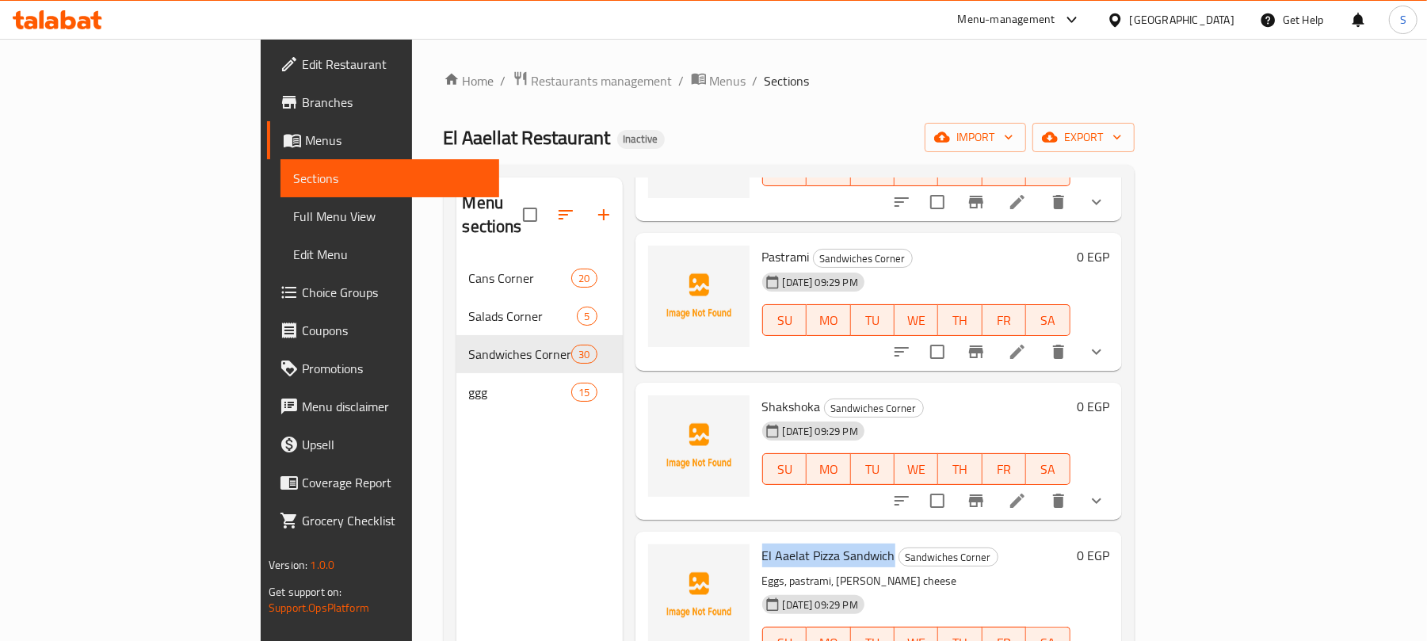
drag, startPoint x: 699, startPoint y: 537, endPoint x: 827, endPoint y: 528, distance: 128.7
click at [827, 544] on span "El Aaelat Pizza Sandwich" at bounding box center [828, 556] width 133 height 24
copy span "El Aaelat Pizza Sandwich"
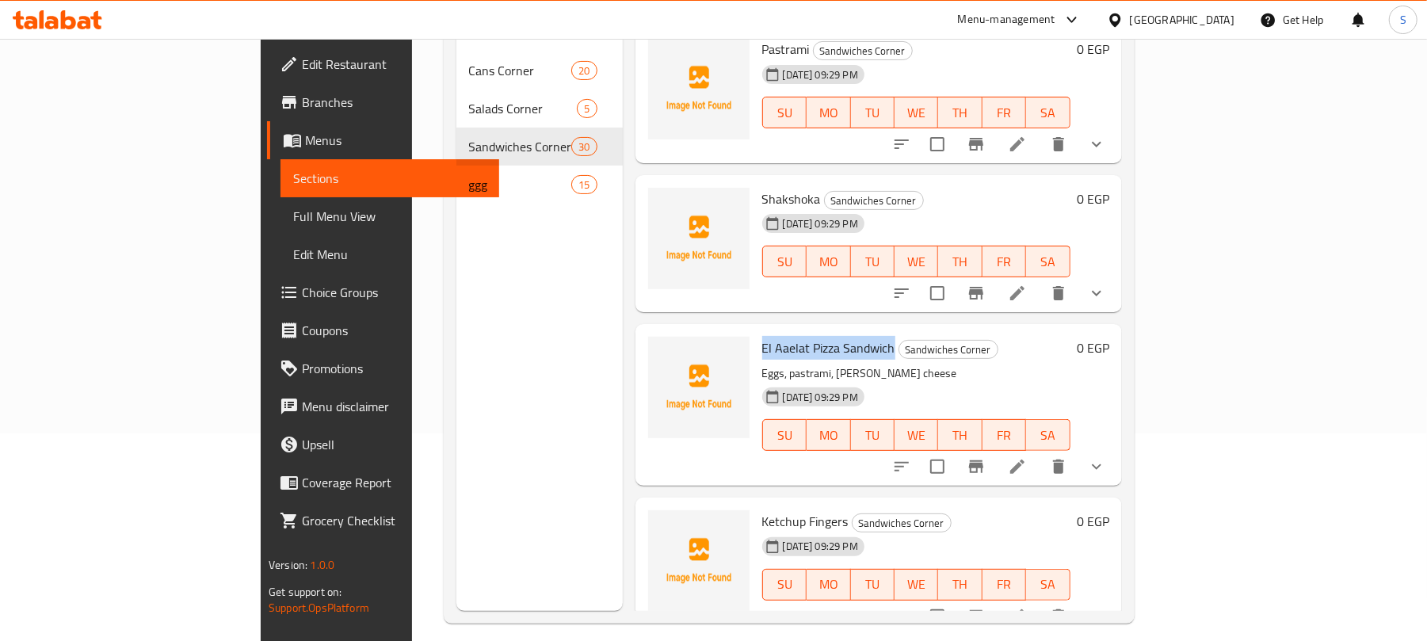
scroll to position [211, 0]
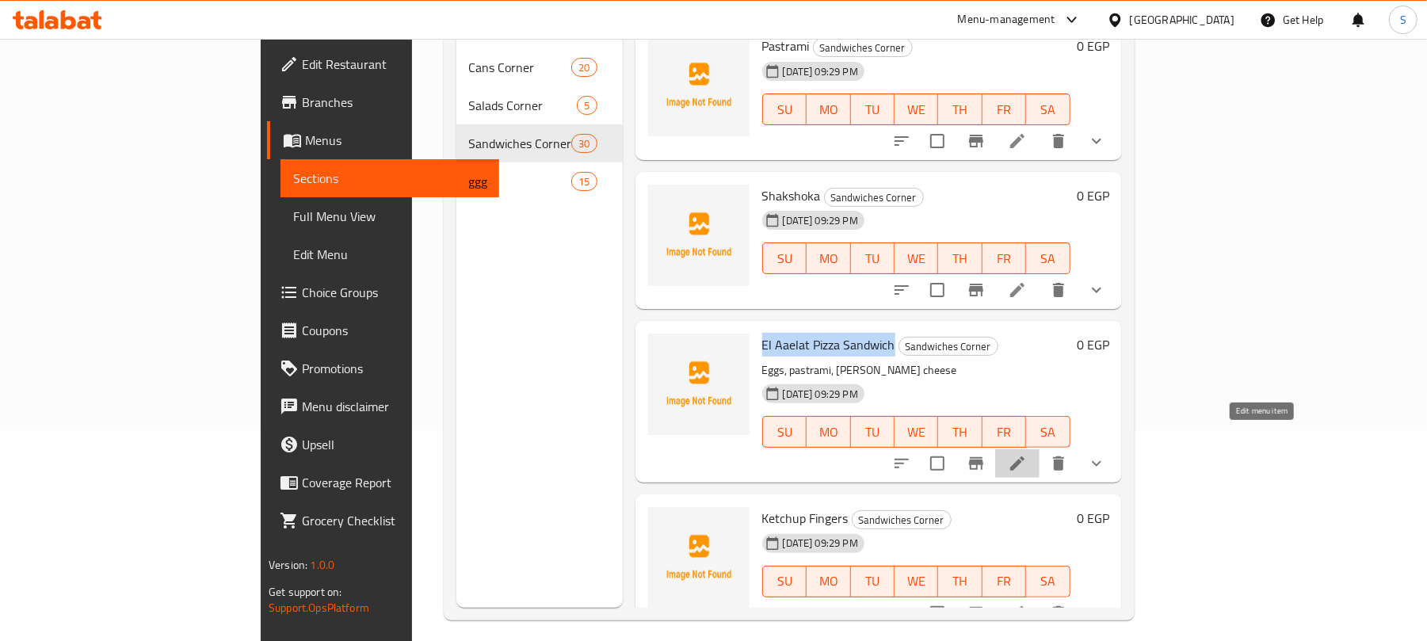
click at [1027, 454] on icon at bounding box center [1017, 463] width 19 height 19
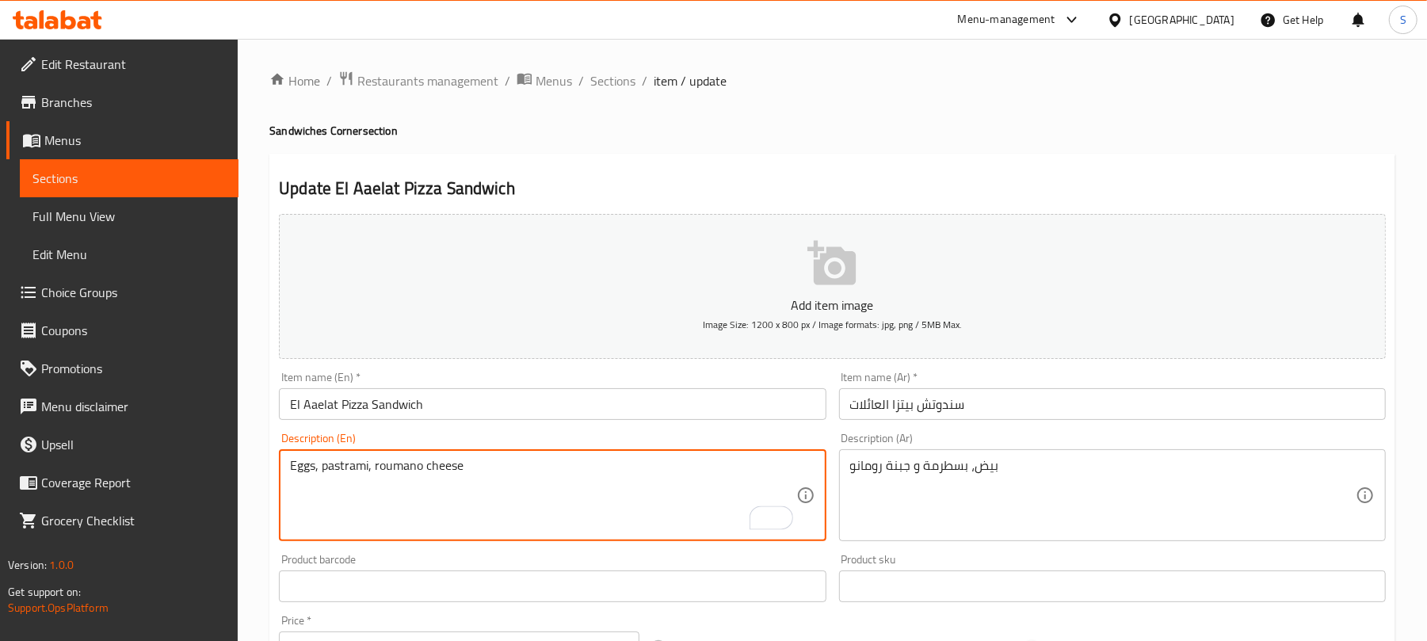
drag, startPoint x: 403, startPoint y: 467, endPoint x: 425, endPoint y: 466, distance: 21.4
click at [425, 466] on textarea "Eggs, pastrami, roumano cheese" at bounding box center [543, 495] width 506 height 75
type textarea "Eggs, pastrami, roumi cheese"
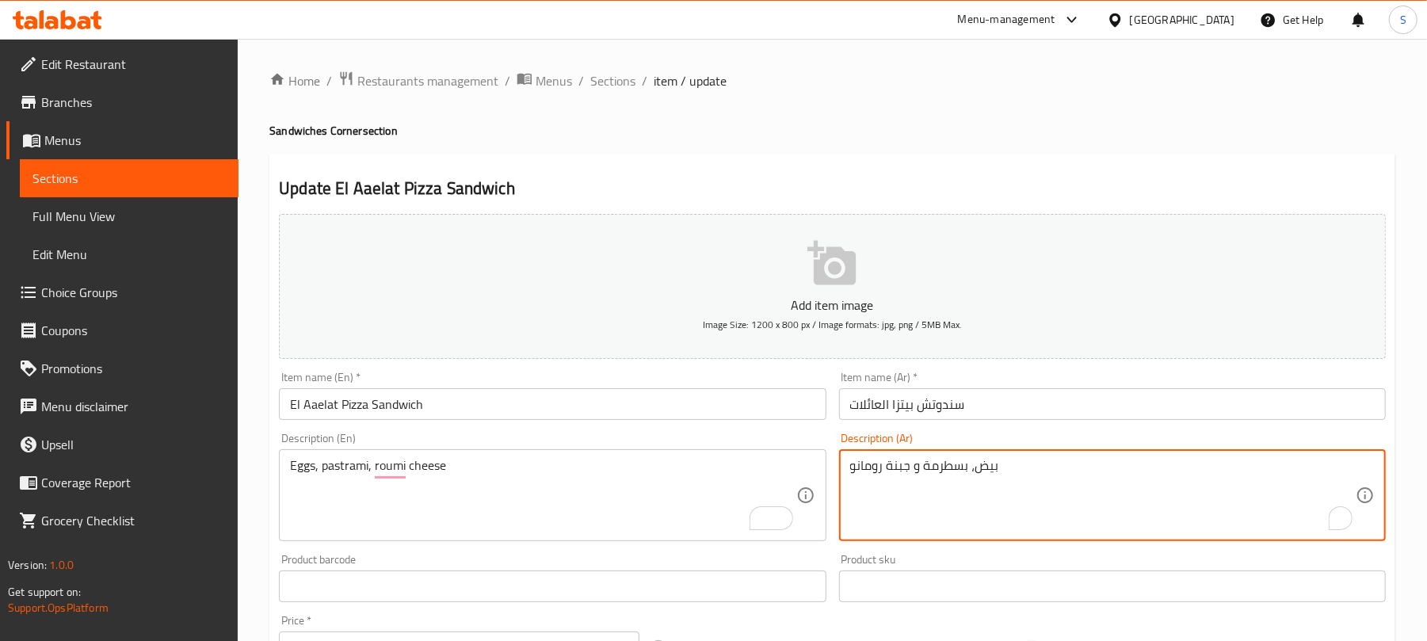
drag, startPoint x: 863, startPoint y: 469, endPoint x: 853, endPoint y: 469, distance: 10.3
type textarea "بيض، بسطرمة و جبنة رومي"
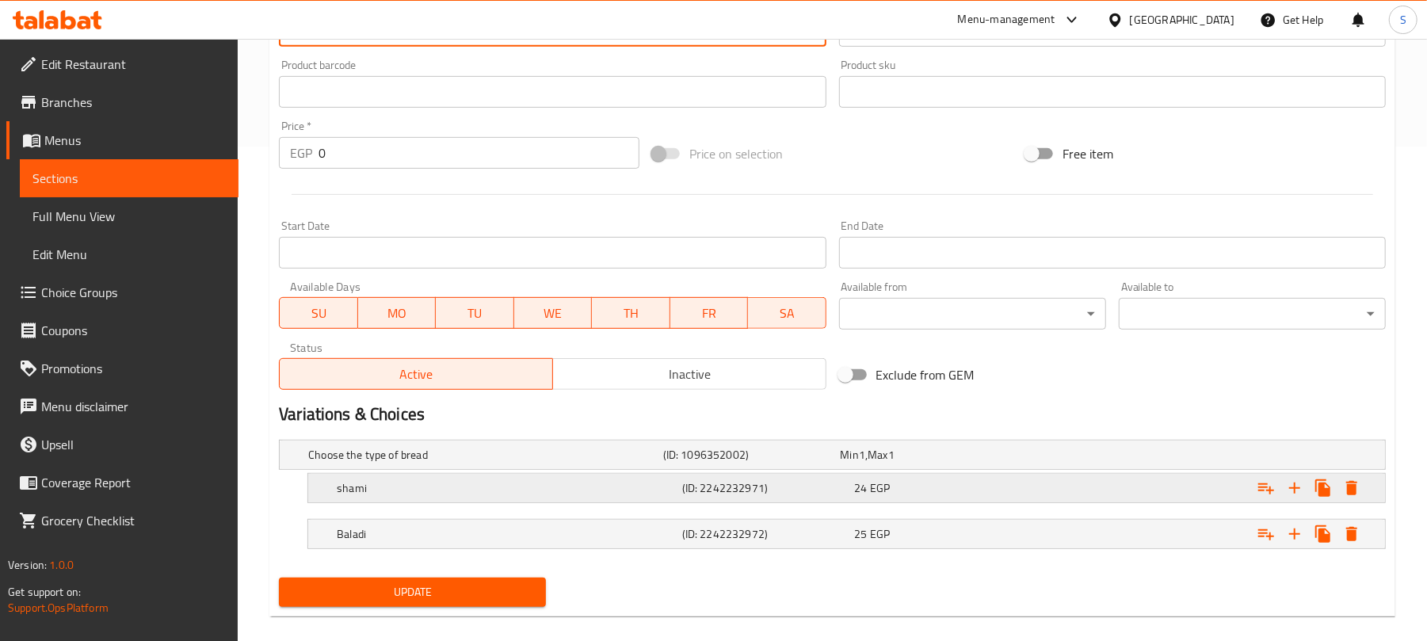
scroll to position [517, 0]
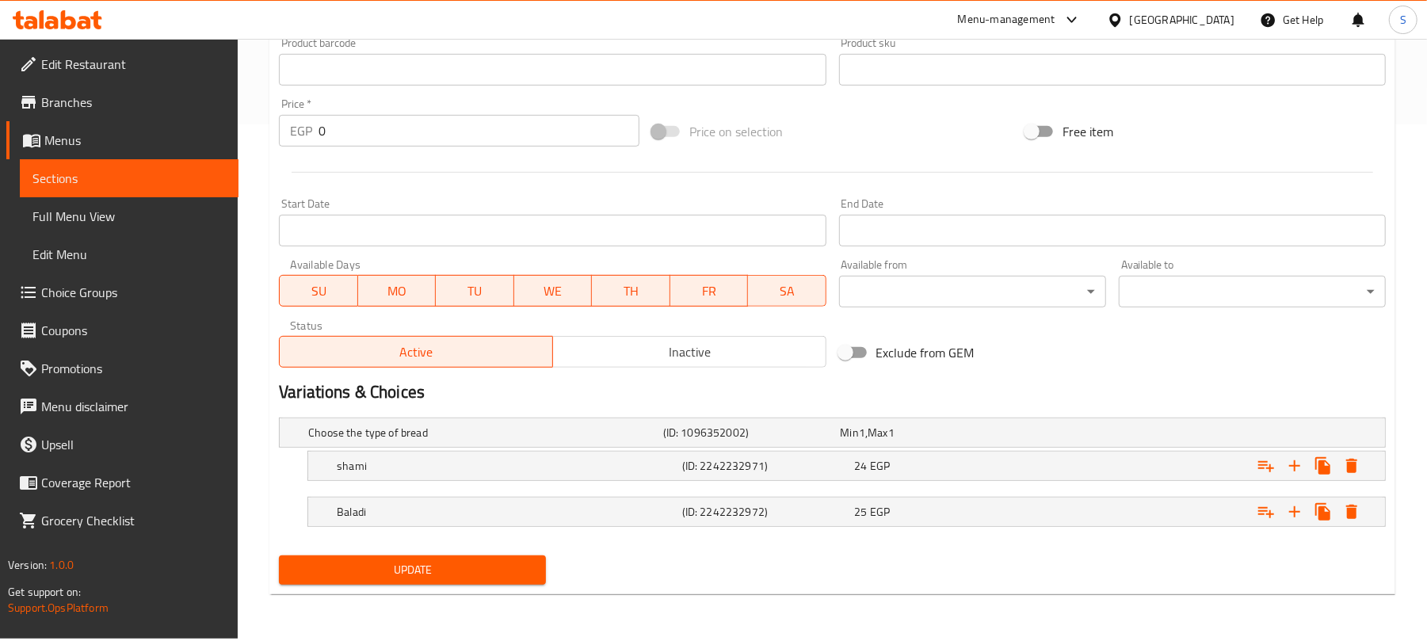
click at [457, 567] on span "Update" at bounding box center [413, 570] width 242 height 20
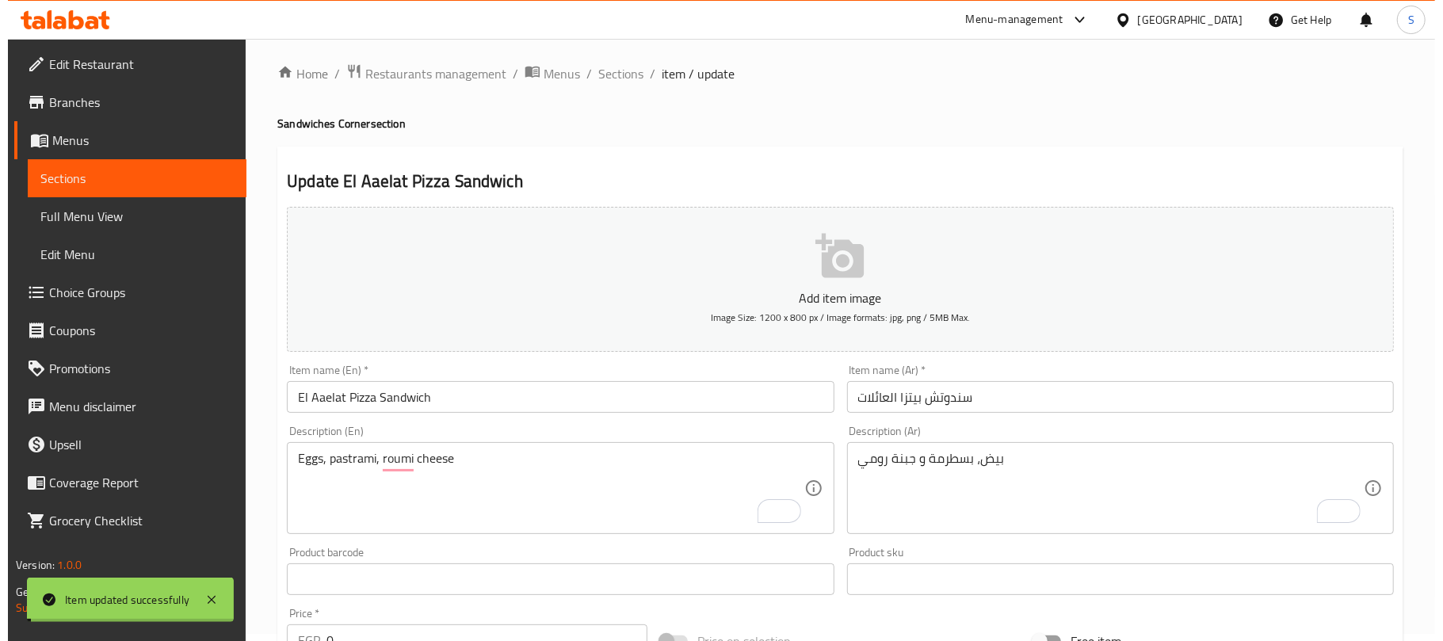
scroll to position [0, 0]
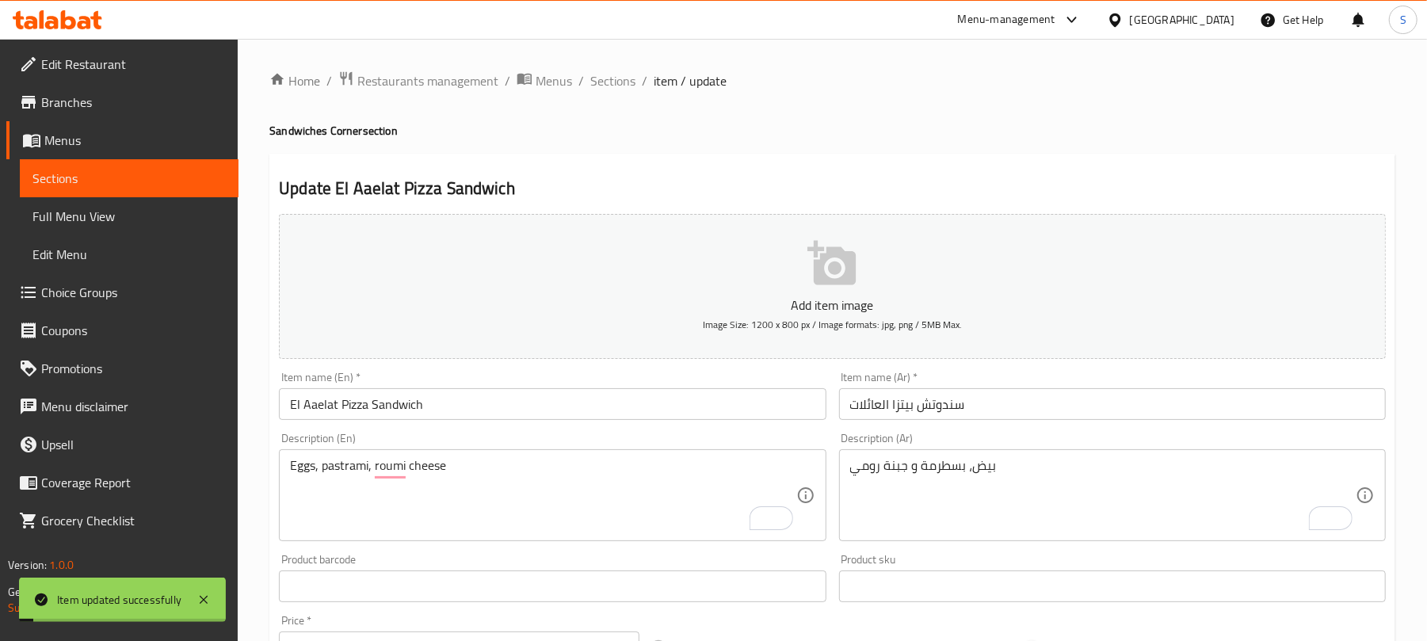
click at [322, 415] on input "El Aaelat Pizza Sandwich" at bounding box center [552, 404] width 547 height 32
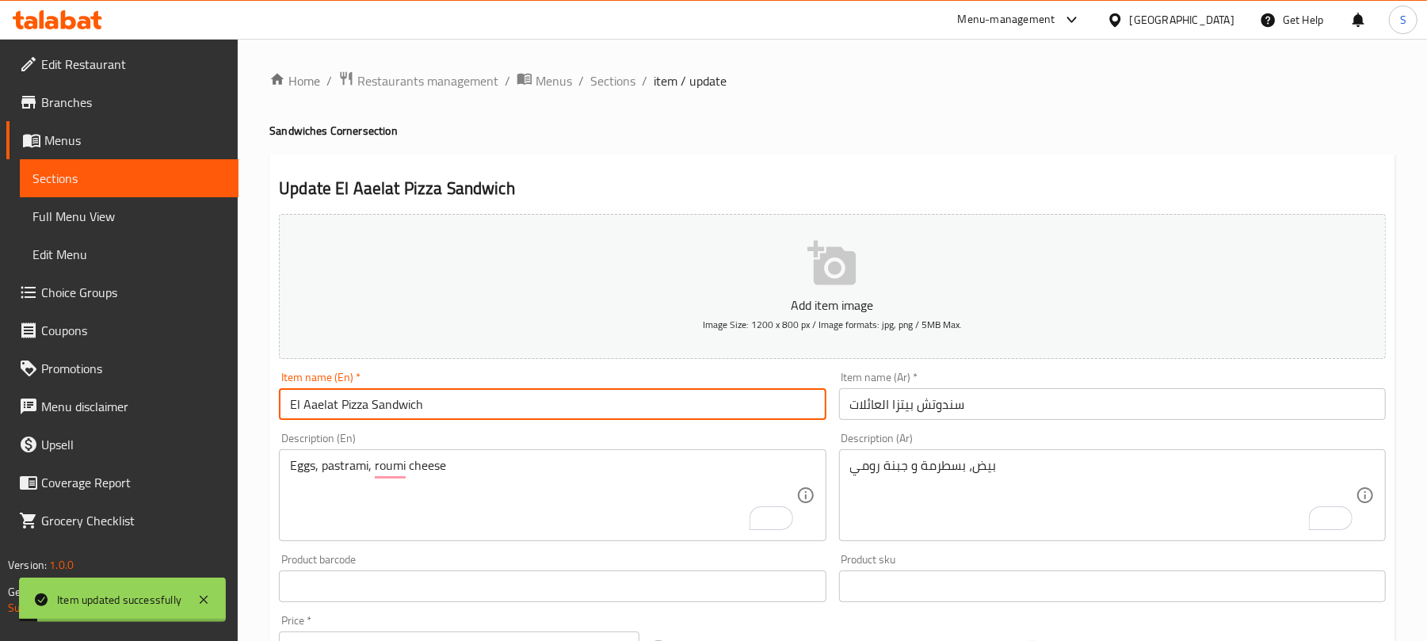
click at [322, 415] on input "El Aaelat Pizza Sandwich" at bounding box center [552, 404] width 547 height 32
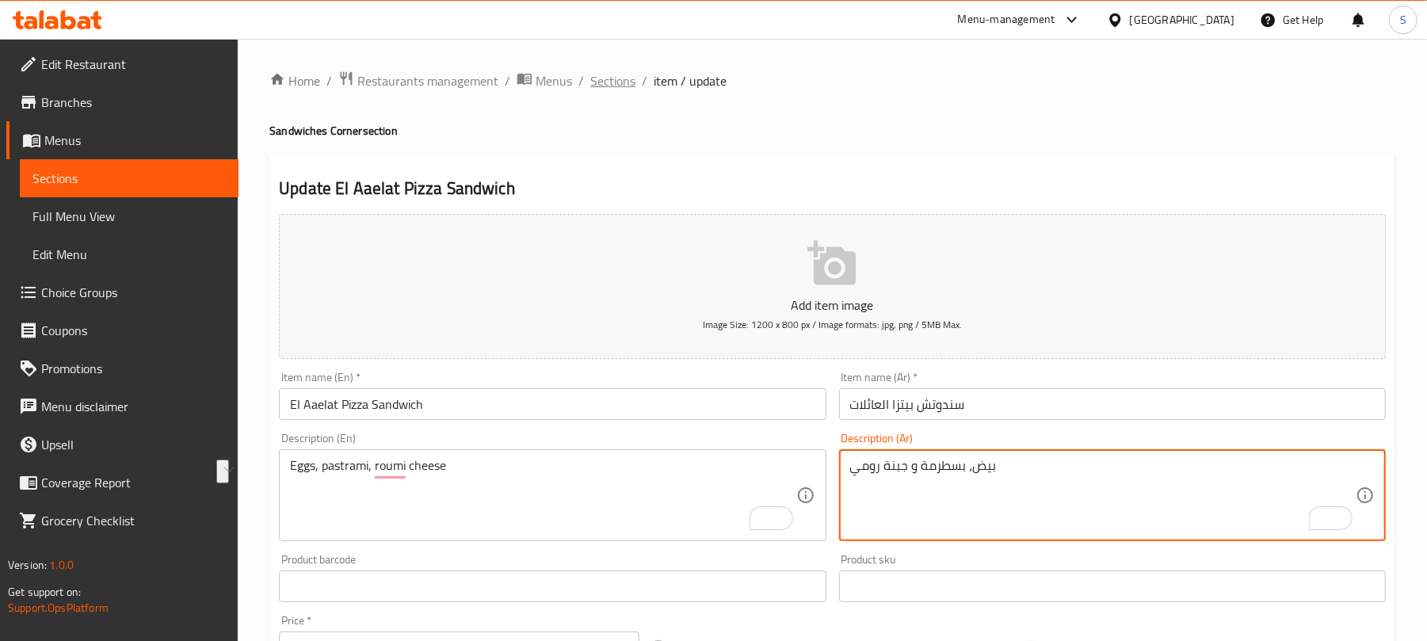
click at [609, 89] on span "Sections" at bounding box center [612, 80] width 45 height 19
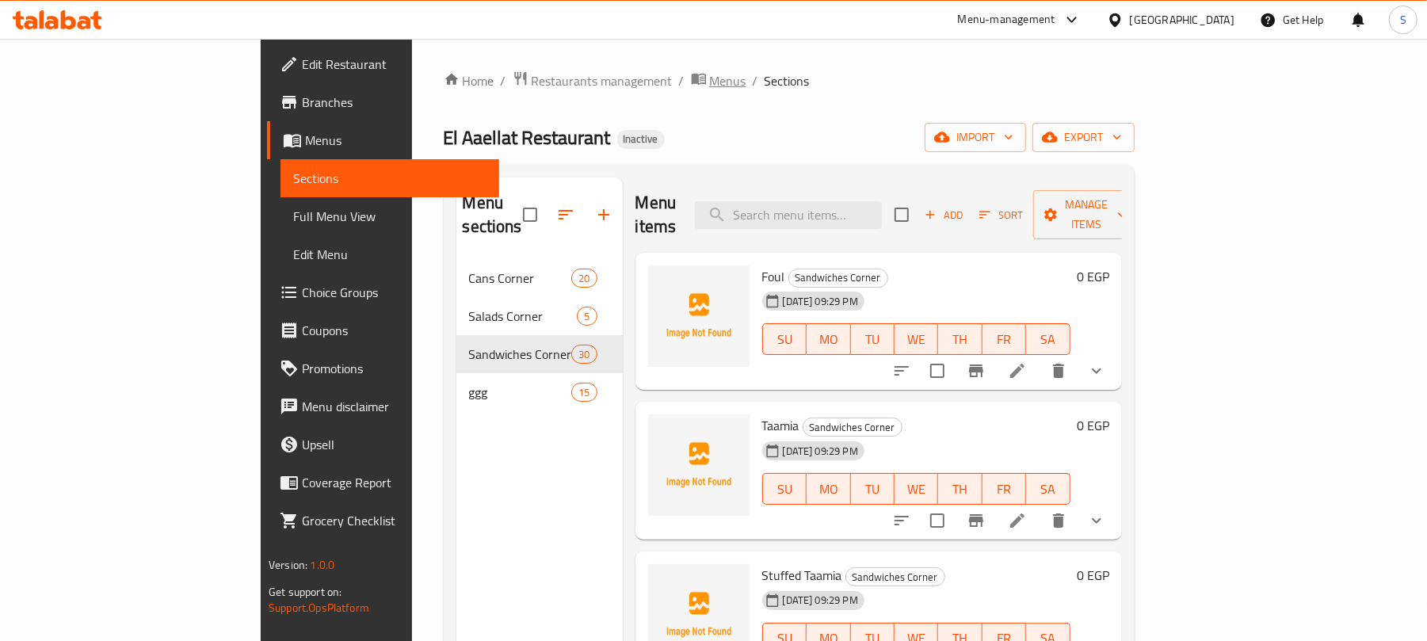
click at [710, 86] on span "Menus" at bounding box center [728, 80] width 36 height 19
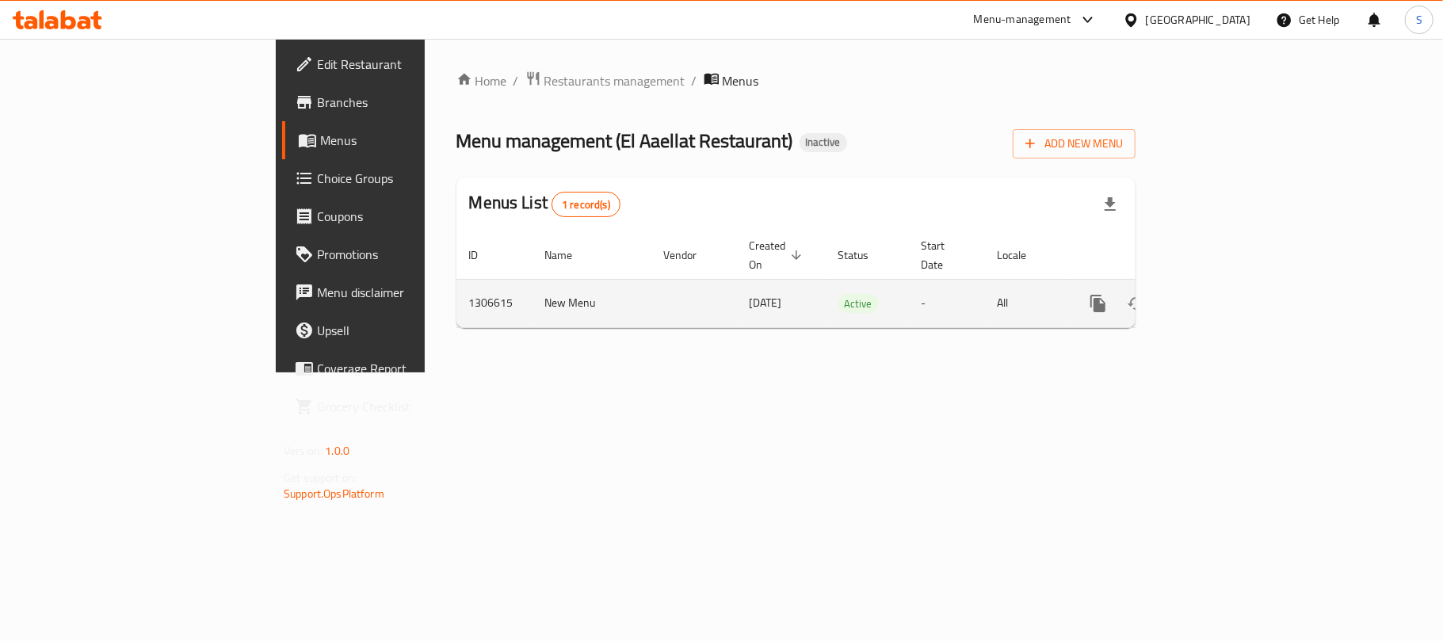
click at [456, 280] on td "1306615" at bounding box center [494, 303] width 76 height 48
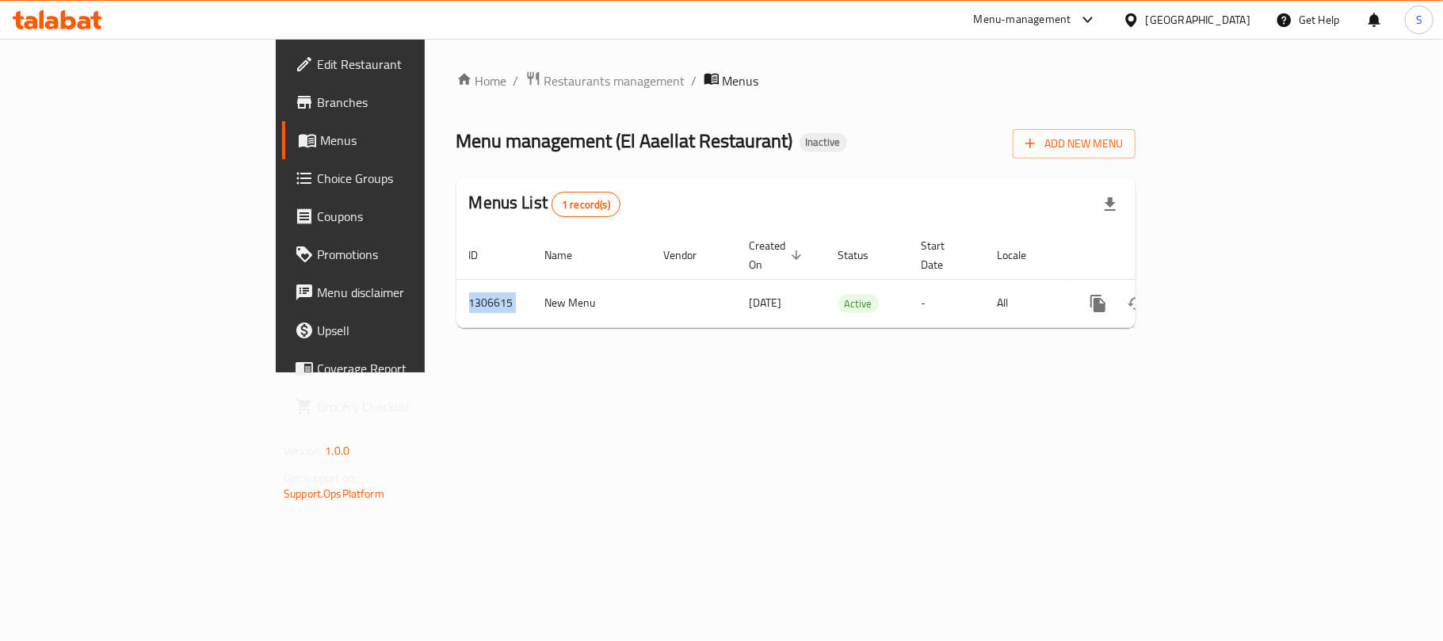
copy td "1306615"
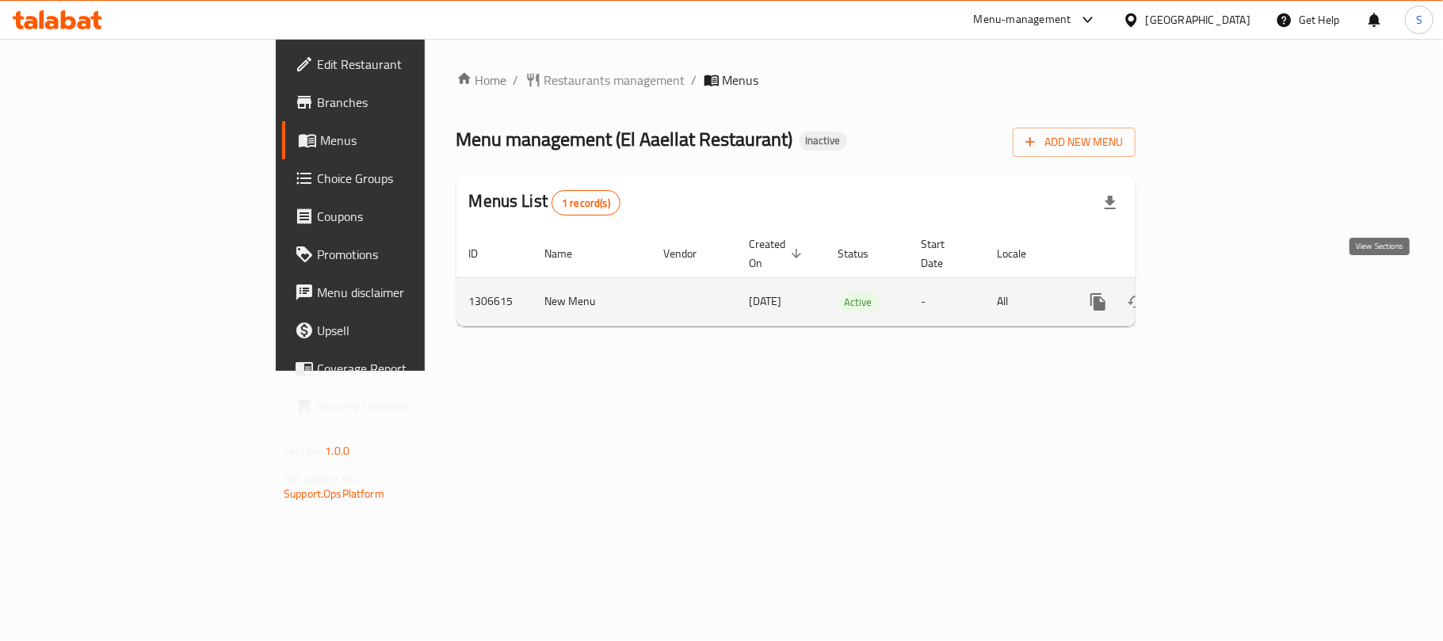
click at [1220, 295] on icon "enhanced table" at bounding box center [1212, 302] width 14 height 14
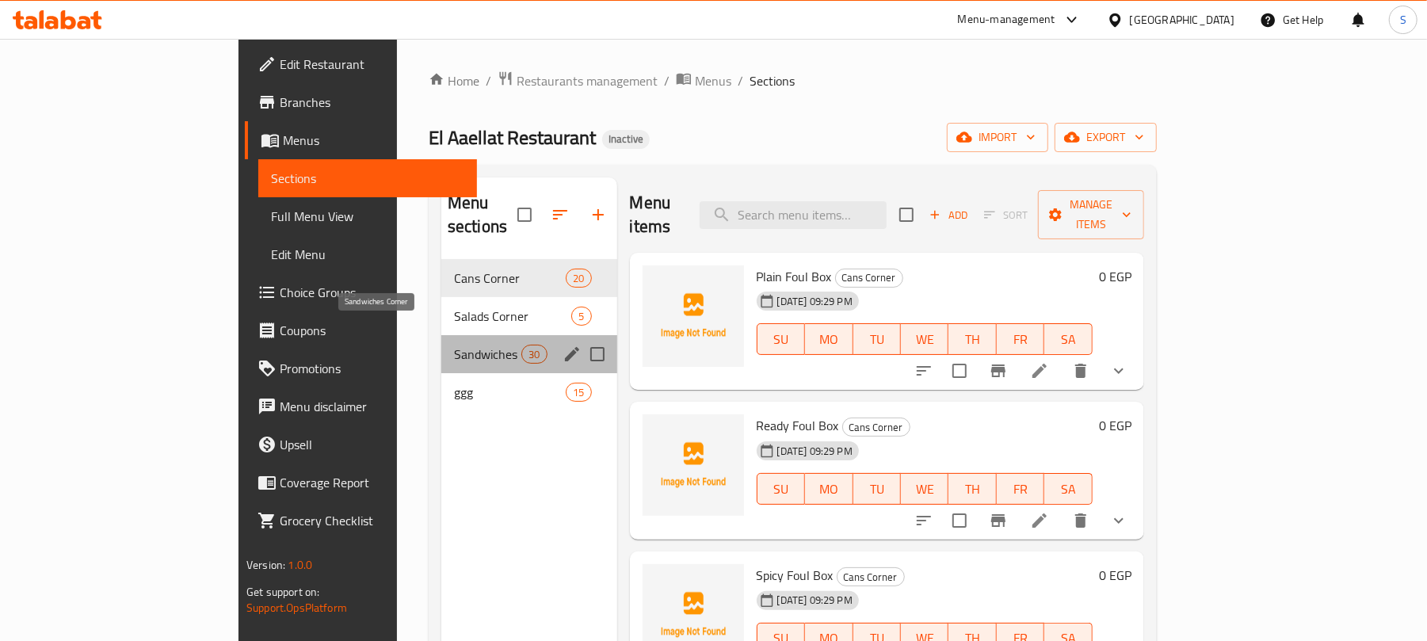
click at [454, 345] on span "Sandwiches Corner" at bounding box center [487, 354] width 67 height 19
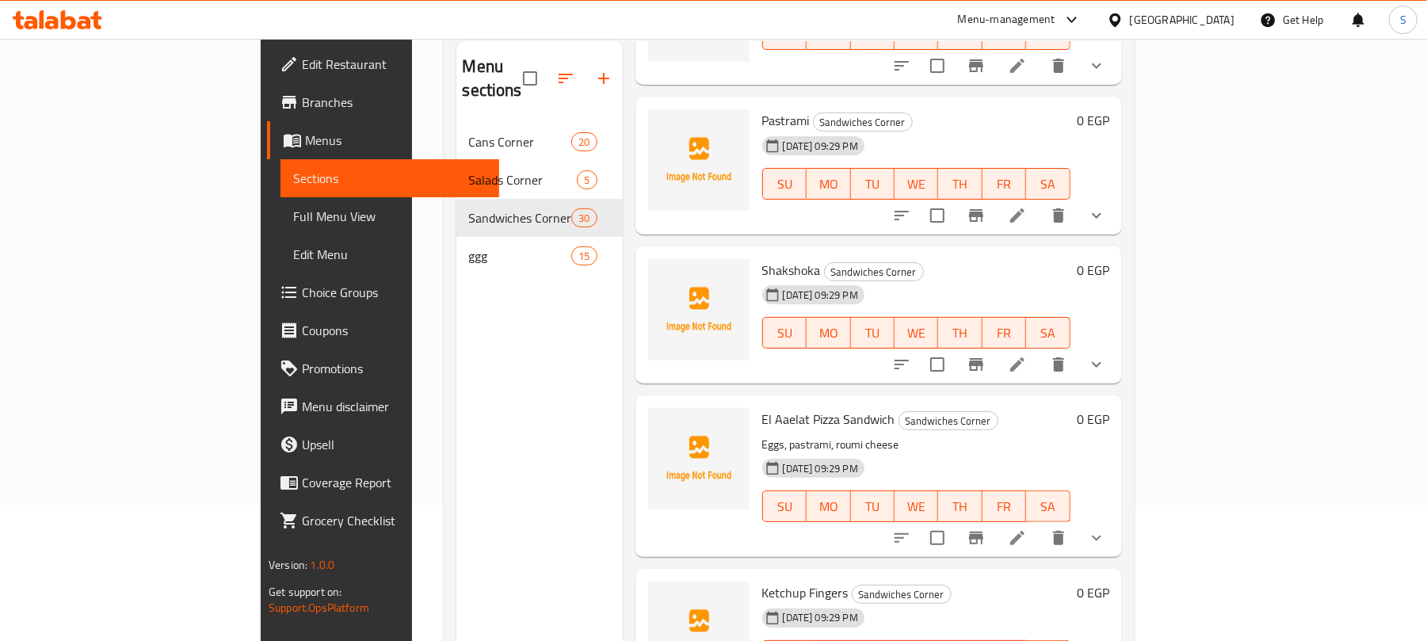
scroll to position [223, 0]
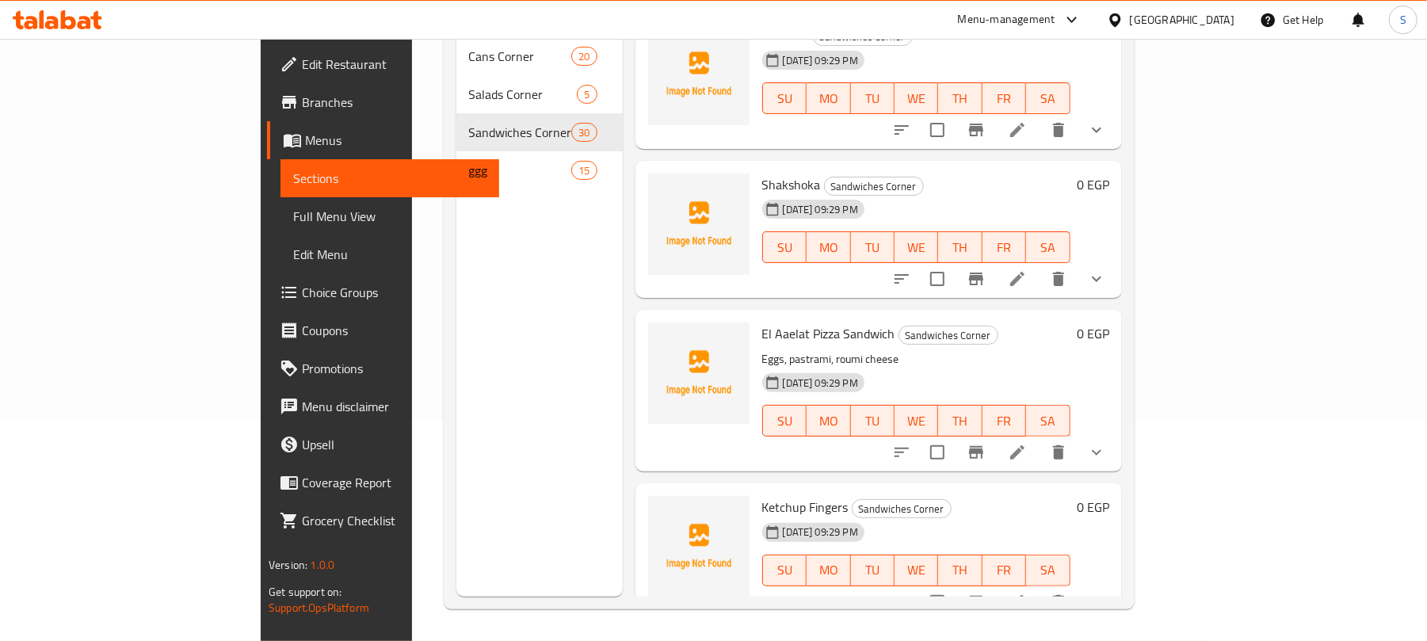
click at [762, 495] on span "Ketchup Fingers" at bounding box center [805, 507] width 86 height 24
copy h6 "Ketchup Fingers"
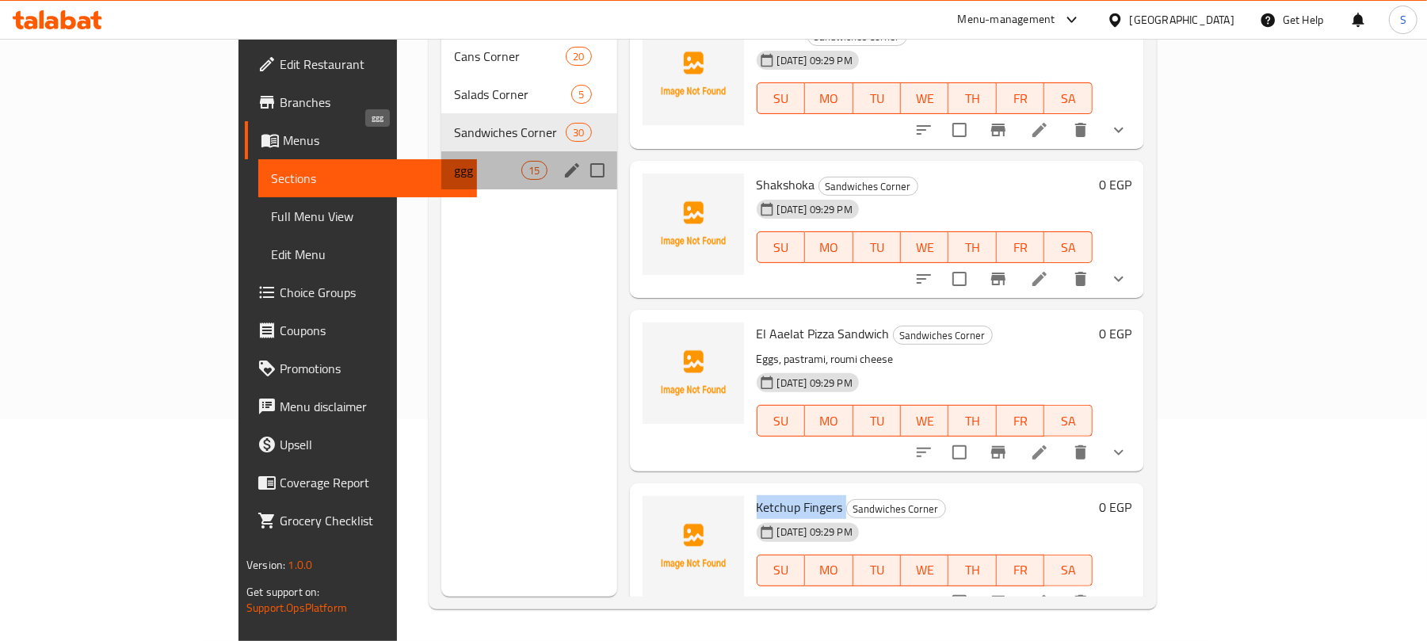
click at [454, 161] on span "ggg" at bounding box center [487, 170] width 67 height 19
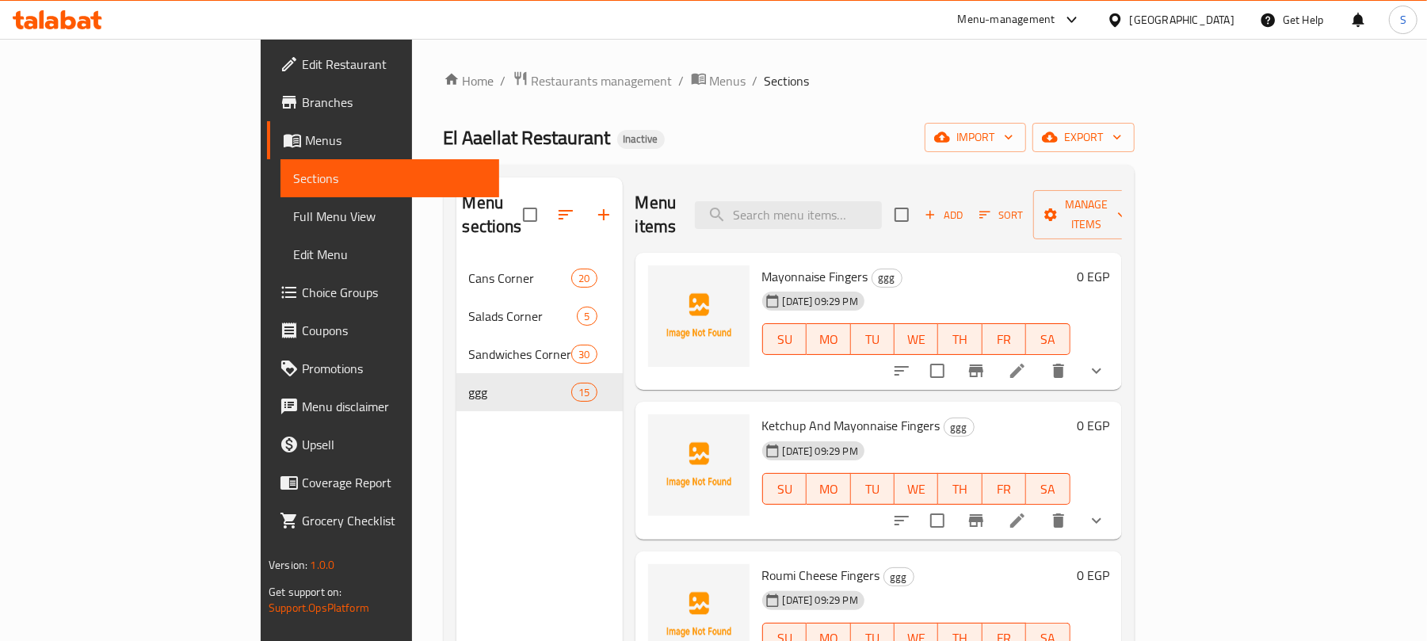
click at [762, 265] on span "Mayonnaise Fingers" at bounding box center [815, 277] width 106 height 24
copy h6 "Mayonnaise Fingers"
drag, startPoint x: 505, startPoint y: 509, endPoint x: 542, endPoint y: 483, distance: 45.5
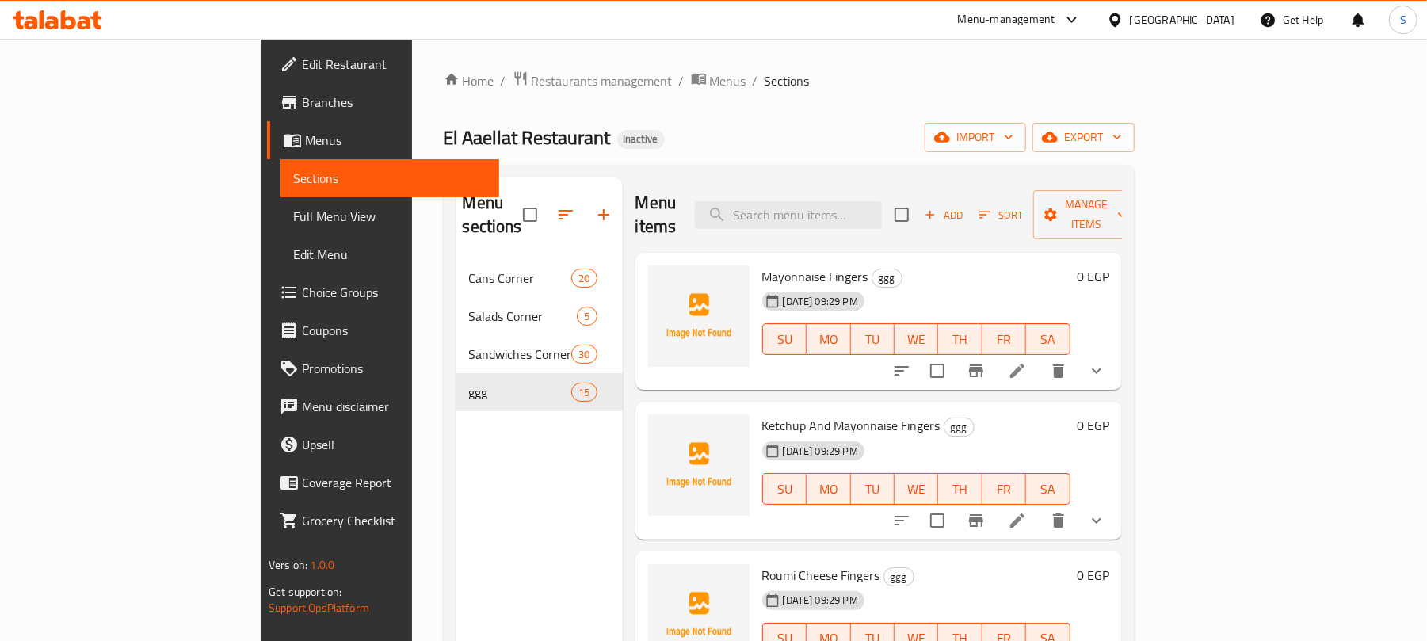
click at [505, 509] on div "Menu sections Cans Corner 20 [GEOGRAPHIC_DATA] 5 Sandwiches Corner 30 ggg 15" at bounding box center [539, 498] width 166 height 641
click at [511, 512] on div "Menu sections Cans Corner 20 [GEOGRAPHIC_DATA] 5 Sandwiches Corner 30 ggg 15" at bounding box center [539, 498] width 166 height 641
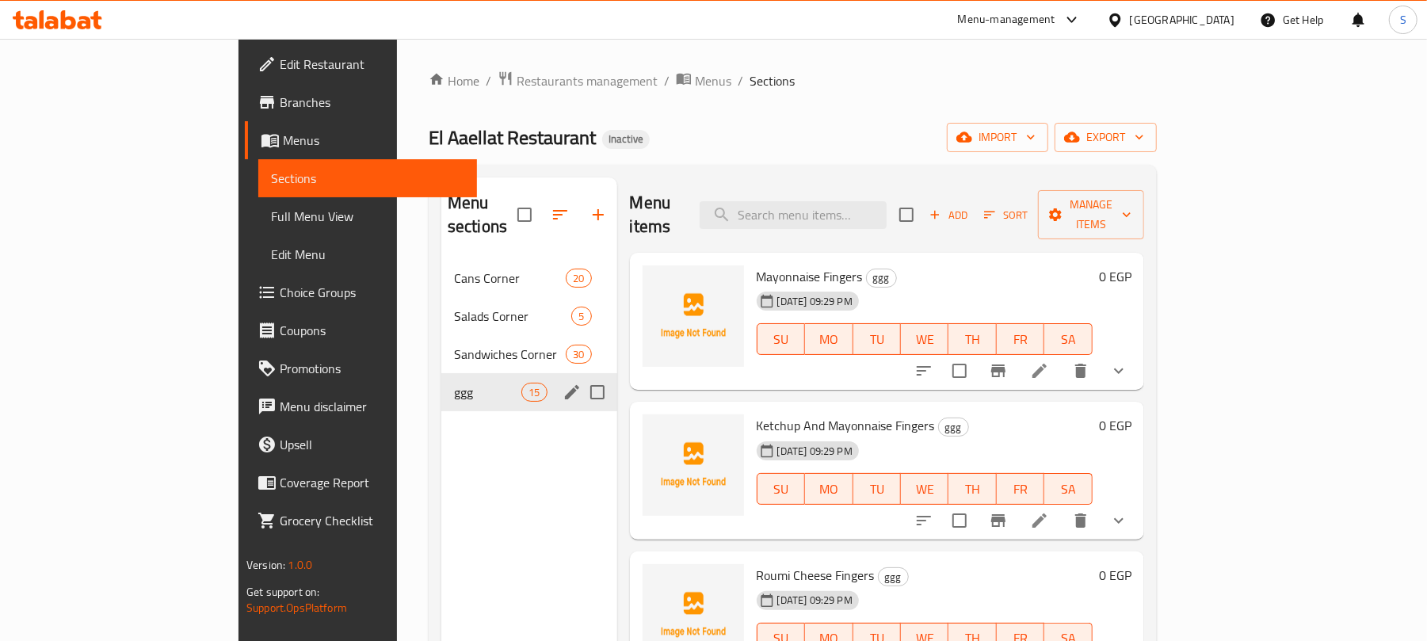
click at [581, 376] on input "Menu sections" at bounding box center [597, 392] width 33 height 33
checkbox input "true"
click at [541, 207] on icon "button" at bounding box center [550, 214] width 19 height 19
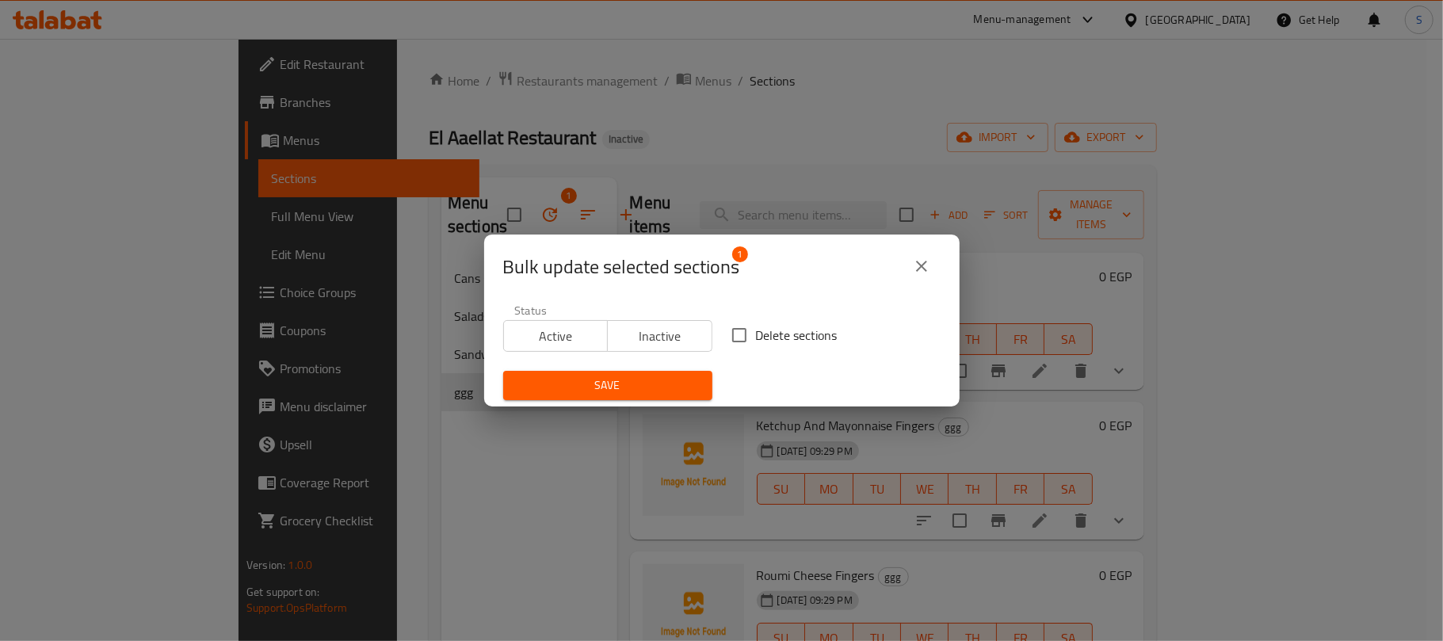
click at [747, 330] on input "Delete sections" at bounding box center [739, 335] width 33 height 33
checkbox input "true"
click at [625, 395] on span "Save" at bounding box center [608, 386] width 184 height 20
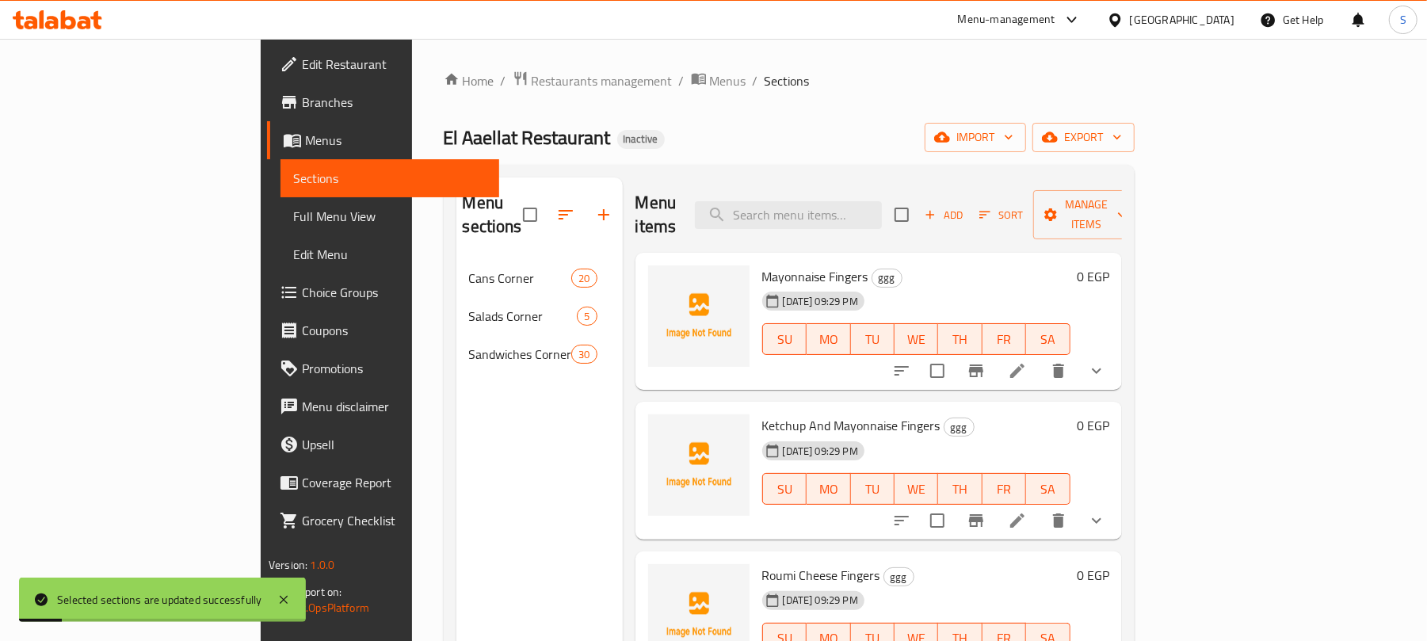
click at [489, 463] on div "Menu sections Cans Corner 20 [GEOGRAPHIC_DATA] 5 [GEOGRAPHIC_DATA] 30" at bounding box center [539, 498] width 166 height 641
click at [710, 89] on span "Menus" at bounding box center [728, 80] width 36 height 19
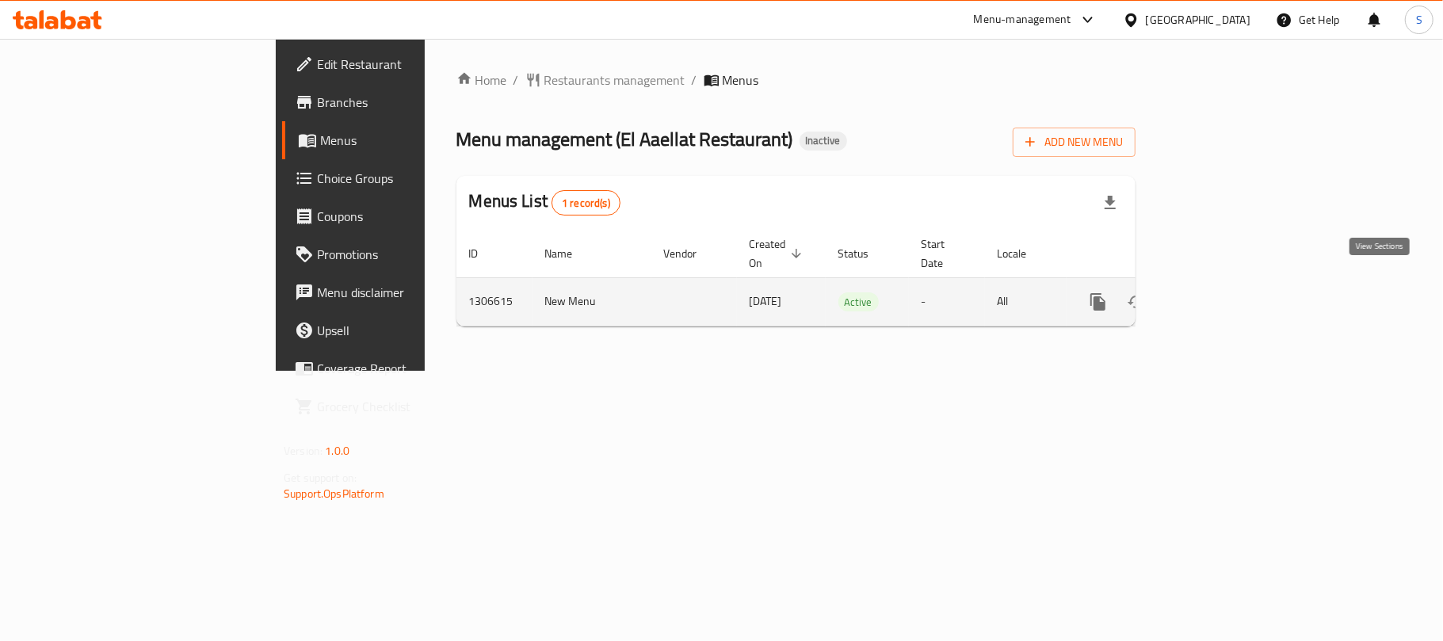
click at [1222, 292] on icon "enhanced table" at bounding box center [1212, 301] width 19 height 19
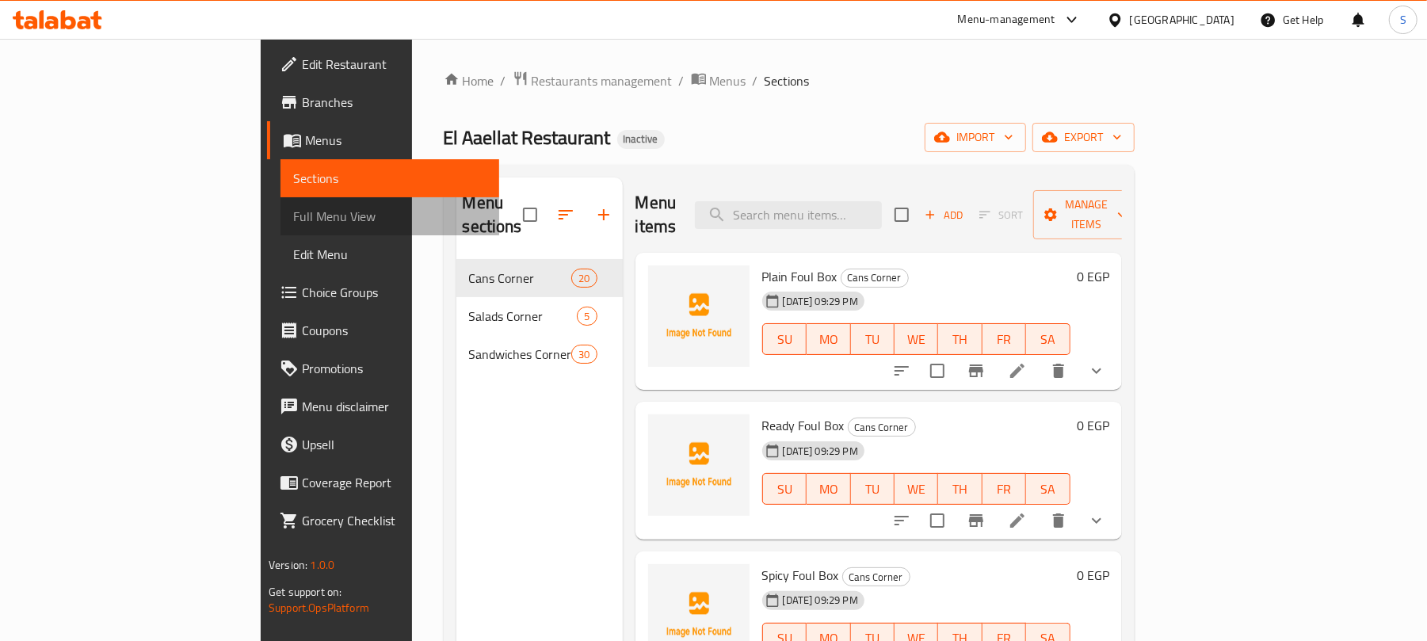
click at [293, 213] on span "Full Menu View" at bounding box center [389, 216] width 193 height 19
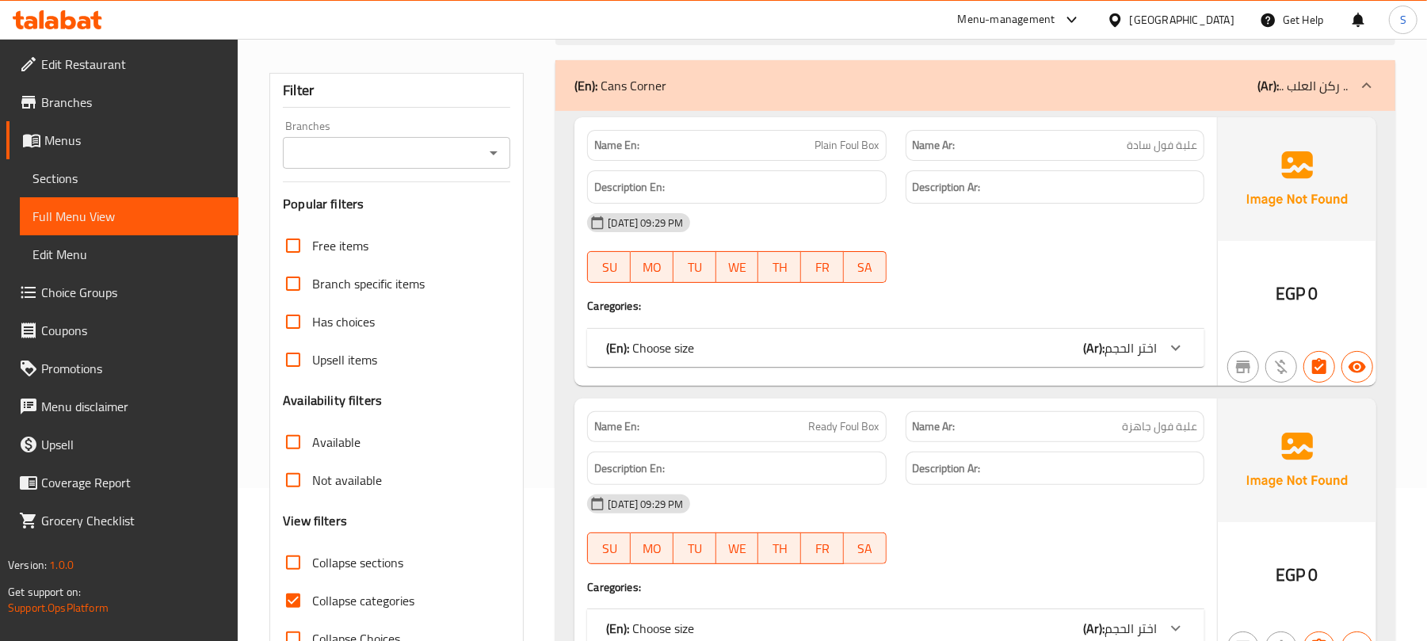
scroll to position [317, 0]
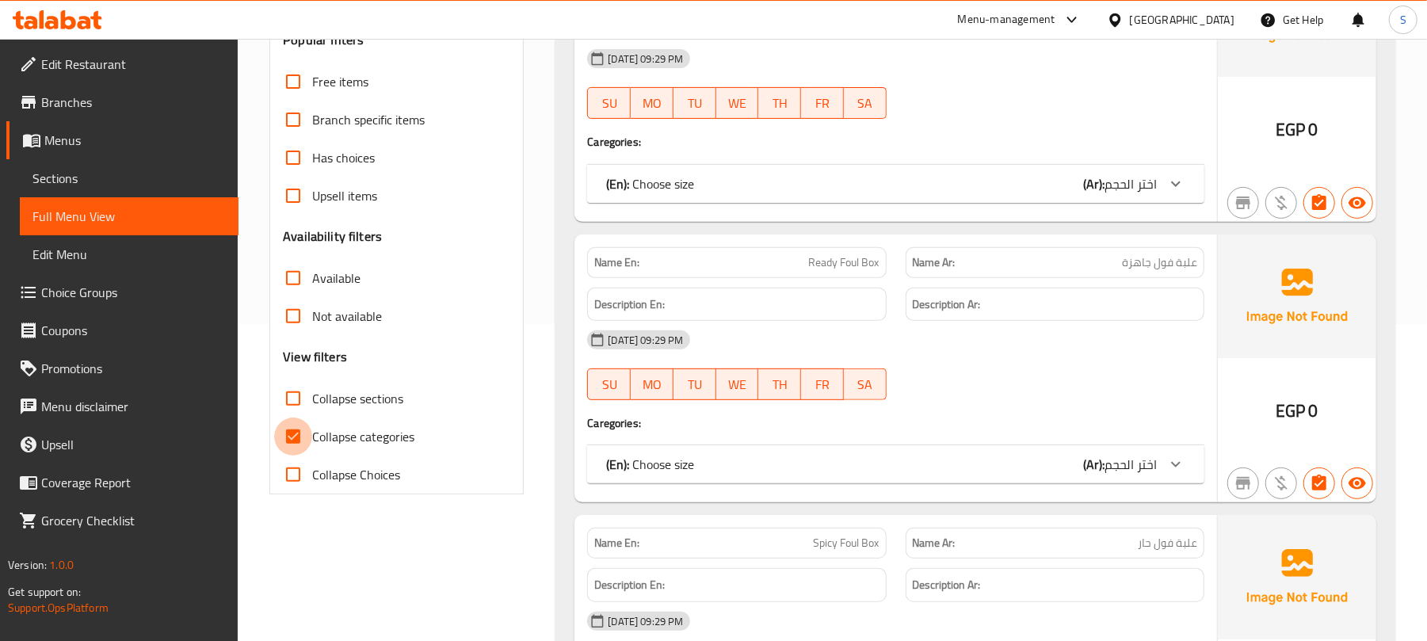
click at [300, 441] on input "Collapse categories" at bounding box center [293, 437] width 38 height 38
checkbox input "false"
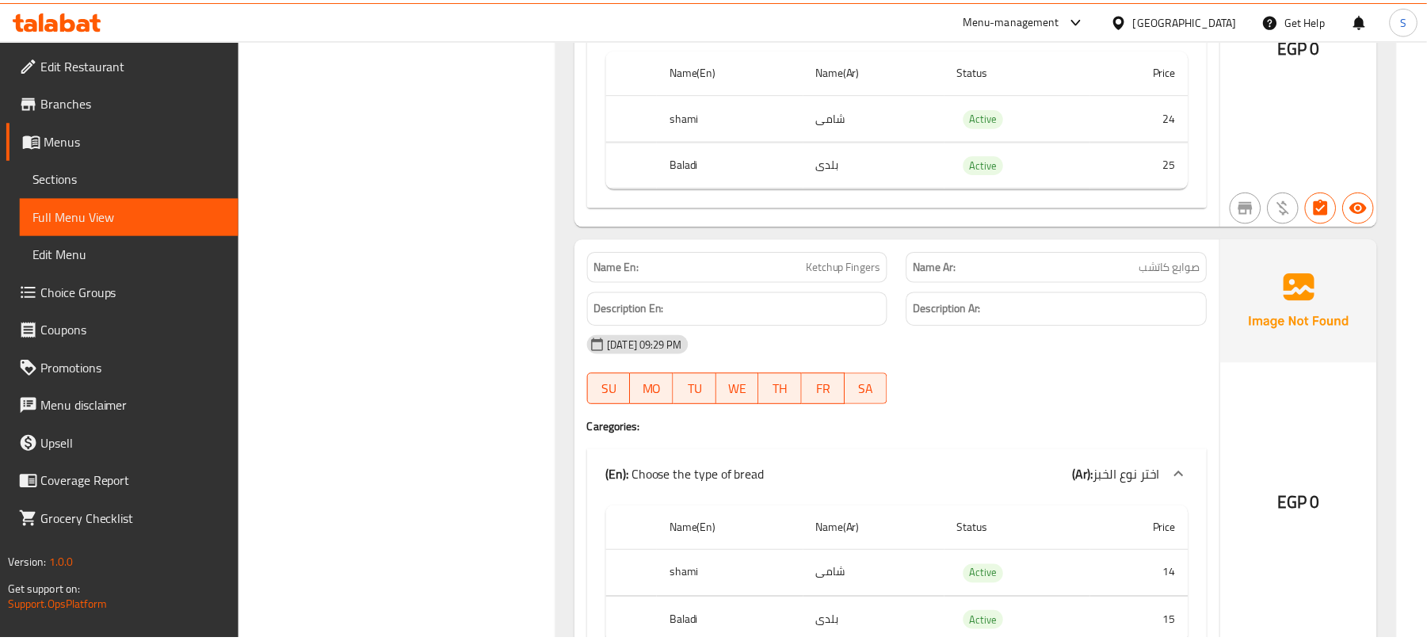
scroll to position [27226, 0]
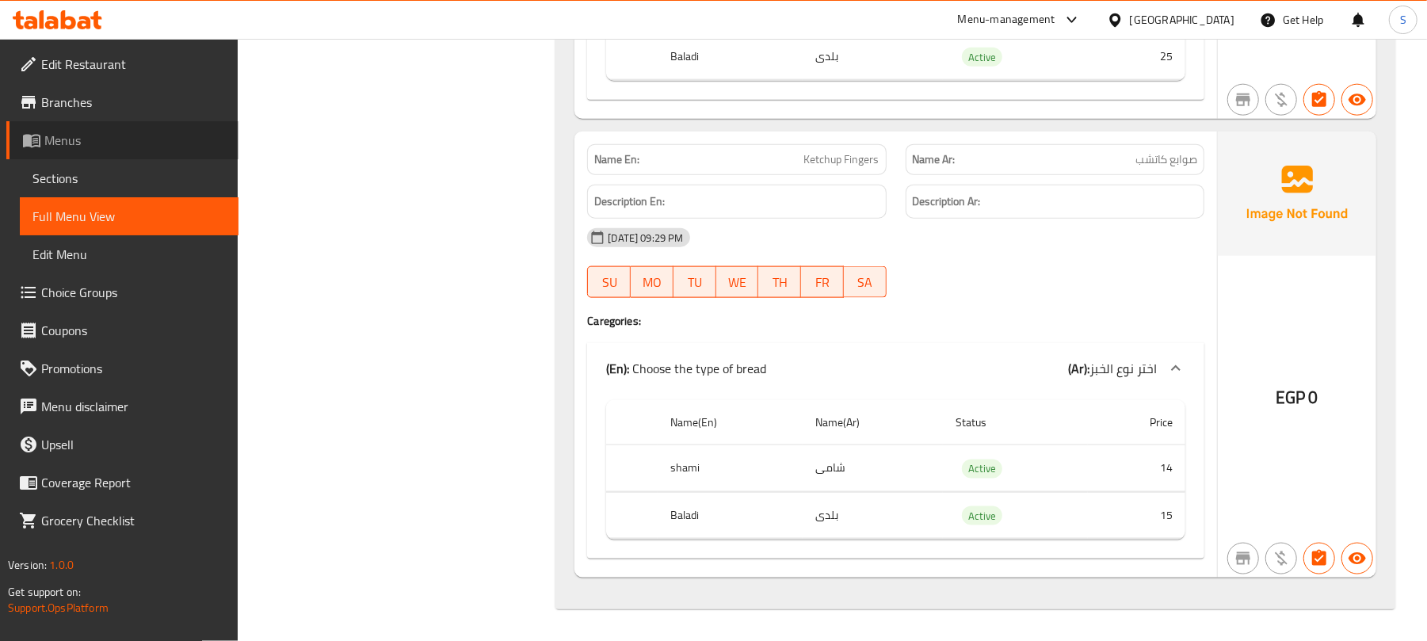
click at [82, 136] on span "Menus" at bounding box center [134, 140] width 181 height 19
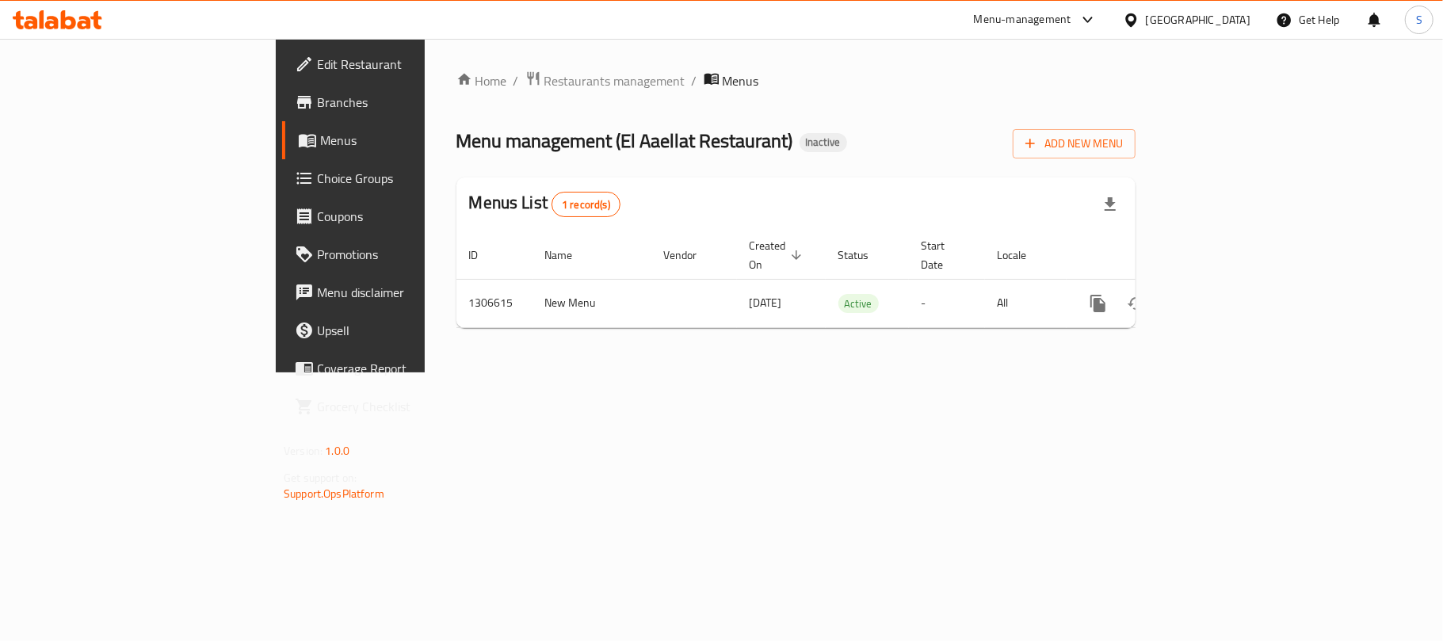
click at [743, 102] on div "Home / Restaurants management / Menus Menu management ( [GEOGRAPHIC_DATA] Resta…" at bounding box center [795, 206] width 679 height 270
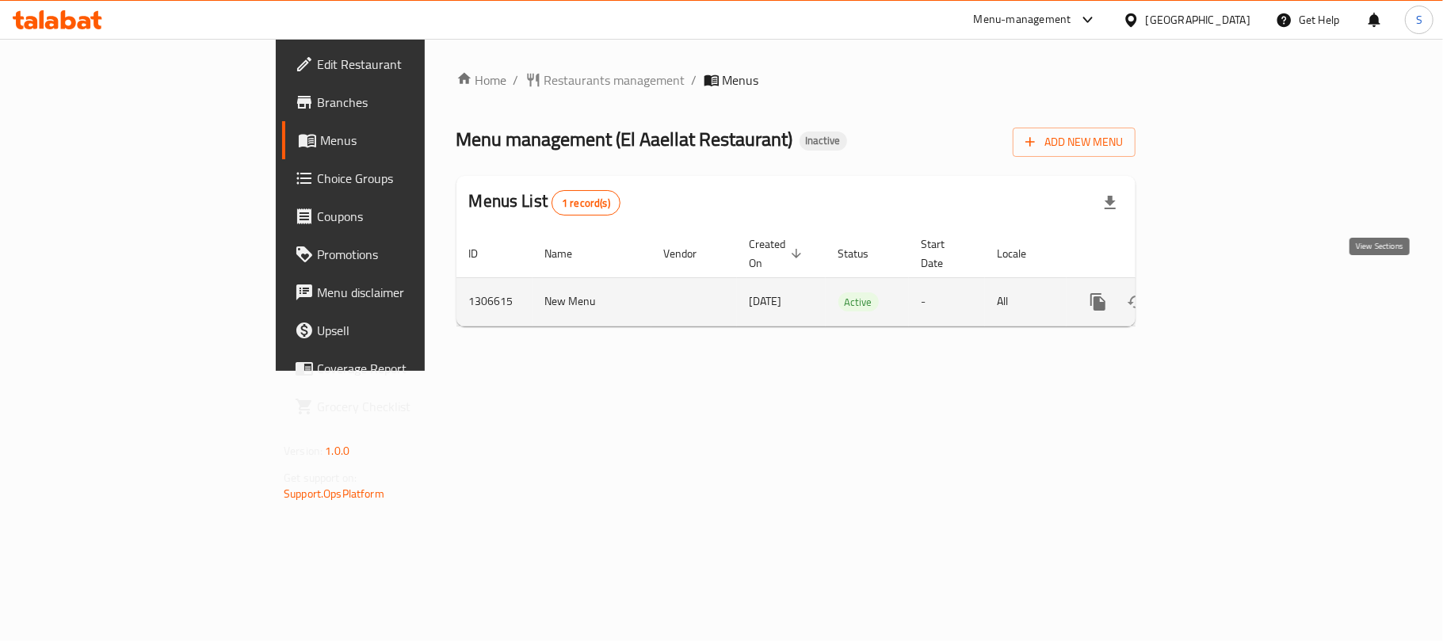
click at [1222, 292] on icon "enhanced table" at bounding box center [1212, 301] width 19 height 19
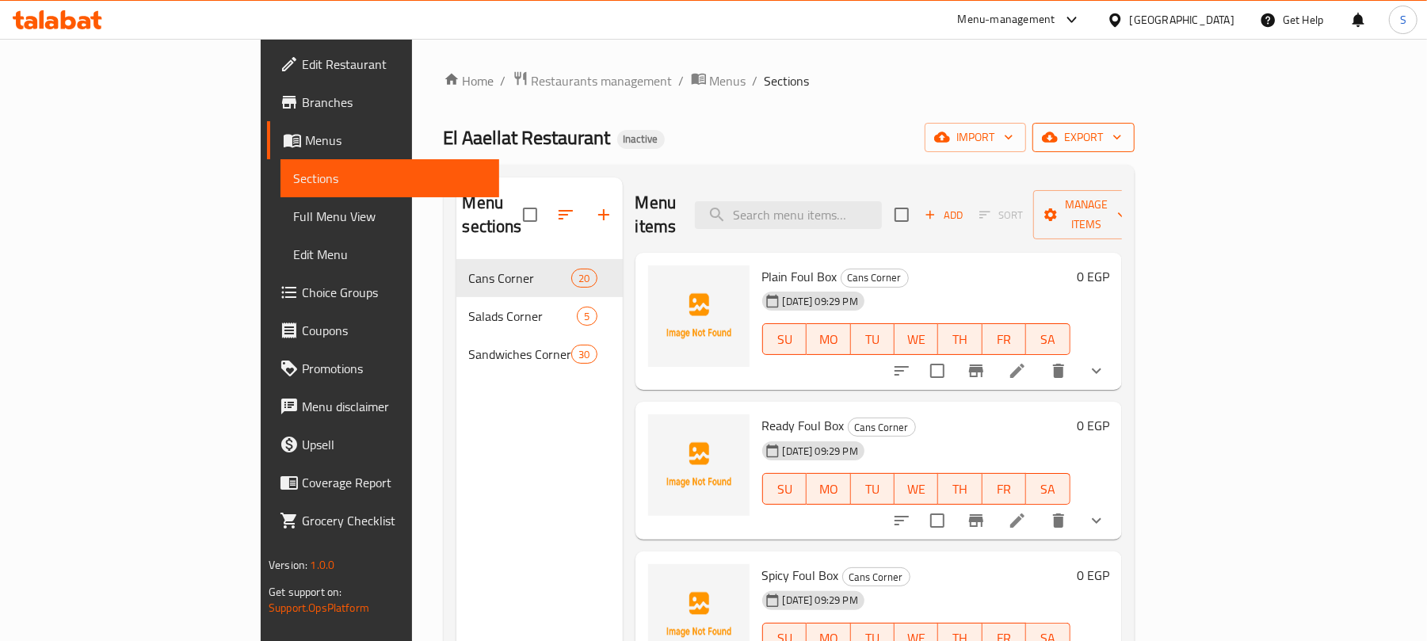
click at [1122, 128] on span "export" at bounding box center [1083, 138] width 77 height 20
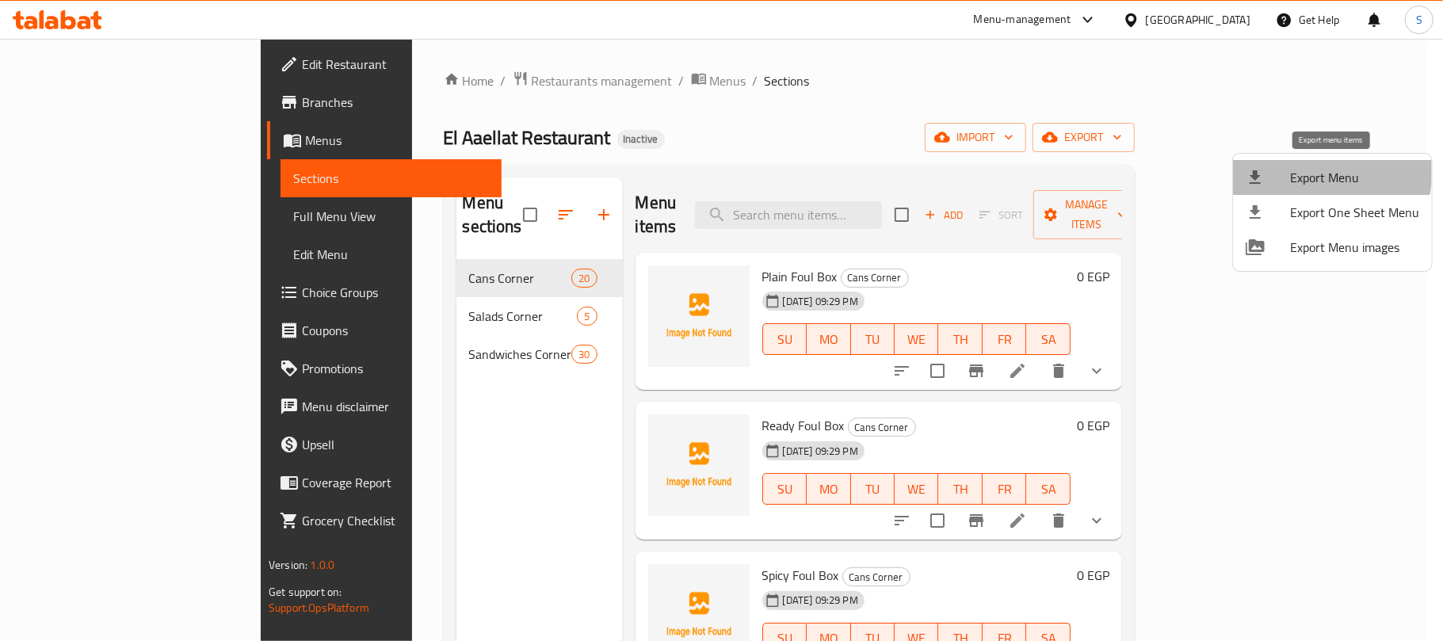
click at [1300, 168] on span "Export Menu" at bounding box center [1354, 177] width 129 height 19
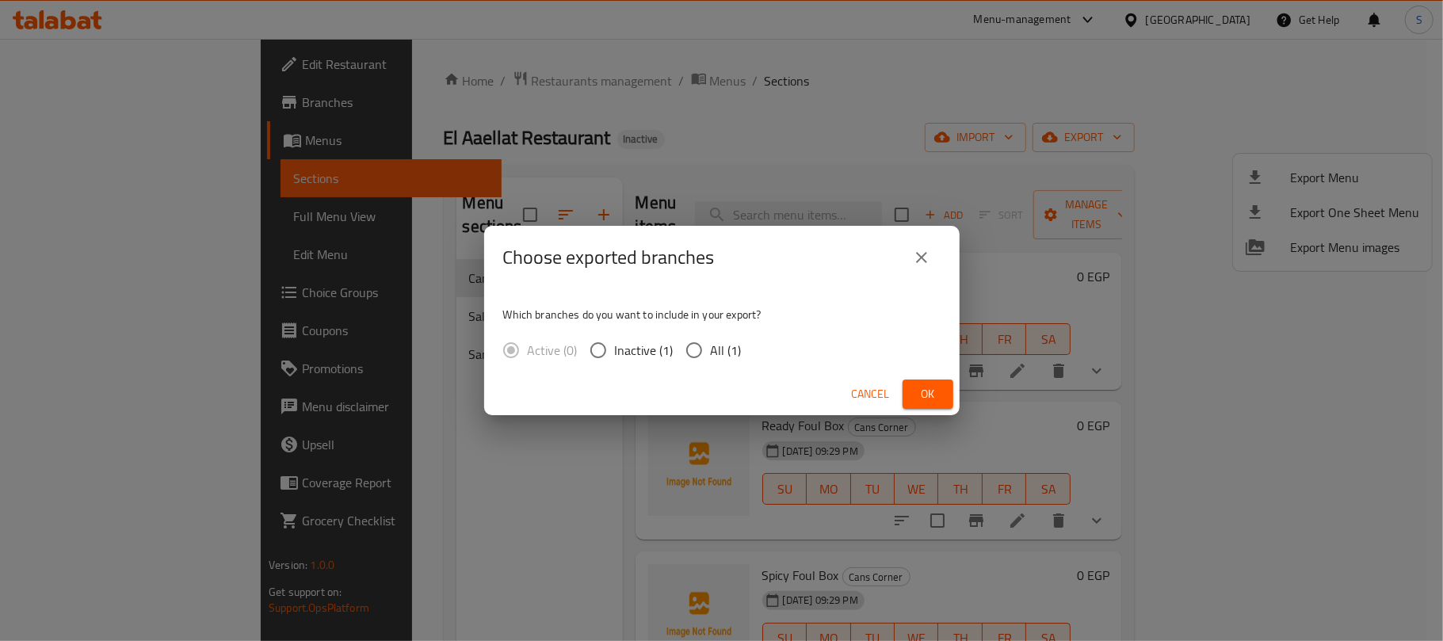
click at [739, 341] on div "Active (0) Inactive (1) All (1)" at bounding box center [628, 350] width 251 height 33
click at [733, 343] on span "All (1)" at bounding box center [726, 350] width 31 height 19
click at [711, 343] on input "All (1)" at bounding box center [694, 350] width 33 height 33
radio input "true"
click at [918, 390] on span "Ok" at bounding box center [927, 394] width 25 height 20
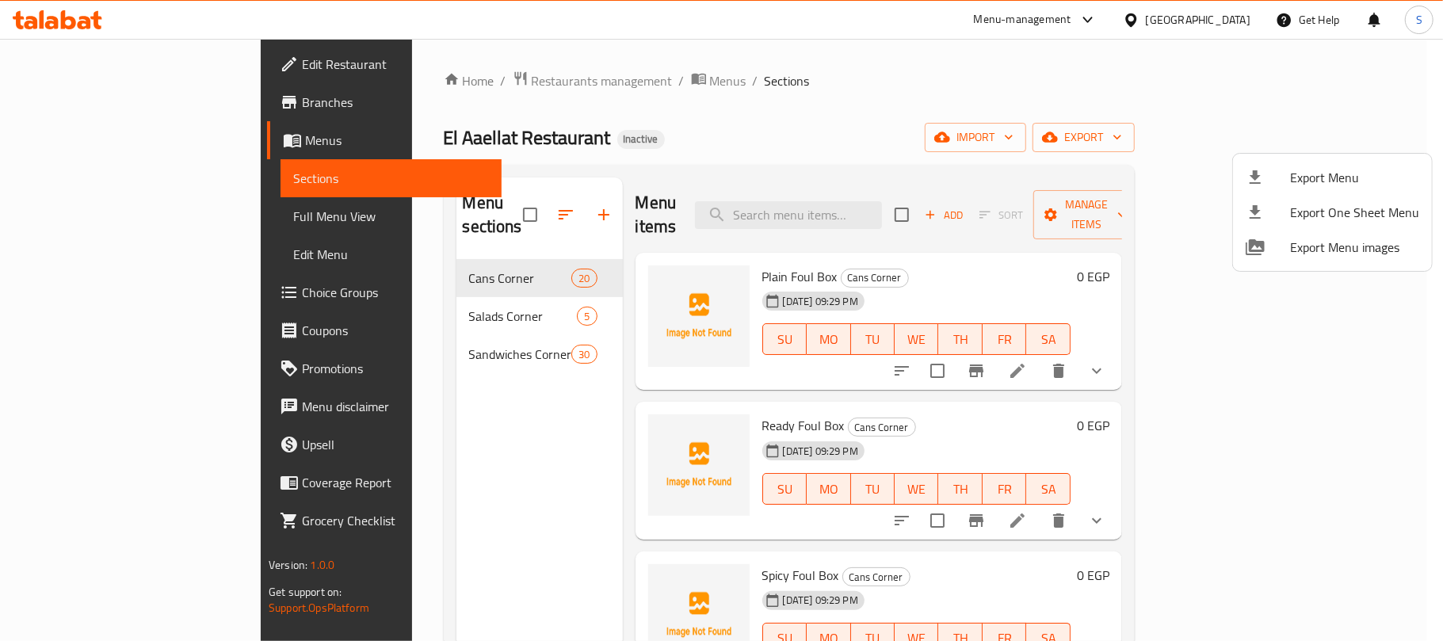
click at [838, 144] on div at bounding box center [721, 320] width 1443 height 641
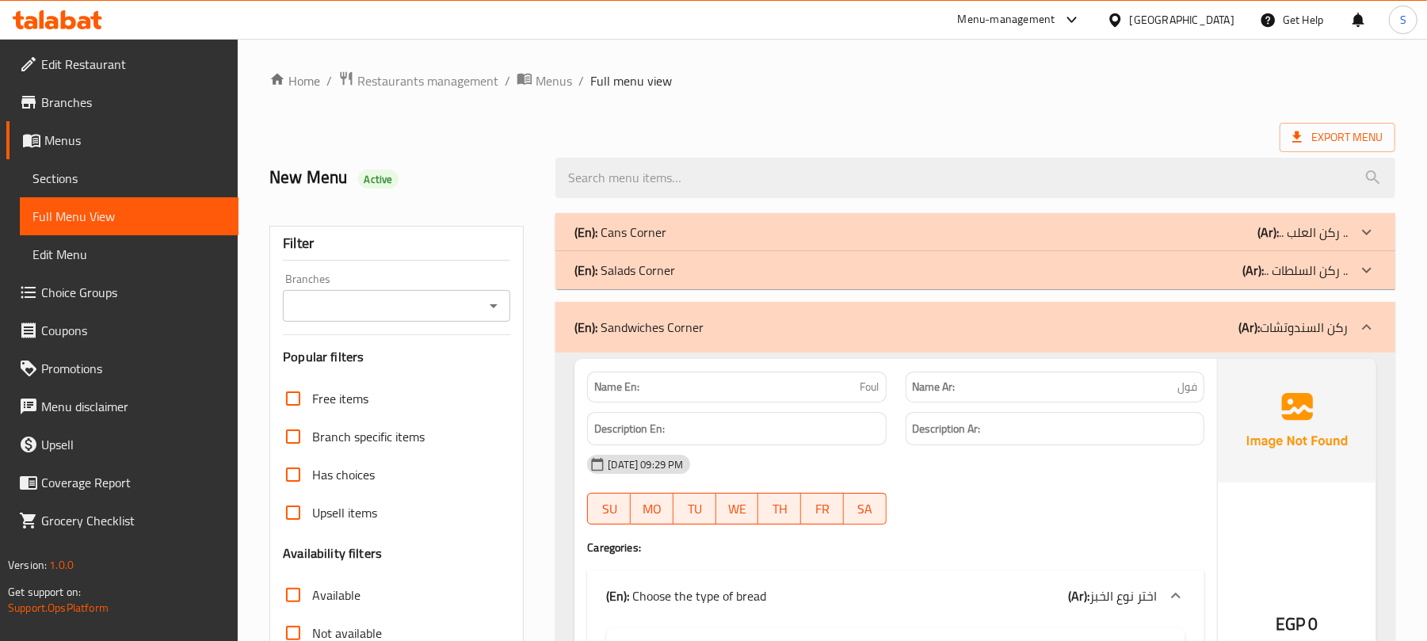
scroll to position [105, 0]
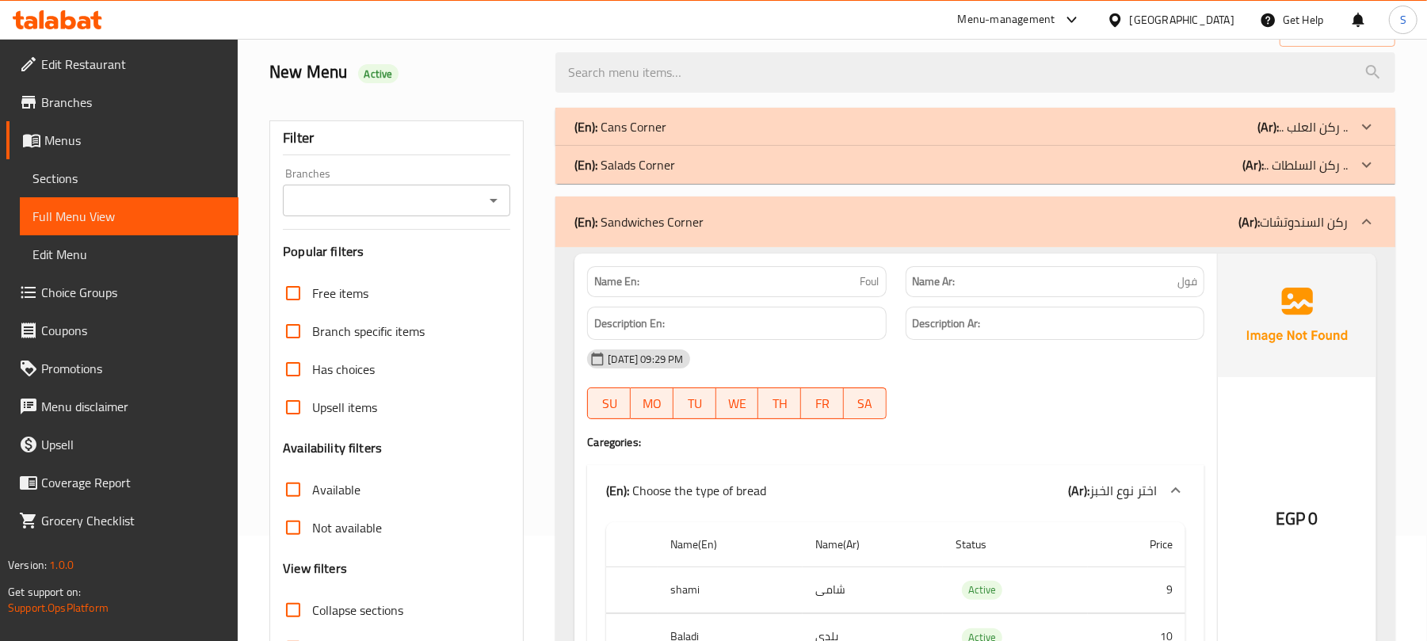
click at [812, 146] on div "(En): Salads Corner (Ar): .. ركن السلطات .." at bounding box center [976, 127] width 840 height 38
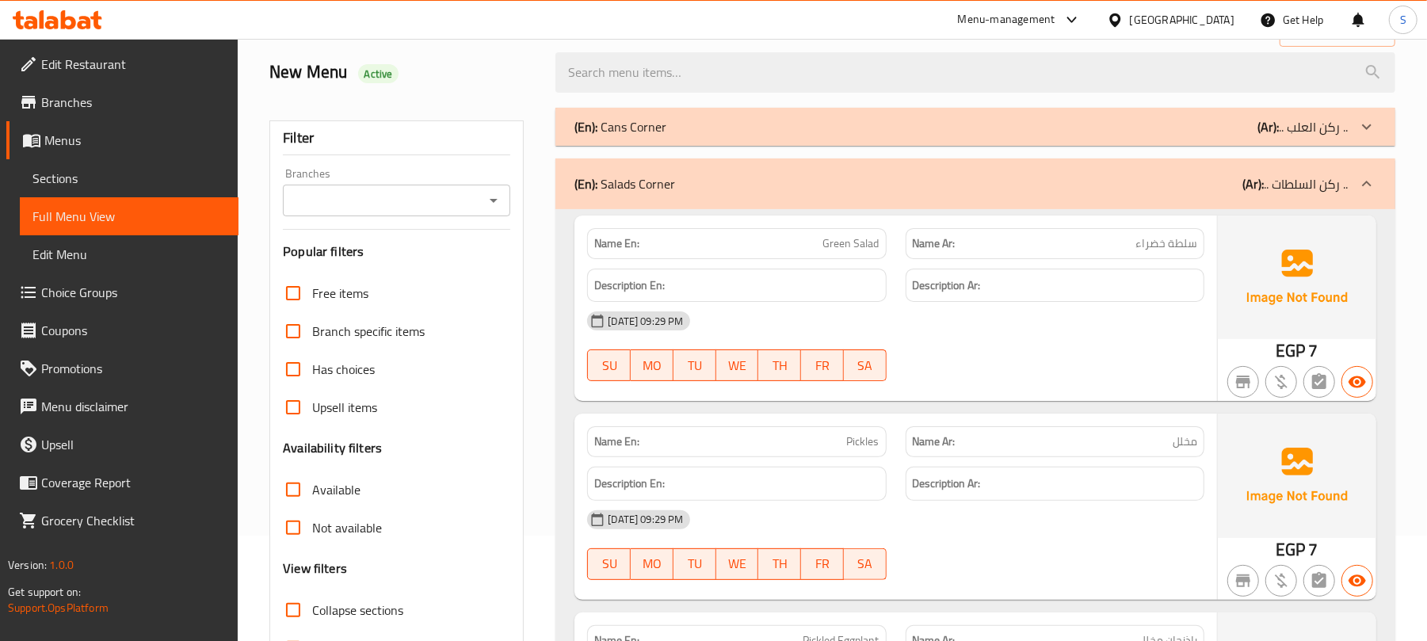
click at [802, 139] on div "(En): Cans Corner (Ar): .. ركن العلب .." at bounding box center [976, 127] width 840 height 38
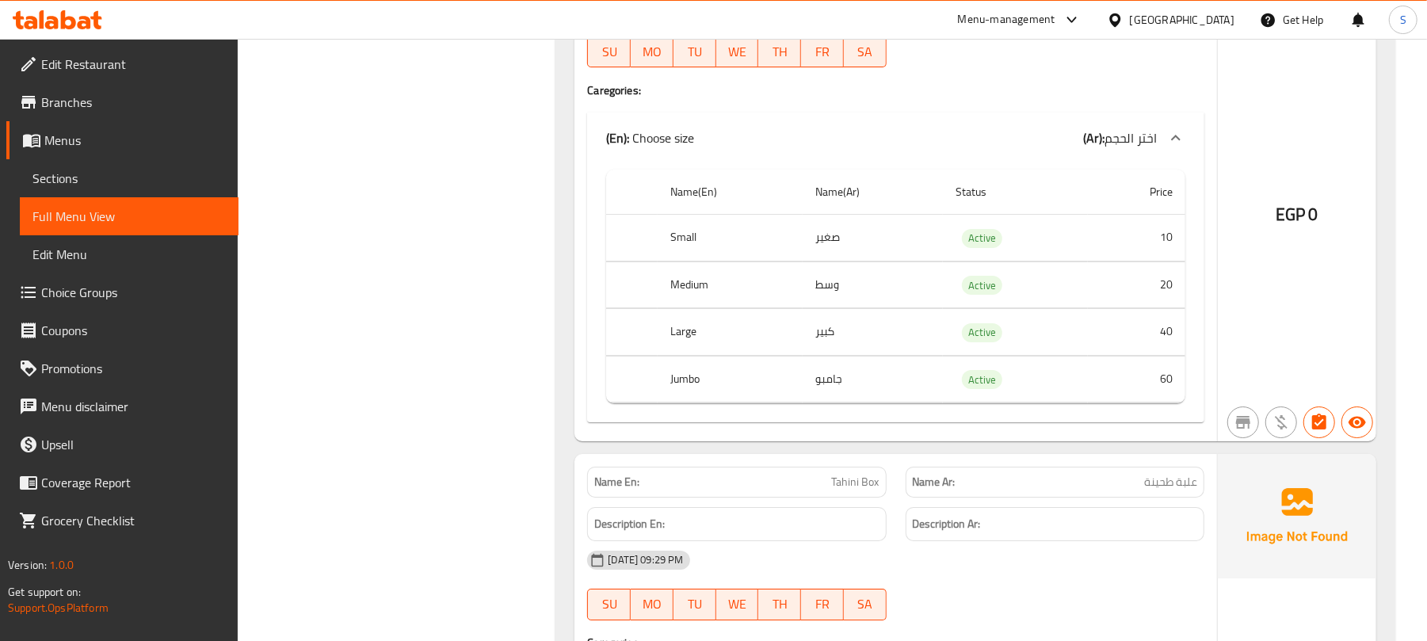
scroll to position [3804, 0]
